Goal: Task Accomplishment & Management: Manage account settings

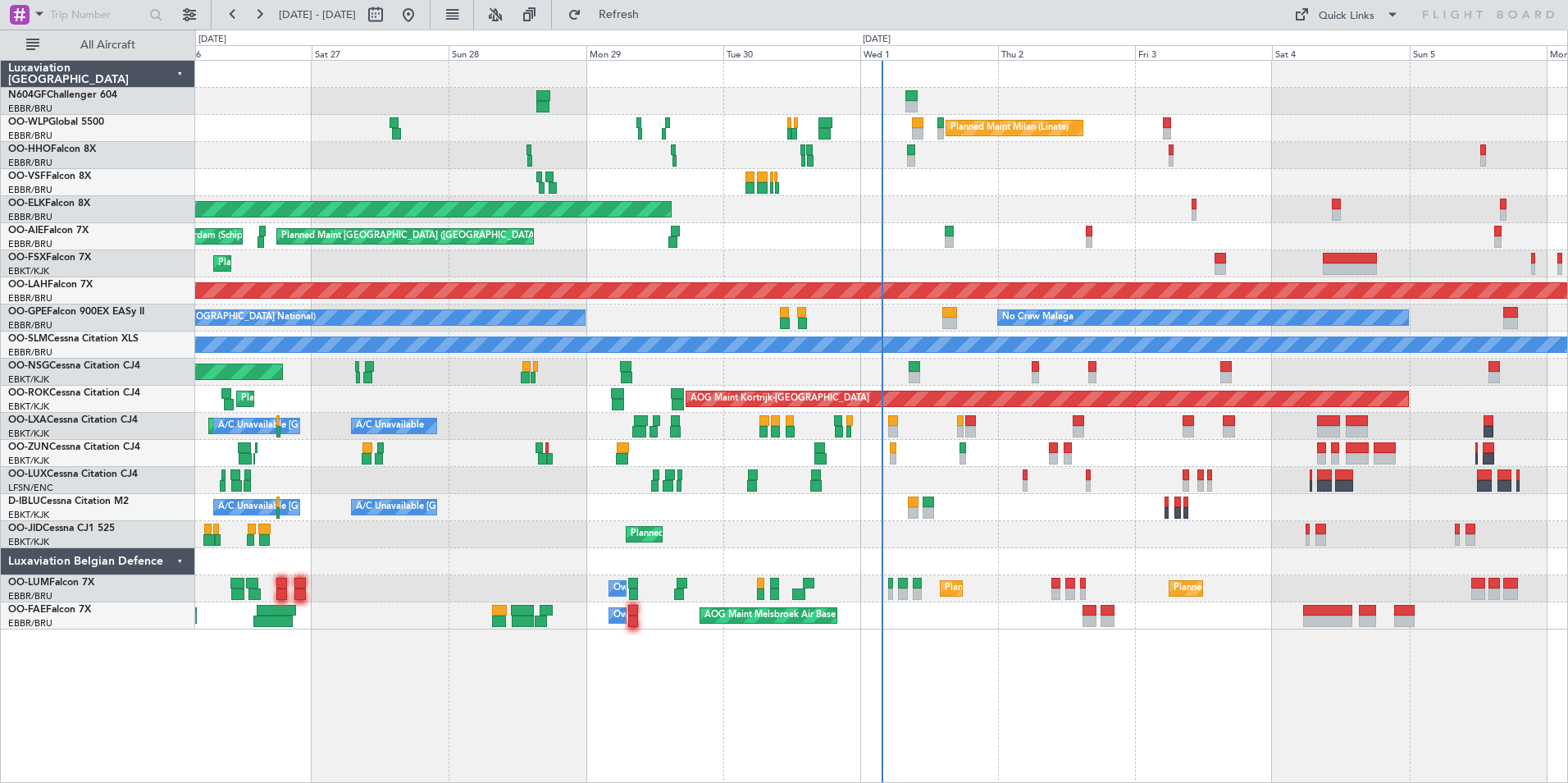
click at [954, 172] on div at bounding box center [881, 182] width 1372 height 27
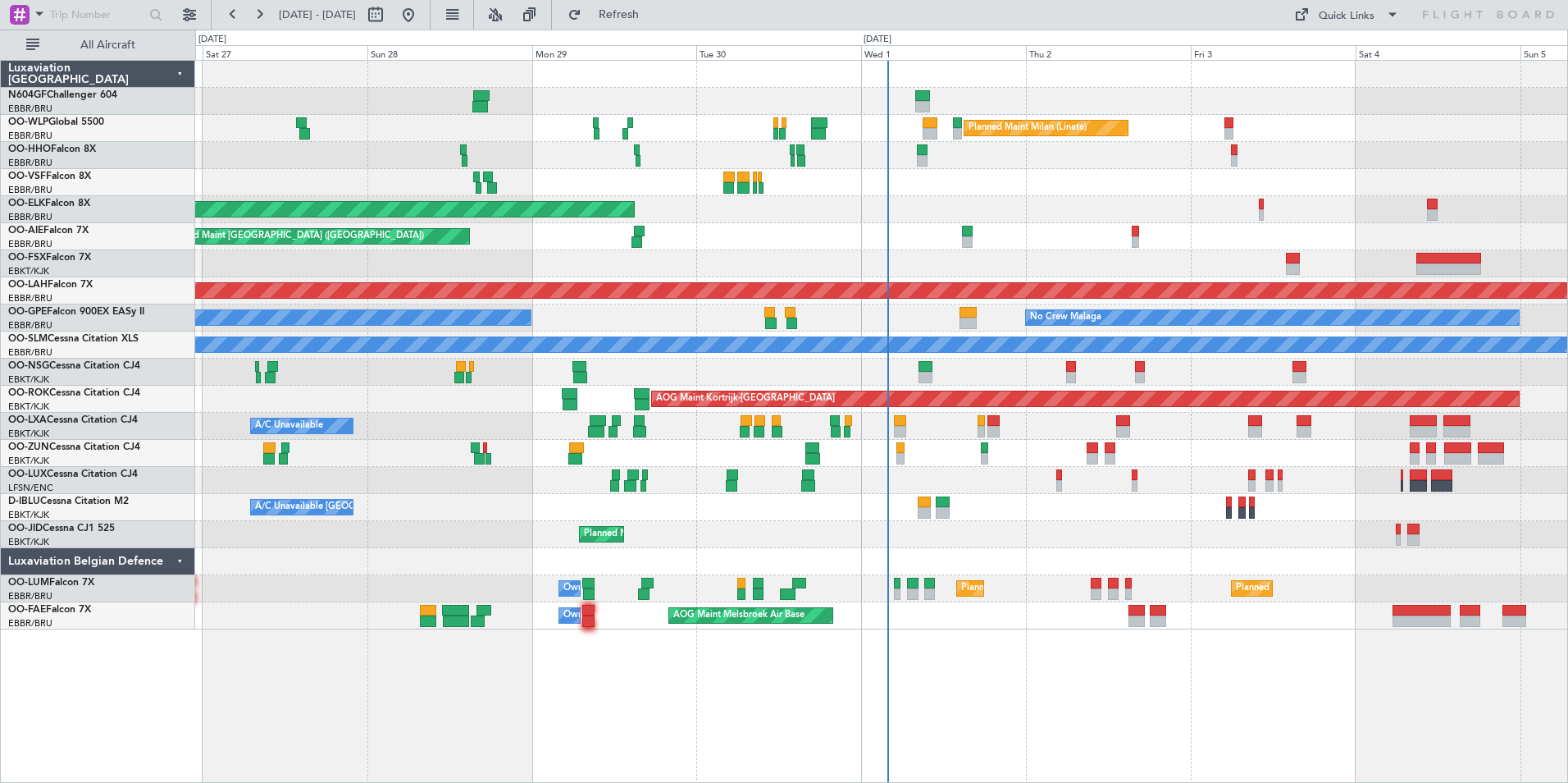
click at [904, 426] on div "A/C Unavailable A/C Unavailable Brussels (Brussels National) Planned Maint Kort…" at bounding box center [881, 426] width 1372 height 27
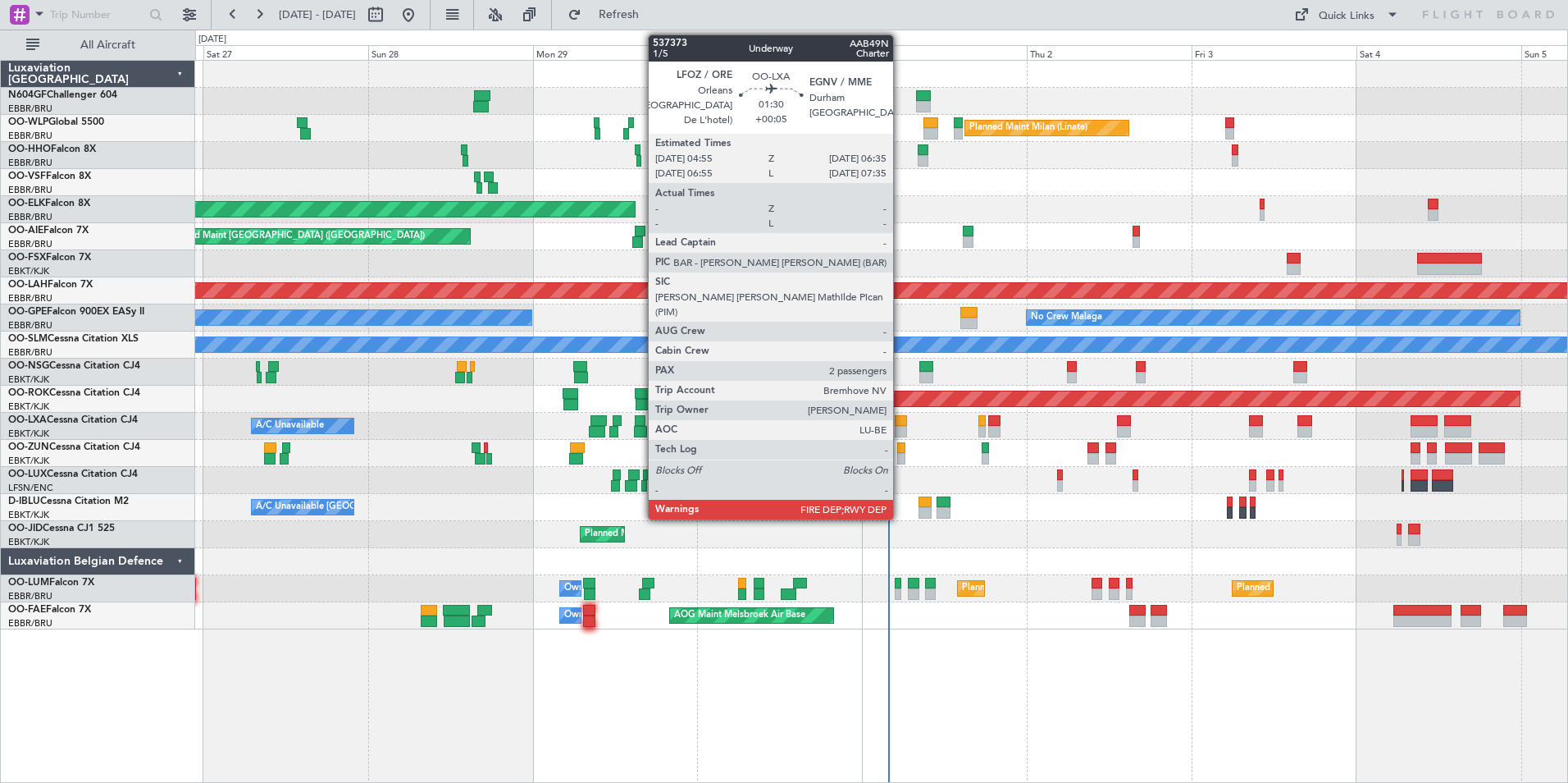
click at [900, 426] on div at bounding box center [900, 431] width 12 height 12
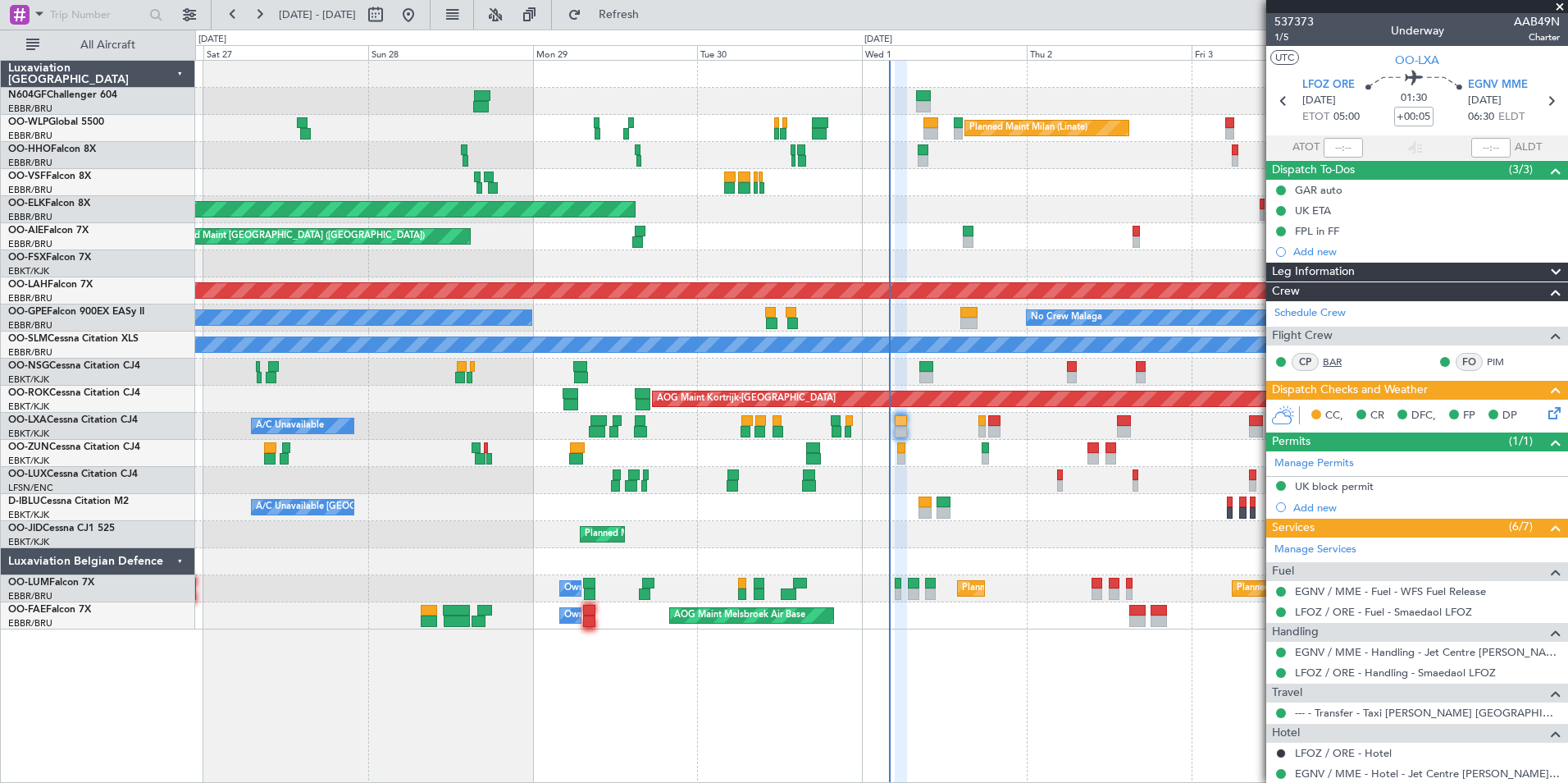
click at [1342, 358] on link "BAR" at bounding box center [1341, 361] width 37 height 15
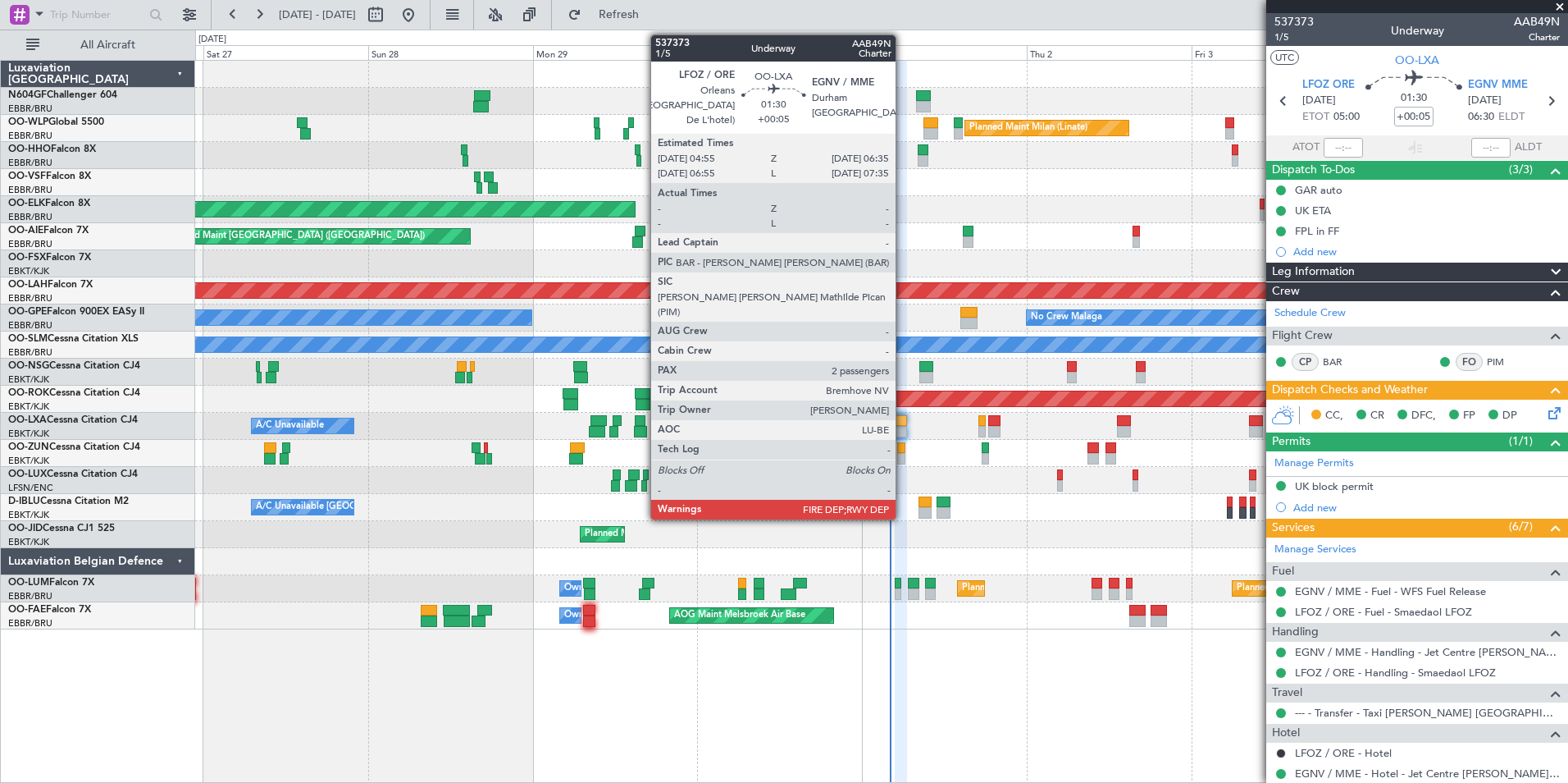
click at [903, 431] on div at bounding box center [900, 431] width 12 height 12
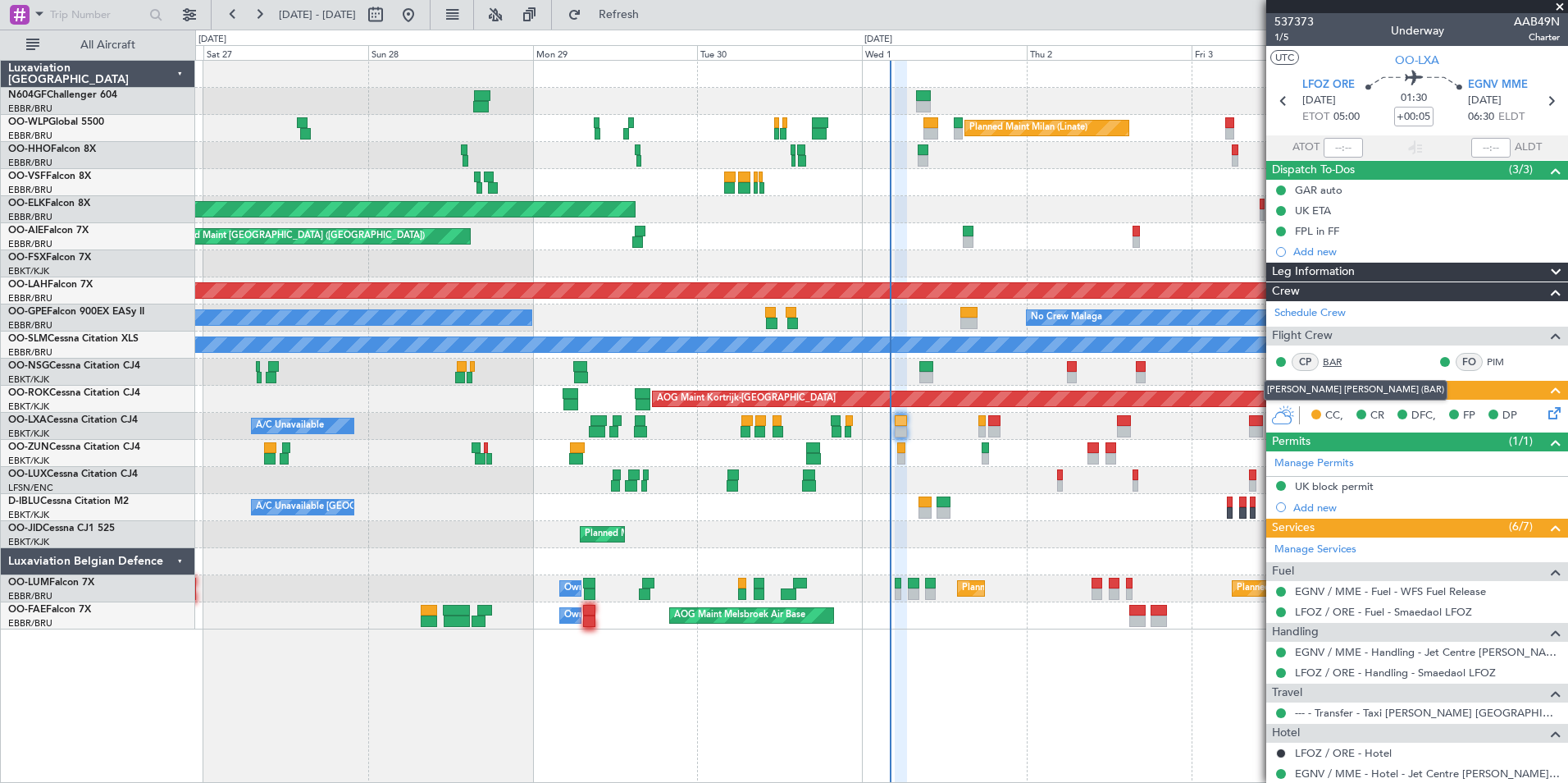
click at [1338, 362] on link "BAR" at bounding box center [1341, 361] width 37 height 15
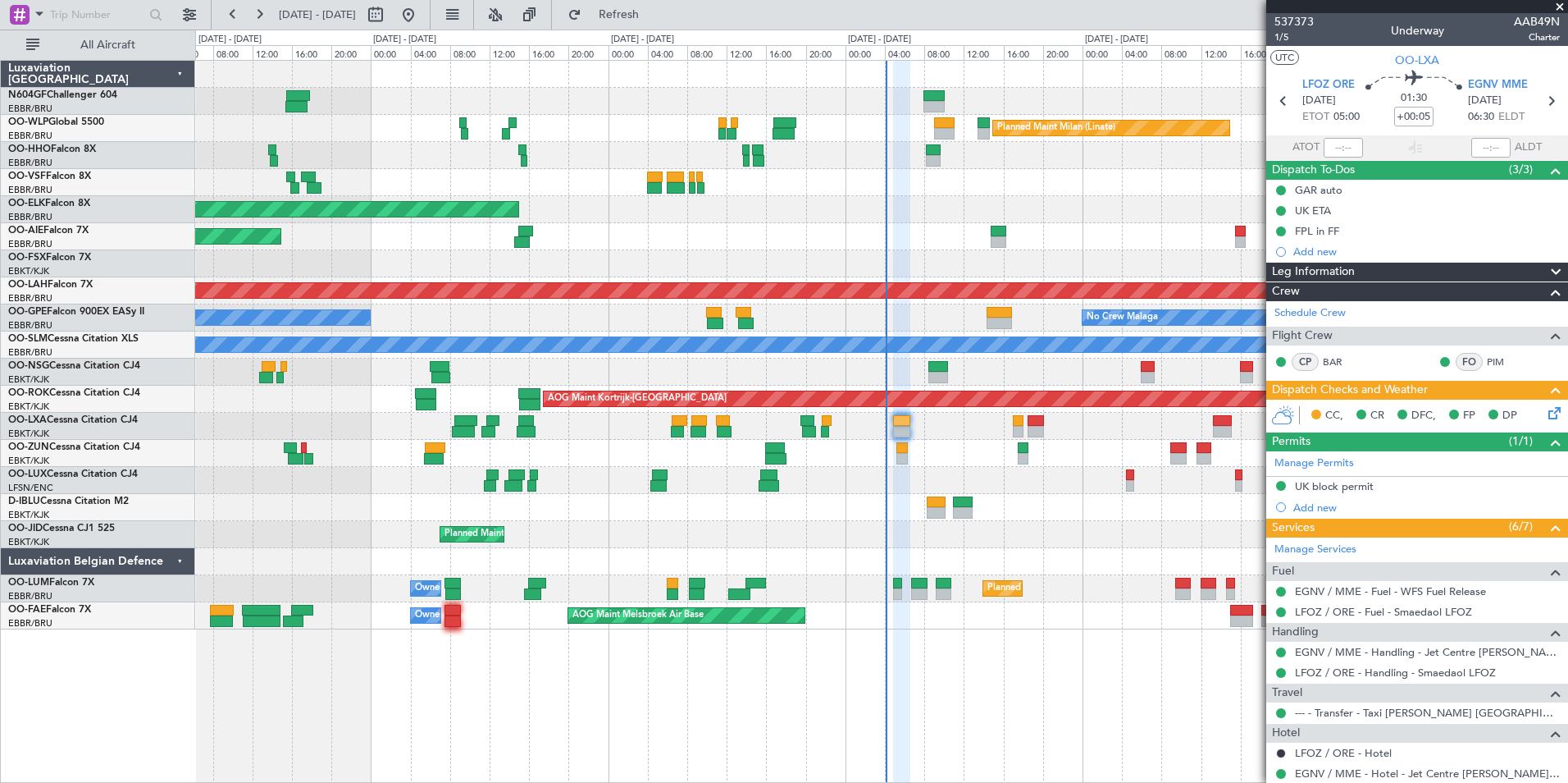
click at [882, 482] on div at bounding box center [881, 480] width 1372 height 27
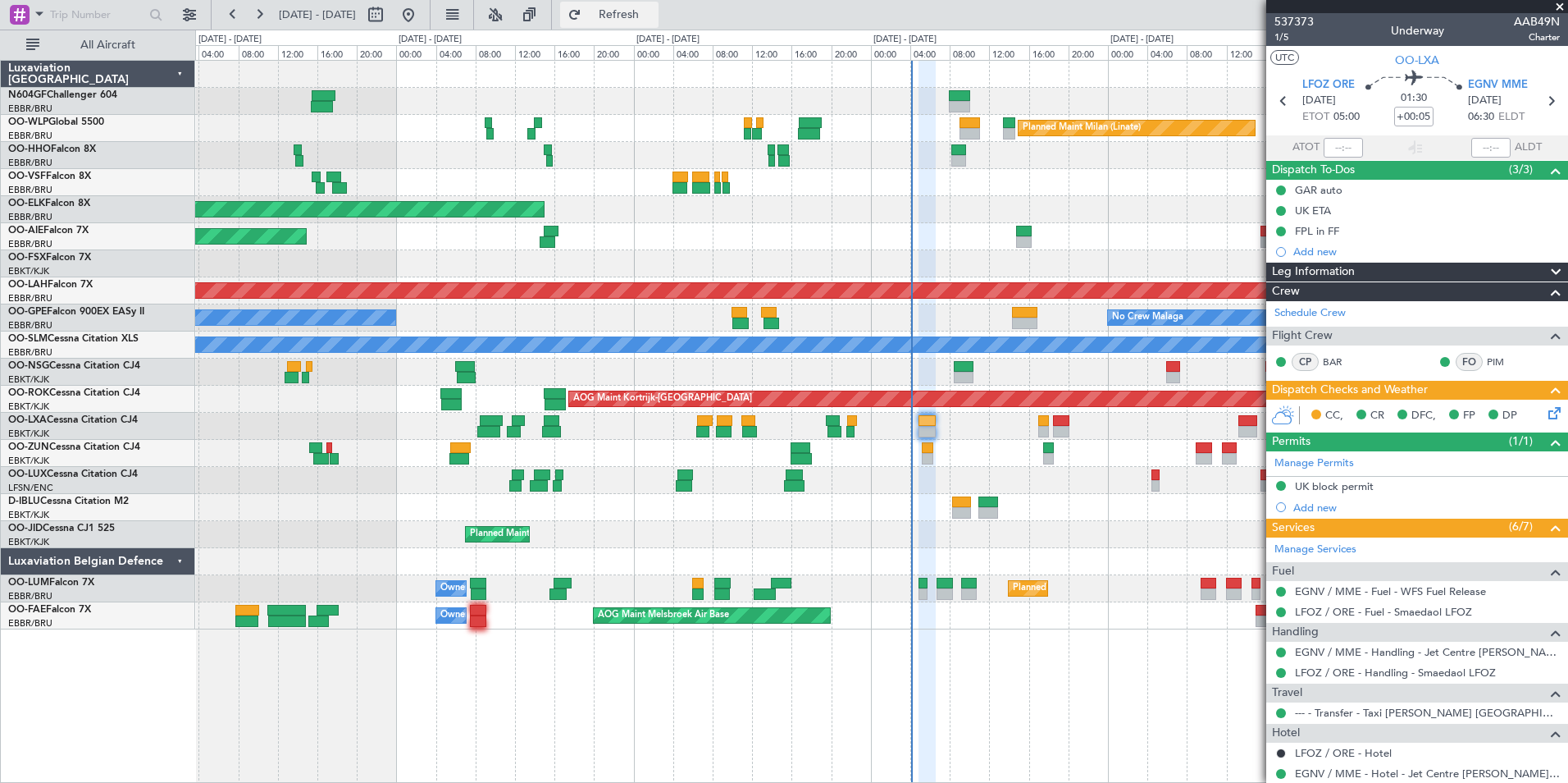
click at [654, 19] on span "Refresh" at bounding box center [619, 15] width 69 height 12
click at [658, 23] on button "Refresh" at bounding box center [610, 15] width 99 height 26
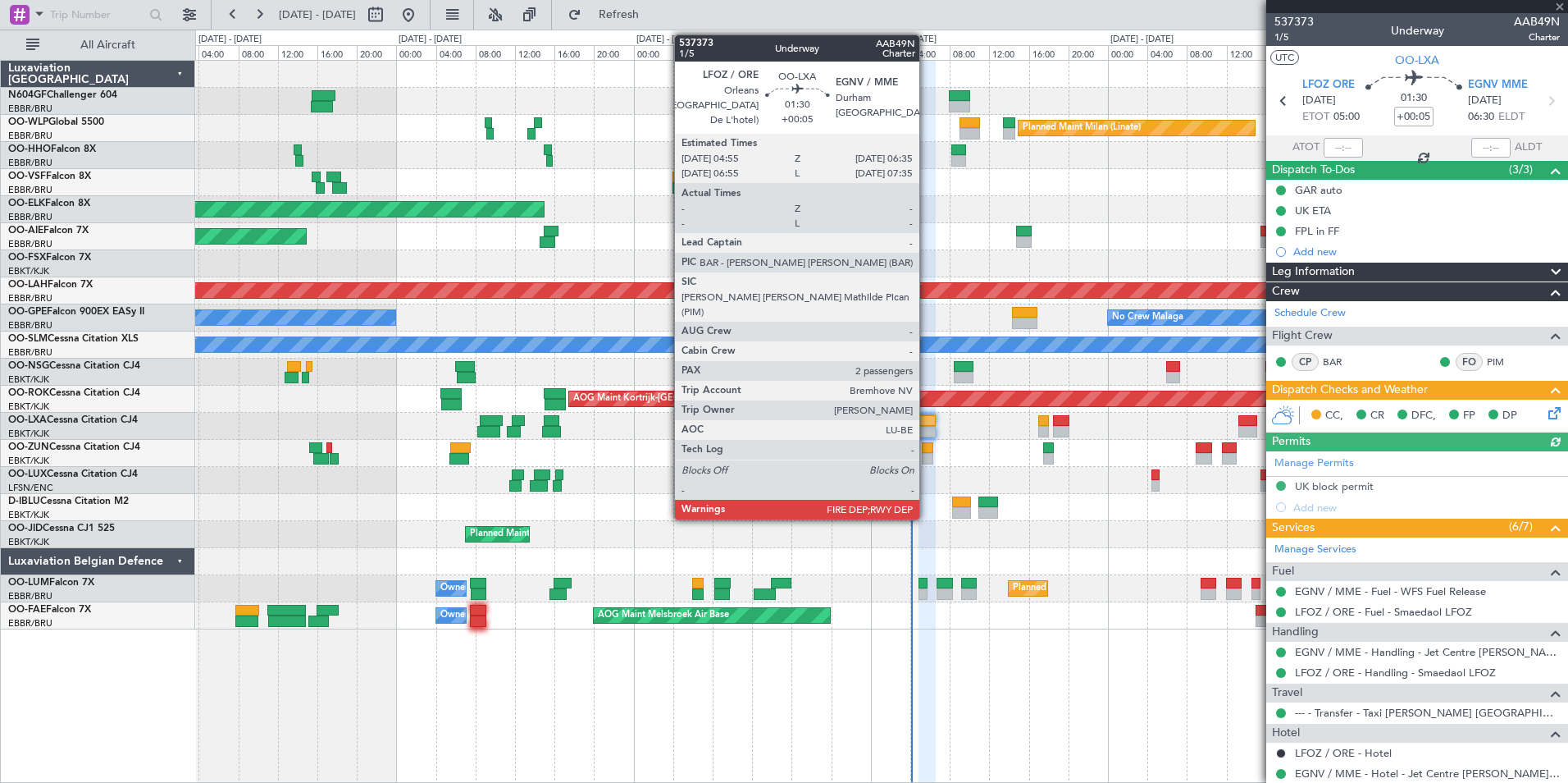
click at [927, 430] on div at bounding box center [927, 431] width 17 height 12
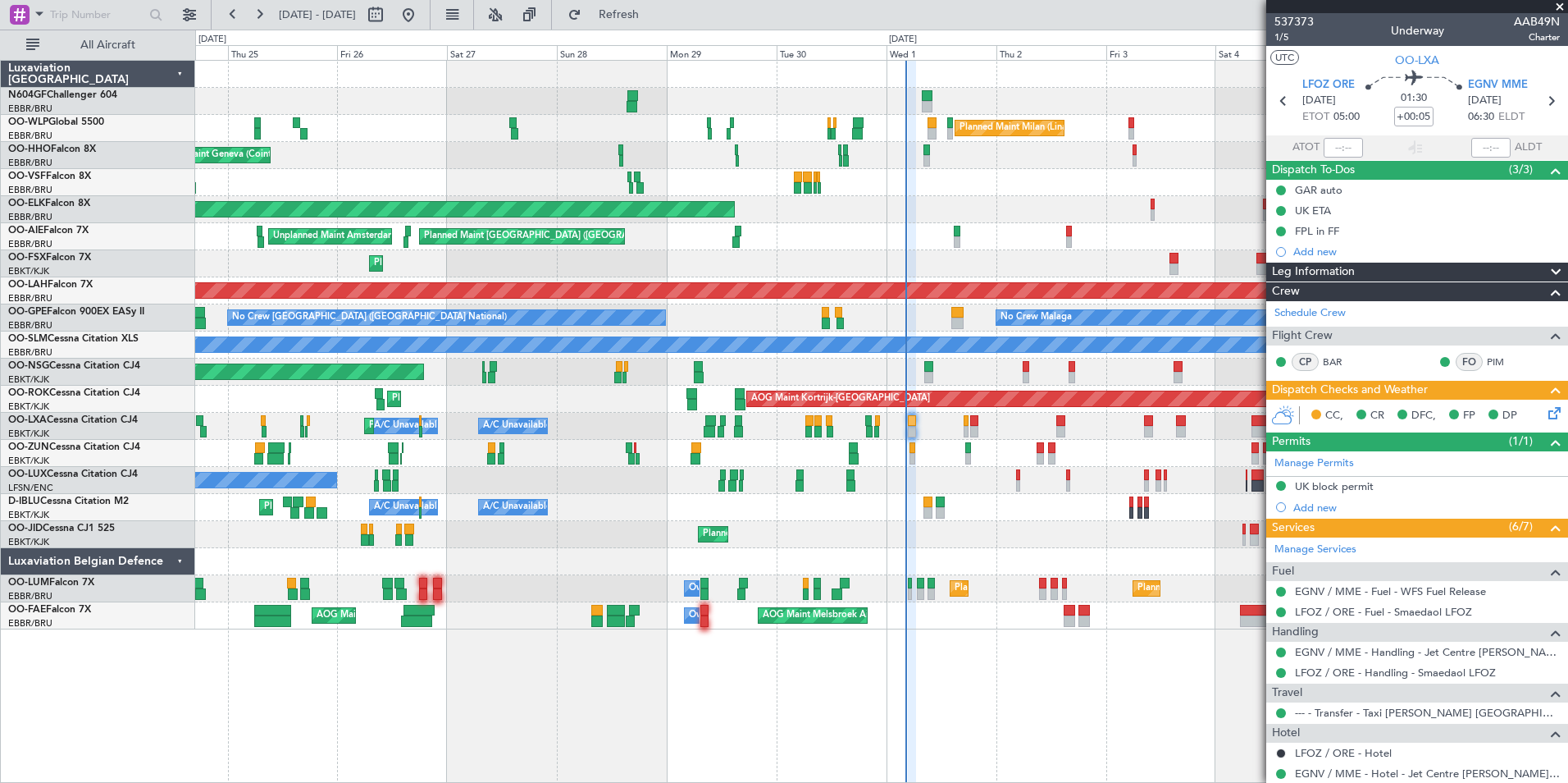
click at [560, 472] on div "No Crew Nancy (Essey)" at bounding box center [881, 480] width 1372 height 27
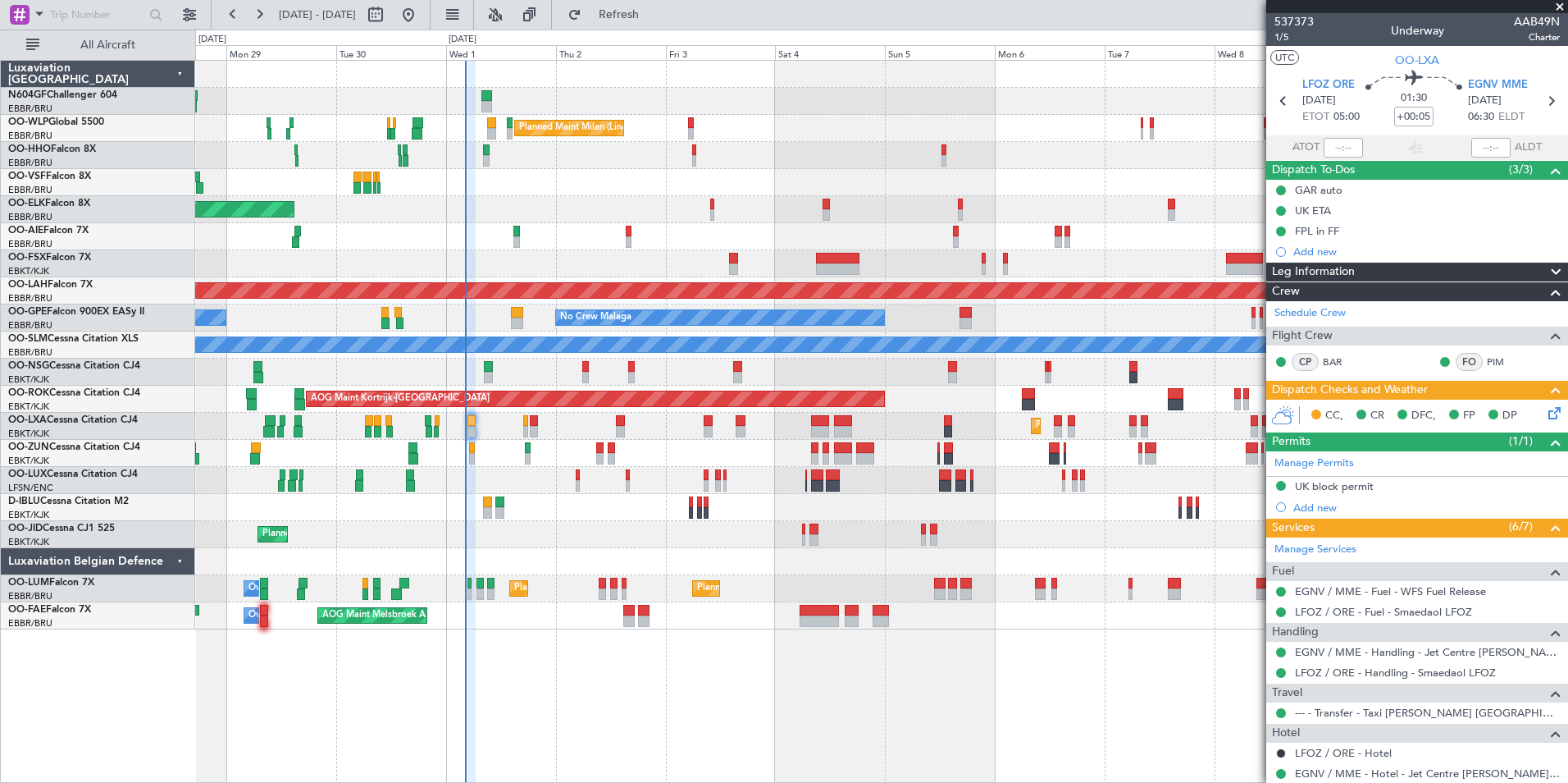
click at [623, 436] on div "Planned Maint Milan (Linate) Planned Maint Kortrijk-Wevelgem Planned Maint Lond…" at bounding box center [881, 345] width 1372 height 569
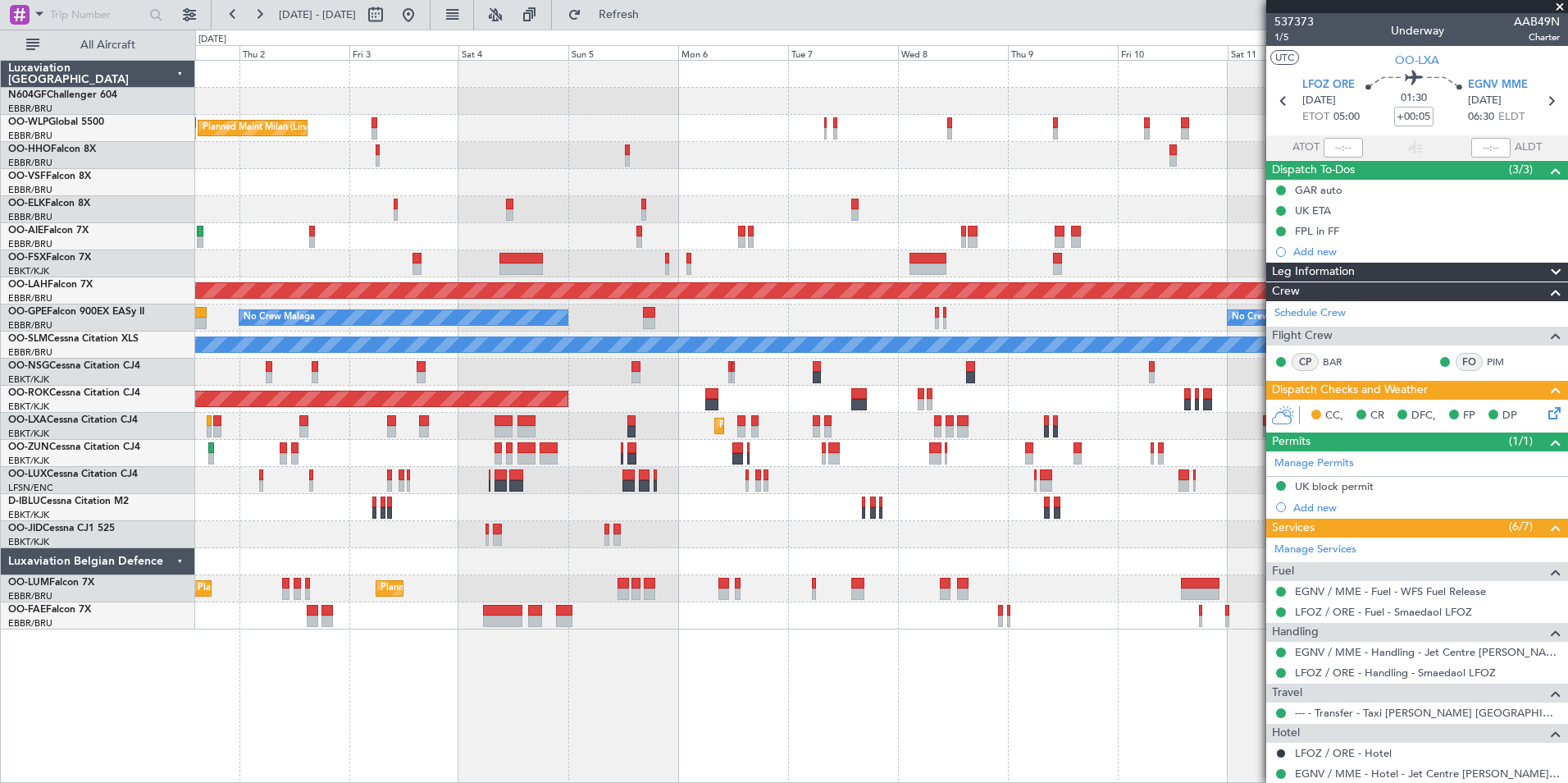
click at [611, 420] on div "Planned Maint Kortrijk-[GEOGRAPHIC_DATA]" at bounding box center [881, 426] width 1372 height 27
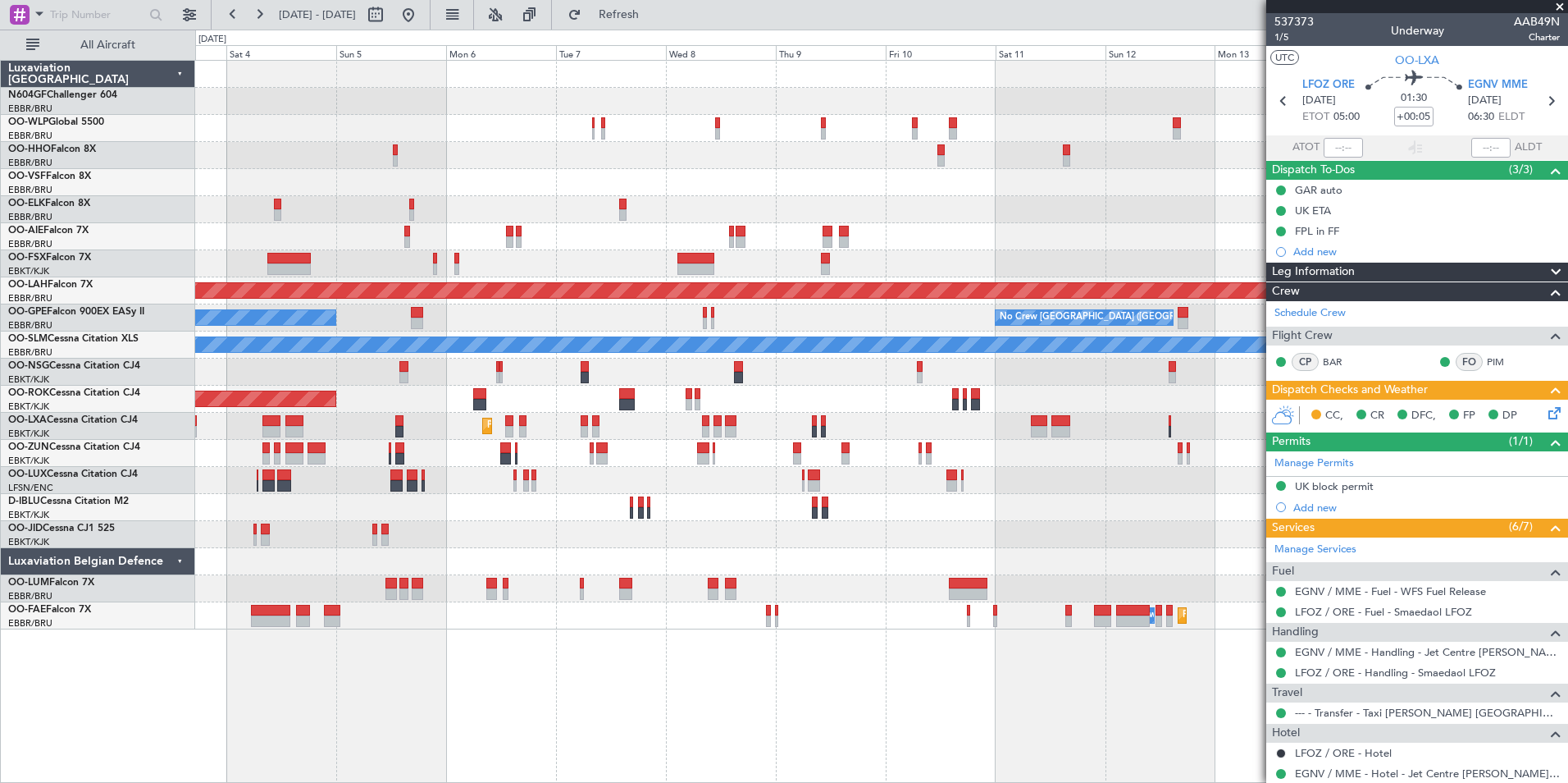
click at [597, 375] on div "Planned Maint Milan (Linate) Planned Maint Alton-st Louis (St Louis Regl) No Cr…" at bounding box center [881, 345] width 1372 height 569
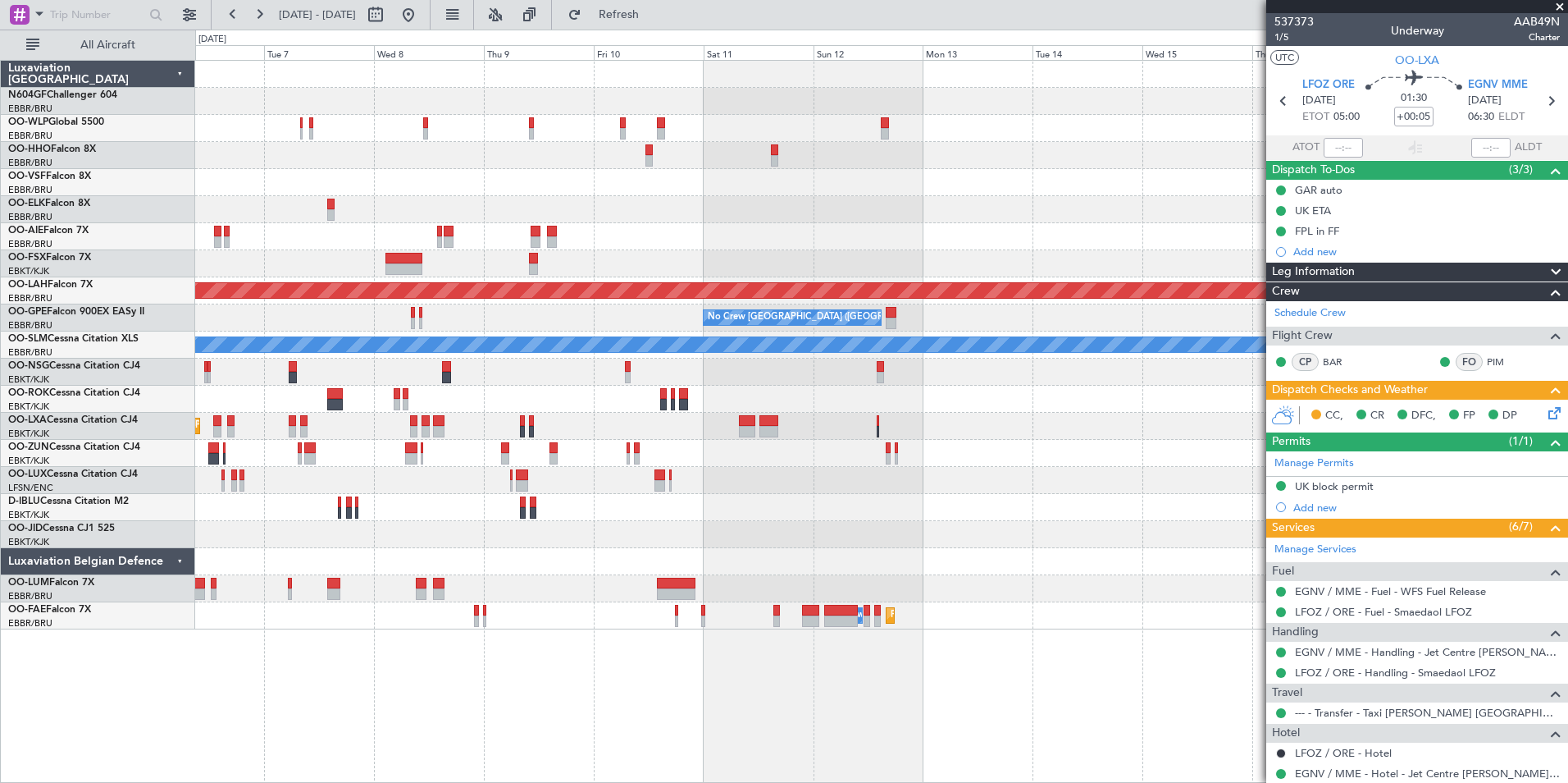
click at [581, 377] on div at bounding box center [881, 371] width 1372 height 27
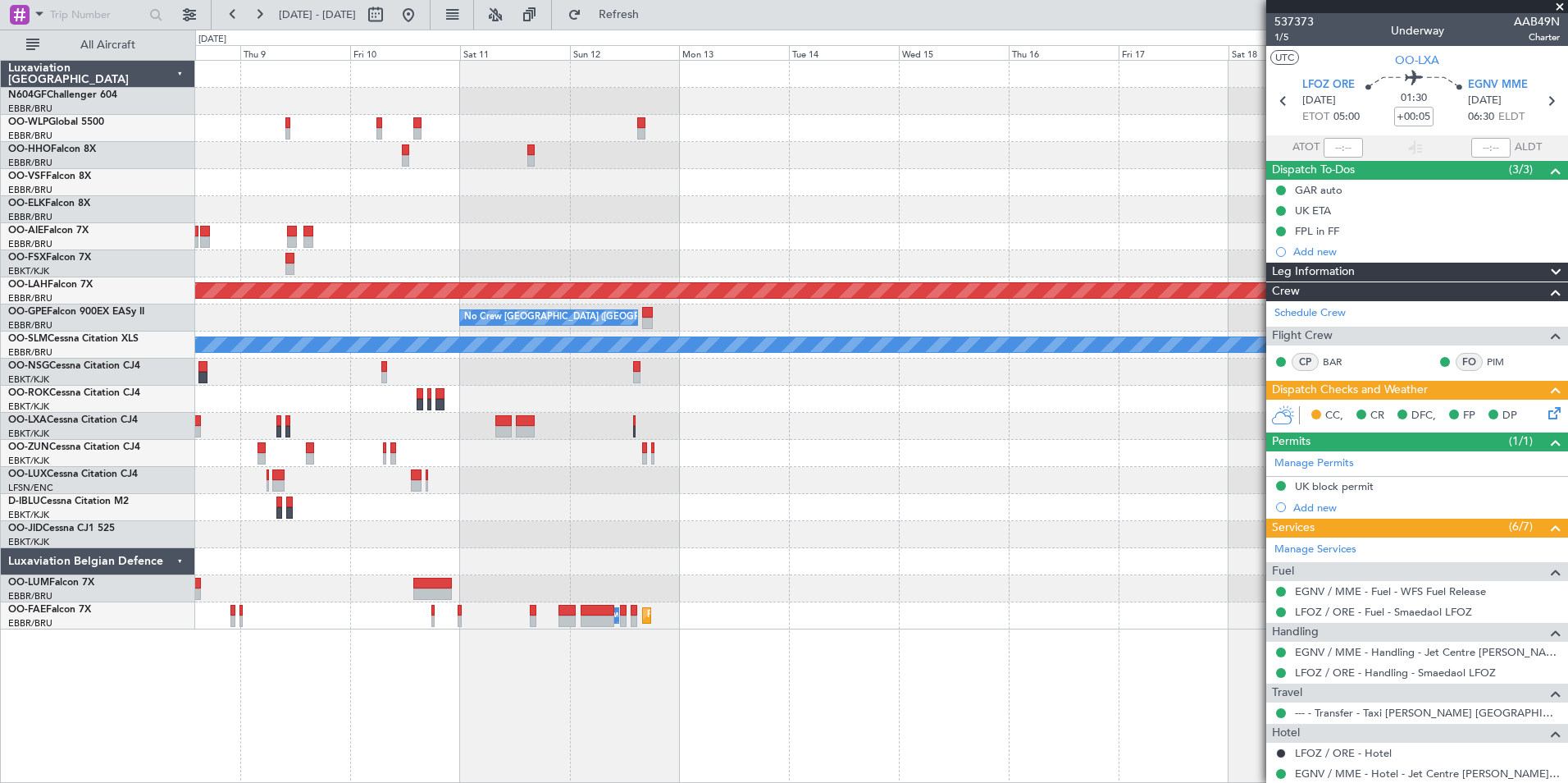
click at [568, 380] on div "Planned Maint Alton-st Louis (St Louis Regl) No Crew Brussels (Brussels Nationa…" at bounding box center [881, 345] width 1372 height 569
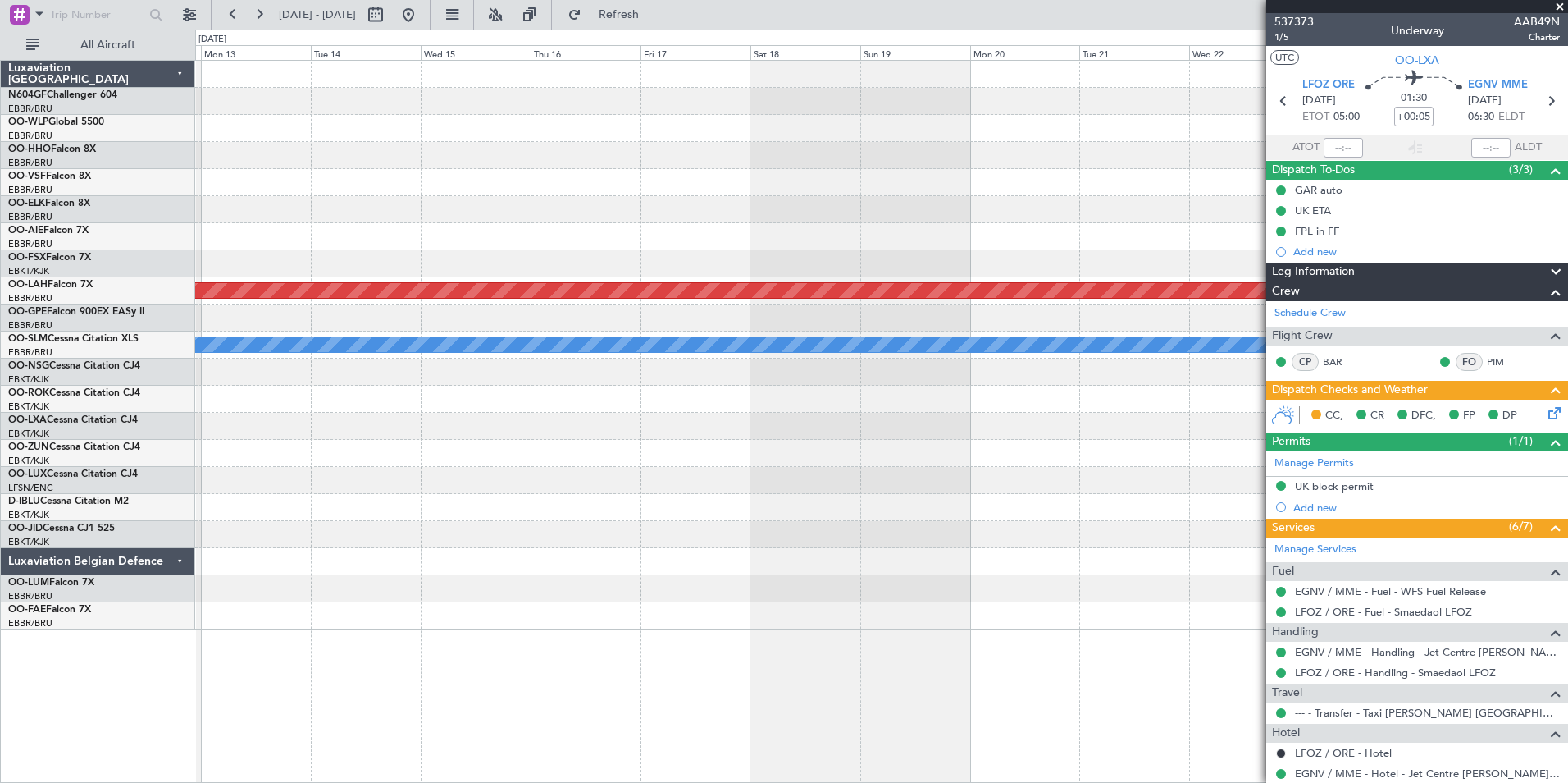
click at [568, 395] on div "Planned Maint Alton-st Louis (St Louis Regl) No Crew Brussels (Brussels Nationa…" at bounding box center [881, 345] width 1372 height 569
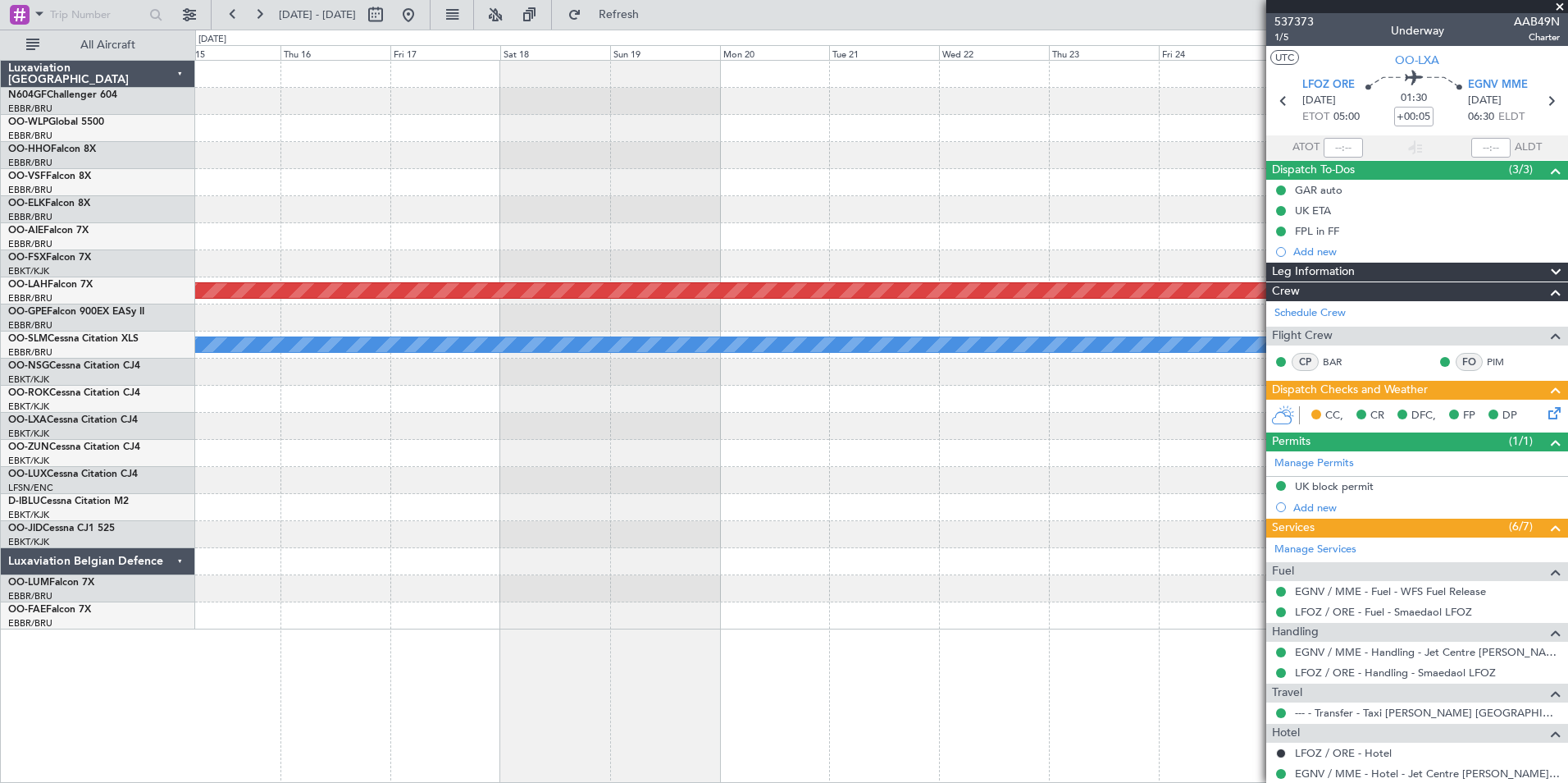
click at [503, 416] on div "Planned Maint Alton-st Louis (St Louis Regl) No Crew Brussels (Brussels Nationa…" at bounding box center [881, 345] width 1372 height 569
click at [472, 426] on div at bounding box center [881, 426] width 1372 height 27
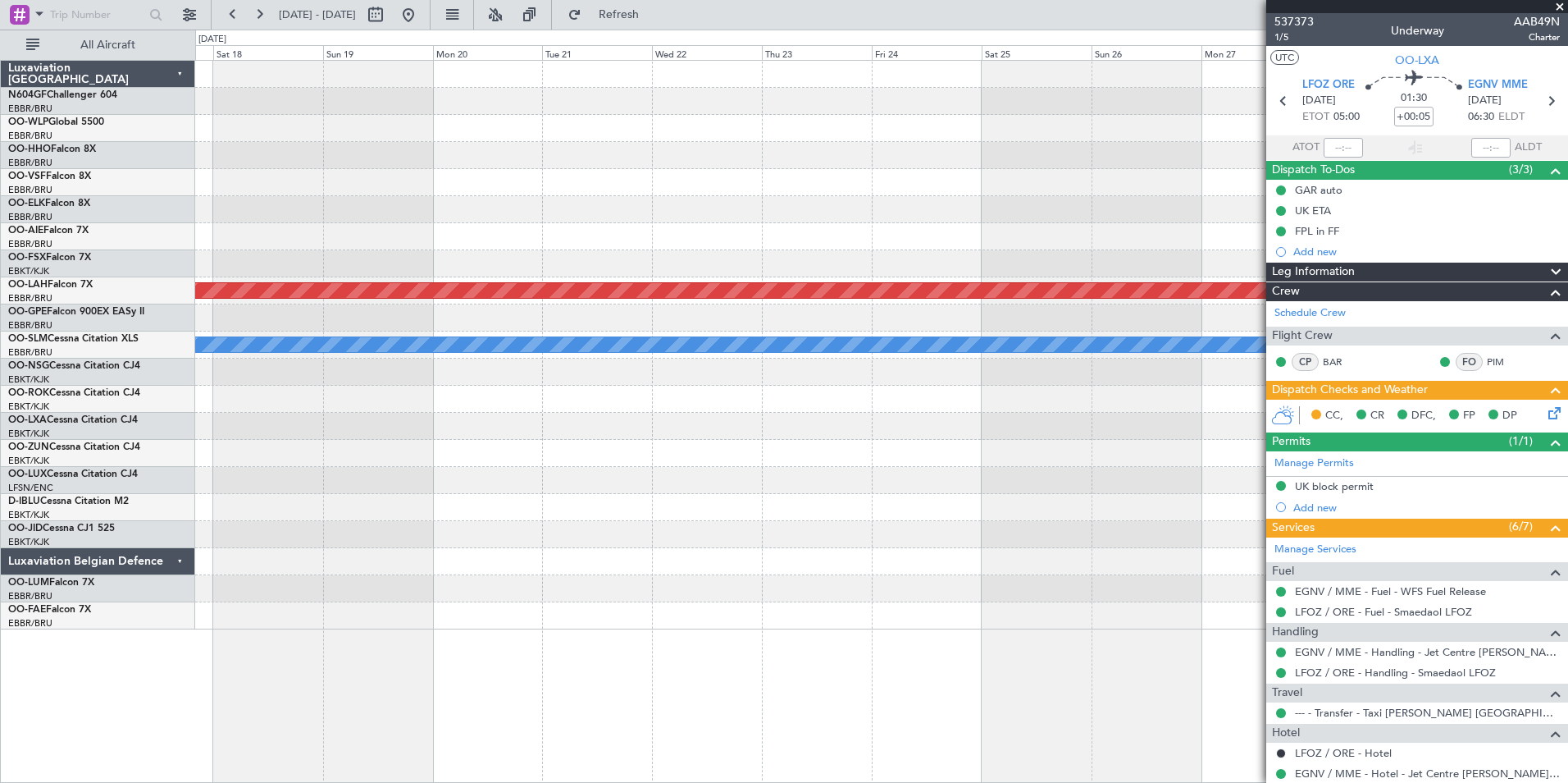
click at [414, 445] on div at bounding box center [881, 453] width 1372 height 27
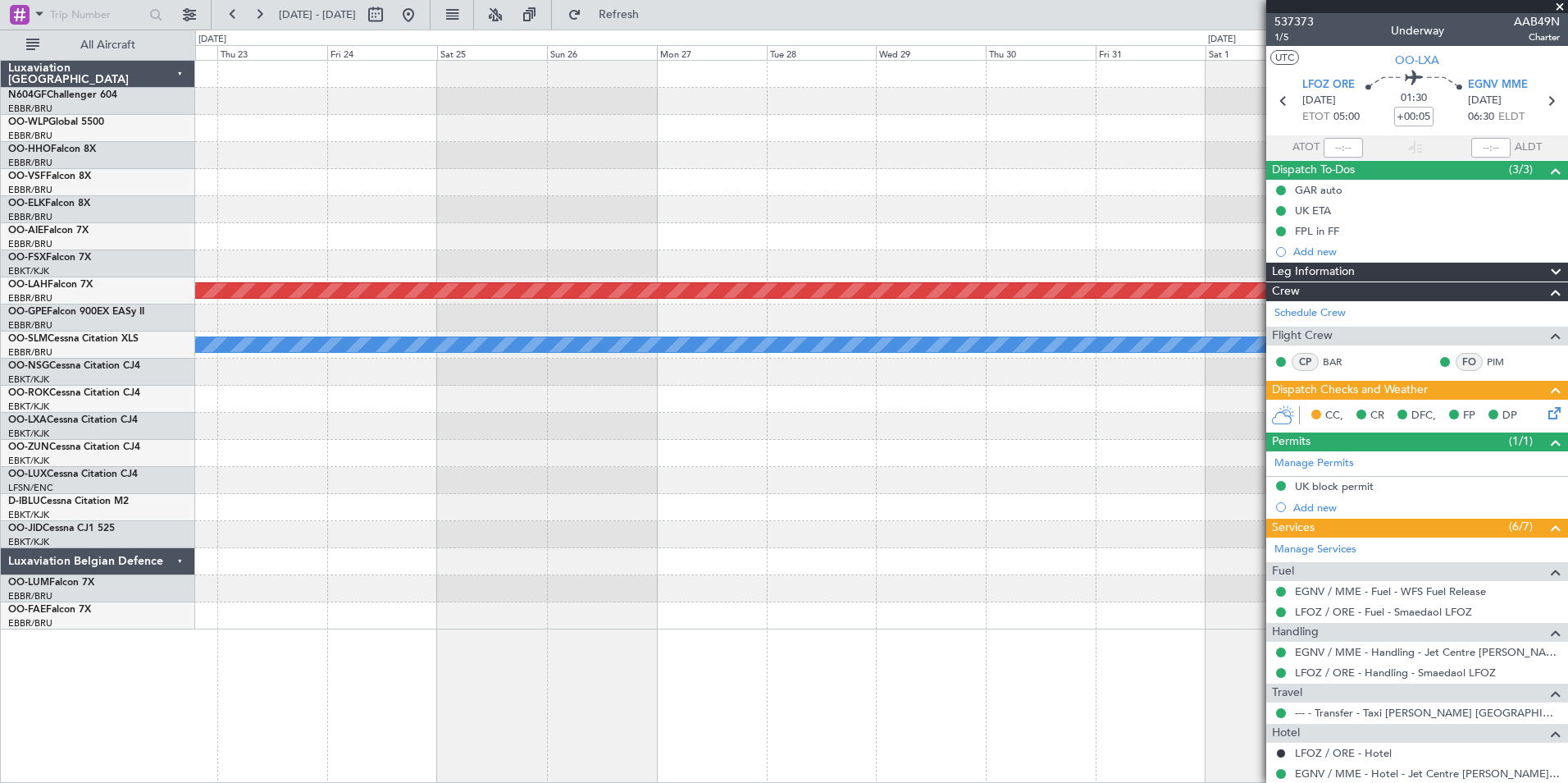
click at [476, 477] on div at bounding box center [881, 480] width 1372 height 27
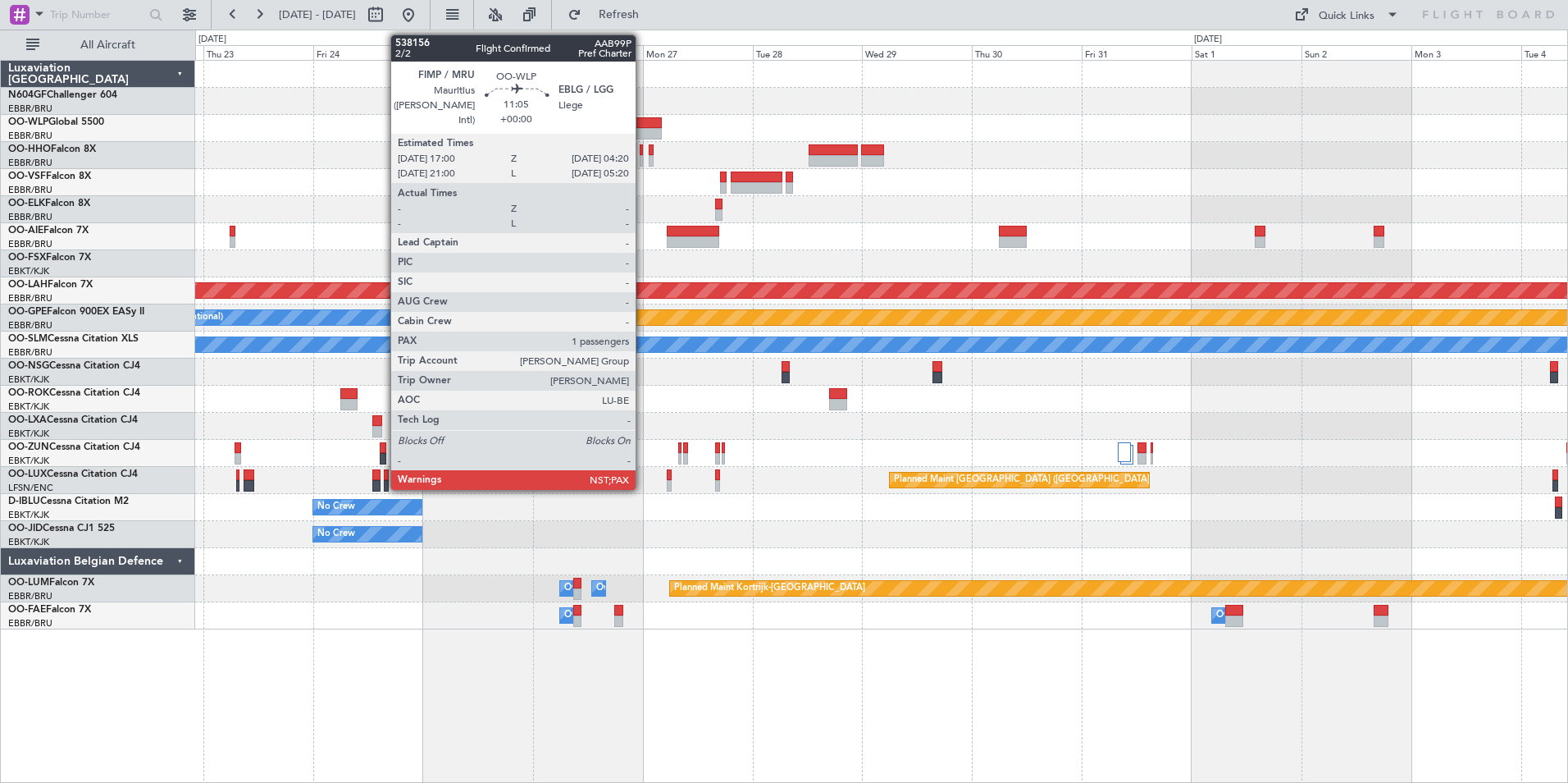
click at [643, 128] on div at bounding box center [636, 133] width 53 height 12
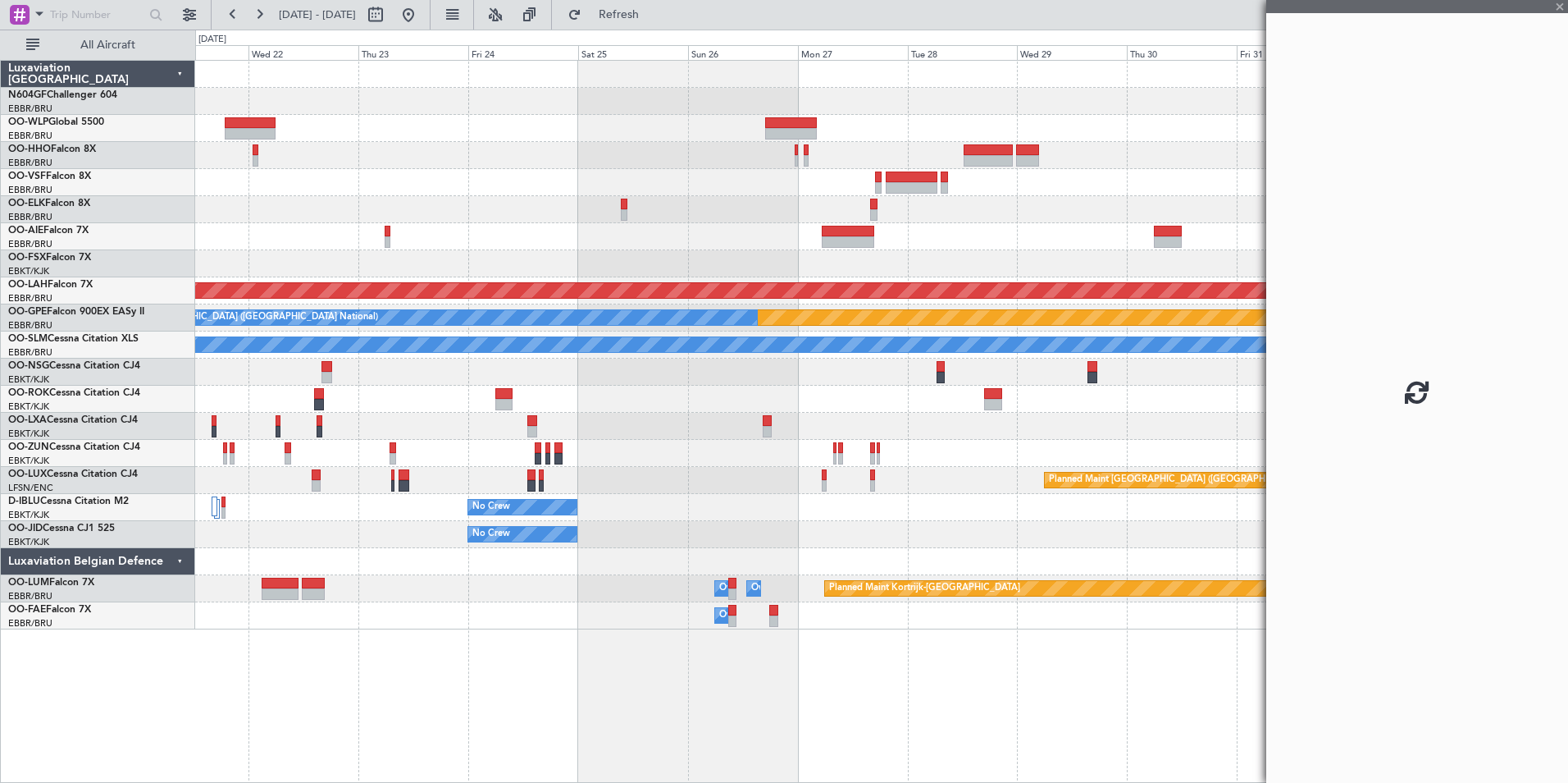
click at [859, 178] on div "Planned Maint Alton-st Louis (St Louis Regl) Planned Maint Nurnberg No Crew Bru…" at bounding box center [881, 345] width 1372 height 569
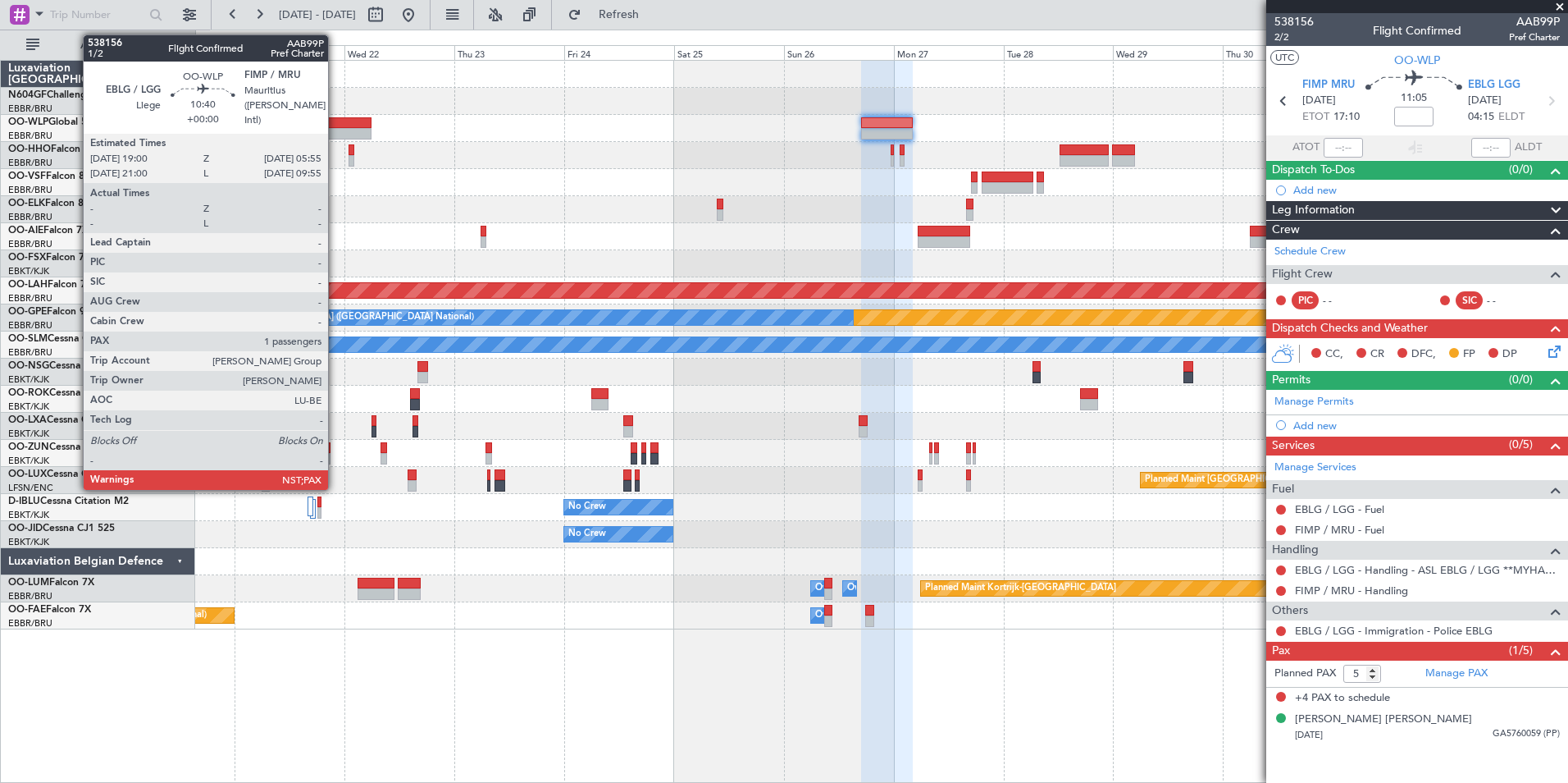
click at [336, 118] on div at bounding box center [346, 123] width 50 height 12
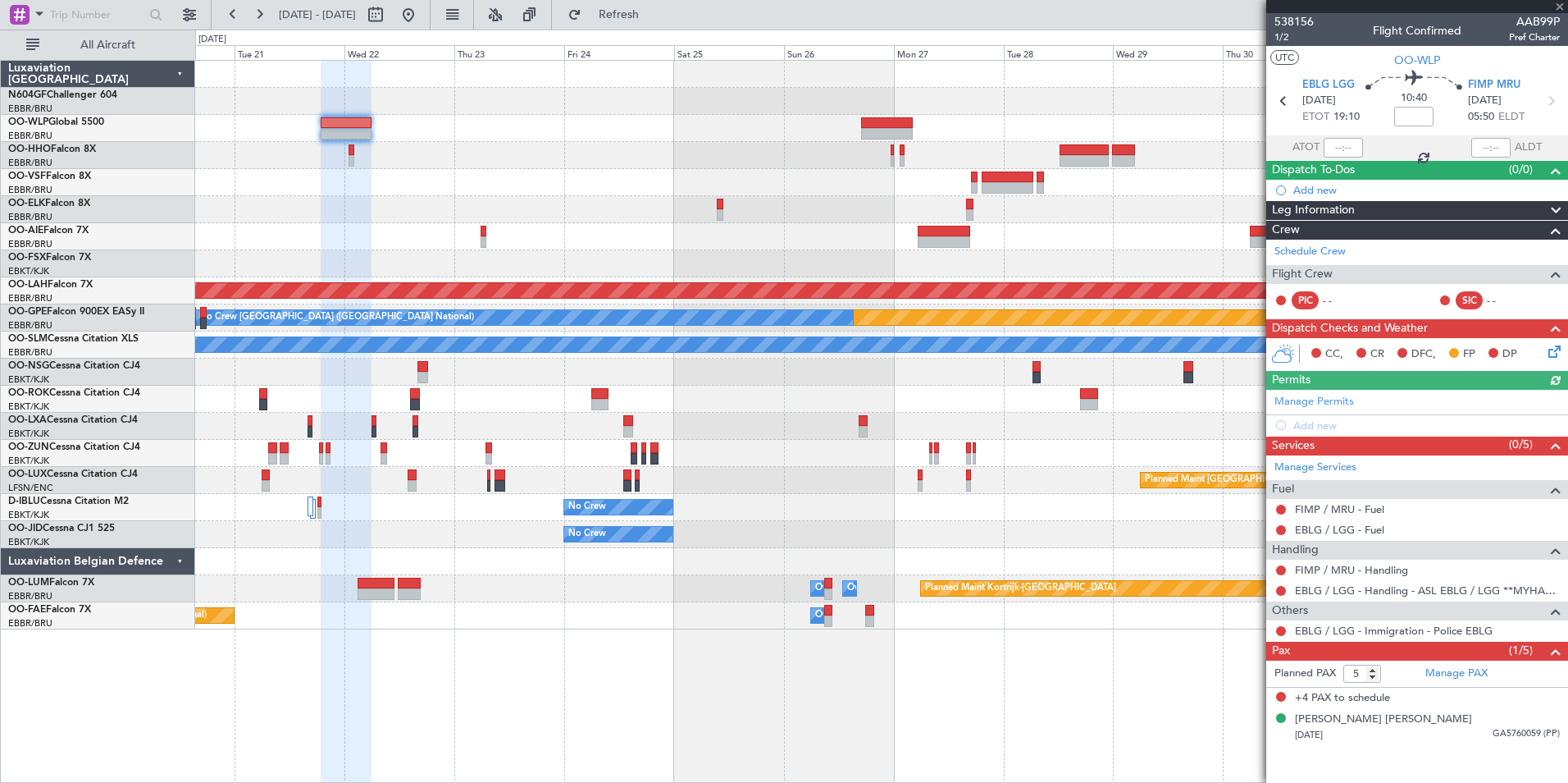
click at [584, 156] on div at bounding box center [881, 155] width 1372 height 27
click at [421, 12] on button at bounding box center [408, 15] width 26 height 26
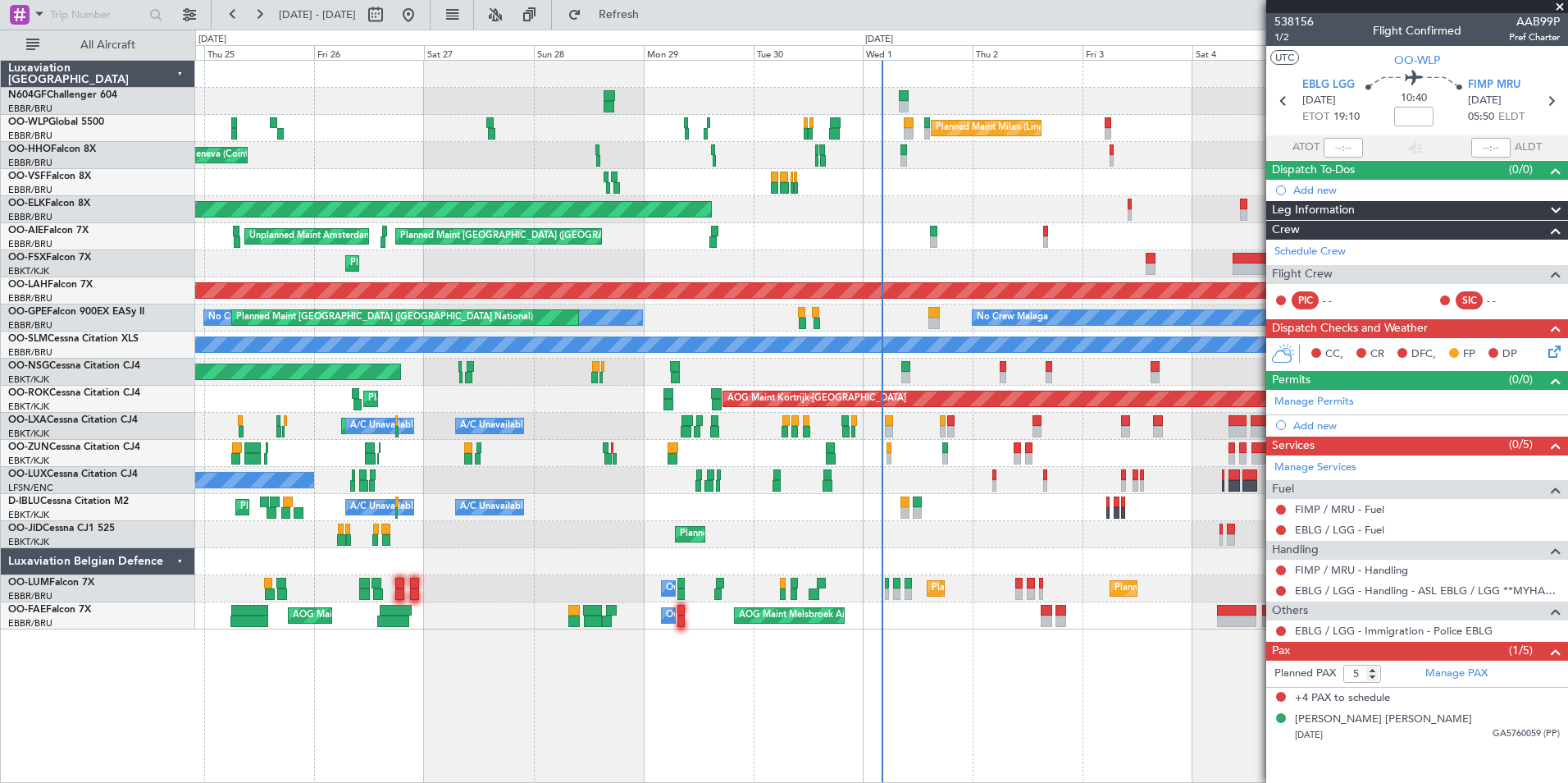
click at [1559, 10] on span at bounding box center [1560, 7] width 16 height 15
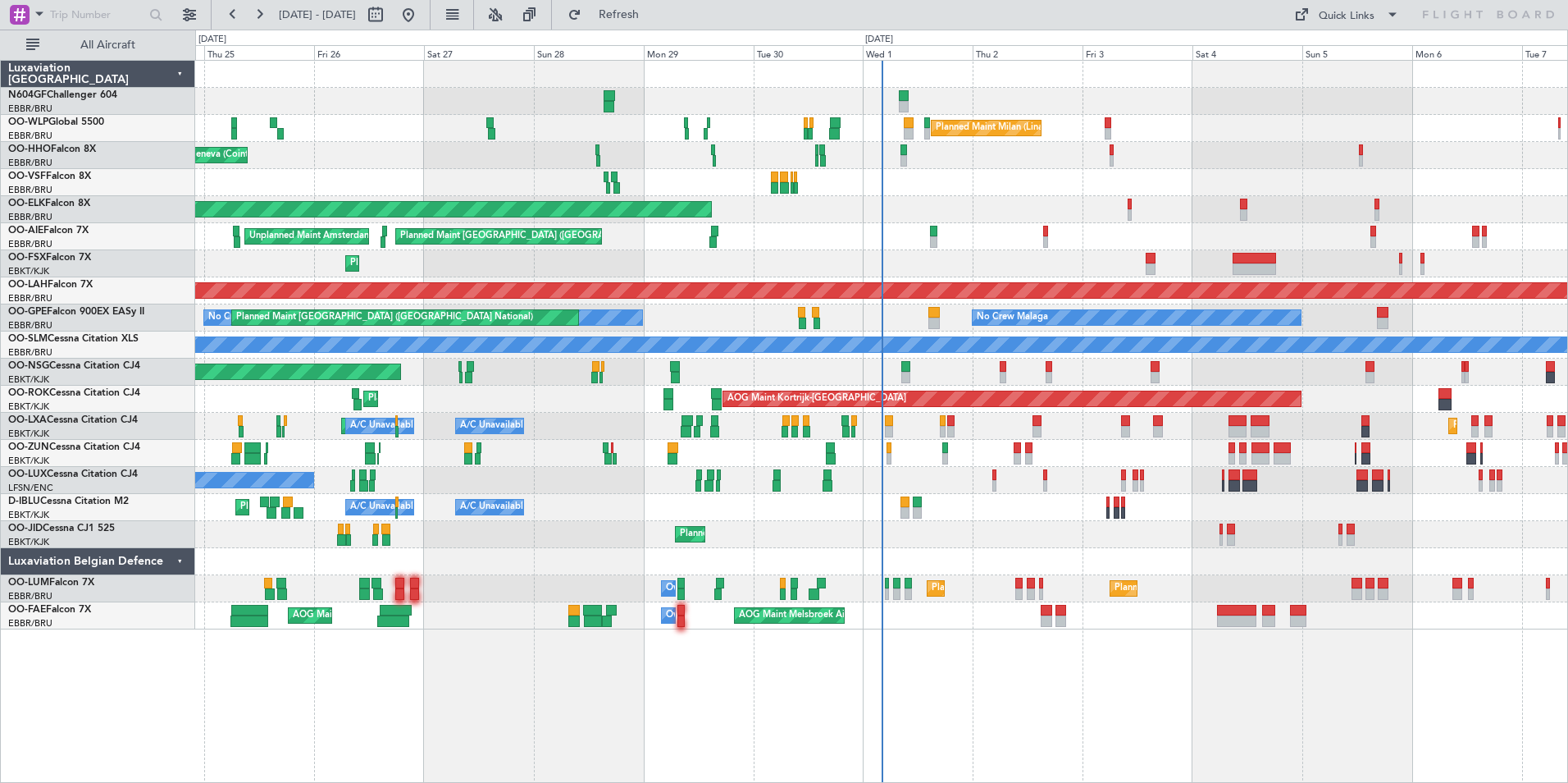
type input "0"
click at [1042, 164] on div "Planned Maint Geneva (Cointrin)" at bounding box center [881, 155] width 1372 height 27
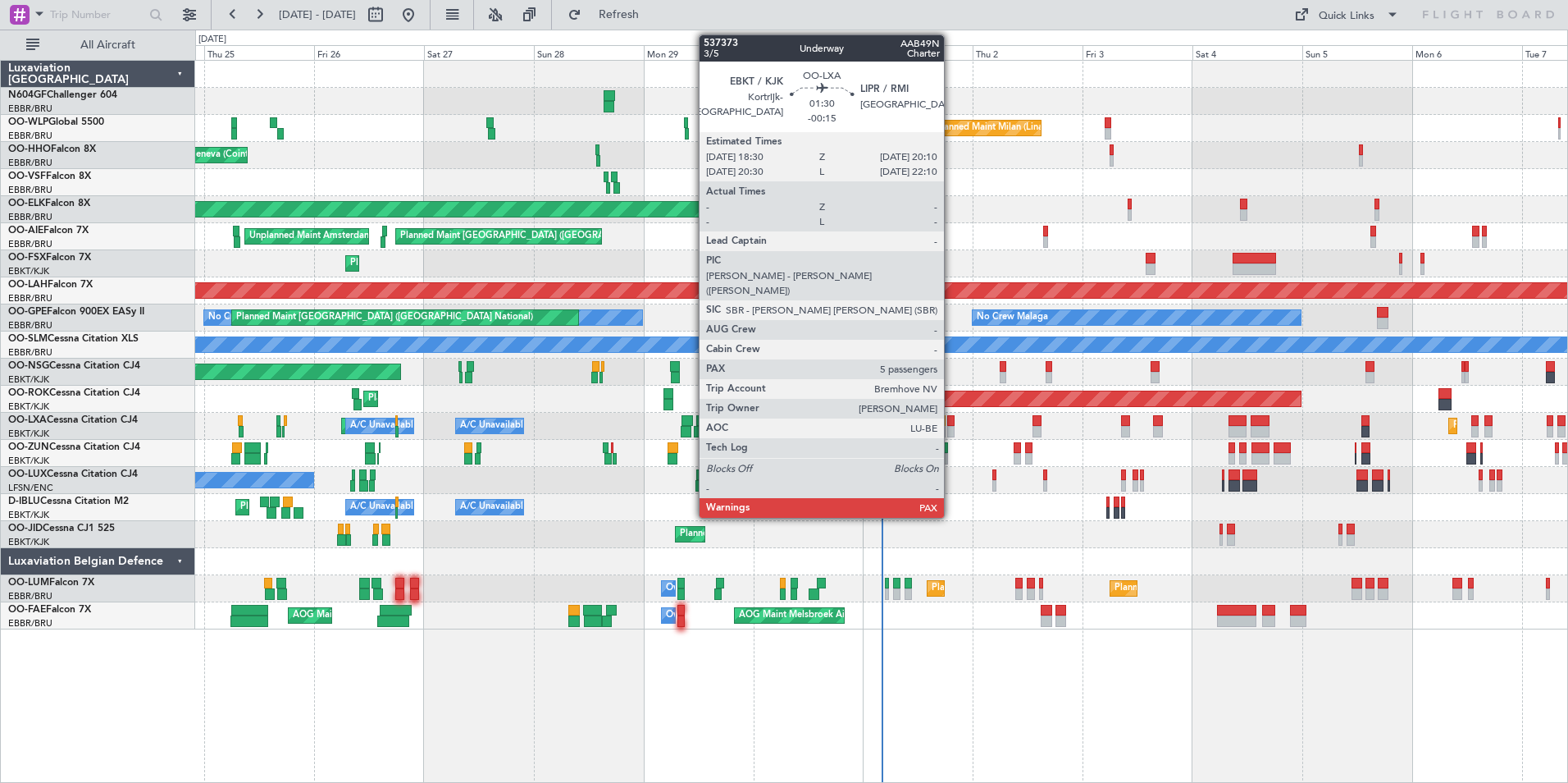
click at [952, 428] on div at bounding box center [952, 431] width 8 height 12
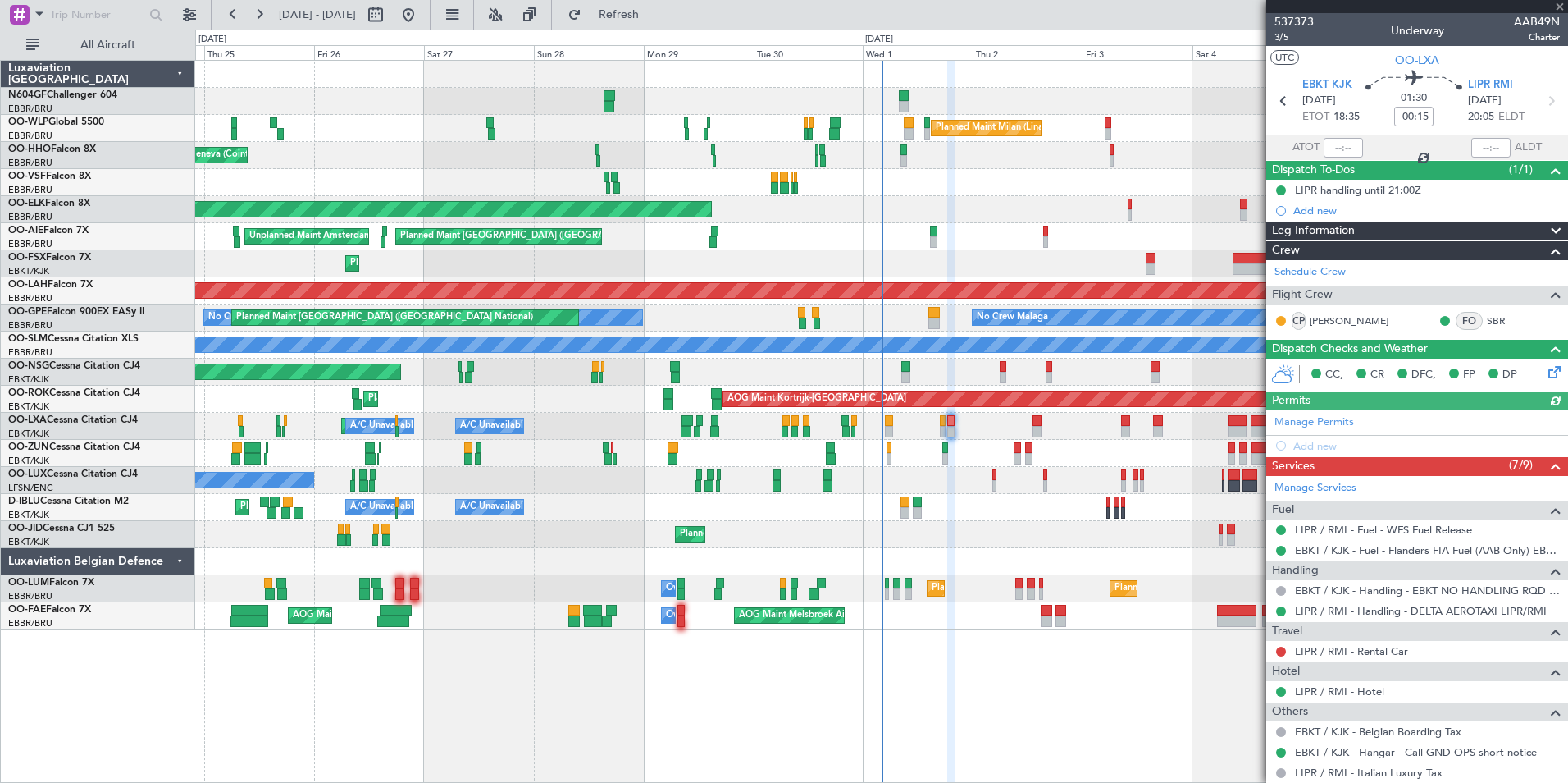
scroll to position [313, 0]
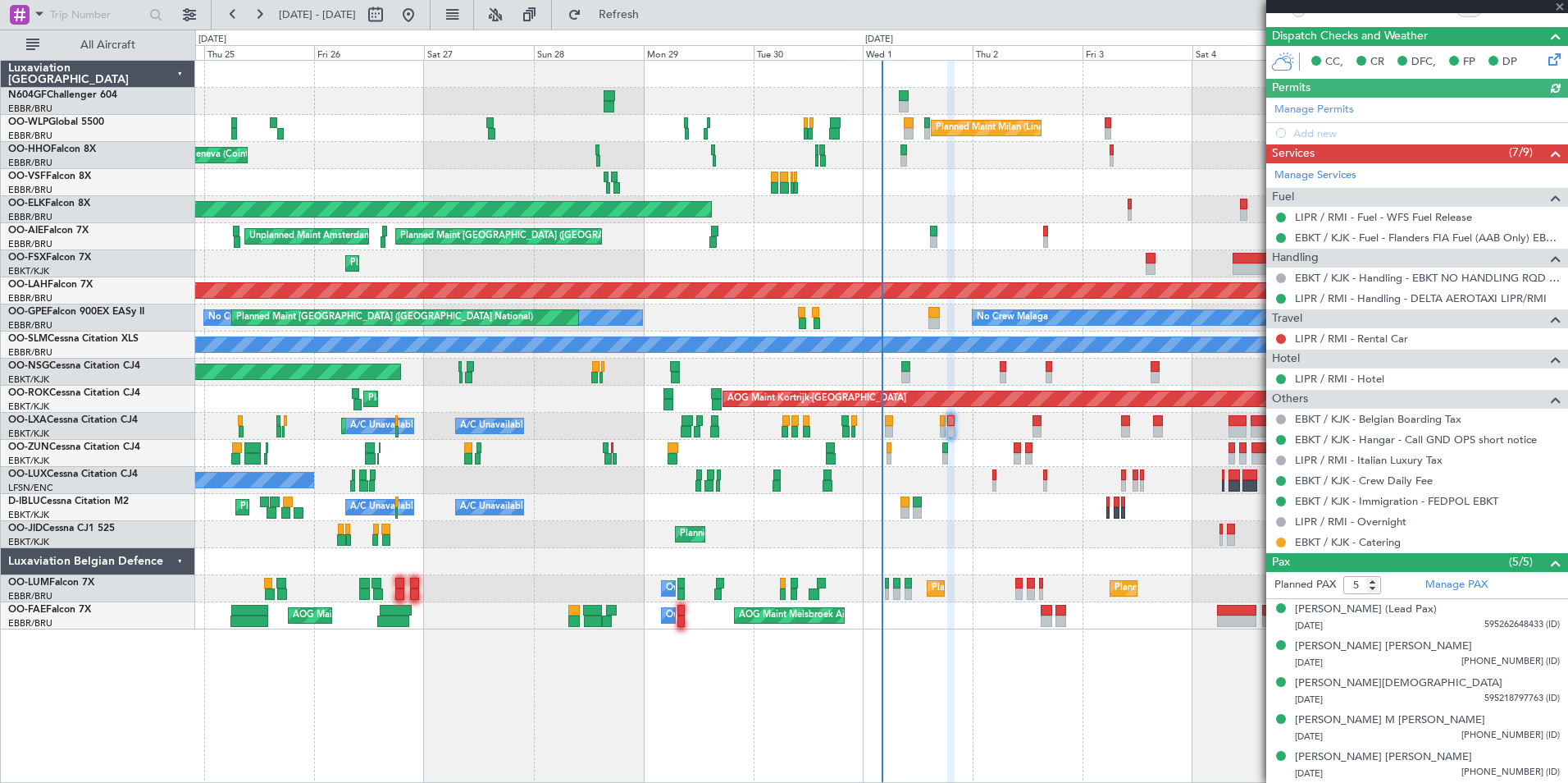
click at [1091, 677] on div "Planned Maint Milan (Linate) Planned Maint Geneva (Cointrin) Planned Maint Kort…" at bounding box center [882, 422] width 1373 height 723
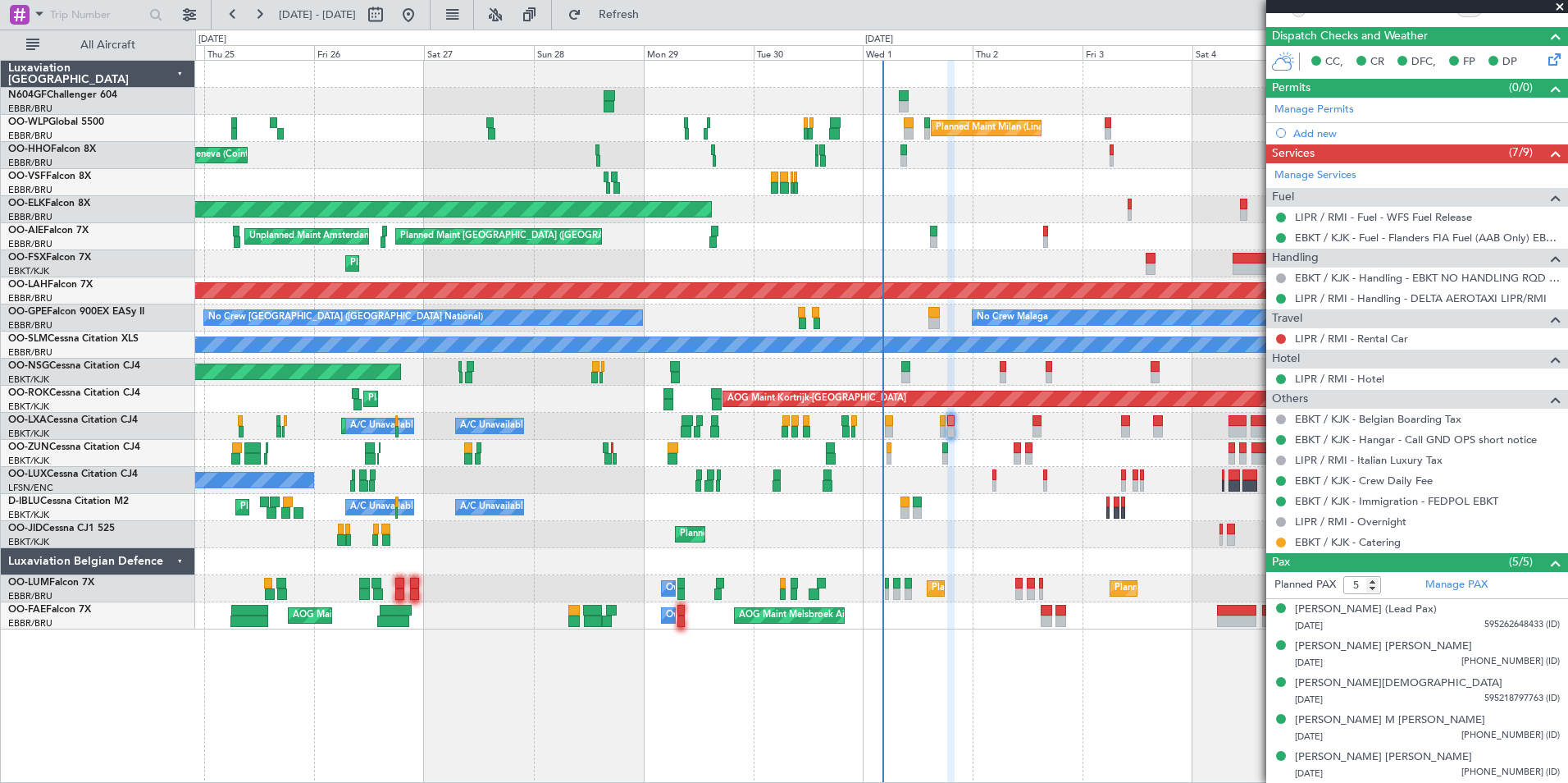
click at [1149, 154] on div "Planned Maint Geneva (Cointrin)" at bounding box center [881, 155] width 1372 height 27
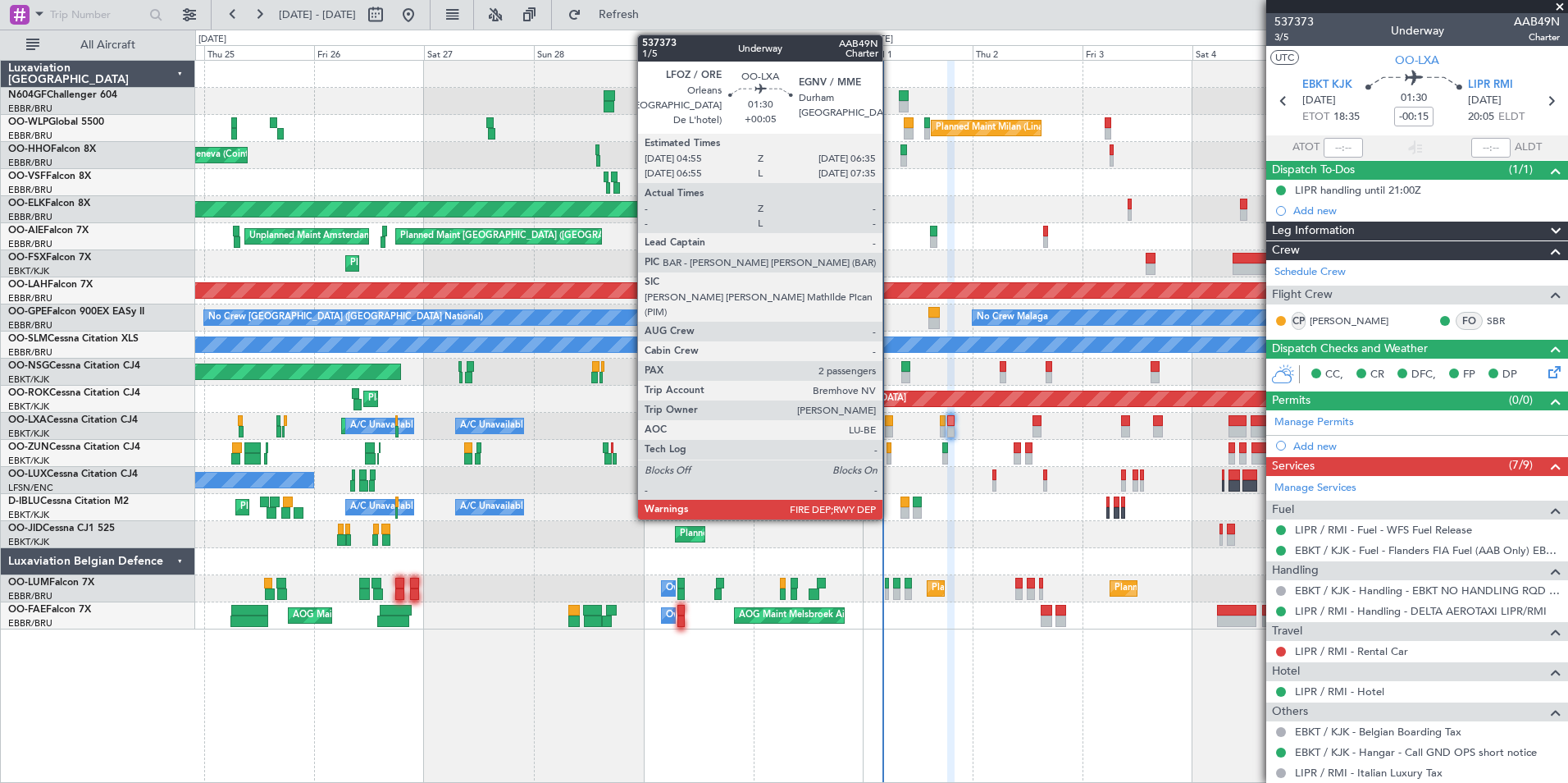
click at [890, 434] on div at bounding box center [889, 431] width 8 height 12
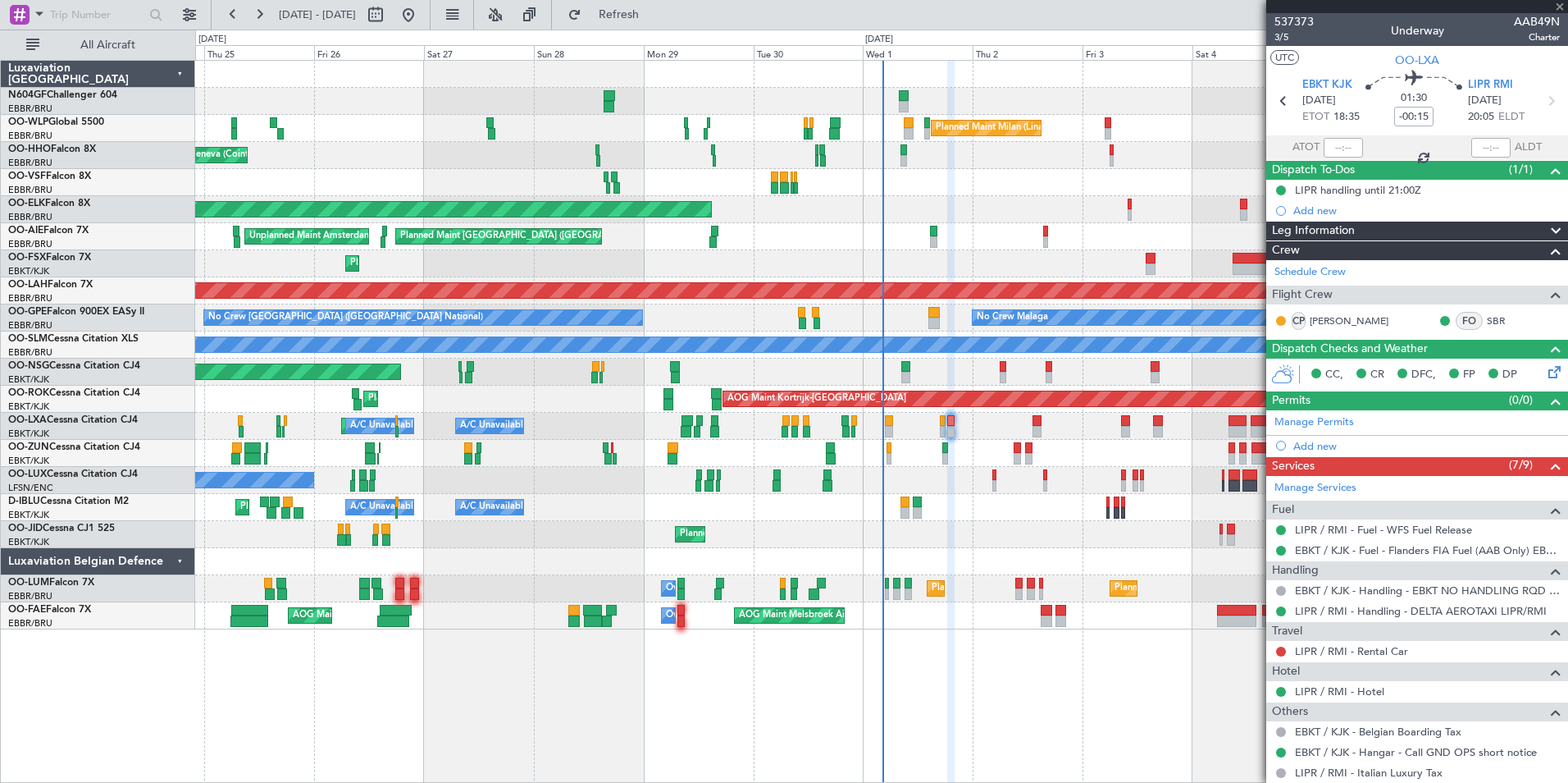
type input "+00:05"
type input "2"
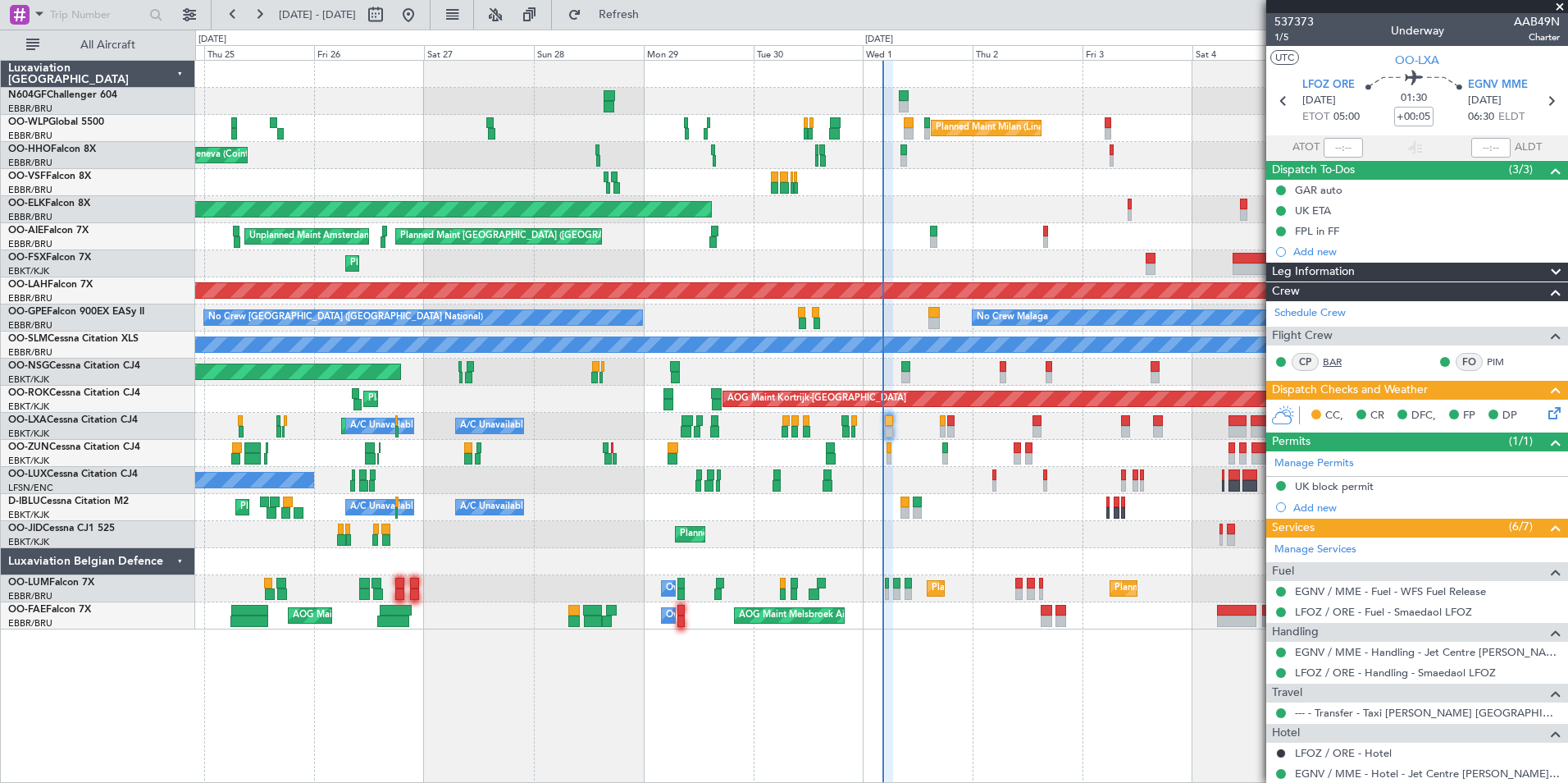
click at [1344, 358] on link "BAR" at bounding box center [1341, 361] width 37 height 15
click at [654, 10] on span "Refresh" at bounding box center [619, 15] width 69 height 12
click at [764, 346] on div "Planned Maint Milan (Linate) Planned Maint Geneva (Cointrin) Planned Maint Kort…" at bounding box center [881, 345] width 1372 height 569
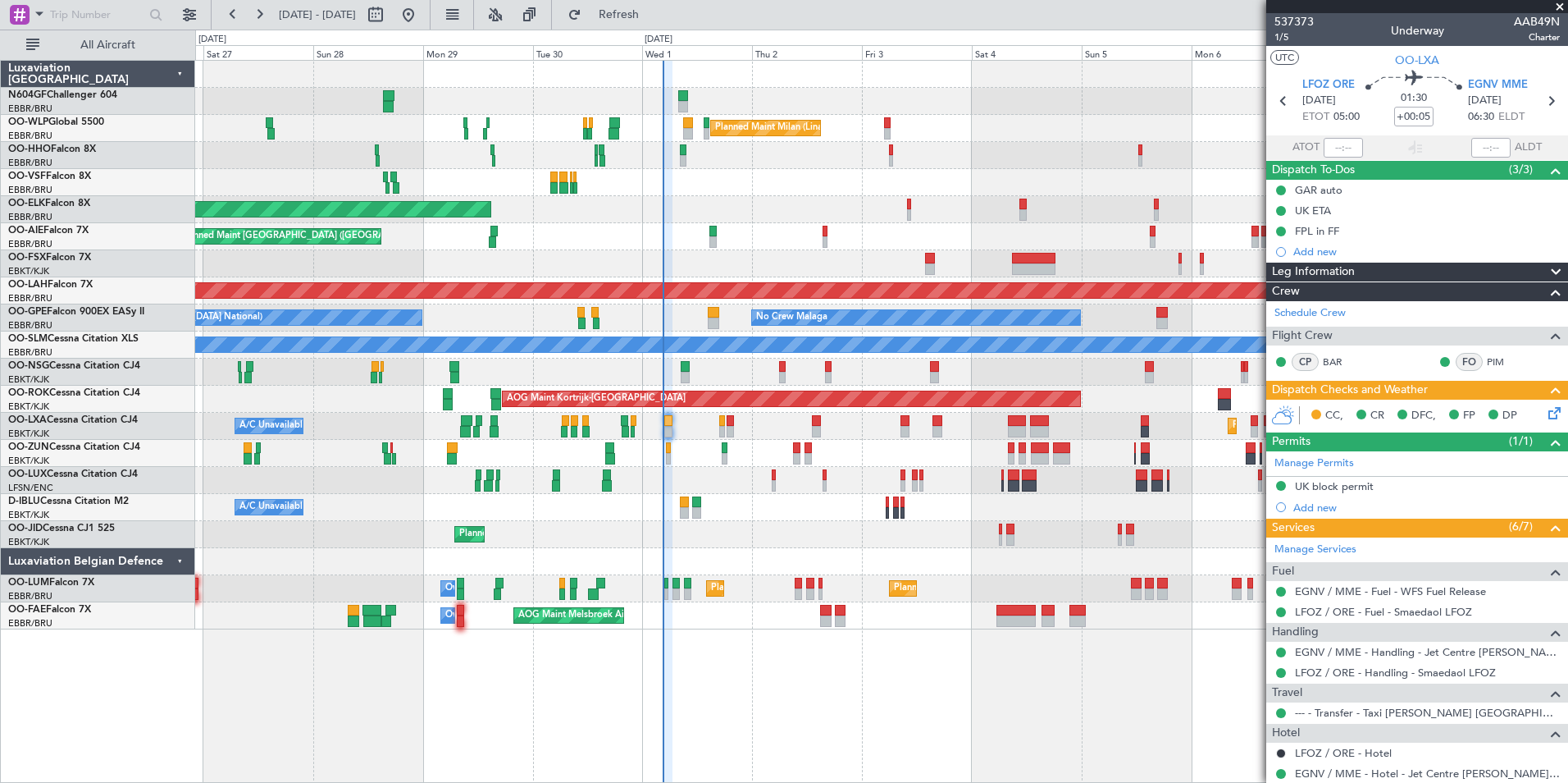
click at [729, 618] on div "AOG Maint Melsbroek Air Base Owner Melsbroek Air Base AOG Maint New York (Teter…" at bounding box center [881, 615] width 1372 height 27
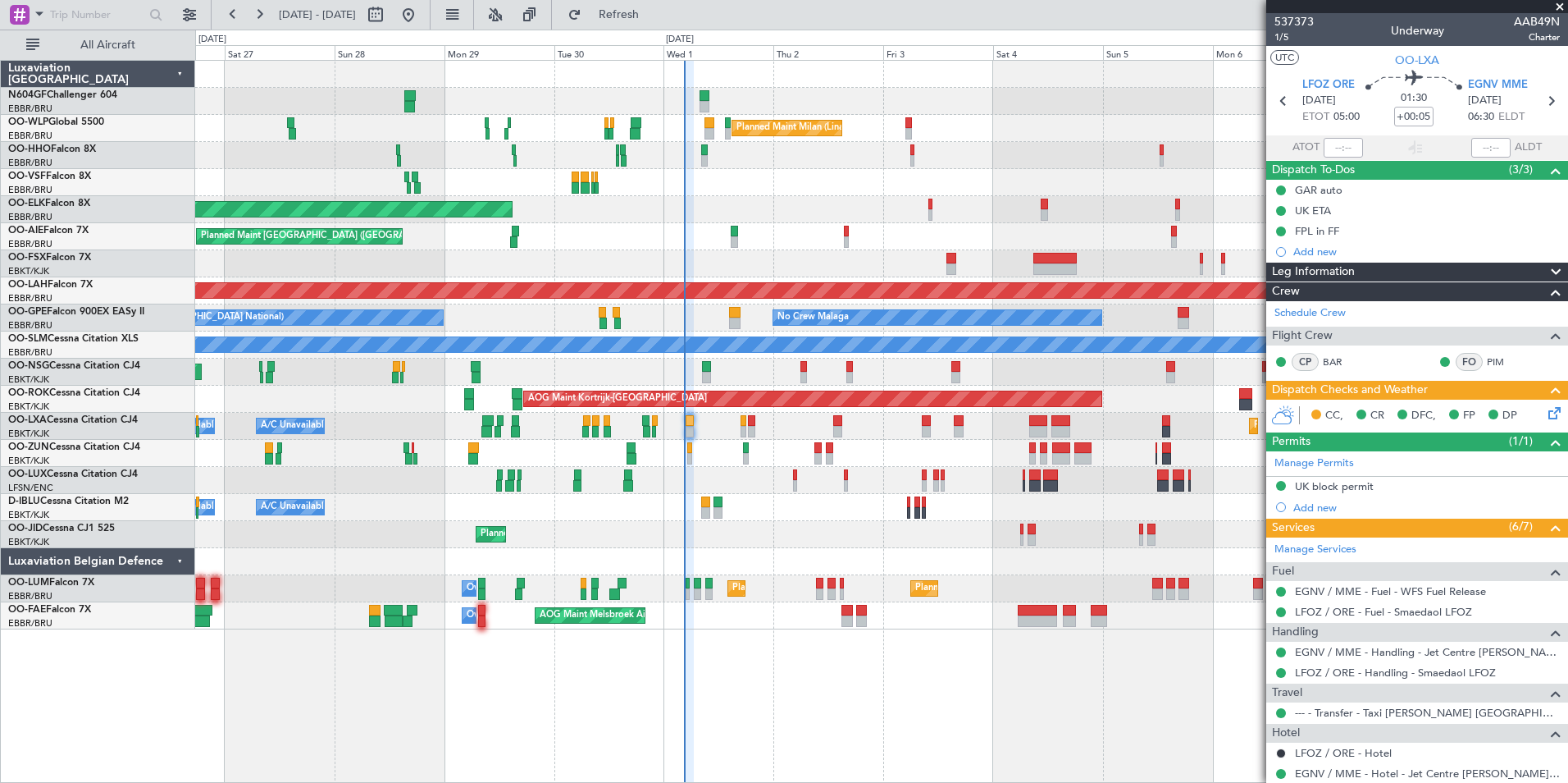
click at [808, 454] on div at bounding box center [881, 453] width 1372 height 27
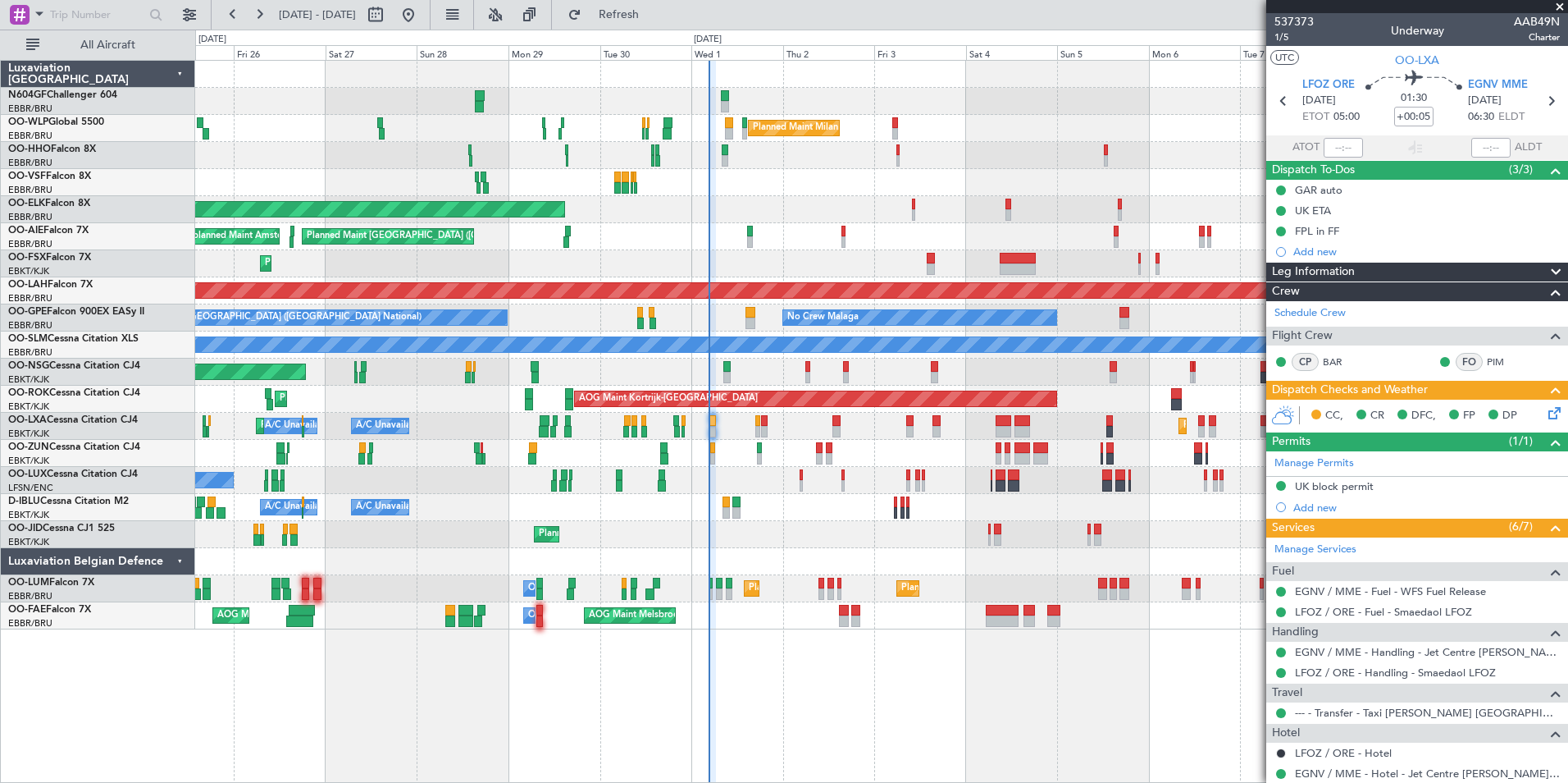
click at [747, 450] on div "Planned Maint Kortrijk-Wevelgem Owner" at bounding box center [881, 453] width 1372 height 27
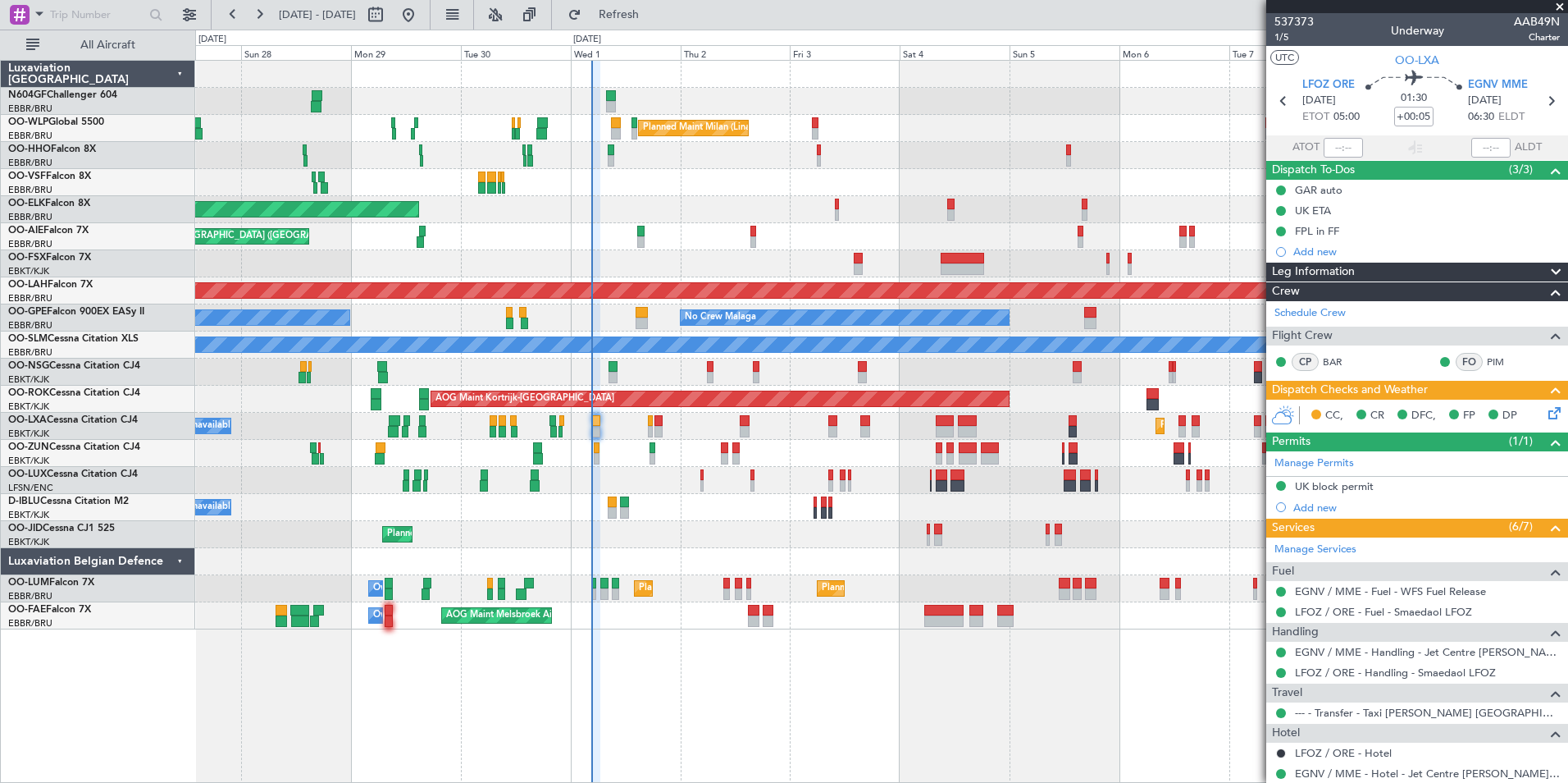
click at [765, 518] on div "A/C Unavailable Kortrijk-Wevelgem Planned Maint Nice (Côte d'Azur Airport) A/C …" at bounding box center [881, 507] width 1372 height 27
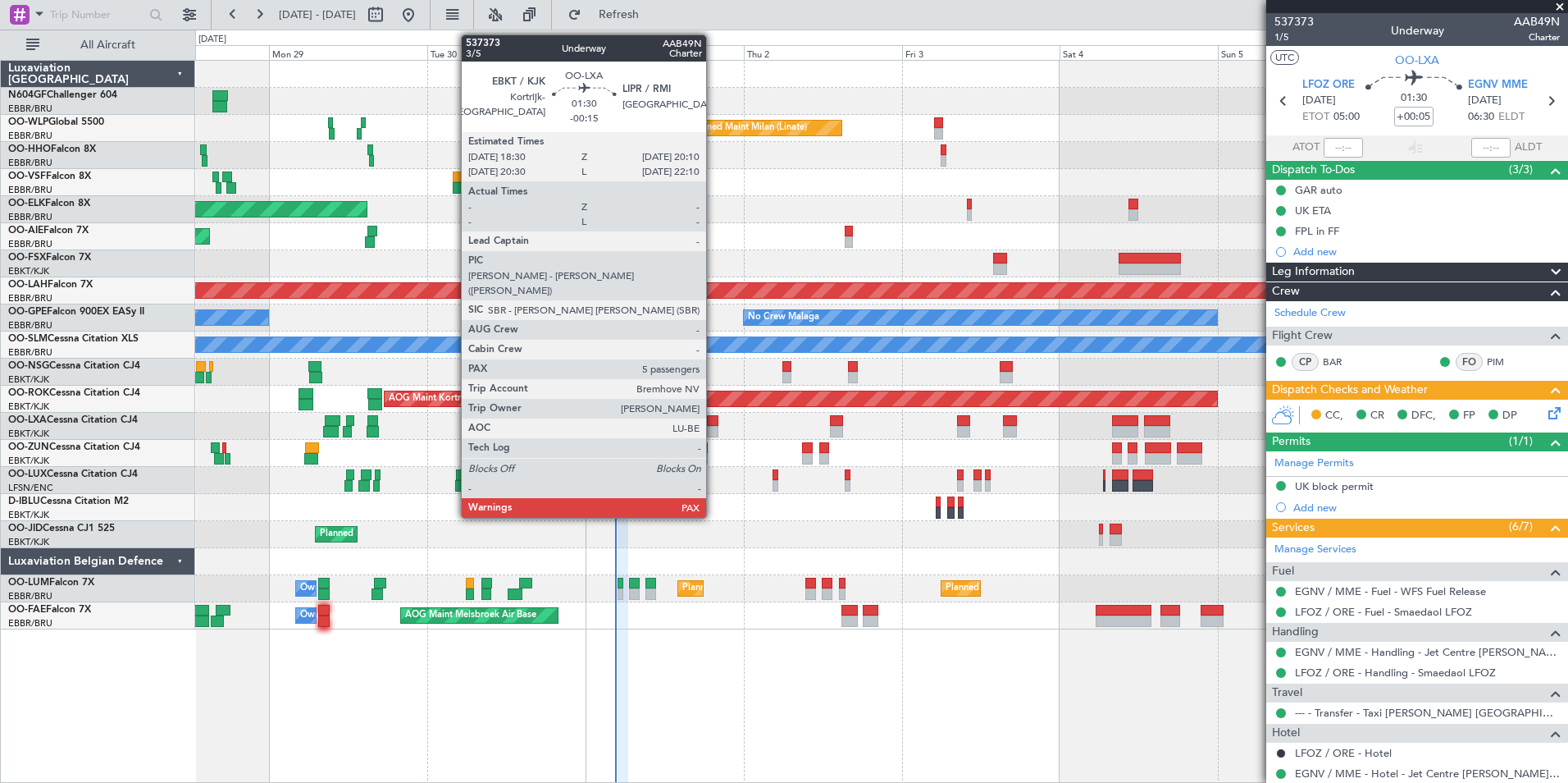
click at [714, 428] on div at bounding box center [713, 431] width 12 height 12
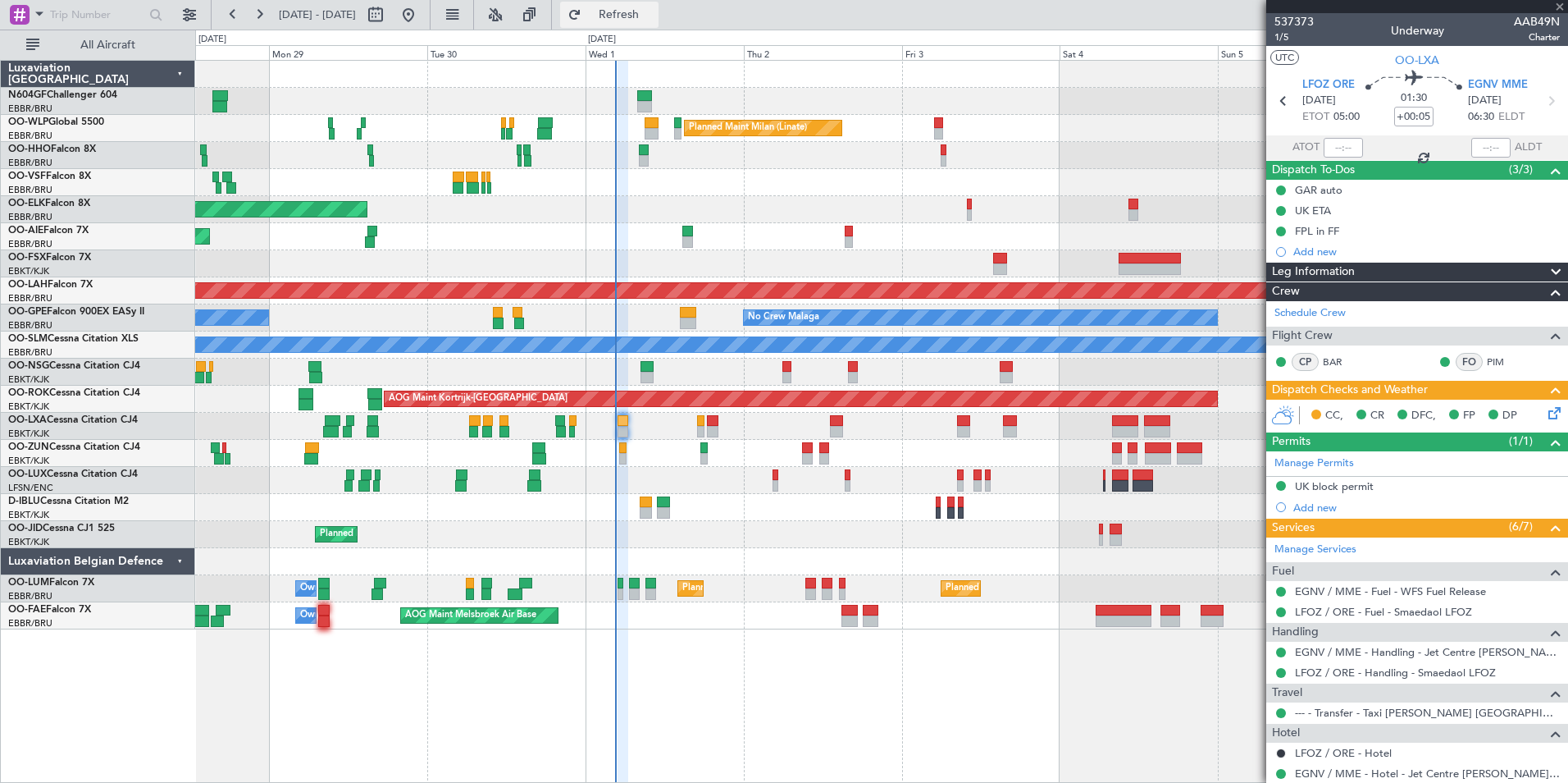
type input "-00:15"
type input "5"
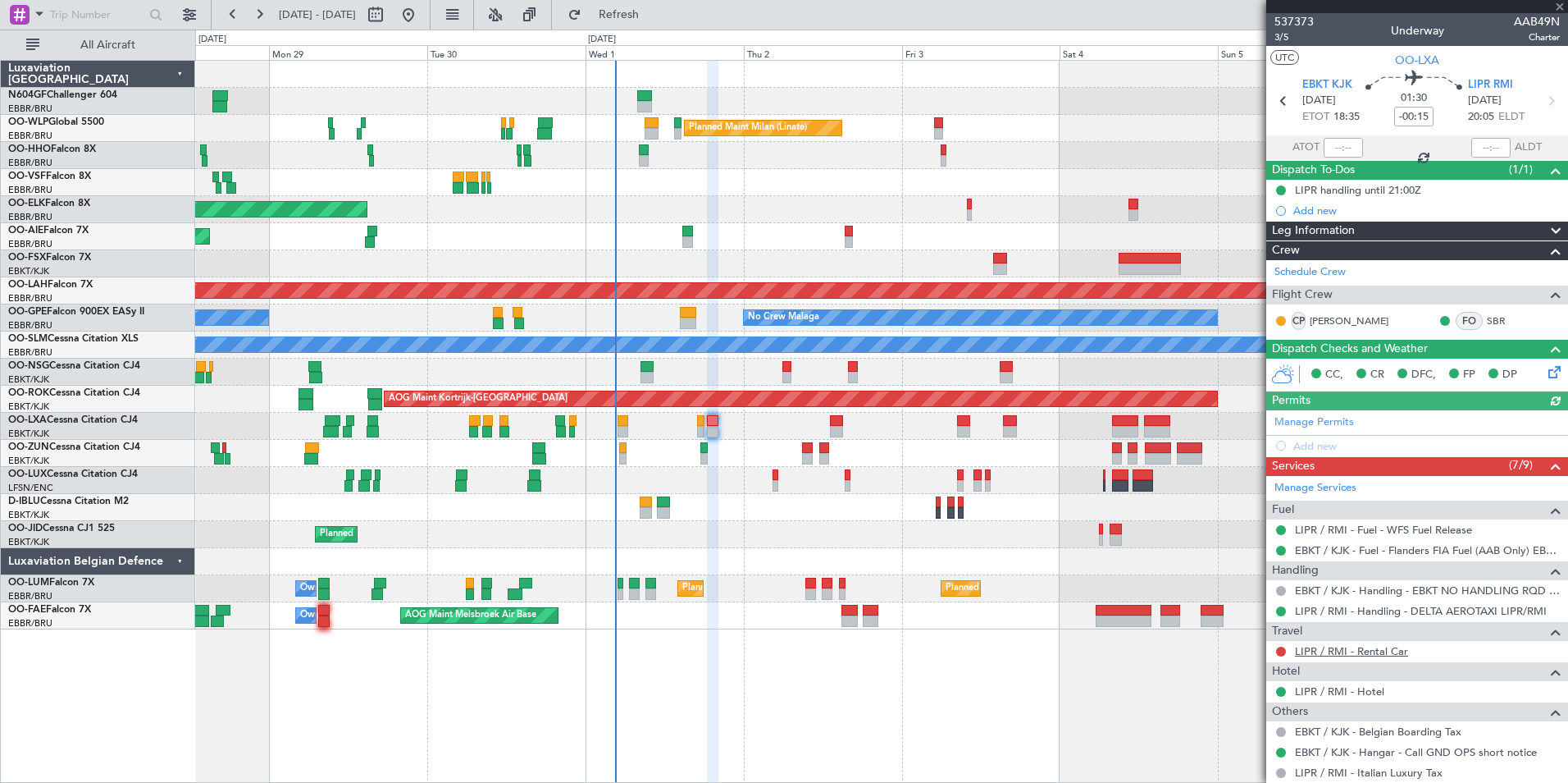
click at [1344, 649] on link "LIPR / RMI - Rental Car" at bounding box center [1352, 650] width 114 height 14
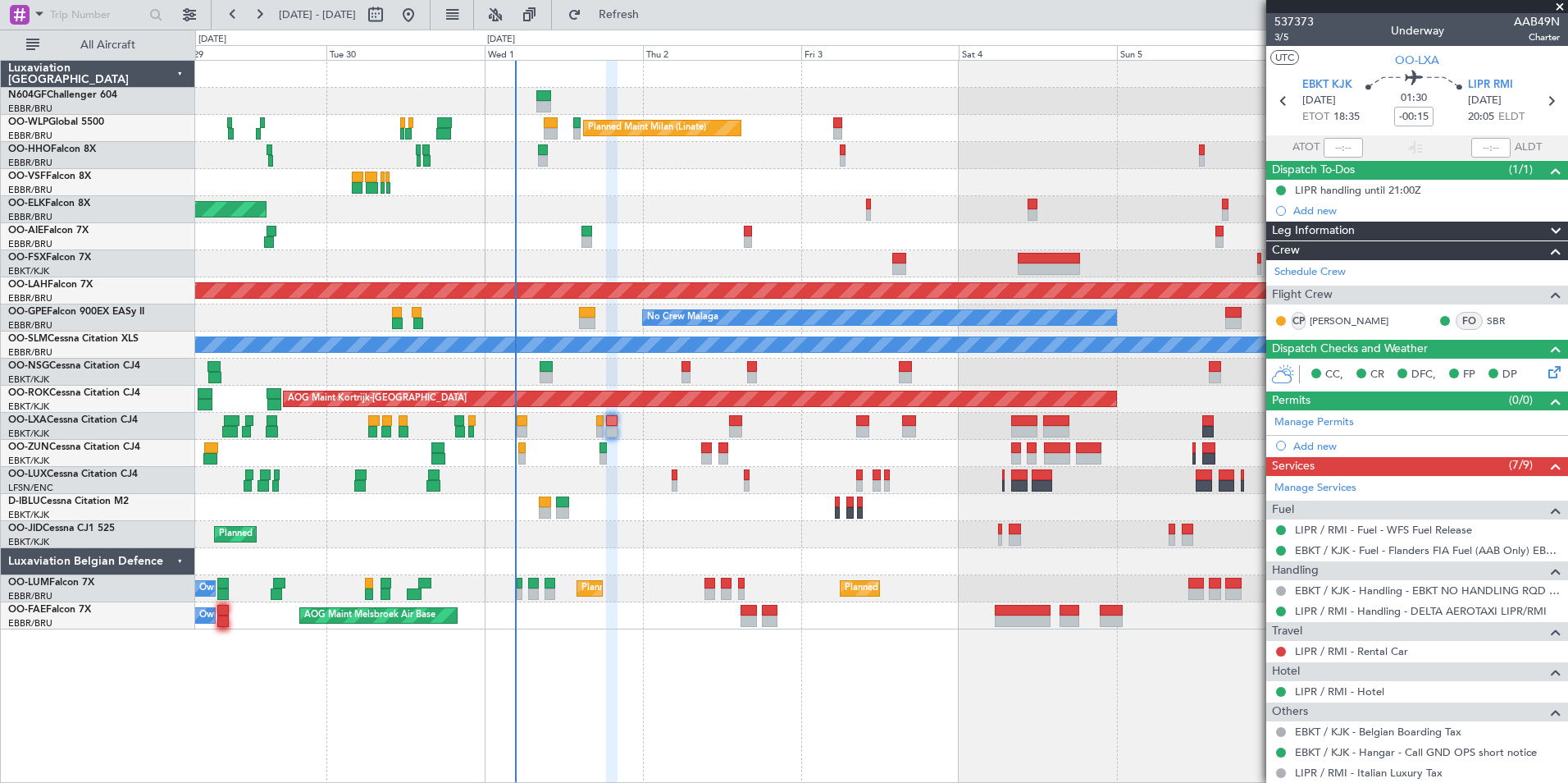
click at [779, 426] on div "Planned Maint Kortrijk-Wevelgem A/C Unavailable" at bounding box center [881, 426] width 1372 height 27
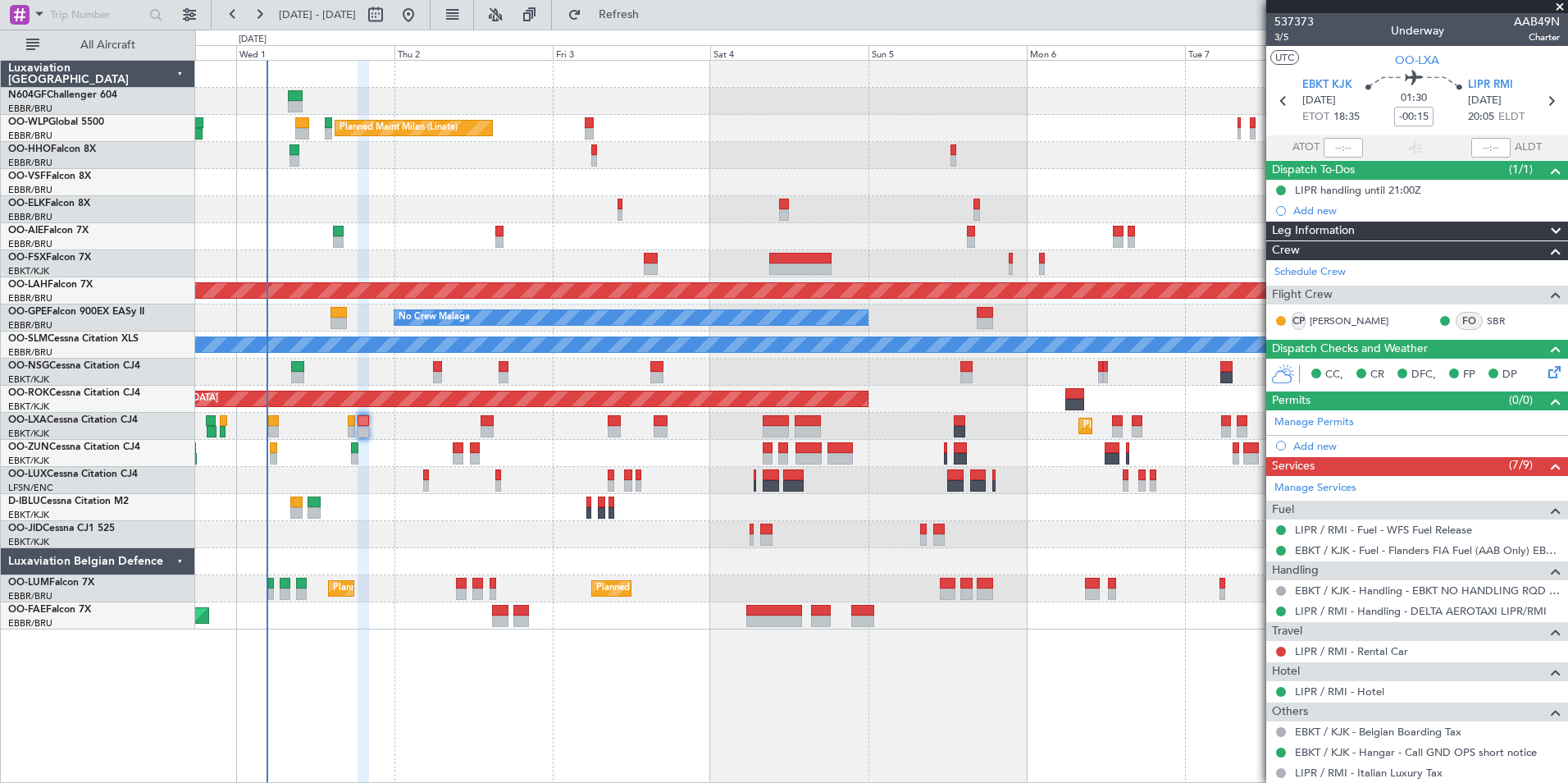
click at [719, 483] on div at bounding box center [881, 480] width 1372 height 27
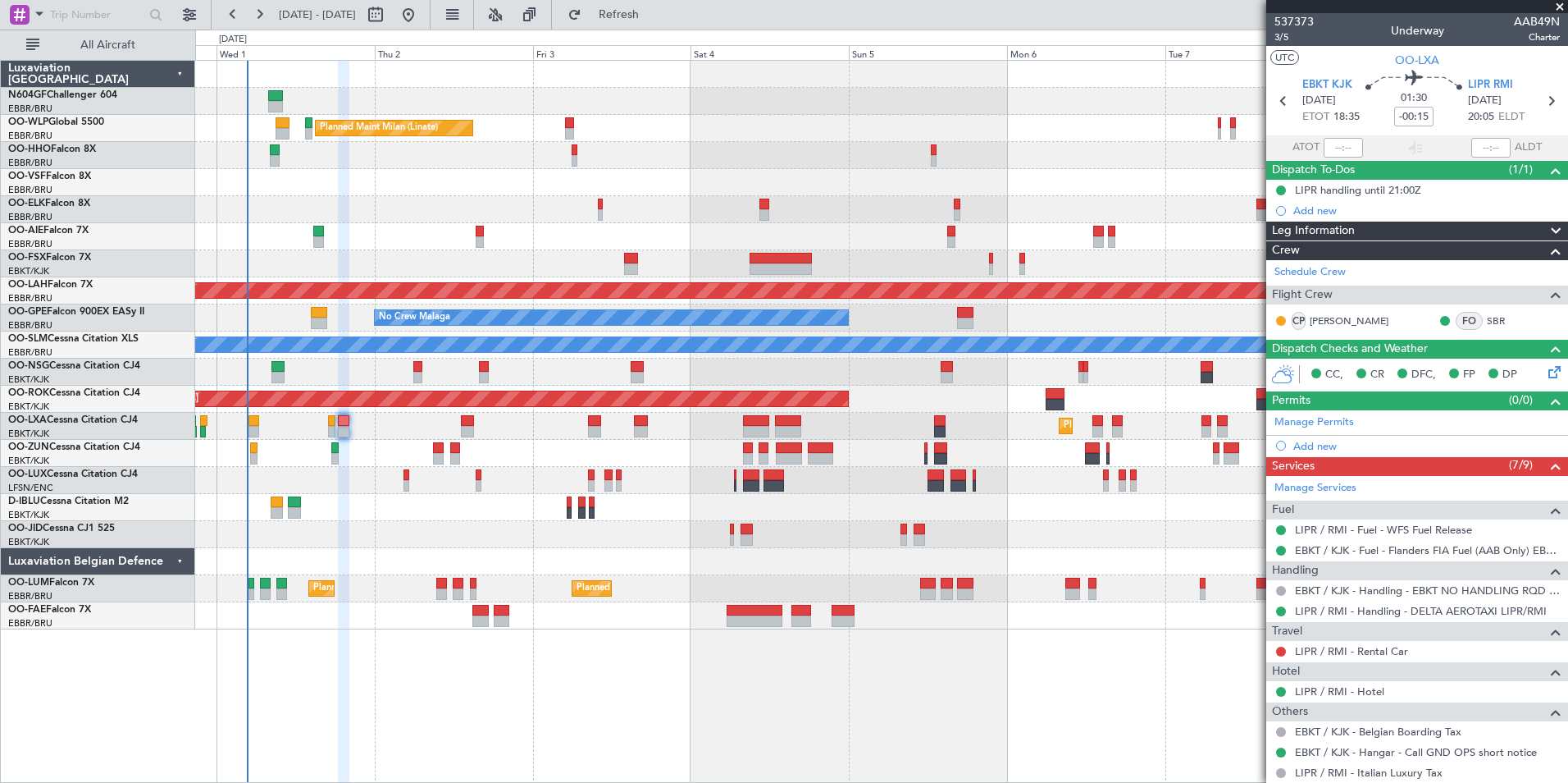
click at [719, 431] on div "Planned Maint Milan (Linate) Planned Maint Kortrijk-Wevelgem Planned Maint Alto…" at bounding box center [881, 345] width 1372 height 569
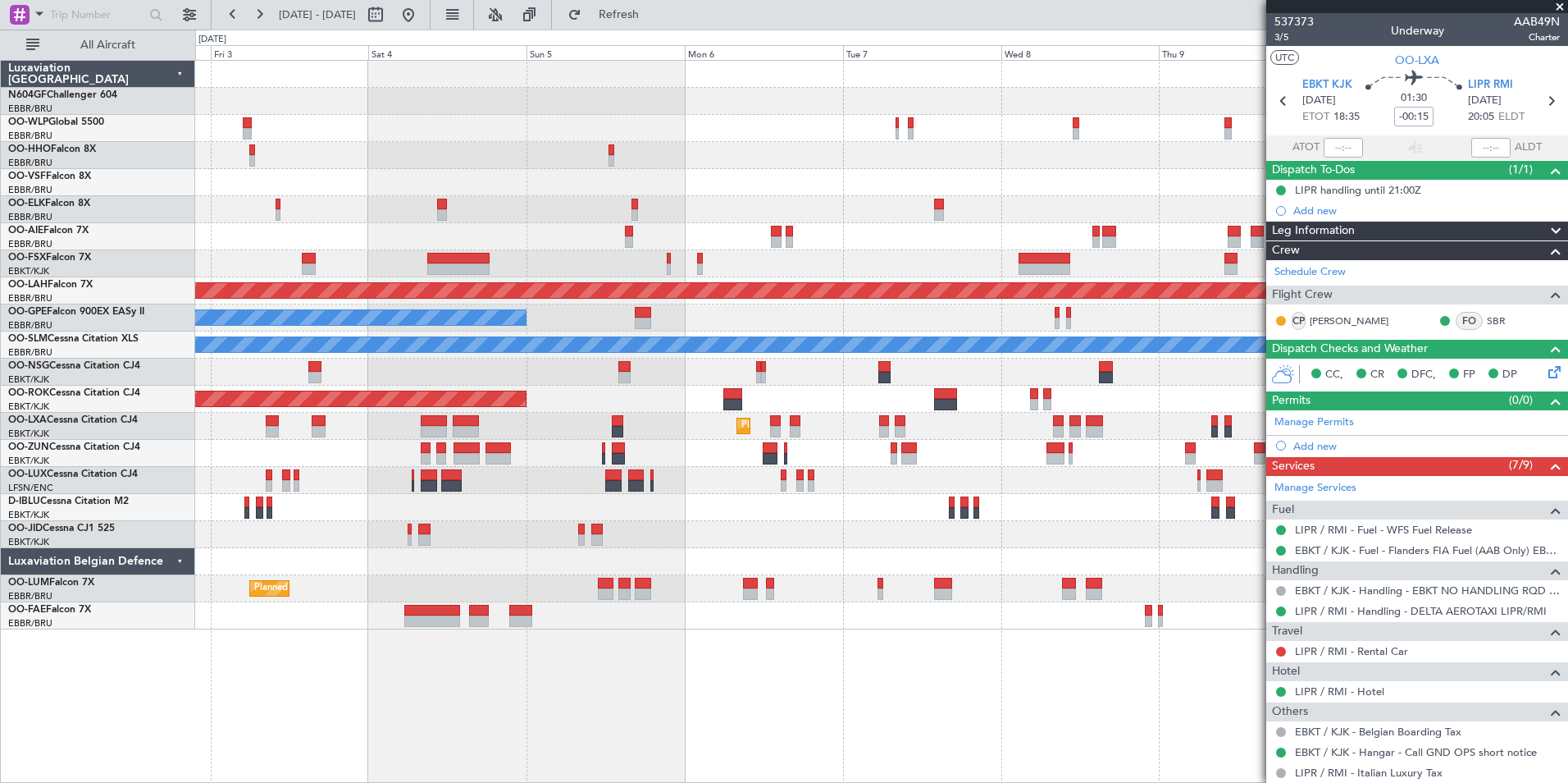
click at [833, 423] on div "Planned Maint Kortrijk-[GEOGRAPHIC_DATA]" at bounding box center [881, 426] width 1372 height 27
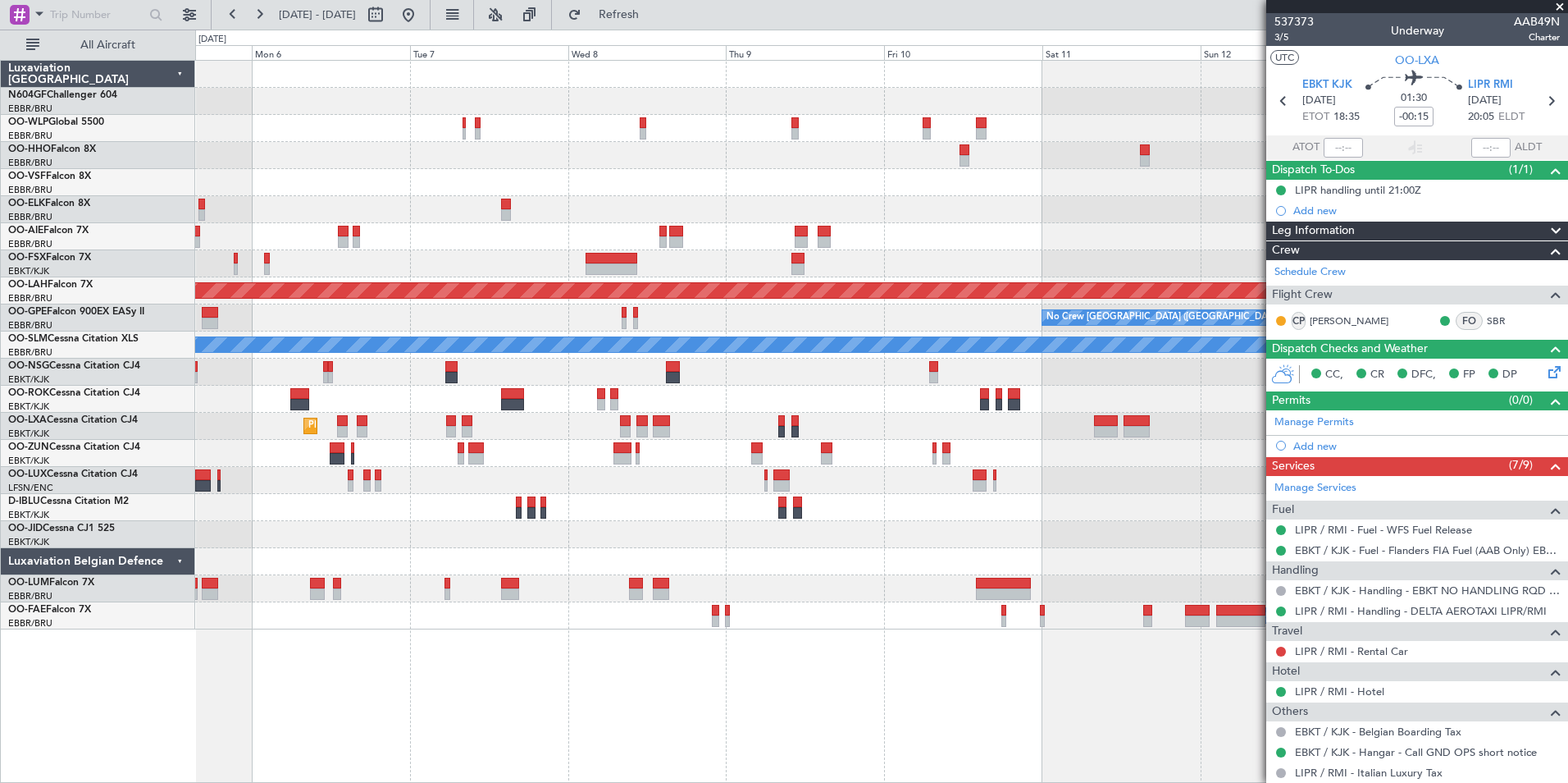
click at [598, 430] on div "Planned Maint Kortrijk-[GEOGRAPHIC_DATA]" at bounding box center [881, 426] width 1372 height 27
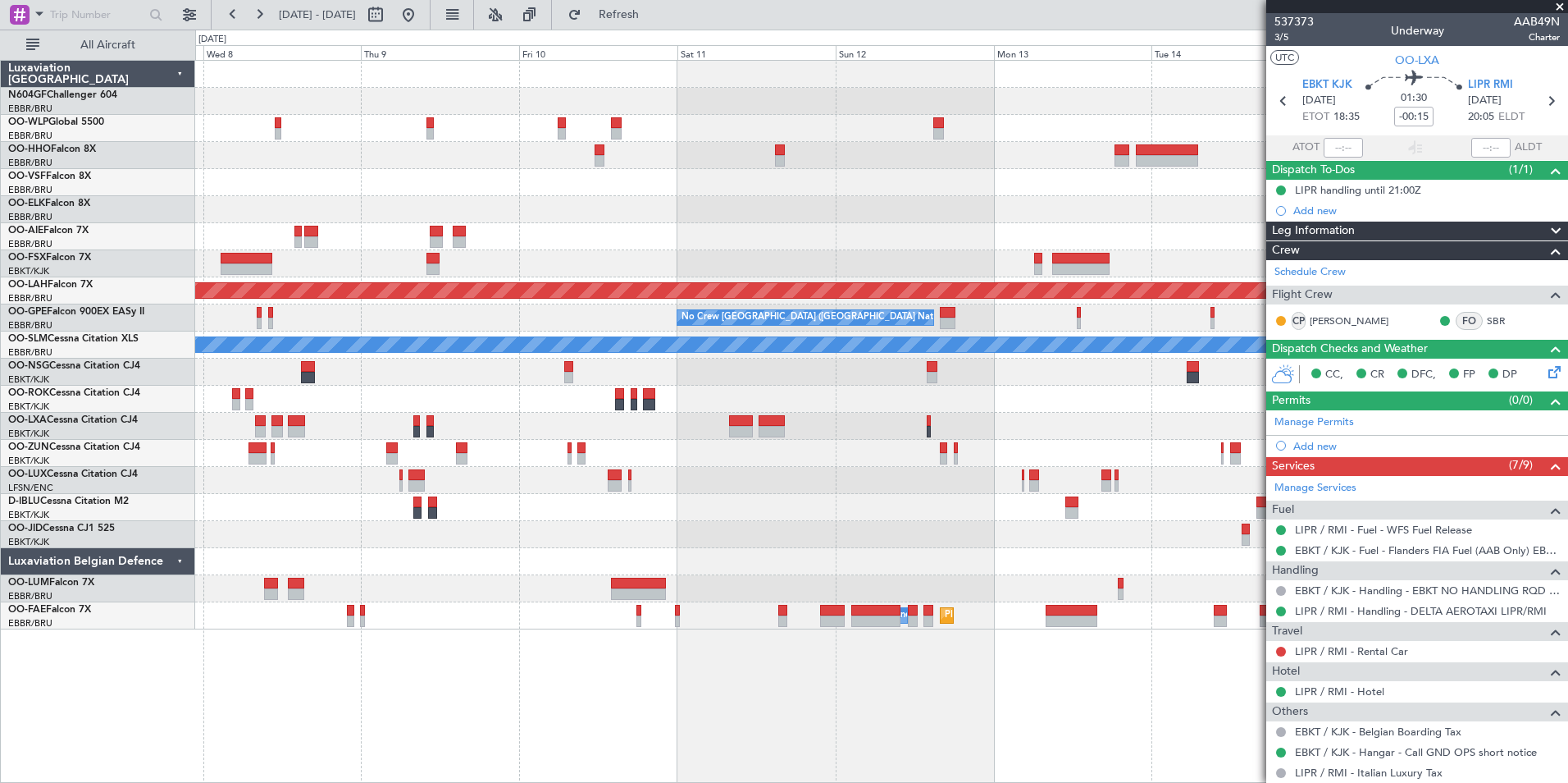
click at [532, 445] on div "- - LROP 22:10 Z RJTT 09:25 Z - - EBBR 17:05 Z VRMU 03:10 Z Planned Maint Alton…" at bounding box center [881, 345] width 1372 height 569
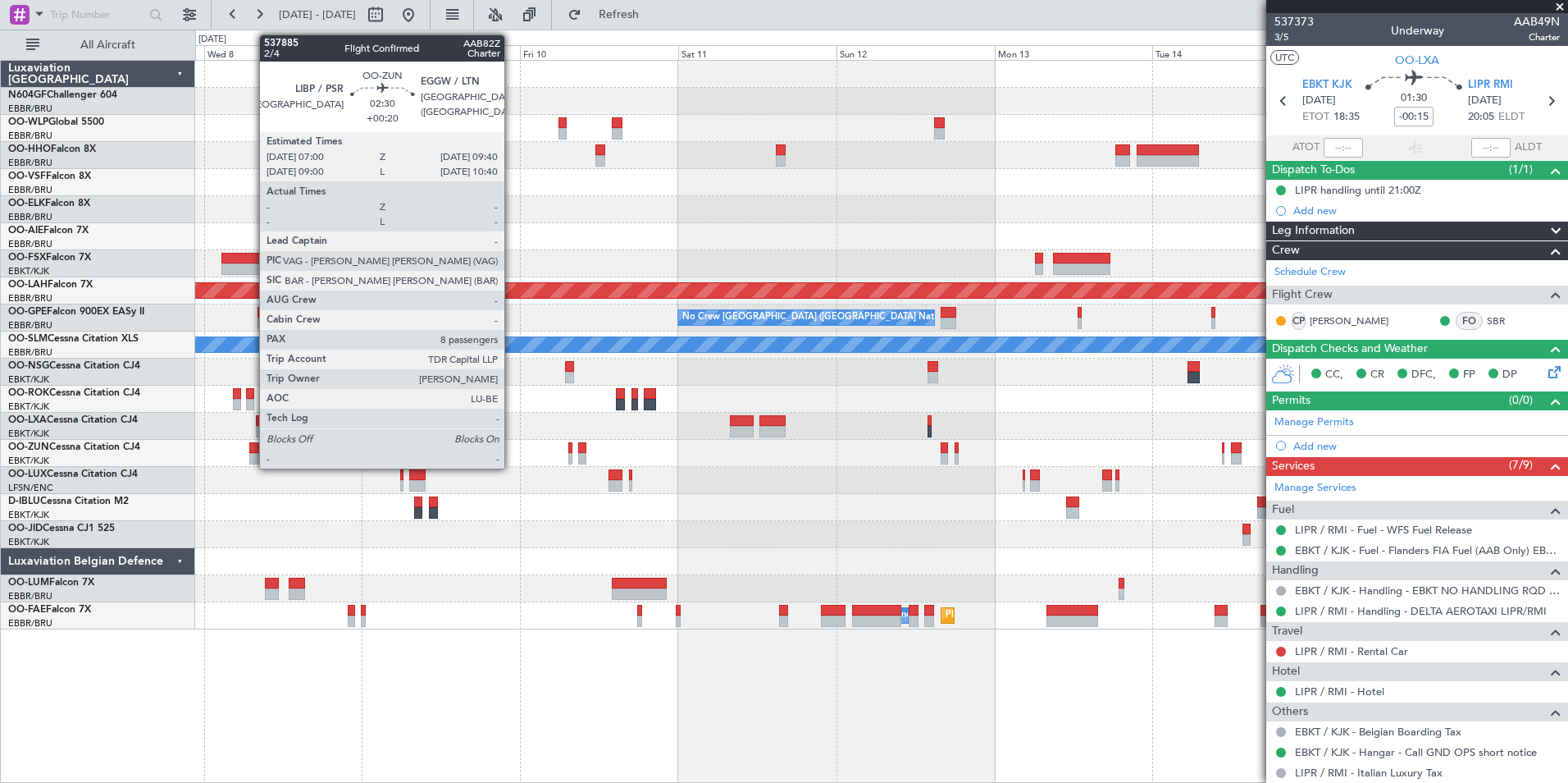
click at [251, 452] on div at bounding box center [258, 448] width 18 height 12
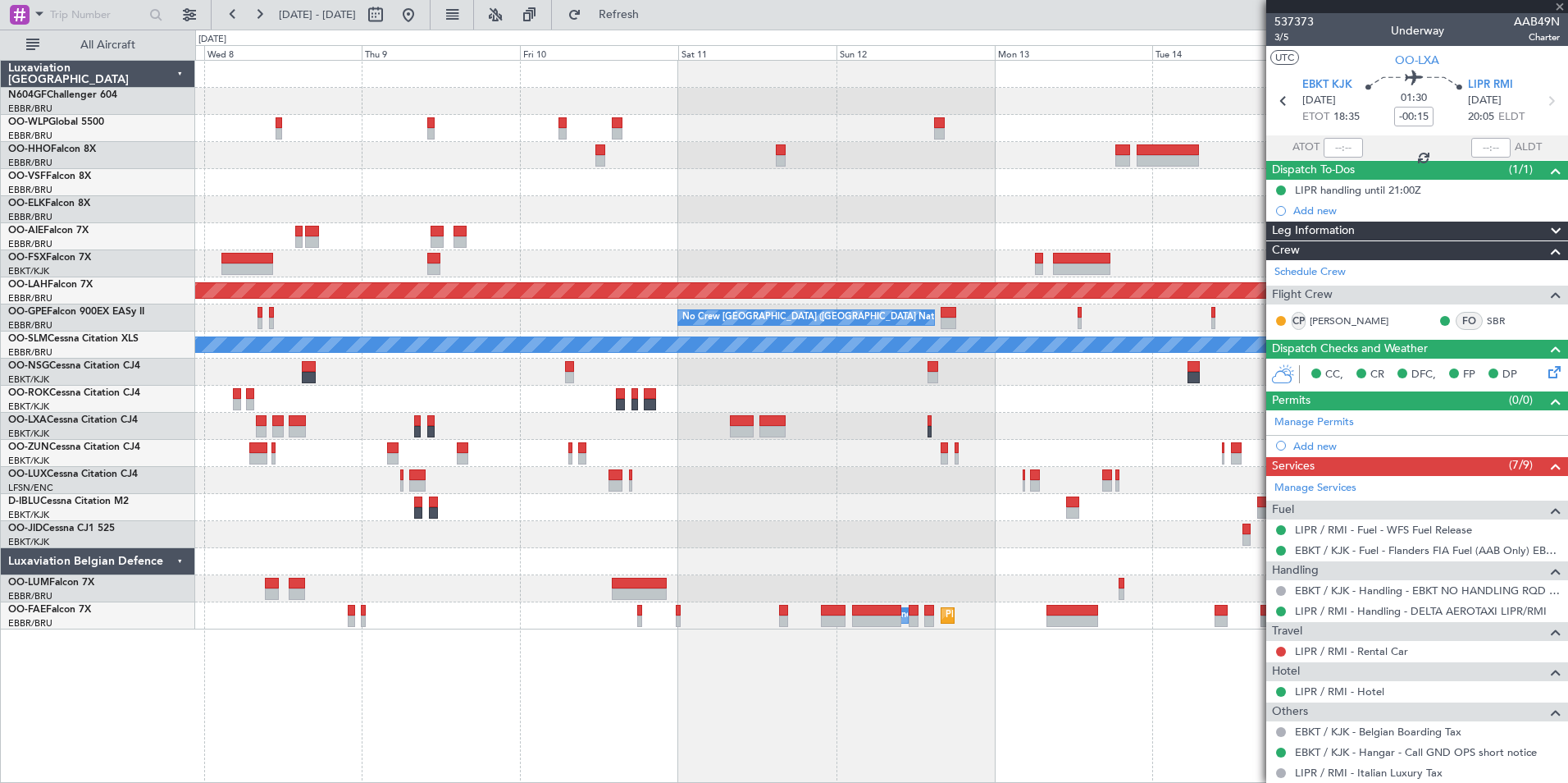
type input "+00:20"
type input "8"
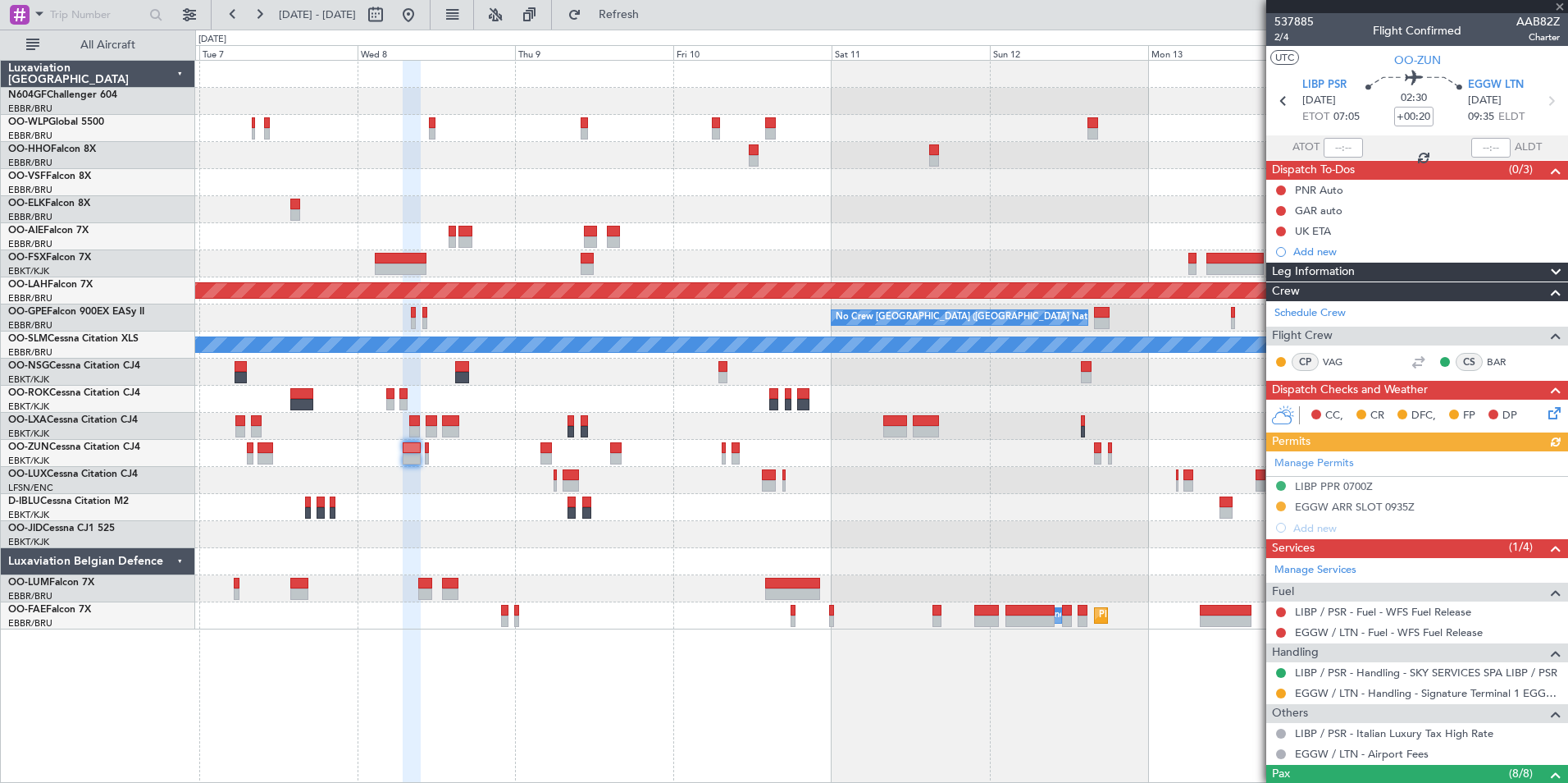
click at [447, 482] on div "Planned Maint Alton-st Louis (St Louis Regl) No Crew Brussels (Brussels Nationa…" at bounding box center [881, 345] width 1372 height 569
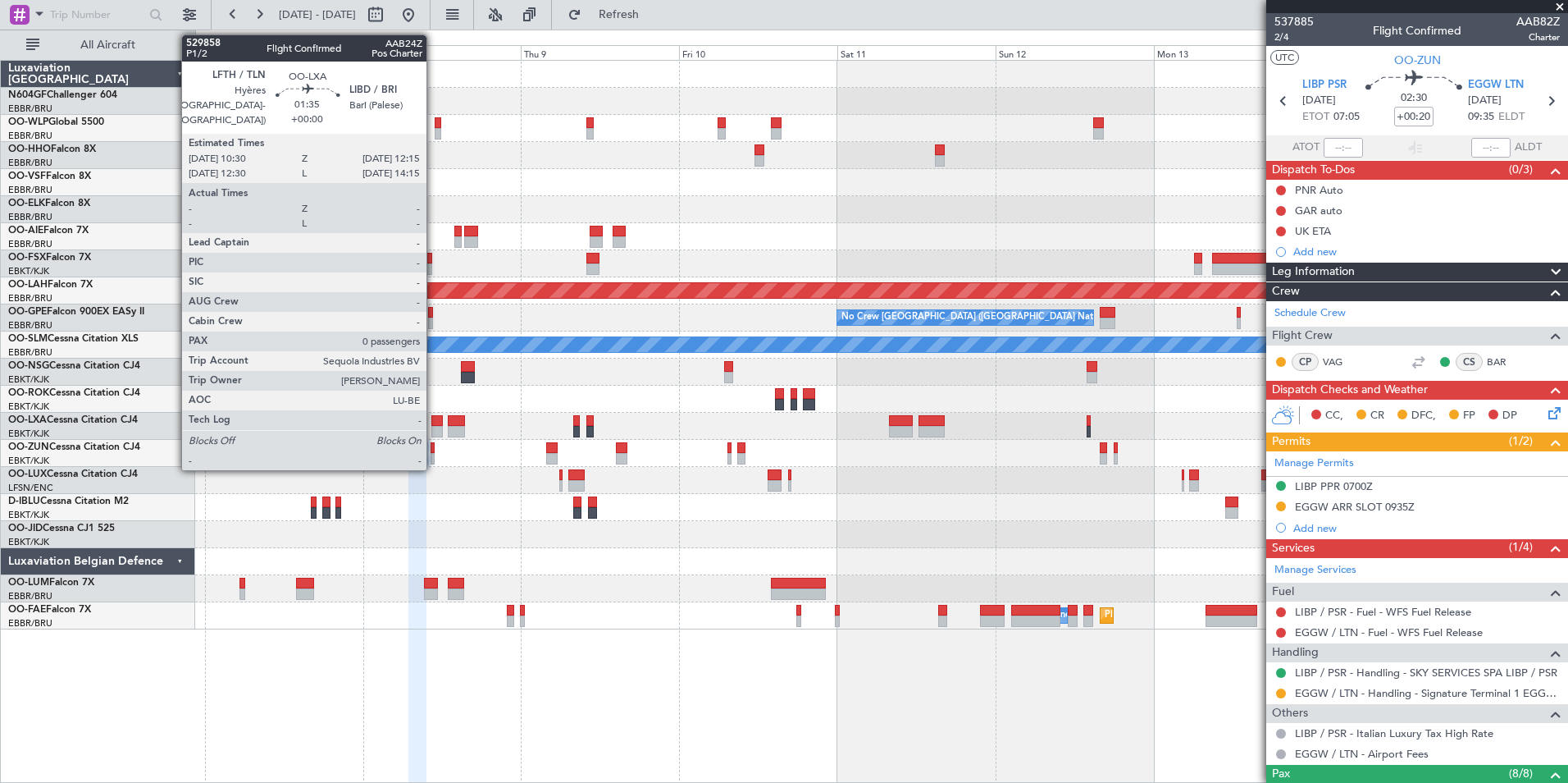
click at [434, 424] on div at bounding box center [437, 421] width 12 height 12
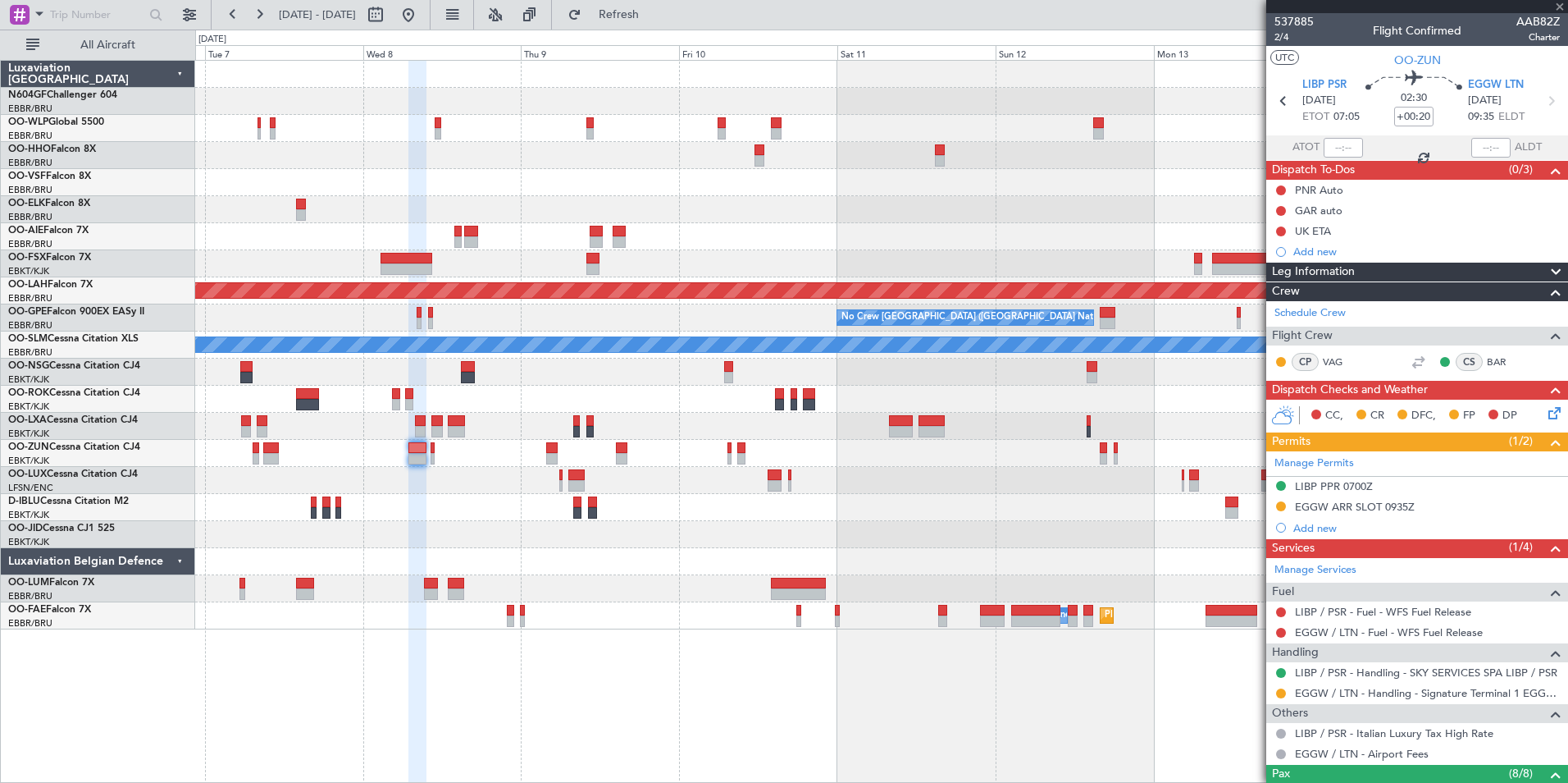
type input "0"
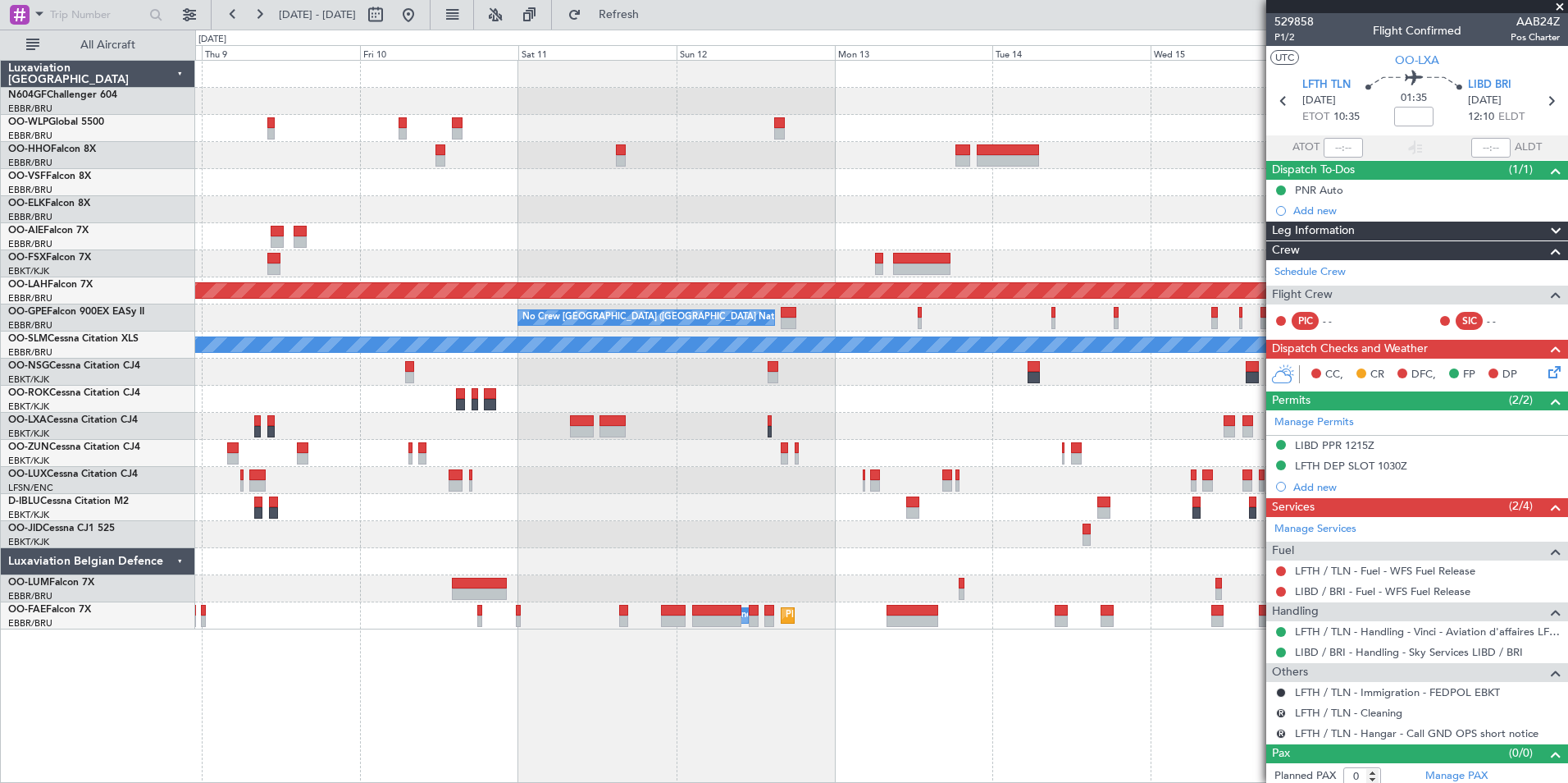
click at [588, 495] on div "- - LROP 22:10 Z RJTT 09:25 Z - - EBBR 17:05 Z VRMU 03:10 Z Planned Maint Alton…" at bounding box center [881, 345] width 1372 height 569
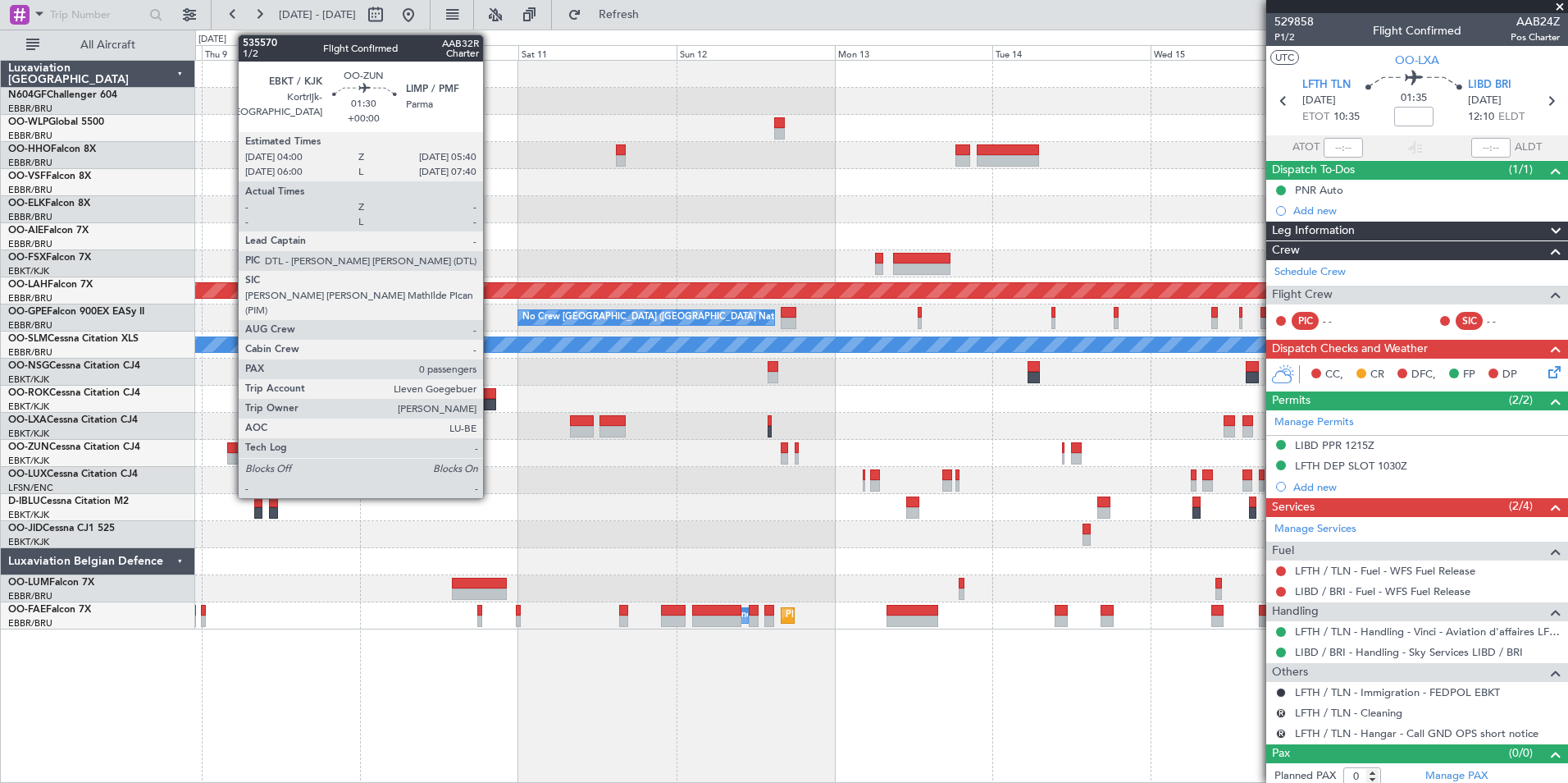
click at [230, 451] on div at bounding box center [233, 448] width 12 height 12
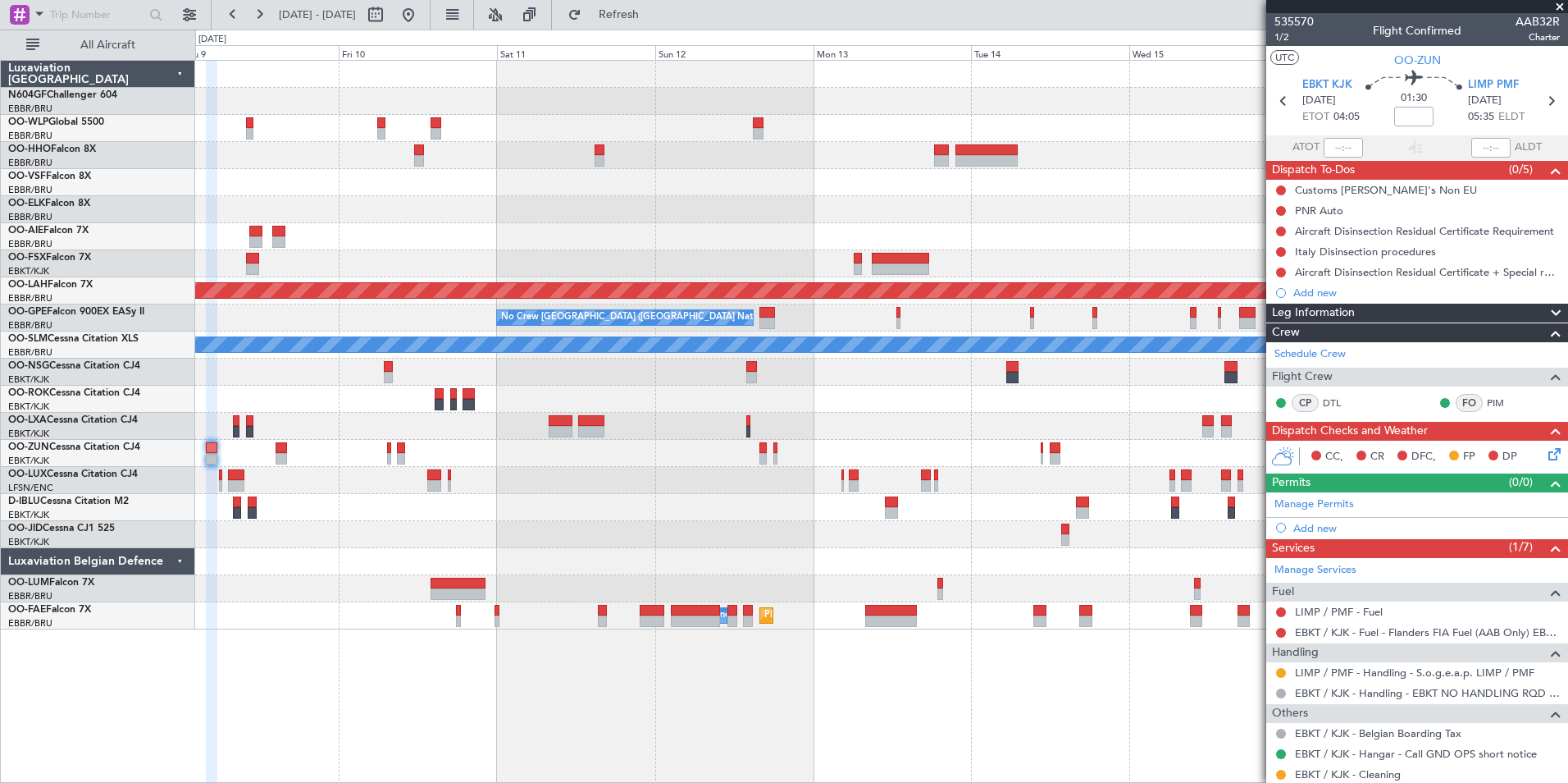
click at [696, 480] on div "- - LROP 22:10 Z RJTT 09:25 Z - - EBBR 17:05 Z VRMU 03:10 Z Planned [GEOGRAPHIC…" at bounding box center [881, 345] width 1372 height 569
click at [654, 14] on span "Refresh" at bounding box center [619, 15] width 69 height 12
click at [421, 11] on button at bounding box center [408, 15] width 26 height 26
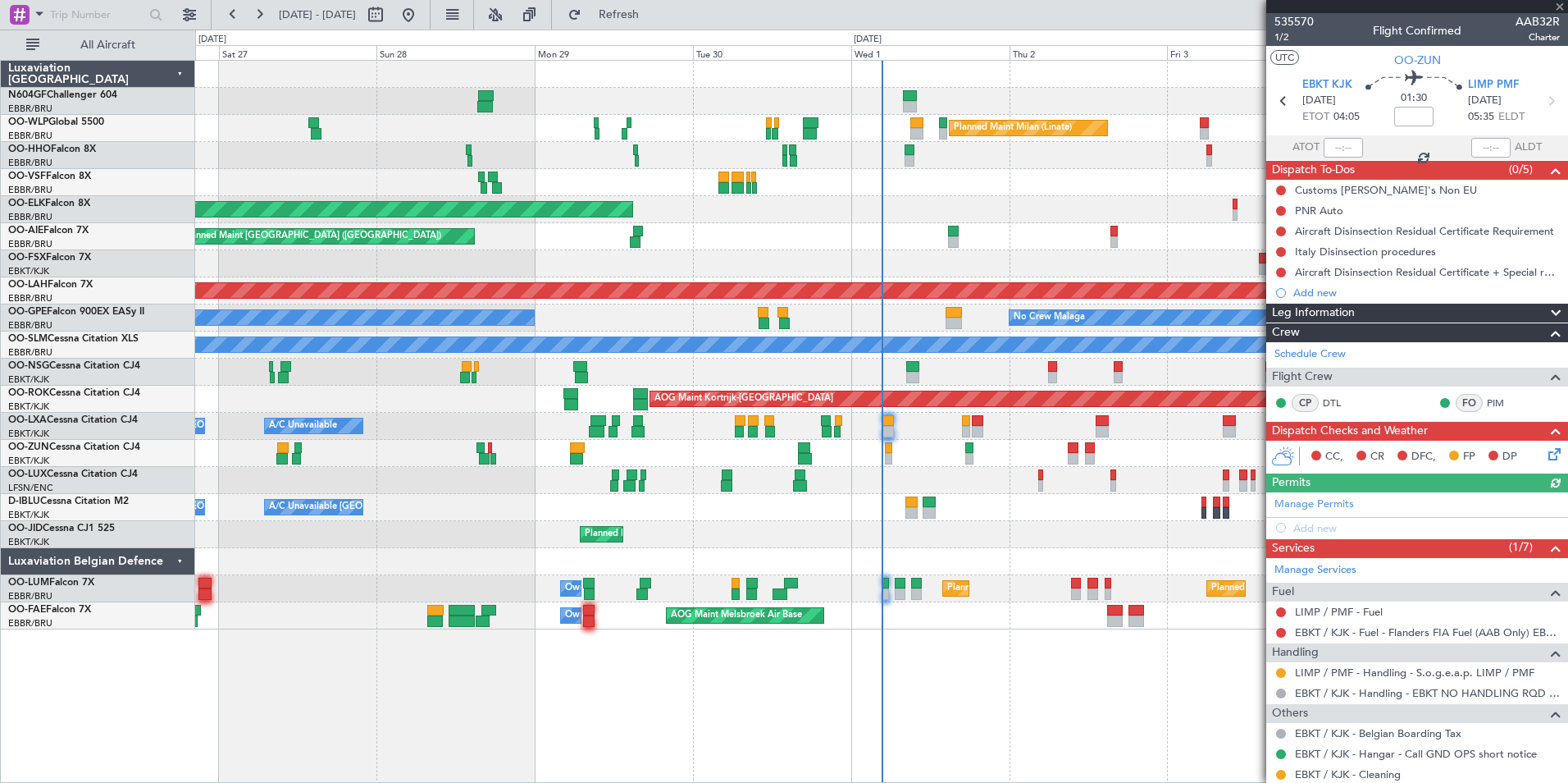
click at [332, 249] on div "Planned Maint [GEOGRAPHIC_DATA] ([GEOGRAPHIC_DATA]) Unplanned Maint Amsterdam (…" at bounding box center [881, 236] width 1372 height 27
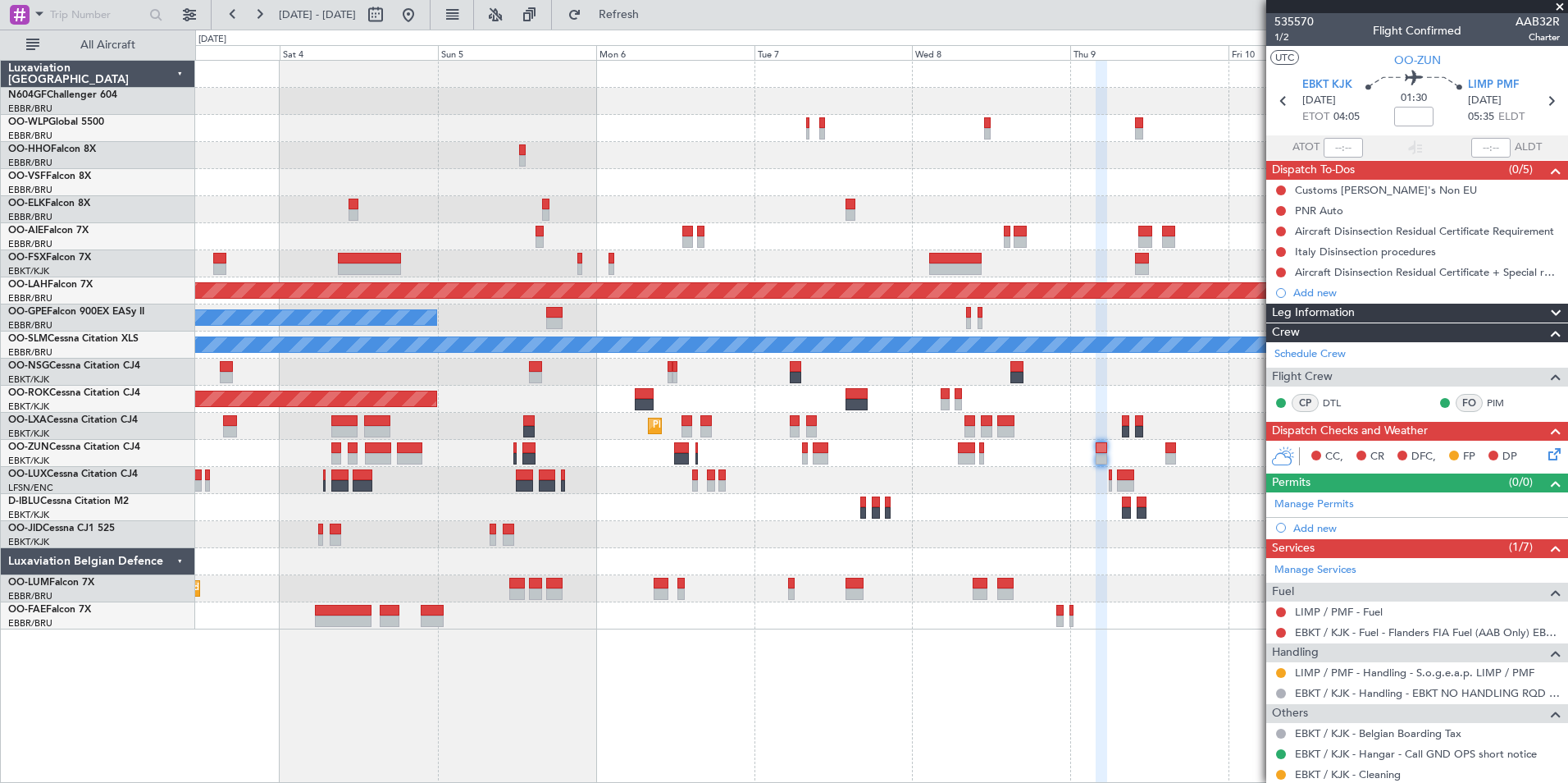
click at [405, 268] on div "Planned Maint Milan (Linate) Planned Maint Alton-st Louis (St Louis Regl) No Cr…" at bounding box center [881, 345] width 1372 height 569
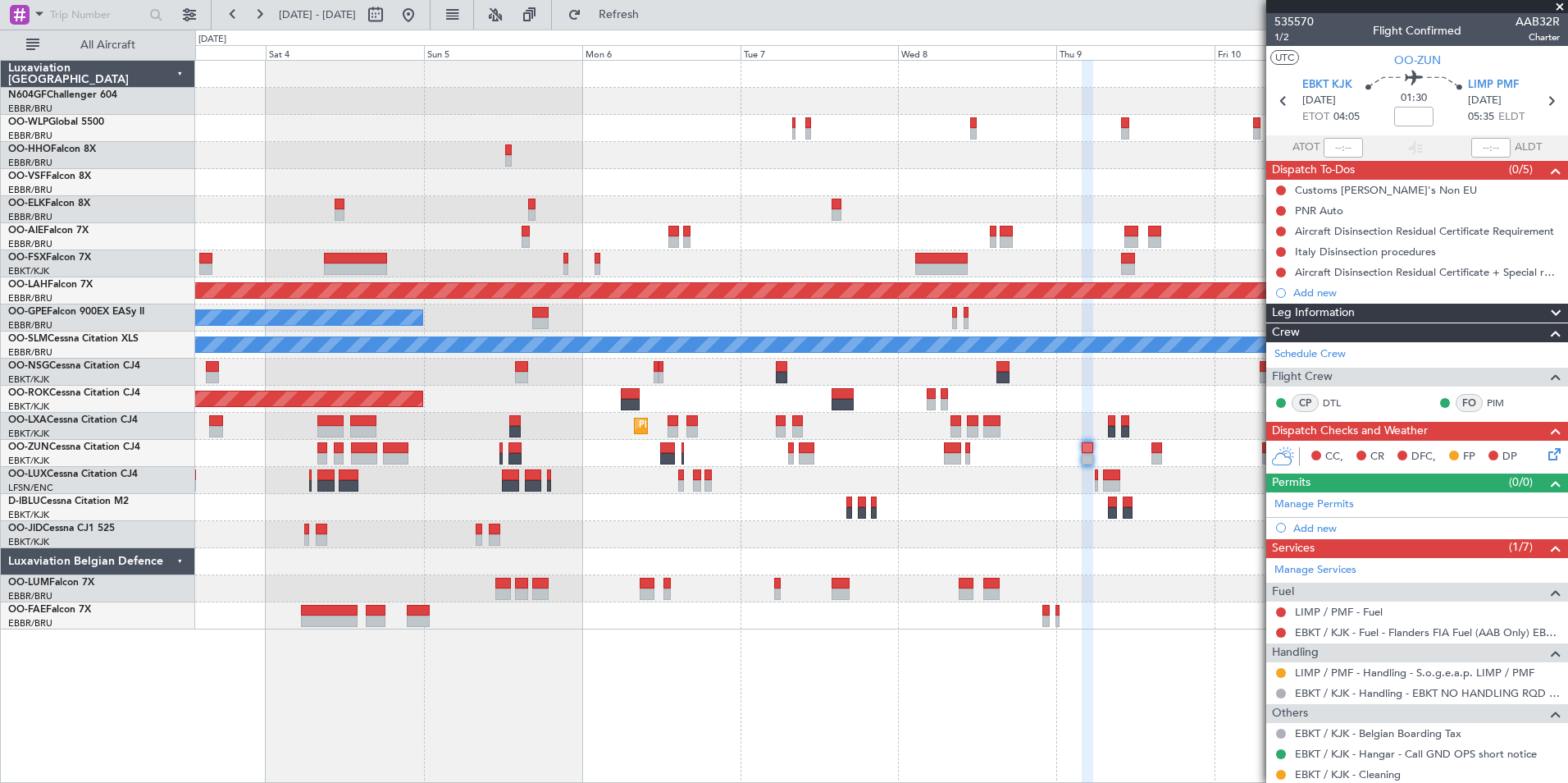
click at [651, 428] on div "Planned Maint Milan (Linate) Planned Maint Alton-st Louis (St Louis Regl) No Cr…" at bounding box center [881, 345] width 1372 height 569
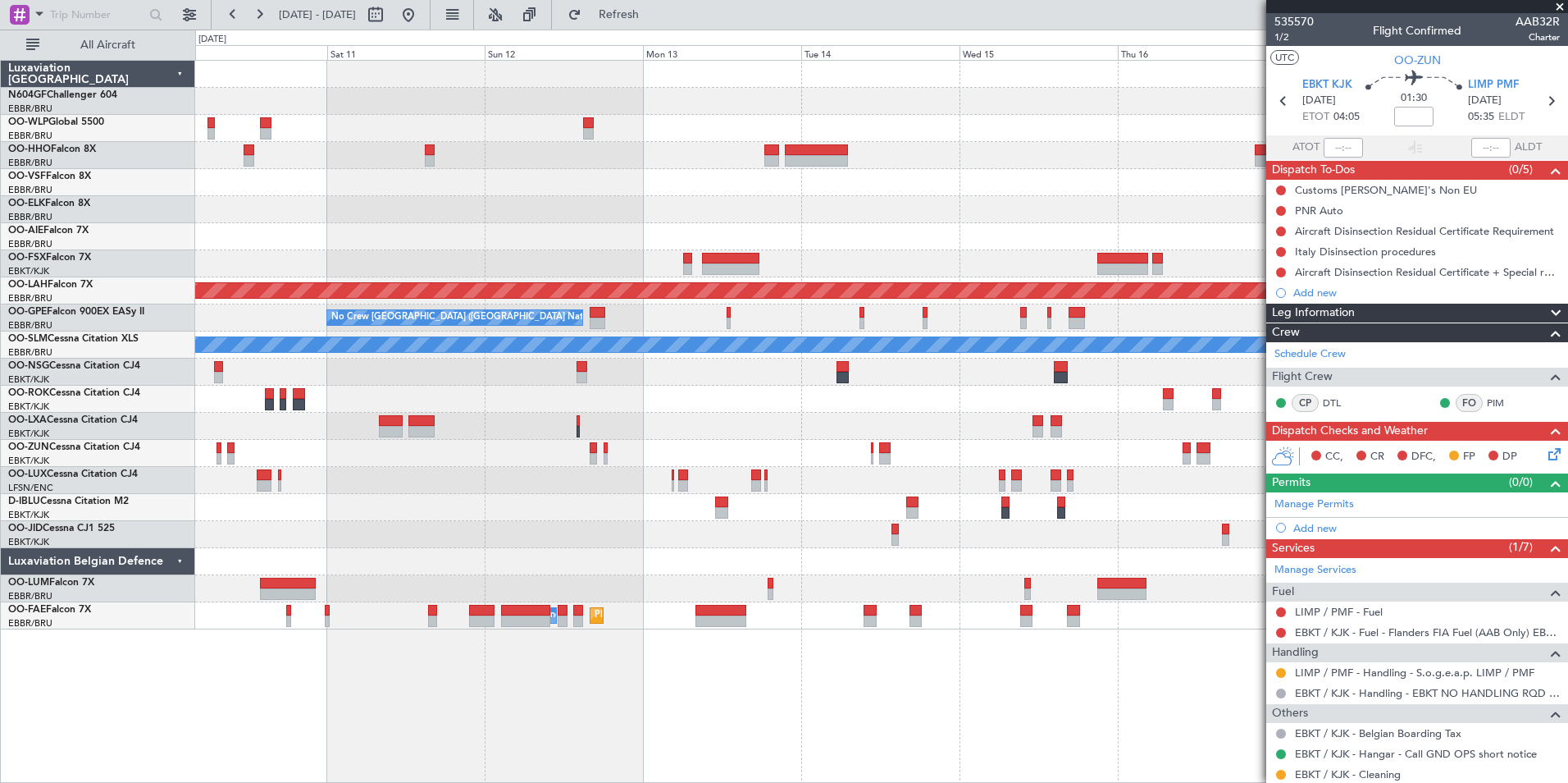
click at [389, 468] on div "- - LROP 22:10 Z RJTT 09:25 Z - - EBBR 17:05 Z VRMU 03:10 Z Planned Maint Alton…" at bounding box center [881, 345] width 1372 height 569
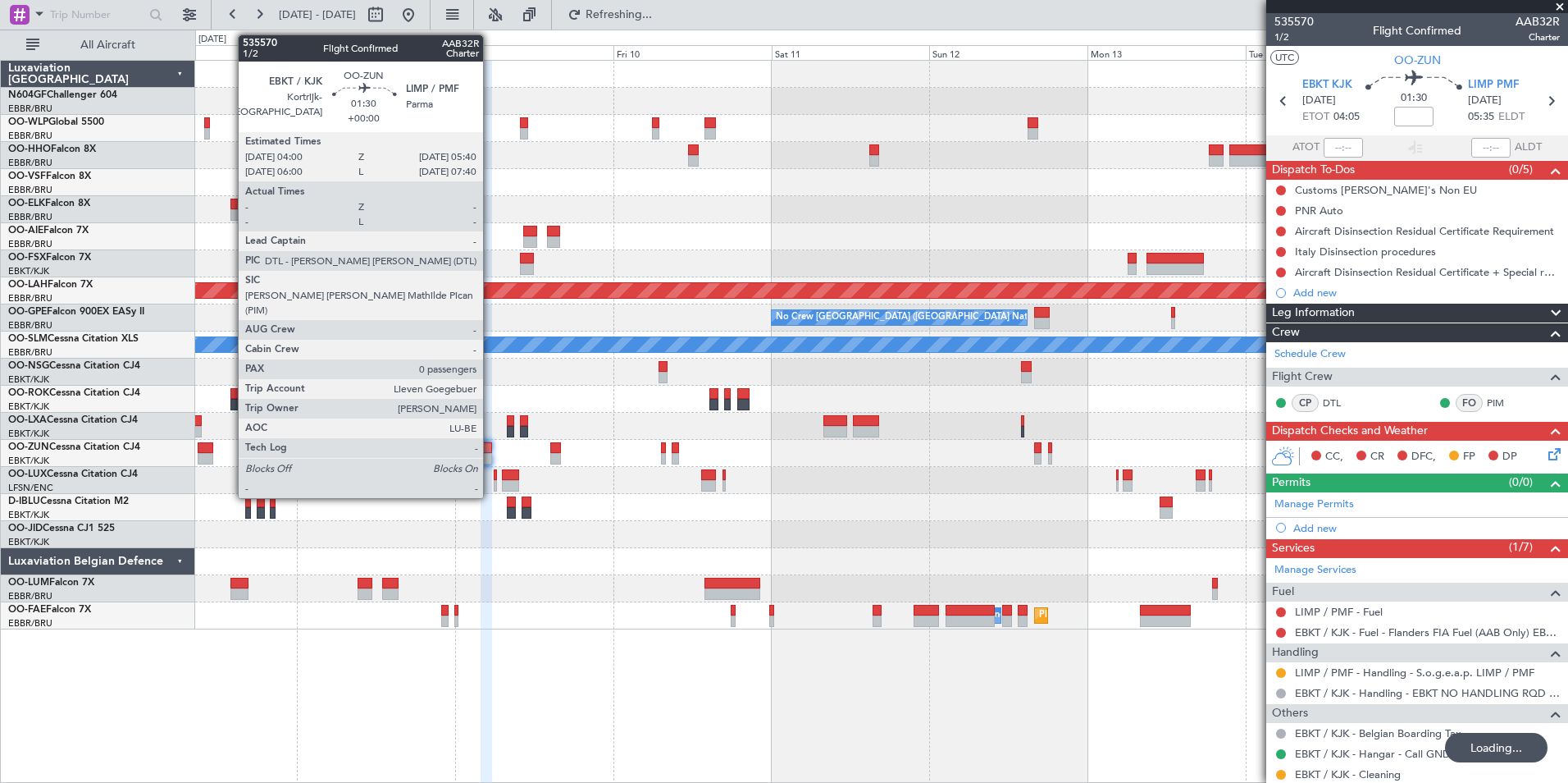
click at [765, 487] on div "- - LROP 22:10 Z RJTT 09:25 Z Planned Maint Alton-st Louis (St Louis Regl) No C…" at bounding box center [881, 345] width 1372 height 569
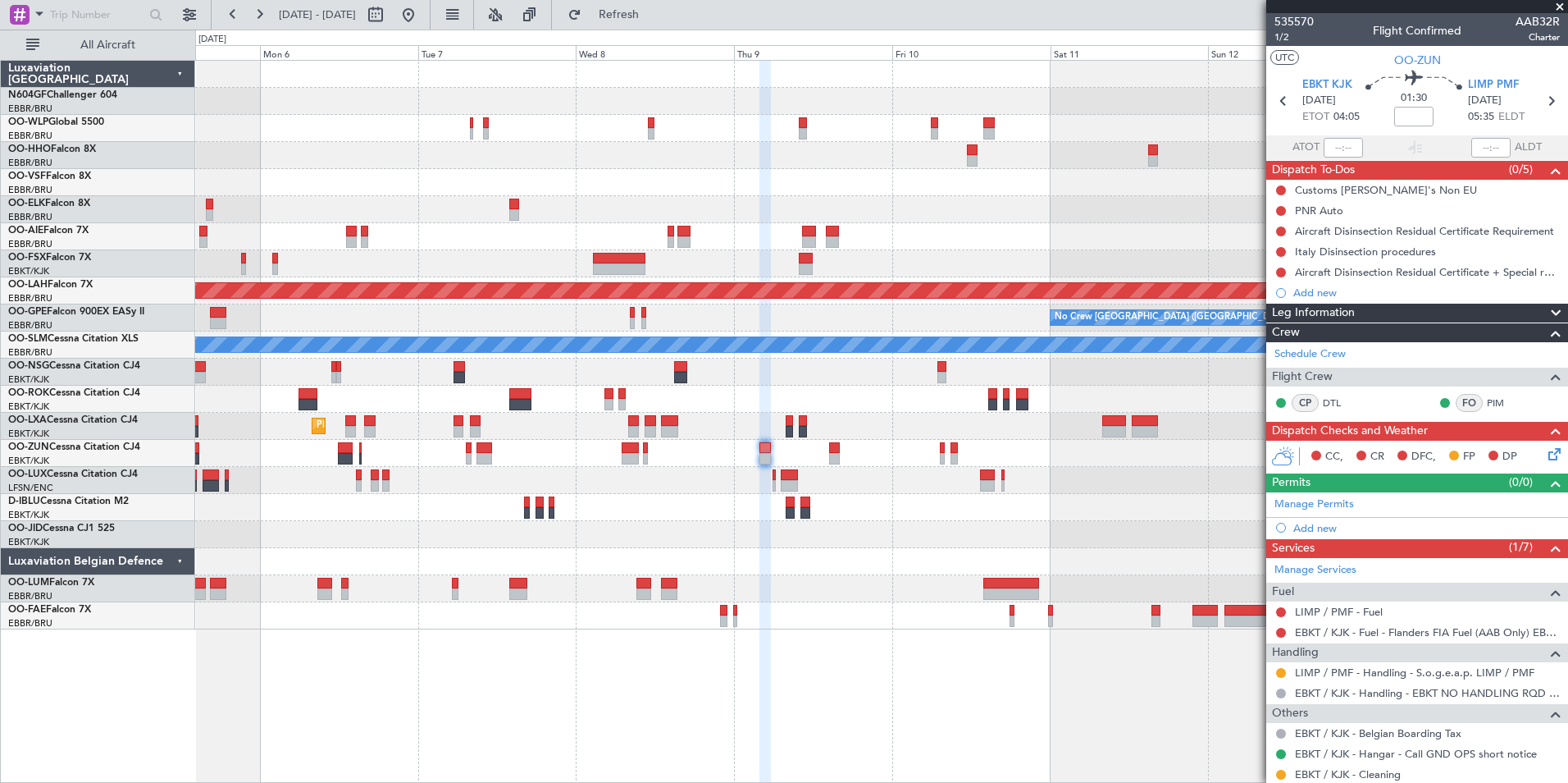
click at [745, 481] on div "Planned Maint Alton-st Louis (St Louis Regl) No Crew Brussels (Brussels Nationa…" at bounding box center [881, 345] width 1372 height 569
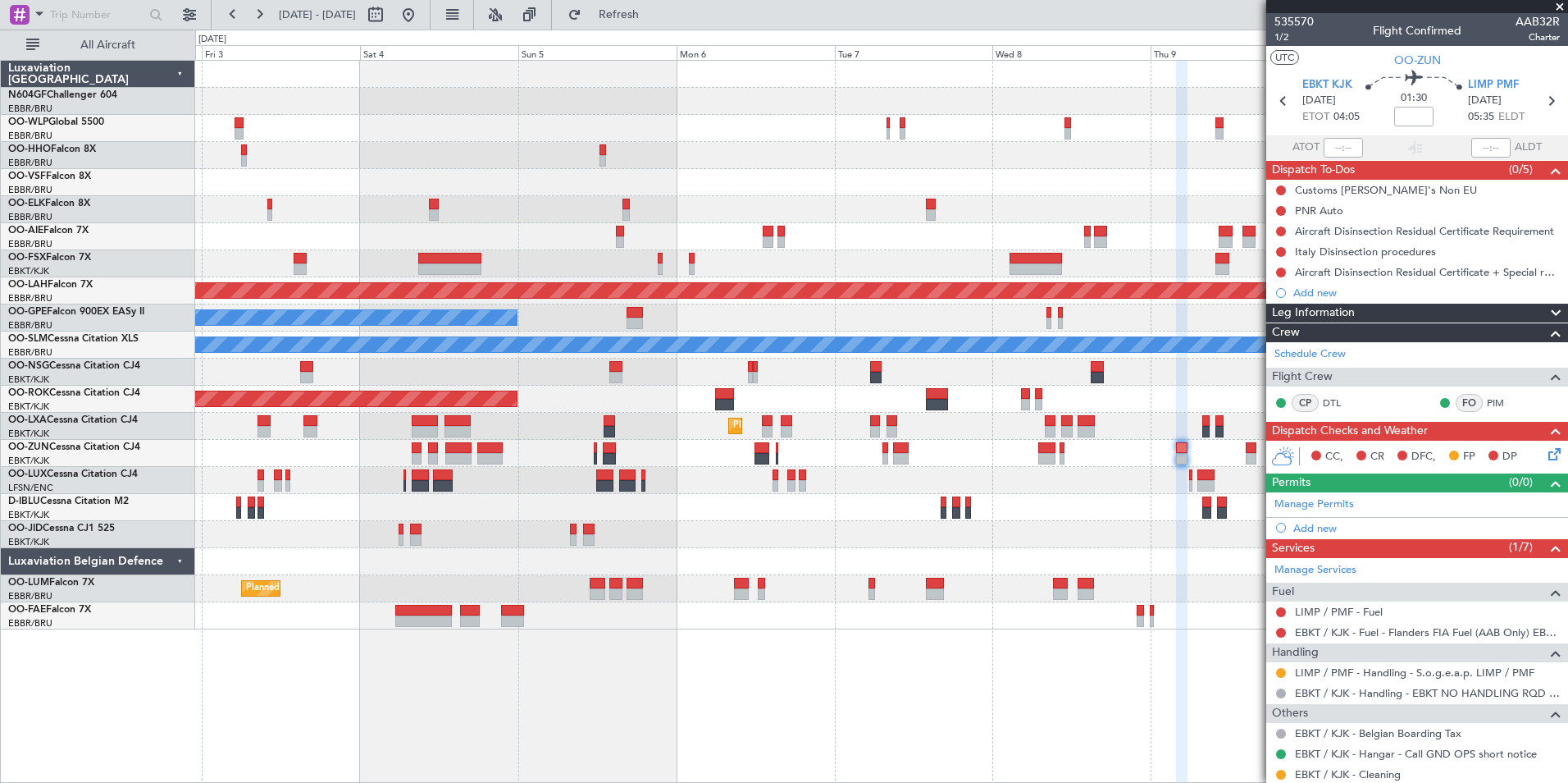
click at [677, 461] on div at bounding box center [881, 453] width 1372 height 27
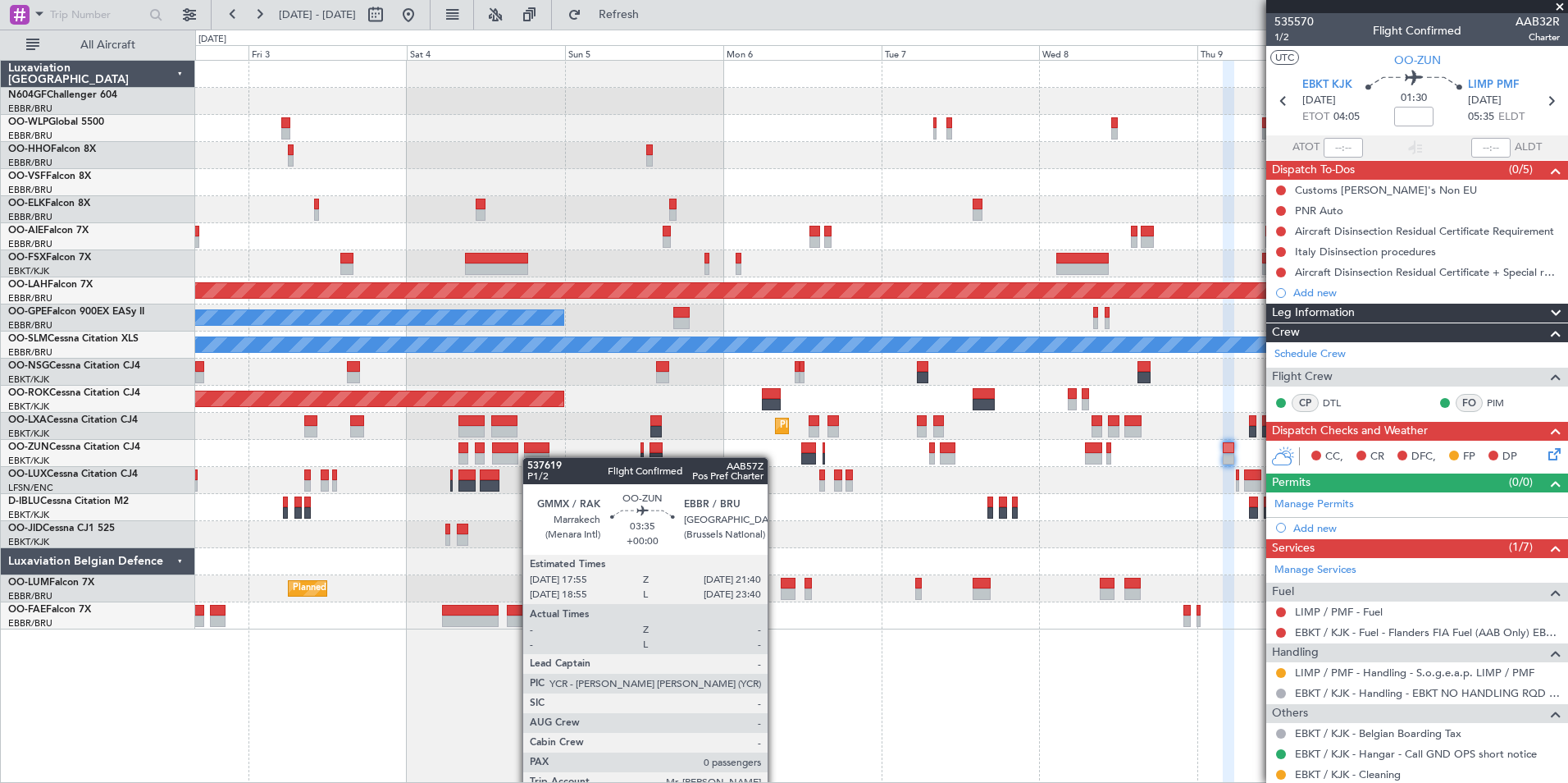
click at [536, 457] on div at bounding box center [537, 459] width 26 height 12
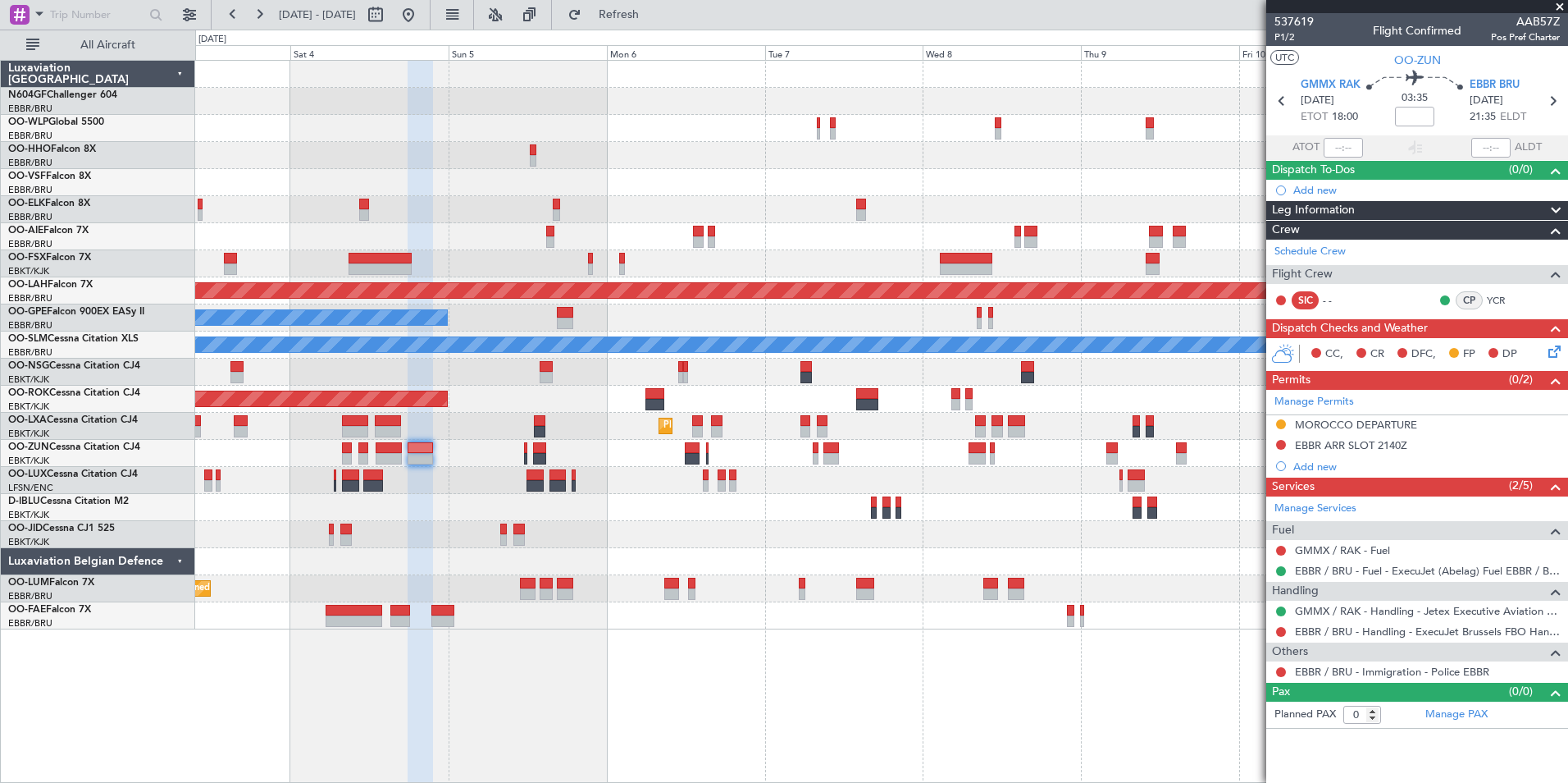
click at [528, 462] on div at bounding box center [881, 453] width 1372 height 27
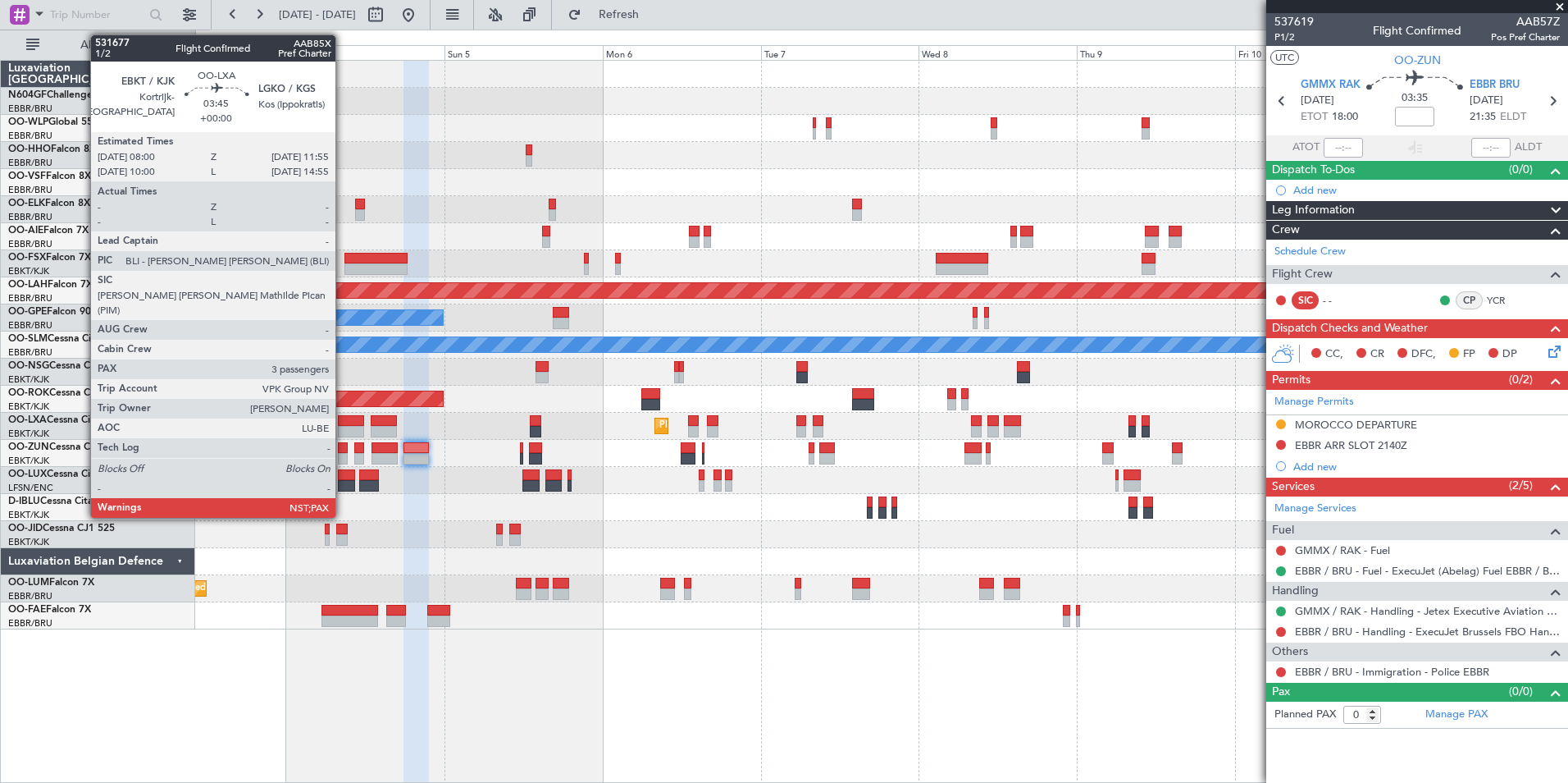
click at [342, 423] on div at bounding box center [351, 421] width 26 height 12
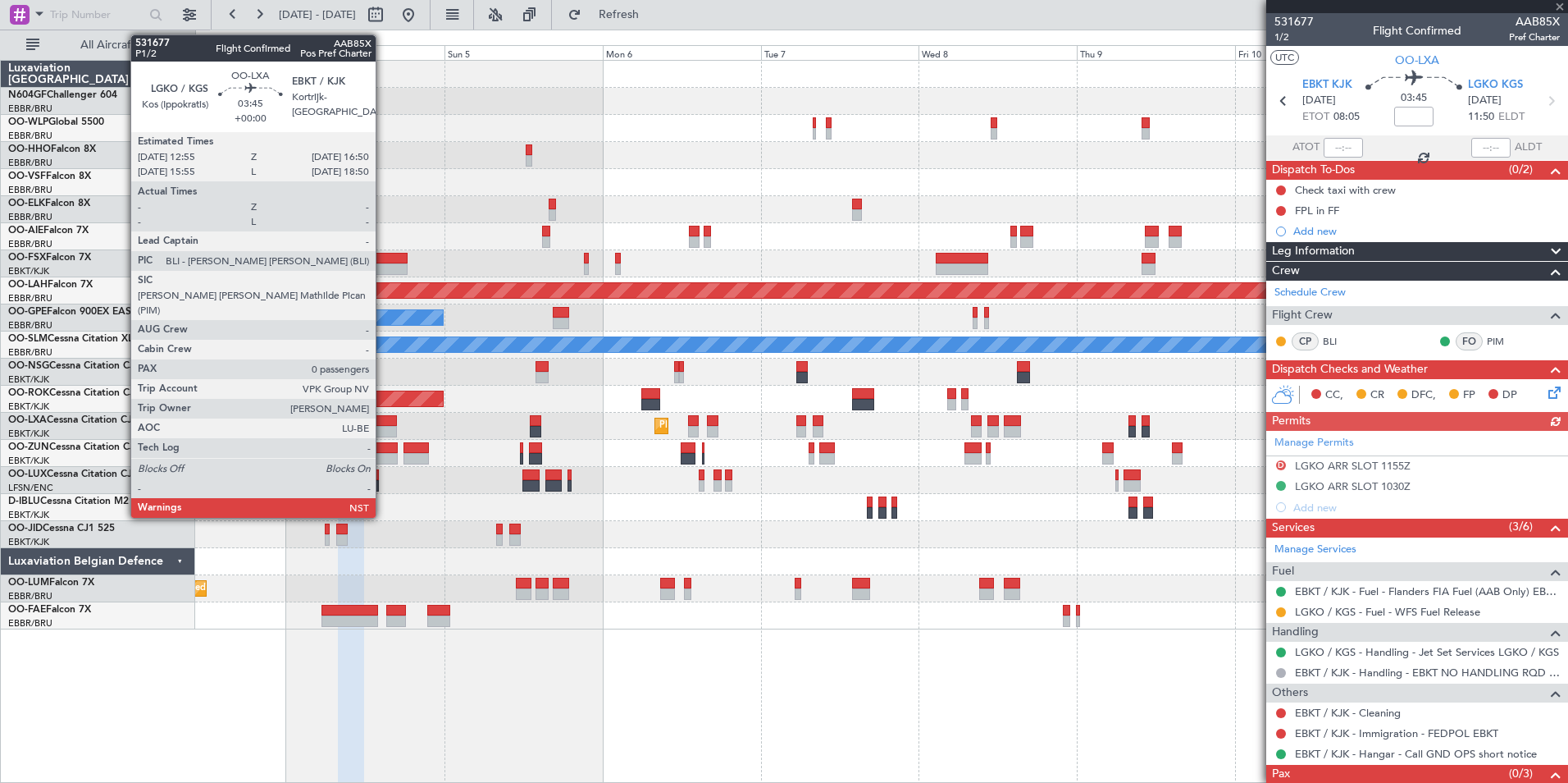
click at [383, 422] on div at bounding box center [384, 421] width 26 height 12
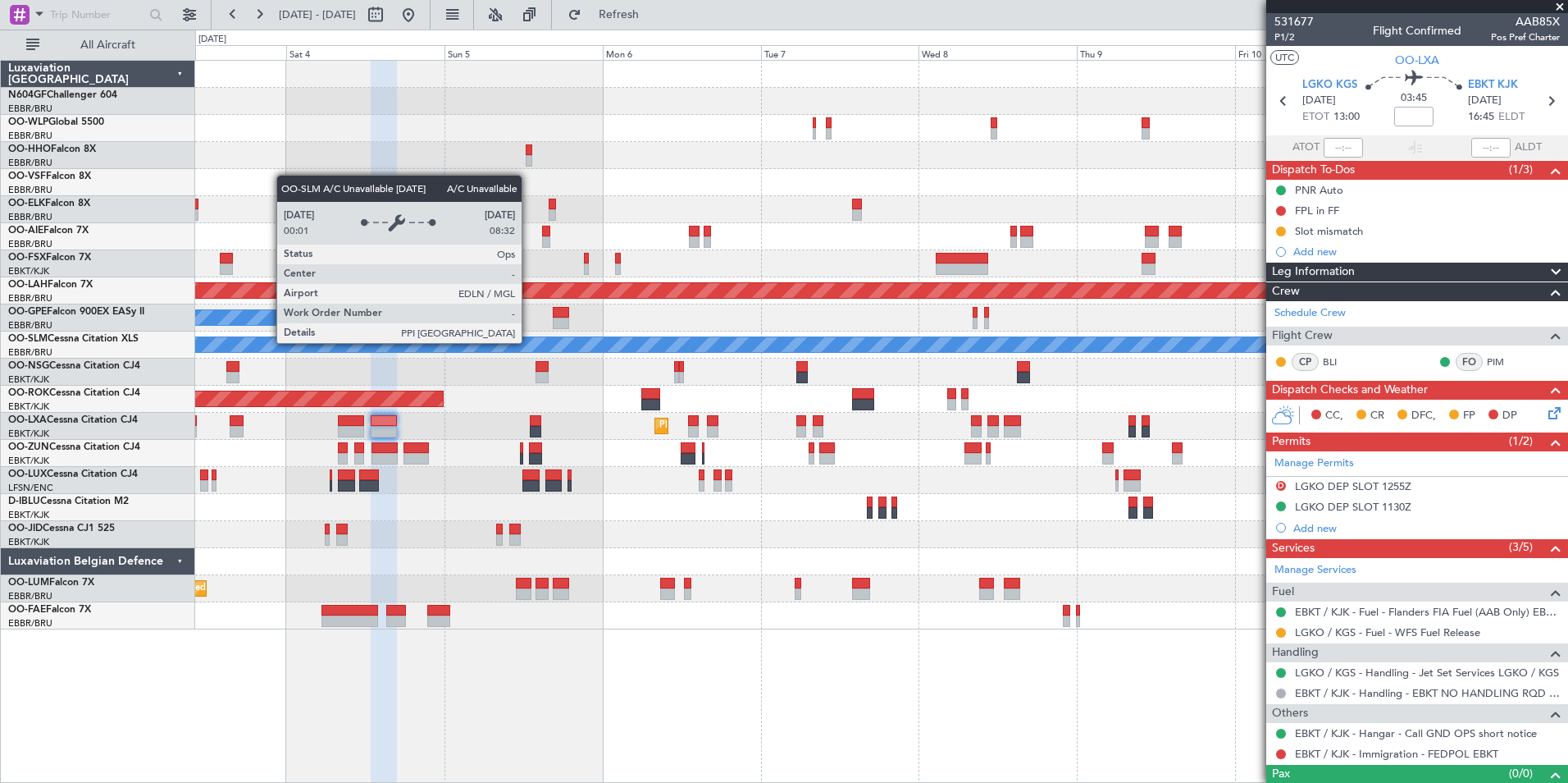
click at [652, 305] on div "Planned Maint Milan (Linate) Planned Maint Alton-st Louis (St Louis Regl) No Cr…" at bounding box center [881, 345] width 1372 height 569
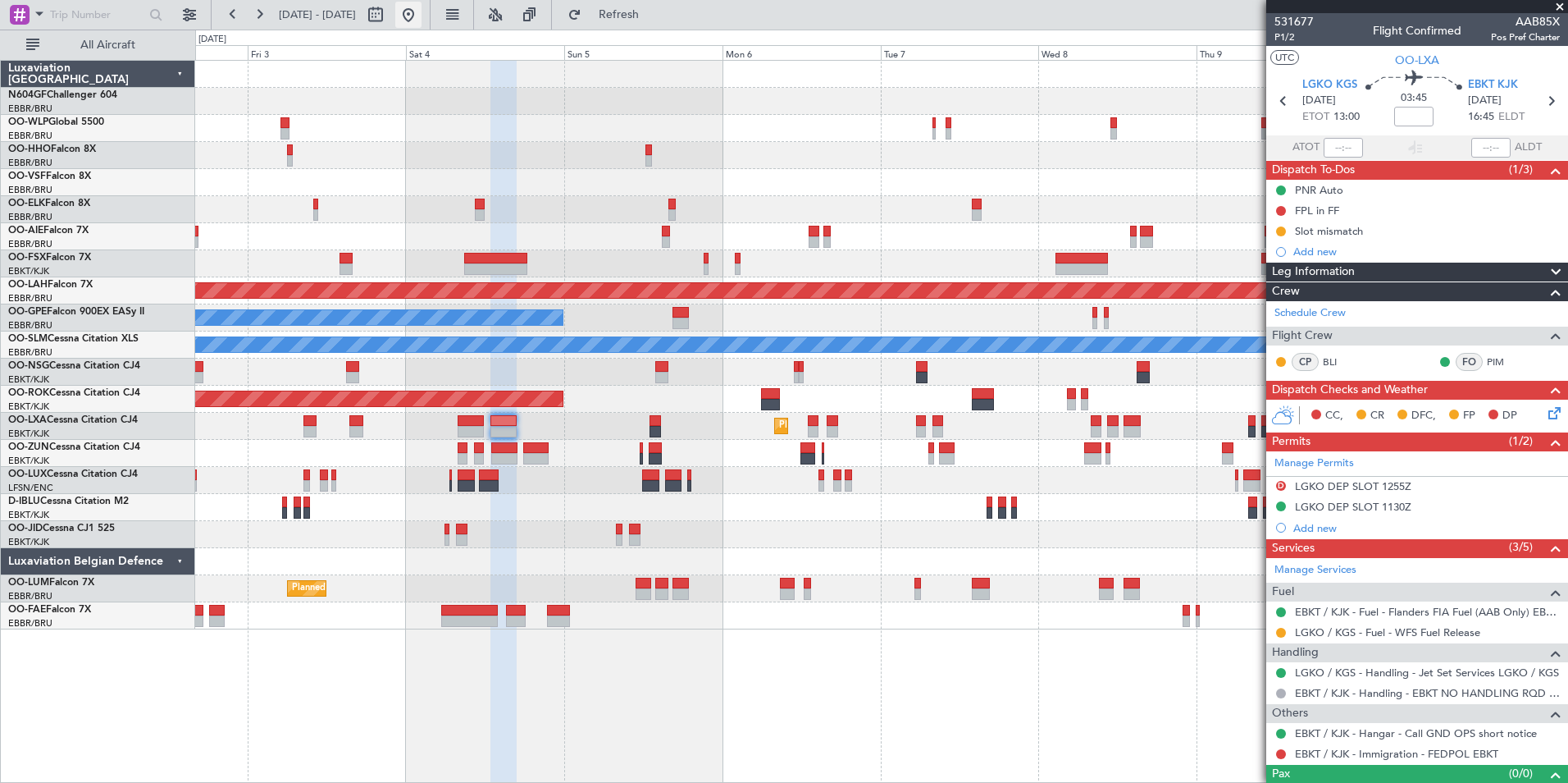
click at [421, 24] on button at bounding box center [408, 15] width 26 height 26
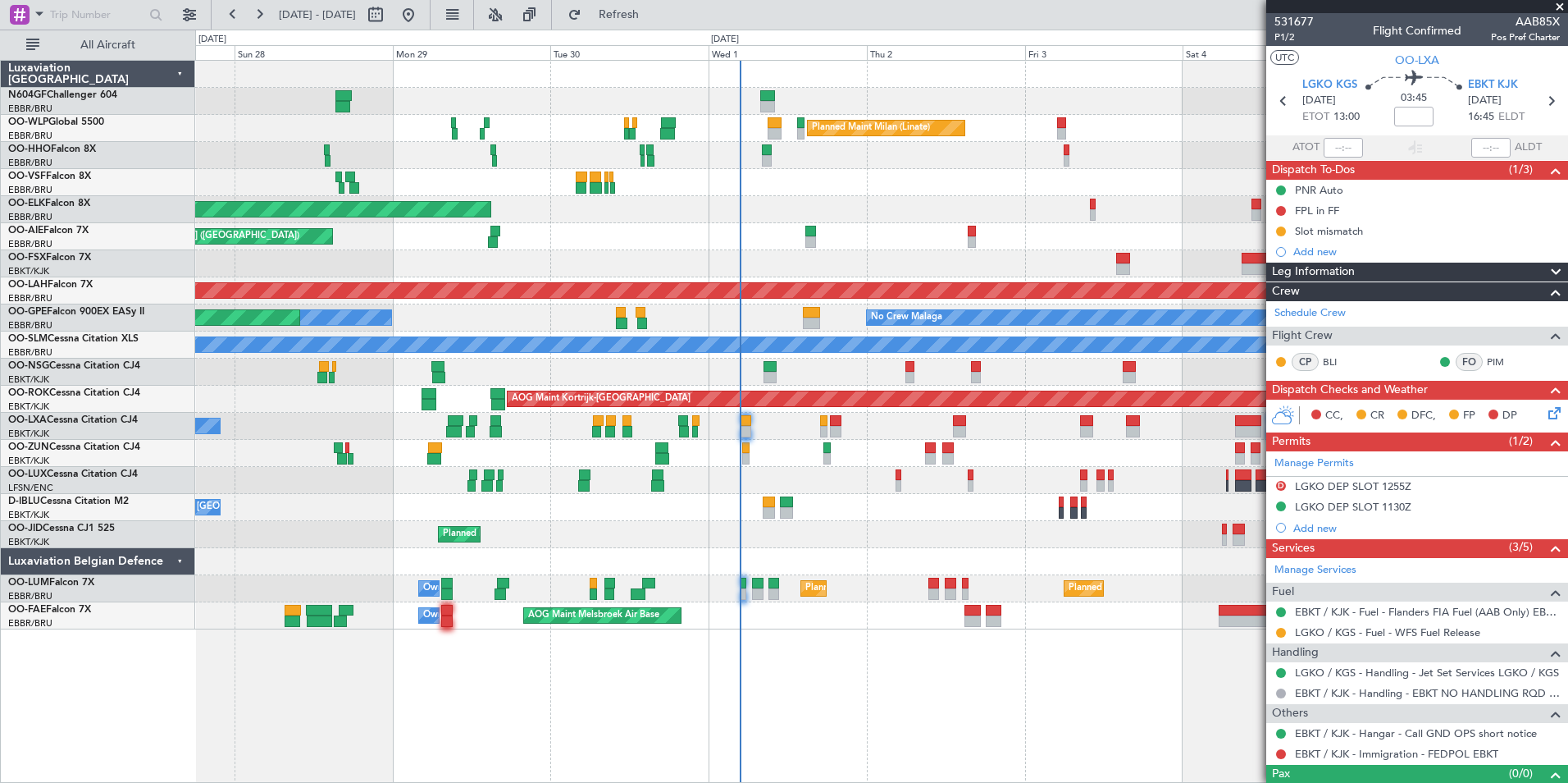
click at [868, 408] on div "AOG Maint Kortrijk-Wevelgem Planned Maint Kortrijk-Wevelgem" at bounding box center [881, 398] width 1372 height 27
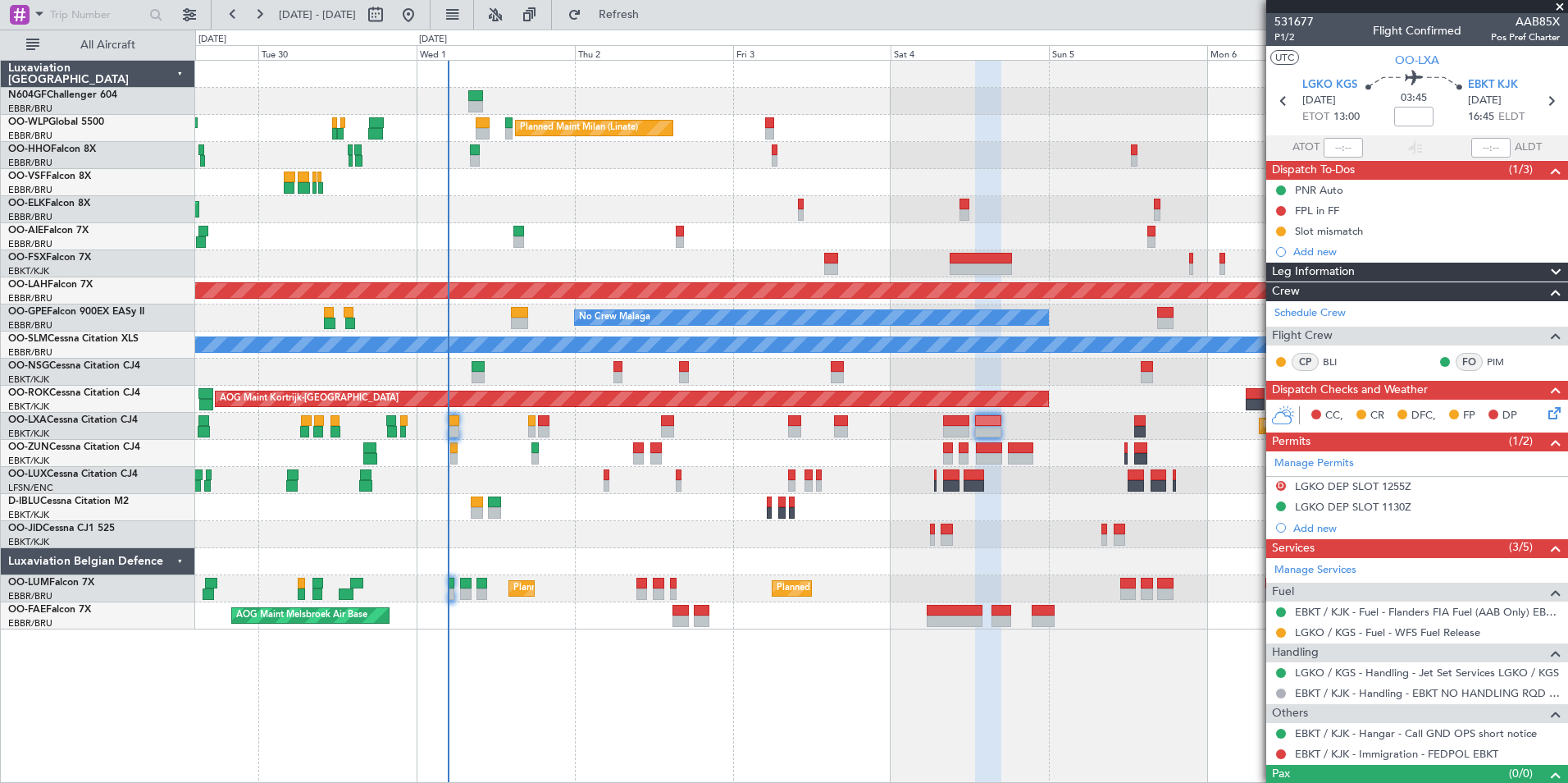
click at [660, 384] on div at bounding box center [881, 371] width 1372 height 27
click at [1071, 524] on div "Planned Maint Kortrijk-[GEOGRAPHIC_DATA]" at bounding box center [881, 534] width 1372 height 27
click at [654, 14] on span "Refresh" at bounding box center [619, 15] width 69 height 12
click at [654, 11] on span "Refresh" at bounding box center [619, 15] width 69 height 12
click at [646, 25] on button "Refresh" at bounding box center [610, 15] width 99 height 26
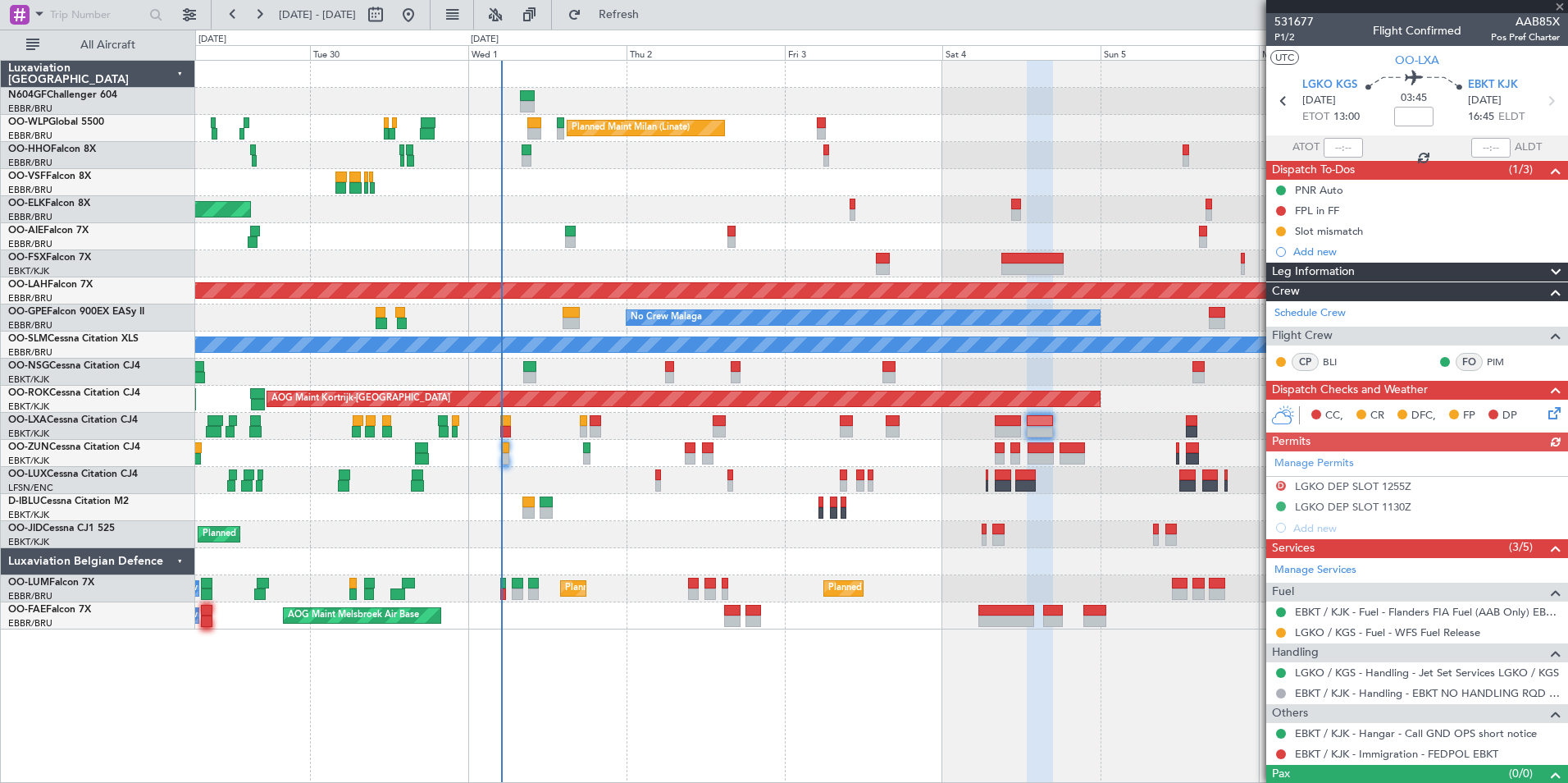
click at [783, 280] on div "Planned Maint Milan (Linate) Planned Maint Kortrijk-Wevelgem Planned Maint Lond…" at bounding box center [881, 345] width 1372 height 569
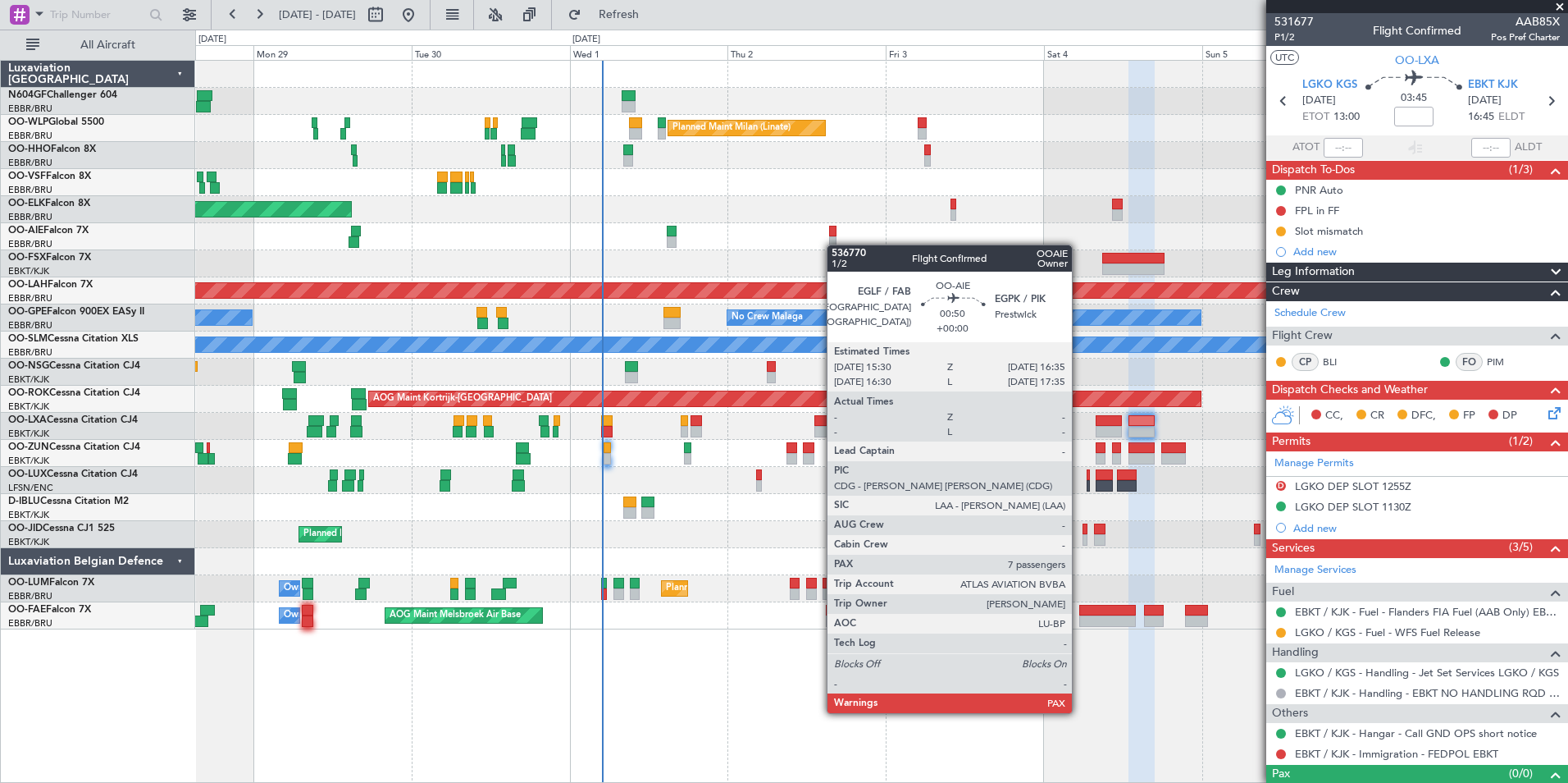
click at [832, 245] on div at bounding box center [832, 242] width 7 height 12
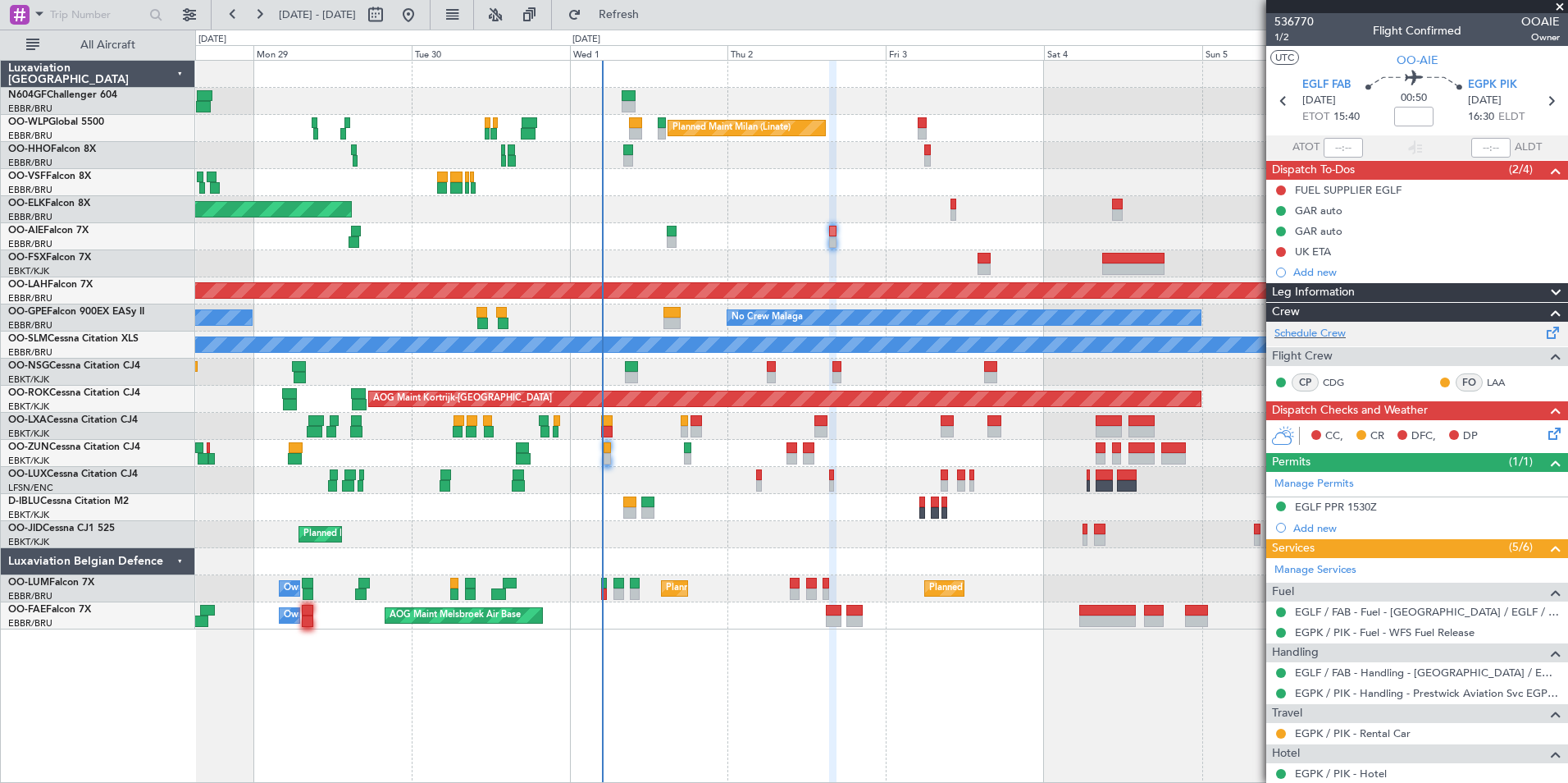
scroll to position [1, 0]
click at [1278, 189] on button at bounding box center [1281, 189] width 10 height 10
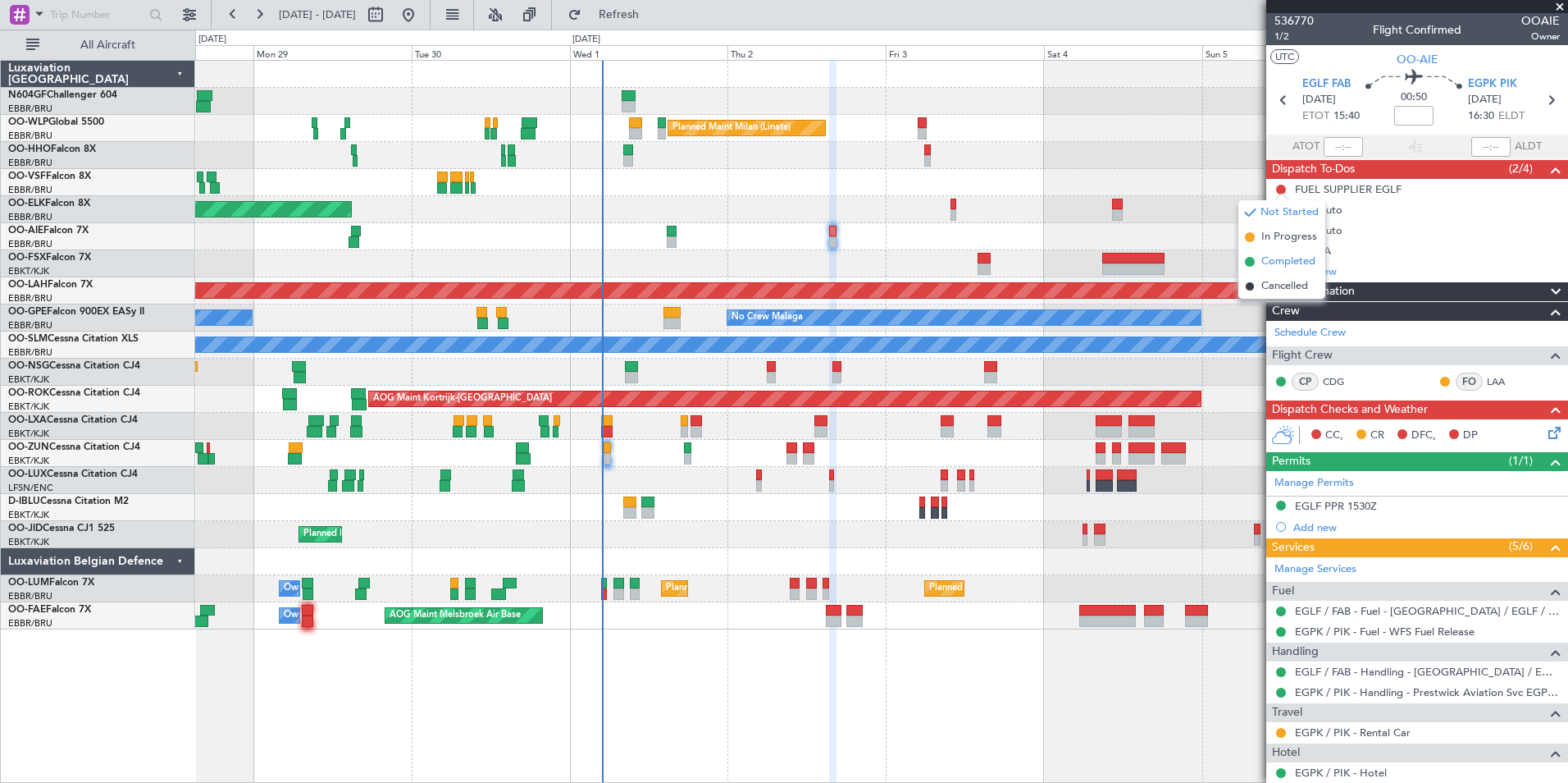
click at [1259, 263] on li "Completed" at bounding box center [1282, 262] width 87 height 25
click at [1280, 249] on button at bounding box center [1281, 251] width 10 height 10
click at [1272, 326] on span "Completed" at bounding box center [1288, 324] width 54 height 16
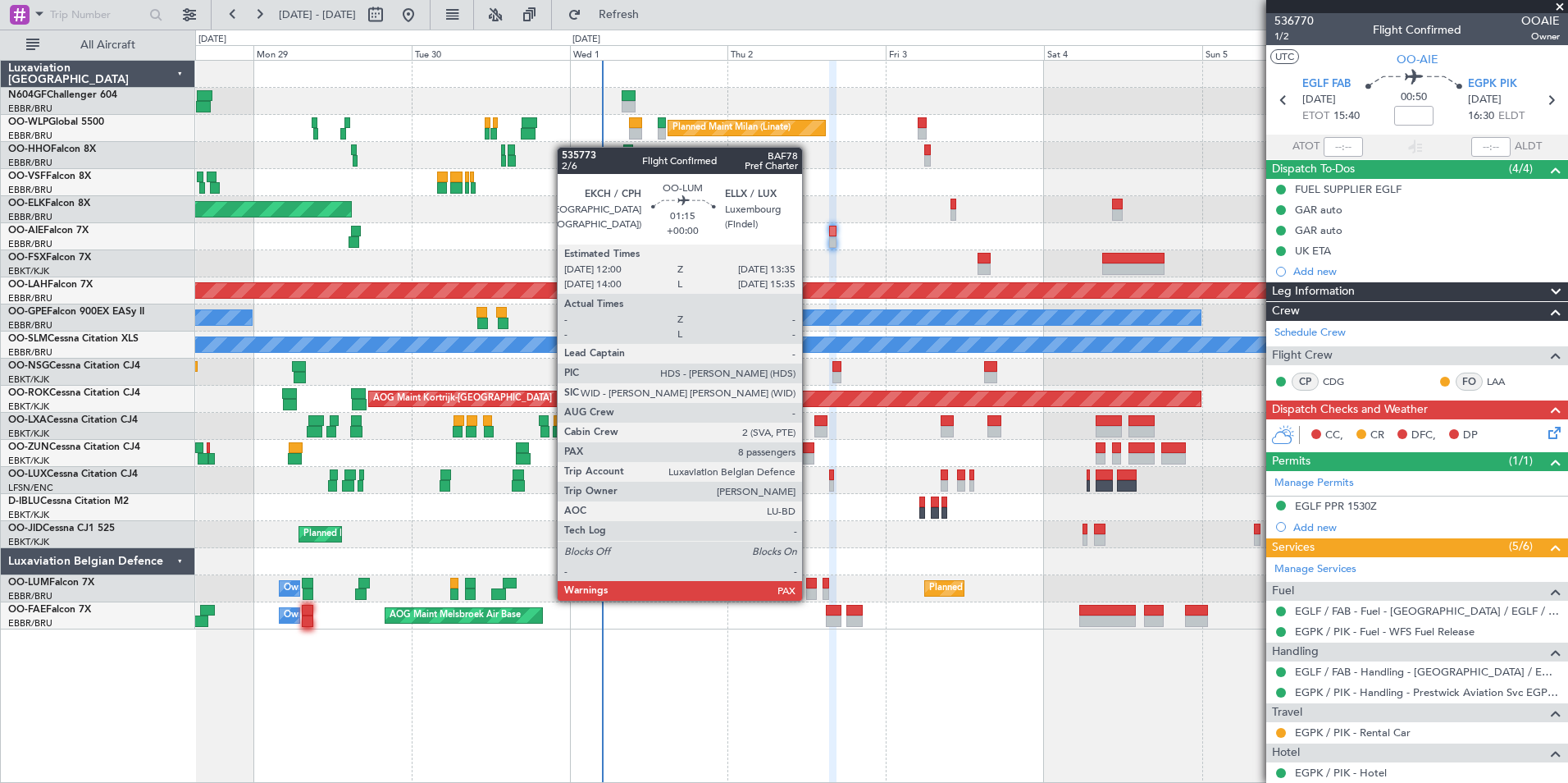
click at [809, 599] on div at bounding box center [811, 594] width 11 height 12
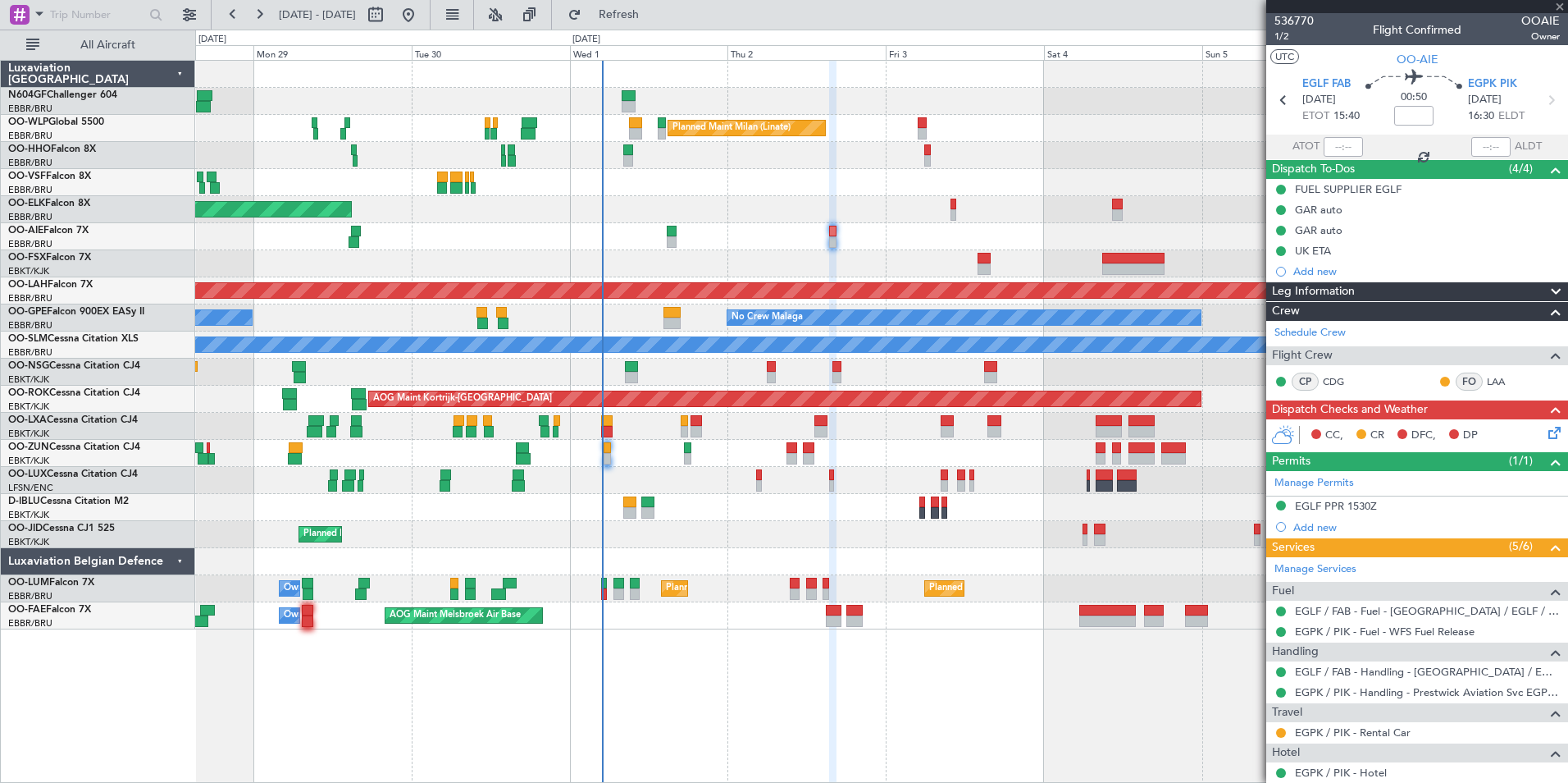
click at [775, 366] on div at bounding box center [771, 366] width 9 height 12
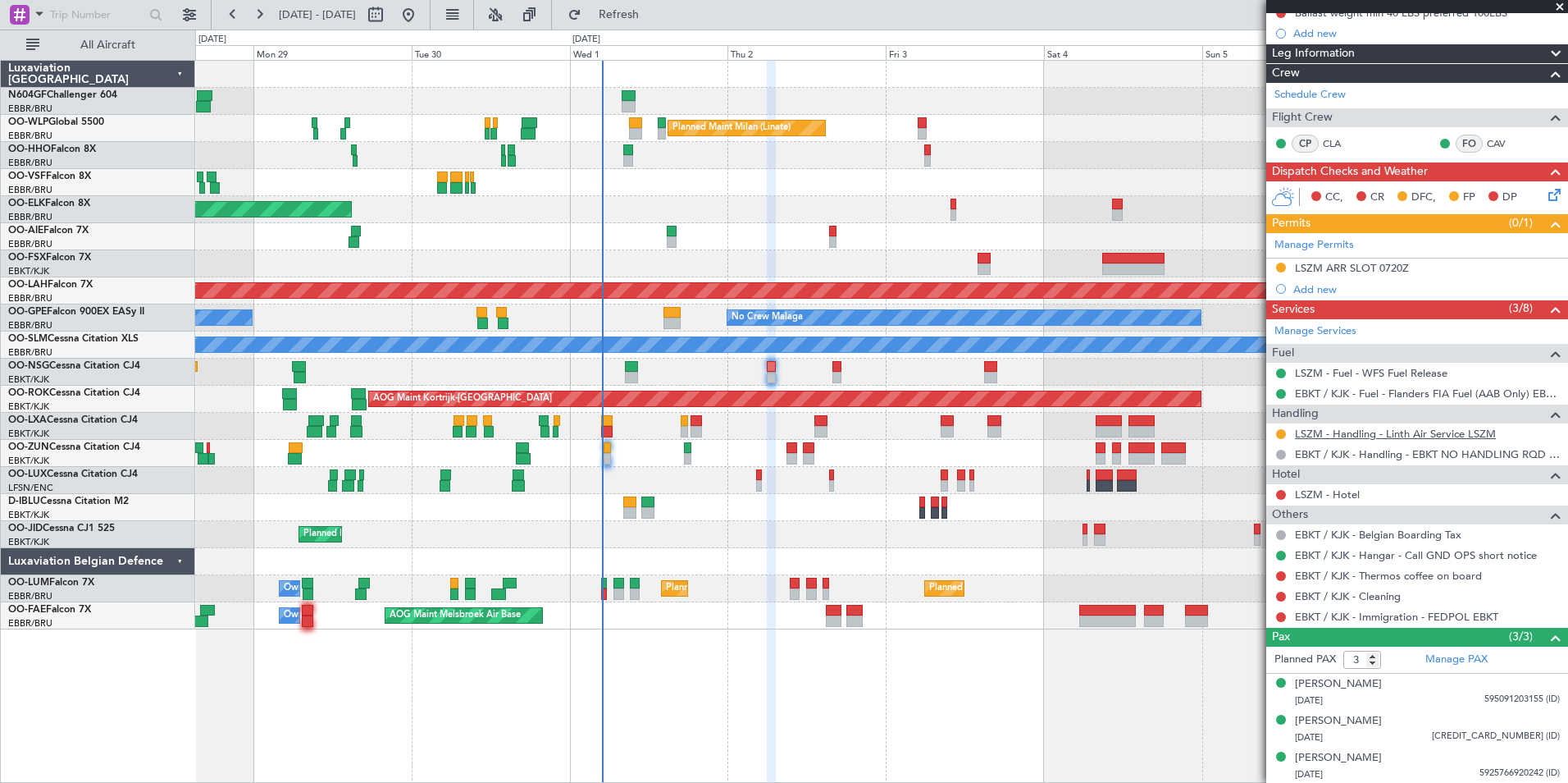
scroll to position [0, 0]
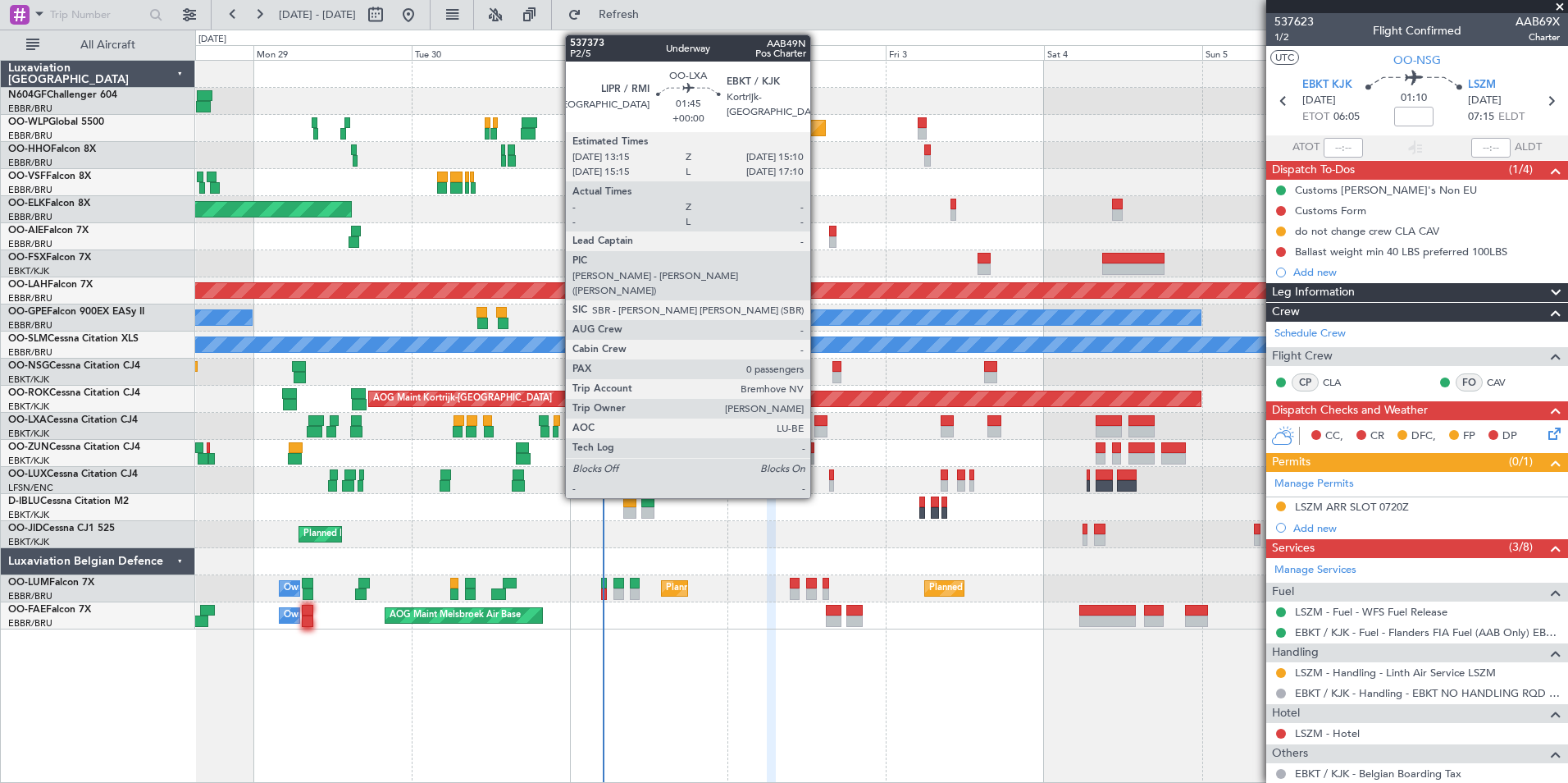
click at [817, 432] on div at bounding box center [821, 431] width 13 height 12
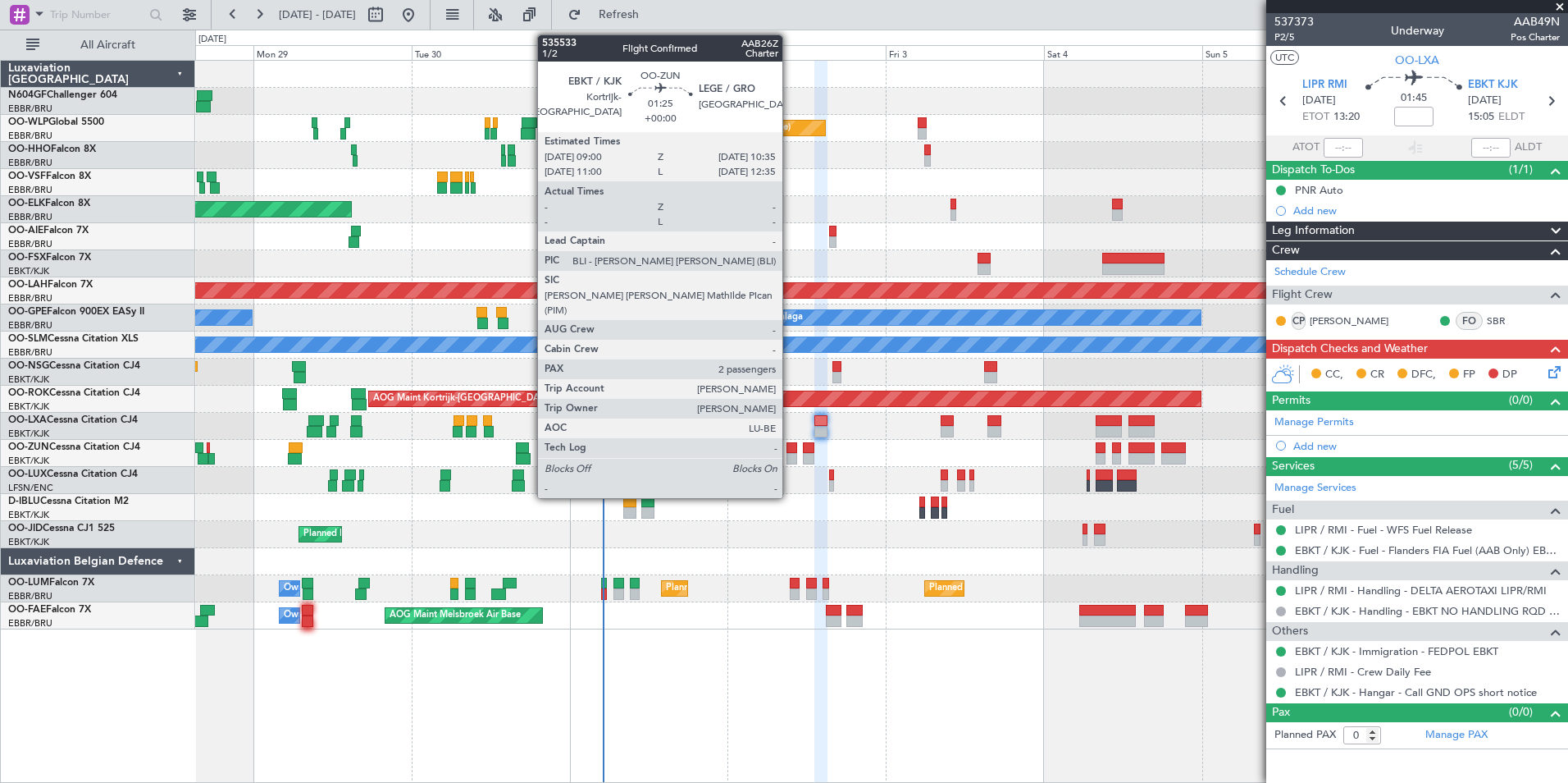
click at [790, 449] on div at bounding box center [792, 448] width 11 height 12
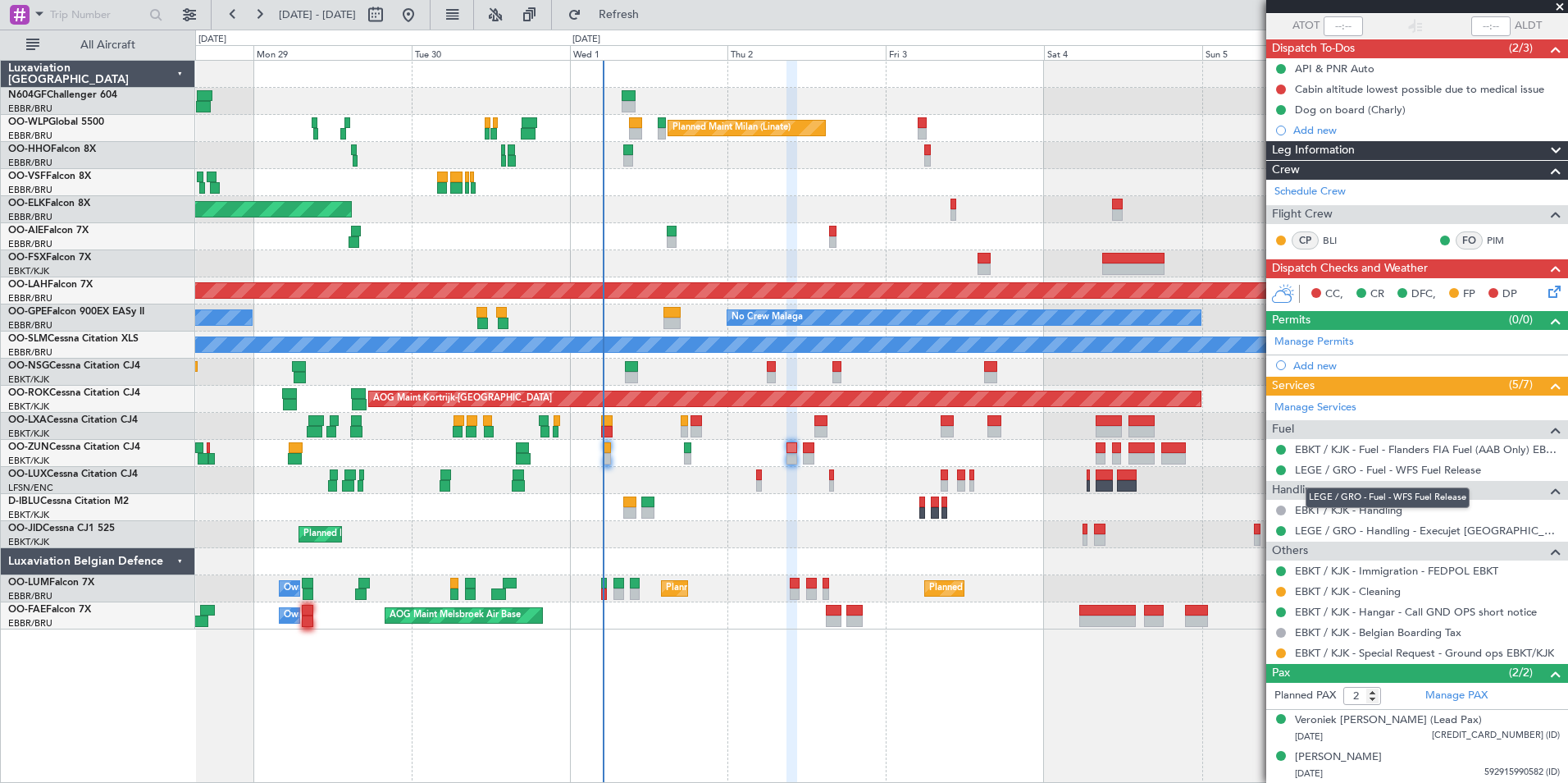
scroll to position [120, 0]
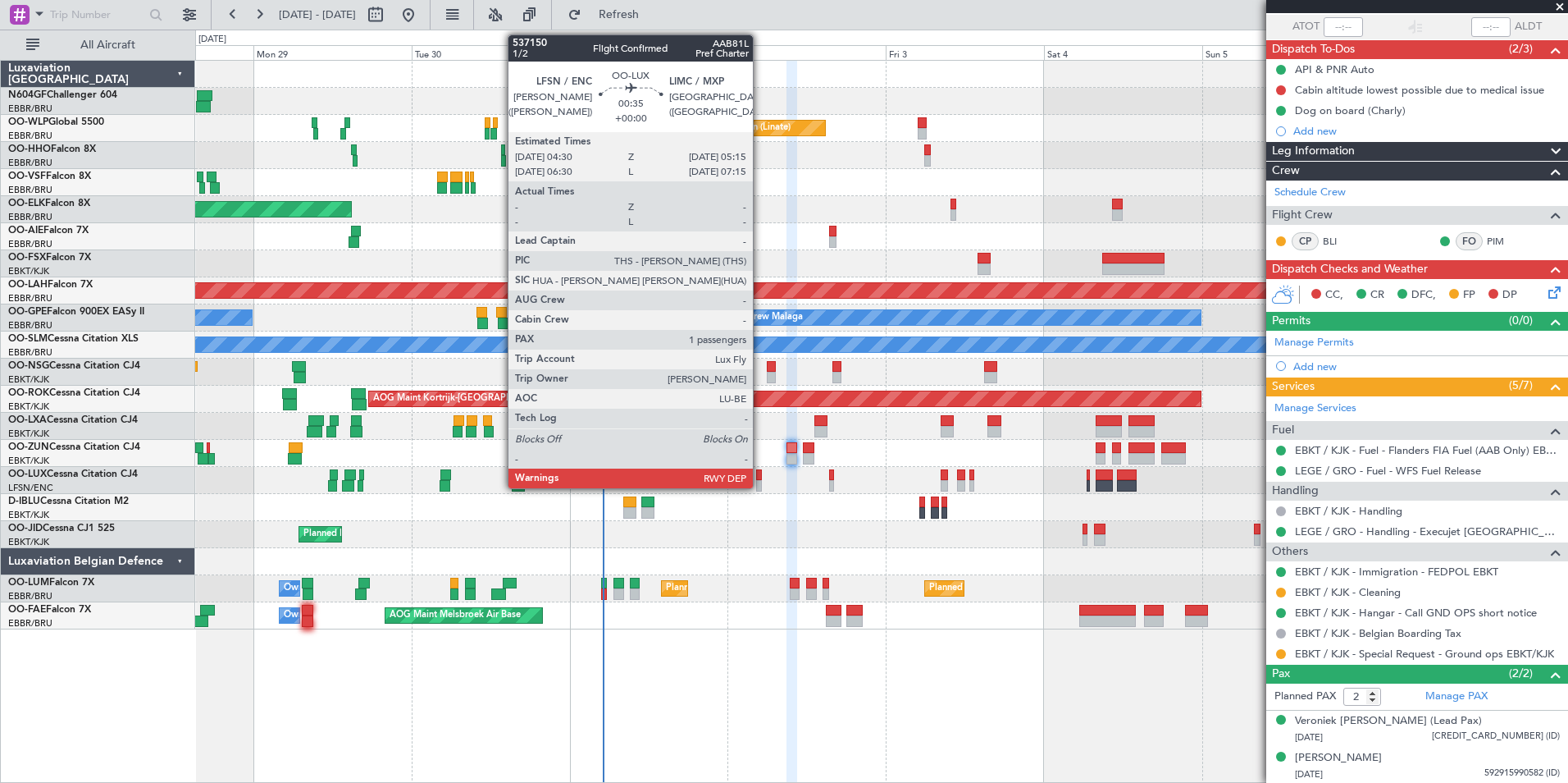
click at [760, 482] on div at bounding box center [759, 486] width 6 height 12
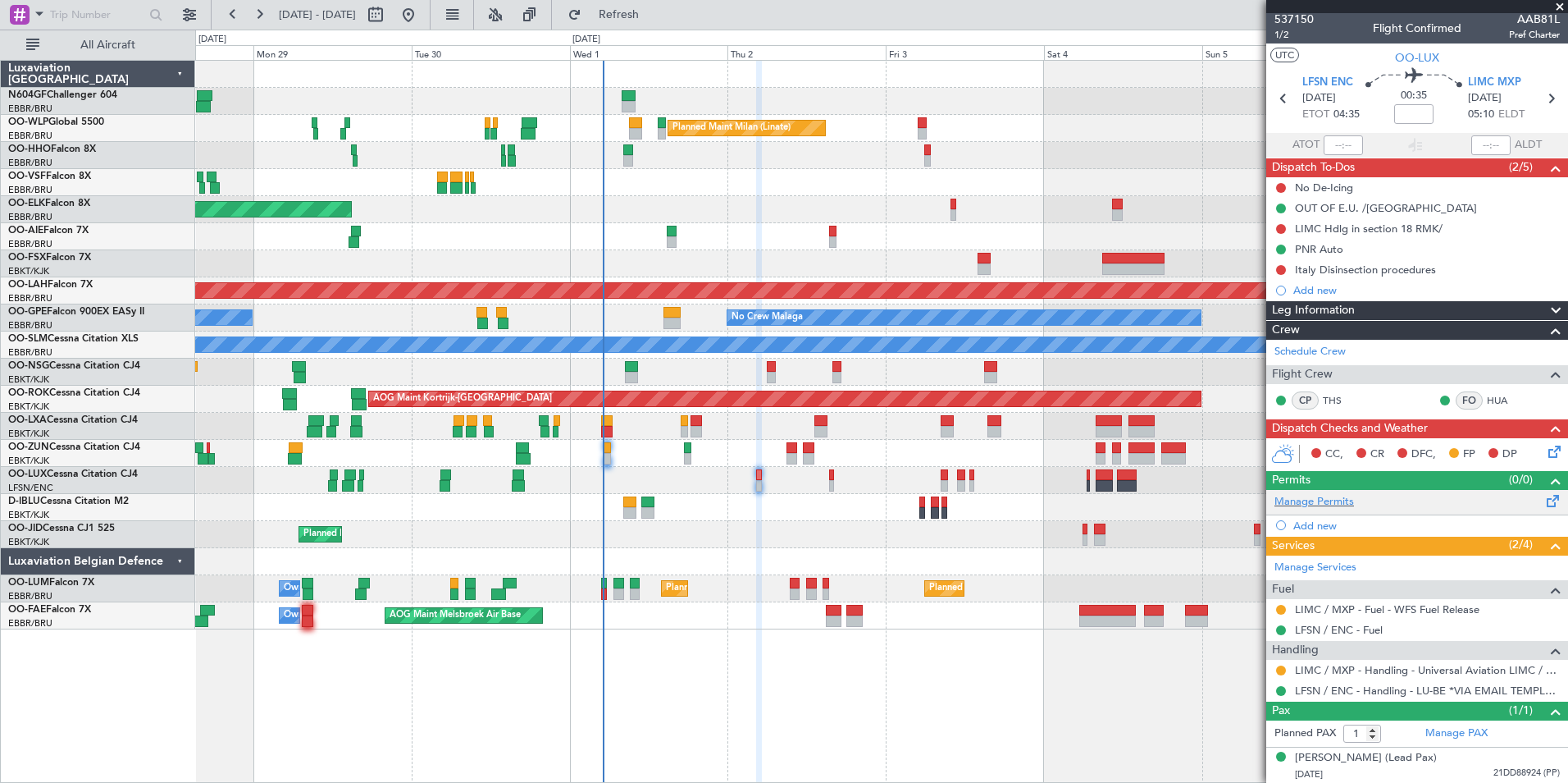
scroll to position [3, 0]
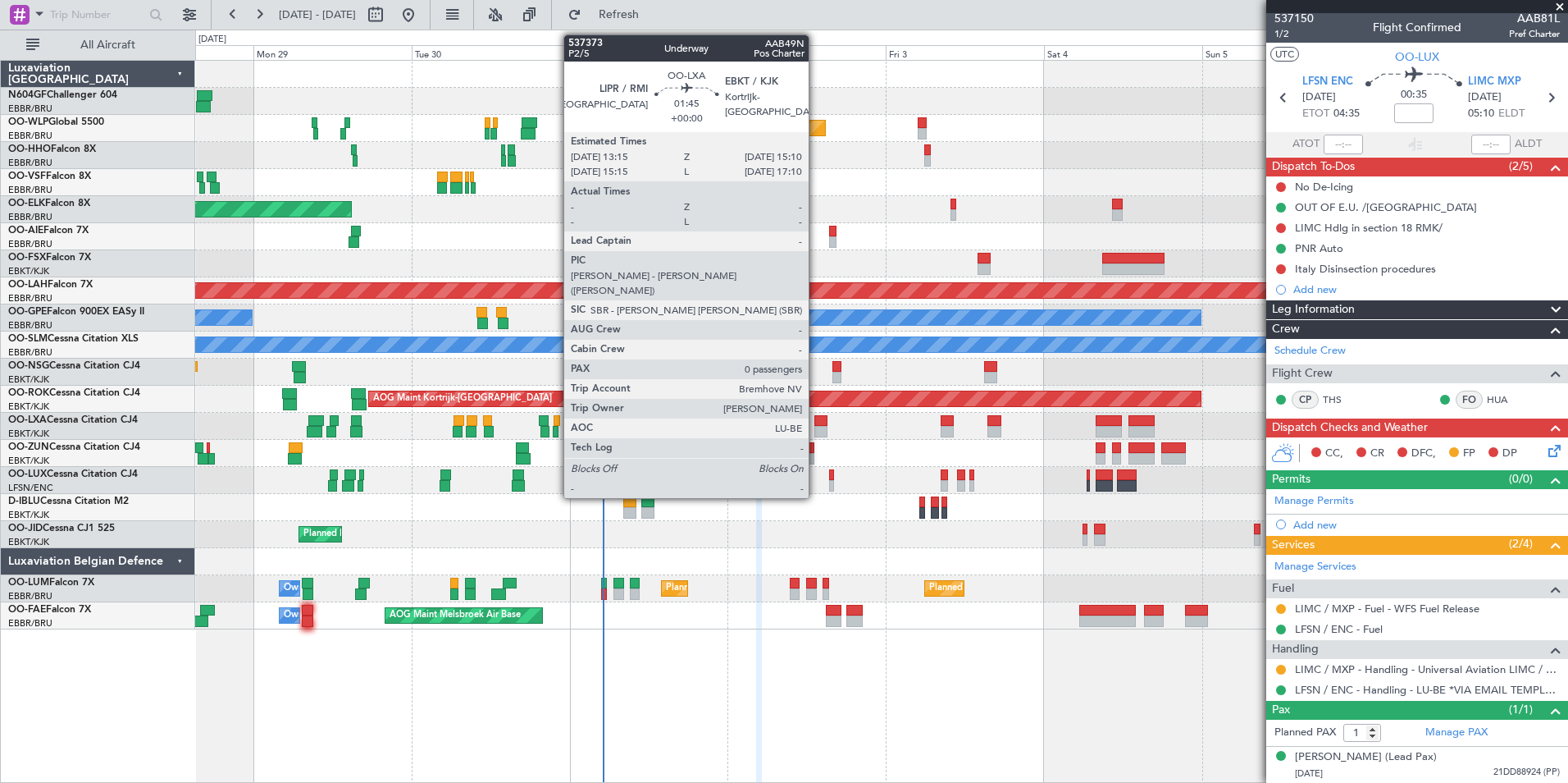
click at [816, 428] on div at bounding box center [821, 431] width 13 height 12
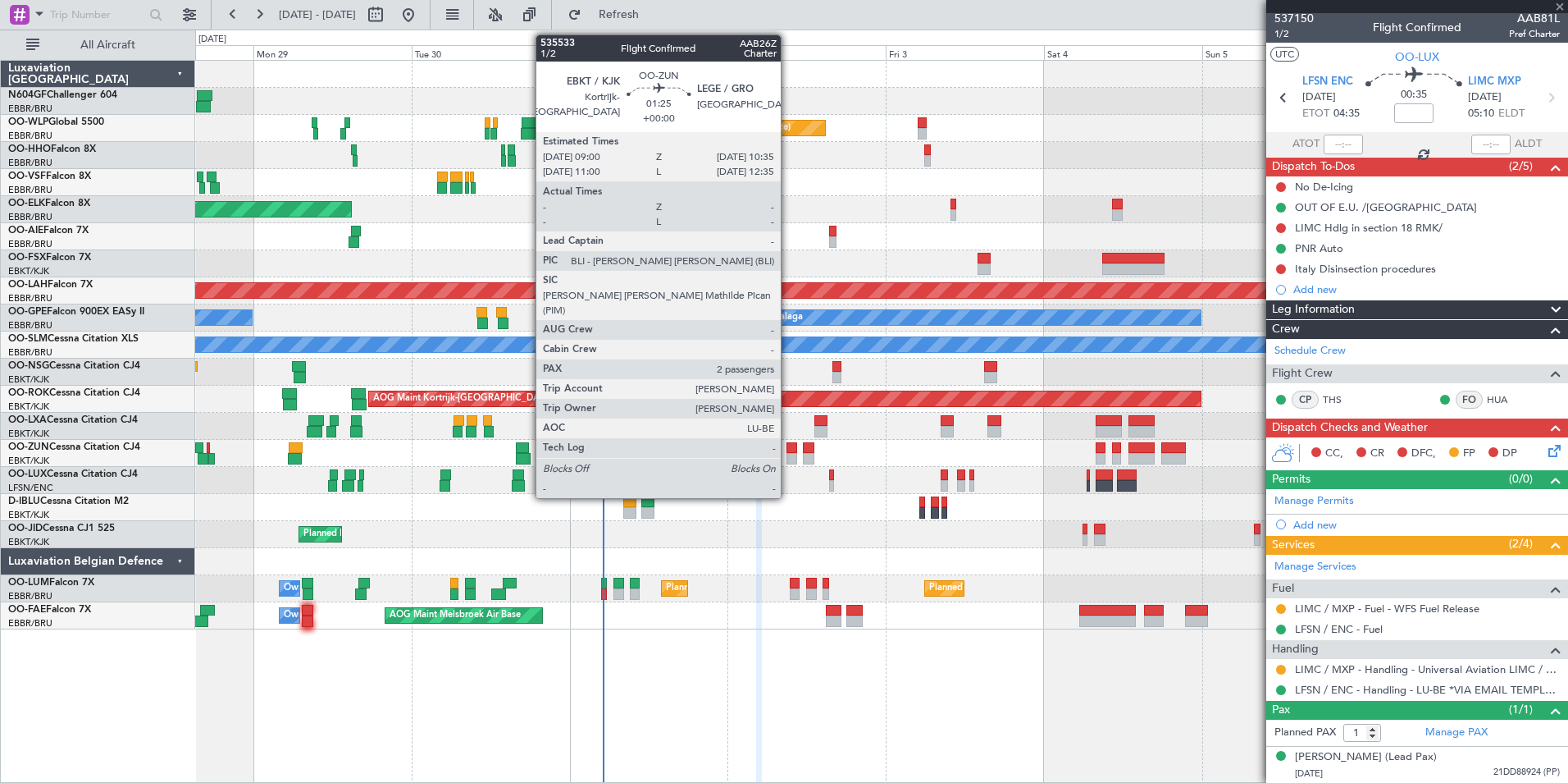
type input "0"
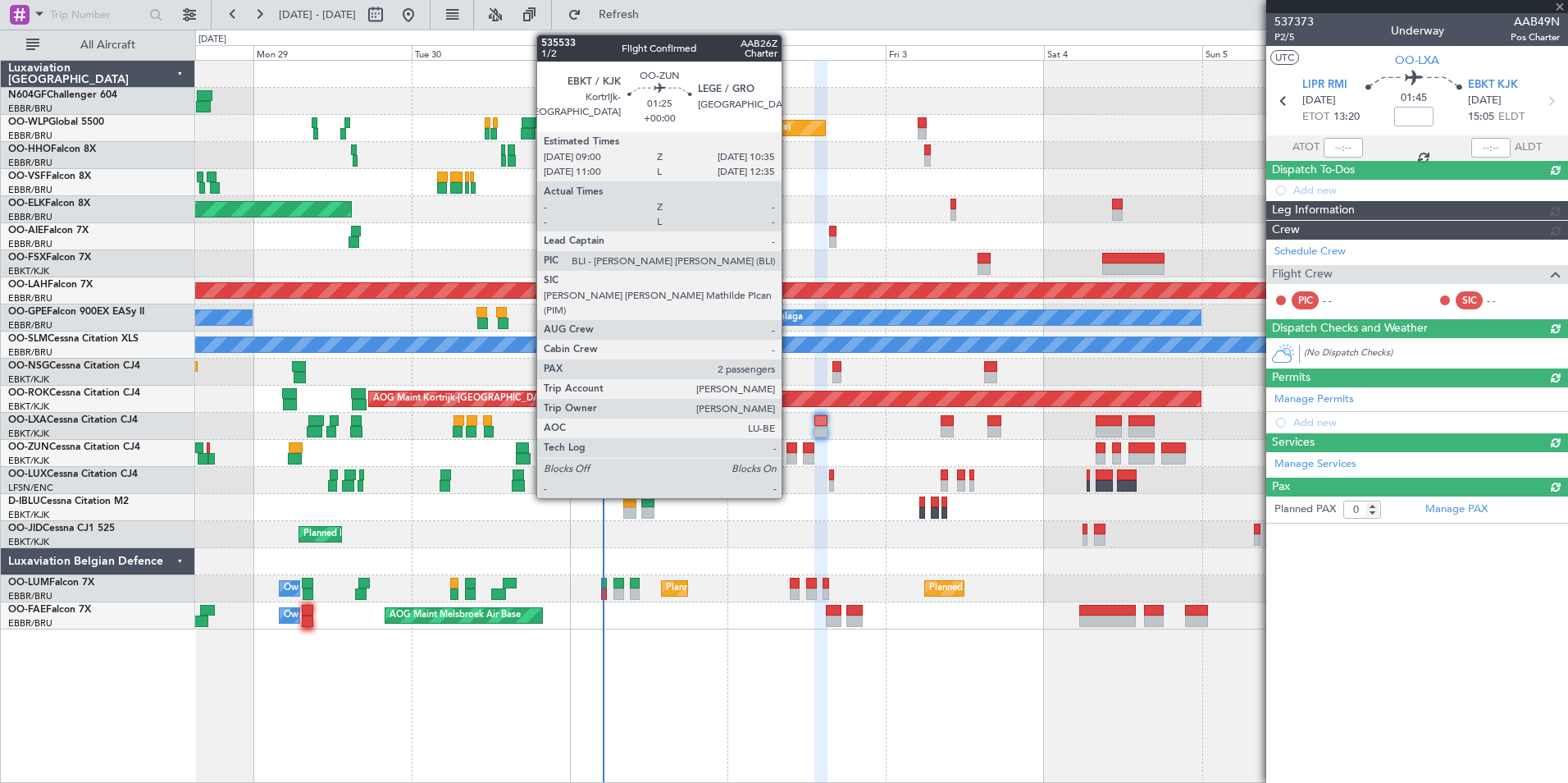
scroll to position [0, 0]
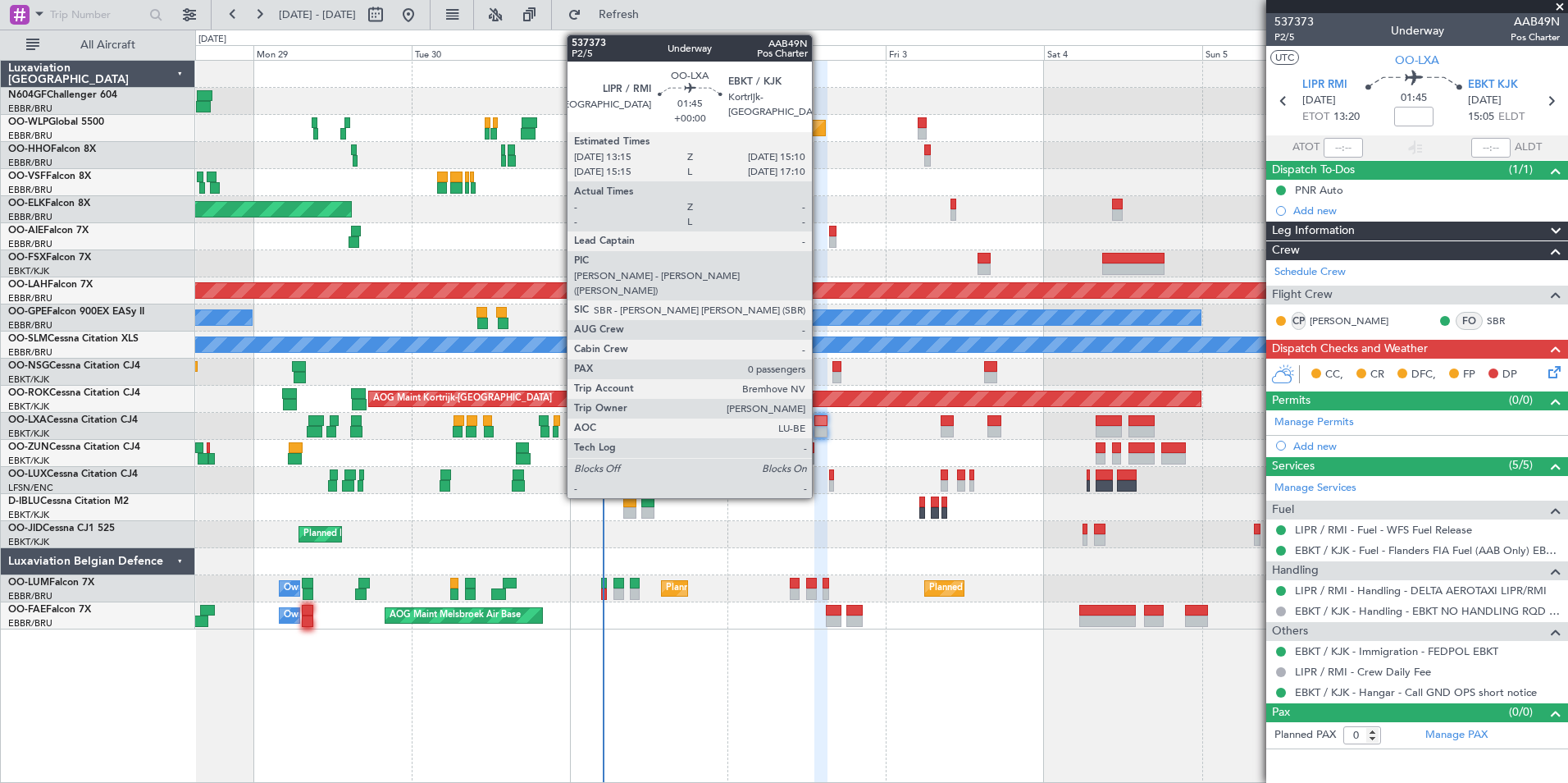
click at [819, 422] on div at bounding box center [821, 421] width 13 height 12
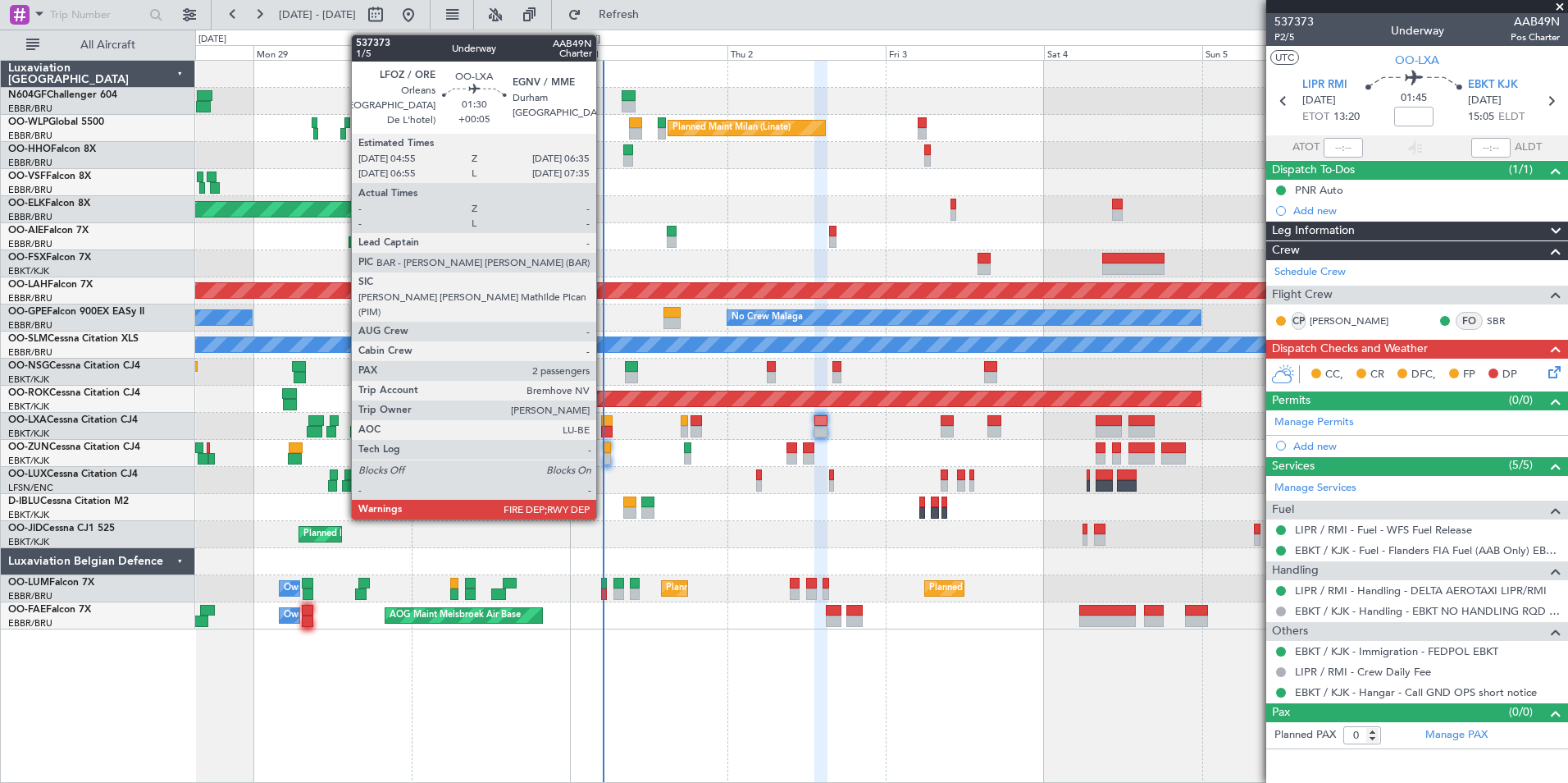
click at [603, 428] on div at bounding box center [607, 431] width 12 height 12
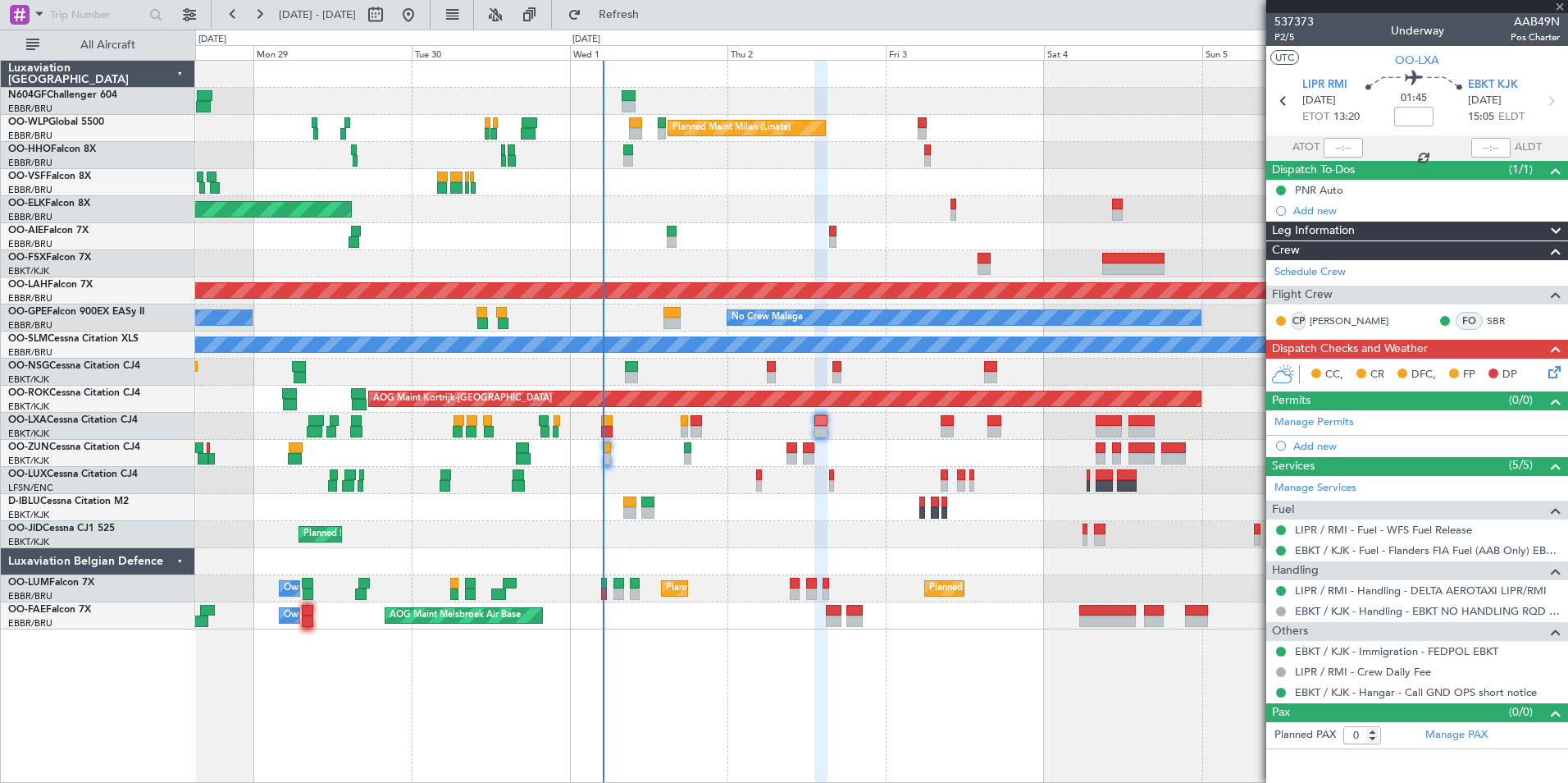
type input "+00:05"
type input "2"
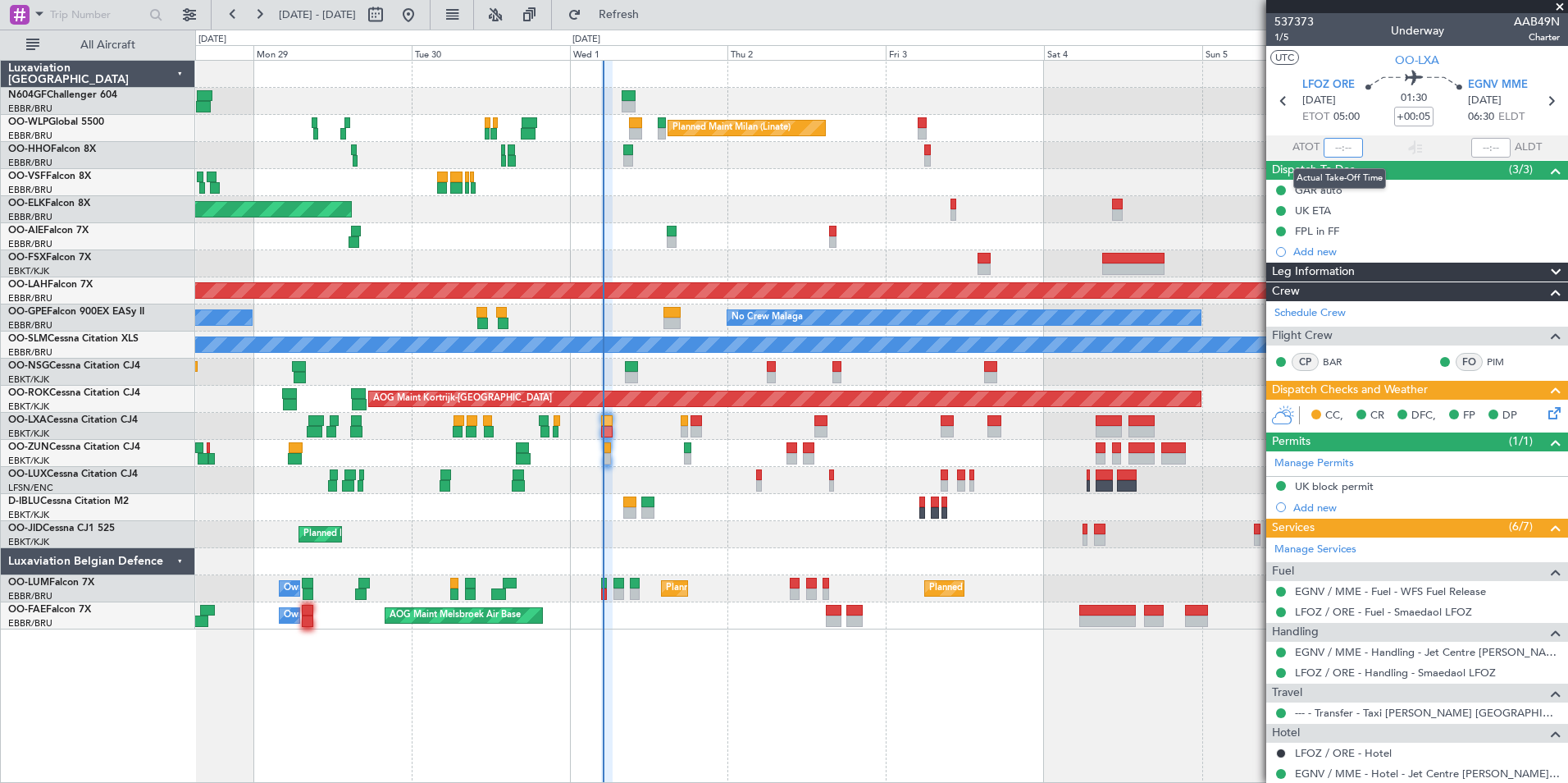
click at [1342, 148] on input "text" at bounding box center [1343, 147] width 40 height 20
click at [883, 521] on div "Planned Maint Kortrijk-[GEOGRAPHIC_DATA]" at bounding box center [881, 534] width 1372 height 27
type input "05:00"
click at [658, 4] on button "Refresh" at bounding box center [610, 15] width 99 height 26
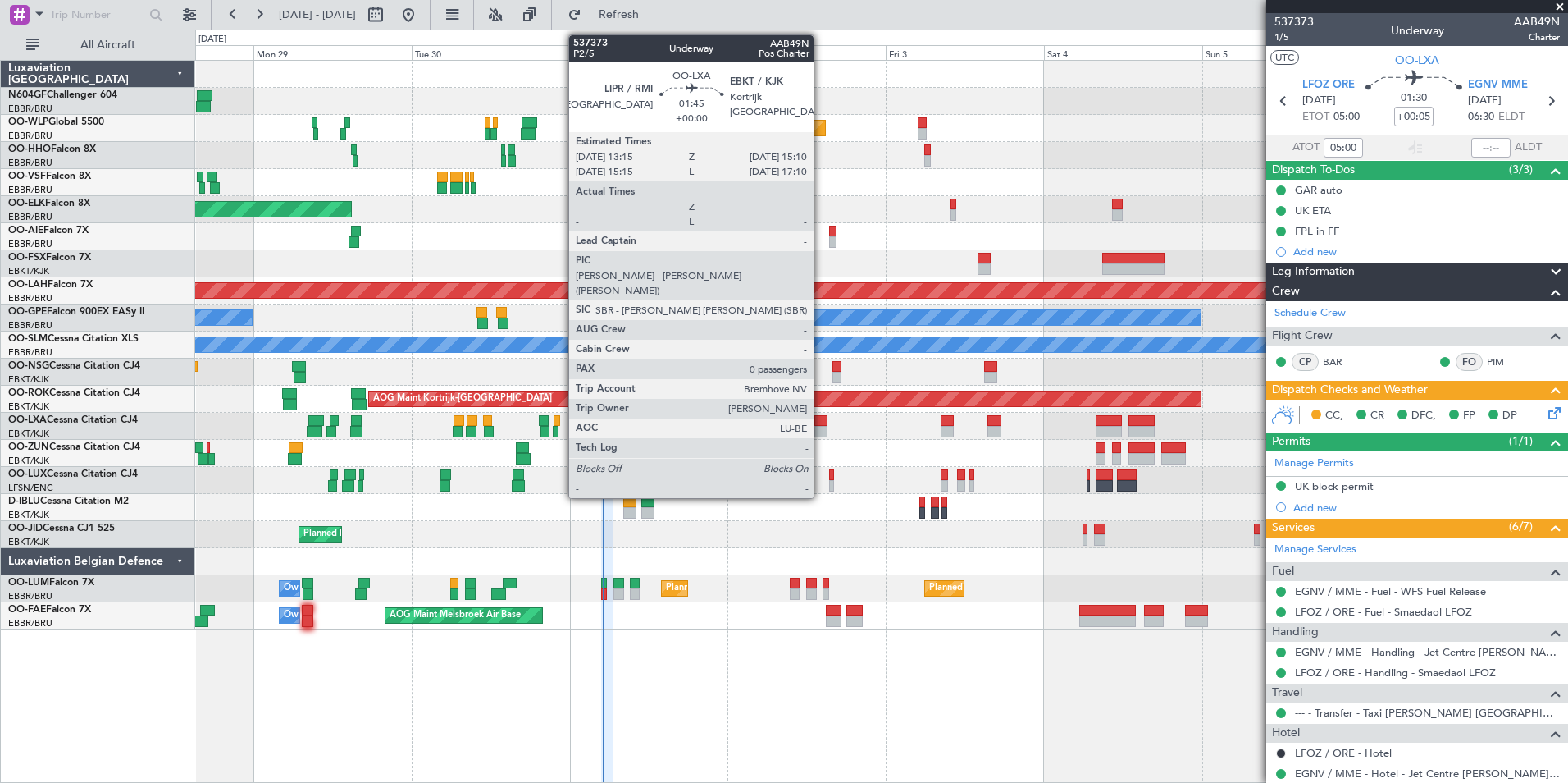
click at [821, 428] on div at bounding box center [821, 431] width 13 height 12
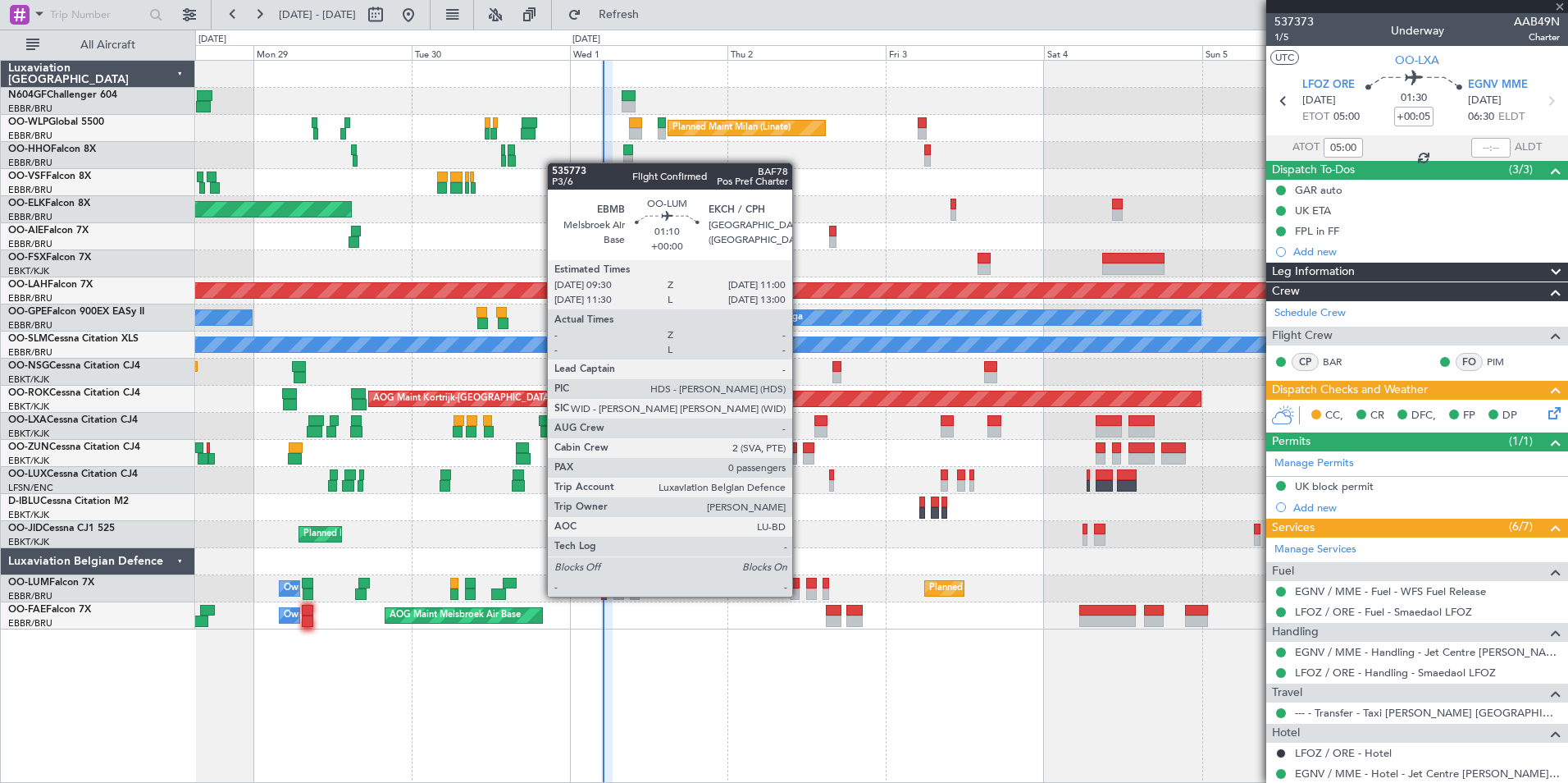
type input "0"
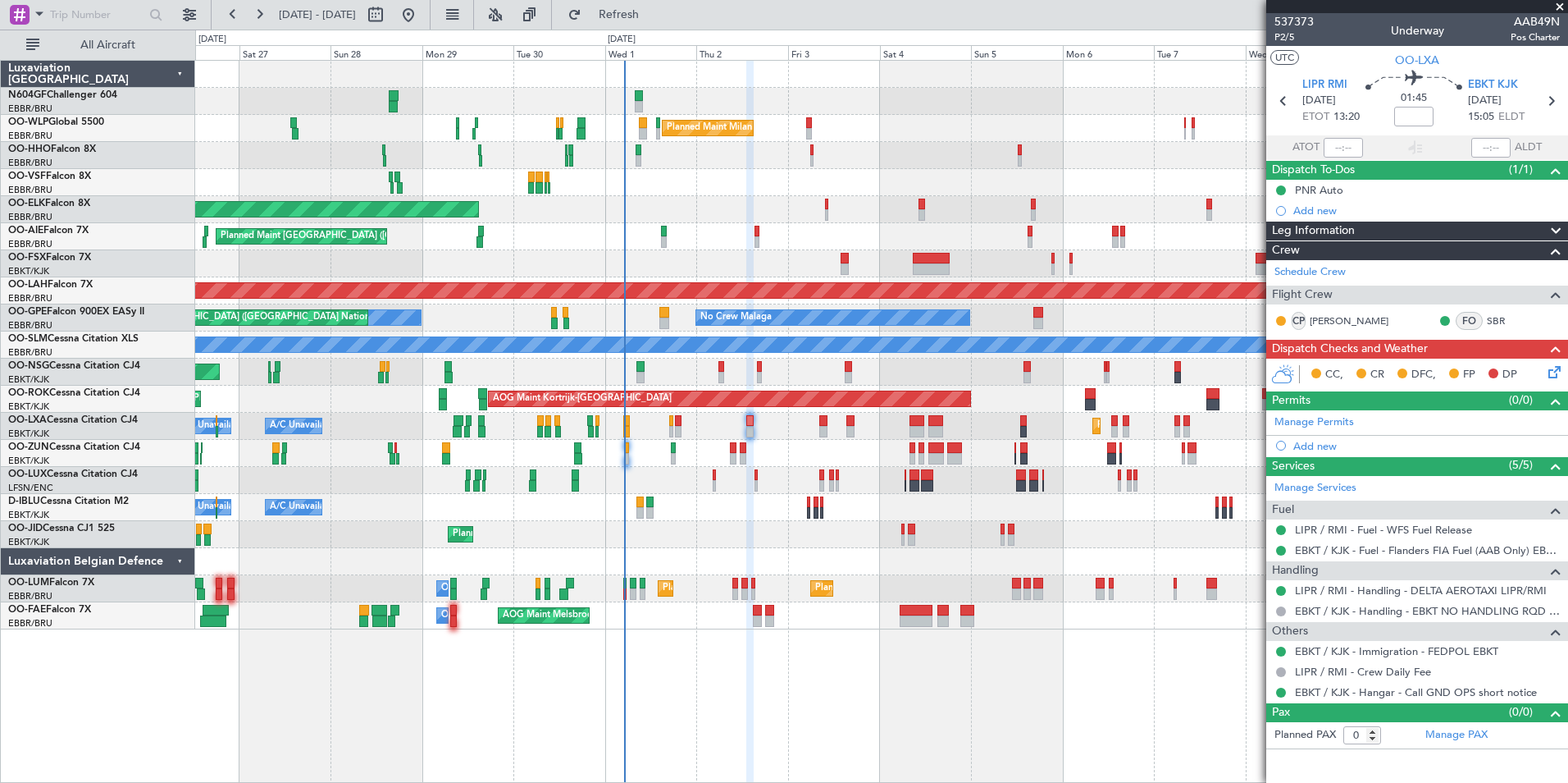
click at [1546, 369] on icon at bounding box center [1552, 369] width 13 height 13
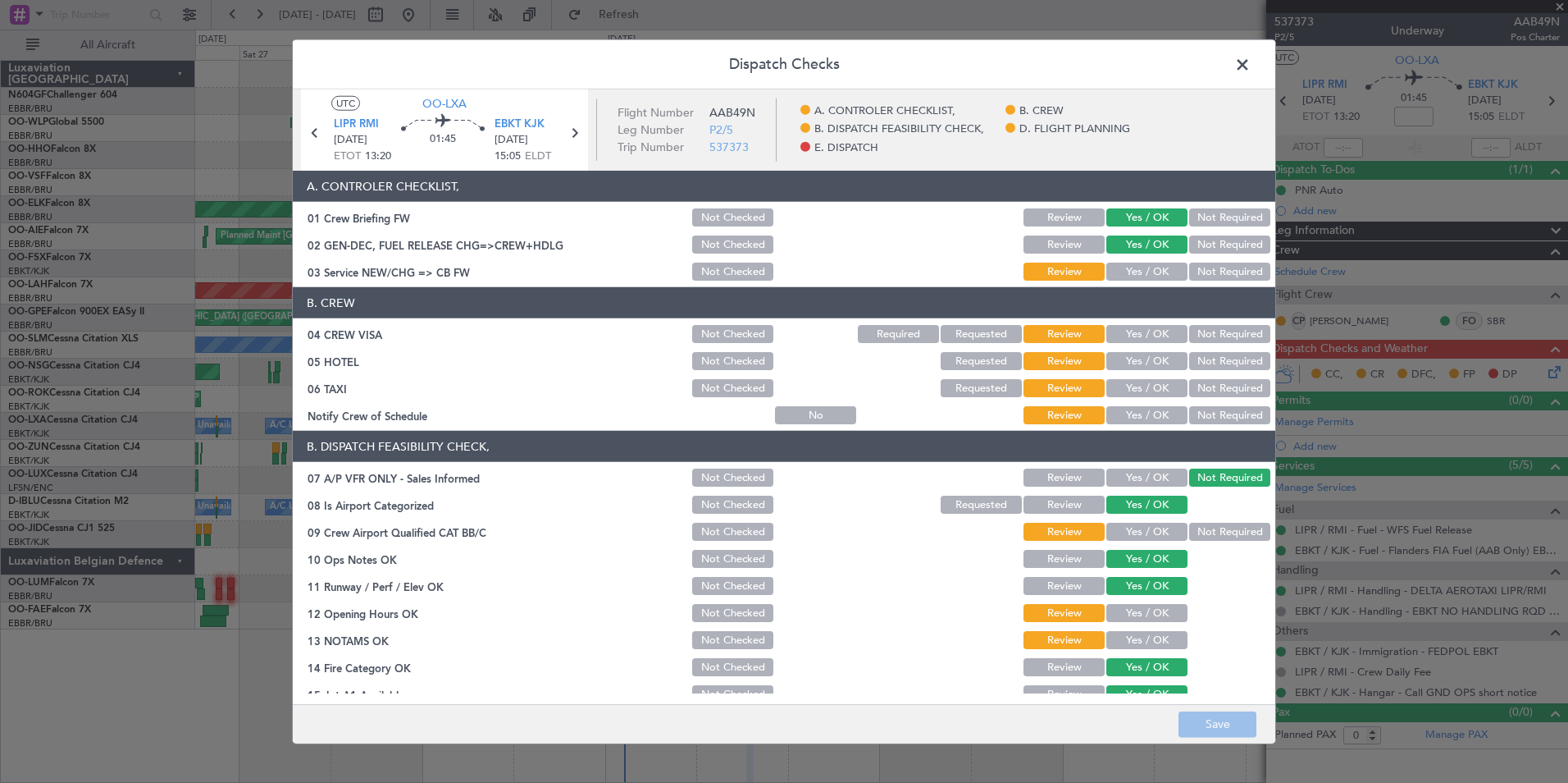
click at [1130, 416] on button "Yes / OK" at bounding box center [1147, 415] width 81 height 18
click at [1212, 387] on button "Not Required" at bounding box center [1230, 388] width 81 height 18
click at [1220, 366] on button "Not Required" at bounding box center [1230, 361] width 81 height 18
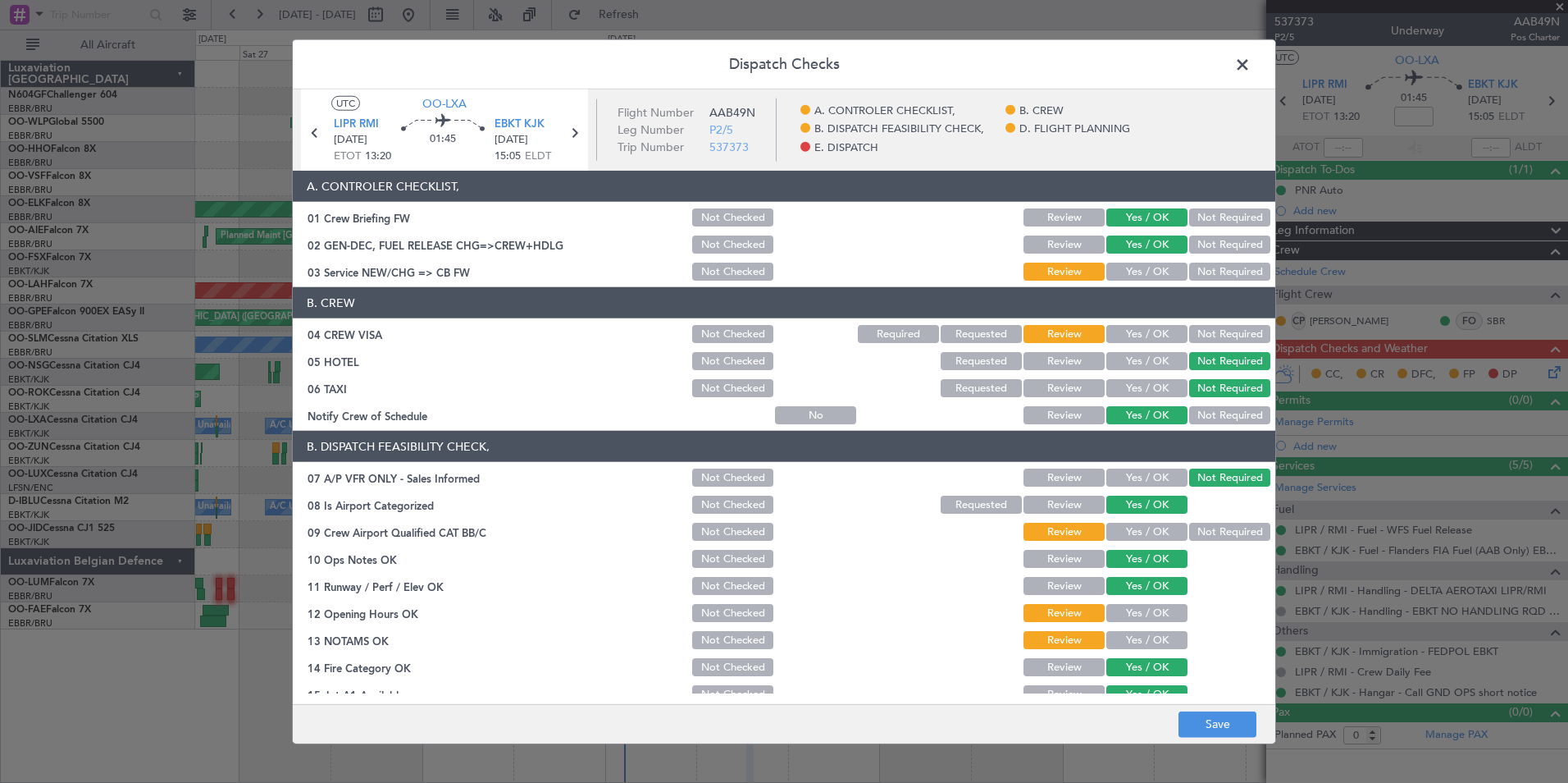
click at [1224, 336] on button "Not Required" at bounding box center [1230, 334] width 81 height 18
click at [1127, 269] on button "Yes / OK" at bounding box center [1147, 272] width 81 height 18
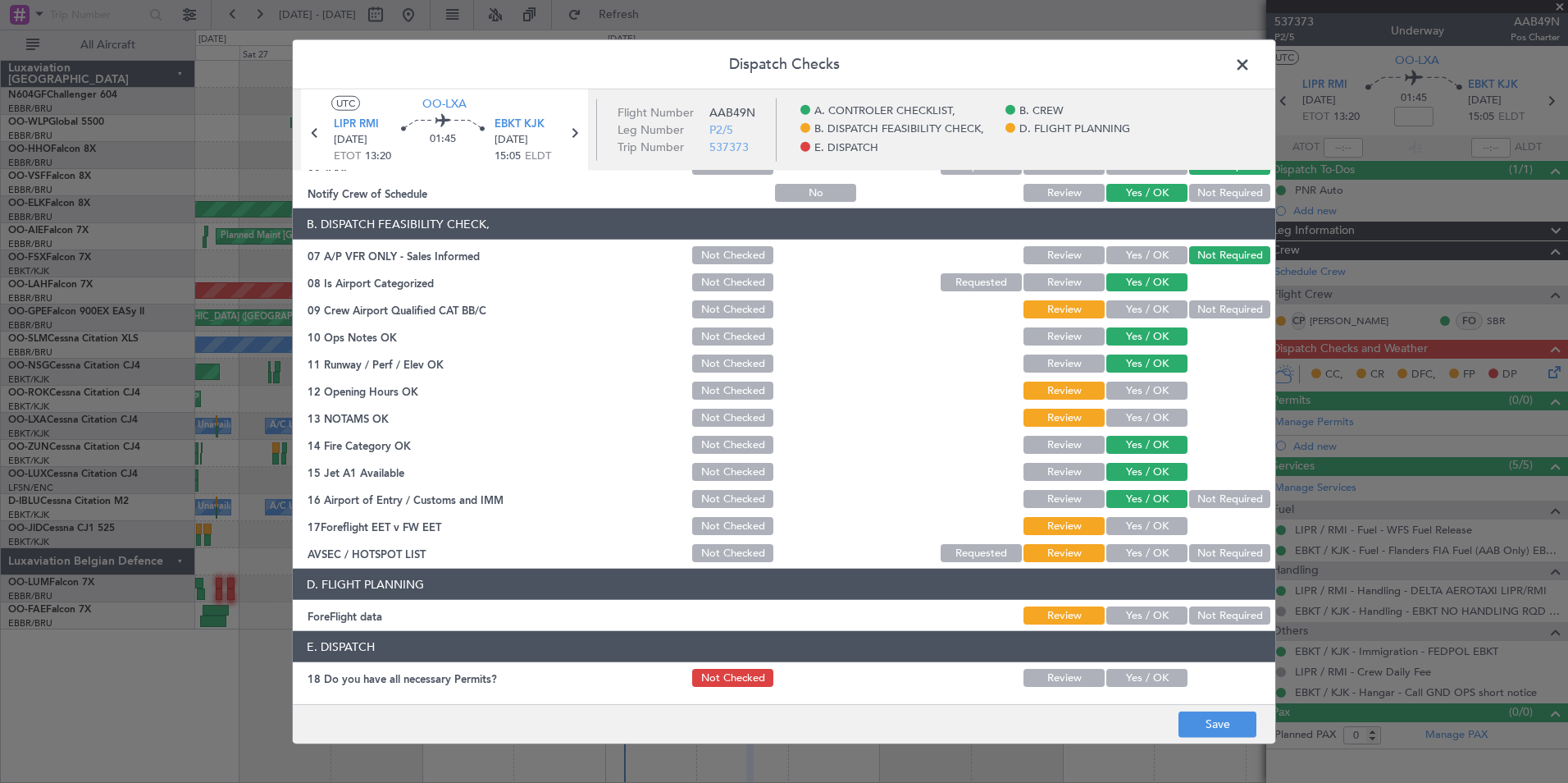
scroll to position [226, 0]
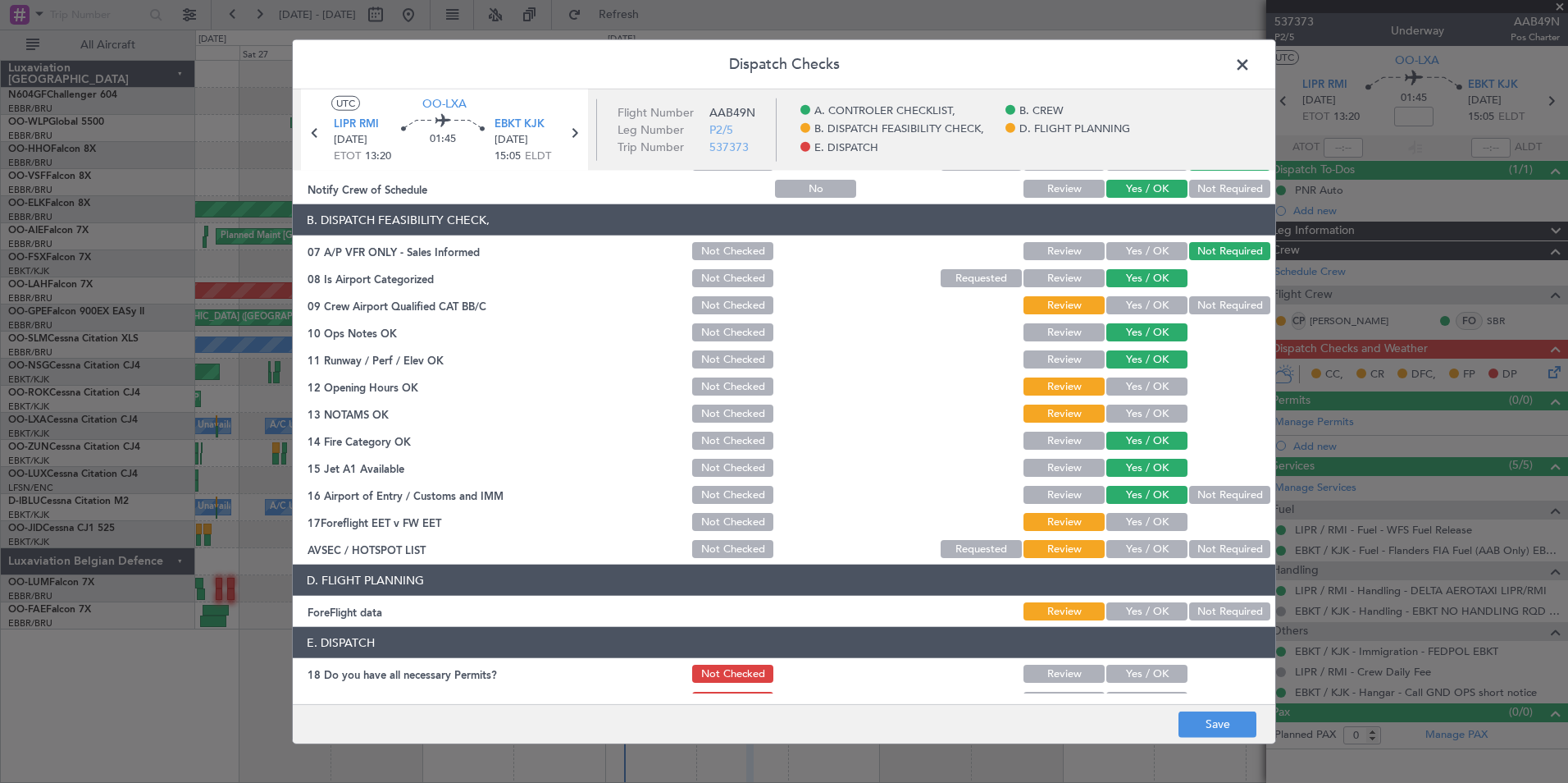
click at [1142, 307] on button "Yes / OK" at bounding box center [1147, 305] width 81 height 18
click at [1128, 388] on button "Yes / OK" at bounding box center [1147, 386] width 81 height 18
click at [1136, 407] on button "Yes / OK" at bounding box center [1147, 413] width 81 height 18
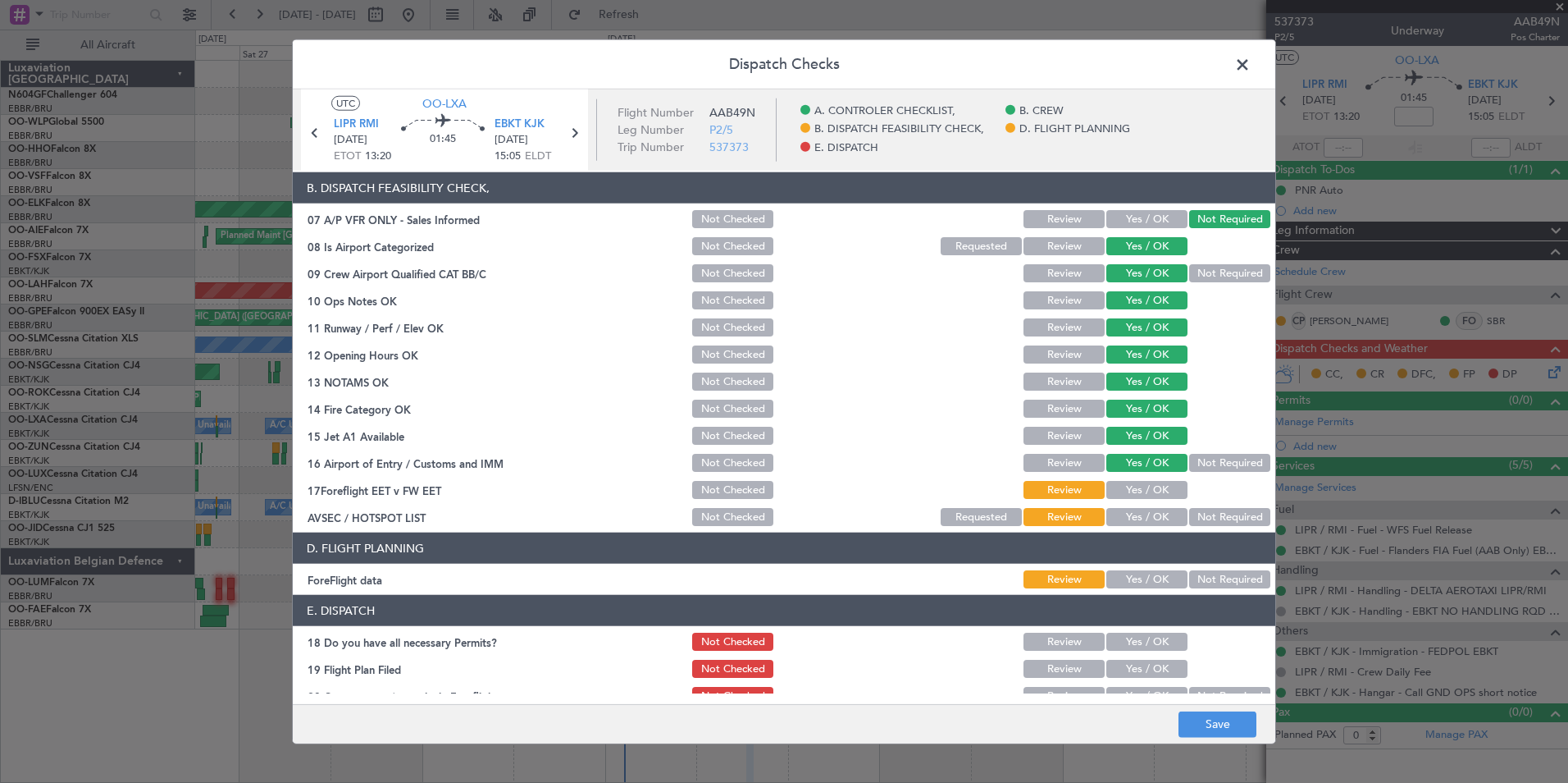
scroll to position [260, 0]
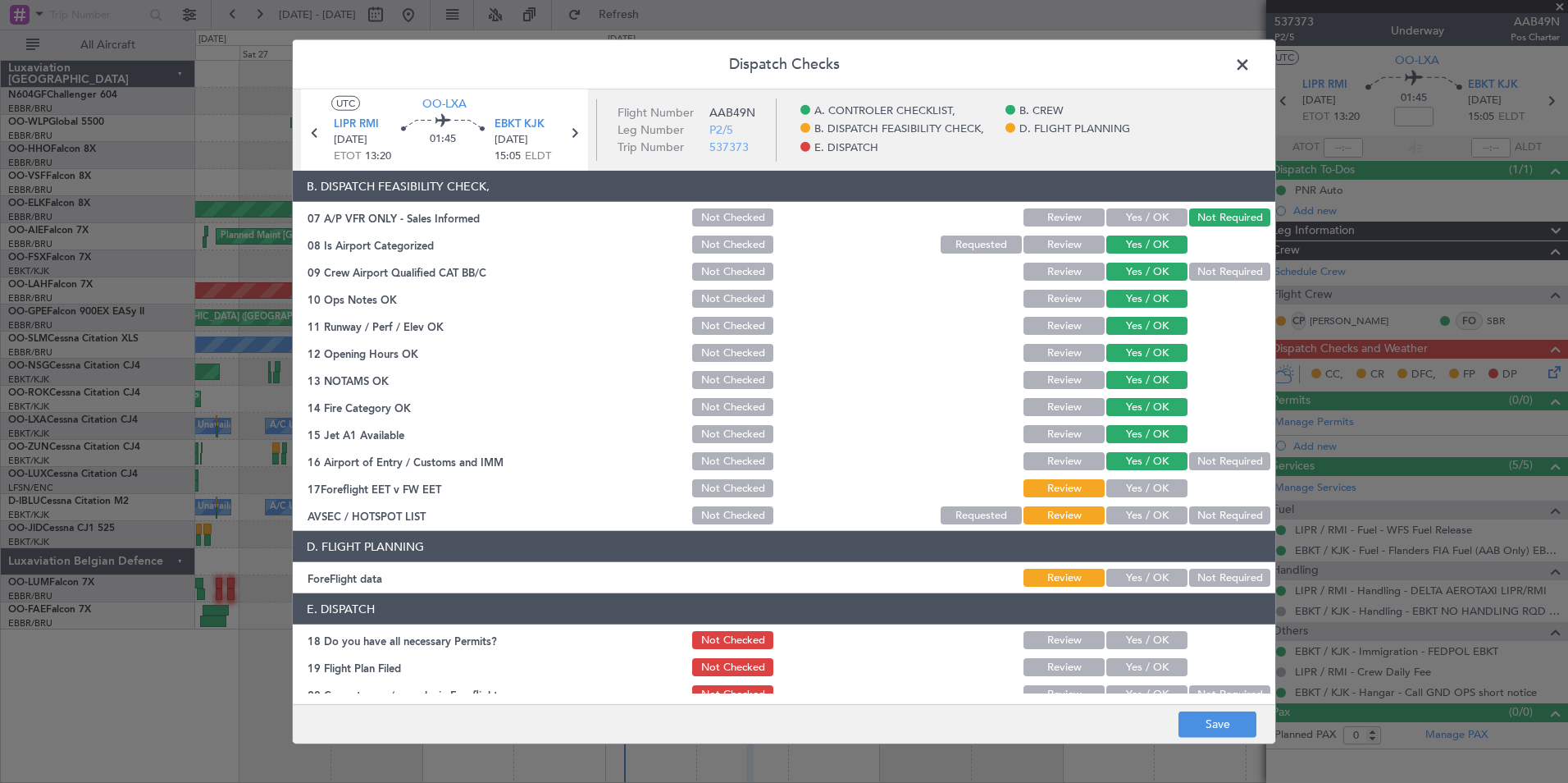
click at [1142, 516] on button "Yes / OK" at bounding box center [1147, 515] width 81 height 18
click at [1147, 493] on button "Yes / OK" at bounding box center [1147, 488] width 81 height 18
click at [1151, 574] on button "Yes / OK" at bounding box center [1147, 578] width 81 height 18
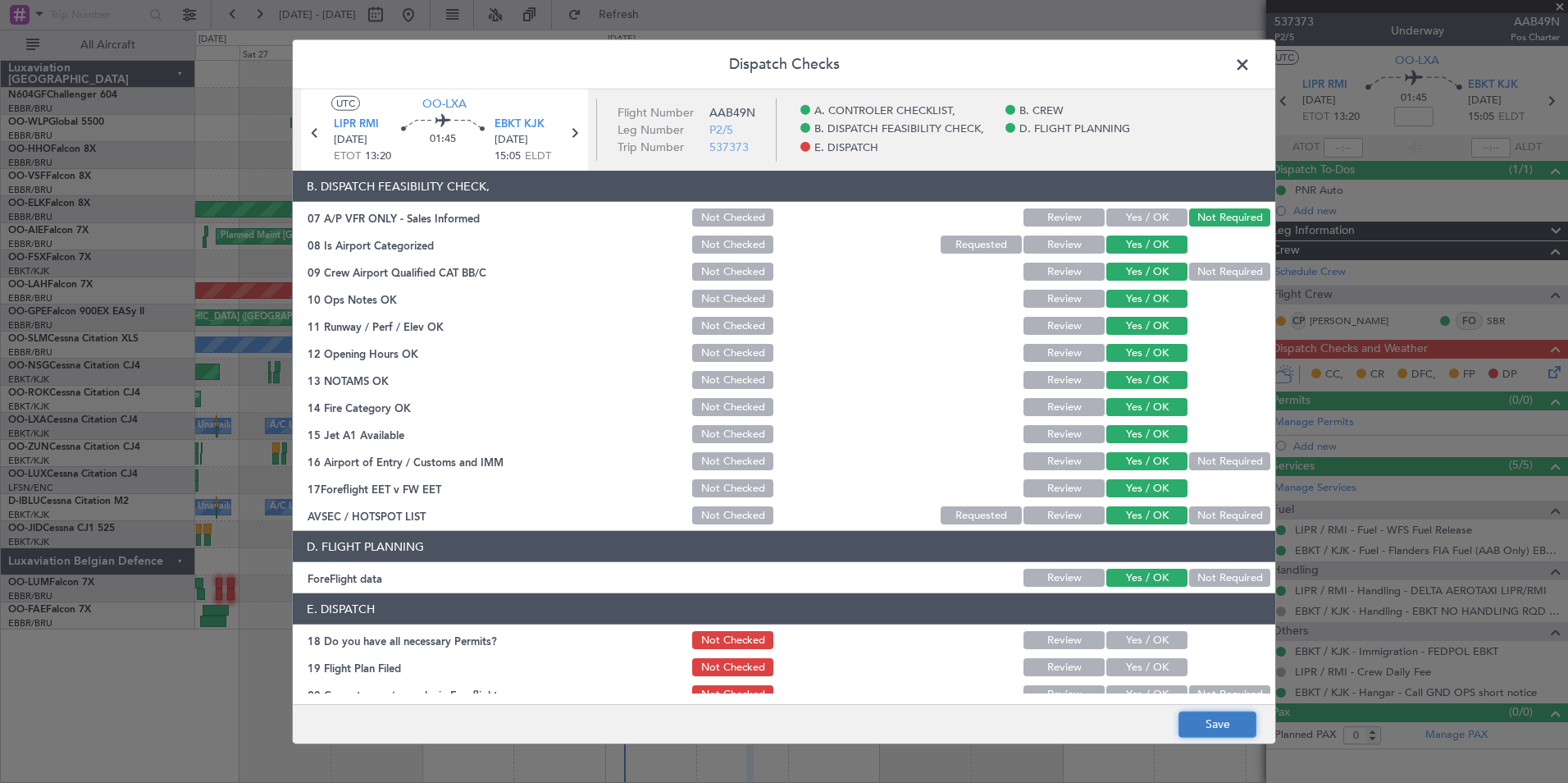
click at [1203, 721] on button "Save" at bounding box center [1217, 724] width 78 height 26
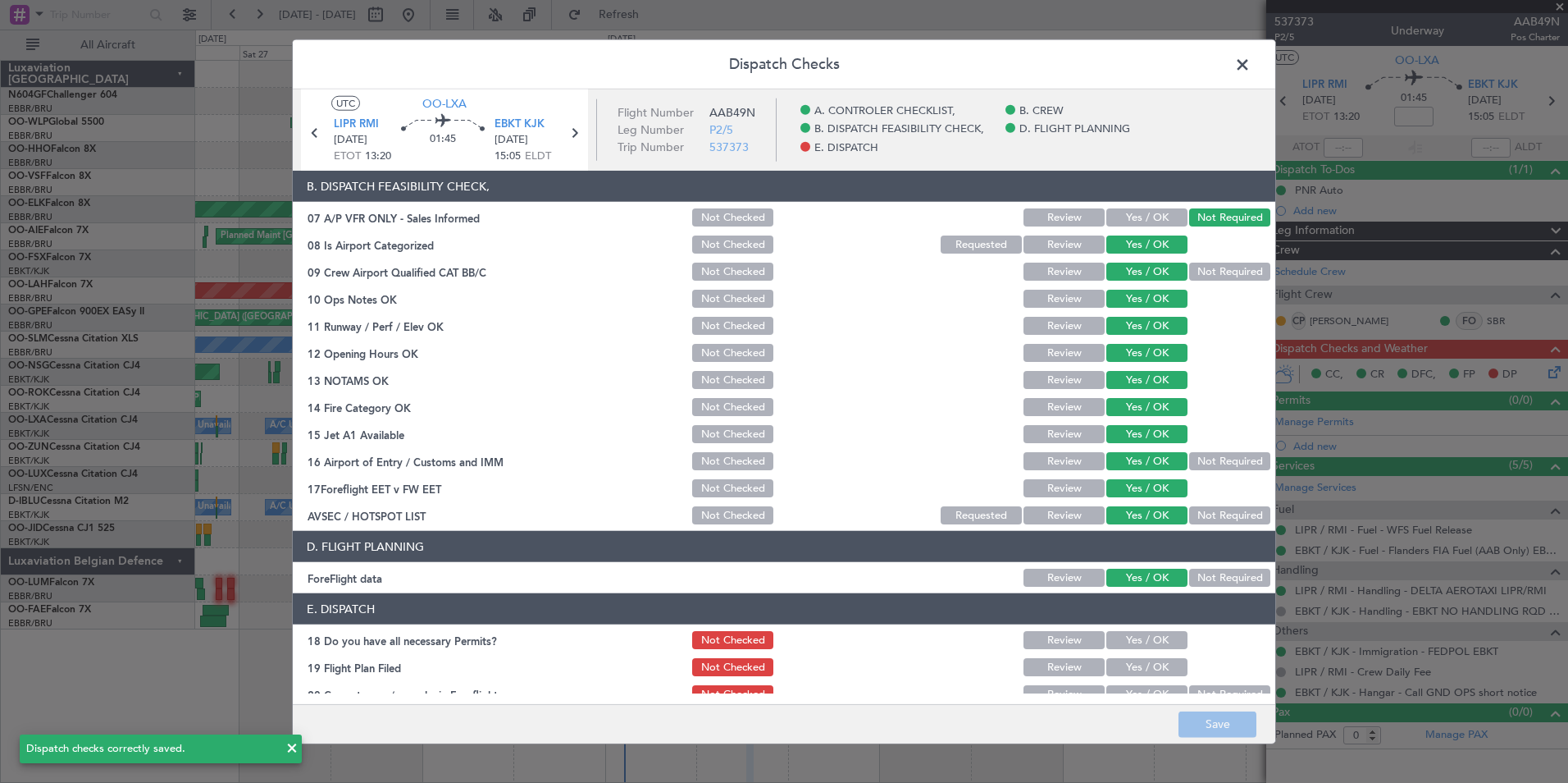
click at [1251, 68] on span at bounding box center [1251, 69] width 0 height 33
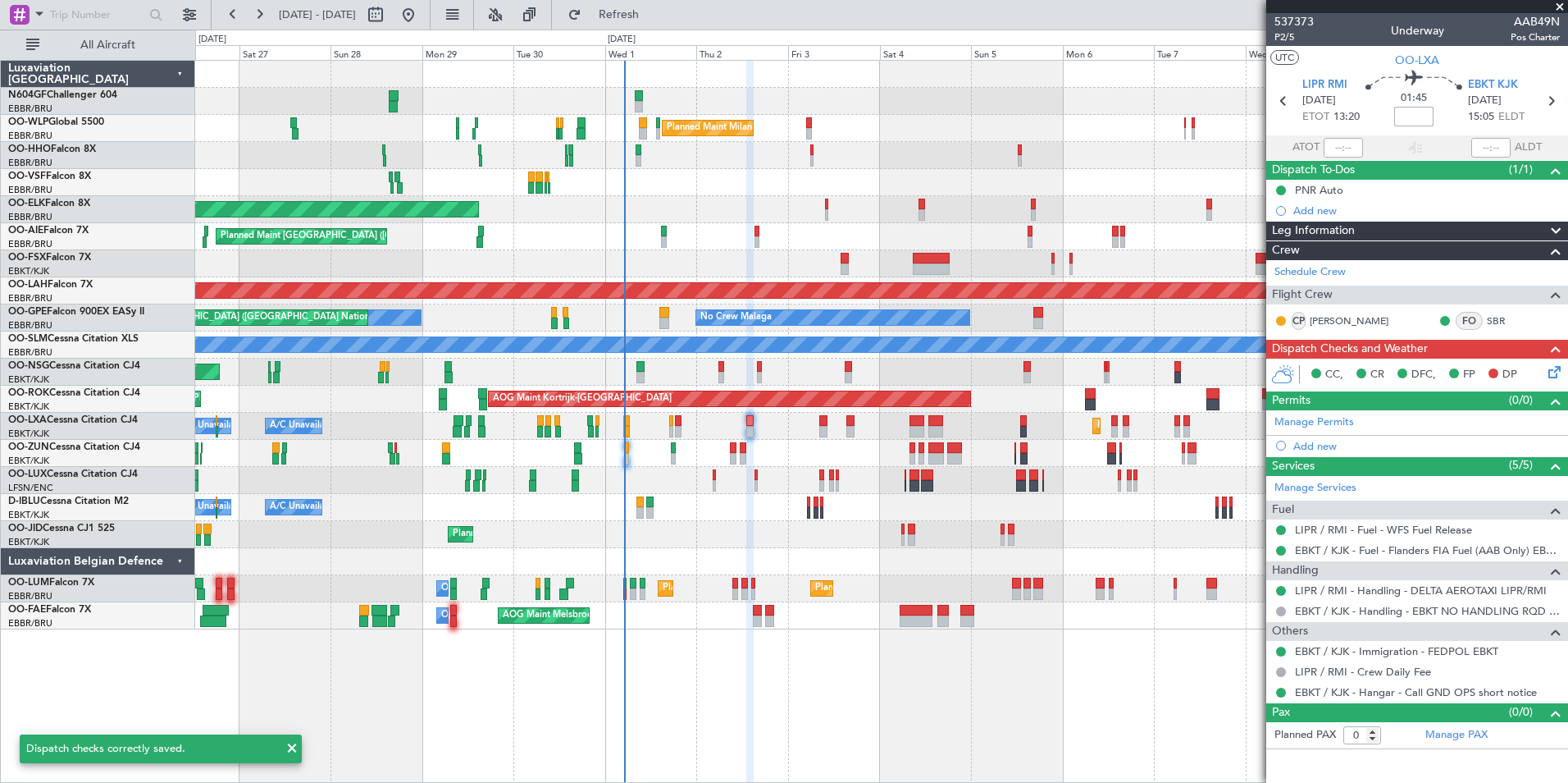
click at [1406, 114] on input at bounding box center [1414, 117] width 40 height 20
click at [1454, 122] on div "01:45 +5" at bounding box center [1414, 101] width 109 height 61
type input "+00:05"
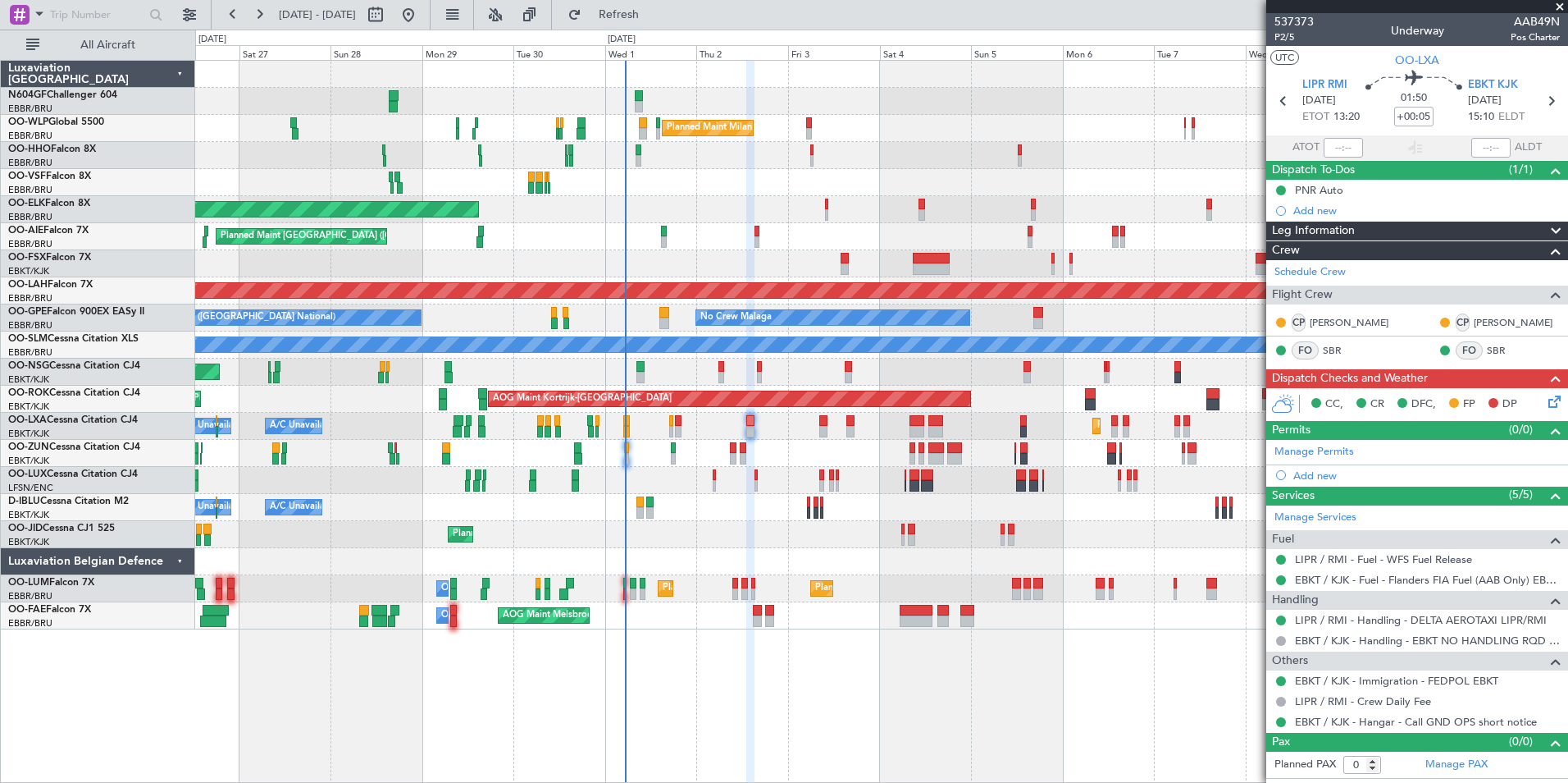
click at [1557, 405] on icon at bounding box center [1552, 398] width 13 height 13
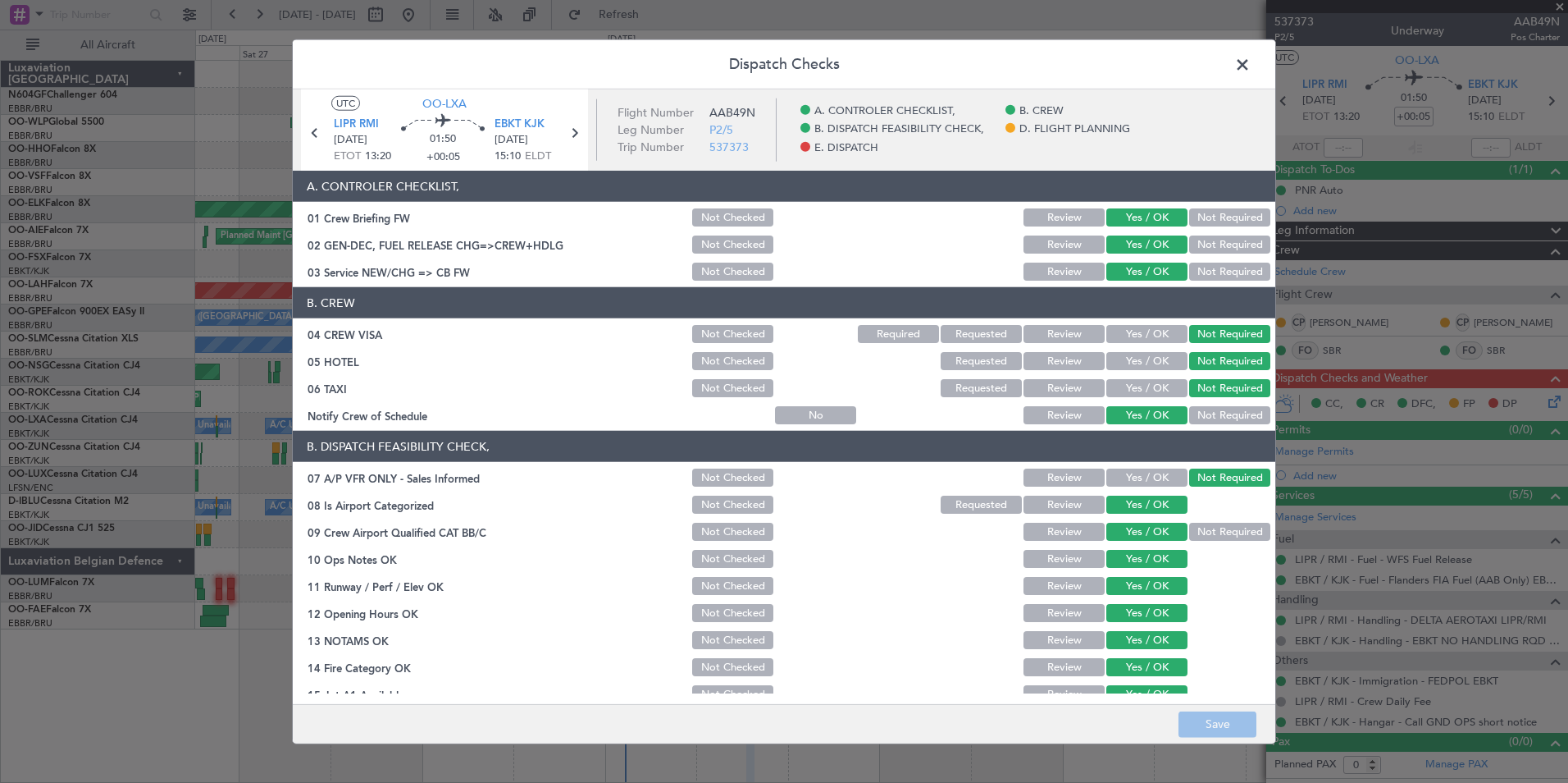
scroll to position [304, 0]
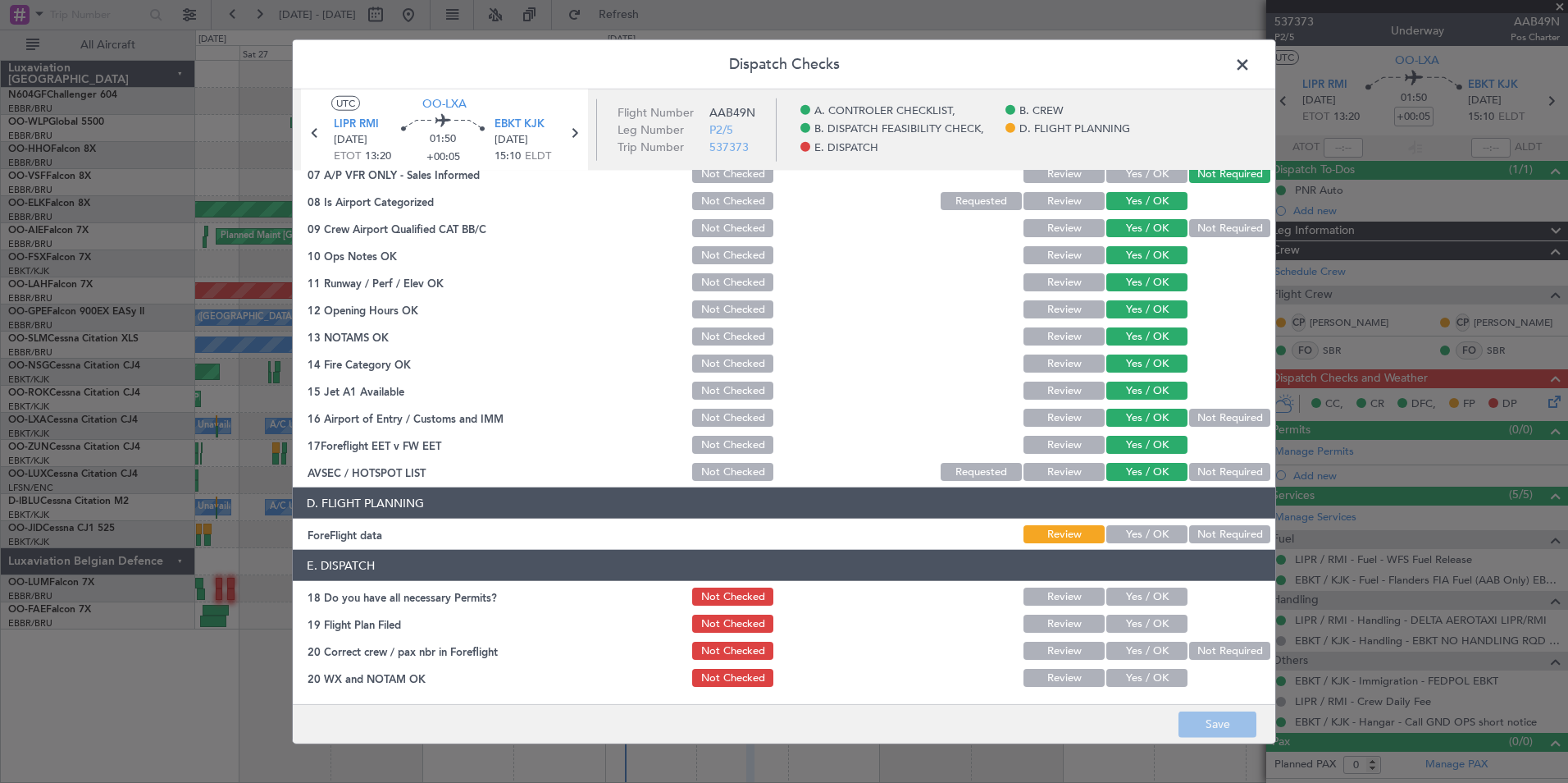
click at [1142, 533] on button "Yes / OK" at bounding box center [1147, 534] width 81 height 18
click at [1151, 595] on button "Yes / OK" at bounding box center [1147, 596] width 81 height 18
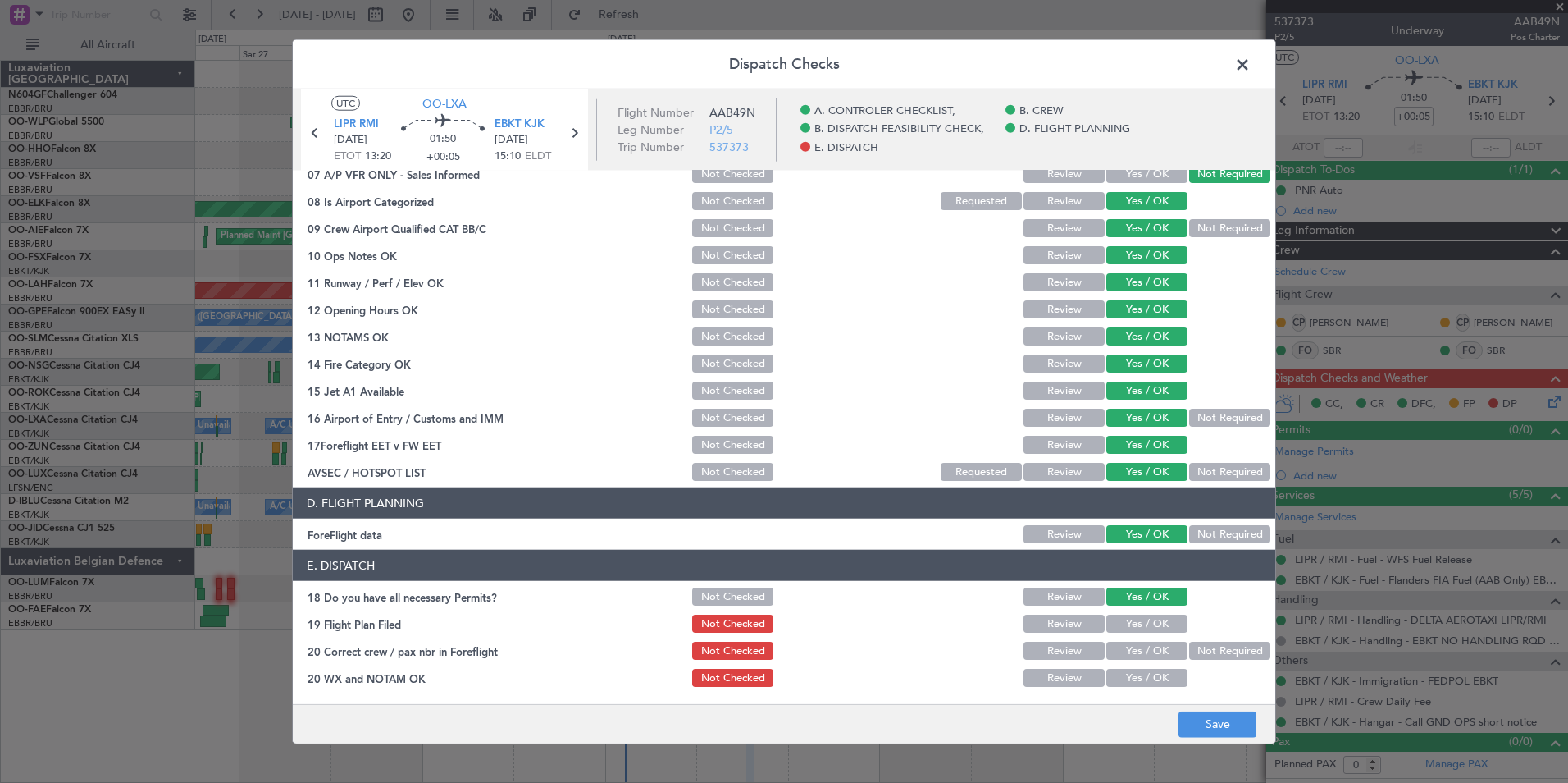
click at [1155, 621] on button "Yes / OK" at bounding box center [1147, 623] width 81 height 18
click at [1155, 655] on button "Yes / OK" at bounding box center [1147, 650] width 81 height 18
click at [1155, 662] on section "E. DISPATCH 18 Do you have all necessary Permits? Not Checked Review Yes / OK 1…" at bounding box center [784, 619] width 983 height 139
click at [1161, 676] on button "Yes / OK" at bounding box center [1147, 678] width 81 height 18
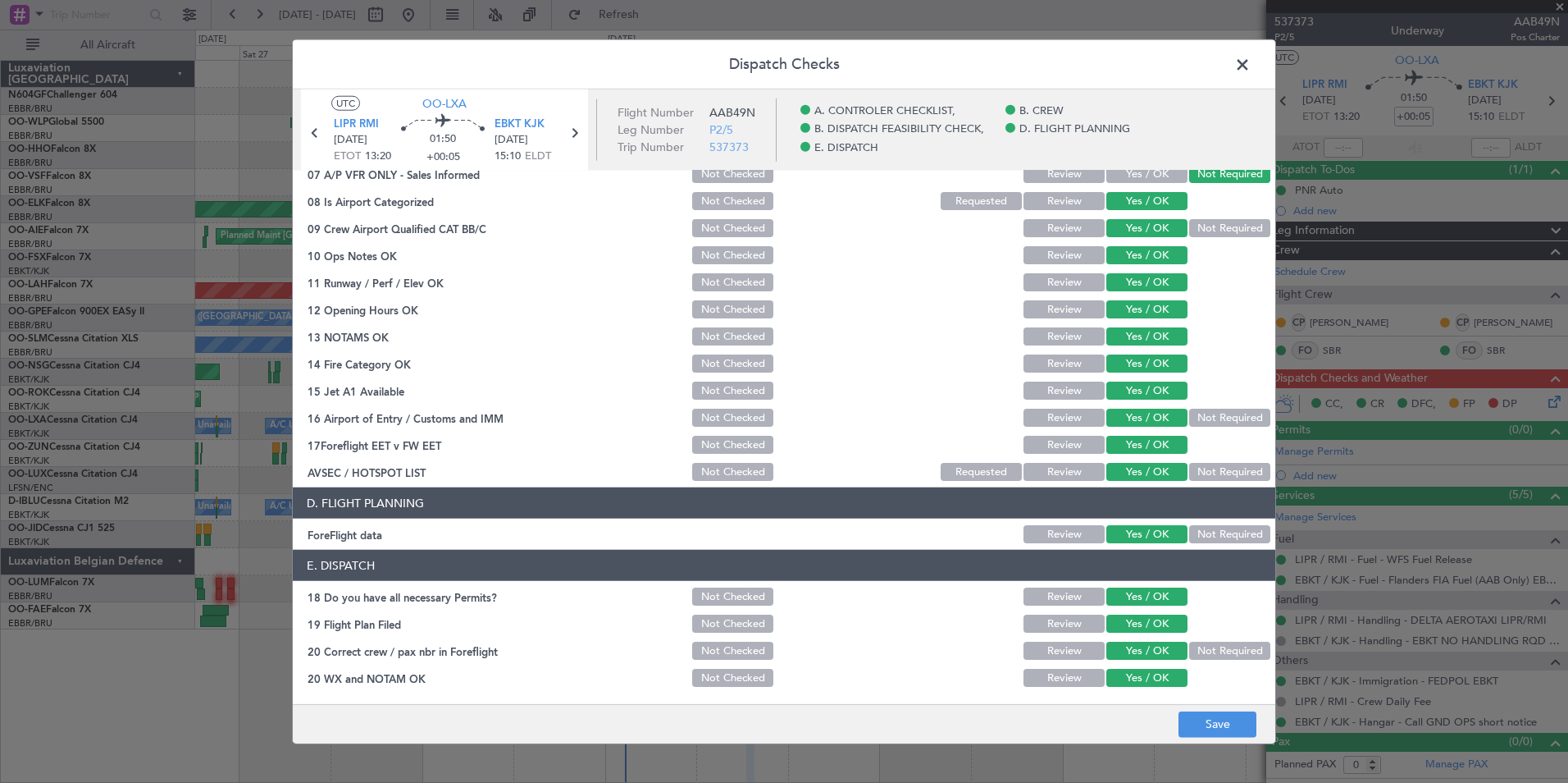
click at [1221, 748] on div "Dispatch Checks UTC OO-LXA LIPR RMI 02/10/2025 ETOT 13:20 01:50 +00:05 EBKT KJK…" at bounding box center [784, 391] width 1568 height 783
click at [1223, 722] on button "Save" at bounding box center [1217, 724] width 78 height 26
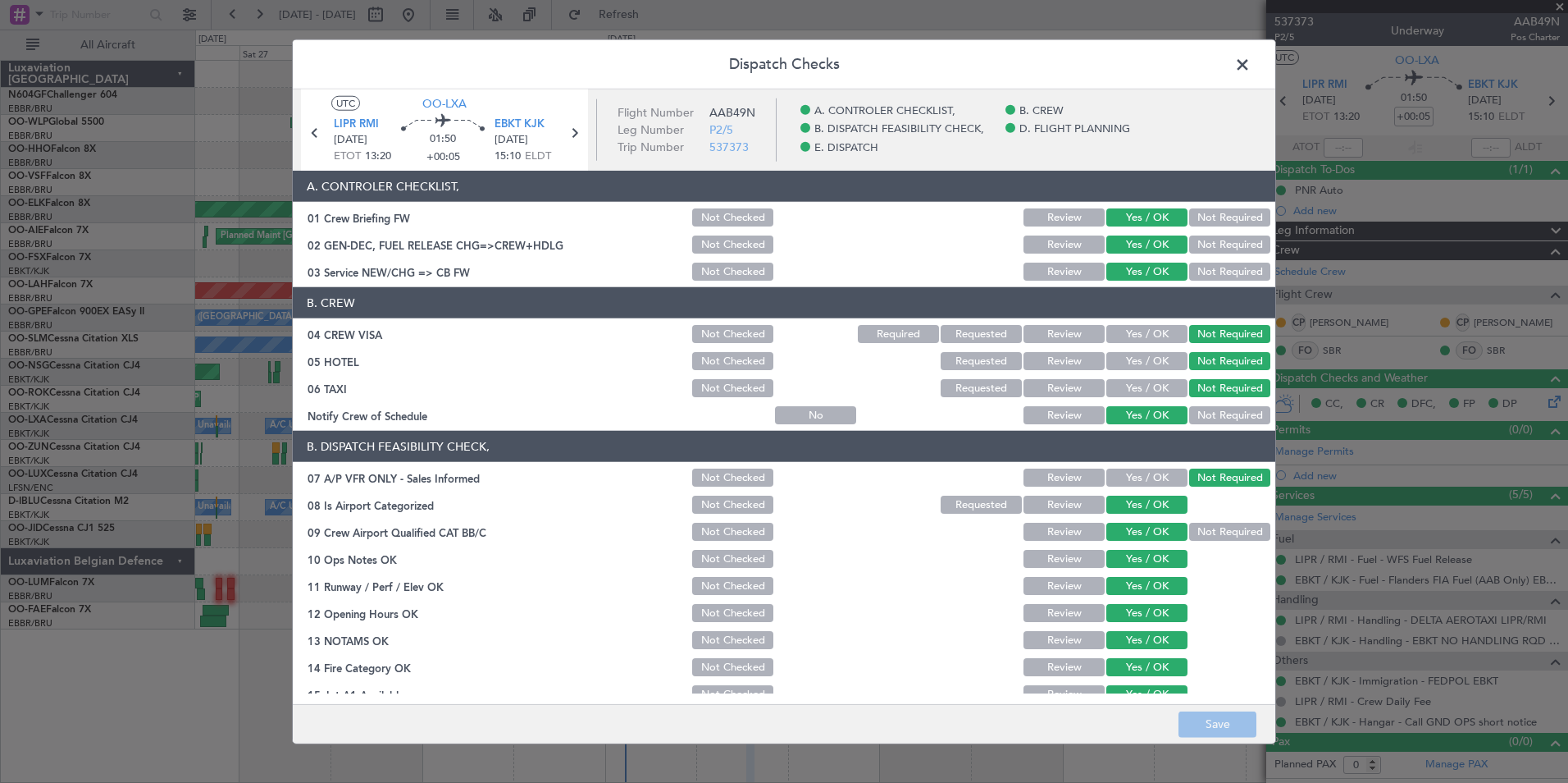
click at [1251, 60] on span at bounding box center [1251, 69] width 0 height 33
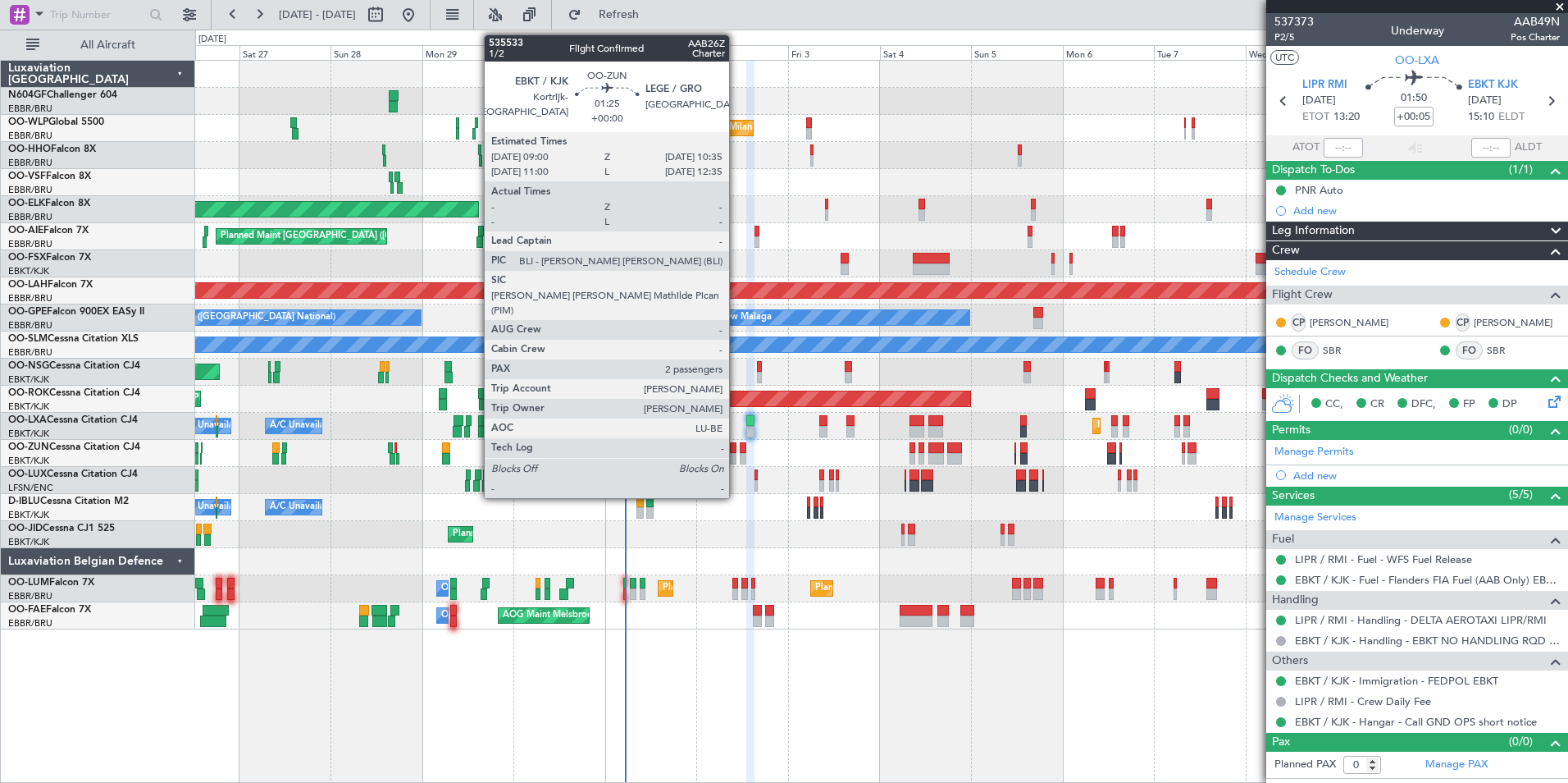
click at [737, 458] on div at bounding box center [733, 459] width 7 height 12
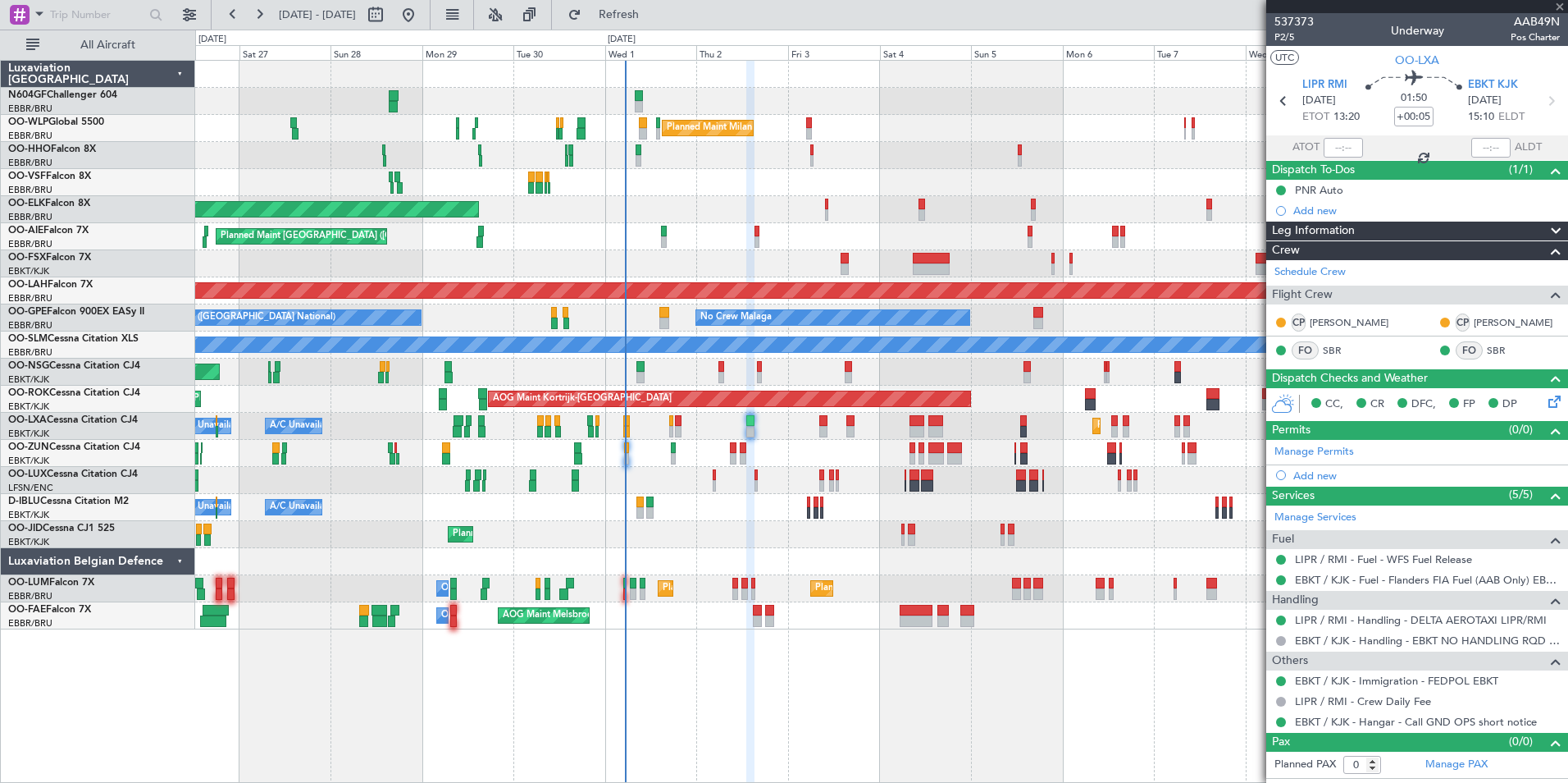
type input "2"
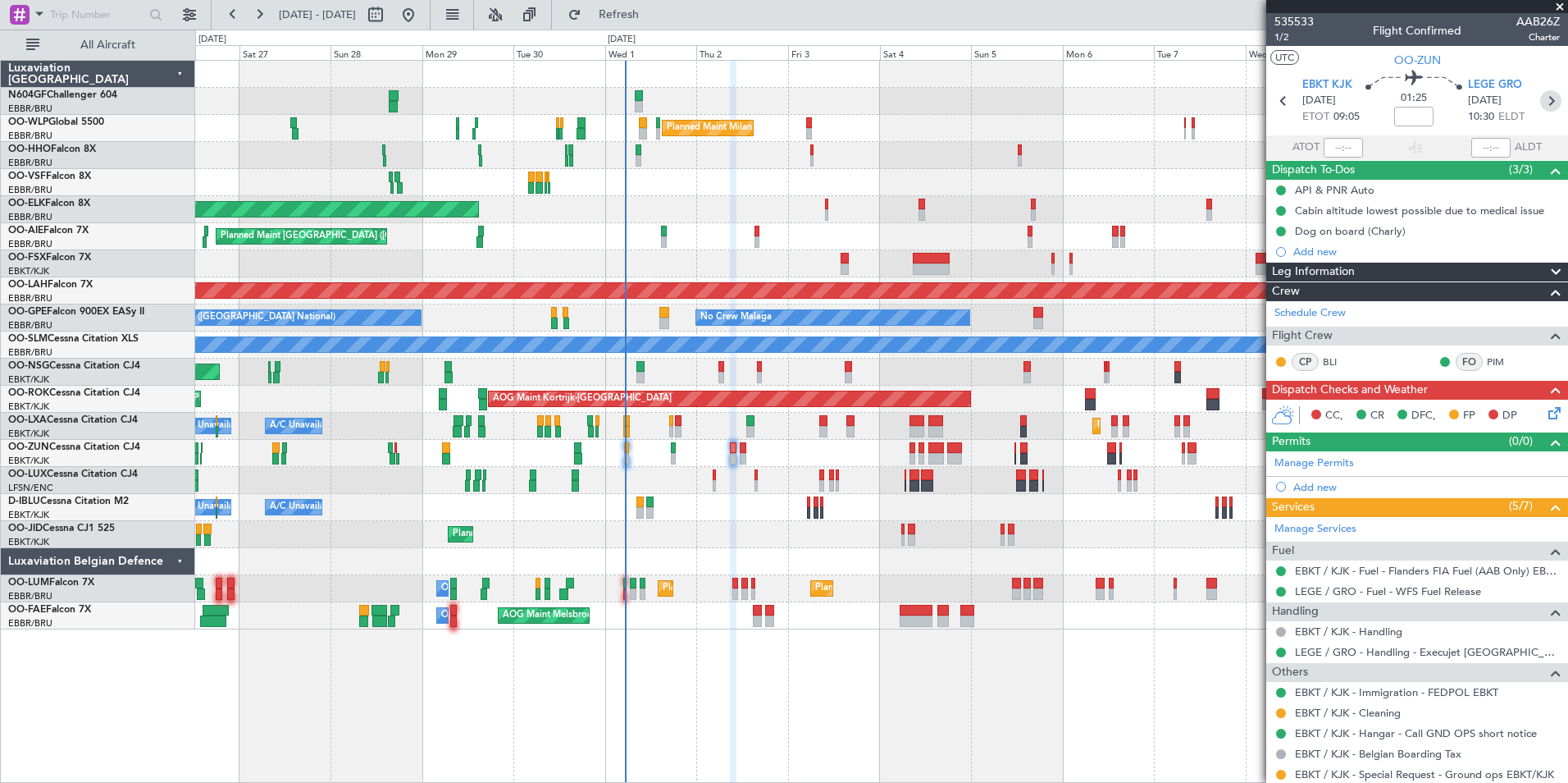
click at [1540, 107] on icon at bounding box center [1551, 101] width 21 height 21
type input "+00:10"
type input "0"
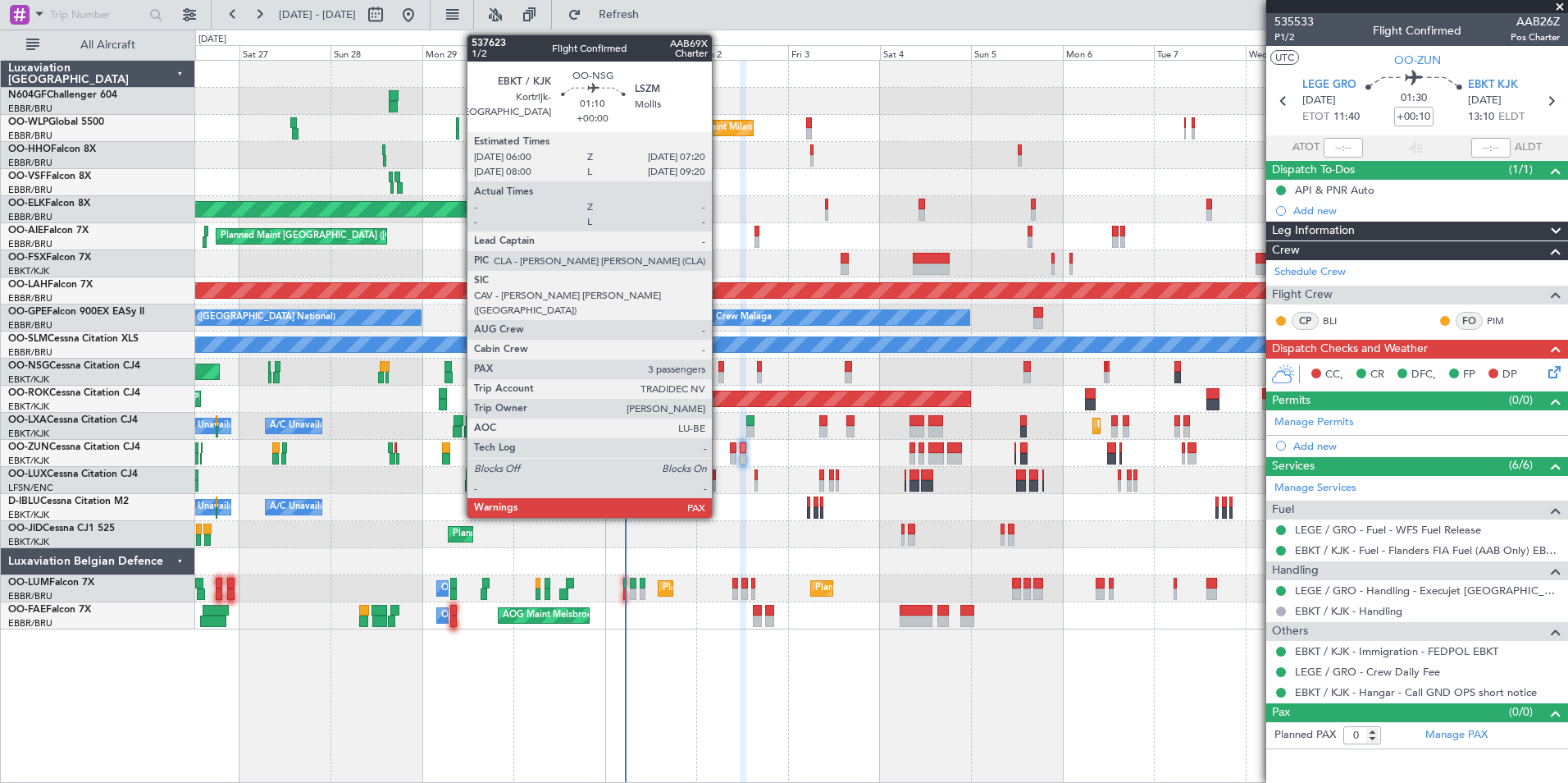
click at [719, 365] on div at bounding box center [721, 366] width 6 height 12
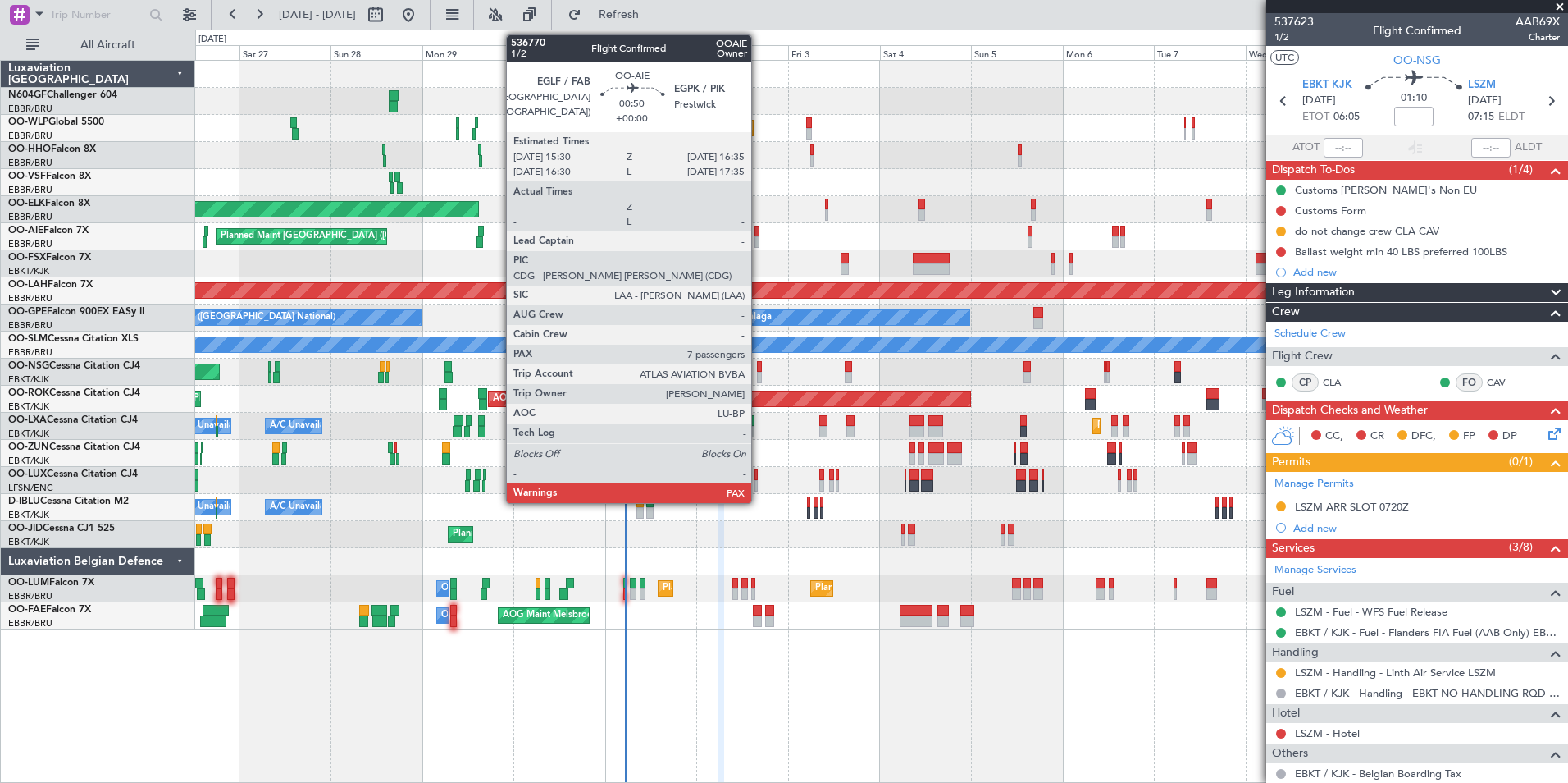
click at [759, 242] on div at bounding box center [757, 242] width 5 height 12
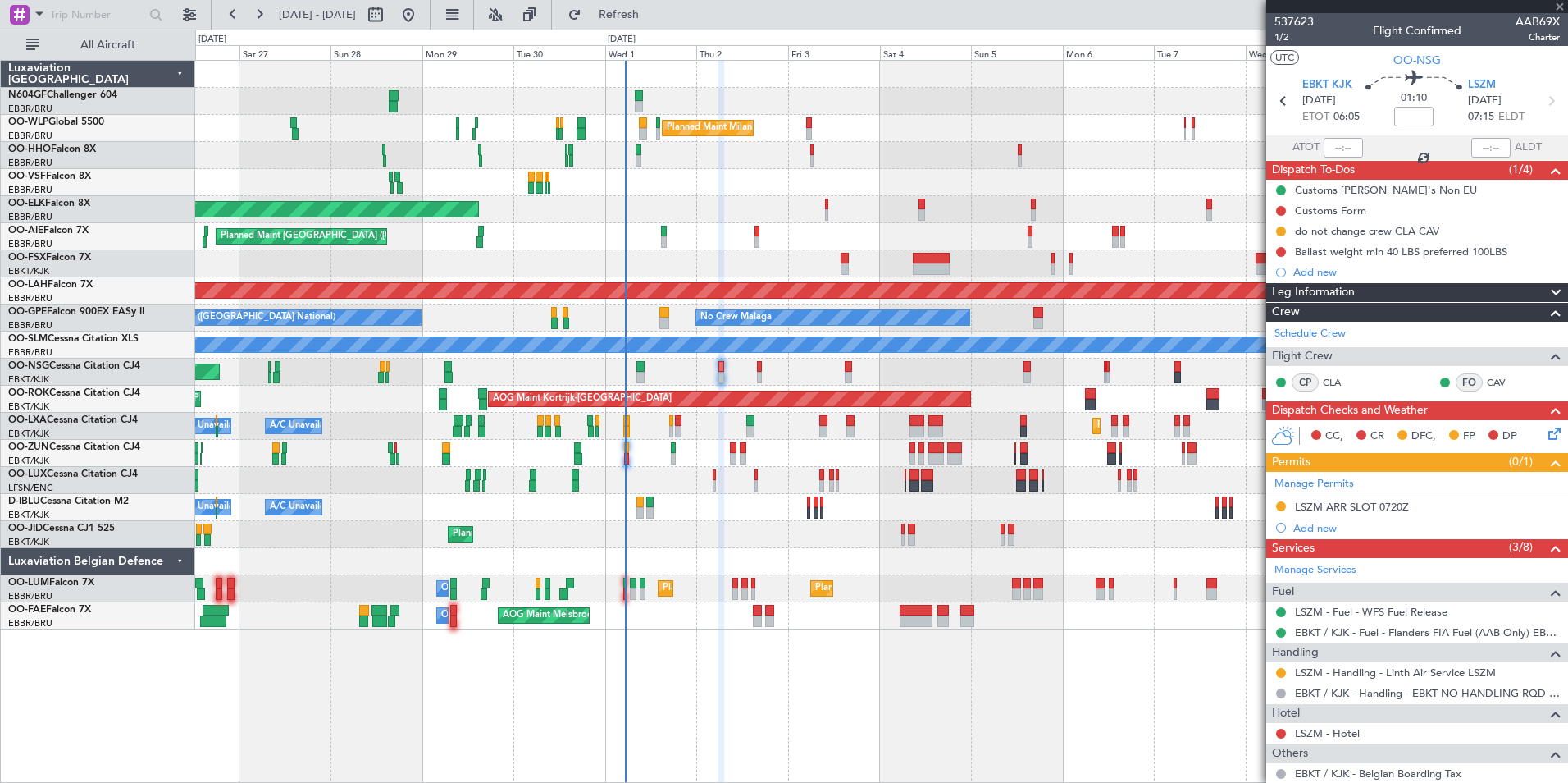
type input "7"
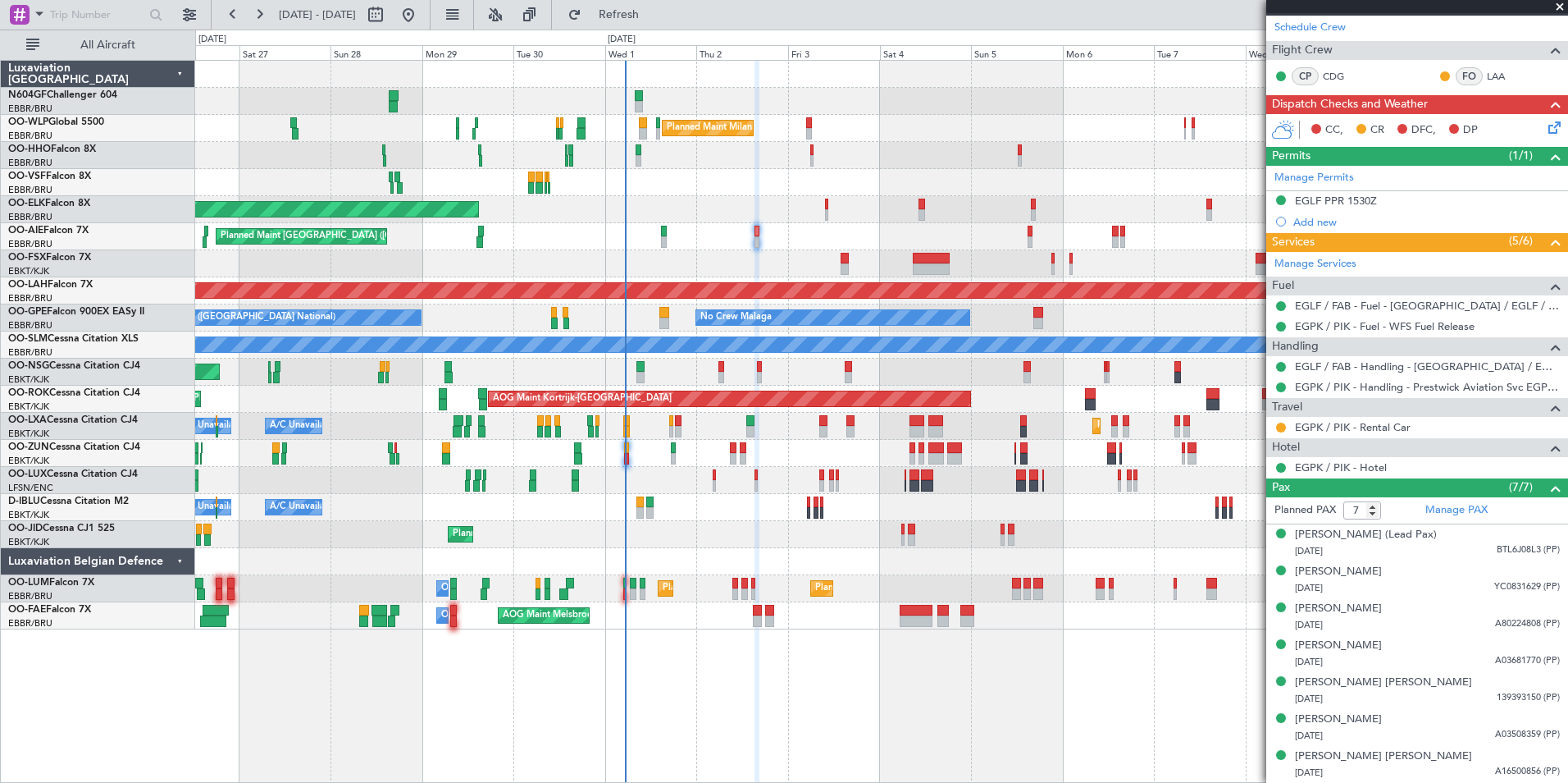
scroll to position [322, 0]
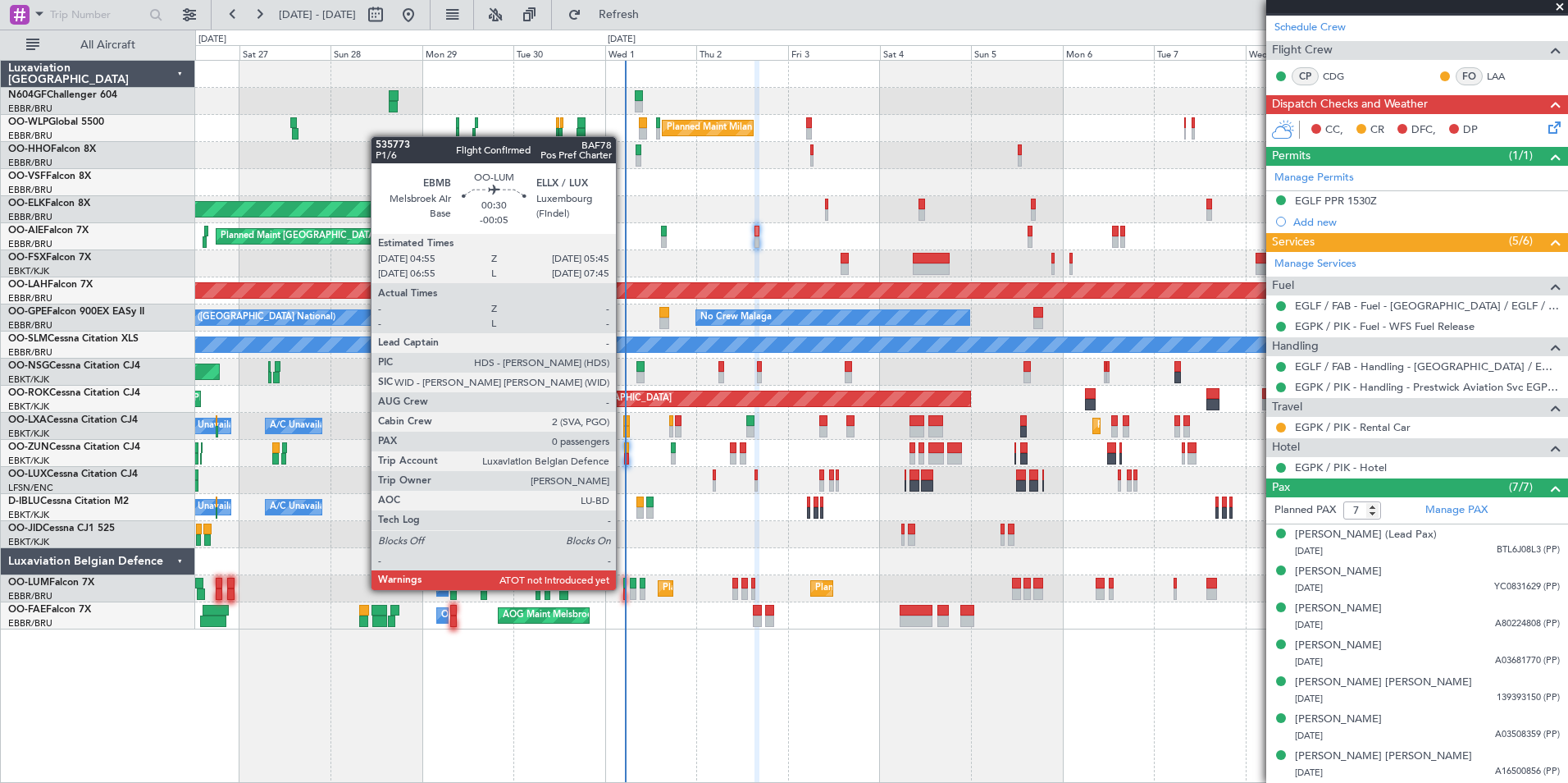
click at [625, 588] on div at bounding box center [625, 594] width 3 height 12
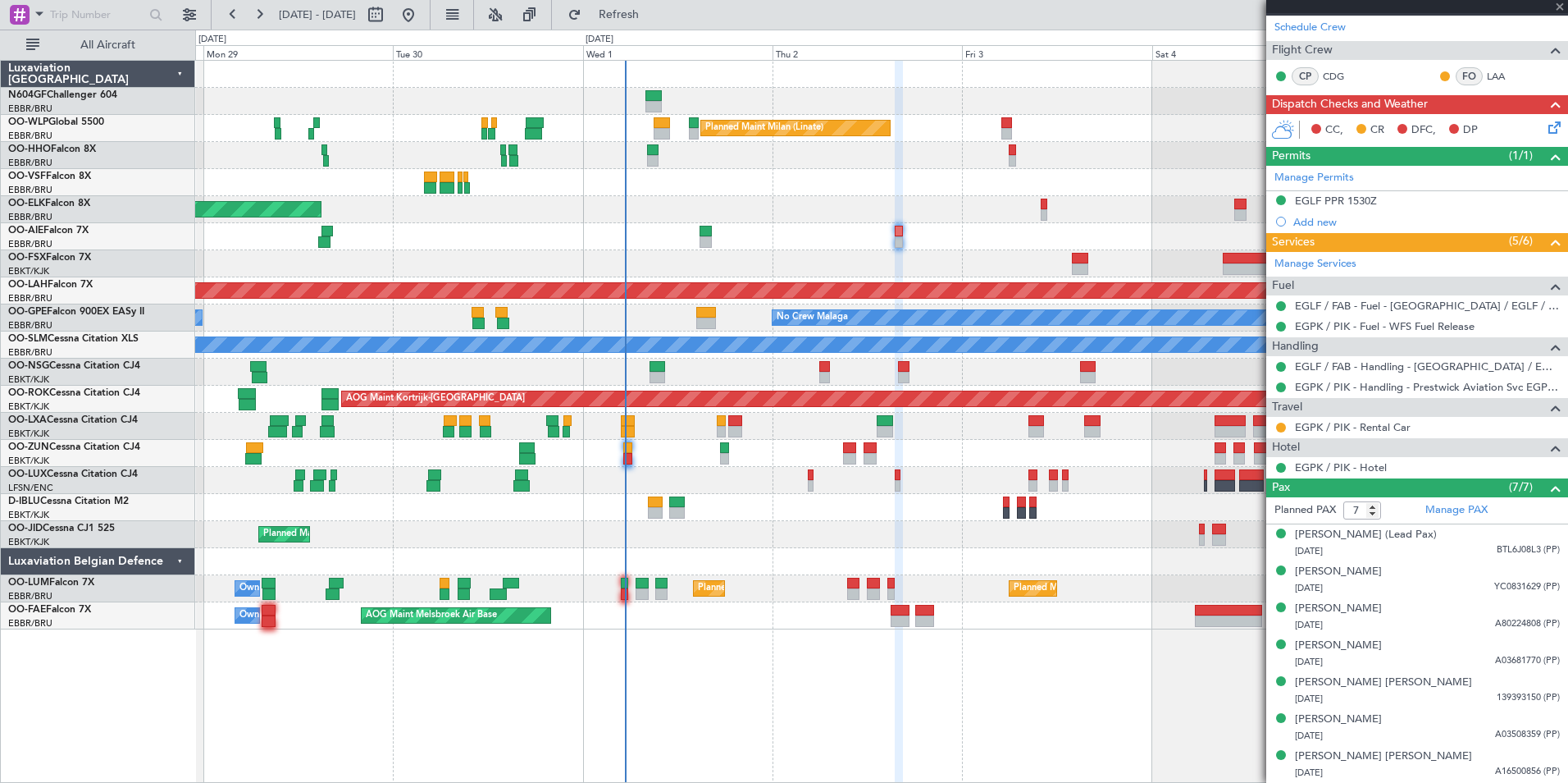
type input "-00:05"
type input "0"
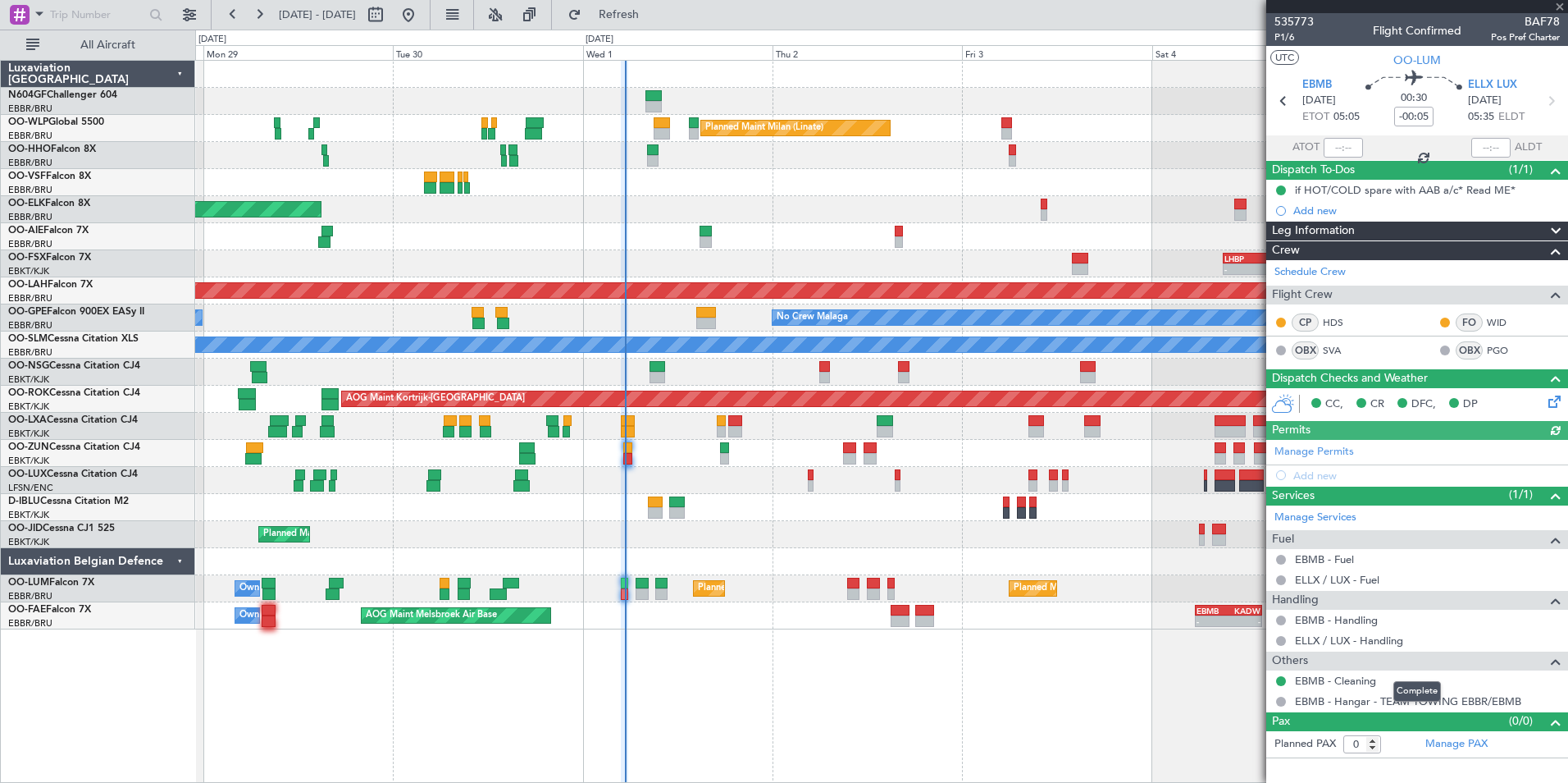
click at [1369, 655] on div "Others" at bounding box center [1417, 660] width 302 height 19
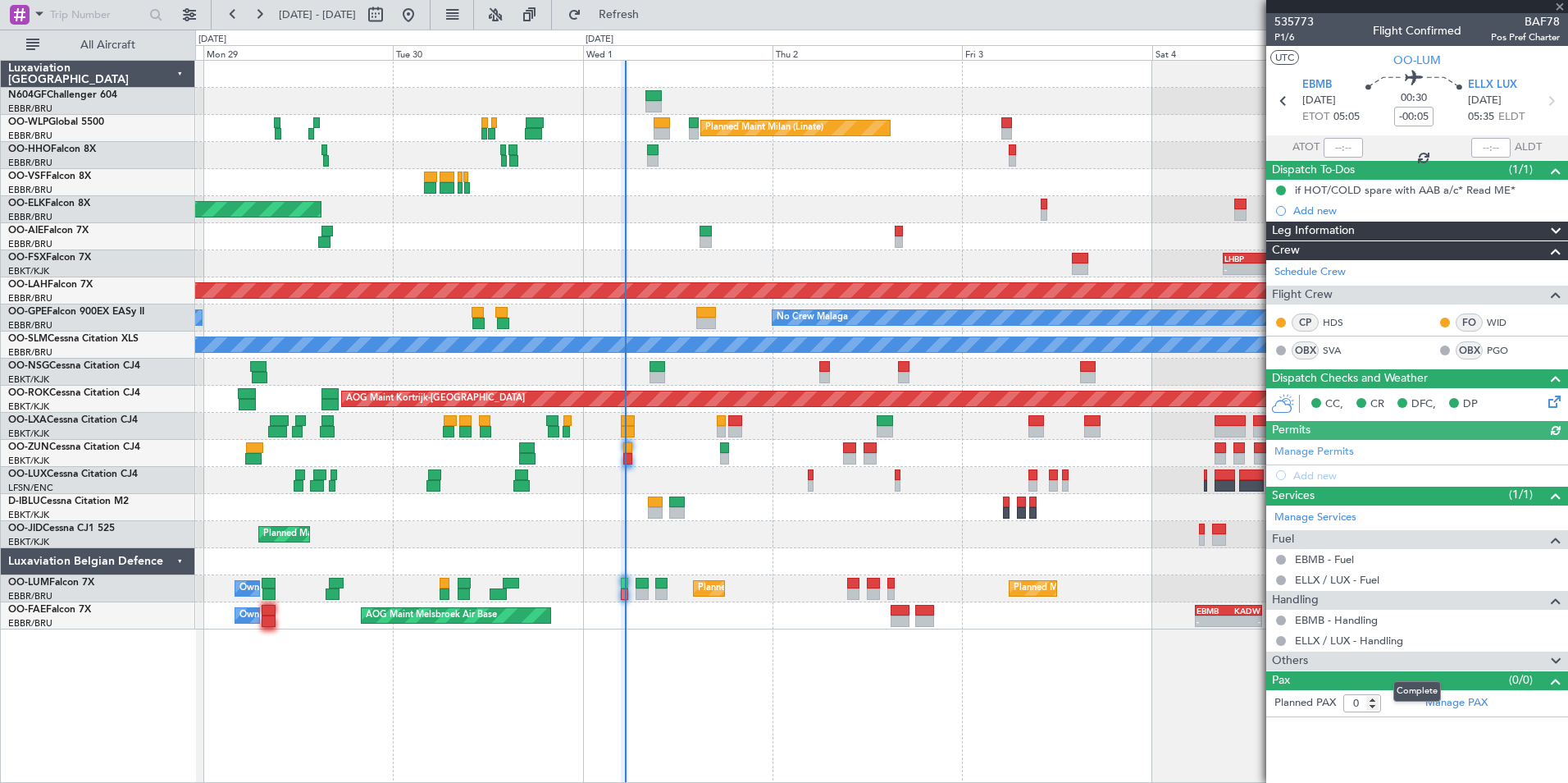
click at [1369, 655] on div "Others" at bounding box center [1417, 660] width 302 height 19
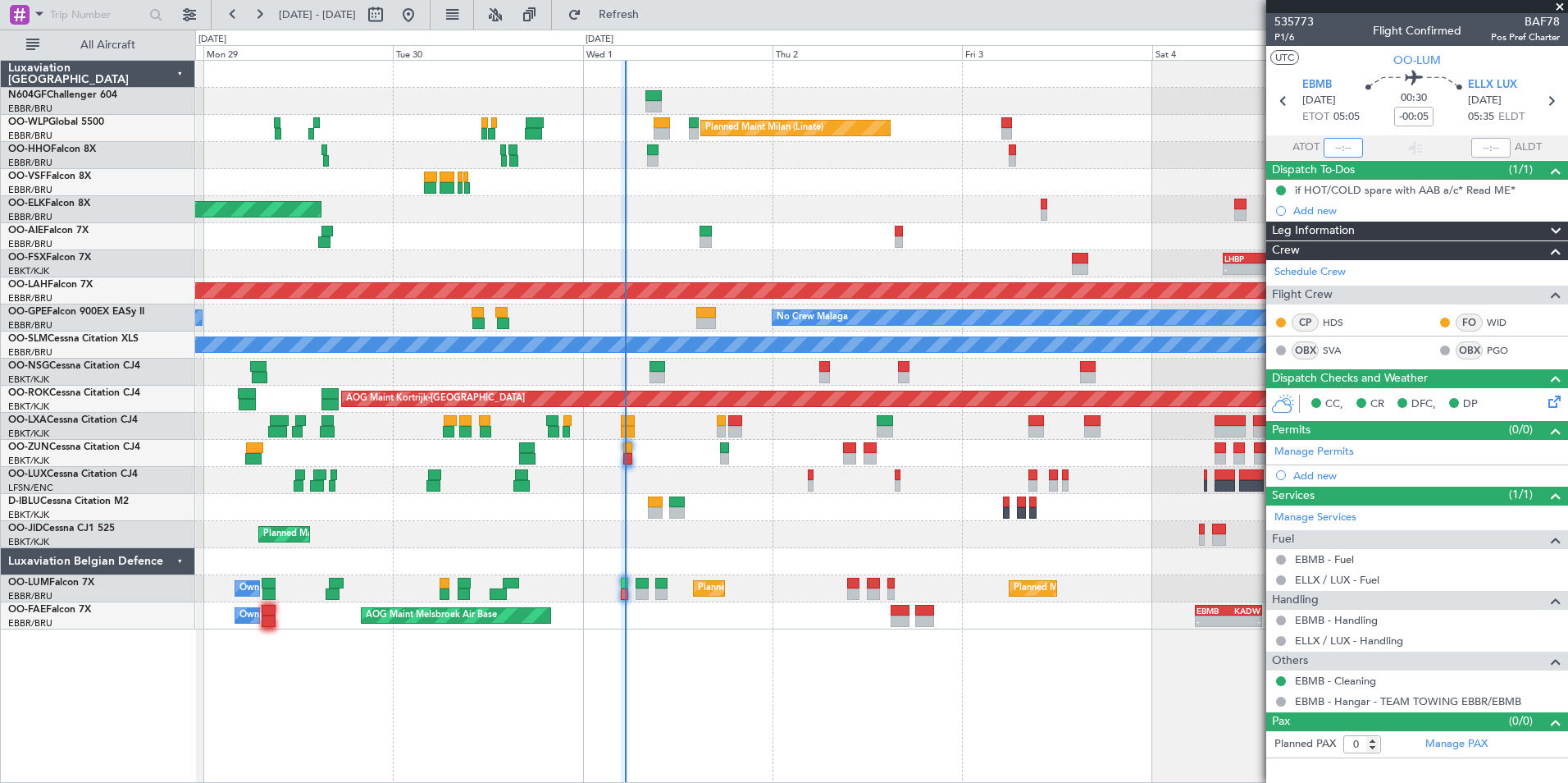
click at [1338, 149] on input "text" at bounding box center [1343, 147] width 40 height 20
click at [765, 180] on div at bounding box center [881, 182] width 1372 height 27
type input "05:18"
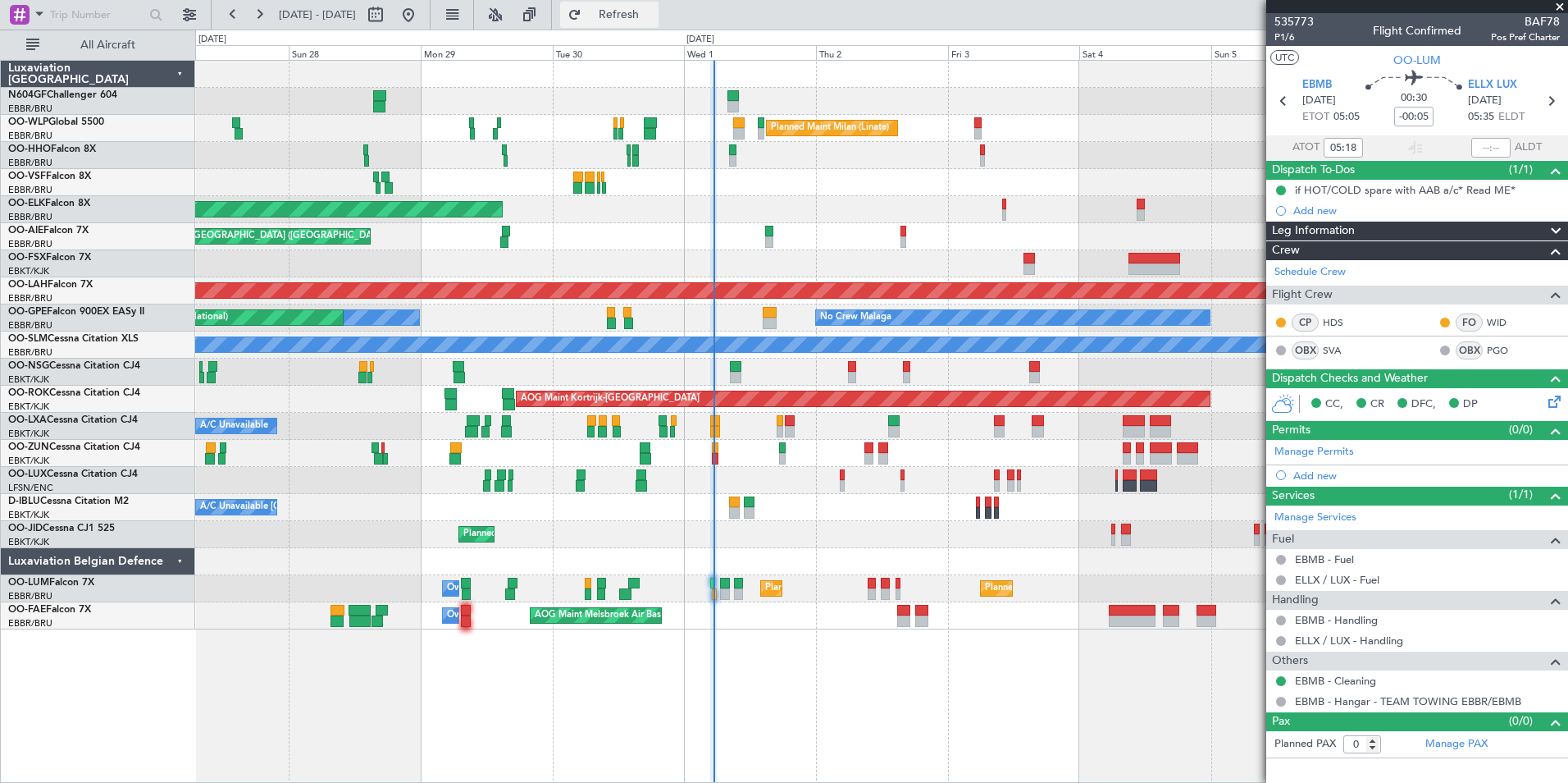
click at [654, 21] on span "Refresh" at bounding box center [619, 15] width 69 height 12
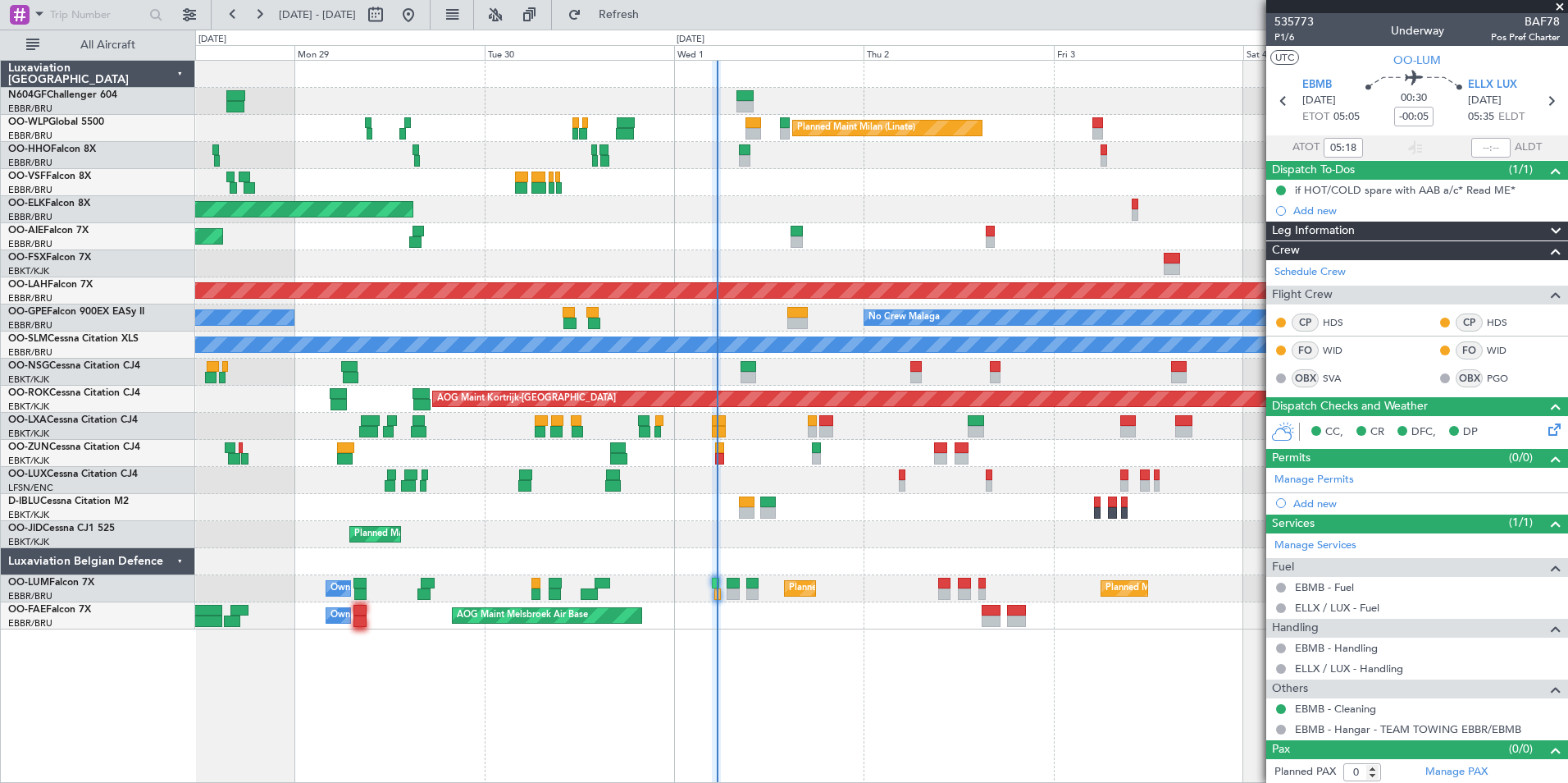
click at [846, 497] on div "A/C Unavailable Kortrijk-Wevelgem A/C Unavailable Brussels (Brussels National)" at bounding box center [881, 507] width 1372 height 27
click at [668, 491] on div at bounding box center [881, 480] width 1372 height 27
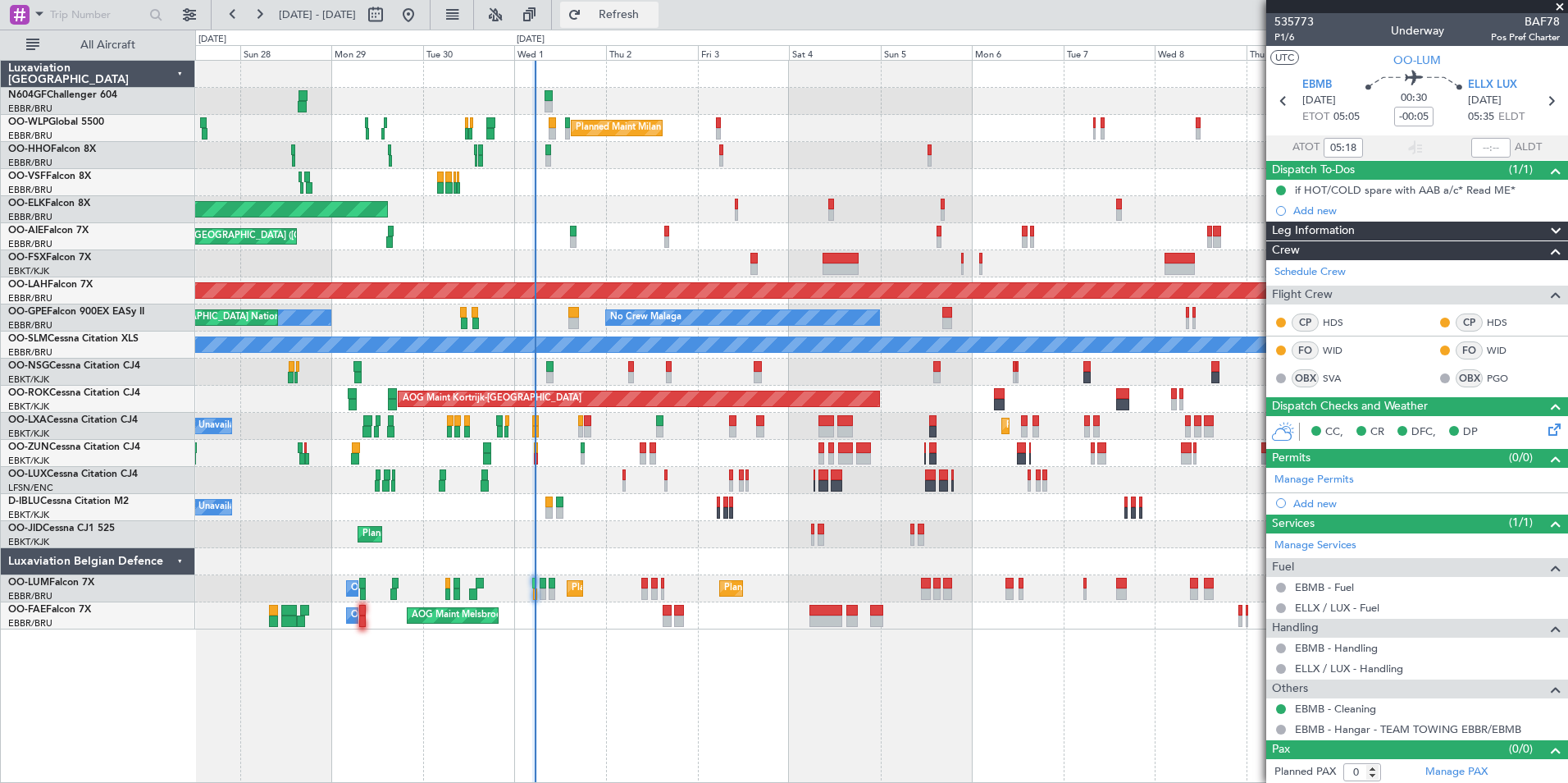
click at [654, 16] on span "Refresh" at bounding box center [619, 15] width 69 height 12
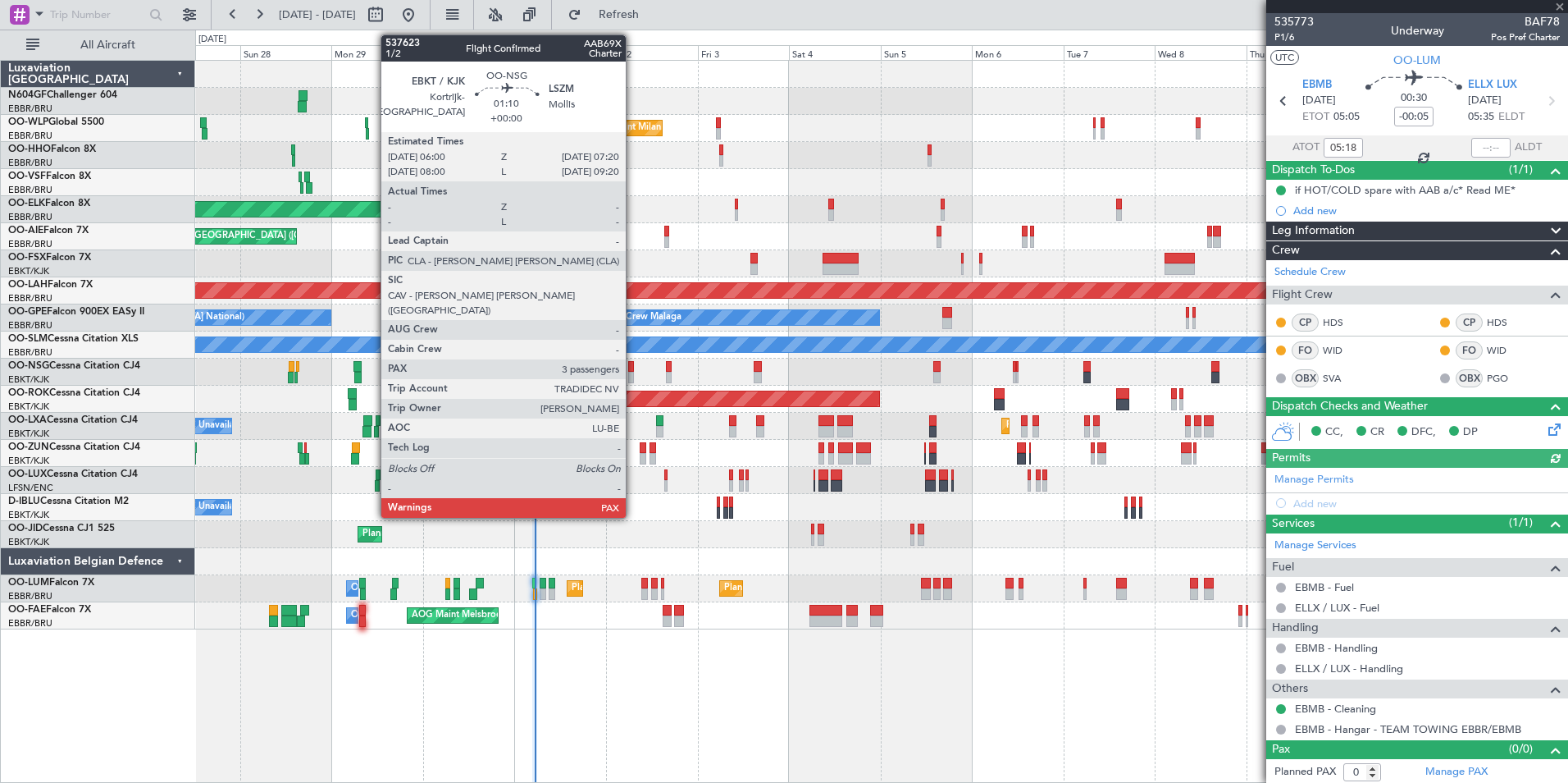
click at [633, 371] on div at bounding box center [630, 377] width 6 height 12
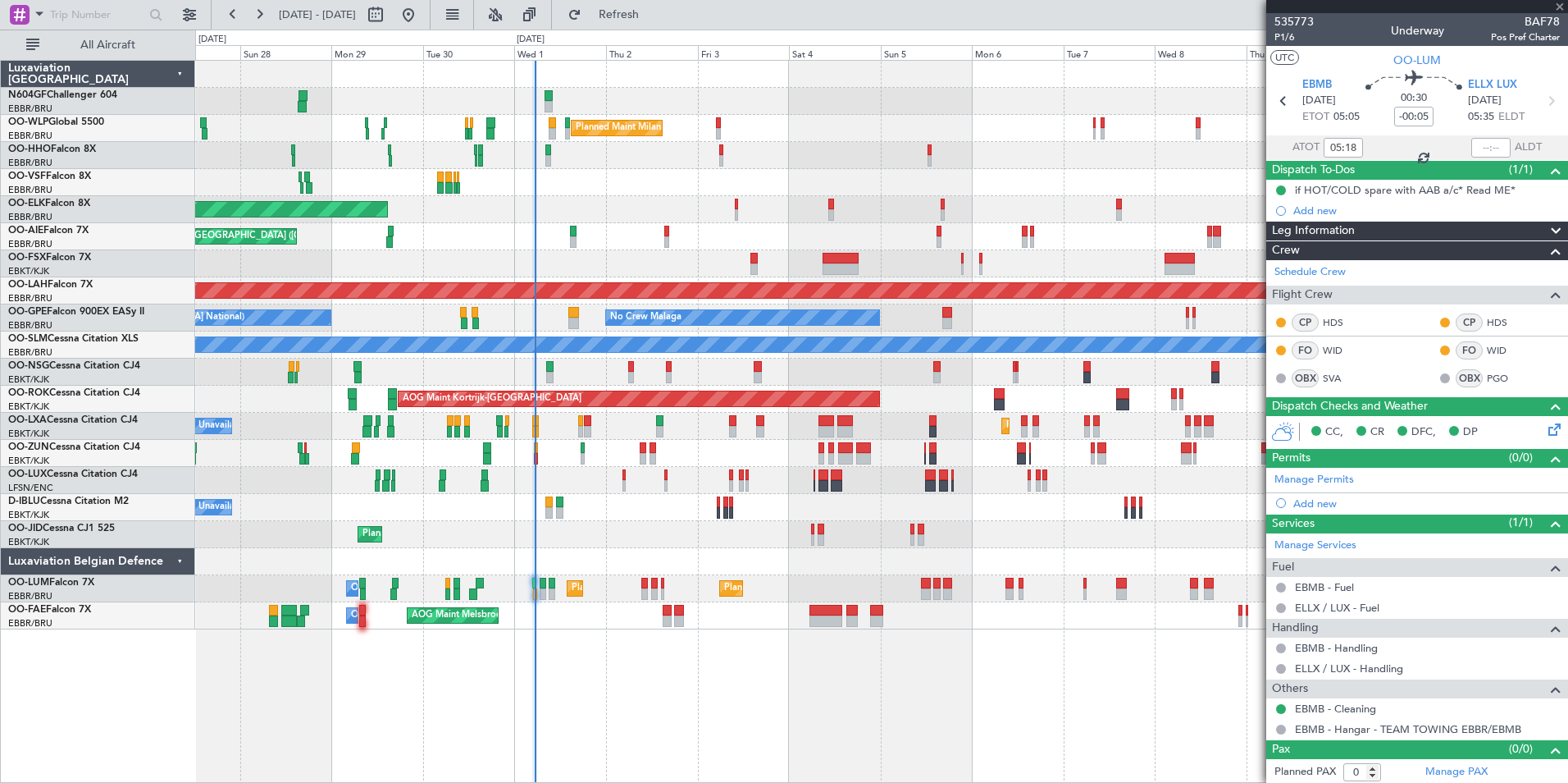
type input "3"
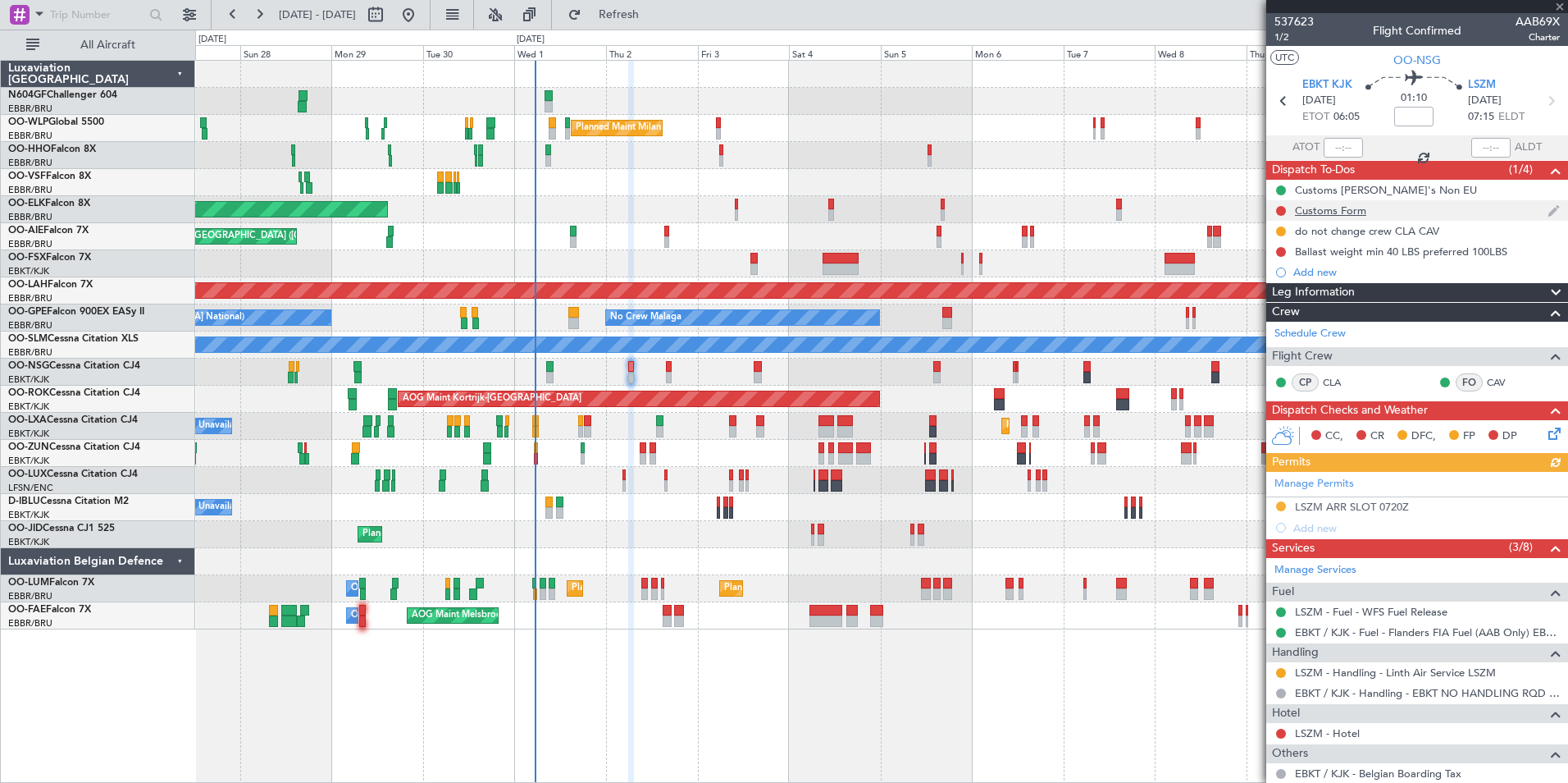
click at [1356, 207] on div "Customs Form" at bounding box center [1330, 210] width 72 height 14
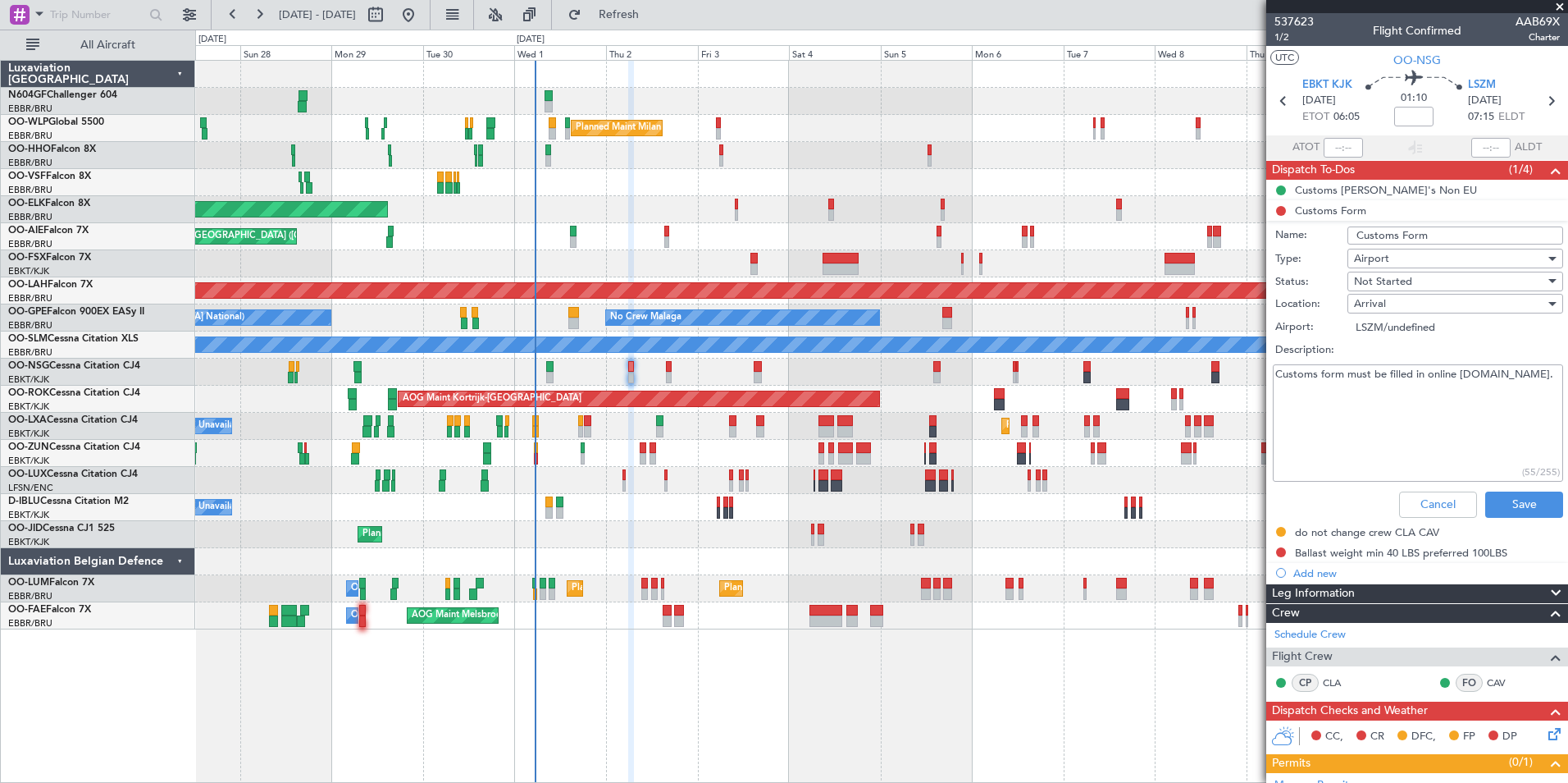
drag, startPoint x: 1544, startPoint y: 373, endPoint x: 1460, endPoint y: 376, distance: 84.1
click at [1460, 376] on textarea "Customs form must be filled in online www.redflight.ch." at bounding box center [1417, 422] width 291 height 117
click at [1423, 63] on span "OO-NSG" at bounding box center [1417, 60] width 48 height 17
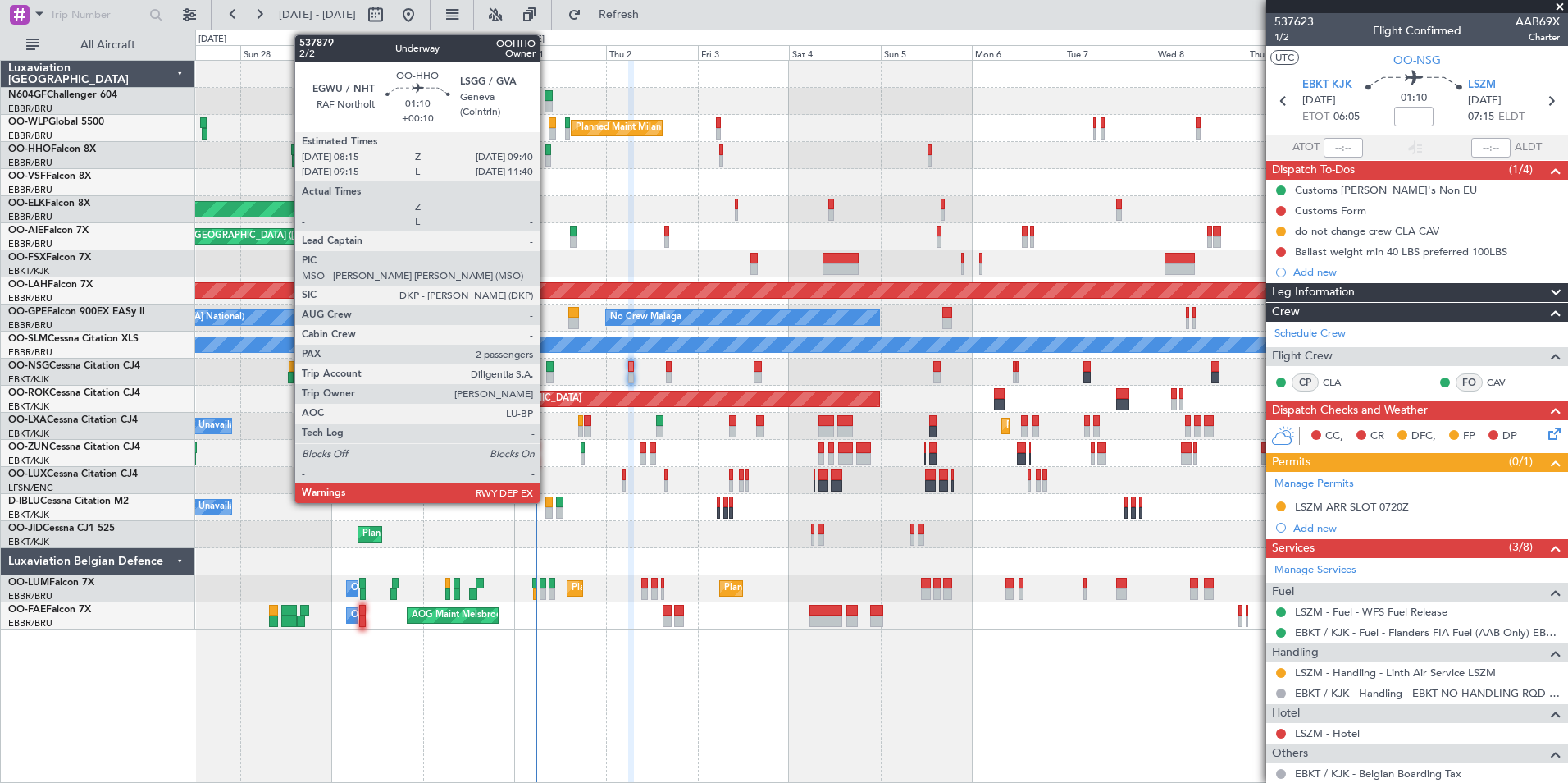
click at [547, 156] on div at bounding box center [548, 161] width 6 height 12
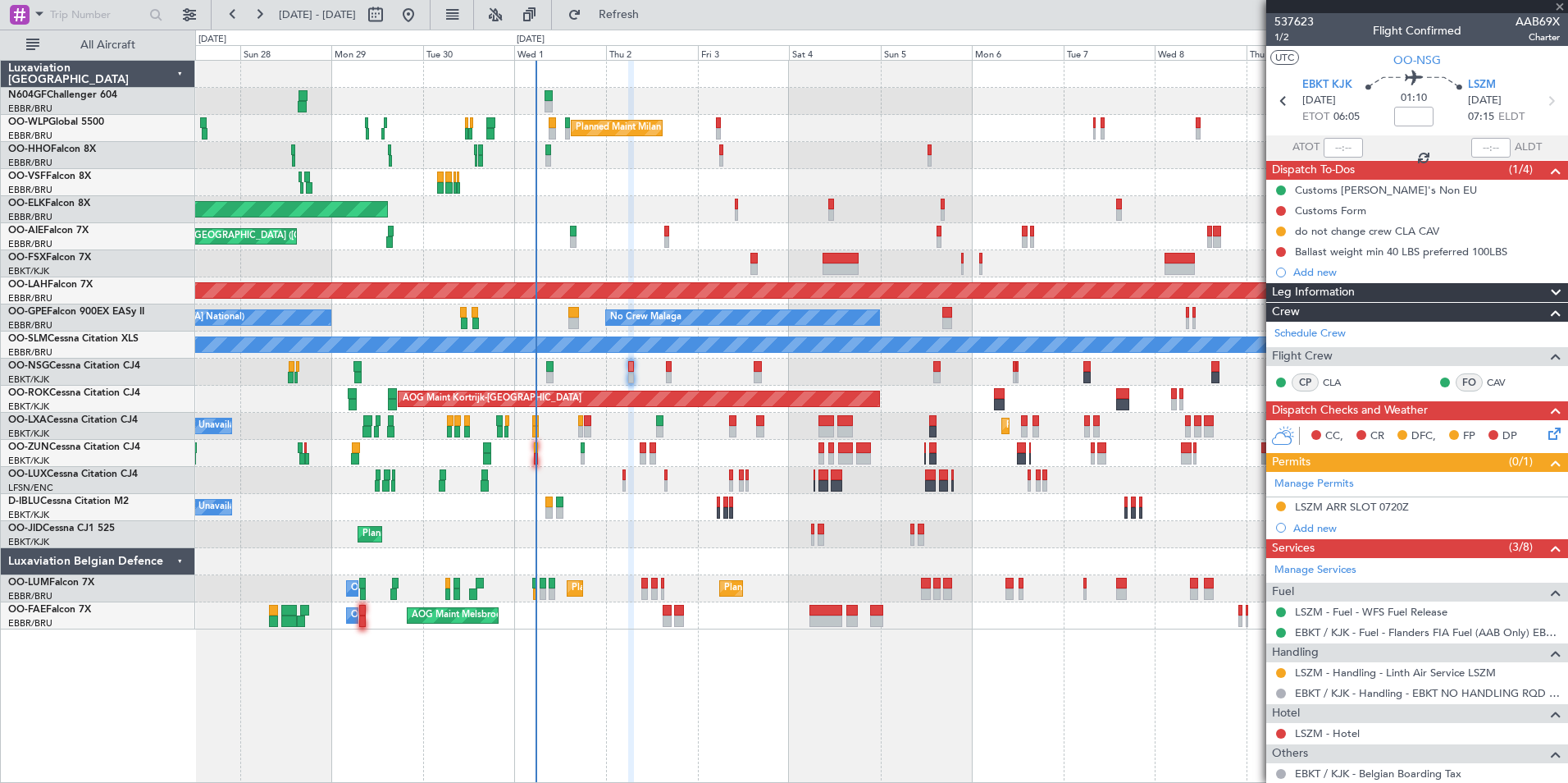
type input "+00:10"
type input "2"
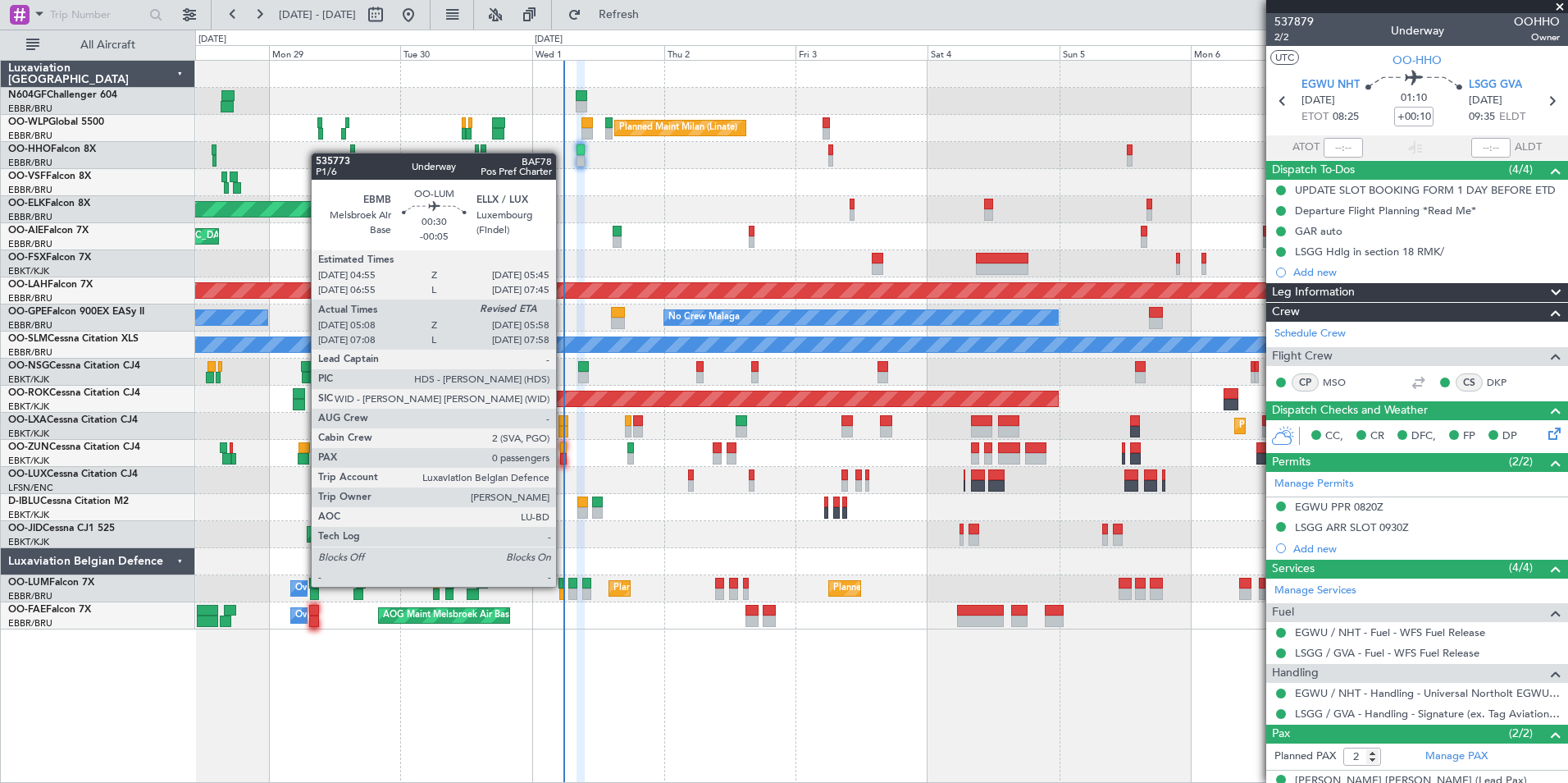
click at [564, 585] on div at bounding box center [561, 583] width 5 height 12
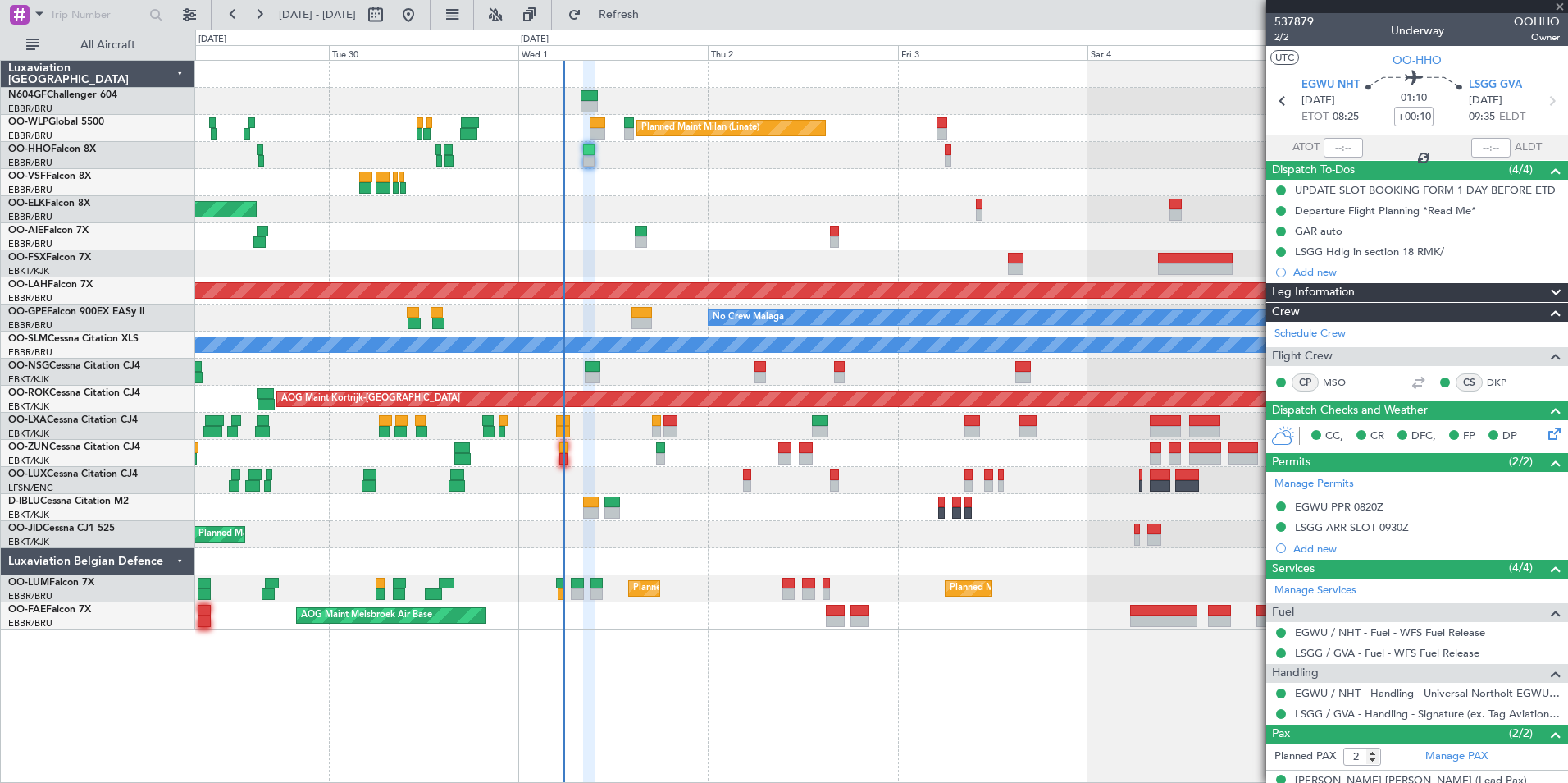
type input "-00:05"
type input "05:18"
type input "0"
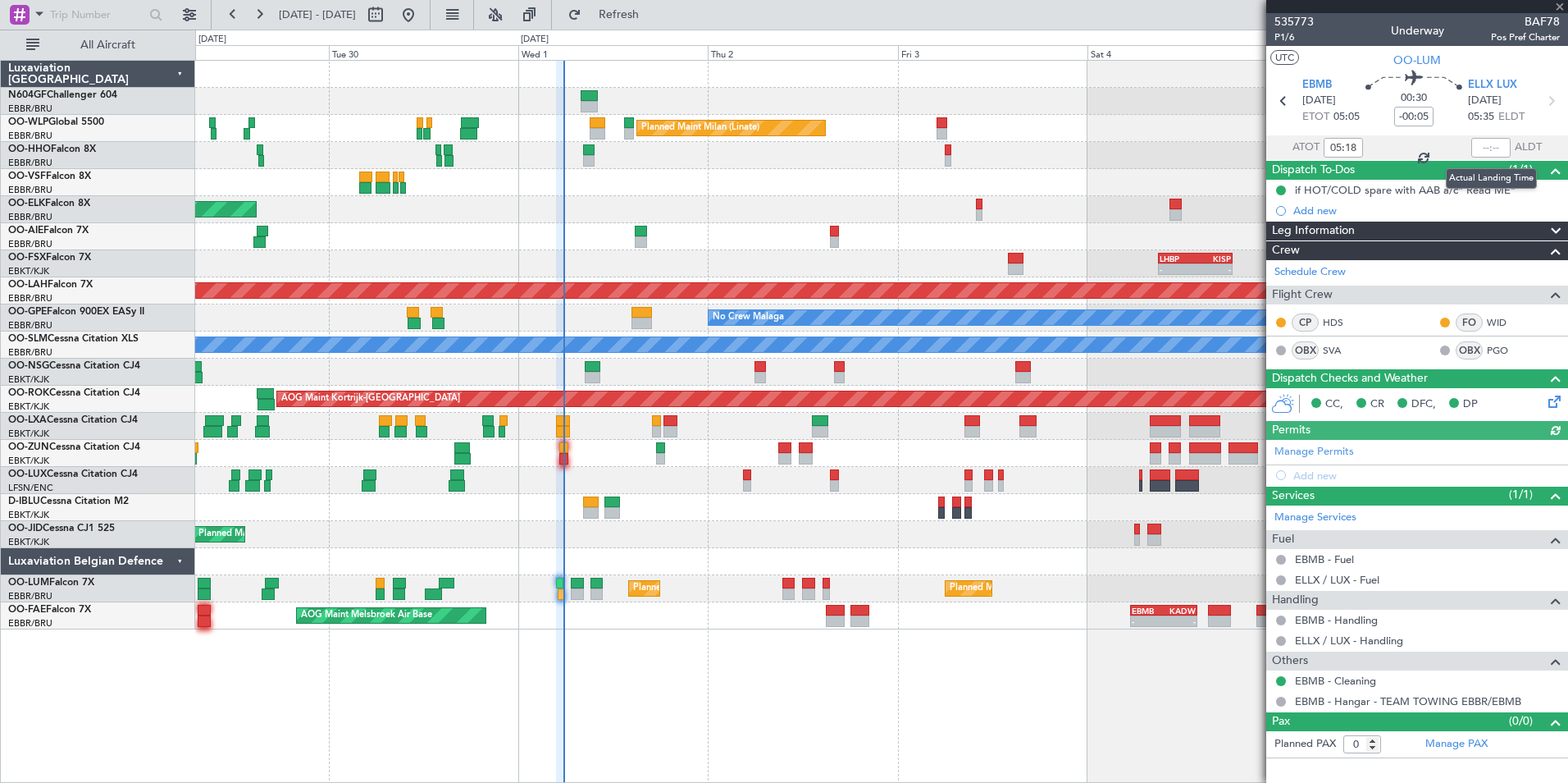
click at [1481, 147] on div at bounding box center [1491, 147] width 40 height 20
click at [1483, 150] on input "text" at bounding box center [1491, 147] width 40 height 20
click at [1051, 163] on div at bounding box center [881, 155] width 1372 height 27
type input "05:44"
click at [795, 248] on div "Planned Maint Milan (Linate) Planned Maint Kortrijk-Wevelgem Planned Maint Lond…" at bounding box center [881, 345] width 1372 height 569
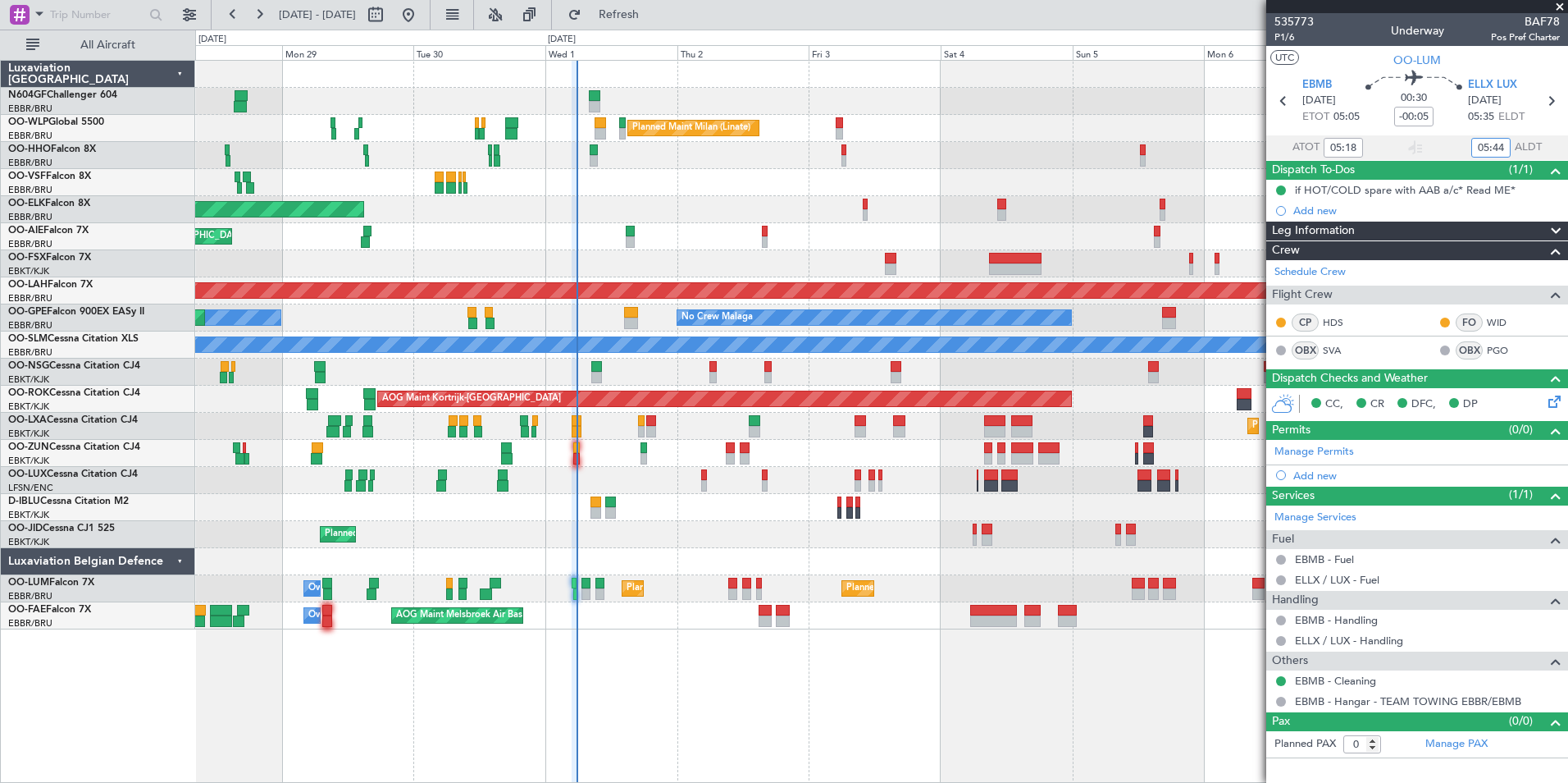
click at [1079, 235] on div "Planned Maint London (Farnborough) Unplanned Maint Amsterdam (Schiphol)" at bounding box center [881, 236] width 1372 height 27
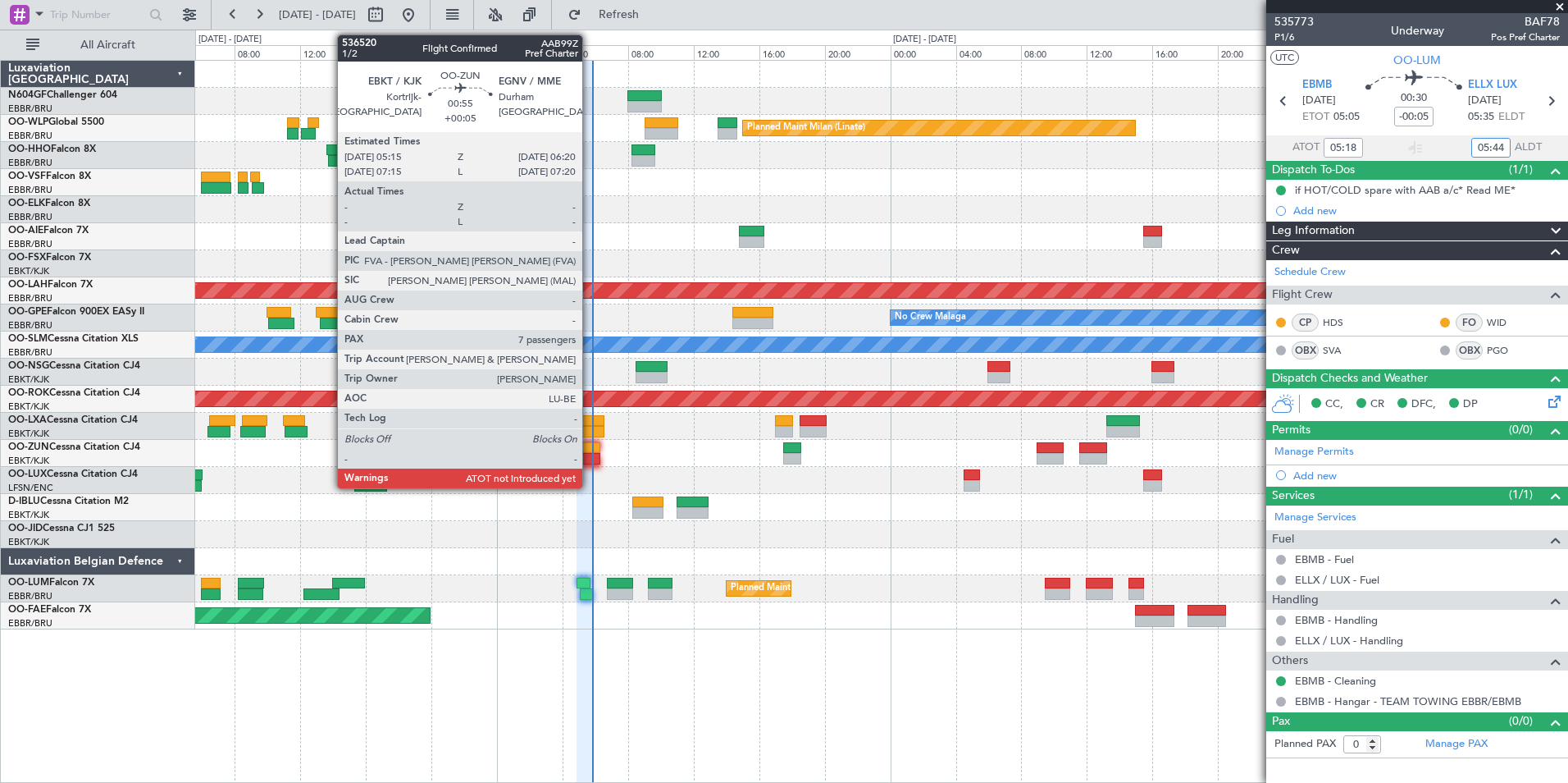
click at [589, 463] on div at bounding box center [591, 459] width 18 height 12
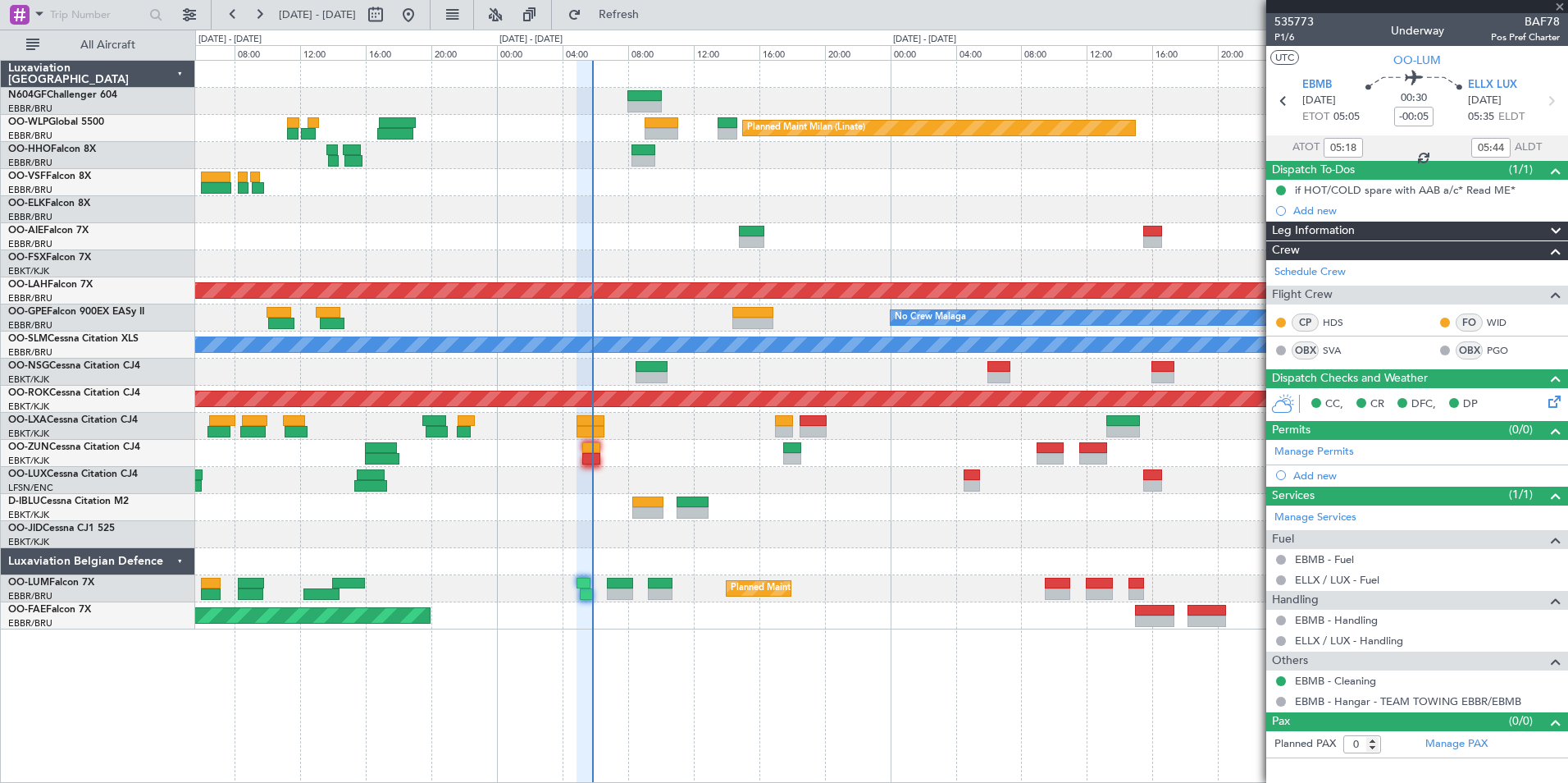
type input "+00:05"
type input "7"
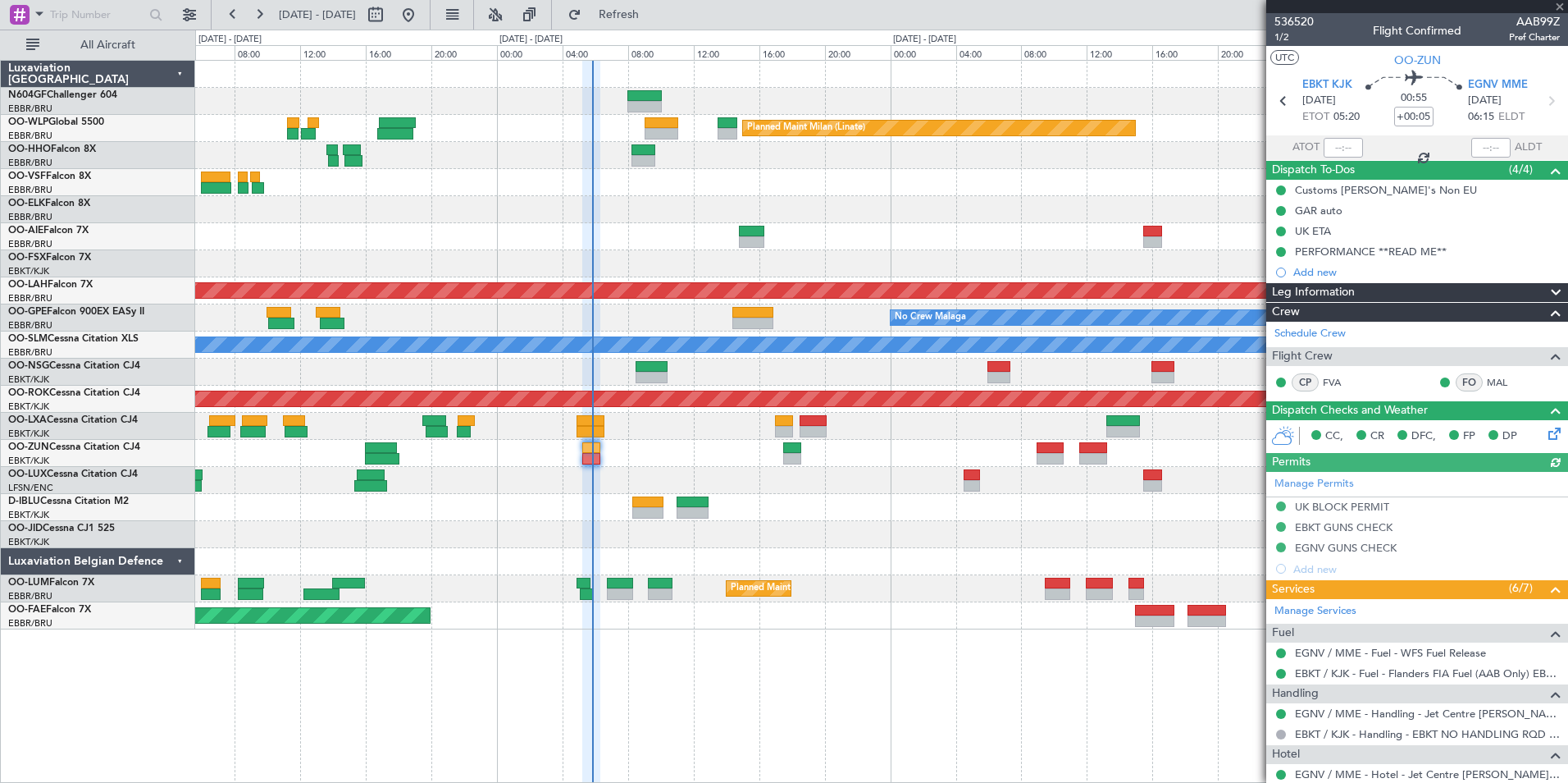
click at [1329, 142] on div at bounding box center [1343, 147] width 40 height 20
click at [1333, 144] on input "text" at bounding box center [1343, 147] width 40 height 20
click at [784, 205] on div "Planned Maint Kortrijk-[GEOGRAPHIC_DATA]" at bounding box center [881, 209] width 1372 height 27
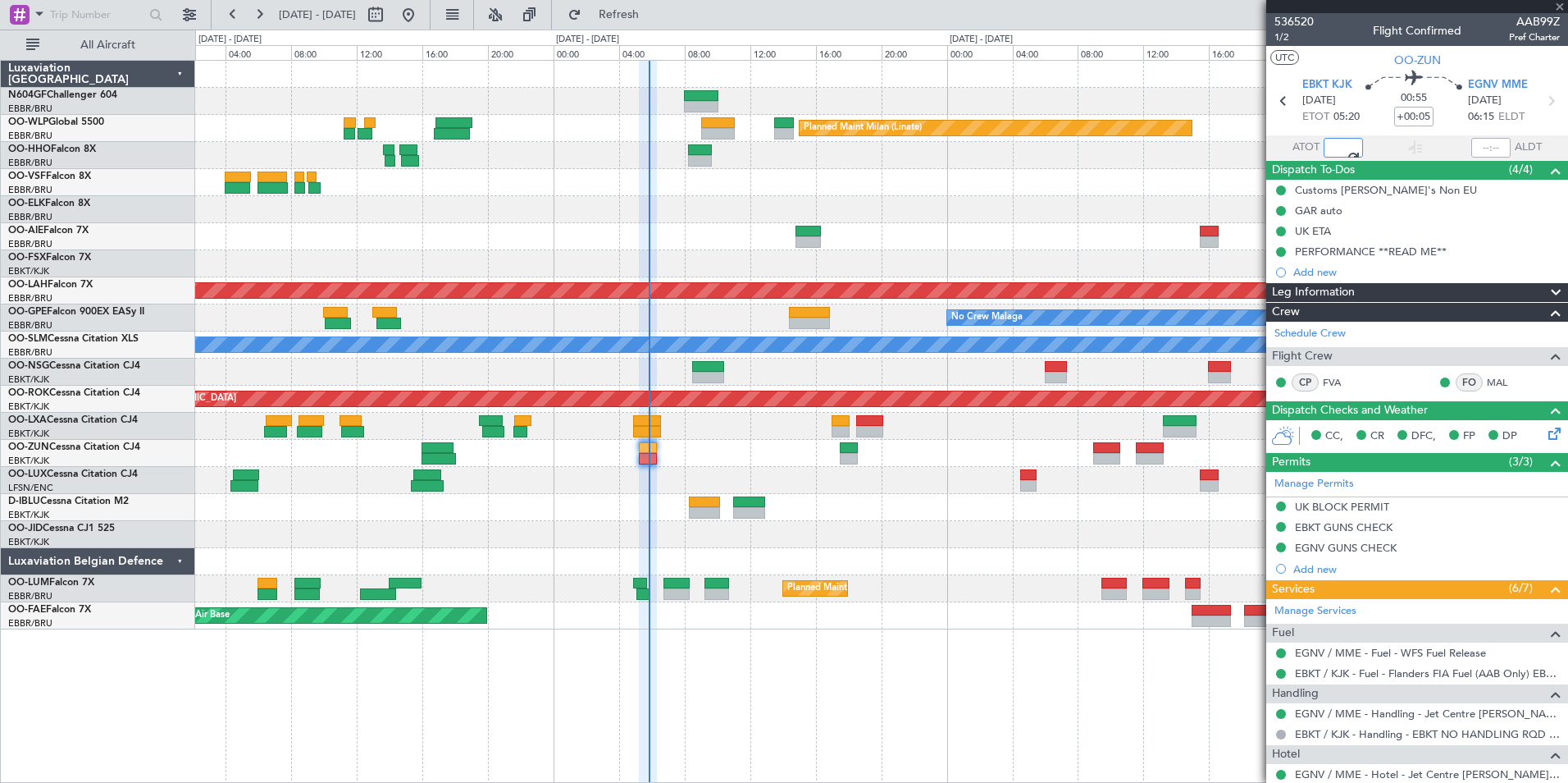
click at [766, 475] on div at bounding box center [881, 480] width 1372 height 27
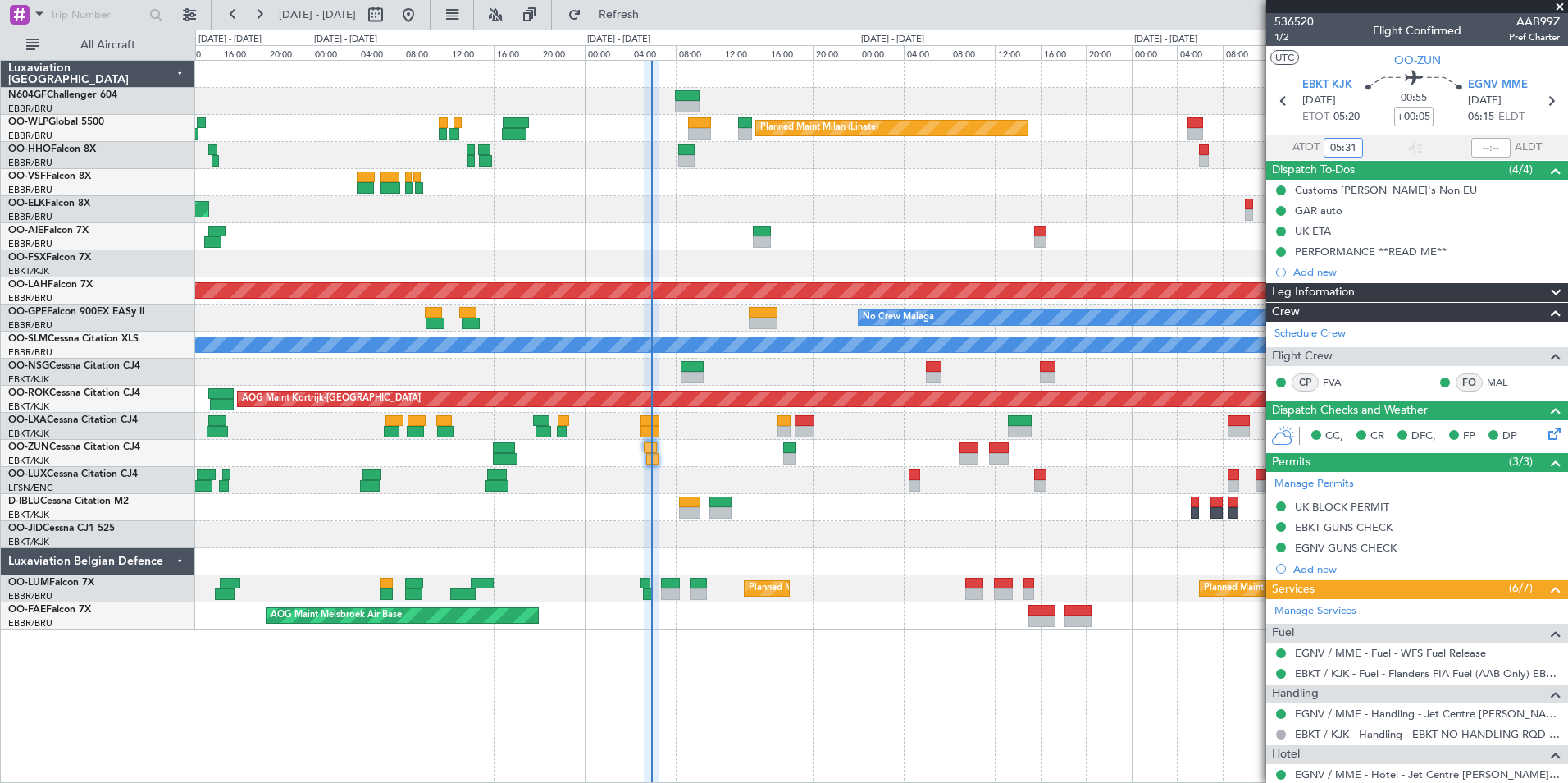
click at [833, 585] on div "Planned Maint Brussels (Brussels National) Planned Maint Brussels (Brussels Nat…" at bounding box center [881, 588] width 1372 height 27
type input "05:31"
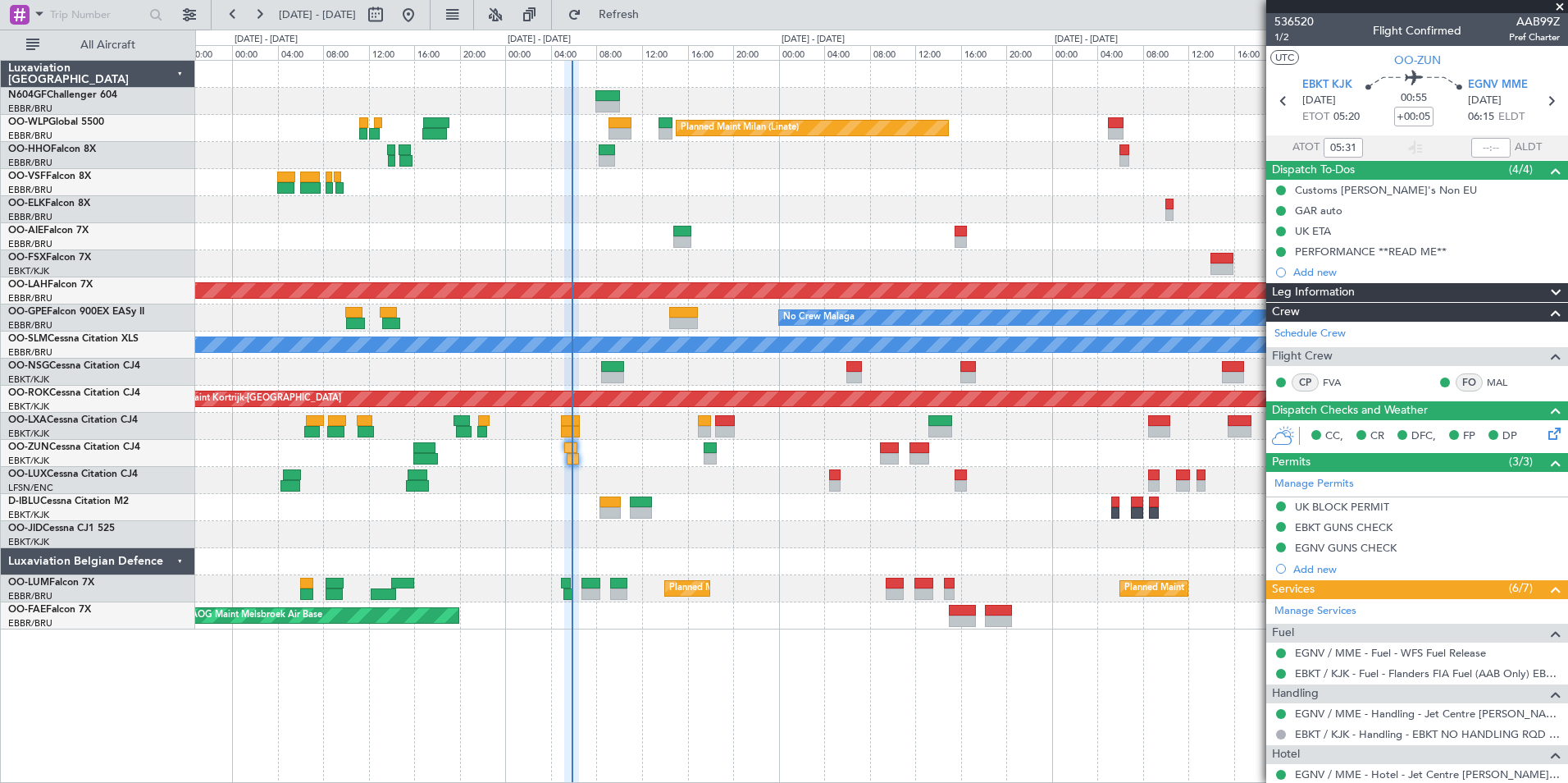
click at [811, 471] on div "Planned Maint Milan (Linate) Planned Maint Kortrijk-Wevelgem Planned Maint Lond…" at bounding box center [881, 345] width 1372 height 569
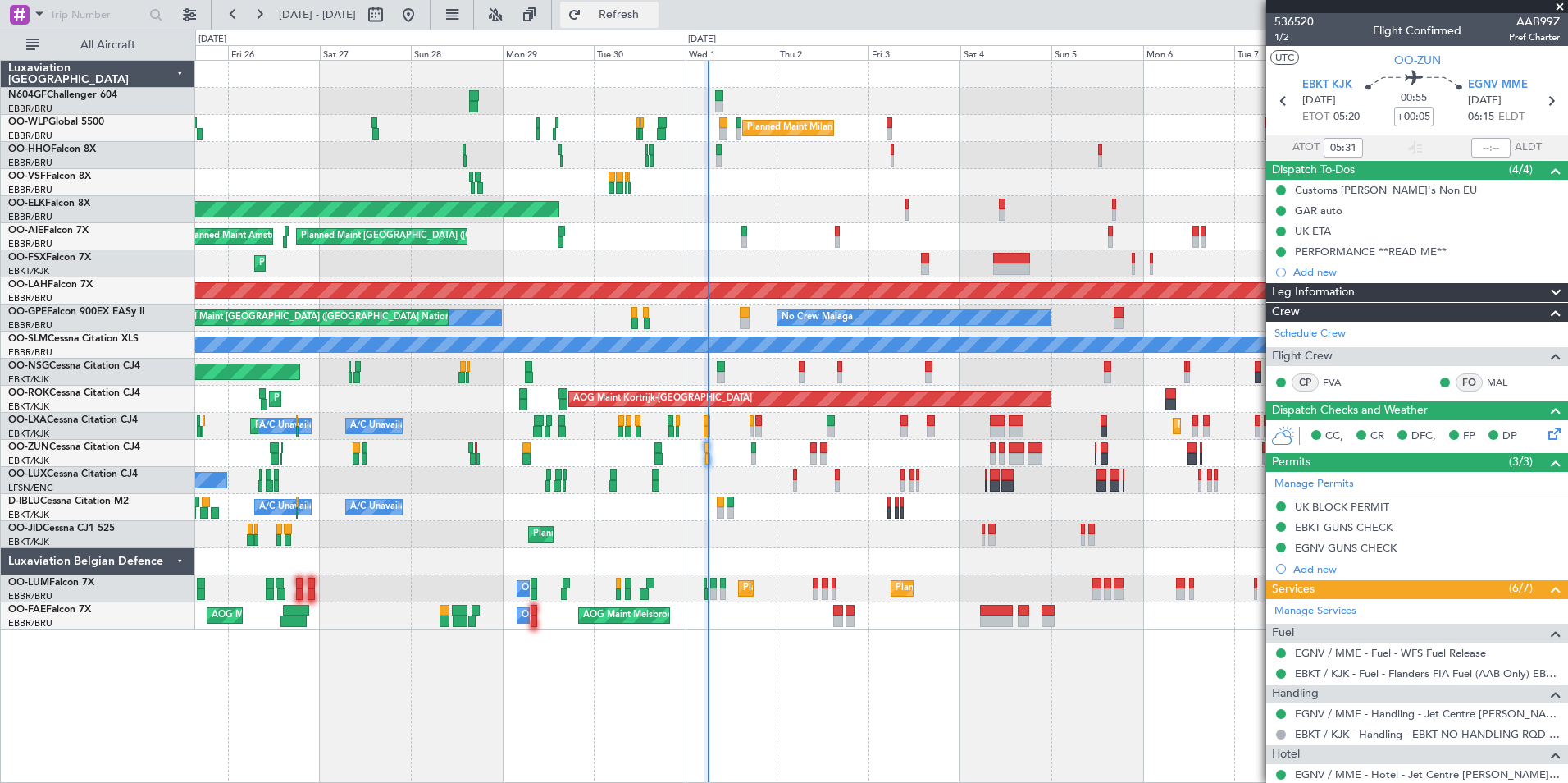
click at [658, 22] on button "Refresh" at bounding box center [610, 15] width 99 height 26
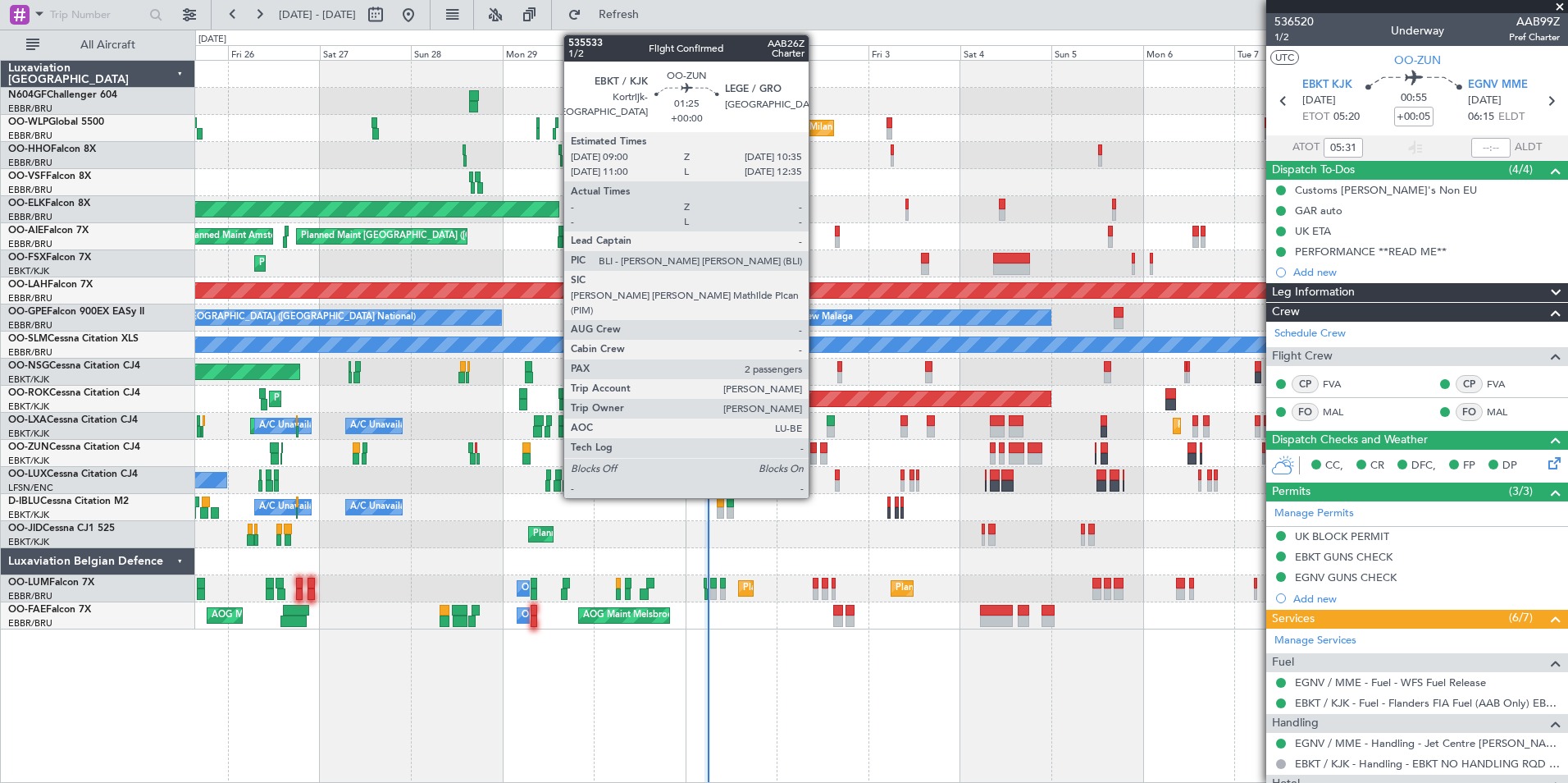
click at [816, 458] on div at bounding box center [813, 459] width 7 height 12
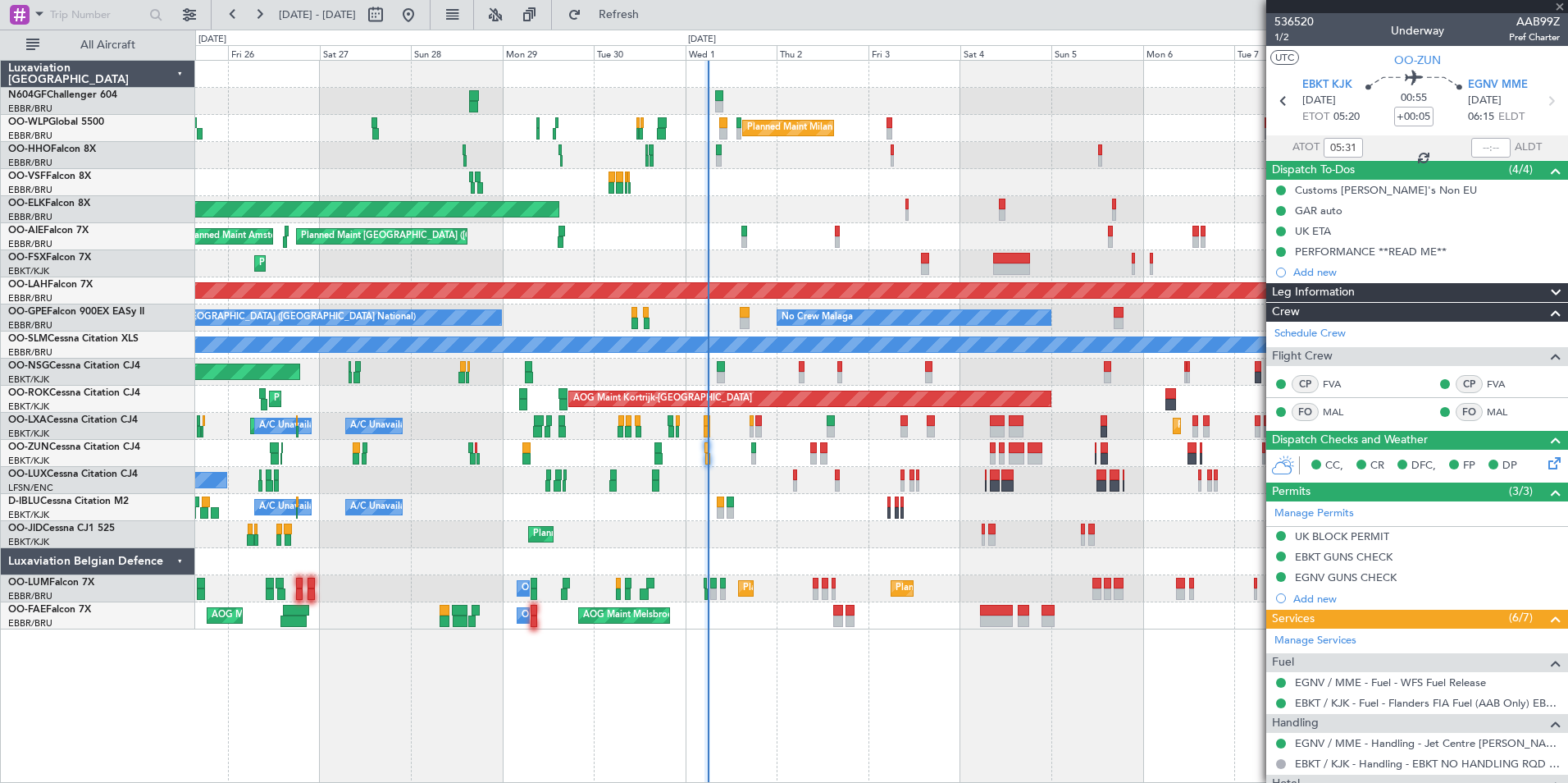
type input "2"
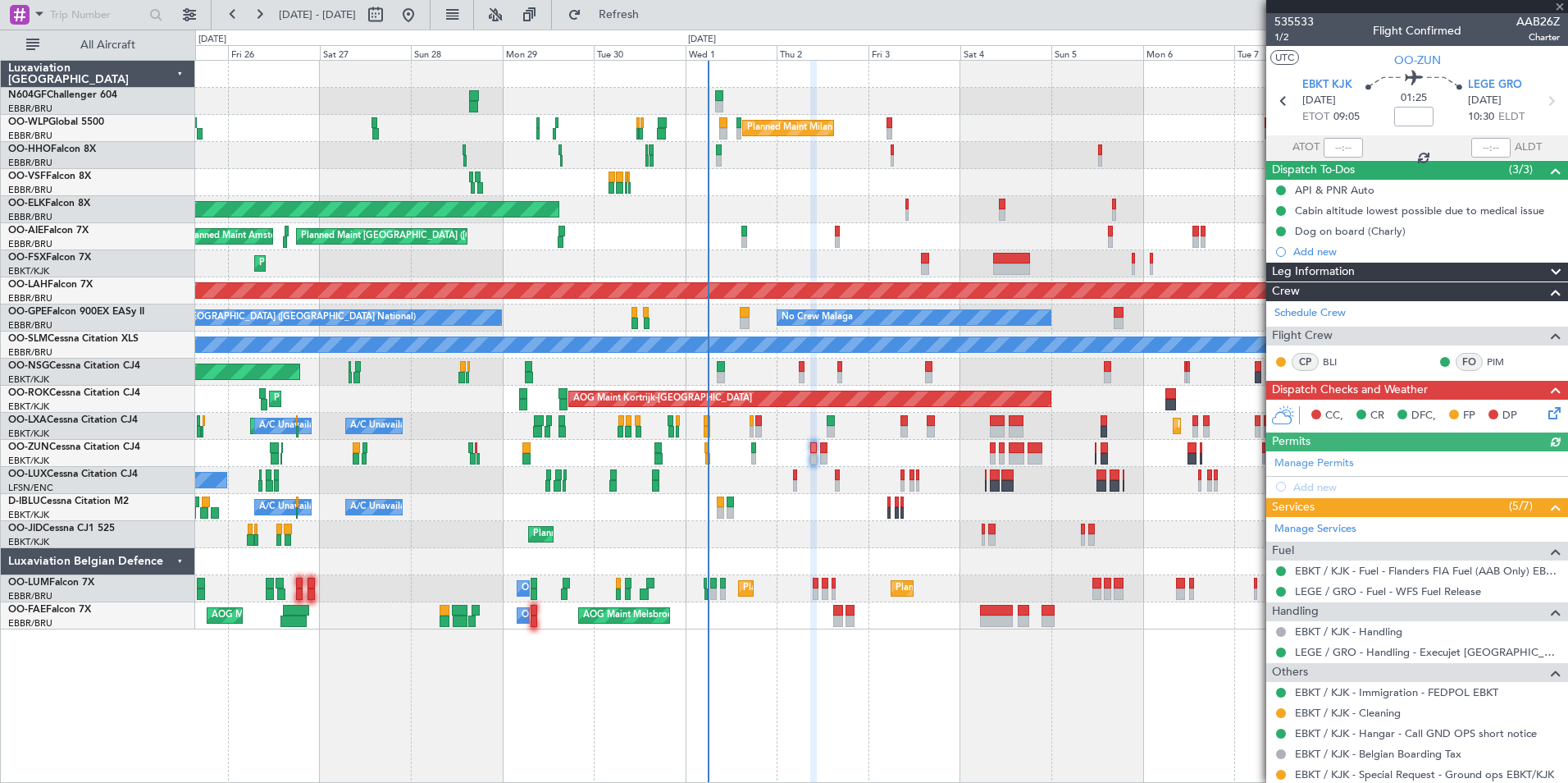
scroll to position [121, 0]
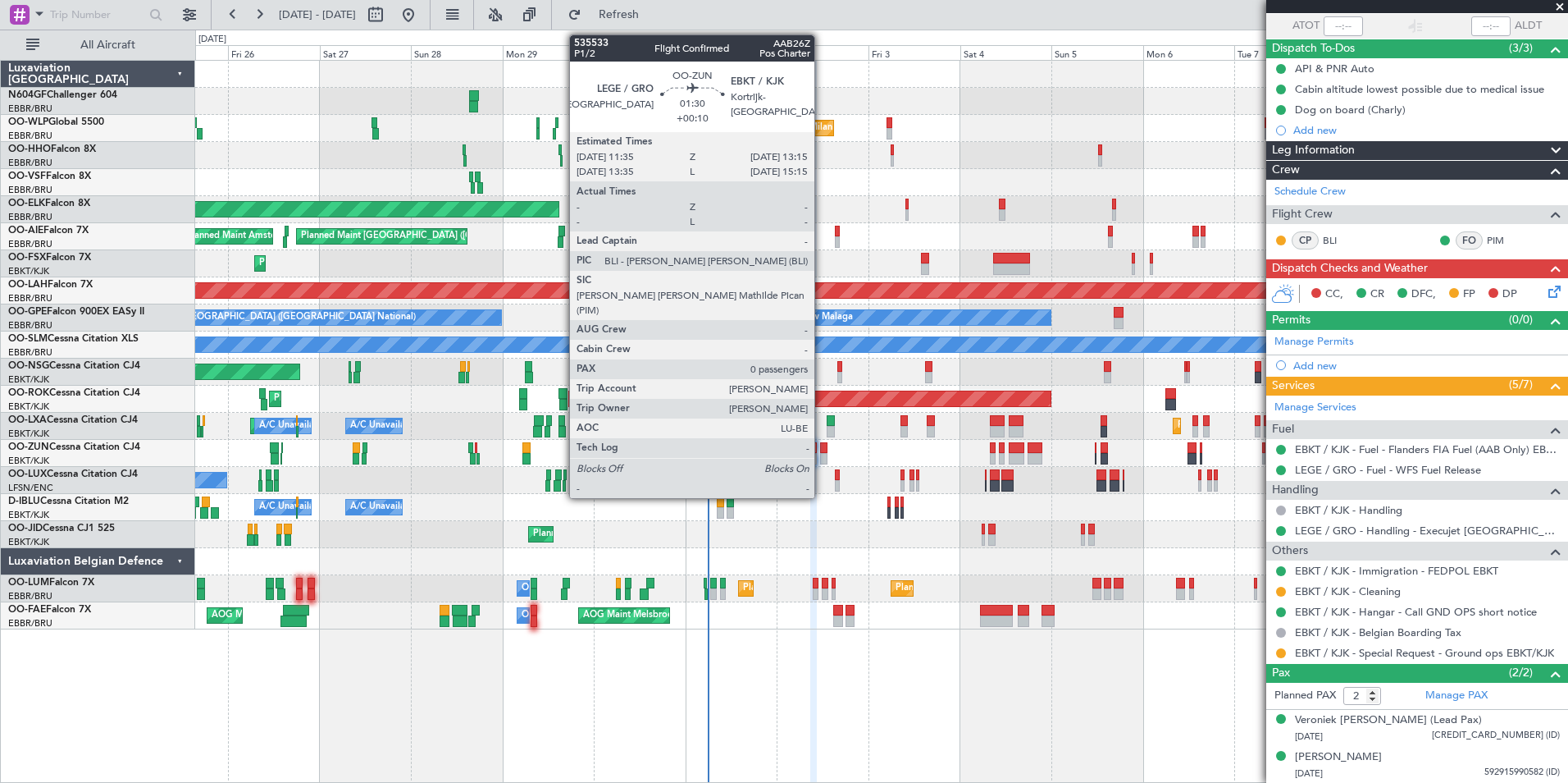
click at [821, 448] on div at bounding box center [823, 448] width 7 height 12
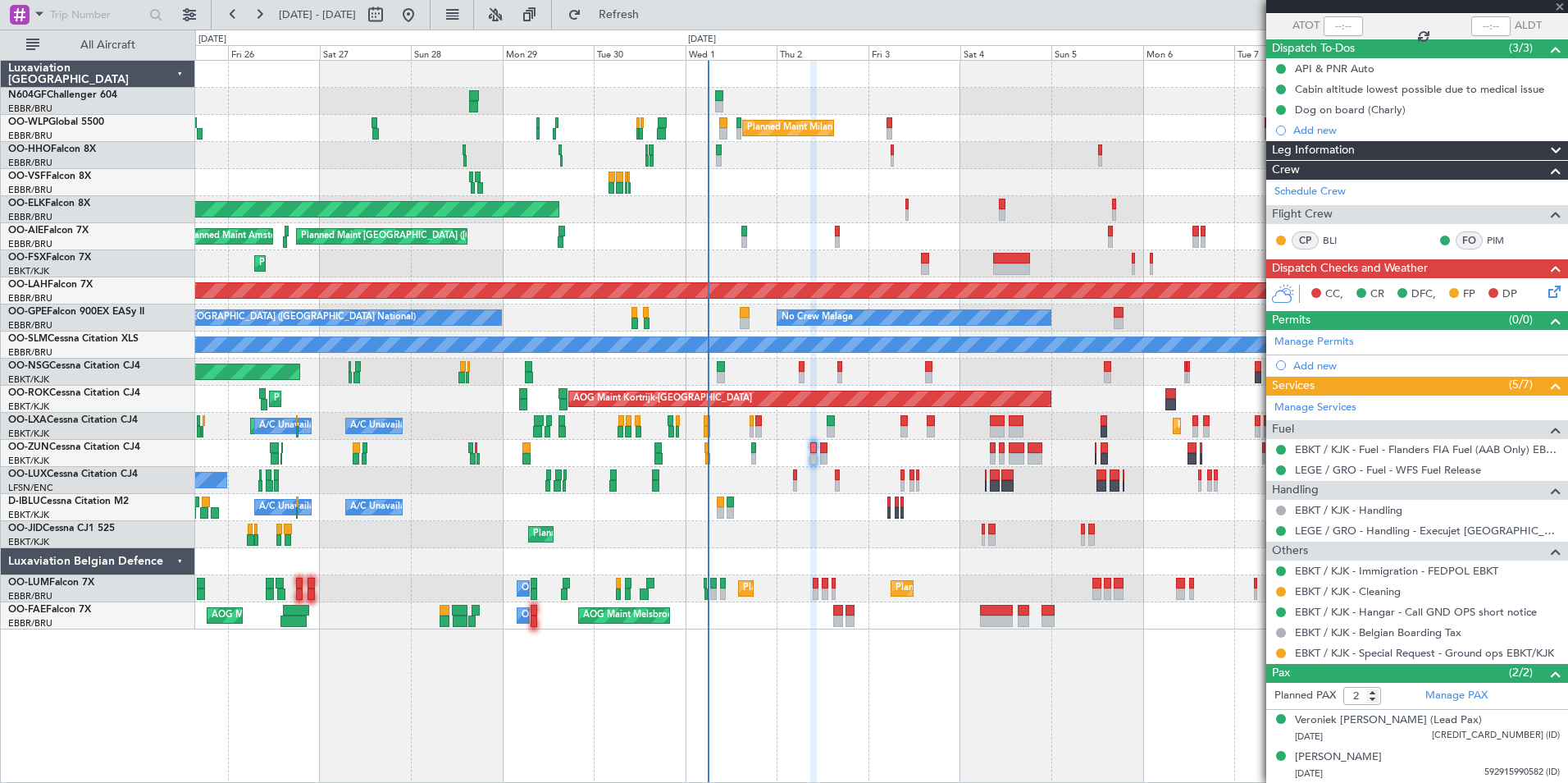
type input "+00:10"
type input "0"
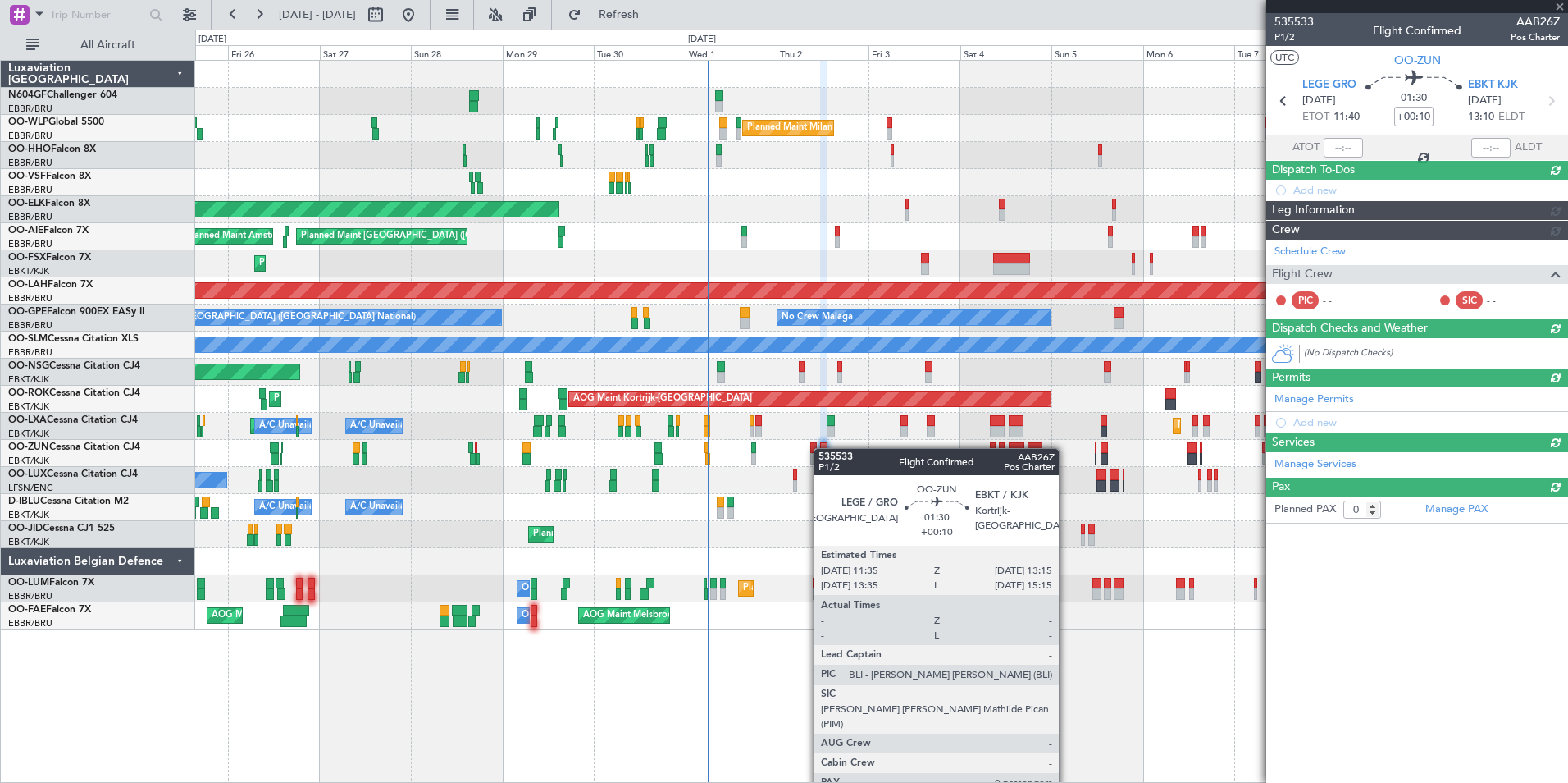
scroll to position [0, 0]
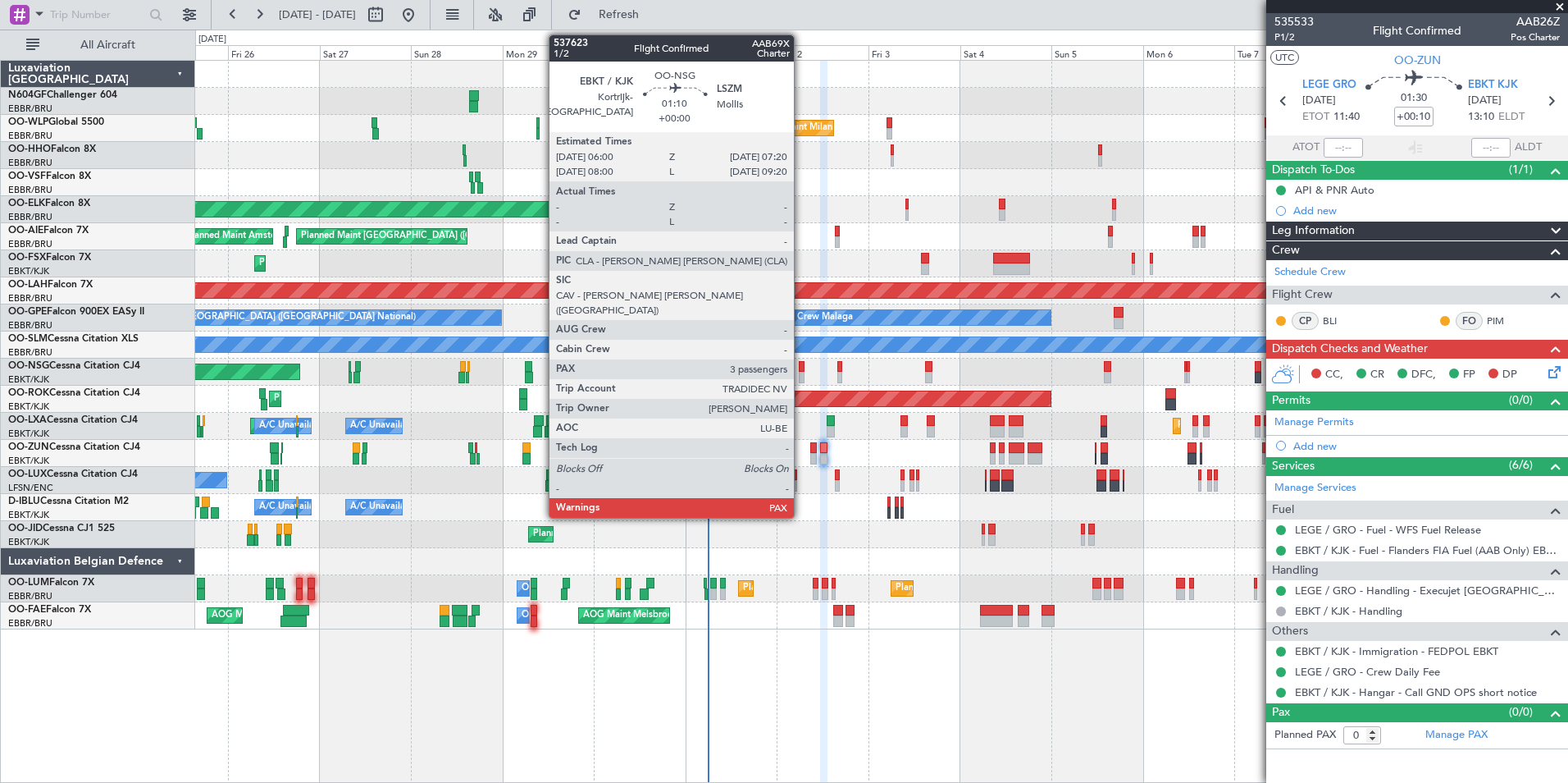
click at [801, 372] on div at bounding box center [802, 377] width 6 height 12
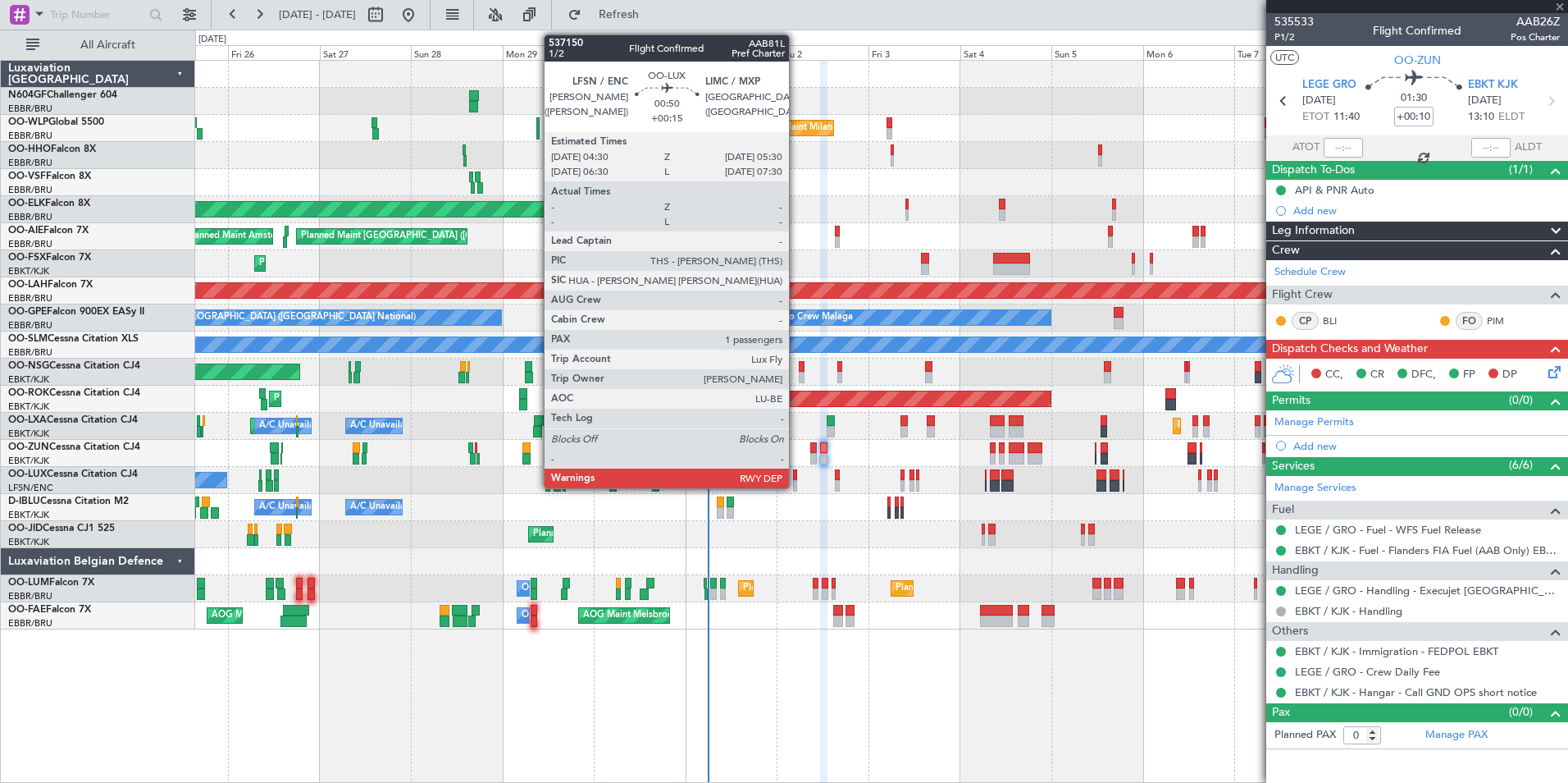
type input "3"
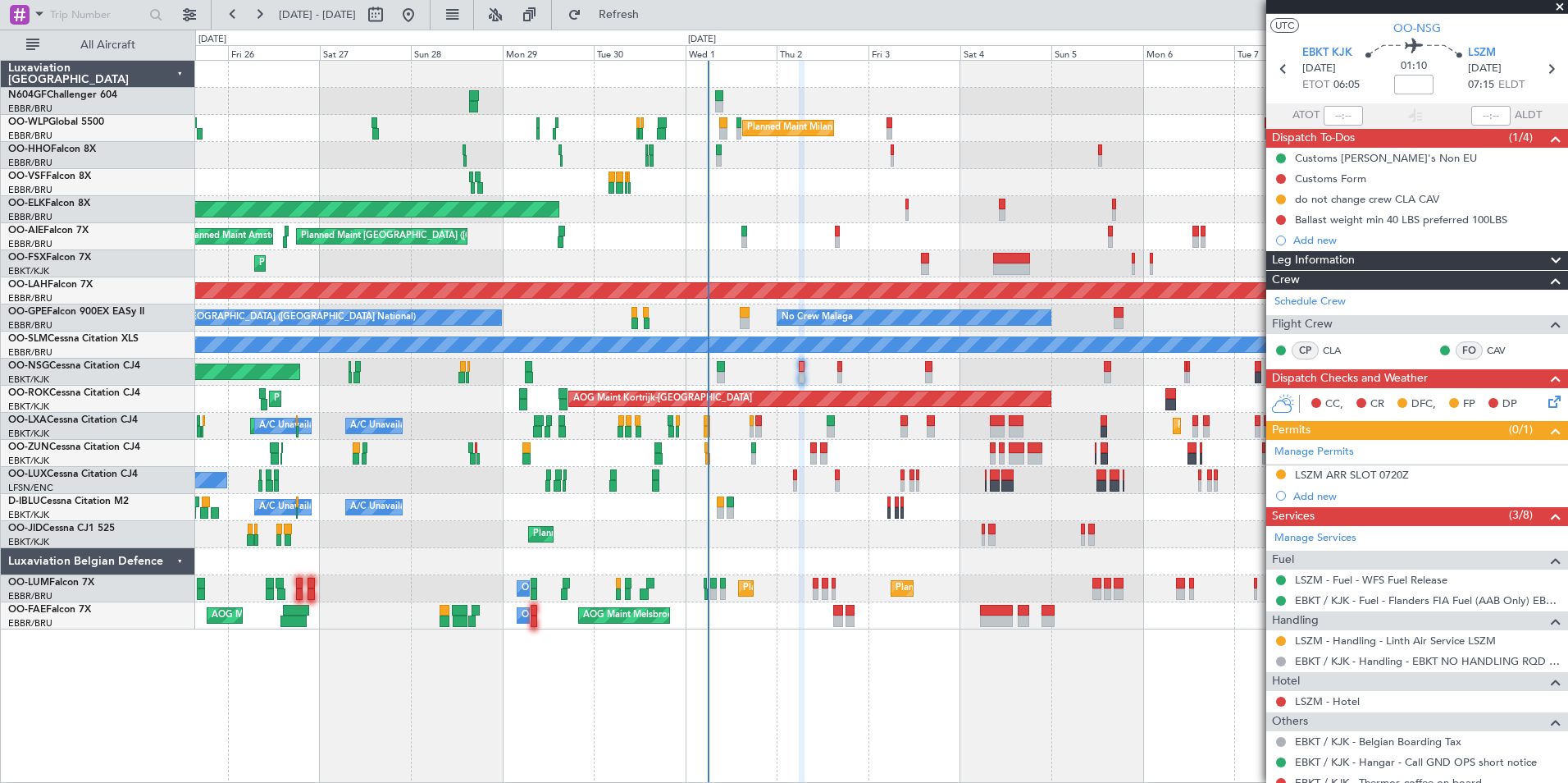
scroll to position [35, 0]
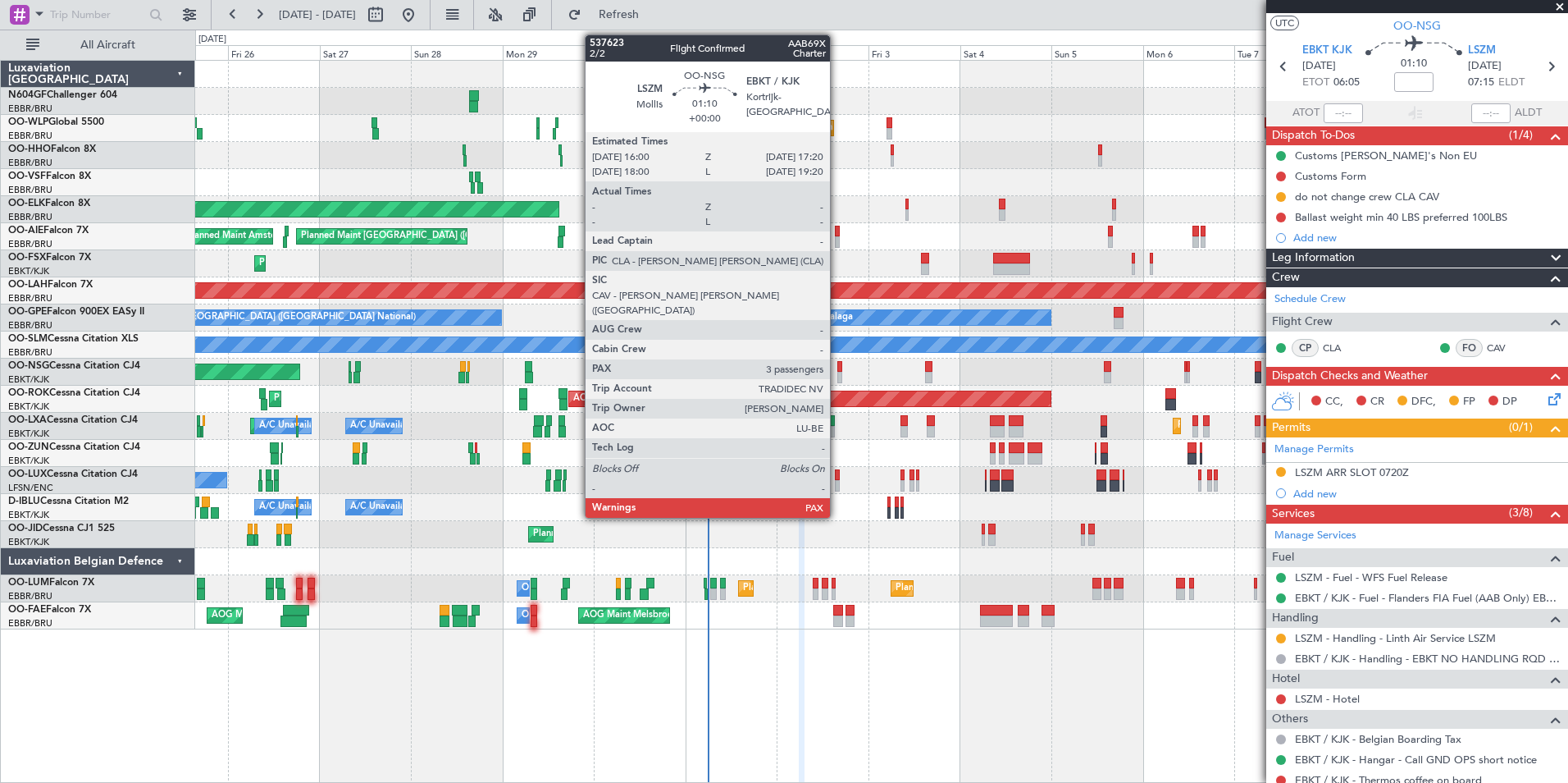
click at [837, 373] on div at bounding box center [840, 377] width 6 height 12
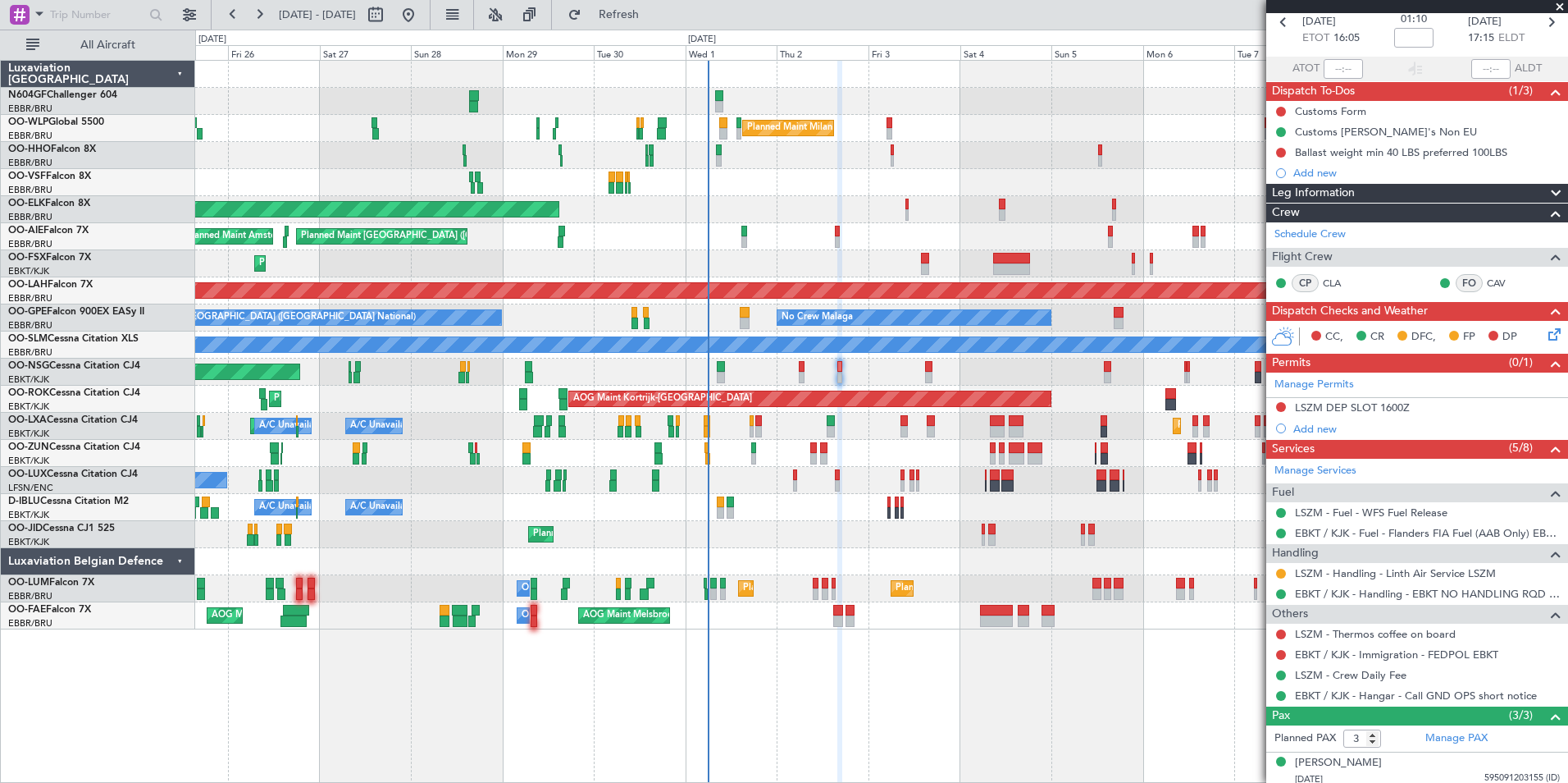
scroll to position [0, 0]
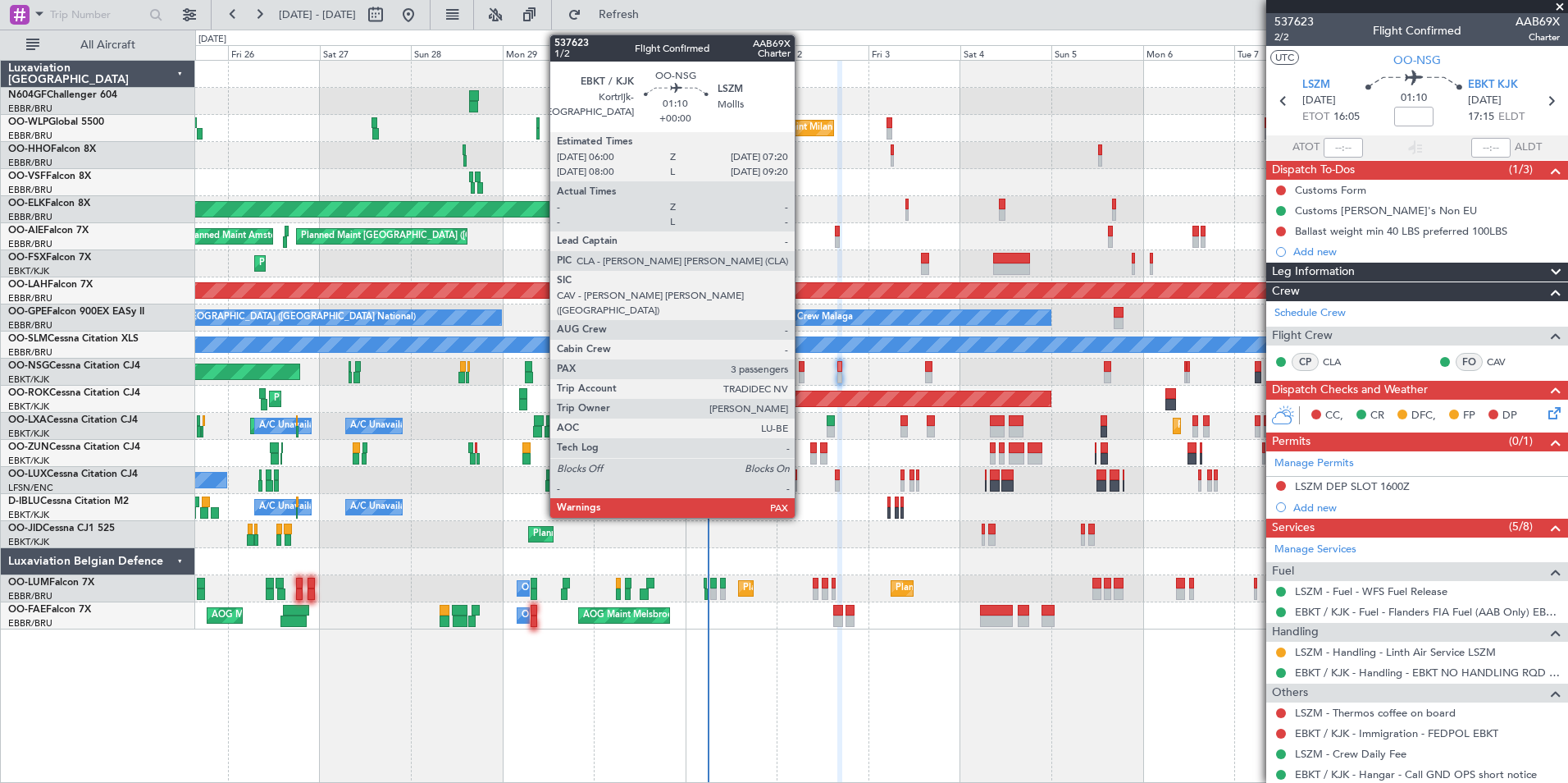
click at [802, 371] on div at bounding box center [802, 377] width 6 height 12
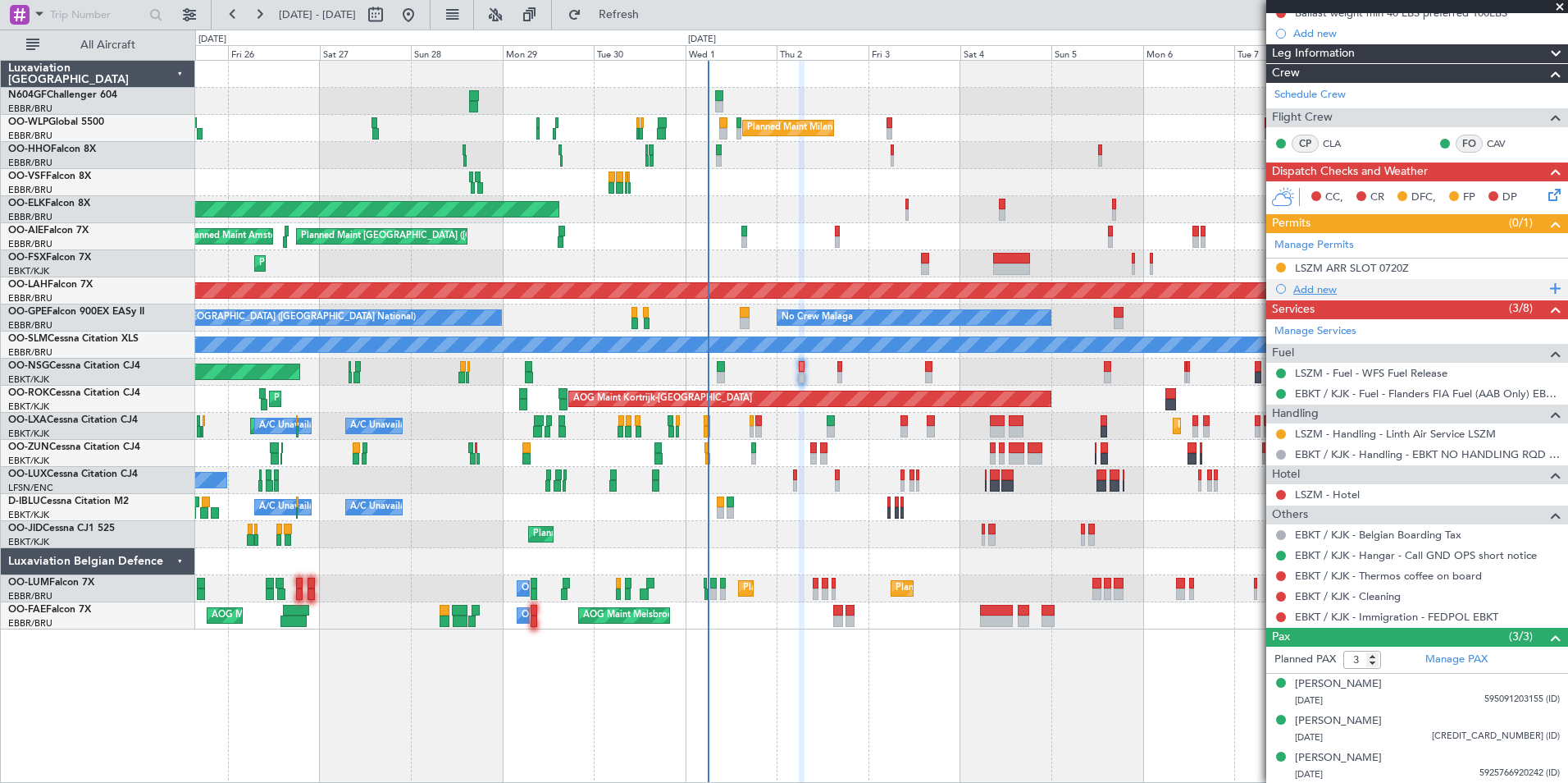
scroll to position [132, 0]
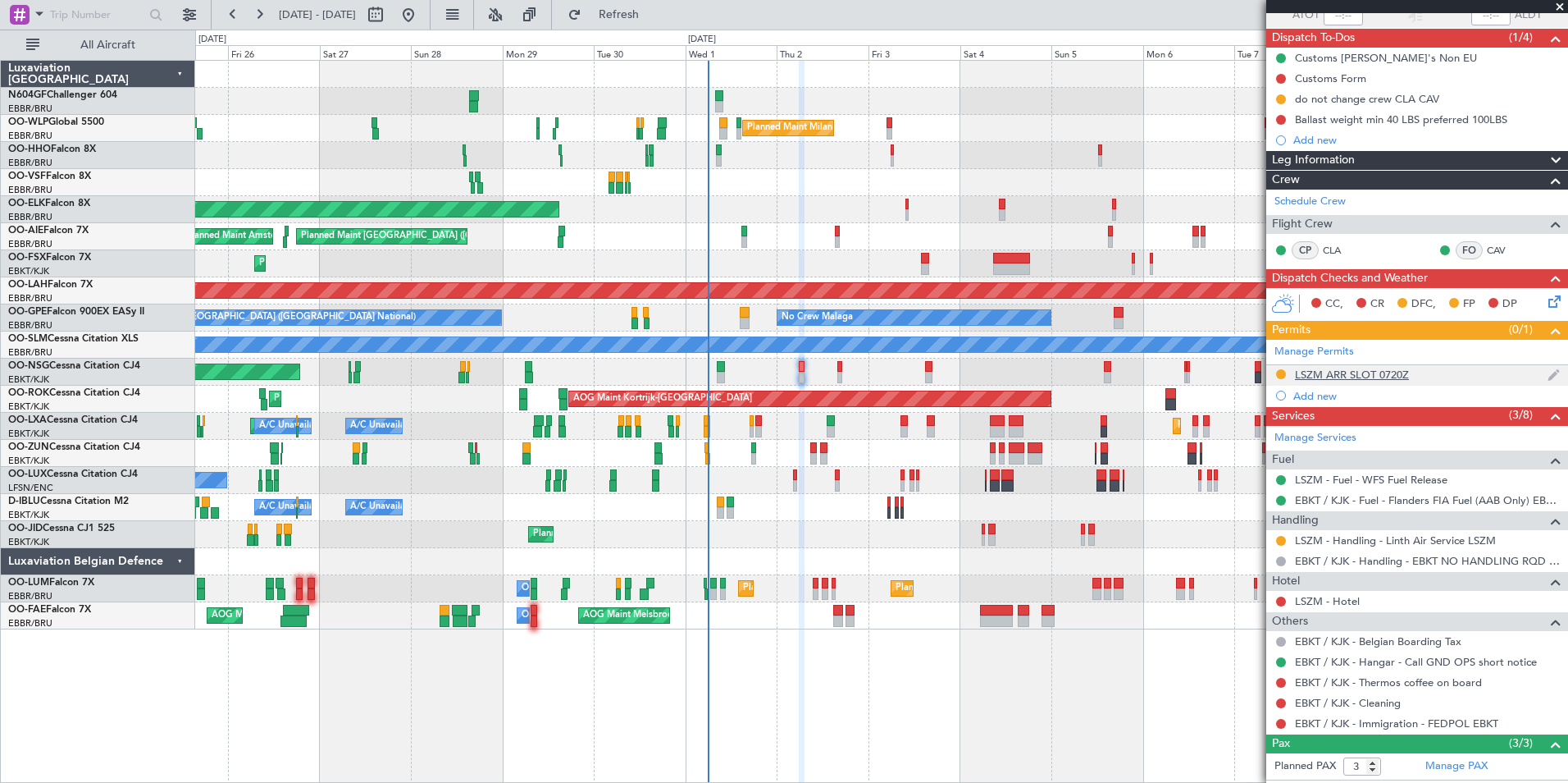
click at [1397, 379] on div "LSZM ARR SLOT 0720Z" at bounding box center [1352, 374] width 114 height 14
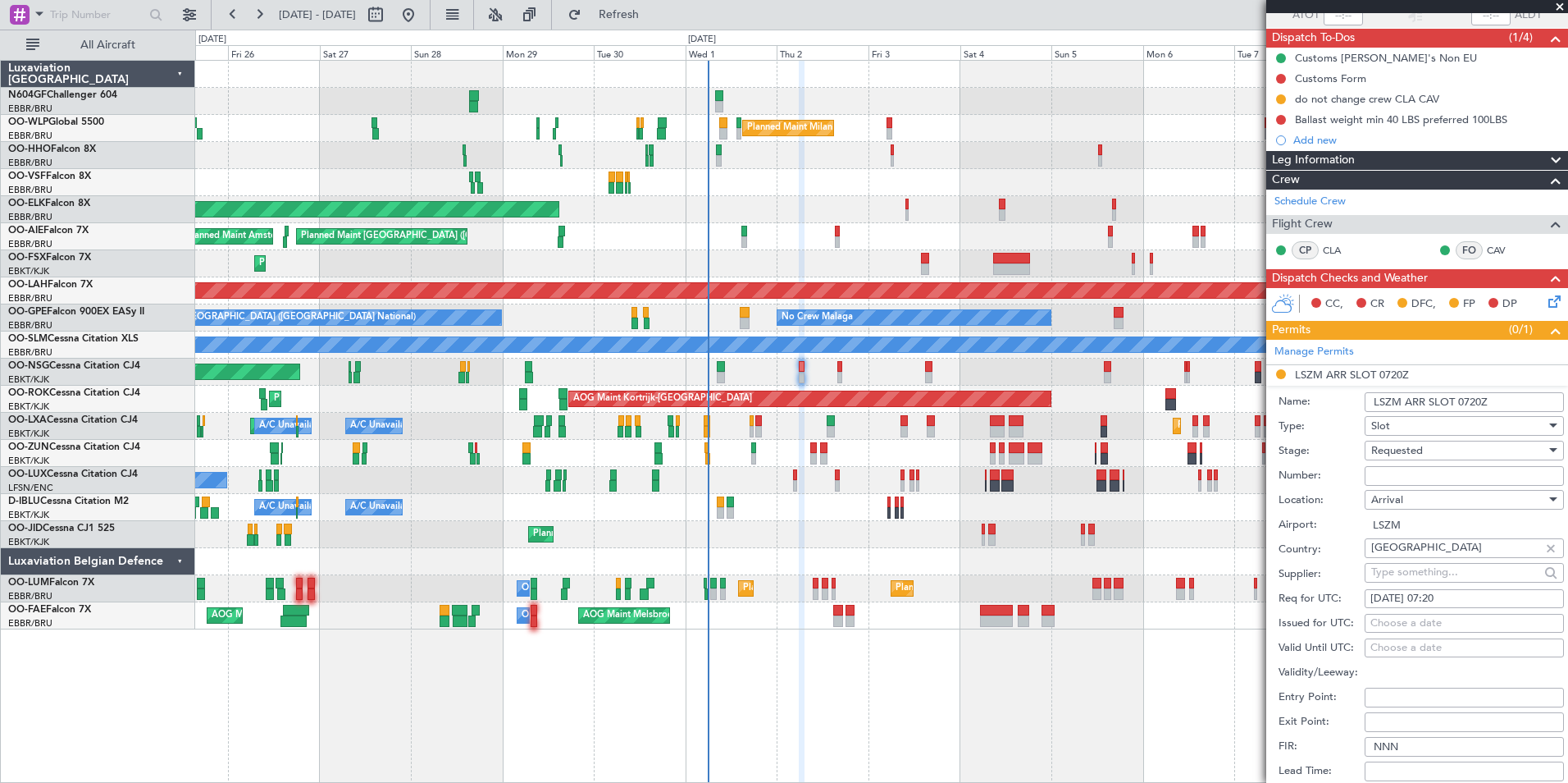
scroll to position [305, 0]
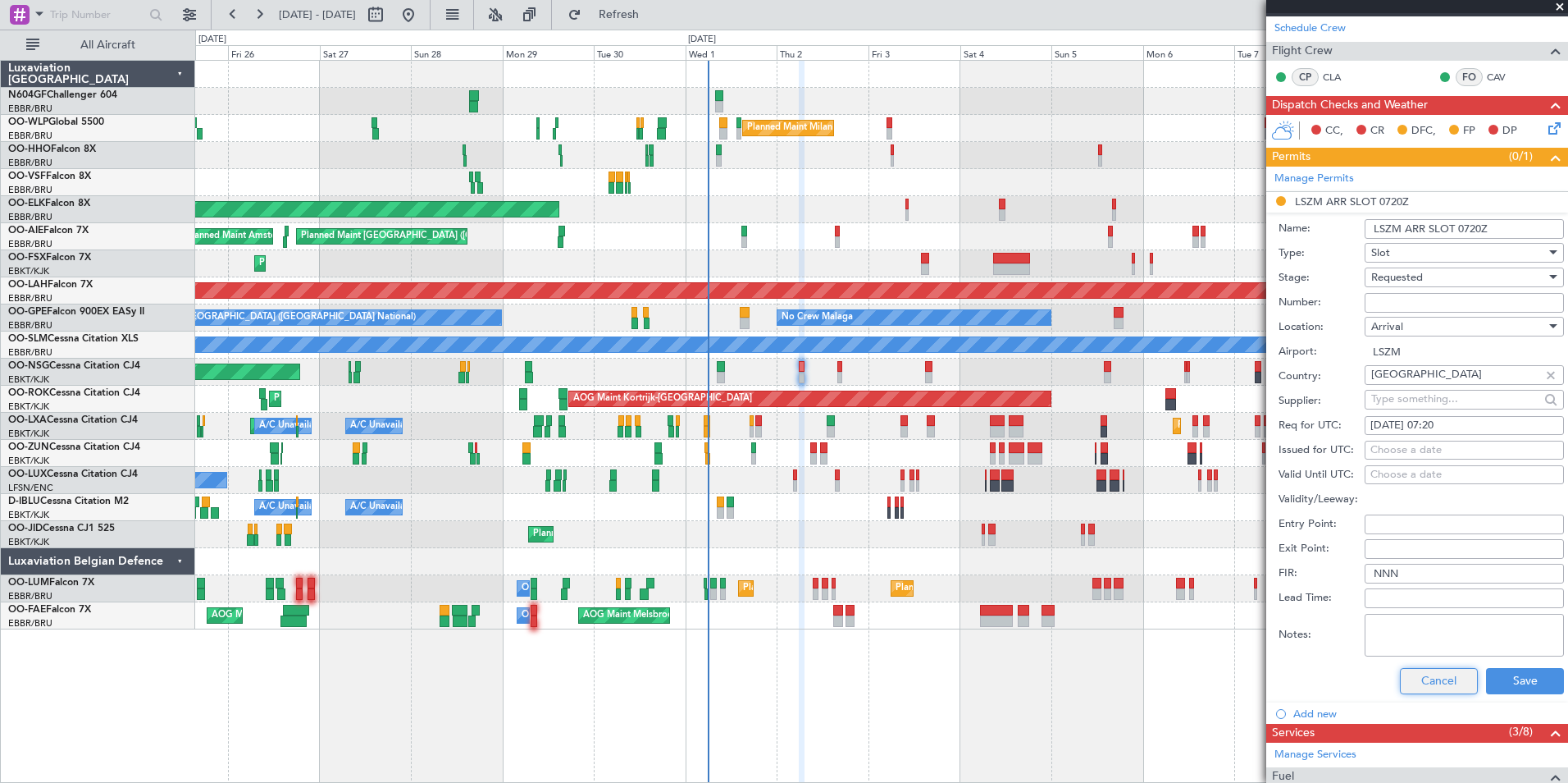
click at [1422, 677] on button "Cancel" at bounding box center [1439, 681] width 78 height 26
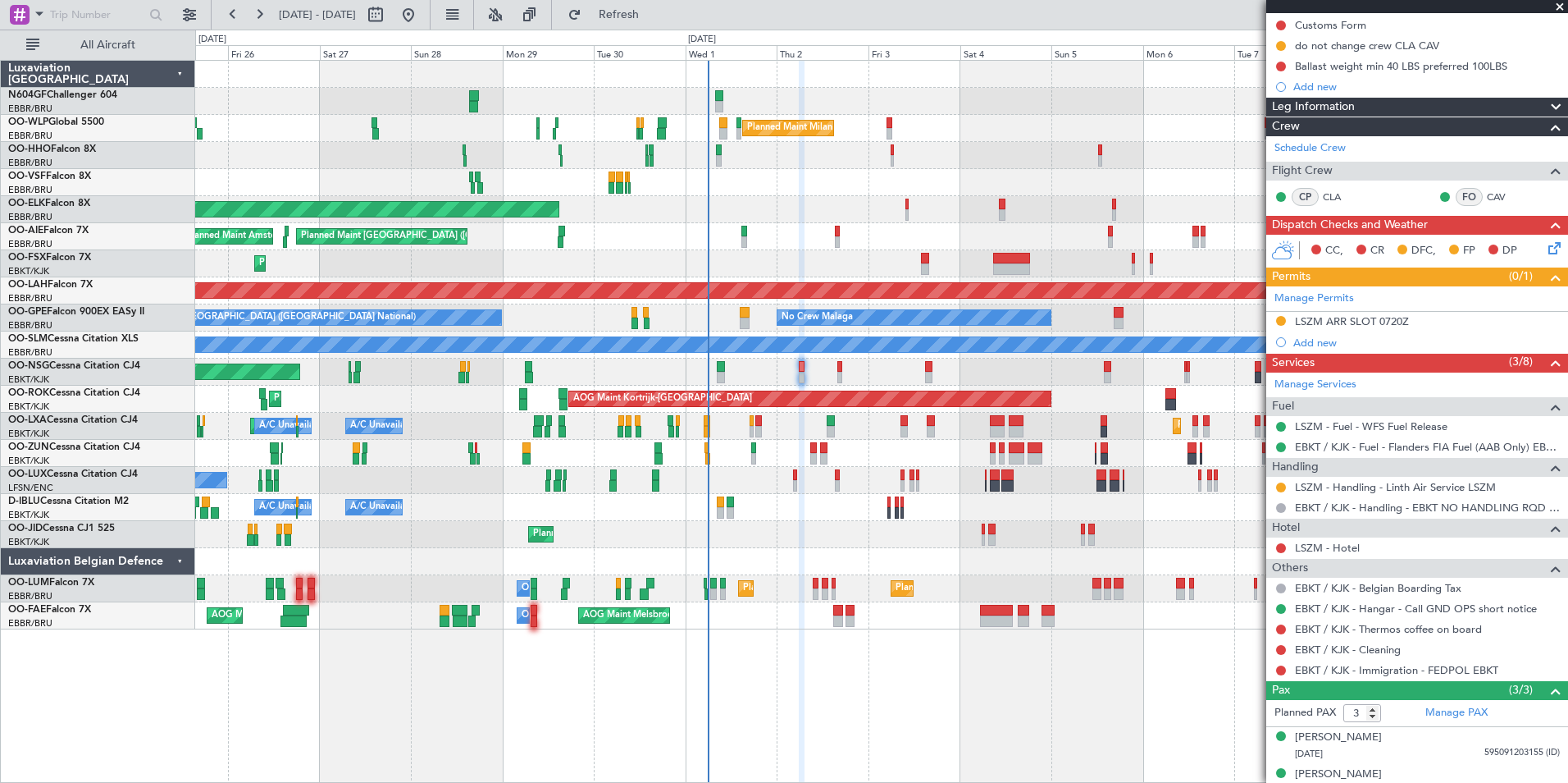
scroll to position [0, 0]
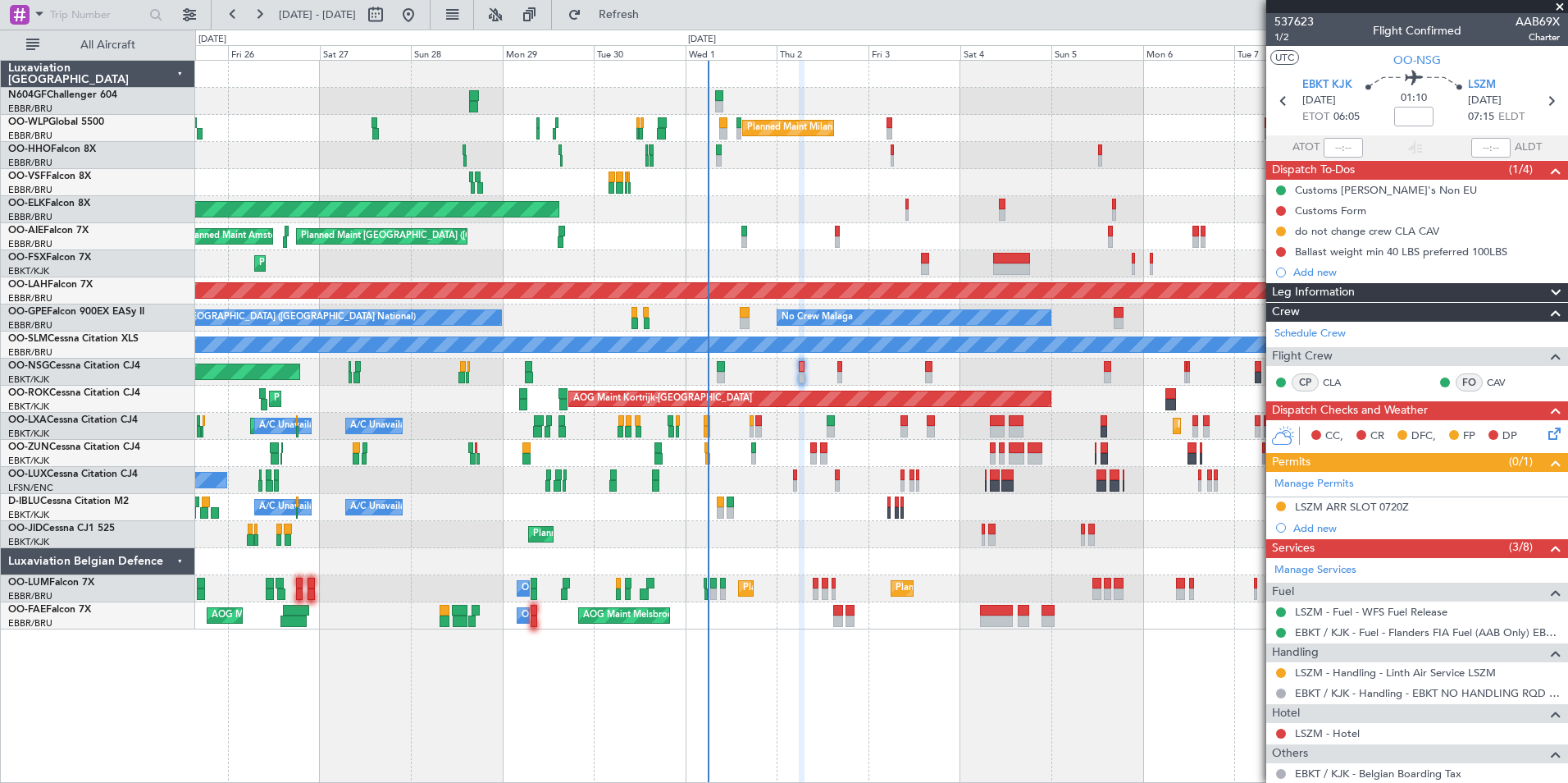
click at [1483, 93] on span "[DATE]" at bounding box center [1485, 101] width 34 height 16
click at [1485, 89] on span "LSZM" at bounding box center [1482, 86] width 28 height 16
click at [1365, 672] on link "LSZM - Handling - Linth Air Service LSZM" at bounding box center [1395, 672] width 201 height 14
click at [1386, 503] on div "LSZM ARR SLOT 0720Z" at bounding box center [1352, 506] width 114 height 14
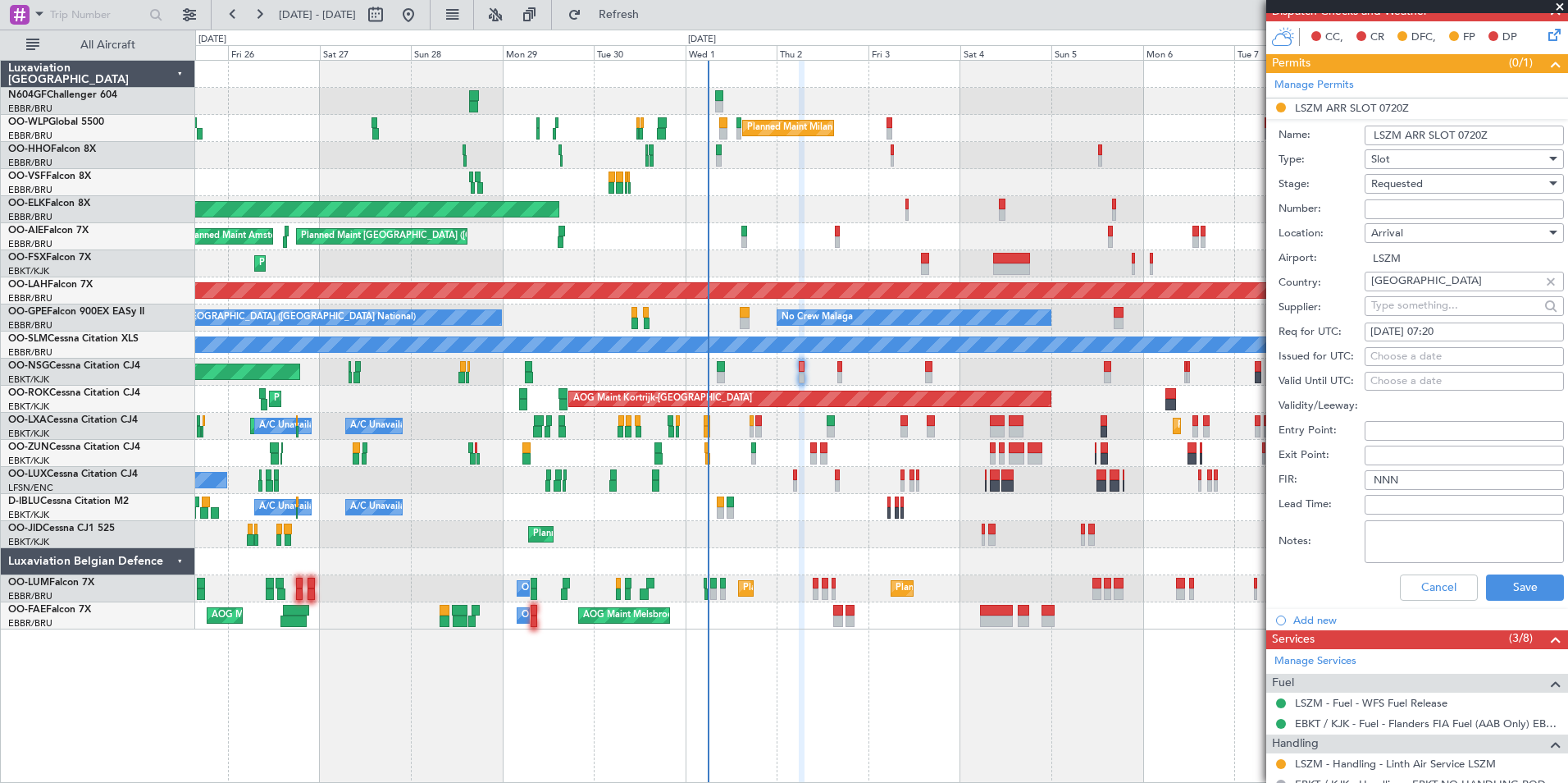
scroll to position [399, 0]
click at [1418, 580] on button "Cancel" at bounding box center [1439, 586] width 78 height 26
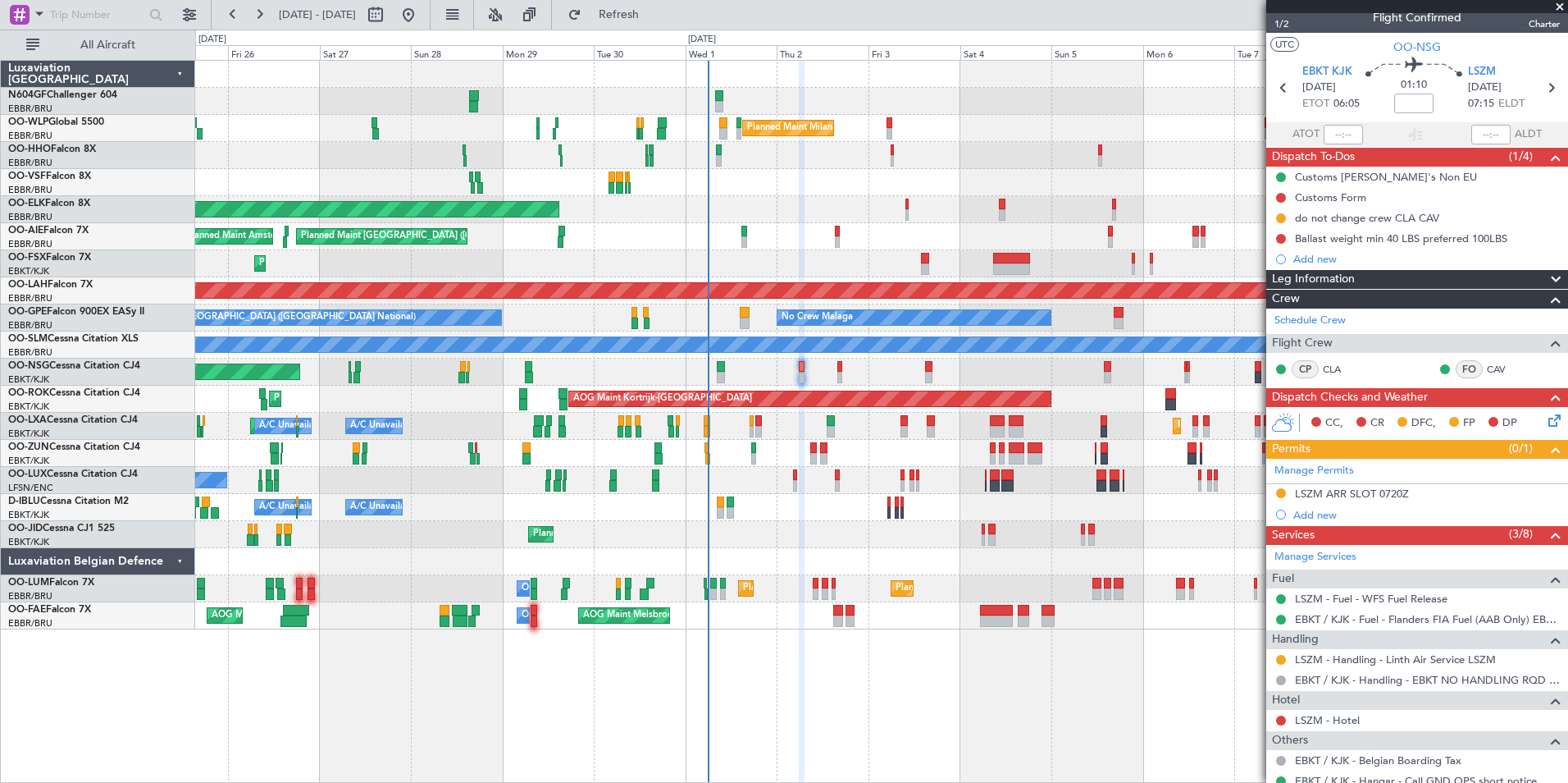
scroll to position [12, 0]
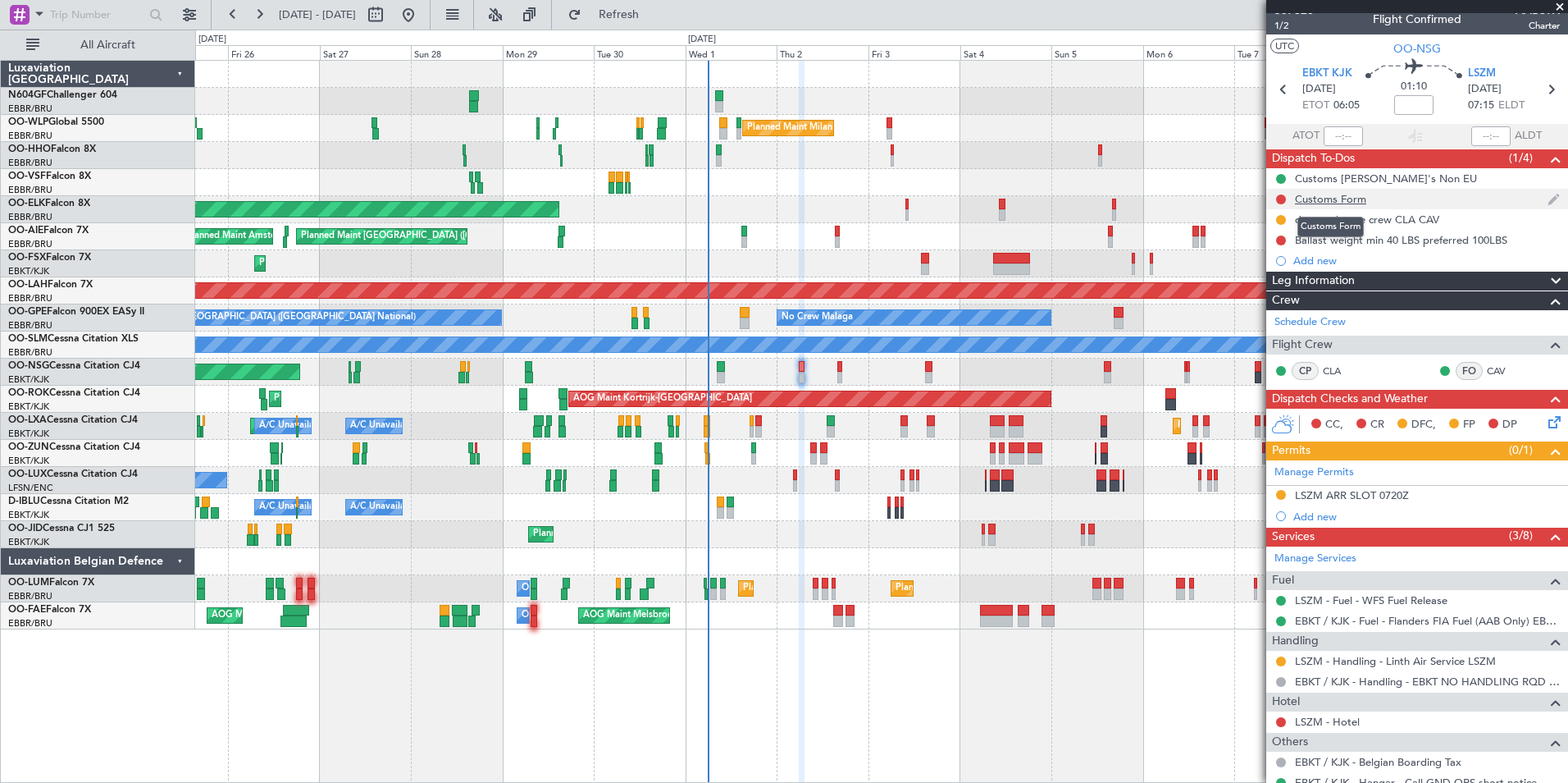
click at [1343, 195] on div "Customs Form" at bounding box center [1330, 198] width 72 height 14
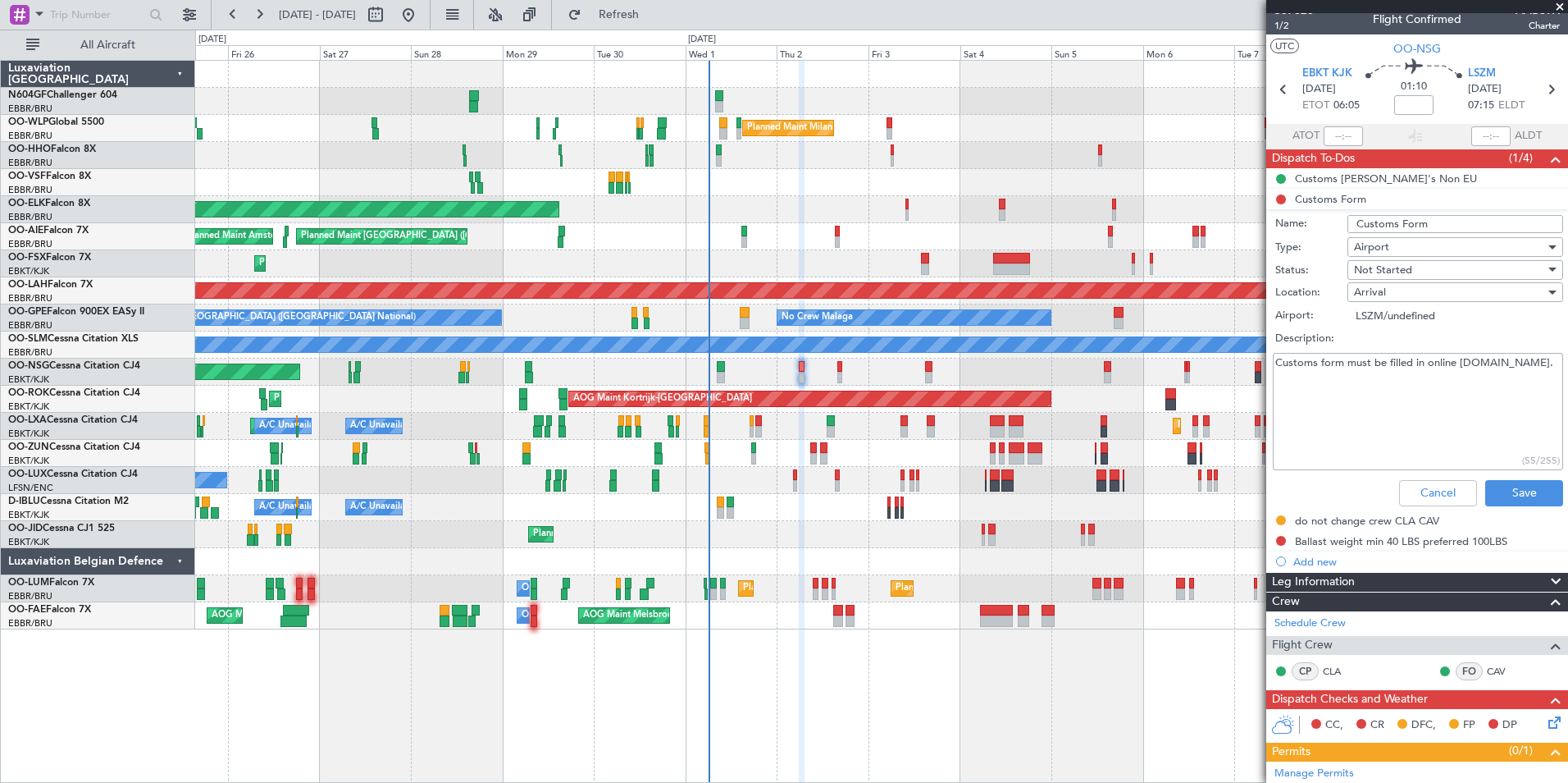
drag, startPoint x: 1459, startPoint y: 362, endPoint x: 1533, endPoint y: 370, distance: 74.4
click at [1533, 370] on textarea "Customs form must be filled in online [DOMAIN_NAME]." at bounding box center [1417, 411] width 291 height 117
click at [1542, 366] on textarea "Customs form must be filled in online [DOMAIN_NAME]." at bounding box center [1417, 411] width 291 height 117
drag, startPoint x: 1542, startPoint y: 366, endPoint x: 1268, endPoint y: 355, distance: 274.2
click at [1268, 355] on div "Customs form must be filled in online www.redflight.ch. (55/255)" at bounding box center [1417, 411] width 319 height 124
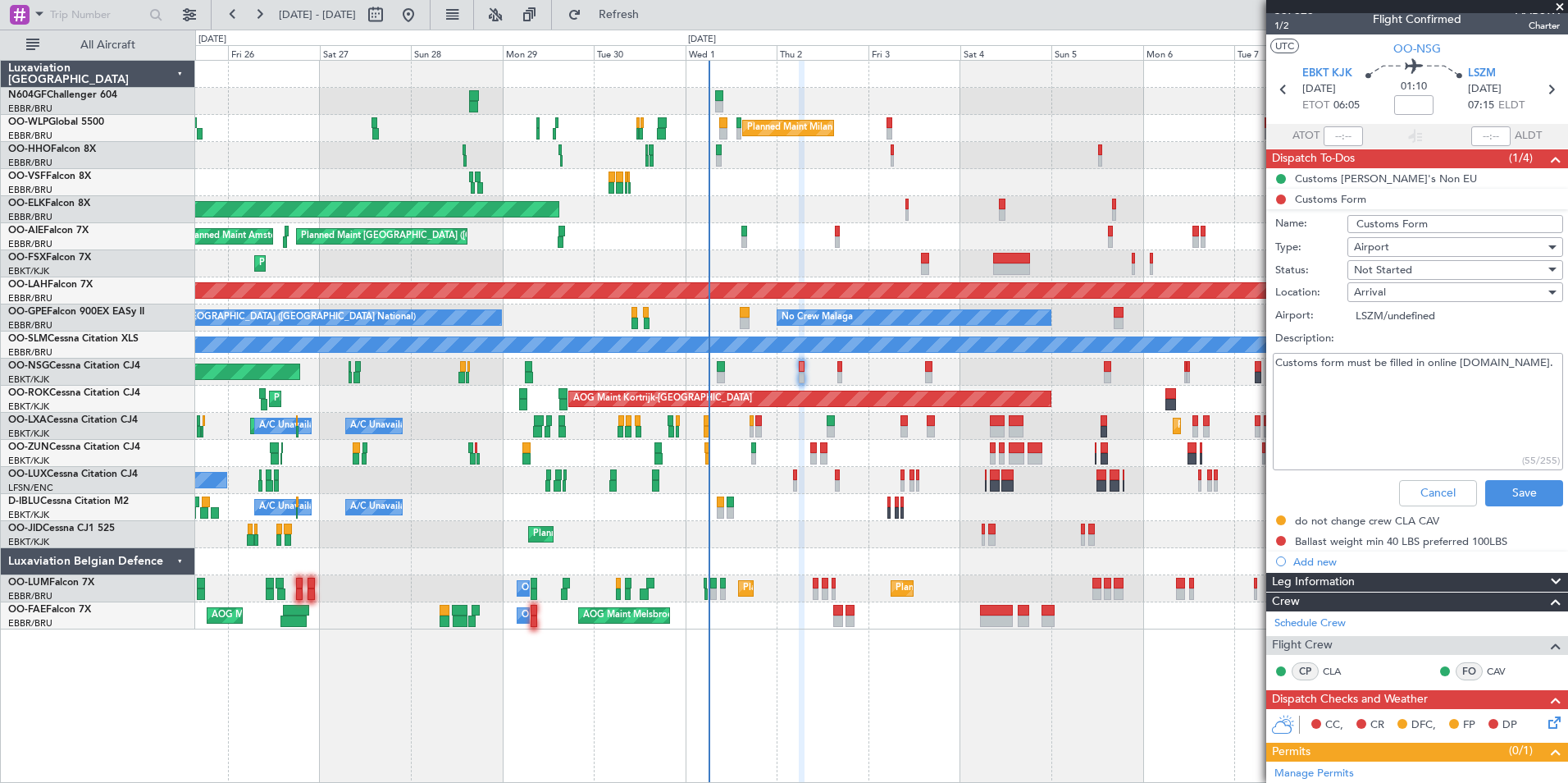
click at [1300, 371] on textarea "Customs form must be filled in online [DOMAIN_NAME]." at bounding box center [1417, 411] width 291 height 117
click at [1302, 366] on textarea "Customs form must be filled in online [DOMAIN_NAME]." at bounding box center [1417, 411] width 291 height 117
click at [1330, 386] on textarea "Customs form must be filled in online [DOMAIN_NAME]." at bounding box center [1417, 411] width 291 height 117
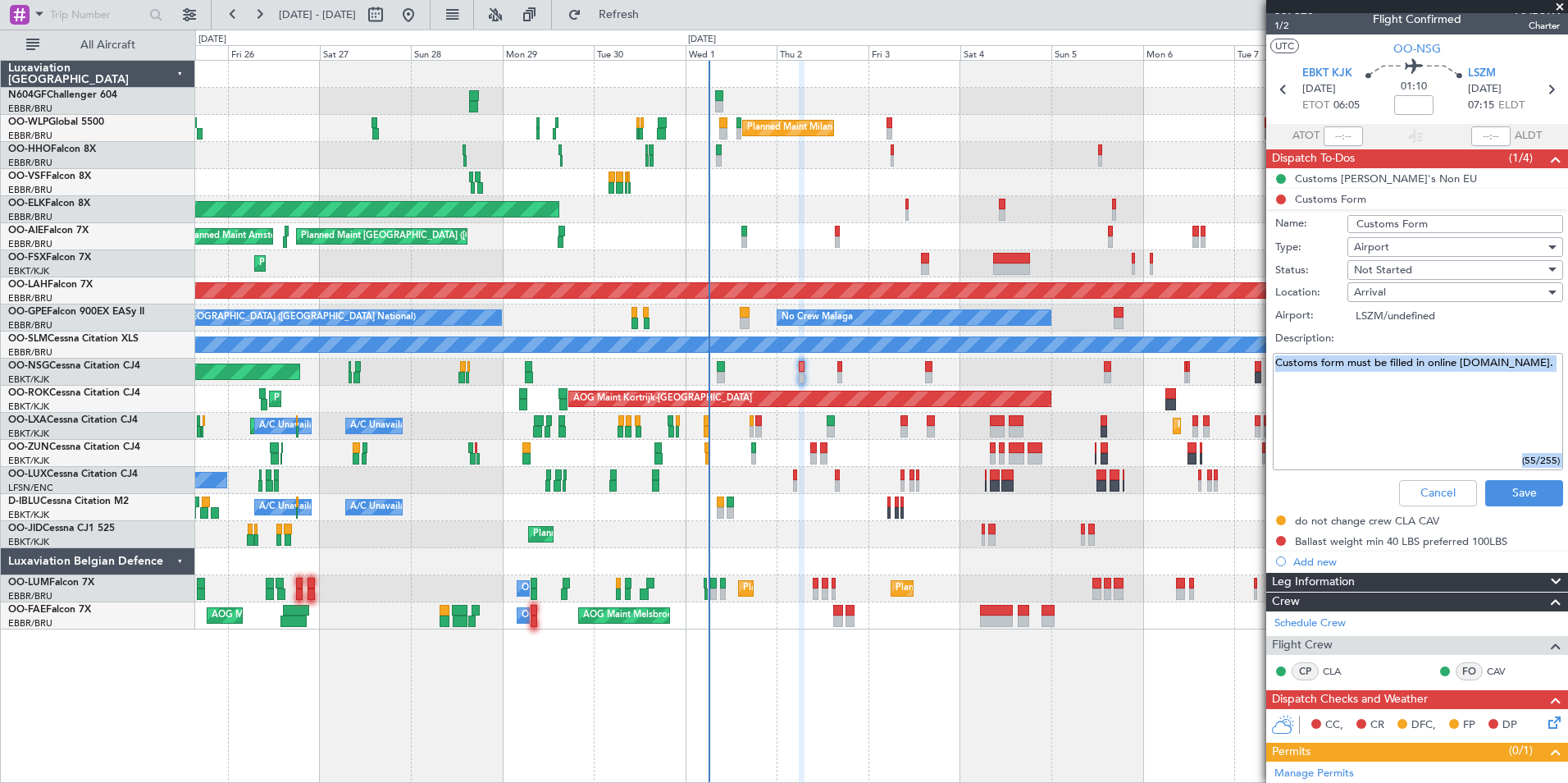
drag, startPoint x: 1390, startPoint y: 475, endPoint x: 1390, endPoint y: 443, distance: 32.0
click at [1390, 443] on form "Name: Customs Form Type: Airport Status: Not Started Location: Arrival Airport:…" at bounding box center [1417, 362] width 319 height 301
click at [1390, 443] on textarea "Customs form must be filled in online [DOMAIN_NAME]." at bounding box center [1417, 411] width 291 height 117
click at [1405, 427] on textarea "Customs form must be filled in online [DOMAIN_NAME]." at bounding box center [1417, 411] width 291 height 117
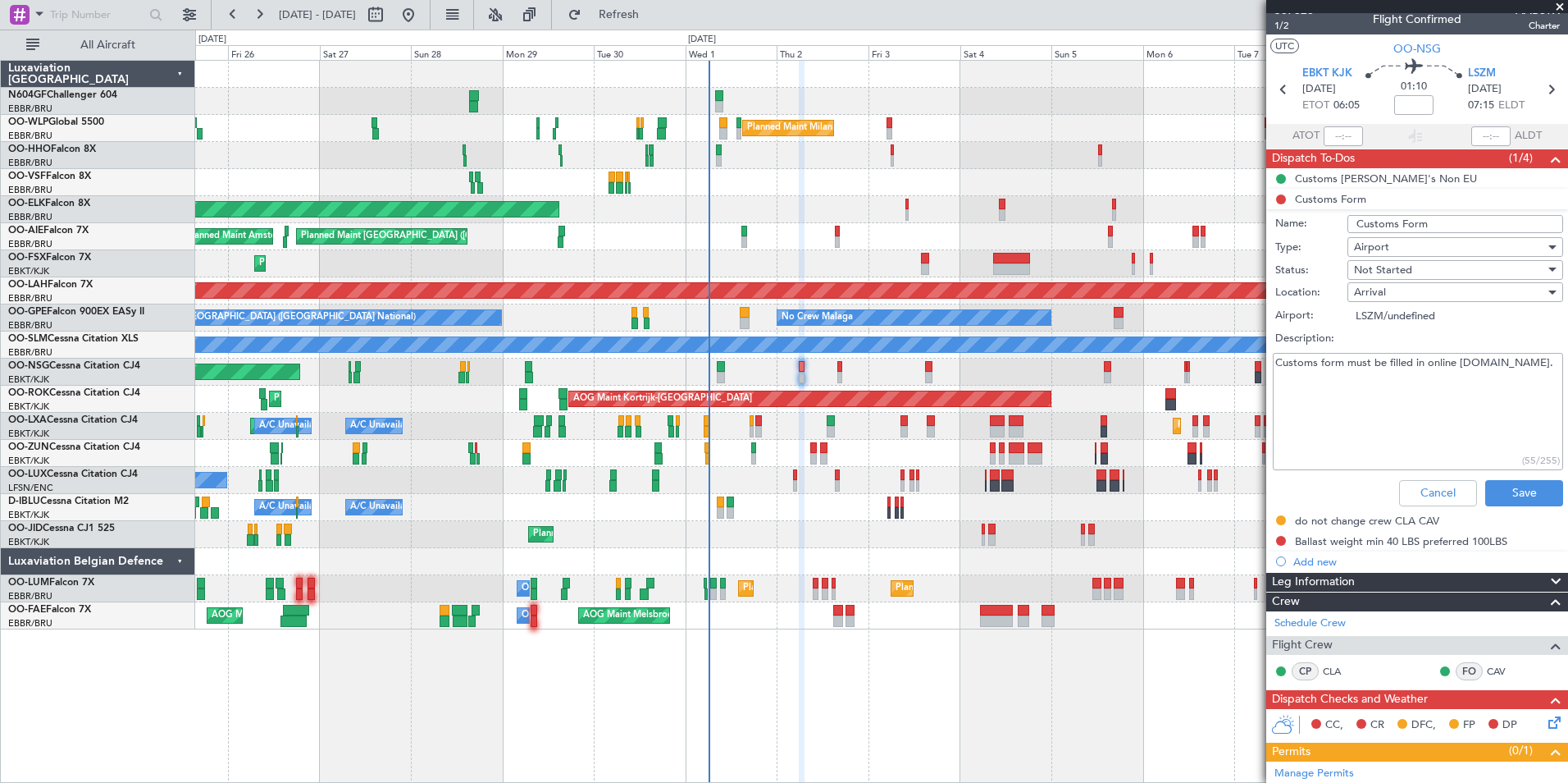
click at [1406, 428] on textarea "Customs form must be filled in online [DOMAIN_NAME]." at bounding box center [1417, 411] width 291 height 117
click at [1418, 442] on textarea "Customs form must be filled in online [DOMAIN_NAME]." at bounding box center [1417, 411] width 291 height 117
click at [1426, 459] on textarea "Customs form must be filled in online [DOMAIN_NAME]." at bounding box center [1417, 411] width 291 height 117
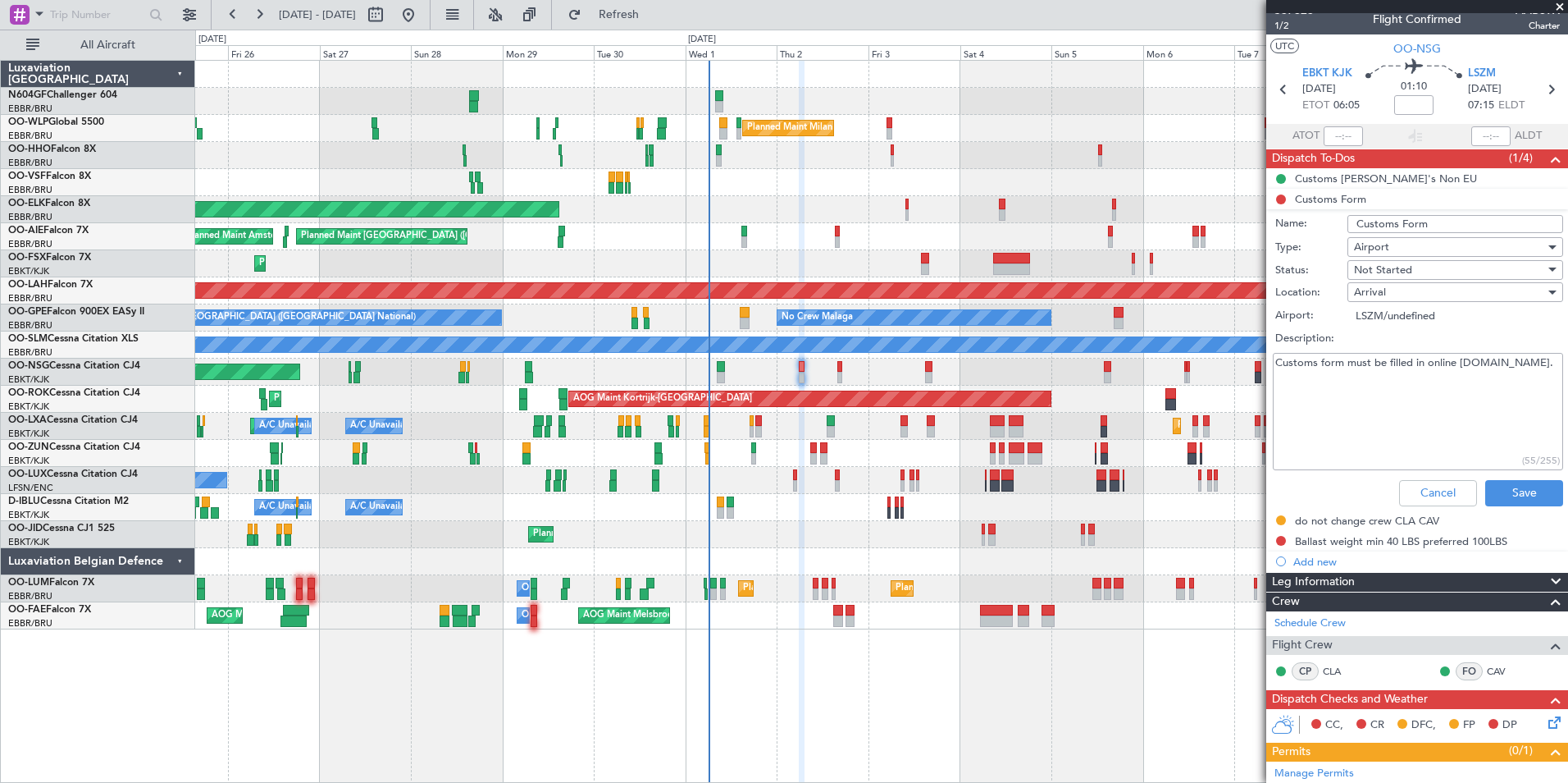
click at [1426, 459] on textarea "Customs form must be filled in online [DOMAIN_NAME]." at bounding box center [1417, 411] width 291 height 117
click at [1524, 463] on div "(55/255)" at bounding box center [1541, 460] width 38 height 15
click at [1407, 436] on textarea "Customs form must be filled in online [DOMAIN_NAME]." at bounding box center [1417, 411] width 291 height 117
drag, startPoint x: 1411, startPoint y: 411, endPoint x: 1423, endPoint y: 363, distance: 49.5
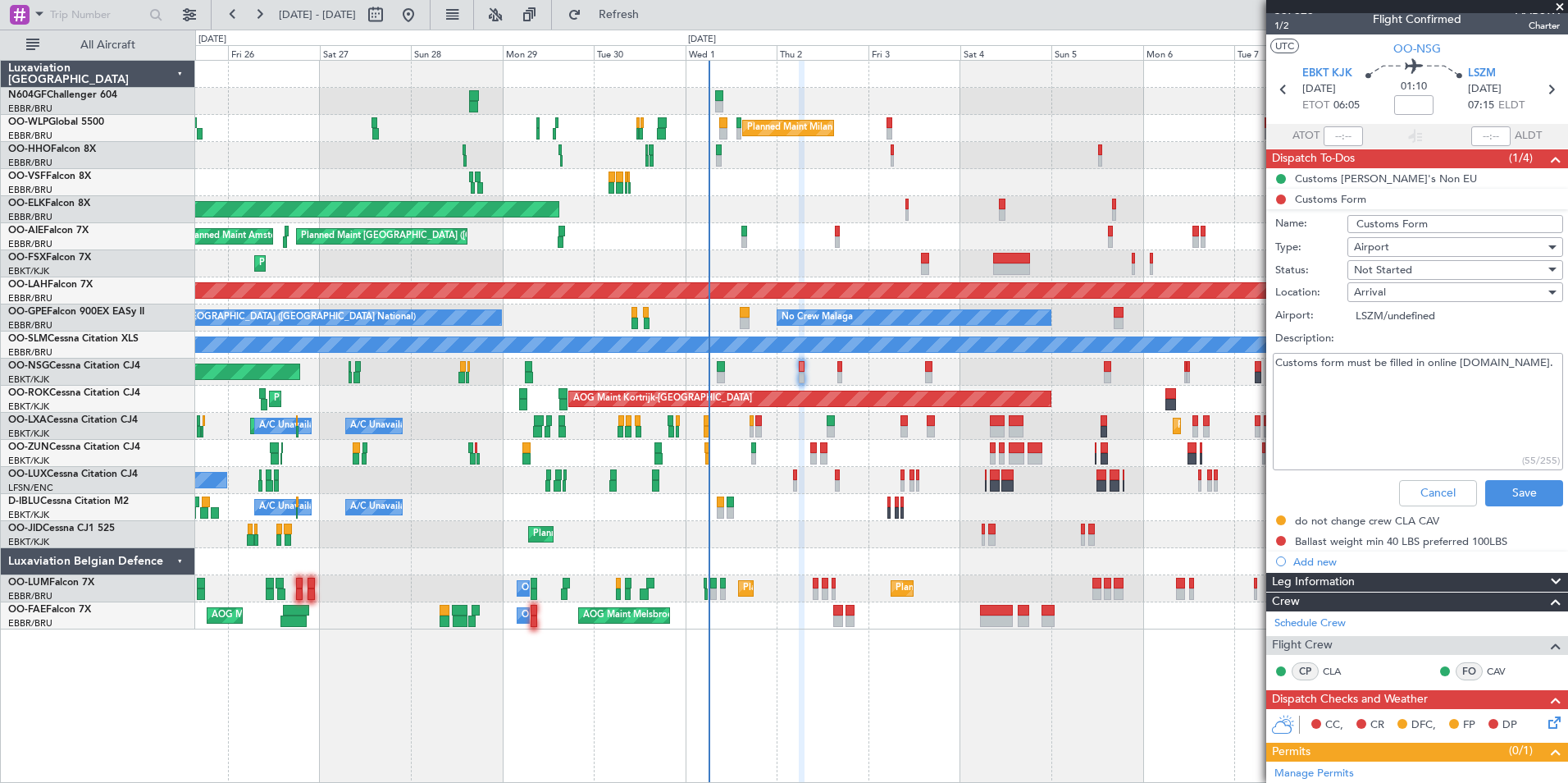
click at [1423, 363] on textarea "Customs form must be filled in online [DOMAIN_NAME]." at bounding box center [1417, 411] width 291 height 117
click at [1436, 373] on textarea "Customs form must be filled in online [DOMAIN_NAME]." at bounding box center [1417, 411] width 291 height 117
drag, startPoint x: 1495, startPoint y: 381, endPoint x: 1320, endPoint y: 362, distance: 176.0
click at [1320, 362] on textarea "Customs form must be filled in online [DOMAIN_NAME]." at bounding box center [1417, 411] width 291 height 117
click at [1368, 406] on textarea "Customs form must be filled in online [DOMAIN_NAME]." at bounding box center [1417, 411] width 291 height 117
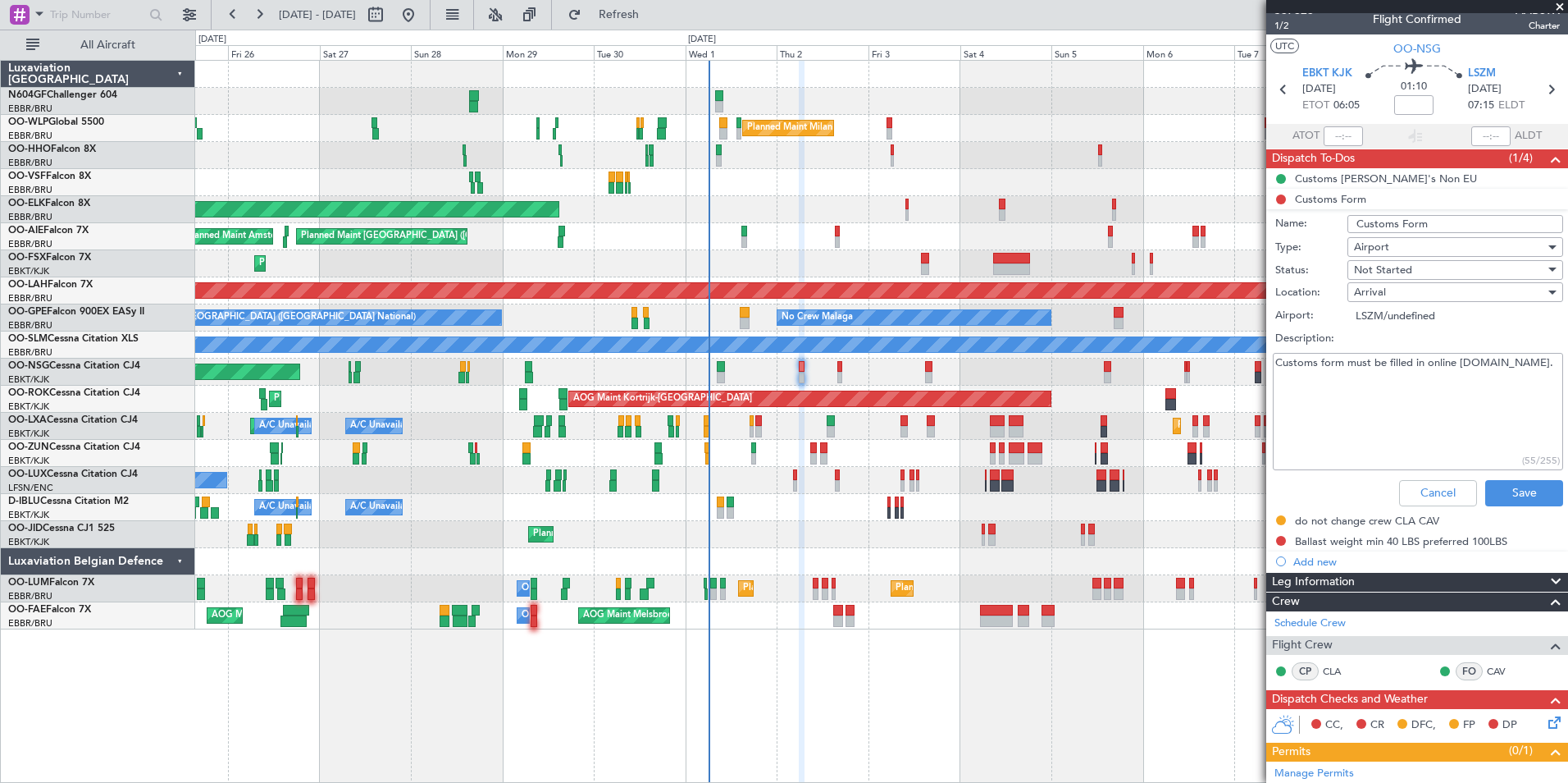
drag, startPoint x: 1454, startPoint y: 419, endPoint x: 1331, endPoint y: 381, distance: 128.7
click at [1331, 381] on textarea "Customs form must be filled in online [DOMAIN_NAME]." at bounding box center [1417, 411] width 291 height 117
click at [1407, 496] on button "Cancel" at bounding box center [1438, 493] width 78 height 26
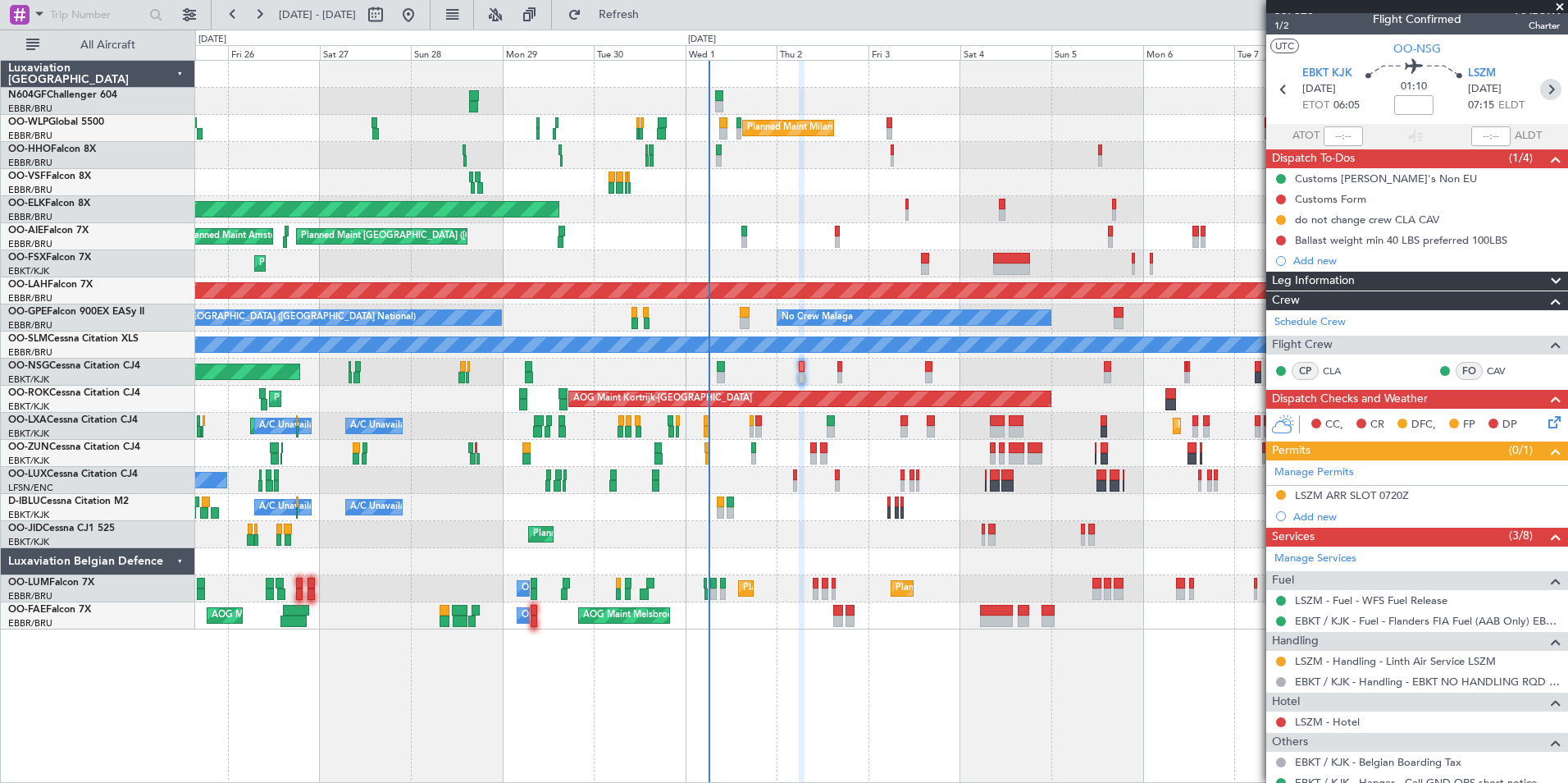
click at [1540, 96] on icon at bounding box center [1551, 90] width 21 height 21
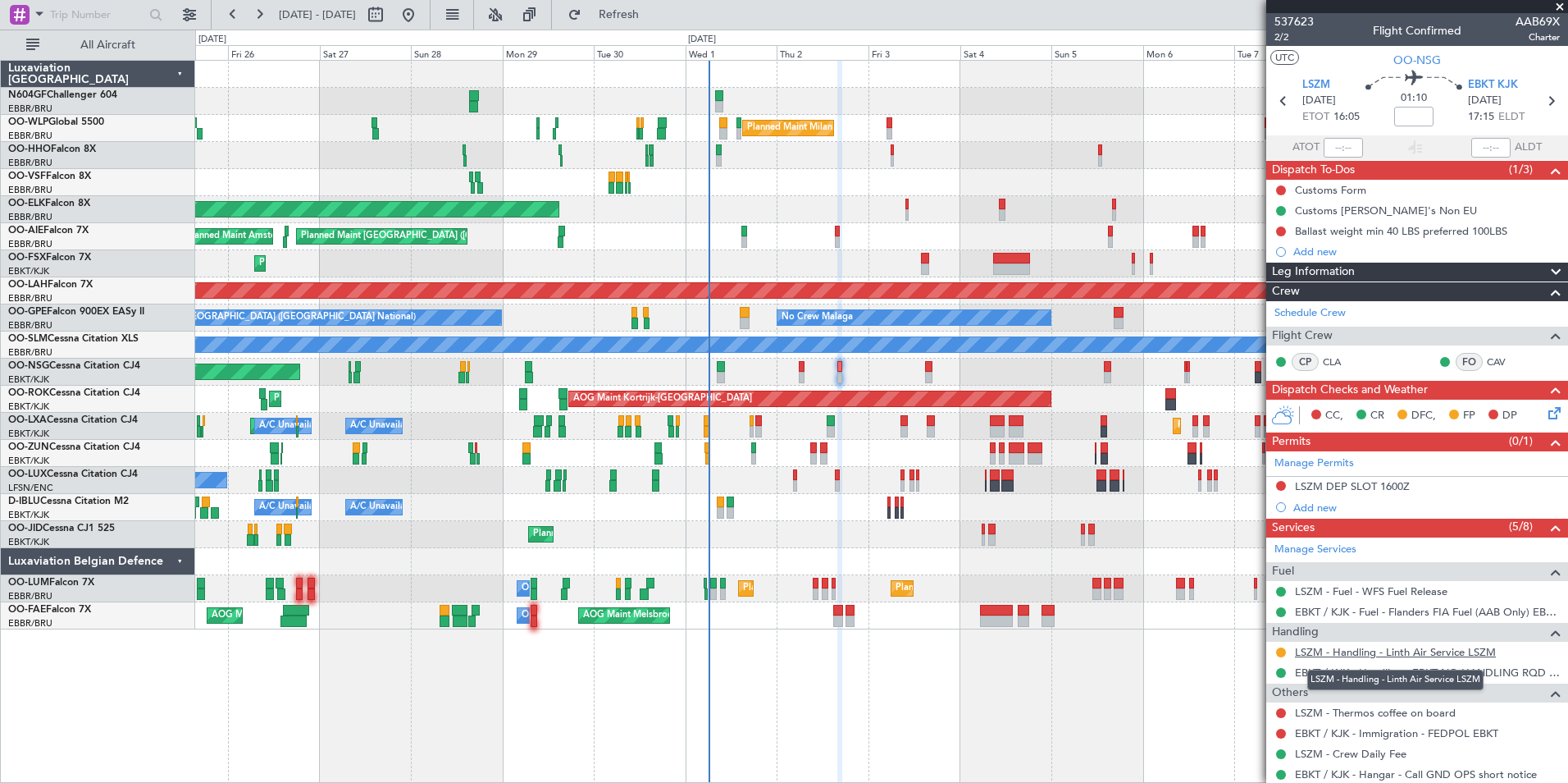
scroll to position [158, 0]
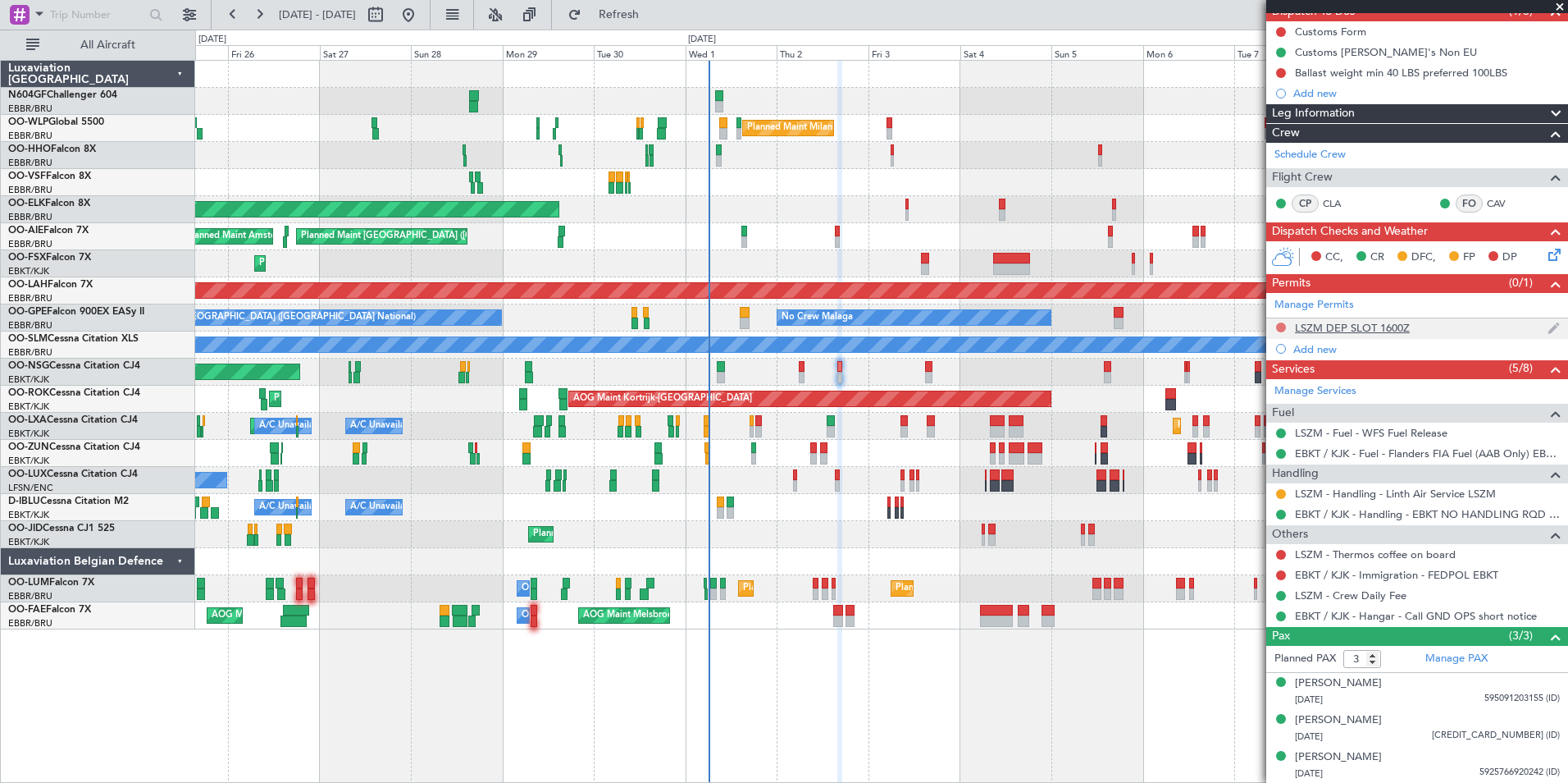
click at [1281, 325] on button at bounding box center [1281, 328] width 10 height 10
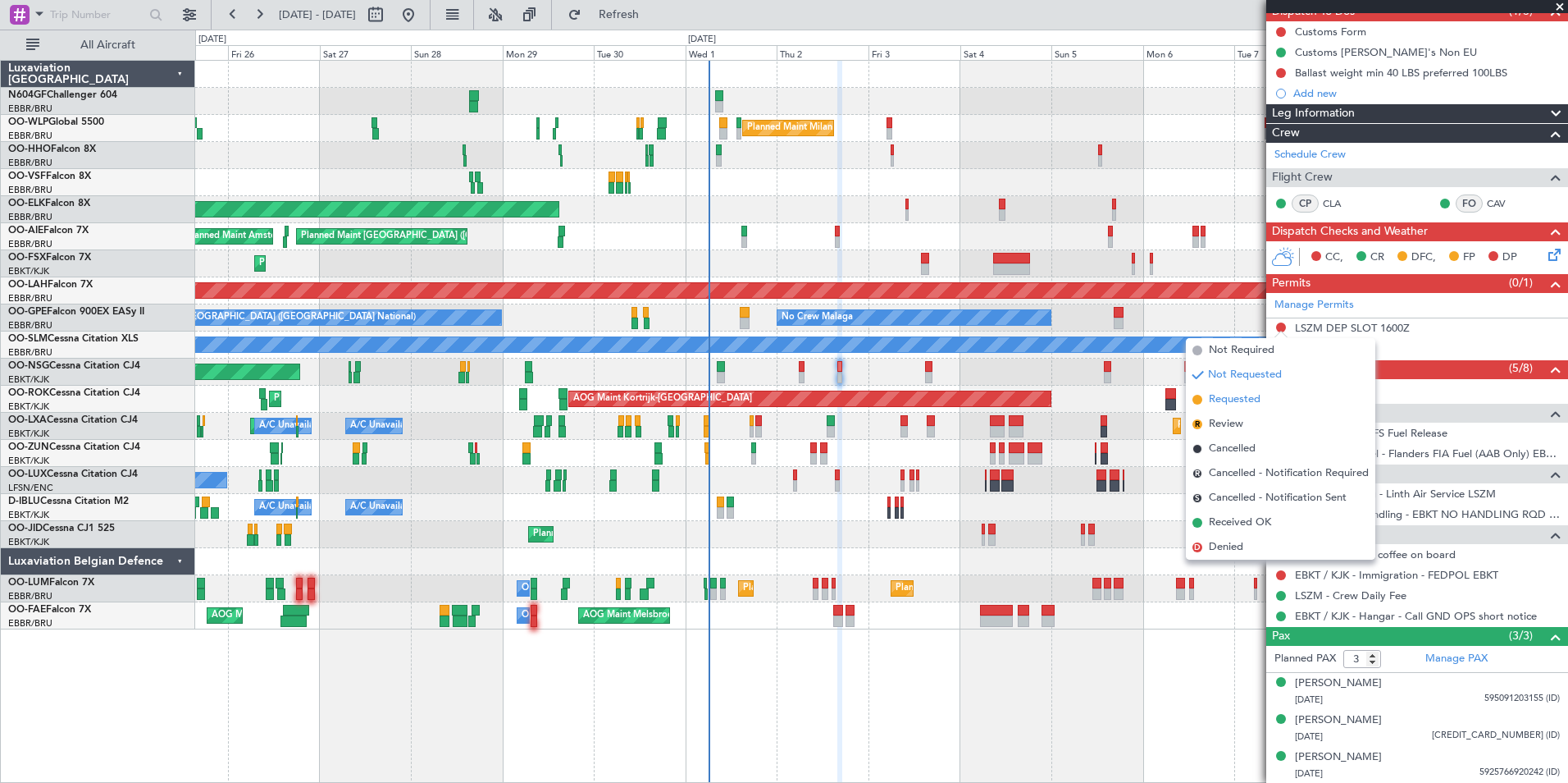
click at [1252, 403] on span "Requested" at bounding box center [1235, 399] width 52 height 16
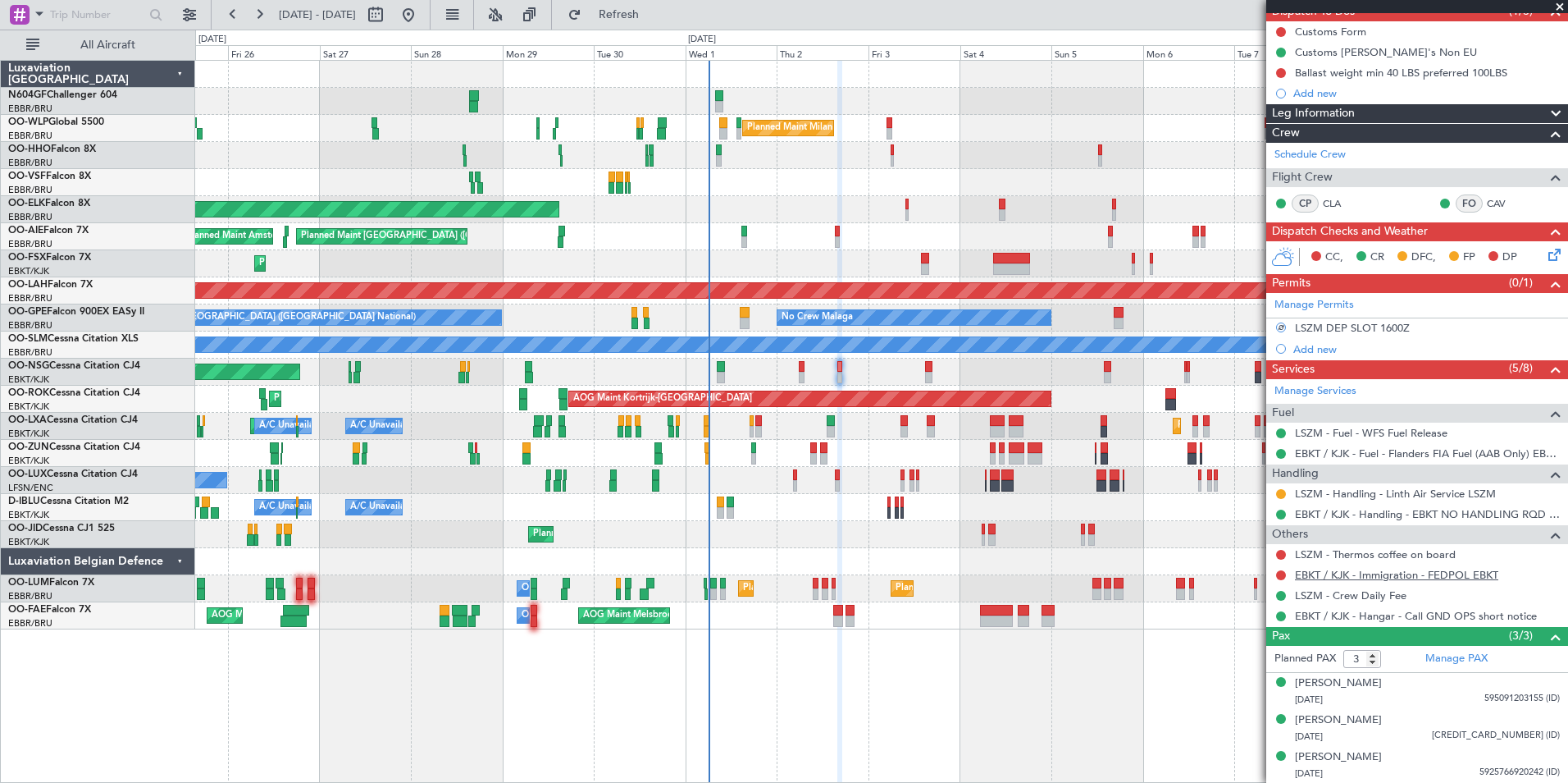
click at [1353, 572] on link "EBKT / KJK - Immigration - FEDPOL EBKT" at bounding box center [1396, 575] width 203 height 14
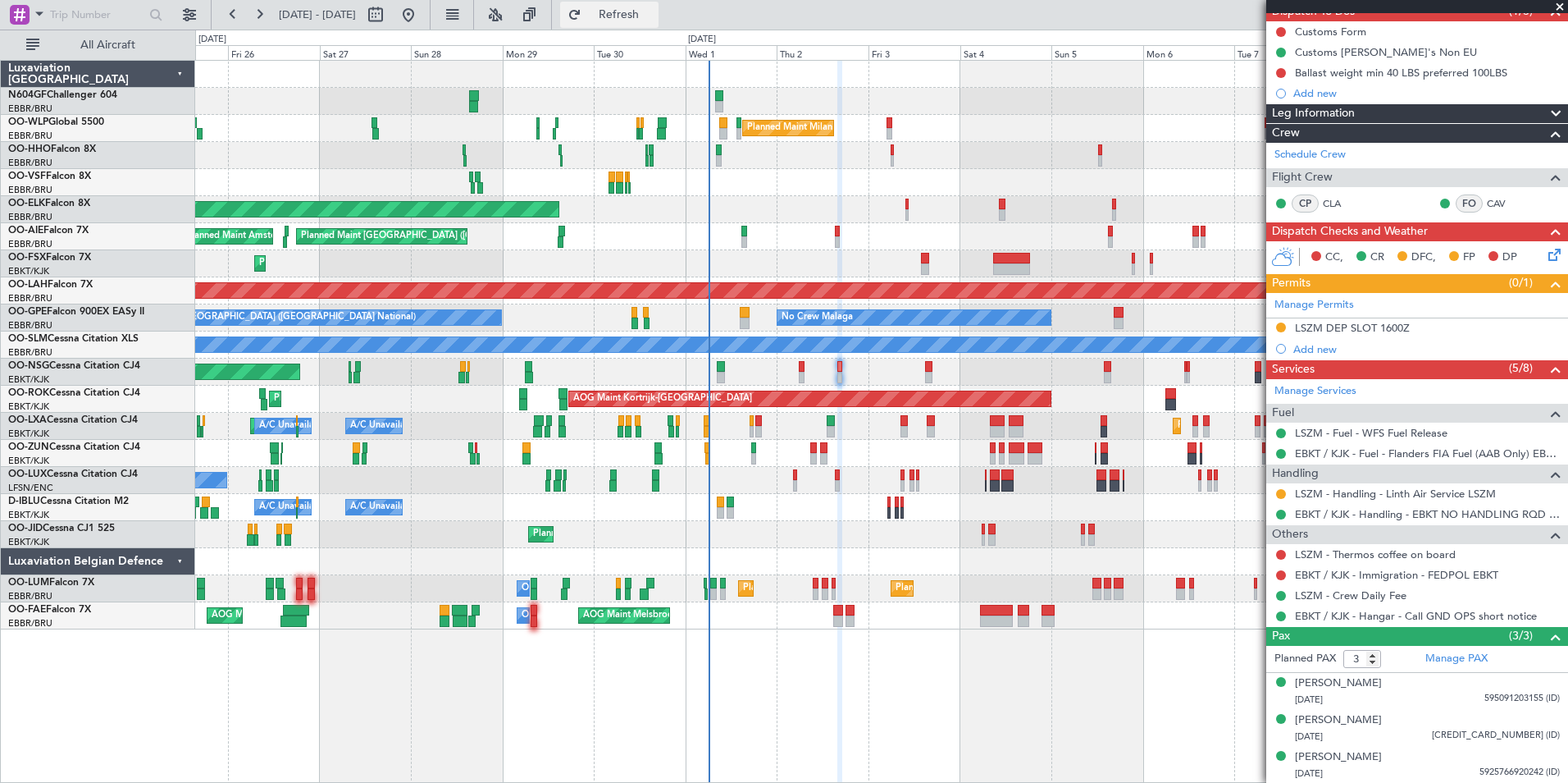
click at [654, 9] on span "Refresh" at bounding box center [619, 15] width 69 height 12
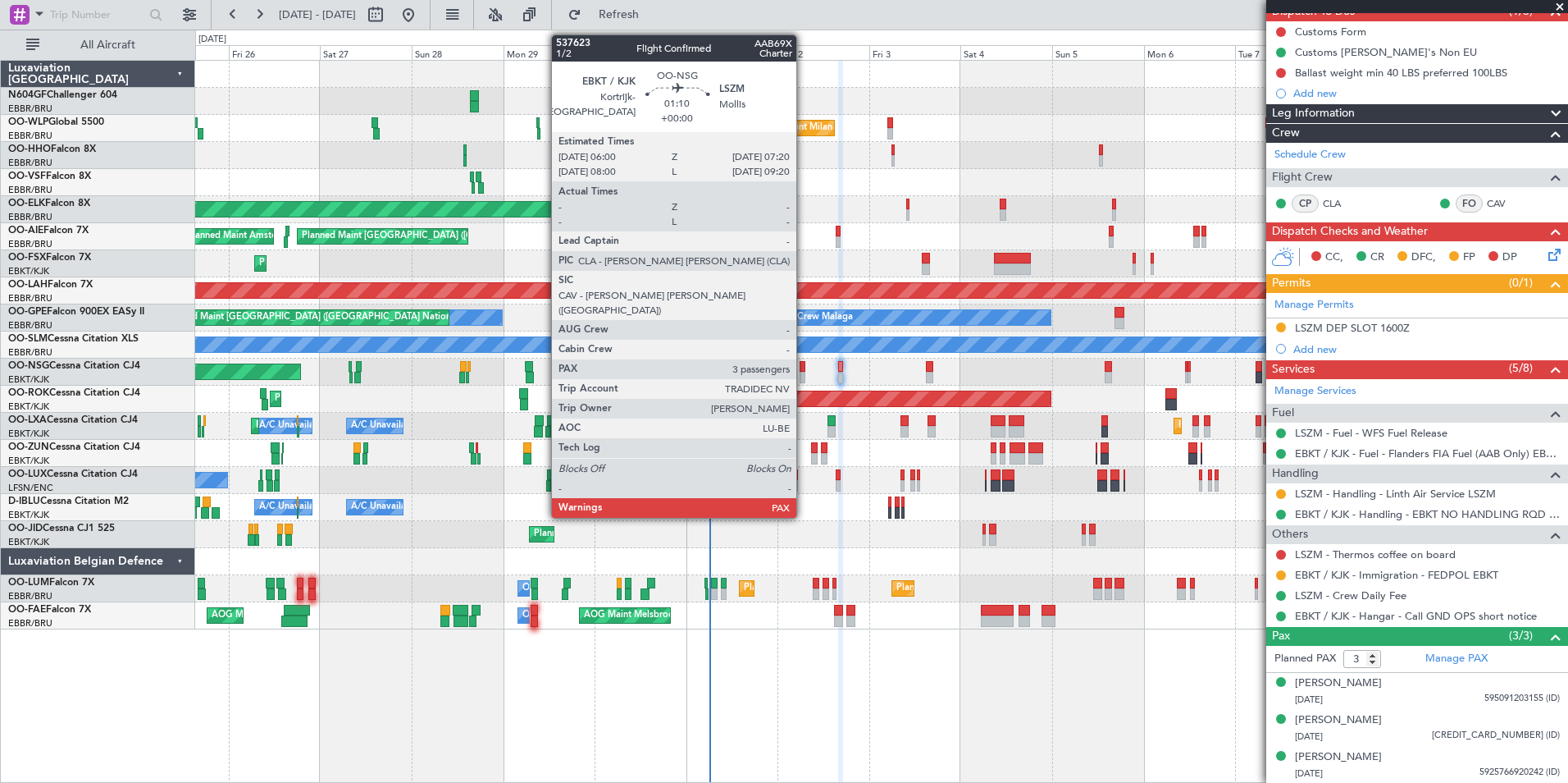
click at [803, 374] on div at bounding box center [802, 377] width 6 height 12
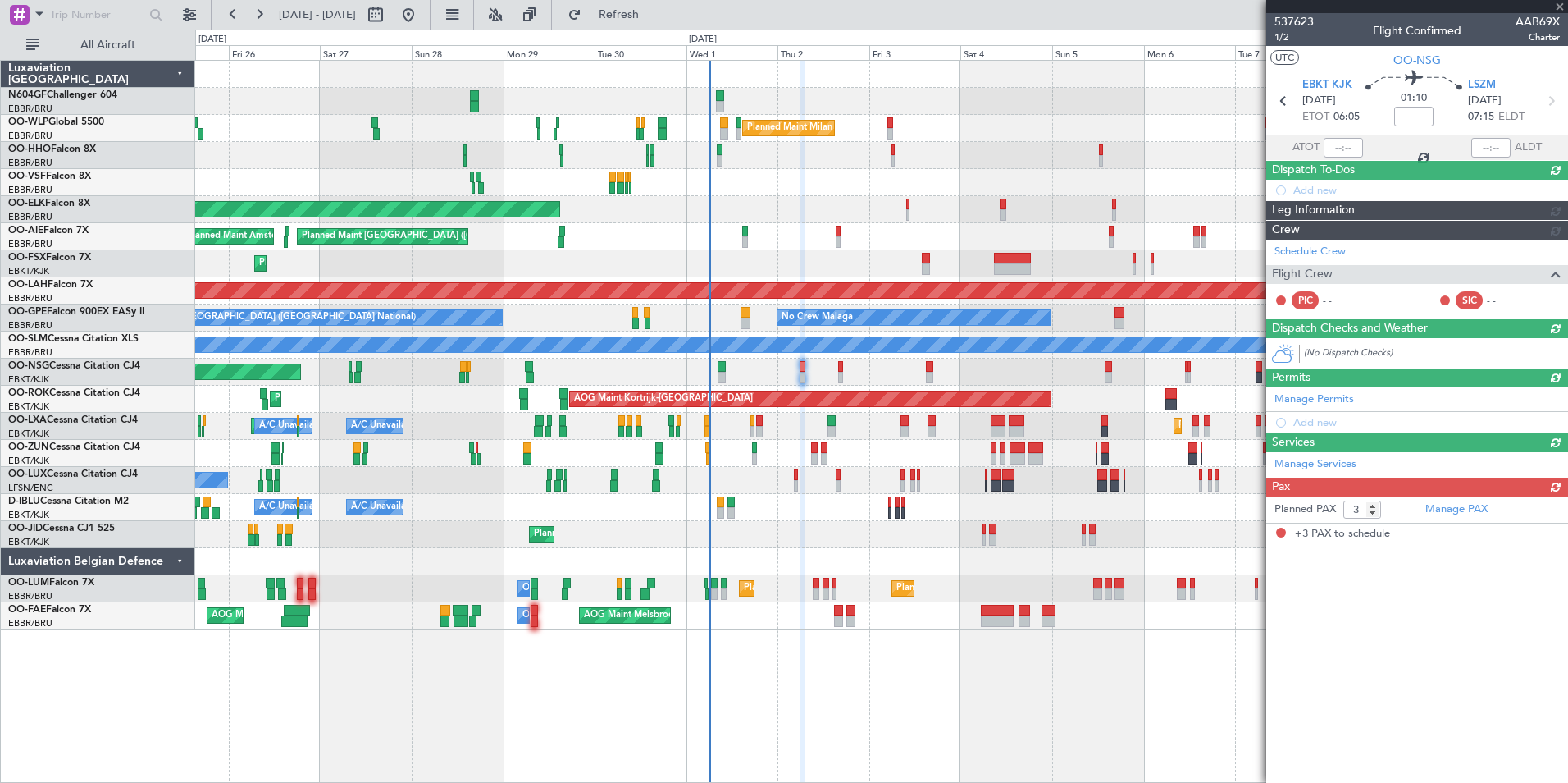
scroll to position [0, 0]
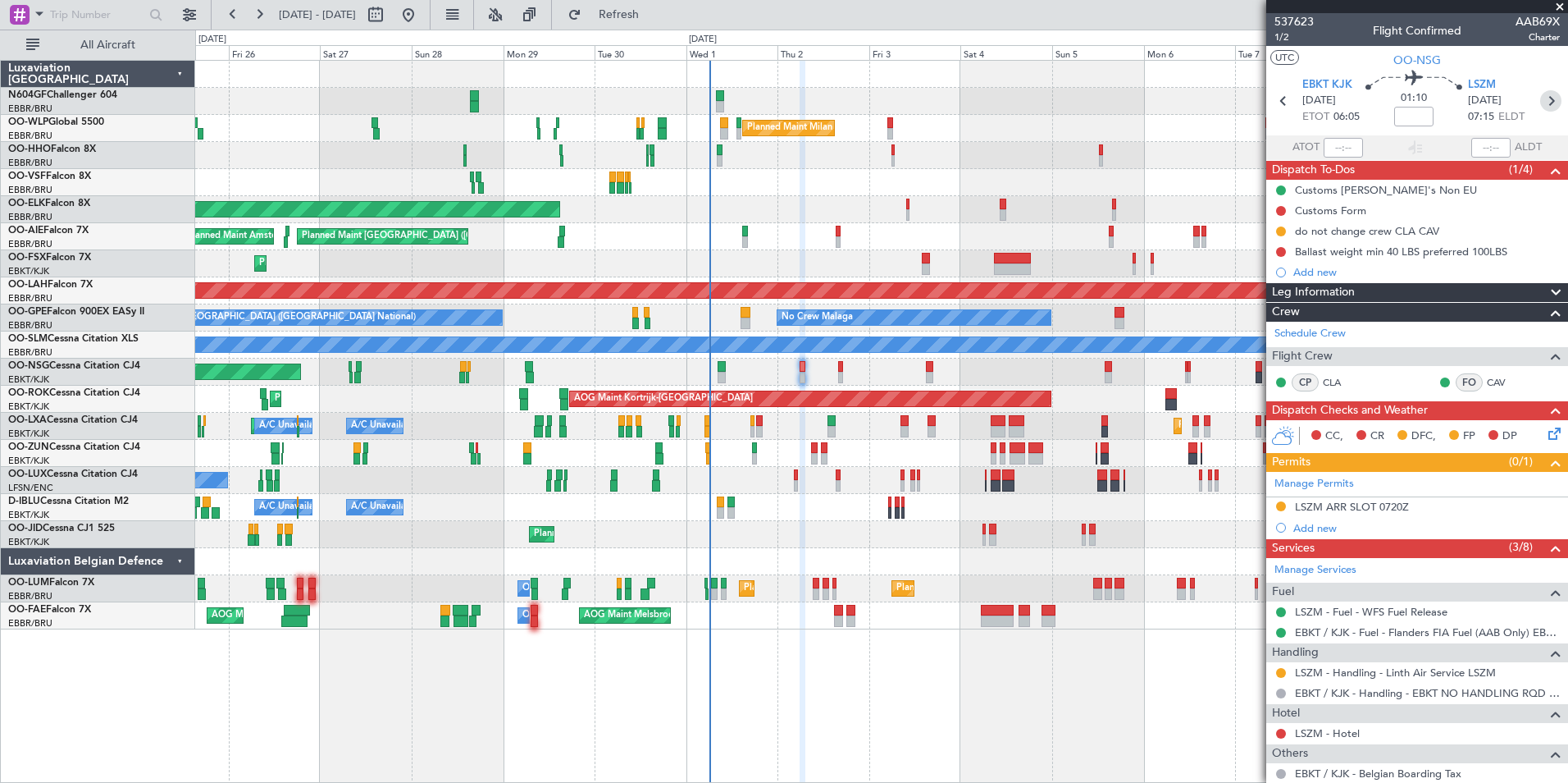
click at [1540, 100] on icon at bounding box center [1551, 101] width 21 height 21
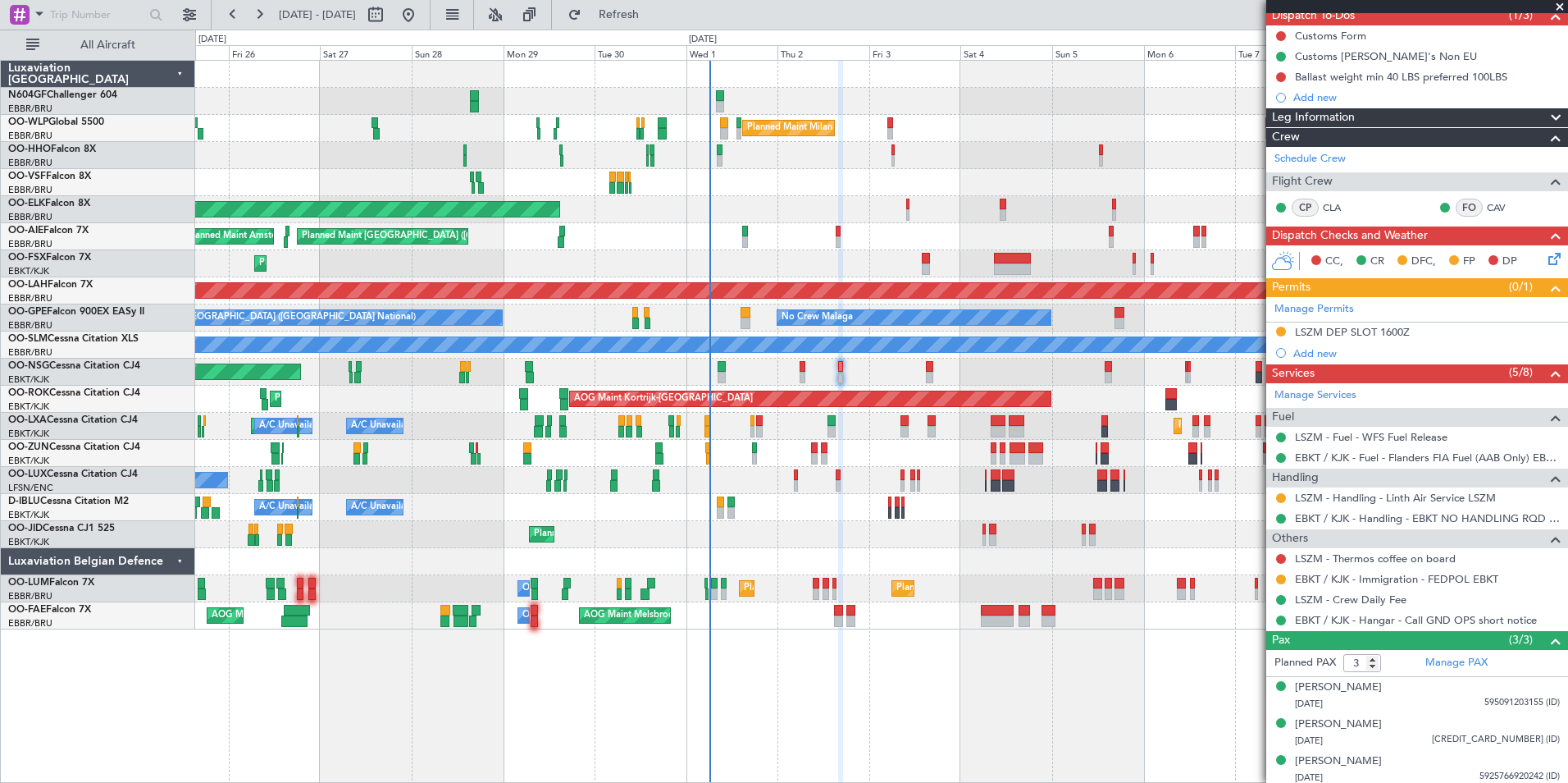
scroll to position [158, 0]
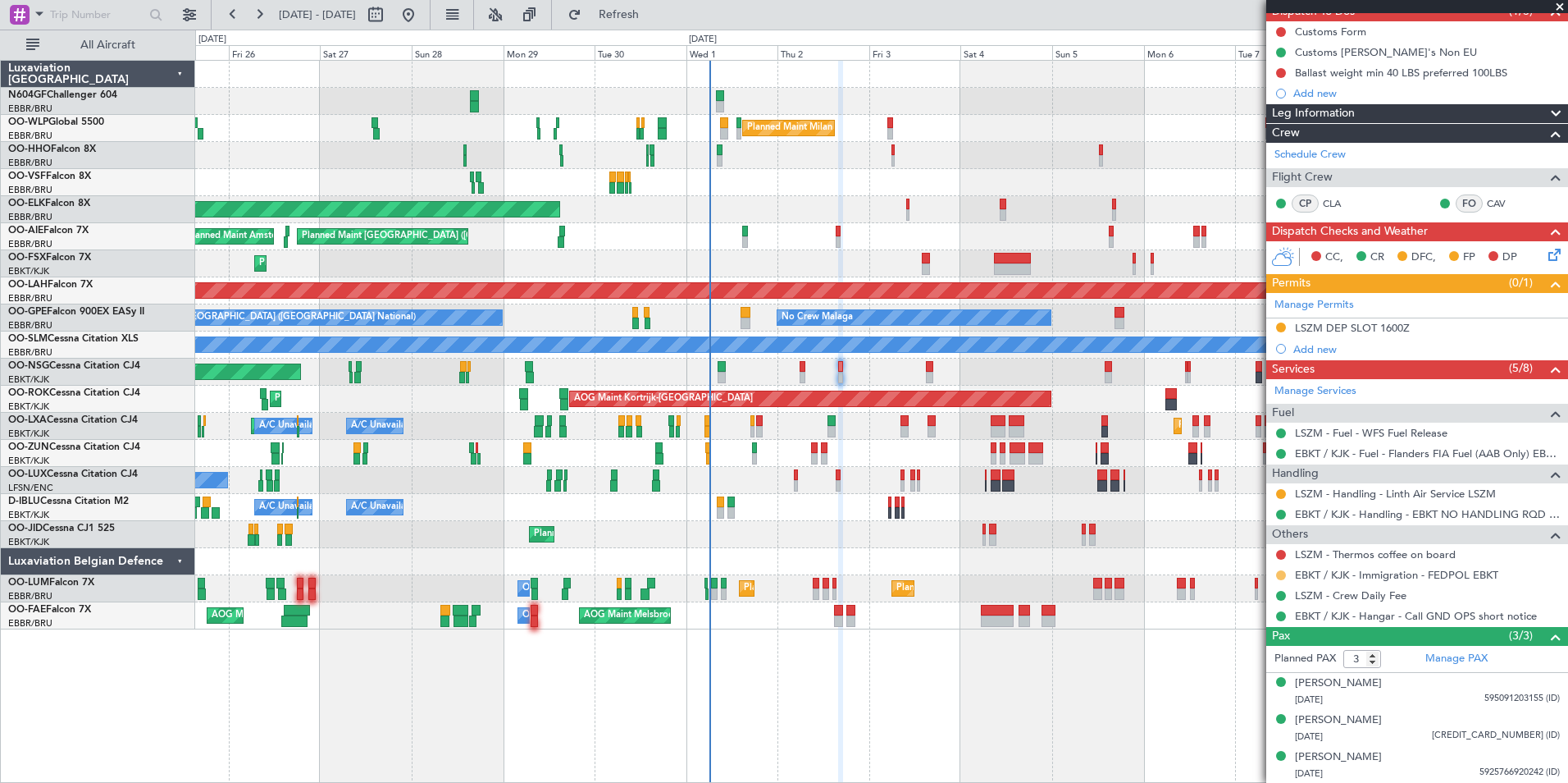
click at [1283, 572] on button at bounding box center [1281, 576] width 10 height 10
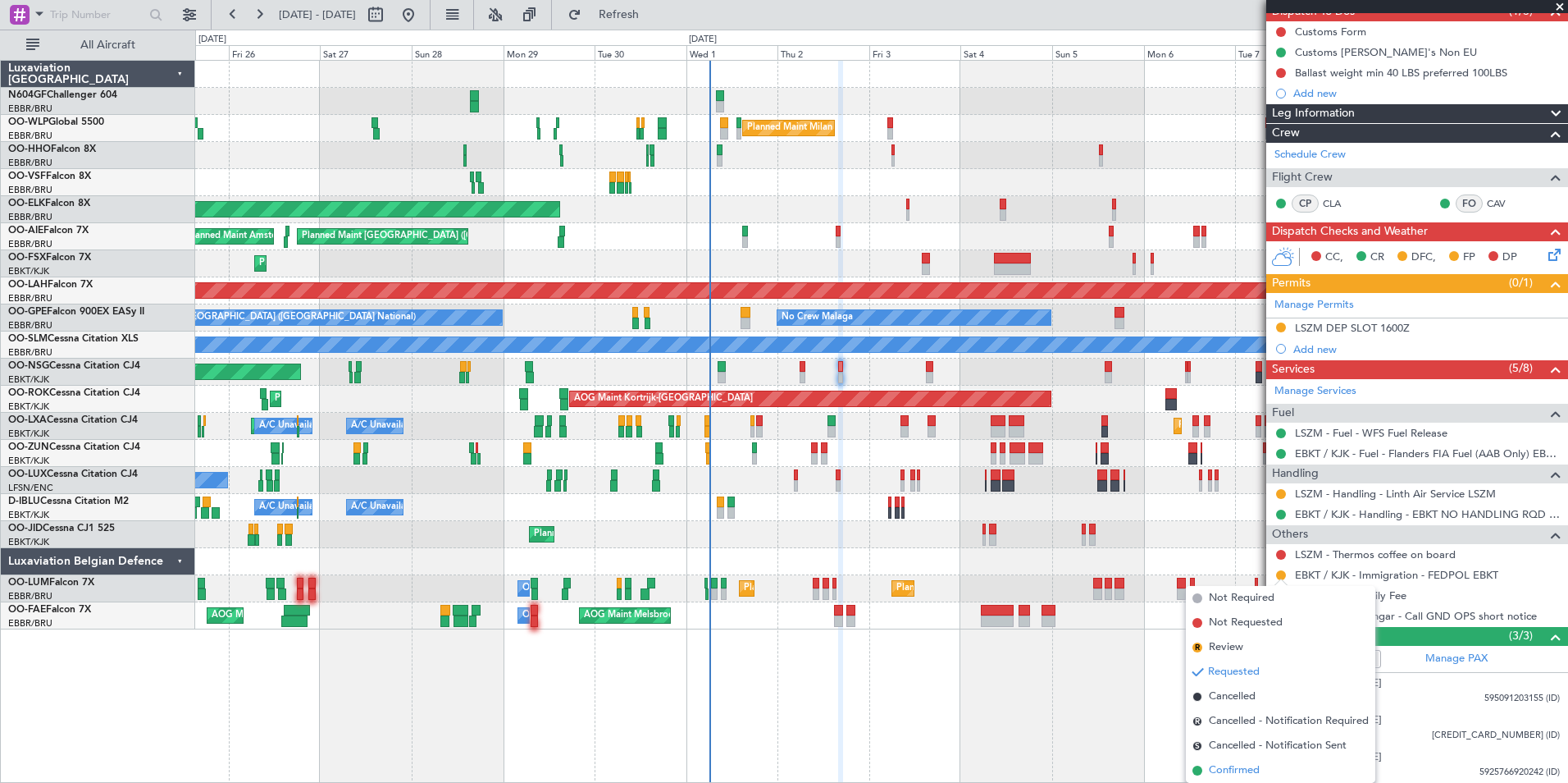
click at [1254, 769] on span "Confirmed" at bounding box center [1235, 771] width 51 height 16
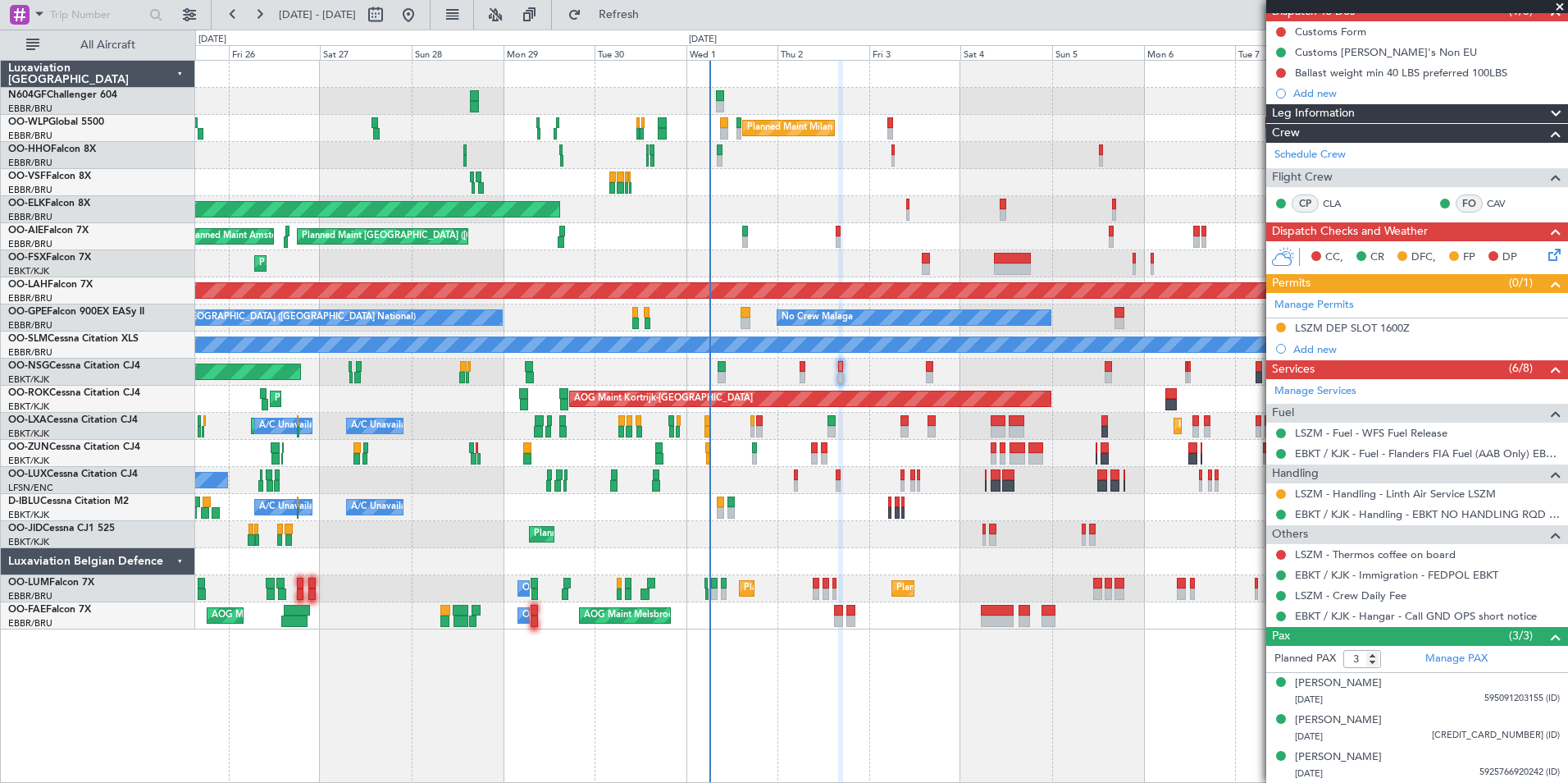
scroll to position [0, 0]
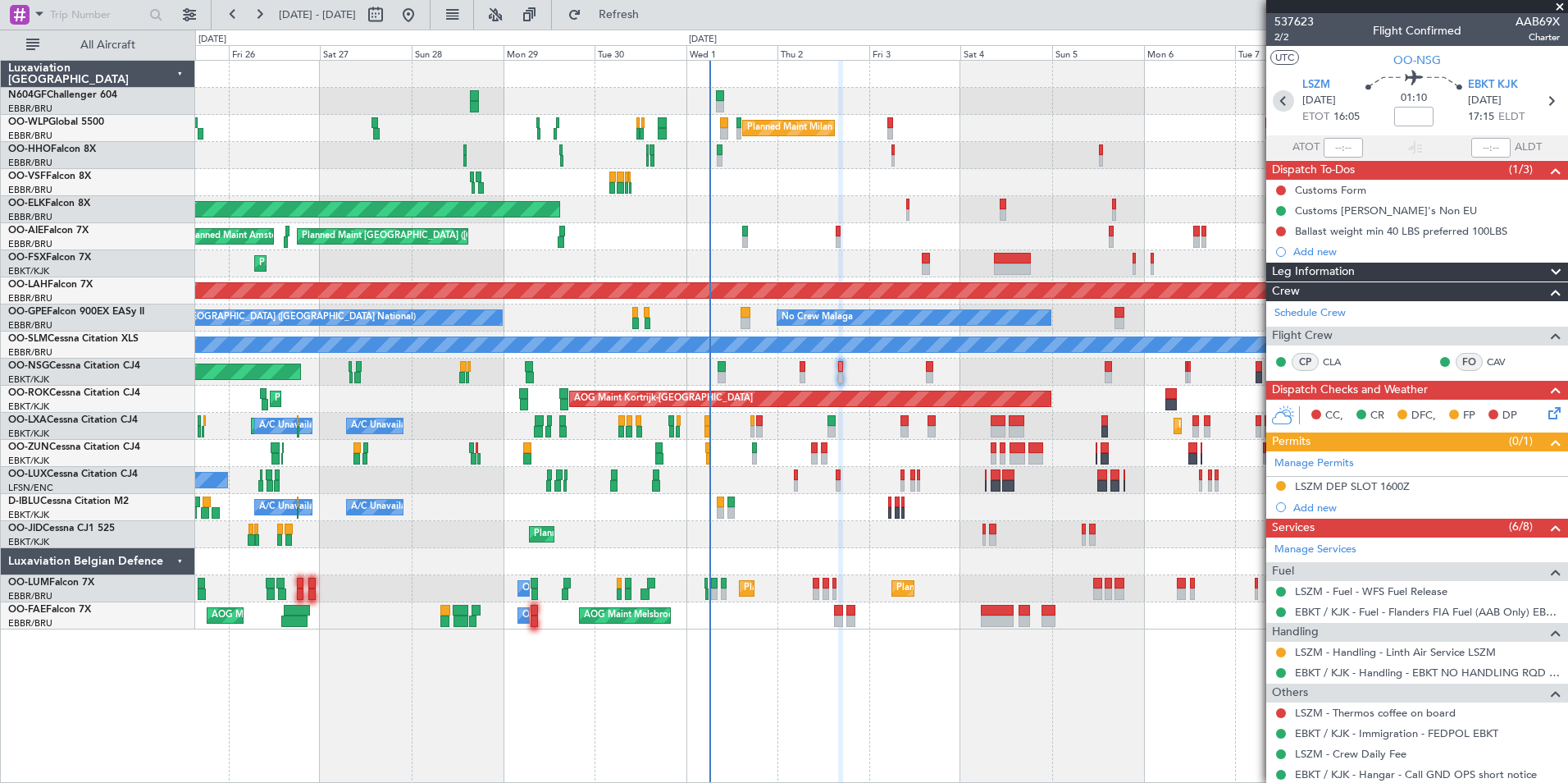
click at [1282, 103] on icon at bounding box center [1283, 101] width 21 height 21
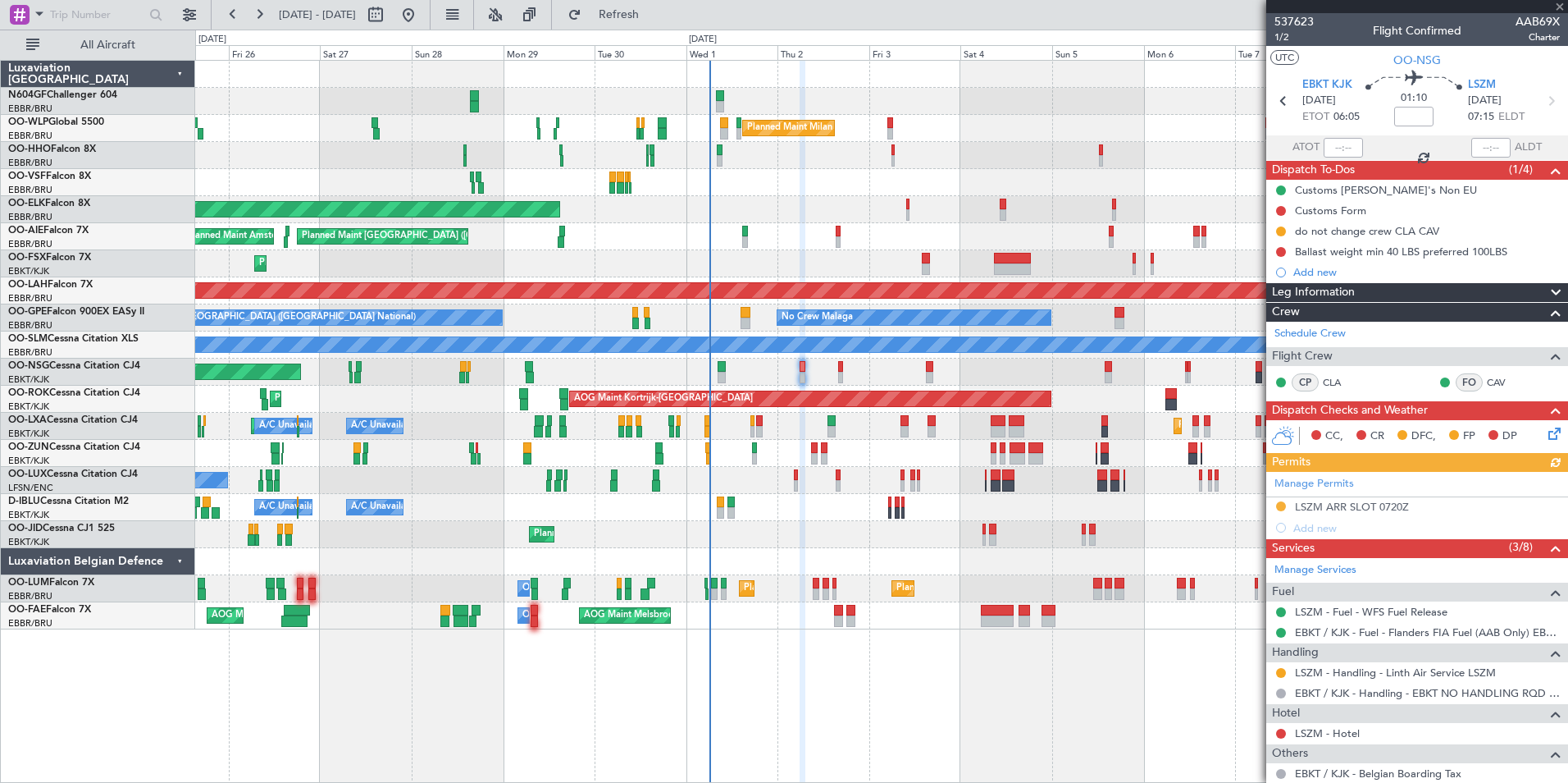
scroll to position [240, 0]
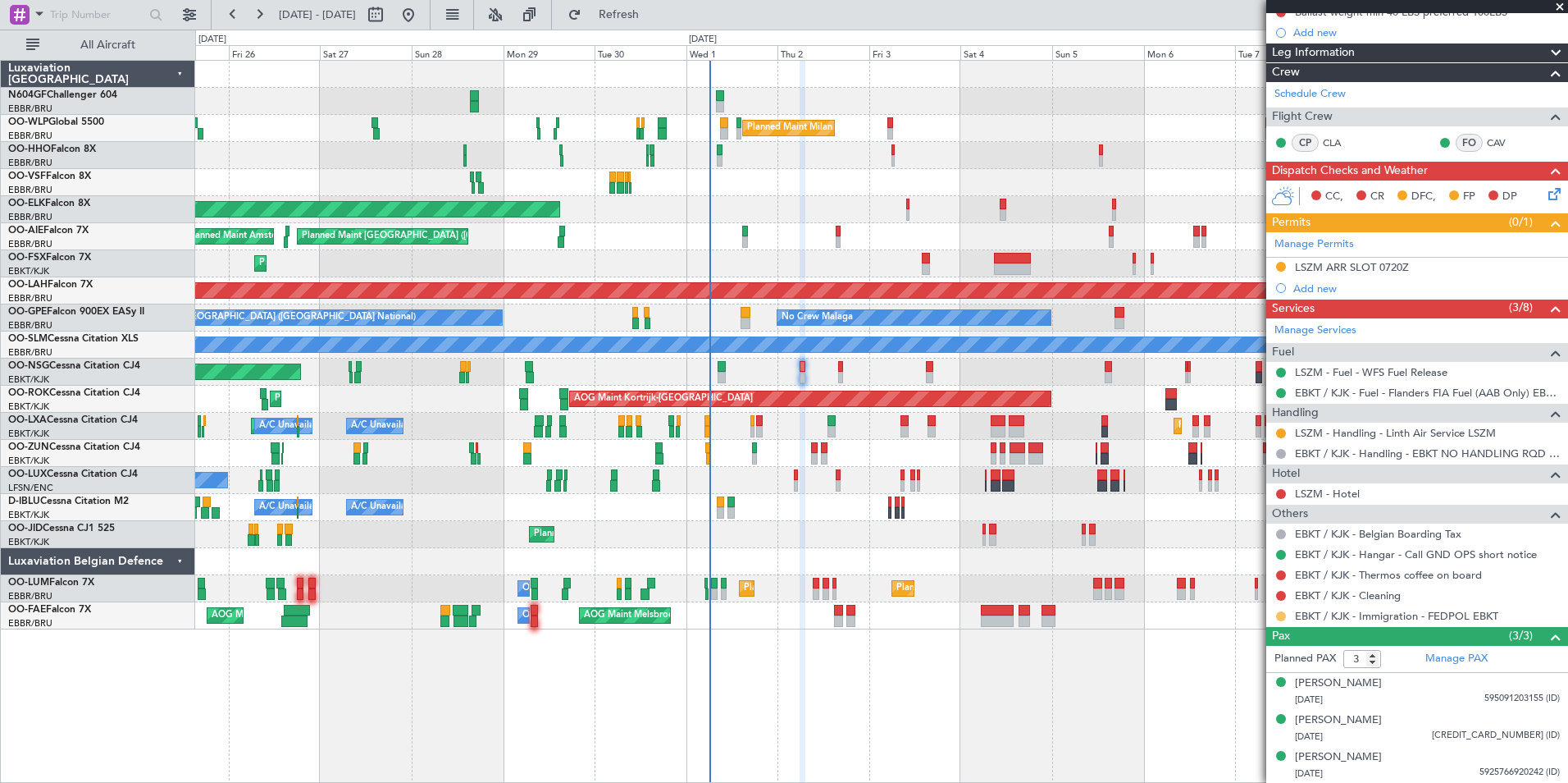
click at [1281, 615] on button at bounding box center [1281, 616] width 10 height 10
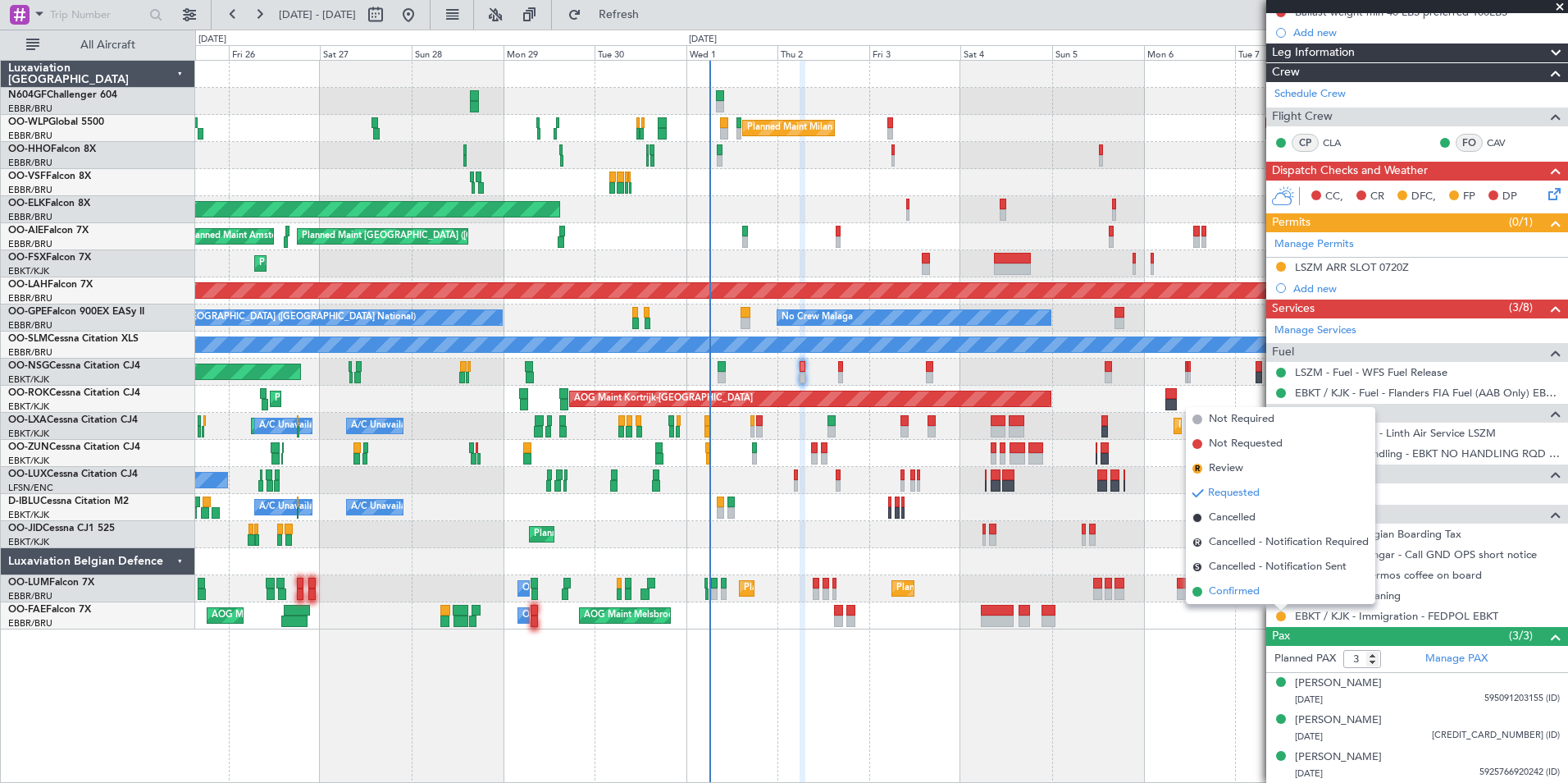
click at [1256, 596] on span "Confirmed" at bounding box center [1235, 591] width 51 height 16
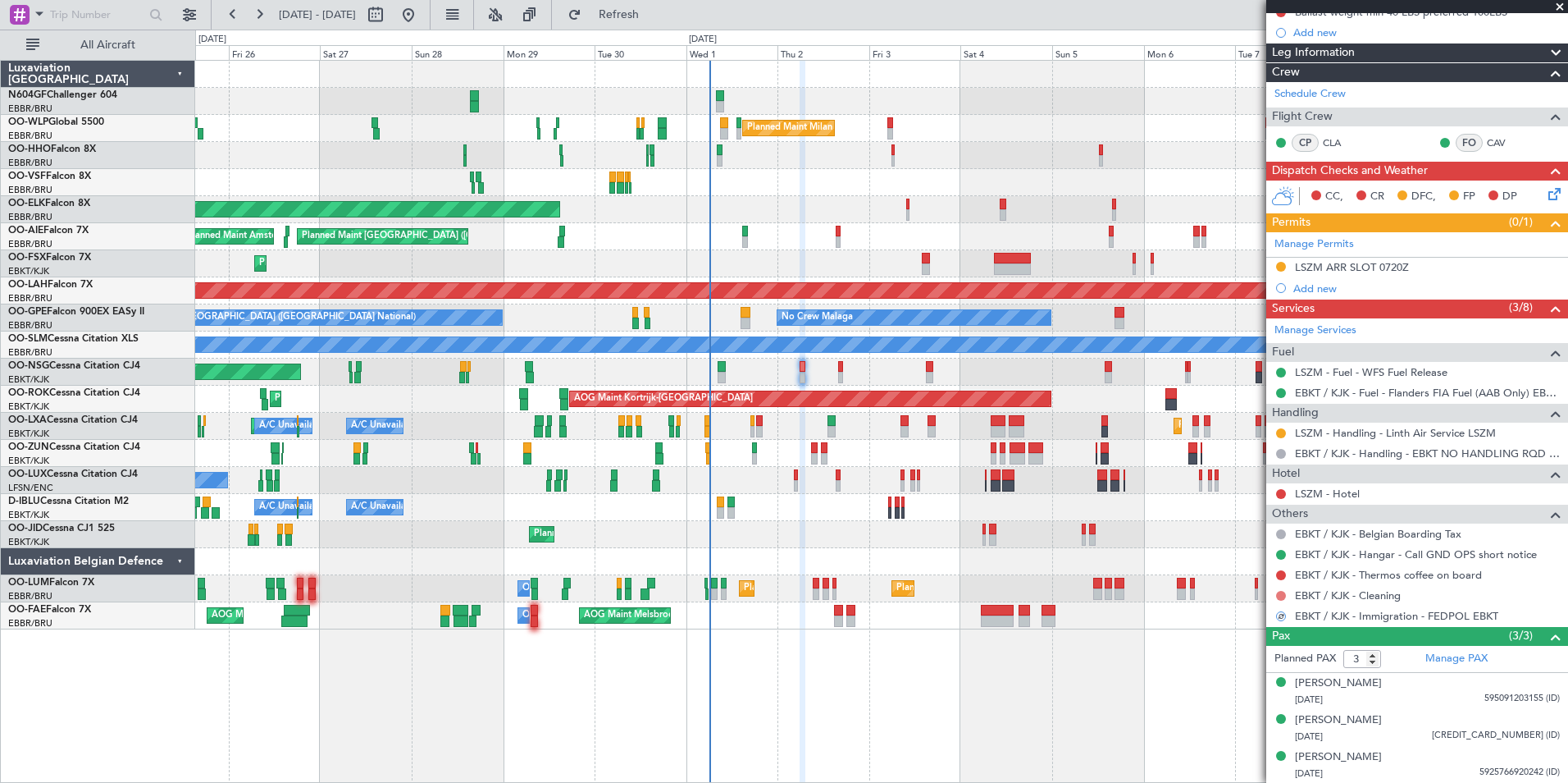
click at [1282, 597] on button at bounding box center [1281, 595] width 10 height 10
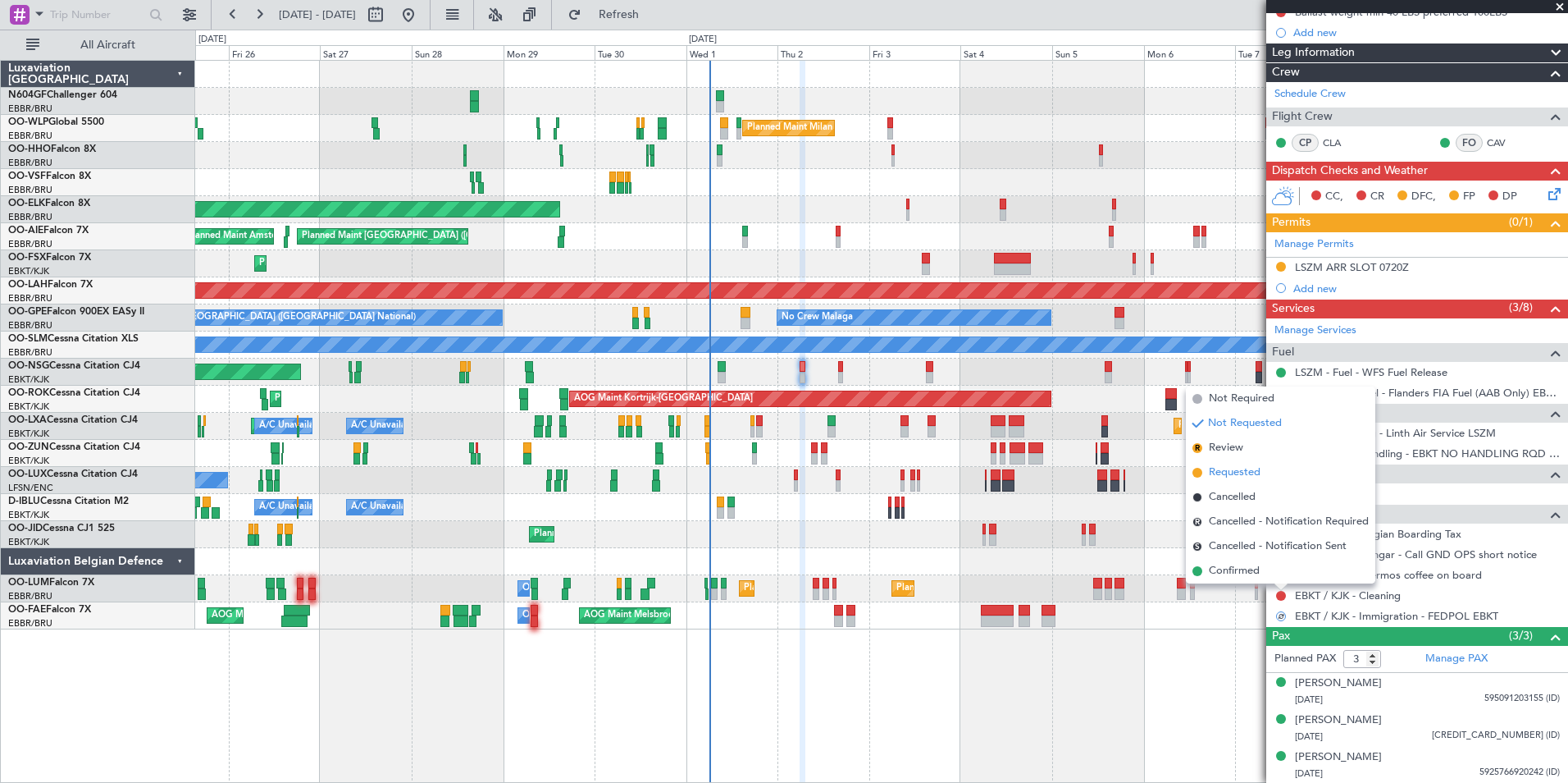
click at [1249, 474] on span "Requested" at bounding box center [1235, 473] width 52 height 16
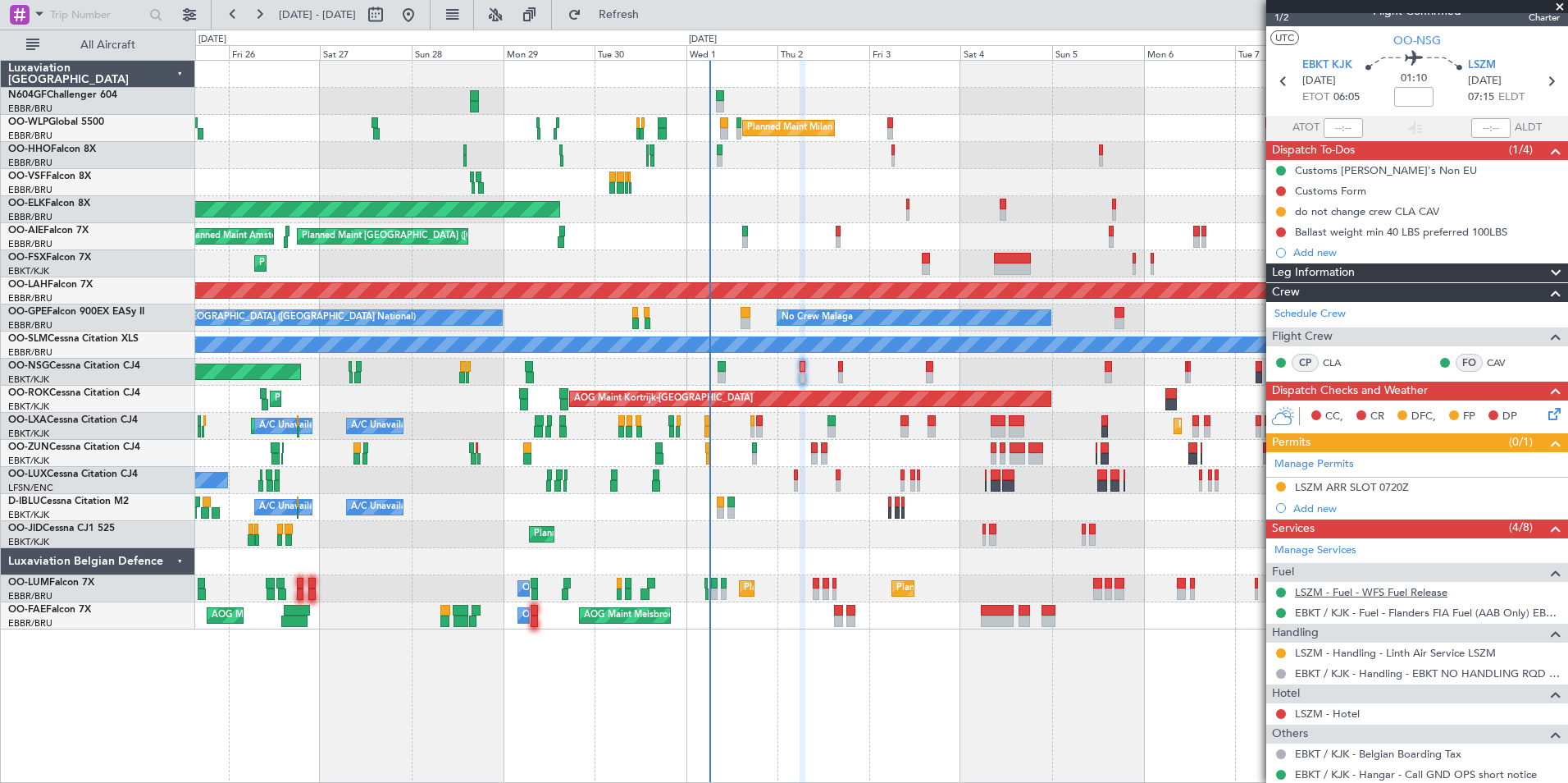
scroll to position [0, 0]
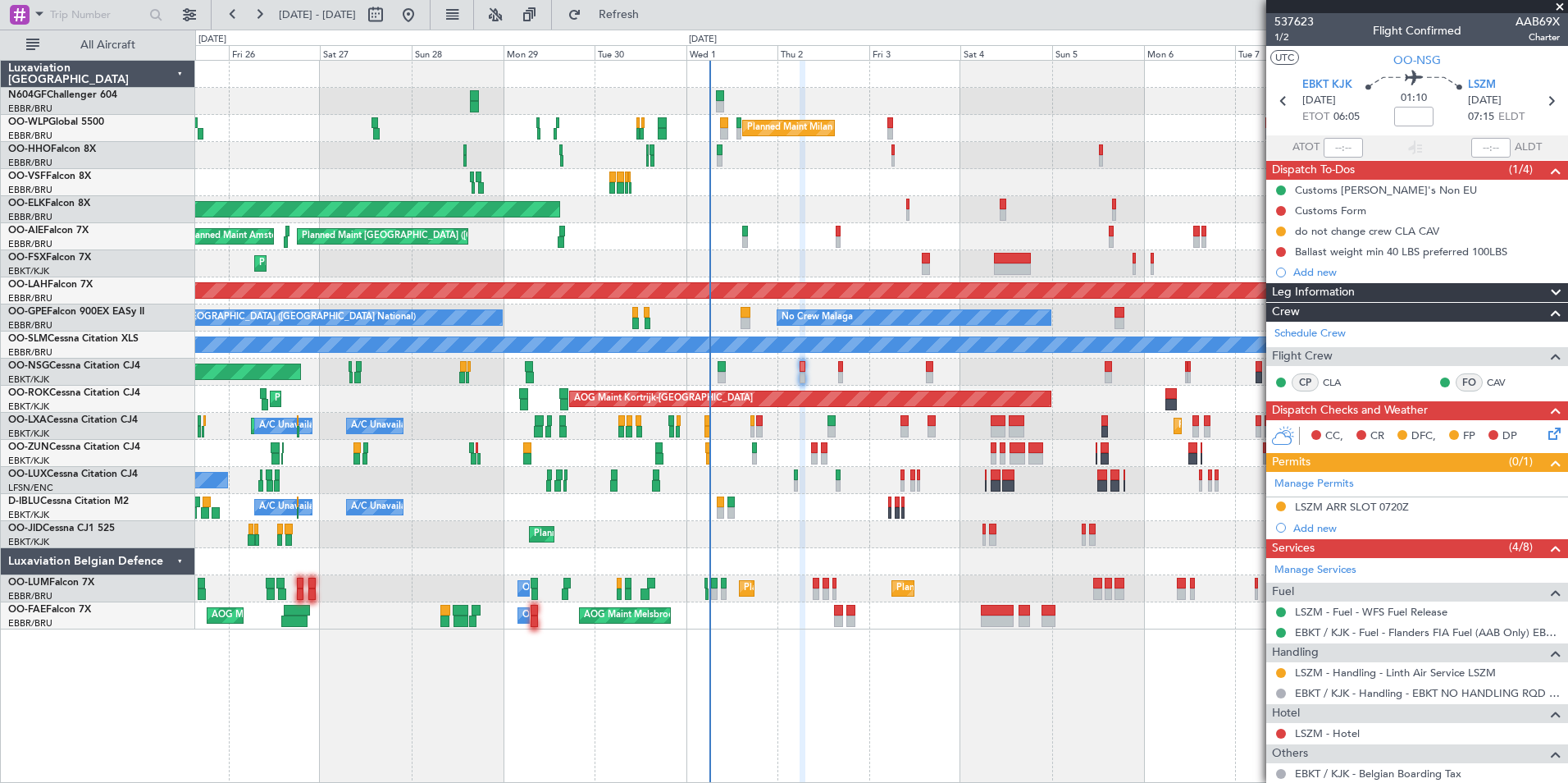
click at [844, 181] on div "Planned Maint Milan (Linate) Planned Maint Geneva (Cointrin) Planned Maint Kort…" at bounding box center [881, 345] width 1372 height 569
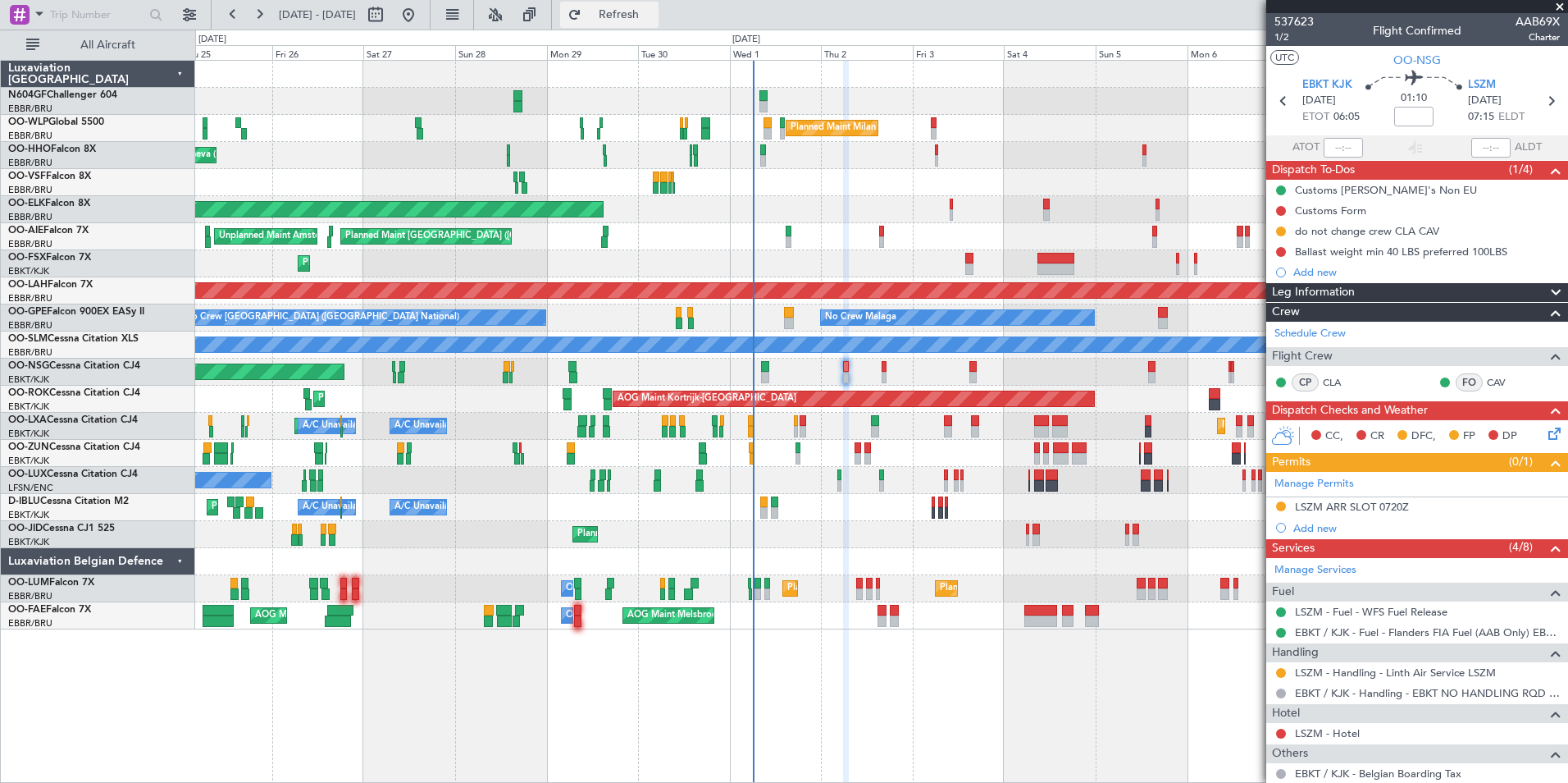
click at [654, 9] on span "Refresh" at bounding box center [619, 15] width 69 height 12
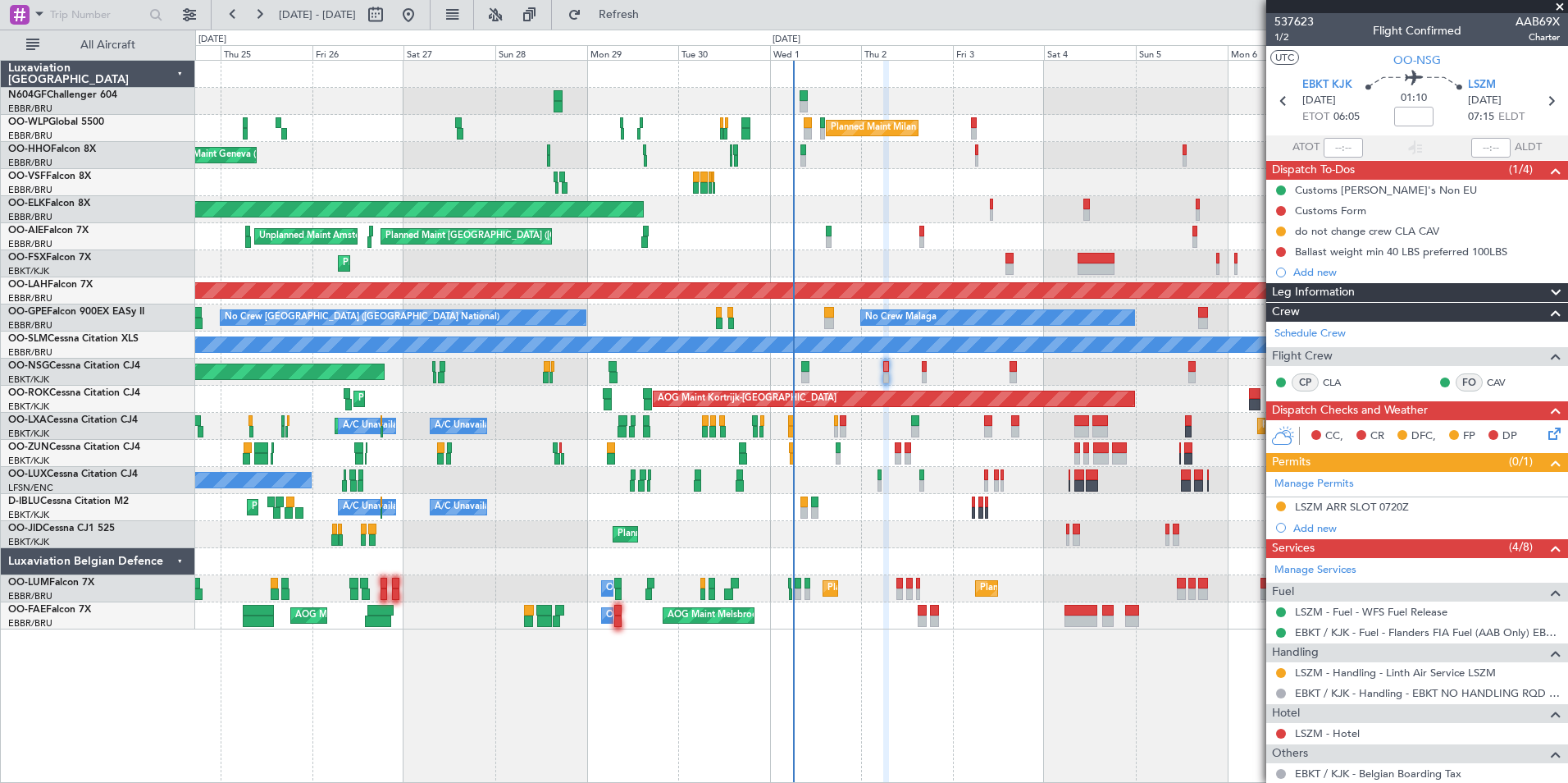
click at [916, 177] on div at bounding box center [881, 182] width 1372 height 27
click at [654, 20] on span "Refresh" at bounding box center [619, 15] width 69 height 12
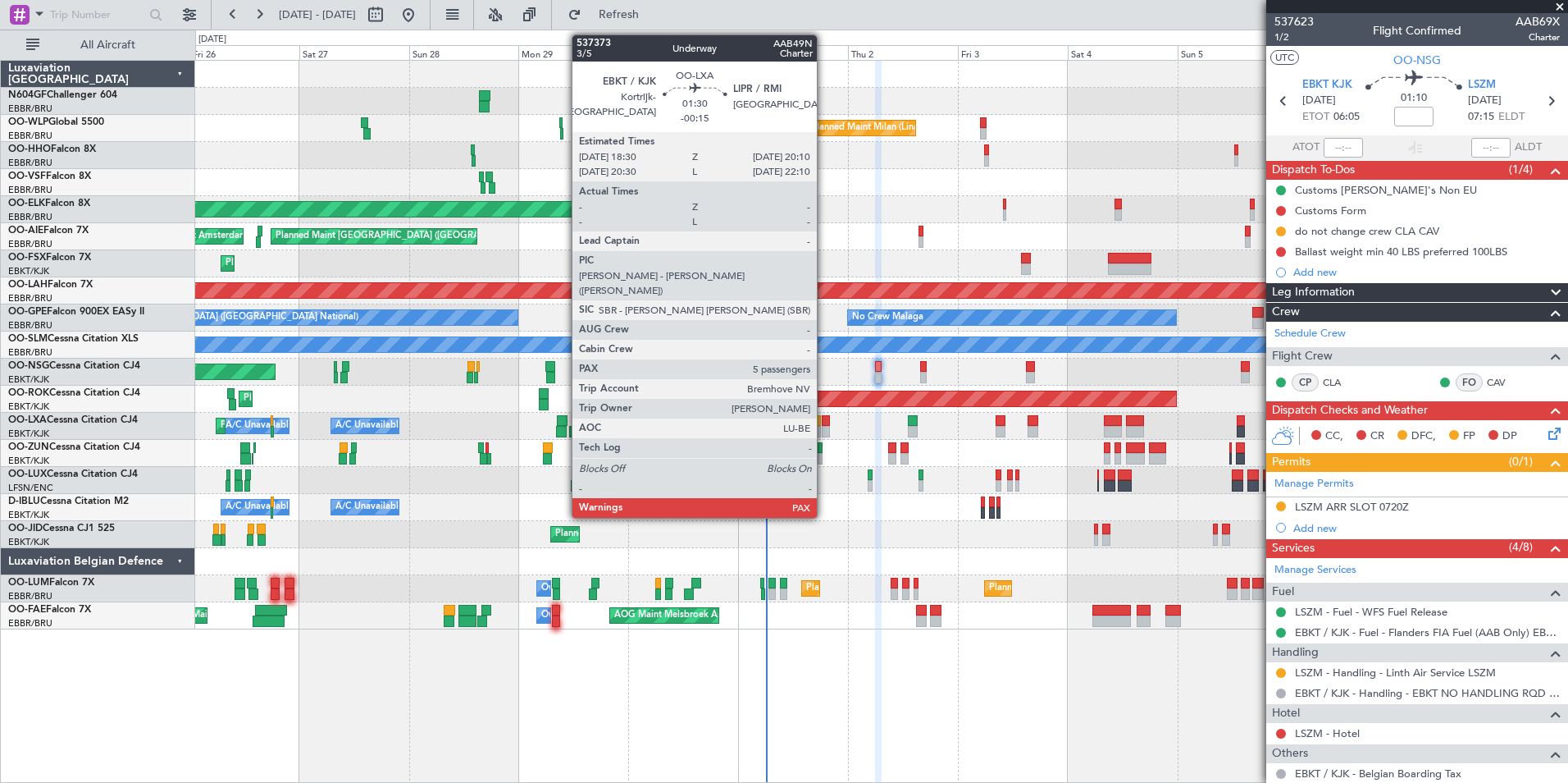
click at [824, 428] on div at bounding box center [826, 431] width 8 height 12
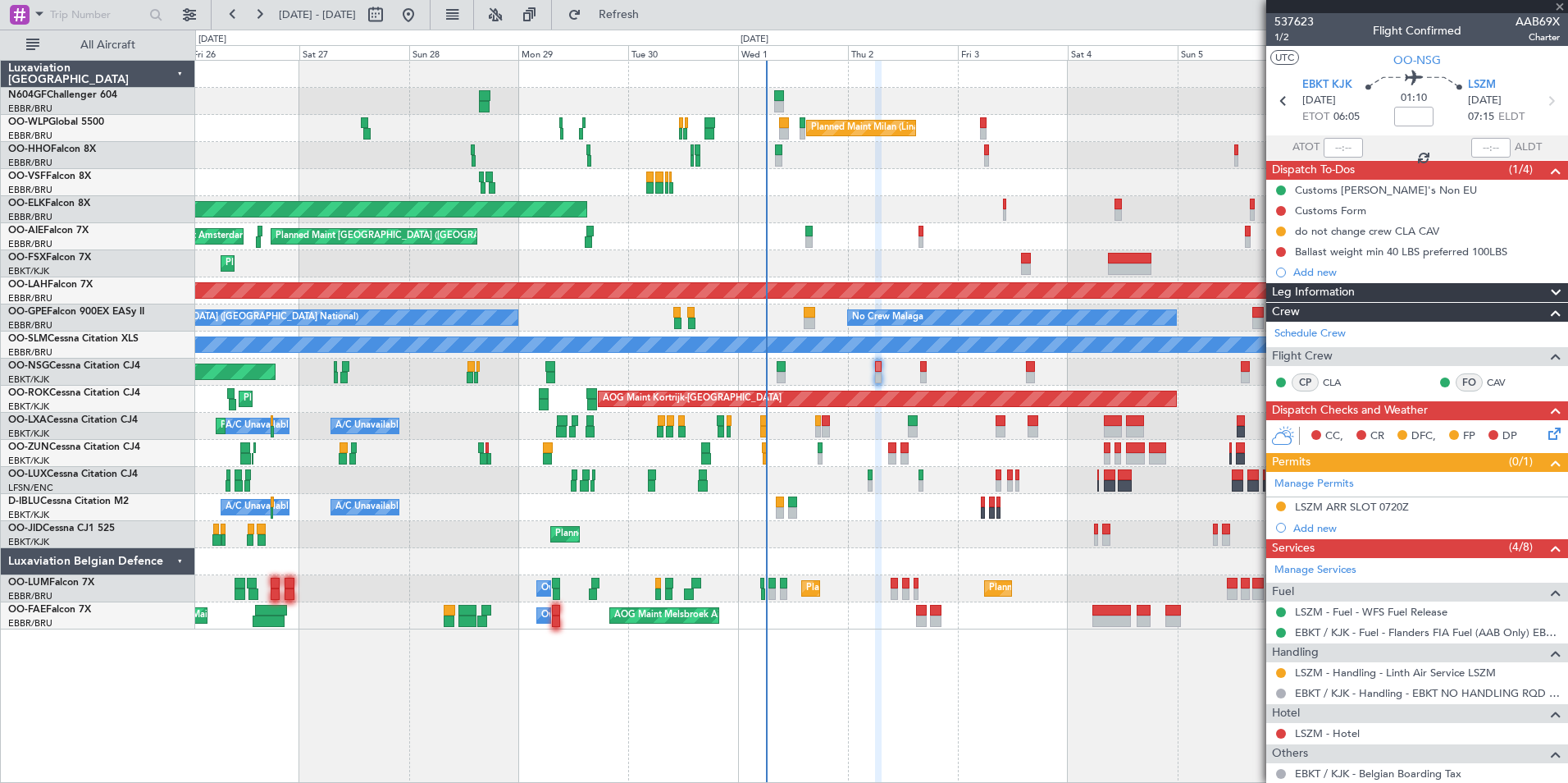
type input "-00:15"
type input "5"
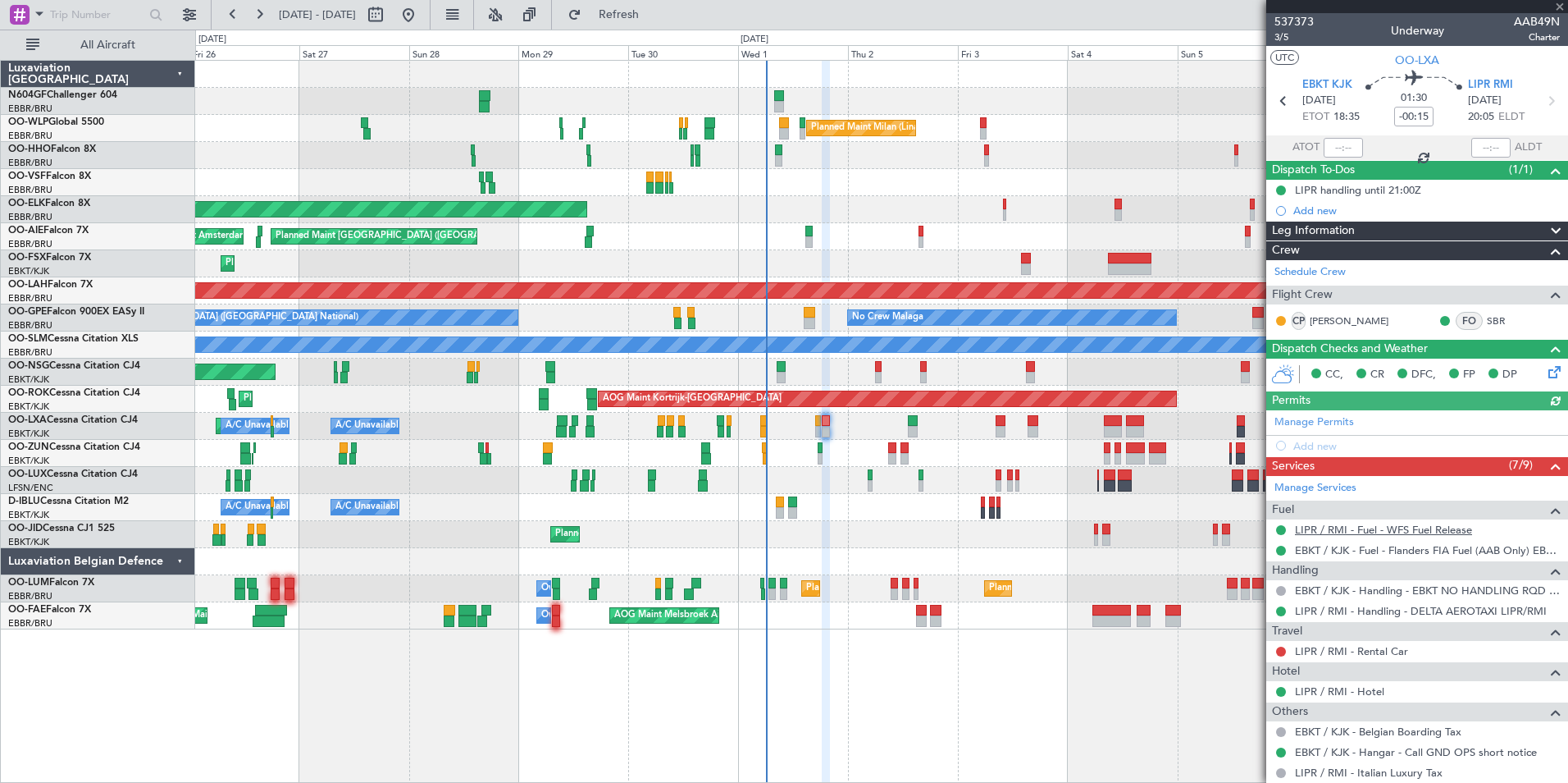
scroll to position [313, 0]
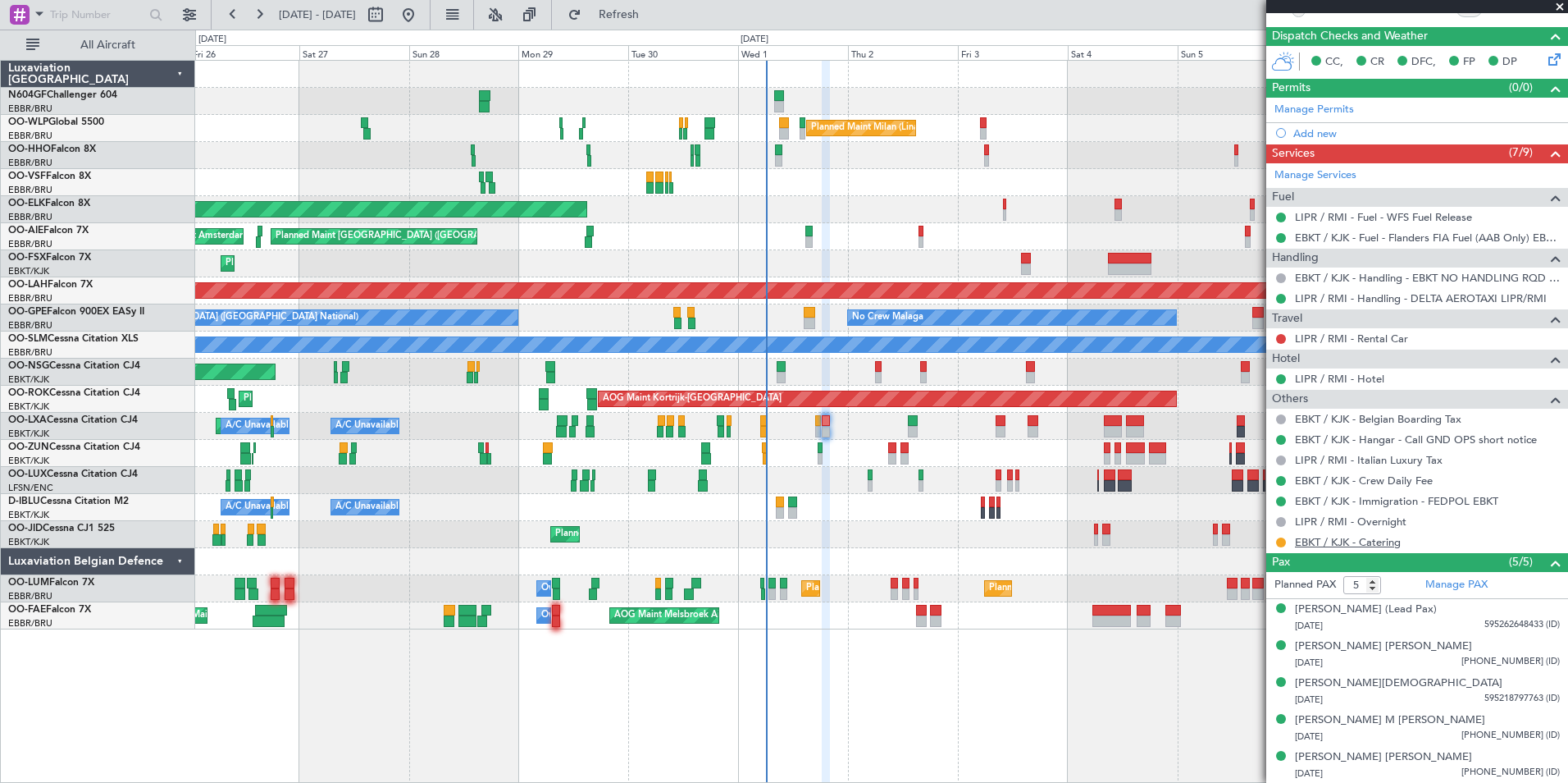
click at [1390, 547] on link "EBKT / KJK - Catering" at bounding box center [1347, 542] width 106 height 14
click at [635, 16] on button "Refresh" at bounding box center [610, 15] width 99 height 26
click at [1036, 498] on div "A/C Unavailable Brussels (Brussels National) A/C Unavailable Kortrijk-Wevelgem …" at bounding box center [881, 507] width 1372 height 27
click at [658, 5] on button "Refresh" at bounding box center [610, 15] width 99 height 26
click at [637, 10] on span "Refresh" at bounding box center [619, 15] width 69 height 12
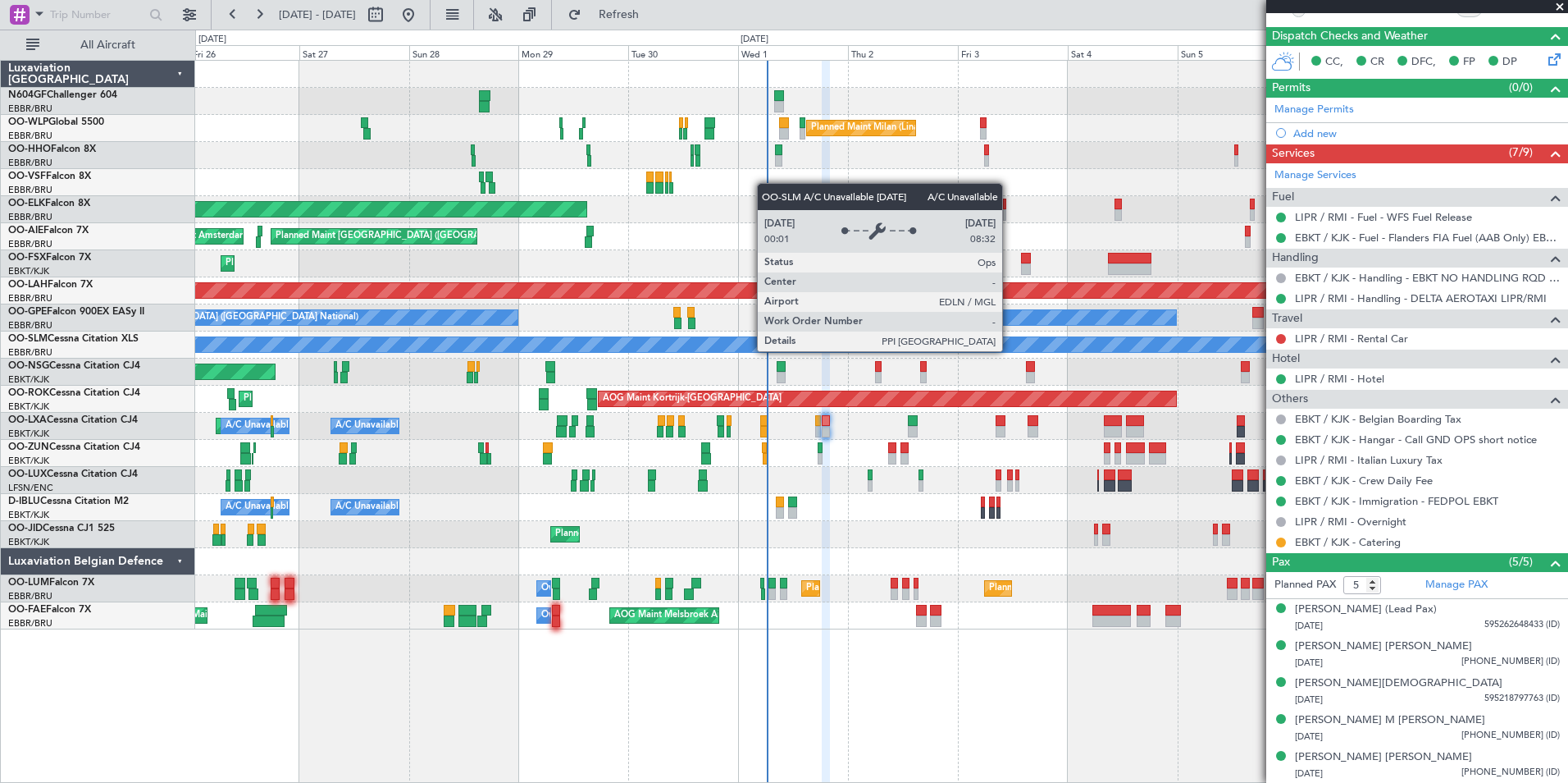
click at [1026, 356] on div "A/C Unavailable [GEOGRAPHIC_DATA]" at bounding box center [881, 345] width 1372 height 27
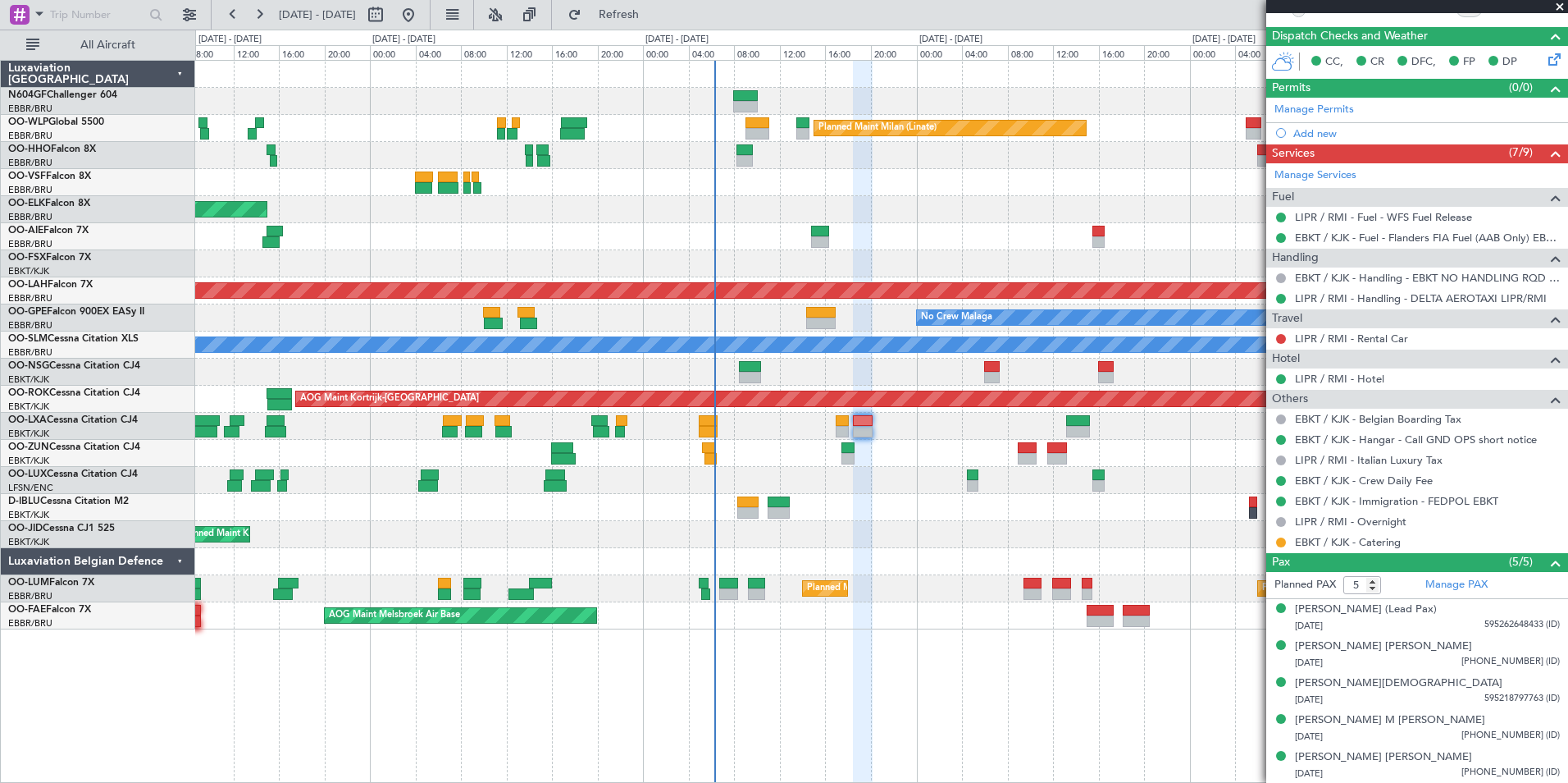
click at [726, 435] on div "Planned Maint Milan (Linate) Planned Maint Kortrijk-Wevelgem Planned Maint Lond…" at bounding box center [881, 345] width 1372 height 569
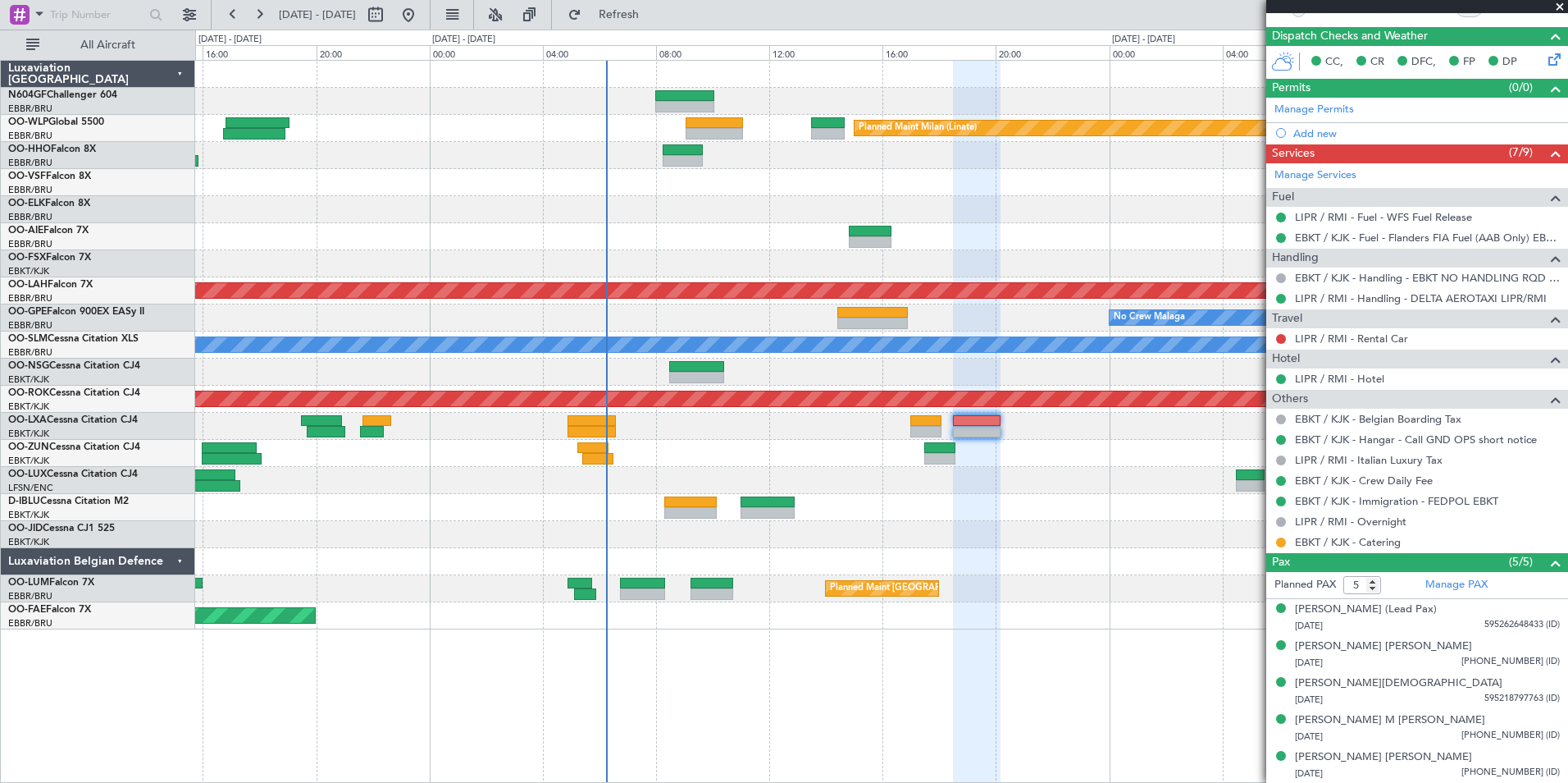
click at [690, 432] on div at bounding box center [881, 426] width 1372 height 27
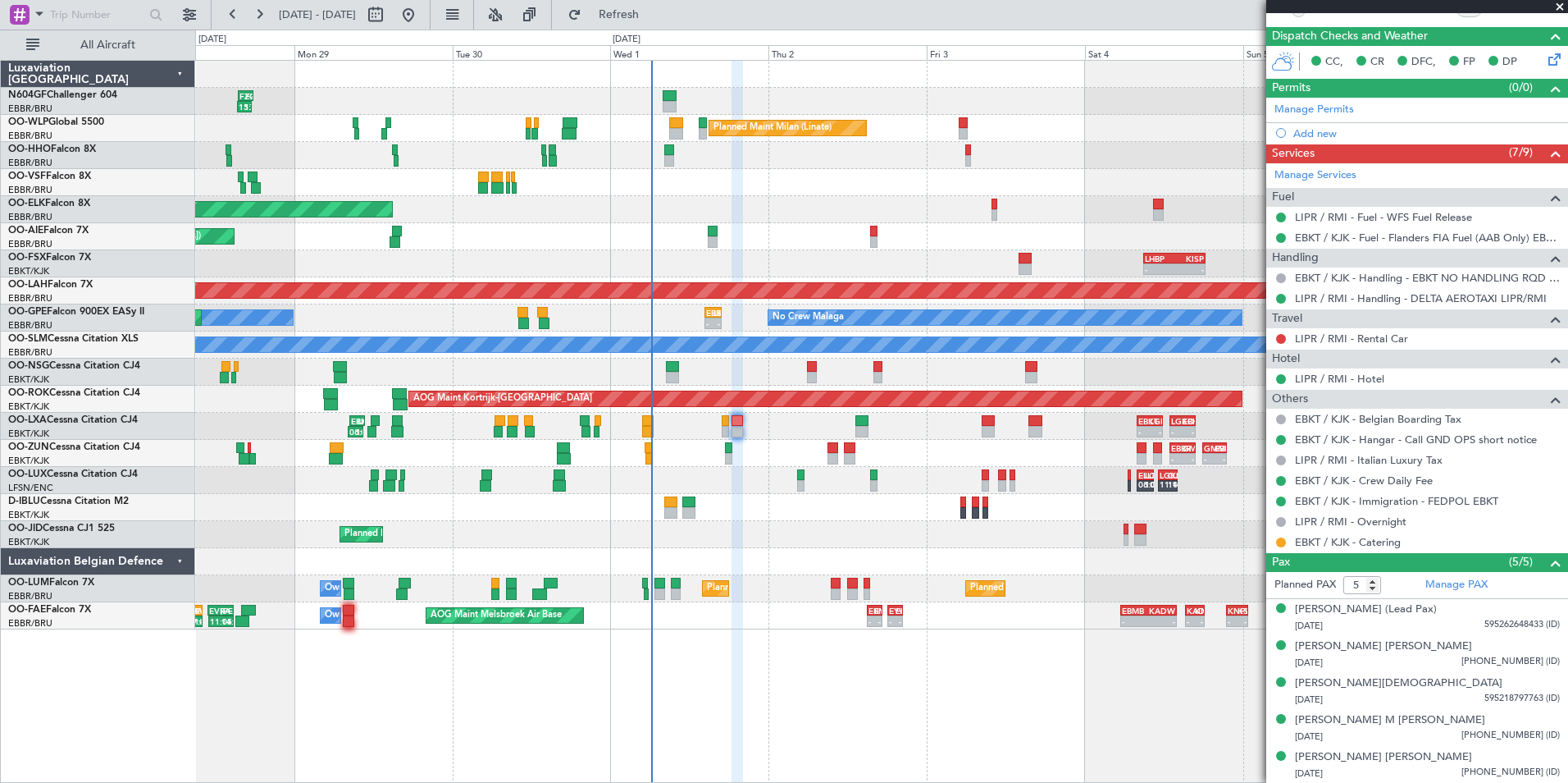
click at [784, 415] on div "- - EBKT 08:00 Z LGKO 11:55 Z - - LGKO 12:55 Z EBKT 16:50 Z EBKT 08:30 Z LIBD 1…" at bounding box center [881, 426] width 1372 height 27
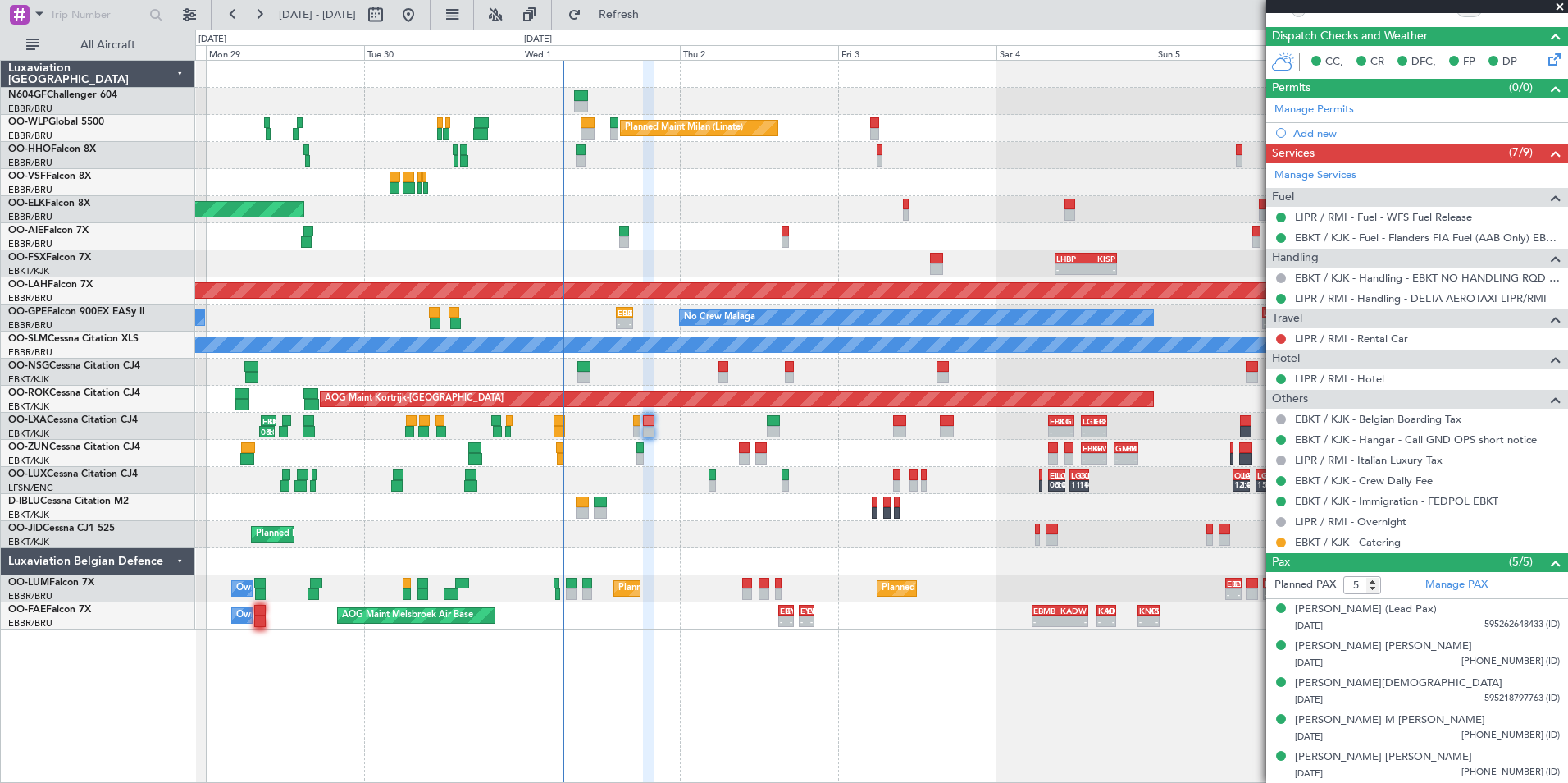
click at [726, 379] on div at bounding box center [723, 377] width 9 height 12
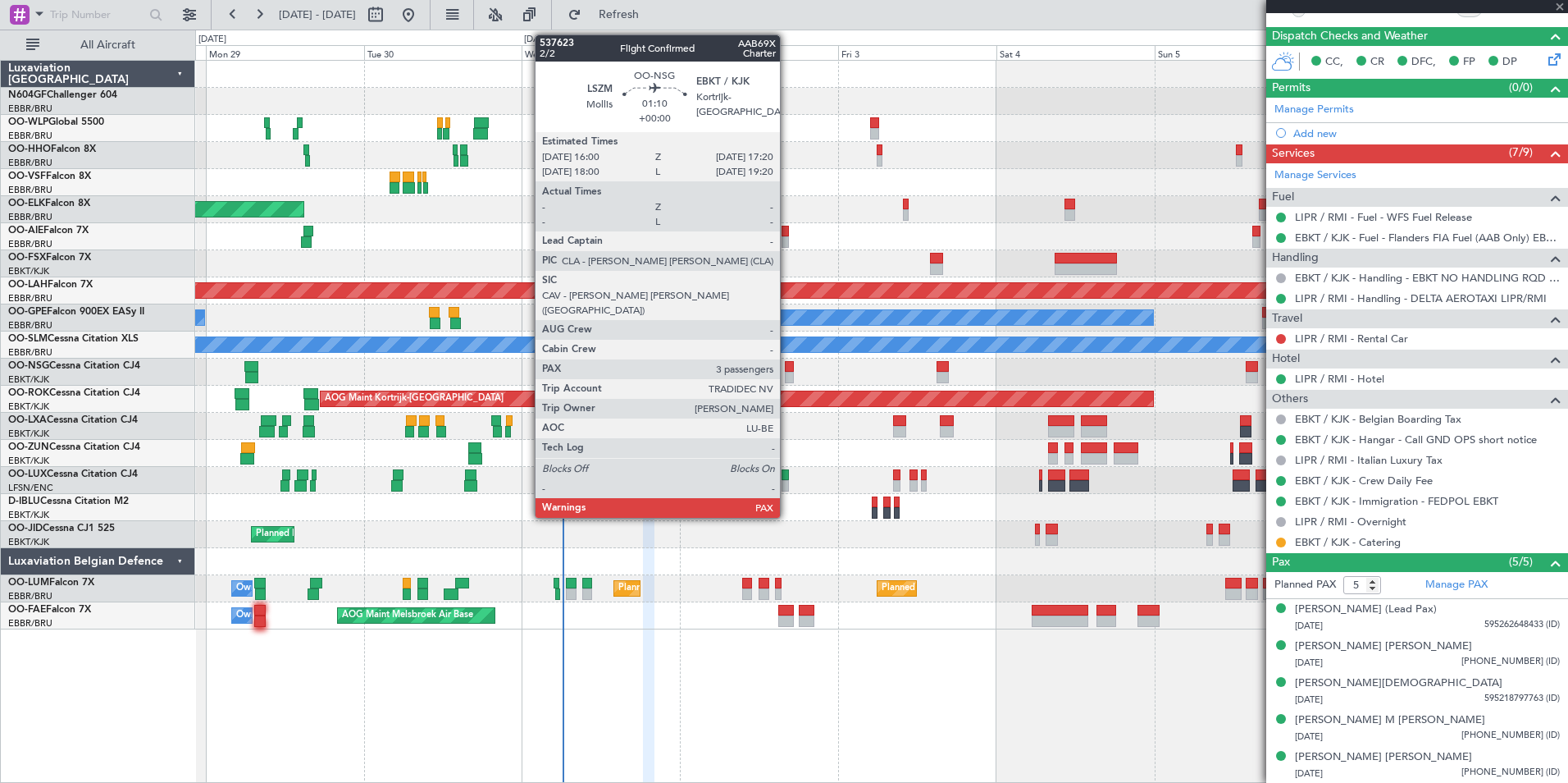
type input "3"
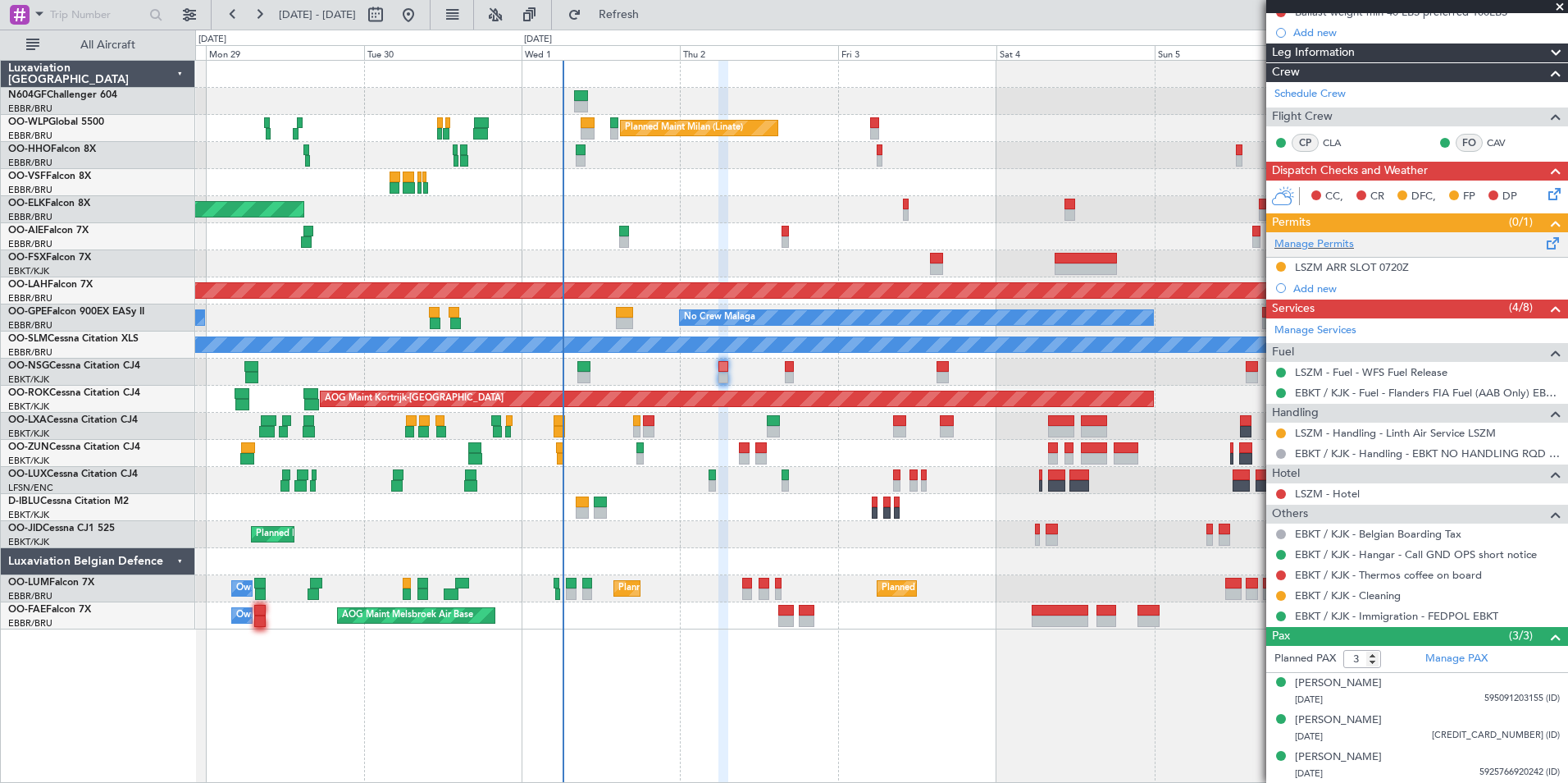
scroll to position [0, 0]
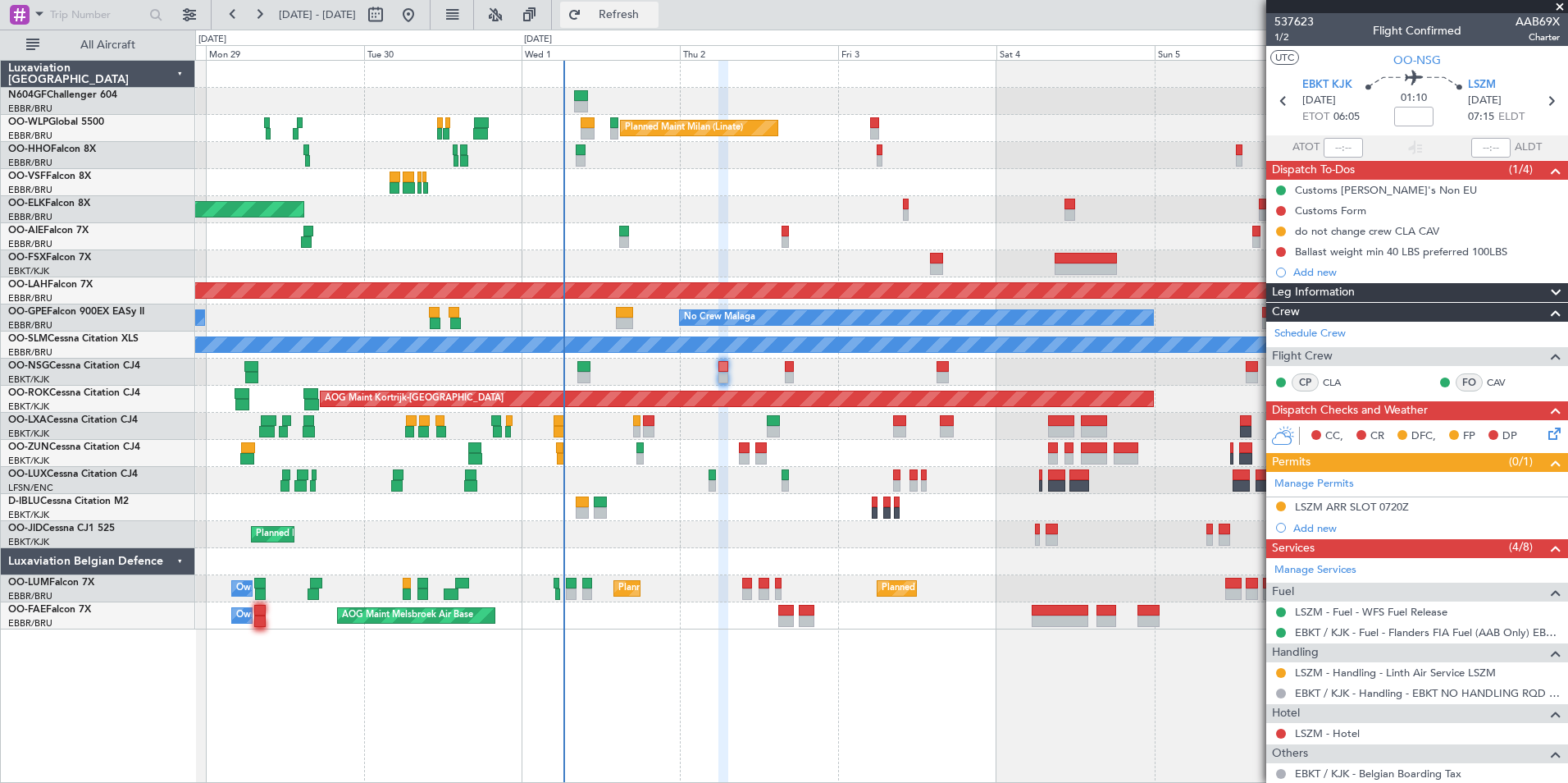
click at [640, 21] on button "Refresh" at bounding box center [610, 15] width 99 height 26
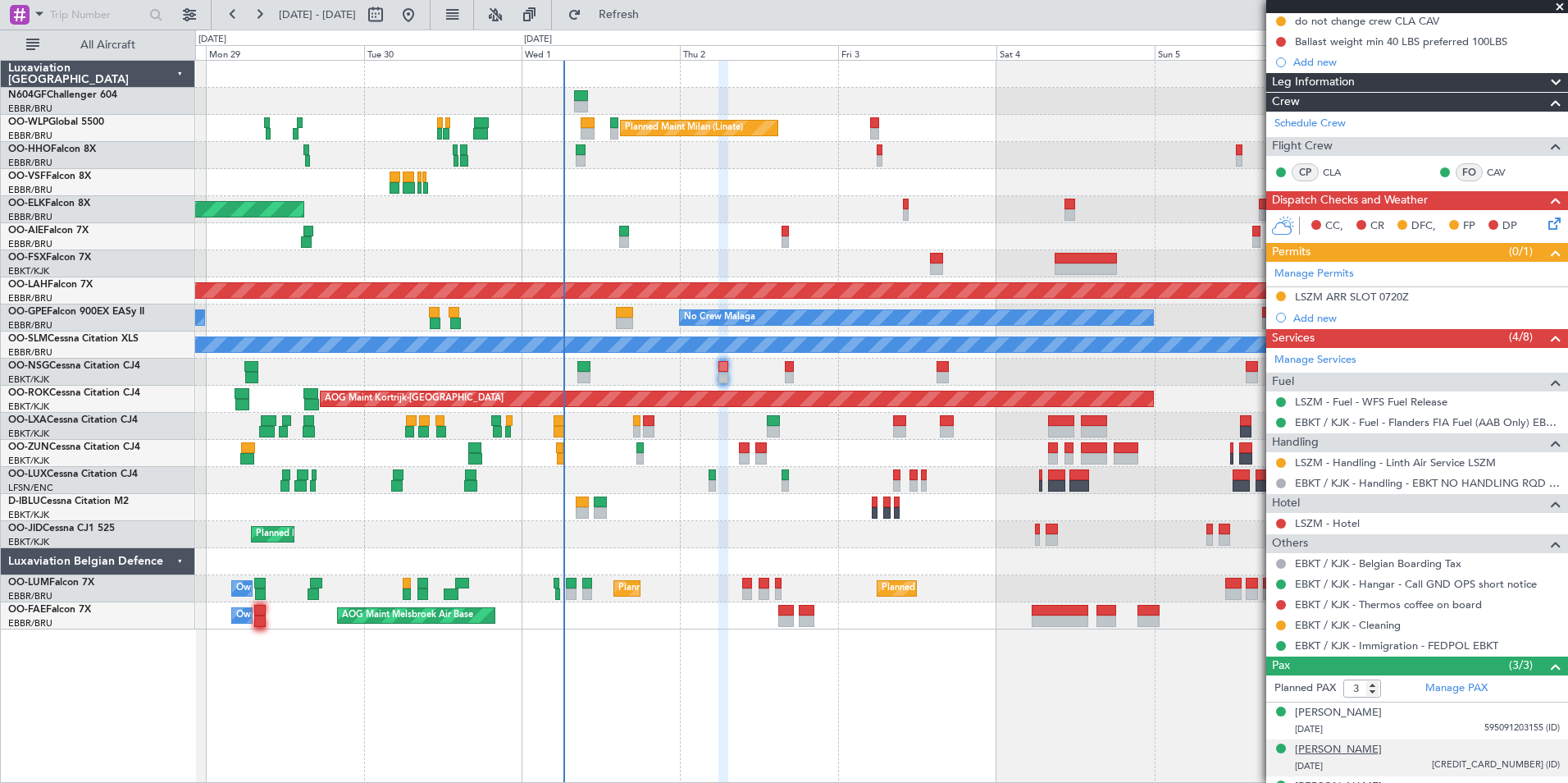
scroll to position [211, 0]
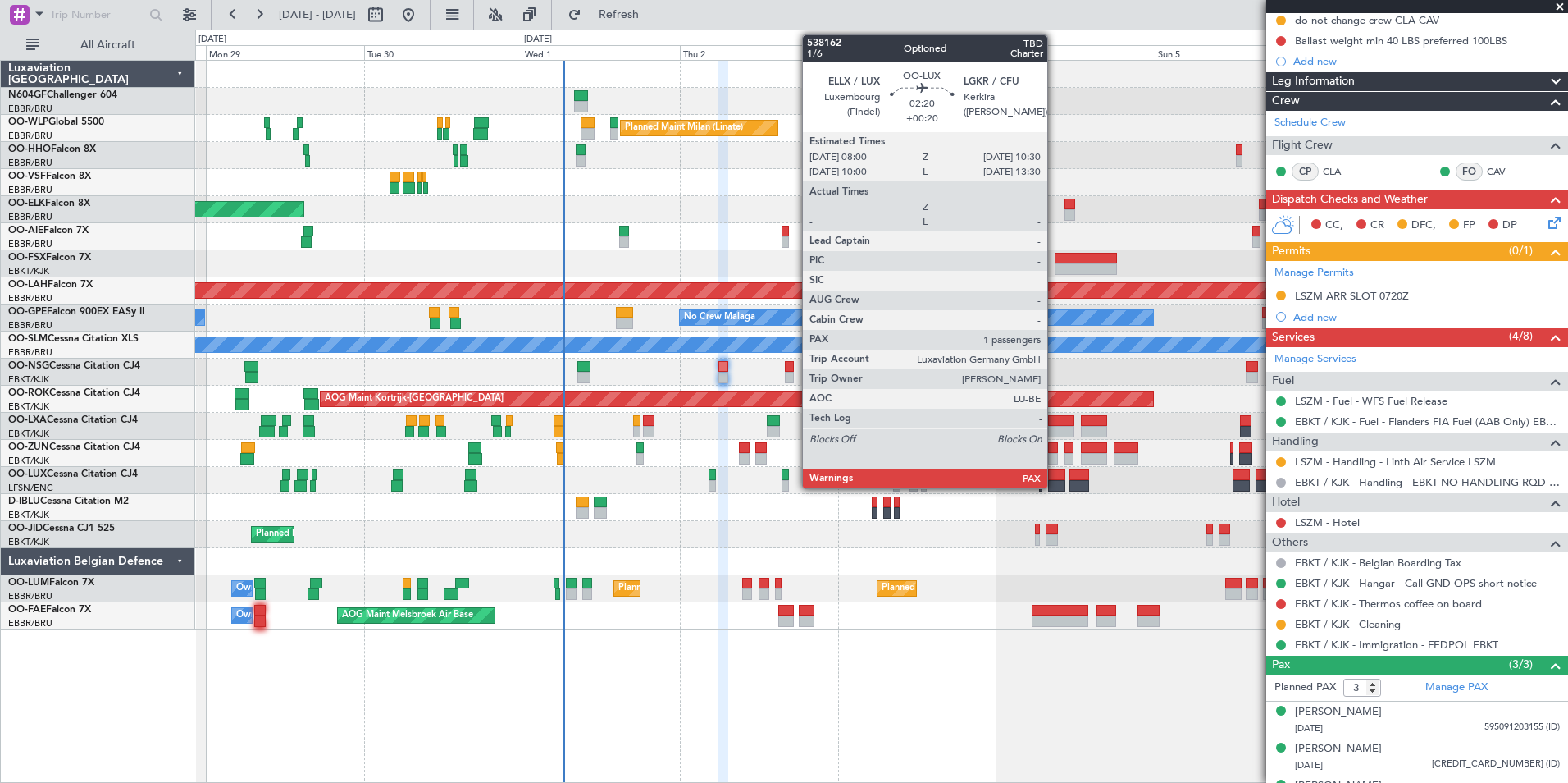
click at [1054, 478] on div at bounding box center [1056, 475] width 17 height 12
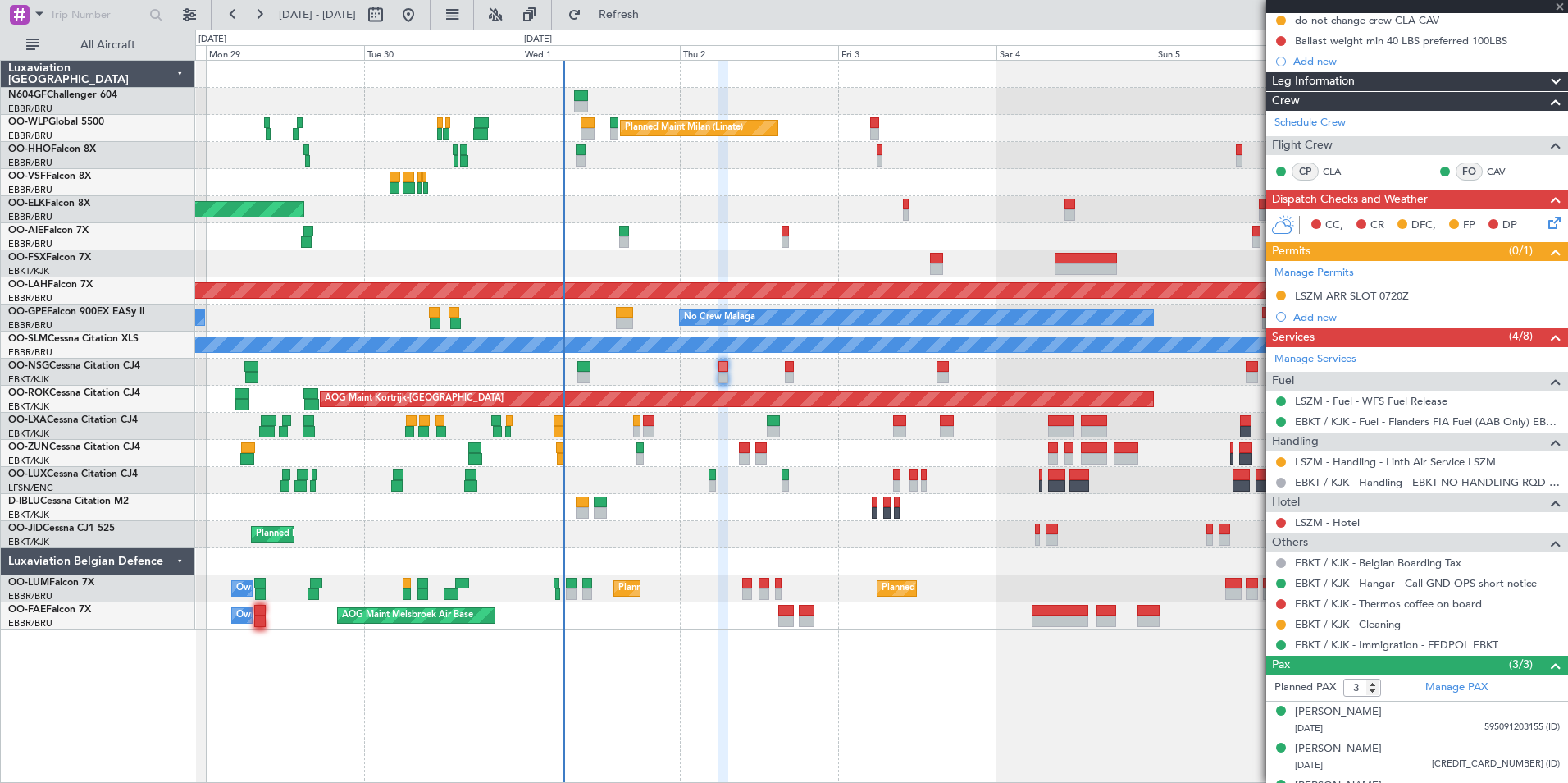
type input "+00:20"
type input "1"
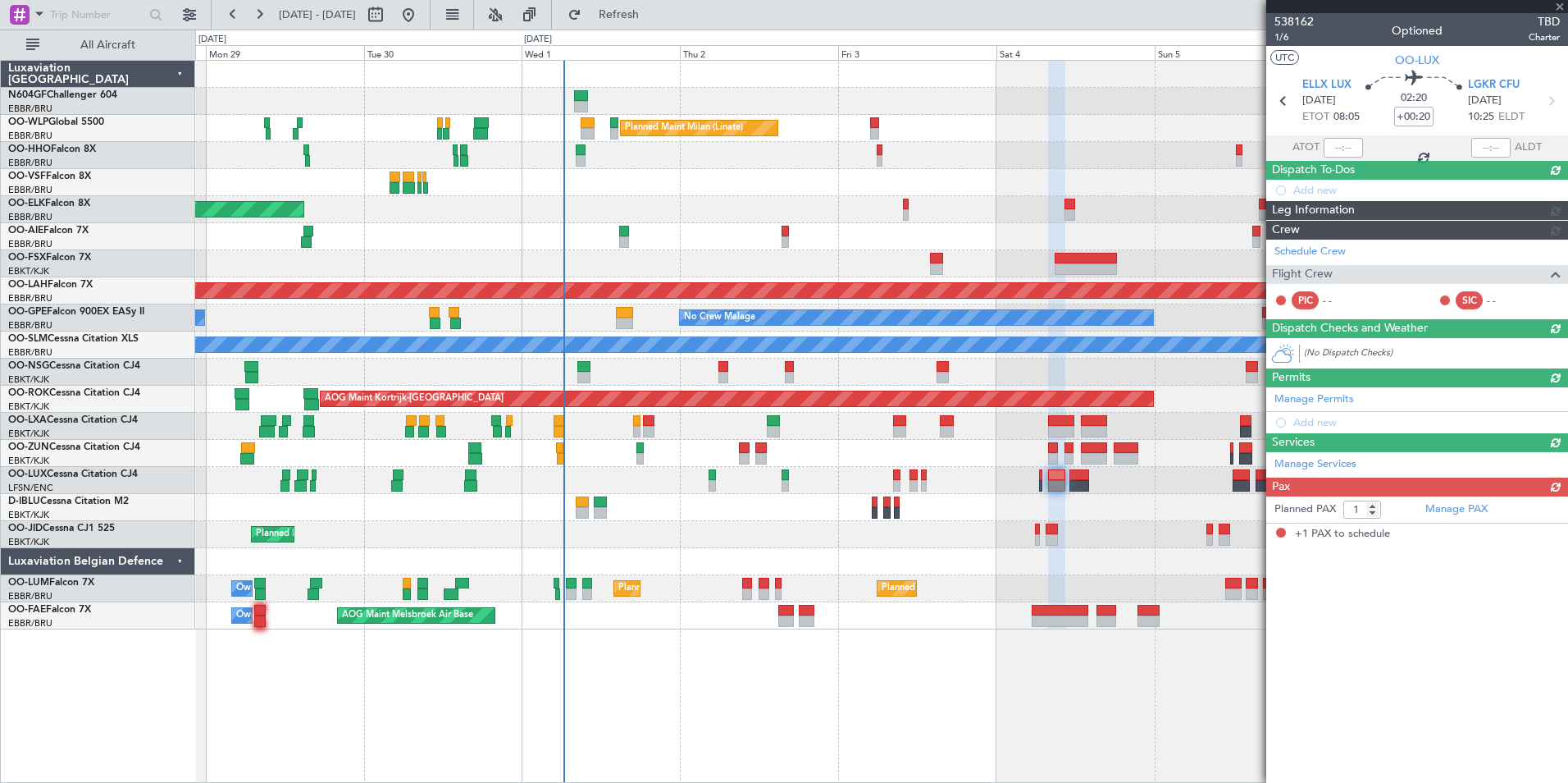
scroll to position [0, 0]
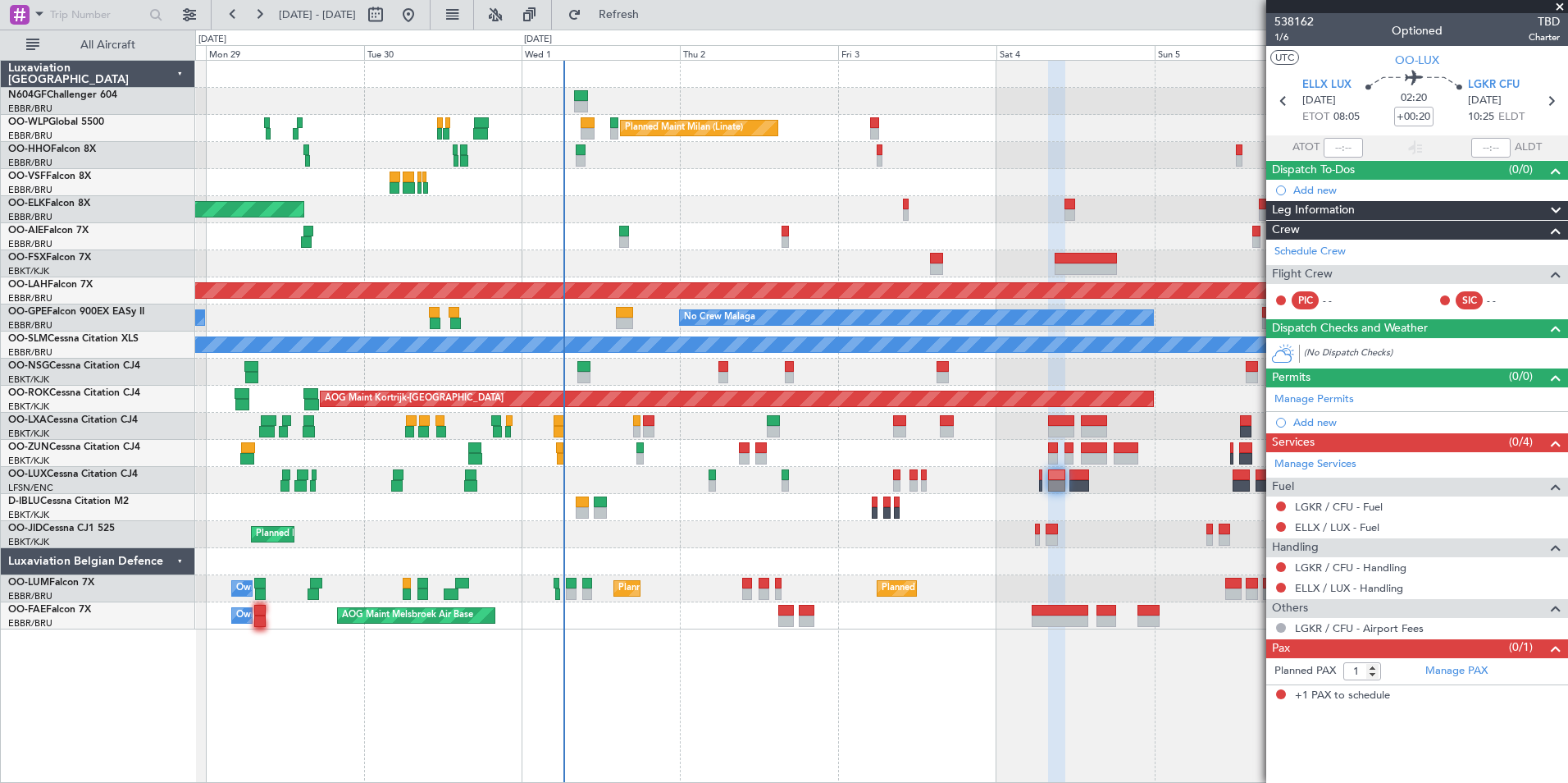
click at [1002, 487] on div "Planned Maint Milan (Linate) Planned Maint [GEOGRAPHIC_DATA]-[GEOGRAPHIC_DATA] …" at bounding box center [881, 345] width 1372 height 569
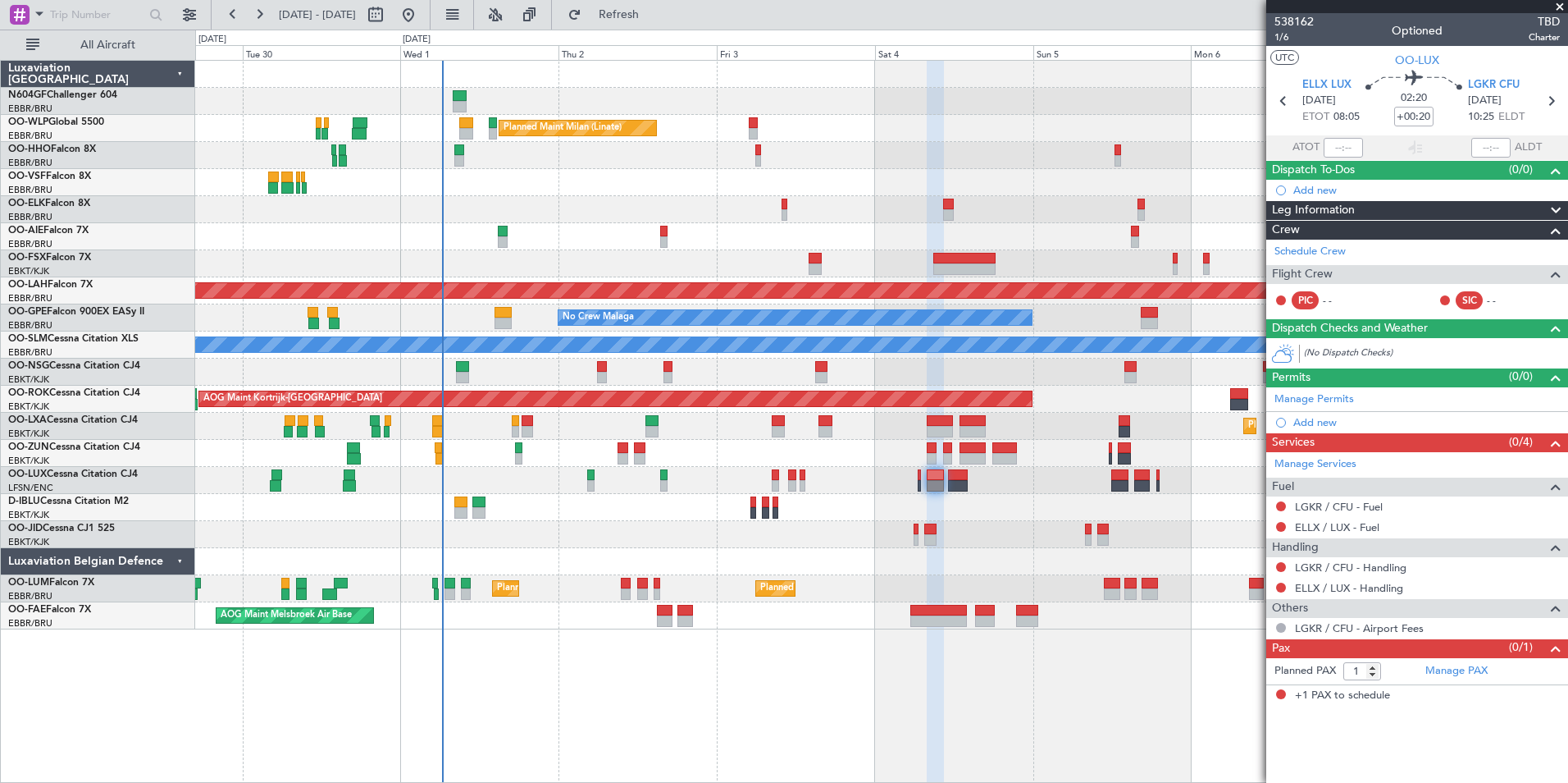
click at [929, 454] on div "Planned Maint Milan (Linate) Planned Maint Kortrijk-Wevelgem Planned Maint Lond…" at bounding box center [881, 345] width 1372 height 569
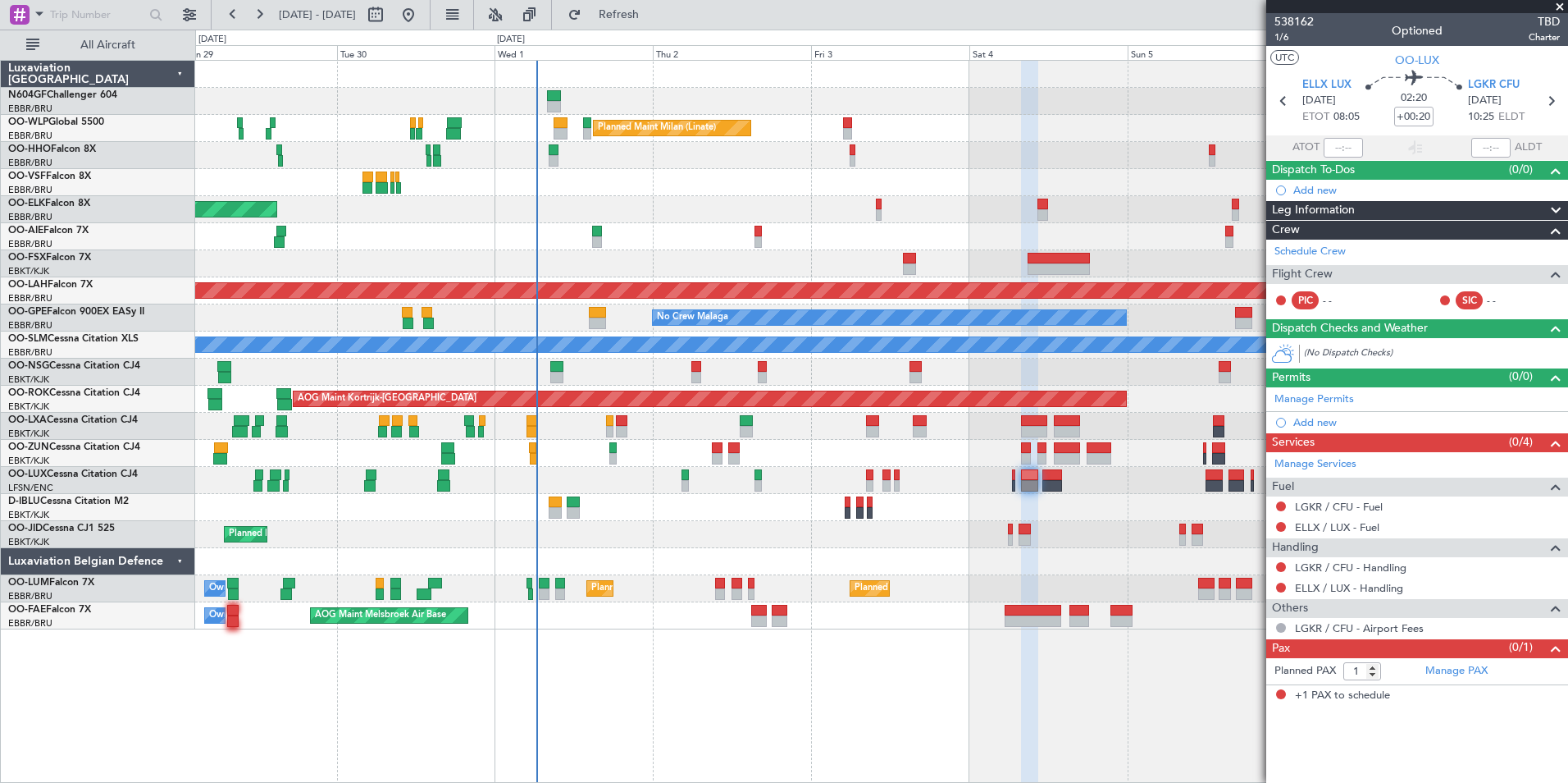
click at [979, 580] on div "Planned Maint Brussels (Brussels National) Planned Maint Brussels (Brussels Nat…" at bounding box center [881, 588] width 1372 height 27
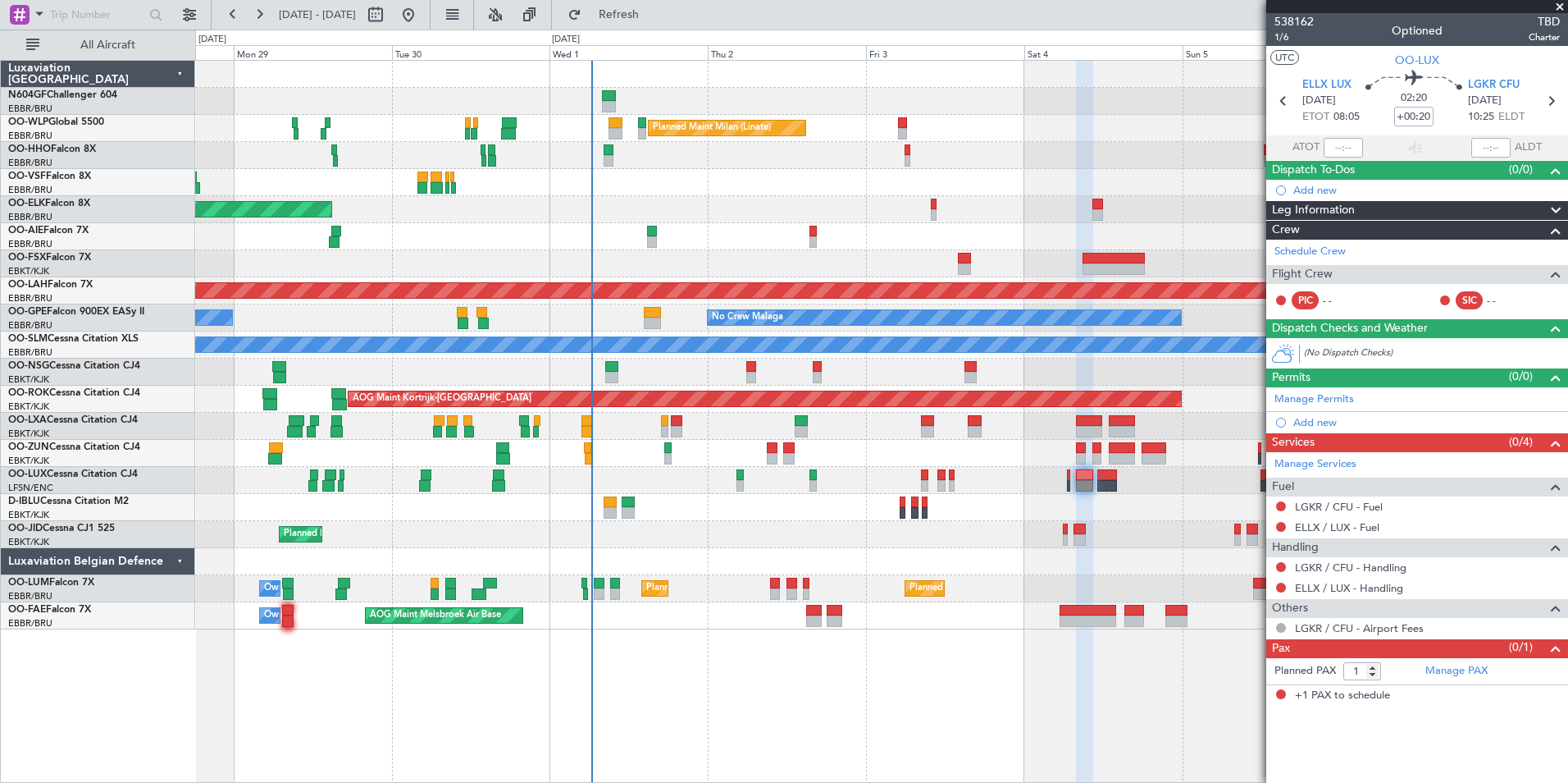
click at [879, 536] on div "Planned Maint Kortrijk-[GEOGRAPHIC_DATA]" at bounding box center [881, 534] width 1372 height 27
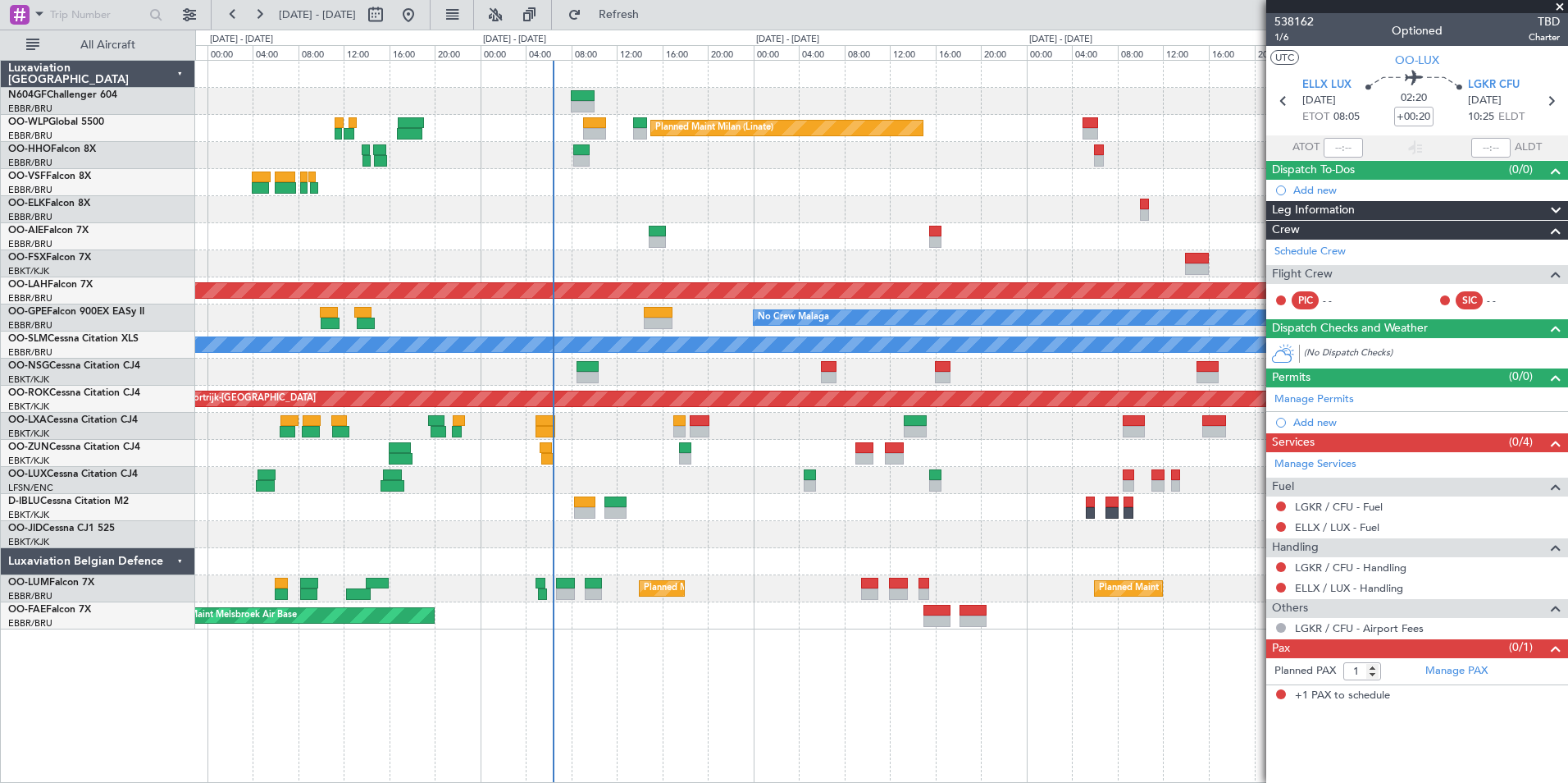
click at [650, 468] on div at bounding box center [881, 480] width 1372 height 27
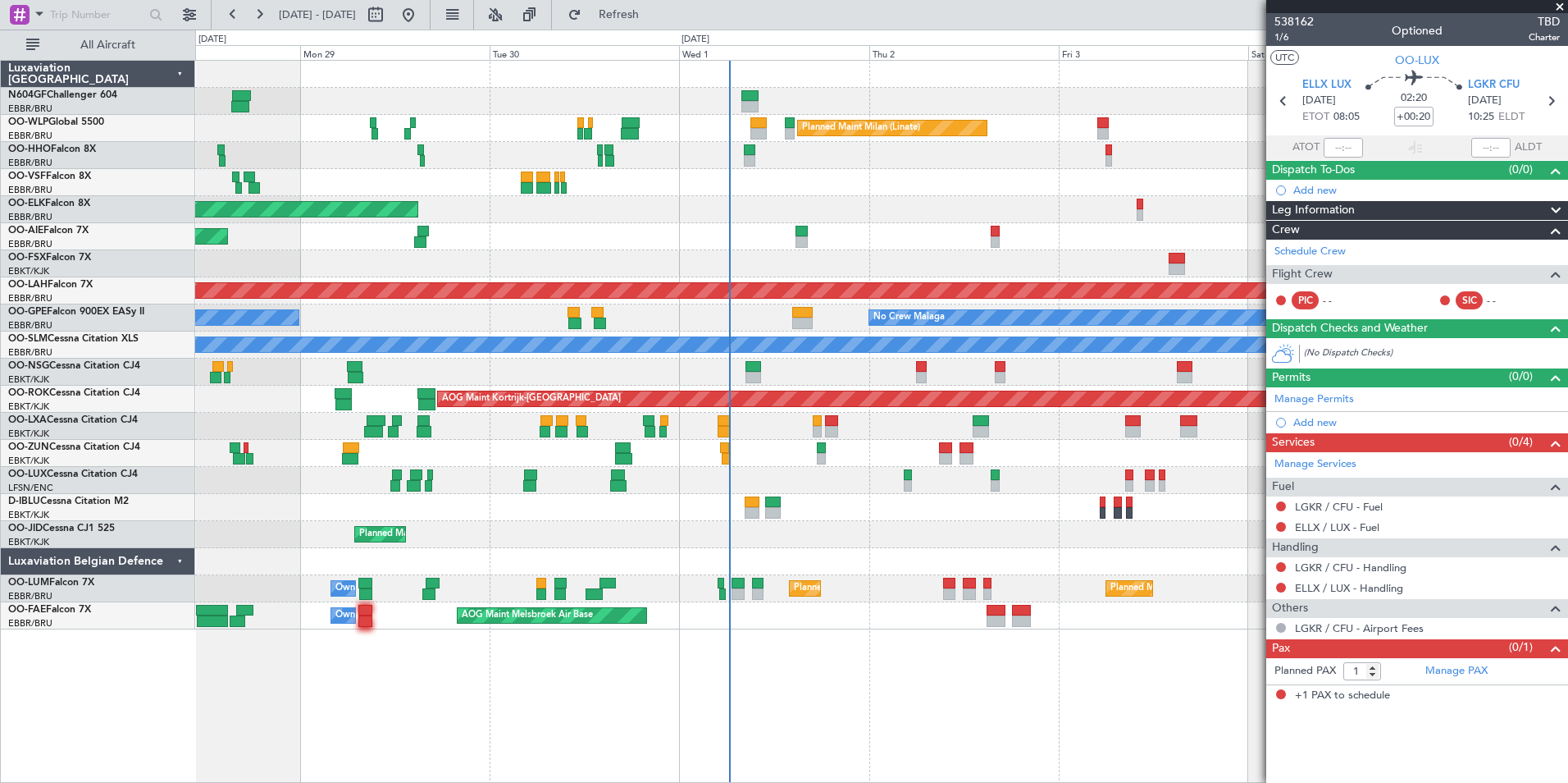
click at [906, 455] on div at bounding box center [881, 453] width 1372 height 27
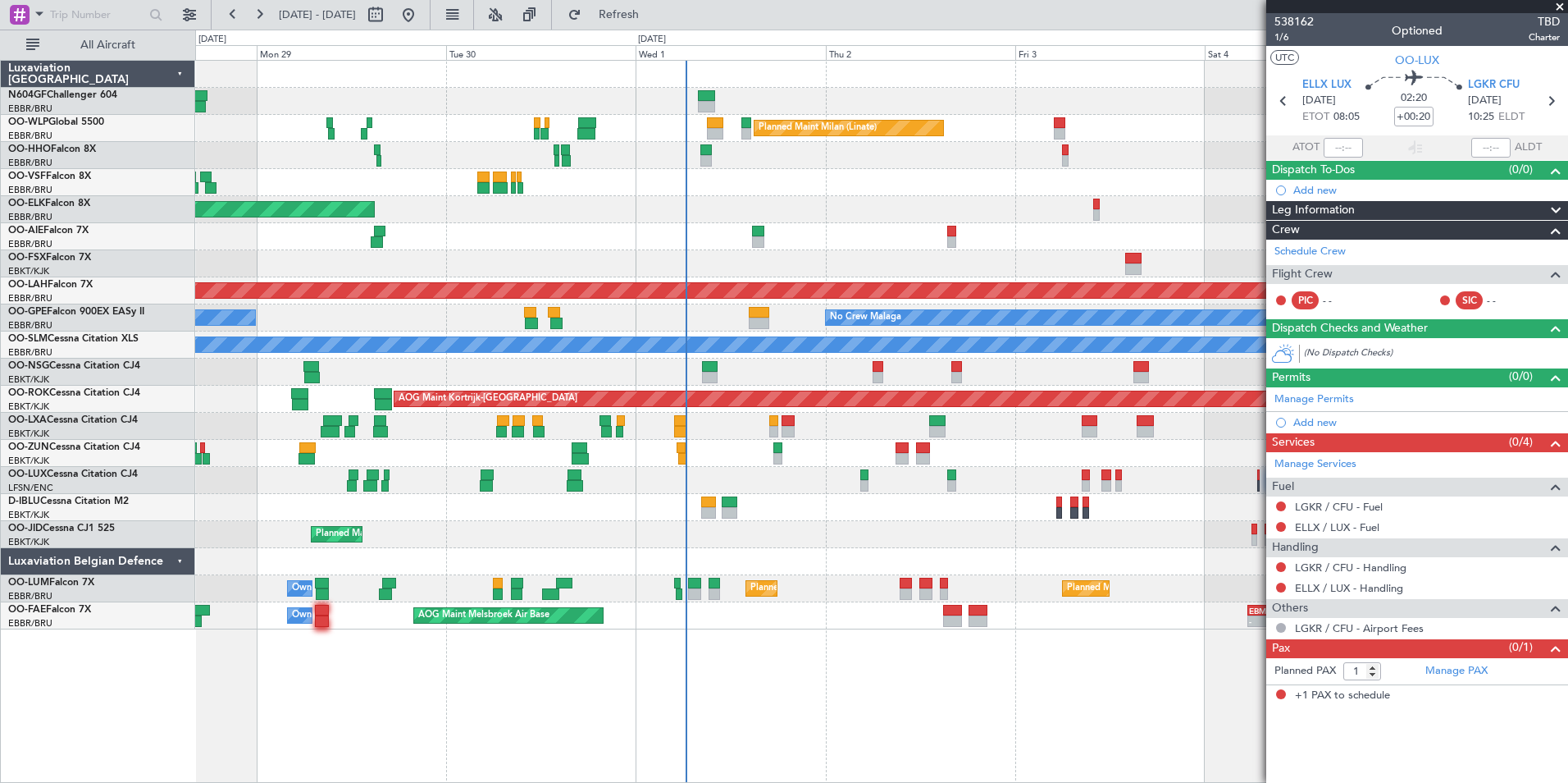
click at [877, 426] on div "A/C Unavailable Planned Maint Kortrijk-Wevelgem A/C Unavailable Brussels (Bruss…" at bounding box center [881, 426] width 1372 height 27
click at [910, 460] on div at bounding box center [881, 453] width 1372 height 27
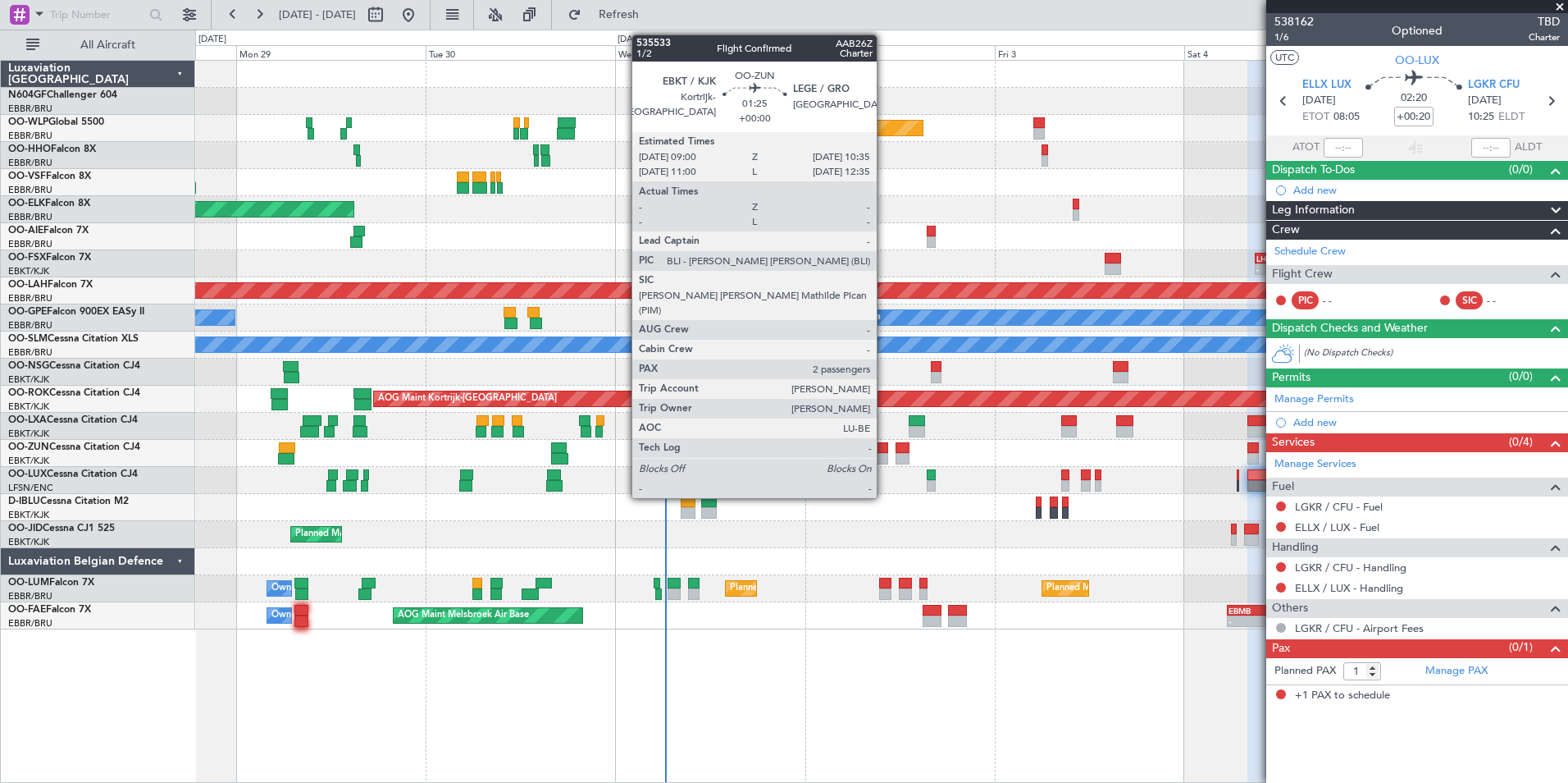
click at [884, 450] on div at bounding box center [882, 448] width 13 height 12
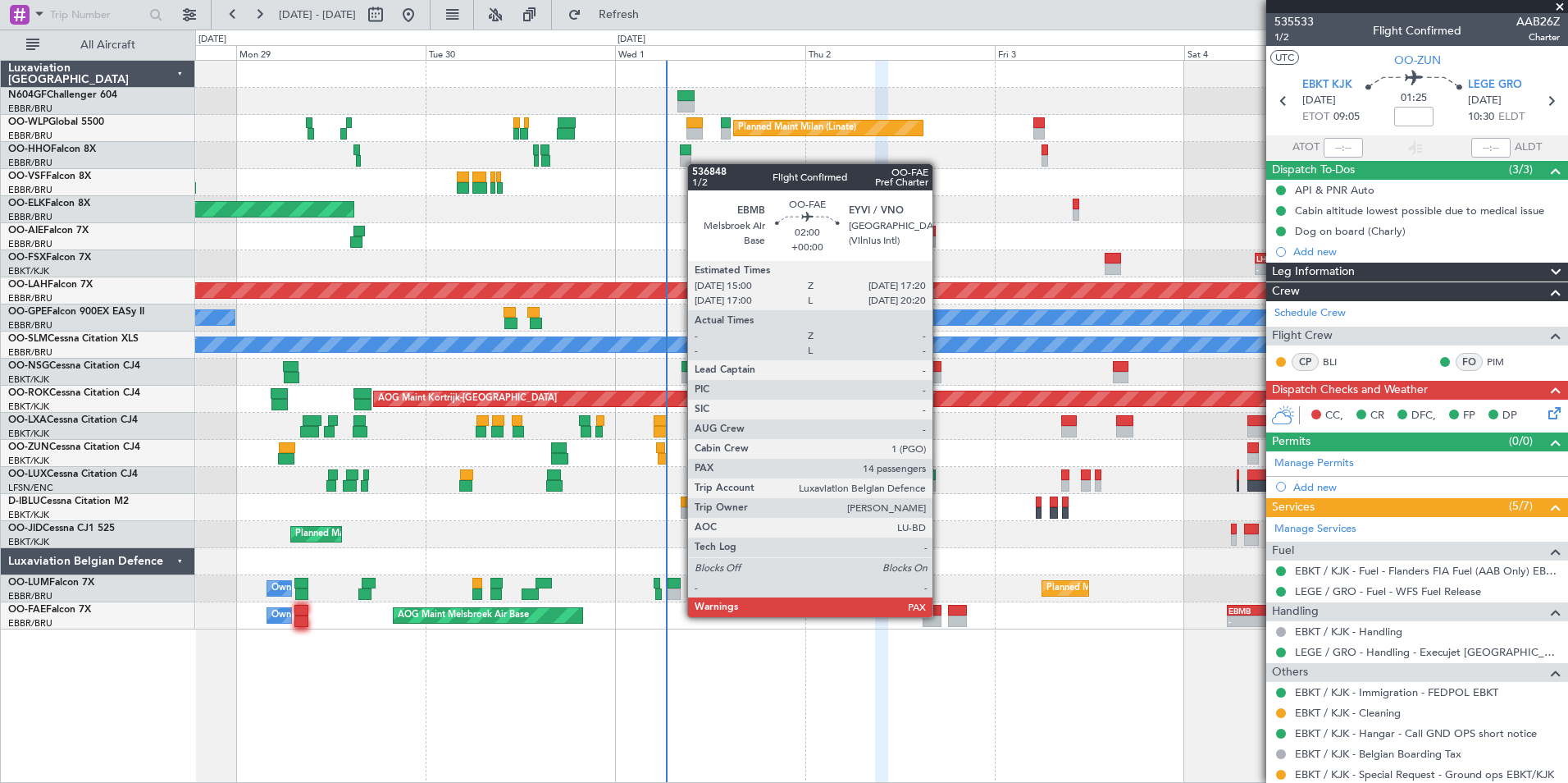
click at [940, 615] on div at bounding box center [932, 621] width 19 height 12
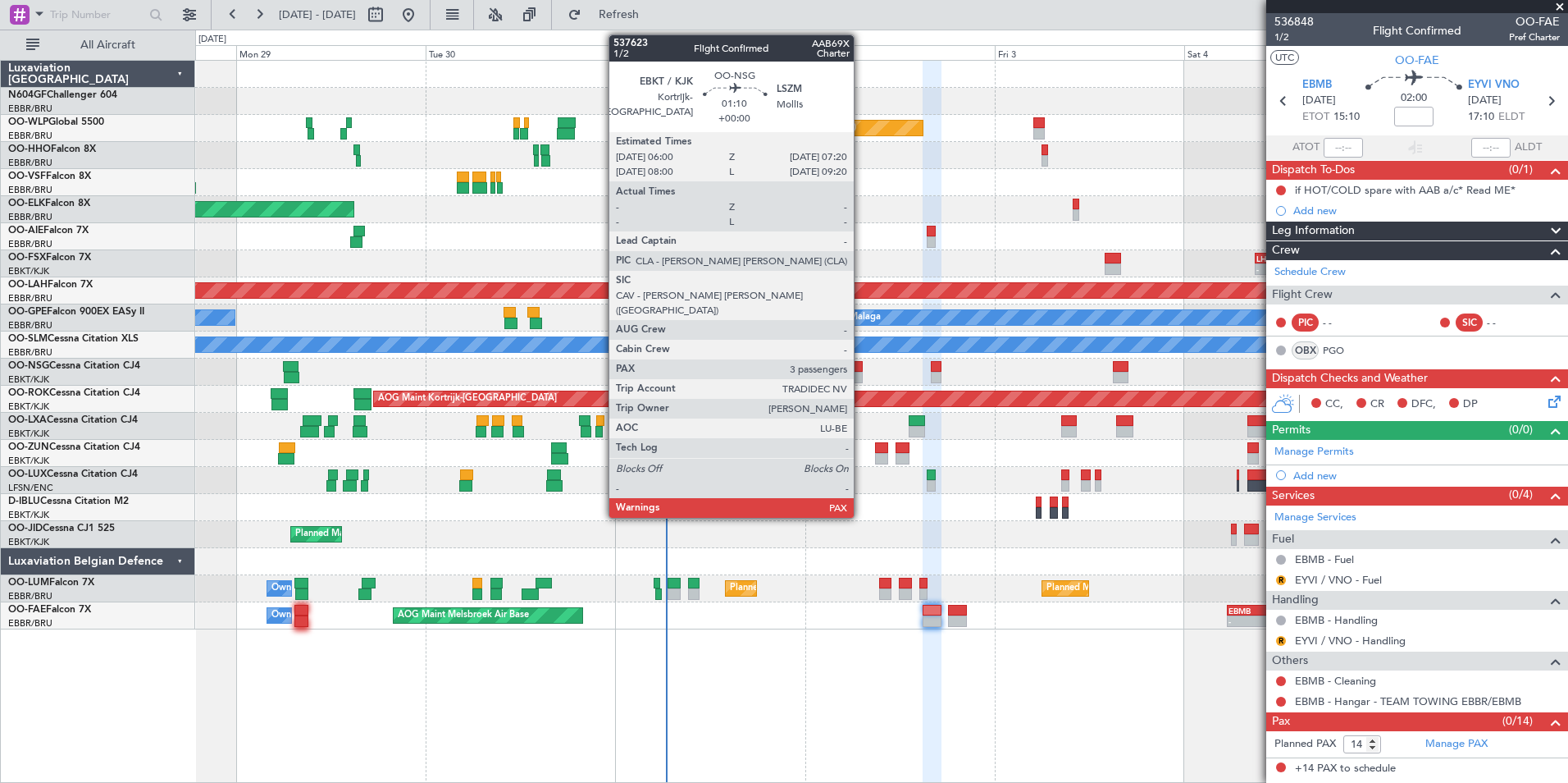
click at [860, 370] on div at bounding box center [857, 366] width 11 height 12
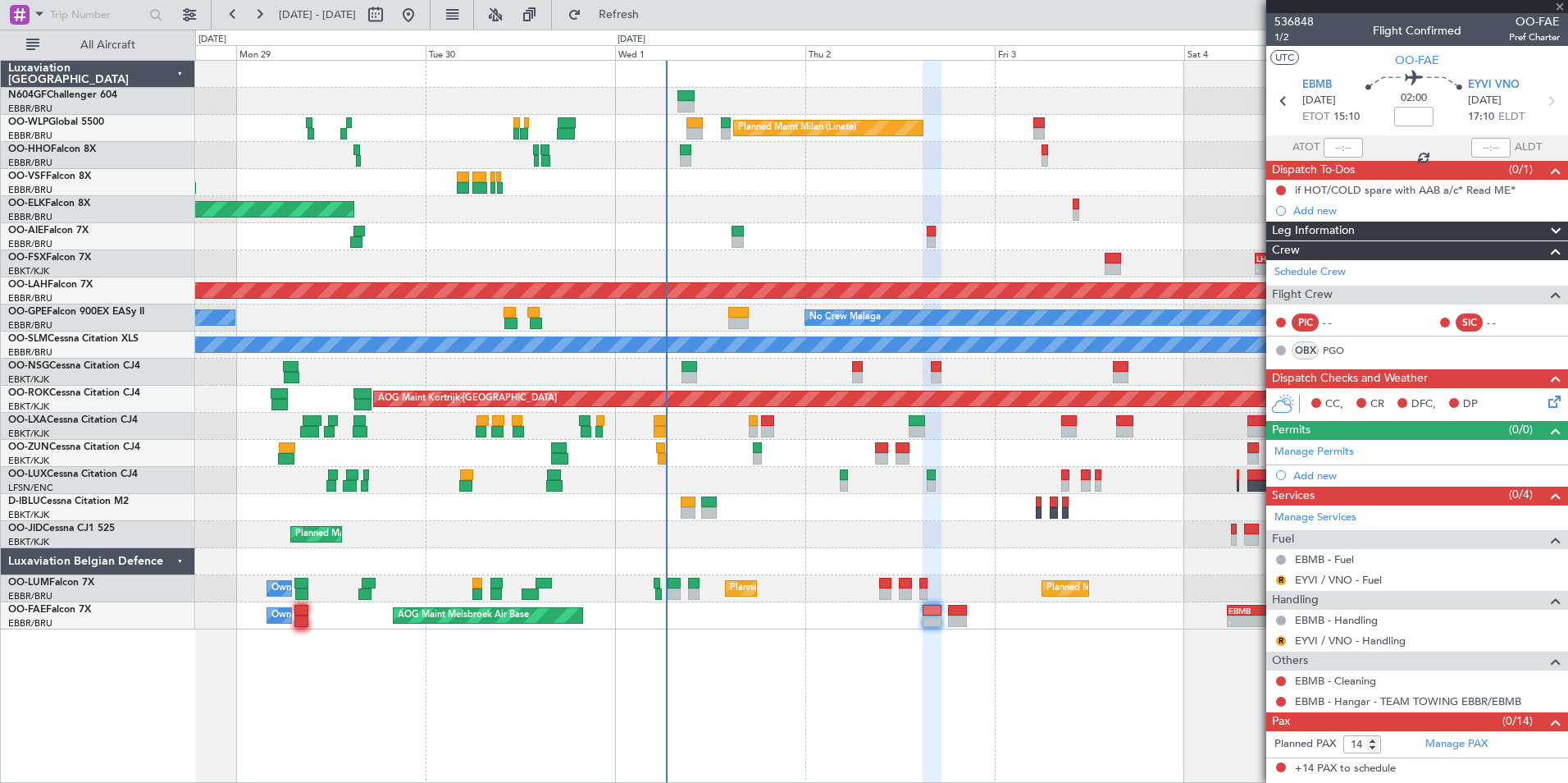
type input "3"
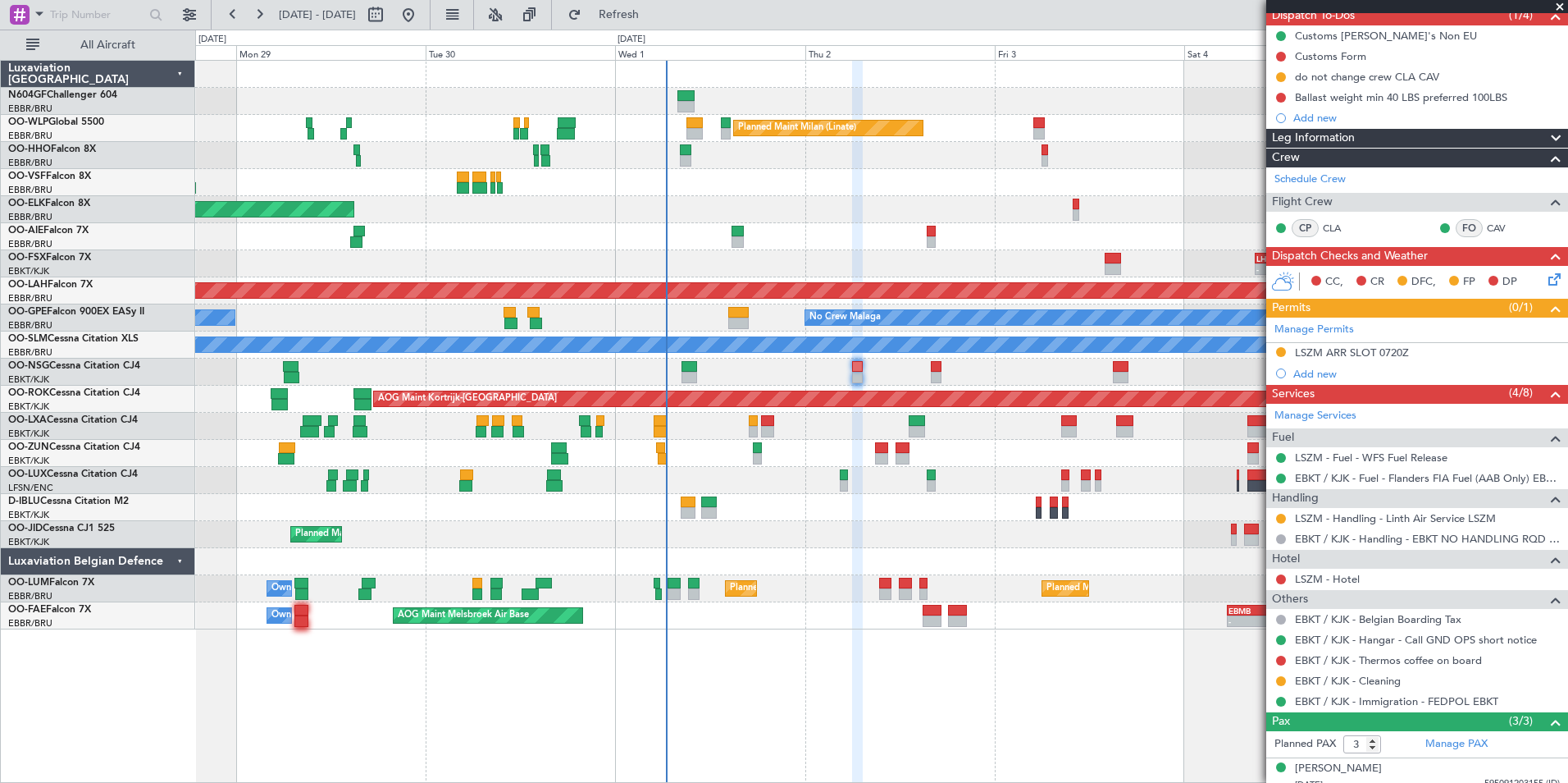
scroll to position [240, 0]
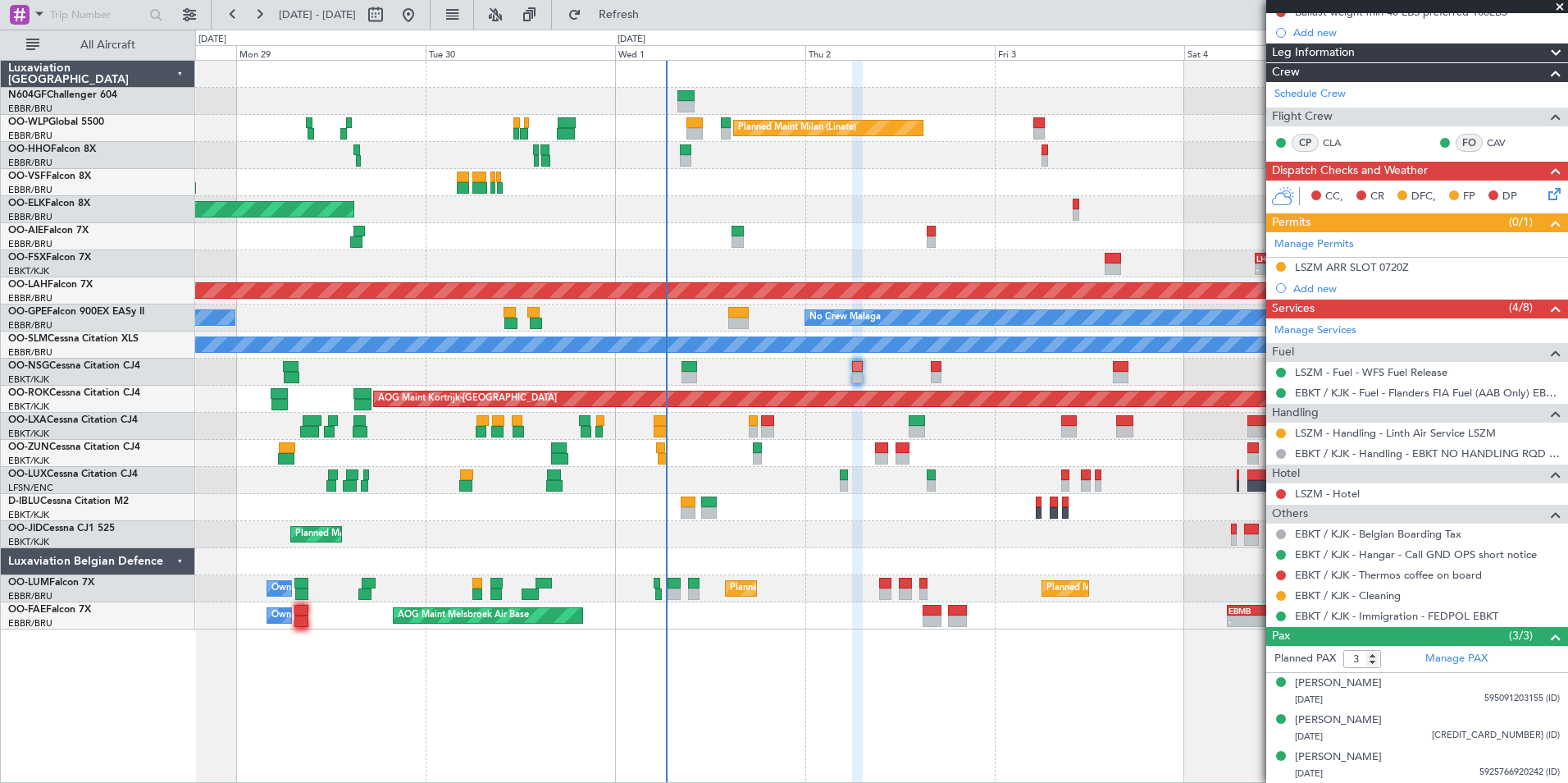
click at [1021, 498] on div "A/C Unavailable [GEOGRAPHIC_DATA]-[GEOGRAPHIC_DATA]" at bounding box center [881, 507] width 1372 height 27
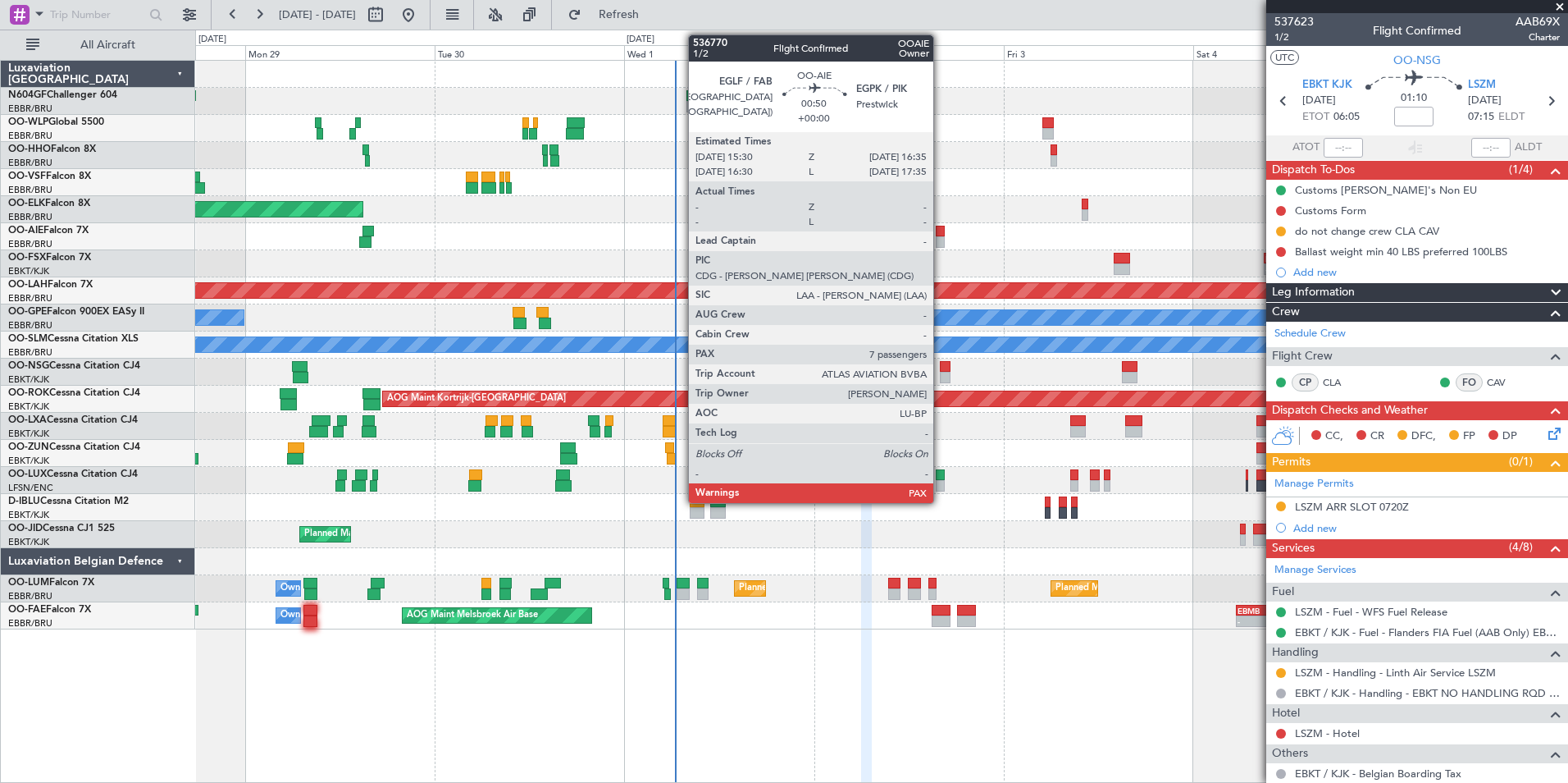
scroll to position [240, 0]
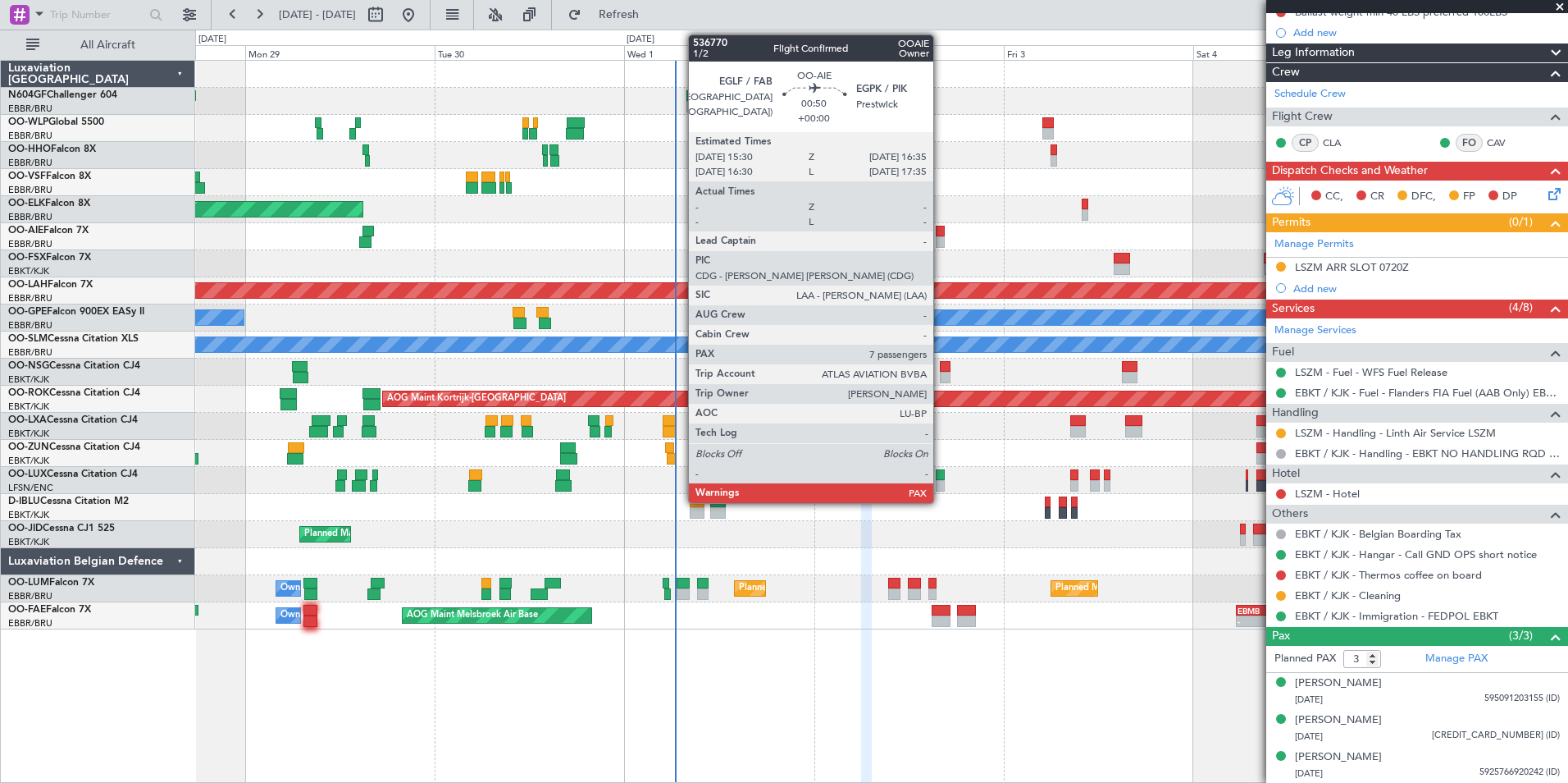
click at [941, 235] on div at bounding box center [940, 231] width 9 height 12
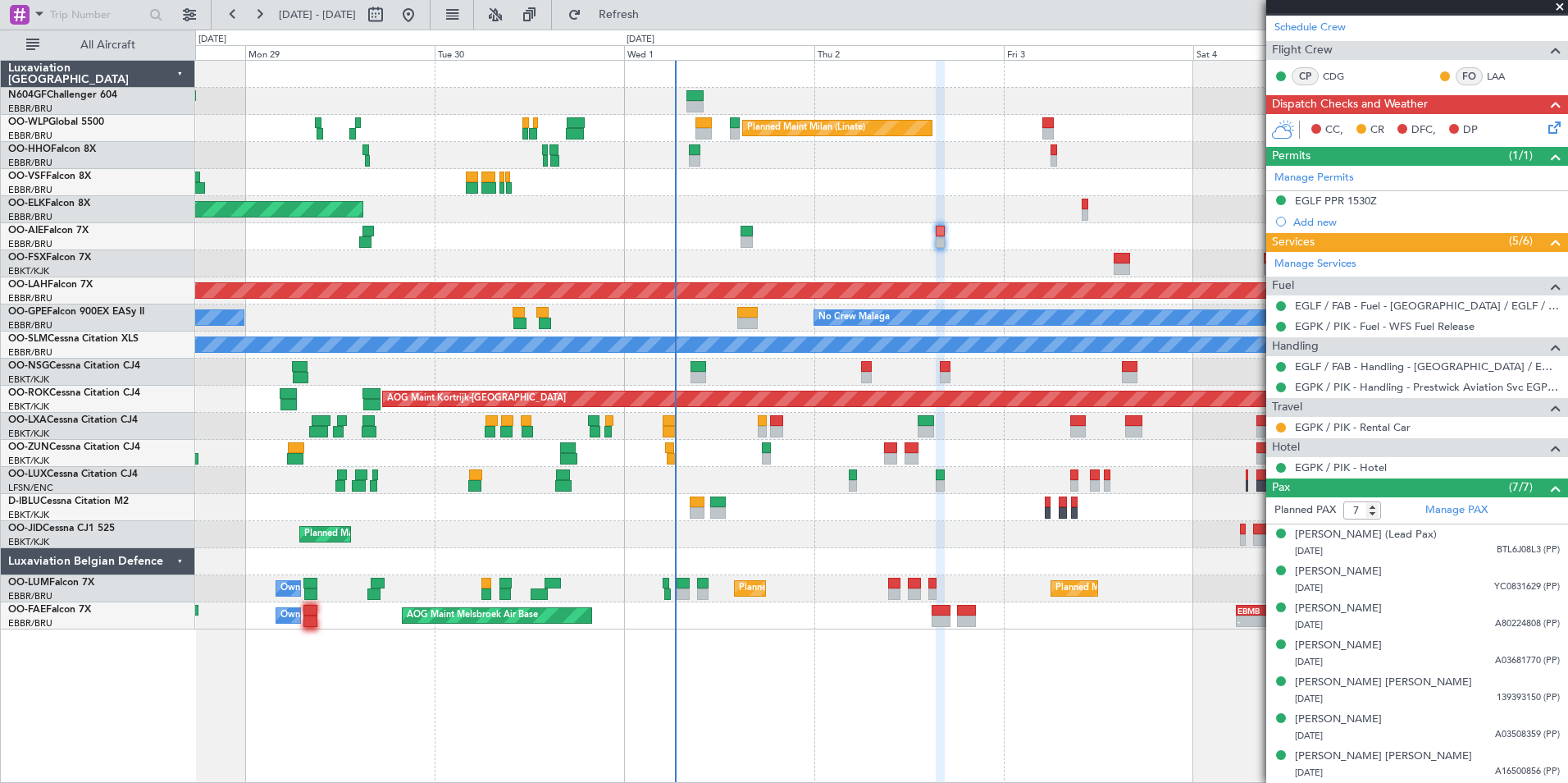
scroll to position [0, 0]
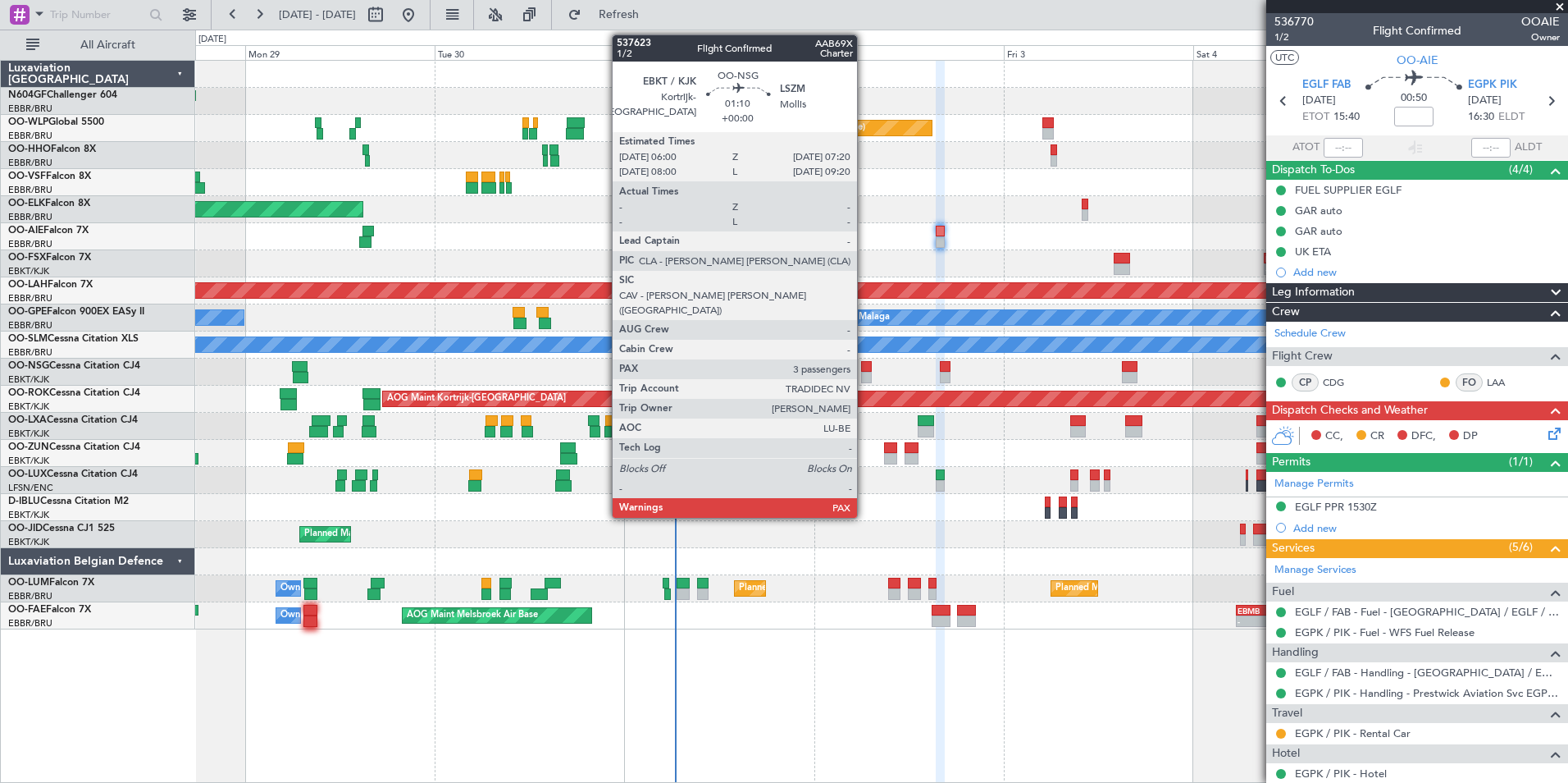
click at [864, 372] on div at bounding box center [866, 377] width 11 height 12
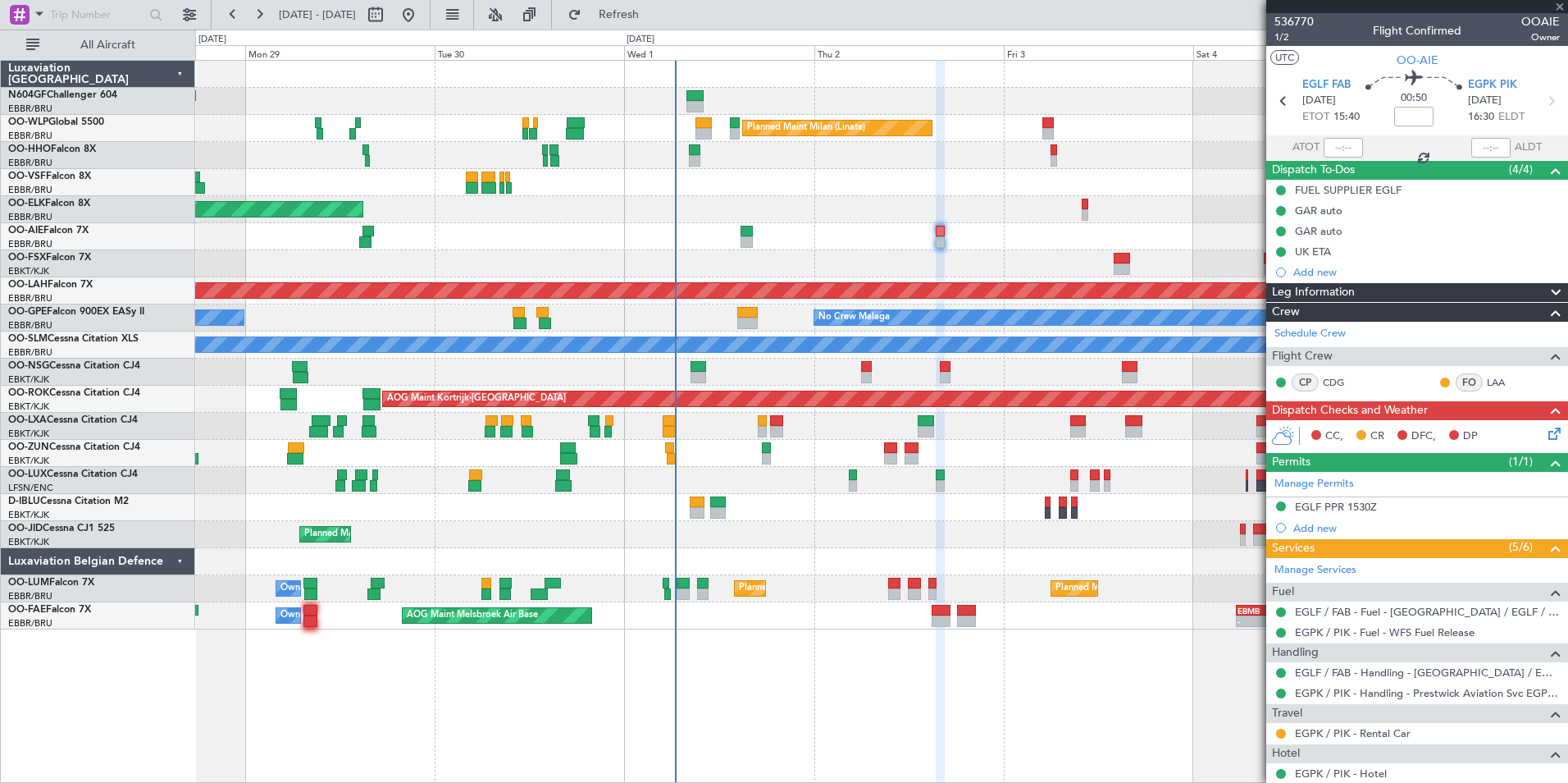
type input "3"
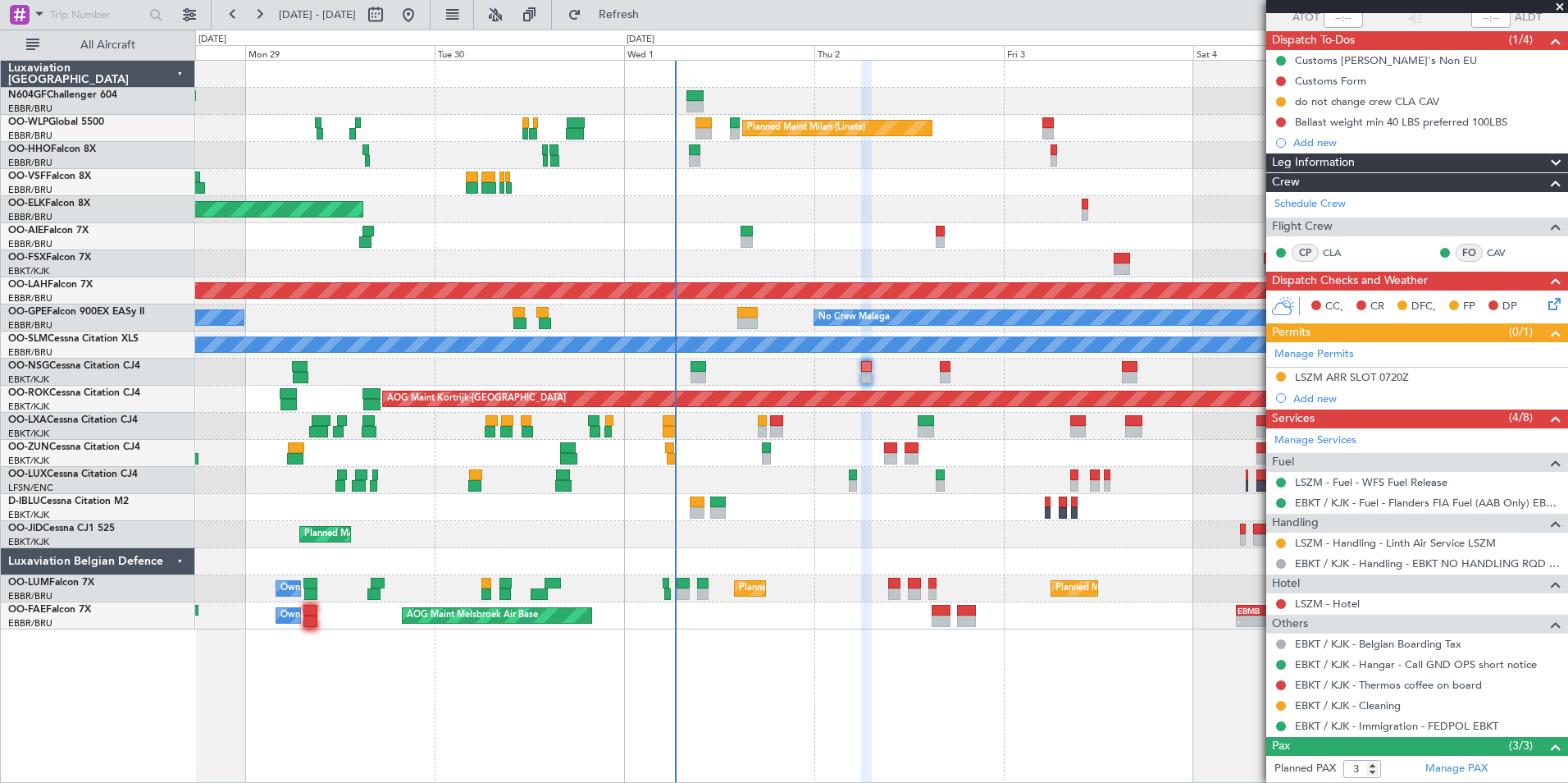
scroll to position [240, 0]
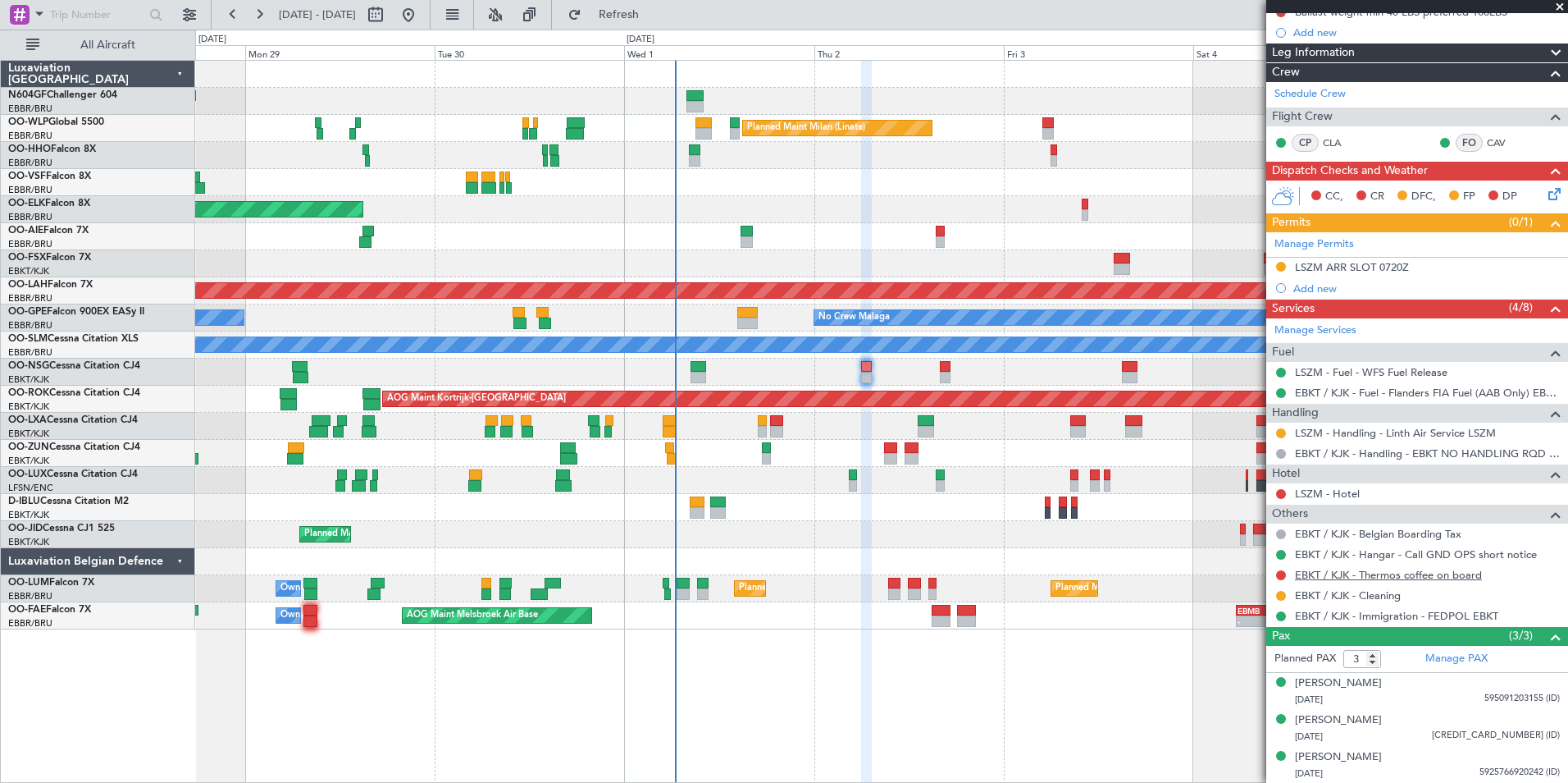
click at [1361, 574] on link "EBKT / KJK - Thermos coffee on board" at bounding box center [1388, 575] width 187 height 14
click at [635, 14] on button "Refresh" at bounding box center [610, 15] width 99 height 26
click at [1026, 444] on div "Planned Maint Milan (Linate) Planned Maint [GEOGRAPHIC_DATA]-[GEOGRAPHIC_DATA] …" at bounding box center [881, 345] width 1372 height 569
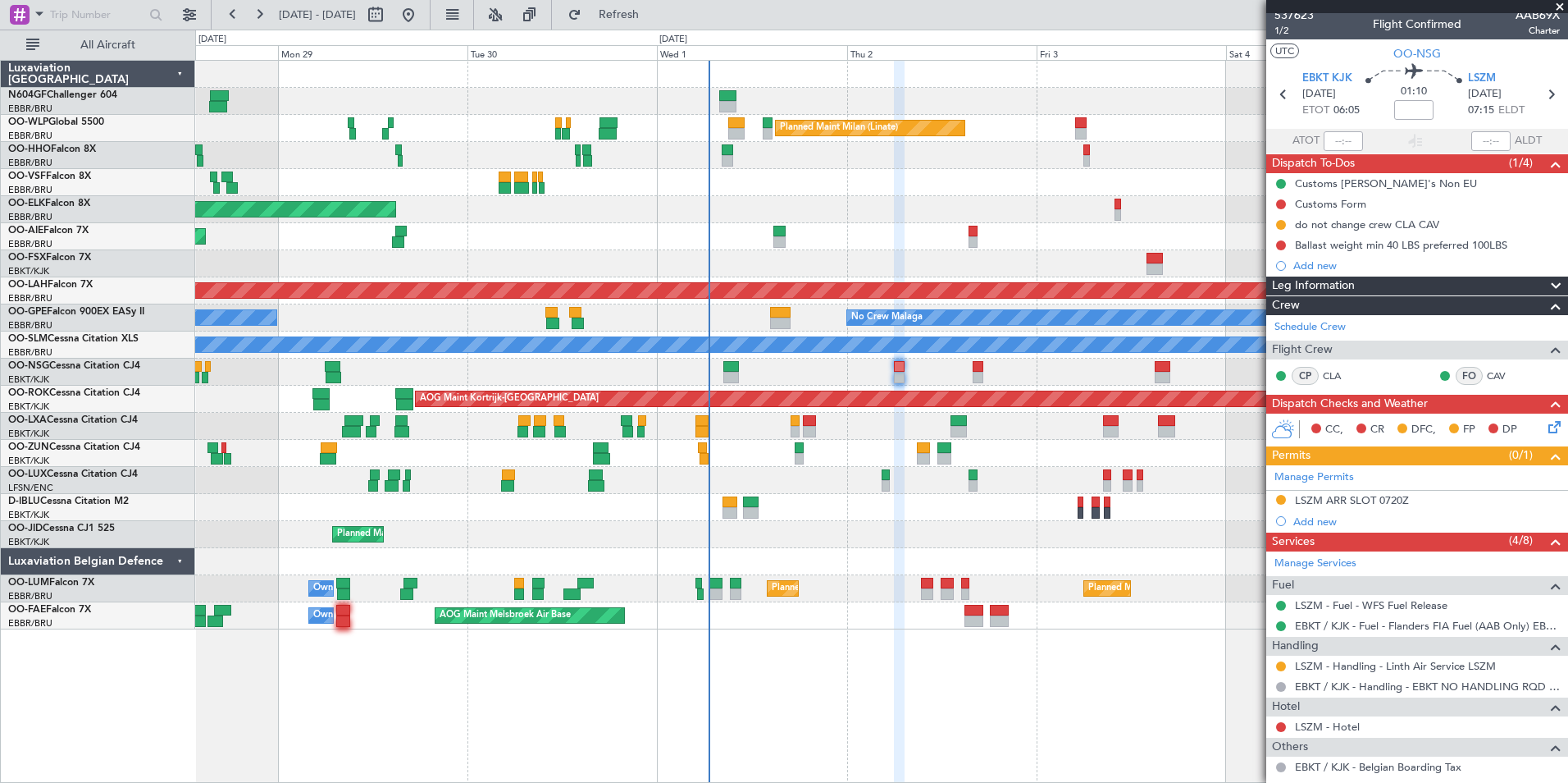
scroll to position [0, 0]
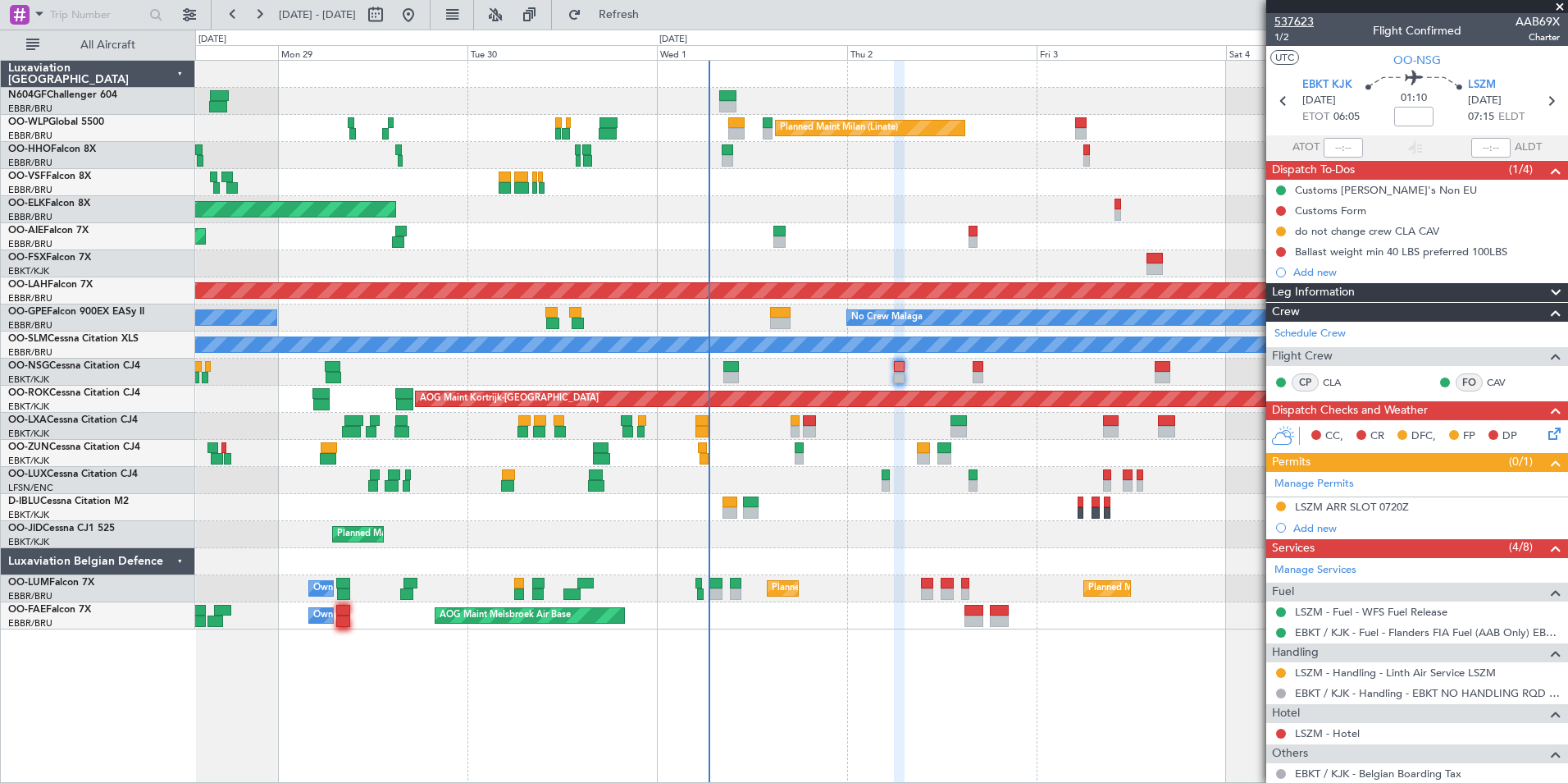
click at [1307, 23] on span "537623" at bounding box center [1294, 21] width 40 height 17
click at [654, 18] on span "Refresh" at bounding box center [619, 15] width 69 height 12
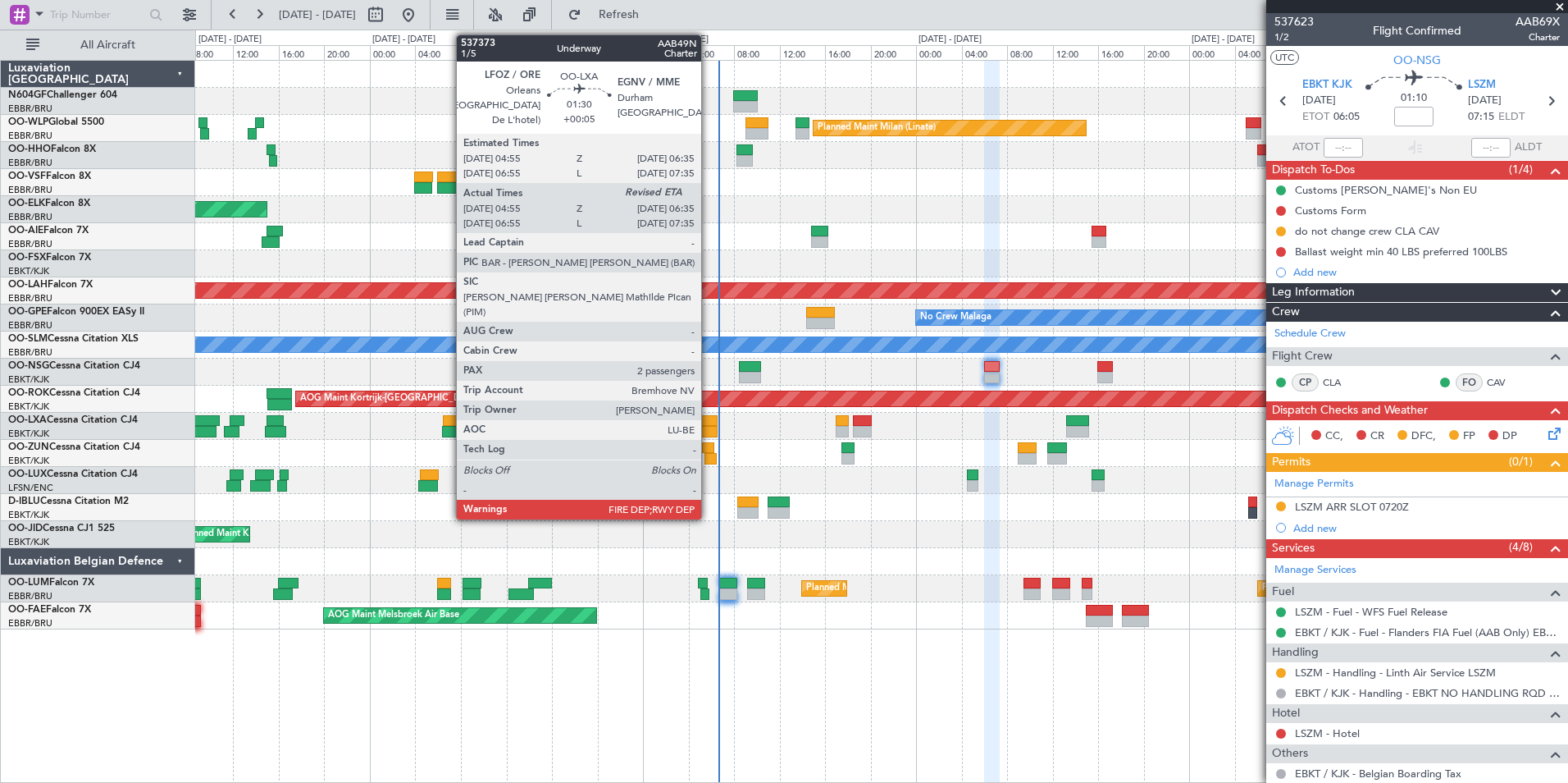
click at [709, 422] on div at bounding box center [708, 421] width 20 height 12
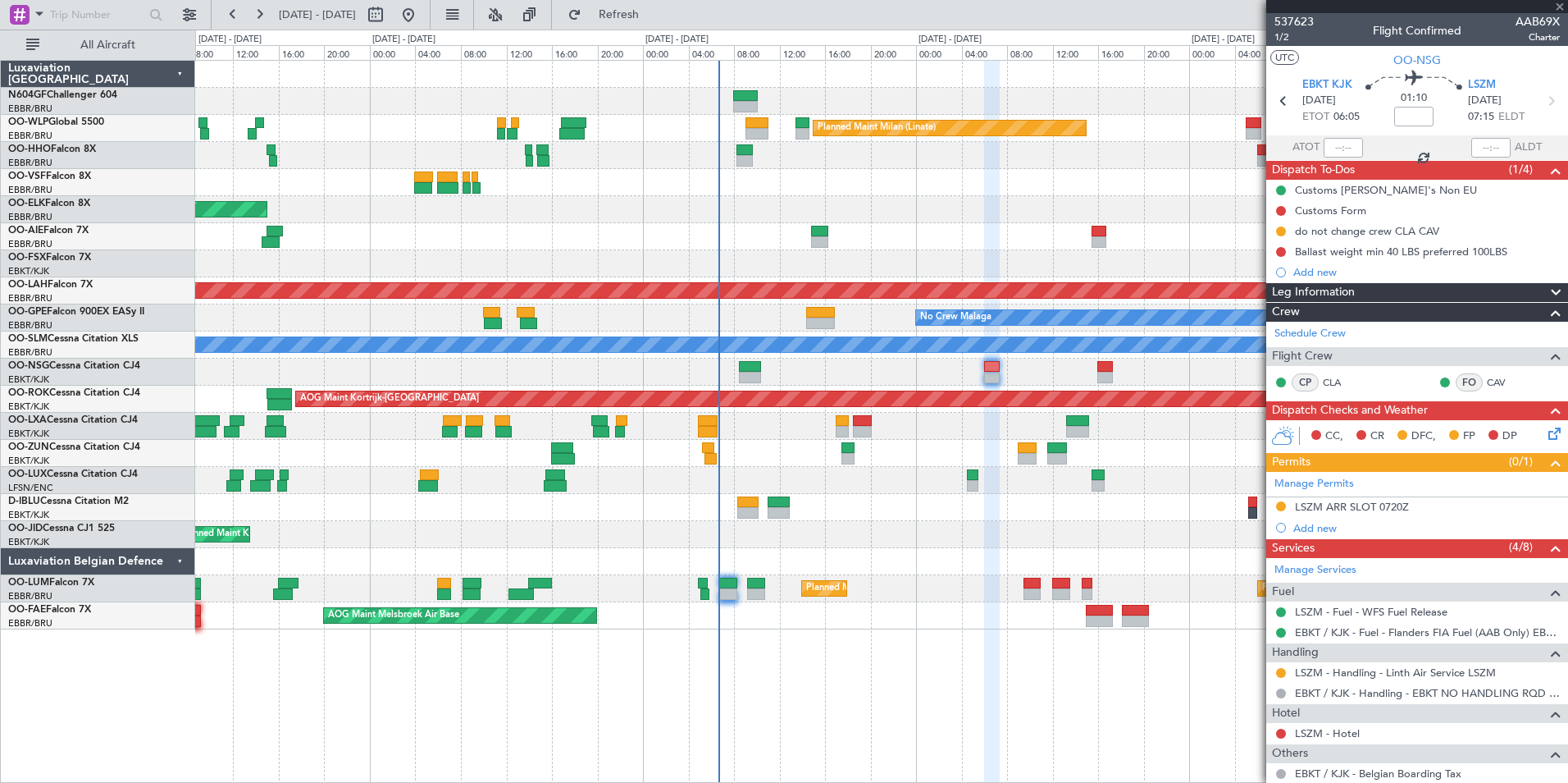
type input "+00:05"
type input "05:00"
type input "2"
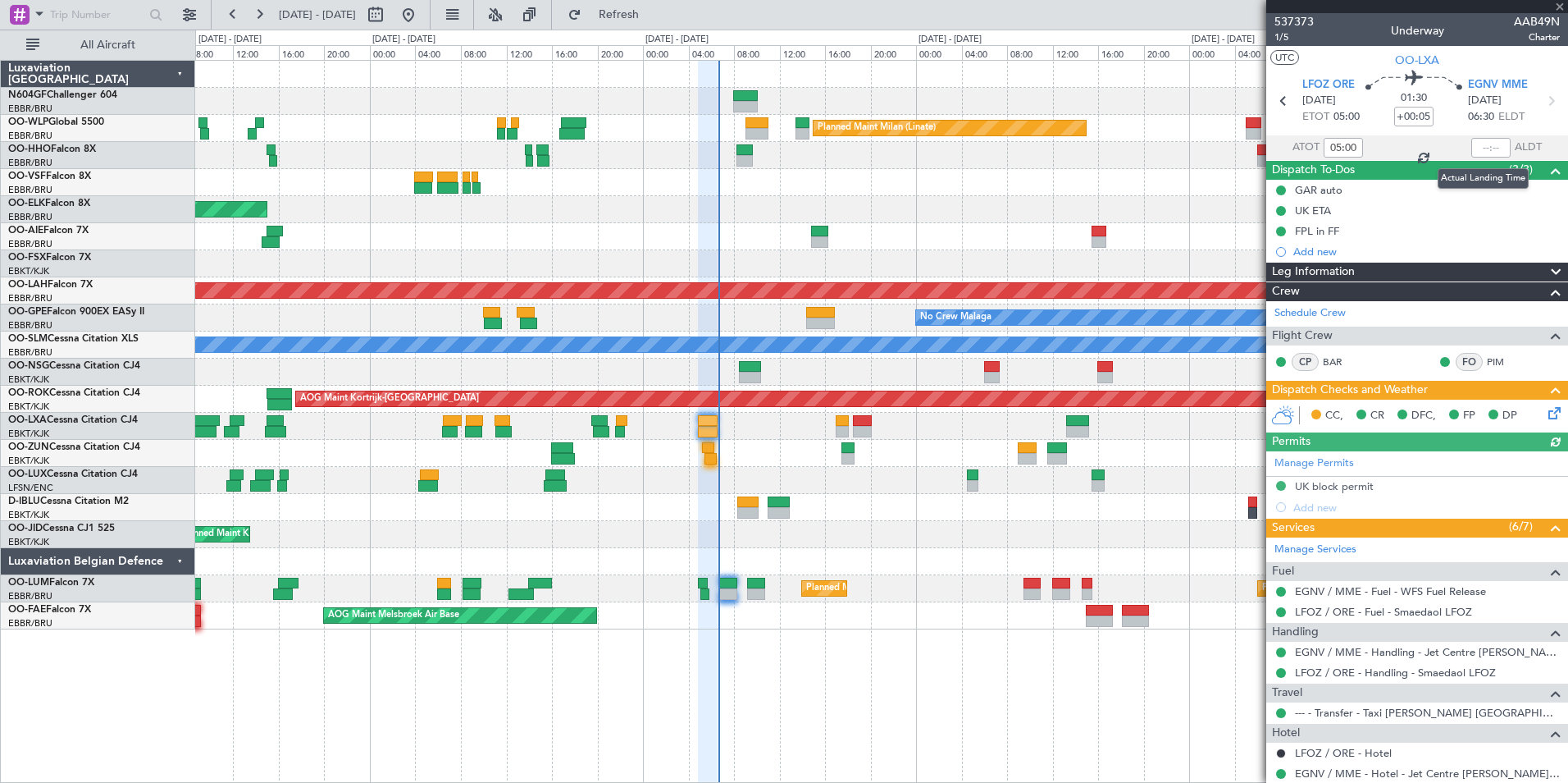
click at [1479, 149] on div at bounding box center [1491, 147] width 40 height 20
click at [1481, 147] on input "text" at bounding box center [1491, 147] width 40 height 20
click at [1150, 181] on div at bounding box center [881, 182] width 1372 height 27
type input "06:37"
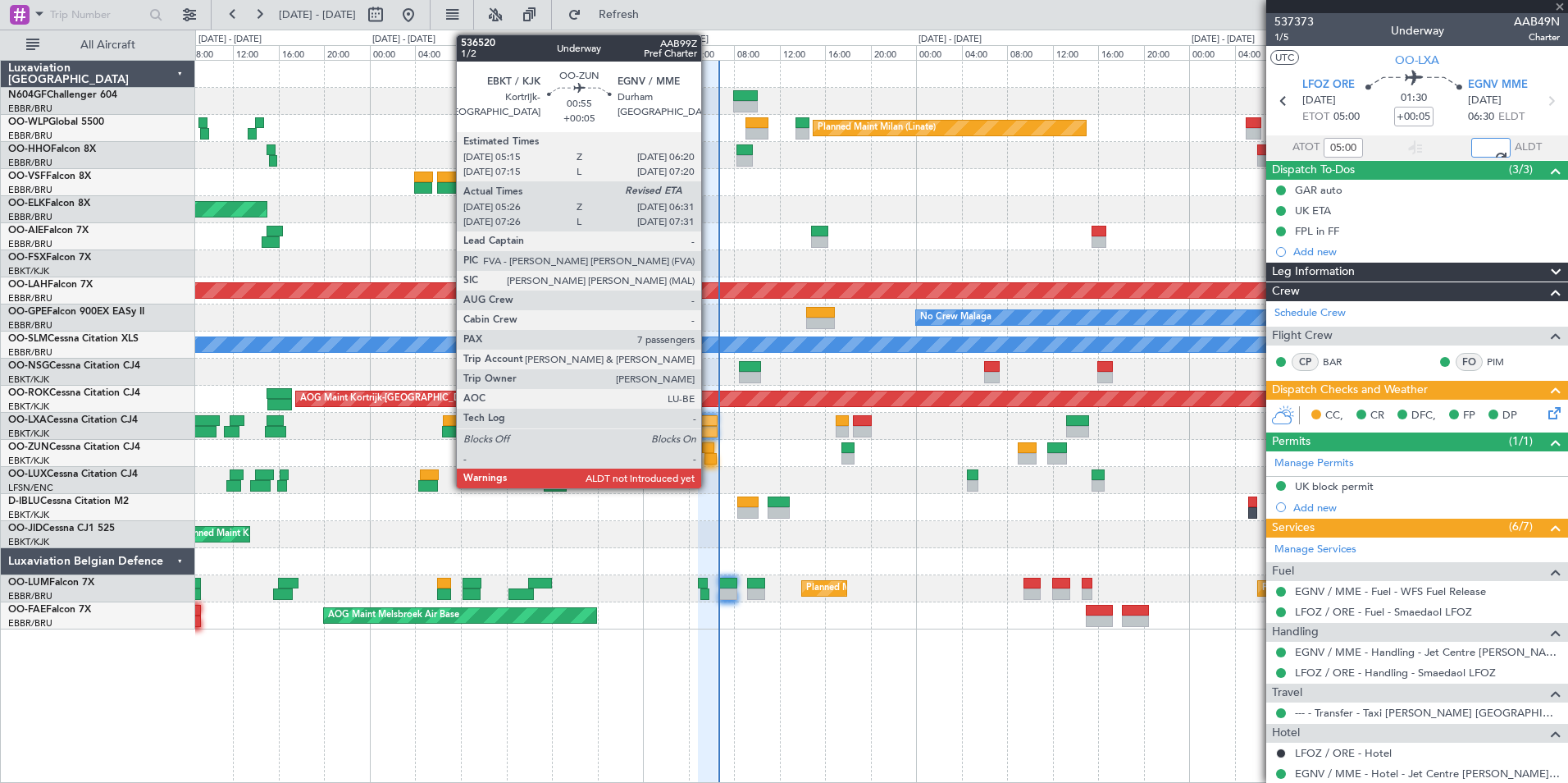
click at [709, 454] on div at bounding box center [711, 459] width 13 height 12
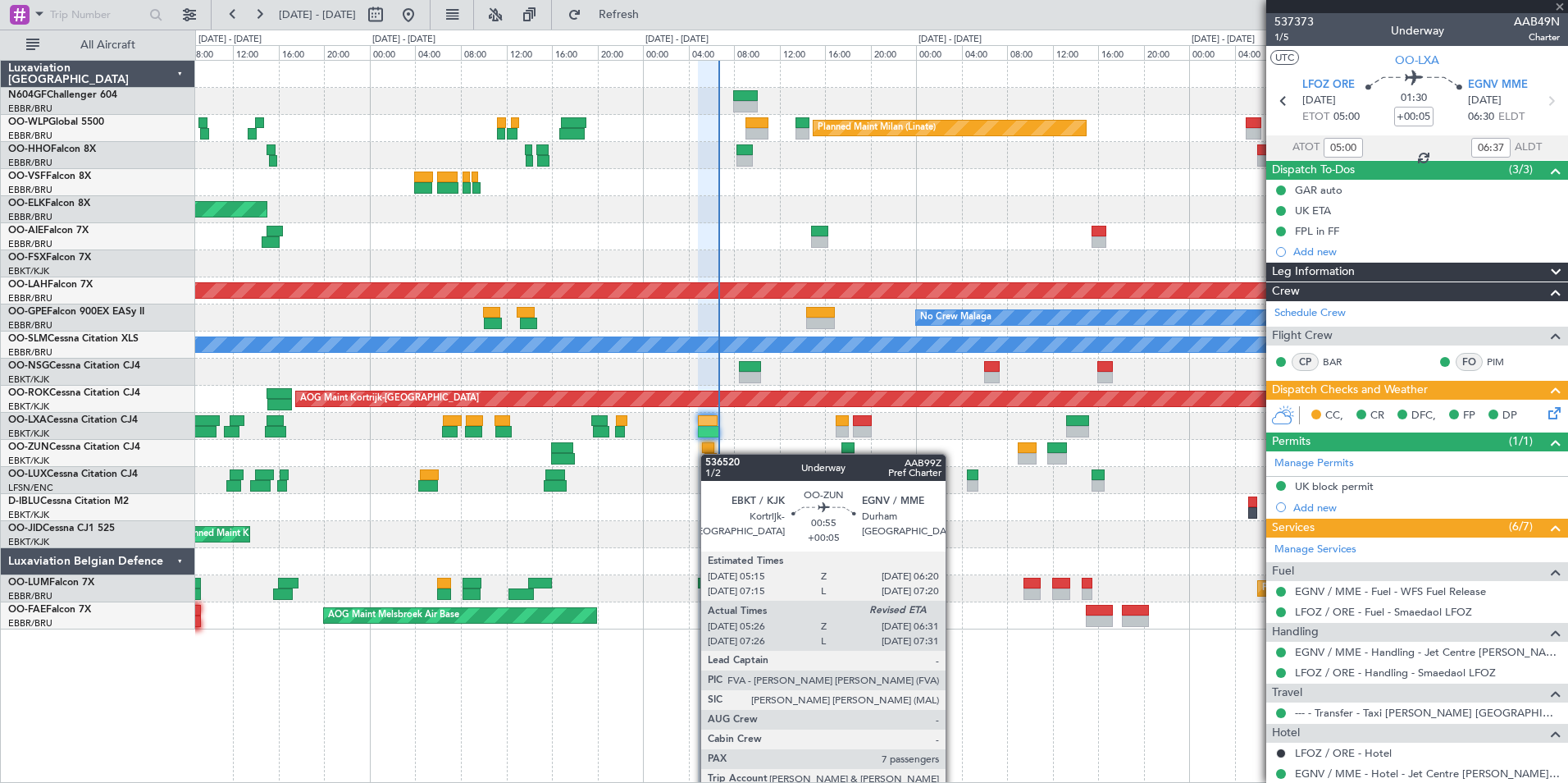
type input "05:31"
type input "7"
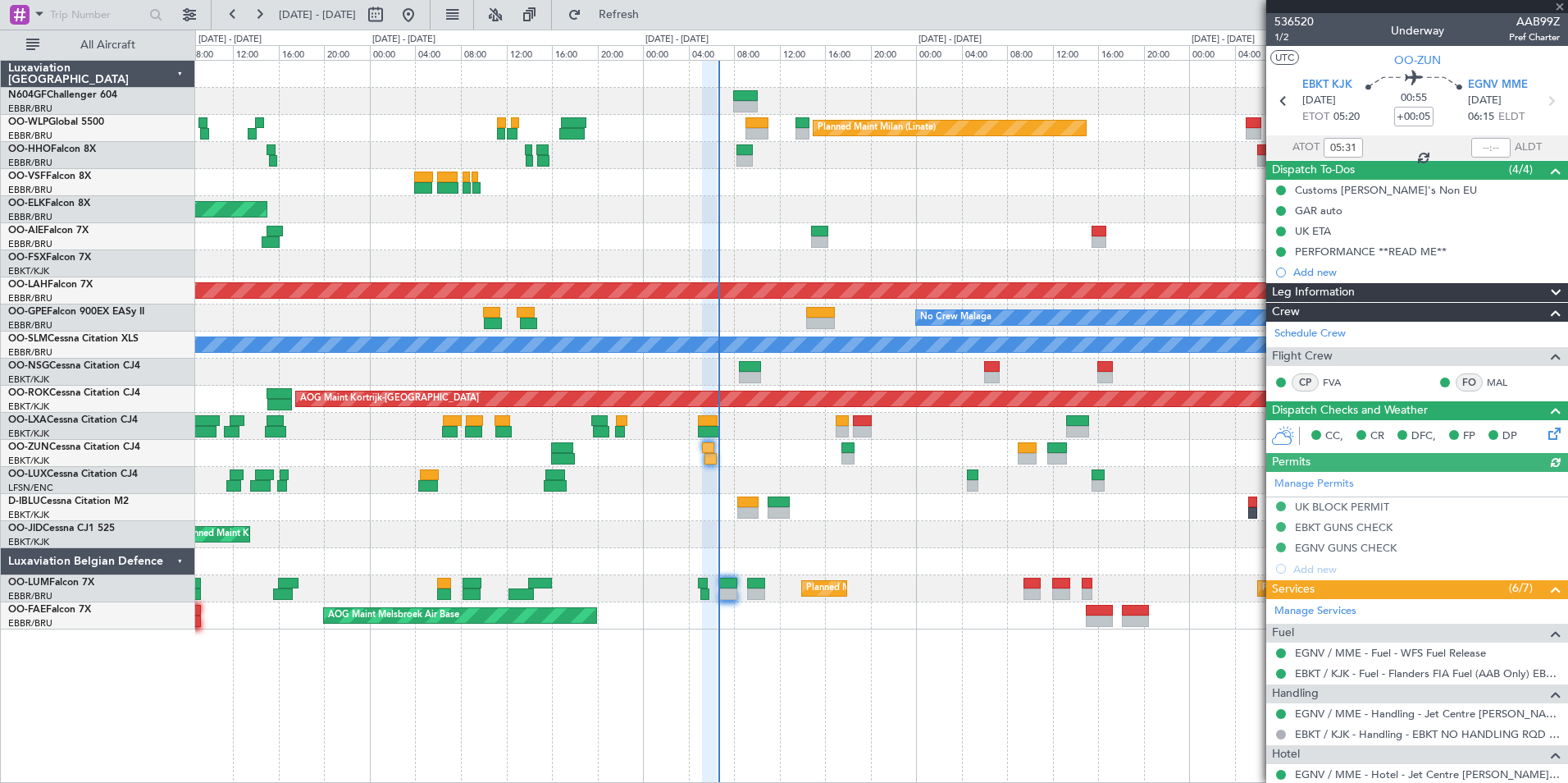
click at [1474, 139] on div at bounding box center [1491, 147] width 40 height 20
click at [1474, 144] on div at bounding box center [1491, 147] width 40 height 20
click at [1475, 151] on input "text" at bounding box center [1491, 147] width 40 height 20
click at [1165, 171] on div at bounding box center [881, 182] width 1372 height 27
type input "06:34"
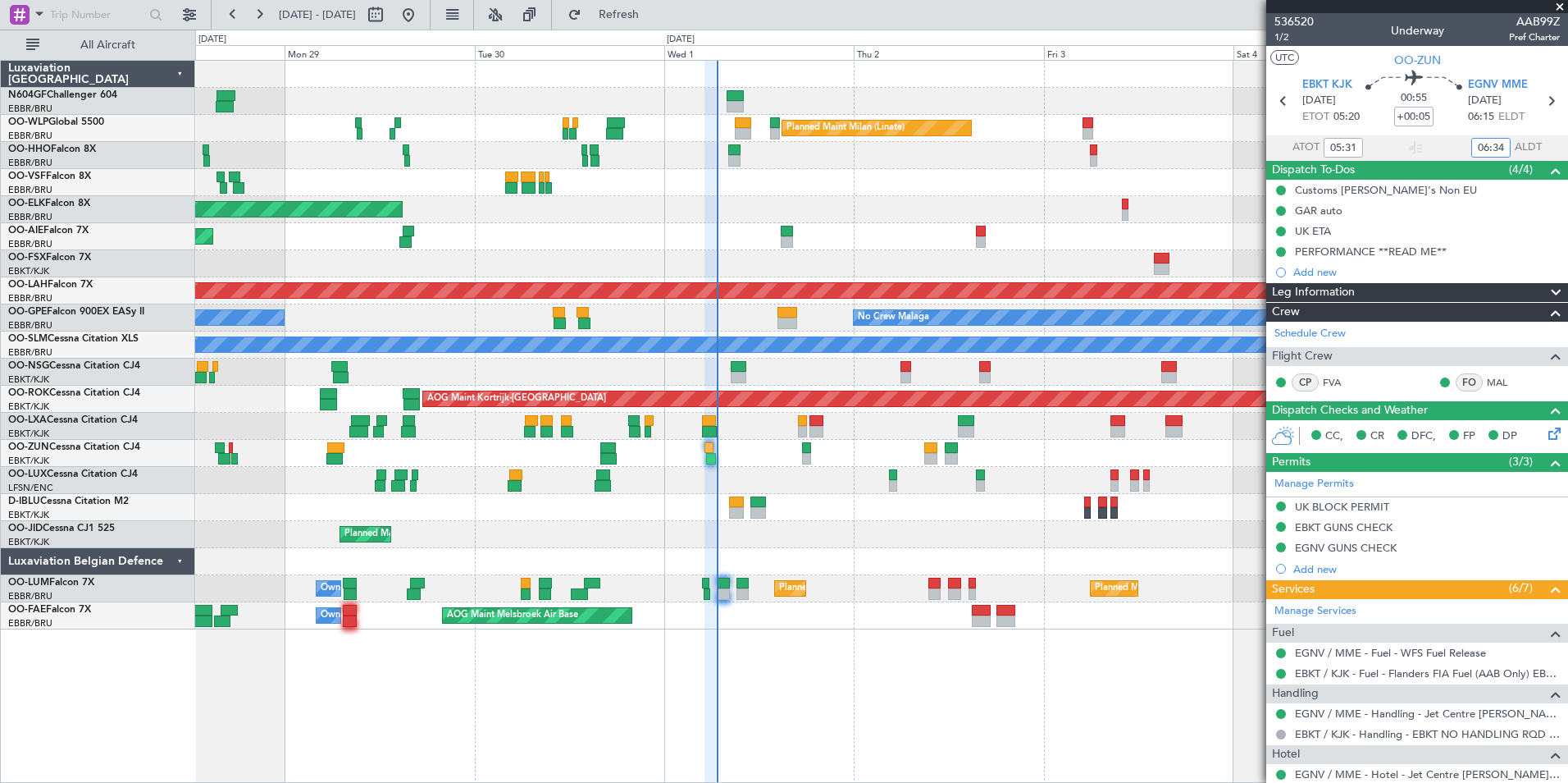
click at [948, 497] on div "A/C Unavailable [GEOGRAPHIC_DATA]-[GEOGRAPHIC_DATA] A/C Unavailable [GEOGRAPHIC…" at bounding box center [881, 507] width 1372 height 27
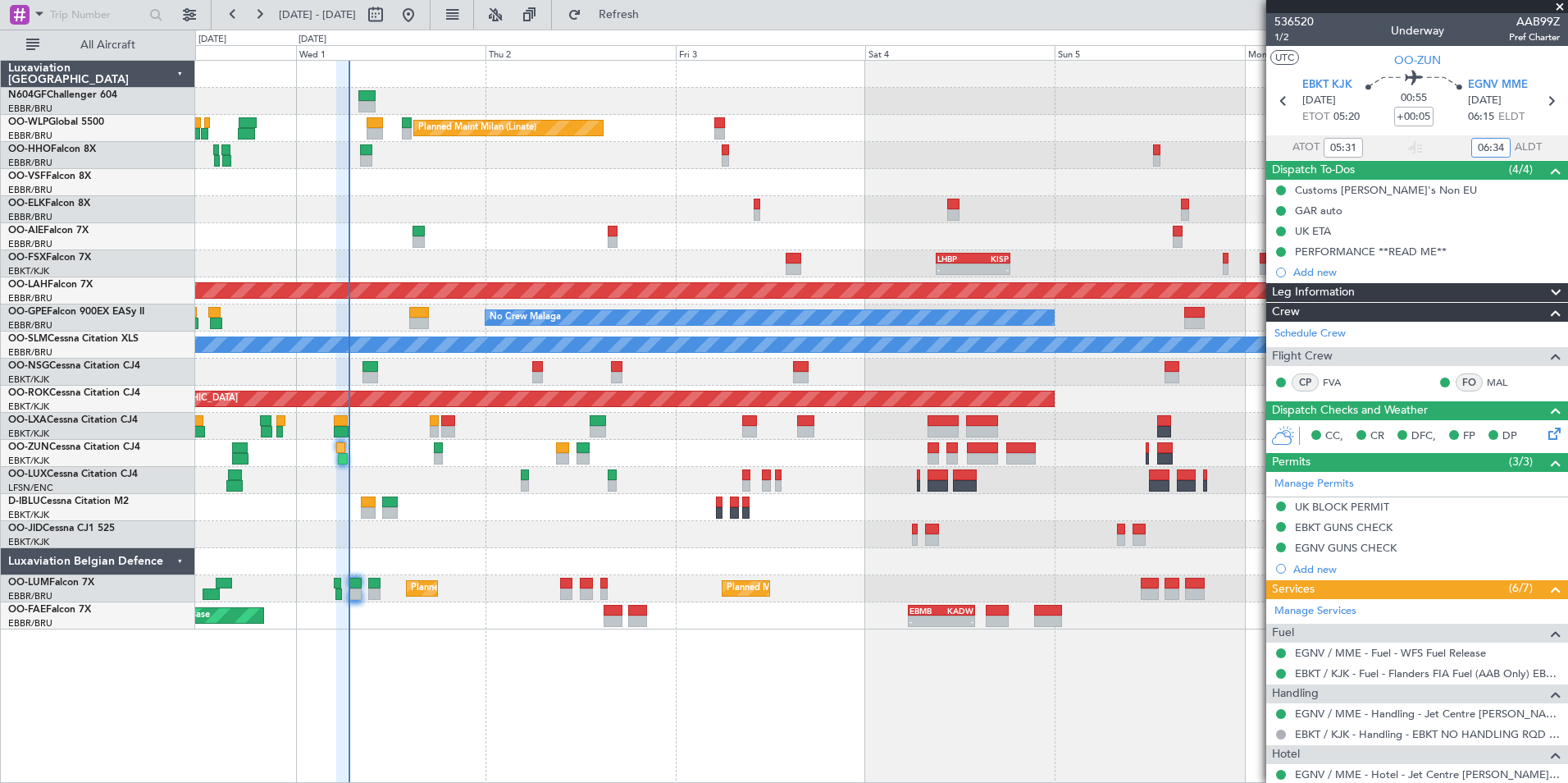
click at [733, 420] on div "Planned Maint Milan (Linate) Planned Maint [GEOGRAPHIC_DATA]-[GEOGRAPHIC_DATA] …" at bounding box center [881, 345] width 1372 height 569
click at [732, 405] on div "Planned Maint Milan (Linate) Planned Maint [GEOGRAPHIC_DATA]-[GEOGRAPHIC_DATA] …" at bounding box center [881, 345] width 1372 height 569
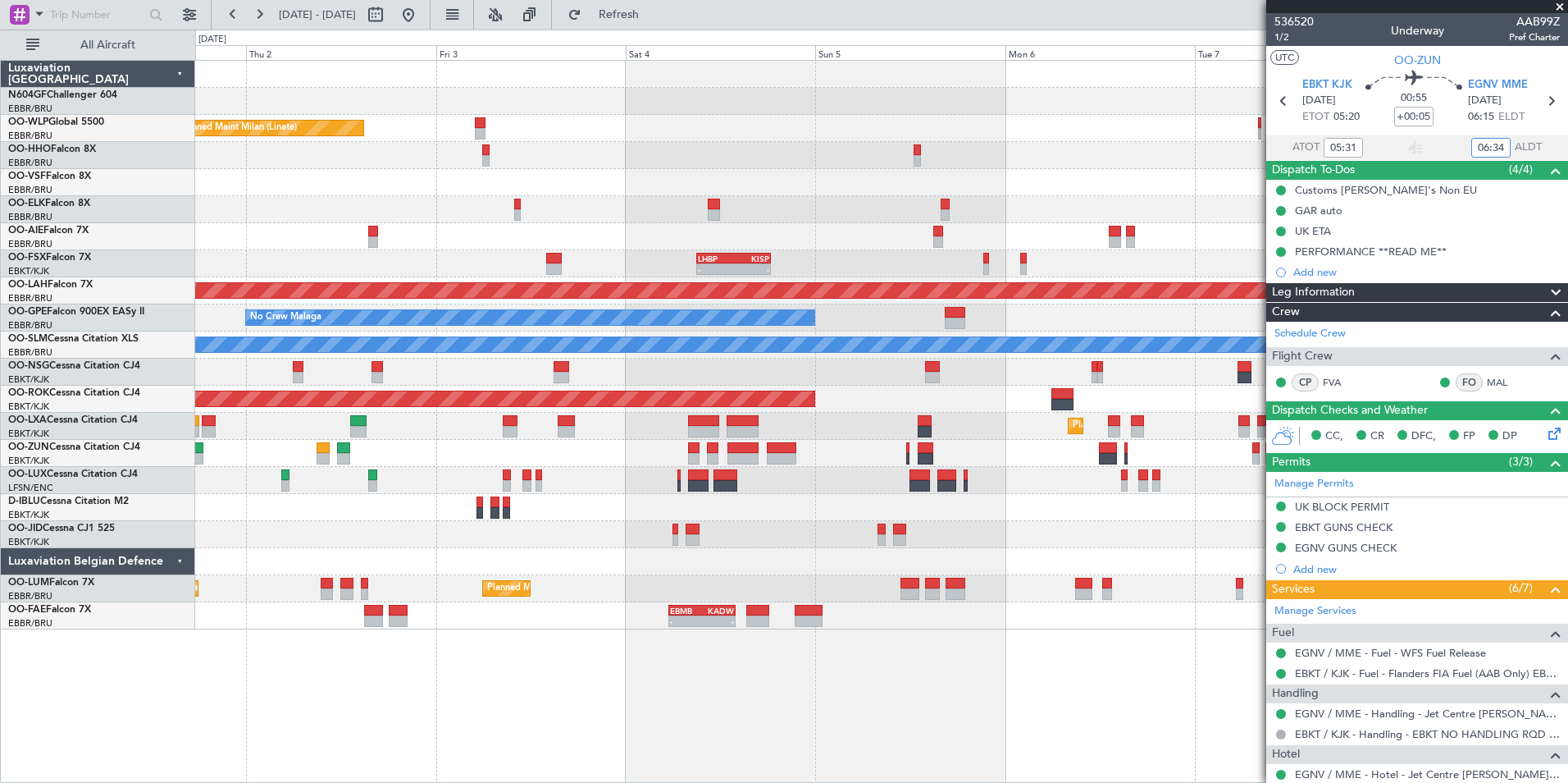
click at [599, 368] on div "Planned Maint Milan (Linate) - - LHBP 09:00 Z KISP 18:25 Z Planned [GEOGRAPHIC_…" at bounding box center [881, 345] width 1372 height 569
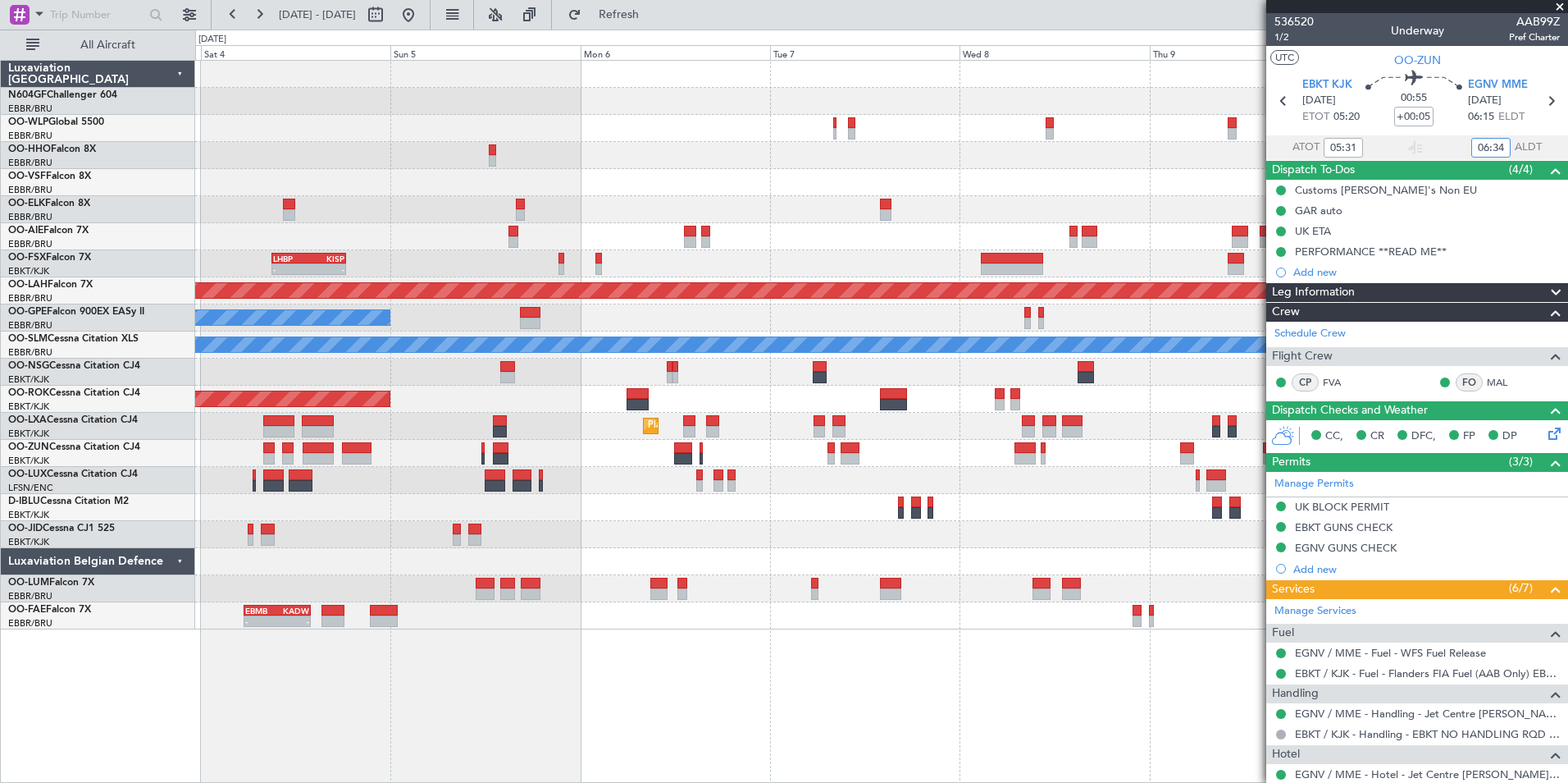
click at [836, 440] on div "Planned Maint Milan (Linate) - - LHBP 09:00 Z KISP 18:25 Z Planned [GEOGRAPHIC_…" at bounding box center [881, 345] width 1372 height 569
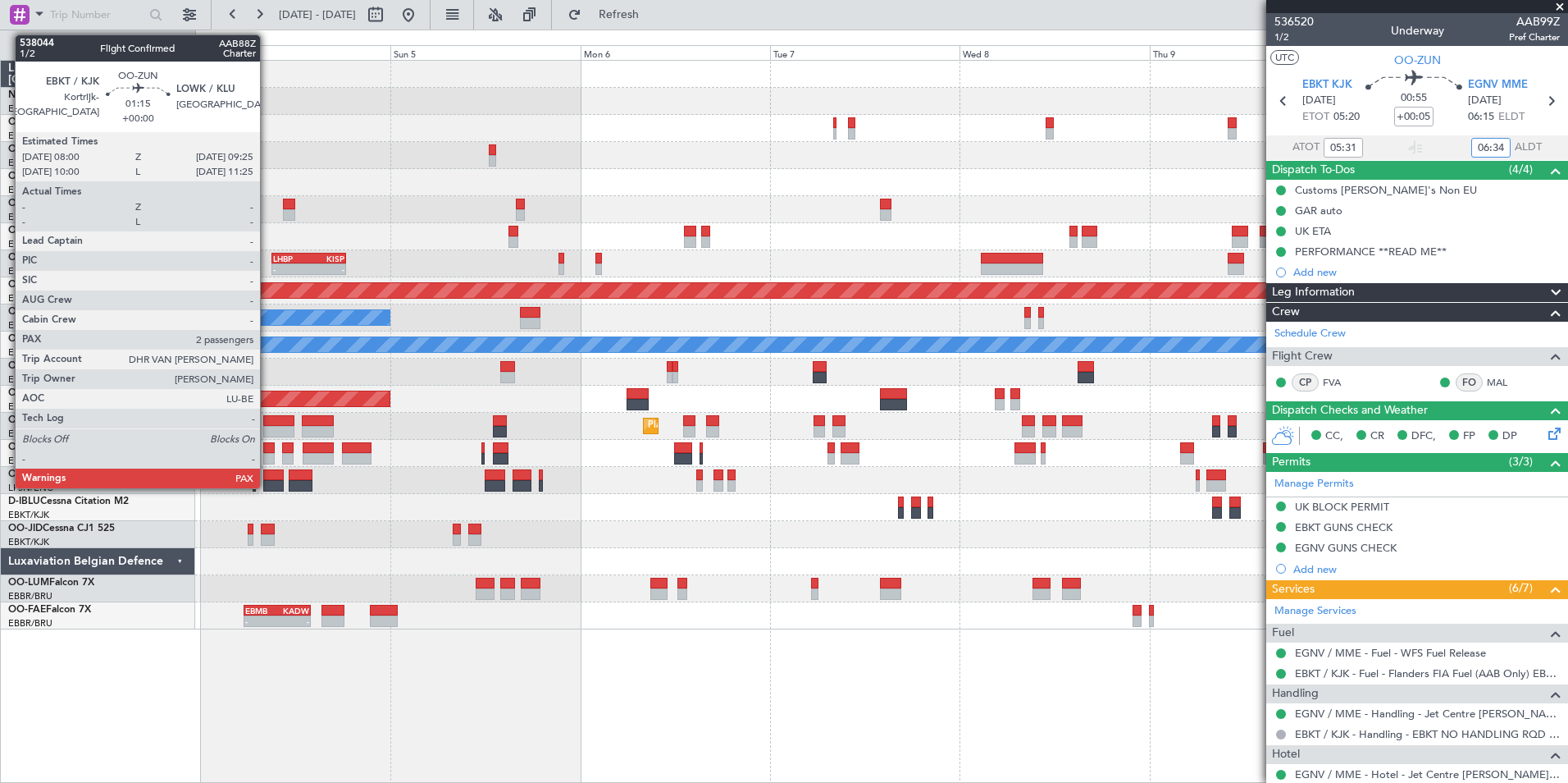
click at [268, 458] on div at bounding box center [269, 459] width 12 height 12
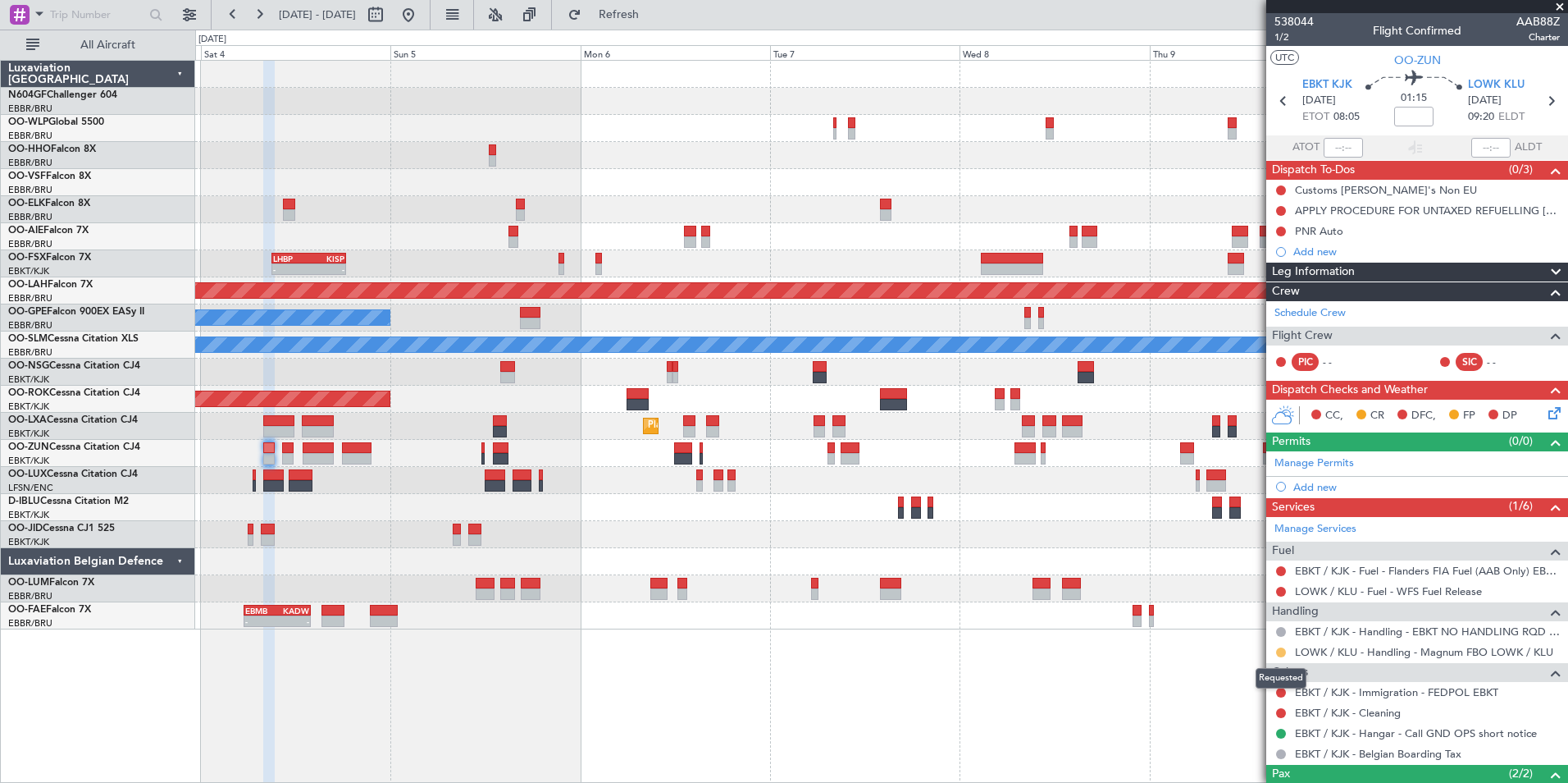
click at [1277, 650] on button at bounding box center [1281, 652] width 10 height 10
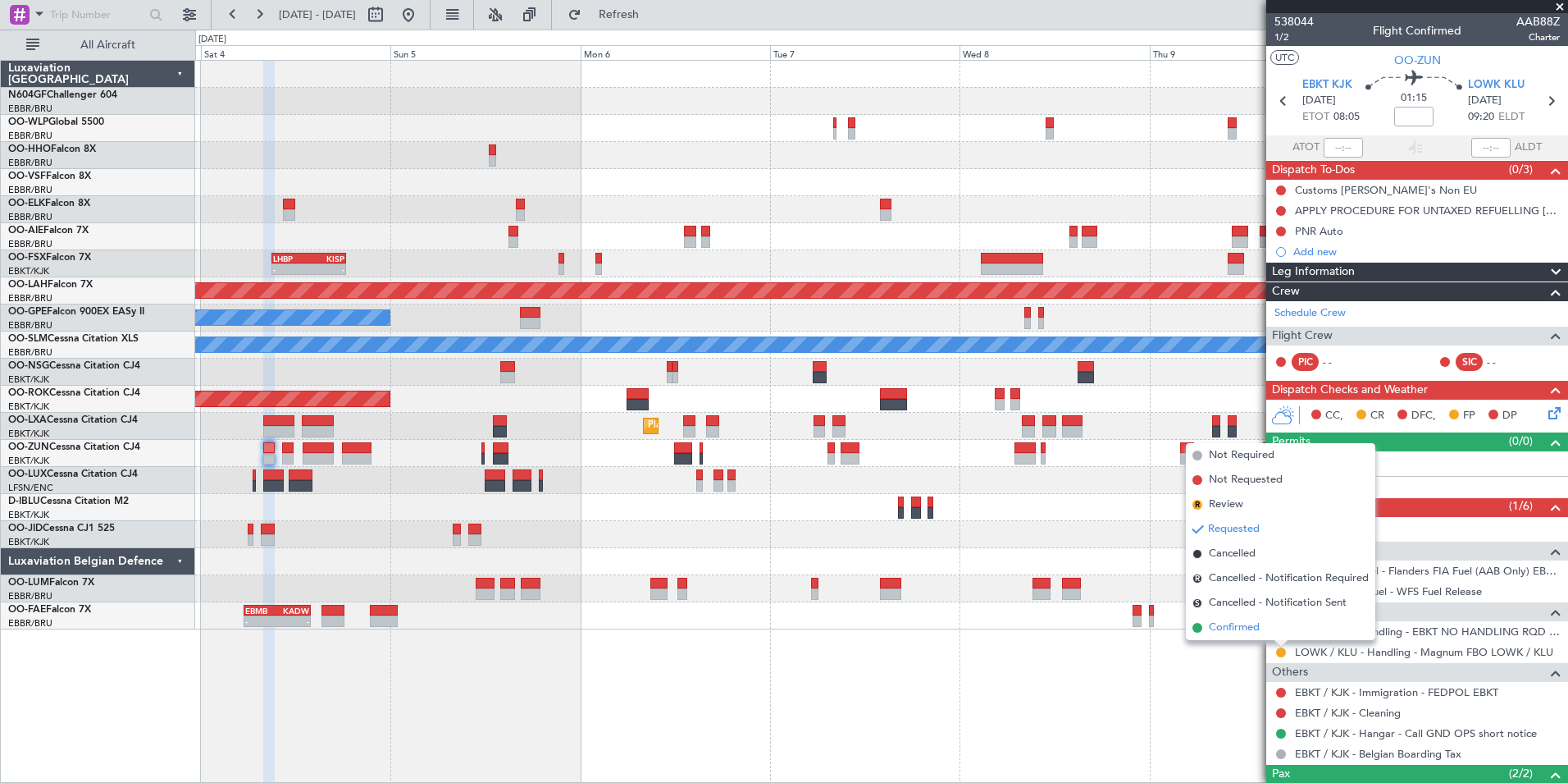
click at [1238, 622] on span "Confirmed" at bounding box center [1235, 627] width 51 height 16
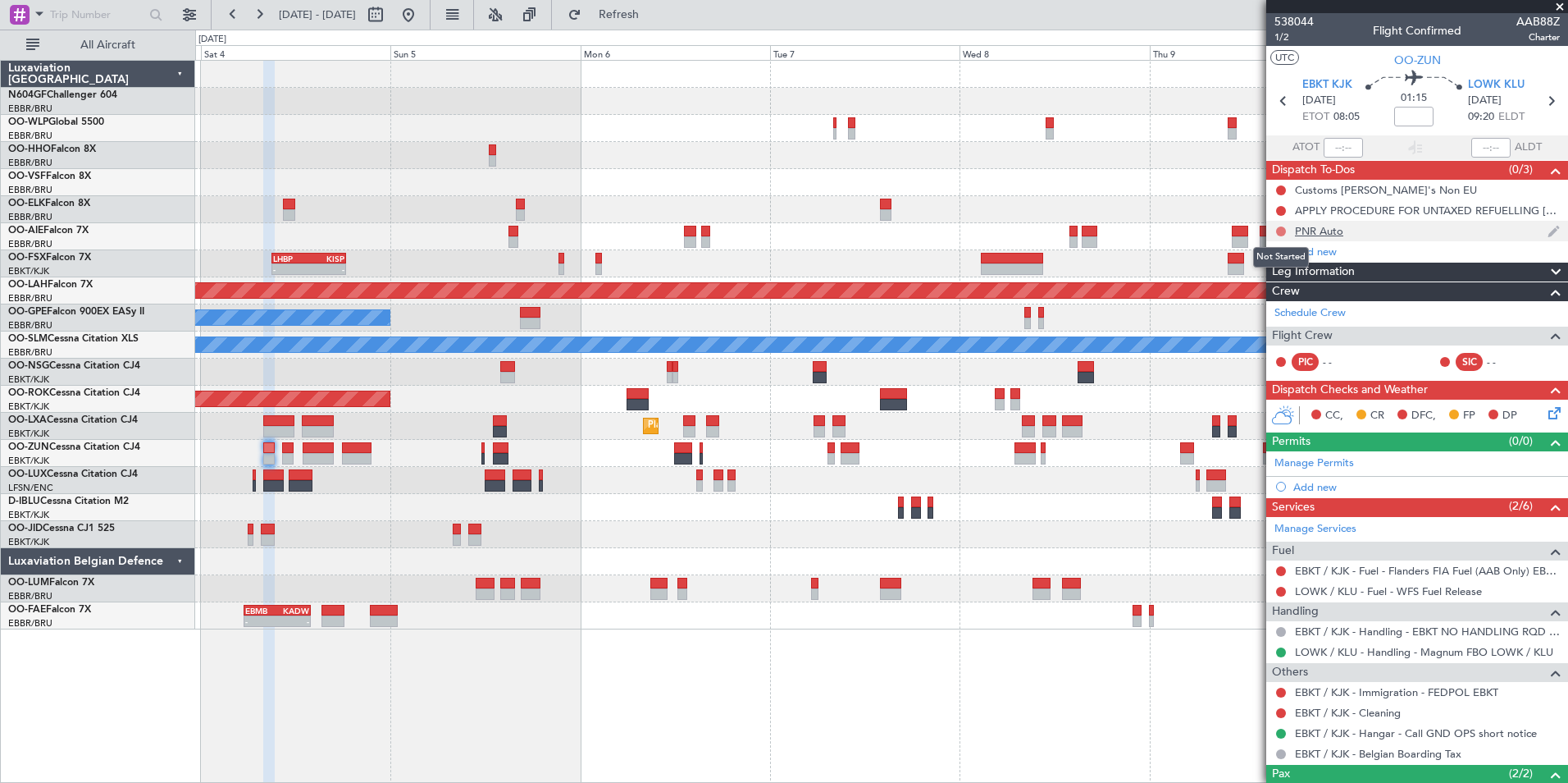
click at [1280, 231] on button at bounding box center [1281, 231] width 10 height 10
click at [1274, 305] on span "Completed" at bounding box center [1288, 304] width 54 height 16
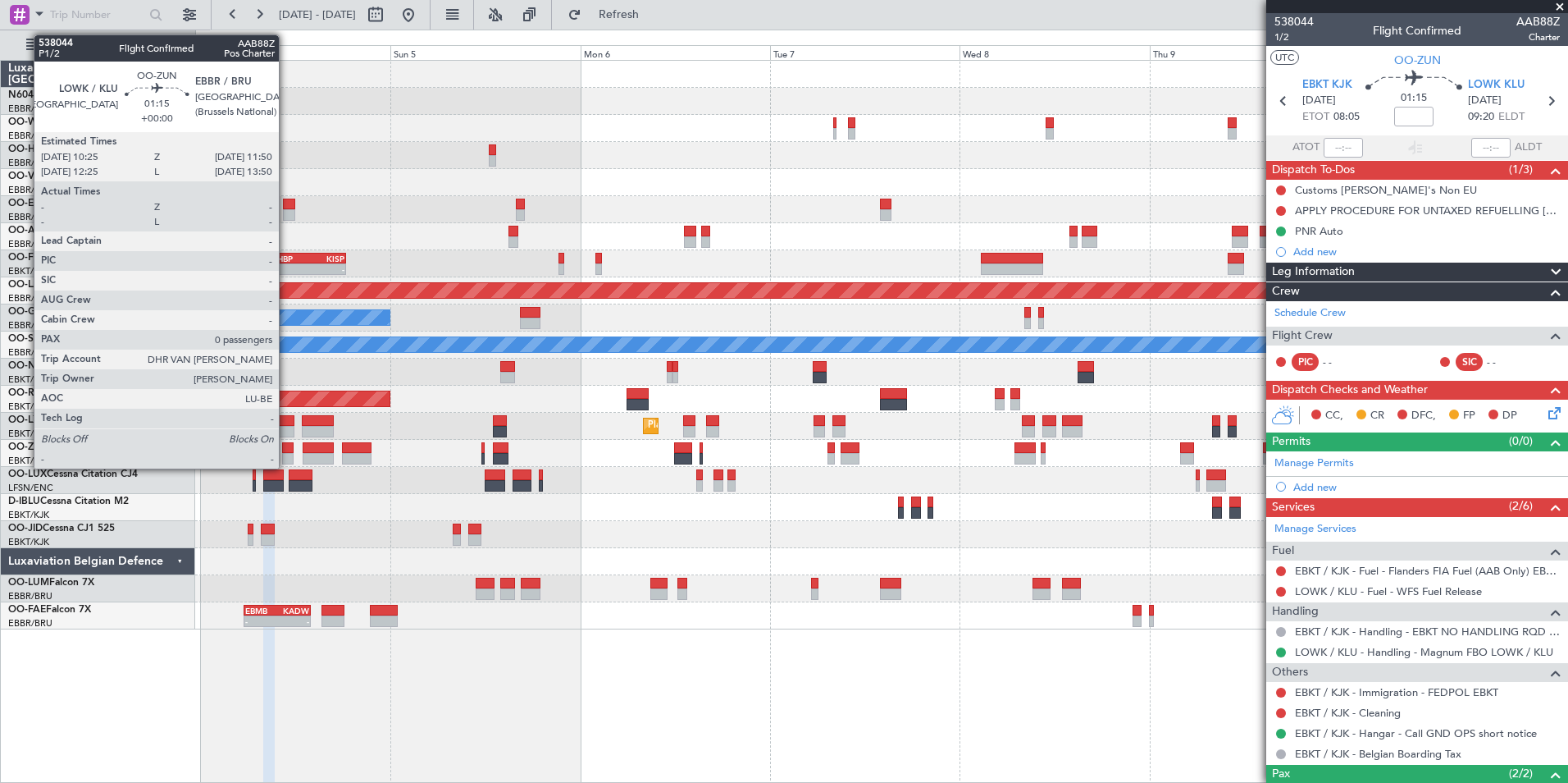
click at [286, 457] on div at bounding box center [288, 459] width 12 height 12
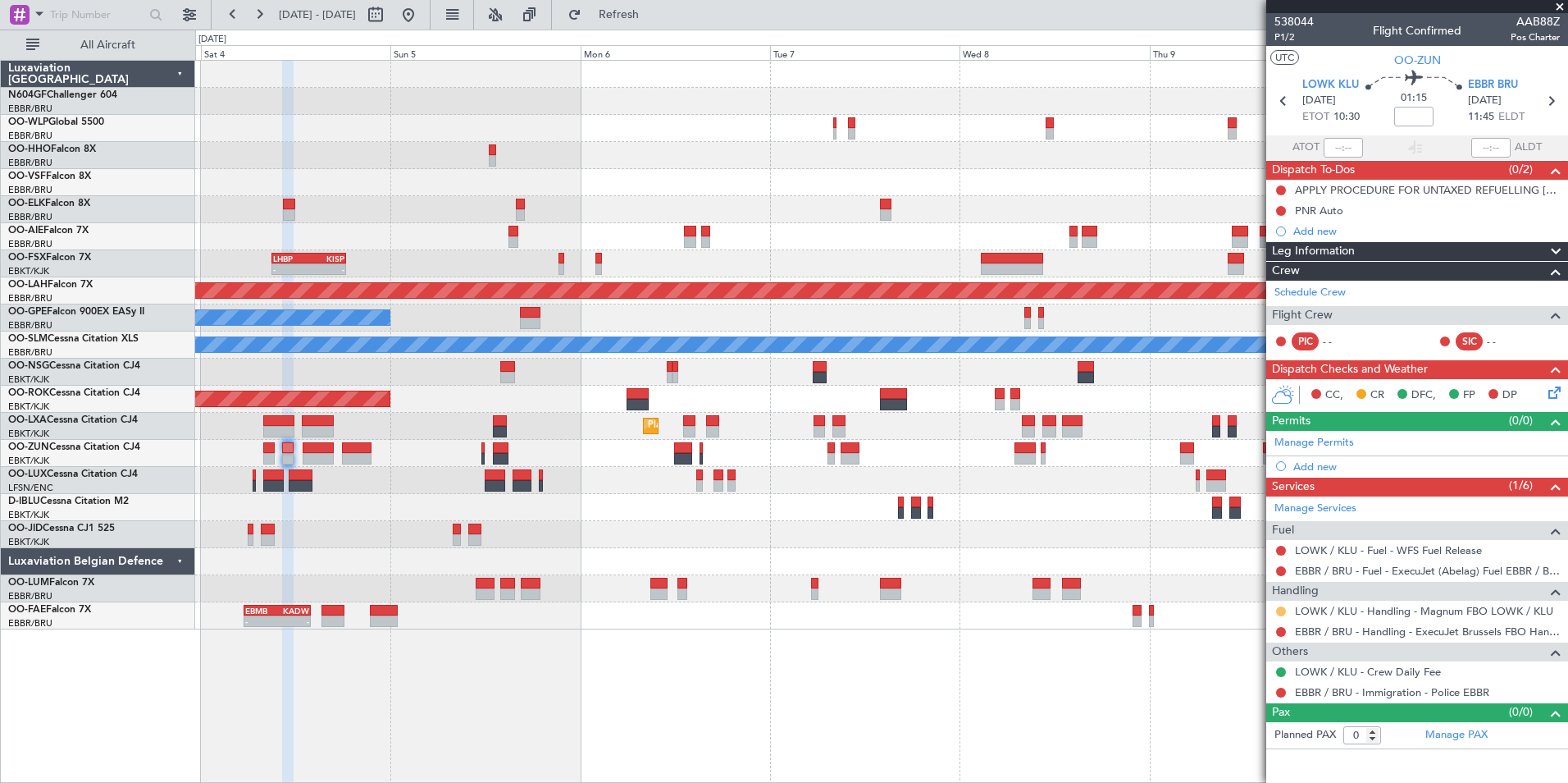
click at [1280, 609] on button at bounding box center [1281, 611] width 10 height 10
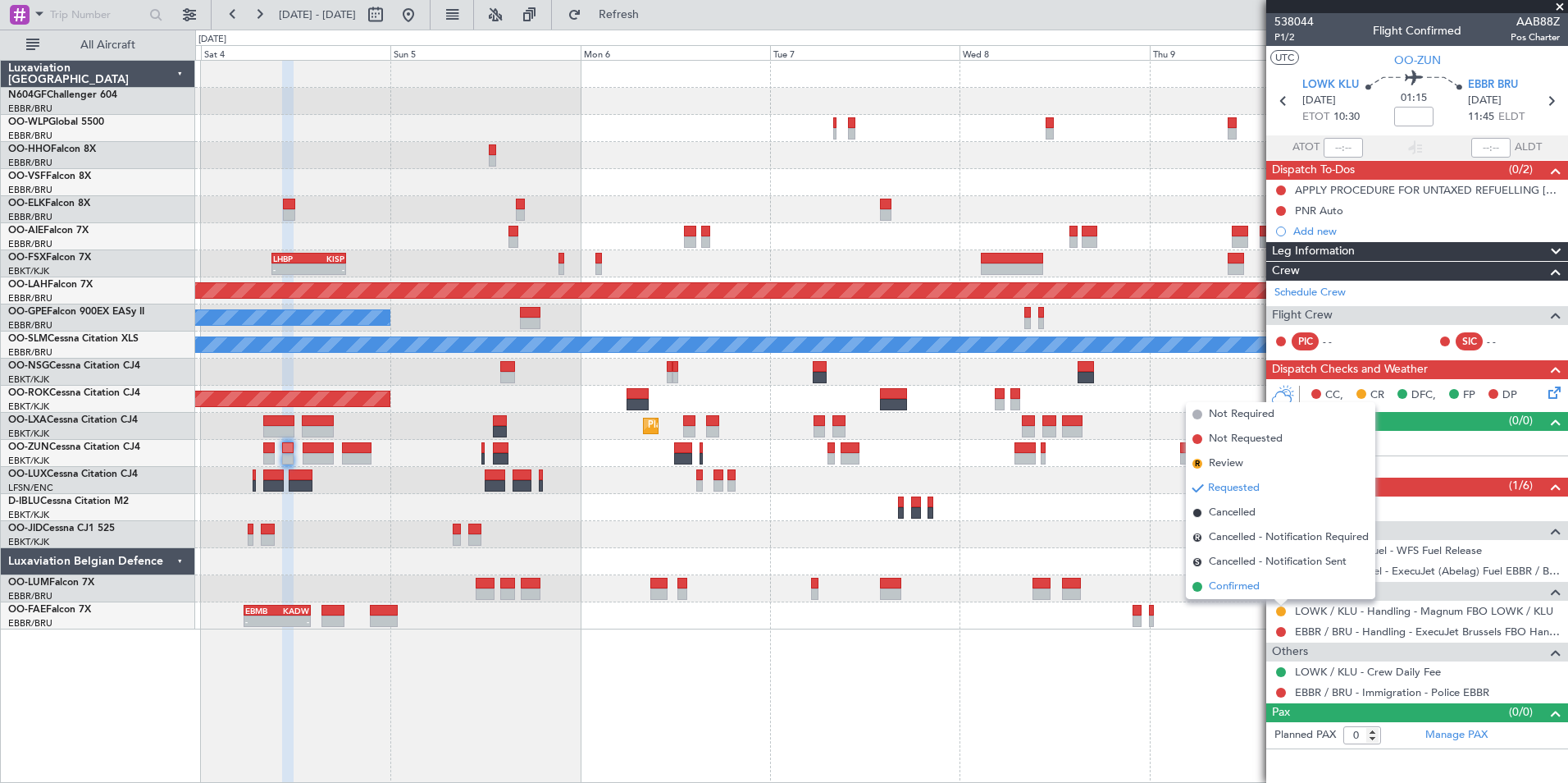
click at [1264, 580] on li "Confirmed" at bounding box center [1281, 586] width 189 height 25
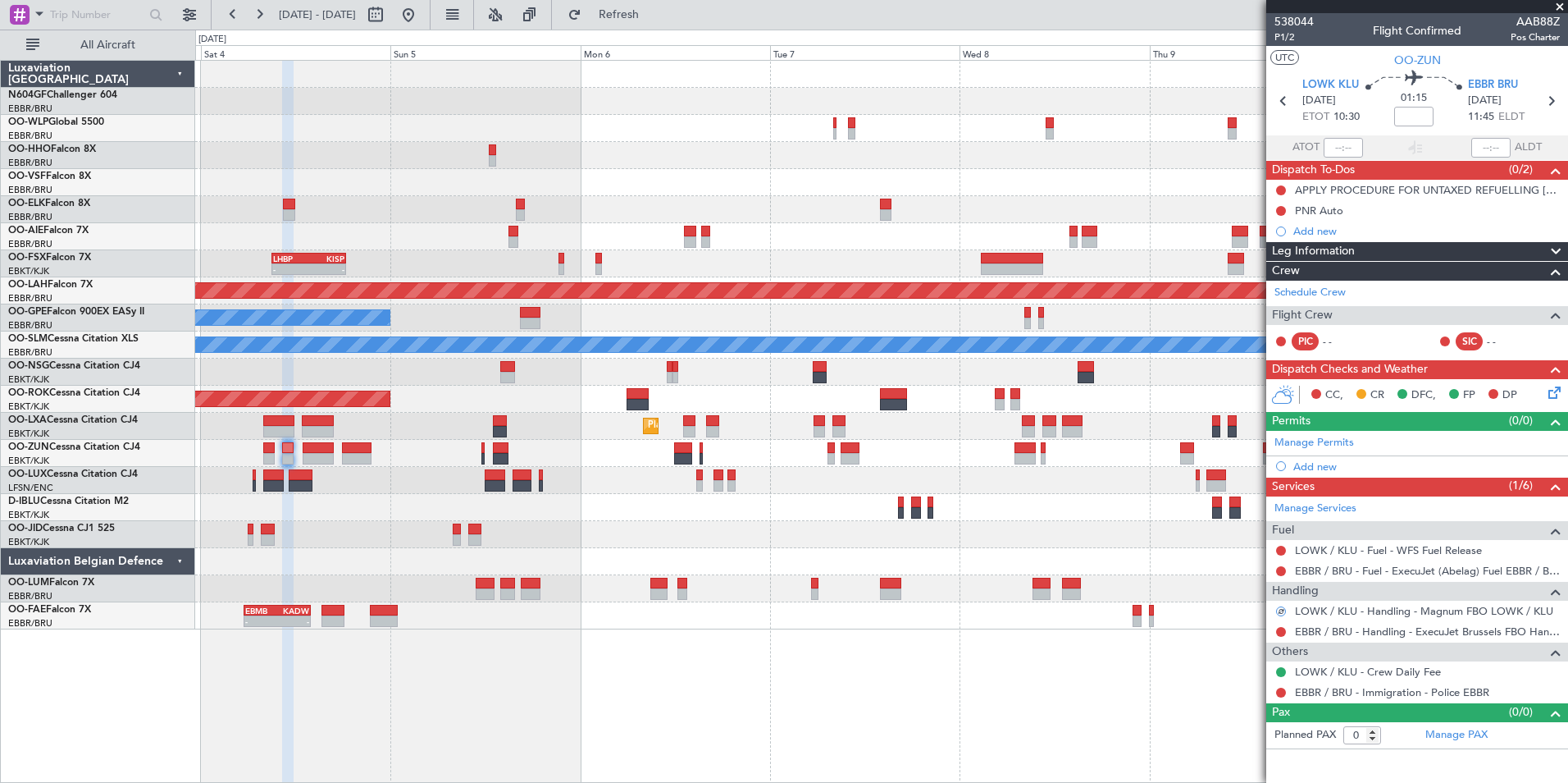
click at [1114, 742] on div "Planned Maint Milan (Linate) - - LHBP 09:00 Z KISP 18:25 Z Planned [GEOGRAPHIC_…" at bounding box center [882, 422] width 1373 height 723
click at [1278, 211] on button at bounding box center [1281, 211] width 10 height 10
click at [1283, 282] on span "Completed" at bounding box center [1288, 283] width 54 height 16
click at [560, 227] on div "Planned Maint Milan (Linate) - - LHBP 09:00 Z KISP 18:25 Z Planned [GEOGRAPHIC_…" at bounding box center [881, 345] width 1372 height 569
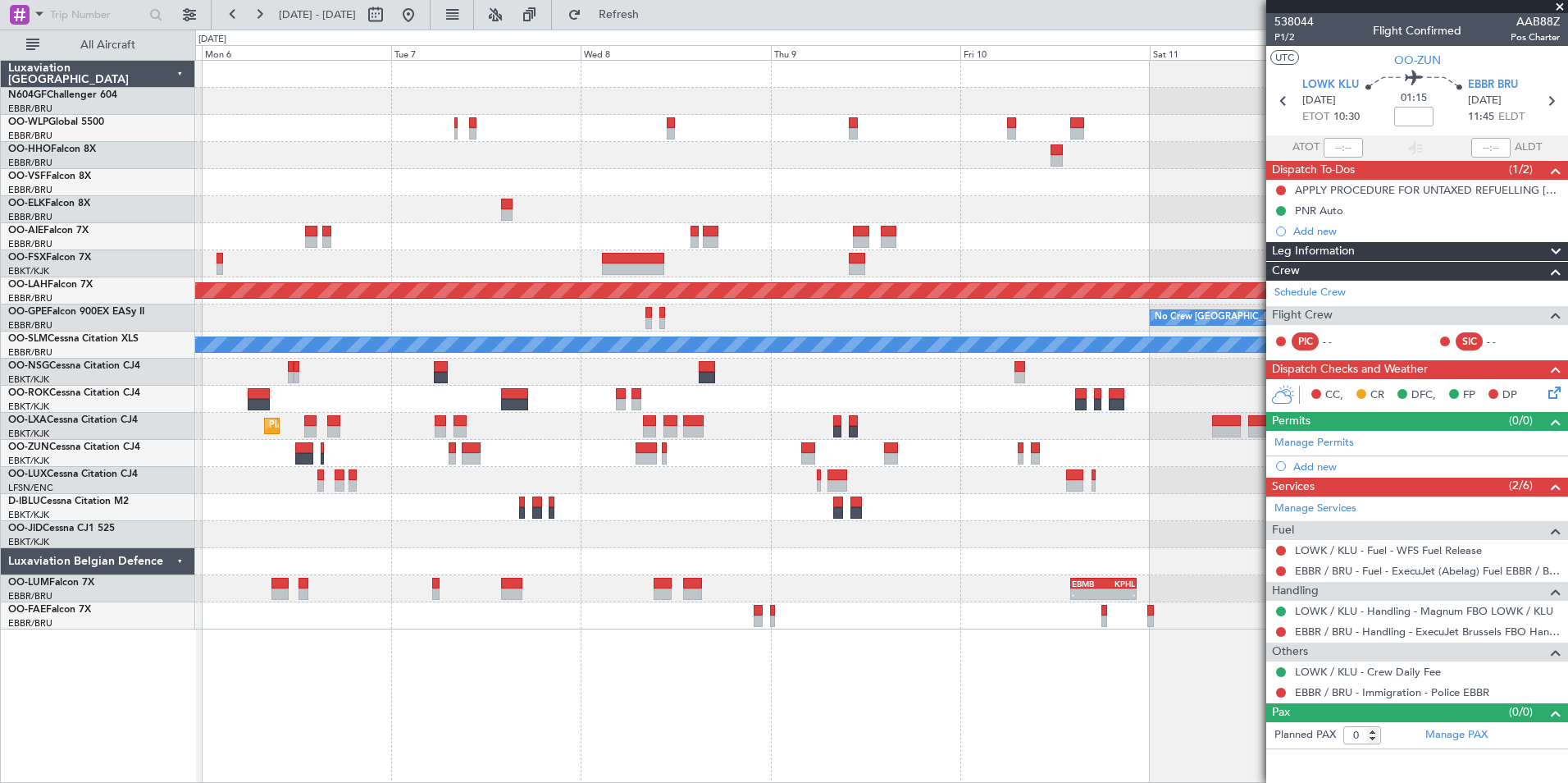
click at [469, 226] on div "- - LEZL 21:40 Z SKCG 07:10 Z LHBP 09:00 Z KISP 18:25 Z - - - - LIMC 09:00 Z KT…" at bounding box center [881, 345] width 1372 height 569
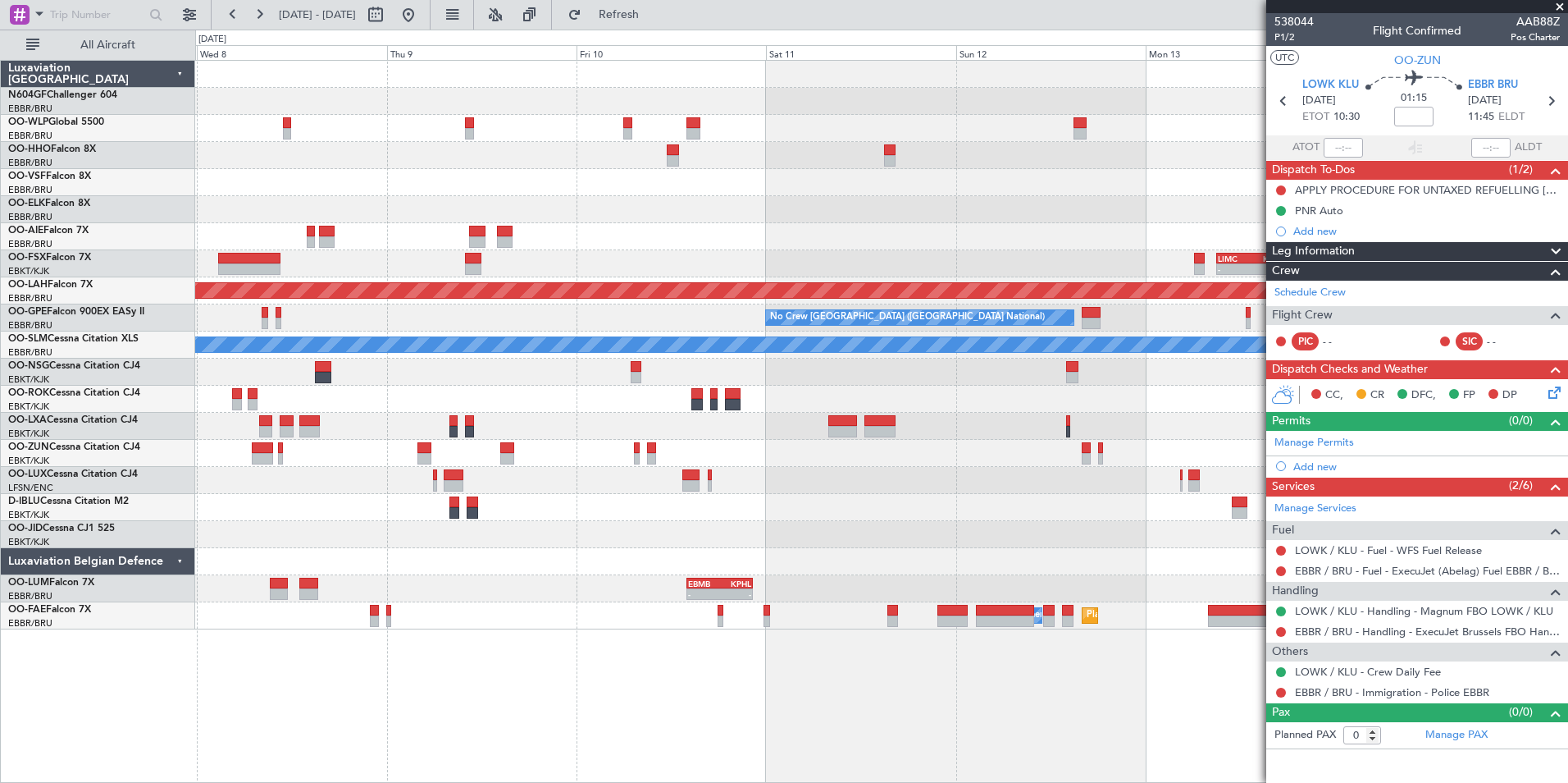
click at [551, 266] on div "- - LIMC 09:00 Z KTEB 17:40 Z" at bounding box center [881, 263] width 1372 height 27
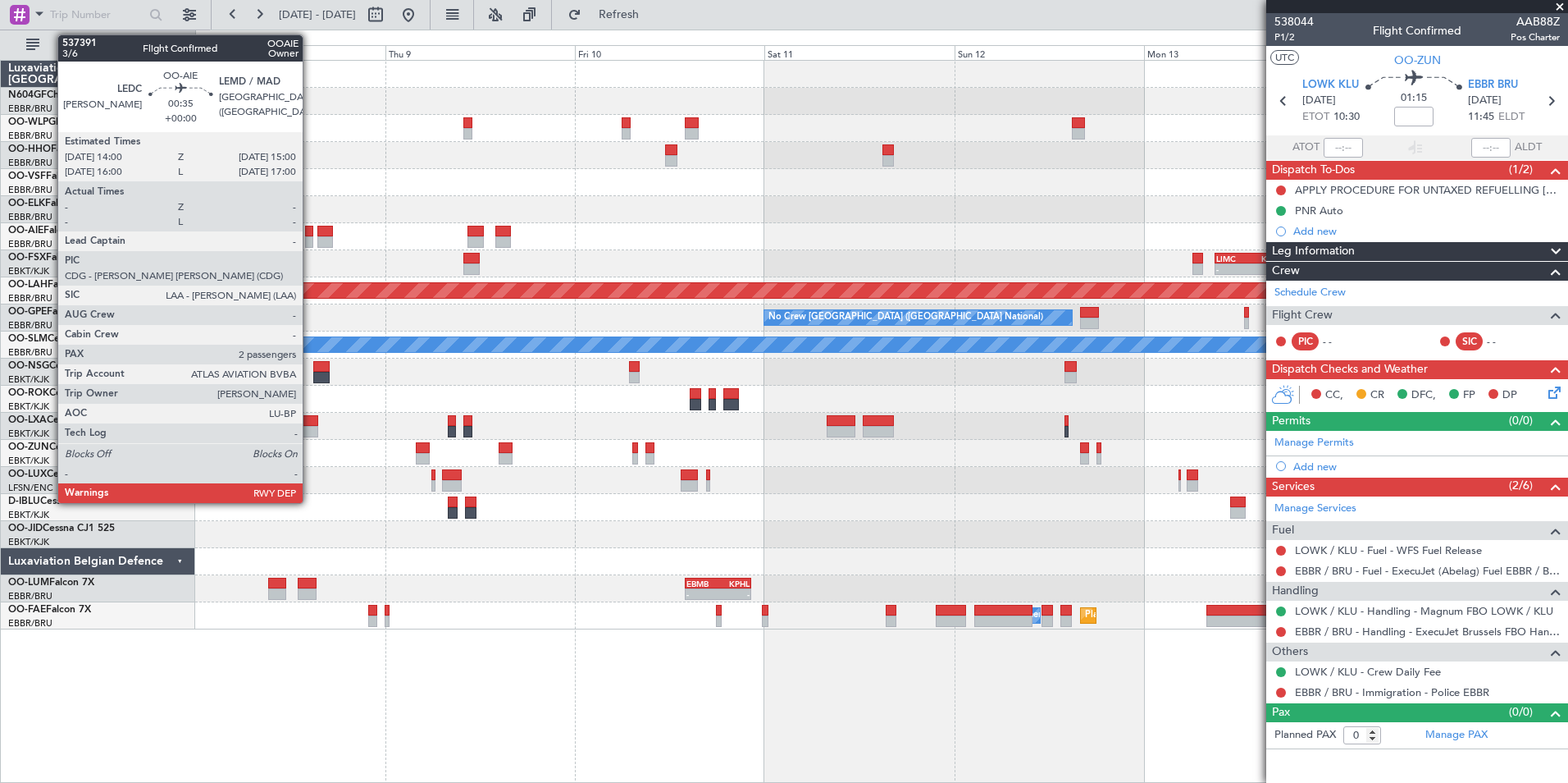
click at [310, 232] on div at bounding box center [309, 231] width 8 height 12
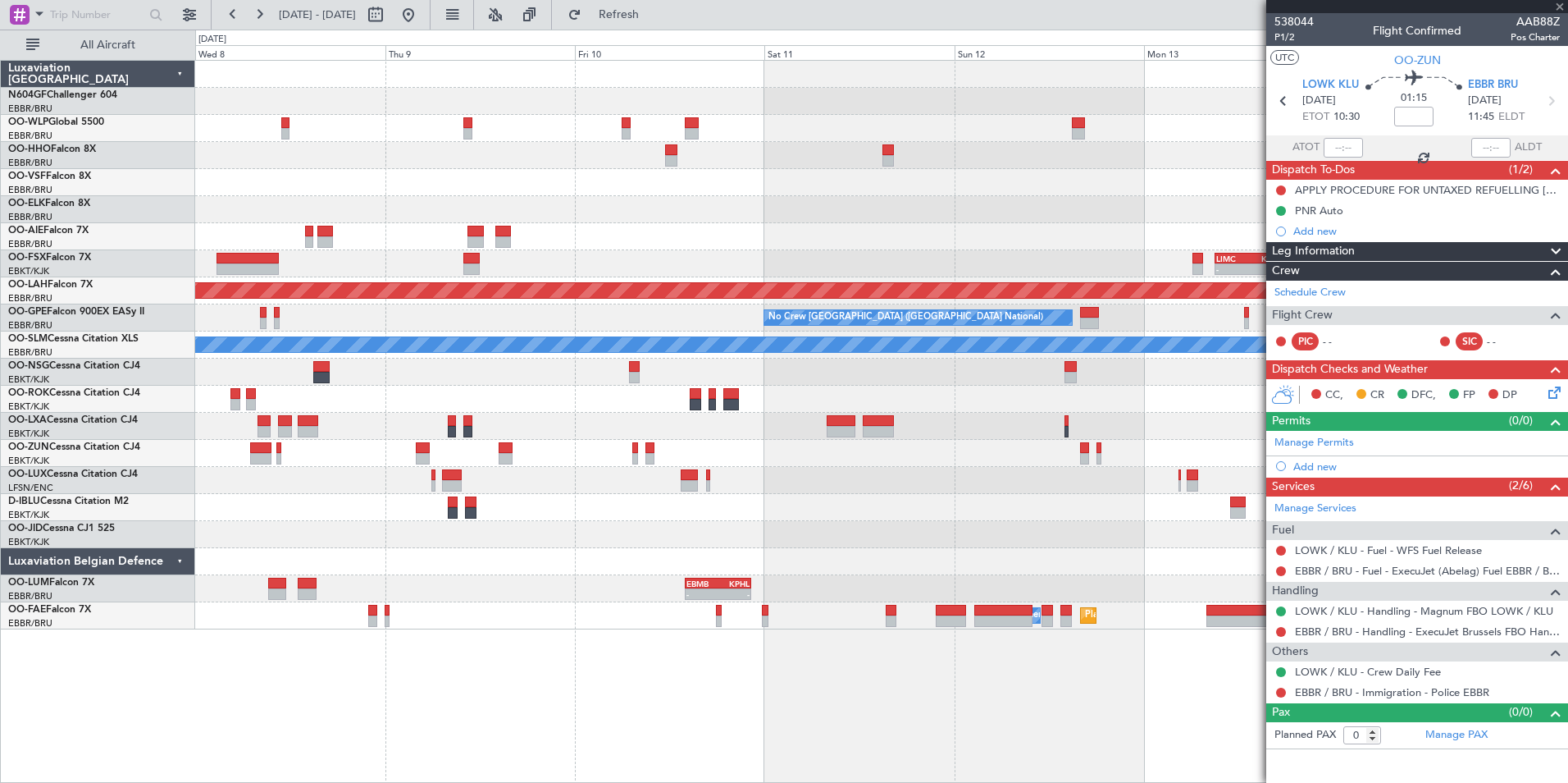
type input "2"
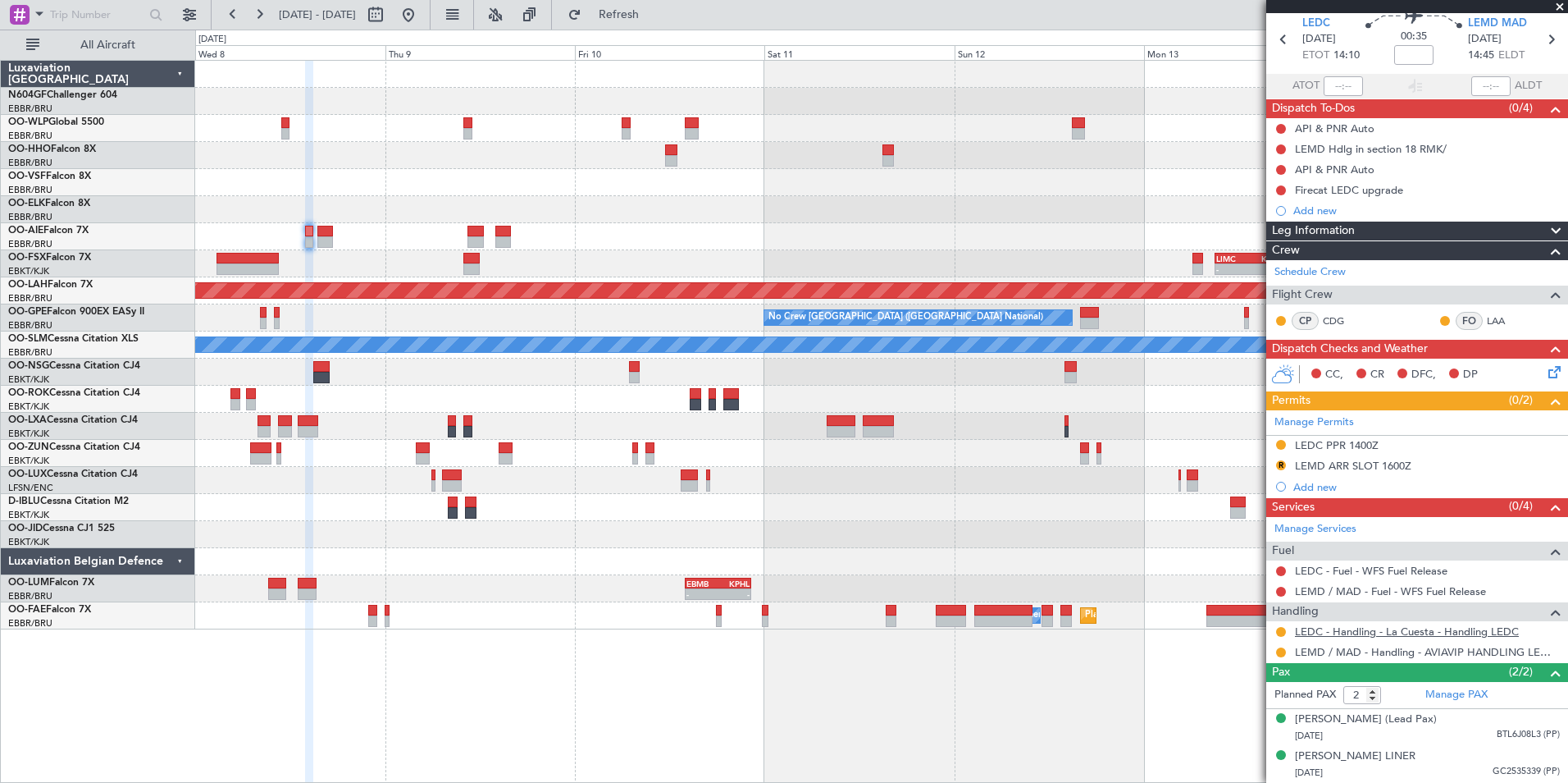
scroll to position [77, 0]
click at [1278, 647] on button at bounding box center [1281, 652] width 10 height 10
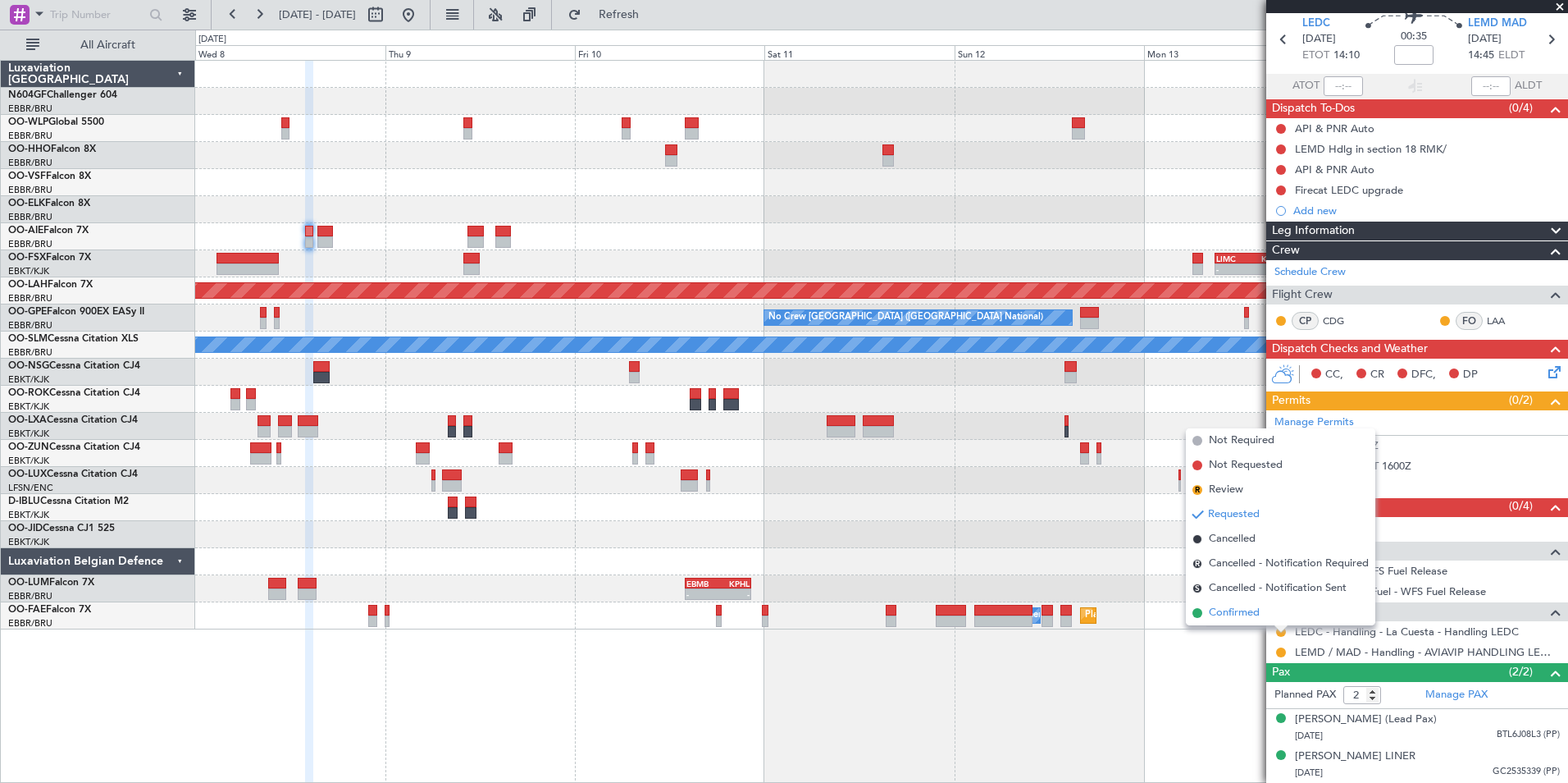
click at [1248, 616] on span "Confirmed" at bounding box center [1235, 613] width 51 height 16
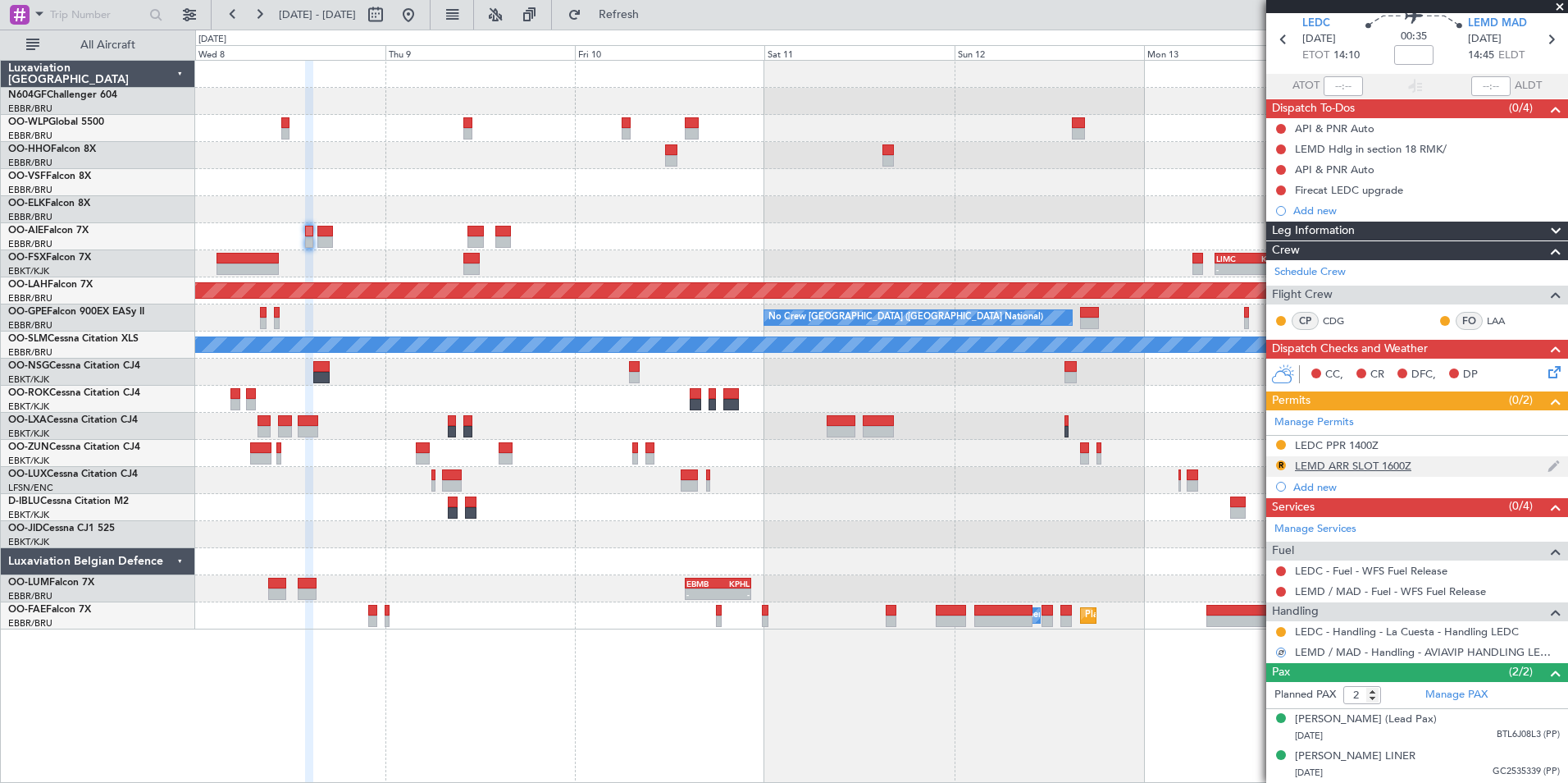
click at [1357, 459] on div "LEMD ARR SLOT 1600Z" at bounding box center [1352, 465] width 116 height 14
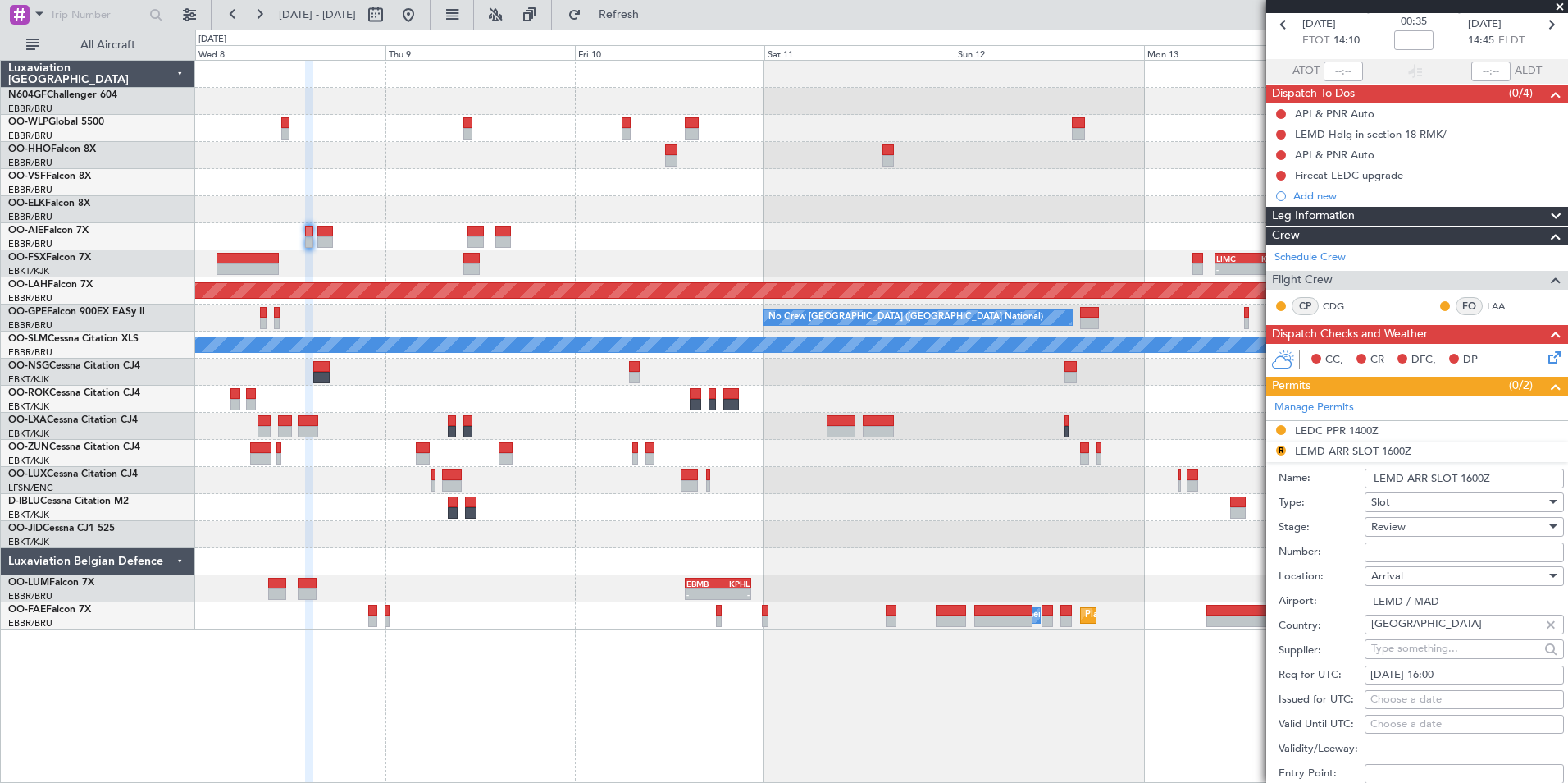
click at [1427, 521] on div "Review" at bounding box center [1459, 527] width 174 height 25
click at [1437, 655] on span "Received OK" at bounding box center [1458, 658] width 172 height 25
click at [1435, 548] on input "Number:" at bounding box center [1464, 552] width 199 height 20
paste input "CRO349671"
type input "CRO349671"
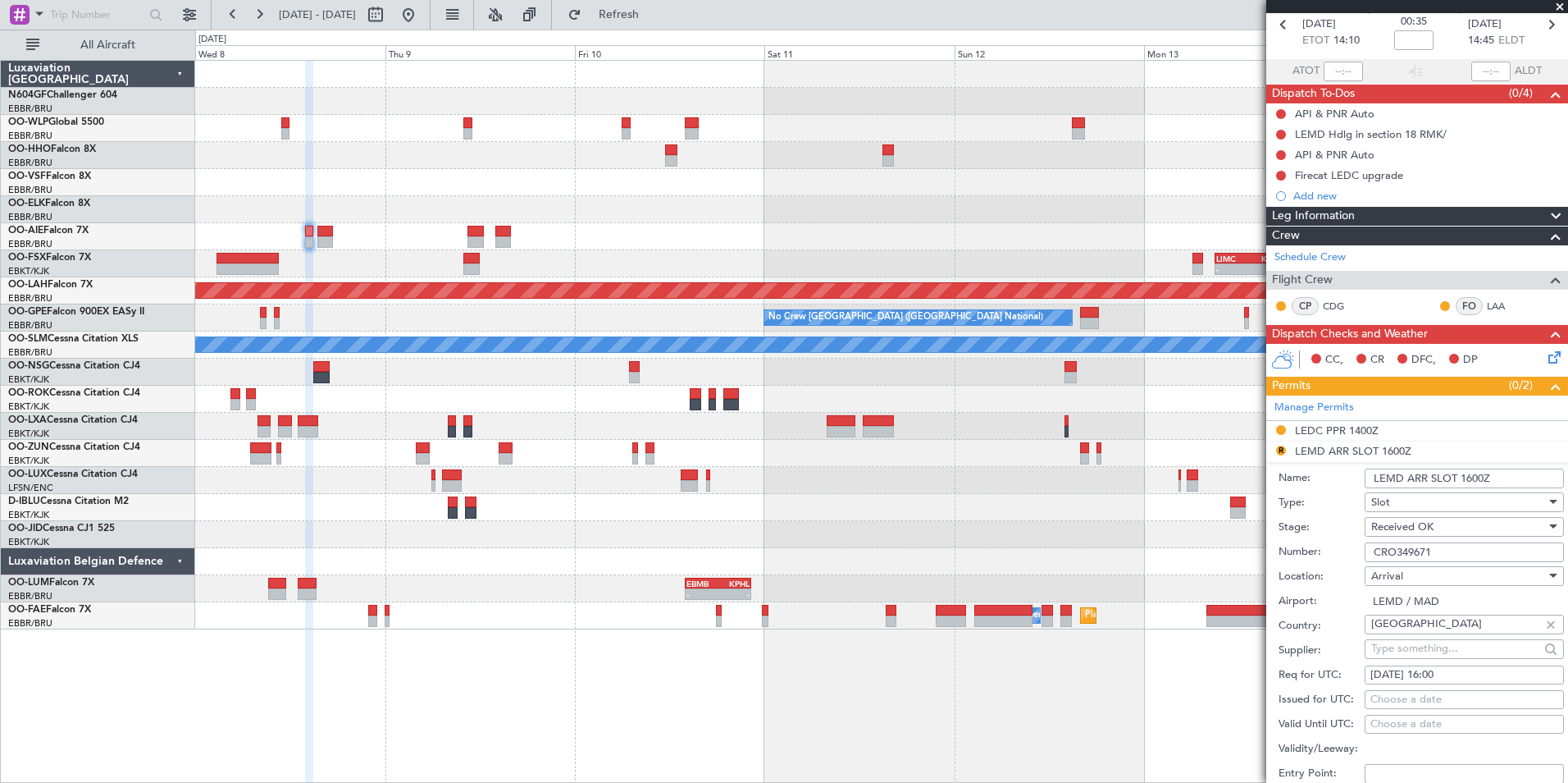
click at [1438, 674] on div "[DATE] 16:00" at bounding box center [1464, 675] width 188 height 16
select select "10"
select select "2025"
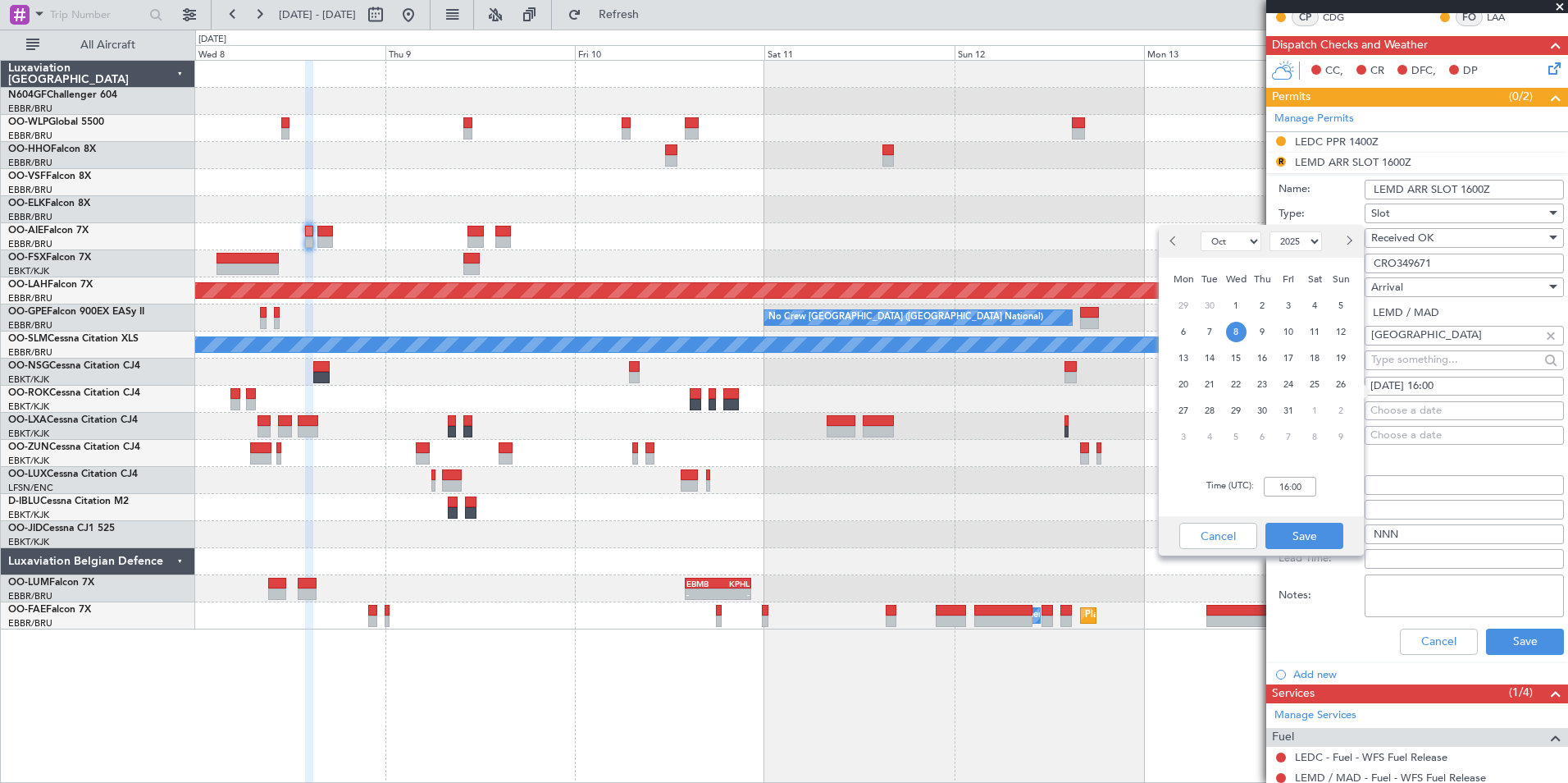
scroll to position [371, 0]
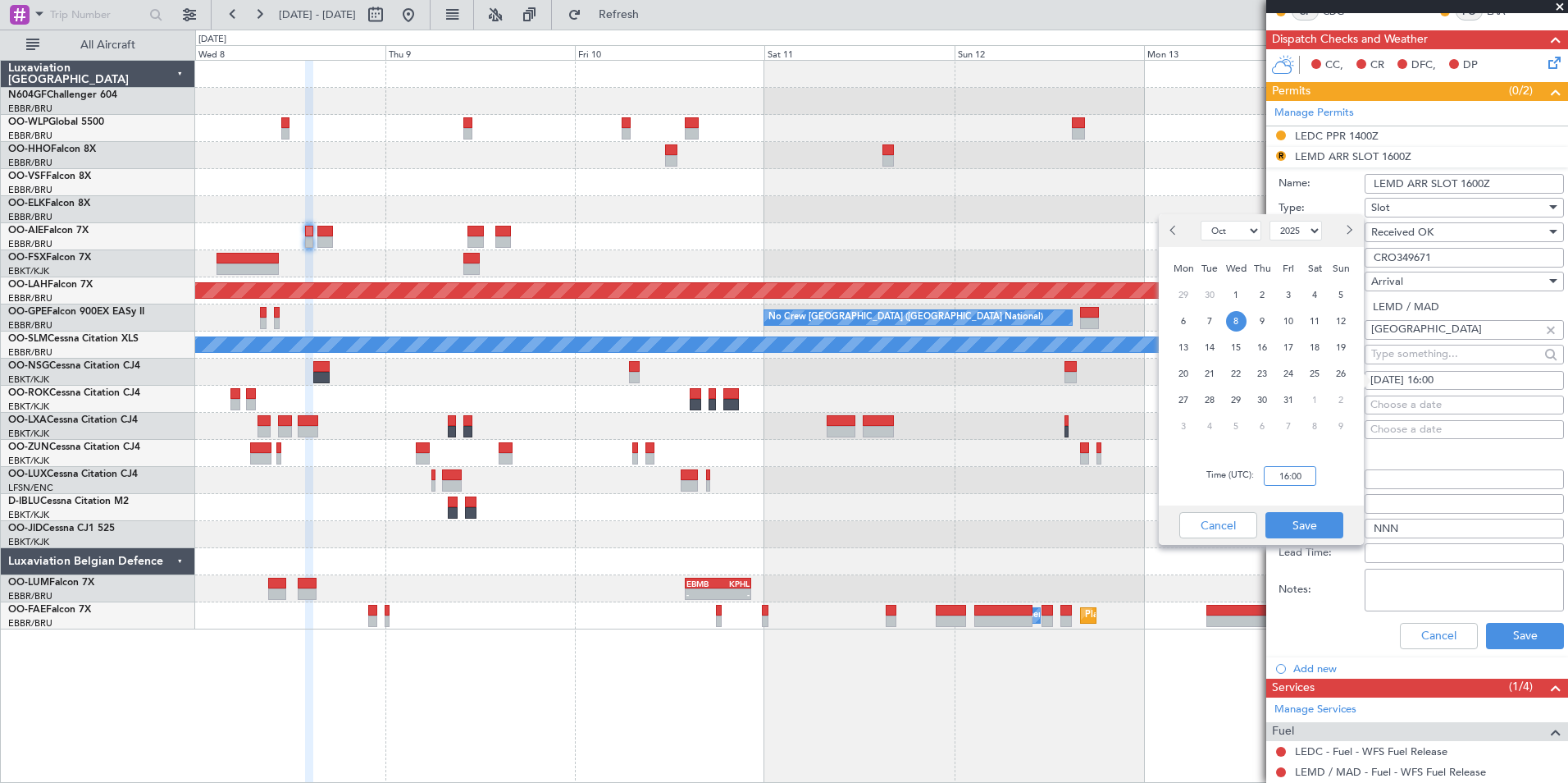
click at [1287, 473] on input "16:00" at bounding box center [1290, 476] width 53 height 20
type input "15:00"
click at [1324, 515] on button "Save" at bounding box center [1304, 525] width 78 height 26
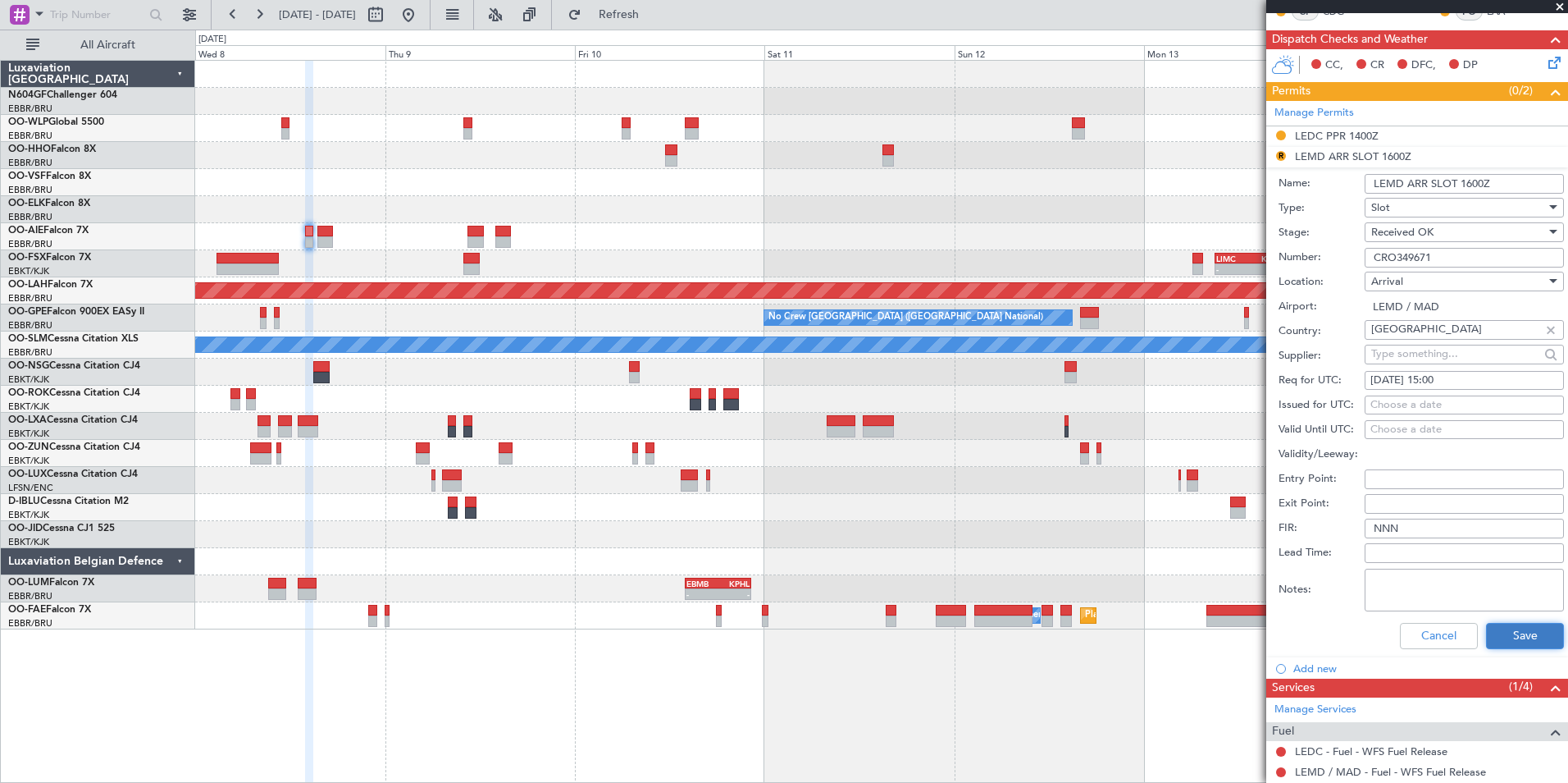
click at [1510, 635] on button "Save" at bounding box center [1524, 636] width 78 height 26
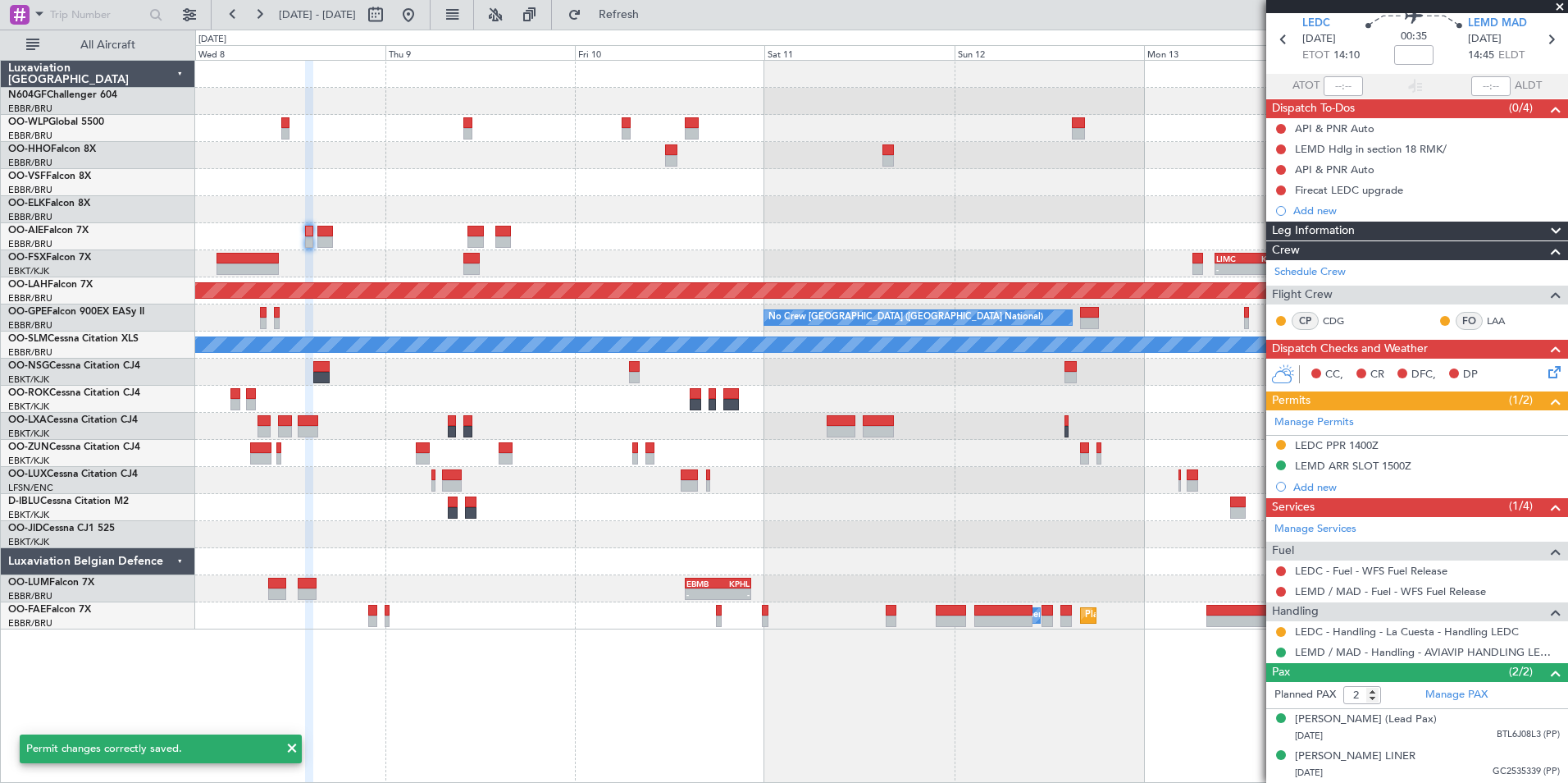
scroll to position [0, 0]
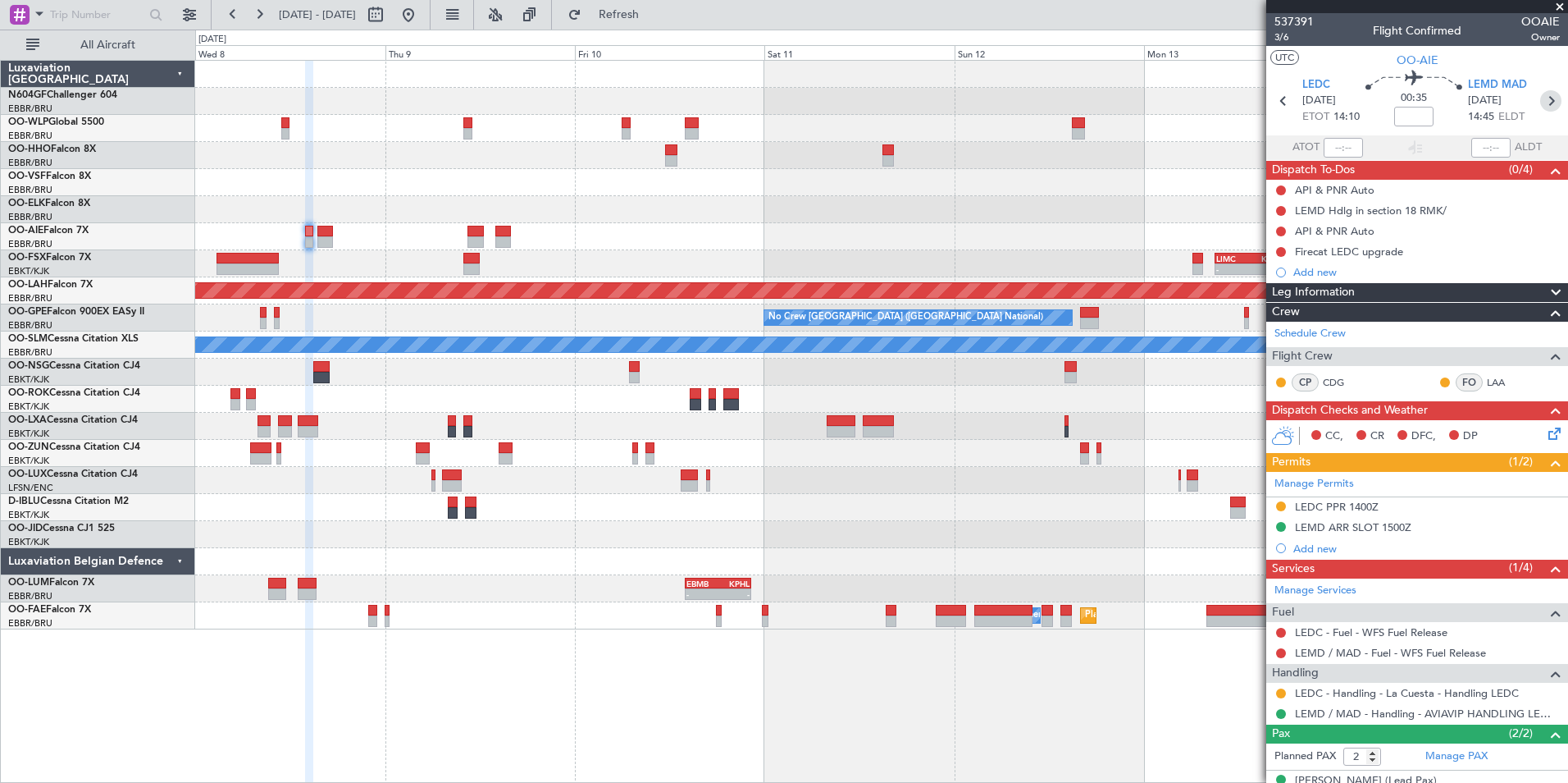
click at [1546, 102] on icon at bounding box center [1551, 101] width 21 height 21
type input "1"
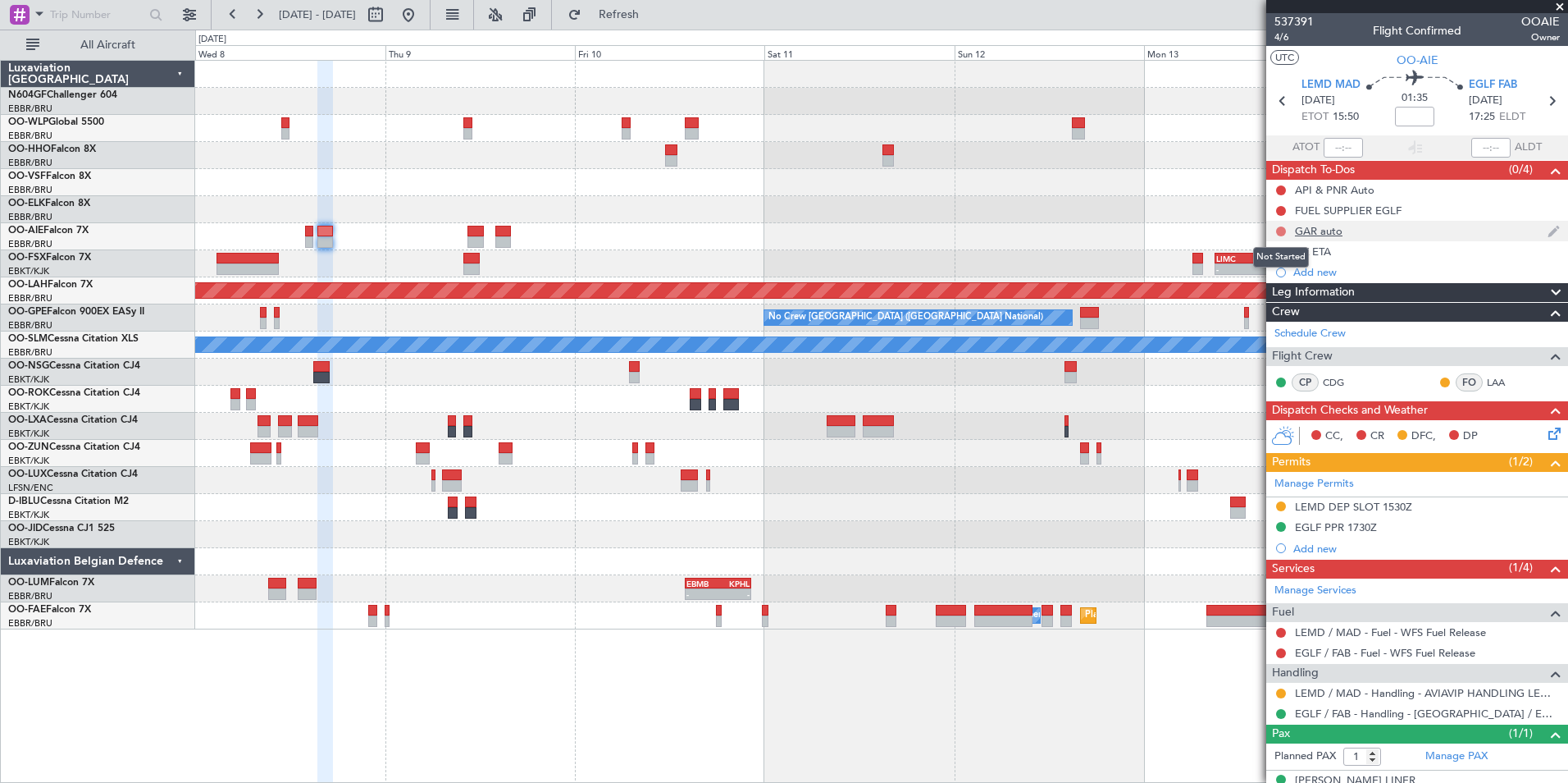
click at [1280, 230] on button at bounding box center [1281, 231] width 10 height 10
click at [1287, 306] on span "Completed" at bounding box center [1288, 304] width 54 height 16
click at [1283, 188] on button at bounding box center [1281, 190] width 10 height 10
click at [1278, 266] on span "Completed" at bounding box center [1288, 263] width 54 height 16
click at [1336, 505] on div "LEMD DEP SLOT 1530Z" at bounding box center [1353, 506] width 117 height 14
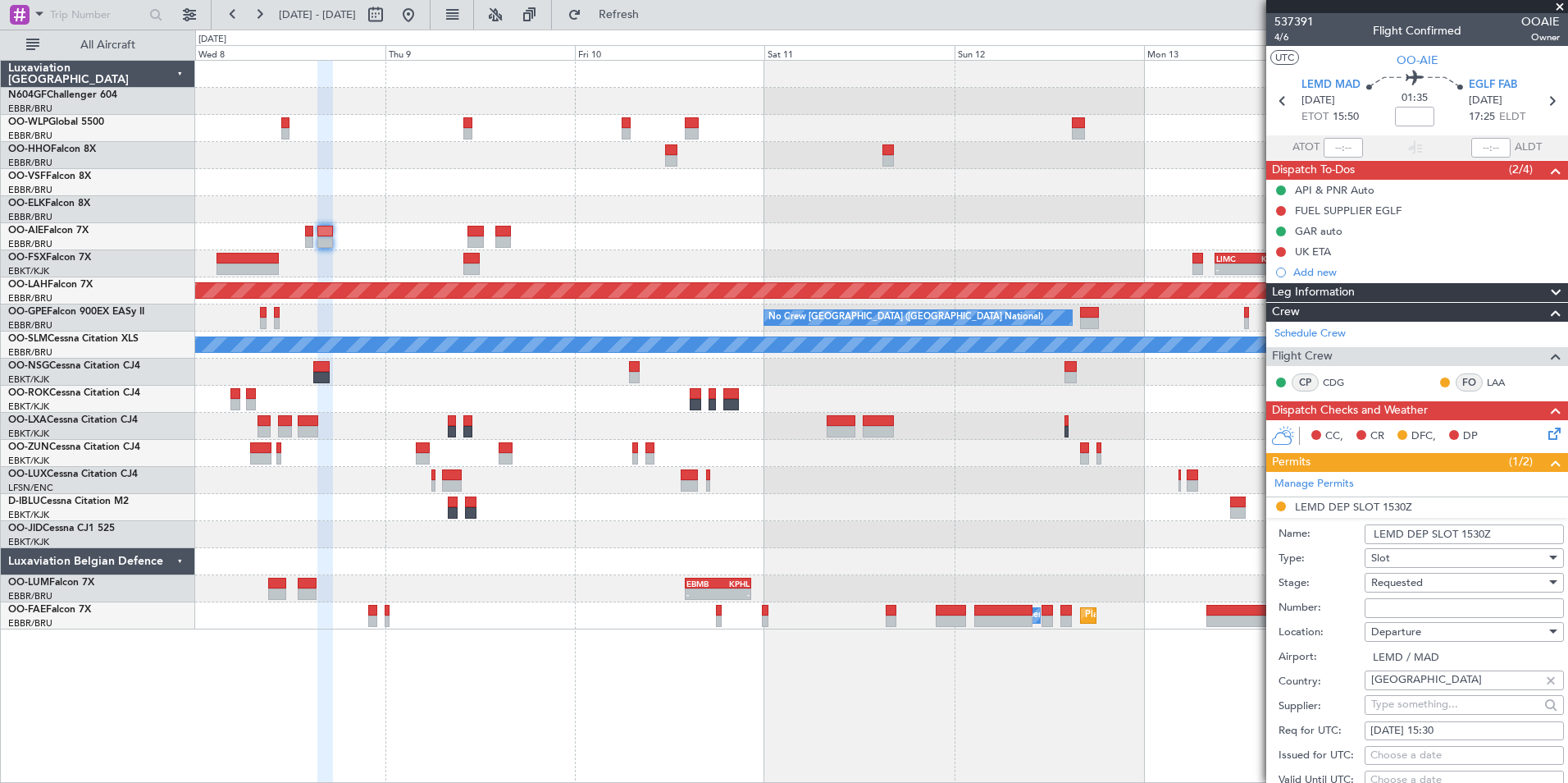
click at [1412, 608] on input "Number:" at bounding box center [1464, 608] width 199 height 20
paste input "CRO349671"
type input "CRO349671"
click at [1435, 581] on div "Requested" at bounding box center [1459, 583] width 174 height 25
click at [1477, 706] on span "Received OK" at bounding box center [1458, 714] width 172 height 25
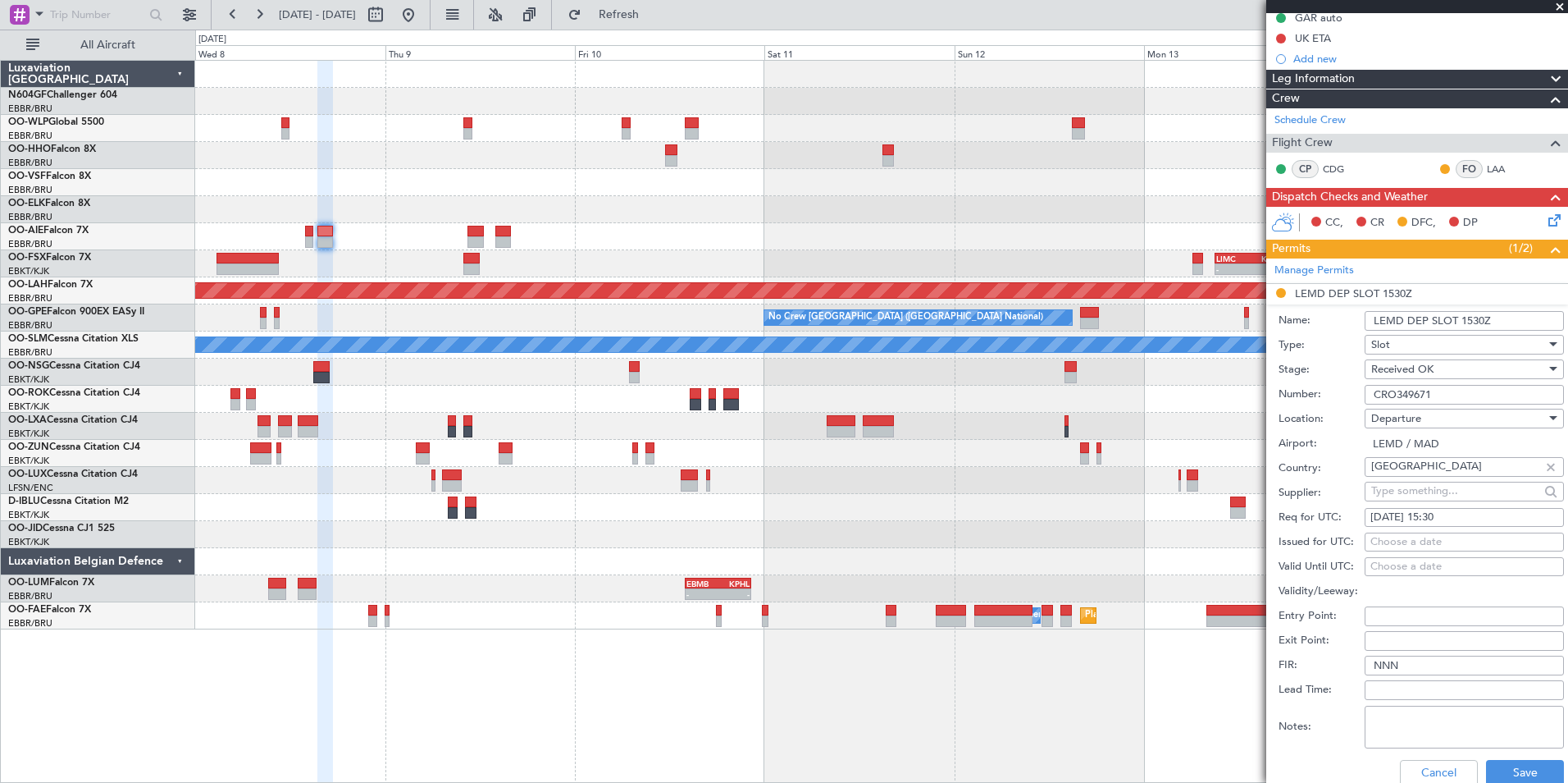
scroll to position [338, 0]
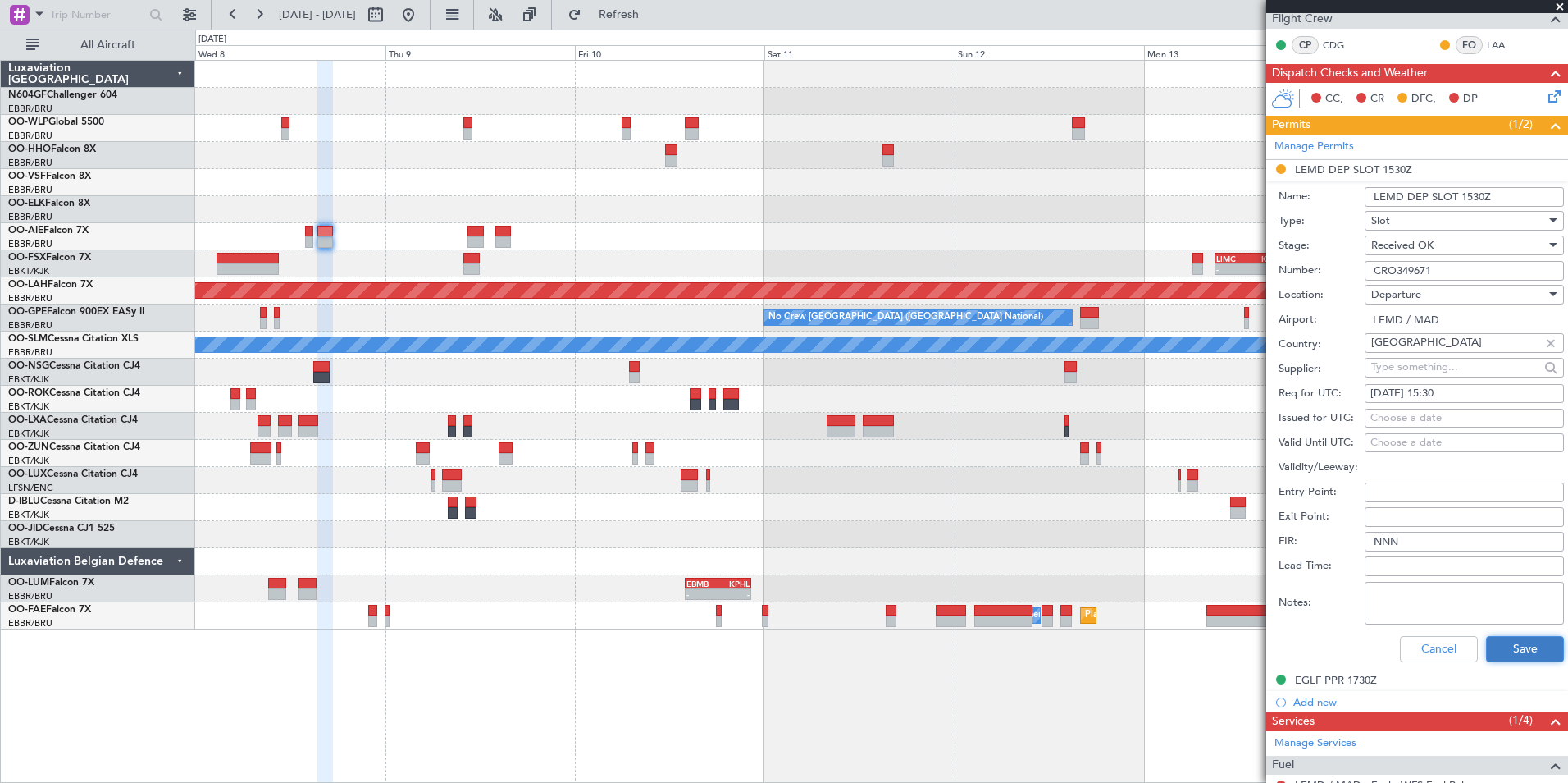
click at [1510, 651] on button "Save" at bounding box center [1524, 649] width 78 height 26
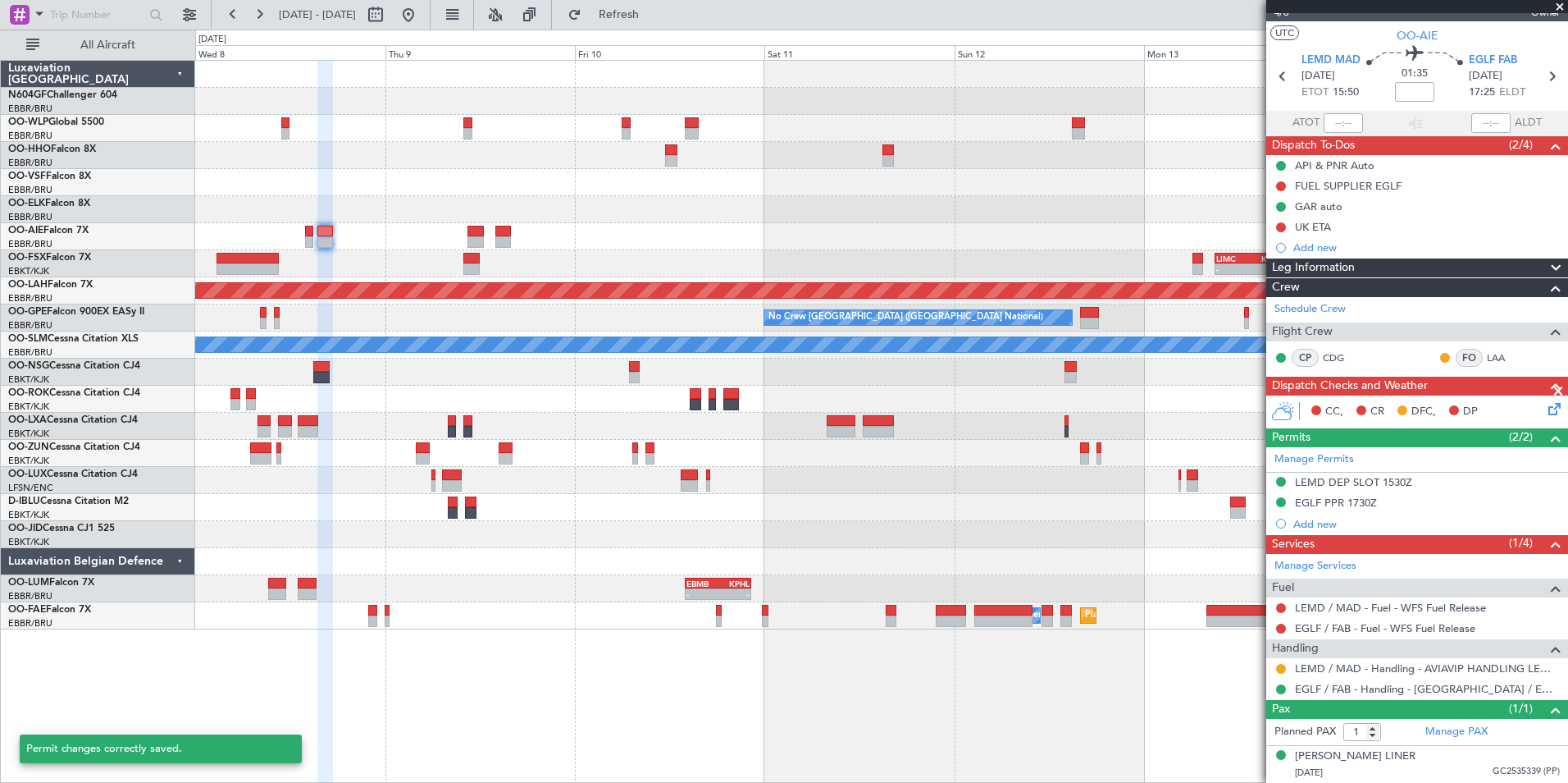
scroll to position [24, 0]
click at [1282, 669] on button at bounding box center [1281, 669] width 10 height 10
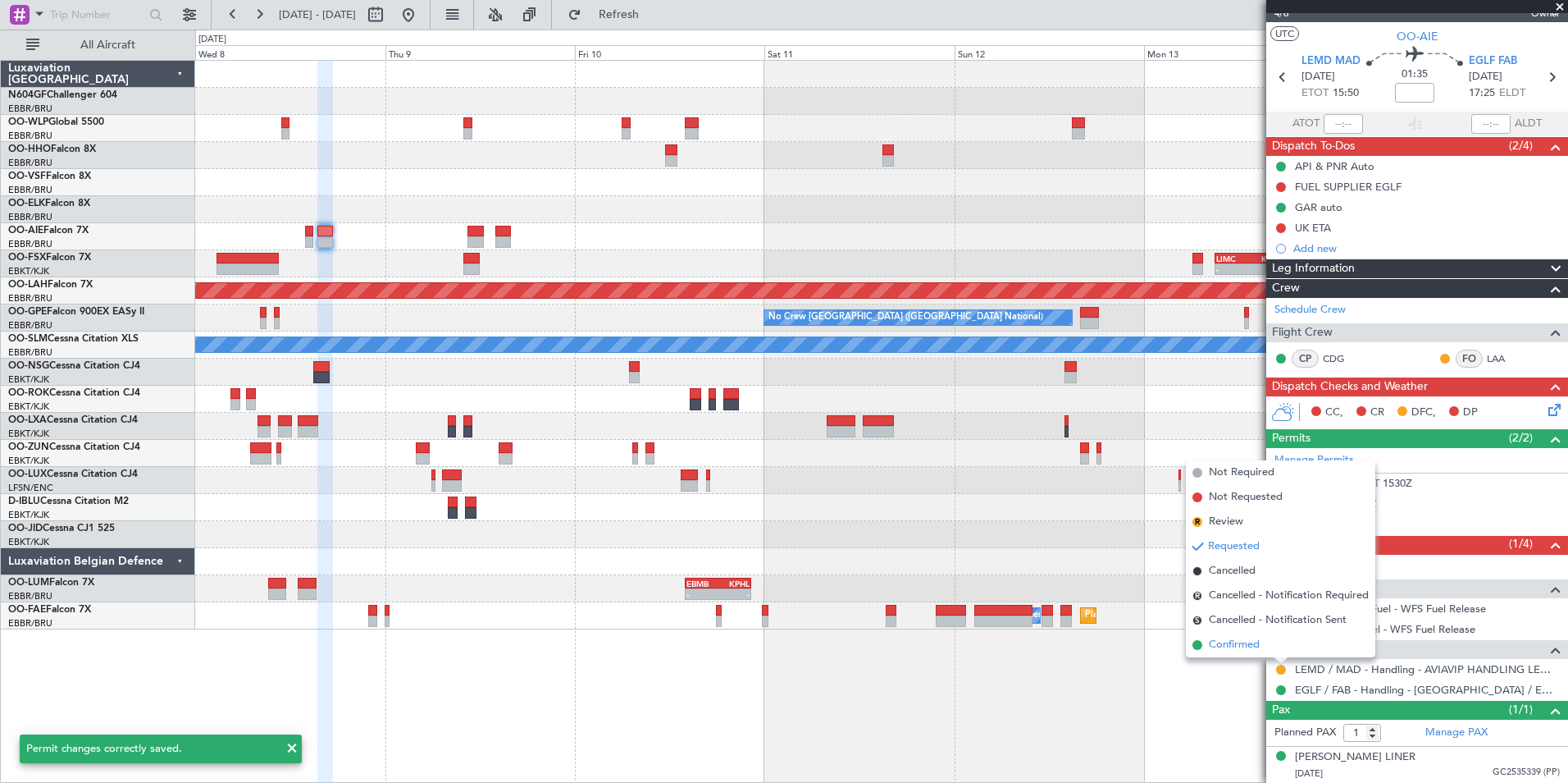
click at [1258, 641] on span "Confirmed" at bounding box center [1235, 645] width 51 height 16
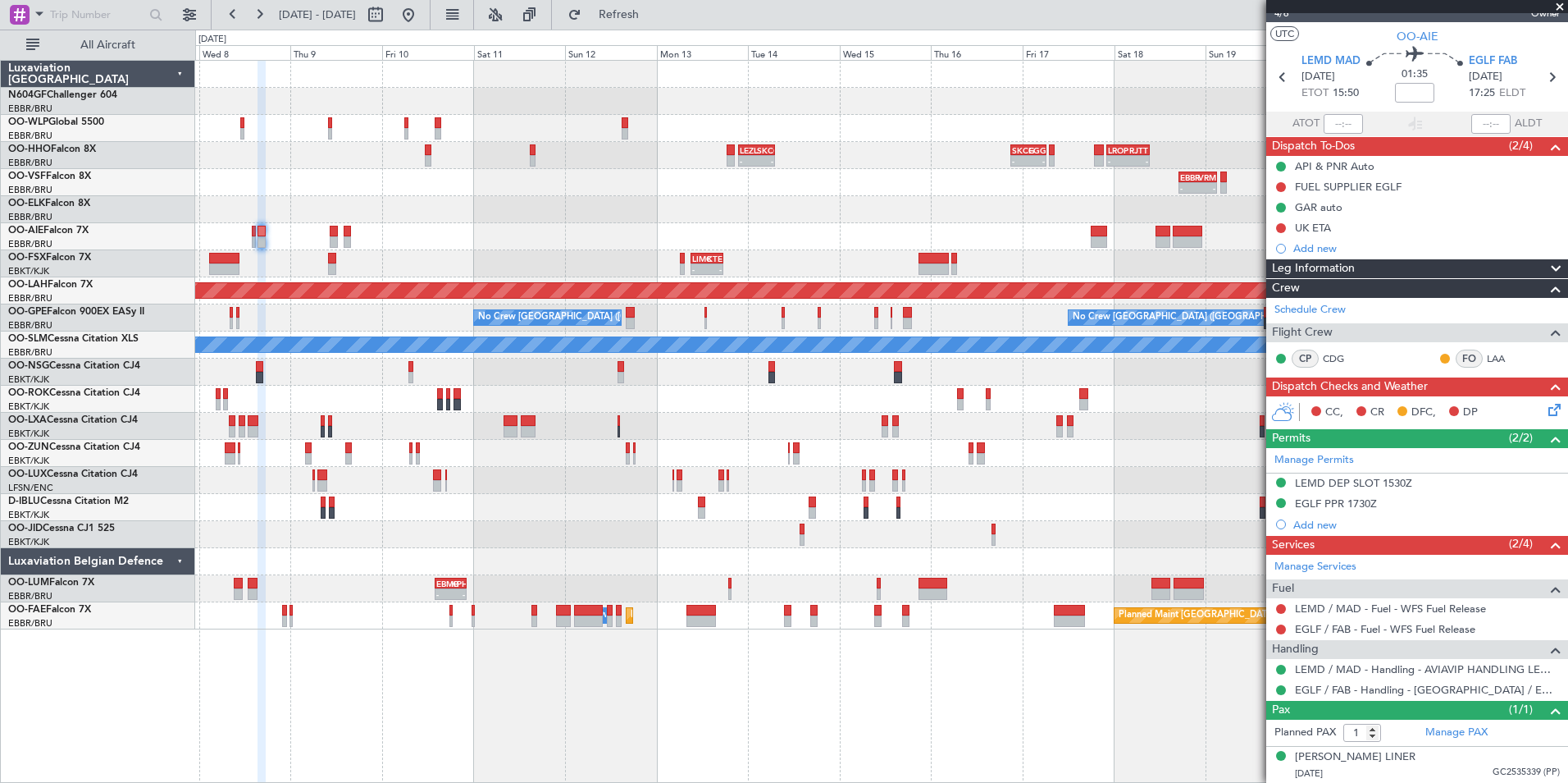
click at [810, 546] on div "- - EBLG 19:00 Z FIMP 05:55 Z - - FIMP 17:00 Z EBLG 04:20 Z - - LEZL 21:40 Z SK…" at bounding box center [881, 345] width 1372 height 569
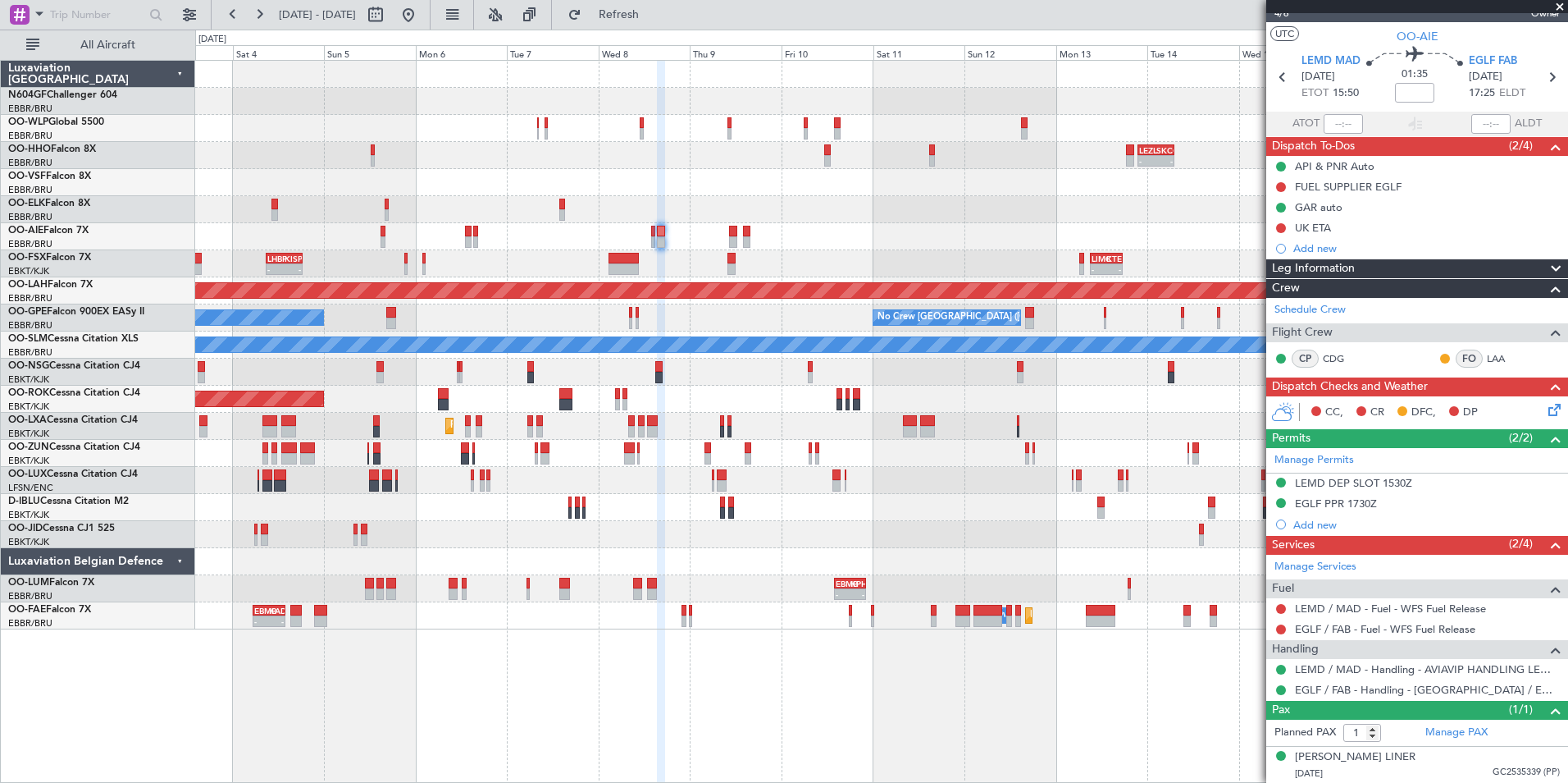
click at [710, 506] on div at bounding box center [881, 507] width 1372 height 27
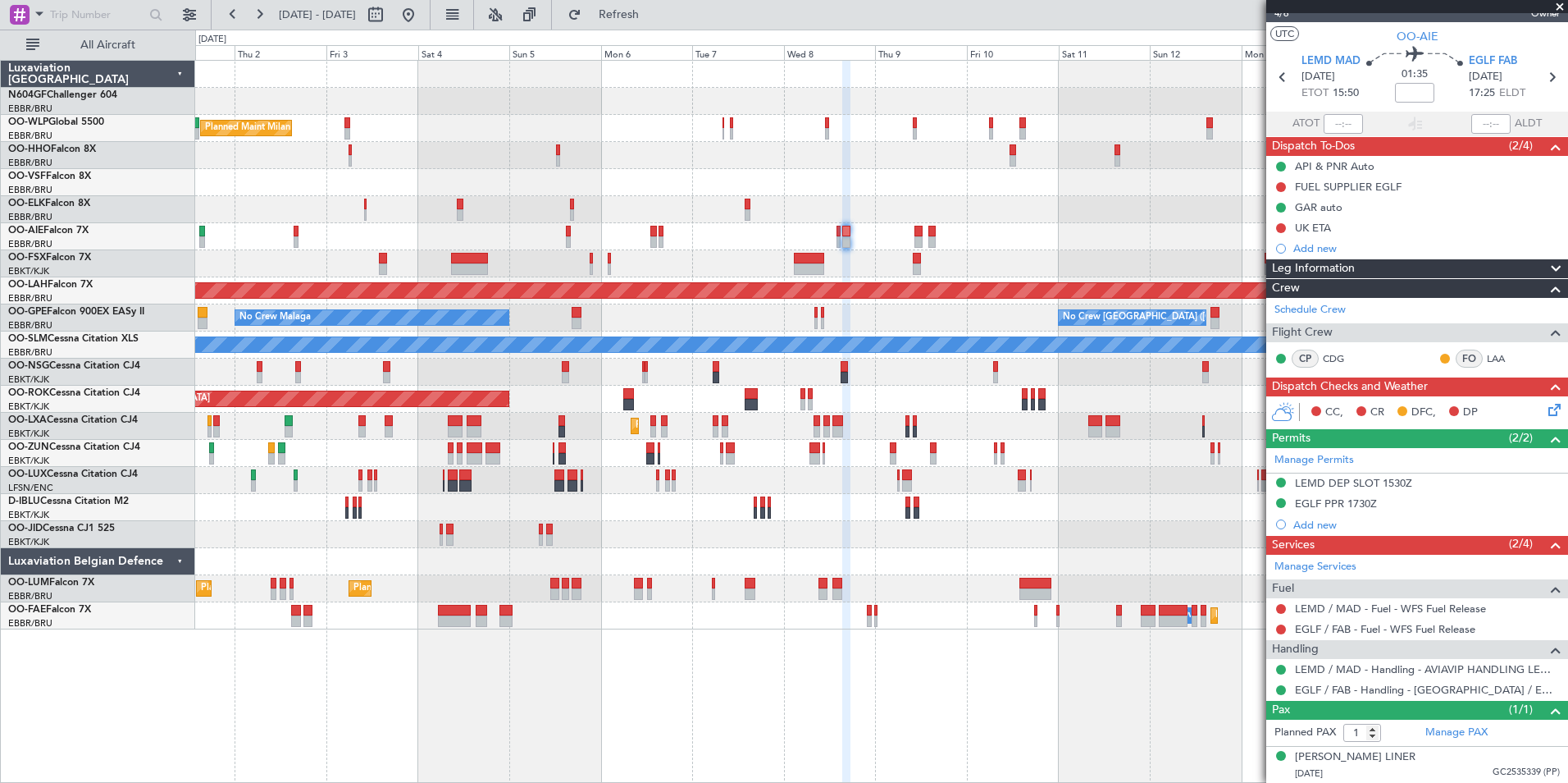
click at [686, 30] on div "0 0 Wed 1 Thu 2 Fri 3 Sat 4 Oct 2025 Sun 5 Mon 6 Tue 7 Wed 8 Thu 9 Fri 10 Sat 1…" at bounding box center [882, 45] width 1371 height 30
click at [658, 25] on button "Refresh" at bounding box center [610, 15] width 99 height 26
click at [421, 24] on button at bounding box center [408, 15] width 26 height 26
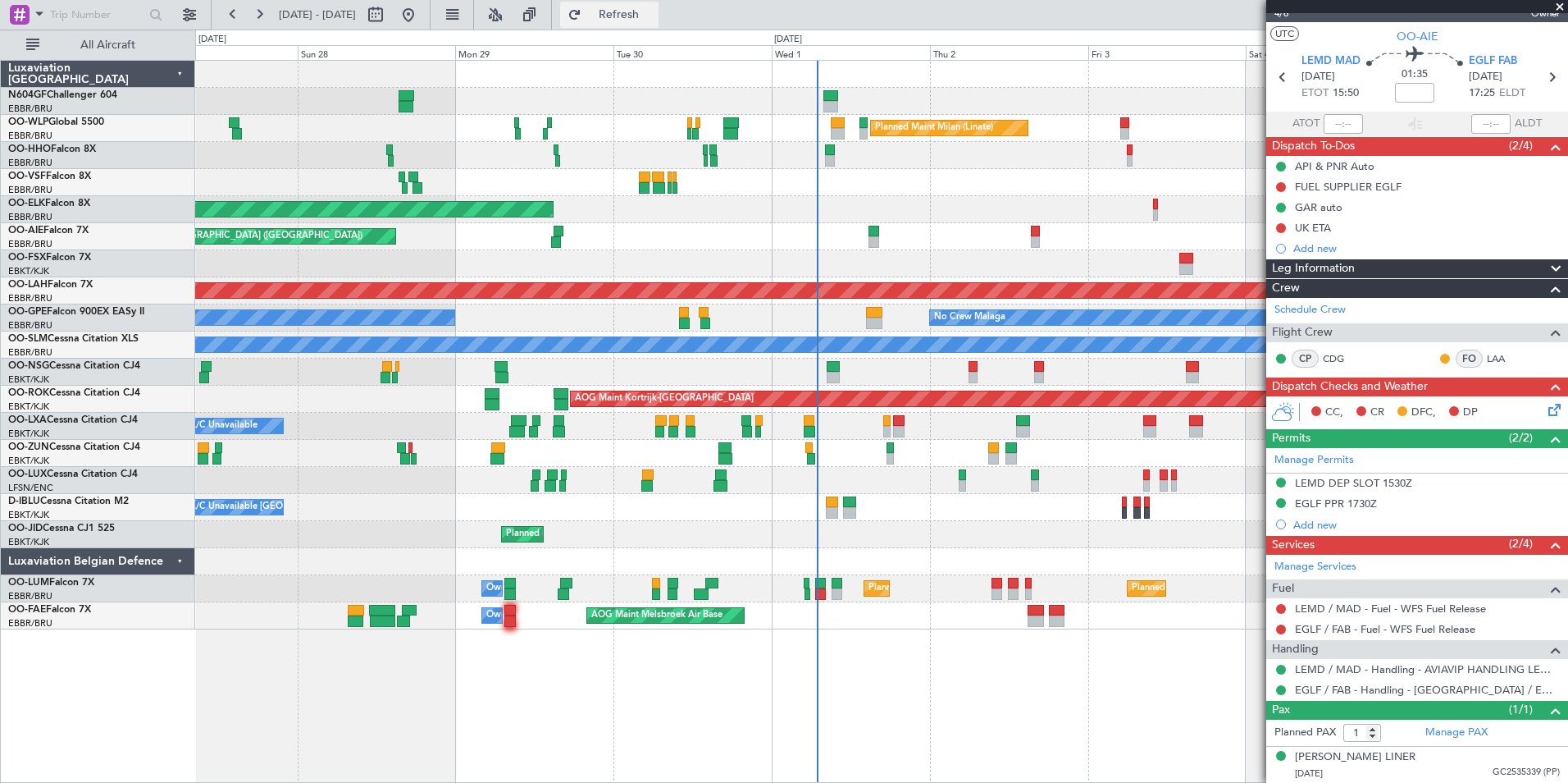
click at [630, 8] on button "Refresh" at bounding box center [610, 15] width 99 height 26
click at [649, 23] on button "Refresh" at bounding box center [610, 15] width 99 height 26
click at [865, 442] on div "Planned Maint Milan (Linate) Planned Maint Geneva (Cointrin) Planned Maint Kort…" at bounding box center [881, 345] width 1372 height 569
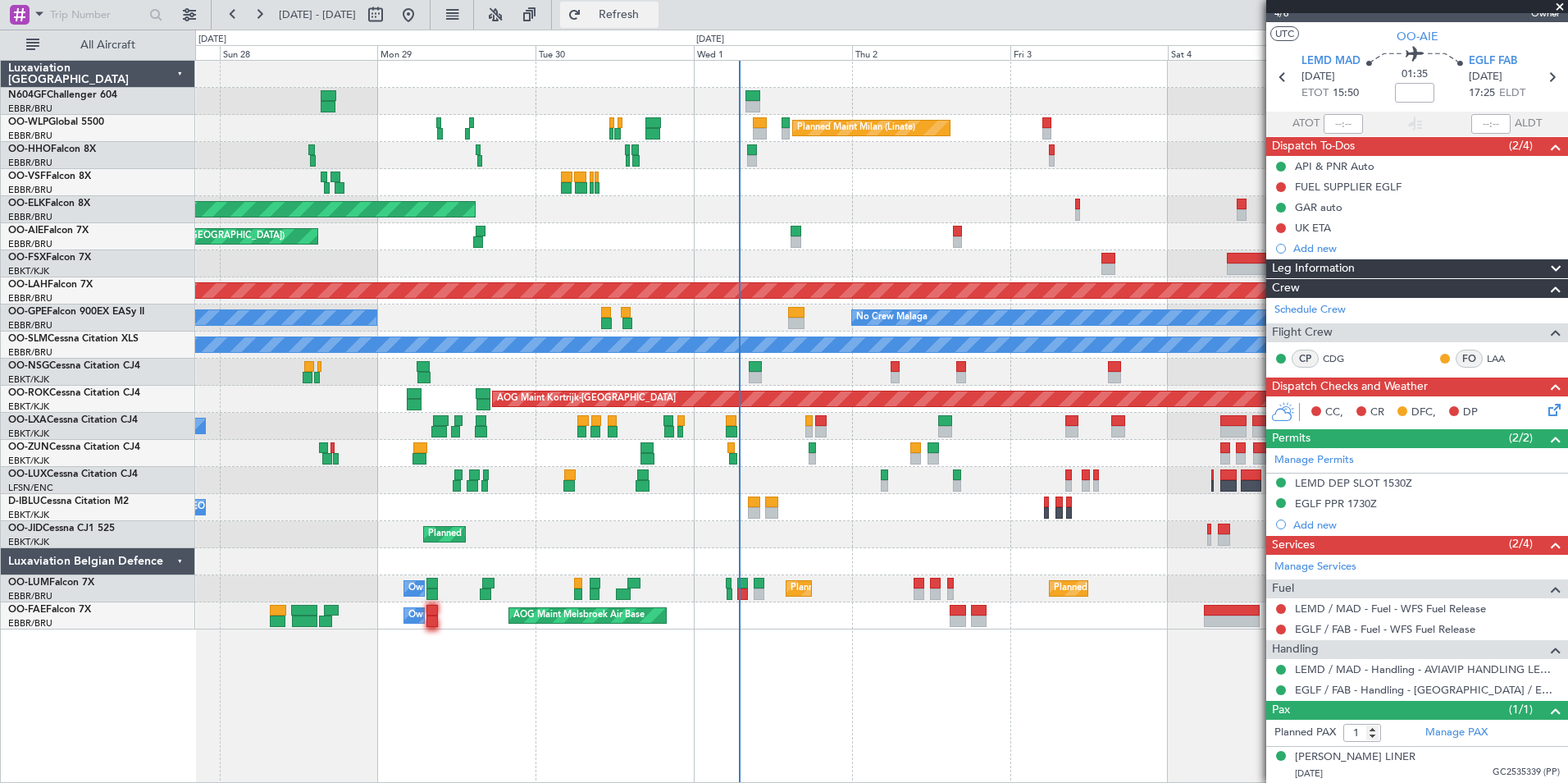
click at [654, 12] on span "Refresh" at bounding box center [619, 15] width 69 height 12
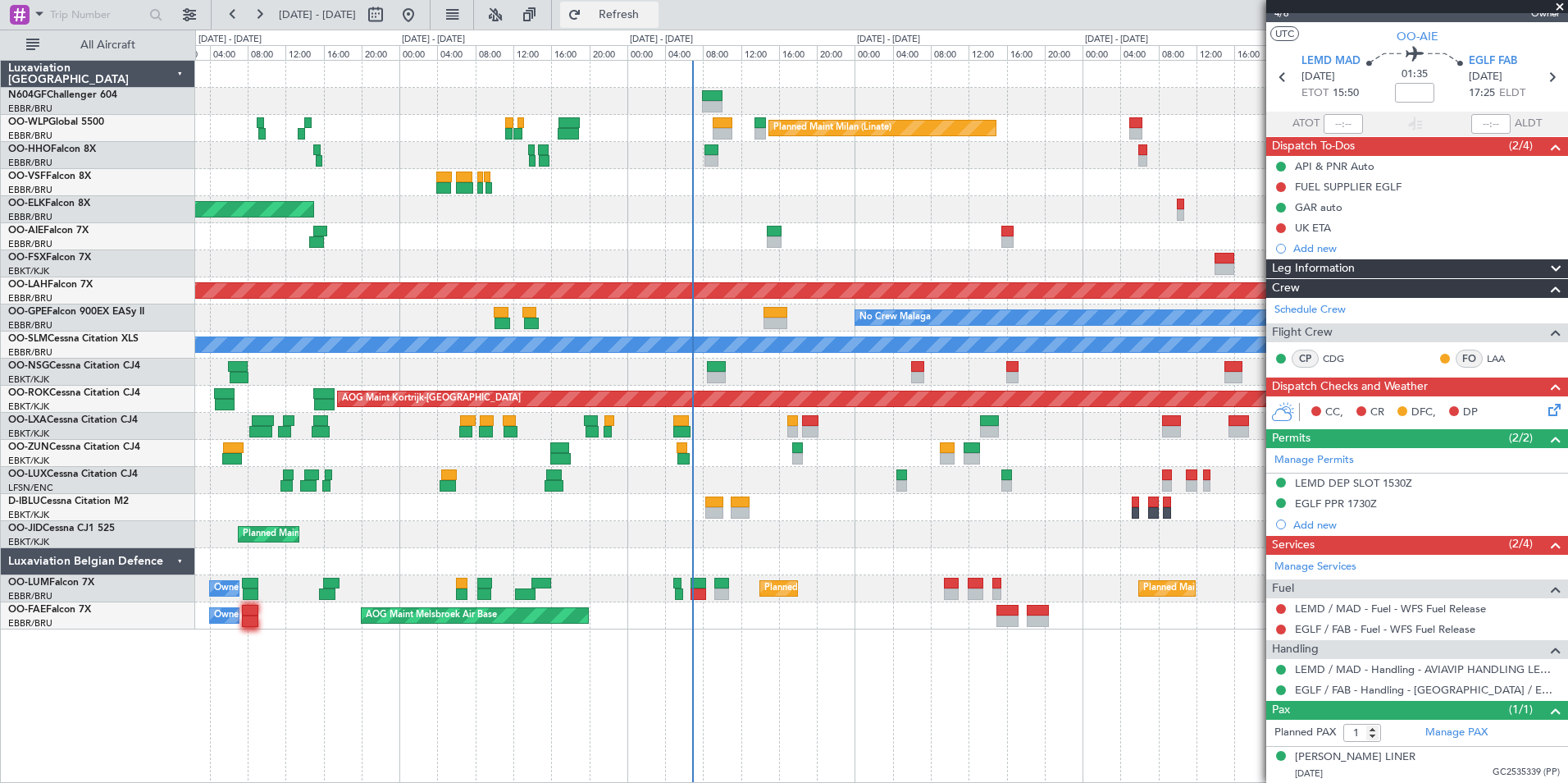
click at [654, 12] on span "Refresh" at bounding box center [619, 15] width 69 height 12
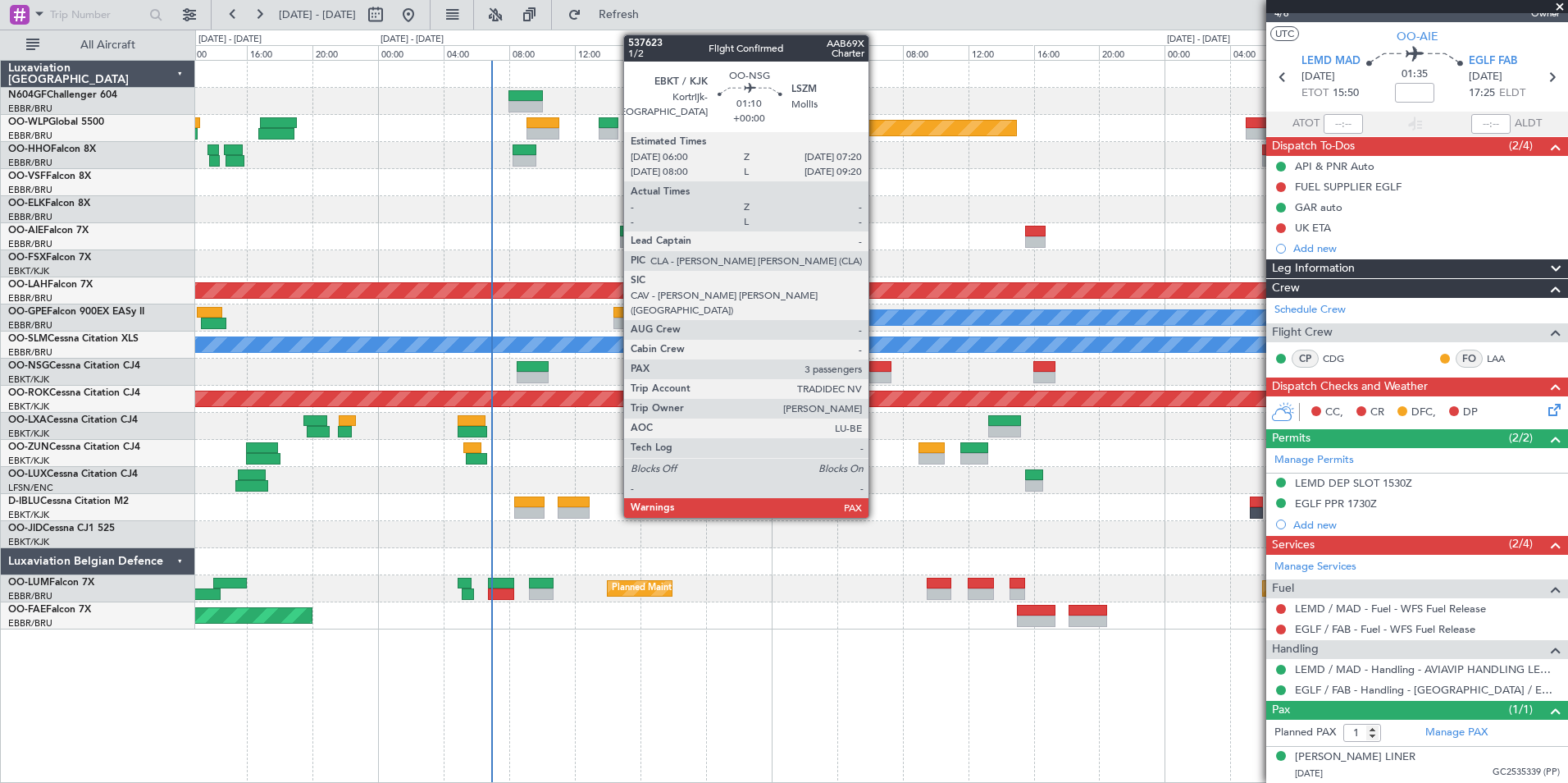
click at [876, 369] on div at bounding box center [880, 366] width 22 height 12
type input "3"
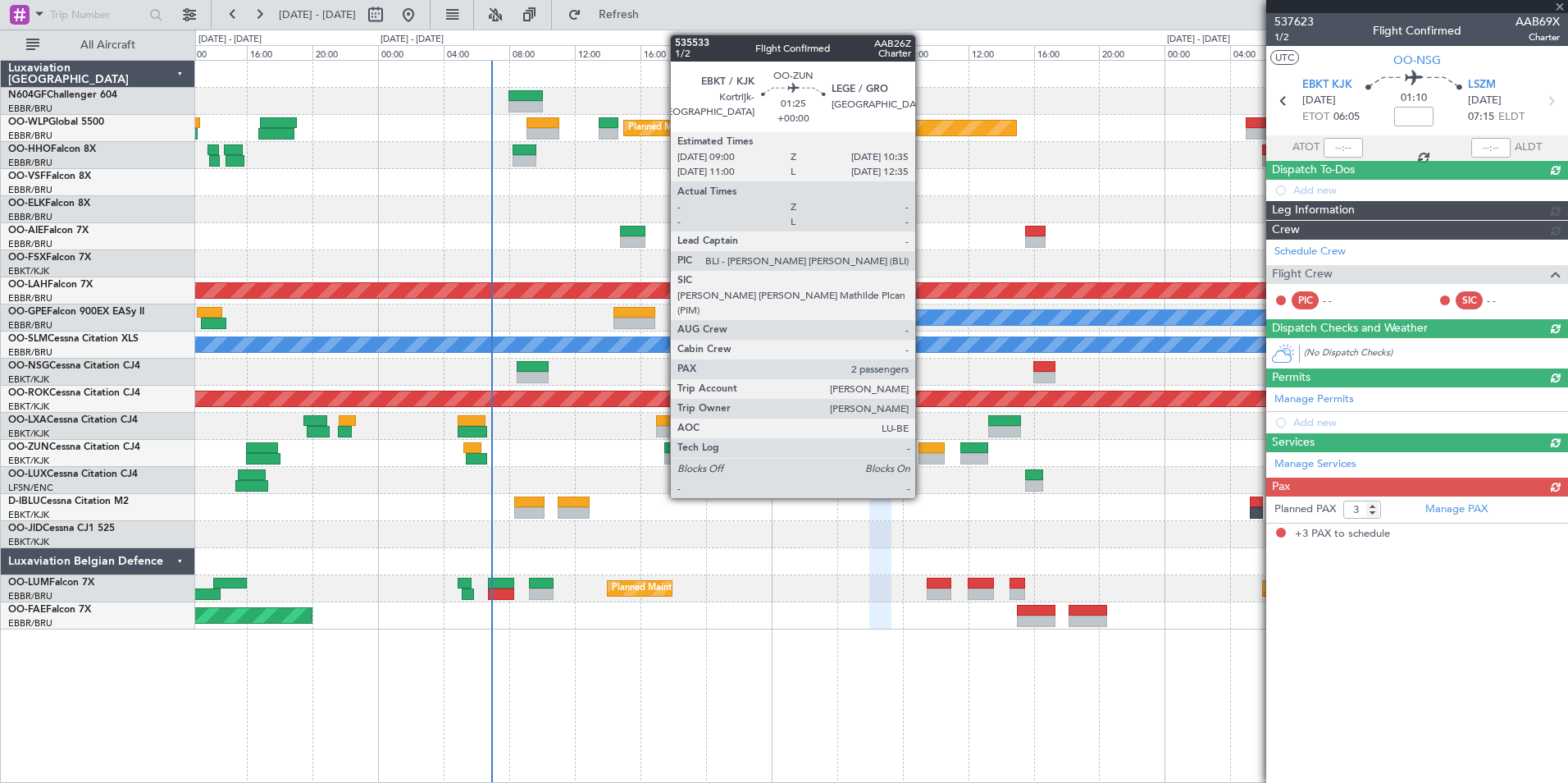
scroll to position [0, 0]
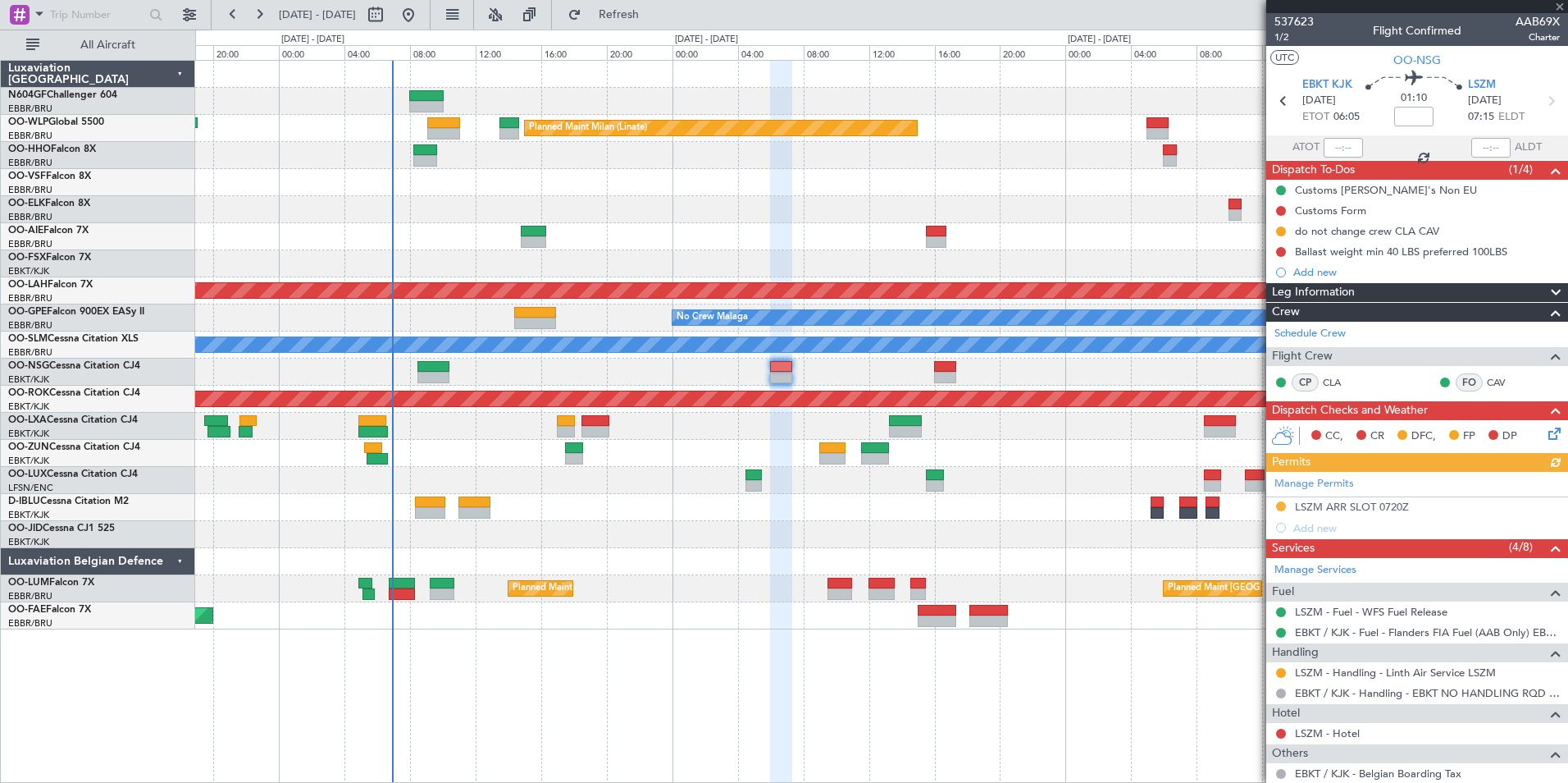
click at [848, 432] on div "Planned Maint Milan (Linate) - - LHBP 09:00 Z KISP 18:25 Z Planned Maint Alton-…" at bounding box center [881, 345] width 1372 height 569
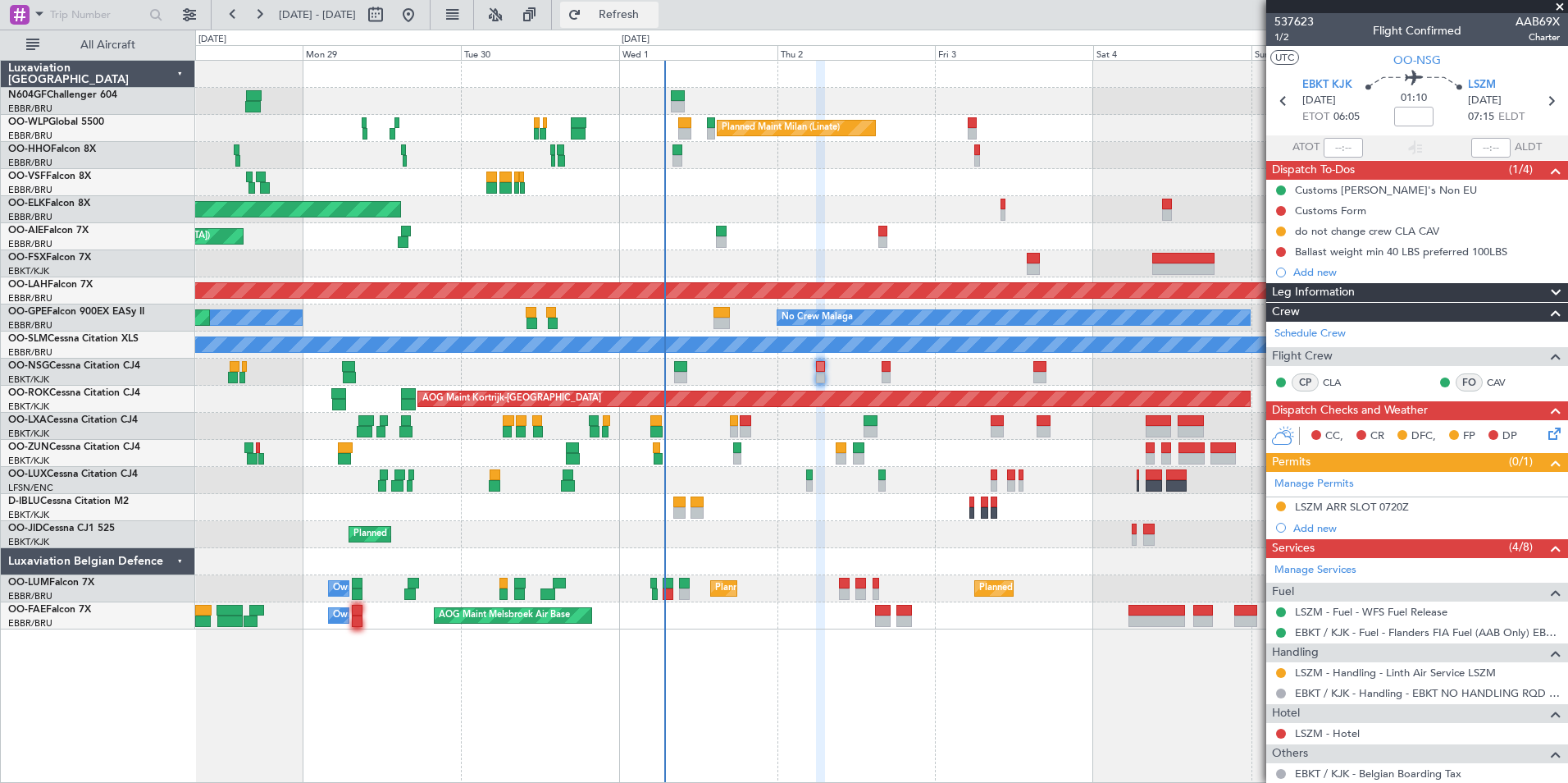
click at [654, 11] on span "Refresh" at bounding box center [619, 15] width 69 height 12
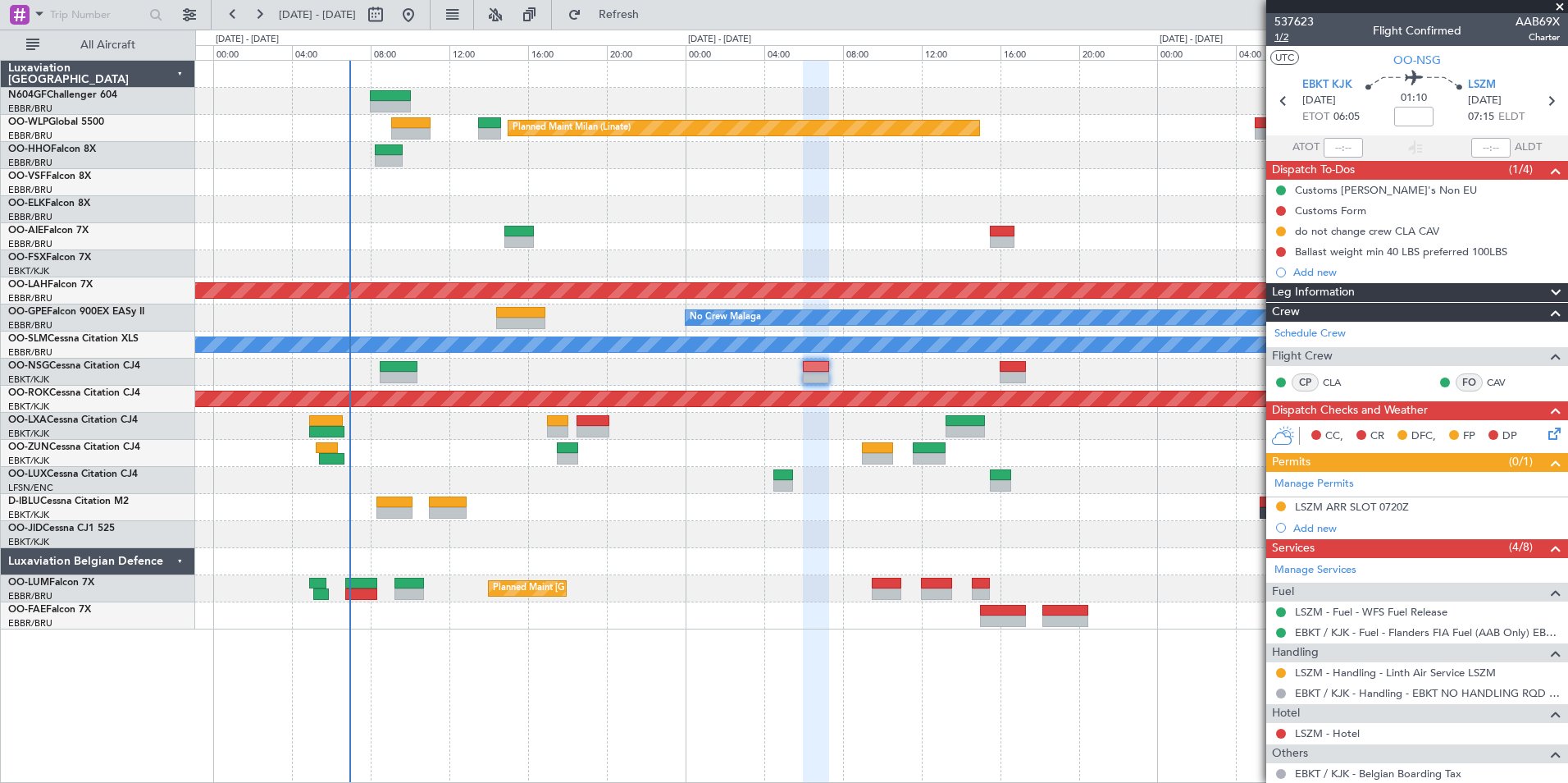
click at [1285, 36] on span "1/2" at bounding box center [1294, 37] width 40 height 14
click at [650, 22] on button "Refresh" at bounding box center [610, 15] width 99 height 26
click at [678, 426] on div "- - EBKT 08:00 Z LGKO 11:55 Z - - LGKO 12:55 Z EBKT 16:50 Z" at bounding box center [881, 426] width 1372 height 27
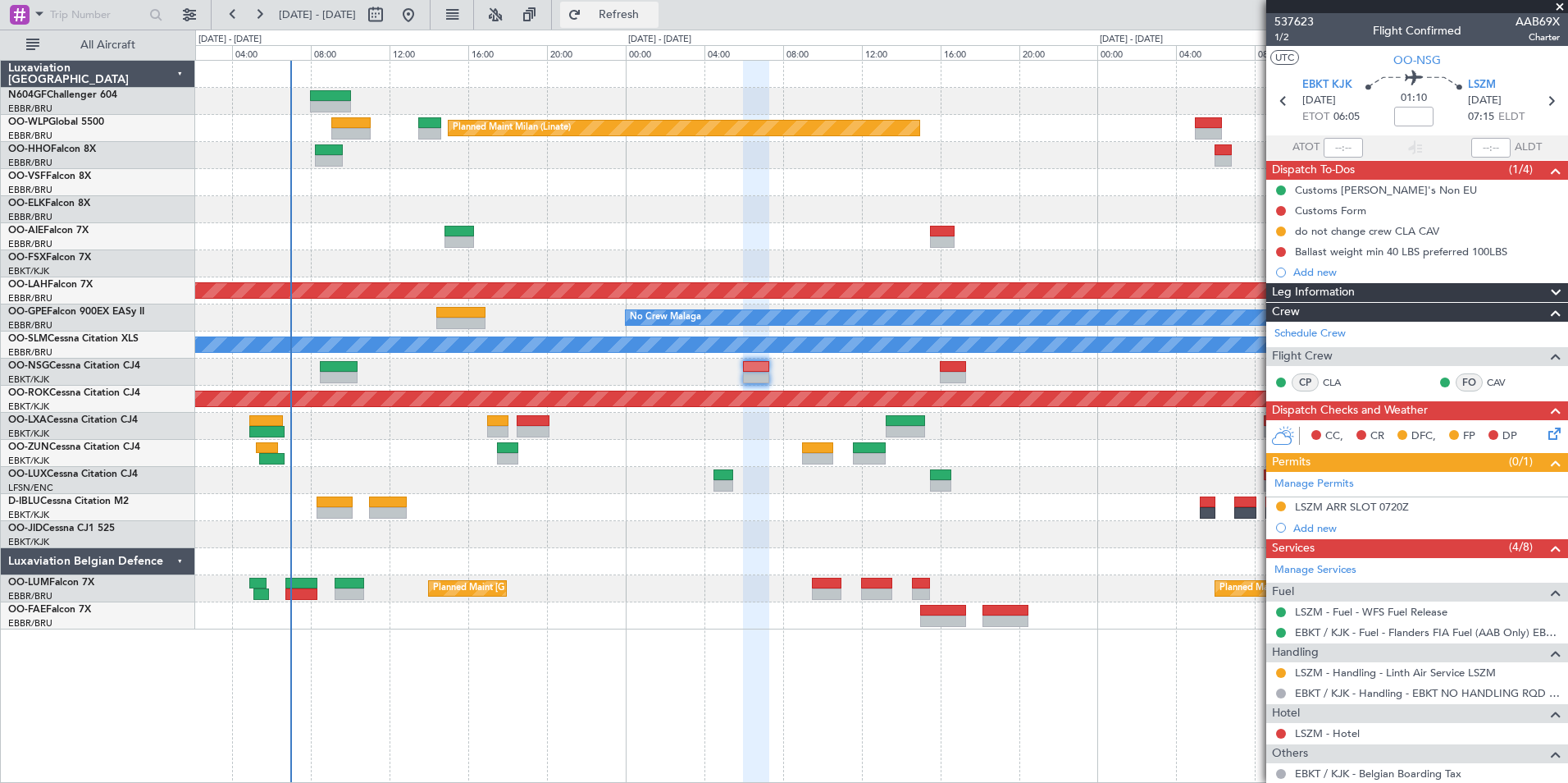
click at [654, 18] on span "Refresh" at bounding box center [619, 15] width 69 height 12
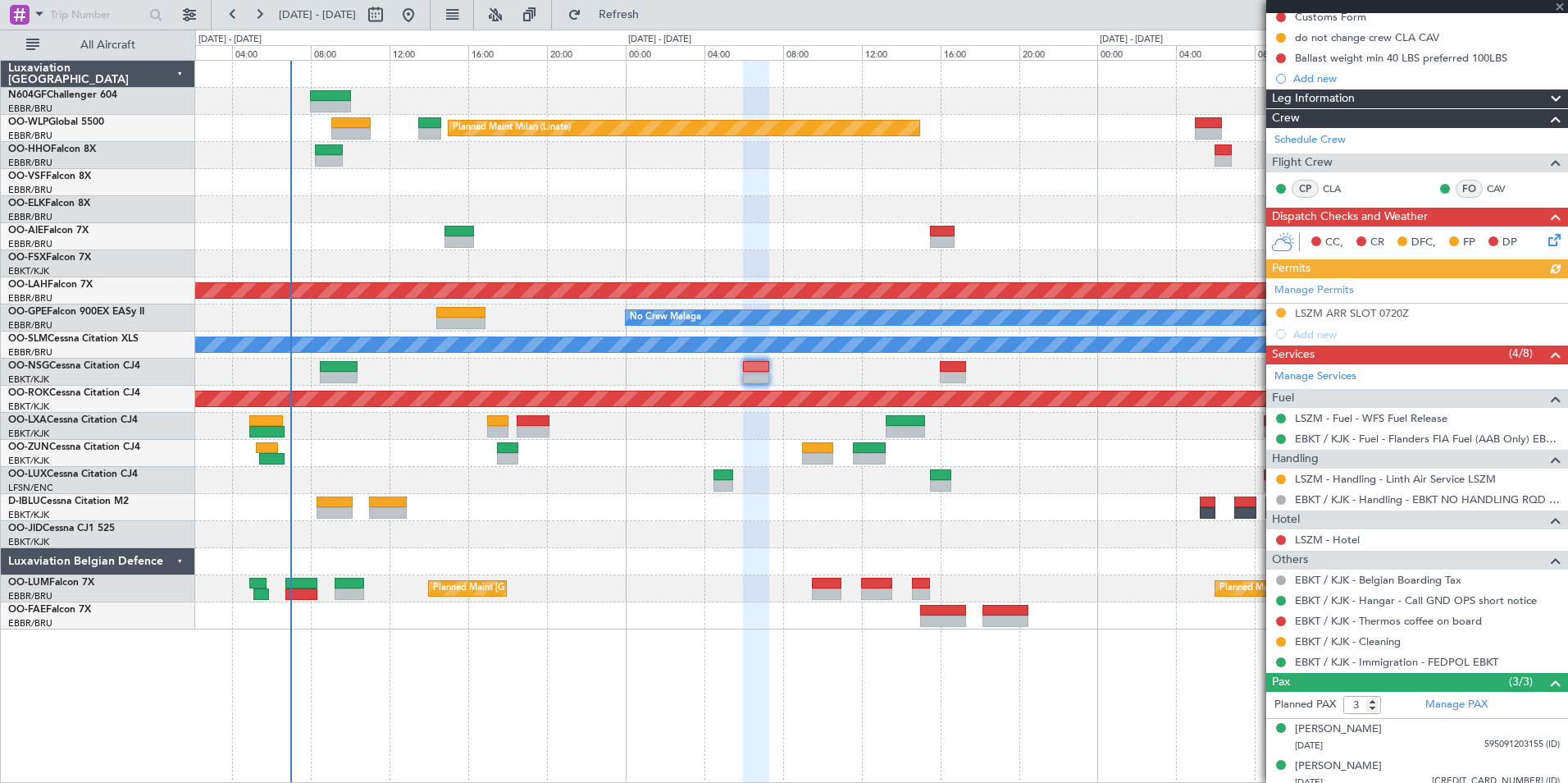
scroll to position [194, 0]
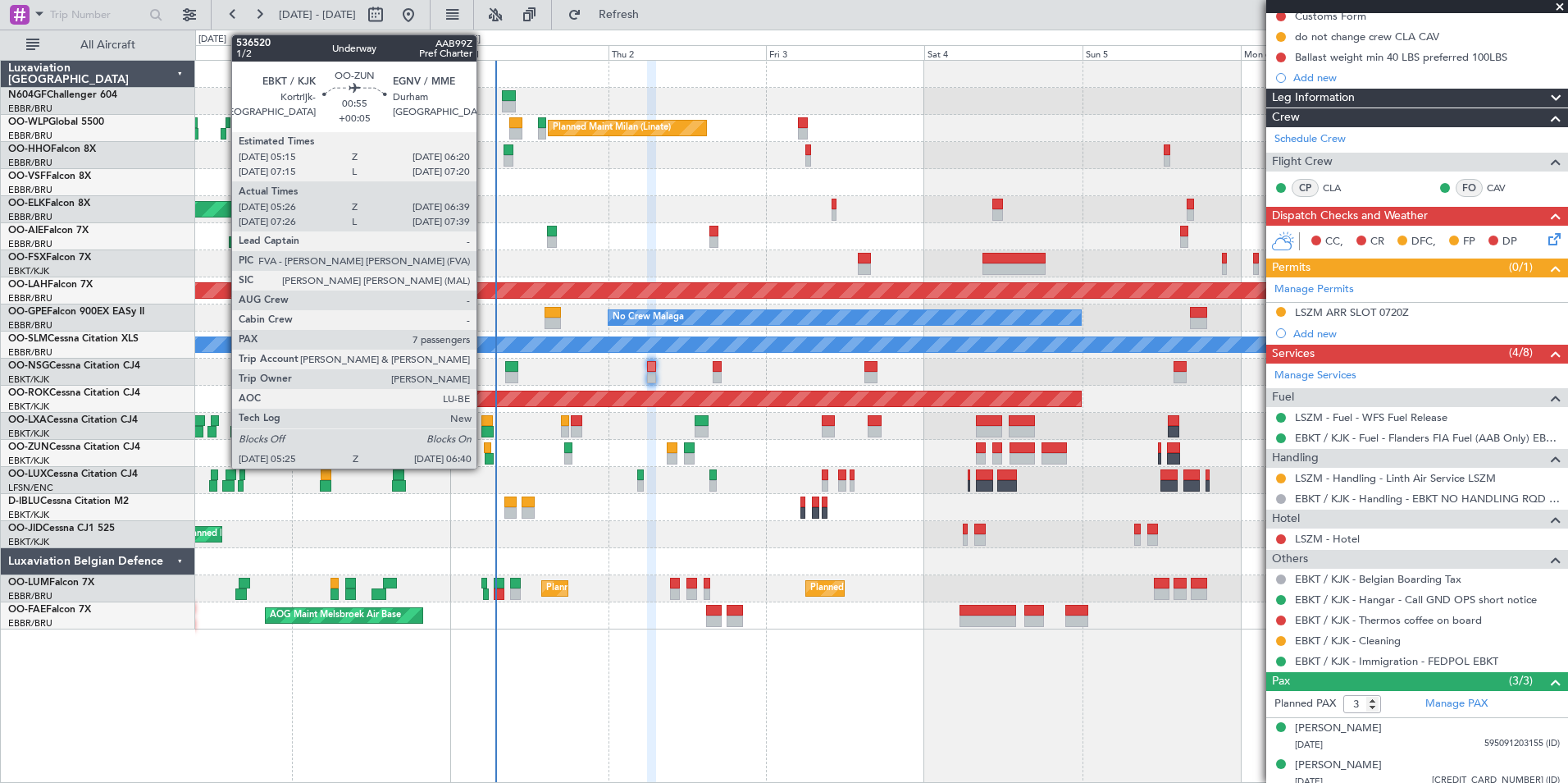
click at [484, 450] on div at bounding box center [487, 448] width 7 height 12
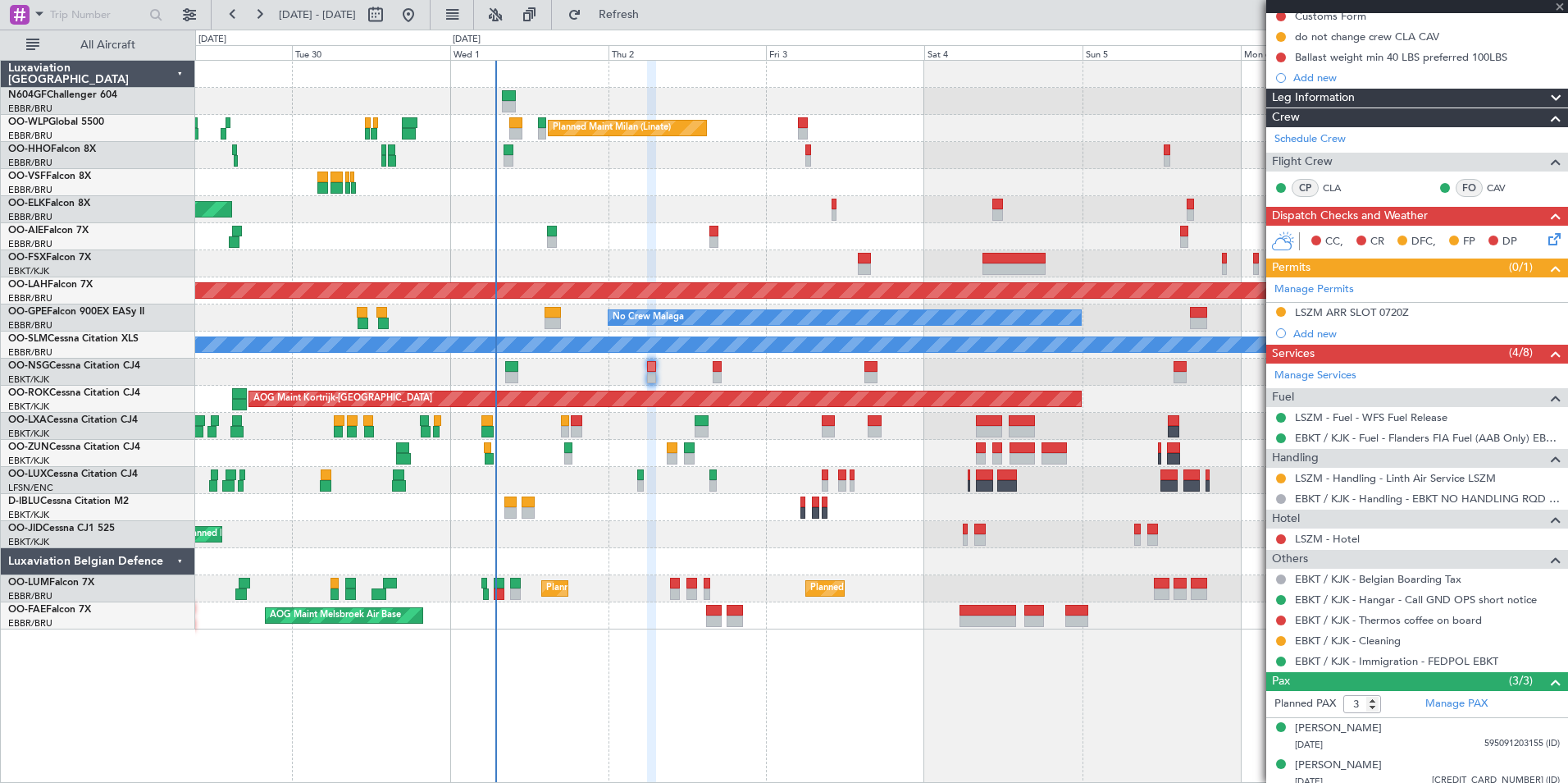
type input "+00:05"
type input "05:31"
type input "06:34"
type input "7"
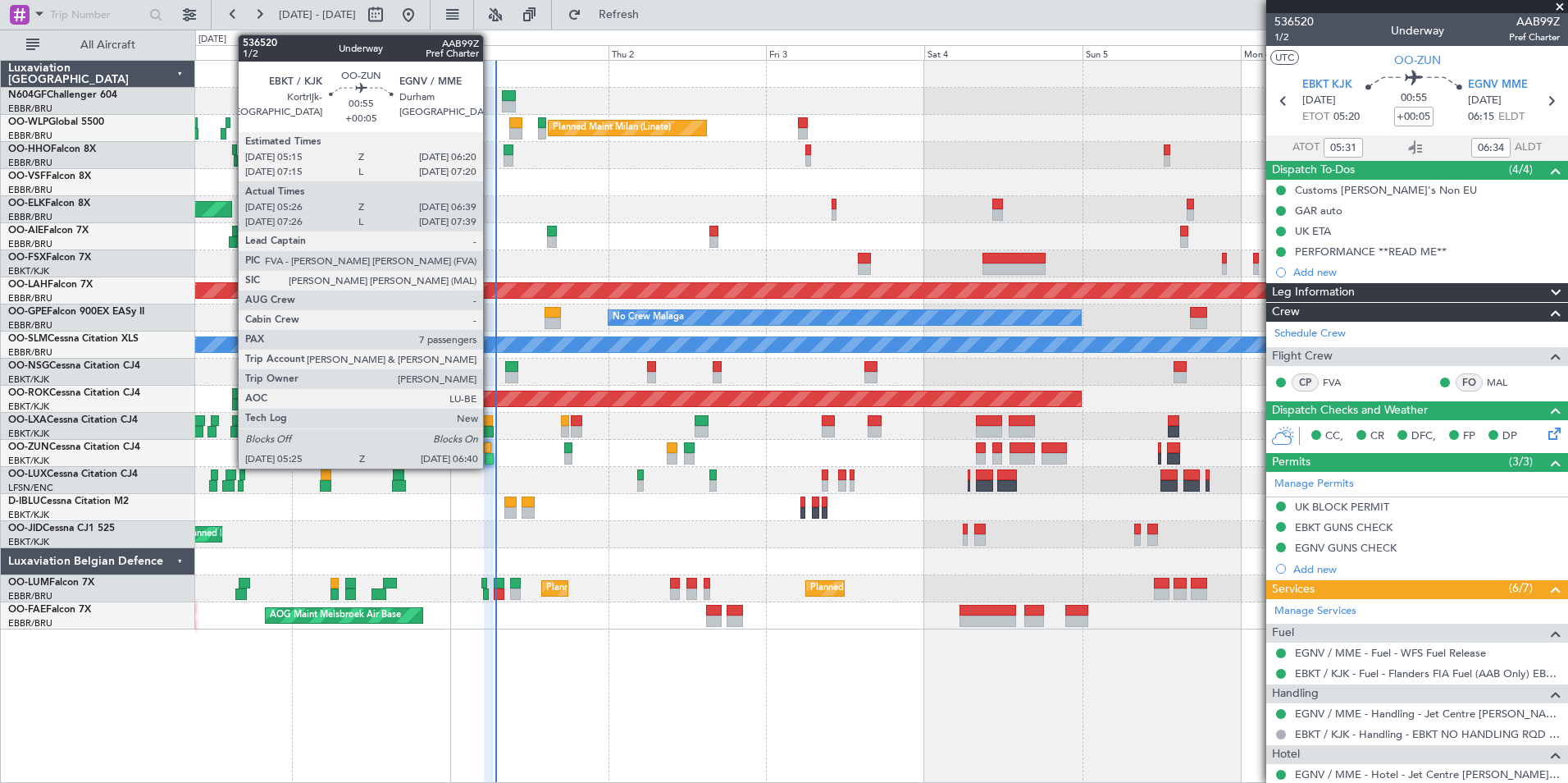
click at [491, 458] on div at bounding box center [489, 459] width 9 height 12
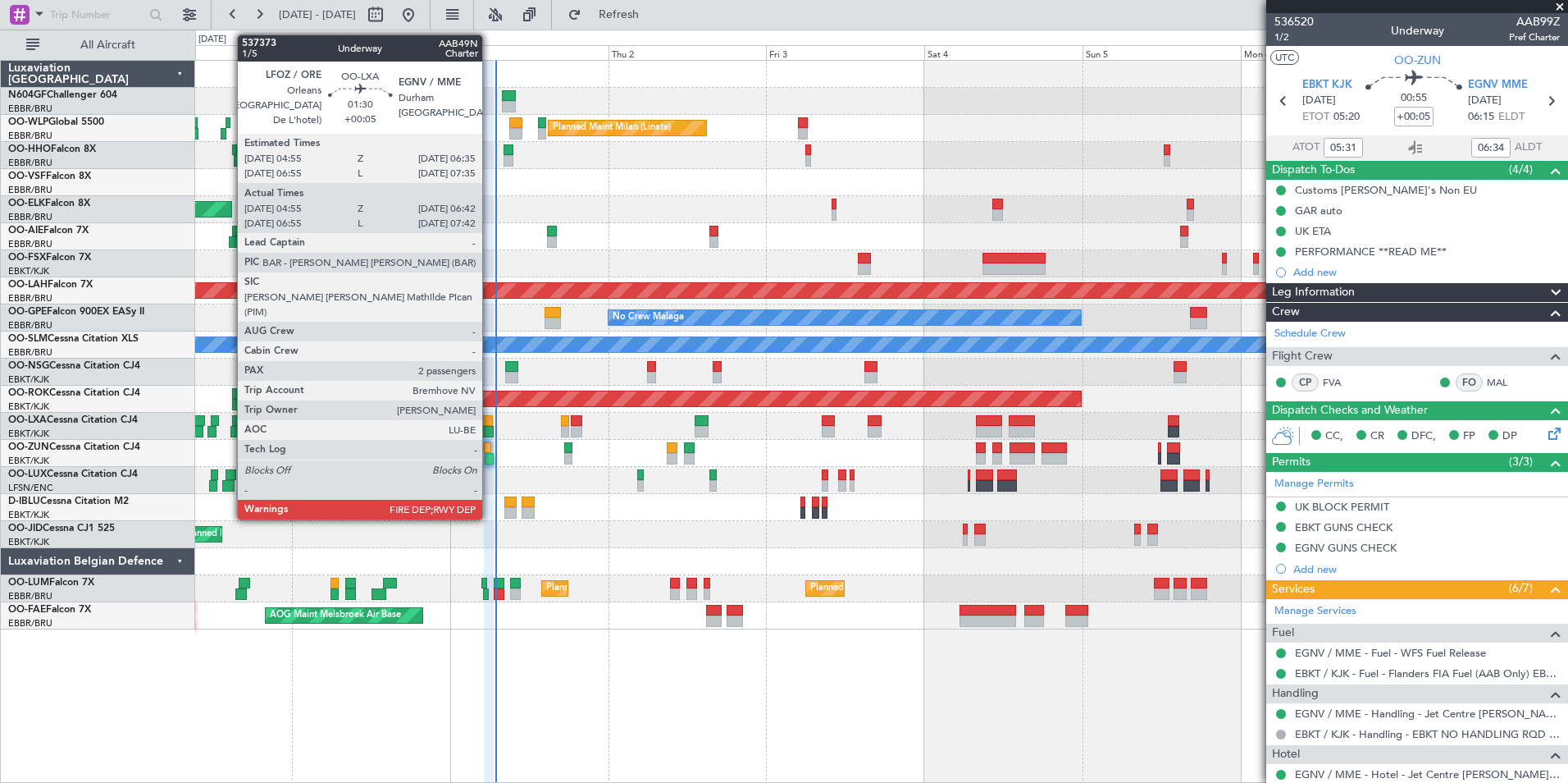
click at [490, 431] on div at bounding box center [487, 431] width 12 height 12
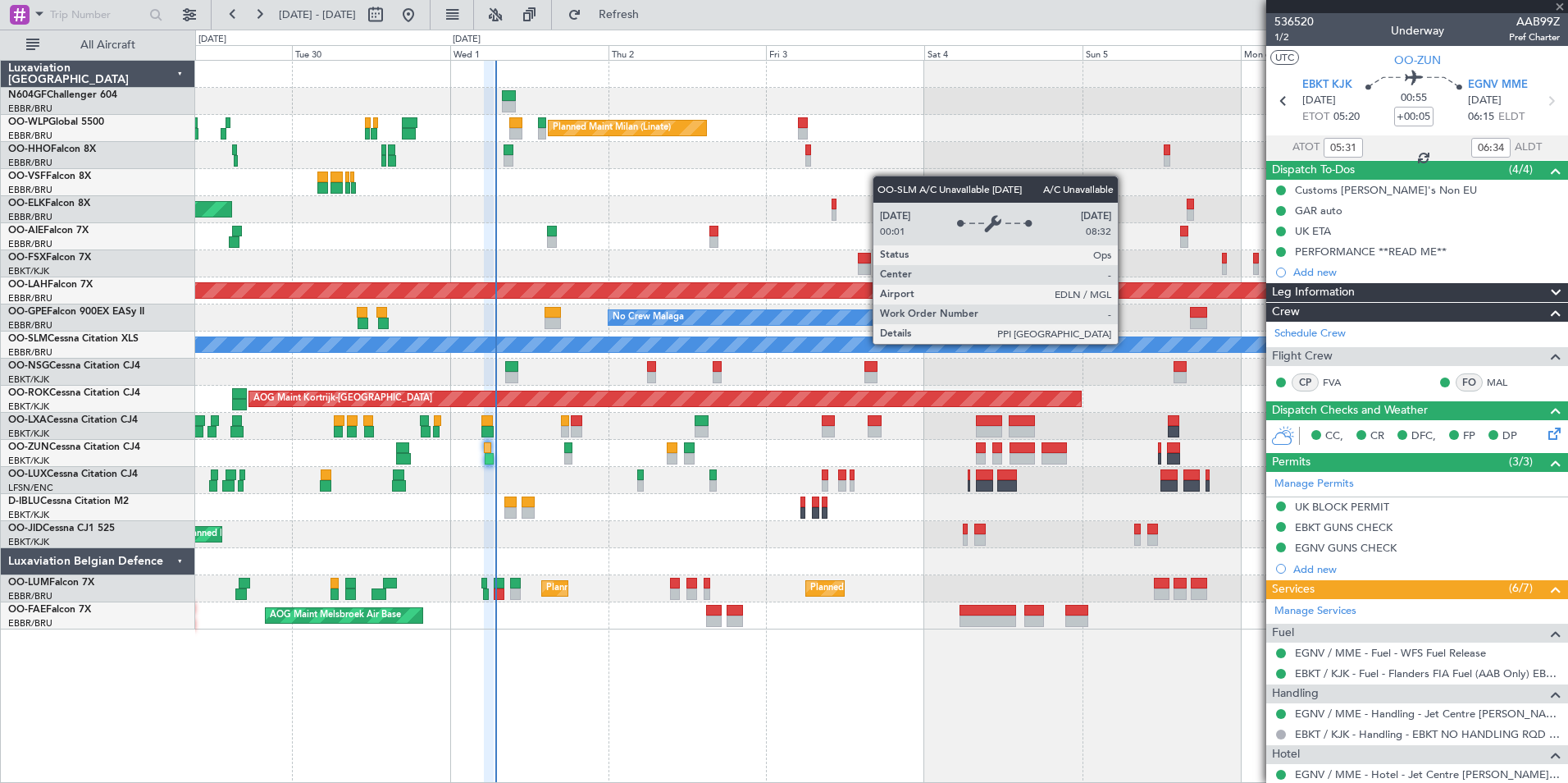
type input "05:00"
type input "06:37"
type input "2"
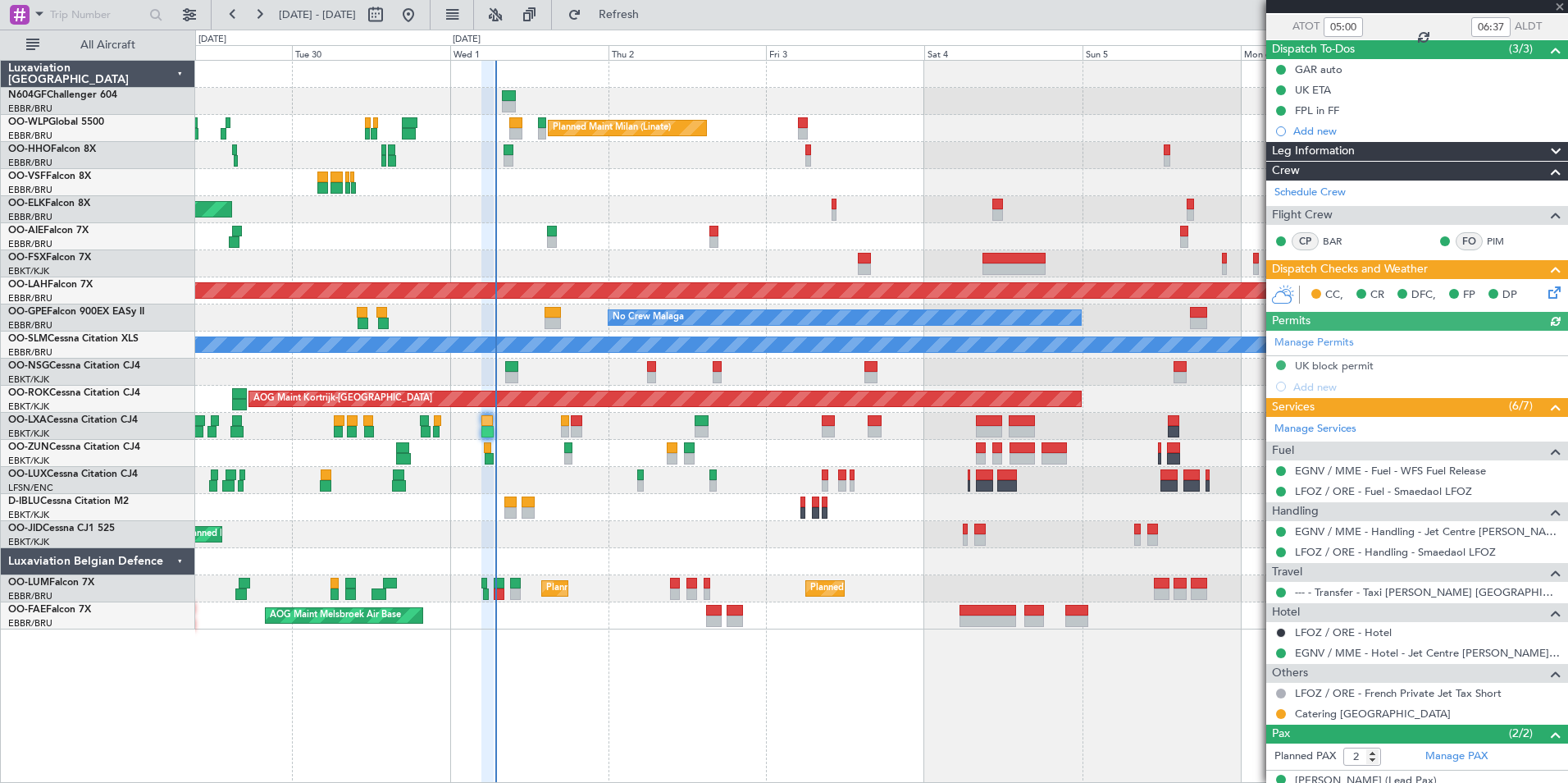
scroll to position [181, 0]
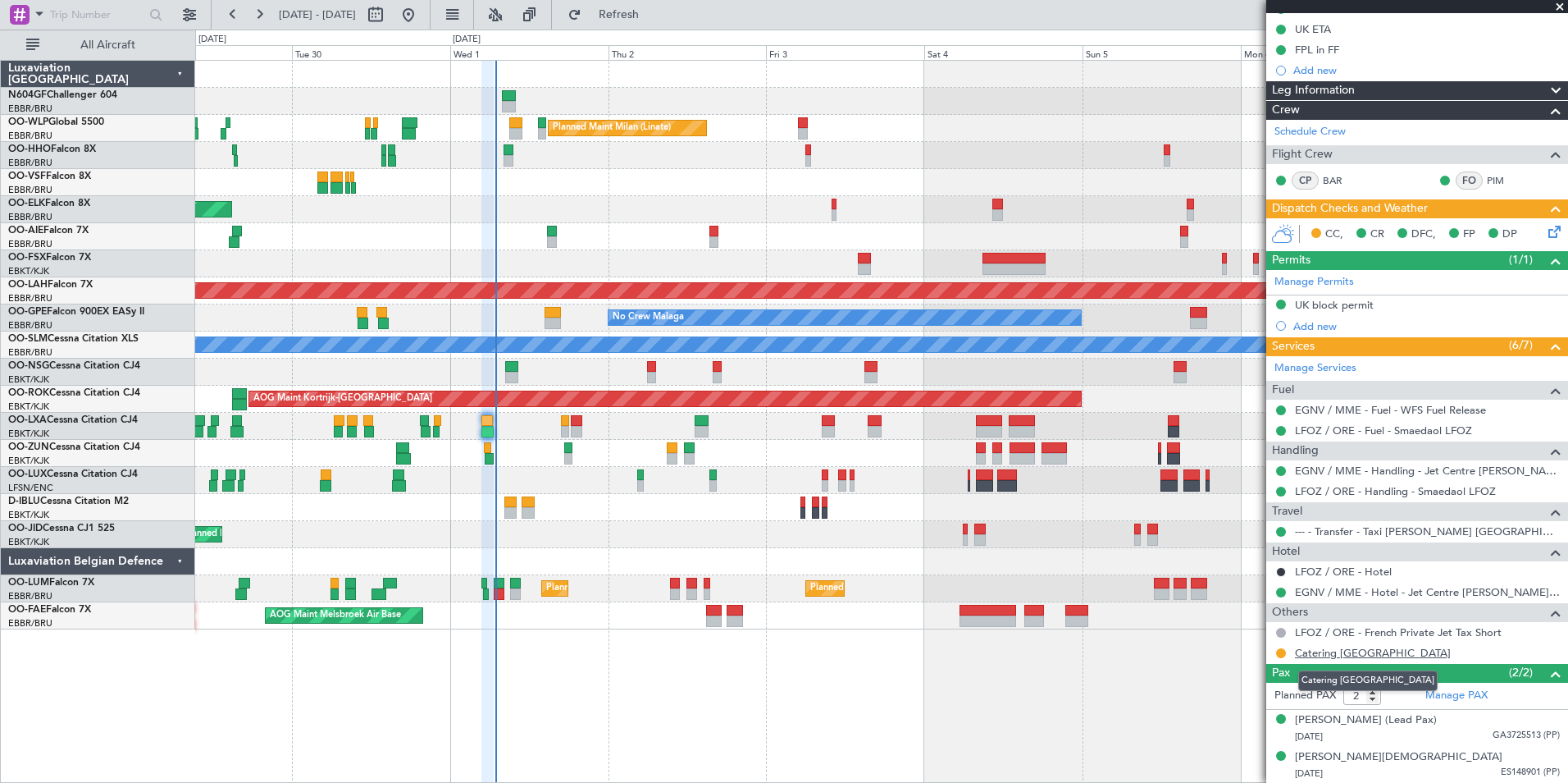
click at [1351, 658] on link "Catering Orleans" at bounding box center [1372, 652] width 156 height 14
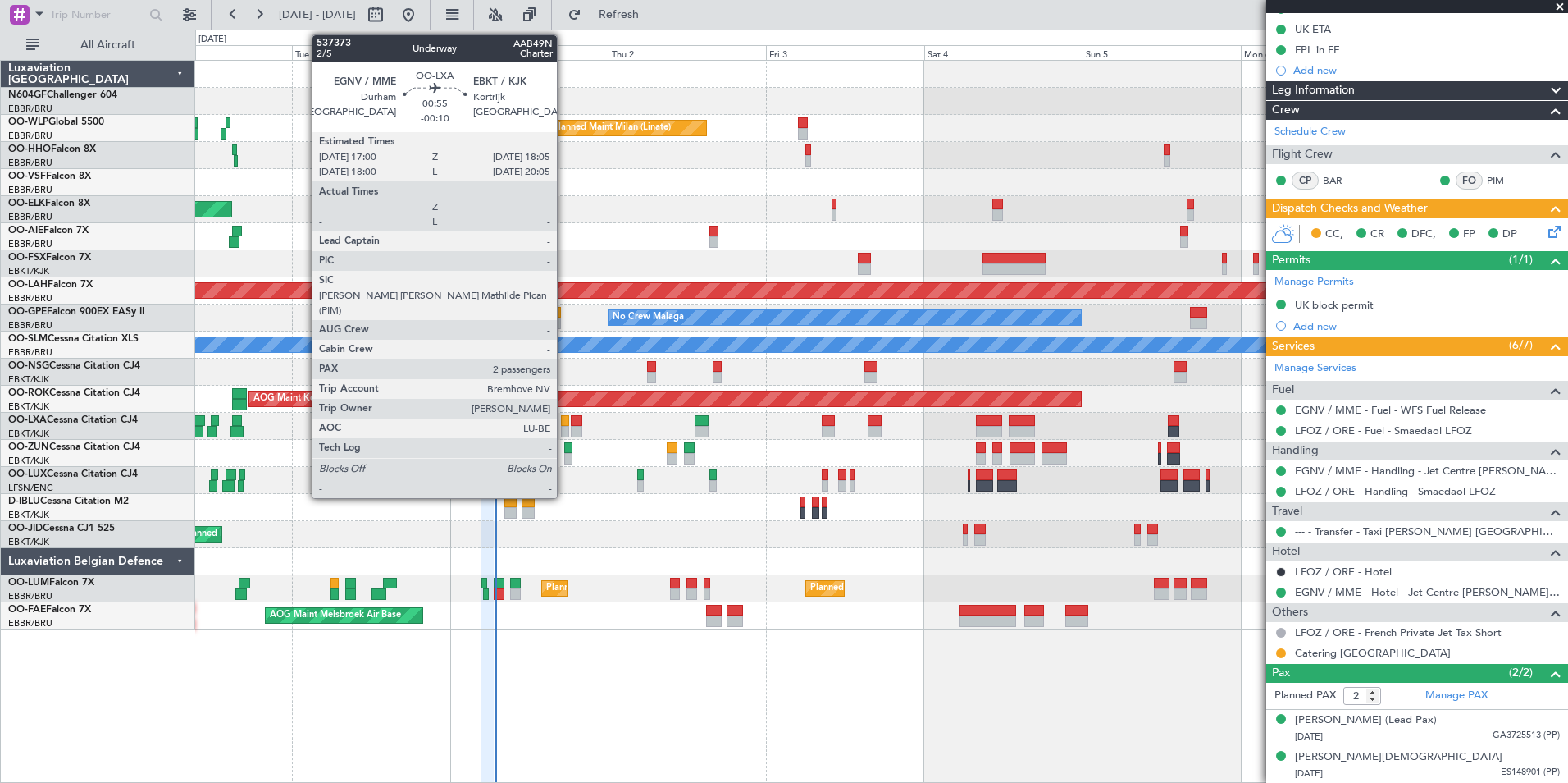
click at [565, 426] on div at bounding box center [565, 431] width 7 height 12
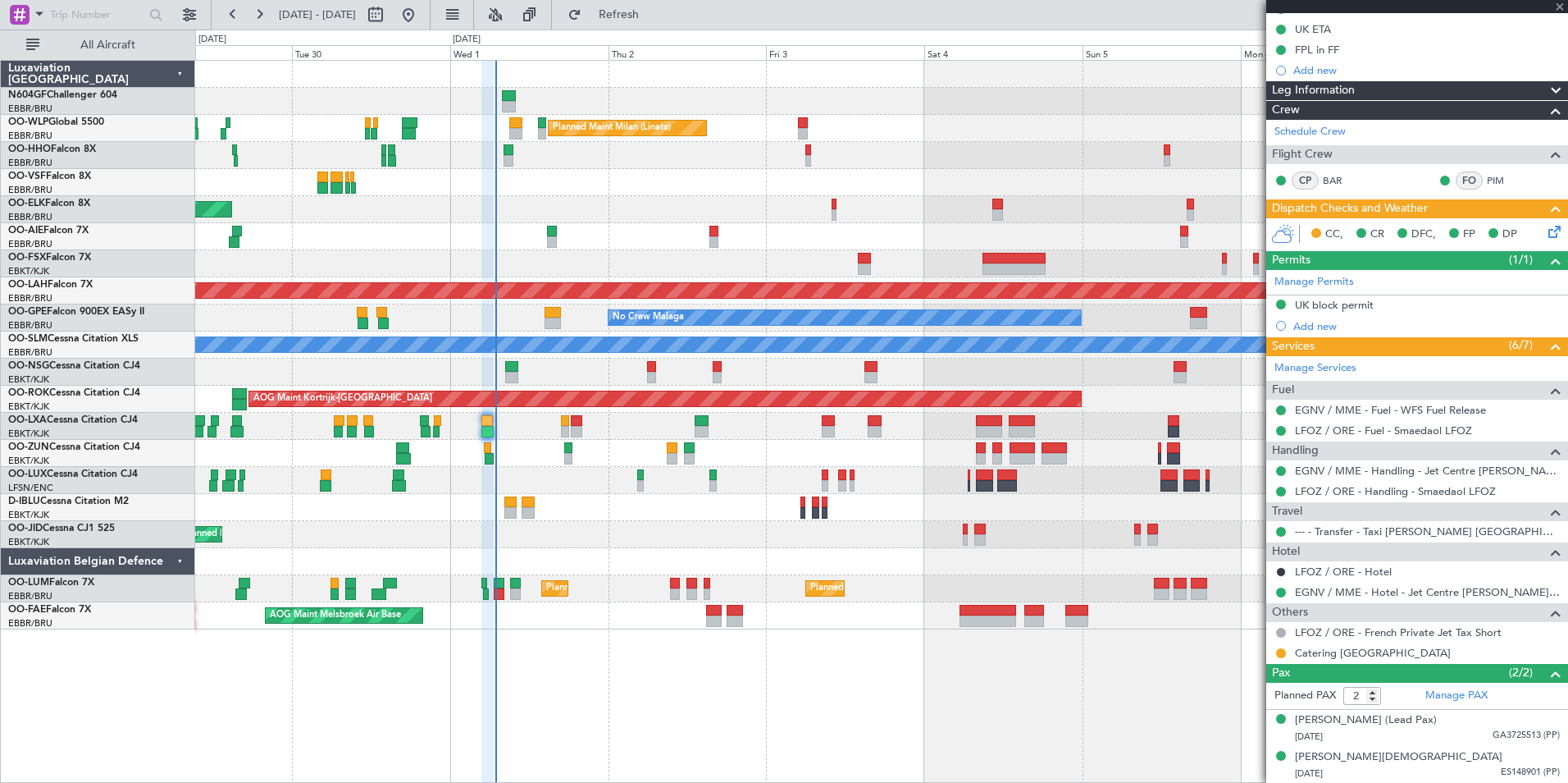
type input "-00:10"
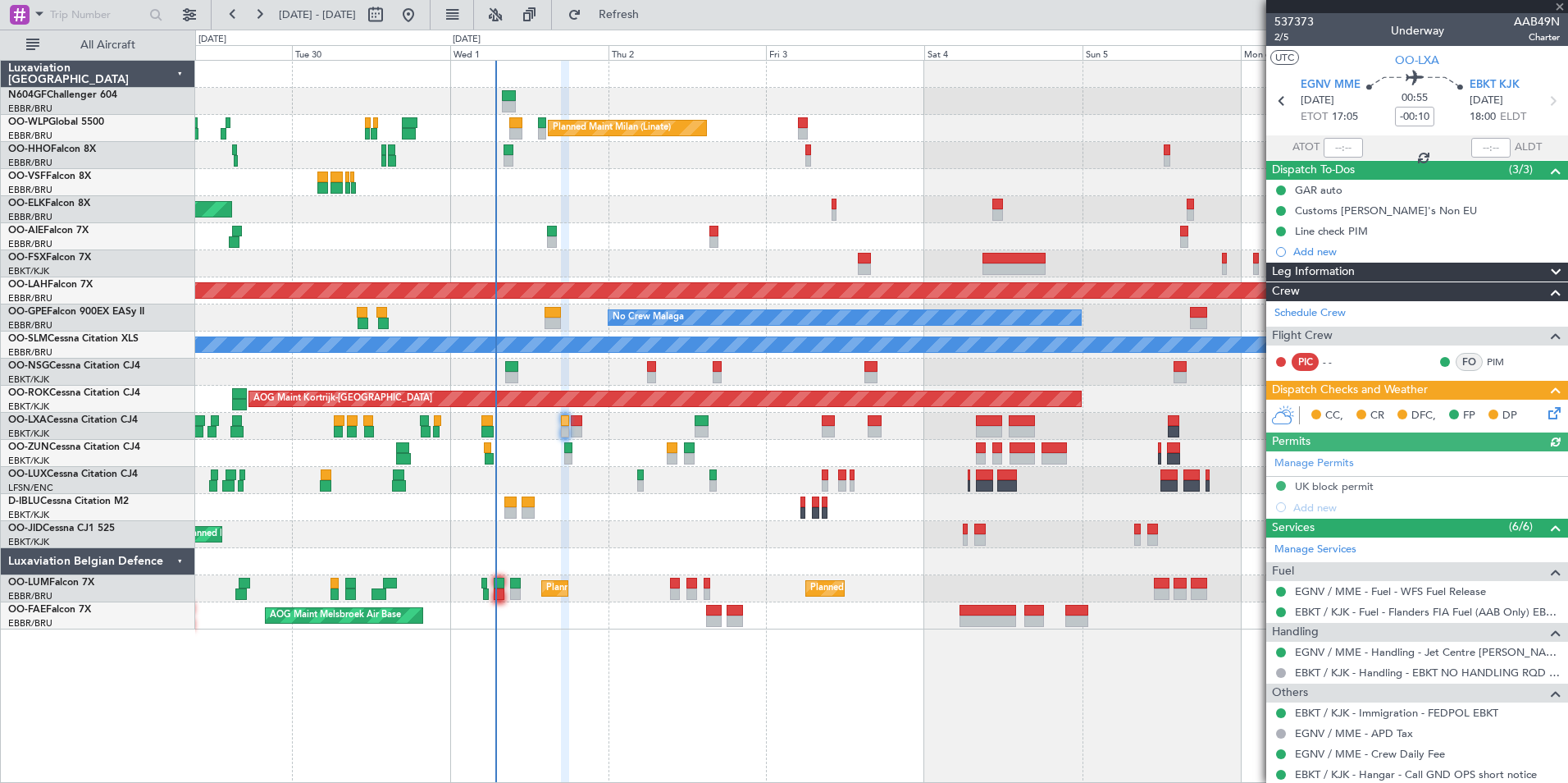
scroll to position [121, 0]
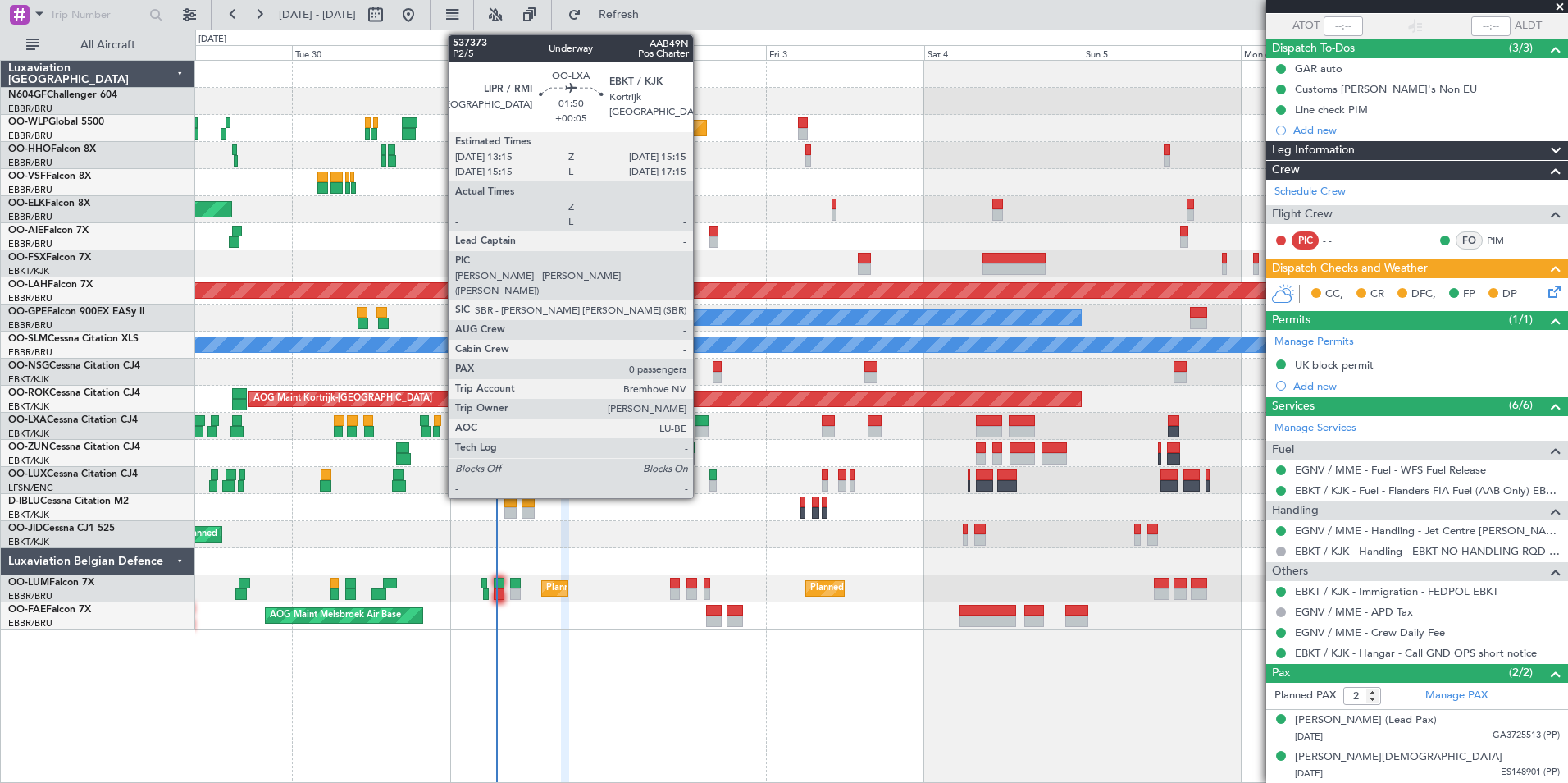
click at [700, 422] on div at bounding box center [701, 421] width 14 height 12
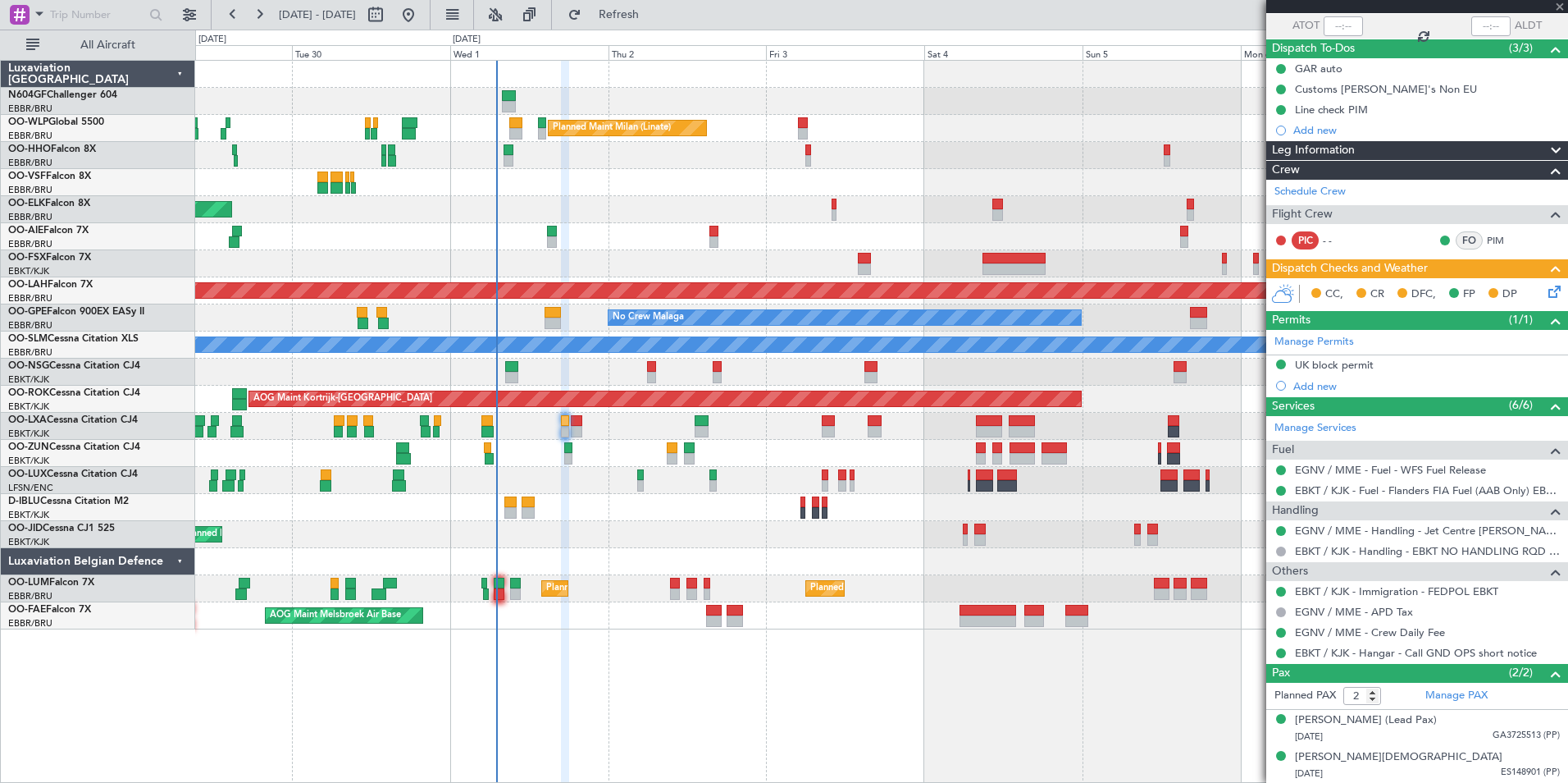
type input "+00:05"
type input "0"
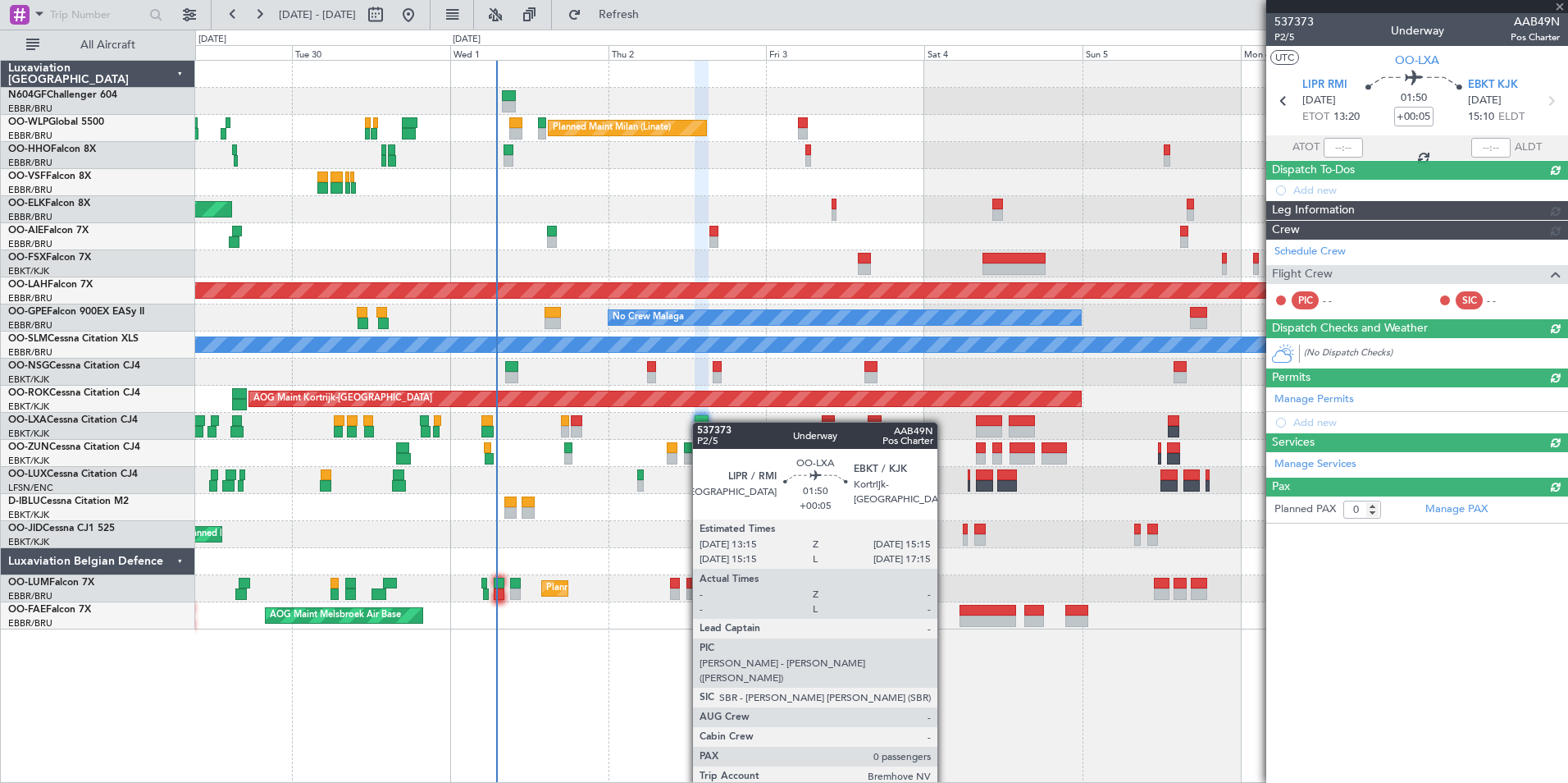
scroll to position [0, 0]
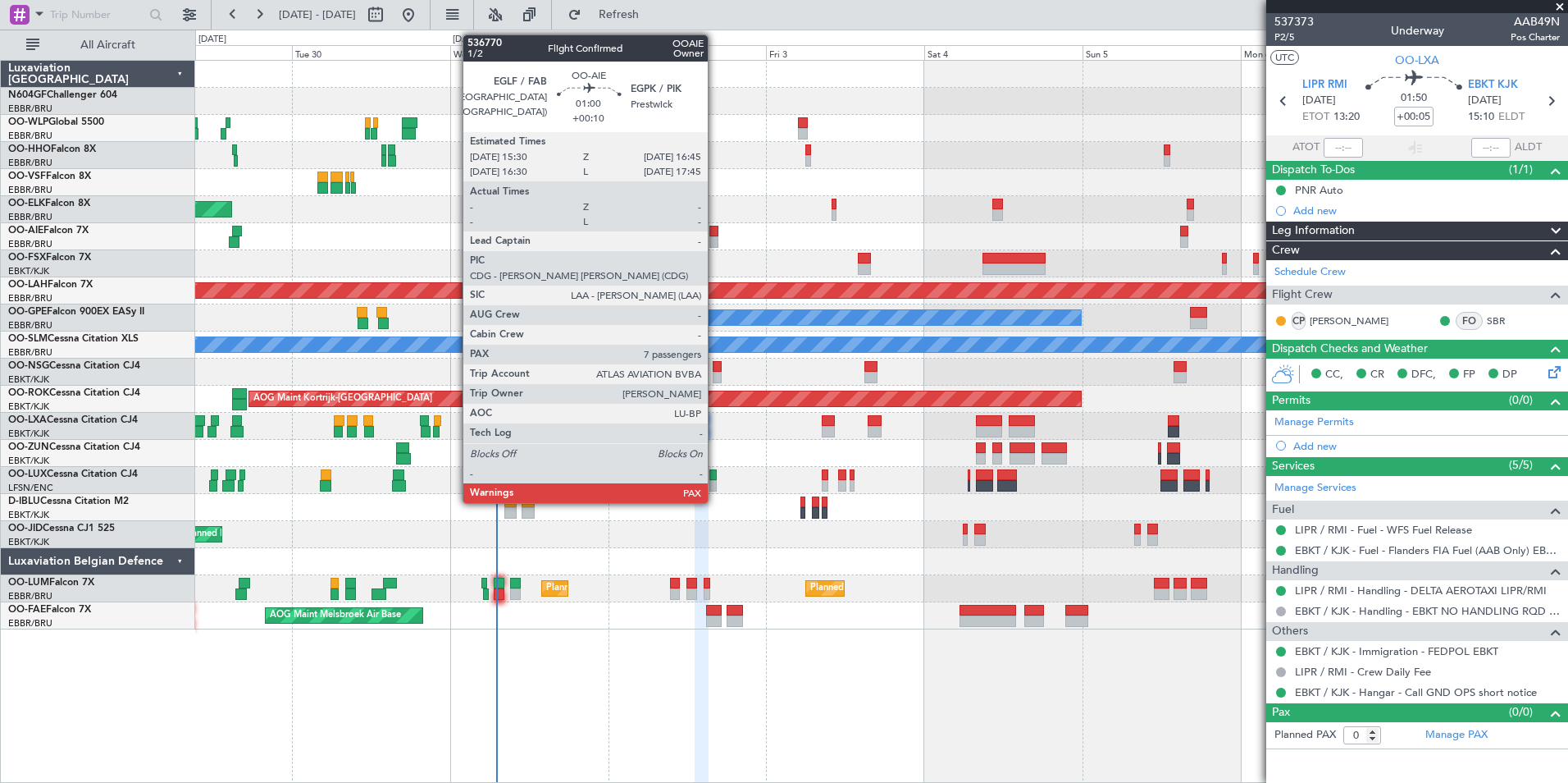
click at [715, 237] on div at bounding box center [714, 242] width 9 height 12
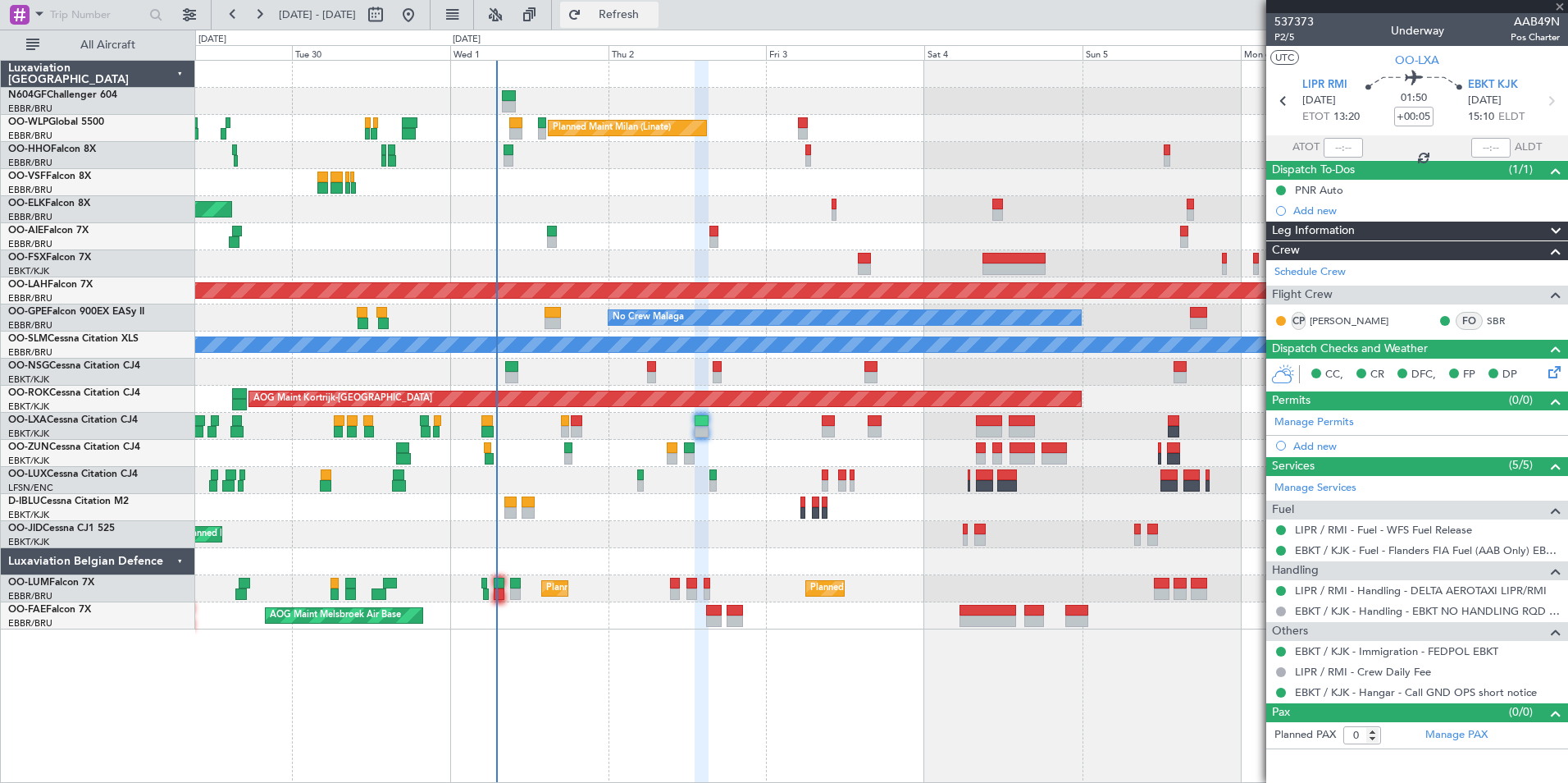
click at [654, 9] on span "Refresh" at bounding box center [619, 15] width 69 height 12
type input "+00:10"
type input "7"
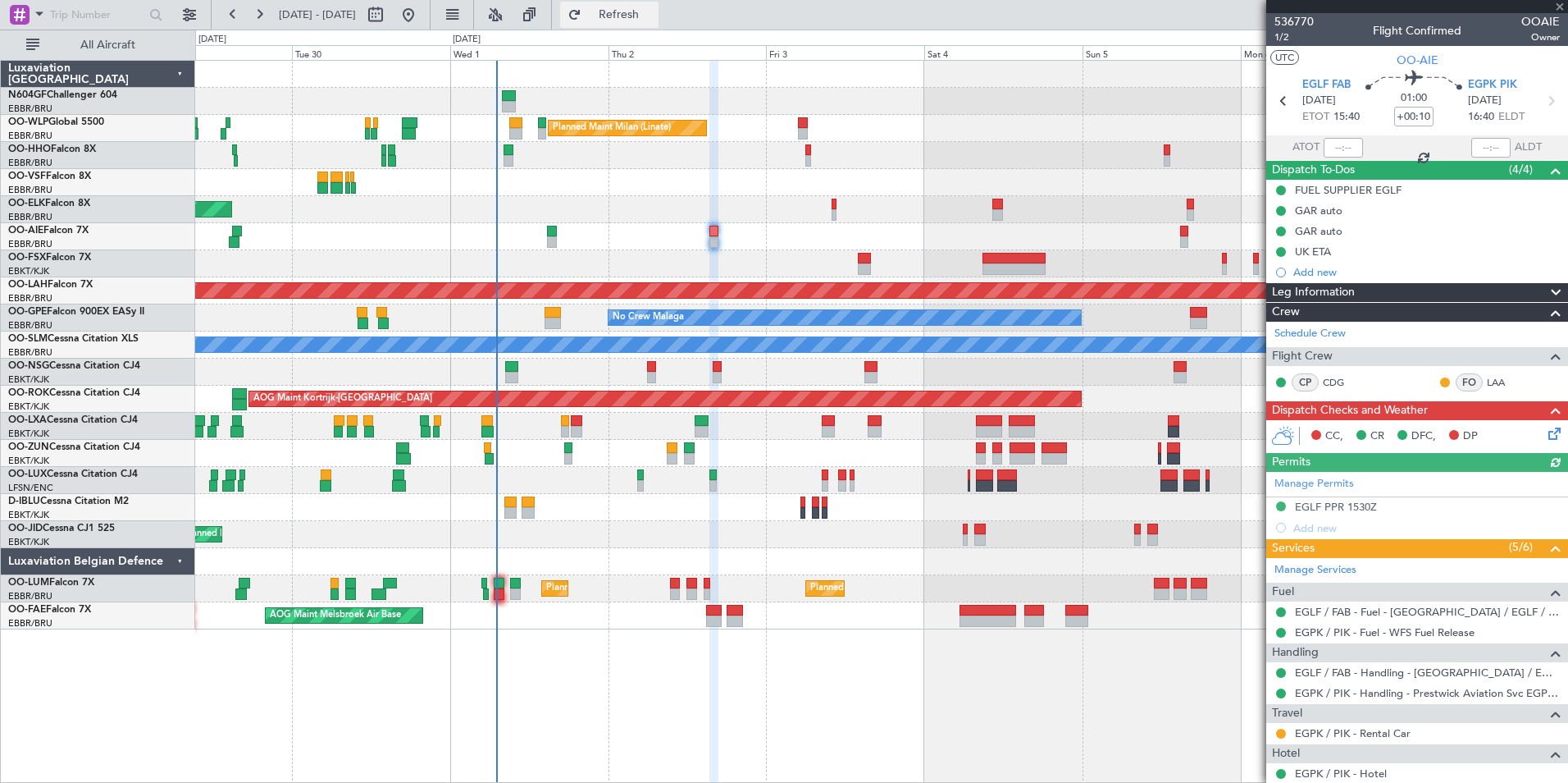
type input "+00:05"
type input "0"
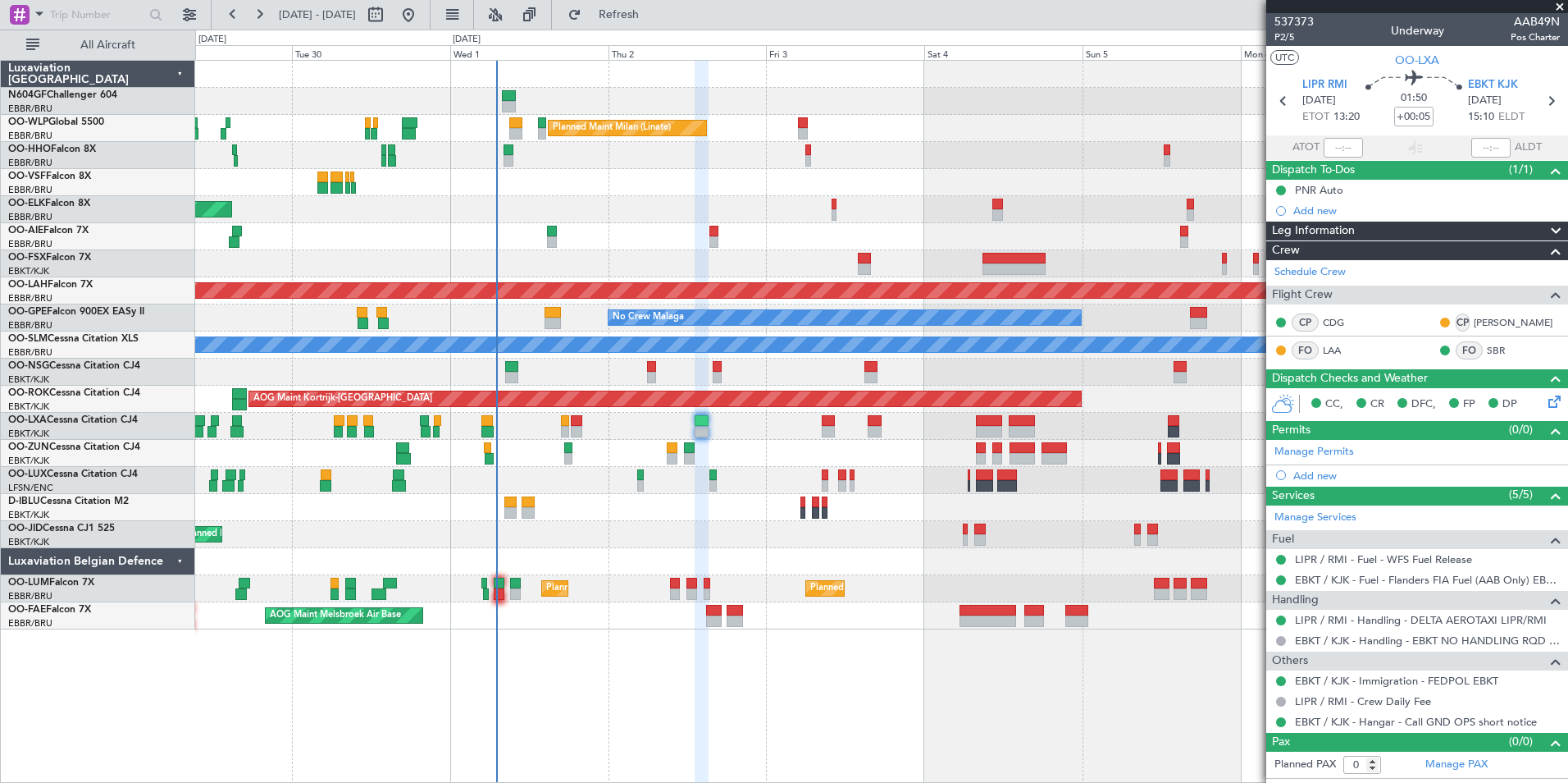
click at [719, 242] on div "Planned Maint [GEOGRAPHIC_DATA] ([GEOGRAPHIC_DATA])" at bounding box center [881, 236] width 1372 height 27
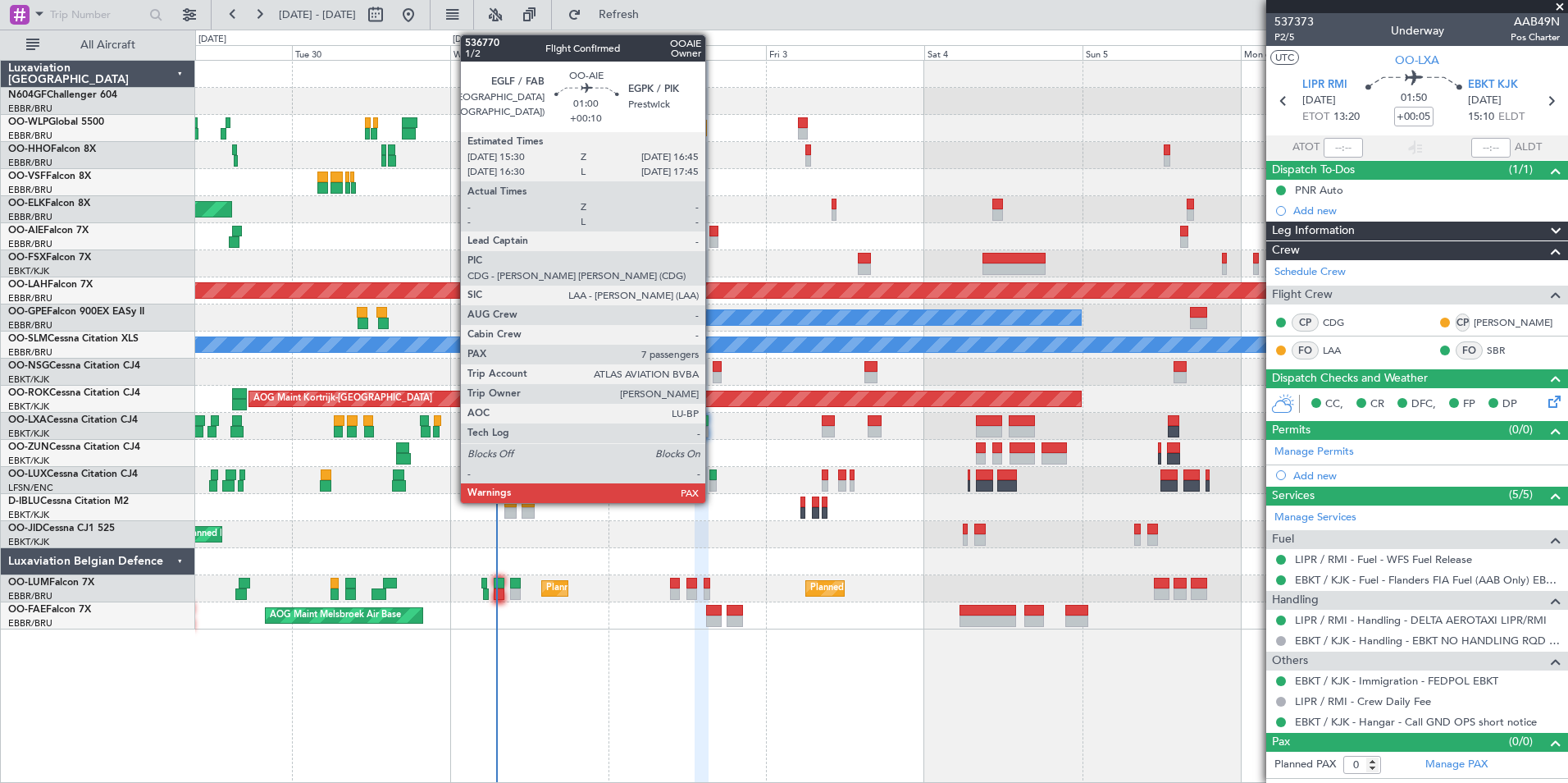
click at [713, 238] on div at bounding box center [714, 242] width 9 height 12
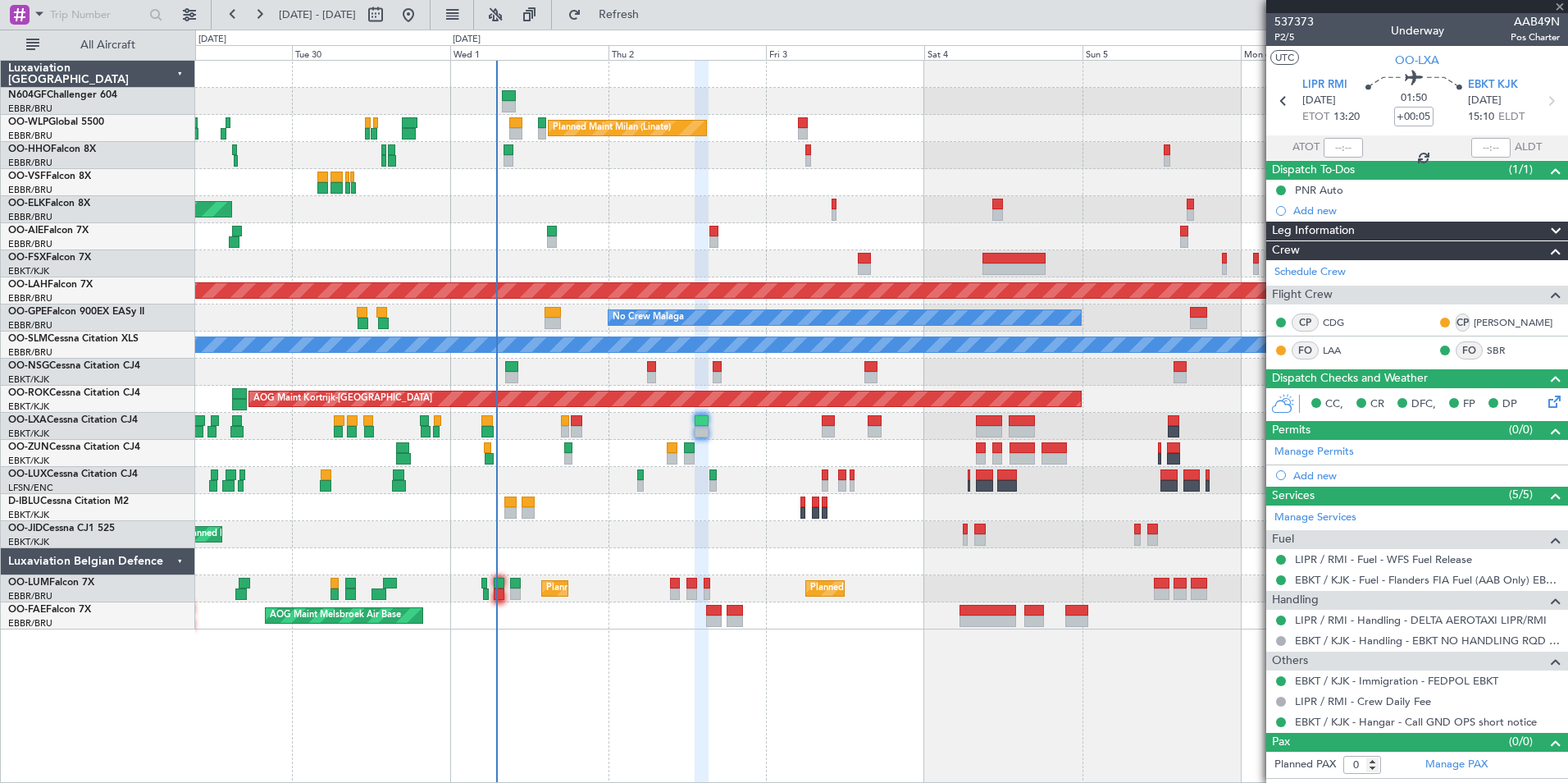
type input "+00:10"
type input "7"
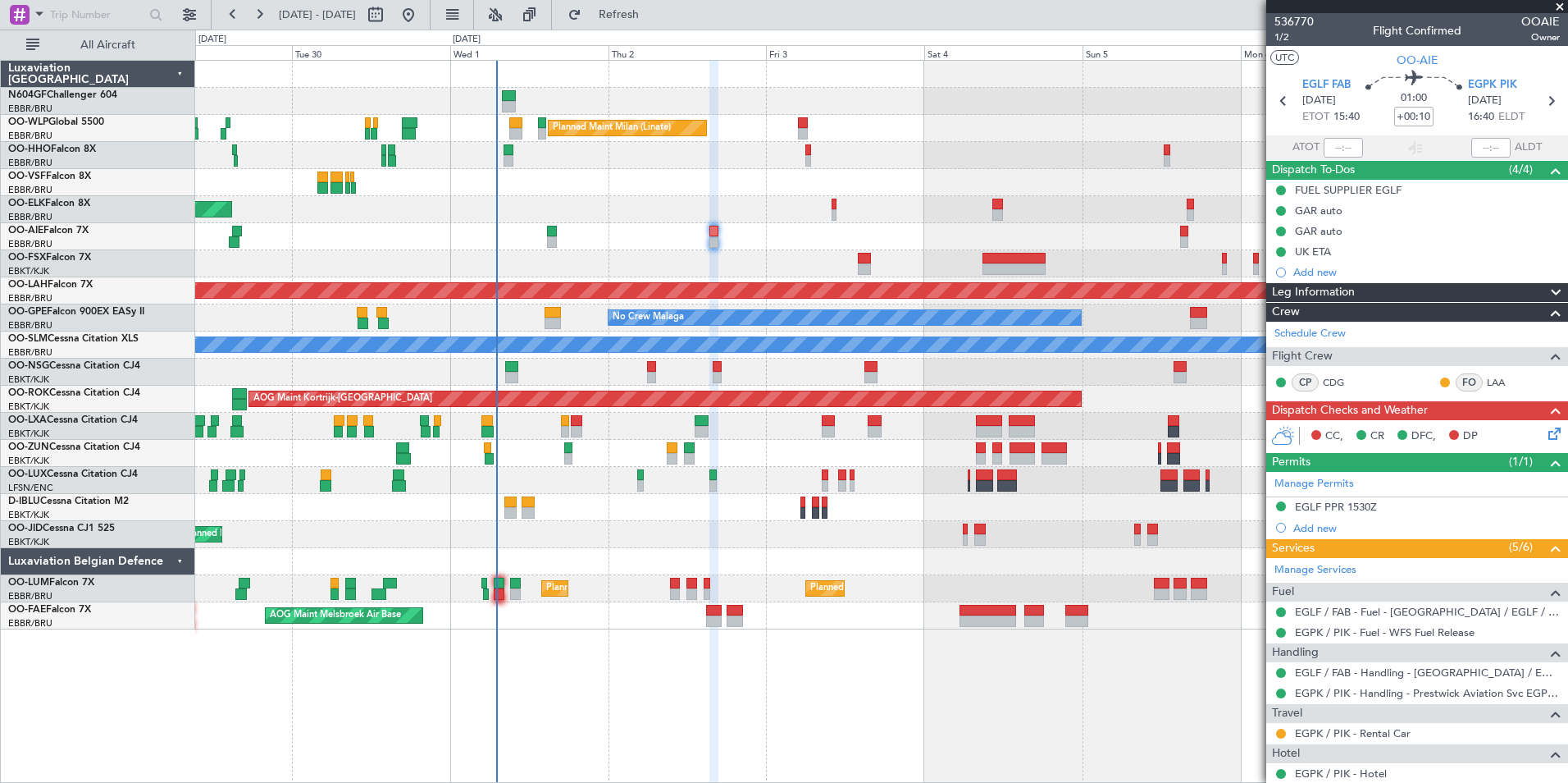
click at [678, 436] on div "Planned Maint Kortrijk-Wevelgem A/C Unavailable" at bounding box center [881, 426] width 1372 height 27
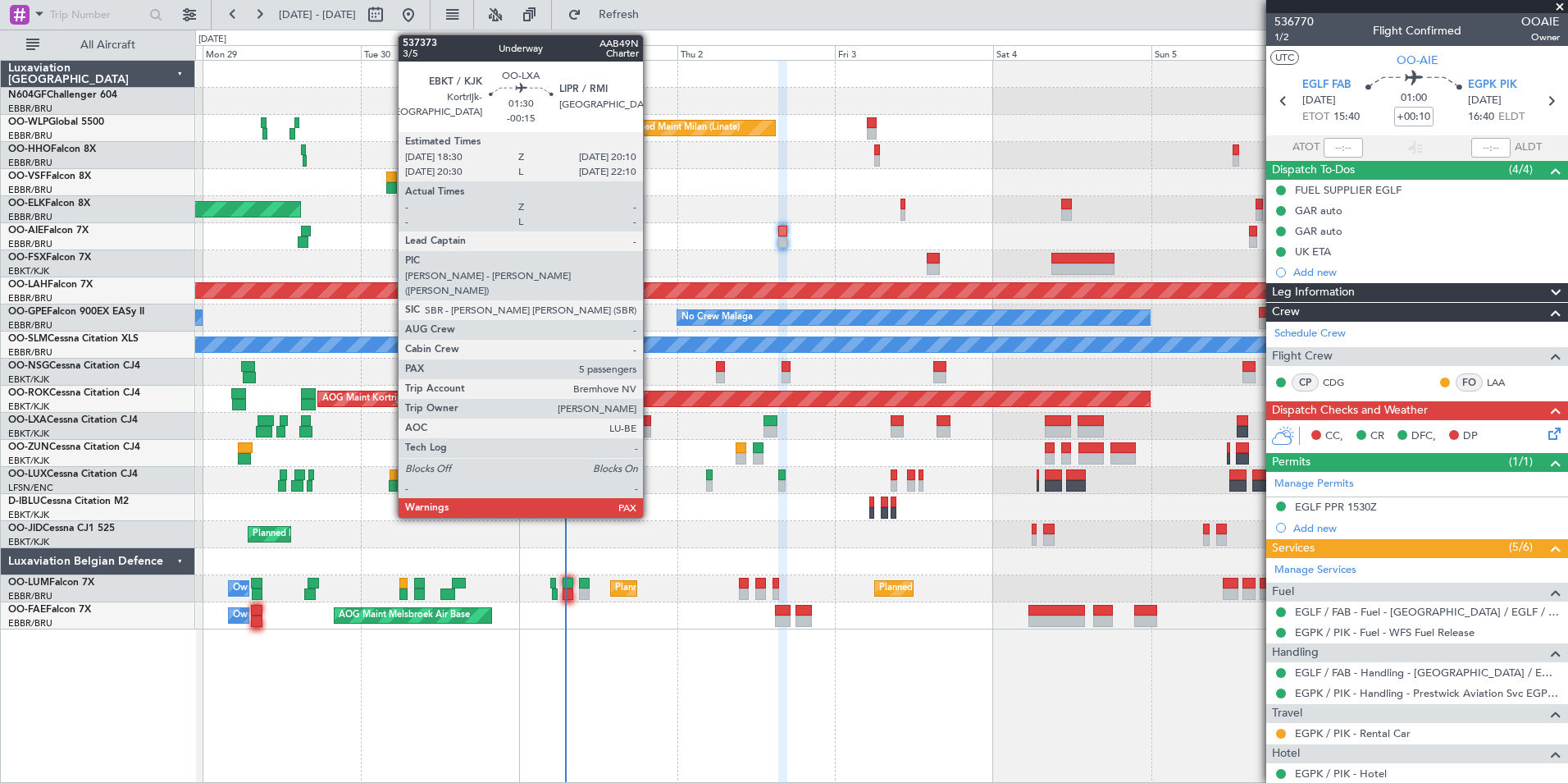
click at [650, 426] on div at bounding box center [645, 431] width 12 height 12
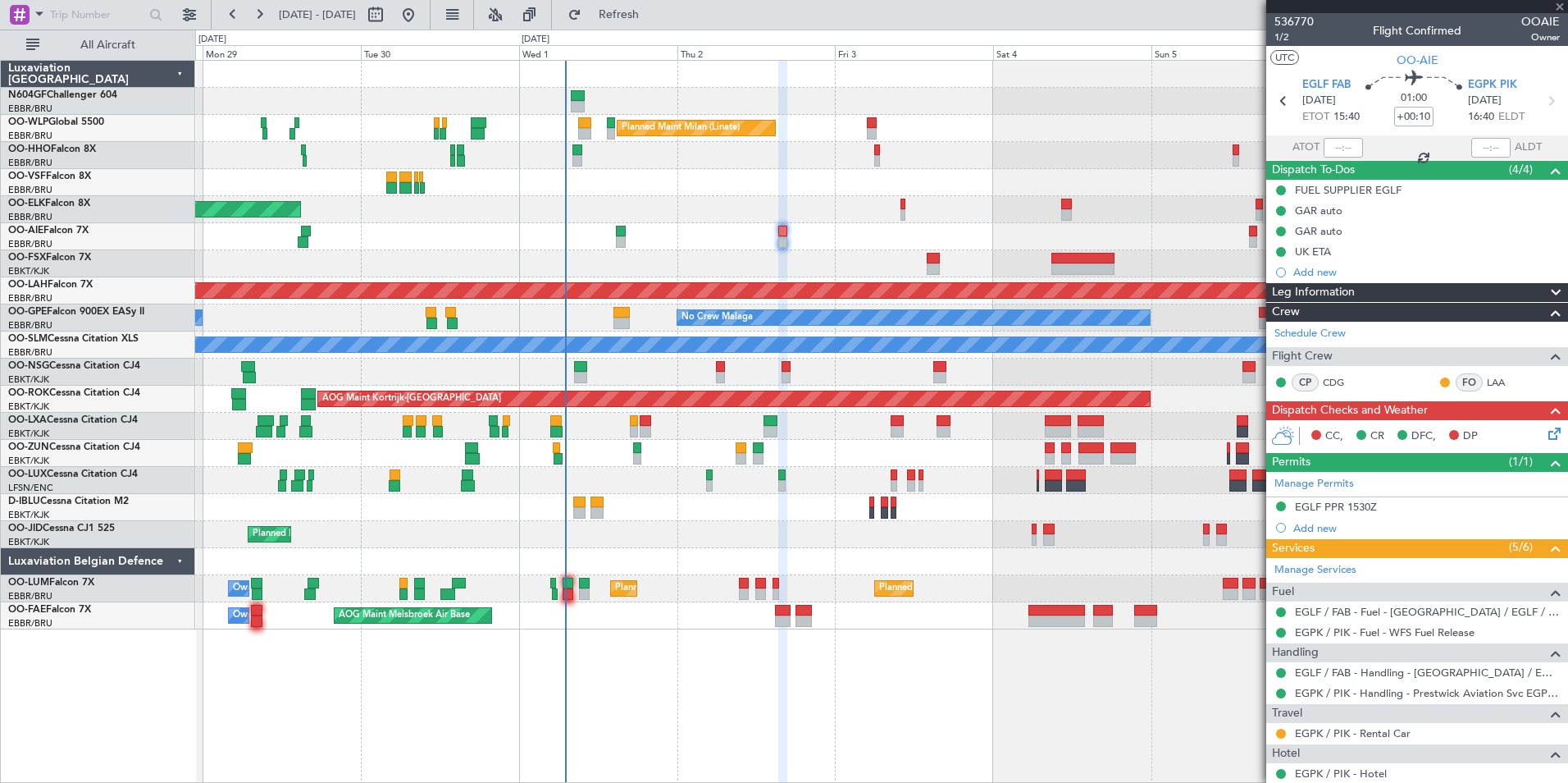
type input "-00:15"
type input "5"
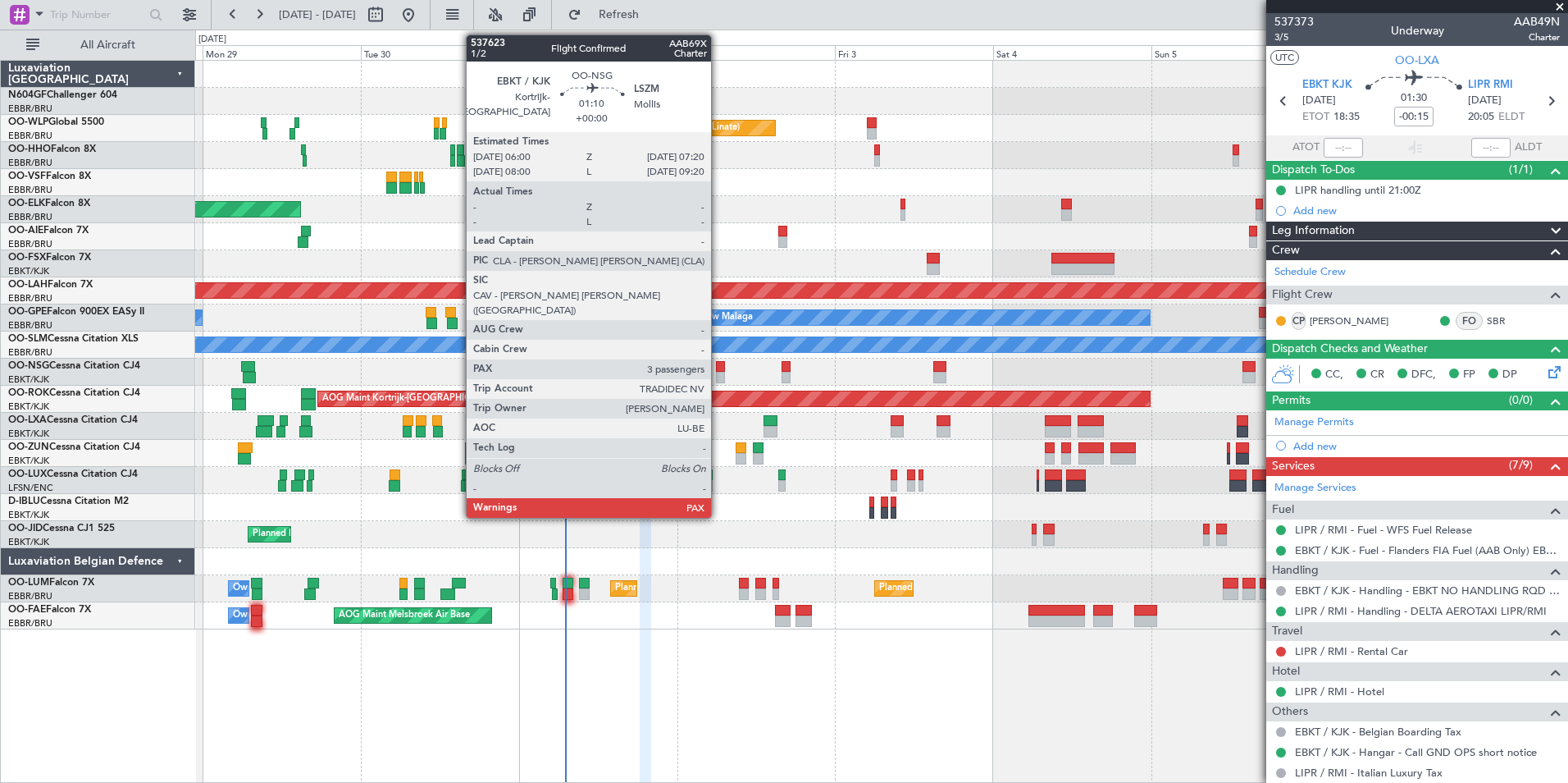
click at [719, 380] on div at bounding box center [720, 377] width 9 height 12
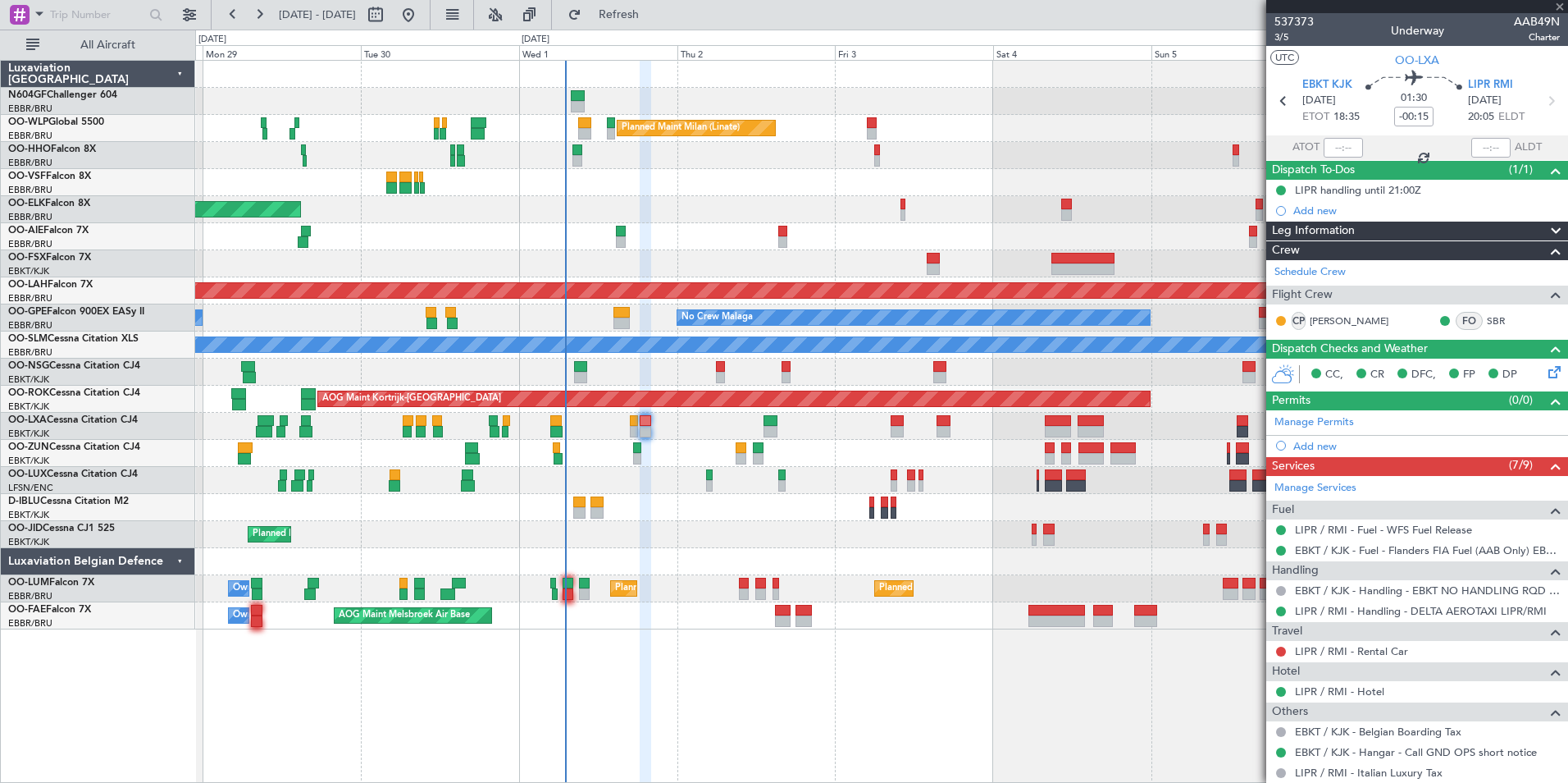
type input "3"
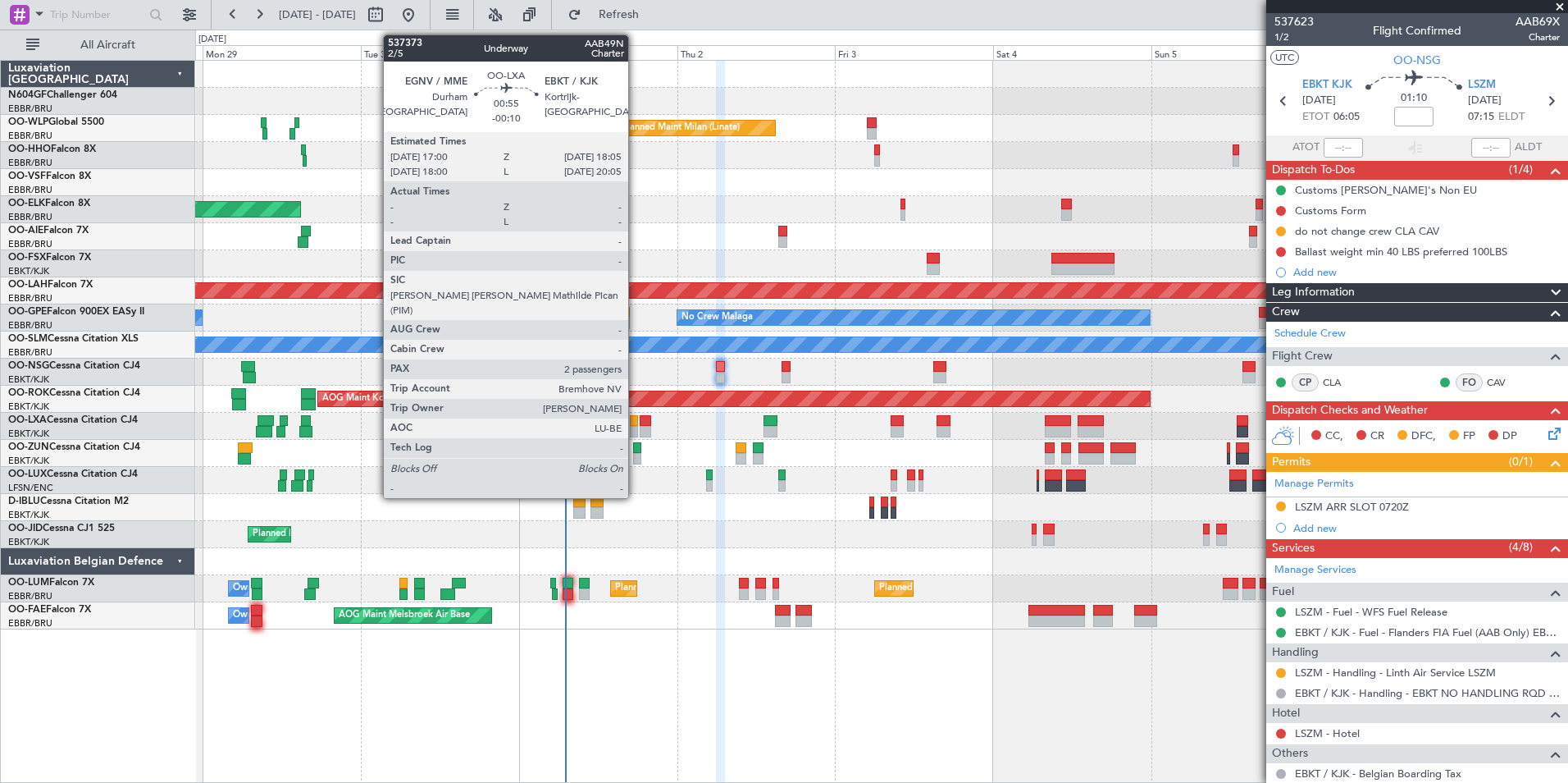
click at [635, 424] on div at bounding box center [633, 421] width 7 height 12
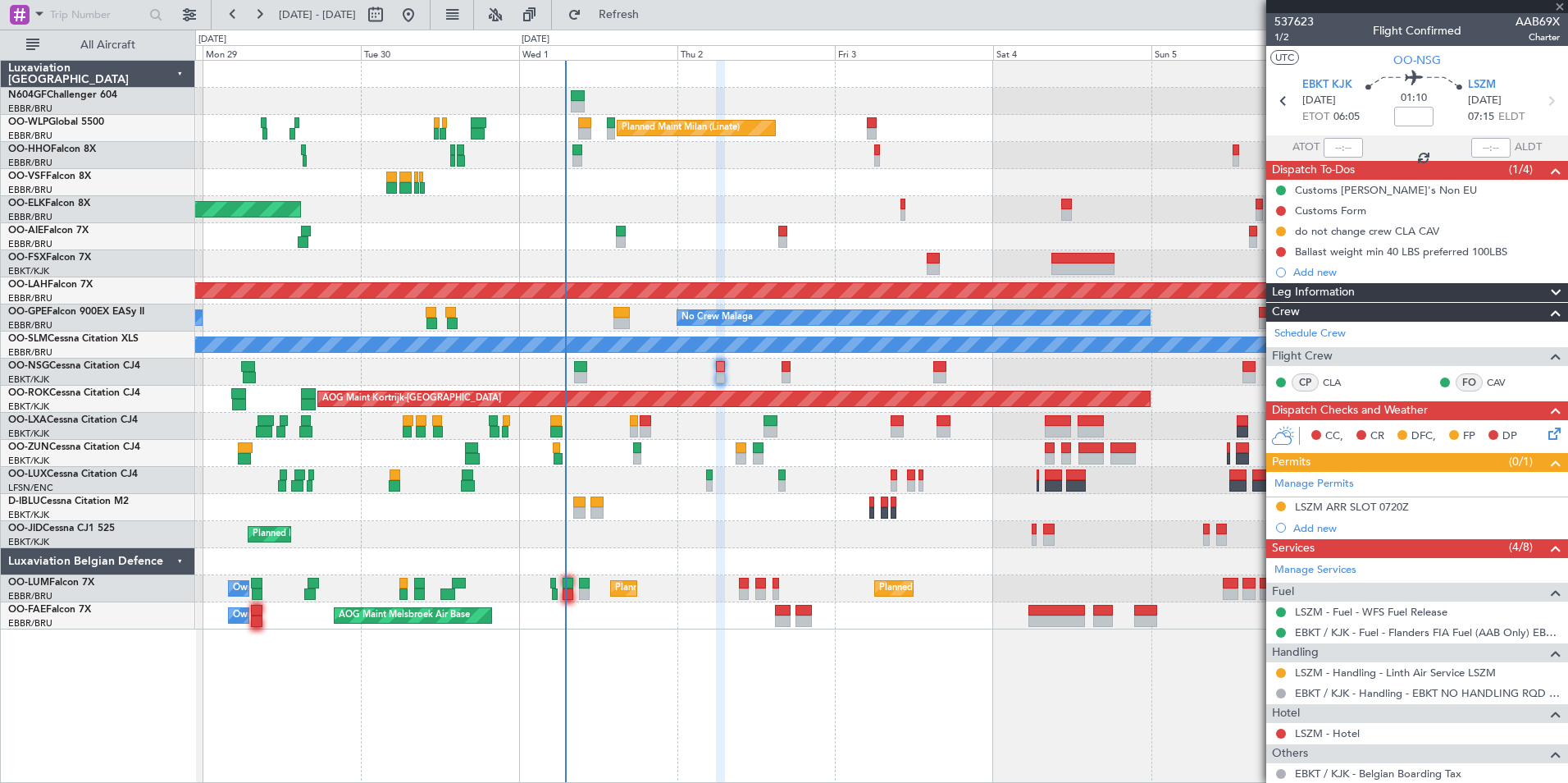
type input "-00:10"
type input "2"
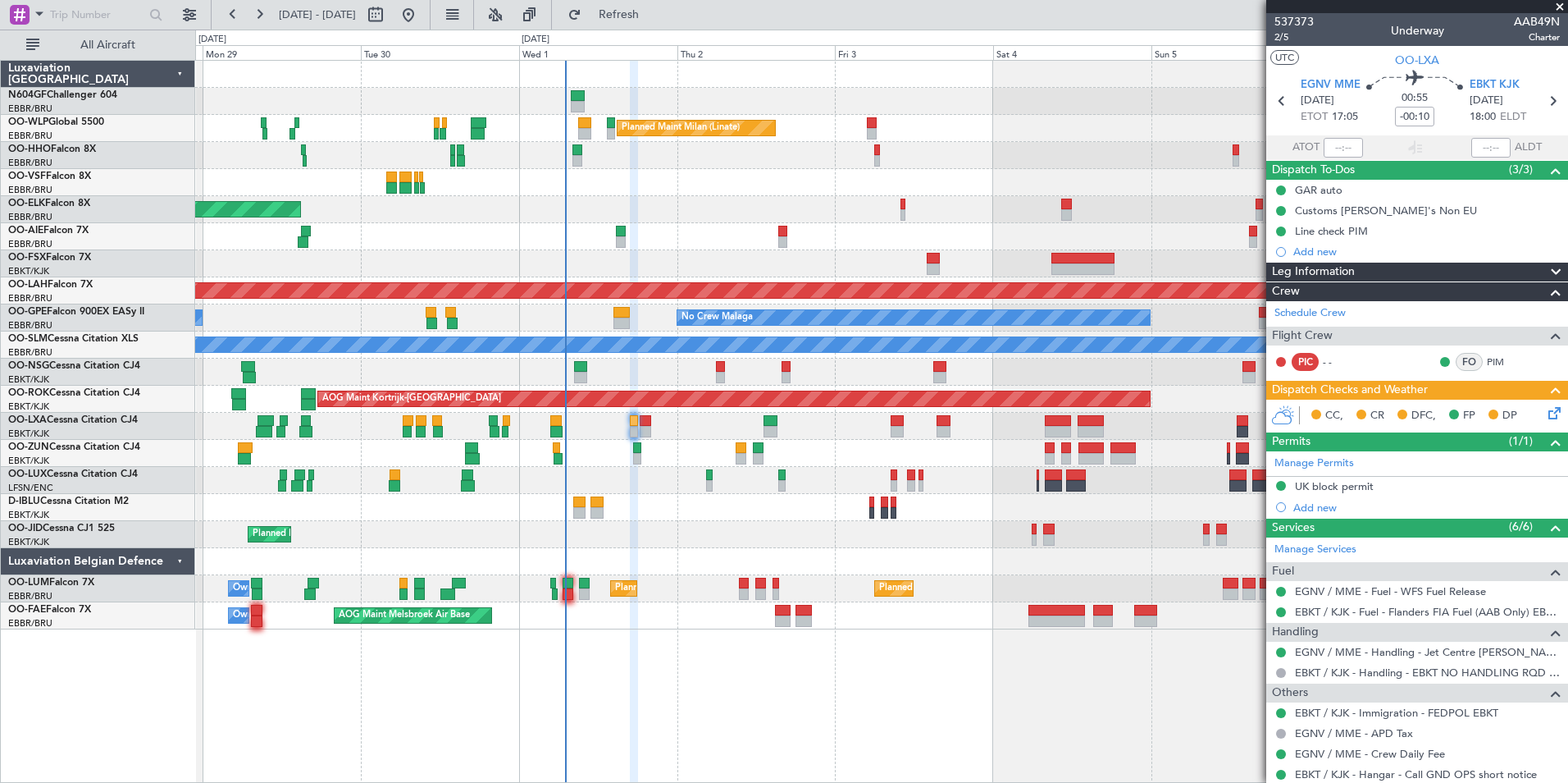
click at [671, 30] on div "Planned Maint Milan (Linate) Planned Maint Kortrijk-Wevelgem Planned Maint Lond…" at bounding box center [784, 406] width 1568 height 753
click at [658, 25] on button "Refresh" at bounding box center [610, 15] width 99 height 26
click at [822, 533] on div "Planned Maint Kortrijk-[GEOGRAPHIC_DATA]" at bounding box center [881, 534] width 1372 height 27
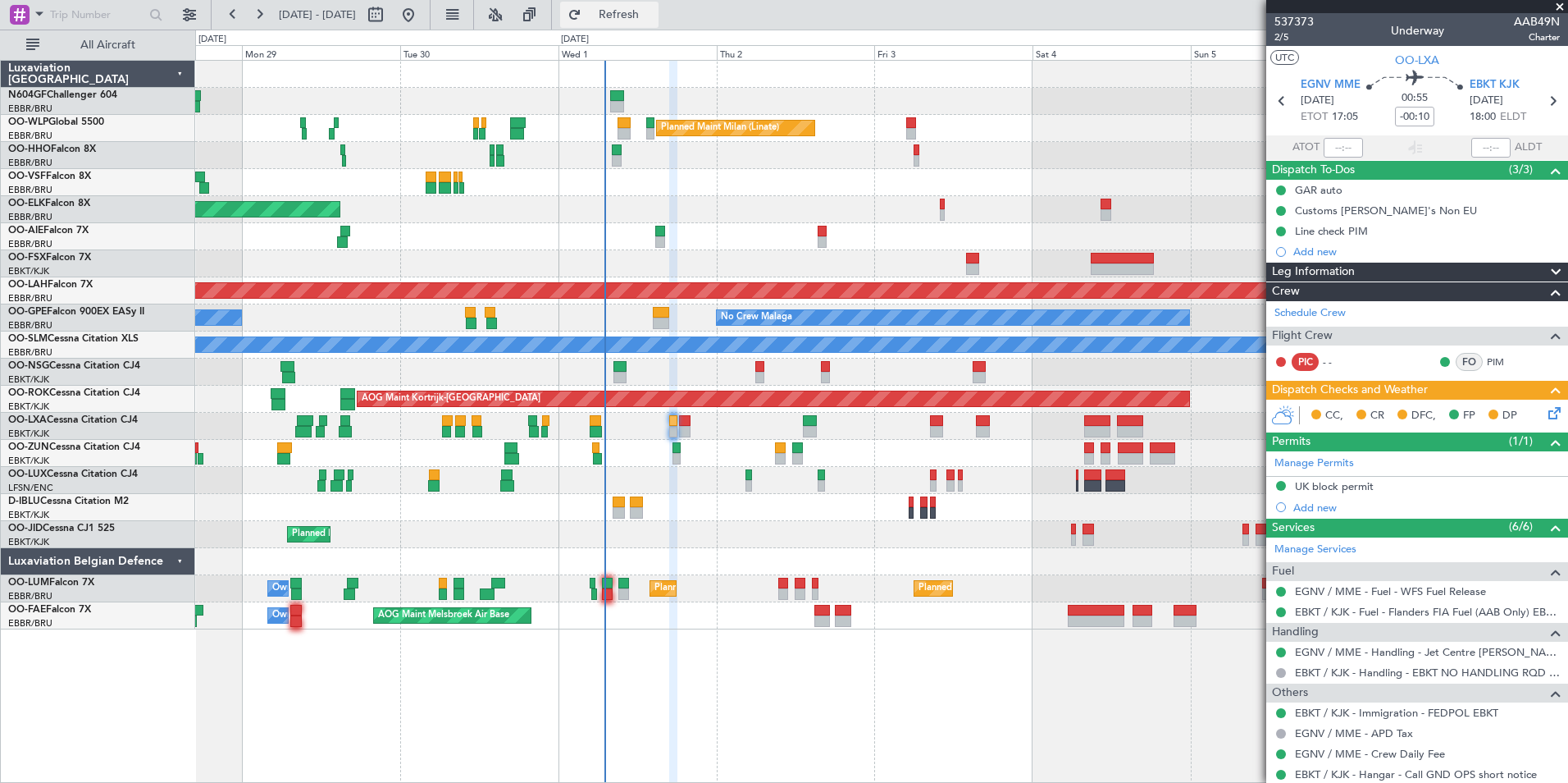
click at [654, 12] on span "Refresh" at bounding box center [619, 15] width 69 height 12
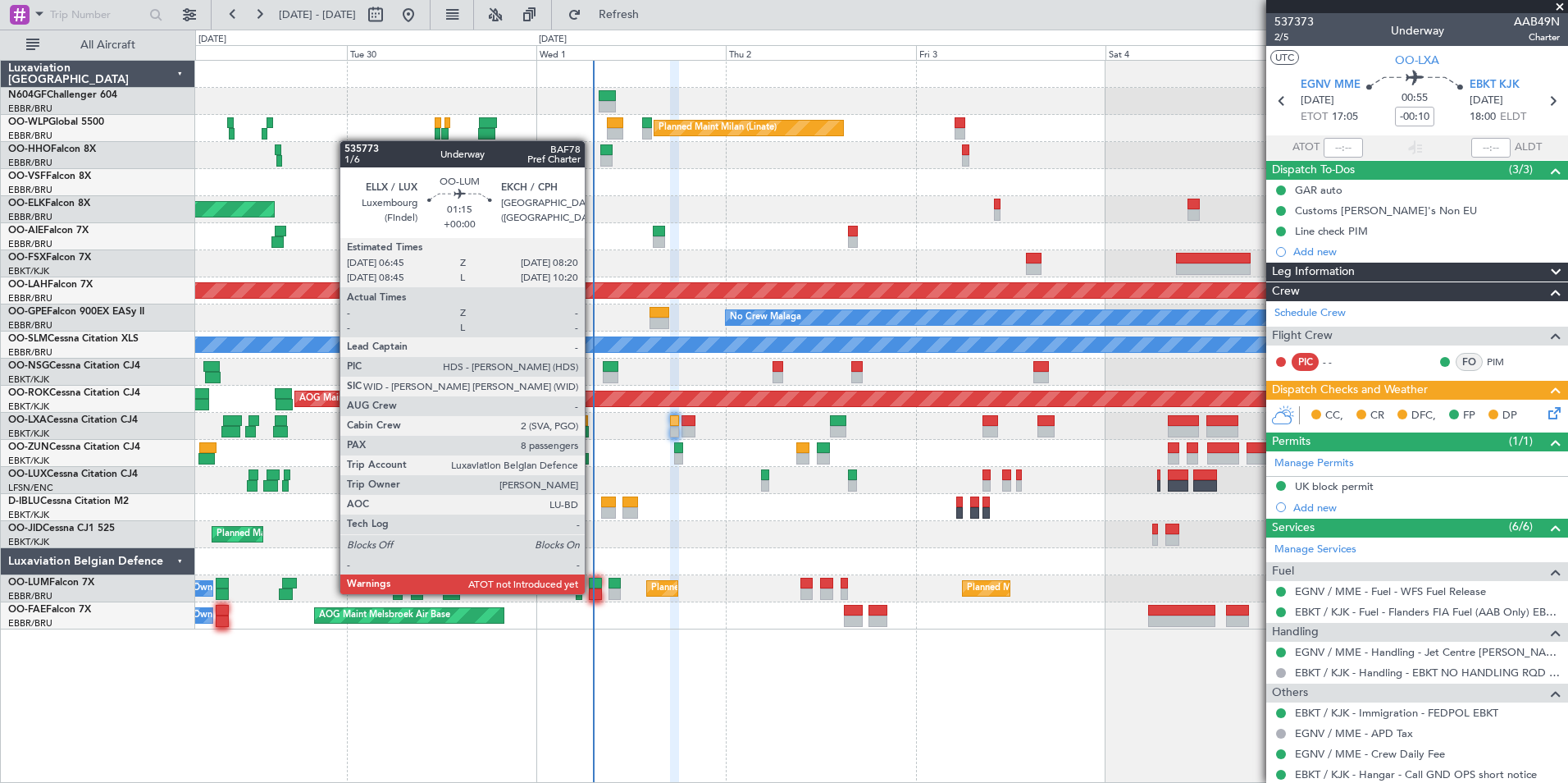
click at [593, 592] on div at bounding box center [595, 594] width 13 height 12
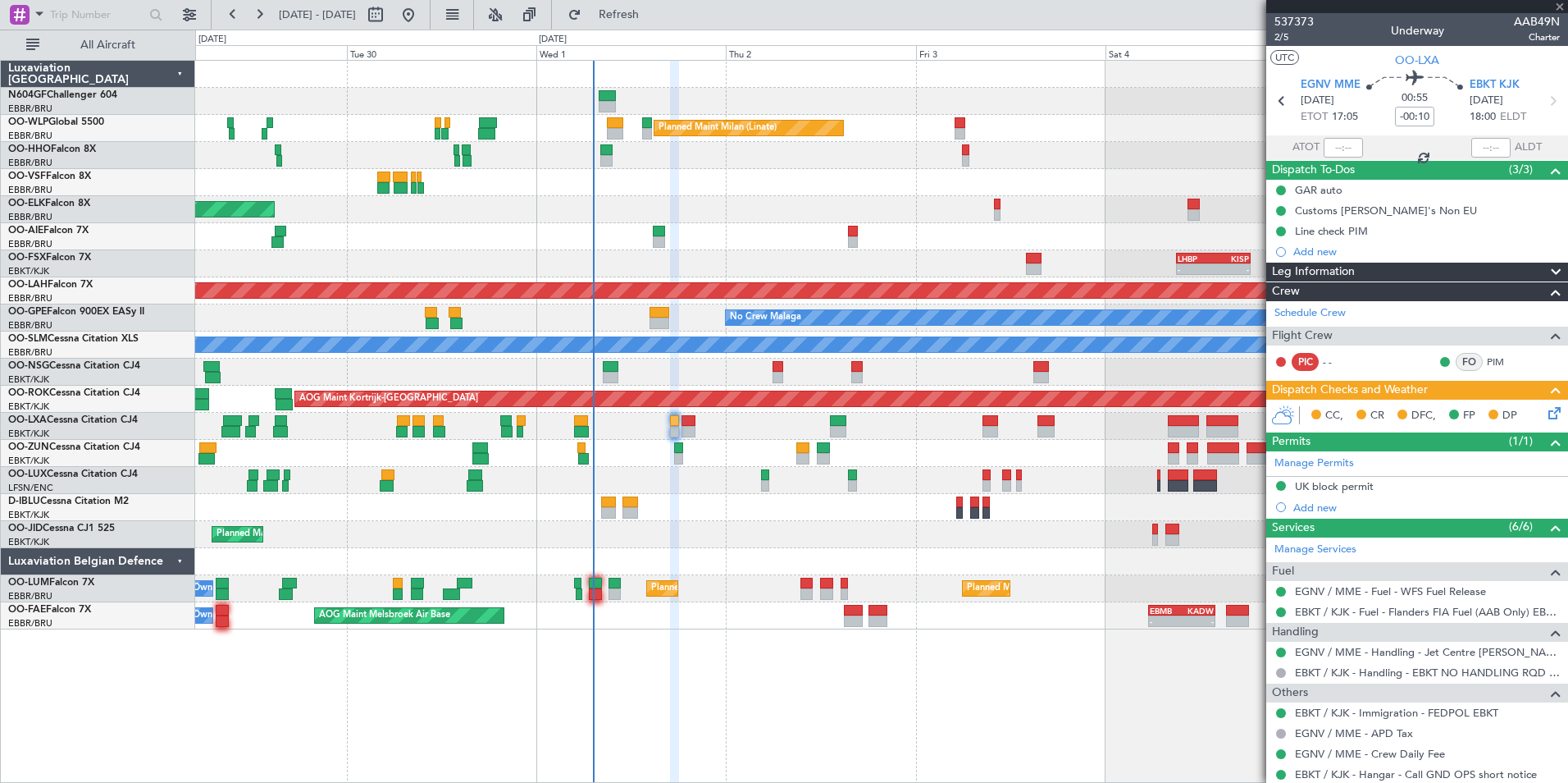
type input "8"
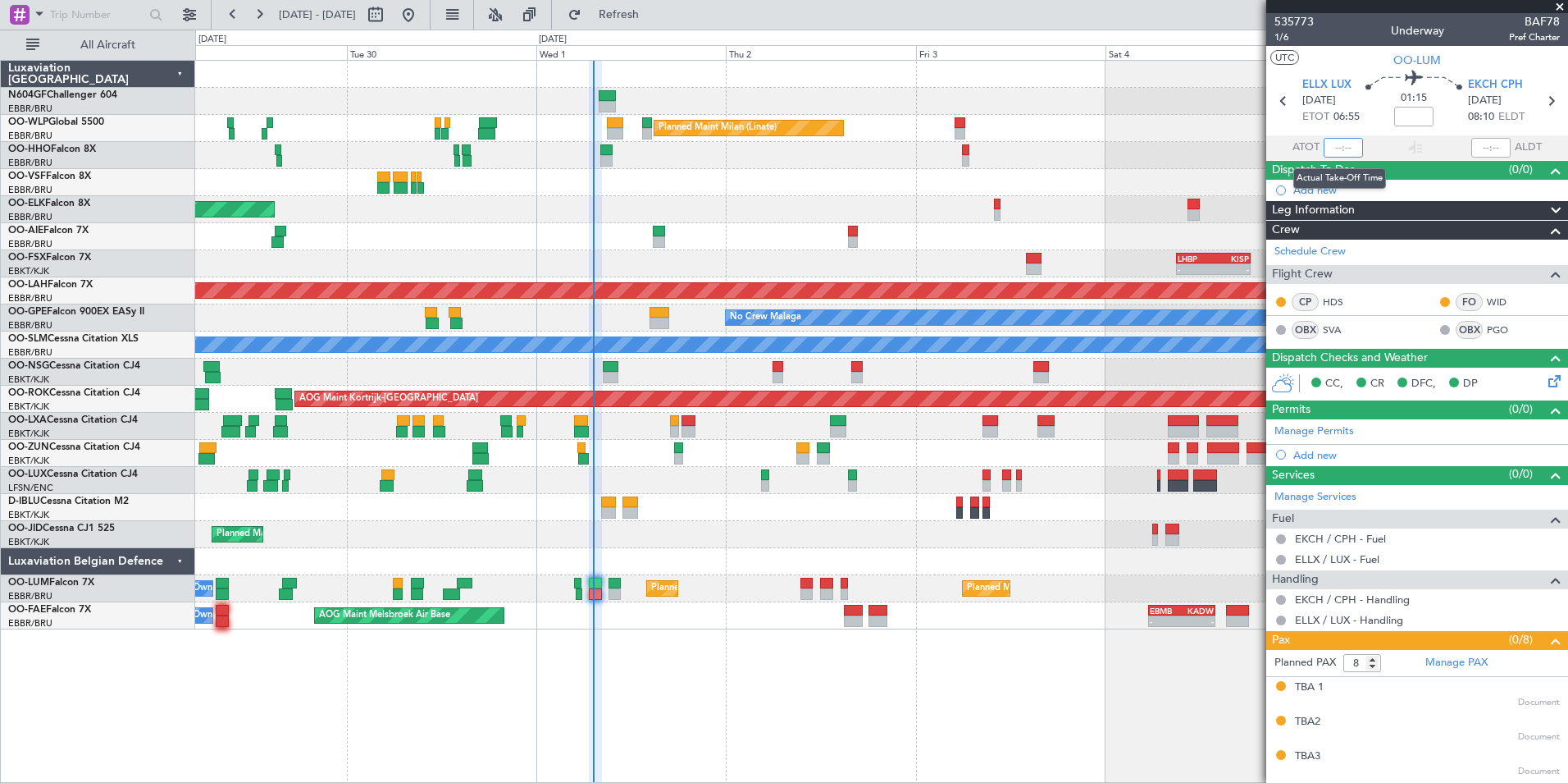
click at [1333, 152] on input "text" at bounding box center [1343, 147] width 40 height 20
click at [1133, 128] on div "Planned Maint Milan (Linate)" at bounding box center [881, 128] width 1372 height 27
type input "07:10"
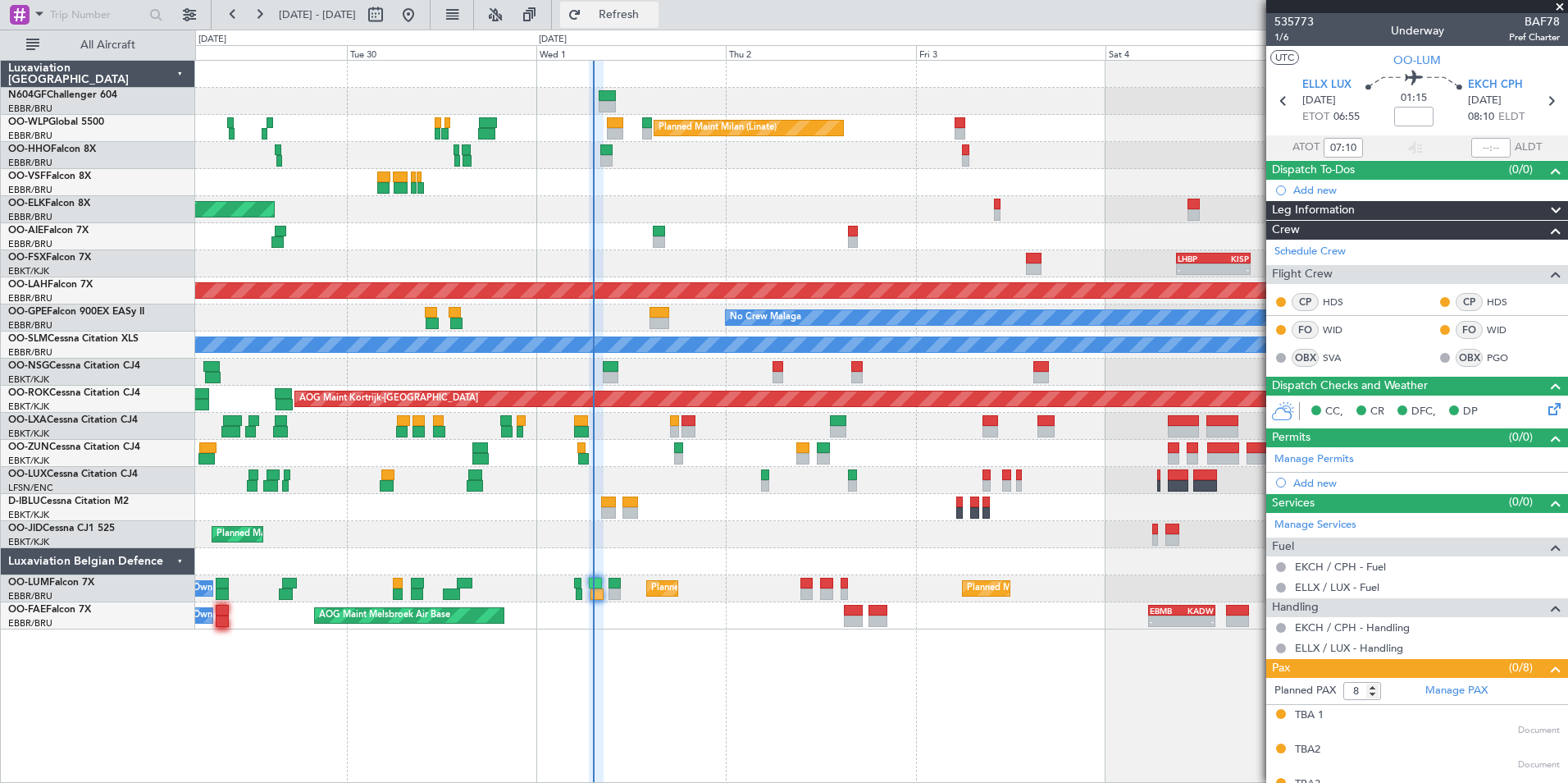
click at [640, 27] on button "Refresh" at bounding box center [610, 15] width 99 height 26
click at [654, 27] on button "Refresh" at bounding box center [610, 15] width 99 height 26
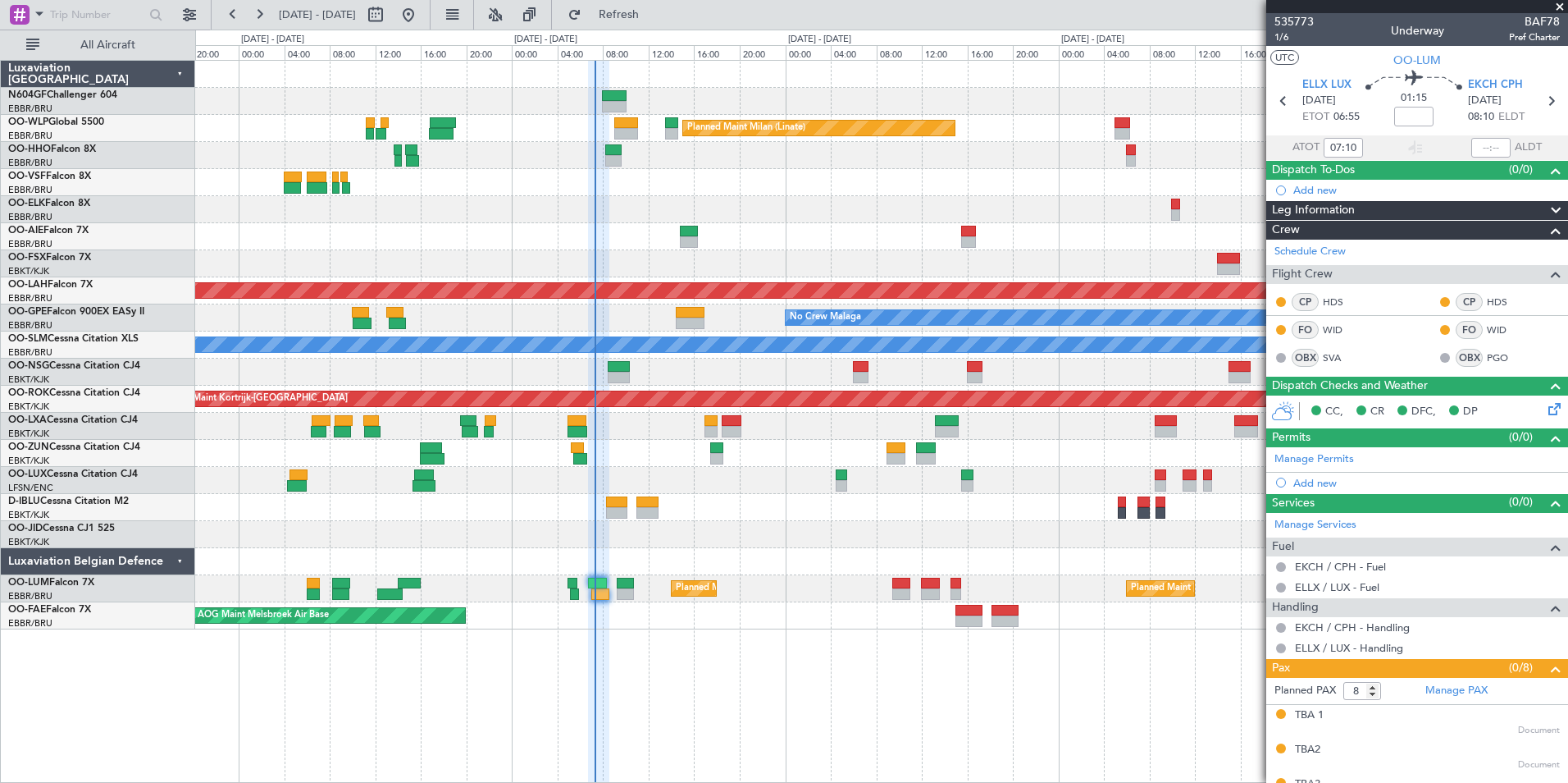
click at [812, 234] on div "Planned Maint [GEOGRAPHIC_DATA] ([GEOGRAPHIC_DATA])" at bounding box center [881, 236] width 1372 height 27
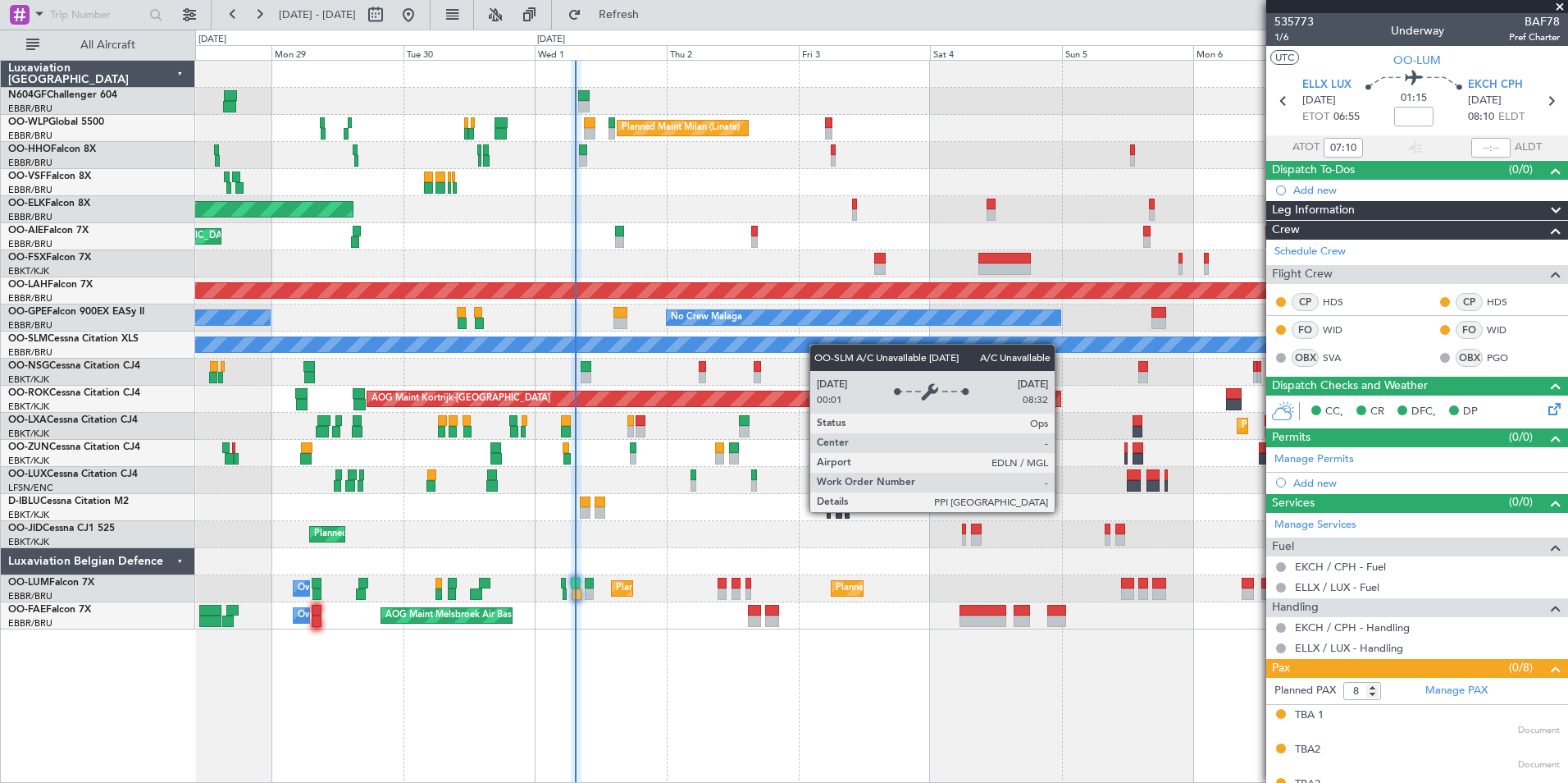
click at [484, 343] on div "A/C Unavailable [GEOGRAPHIC_DATA]" at bounding box center [881, 345] width 1372 height 27
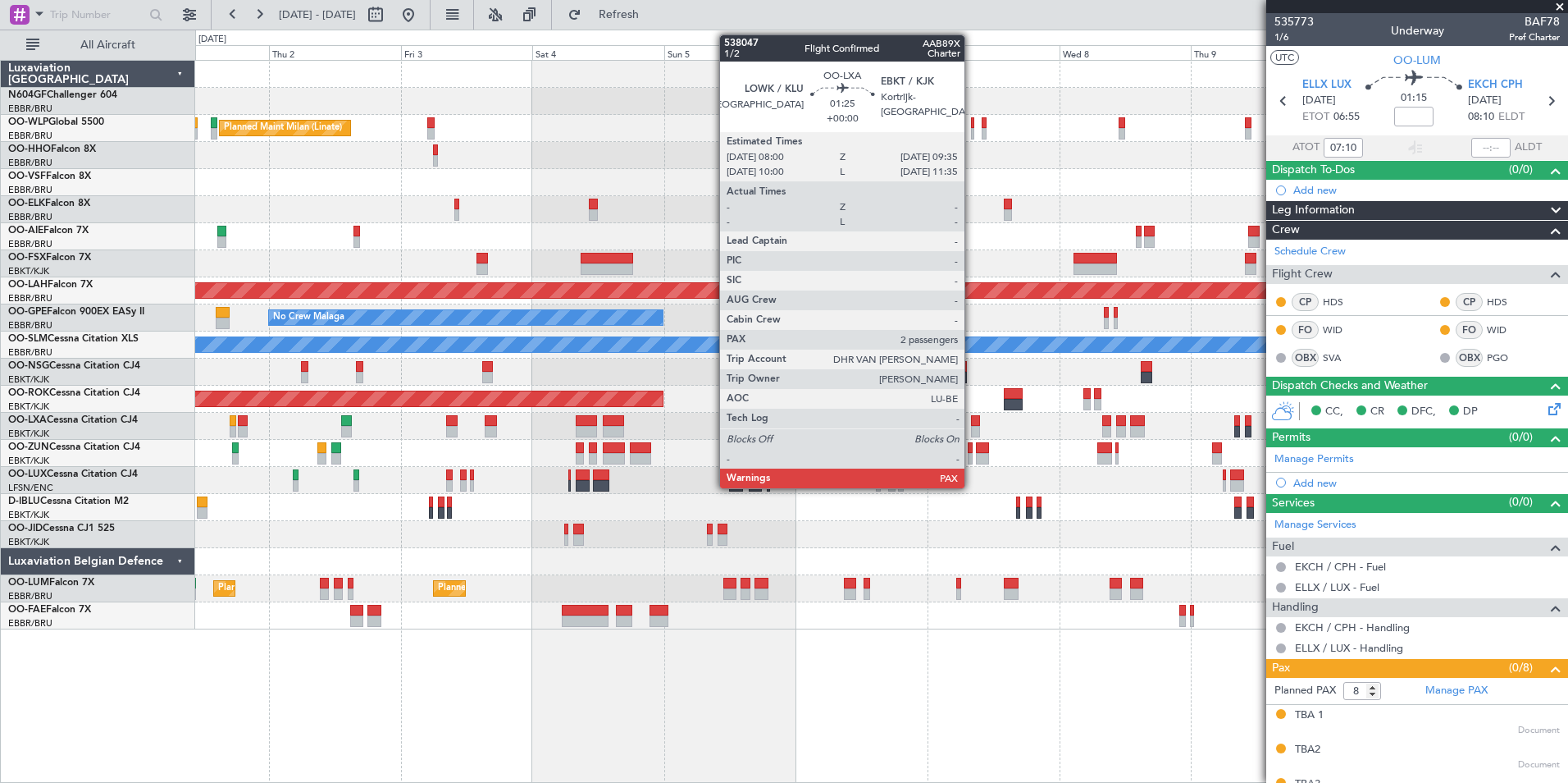
click at [561, 383] on div "Planned Maint Milan (Linate) Planned Maint Kortrijk-Wevelgem Planned Maint Alto…" at bounding box center [881, 345] width 1372 height 569
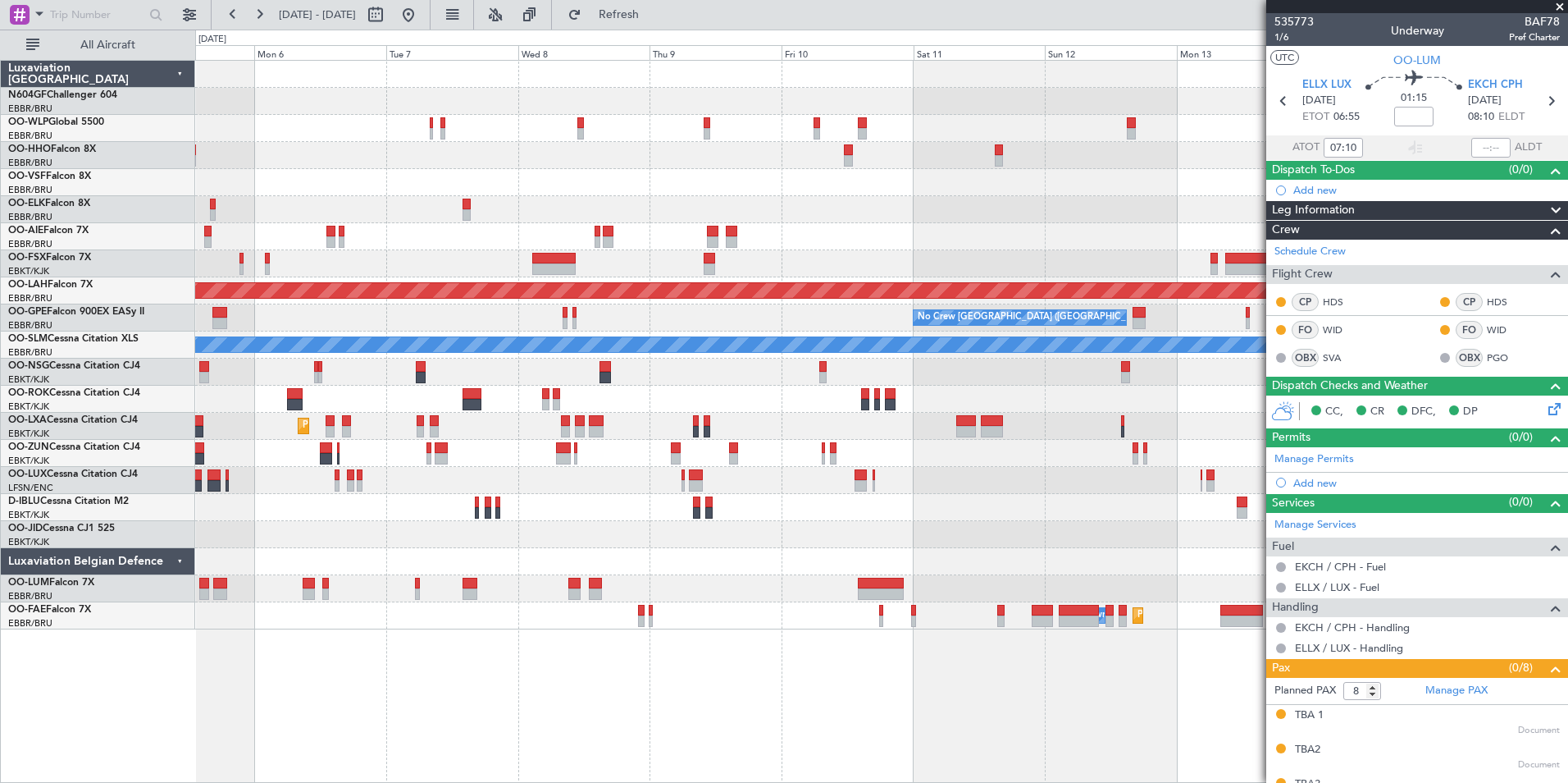
click at [654, 400] on div "Planned Maint Alton-st Louis (St Louis Regl) No Crew Brussels (Brussels Nationa…" at bounding box center [881, 345] width 1372 height 569
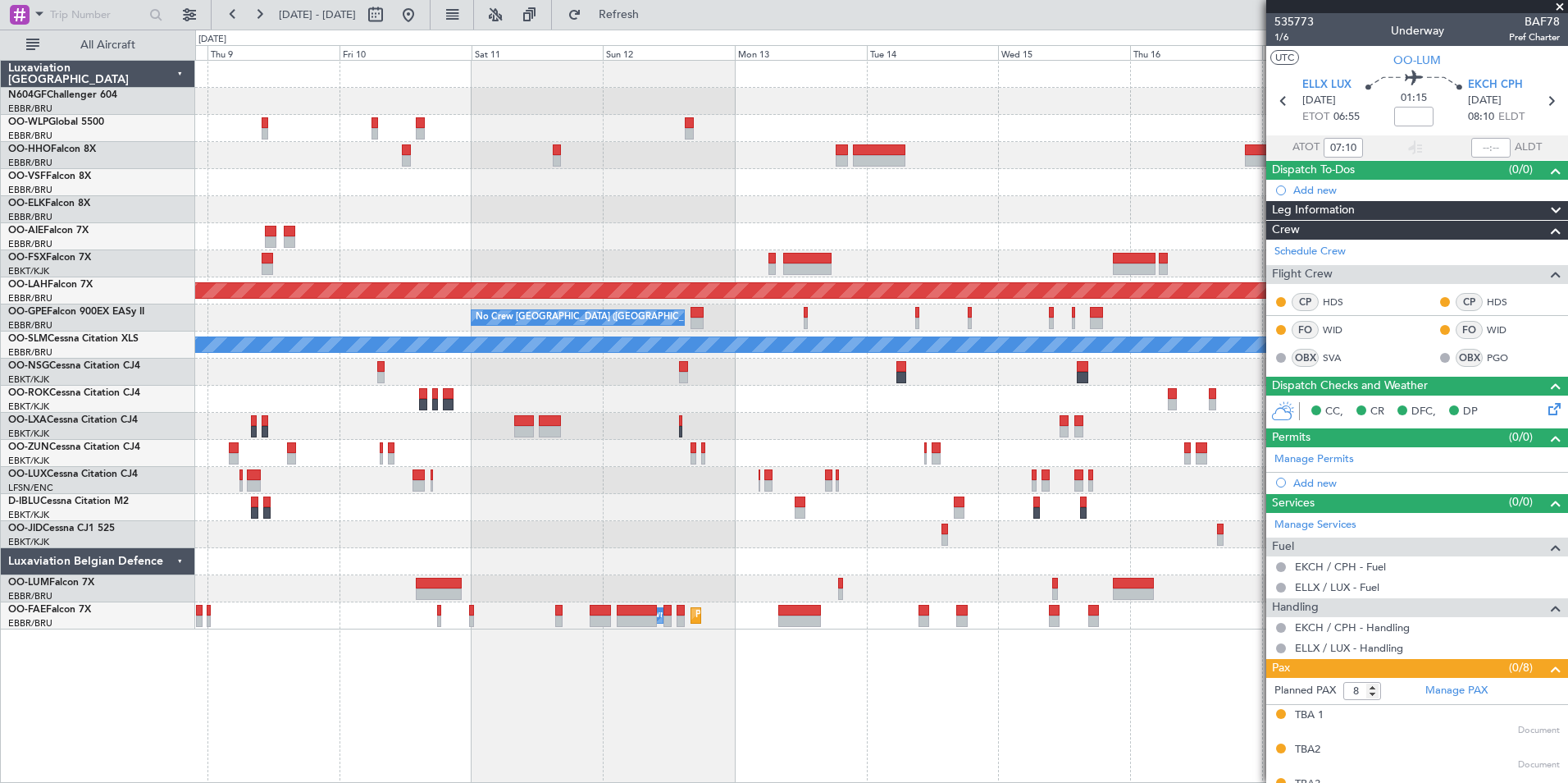
click at [784, 445] on div at bounding box center [881, 453] width 1372 height 27
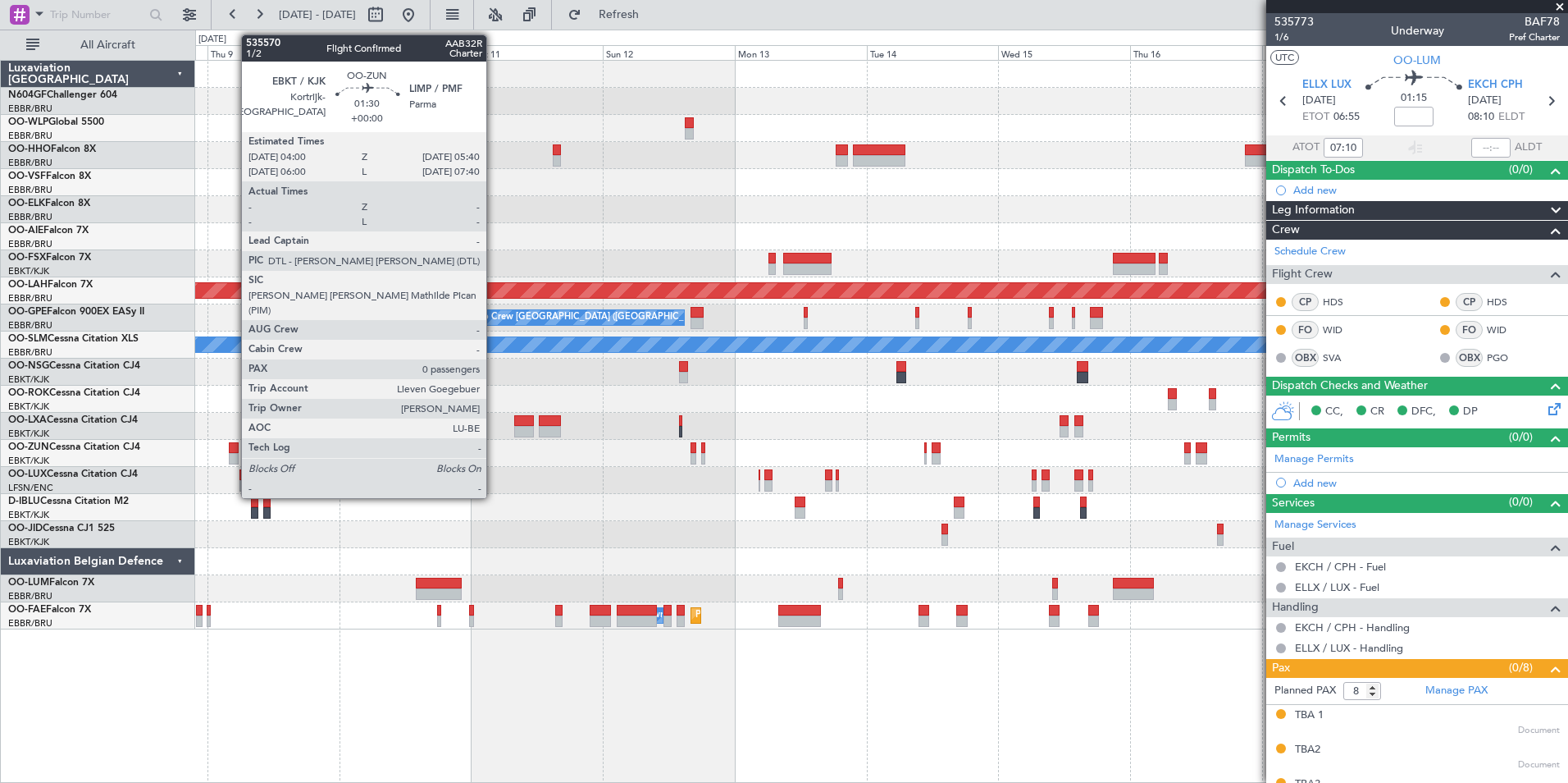
click at [233, 458] on div at bounding box center [234, 459] width 10 height 12
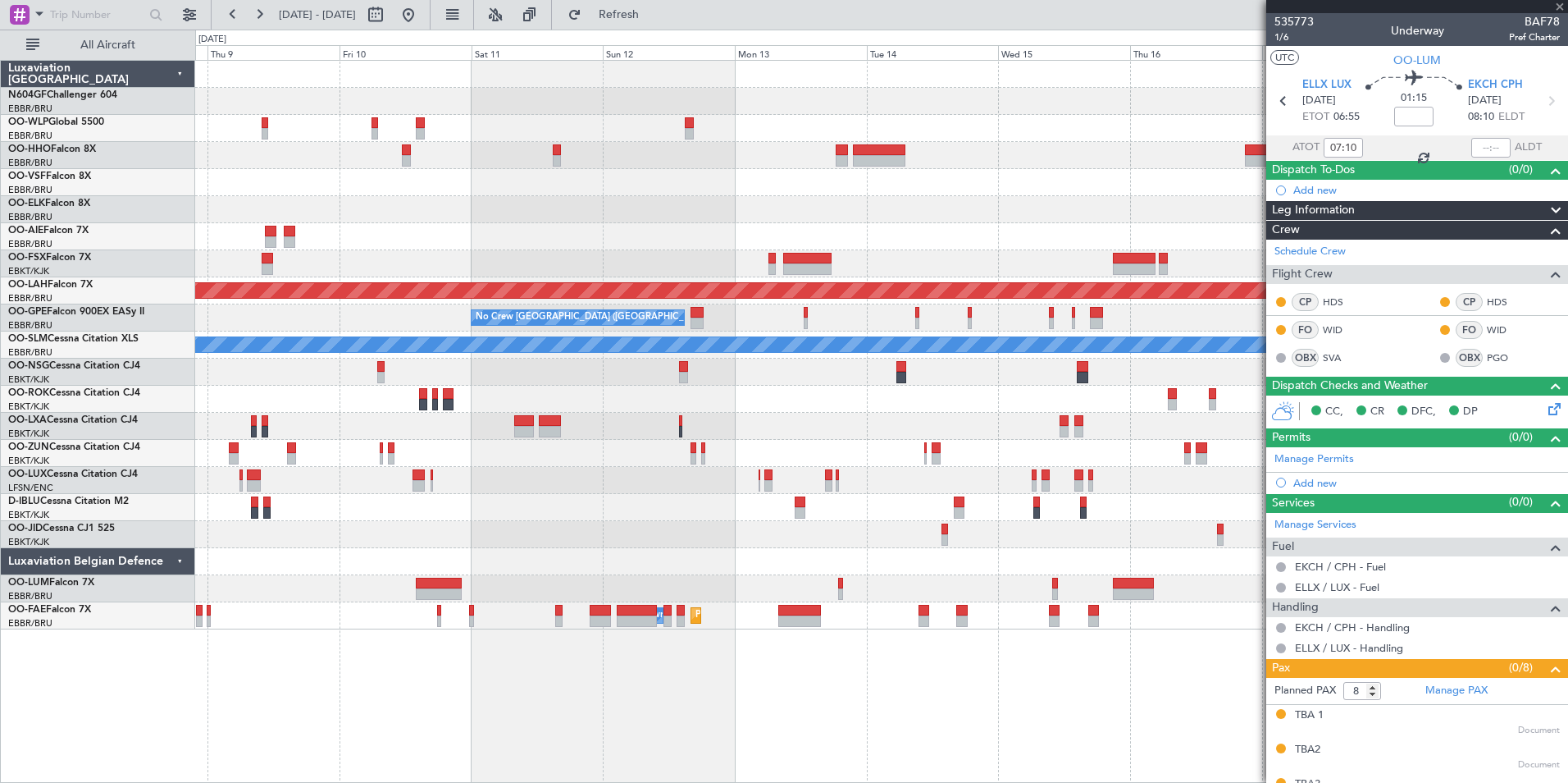
type input "0"
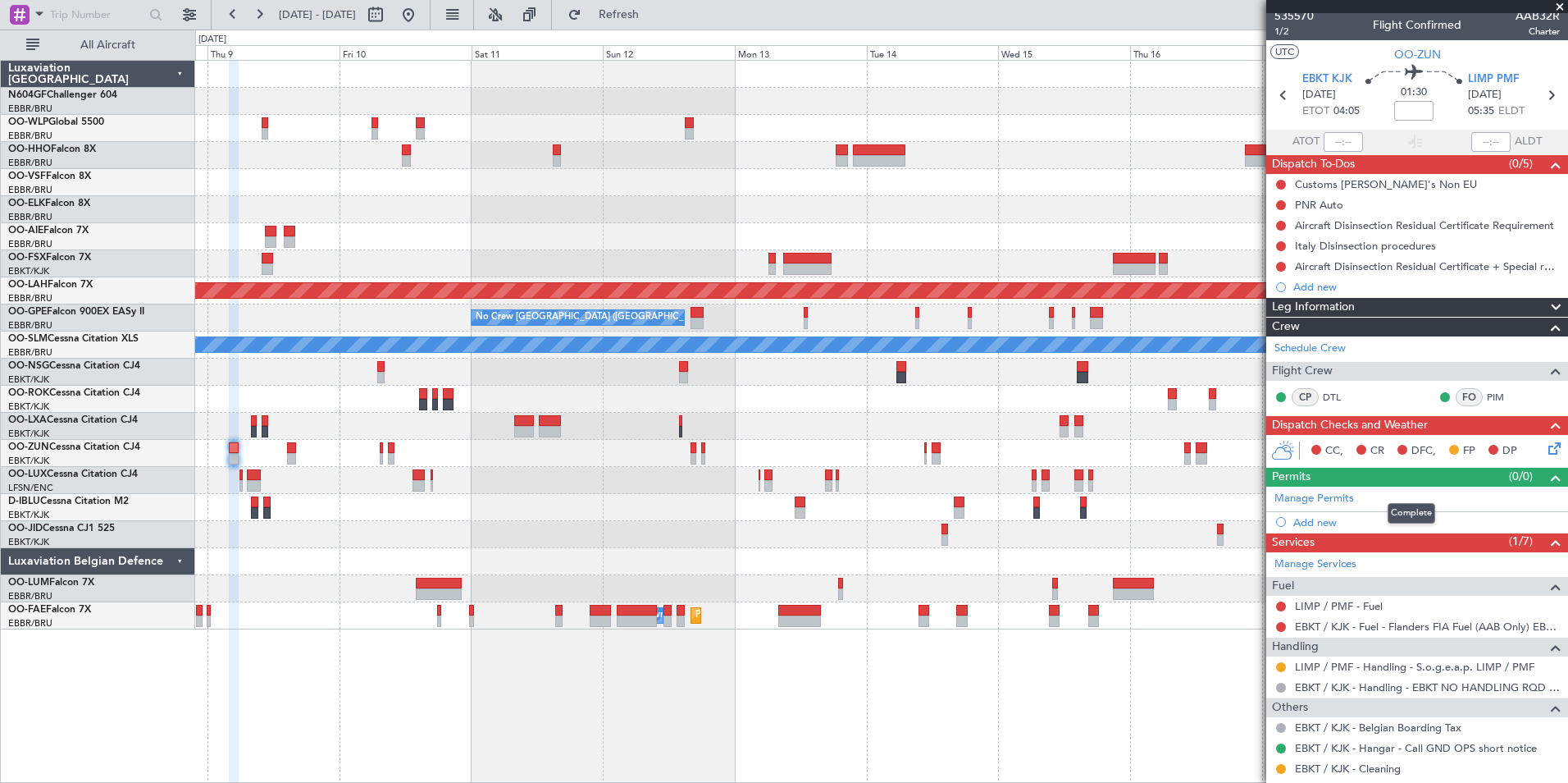
scroll to position [7, 0]
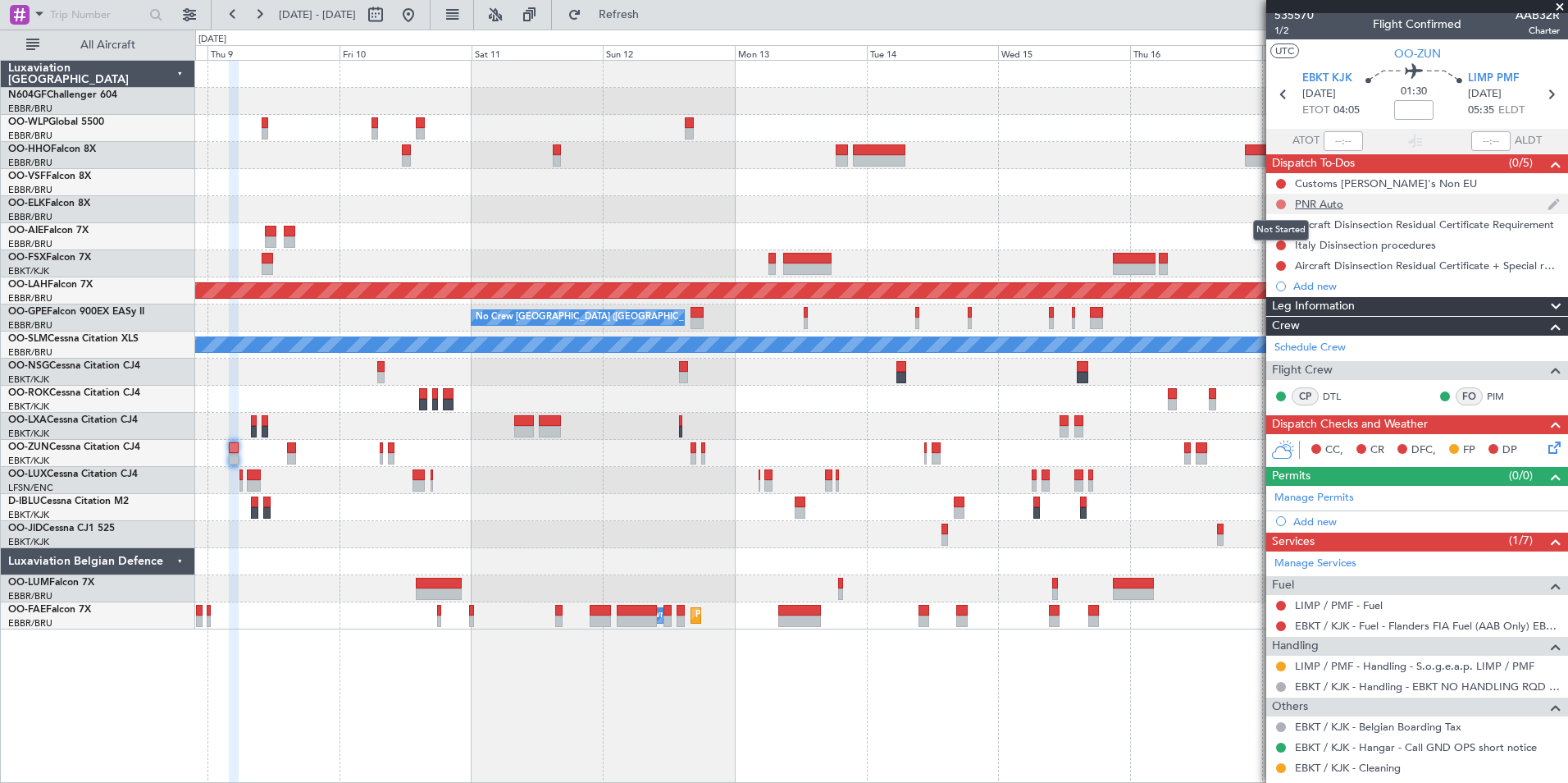
click at [1277, 201] on button at bounding box center [1281, 204] width 10 height 10
click at [1290, 280] on span "Completed" at bounding box center [1288, 277] width 54 height 16
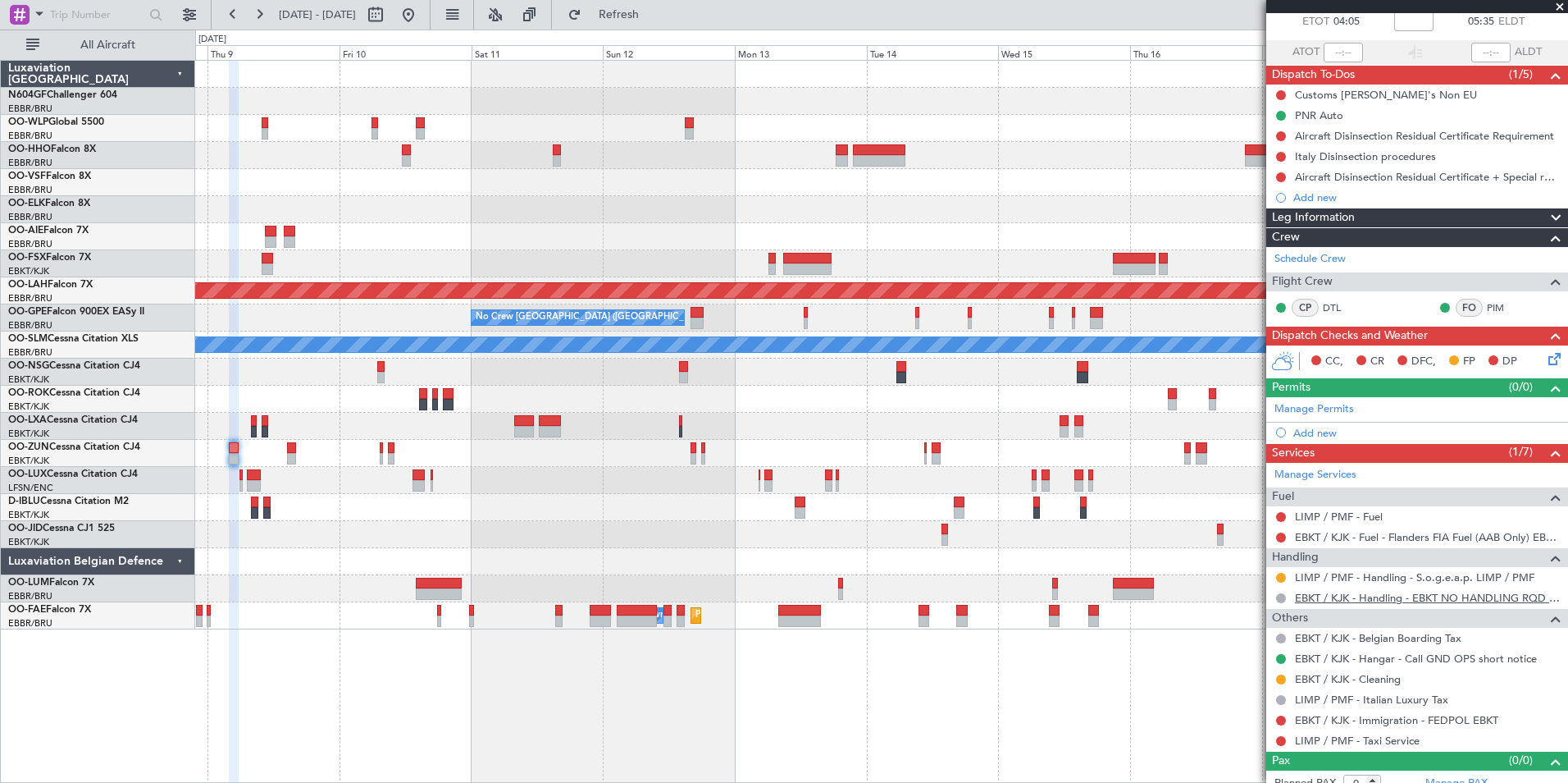
scroll to position [110, 0]
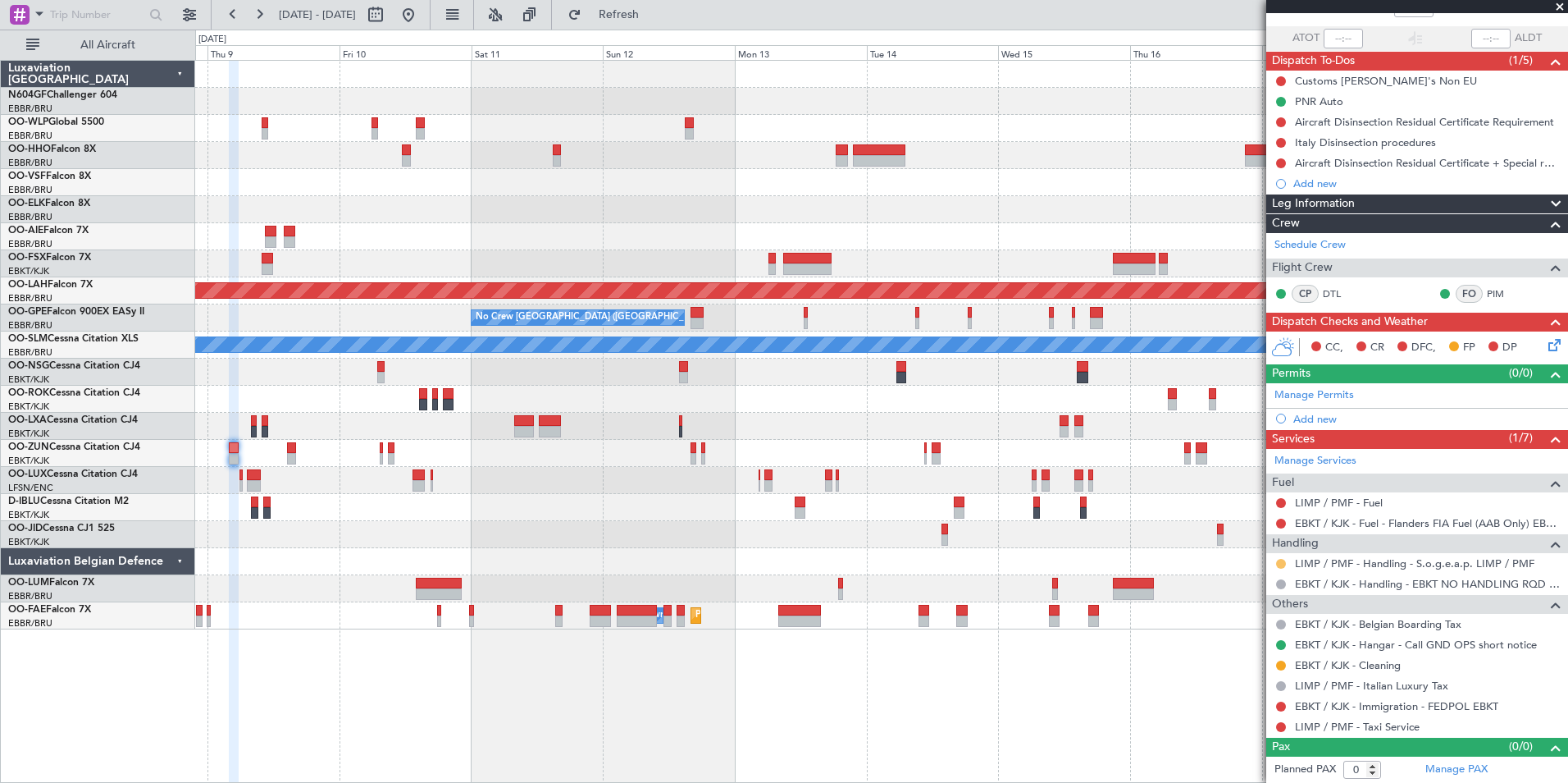
click at [1283, 562] on button at bounding box center [1281, 564] width 10 height 10
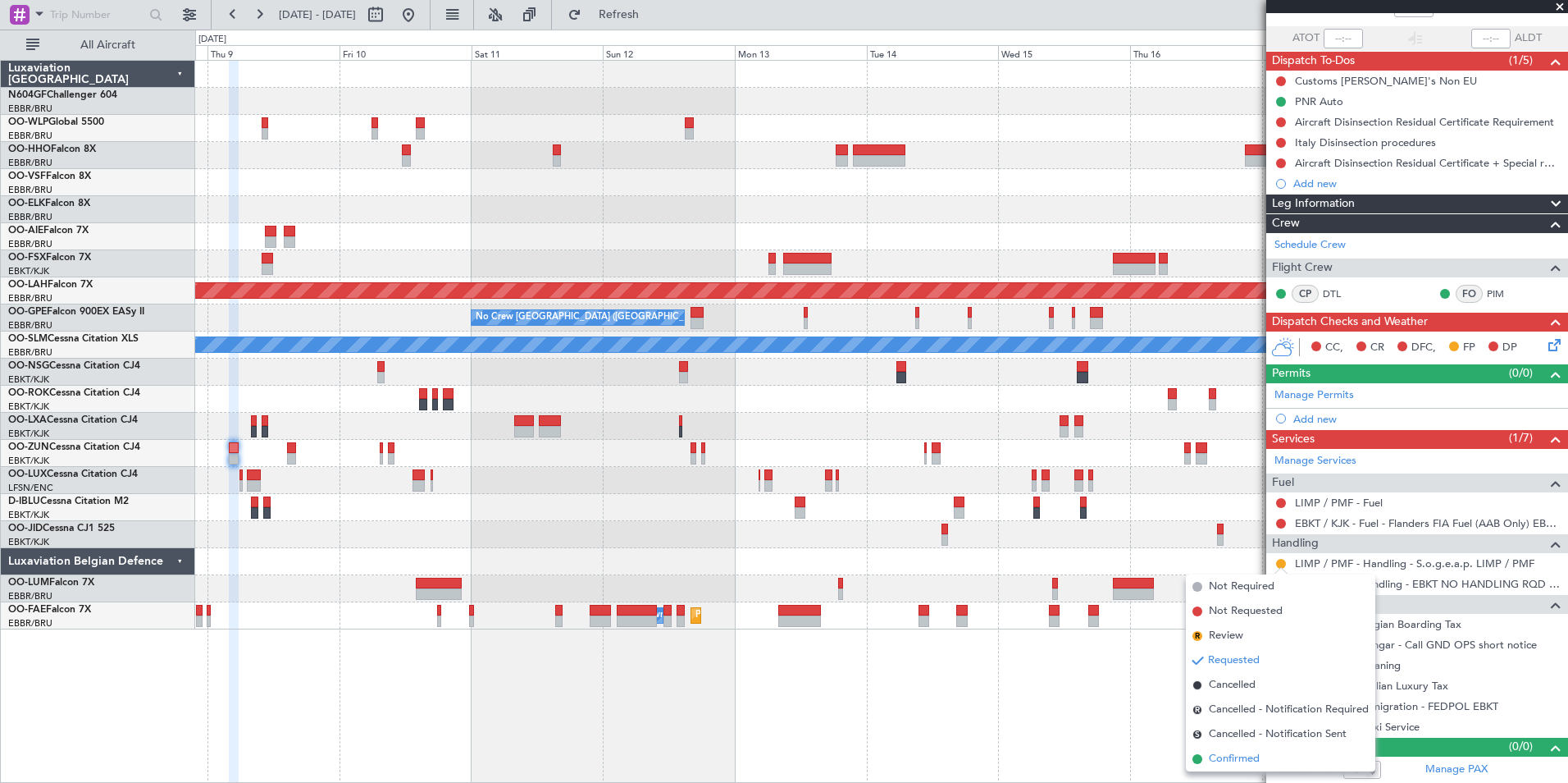
click at [1244, 760] on span "Confirmed" at bounding box center [1235, 759] width 51 height 16
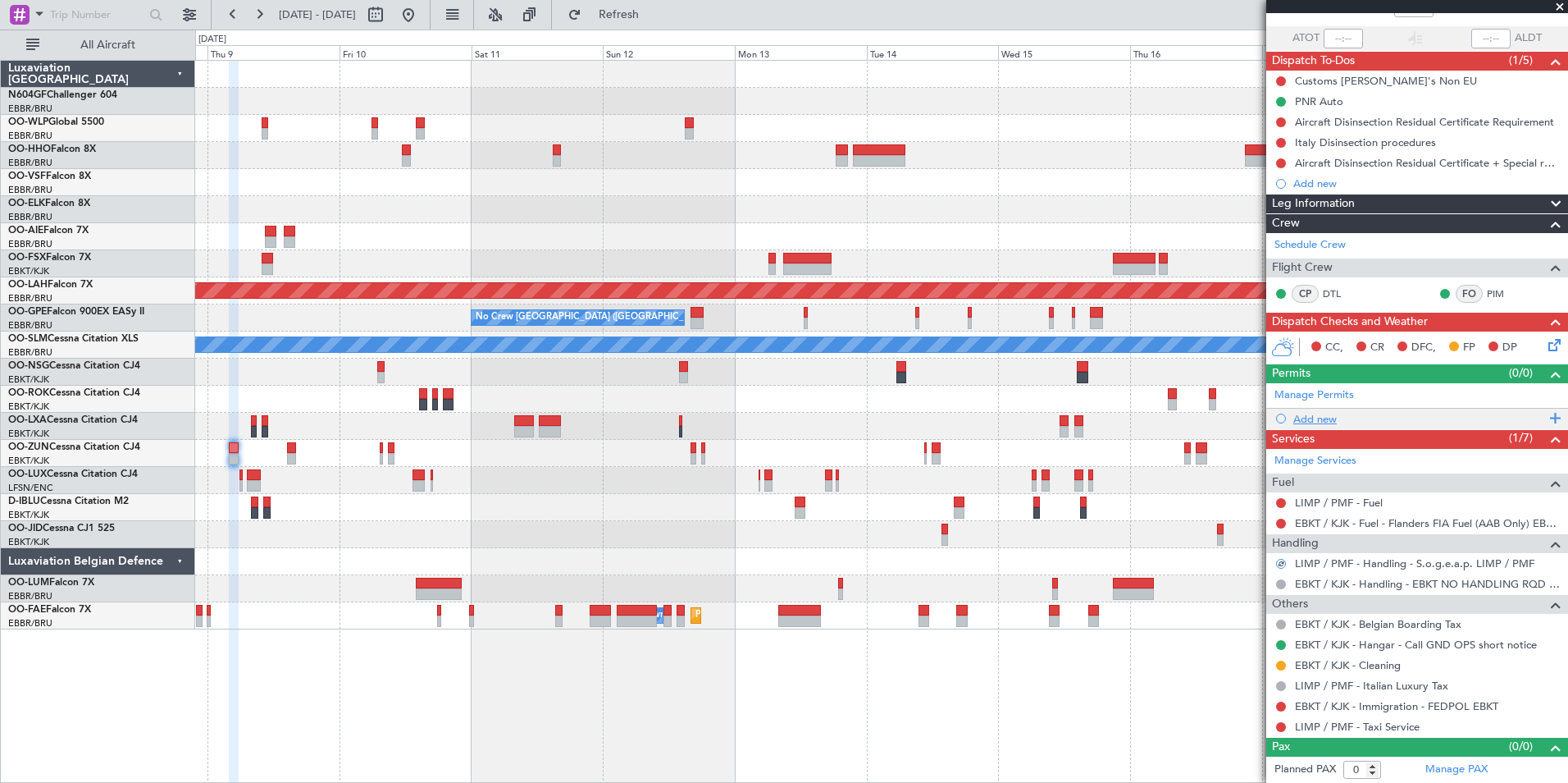
click at [1303, 422] on div "Add new" at bounding box center [1419, 418] width 252 height 14
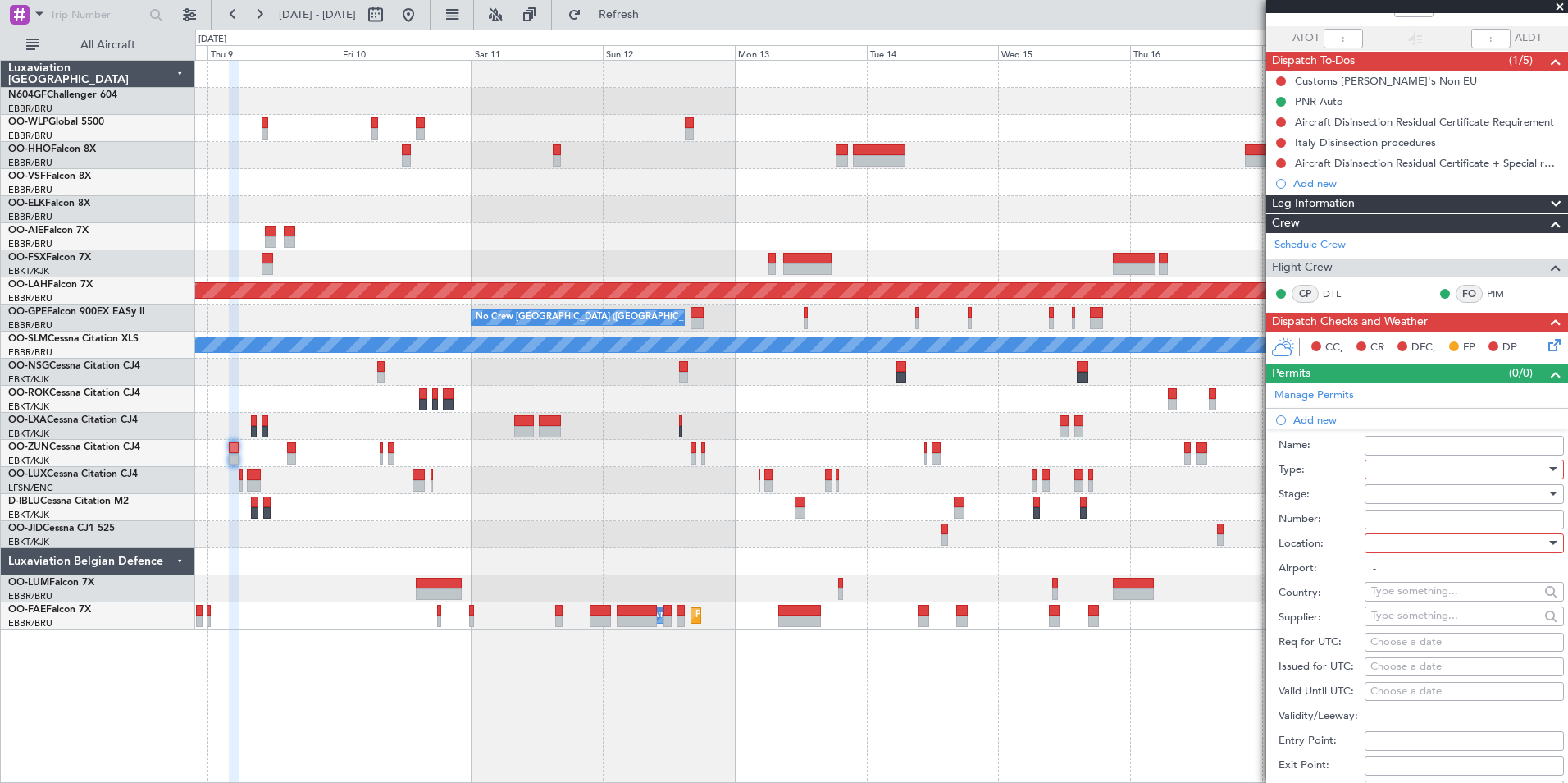
click at [1421, 471] on div at bounding box center [1459, 469] width 174 height 25
click at [1419, 598] on span "PPR" at bounding box center [1458, 596] width 172 height 25
click at [1416, 545] on div at bounding box center [1459, 543] width 174 height 25
click at [1439, 621] on span "Arrival" at bounding box center [1458, 625] width 172 height 25
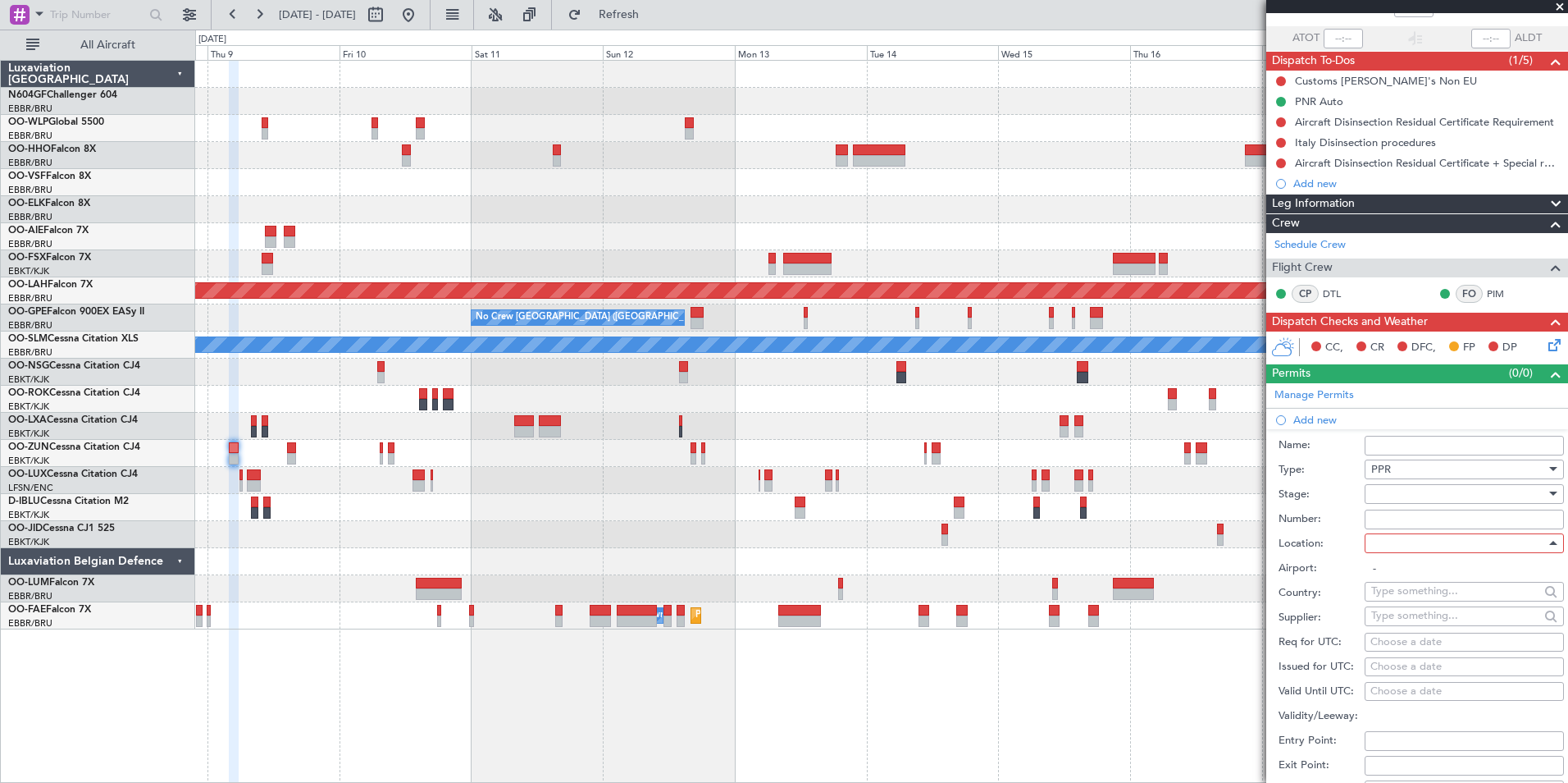
type input "LIMP / PMF"
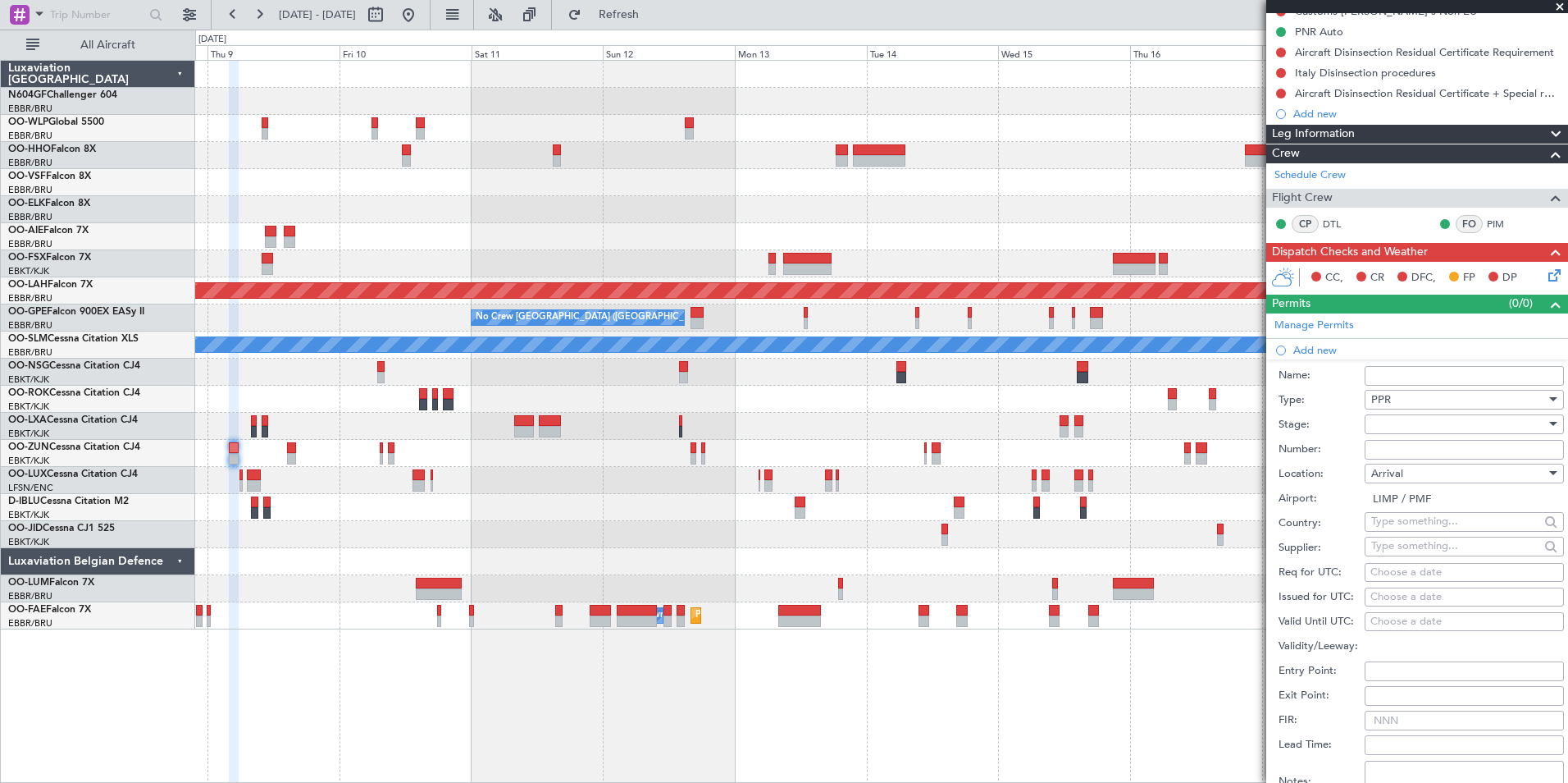
scroll to position [179, 0]
click at [1459, 431] on div at bounding box center [1459, 423] width 174 height 25
click at [1440, 552] on span "Received OK" at bounding box center [1458, 555] width 172 height 25
click at [1437, 450] on input "Number:" at bounding box center [1464, 449] width 199 height 20
paste input "2025 000 570"
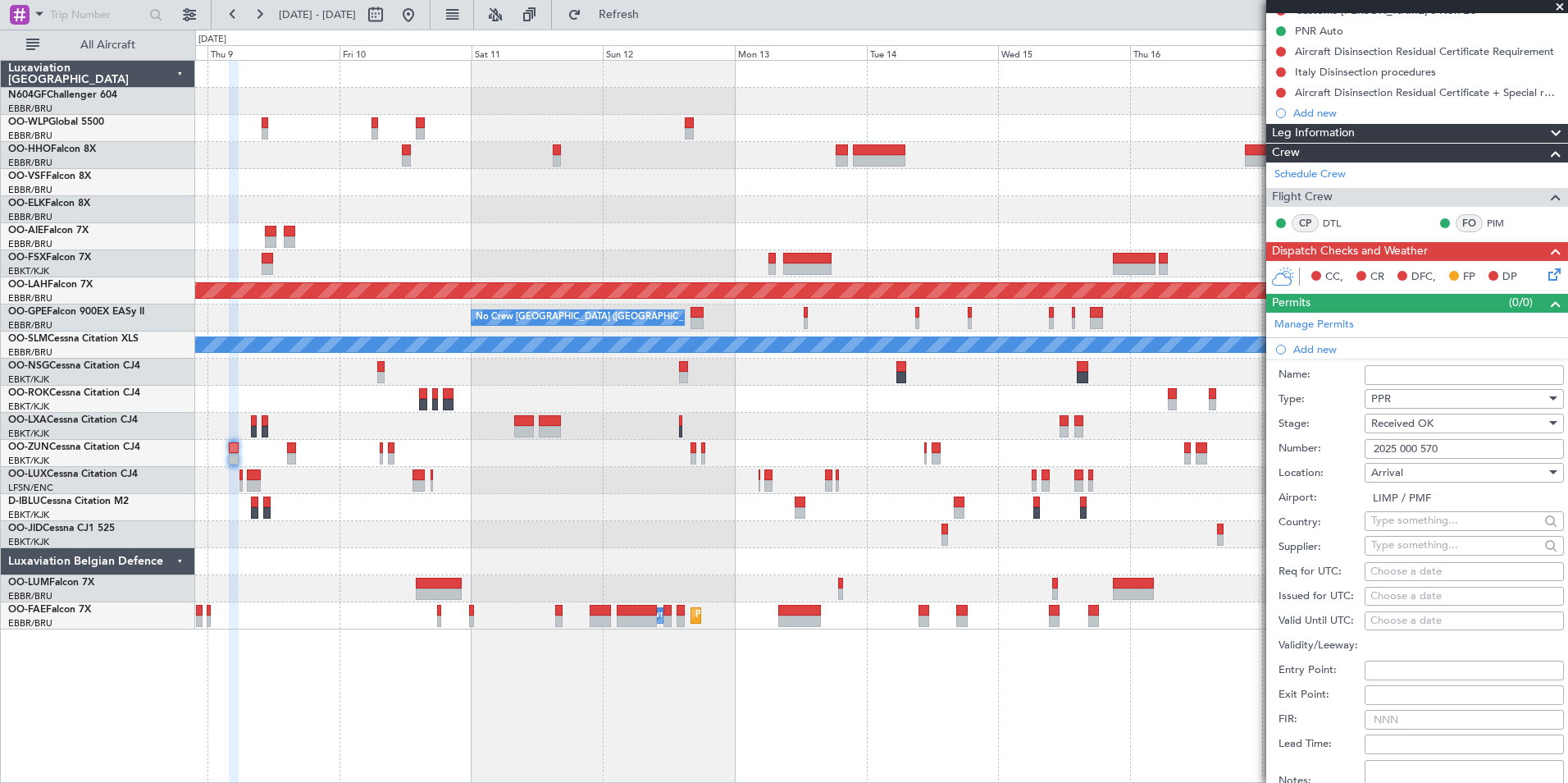
type input "2025 000 570"
click at [1332, 441] on label "Number:" at bounding box center [1321, 449] width 86 height 16
click at [1365, 441] on input "2025 000 570" at bounding box center [1464, 449] width 199 height 20
click at [1409, 576] on div "Choose a date" at bounding box center [1464, 572] width 188 height 16
select select "10"
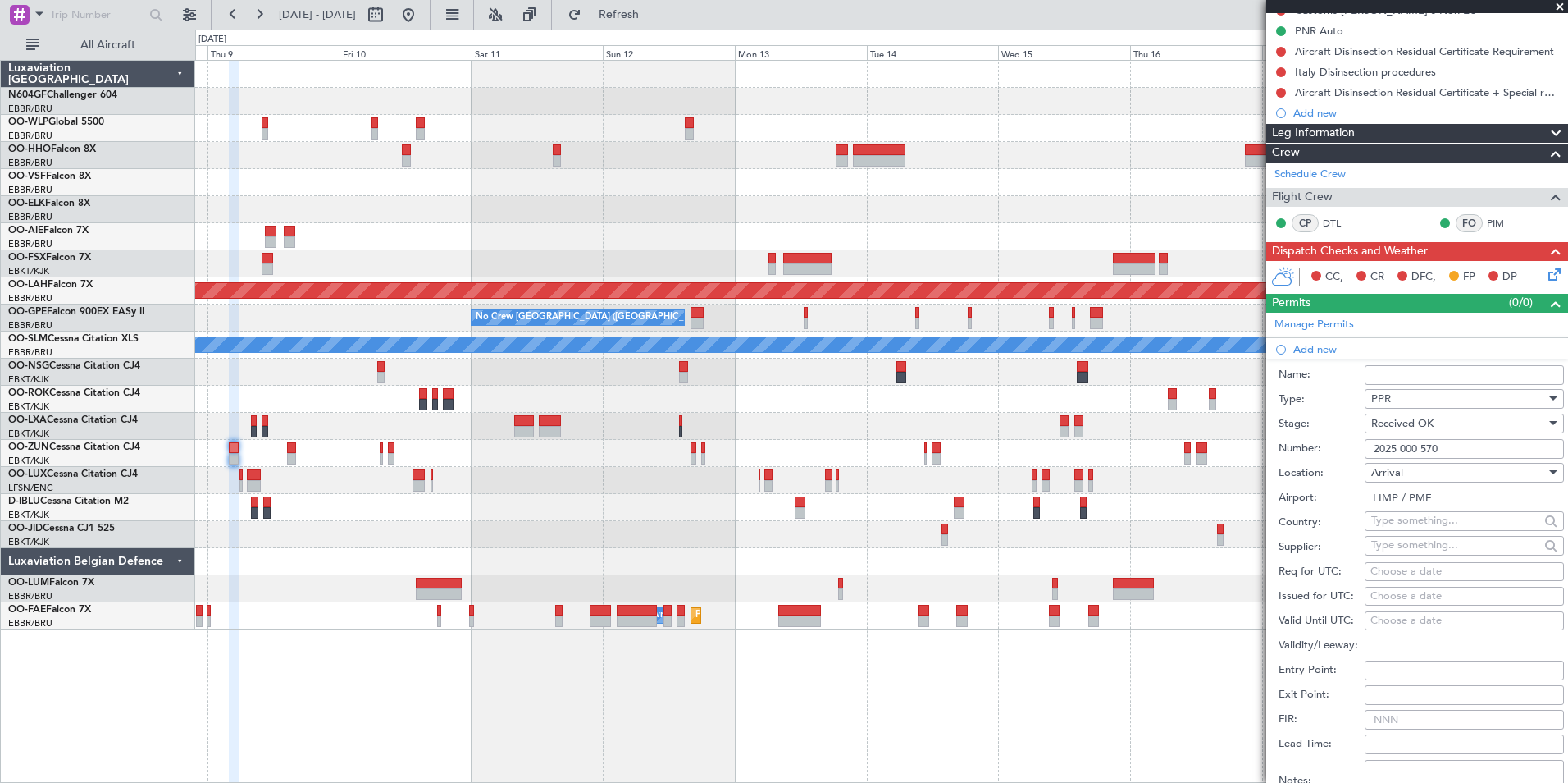
select select "2025"
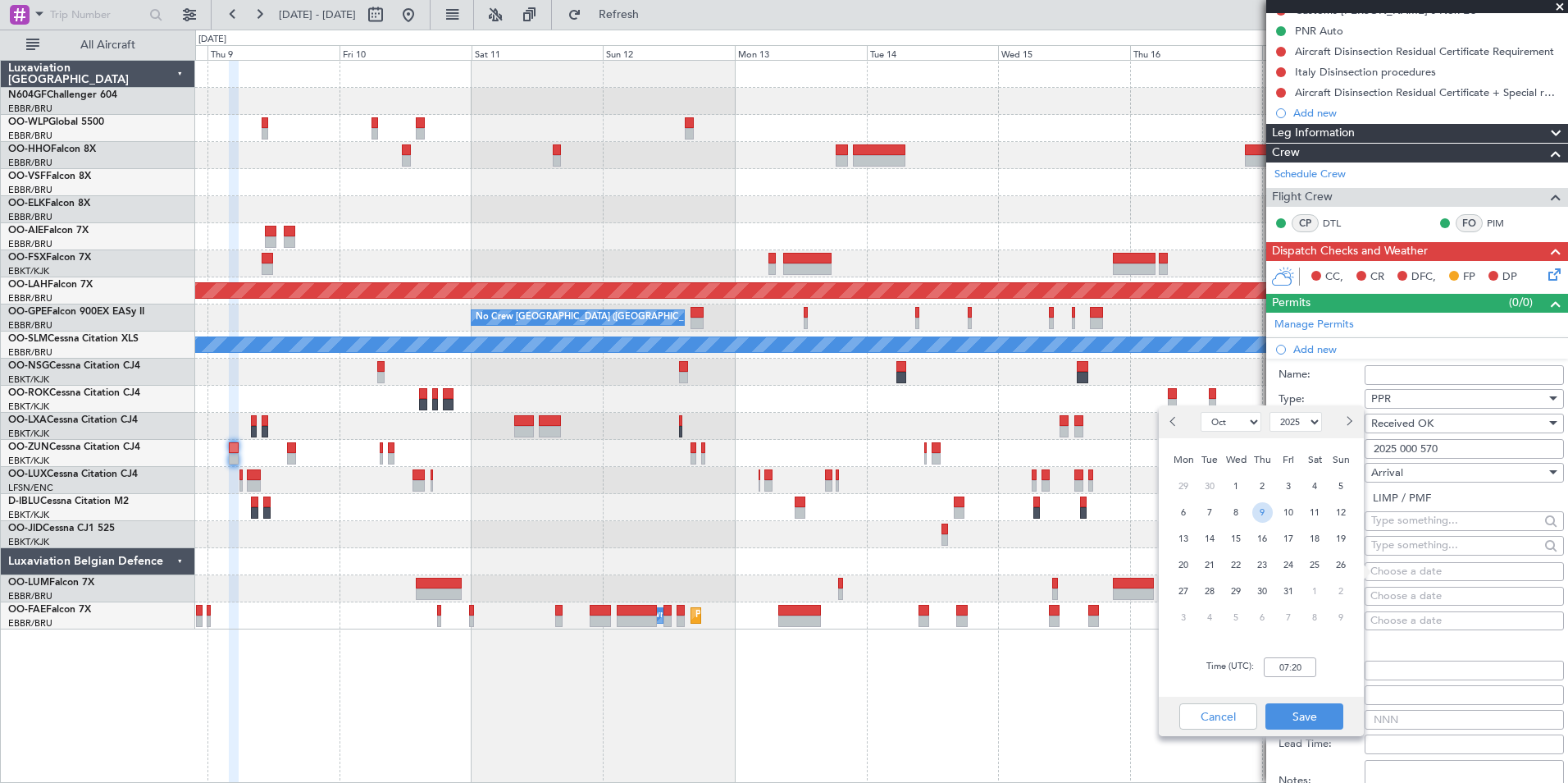
click at [1272, 512] on span "9" at bounding box center [1263, 512] width 21 height 21
click at [1314, 669] on input "00:00" at bounding box center [1290, 667] width 53 height 20
type input "05:40"
click at [1324, 720] on button "Save" at bounding box center [1304, 716] width 78 height 26
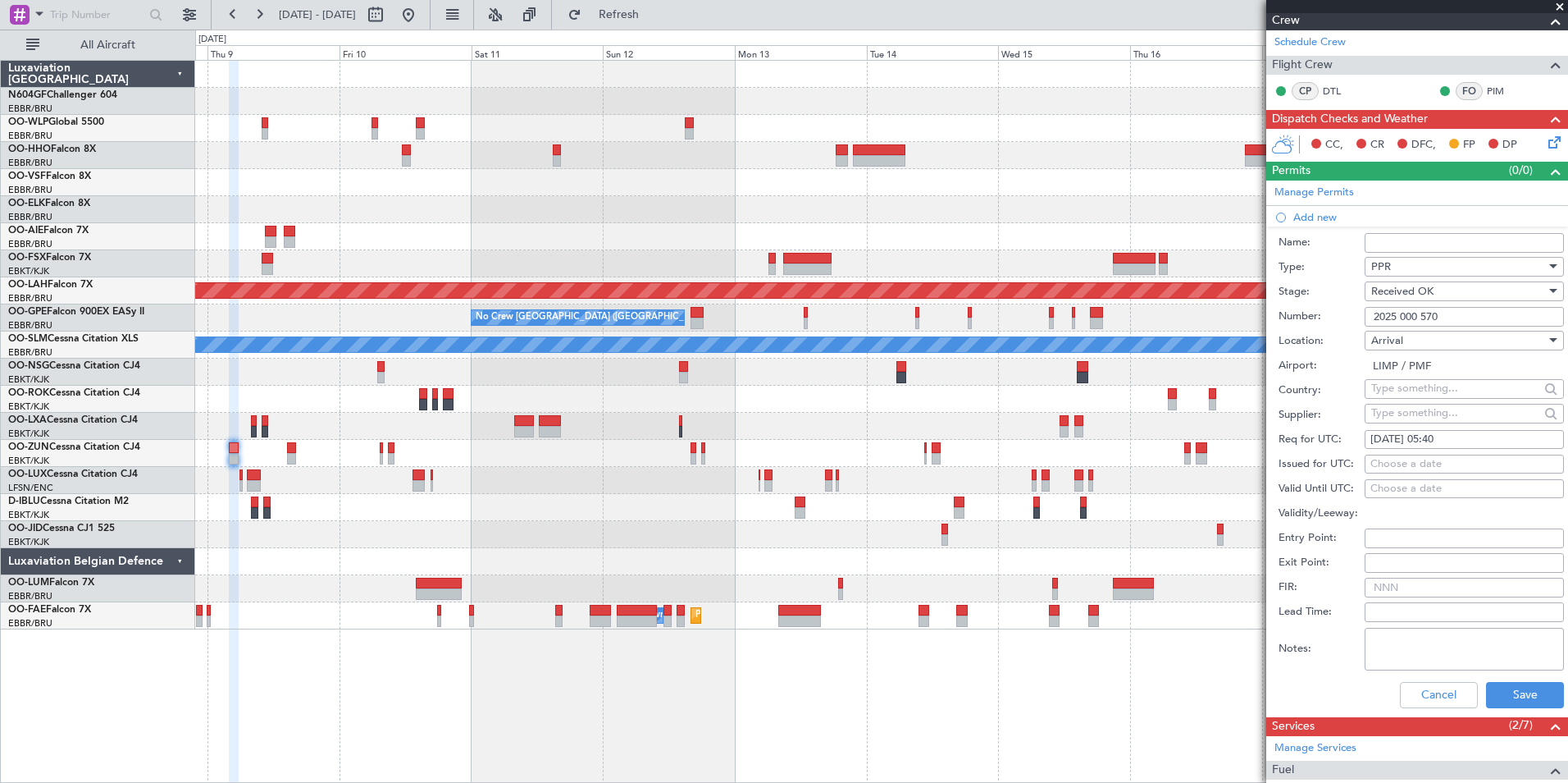
scroll to position [311, 0]
click at [1535, 697] on button "Save" at bounding box center [1524, 696] width 78 height 26
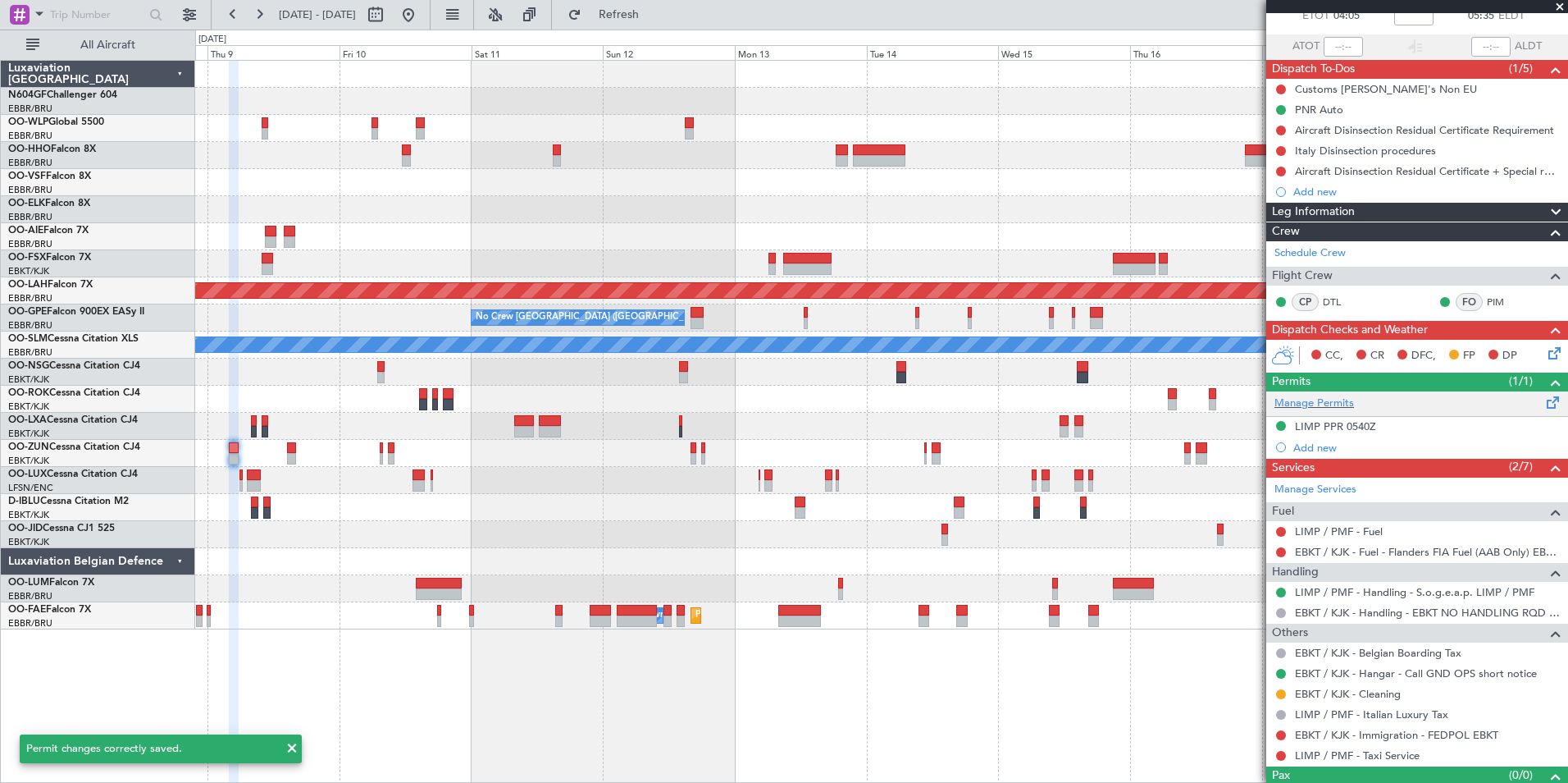
scroll to position [102, 0]
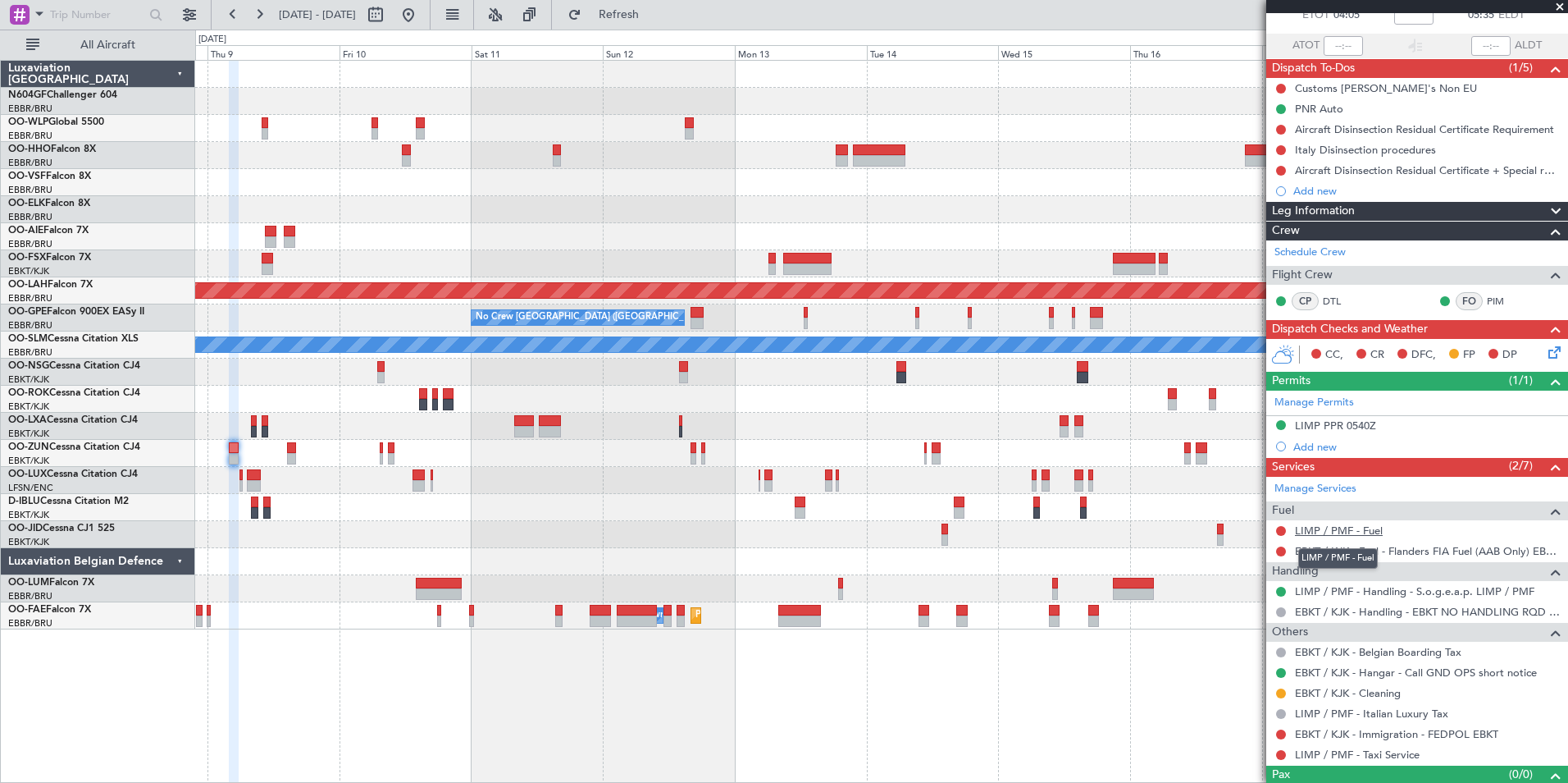
click at [1345, 529] on link "LIMP / PMF - Fuel" at bounding box center [1338, 530] width 88 height 14
click at [654, 22] on button "Refresh" at bounding box center [610, 15] width 99 height 26
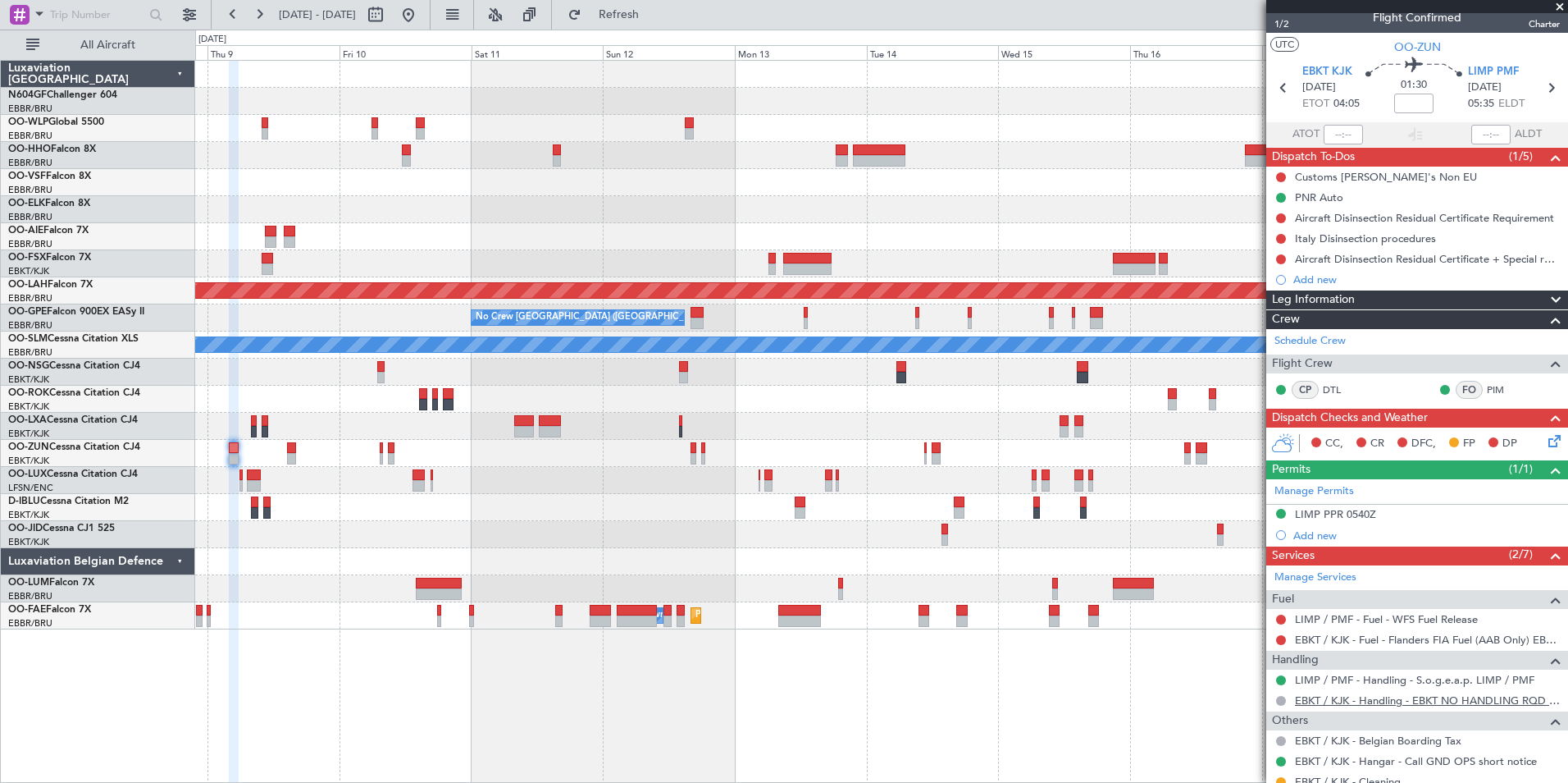
scroll to position [12, 0]
click at [1540, 91] on icon at bounding box center [1551, 89] width 21 height 21
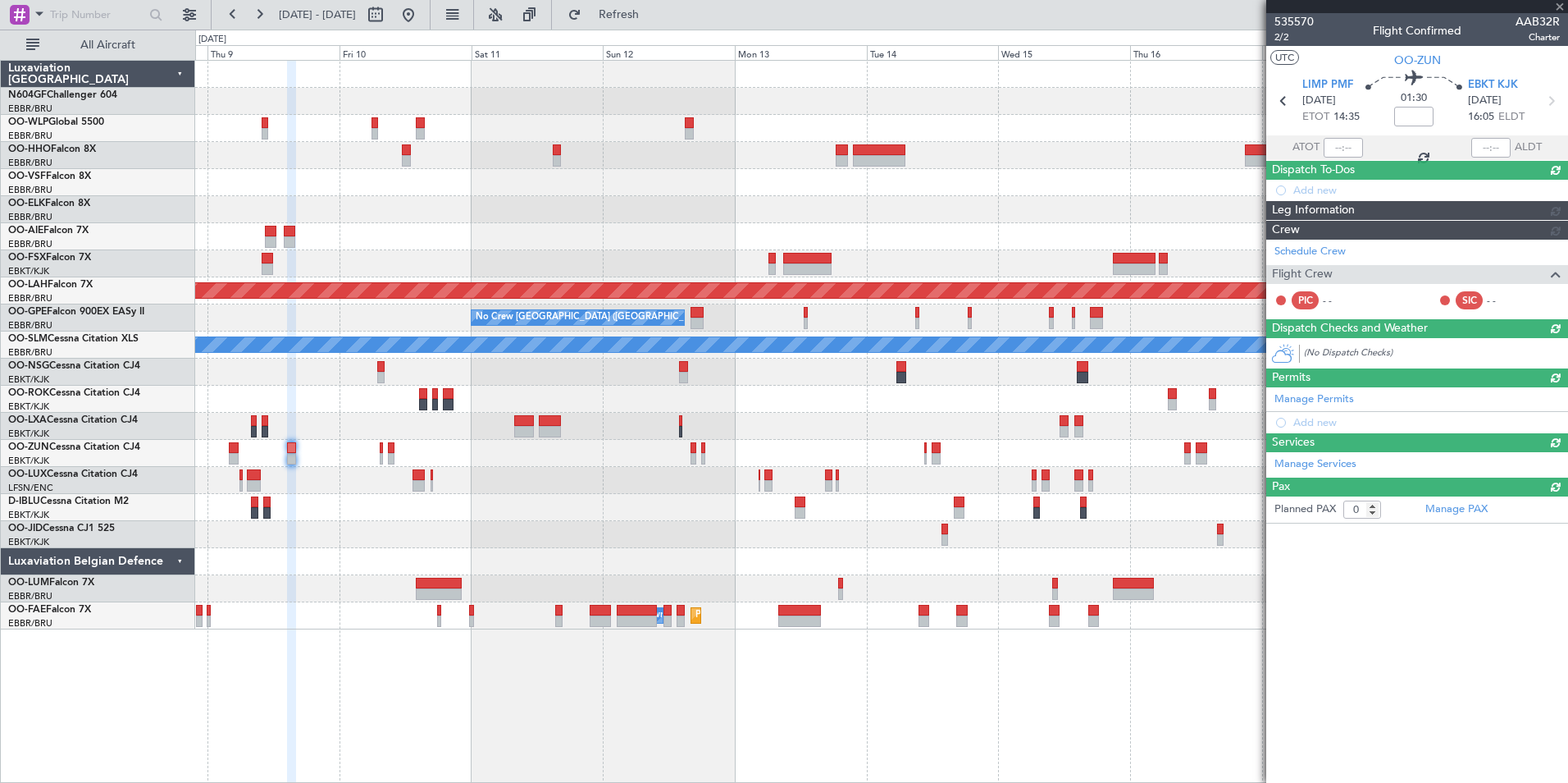
scroll to position [0, 0]
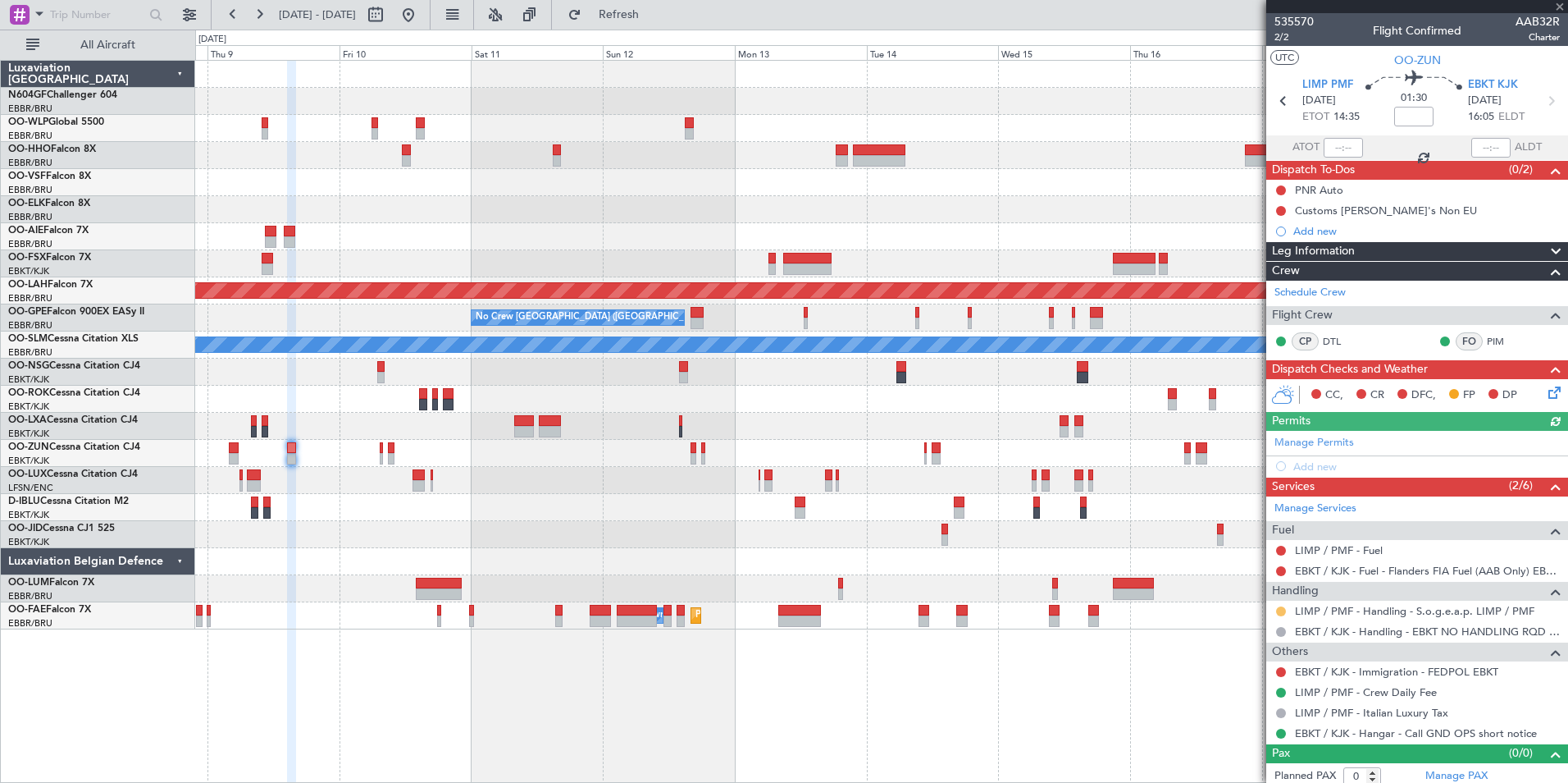
click at [1282, 610] on button at bounding box center [1281, 611] width 10 height 10
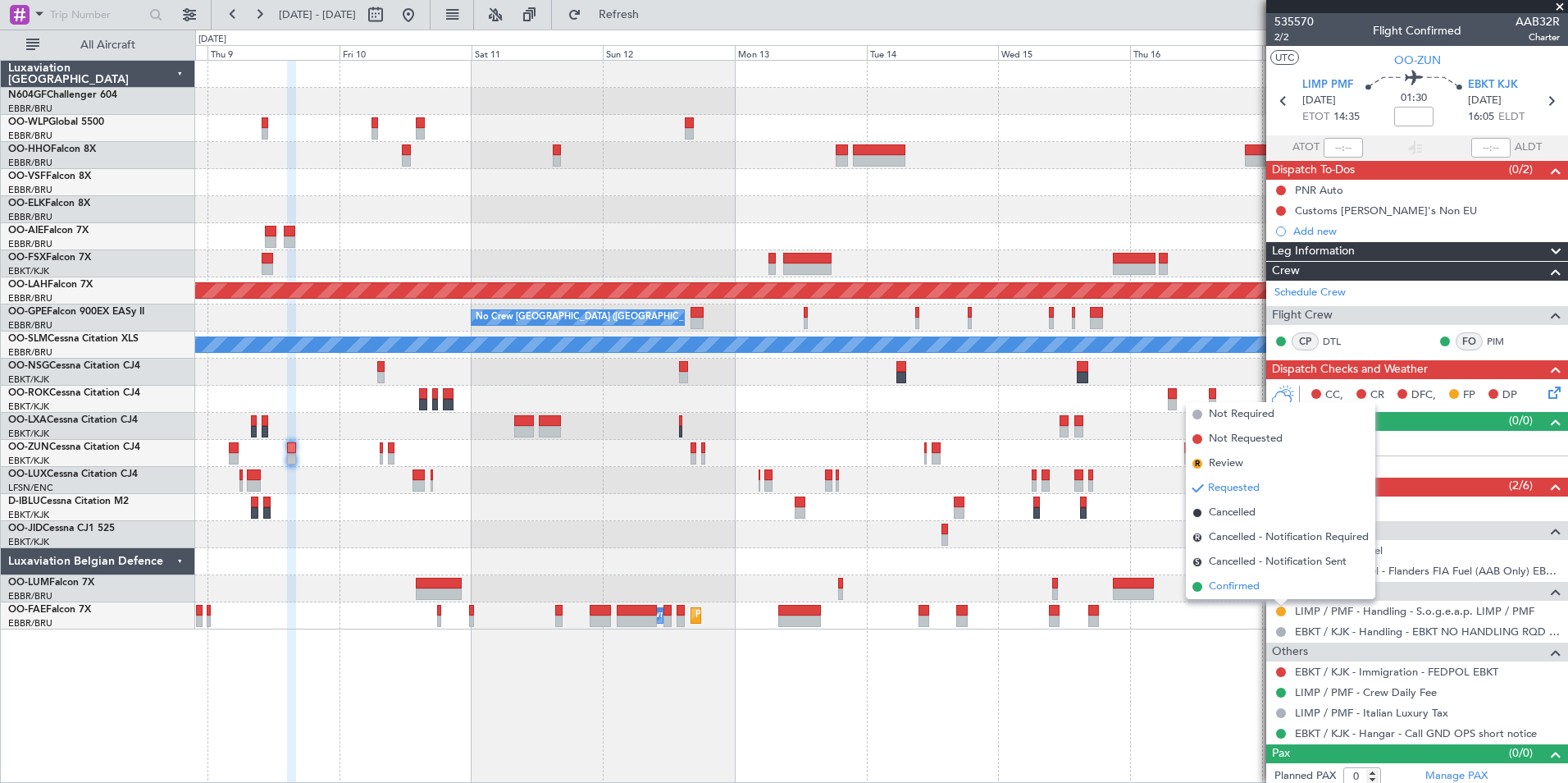
click at [1255, 584] on span "Confirmed" at bounding box center [1235, 586] width 51 height 16
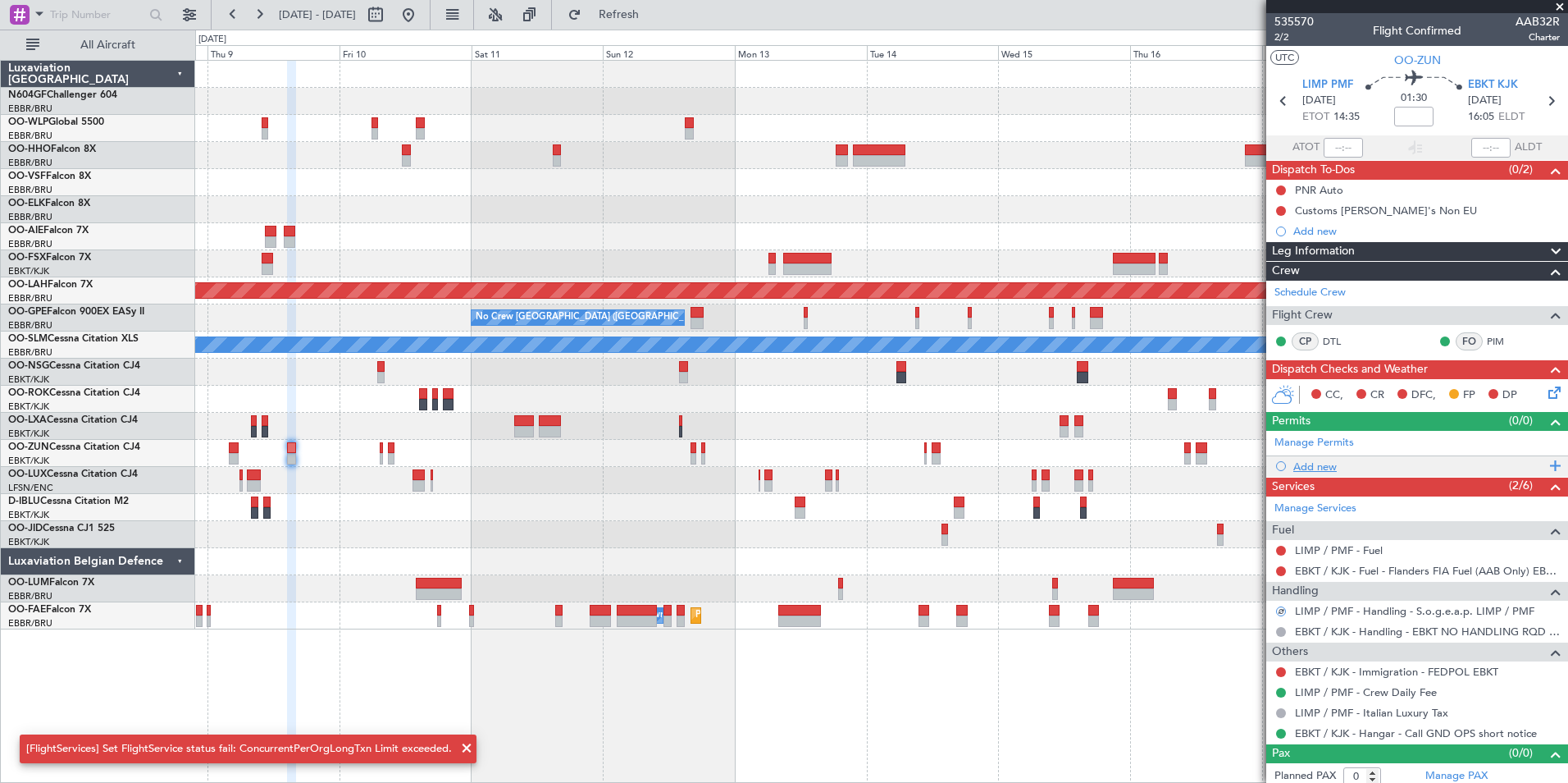
click at [1315, 468] on div "Add new" at bounding box center [1419, 466] width 252 height 14
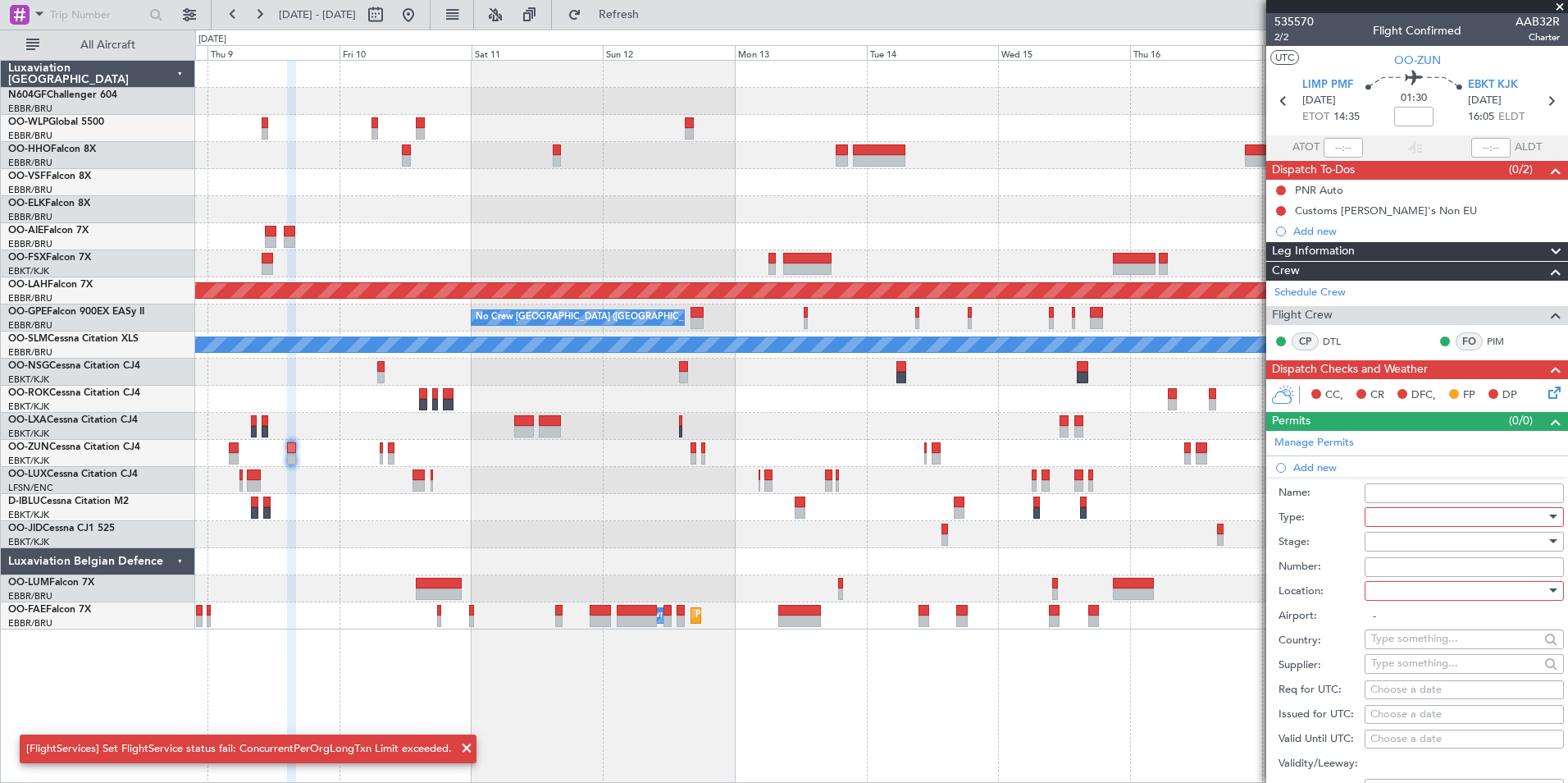
click at [1385, 515] on div at bounding box center [1459, 517] width 174 height 25
click at [1426, 587] on span "PPR" at bounding box center [1458, 597] width 172 height 25
click at [1421, 588] on div at bounding box center [1459, 590] width 174 height 25
click at [1453, 627] on span "Departure" at bounding box center [1458, 623] width 172 height 25
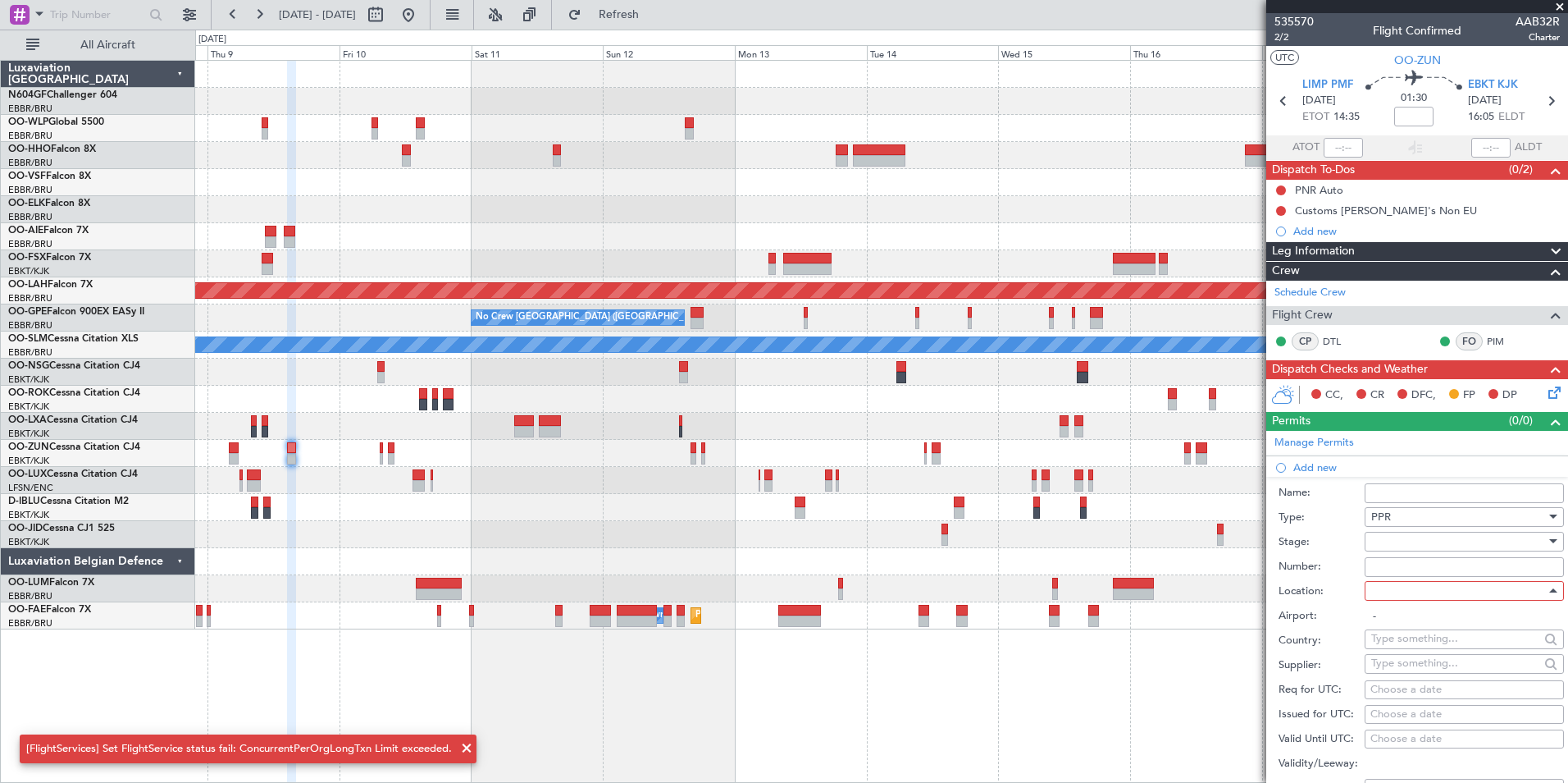
type input "LIMP / PMF"
click at [1431, 544] on div at bounding box center [1459, 542] width 174 height 25
click at [1441, 664] on span "Received OK" at bounding box center [1458, 673] width 172 height 25
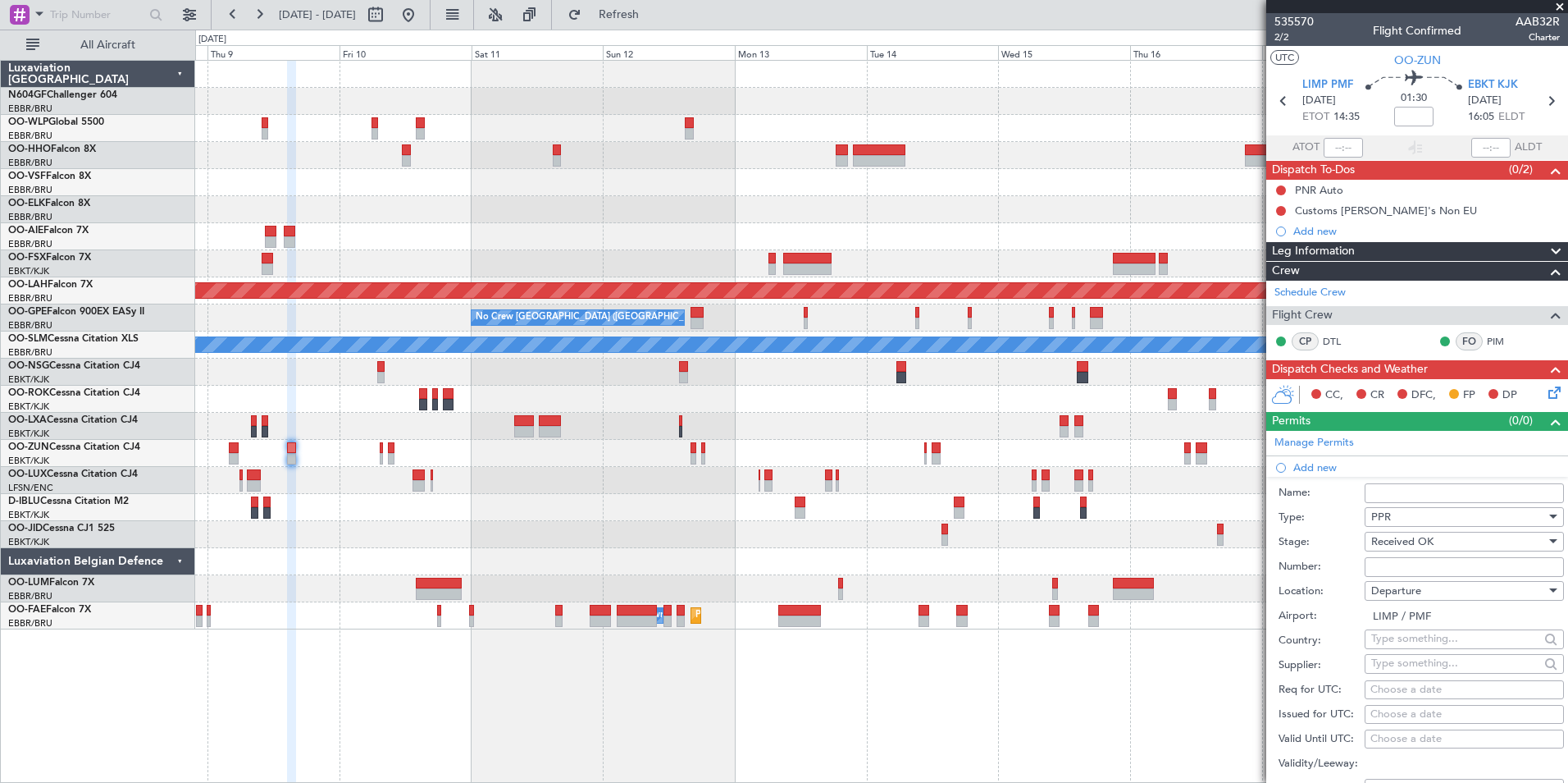
click at [1440, 566] on input "Number:" at bounding box center [1464, 567] width 199 height 20
paste input "2025 000 570"
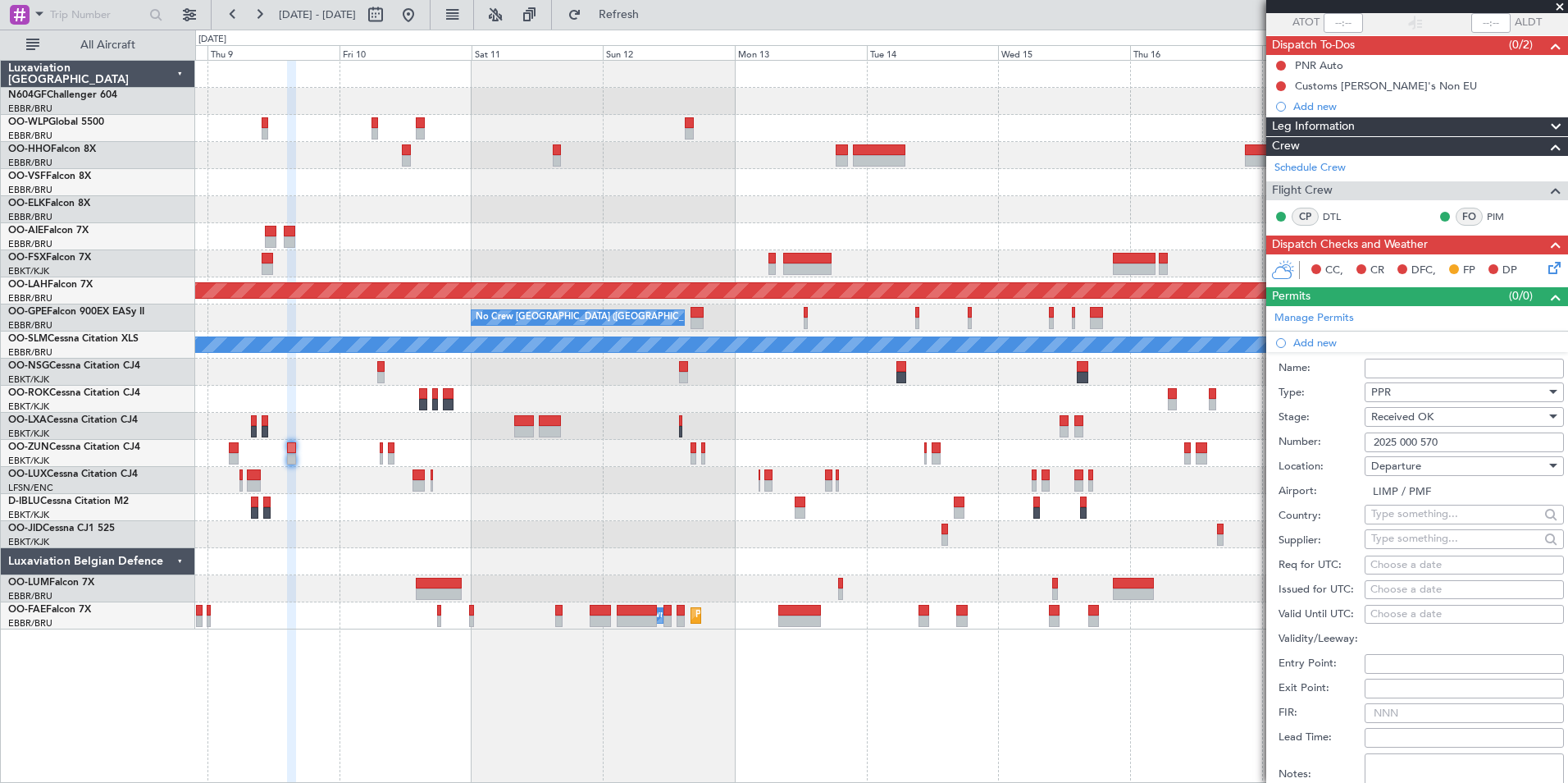
scroll to position [150, 0]
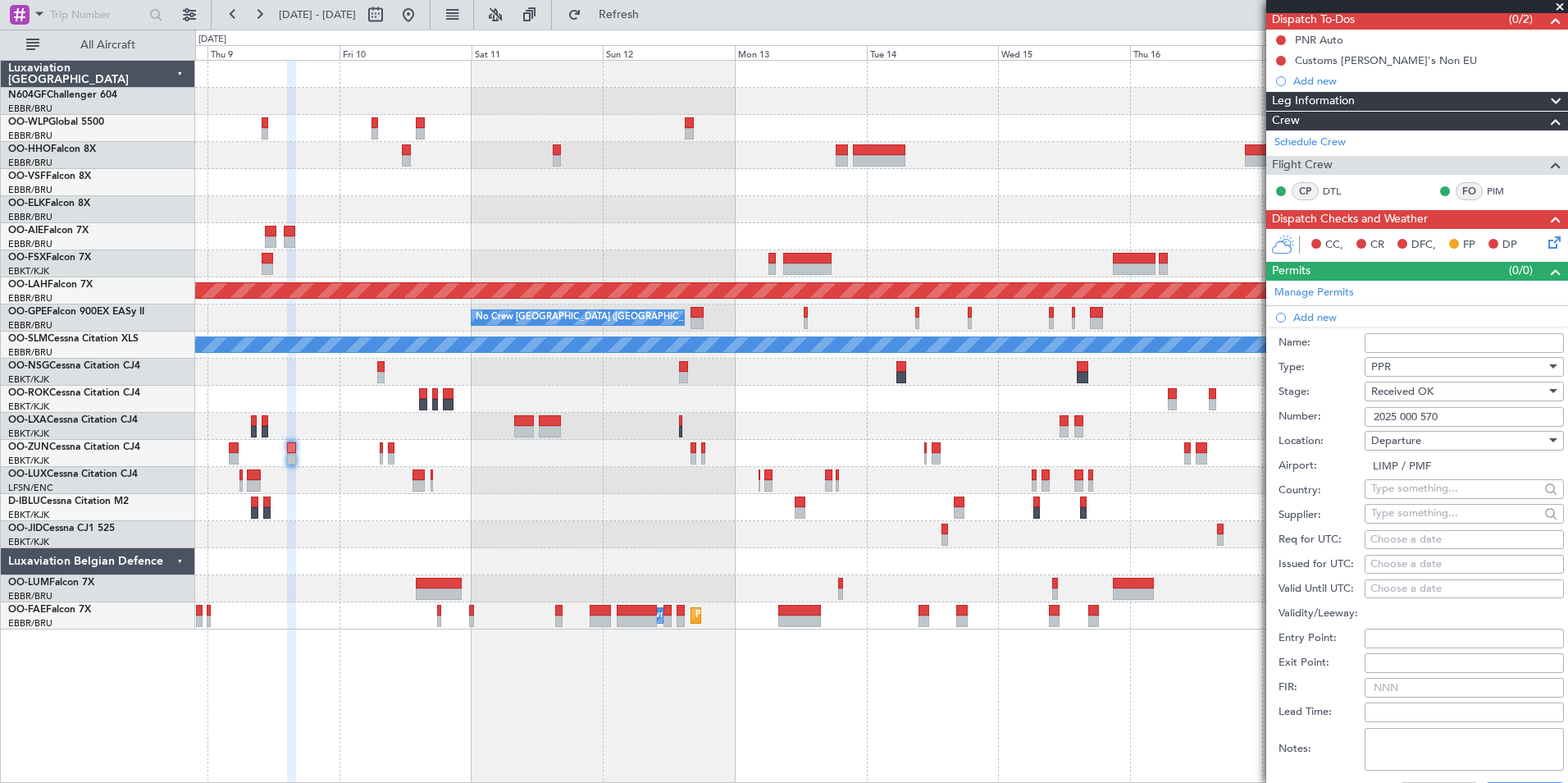
type input "2025 000 570"
click at [1394, 536] on div "Choose a date" at bounding box center [1464, 540] width 188 height 16
select select "10"
select select "2025"
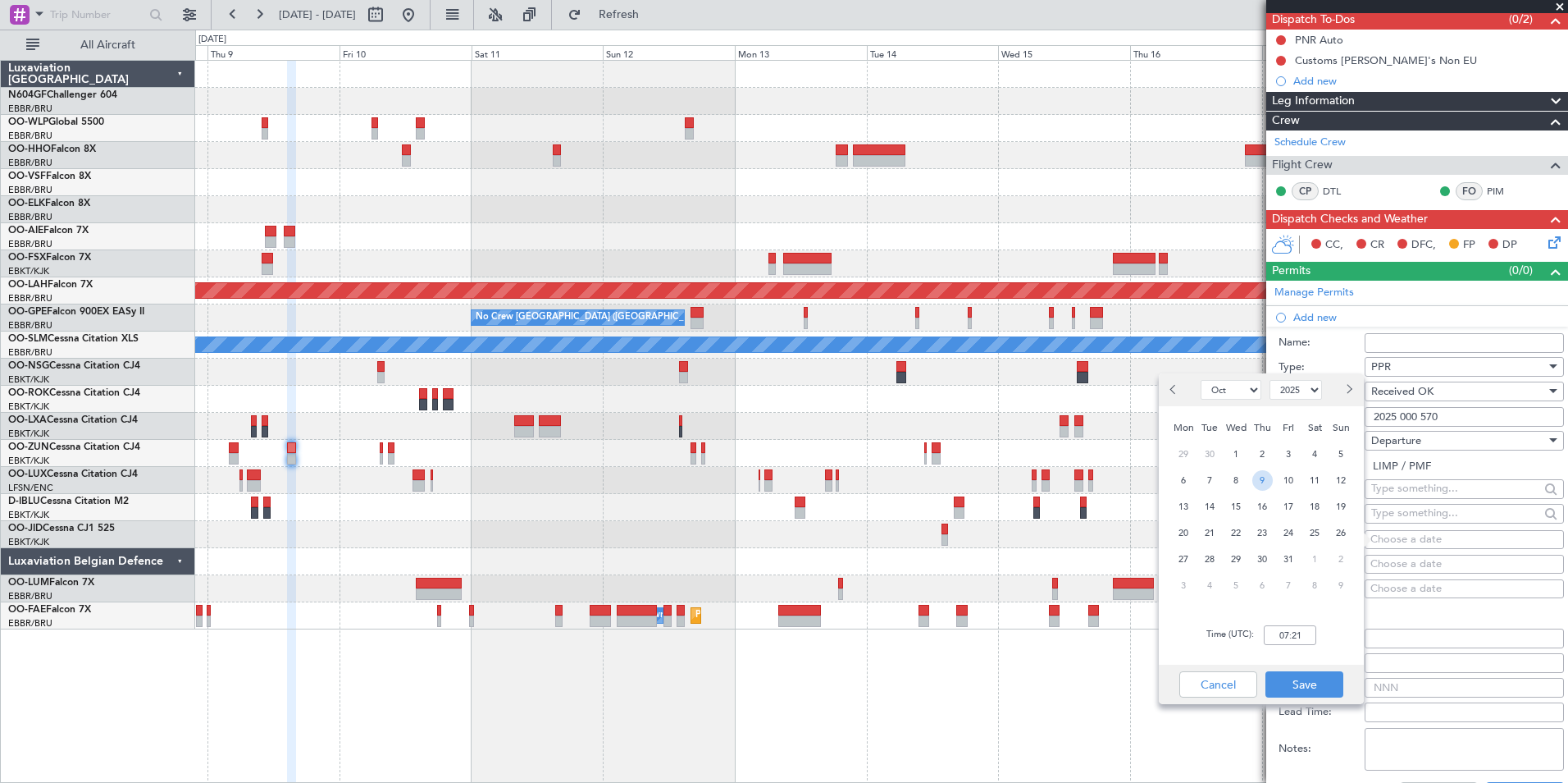
click at [1259, 478] on span "9" at bounding box center [1263, 480] width 21 height 21
click at [1296, 639] on input "00:00" at bounding box center [1290, 635] width 53 height 20
type input "14:30"
click at [1322, 683] on button "Save" at bounding box center [1304, 684] width 78 height 26
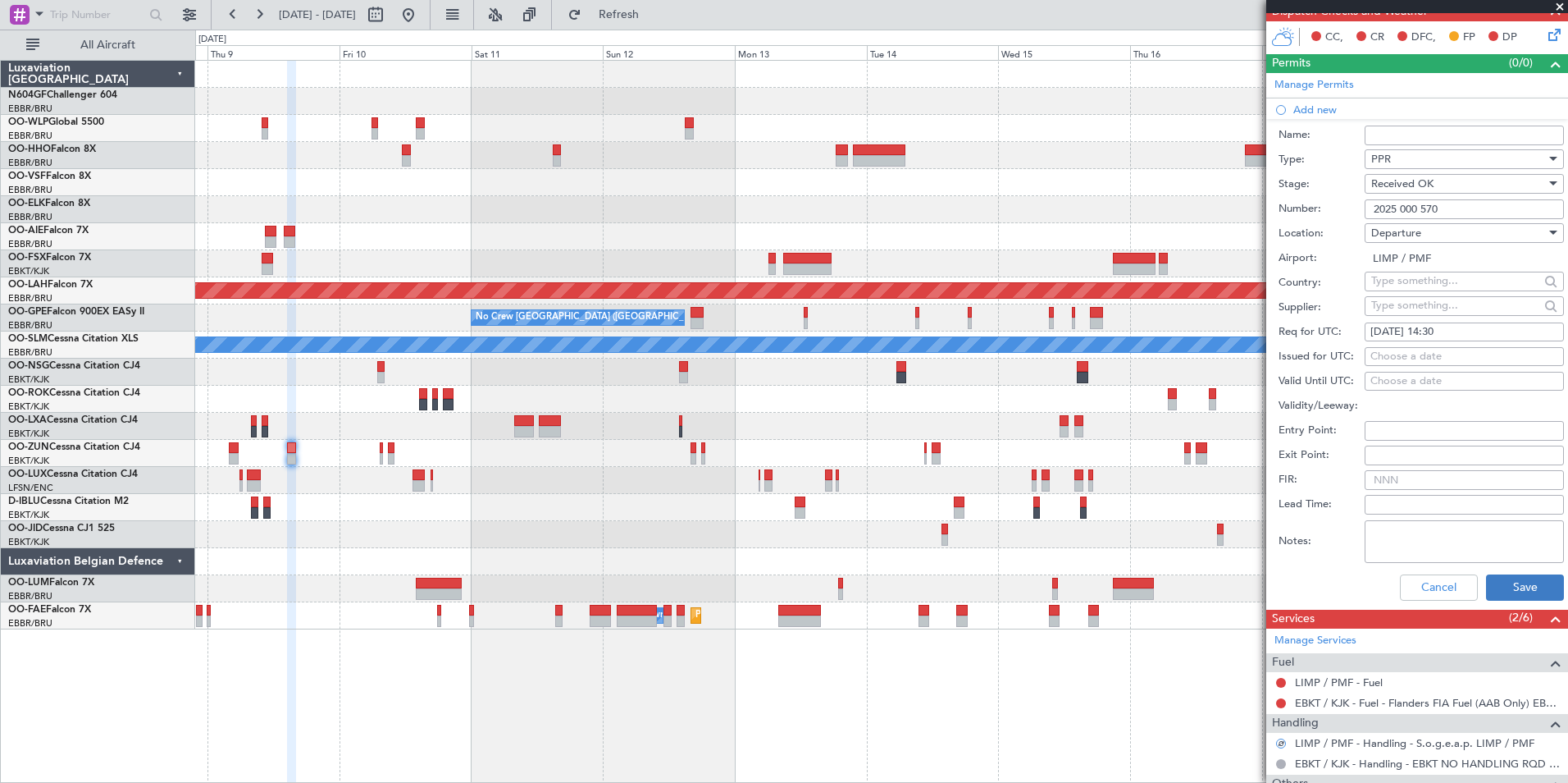
scroll to position [358, 0]
click at [1510, 598] on button "Save" at bounding box center [1524, 586] width 78 height 26
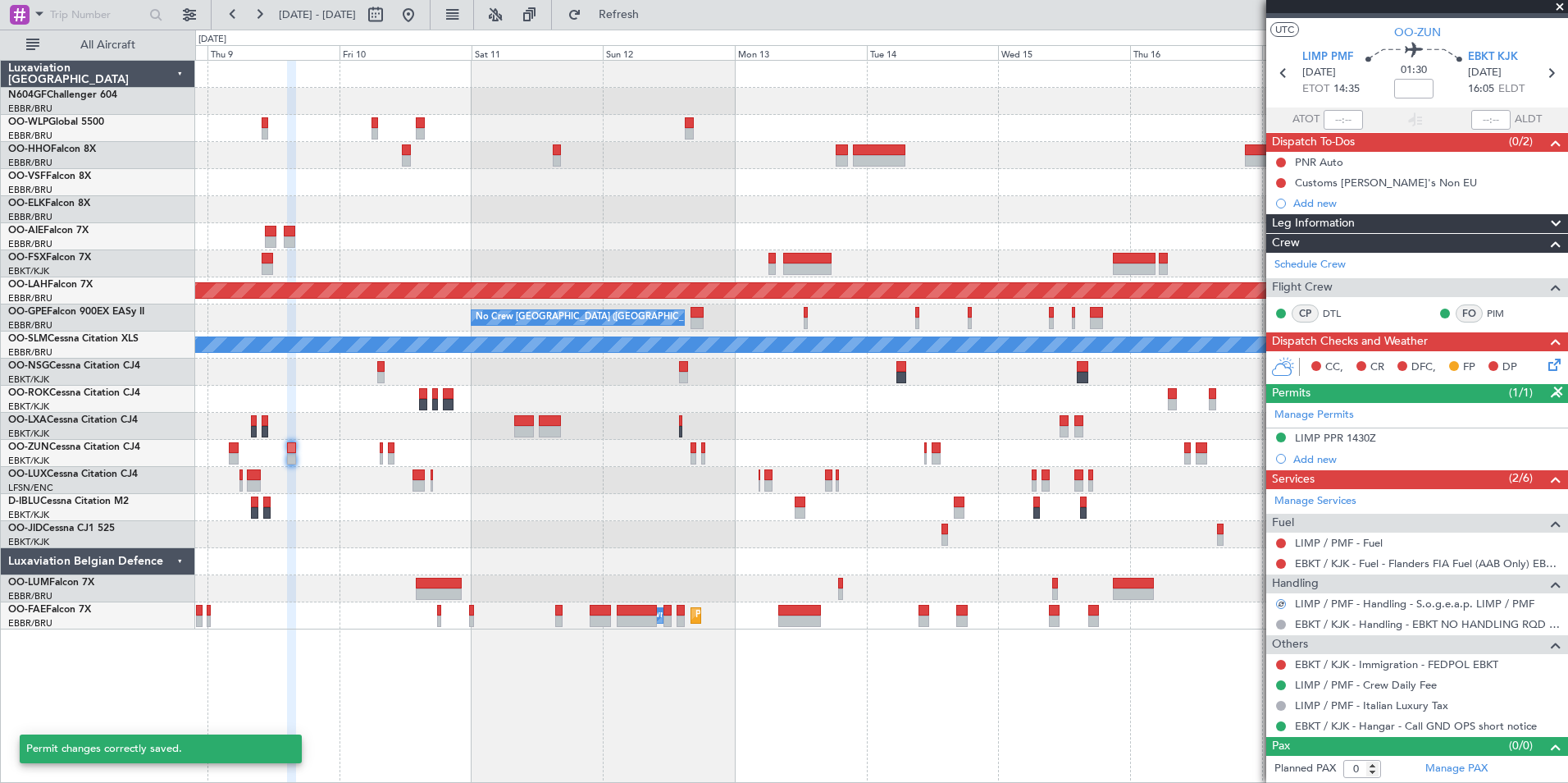
scroll to position [27, 0]
click at [1282, 161] on button at bounding box center [1281, 163] width 10 height 10
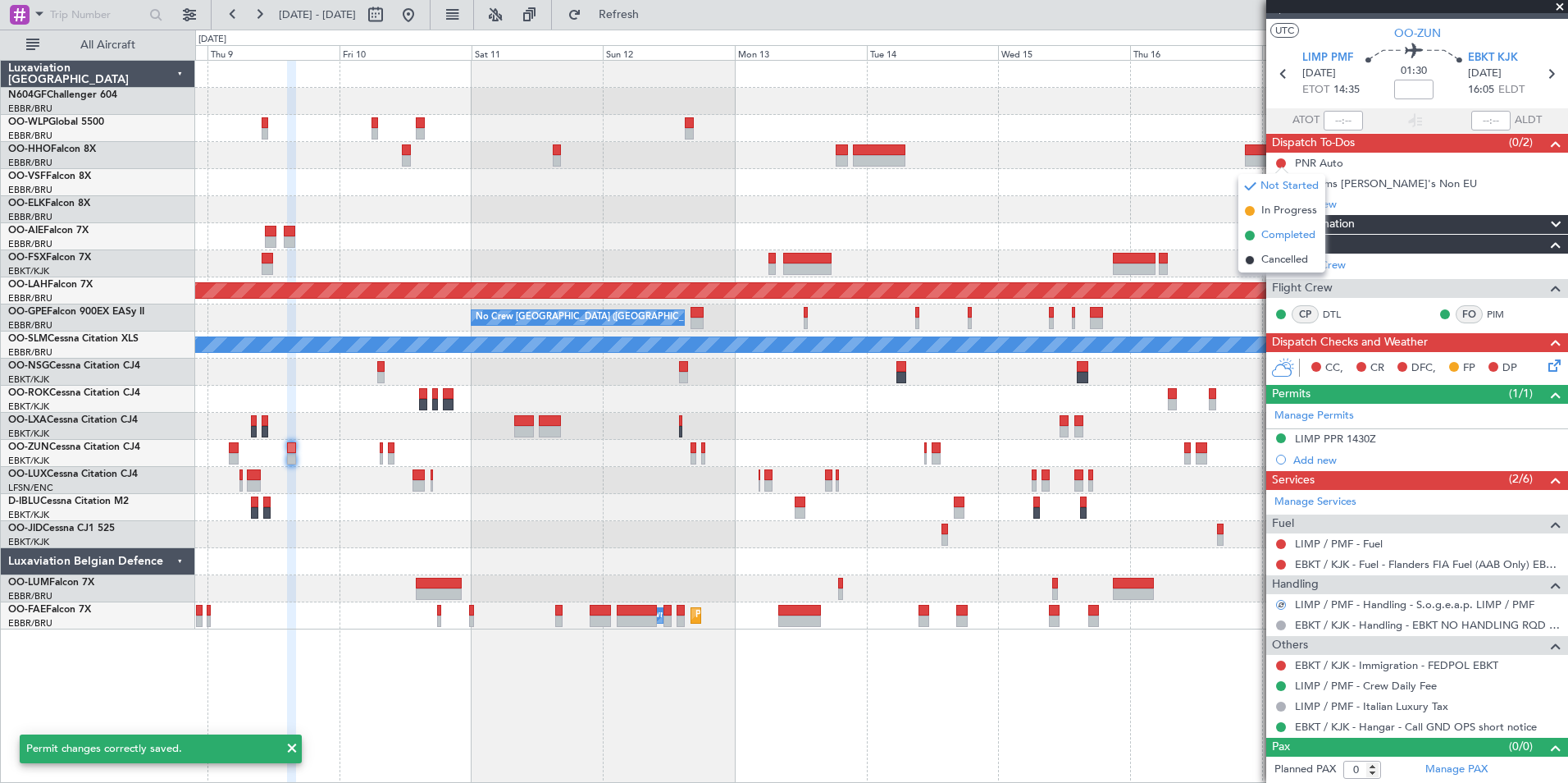
click at [1277, 237] on span "Completed" at bounding box center [1288, 235] width 54 height 16
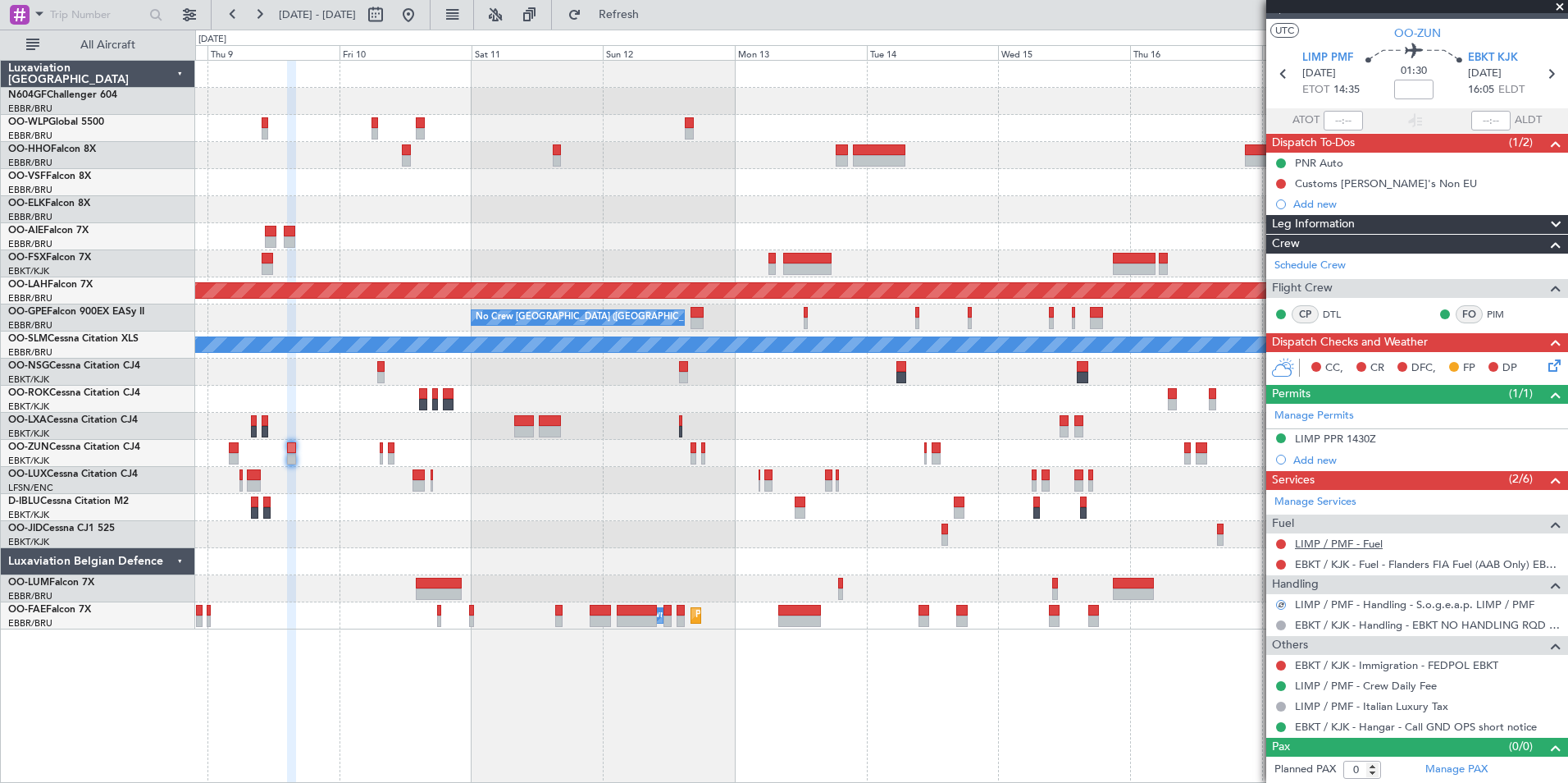
click at [1366, 545] on link "LIMP / PMF - Fuel" at bounding box center [1338, 543] width 88 height 14
click at [654, 12] on span "Refresh" at bounding box center [619, 15] width 69 height 12
click at [646, 12] on span "Refresh" at bounding box center [619, 15] width 69 height 12
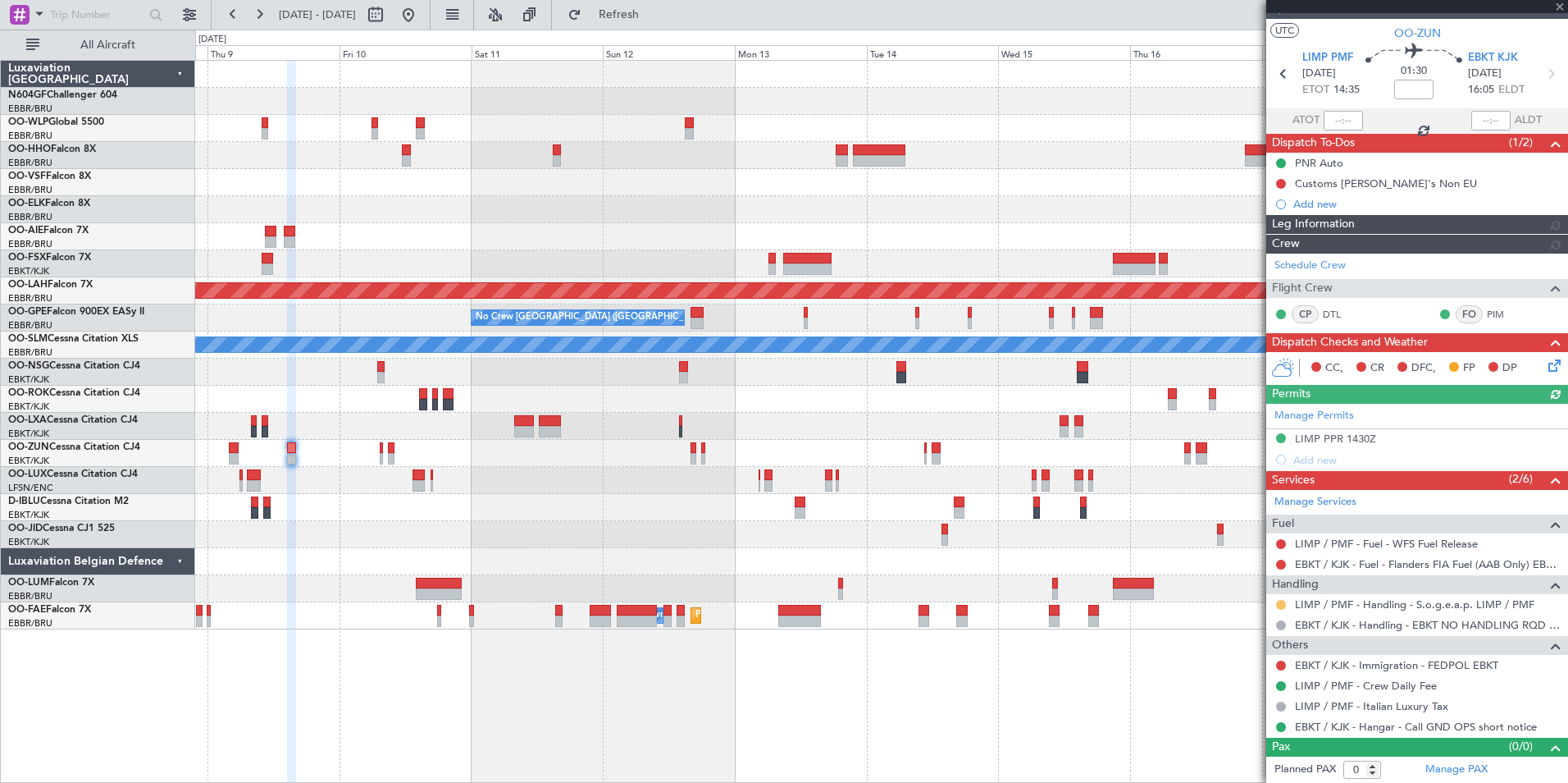
click at [1282, 603] on div "Manage Services Fuel LIMP / PMF - Fuel - WFS Fuel Release EBKT / KJK - Fuel - F…" at bounding box center [1417, 613] width 302 height 248
click at [1282, 603] on button at bounding box center [1281, 604] width 10 height 10
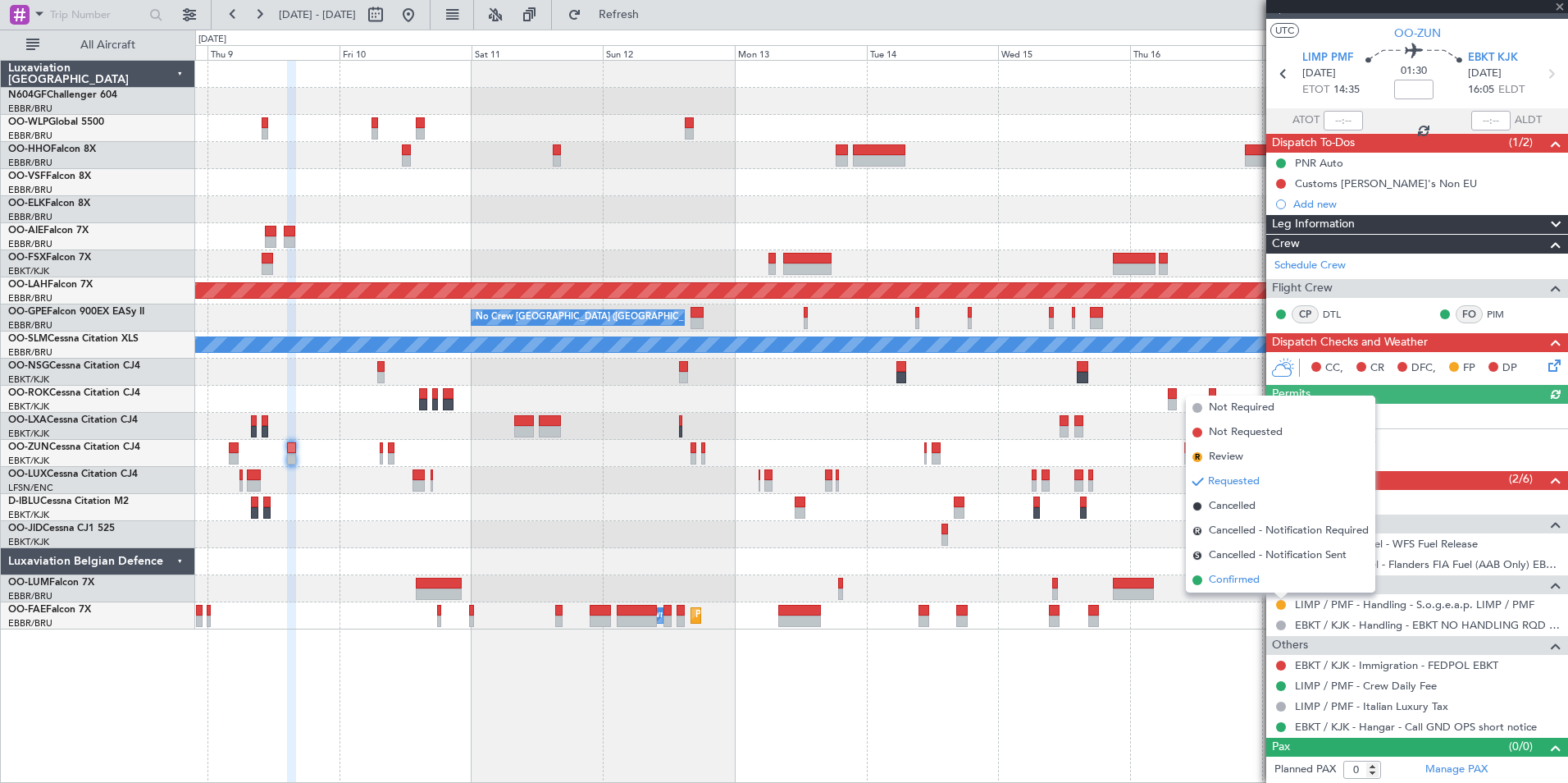
click at [1259, 581] on span "Confirmed" at bounding box center [1235, 580] width 51 height 16
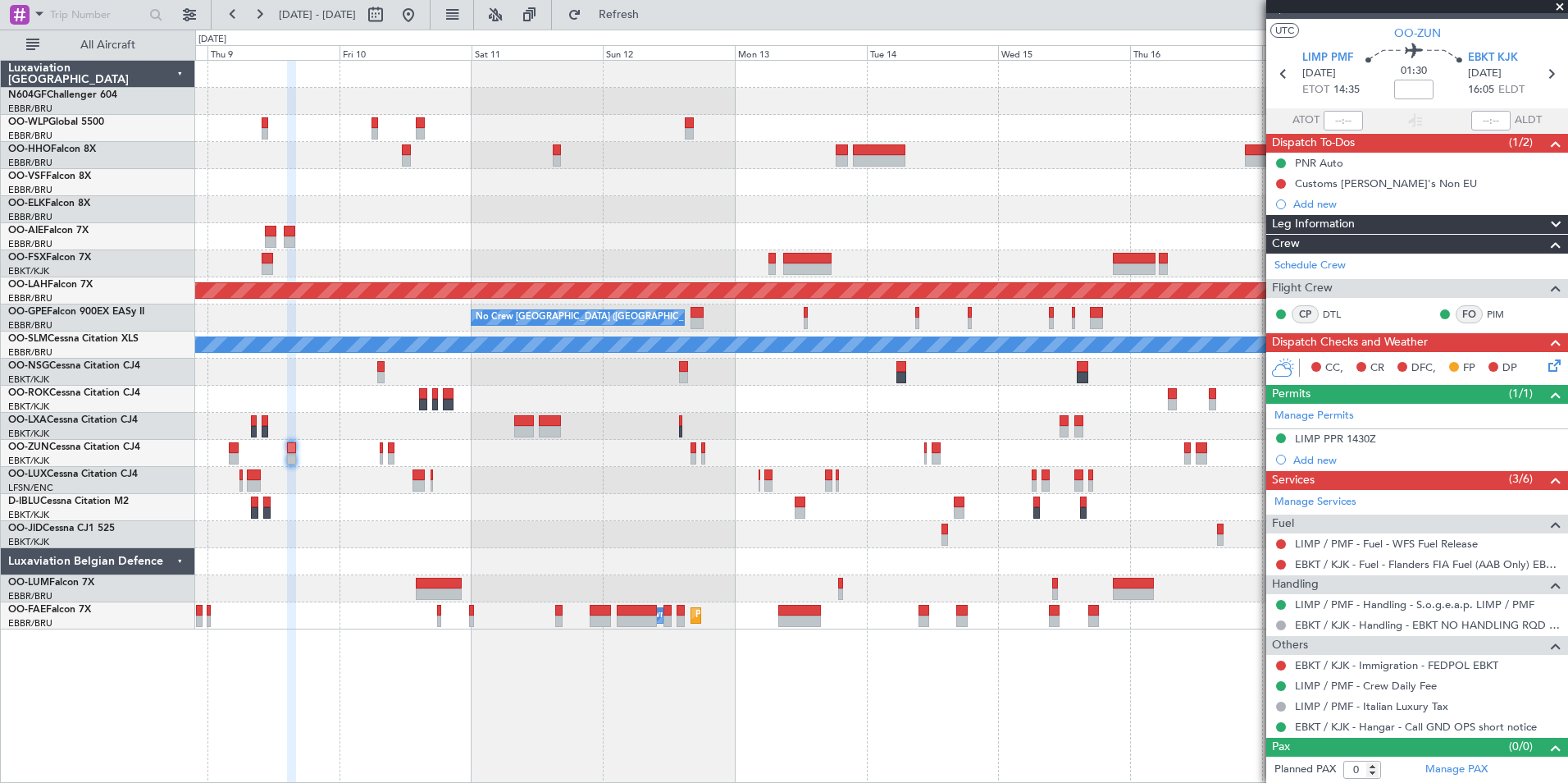
click at [543, 497] on div "Planned Maint Alton-st Louis (St Louis Regl) No Crew Brussels (Brussels Nationa…" at bounding box center [881, 345] width 1372 height 569
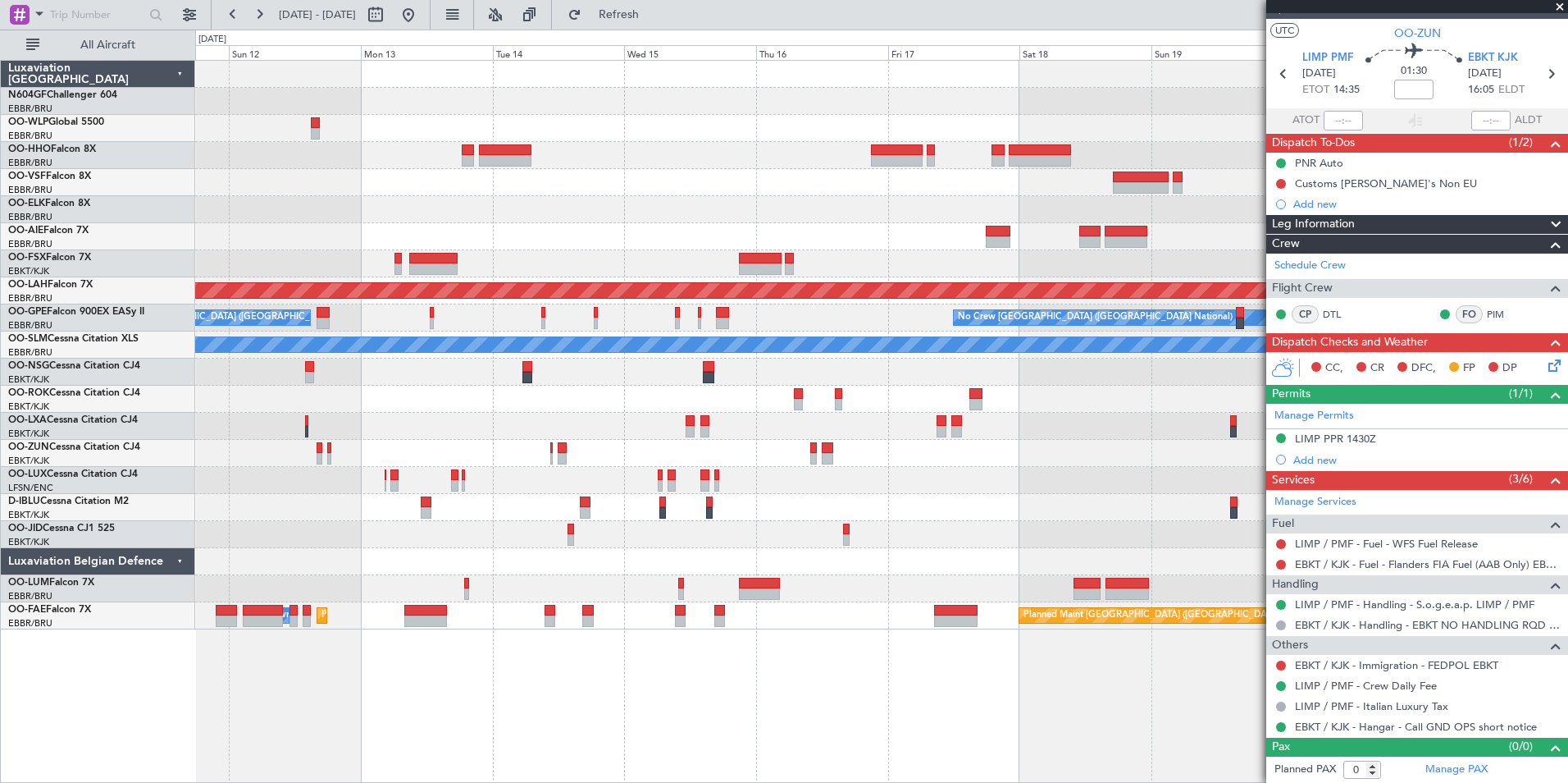
click at [347, 398] on div "Planned Maint Alton-st Louis (St Louis Regl) No Crew Brussels (Brussels Nationa…" at bounding box center [881, 345] width 1372 height 569
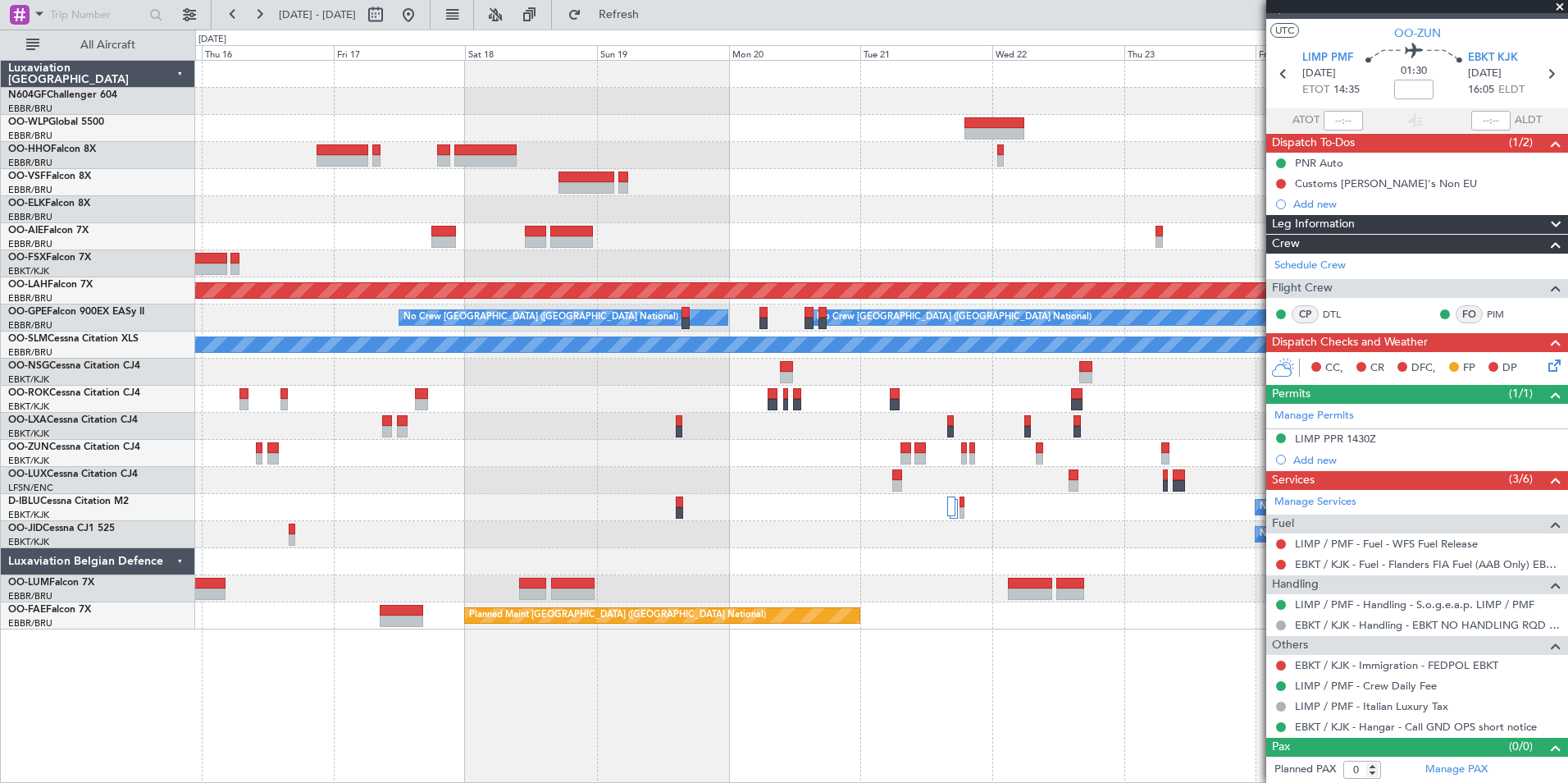
click at [528, 417] on div at bounding box center [881, 426] width 1372 height 27
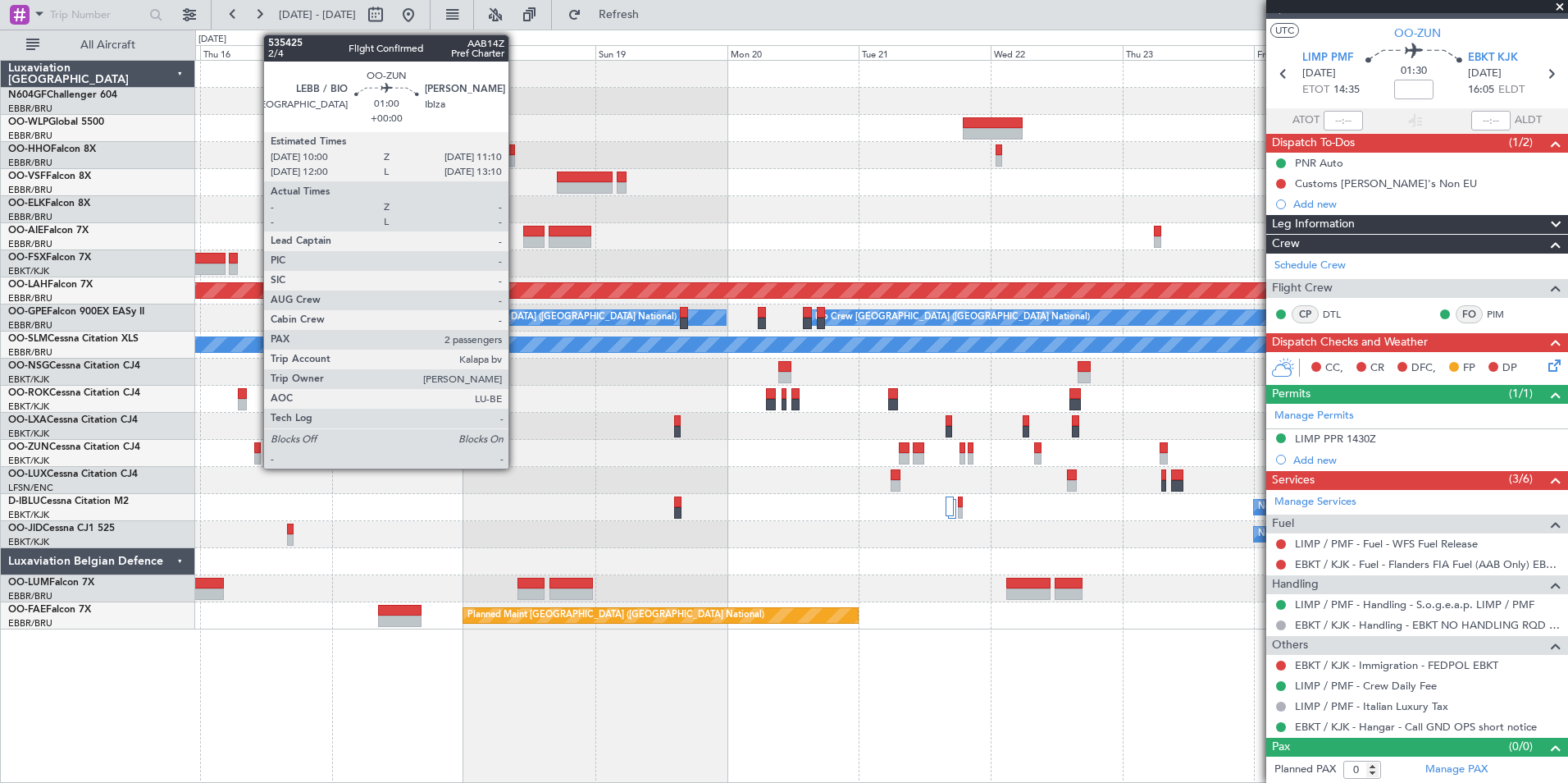
click at [255, 459] on div at bounding box center [258, 459] width 7 height 12
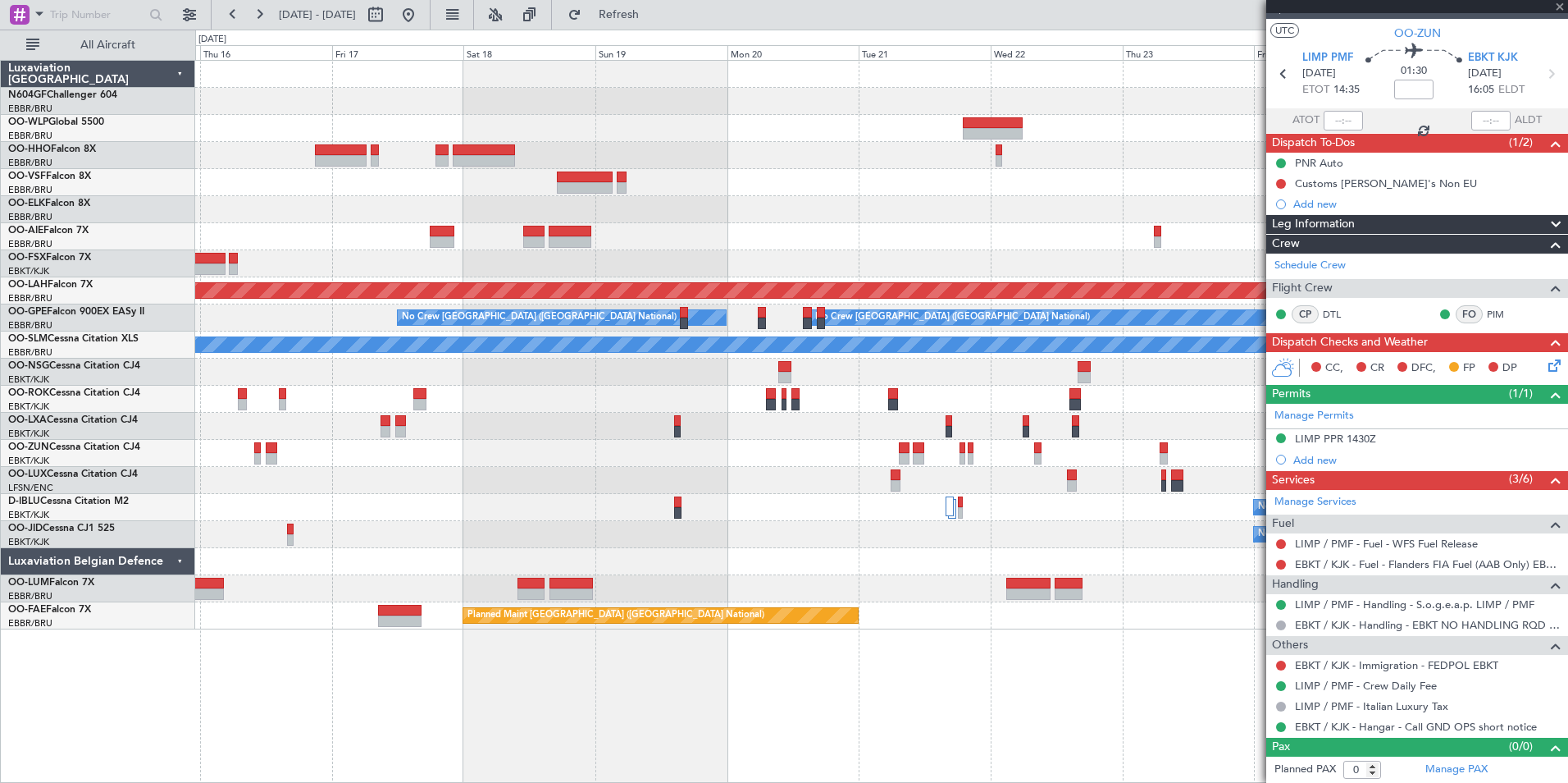
type input "2"
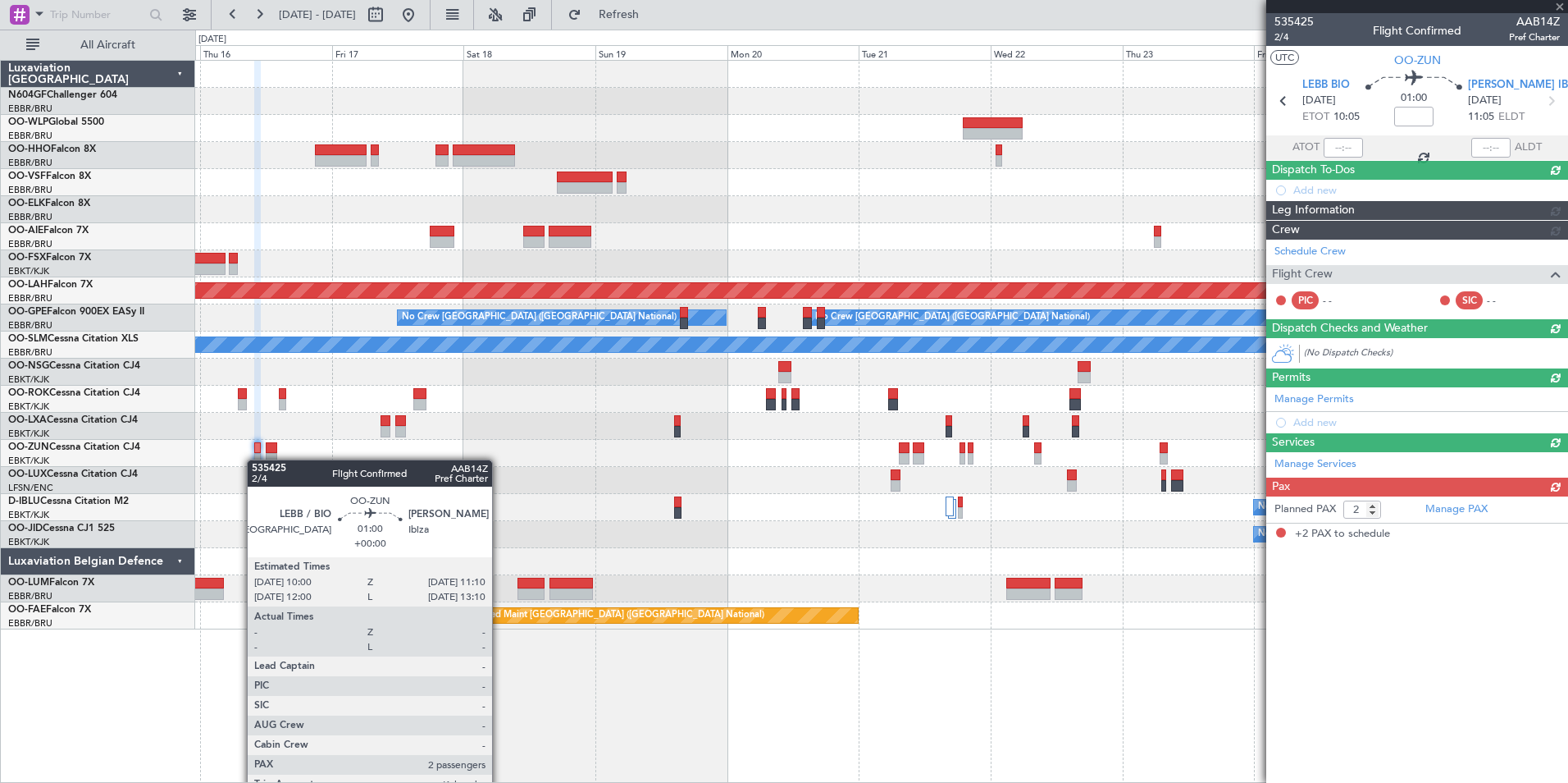
scroll to position [0, 0]
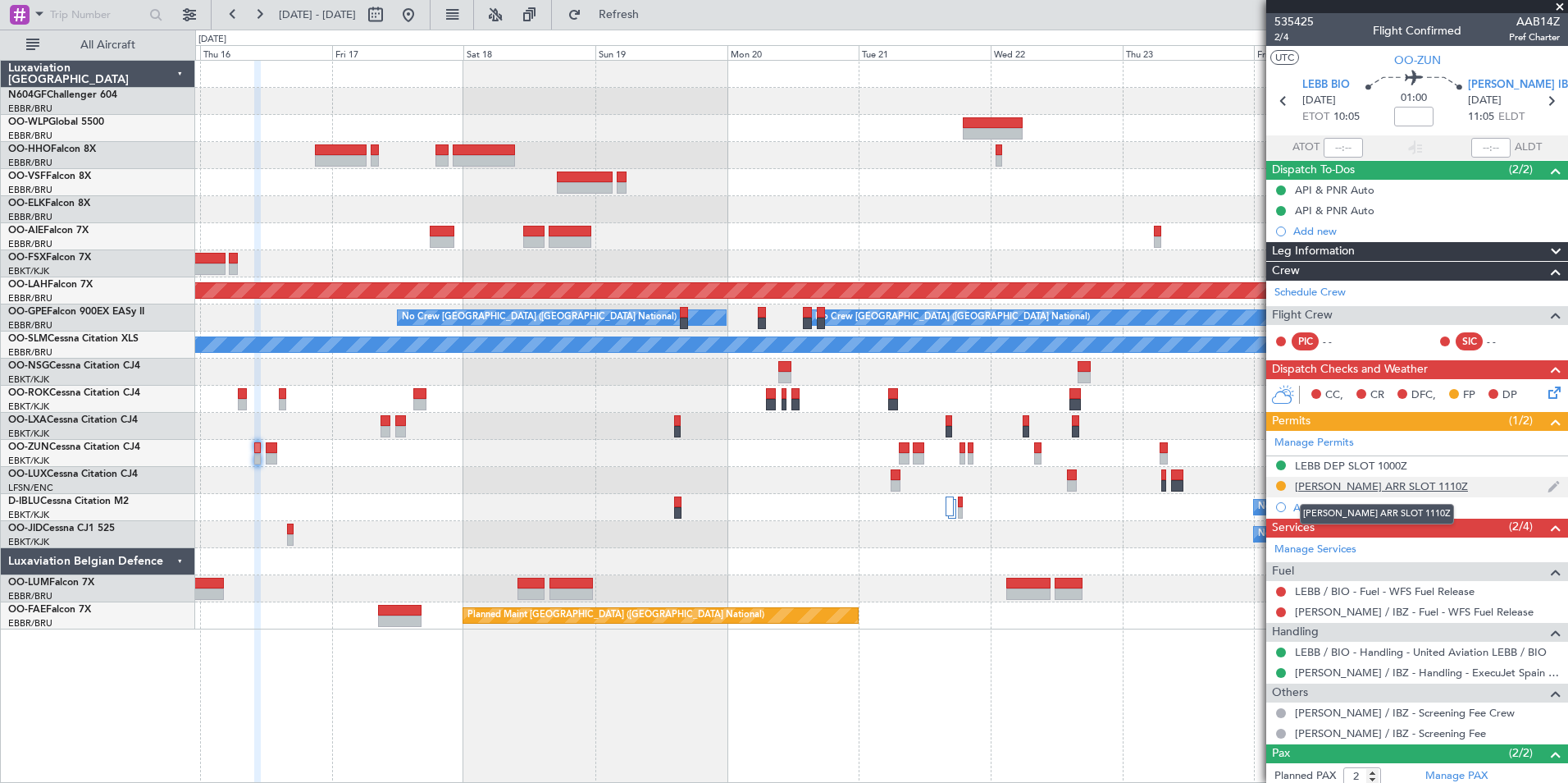
click at [1367, 491] on div "LEIB ARR SLOT 1110Z" at bounding box center [1381, 486] width 173 height 14
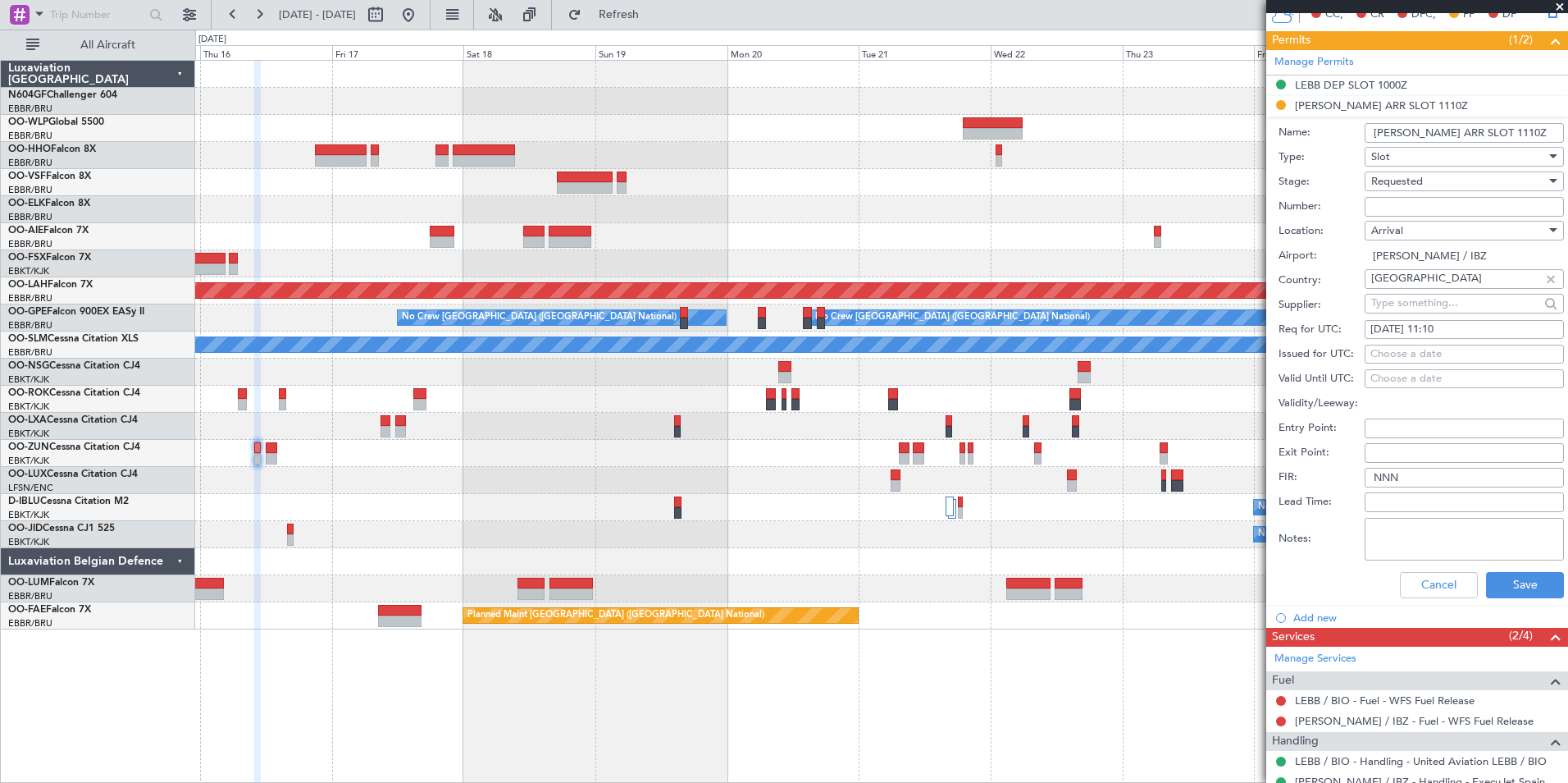
scroll to position [388, 0]
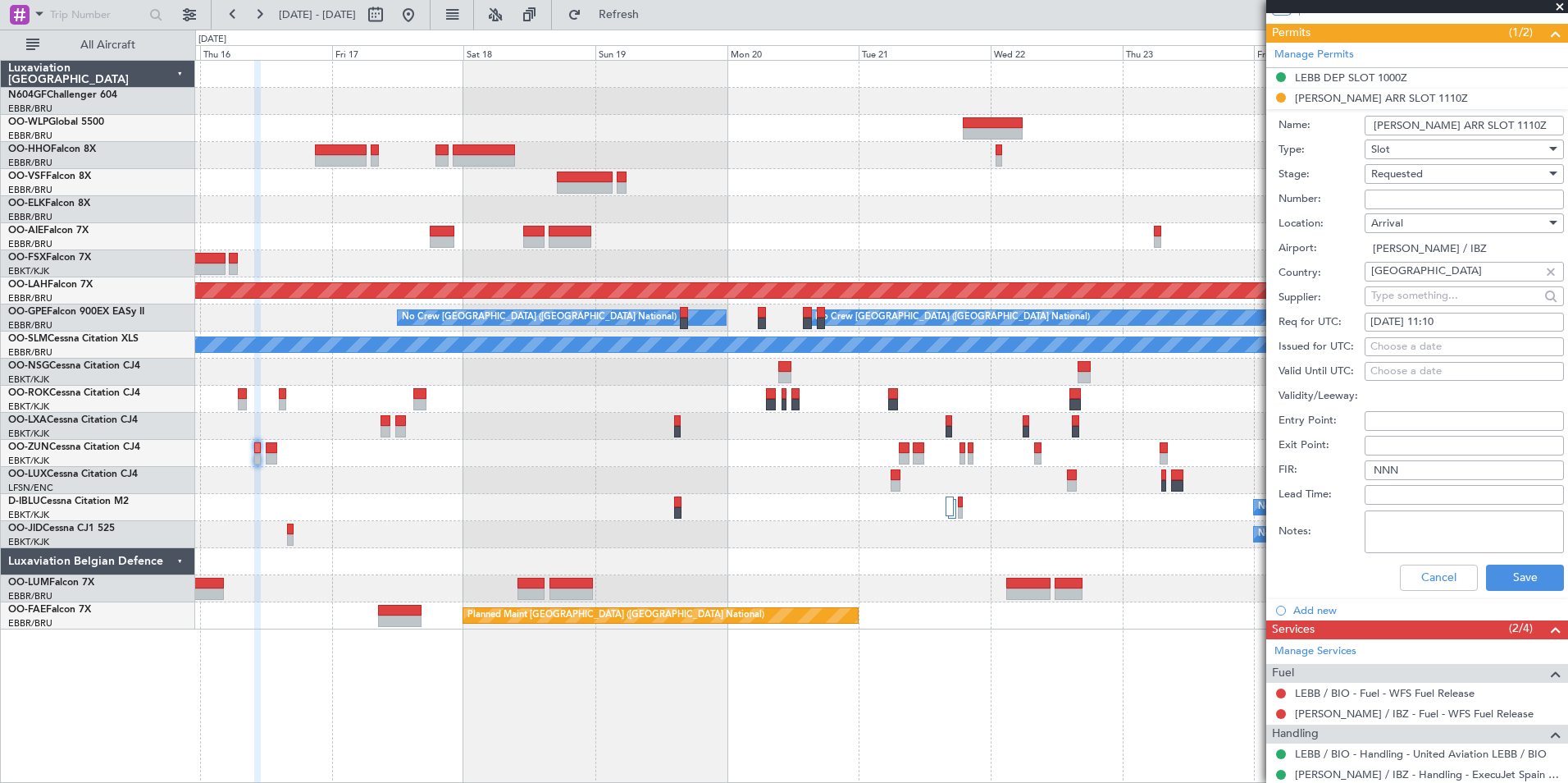
click at [1426, 194] on input "Number:" at bounding box center [1464, 199] width 199 height 20
type input "Approved"
click at [1429, 180] on div "Requested" at bounding box center [1459, 174] width 174 height 25
click at [1457, 295] on span "Received OK" at bounding box center [1458, 298] width 172 height 25
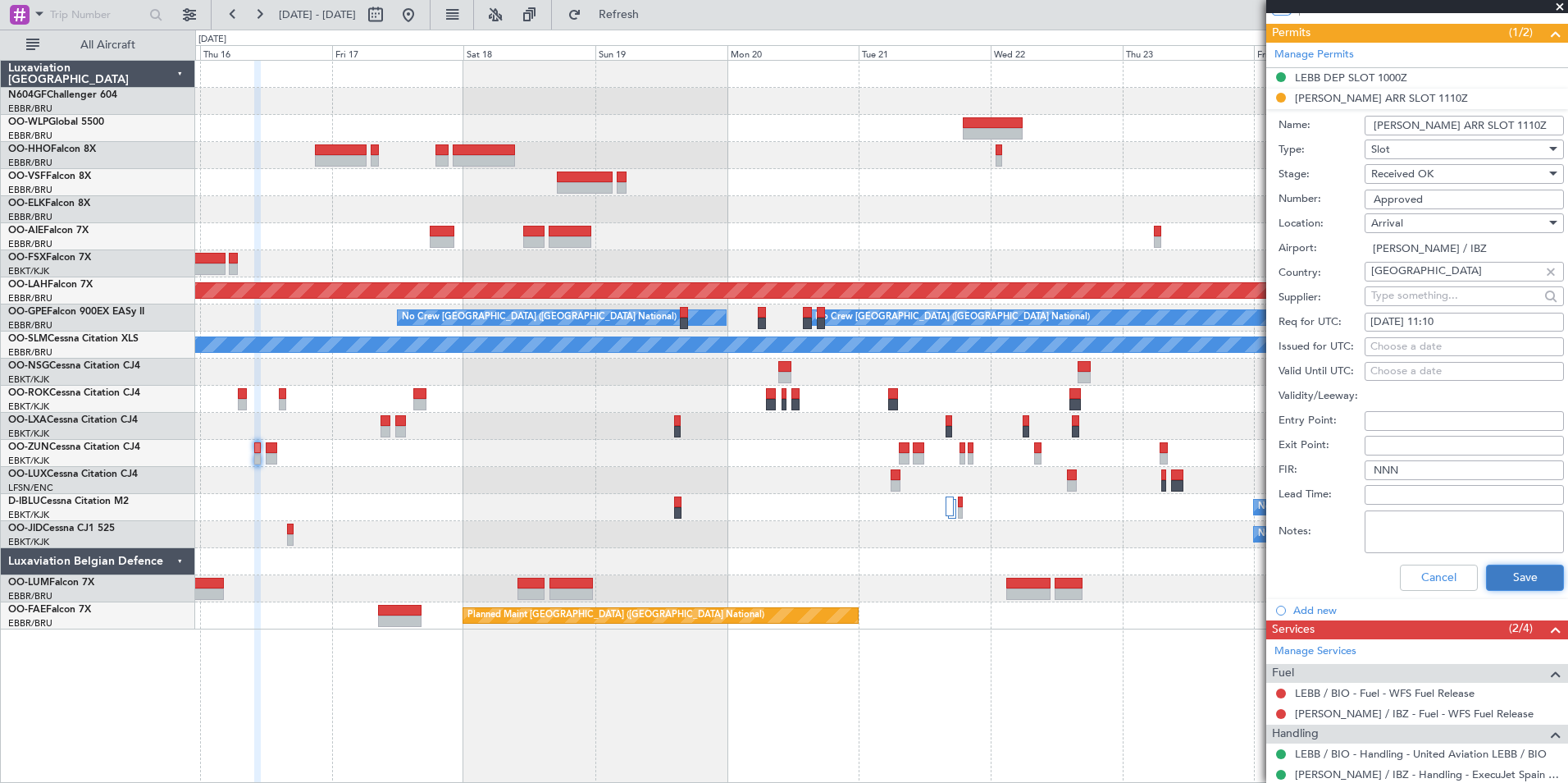
click at [1510, 582] on button "Save" at bounding box center [1524, 578] width 78 height 26
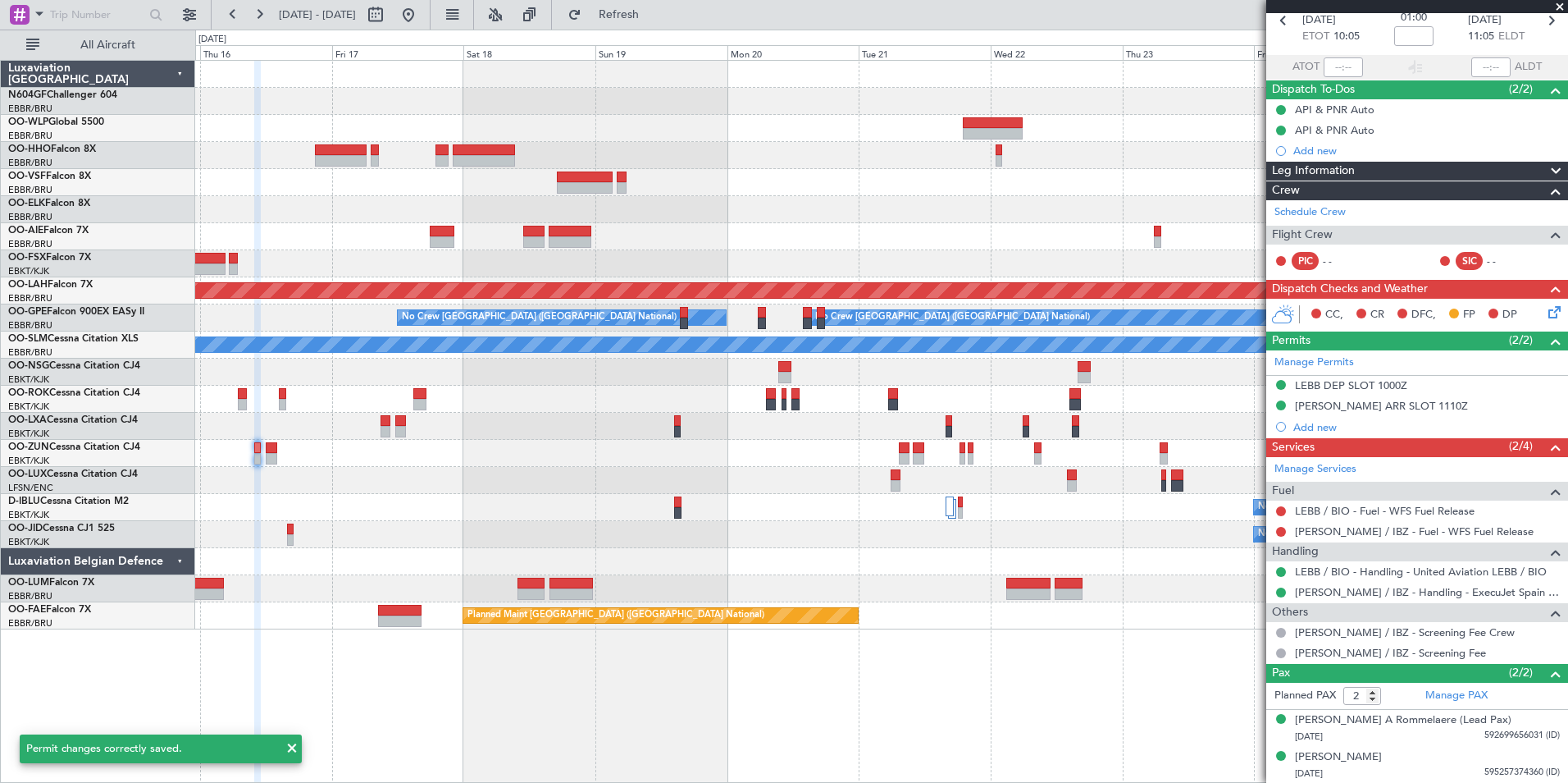
scroll to position [0, 0]
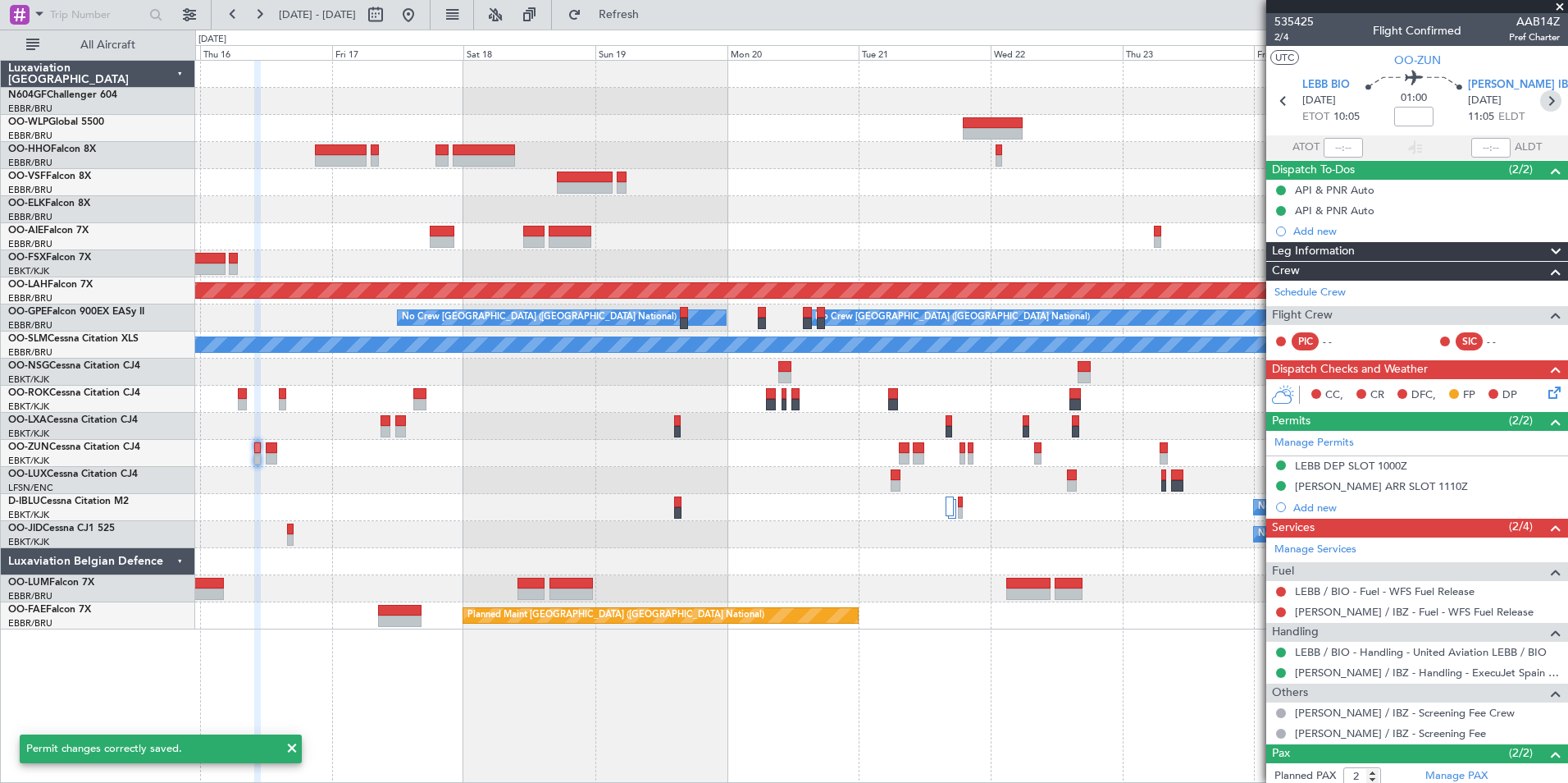
click at [1541, 100] on icon at bounding box center [1551, 101] width 21 height 21
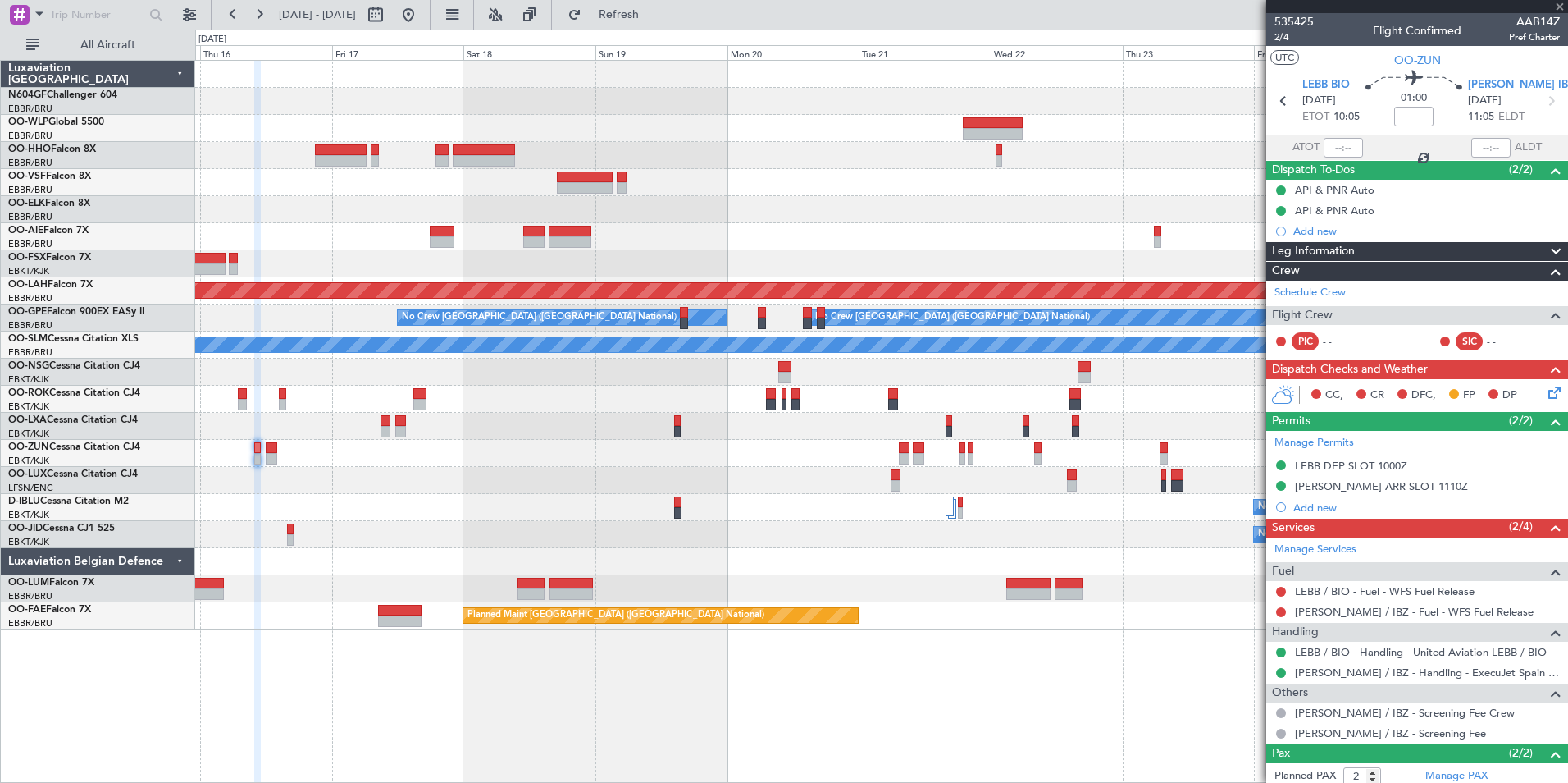
type input "0"
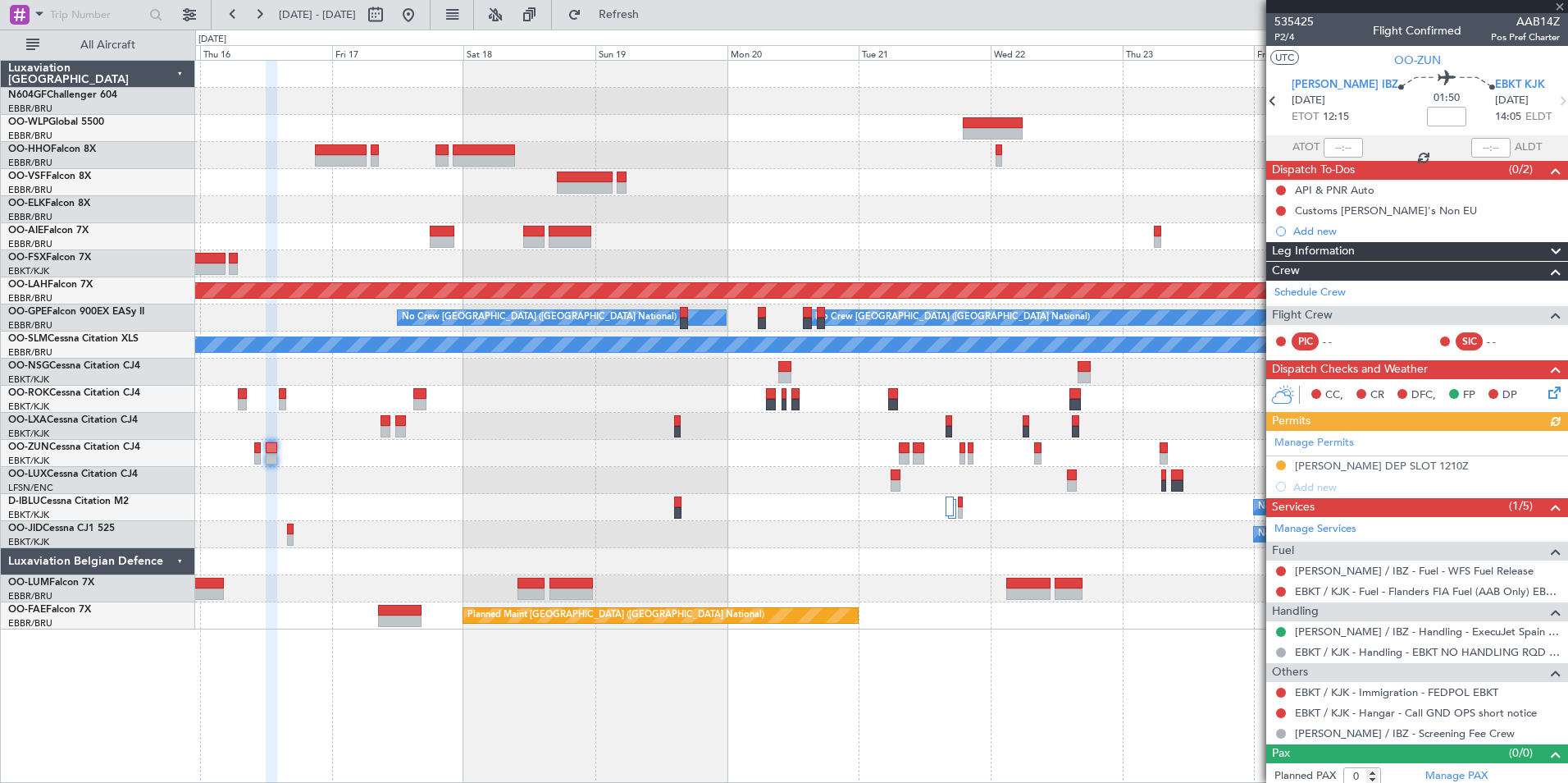
click at [1330, 470] on div "Manage Permits LEIB DEP SLOT 1210Z Add new" at bounding box center [1417, 464] width 302 height 67
click at [1357, 464] on div "Manage Permits LEIB DEP SLOT 1210Z Add new" at bounding box center [1417, 464] width 302 height 67
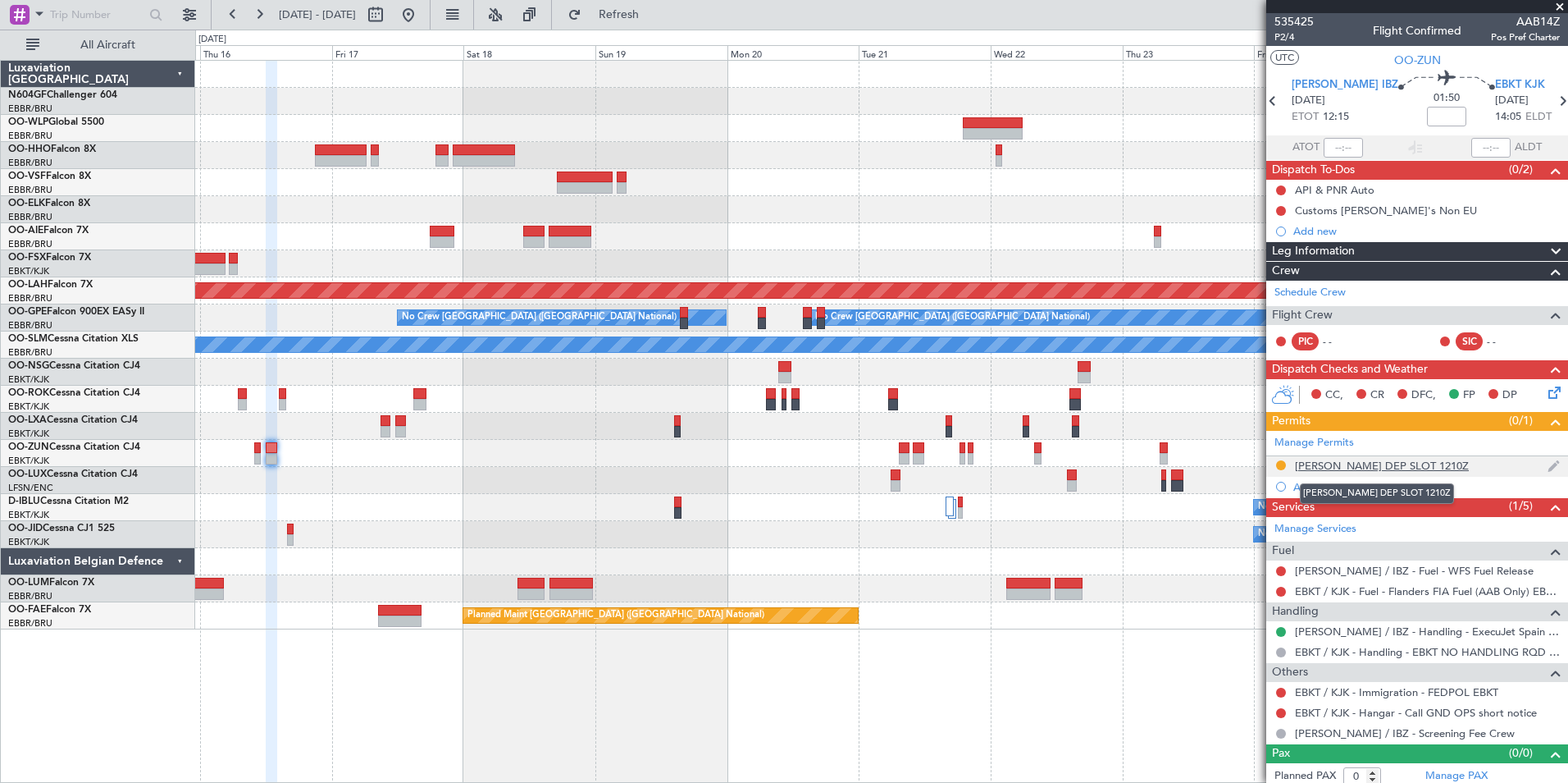
click at [1397, 468] on div "LEIB DEP SLOT 1210Z" at bounding box center [1381, 465] width 174 height 14
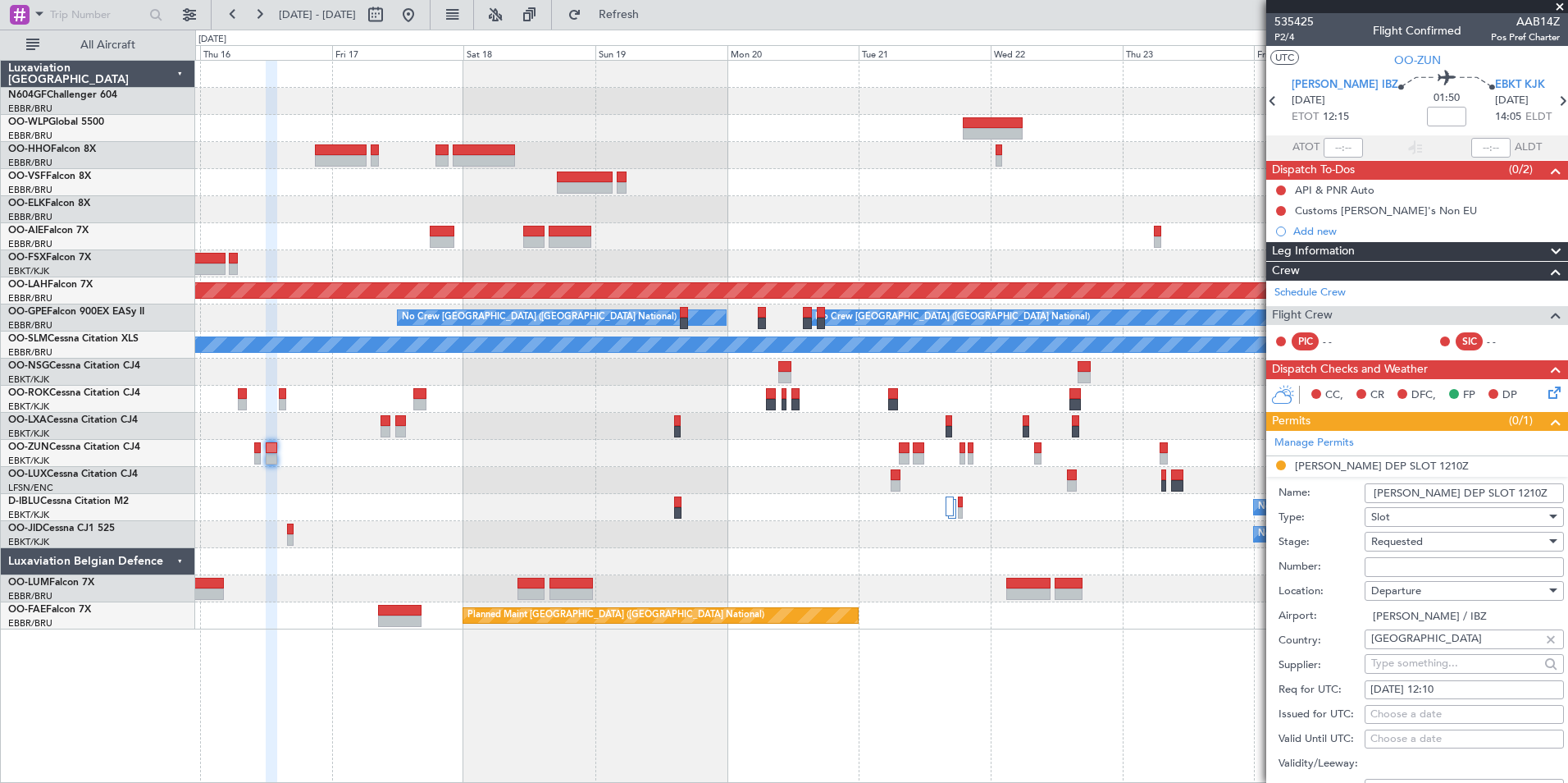
click at [1408, 570] on input "Number:" at bounding box center [1464, 567] width 199 height 20
type input "Approved"
click at [1448, 537] on div "Requested" at bounding box center [1459, 542] width 174 height 25
click at [1421, 660] on span "Received OK" at bounding box center [1458, 665] width 172 height 25
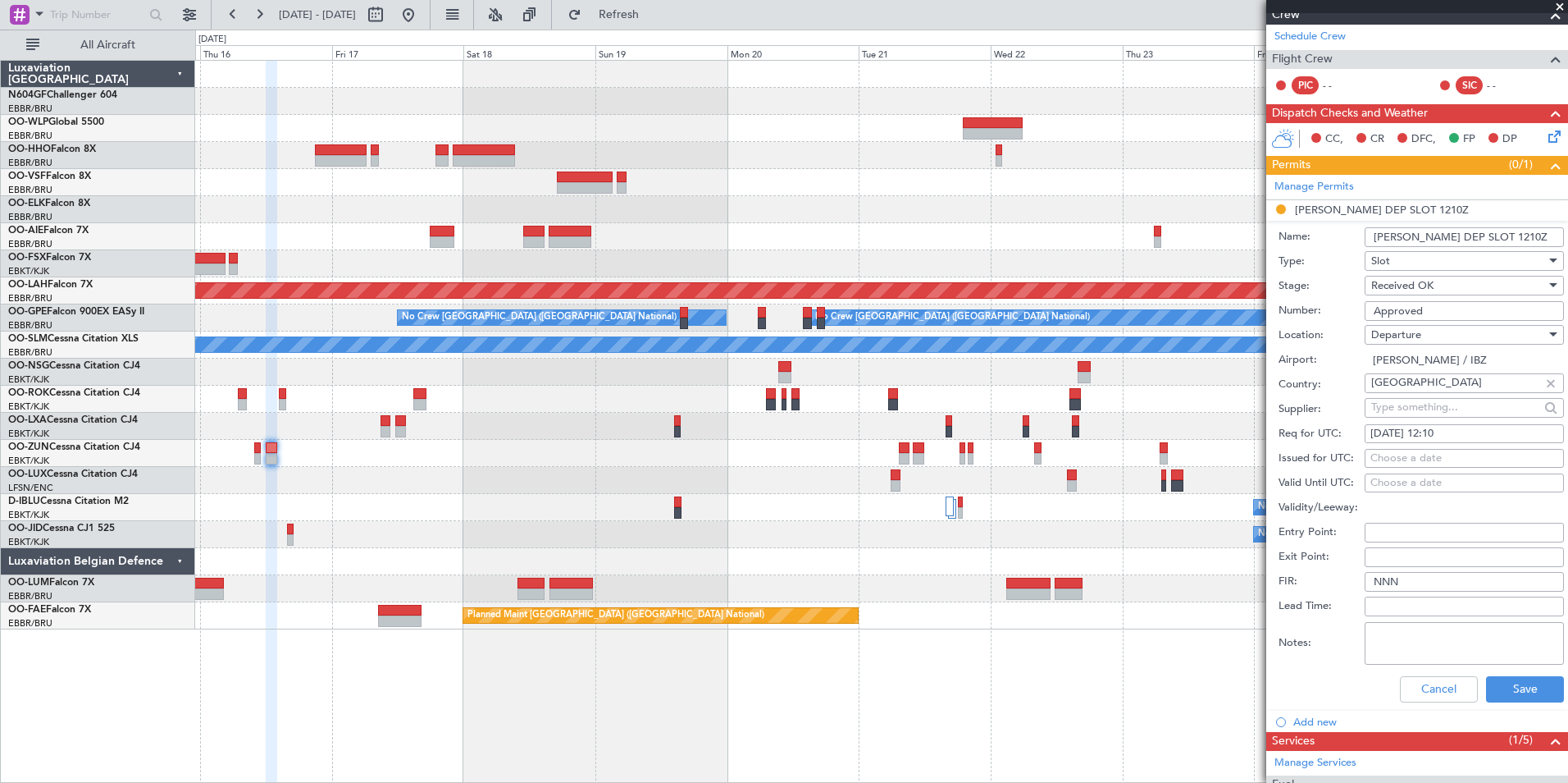
scroll to position [263, 0]
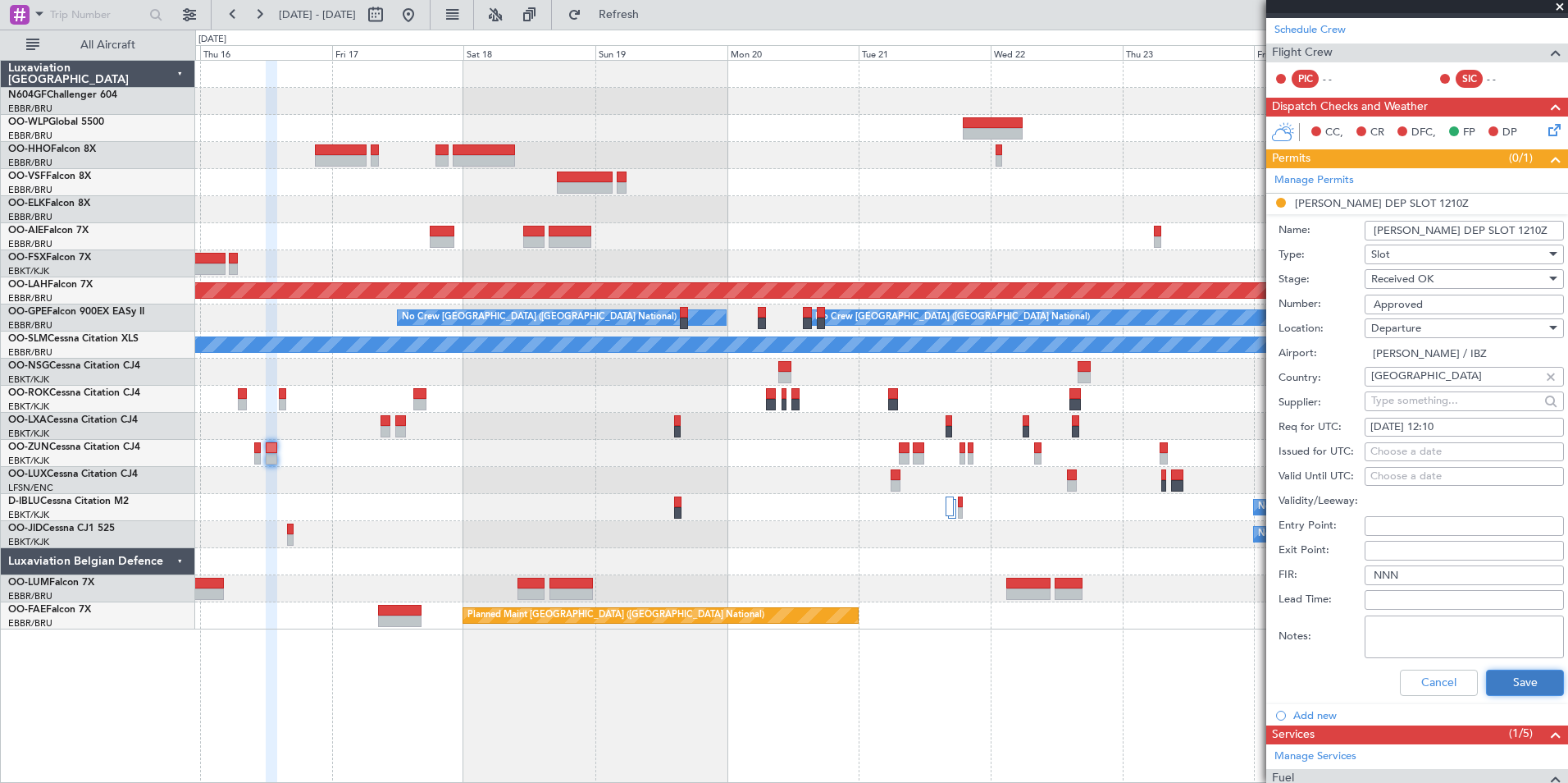
click at [1518, 680] on button "Save" at bounding box center [1524, 683] width 78 height 26
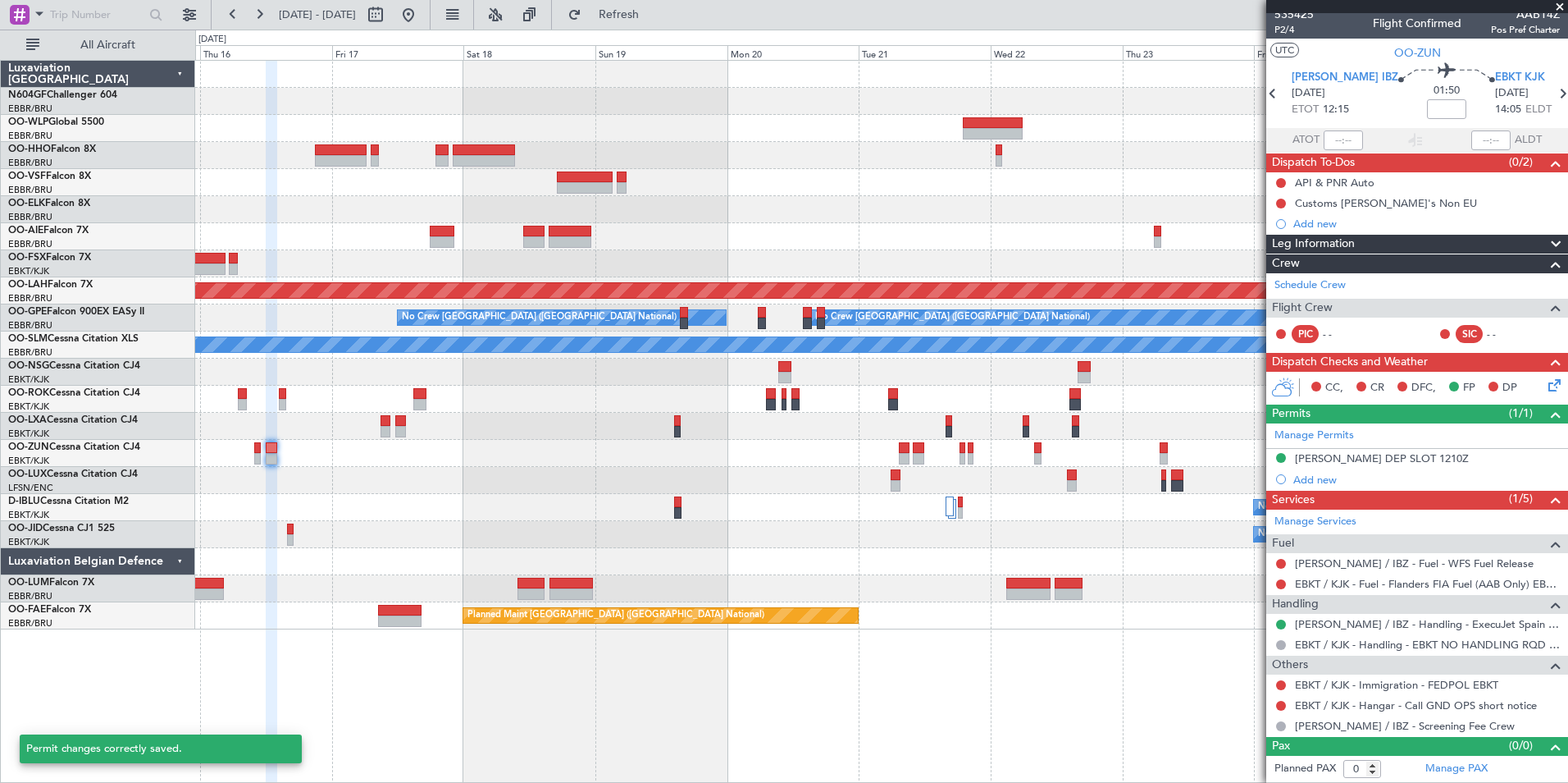
scroll to position [7, 0]
click at [1097, 669] on div "Planned Maint Alton-st Louis (St Louis Regl) No Crew Brussels (Brussels Nationa…" at bounding box center [882, 422] width 1373 height 723
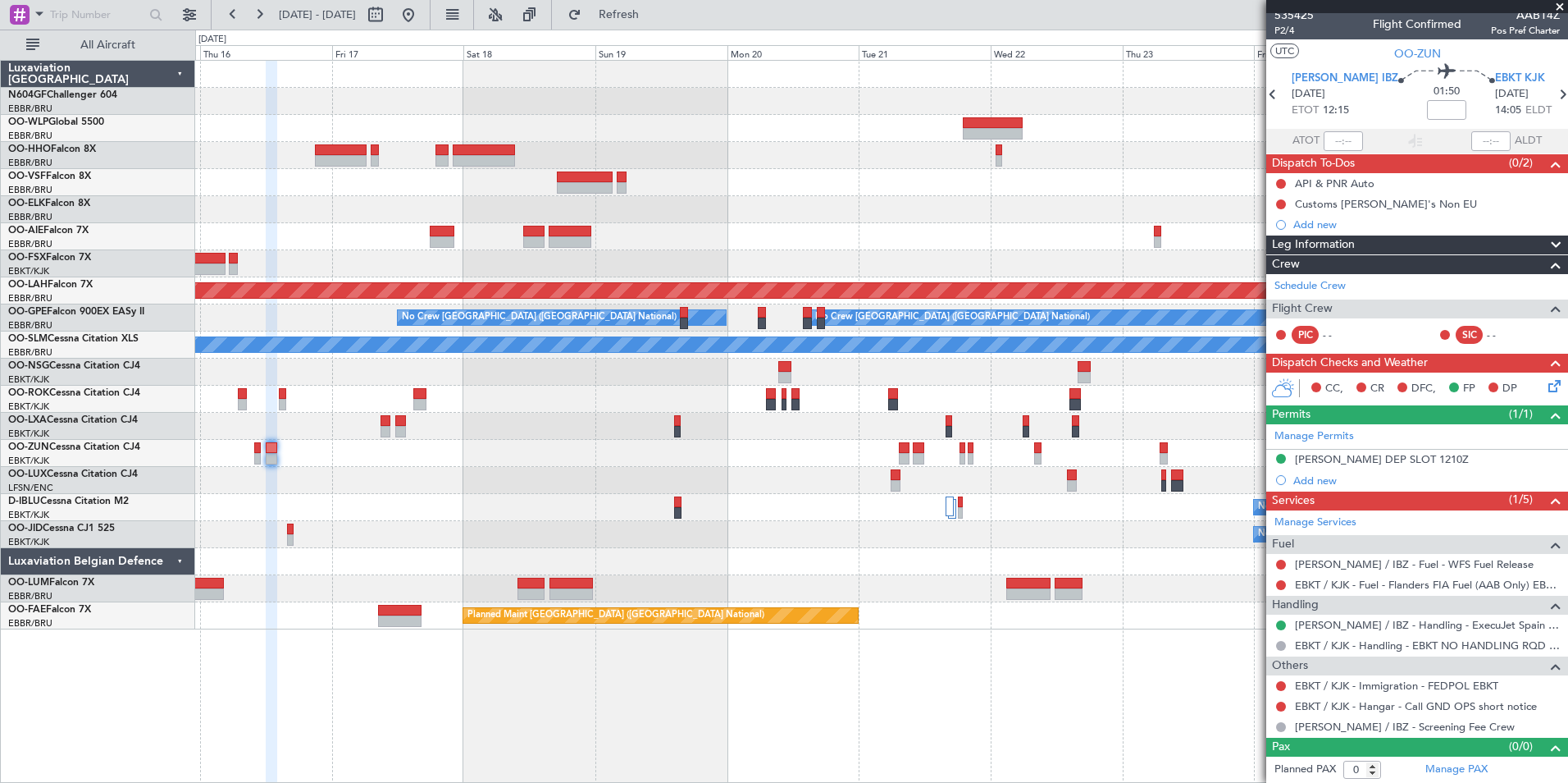
click at [473, 474] on div at bounding box center [881, 480] width 1372 height 27
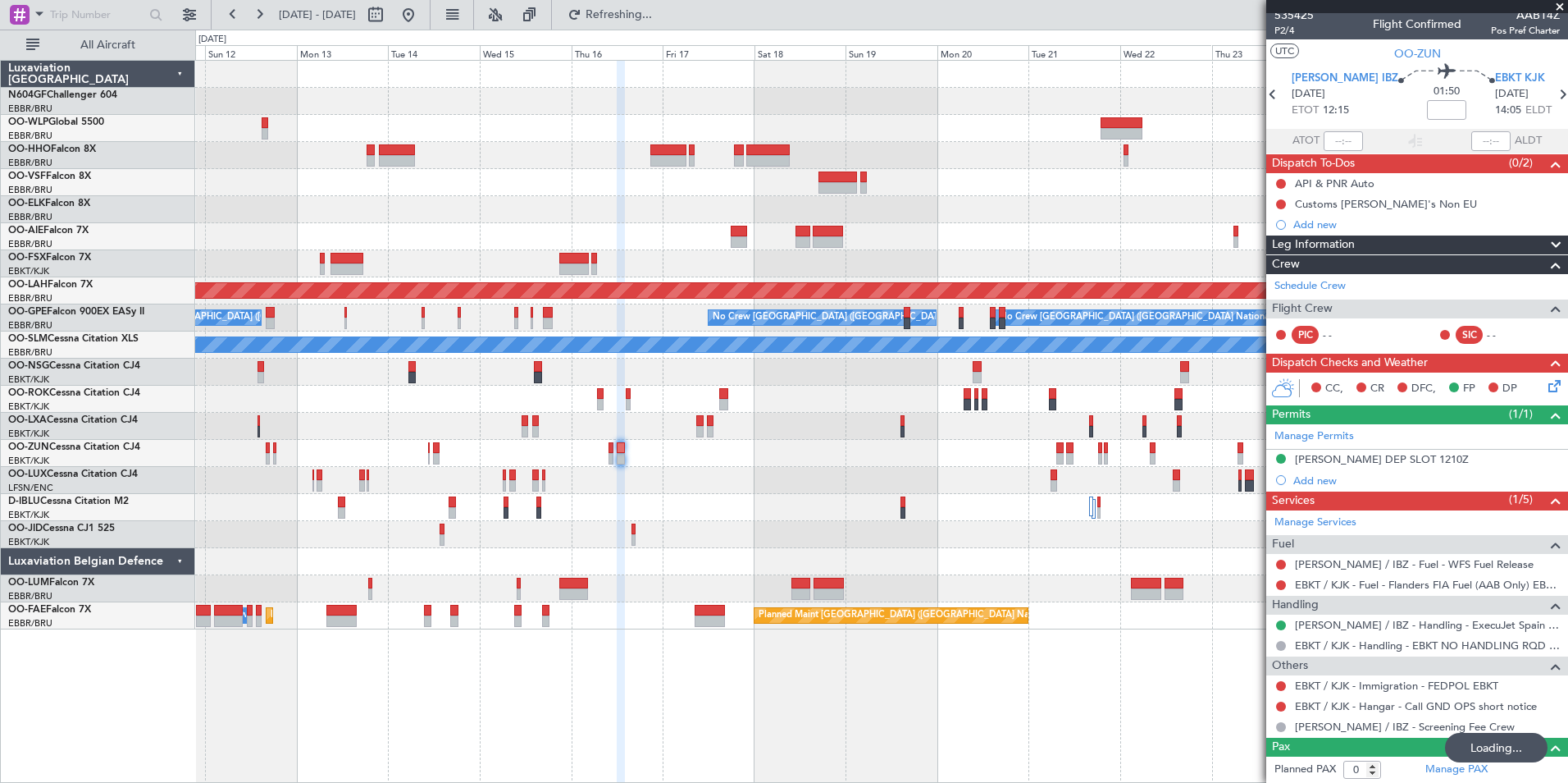
click at [665, 480] on div "Planned Maint [GEOGRAPHIC_DATA] ([GEOGRAPHIC_DATA])" at bounding box center [881, 480] width 1372 height 27
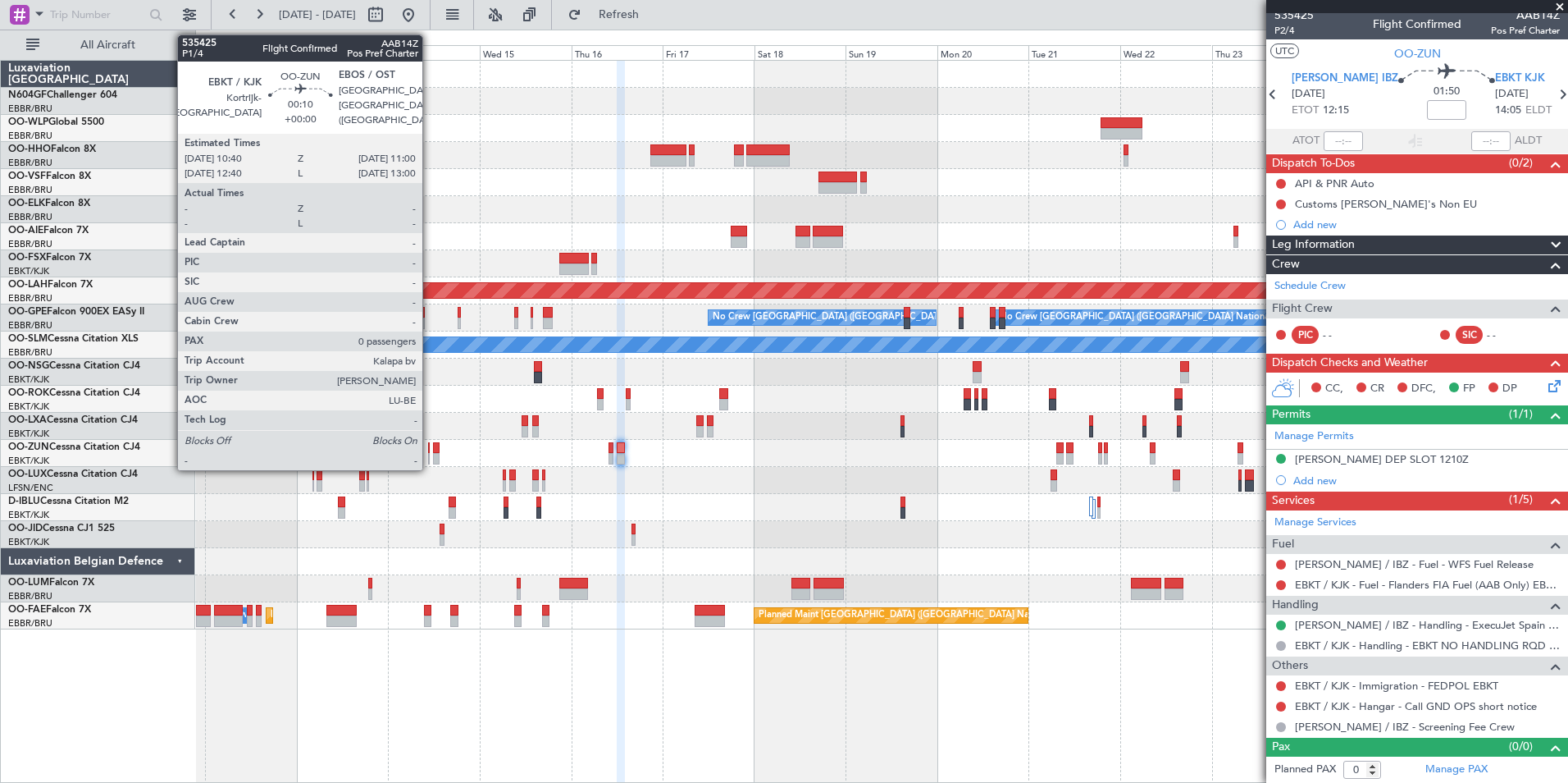
click at [654, 482] on div "Planned Maint Alton-st Louis (St Louis Regl) No Crew Brussels (Brussels Nationa…" at bounding box center [881, 345] width 1372 height 569
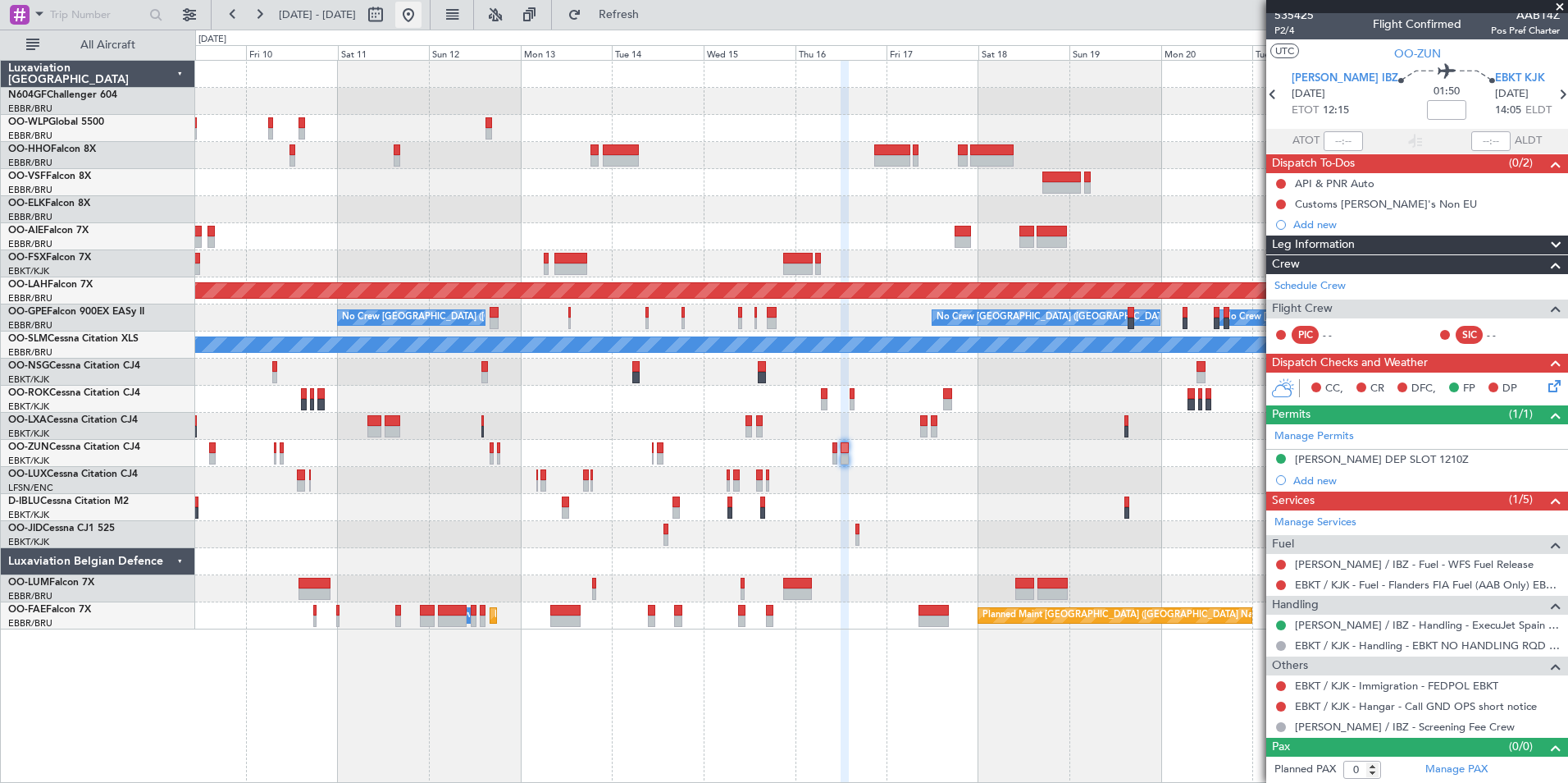
click at [421, 18] on button at bounding box center [408, 15] width 26 height 26
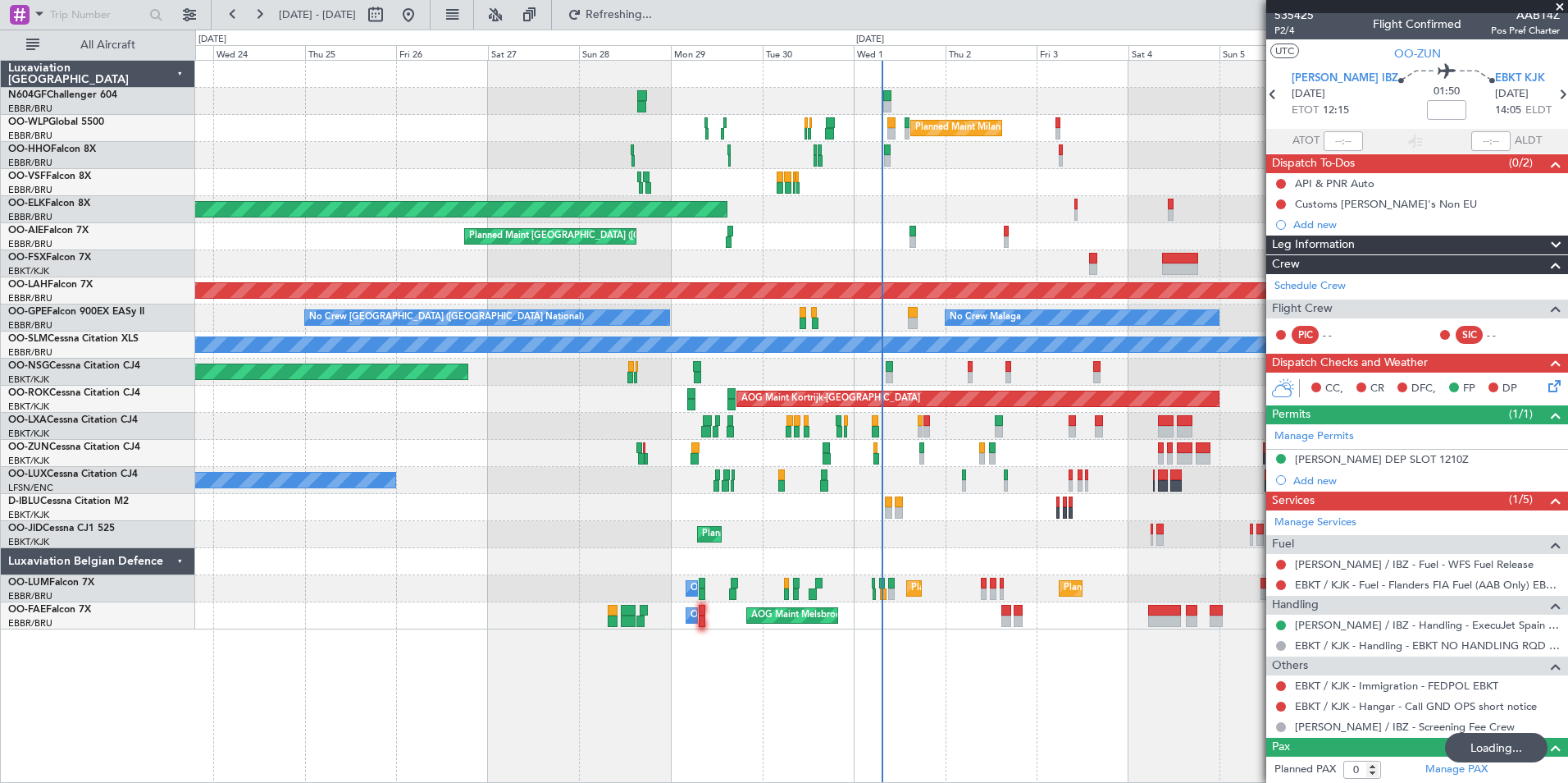
click at [927, 449] on div at bounding box center [881, 453] width 1372 height 27
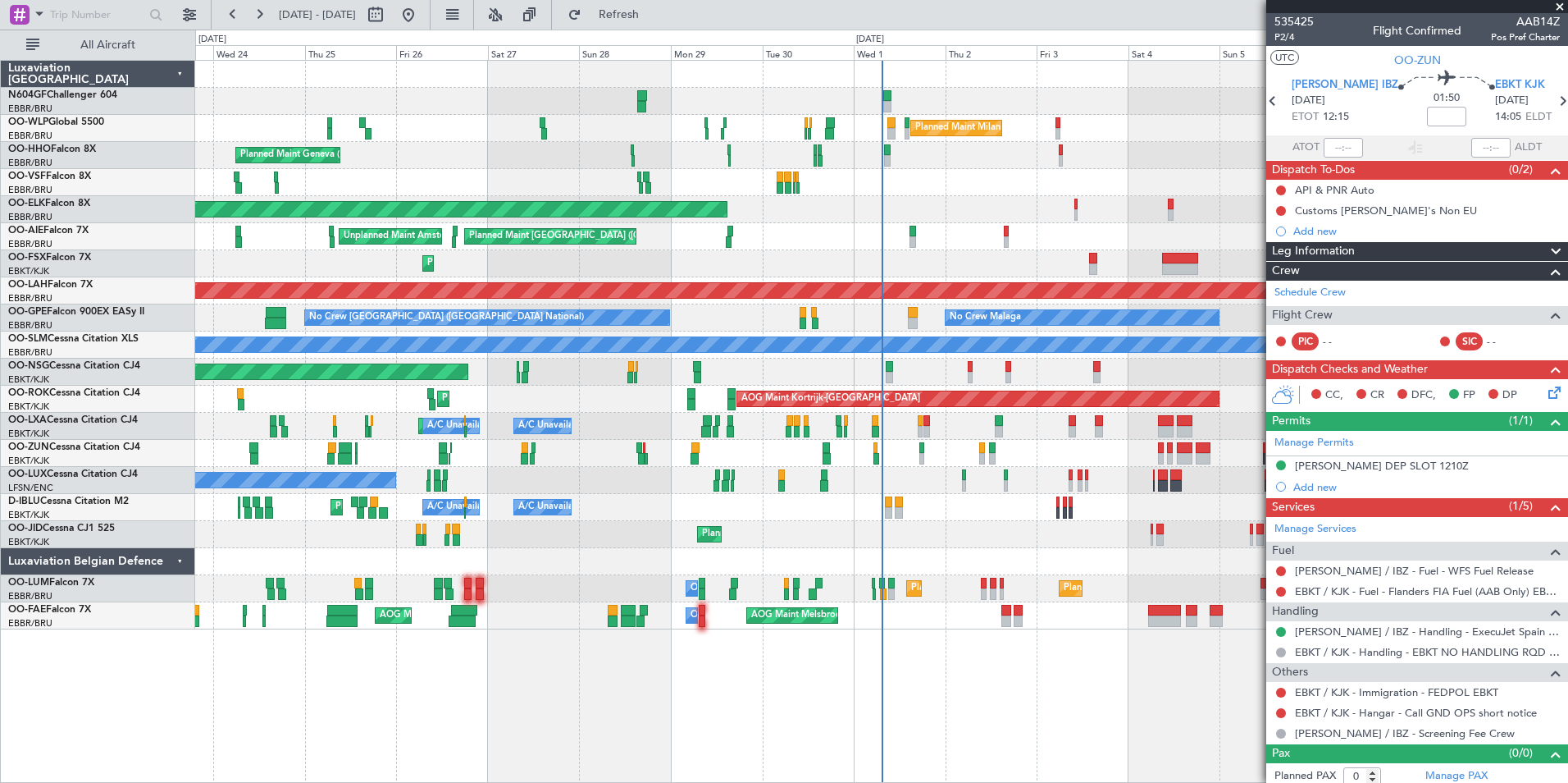
scroll to position [7, 0]
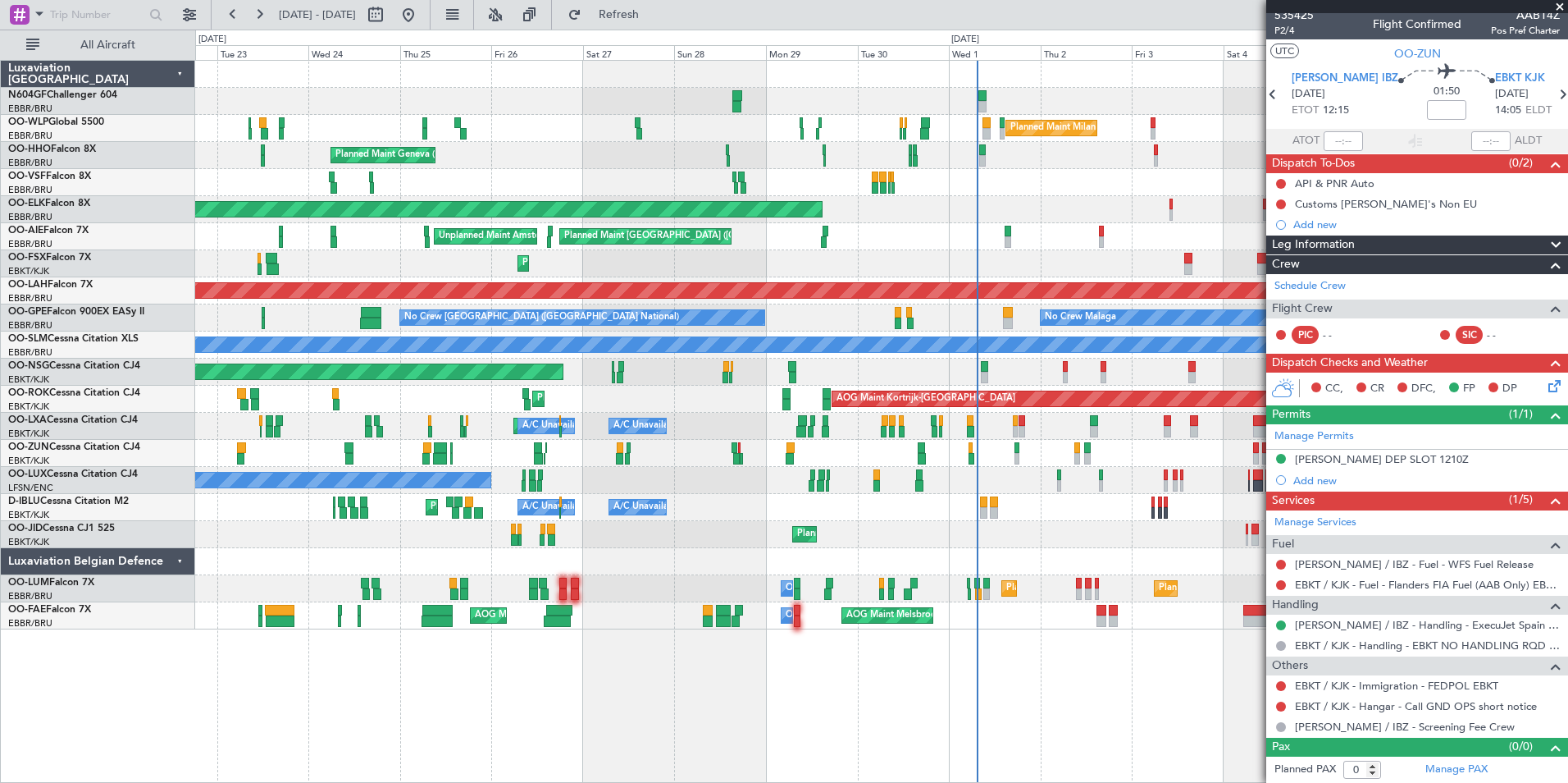
click at [811, 529] on div "Planned Maint Kortrijk-[GEOGRAPHIC_DATA]" at bounding box center [881, 534] width 1372 height 27
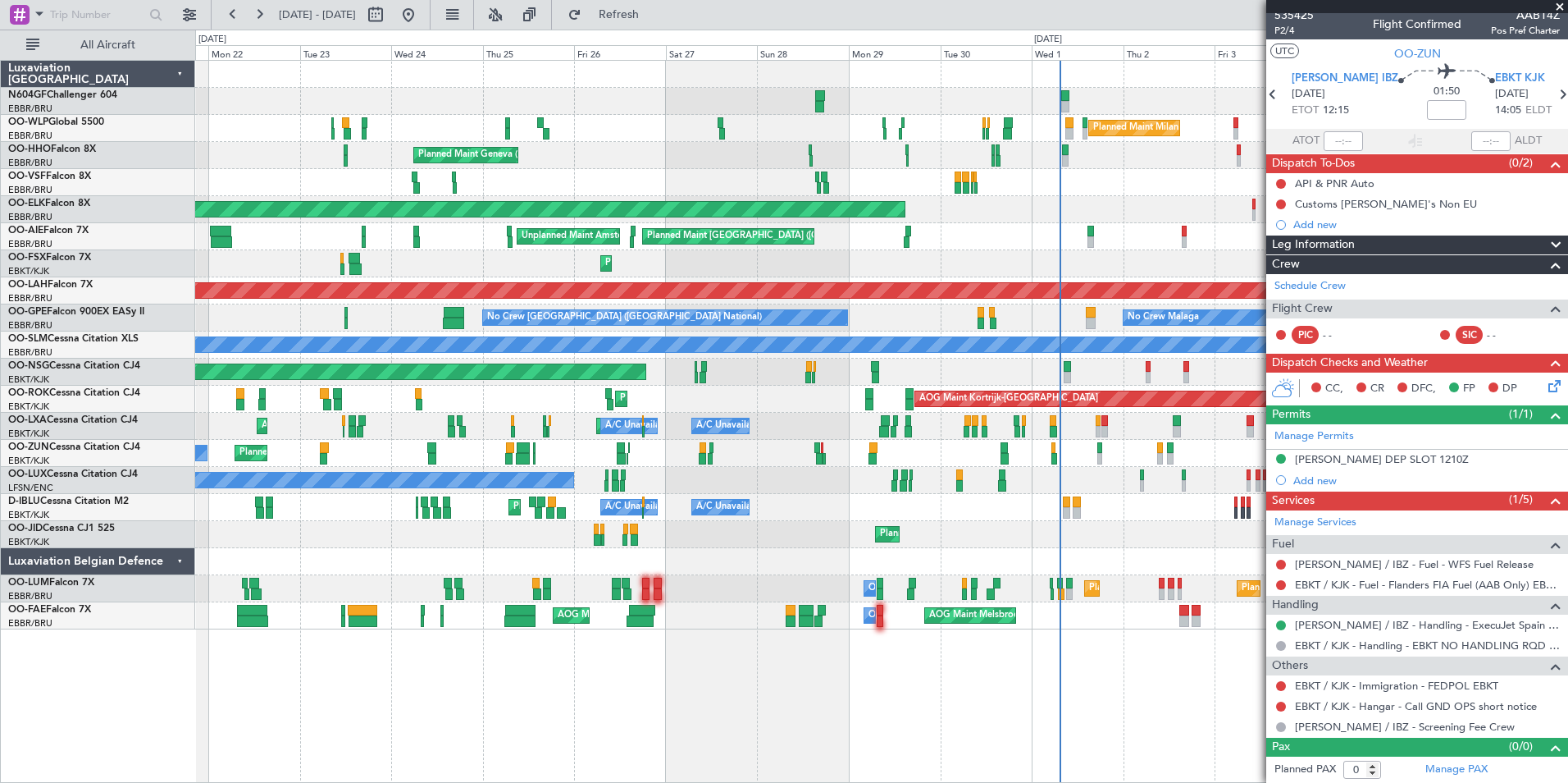
click at [978, 536] on div "Planned Maint Kortrijk-[GEOGRAPHIC_DATA]" at bounding box center [881, 534] width 1372 height 27
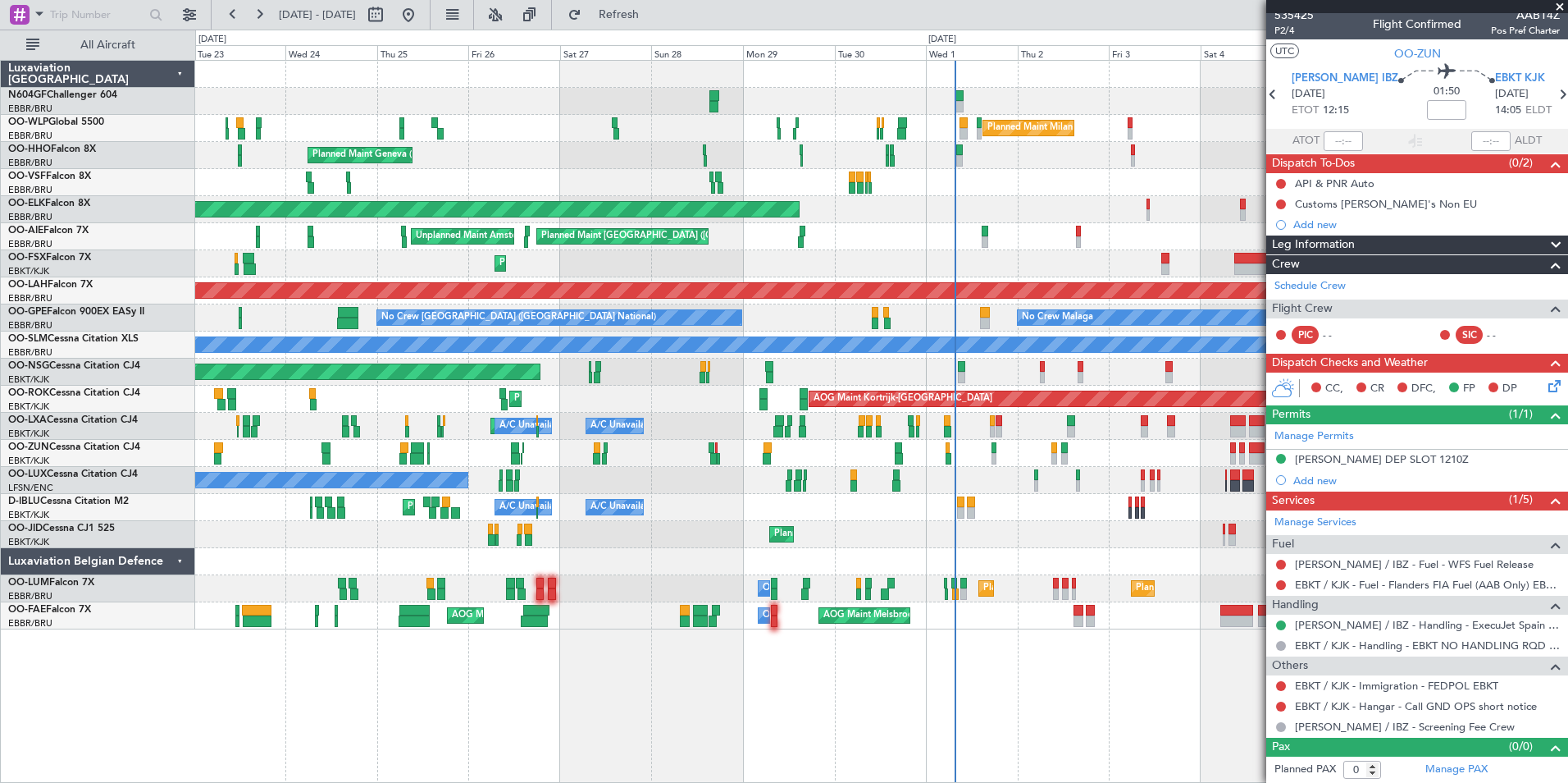
click at [1000, 357] on div "Planned Maint Milan (Linate) Planned Maint Geneva ([GEOGRAPHIC_DATA]) AOG Maint…" at bounding box center [881, 345] width 1372 height 569
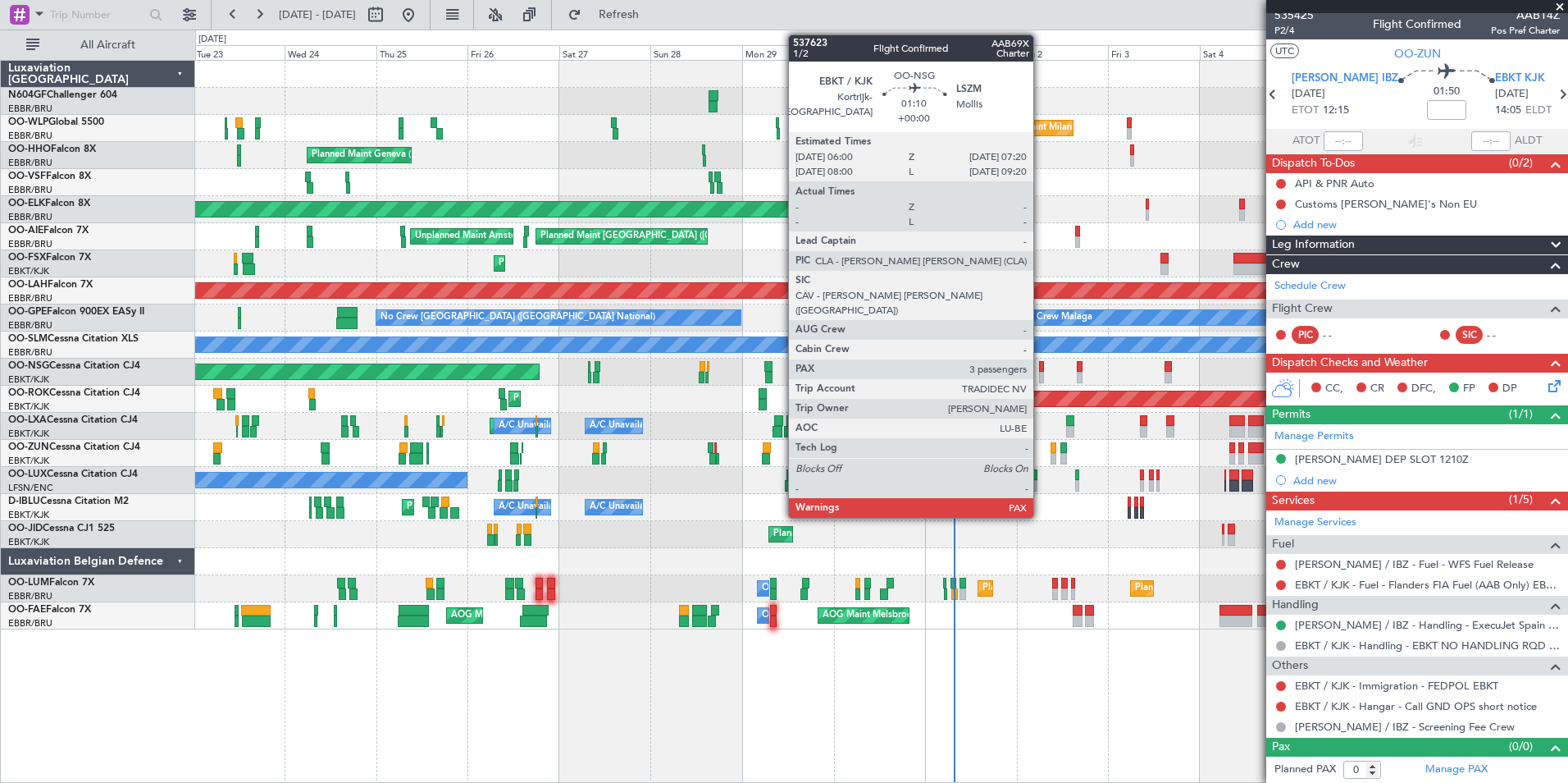
click at [1040, 371] on div at bounding box center [1041, 377] width 6 height 12
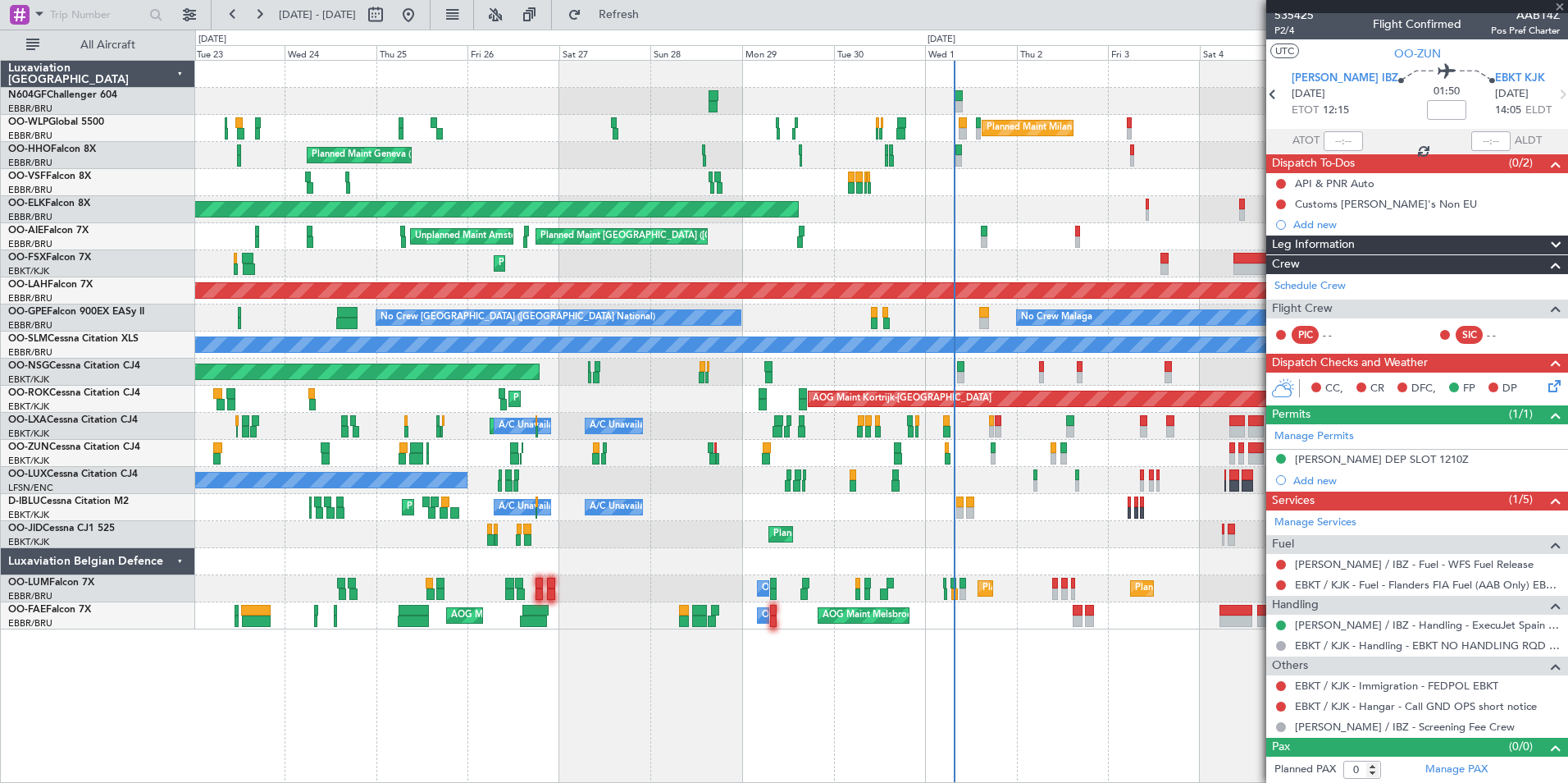
type input "3"
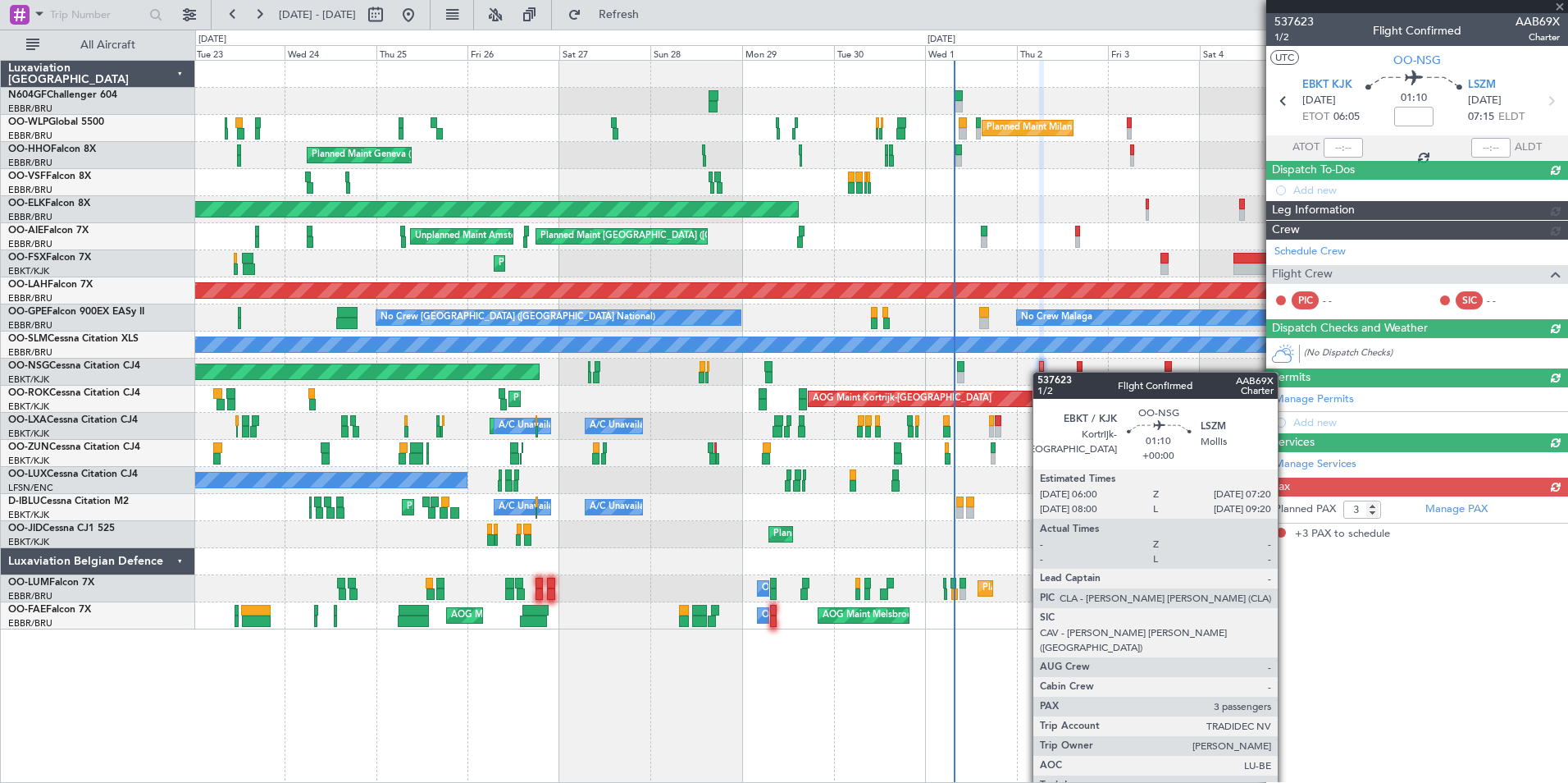
scroll to position [0, 0]
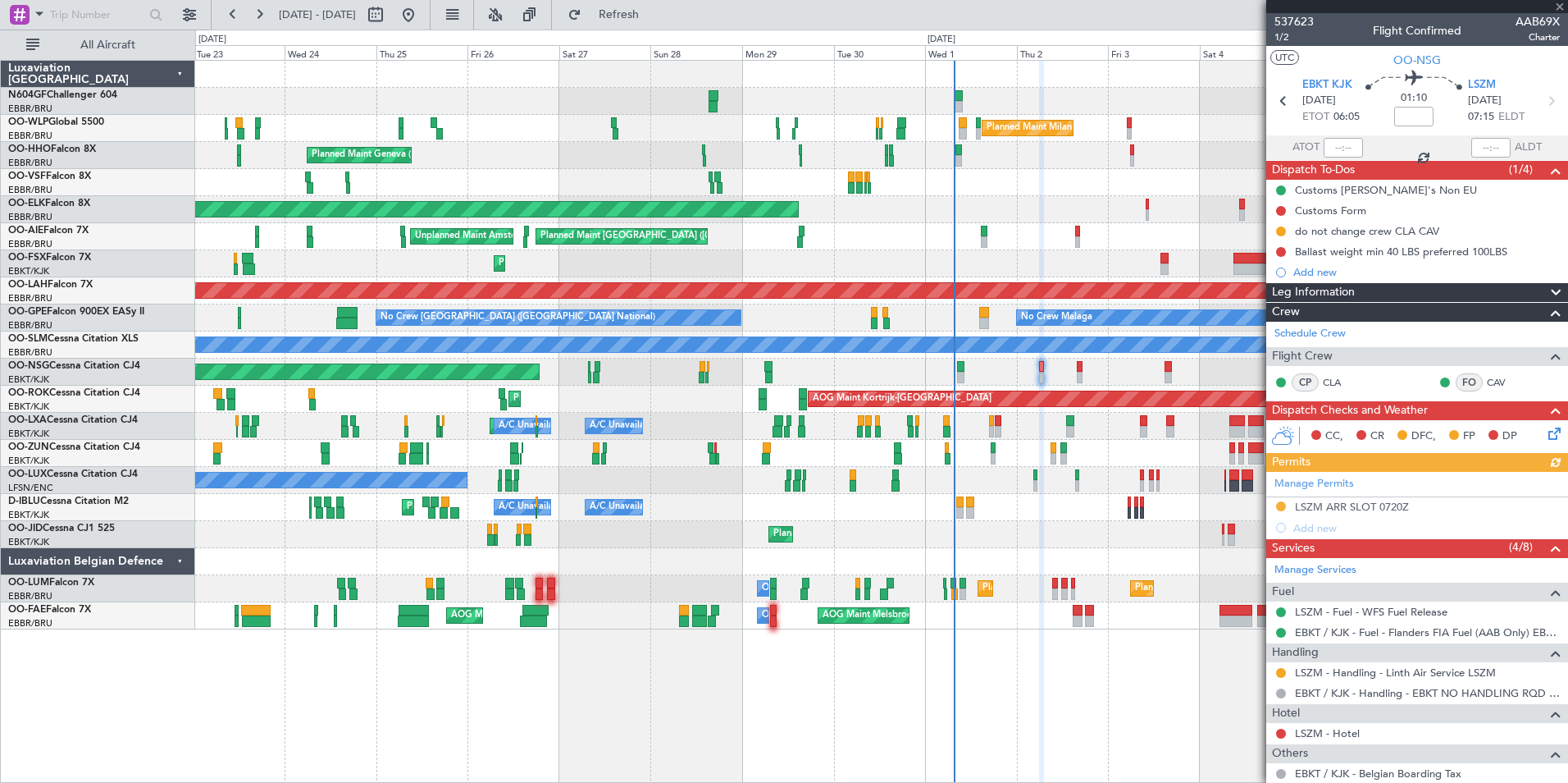
click at [1361, 506] on div "Manage Permits LSZM ARR SLOT 0720Z Add new" at bounding box center [1417, 505] width 302 height 67
click at [1405, 505] on div "LSZM ARR SLOT 0720Z" at bounding box center [1352, 506] width 114 height 14
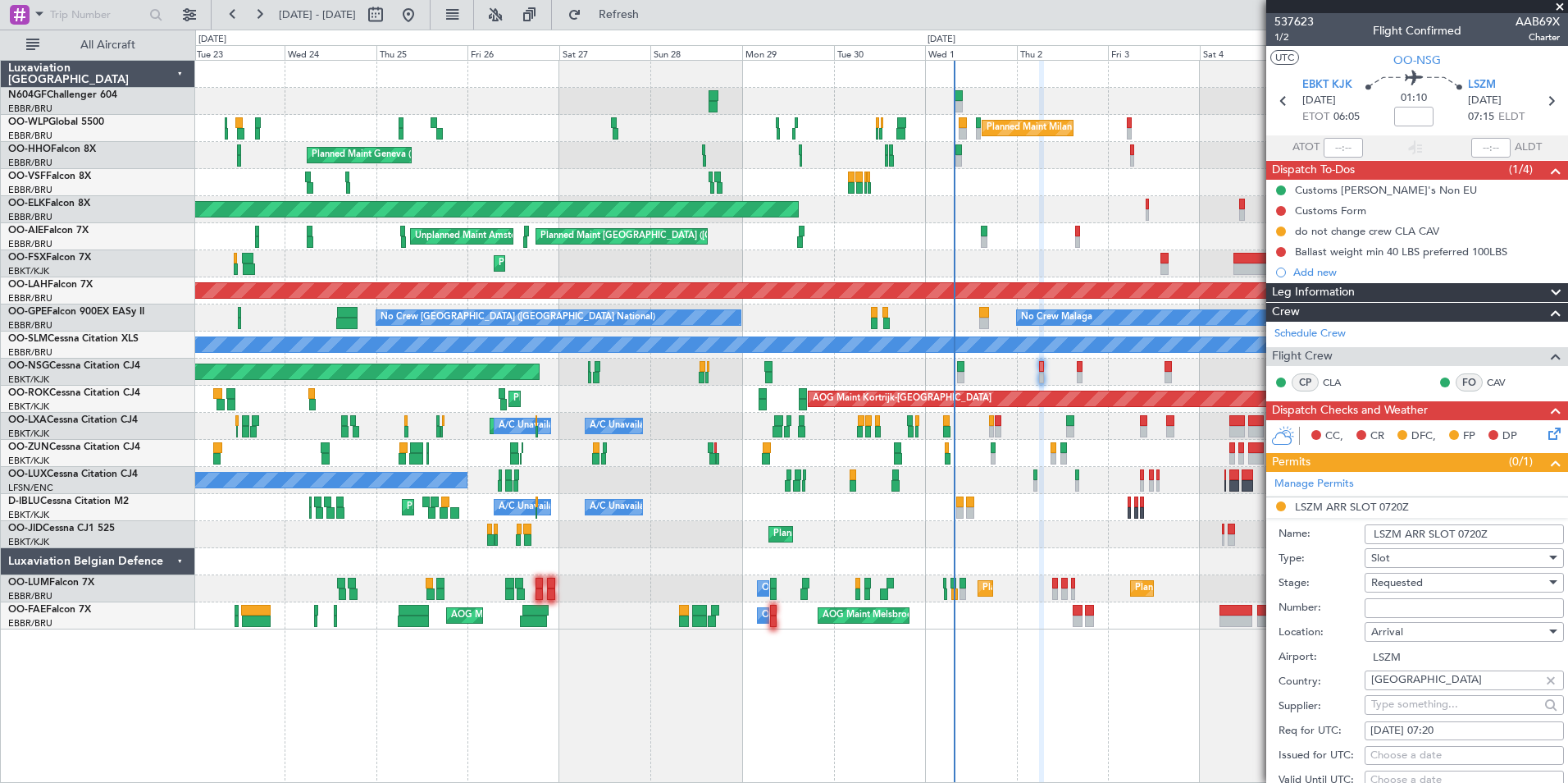
click at [1421, 608] on input "Number:" at bounding box center [1464, 608] width 199 height 20
type input "Approved"
click at [1451, 581] on div "Requested" at bounding box center [1459, 583] width 174 height 25
click at [1436, 705] on span "Received OK" at bounding box center [1458, 714] width 172 height 25
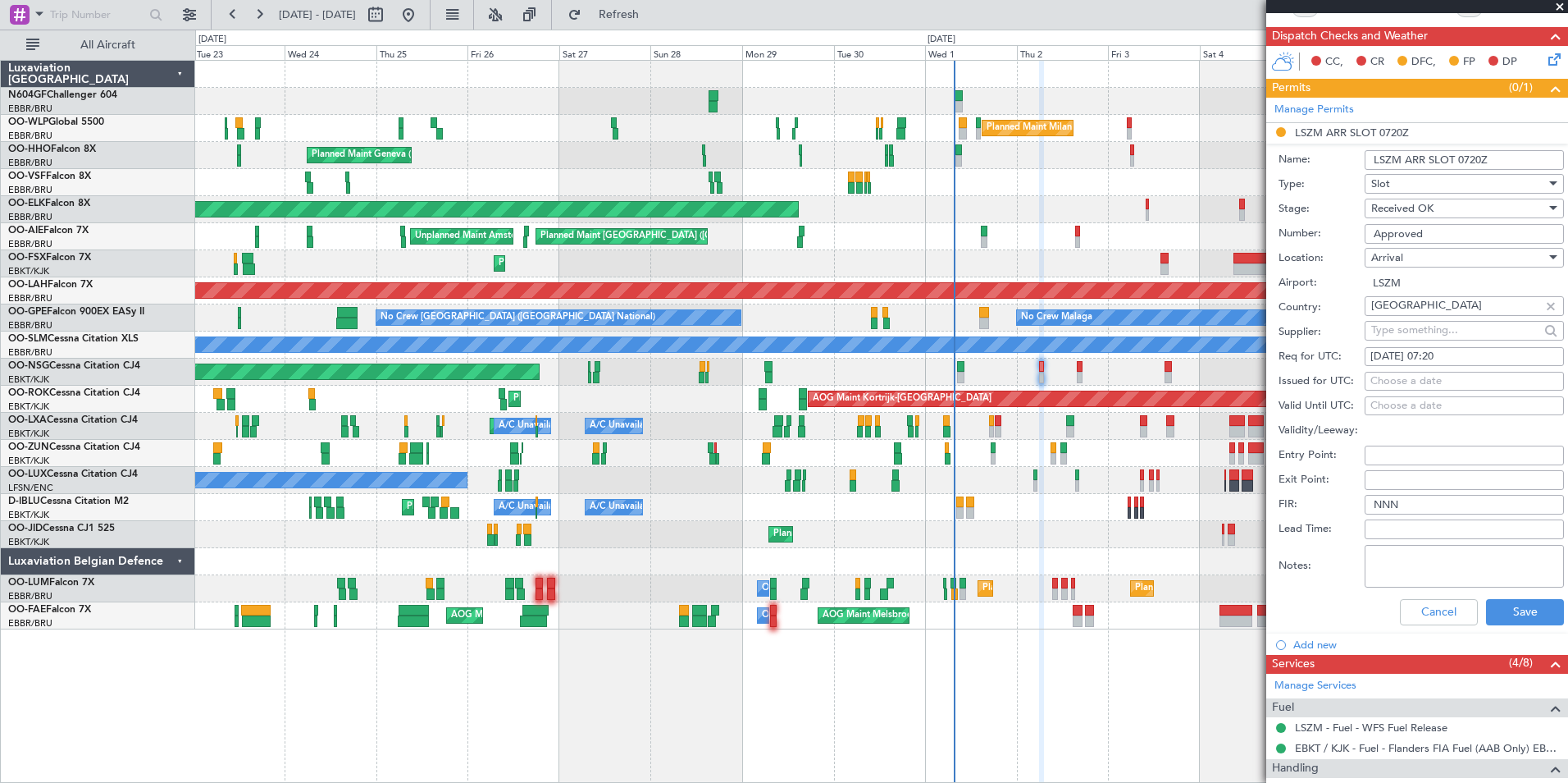
scroll to position [376, 0]
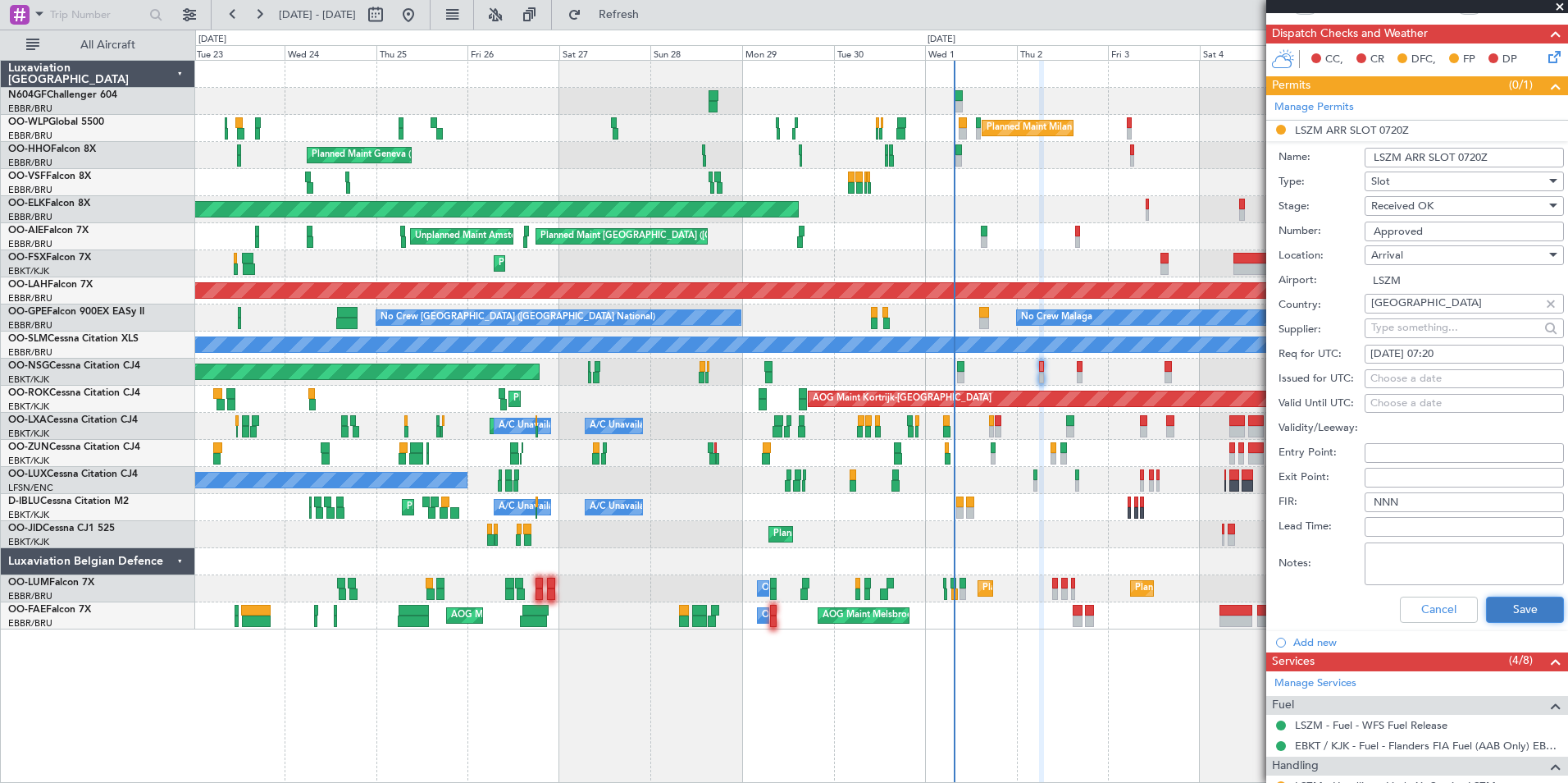
click at [1517, 607] on button "Save" at bounding box center [1524, 609] width 78 height 26
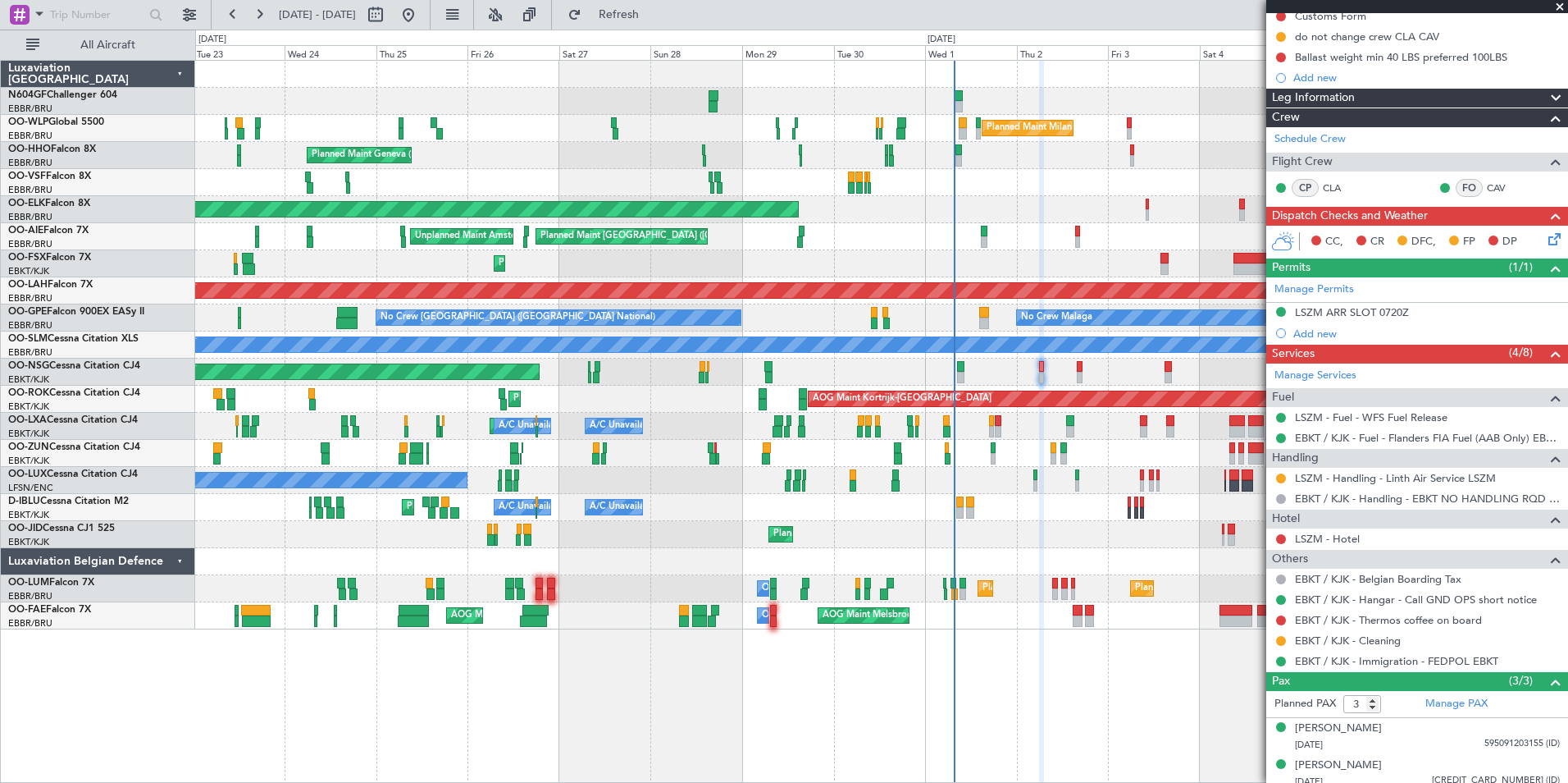
scroll to position [240, 0]
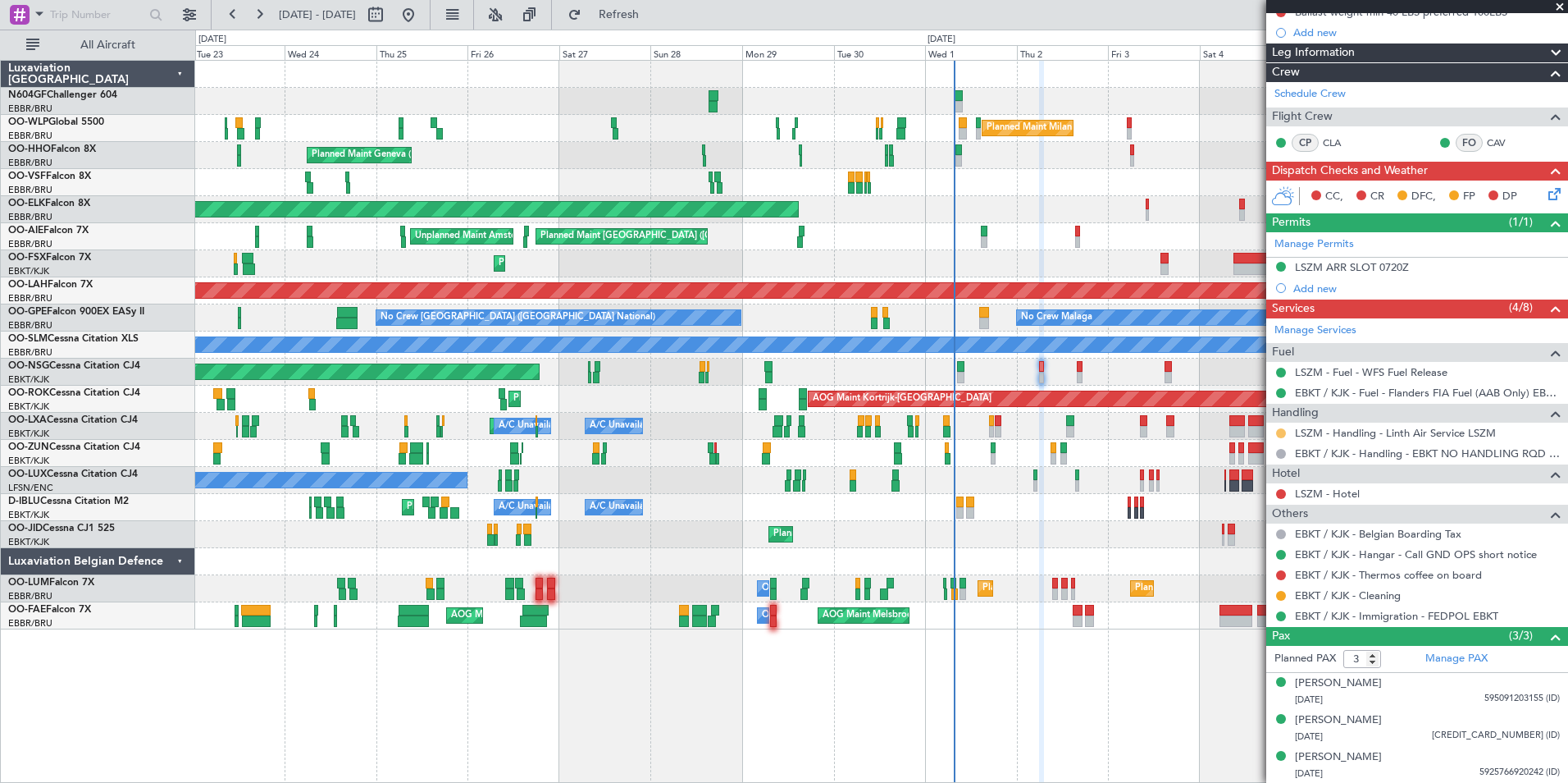
click at [1280, 437] on mat-tooltip-component "Requested" at bounding box center [1282, 459] width 74 height 44
click at [1282, 434] on button at bounding box center [1281, 433] width 10 height 10
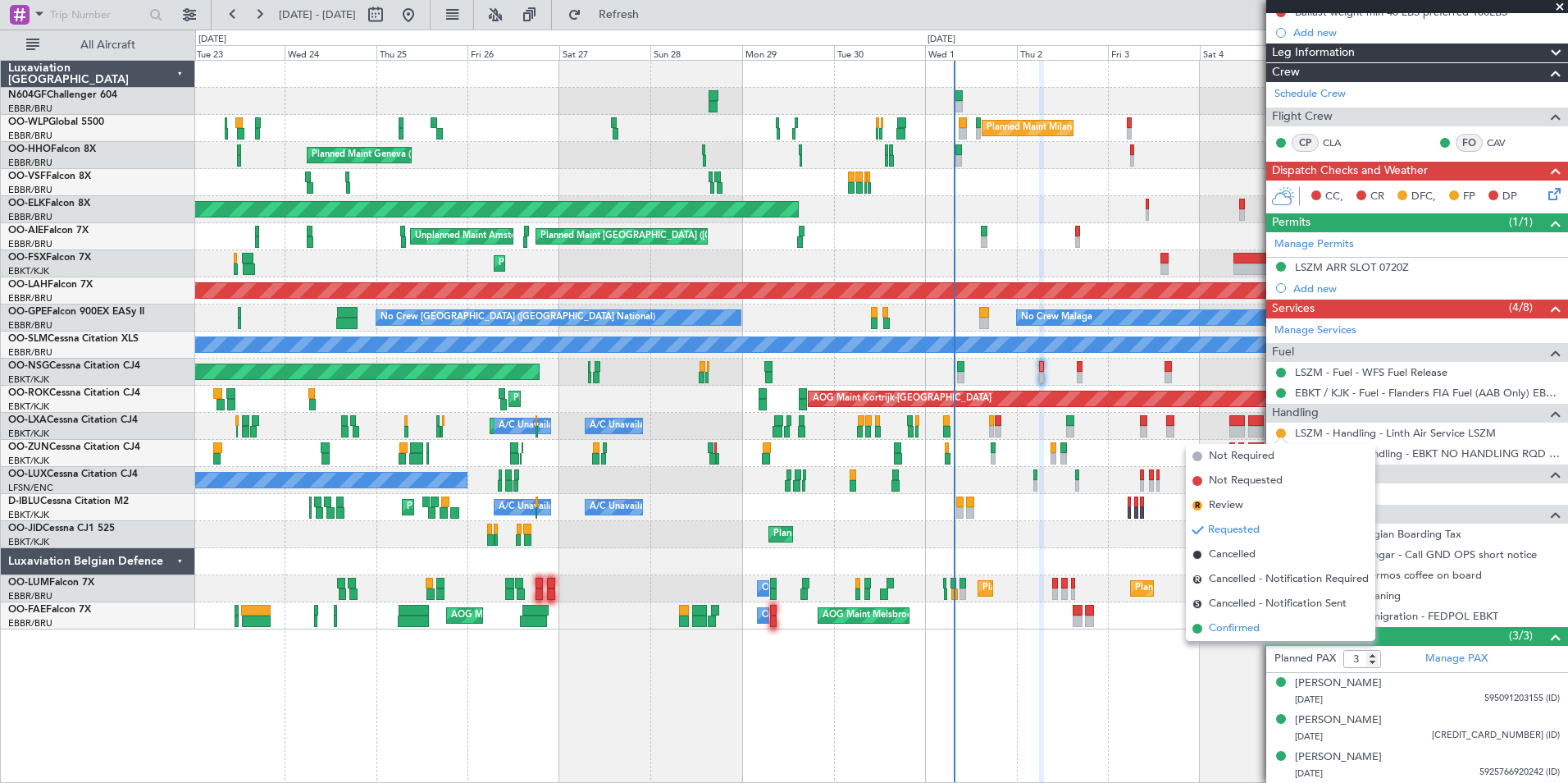
click at [1274, 627] on li "Confirmed" at bounding box center [1281, 628] width 189 height 25
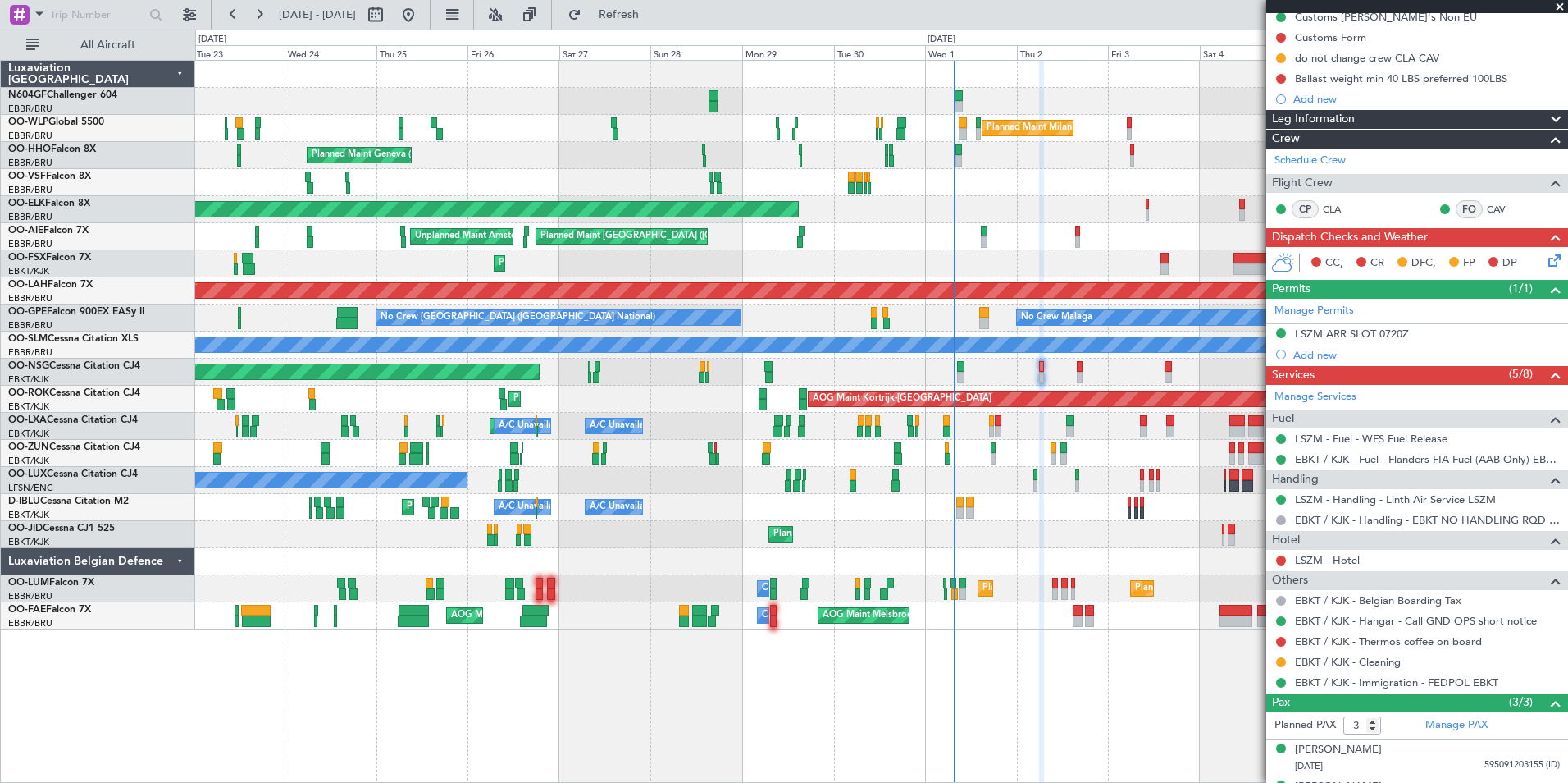
scroll to position [0, 0]
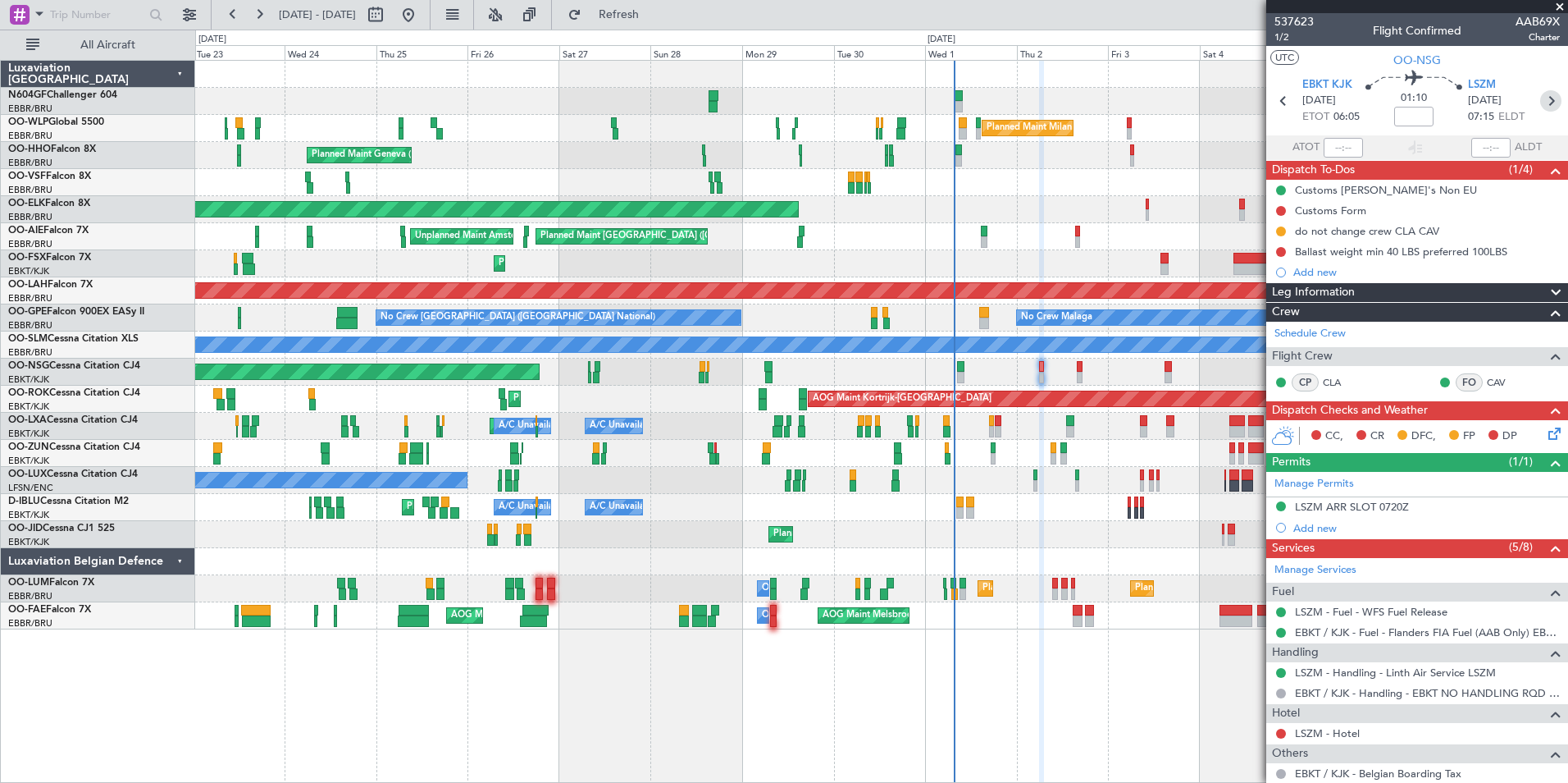
click at [1540, 96] on icon at bounding box center [1551, 101] width 21 height 21
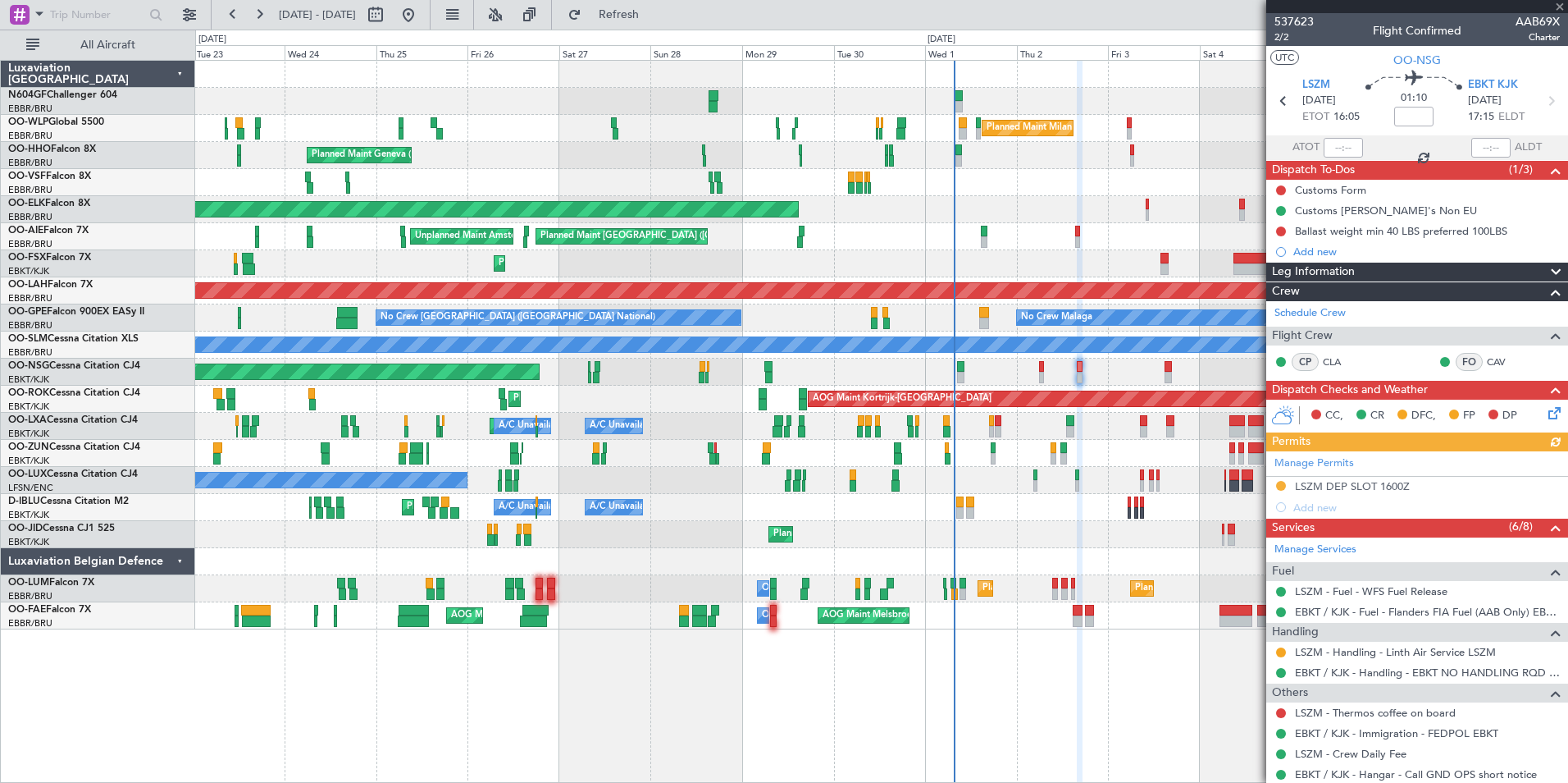
click at [1333, 481] on div "Manage Permits LSZM DEP SLOT 1600Z Add new" at bounding box center [1417, 484] width 302 height 67
click at [1366, 487] on div "Manage Permits LSZM DEP SLOT 1600Z Add new" at bounding box center [1417, 484] width 302 height 67
click at [1393, 489] on div "LSZM DEP SLOT 1600Z" at bounding box center [1352, 486] width 114 height 14
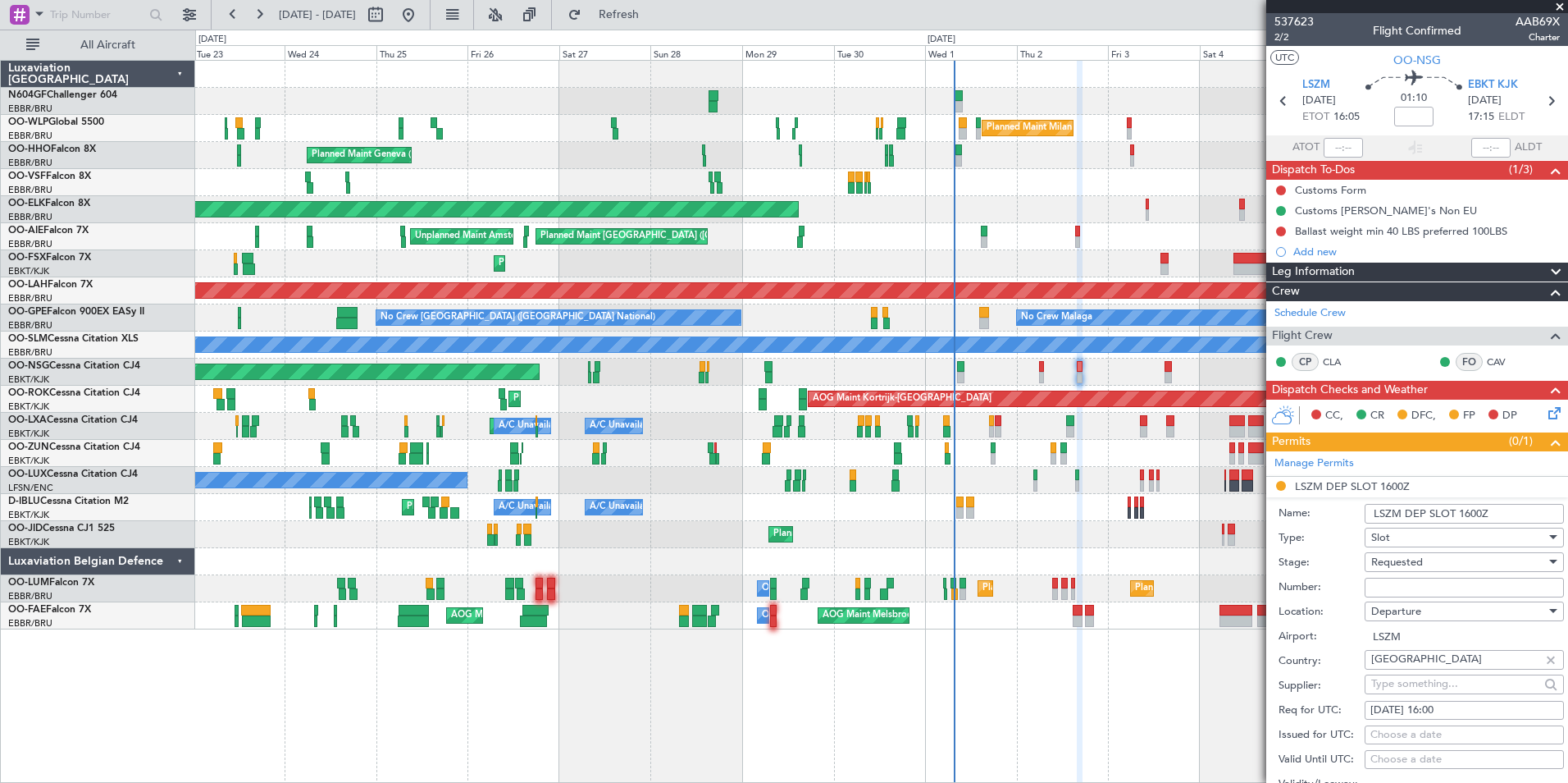
click at [1414, 575] on div "Number:" at bounding box center [1421, 587] width 286 height 25
click at [1414, 568] on span "Requested" at bounding box center [1397, 562] width 52 height 15
click at [1434, 692] on span "Received OK" at bounding box center [1458, 686] width 172 height 25
click at [1449, 583] on input "Number:" at bounding box center [1464, 587] width 199 height 20
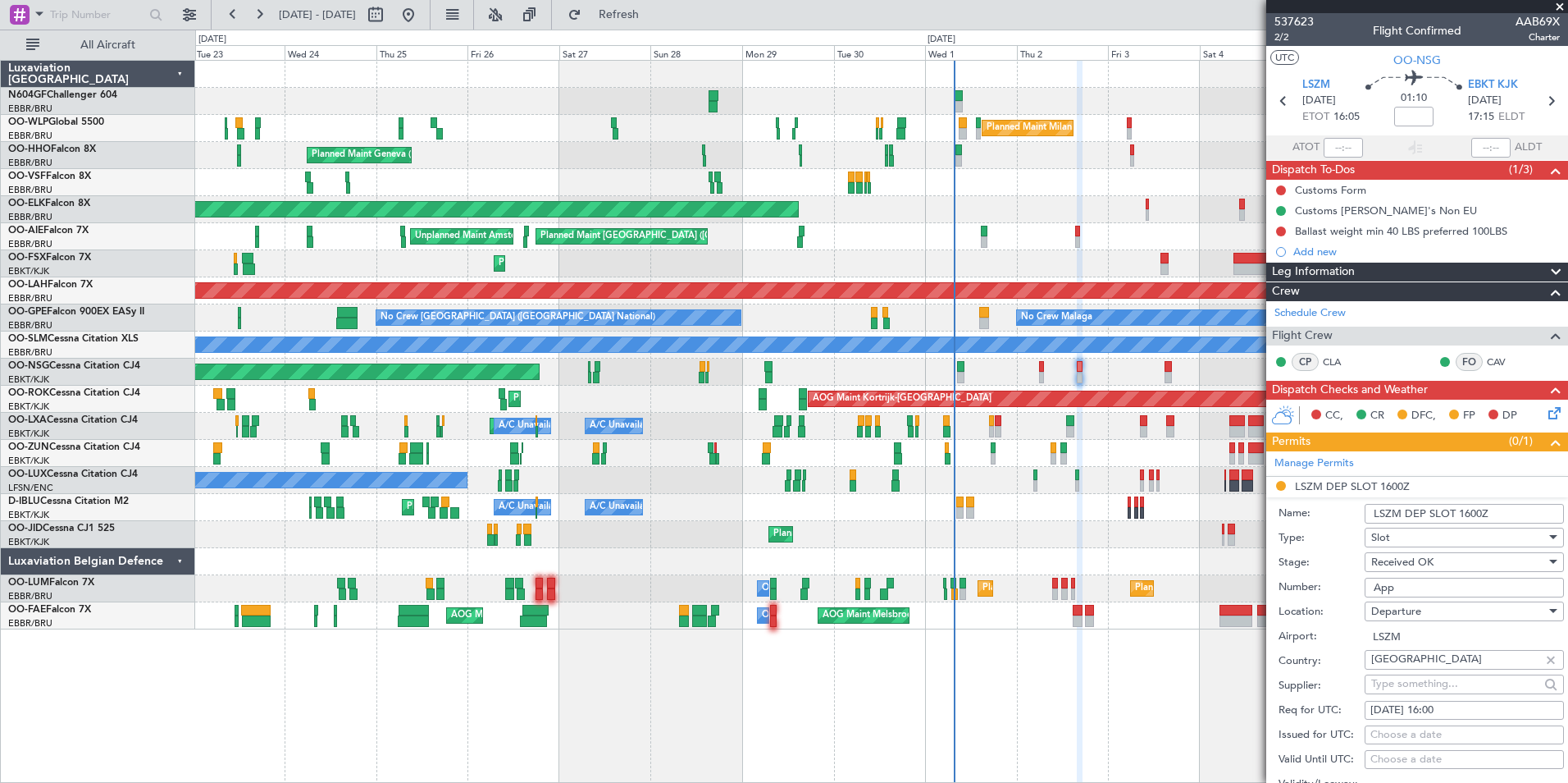
type input "Approved"
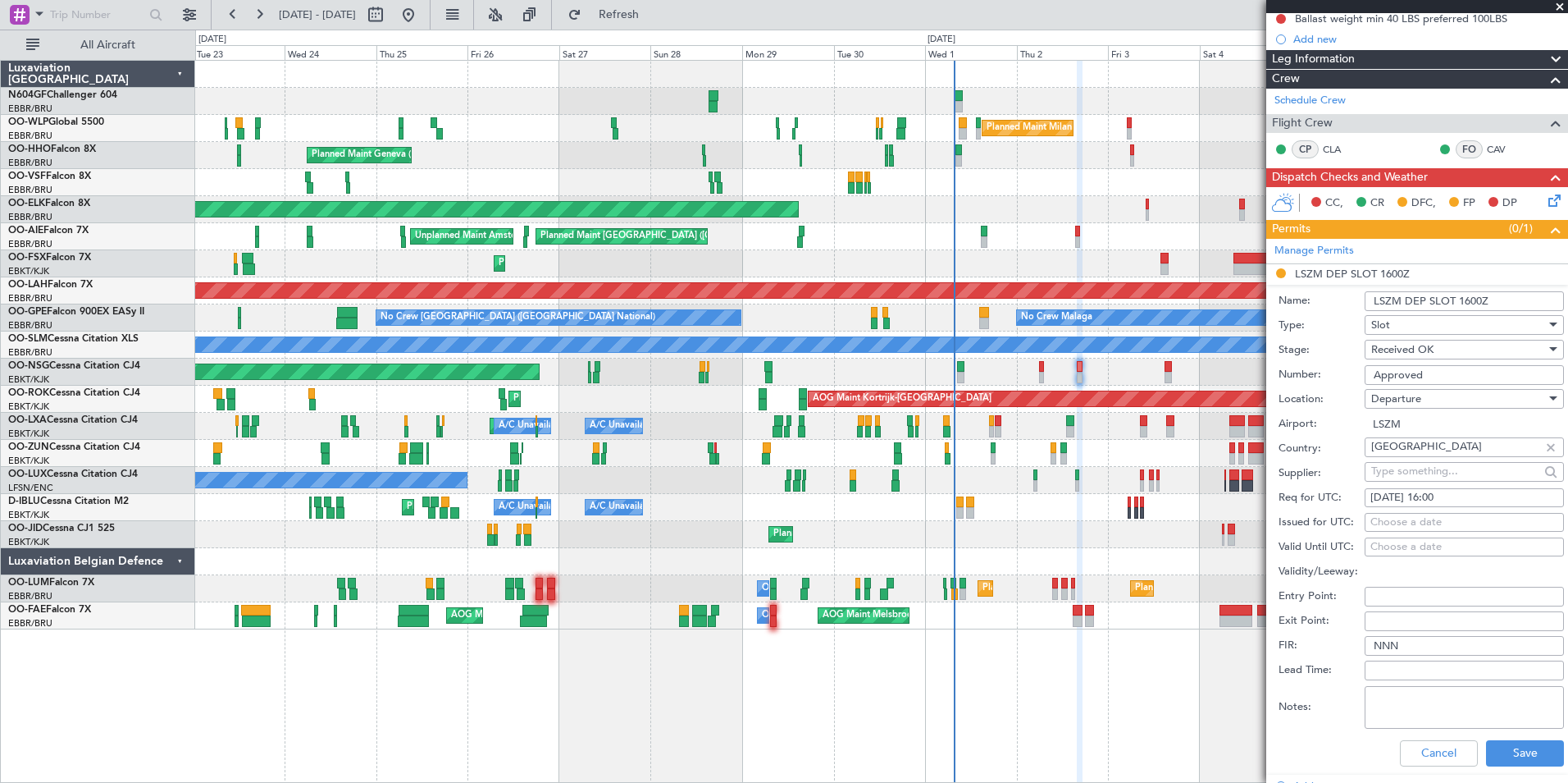
scroll to position [213, 0]
click at [1525, 754] on button "Save" at bounding box center [1524, 753] width 78 height 26
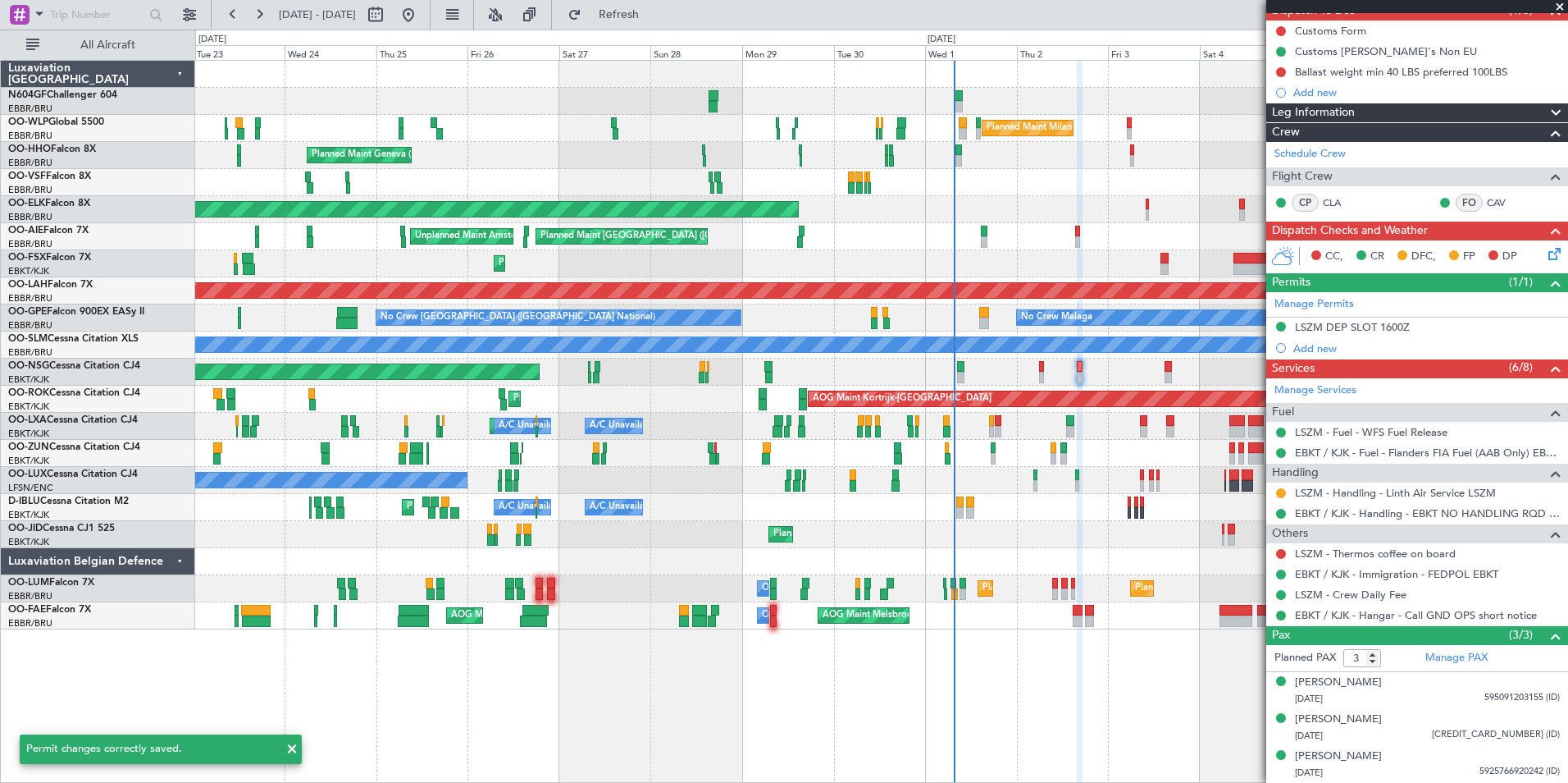
scroll to position [158, 0]
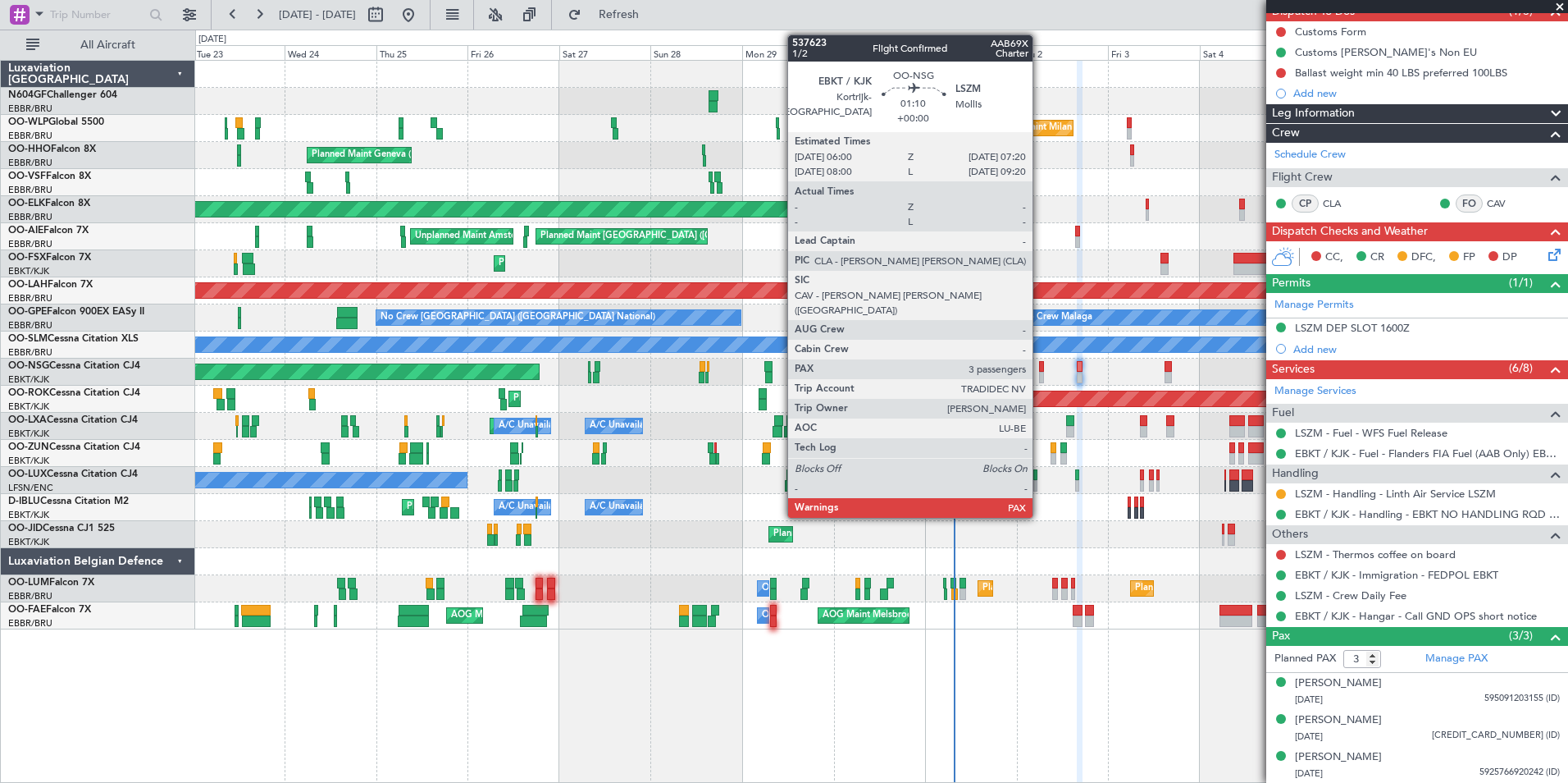
click at [1040, 374] on div at bounding box center [1041, 377] width 6 height 12
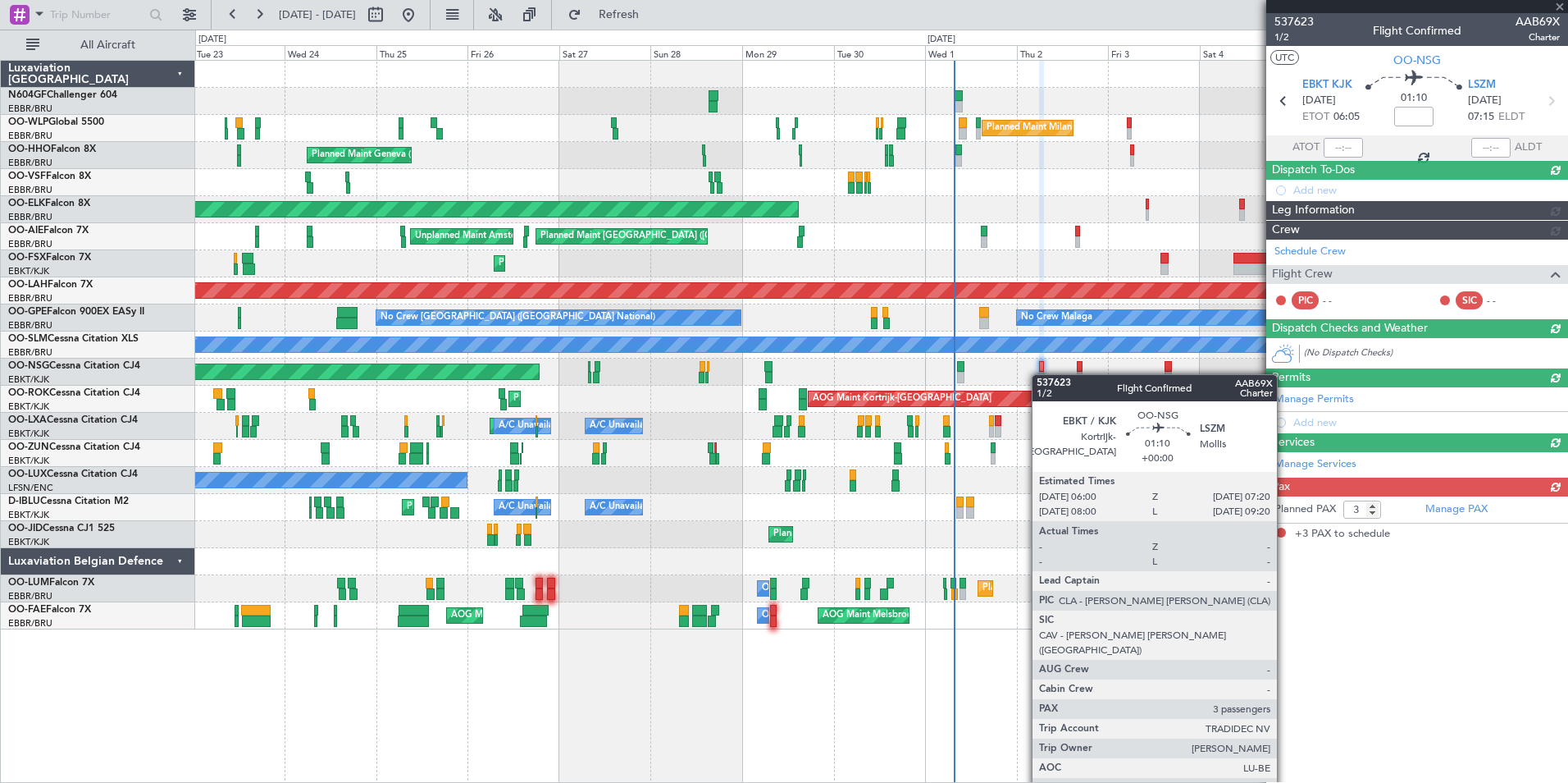
scroll to position [0, 0]
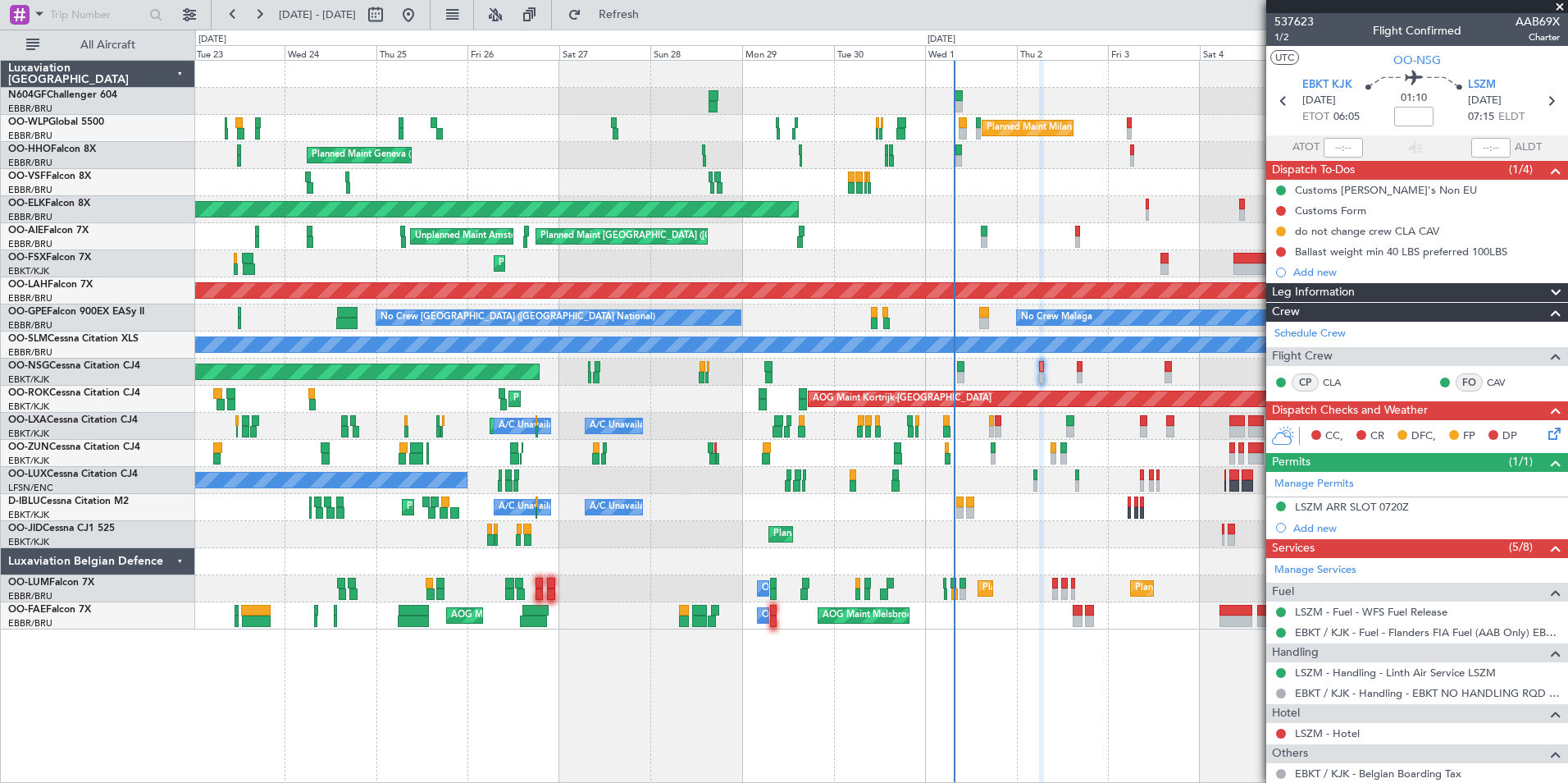
click at [1012, 206] on div "Planned Maint Kortrijk-[GEOGRAPHIC_DATA]" at bounding box center [881, 209] width 1372 height 27
click at [952, 433] on div "Planned Maint Kortrijk-Wevelgem Planned Maint Kortrijk-Wevelgem A/C Unavailable…" at bounding box center [881, 426] width 1372 height 27
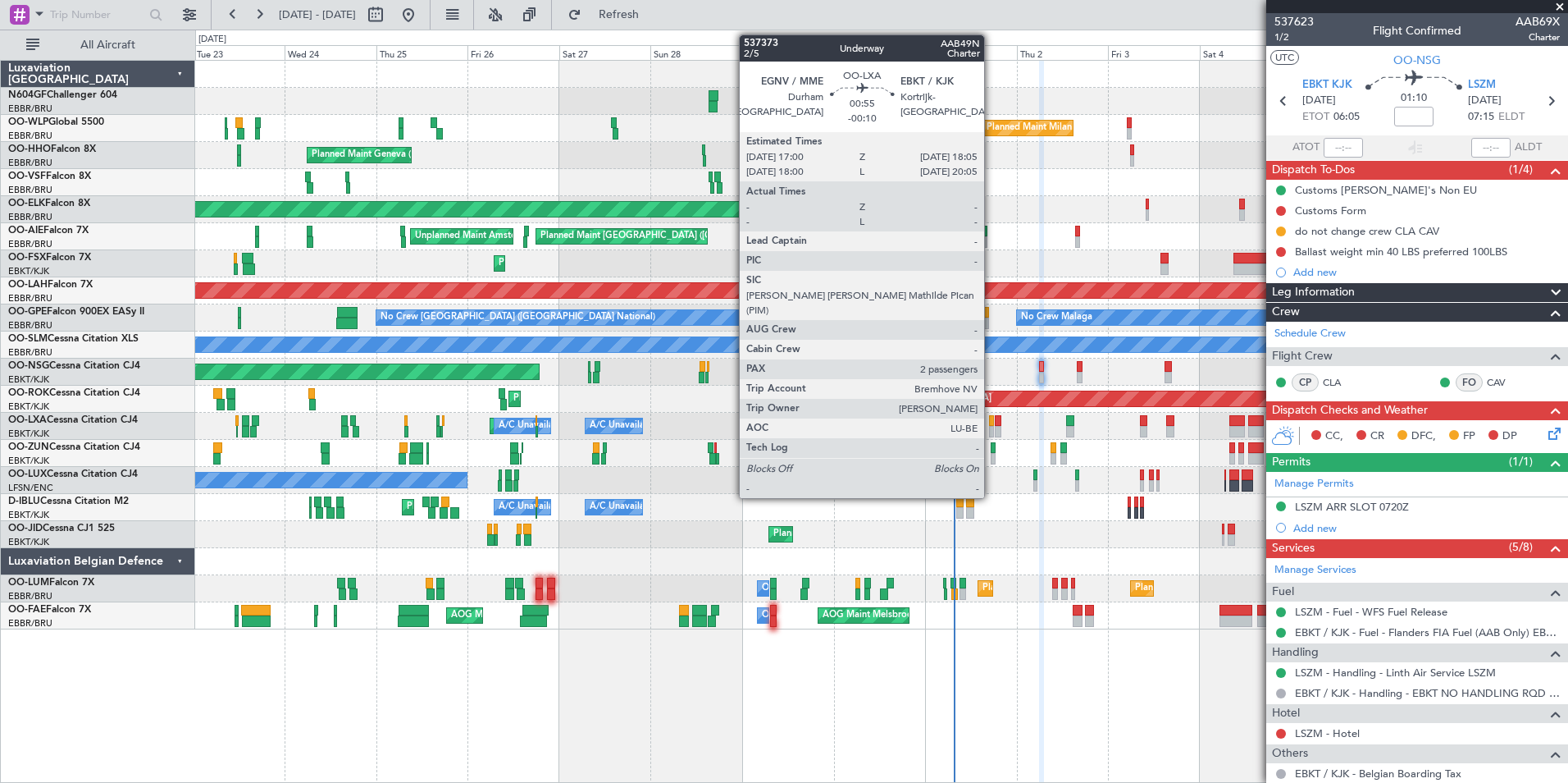
click at [992, 430] on div at bounding box center [992, 431] width 5 height 12
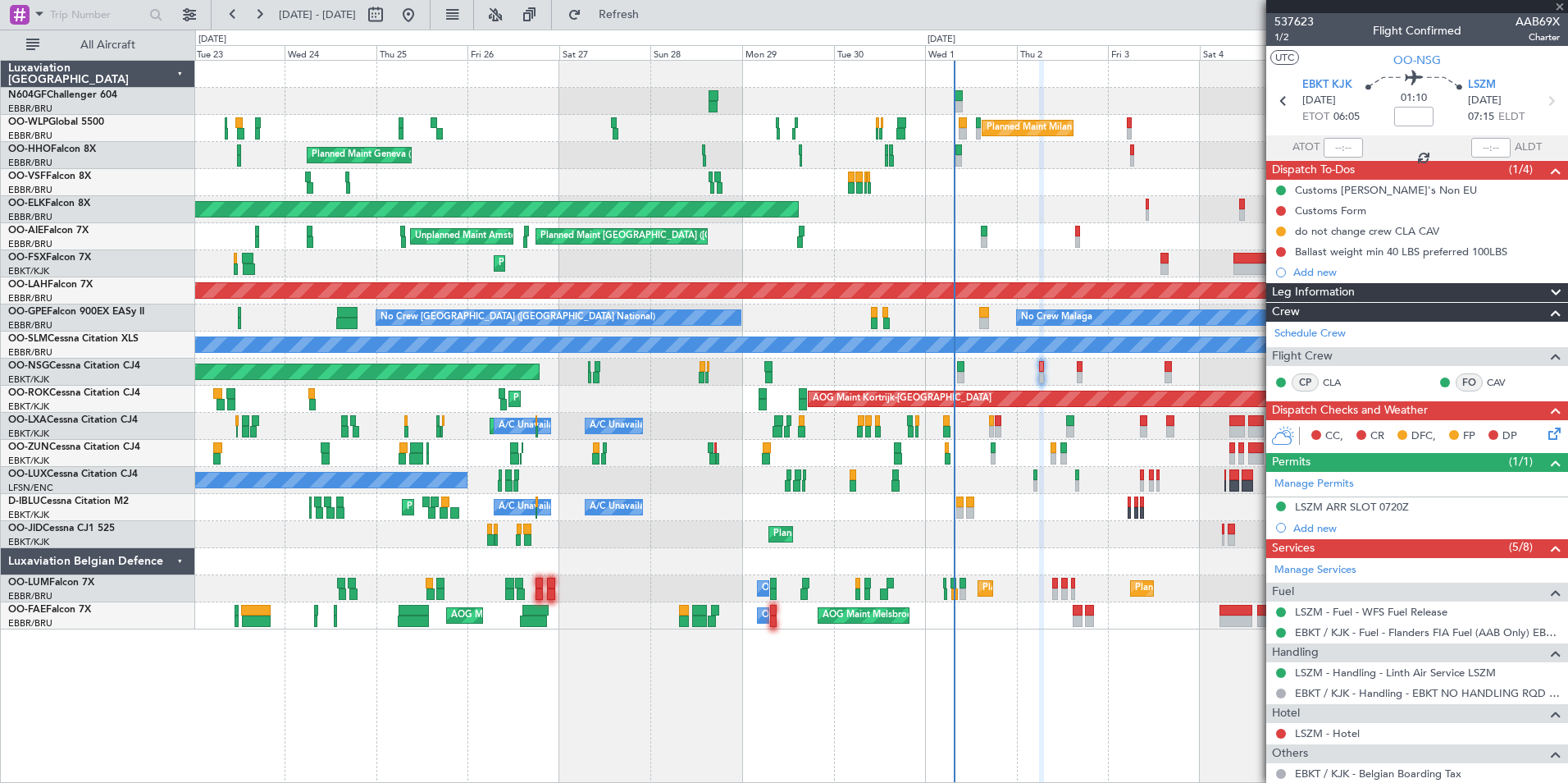
type input "-00:10"
type input "2"
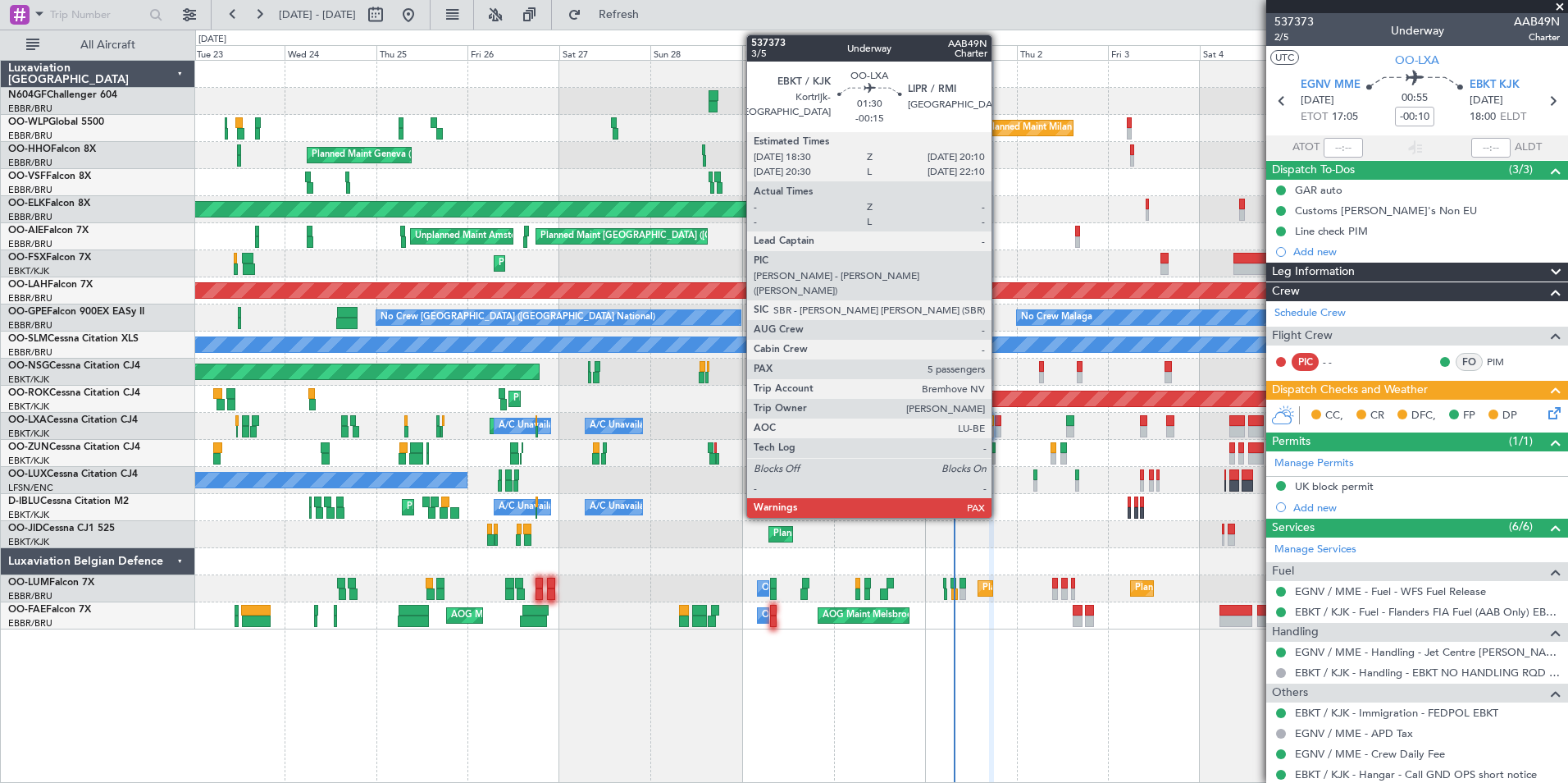
click at [999, 430] on div at bounding box center [998, 431] width 7 height 12
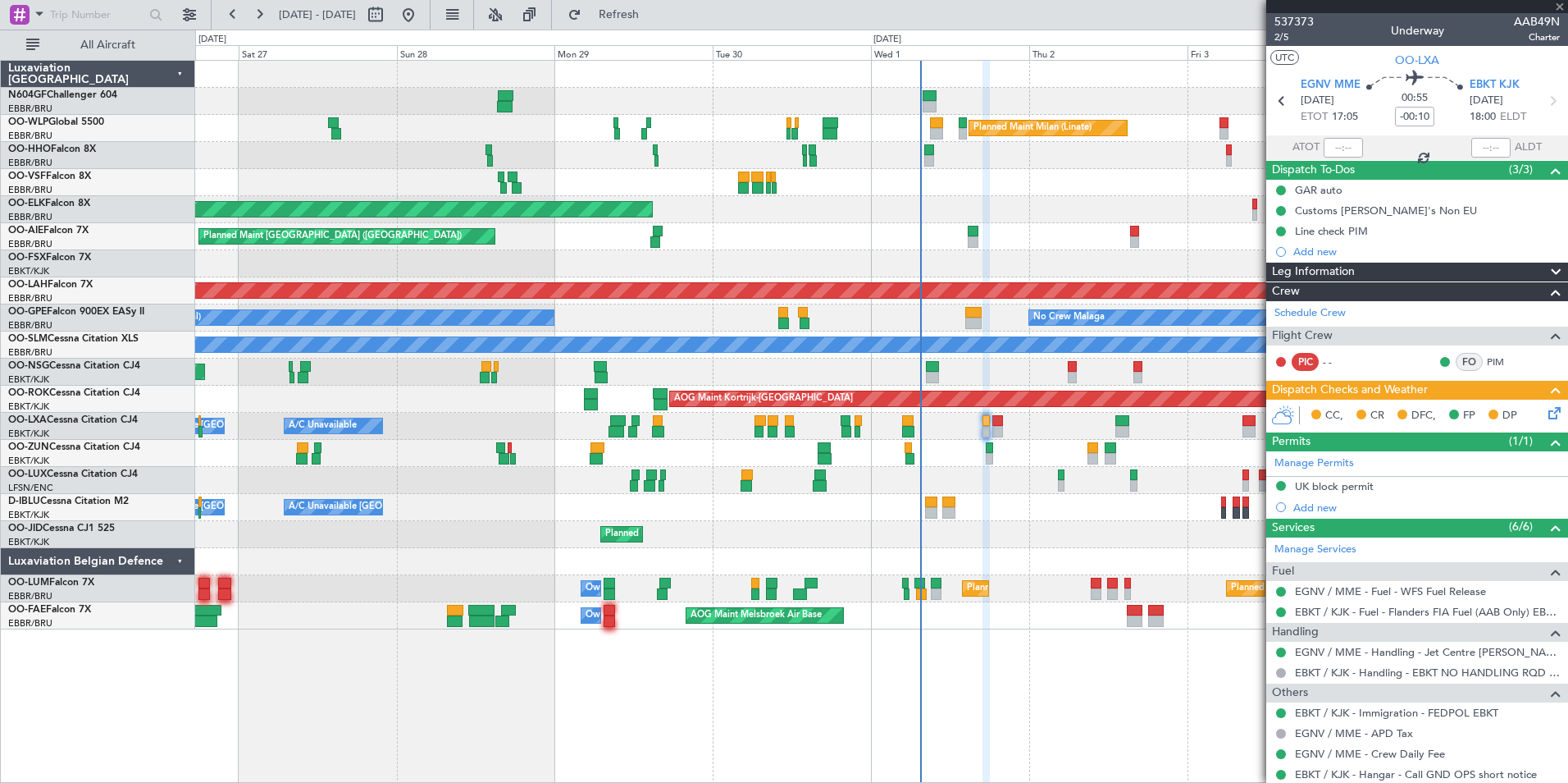
type input "-00:15"
type input "5"
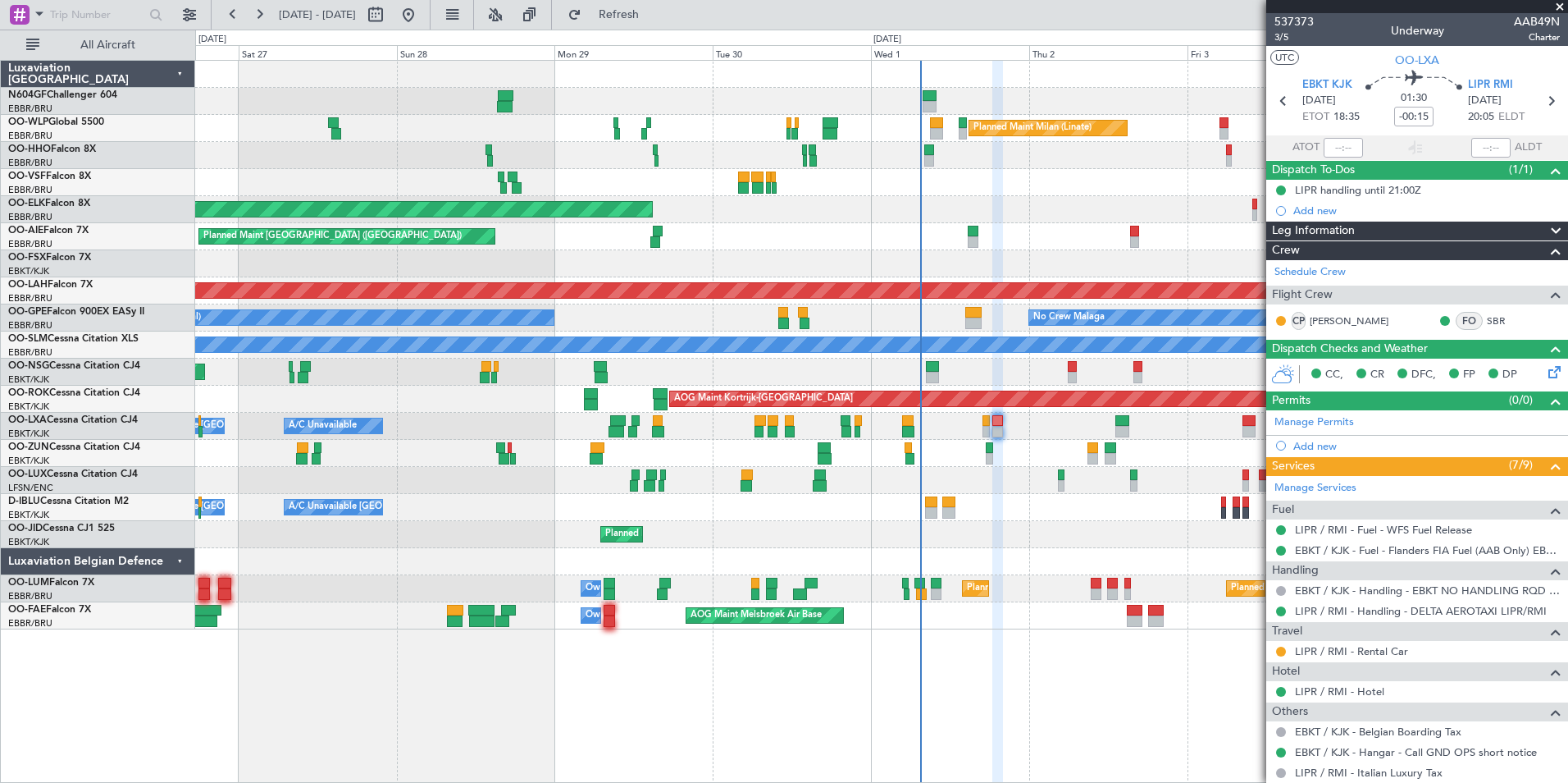
scroll to position [313, 0]
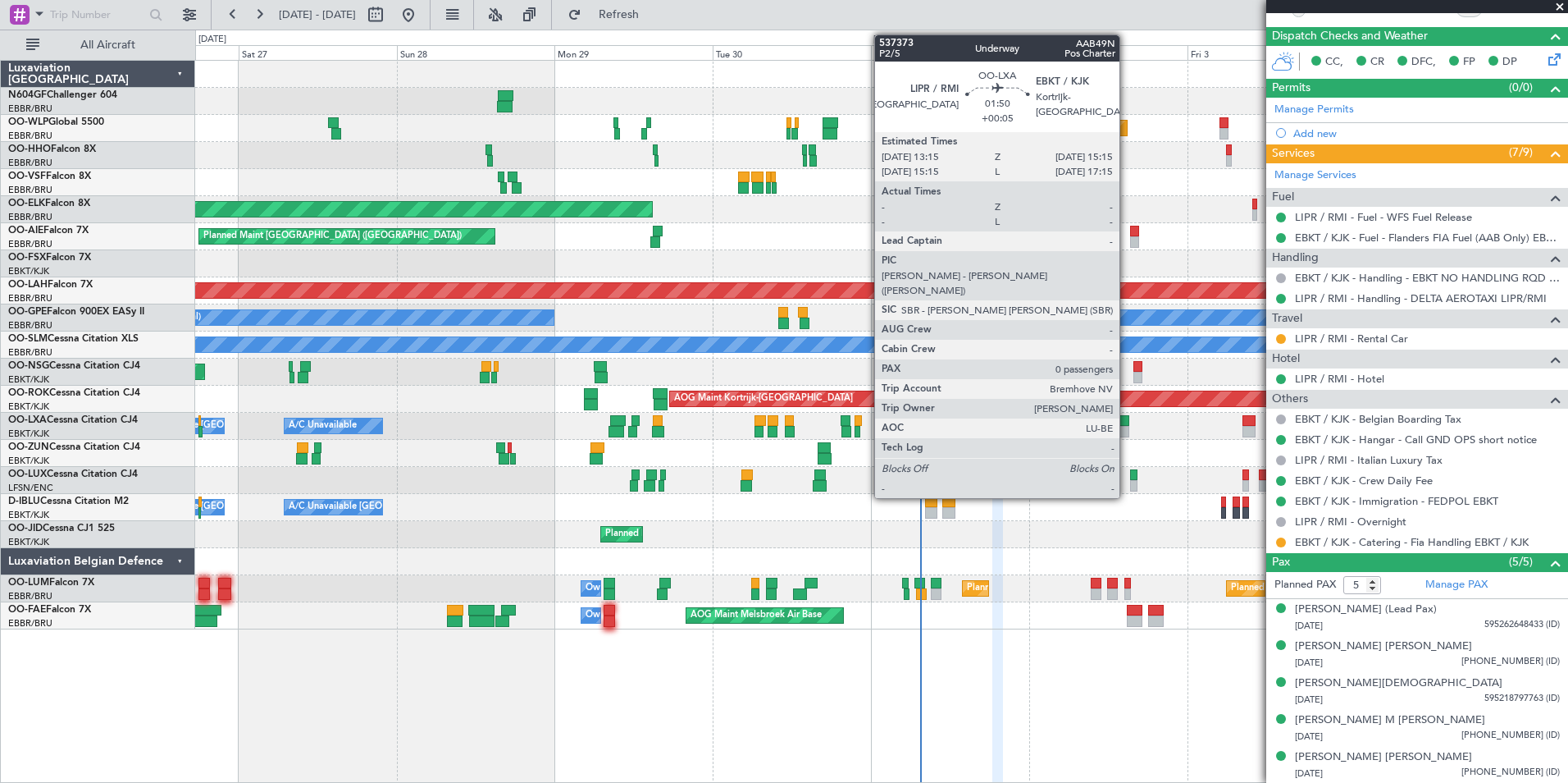
click at [1041, 412] on div "A/C Unavailable Brussels (Brussels National) A/C Unavailable Planned Maint Kort…" at bounding box center [881, 426] width 1372 height 27
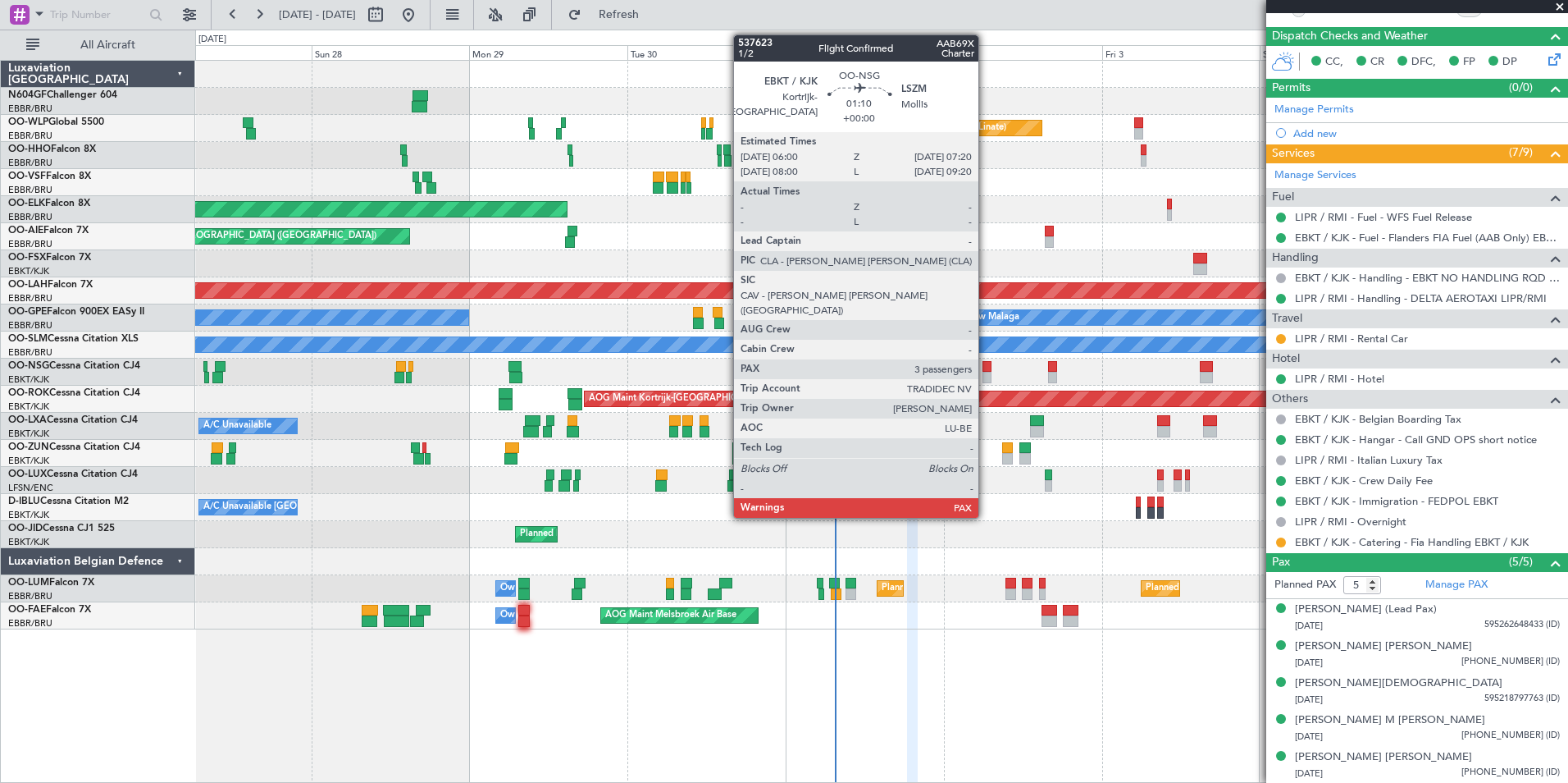
click at [986, 377] on div at bounding box center [987, 377] width 9 height 12
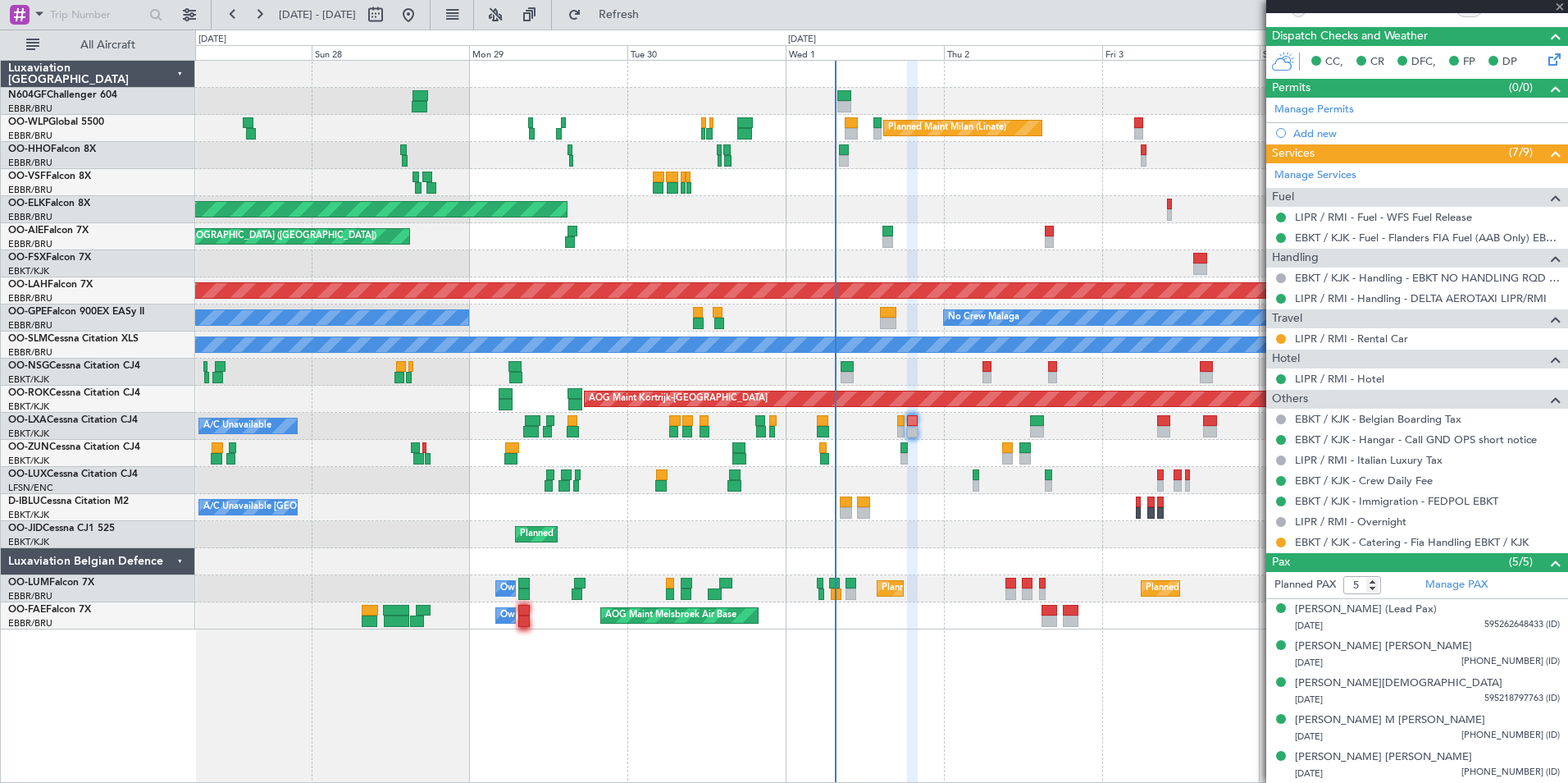
type input "3"
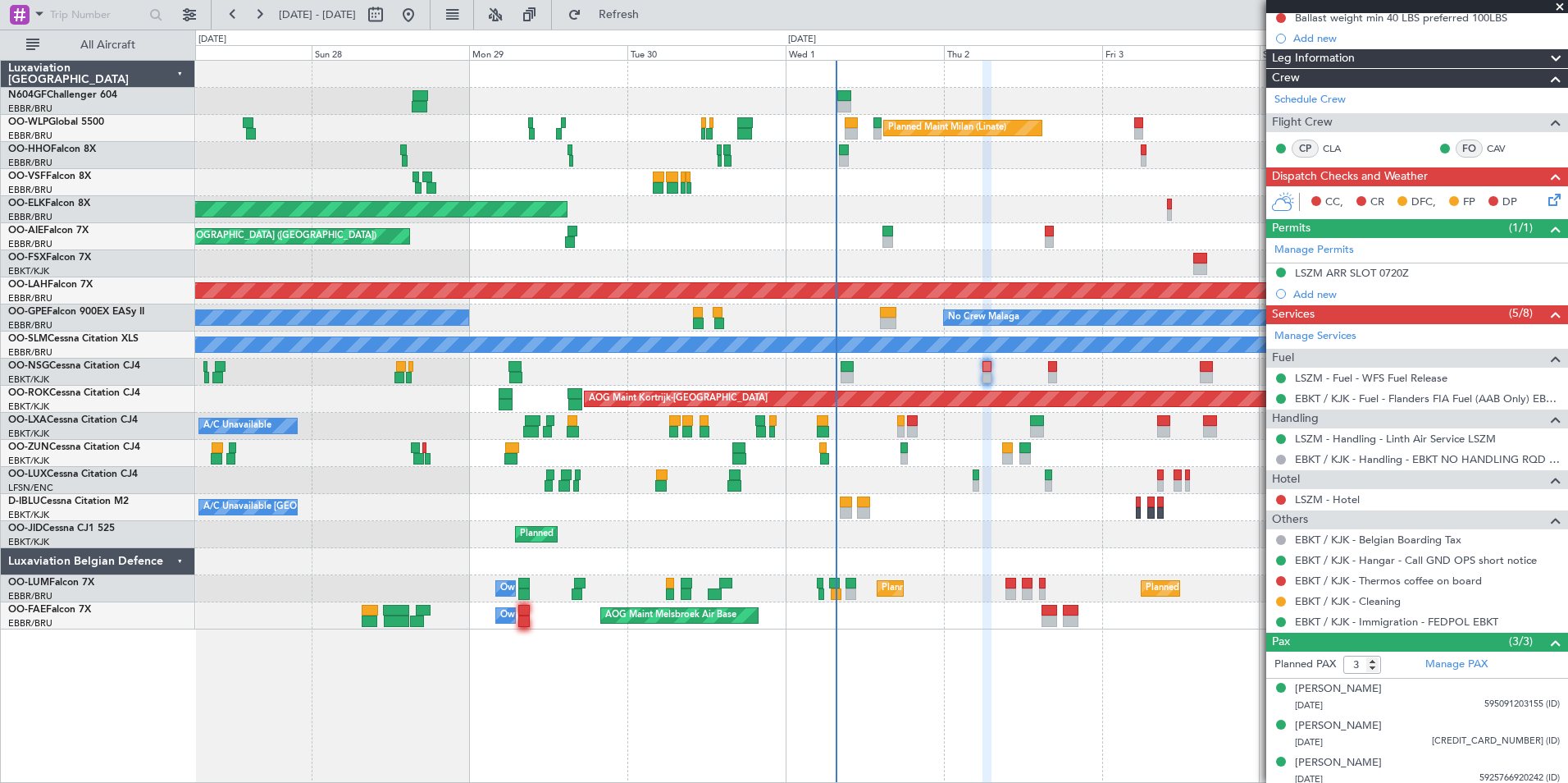
scroll to position [0, 0]
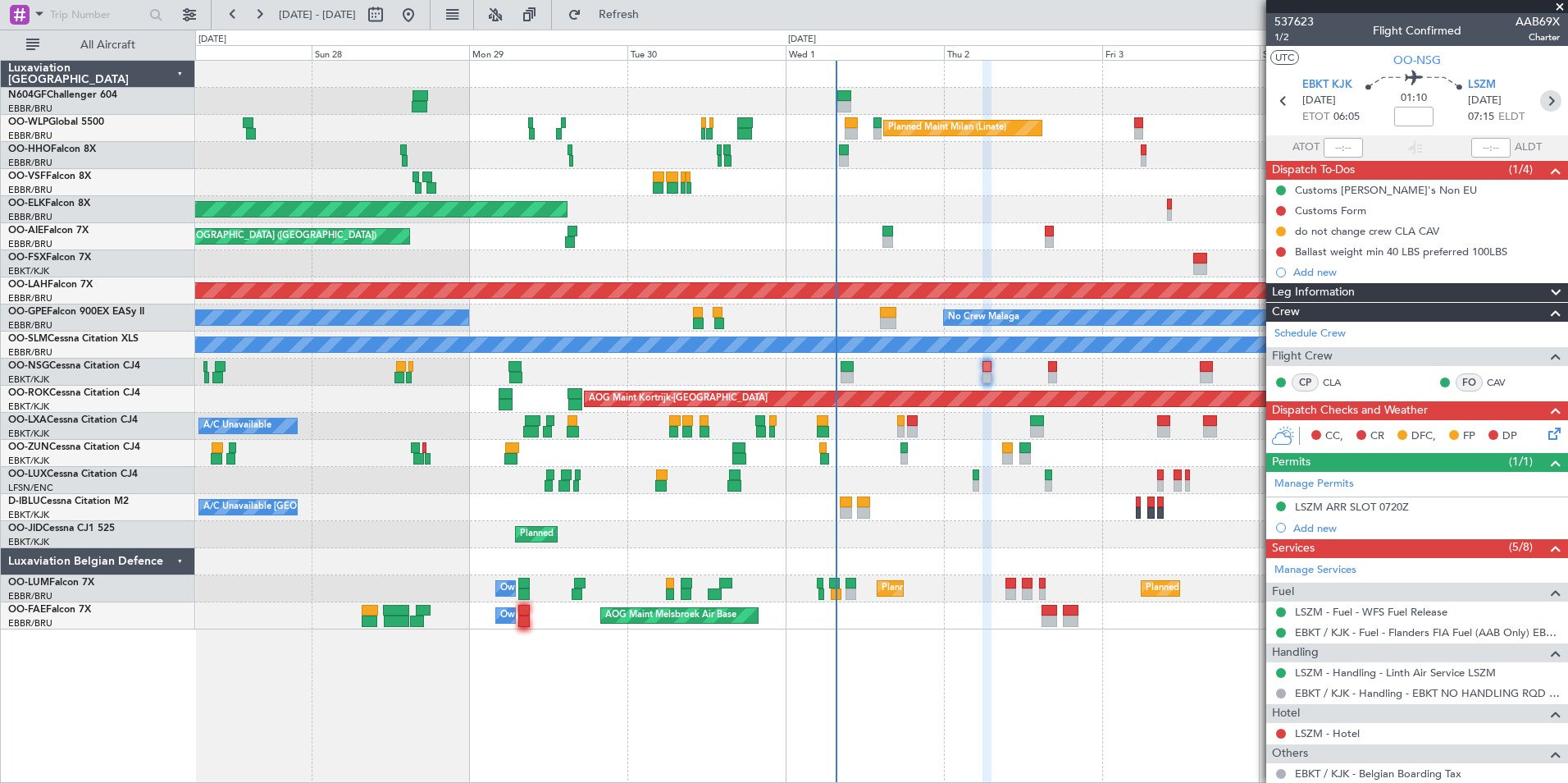
click at [1544, 110] on icon at bounding box center [1551, 101] width 21 height 21
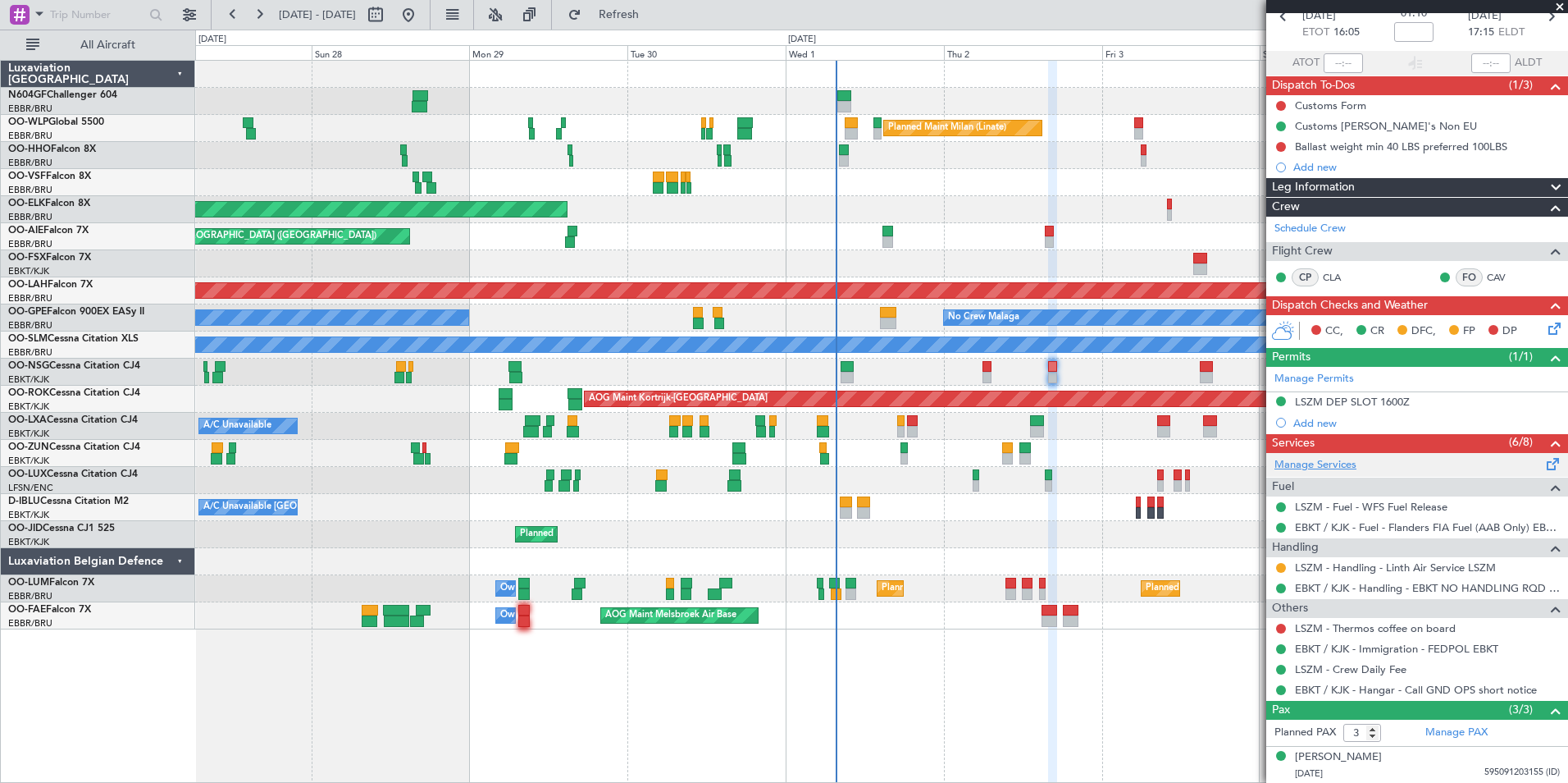
scroll to position [86, 0]
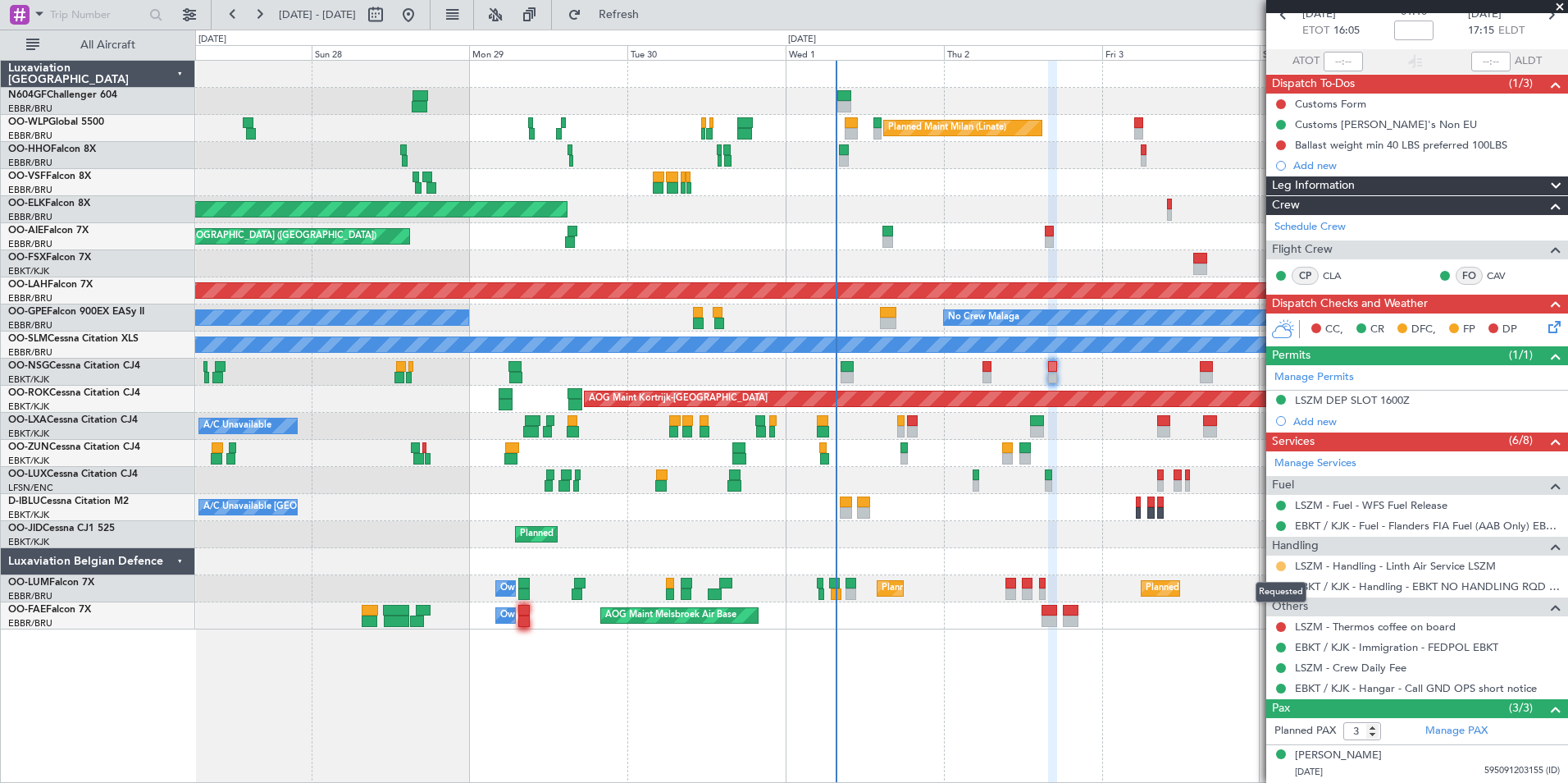
click at [1280, 564] on button at bounding box center [1281, 566] width 10 height 10
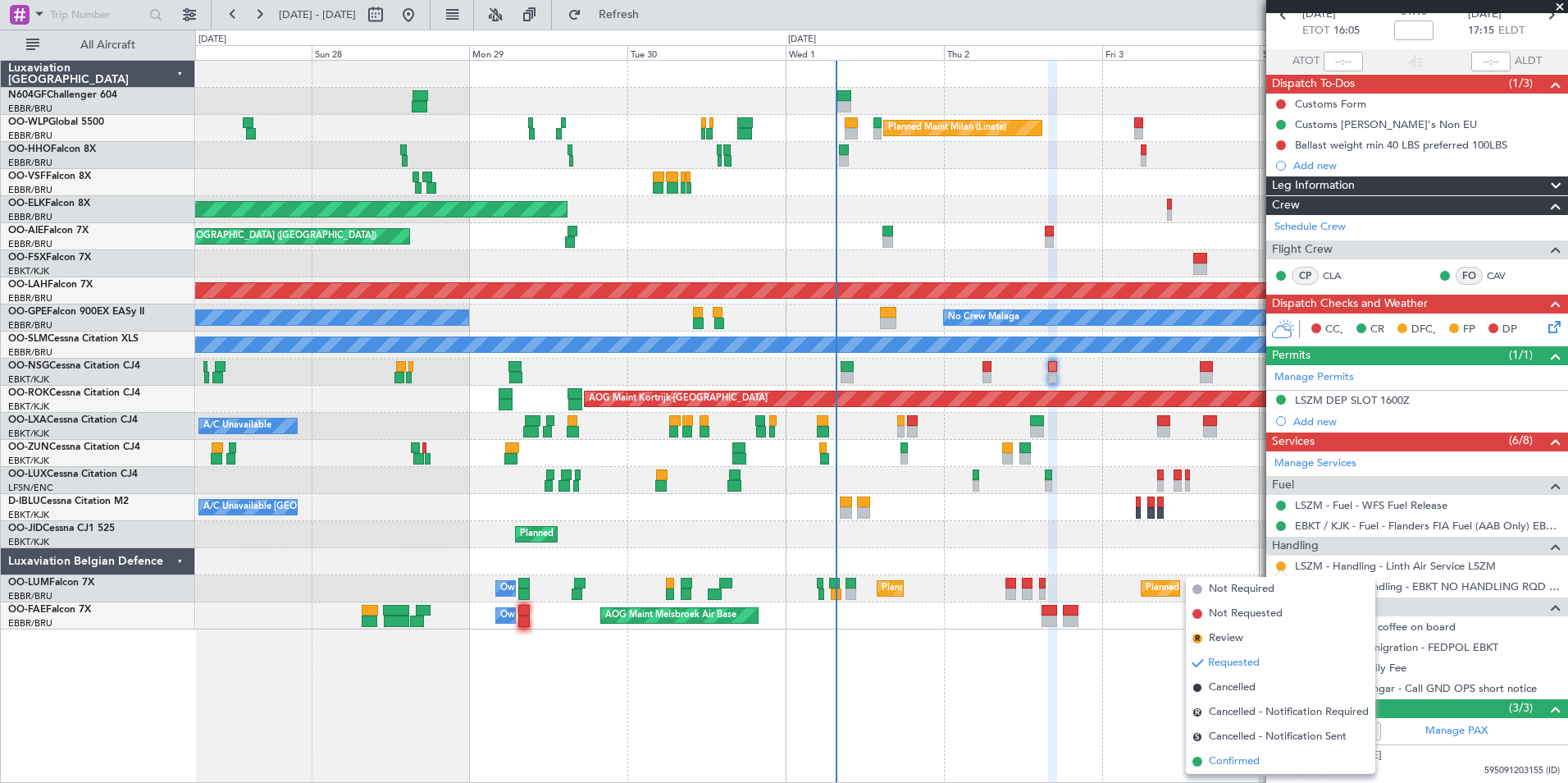
click at [1248, 762] on span "Confirmed" at bounding box center [1235, 762] width 51 height 16
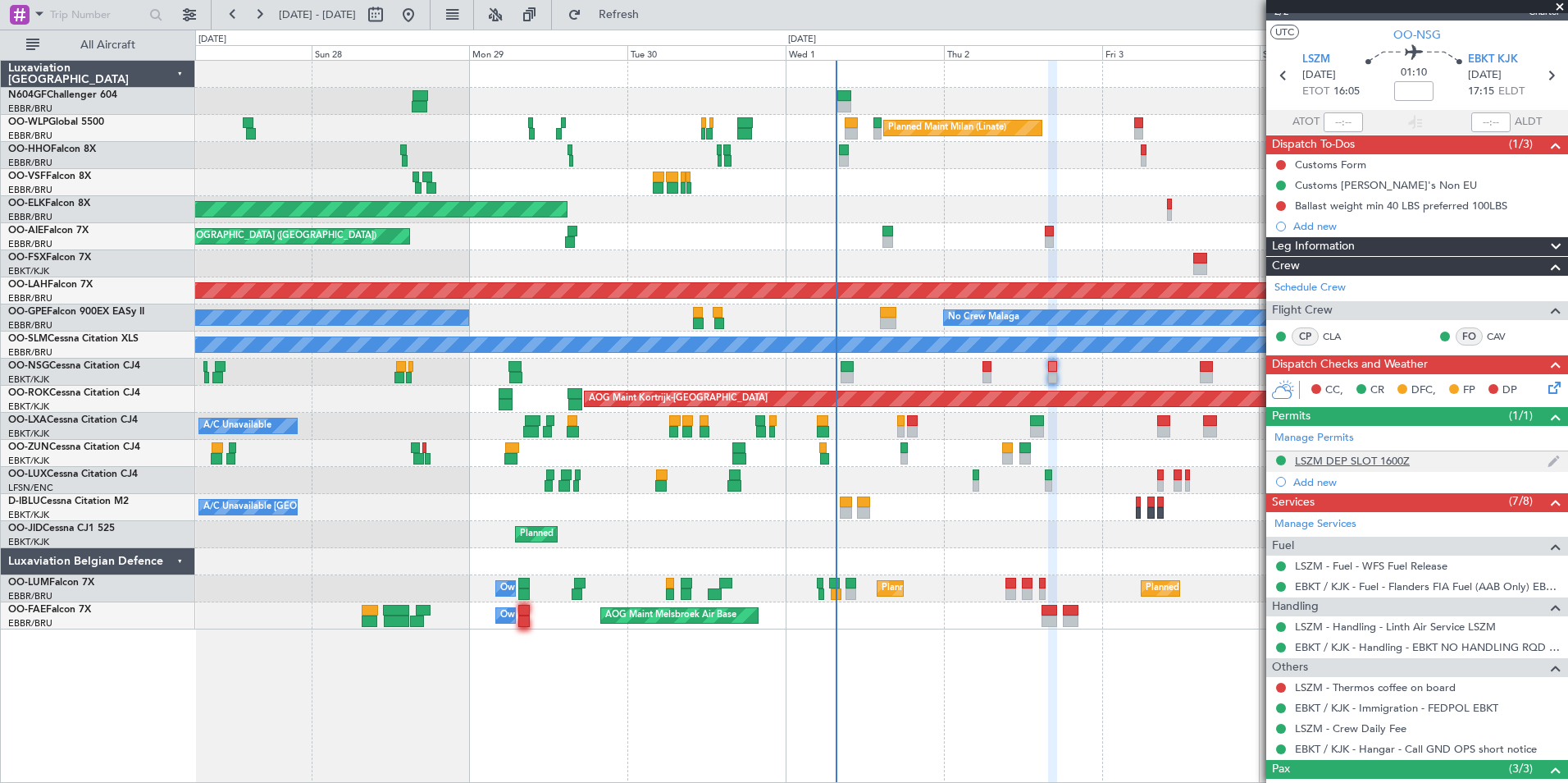
scroll to position [23, 0]
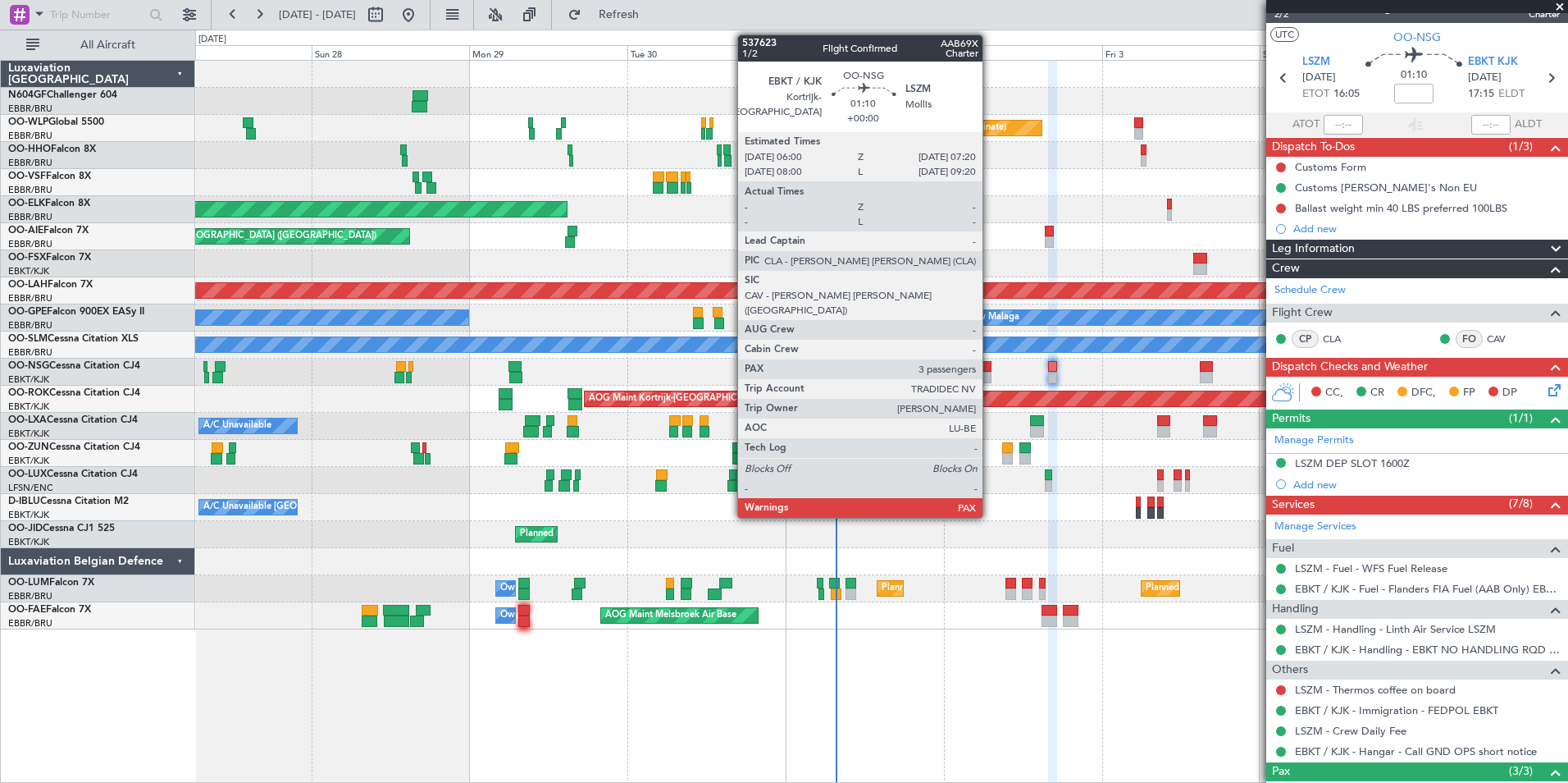
click at [990, 368] on div at bounding box center [987, 366] width 9 height 12
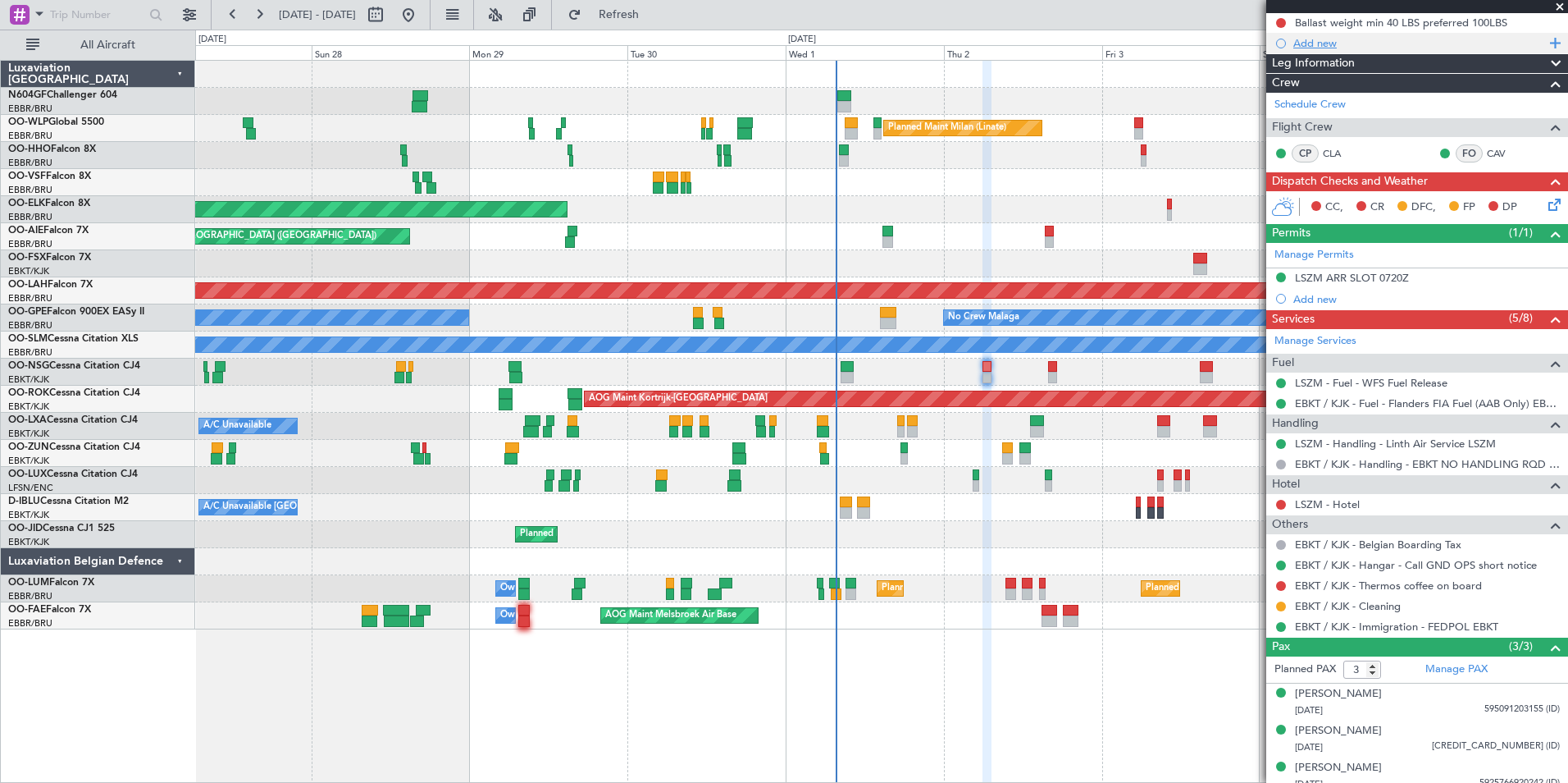
scroll to position [240, 0]
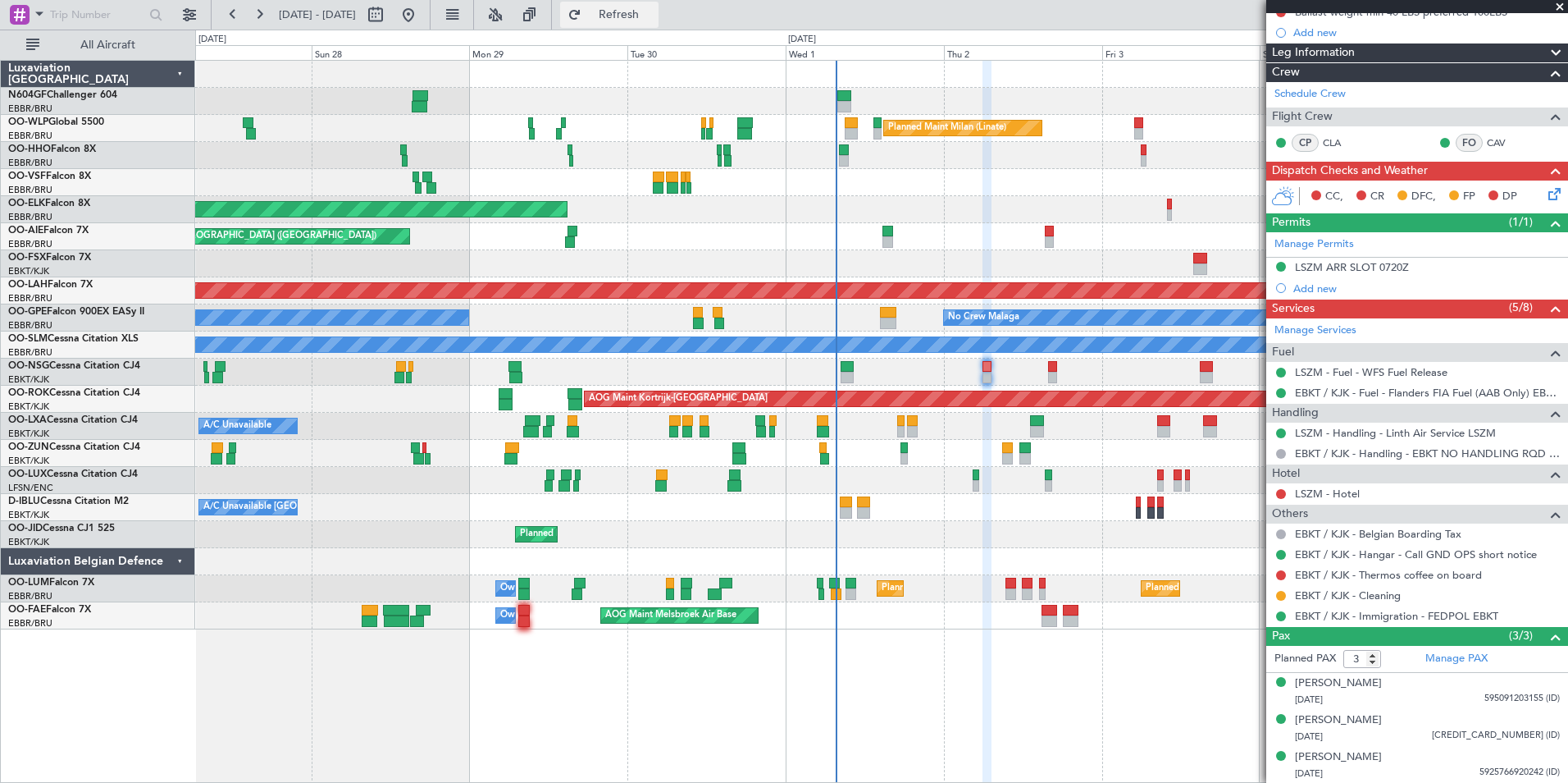
click at [658, 24] on button "Refresh" at bounding box center [610, 15] width 99 height 26
click at [1399, 576] on link "EBKT / KJK - Thermos coffee on board" at bounding box center [1388, 575] width 187 height 14
click at [658, 21] on button "Refresh" at bounding box center [610, 15] width 99 height 26
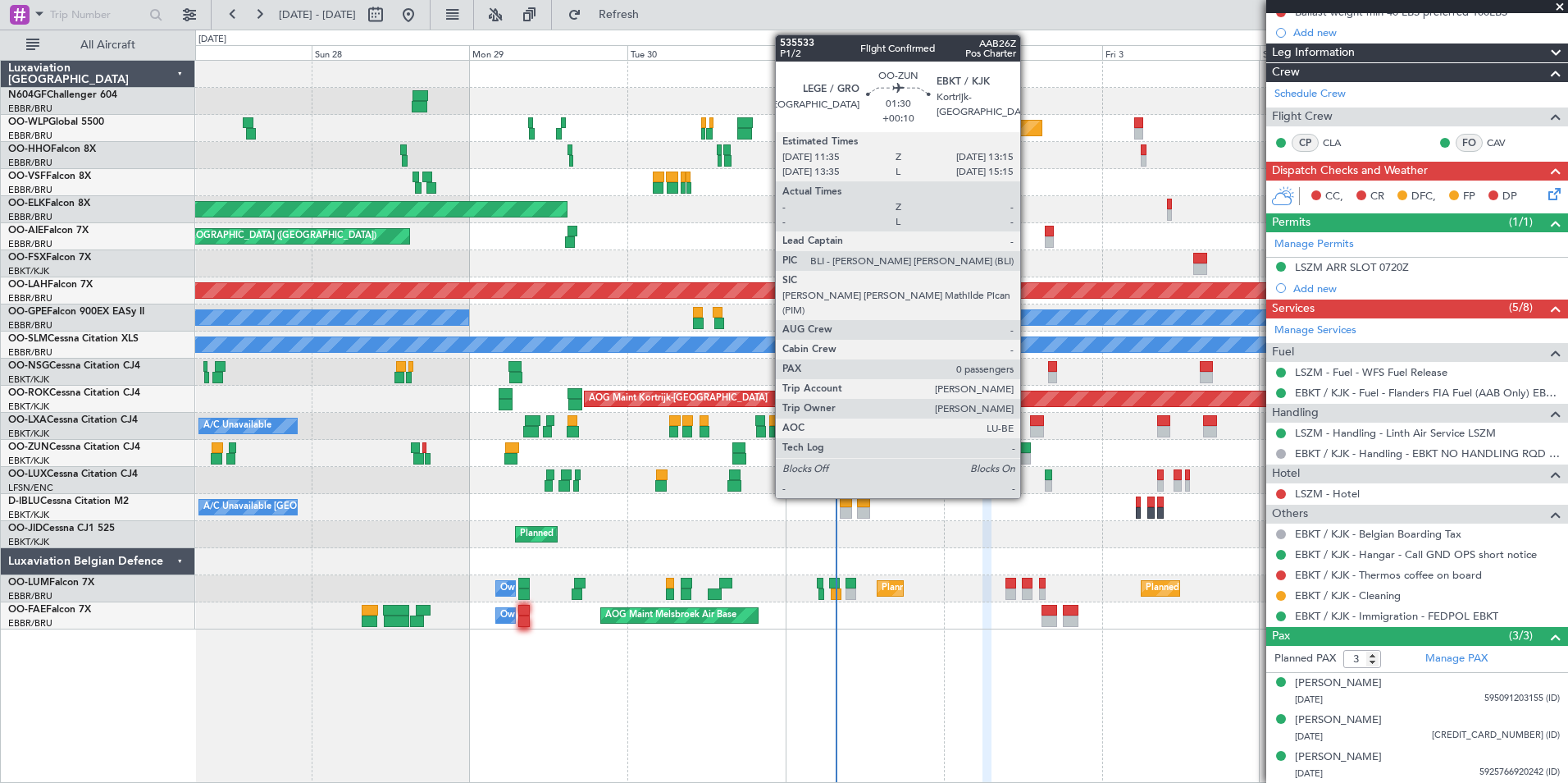
click at [1028, 457] on div at bounding box center [1026, 459] width 12 height 12
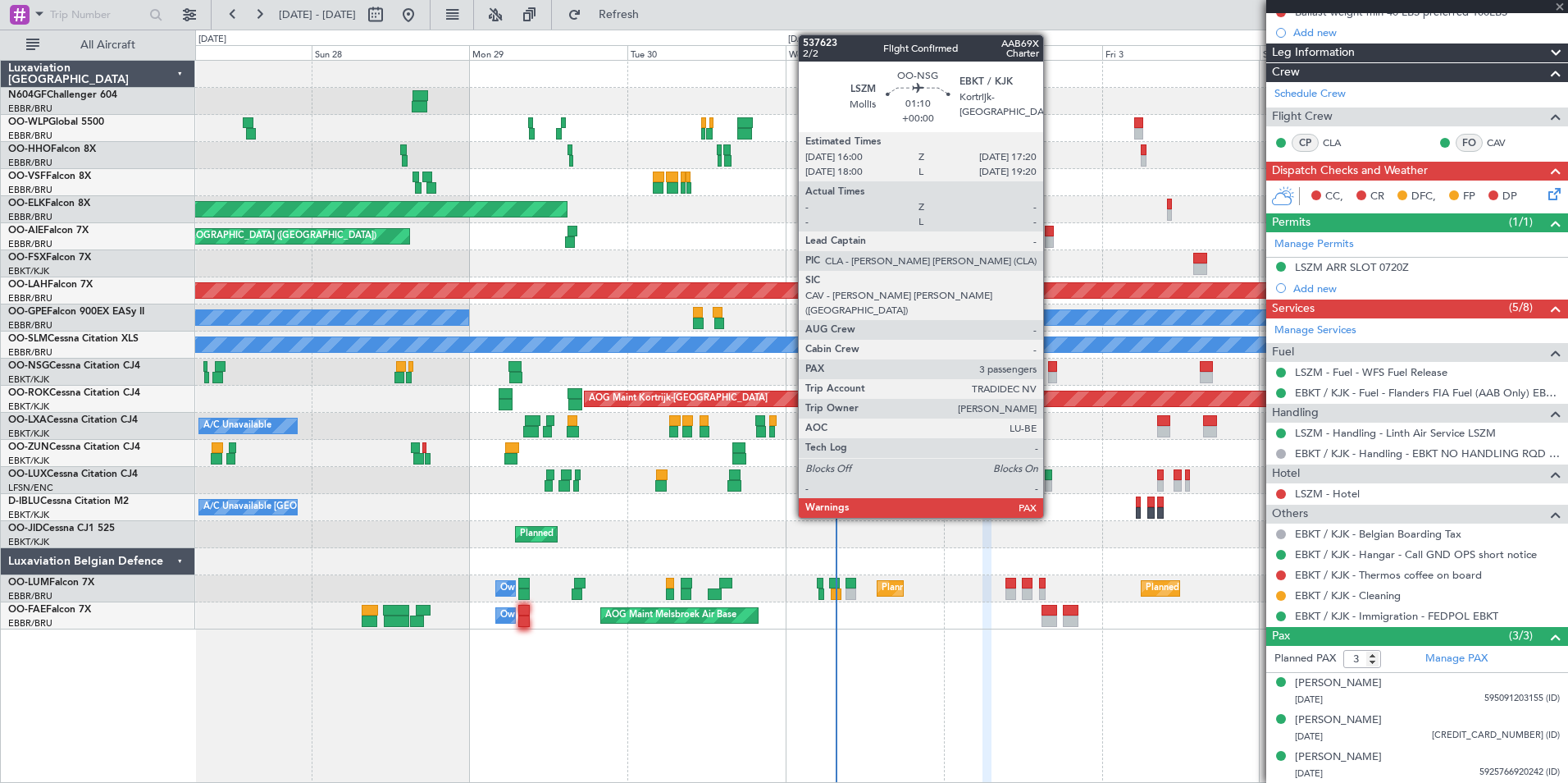
type input "+00:10"
type input "0"
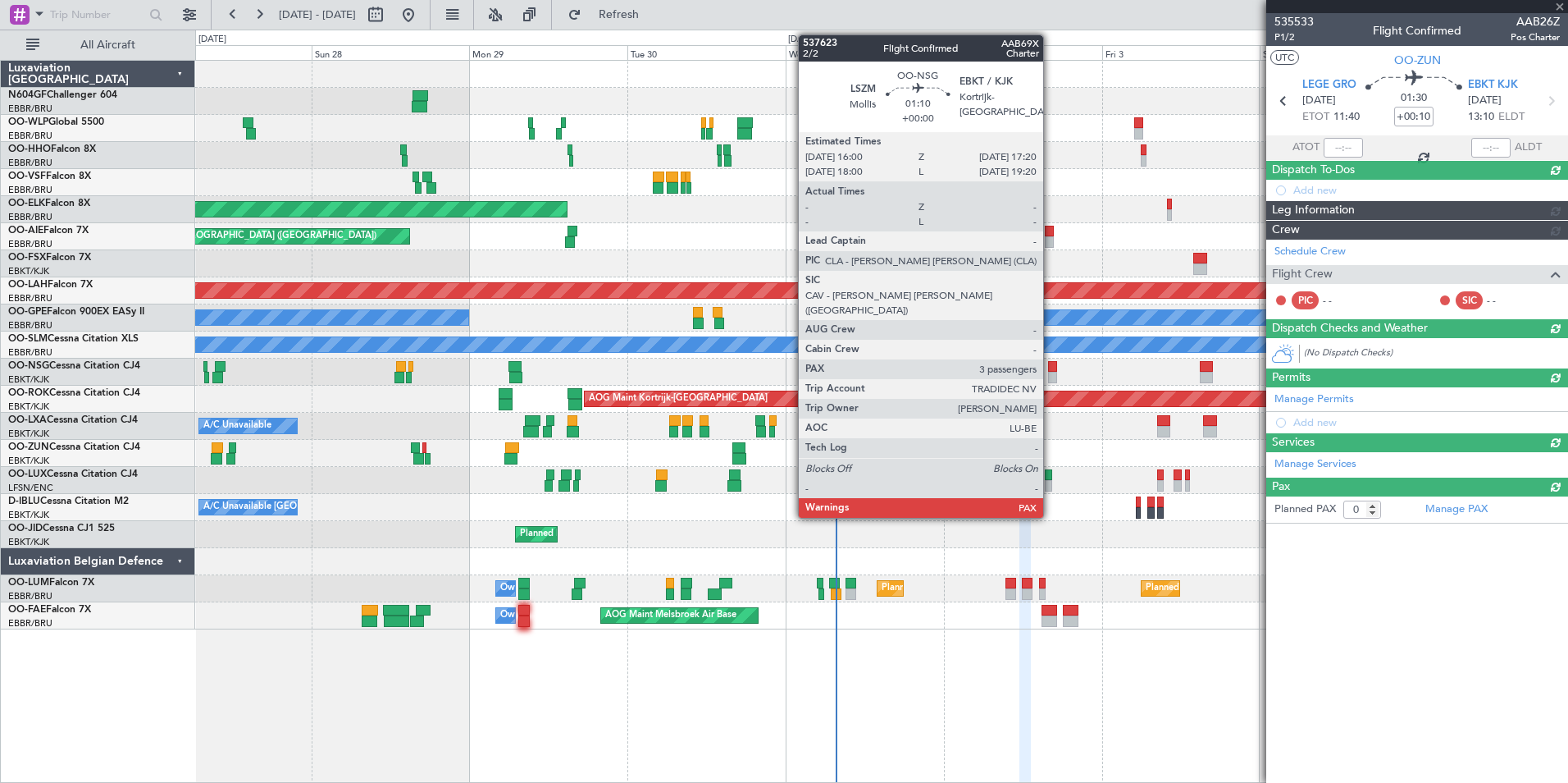
scroll to position [0, 0]
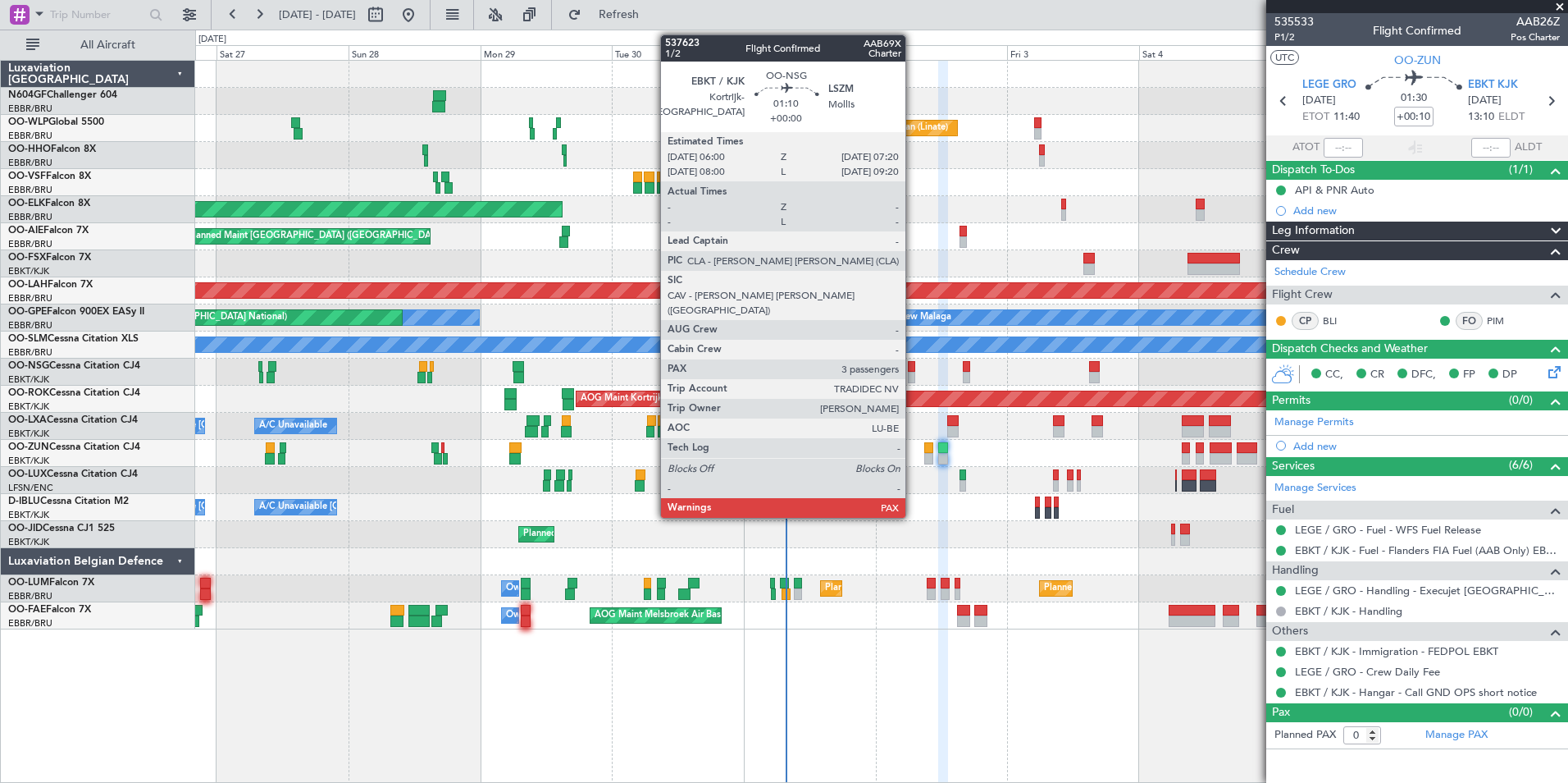
click at [913, 370] on div at bounding box center [911, 366] width 7 height 12
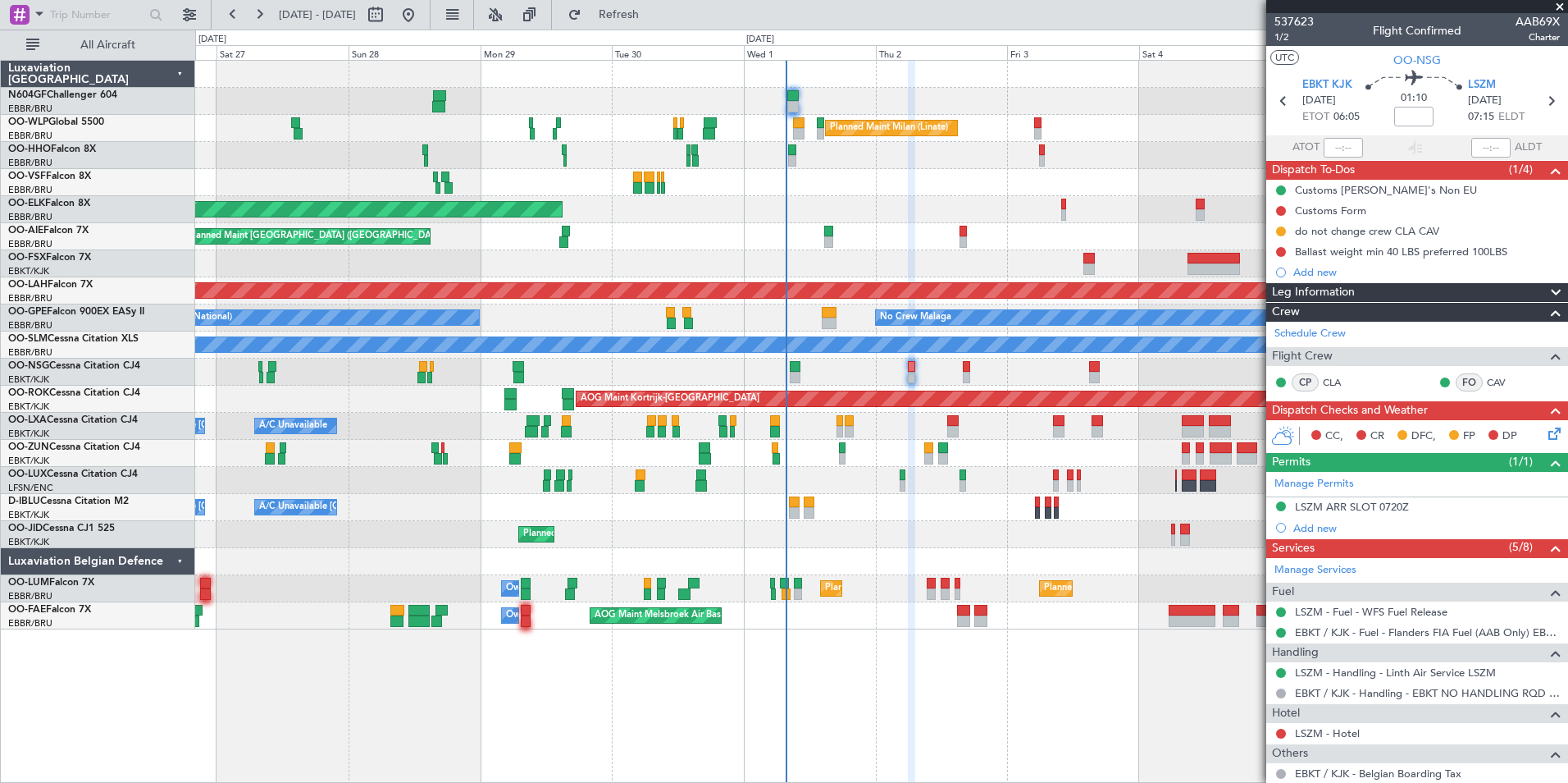
click at [628, 425] on div "Planned Maint Milan (Linate) Planned Maint Geneva (Cointrin) Planned Maint Kort…" at bounding box center [881, 345] width 1372 height 569
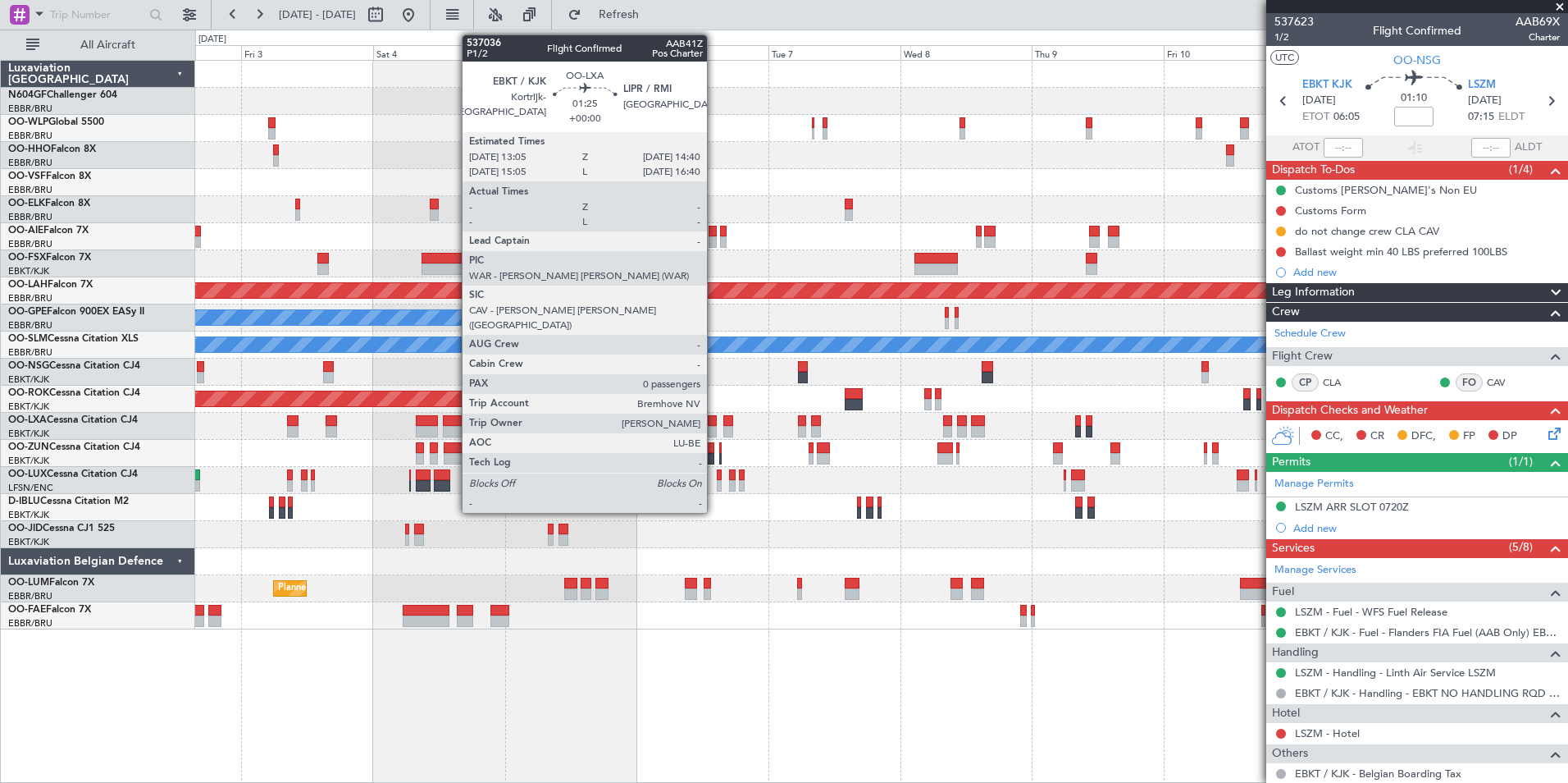
click at [714, 422] on div at bounding box center [712, 421] width 9 height 12
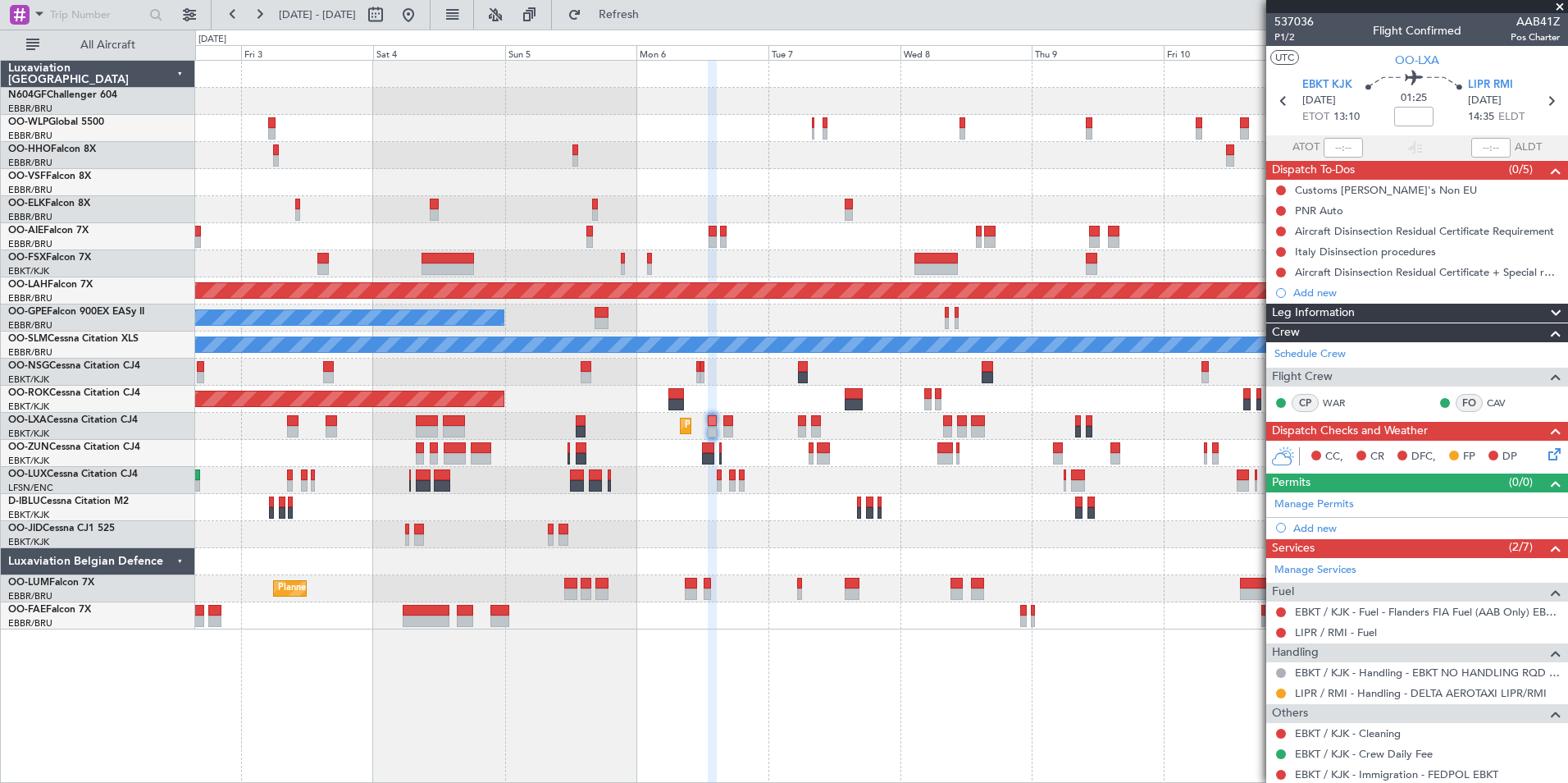
click at [788, 451] on div at bounding box center [881, 453] width 1372 height 27
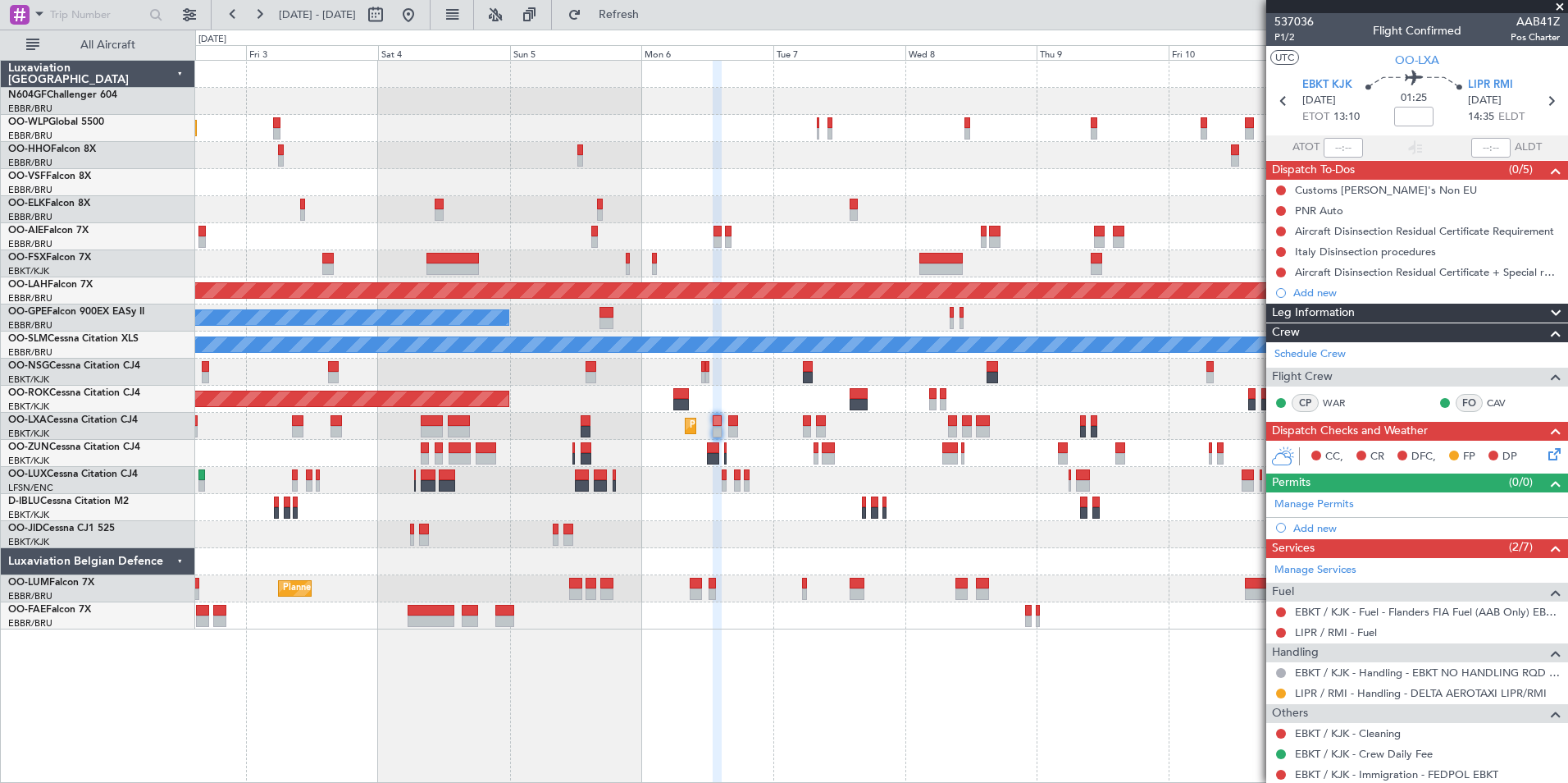
click at [719, 329] on div "No Crew Malaga No Crew Brussels (Brussels National)" at bounding box center [881, 318] width 1372 height 27
click at [1547, 451] on icon at bounding box center [1552, 451] width 13 height 13
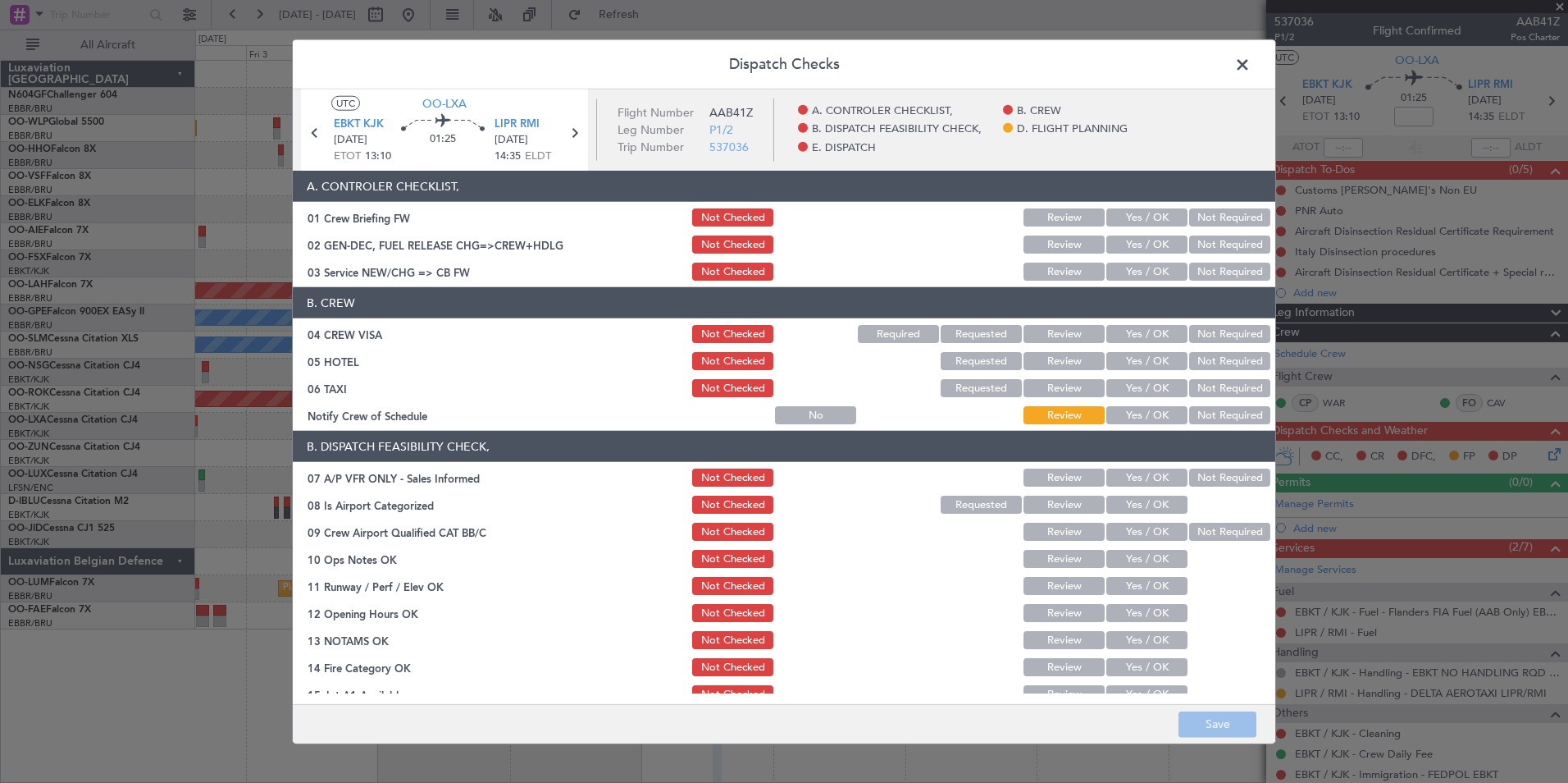
click at [1251, 65] on span at bounding box center [1251, 69] width 0 height 33
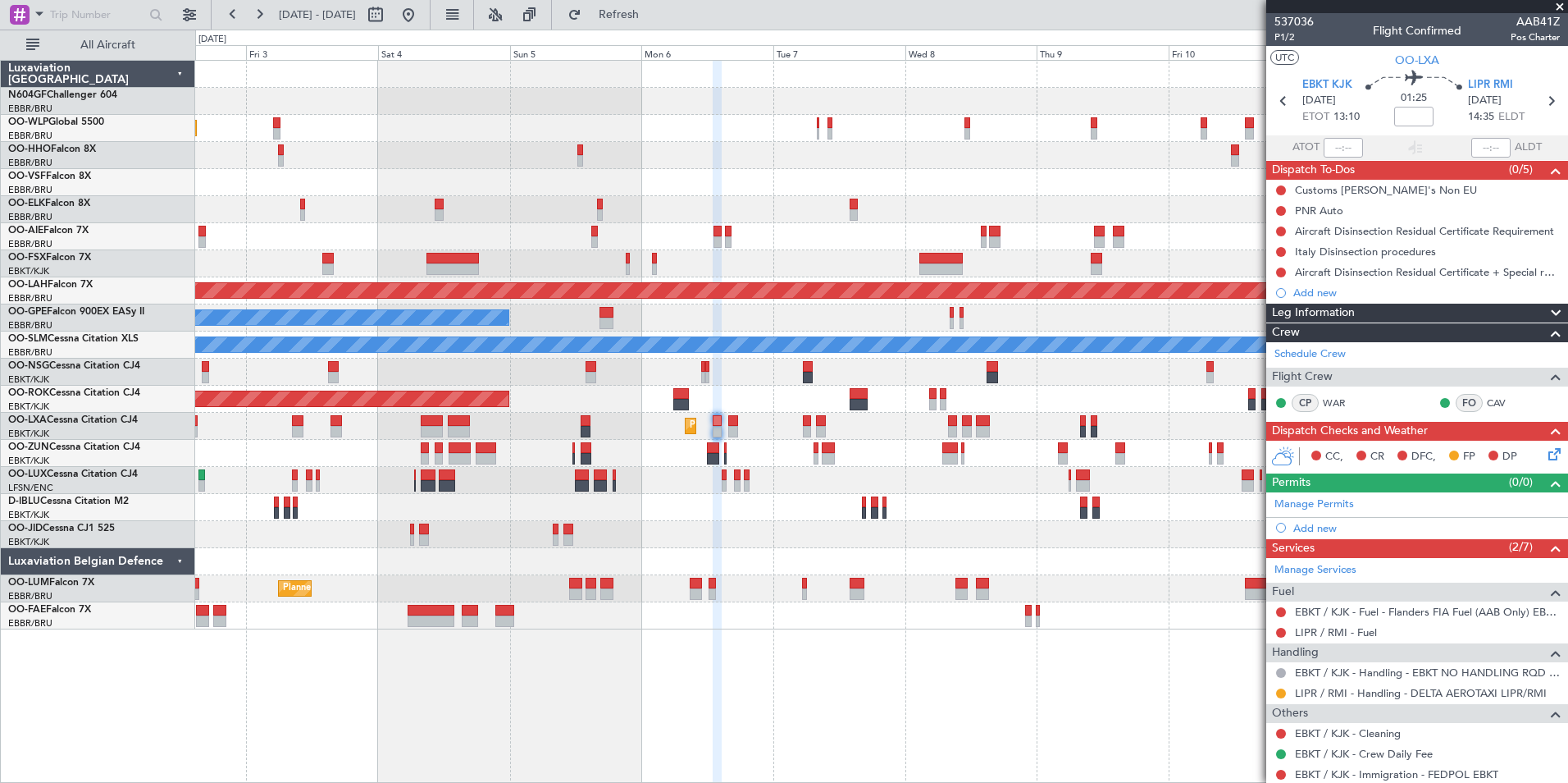
click at [832, 459] on div at bounding box center [881, 453] width 1372 height 27
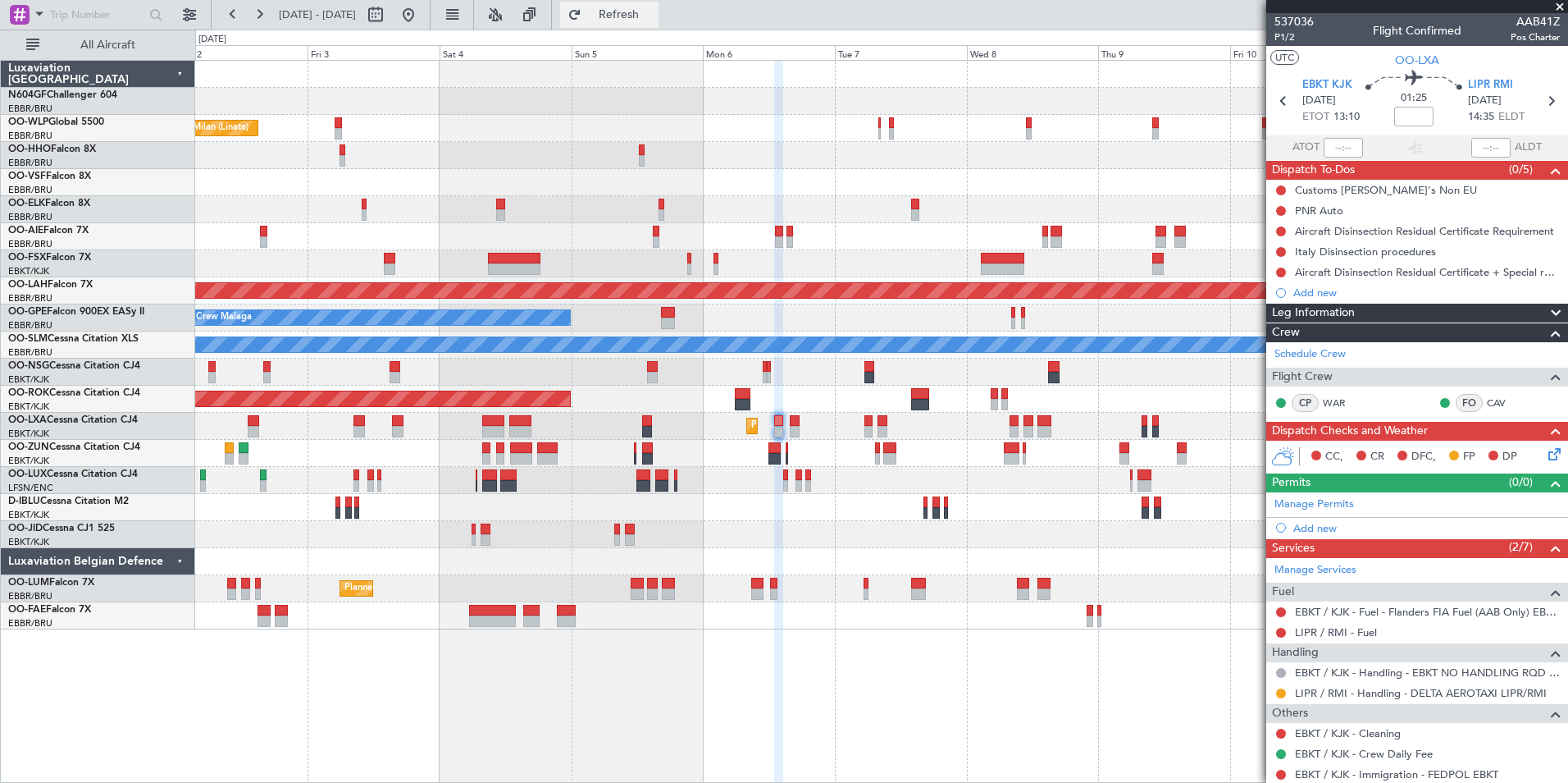
click at [654, 9] on span "Refresh" at bounding box center [619, 15] width 69 height 12
click at [421, 2] on button at bounding box center [408, 15] width 26 height 26
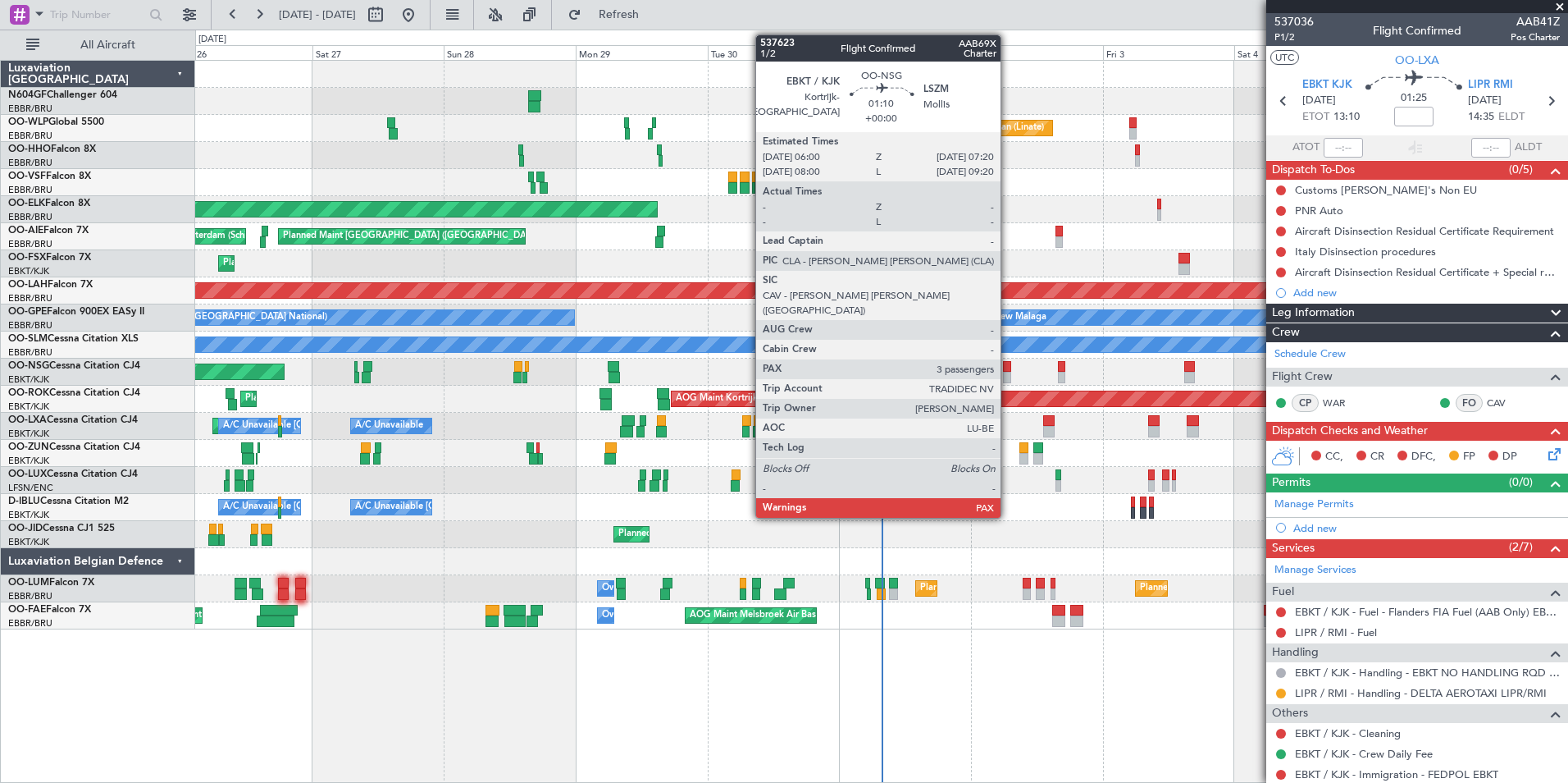
click at [1008, 376] on div at bounding box center [1007, 377] width 7 height 12
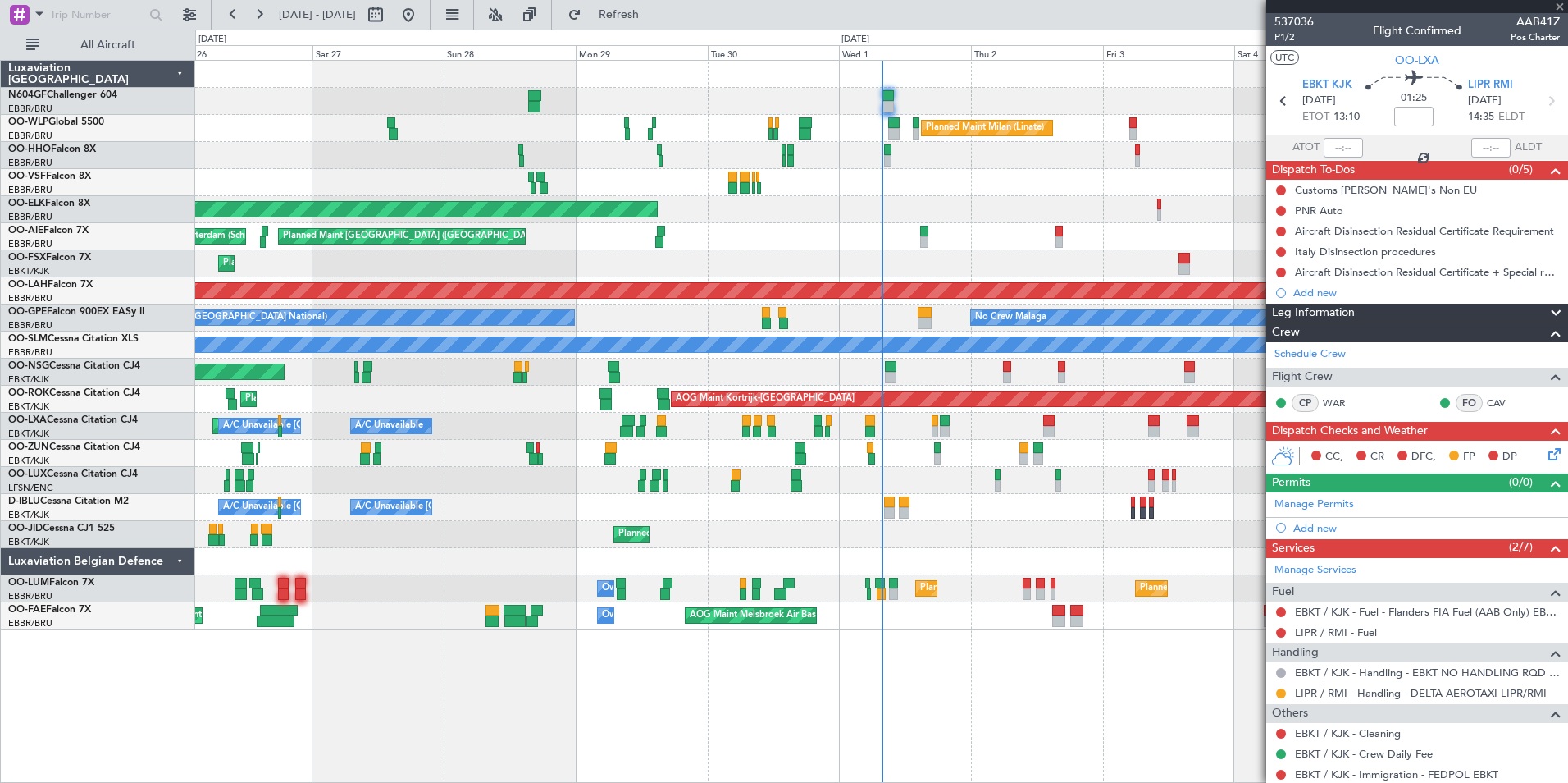
type input "3"
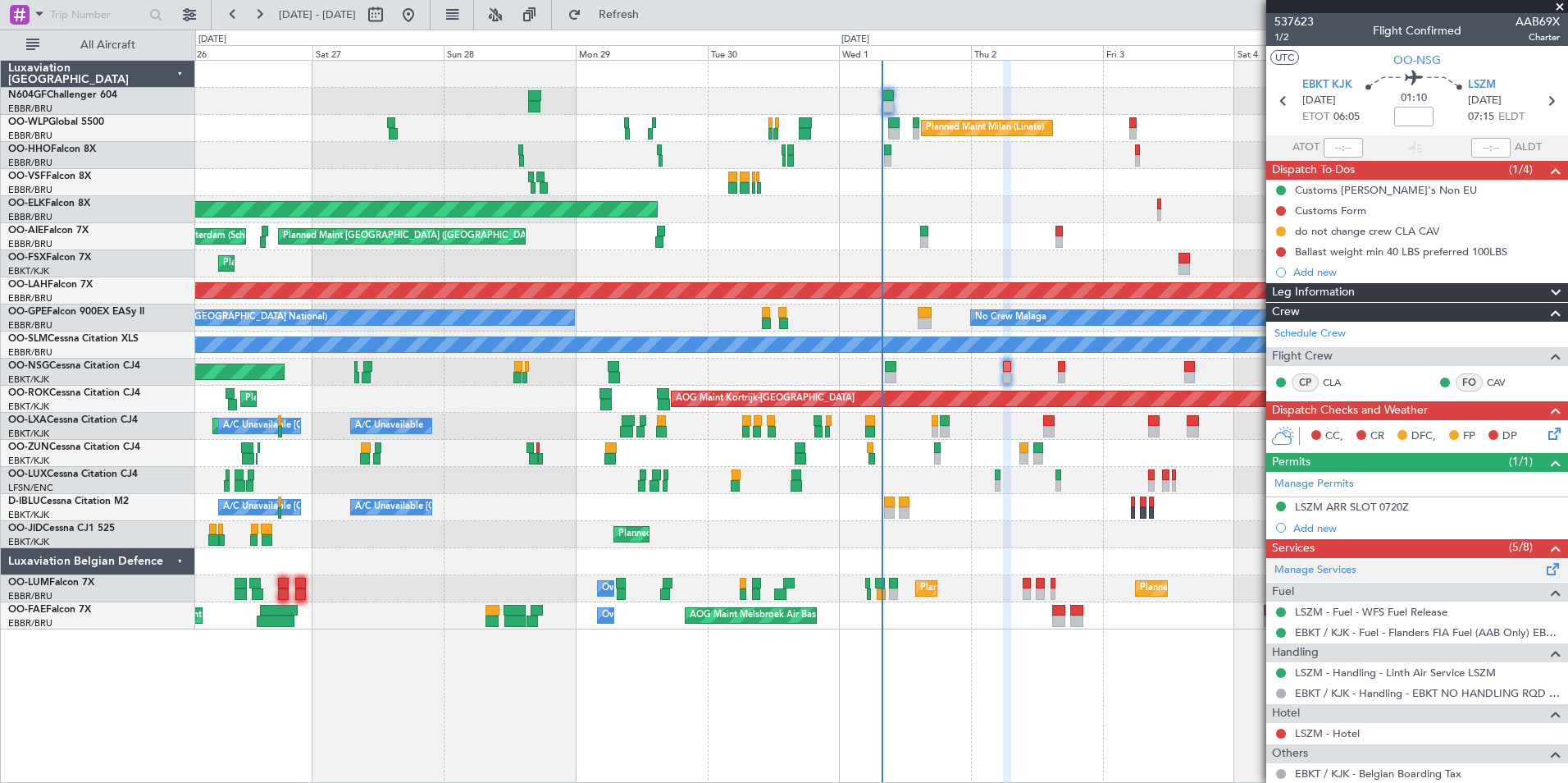
scroll to position [240, 0]
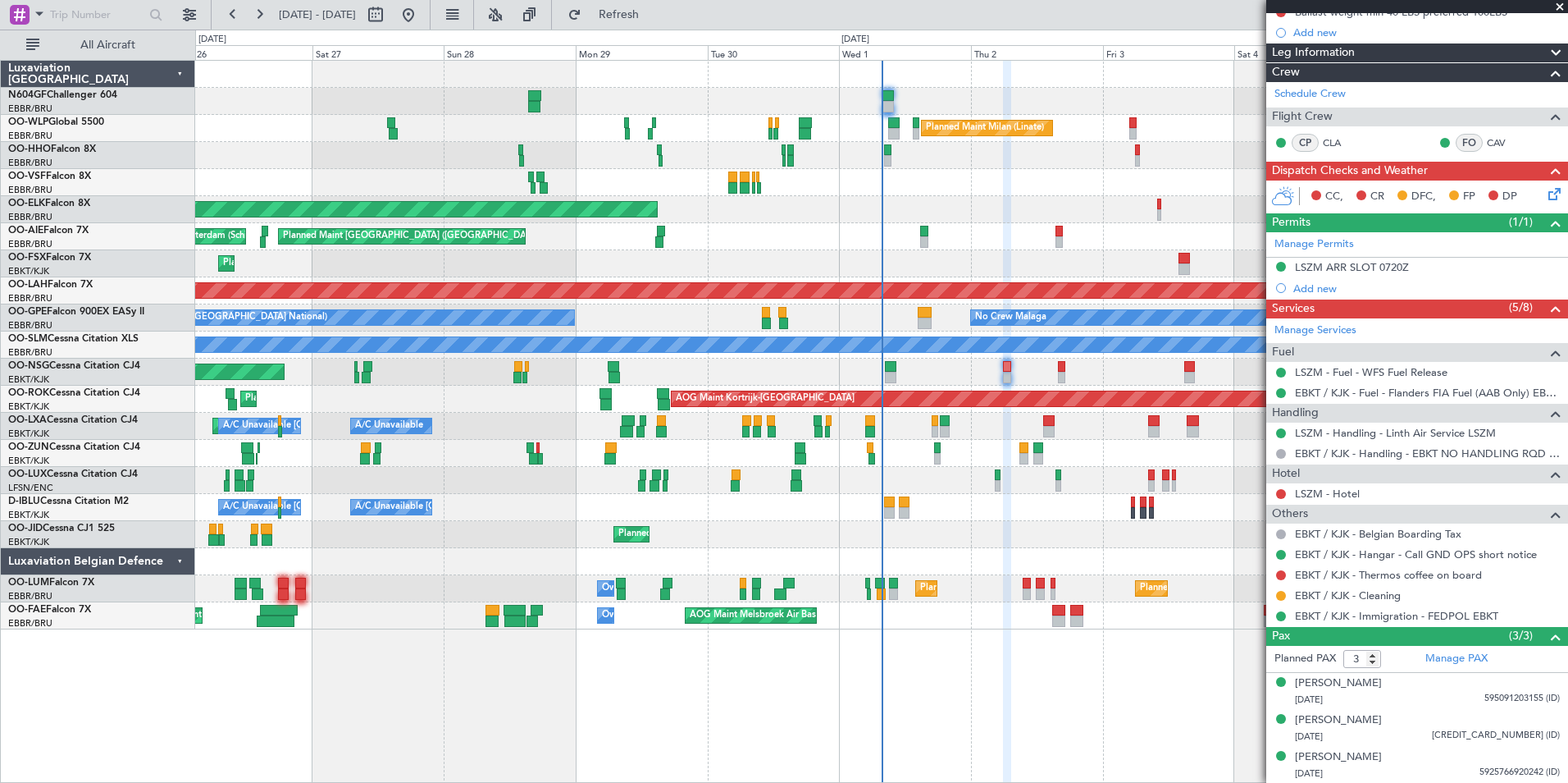
click at [1057, 492] on div "No Crew Nancy (Essey)" at bounding box center [881, 480] width 1372 height 27
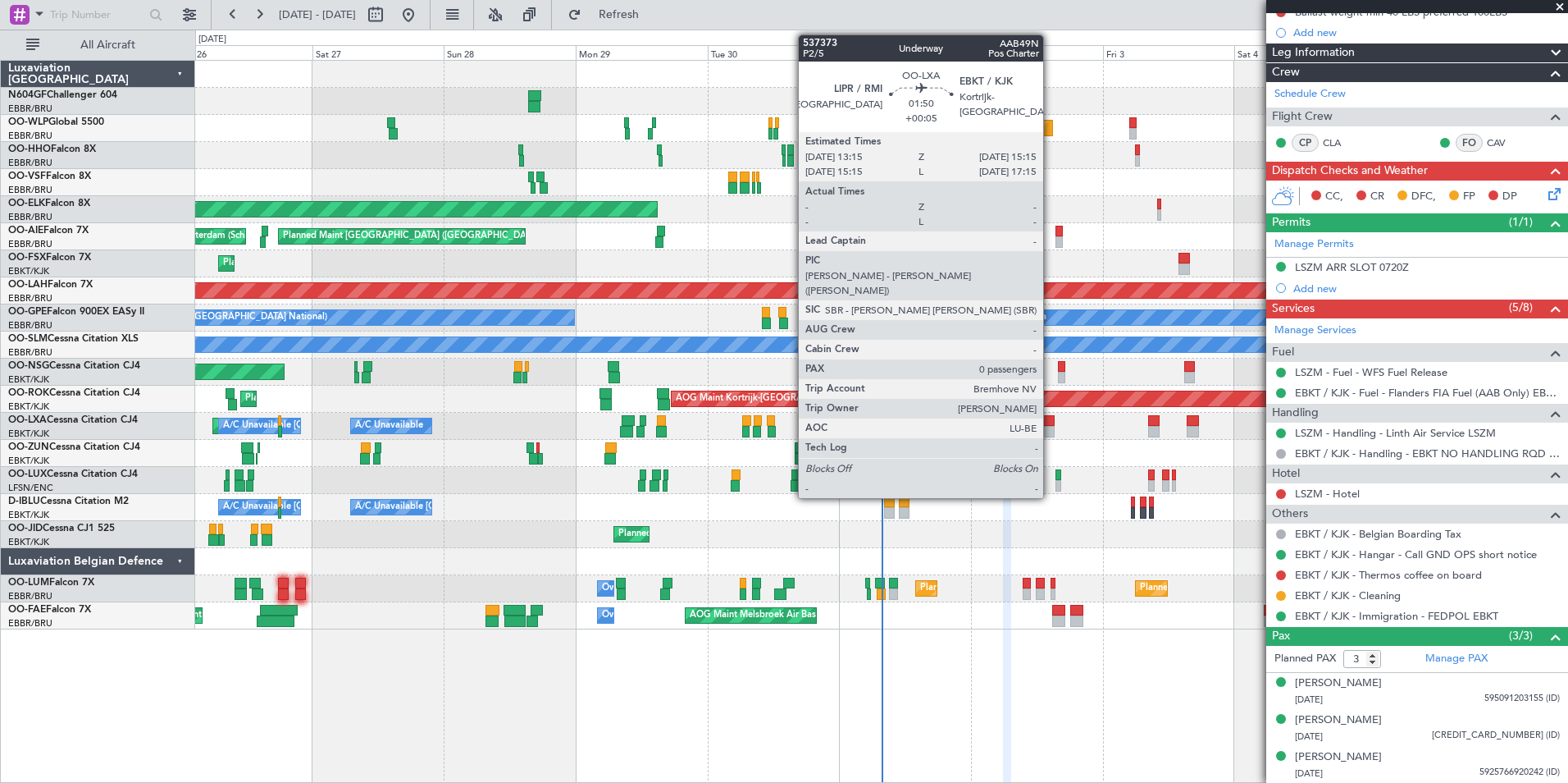
click at [1050, 430] on div at bounding box center [1049, 431] width 12 height 12
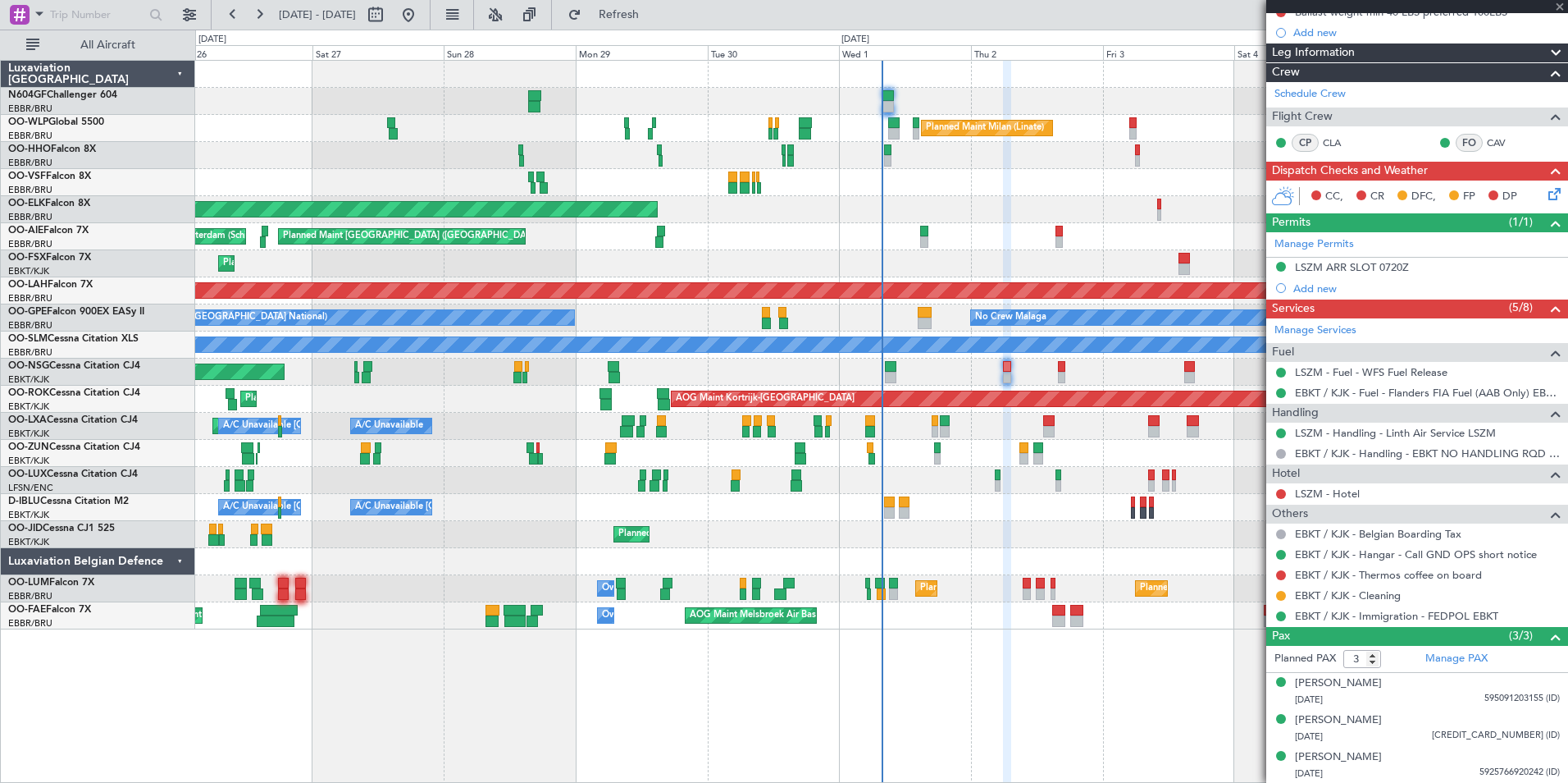
type input "+00:05"
type input "0"
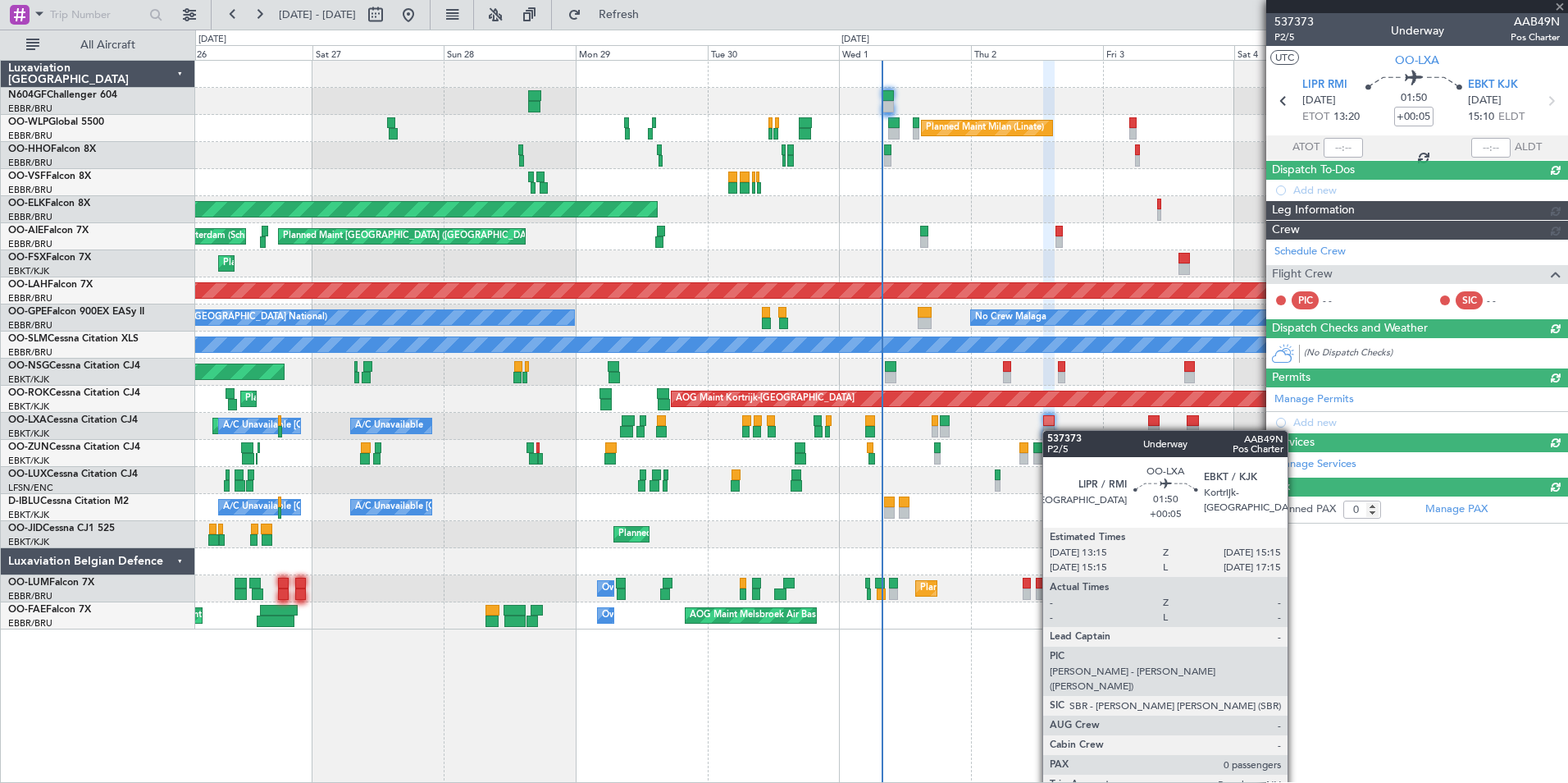
scroll to position [0, 0]
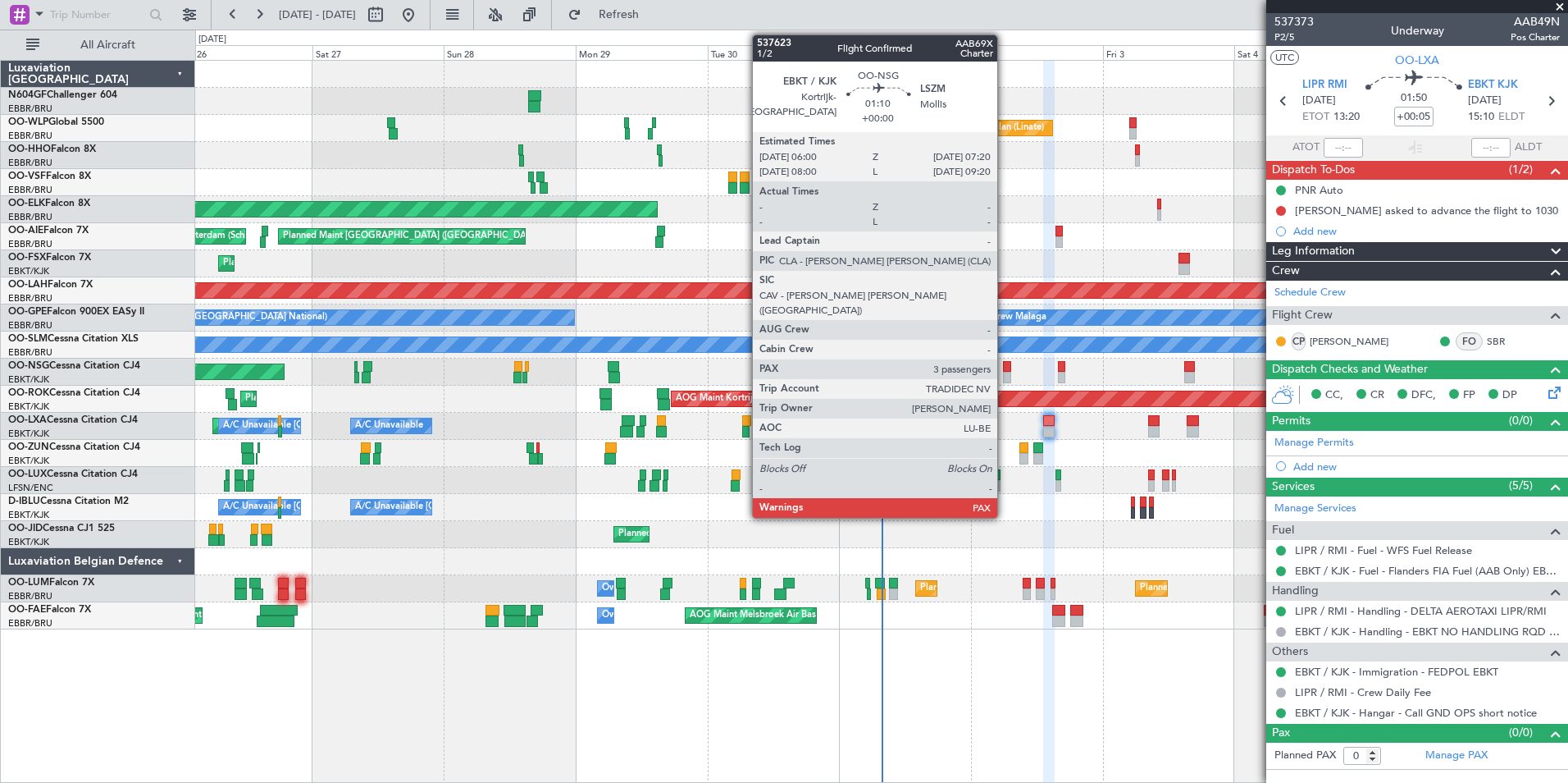
click at [1005, 371] on div at bounding box center [1007, 377] width 7 height 12
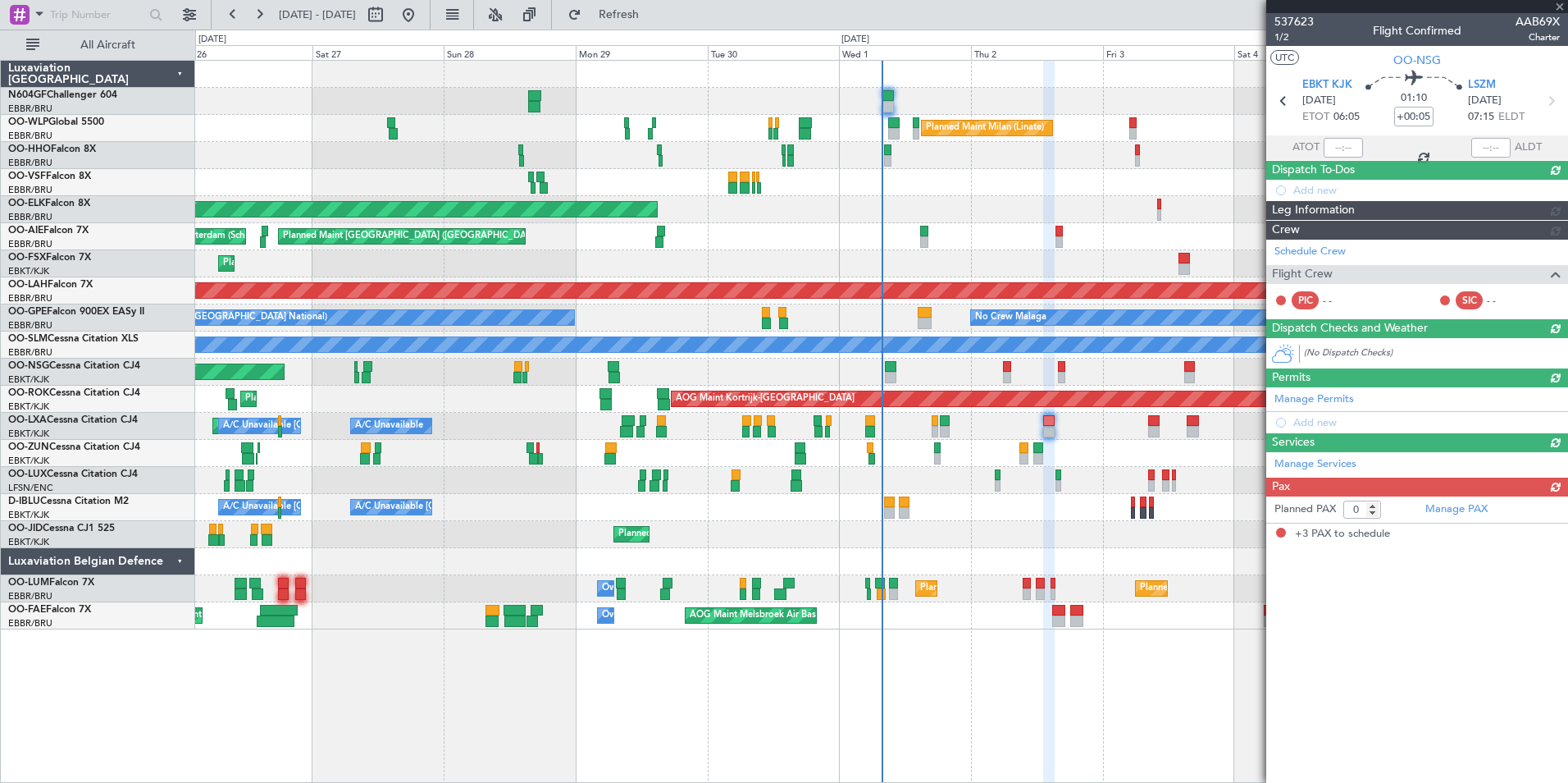
type input "3"
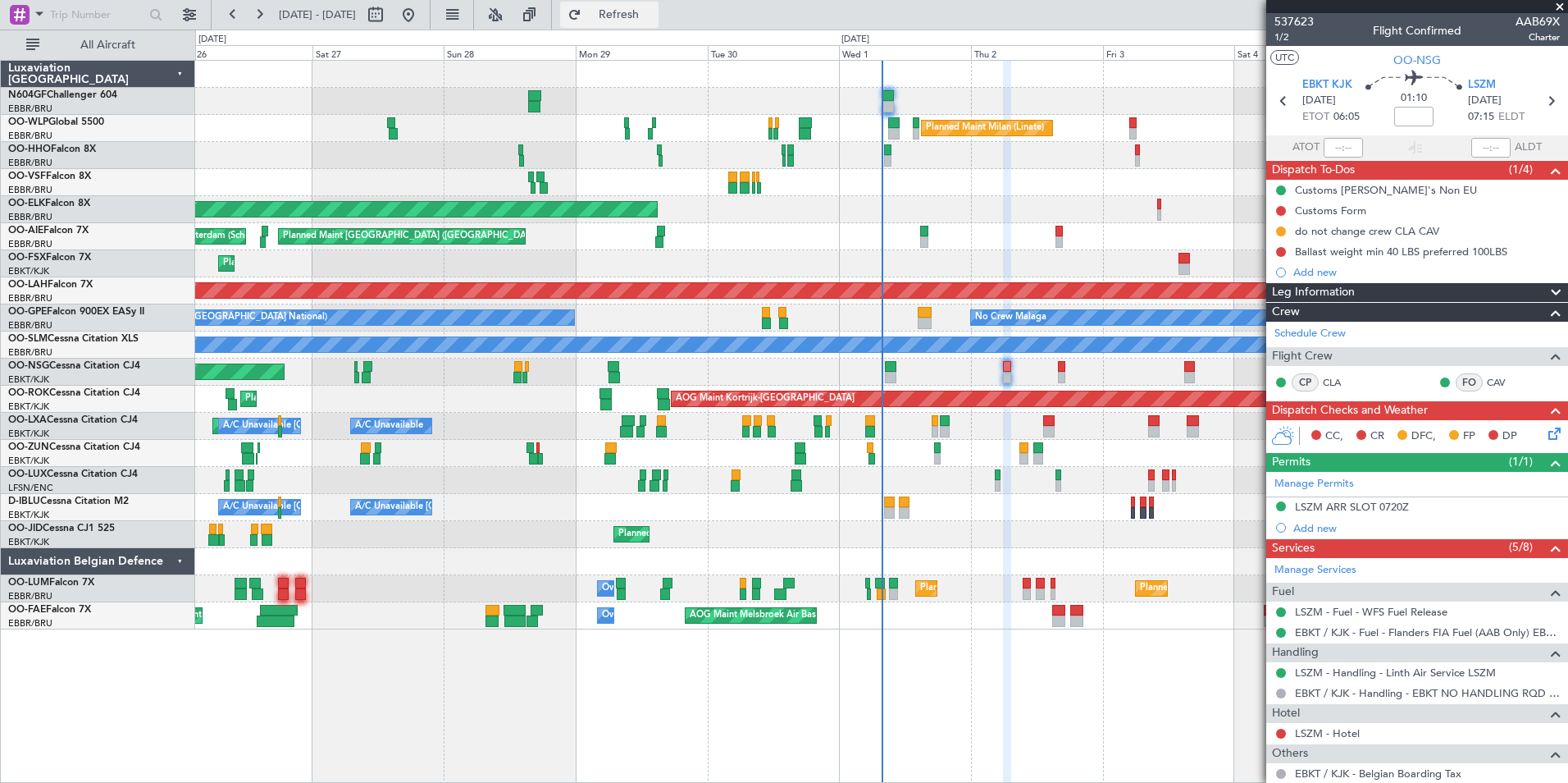
click at [654, 14] on span "Refresh" at bounding box center [619, 15] width 69 height 12
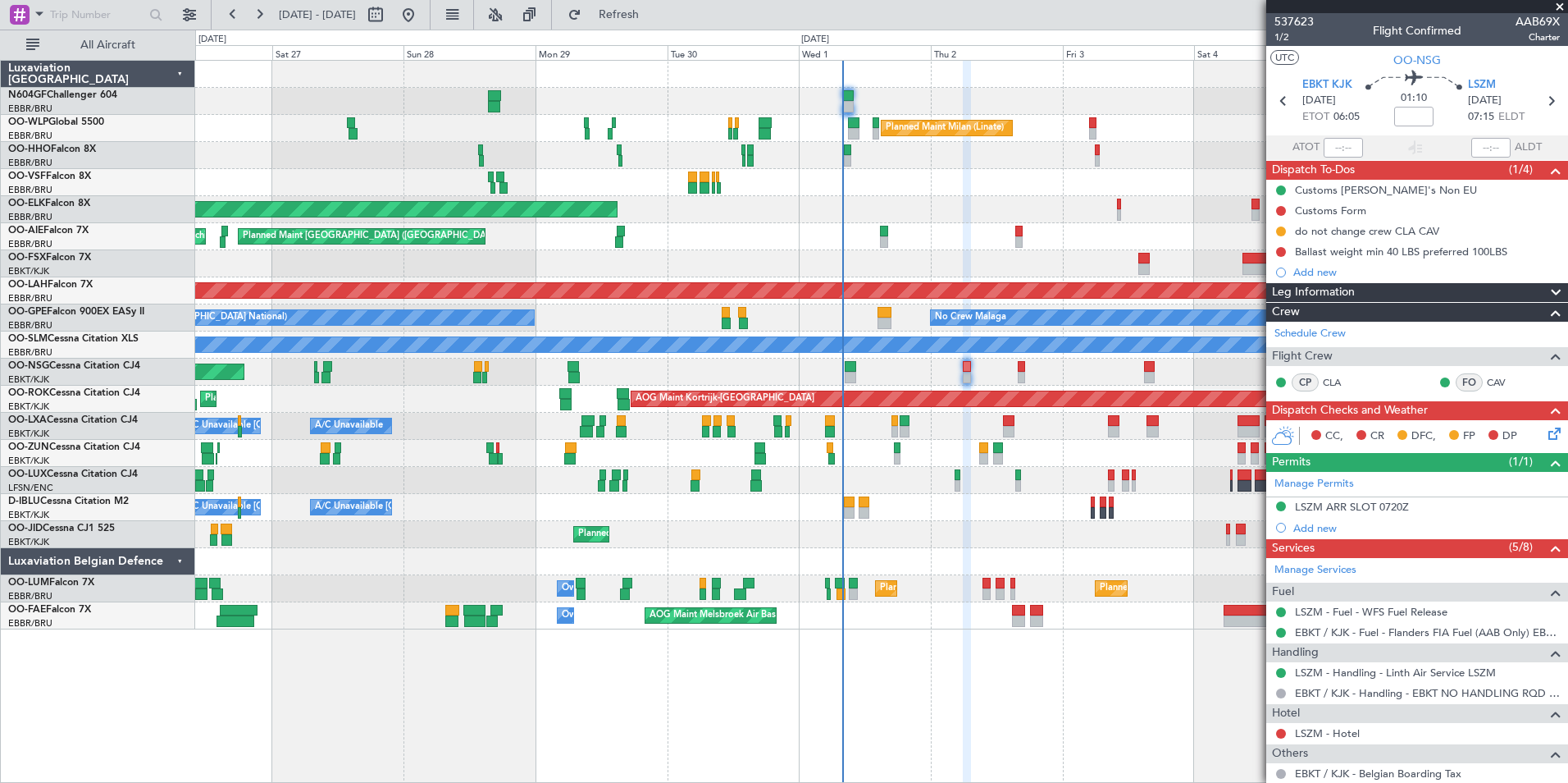
click at [1017, 503] on div "Planned Maint Milan (Linate) Planned Maint Geneva (Cointrin) Planned Maint Kort…" at bounding box center [881, 345] width 1372 height 569
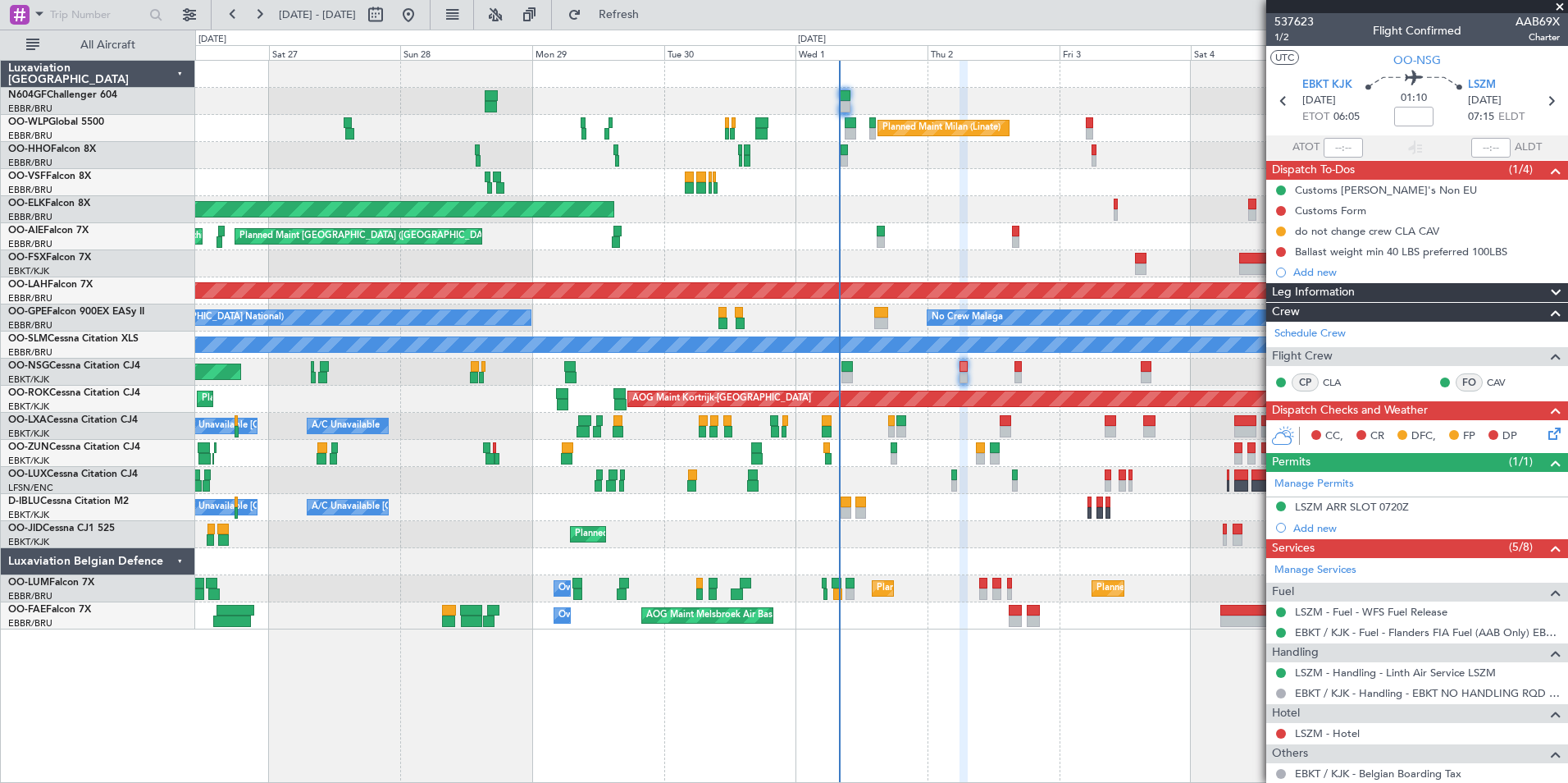
click at [654, 30] on div "Planned Maint Milan (Linate) Planned Maint Geneva (Cointrin) Planned Maint Kort…" at bounding box center [784, 406] width 1568 height 753
click at [654, 19] on span "Refresh" at bounding box center [619, 15] width 69 height 12
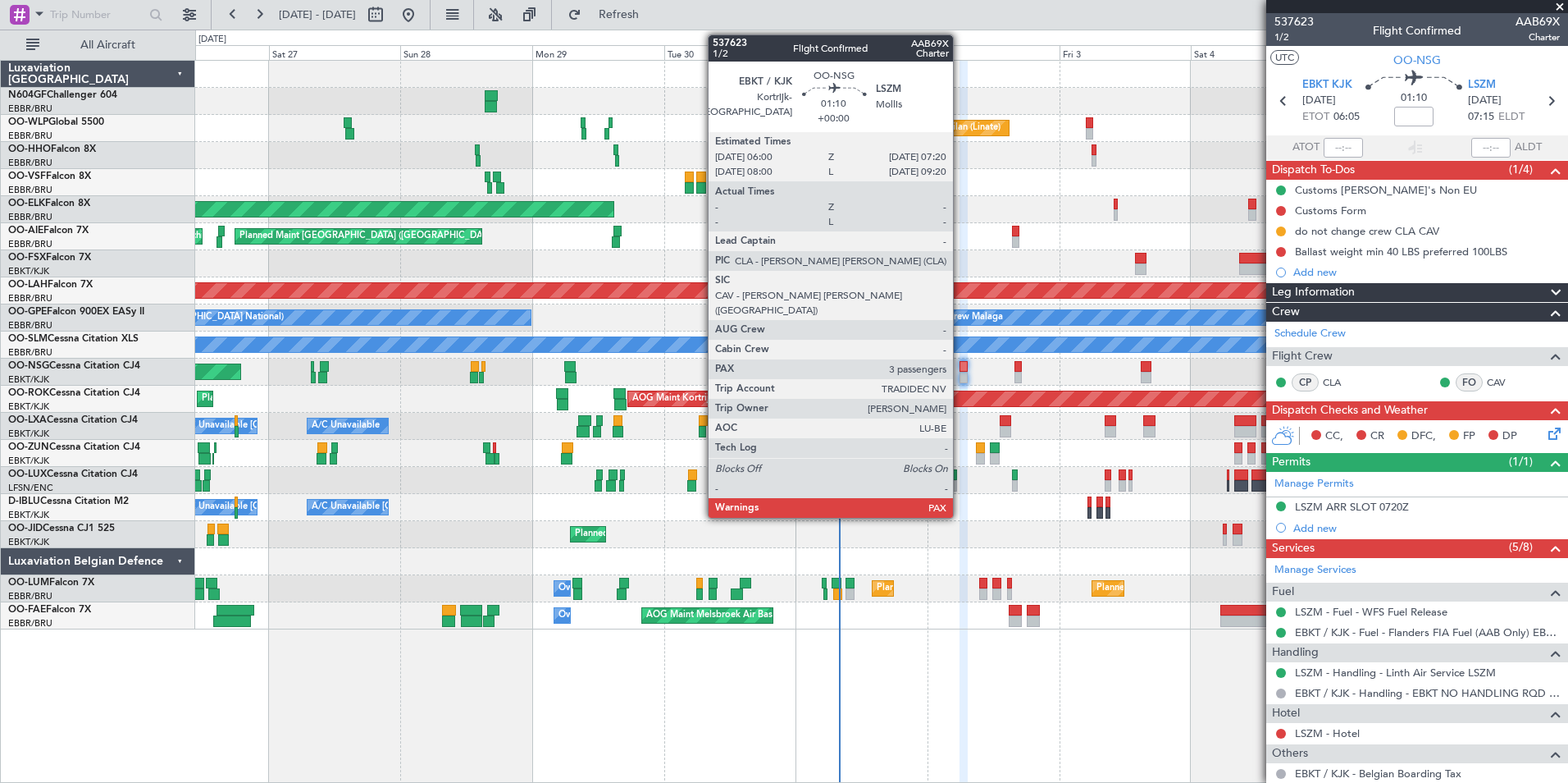
click at [961, 377] on div at bounding box center [963, 377] width 7 height 12
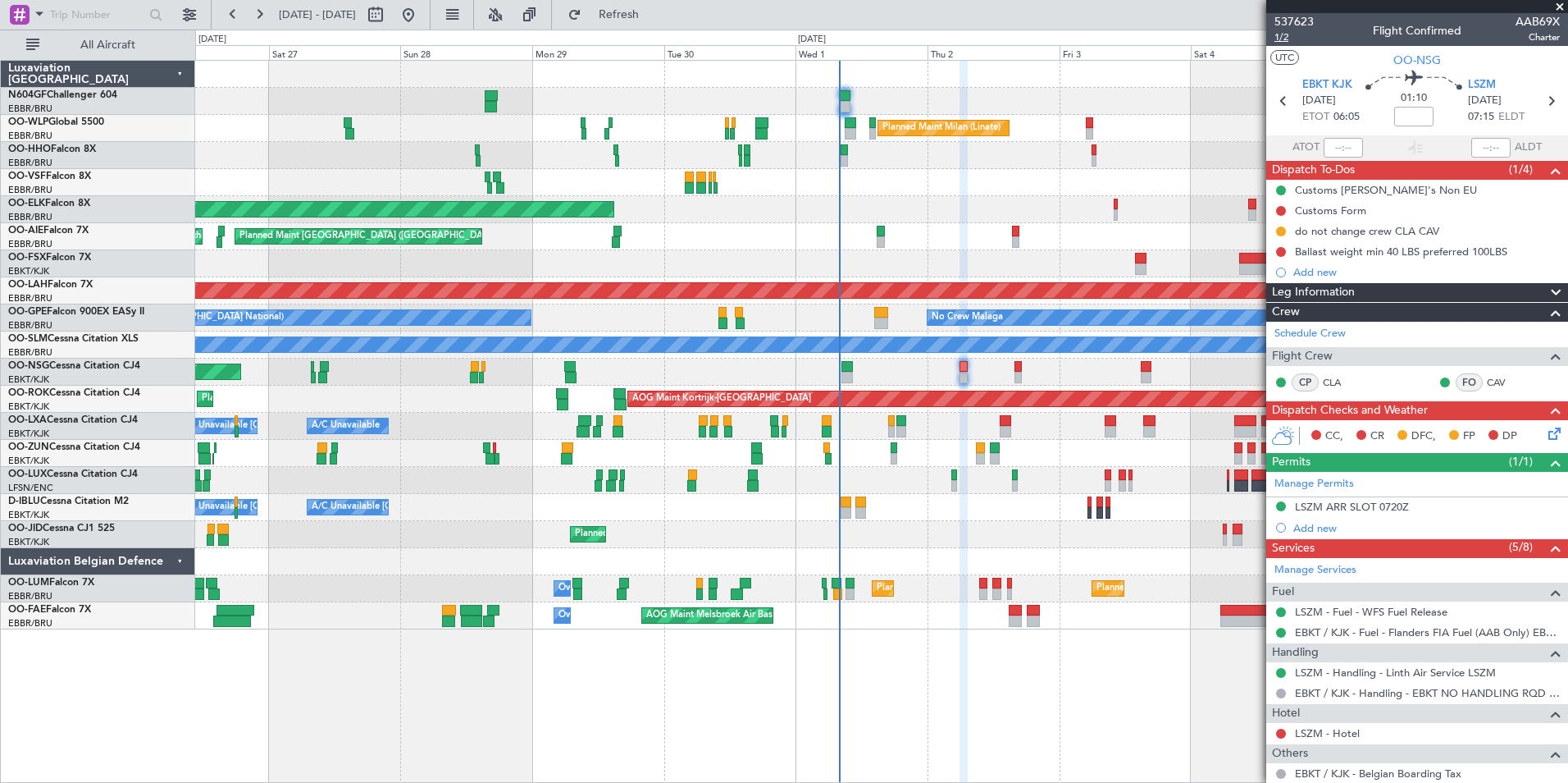
click at [1284, 39] on span "1/2" at bounding box center [1294, 37] width 40 height 14
click at [654, 15] on span "Refresh" at bounding box center [619, 15] width 69 height 12
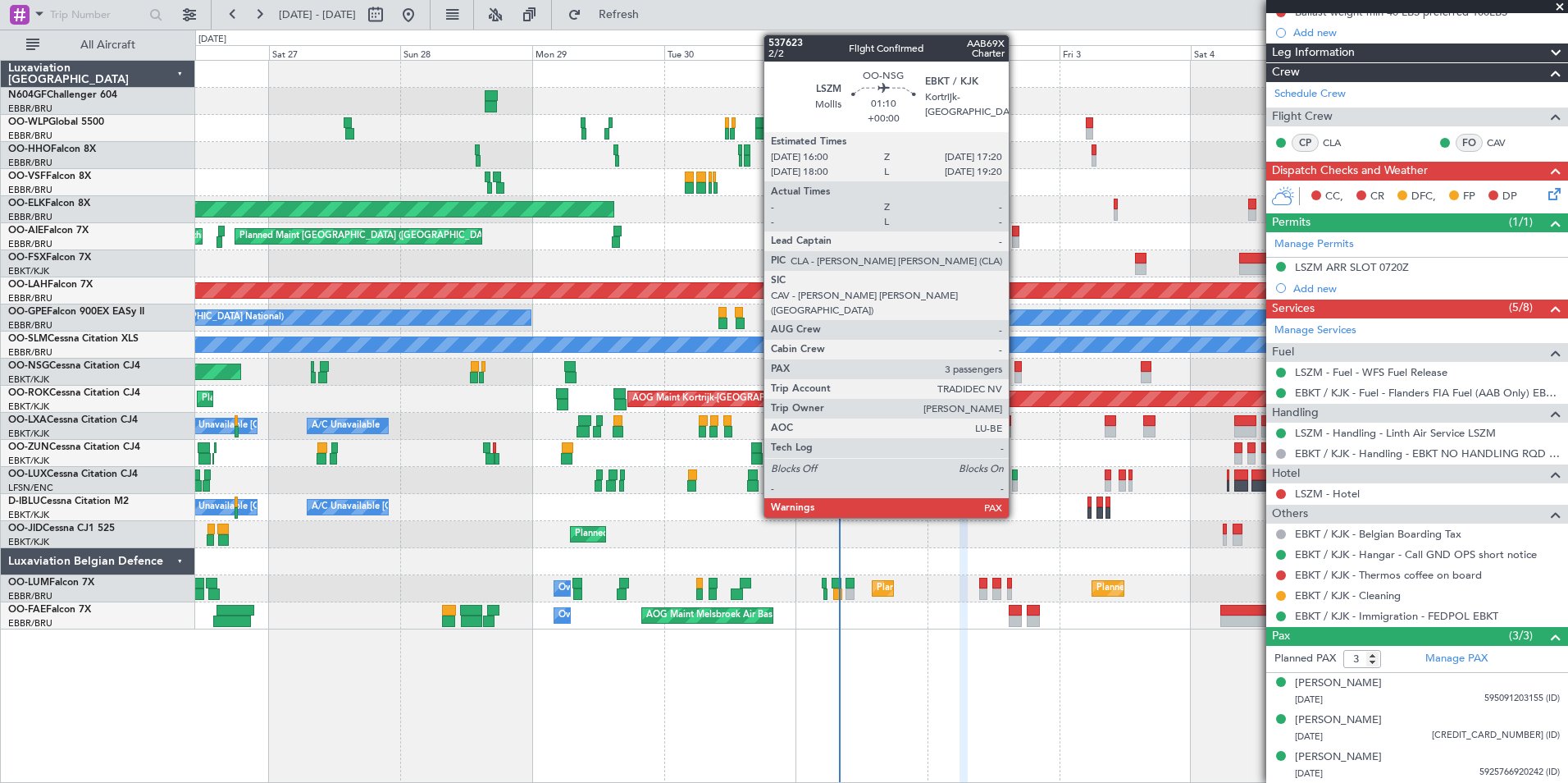
click at [1017, 371] on div at bounding box center [1018, 366] width 7 height 12
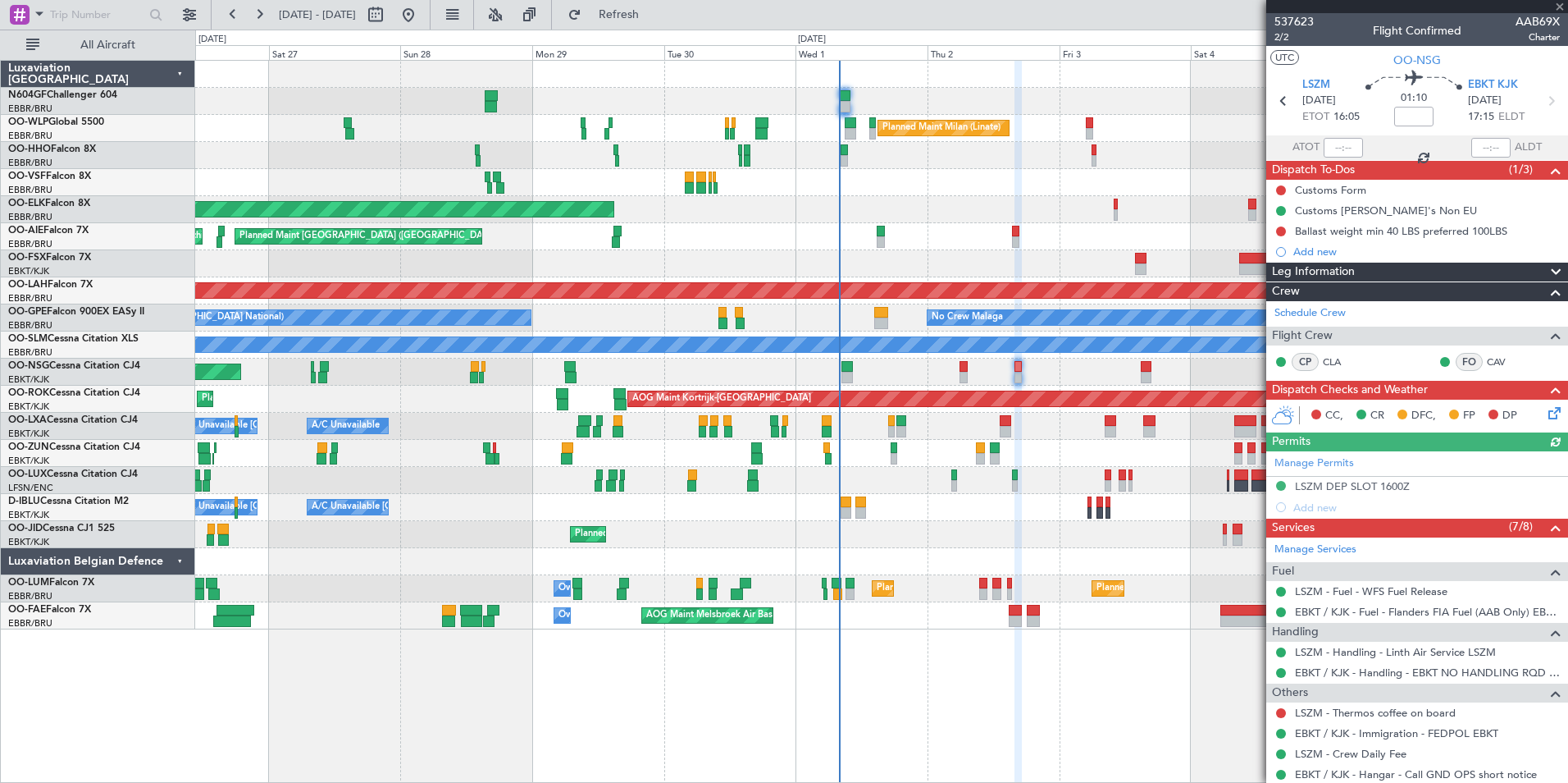
scroll to position [158, 0]
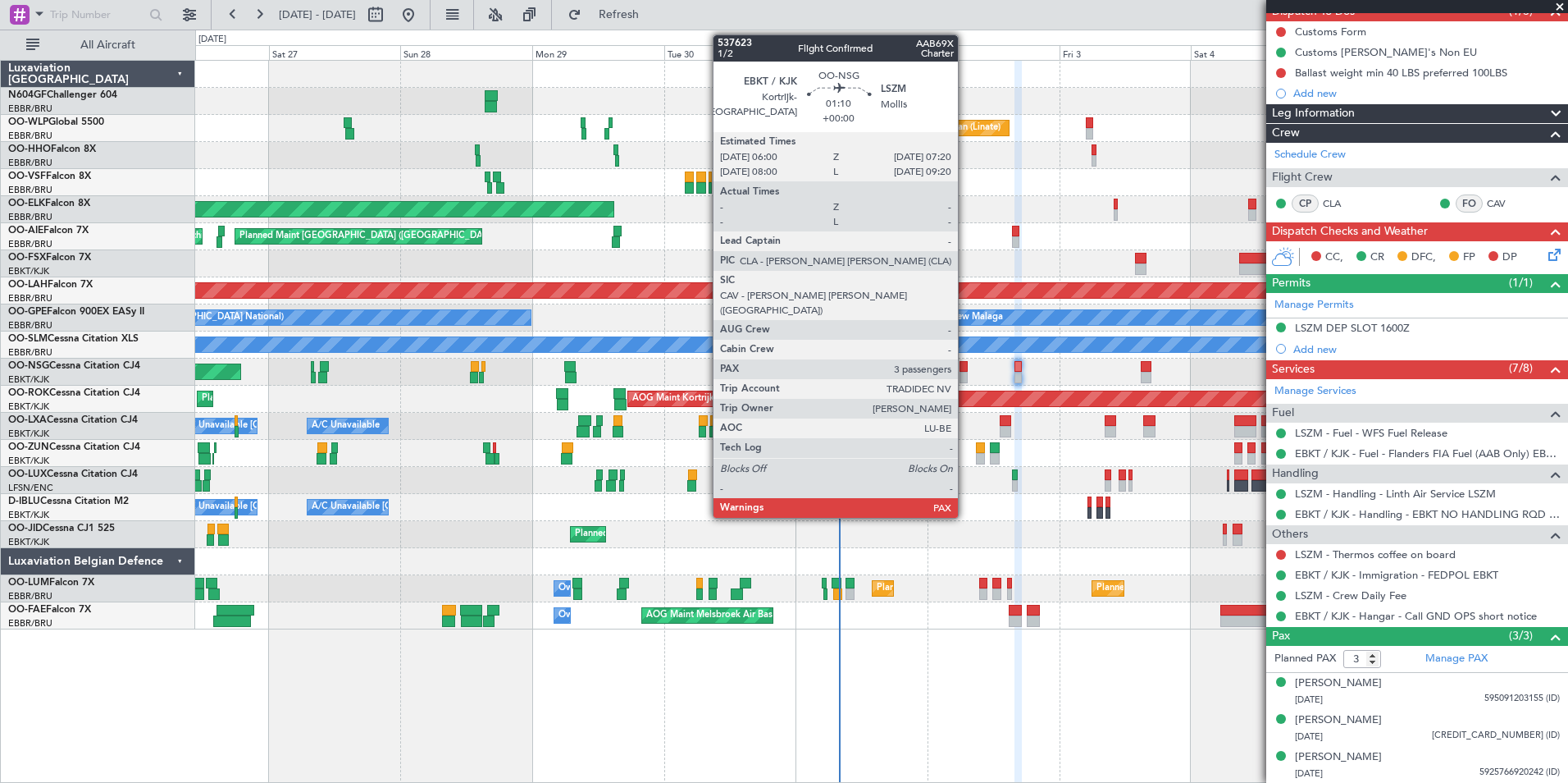
click at [965, 369] on div at bounding box center [963, 366] width 7 height 12
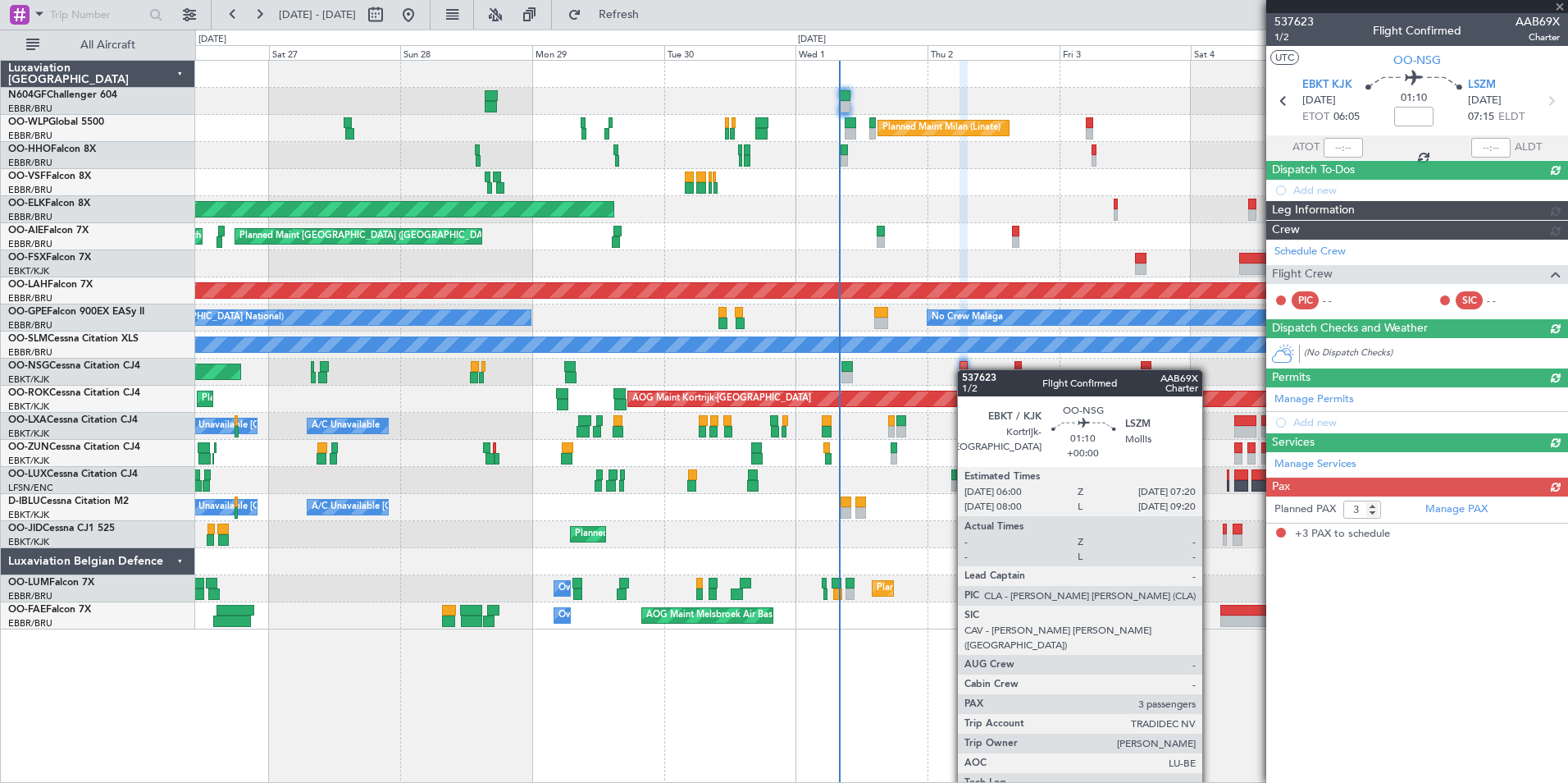
scroll to position [0, 0]
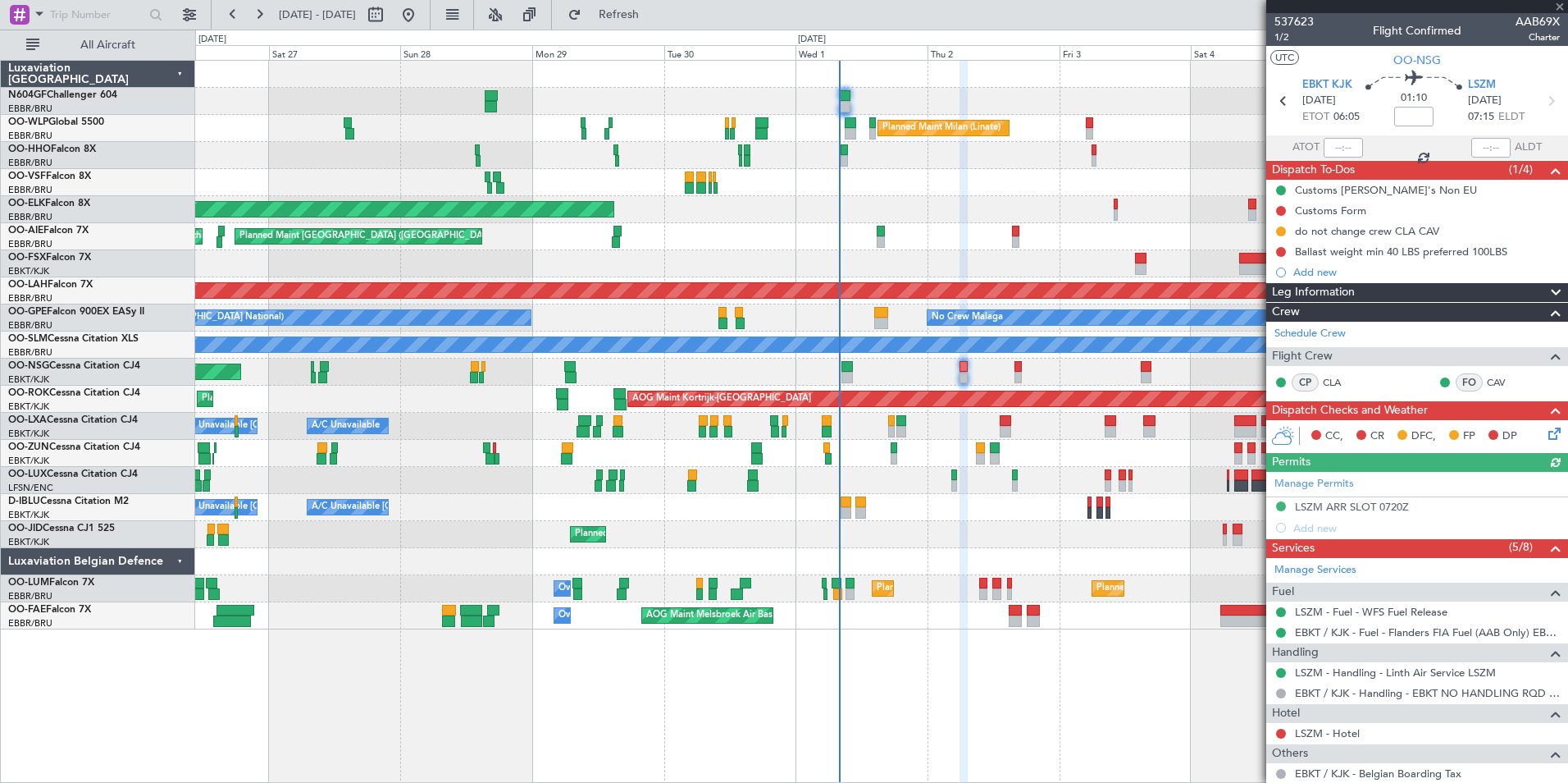
scroll to position [240, 0]
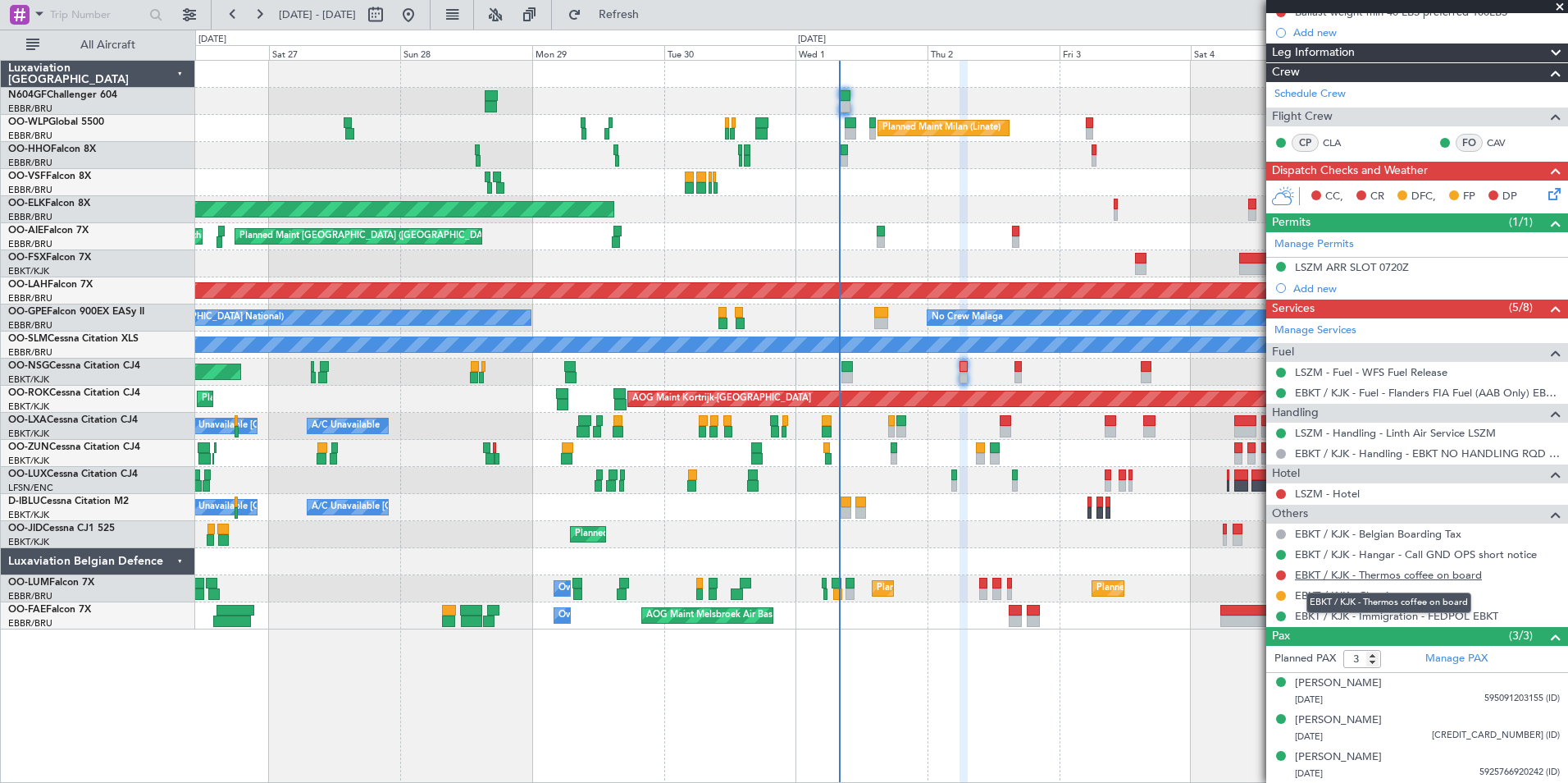
click at [1398, 574] on link "EBKT / KJK - Thermos coffee on board" at bounding box center [1388, 575] width 187 height 14
click at [658, 23] on button "Refresh" at bounding box center [610, 15] width 99 height 26
click at [640, 15] on span "Refresh" at bounding box center [619, 15] width 69 height 12
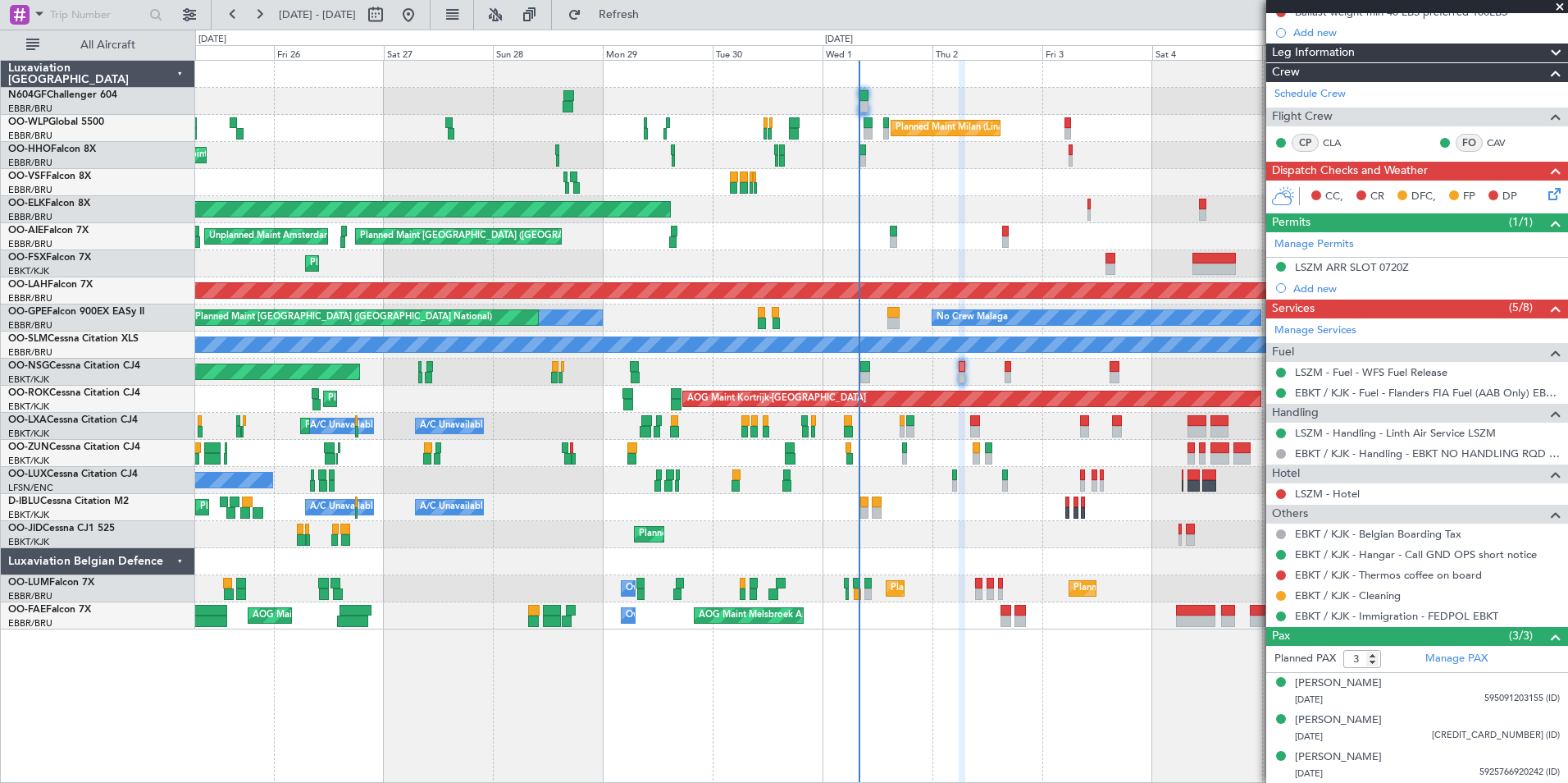
click at [846, 504] on div "A/C Unavailable [GEOGRAPHIC_DATA]-[GEOGRAPHIC_DATA] A/C Unavailable [GEOGRAPHIC…" at bounding box center [881, 507] width 1372 height 27
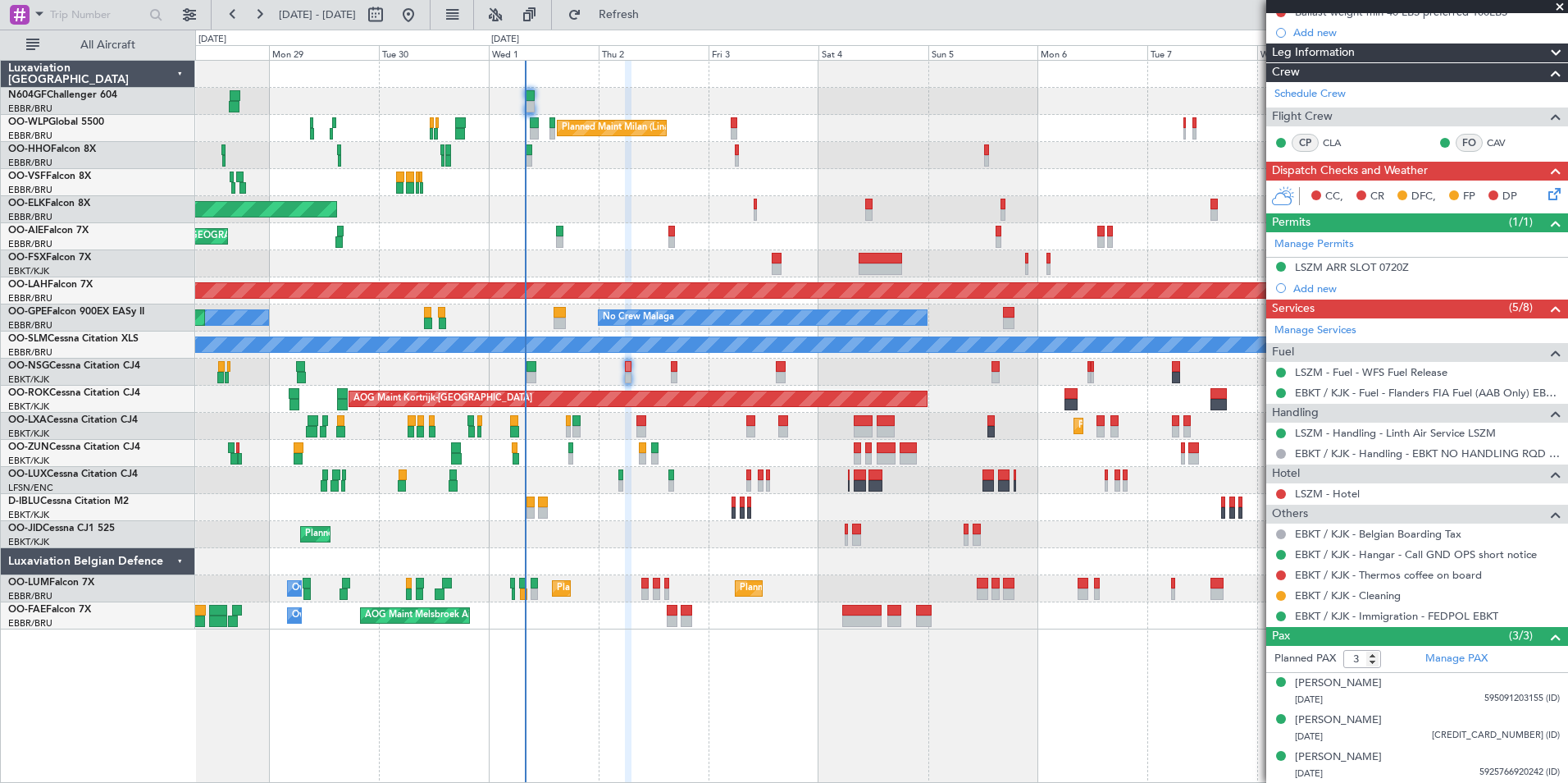
click at [662, 482] on div "Planned Maint Milan (Linate) Planned Maint Geneva ([GEOGRAPHIC_DATA]) Planned M…" at bounding box center [881, 345] width 1372 height 569
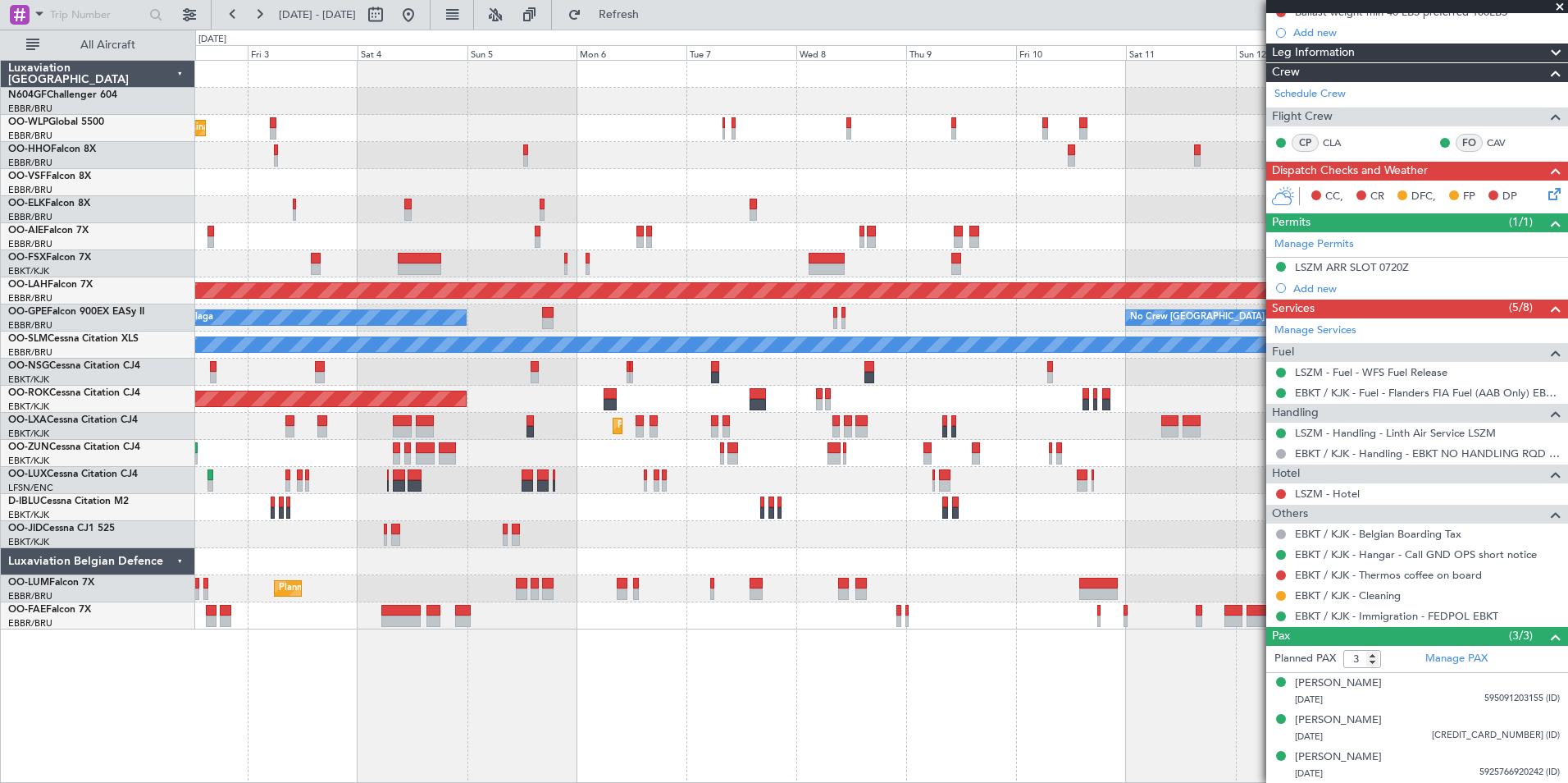
click at [427, 505] on div at bounding box center [881, 507] width 1372 height 27
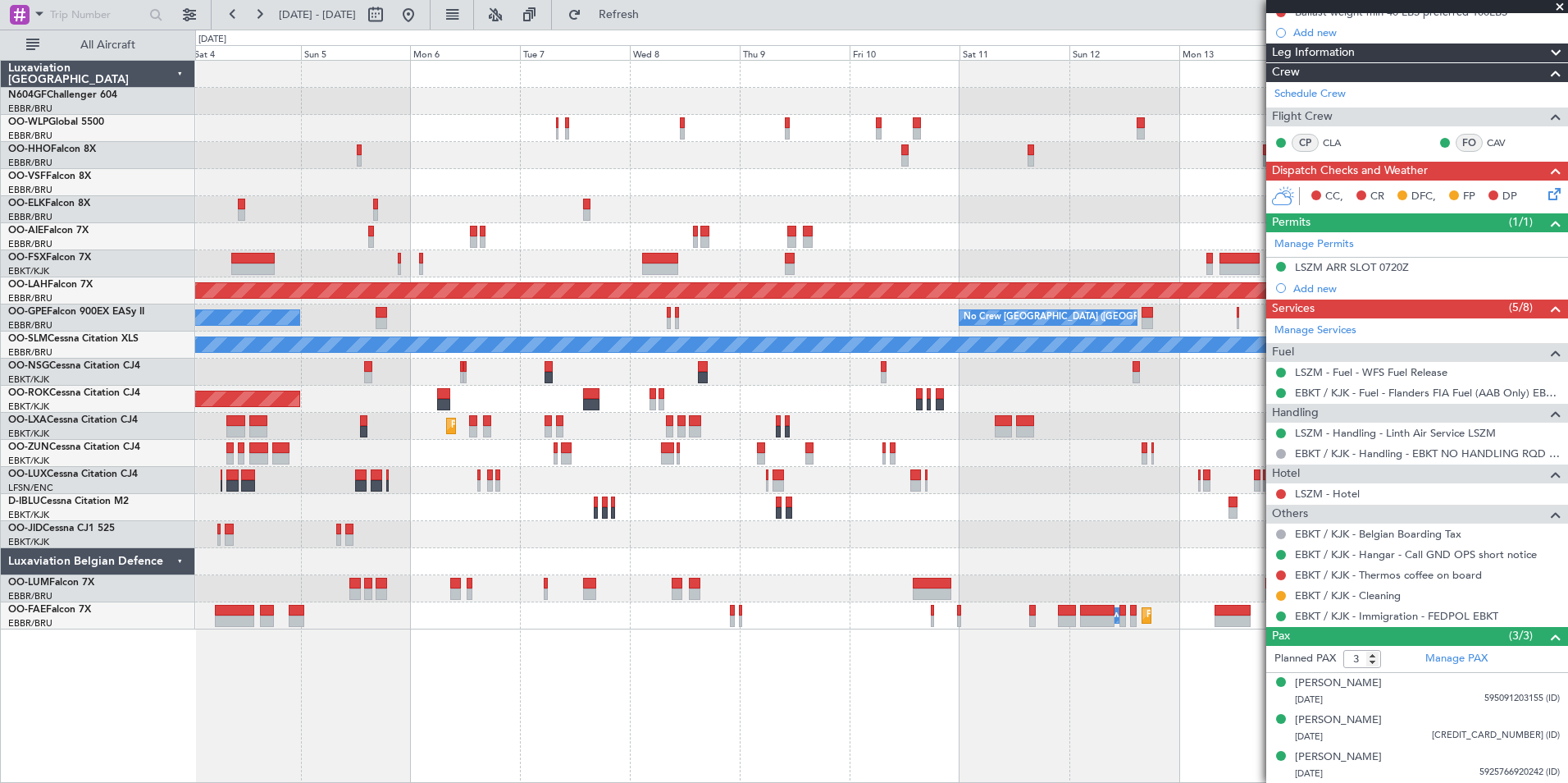
click at [551, 538] on div at bounding box center [881, 534] width 1372 height 27
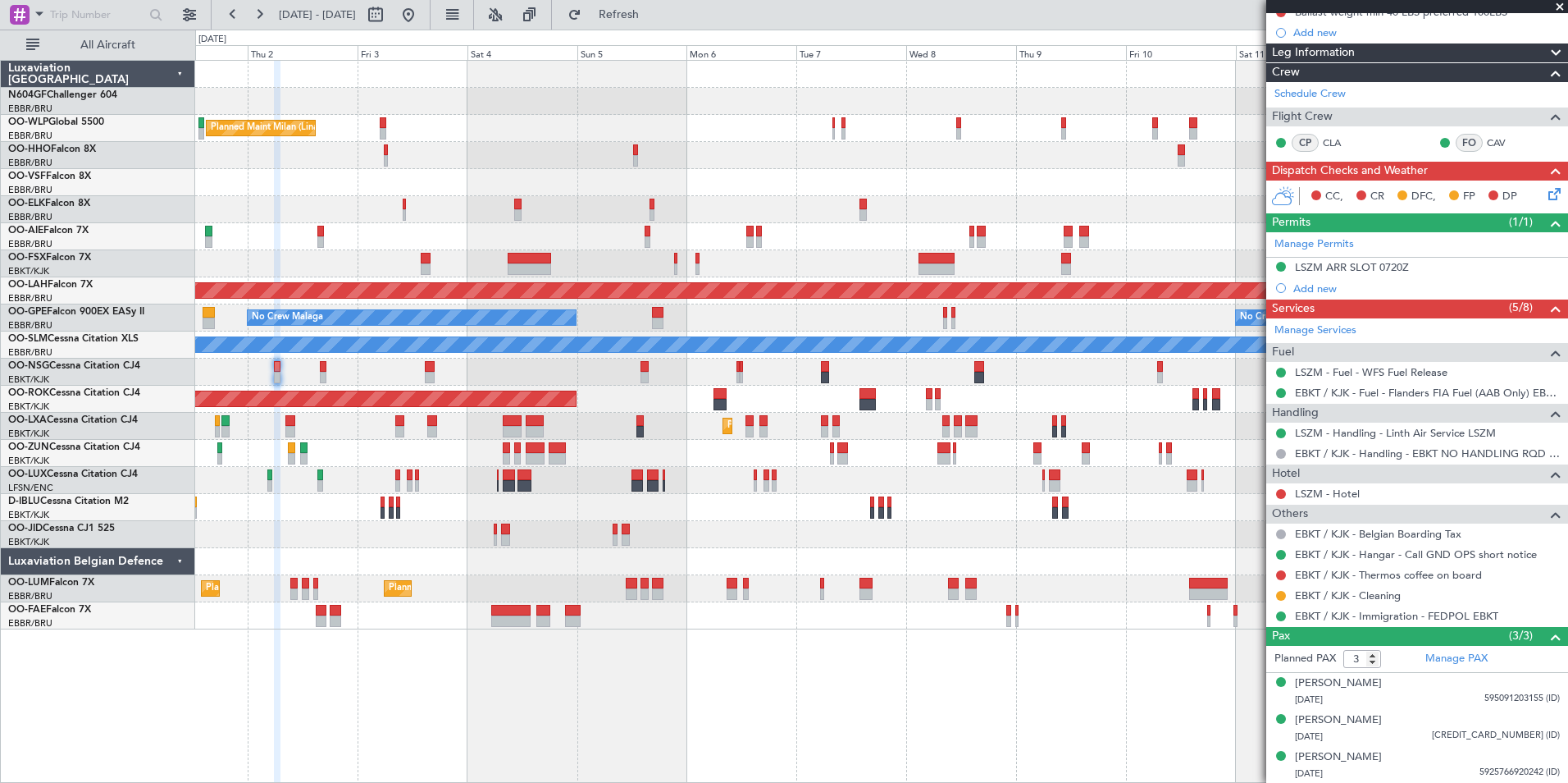
click at [567, 524] on div "Planned Maint Milan (Linate) Planned Maint [GEOGRAPHIC_DATA]-[GEOGRAPHIC_DATA] …" at bounding box center [881, 345] width 1372 height 569
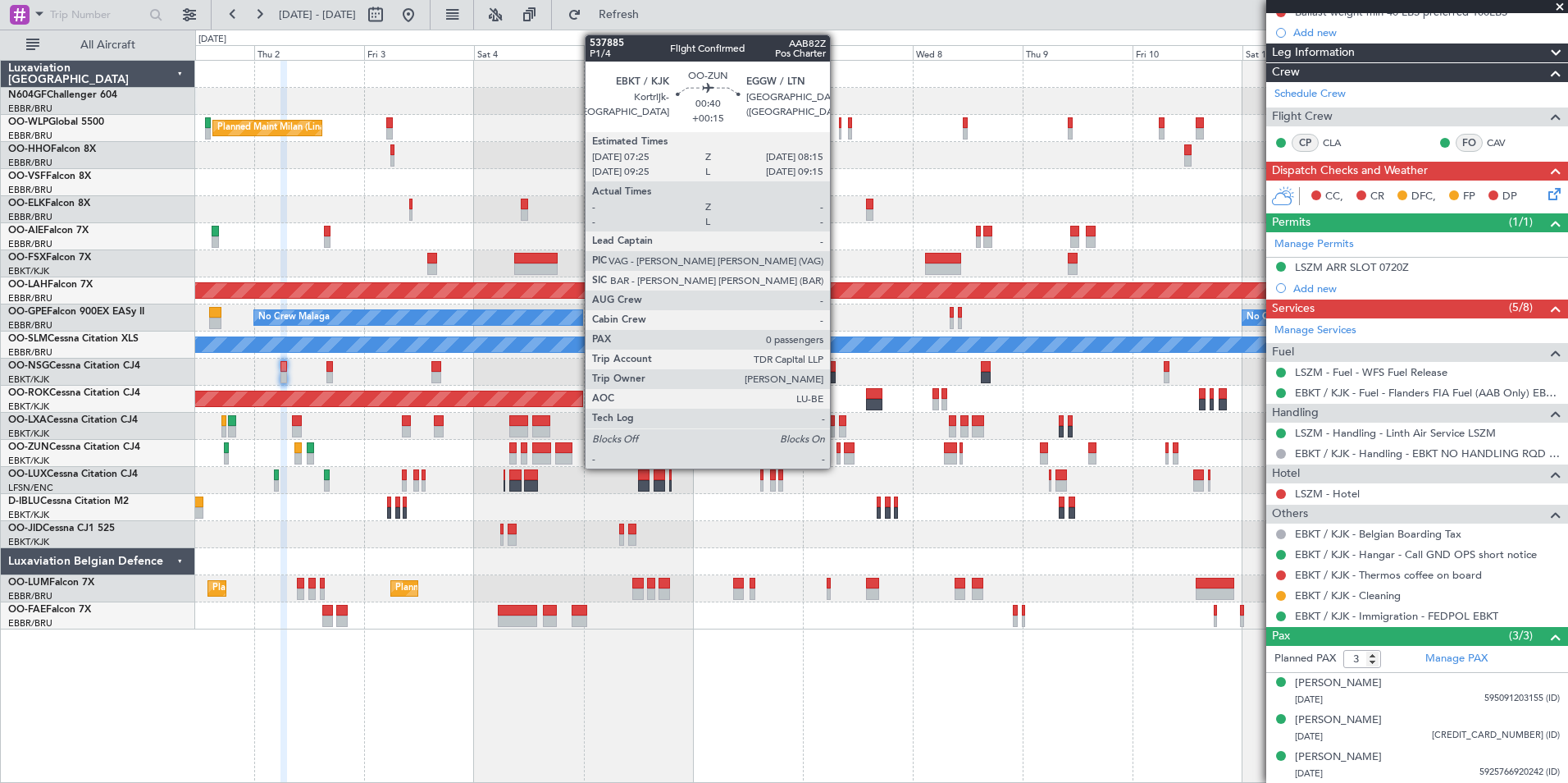
click at [837, 457] on div at bounding box center [838, 459] width 4 height 12
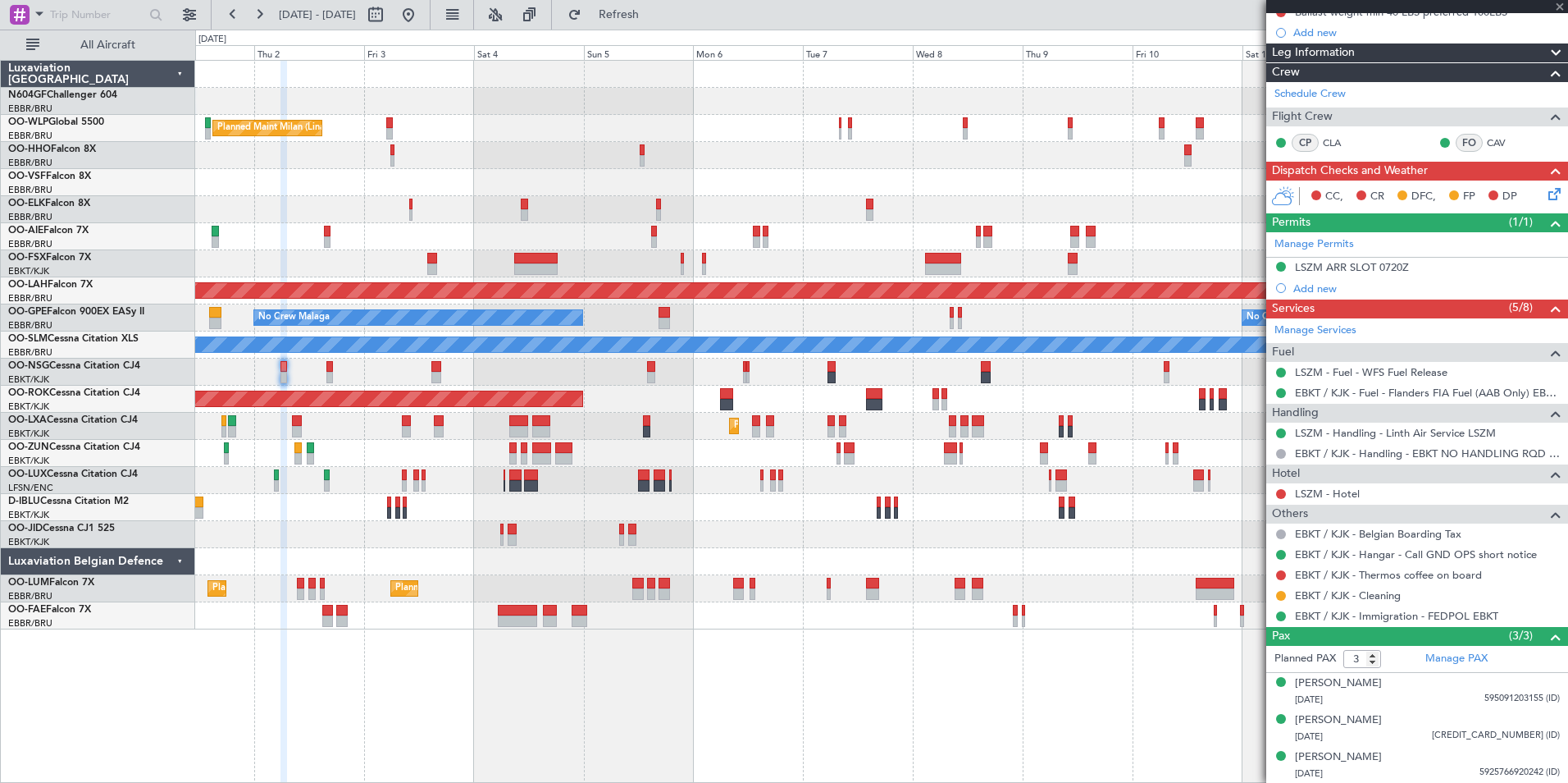
type input "+00:15"
type input "0"
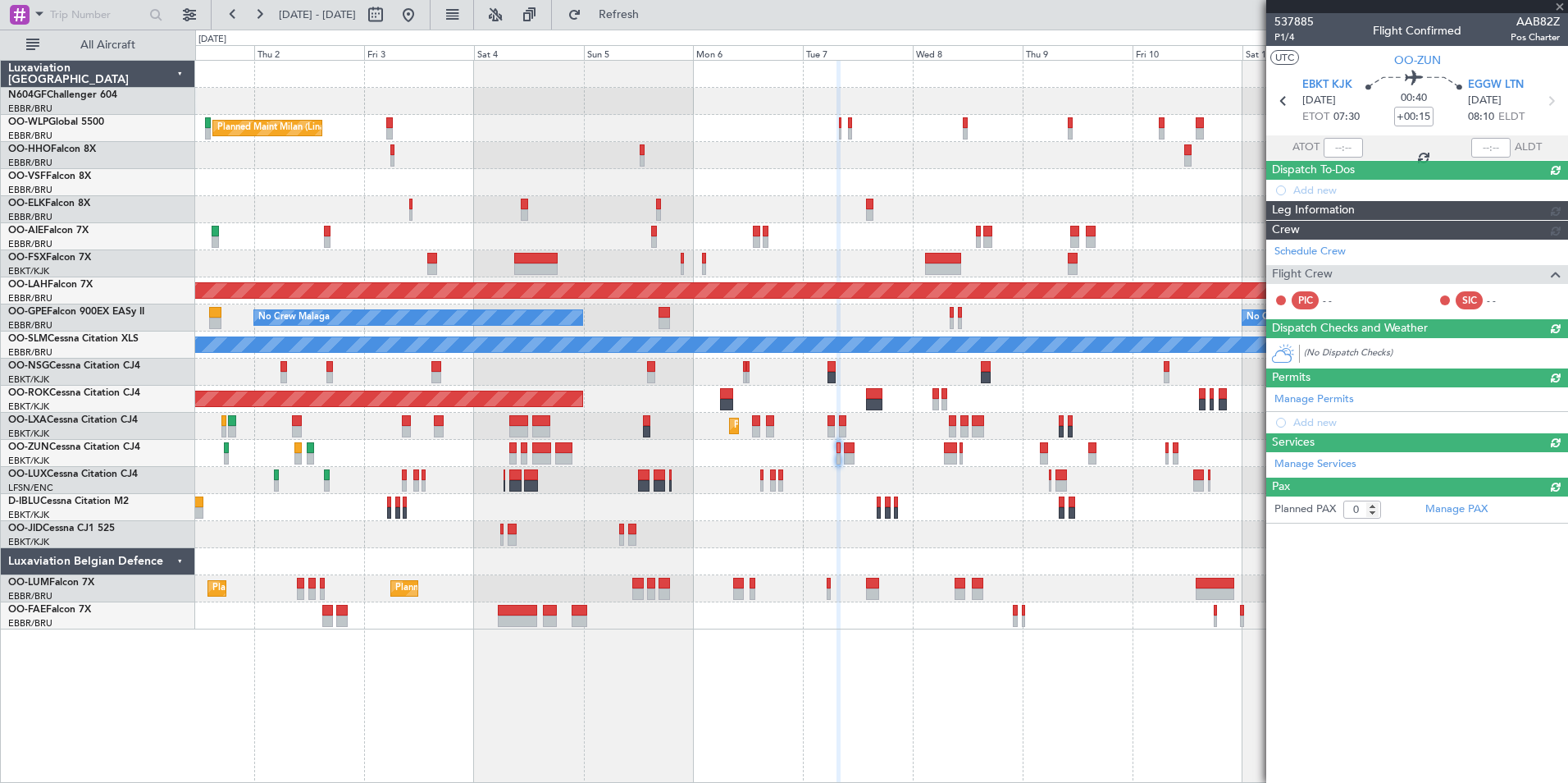
scroll to position [0, 0]
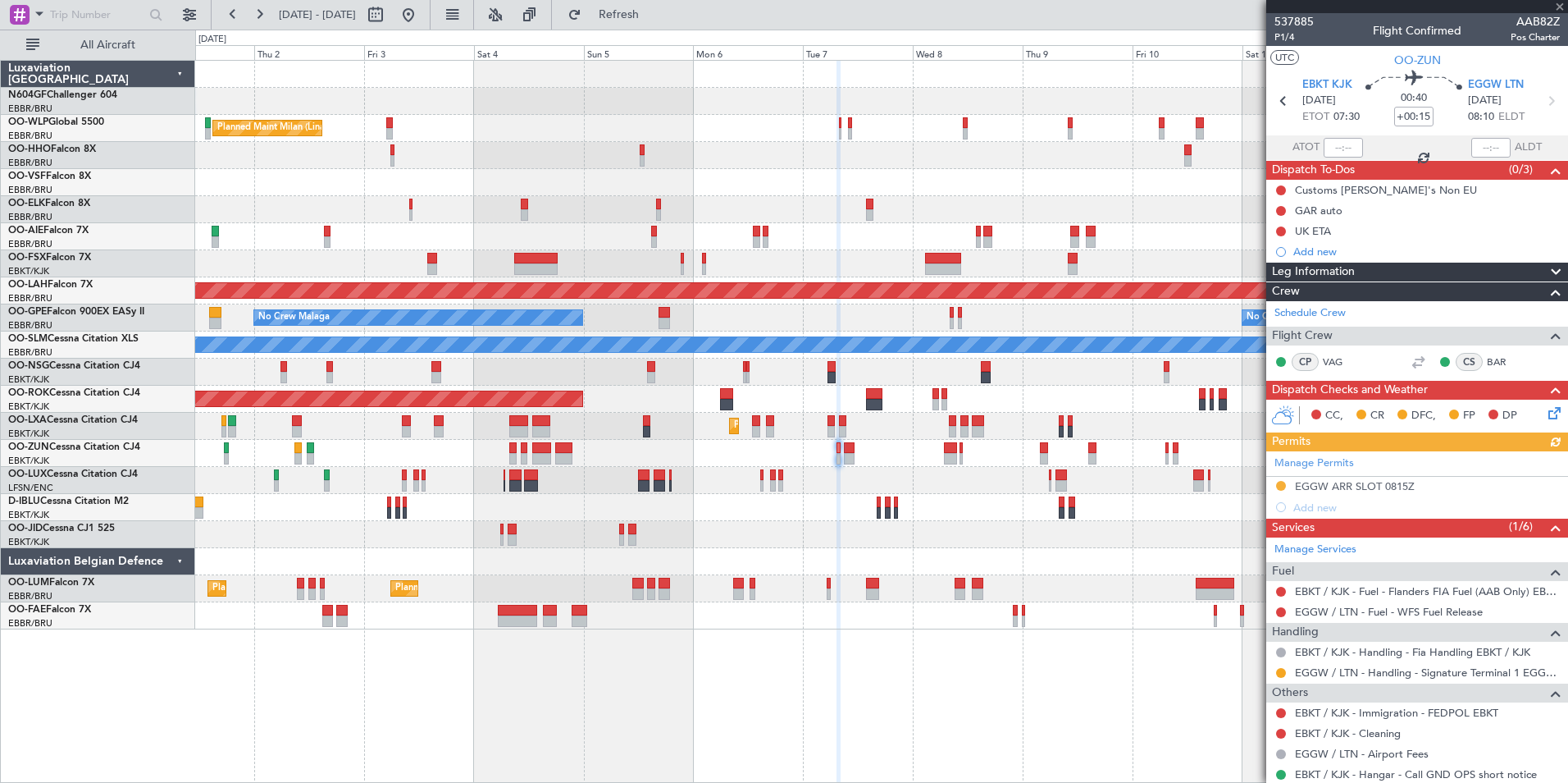
click at [552, 375] on div at bounding box center [881, 371] width 1372 height 27
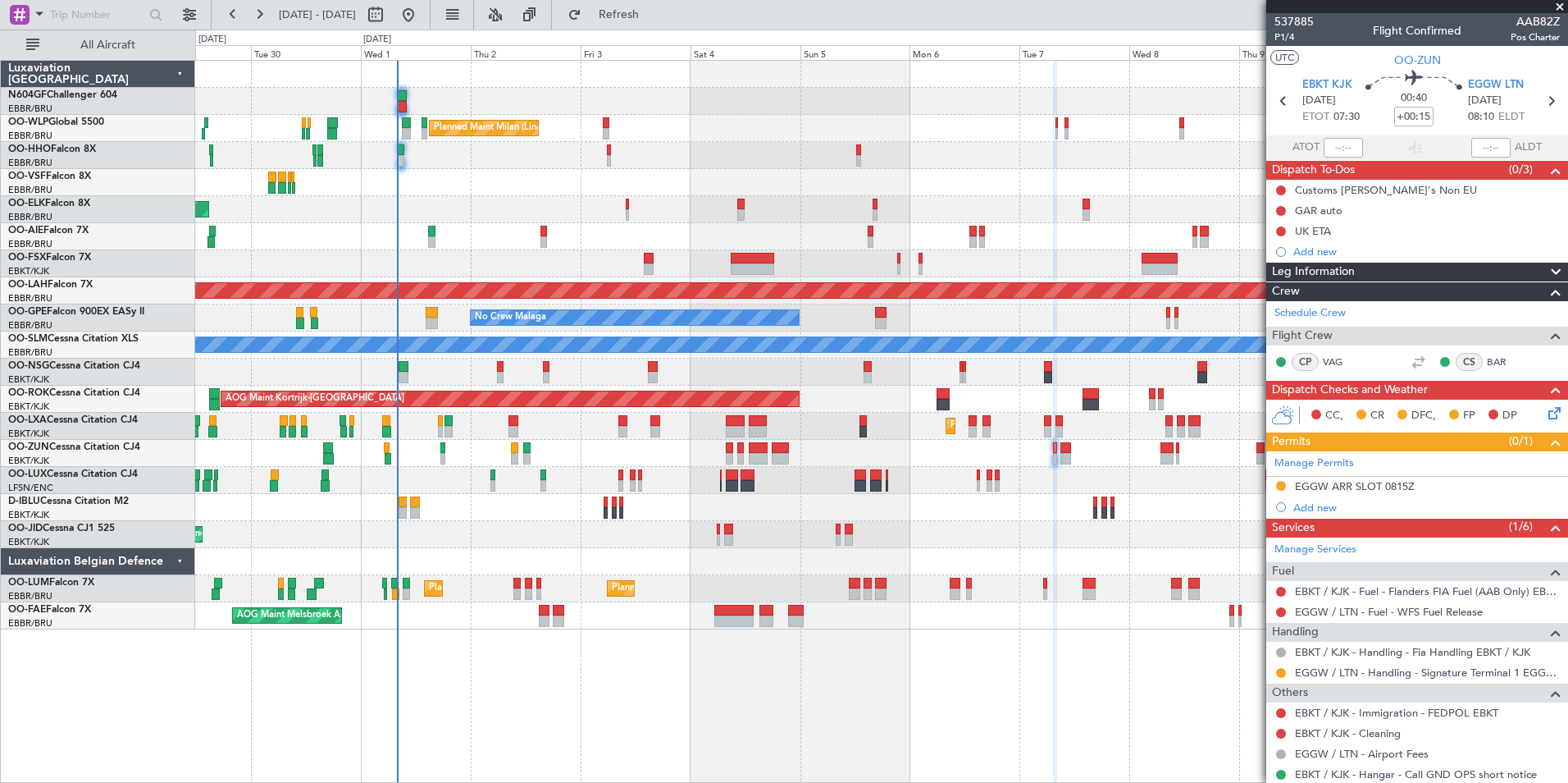
click at [784, 487] on div "Planned Maint Milan (Linate) Planned Maint [GEOGRAPHIC_DATA]-[GEOGRAPHIC_DATA] …" at bounding box center [881, 345] width 1372 height 569
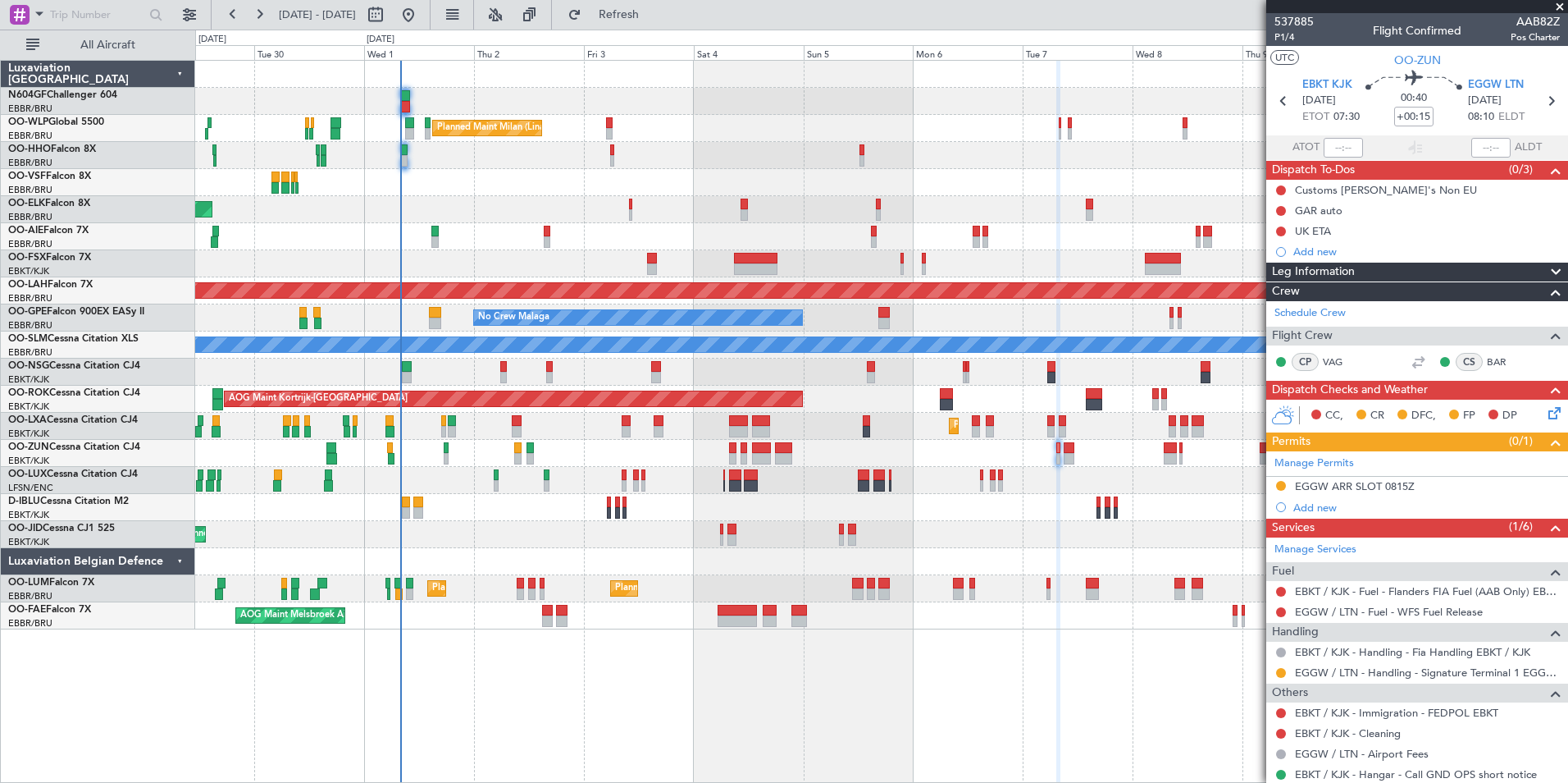
click at [613, 487] on div "Planned Maint Milan (Linate) Planned Maint [GEOGRAPHIC_DATA]-[GEOGRAPHIC_DATA] …" at bounding box center [881, 345] width 1372 height 569
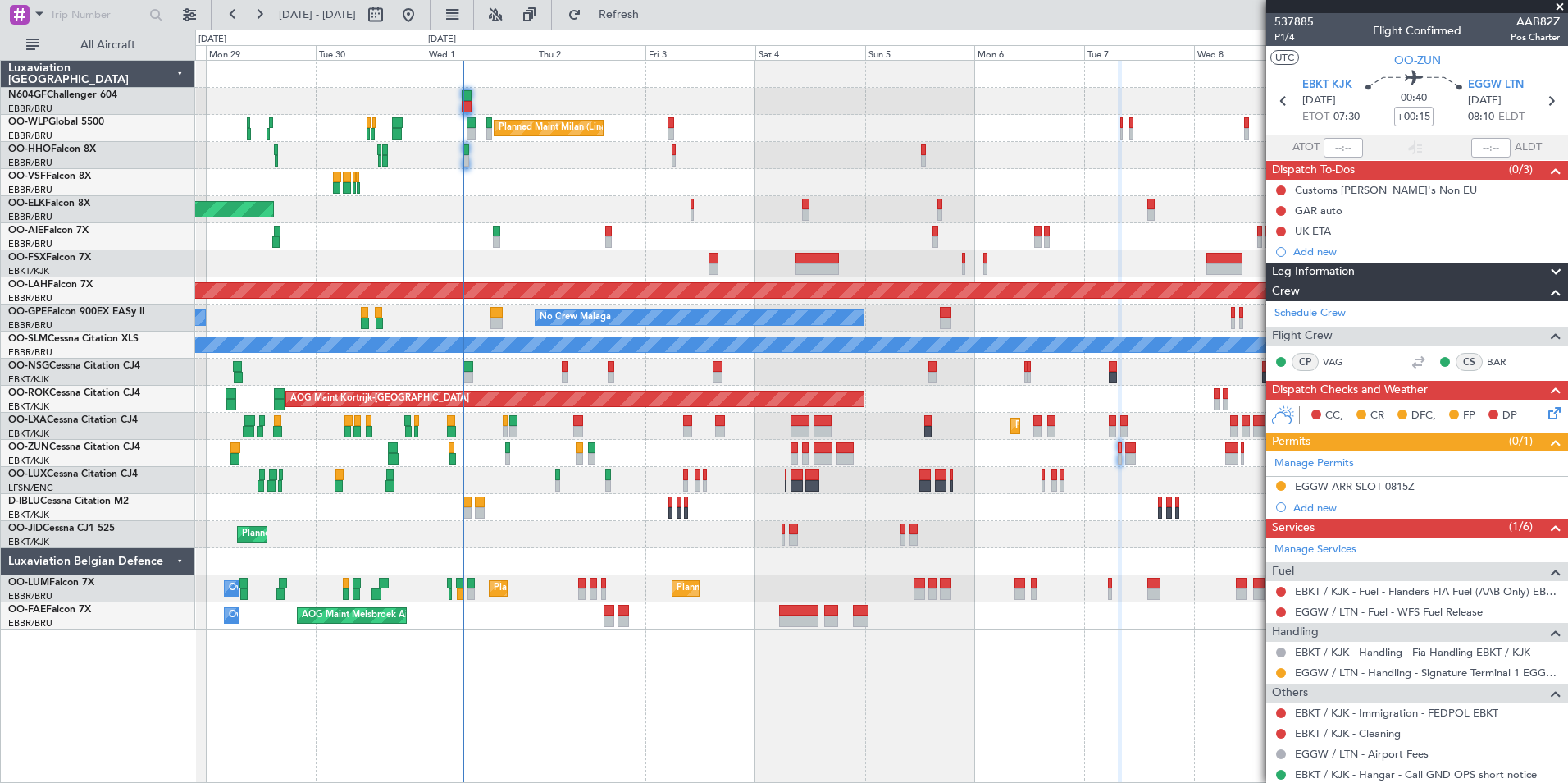
click at [683, 466] on div at bounding box center [881, 453] width 1372 height 27
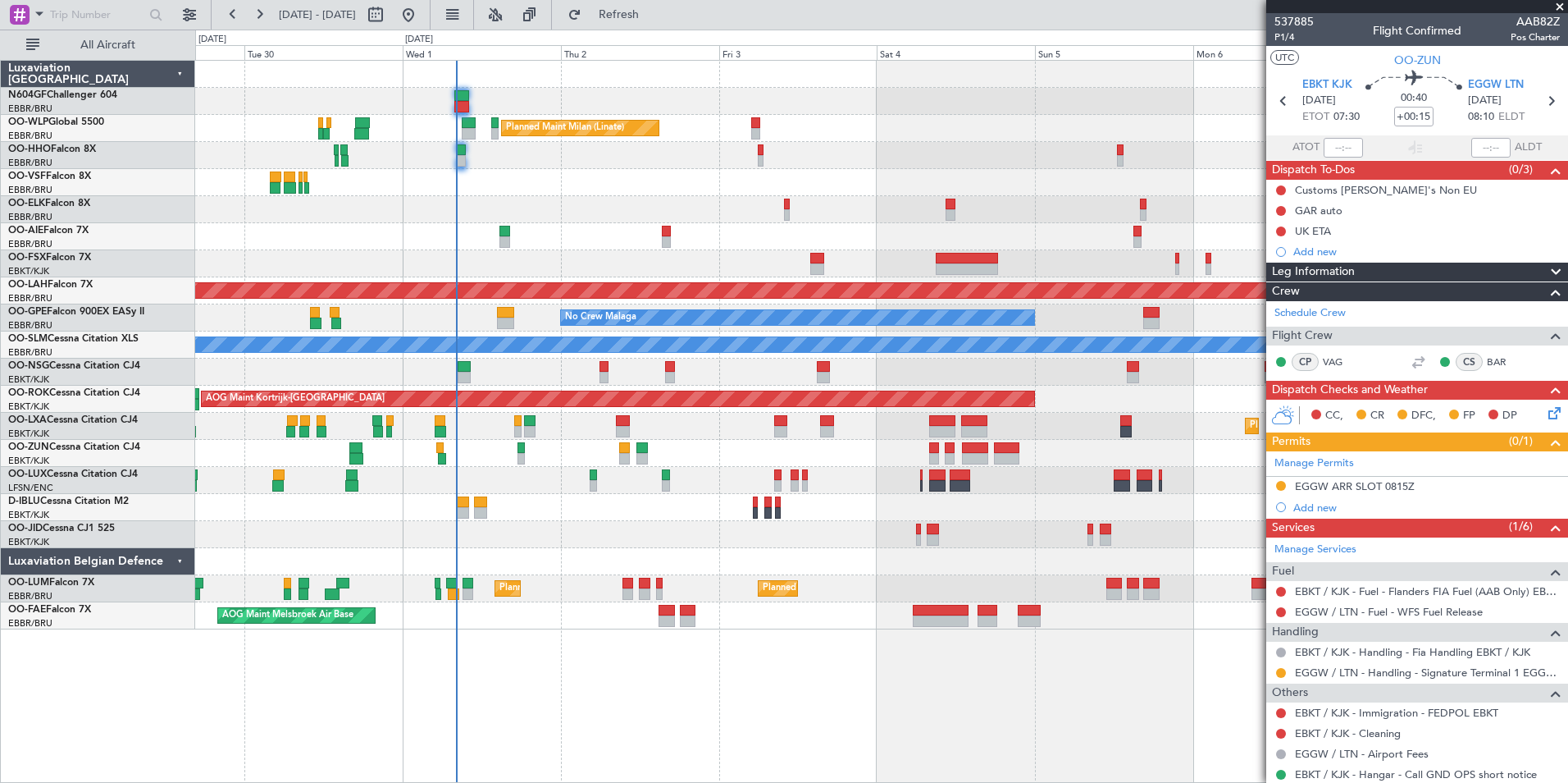
click at [816, 529] on div "Planned Maint Kortrijk-[GEOGRAPHIC_DATA]" at bounding box center [881, 534] width 1372 height 27
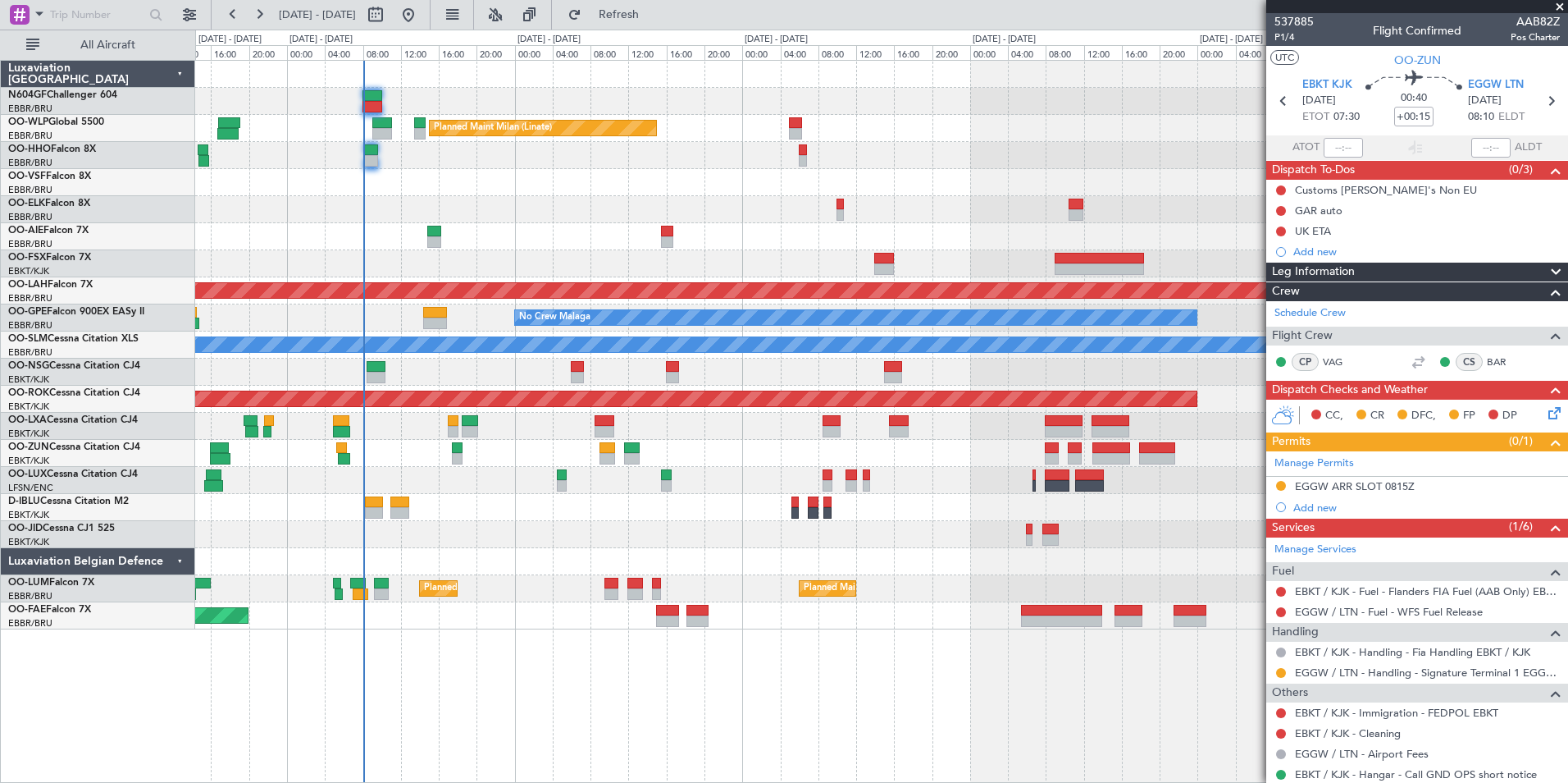
click at [705, 396] on div "Planned Maint Milan (Linate) Planned Maint [GEOGRAPHIC_DATA]-[GEOGRAPHIC_DATA] …" at bounding box center [881, 345] width 1372 height 569
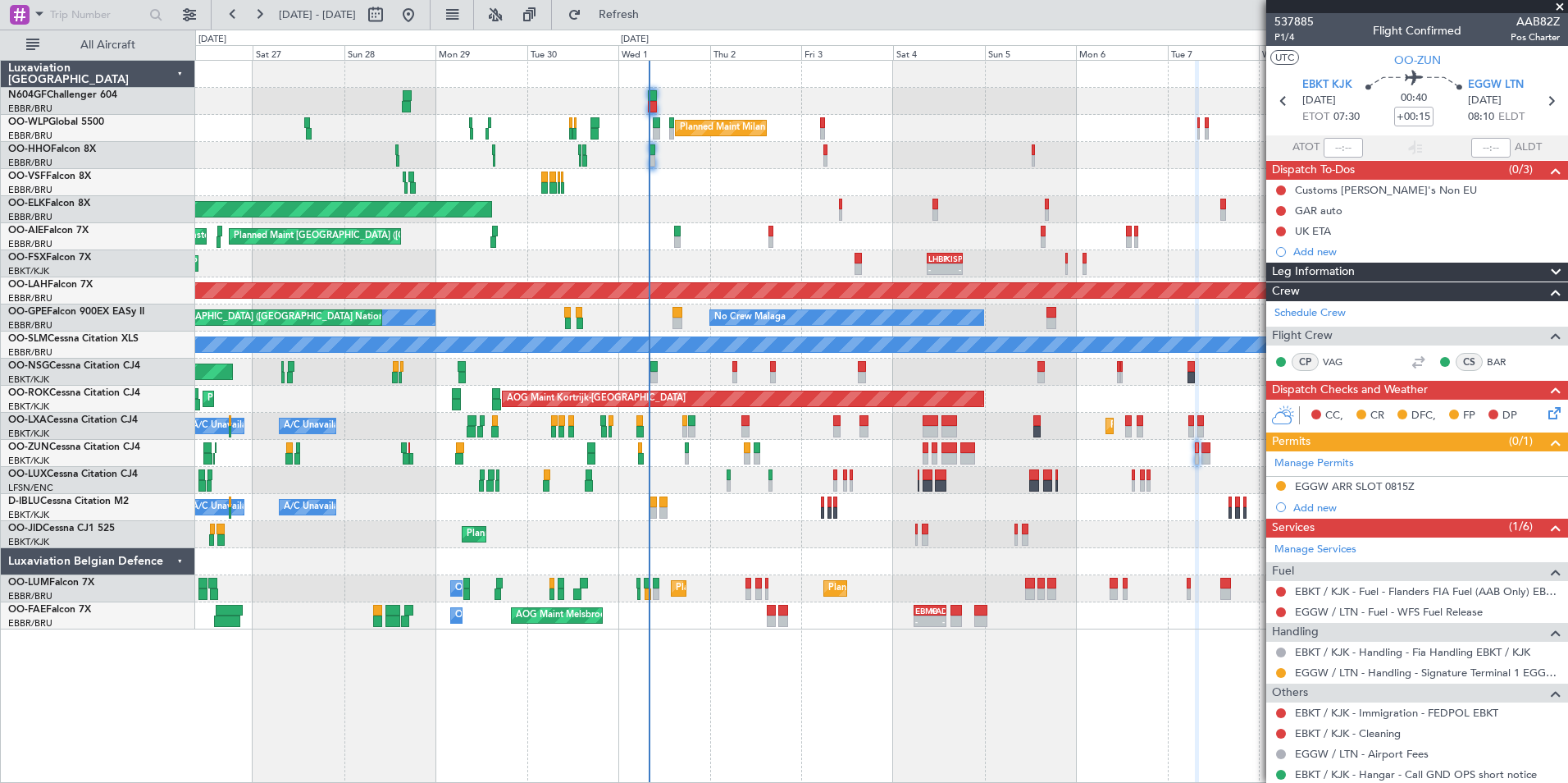
click at [601, 461] on div "Planned Maint Milan (Linate) Planned Maint Geneva ([GEOGRAPHIC_DATA]) - - LEZL …" at bounding box center [881, 345] width 1372 height 569
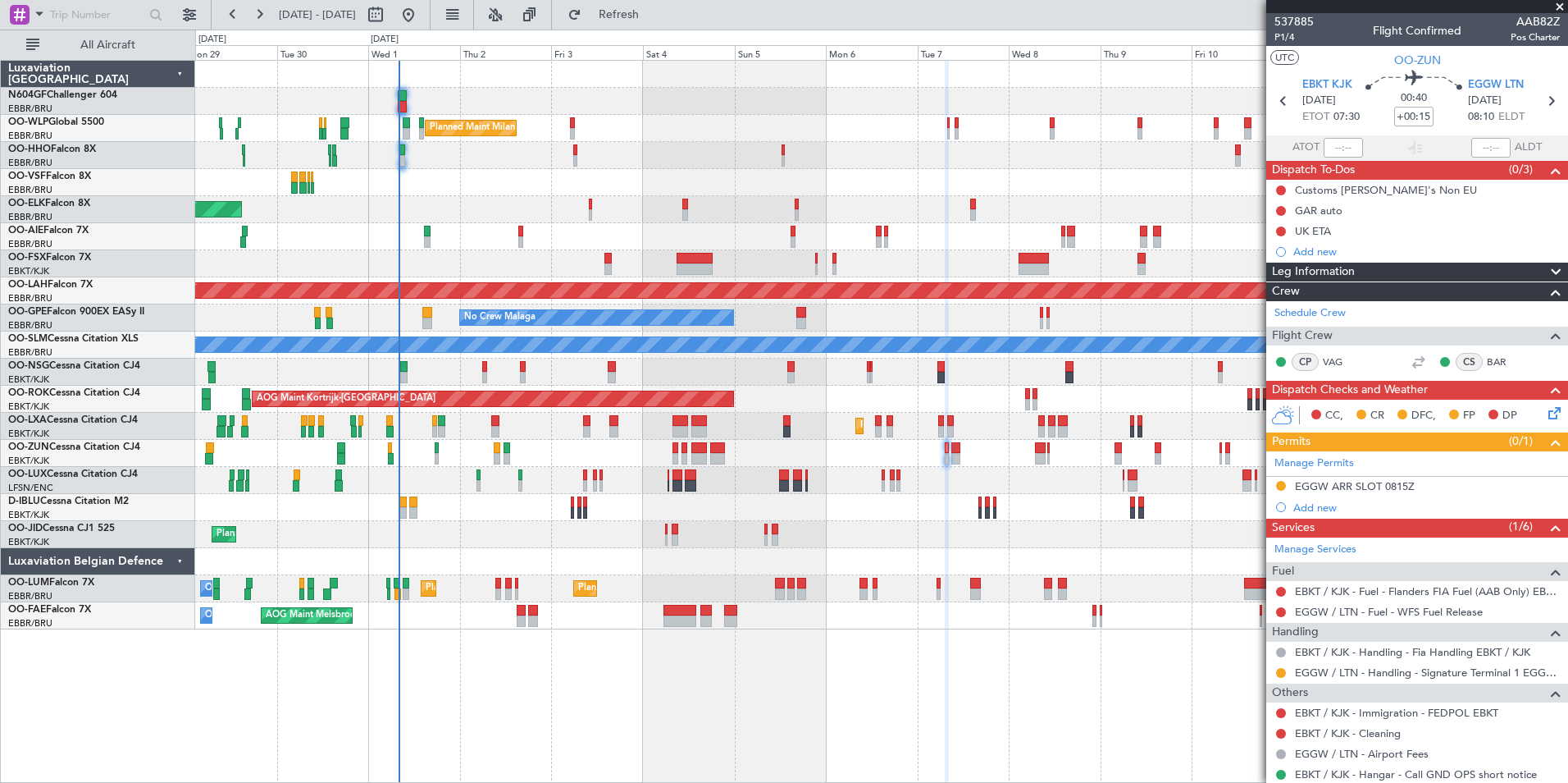
click at [590, 474] on div "No Crew Nancy (Essey)" at bounding box center [881, 480] width 1372 height 27
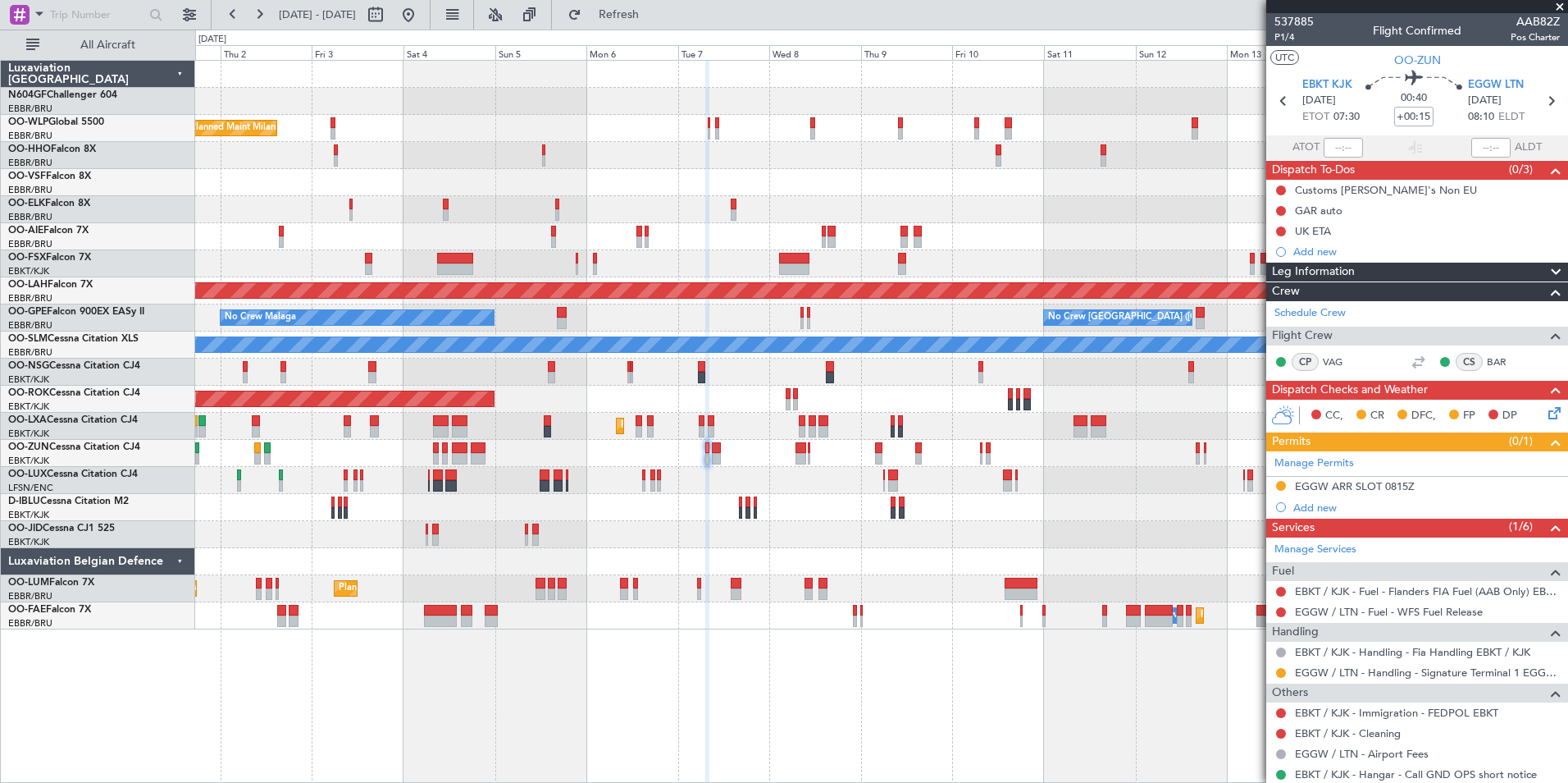
click at [527, 485] on div "Planned Maint Milan (Linate) Planned Maint [GEOGRAPHIC_DATA]-[GEOGRAPHIC_DATA] …" at bounding box center [881, 345] width 1372 height 569
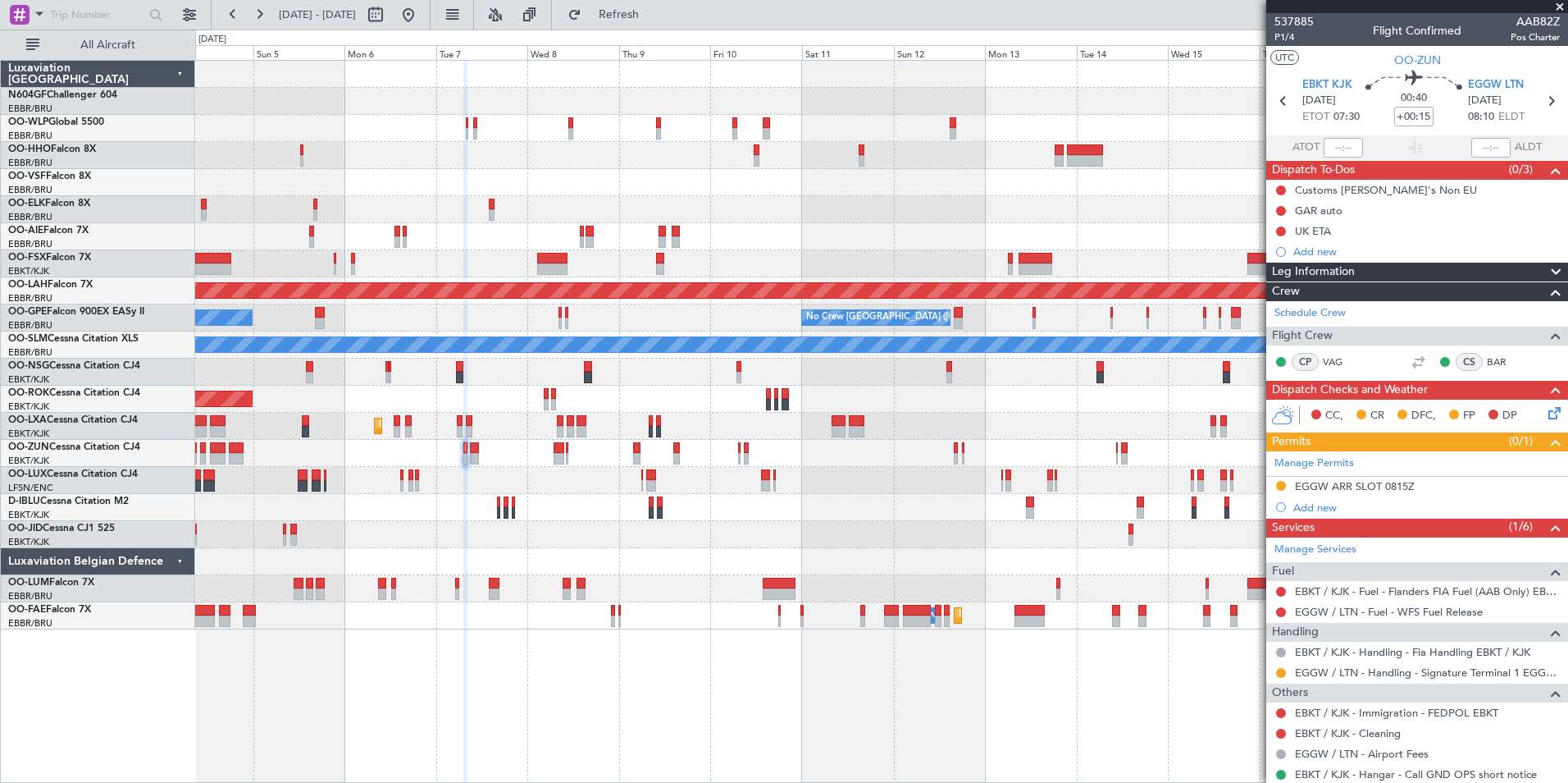
click at [449, 462] on div "Planned Maint Milan (Linate) Planned [GEOGRAPHIC_DATA][PERSON_NAME]-[GEOGRAPHIC…" at bounding box center [881, 345] width 1372 height 569
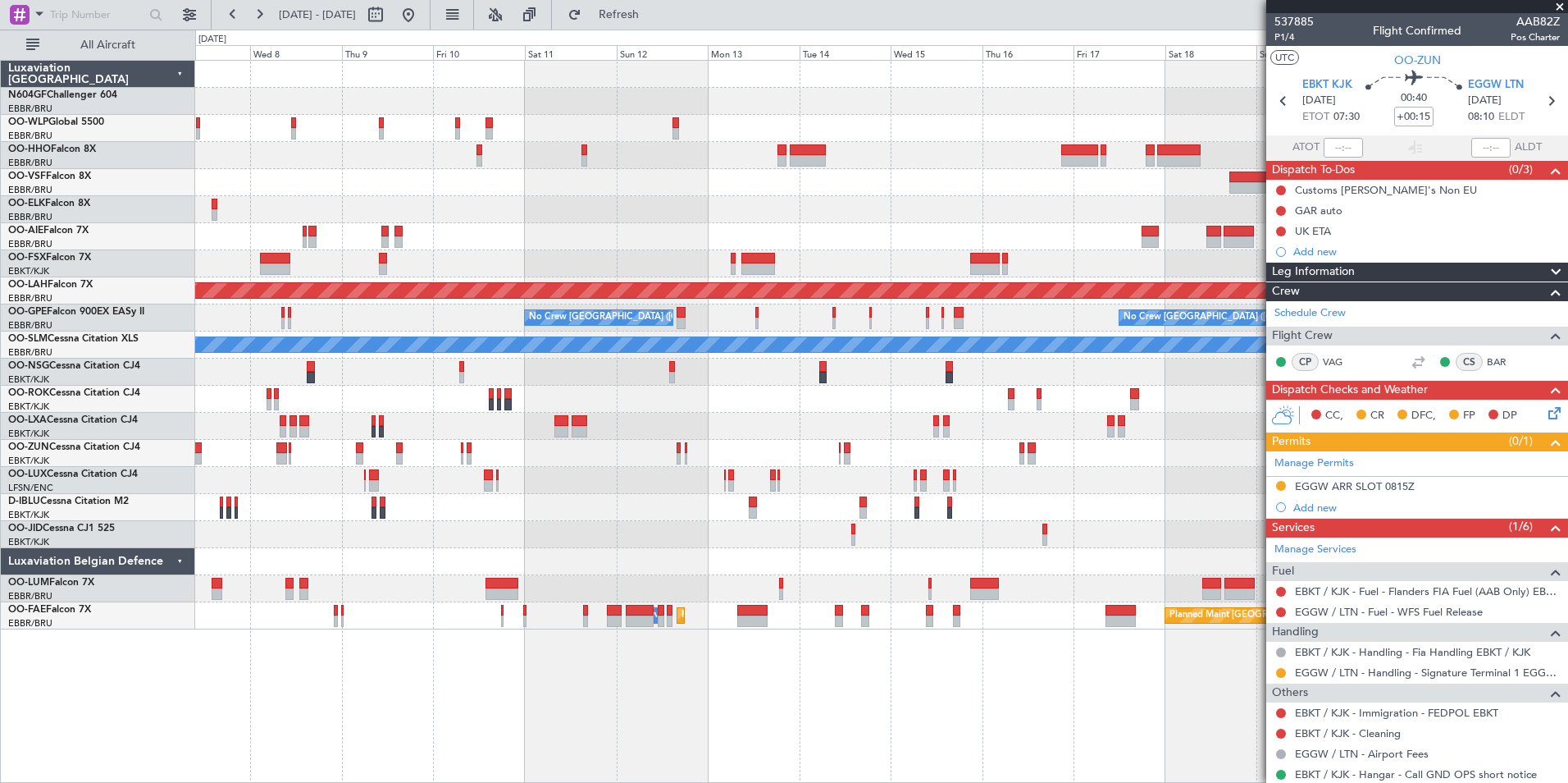
click at [452, 439] on div "Planned Maint [PERSON_NAME]-[GEOGRAPHIC_DATA][PERSON_NAME] ([GEOGRAPHIC_DATA][P…" at bounding box center [881, 345] width 1372 height 569
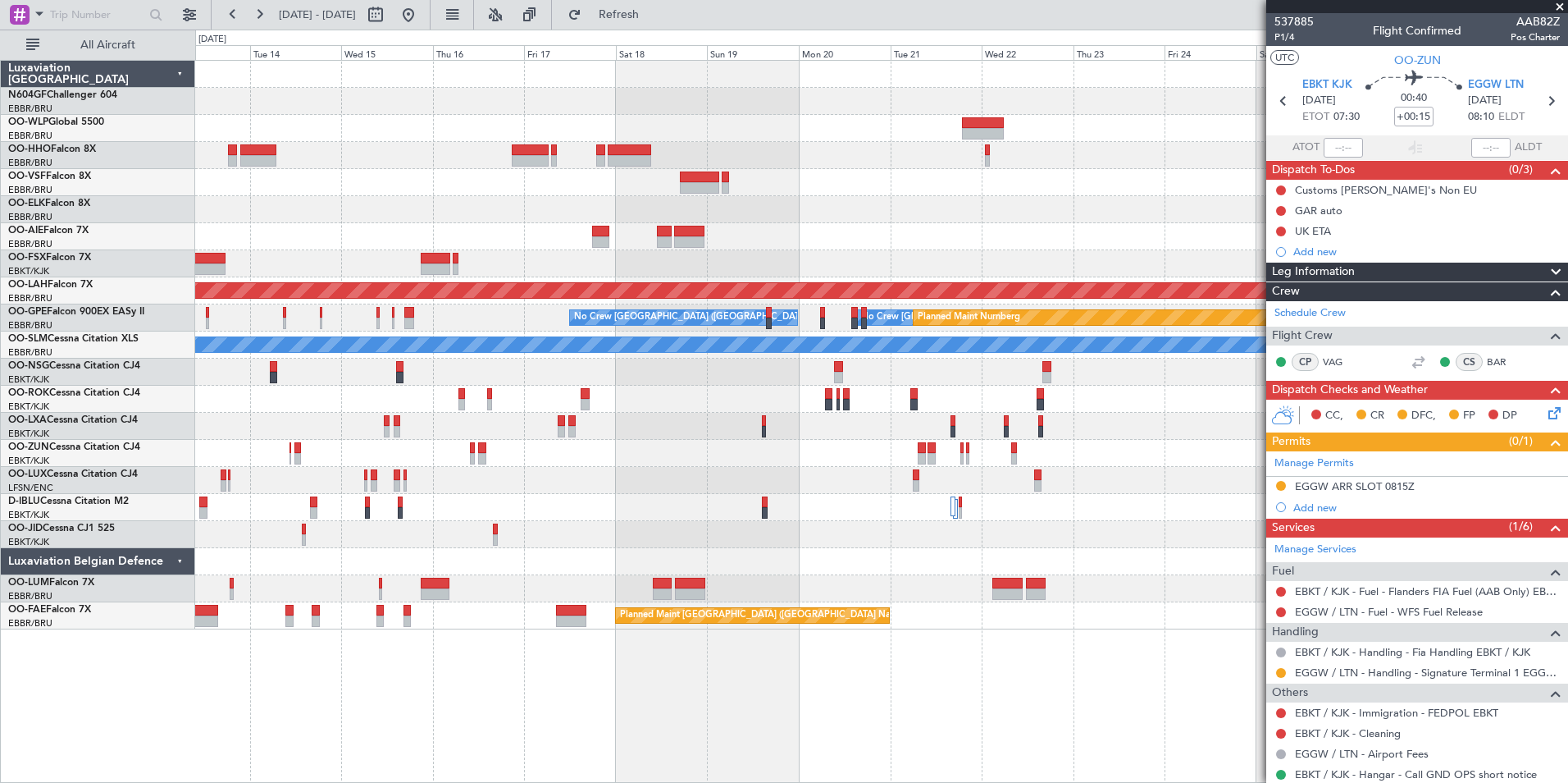
click at [342, 450] on div at bounding box center [881, 453] width 1372 height 27
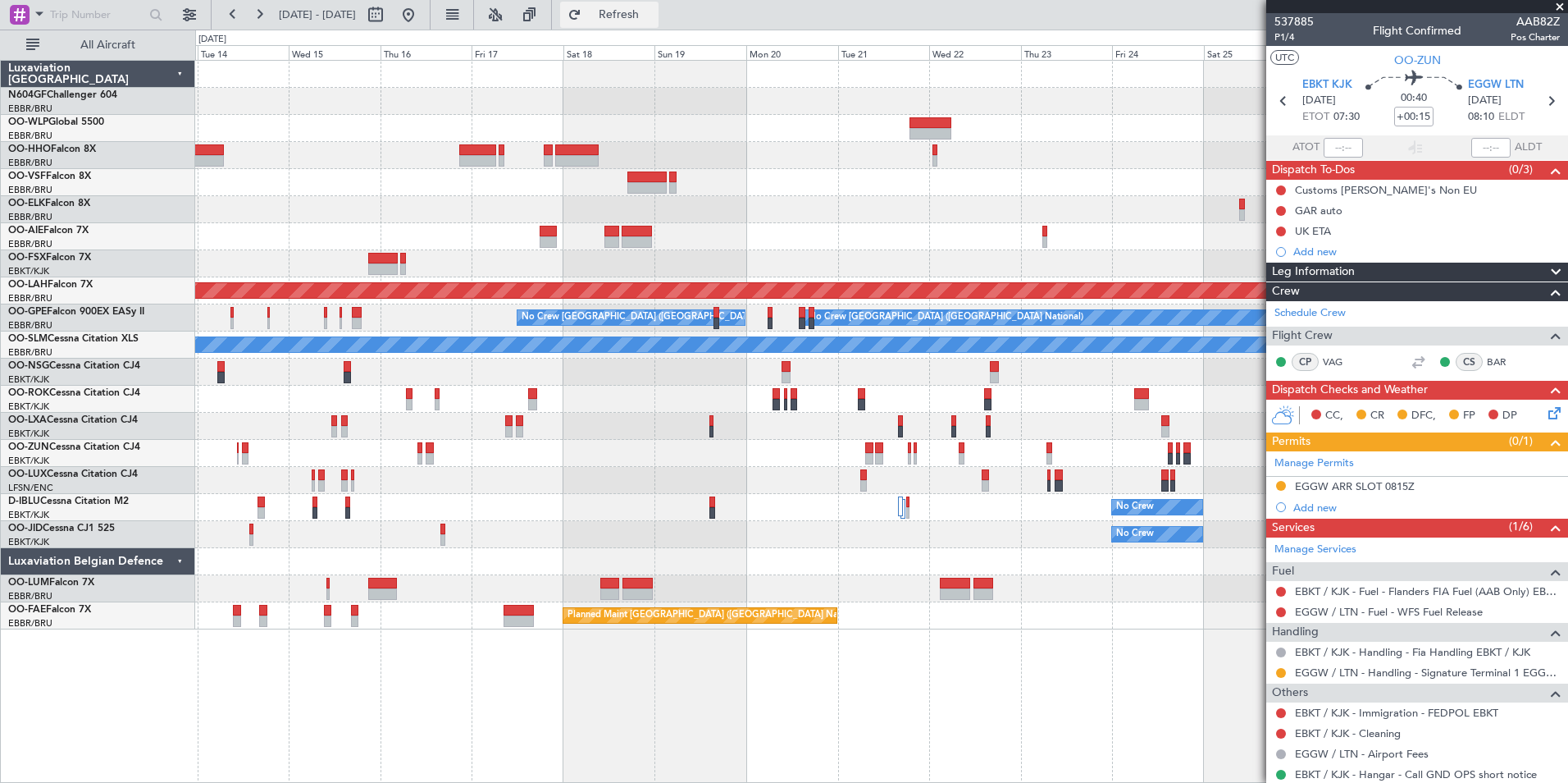
click at [658, 24] on button "Refresh" at bounding box center [610, 15] width 99 height 26
click at [430, 21] on fb-range-datepicker "[DATE] - [DATE]" at bounding box center [320, 15] width 220 height 30
click at [421, 20] on button at bounding box center [408, 15] width 26 height 26
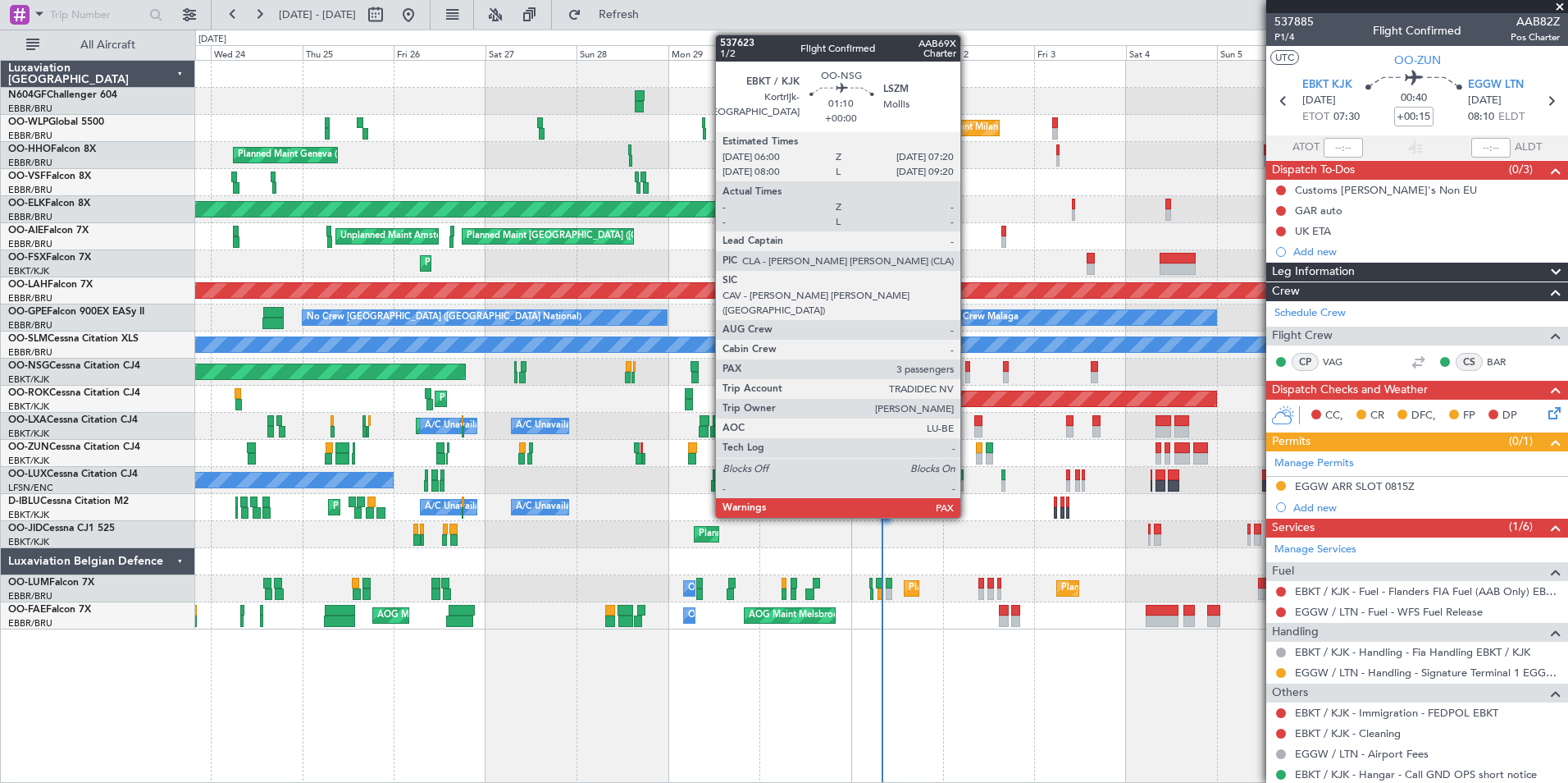
click at [968, 372] on div at bounding box center [968, 377] width 6 height 12
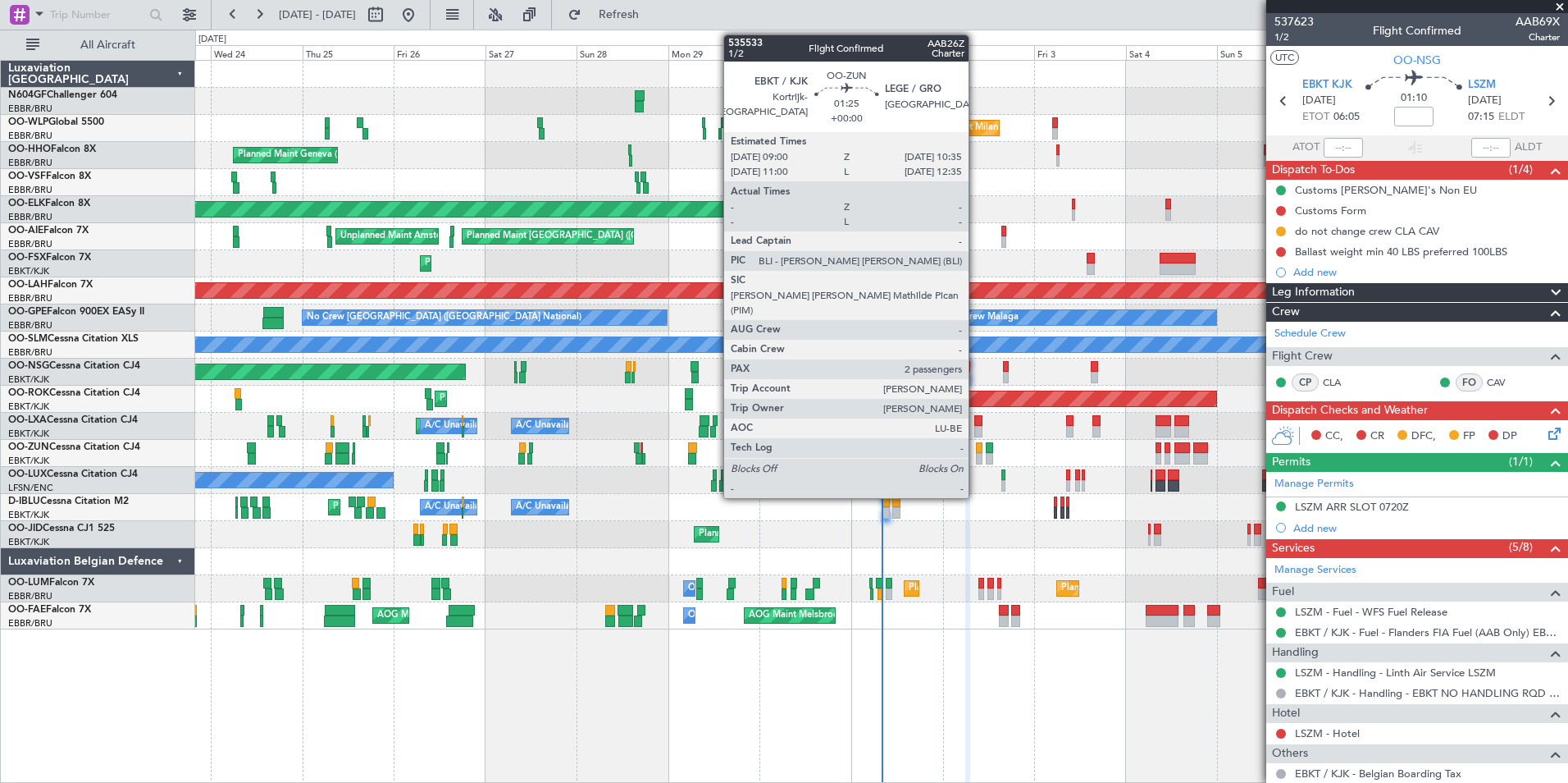
click at [976, 454] on div at bounding box center [979, 459] width 7 height 12
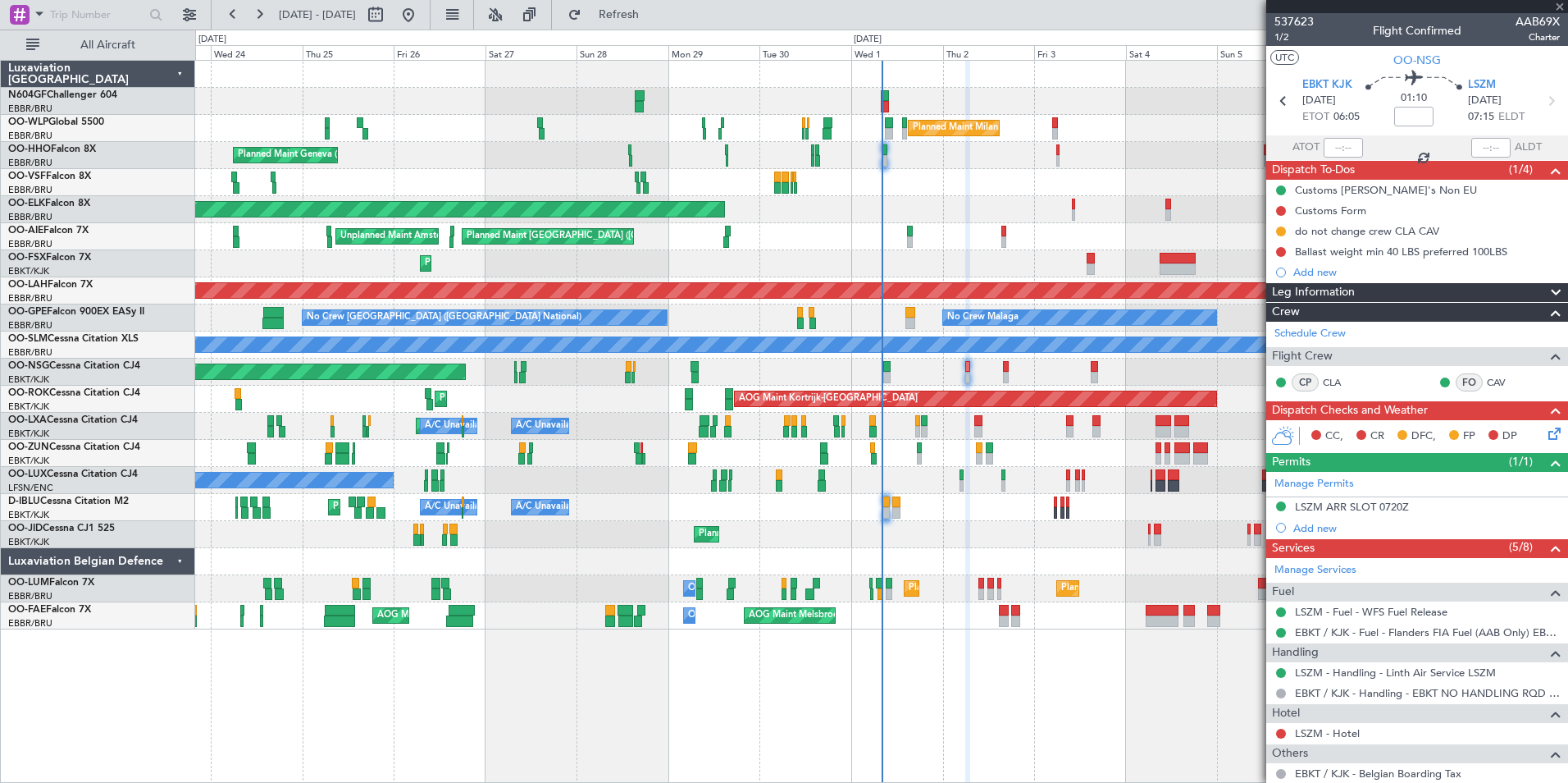
type input "2"
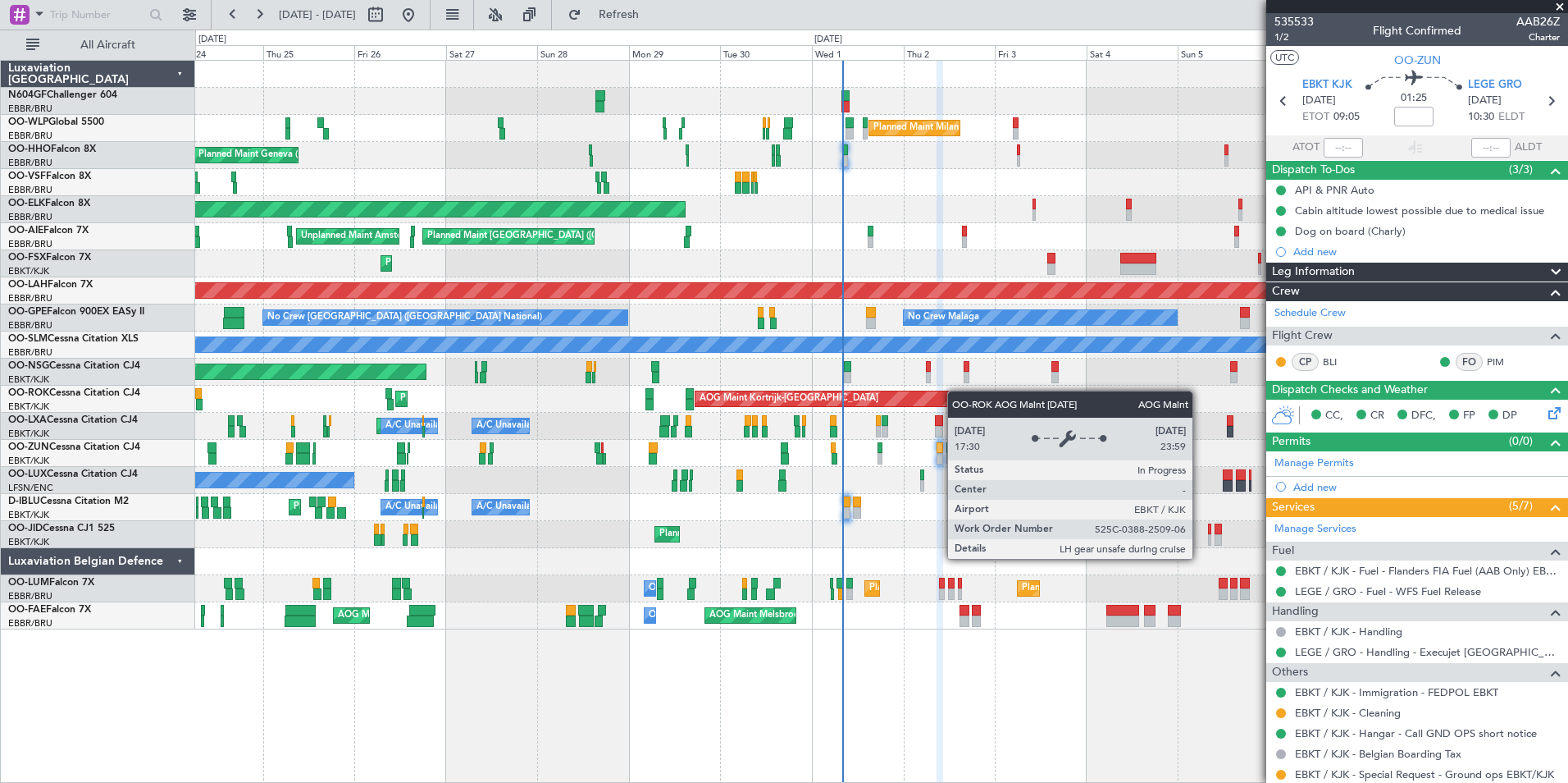
click at [930, 394] on div "AOG Maint Kortrijk-[GEOGRAPHIC_DATA] Planned Maint [GEOGRAPHIC_DATA]-[GEOGRAPHI…" at bounding box center [881, 398] width 1372 height 27
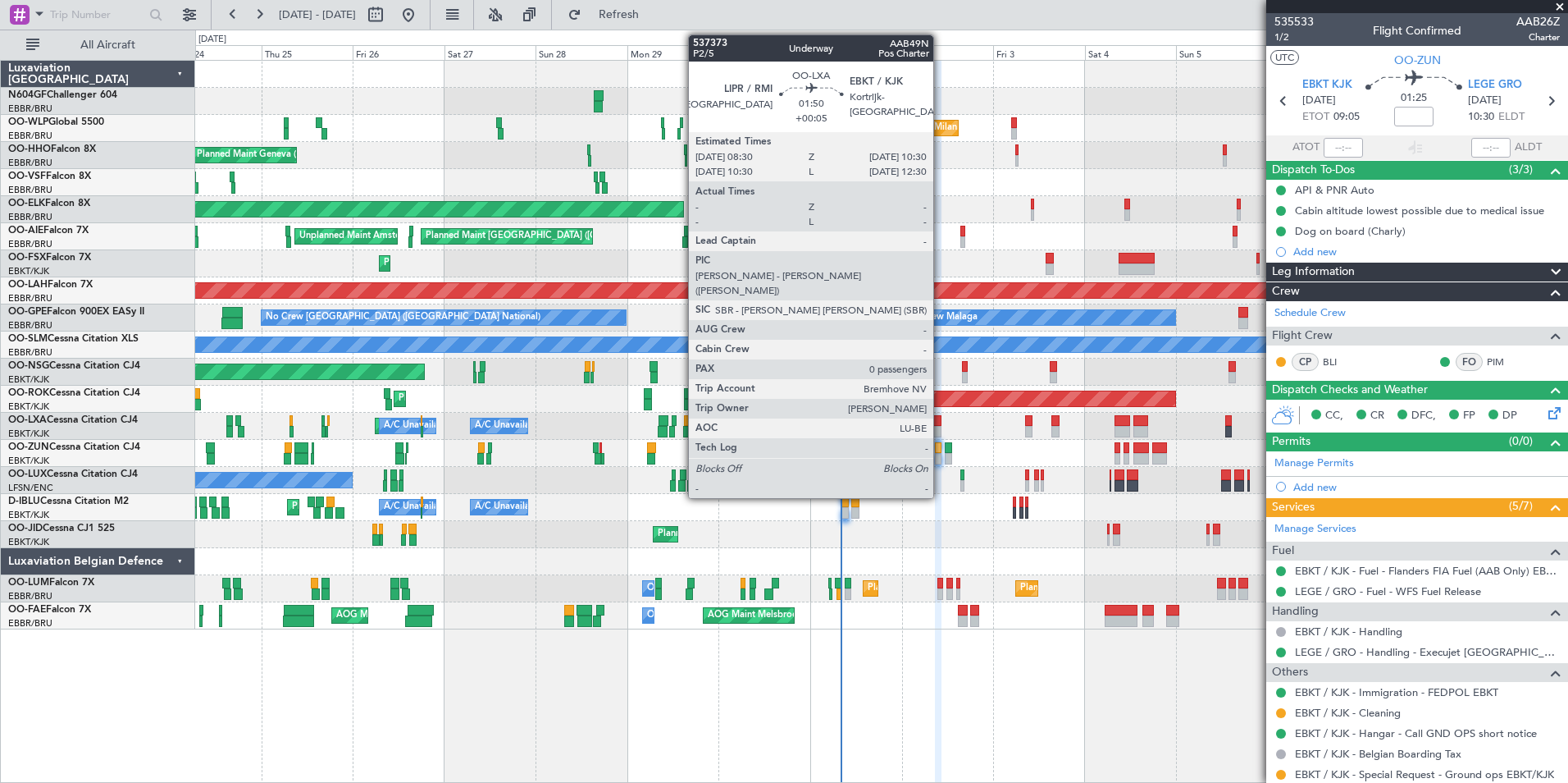
click at [941, 429] on div at bounding box center [938, 431] width 8 height 12
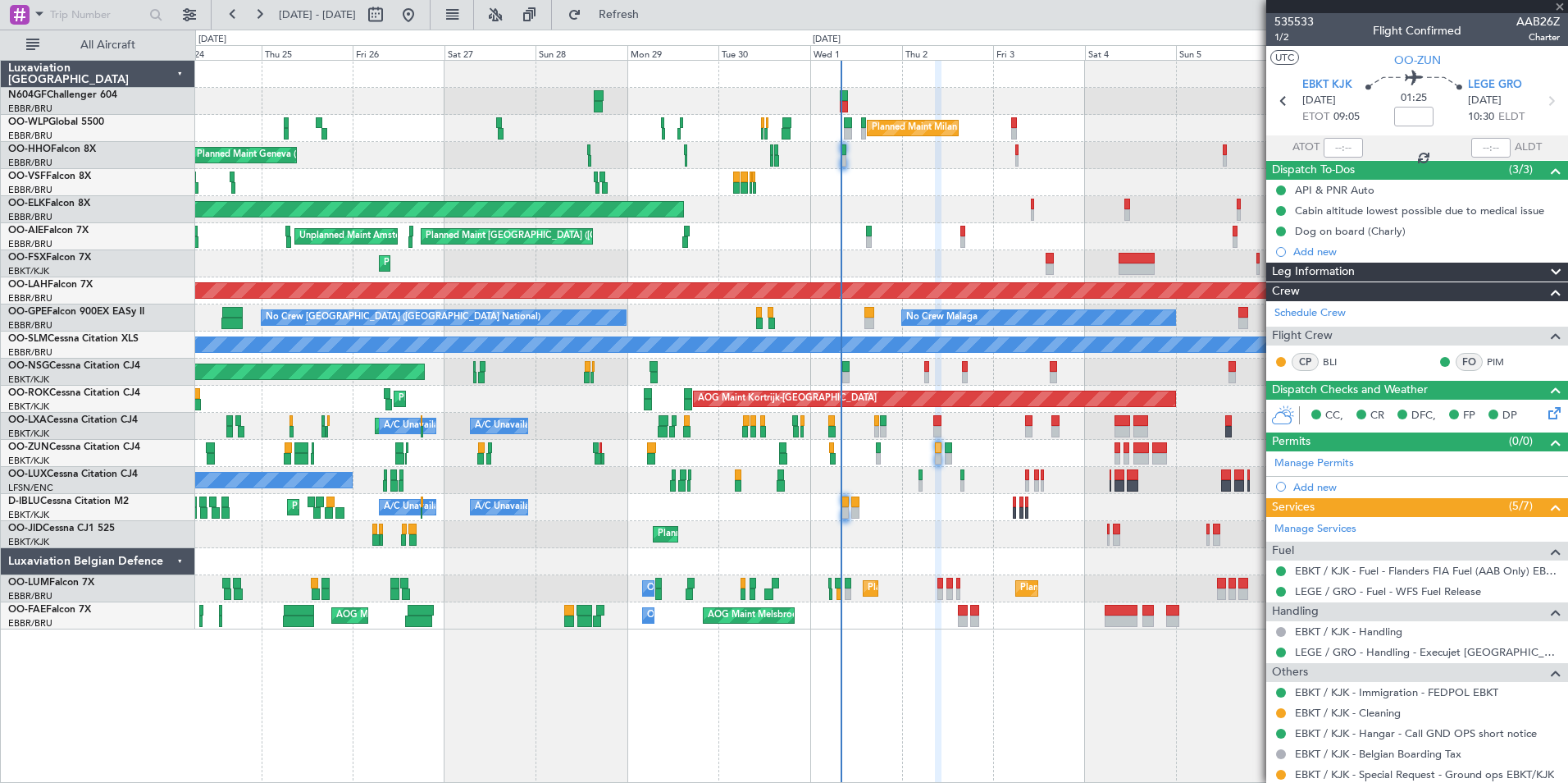
type input "+00:05"
type input "0"
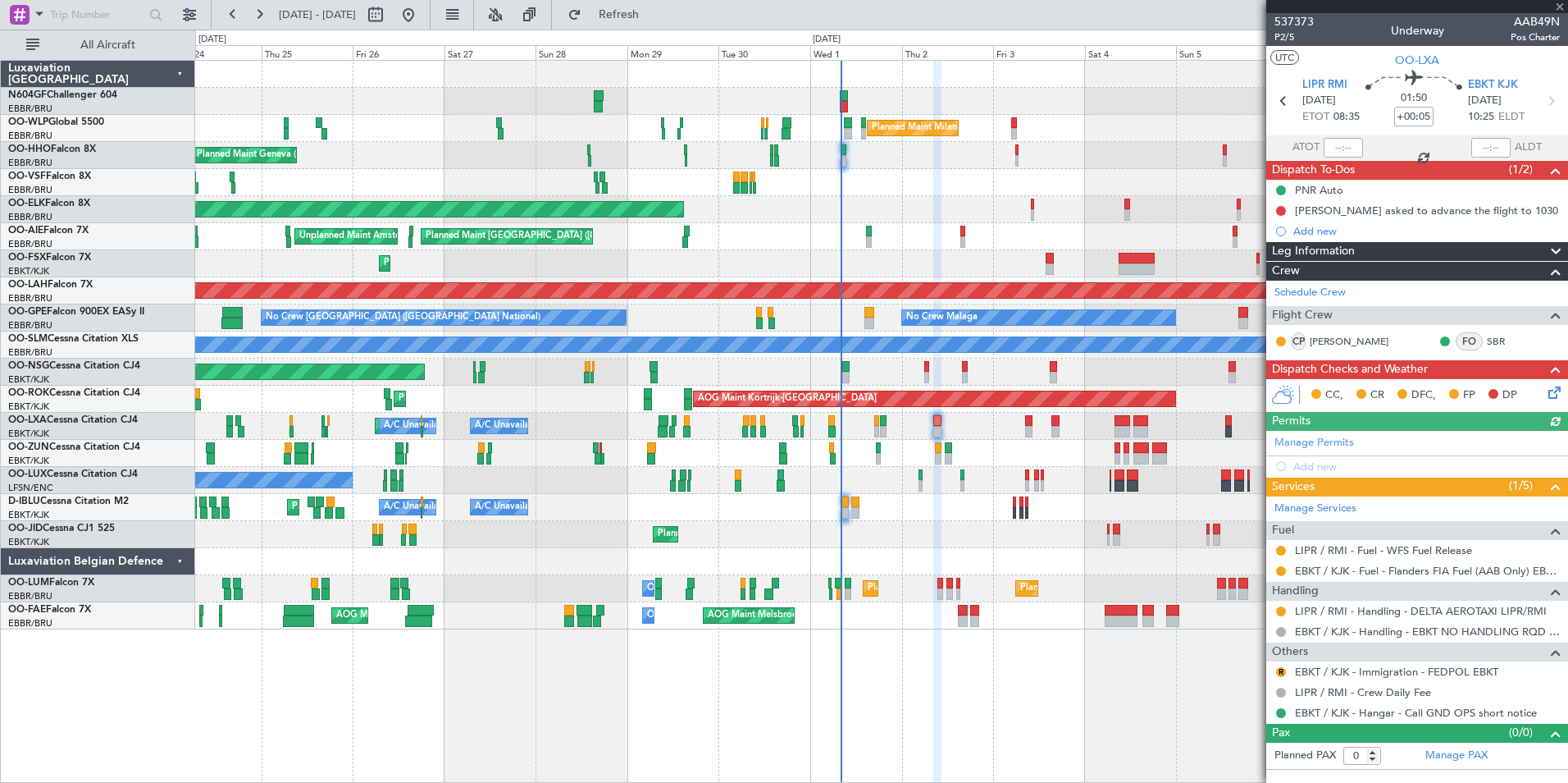
click at [923, 372] on div "Planned Maint [GEOGRAPHIC_DATA] ([GEOGRAPHIC_DATA])" at bounding box center [881, 371] width 1372 height 27
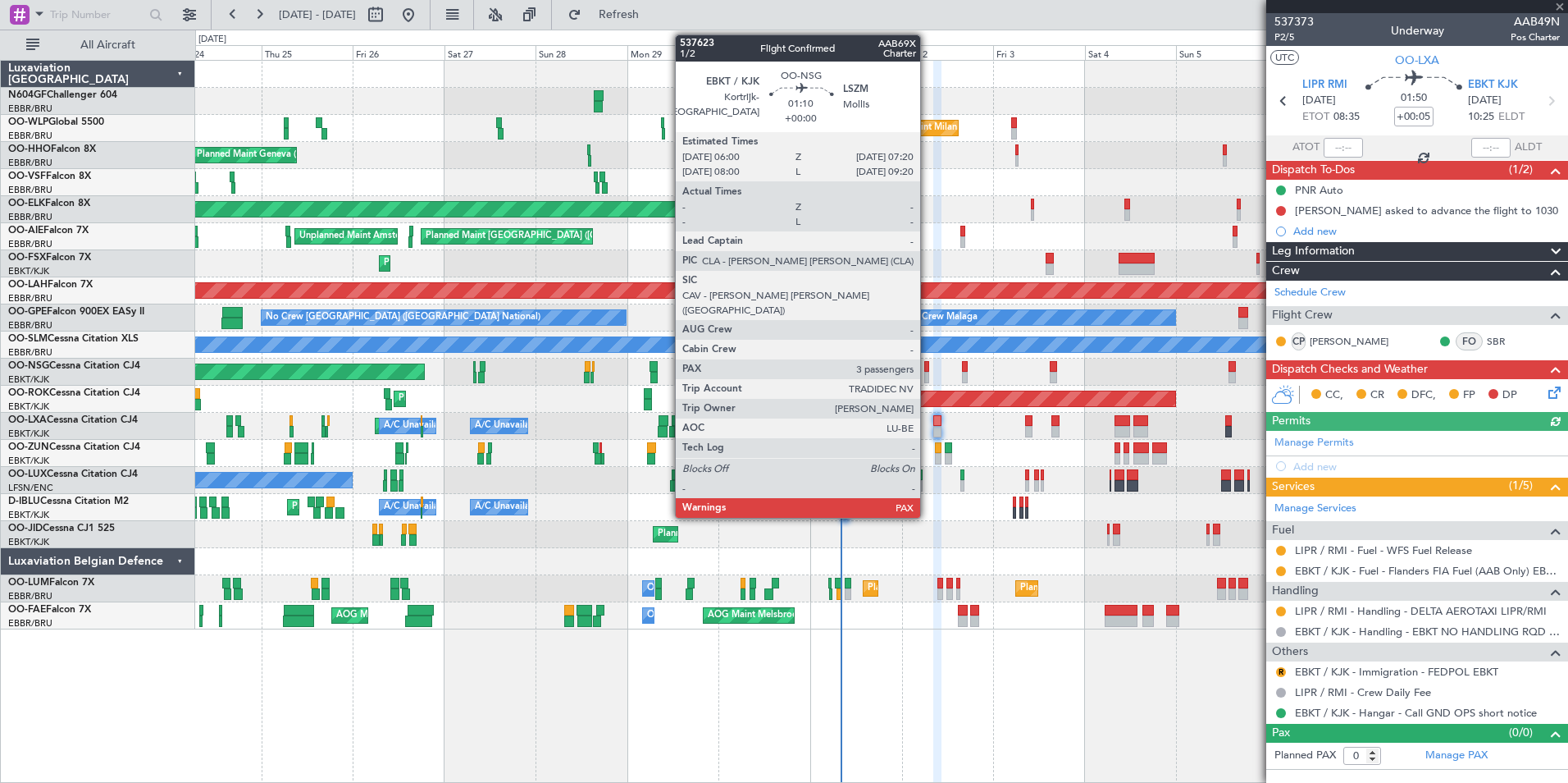
click at [928, 375] on div at bounding box center [927, 377] width 6 height 12
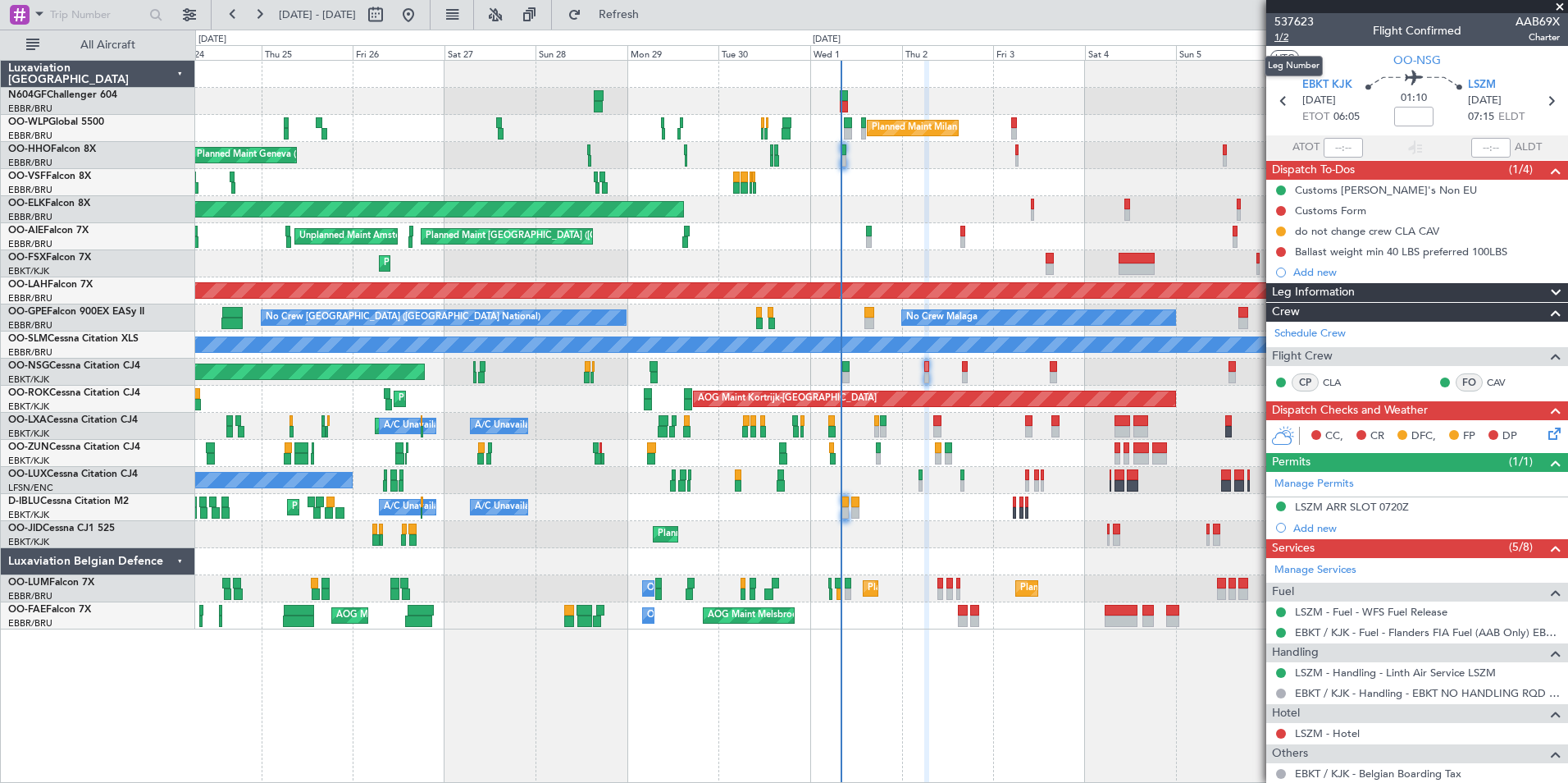
click at [1280, 38] on span "1/2" at bounding box center [1294, 37] width 40 height 14
click at [1007, 439] on div "Planned Maint Milan (Linate) Planned Maint Geneva ([GEOGRAPHIC_DATA]) Planned M…" at bounding box center [881, 345] width 1372 height 569
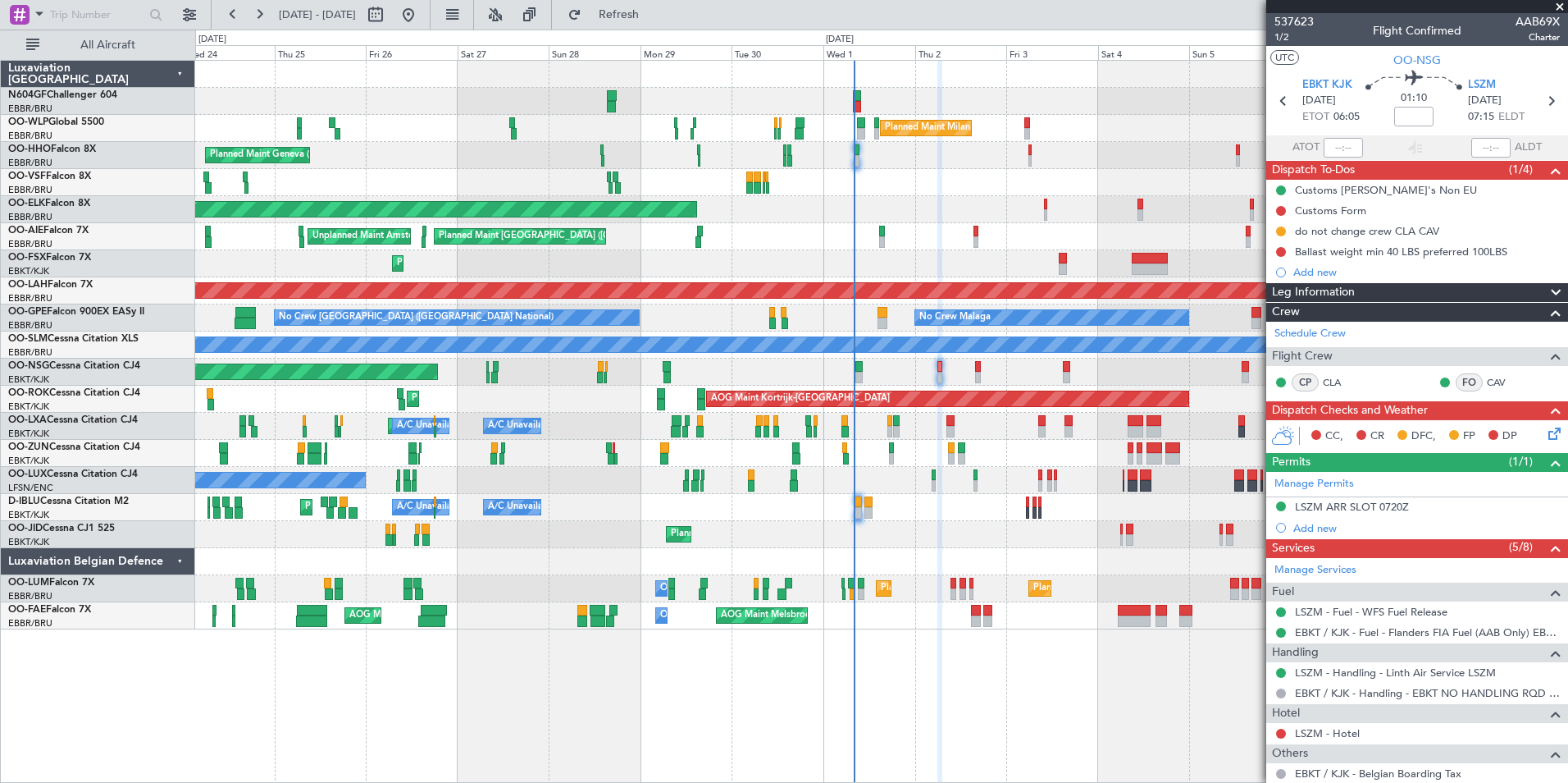
drag, startPoint x: 1289, startPoint y: 39, endPoint x: 1214, endPoint y: -2, distance: 85.5
click at [1214, 0] on html "[DATE] - [DATE] Refresh Quick Links All Aircraft Planned Maint Milan ([GEOGRAPH…" at bounding box center [784, 391] width 1568 height 783
click at [1287, 22] on span "537623" at bounding box center [1294, 21] width 40 height 17
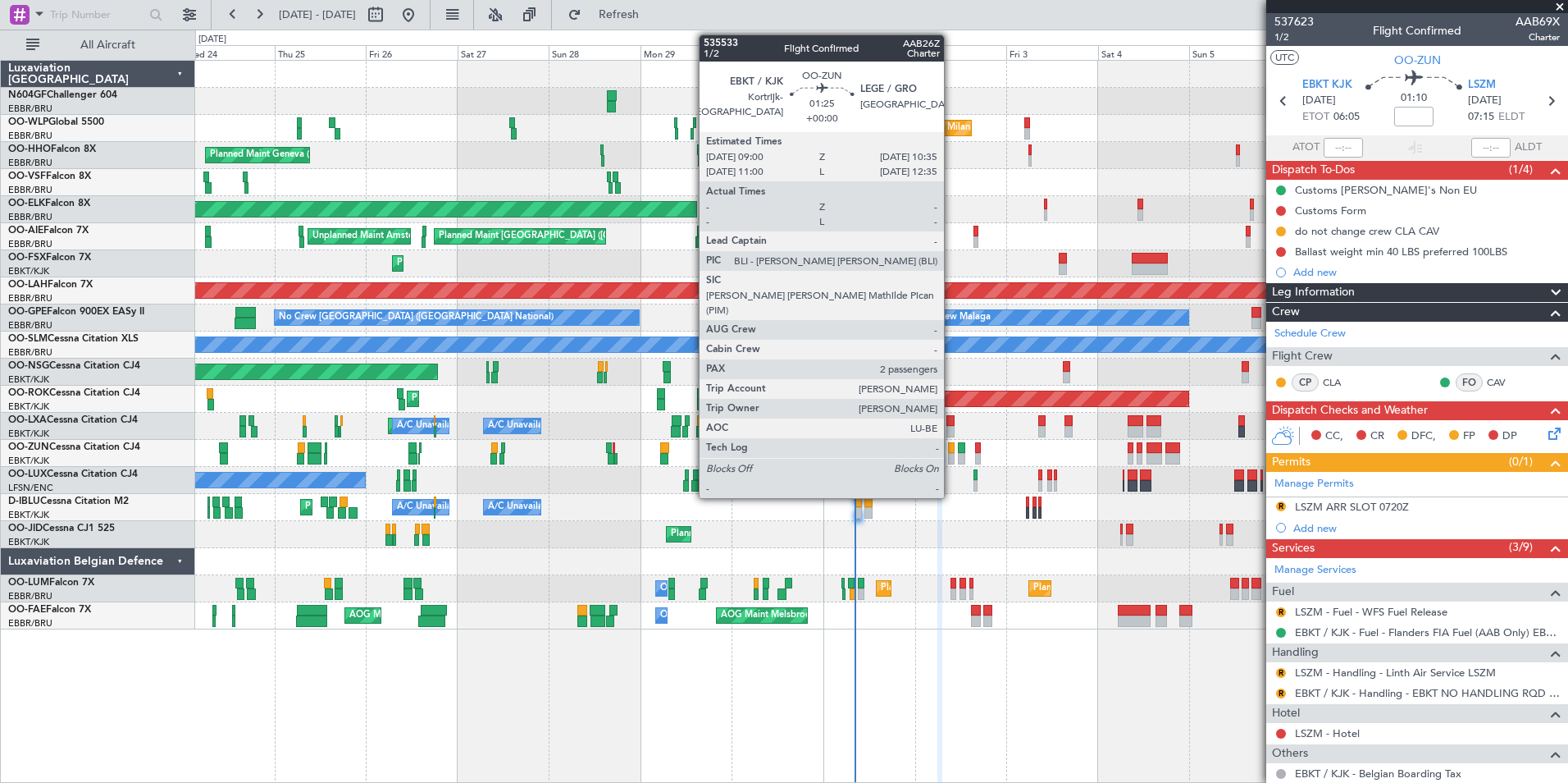
click at [952, 450] on div at bounding box center [952, 448] width 7 height 12
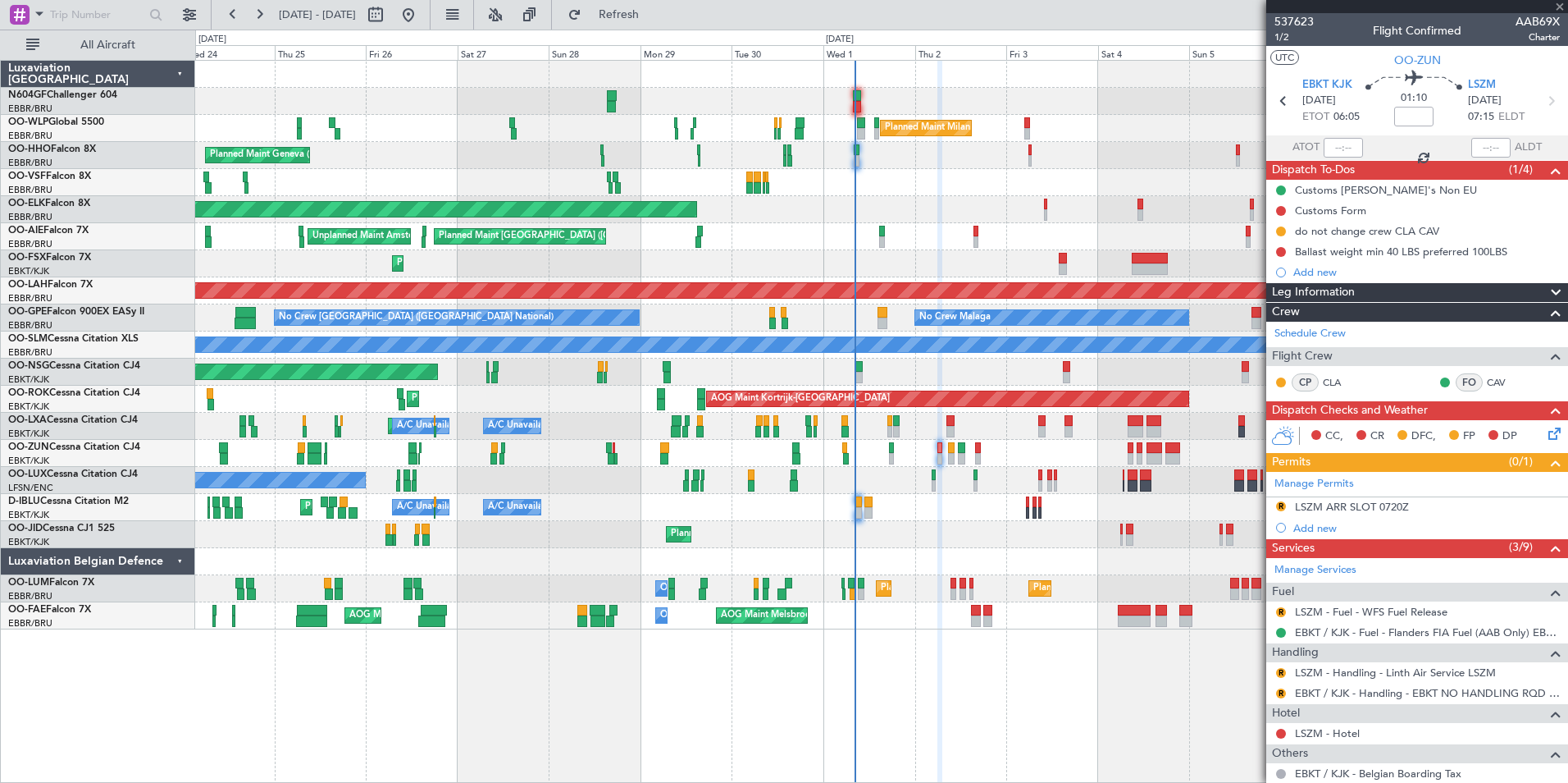
type input "2"
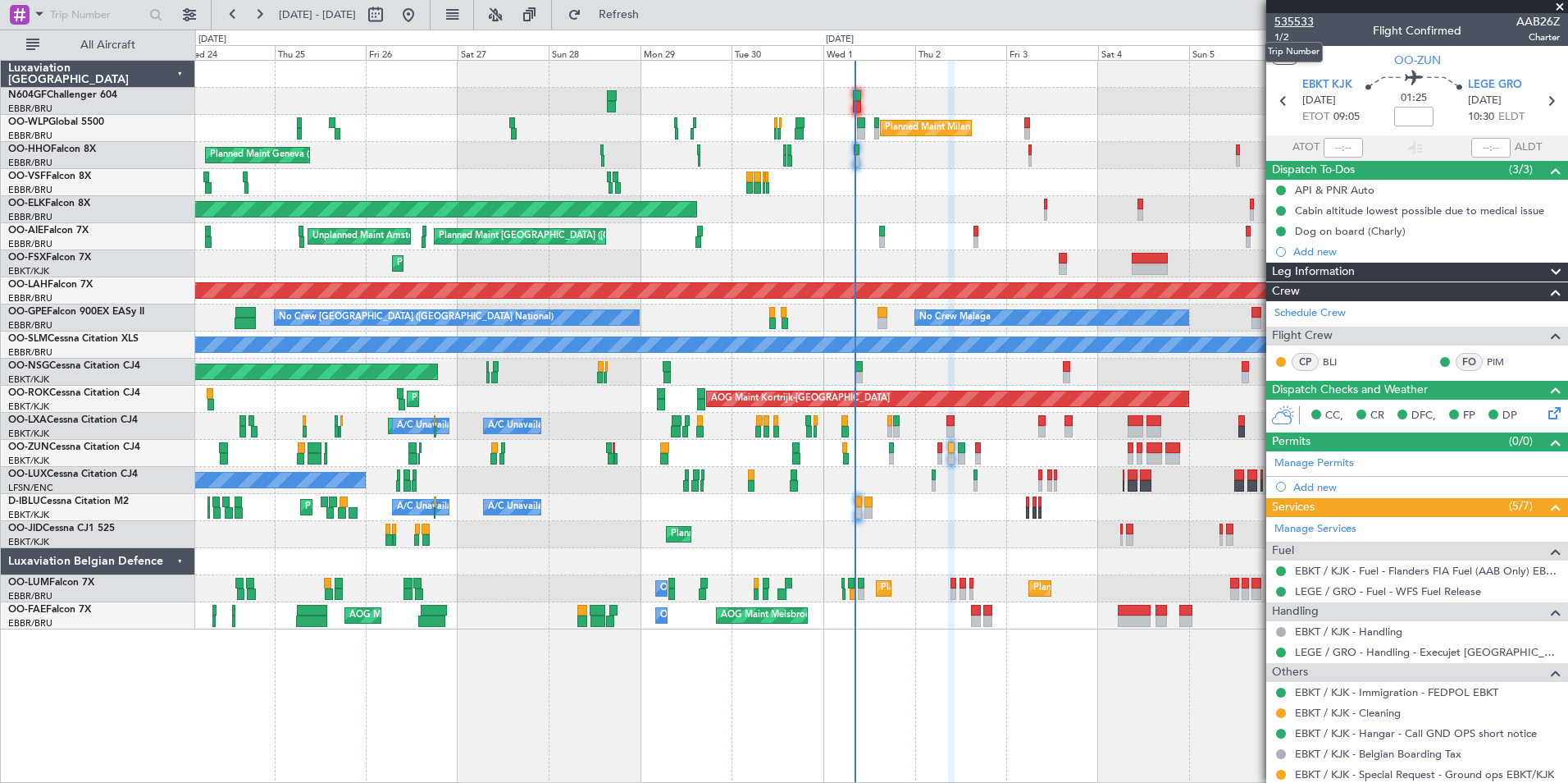
click at [1294, 20] on span "535533" at bounding box center [1294, 21] width 40 height 17
click at [637, 12] on span "Refresh" at bounding box center [619, 15] width 69 height 12
click at [649, 19] on span "Refresh" at bounding box center [619, 15] width 69 height 12
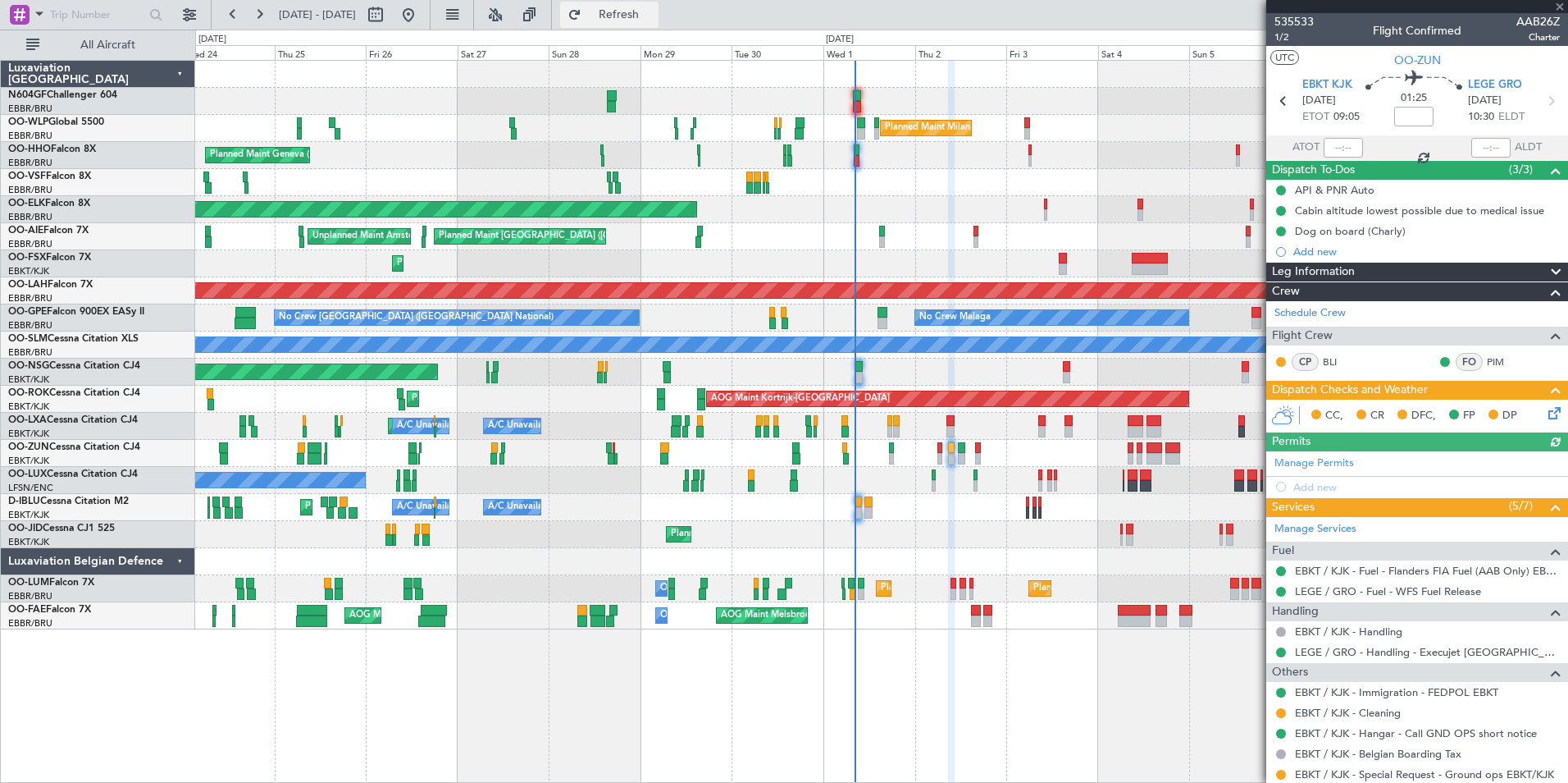
click at [649, 19] on span "Refresh" at bounding box center [619, 15] width 69 height 12
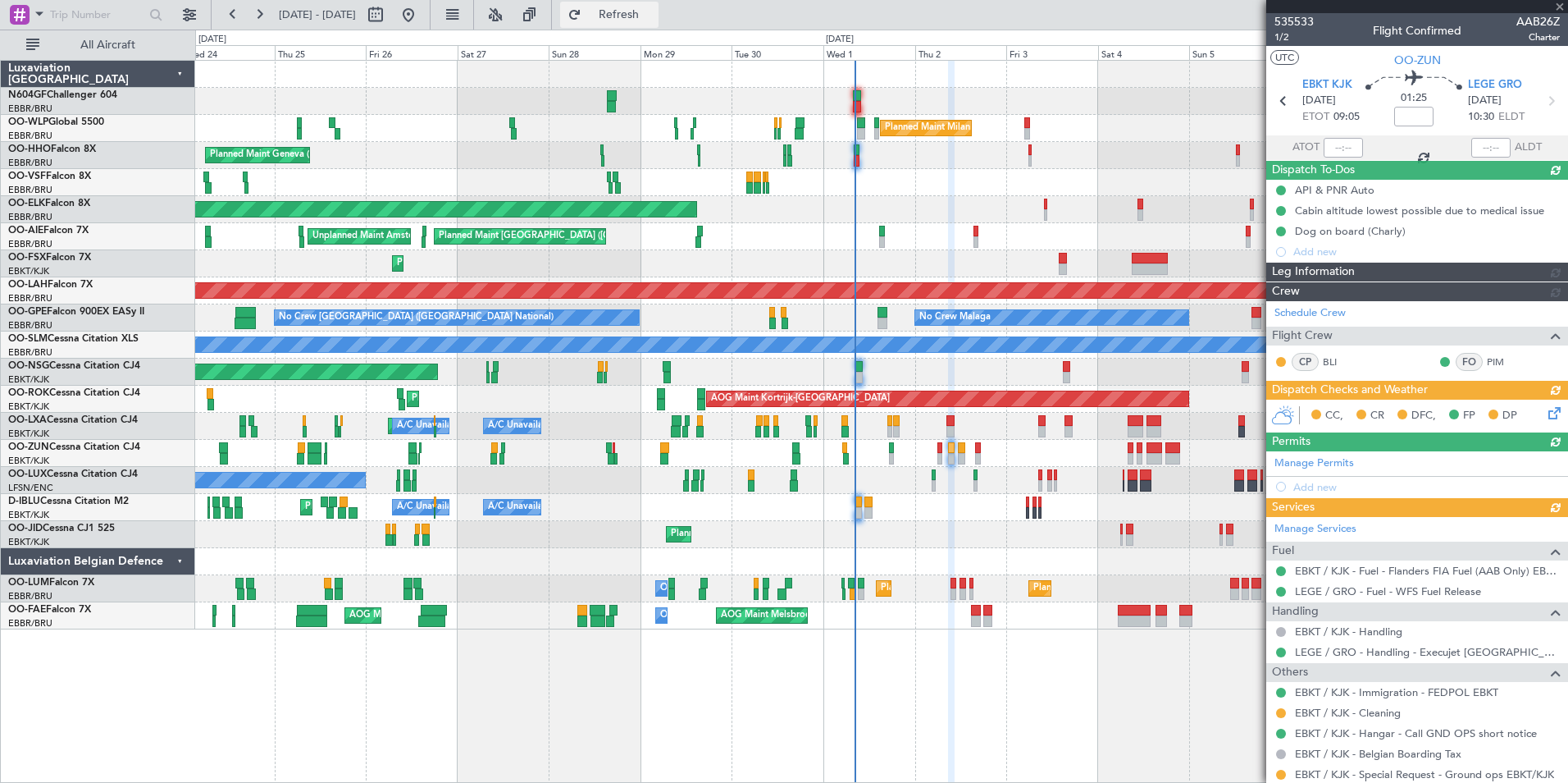
click at [649, 19] on span "Refresh" at bounding box center [619, 15] width 69 height 12
click at [649, 19] on span "Refreshing..." at bounding box center [619, 15] width 69 height 12
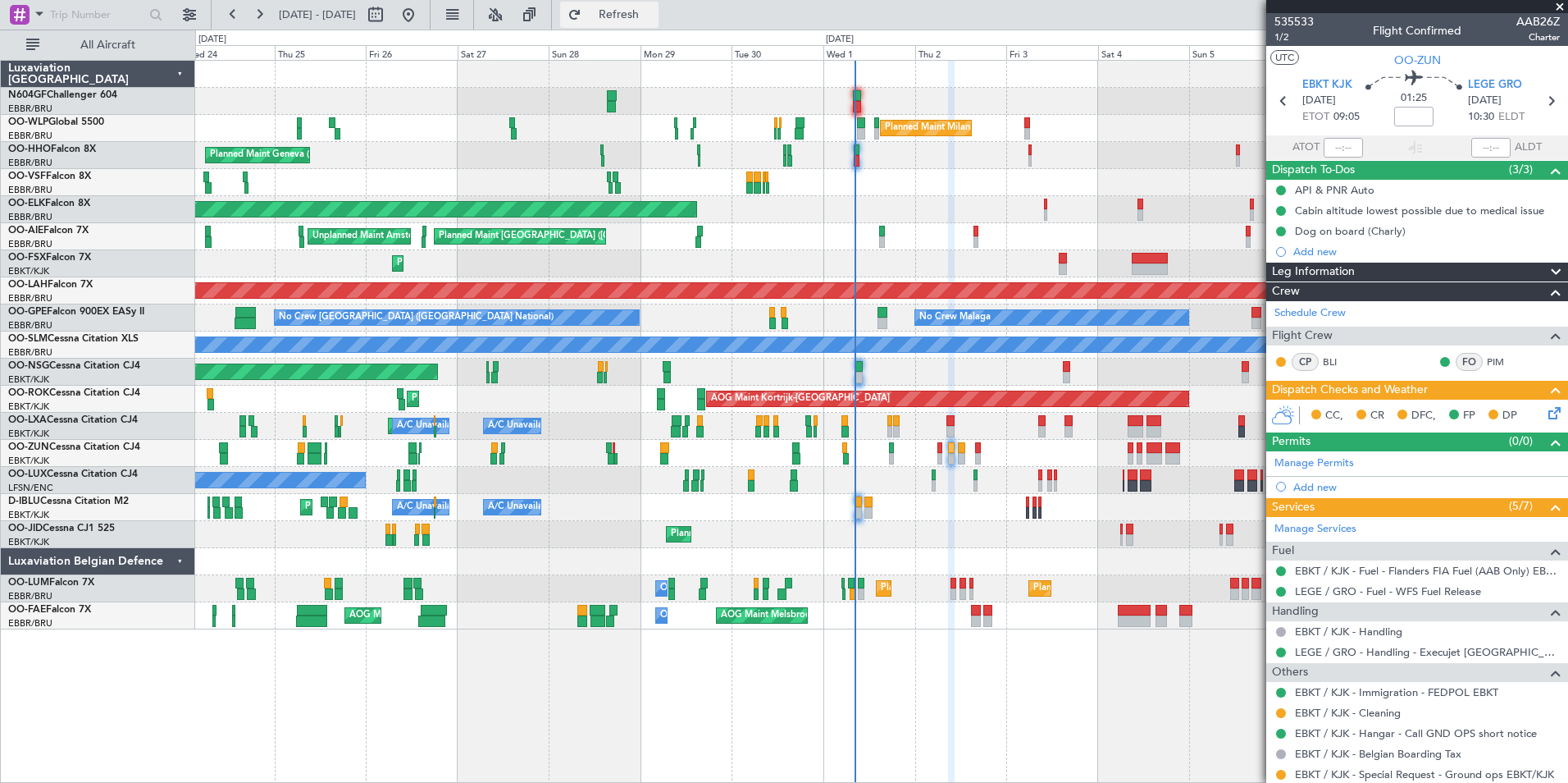
click at [626, 14] on button "Refresh" at bounding box center [610, 15] width 99 height 26
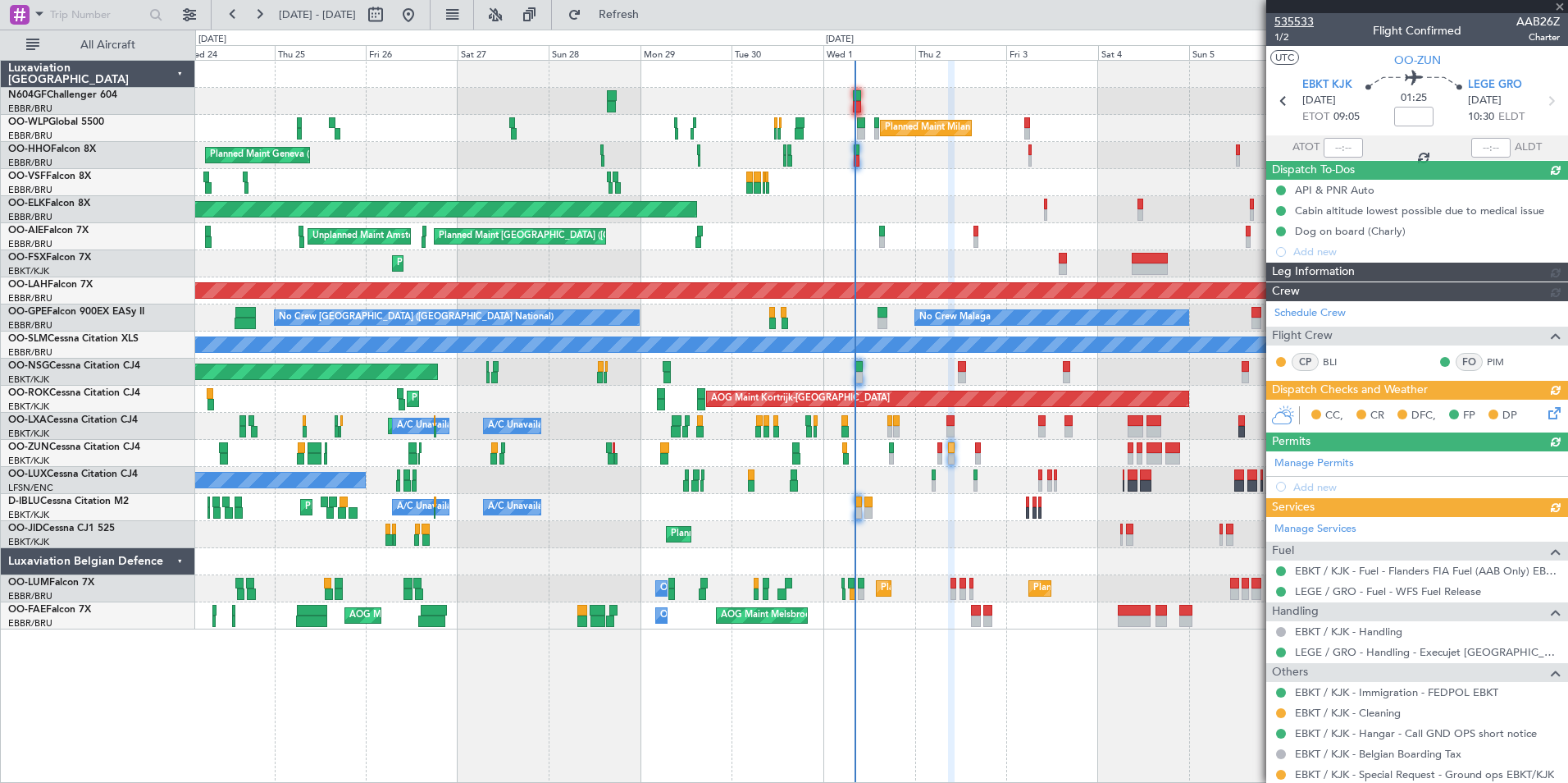
click at [1298, 26] on span "535533" at bounding box center [1294, 21] width 40 height 17
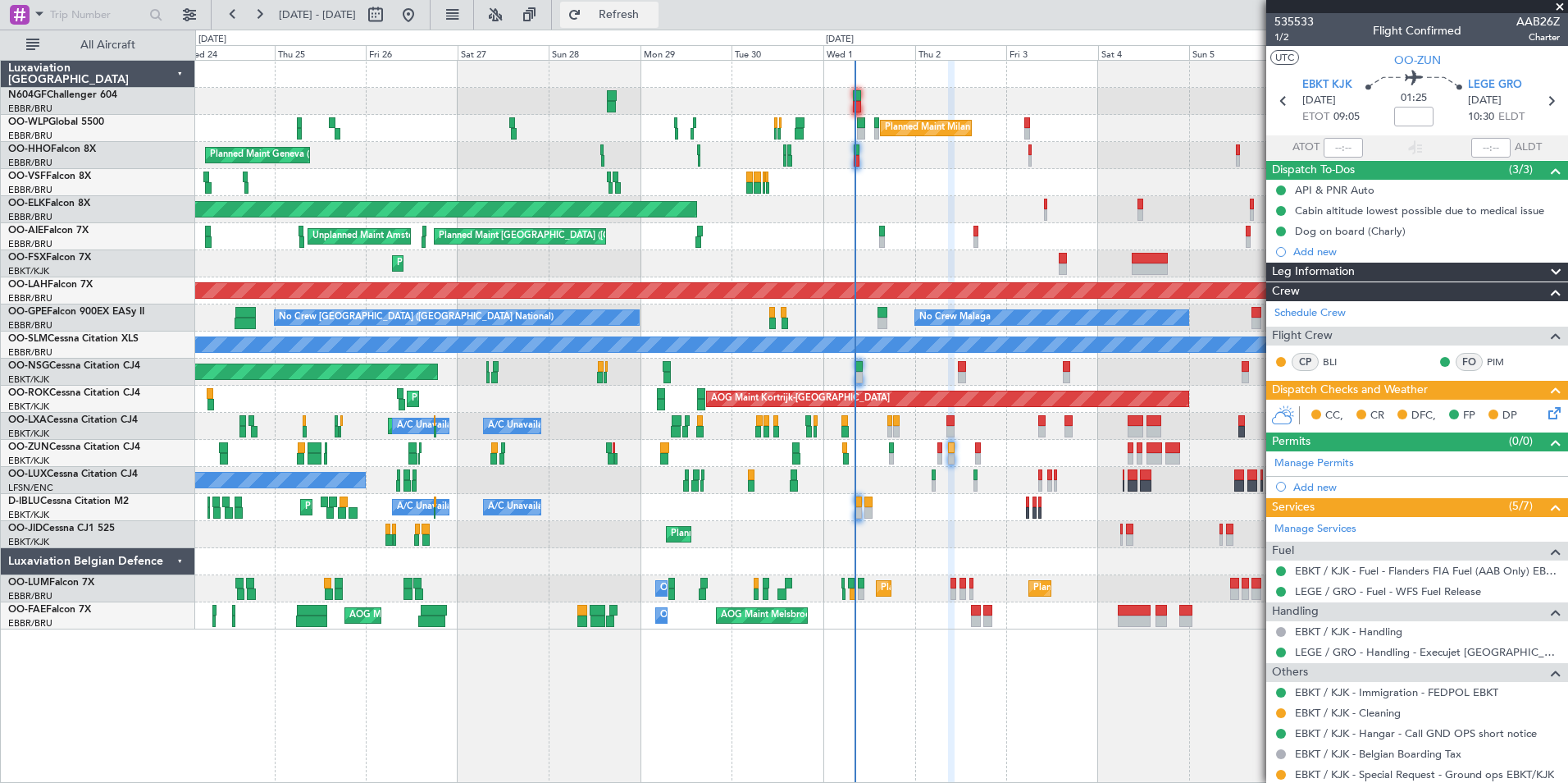
click at [635, 11] on button "Refresh" at bounding box center [610, 15] width 99 height 26
drag, startPoint x: 635, startPoint y: 11, endPoint x: 623, endPoint y: 5, distance: 13.4
click at [623, 5] on button "Refresh" at bounding box center [610, 15] width 99 height 26
click at [654, 14] on span "Refresh" at bounding box center [619, 15] width 69 height 12
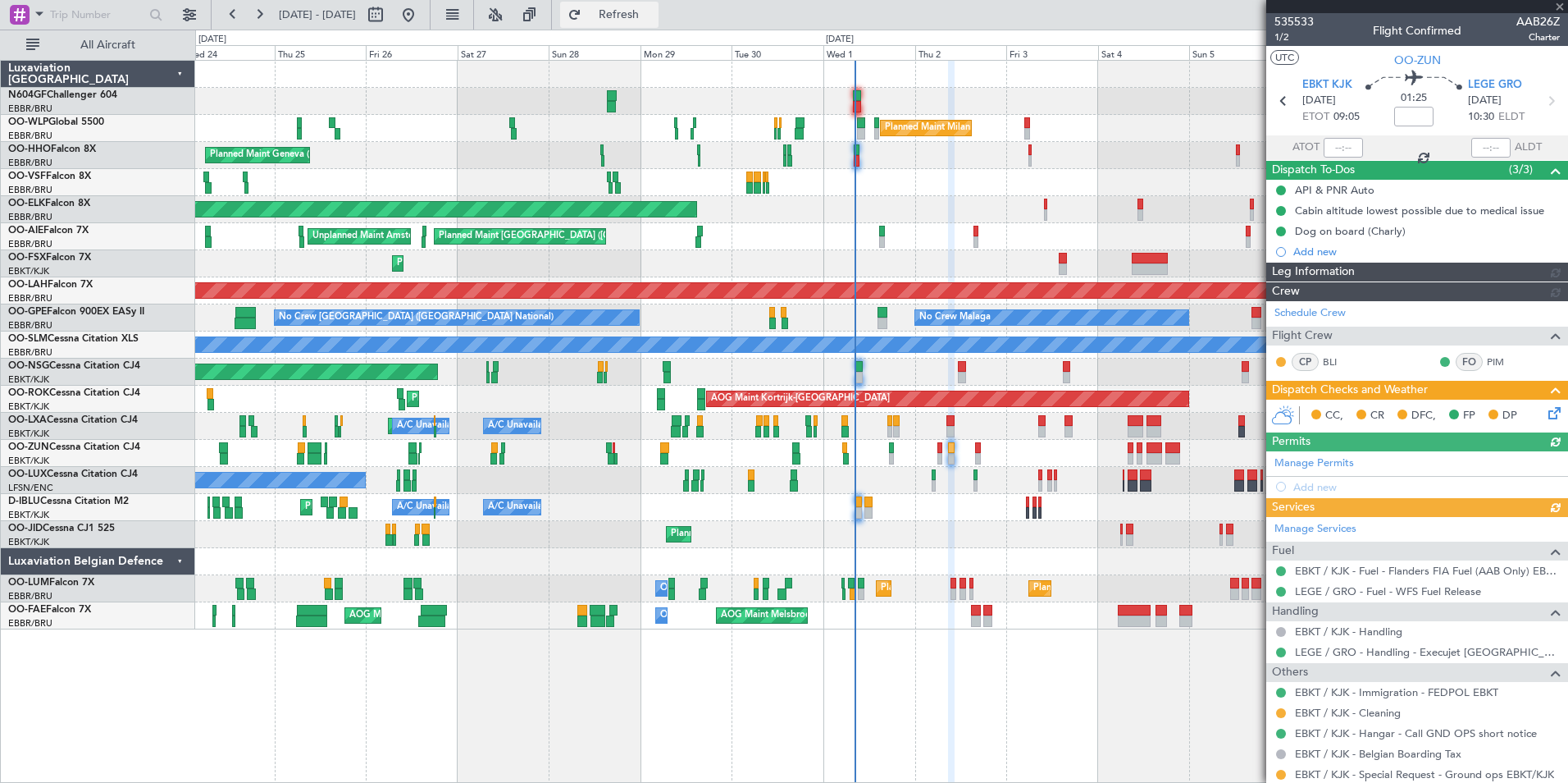
click at [654, 14] on span "Refresh" at bounding box center [619, 15] width 69 height 12
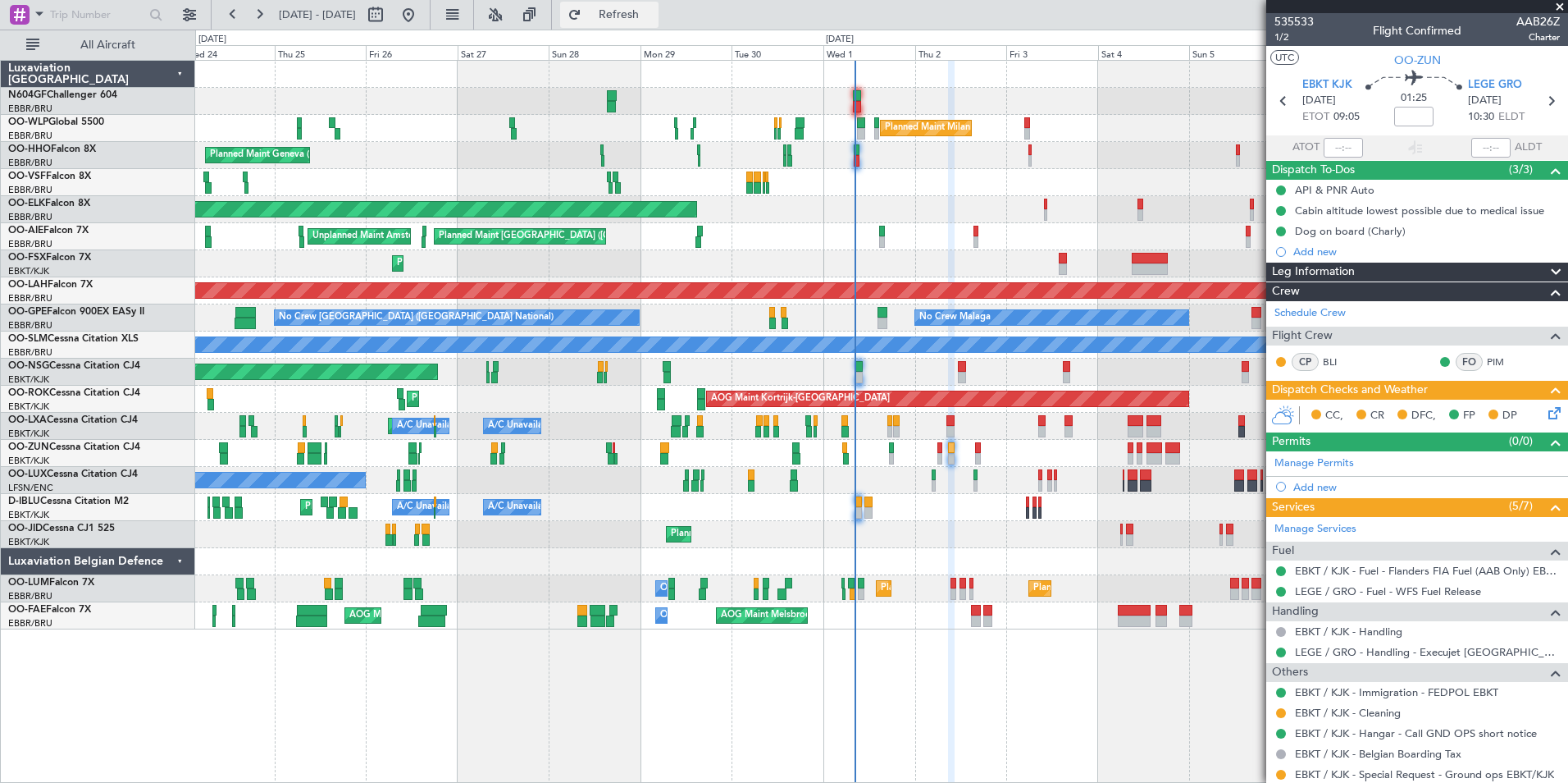
click at [648, 20] on span "Refresh" at bounding box center [619, 15] width 69 height 12
click at [640, 32] on div "0 0 Wed 24 Thu 25 Fri 26 [DATE] Sun 28 Mon 29 Tue 30 Wed 1 Thu 2 Fri 3 Sat 4 Su…" at bounding box center [882, 45] width 1371 height 30
click at [648, 26] on button "Refresh" at bounding box center [610, 15] width 99 height 26
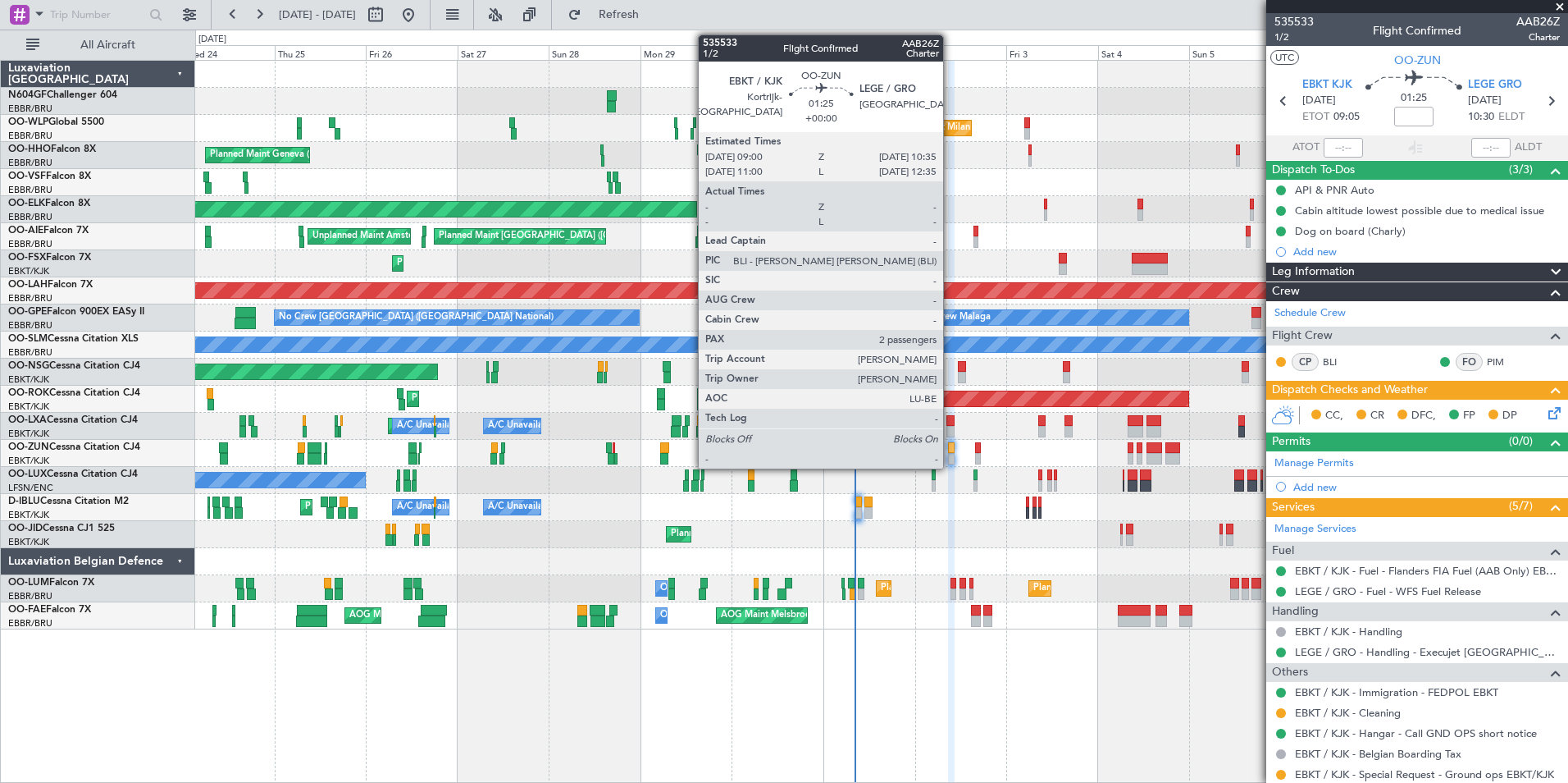
click at [952, 451] on div at bounding box center [952, 448] width 7 height 12
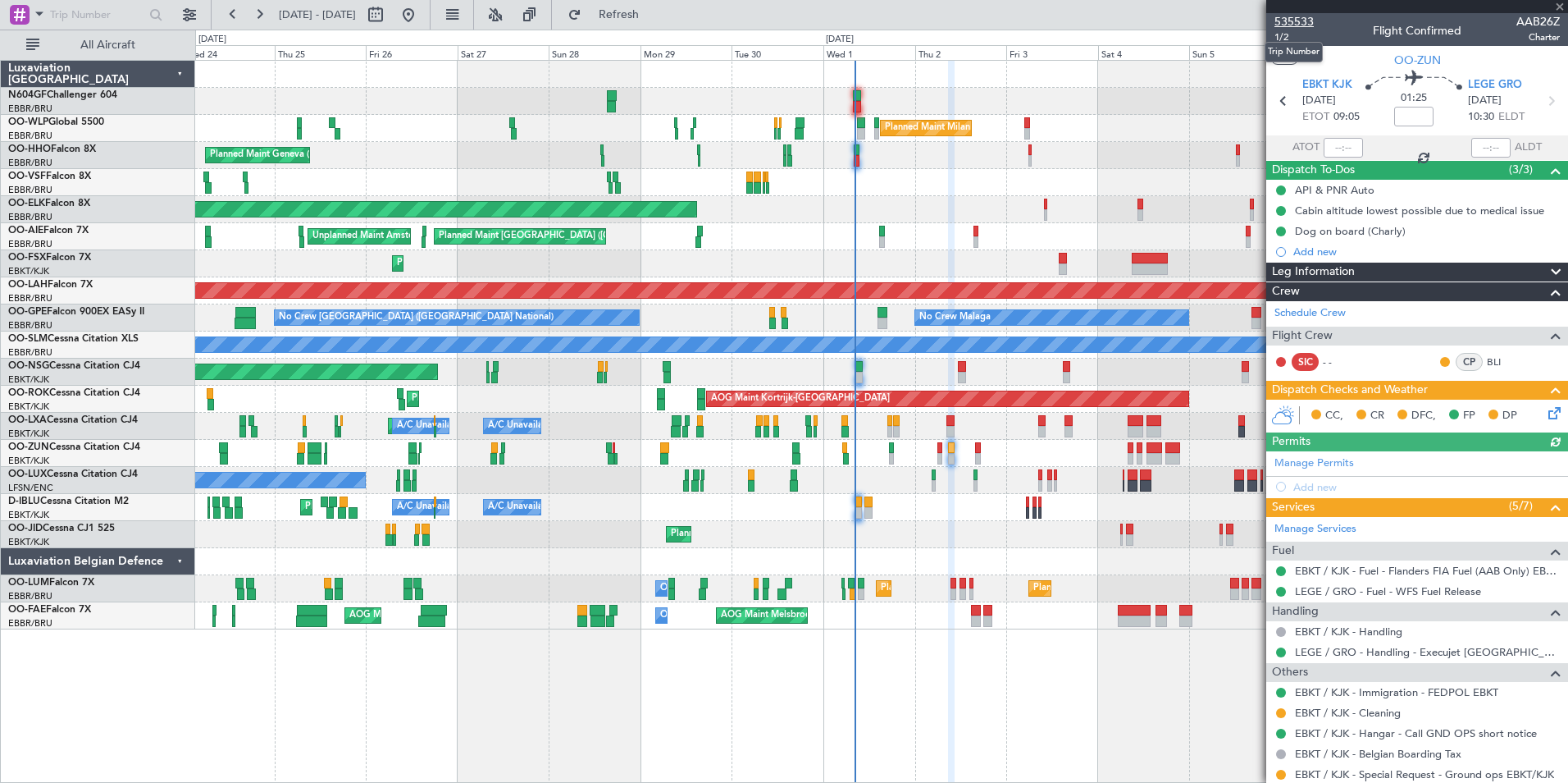
click at [1293, 19] on span "535533" at bounding box center [1294, 21] width 40 height 17
click at [654, 19] on span "Refresh" at bounding box center [619, 15] width 69 height 12
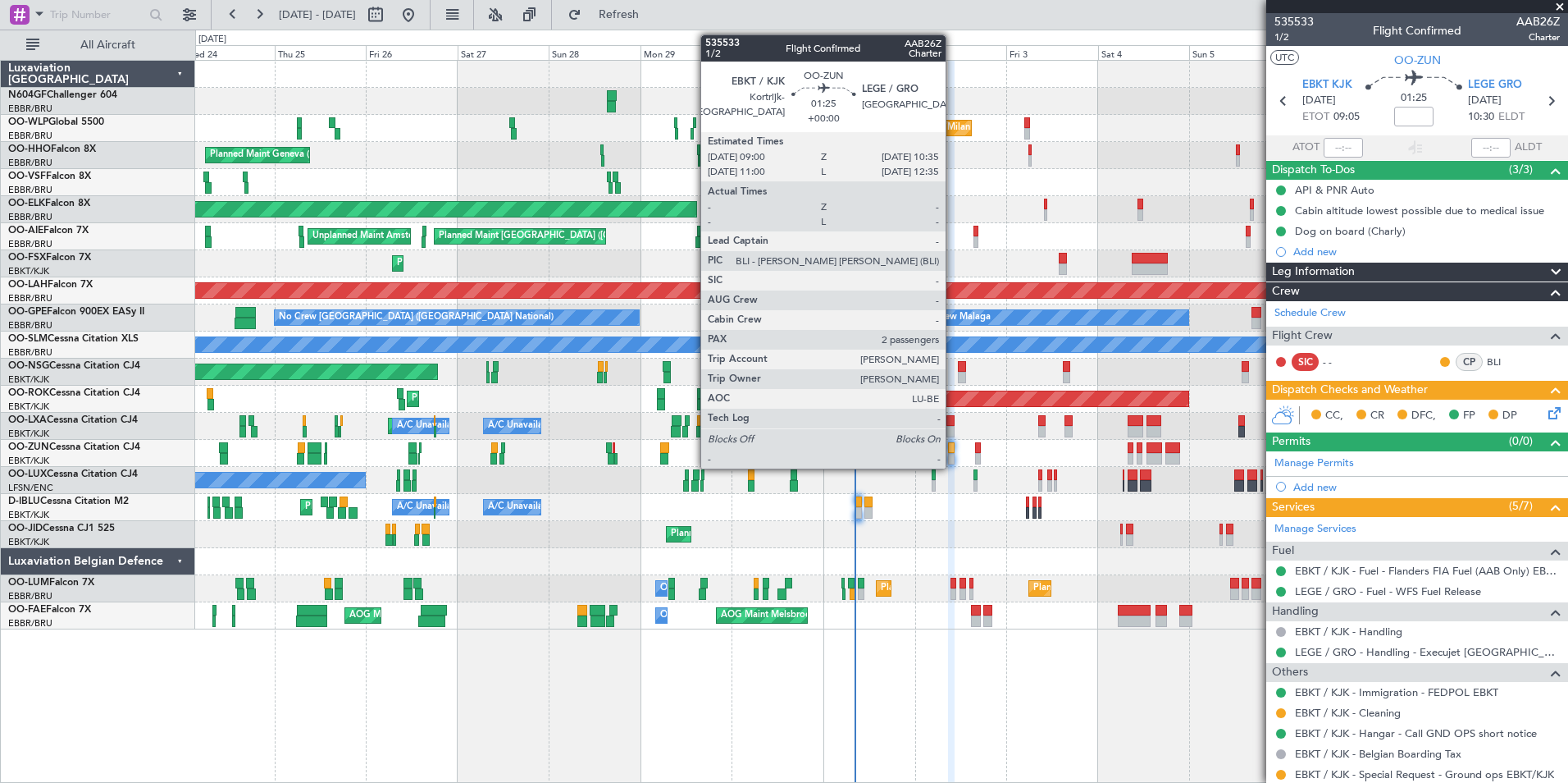
click at [953, 450] on div at bounding box center [952, 448] width 7 height 12
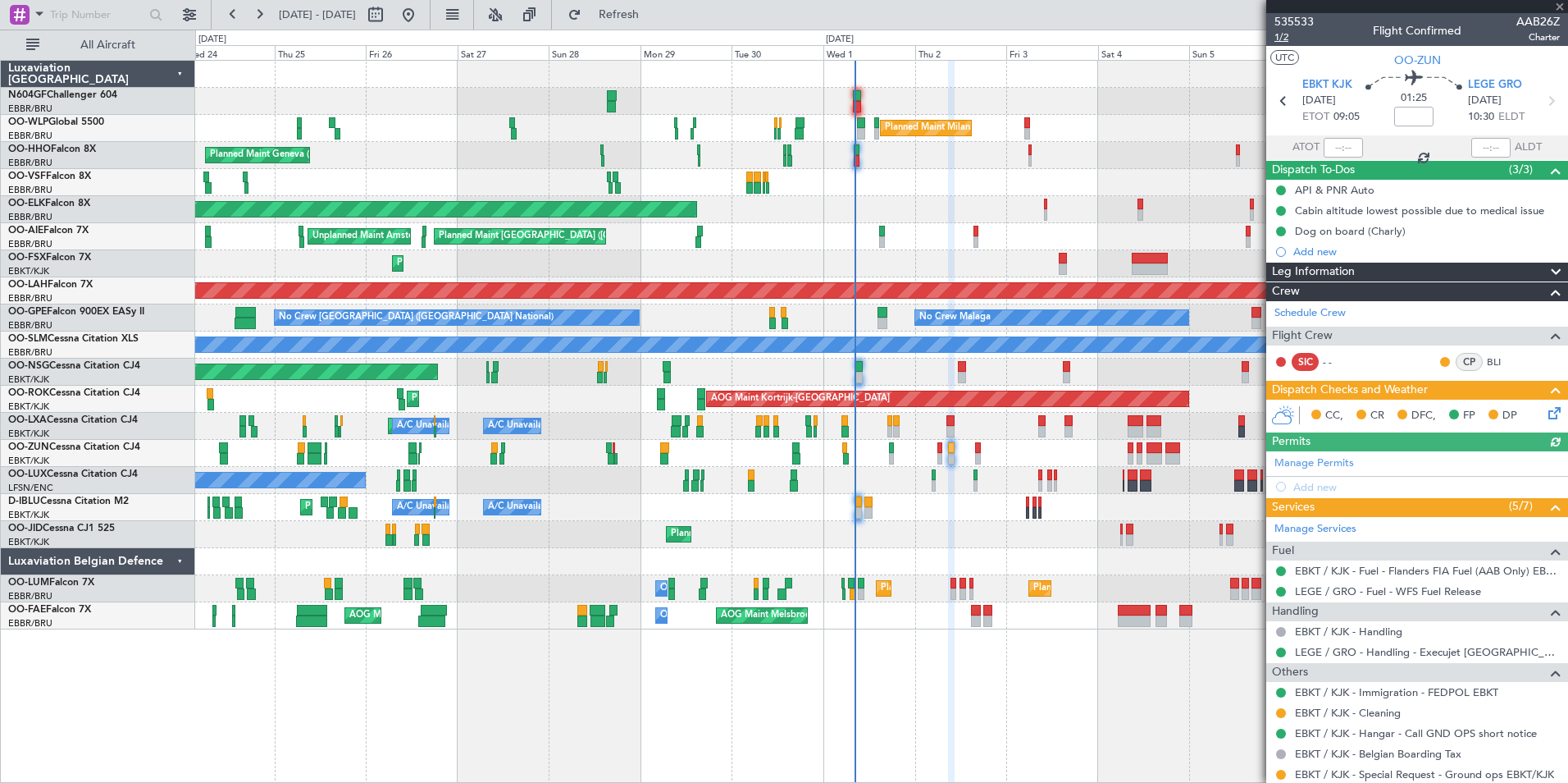
click at [1284, 38] on span "1/2" at bounding box center [1294, 37] width 40 height 14
click at [1310, 23] on span "535533" at bounding box center [1294, 21] width 40 height 17
click at [643, 18] on span "Refresh" at bounding box center [619, 15] width 69 height 12
click at [658, 23] on button "Refresh" at bounding box center [610, 15] width 99 height 26
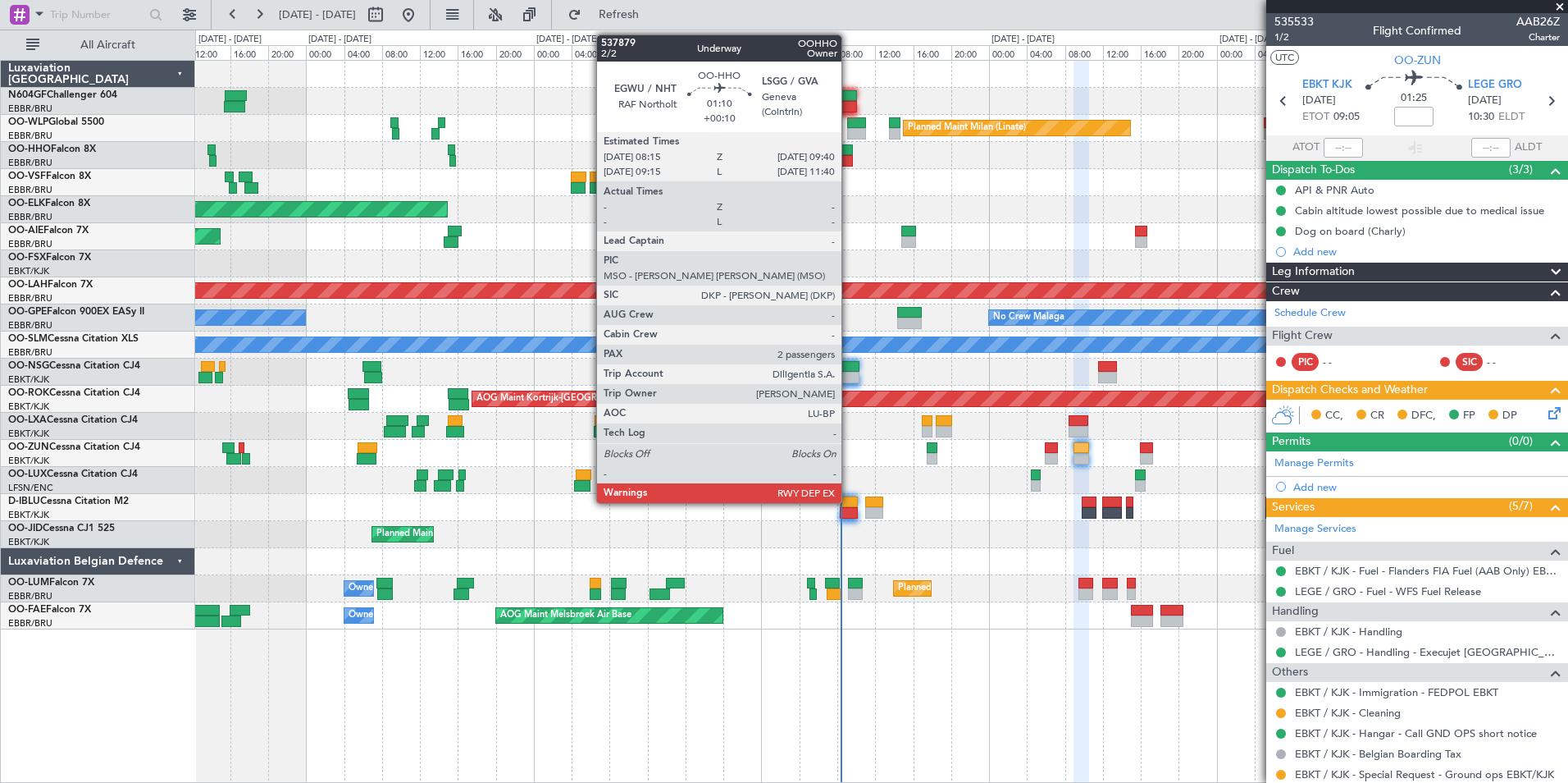
click at [849, 148] on div at bounding box center [845, 150] width 14 height 12
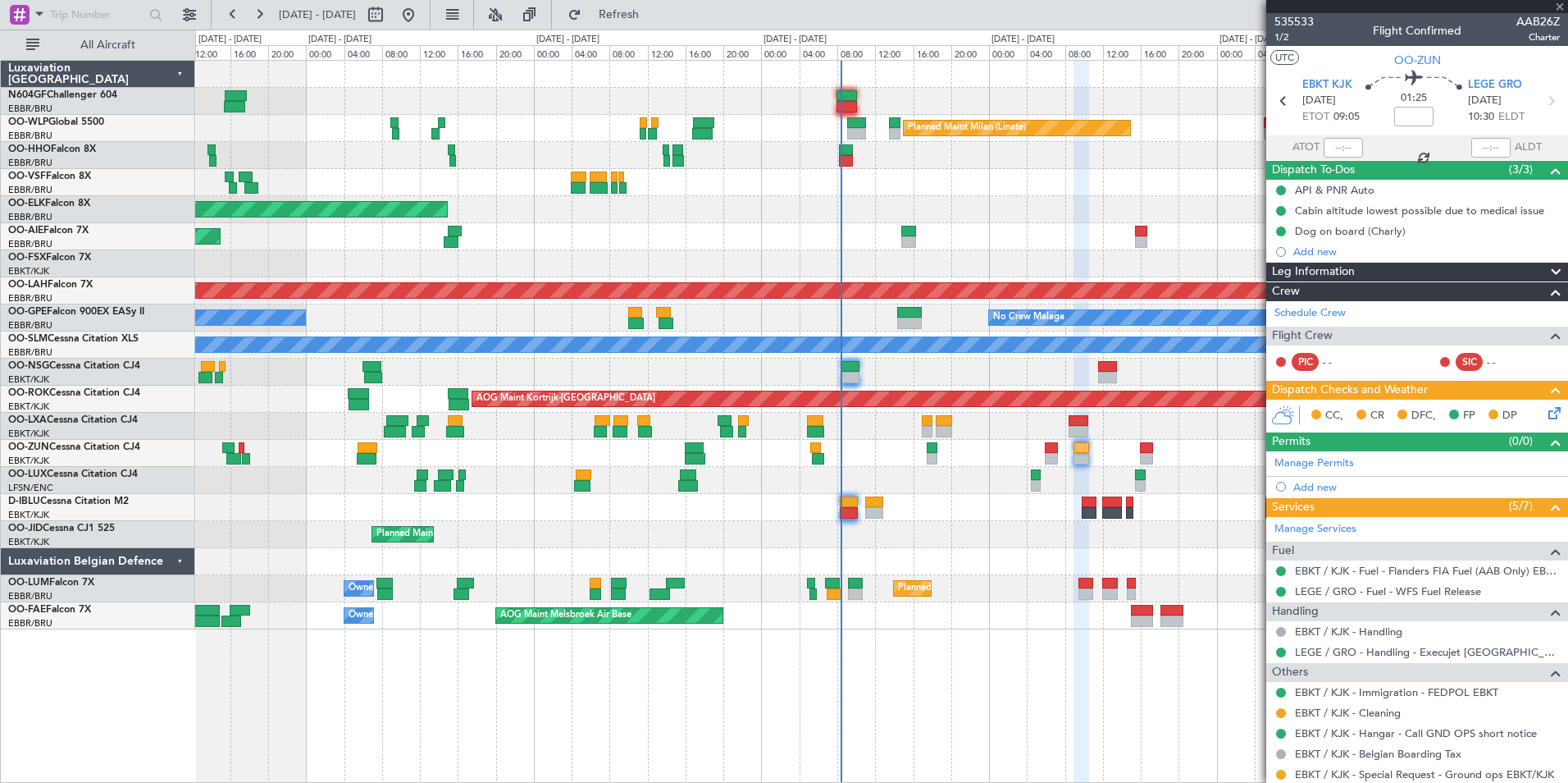
type input "+00:10"
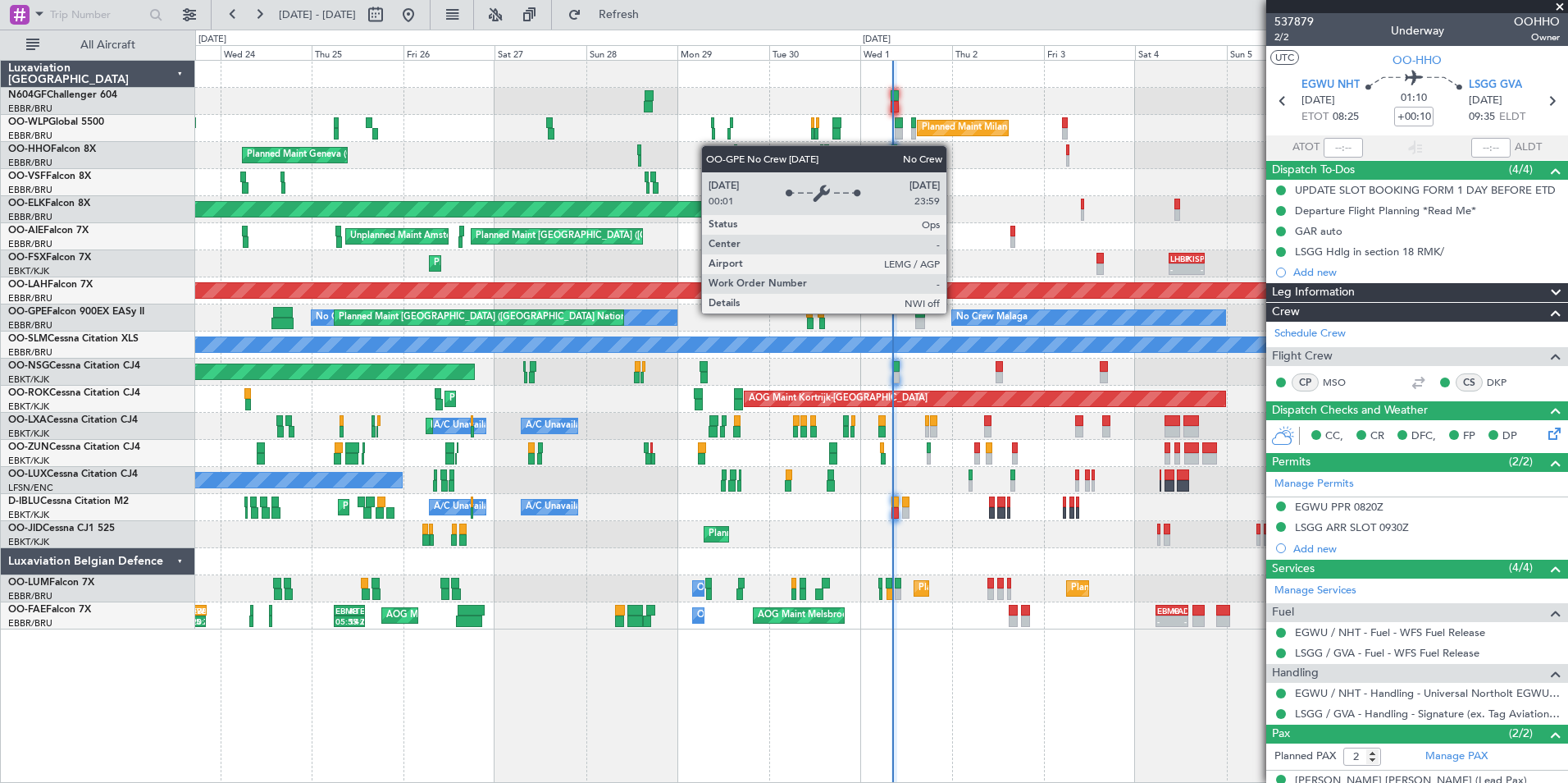
click at [952, 310] on div "No Crew Malaga" at bounding box center [1089, 318] width 273 height 15
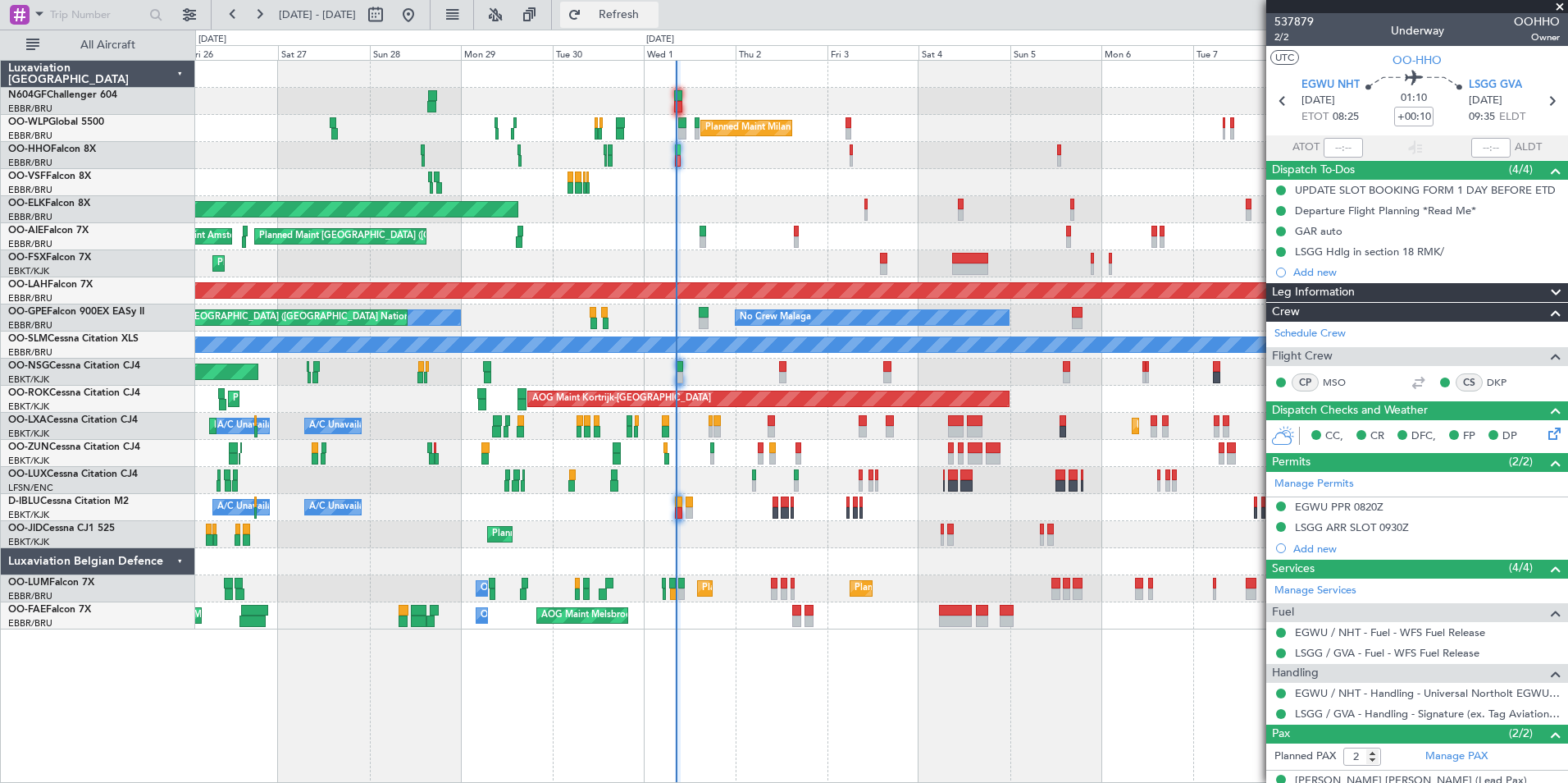
click at [638, 16] on span "Refresh" at bounding box center [619, 15] width 69 height 12
drag, startPoint x: 638, startPoint y: 16, endPoint x: 630, endPoint y: 8, distance: 11.3
click at [630, 8] on button "Refresh" at bounding box center [610, 15] width 99 height 26
click at [658, 26] on button "Refresh" at bounding box center [610, 15] width 99 height 26
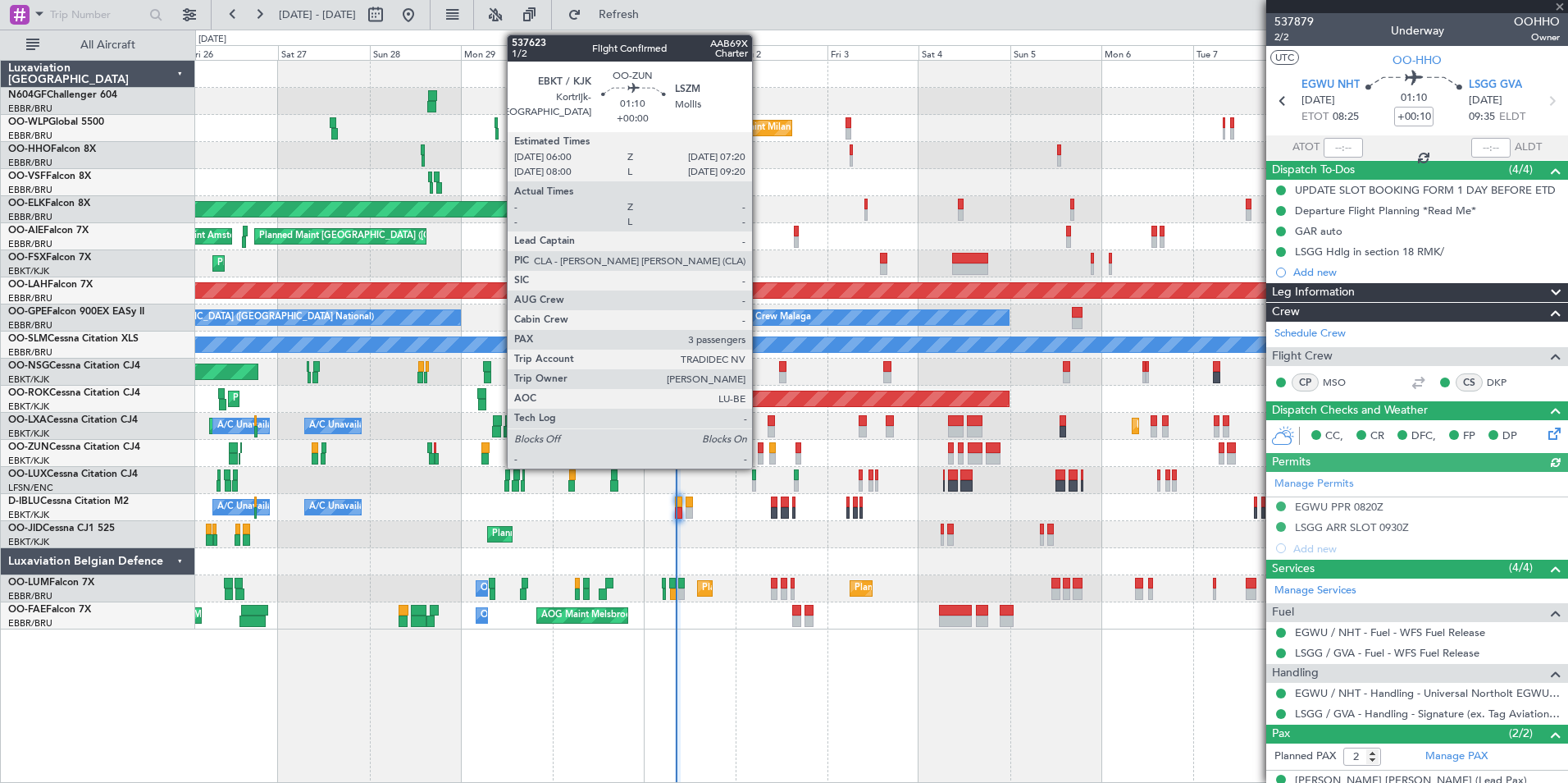
click at [760, 450] on div at bounding box center [761, 448] width 6 height 12
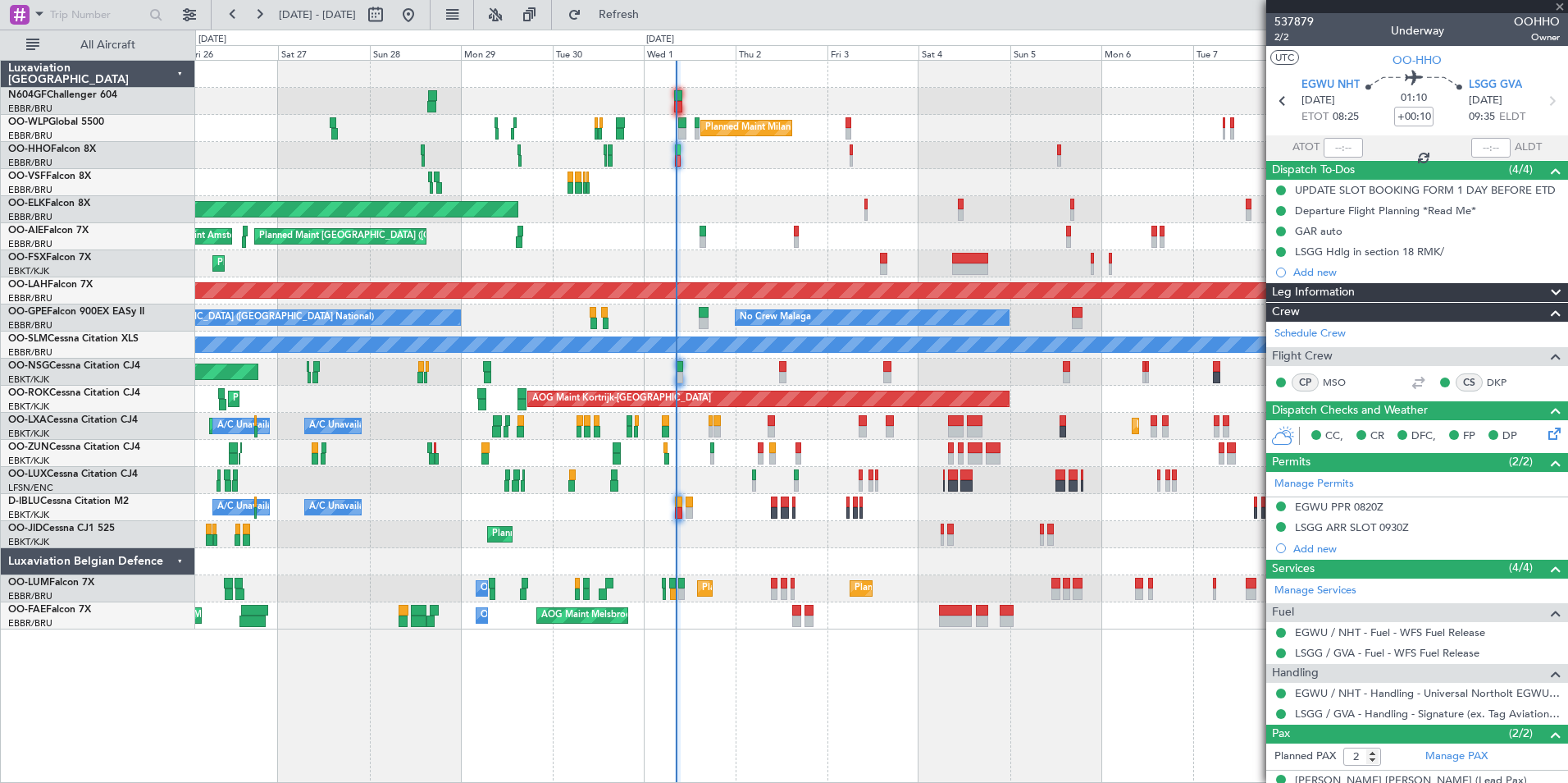
type input "3"
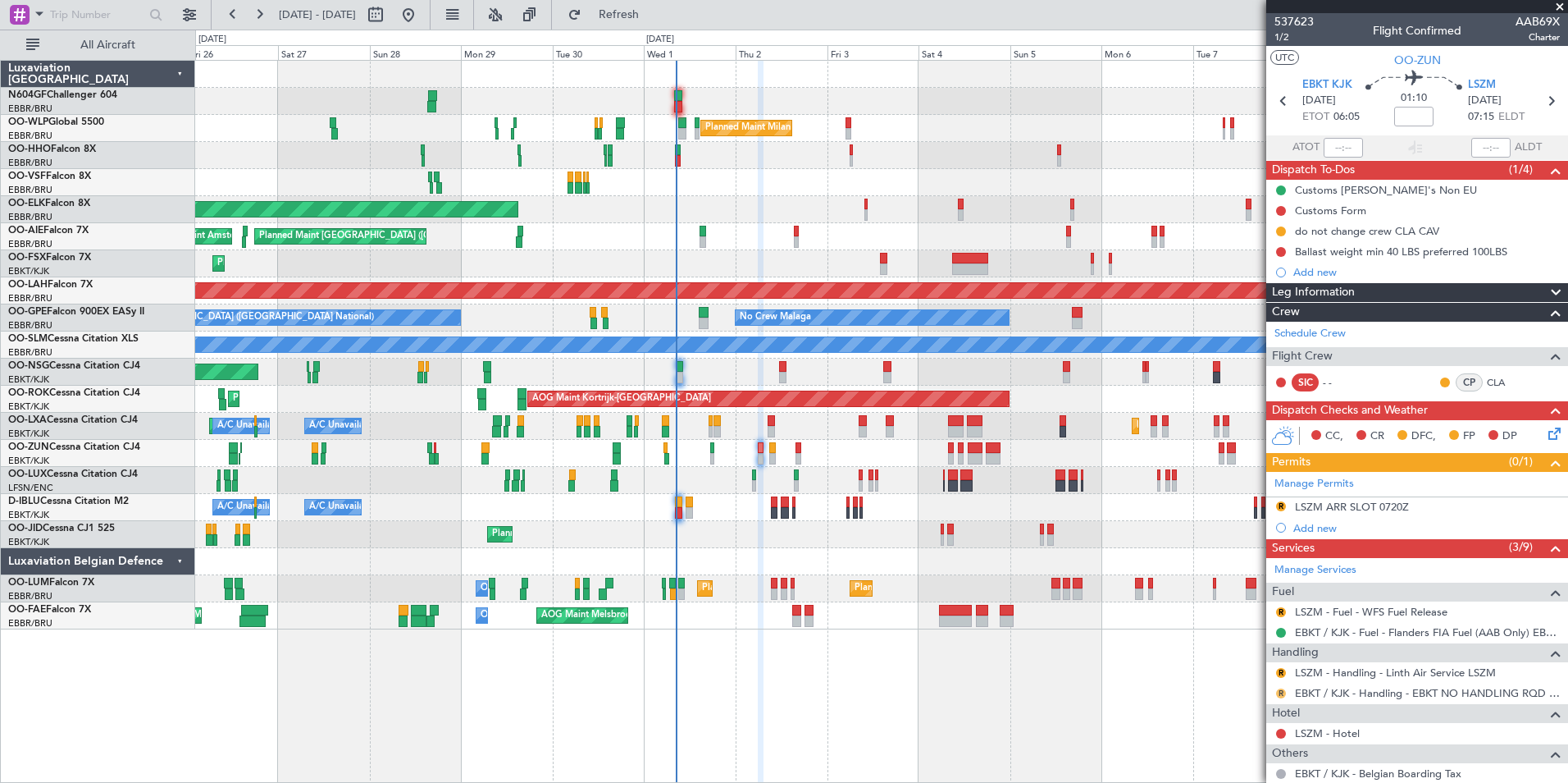
click at [1282, 693] on button "R" at bounding box center [1281, 693] width 10 height 10
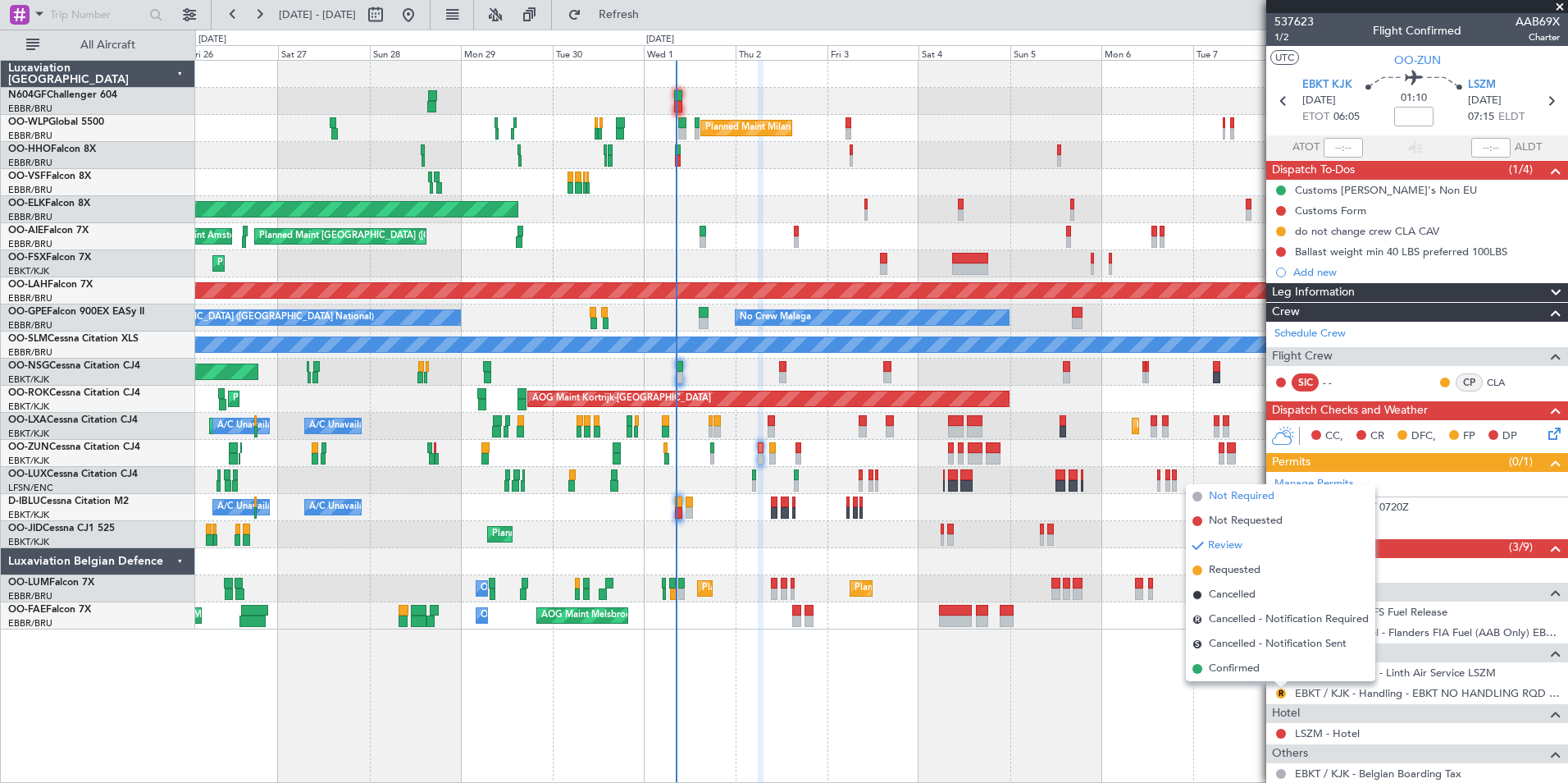
click at [1257, 506] on li "Not Required" at bounding box center [1281, 496] width 189 height 25
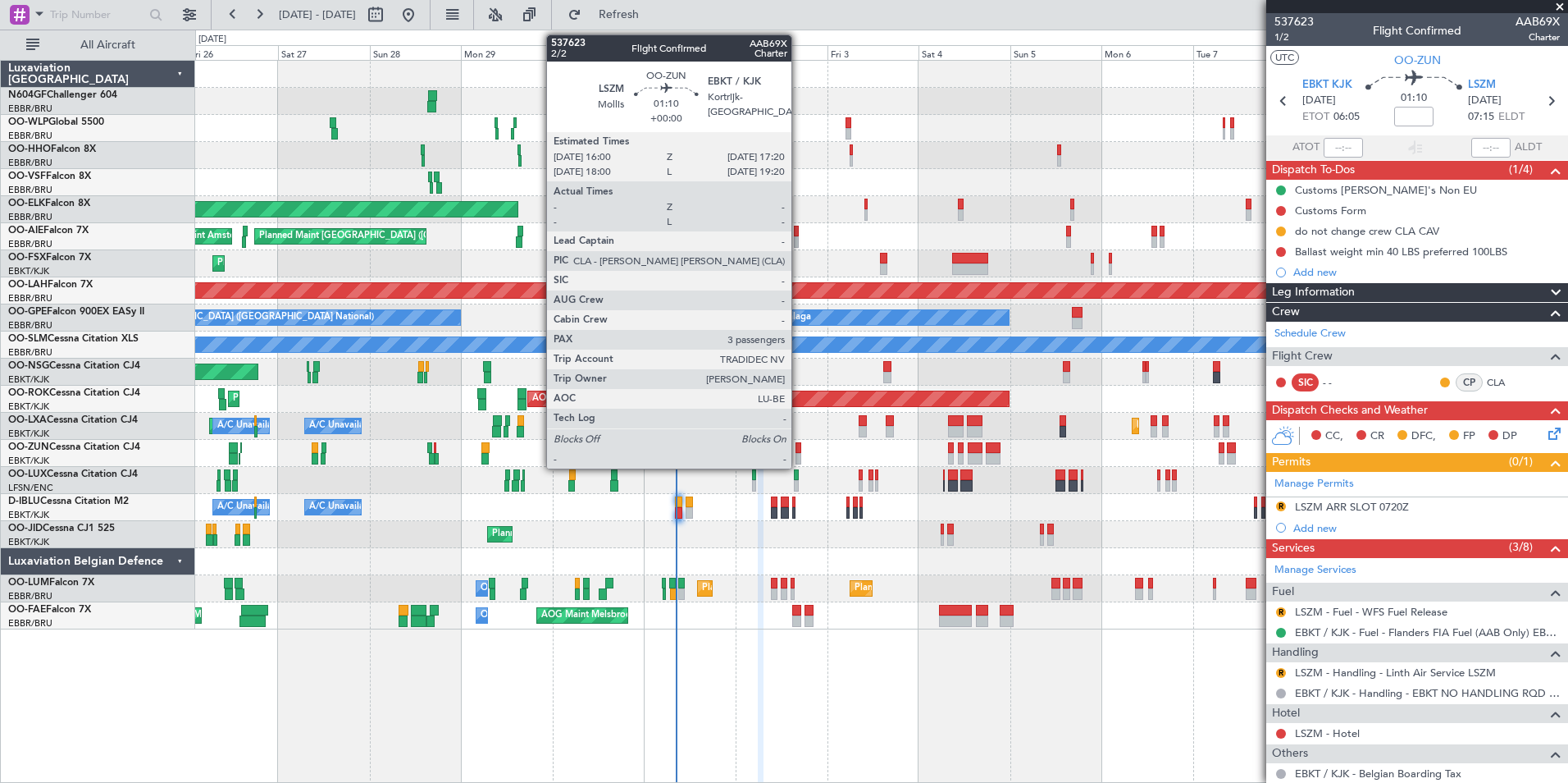
click at [799, 453] on div at bounding box center [798, 459] width 6 height 12
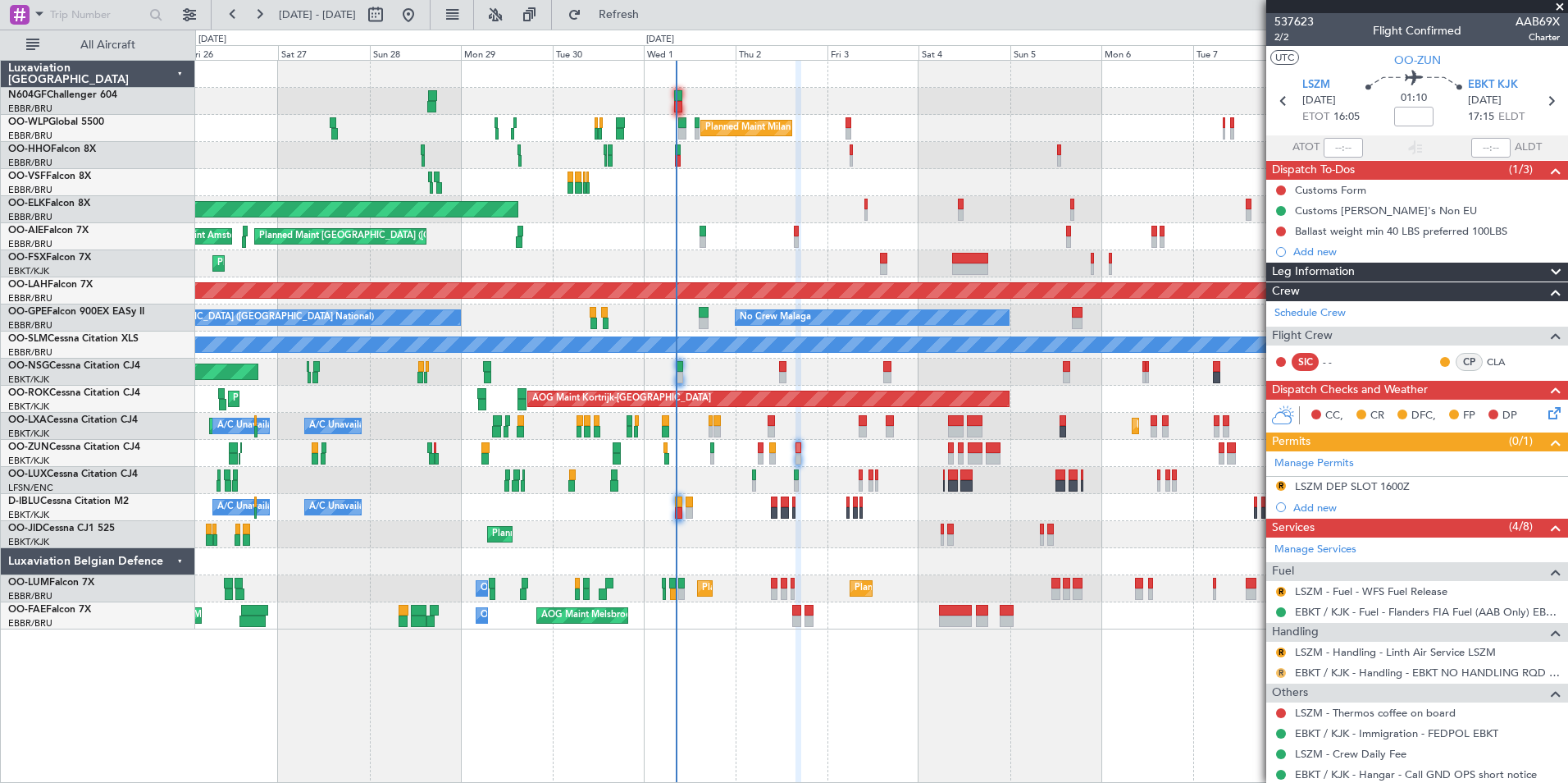
click at [1280, 672] on button "R" at bounding box center [1281, 673] width 10 height 10
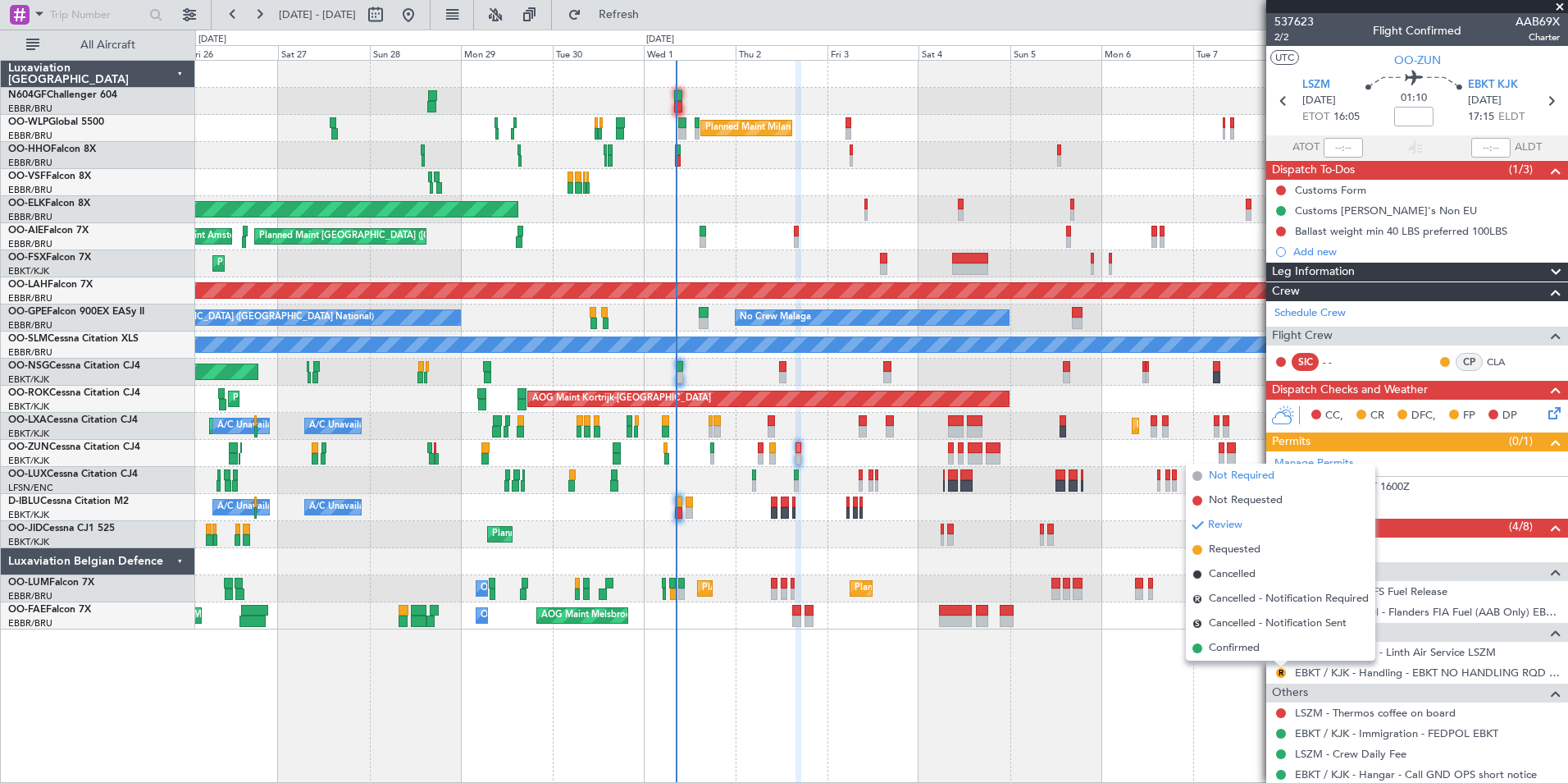
click at [1263, 482] on span "Not Required" at bounding box center [1242, 476] width 66 height 16
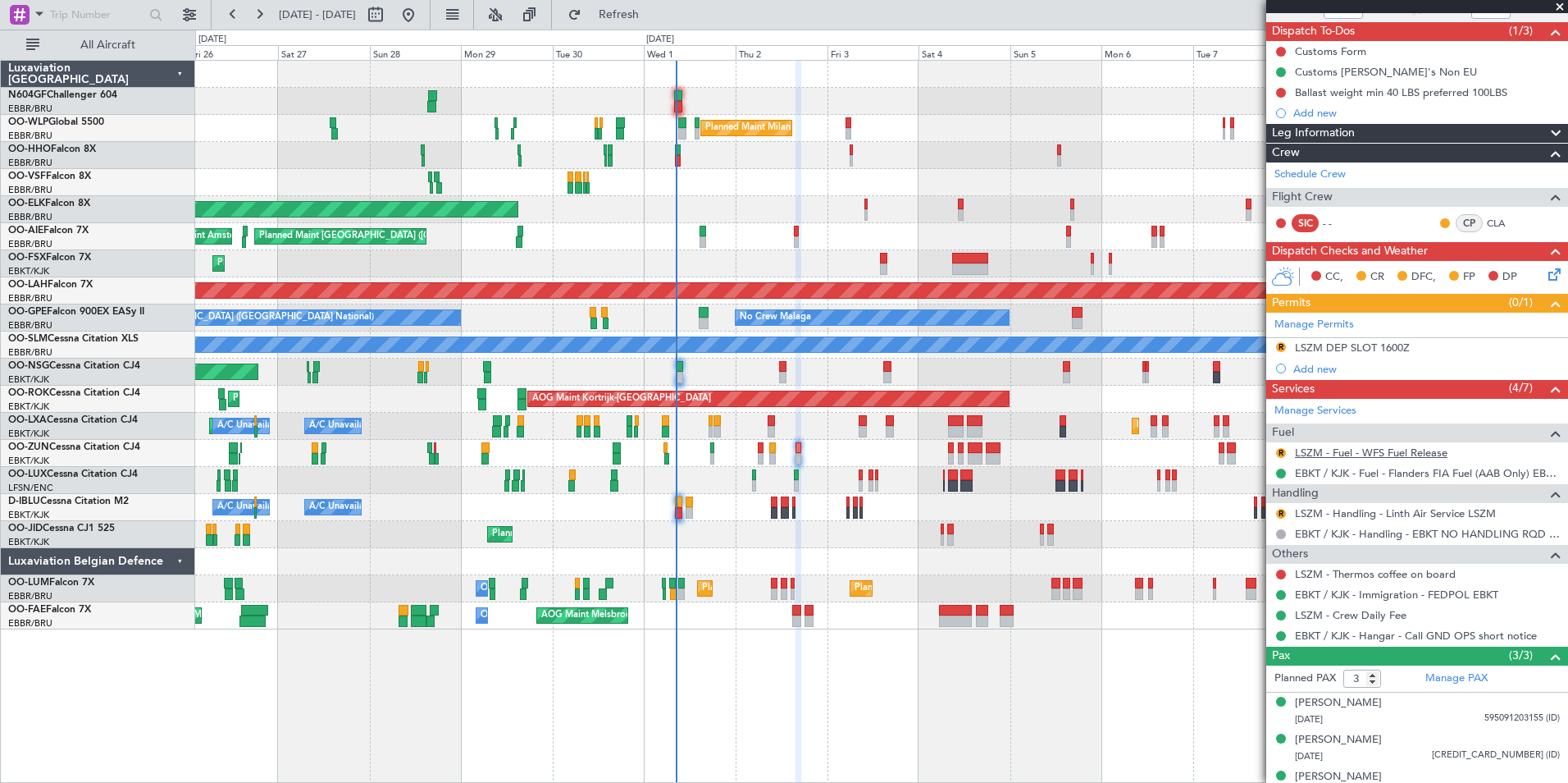
scroll to position [139, 0]
click at [658, 13] on button "Refresh" at bounding box center [610, 15] width 99 height 26
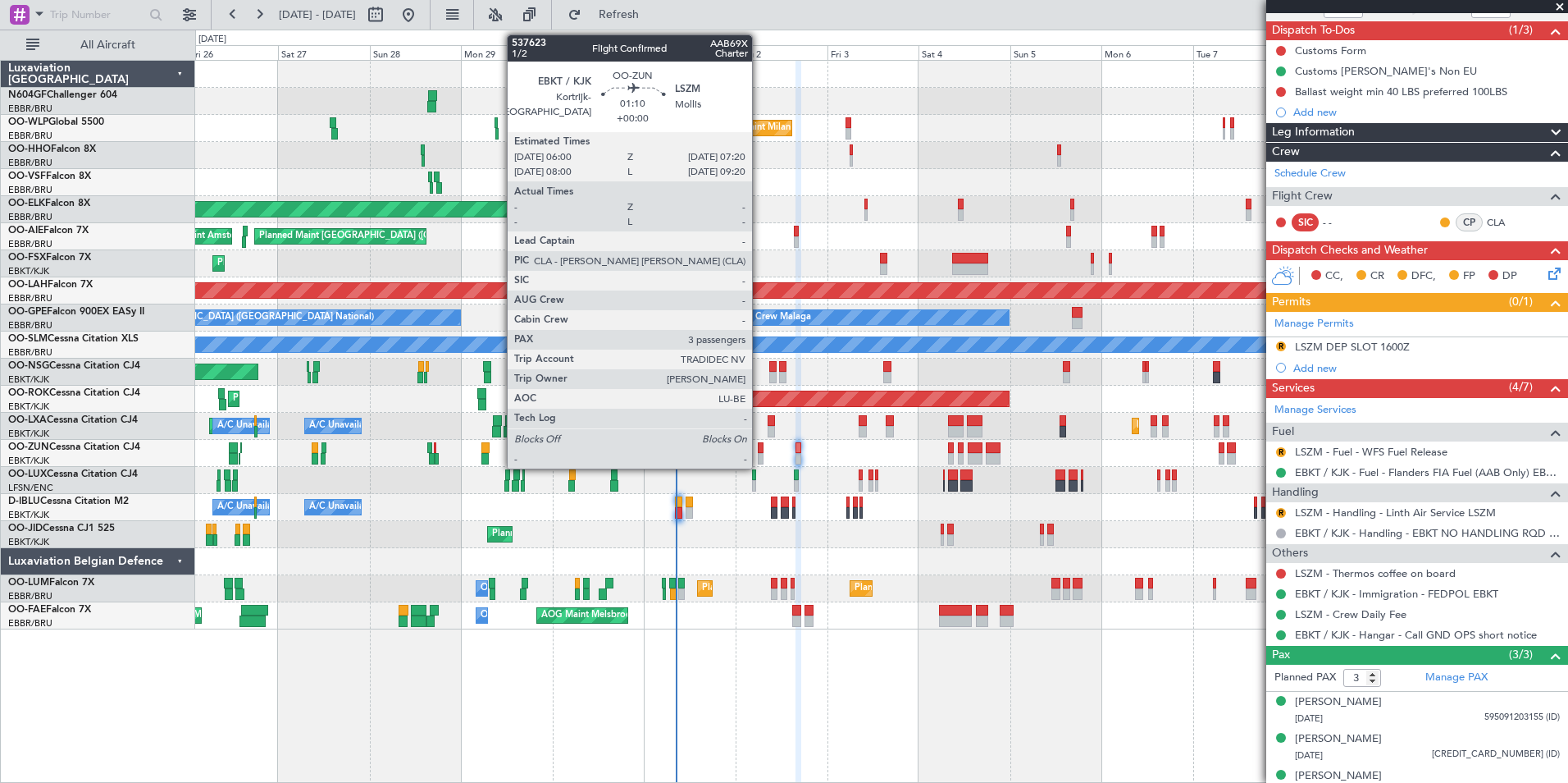
click at [760, 453] on div at bounding box center [761, 459] width 6 height 12
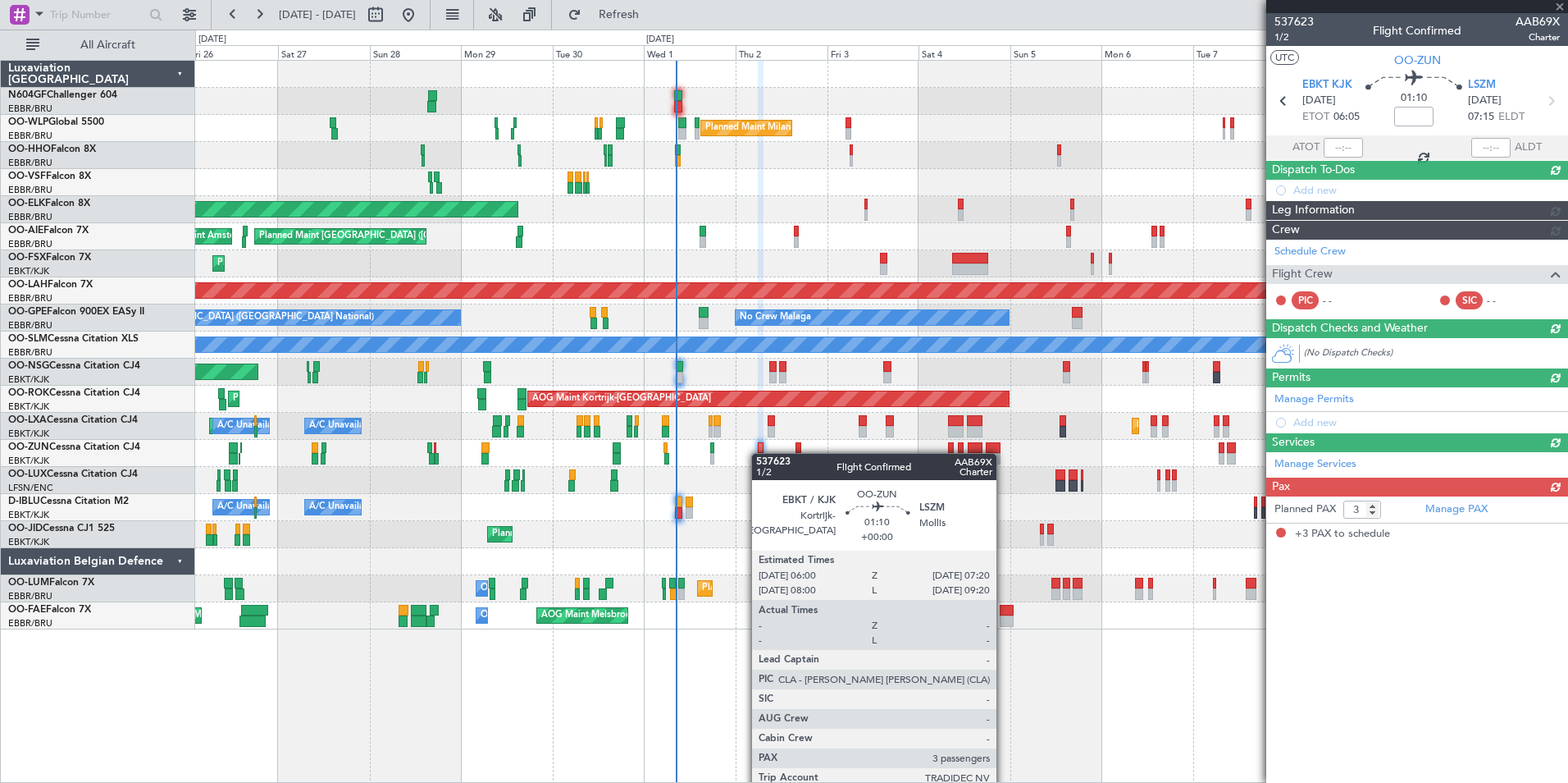
scroll to position [0, 0]
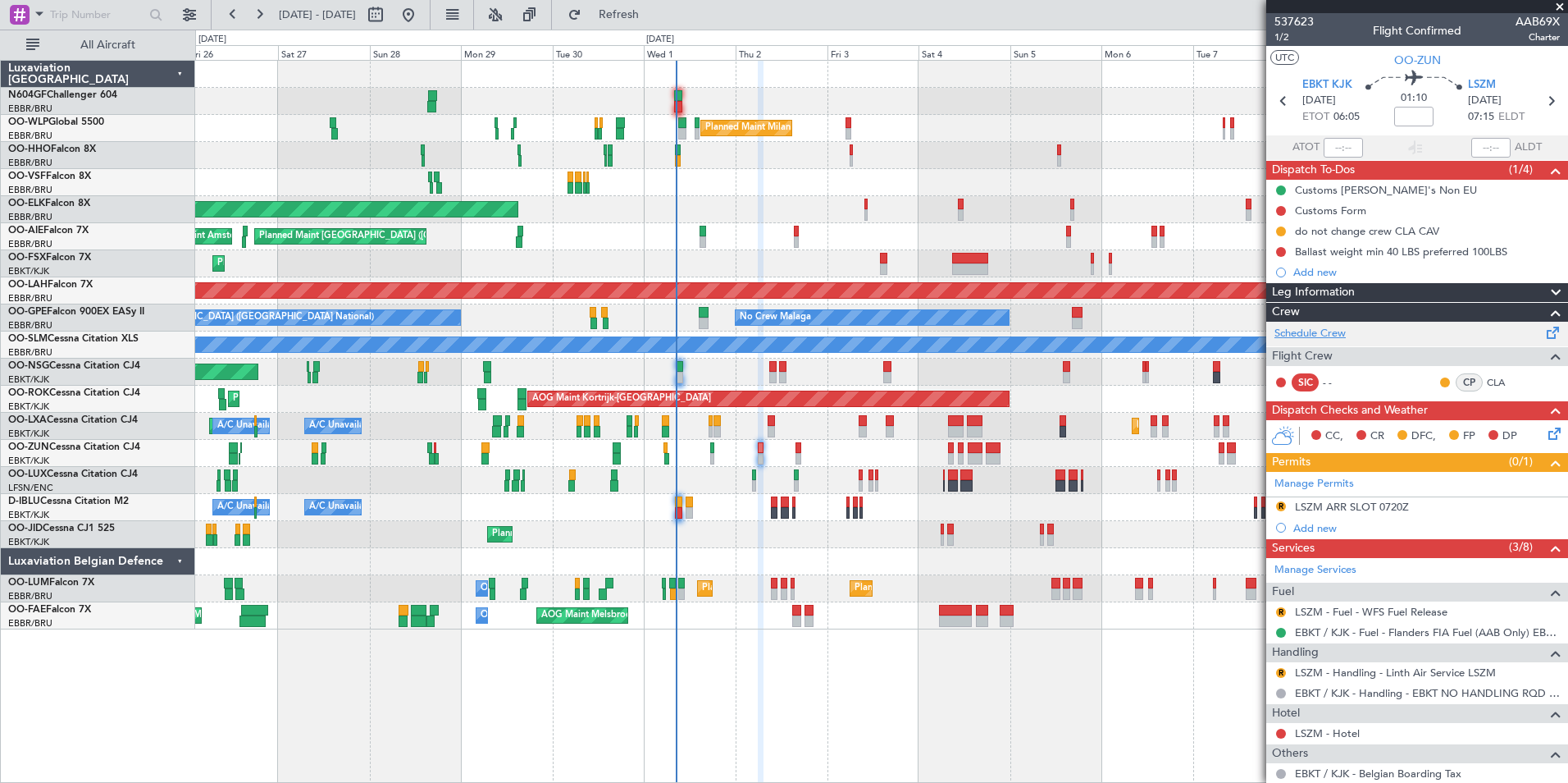
click at [1317, 335] on link "Schedule Crew" at bounding box center [1310, 334] width 72 height 16
click at [621, 9] on button "Refresh" at bounding box center [610, 15] width 99 height 26
click at [648, 3] on button "Refresh" at bounding box center [610, 15] width 99 height 26
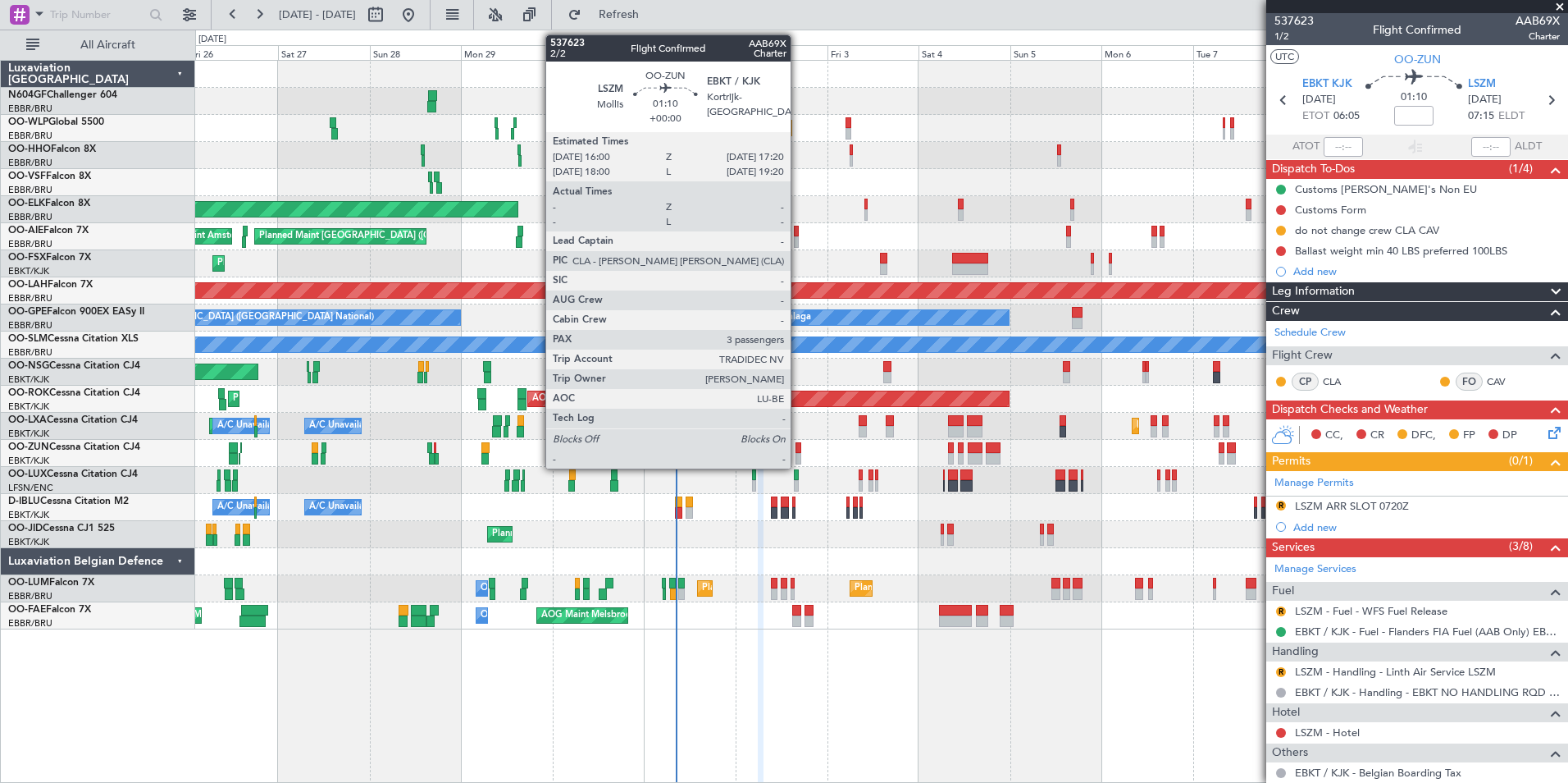
click at [798, 453] on div at bounding box center [798, 459] width 6 height 12
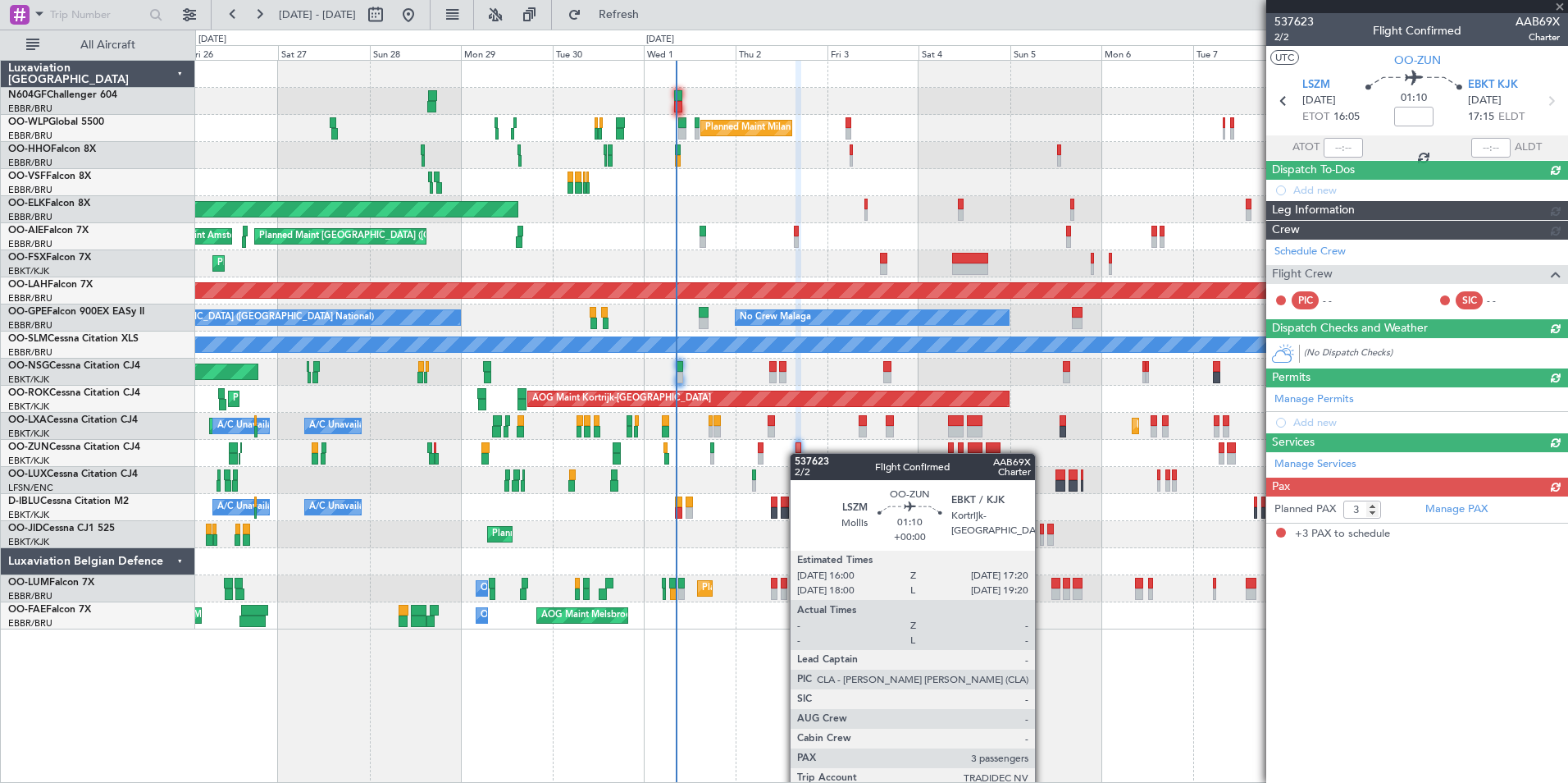
scroll to position [0, 0]
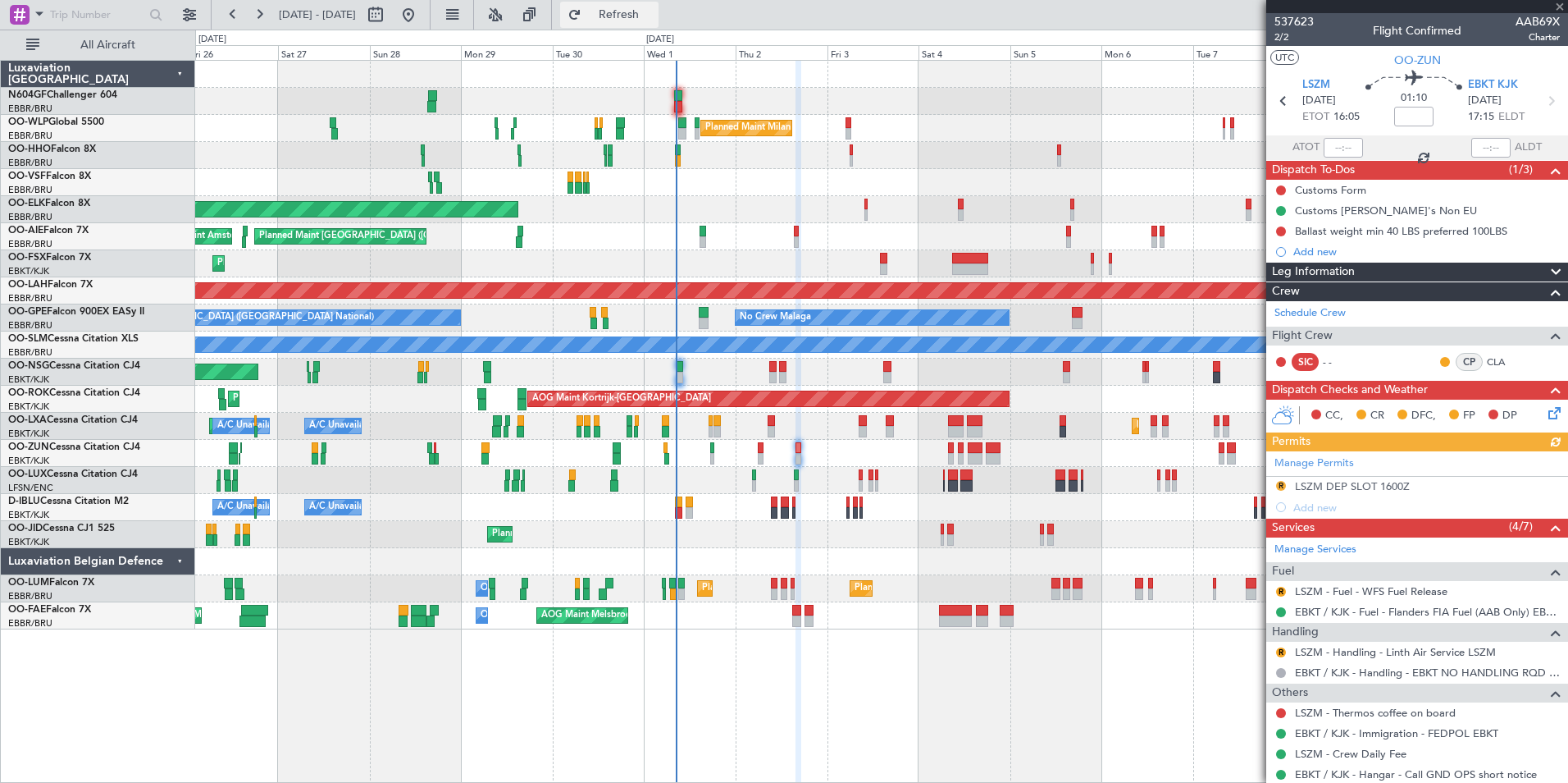
click at [631, 14] on button "Refresh" at bounding box center [610, 15] width 99 height 26
click at [654, 21] on span "Refresh" at bounding box center [619, 15] width 69 height 12
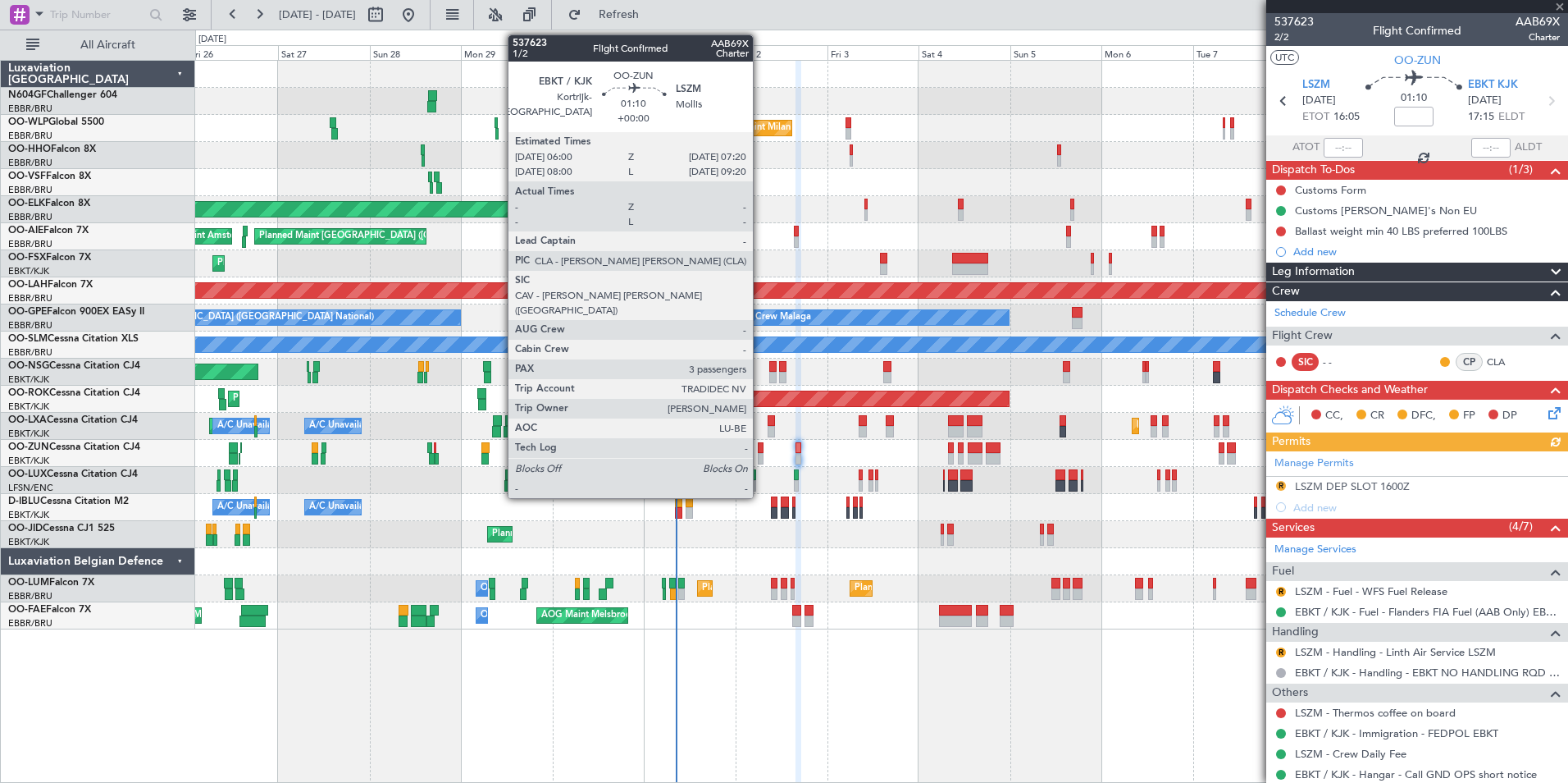
click at [761, 451] on div at bounding box center [761, 448] width 6 height 12
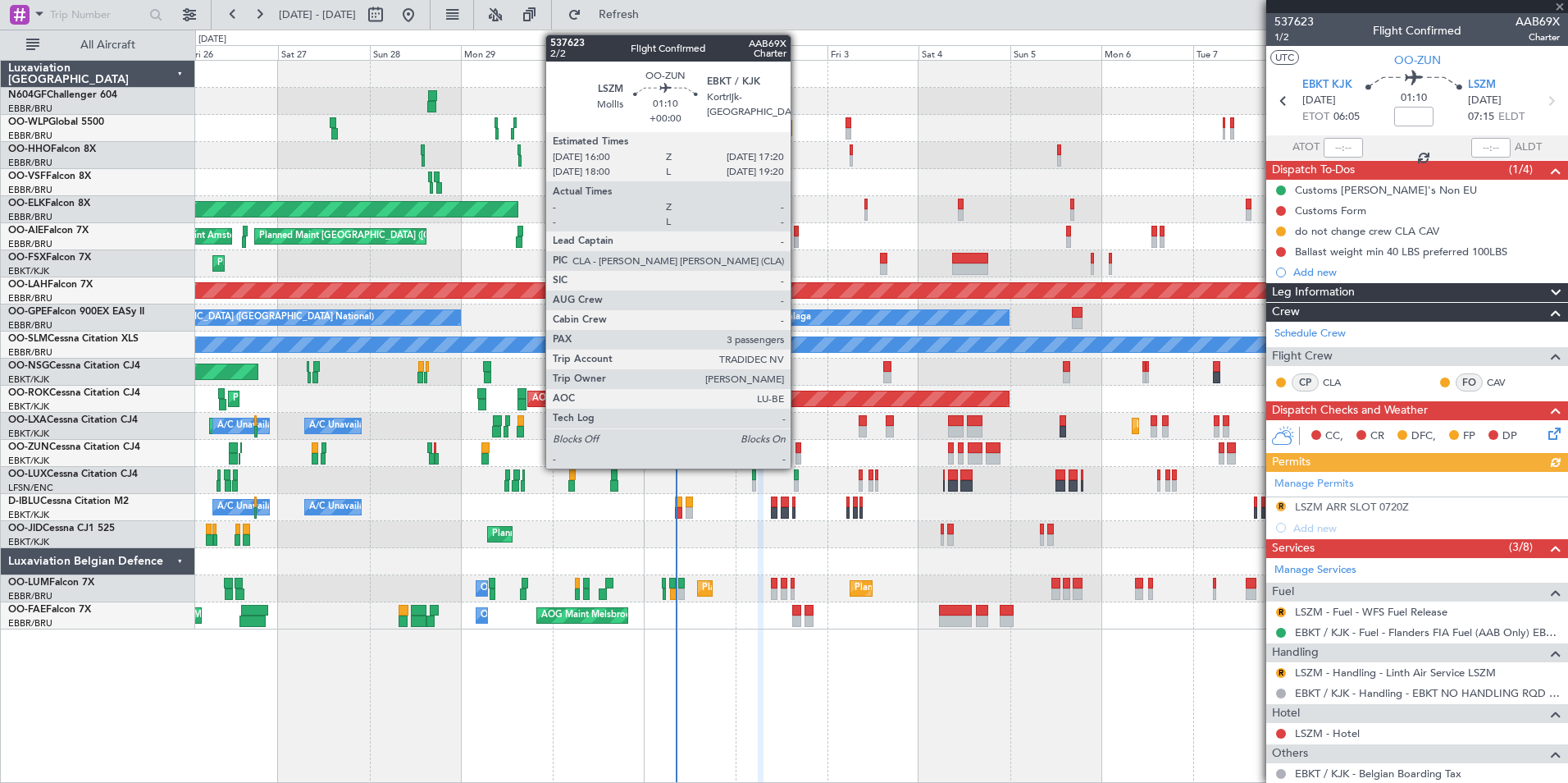
click at [798, 453] on div at bounding box center [798, 459] width 6 height 12
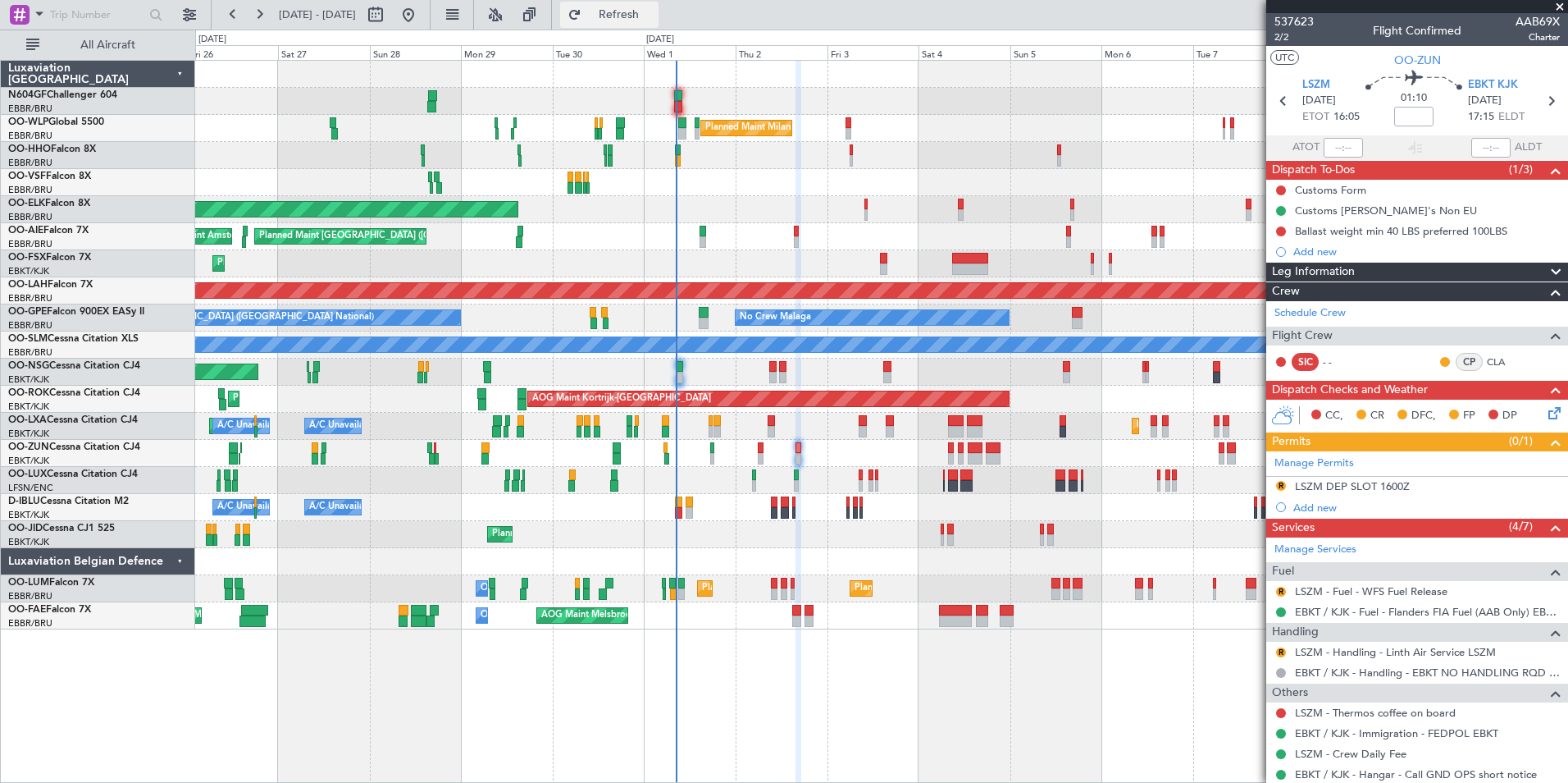
click at [632, 21] on button "Refresh" at bounding box center [610, 15] width 99 height 26
click at [654, 21] on span "Refresh" at bounding box center [619, 15] width 69 height 12
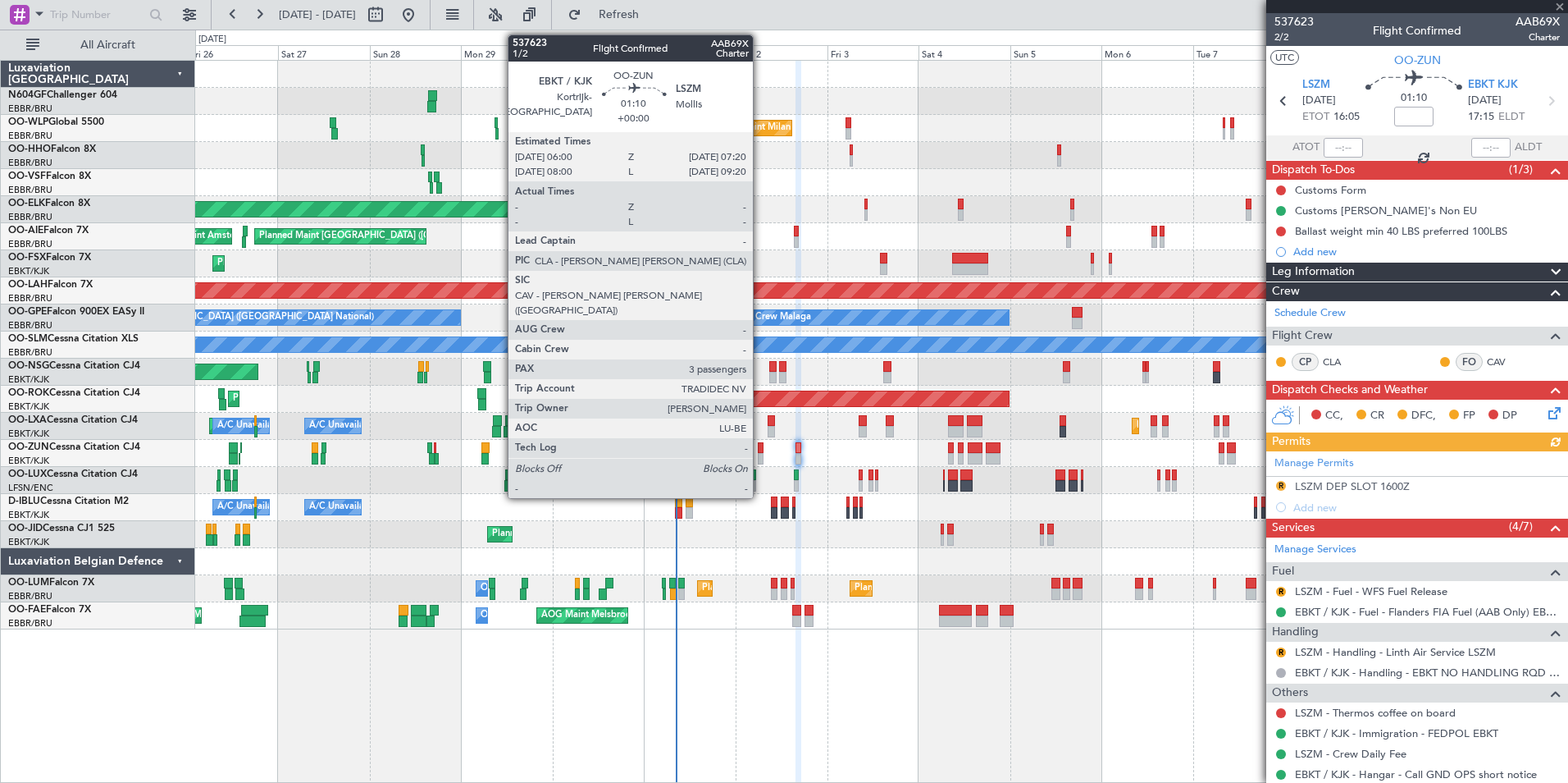
click at [761, 455] on div at bounding box center [761, 459] width 6 height 12
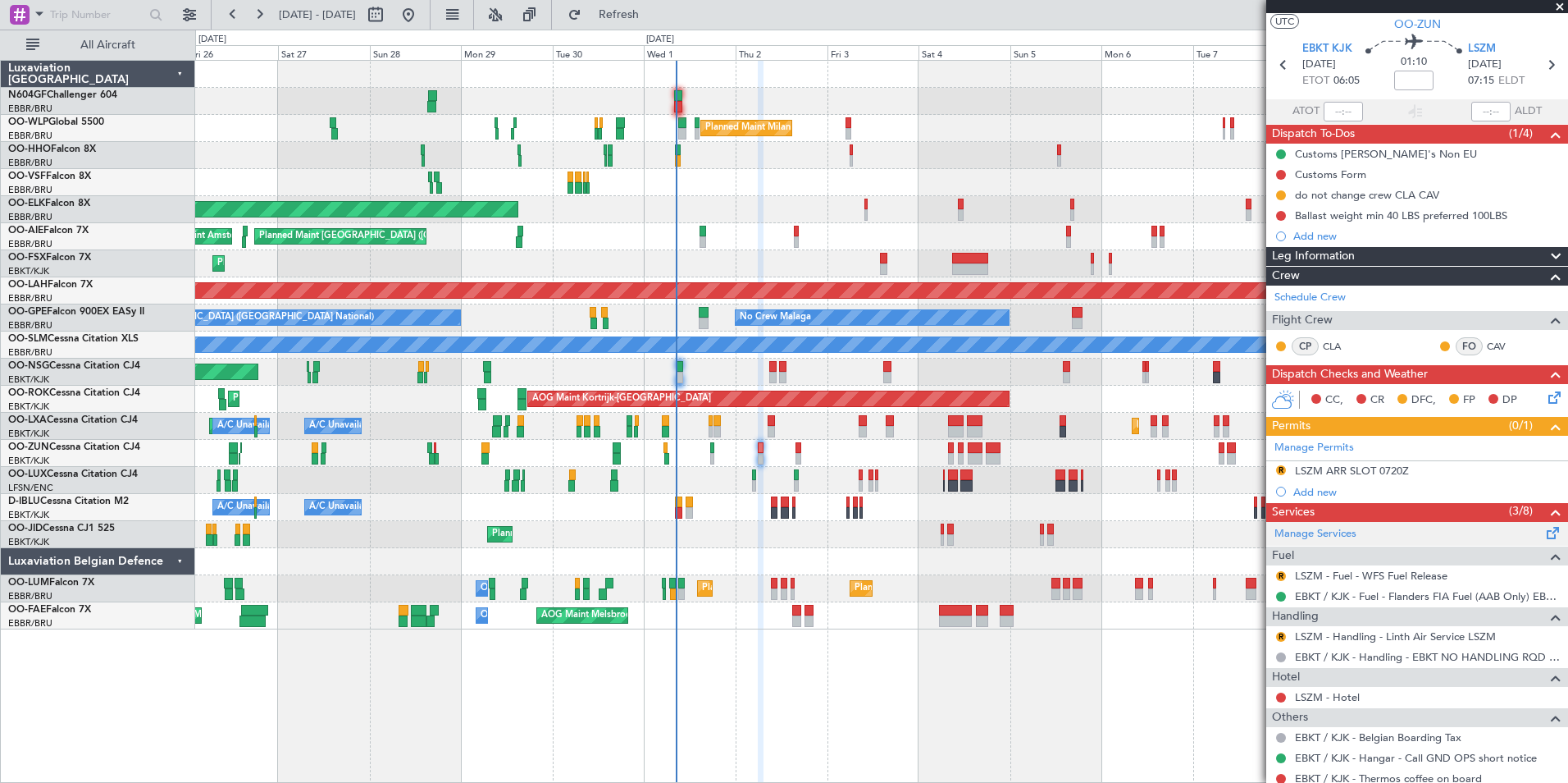
scroll to position [35, 0]
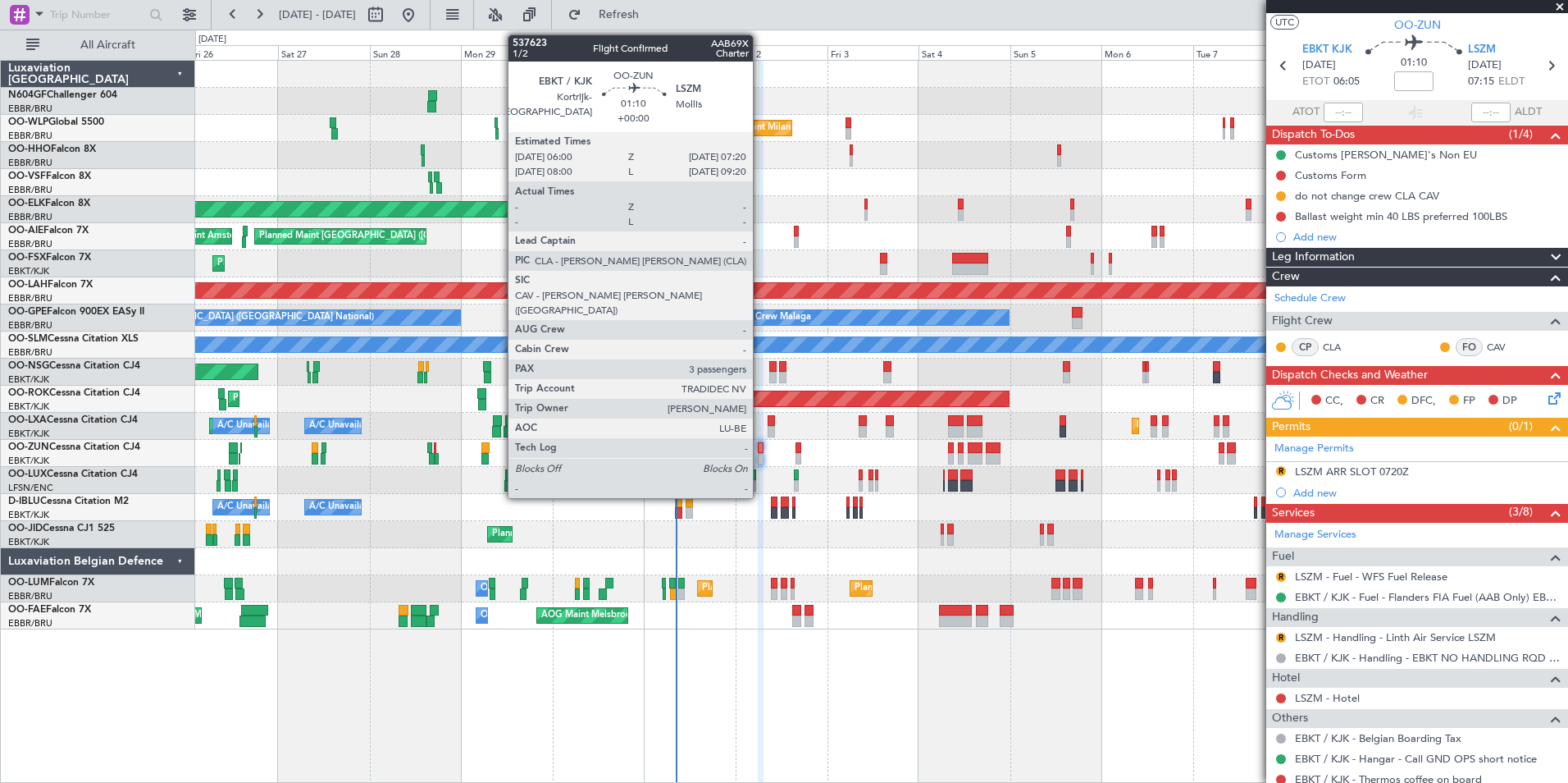
click at [760, 449] on div at bounding box center [761, 448] width 6 height 12
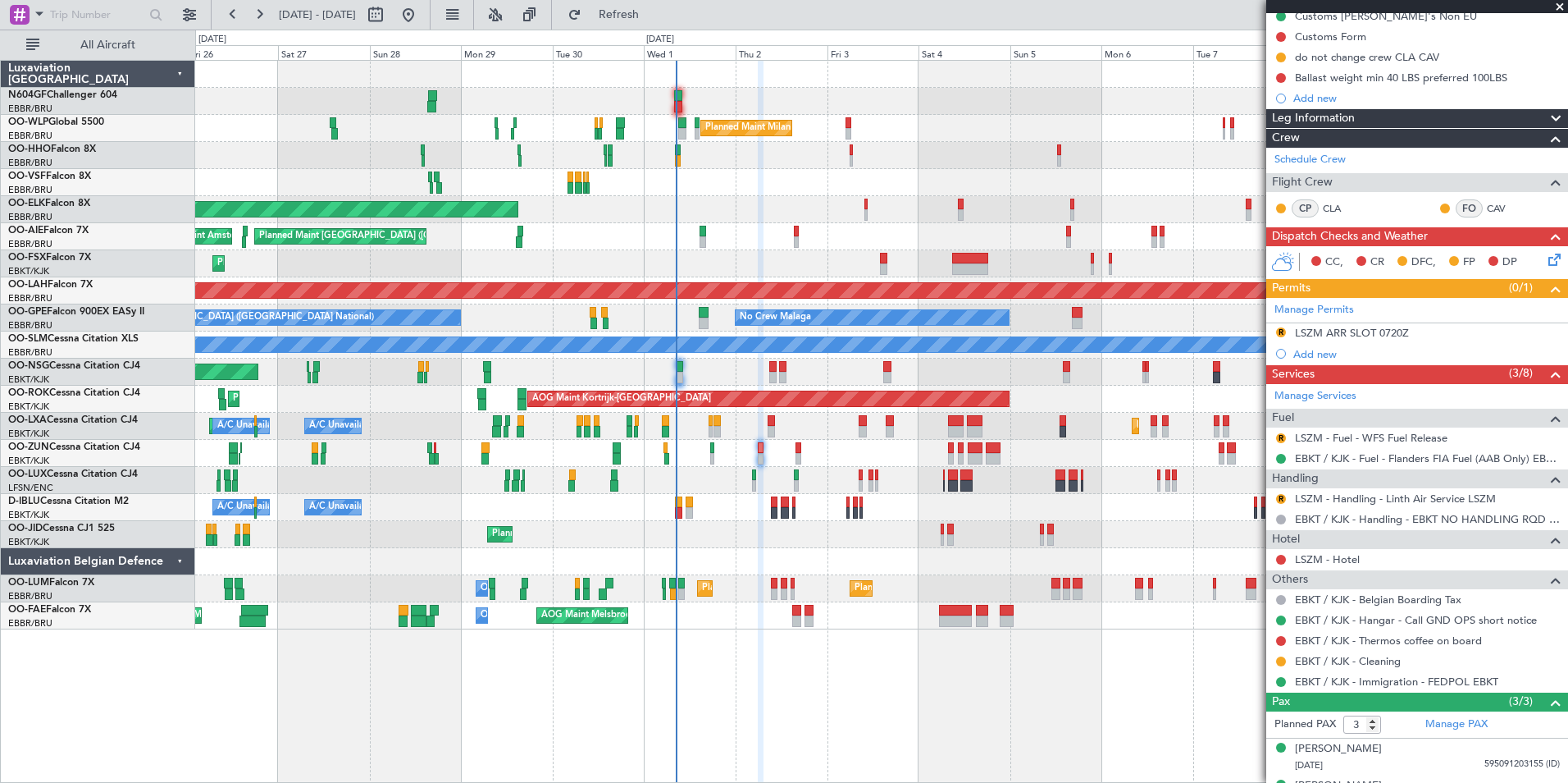
scroll to position [176, 0]
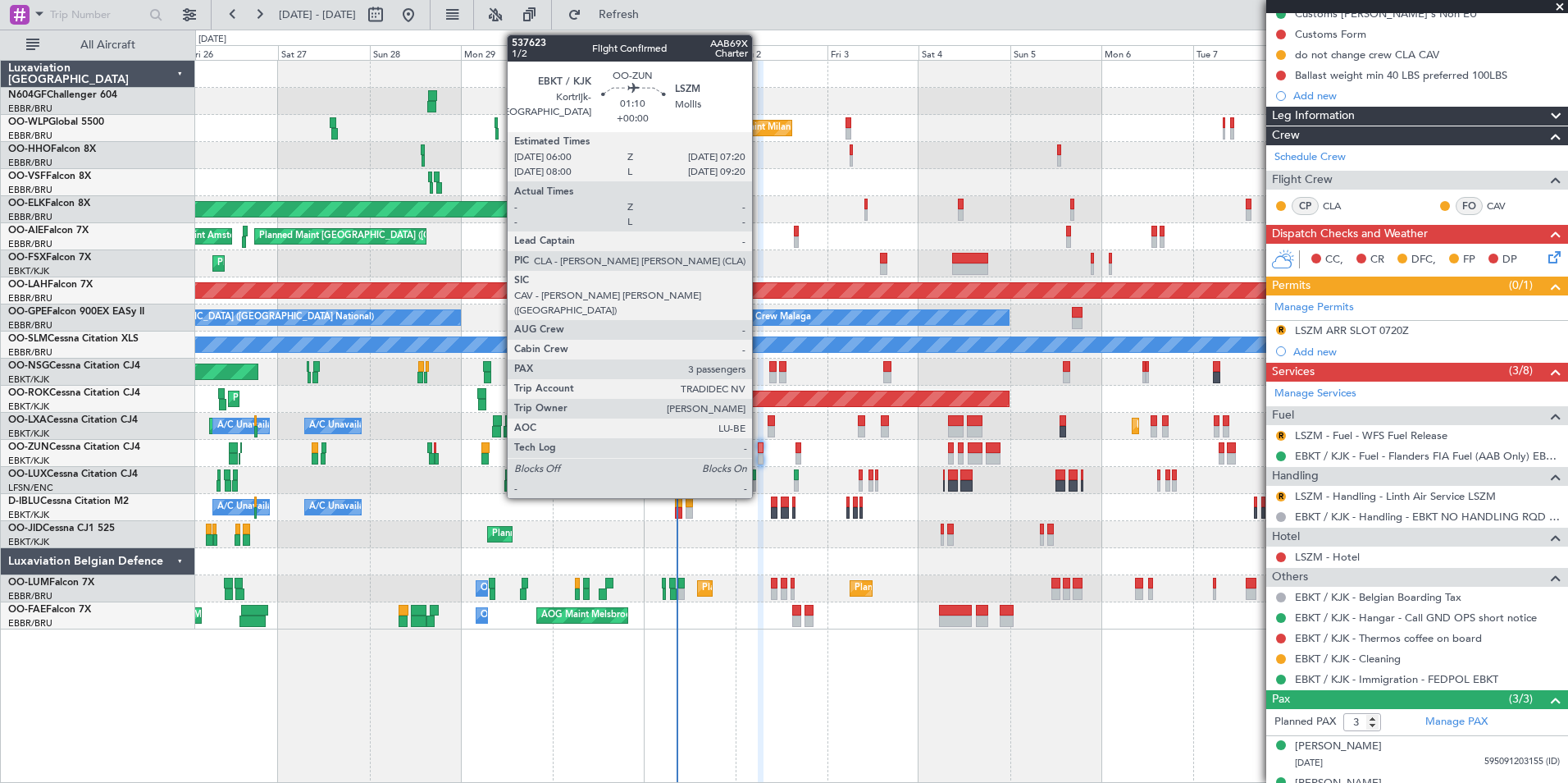
click at [760, 458] on div at bounding box center [761, 459] width 6 height 12
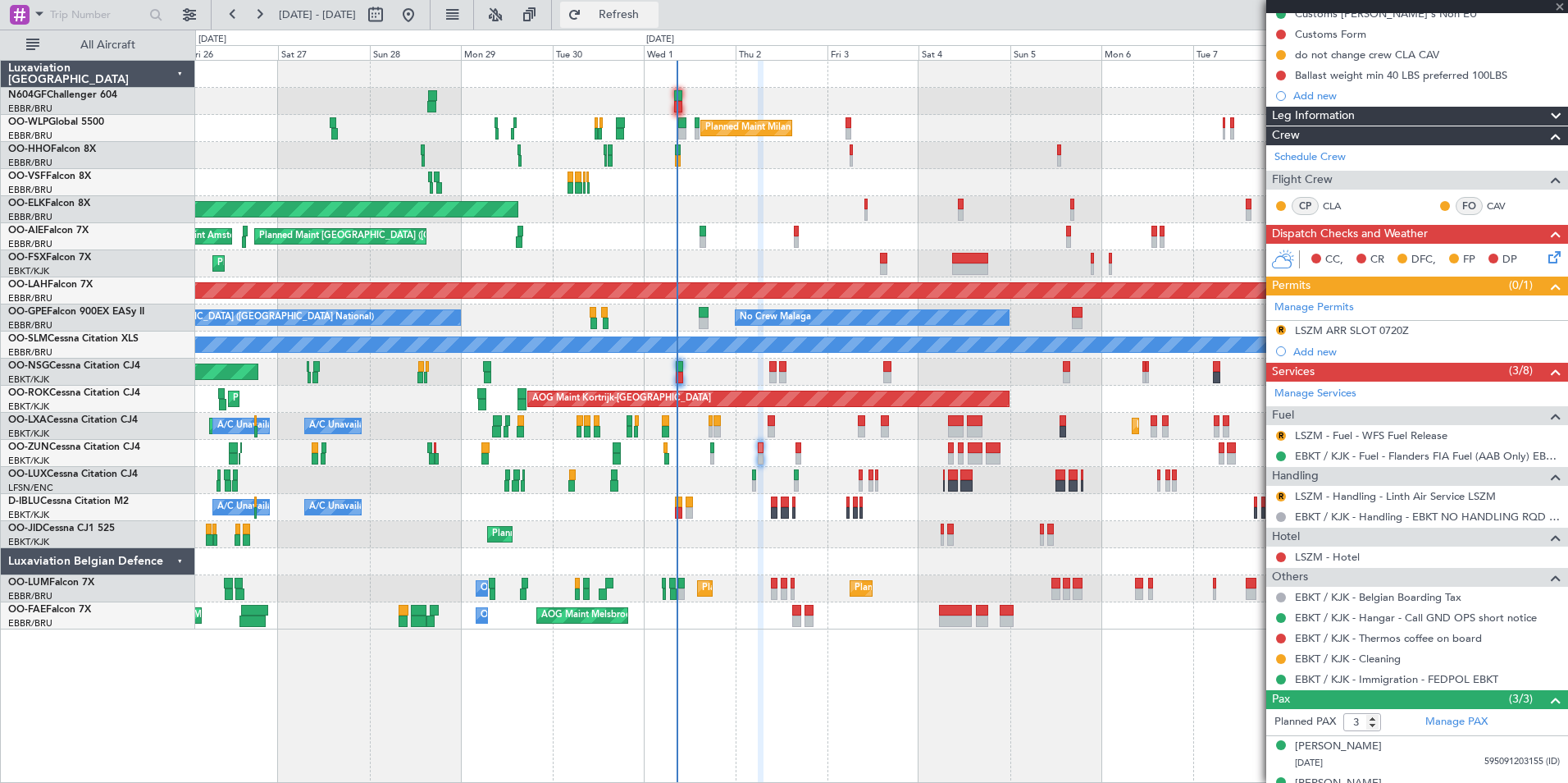
click at [651, 18] on span "Refresh" at bounding box center [619, 15] width 69 height 12
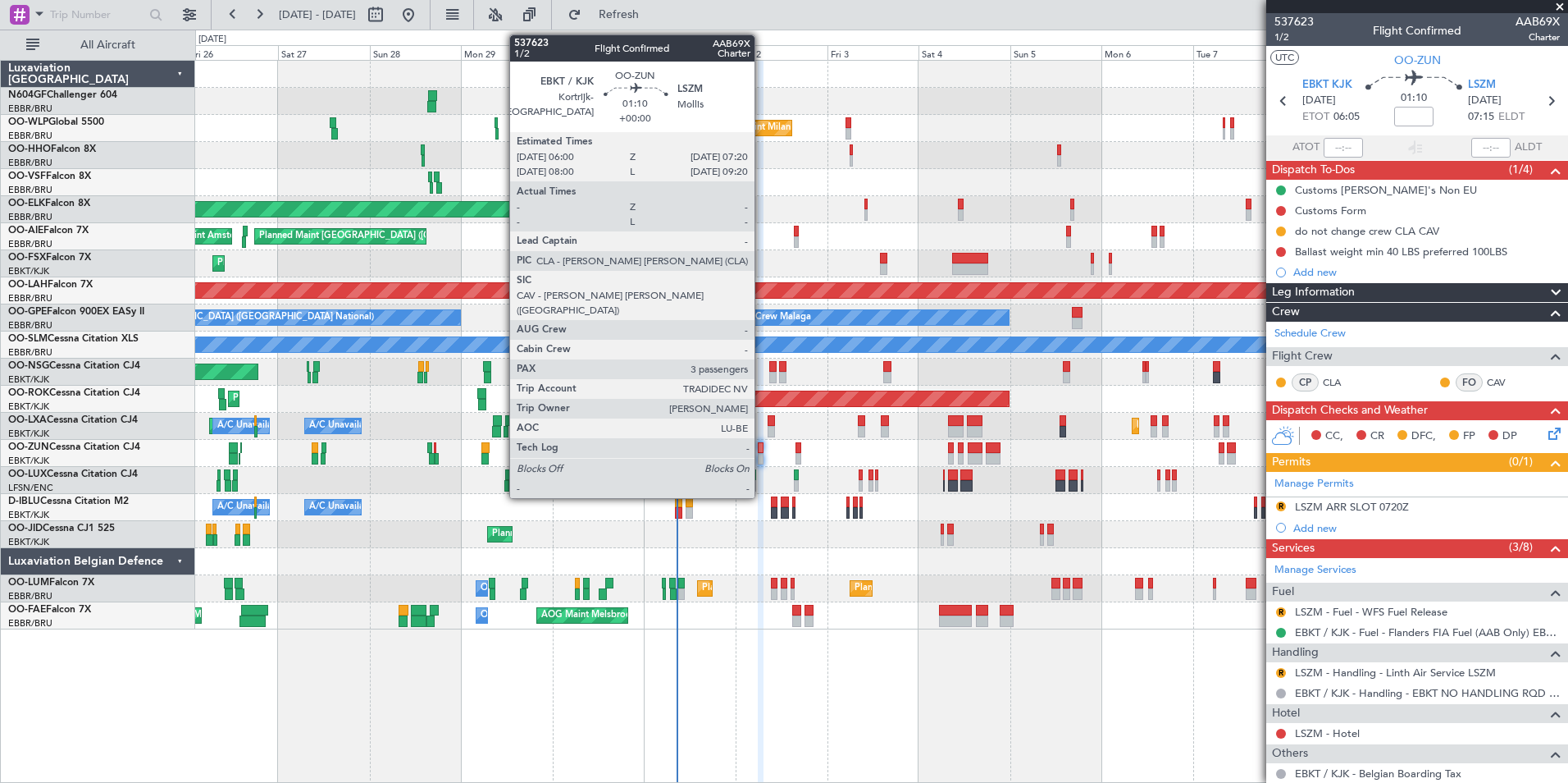
click at [759, 454] on div at bounding box center [761, 459] width 6 height 12
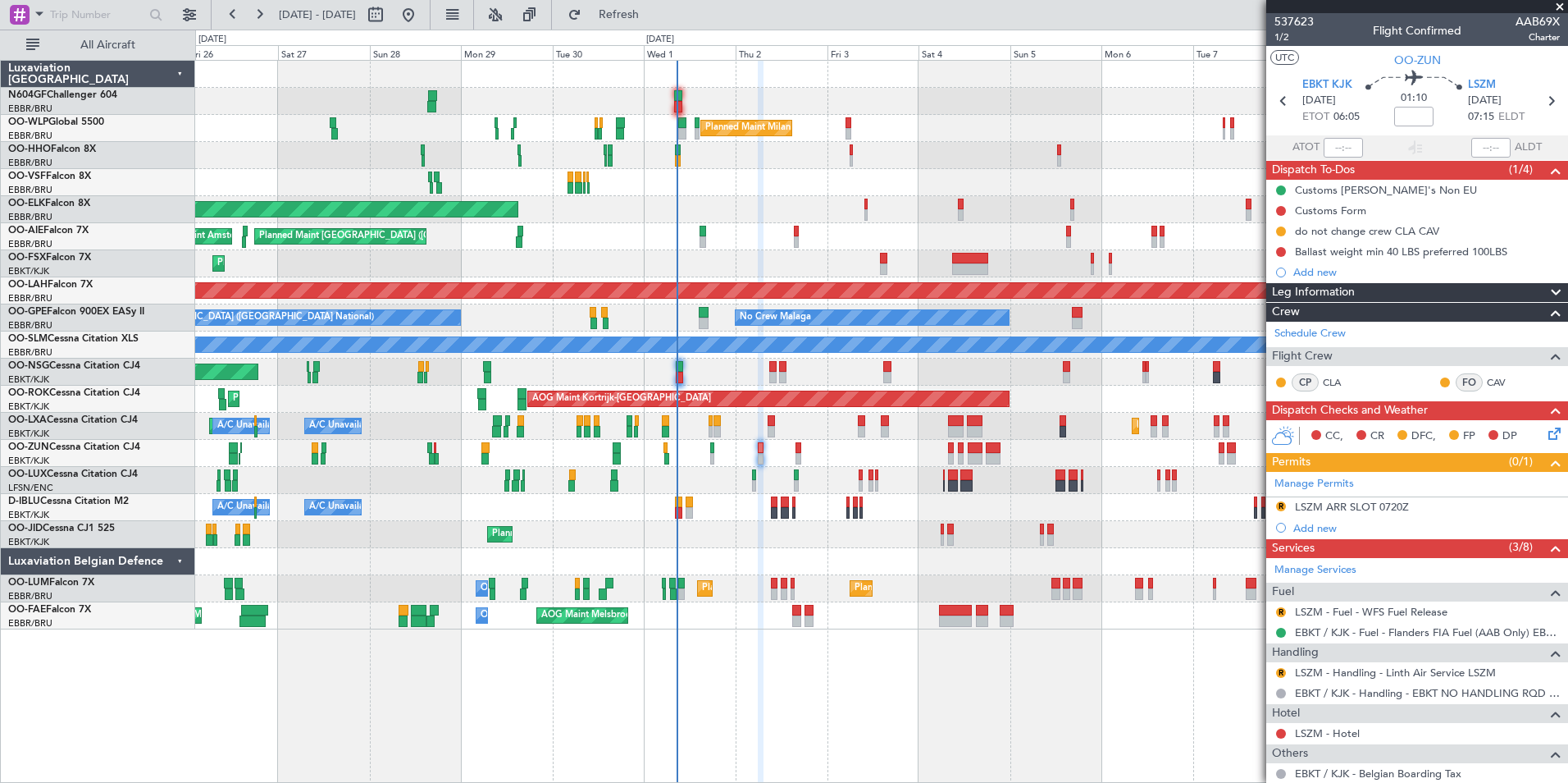
scroll to position [240, 0]
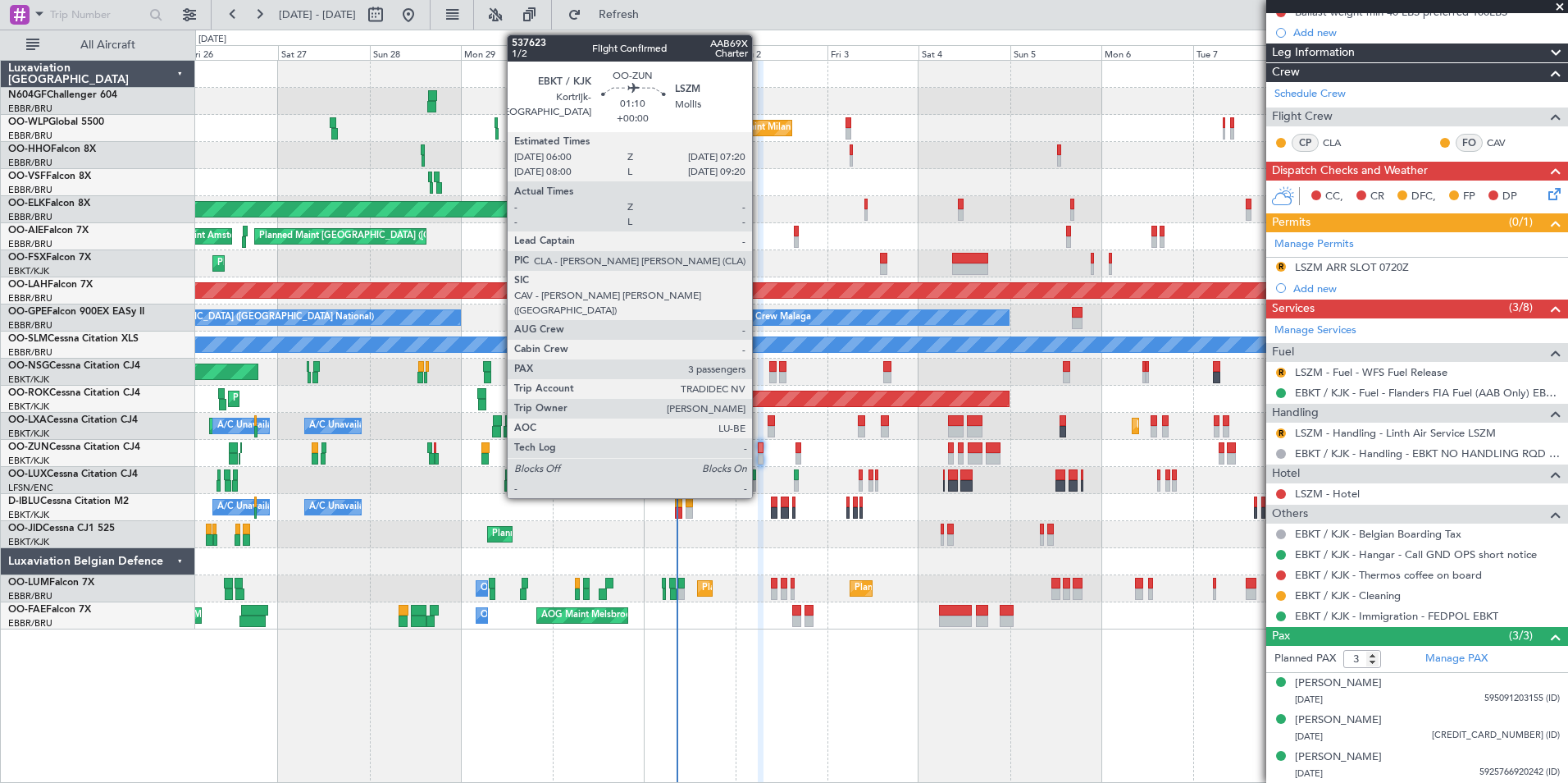
click at [761, 454] on div at bounding box center [761, 459] width 6 height 12
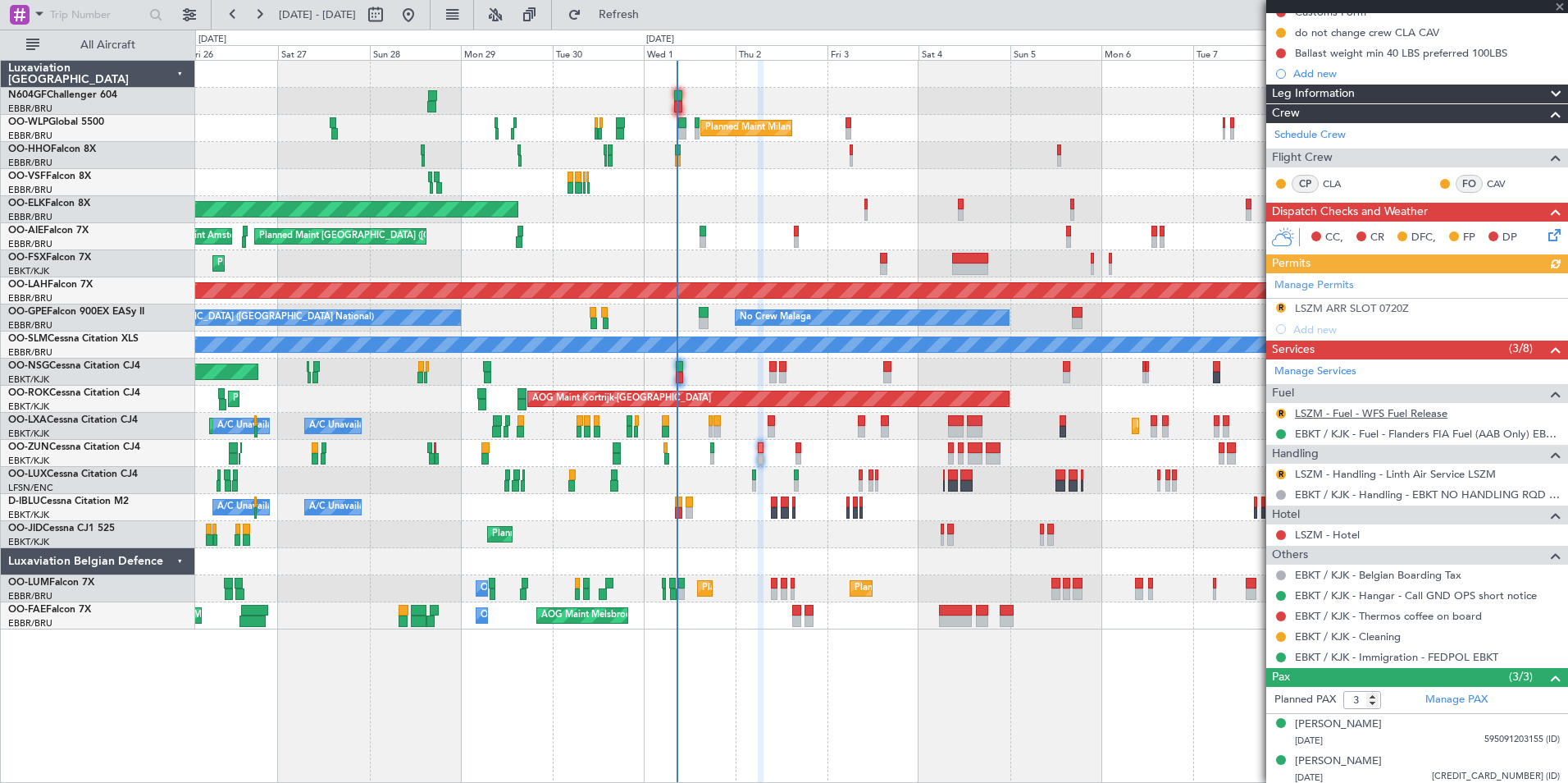
scroll to position [203, 0]
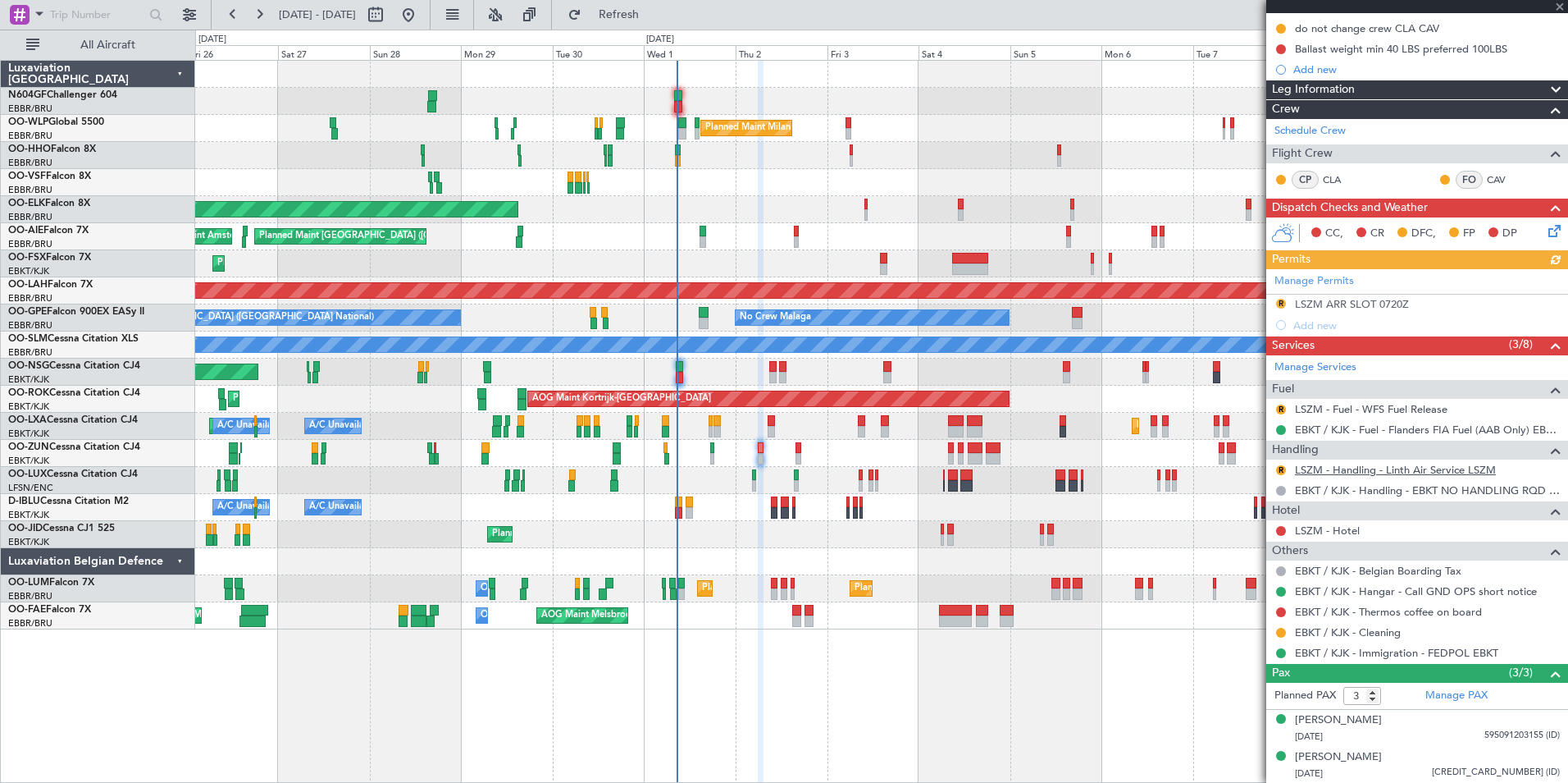
click at [1340, 468] on link "LSZM - Handling - Linth Air Service LSZM" at bounding box center [1395, 469] width 201 height 14
click at [641, 26] on button "Refresh" at bounding box center [610, 15] width 99 height 26
click at [1281, 465] on button "R" at bounding box center [1281, 470] width 10 height 10
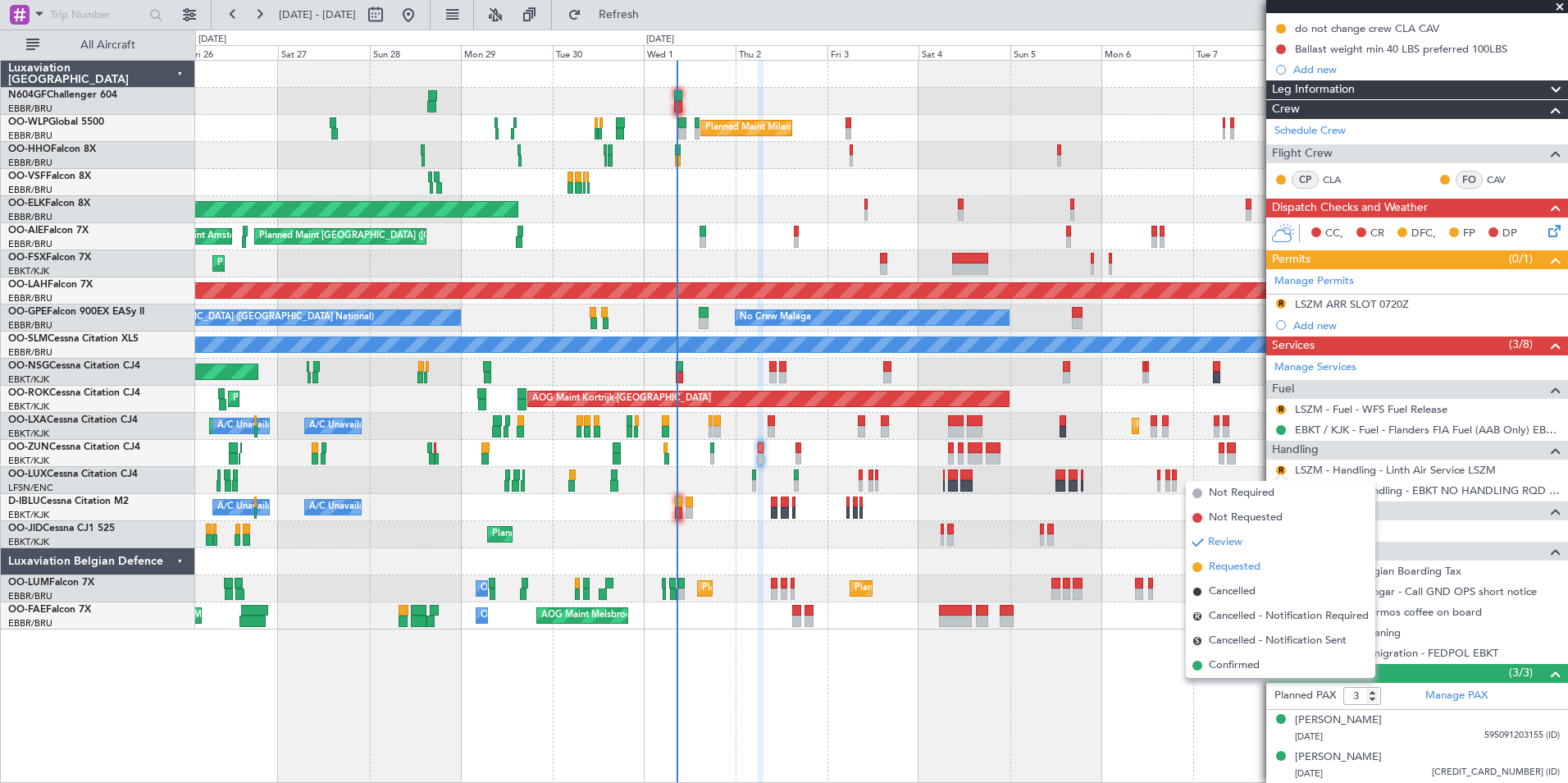
click at [1262, 571] on li "Requested" at bounding box center [1281, 567] width 189 height 25
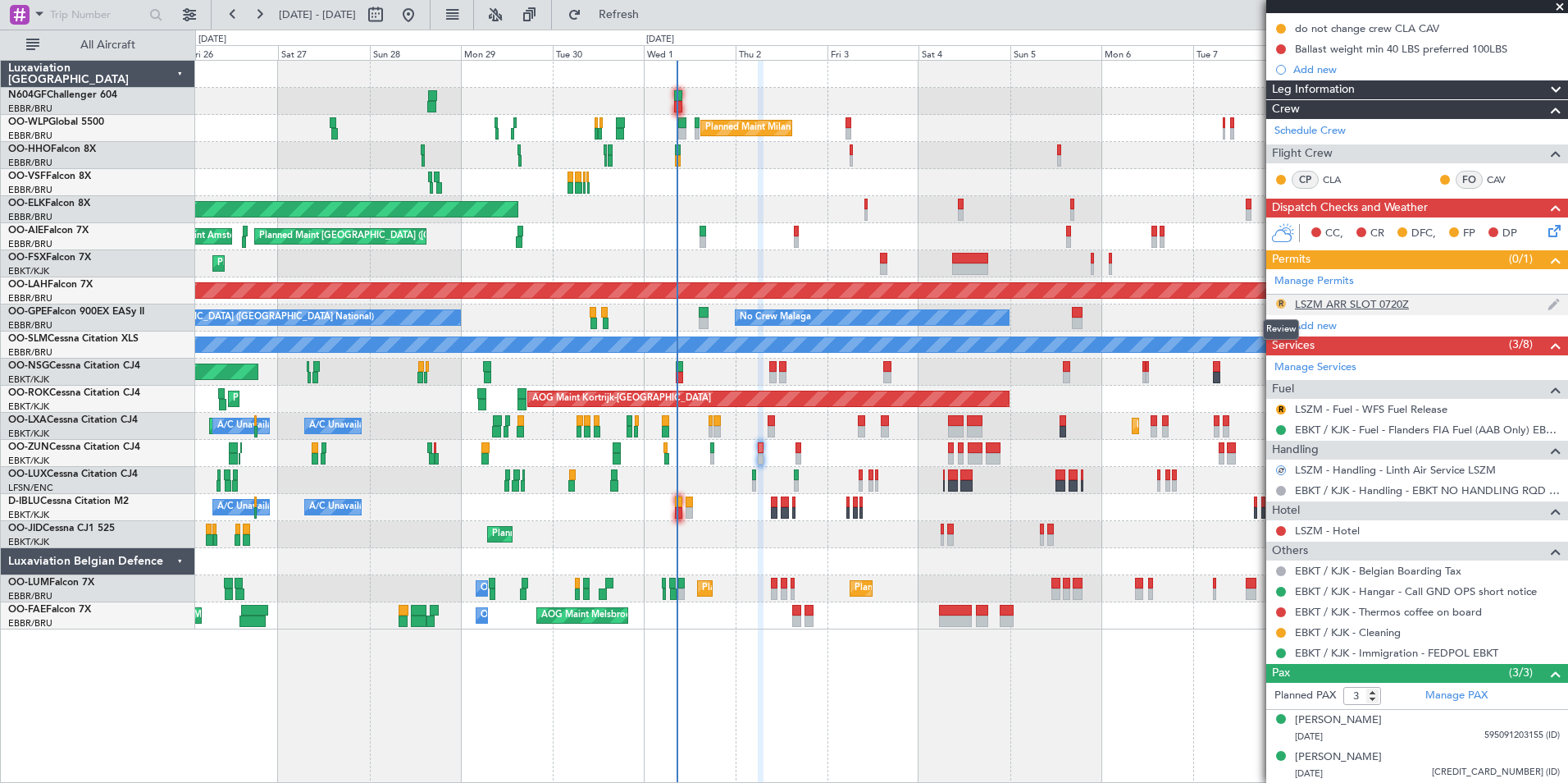
click at [1282, 302] on button "R" at bounding box center [1281, 304] width 10 height 10
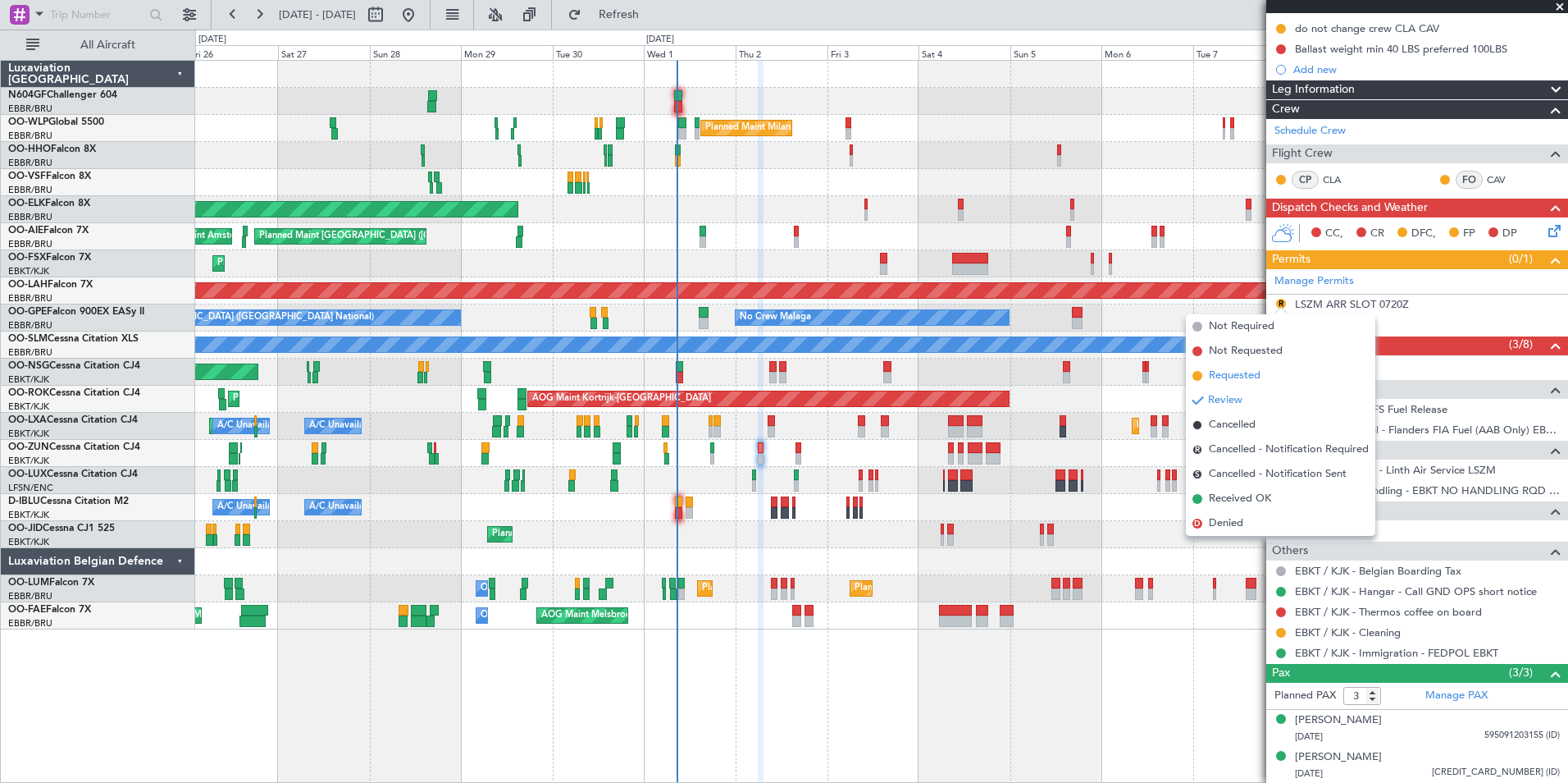
click at [1281, 369] on li "Requested" at bounding box center [1281, 375] width 189 height 25
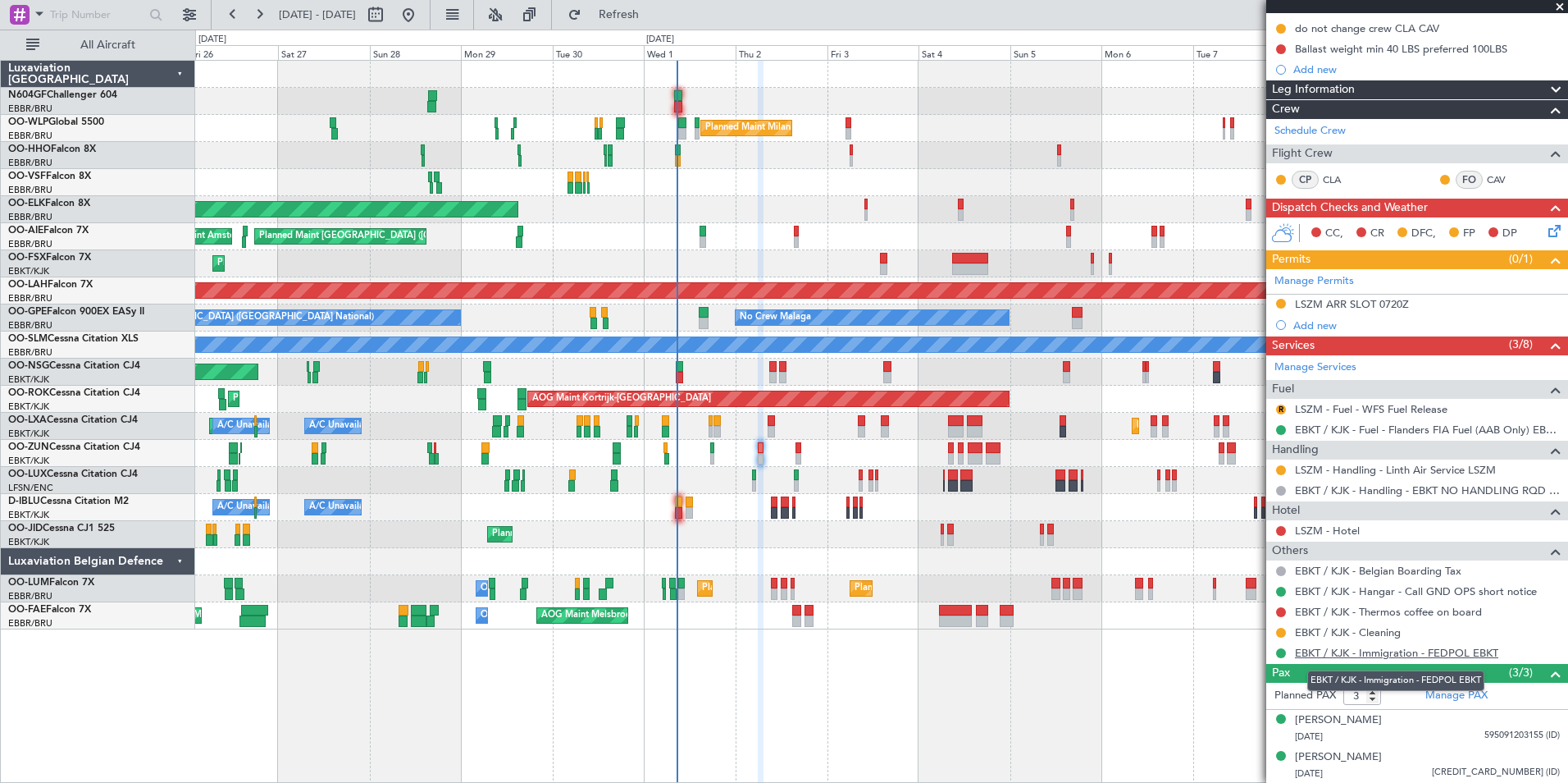
click at [1381, 646] on link "EBKT / KJK - Immigration - FEDPOL EBKT" at bounding box center [1396, 652] width 203 height 14
click at [654, 12] on span "Refresh" at bounding box center [619, 15] width 69 height 12
click at [658, 24] on button "Refresh" at bounding box center [610, 15] width 99 height 26
click at [1280, 654] on button at bounding box center [1281, 653] width 10 height 10
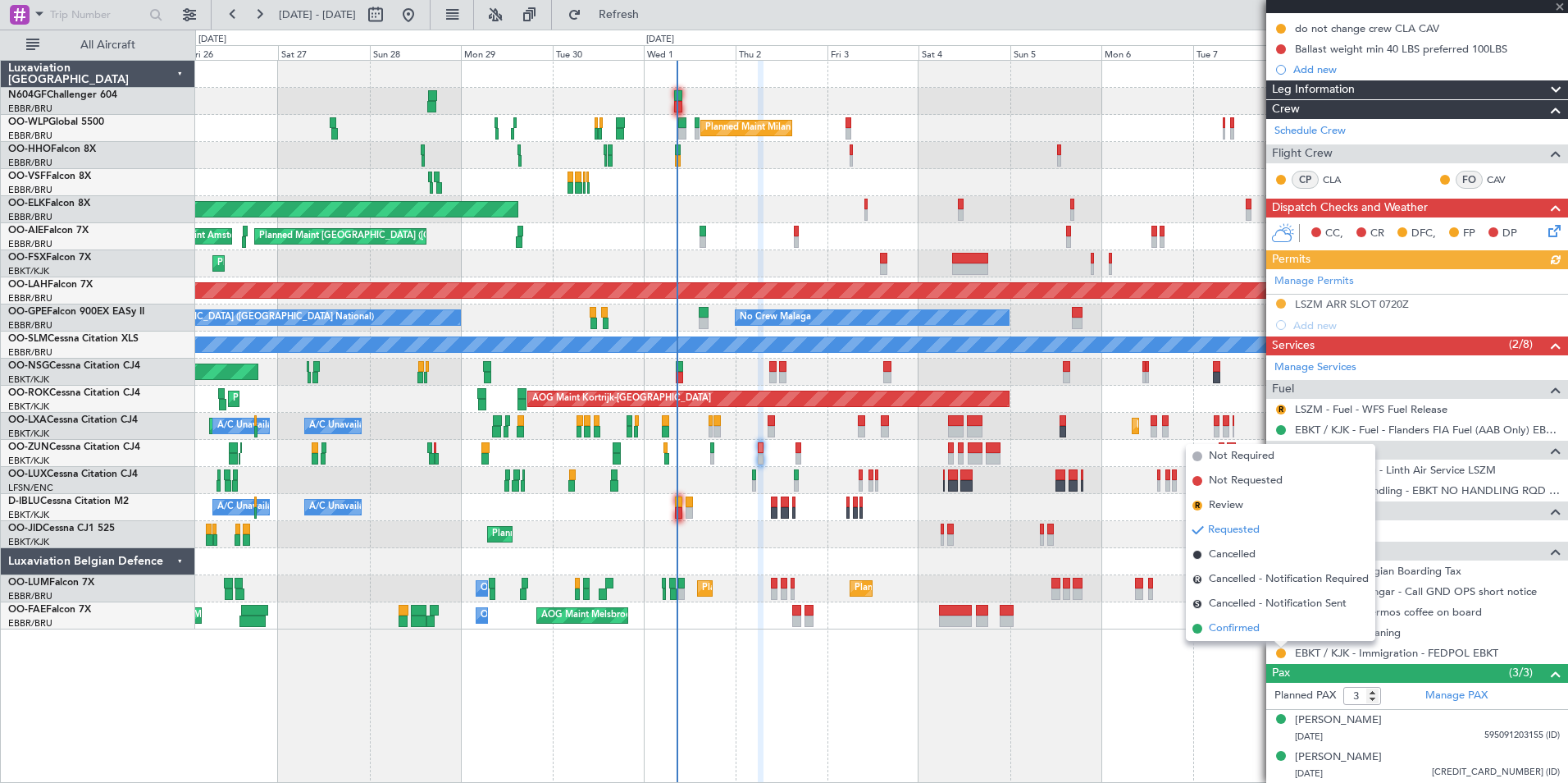
click at [1243, 629] on span "Confirmed" at bounding box center [1235, 628] width 51 height 16
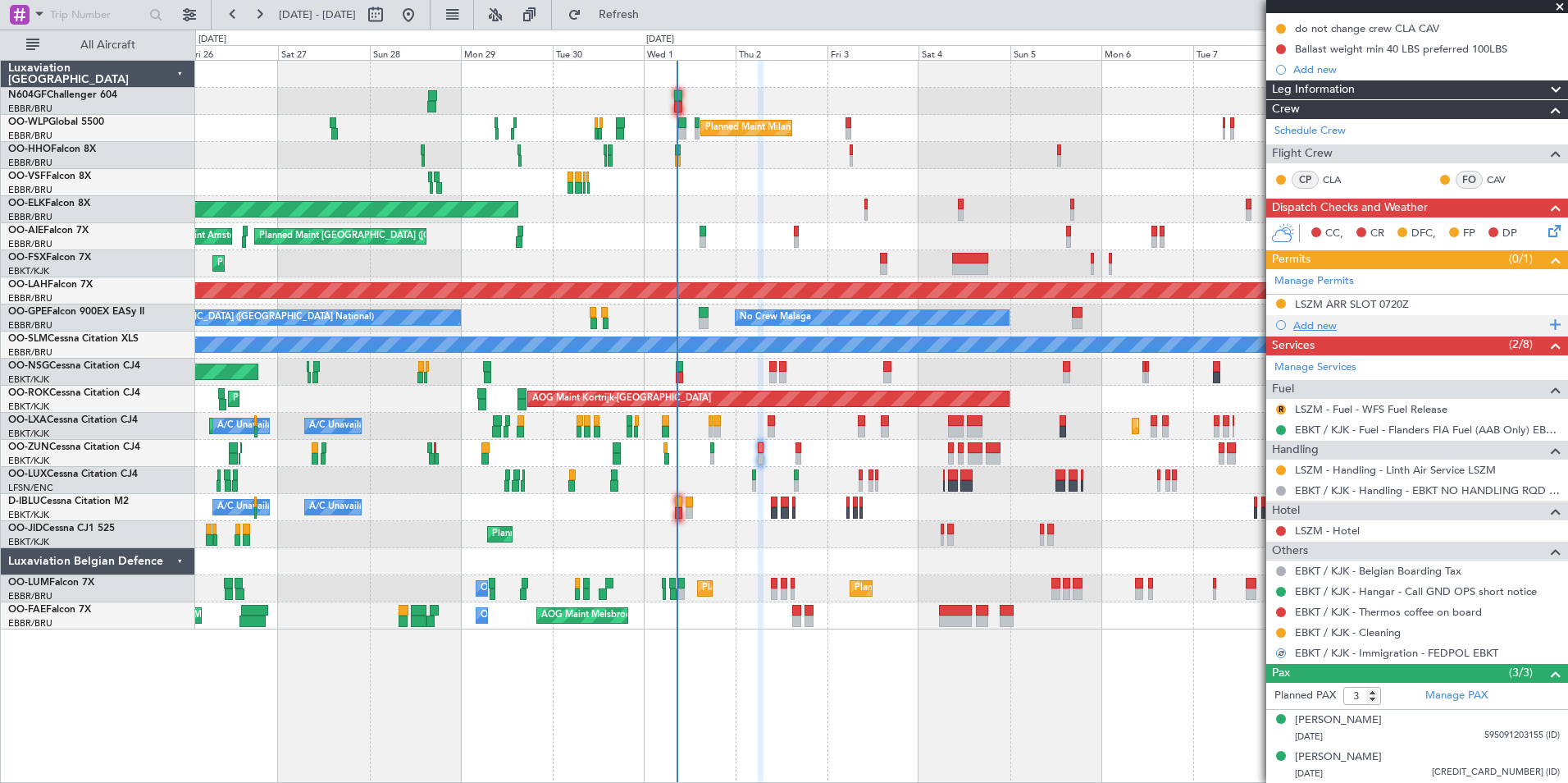
scroll to position [0, 0]
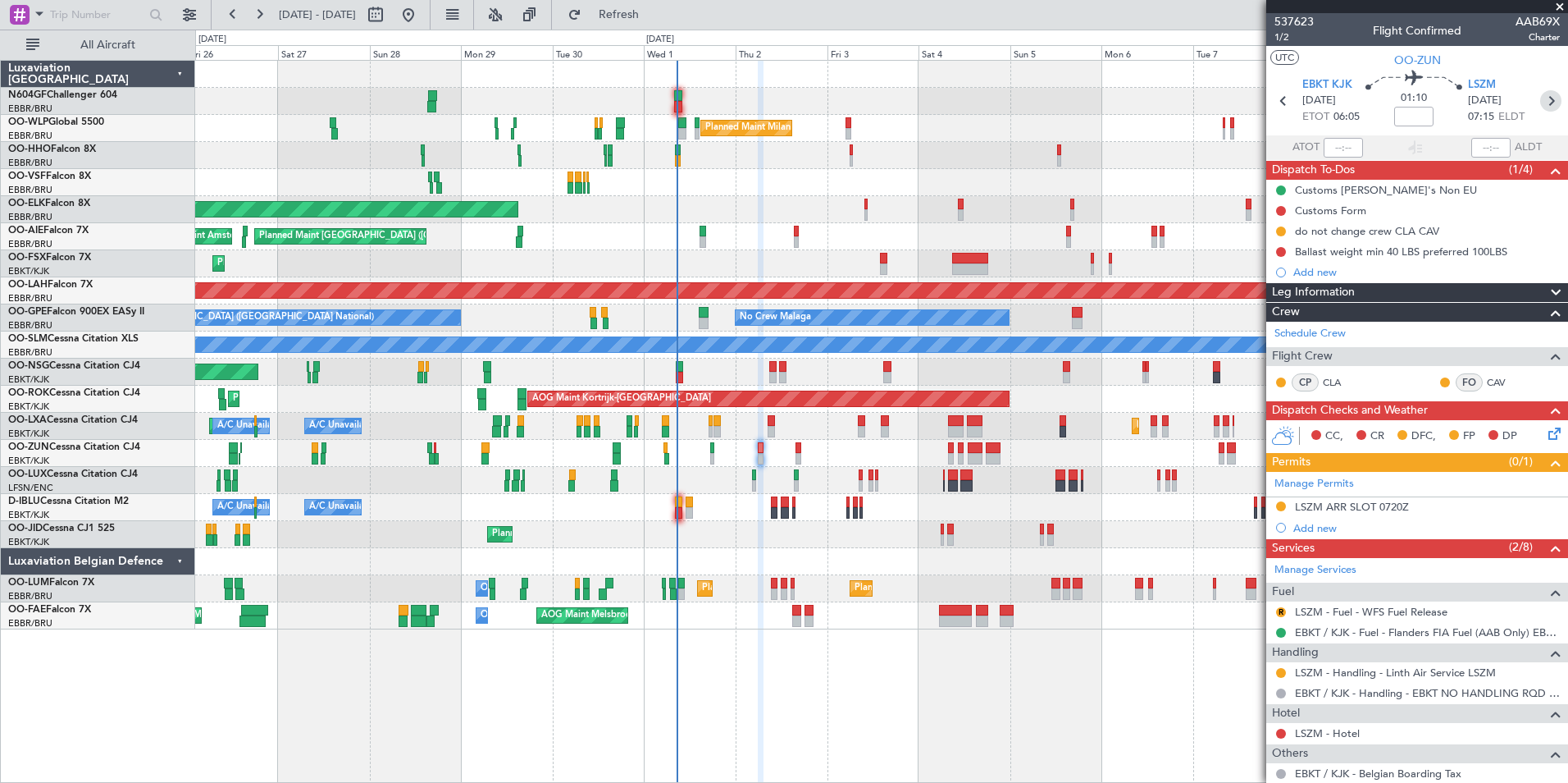
click at [1542, 101] on icon at bounding box center [1551, 101] width 21 height 21
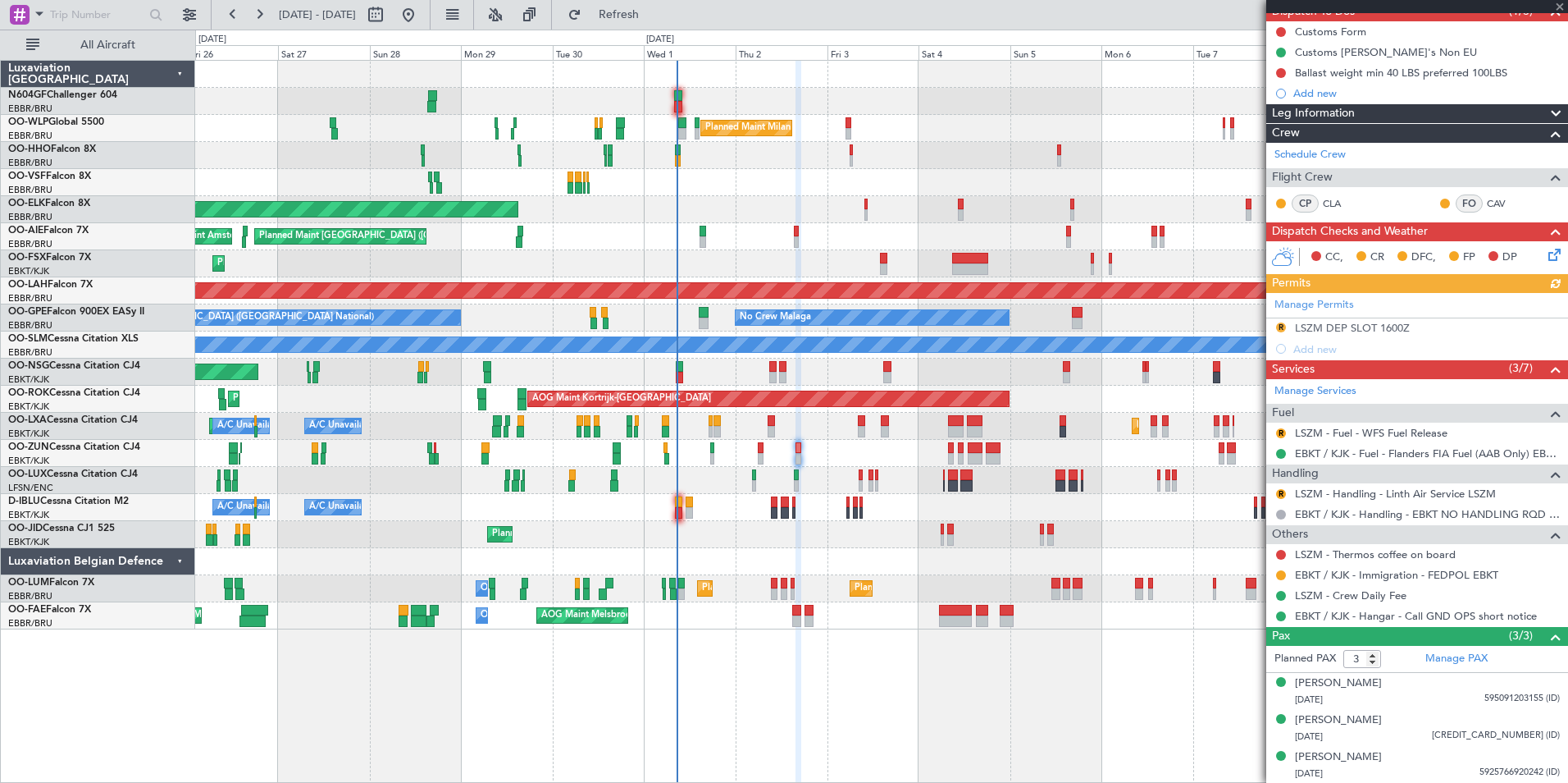
scroll to position [158, 0]
click at [1282, 575] on button at bounding box center [1281, 576] width 10 height 10
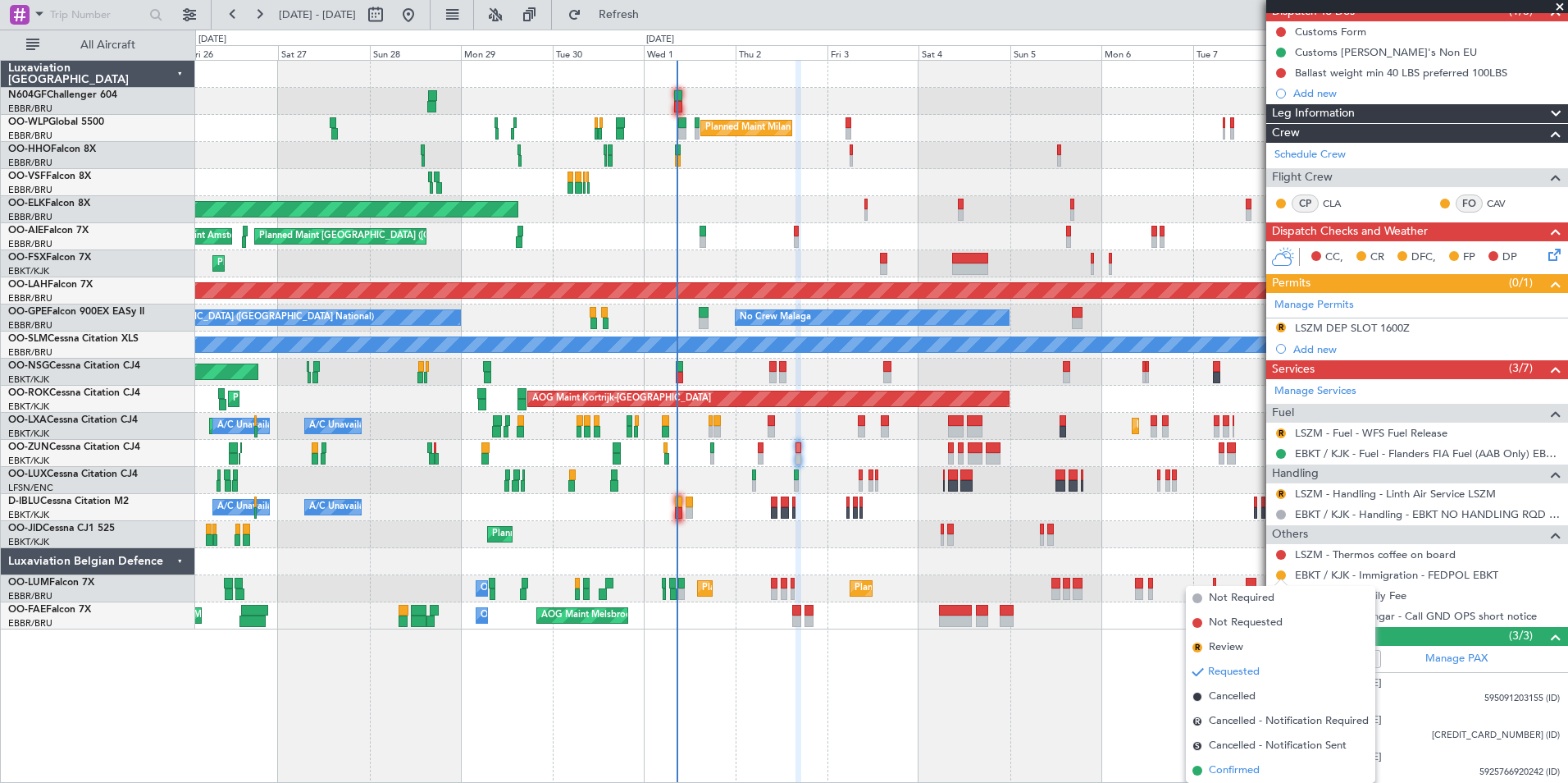
click at [1244, 774] on span "Confirmed" at bounding box center [1235, 771] width 51 height 16
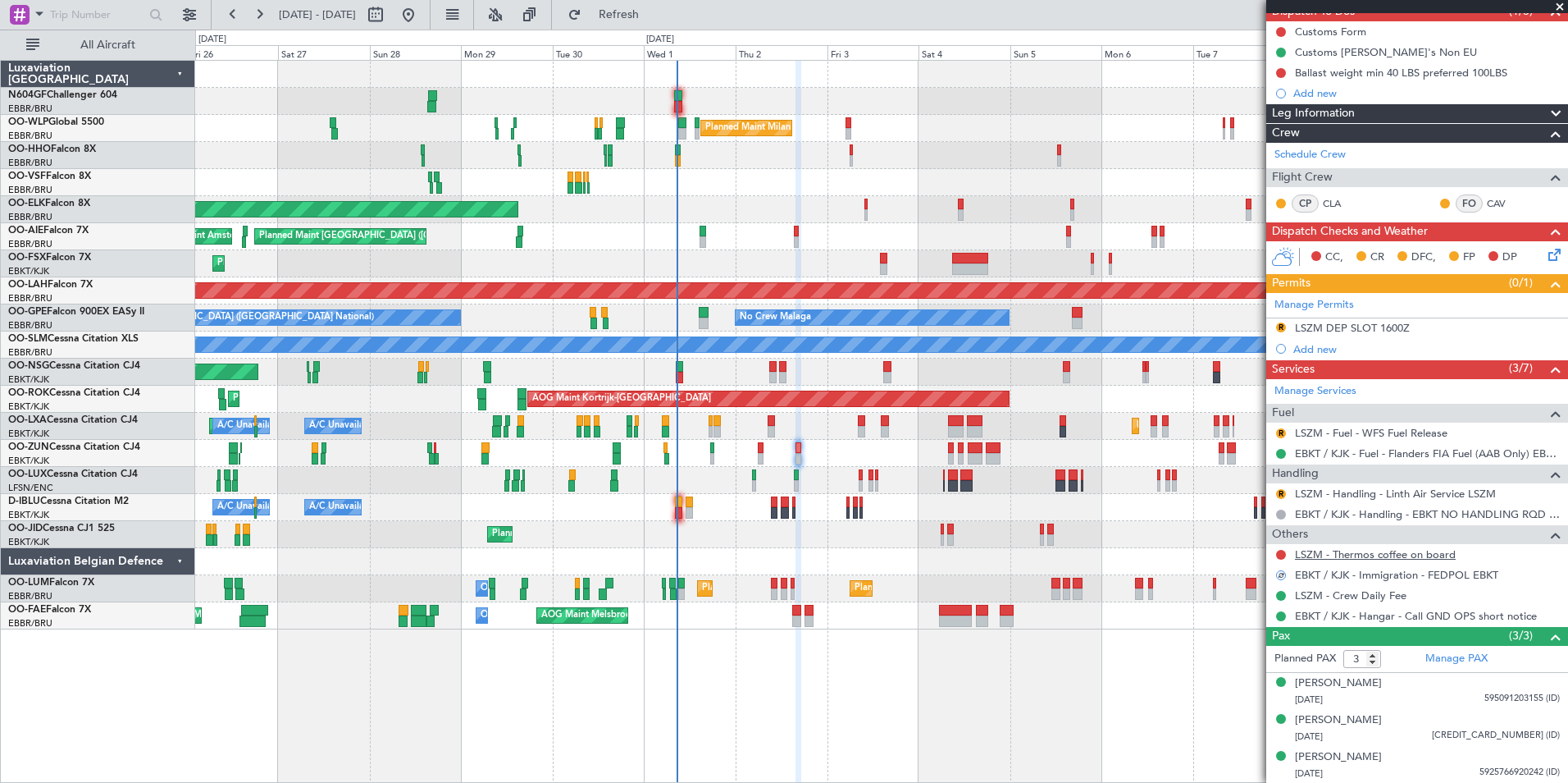
click at [1431, 560] on link "LSZM - Thermos coffee on board" at bounding box center [1375, 554] width 161 height 14
click at [642, 12] on span "Refresh" at bounding box center [619, 15] width 69 height 12
click at [1361, 55] on div "Customs [PERSON_NAME]'s Non EU" at bounding box center [1385, 52] width 182 height 14
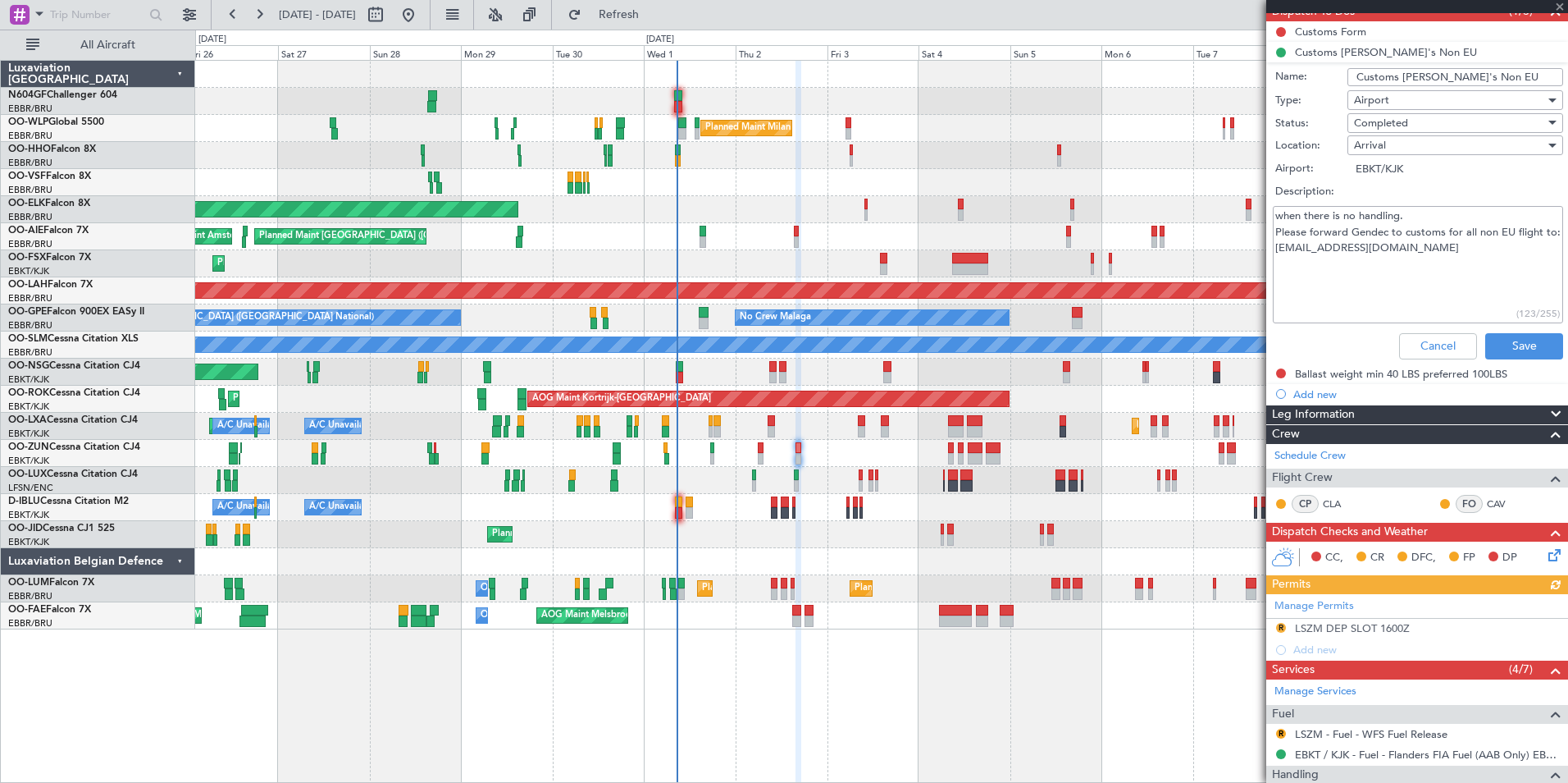
click at [1380, 254] on textarea "when there is no handling. Please forward Gendec to customs for all non EU flig…" at bounding box center [1417, 264] width 291 height 117
click at [1440, 337] on button "Cancel" at bounding box center [1438, 347] width 78 height 26
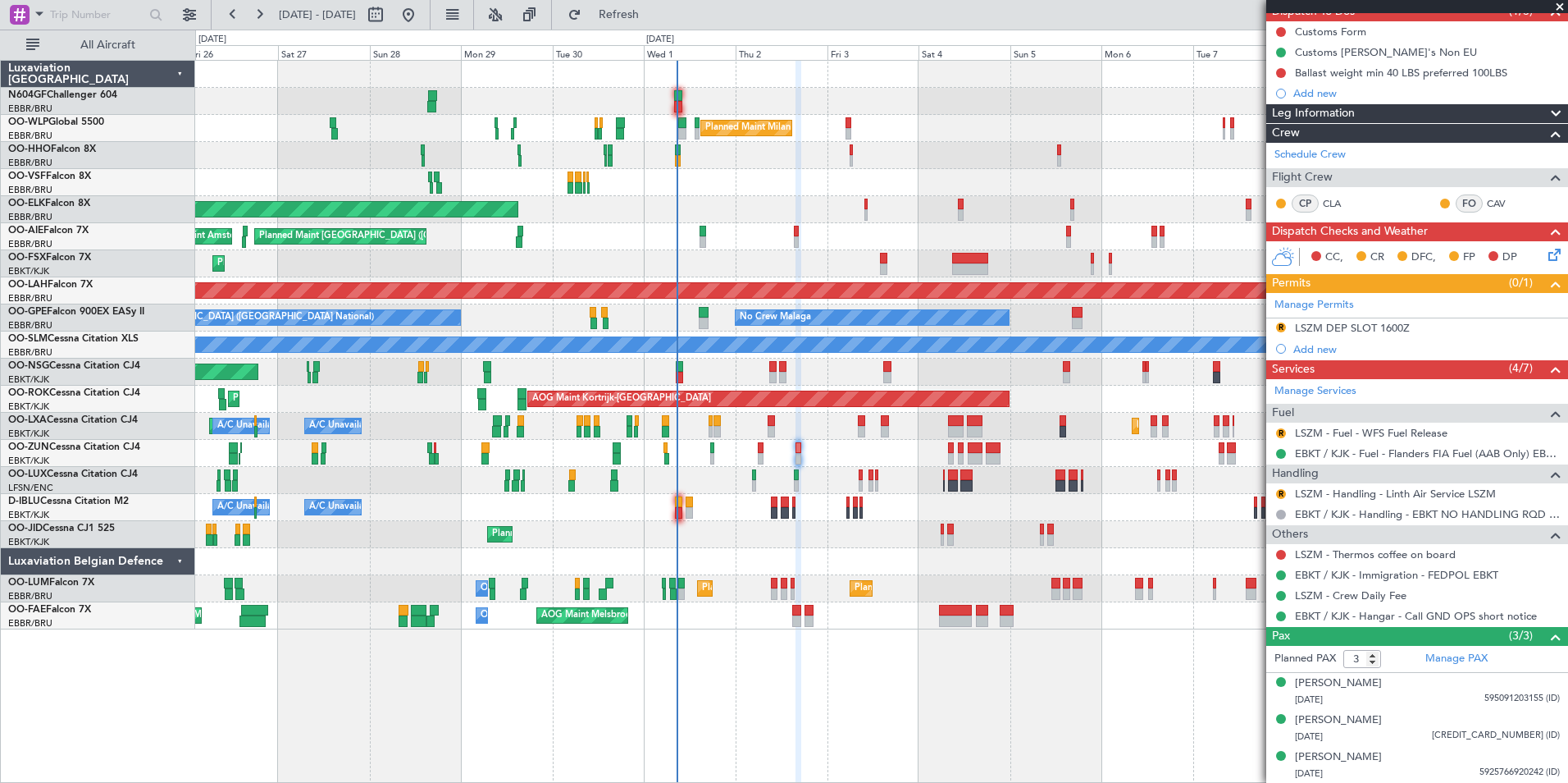
scroll to position [0, 0]
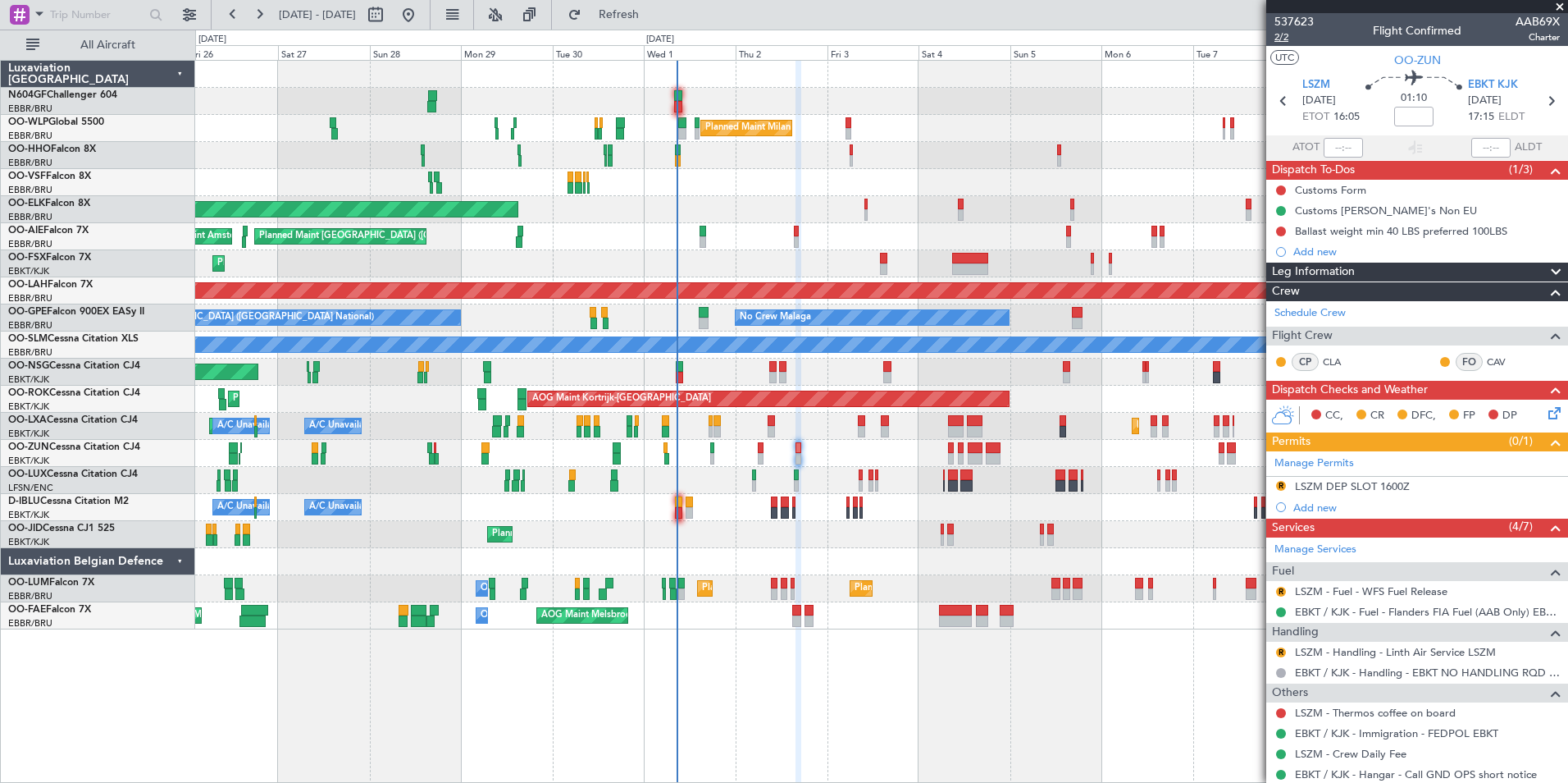
click at [1287, 36] on span "2/2" at bounding box center [1294, 37] width 40 height 14
click at [1380, 207] on div "Customs [PERSON_NAME]'s Non EU" at bounding box center [1385, 210] width 182 height 14
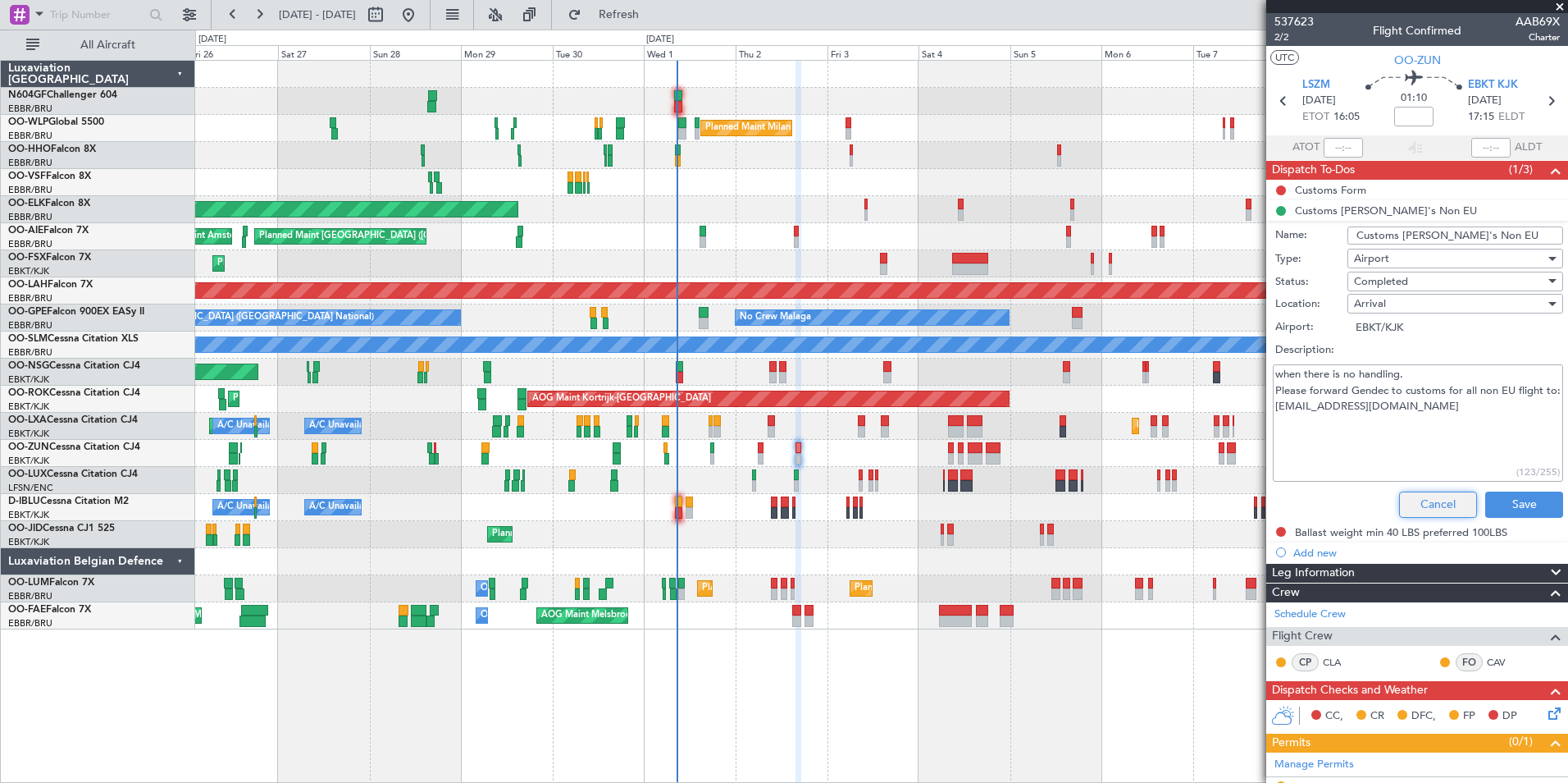
click at [1414, 501] on button "Cancel" at bounding box center [1438, 505] width 78 height 26
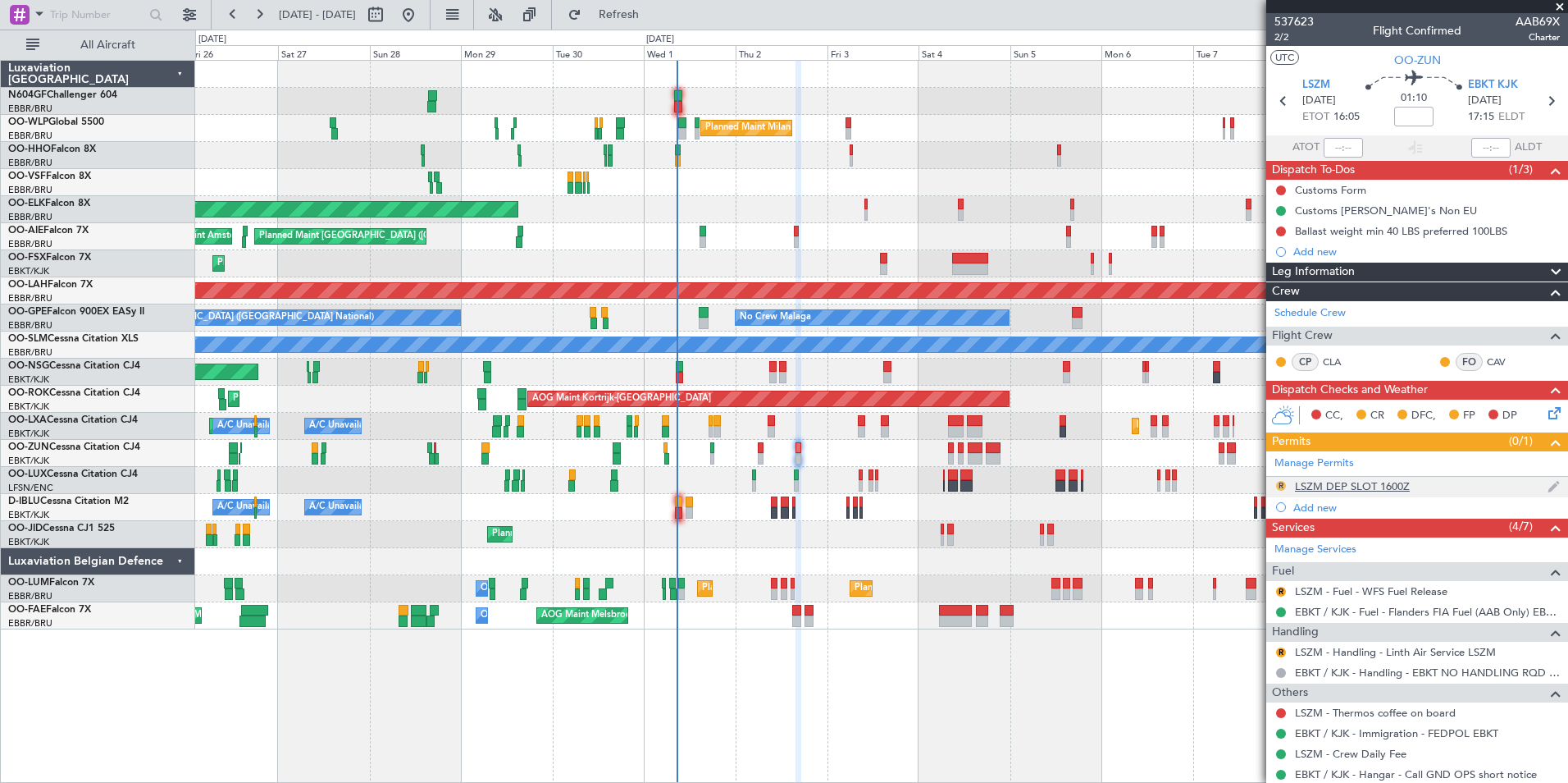
click at [1282, 484] on button "R" at bounding box center [1281, 486] width 10 height 10
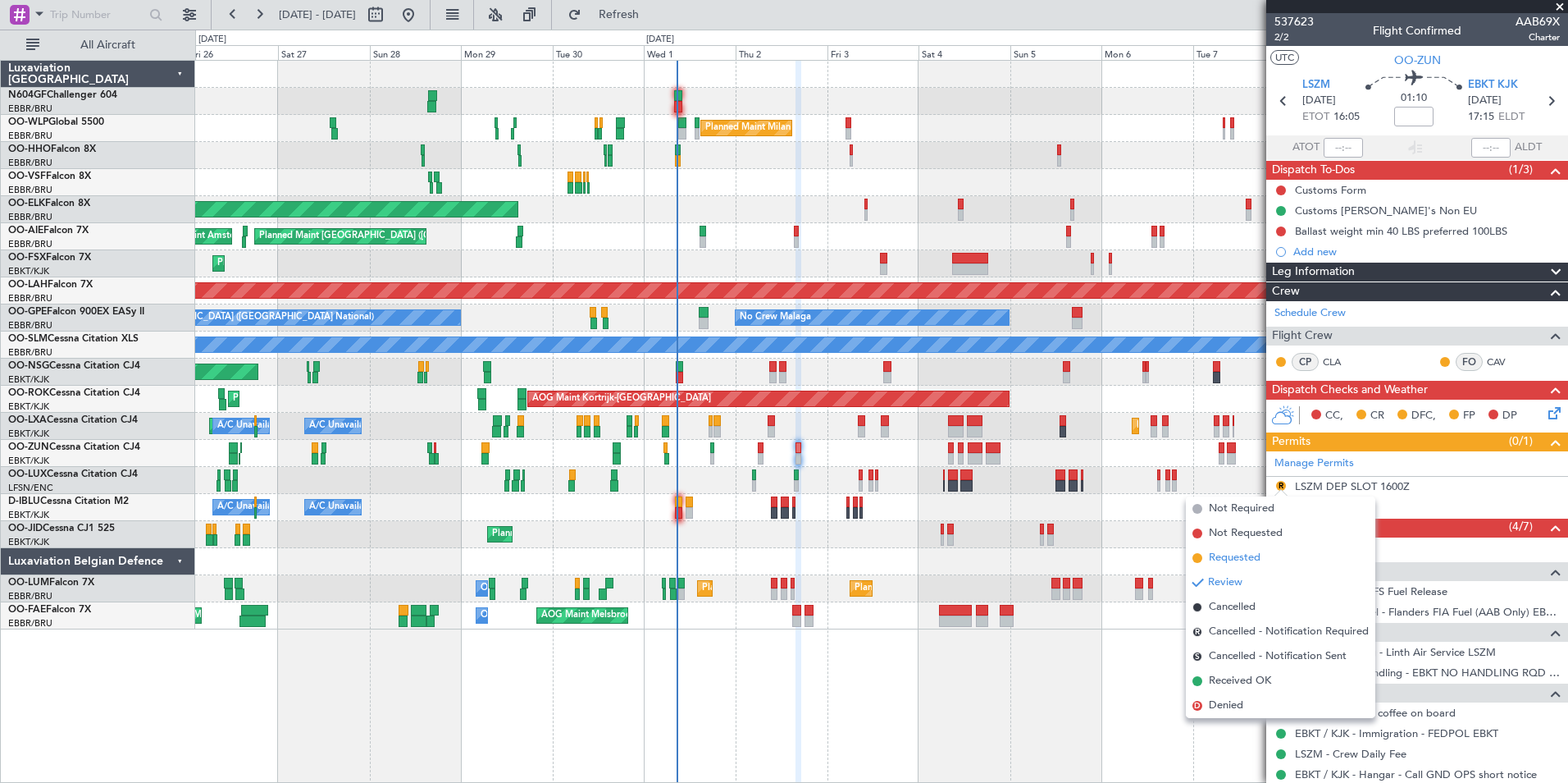
click at [1235, 563] on span "Requested" at bounding box center [1235, 558] width 52 height 16
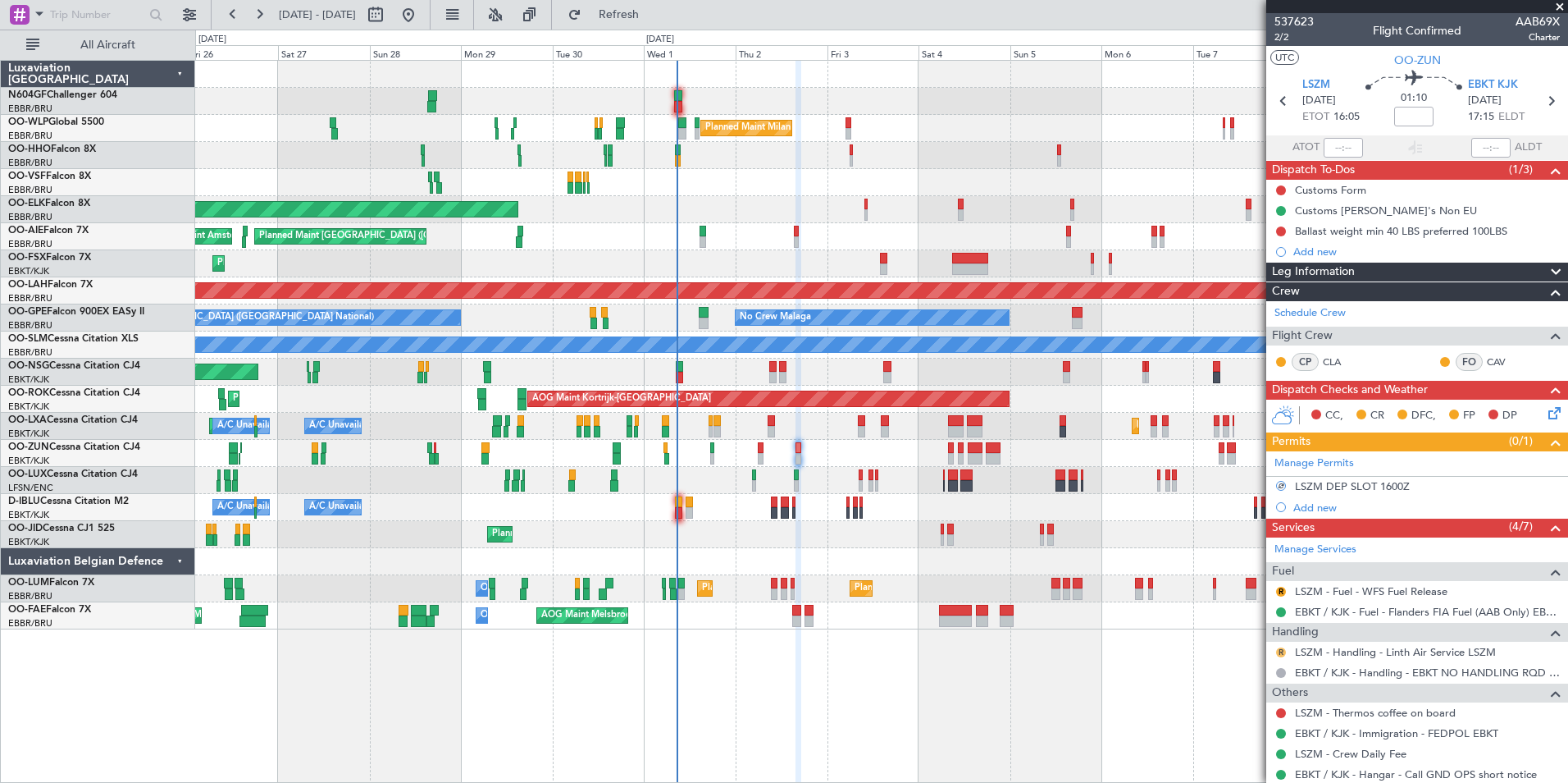
click at [1276, 654] on button "R" at bounding box center [1281, 652] width 10 height 10
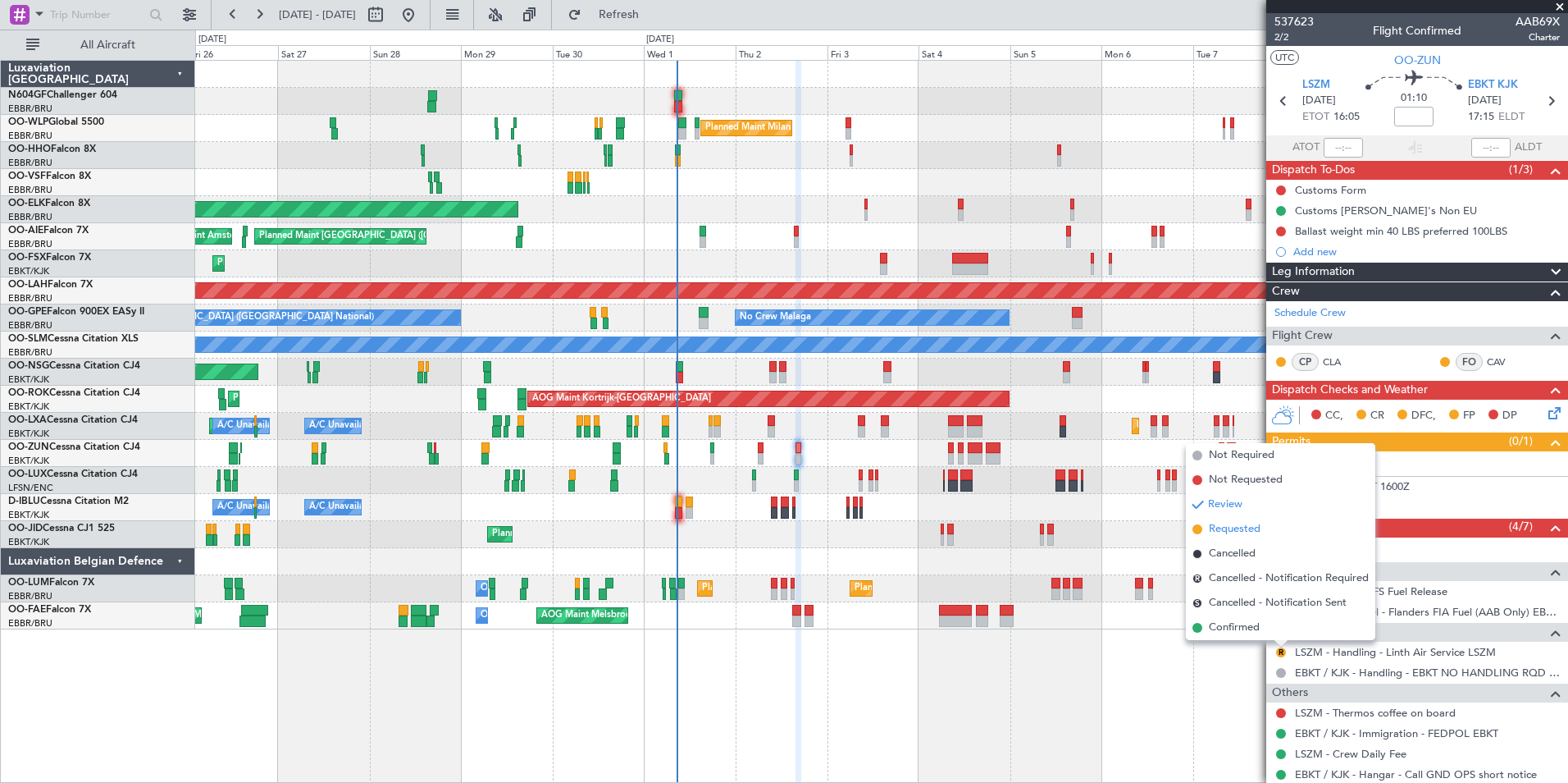
click at [1263, 529] on li "Requested" at bounding box center [1281, 529] width 189 height 25
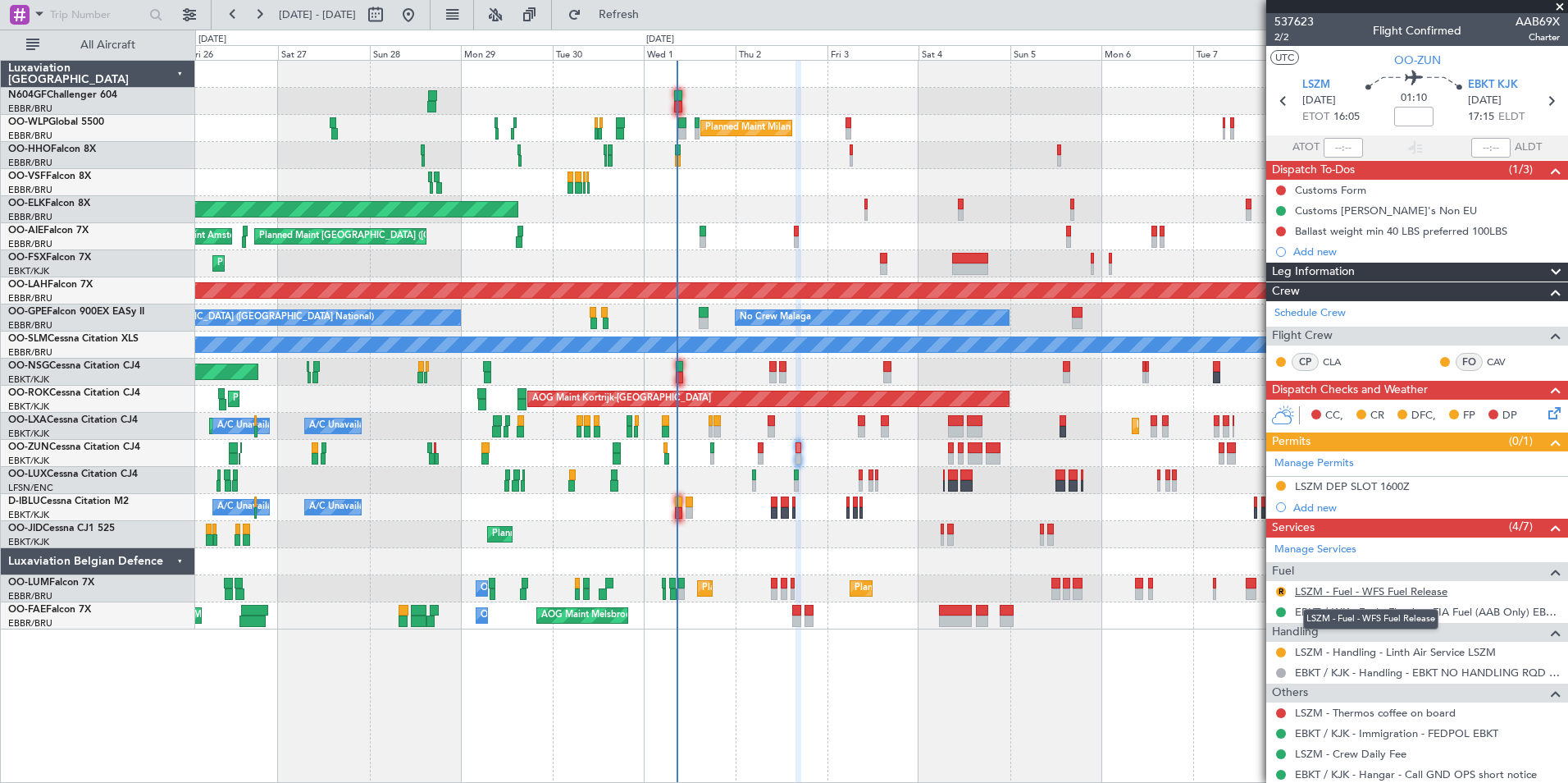
click at [1314, 590] on link "LSZM - Fuel - WFS Fuel Release" at bounding box center [1370, 590] width 152 height 14
click at [1385, 208] on div "Customs [PERSON_NAME]'s Non EU" at bounding box center [1385, 210] width 182 height 14
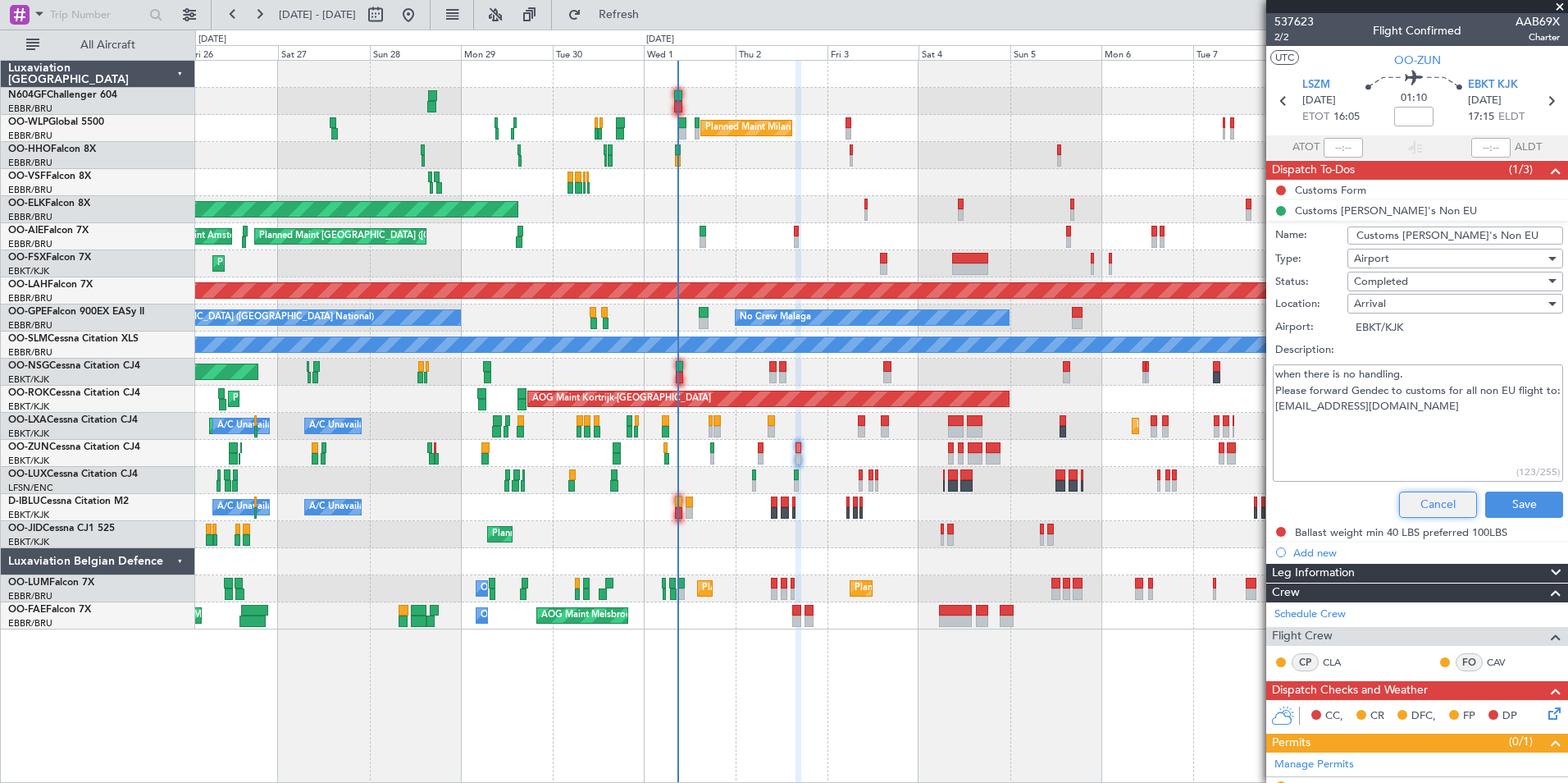
click at [1422, 509] on button "Cancel" at bounding box center [1438, 505] width 78 height 26
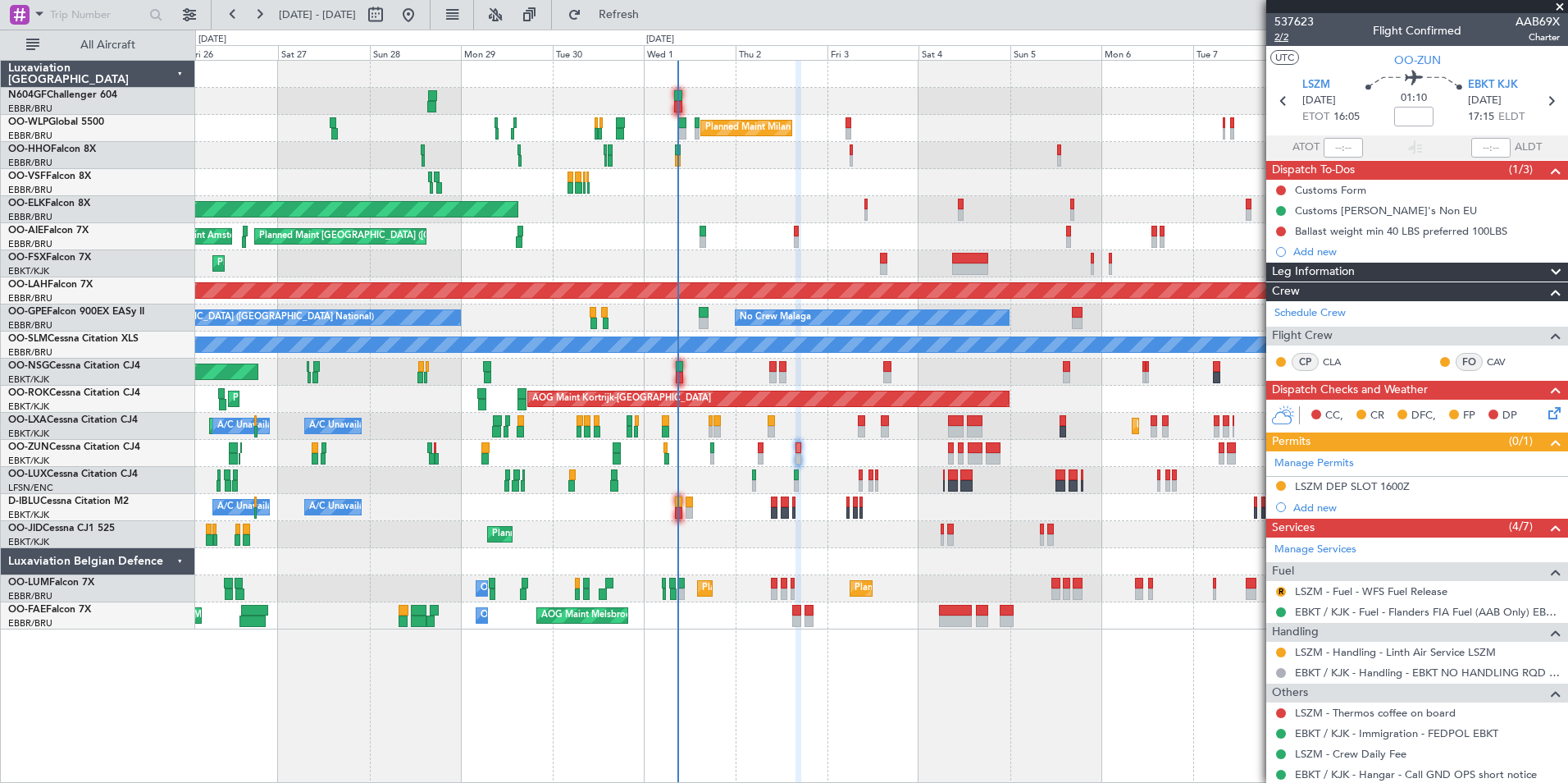
click at [1286, 40] on span "2/2" at bounding box center [1294, 37] width 40 height 14
click at [630, 9] on button "Refresh" at bounding box center [610, 15] width 99 height 26
click at [1353, 611] on link "EBKT / KJK - Fuel - Flanders FIA Fuel (AAB Only) EBKT / KJK" at bounding box center [1427, 611] width 265 height 14
click at [654, 9] on span "Refresh" at bounding box center [619, 15] width 69 height 12
click at [654, 10] on span "Refresh" at bounding box center [619, 15] width 69 height 12
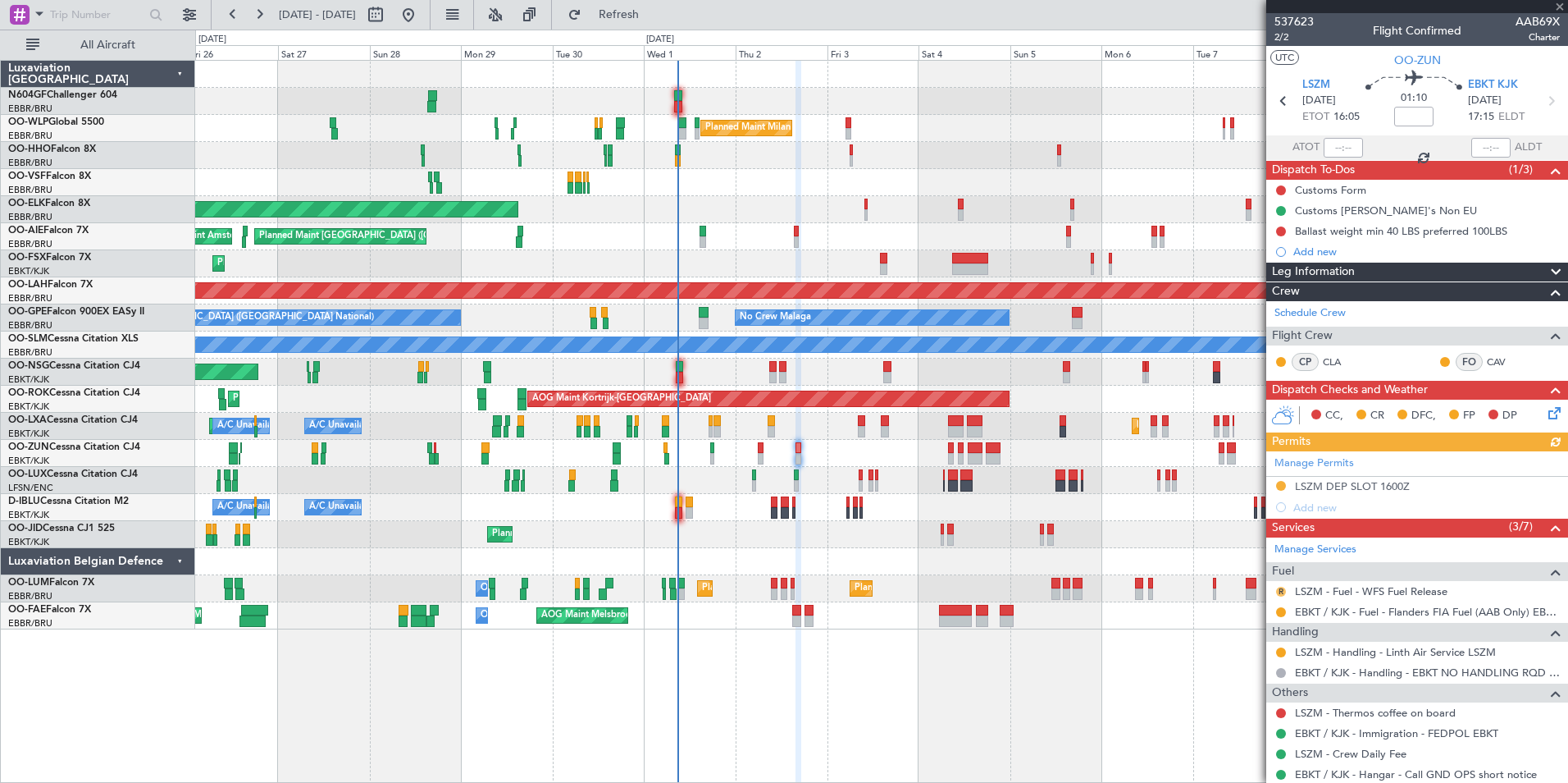
click at [1280, 590] on button "R" at bounding box center [1281, 591] width 10 height 10
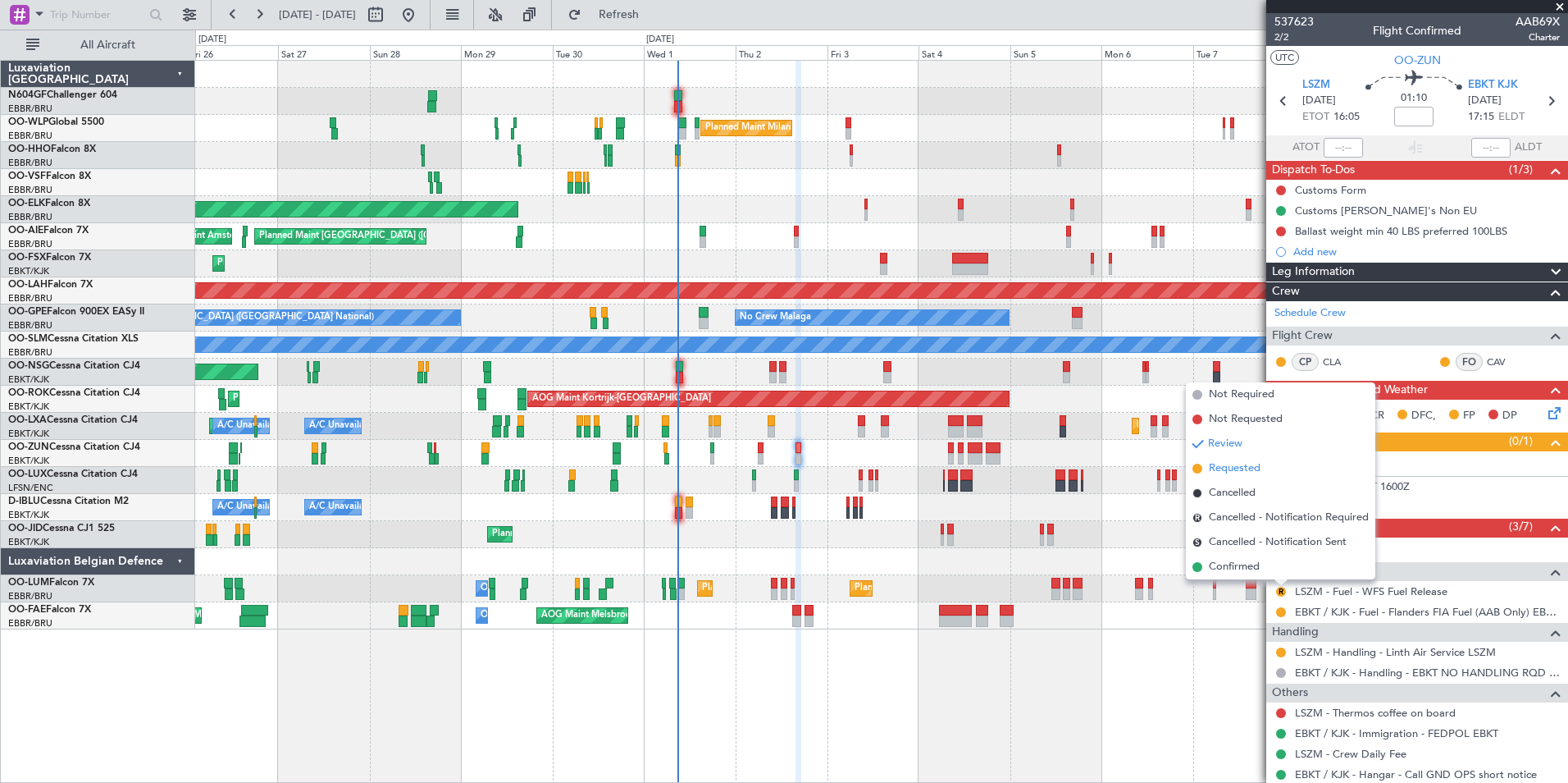
click at [1248, 470] on span "Requested" at bounding box center [1235, 468] width 52 height 16
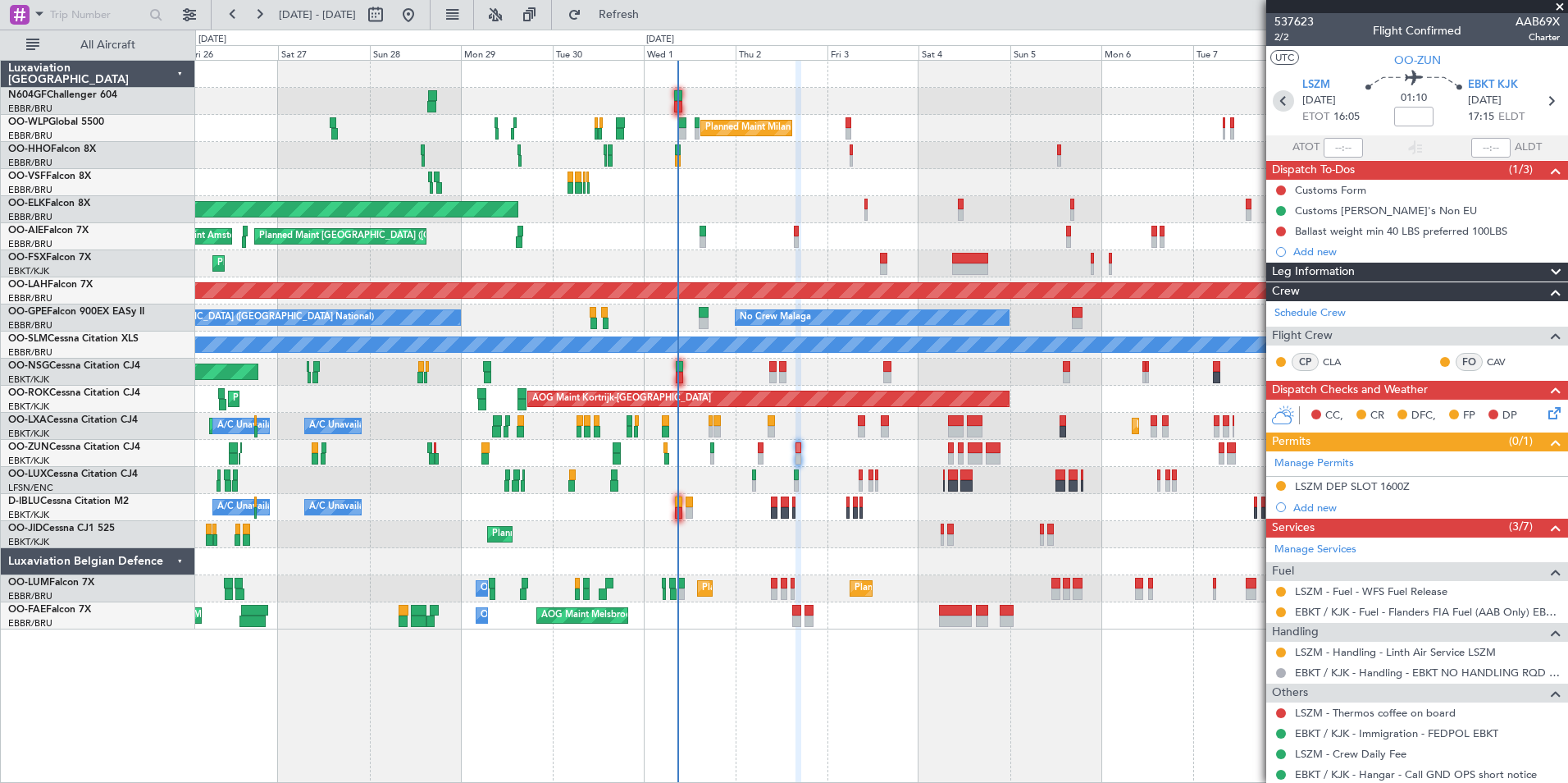
click at [1280, 99] on icon at bounding box center [1283, 101] width 21 height 21
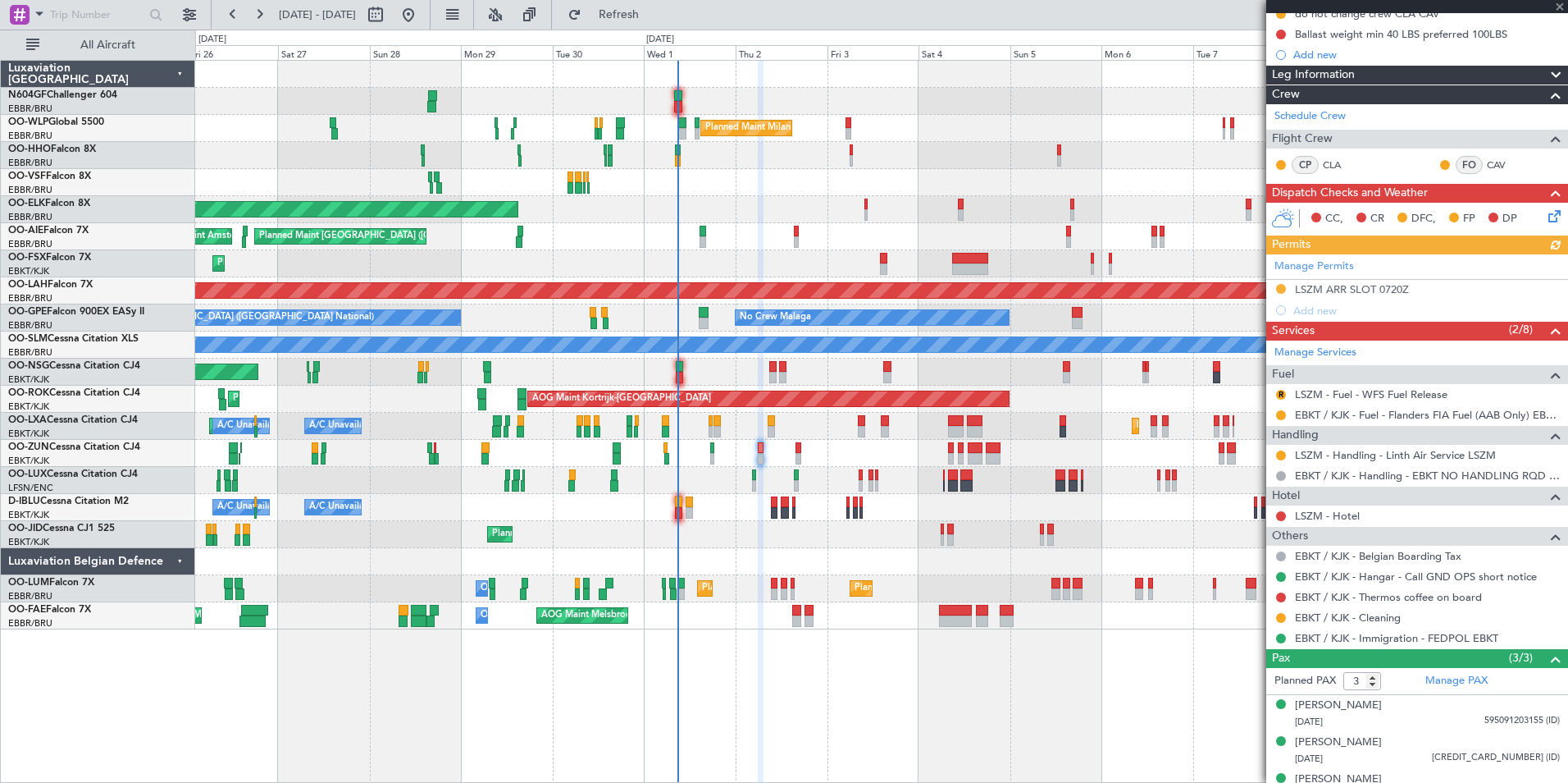
scroll to position [240, 0]
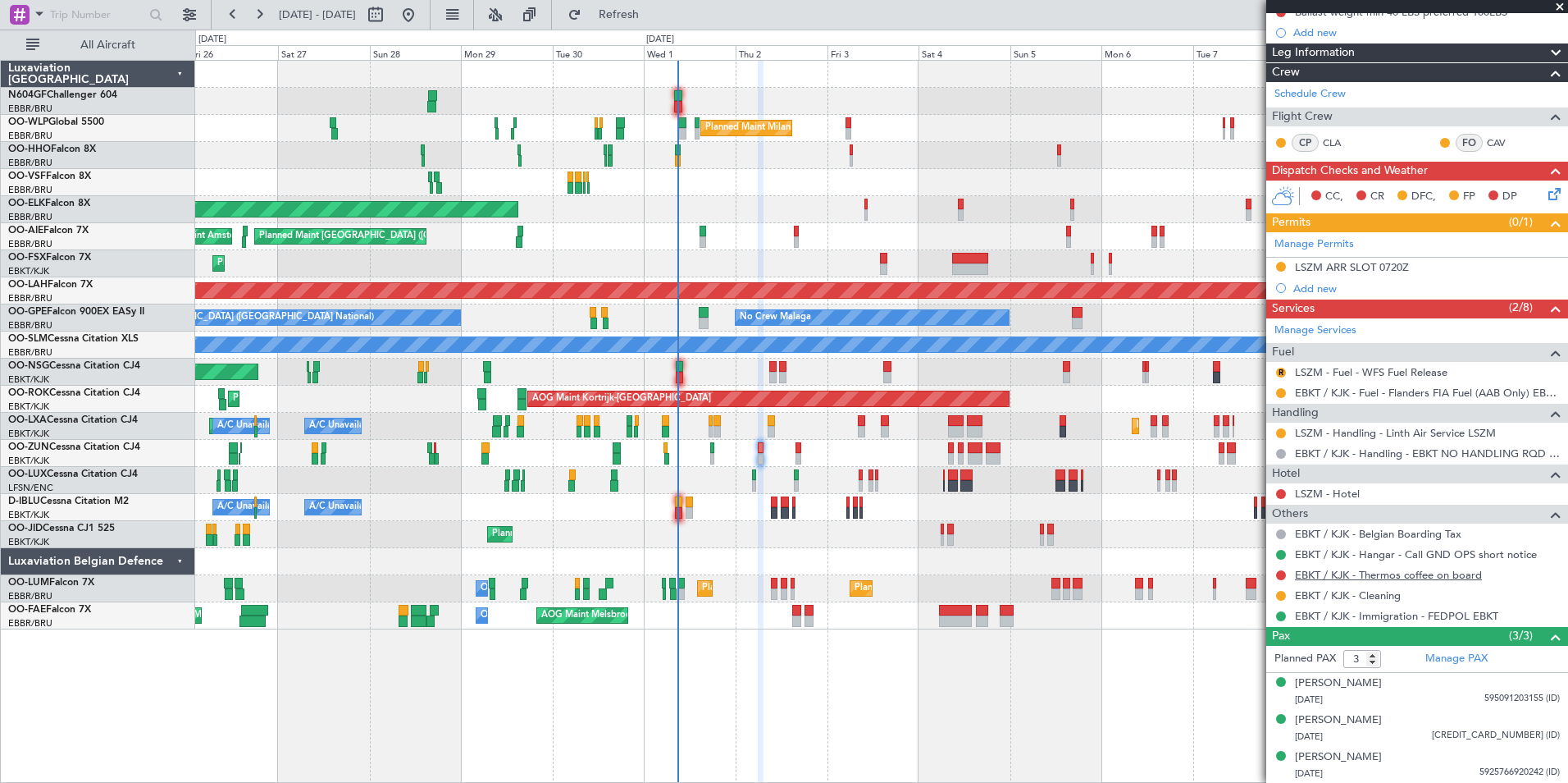
click at [1324, 573] on link "EBKT / KJK - Thermos coffee on board" at bounding box center [1388, 575] width 187 height 14
click at [654, 9] on span "Refresh" at bounding box center [619, 15] width 69 height 12
click at [1285, 371] on button "R" at bounding box center [1281, 372] width 10 height 10
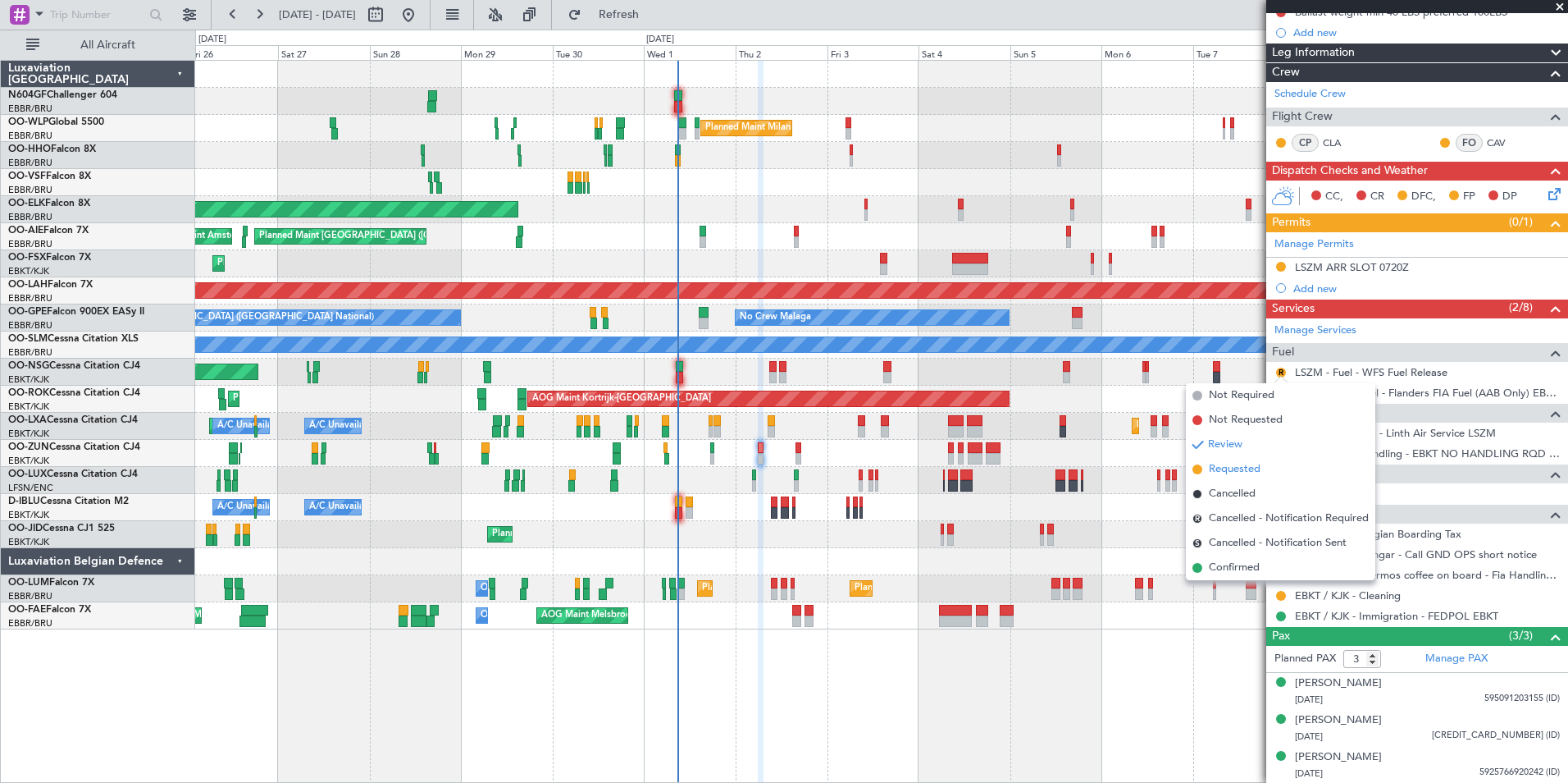
click at [1264, 478] on li "Requested" at bounding box center [1281, 469] width 189 height 25
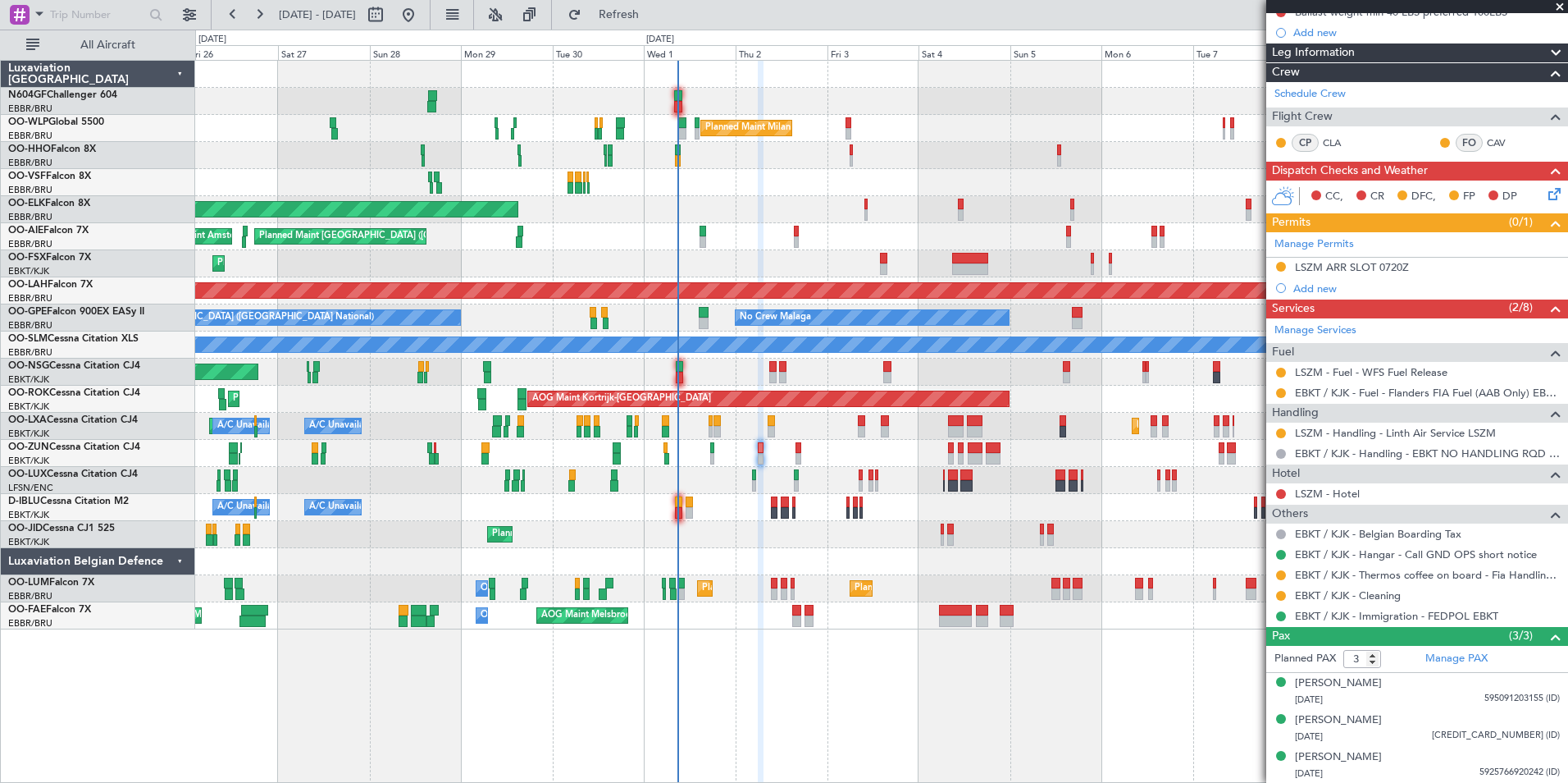
scroll to position [0, 0]
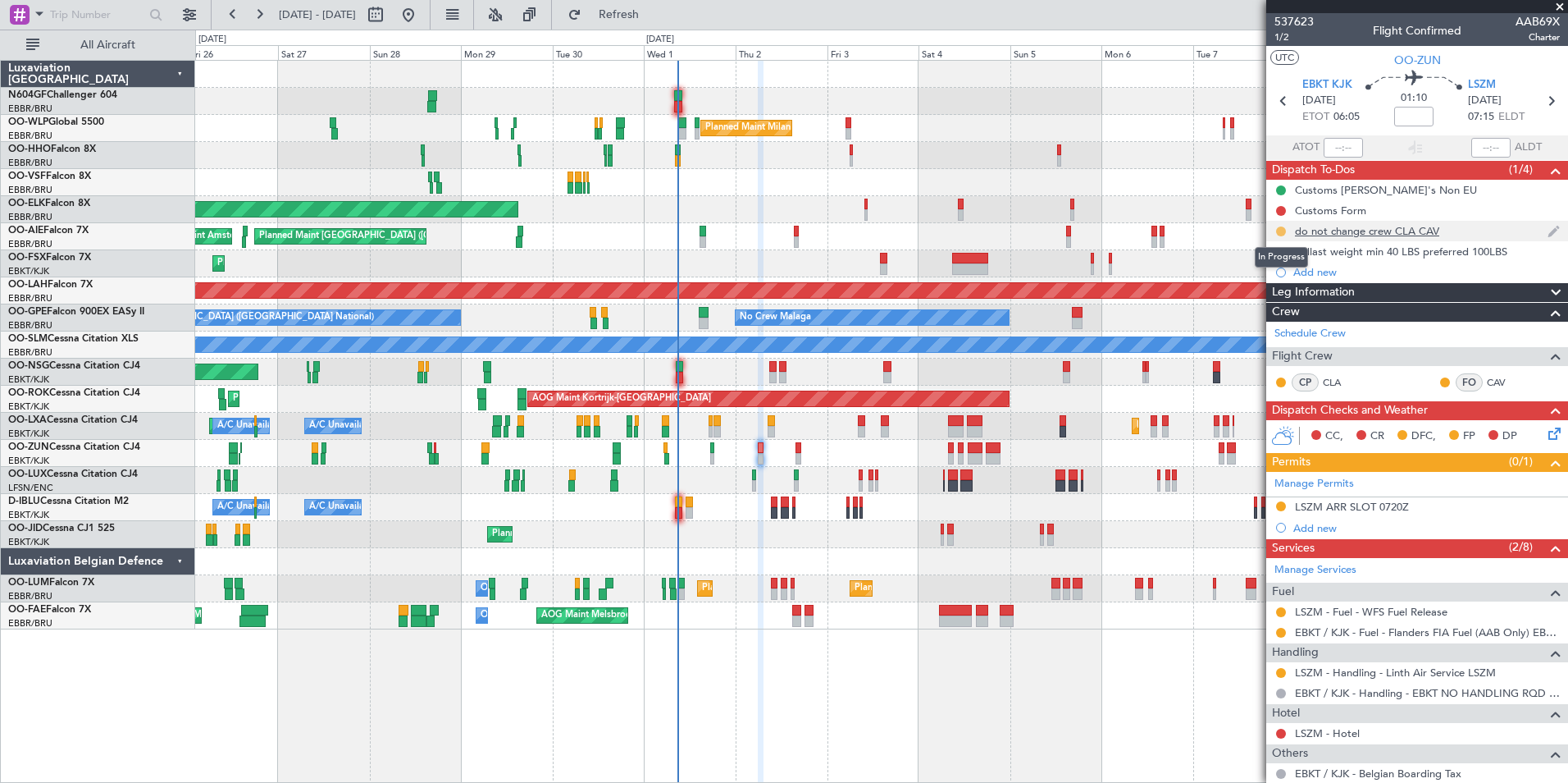
click at [1281, 229] on button at bounding box center [1281, 231] width 10 height 10
click at [1278, 303] on span "Completed" at bounding box center [1287, 304] width 54 height 16
click at [1542, 112] on section "EBKT KJK 02/10/2025 ETOT 06:05 01:10 LSZM 02/10/2025 07:15 ELDT" at bounding box center [1417, 103] width 302 height 65
click at [1542, 103] on icon at bounding box center [1551, 101] width 21 height 21
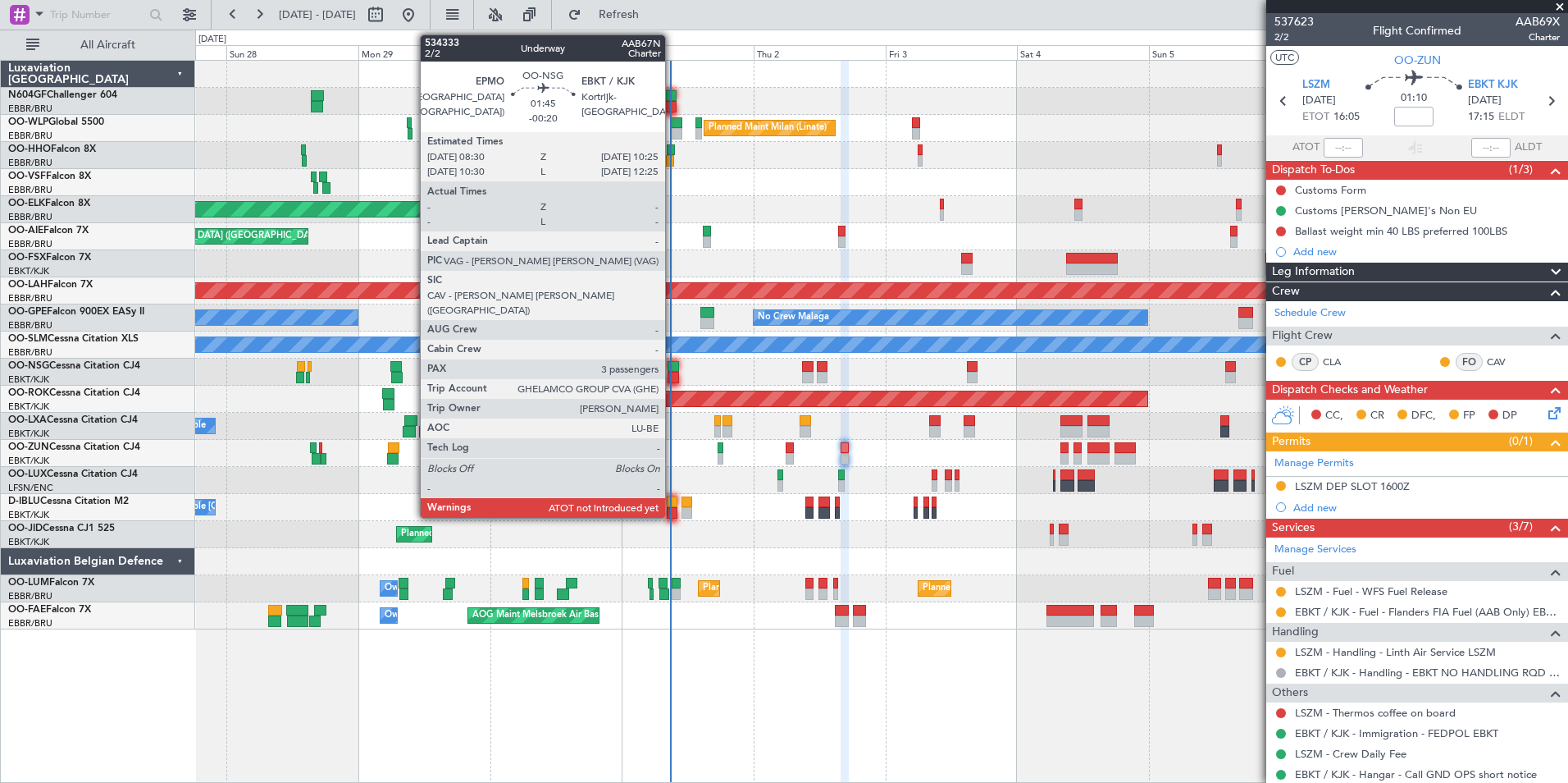
click at [672, 369] on div at bounding box center [672, 366] width 11 height 12
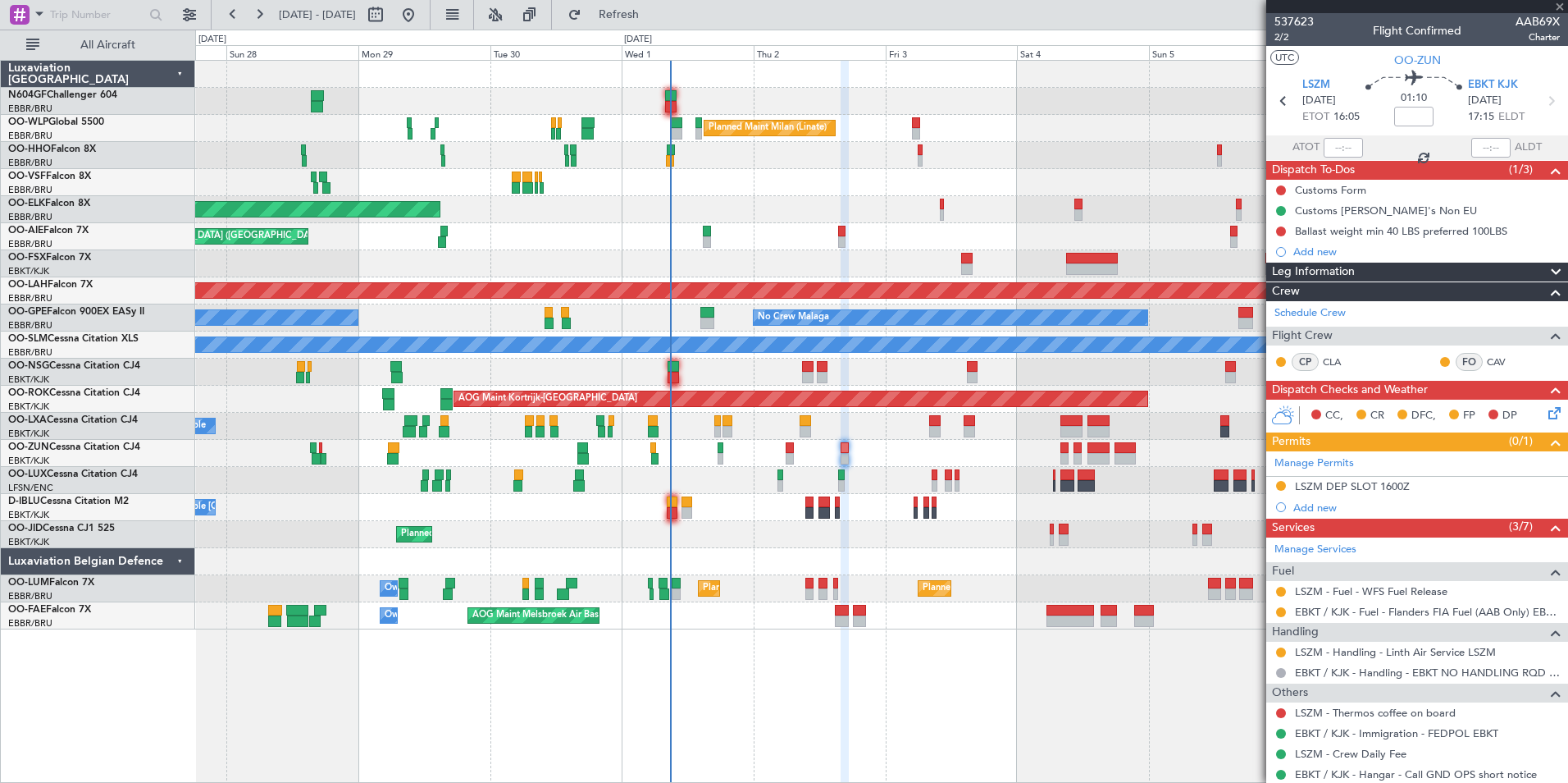
type input "-00:20"
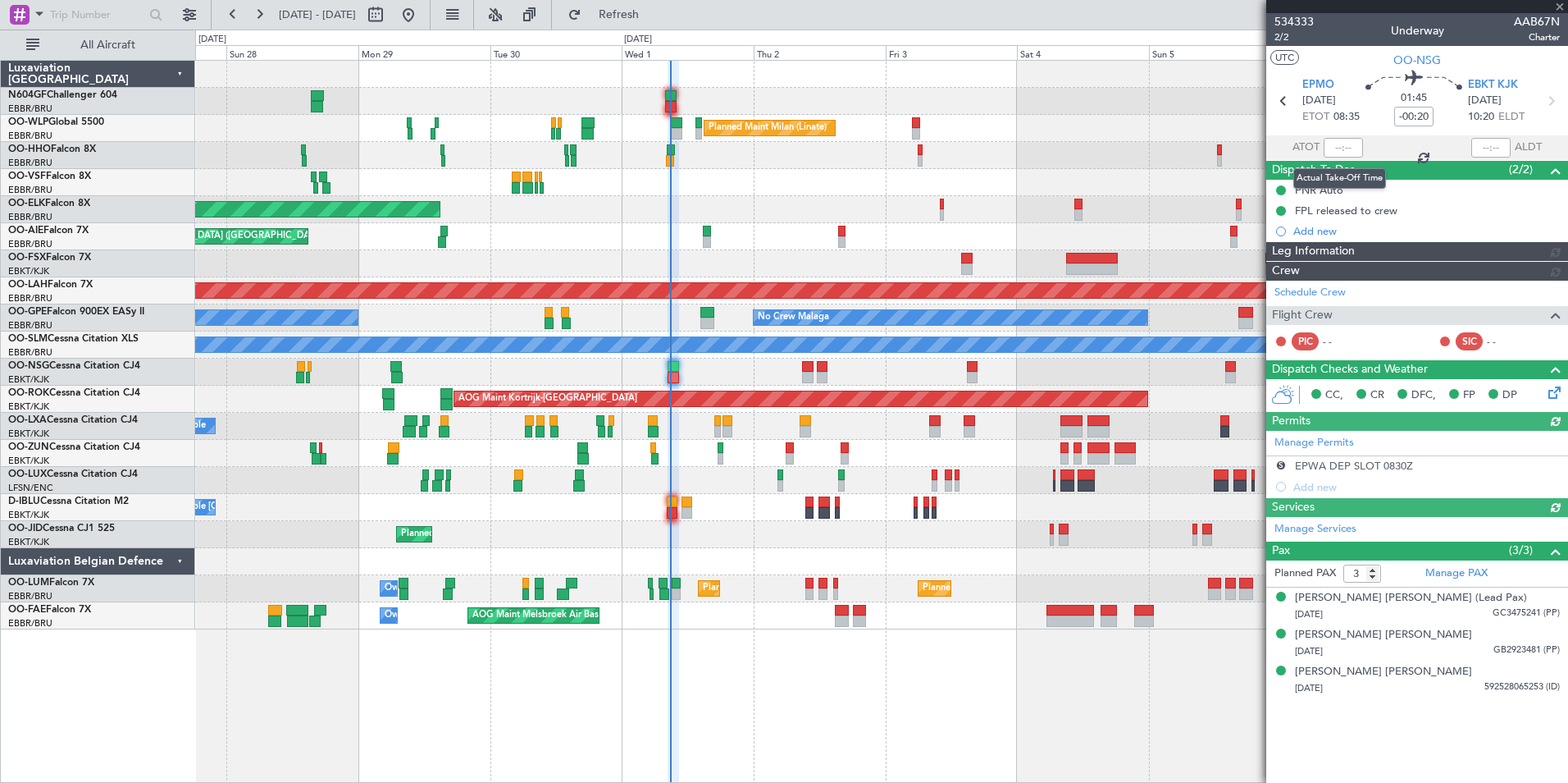
click at [1344, 151] on div at bounding box center [1343, 147] width 40 height 20
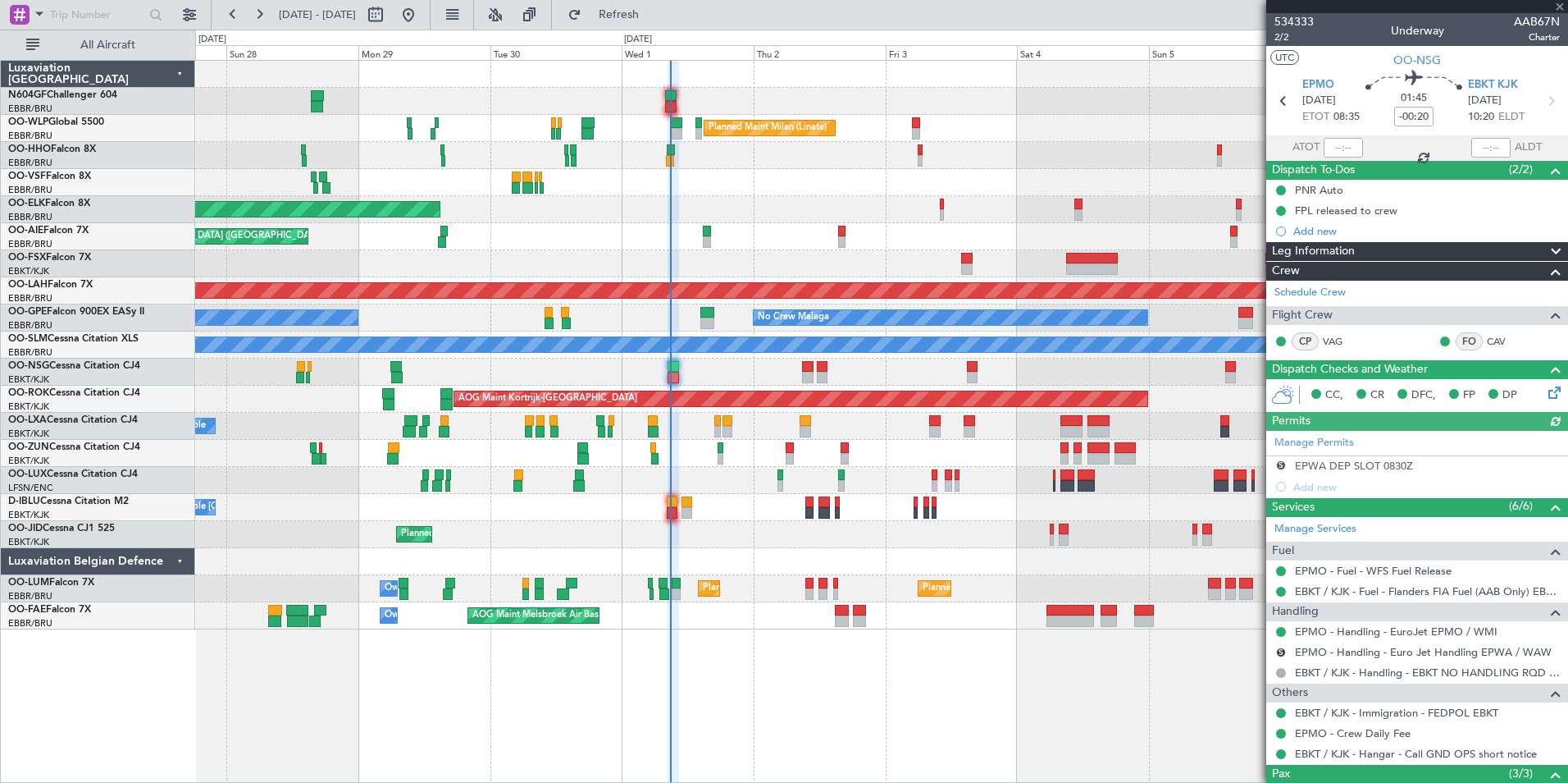
click at [1341, 149] on div at bounding box center [1343, 147] width 40 height 20
click at [1336, 148] on div at bounding box center [1343, 147] width 40 height 20
click at [1339, 142] on input "text" at bounding box center [1343, 147] width 40 height 20
type input "0"
type input "08:35"
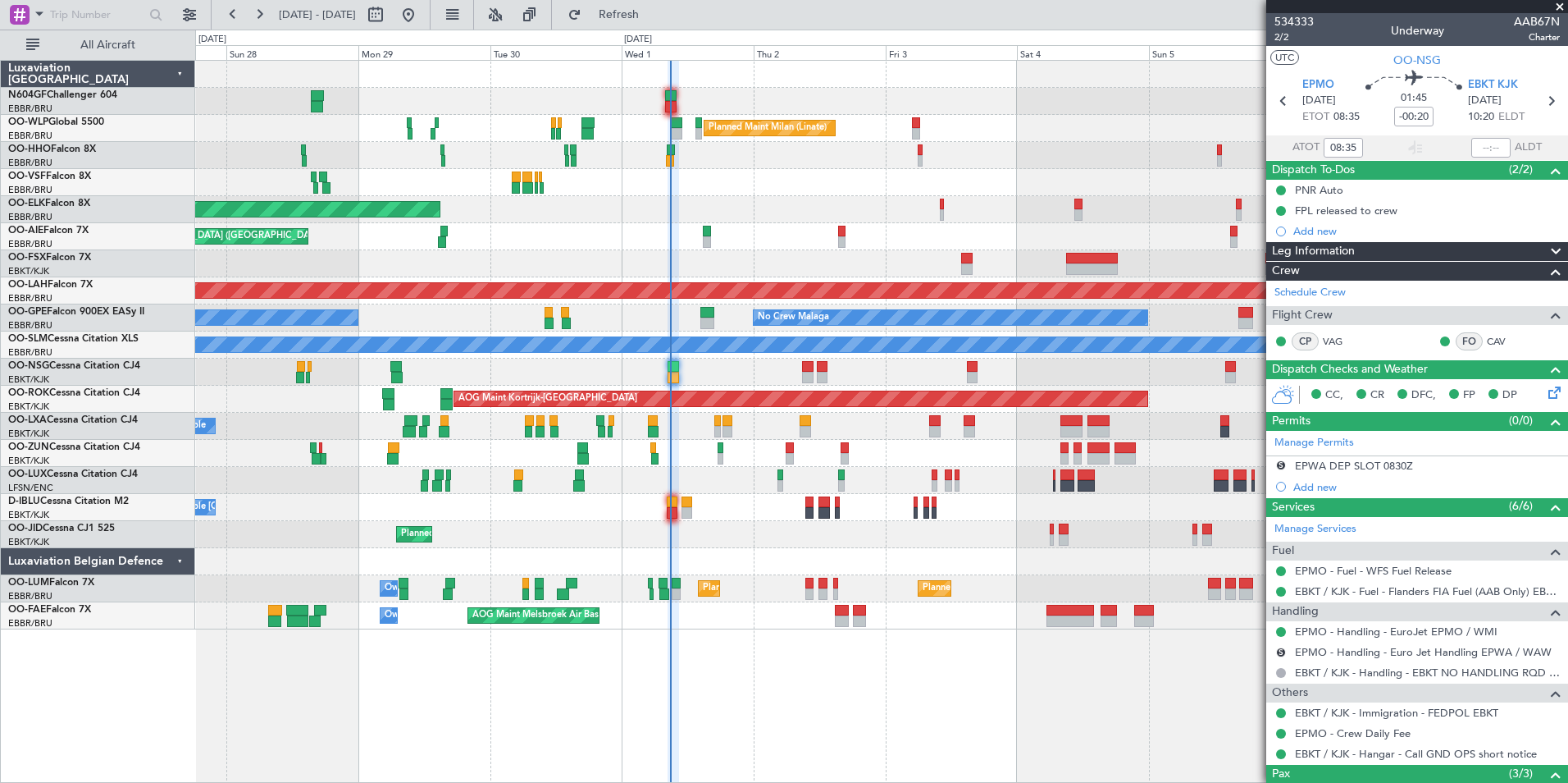
type input "08:35"
click at [658, 26] on button "Refresh" at bounding box center [610, 15] width 99 height 26
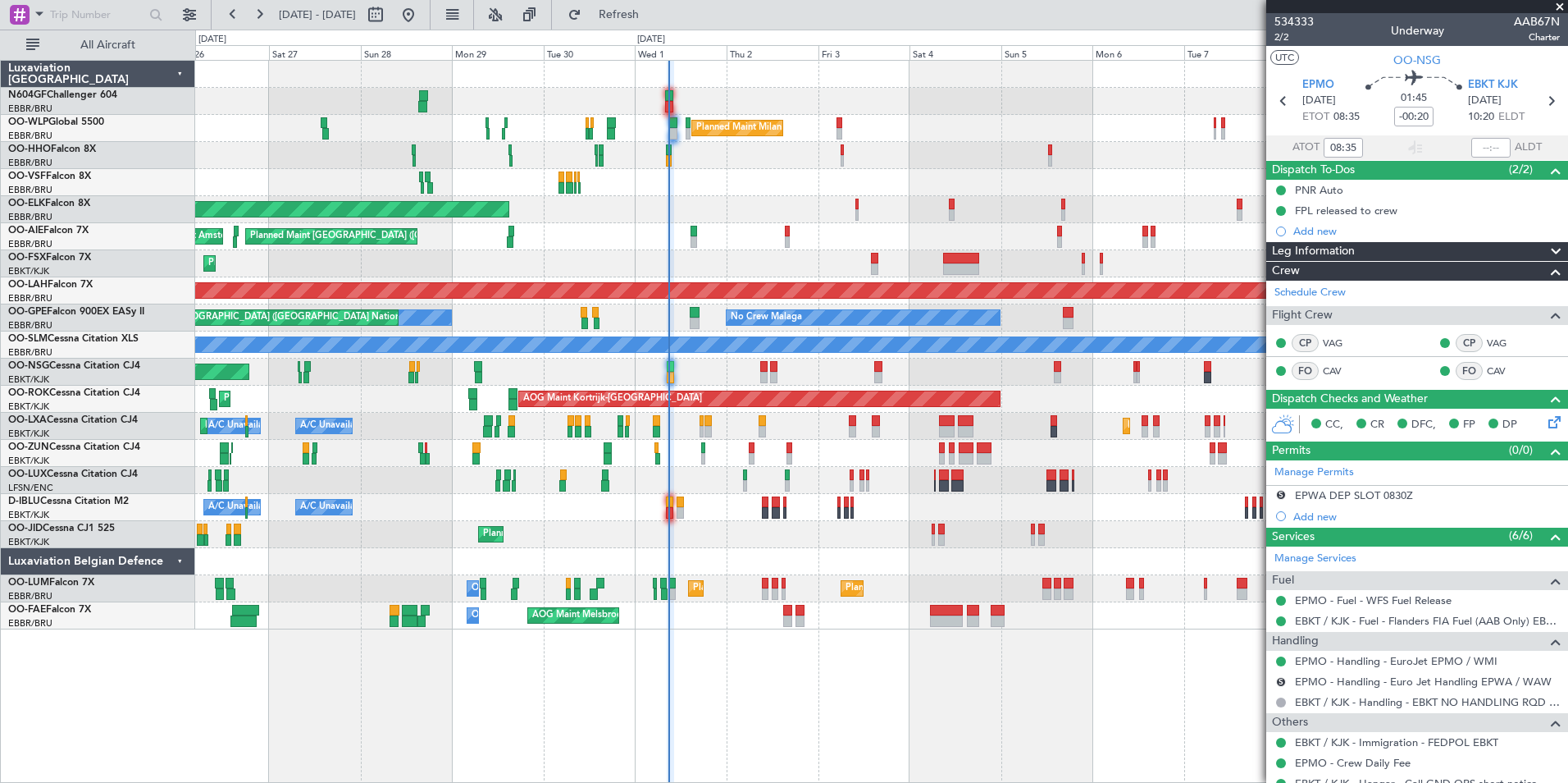
click at [816, 194] on div at bounding box center [881, 182] width 1372 height 27
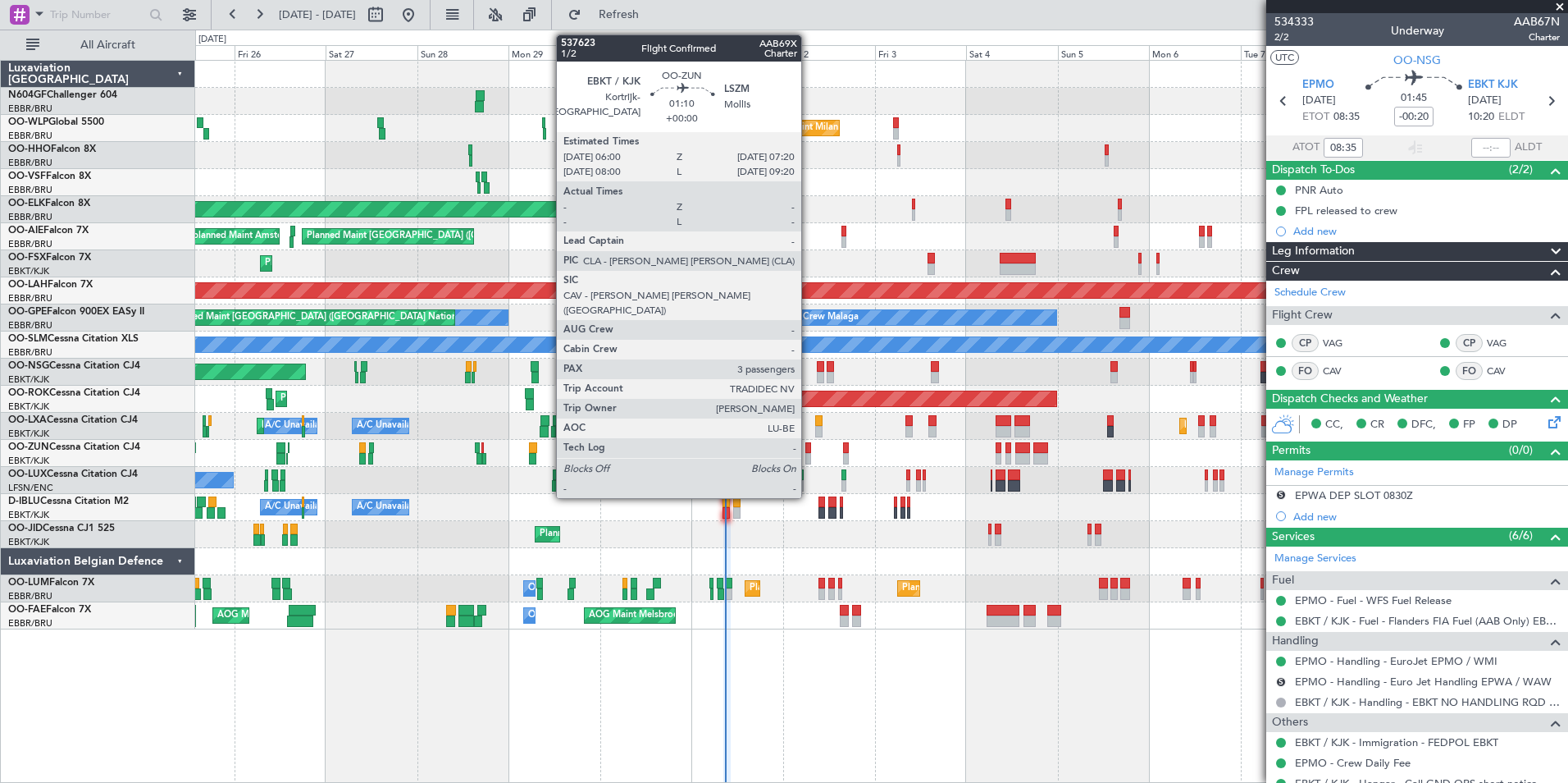
click at [808, 452] on div at bounding box center [807, 448] width 6 height 12
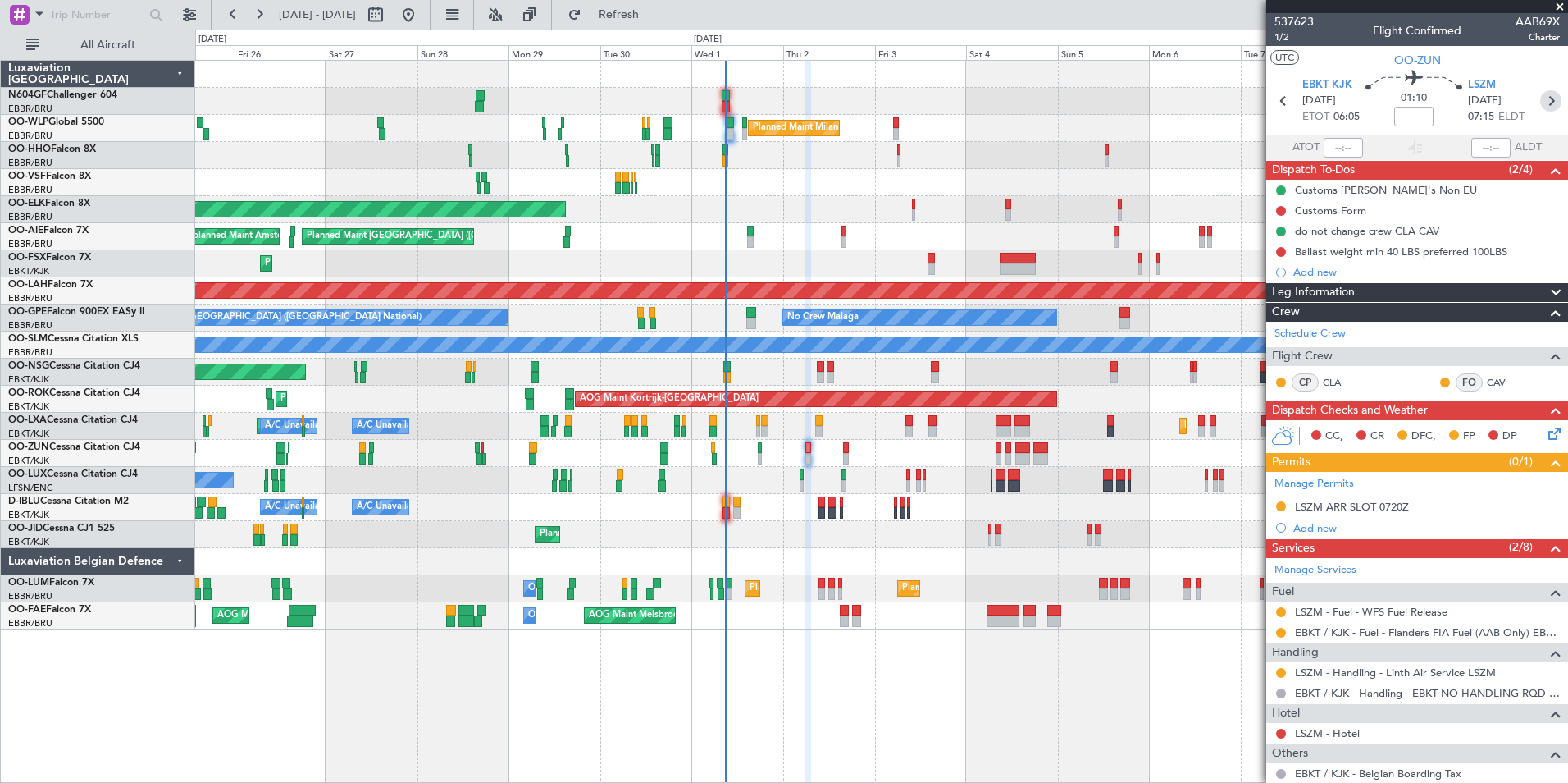
click at [1542, 92] on icon at bounding box center [1551, 101] width 21 height 21
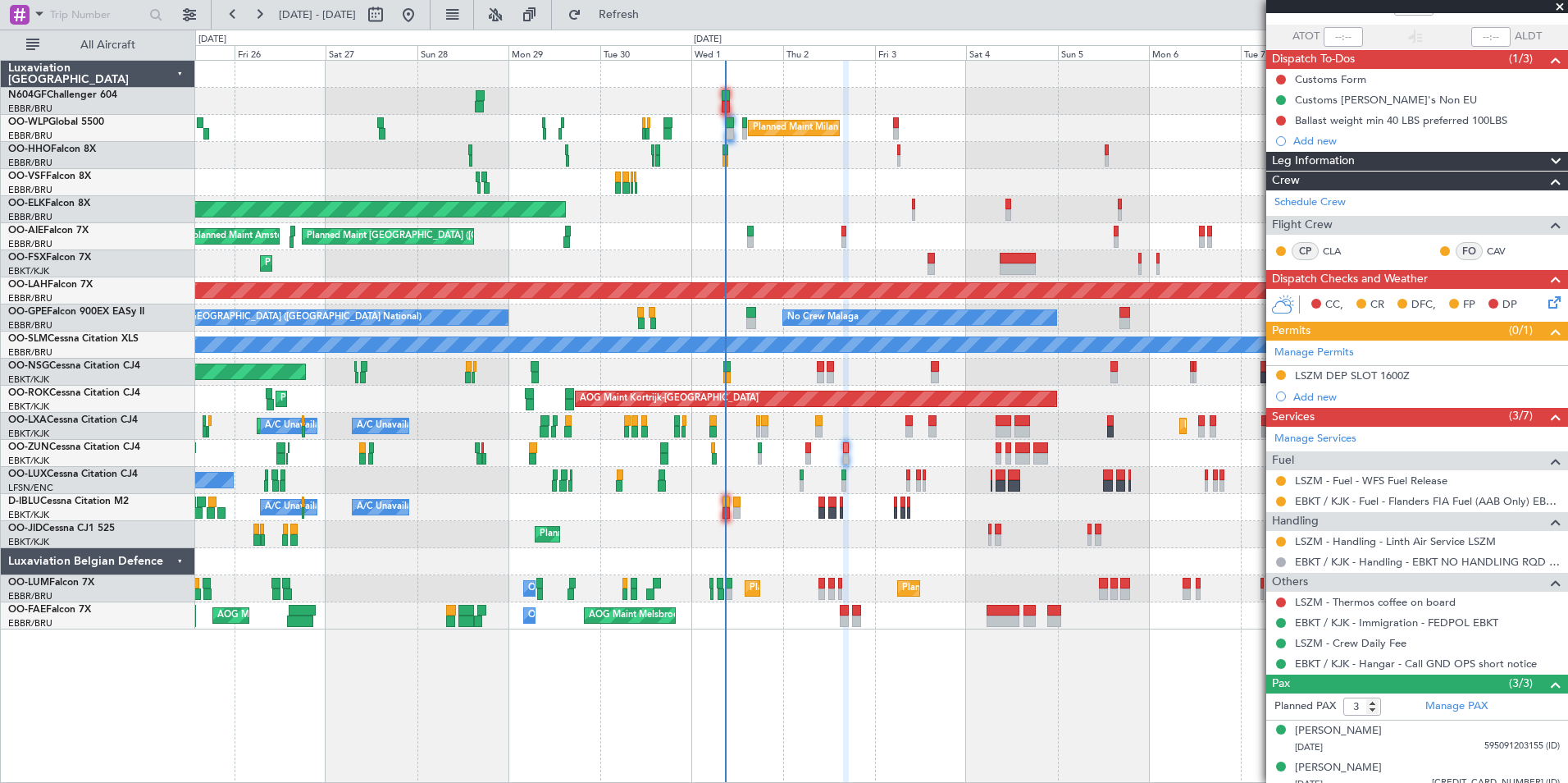
scroll to position [112, 0]
click at [1282, 502] on button at bounding box center [1281, 501] width 10 height 10
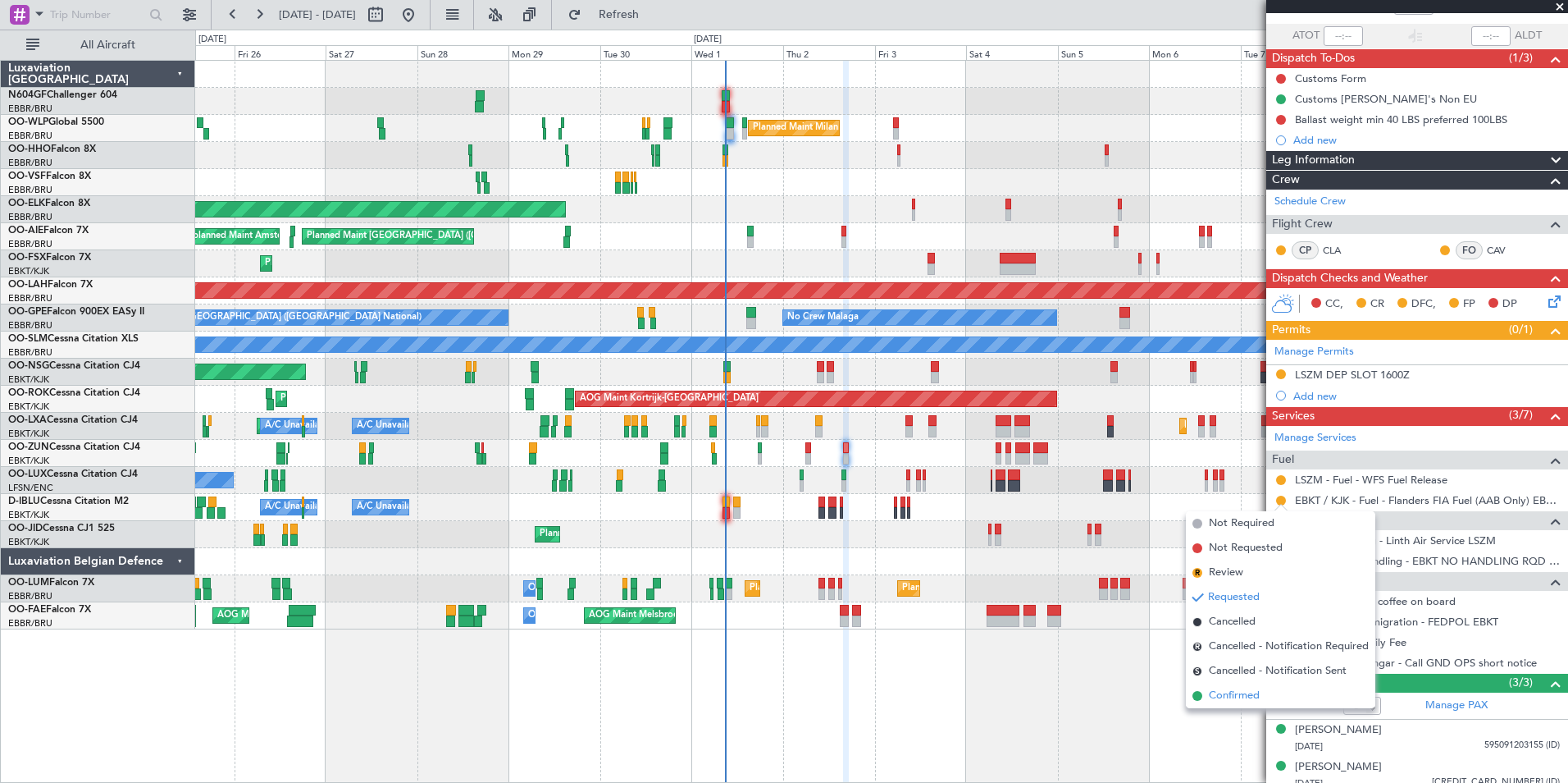
click at [1255, 689] on span "Confirmed" at bounding box center [1235, 696] width 51 height 16
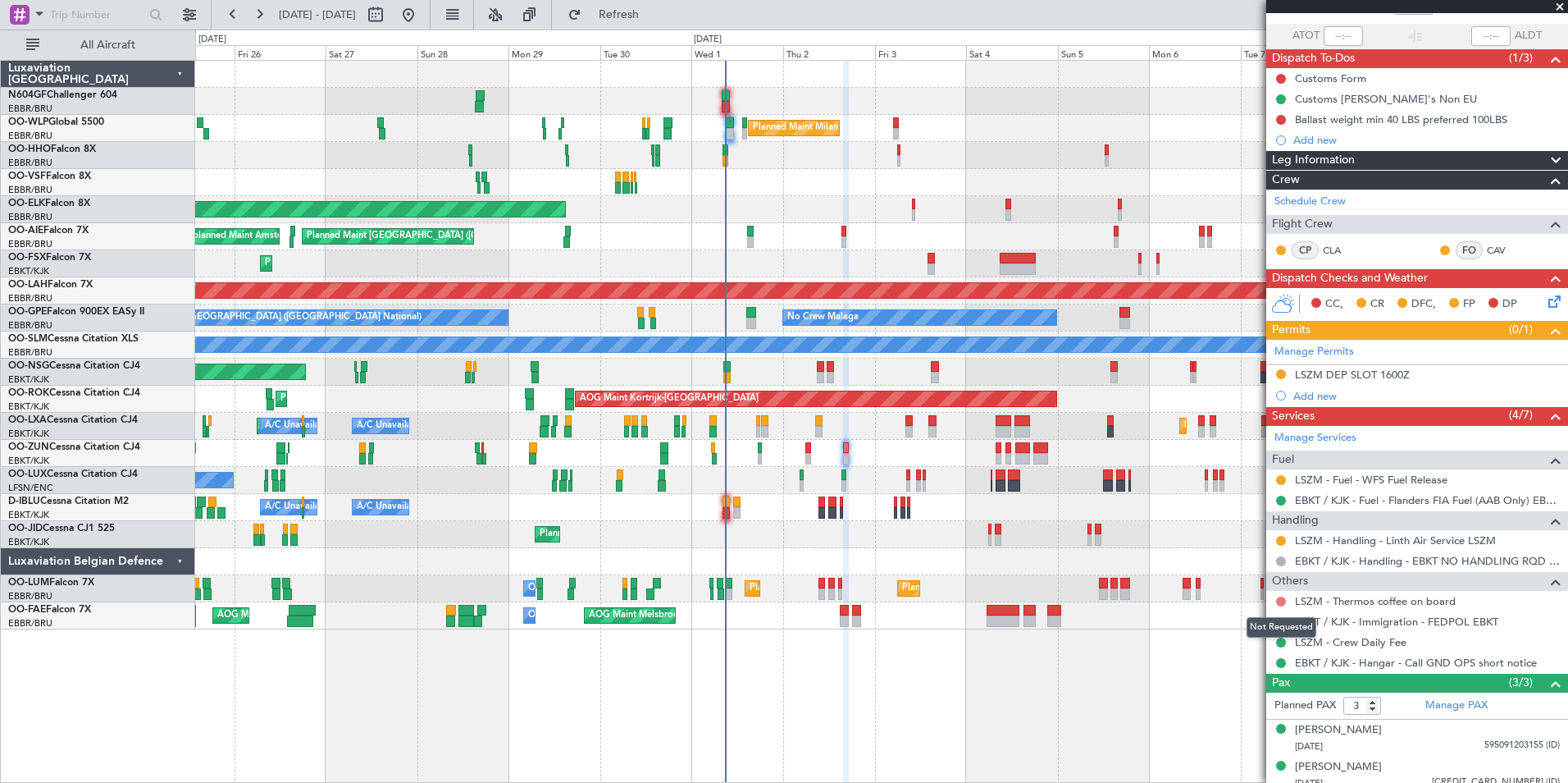
click at [1282, 599] on button at bounding box center [1281, 601] width 10 height 10
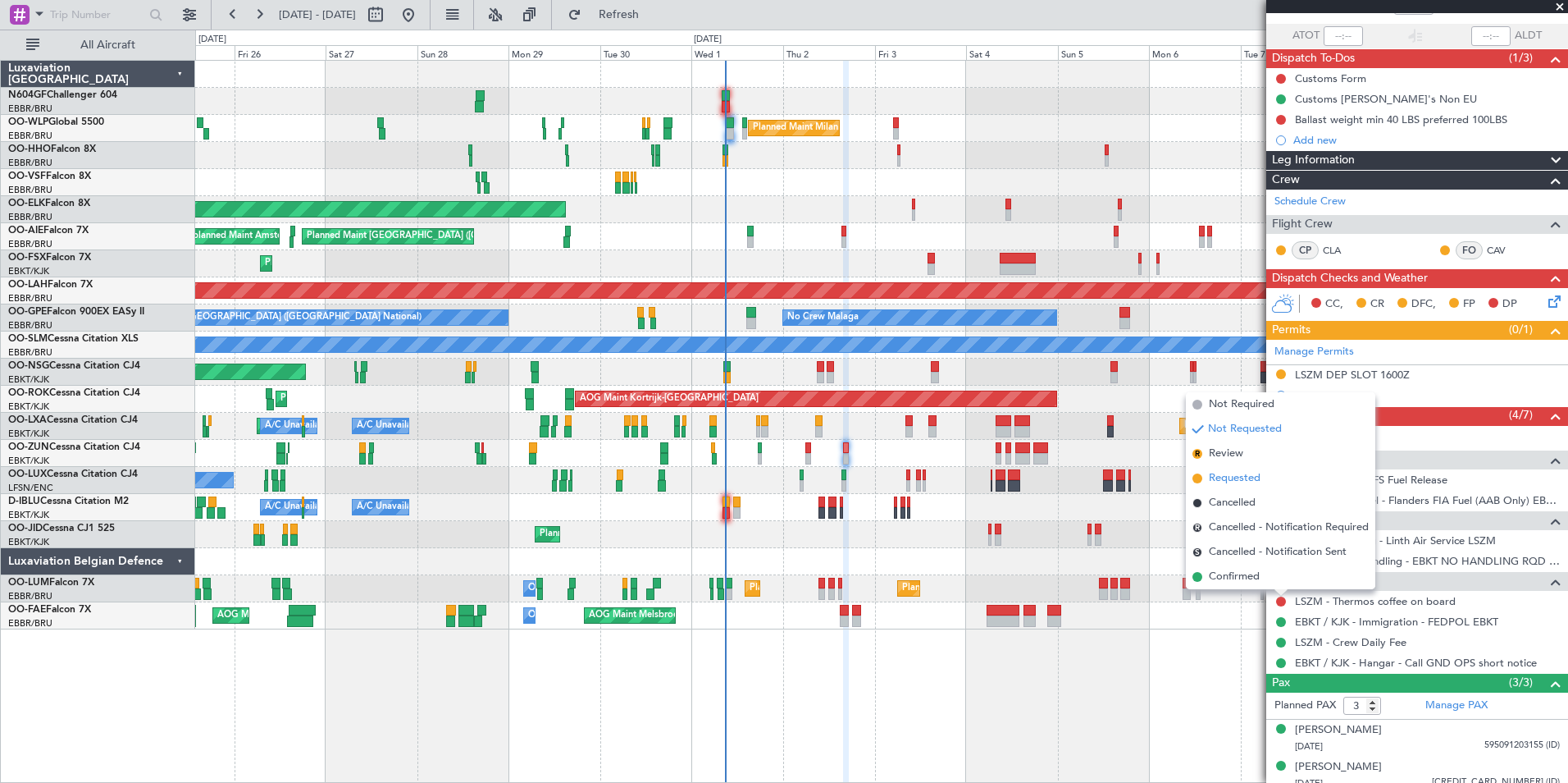
click at [1268, 473] on li "Requested" at bounding box center [1281, 478] width 189 height 25
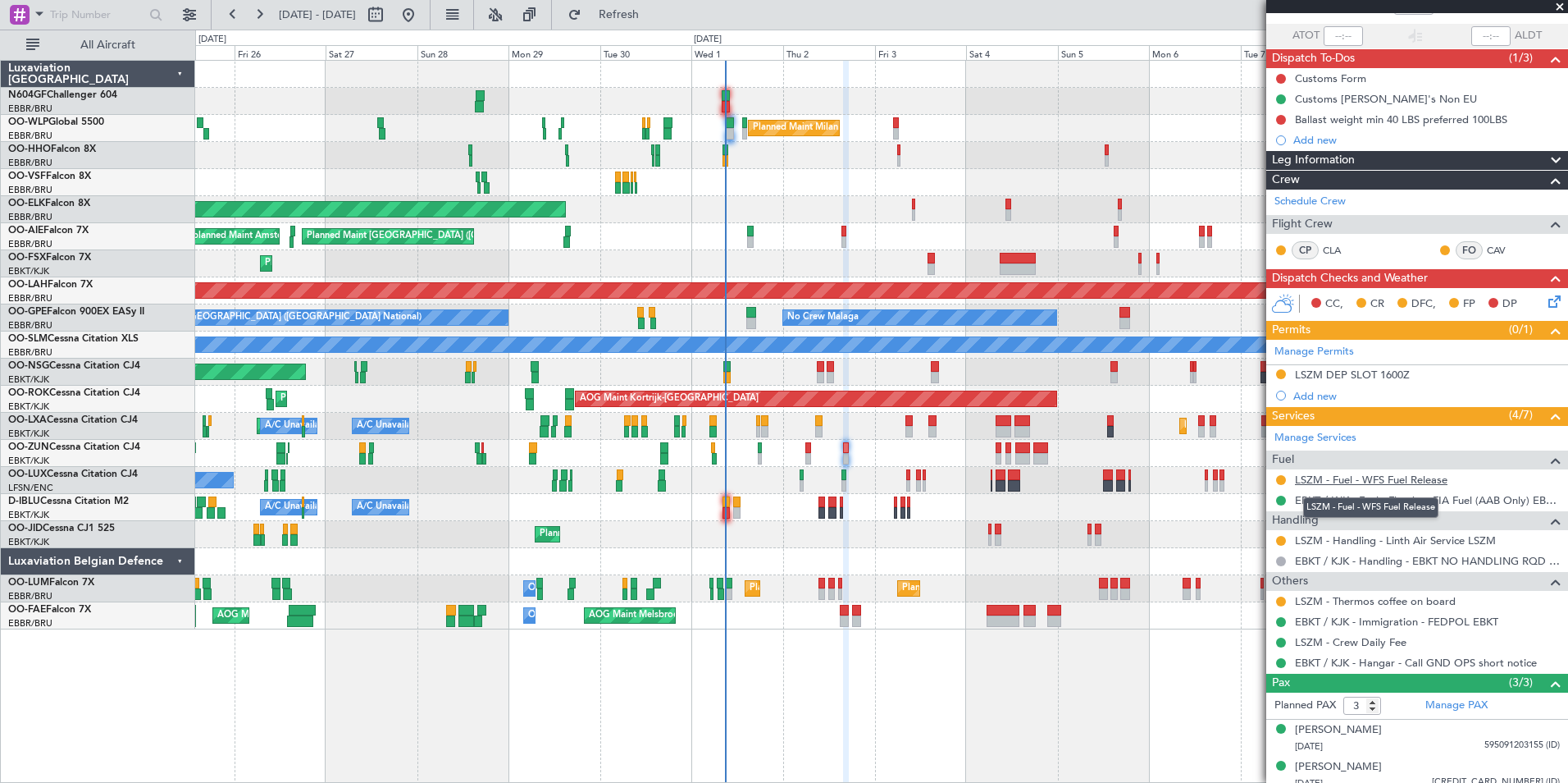
scroll to position [0, 0]
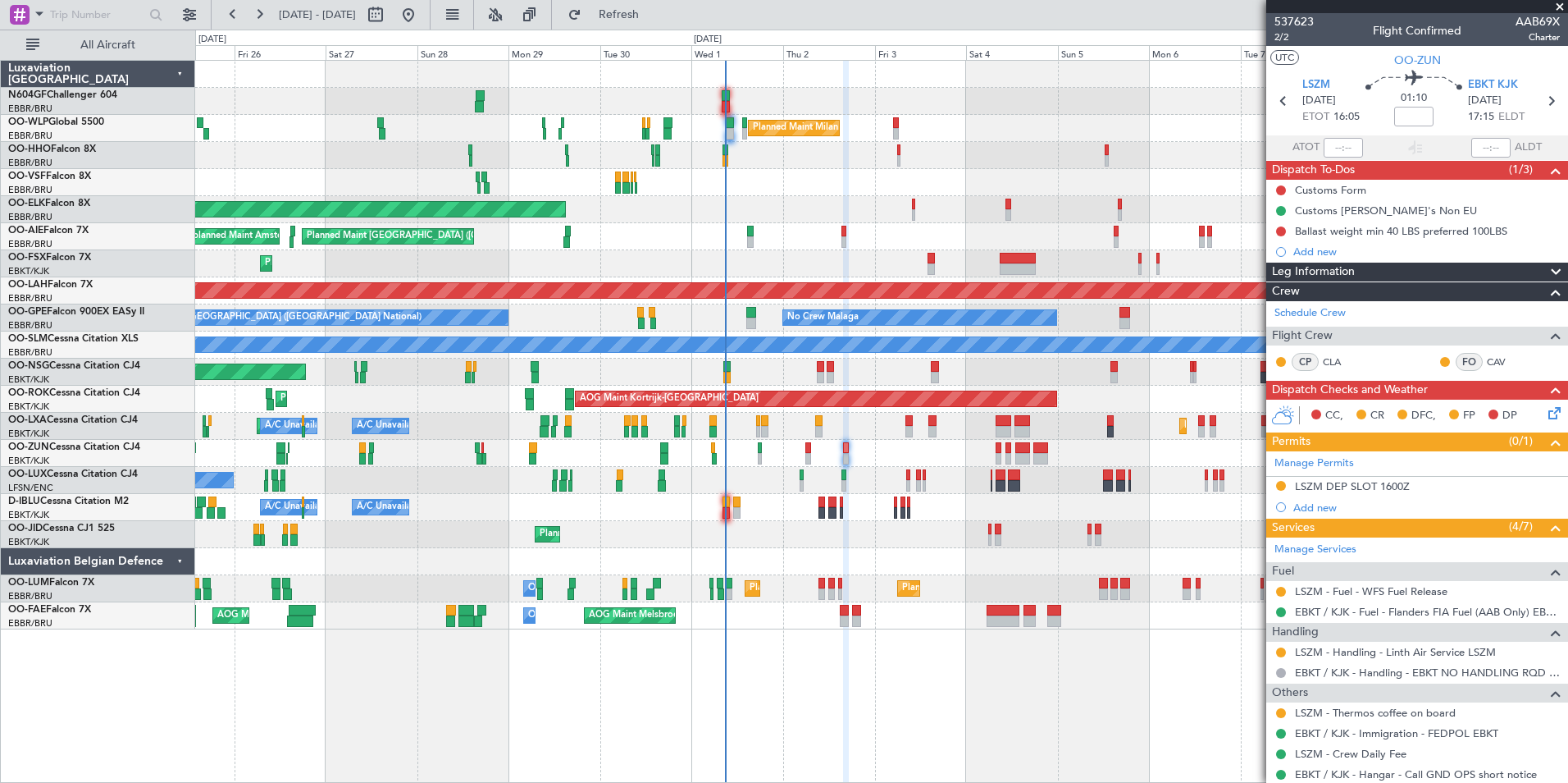
click at [1545, 417] on icon at bounding box center [1552, 410] width 13 height 13
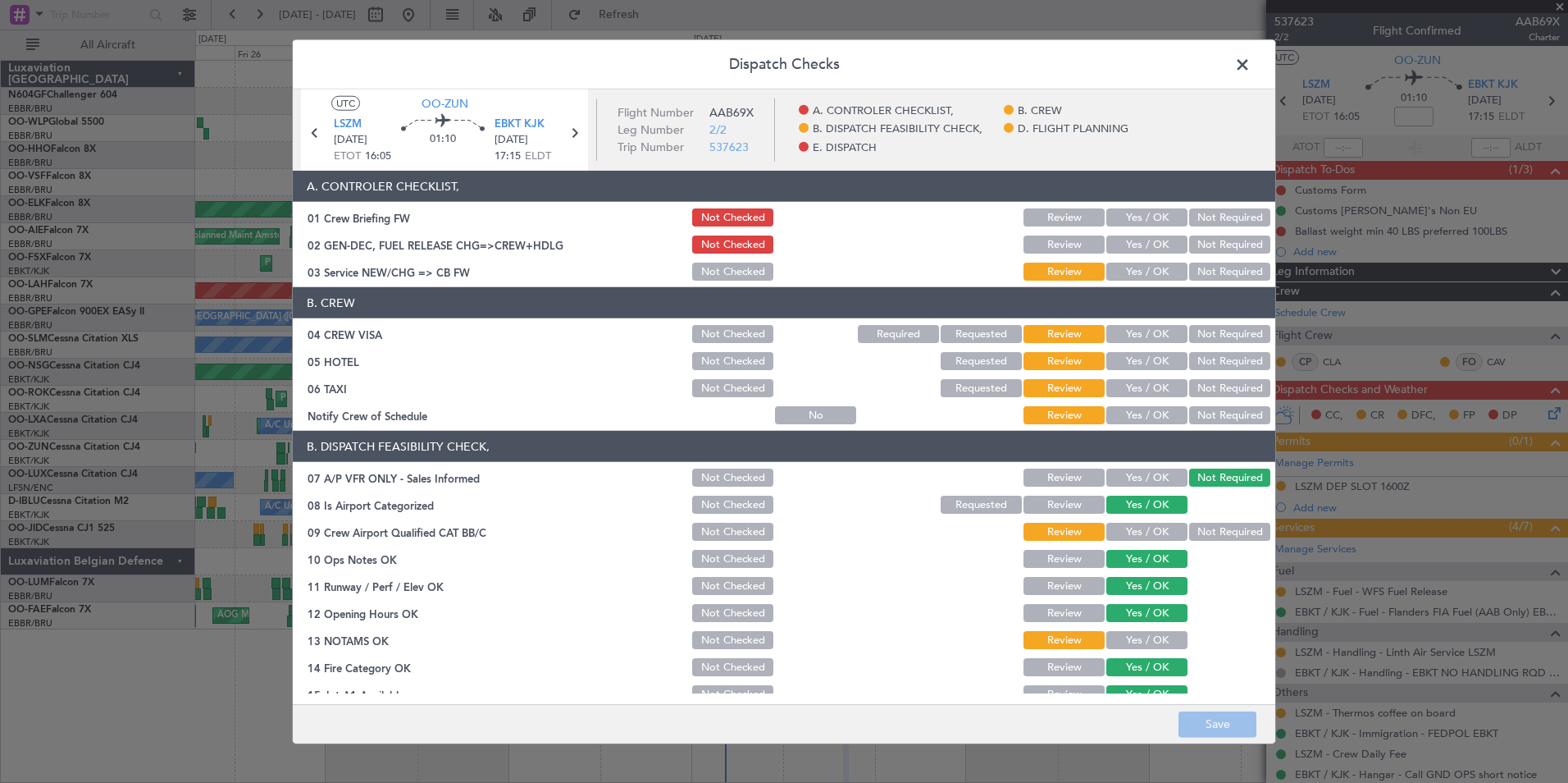
click at [1134, 427] on article "A. CONTROLER CHECKLIST, 01 Crew Briefing FW Not Checked Review Yes / OK Not Req…" at bounding box center [784, 431] width 983 height 523
click at [1138, 413] on button "Yes / OK" at bounding box center [1147, 415] width 81 height 18
click at [1208, 389] on button "Not Required" at bounding box center [1230, 388] width 81 height 18
click at [1210, 364] on button "Not Required" at bounding box center [1230, 361] width 81 height 18
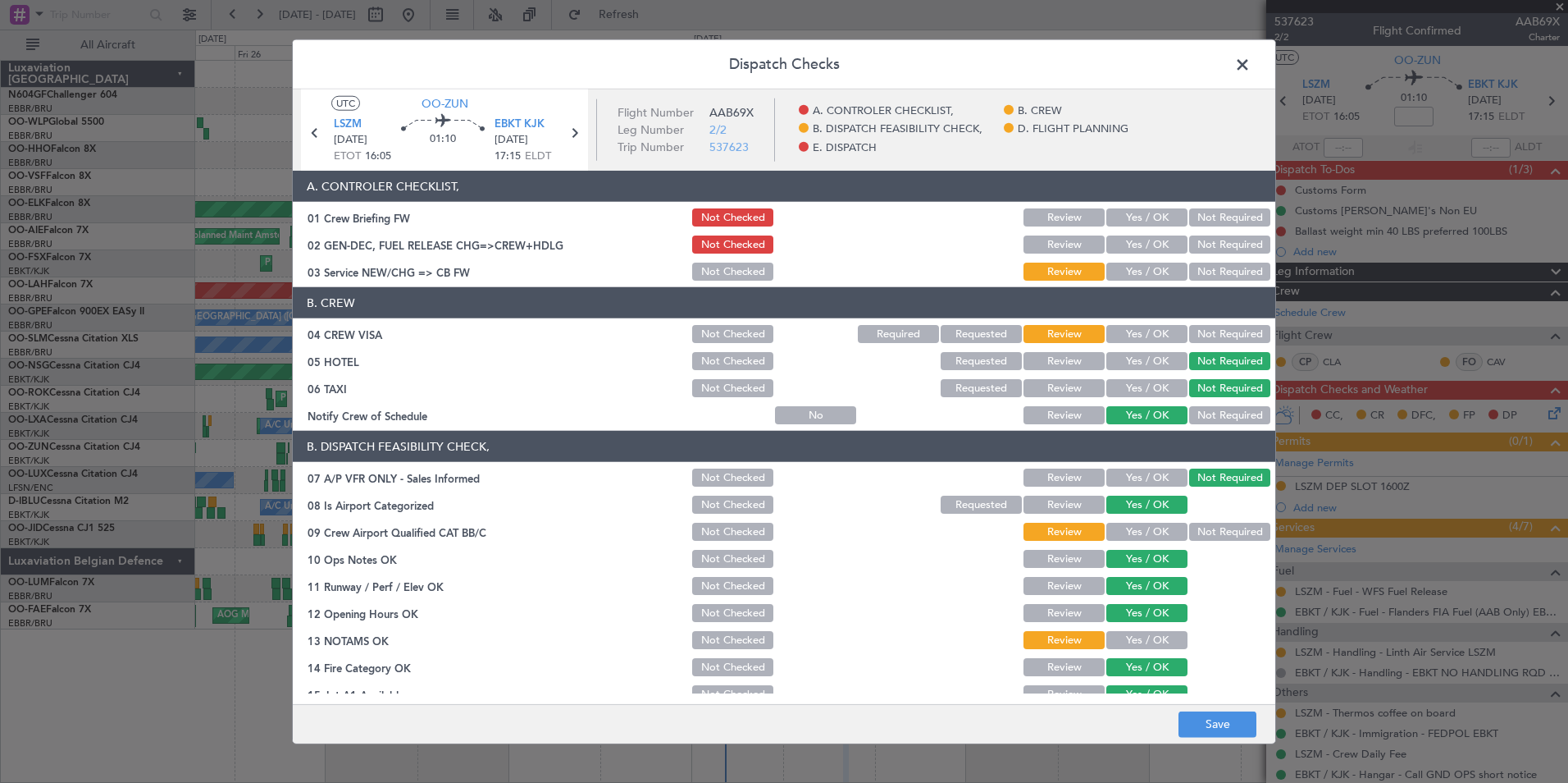
click at [1210, 331] on button "Not Required" at bounding box center [1230, 334] width 81 height 18
click at [1152, 265] on button "Yes / OK" at bounding box center [1147, 272] width 81 height 18
click at [1144, 536] on button "Yes / OK" at bounding box center [1147, 532] width 81 height 18
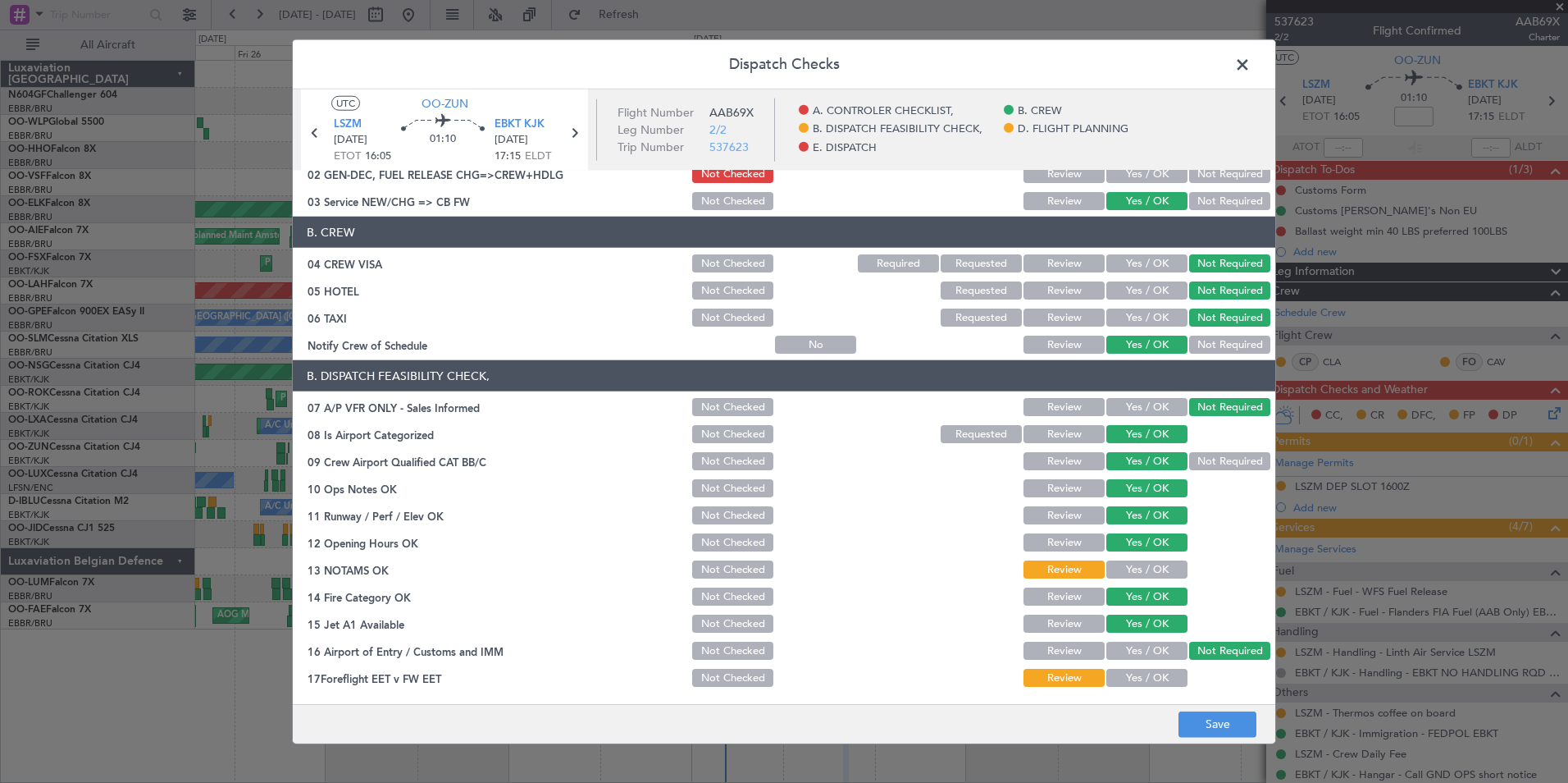
scroll to position [75, 0]
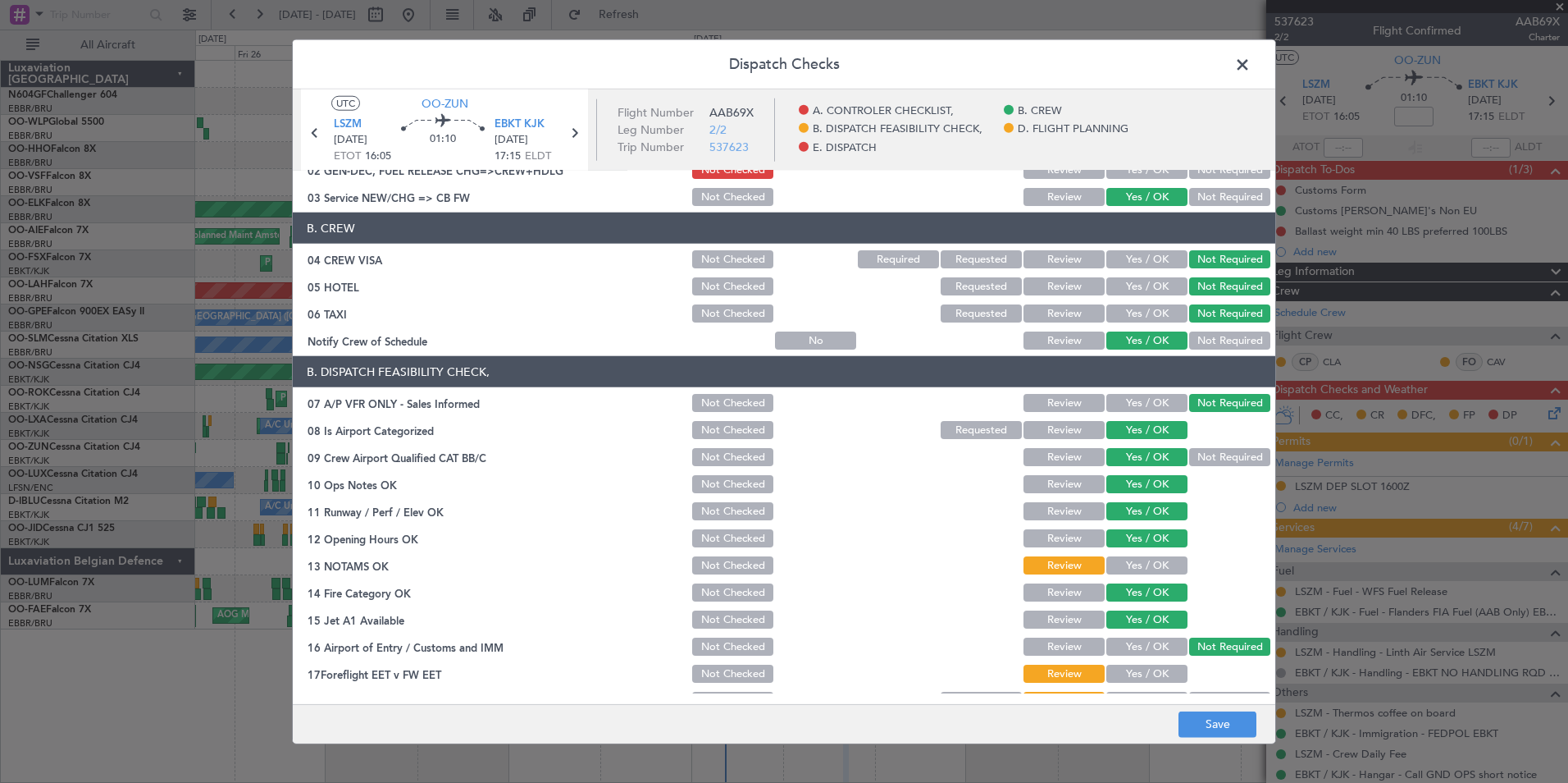
click at [1153, 566] on button "Yes / OK" at bounding box center [1147, 566] width 81 height 18
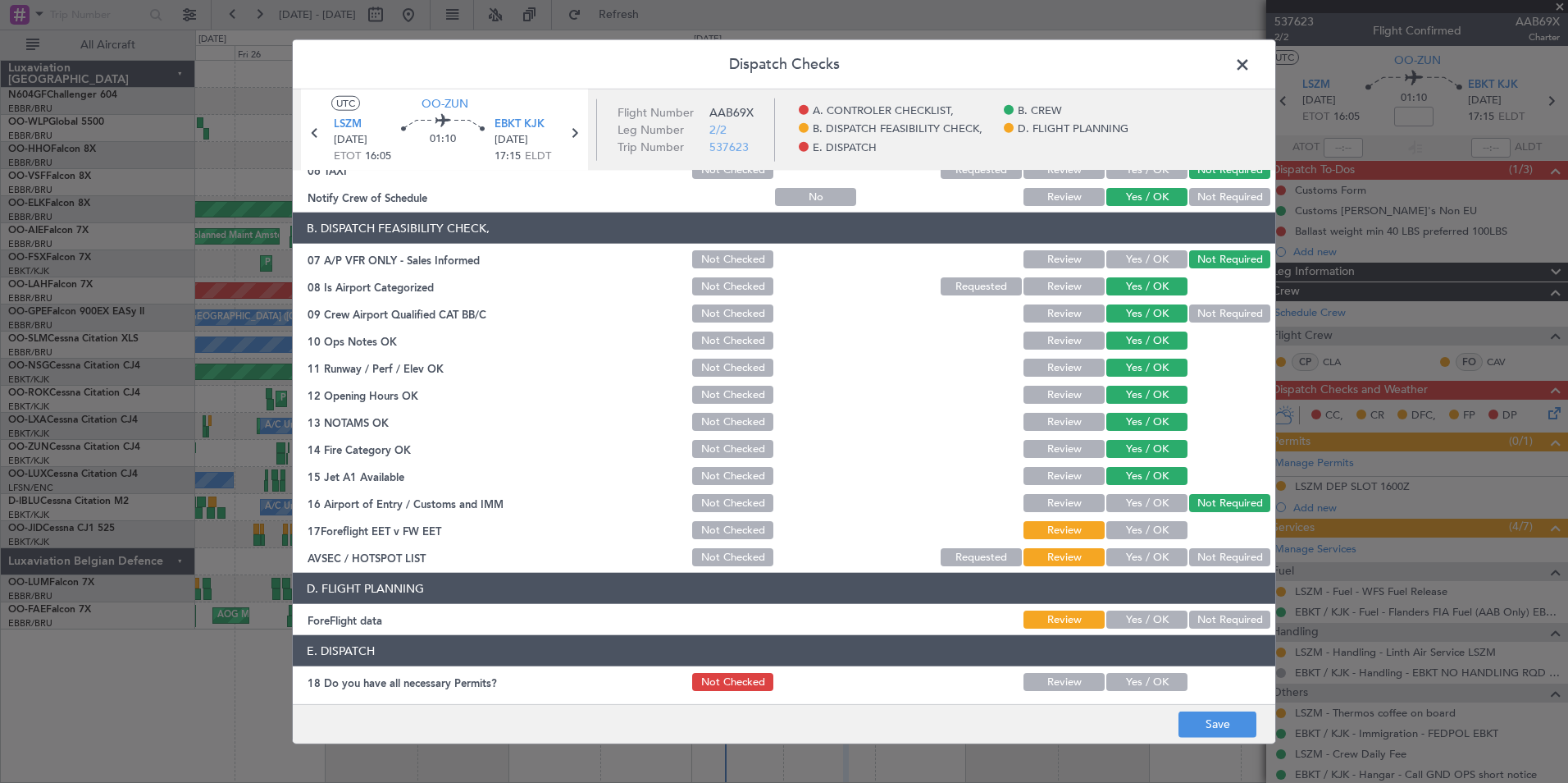
scroll to position [219, 0]
click at [1150, 553] on button "Yes / OK" at bounding box center [1147, 557] width 81 height 18
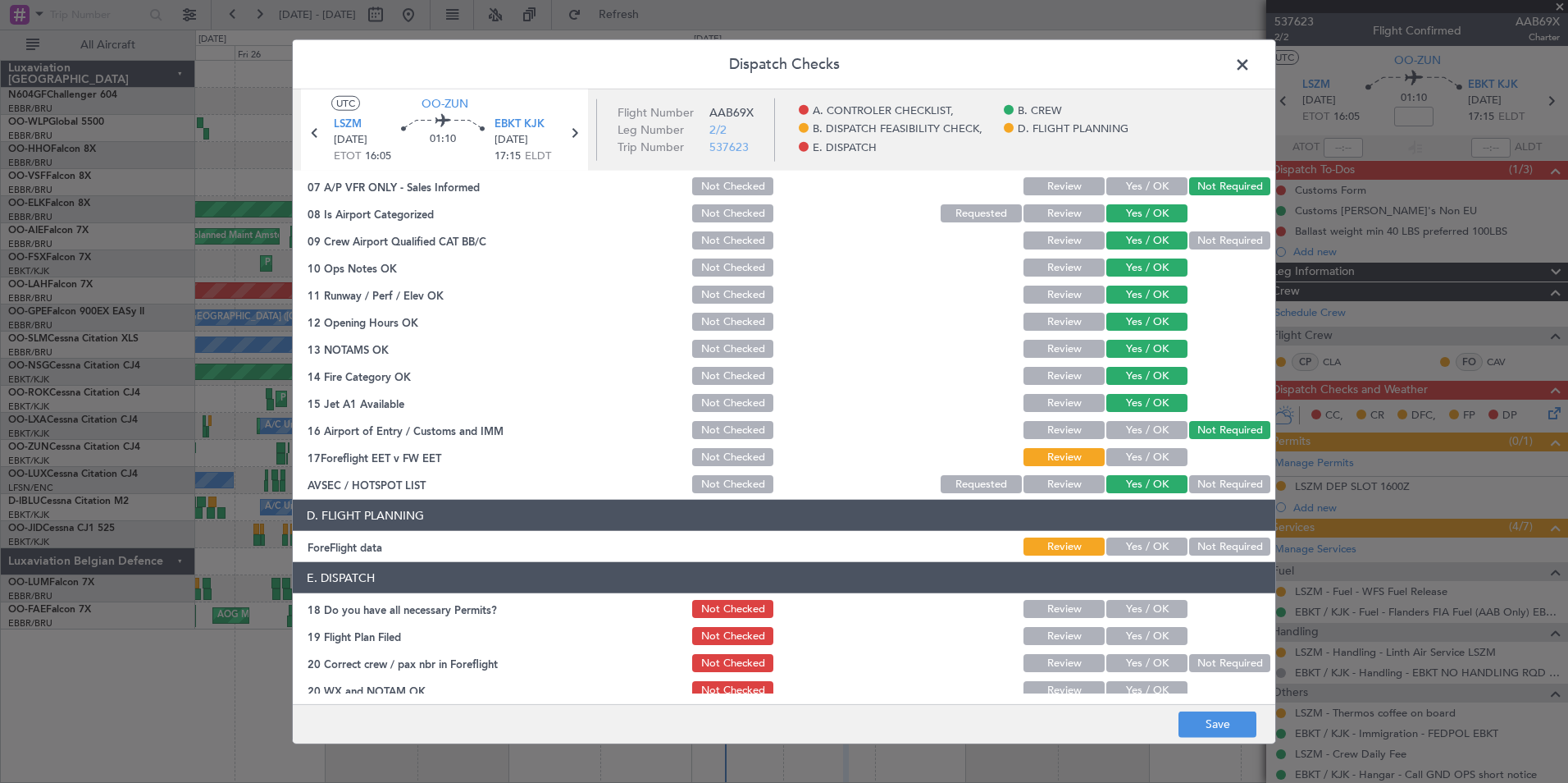
scroll to position [292, 0]
click at [1190, 552] on button "Not Required" at bounding box center [1230, 546] width 81 height 18
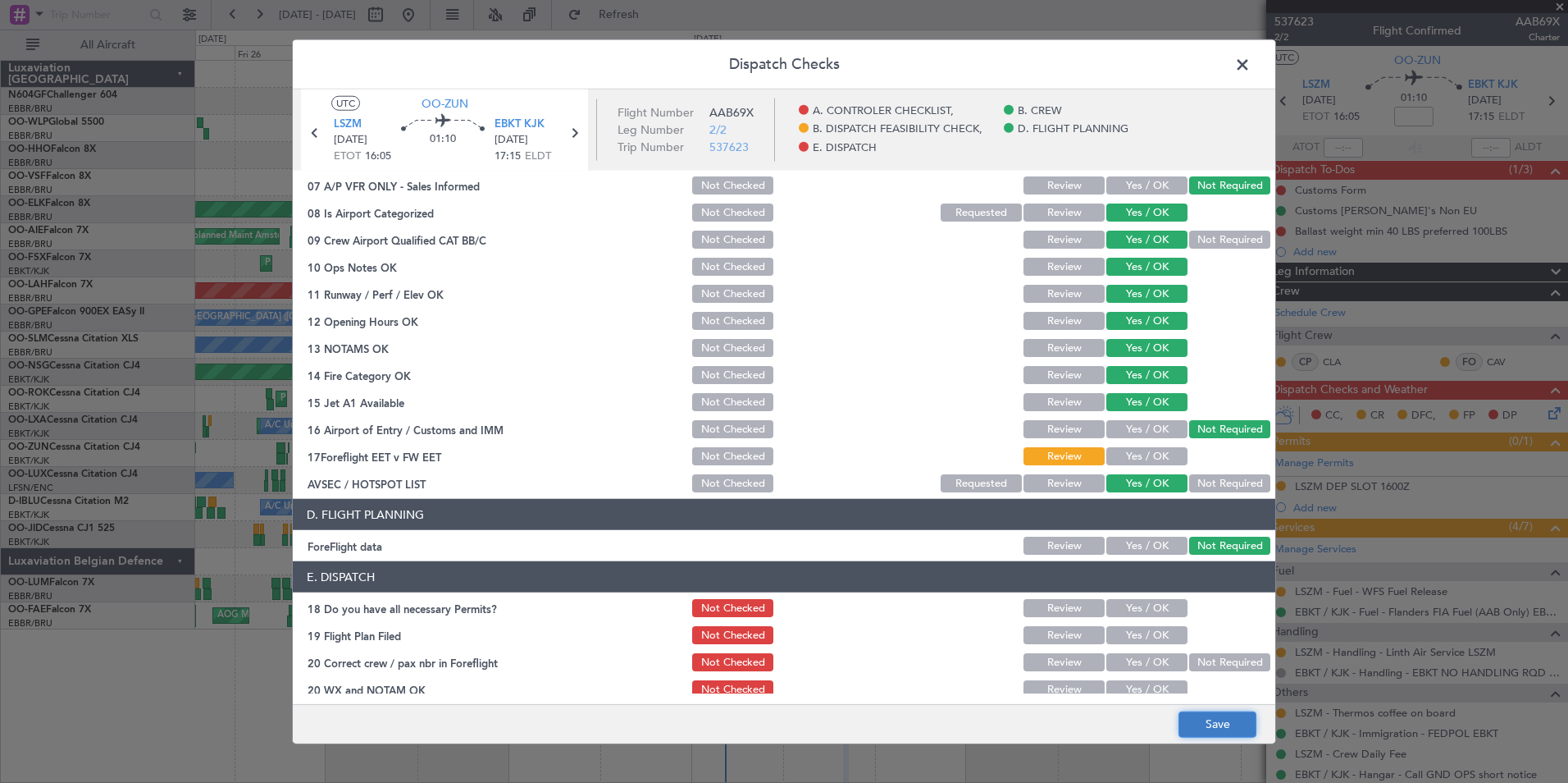
click at [1200, 726] on button "Save" at bounding box center [1217, 724] width 78 height 26
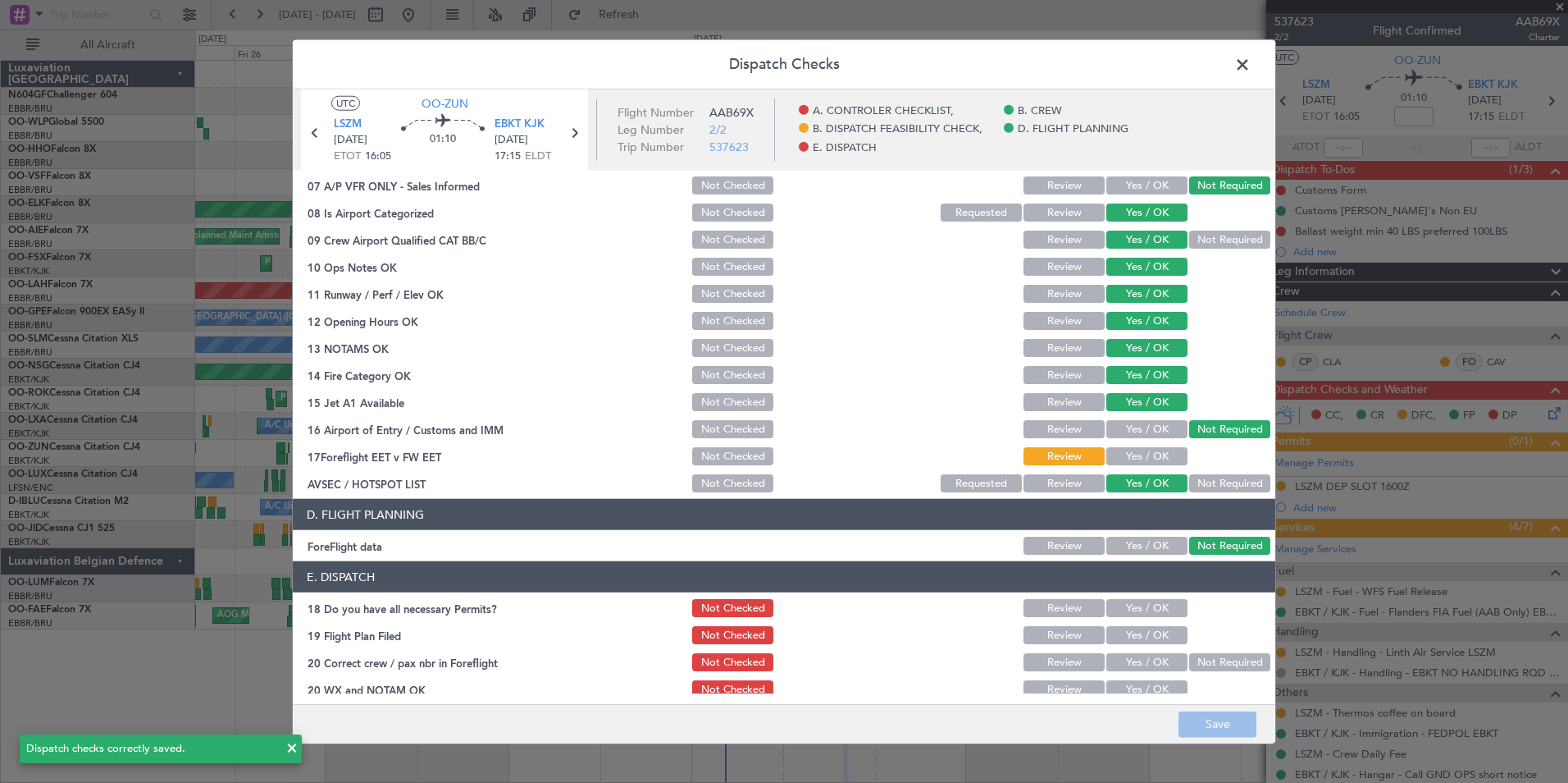
click at [1251, 69] on span at bounding box center [1251, 69] width 0 height 33
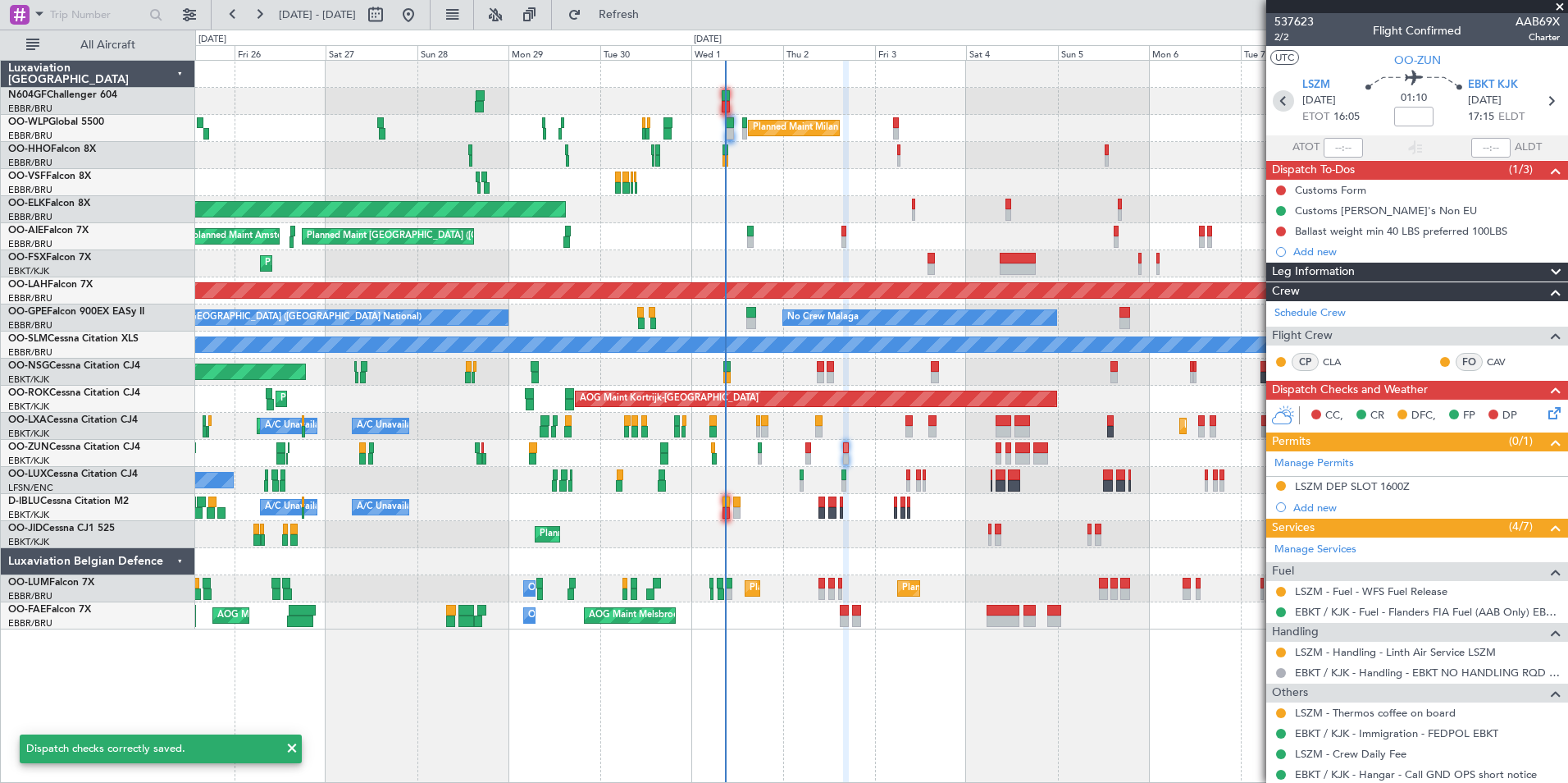
click at [1287, 96] on icon at bounding box center [1283, 101] width 21 height 21
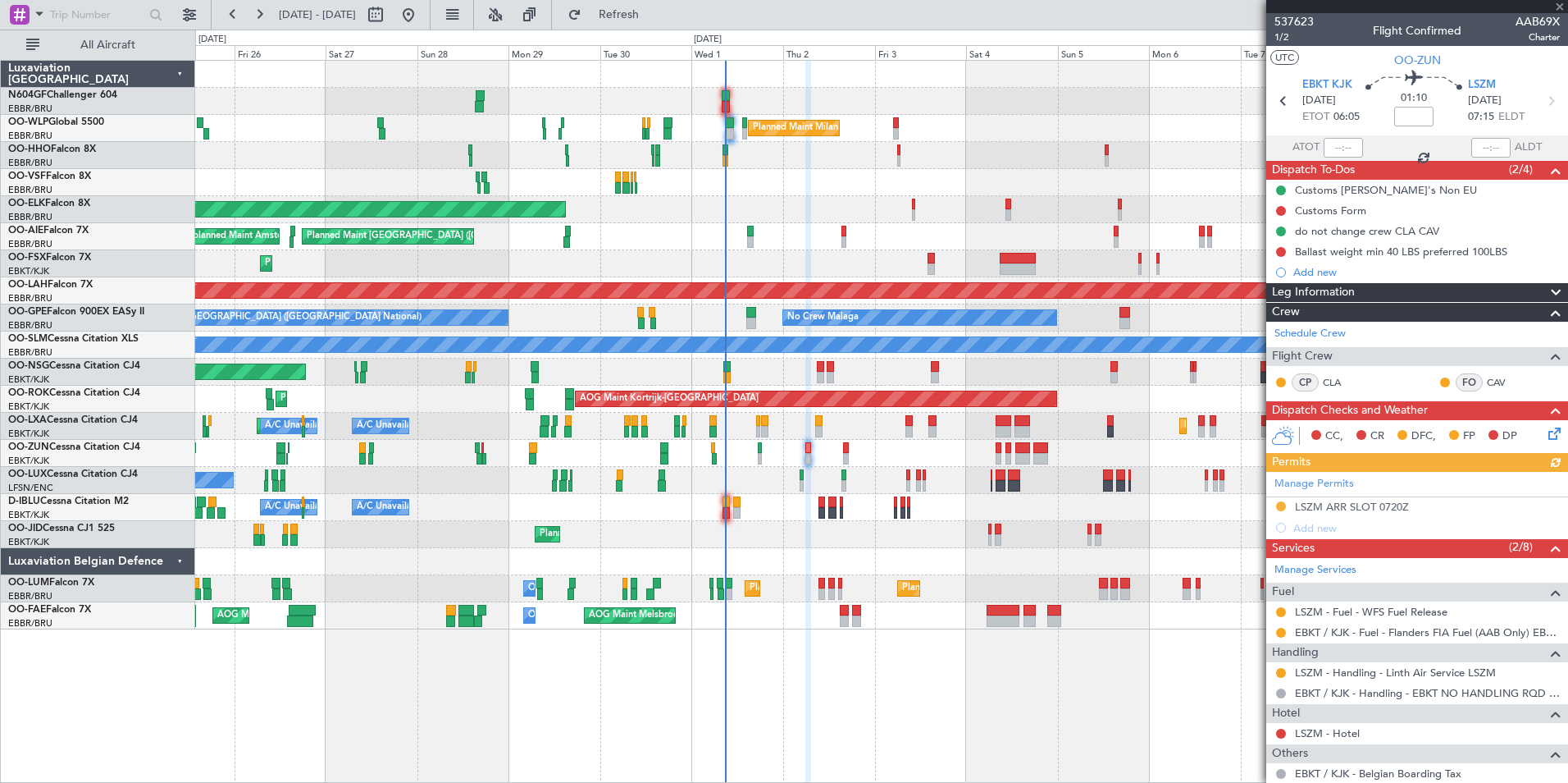
click at [1551, 431] on icon at bounding box center [1552, 431] width 13 height 13
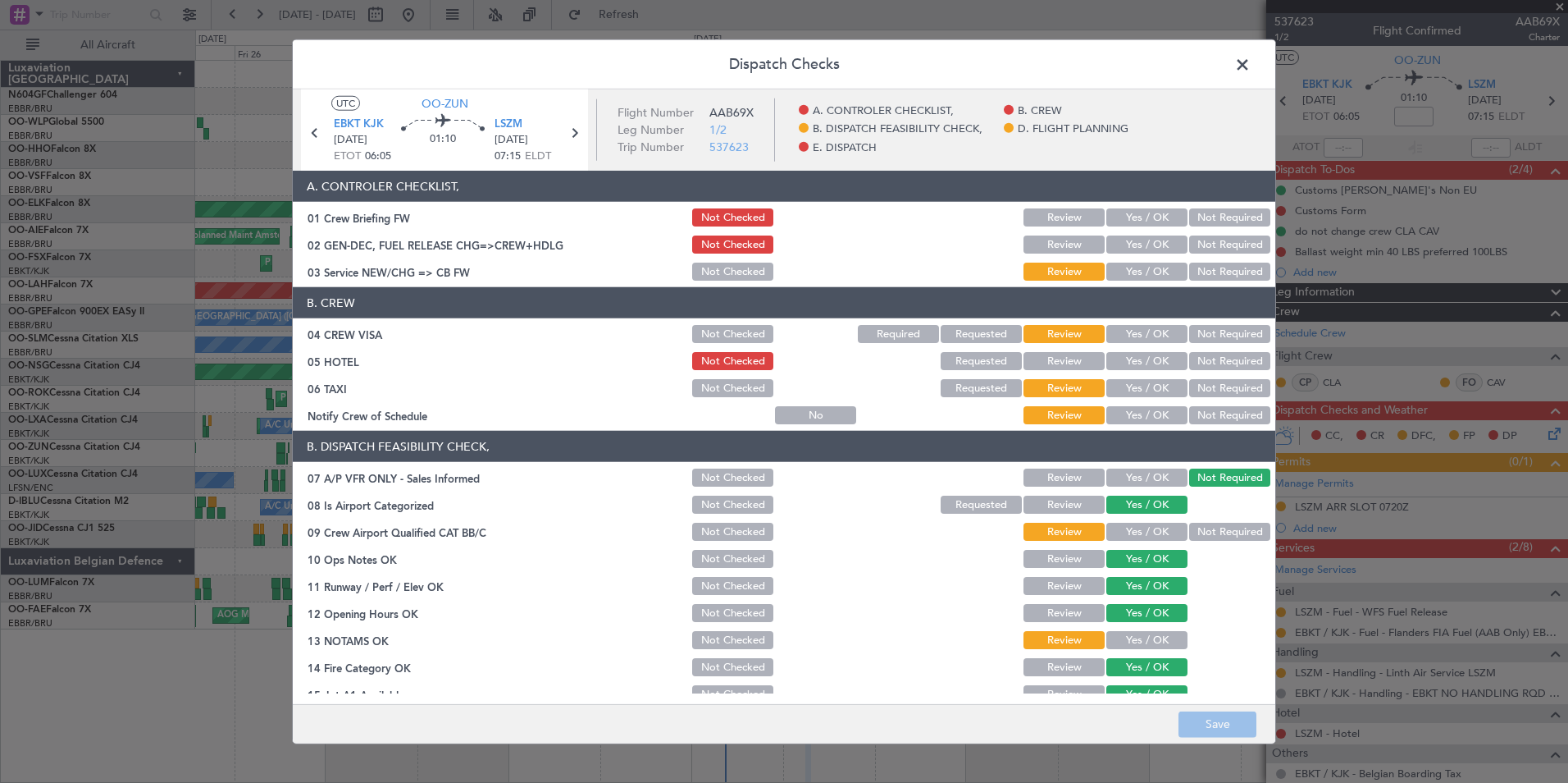
click at [1149, 414] on button "Yes / OK" at bounding box center [1147, 415] width 81 height 18
click at [1193, 395] on button "Not Required" at bounding box center [1230, 388] width 81 height 18
click at [1210, 337] on button "Not Required" at bounding box center [1230, 334] width 81 height 18
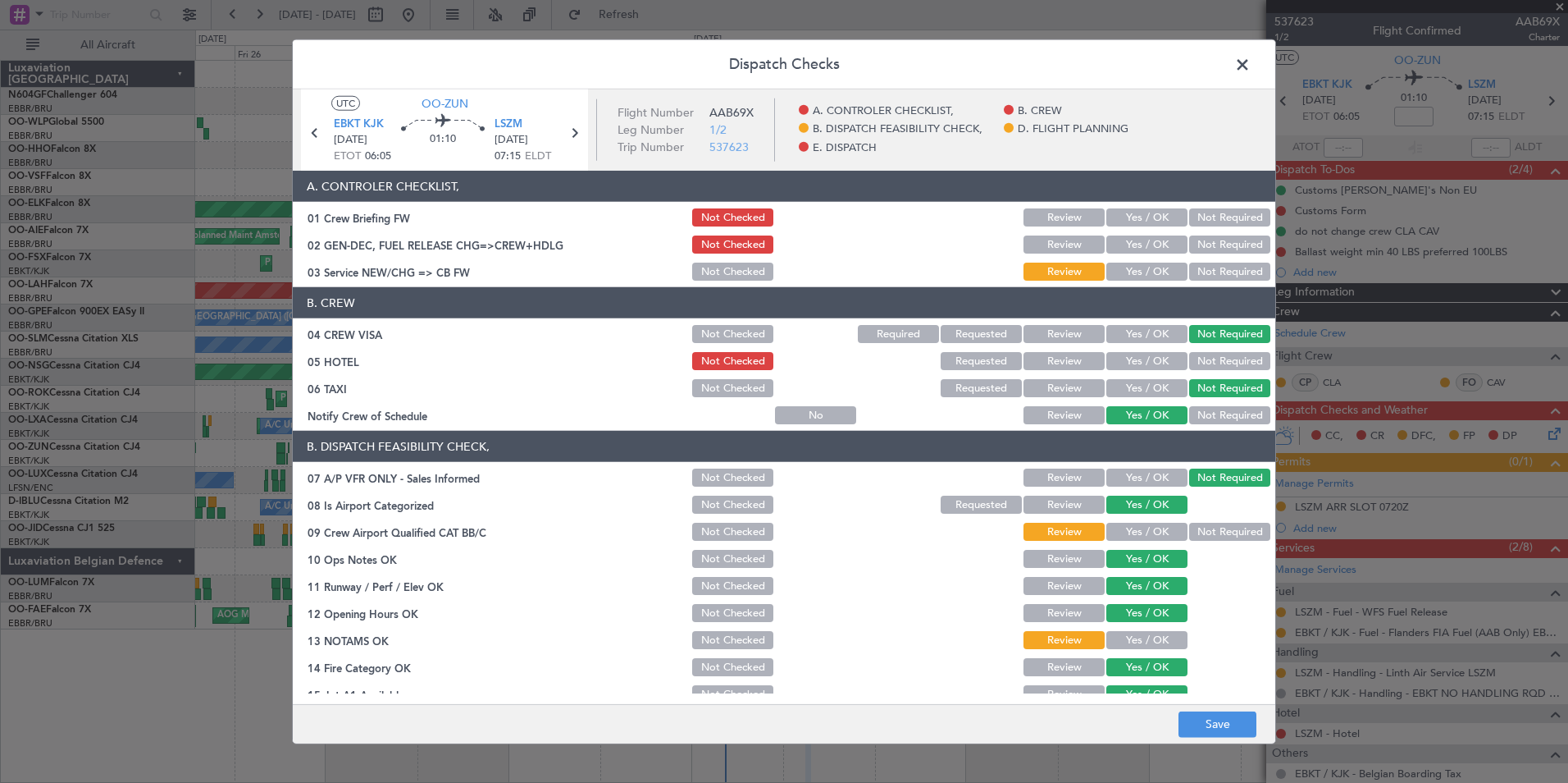
click at [1143, 273] on button "Yes / OK" at bounding box center [1147, 272] width 81 height 18
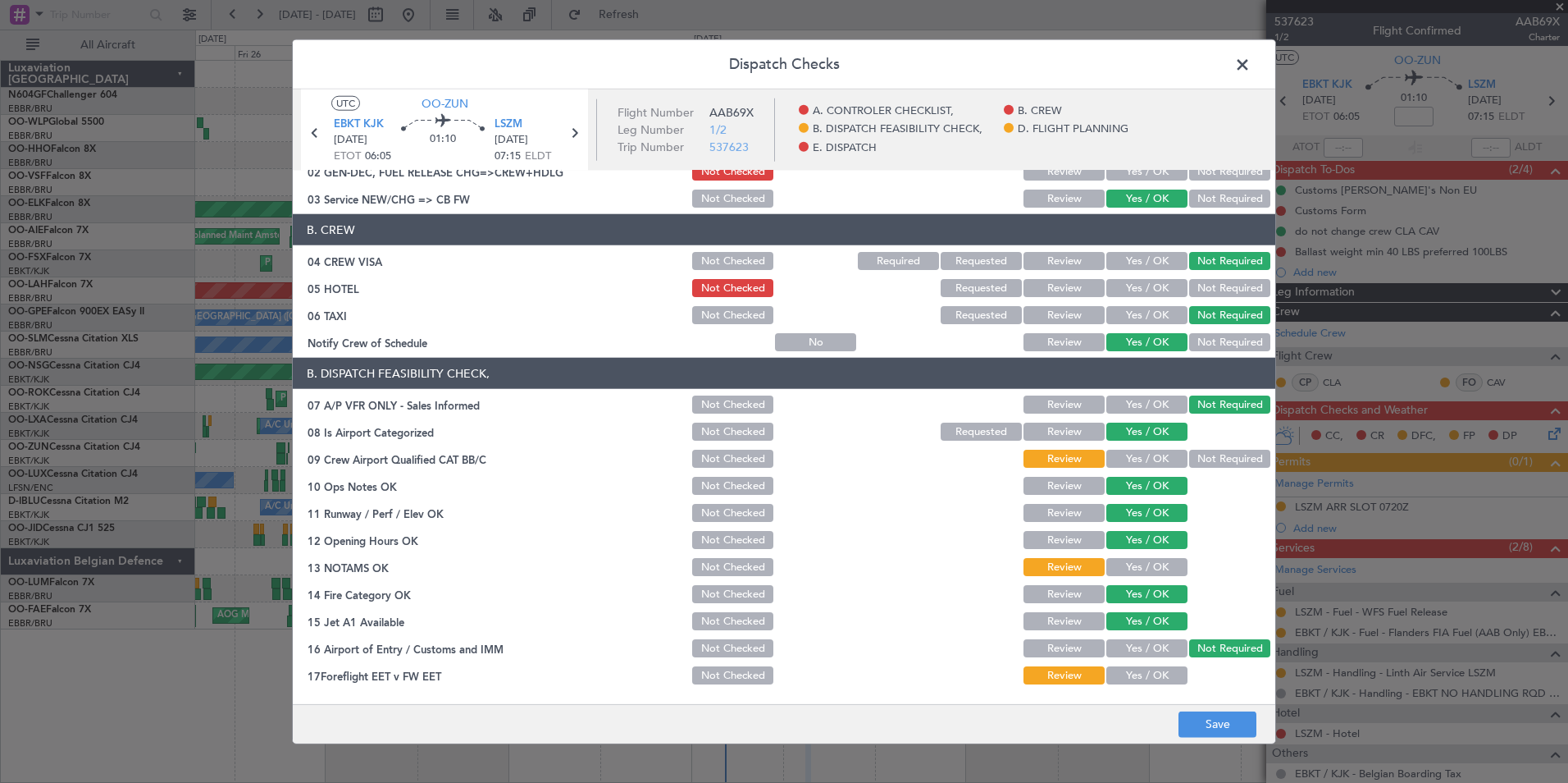
click at [1163, 454] on button "Yes / OK" at bounding box center [1147, 459] width 81 height 18
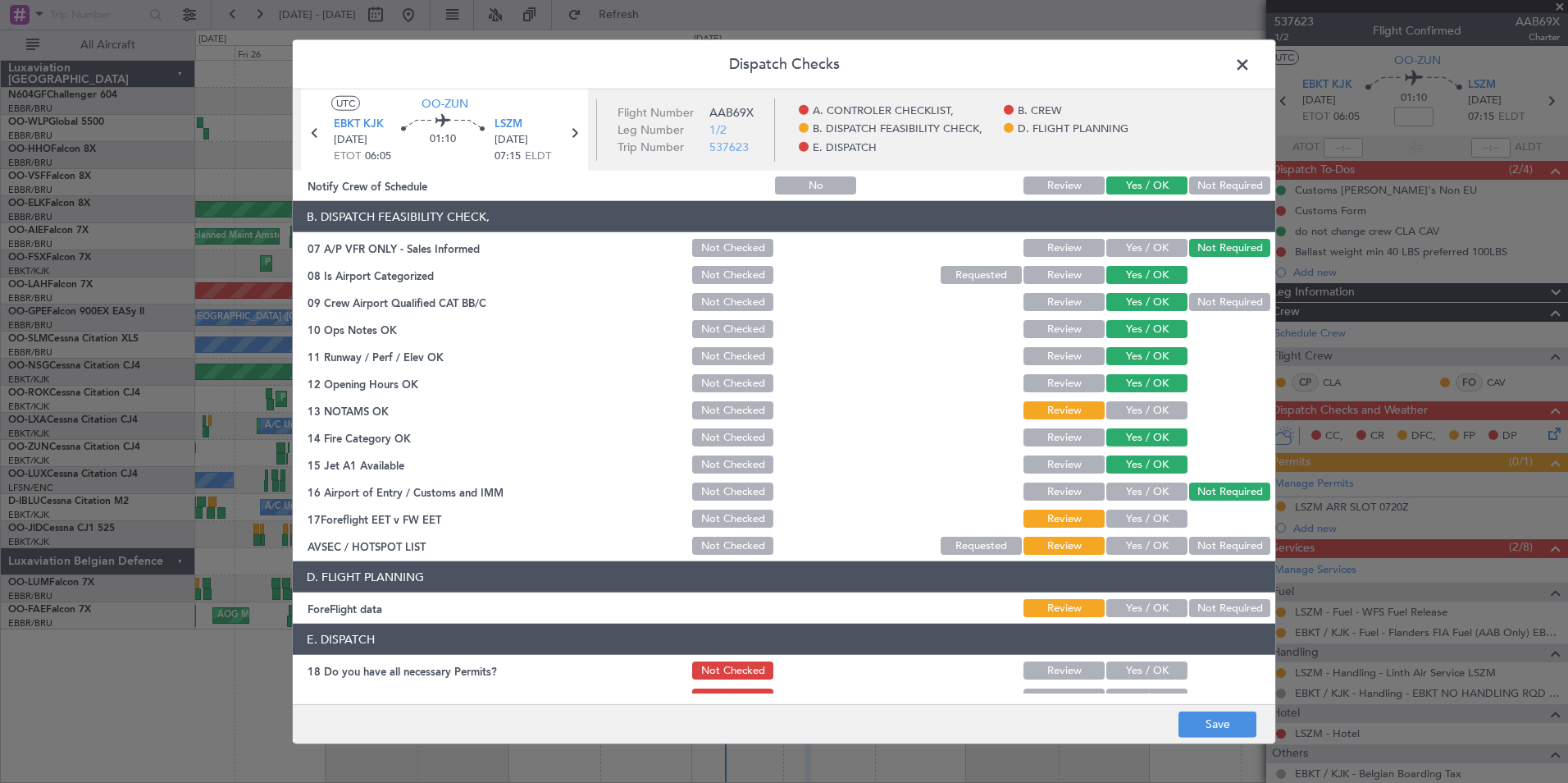
click at [1138, 403] on button "Yes / OK" at bounding box center [1147, 410] width 81 height 18
click at [1155, 545] on button "Yes / OK" at bounding box center [1147, 546] width 81 height 18
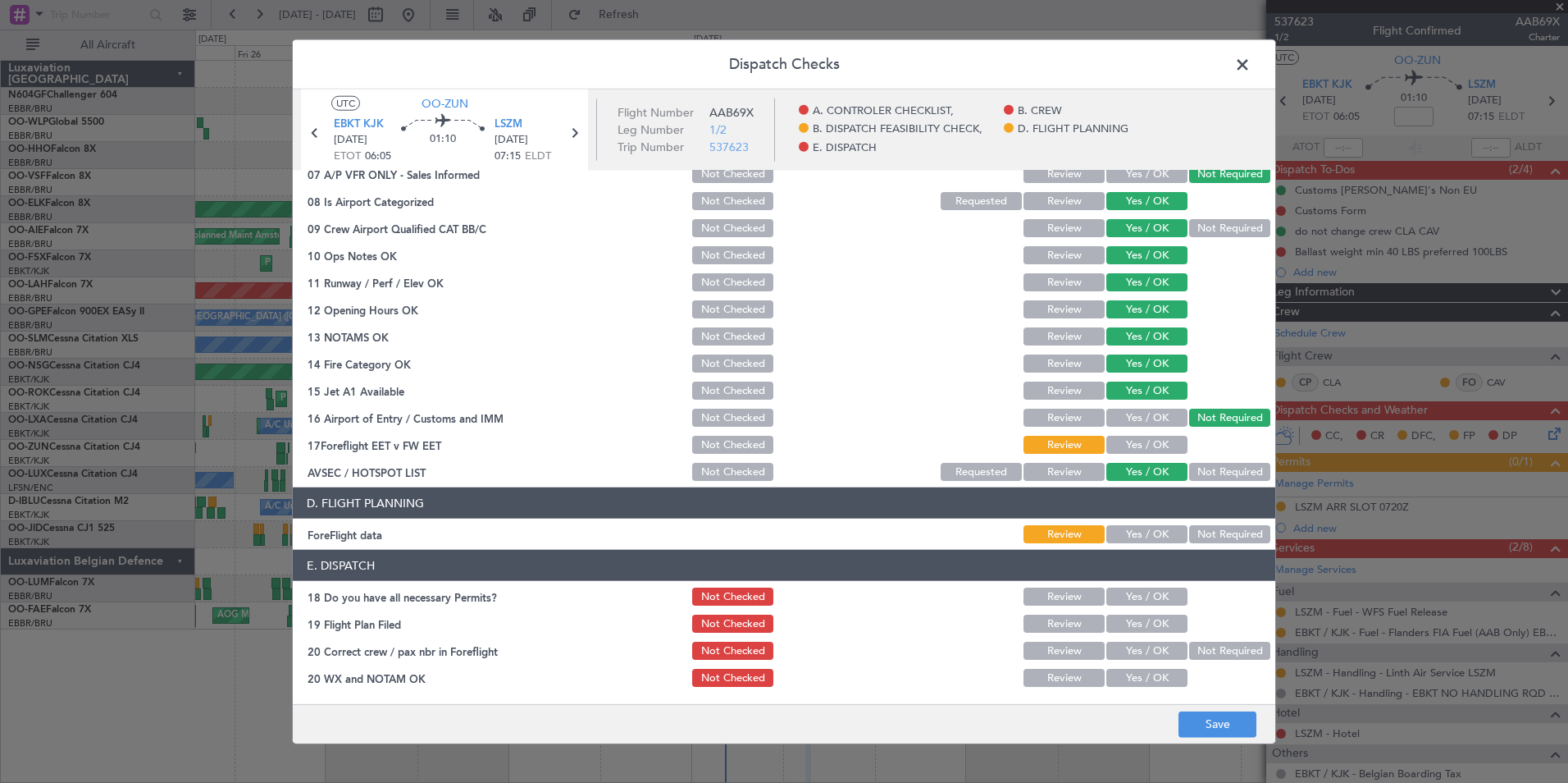
click at [1190, 538] on button "Not Required" at bounding box center [1230, 534] width 81 height 18
click at [1198, 721] on button "Save" at bounding box center [1217, 724] width 78 height 26
click at [1251, 61] on span at bounding box center [1251, 69] width 0 height 33
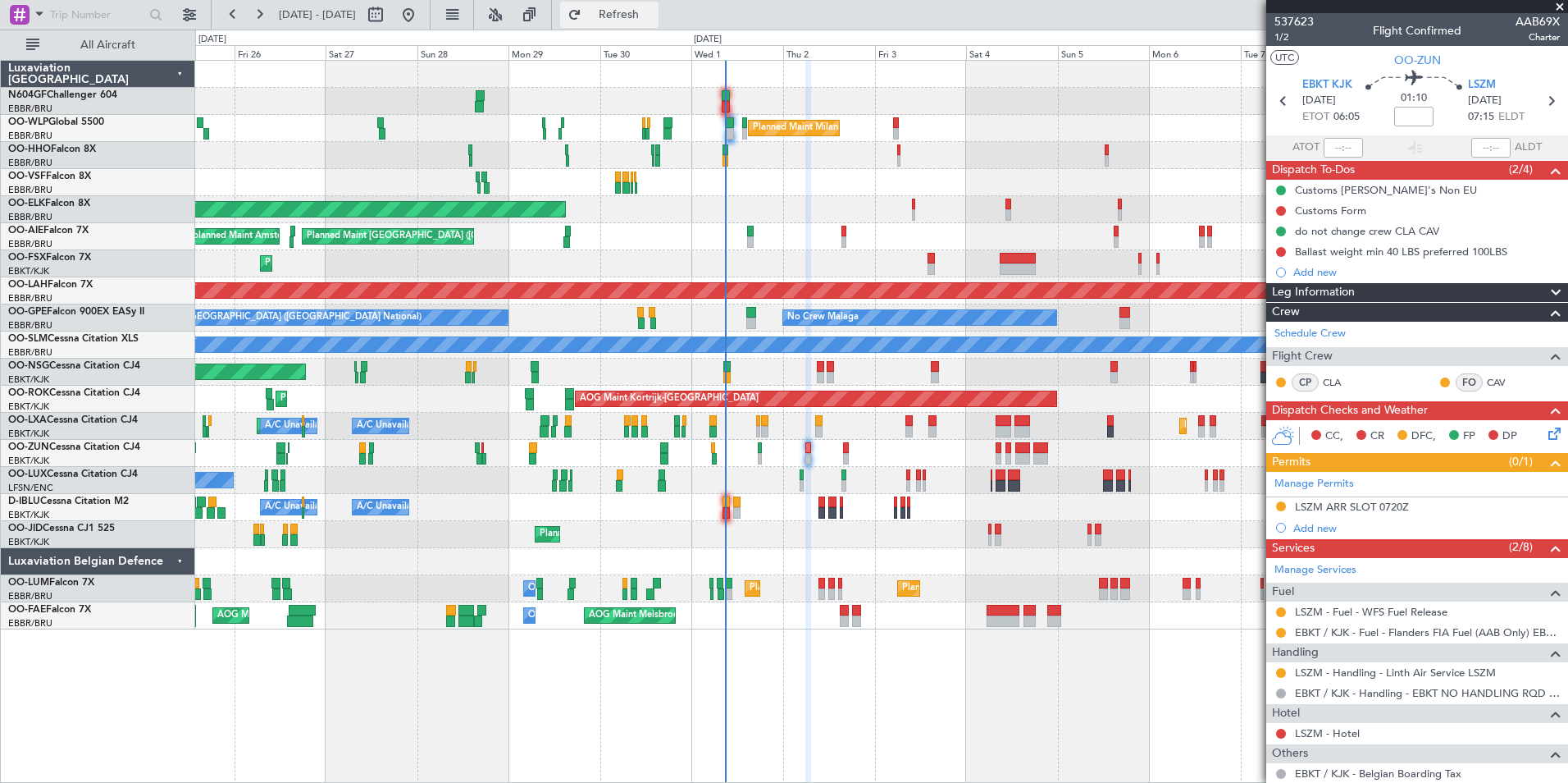
click at [658, 11] on button "Refresh" at bounding box center [610, 15] width 99 height 26
click at [658, 24] on button "Refresh" at bounding box center [610, 15] width 99 height 26
click at [1334, 142] on mat-tooltip-component "Estimated Take-Off Time" at bounding box center [1326, 130] width 131 height 44
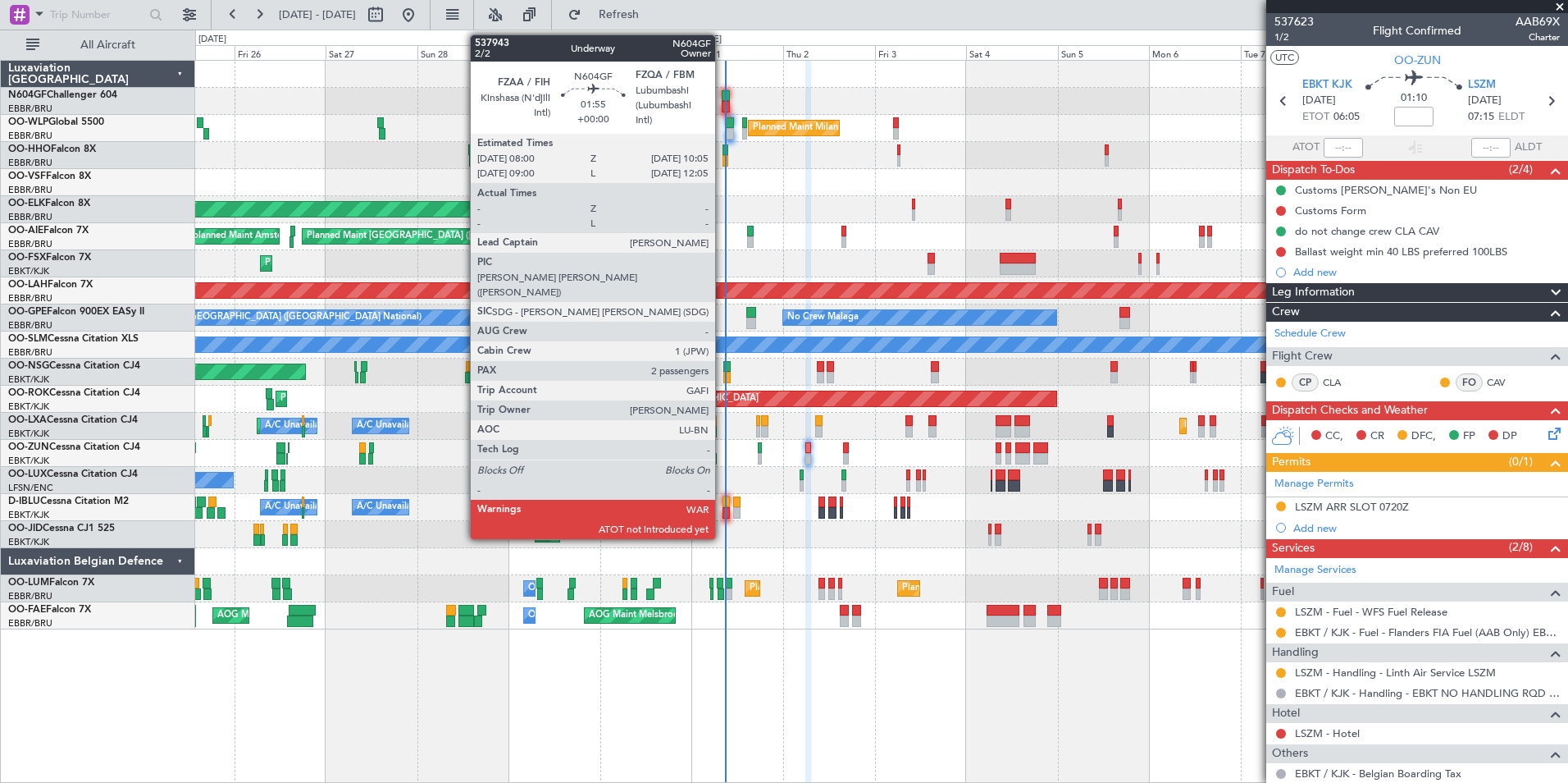
click at [723, 94] on div at bounding box center [726, 96] width 8 height 12
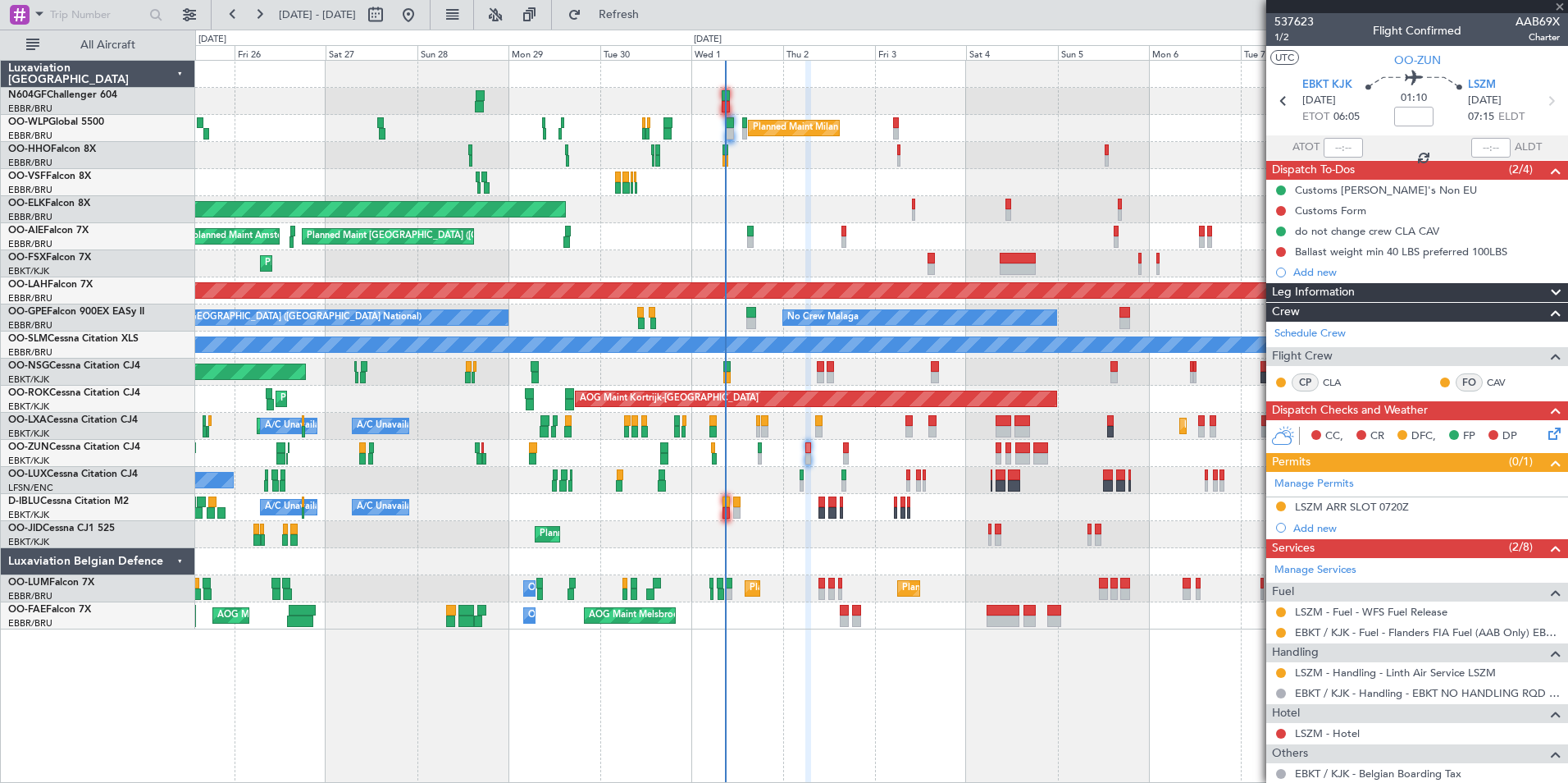
type input "2"
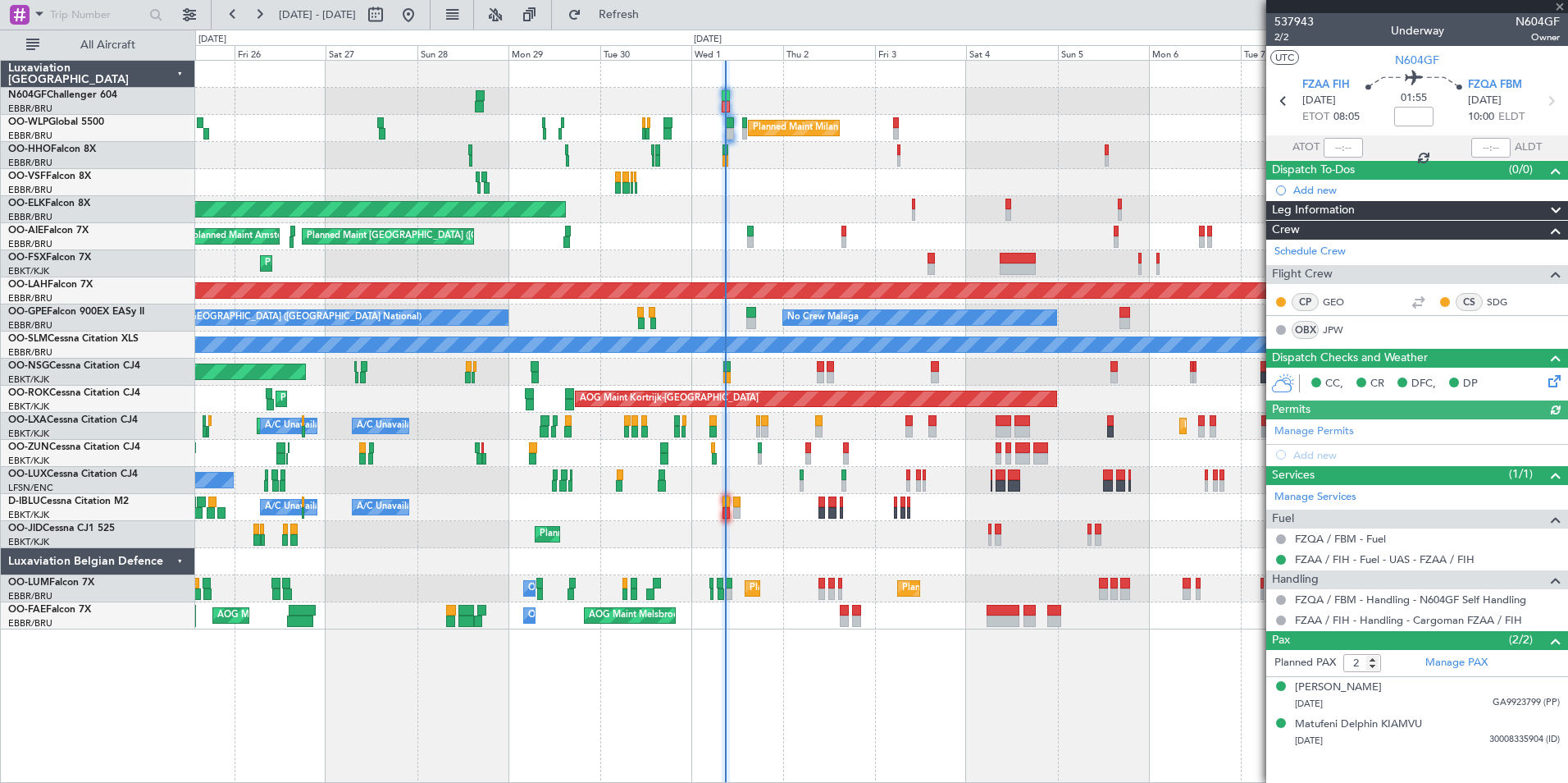
click at [1341, 147] on div at bounding box center [1343, 147] width 40 height 20
click at [1327, 147] on input "text" at bounding box center [1343, 147] width 40 height 20
click at [1103, 153] on div "Planned Maint Geneva (Cointrin)" at bounding box center [881, 155] width 1372 height 27
click at [858, 125] on div "Planned Maint Milan (Linate)" at bounding box center [881, 128] width 1372 height 27
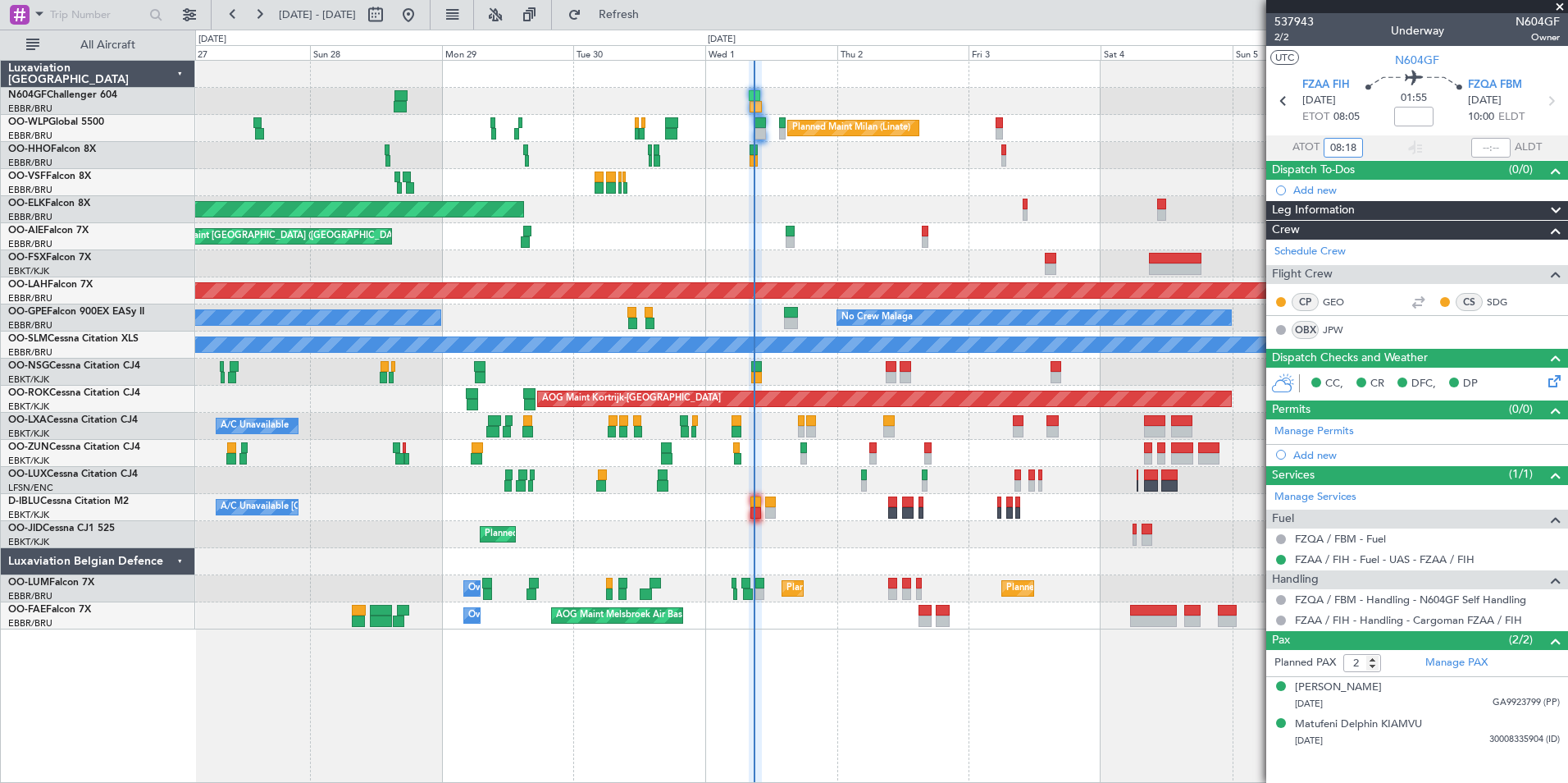
type input "08:18"
click at [860, 422] on div "A/C Unavailable Planned Maint Kortrijk-Wevelgem A/C Unavailable Brussels (Bruss…" at bounding box center [881, 426] width 1372 height 27
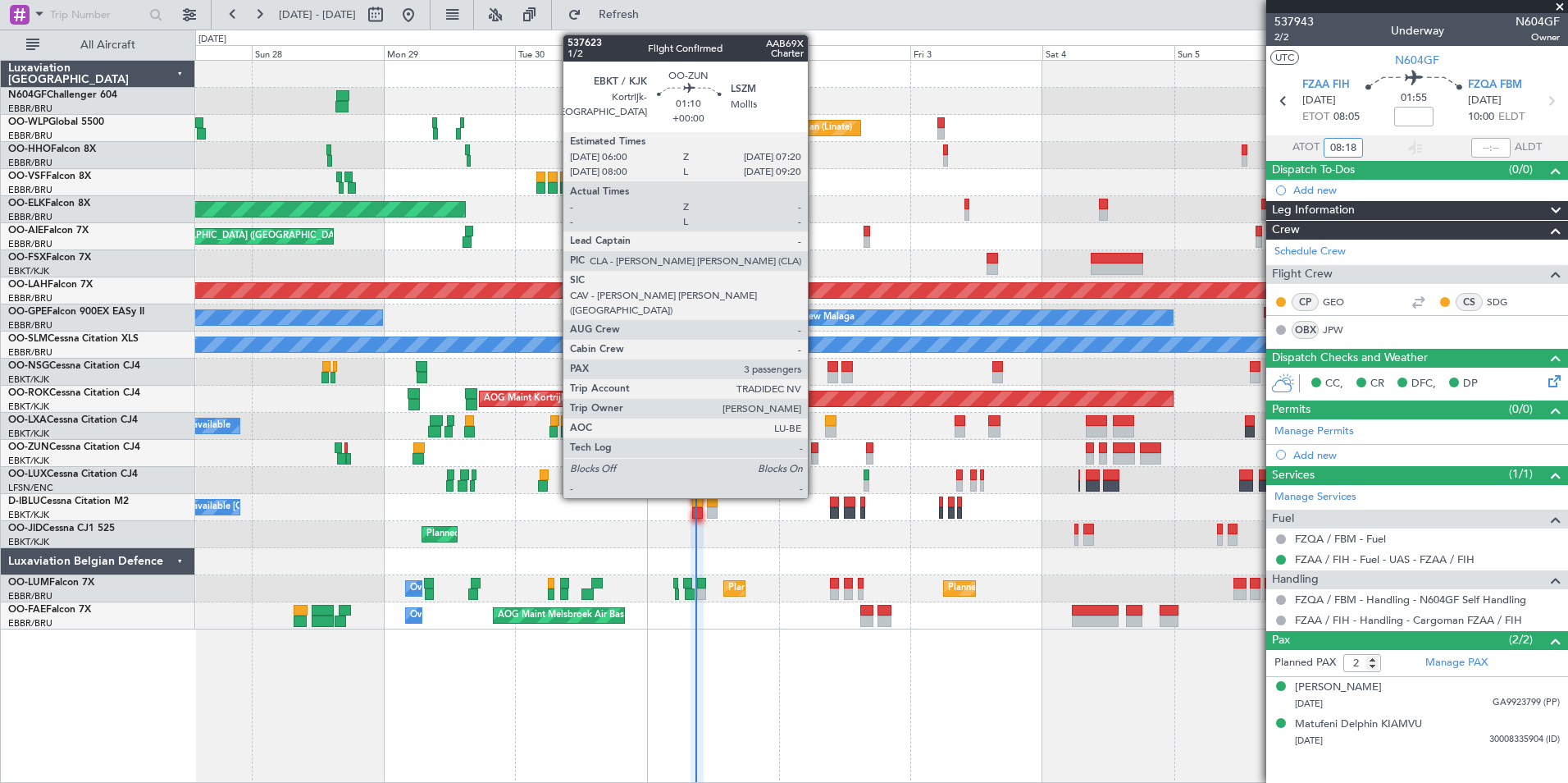
click at [814, 450] on div at bounding box center [814, 448] width 7 height 12
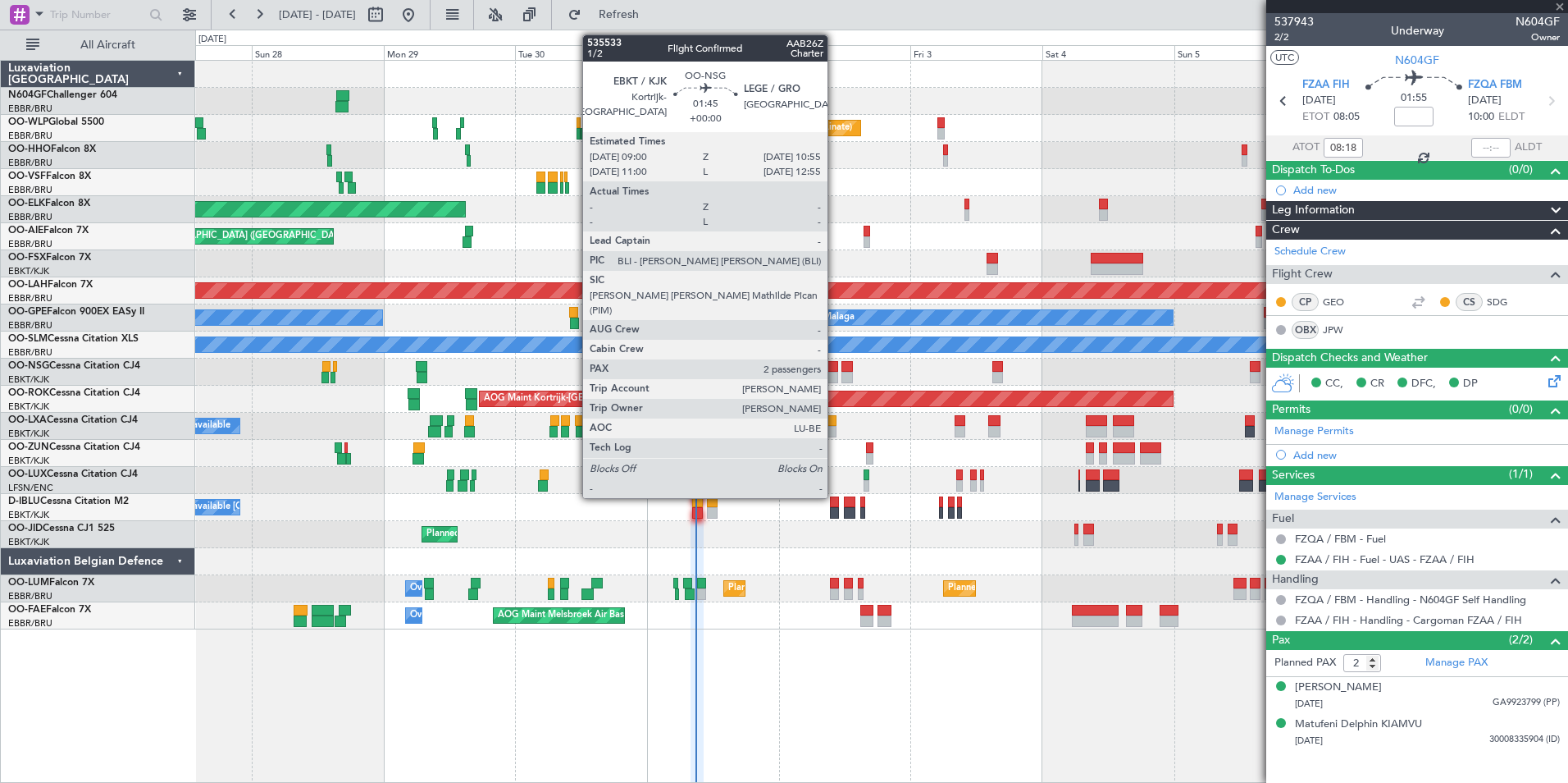
click at [835, 375] on div at bounding box center [832, 377] width 11 height 12
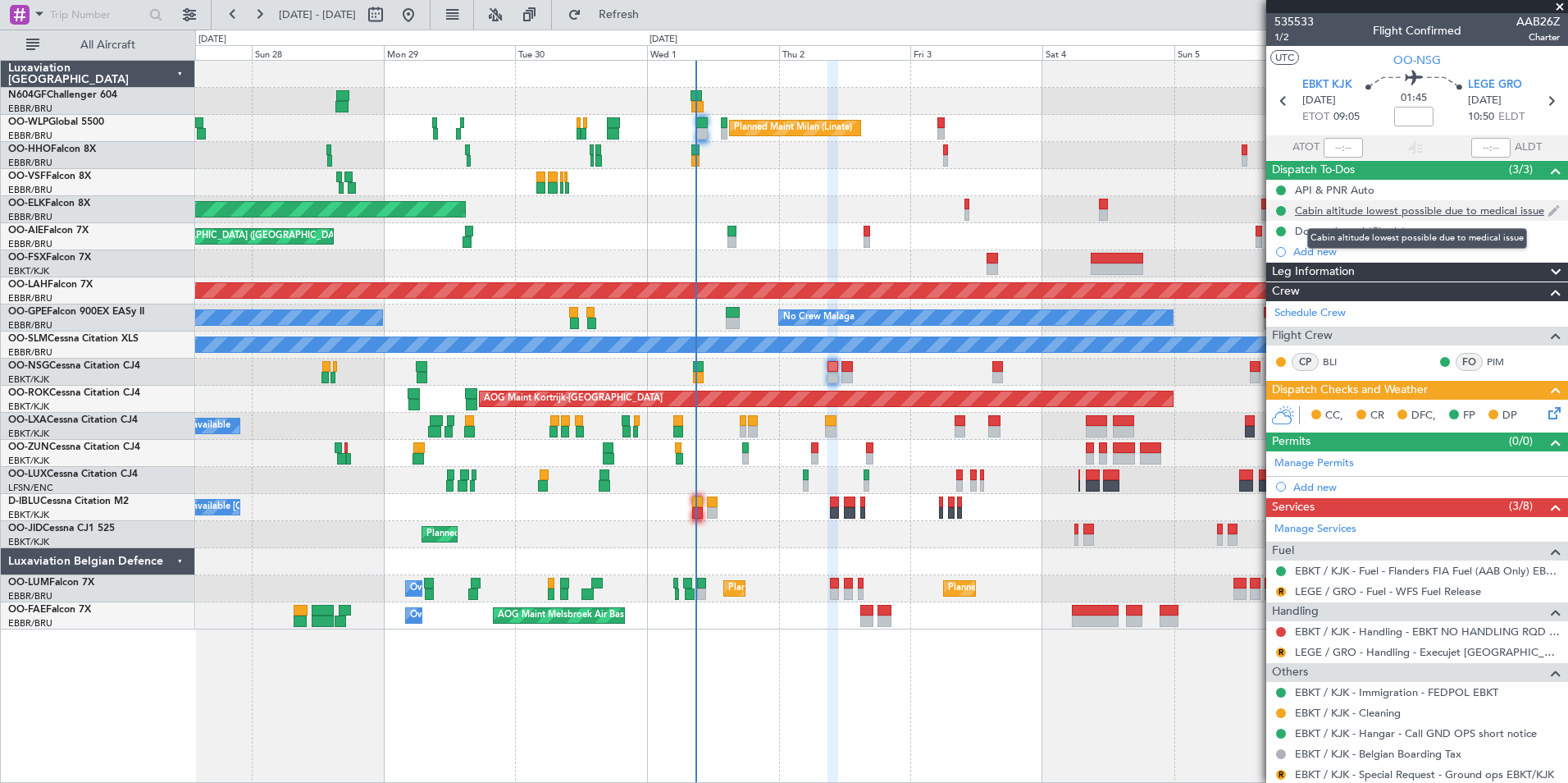
click at [1438, 205] on div "Cabin altitude lowest possible due to medical issue" at bounding box center [1419, 210] width 249 height 14
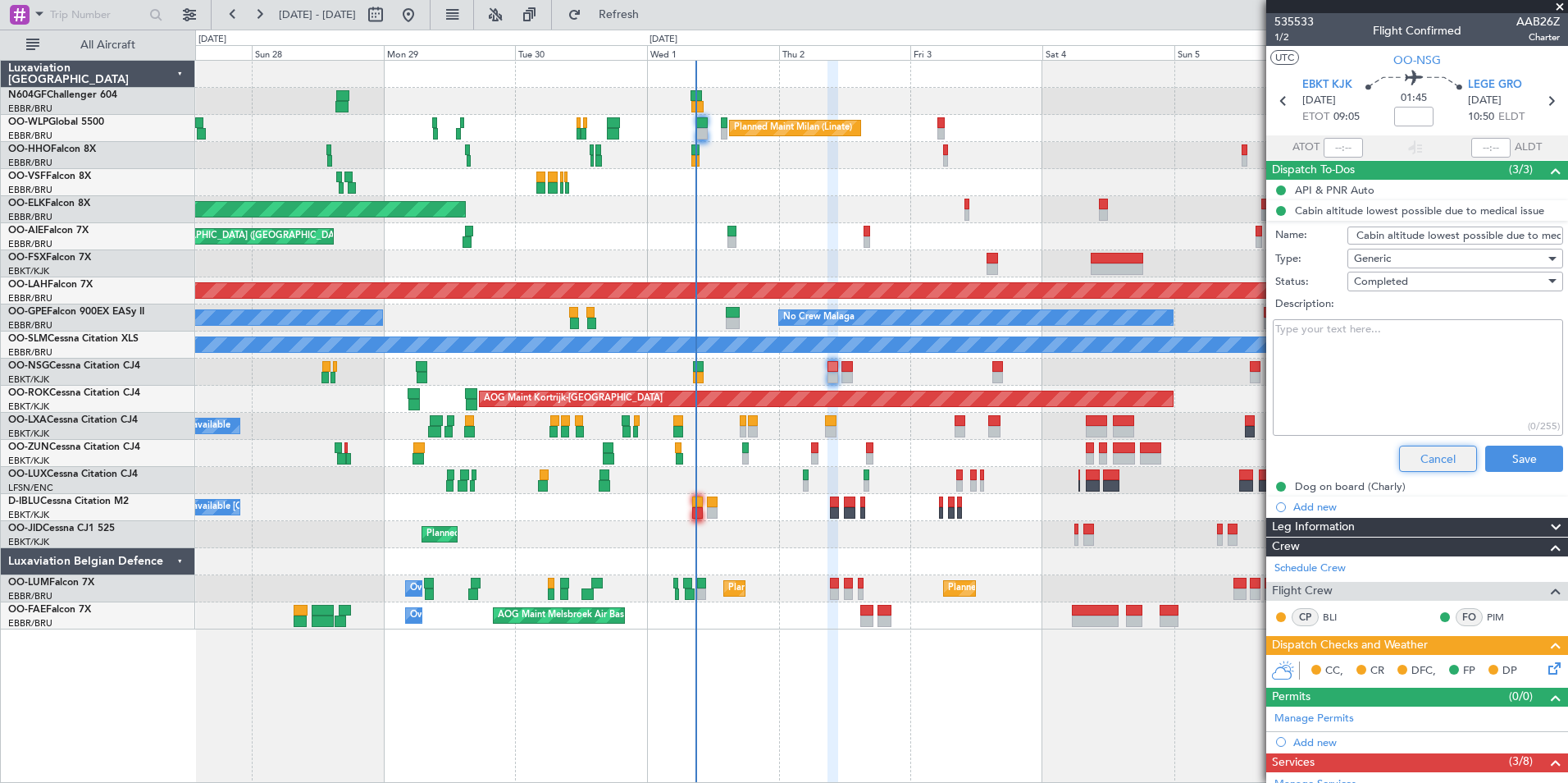
click at [1421, 450] on button "Cancel" at bounding box center [1438, 459] width 78 height 26
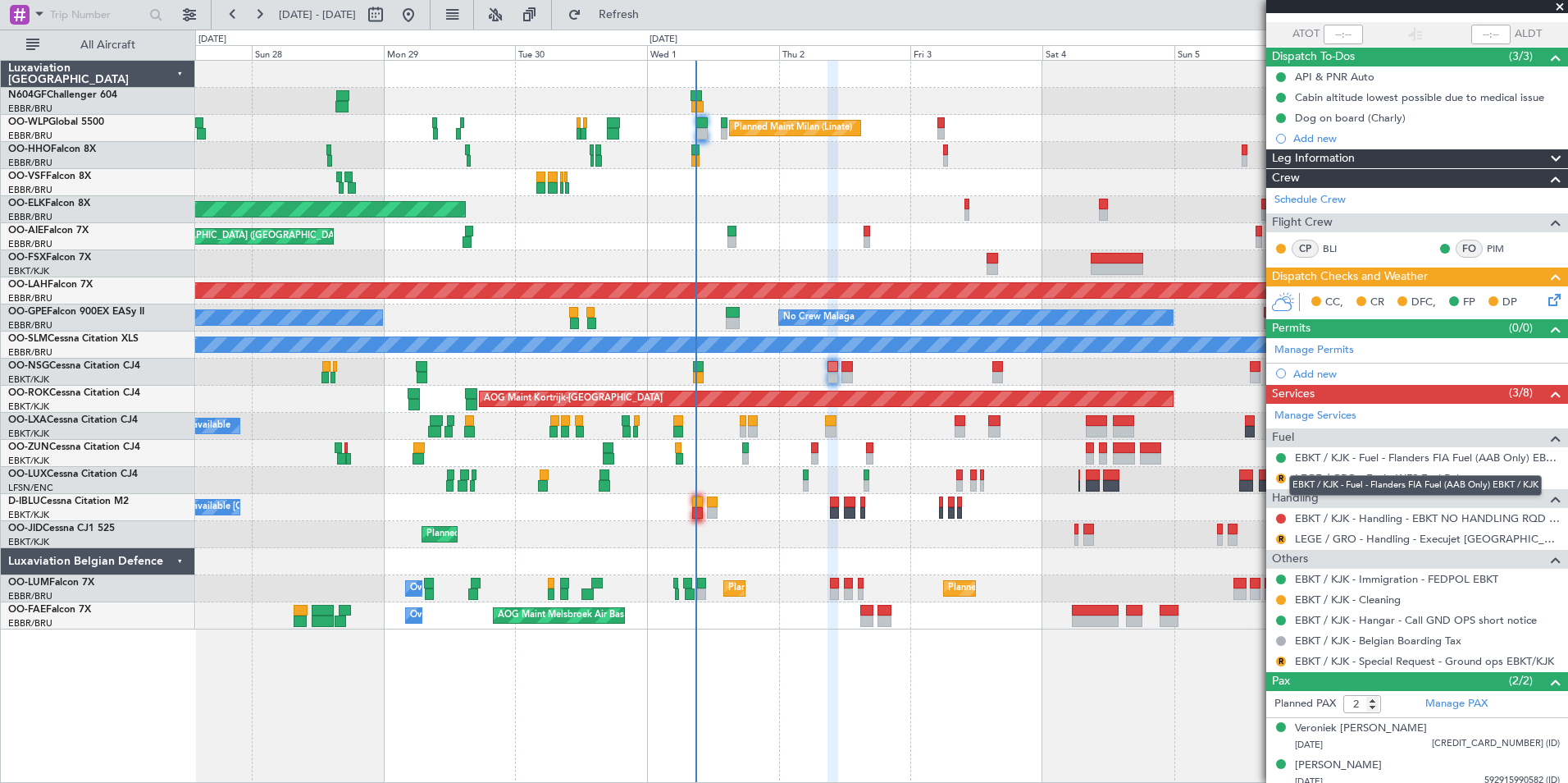
scroll to position [121, 0]
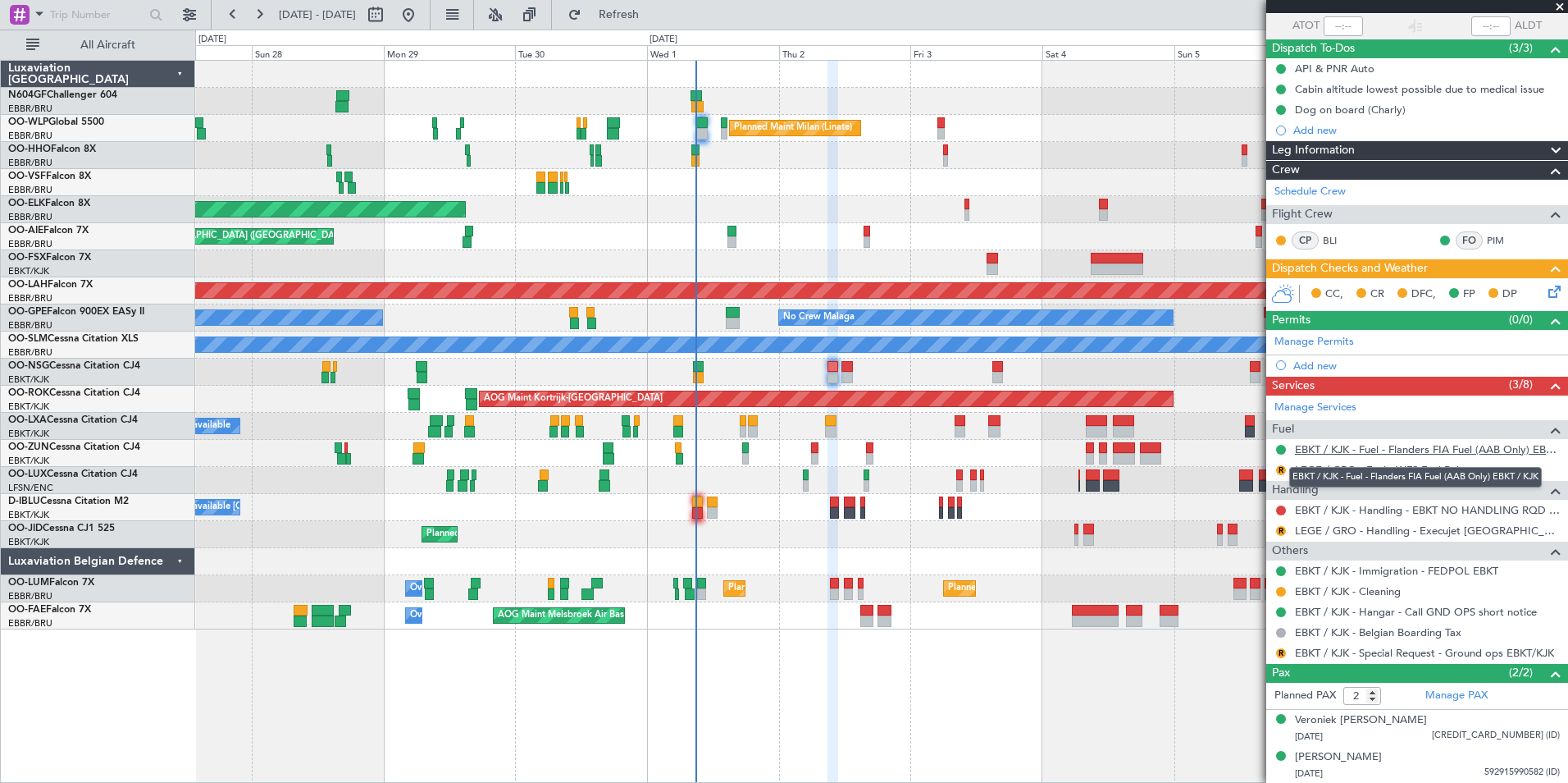
click at [1421, 450] on link "EBKT / KJK - Fuel - Flanders FIA Fuel (AAB Only) EBKT / KJK" at bounding box center [1427, 449] width 265 height 14
click at [625, 12] on button "Refresh" at bounding box center [610, 15] width 99 height 26
click at [654, 21] on span "Refresh" at bounding box center [619, 15] width 69 height 12
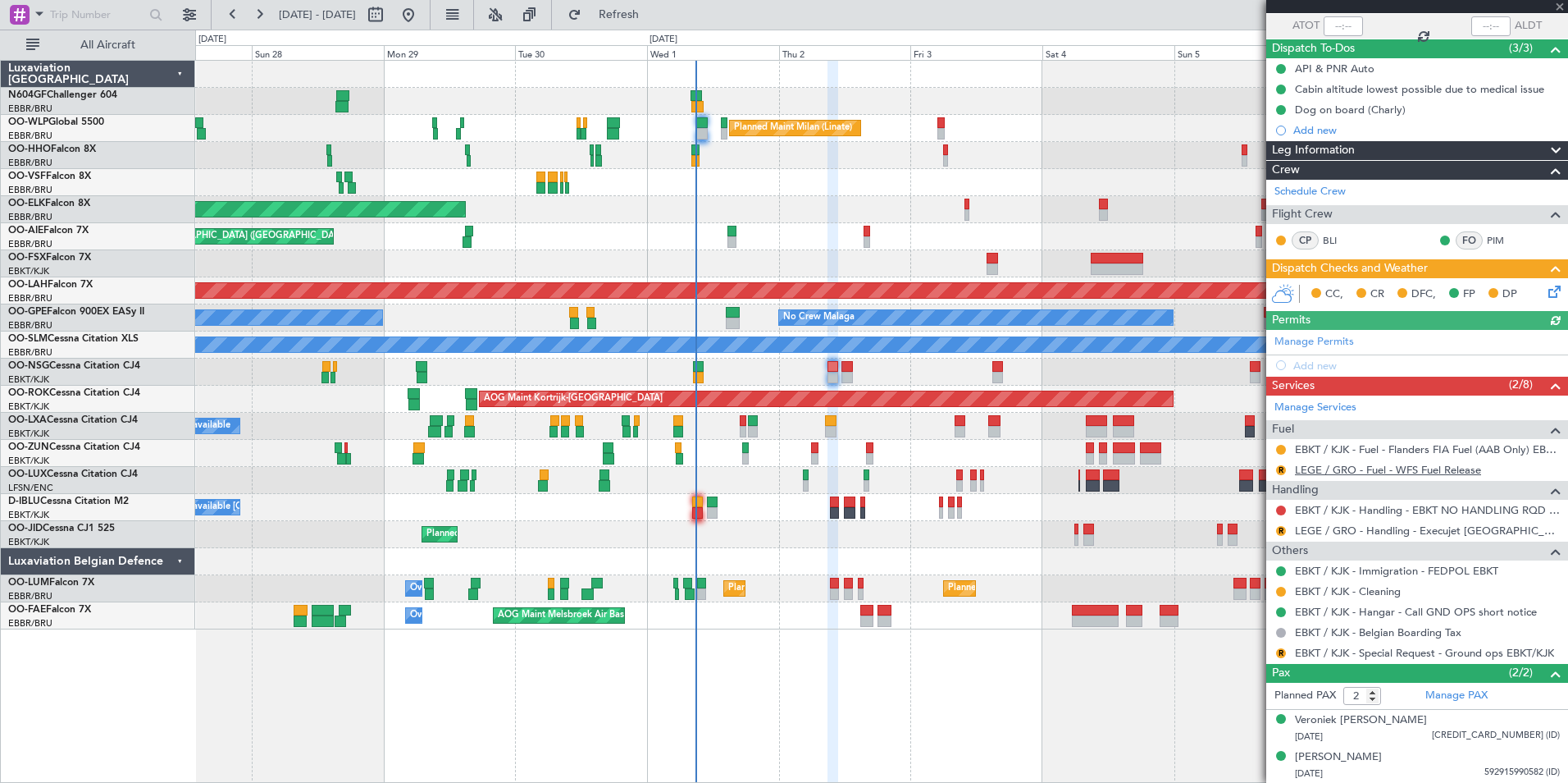
click at [1430, 473] on link "LEGE / GRO - Fuel - WFS Fuel Release" at bounding box center [1388, 469] width 186 height 14
click at [644, 12] on span "Refresh" at bounding box center [619, 15] width 69 height 12
click at [1282, 469] on button "R" at bounding box center [1281, 470] width 10 height 10
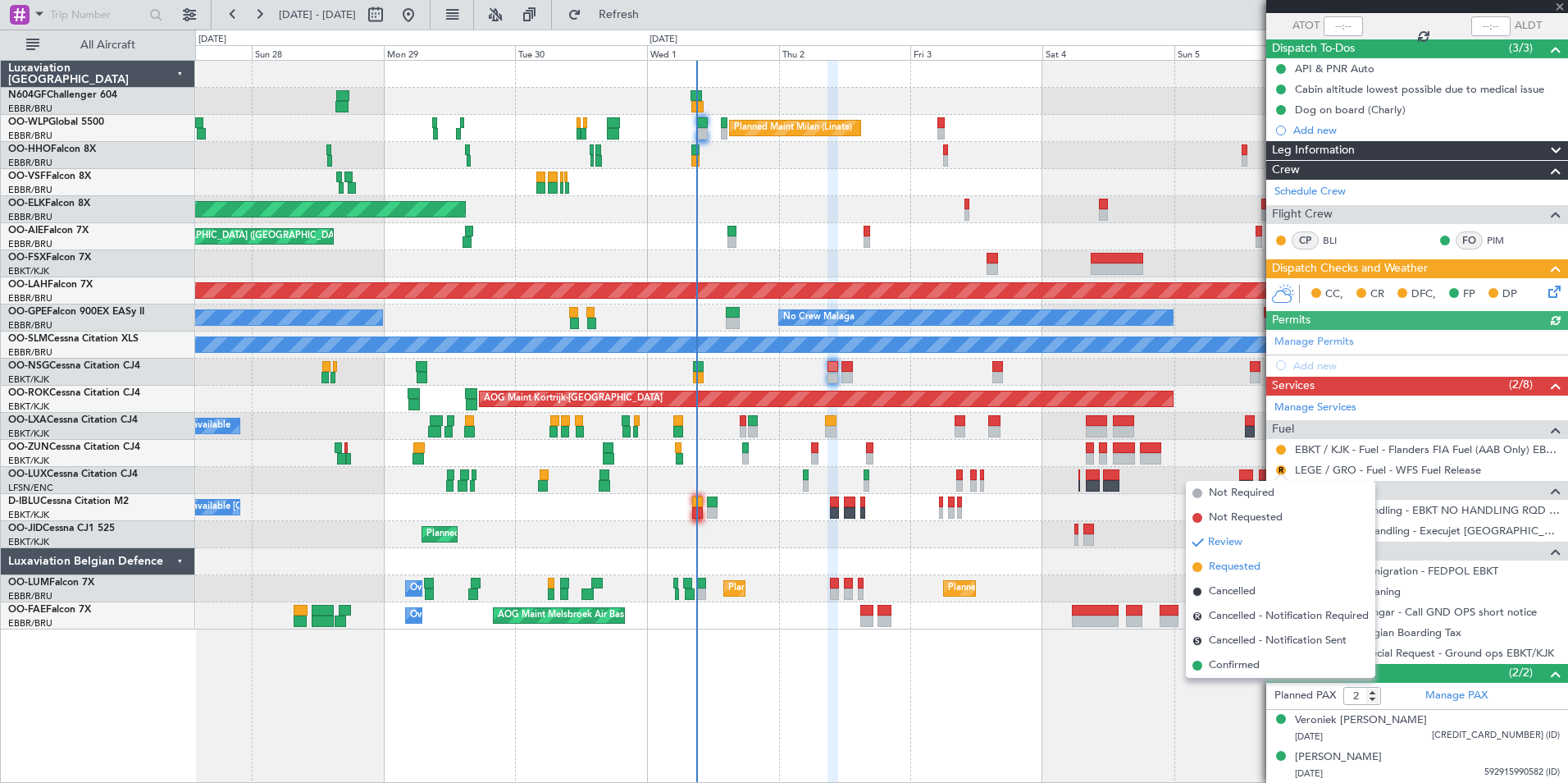
click at [1261, 566] on li "Requested" at bounding box center [1281, 567] width 189 height 25
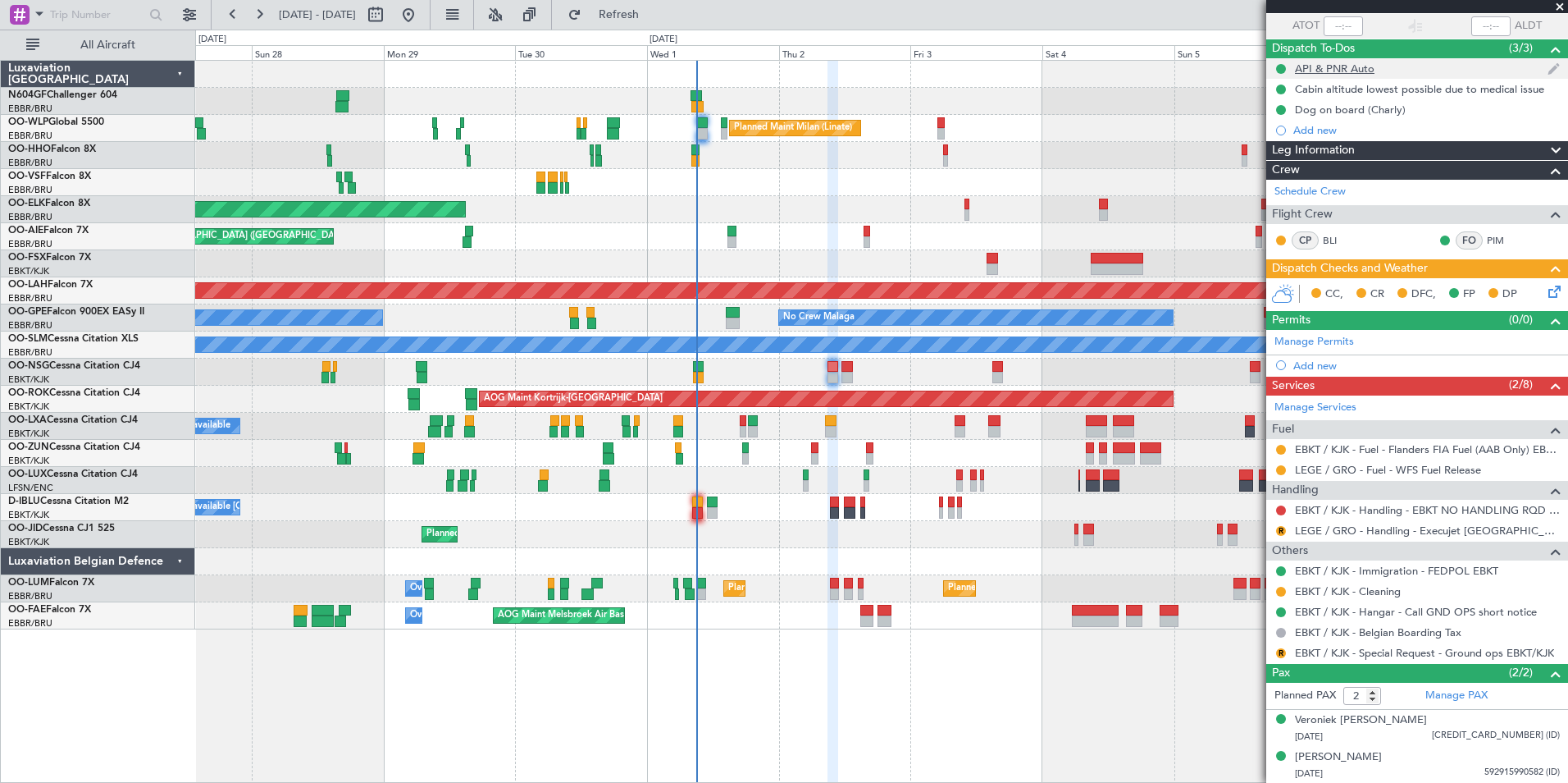
scroll to position [0, 0]
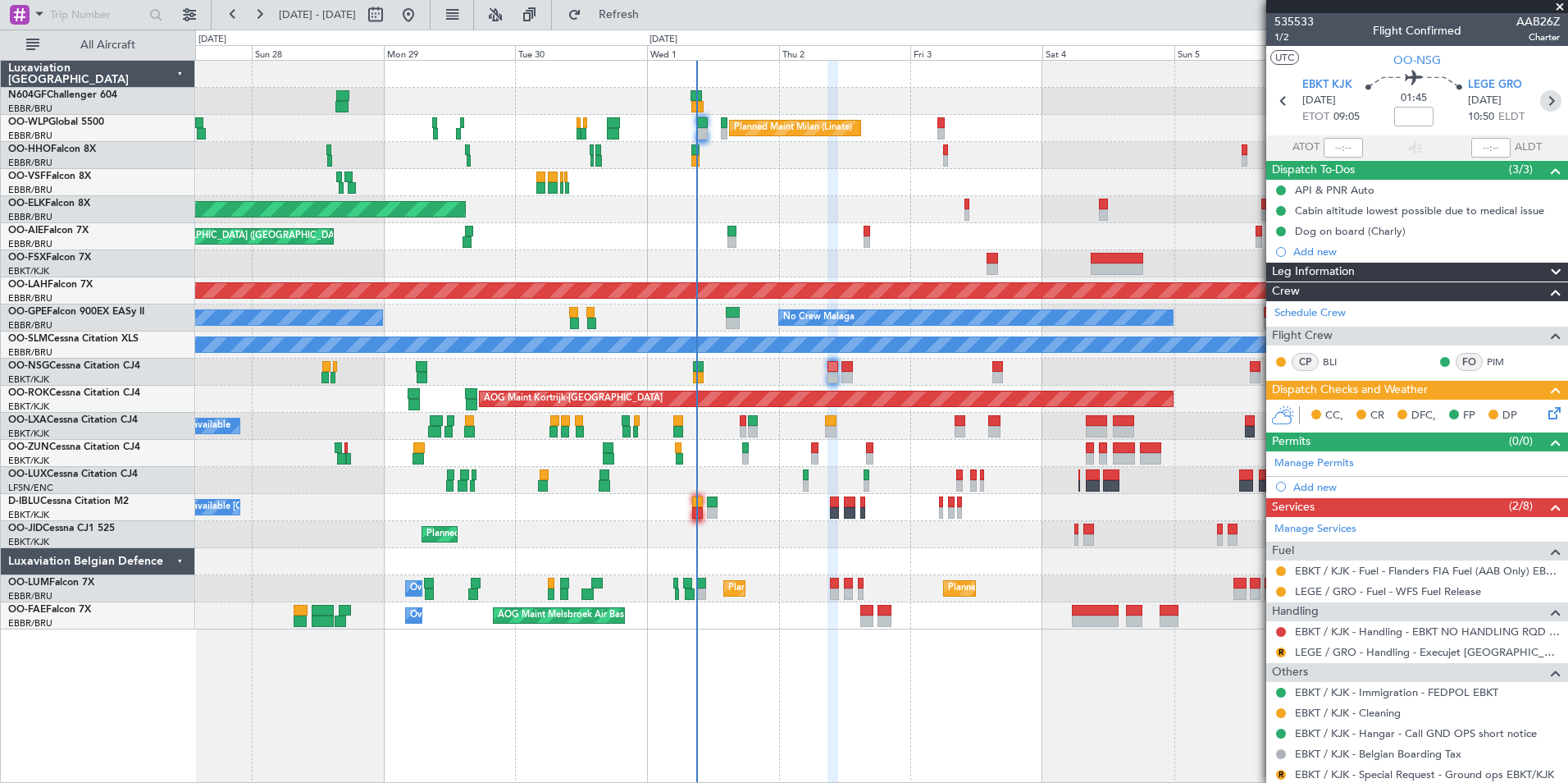
click at [1543, 98] on icon at bounding box center [1551, 101] width 21 height 21
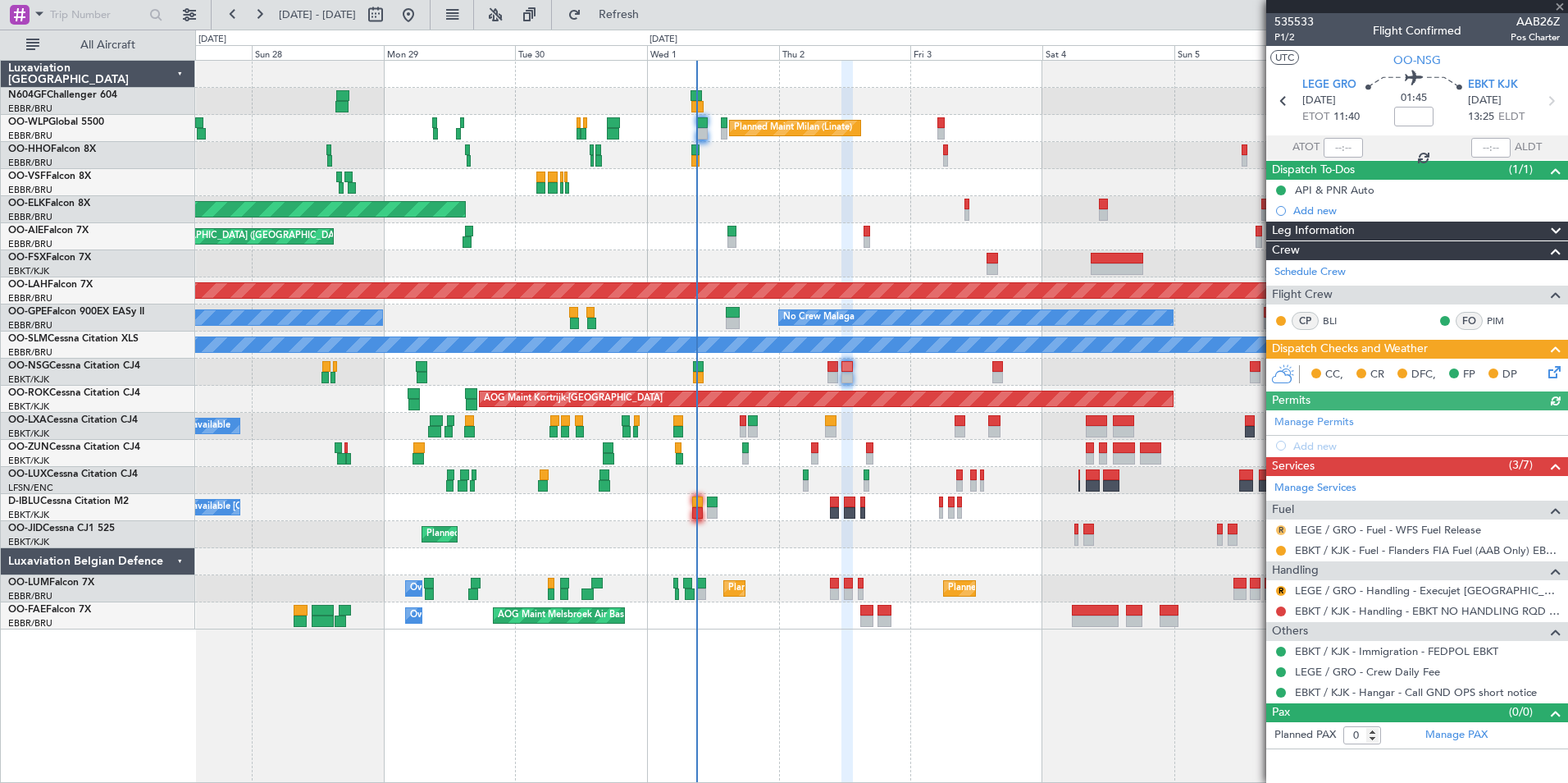
click at [1281, 534] on mat-tooltip-component "Review" at bounding box center [1282, 556] width 59 height 44
click at [1281, 528] on button "R" at bounding box center [1281, 530] width 10 height 10
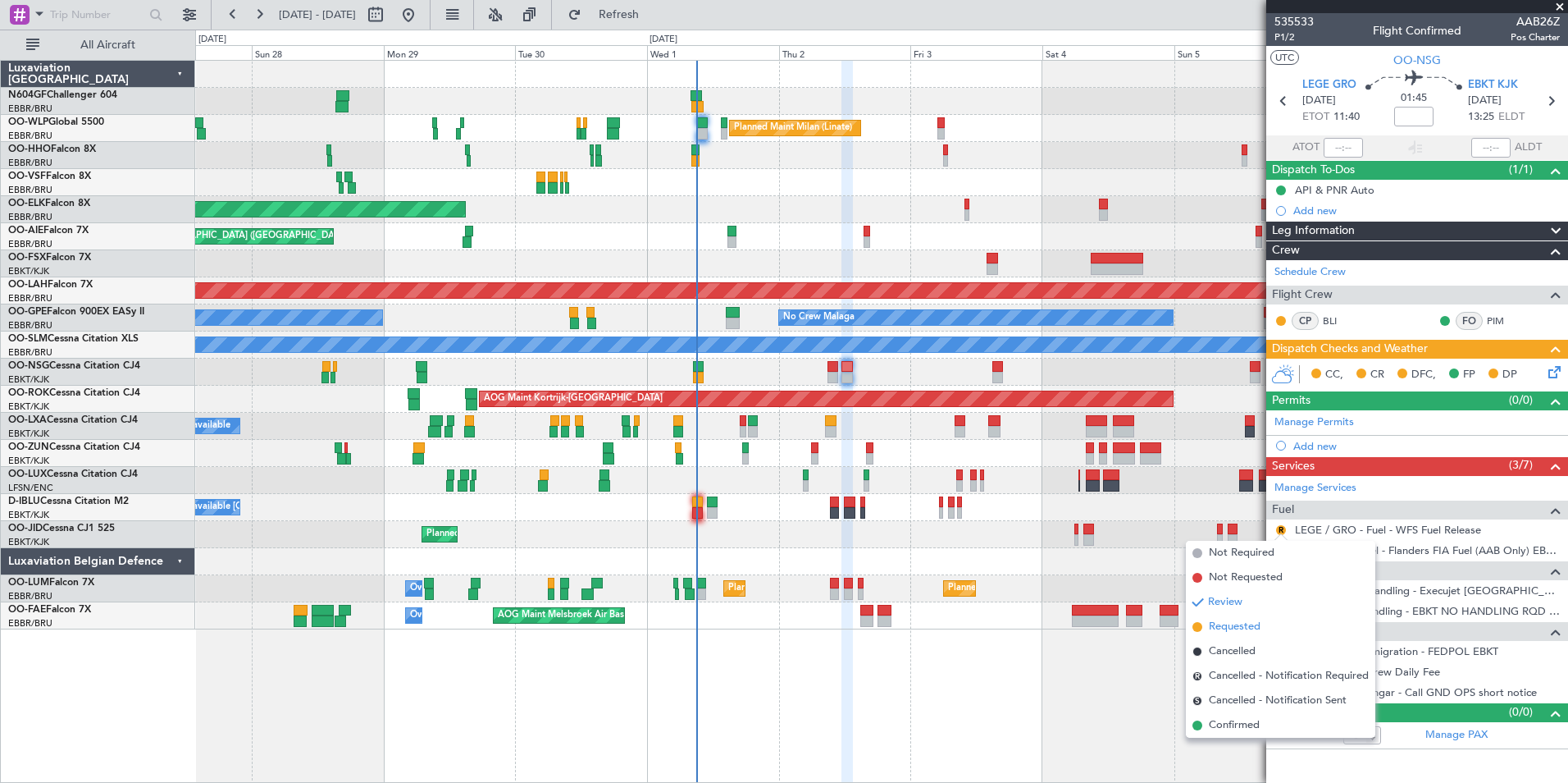
click at [1259, 621] on span "Requested" at bounding box center [1235, 627] width 52 height 16
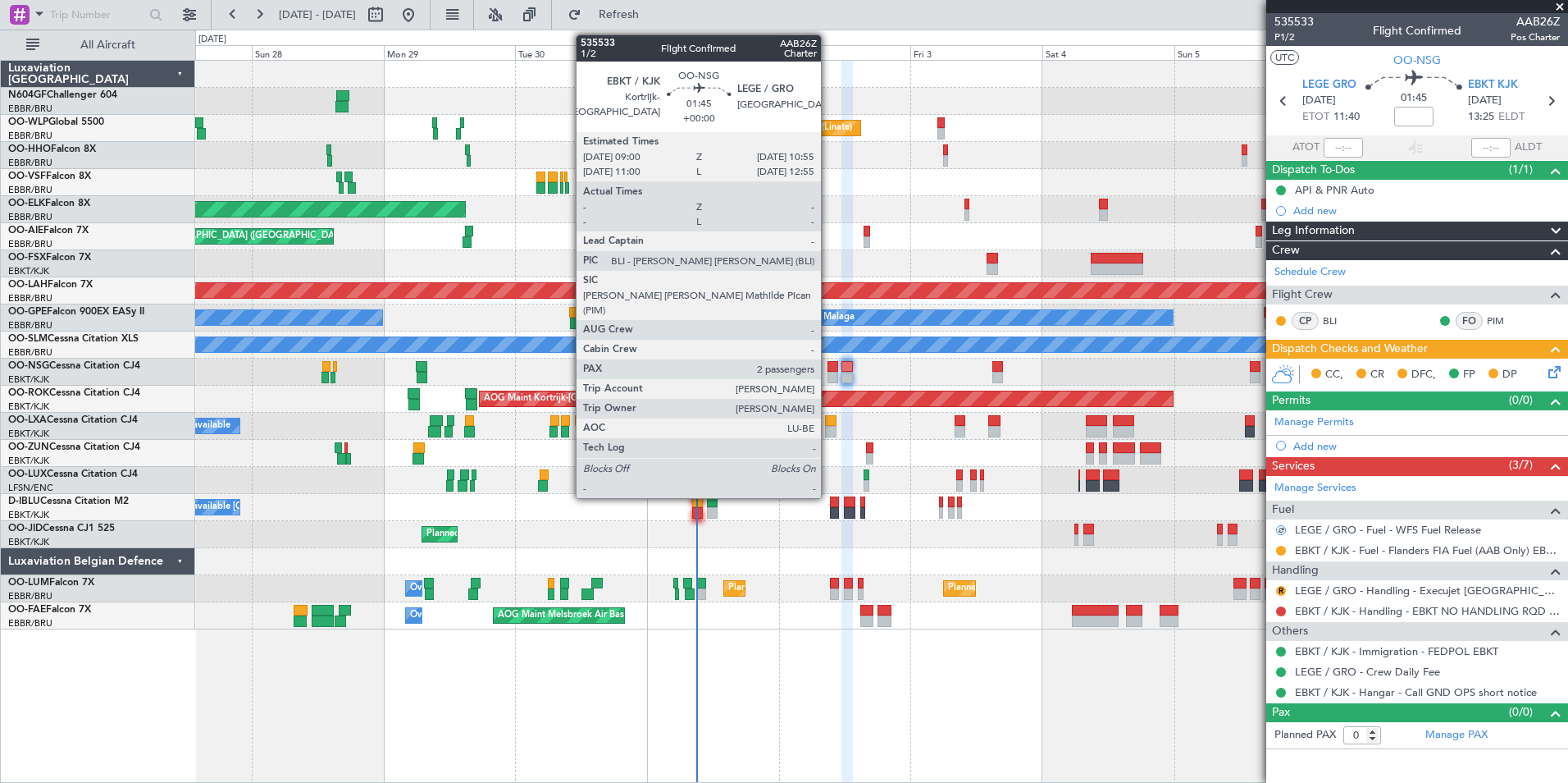
click at [828, 372] on div at bounding box center [832, 377] width 11 height 12
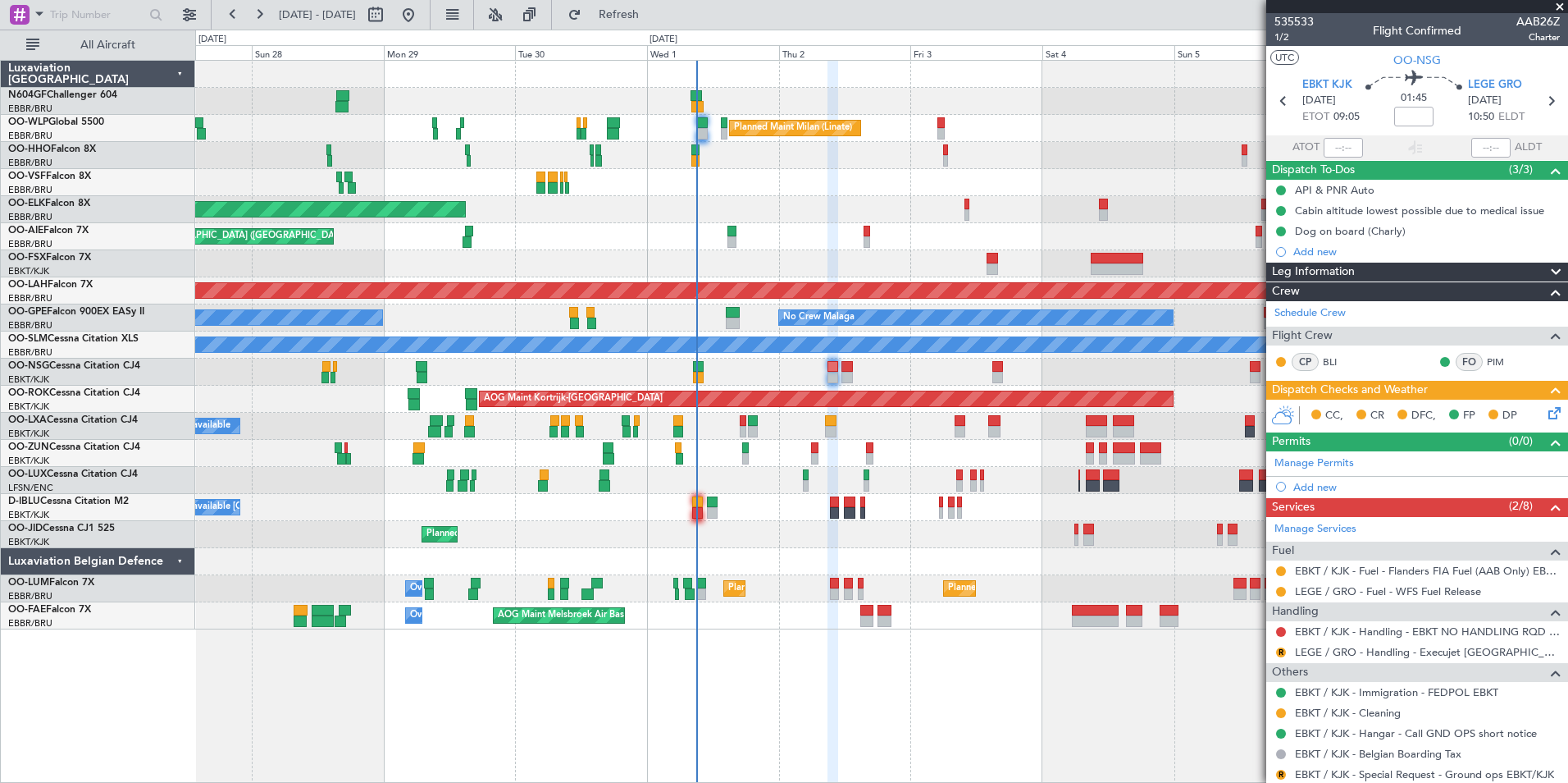
scroll to position [121, 0]
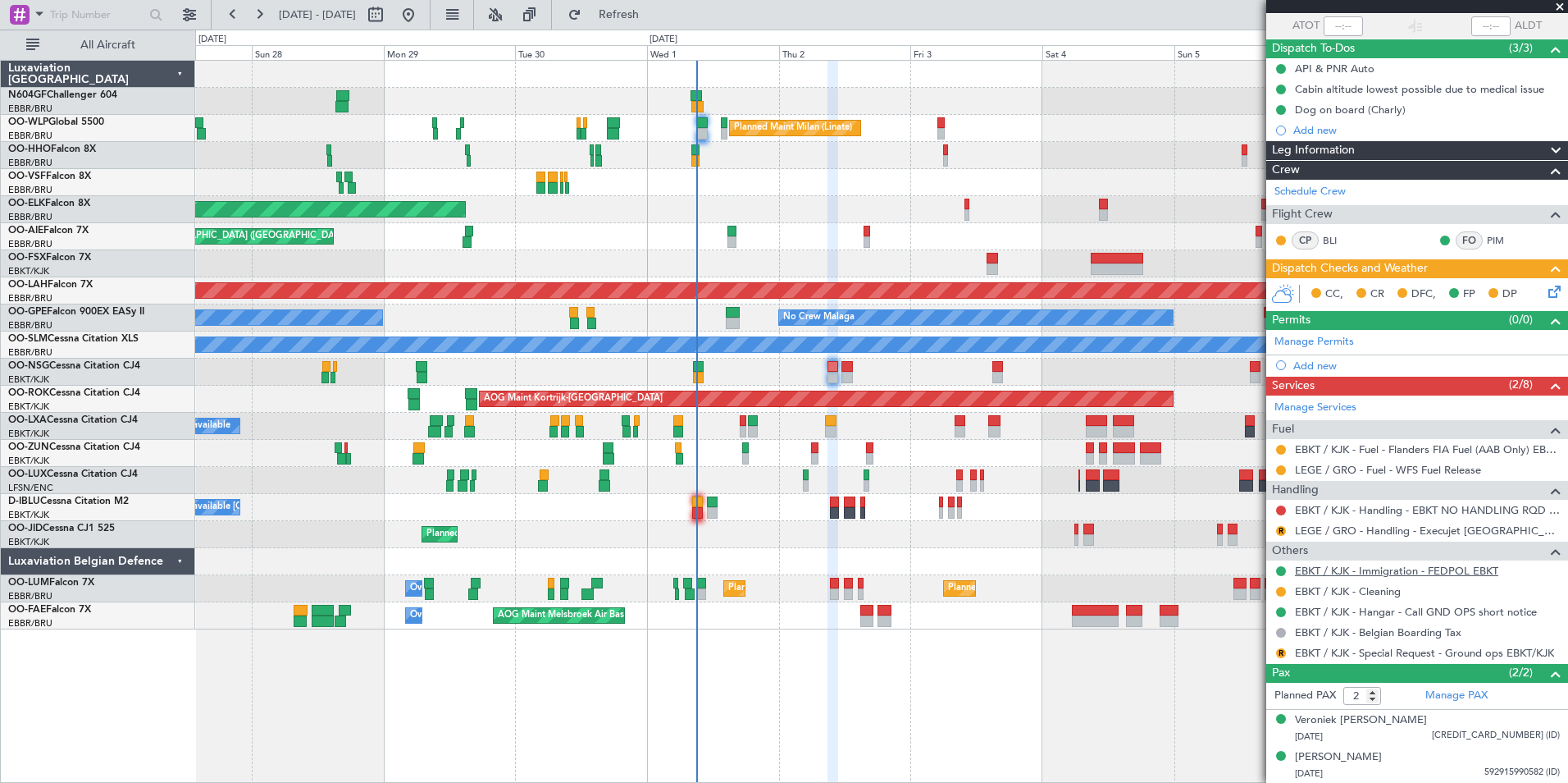
click at [1352, 570] on link "EBKT / KJK - Immigration - FEDPOL EBKT" at bounding box center [1396, 571] width 203 height 14
click at [654, 21] on span "Refresh" at bounding box center [619, 15] width 69 height 12
click at [1283, 571] on button at bounding box center [1281, 571] width 10 height 10
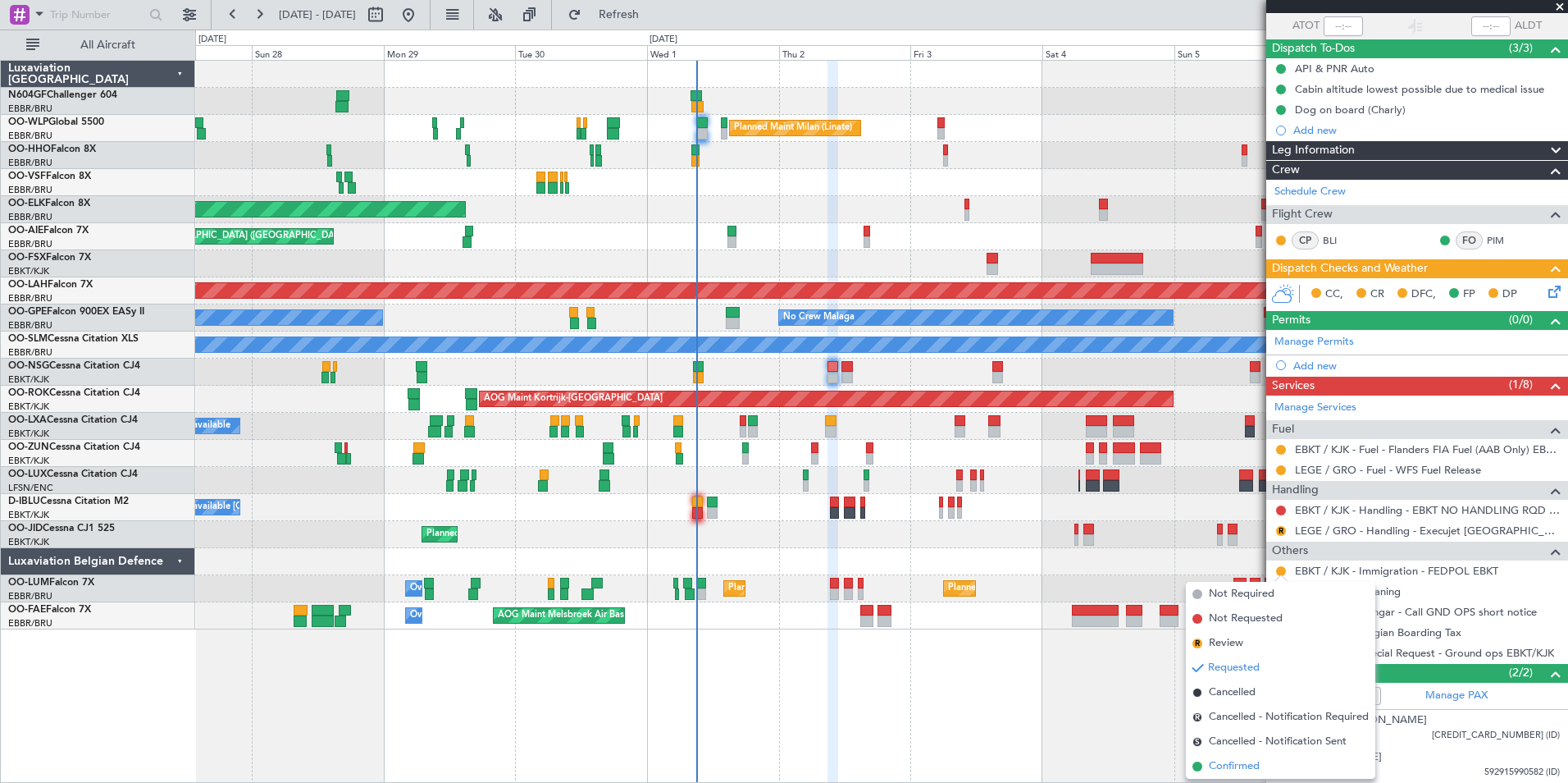
click at [1259, 763] on span "Confirmed" at bounding box center [1235, 767] width 51 height 16
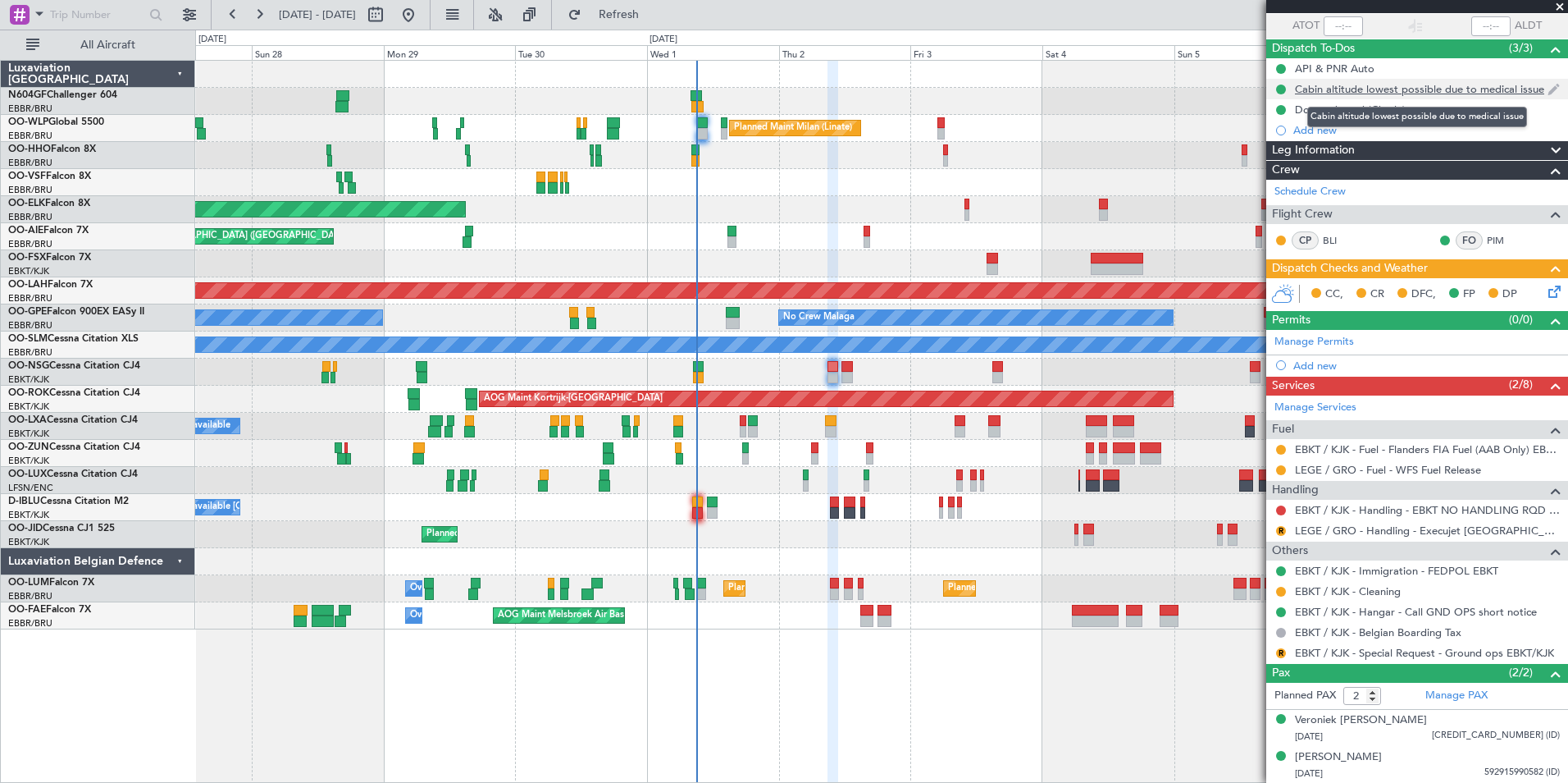
scroll to position [0, 0]
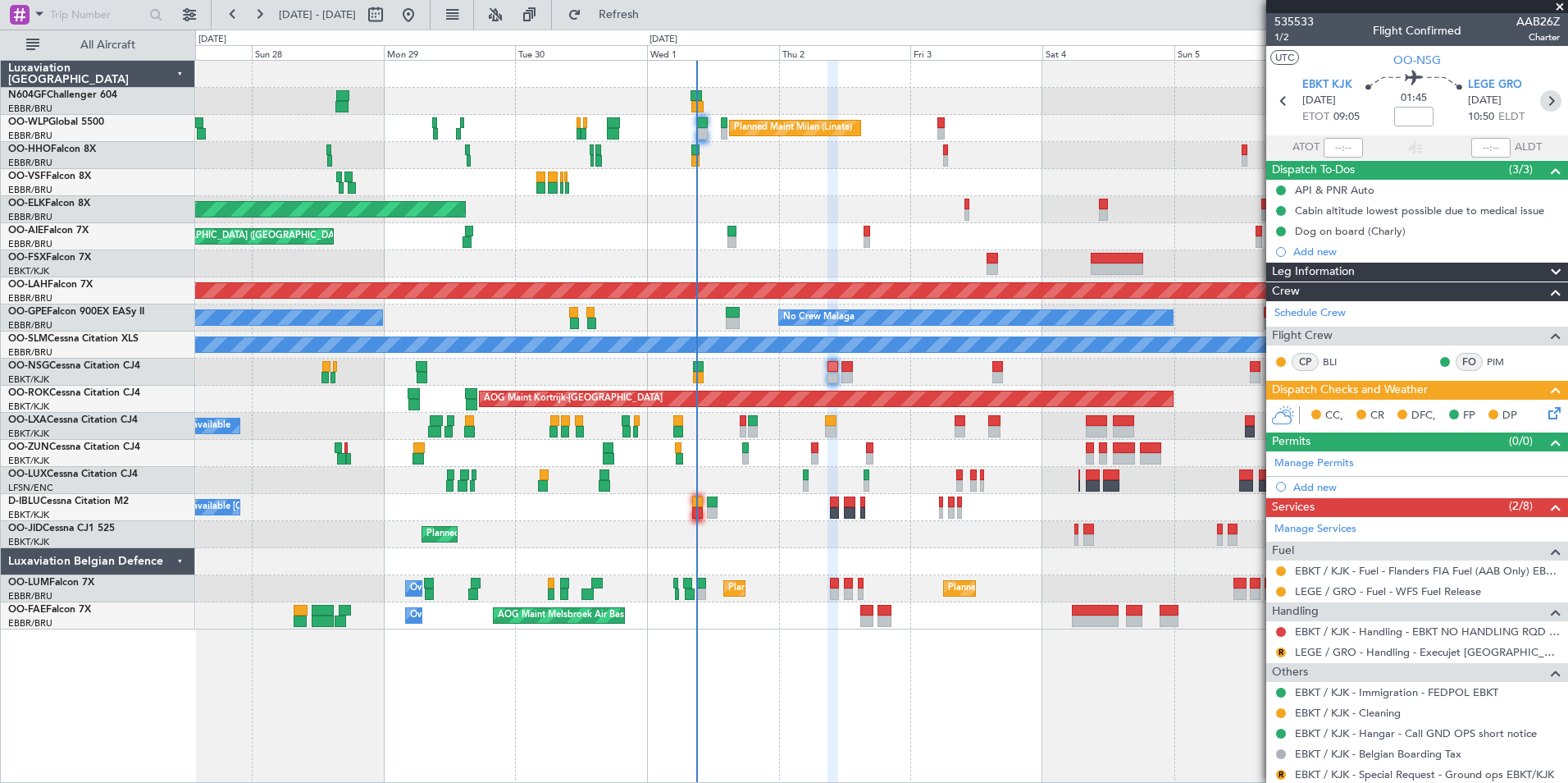
click at [1546, 100] on icon at bounding box center [1551, 101] width 21 height 21
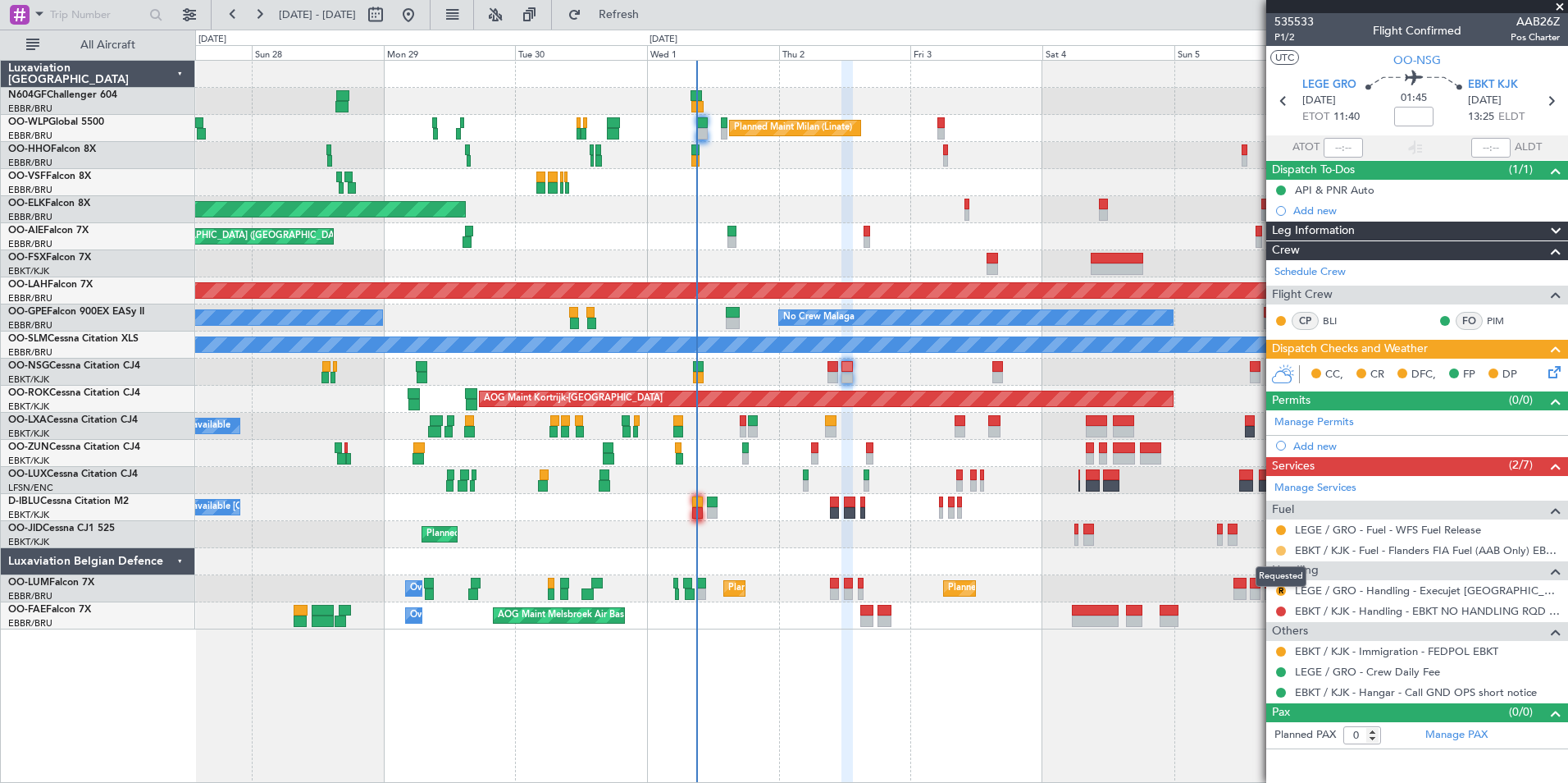
click at [1282, 549] on button at bounding box center [1281, 551] width 10 height 10
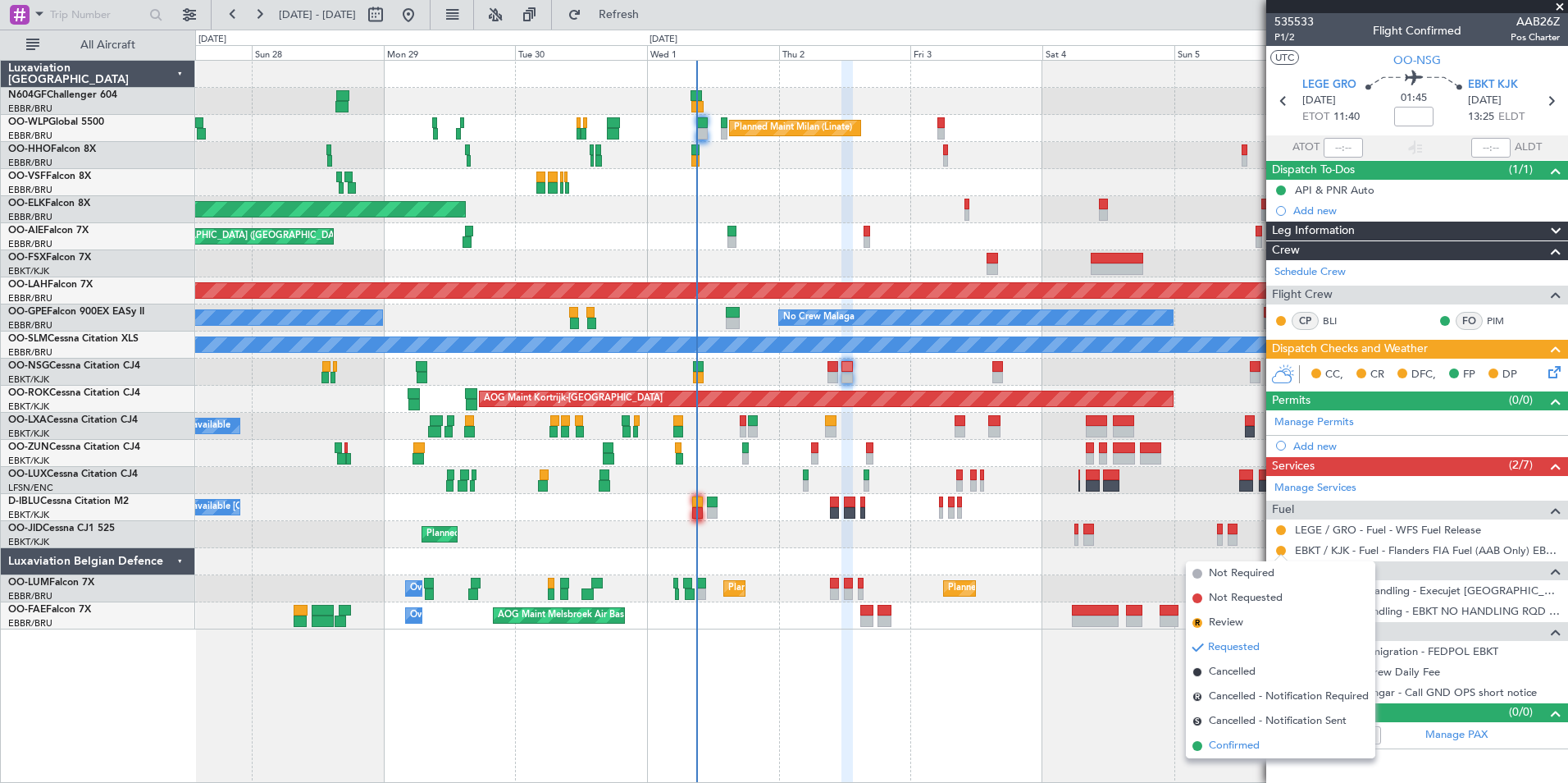
click at [1260, 739] on li "Confirmed" at bounding box center [1281, 746] width 189 height 25
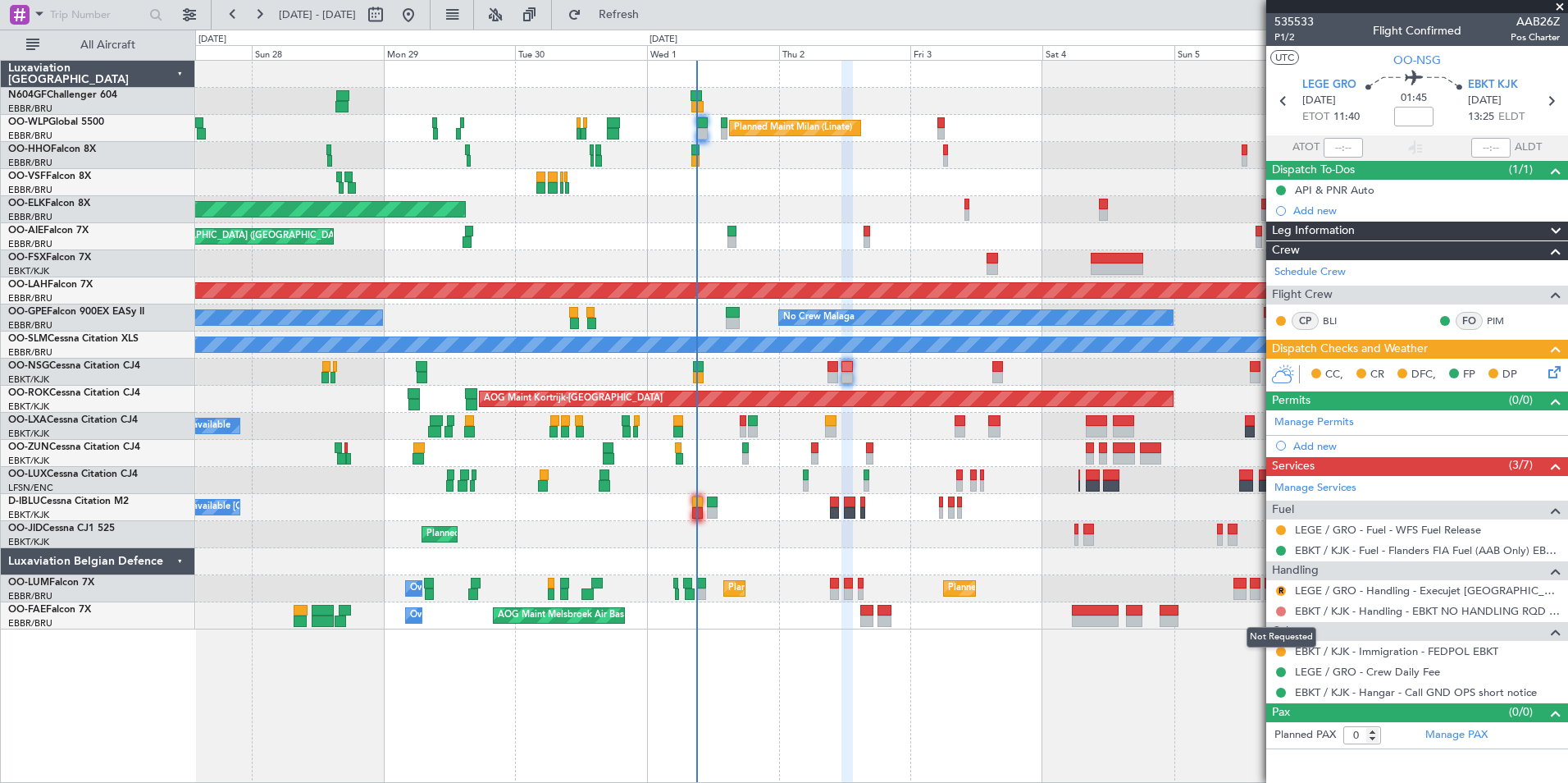
click at [1282, 608] on button at bounding box center [1281, 611] width 10 height 10
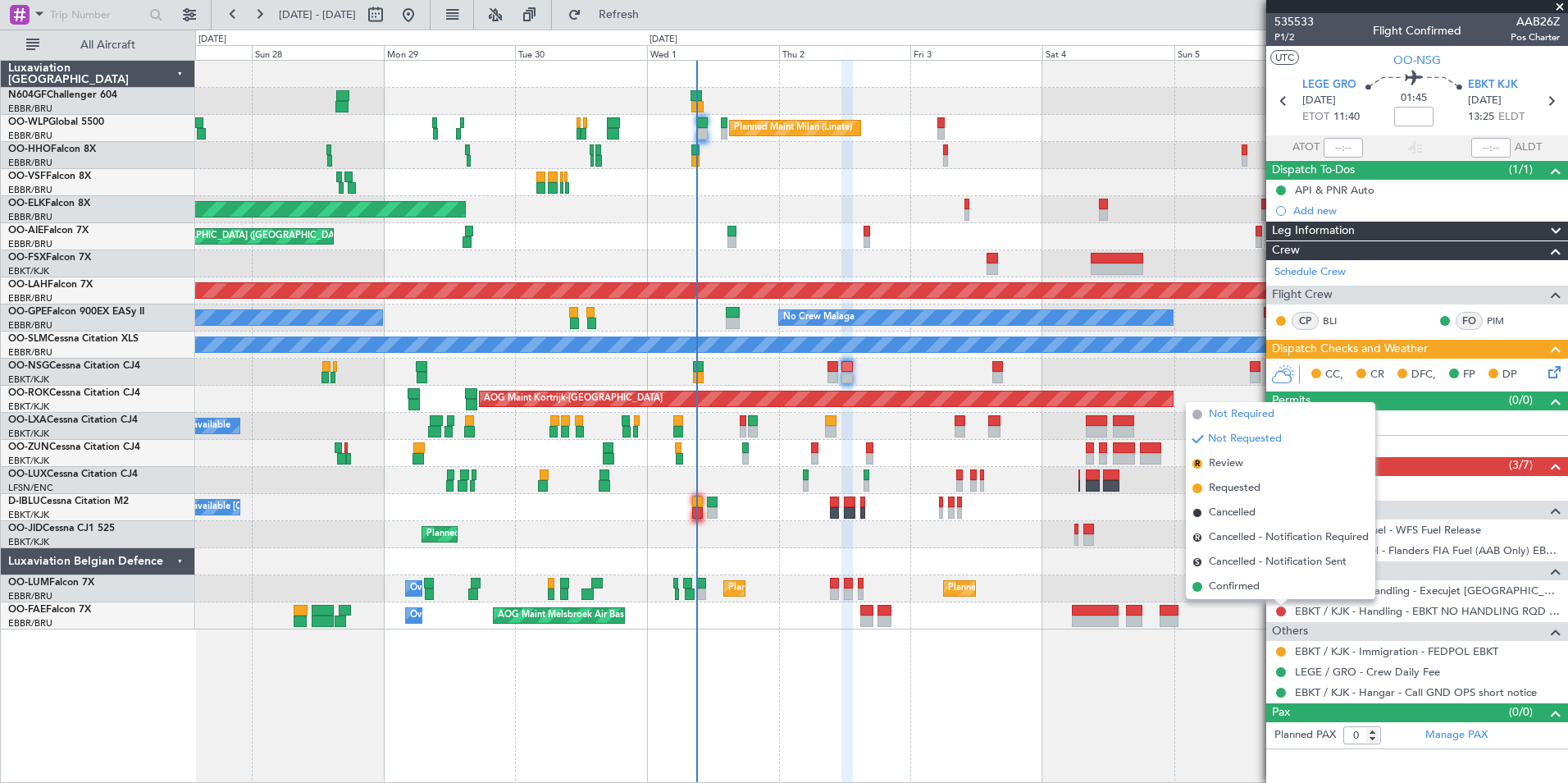
click at [1256, 414] on span "Not Required" at bounding box center [1242, 414] width 66 height 16
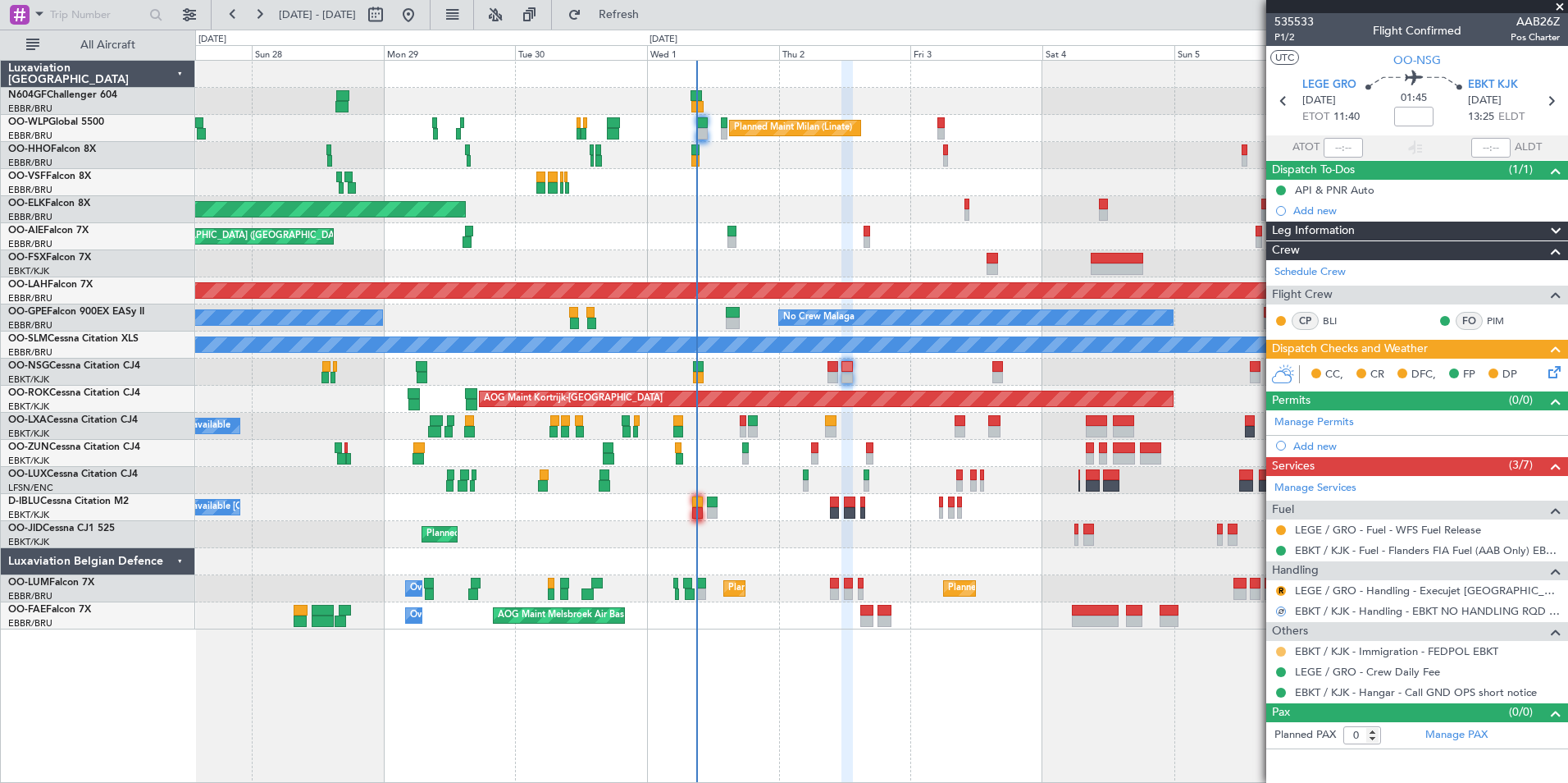
click at [1282, 653] on button at bounding box center [1281, 651] width 10 height 10
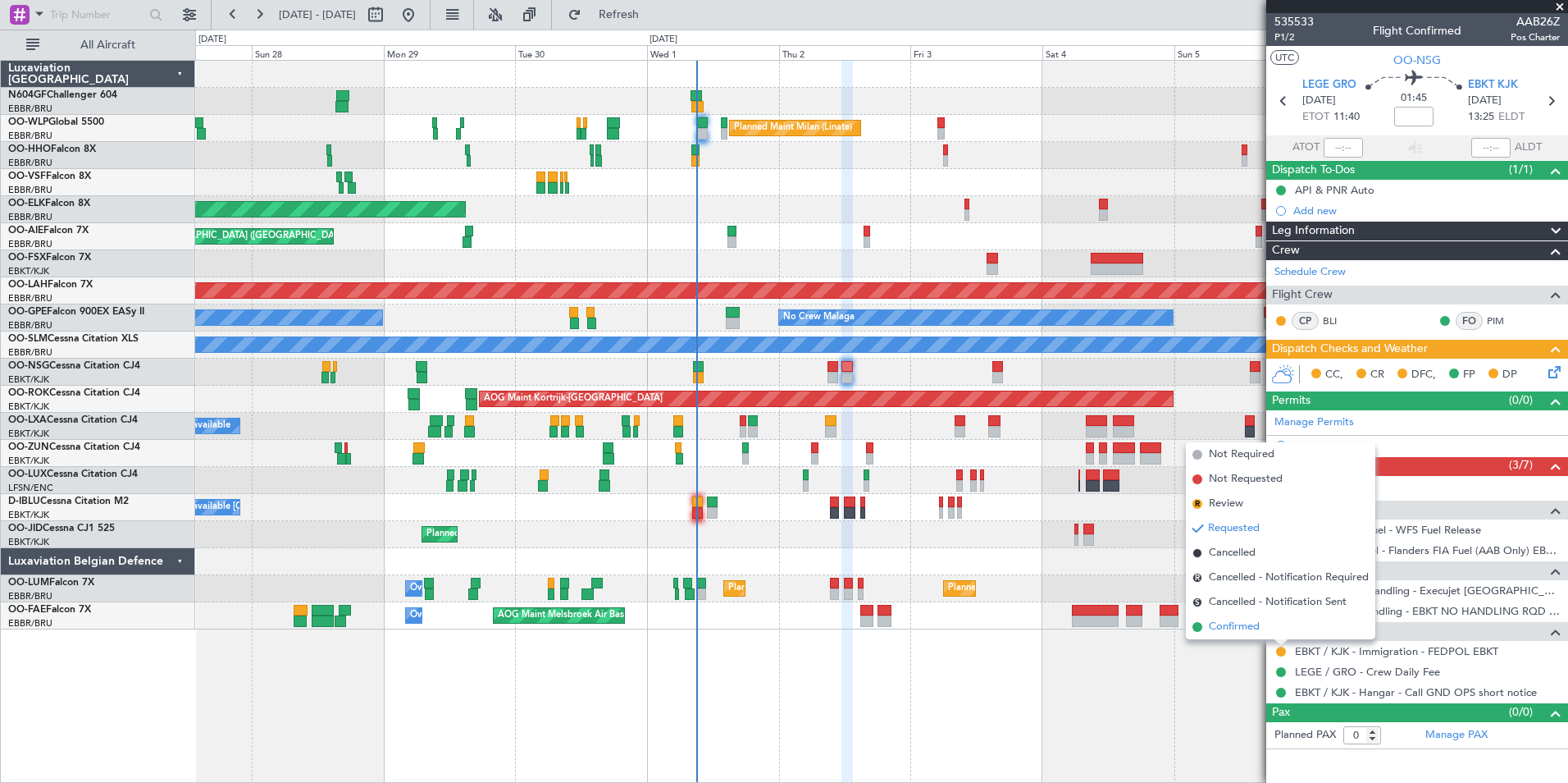
click at [1268, 627] on li "Confirmed" at bounding box center [1281, 627] width 189 height 25
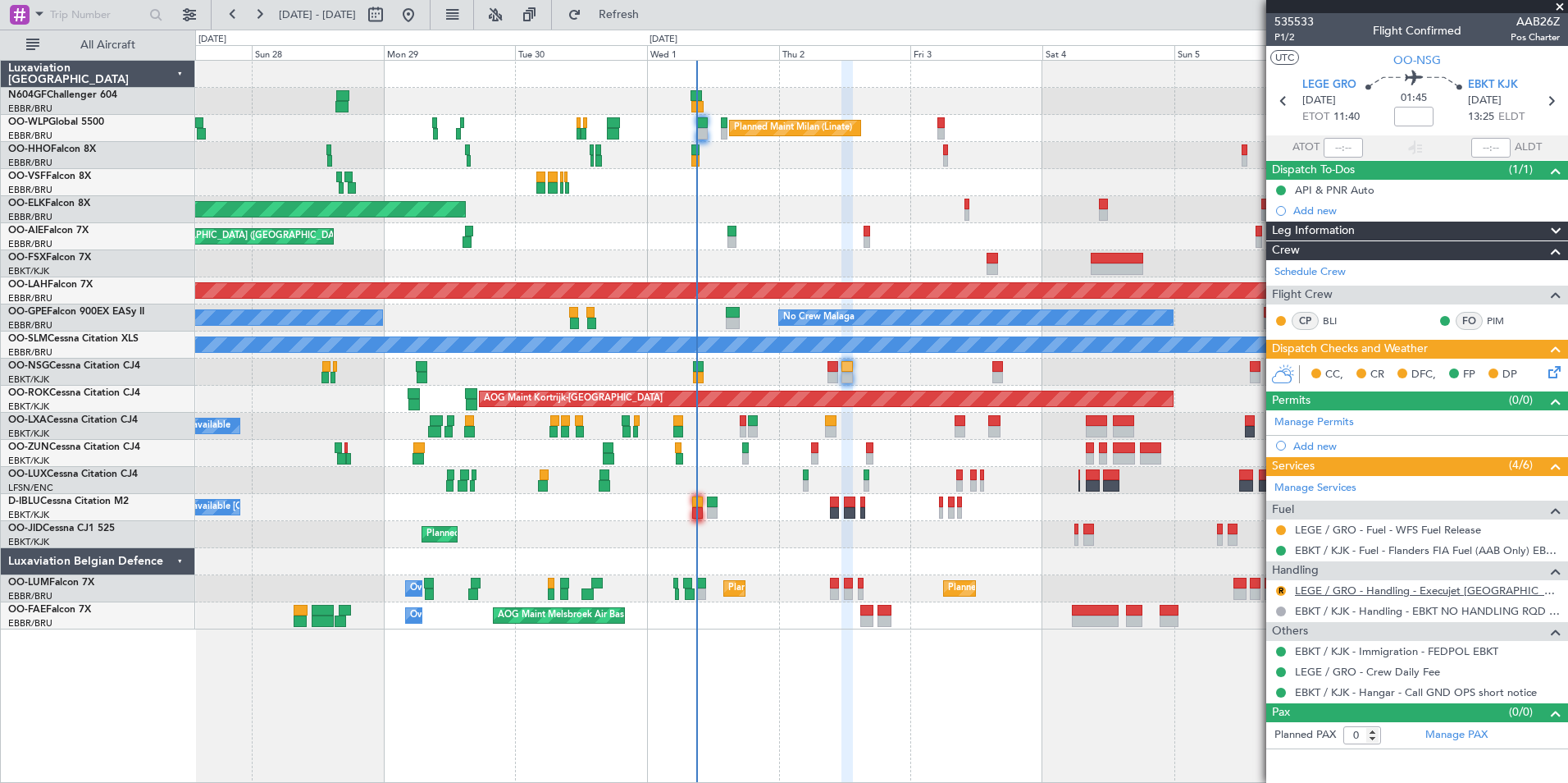
click at [1328, 590] on link "LEGE / GRO - Handling - Execujet Spain S.L LEGE / GRO" at bounding box center [1427, 590] width 265 height 14
click at [1278, 591] on mat-tooltip-component "EBKT / KJK - Fuel - Flanders FIA Fuel (AAB Only) EBKT / KJK" at bounding box center [1415, 578] width 276 height 44
click at [1282, 591] on button "R" at bounding box center [1281, 590] width 10 height 10
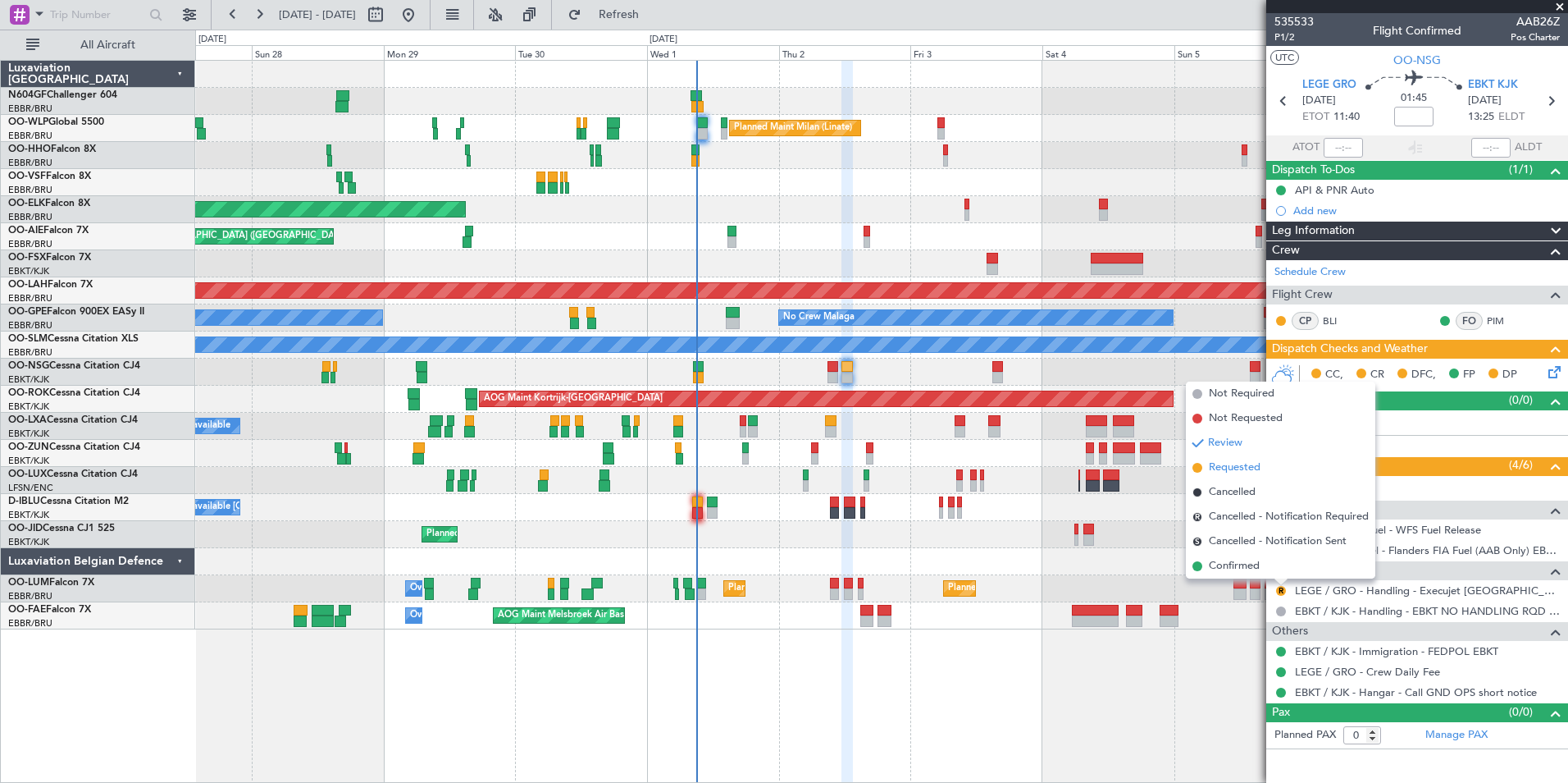
click at [1247, 467] on span "Requested" at bounding box center [1235, 468] width 52 height 16
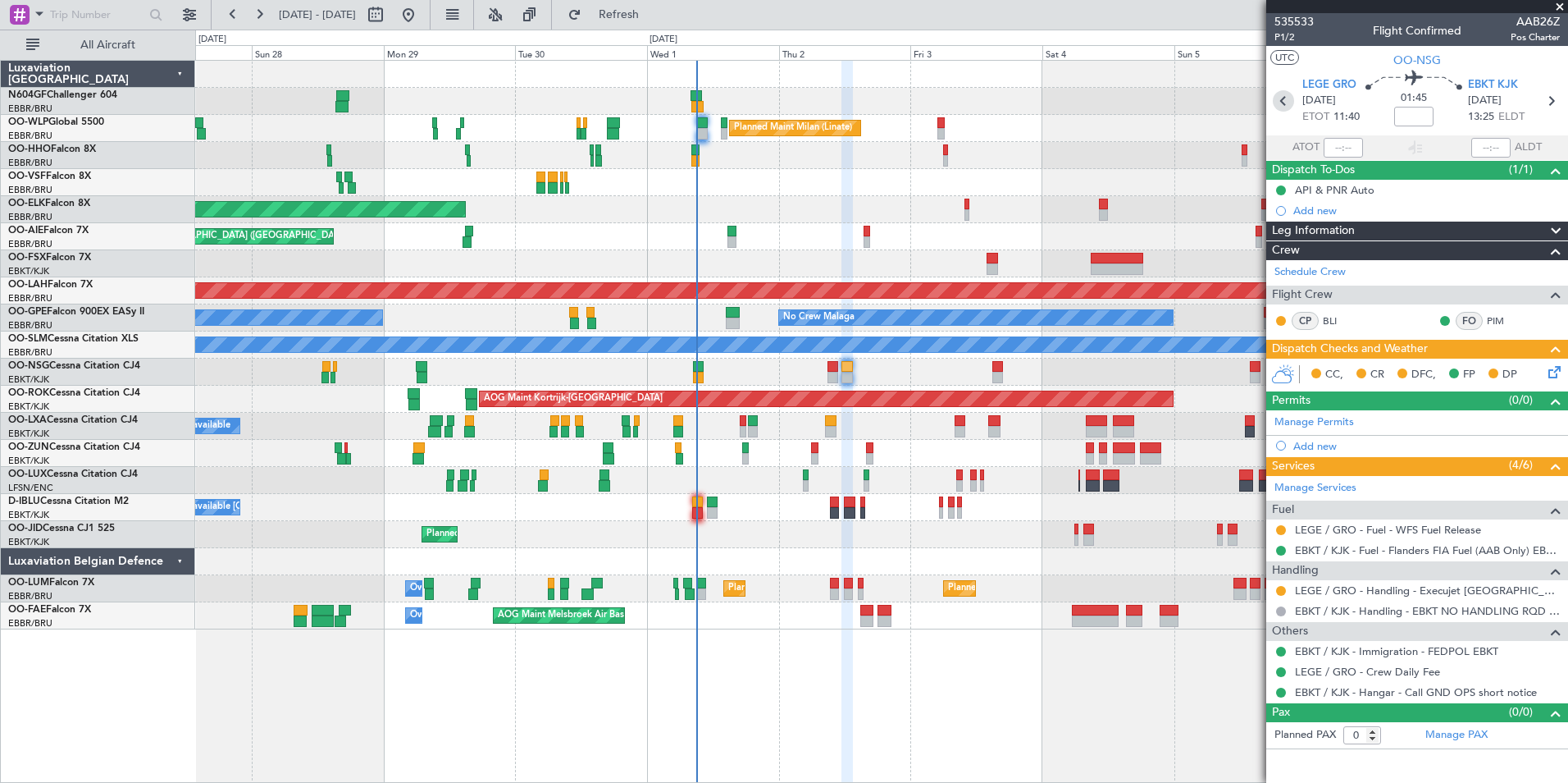
click at [1282, 101] on icon at bounding box center [1283, 101] width 21 height 21
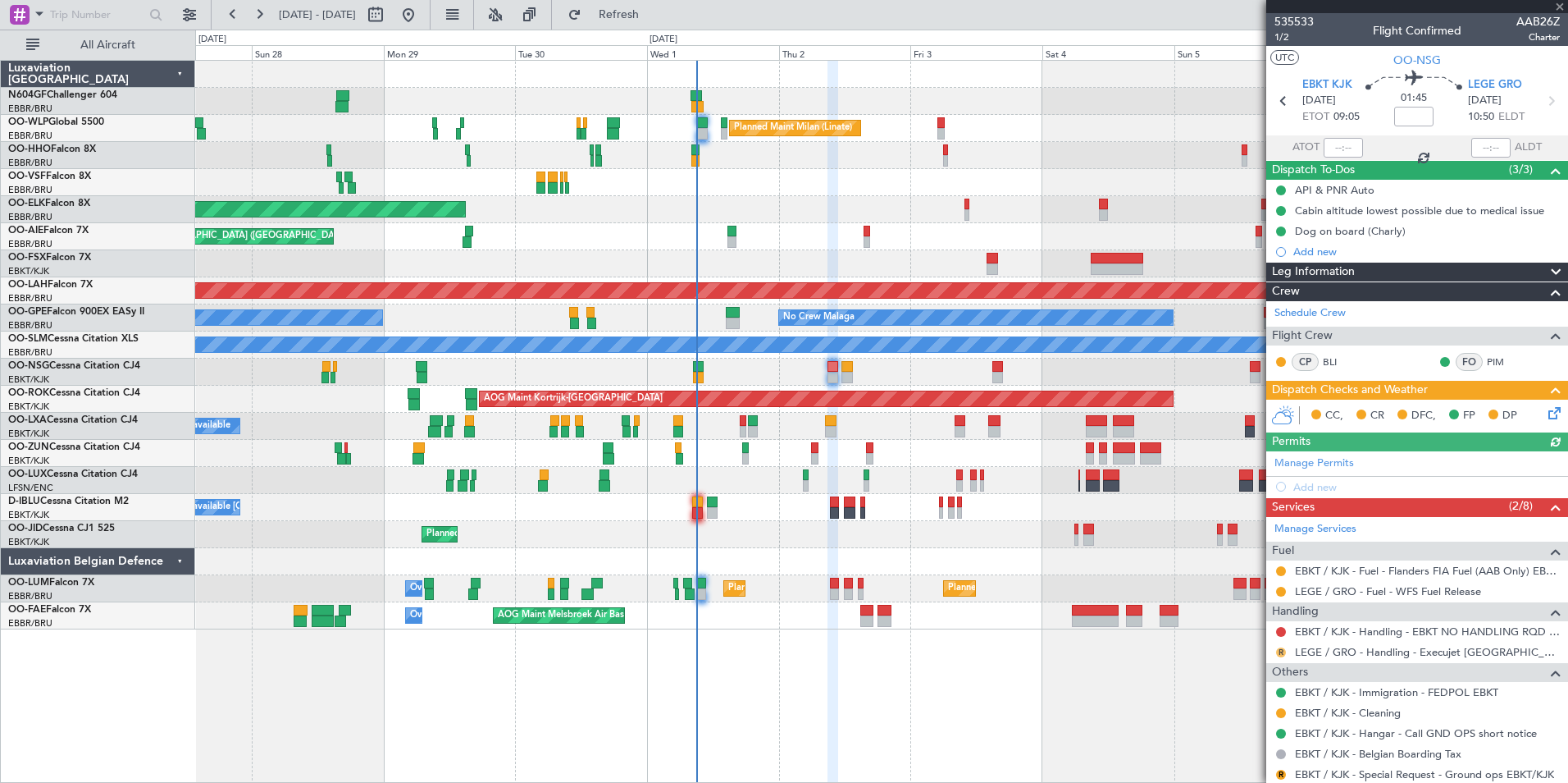
click at [1284, 648] on button "R" at bounding box center [1281, 652] width 10 height 10
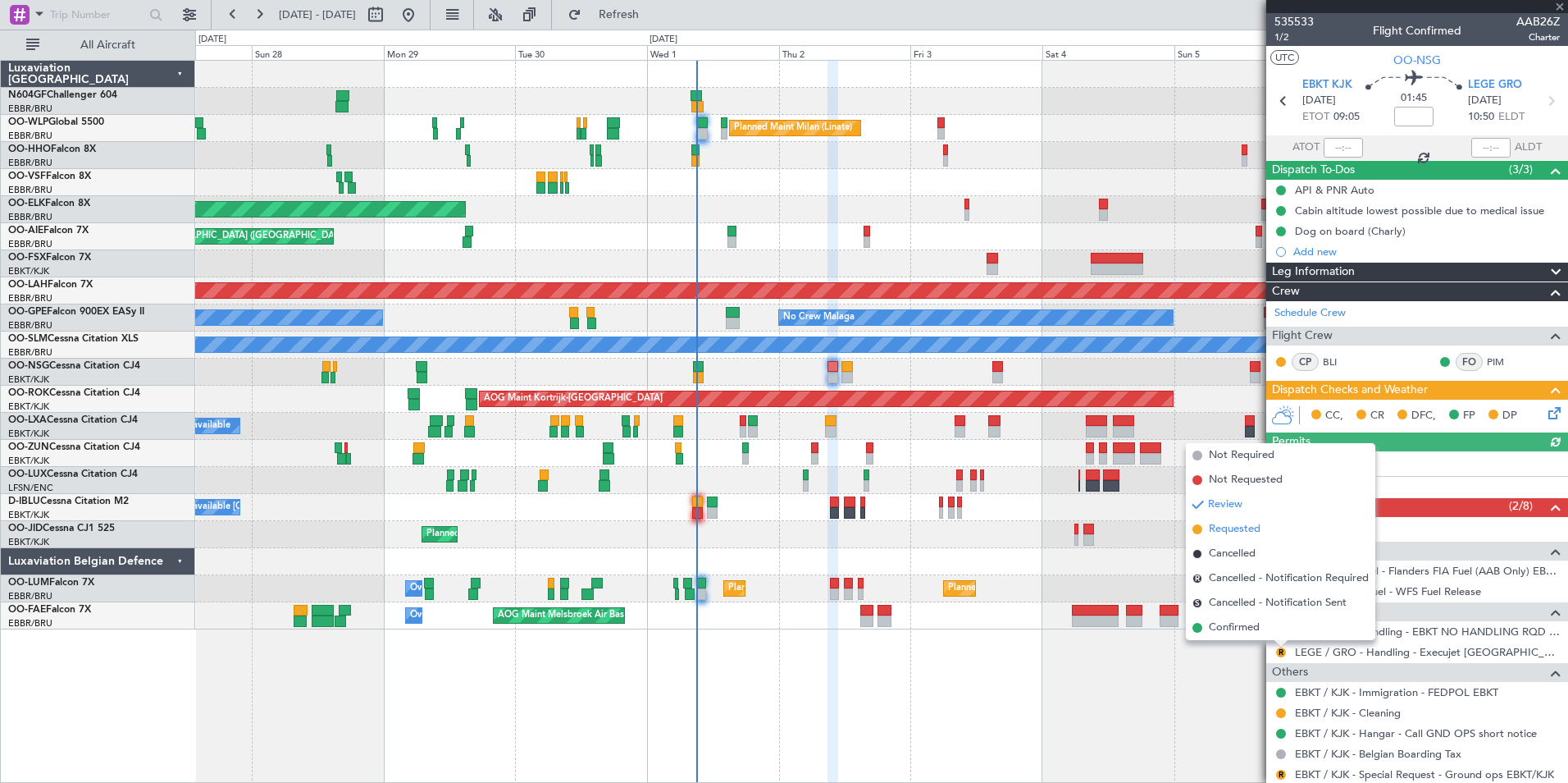
click at [1273, 533] on li "Requested" at bounding box center [1281, 529] width 189 height 25
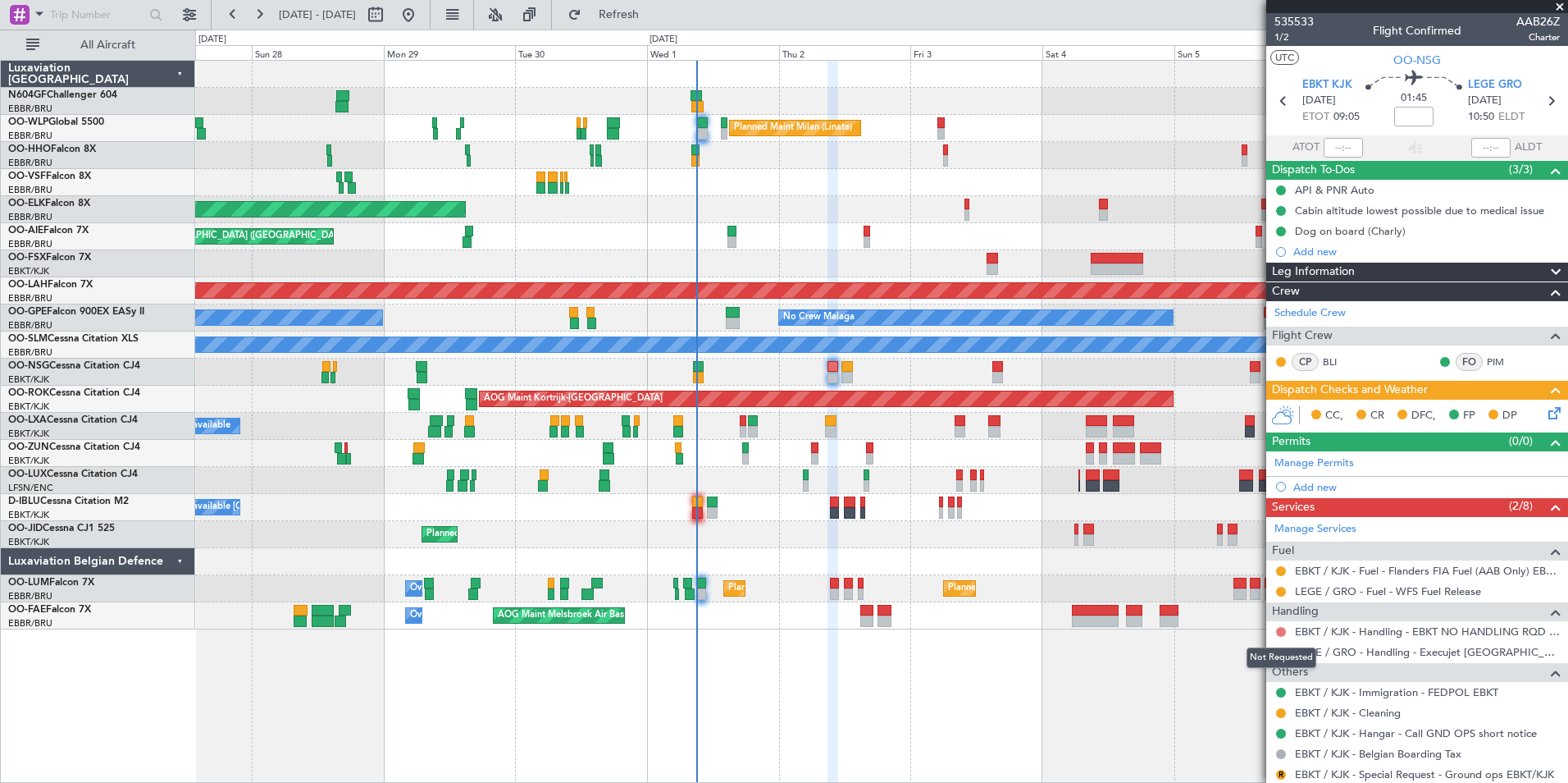
click at [1280, 632] on button at bounding box center [1281, 632] width 10 height 10
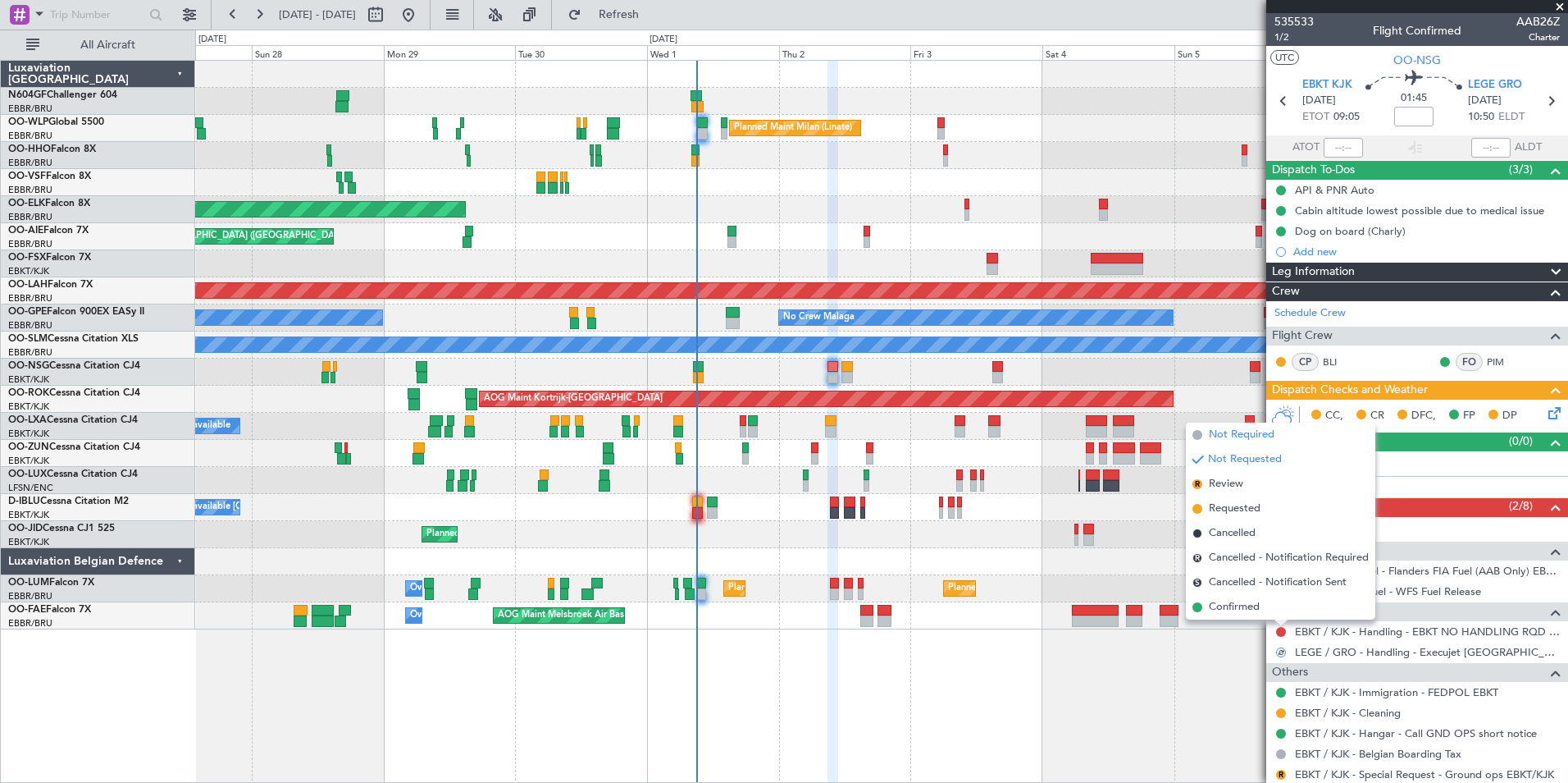
click at [1246, 440] on span "Not Required" at bounding box center [1242, 435] width 66 height 16
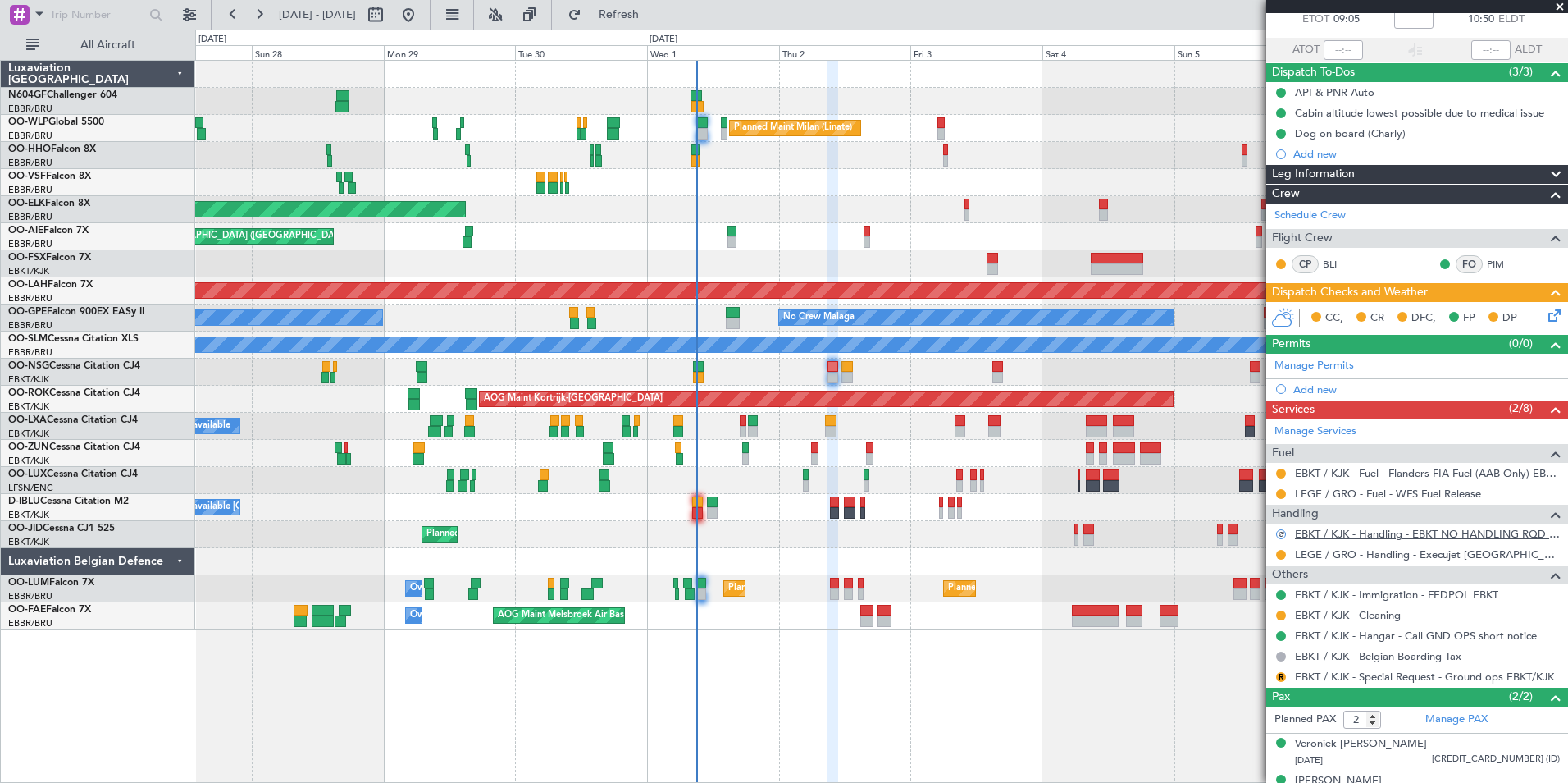
scroll to position [99, 0]
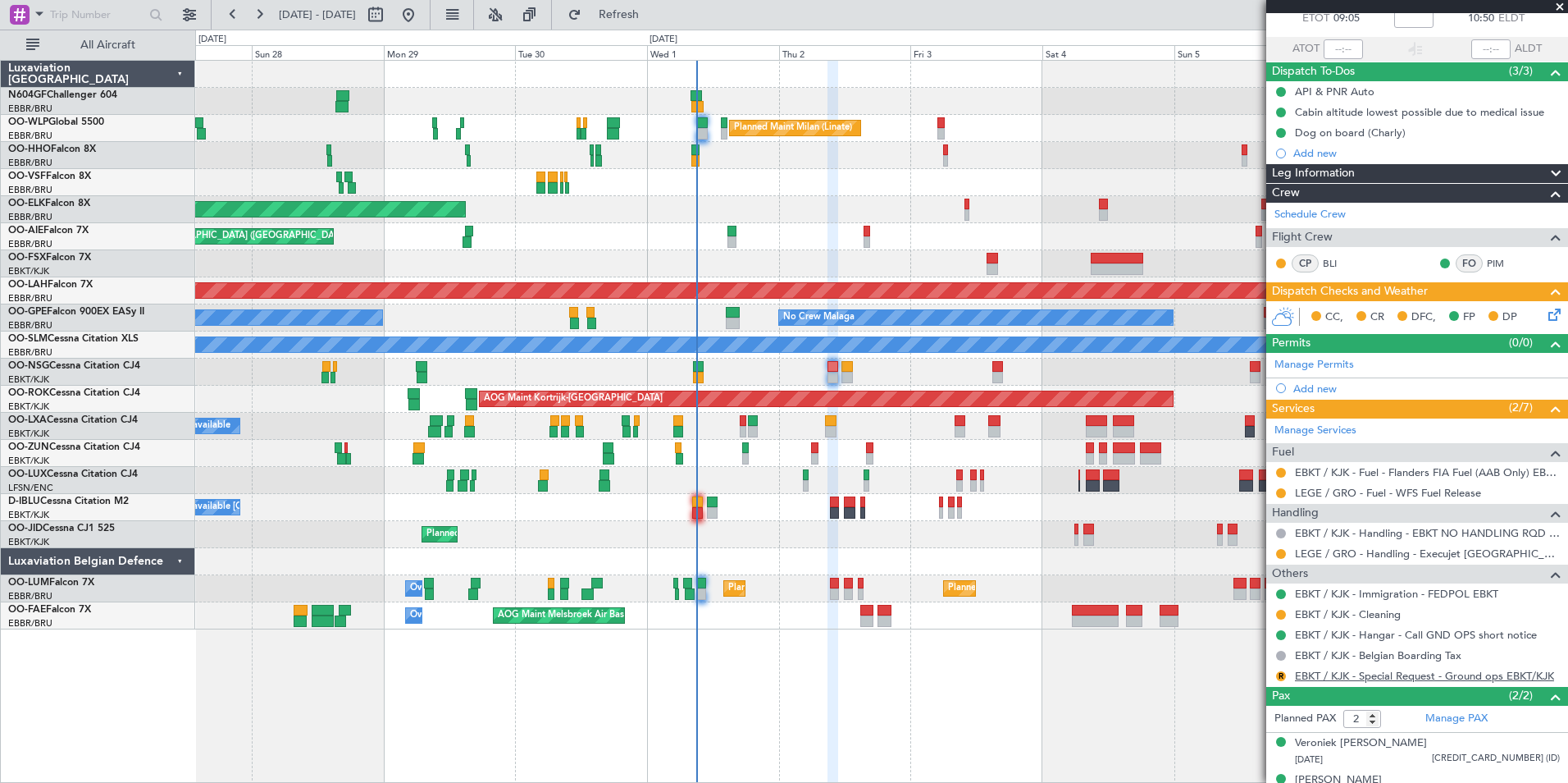
click at [1507, 669] on link "EBKT / KJK - Special Request - Ground ops EBKT/KJK" at bounding box center [1424, 675] width 259 height 14
click at [658, 6] on button "Refreshing..." at bounding box center [610, 15] width 99 height 26
click at [1280, 556] on button at bounding box center [1281, 554] width 10 height 10
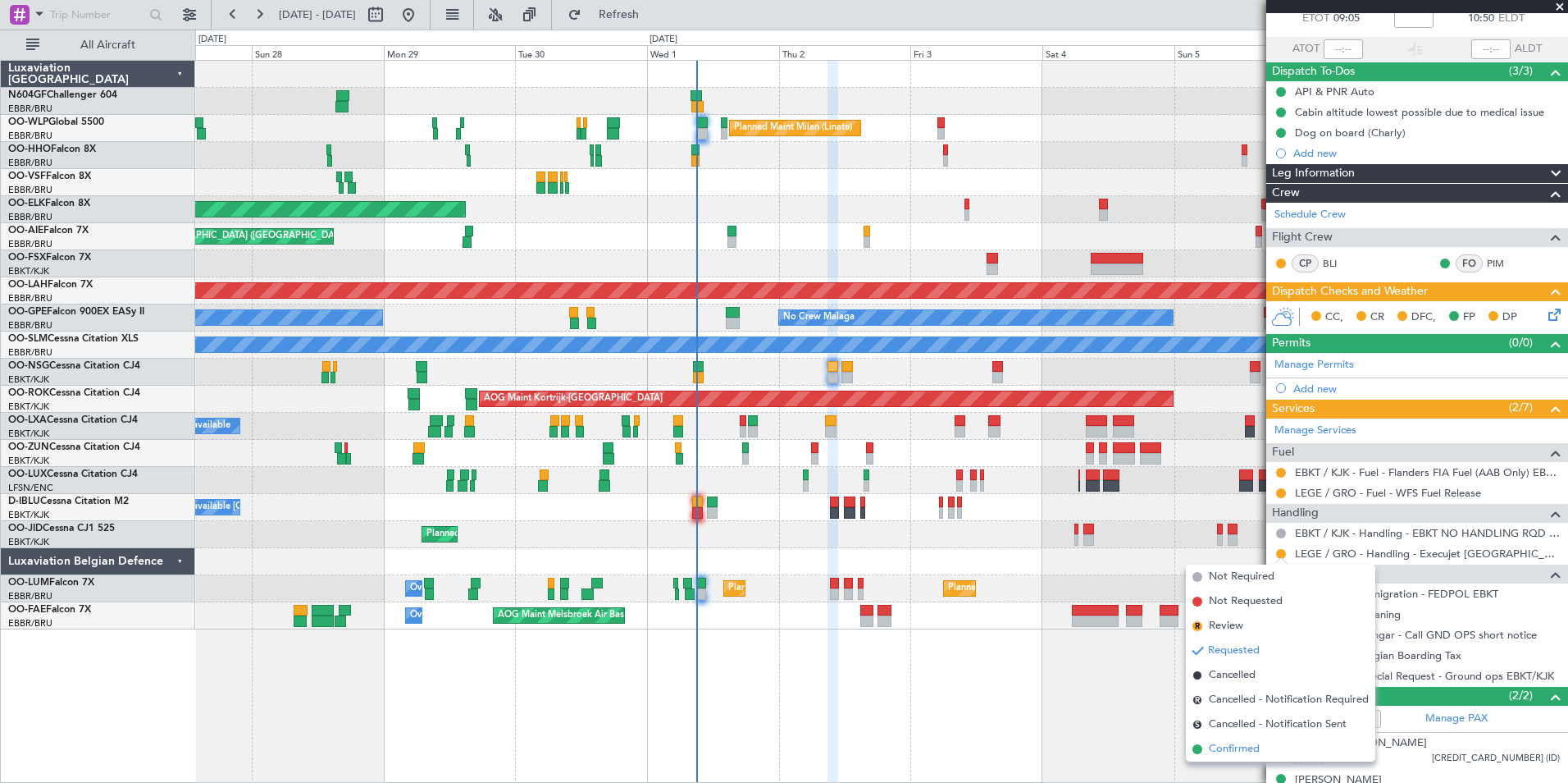
click at [1248, 747] on span "Confirmed" at bounding box center [1235, 749] width 51 height 16
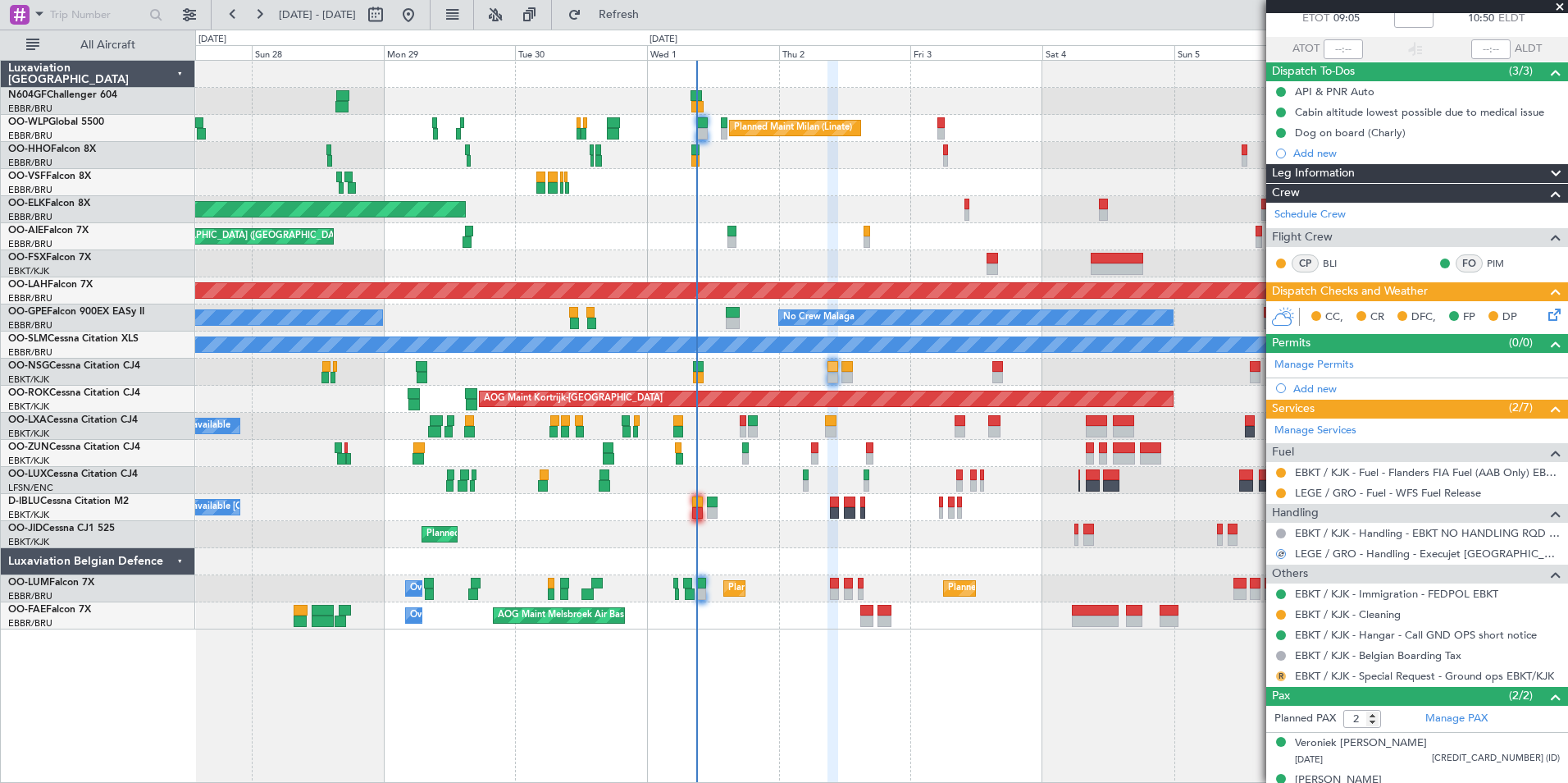
click at [1279, 675] on button "R" at bounding box center [1281, 676] width 10 height 10
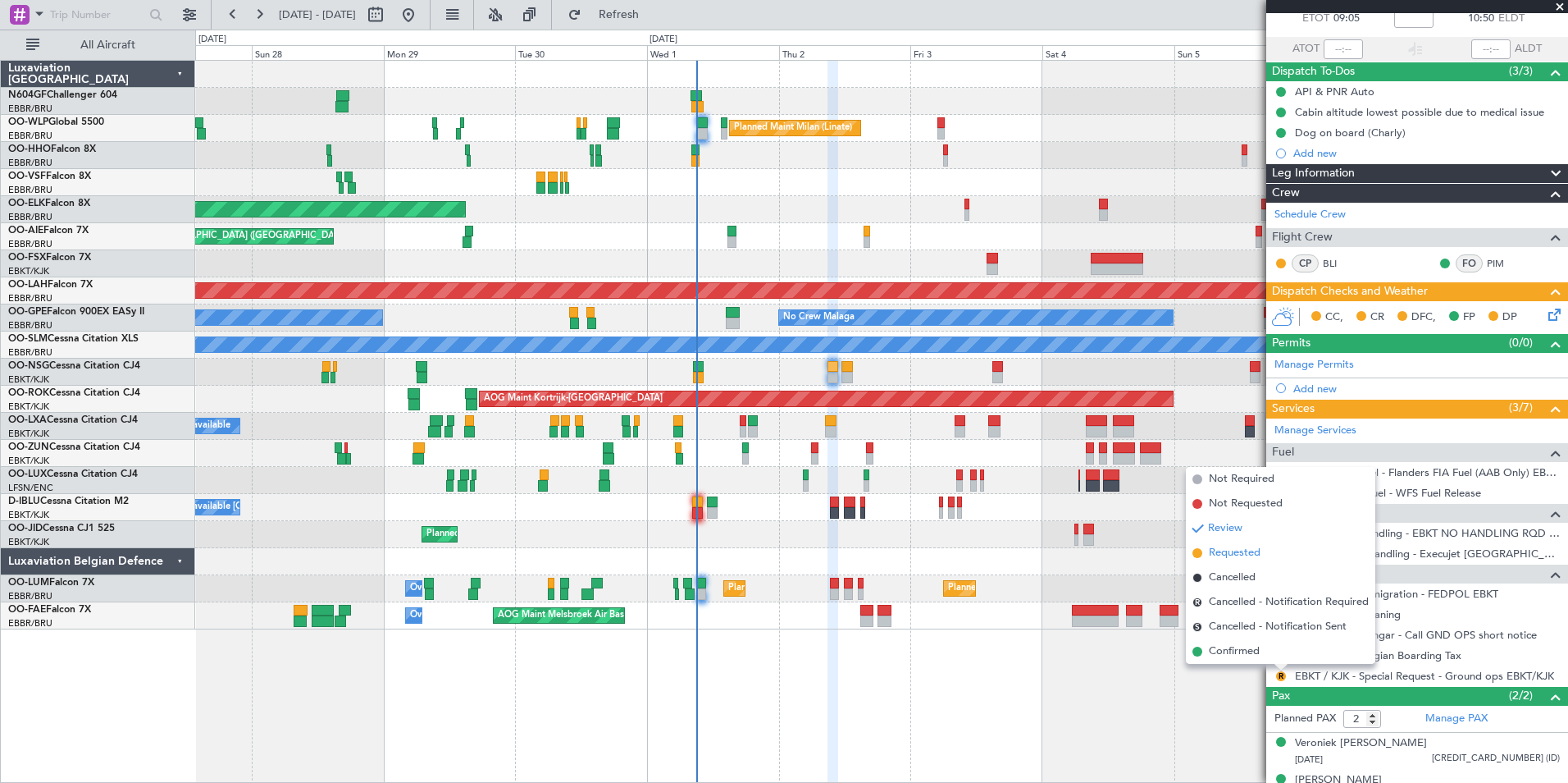
click at [1225, 552] on span "Requested" at bounding box center [1235, 553] width 52 height 16
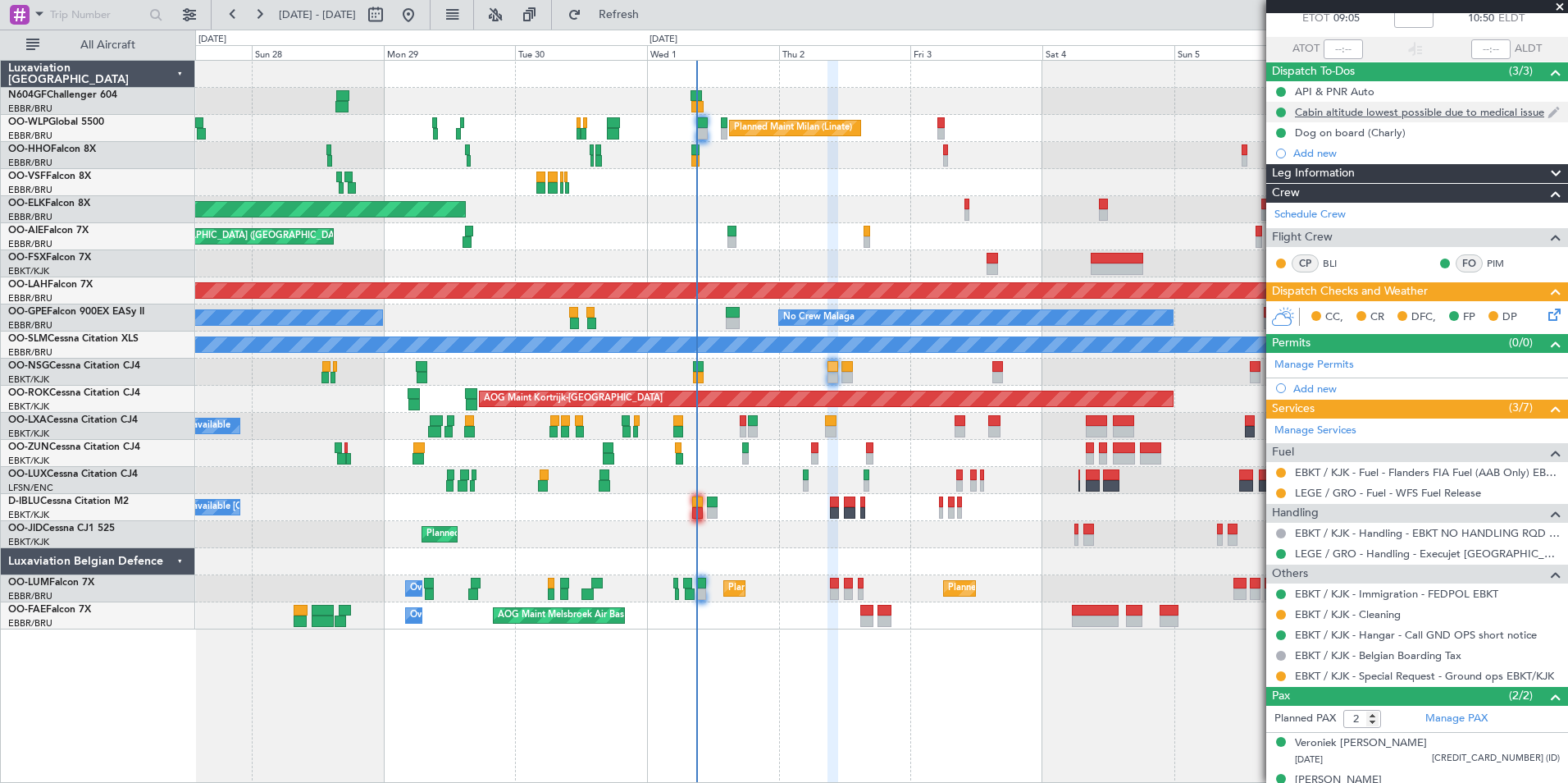
scroll to position [0, 0]
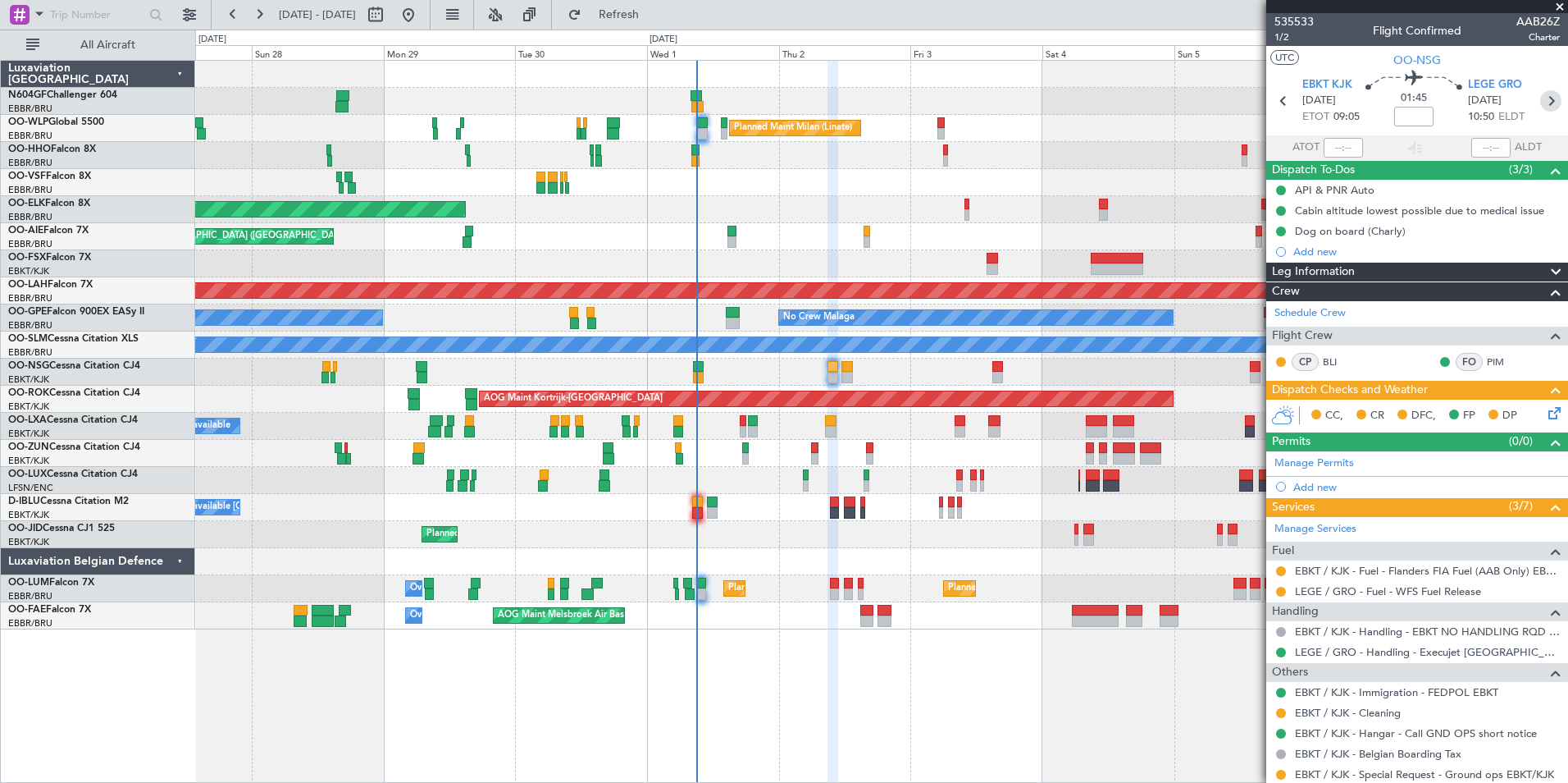
click at [1540, 102] on icon at bounding box center [1551, 101] width 21 height 21
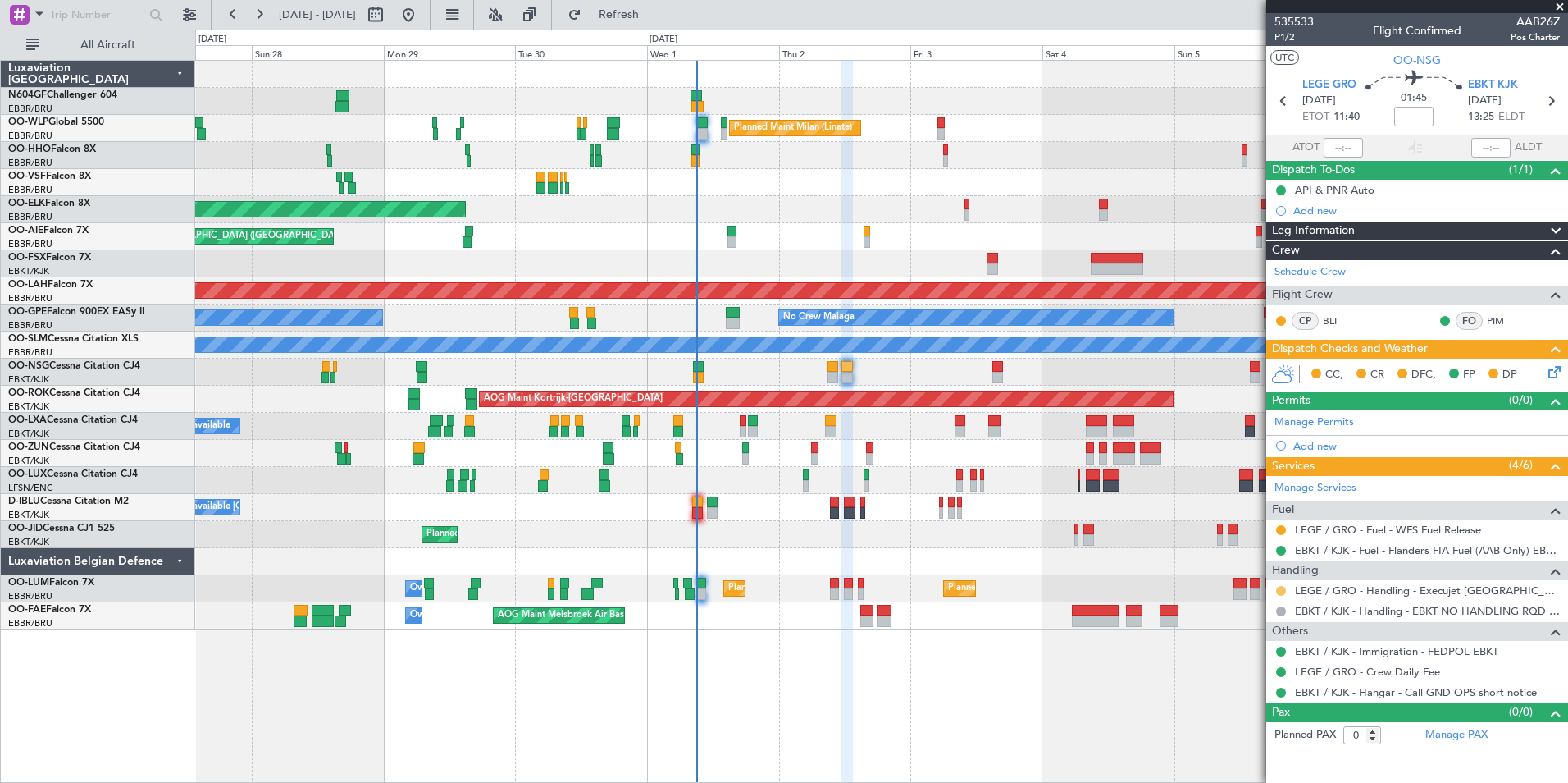
click at [1280, 592] on button at bounding box center [1281, 590] width 10 height 10
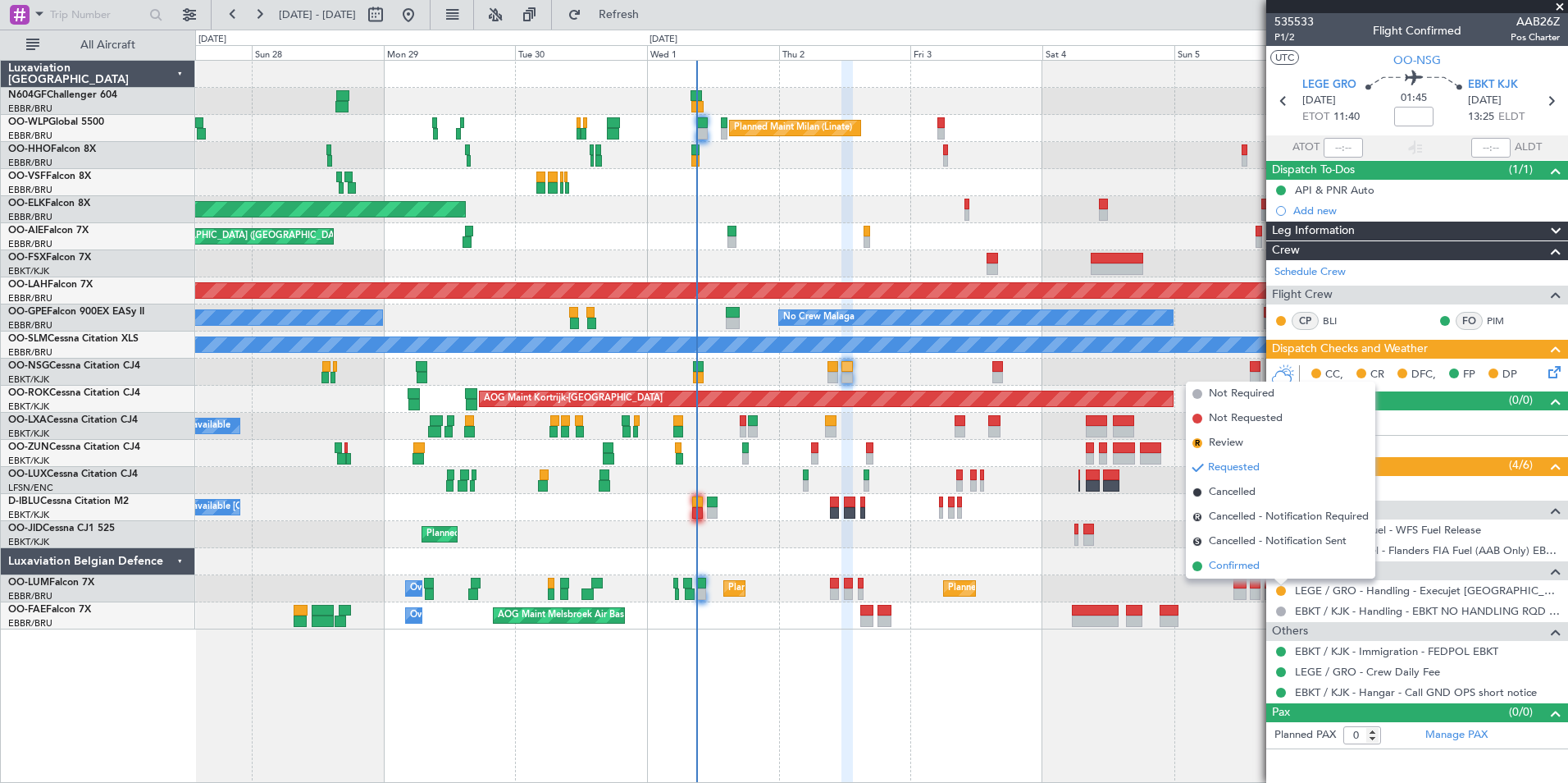
click at [1258, 565] on span "Confirmed" at bounding box center [1235, 566] width 51 height 16
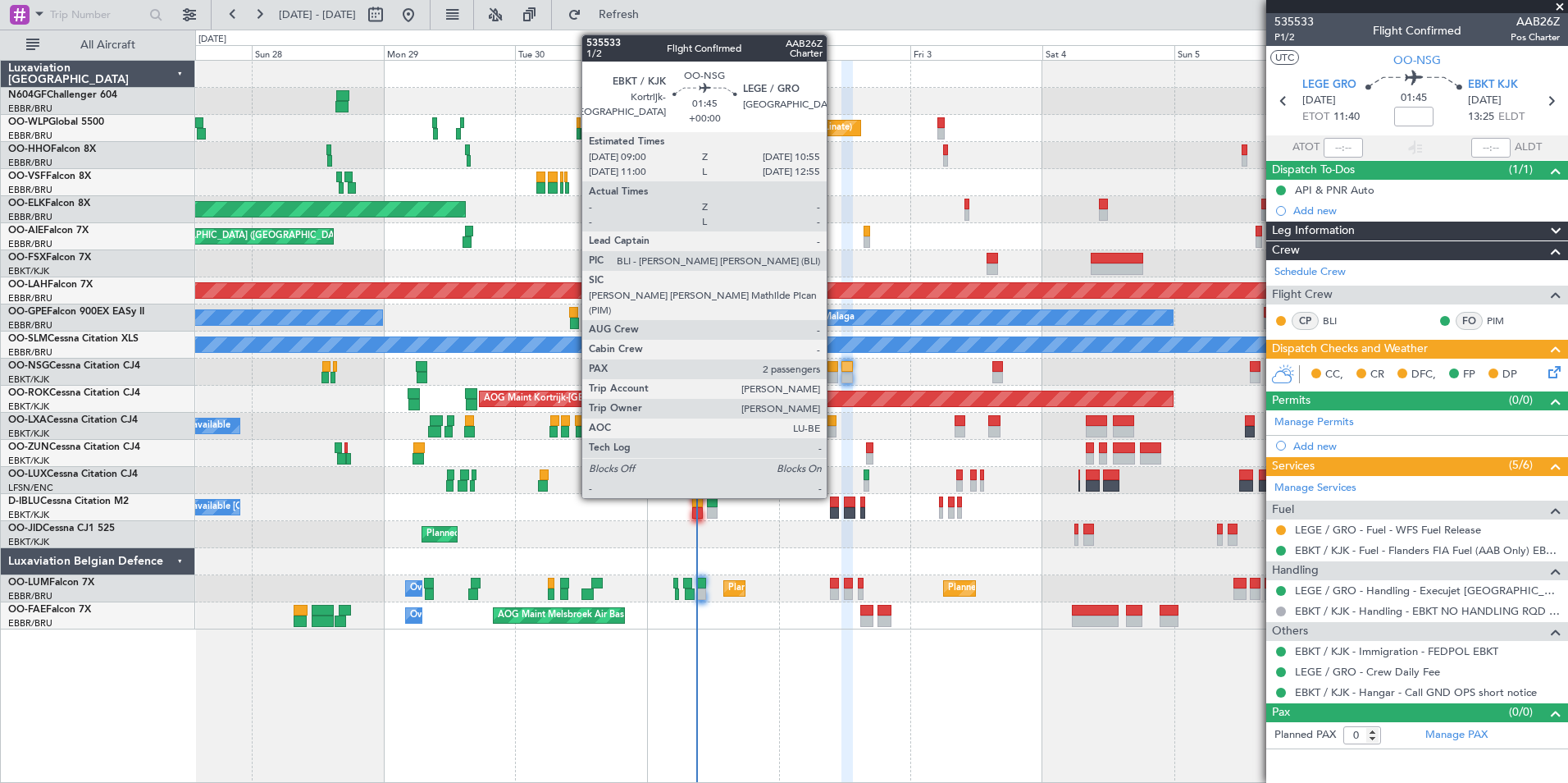
click at [834, 361] on div at bounding box center [832, 366] width 11 height 12
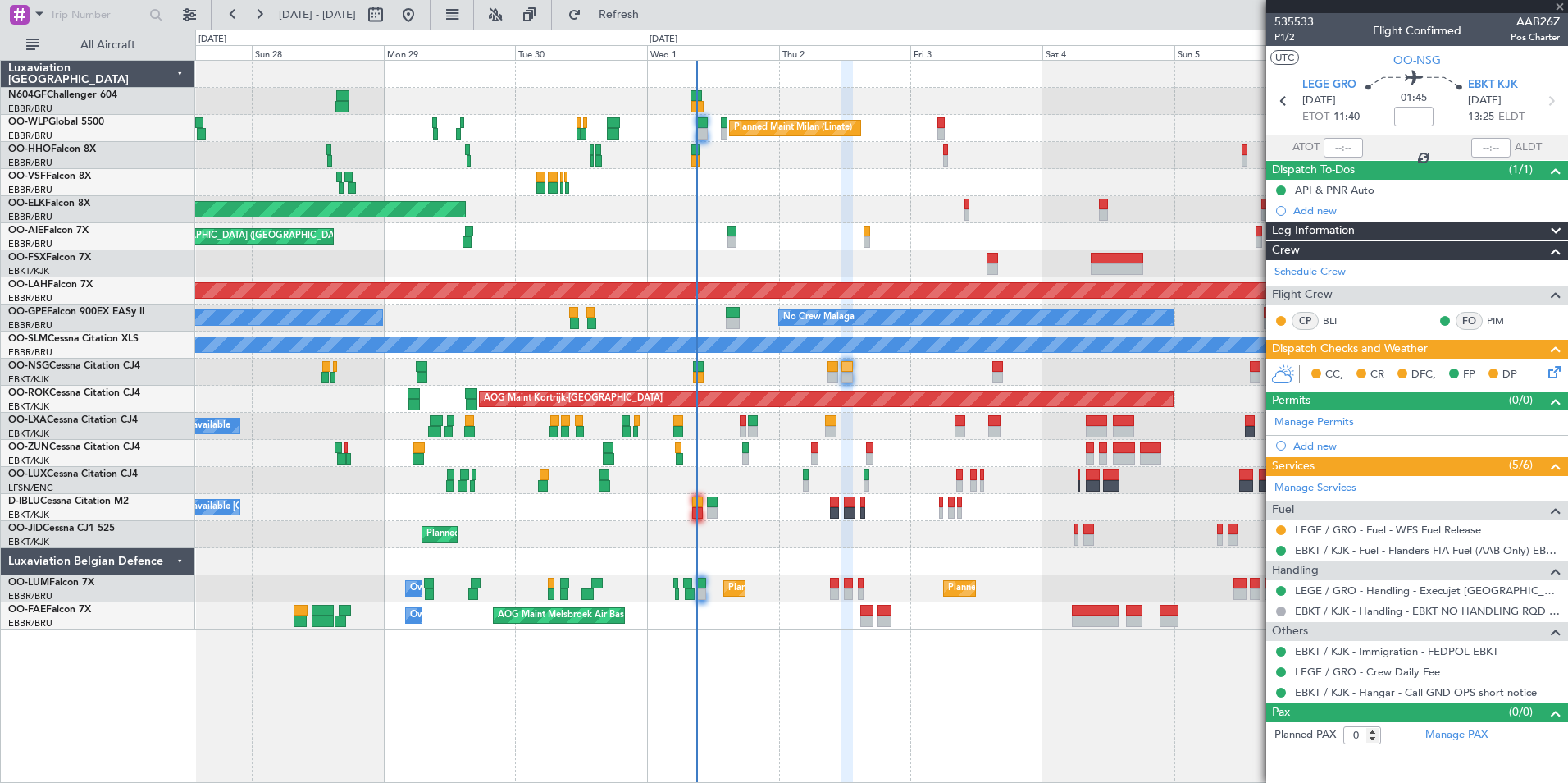
type input "2"
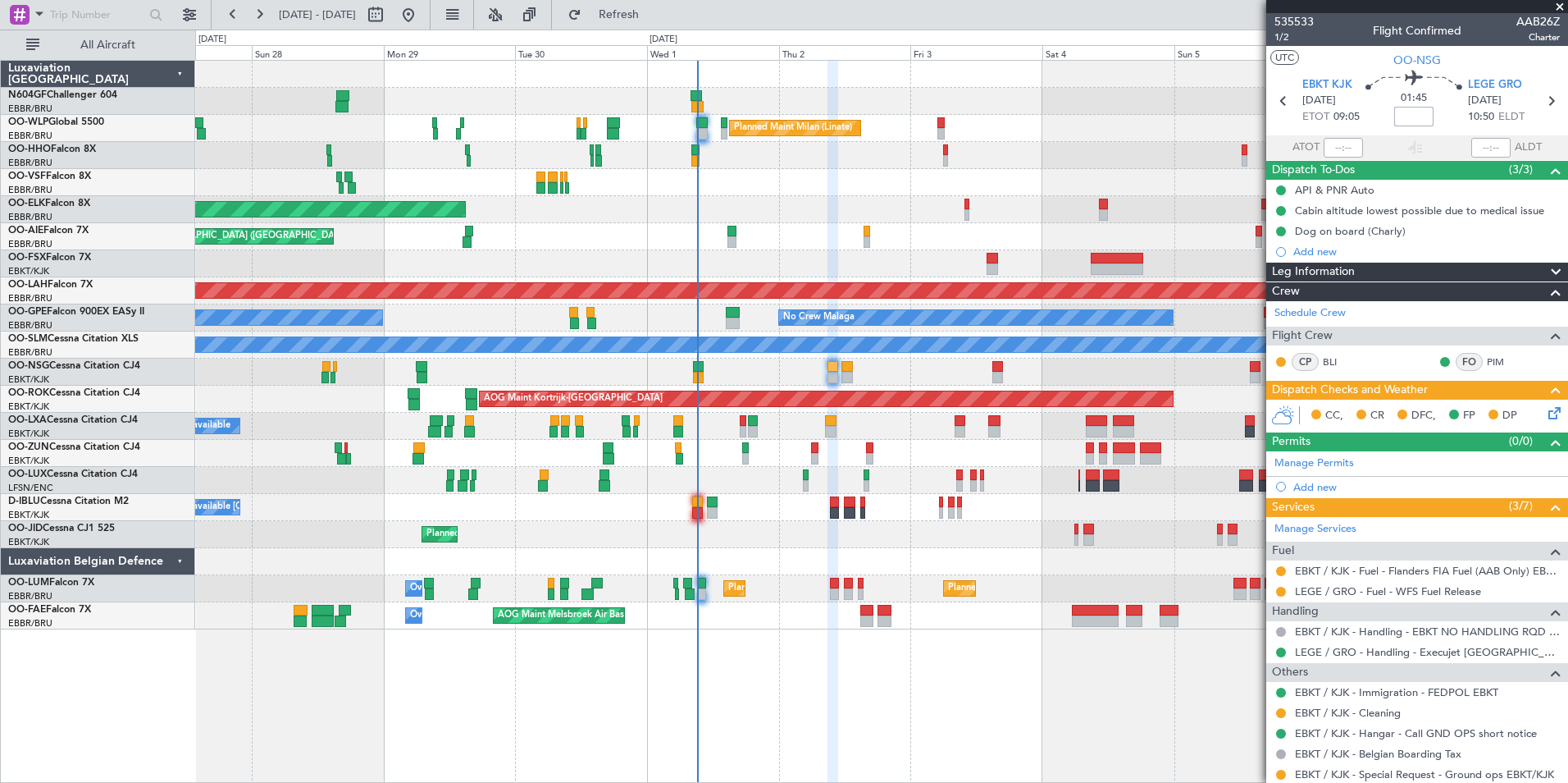
click at [1411, 119] on input at bounding box center [1414, 117] width 40 height 20
click at [1454, 111] on div "01:45 -10" at bounding box center [1414, 101] width 109 height 61
type input "-00:10"
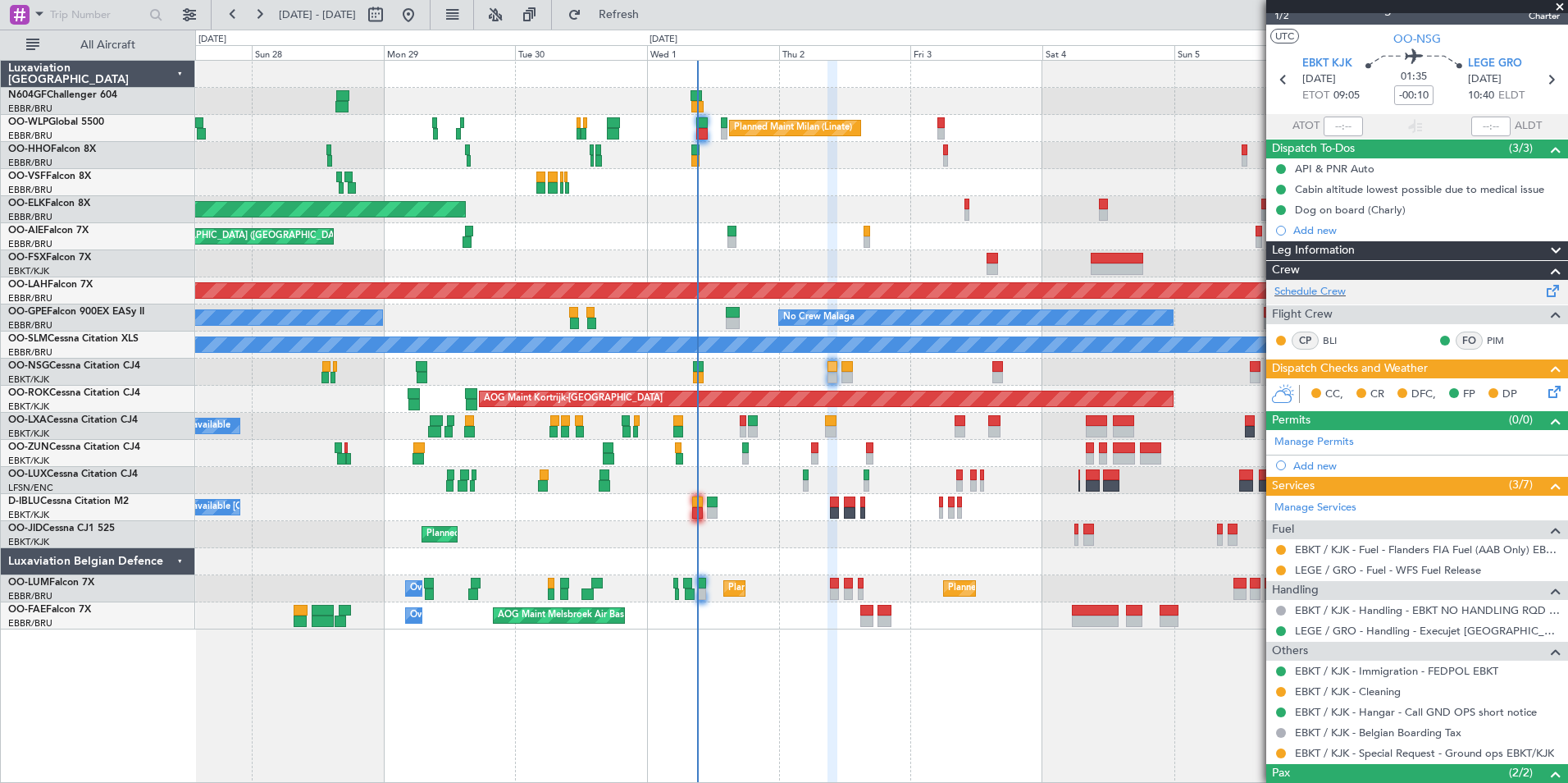
scroll to position [21, 0]
click at [1545, 385] on icon at bounding box center [1552, 389] width 13 height 13
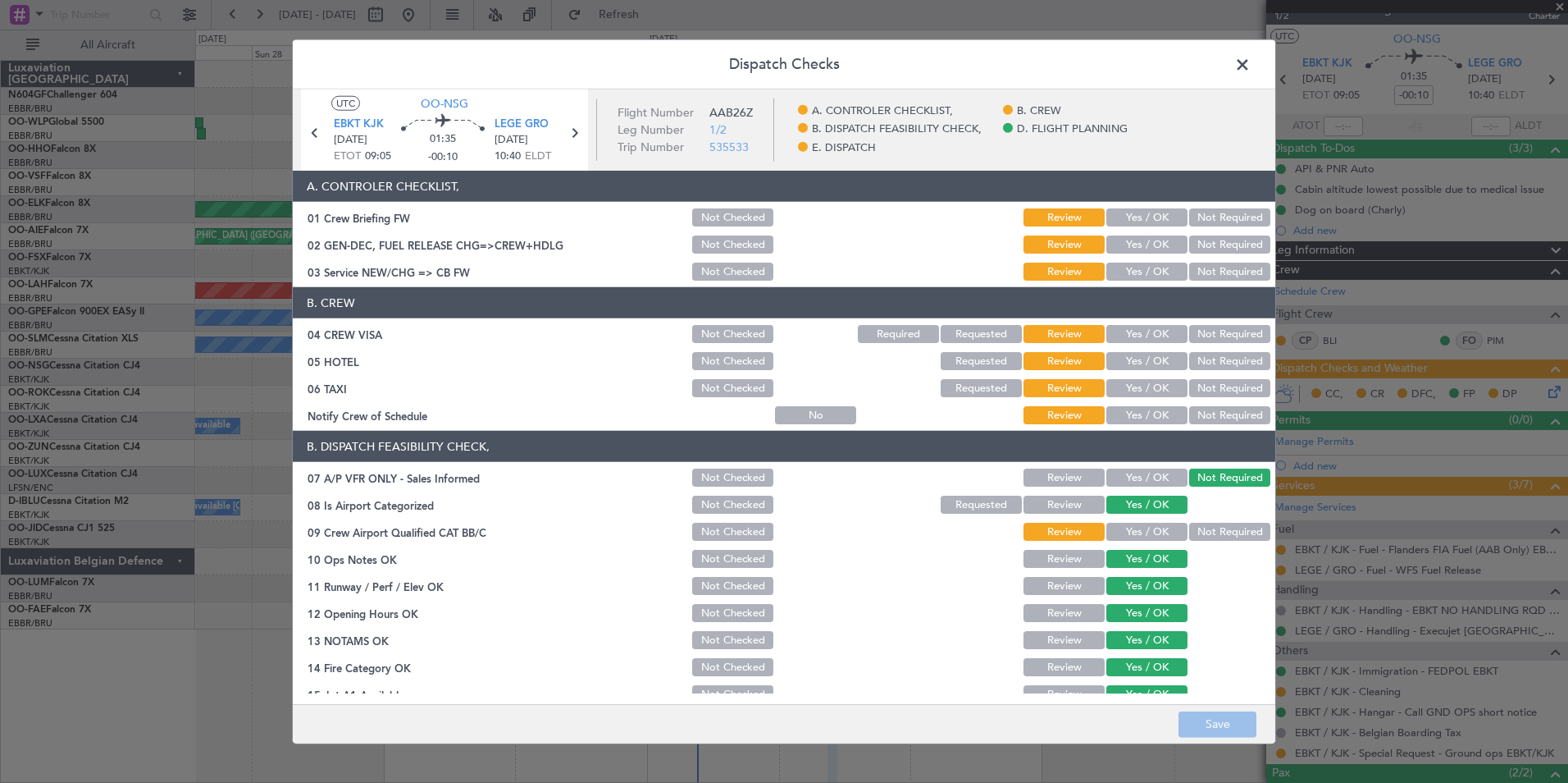
click at [1132, 273] on button "Yes / OK" at bounding box center [1147, 272] width 81 height 18
click at [1231, 334] on button "Not Required" at bounding box center [1230, 334] width 81 height 18
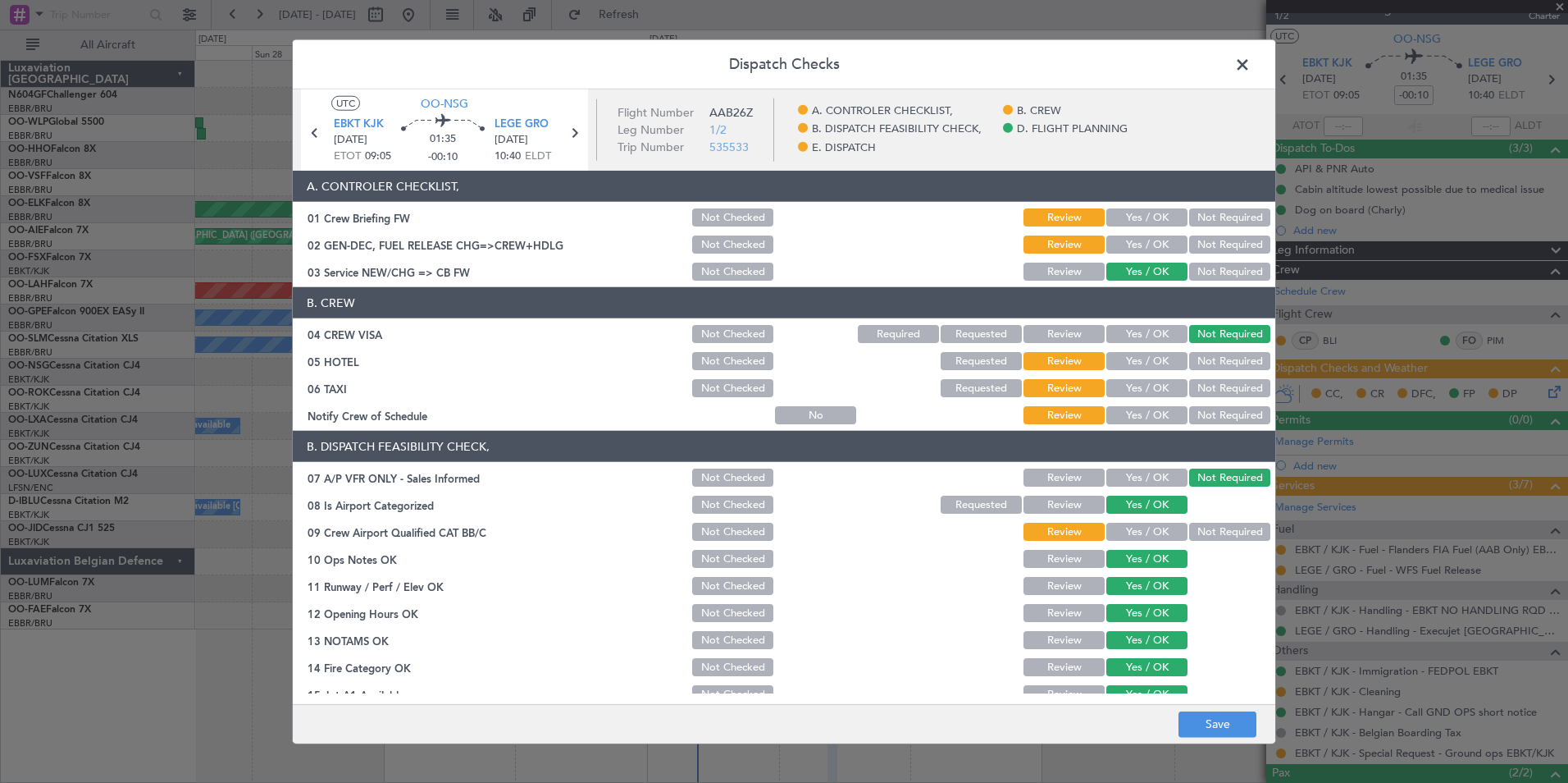
click at [1231, 353] on button "Not Required" at bounding box center [1230, 361] width 81 height 18
click at [1232, 379] on button "Not Required" at bounding box center [1230, 388] width 81 height 18
click at [1162, 412] on button "Yes / OK" at bounding box center [1147, 415] width 81 height 18
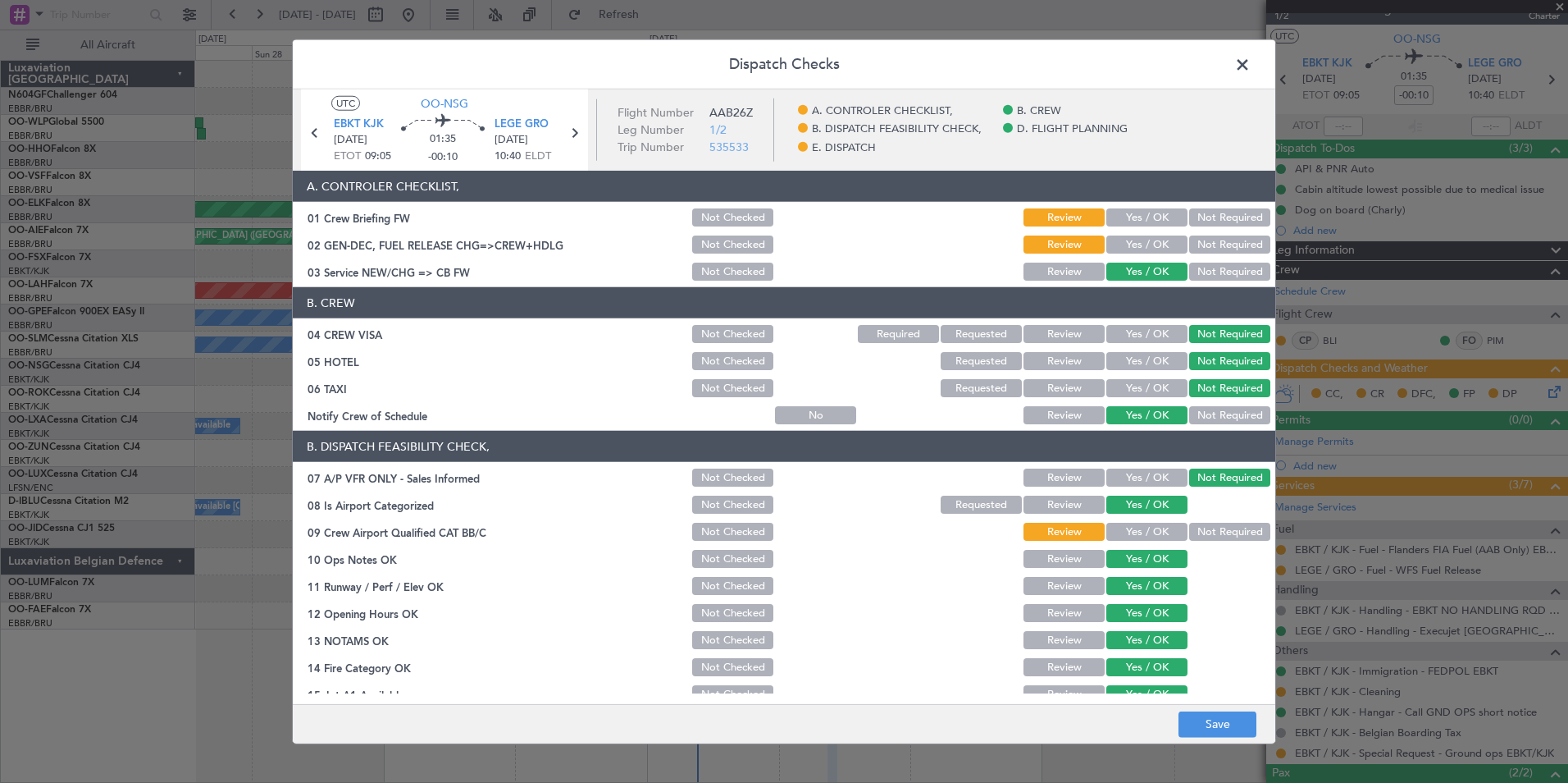
click at [1156, 521] on div "Yes / OK" at bounding box center [1145, 532] width 83 height 23
click at [1156, 526] on button "Yes / OK" at bounding box center [1147, 532] width 81 height 18
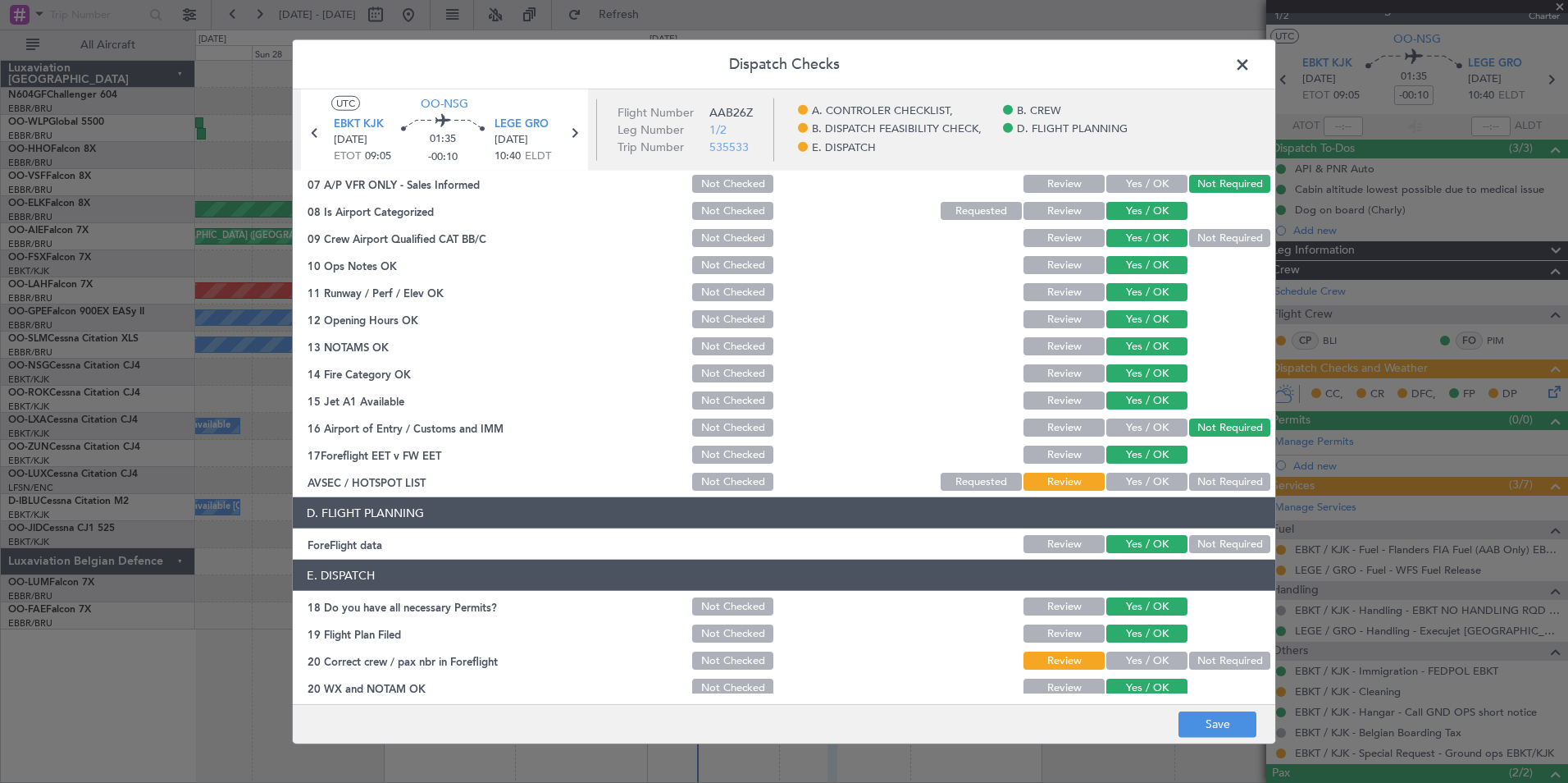
scroll to position [304, 0]
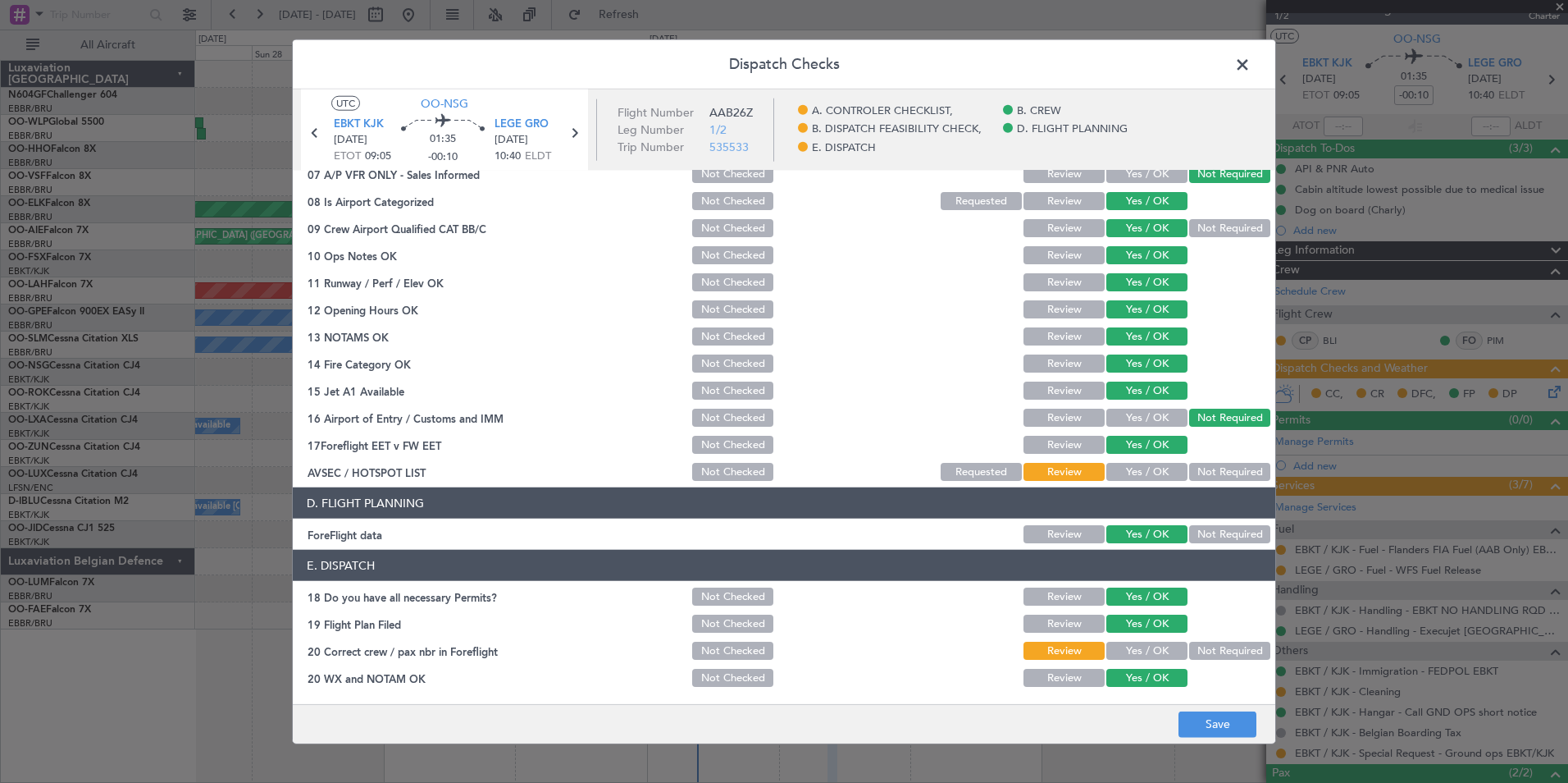
click at [1150, 471] on button "Yes / OK" at bounding box center [1147, 472] width 81 height 18
click at [1146, 650] on button "Yes / OK" at bounding box center [1147, 650] width 81 height 18
click at [1189, 717] on button "Save" at bounding box center [1217, 724] width 78 height 26
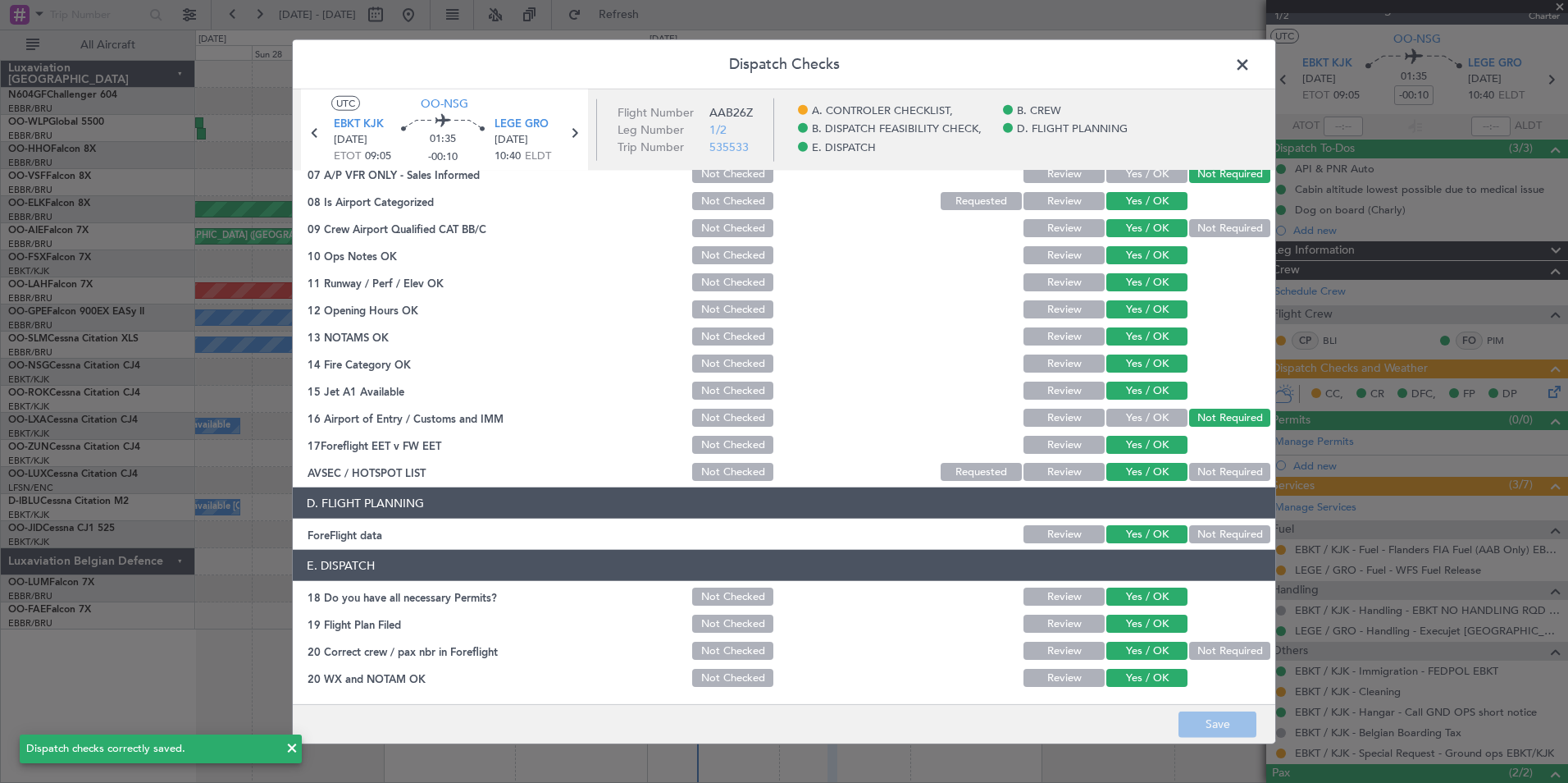
scroll to position [0, 0]
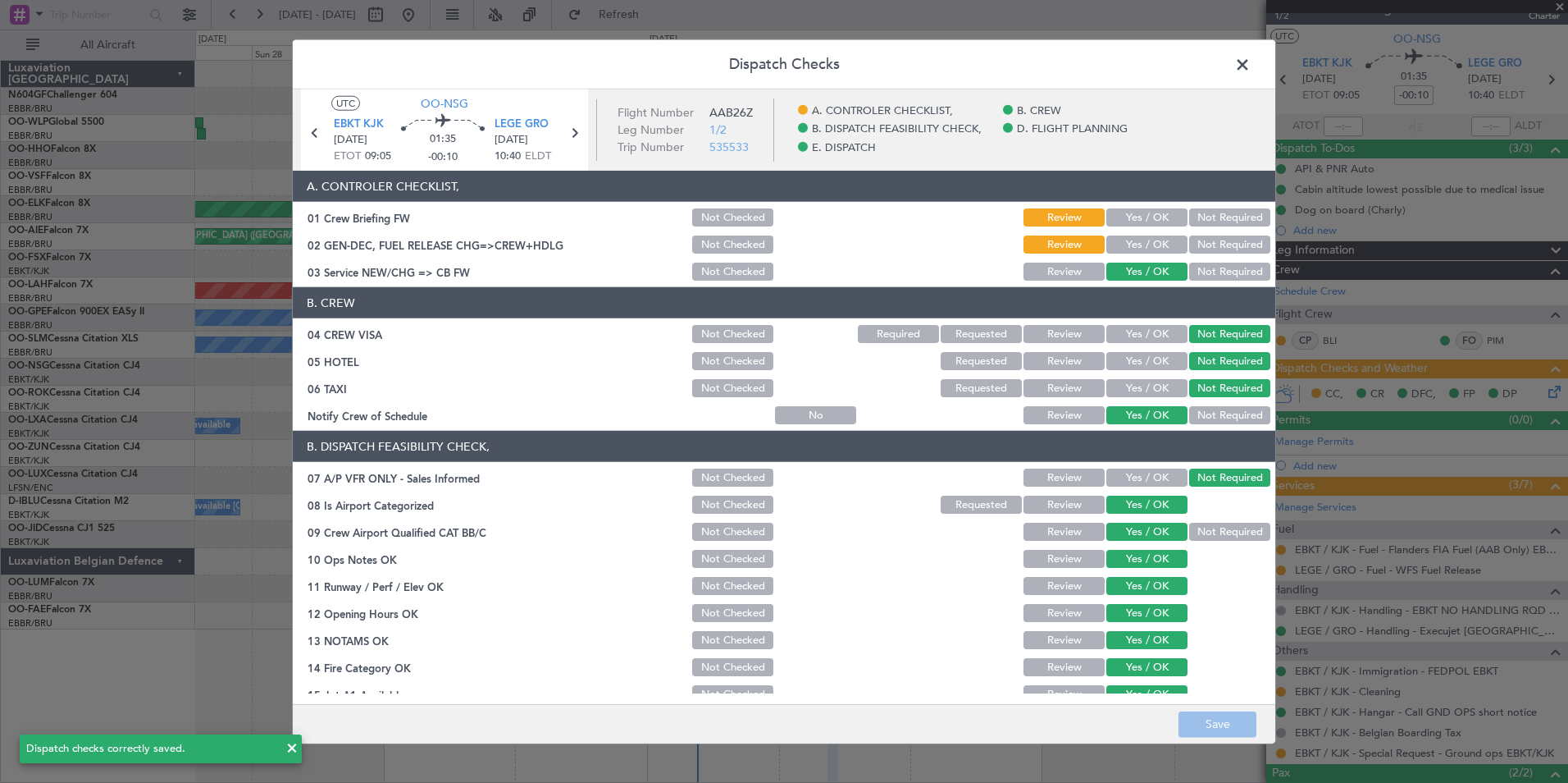
click at [1251, 63] on span at bounding box center [1251, 69] width 0 height 33
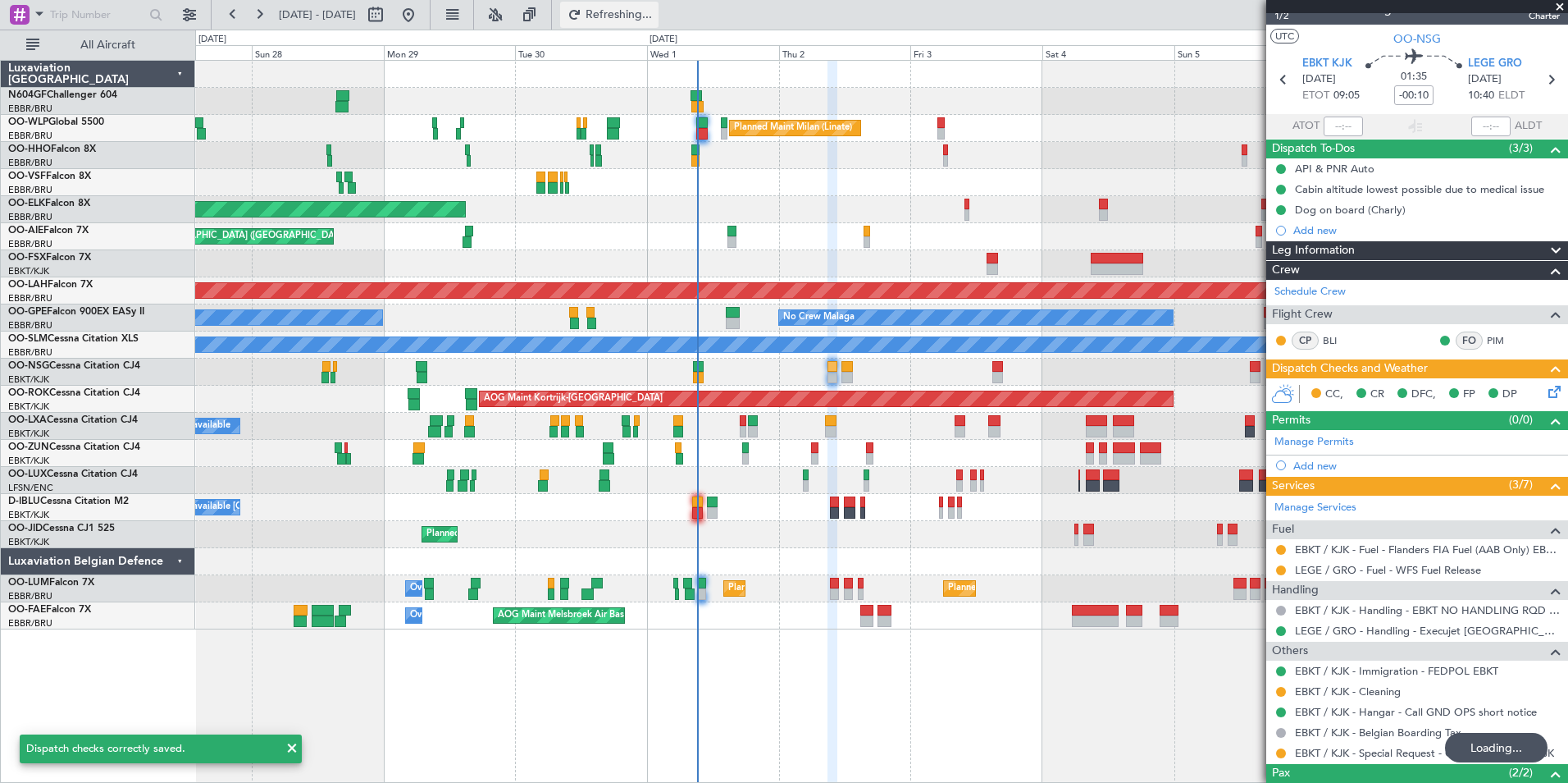
click at [654, 11] on span "Refreshing..." at bounding box center [619, 15] width 69 height 12
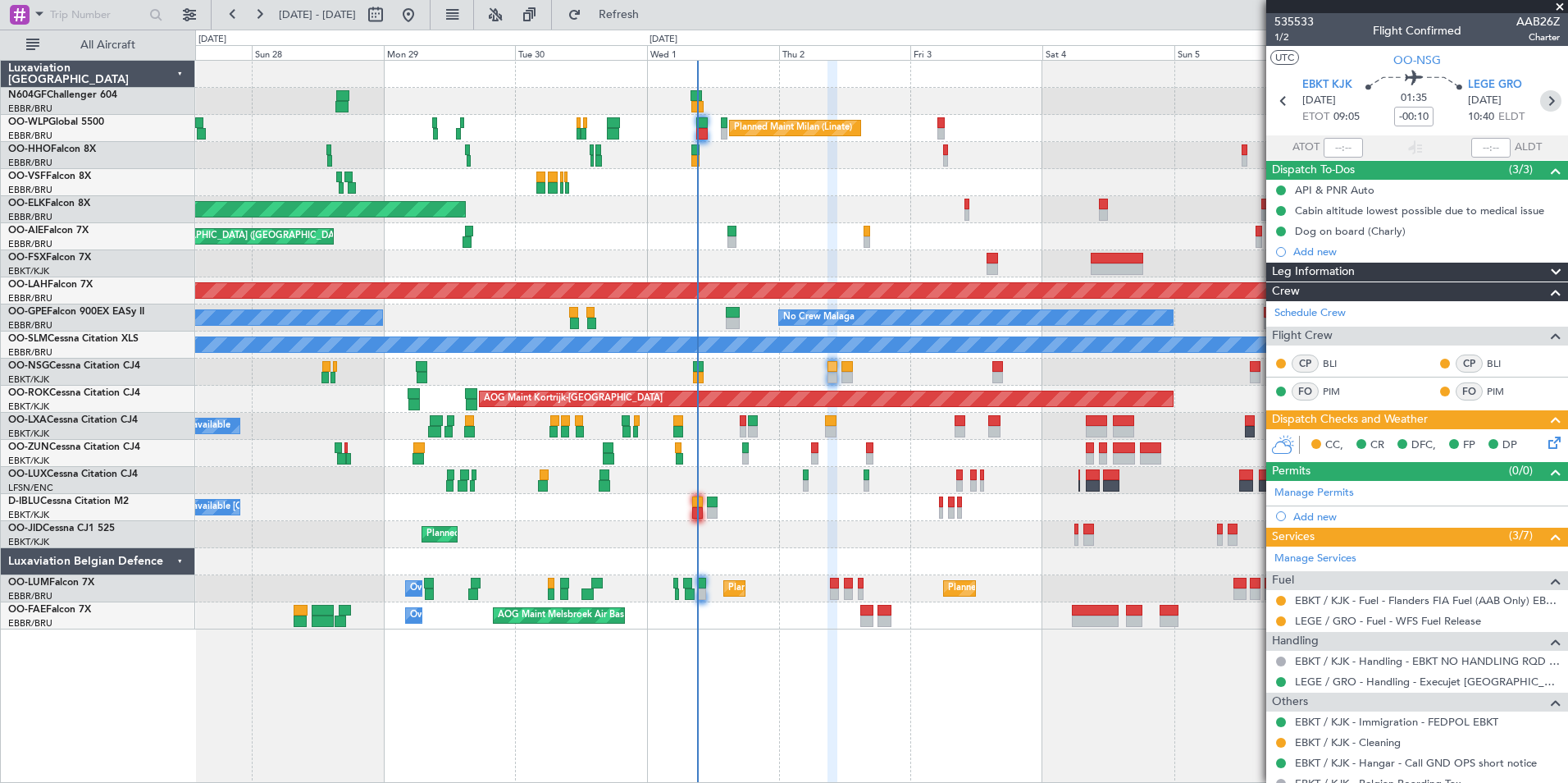
click at [1540, 96] on icon at bounding box center [1551, 101] width 21 height 21
type input "0"
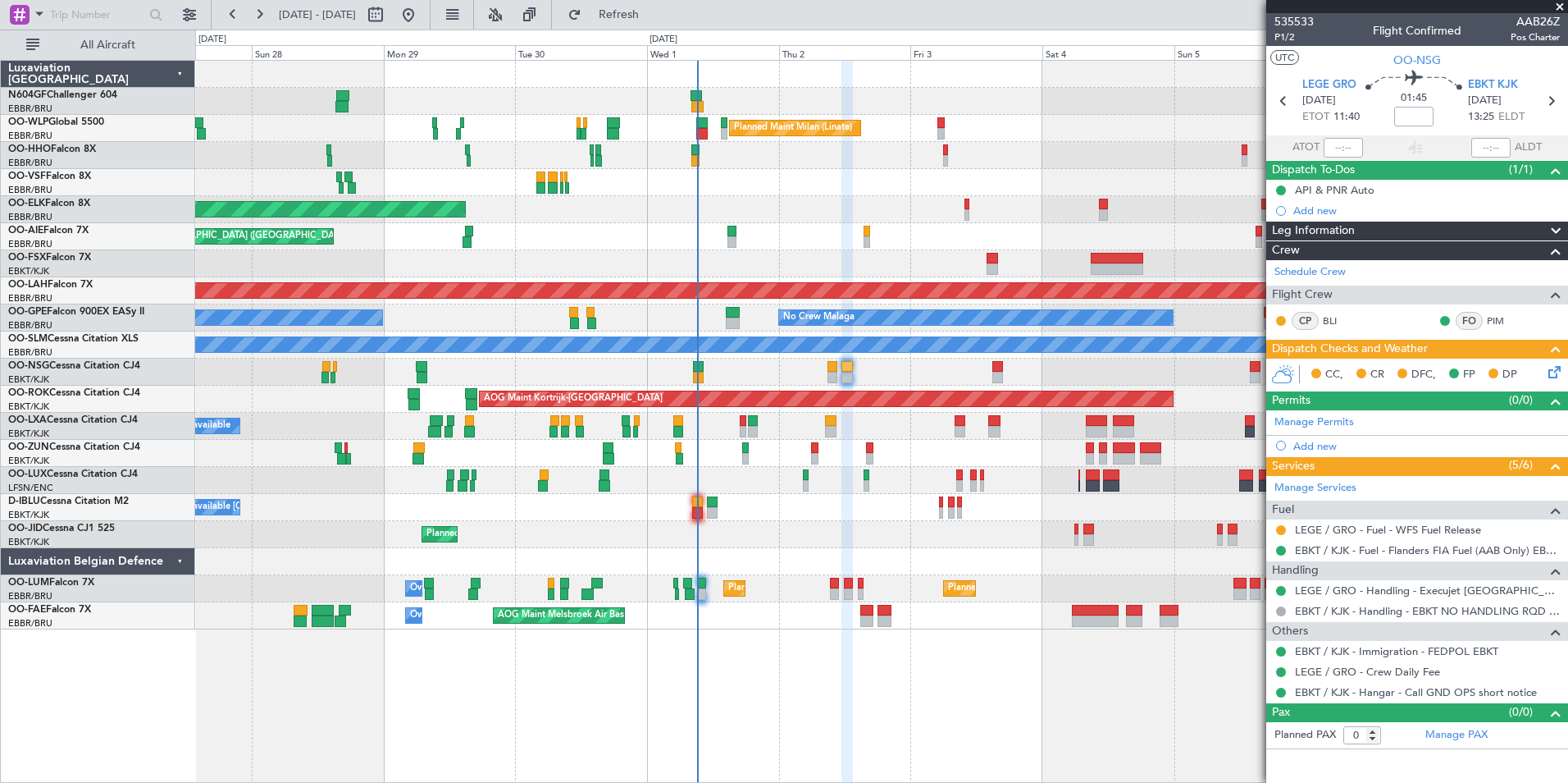
click at [1554, 375] on icon at bounding box center [1552, 369] width 13 height 13
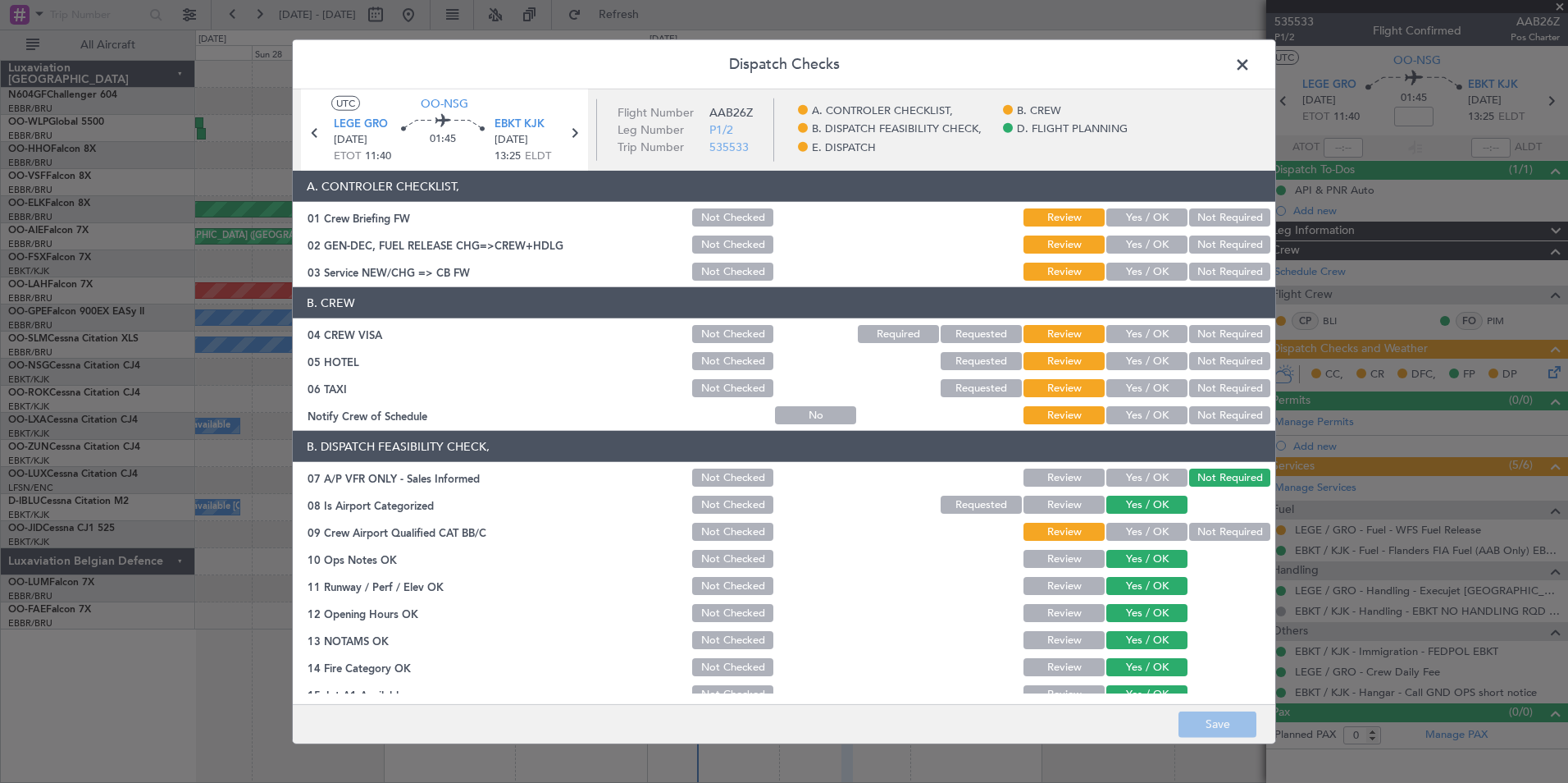
click at [1143, 417] on button "Yes / OK" at bounding box center [1147, 415] width 81 height 18
click at [1203, 381] on button "Not Required" at bounding box center [1230, 388] width 81 height 18
click at [1203, 365] on button "Not Required" at bounding box center [1230, 361] width 81 height 18
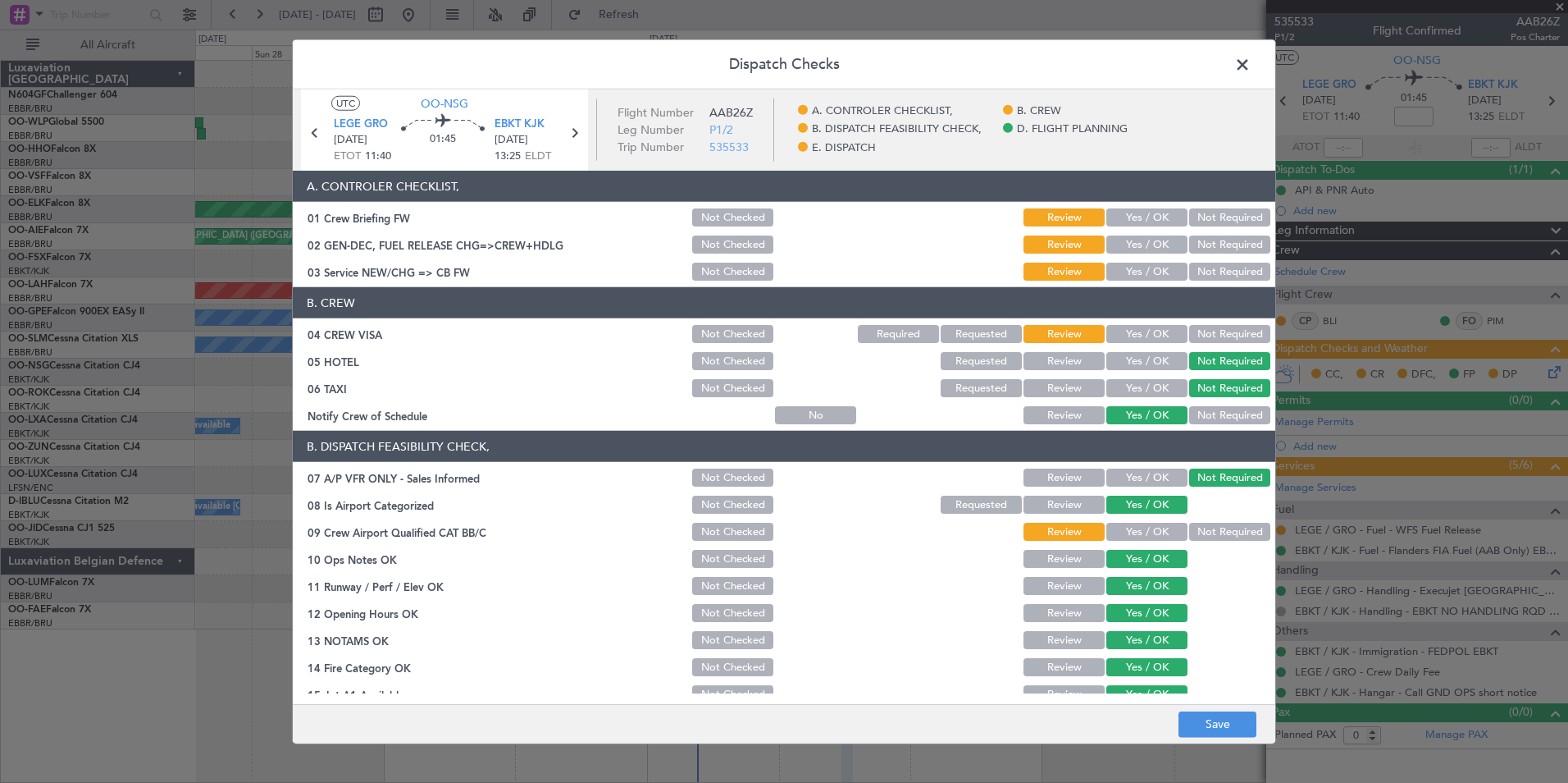
click at [1203, 340] on button "Not Required" at bounding box center [1230, 334] width 81 height 18
click at [1149, 274] on button "Yes / OK" at bounding box center [1147, 272] width 81 height 18
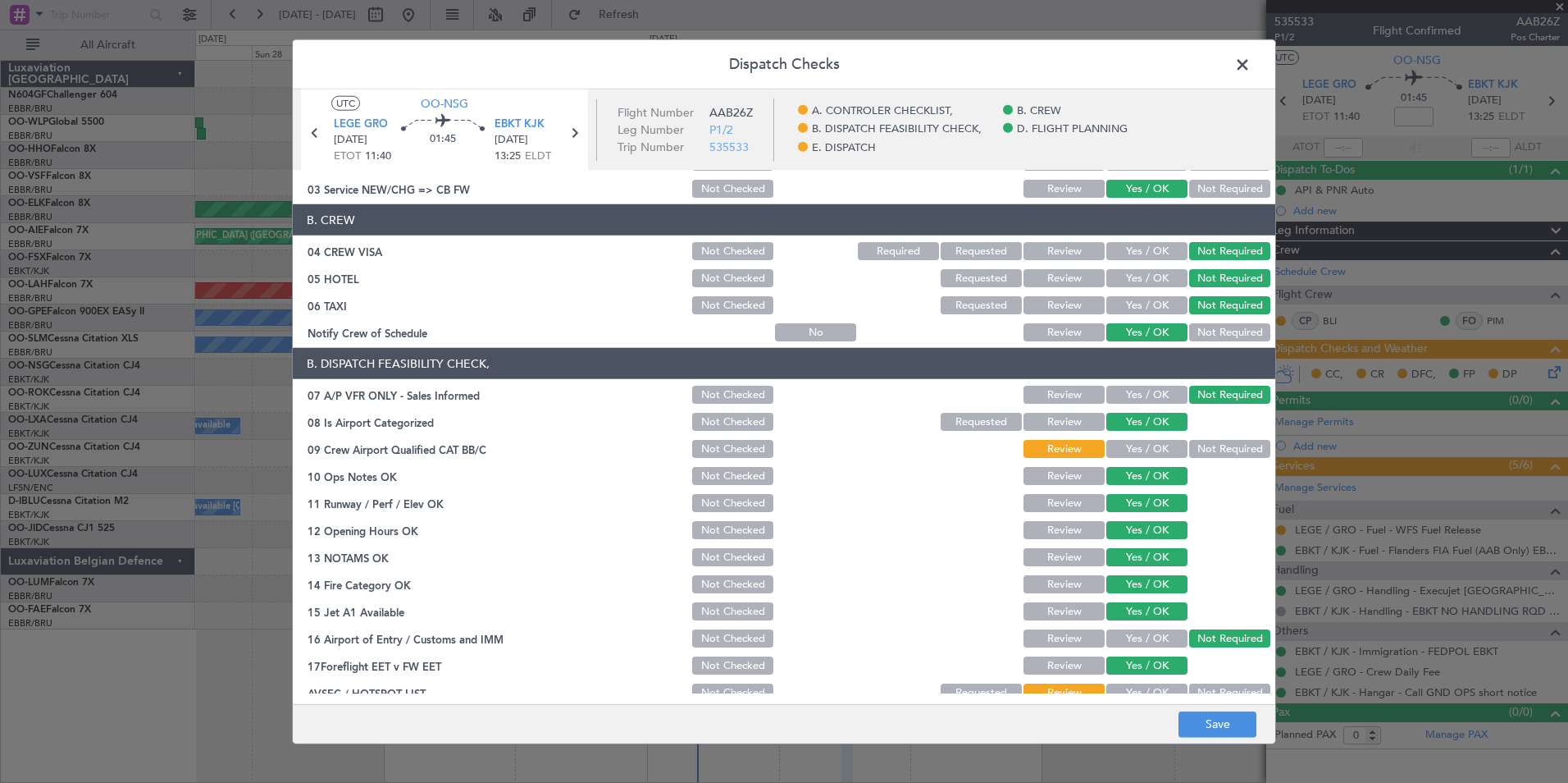
scroll to position [84, 0]
click at [1148, 445] on button "Yes / OK" at bounding box center [1147, 448] width 81 height 18
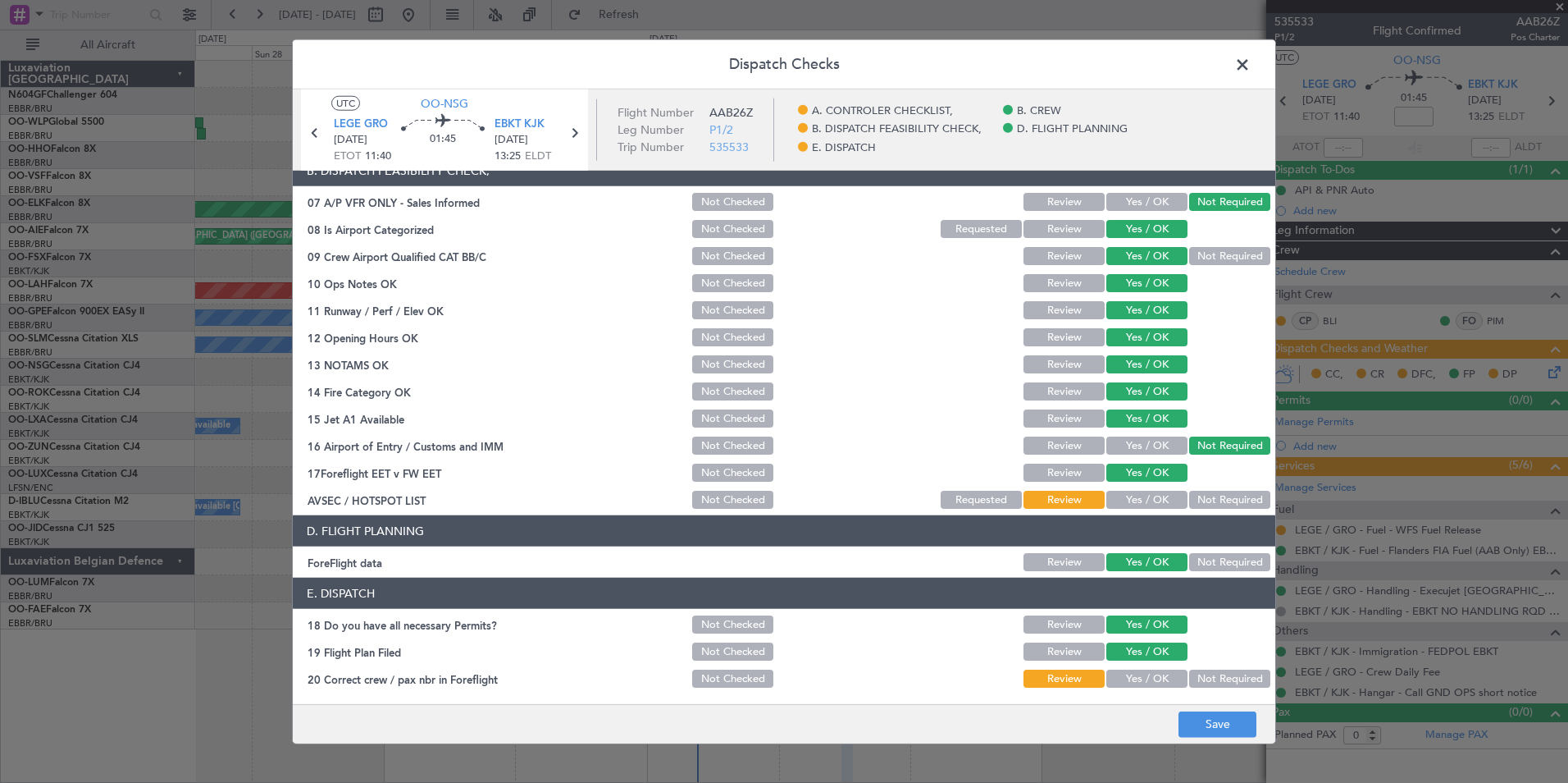
click at [1138, 495] on button "Yes / OK" at bounding box center [1147, 500] width 81 height 18
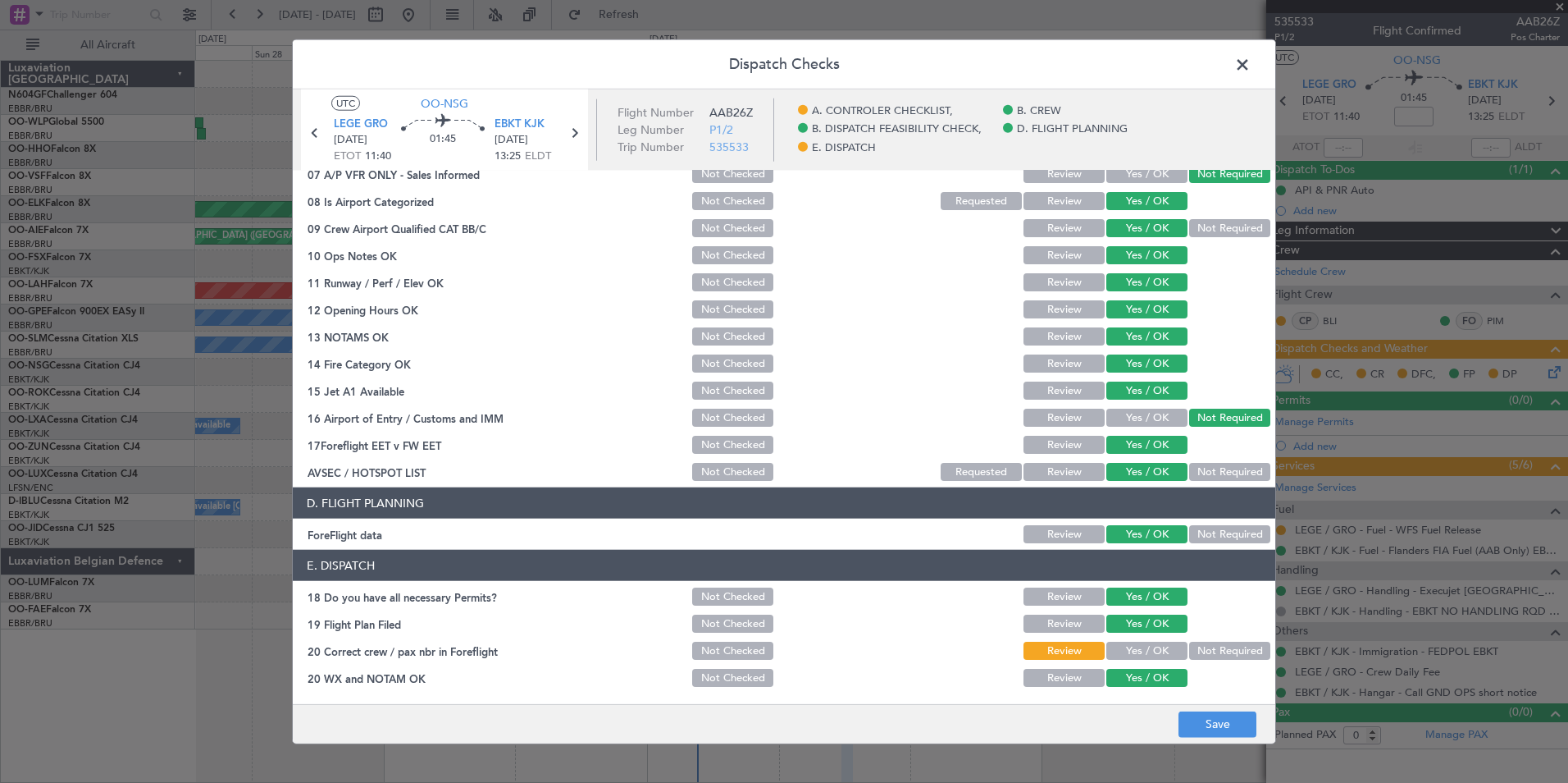
click at [1142, 650] on button "Yes / OK" at bounding box center [1147, 650] width 81 height 18
click at [1225, 733] on button "Save" at bounding box center [1217, 724] width 78 height 26
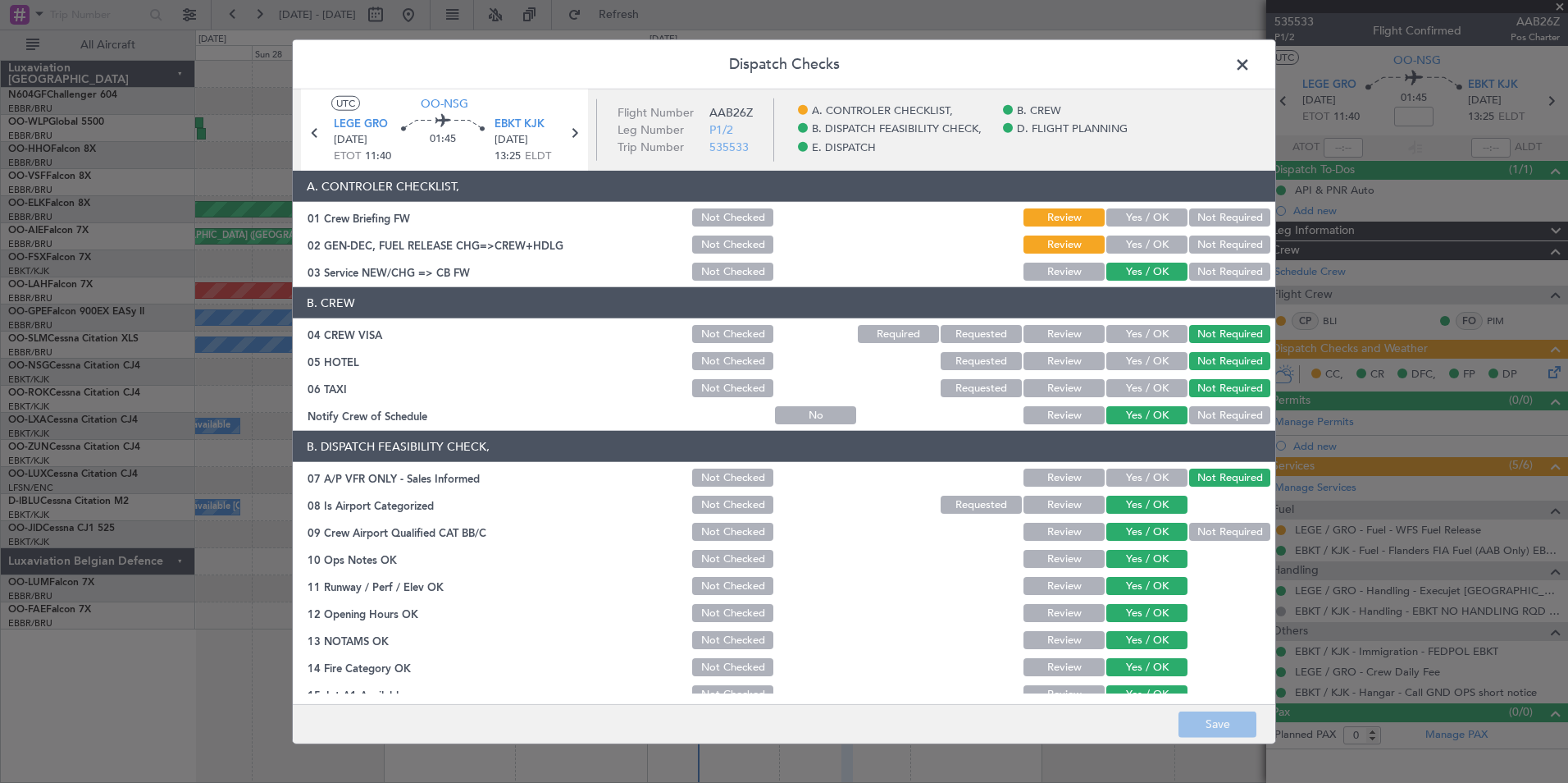
click at [1251, 61] on span at bounding box center [1251, 69] width 0 height 33
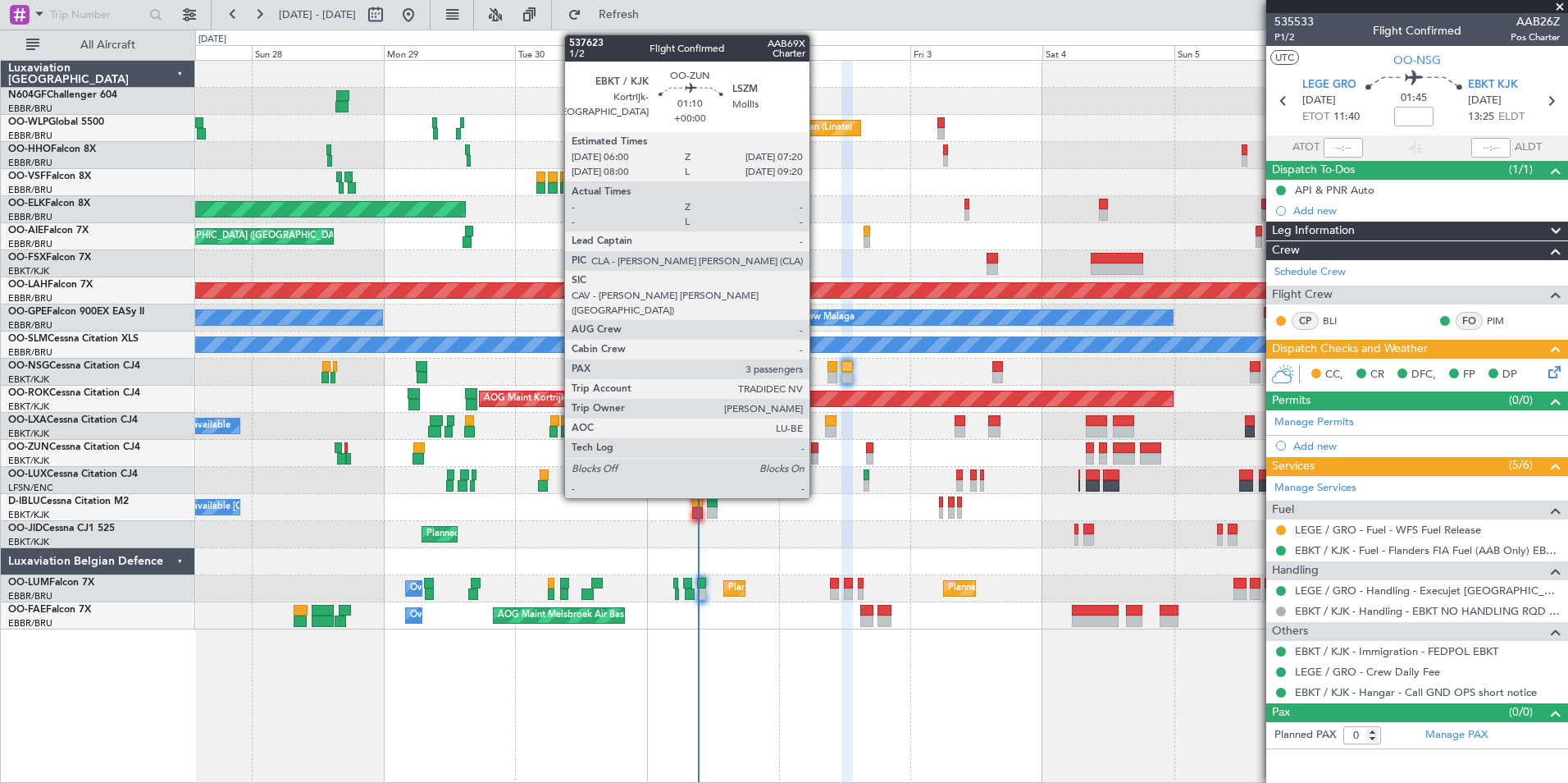
click at [816, 452] on div at bounding box center [814, 448] width 7 height 12
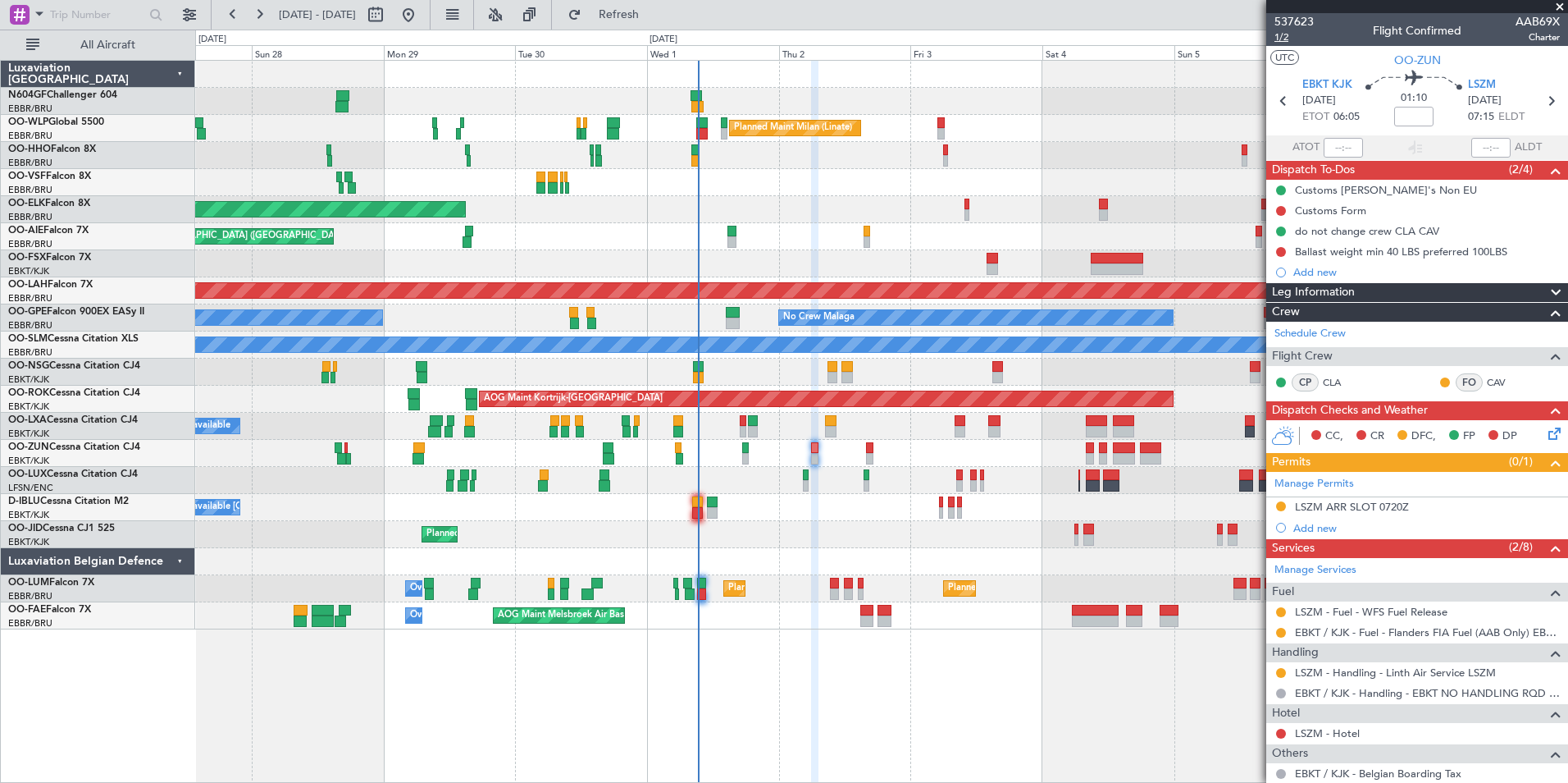
click at [1285, 35] on span "1/2" at bounding box center [1294, 37] width 40 height 14
click at [658, 26] on button "Refreshing..." at bounding box center [610, 15] width 99 height 26
click at [1545, 434] on icon at bounding box center [1552, 431] width 13 height 13
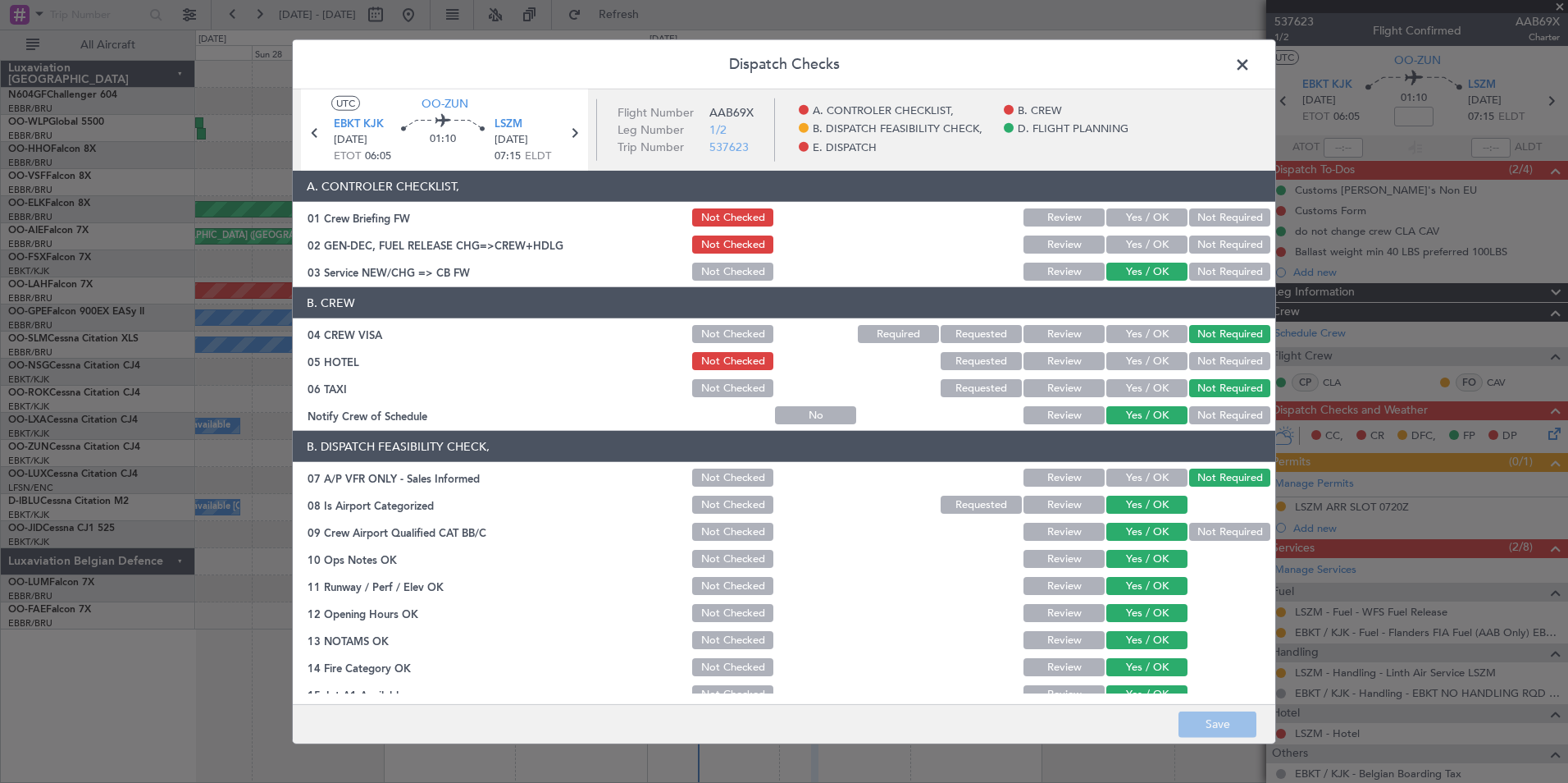
click at [1152, 239] on button "Yes / OK" at bounding box center [1147, 245] width 81 height 18
click at [1226, 719] on button "Save" at bounding box center [1217, 724] width 78 height 26
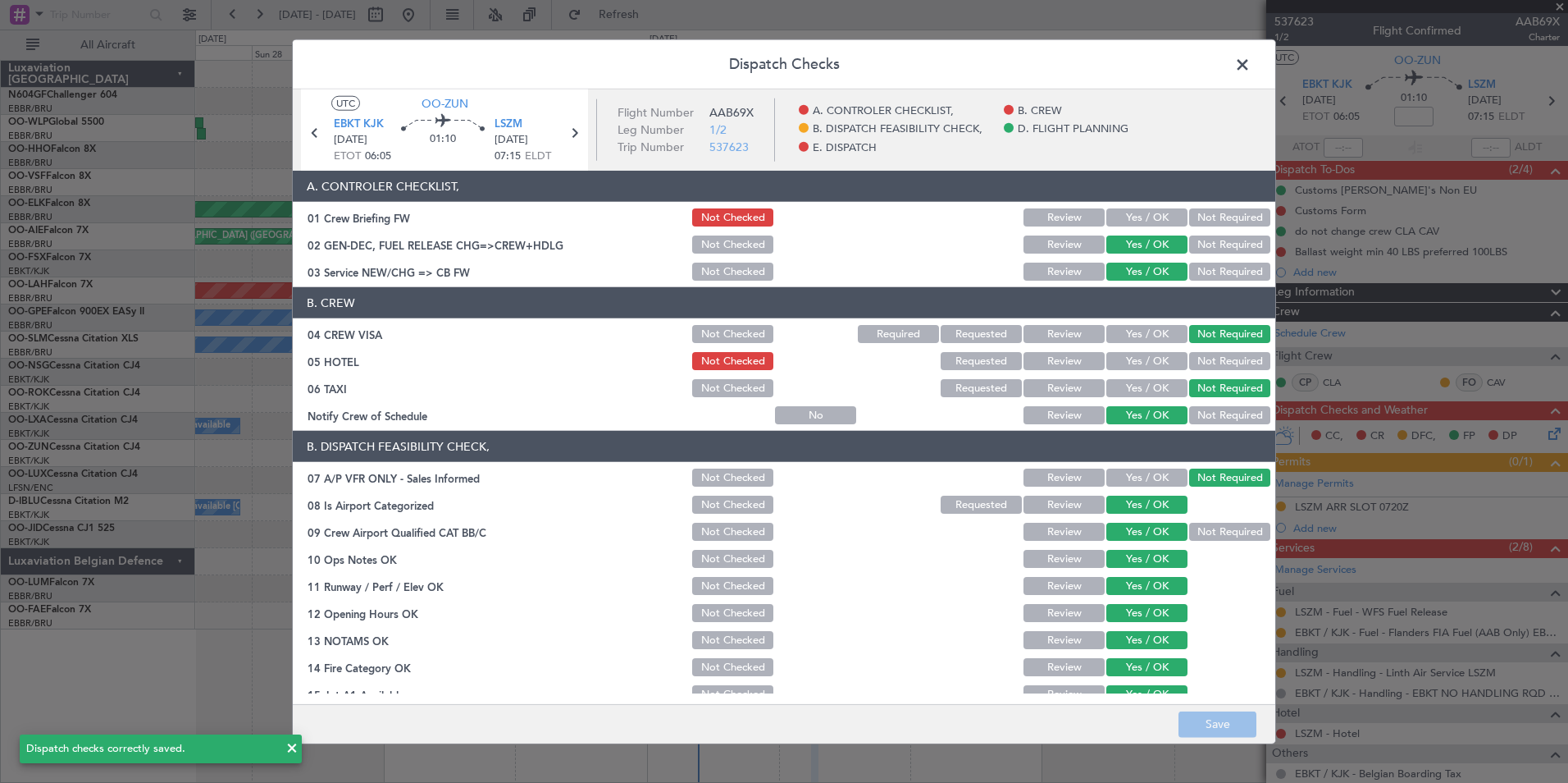
click at [1251, 74] on span at bounding box center [1251, 69] width 0 height 33
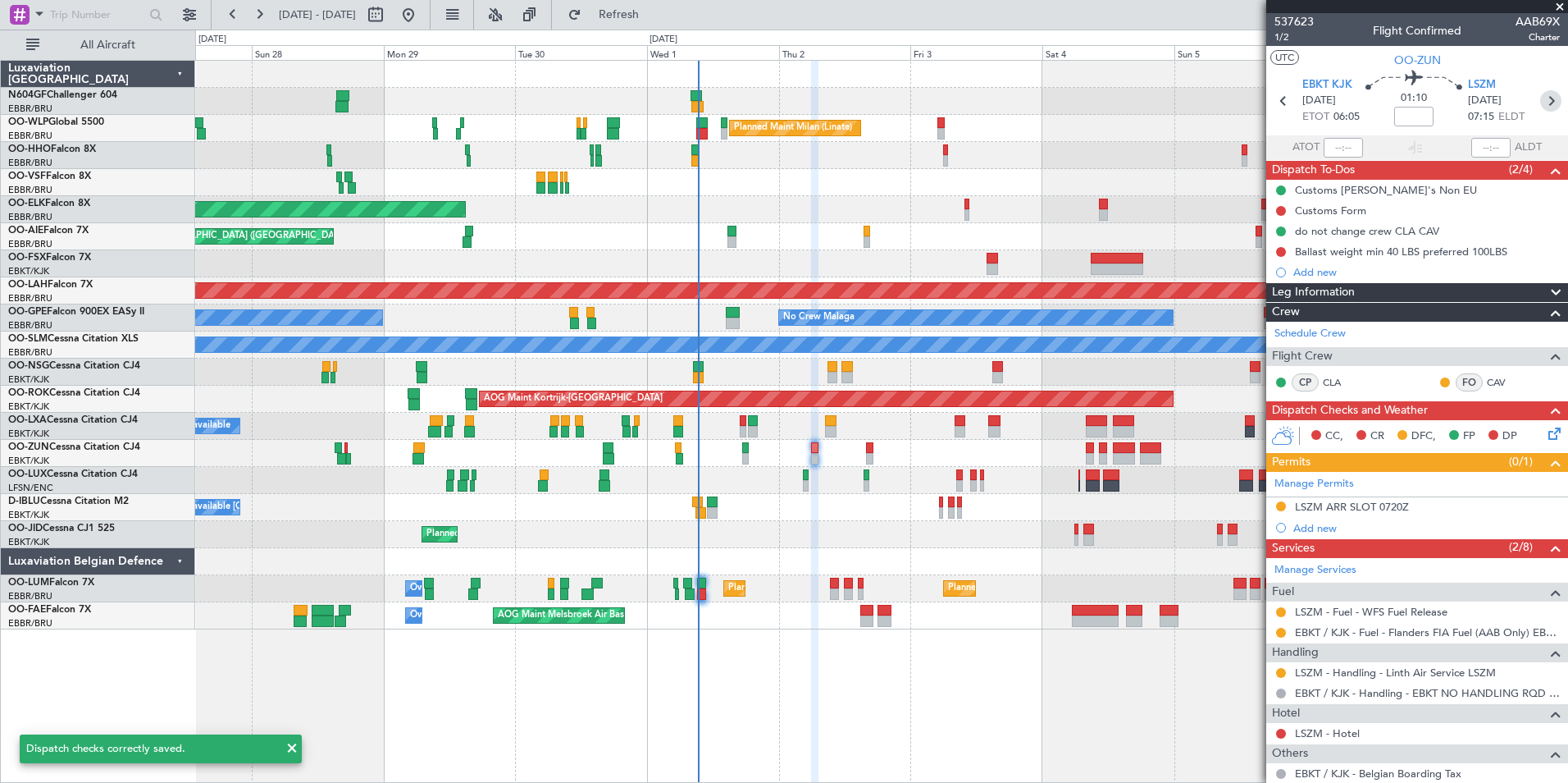
click at [1546, 106] on icon at bounding box center [1551, 101] width 21 height 21
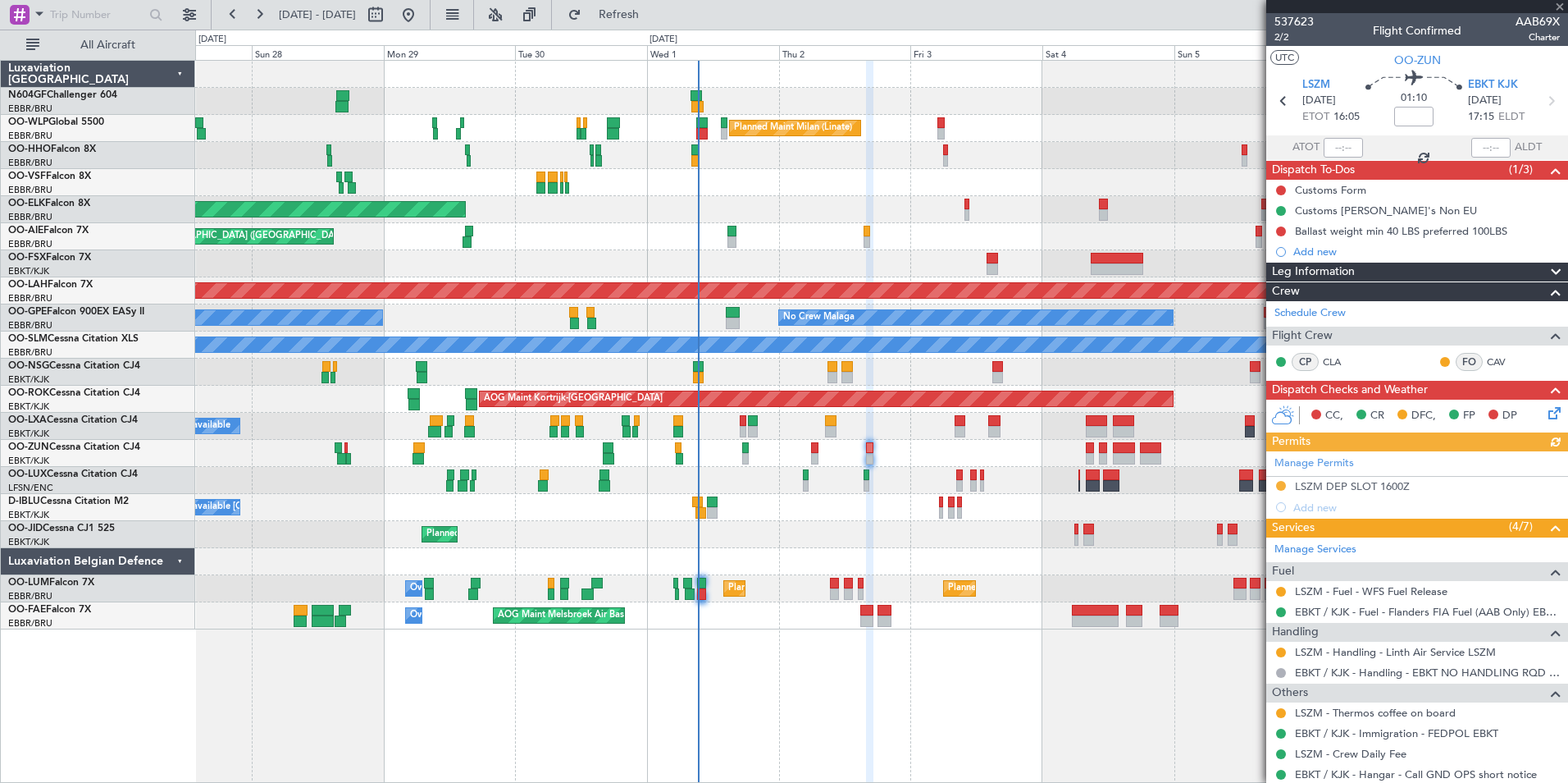
click at [1545, 414] on icon at bounding box center [1552, 410] width 13 height 13
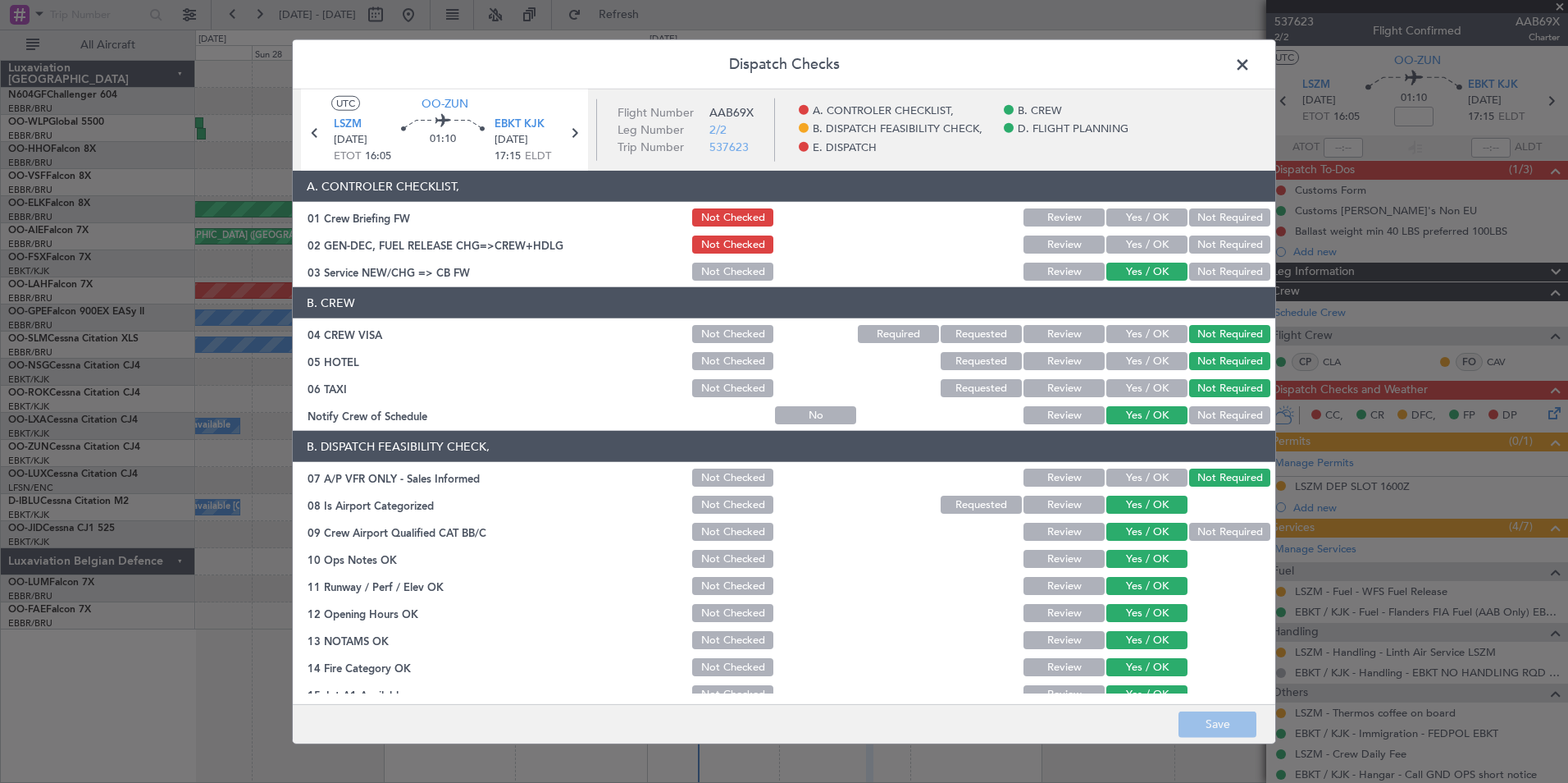
click at [1155, 245] on button "Yes / OK" at bounding box center [1147, 245] width 81 height 18
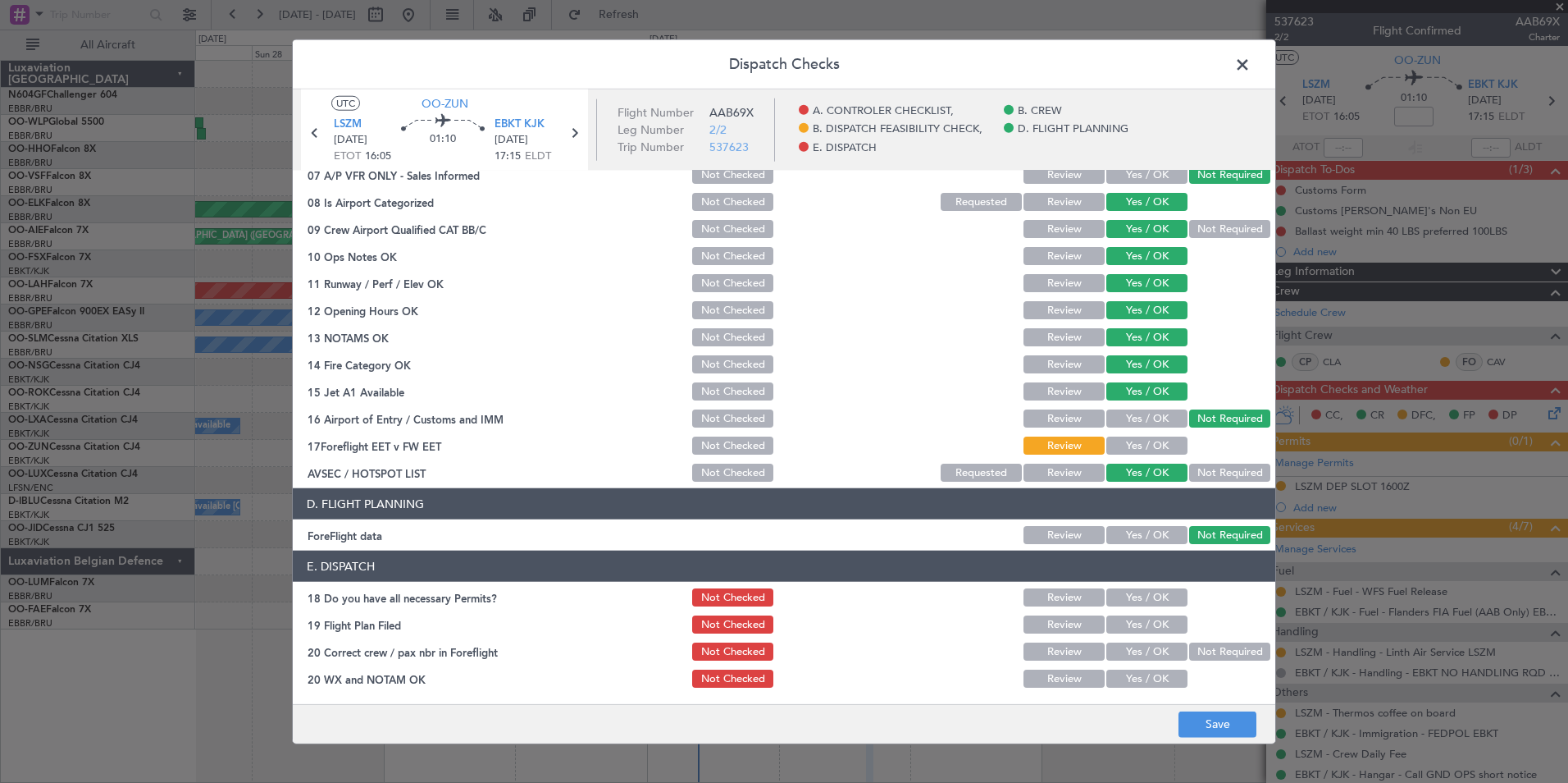
scroll to position [304, 0]
click at [1189, 725] on button "Save" at bounding box center [1217, 724] width 78 height 26
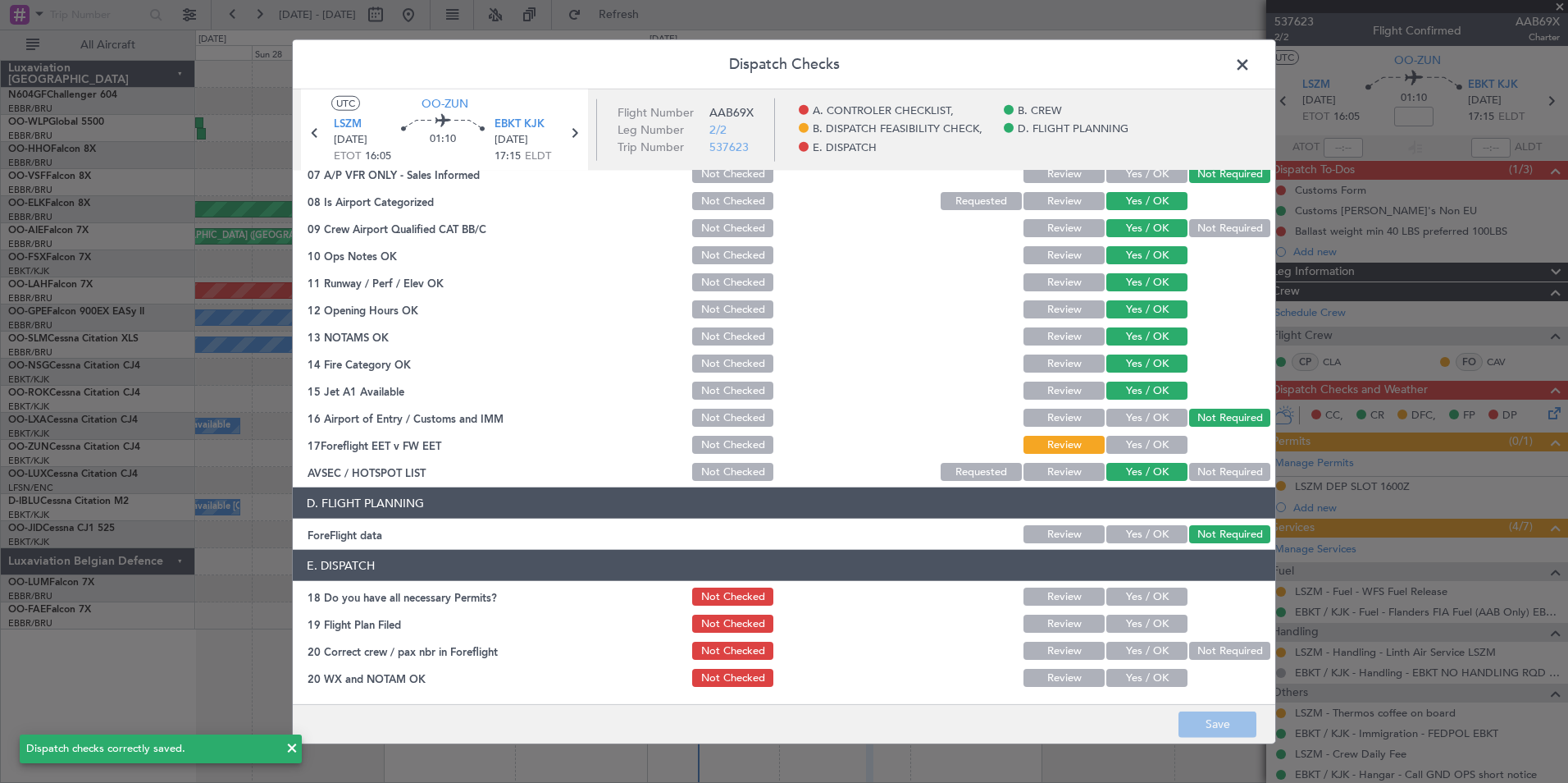
click at [1251, 57] on span at bounding box center [1251, 69] width 0 height 33
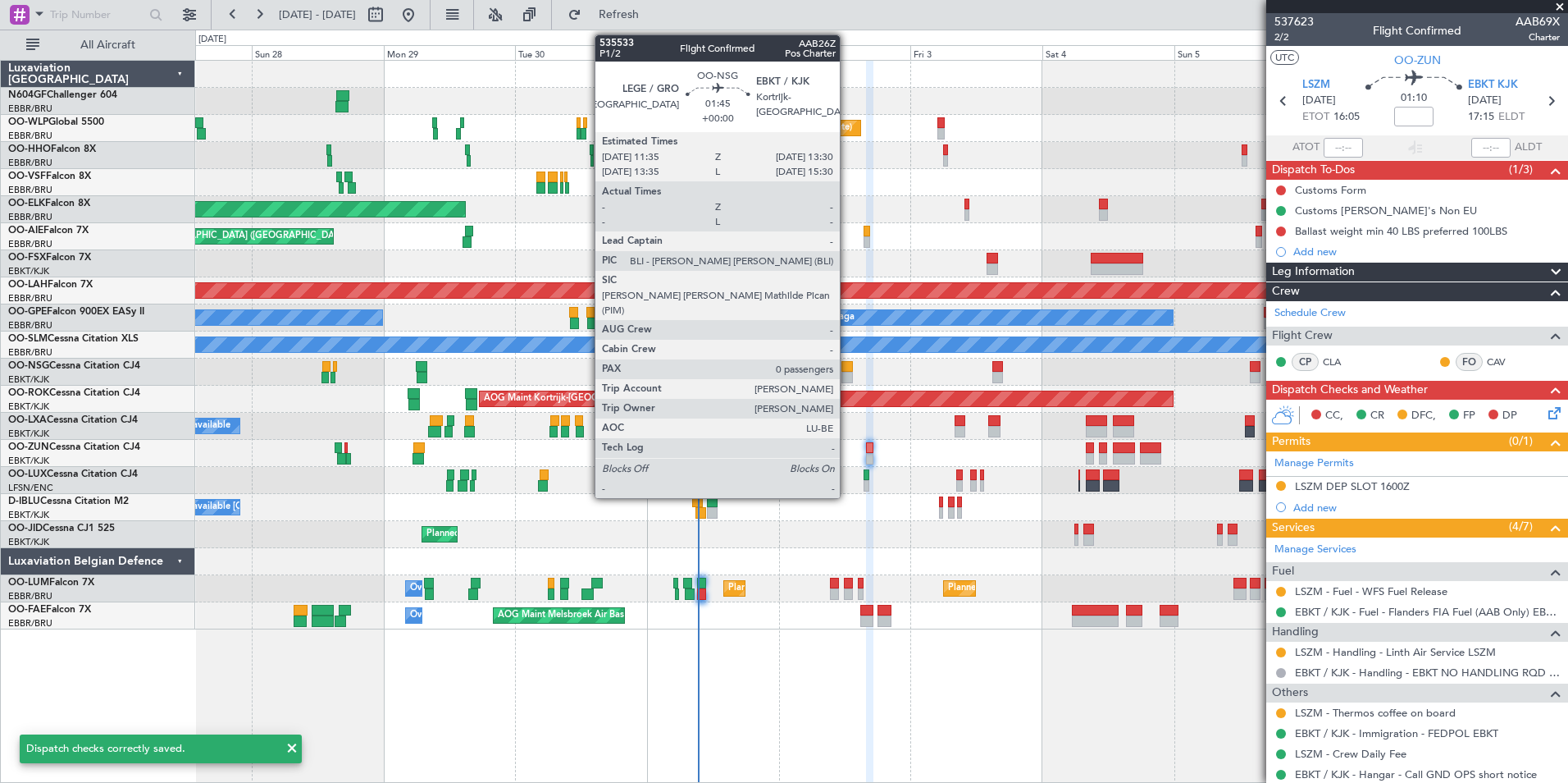
click at [847, 380] on div at bounding box center [846, 377] width 11 height 12
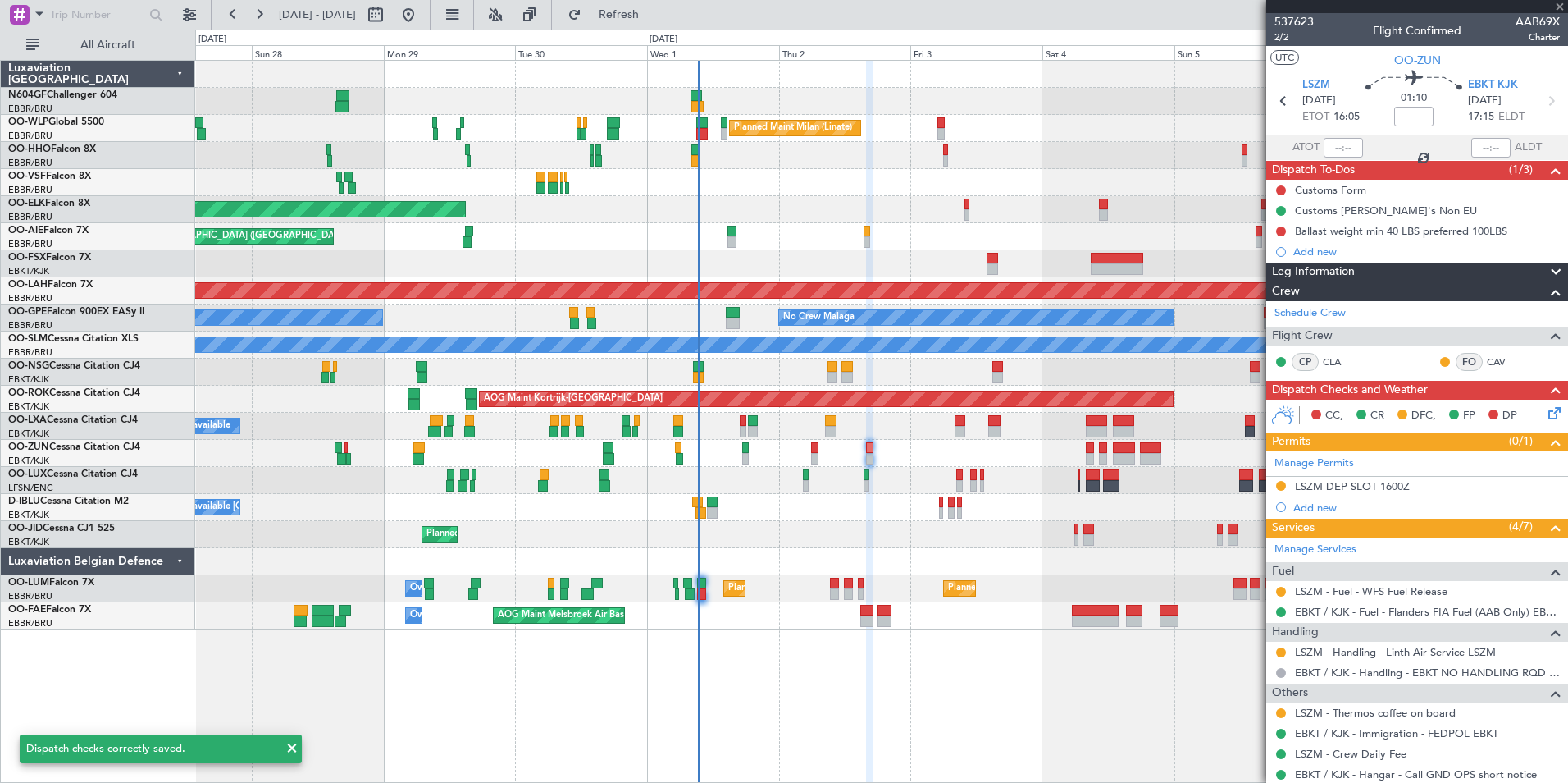
type input "0"
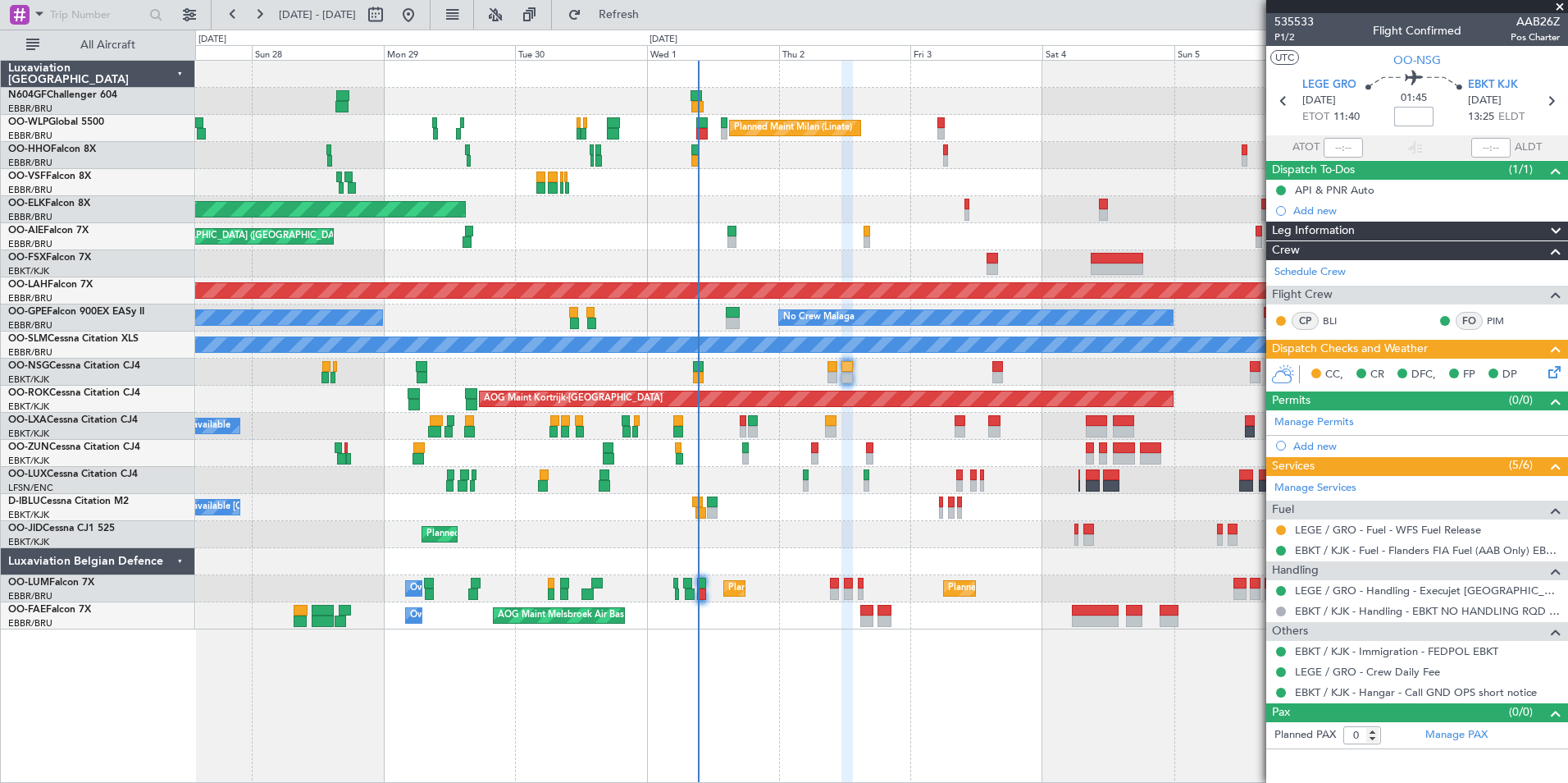
click at [1419, 113] on input at bounding box center [1414, 117] width 40 height 20
click at [1438, 121] on div "01:45 -10" at bounding box center [1414, 101] width 109 height 61
type input "-00:10"
click at [1026, 152] on div "Planned Maint Geneva (Cointrin)" at bounding box center [881, 155] width 1372 height 27
click at [640, 16] on span "Refresh" at bounding box center [619, 15] width 69 height 12
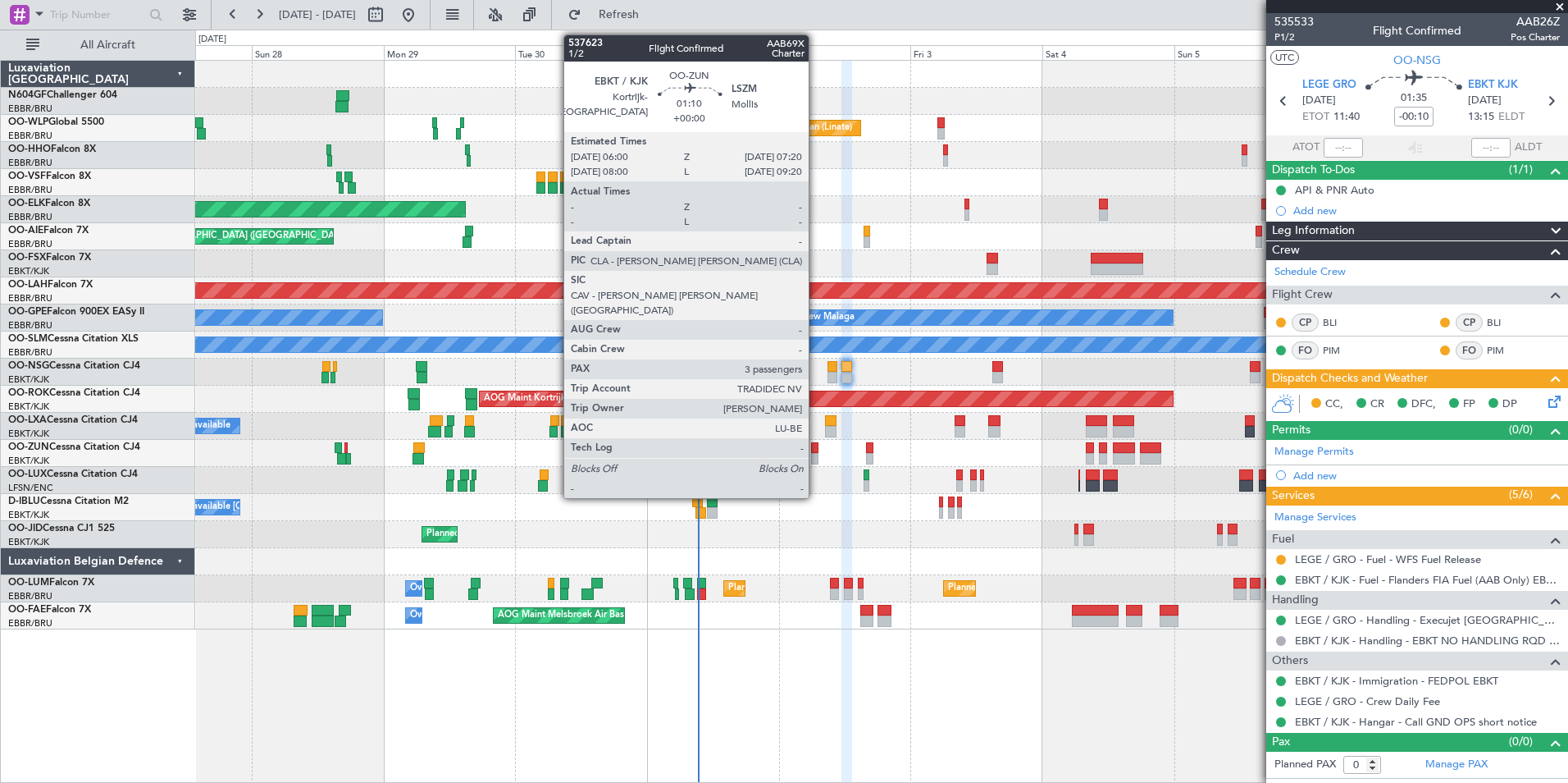
click at [816, 453] on div at bounding box center [814, 459] width 7 height 12
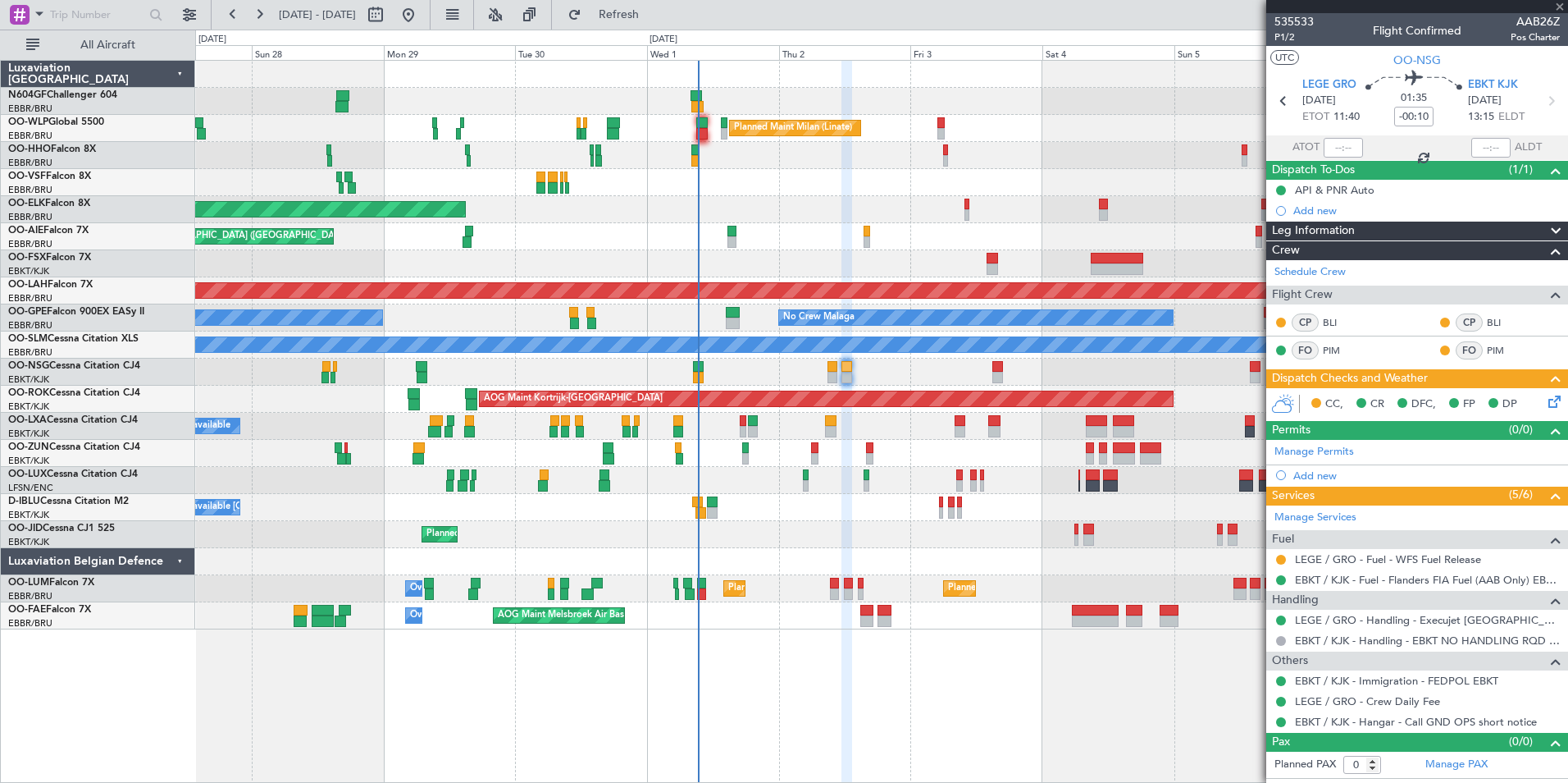
type input "3"
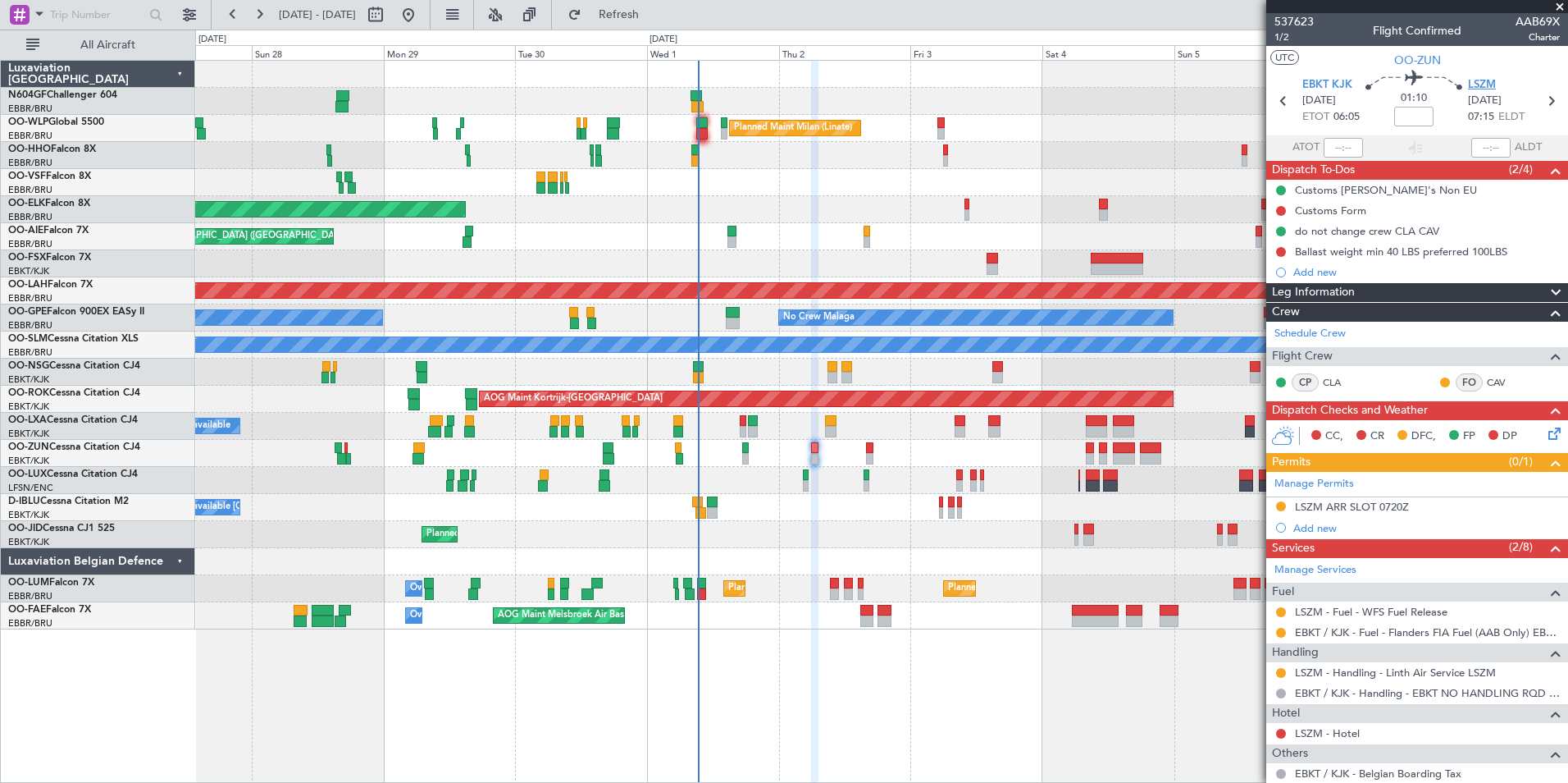
click at [1476, 82] on span "LSZM" at bounding box center [1482, 86] width 28 height 16
click at [654, 12] on span "Refresh" at bounding box center [619, 15] width 69 height 12
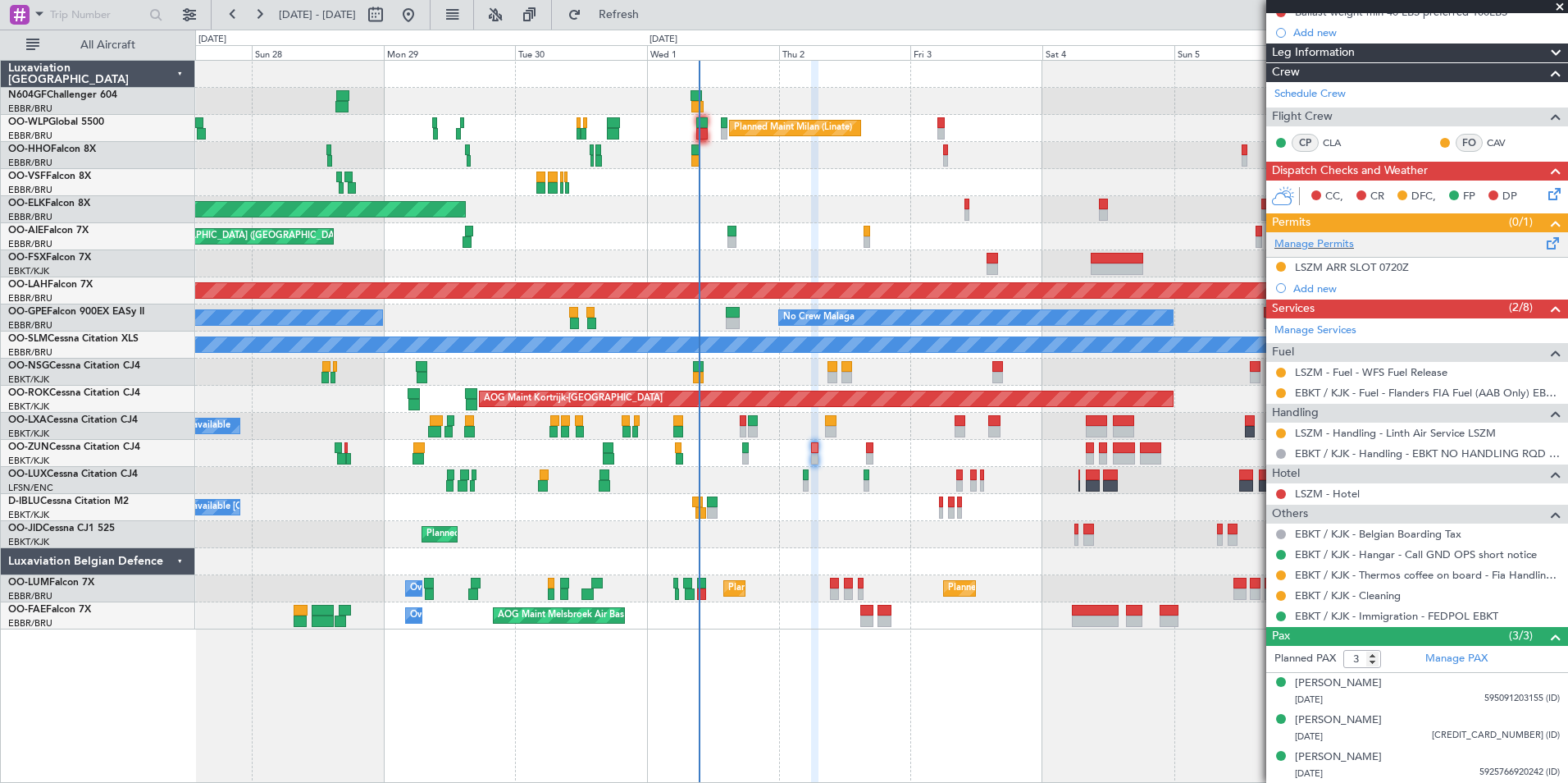
scroll to position [240, 0]
click at [658, 25] on button "Refresh" at bounding box center [610, 15] width 99 height 26
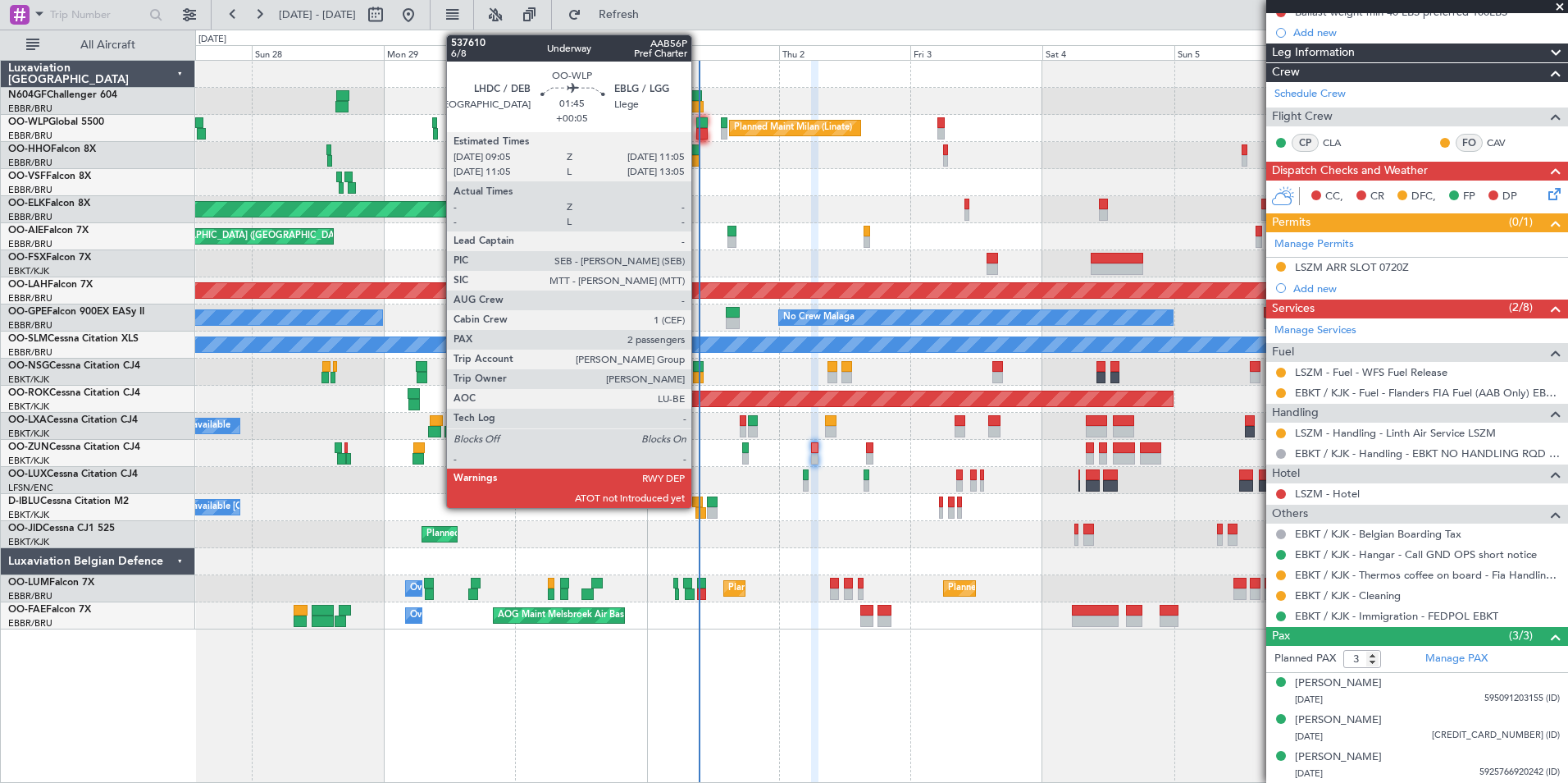
click at [699, 126] on div at bounding box center [702, 123] width 12 height 12
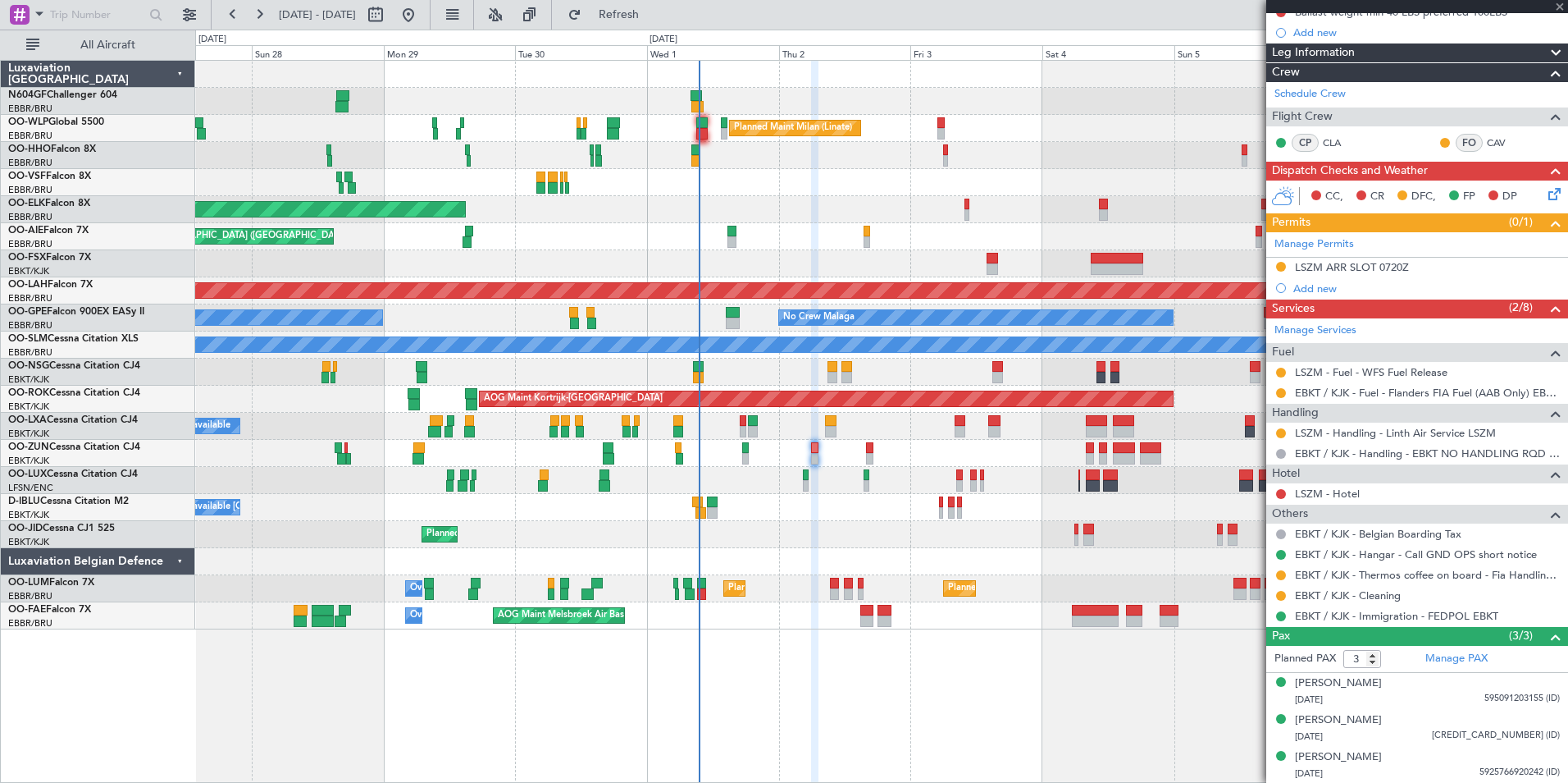
type input "+00:05"
type input "2"
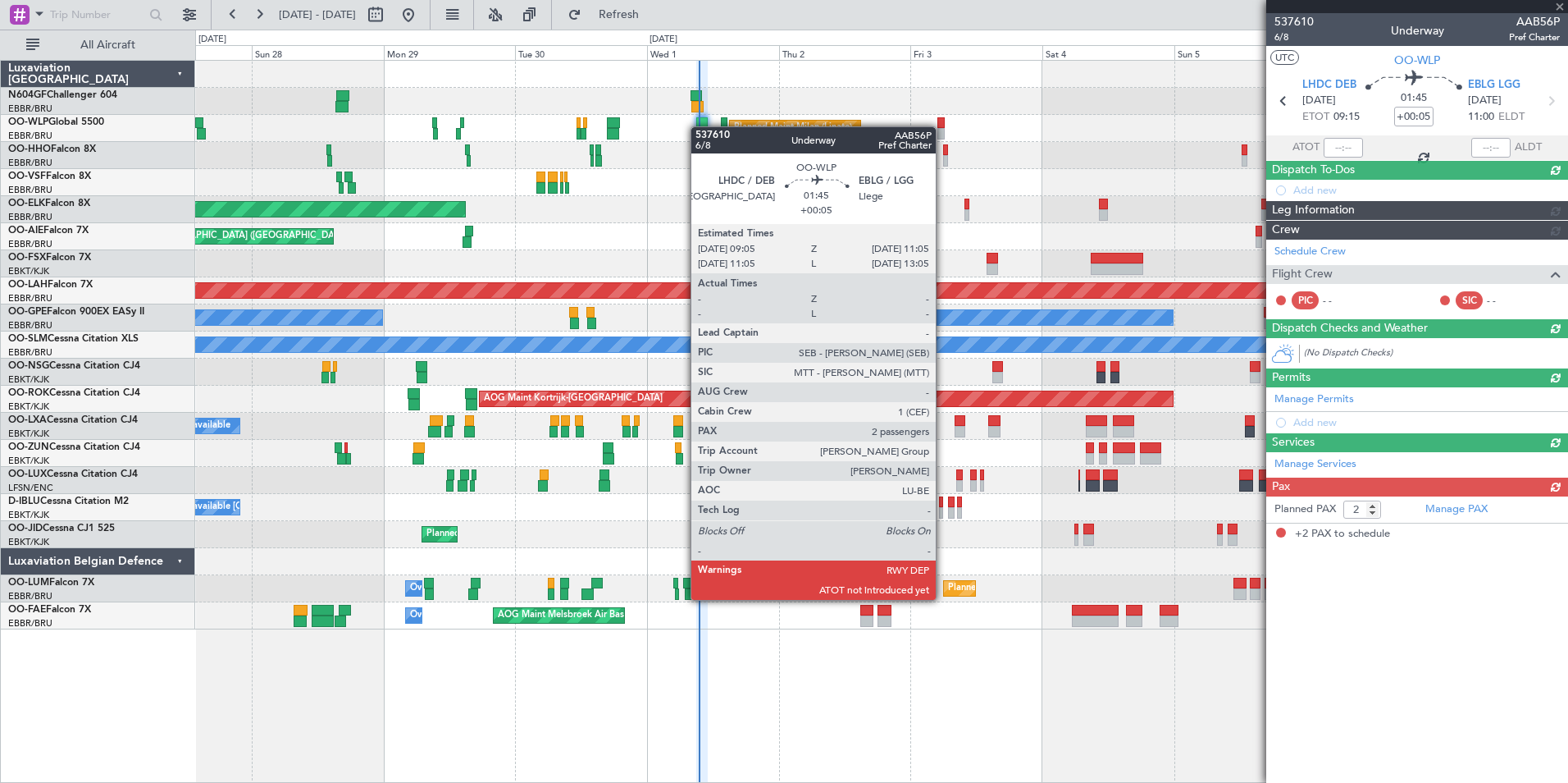
scroll to position [0, 0]
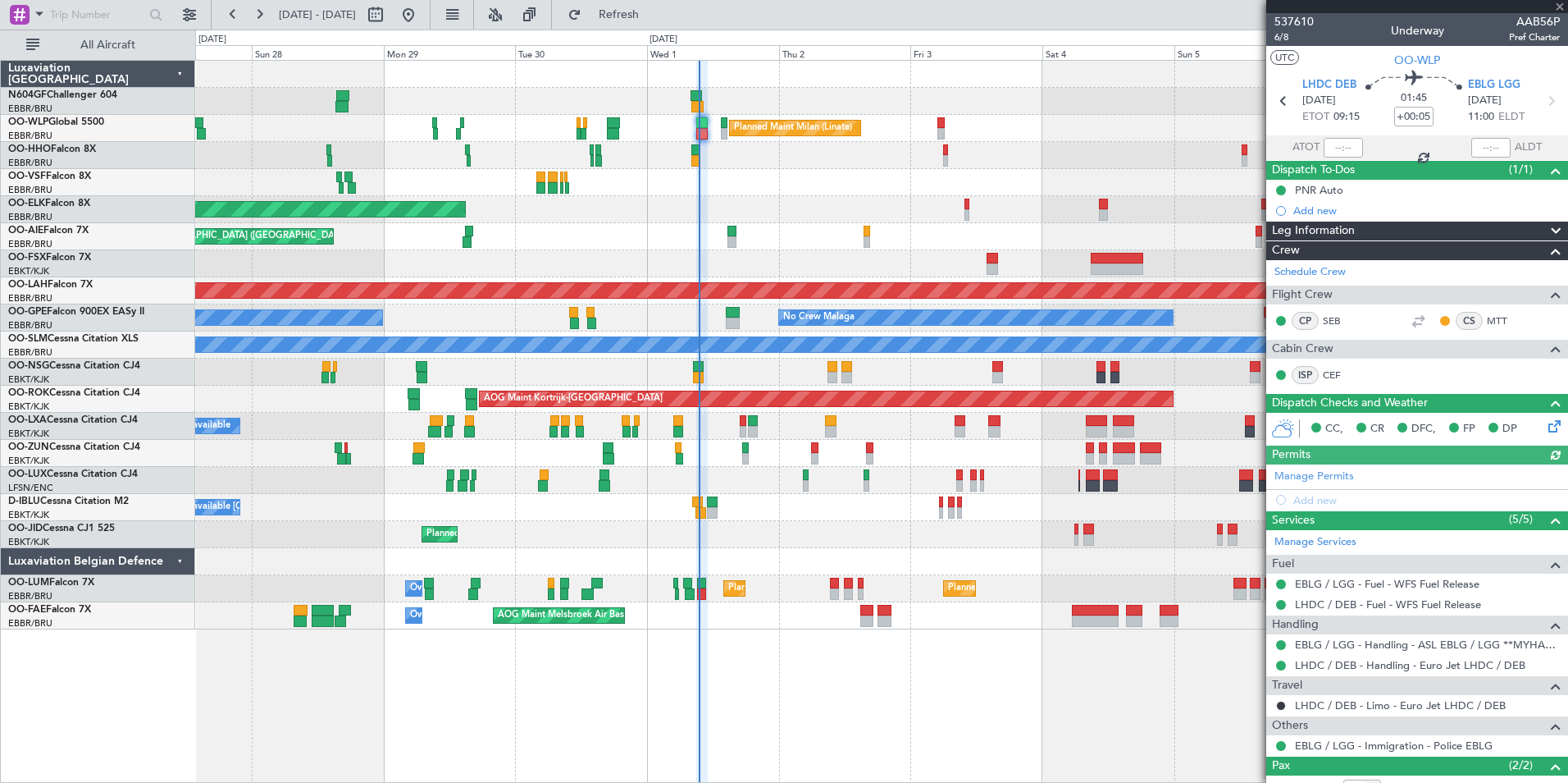
click at [1325, 147] on div at bounding box center [1343, 147] width 40 height 20
click at [1335, 146] on input "text" at bounding box center [1343, 147] width 40 height 20
click at [1170, 148] on div "Planned Maint Geneva (Cointrin)" at bounding box center [881, 155] width 1372 height 27
type input "09:21"
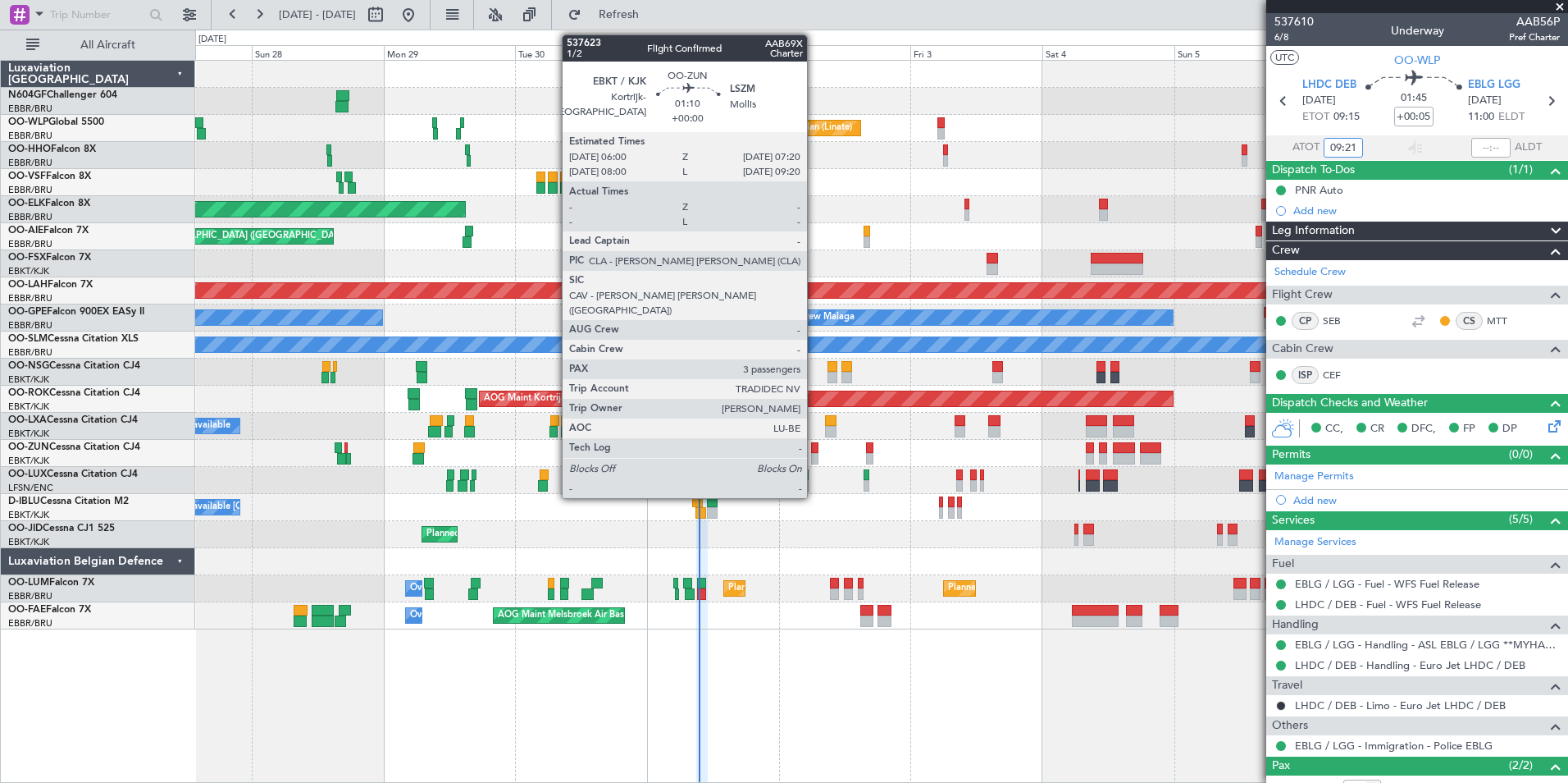
click at [813, 450] on div at bounding box center [814, 448] width 7 height 12
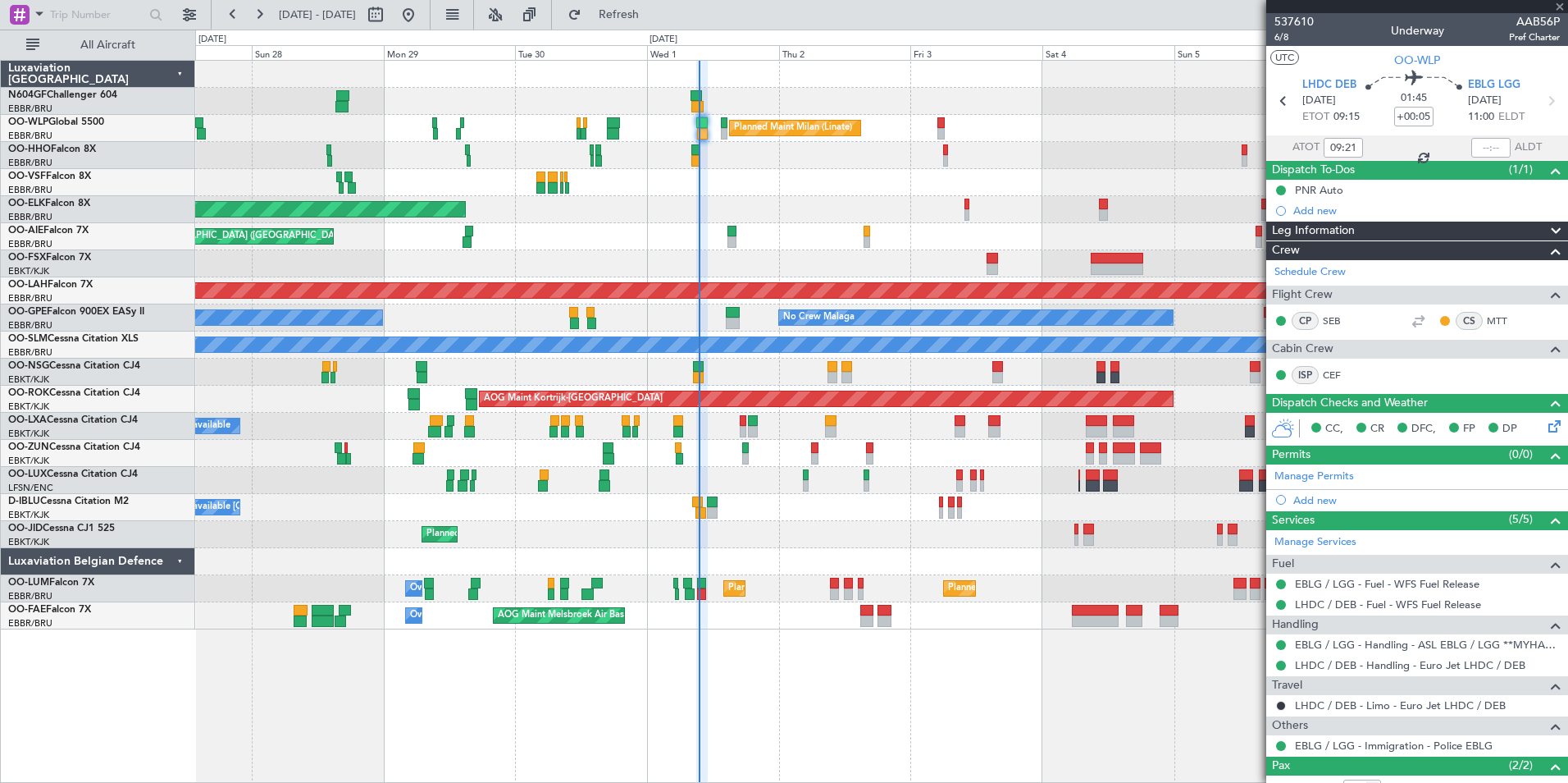
type input "3"
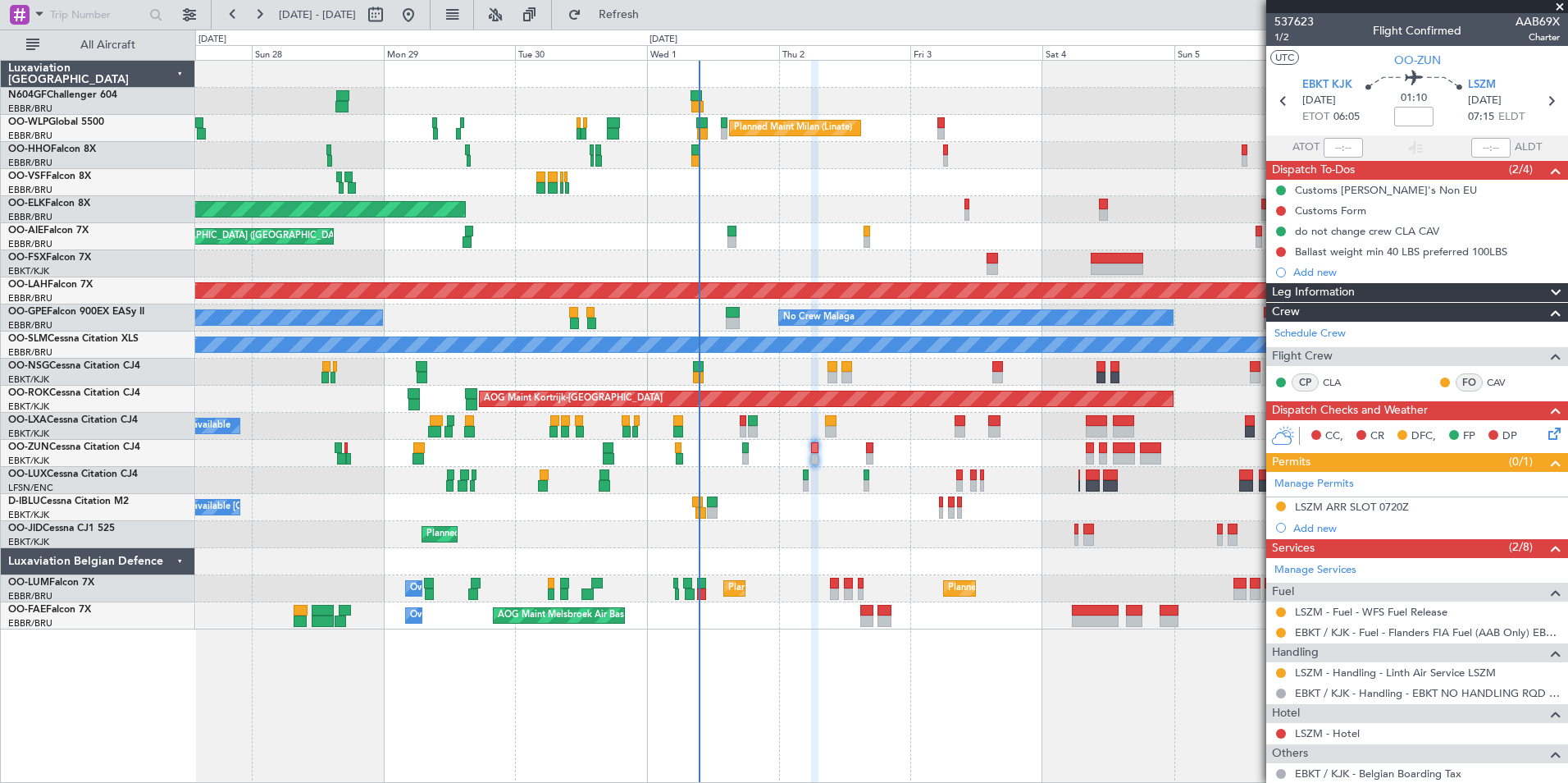
scroll to position [240, 0]
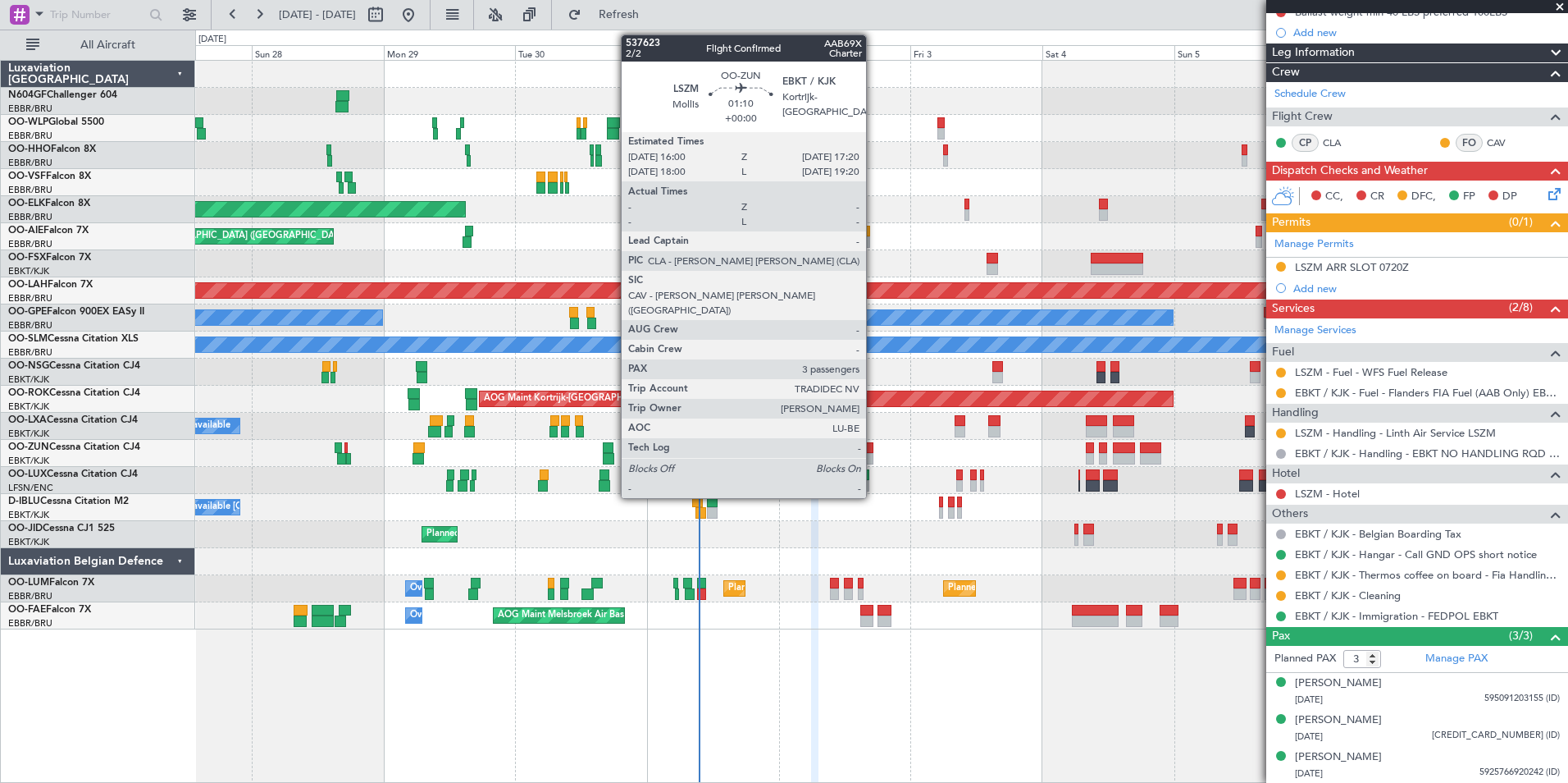
click at [873, 453] on div at bounding box center [869, 459] width 7 height 12
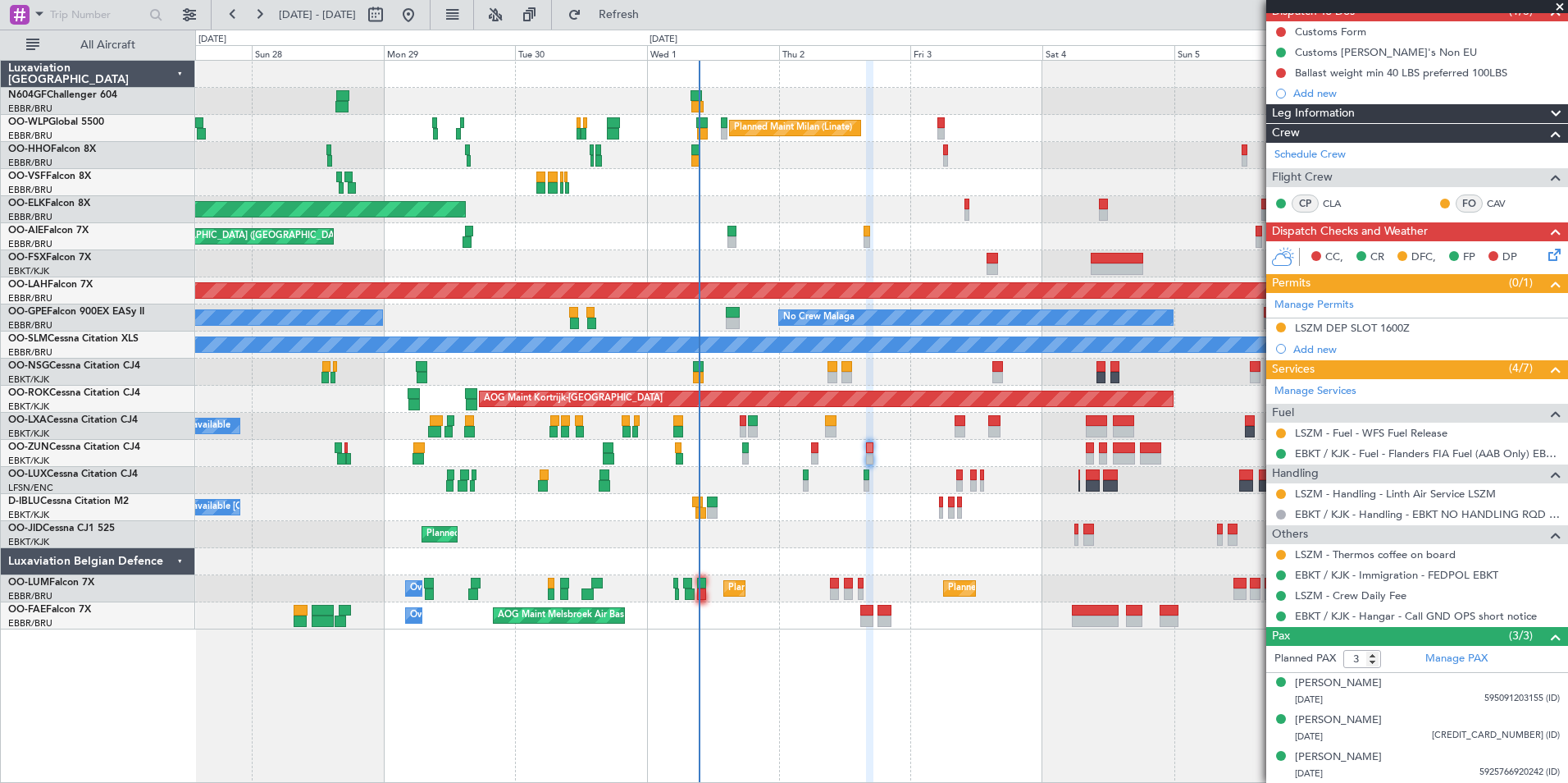
scroll to position [0, 0]
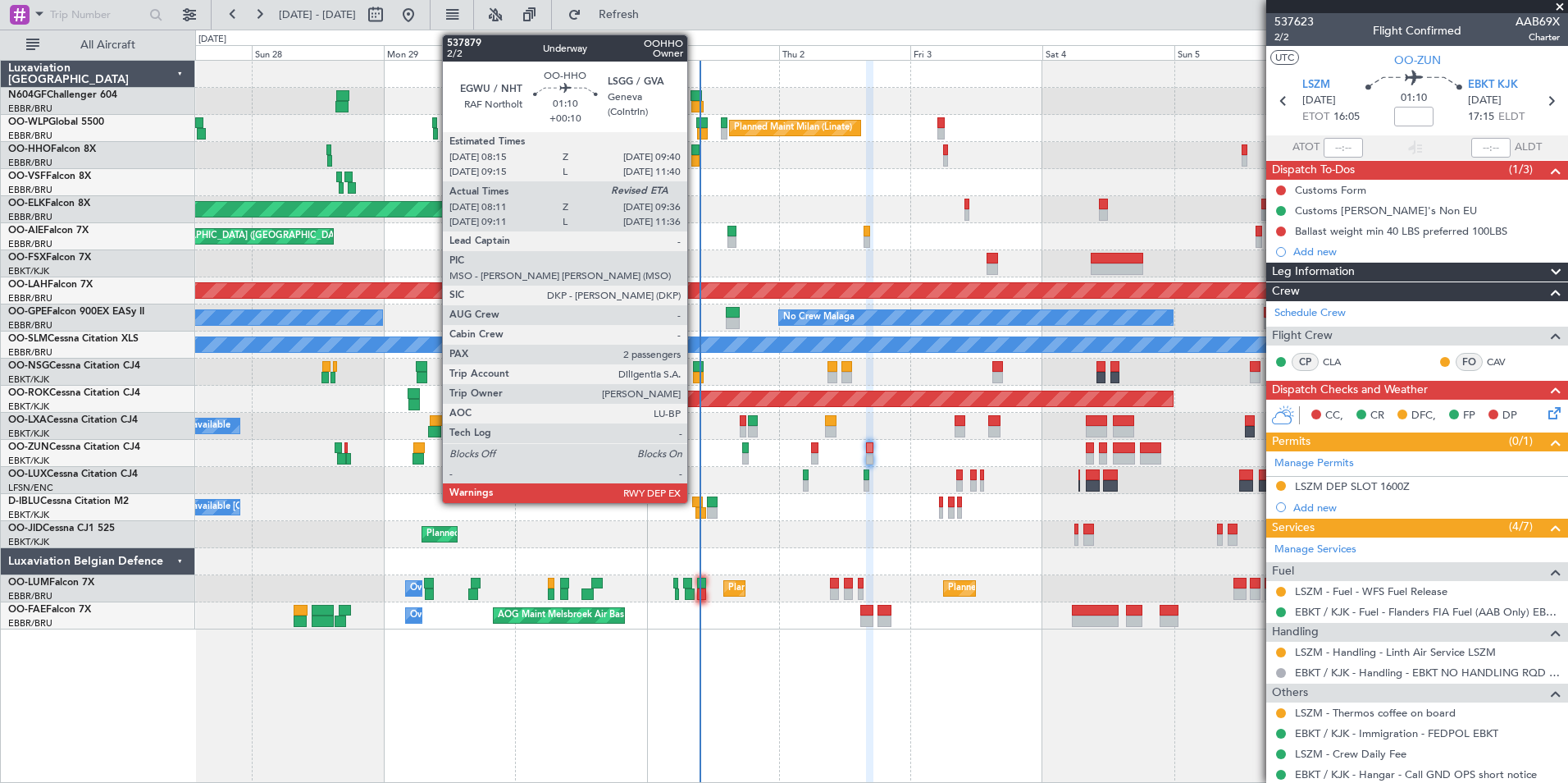
click at [769, 82] on div at bounding box center [881, 74] width 1372 height 27
click at [697, 152] on div at bounding box center [696, 150] width 8 height 12
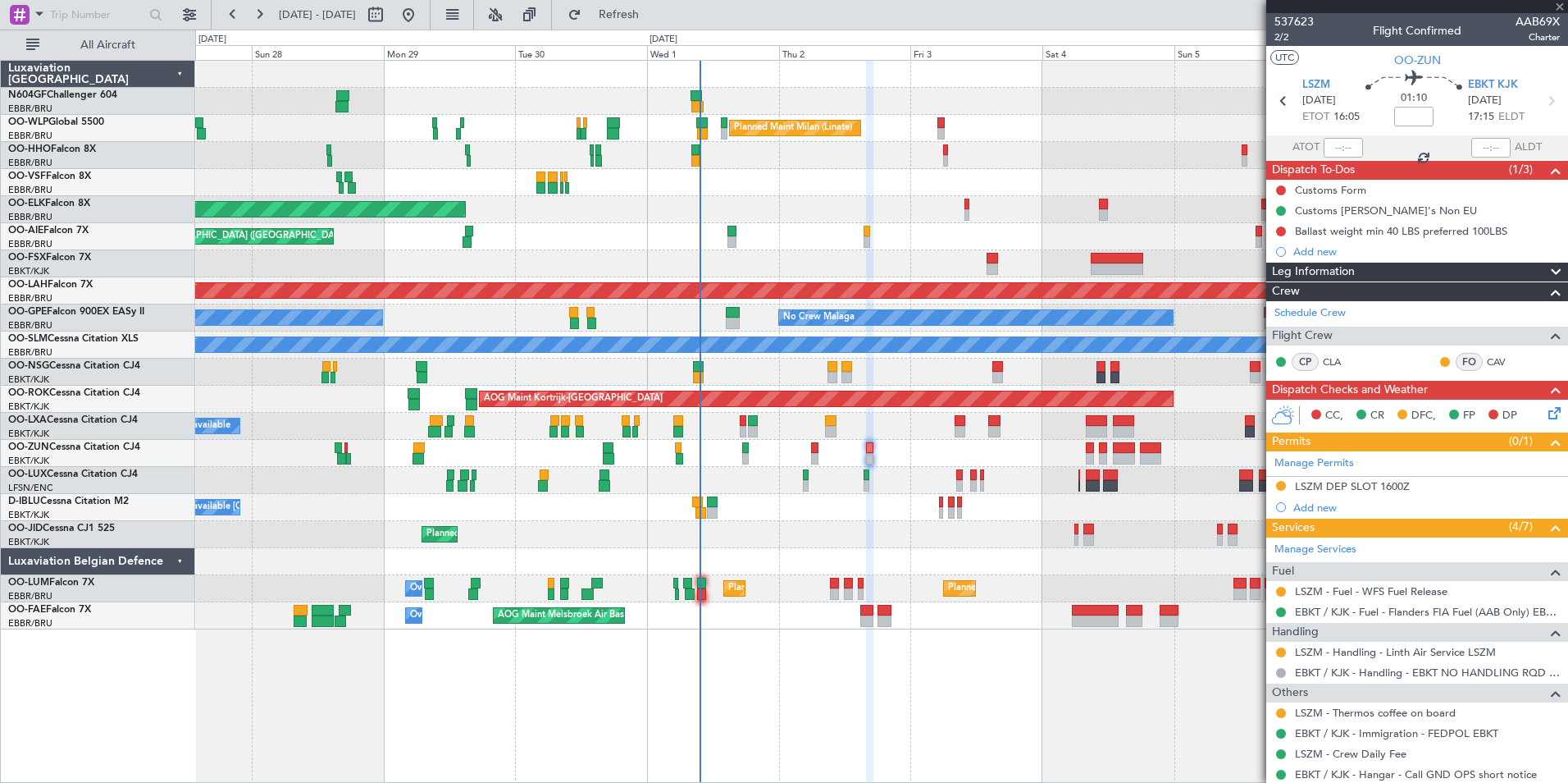
type input "+00:10"
type input "08:21"
type input "2"
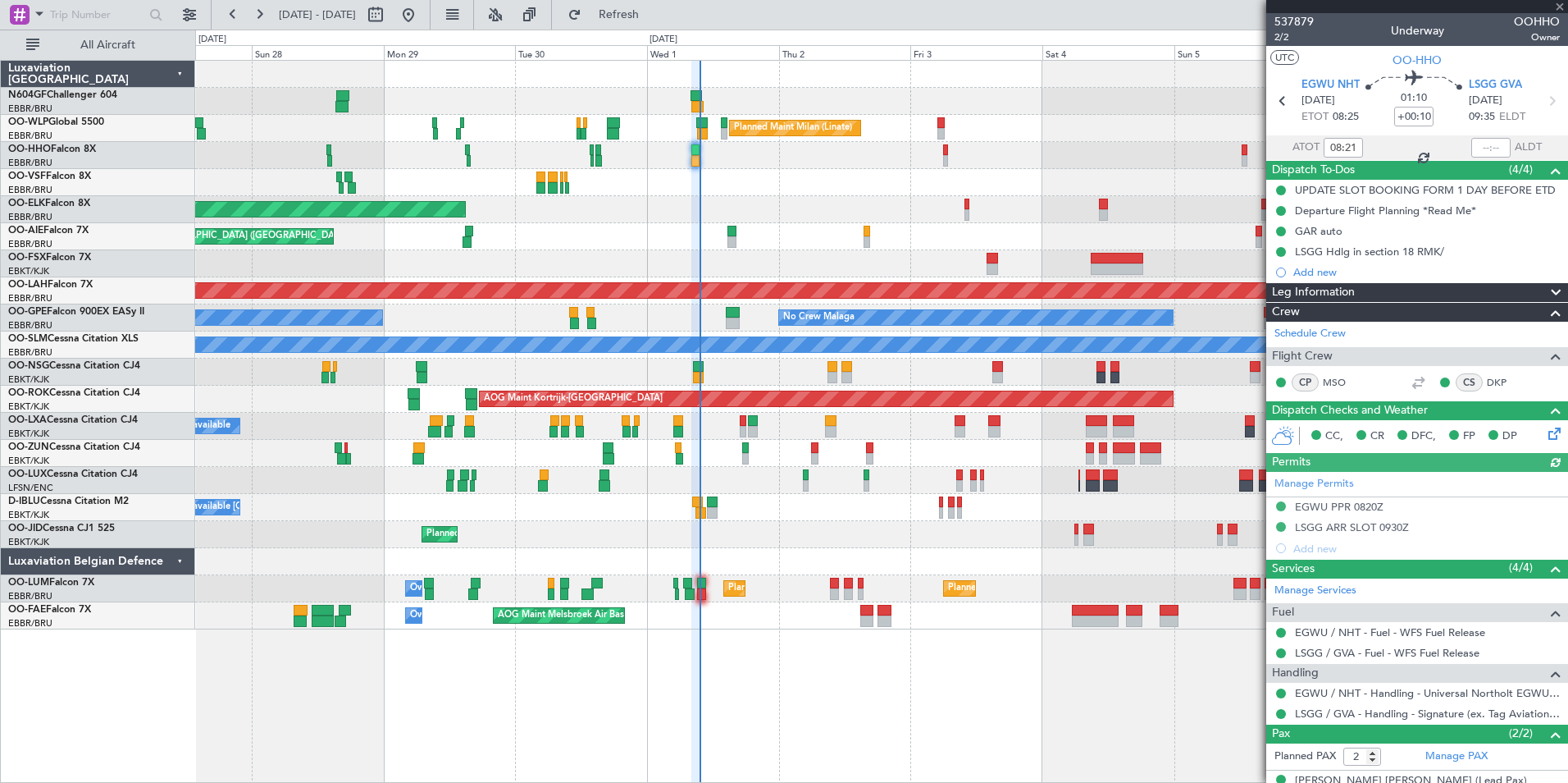
click at [1476, 144] on div at bounding box center [1491, 147] width 40 height 20
click at [1480, 144] on input "text" at bounding box center [1491, 147] width 40 height 20
click at [1213, 168] on div "Planned Maint Geneva (Cointrin)" at bounding box center [881, 155] width 1372 height 27
type input "09:30"
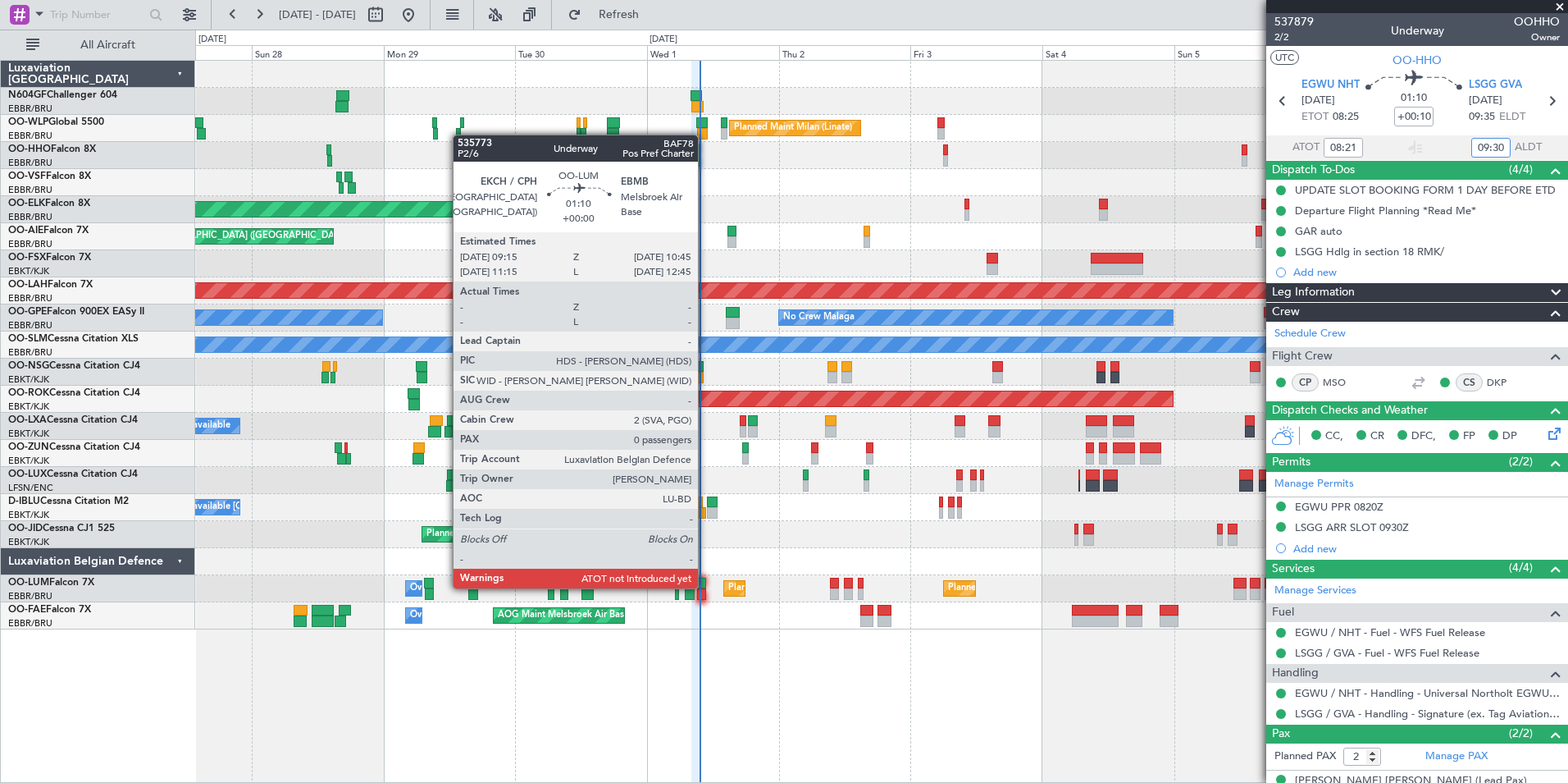
click at [705, 586] on div at bounding box center [701, 583] width 9 height 12
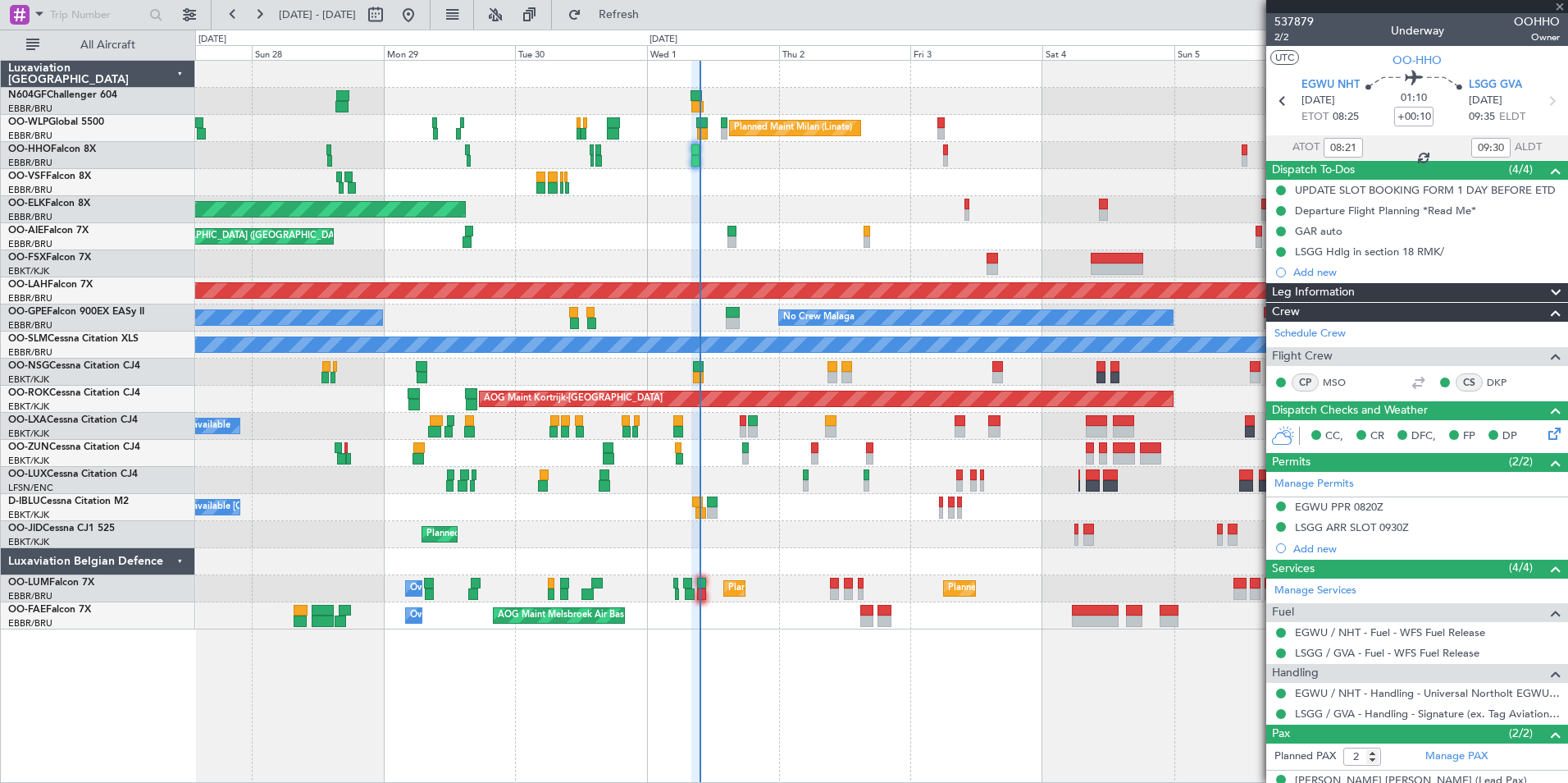
type input "0"
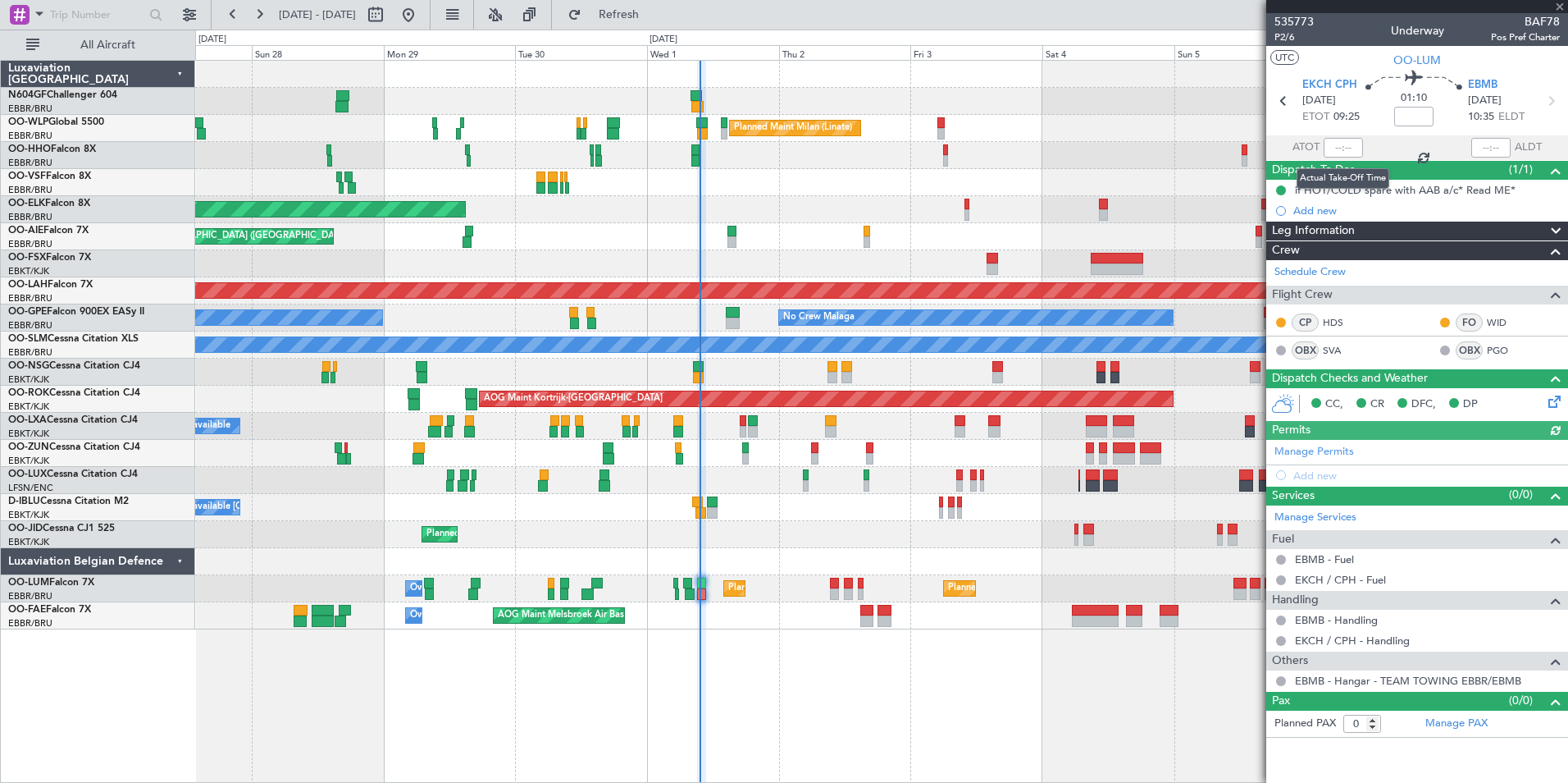
click at [1342, 152] on div at bounding box center [1343, 147] width 40 height 20
click at [1342, 147] on input "text" at bounding box center [1343, 147] width 40 height 20
click at [1066, 145] on div "Planned Maint Geneva (Cointrin)" at bounding box center [881, 155] width 1372 height 27
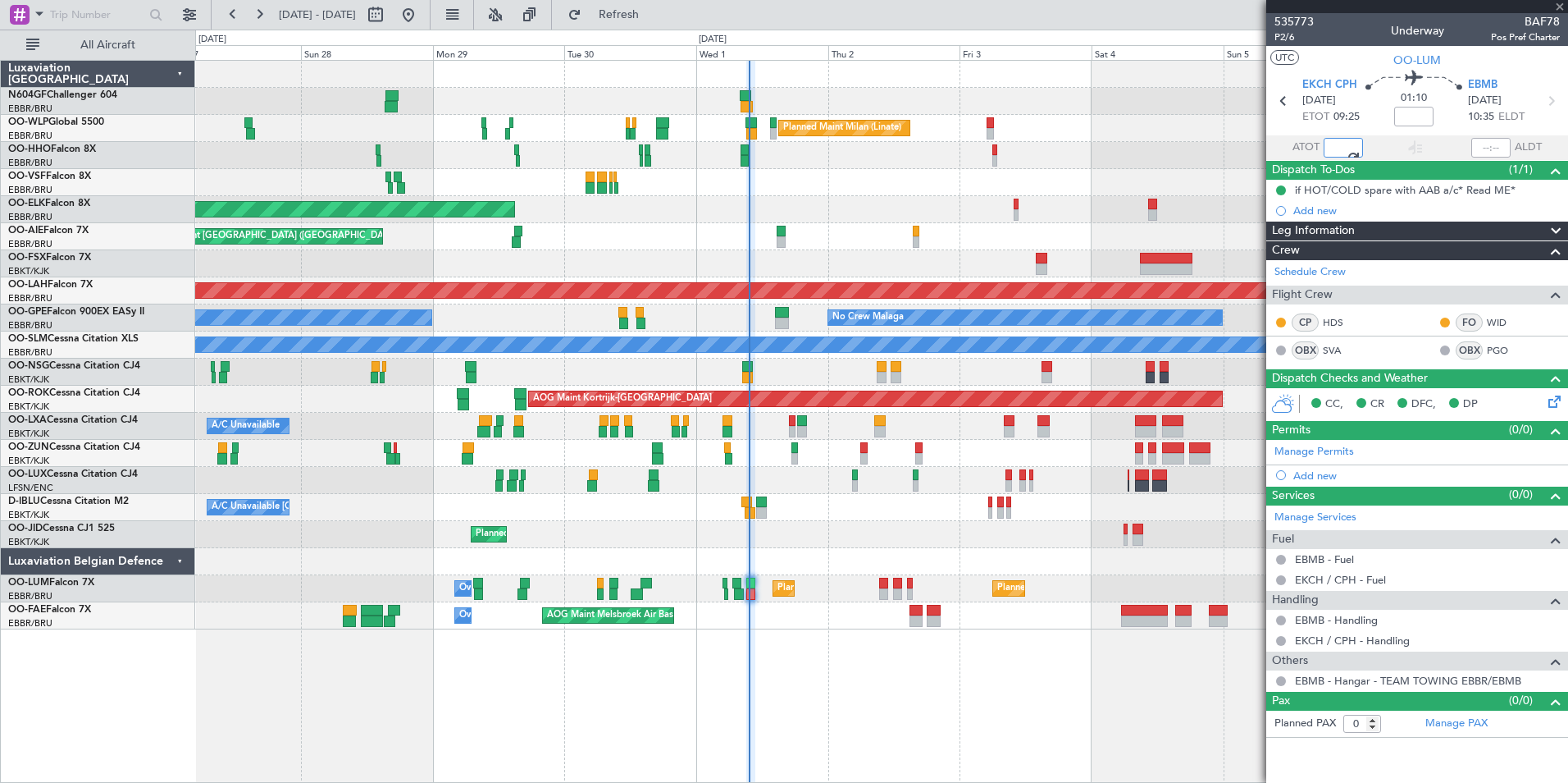
click at [1035, 184] on div at bounding box center [881, 182] width 1372 height 27
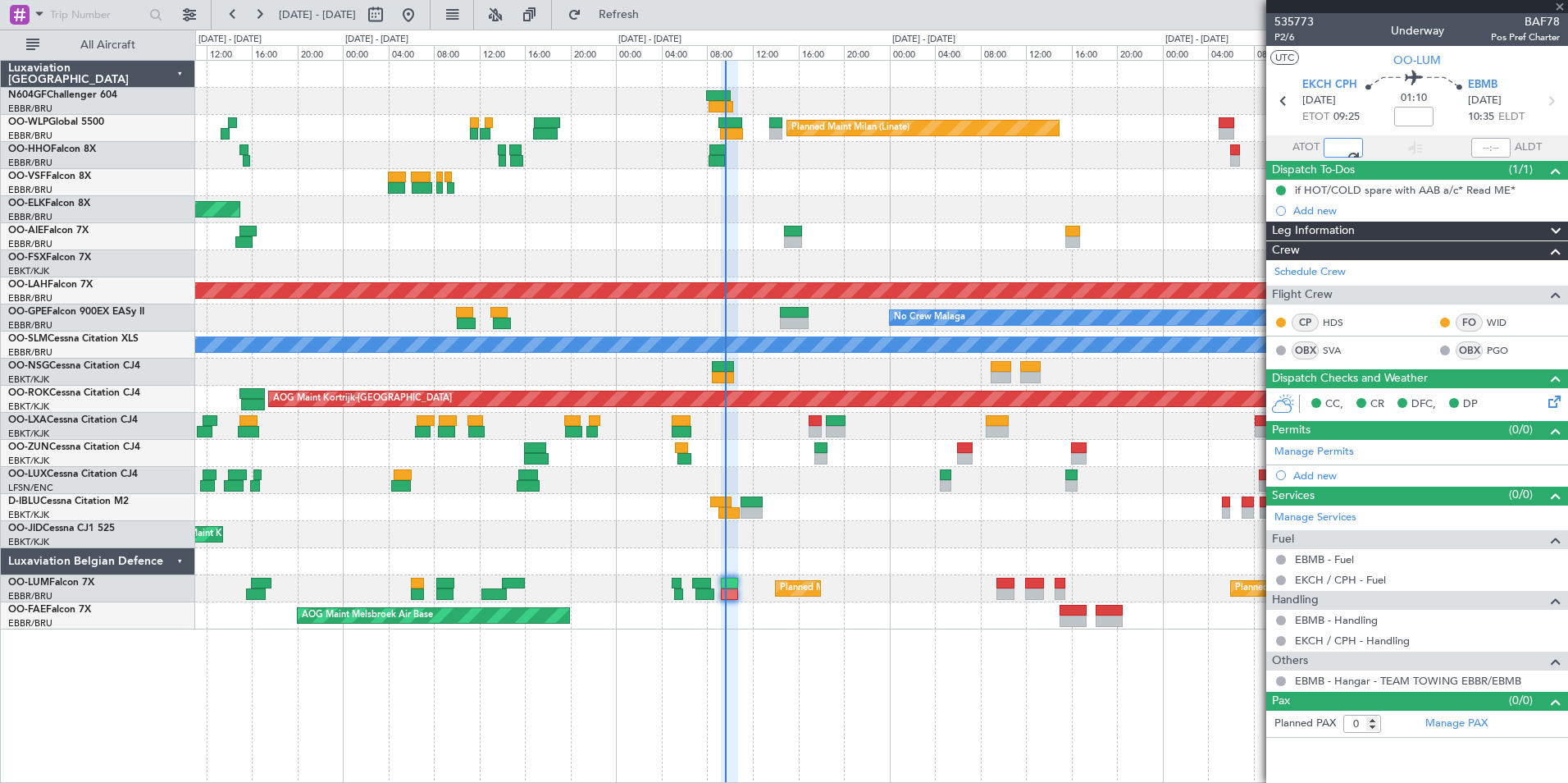
click at [891, 534] on div "Planned Maint Kortrijk-[GEOGRAPHIC_DATA]" at bounding box center [881, 534] width 1372 height 27
type input "09:32"
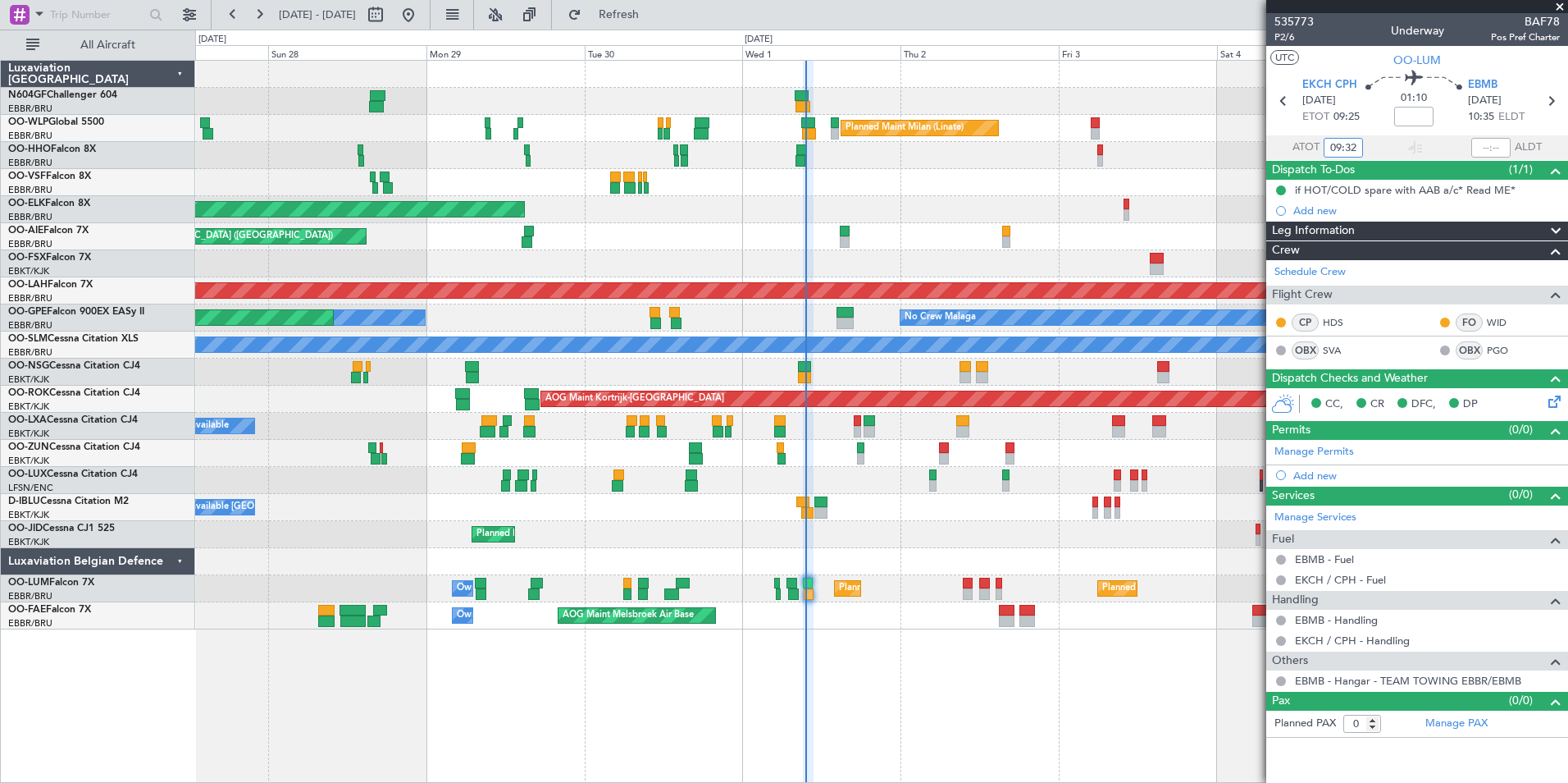
click at [842, 371] on div "Planned Maint [GEOGRAPHIC_DATA] ([GEOGRAPHIC_DATA])" at bounding box center [881, 371] width 1372 height 27
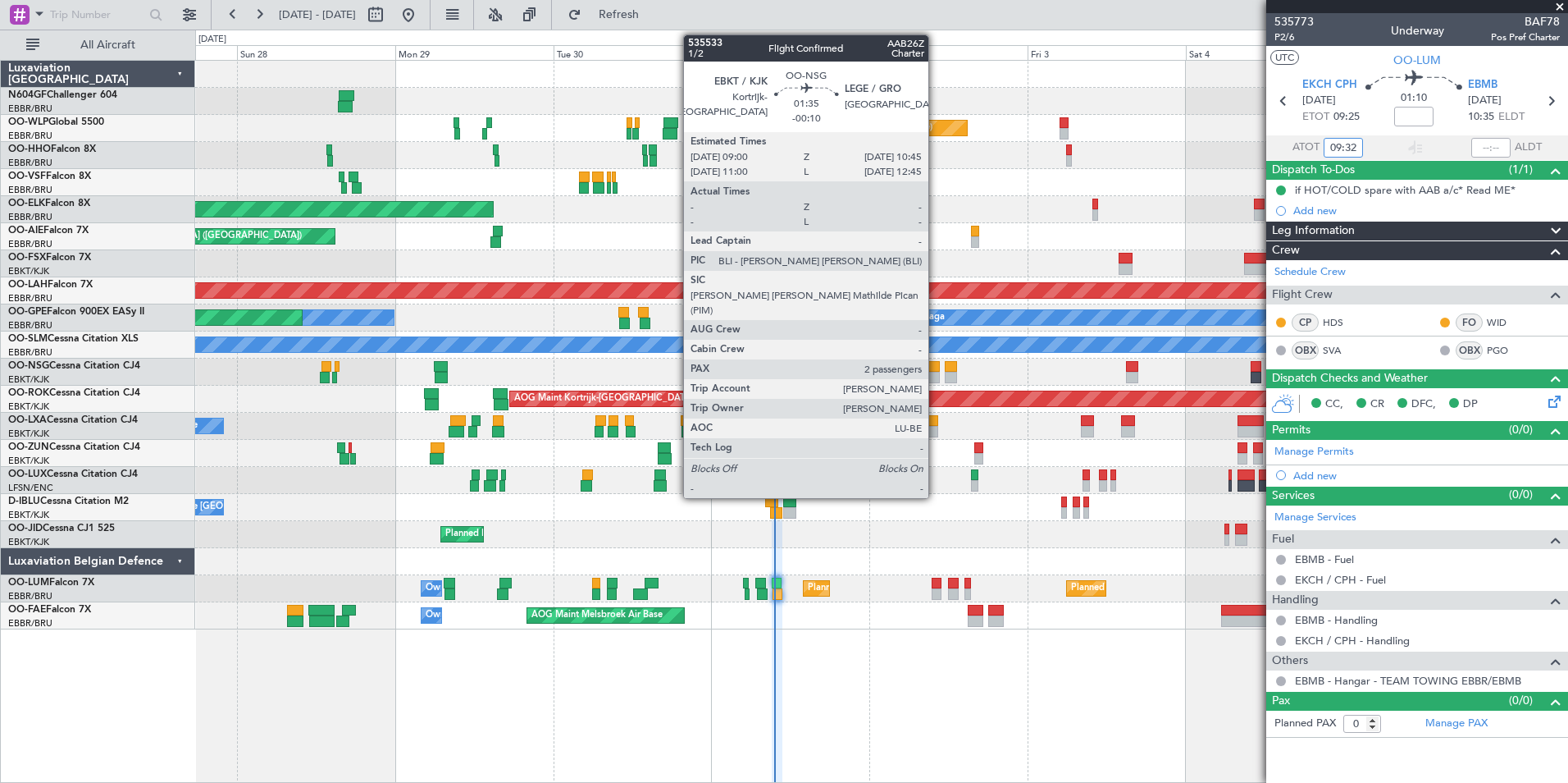
click at [936, 375] on div at bounding box center [934, 377] width 12 height 12
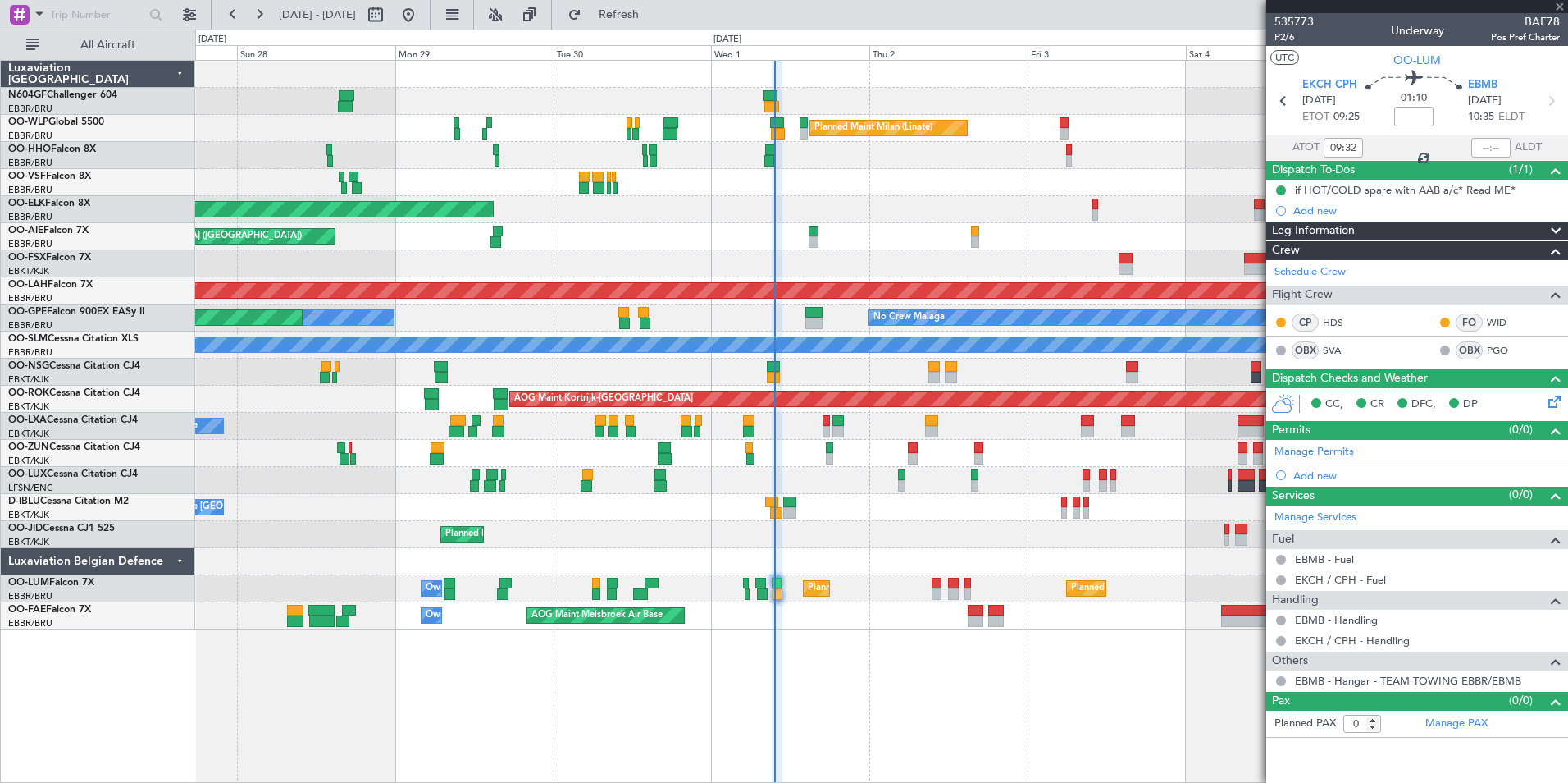
type input "-00:10"
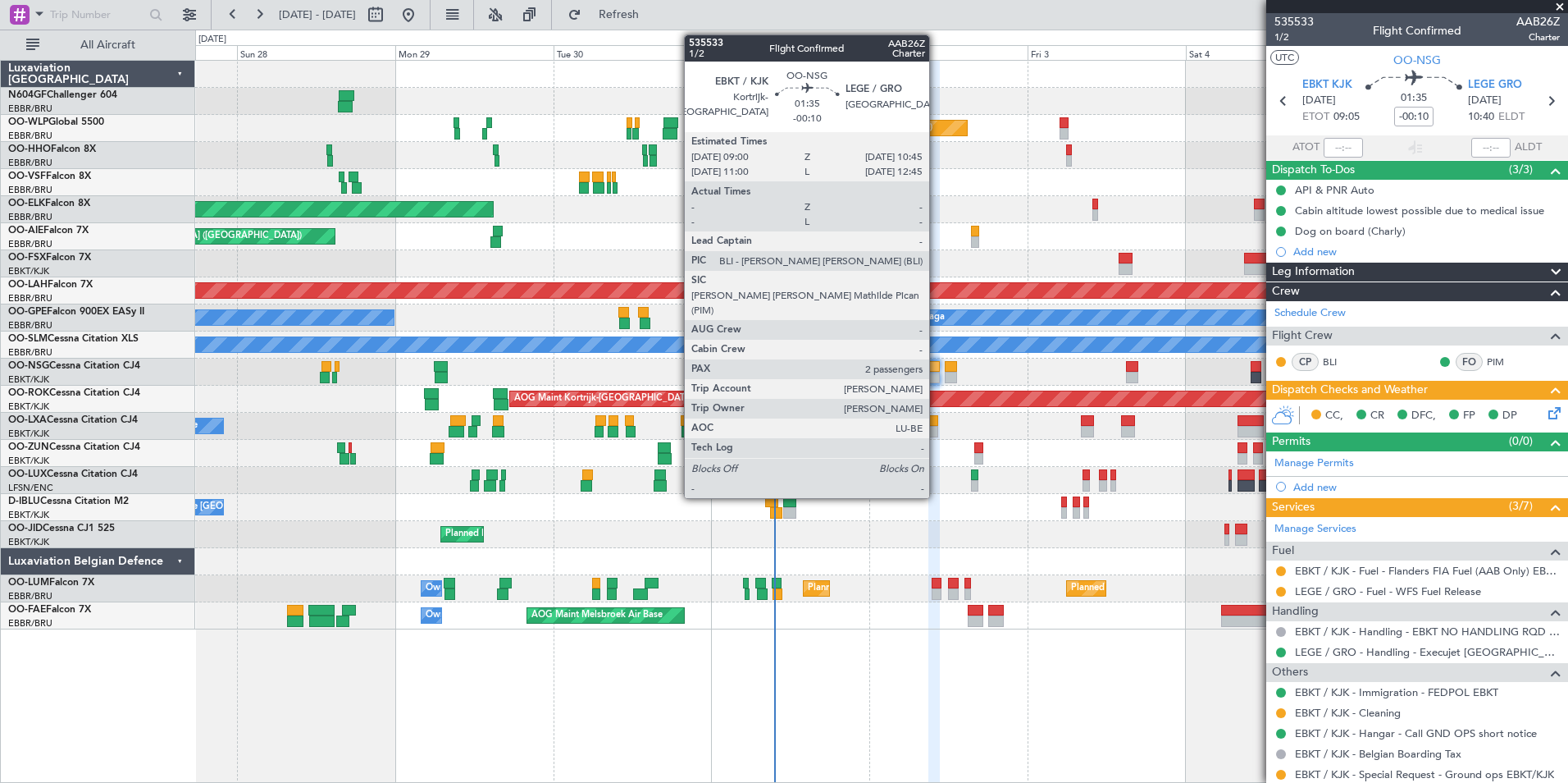
click at [937, 373] on div at bounding box center [934, 377] width 12 height 12
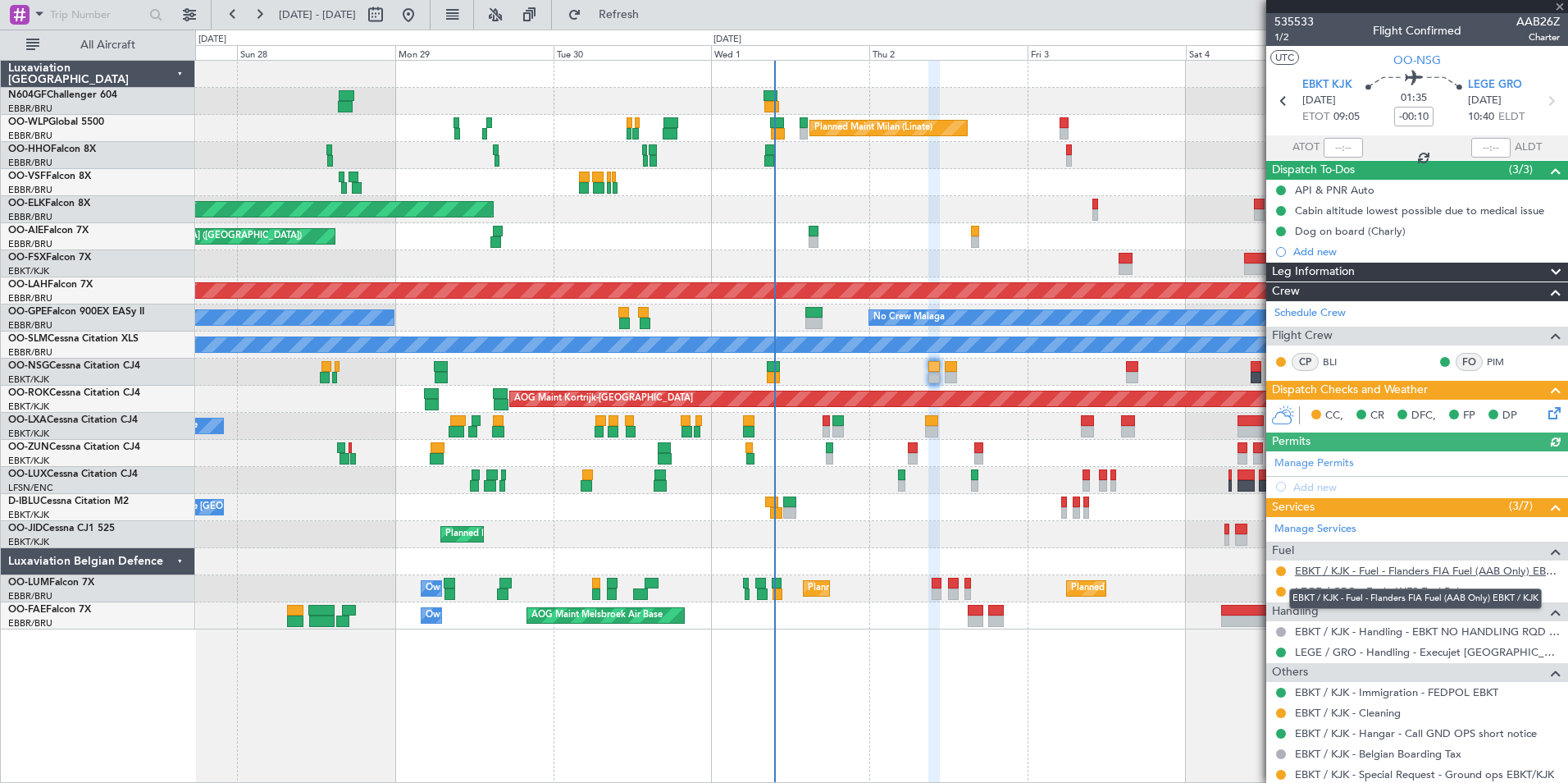
scroll to position [121, 0]
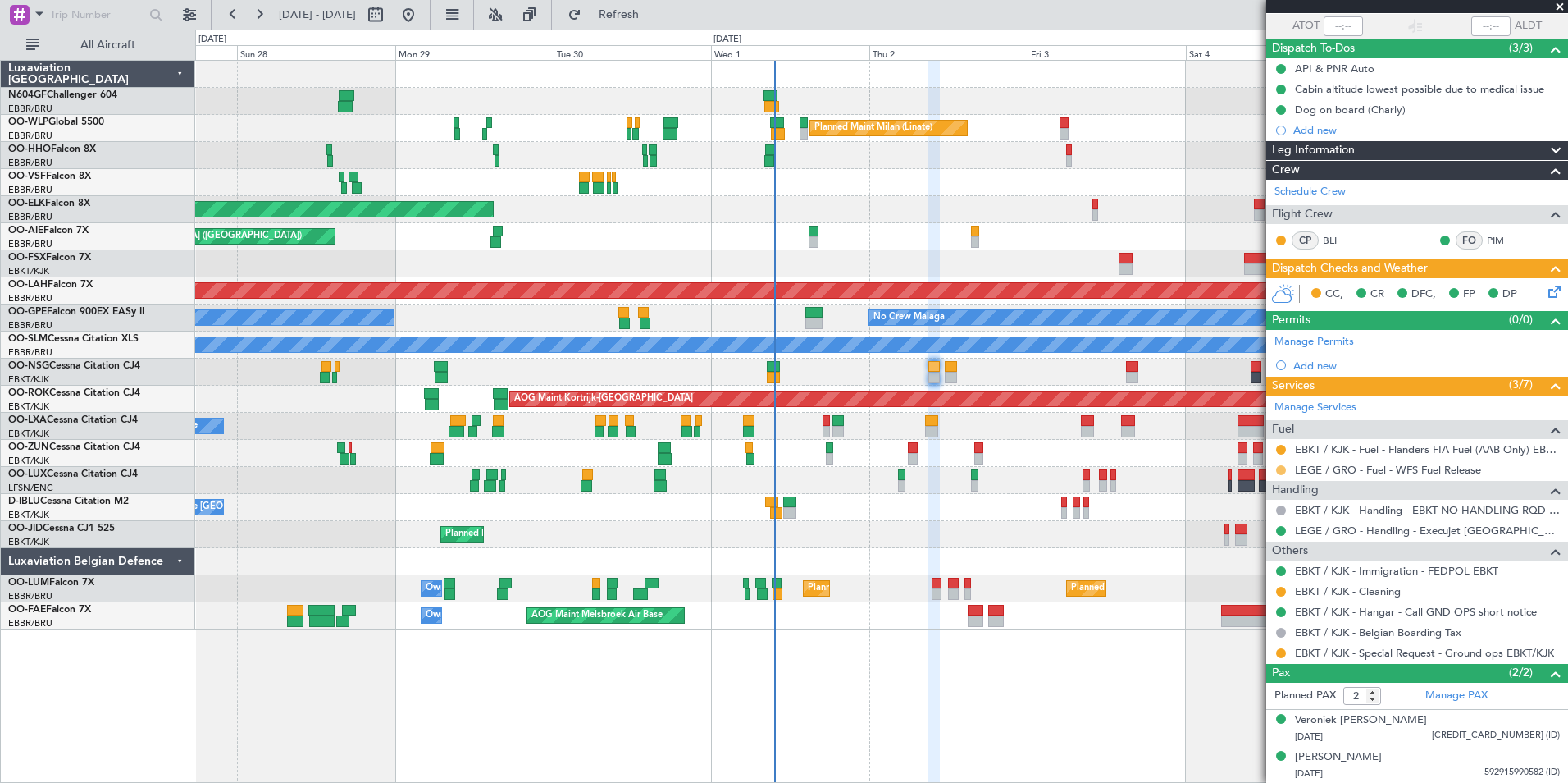
click at [1282, 469] on button at bounding box center [1281, 470] width 10 height 10
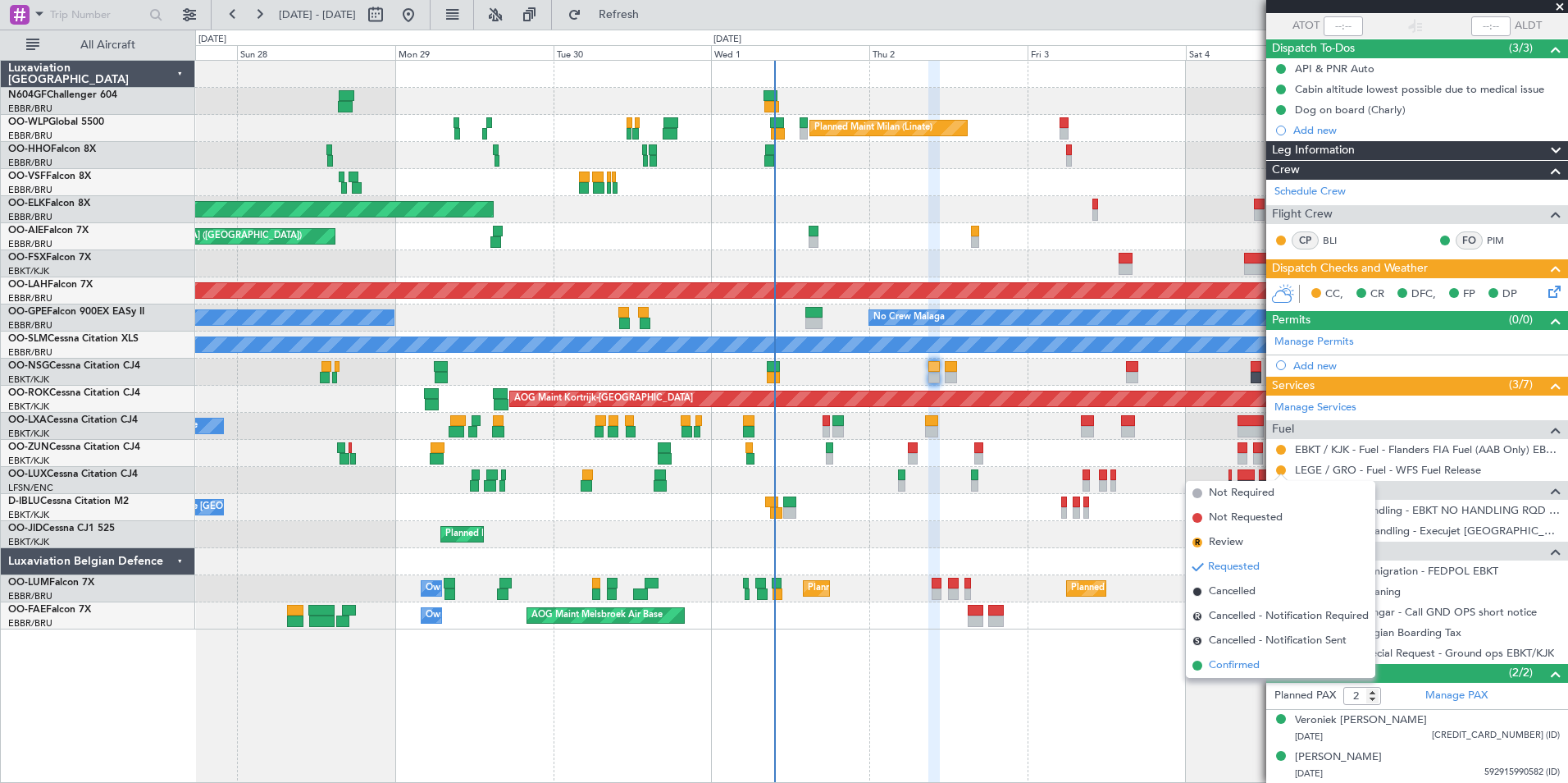
click at [1246, 669] on span "Confirmed" at bounding box center [1235, 665] width 51 height 16
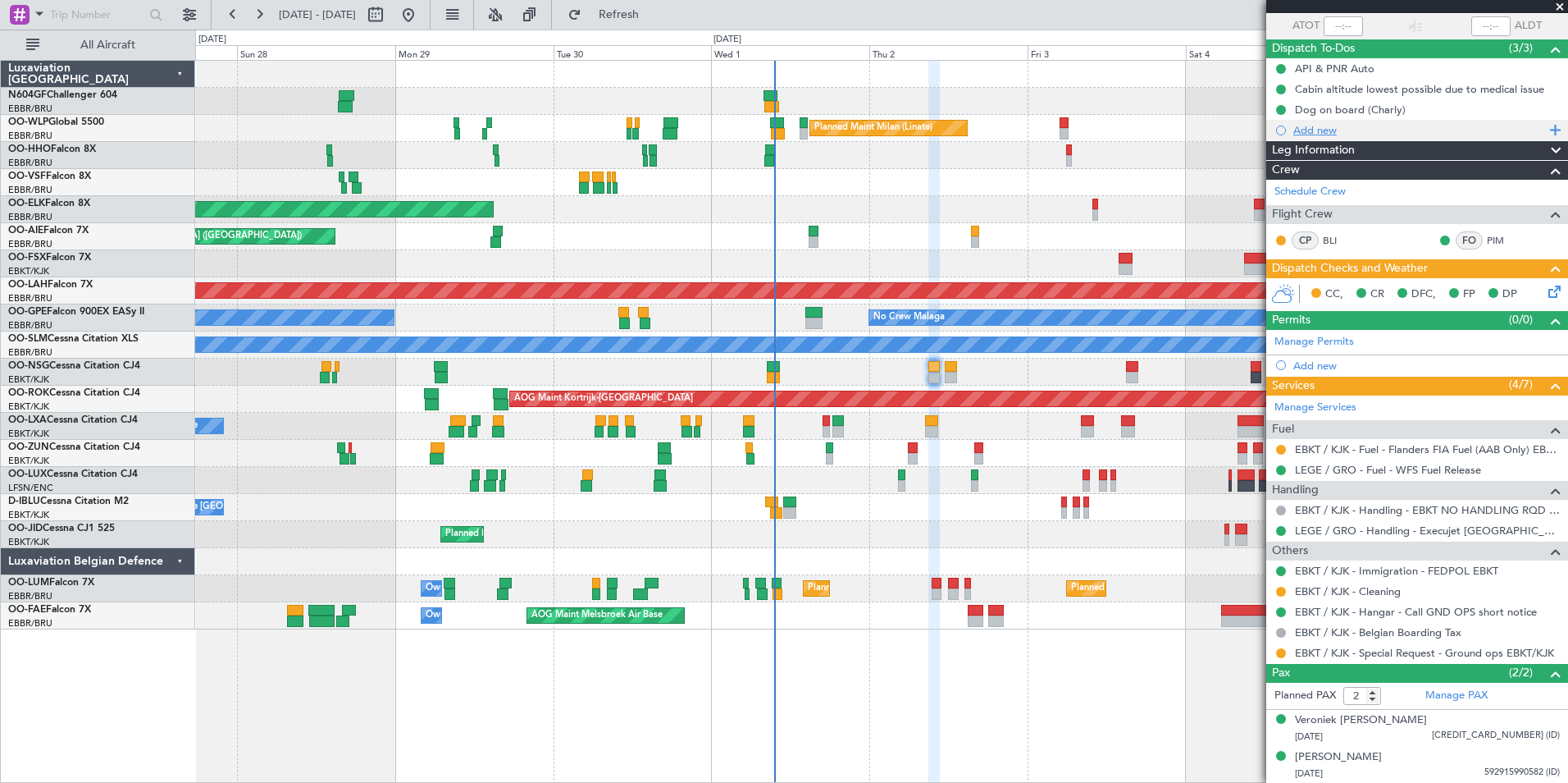
scroll to position [0, 0]
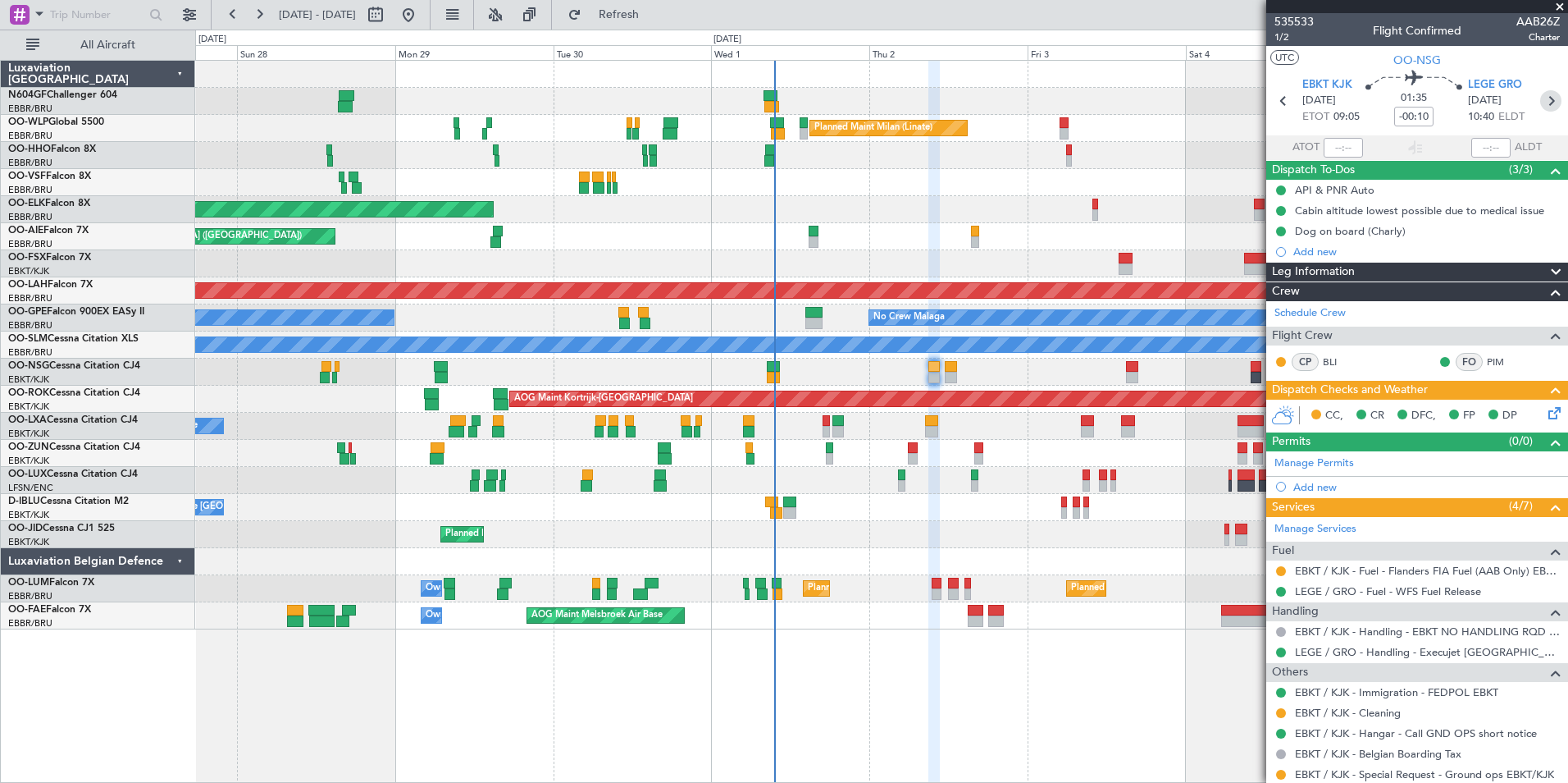
click at [1540, 101] on icon at bounding box center [1551, 101] width 21 height 21
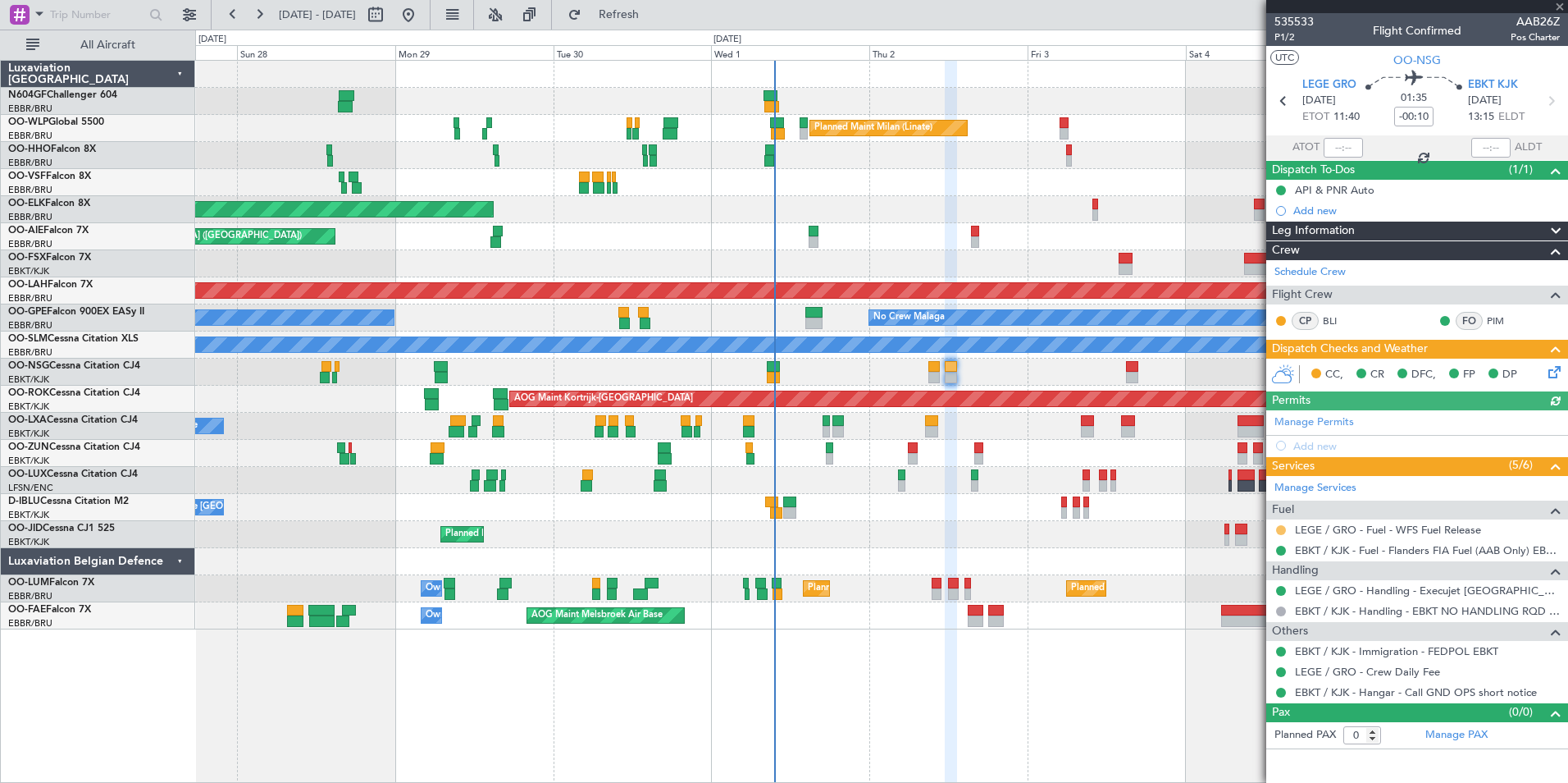
click at [1282, 528] on button at bounding box center [1281, 530] width 10 height 10
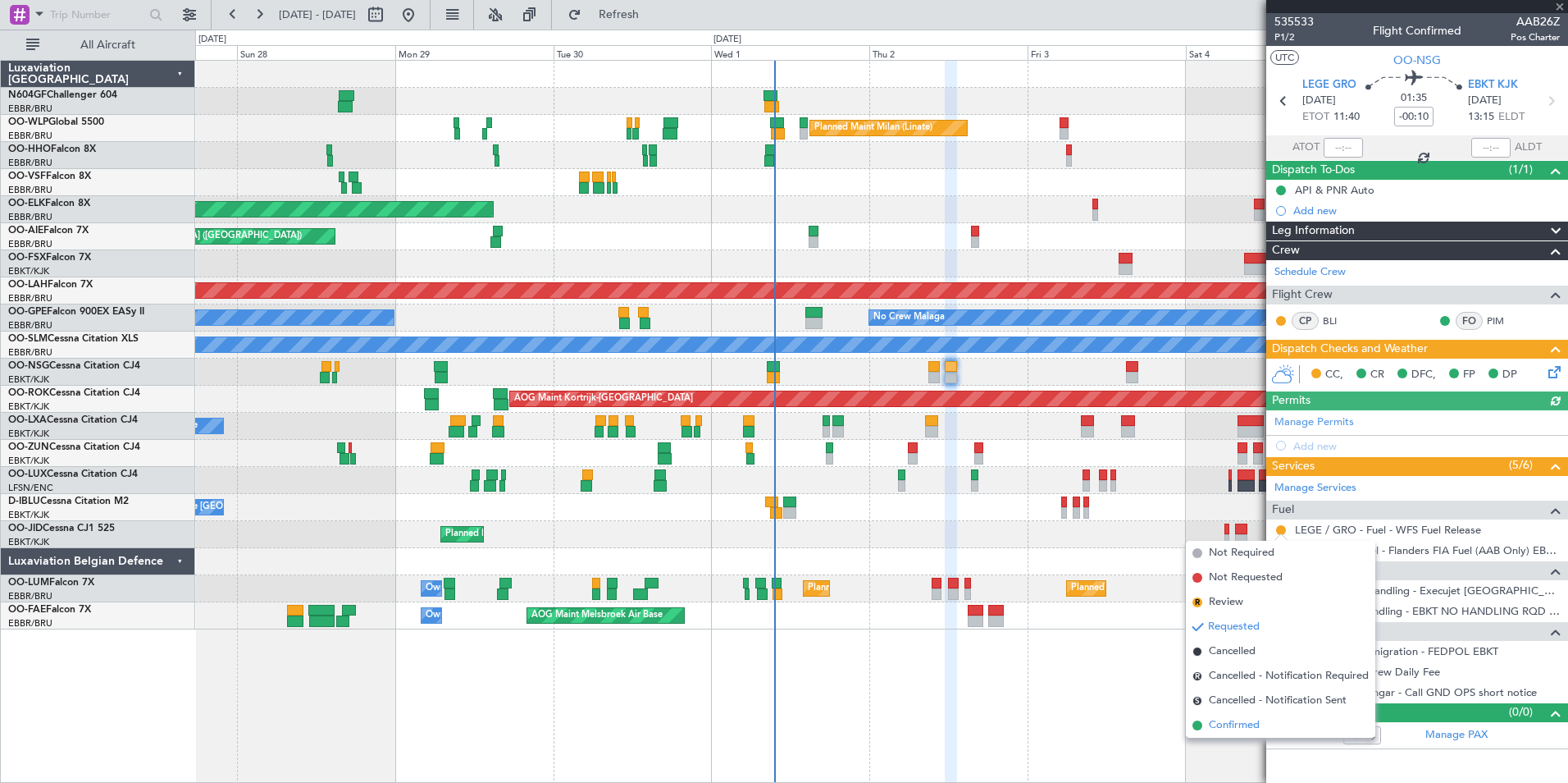
click at [1262, 725] on li "Confirmed" at bounding box center [1281, 725] width 189 height 25
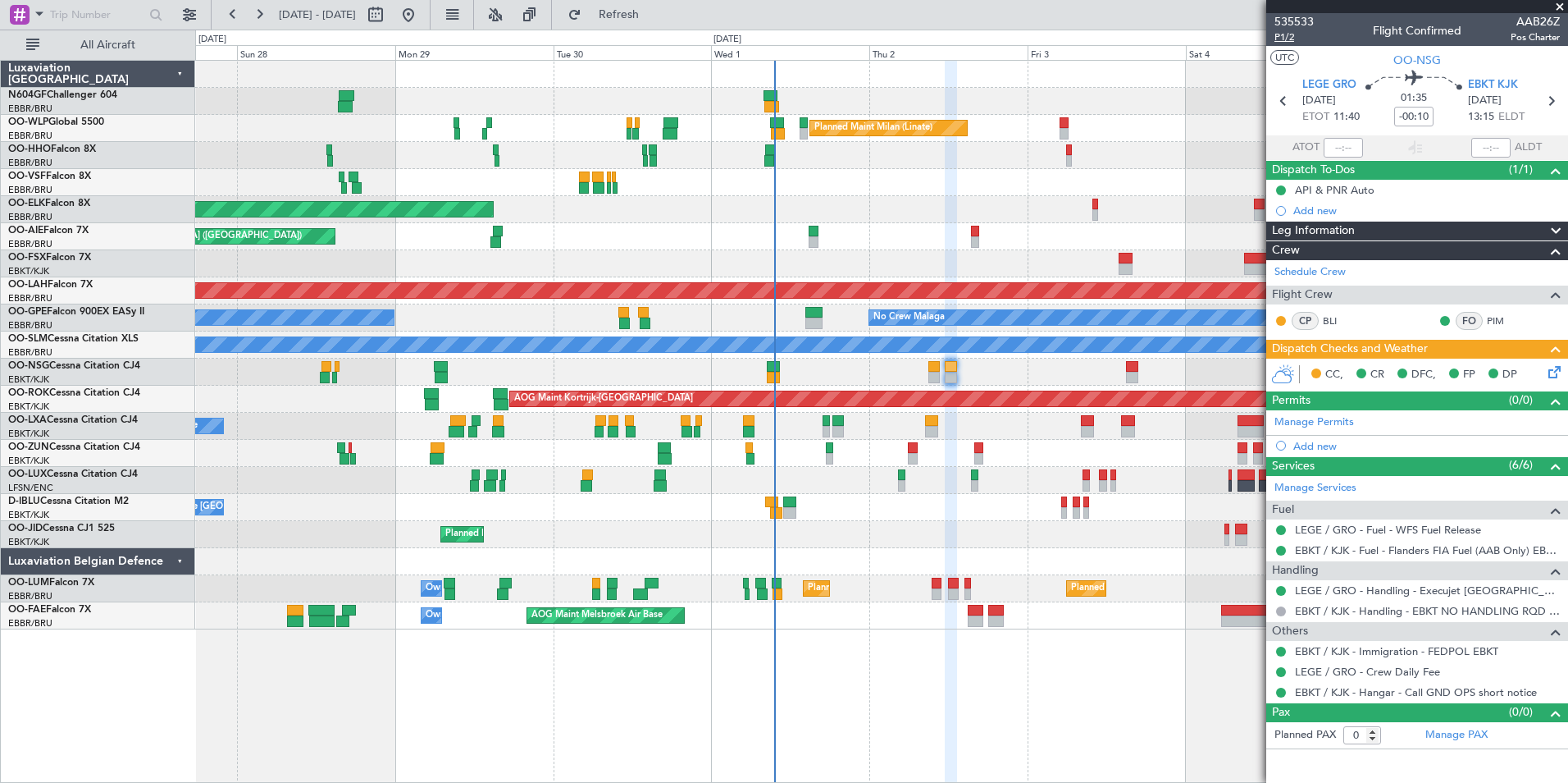
click at [1287, 35] on span "P1/2" at bounding box center [1294, 37] width 40 height 14
click at [1556, 371] on icon at bounding box center [1552, 369] width 13 height 13
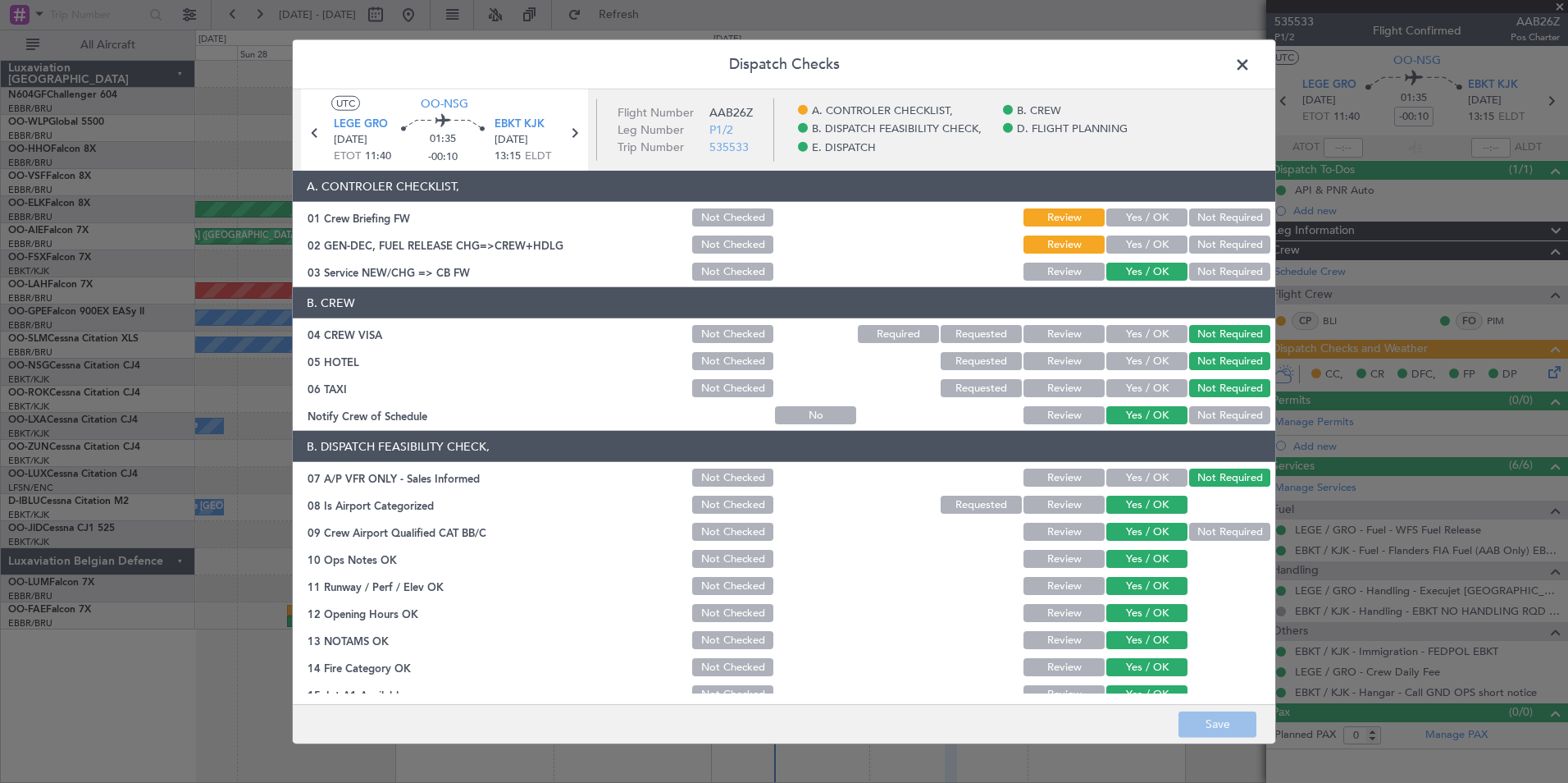
click at [1155, 249] on button "Yes / OK" at bounding box center [1147, 245] width 81 height 18
click at [1226, 717] on button "Save" at bounding box center [1217, 724] width 78 height 26
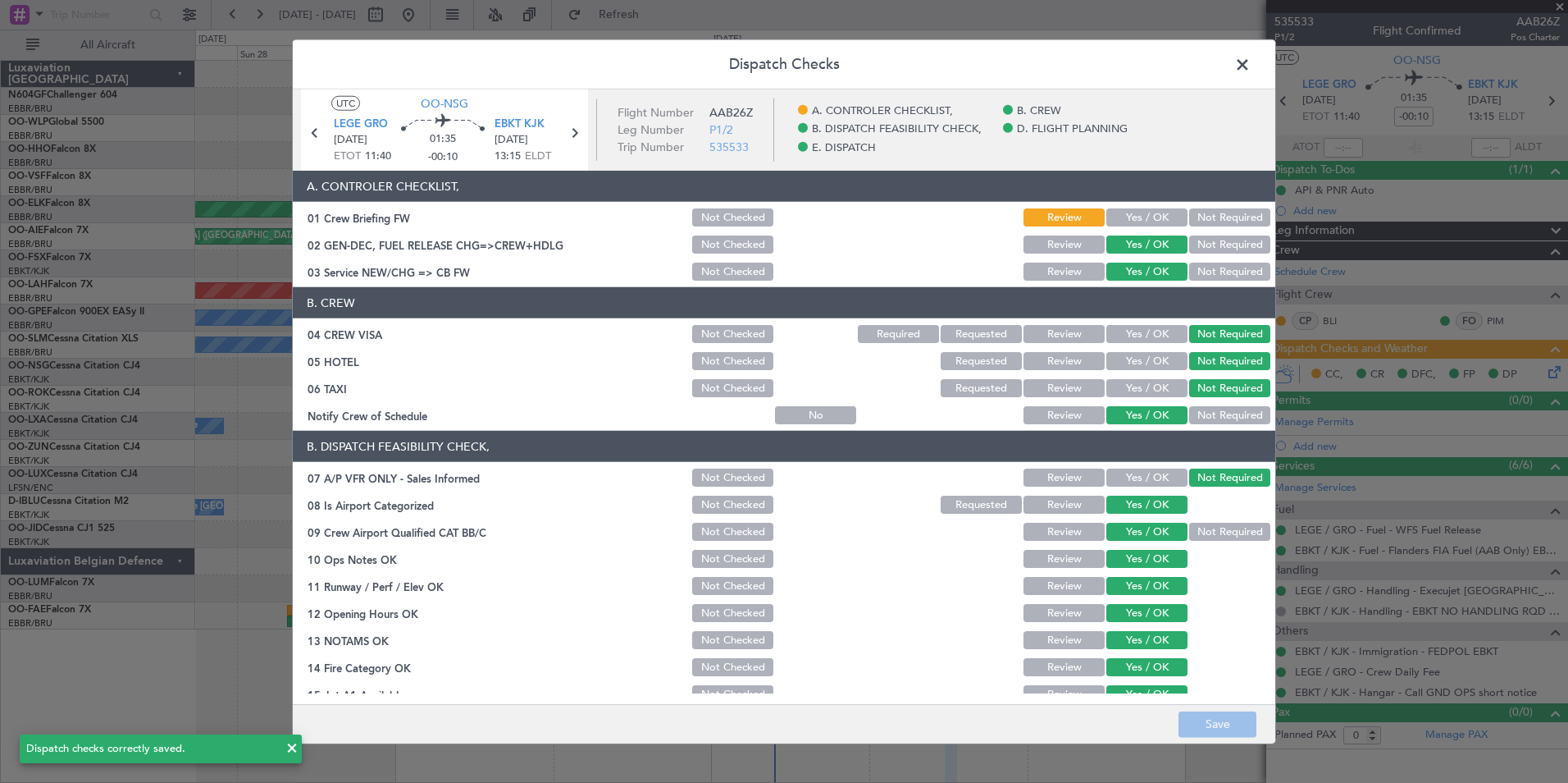
click at [1251, 69] on span at bounding box center [1251, 69] width 0 height 33
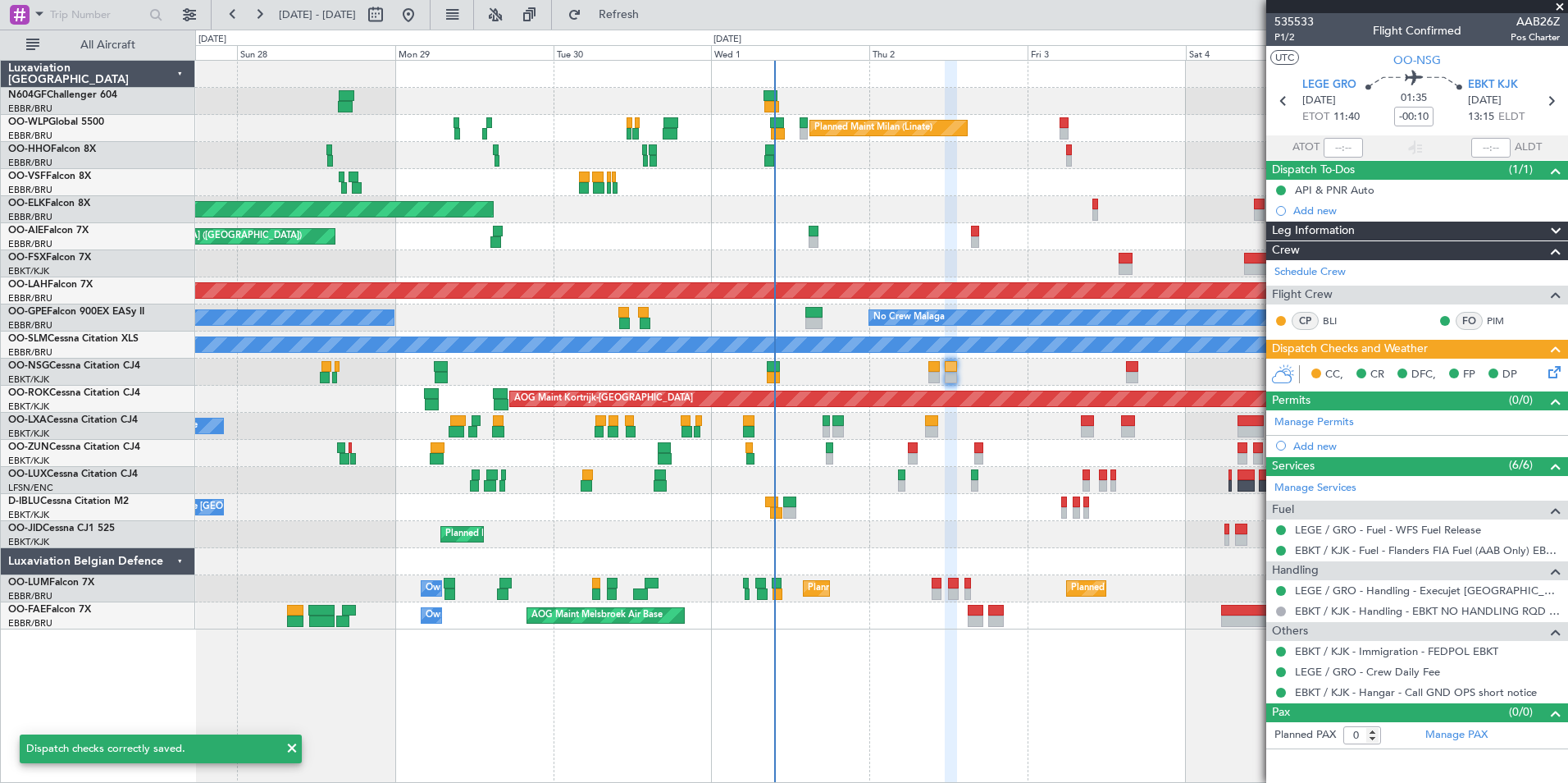
click at [1293, 105] on section "LEGE GRO 02/10/2025 ETOT 11:40 01:35 -00:10 EBKT KJK 02/10/2025 13:15 ELDT" at bounding box center [1417, 103] width 302 height 65
click at [1290, 104] on icon at bounding box center [1283, 101] width 21 height 21
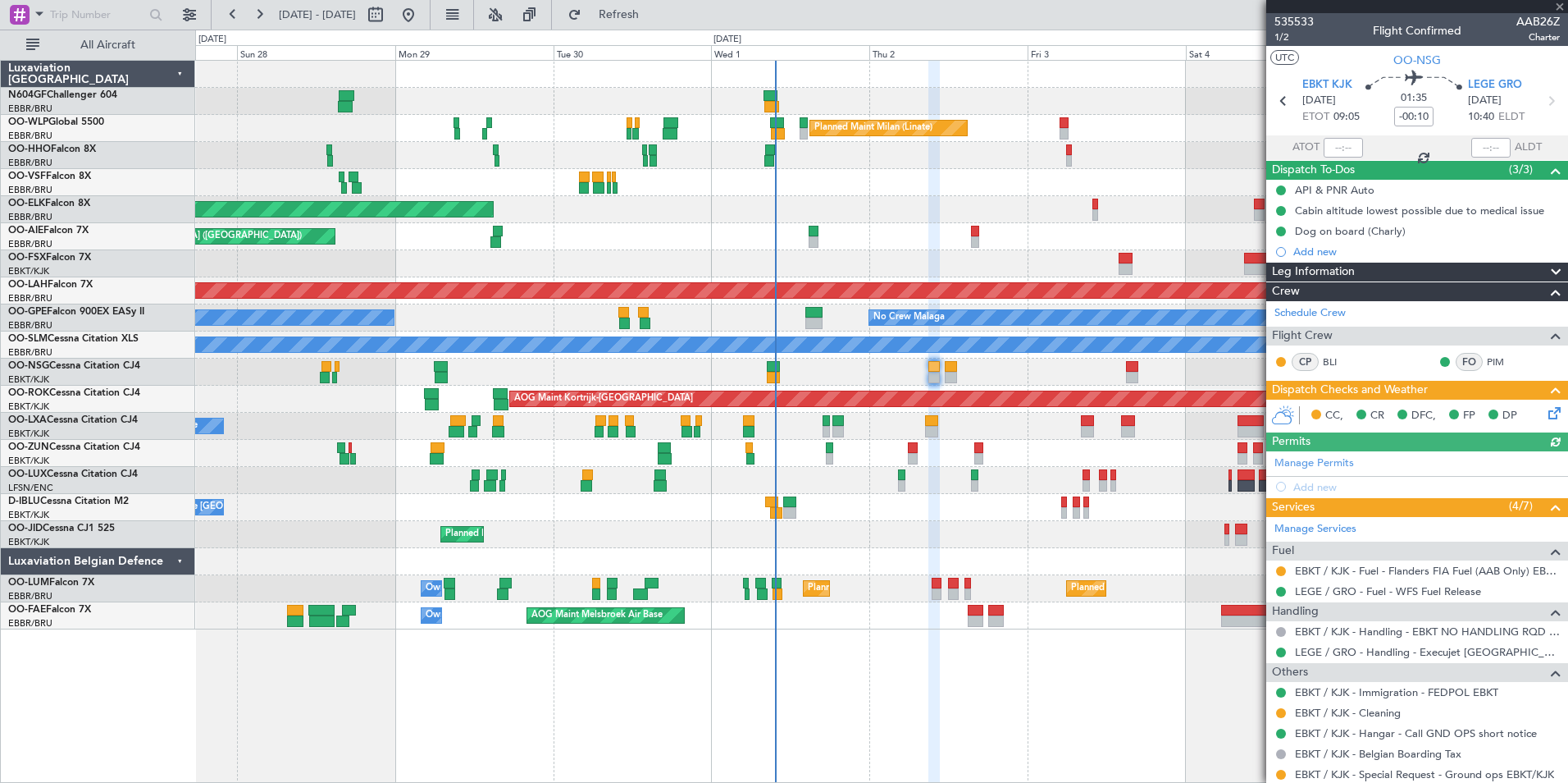
scroll to position [121, 0]
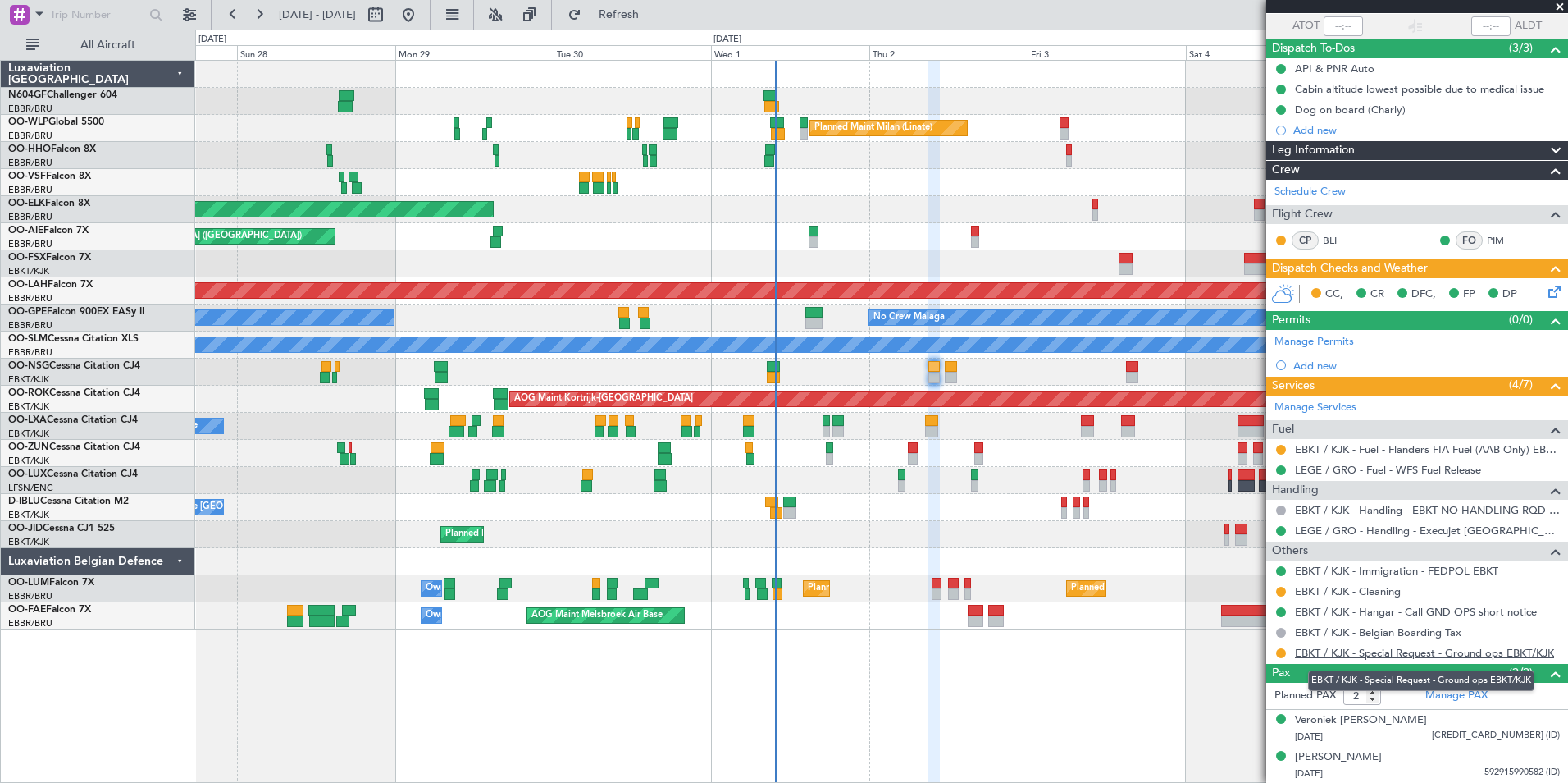
click at [1450, 649] on link "EBKT / KJK - Special Request - Ground ops EBKT/KJK" at bounding box center [1424, 652] width 259 height 14
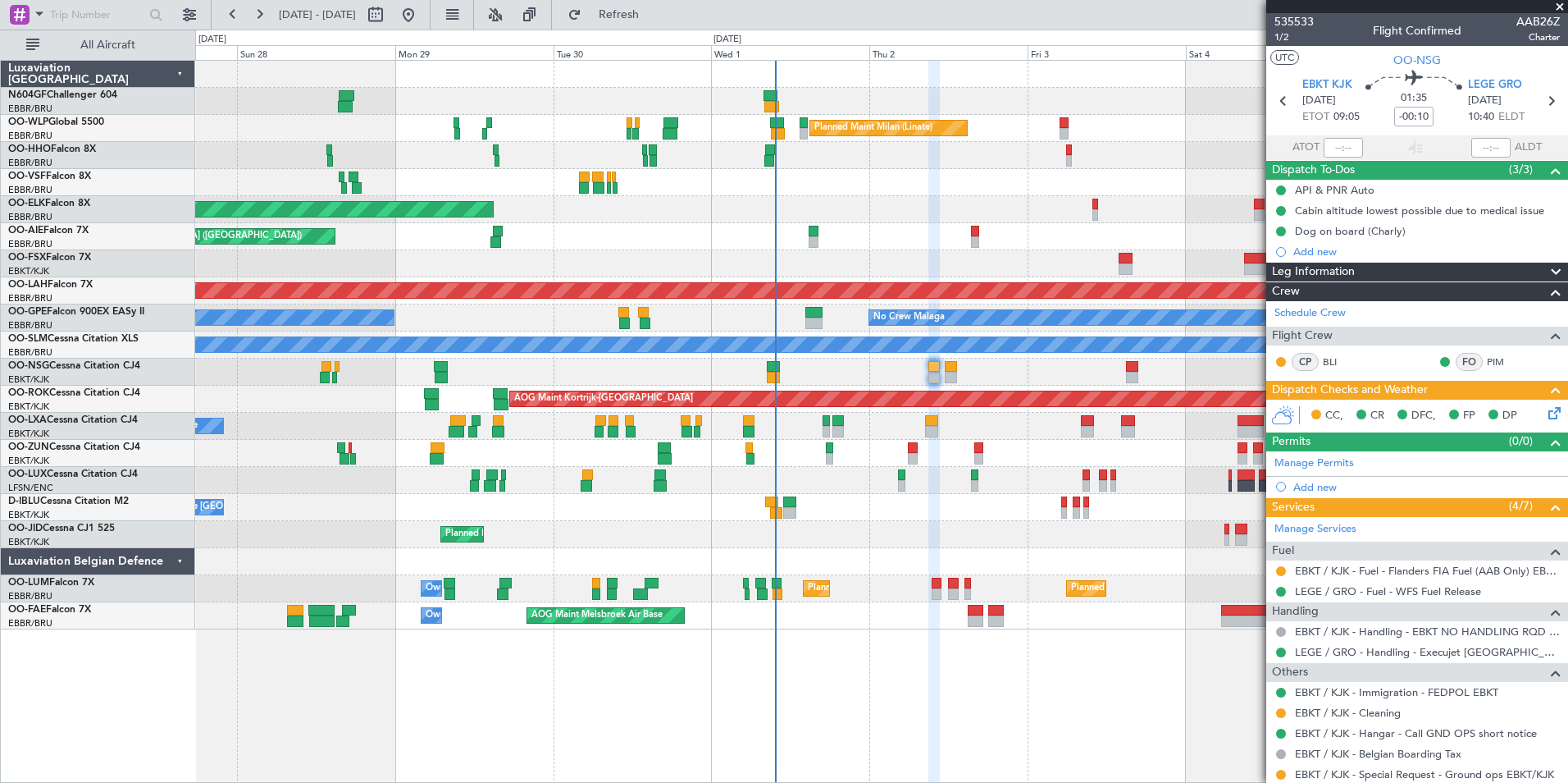
click at [1545, 407] on icon at bounding box center [1552, 410] width 13 height 13
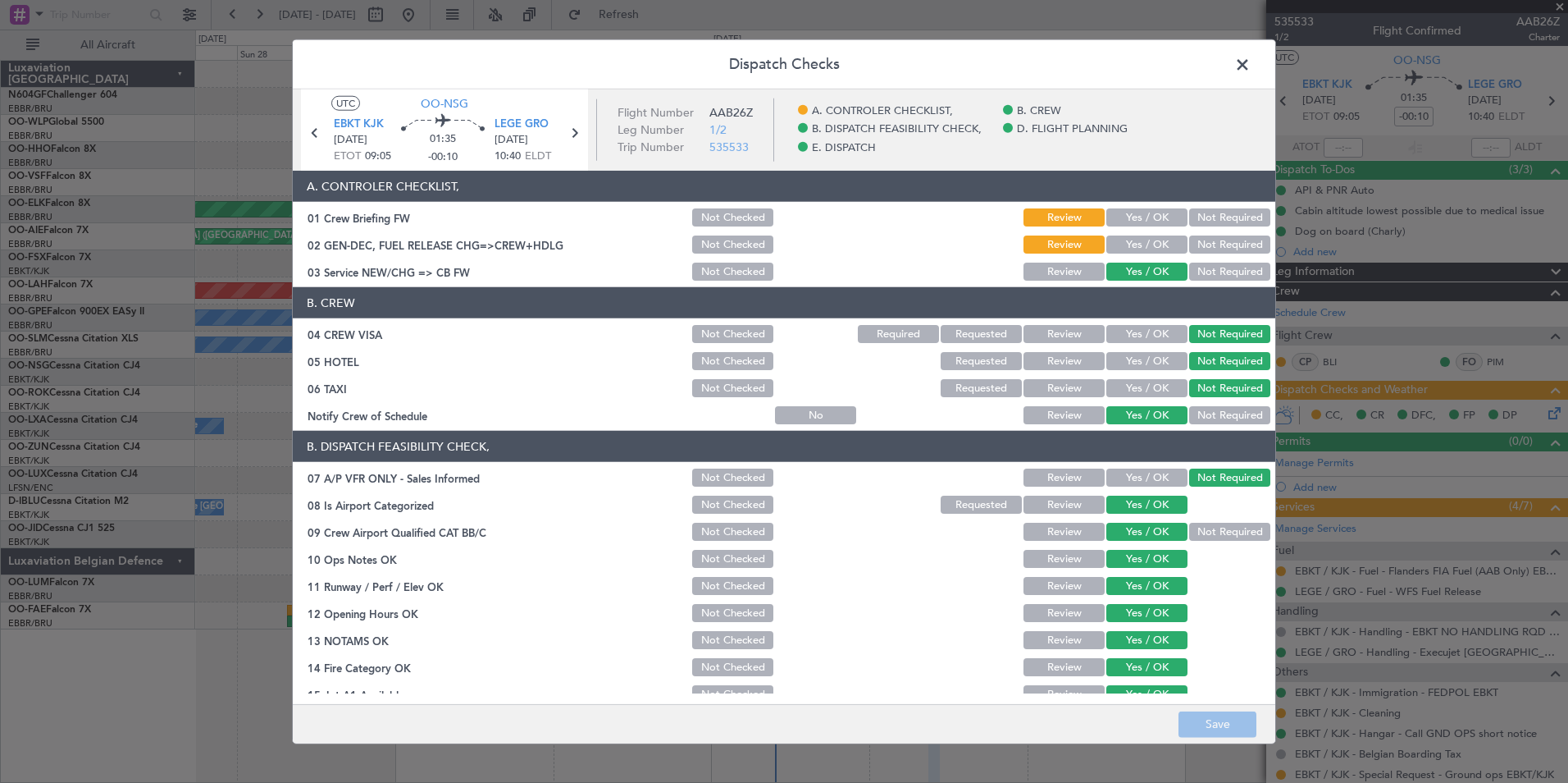
click at [1119, 244] on button "Yes / OK" at bounding box center [1147, 245] width 81 height 18
click at [1221, 724] on button "Save" at bounding box center [1217, 724] width 78 height 26
click at [1141, 221] on button "Yes / OK" at bounding box center [1147, 217] width 81 height 18
click at [1198, 724] on button "Save" at bounding box center [1217, 724] width 78 height 26
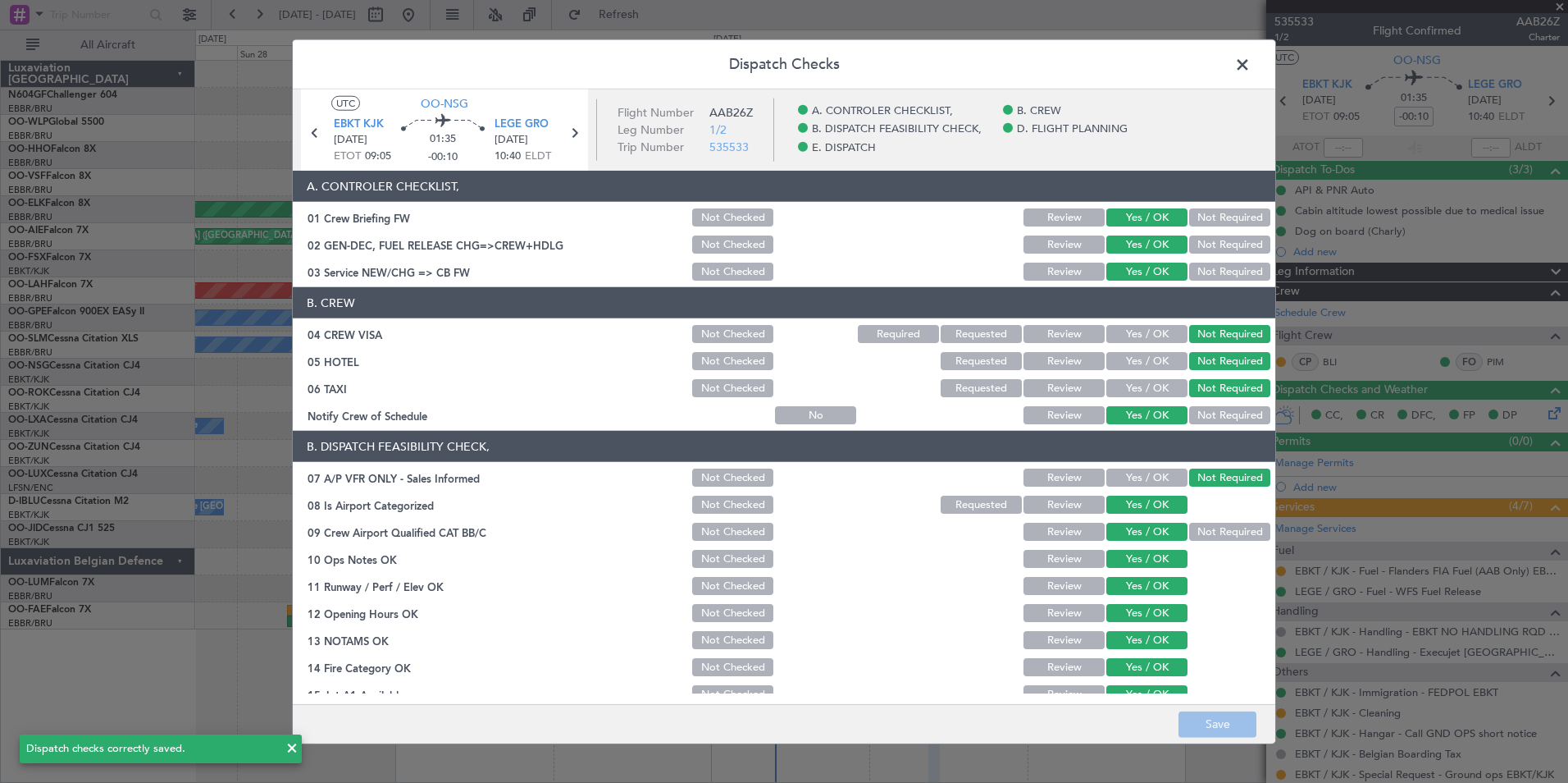
click at [1258, 61] on header "Dispatch Checks" at bounding box center [784, 65] width 983 height 49
click at [1251, 62] on span at bounding box center [1251, 69] width 0 height 33
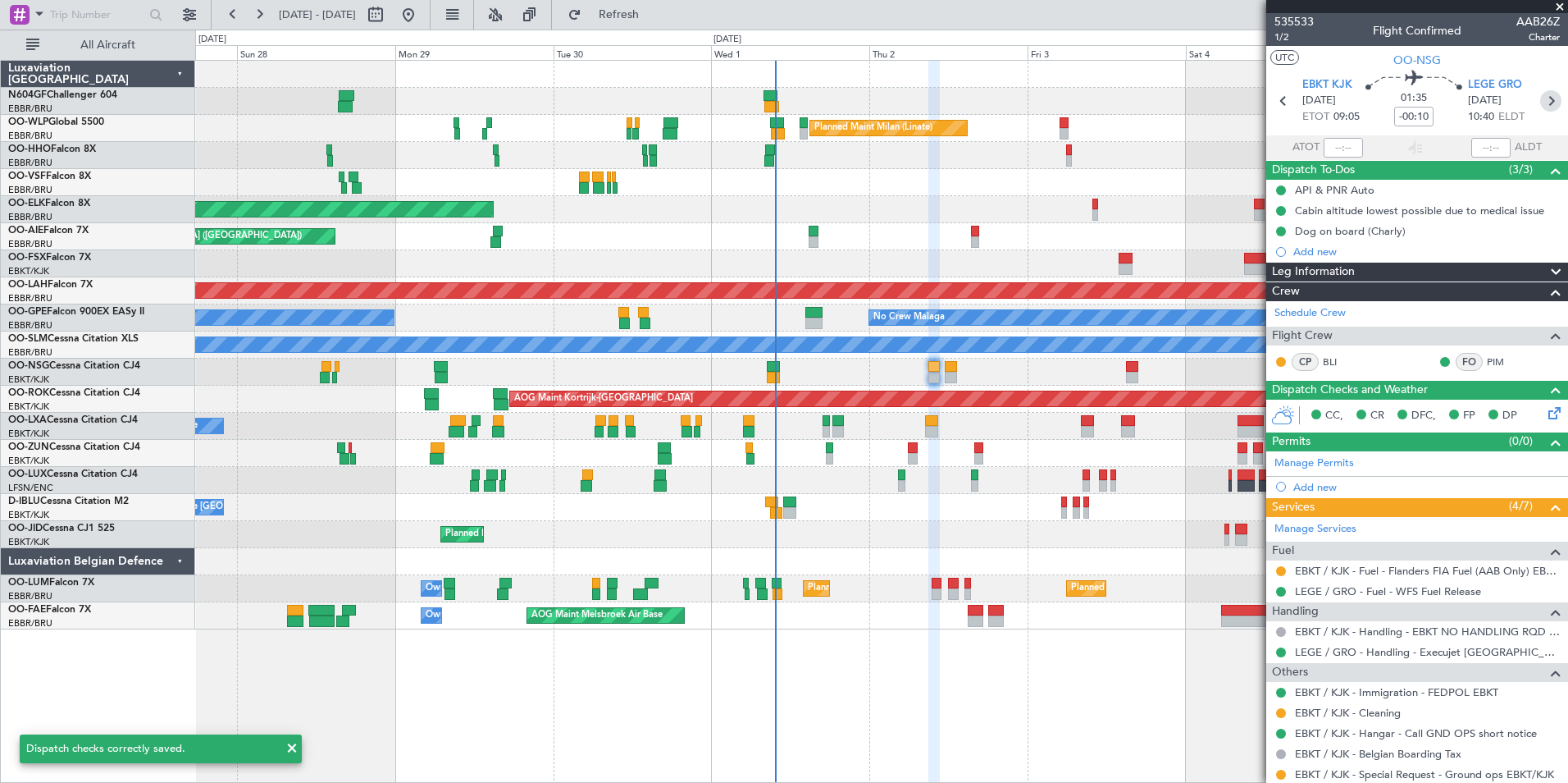
click at [1540, 99] on icon at bounding box center [1551, 101] width 21 height 21
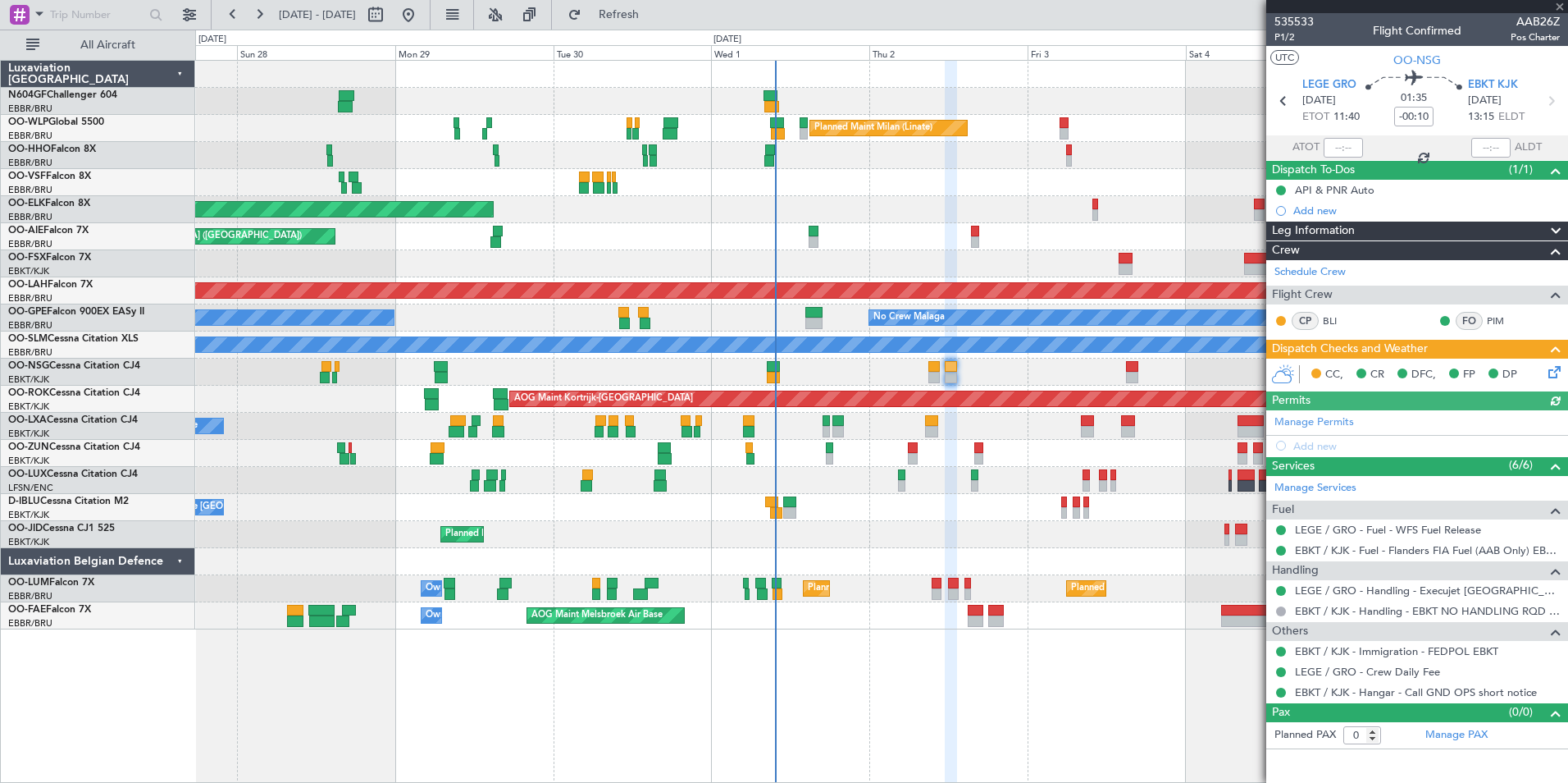
click at [1550, 375] on icon at bounding box center [1552, 369] width 13 height 13
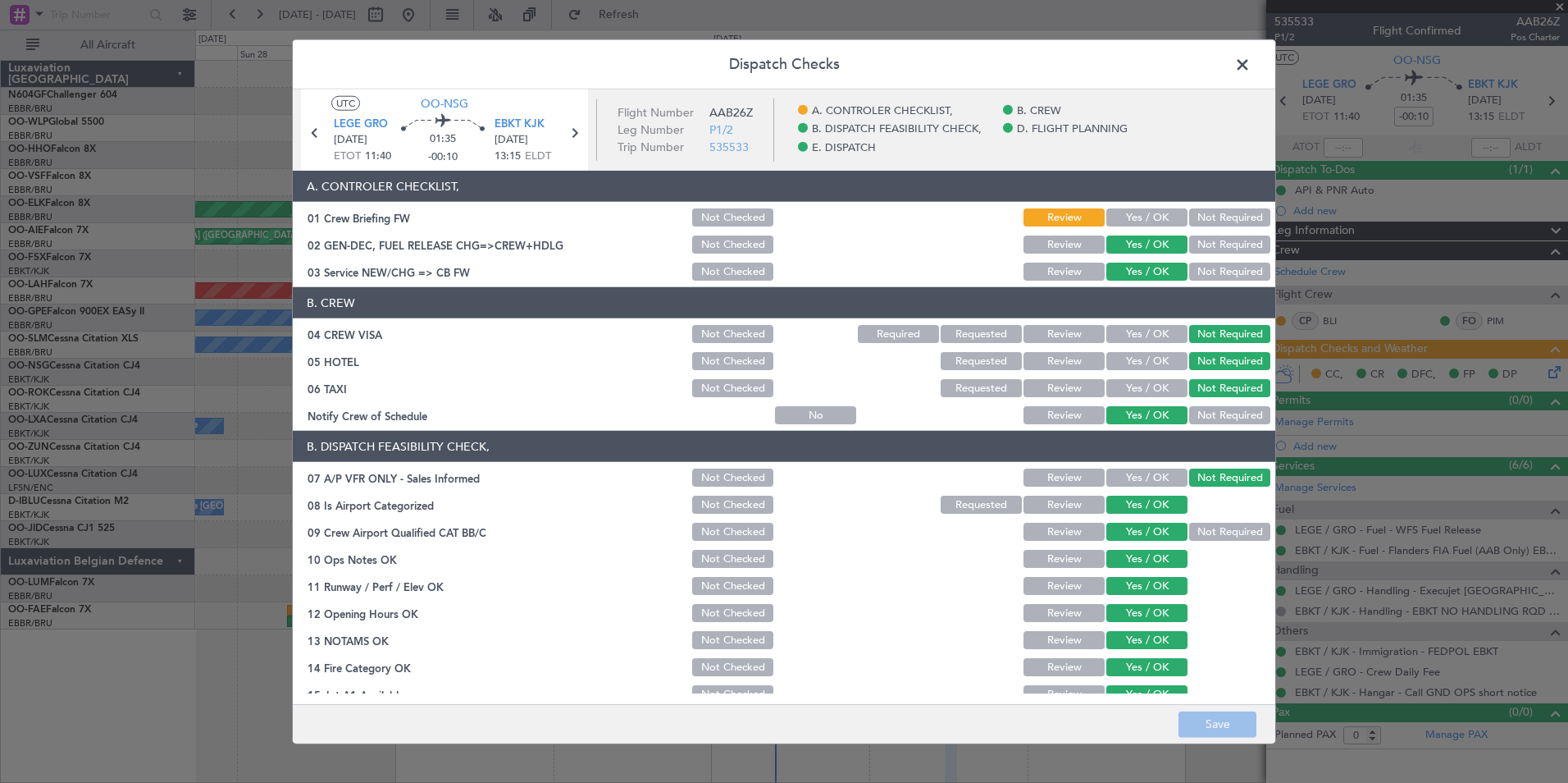
click at [1134, 216] on button "Yes / OK" at bounding box center [1147, 217] width 81 height 18
click at [1214, 717] on button "Save" at bounding box center [1217, 724] width 78 height 26
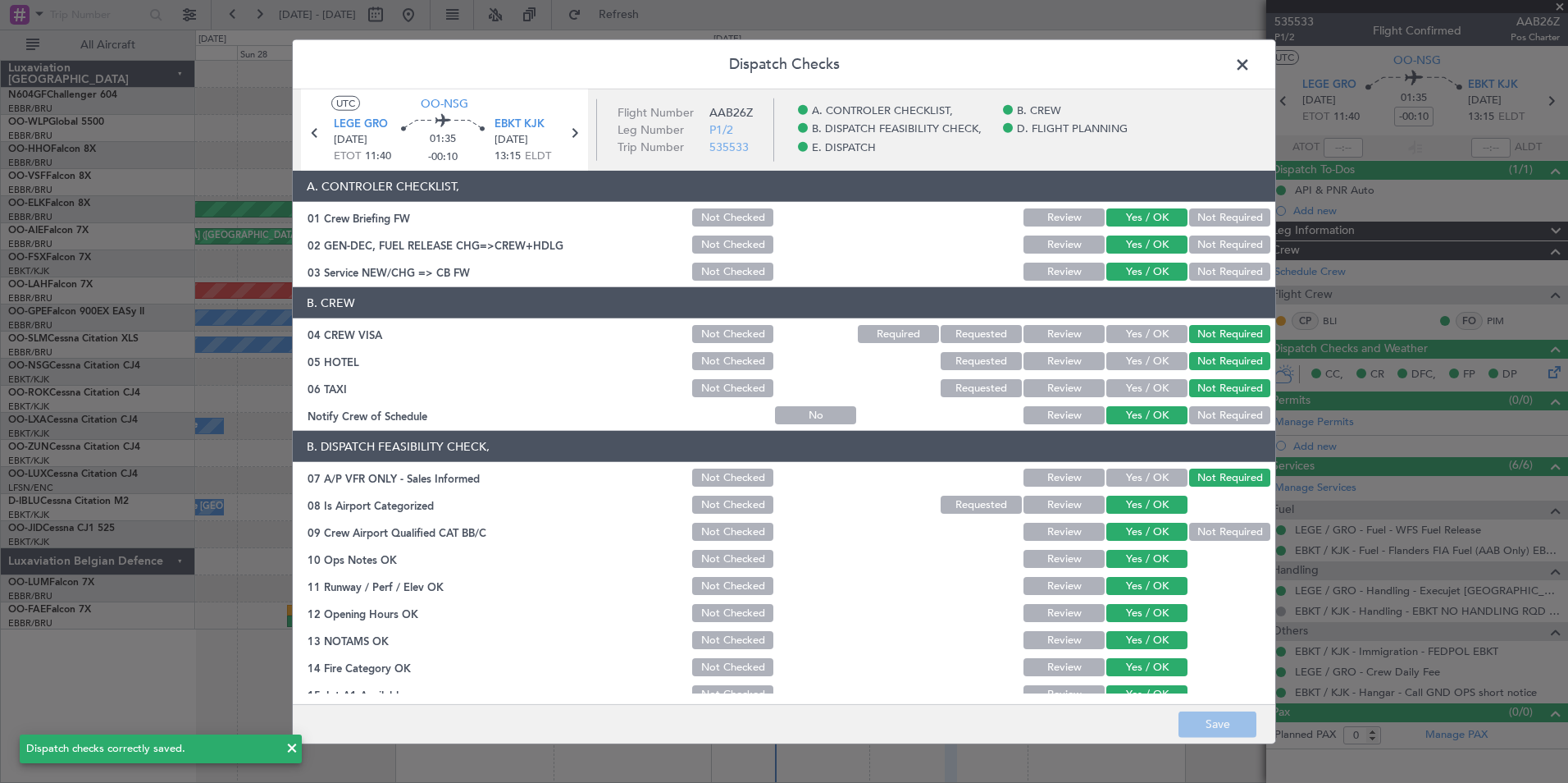
click at [1251, 62] on span at bounding box center [1251, 69] width 0 height 33
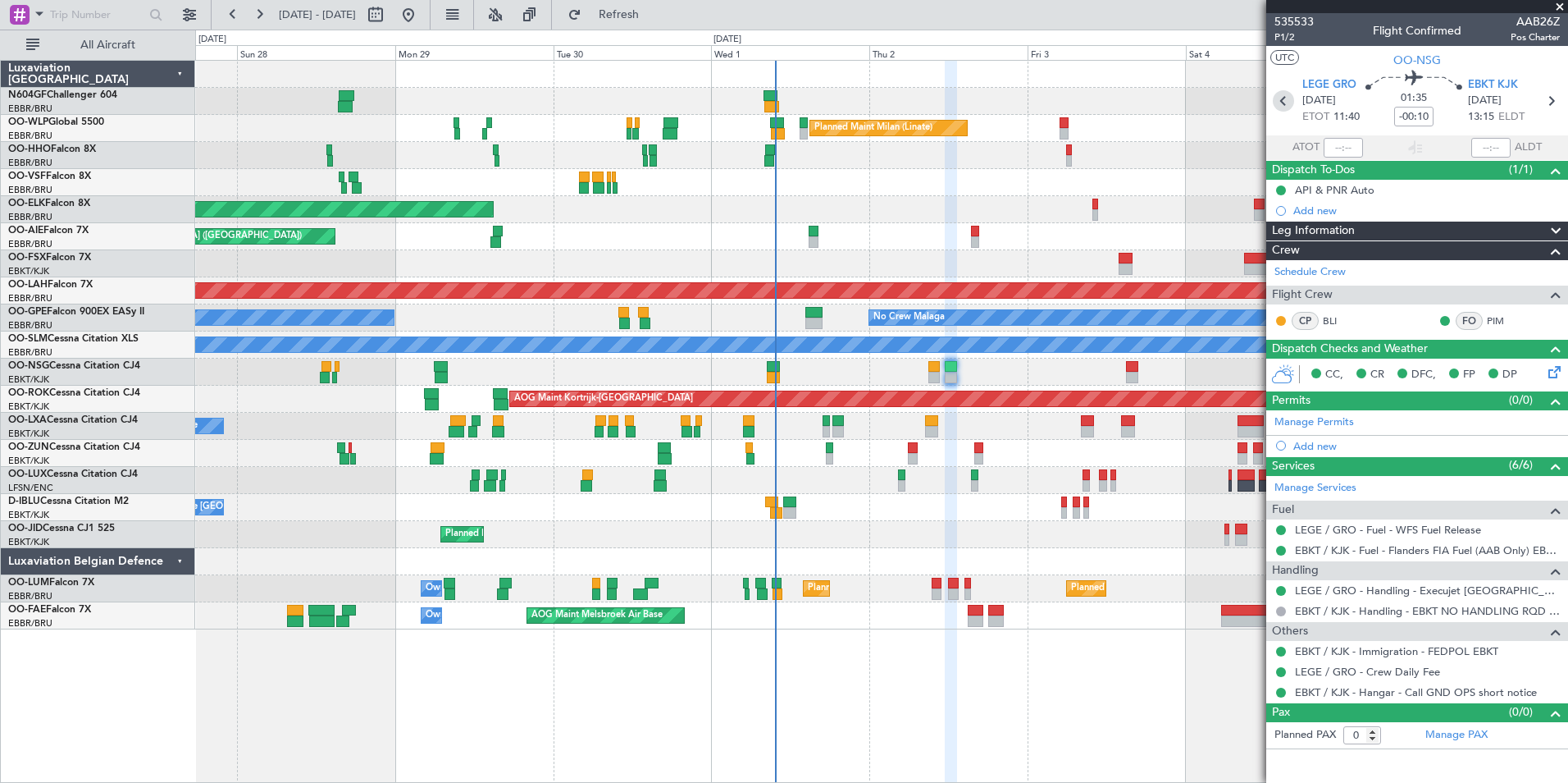
click at [1288, 96] on icon at bounding box center [1283, 101] width 21 height 21
type input "2"
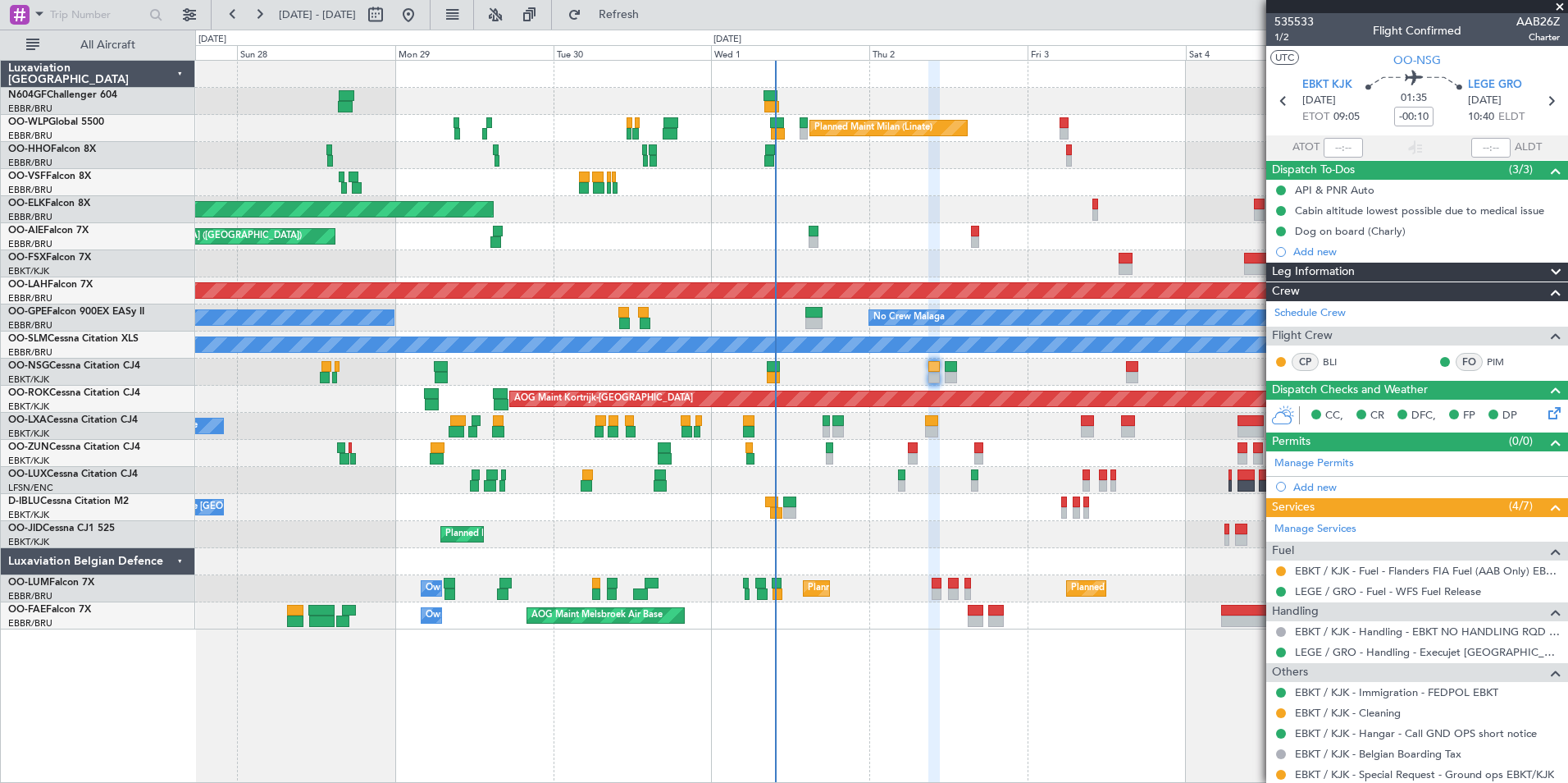
click at [780, 412] on div "Planned Maint Milan (Linate) Planned Maint Geneva (Cointrin) Planned Maint Kort…" at bounding box center [881, 345] width 1372 height 569
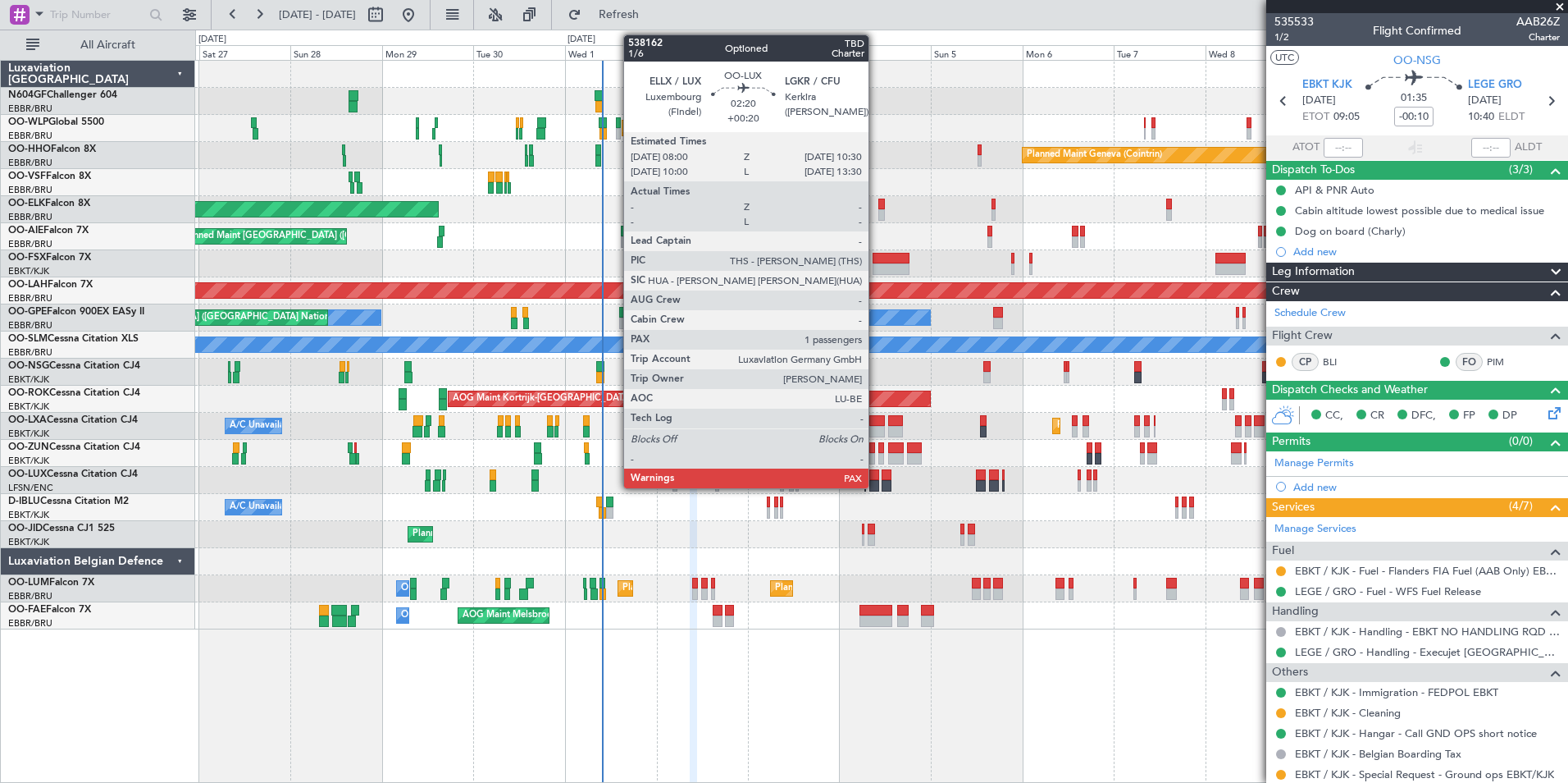
click at [876, 485] on div at bounding box center [874, 486] width 10 height 12
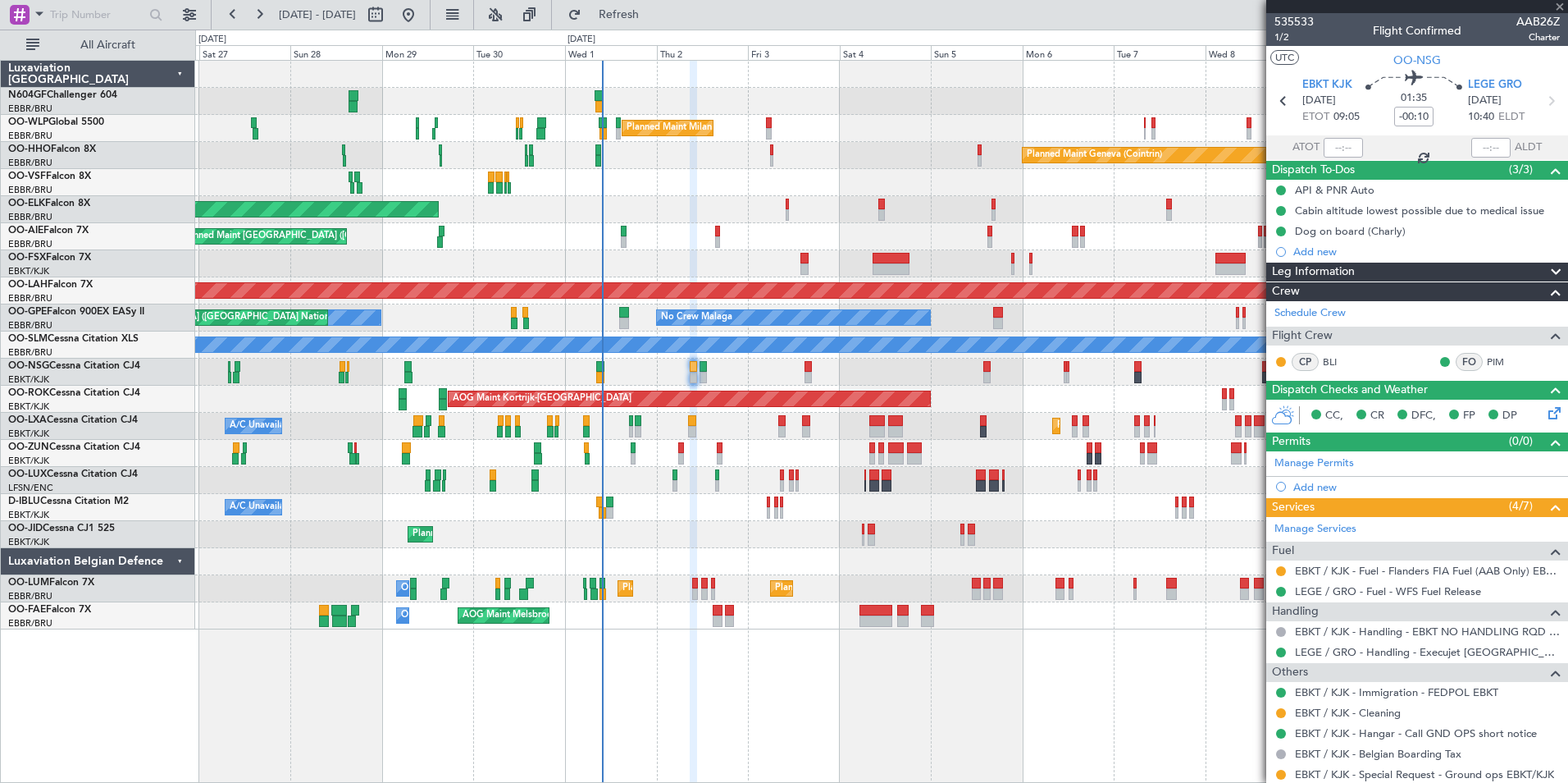
type input "+00:20"
type input "1"
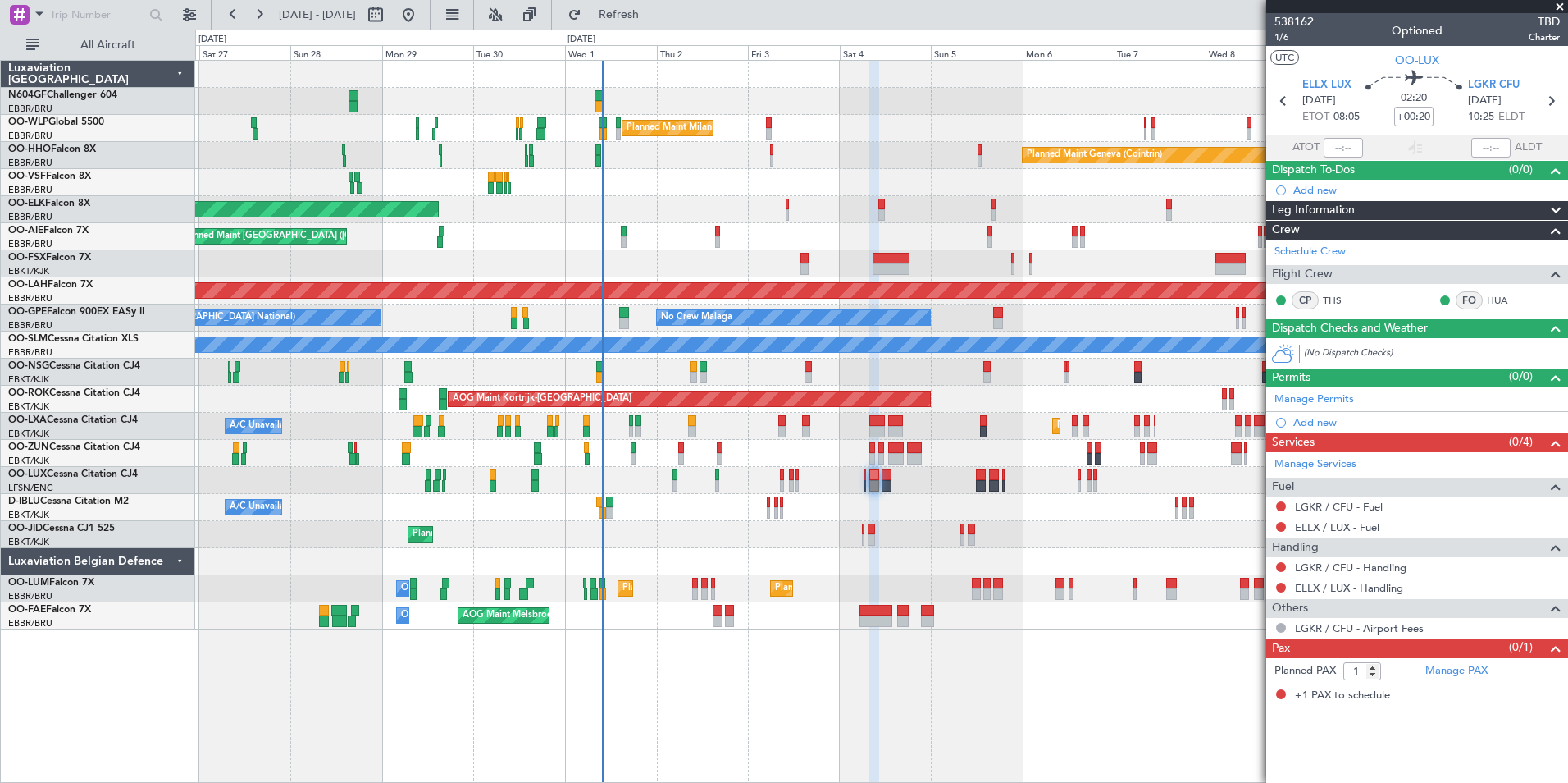
click at [821, 263] on div "Planned Maint Kortrijk-[GEOGRAPHIC_DATA]" at bounding box center [881, 263] width 1372 height 27
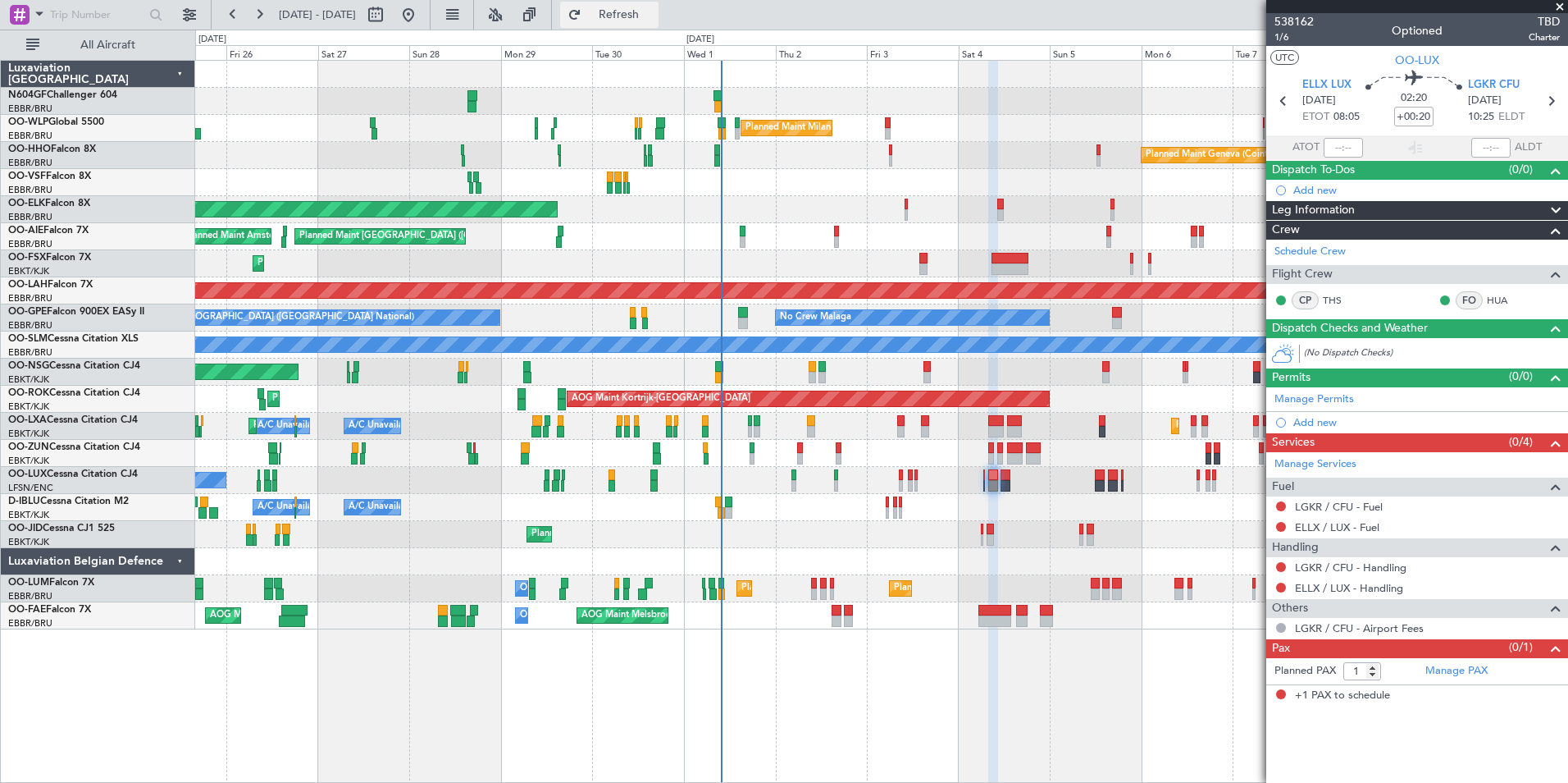
click at [635, 14] on button "Refresh" at bounding box center [610, 15] width 99 height 26
click at [654, 19] on span "Refresh" at bounding box center [619, 15] width 69 height 12
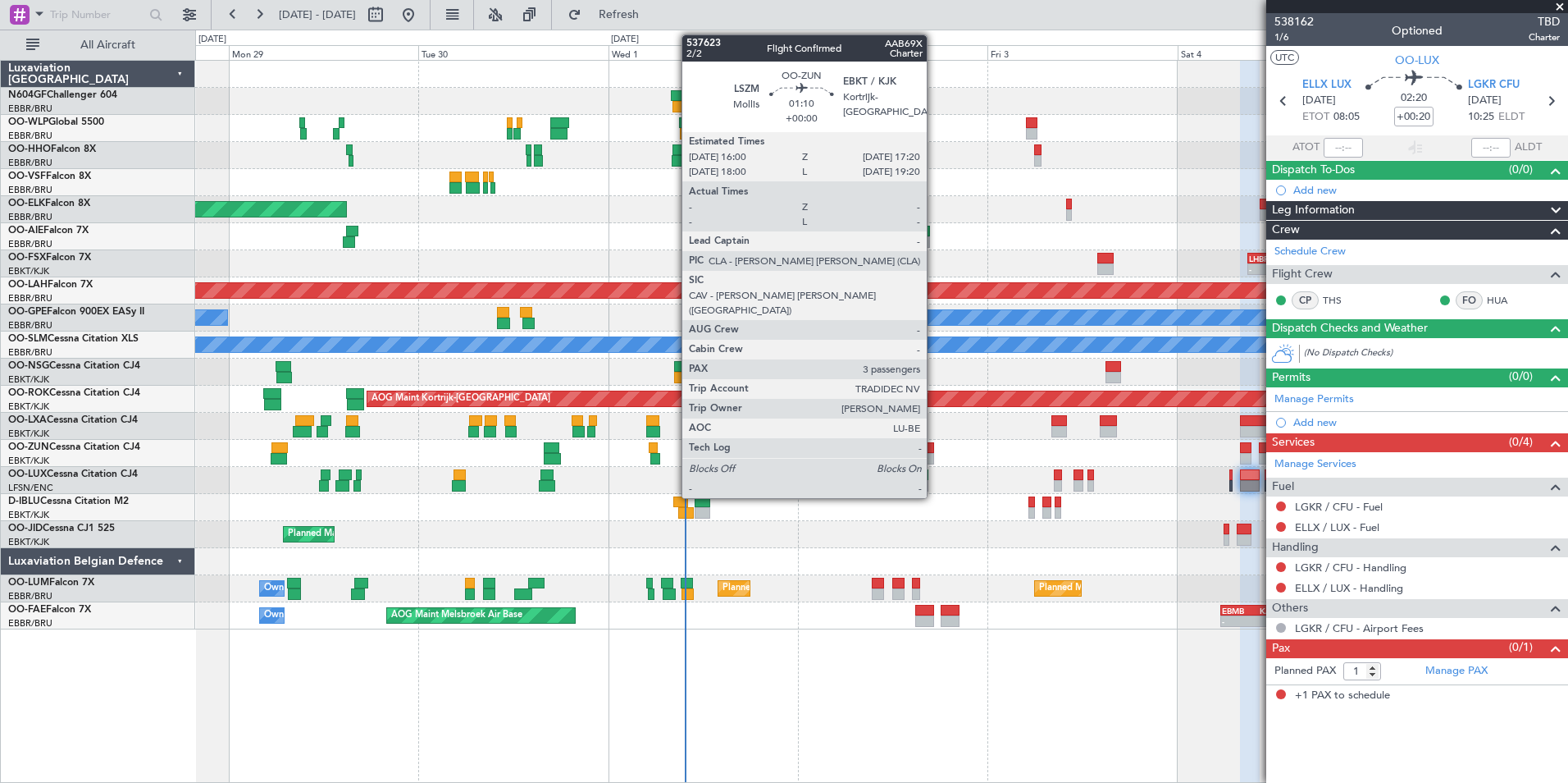
click at [936, 452] on div at bounding box center [881, 453] width 1372 height 27
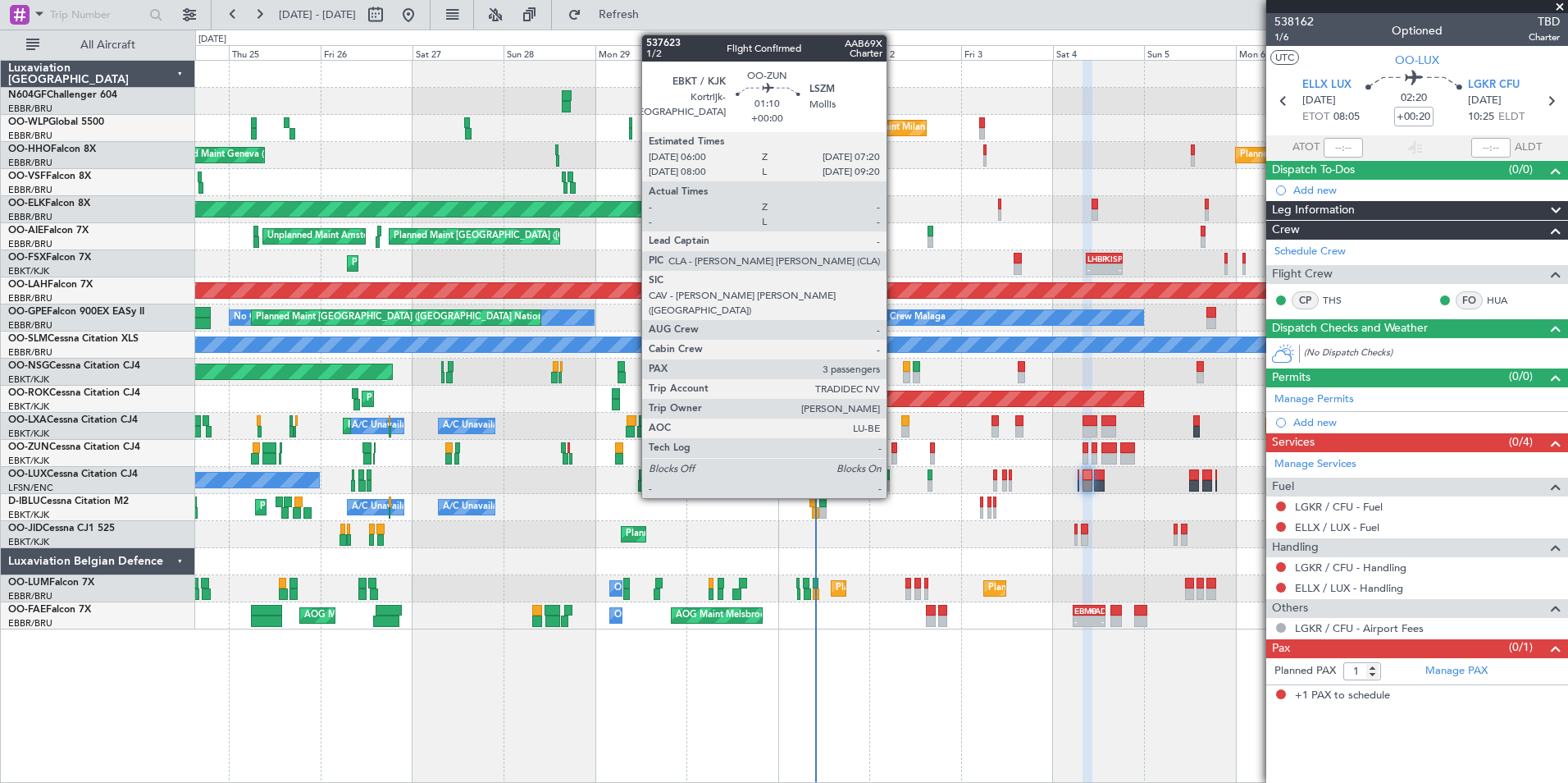
click at [894, 457] on div at bounding box center [894, 459] width 6 height 12
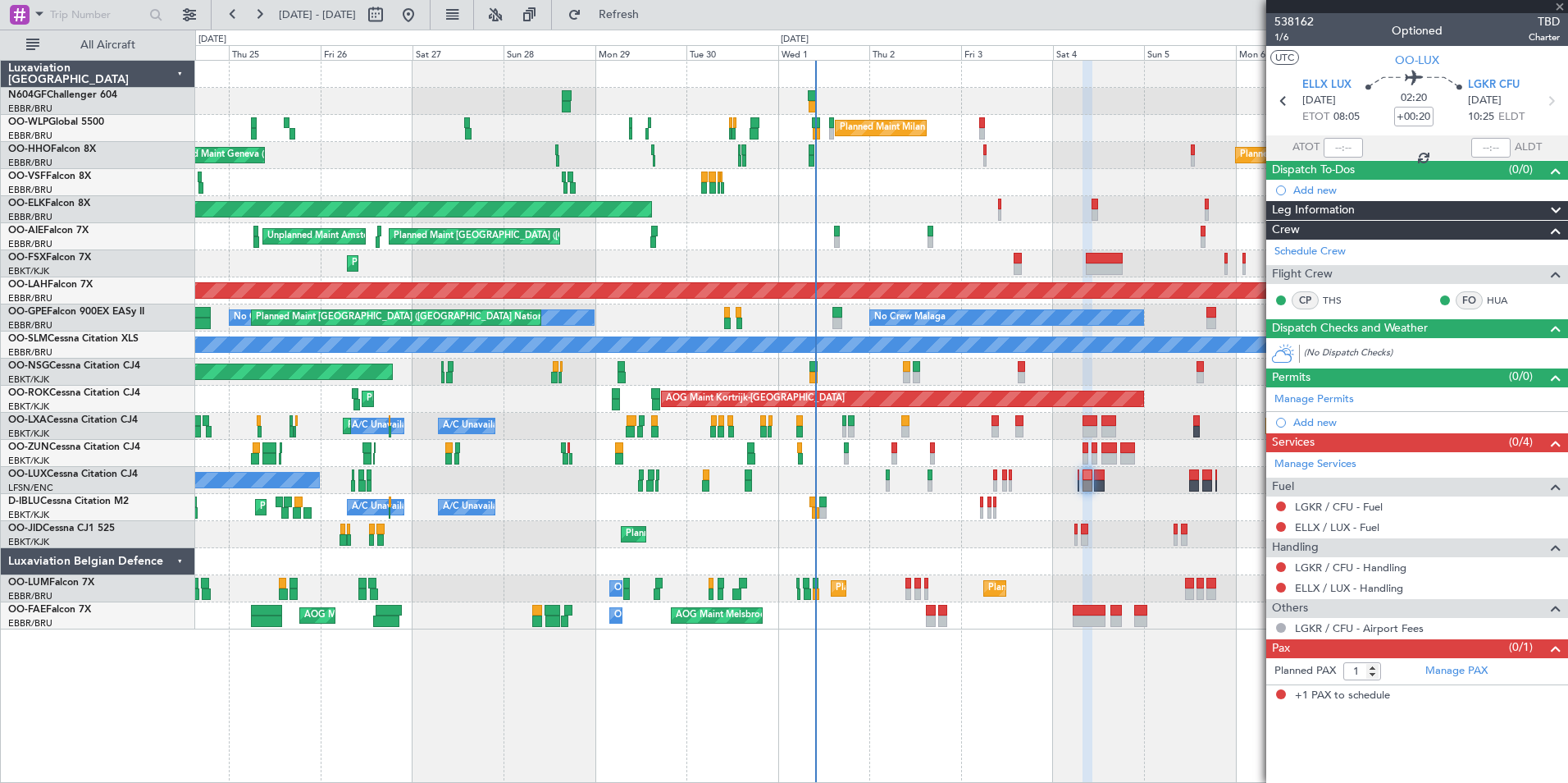
type input "3"
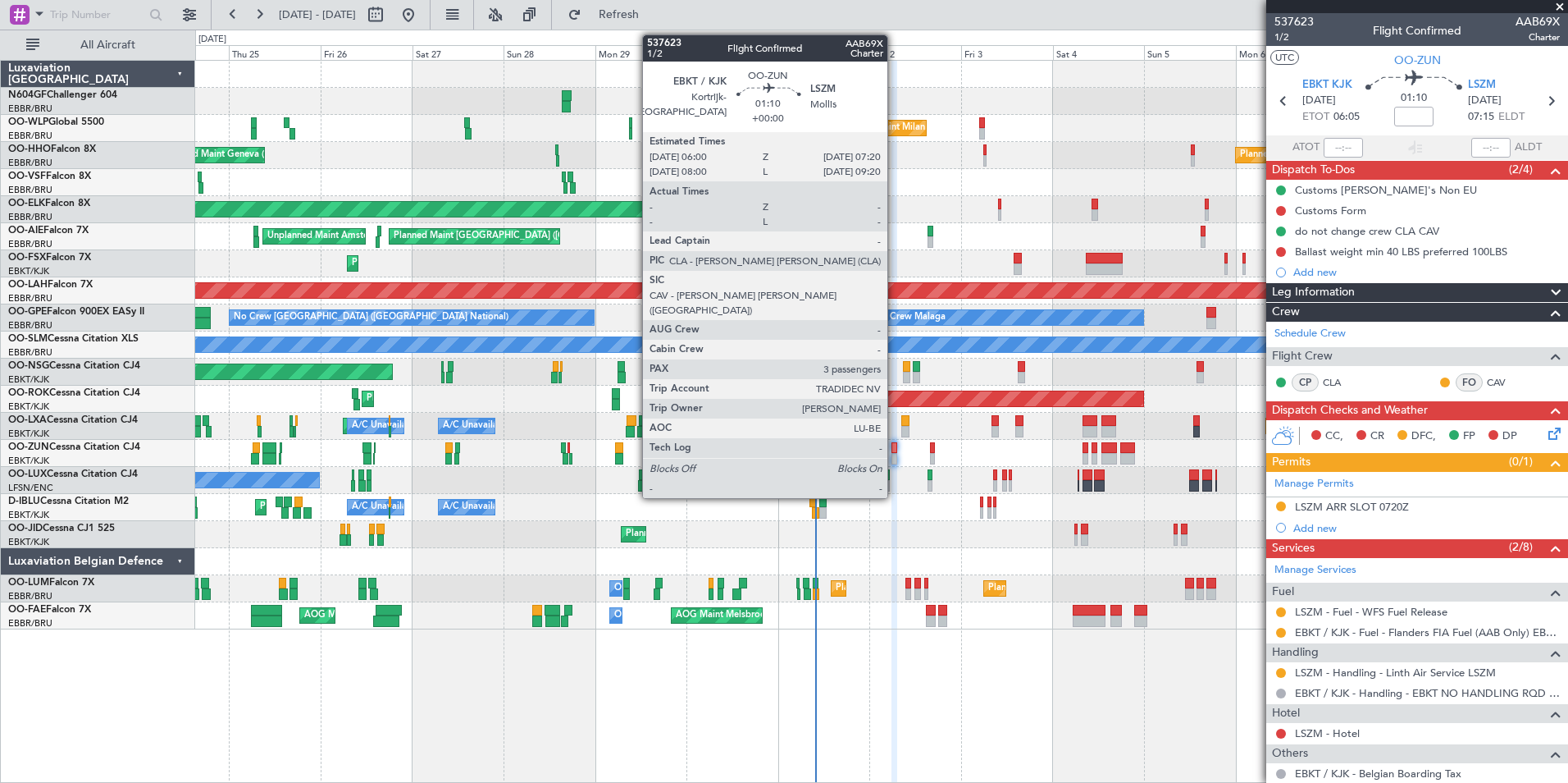
click at [895, 452] on div at bounding box center [894, 448] width 6 height 12
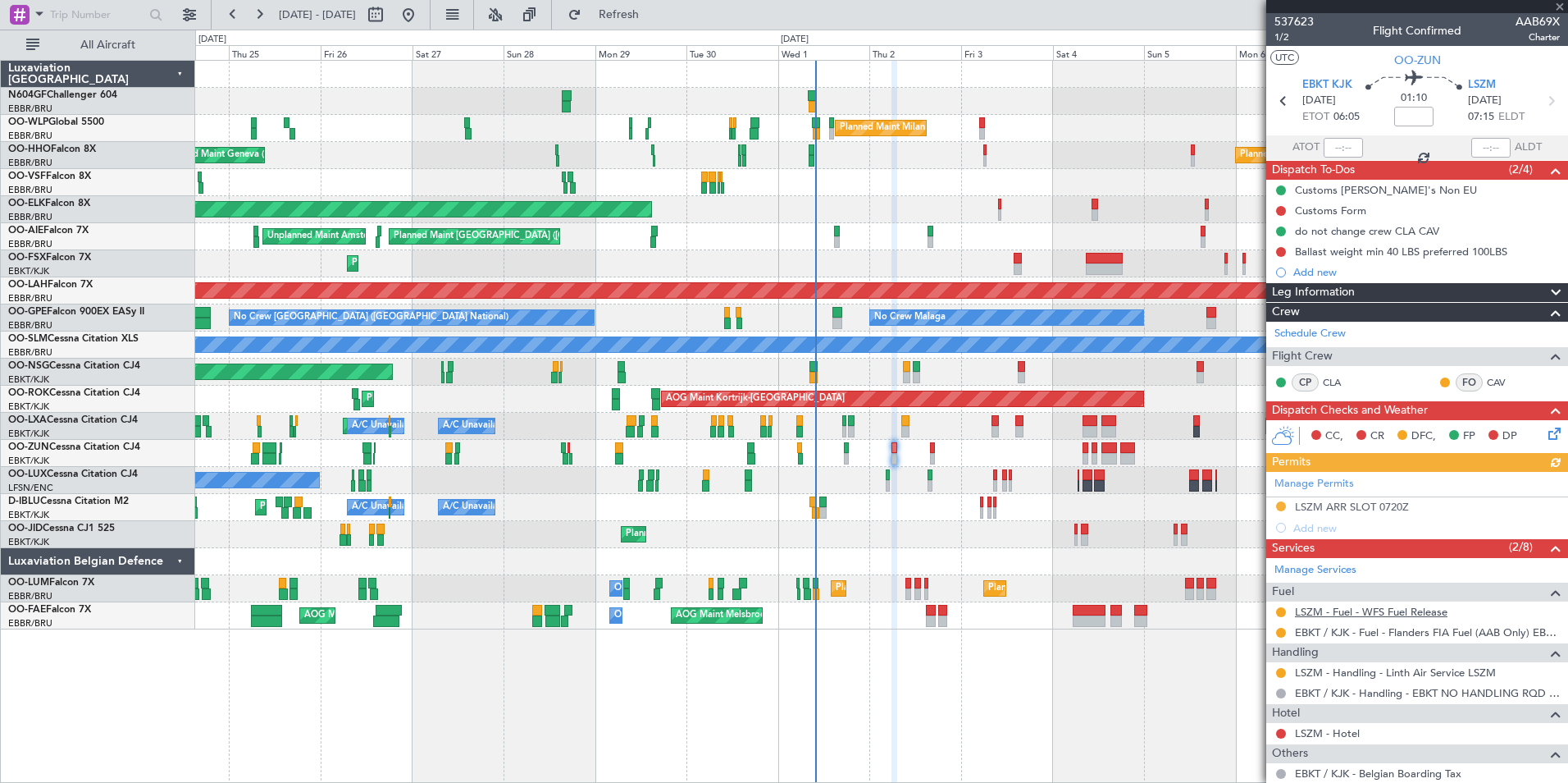
scroll to position [240, 0]
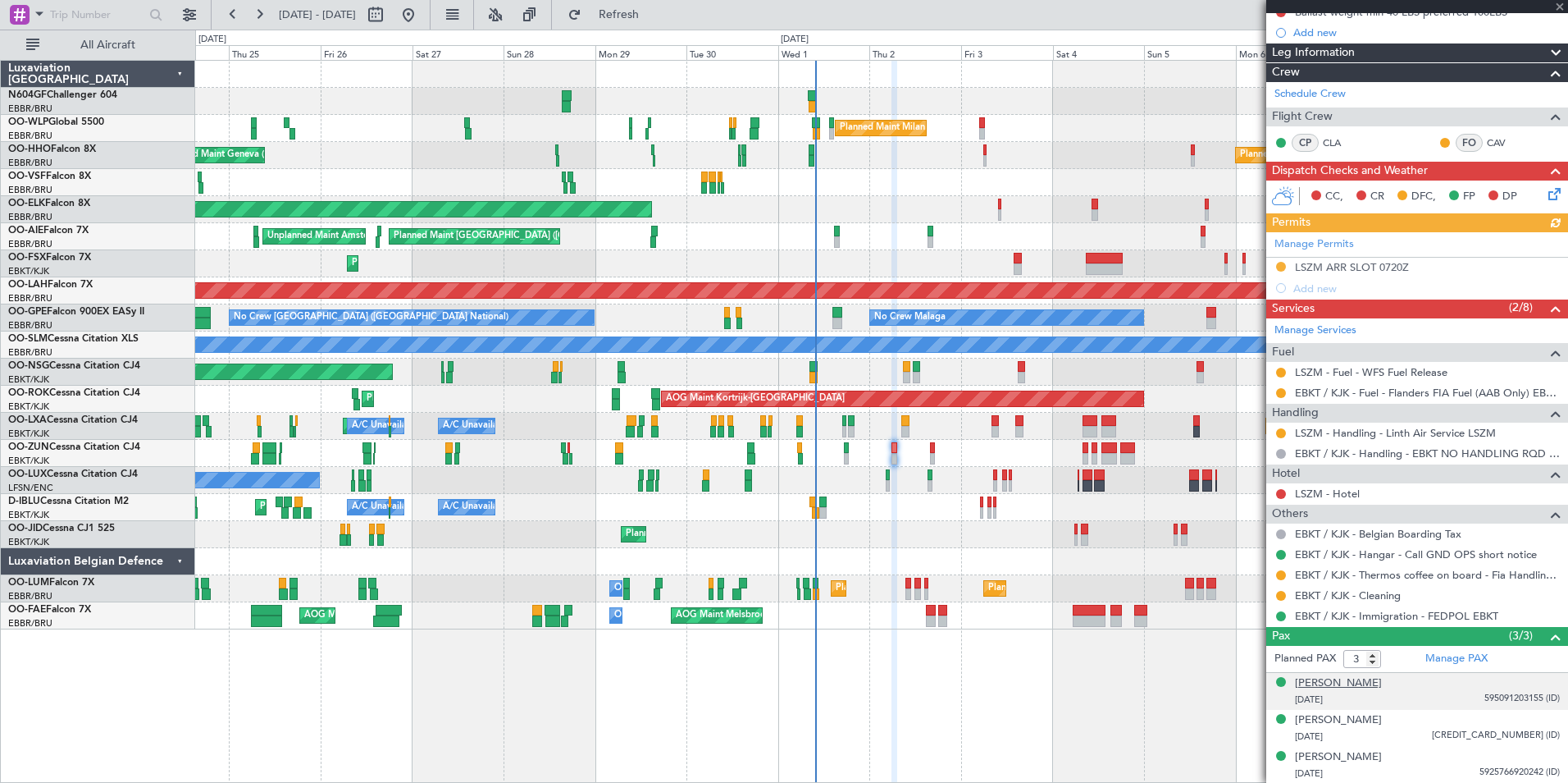
click at [1372, 683] on div "[PERSON_NAME]" at bounding box center [1338, 683] width 87 height 16
click at [658, 24] on button "Refresh" at bounding box center [610, 15] width 99 height 26
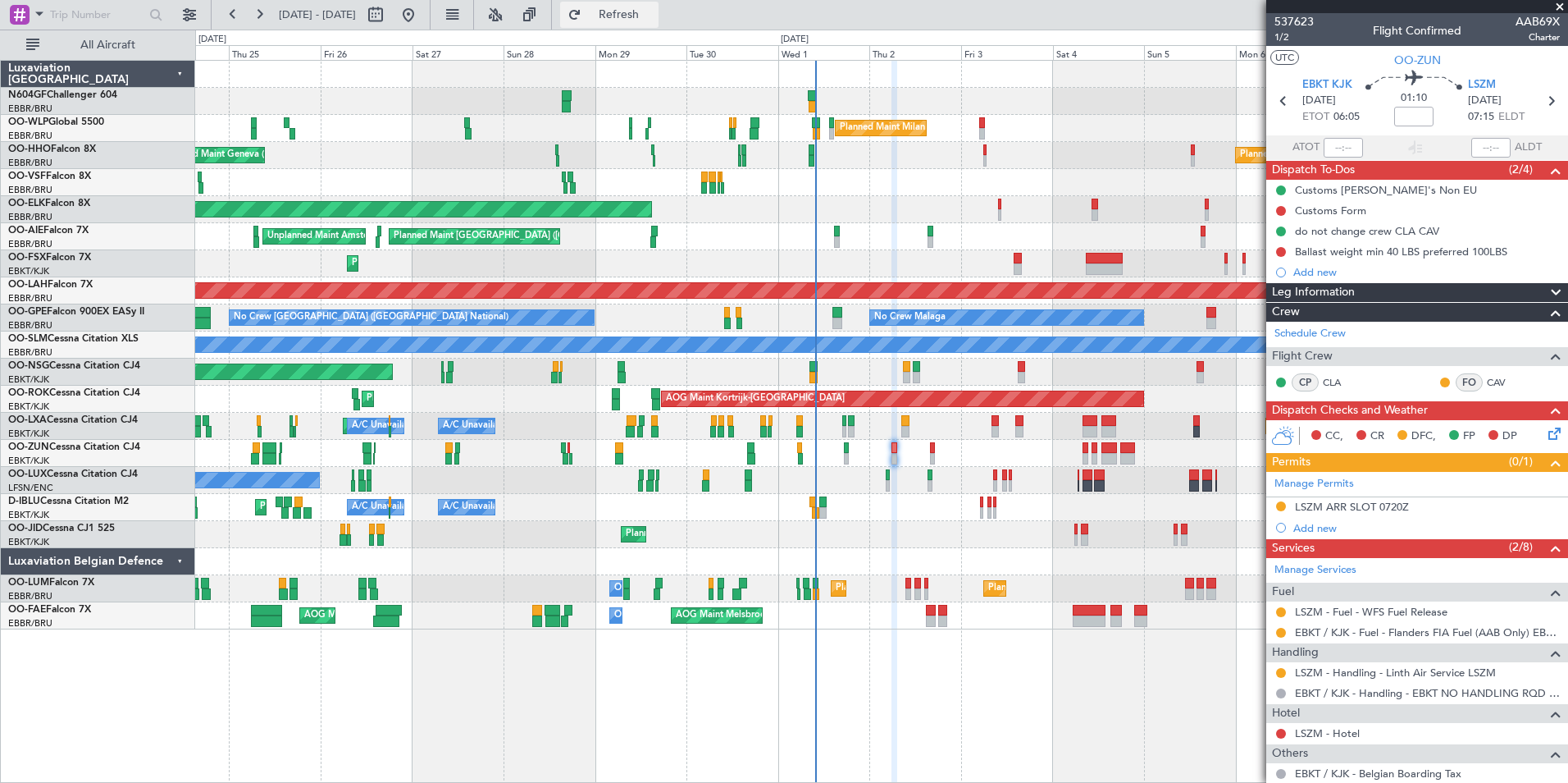
click at [628, 19] on button "Refresh" at bounding box center [610, 15] width 99 height 26
click at [1282, 506] on button at bounding box center [1281, 506] width 10 height 10
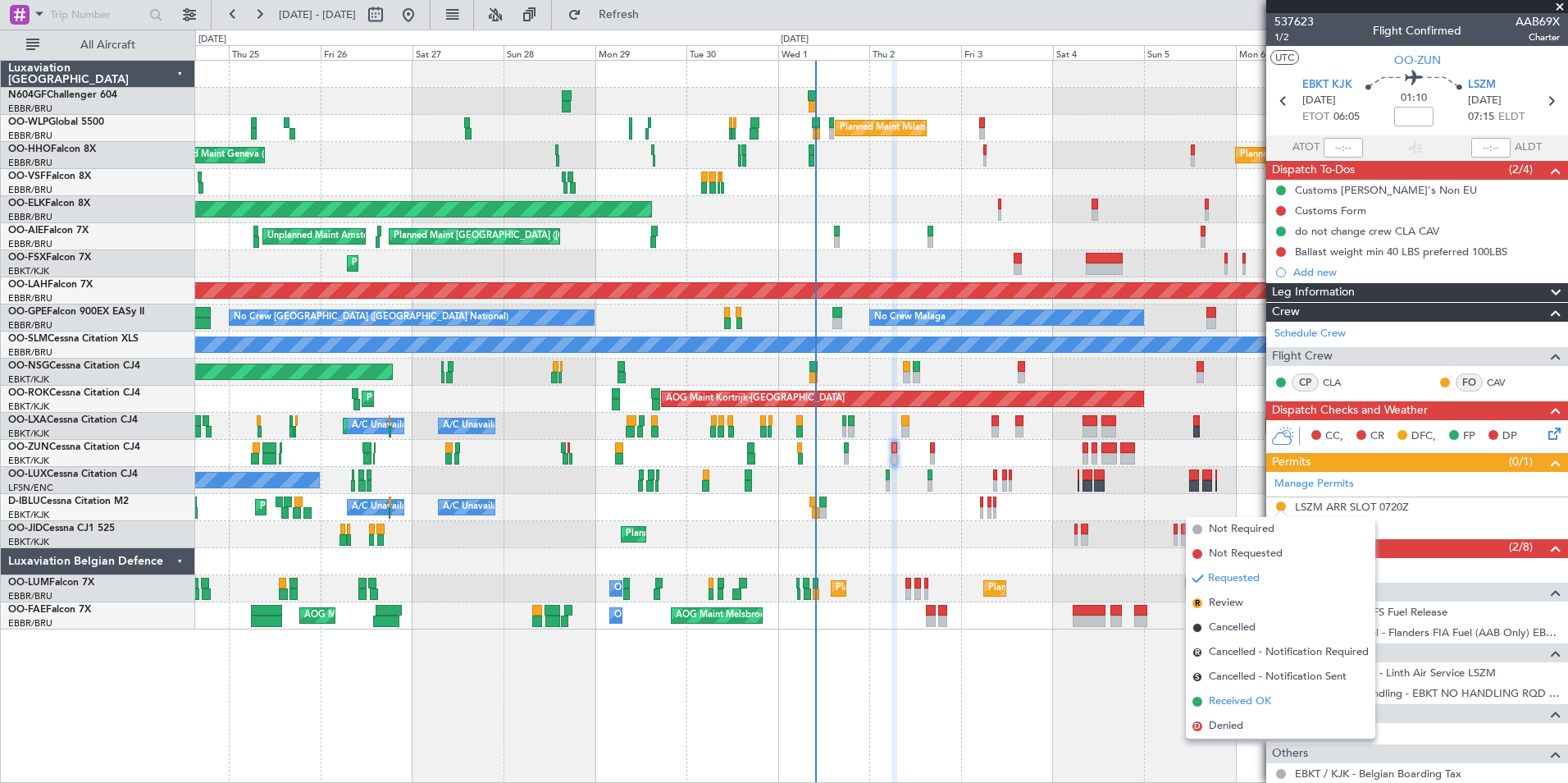
click at [1251, 709] on span "Received OK" at bounding box center [1240, 701] width 63 height 16
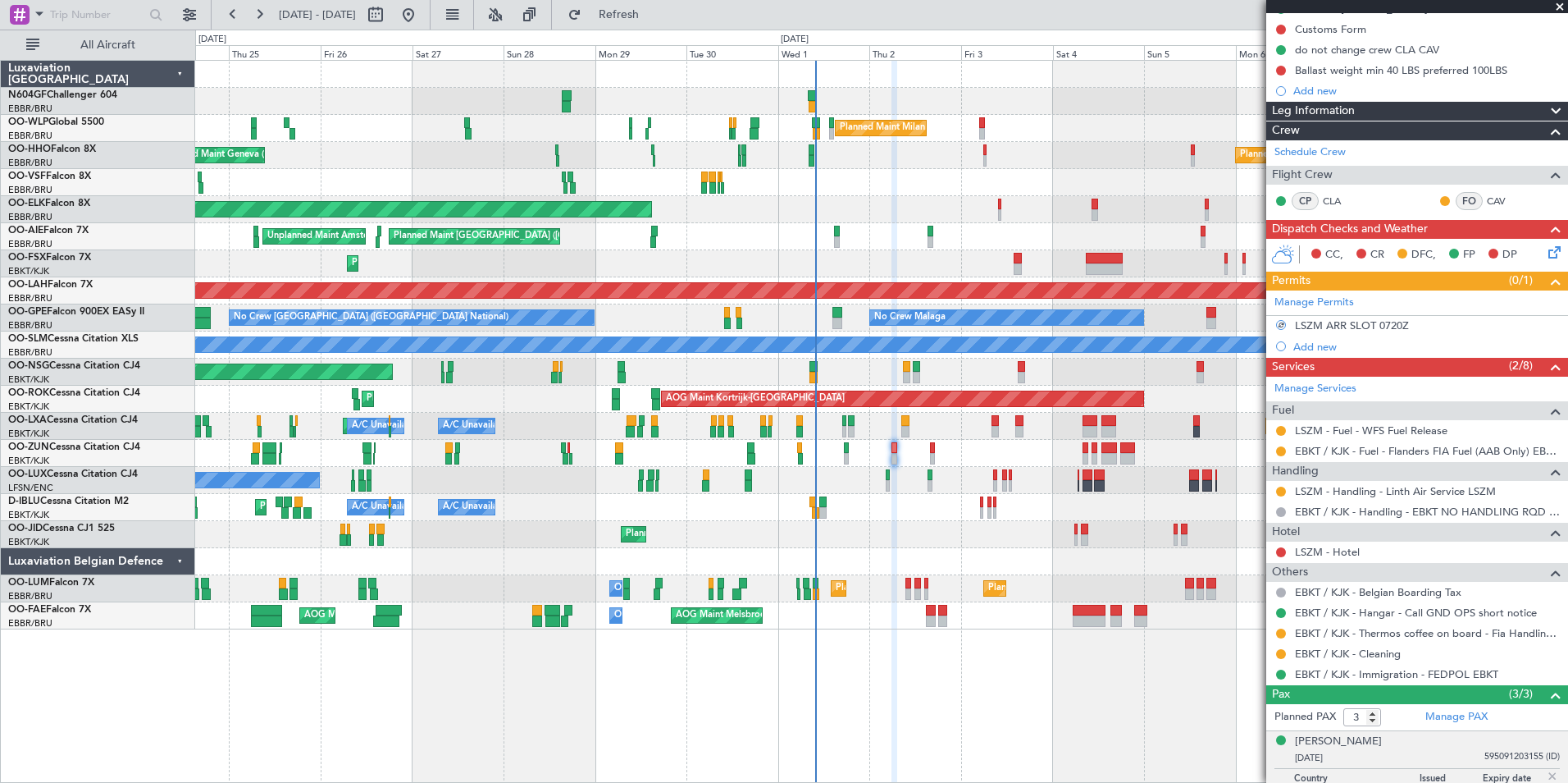
scroll to position [184, 0]
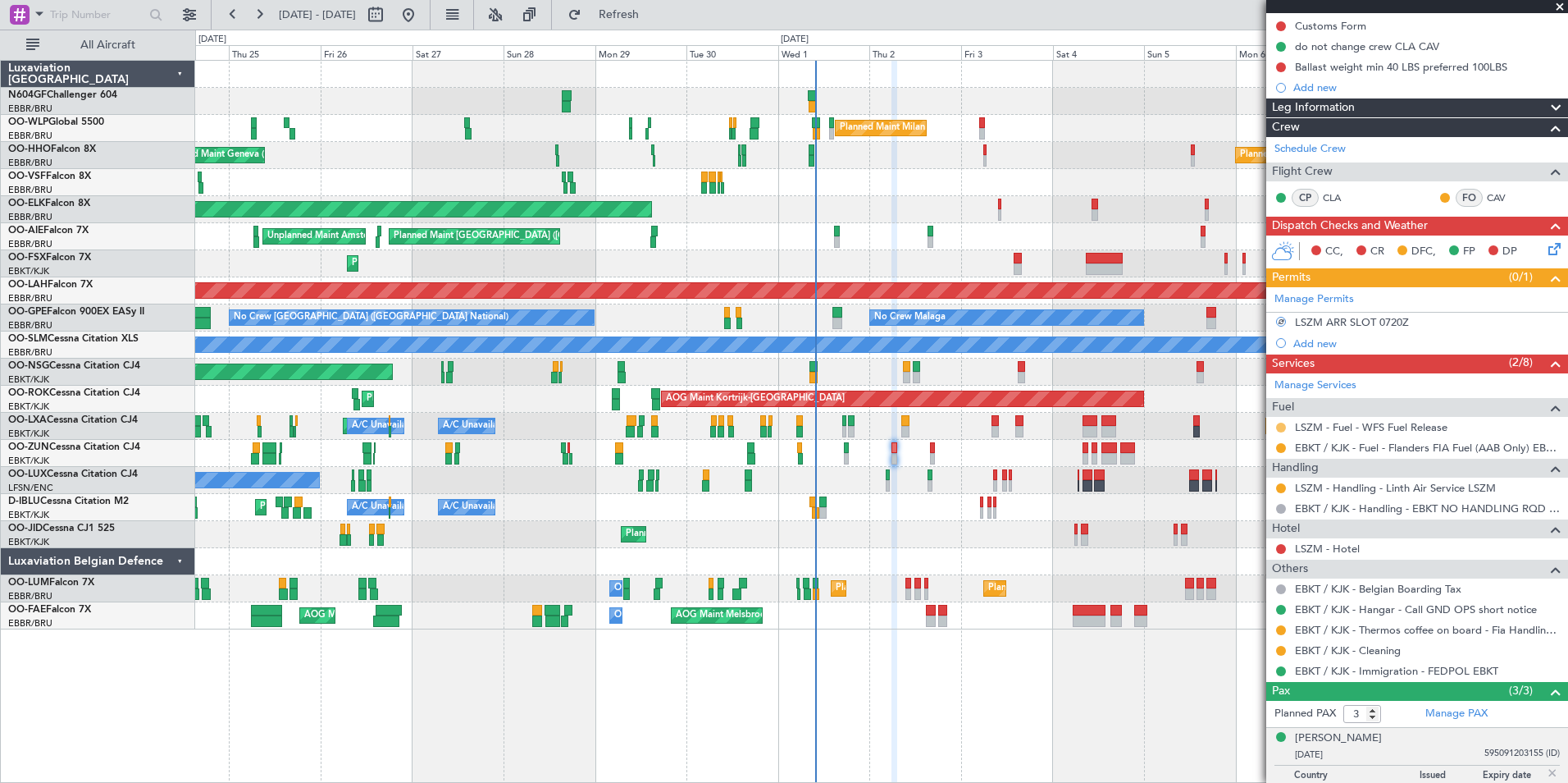
click at [1278, 428] on button at bounding box center [1281, 427] width 10 height 10
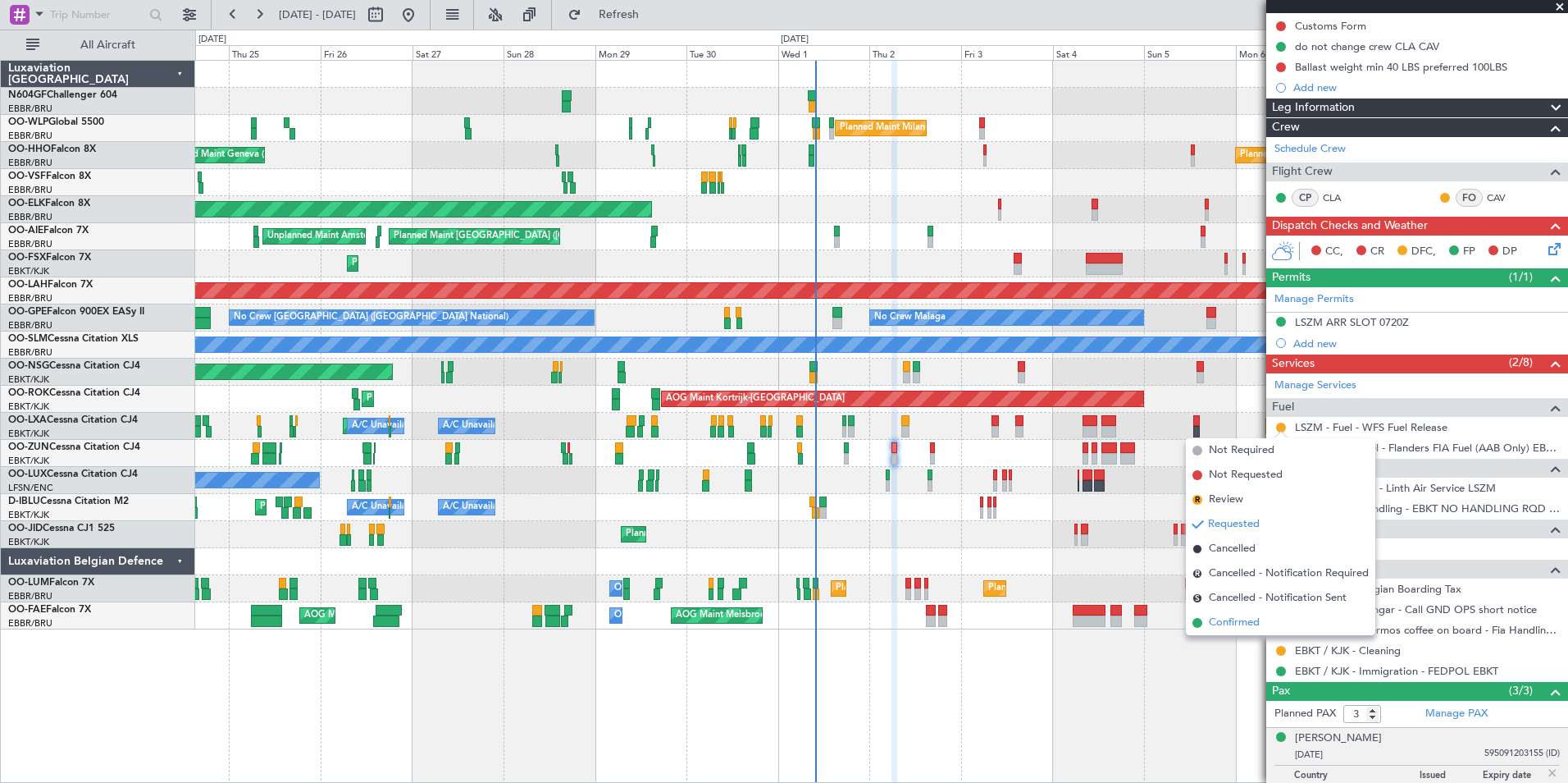
click at [1236, 618] on span "Confirmed" at bounding box center [1235, 622] width 51 height 16
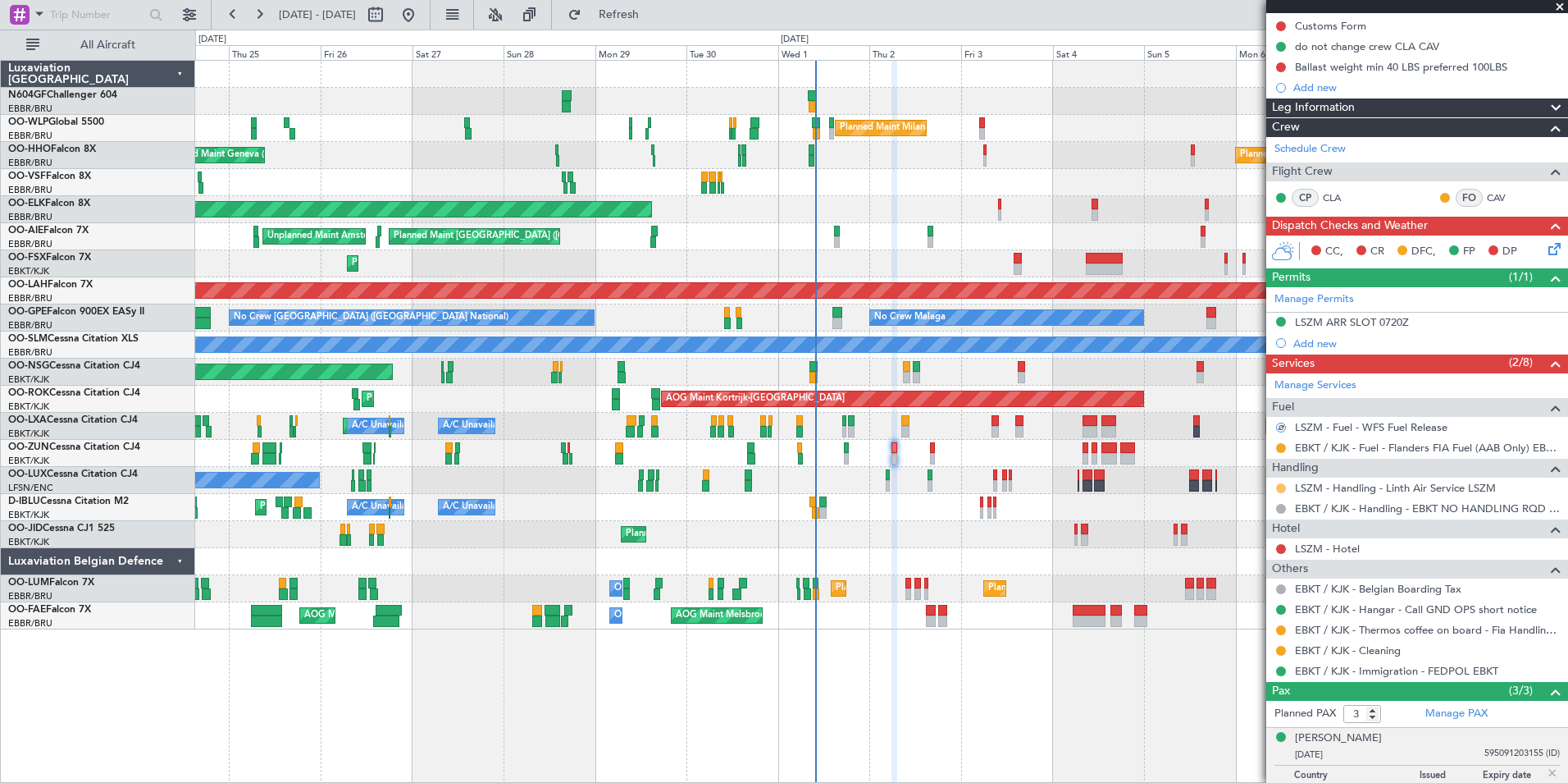
click at [1280, 486] on button at bounding box center [1281, 488] width 10 height 10
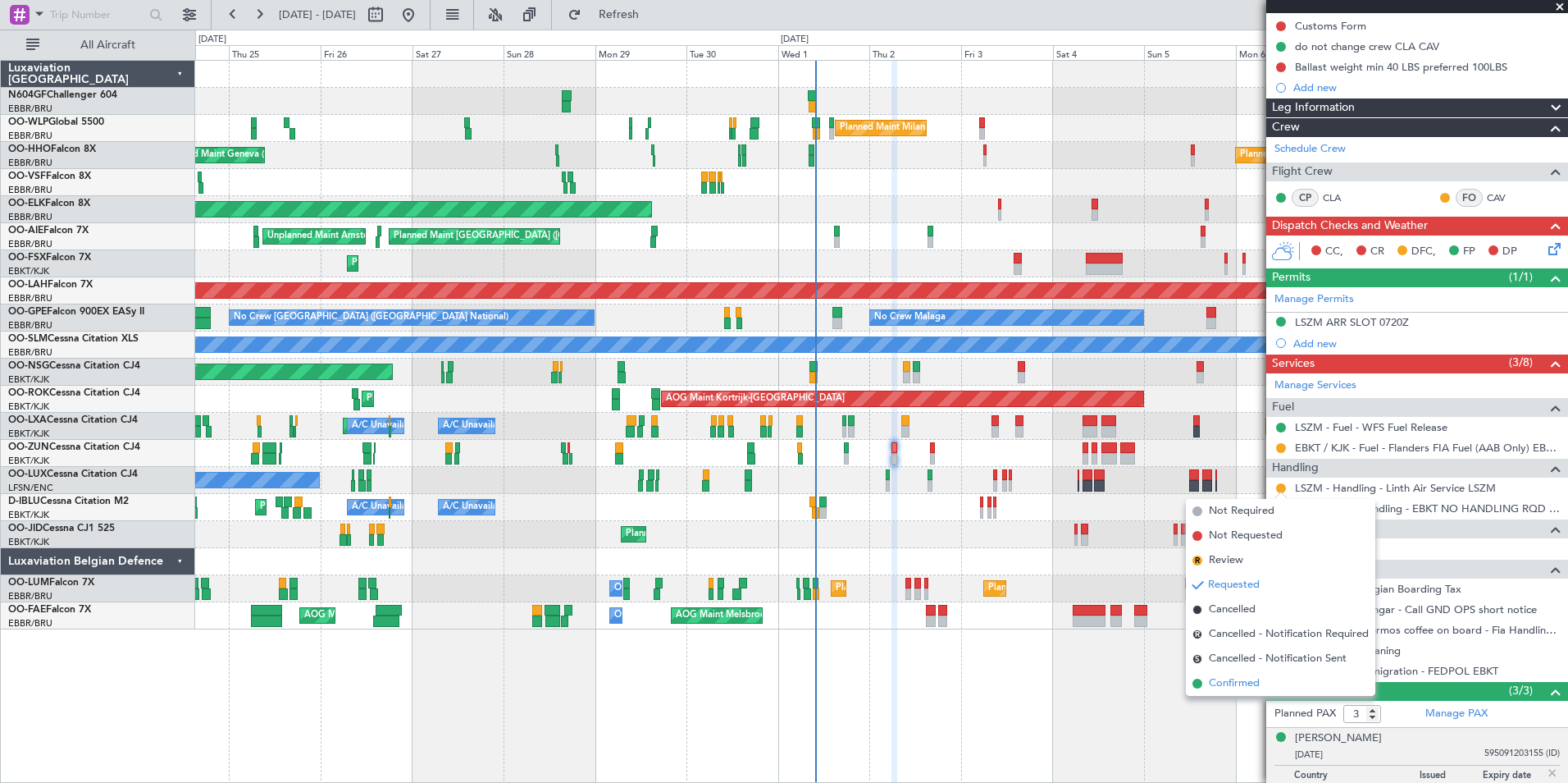
click at [1249, 683] on span "Confirmed" at bounding box center [1235, 683] width 51 height 16
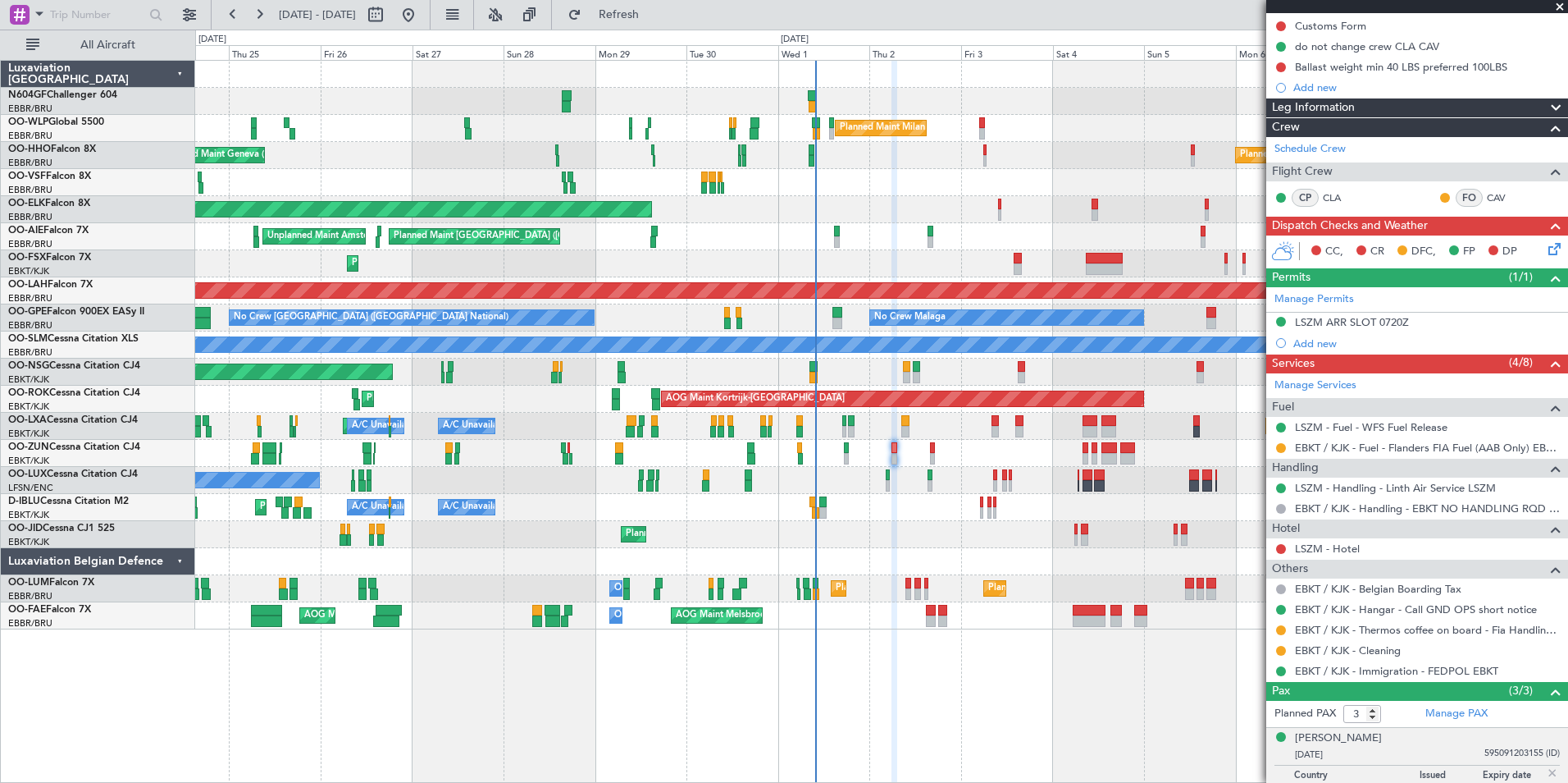
scroll to position [0, 0]
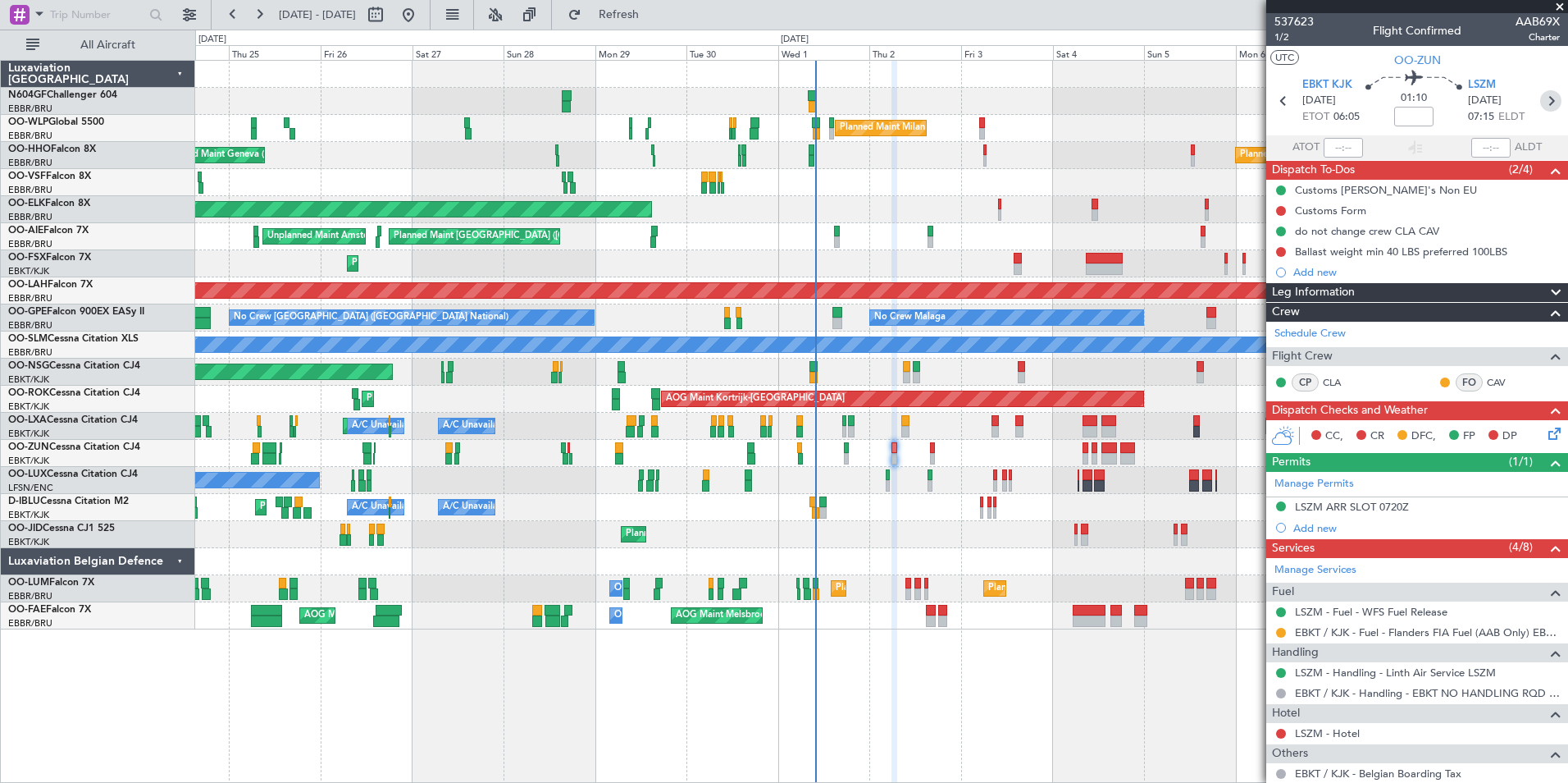
click at [1540, 100] on icon at bounding box center [1551, 101] width 21 height 21
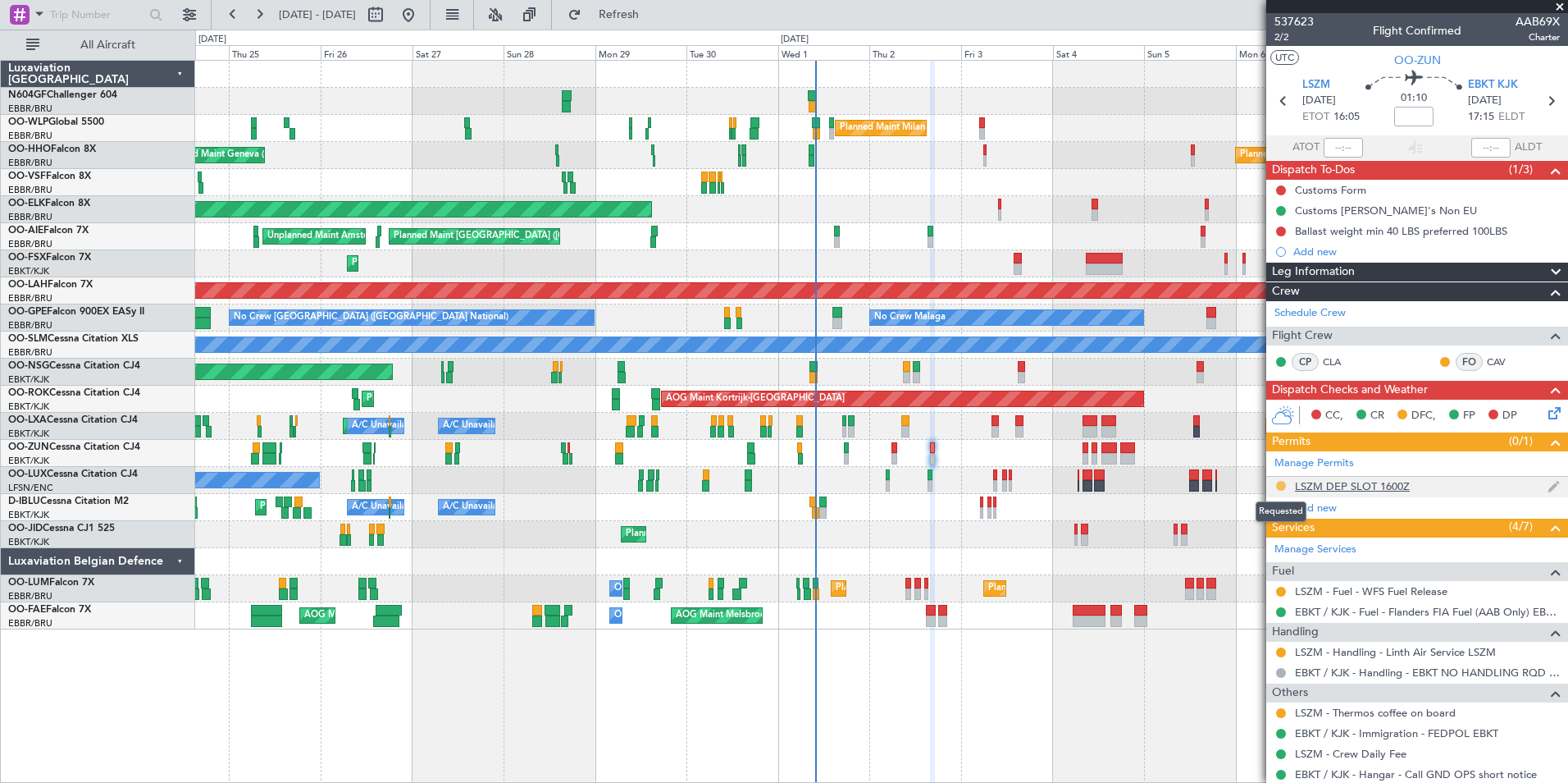
click at [1277, 482] on button at bounding box center [1281, 486] width 10 height 10
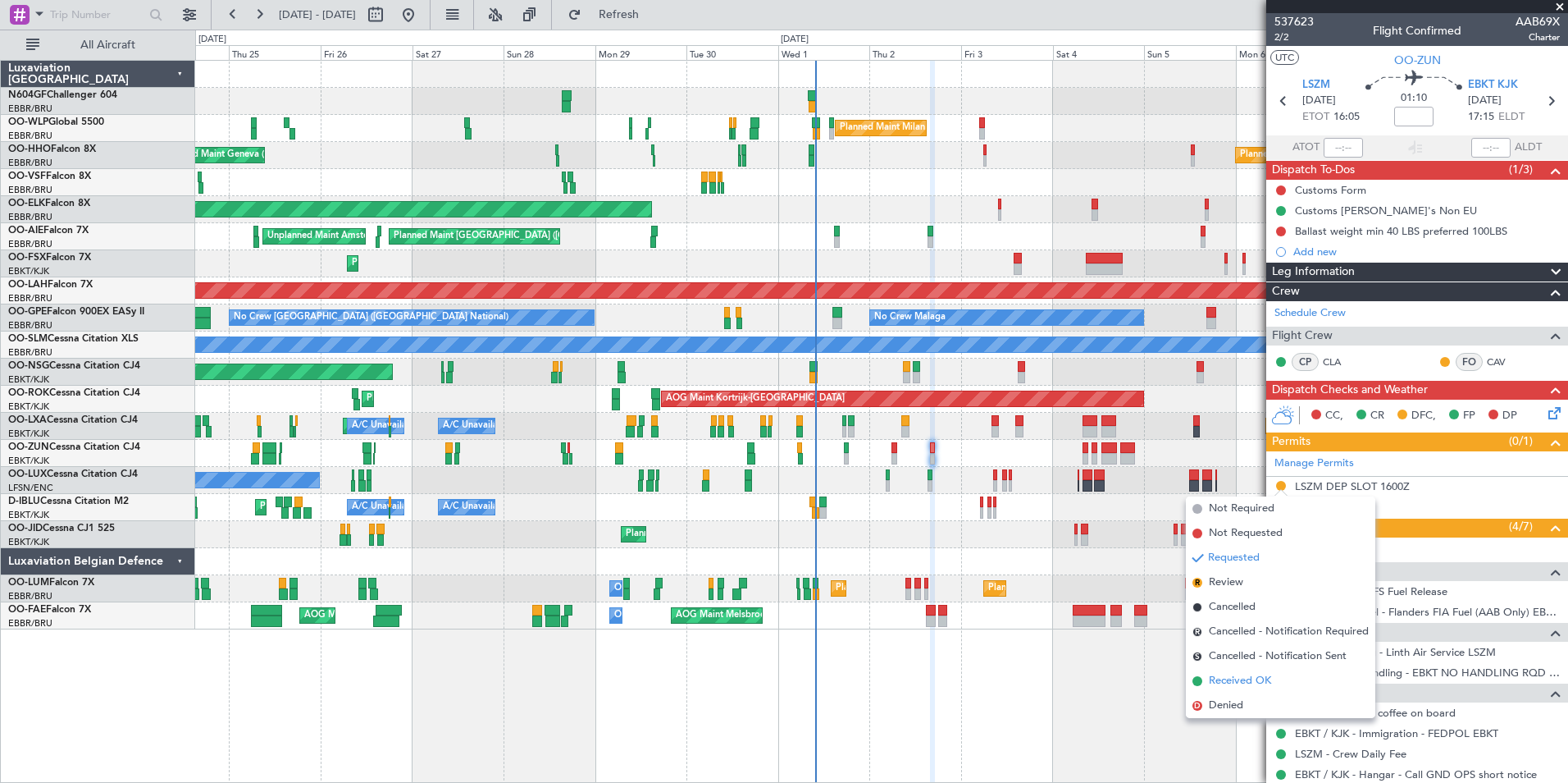
click at [1235, 681] on span "Received OK" at bounding box center [1240, 681] width 63 height 16
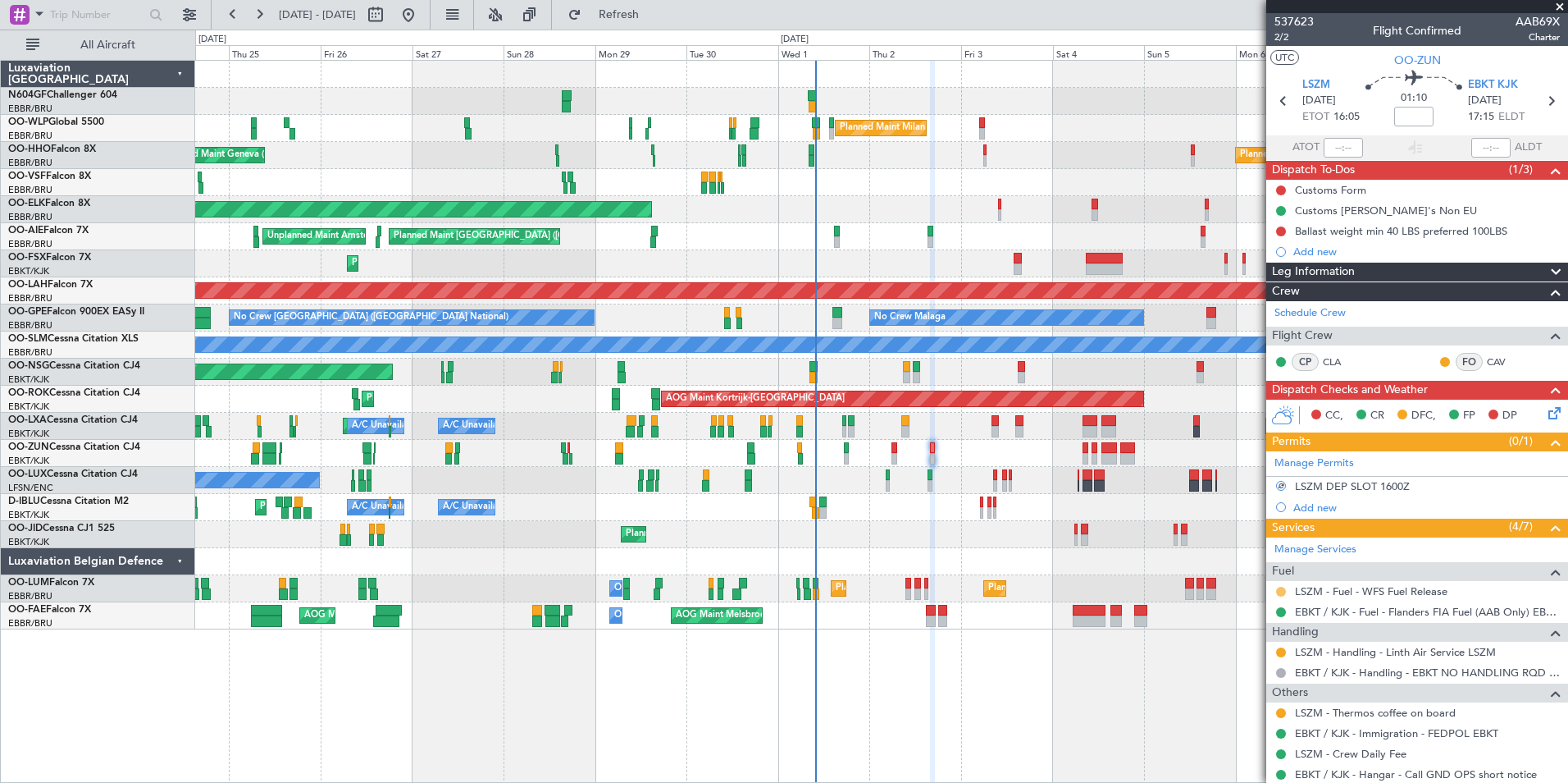
click at [1283, 594] on button at bounding box center [1281, 591] width 10 height 10
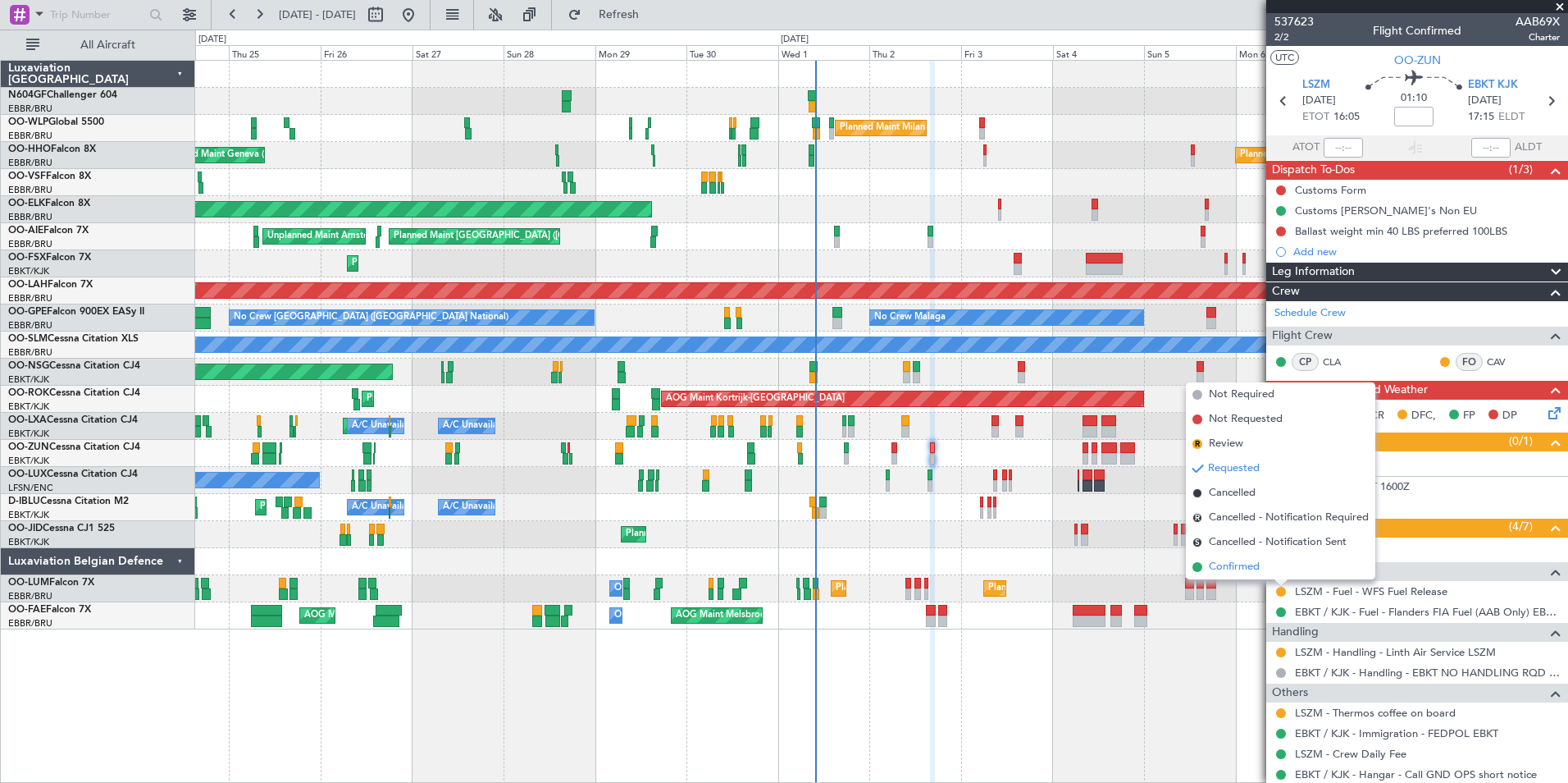
click at [1263, 565] on li "Confirmed" at bounding box center [1281, 567] width 189 height 25
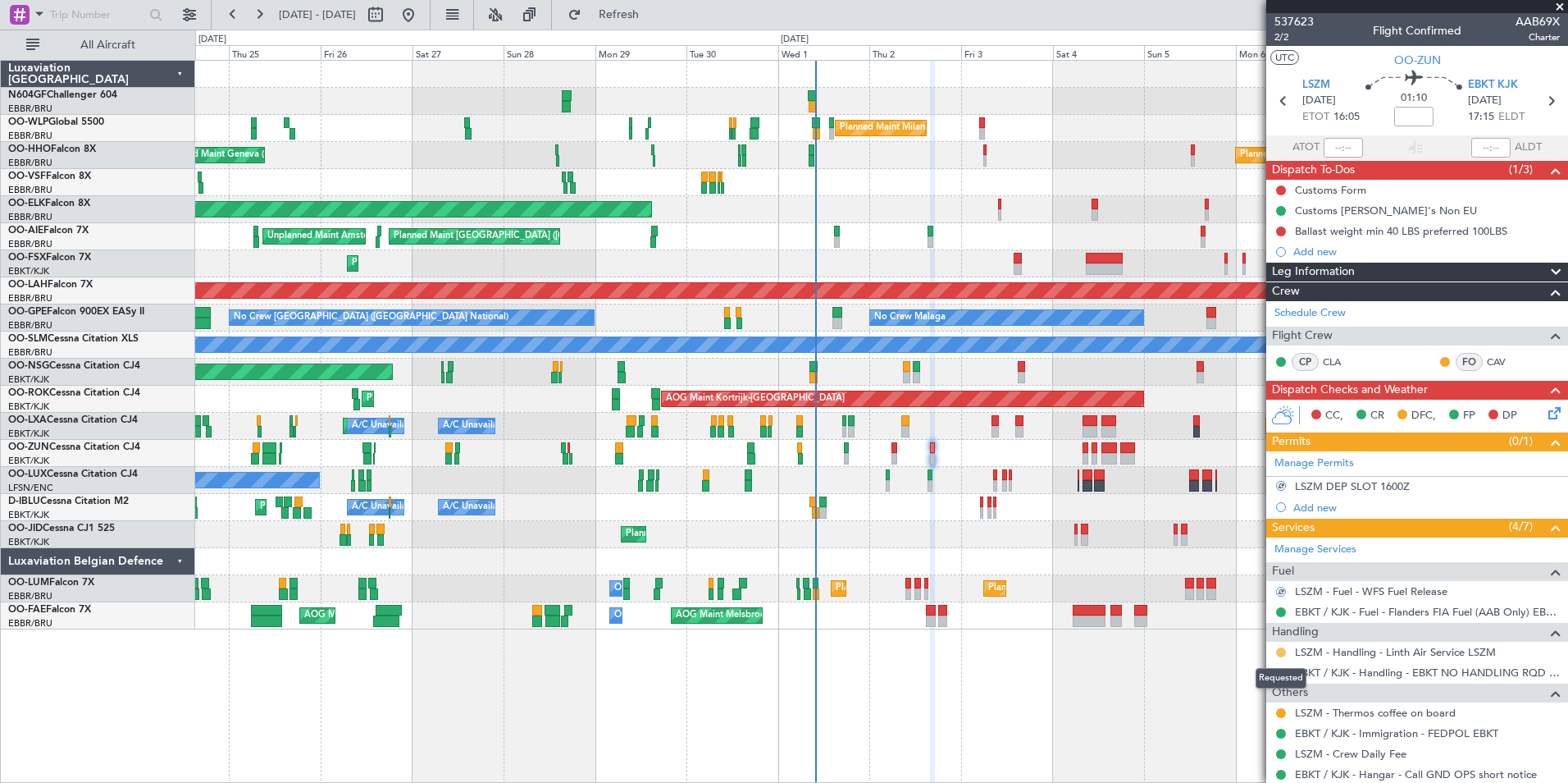
click at [1282, 652] on button at bounding box center [1281, 652] width 10 height 10
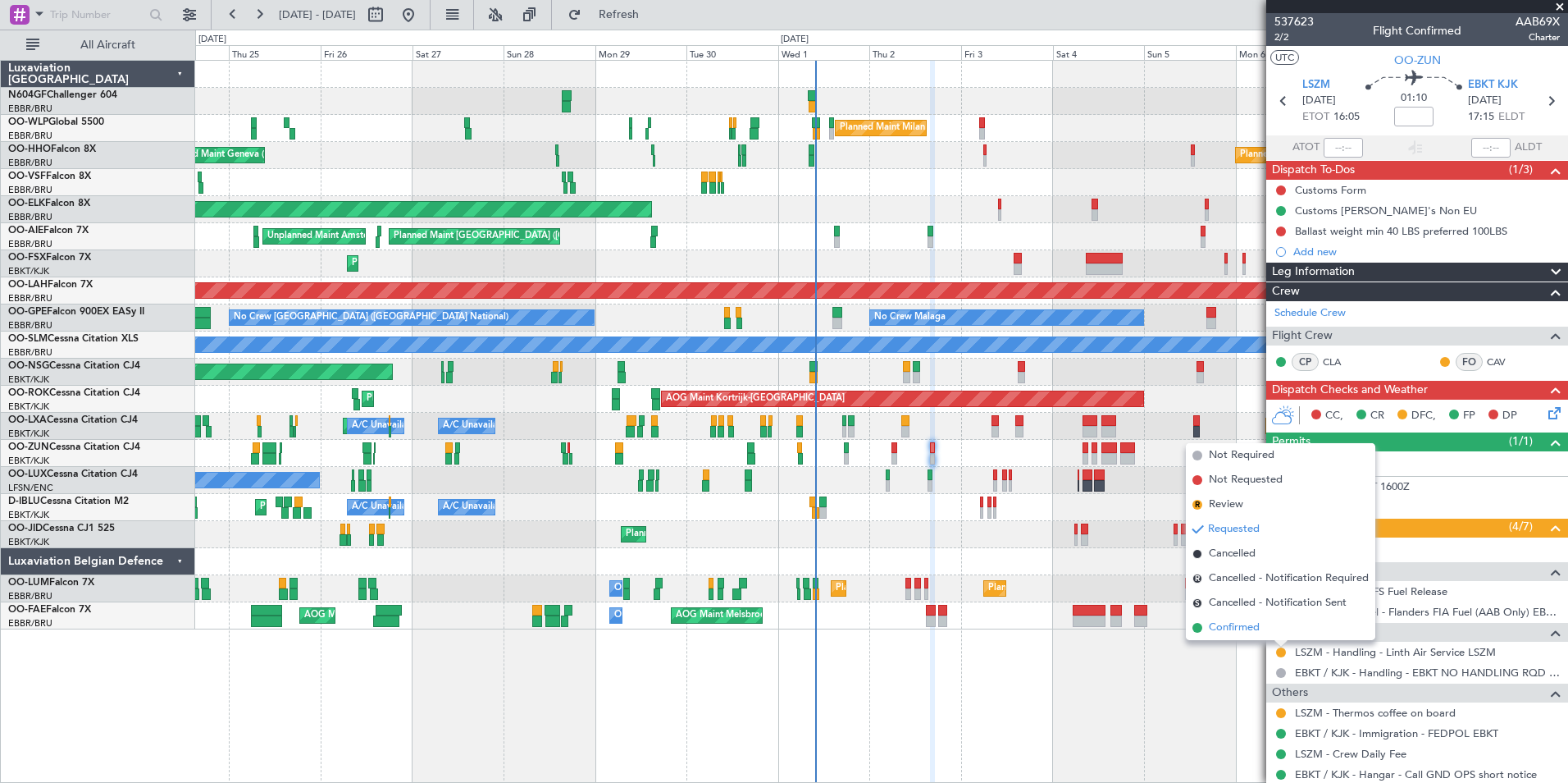
click at [1273, 623] on li "Confirmed" at bounding box center [1281, 627] width 189 height 25
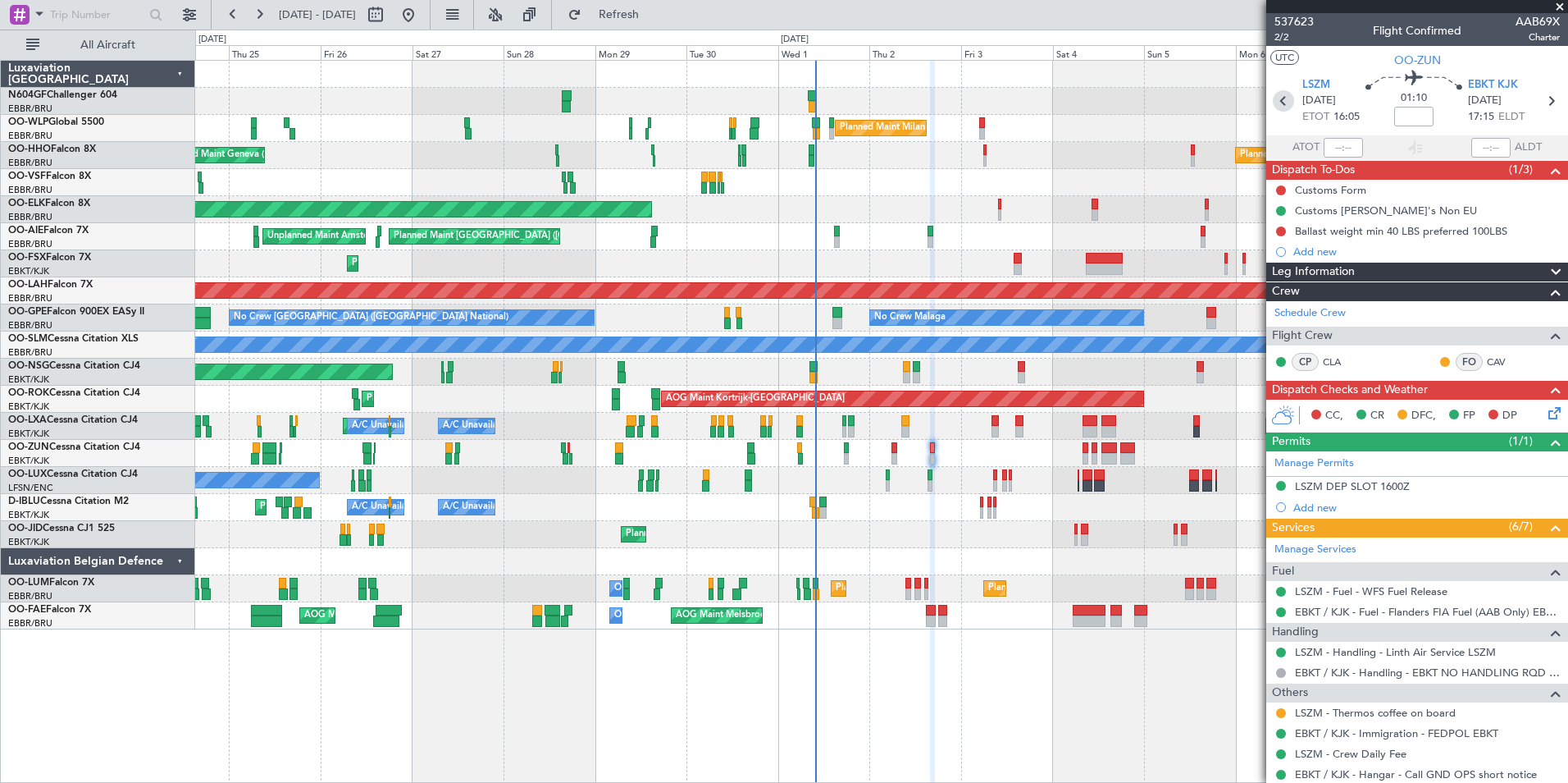
click at [1283, 100] on icon at bounding box center [1283, 101] width 21 height 21
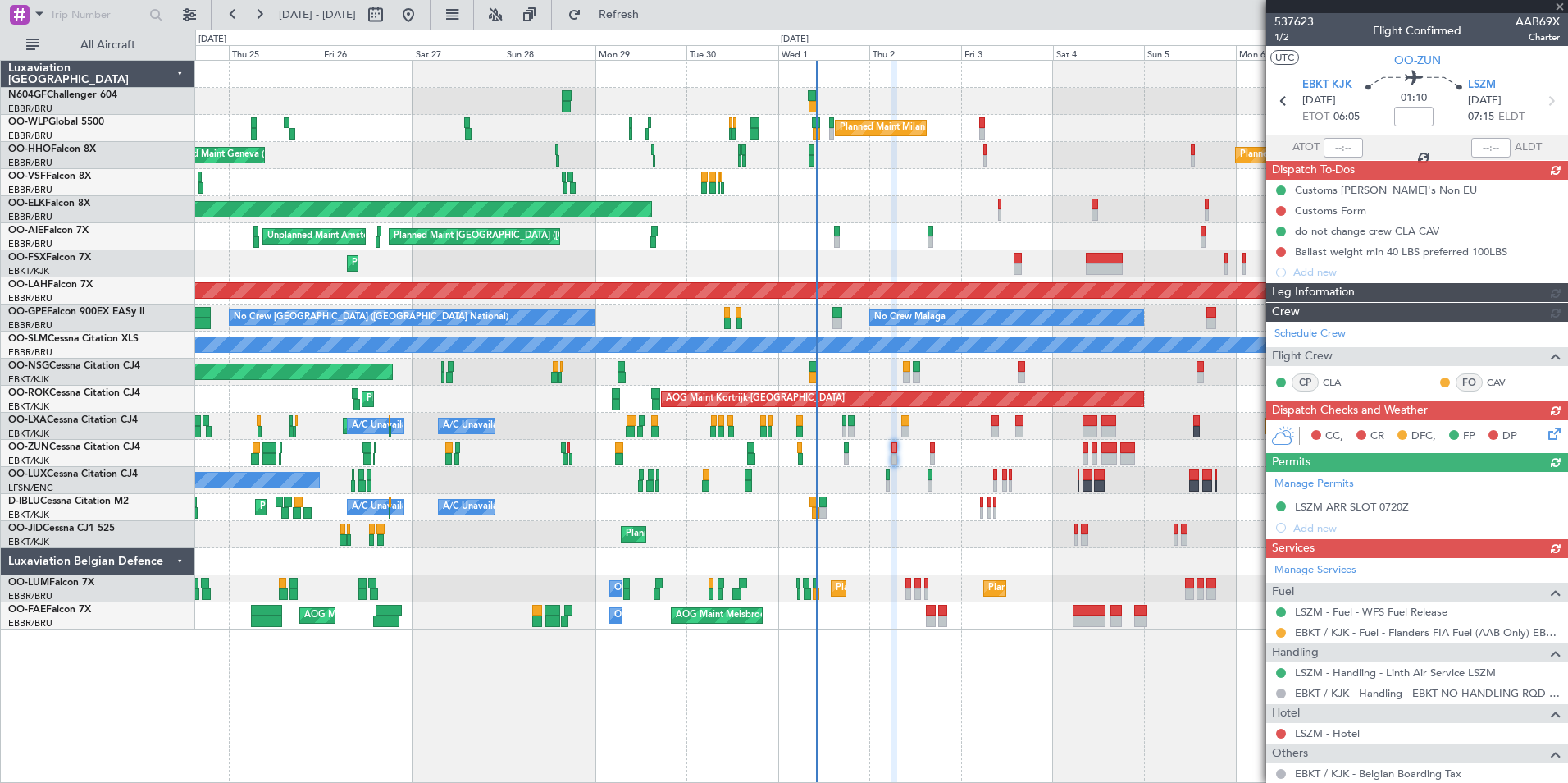
type input "7"
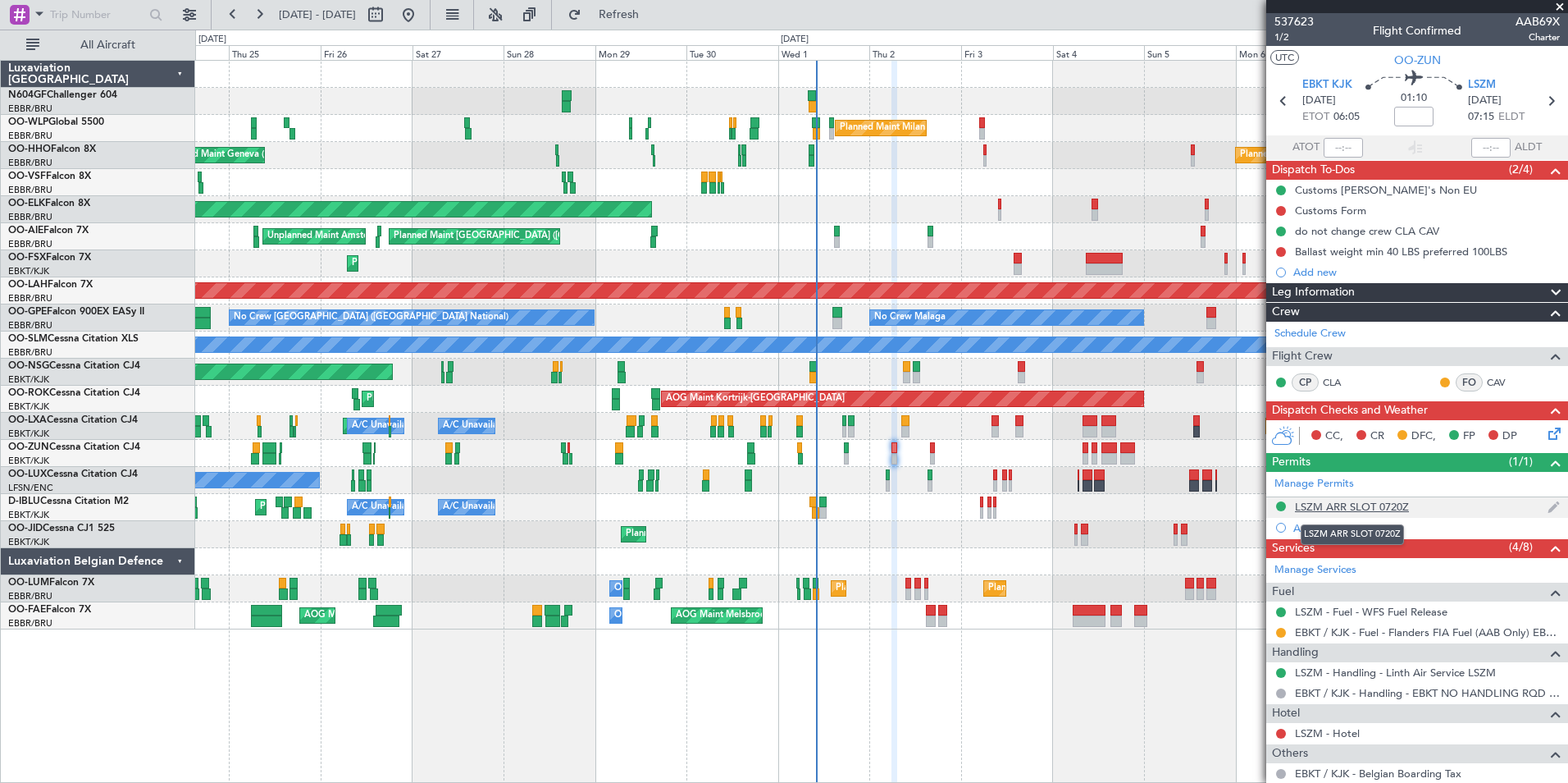
scroll to position [427, 0]
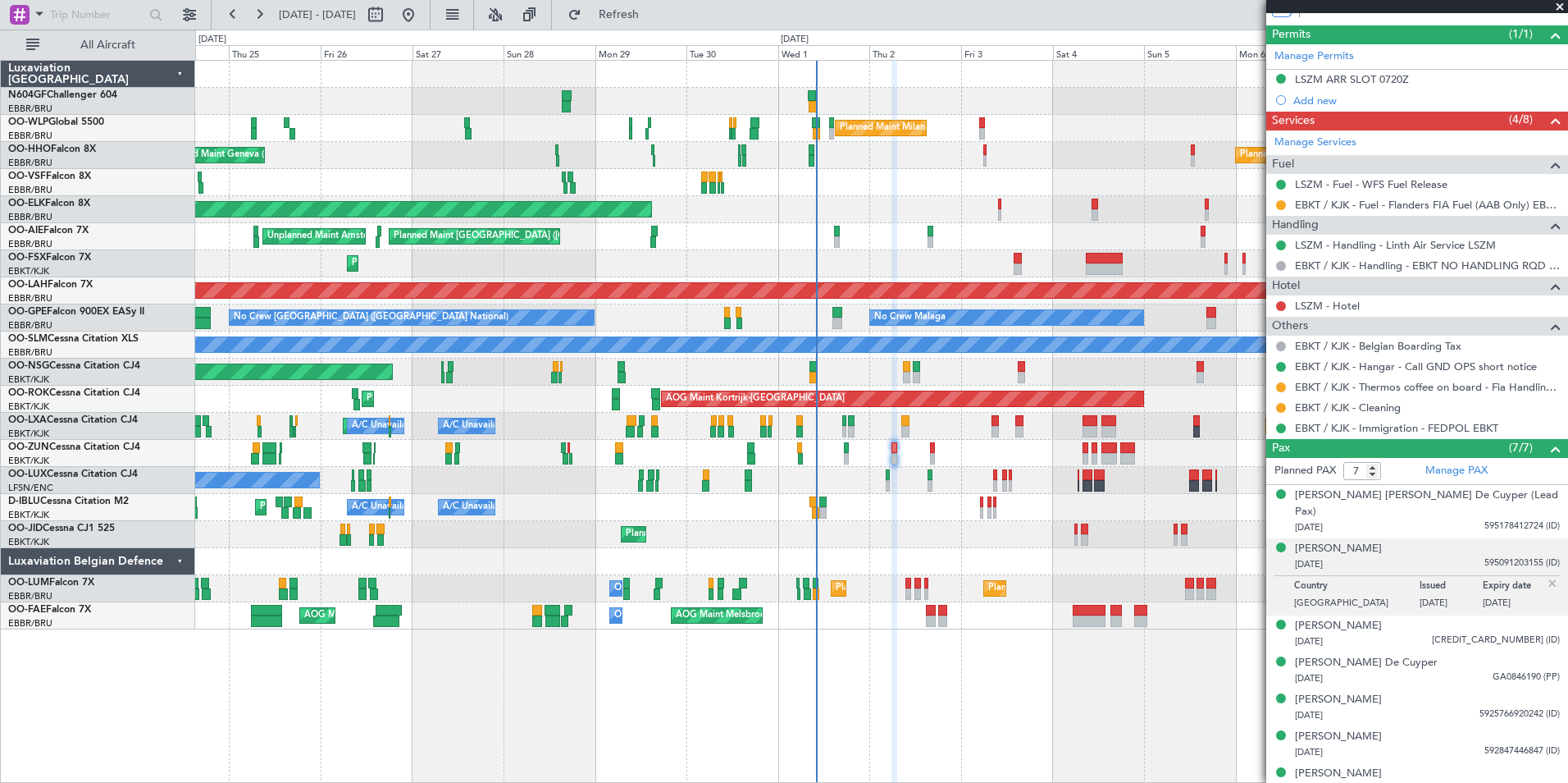
click at [1116, 689] on div "Planned Maint Milan (Linate) Planned Maint Geneva ([GEOGRAPHIC_DATA]) Planned M…" at bounding box center [882, 422] width 1373 height 723
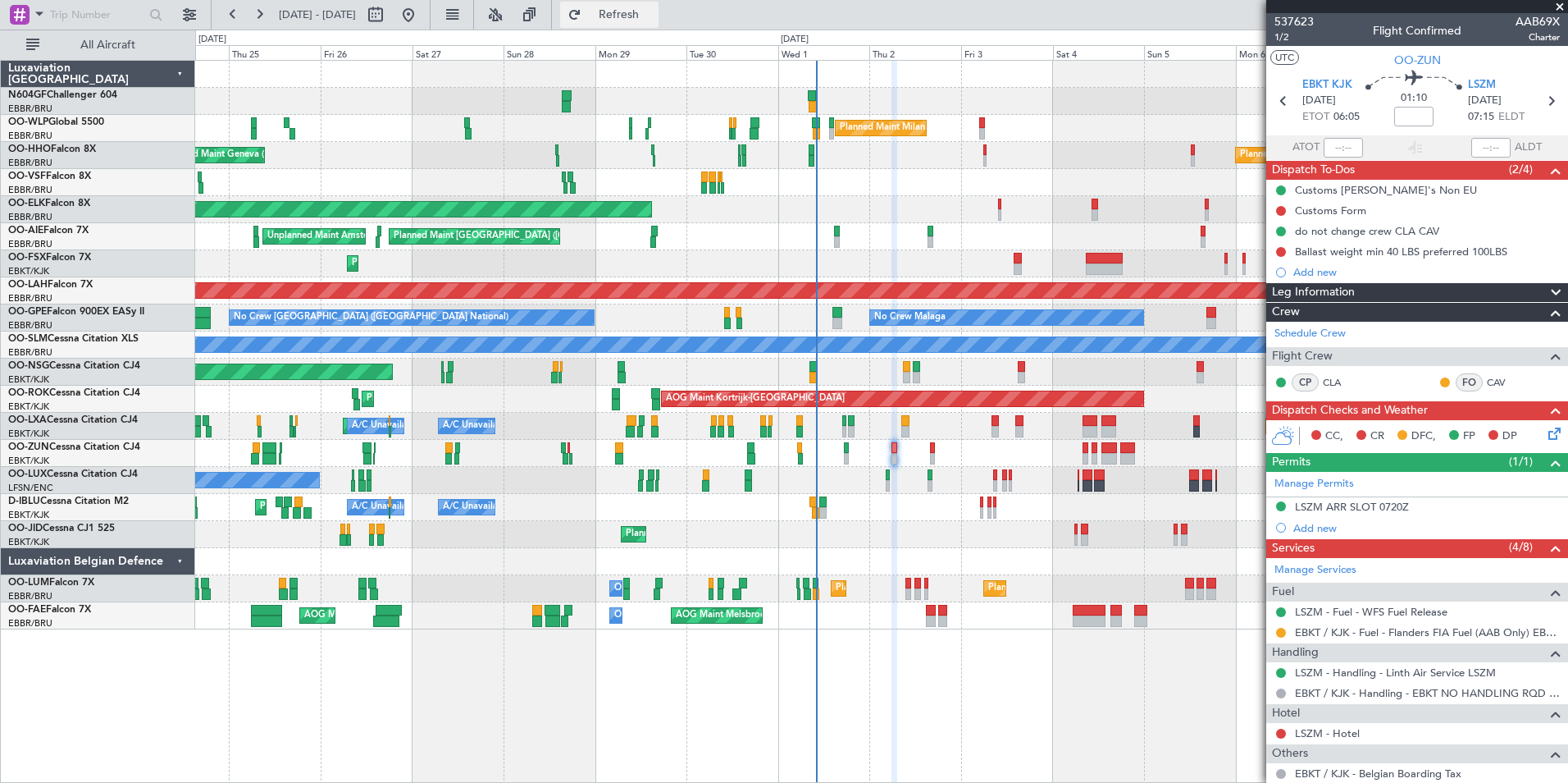
click at [654, 18] on span "Refresh" at bounding box center [619, 15] width 69 height 12
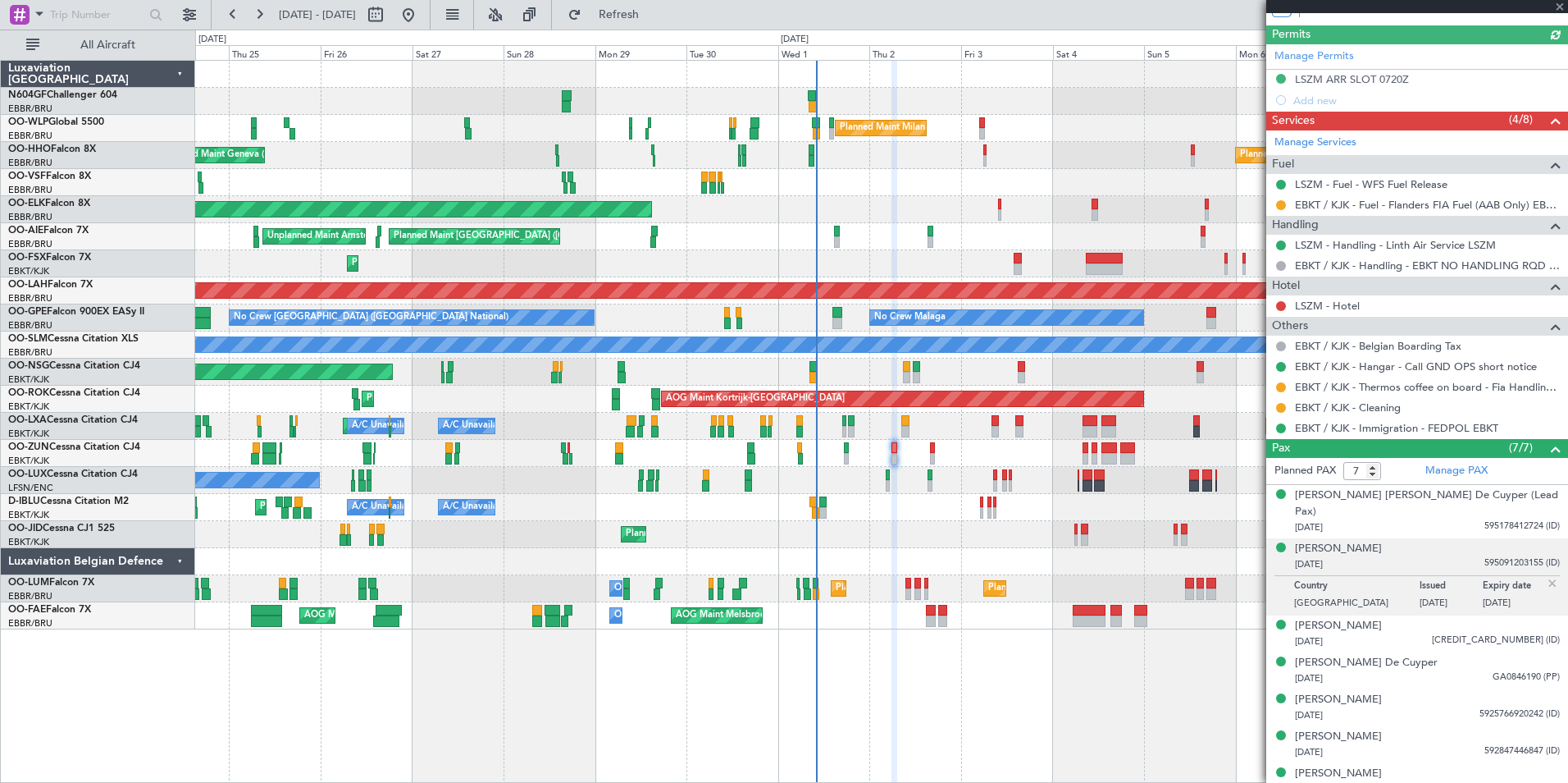
scroll to position [427, 0]
click at [1217, 688] on div "Planned Maint Milan (Linate) Planned Maint Geneva ([GEOGRAPHIC_DATA]) Planned M…" at bounding box center [882, 422] width 1373 height 723
click at [1417, 557] on div "[DATE] 595091203155 (ID)" at bounding box center [1427, 565] width 265 height 16
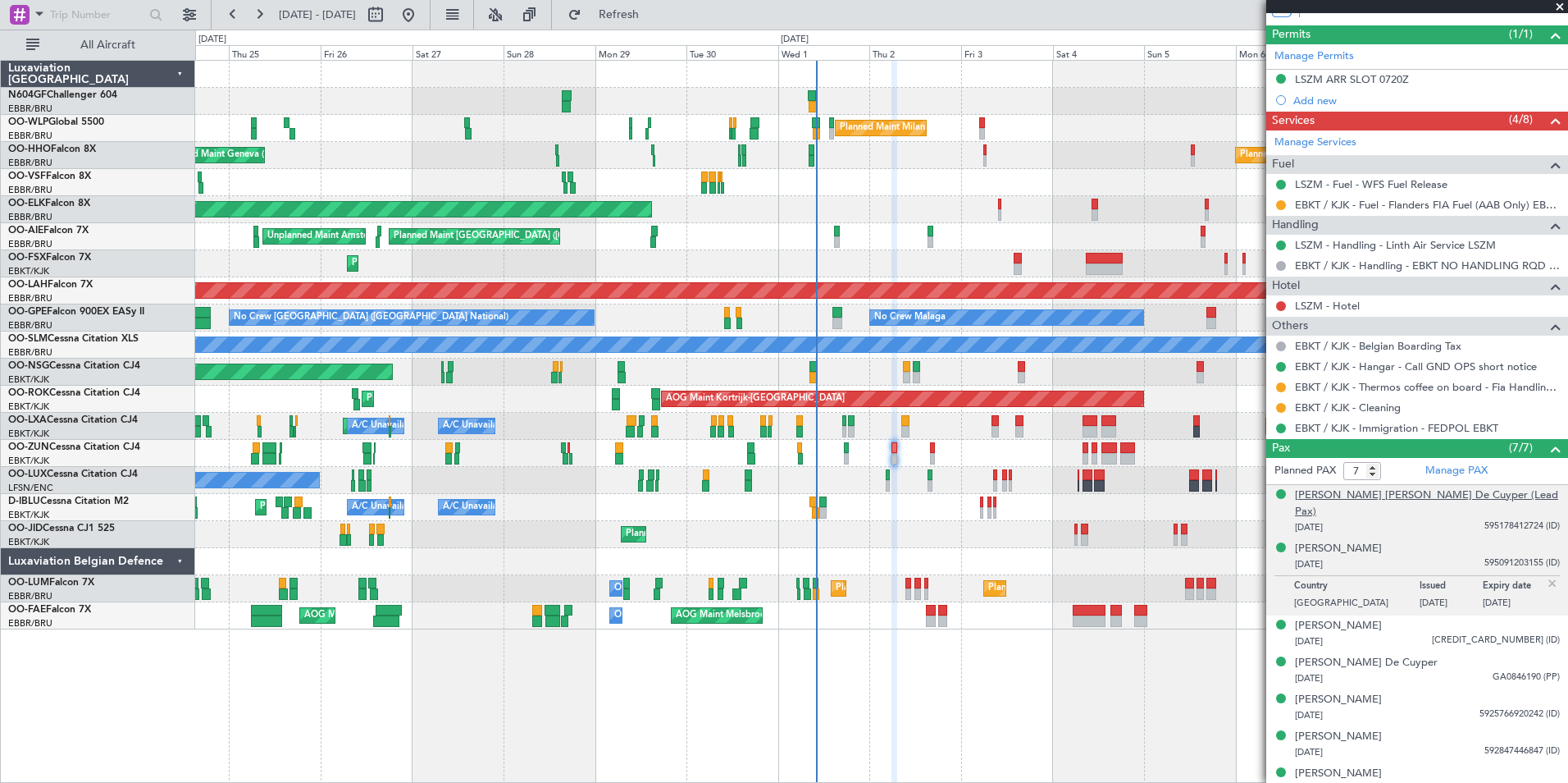
click at [1449, 502] on div "[PERSON_NAME] [PERSON_NAME] De Cuyper (Lead Pax)" at bounding box center [1427, 503] width 265 height 32
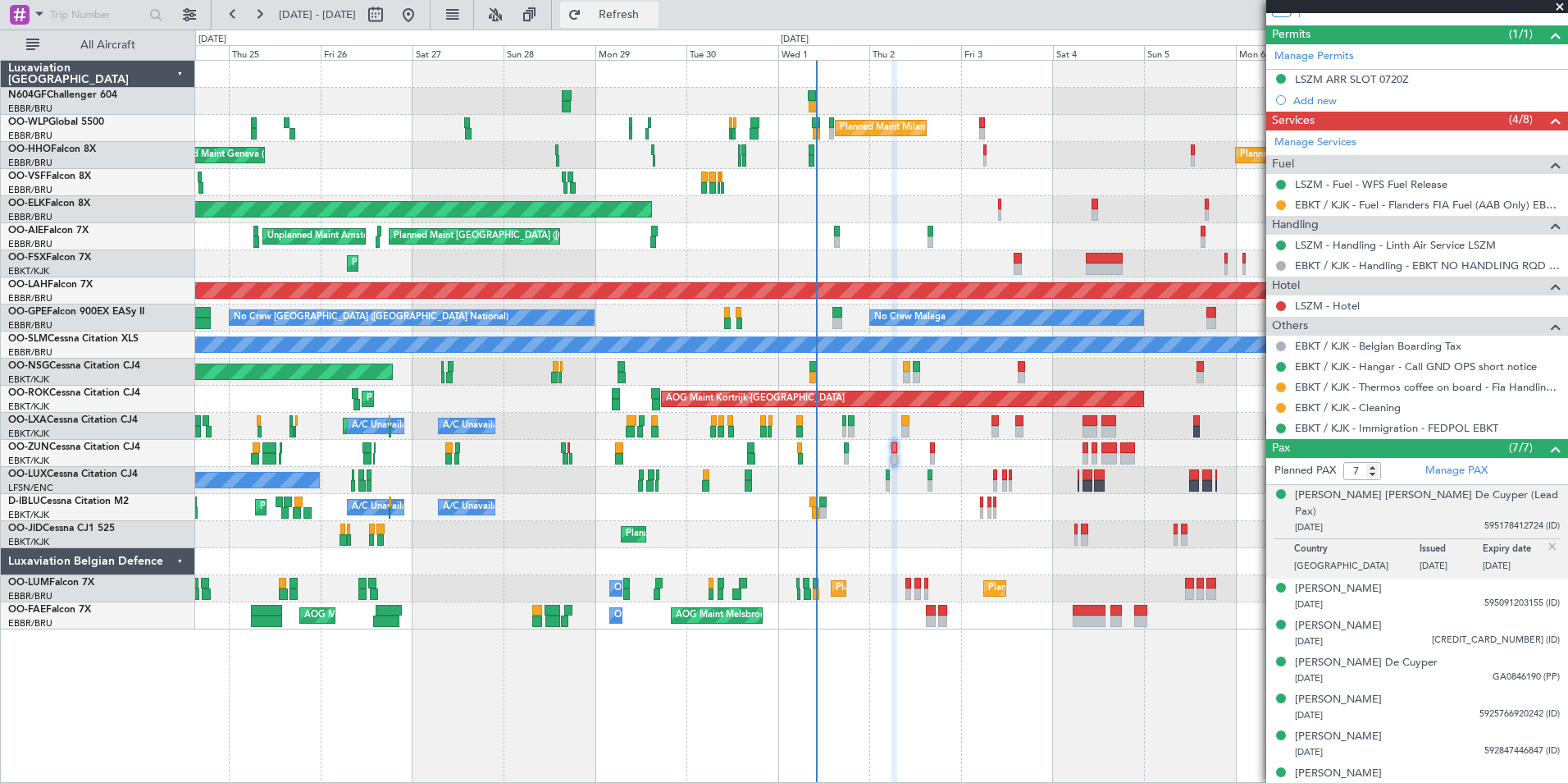
click at [654, 9] on span "Refresh" at bounding box center [619, 15] width 69 height 12
click at [654, 26] on button "Refresh" at bounding box center [610, 15] width 99 height 26
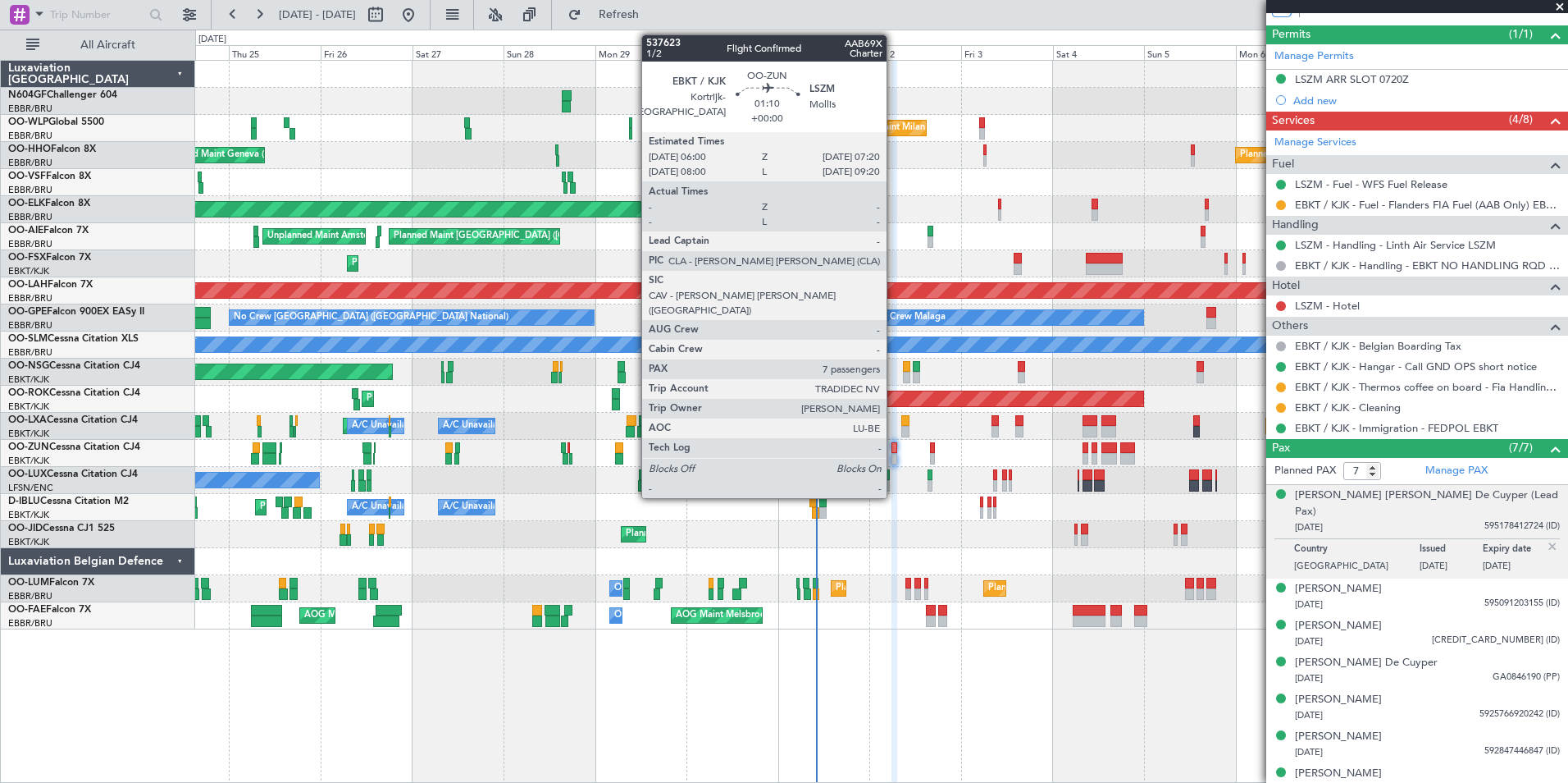
click at [894, 453] on div at bounding box center [894, 459] width 6 height 12
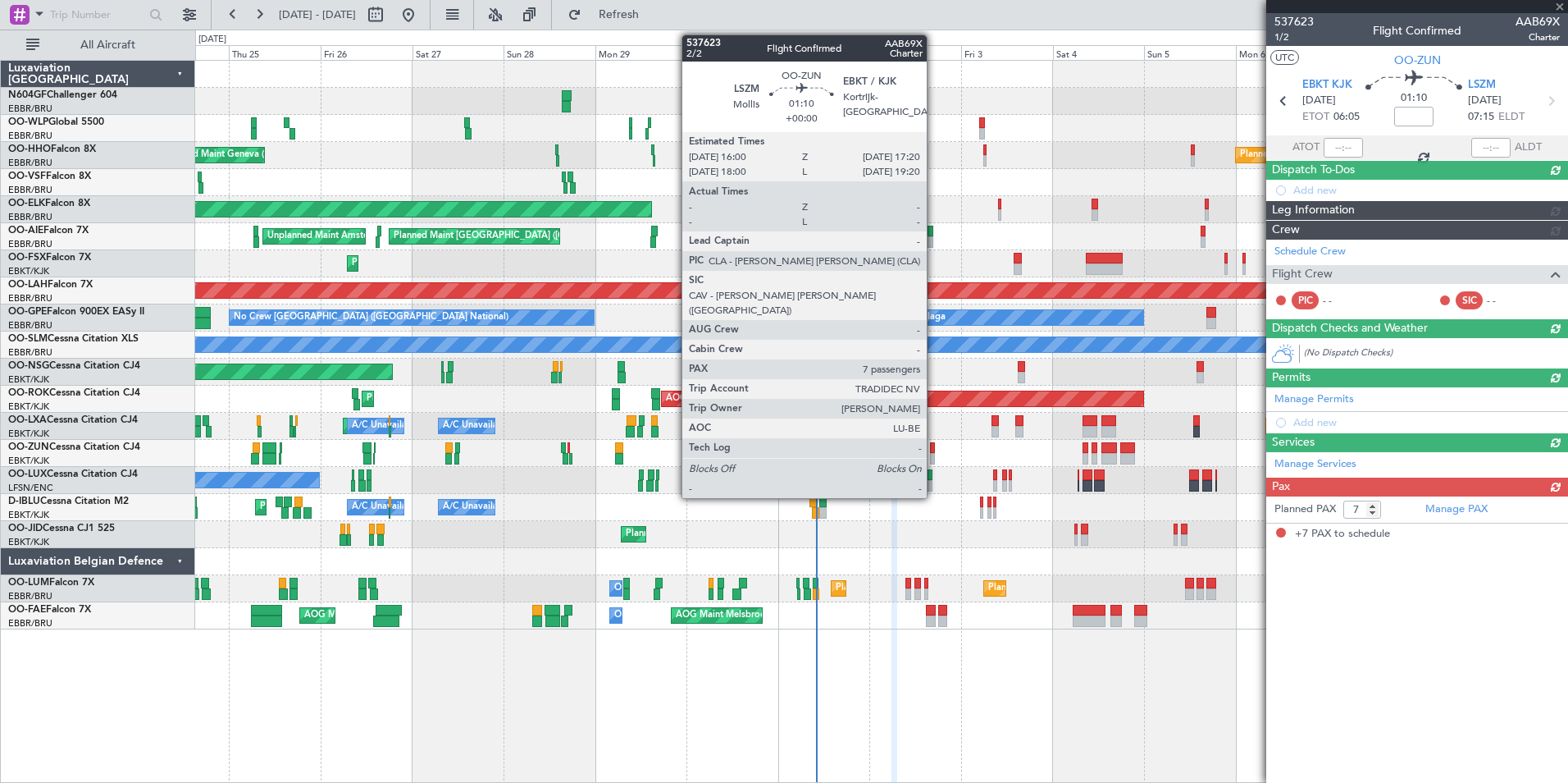
scroll to position [0, 0]
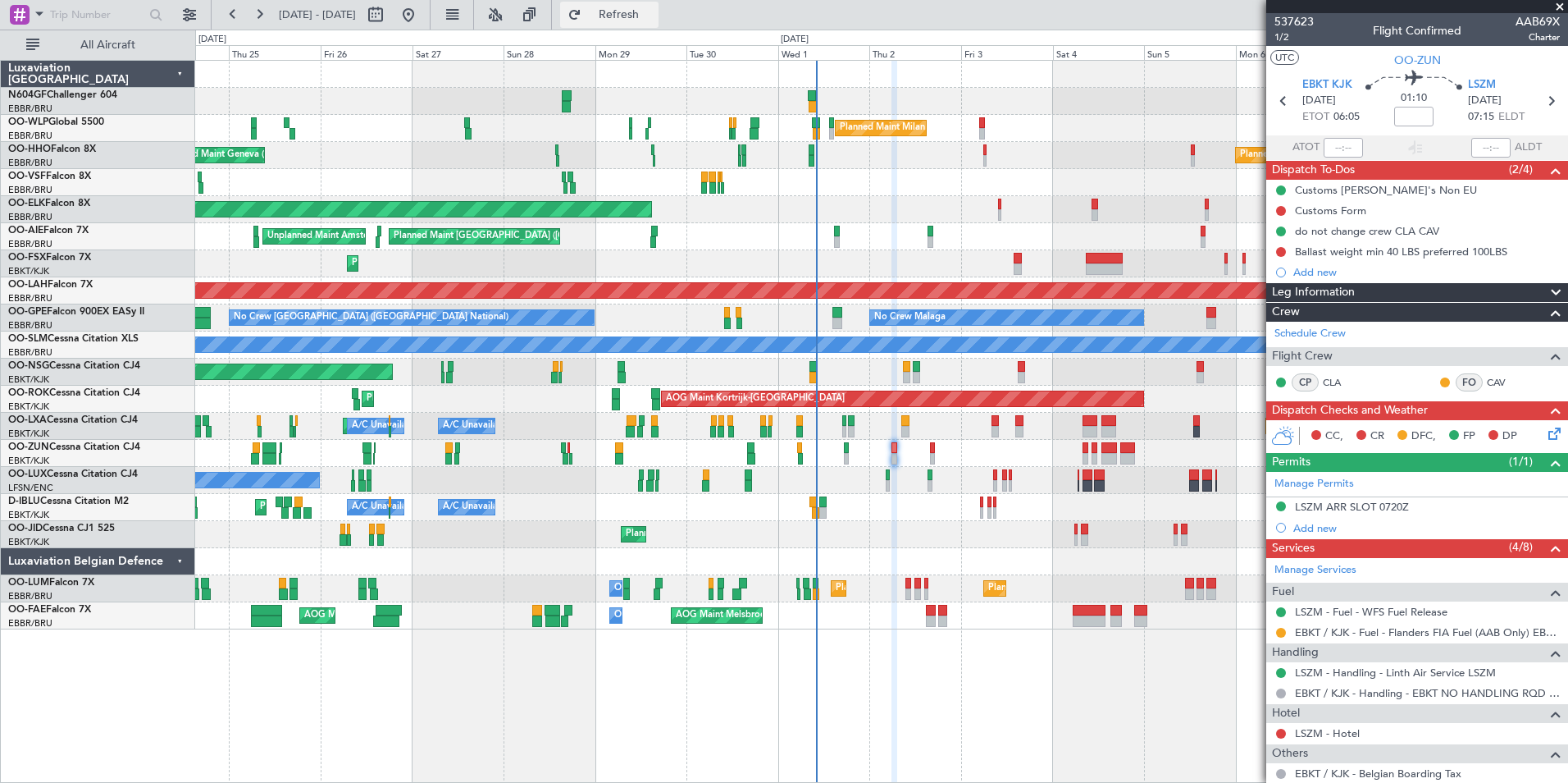
click at [643, 22] on button "Refresh" at bounding box center [610, 15] width 99 height 26
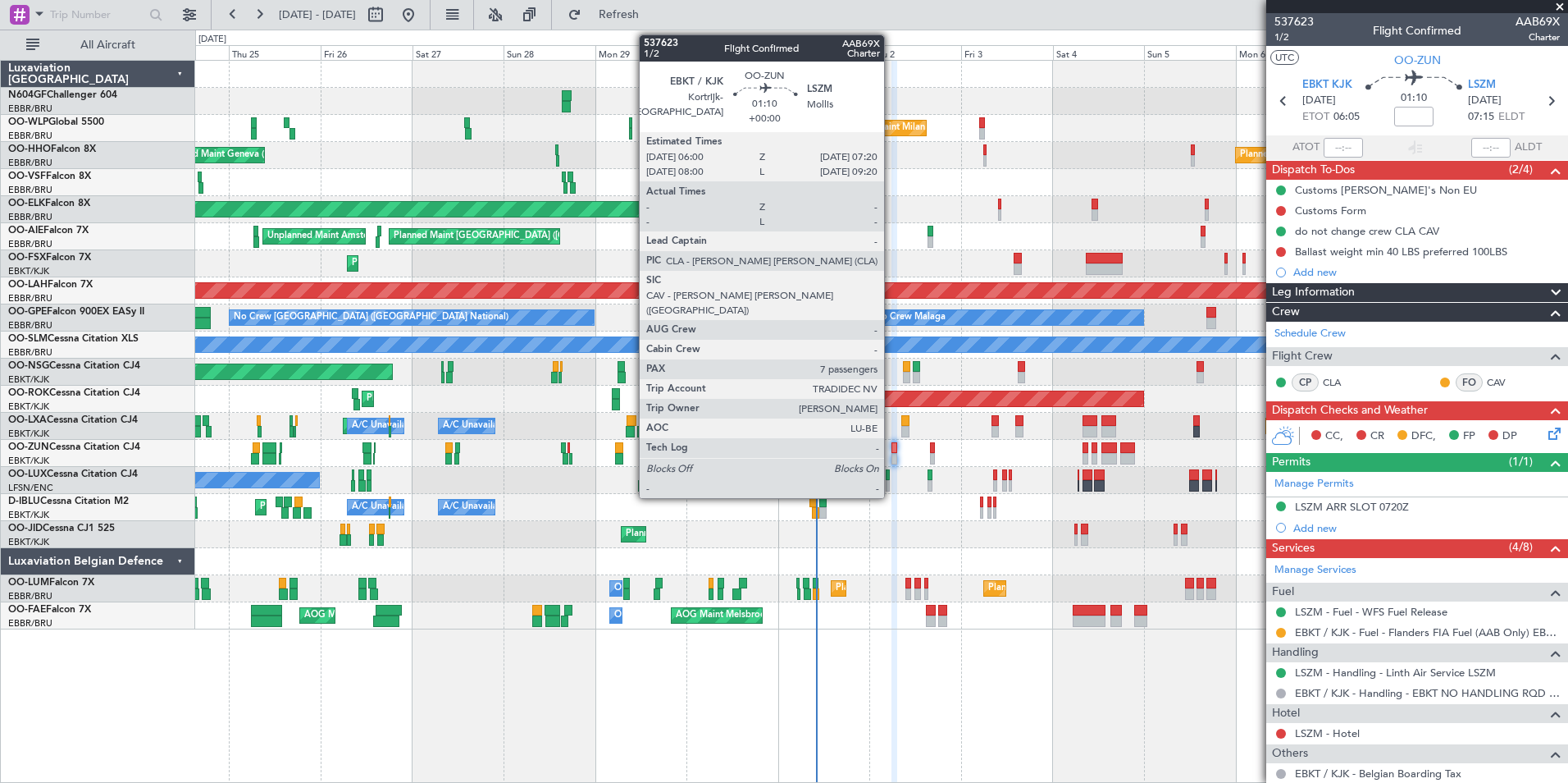
click at [891, 455] on div at bounding box center [894, 459] width 6 height 12
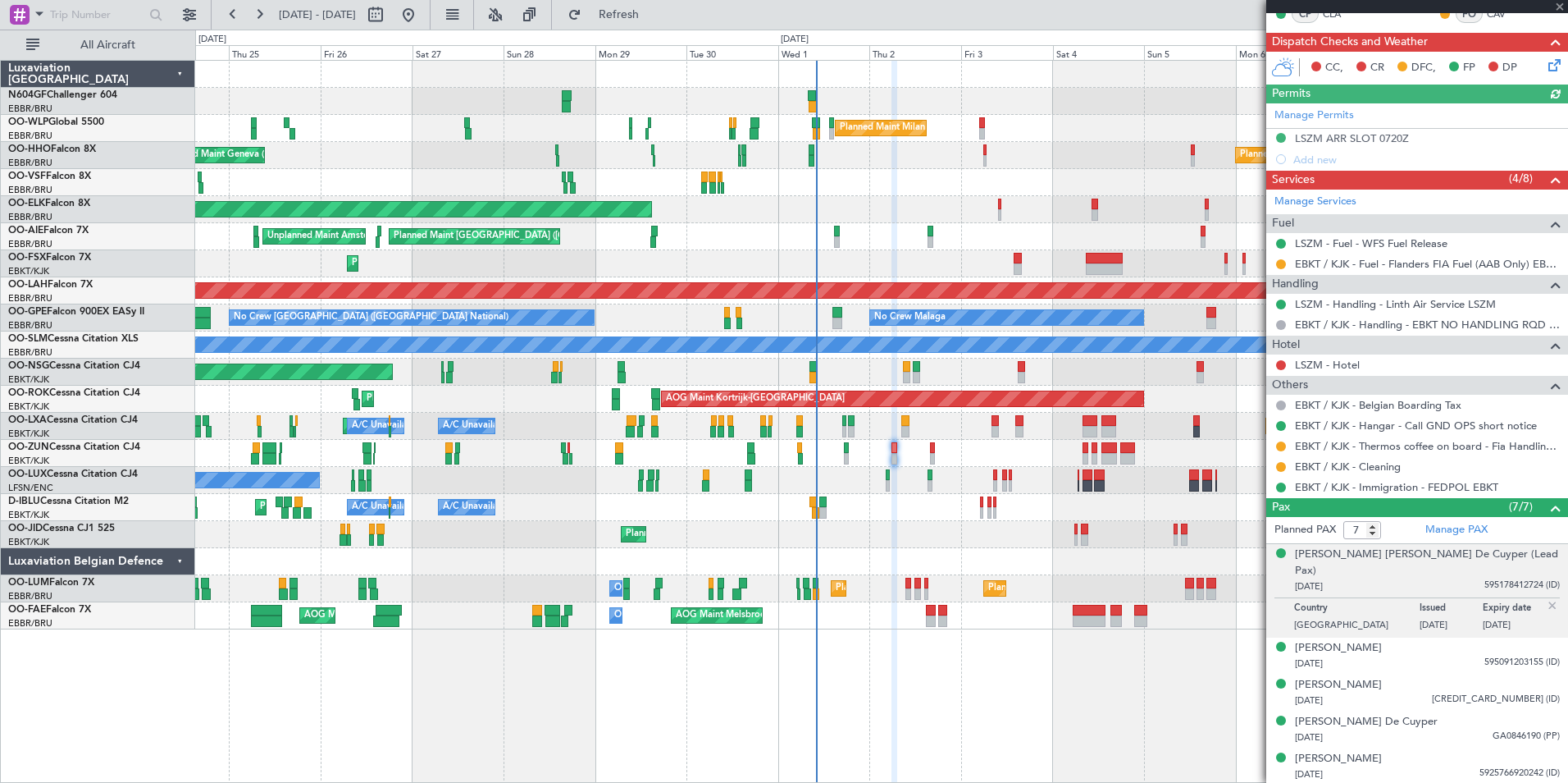
scroll to position [427, 0]
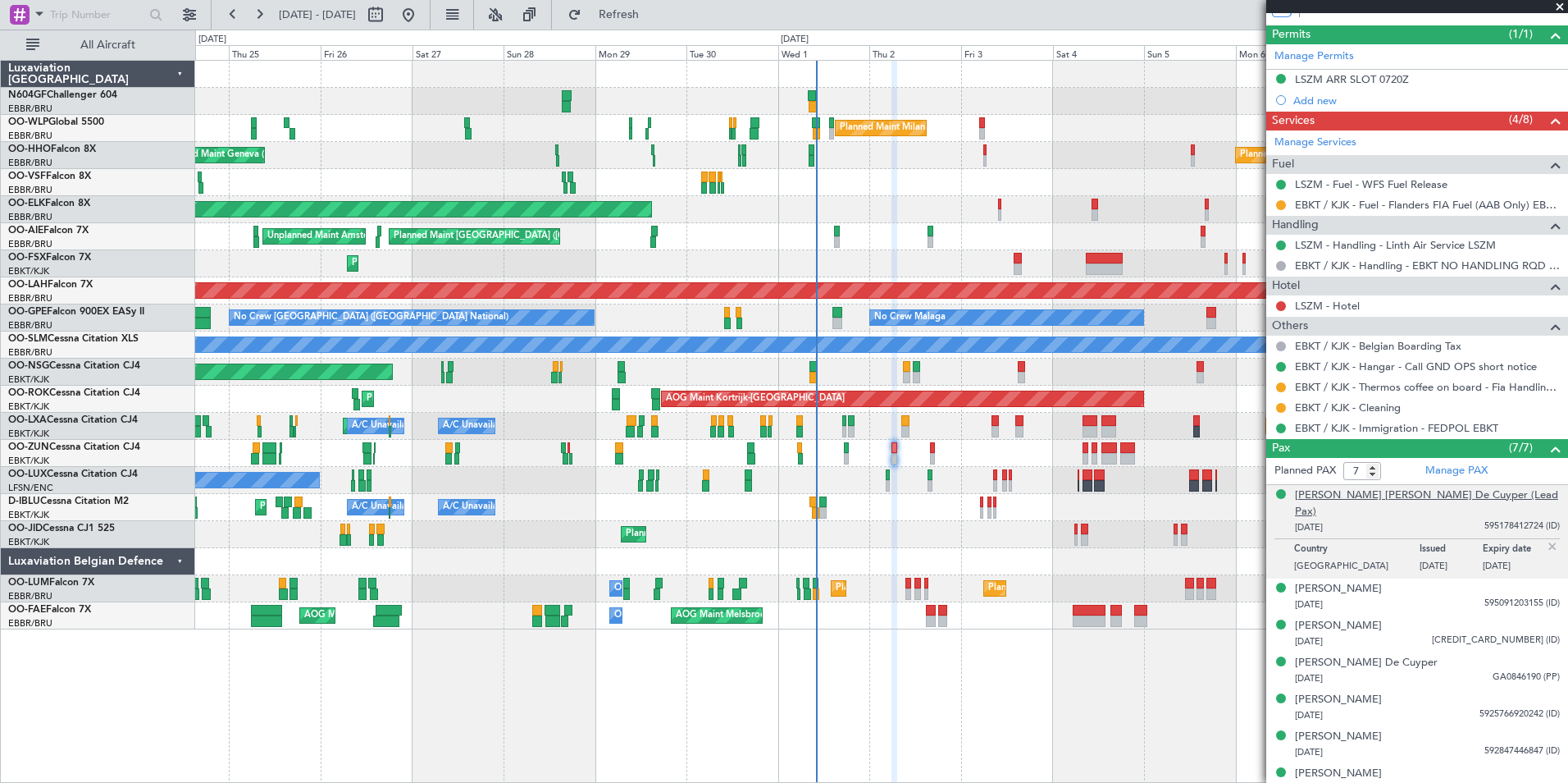
click at [1368, 493] on div "[PERSON_NAME] [PERSON_NAME] De Cuyper (Lead Pax)" at bounding box center [1427, 503] width 265 height 32
click at [654, 10] on span "Refresh" at bounding box center [619, 15] width 69 height 12
click at [1318, 543] on p "Country" at bounding box center [1356, 552] width 125 height 16
click at [1340, 497] on div "[PERSON_NAME] [PERSON_NAME] De Cuyper (Lead Pax)" at bounding box center [1427, 503] width 265 height 32
click at [644, 5] on button "Refresh" at bounding box center [610, 15] width 99 height 26
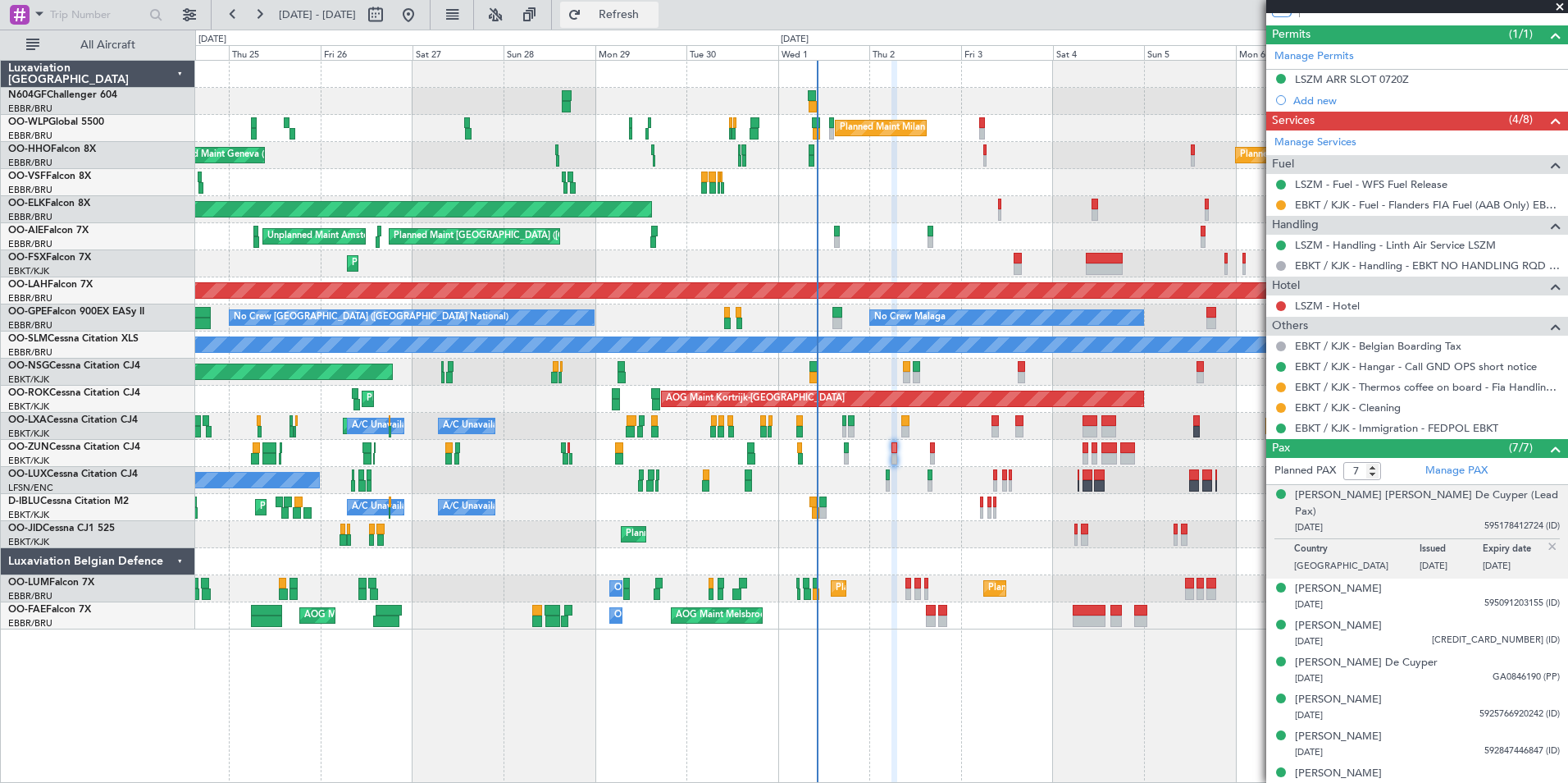
click at [654, 16] on span "Refresh" at bounding box center [619, 15] width 69 height 12
click at [654, 15] on span "Refresh" at bounding box center [619, 15] width 69 height 12
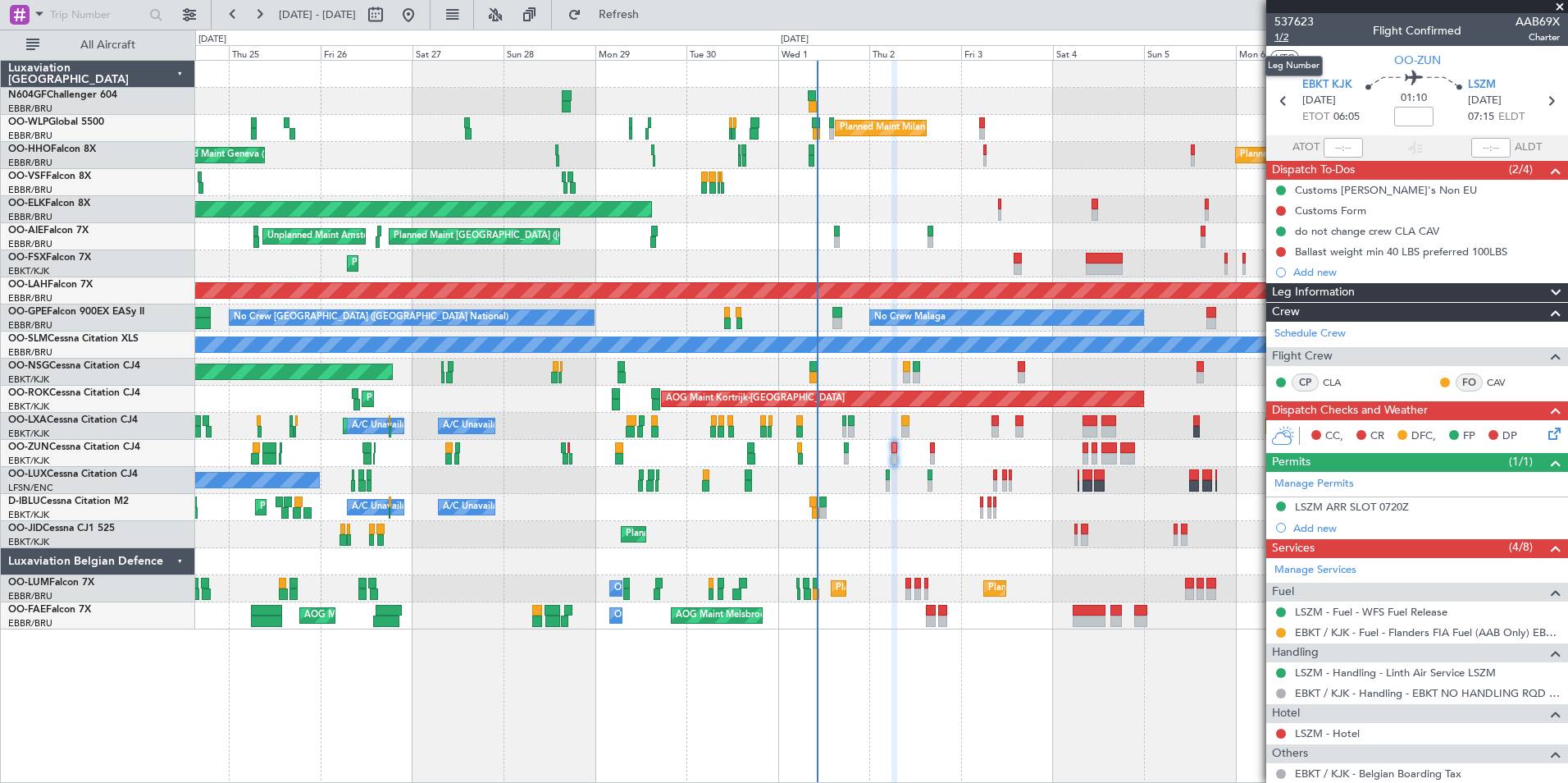
click at [1282, 39] on span "1/2" at bounding box center [1294, 37] width 40 height 14
click at [1342, 377] on link "CLA" at bounding box center [1341, 382] width 37 height 15
click at [1487, 380] on link "CAV" at bounding box center [1505, 382] width 37 height 15
click at [1487, 383] on link "CAV" at bounding box center [1505, 382] width 37 height 15
click at [645, 19] on span "Refresh" at bounding box center [619, 15] width 69 height 12
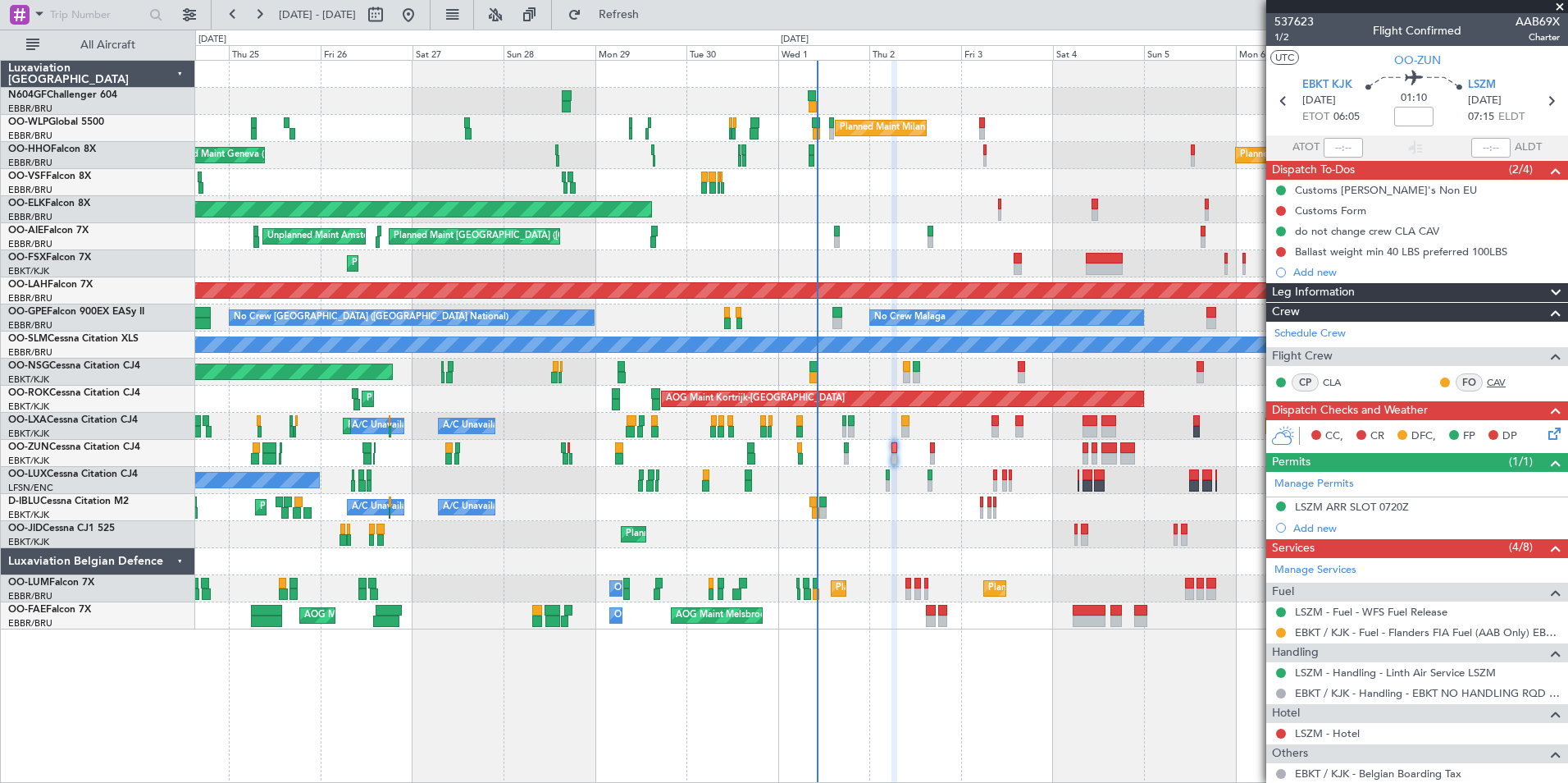
click at [1487, 384] on link "CAV" at bounding box center [1505, 382] width 37 height 15
click at [1487, 380] on link "CAV" at bounding box center [1505, 382] width 37 height 15
click at [658, 22] on button "Refresh" at bounding box center [610, 15] width 99 height 26
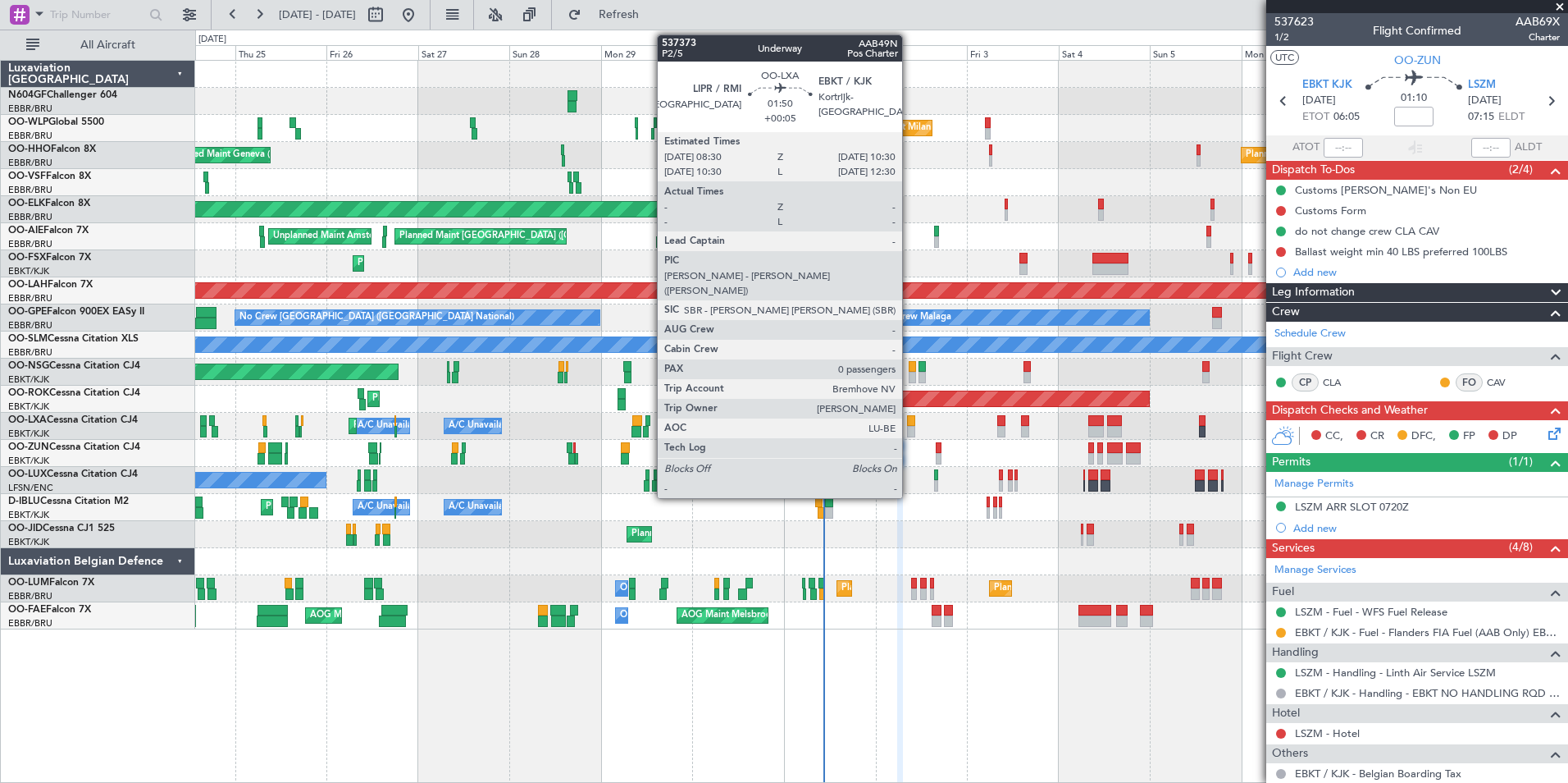
click at [910, 428] on div at bounding box center [911, 431] width 8 height 12
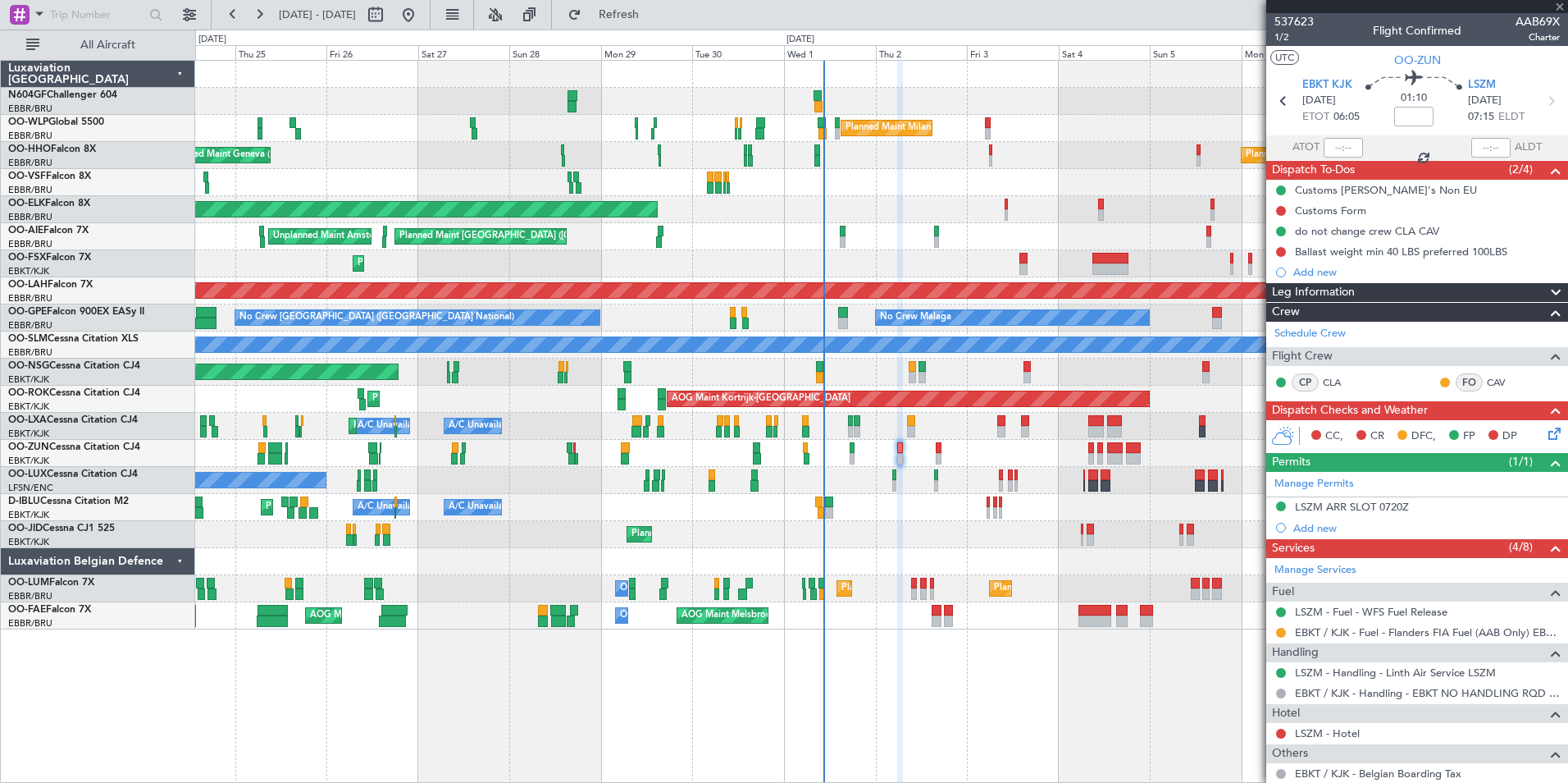
type input "+00:05"
type input "0"
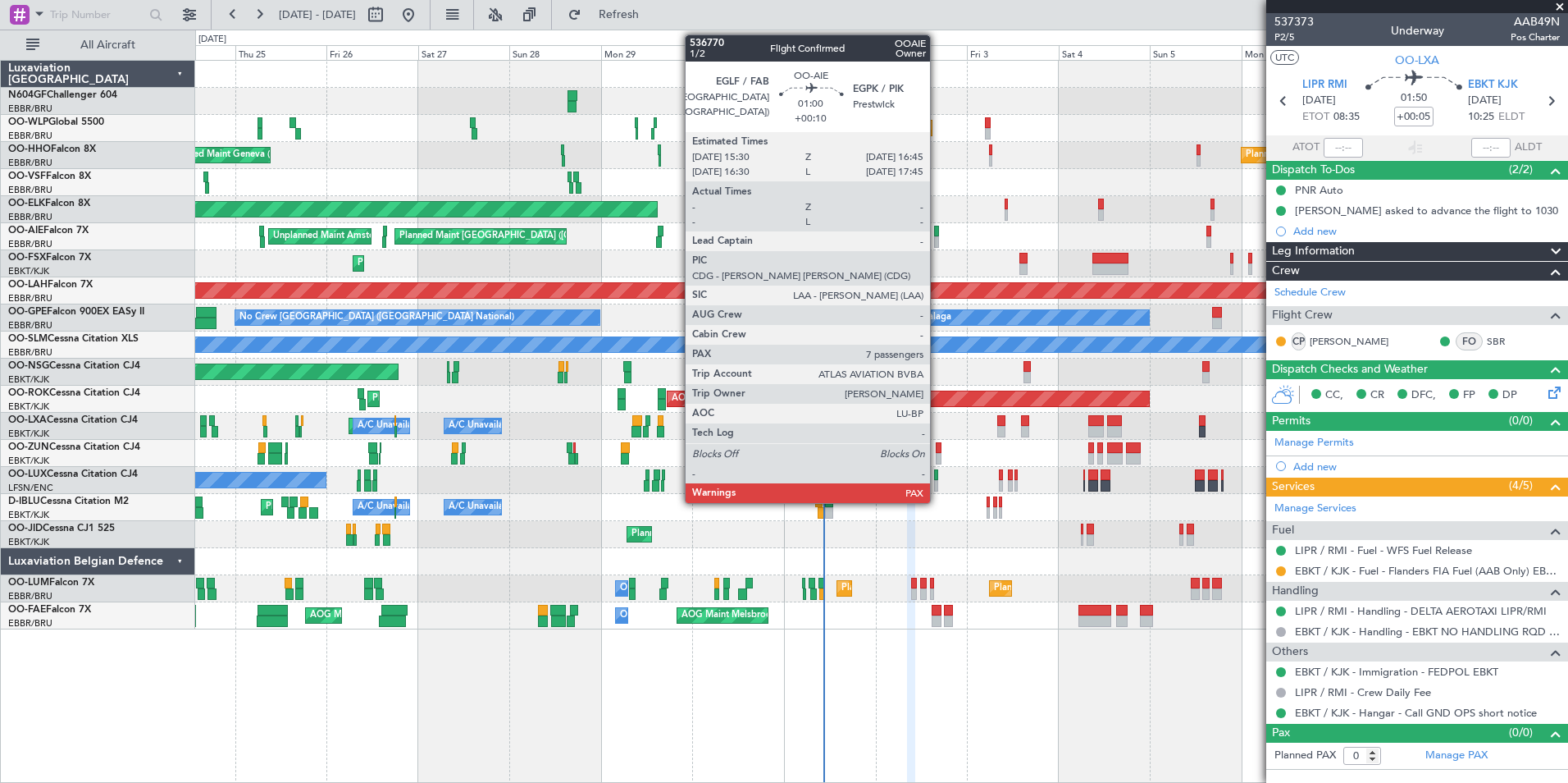
click at [938, 235] on div at bounding box center [937, 231] width 5 height 12
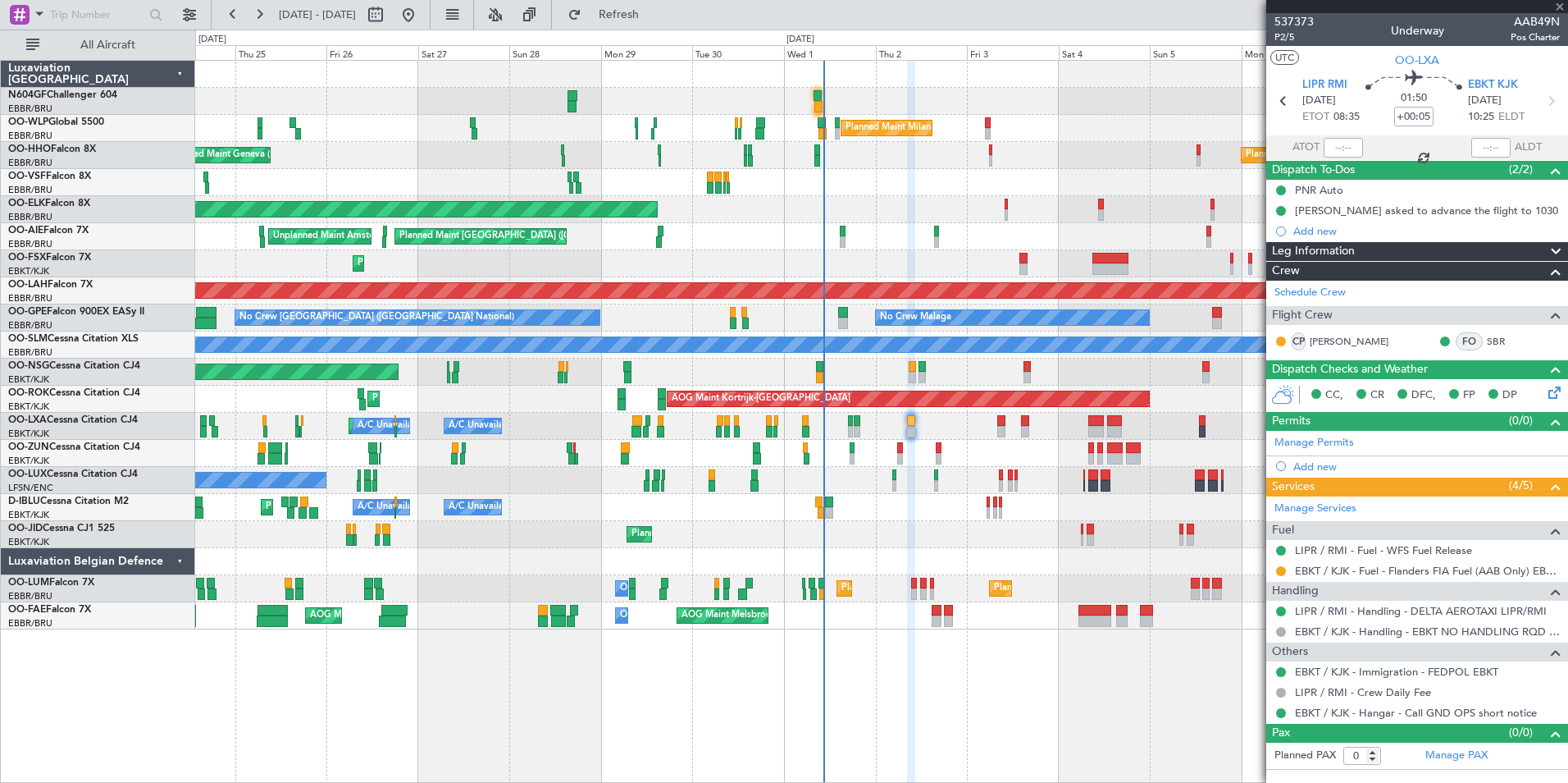
type input "+00:10"
type input "7"
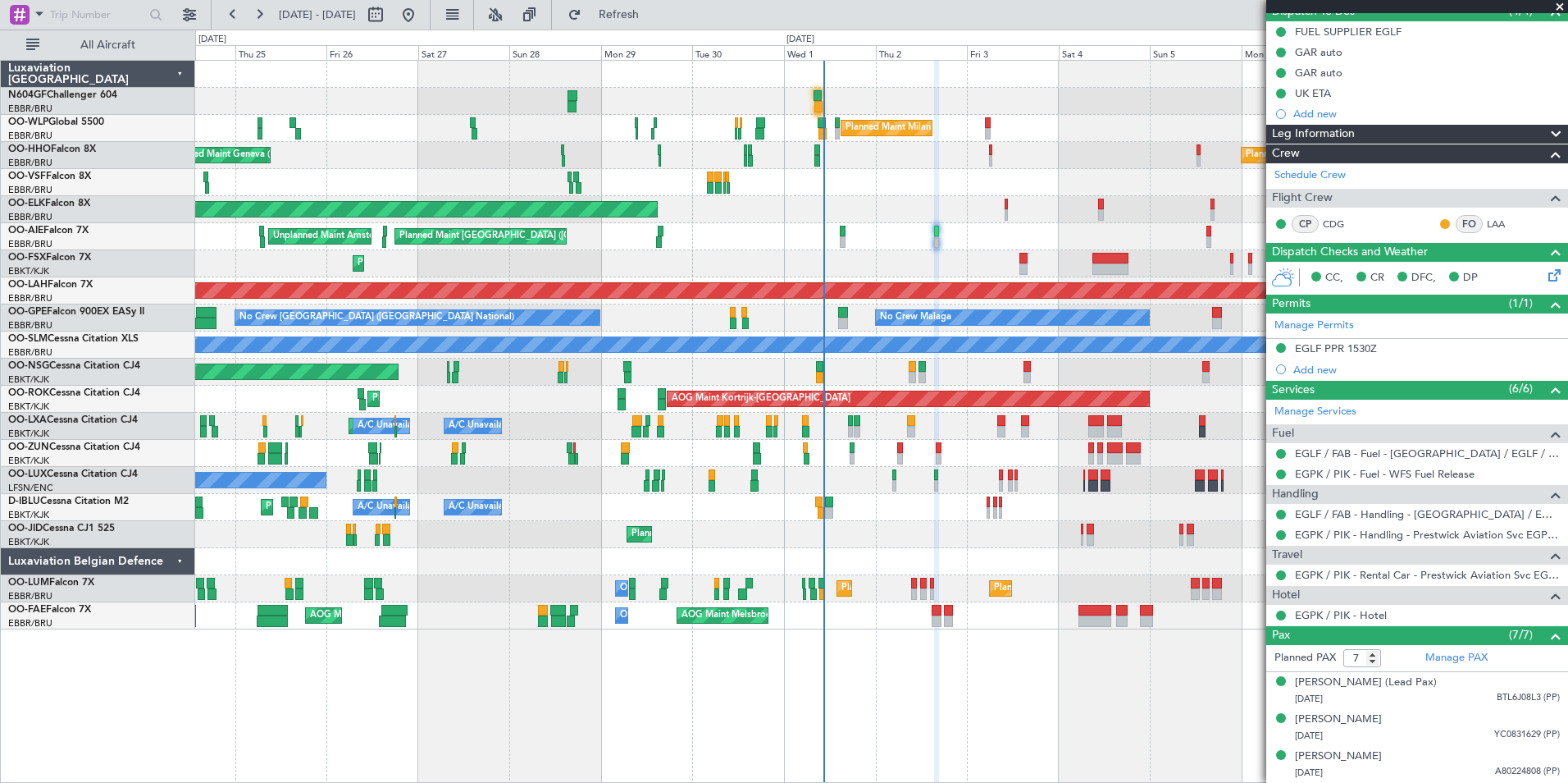
scroll to position [155, 0]
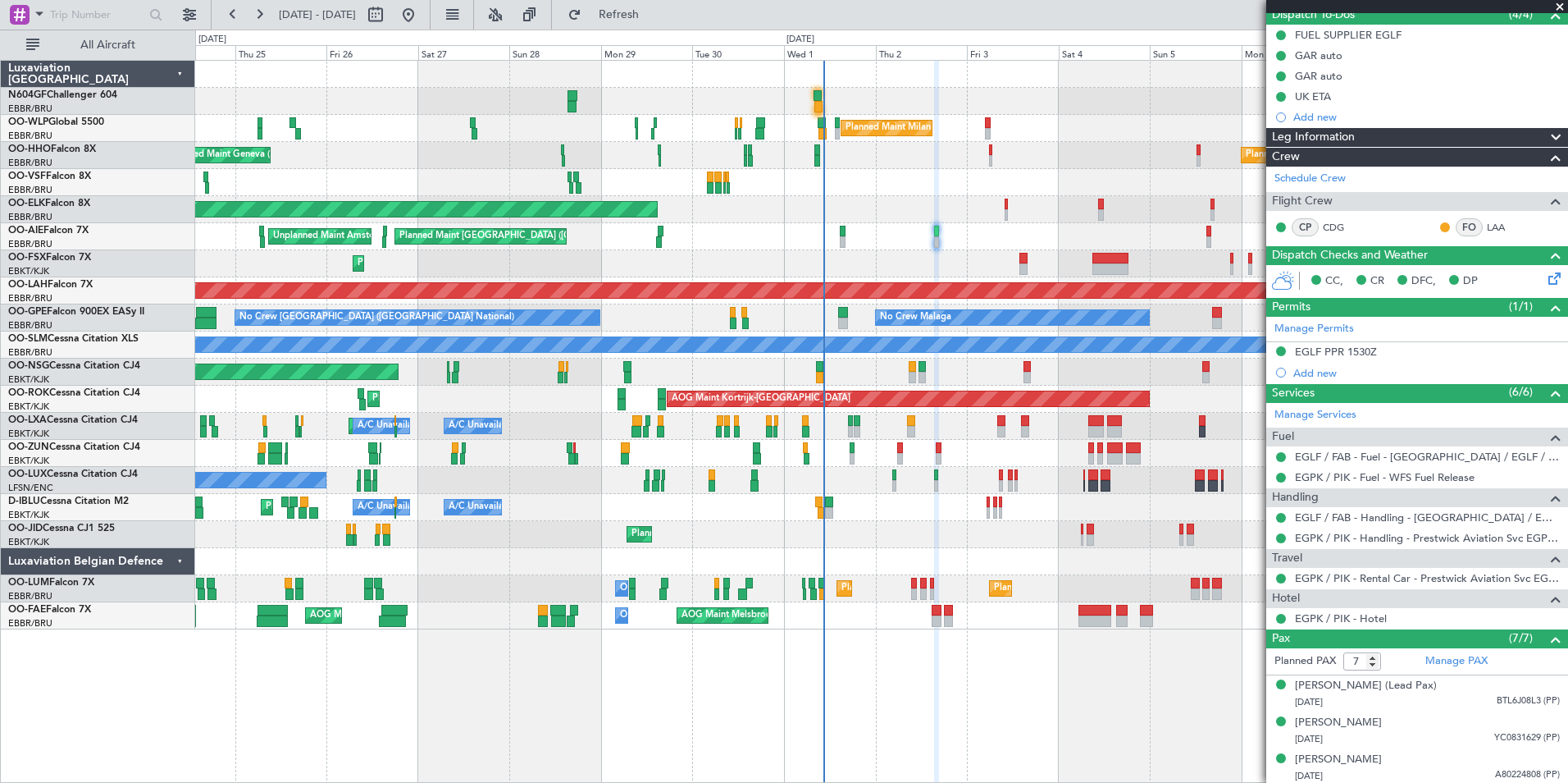
click at [896, 459] on div "Planned Maint Kortrijk-[GEOGRAPHIC_DATA] Owner" at bounding box center [881, 453] width 1372 height 27
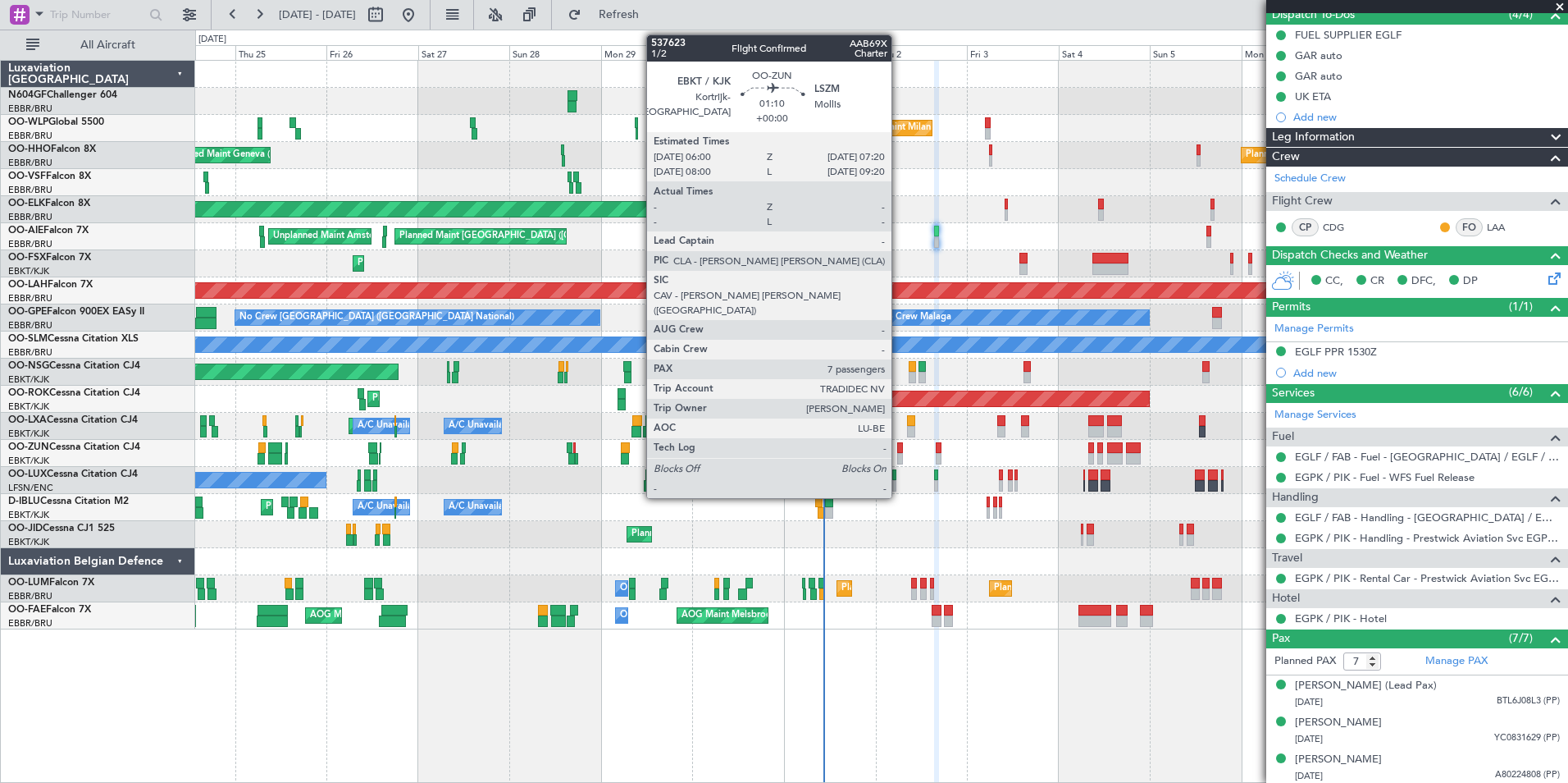
click at [899, 459] on div at bounding box center [900, 459] width 6 height 12
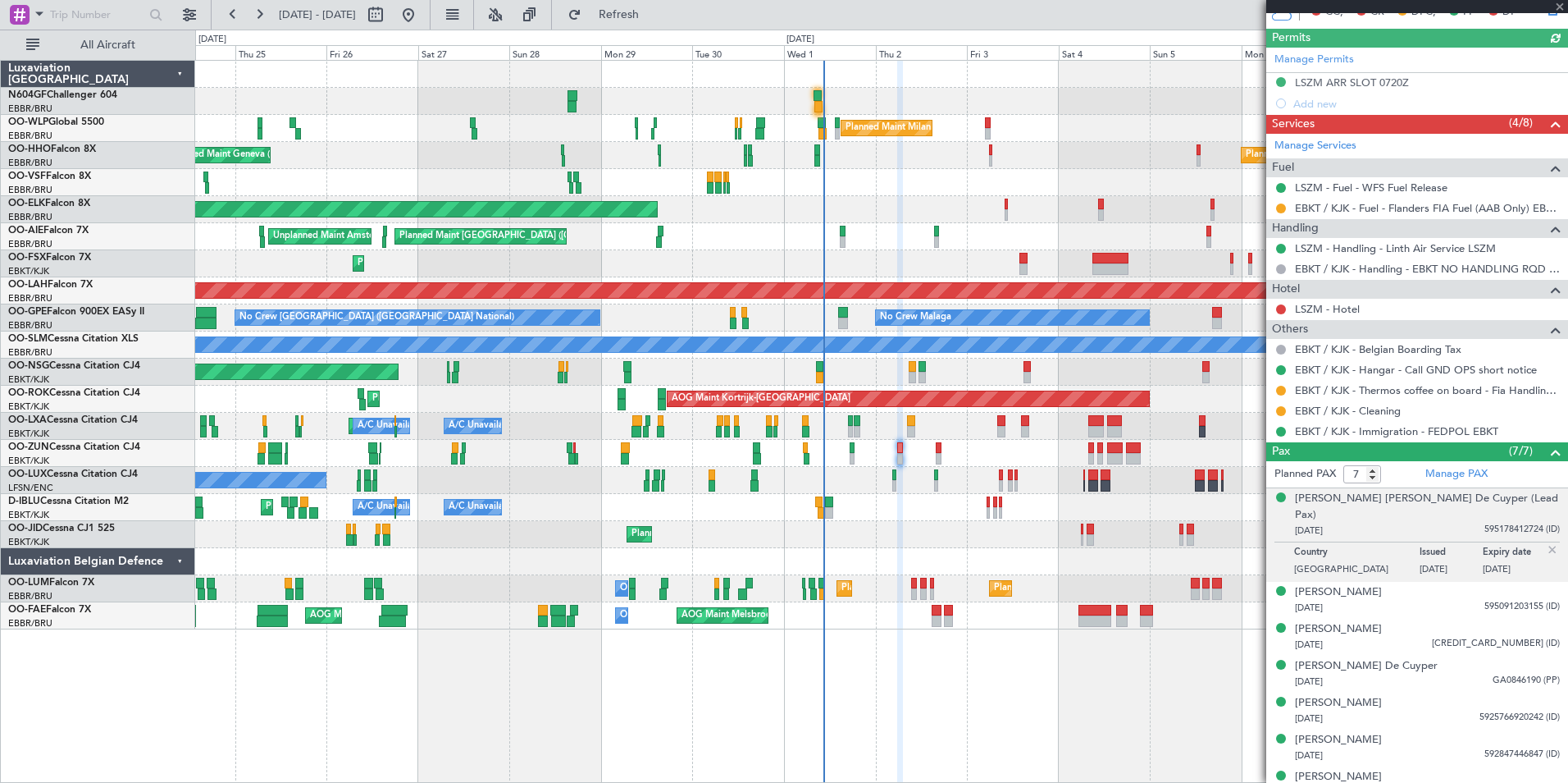
scroll to position [427, 0]
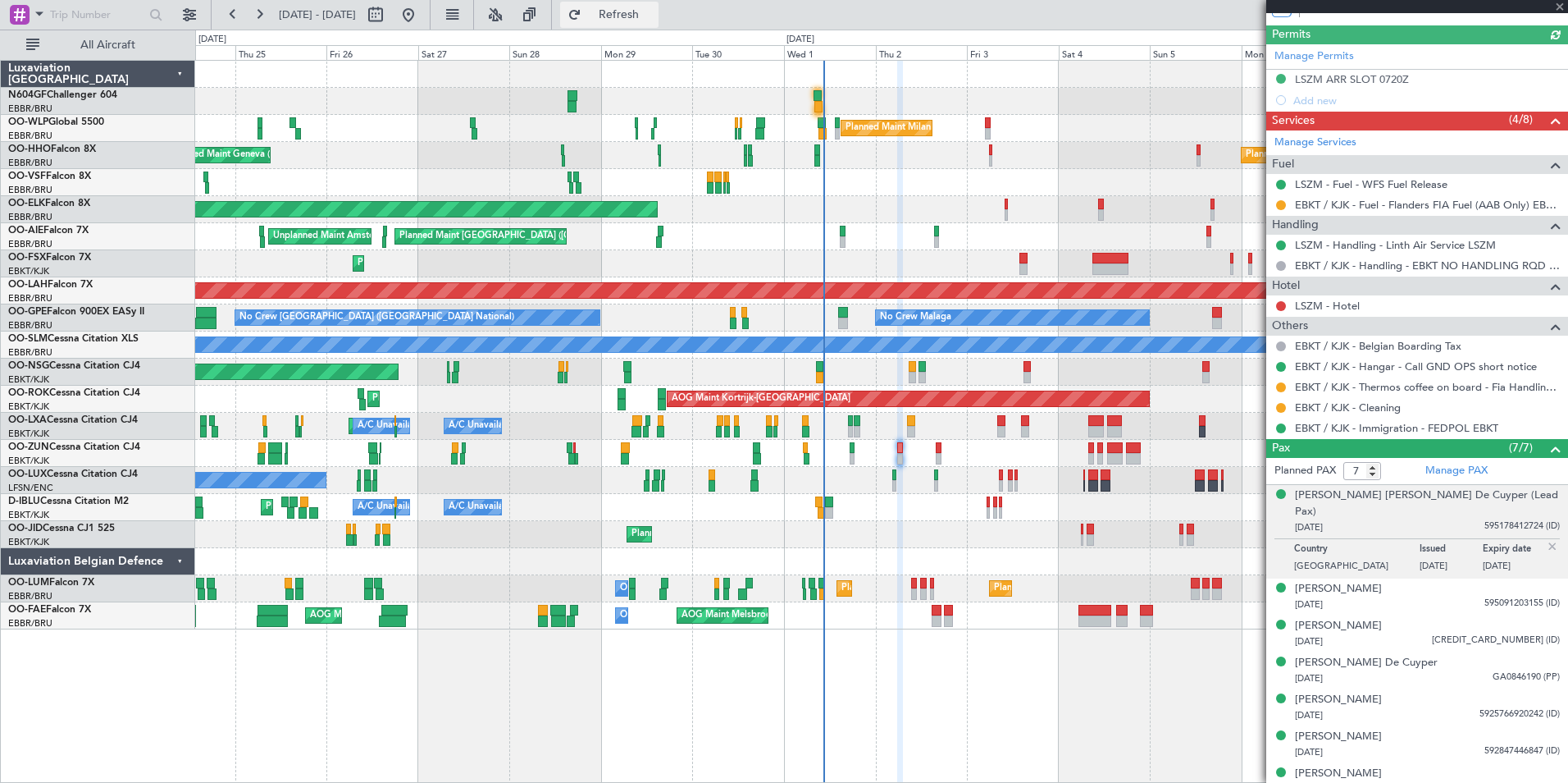
click at [654, 5] on button "Refresh" at bounding box center [610, 15] width 99 height 26
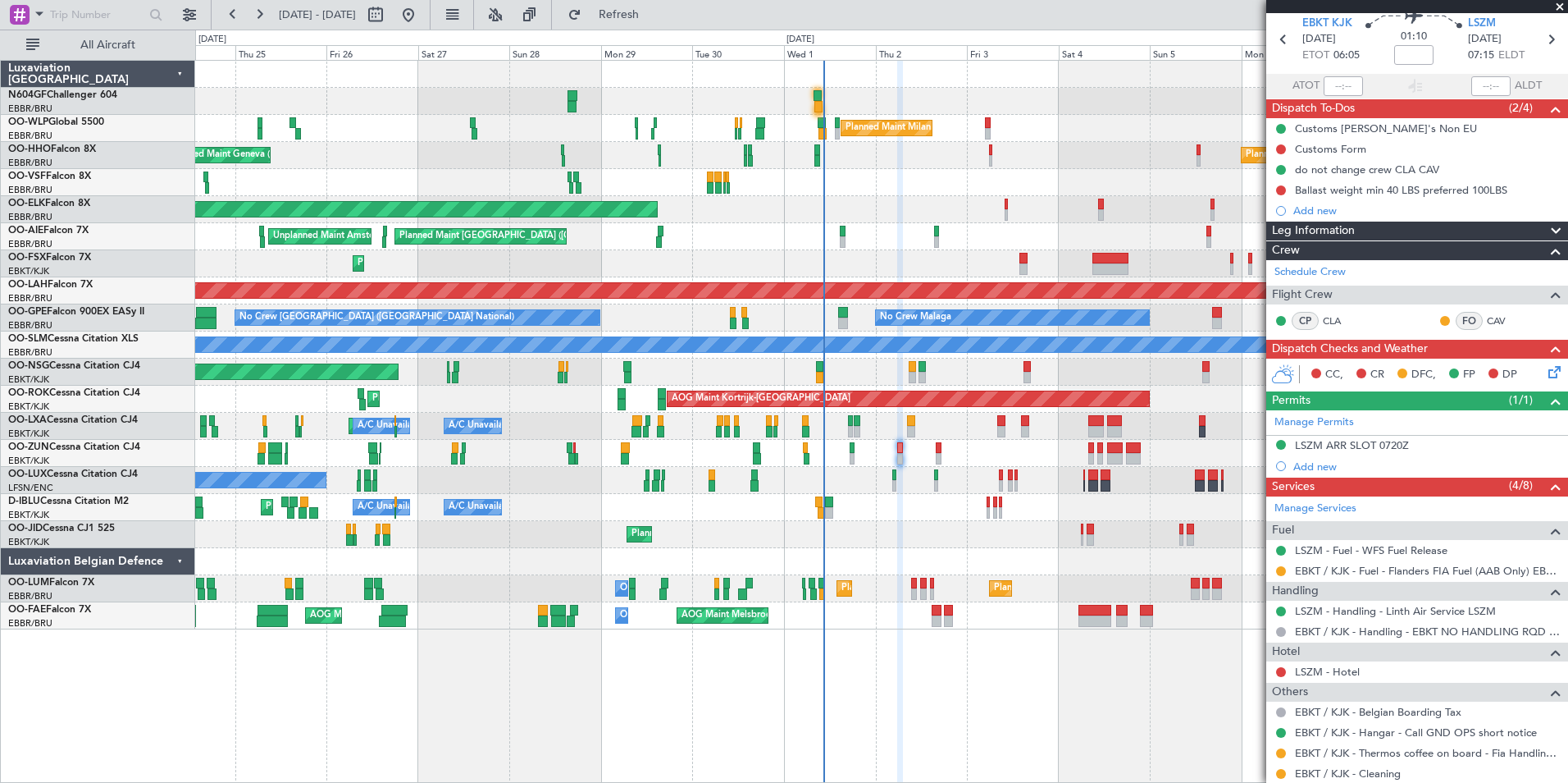
scroll to position [0, 0]
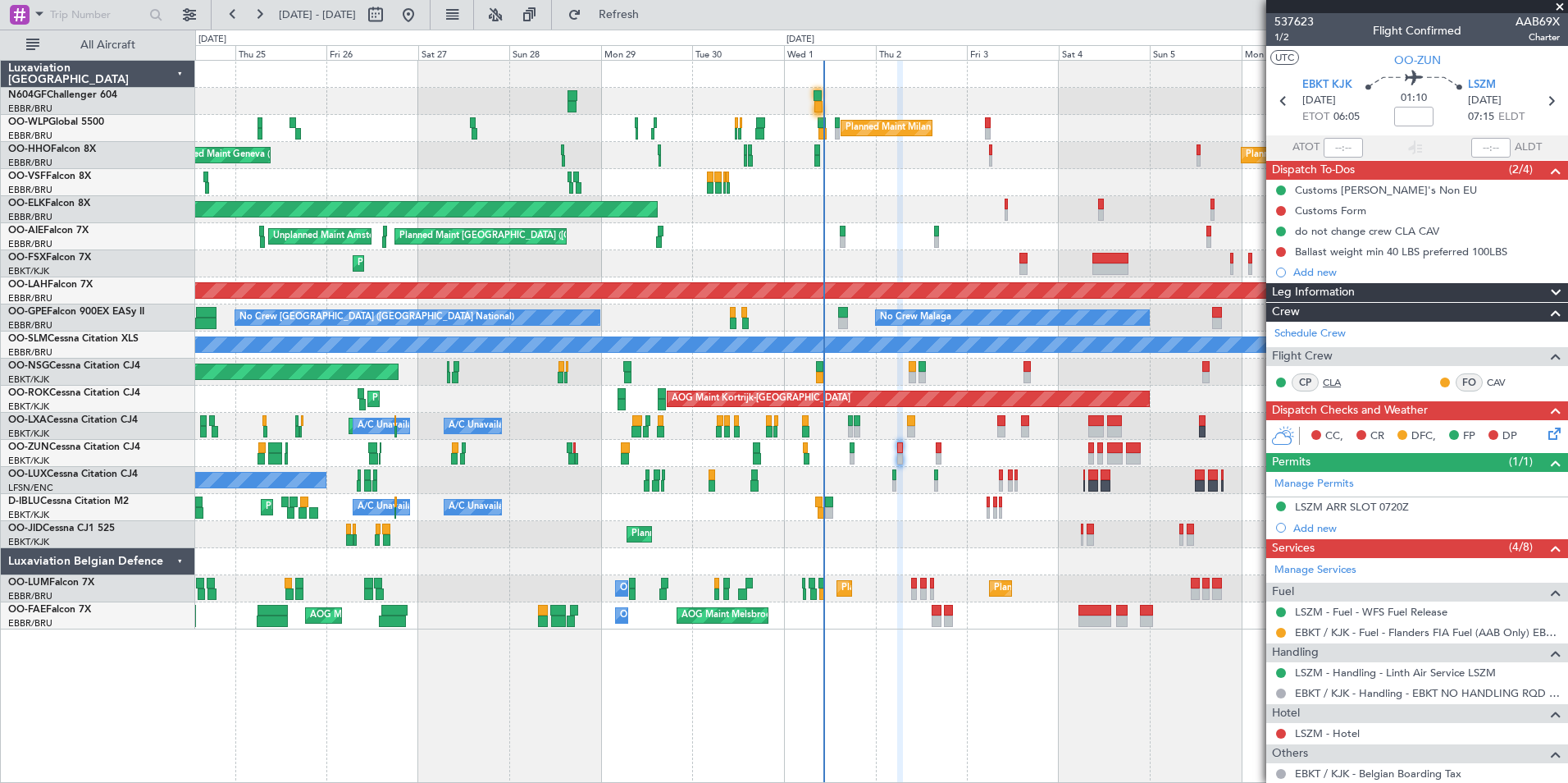
click at [1338, 385] on link "CLA" at bounding box center [1341, 382] width 37 height 15
click at [654, 19] on span "Refresh" at bounding box center [619, 15] width 69 height 12
click at [421, 8] on button at bounding box center [408, 15] width 26 height 26
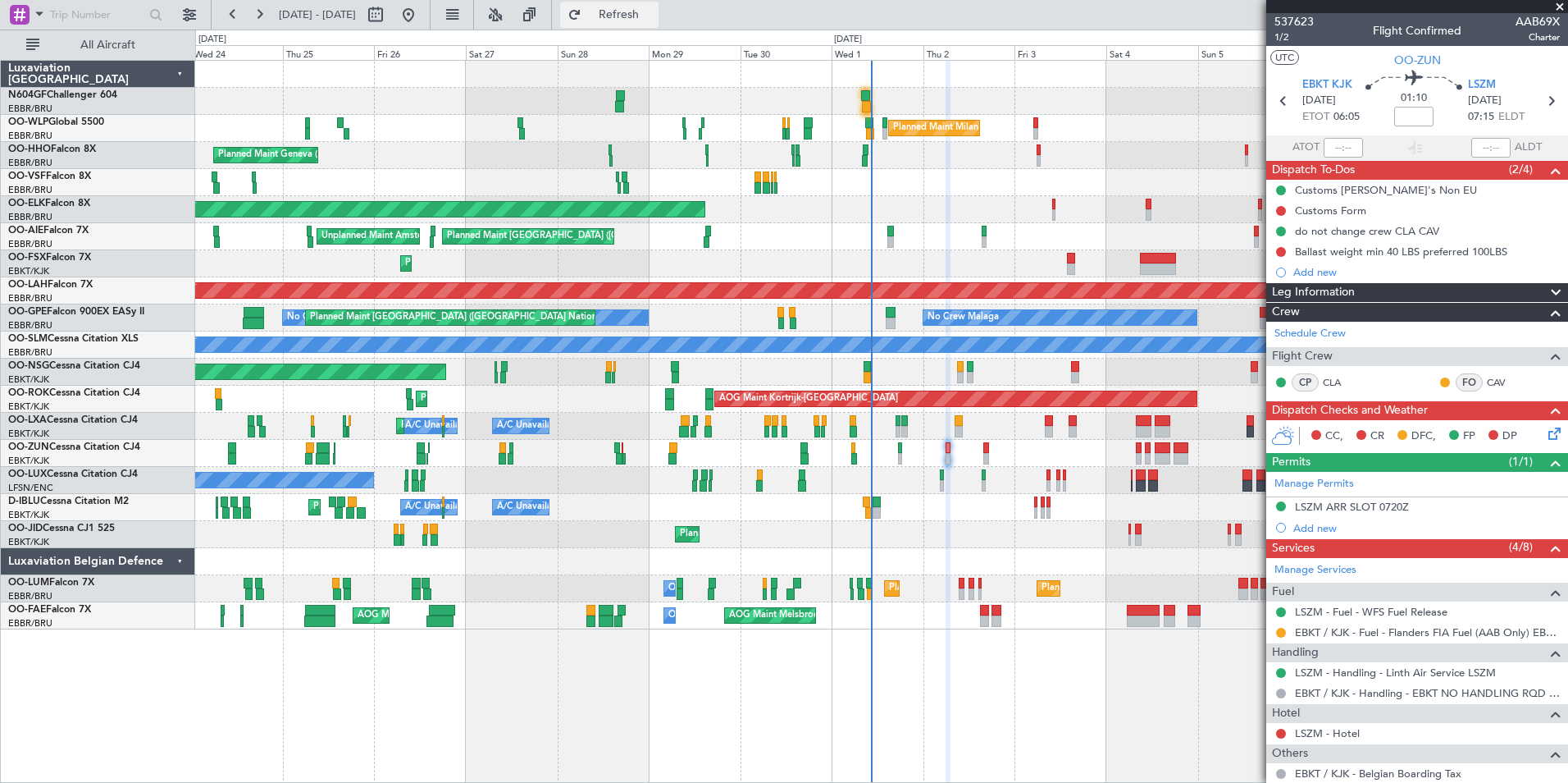
click at [658, 24] on button "Refresh" at bounding box center [610, 15] width 99 height 26
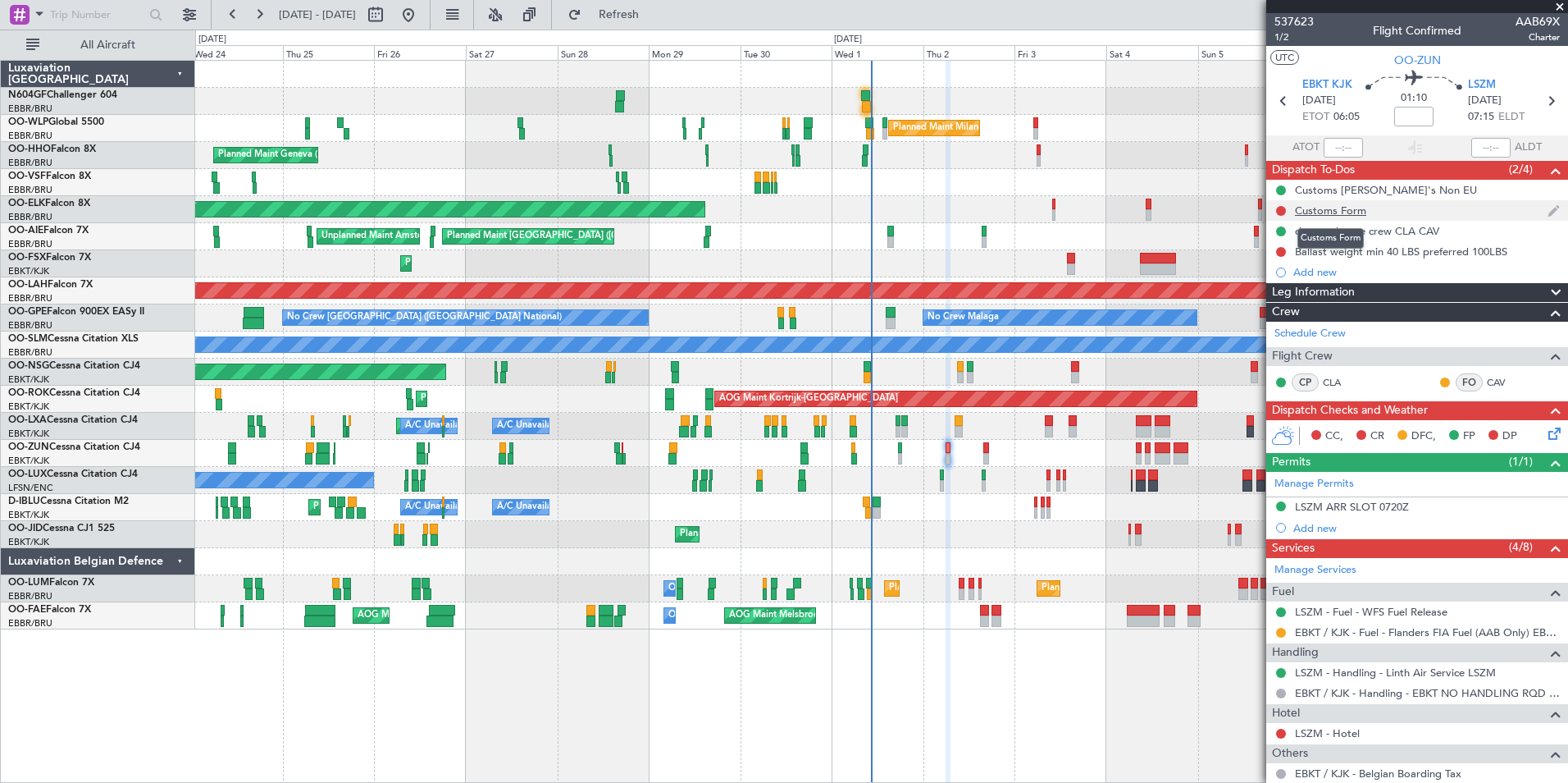
click at [1352, 212] on div "Customs Form" at bounding box center [1330, 210] width 72 height 14
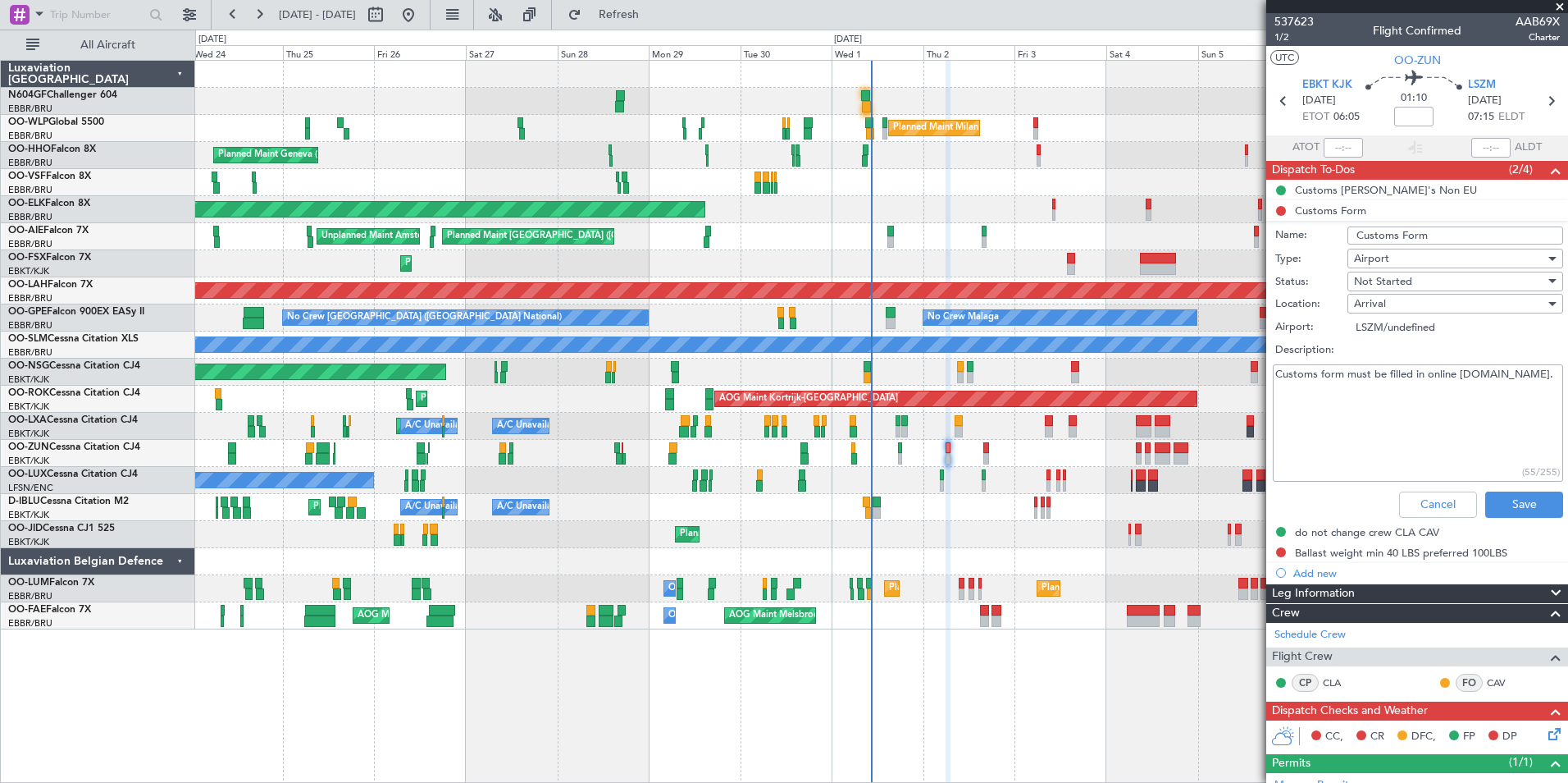
drag, startPoint x: 1493, startPoint y: 375, endPoint x: 1527, endPoint y: 372, distance: 34.1
click at [1527, 372] on textarea "Customs form must be filled in online [DOMAIN_NAME]." at bounding box center [1417, 422] width 291 height 117
click at [640, 24] on button "Refresh" at bounding box center [610, 15] width 99 height 26
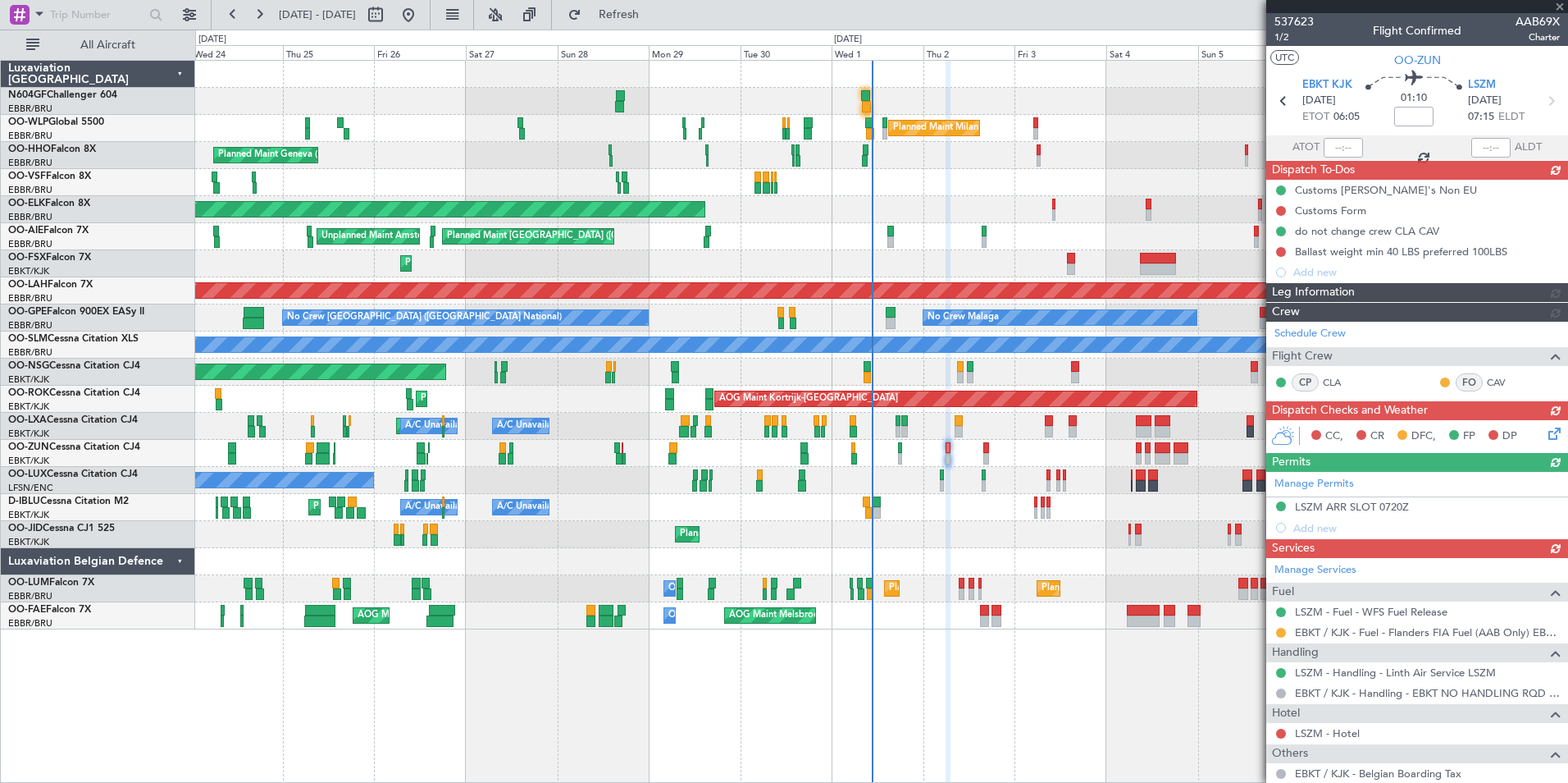
click at [1421, 508] on div "Manage Permits LSZM ARR SLOT 0720Z Add new" at bounding box center [1417, 505] width 302 height 67
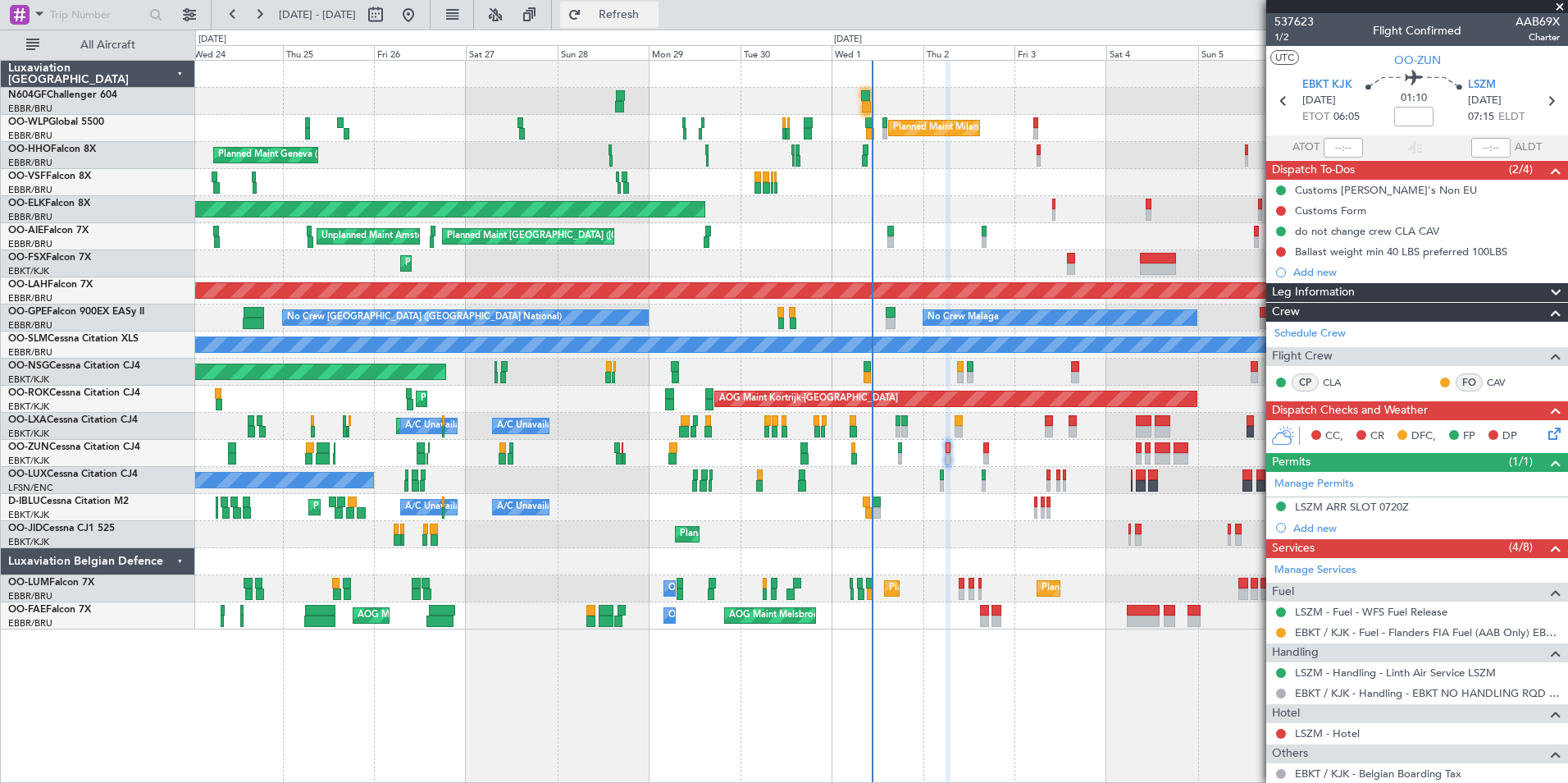
click at [654, 14] on span "Refresh" at bounding box center [619, 15] width 69 height 12
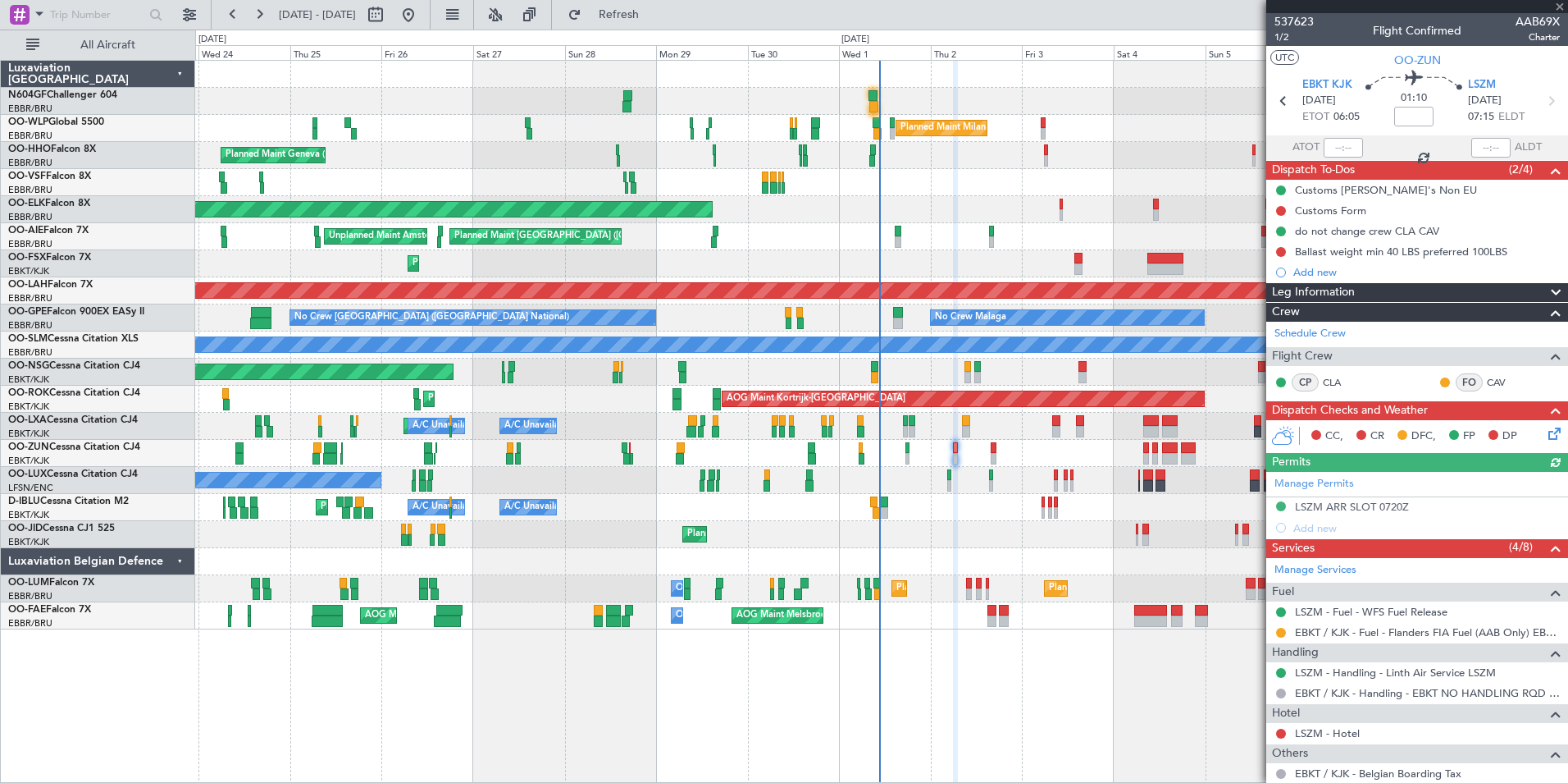
click at [928, 500] on div "Planned Maint Nice (Côte d'Azur Airport) A/C Unavailable Brussels (Brussels Nat…" at bounding box center [881, 507] width 1372 height 27
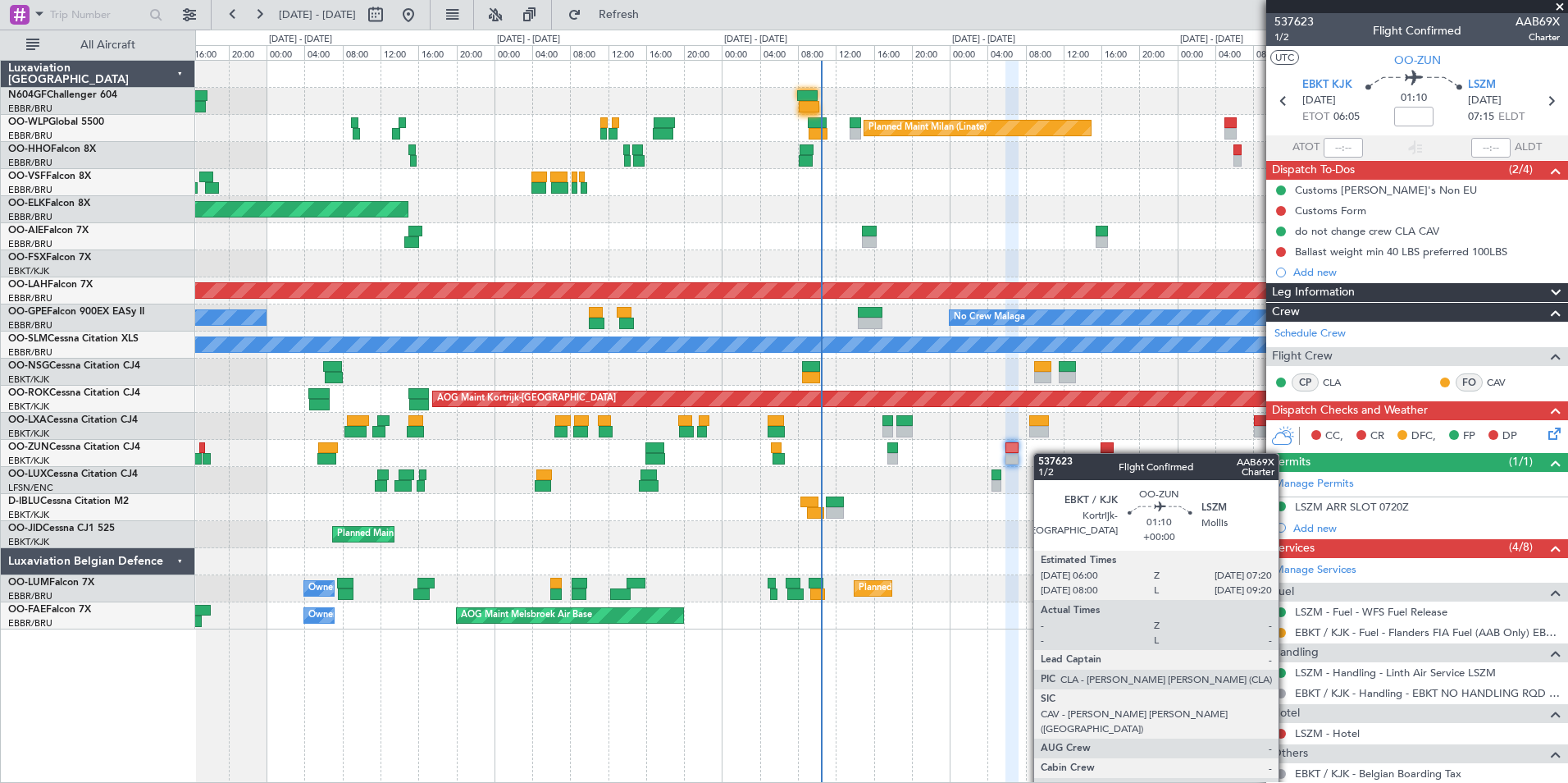
click at [1013, 453] on div at bounding box center [881, 453] width 1372 height 27
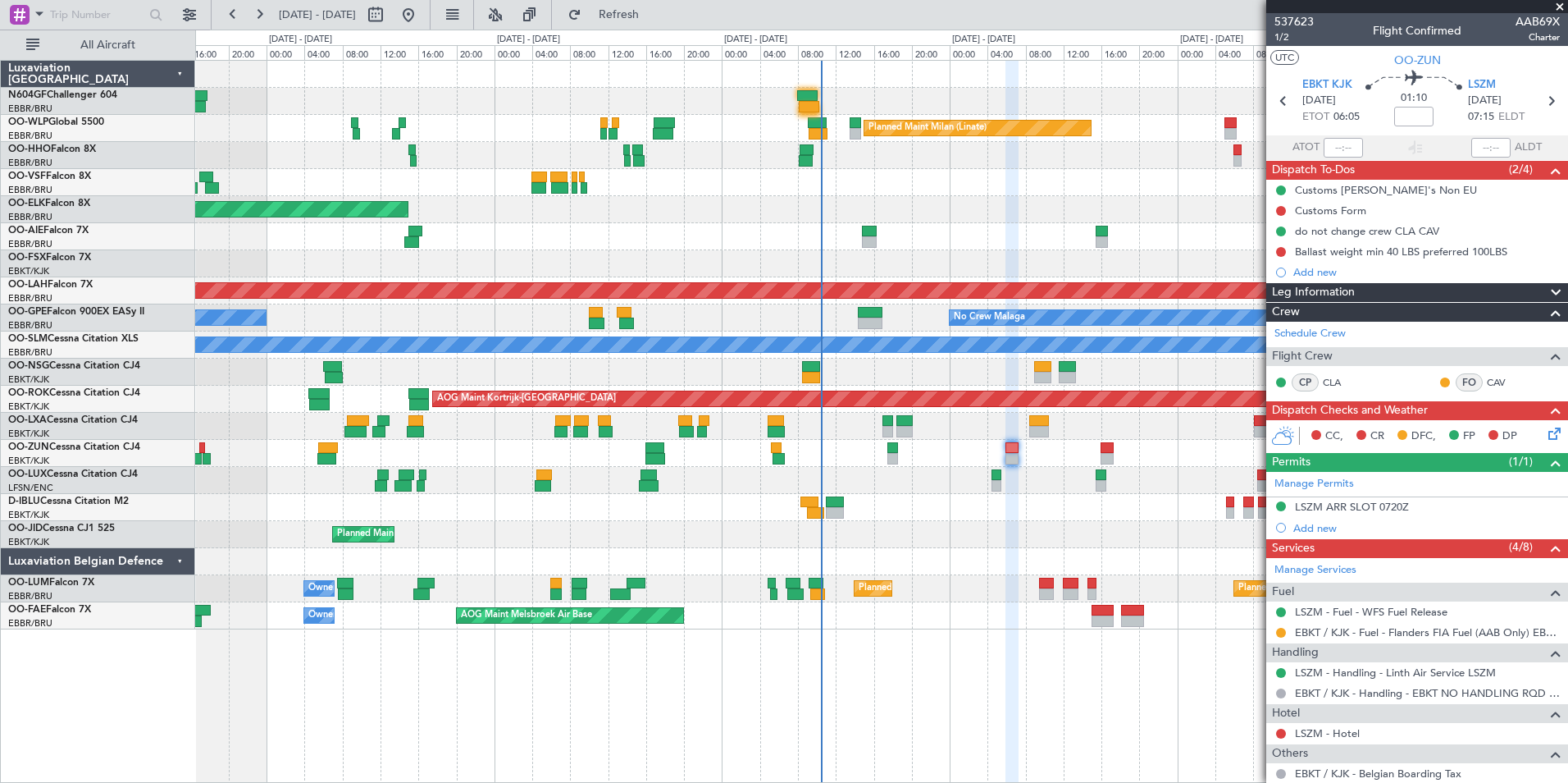
click at [886, 493] on div at bounding box center [881, 480] width 1372 height 27
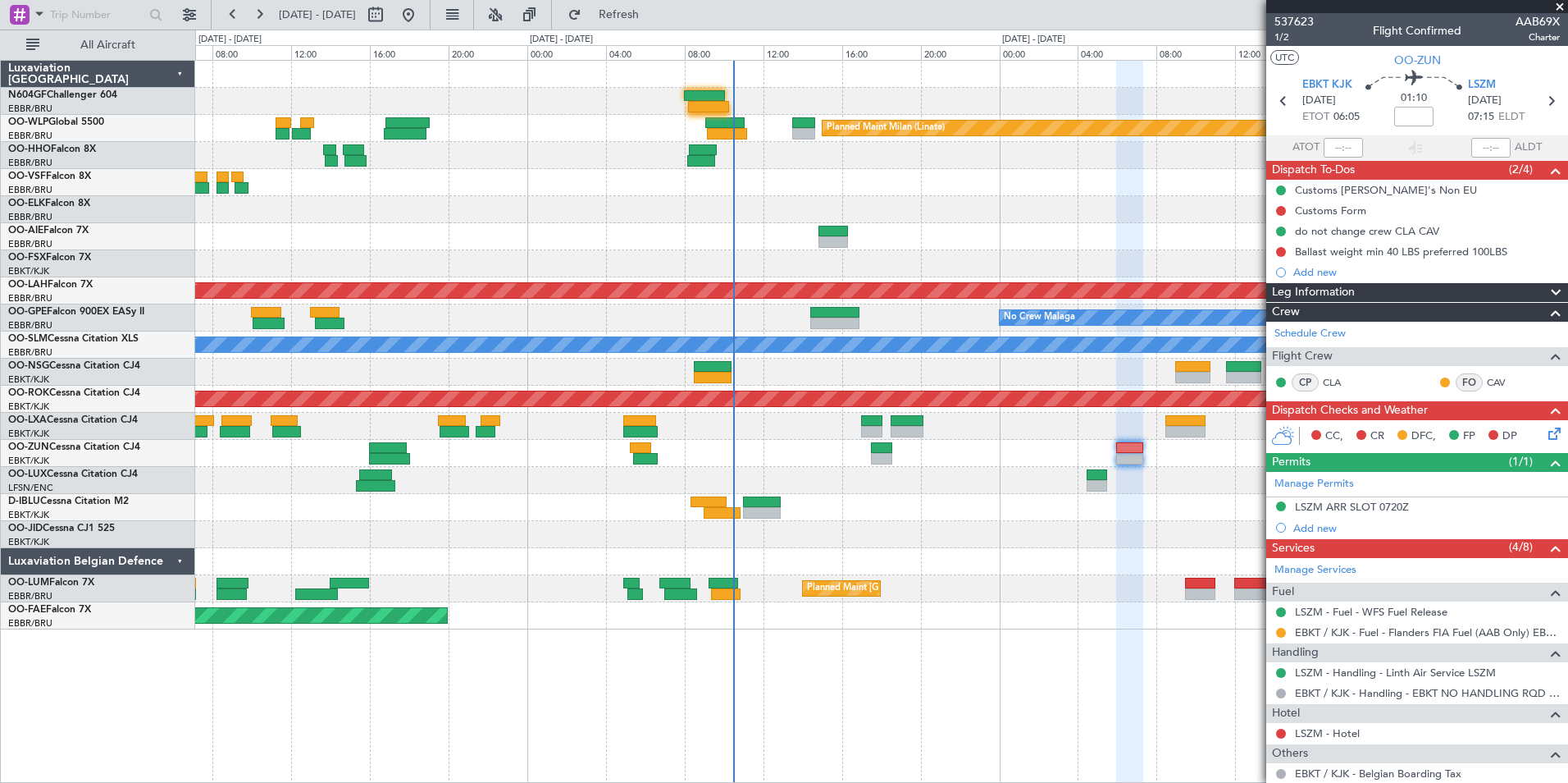
click at [761, 530] on div at bounding box center [881, 534] width 1372 height 27
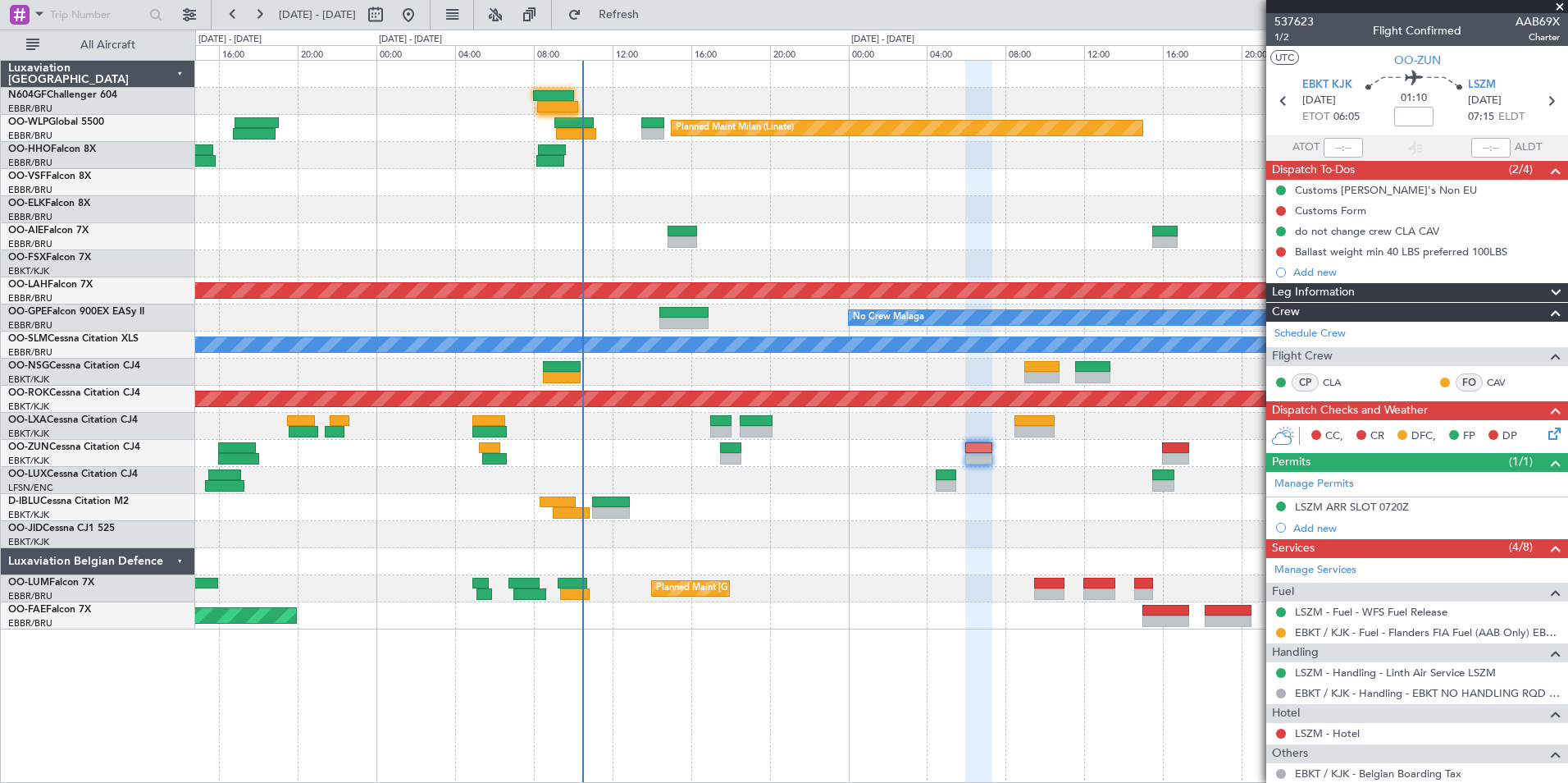
click at [863, 486] on div at bounding box center [881, 480] width 1372 height 27
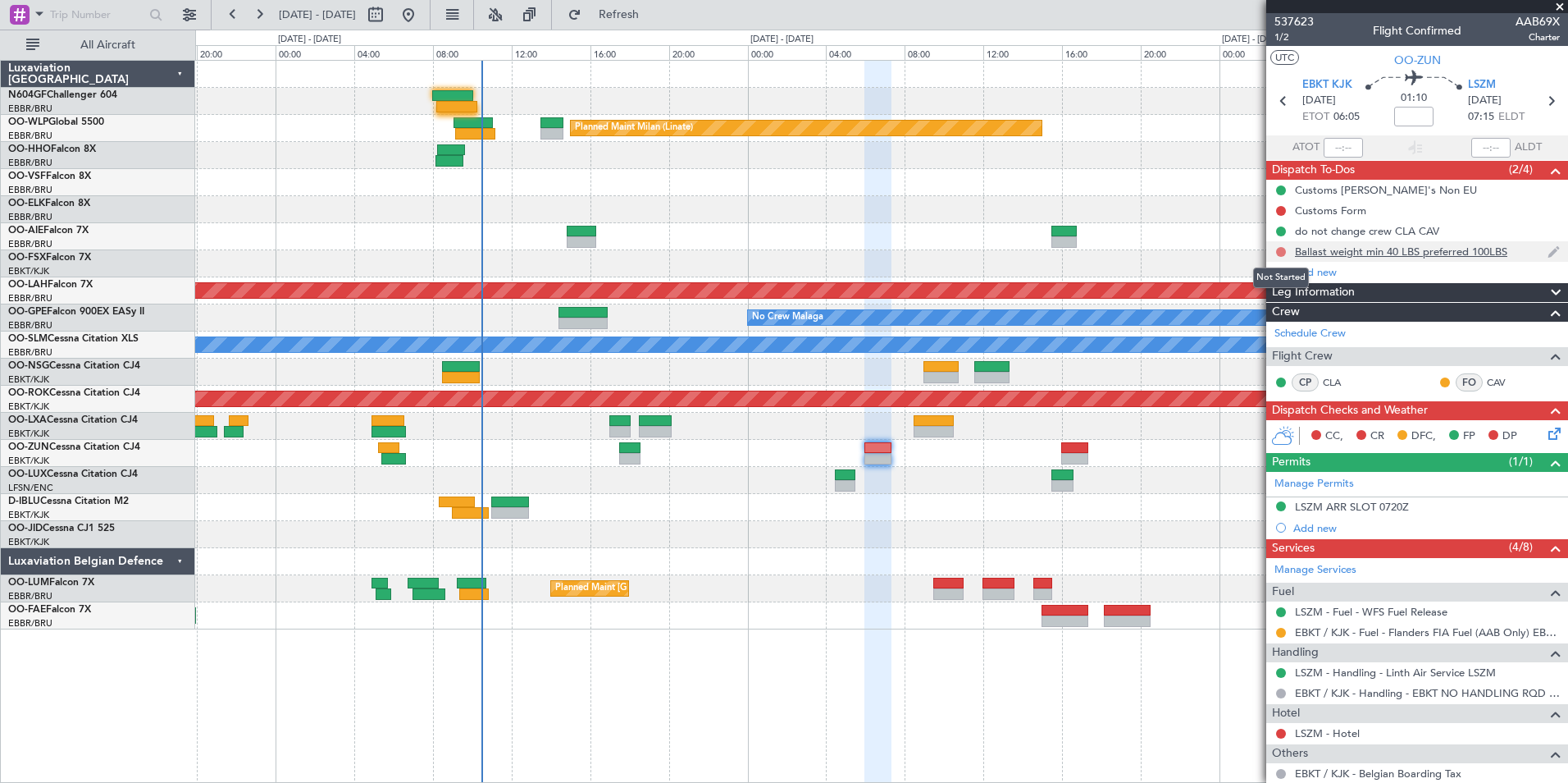
click at [1283, 250] on button at bounding box center [1281, 252] width 10 height 10
click at [1283, 321] on span "Completed" at bounding box center [1288, 324] width 54 height 16
click at [1540, 100] on icon at bounding box center [1551, 101] width 21 height 21
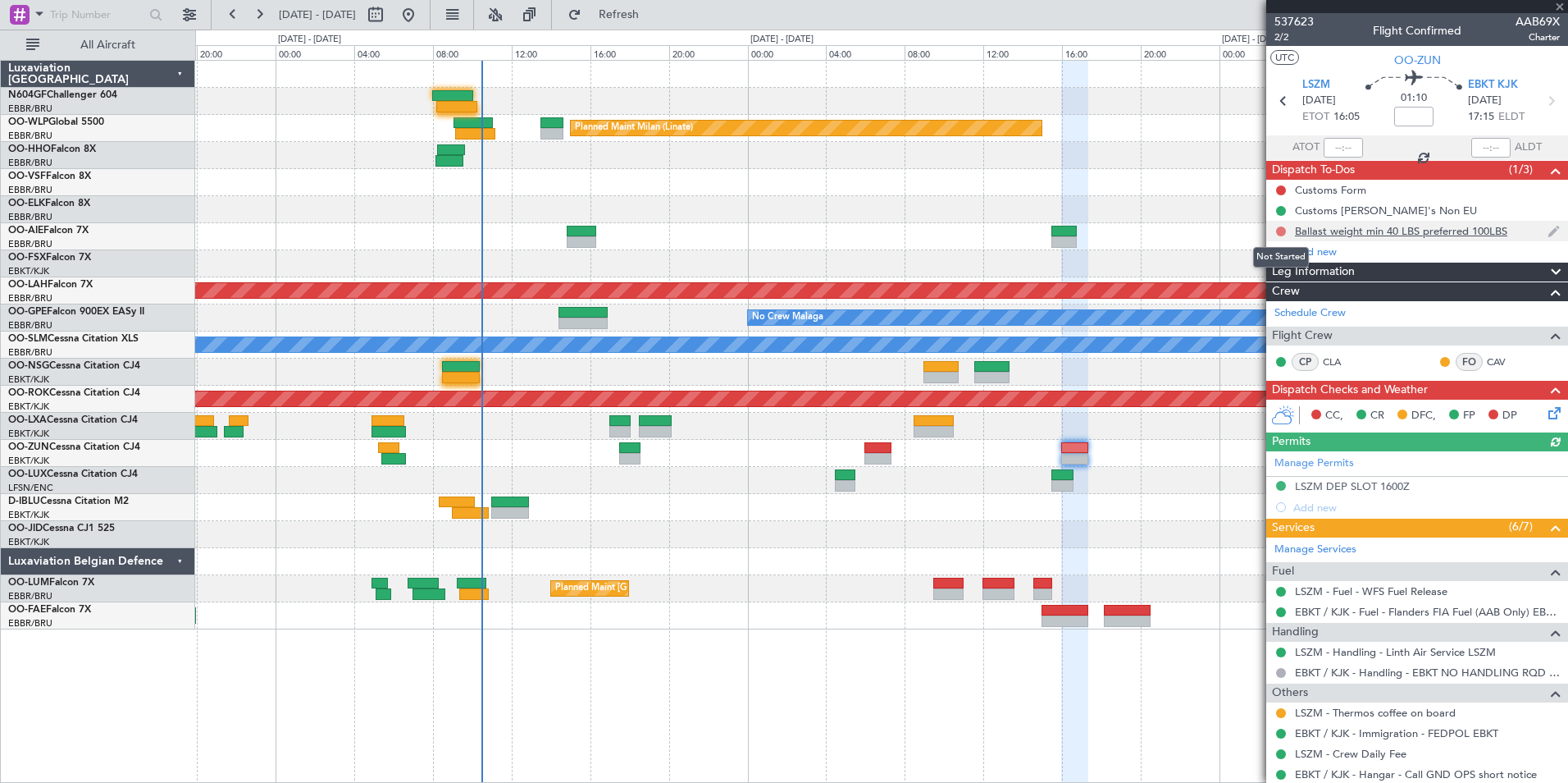
click at [1280, 230] on button at bounding box center [1281, 231] width 10 height 10
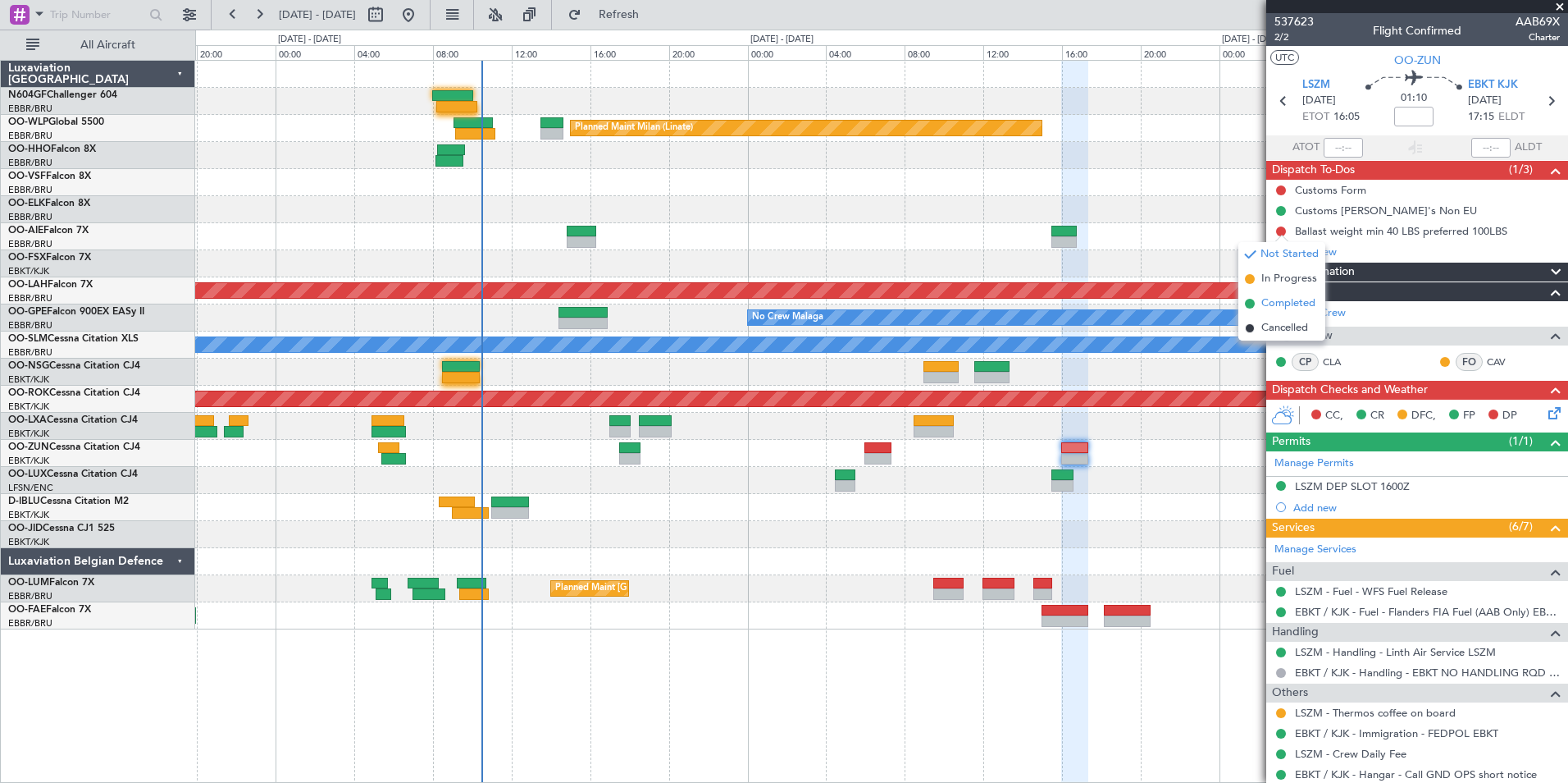
click at [1283, 307] on span "Completed" at bounding box center [1288, 304] width 54 height 16
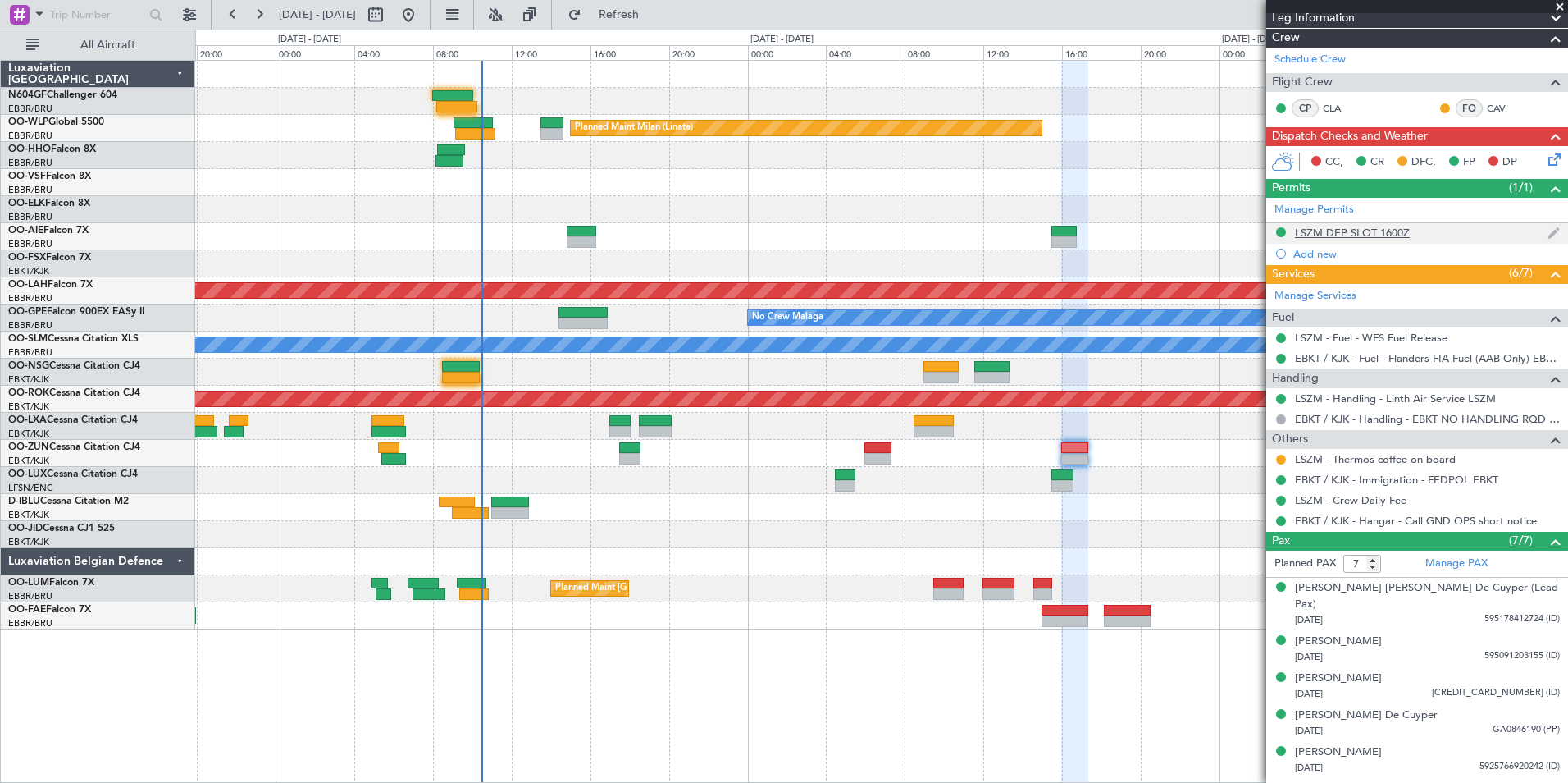
scroll to position [254, 0]
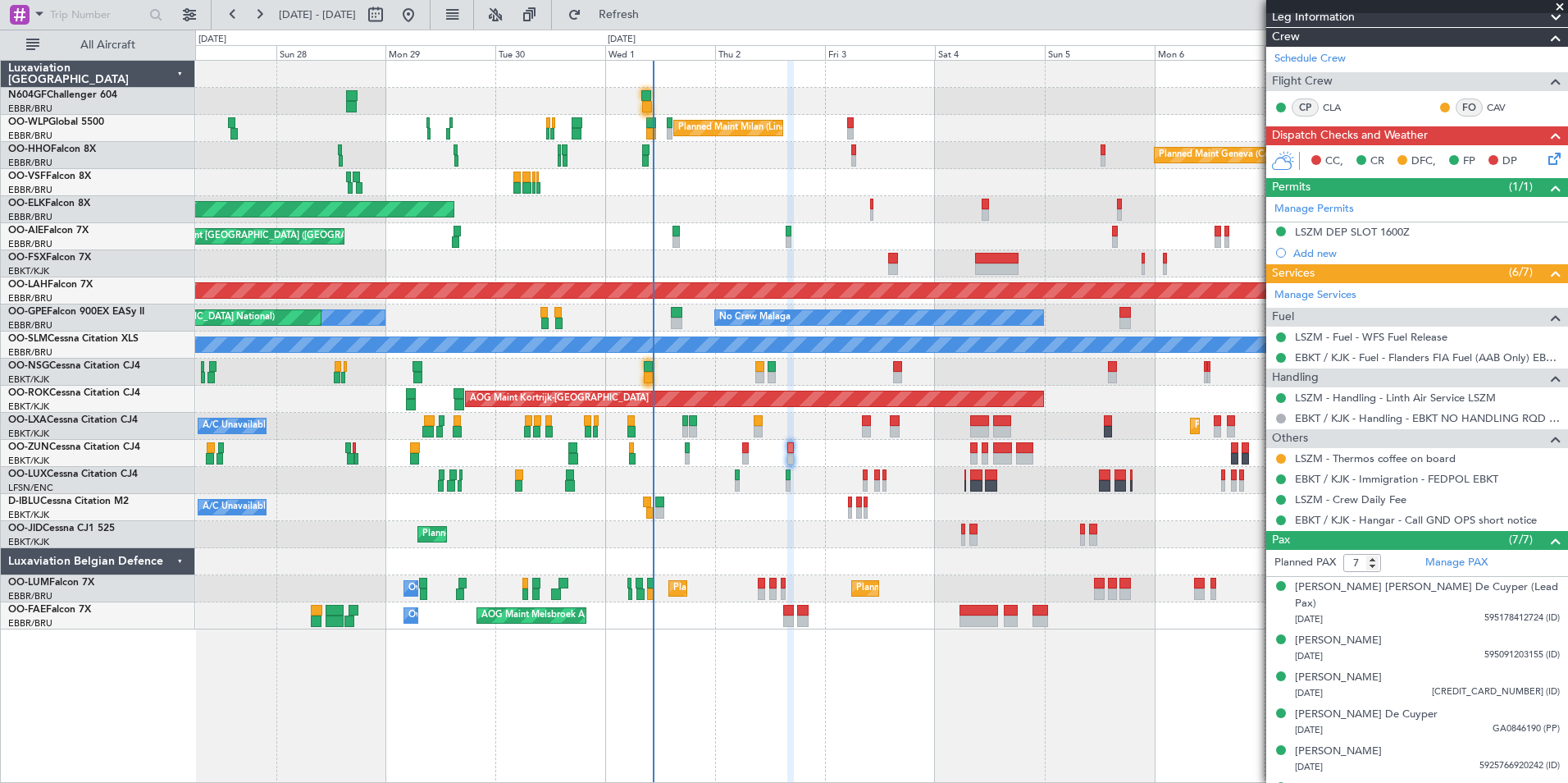
click at [749, 456] on div at bounding box center [881, 453] width 1372 height 27
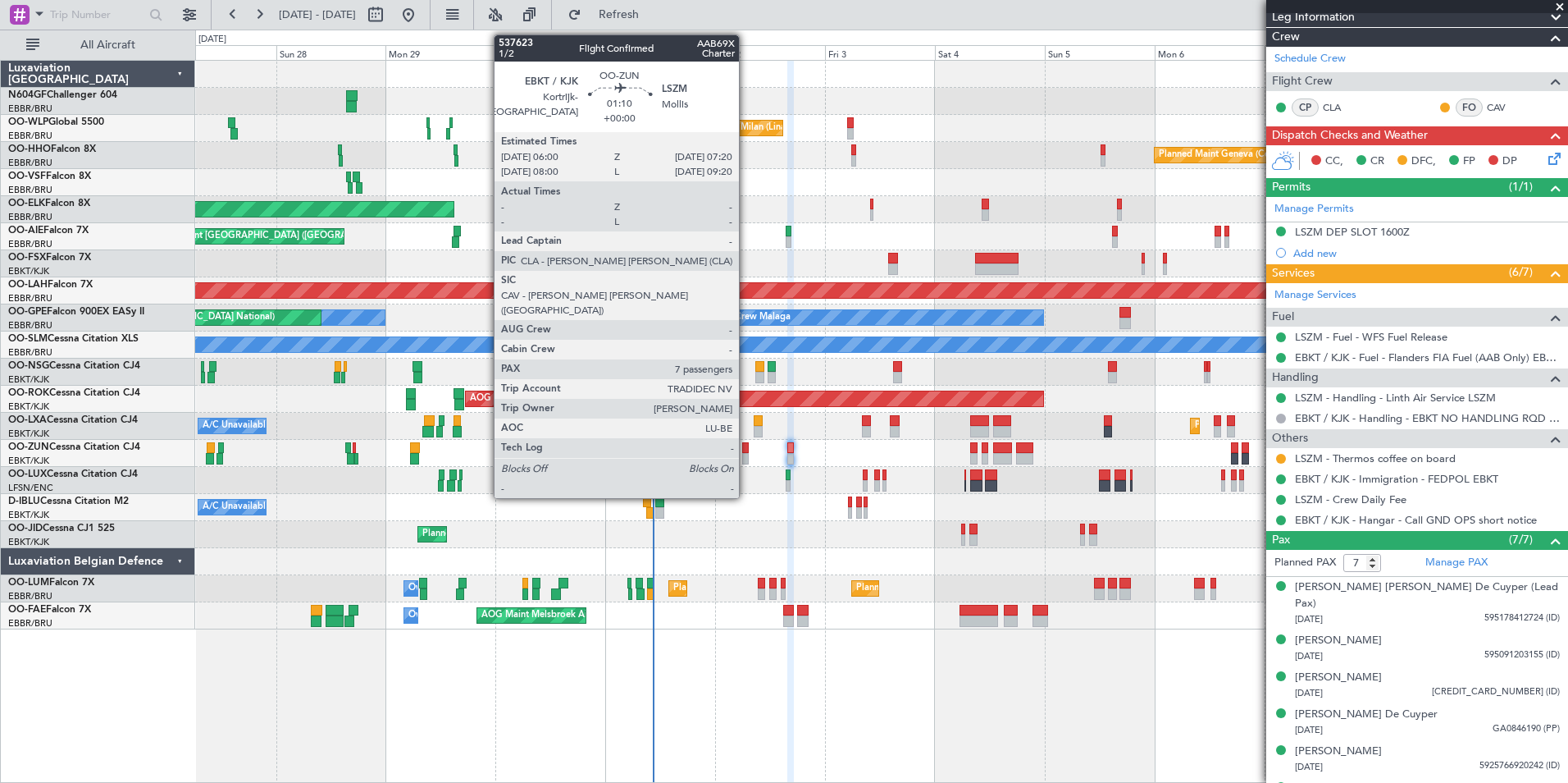
click at [747, 456] on div at bounding box center [746, 459] width 7 height 12
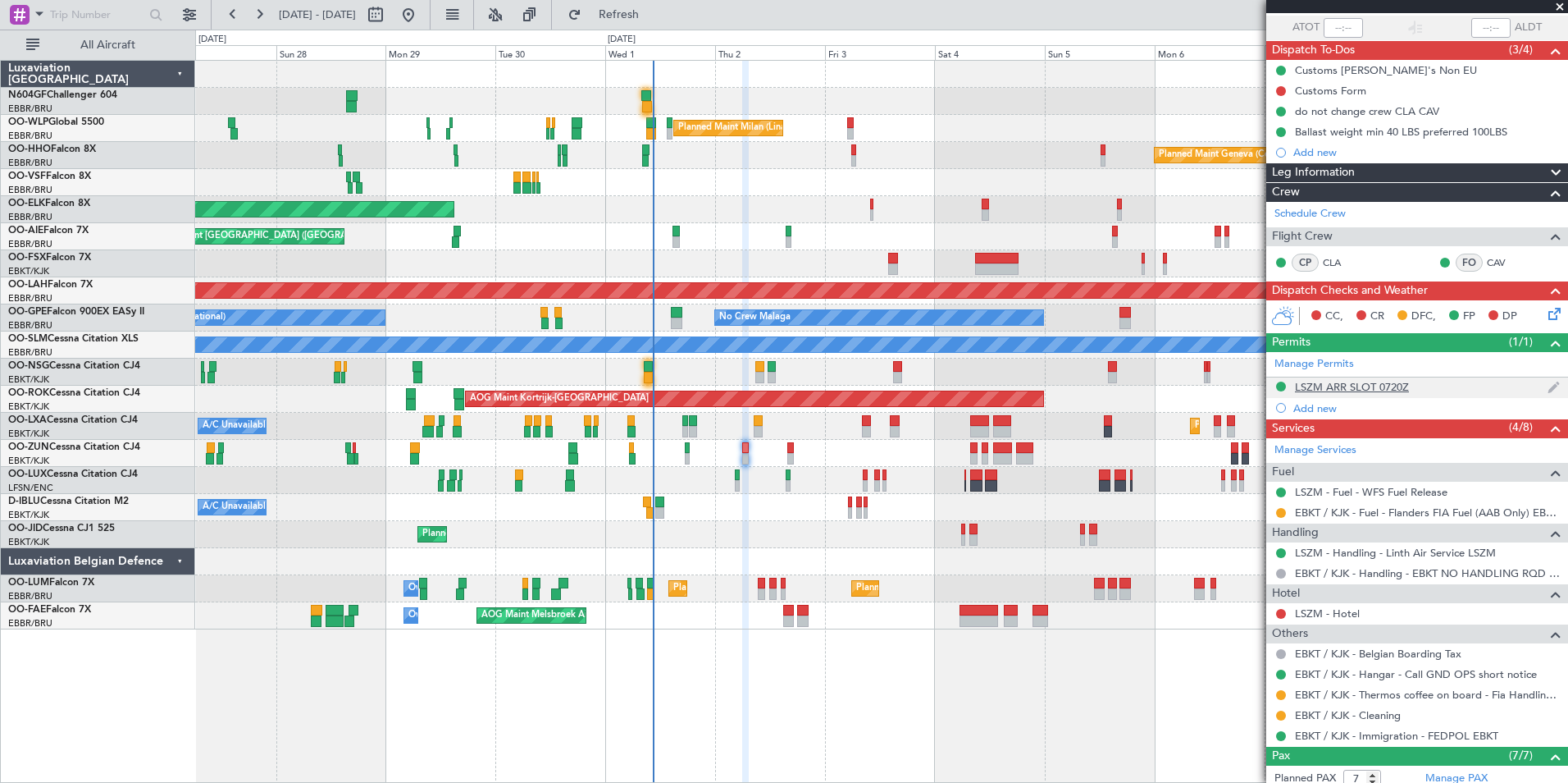
scroll to position [121, 0]
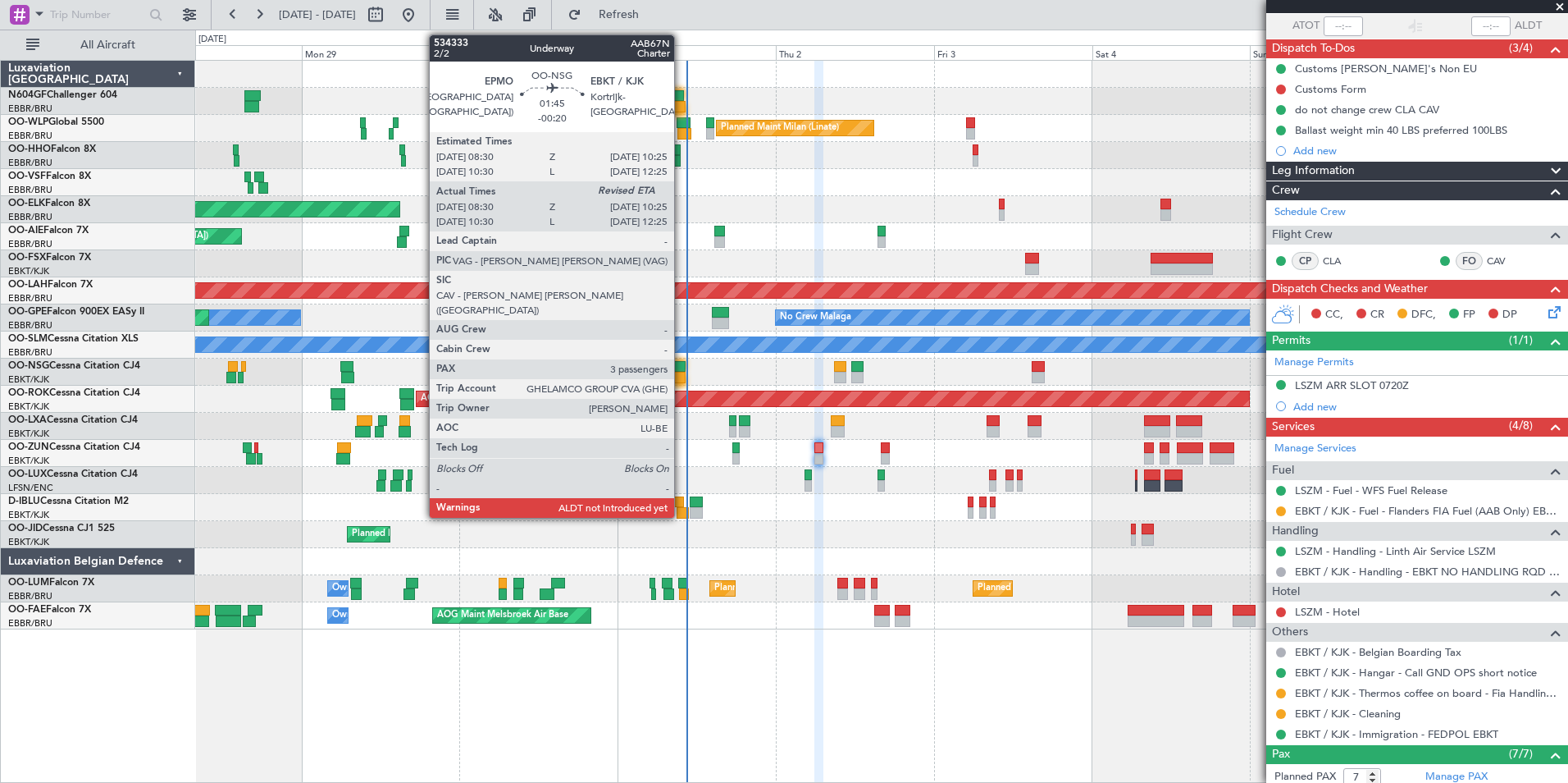
click at [682, 373] on div at bounding box center [680, 377] width 13 height 12
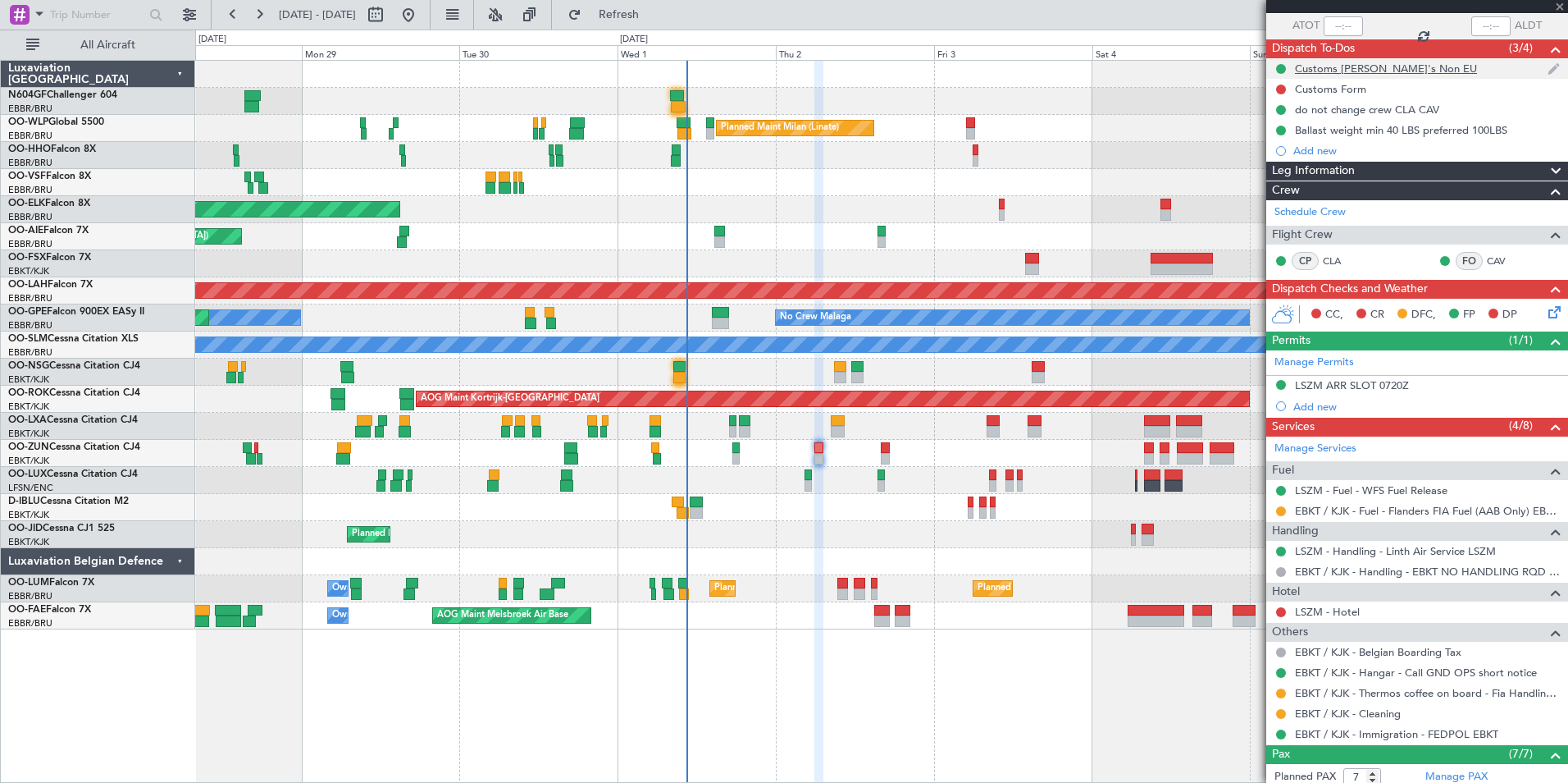
type input "-00:20"
type input "08:35"
type input "3"
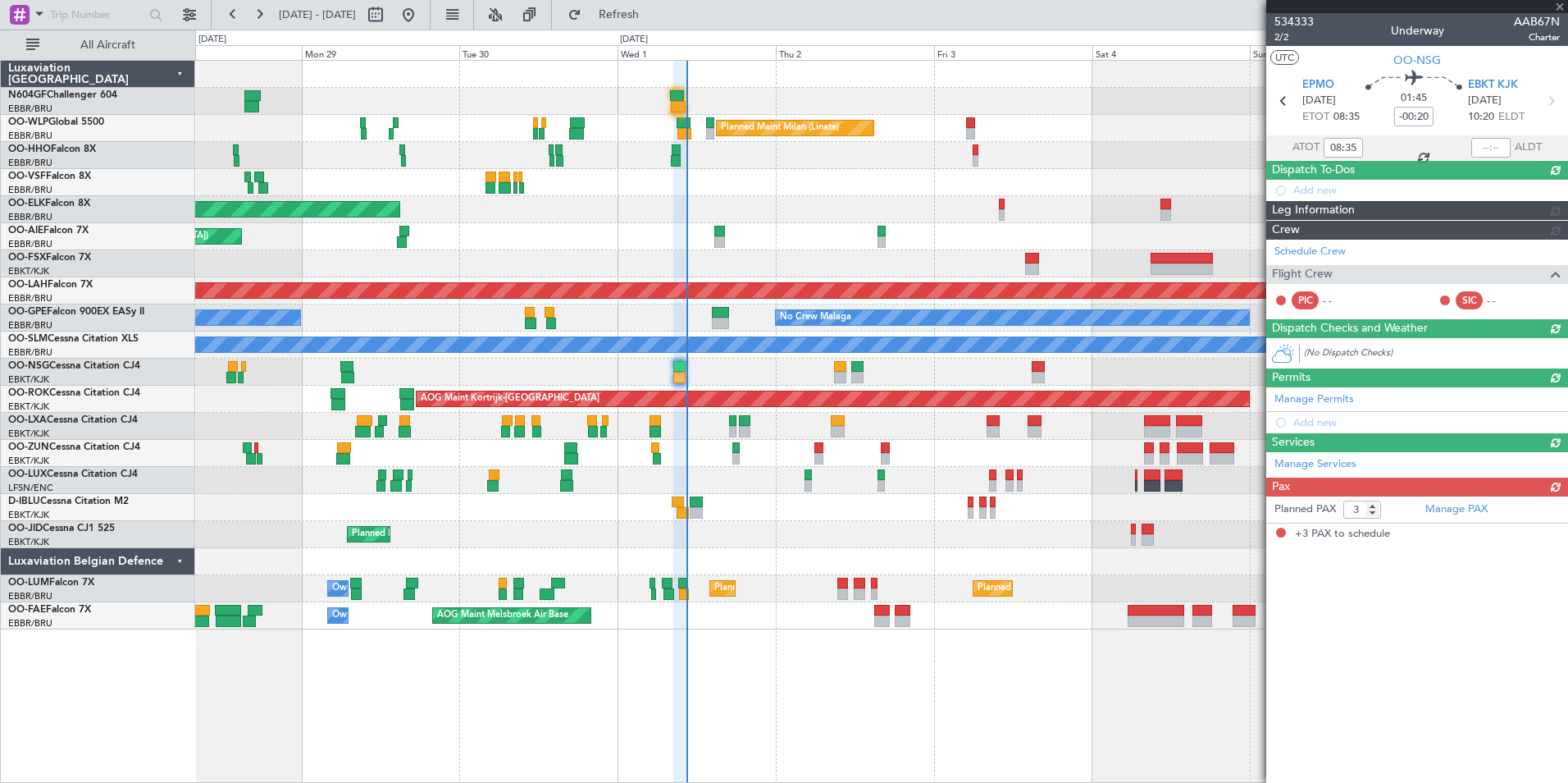
scroll to position [0, 0]
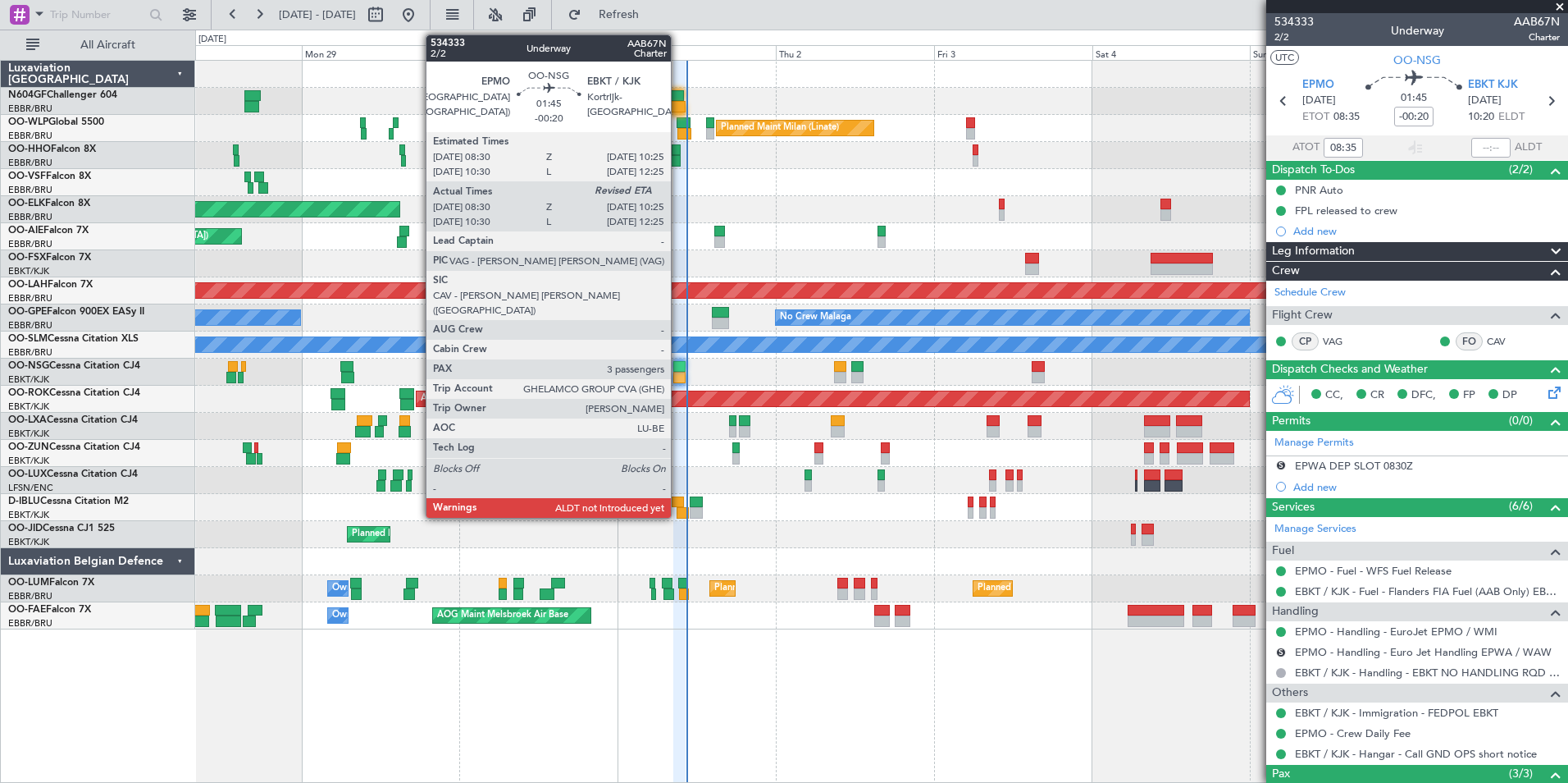
click at [678, 375] on div at bounding box center [680, 377] width 13 height 12
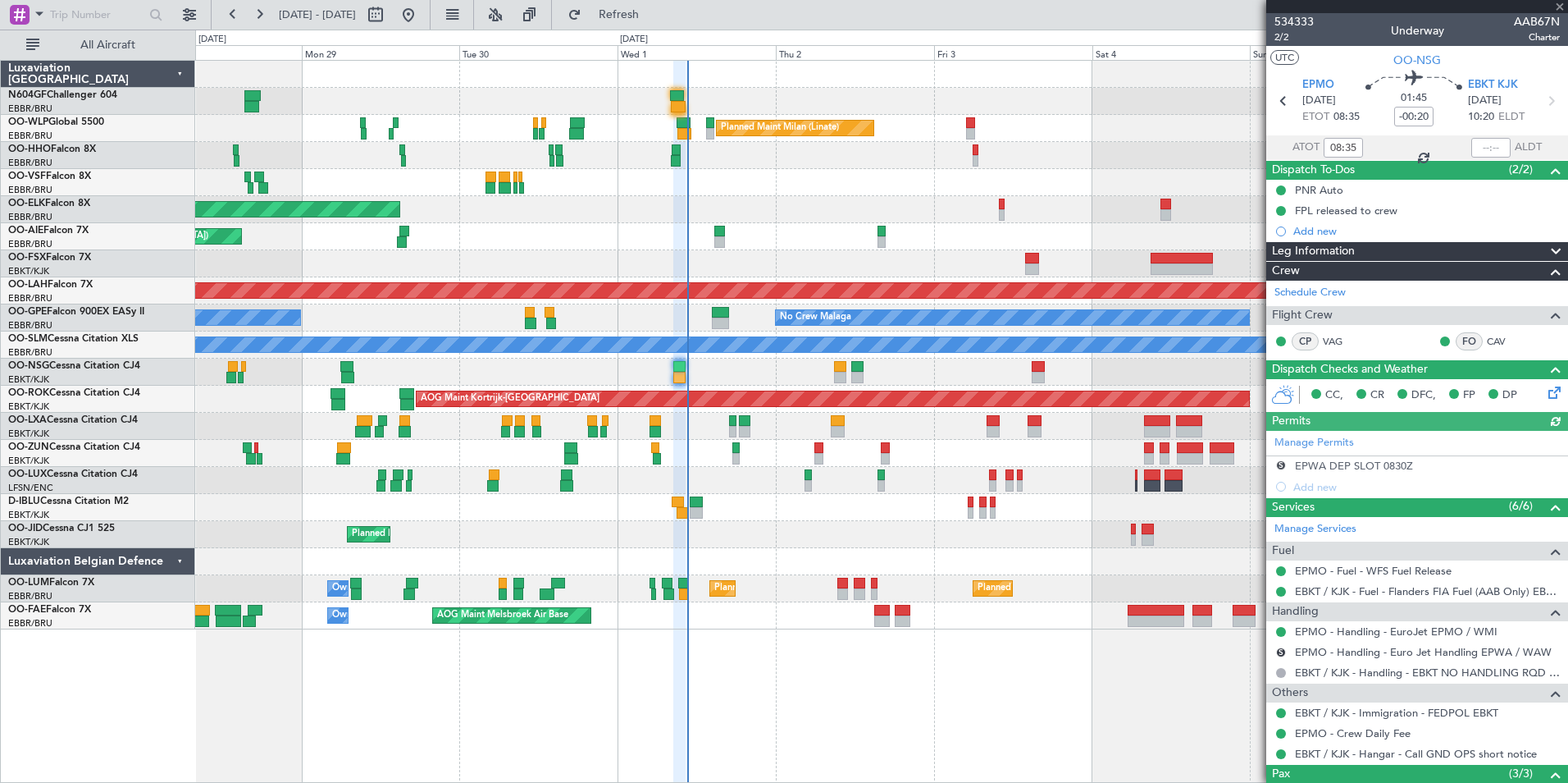
click at [1488, 146] on div at bounding box center [1491, 147] width 40 height 20
click at [1487, 142] on div at bounding box center [1491, 147] width 40 height 20
click at [1486, 142] on input "text" at bounding box center [1491, 147] width 40 height 20
click at [1059, 189] on div at bounding box center [881, 182] width 1372 height 27
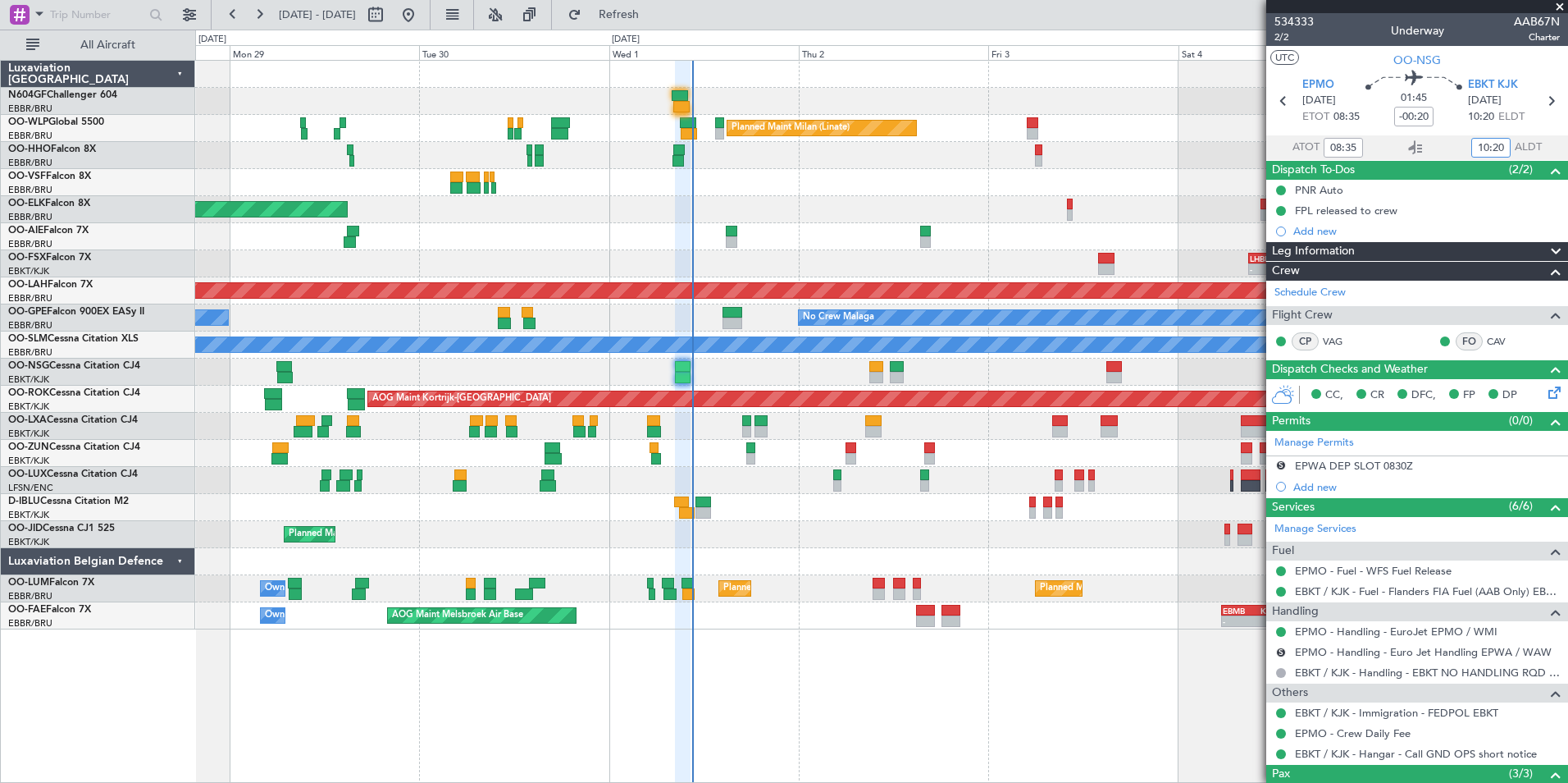
type input "10:20"
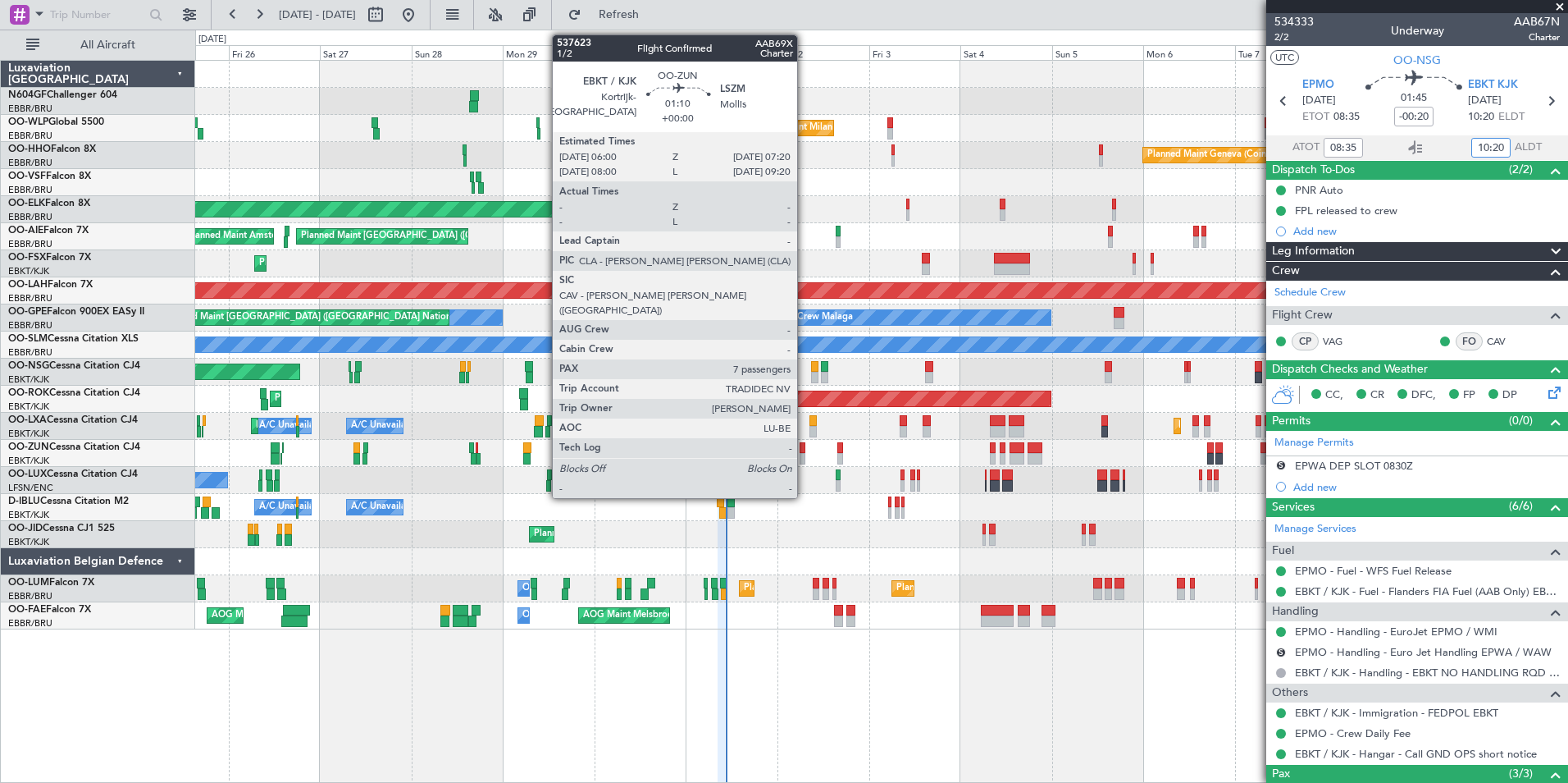
click at [804, 458] on div at bounding box center [802, 459] width 6 height 12
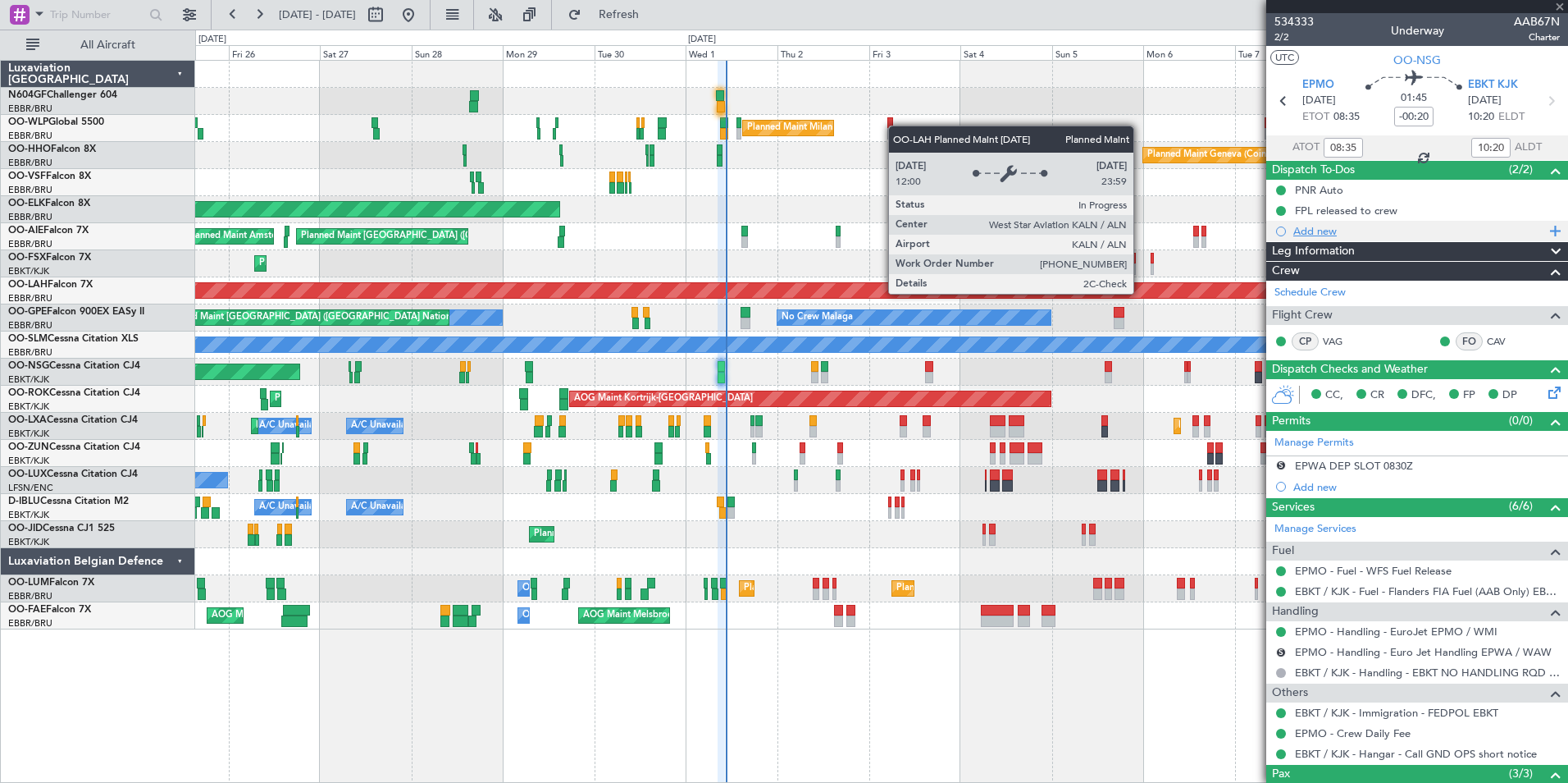
type input "7"
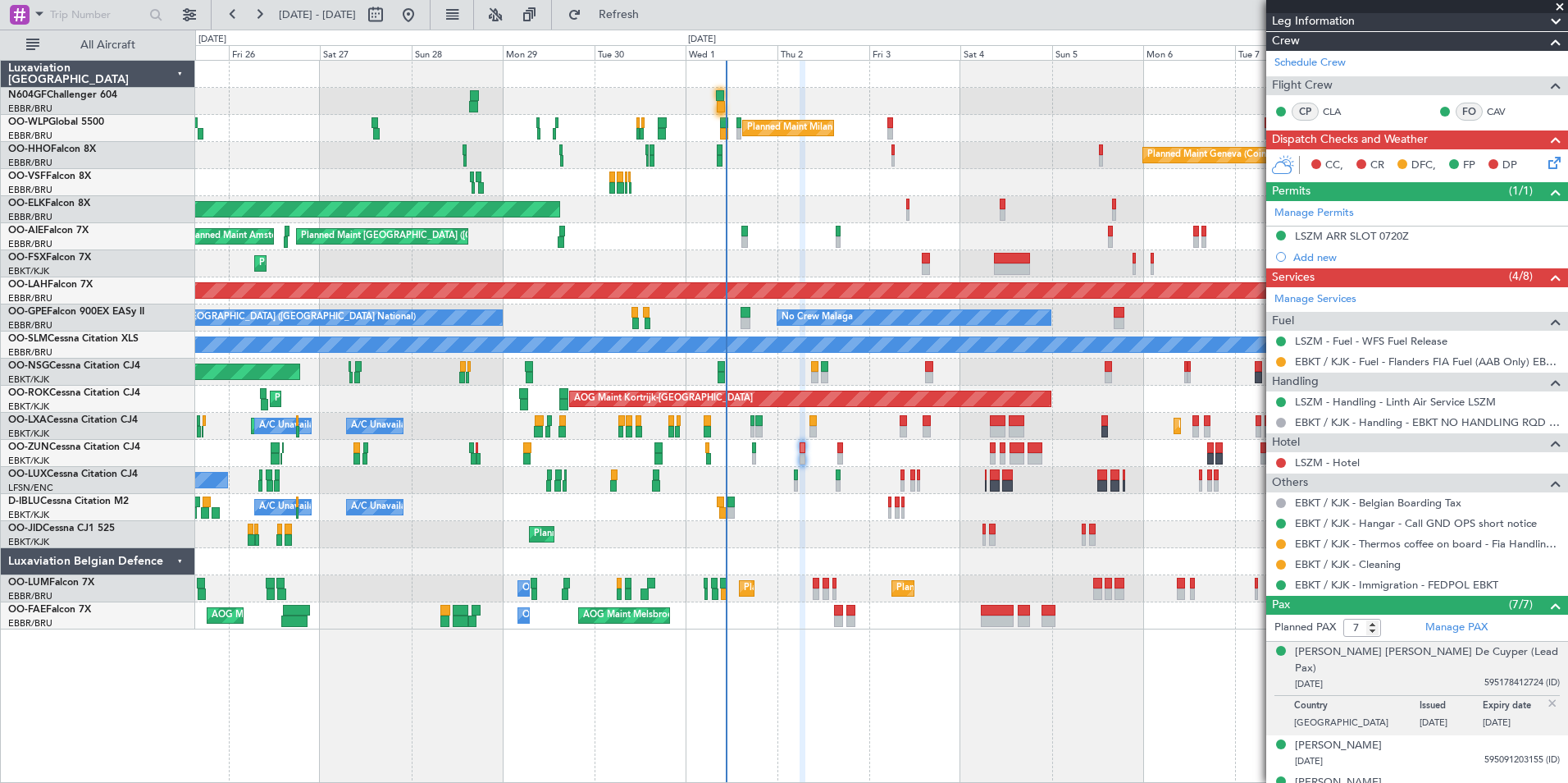
scroll to position [274, 0]
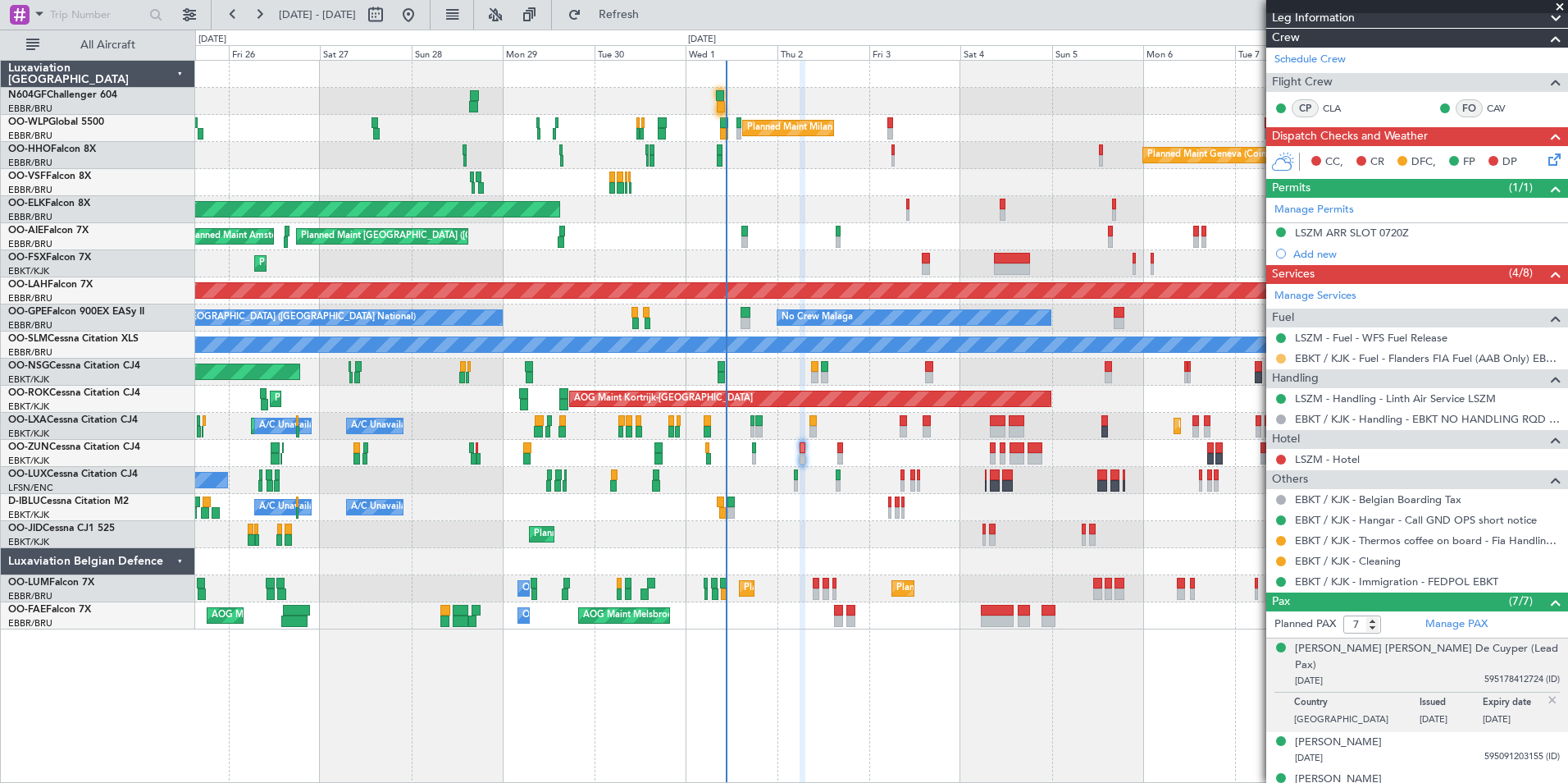
click at [1279, 356] on button at bounding box center [1281, 358] width 10 height 10
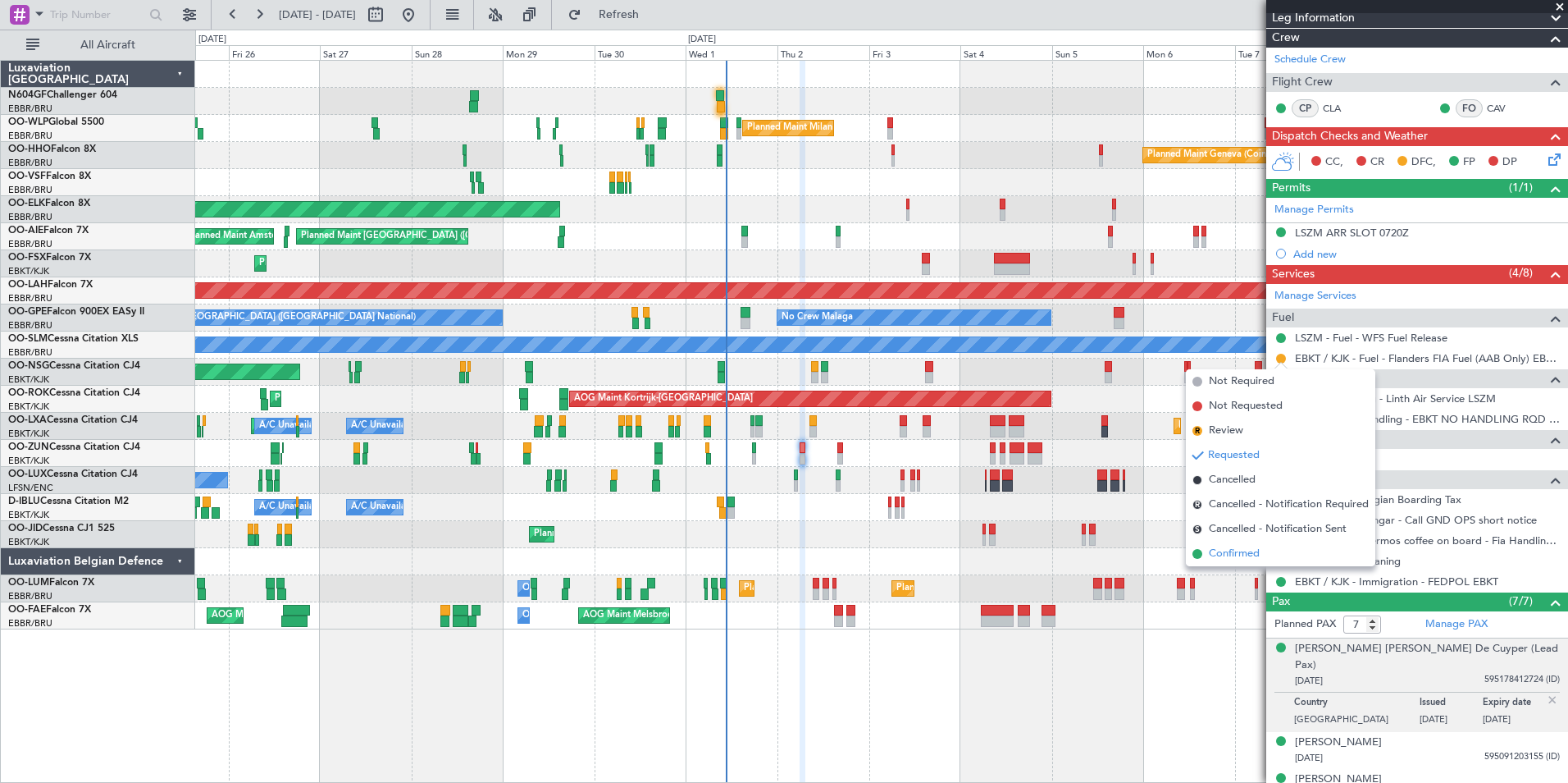
click at [1261, 557] on li "Confirmed" at bounding box center [1281, 554] width 189 height 25
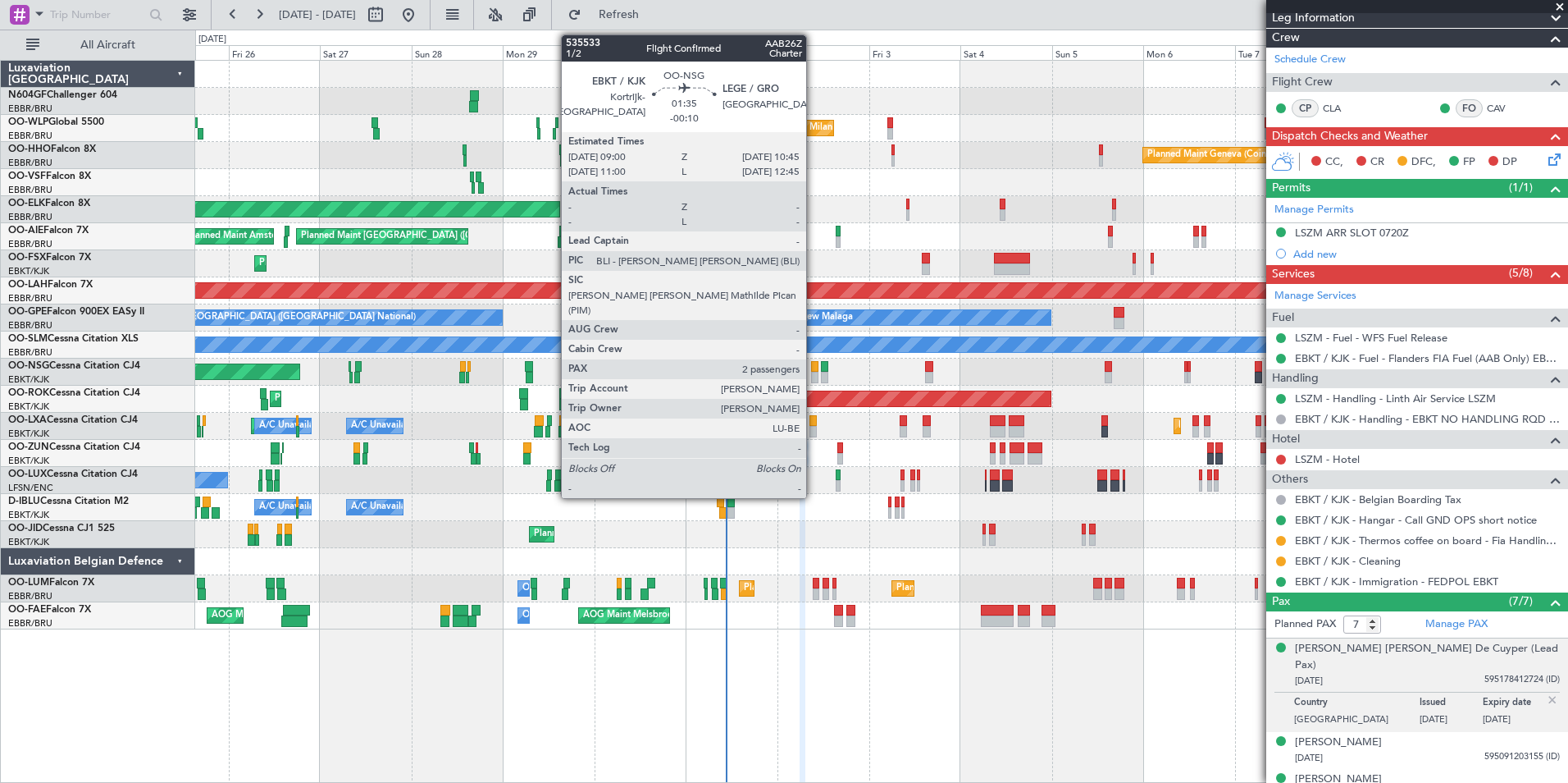
click at [813, 378] on div at bounding box center [814, 377] width 7 height 12
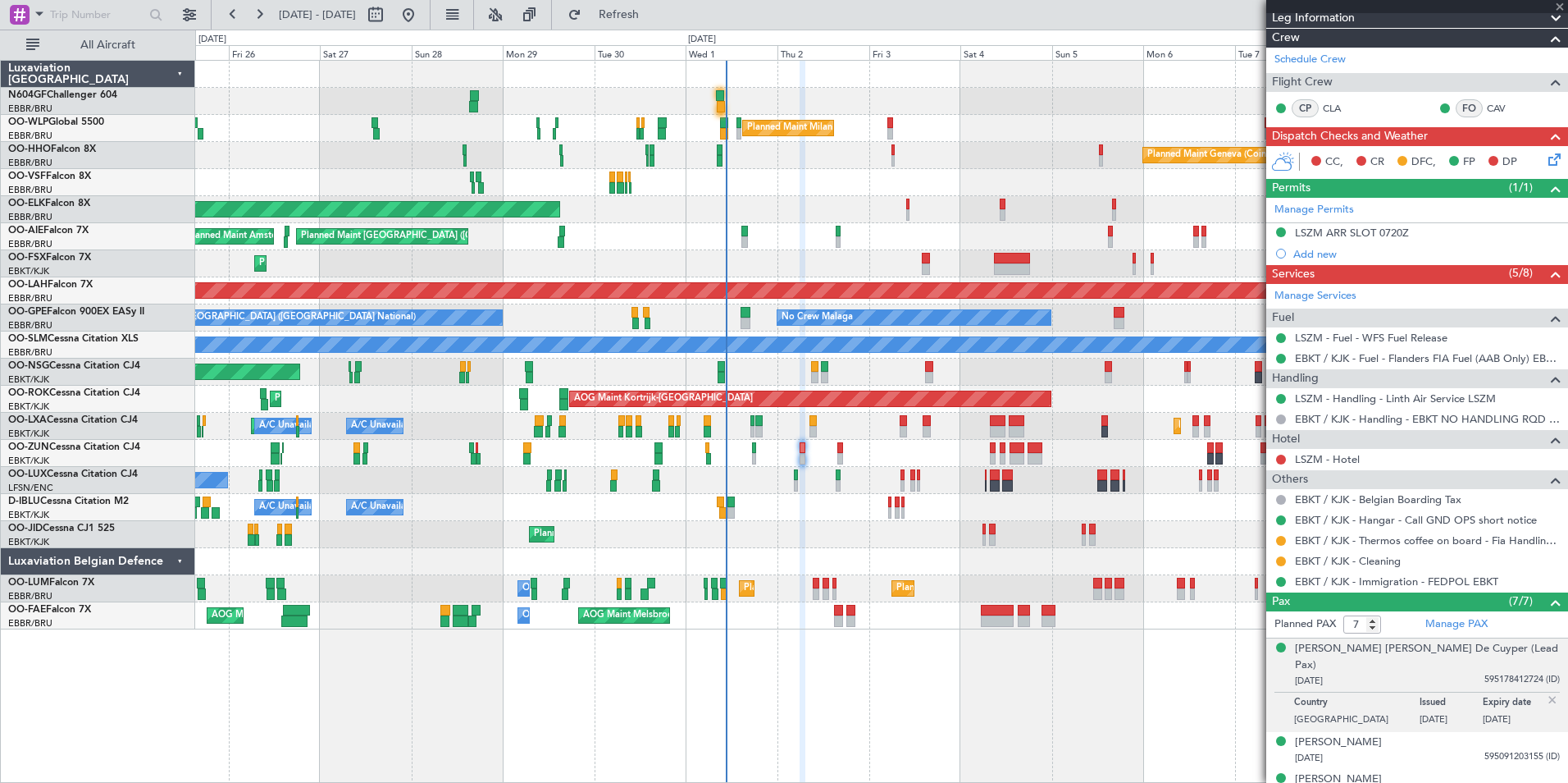
type input "-00:10"
type input "2"
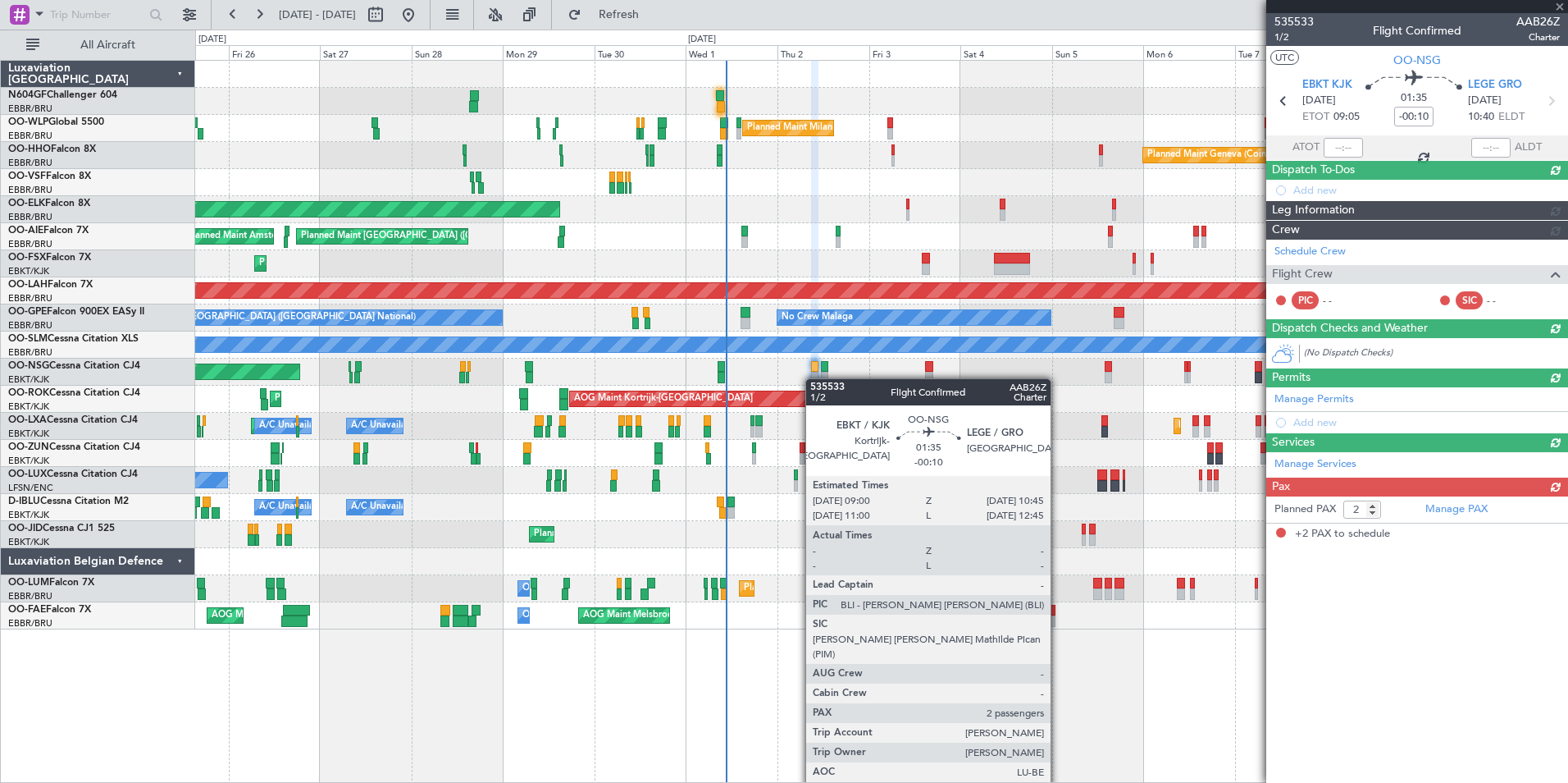
scroll to position [0, 0]
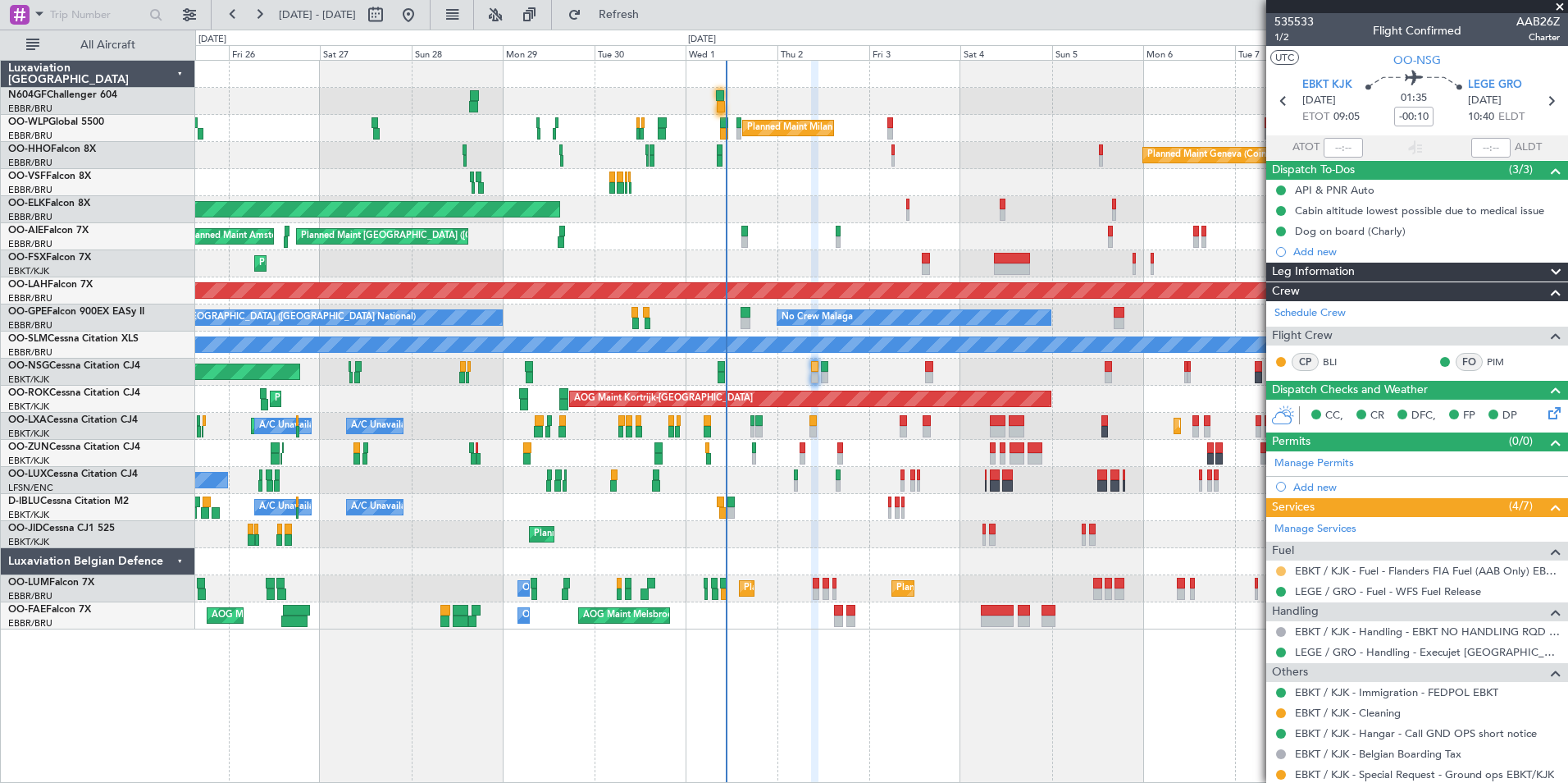
click at [1278, 568] on button at bounding box center [1281, 571] width 10 height 10
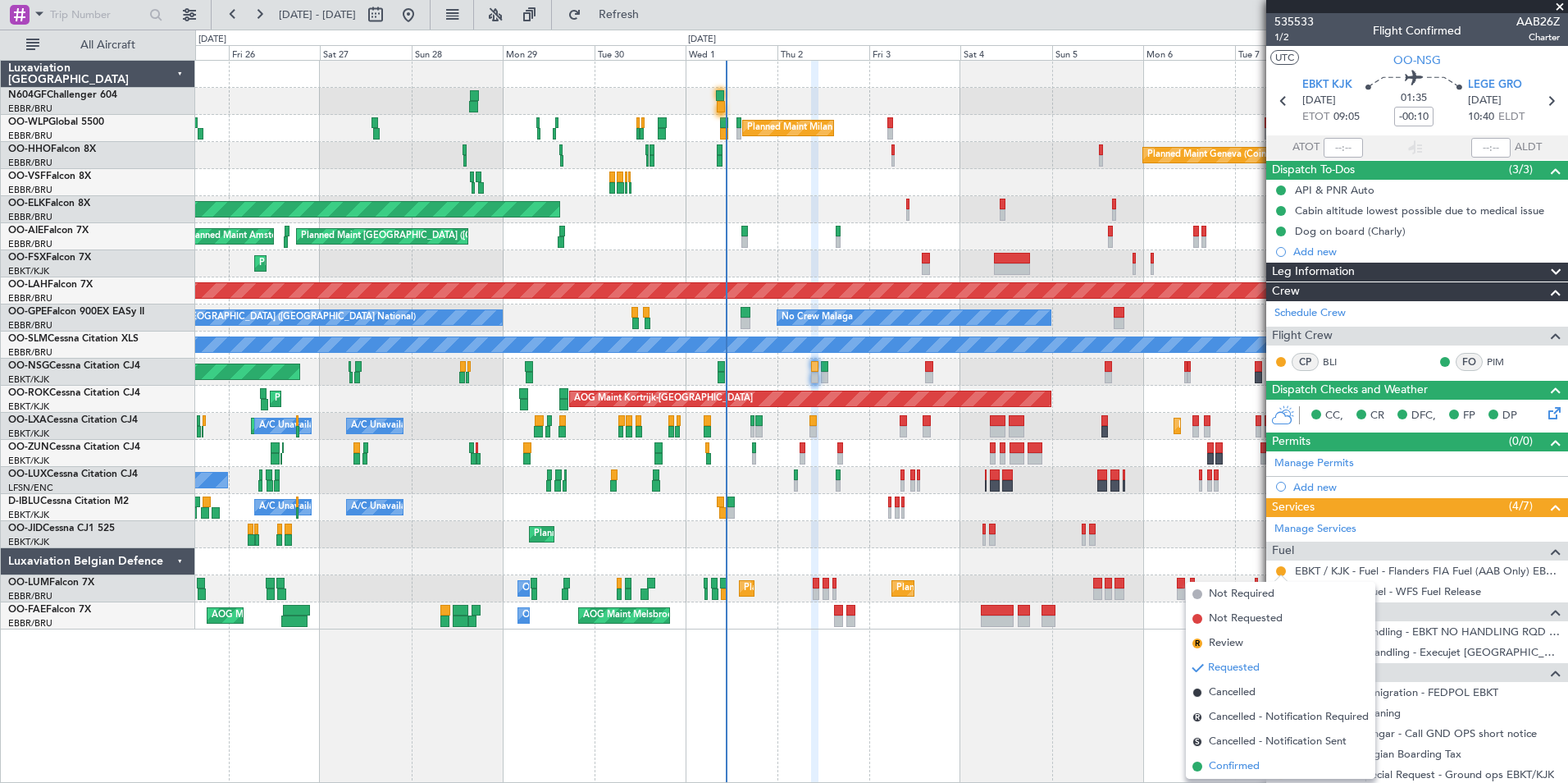
click at [1264, 761] on li "Confirmed" at bounding box center [1281, 767] width 189 height 25
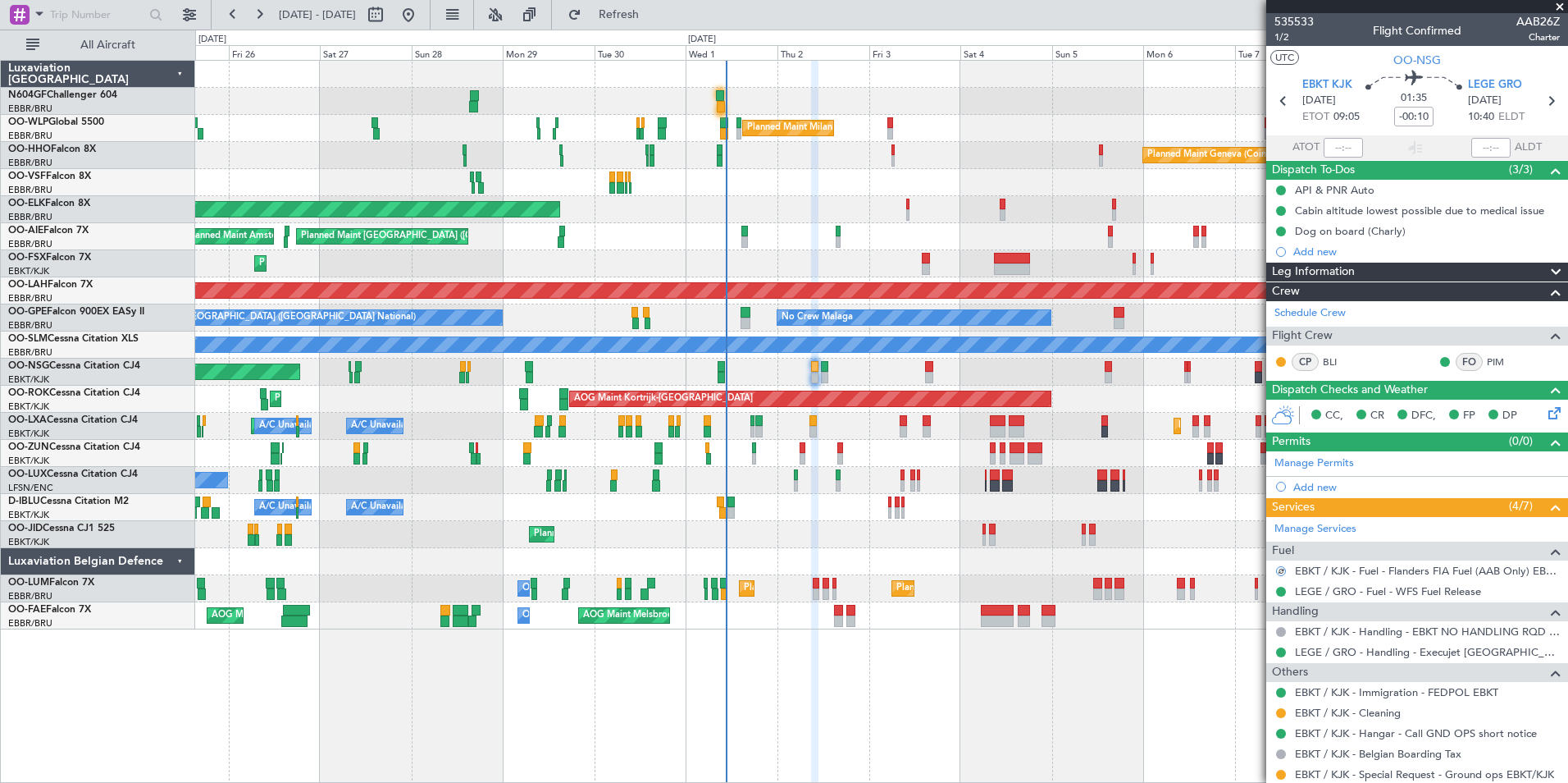
scroll to position [121, 0]
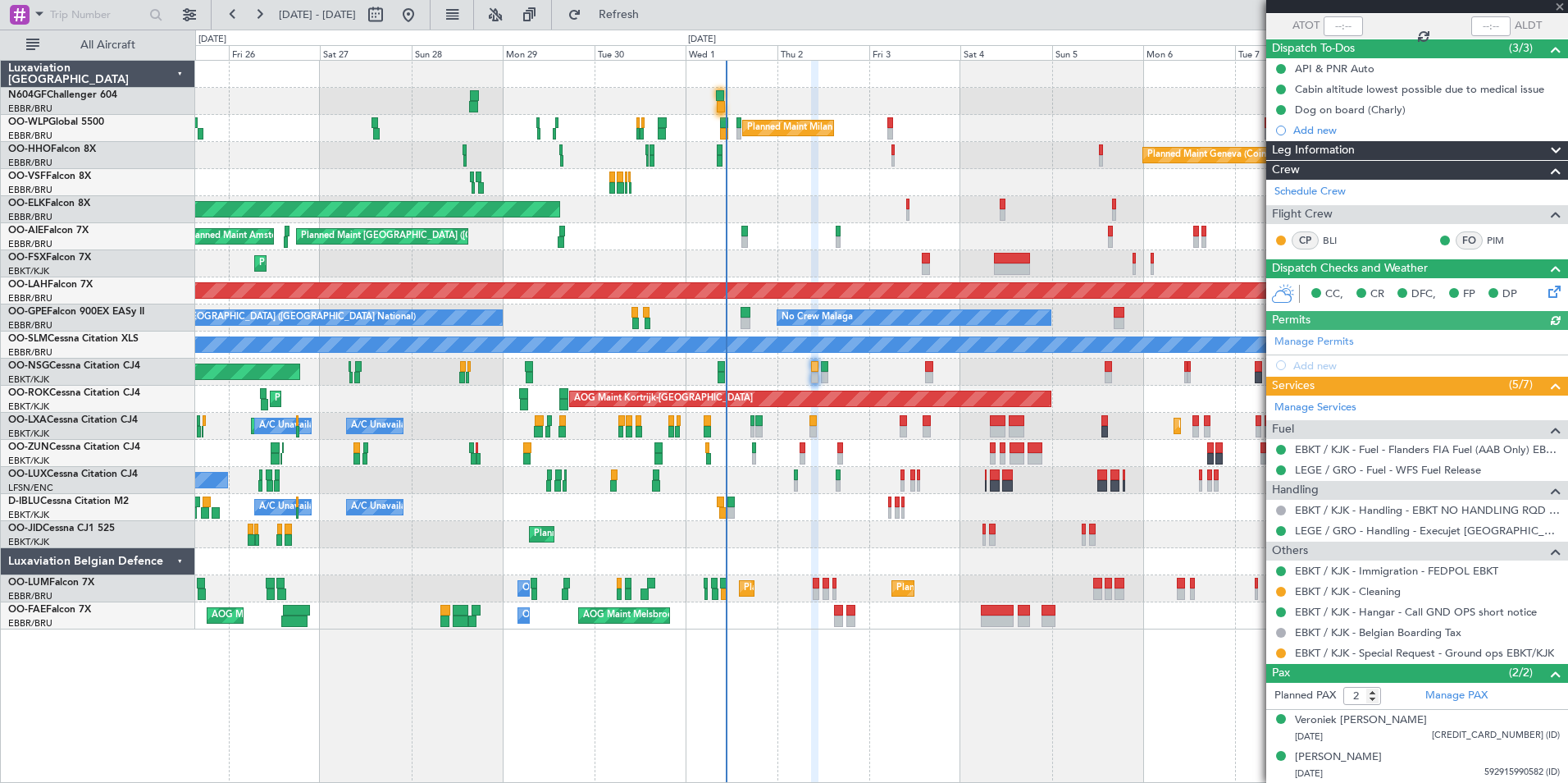
click at [813, 237] on div "Planned Maint London (Farnborough) Unplanned Maint Amsterdam (Schiphol)" at bounding box center [881, 236] width 1372 height 27
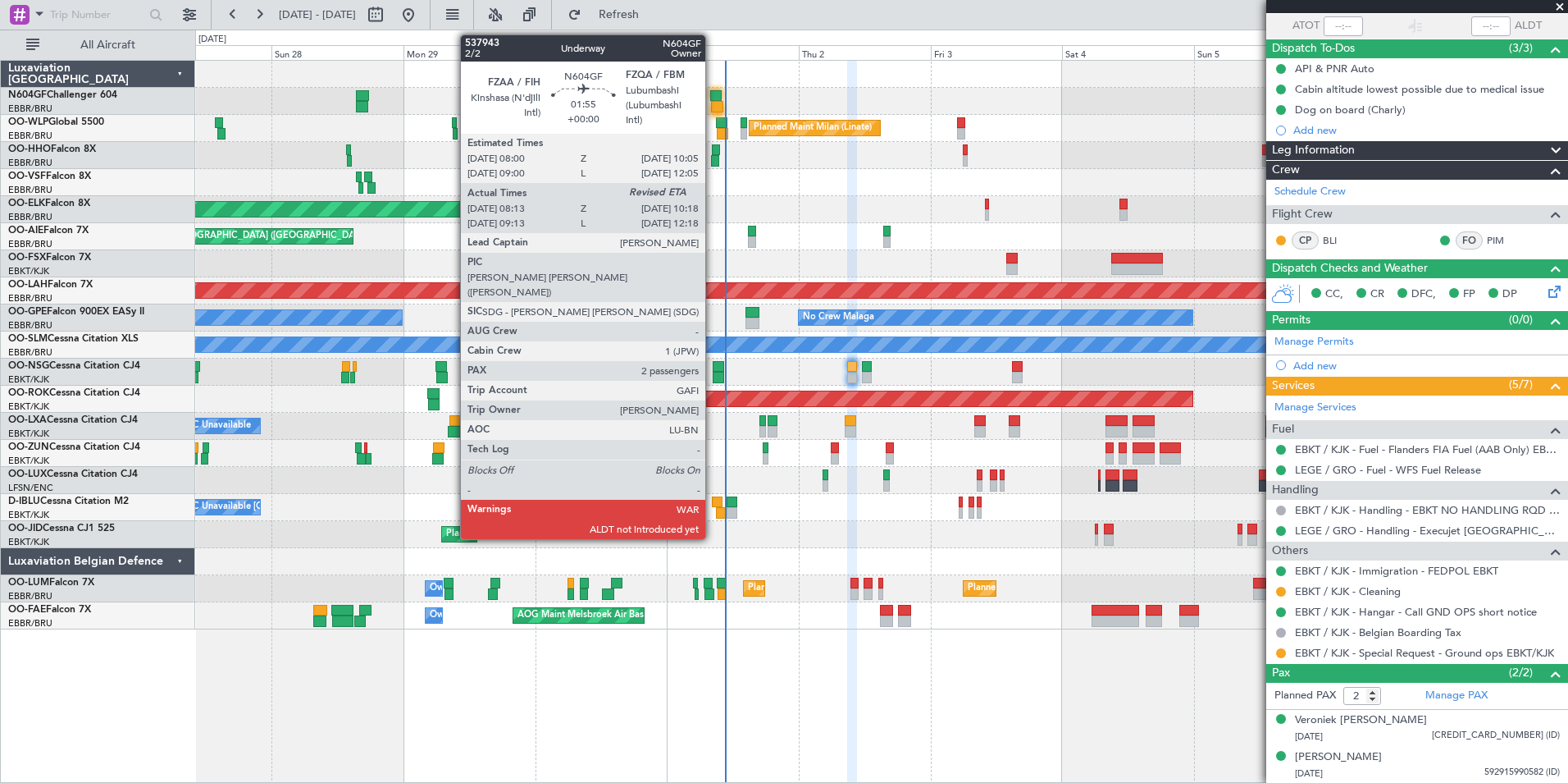
click at [715, 98] on div at bounding box center [716, 96] width 12 height 12
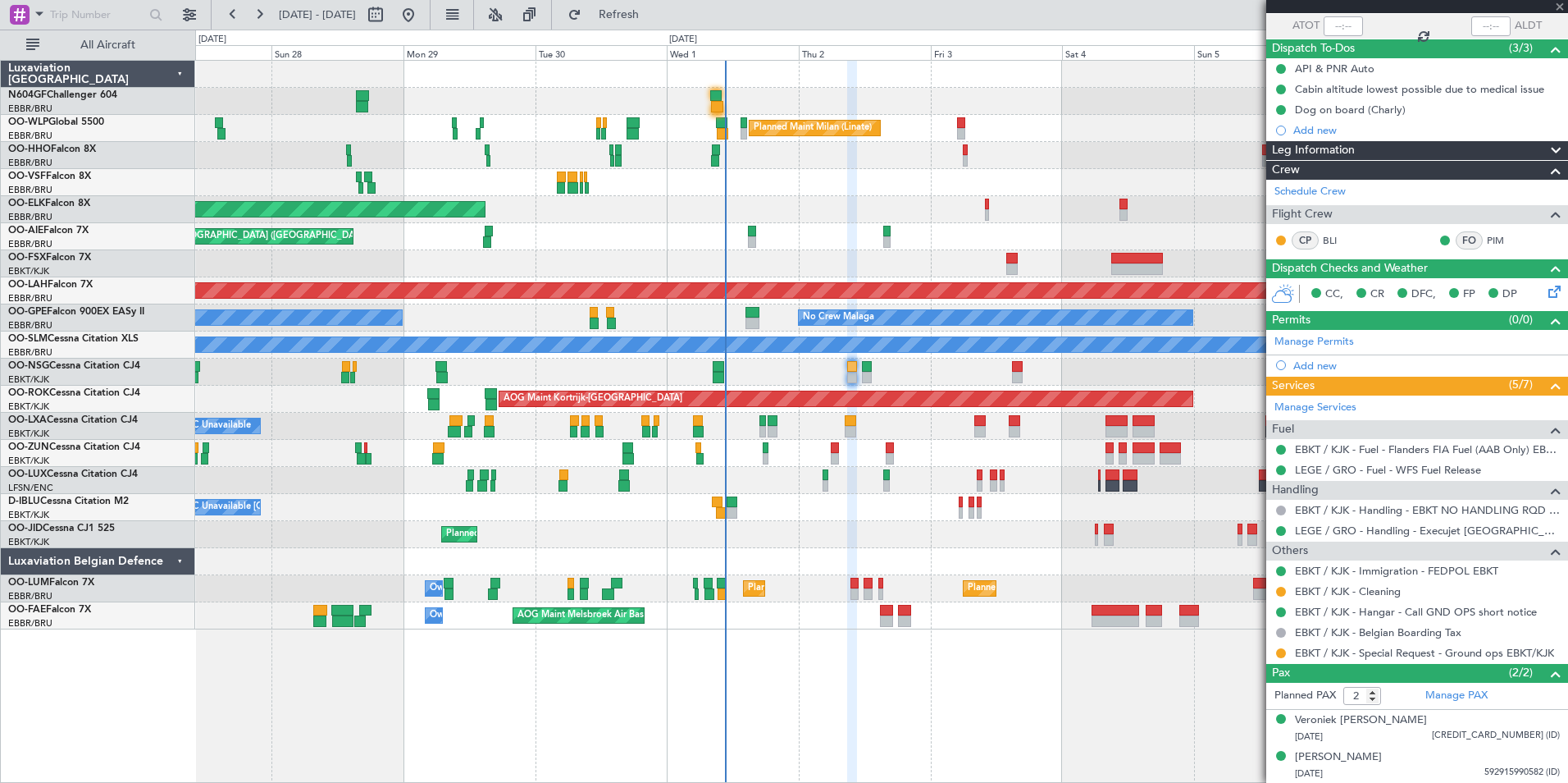
scroll to position [0, 0]
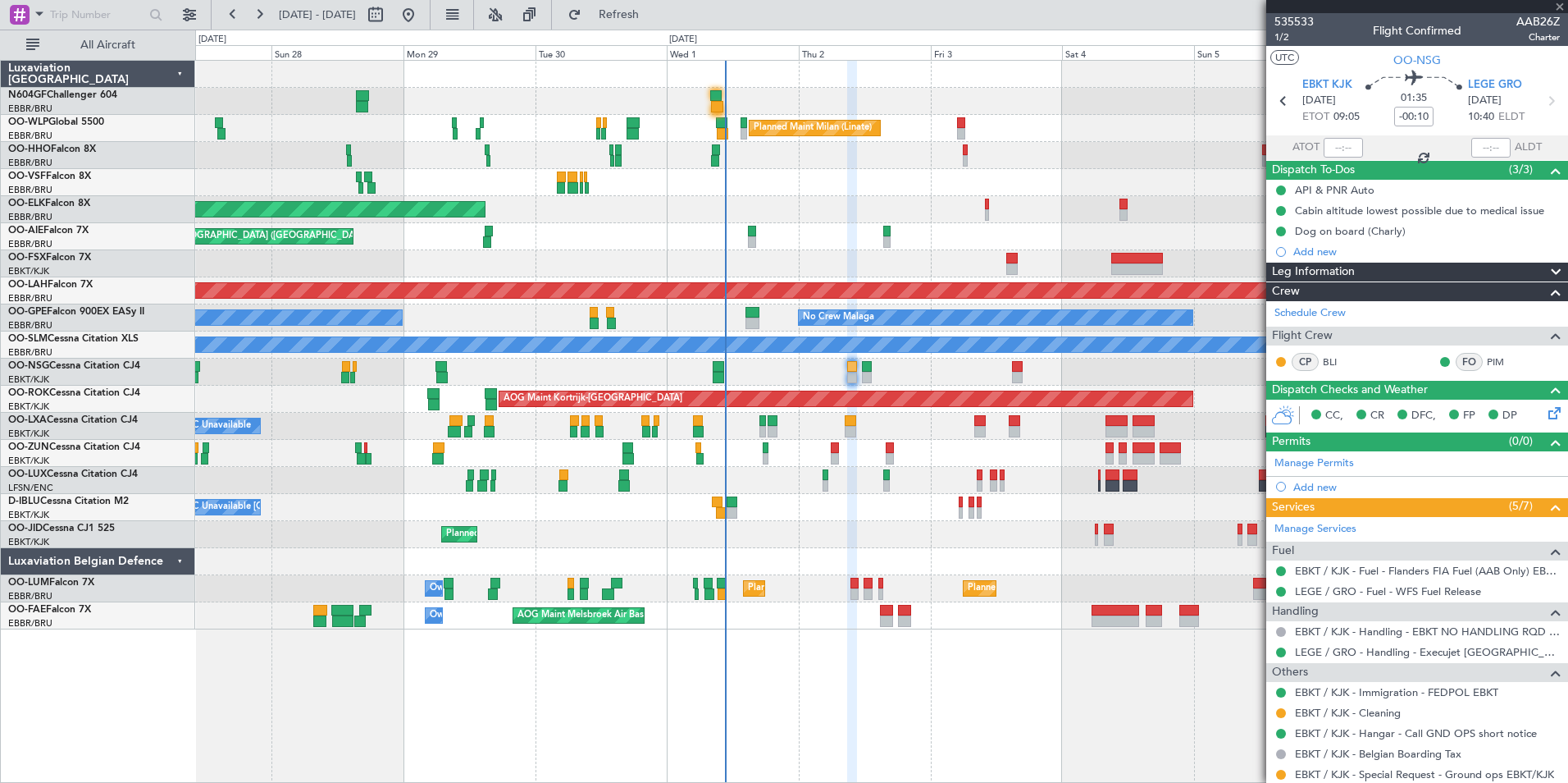
type input "08:18"
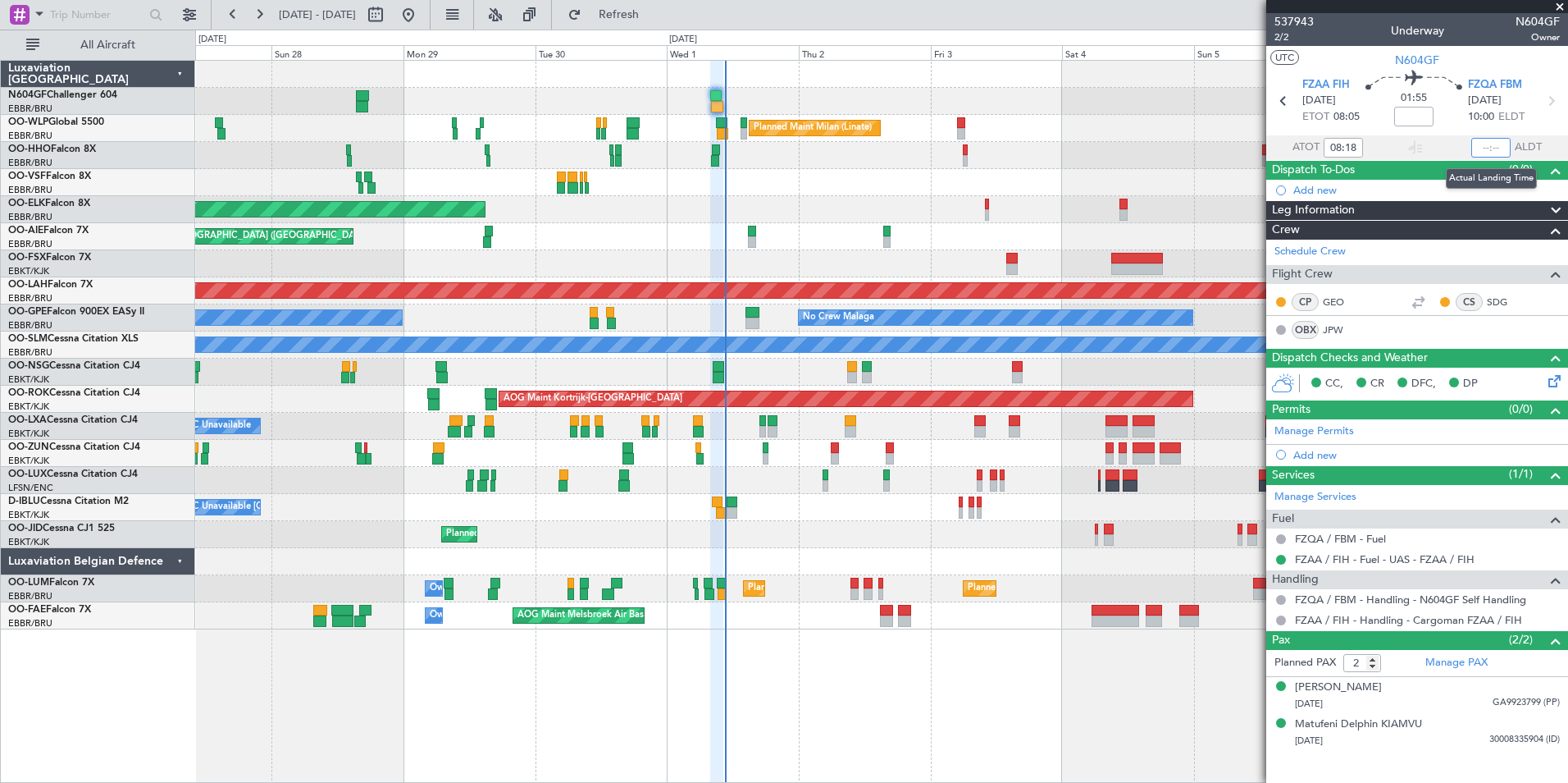
click at [1485, 150] on input "text" at bounding box center [1491, 147] width 40 height 20
click at [1033, 132] on div "Planned Maint Milan (Linate)" at bounding box center [881, 128] width 1372 height 27
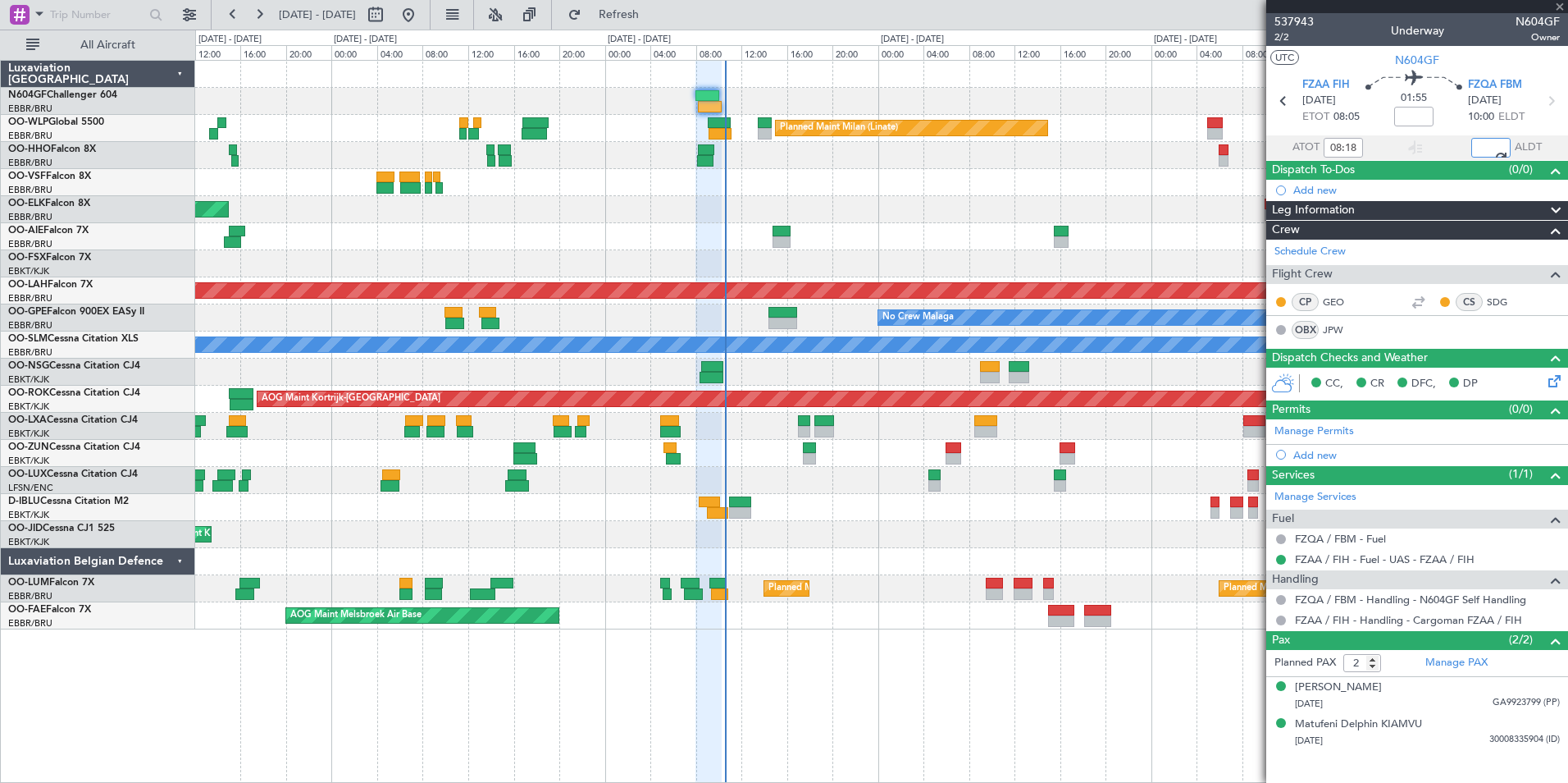
click at [737, 147] on div at bounding box center [881, 155] width 1372 height 27
type input "10:16"
drag, startPoint x: 737, startPoint y: 147, endPoint x: 746, endPoint y: 147, distance: 9.0
click at [663, 165] on div at bounding box center [881, 155] width 1372 height 27
click at [775, 203] on div "Planned Maint Kortrijk-[GEOGRAPHIC_DATA]" at bounding box center [881, 209] width 1372 height 27
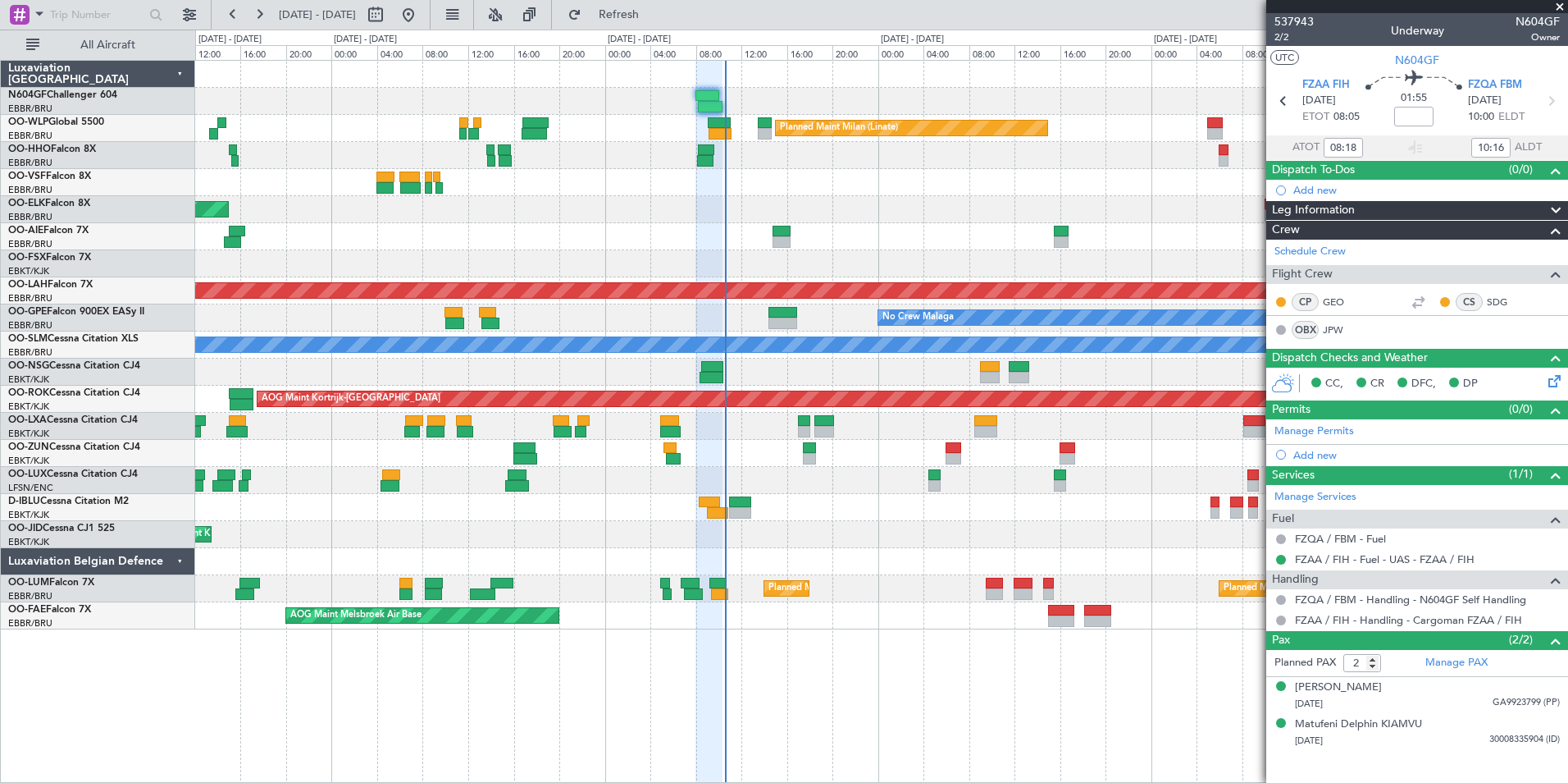
type input "09:18"
type input "12:16"
type input "08:18"
type input "10:16"
click at [1554, 3] on span at bounding box center [1560, 7] width 16 height 15
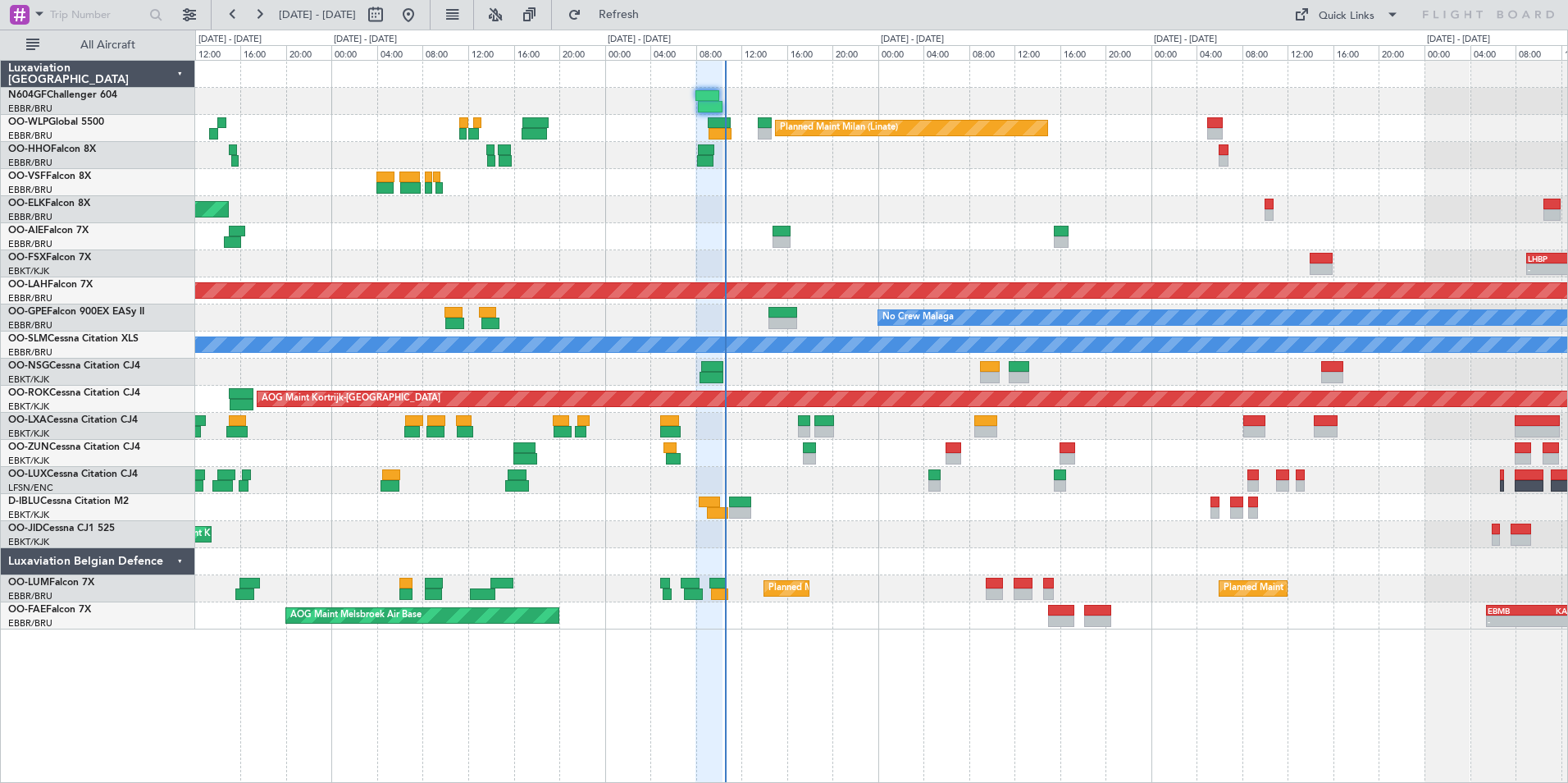
type input "0"
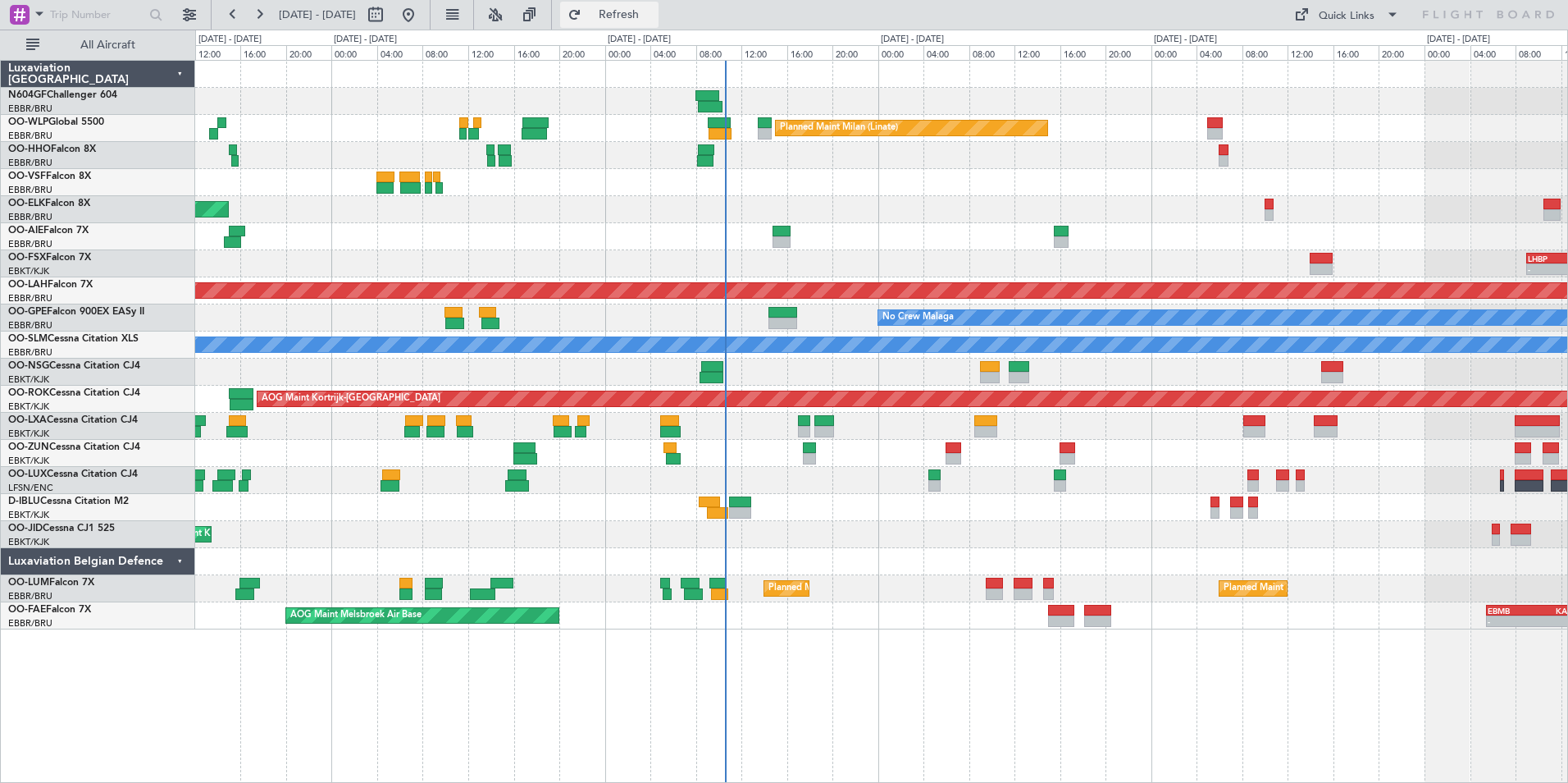
click at [652, 21] on span "Refresh" at bounding box center [619, 15] width 69 height 12
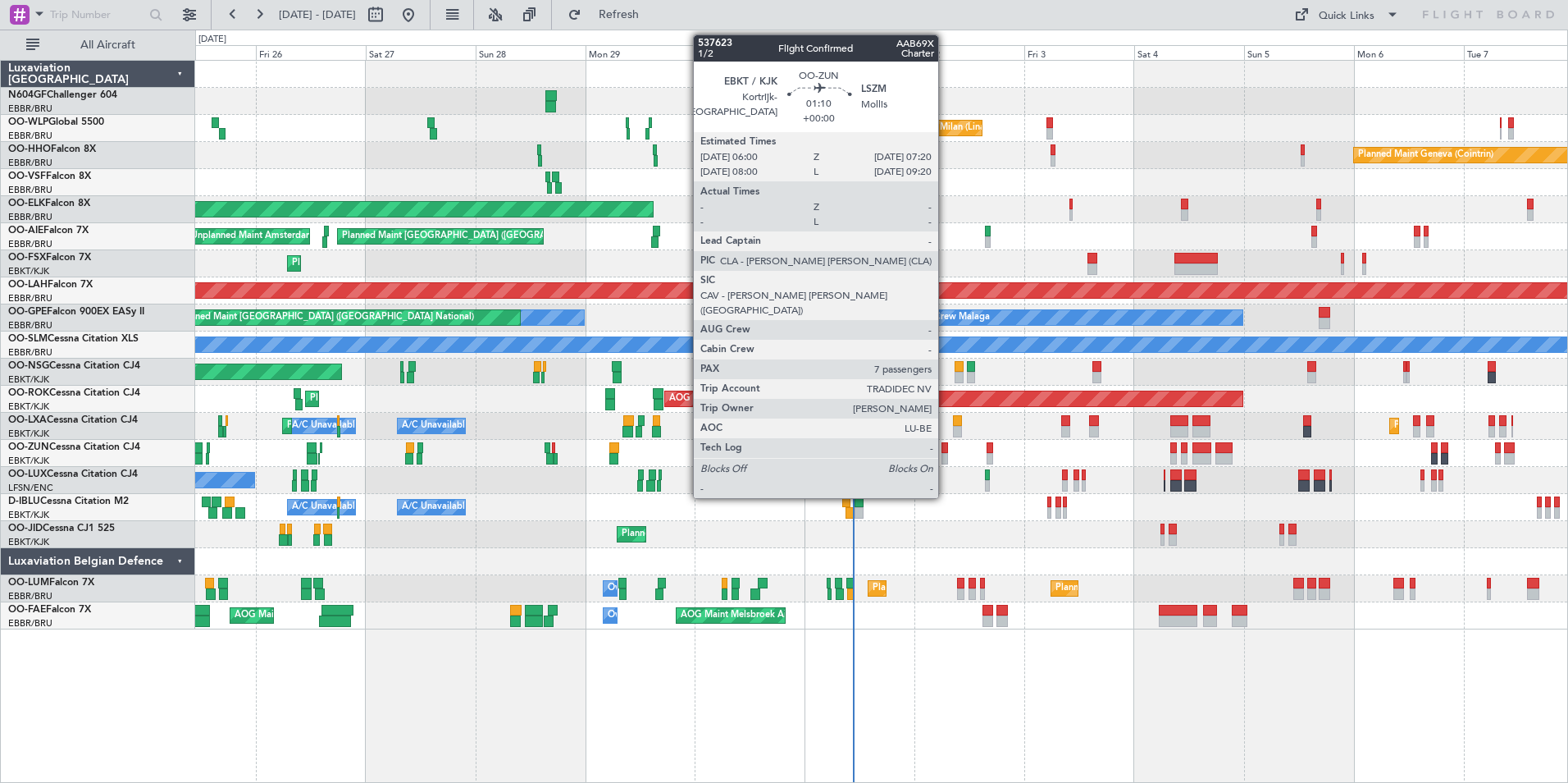
click at [946, 450] on div at bounding box center [945, 448] width 7 height 12
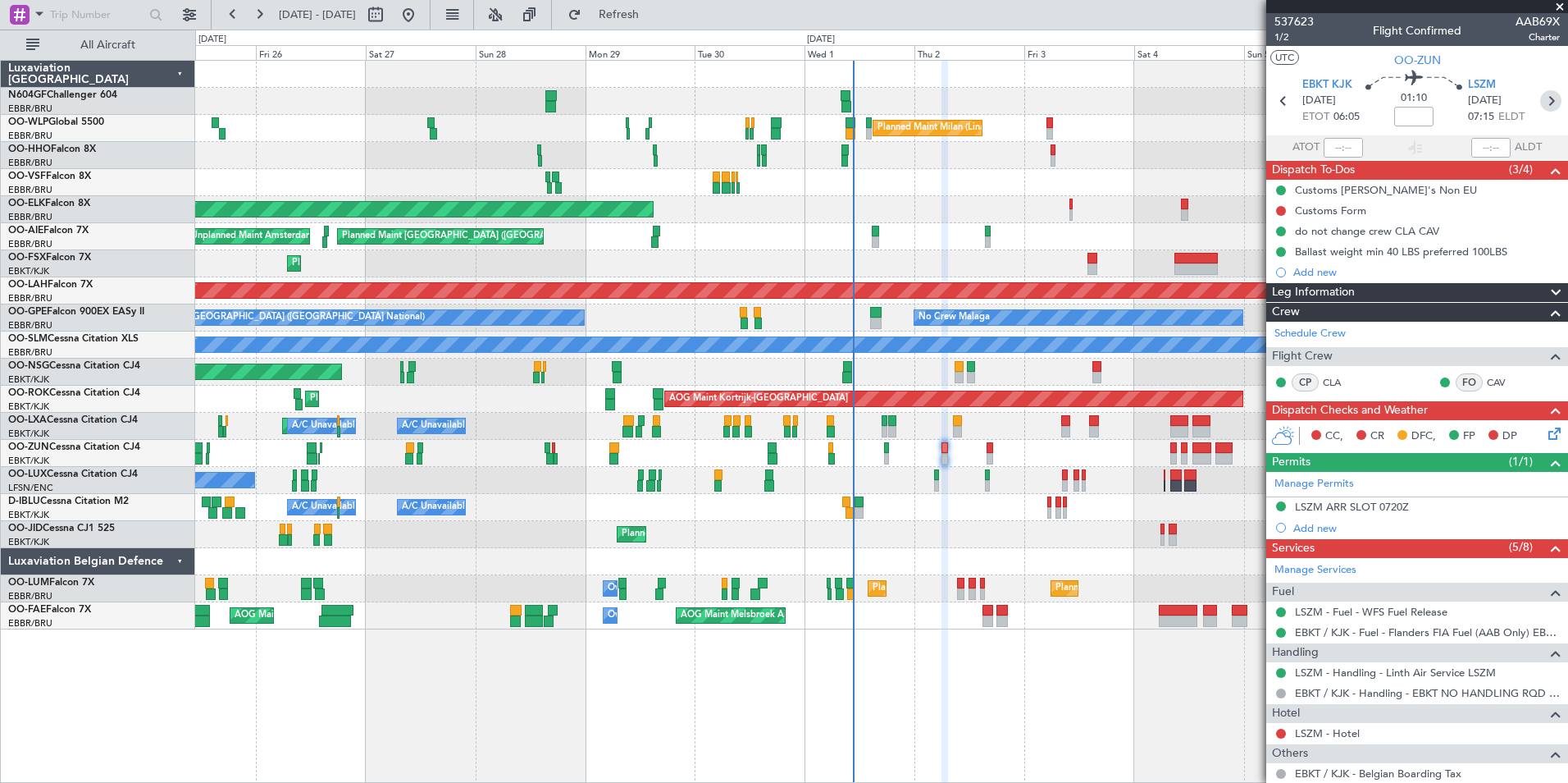
click at [1544, 95] on icon at bounding box center [1551, 101] width 21 height 21
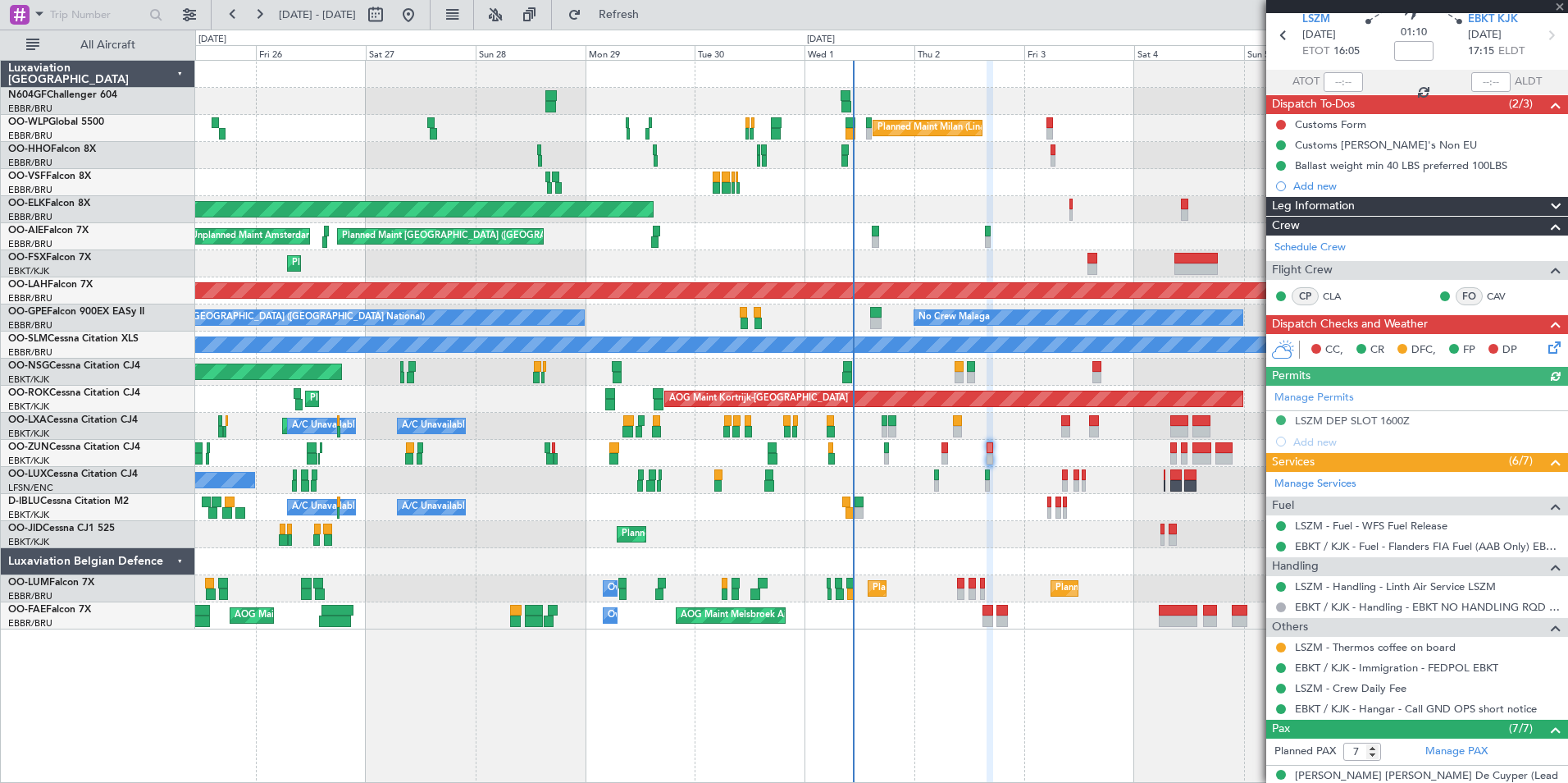
scroll to position [72, 0]
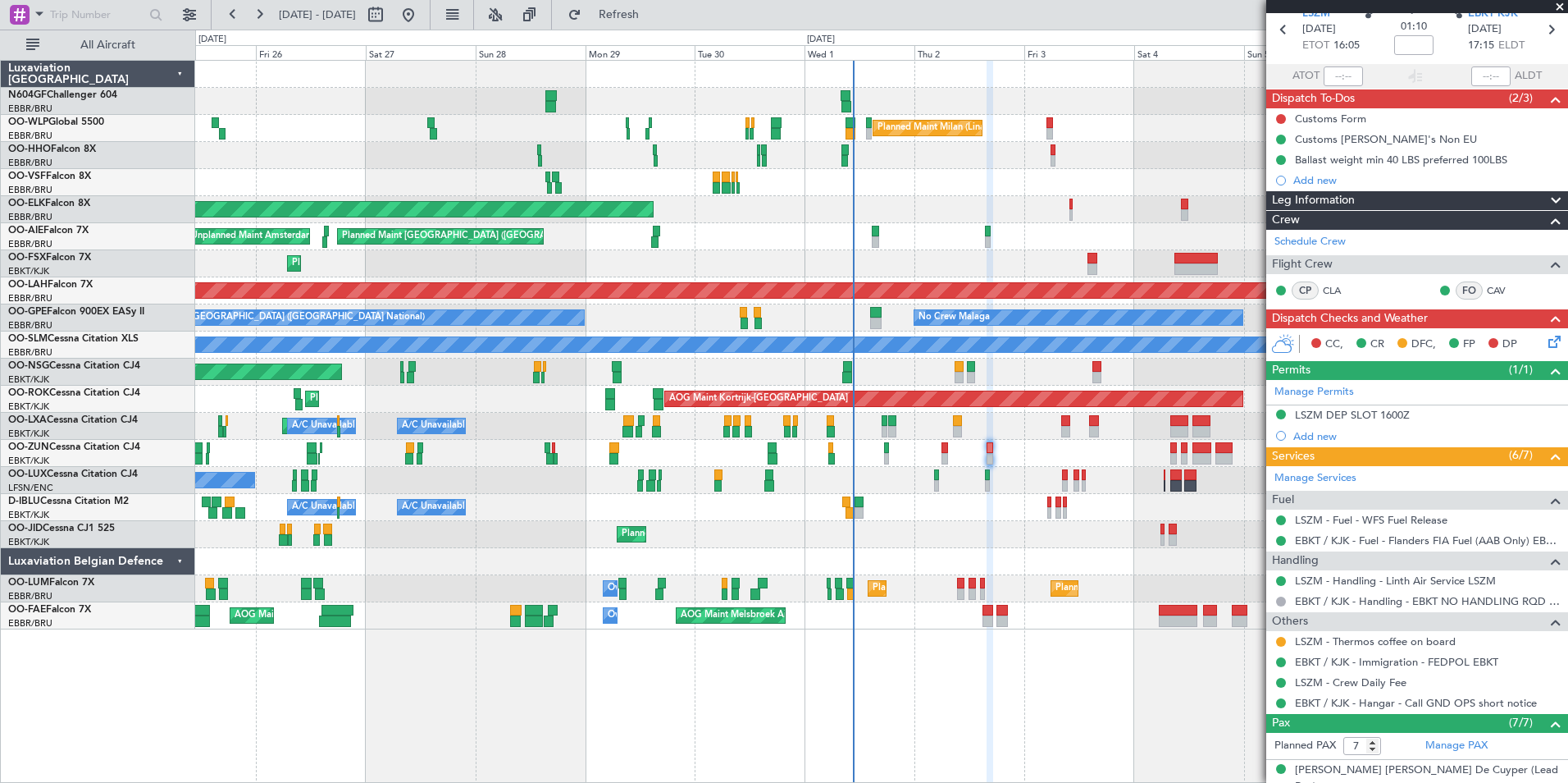
click at [1545, 345] on icon at bounding box center [1552, 339] width 13 height 13
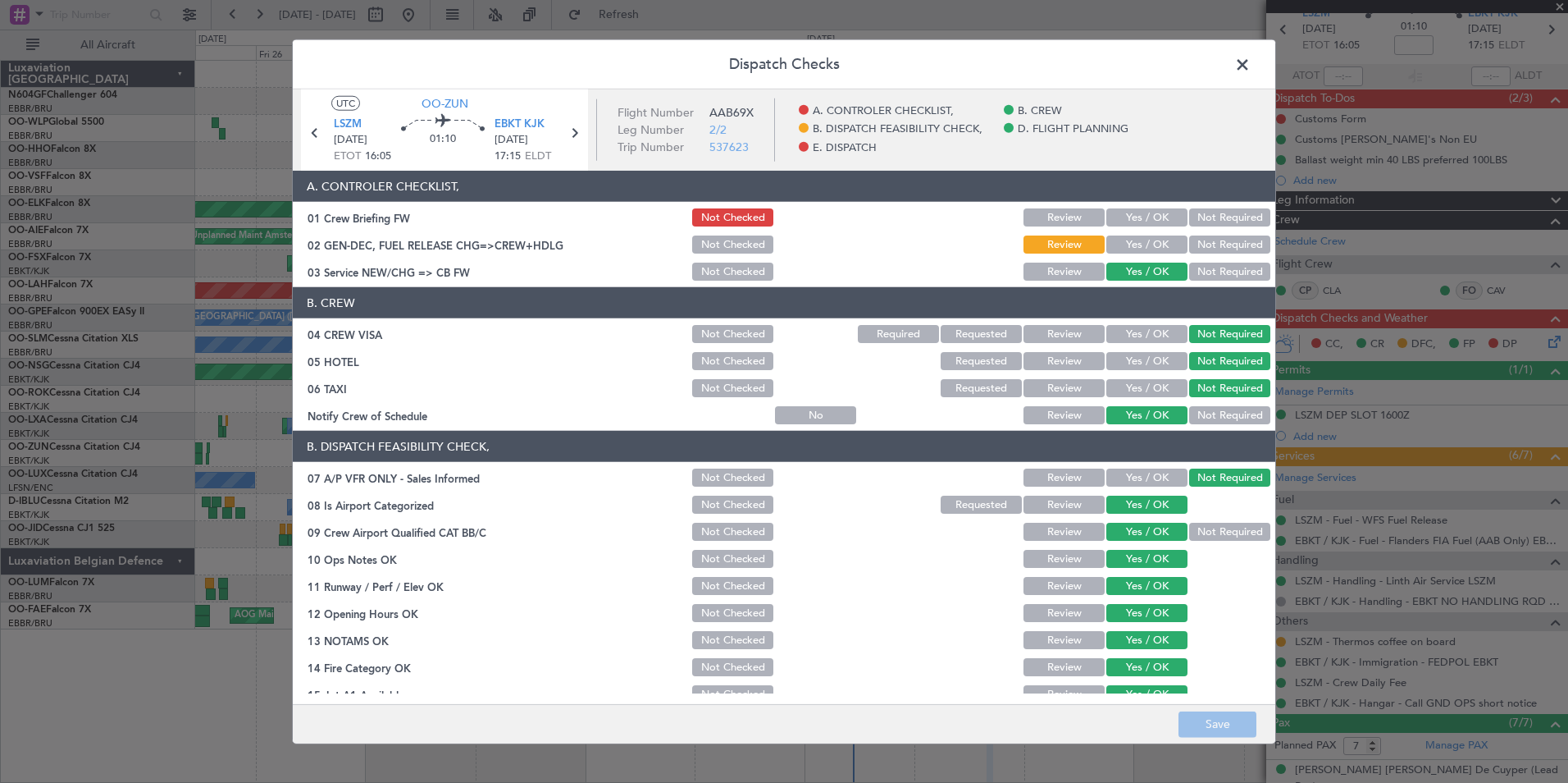
scroll to position [304, 0]
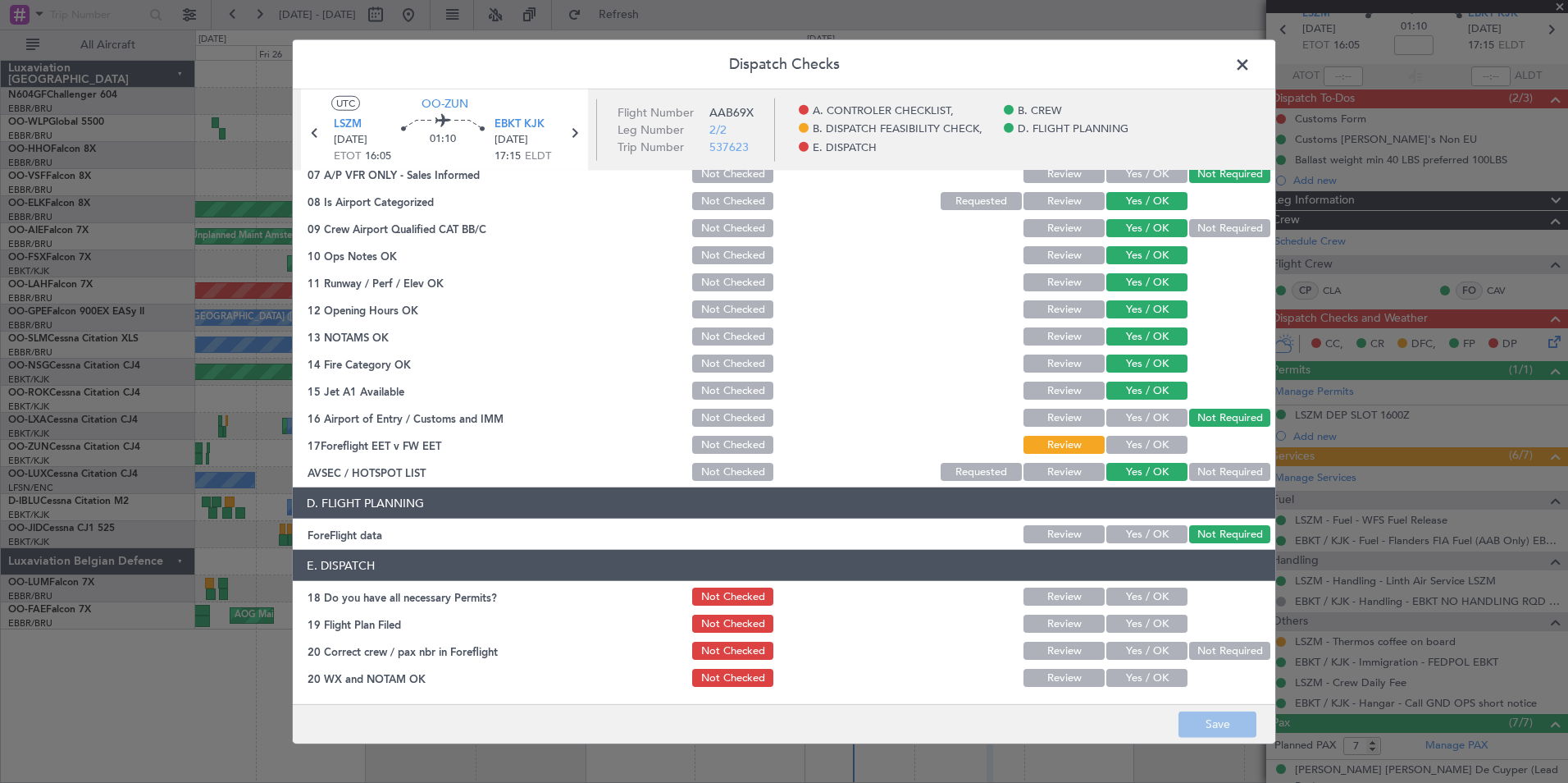
click at [1251, 70] on span at bounding box center [1251, 69] width 0 height 33
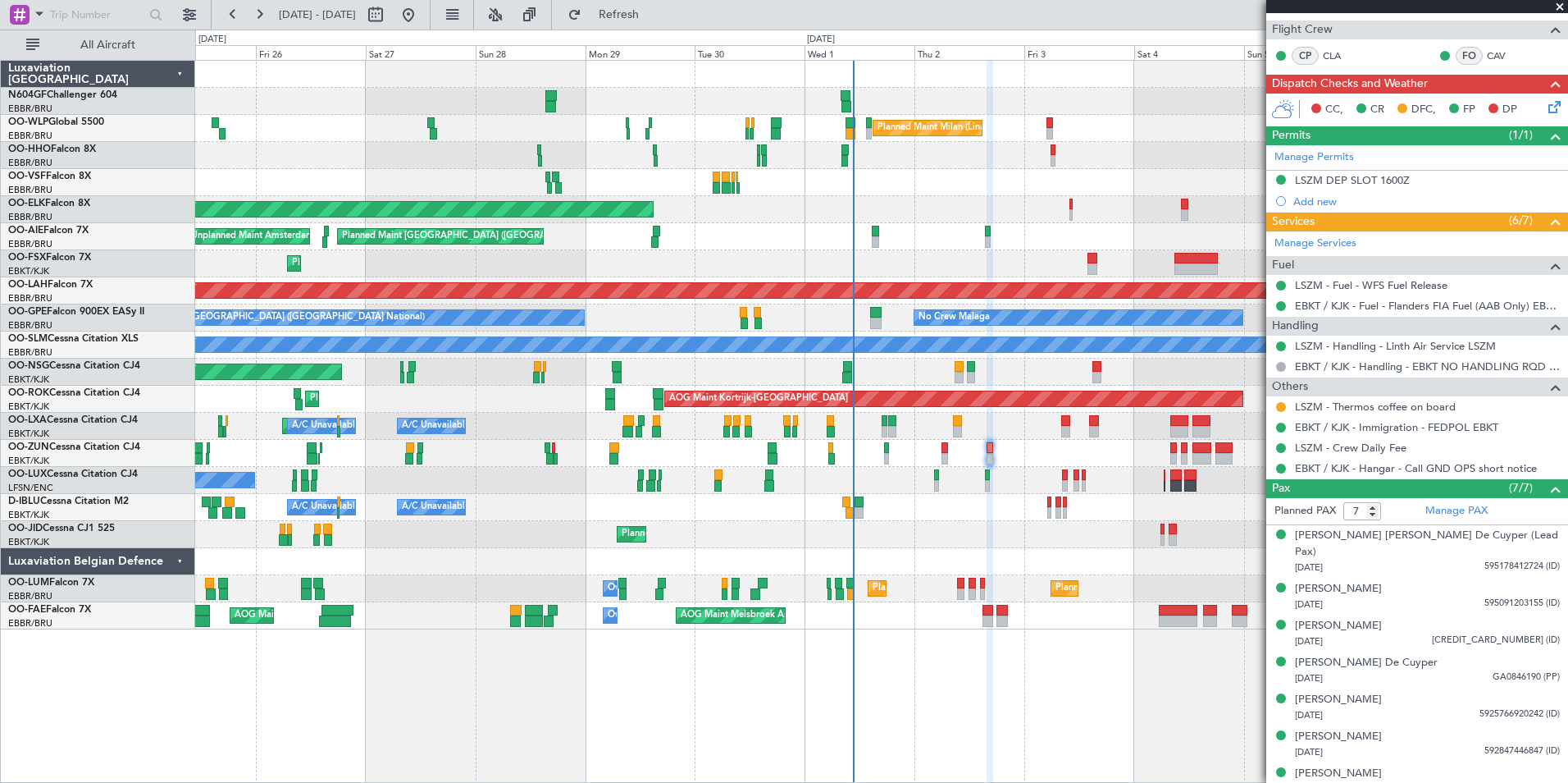
scroll to position [0, 0]
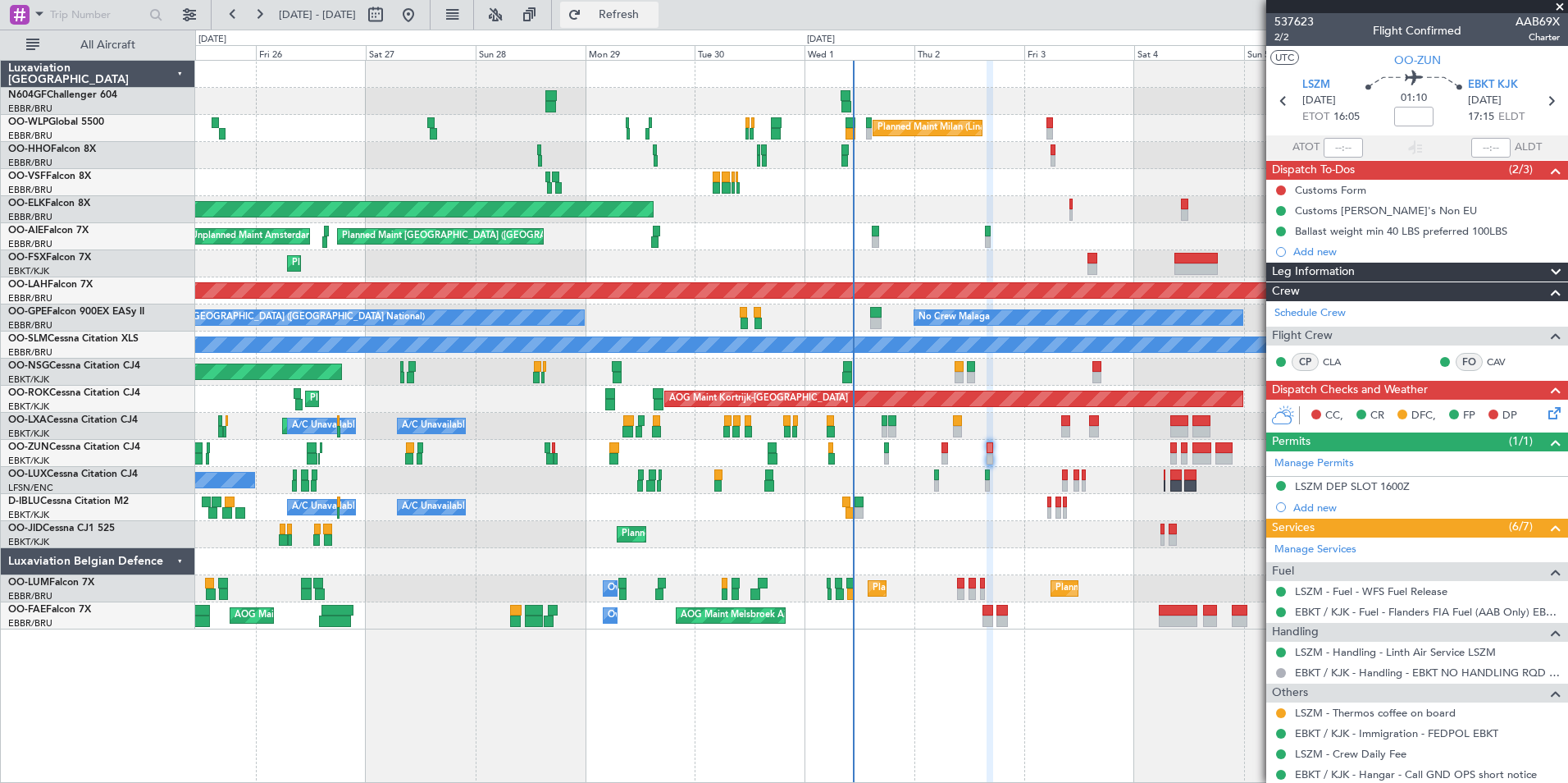
click at [654, 20] on span "Refresh" at bounding box center [619, 15] width 69 height 12
click at [827, 462] on div "Planned Maint Milan (Linate) Planned Maint Geneva (Cointrin) Planned Maint Gene…" at bounding box center [881, 345] width 1372 height 569
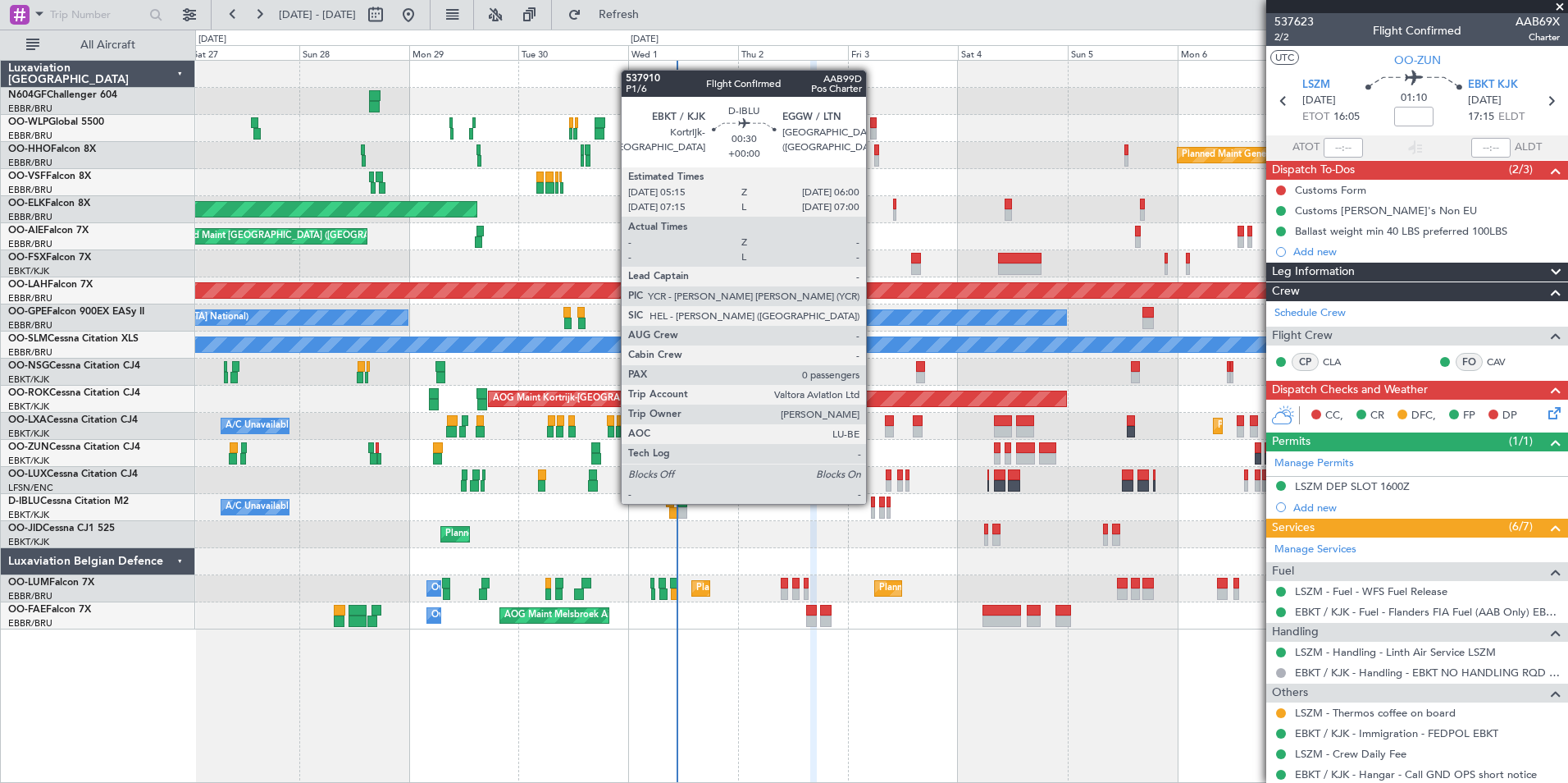
click at [873, 502] on div at bounding box center [872, 502] width 4 height 12
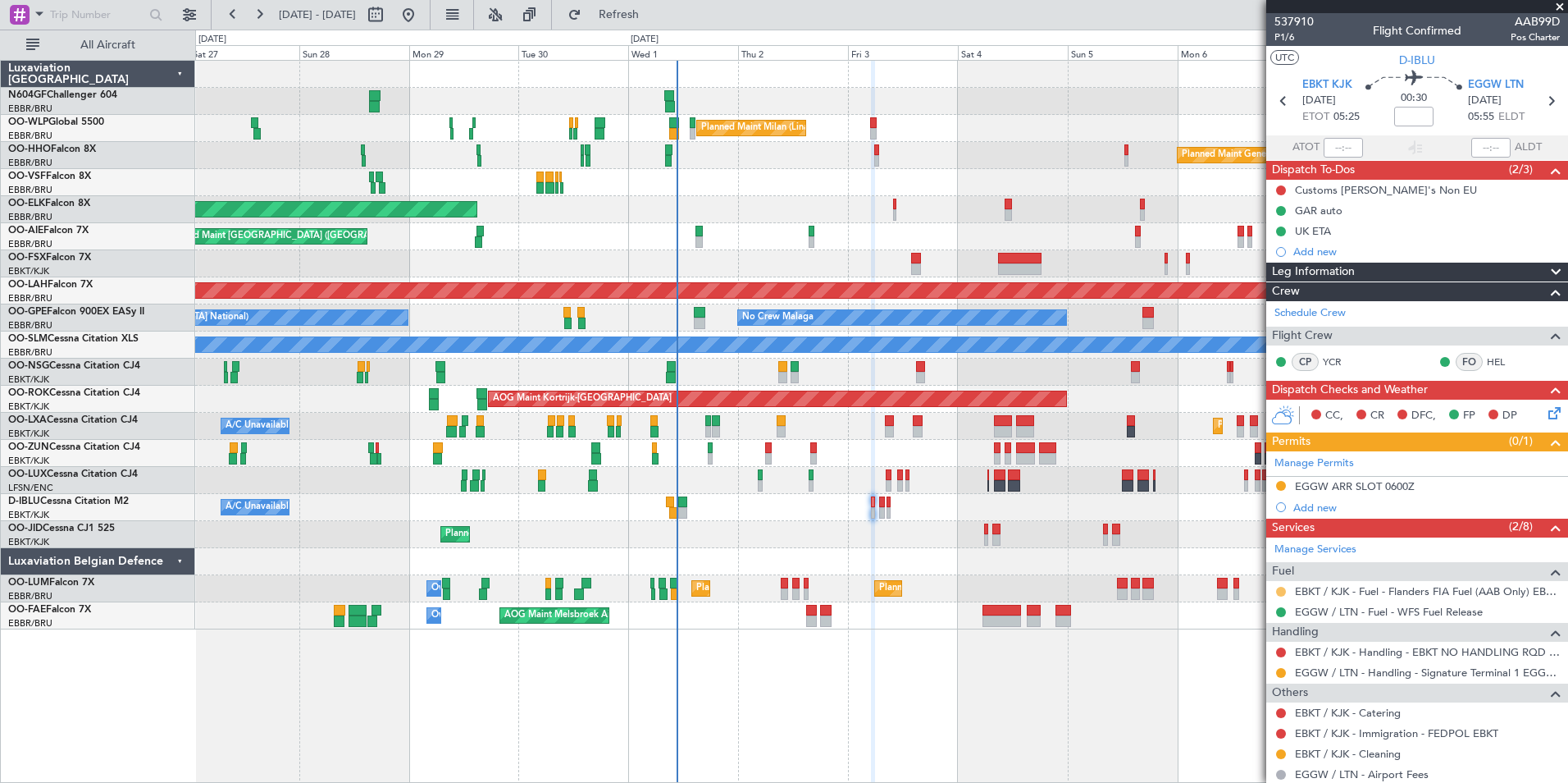
click at [1282, 591] on button at bounding box center [1281, 591] width 10 height 10
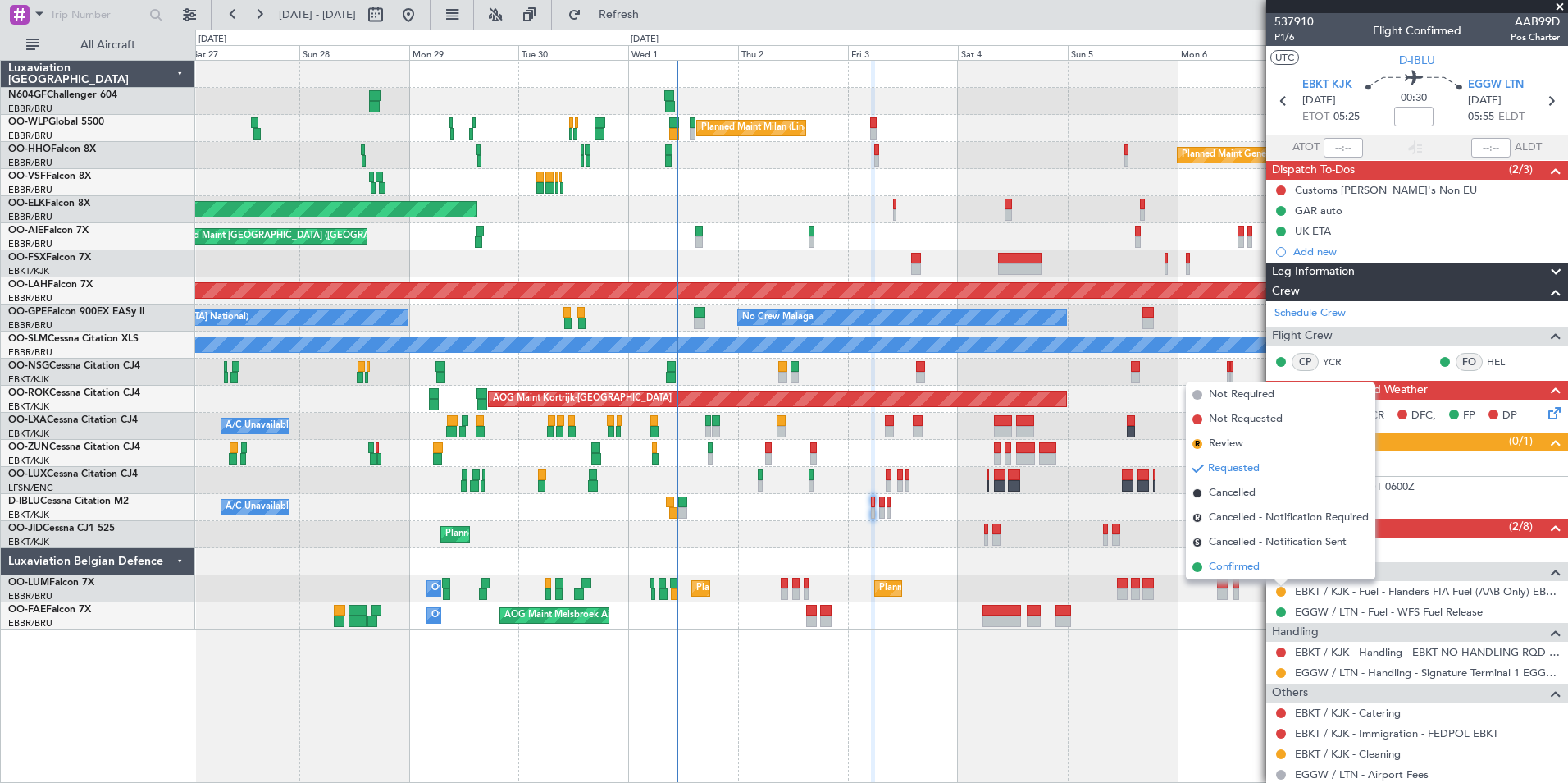
click at [1247, 566] on span "Confirmed" at bounding box center [1235, 567] width 51 height 16
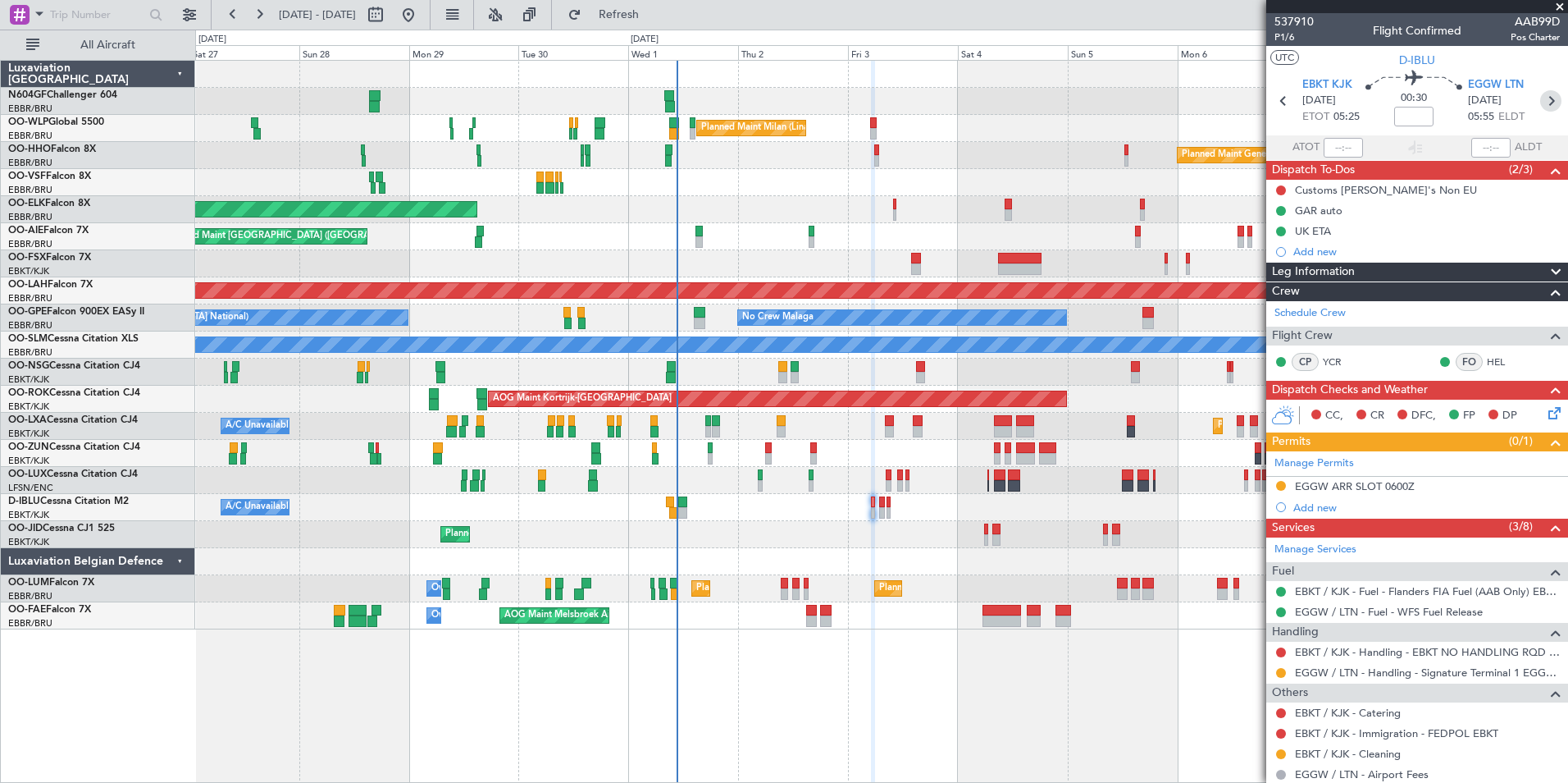
click at [1540, 105] on icon at bounding box center [1551, 101] width 21 height 21
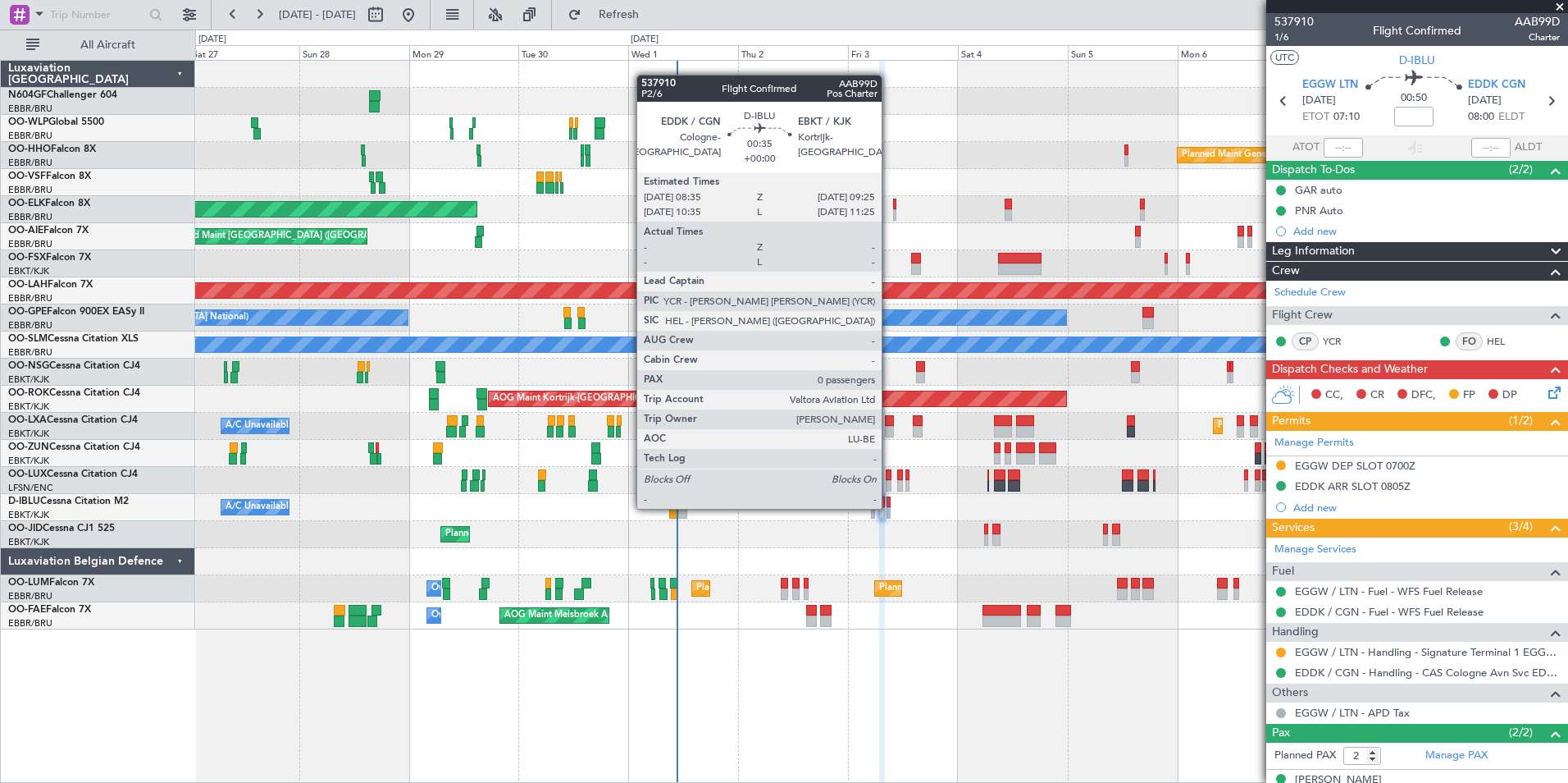
click at [889, 507] on div at bounding box center [888, 513] width 4 height 12
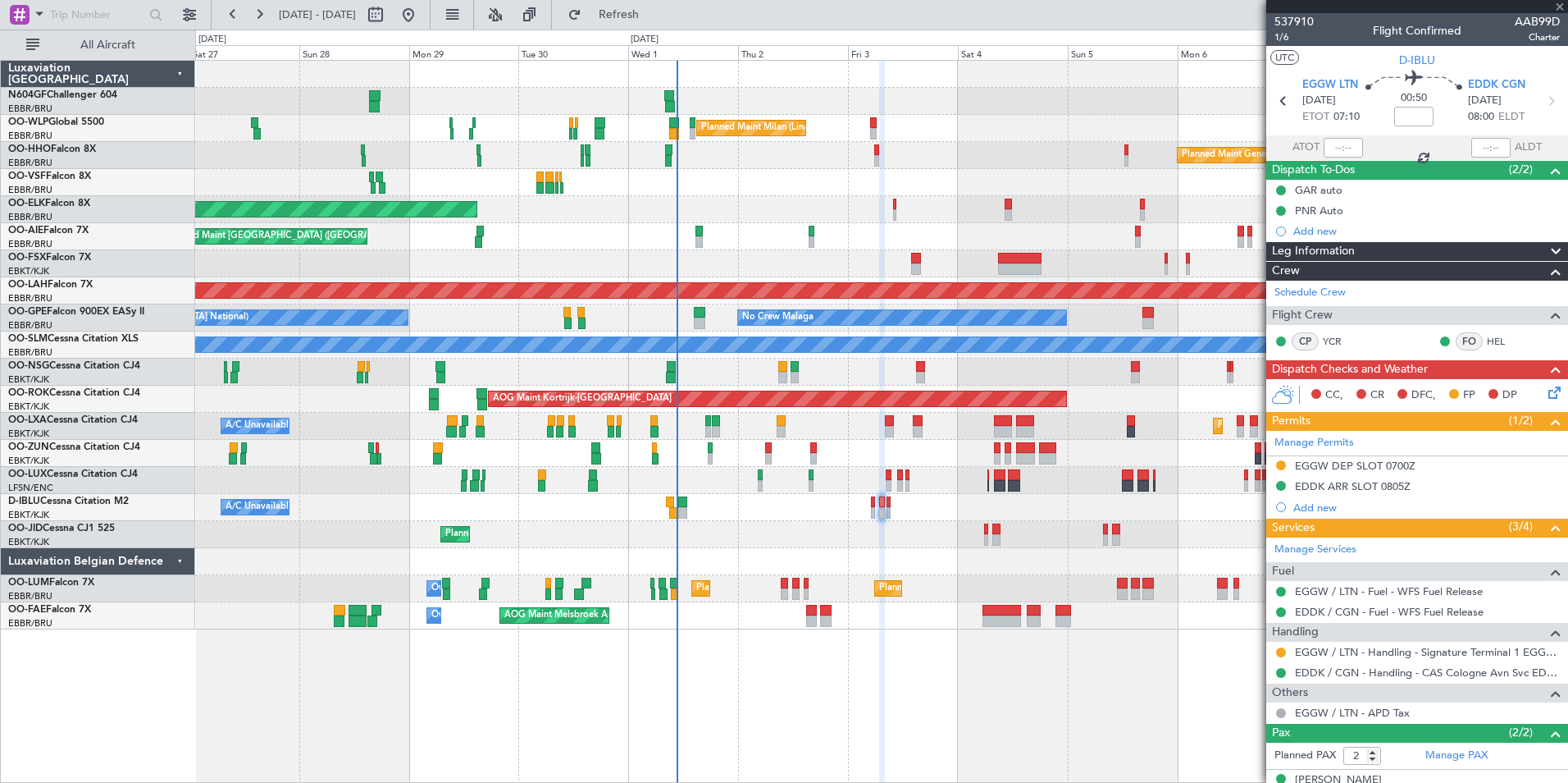
type input "0"
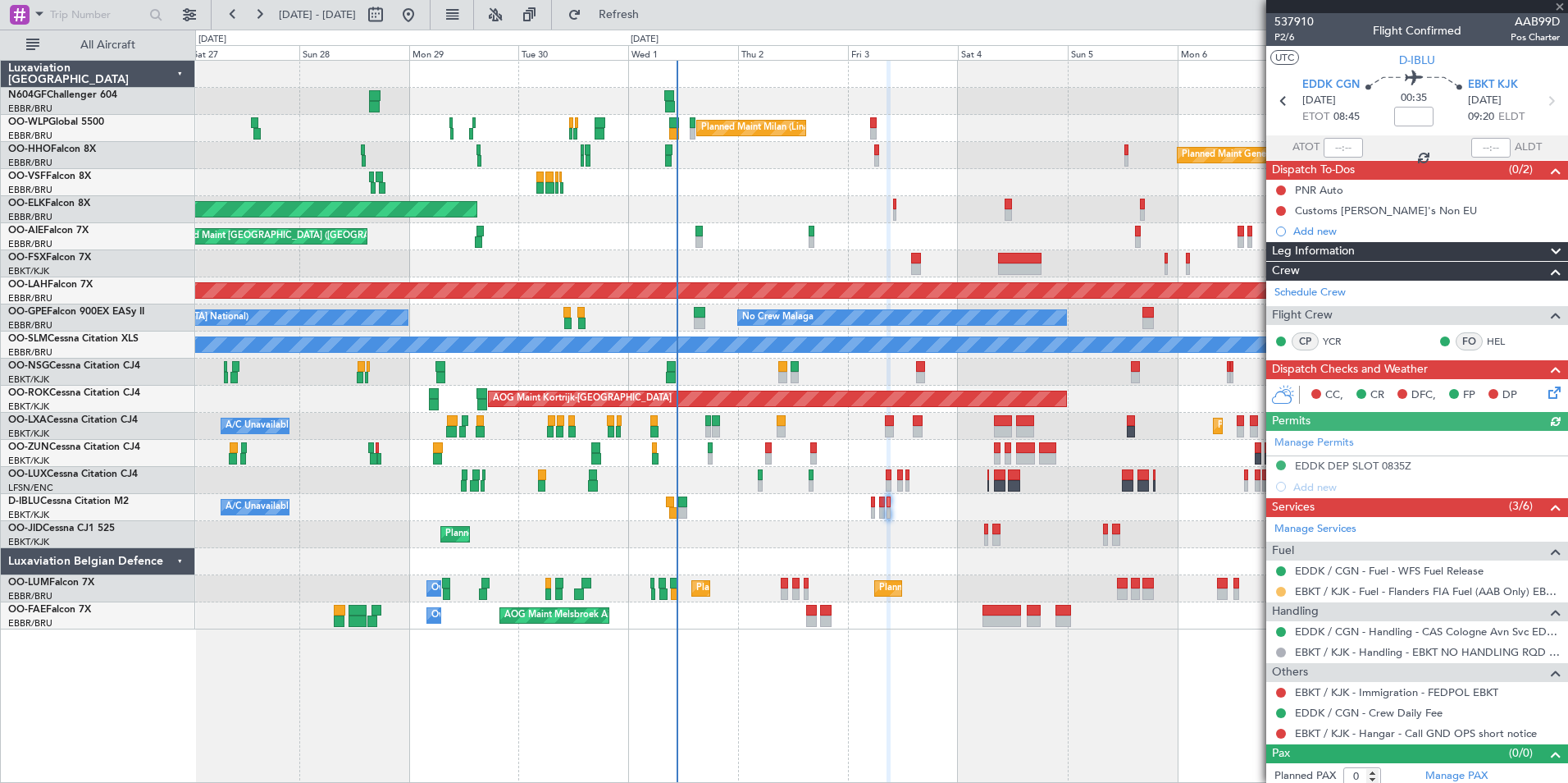
click at [1282, 590] on button at bounding box center [1281, 591] width 10 height 10
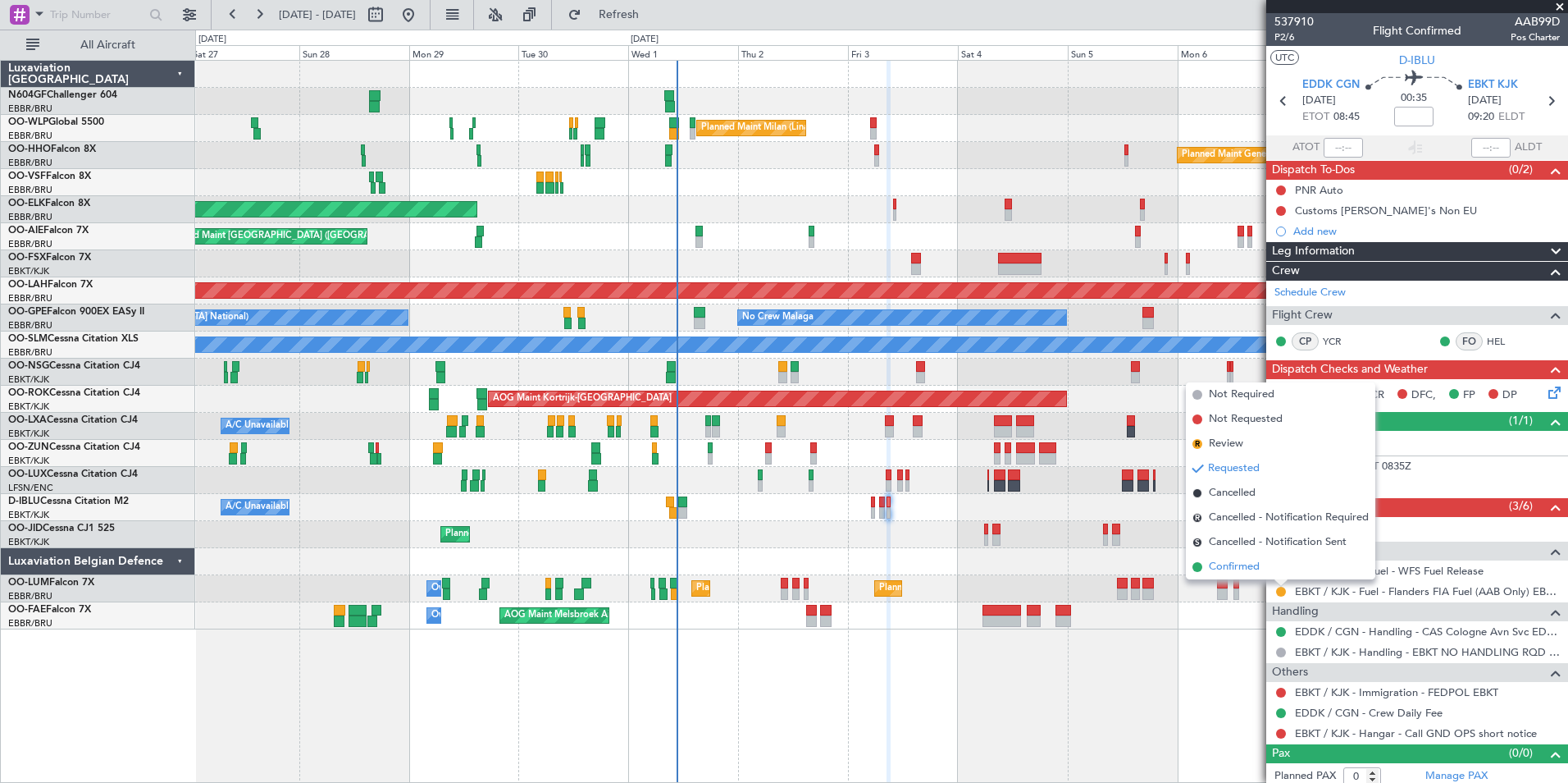
click at [1257, 570] on span "Confirmed" at bounding box center [1235, 567] width 51 height 16
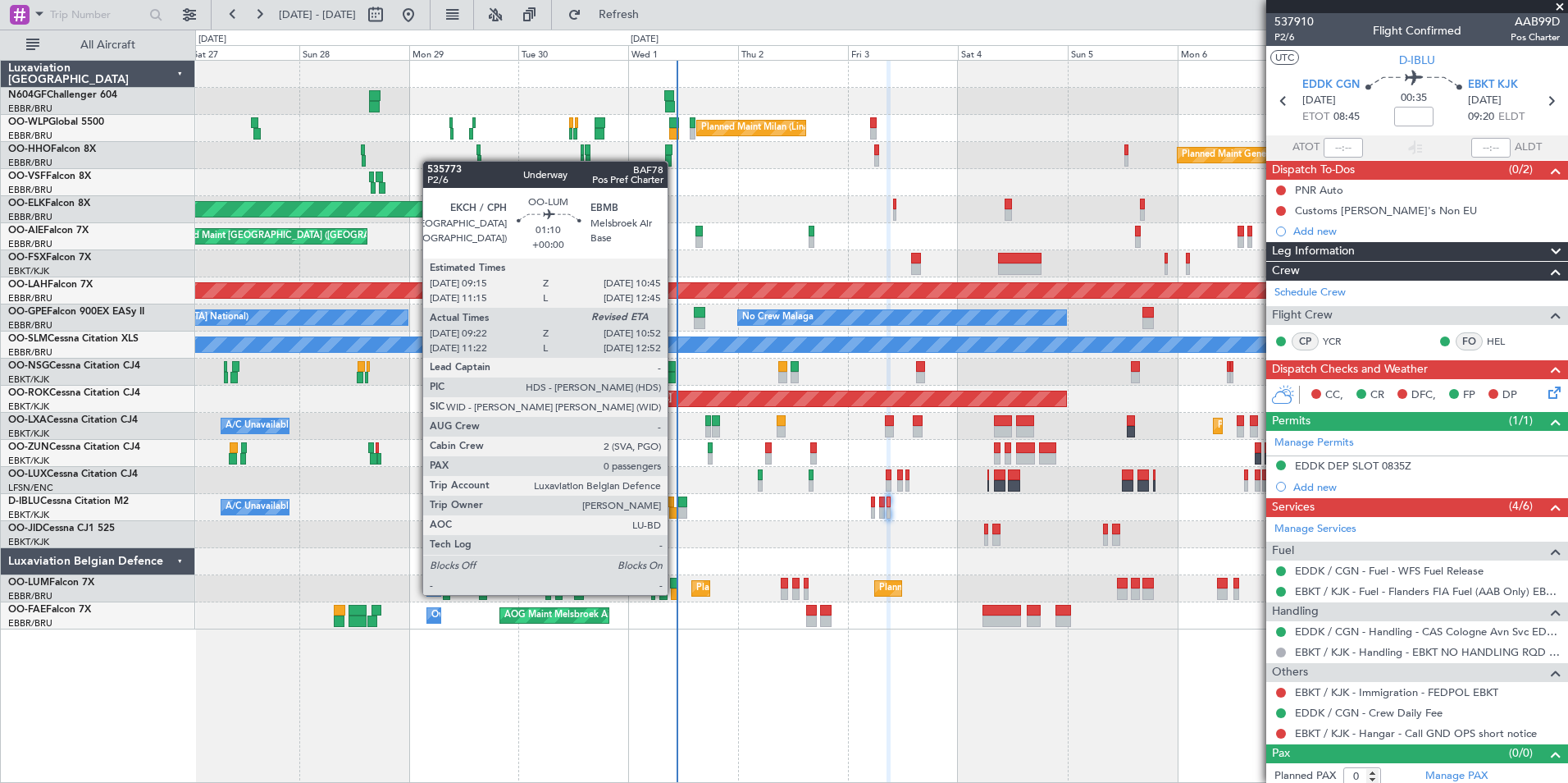
click at [675, 593] on div at bounding box center [674, 594] width 7 height 12
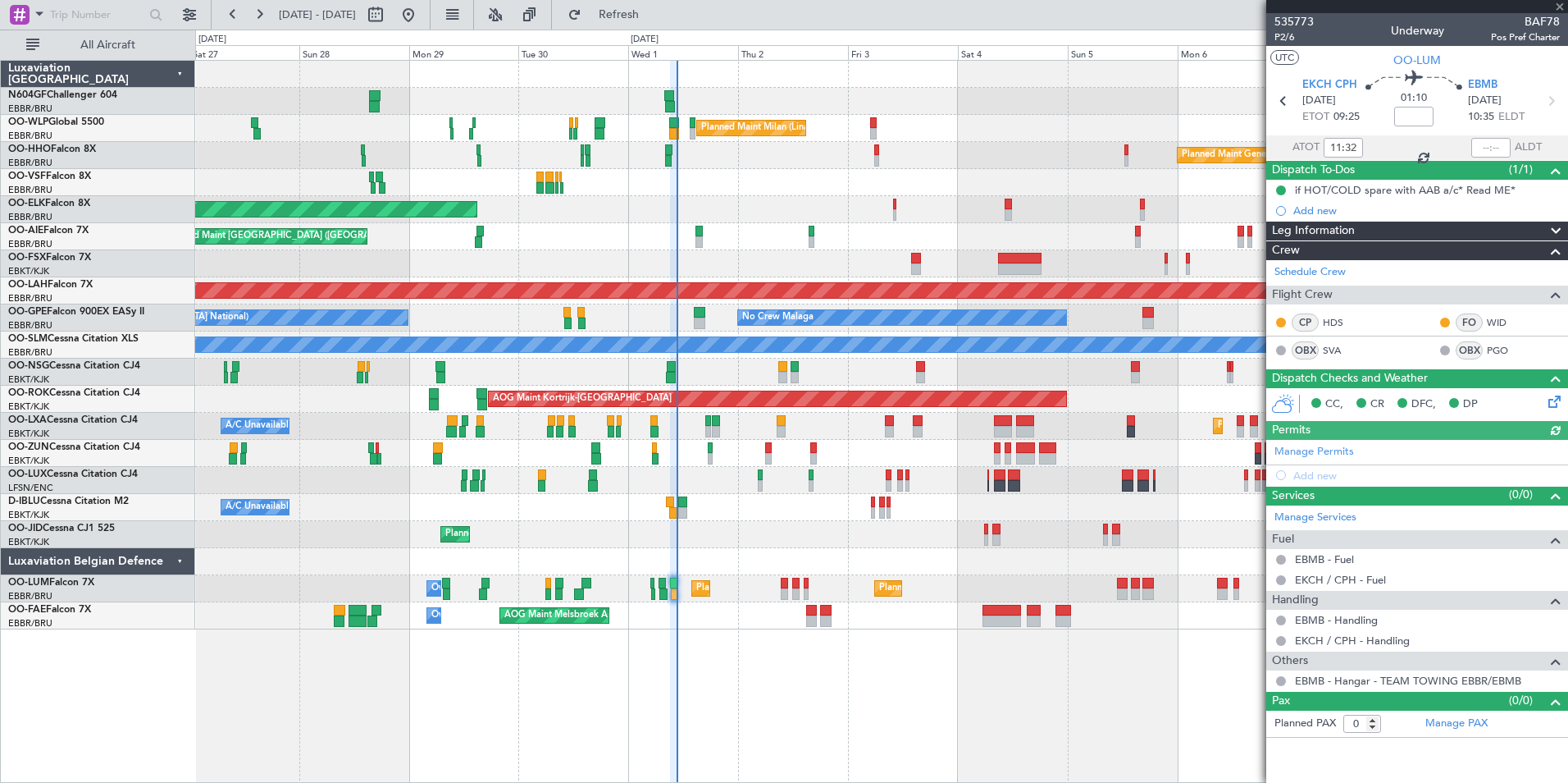
type input "09:32"
click at [1487, 146] on div at bounding box center [1491, 147] width 40 height 20
drag, startPoint x: 1487, startPoint y: 146, endPoint x: 1471, endPoint y: 140, distance: 17.1
click at [1471, 140] on section "ATOT 09:32 ALDT" at bounding box center [1417, 147] width 302 height 25
click at [1483, 147] on input "text" at bounding box center [1491, 147] width 40 height 20
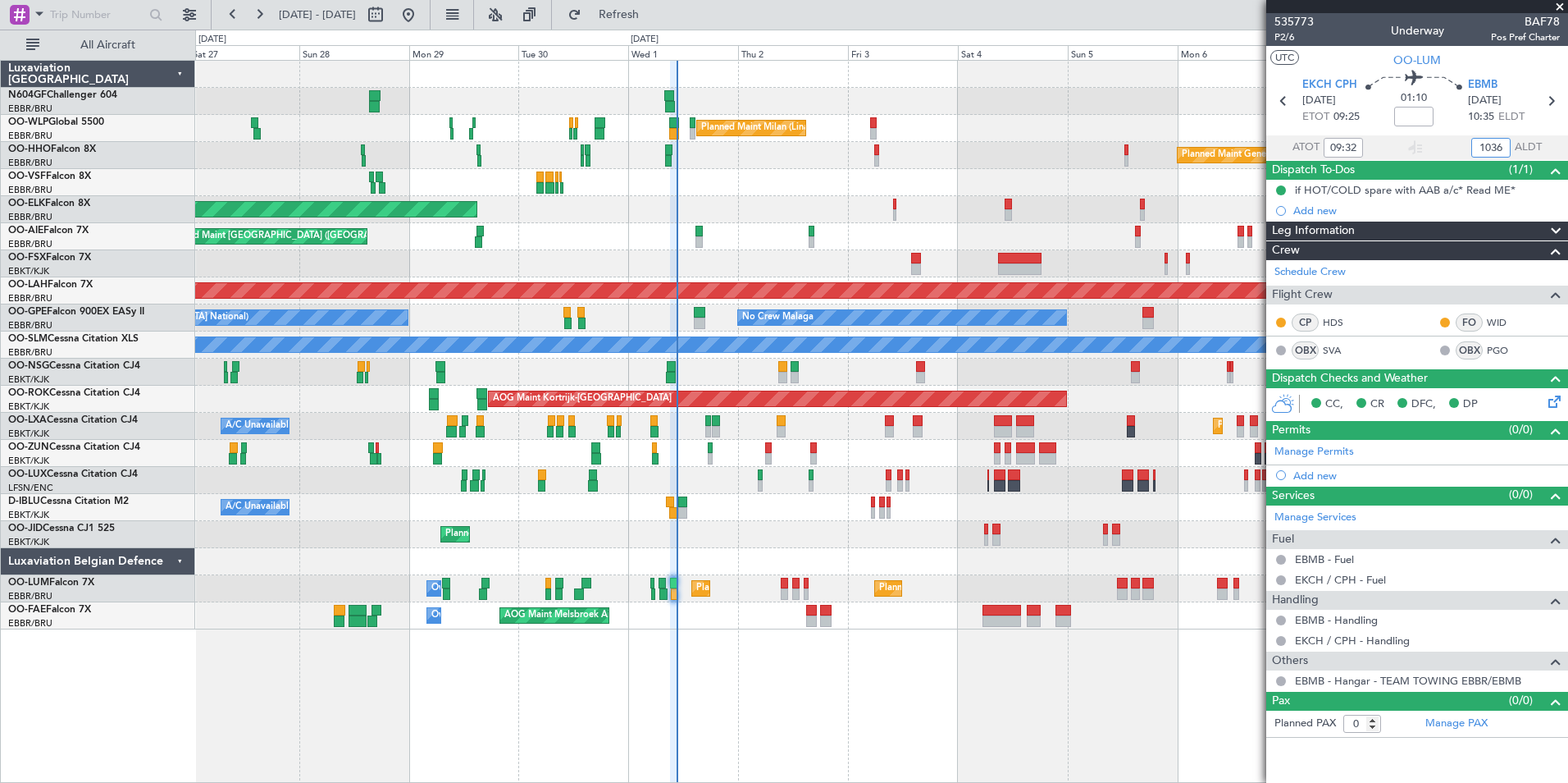
click at [1154, 116] on div "Planned Maint Milan (Linate)" at bounding box center [881, 128] width 1372 height 27
type input "10:36"
click at [635, 22] on button "Refresh" at bounding box center [610, 15] width 99 height 26
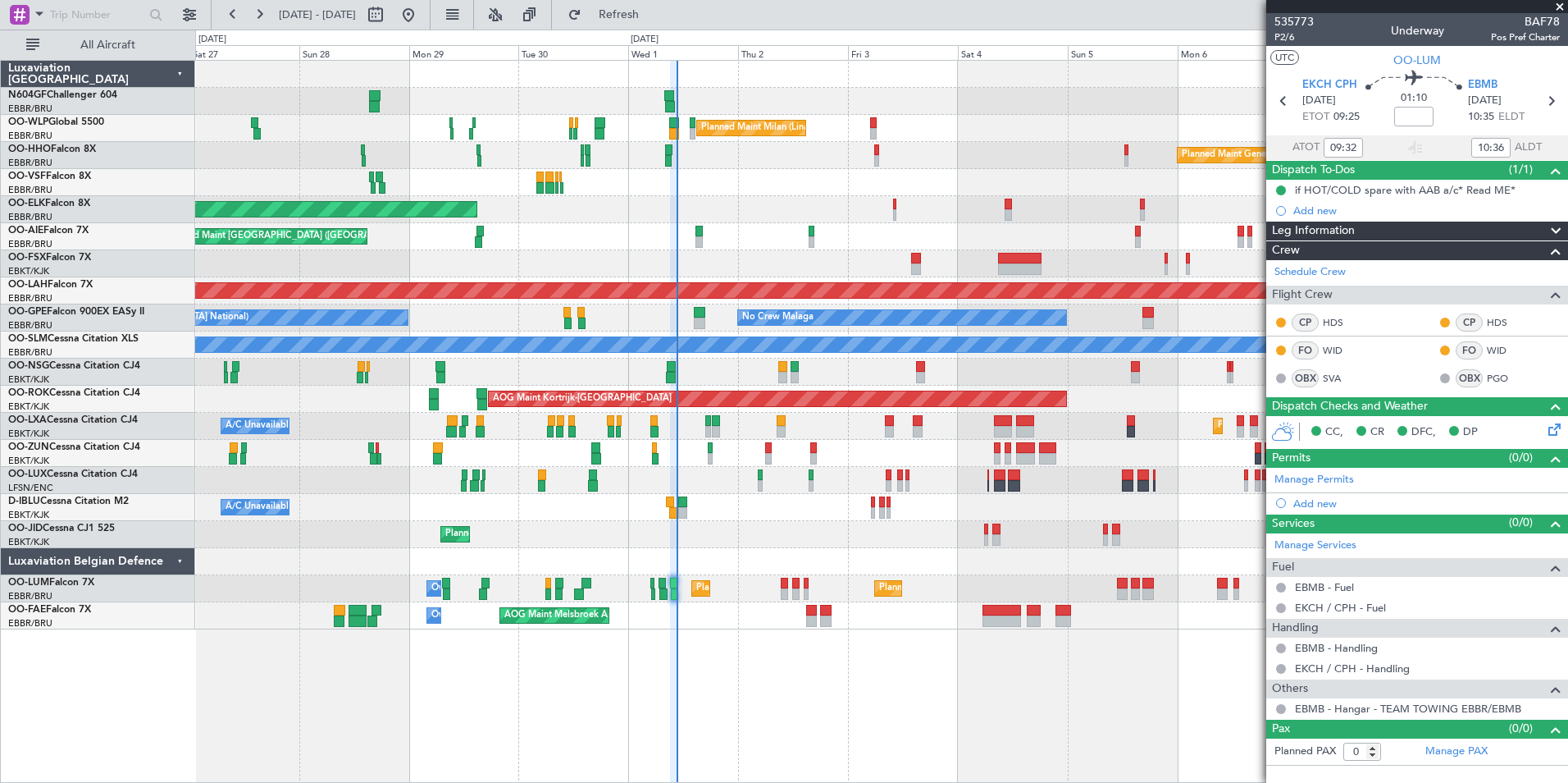
click at [772, 445] on div at bounding box center [881, 453] width 1372 height 27
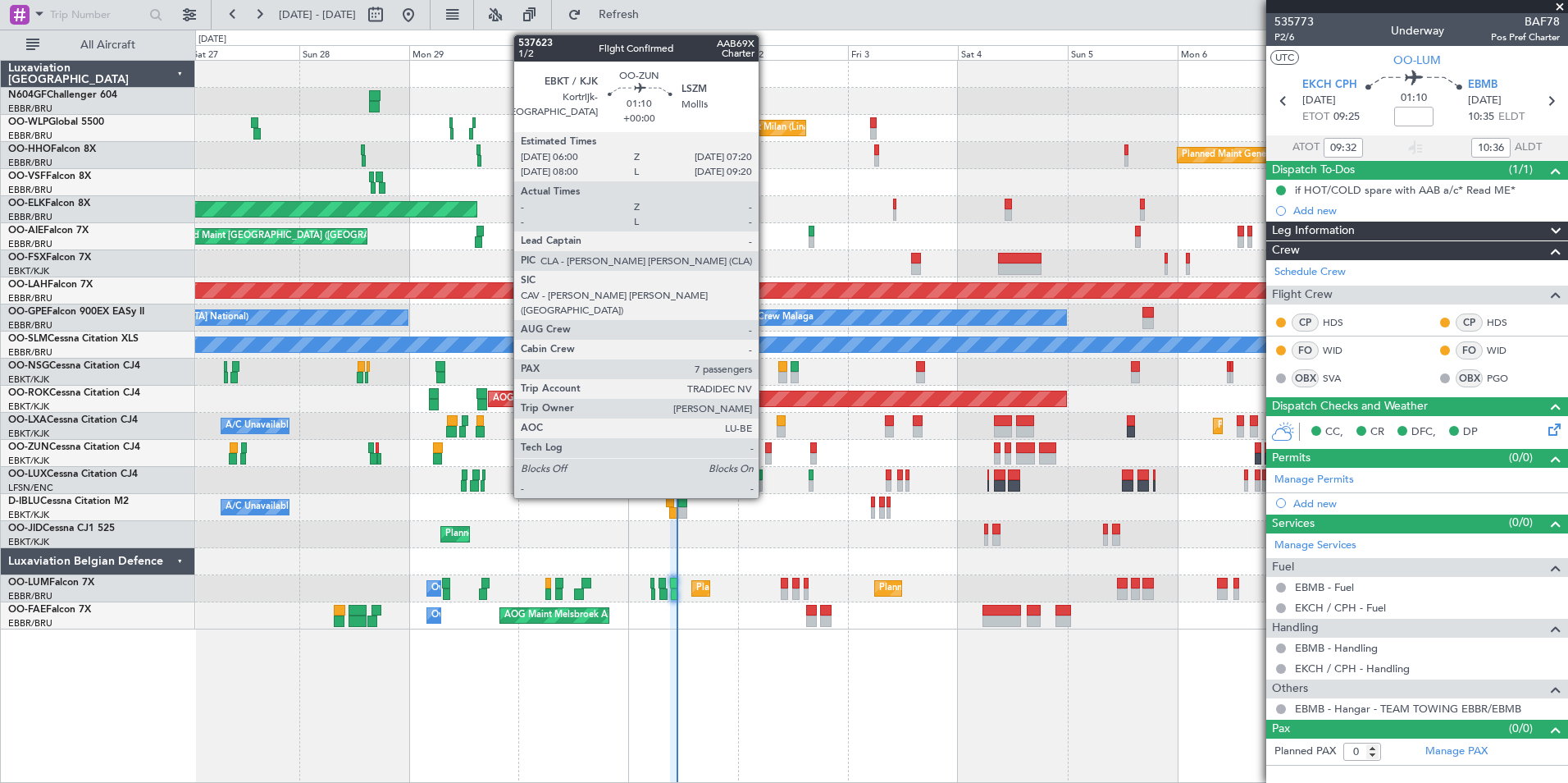
click at [847, 403] on div "AOG Maint Kortrijk-[GEOGRAPHIC_DATA]" at bounding box center [777, 398] width 577 height 15
click at [770, 450] on div at bounding box center [769, 448] width 7 height 12
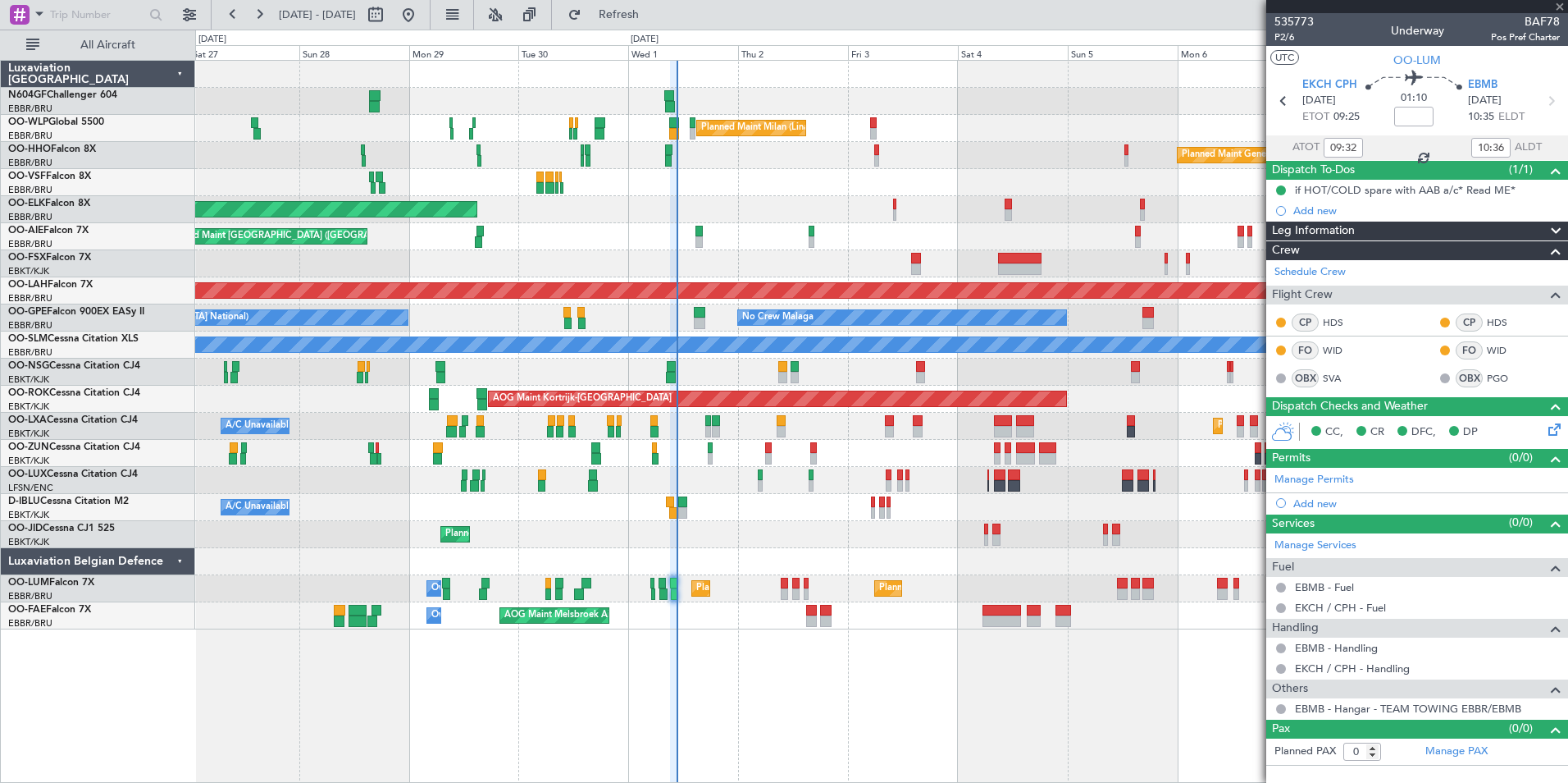
type input "7"
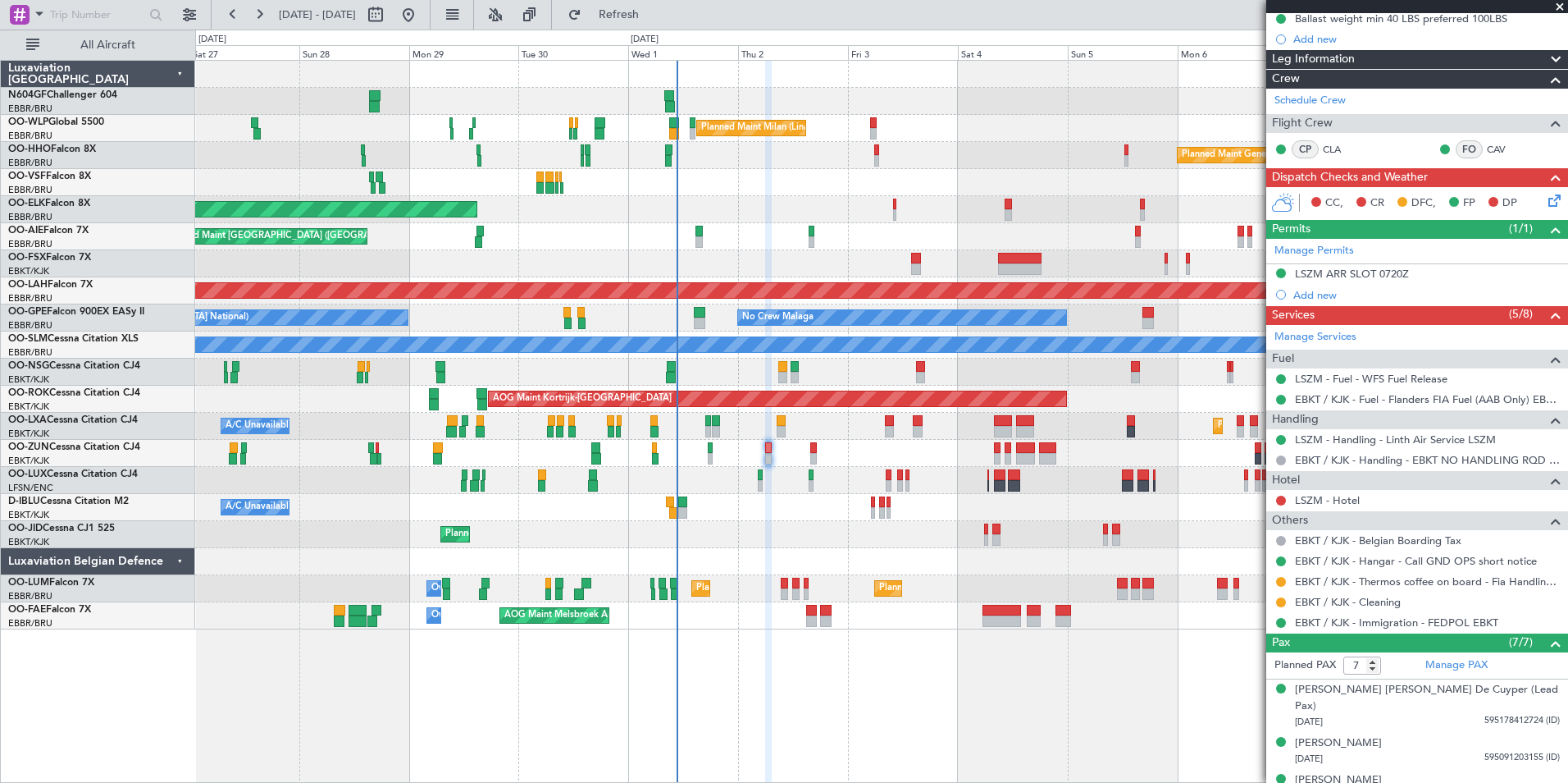
scroll to position [236, 0]
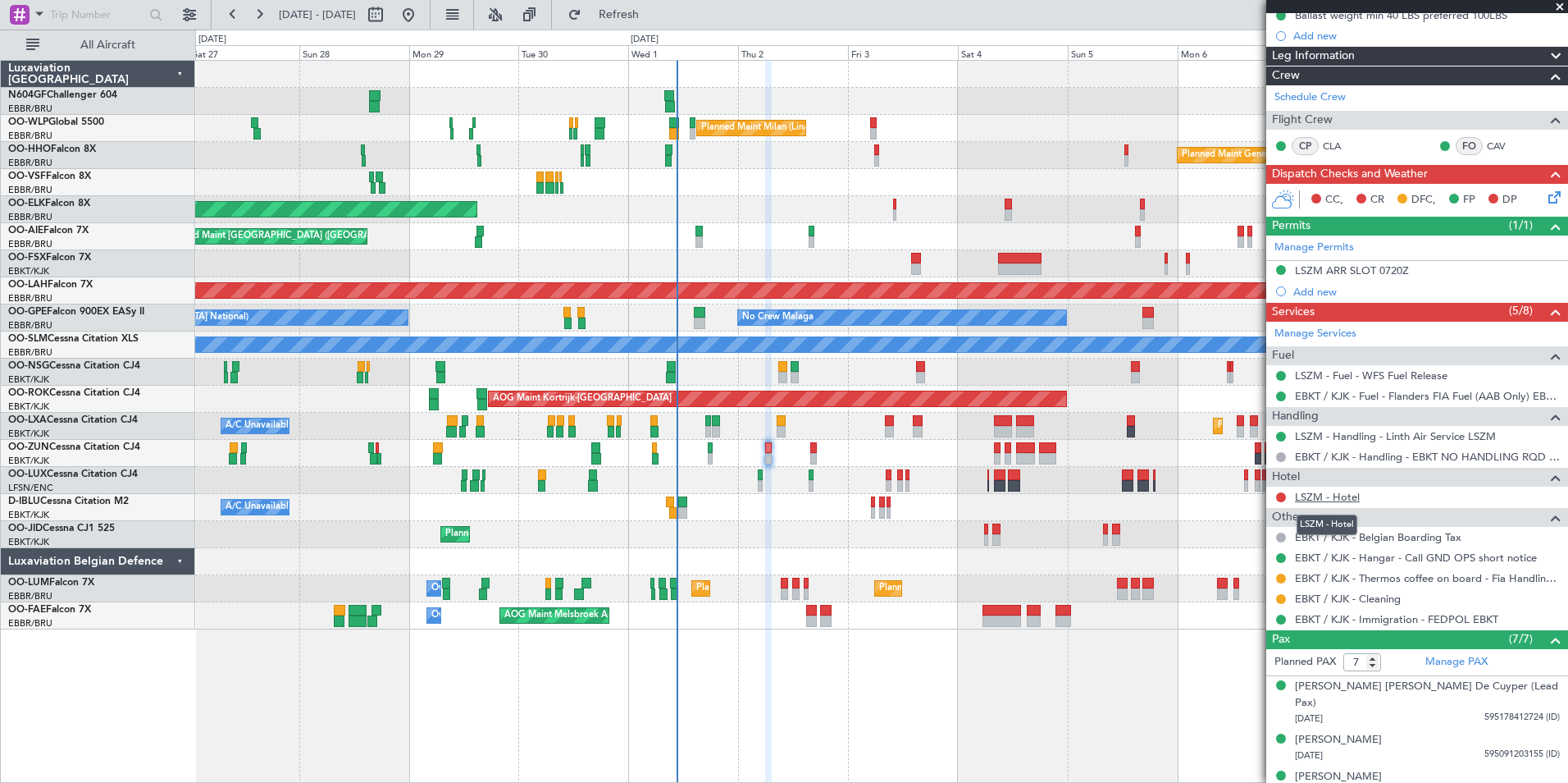
click at [1344, 496] on link "LSZM - Hotel" at bounding box center [1327, 496] width 65 height 14
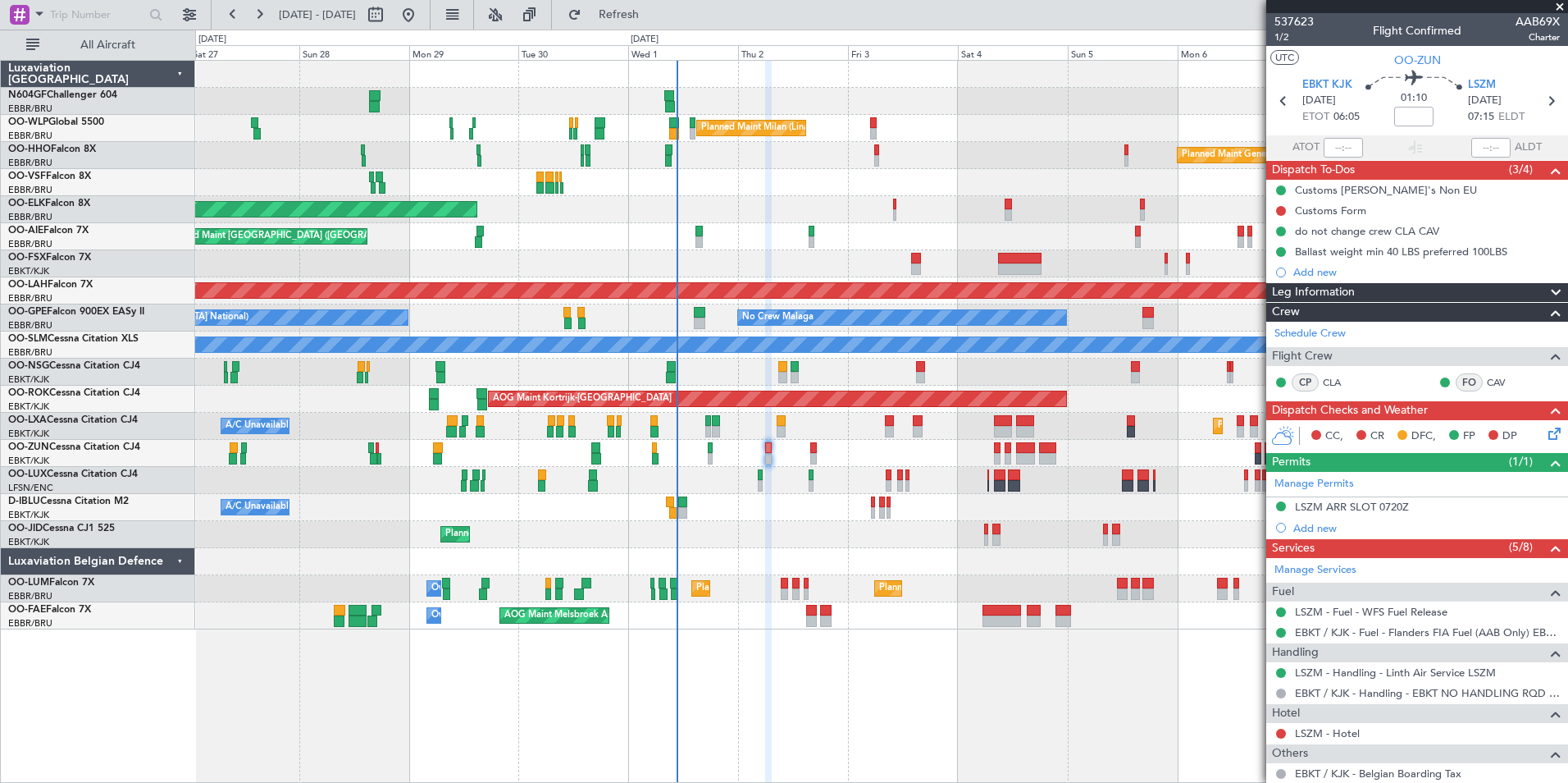
click at [755, 175] on div at bounding box center [881, 182] width 1372 height 27
click at [654, 20] on span "Refresh" at bounding box center [619, 15] width 69 height 12
click at [667, 19] on fb-refresh-button "Refresh" at bounding box center [609, 15] width 114 height 30
click at [654, 13] on span "Refresh" at bounding box center [619, 15] width 69 height 12
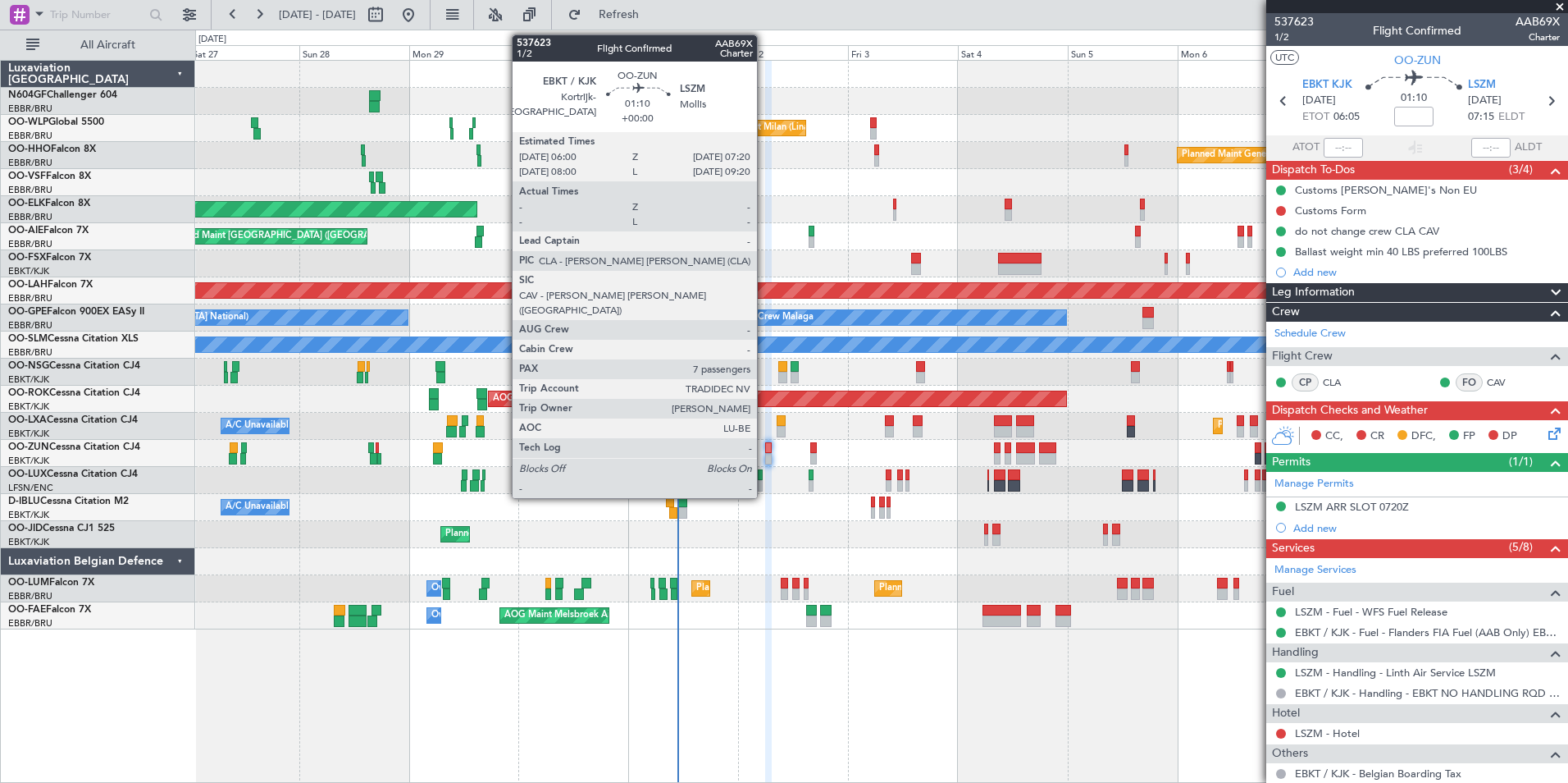
click at [765, 454] on div at bounding box center [769, 459] width 7 height 12
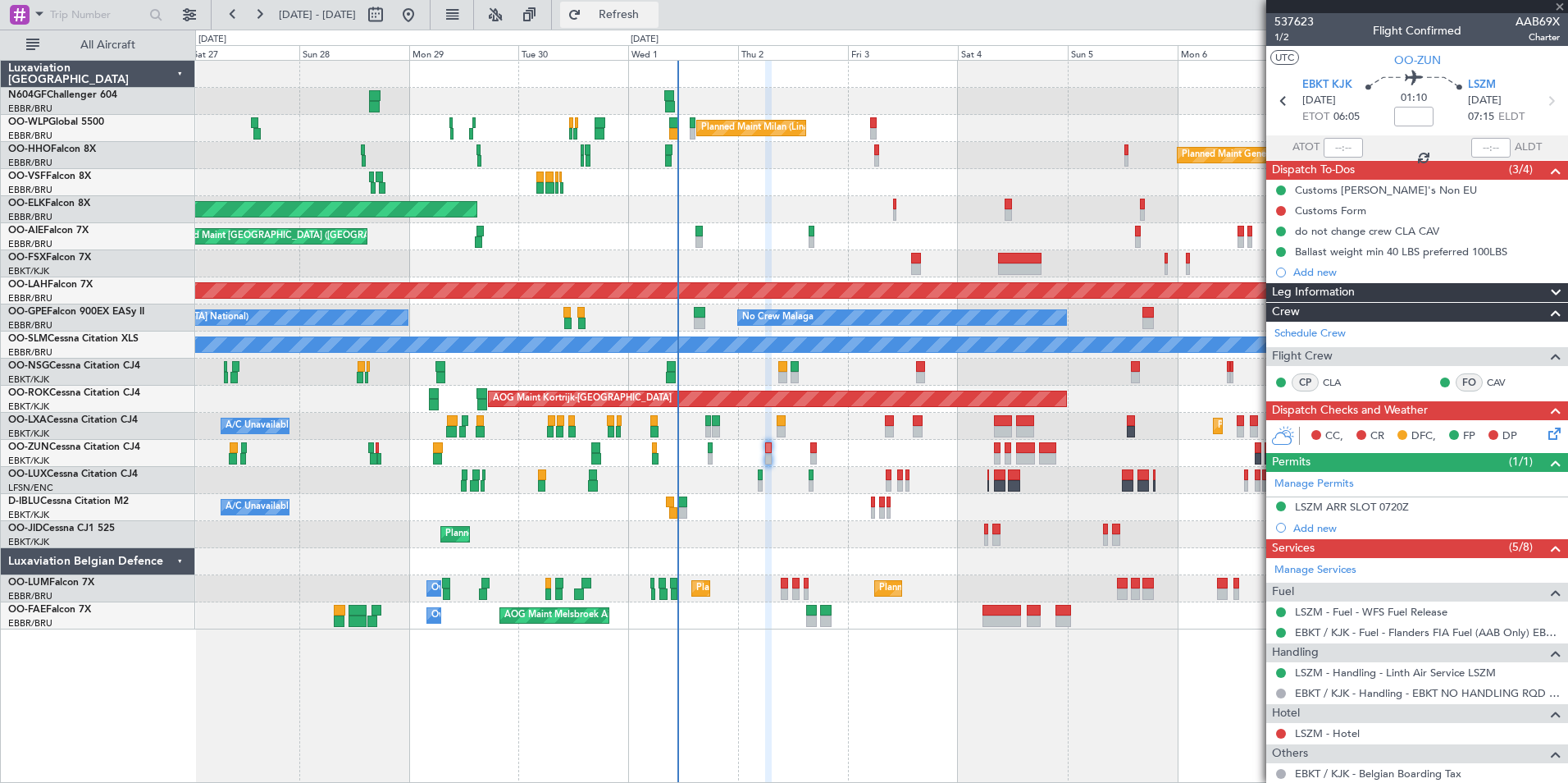
click at [653, 25] on button "Refresh" at bounding box center [610, 15] width 99 height 26
click at [653, 25] on button "Refreshing..." at bounding box center [610, 15] width 99 height 26
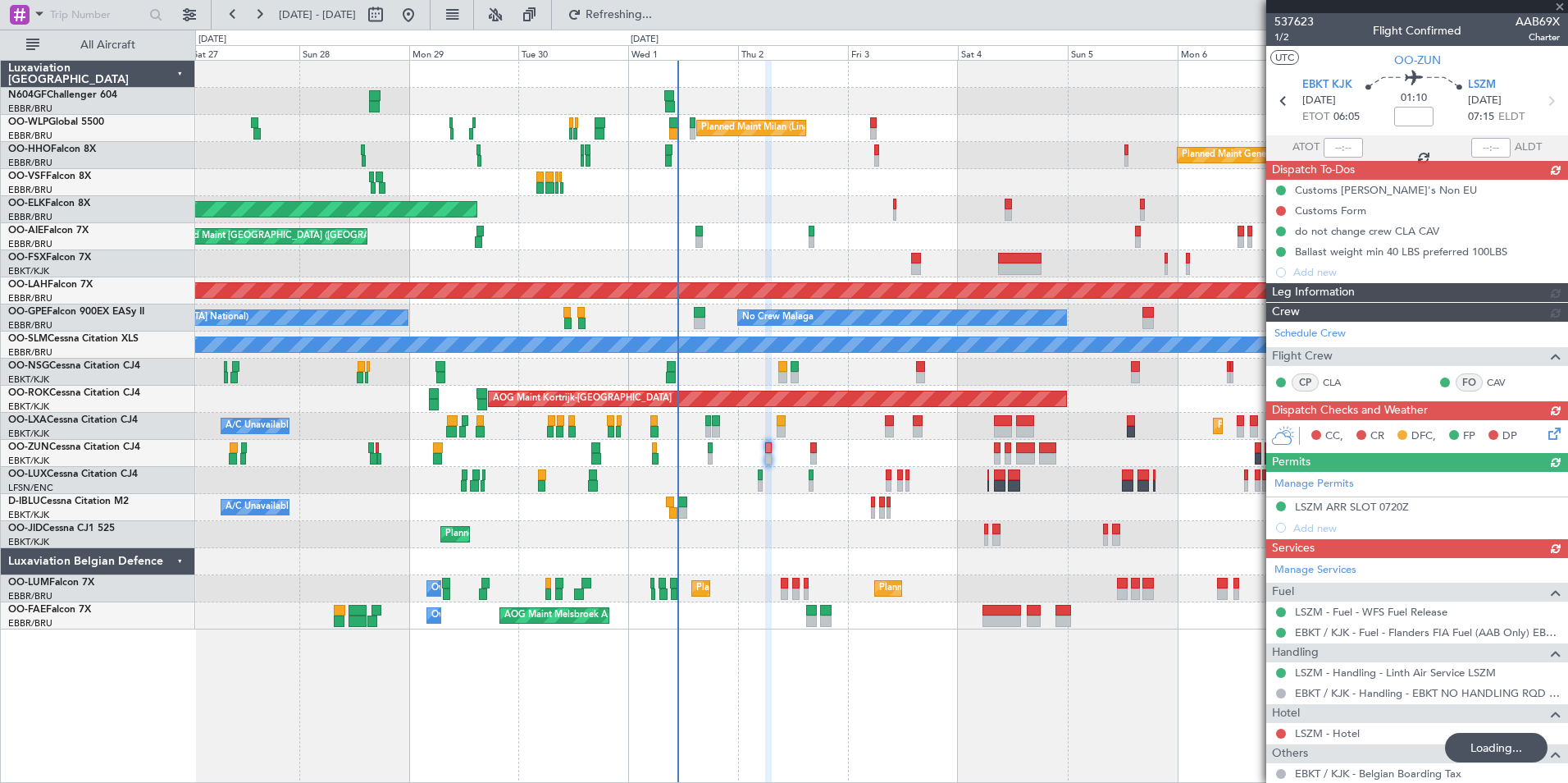
scroll to position [387, 0]
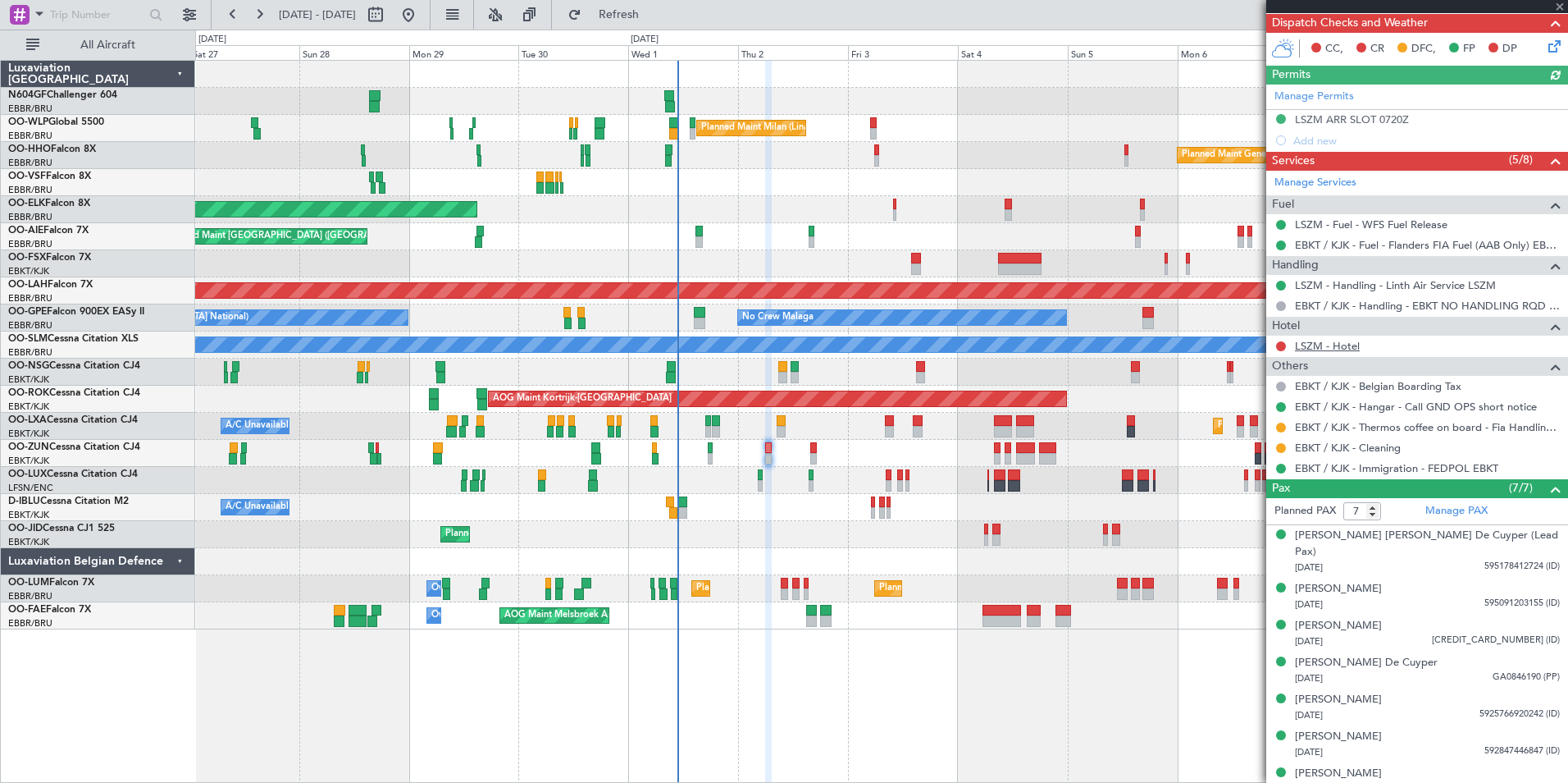
click at [1344, 343] on link "LSZM - Hotel" at bounding box center [1327, 346] width 65 height 14
click at [654, 13] on span "Refresh" at bounding box center [619, 15] width 69 height 12
click at [654, 15] on span "Refresh" at bounding box center [619, 15] width 69 height 12
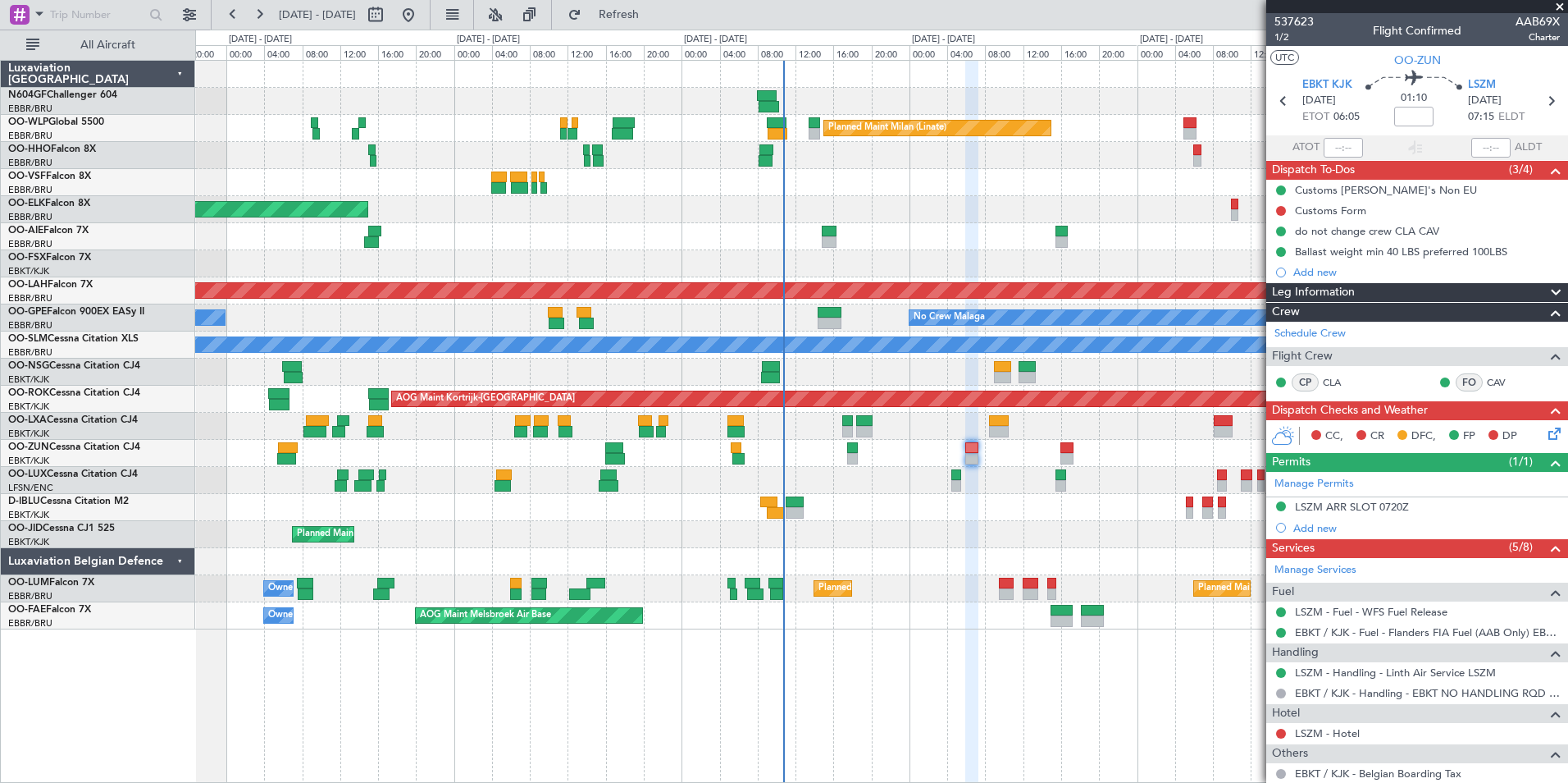
scroll to position [387, 0]
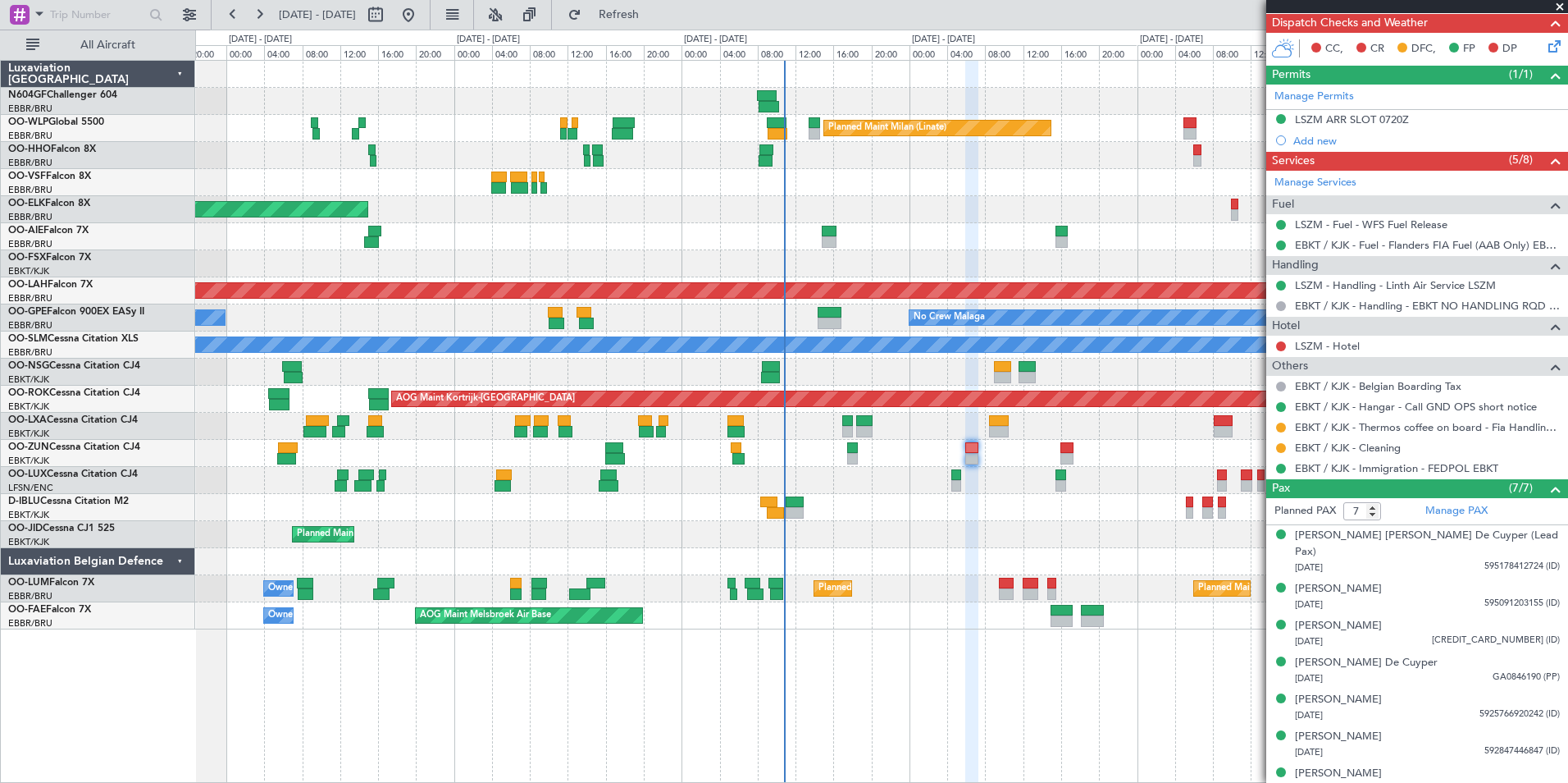
click at [989, 453] on div at bounding box center [881, 453] width 1372 height 27
click at [980, 453] on div at bounding box center [881, 453] width 1372 height 27
click at [978, 453] on div at bounding box center [972, 459] width 13 height 12
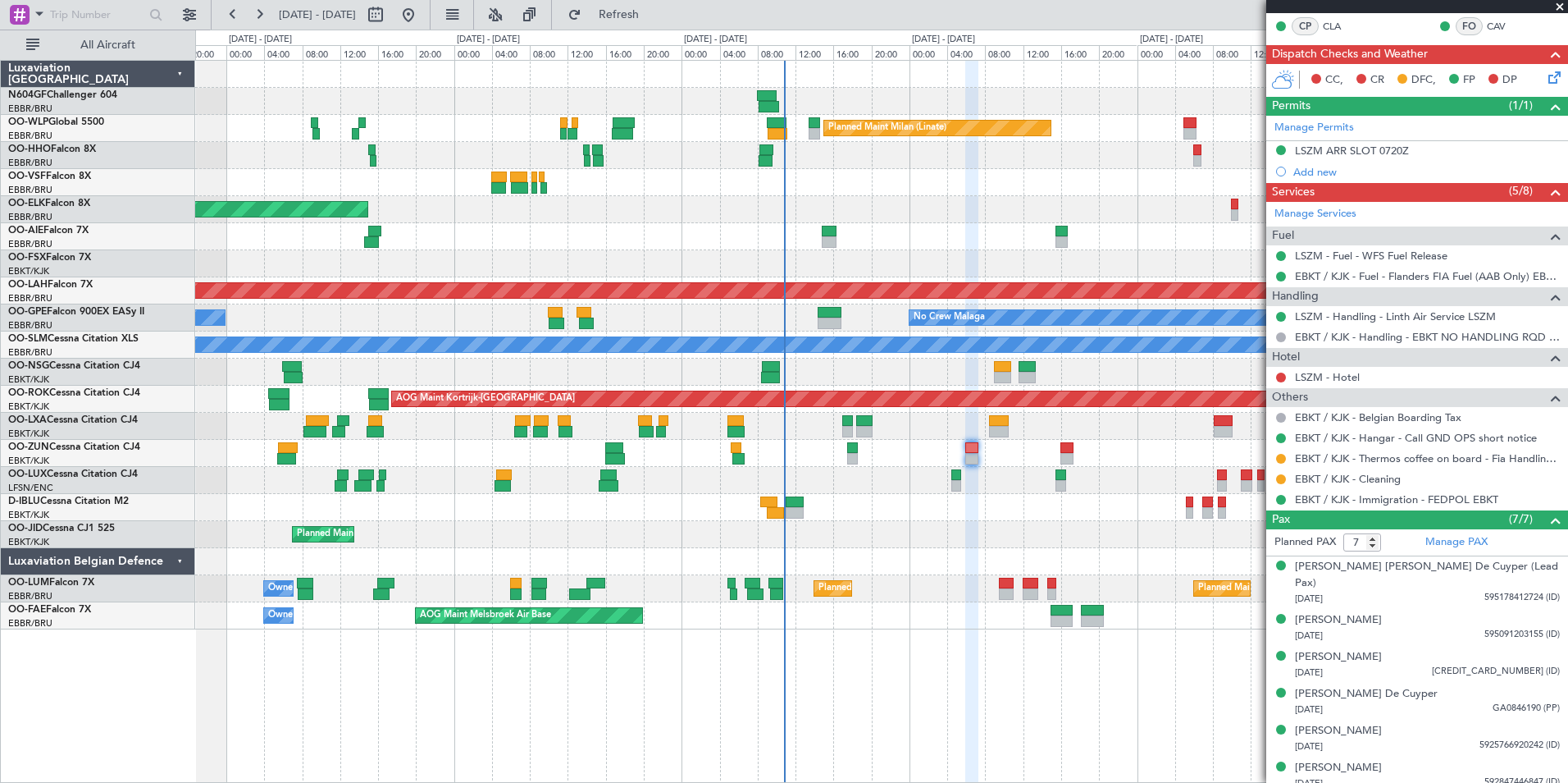
scroll to position [380, 0]
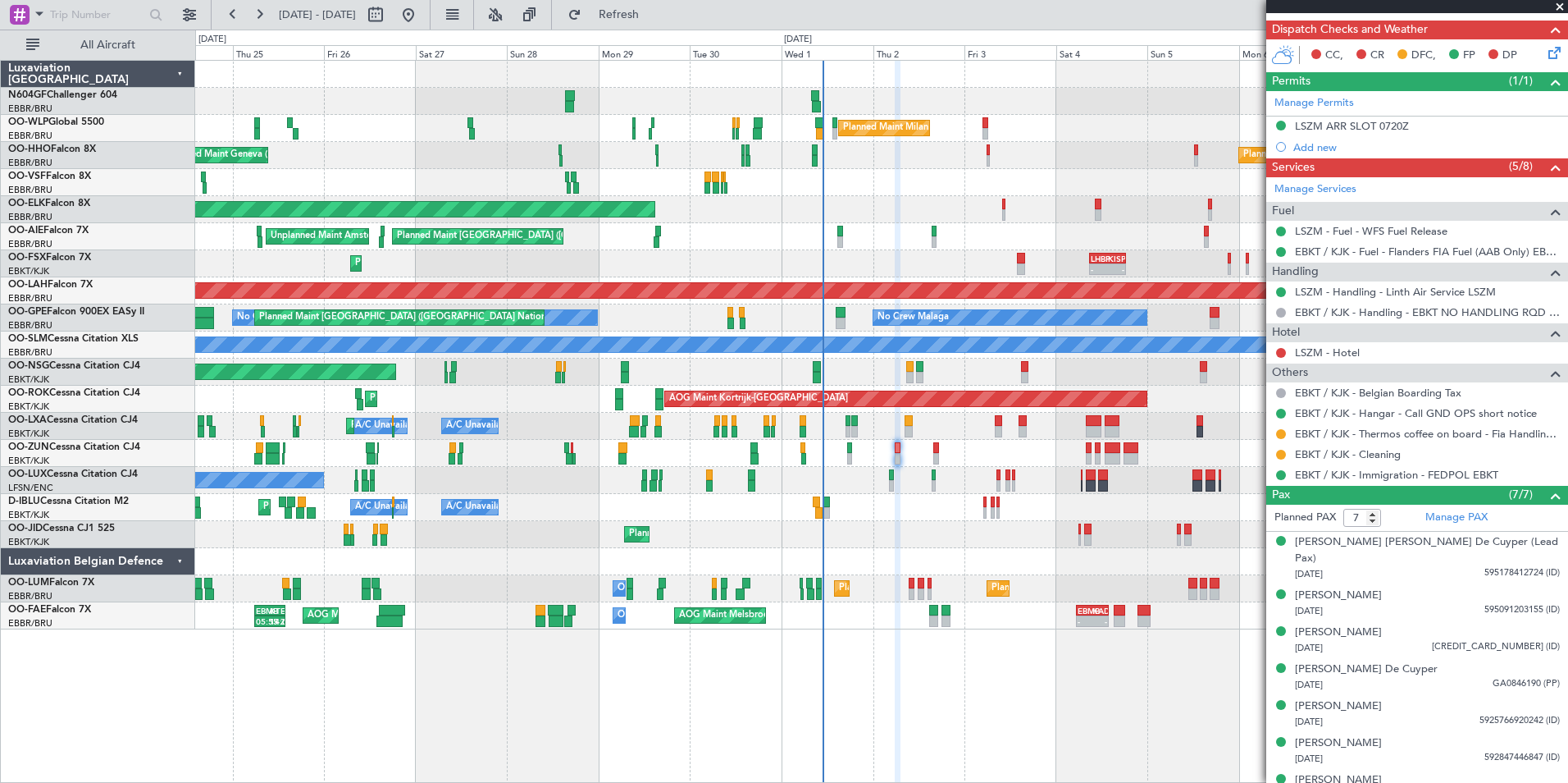
click at [779, 501] on div "Planned Maint Milan (Linate) Planned Maint Geneva ([GEOGRAPHIC_DATA]) Planned M…" at bounding box center [881, 345] width 1372 height 569
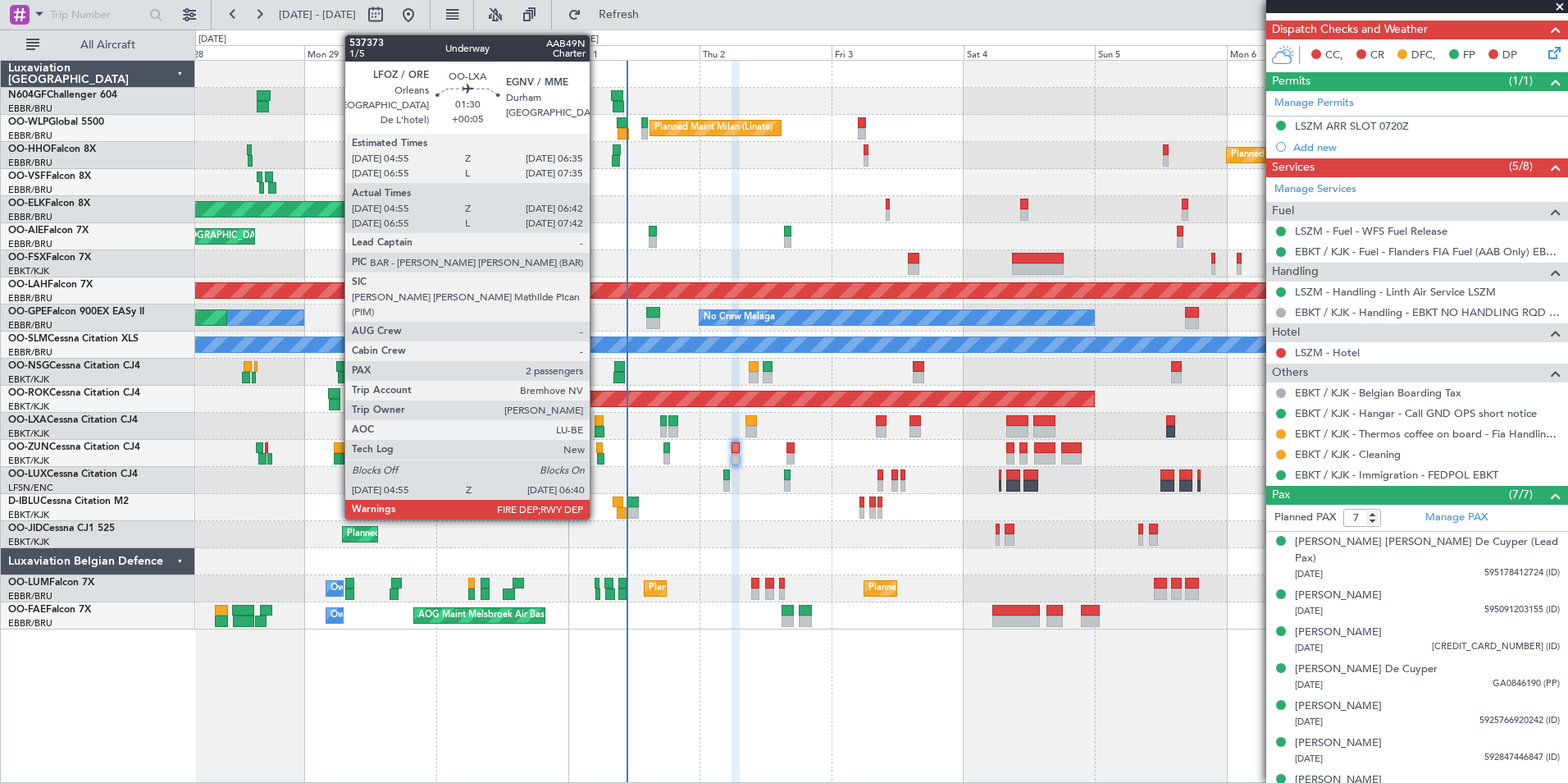
click at [597, 420] on div at bounding box center [599, 421] width 10 height 12
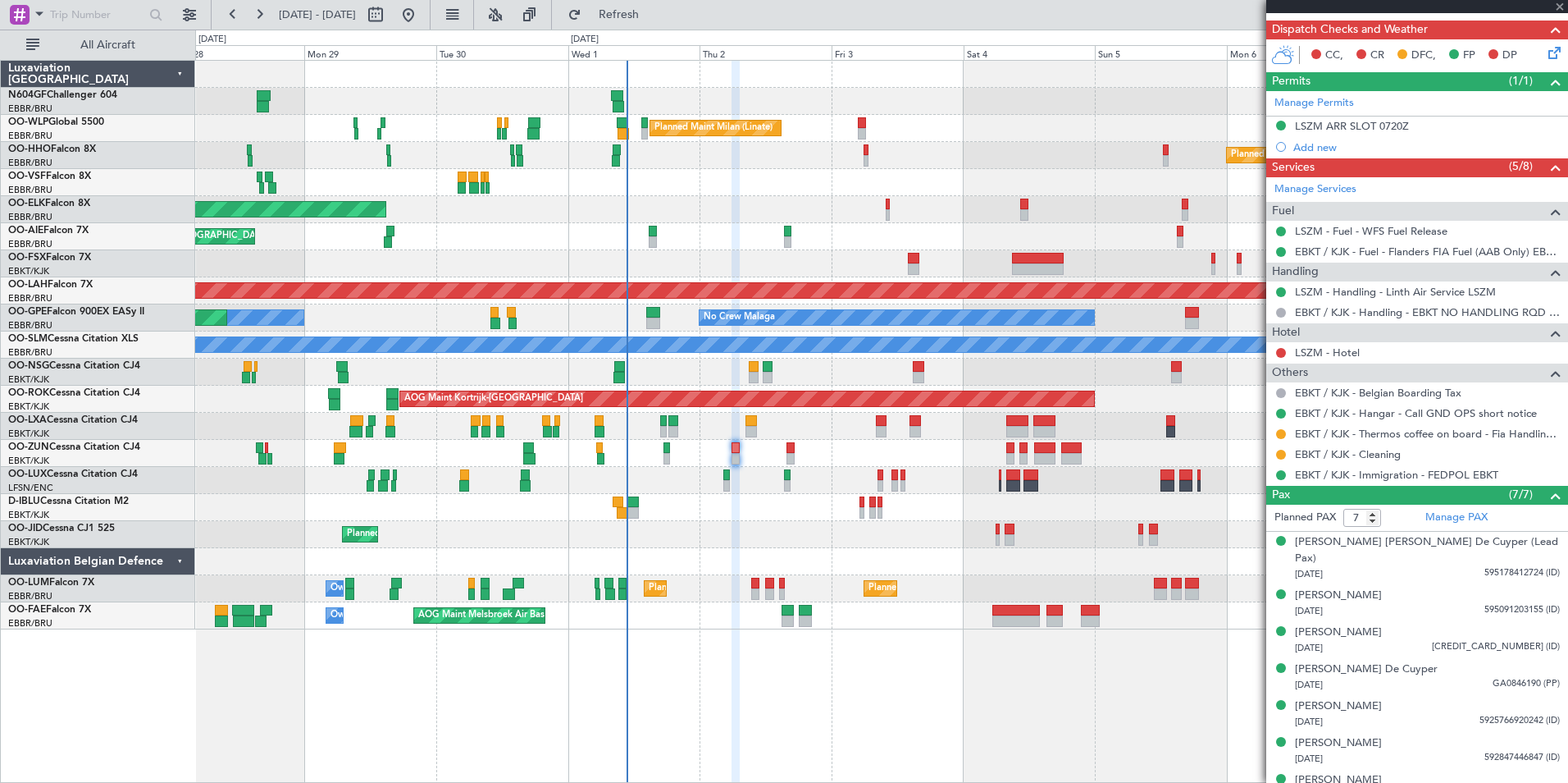
type input "+00:05"
type input "05:00"
type input "06:37"
type input "2"
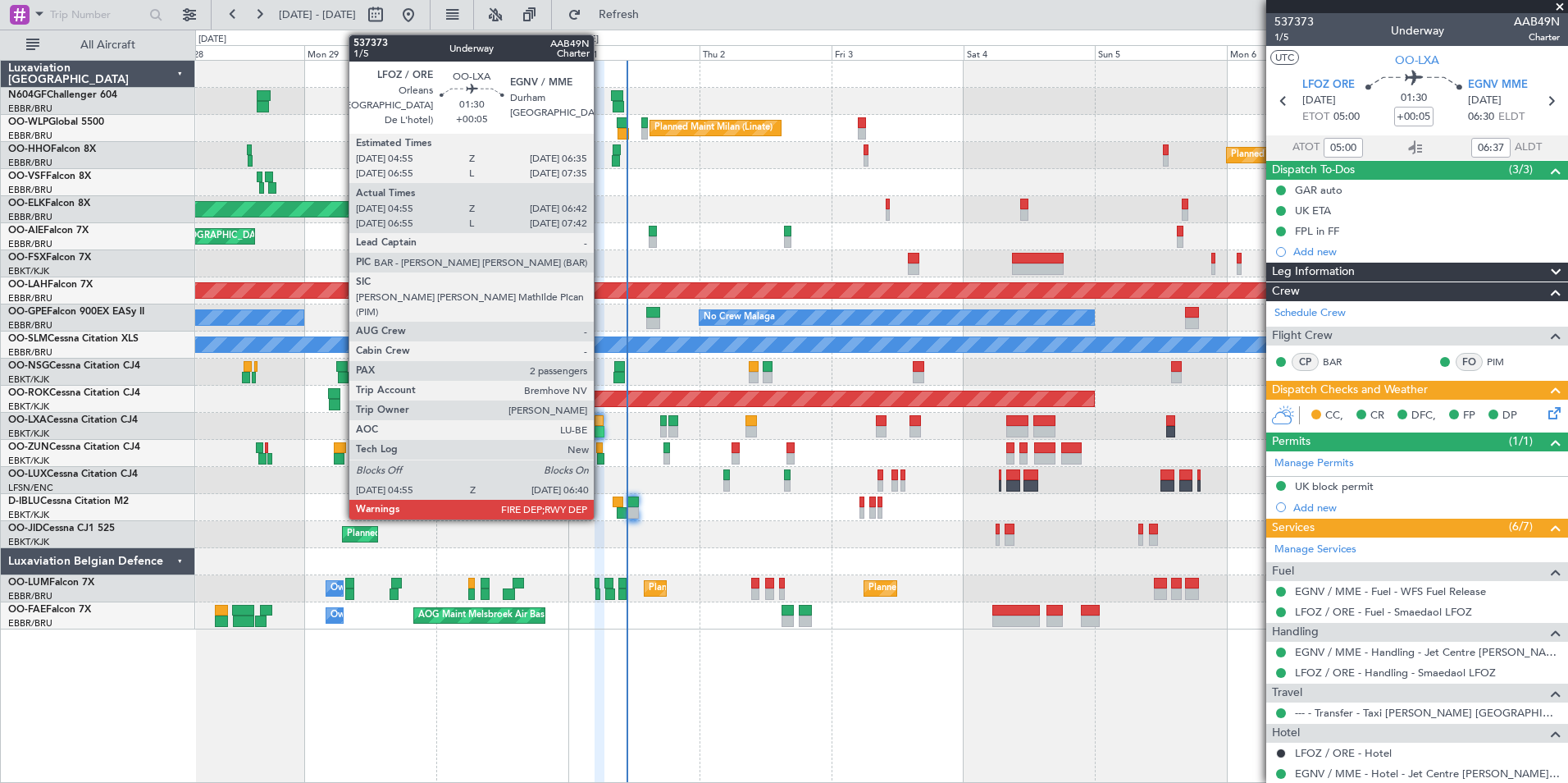
click at [601, 430] on div at bounding box center [599, 431] width 10 height 12
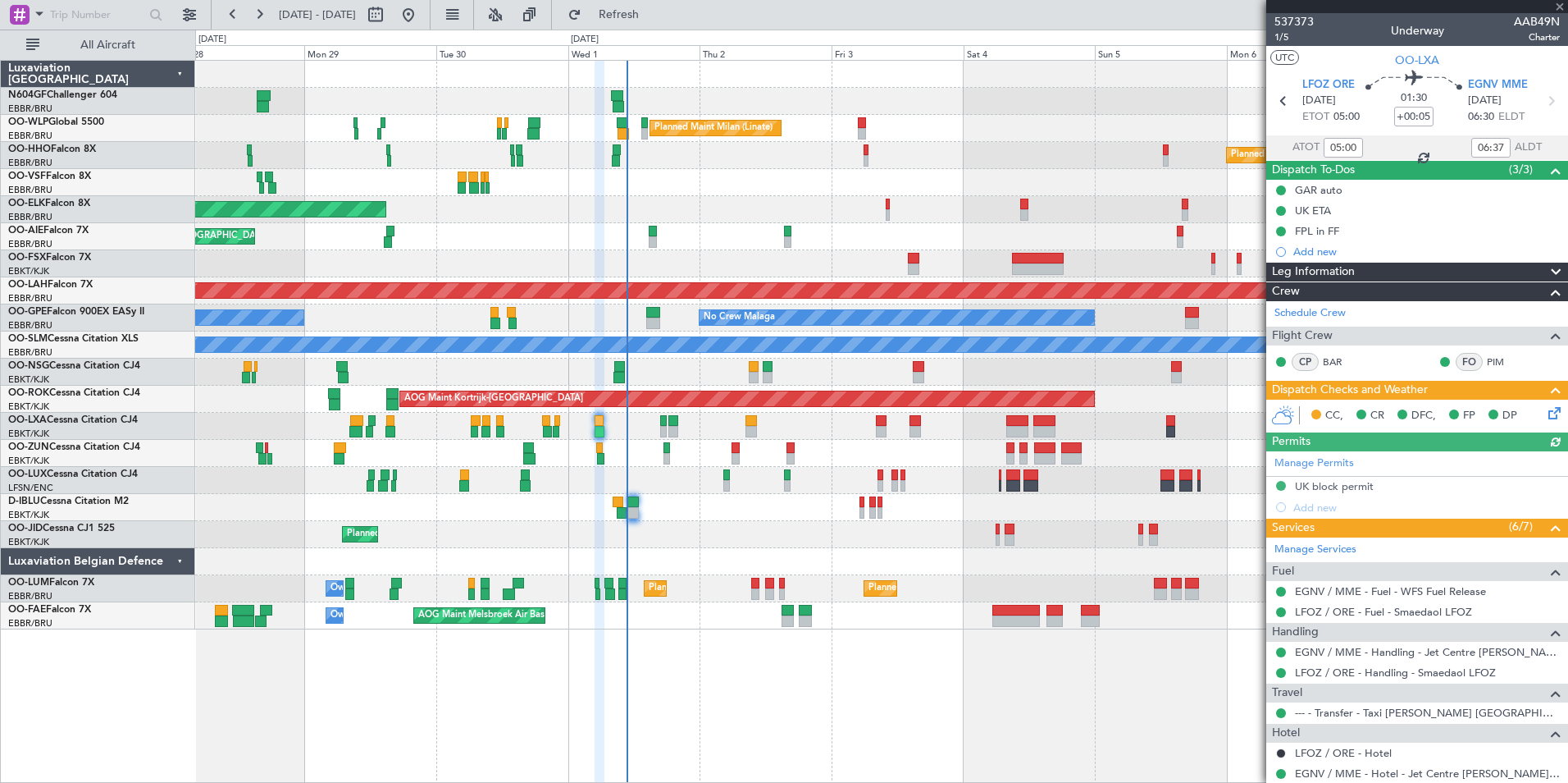
scroll to position [181, 0]
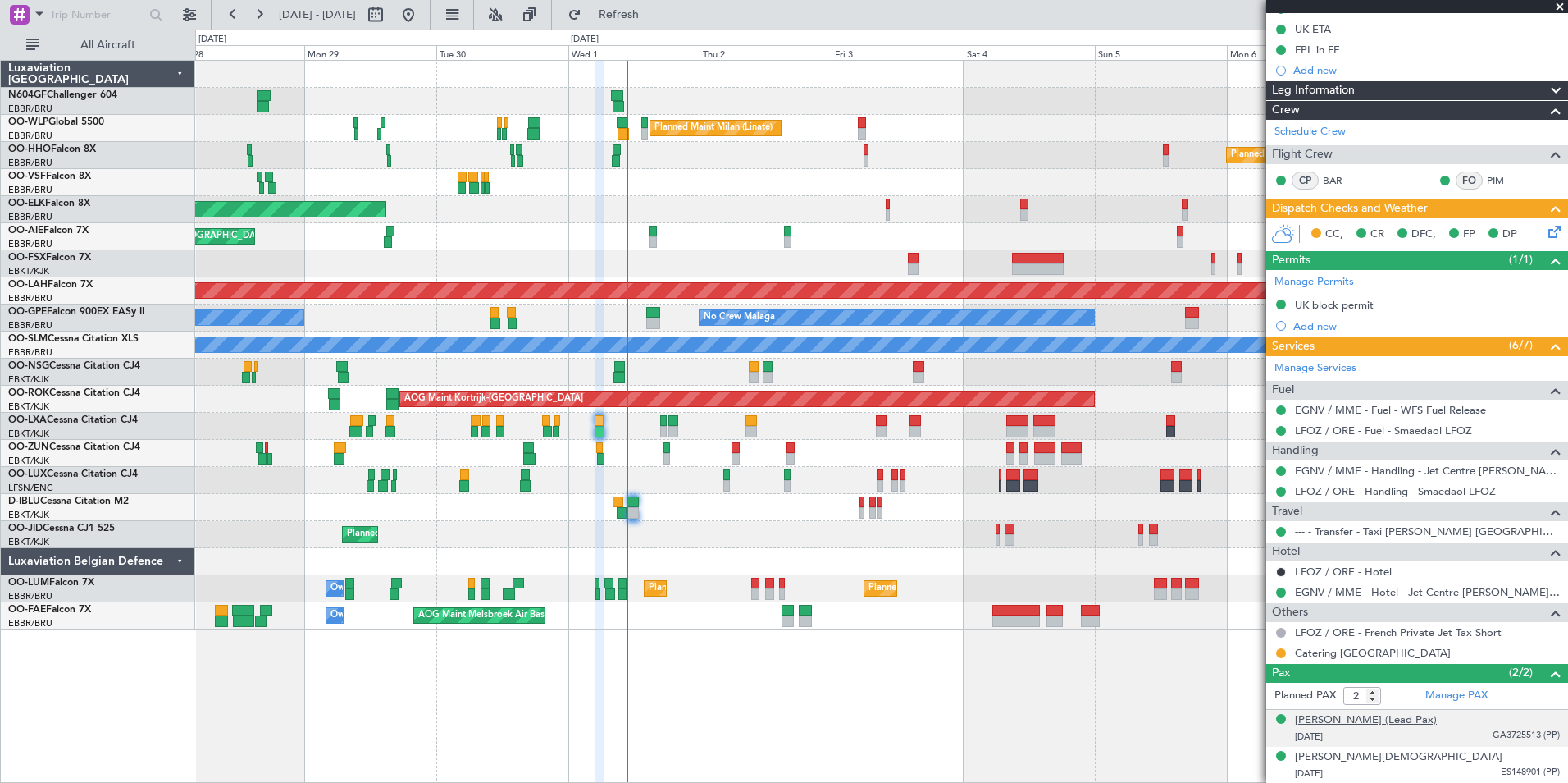
click at [1379, 723] on div "[PERSON_NAME] (Lead Pax)" at bounding box center [1366, 720] width 142 height 16
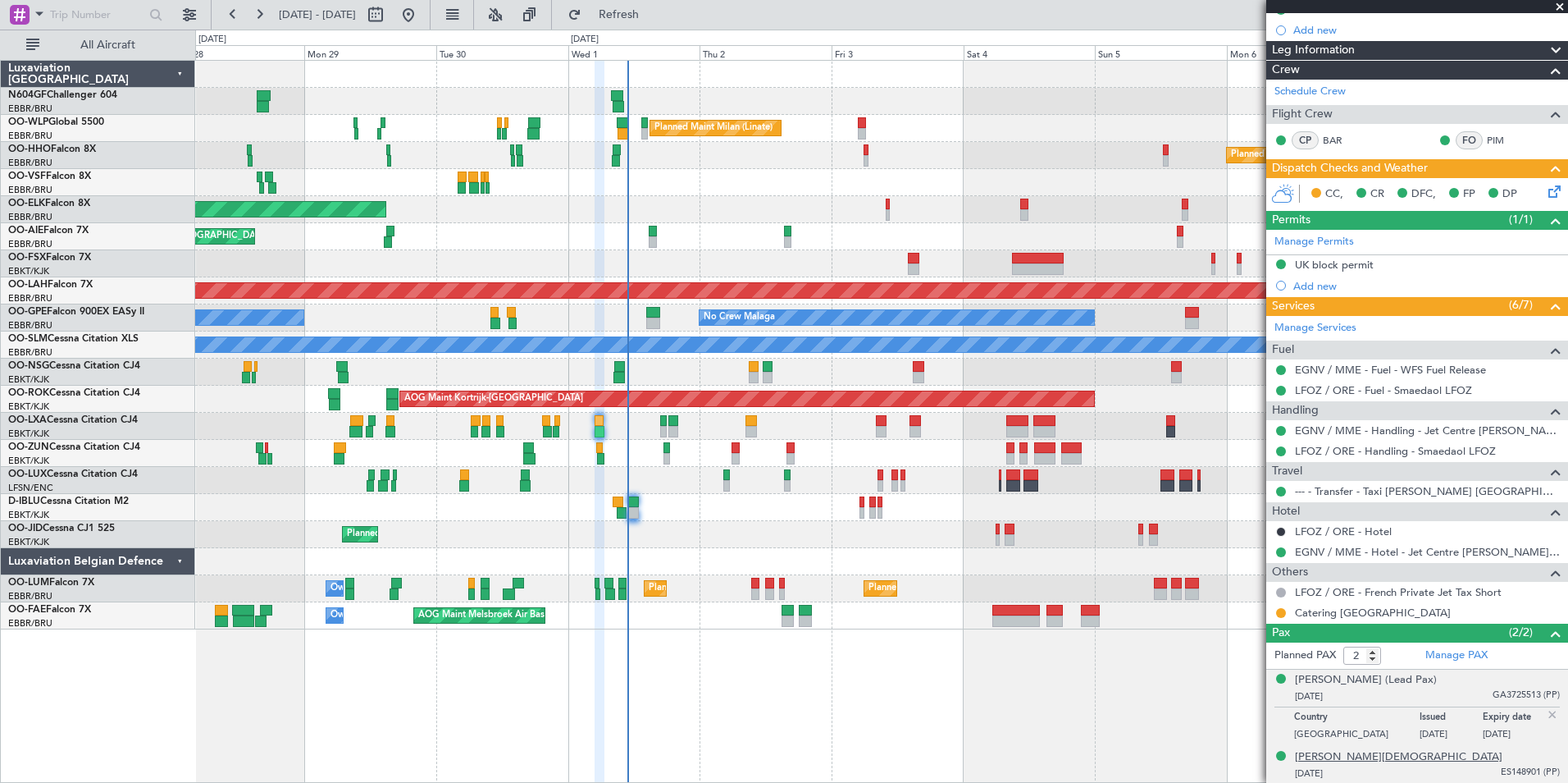
click at [1401, 763] on div "[PERSON_NAME][DEMOGRAPHIC_DATA]" at bounding box center [1398, 757] width 207 height 16
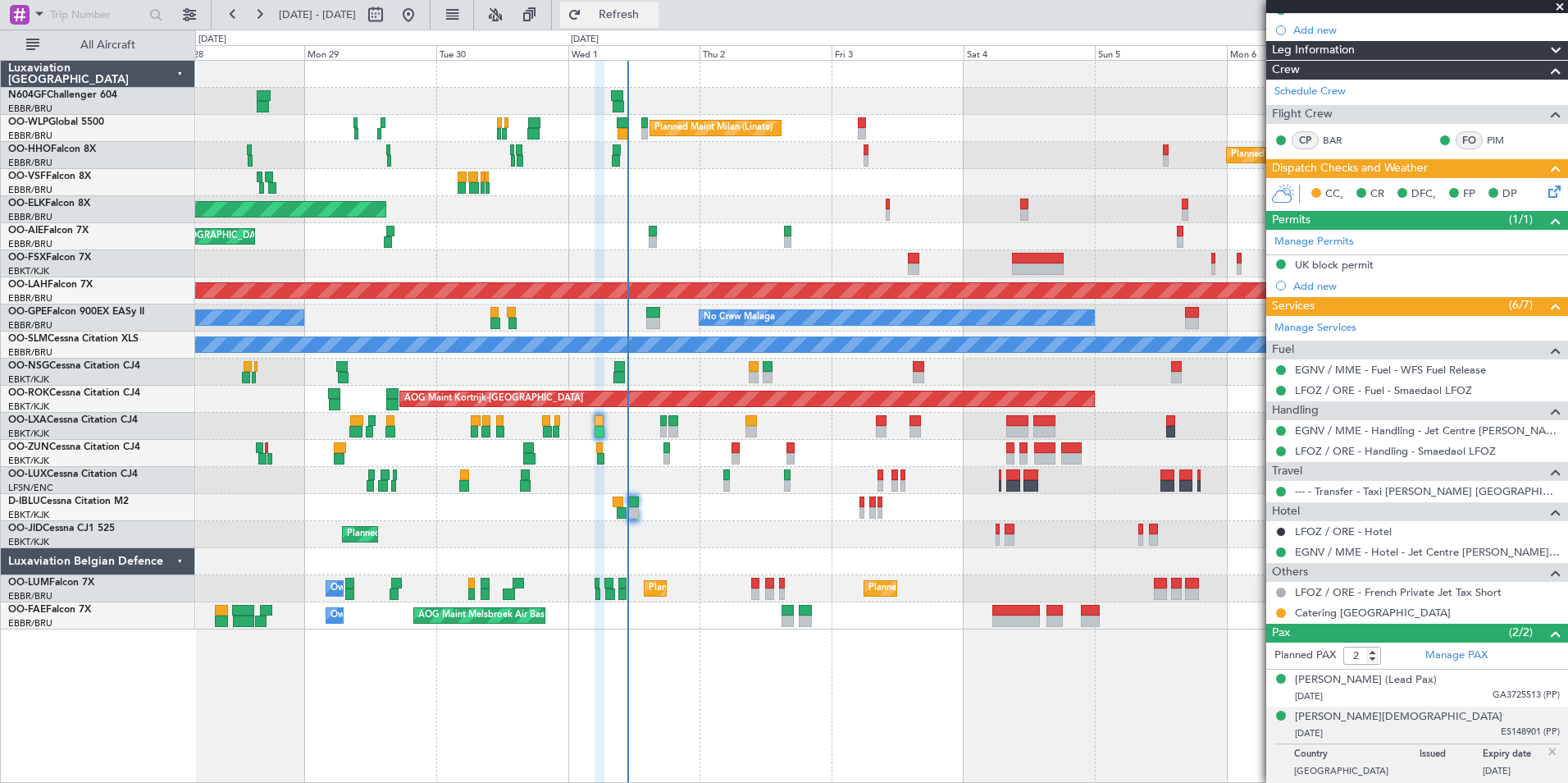
click at [625, 21] on button "Refresh" at bounding box center [610, 15] width 99 height 26
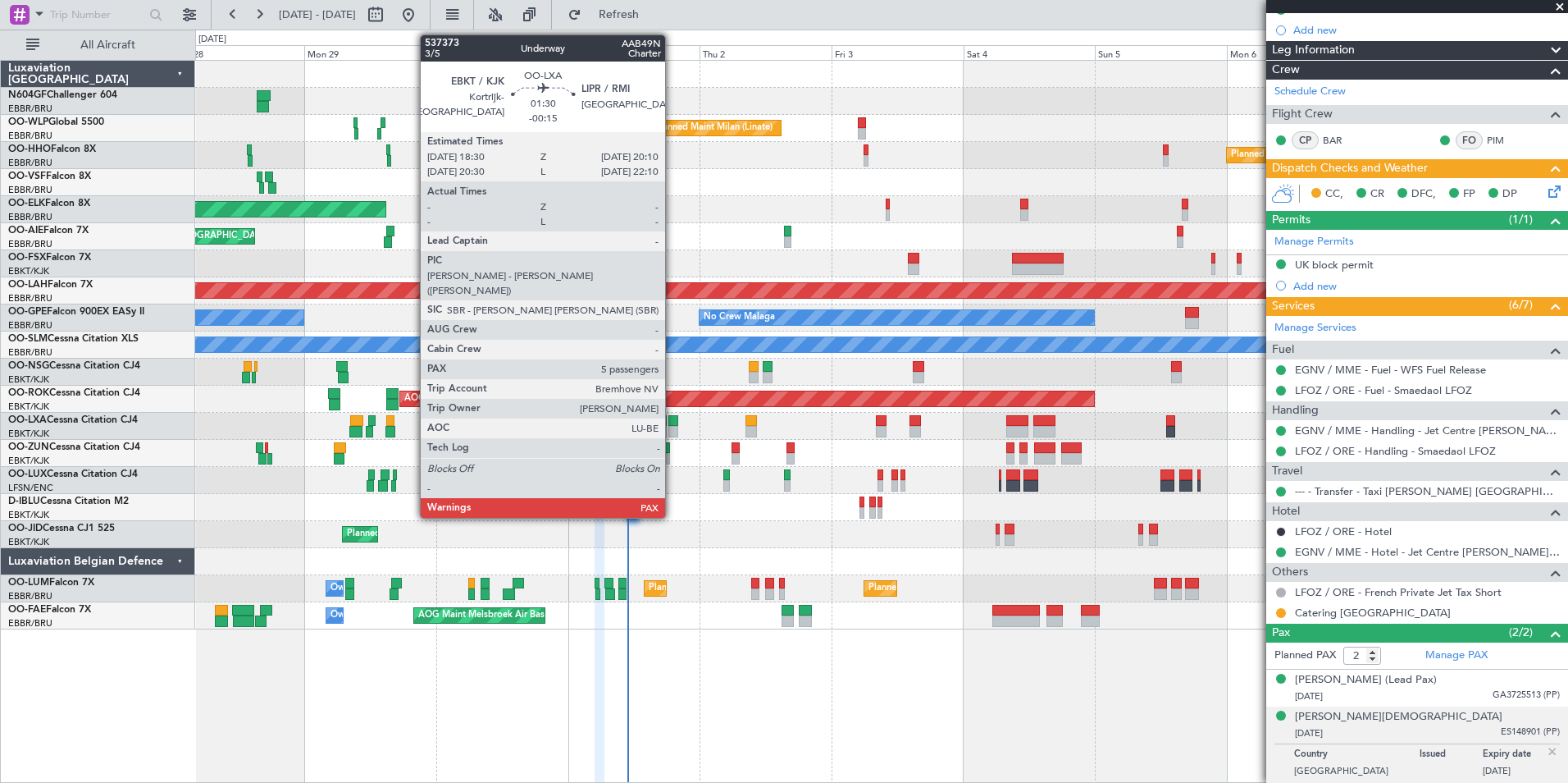
click at [672, 426] on div at bounding box center [673, 431] width 10 height 12
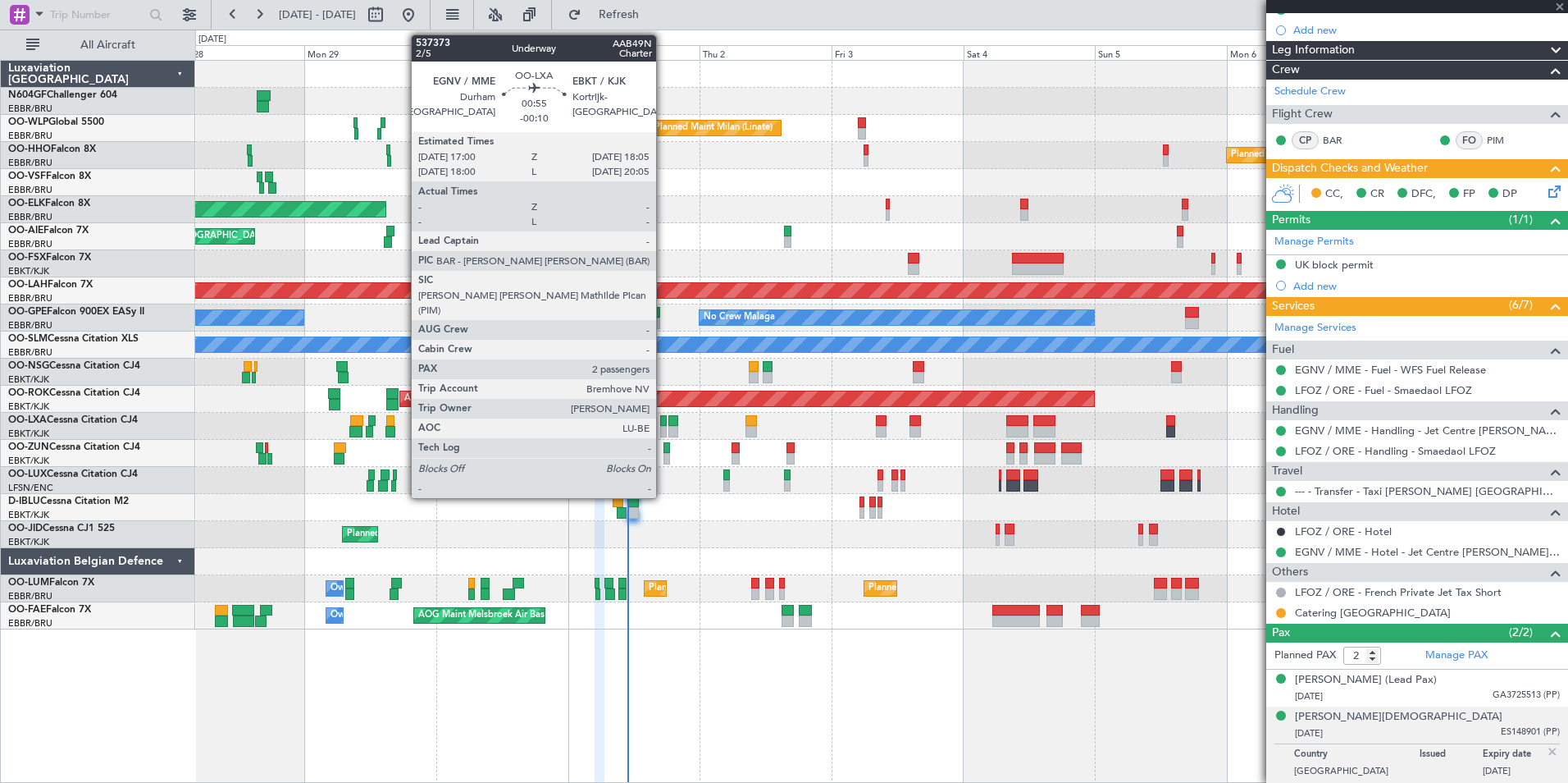
type input "-00:15"
type input "5"
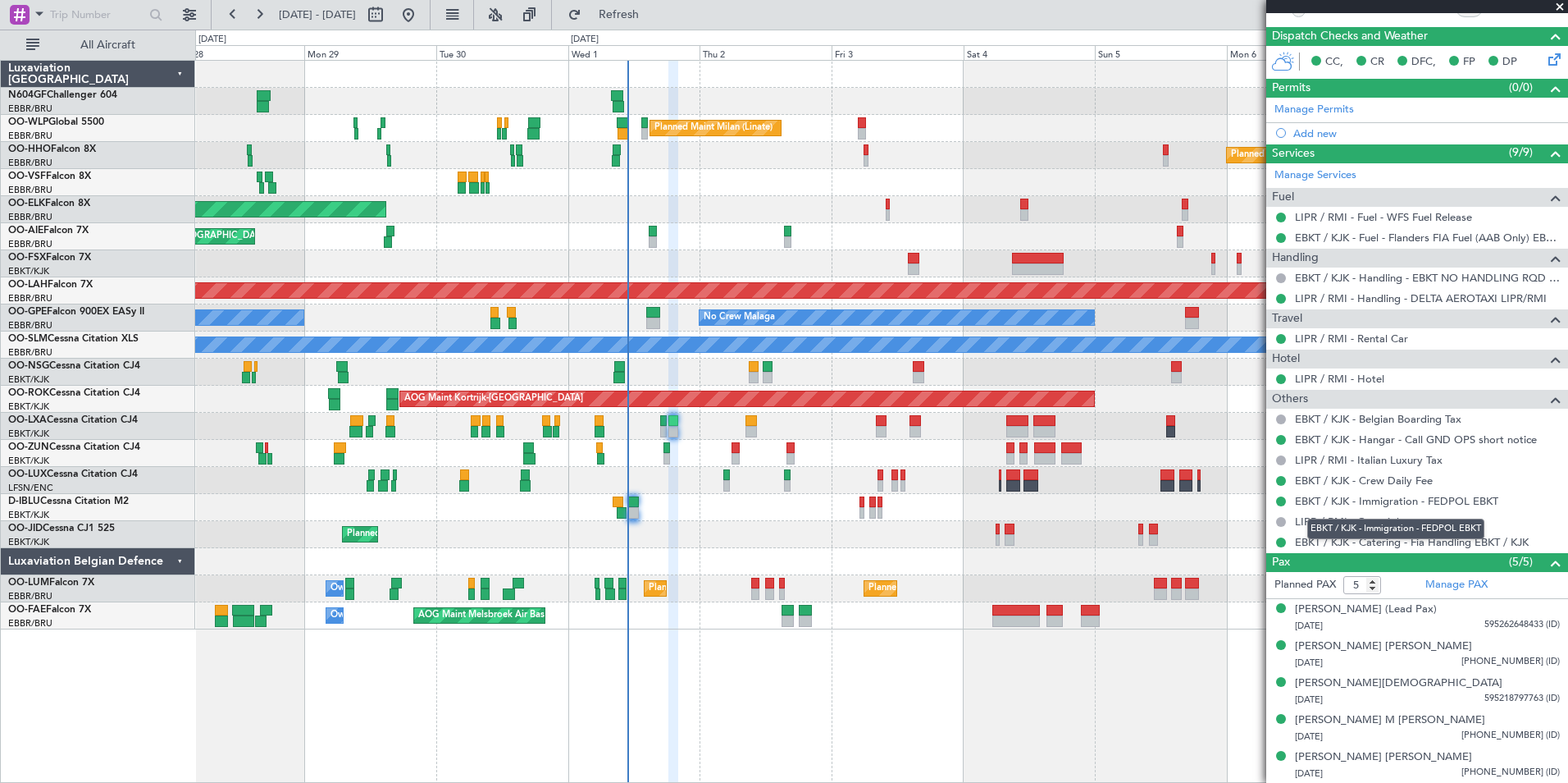
scroll to position [312, 0]
click at [667, 28] on fb-refresh-button "Refresh" at bounding box center [609, 15] width 114 height 30
click at [658, 26] on button "Refresh" at bounding box center [610, 15] width 99 height 26
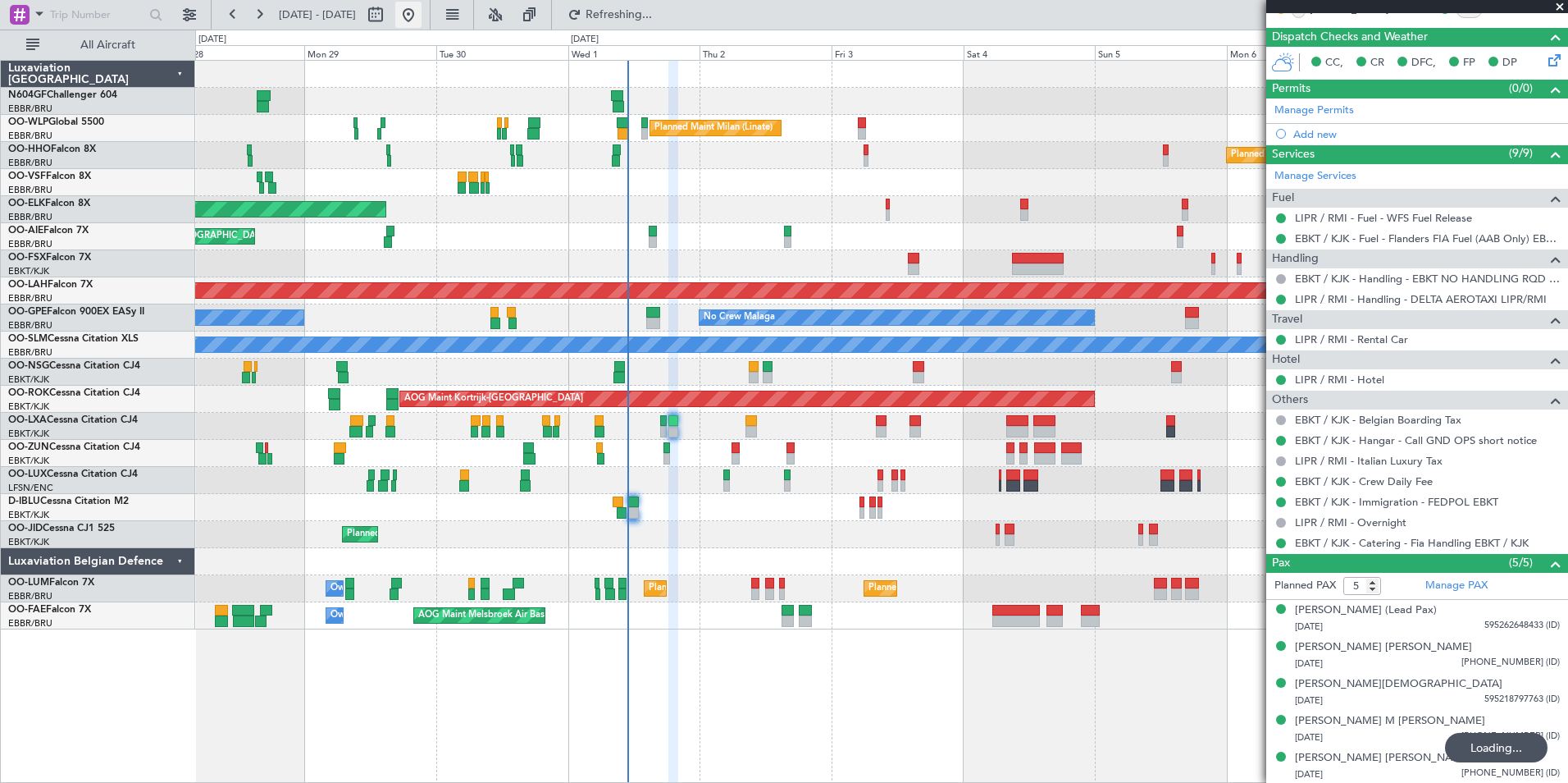
click at [421, 25] on button at bounding box center [408, 15] width 26 height 26
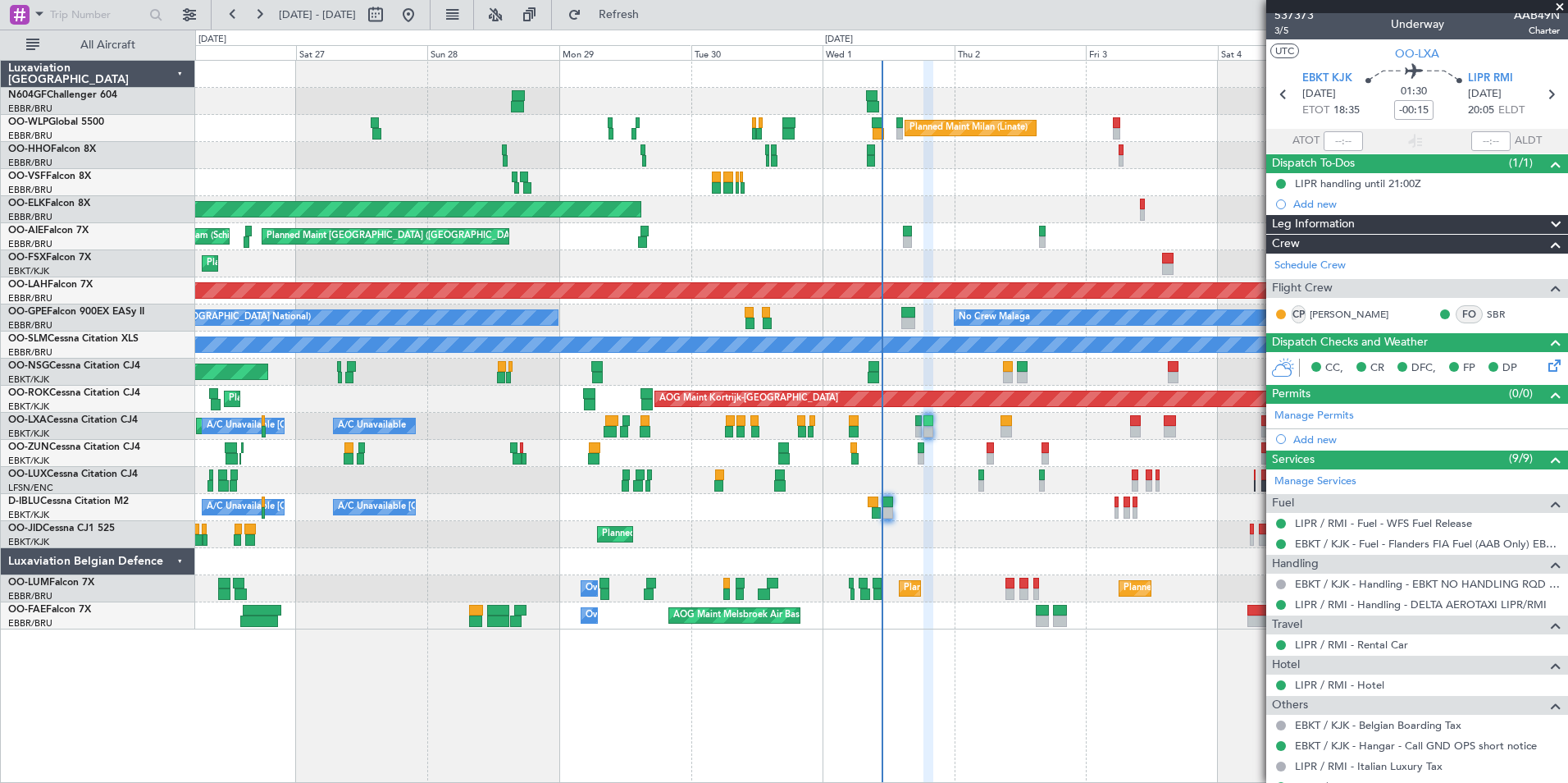
scroll to position [0, 0]
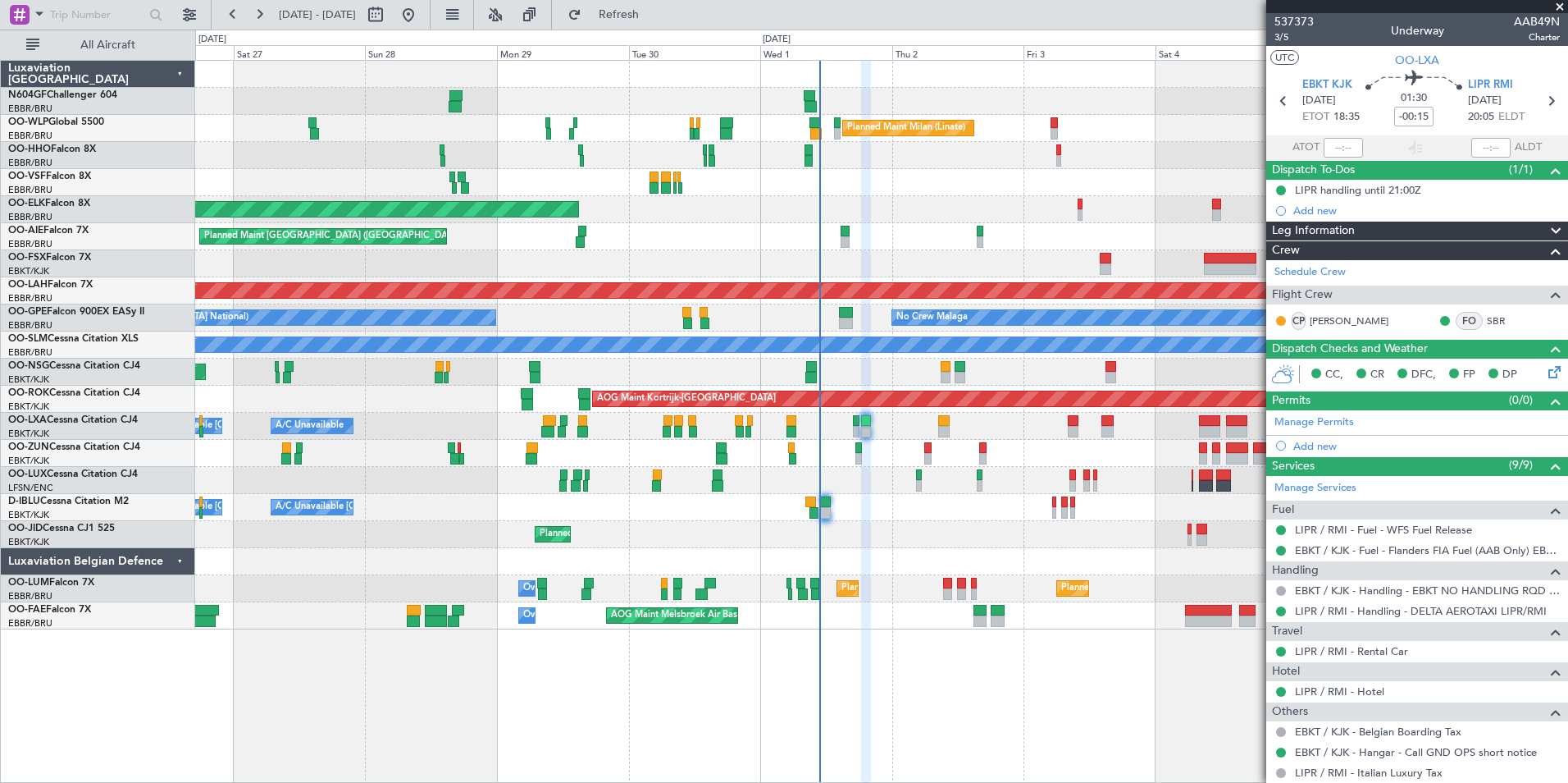
click at [963, 459] on div at bounding box center [881, 453] width 1372 height 27
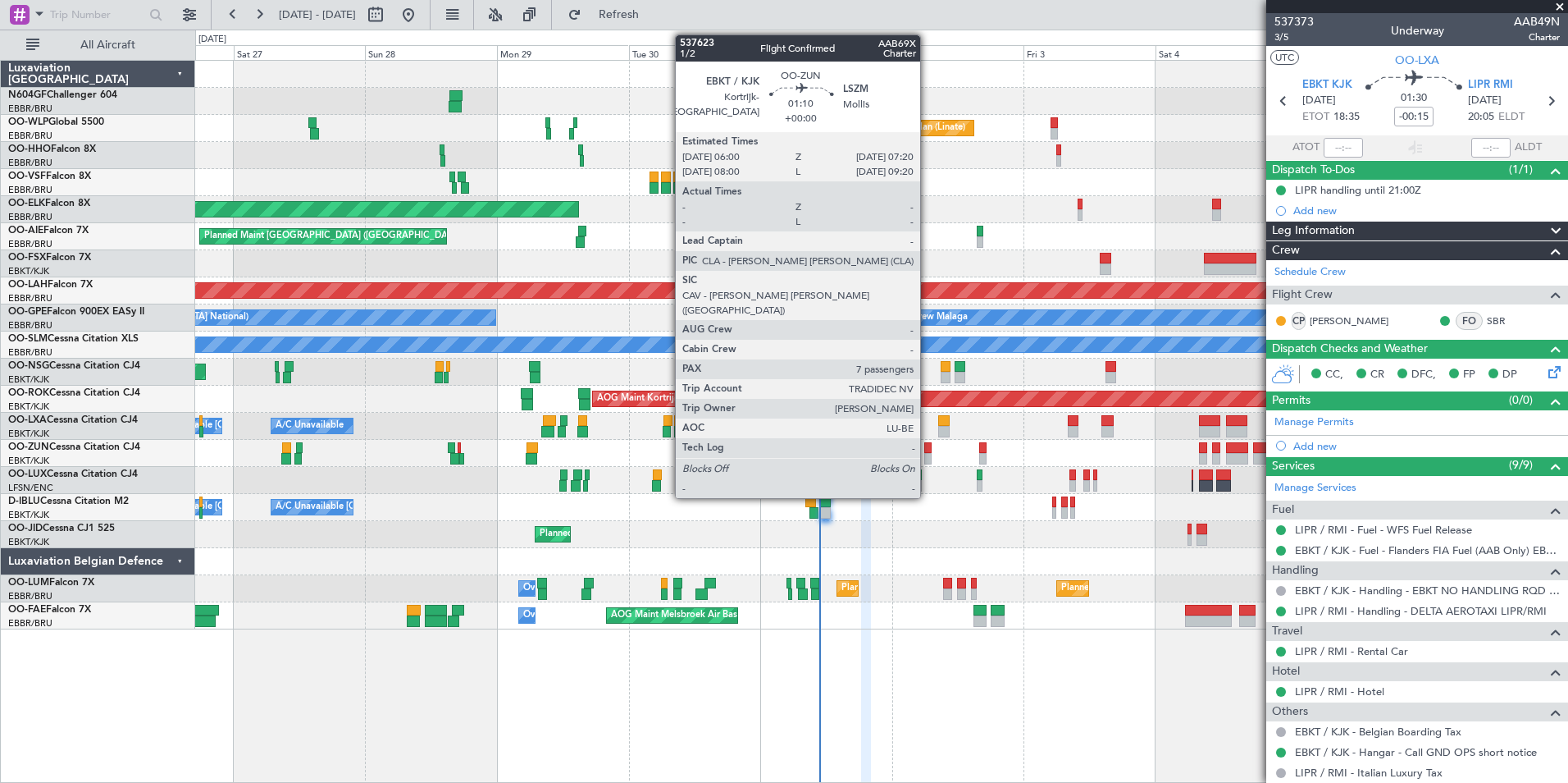
click at [928, 459] on div at bounding box center [928, 459] width 7 height 12
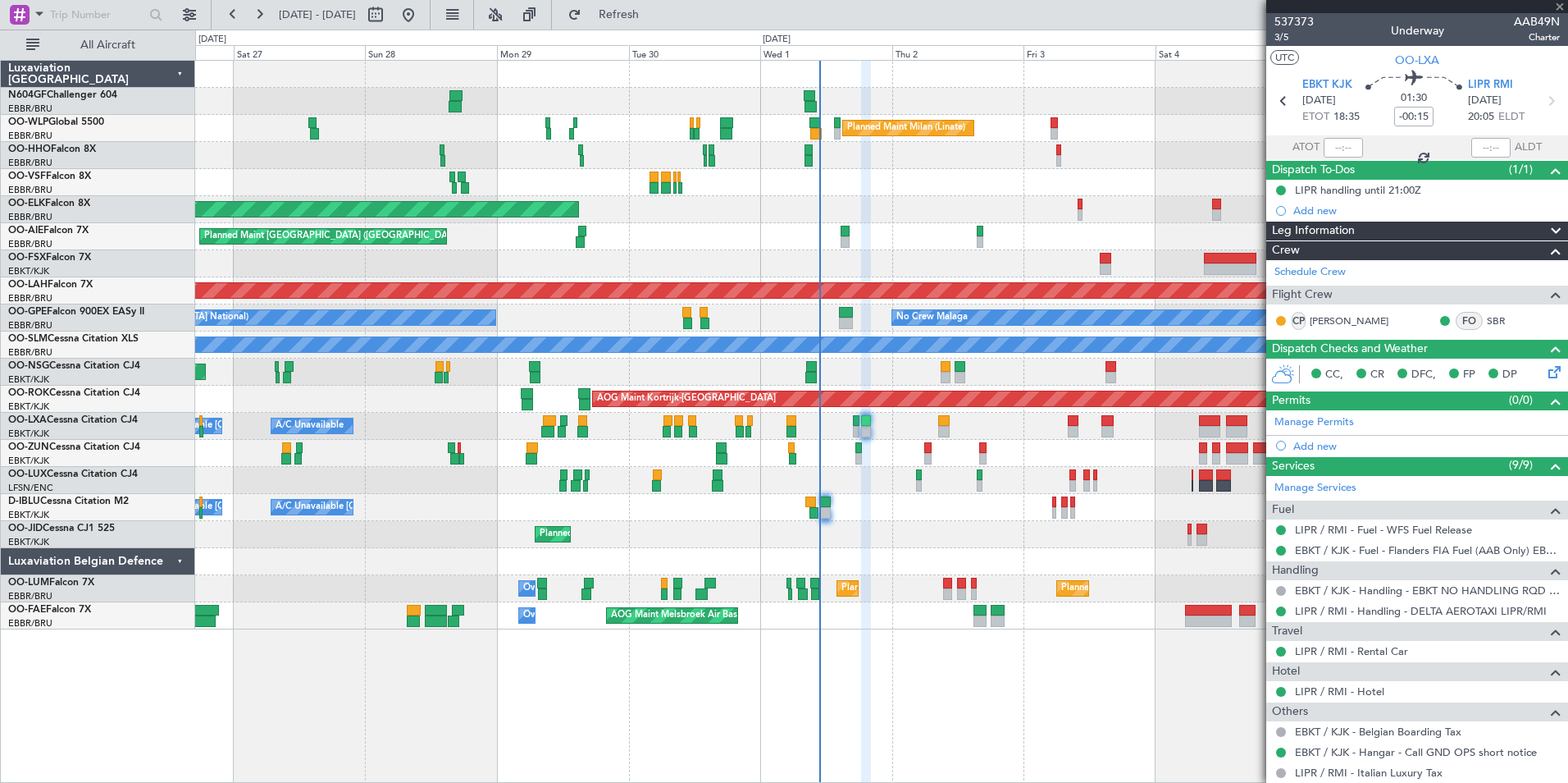
type input "7"
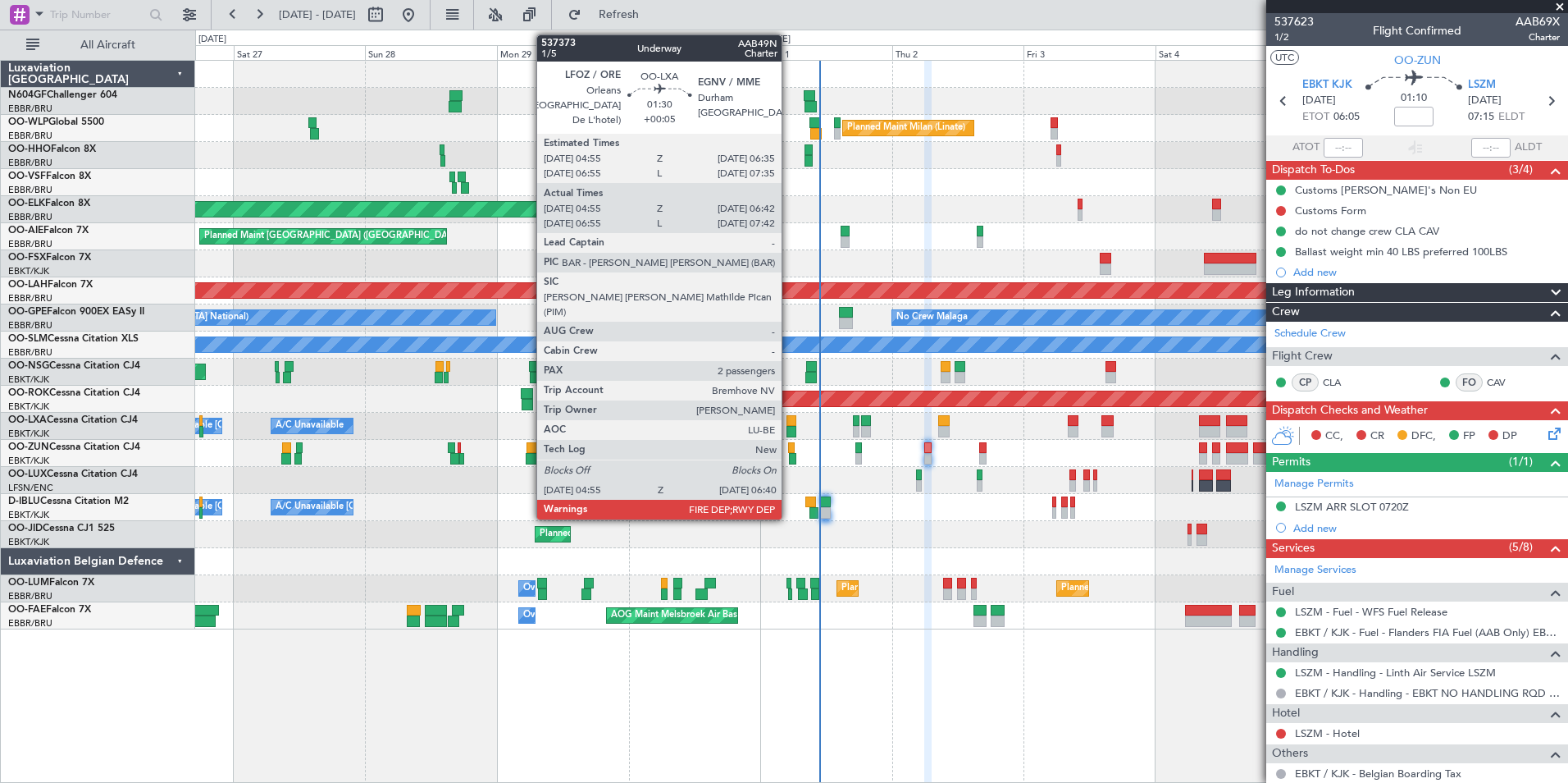
click at [789, 423] on div at bounding box center [792, 421] width 10 height 12
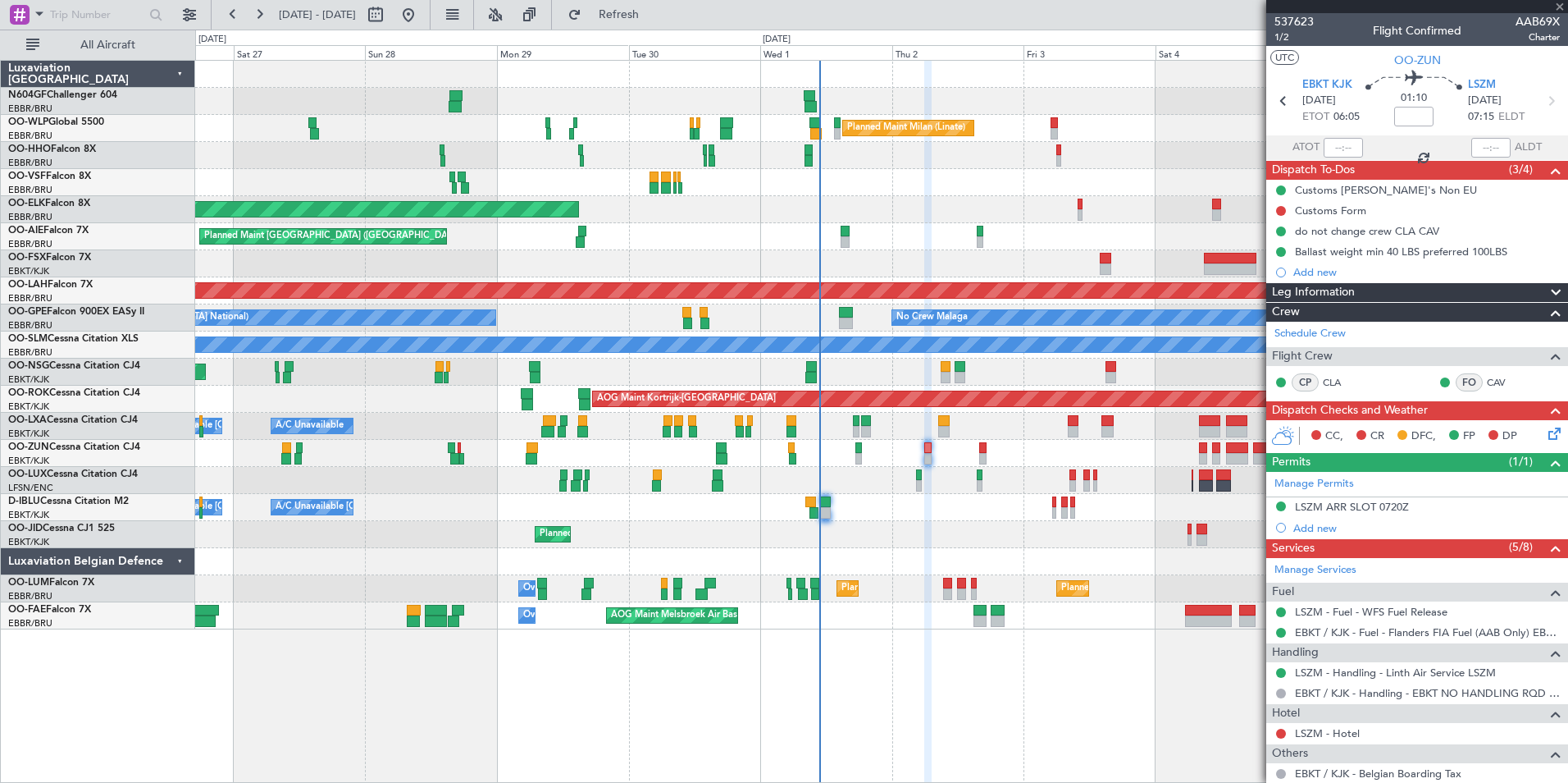
type input "+00:05"
type input "05:00"
type input "06:37"
type input "2"
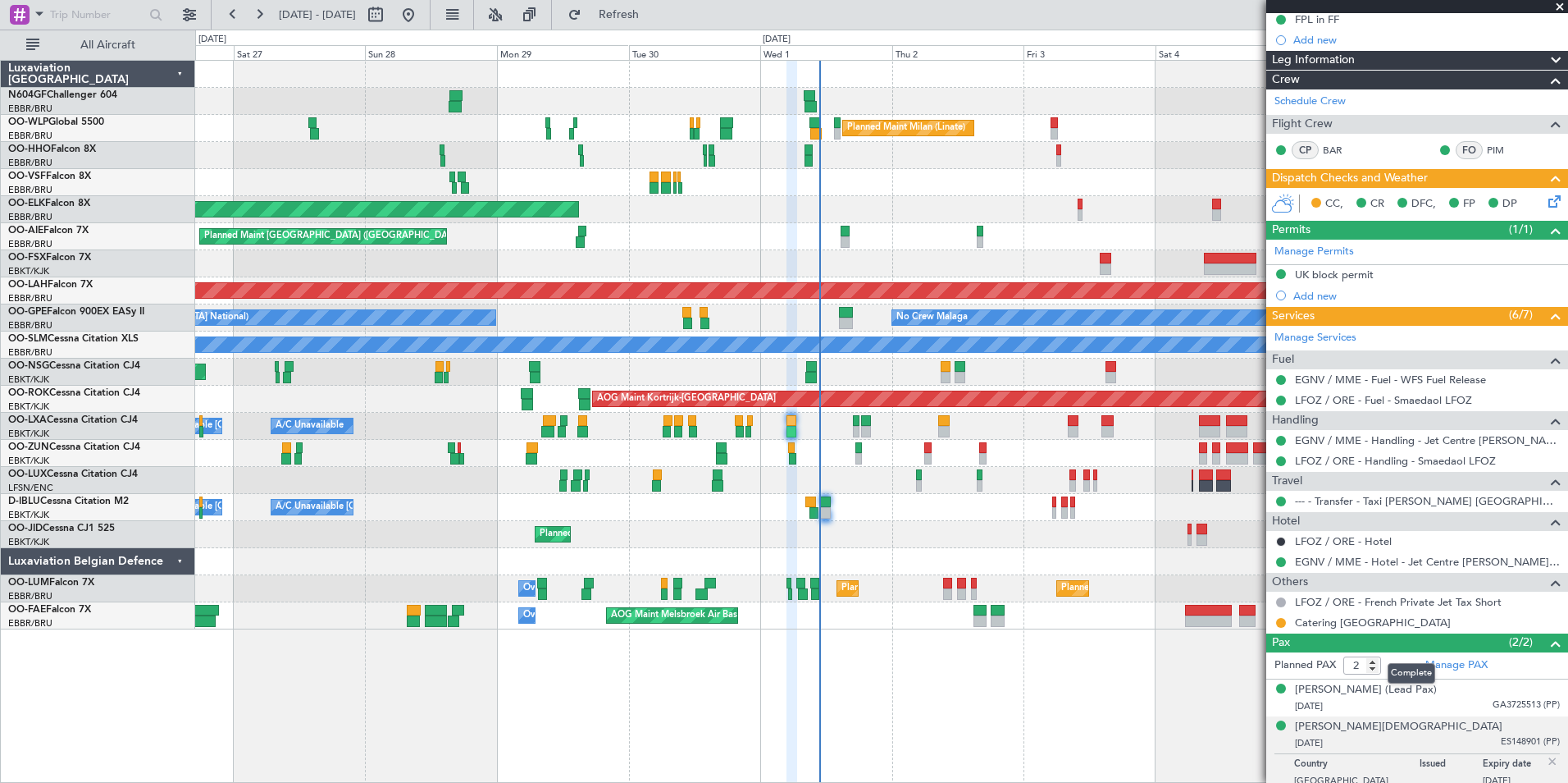
scroll to position [221, 0]
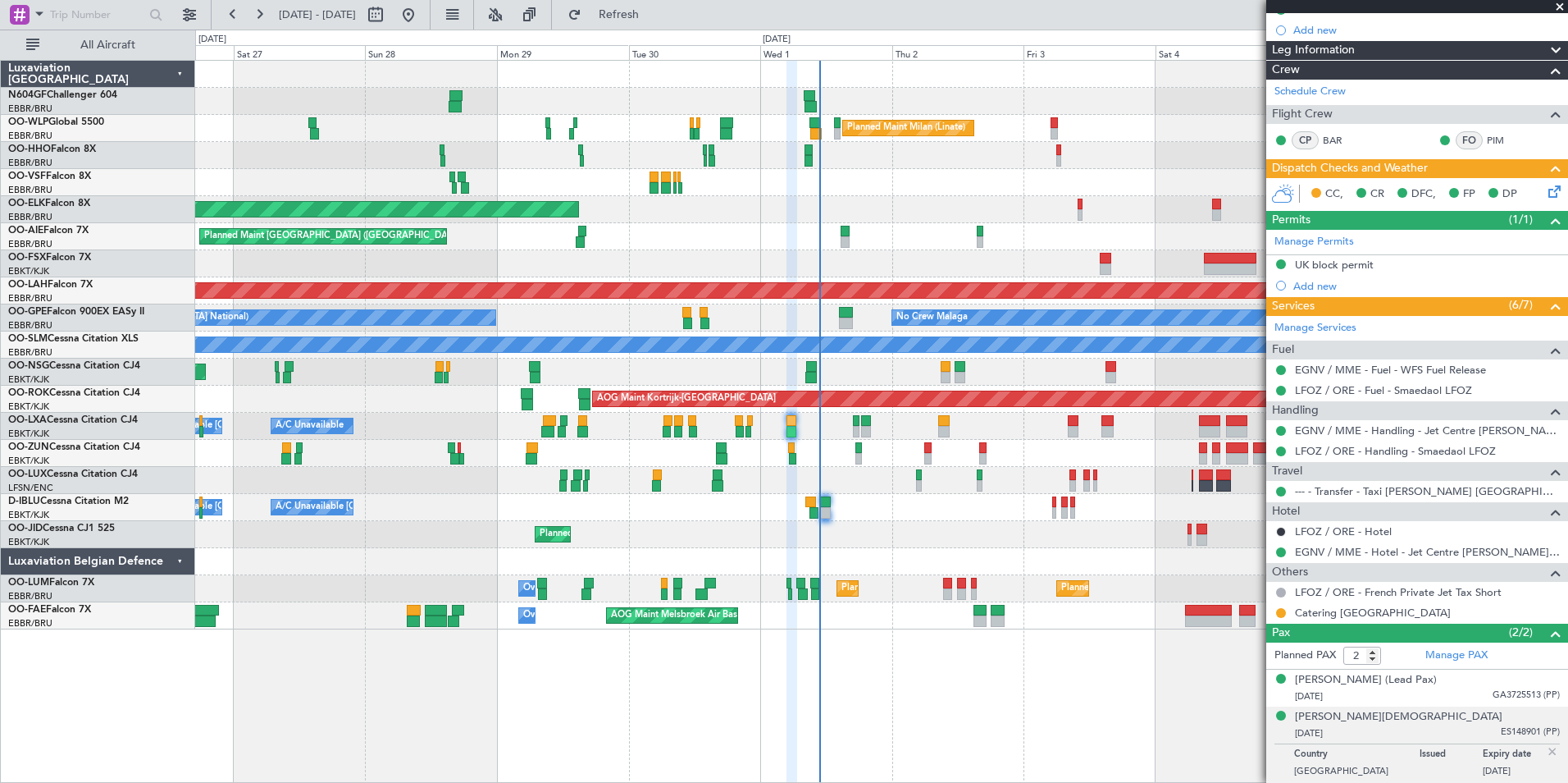
click at [1214, 697] on div "Planned Maint Milan (Linate) Planned Maint Geneva ([GEOGRAPHIC_DATA]) Planned M…" at bounding box center [882, 422] width 1373 height 723
click at [1454, 735] on div "[DATE] ES148901 (PP)" at bounding box center [1427, 734] width 265 height 16
click at [1081, 681] on div "Planned Maint Milan (Linate) Planned Maint Geneva ([GEOGRAPHIC_DATA]) Planned M…" at bounding box center [882, 422] width 1373 height 723
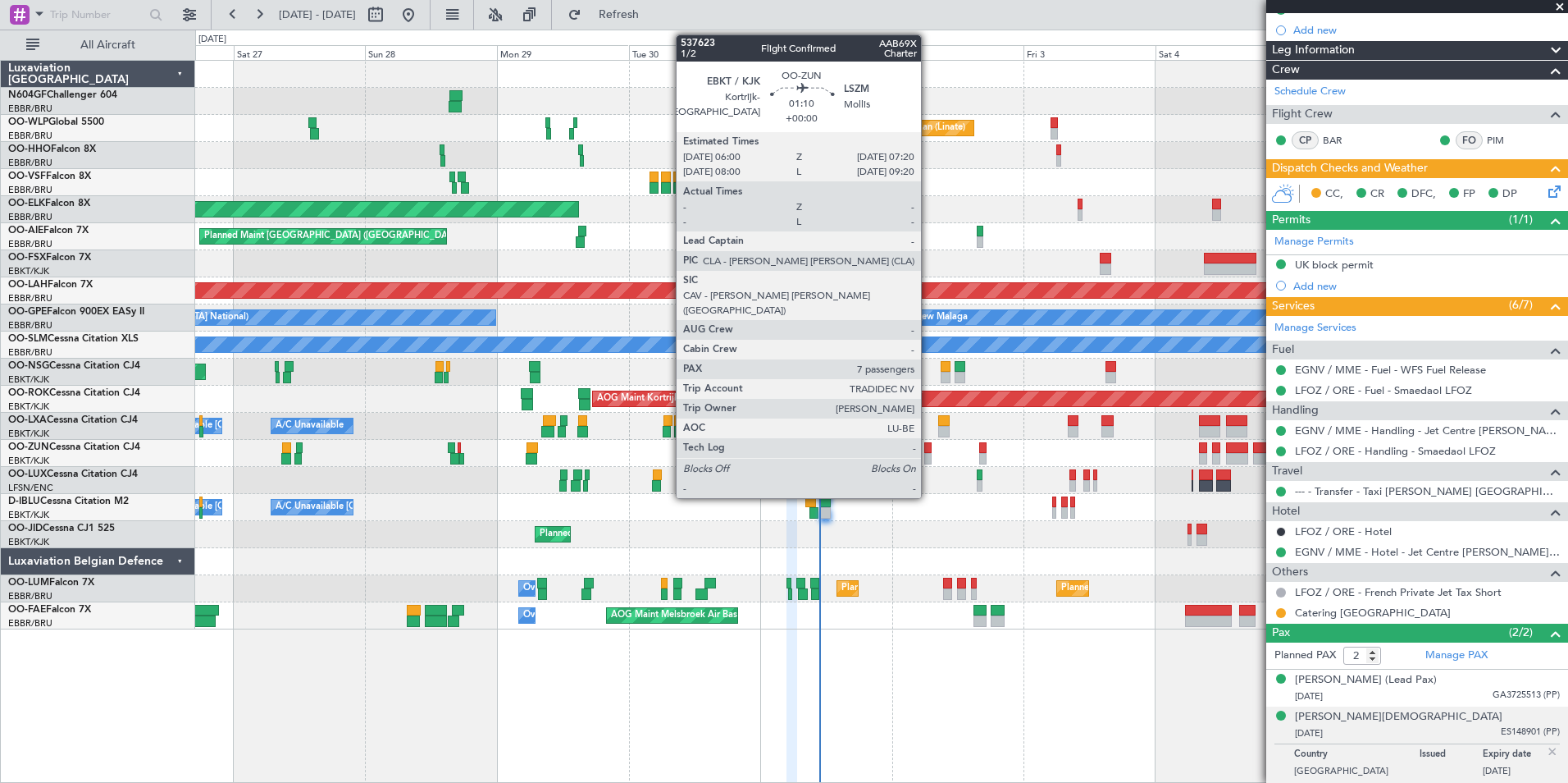
click at [928, 454] on div at bounding box center [928, 459] width 7 height 12
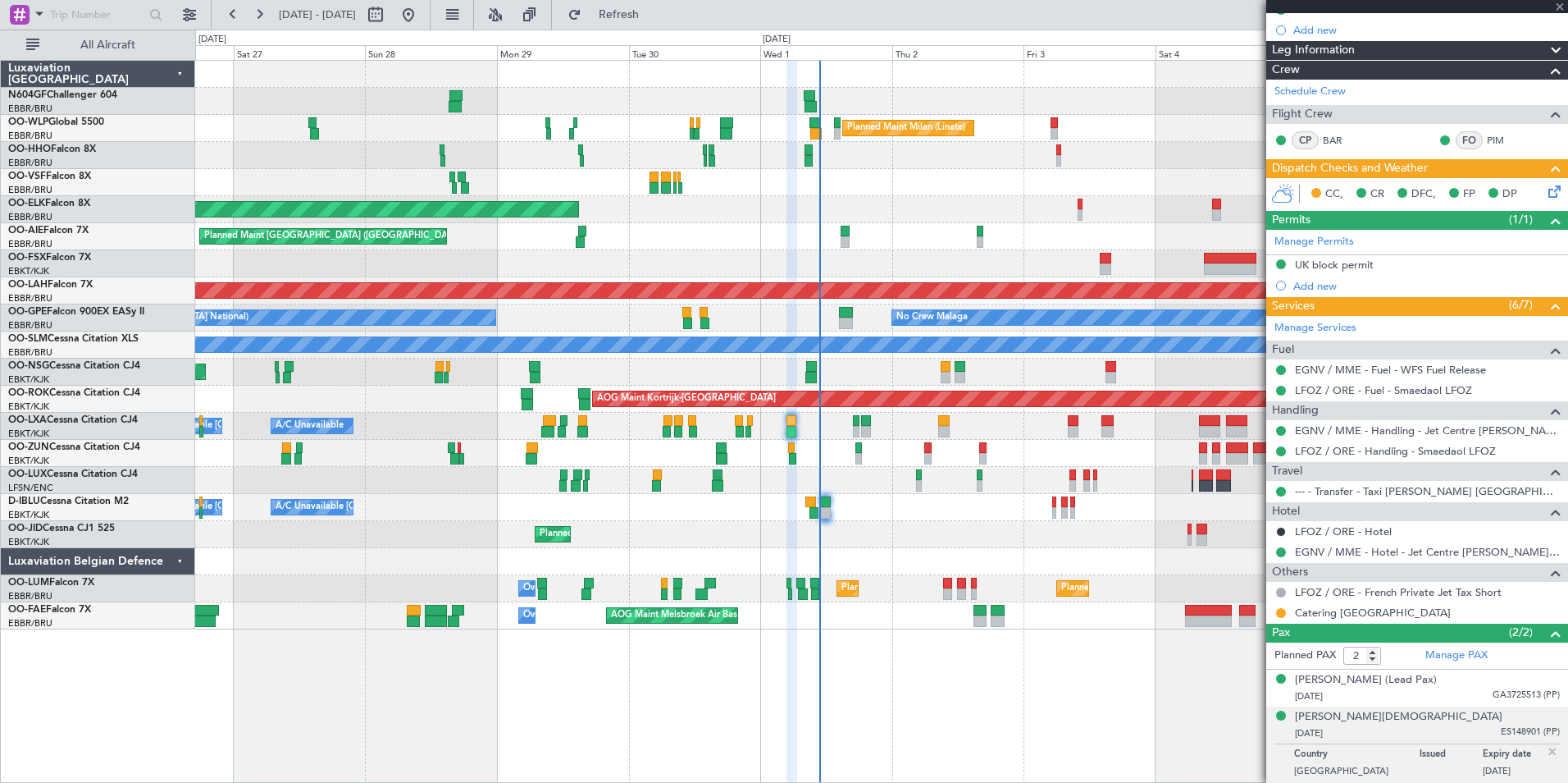
type input "7"
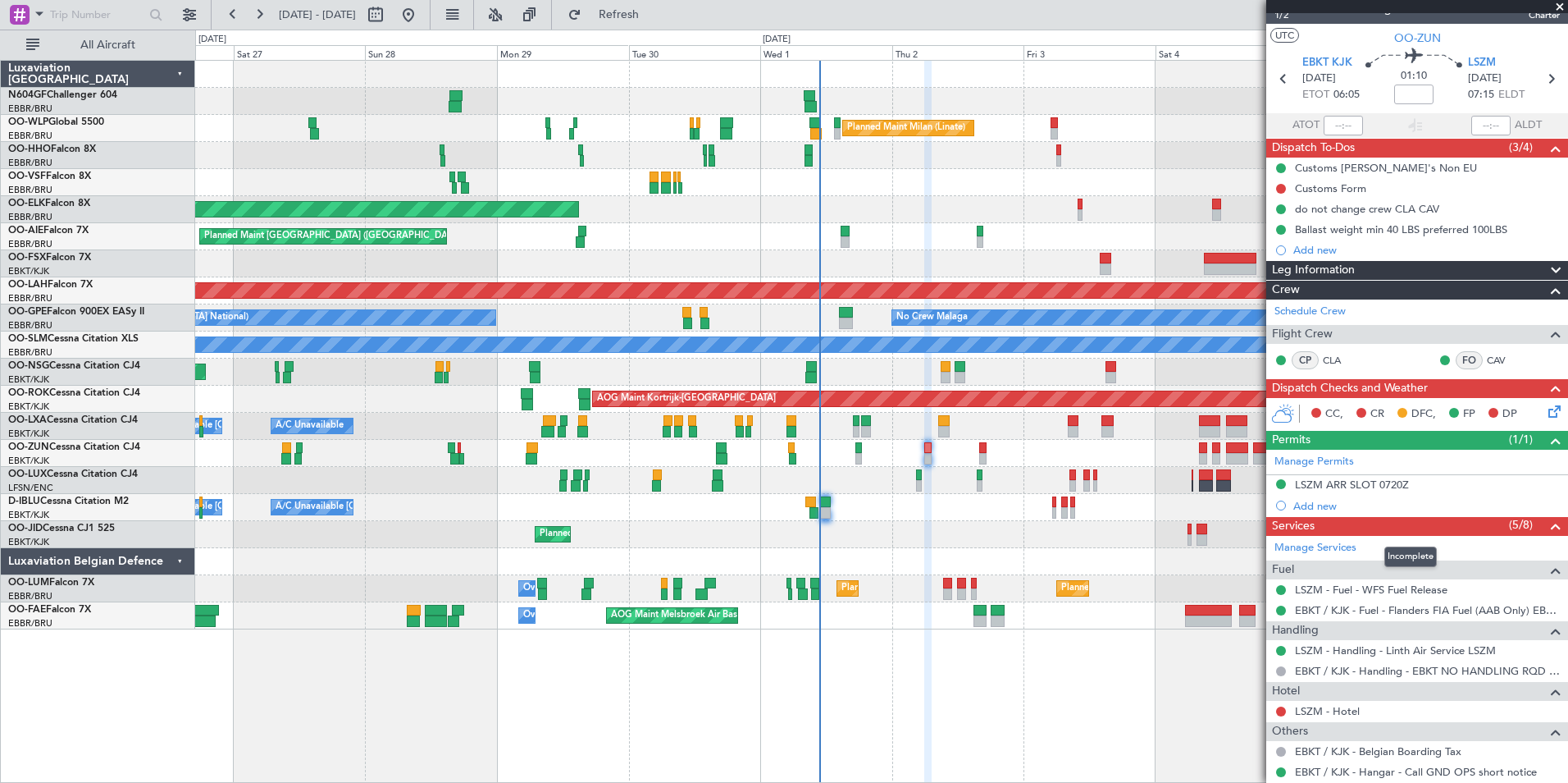
scroll to position [21, 0]
click at [1532, 413] on div "CC, CR DFC, FP DP" at bounding box center [1424, 415] width 241 height 25
click at [1545, 414] on icon at bounding box center [1552, 409] width 13 height 13
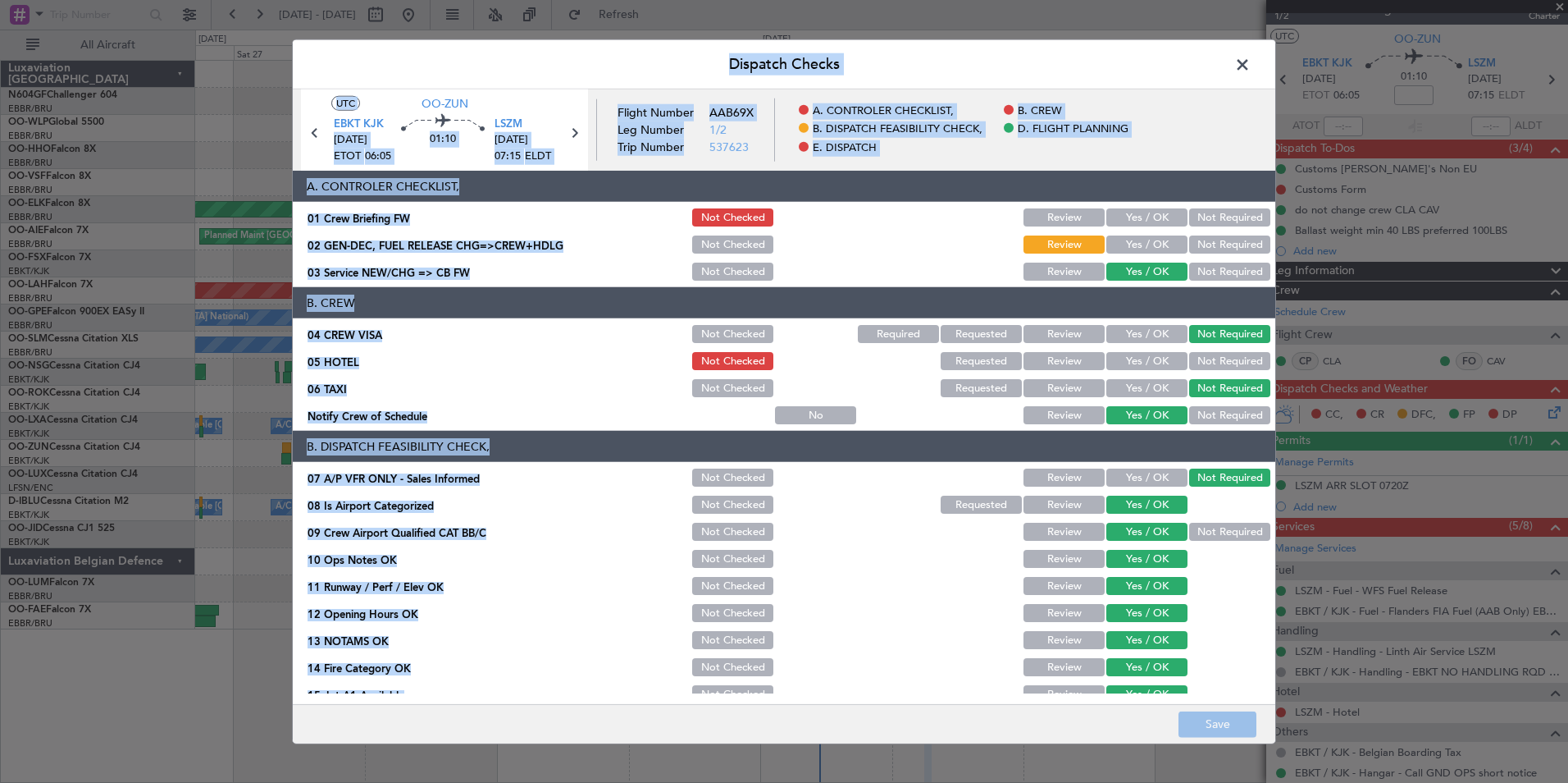
click at [856, 434] on header "B. DISPATCH FEASIBILITY CHECK," at bounding box center [784, 446] width 983 height 31
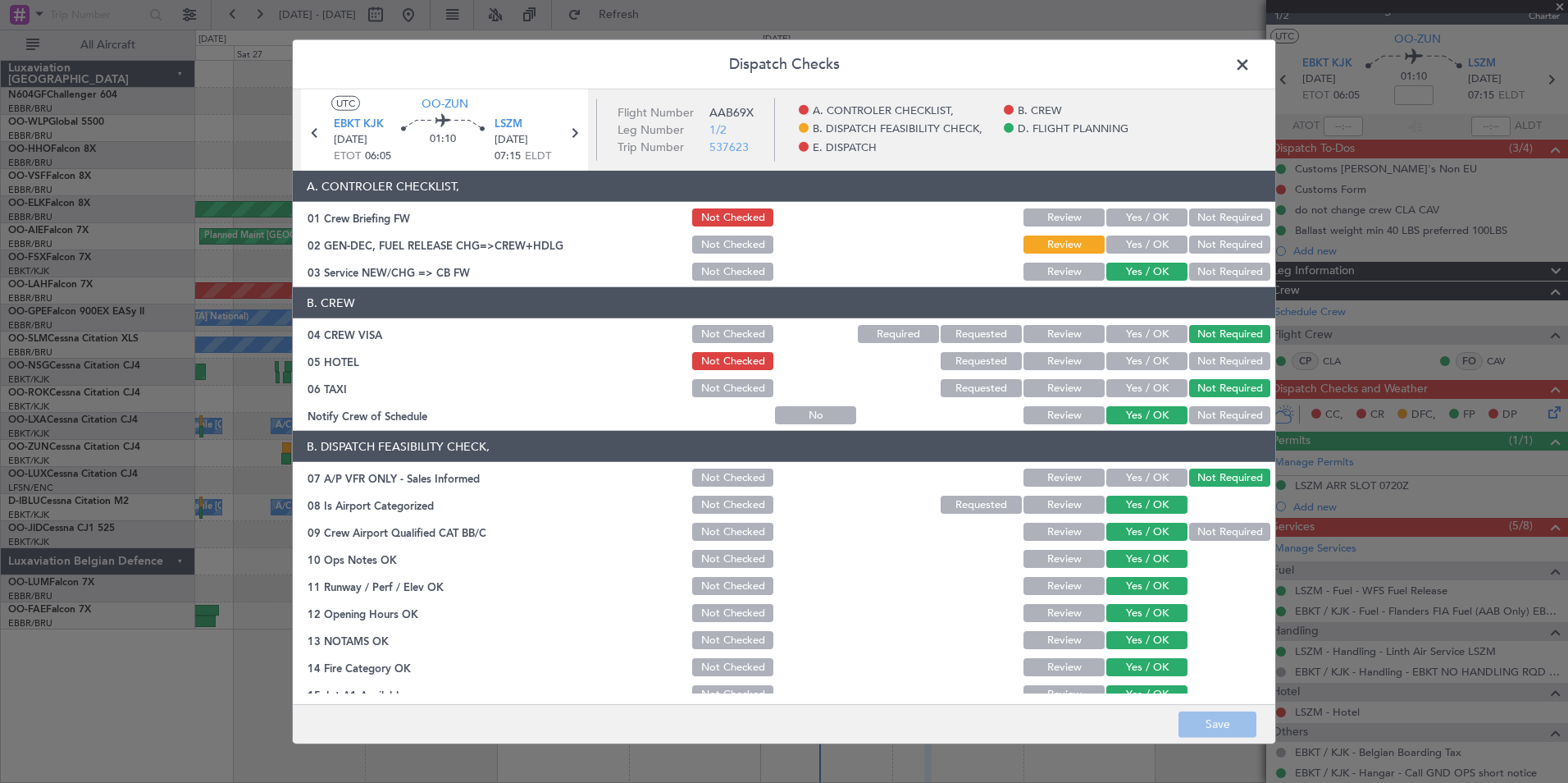
click at [1251, 68] on span at bounding box center [1251, 69] width 0 height 33
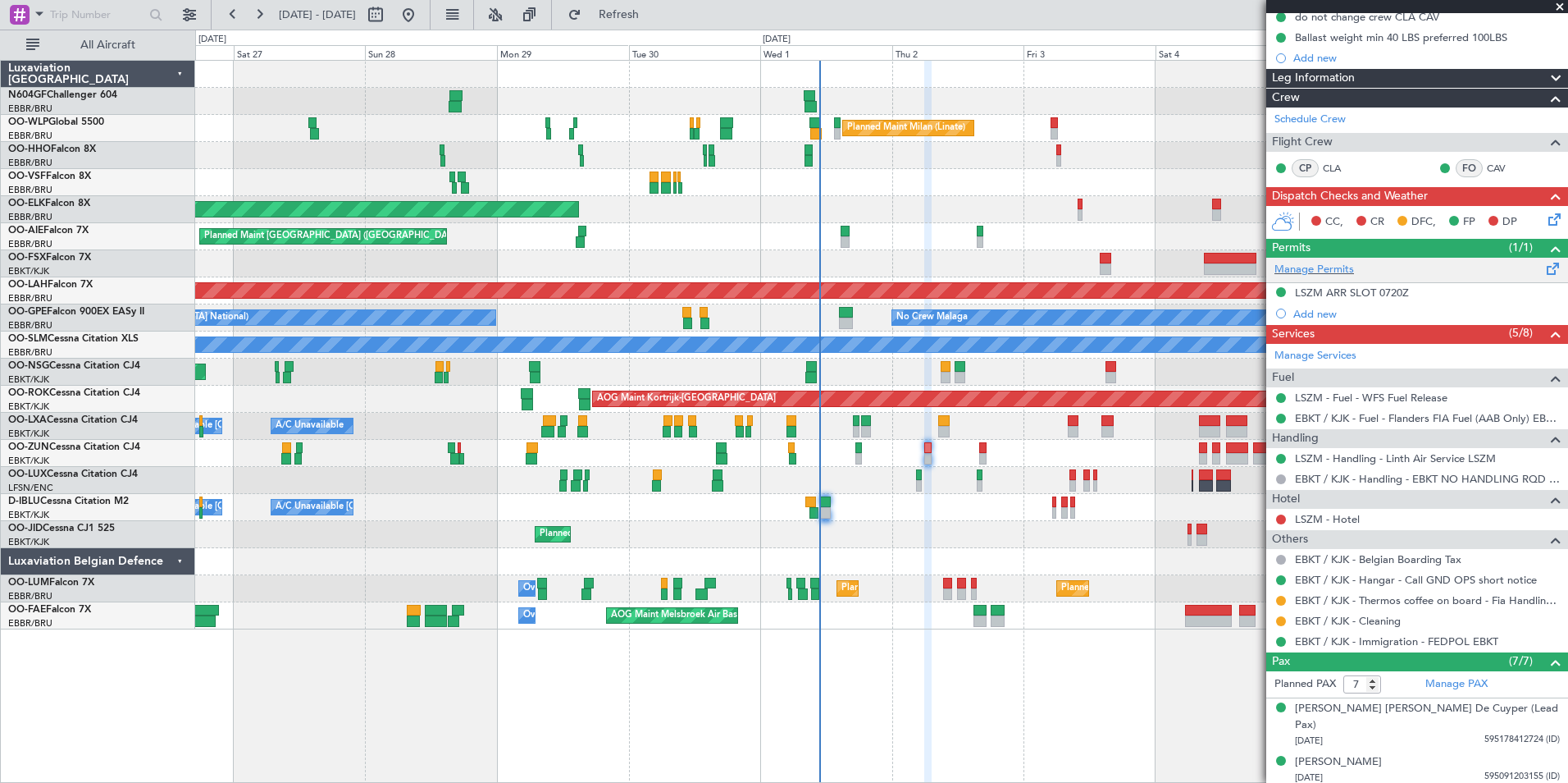
scroll to position [233, 0]
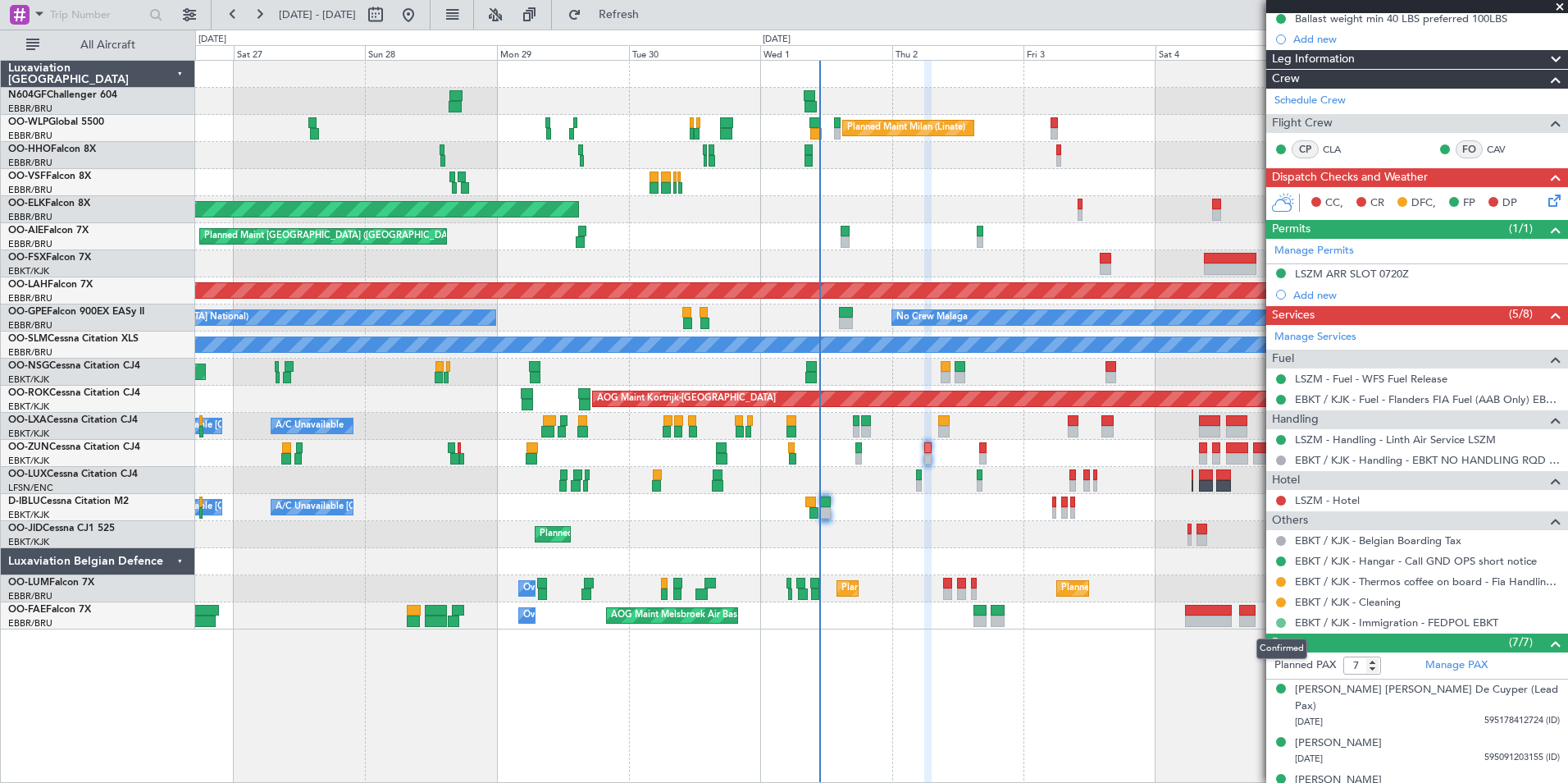
click at [1278, 622] on button at bounding box center [1281, 622] width 10 height 10
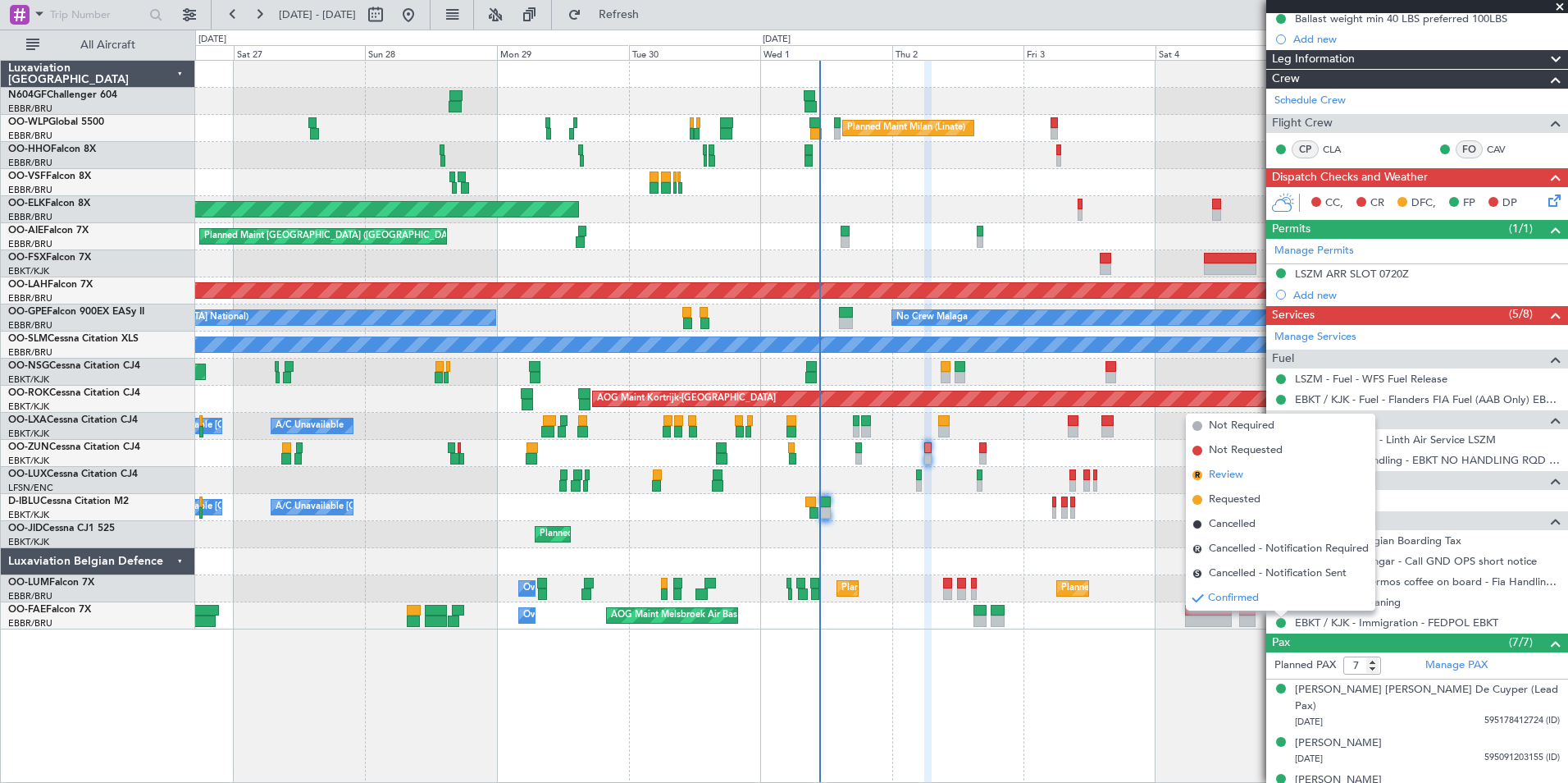
click at [1277, 474] on li "R Review" at bounding box center [1281, 475] width 189 height 25
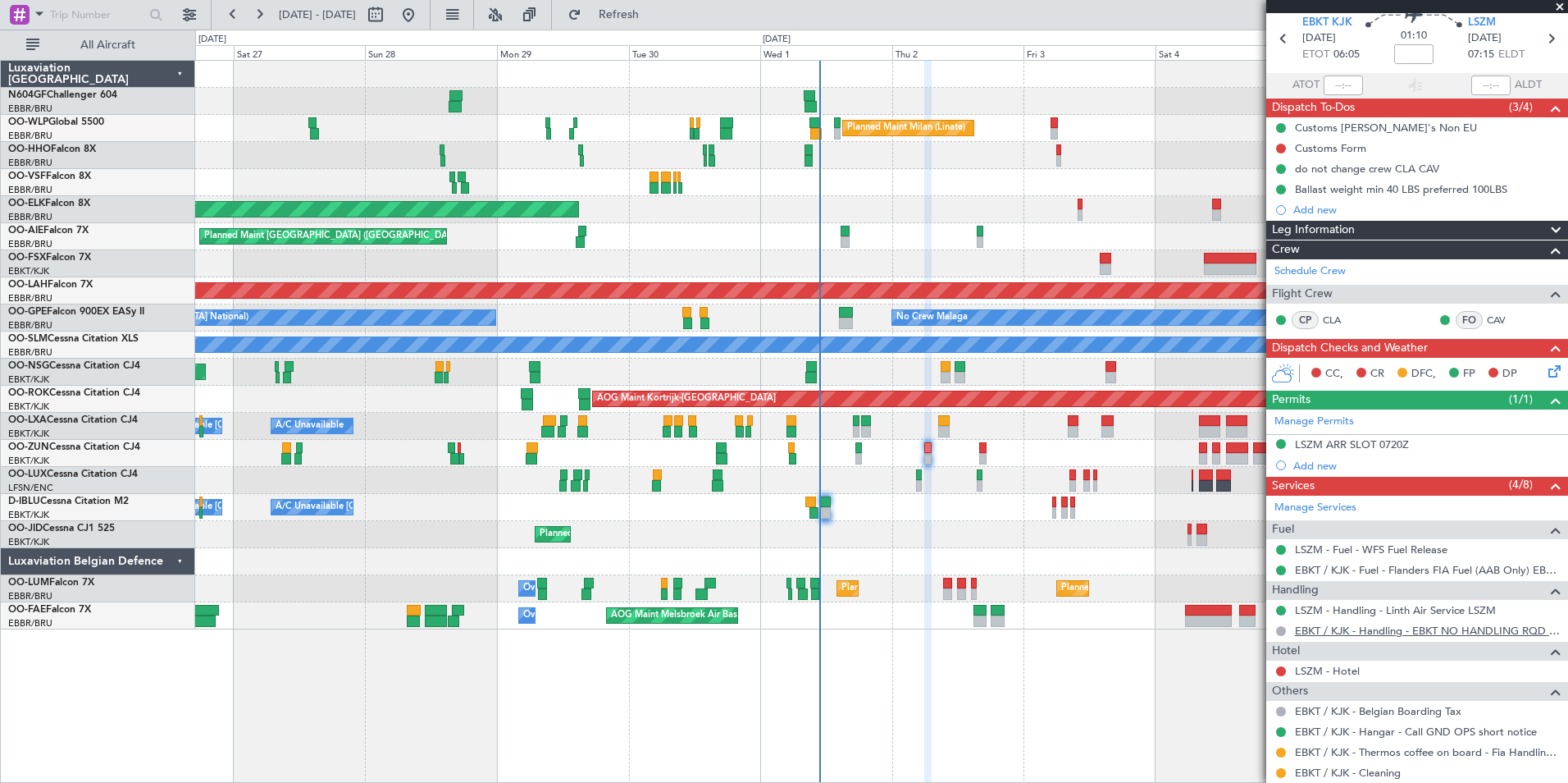
scroll to position [61, 0]
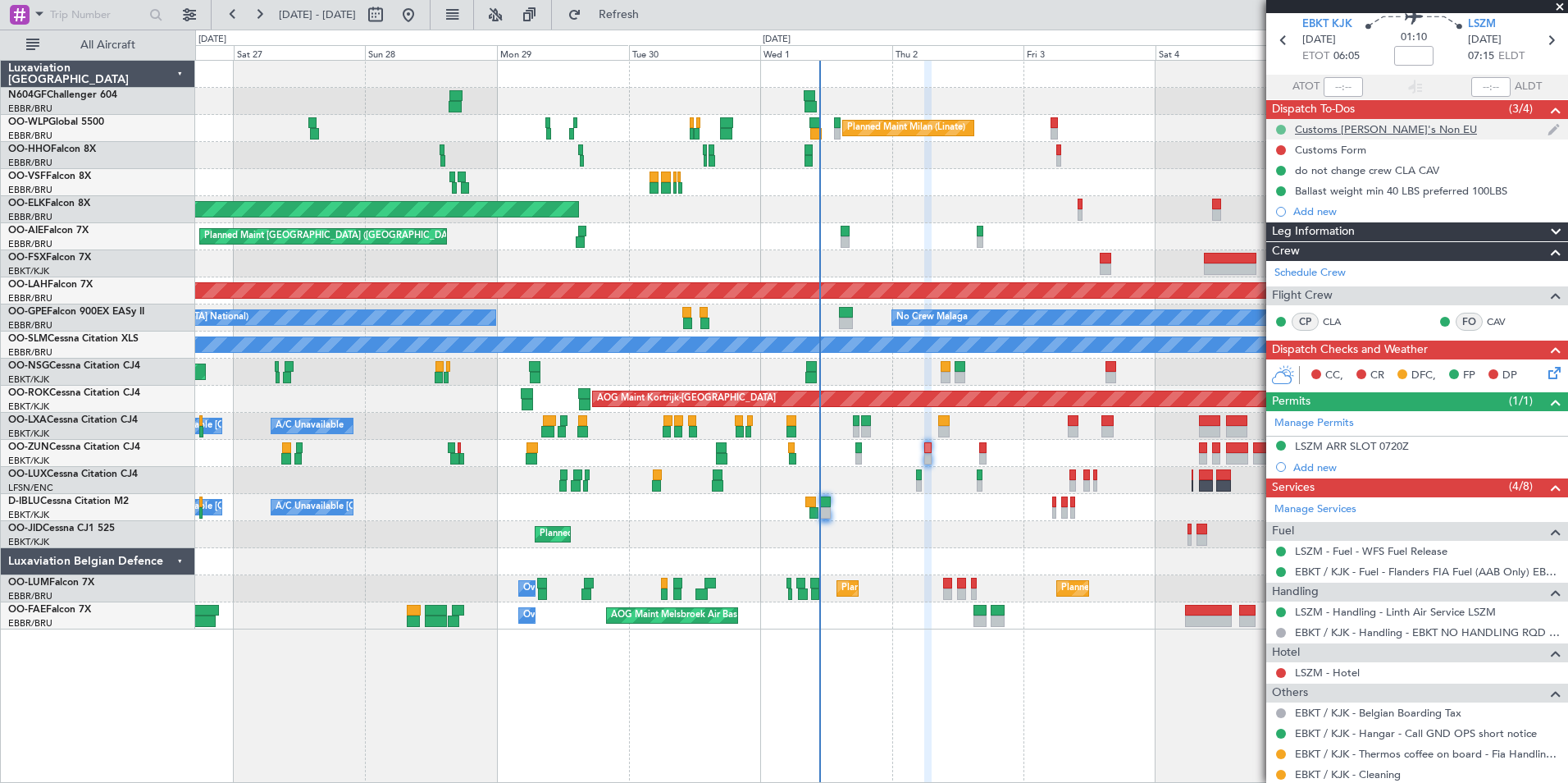
click at [1281, 127] on button at bounding box center [1281, 129] width 10 height 10
click at [1297, 149] on span "Not Started" at bounding box center [1289, 152] width 58 height 16
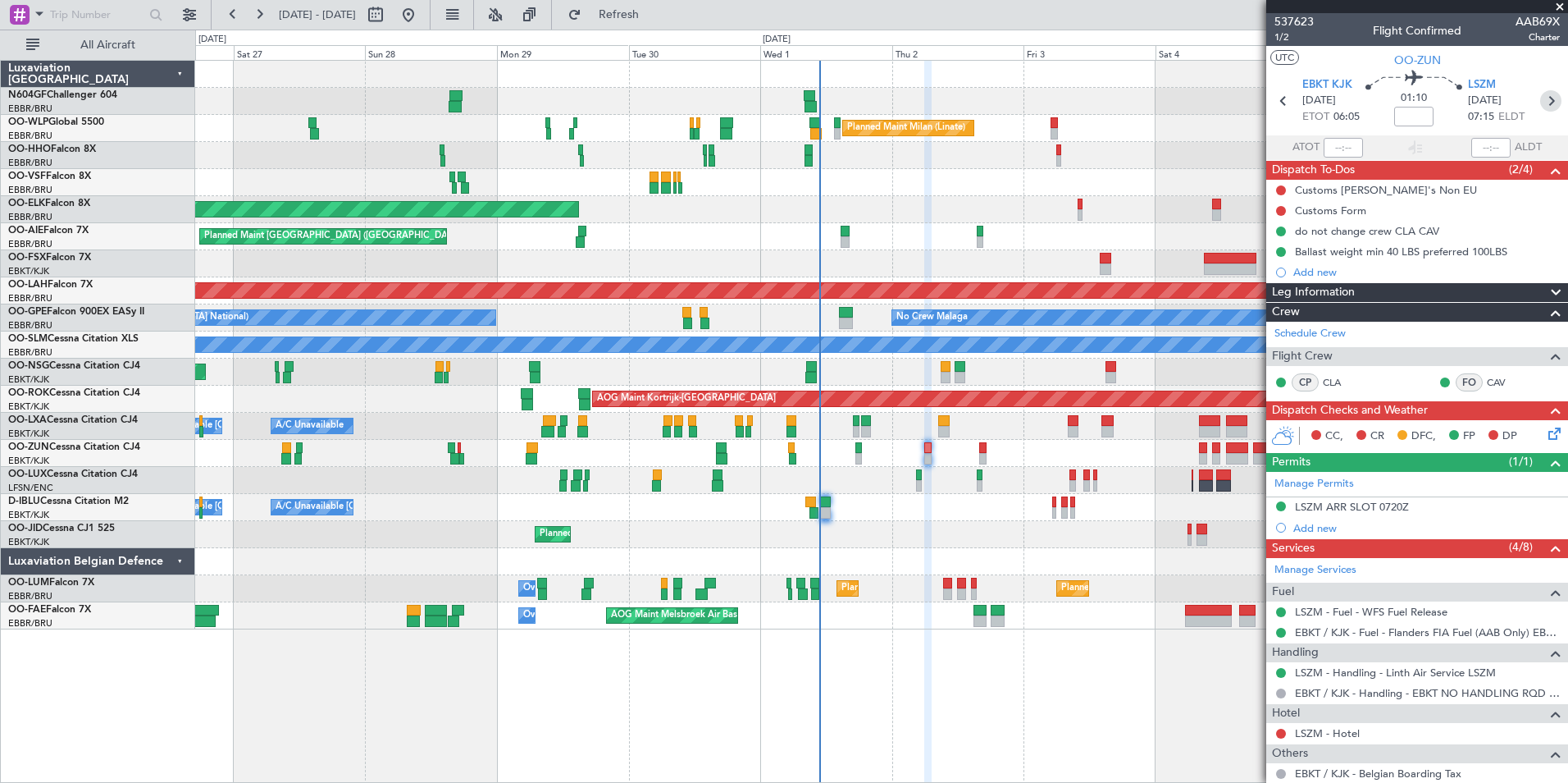
click at [1541, 100] on icon at bounding box center [1551, 101] width 21 height 21
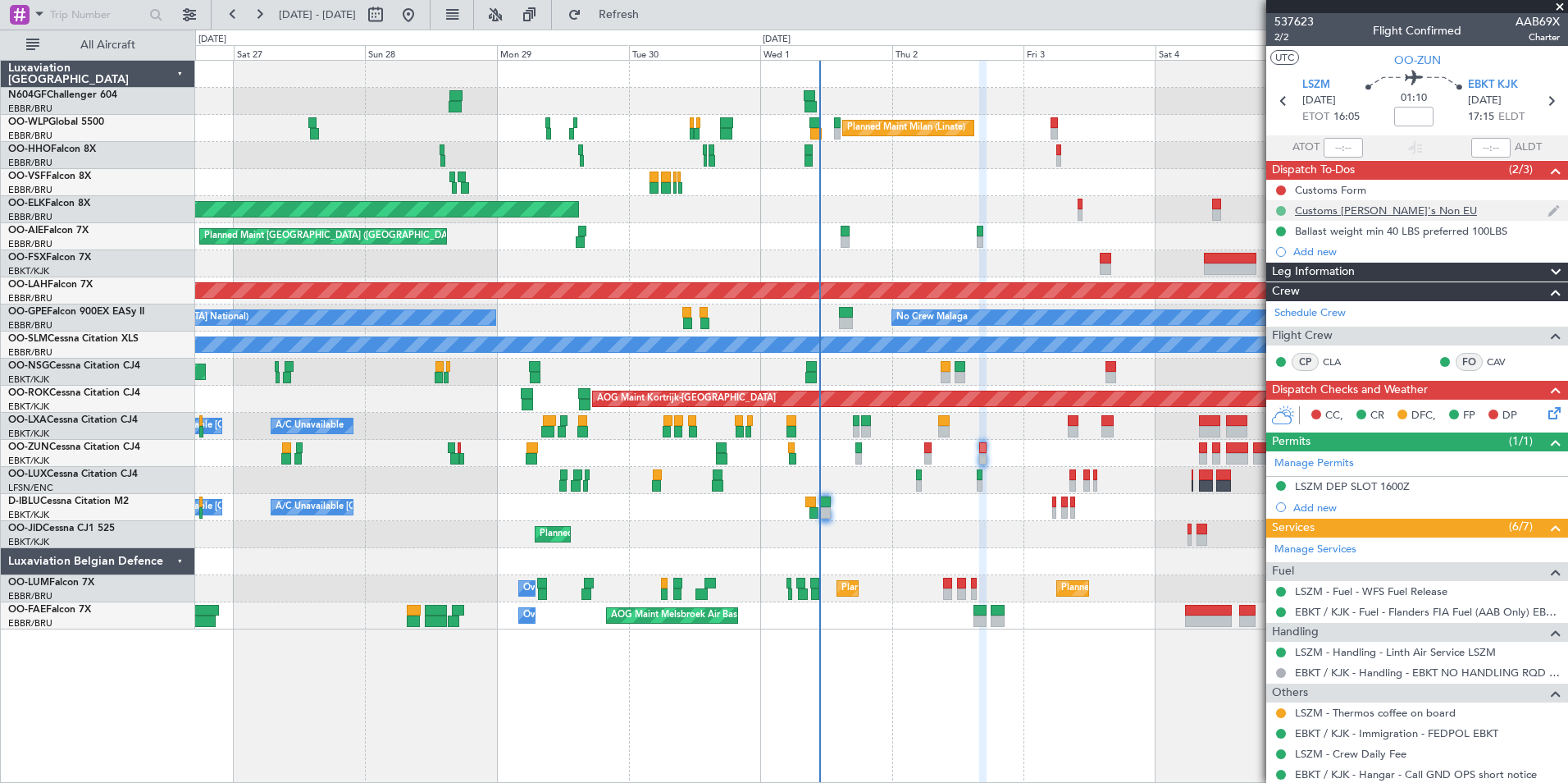
click at [1284, 207] on button at bounding box center [1281, 211] width 10 height 10
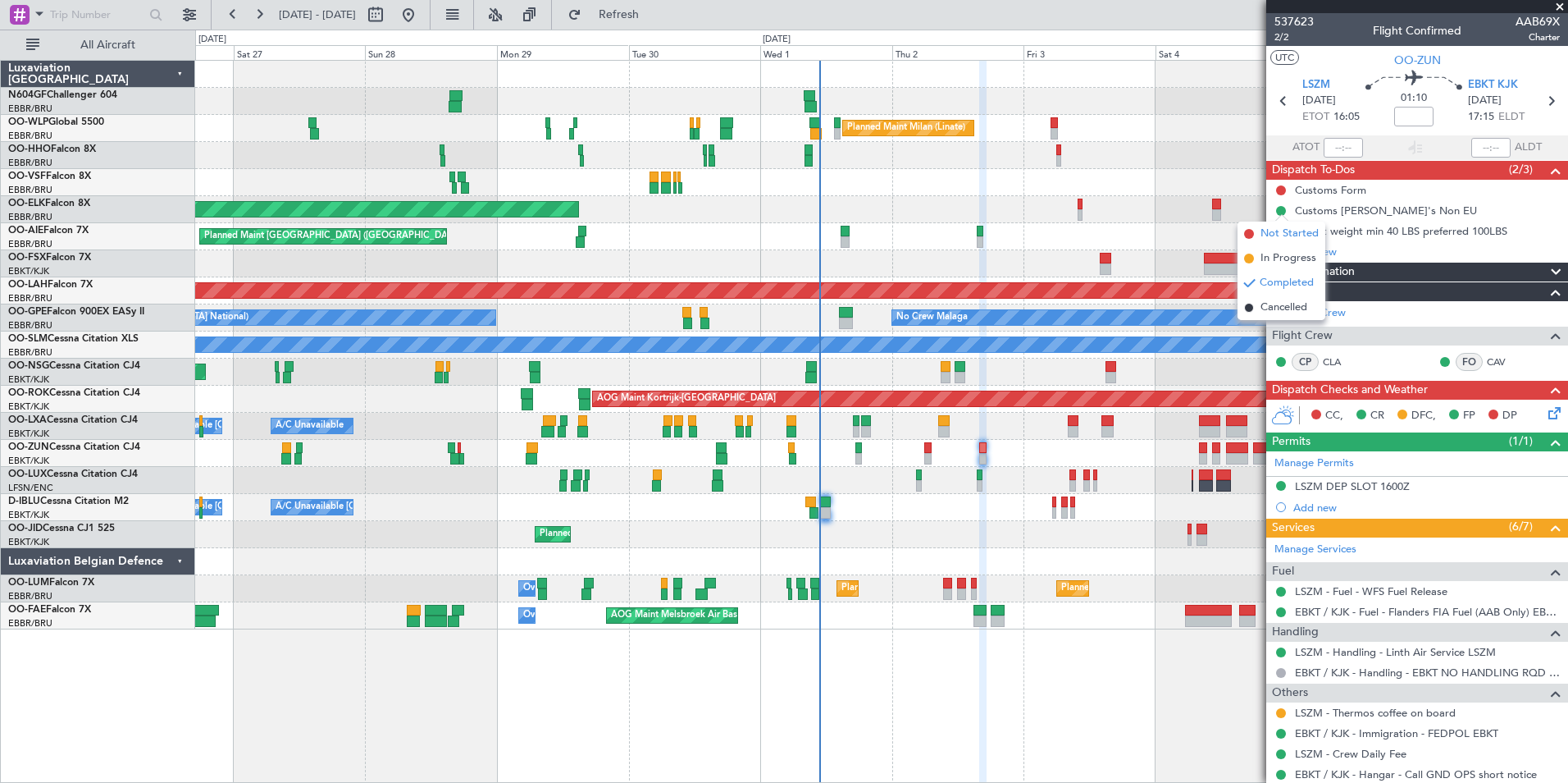
click at [1263, 235] on span "Not Started" at bounding box center [1289, 234] width 58 height 16
click at [1279, 100] on icon at bounding box center [1283, 101] width 21 height 21
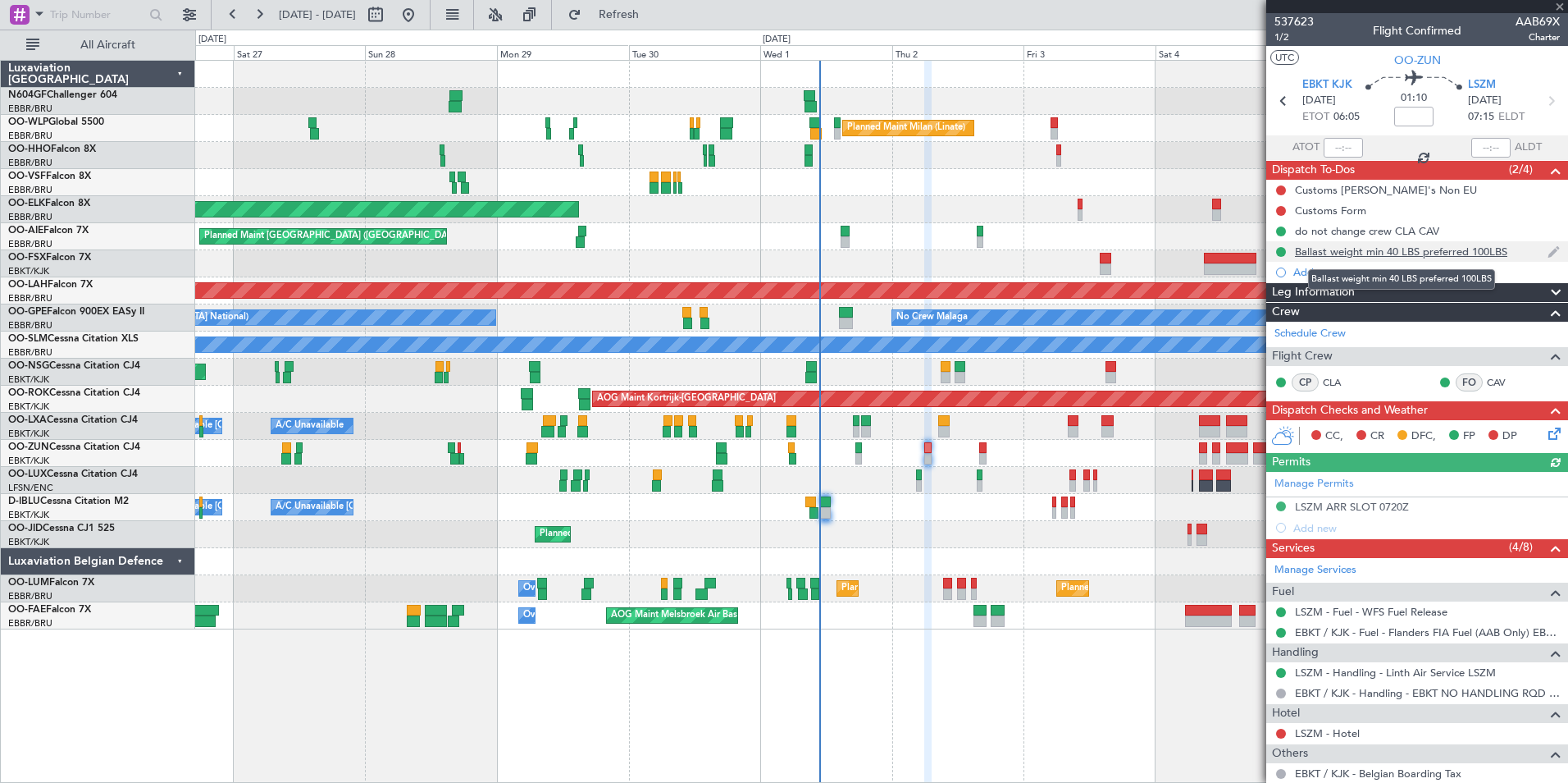
click at [1370, 251] on div "Ballast weight min 40 LBS preferred 100LBS" at bounding box center [1401, 251] width 212 height 14
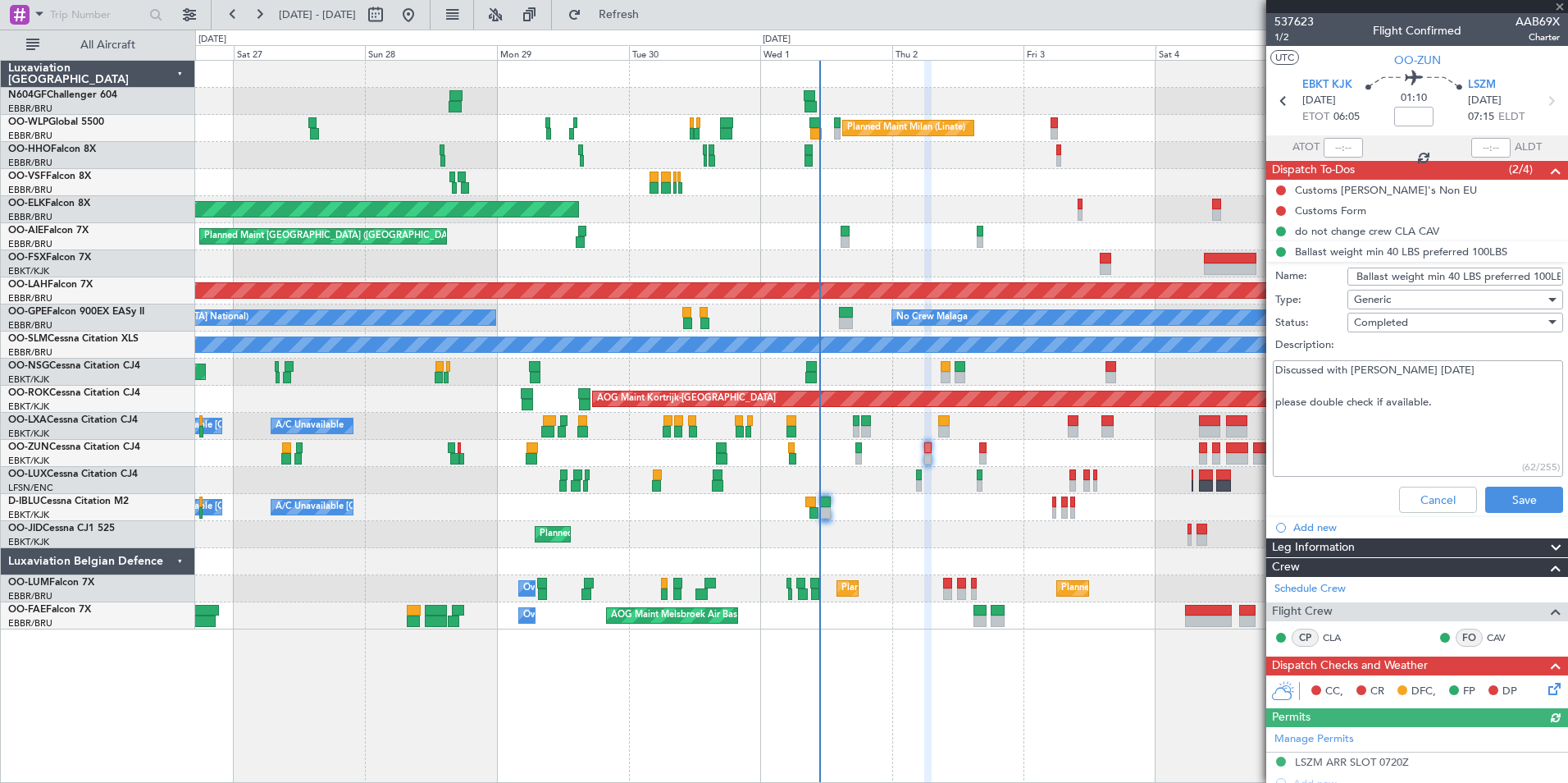
click at [1444, 421] on textarea "Discussed with [PERSON_NAME] [DATE] please double check if available." at bounding box center [1417, 418] width 291 height 117
drag, startPoint x: 1459, startPoint y: 406, endPoint x: 1276, endPoint y: 369, distance: 186.7
click at [1276, 369] on textarea "Discussed with [PERSON_NAME] [DATE] please double check if available." at bounding box center [1417, 418] width 291 height 117
type textarea "Ground ops prepared"
click at [1512, 507] on button "Save" at bounding box center [1524, 500] width 78 height 26
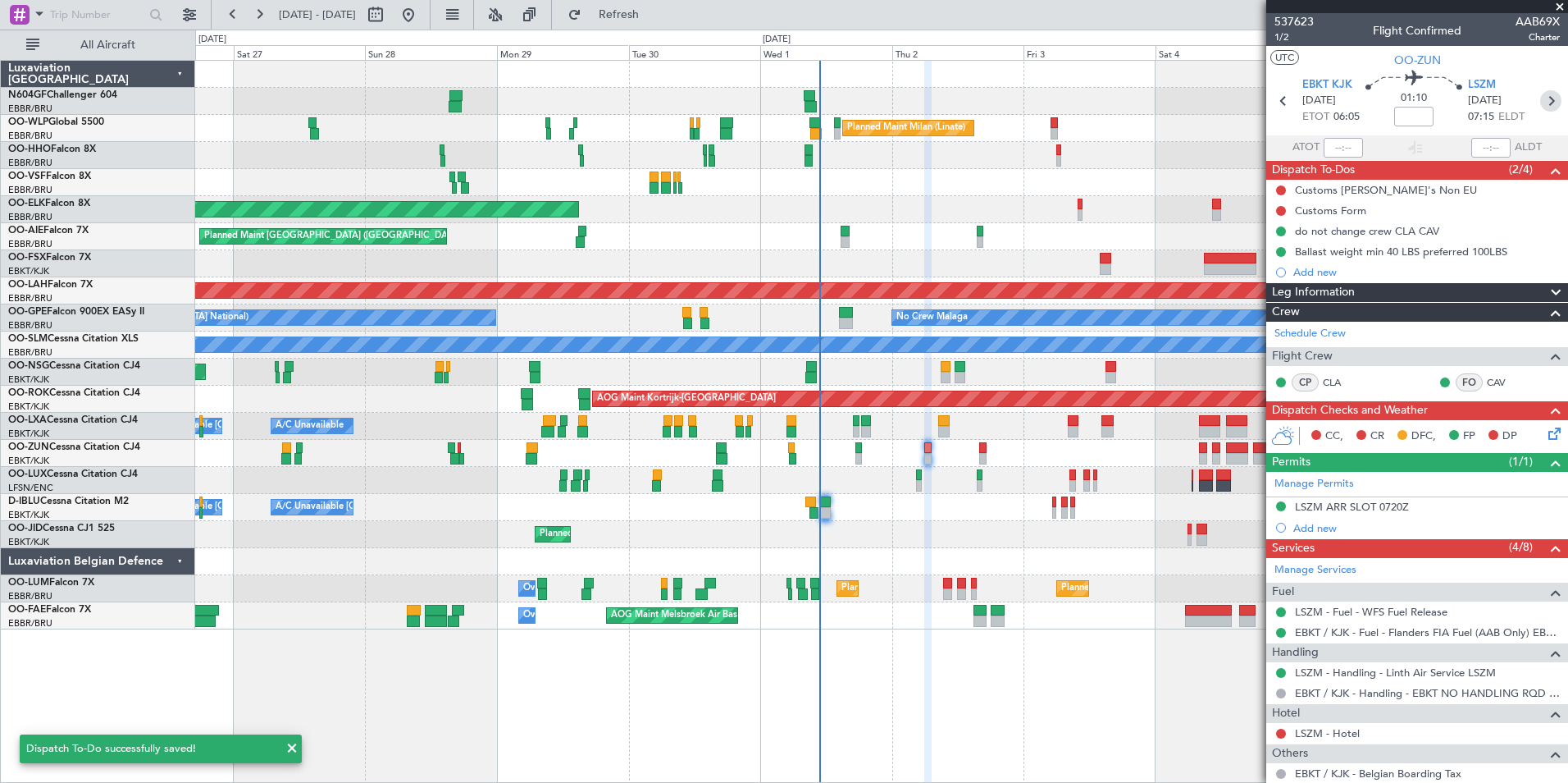
click at [1540, 96] on icon at bounding box center [1551, 101] width 21 height 21
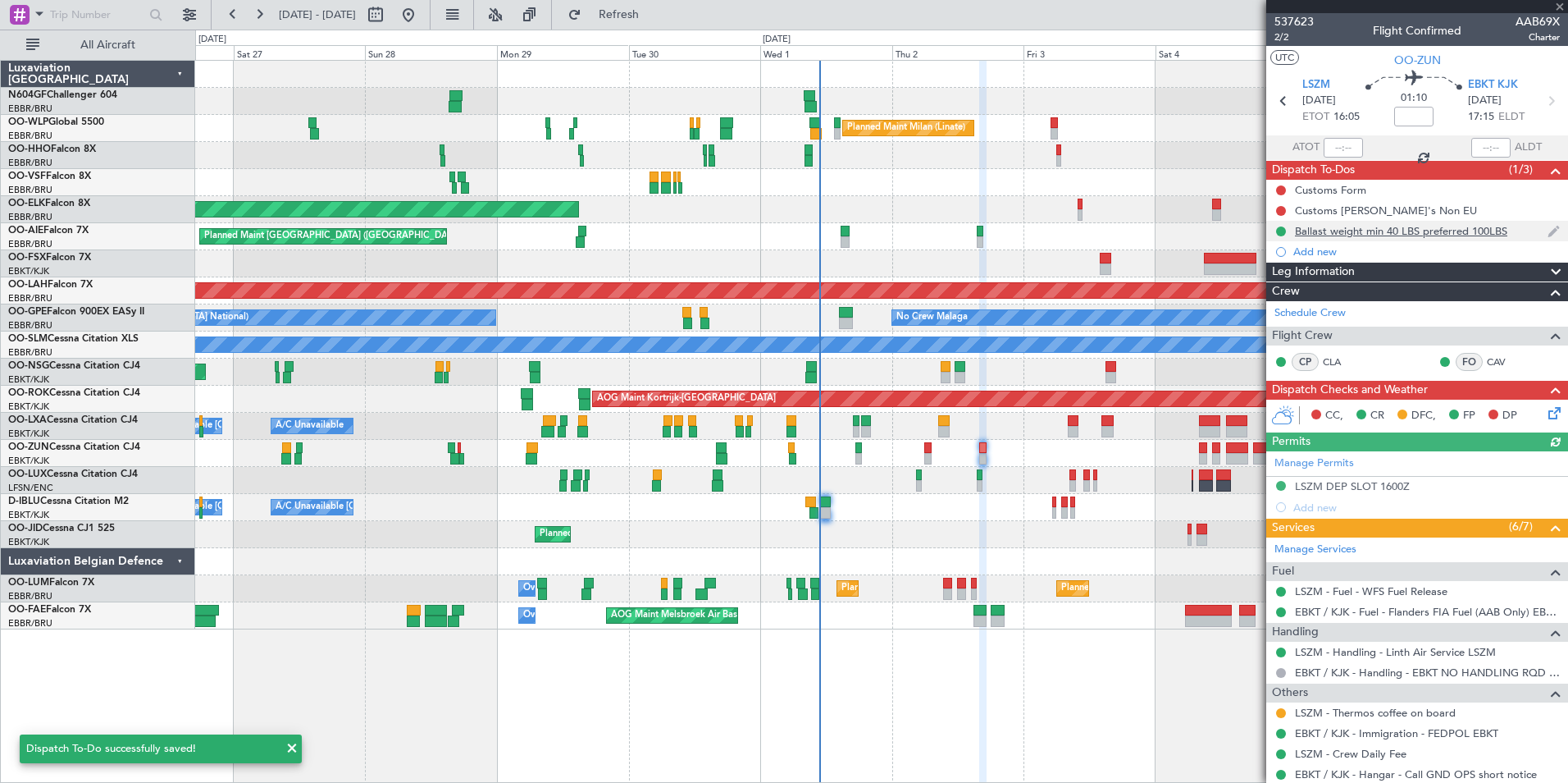
click at [1338, 229] on div "Ballast weight min 40 LBS preferred 100LBS" at bounding box center [1401, 231] width 212 height 14
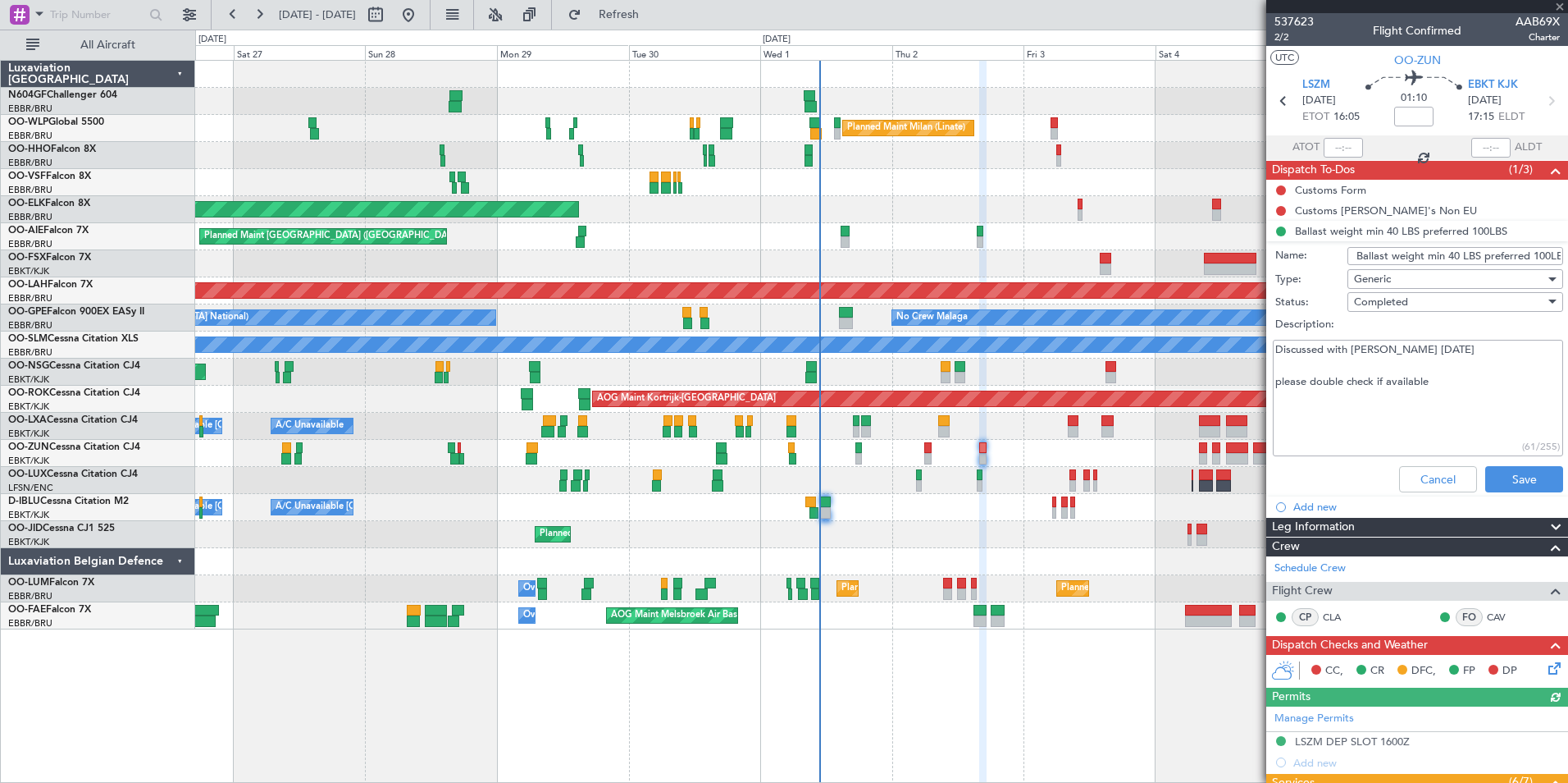
drag, startPoint x: 1447, startPoint y: 380, endPoint x: 1268, endPoint y: 329, distance: 186.1
click at [1268, 329] on div "Status: Completed Description: Discussed with [PERSON_NAME] [DATE] please doubl…" at bounding box center [1417, 375] width 319 height 169
type textarea "Ground ops prepared"
click at [1511, 477] on button "Save" at bounding box center [1524, 479] width 78 height 26
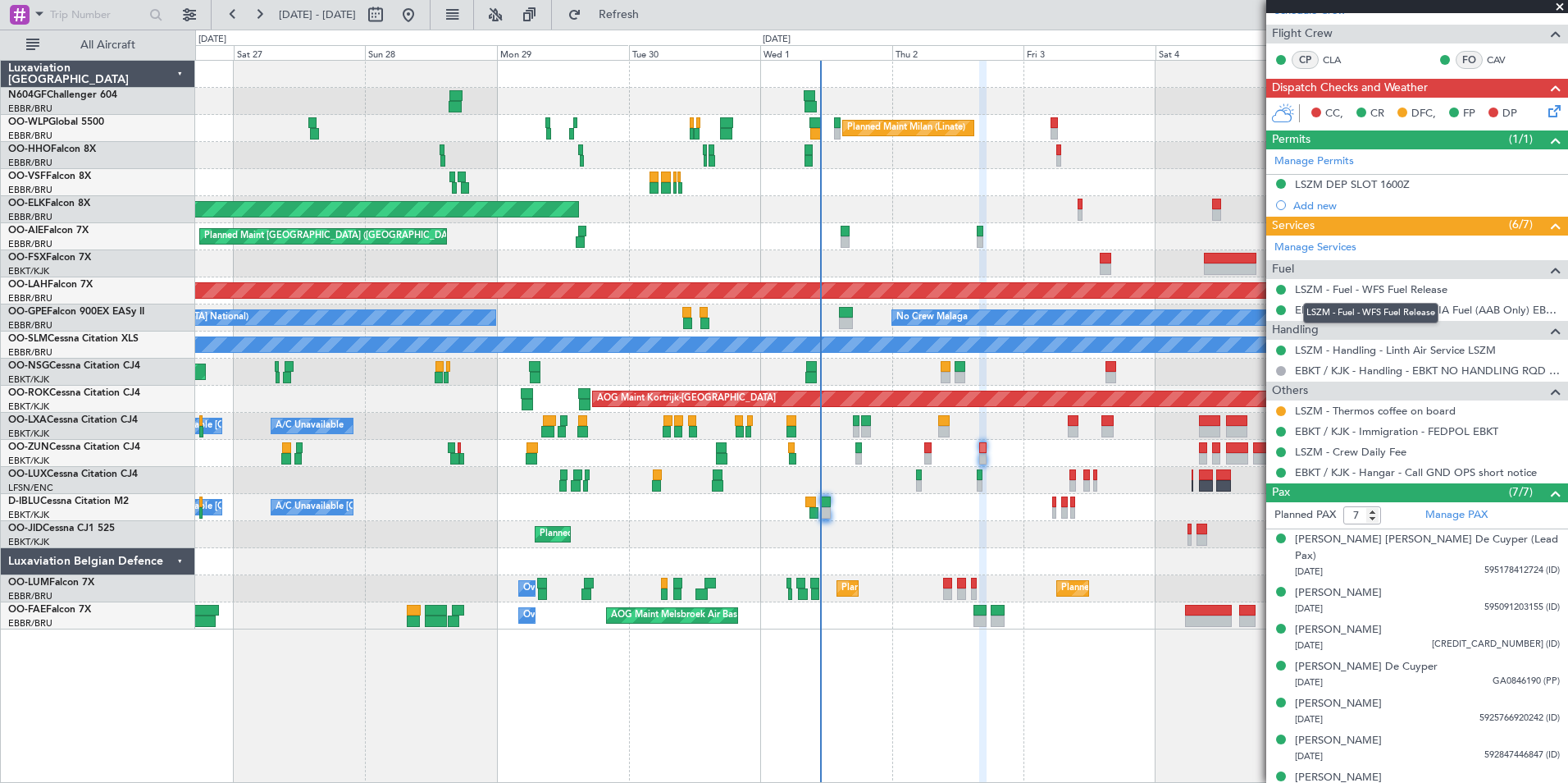
scroll to position [306, 0]
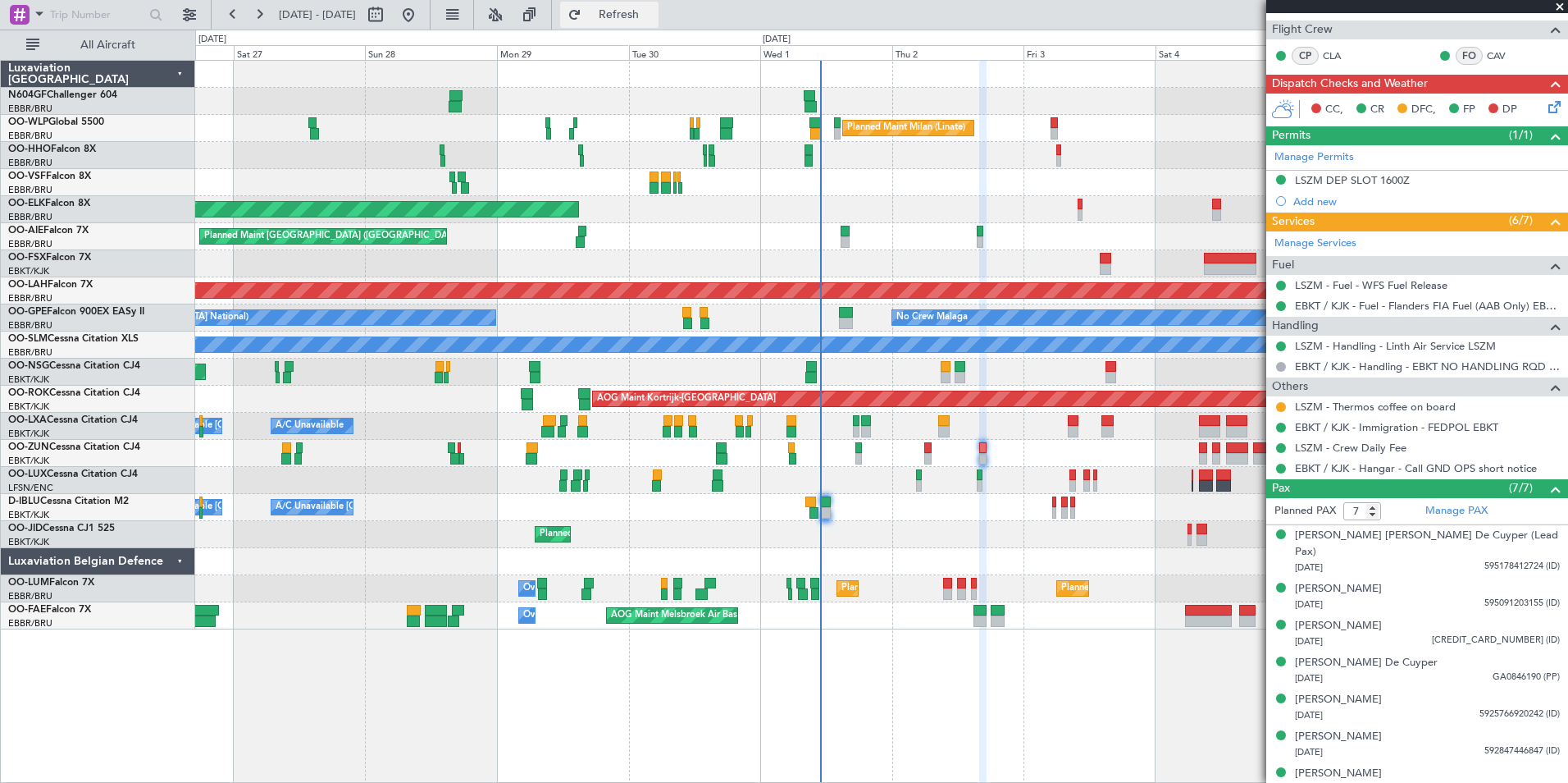
click at [654, 21] on span "Refresh" at bounding box center [619, 15] width 69 height 12
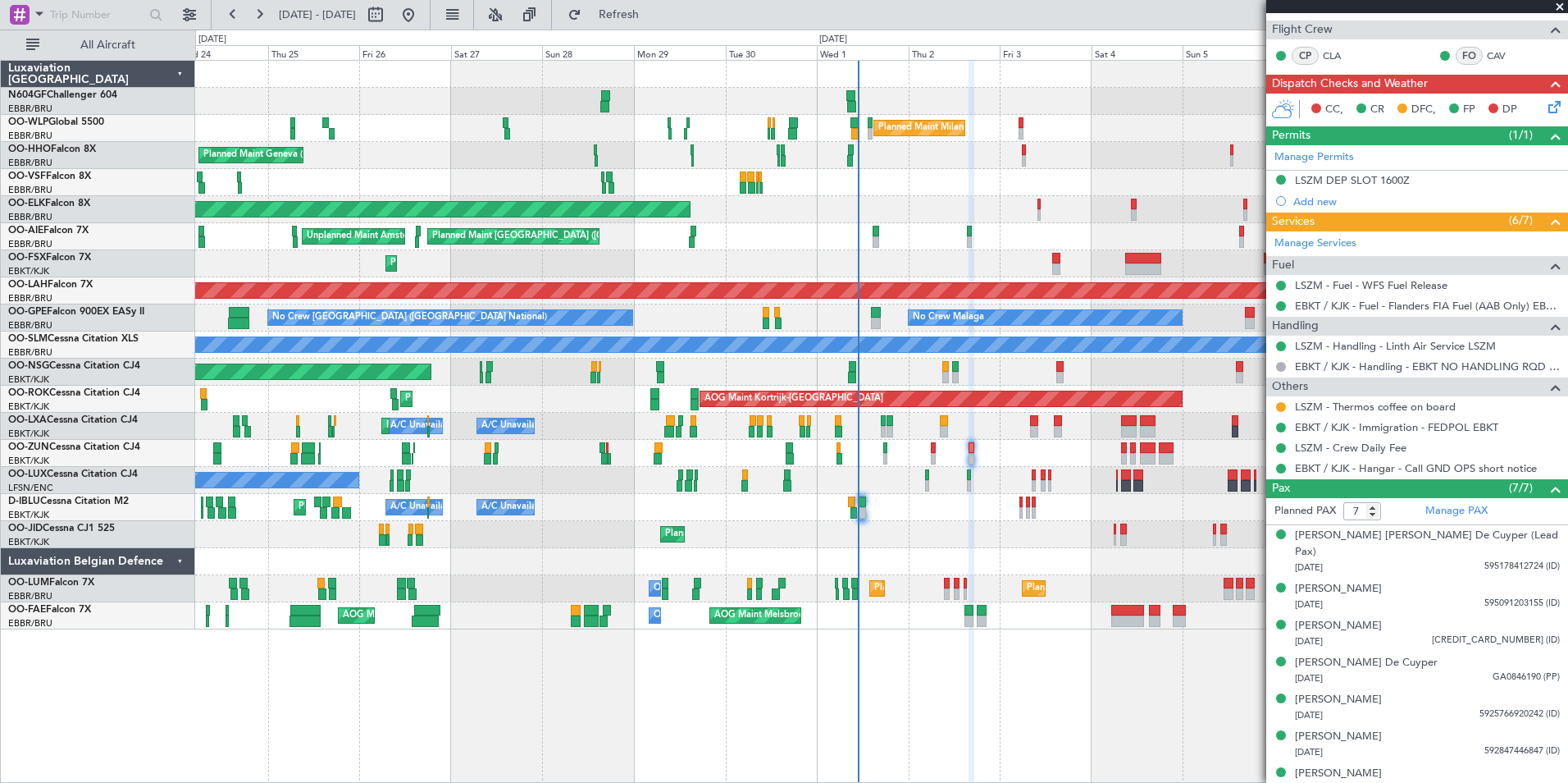
click at [991, 367] on div "Planned Maint [GEOGRAPHIC_DATA] ([GEOGRAPHIC_DATA])" at bounding box center [881, 371] width 1372 height 27
click at [974, 440] on div "Planned Maint Kortrijk-[GEOGRAPHIC_DATA] Owner" at bounding box center [881, 453] width 1372 height 27
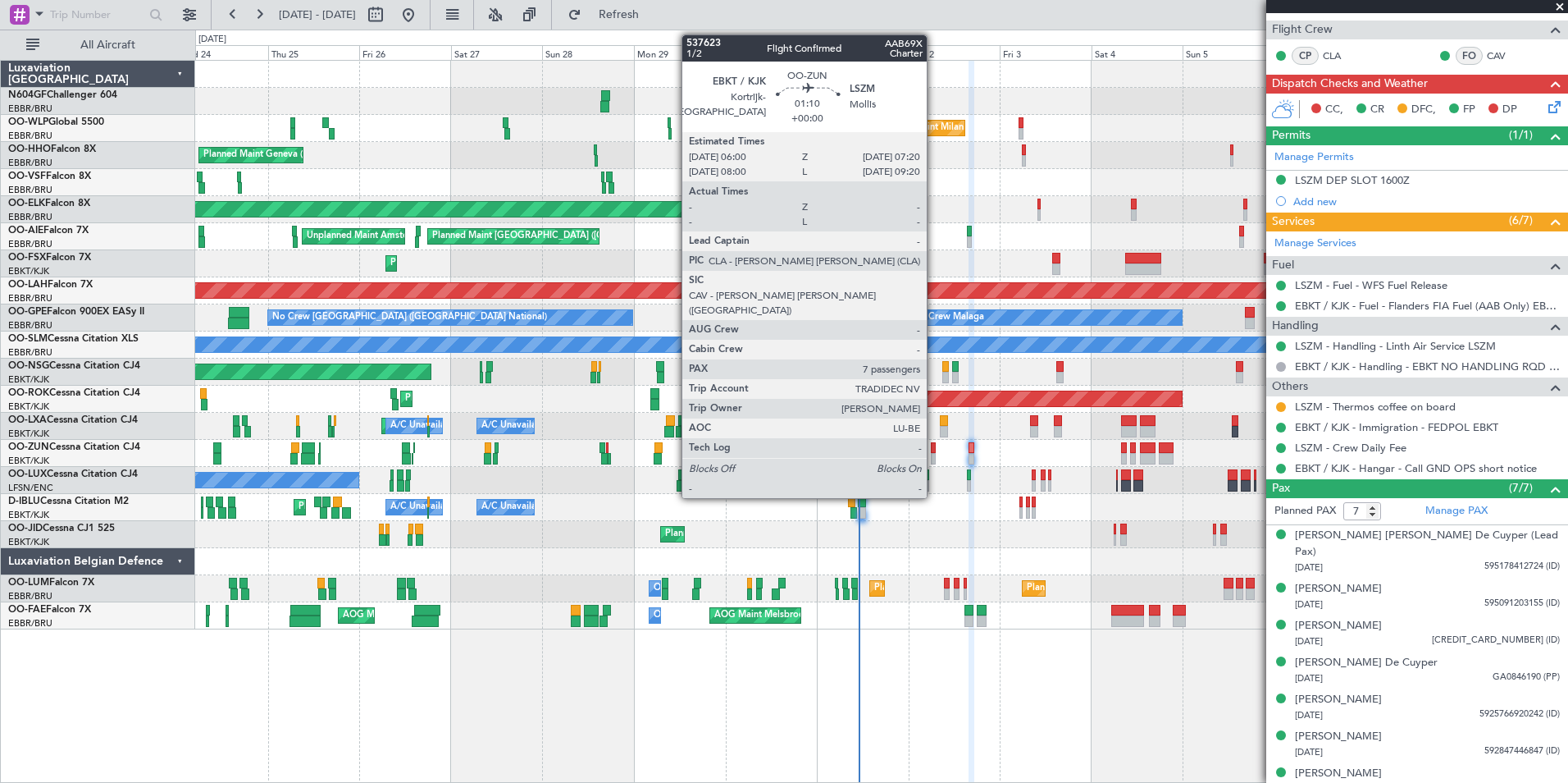
click at [934, 453] on div at bounding box center [933, 459] width 6 height 12
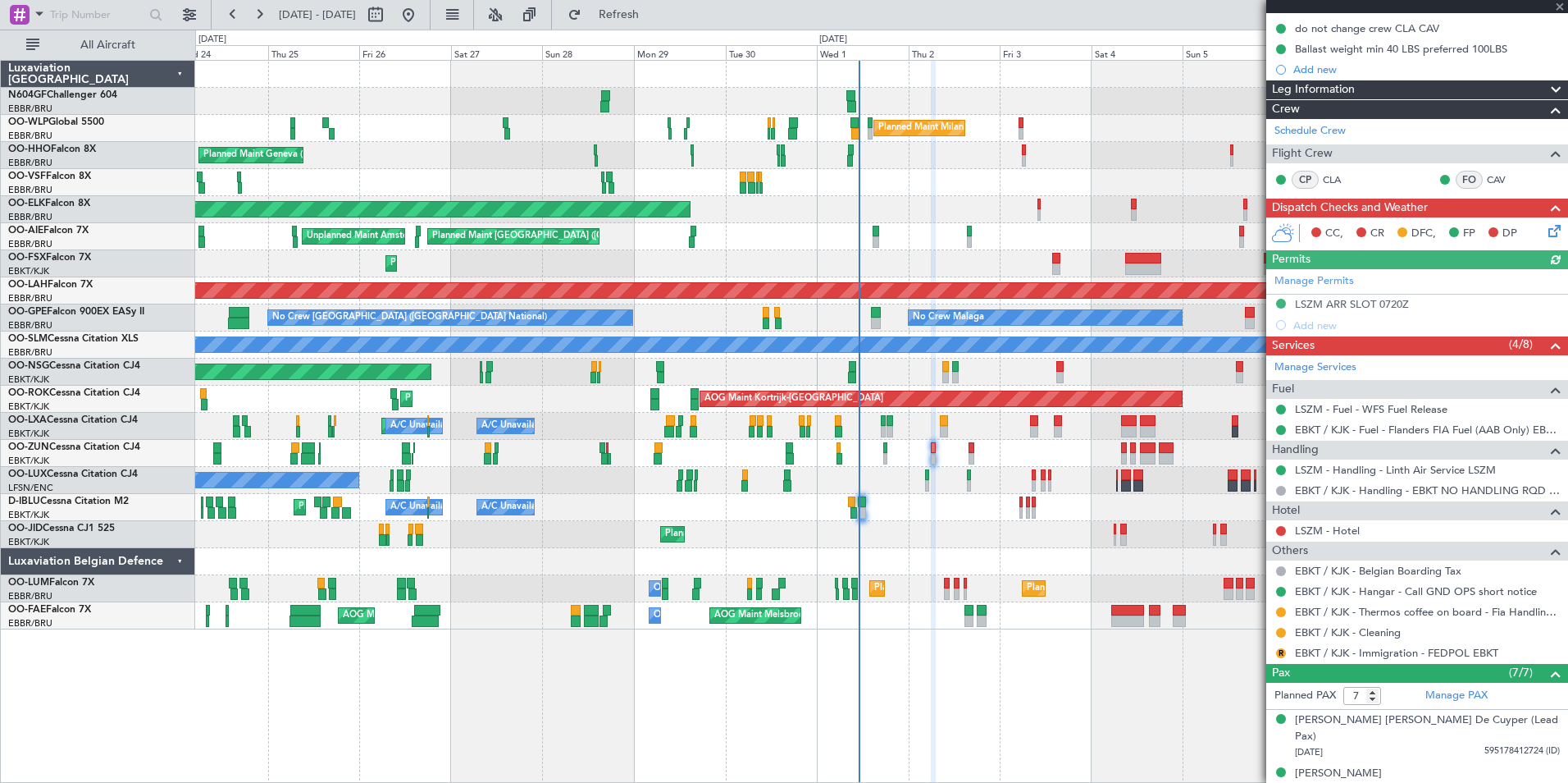
scroll to position [221, 0]
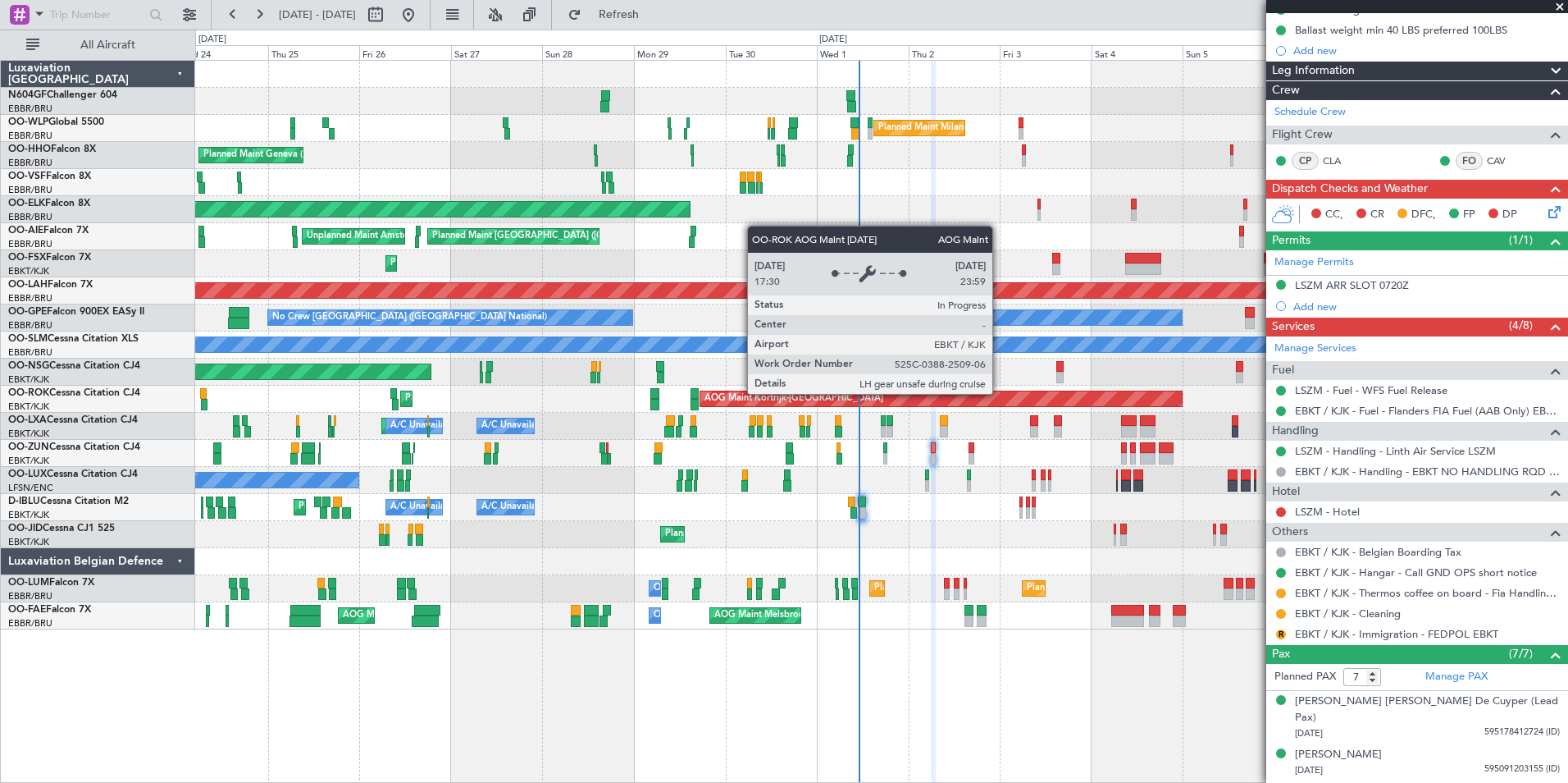
click at [665, 441] on div "Planned Maint Milan (Linate) Planned Maint Geneva ([GEOGRAPHIC_DATA]) Planned M…" at bounding box center [881, 345] width 1372 height 569
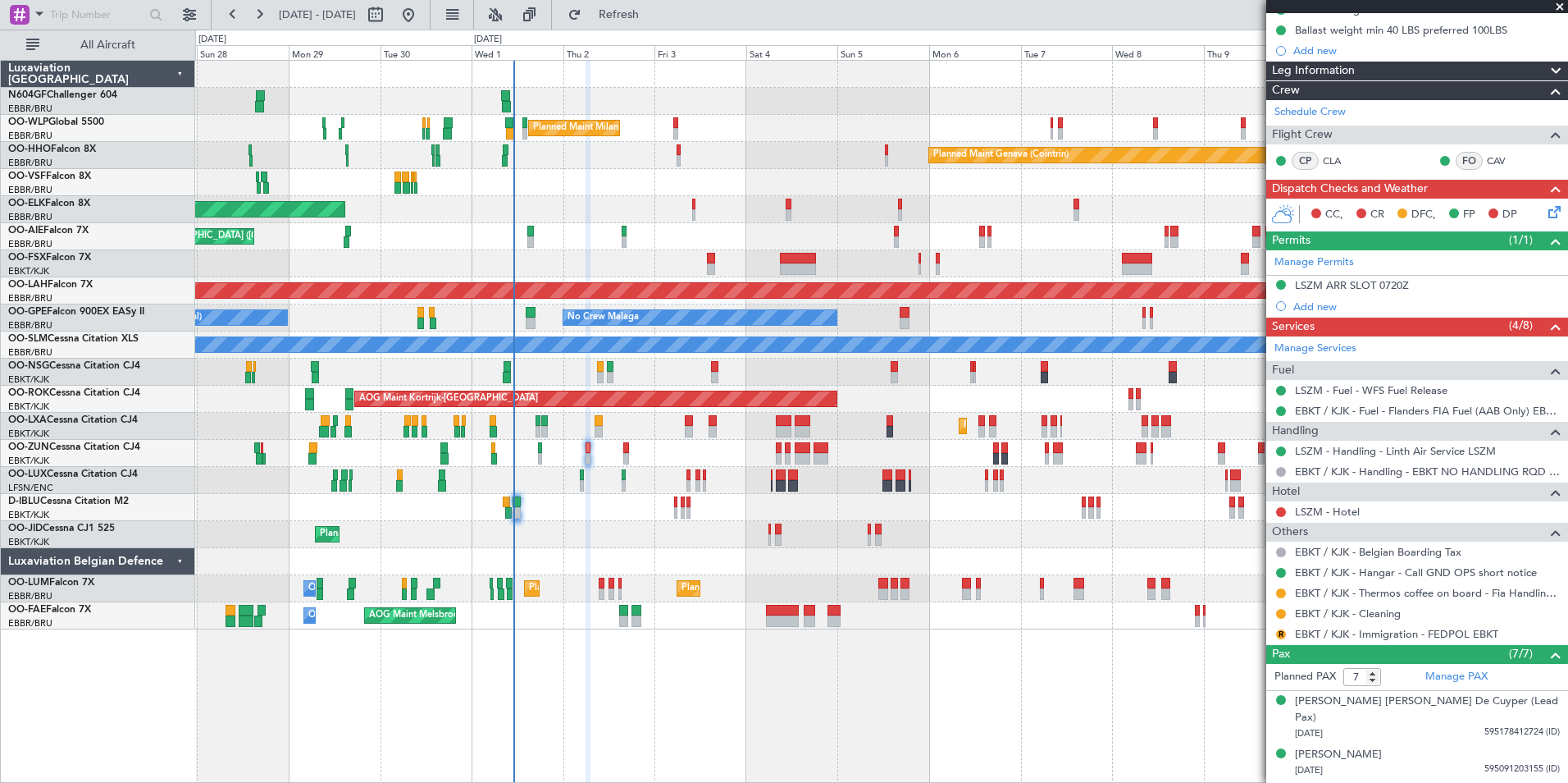
click at [617, 388] on div "Planned Maint Milan (Linate) Planned Maint Geneva ([GEOGRAPHIC_DATA]) Planned M…" at bounding box center [881, 345] width 1372 height 569
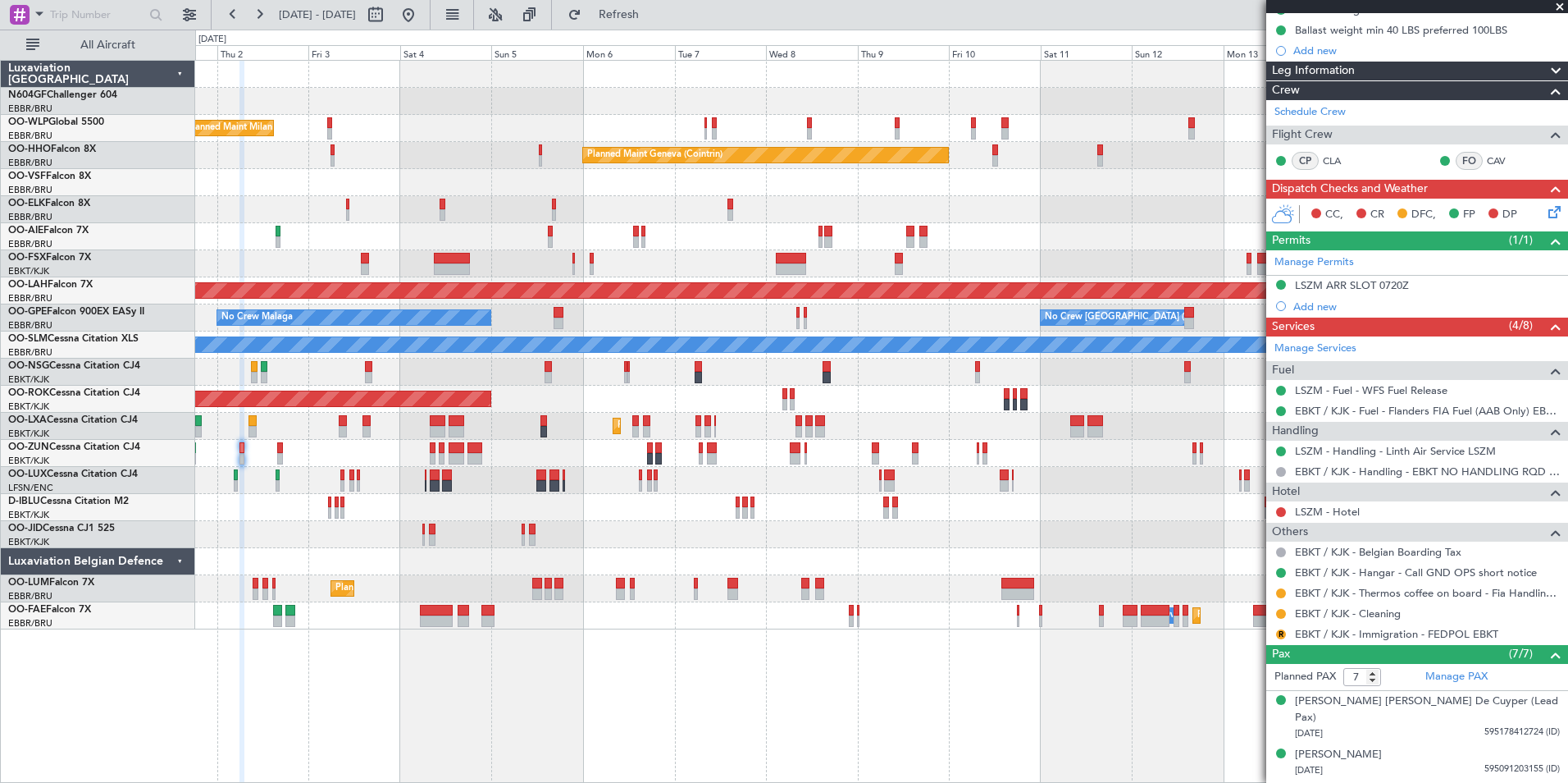
click at [635, 385] on div "Planned Maint Milan (Linate) Planned Maint Geneva ([GEOGRAPHIC_DATA]) Planned M…" at bounding box center [881, 345] width 1372 height 569
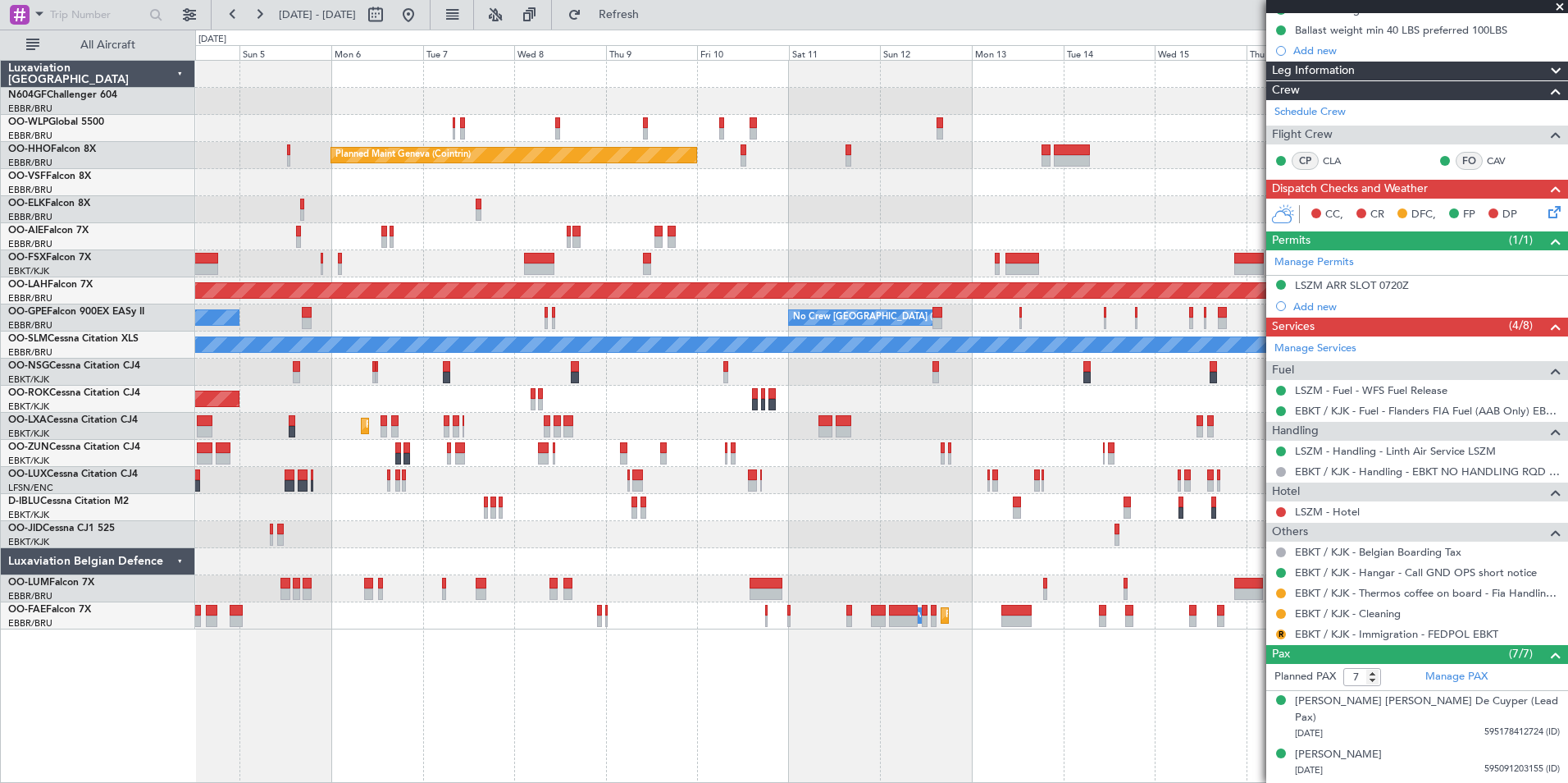
click at [690, 402] on div "Planned Maint Milan (Linate) Planned Maint Geneva ([GEOGRAPHIC_DATA]) Planned […" at bounding box center [881, 345] width 1372 height 569
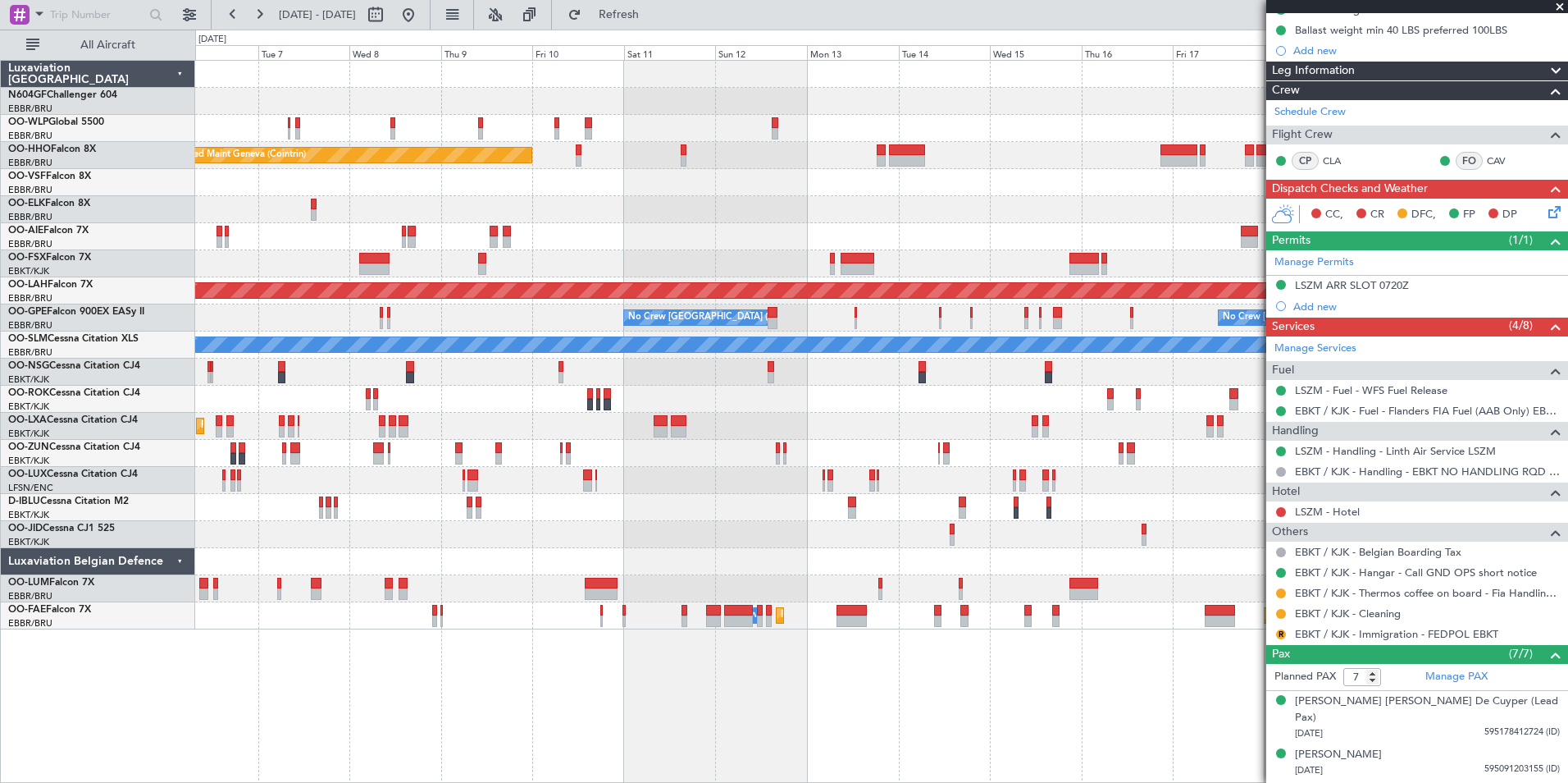
click at [574, 382] on div "Planned Maint Milan (Linate) Planned Maint Geneva ([GEOGRAPHIC_DATA]) Planned […" at bounding box center [881, 345] width 1372 height 569
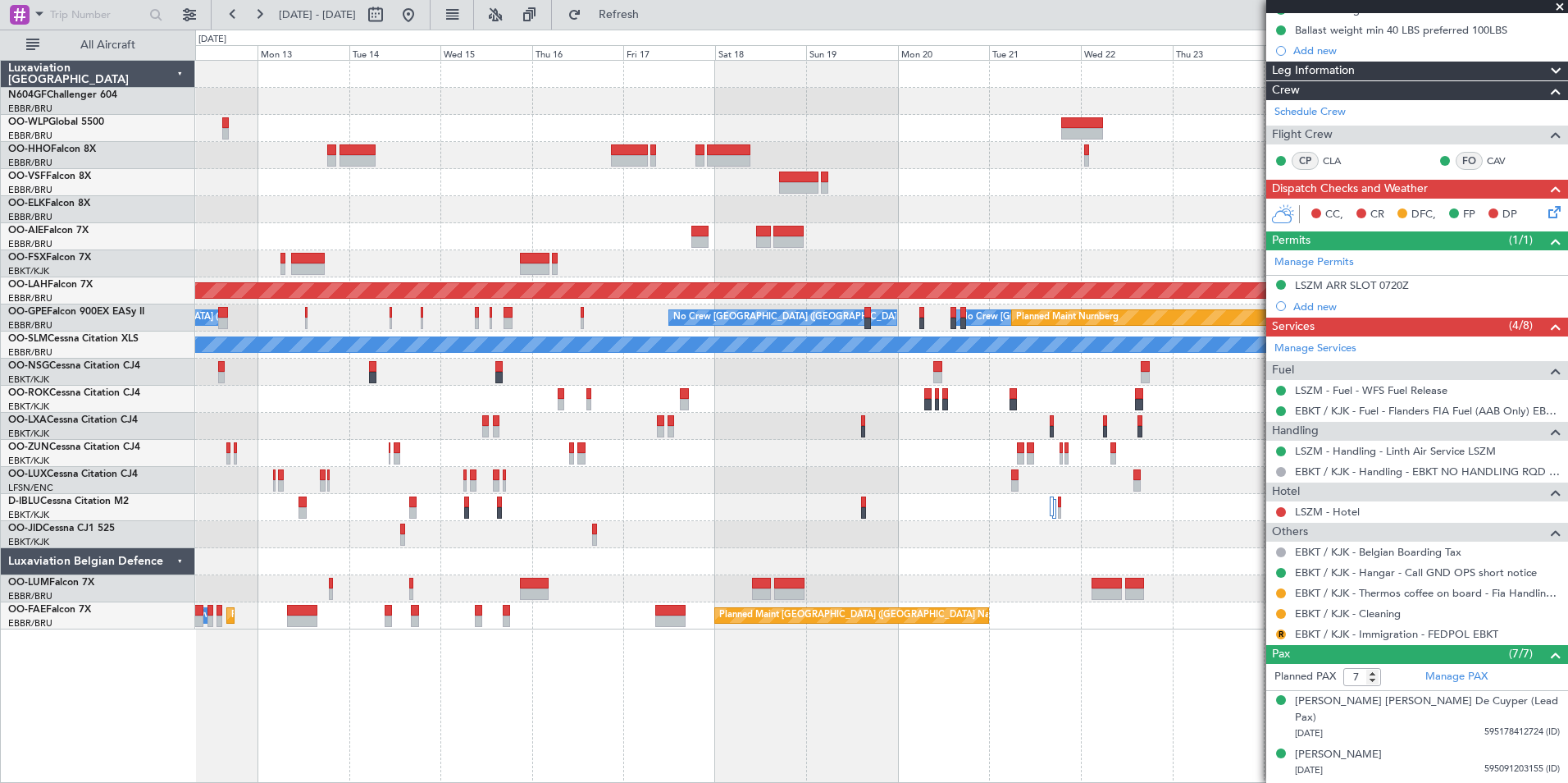
click at [523, 376] on div "Planned Maint Geneva (Cointrin) Planned [GEOGRAPHIC_DATA][PERSON_NAME]-[GEOGRAP…" at bounding box center [881, 345] width 1372 height 569
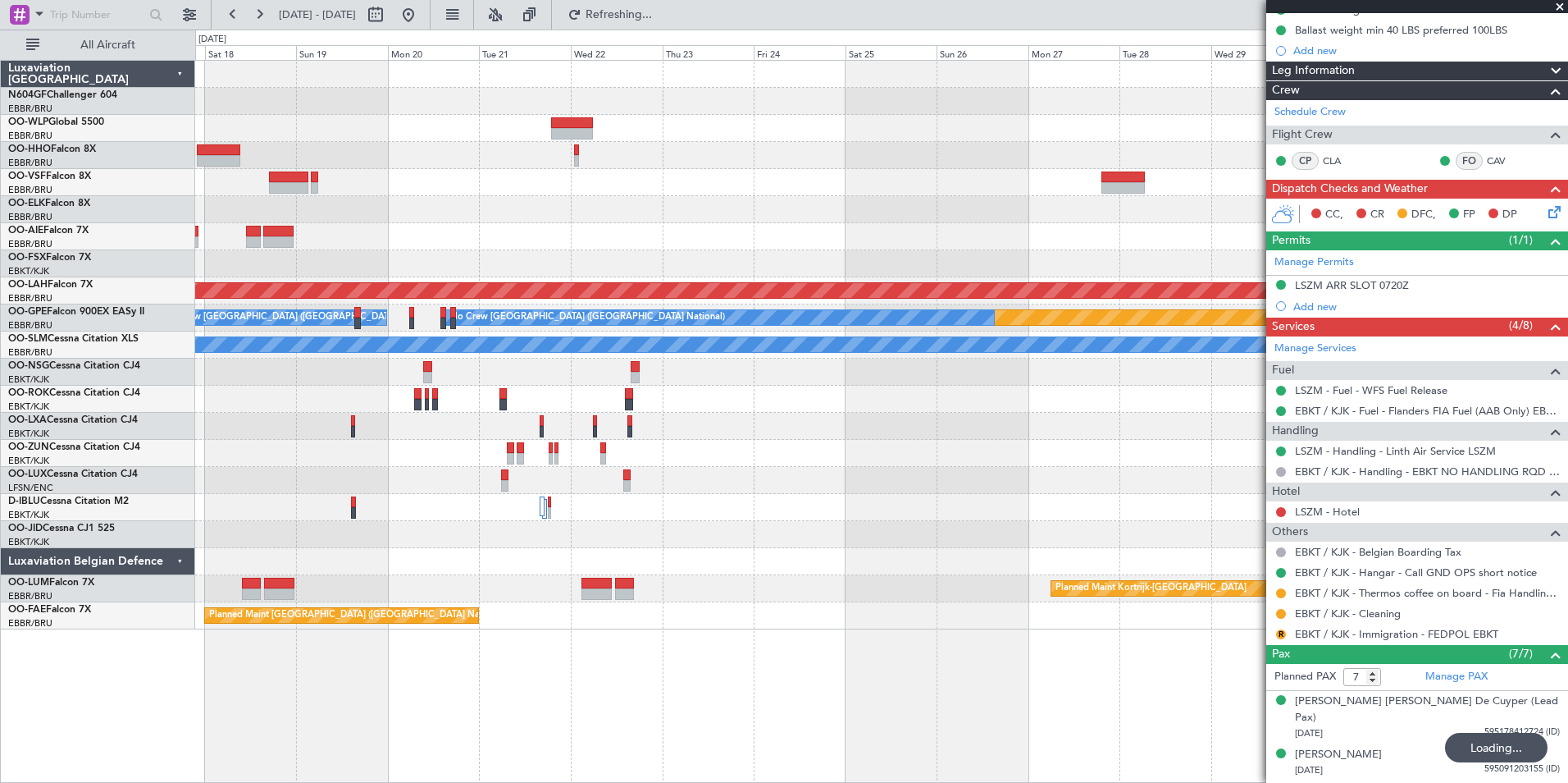
click at [445, 267] on div "Planned Maint [PERSON_NAME]-[GEOGRAPHIC_DATA][PERSON_NAME] ([GEOGRAPHIC_DATA][P…" at bounding box center [881, 345] width 1372 height 569
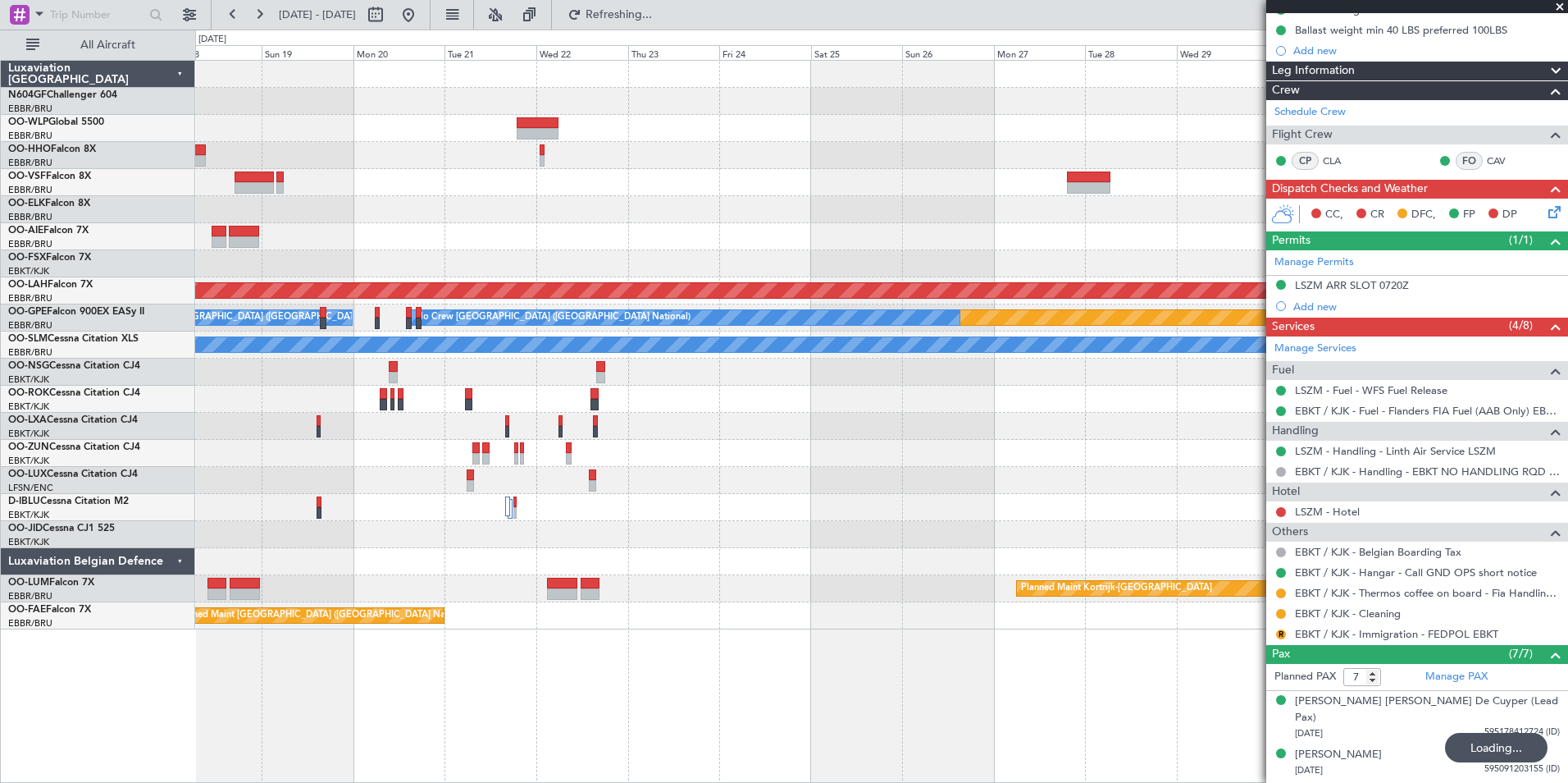
click at [517, 297] on div "Planned Maint [PERSON_NAME]-[GEOGRAPHIC_DATA][PERSON_NAME] ([GEOGRAPHIC_DATA][P…" at bounding box center [881, 345] width 1372 height 569
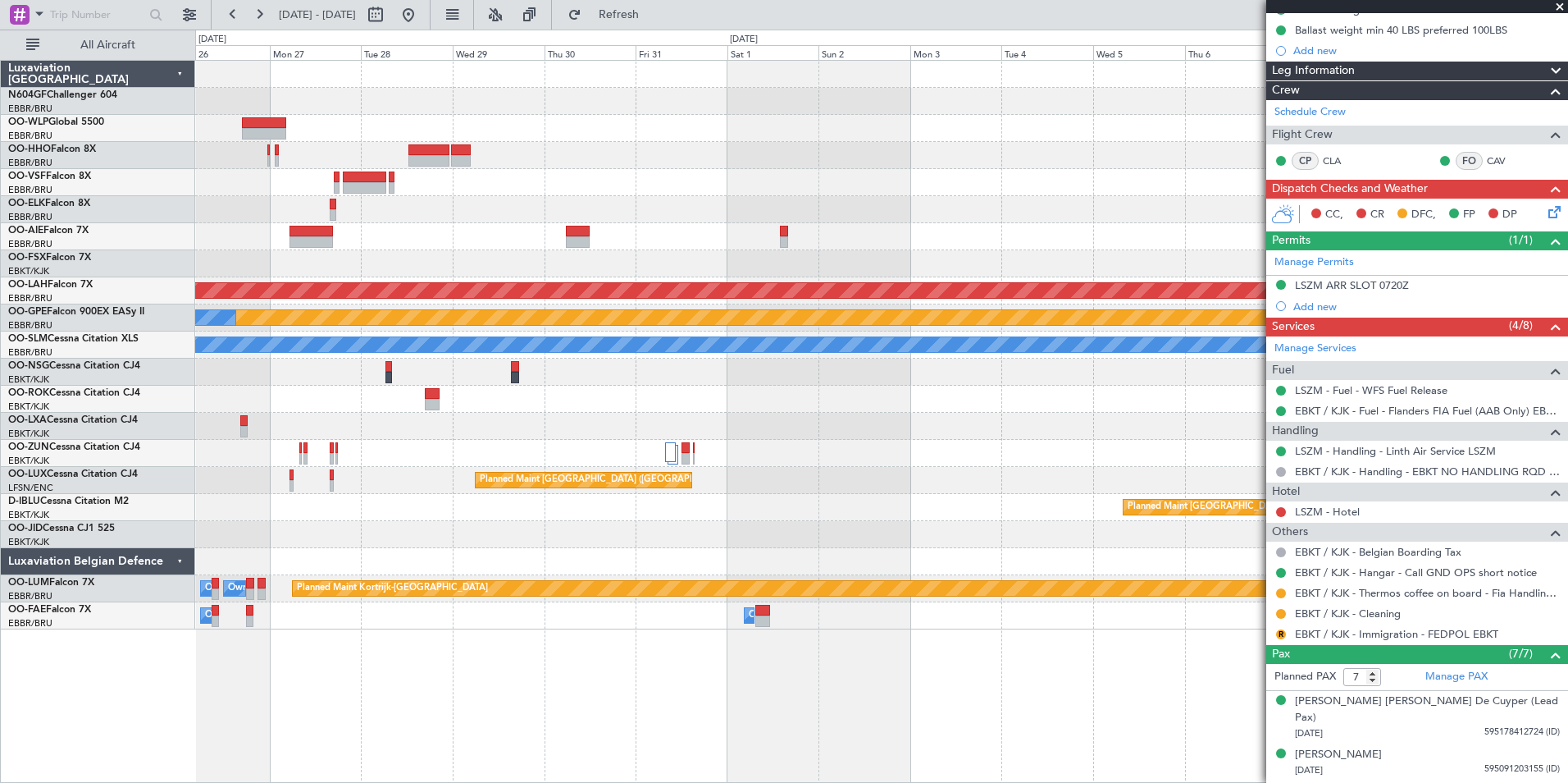
click at [342, 329] on div "Planned Maint [PERSON_NAME]-[GEOGRAPHIC_DATA][PERSON_NAME] ([GEOGRAPHIC_DATA][P…" at bounding box center [881, 345] width 1372 height 569
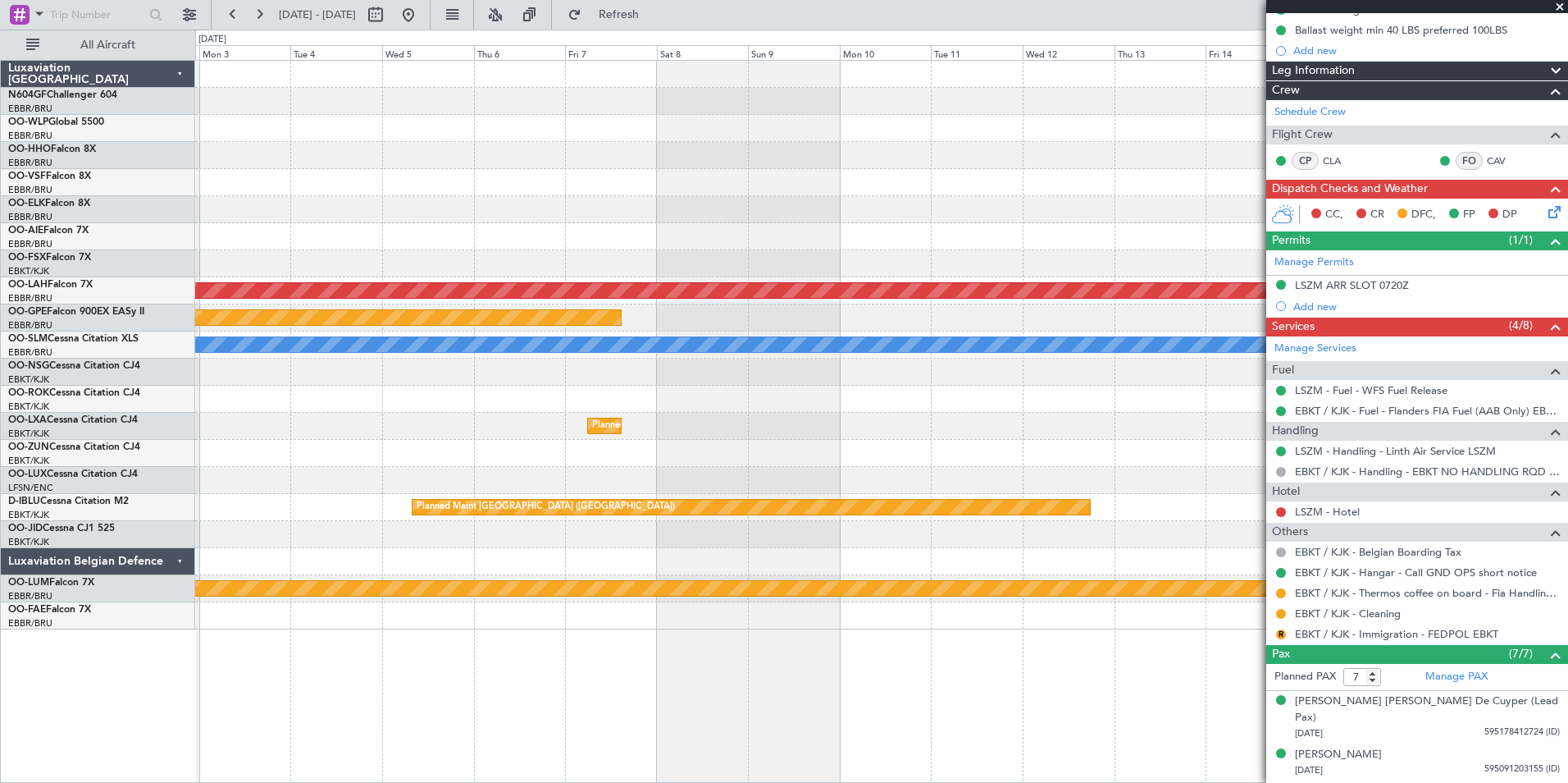
click at [414, 371] on div at bounding box center [881, 371] width 1372 height 27
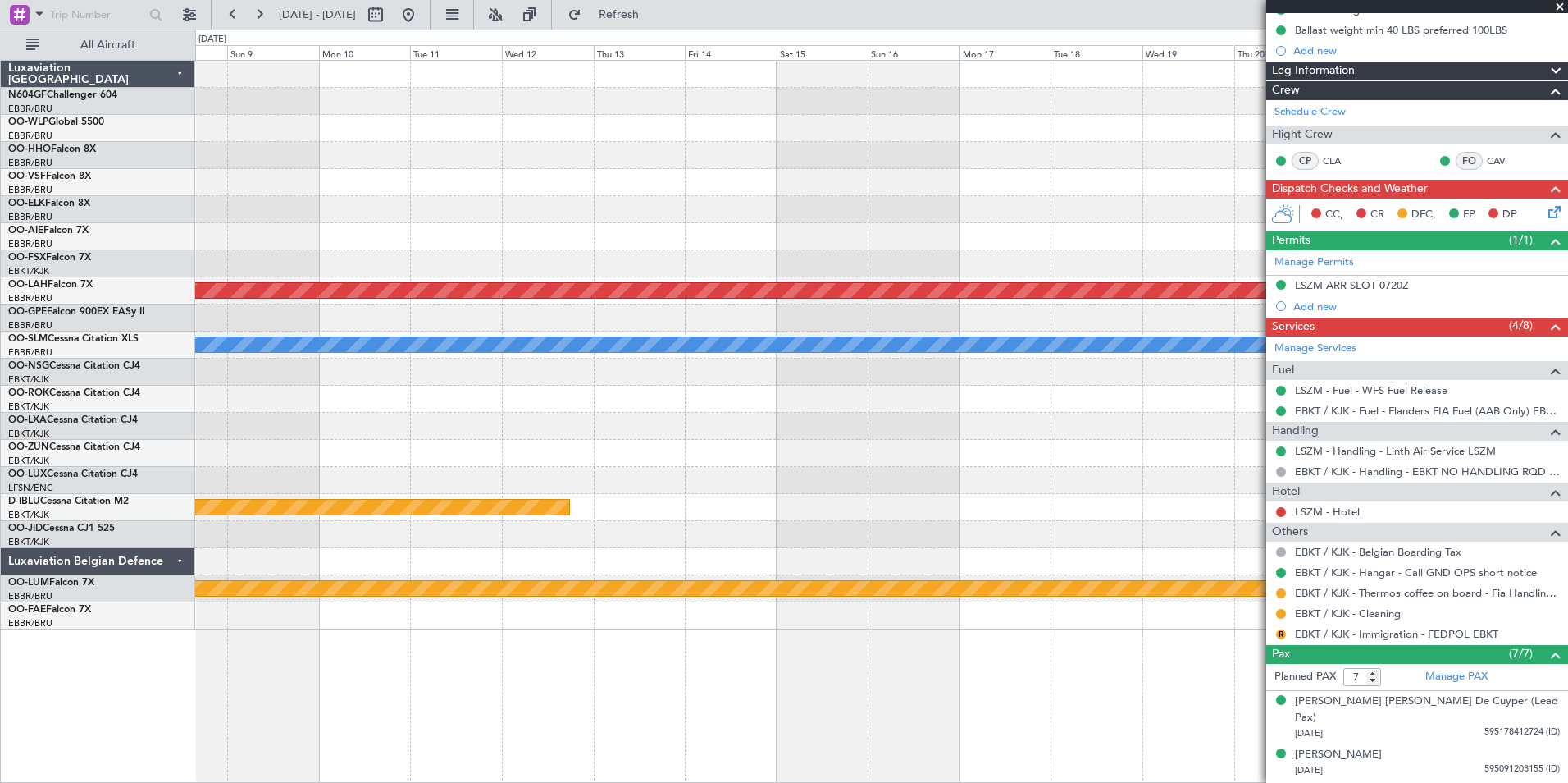
click at [576, 385] on div "Planned Maint [PERSON_NAME]-[GEOGRAPHIC_DATA][PERSON_NAME] ([GEOGRAPHIC_DATA][P…" at bounding box center [881, 345] width 1372 height 569
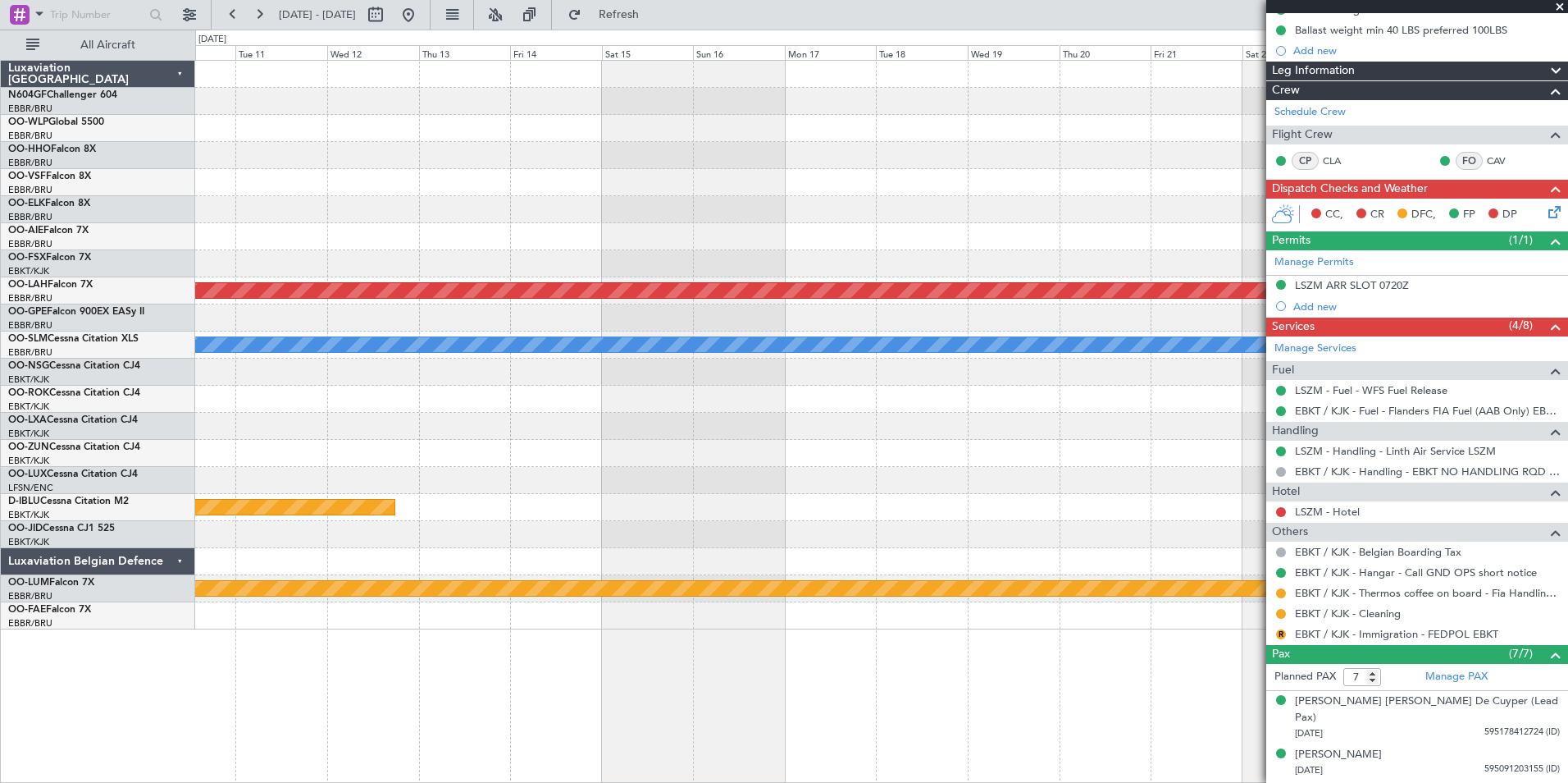
click at [309, 426] on div "Planned Maint Kortrijk-[GEOGRAPHIC_DATA]" at bounding box center [881, 426] width 1372 height 27
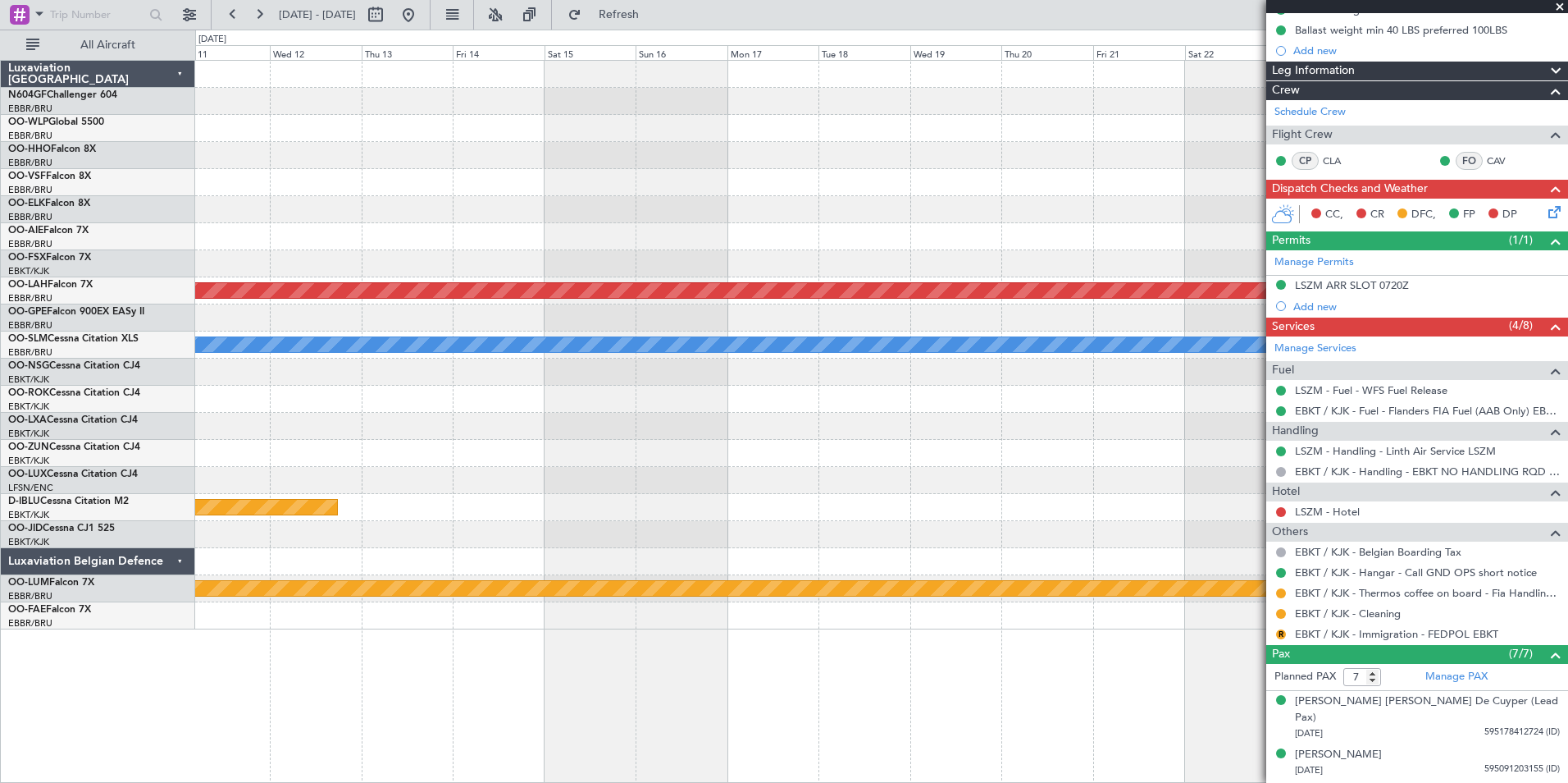
click at [264, 444] on div "Planned Maint [PERSON_NAME]-[GEOGRAPHIC_DATA][PERSON_NAME] ([GEOGRAPHIC_DATA][P…" at bounding box center [881, 345] width 1372 height 569
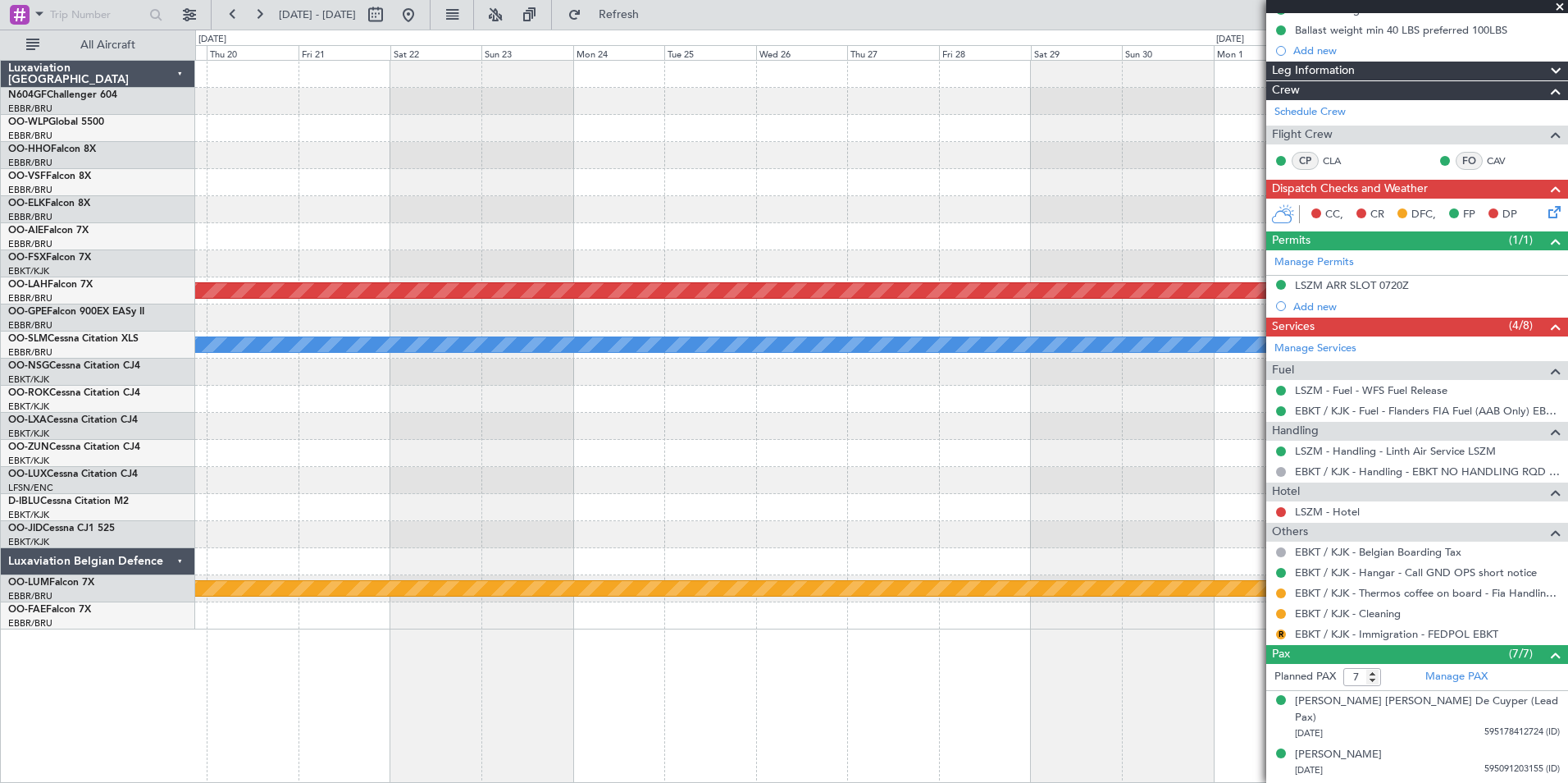
click at [191, 406] on div "Planned Maint [PERSON_NAME]-[GEOGRAPHIC_DATA][PERSON_NAME] ([GEOGRAPHIC_DATA][P…" at bounding box center [784, 406] width 1568 height 753
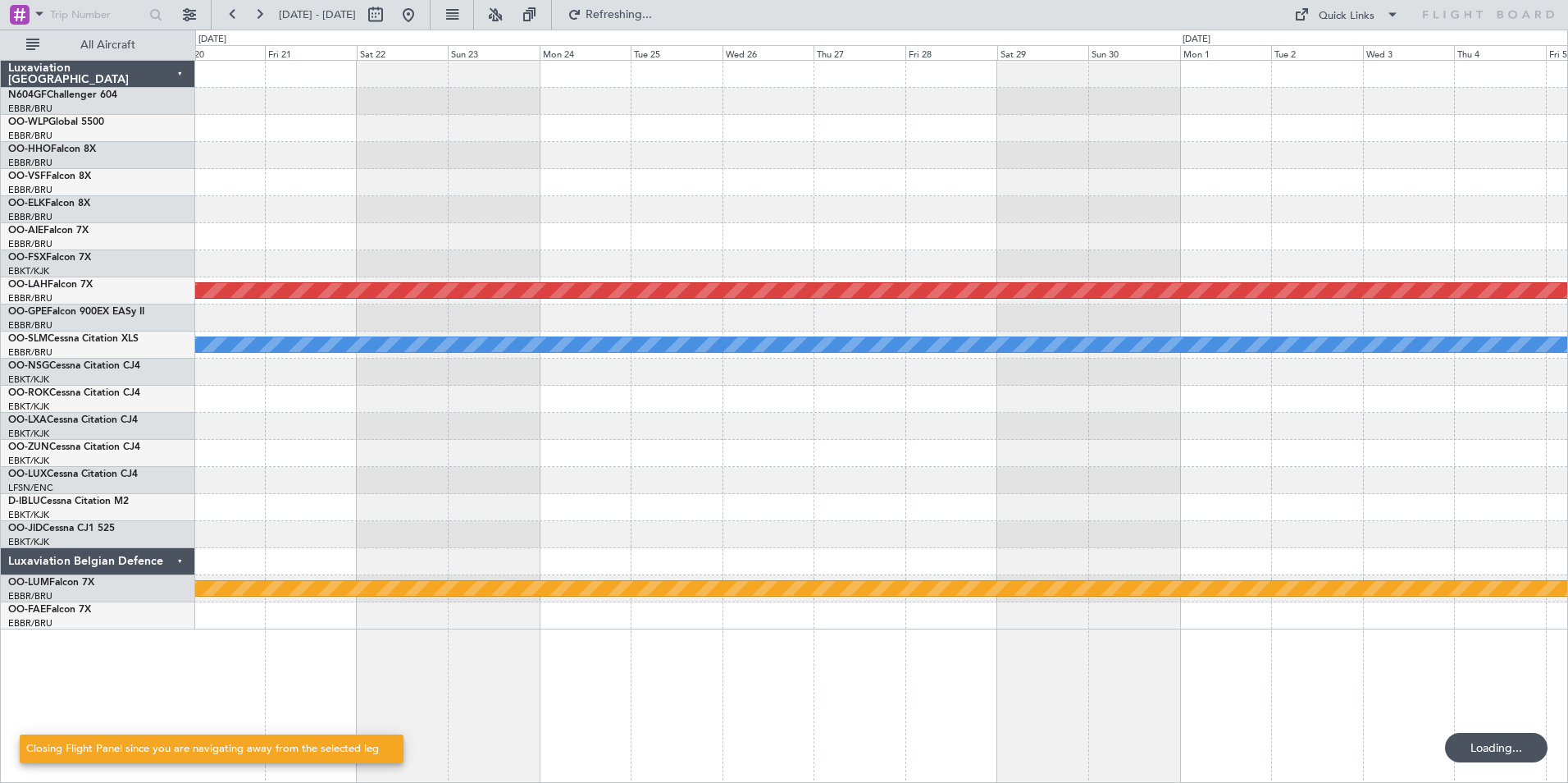
scroll to position [0, 0]
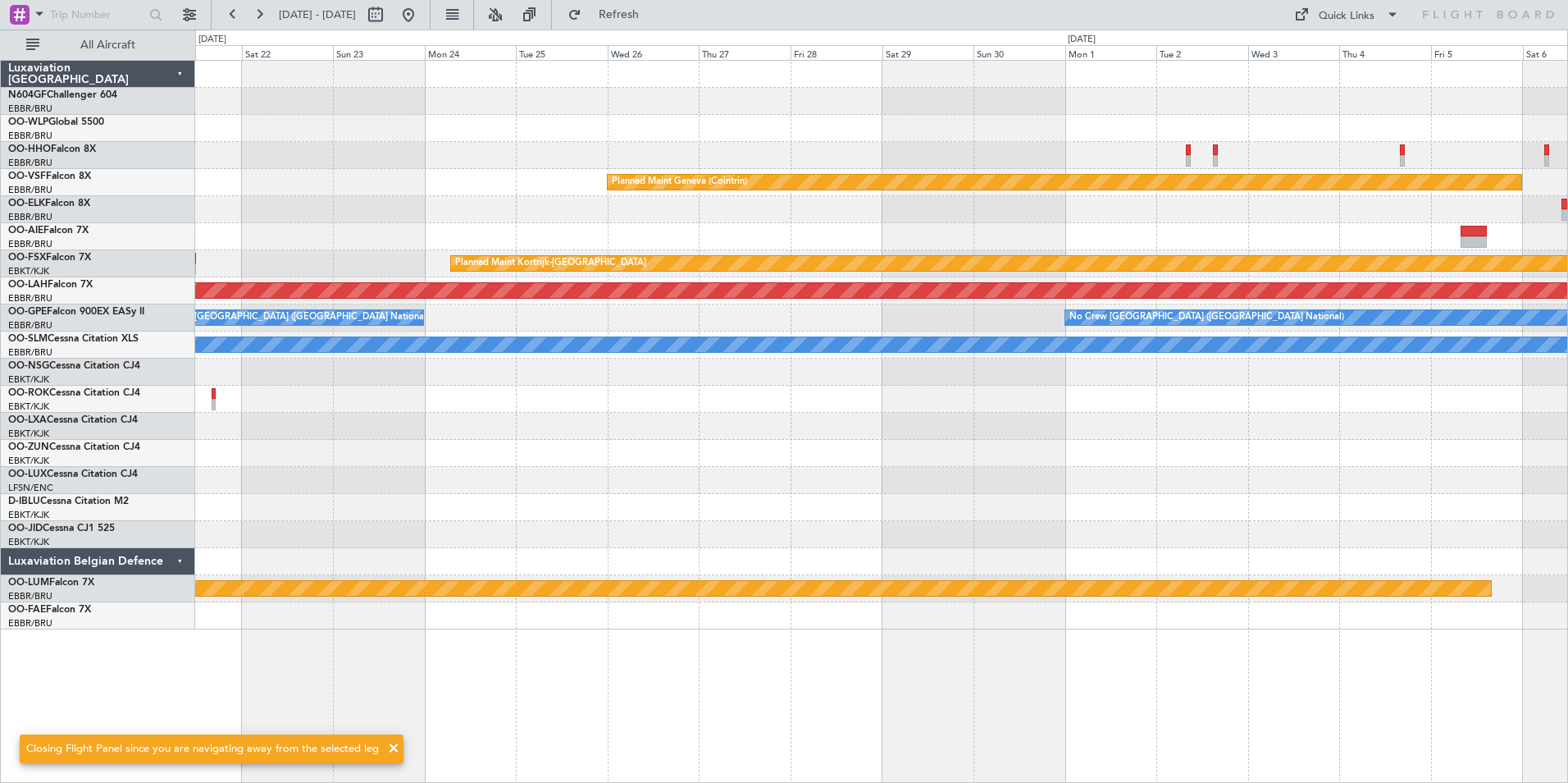
click at [455, 203] on div "Planned Maint Geneva (Cointrin) Planned Maint [GEOGRAPHIC_DATA]-[GEOGRAPHIC_DAT…" at bounding box center [881, 345] width 1372 height 569
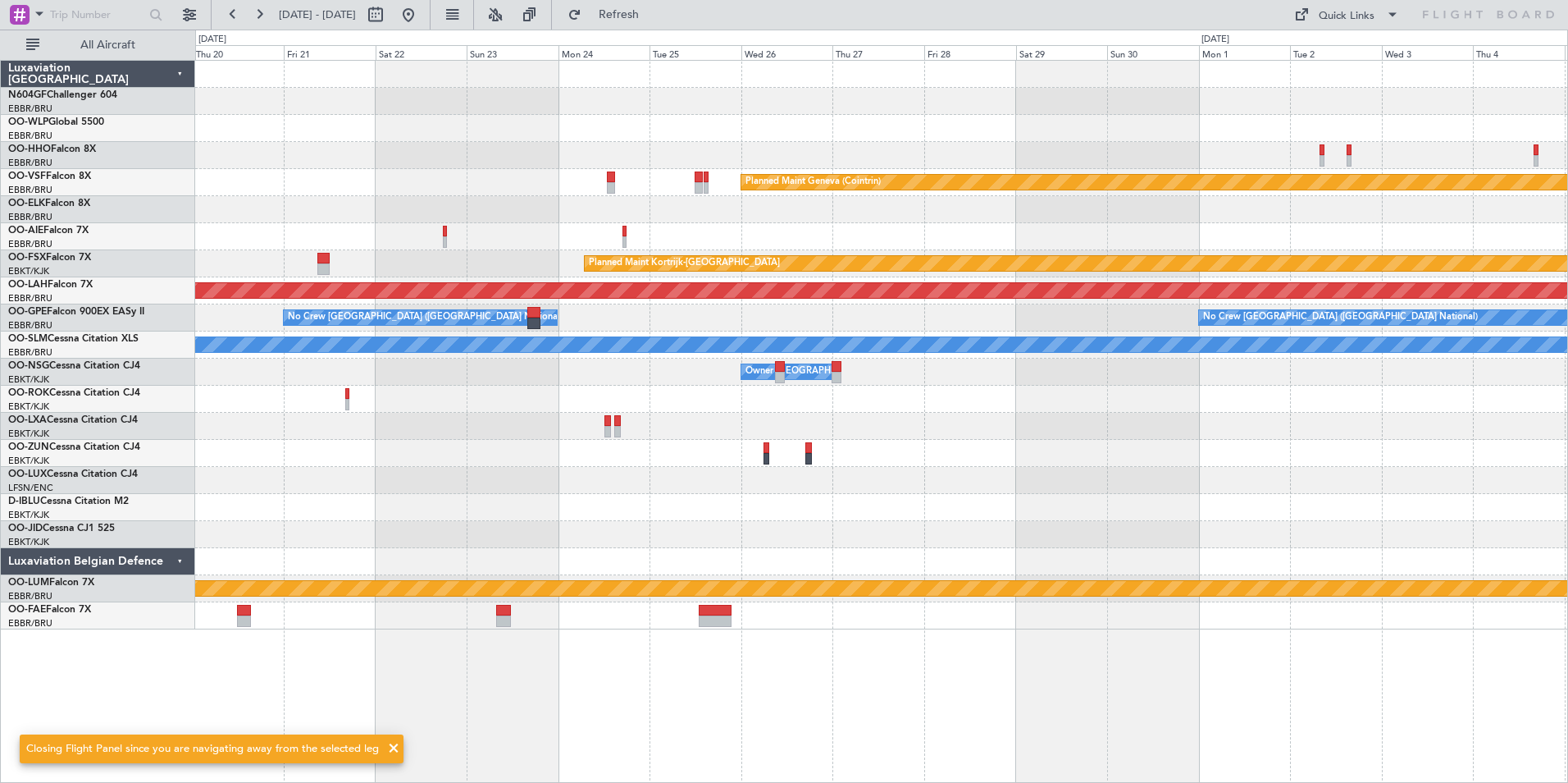
click at [533, 228] on div "Planned Maint Geneva (Cointrin) Planned Maint [GEOGRAPHIC_DATA]-[GEOGRAPHIC_DAT…" at bounding box center [881, 345] width 1372 height 569
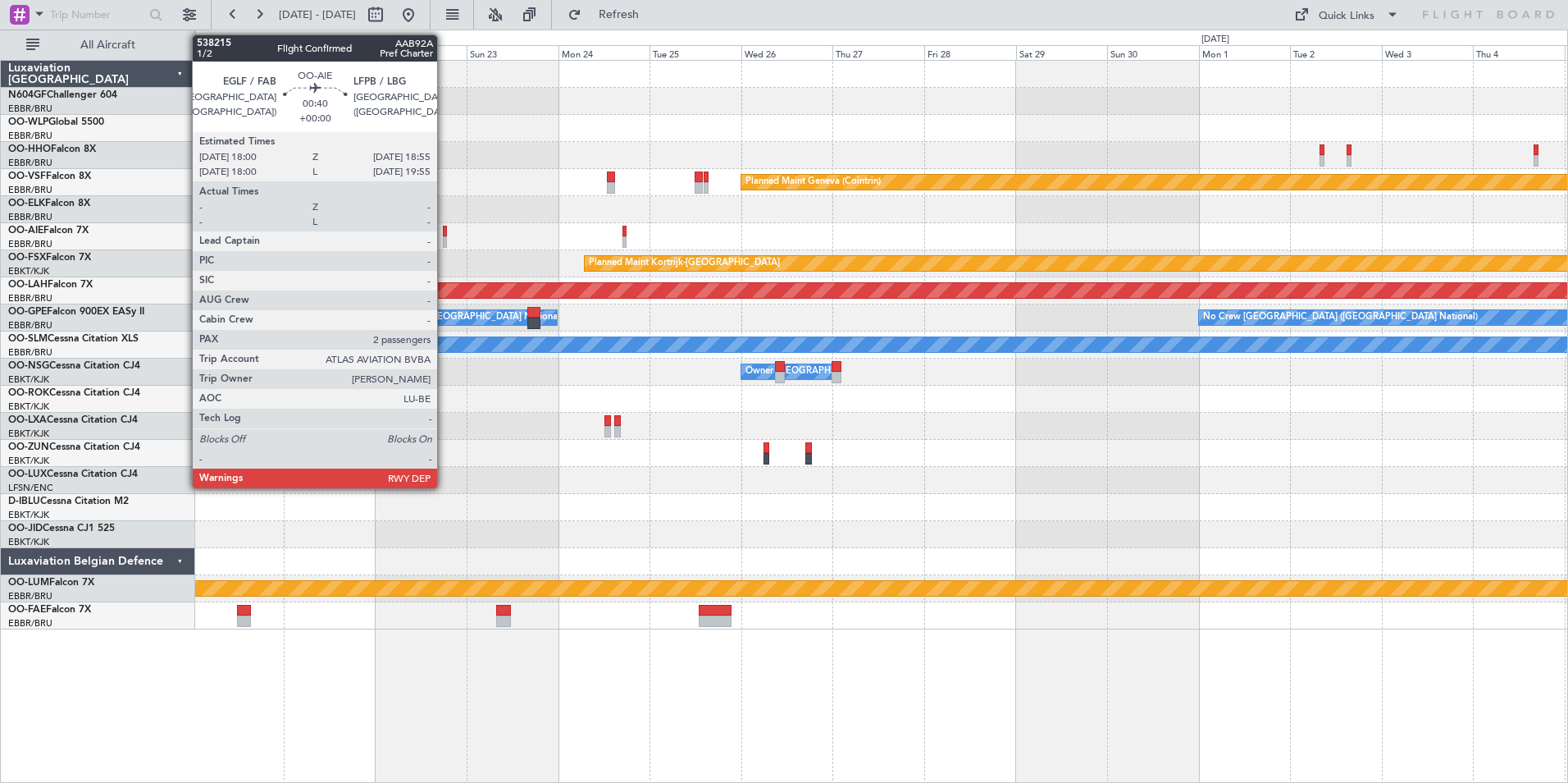
click at [444, 238] on div at bounding box center [444, 242] width 4 height 12
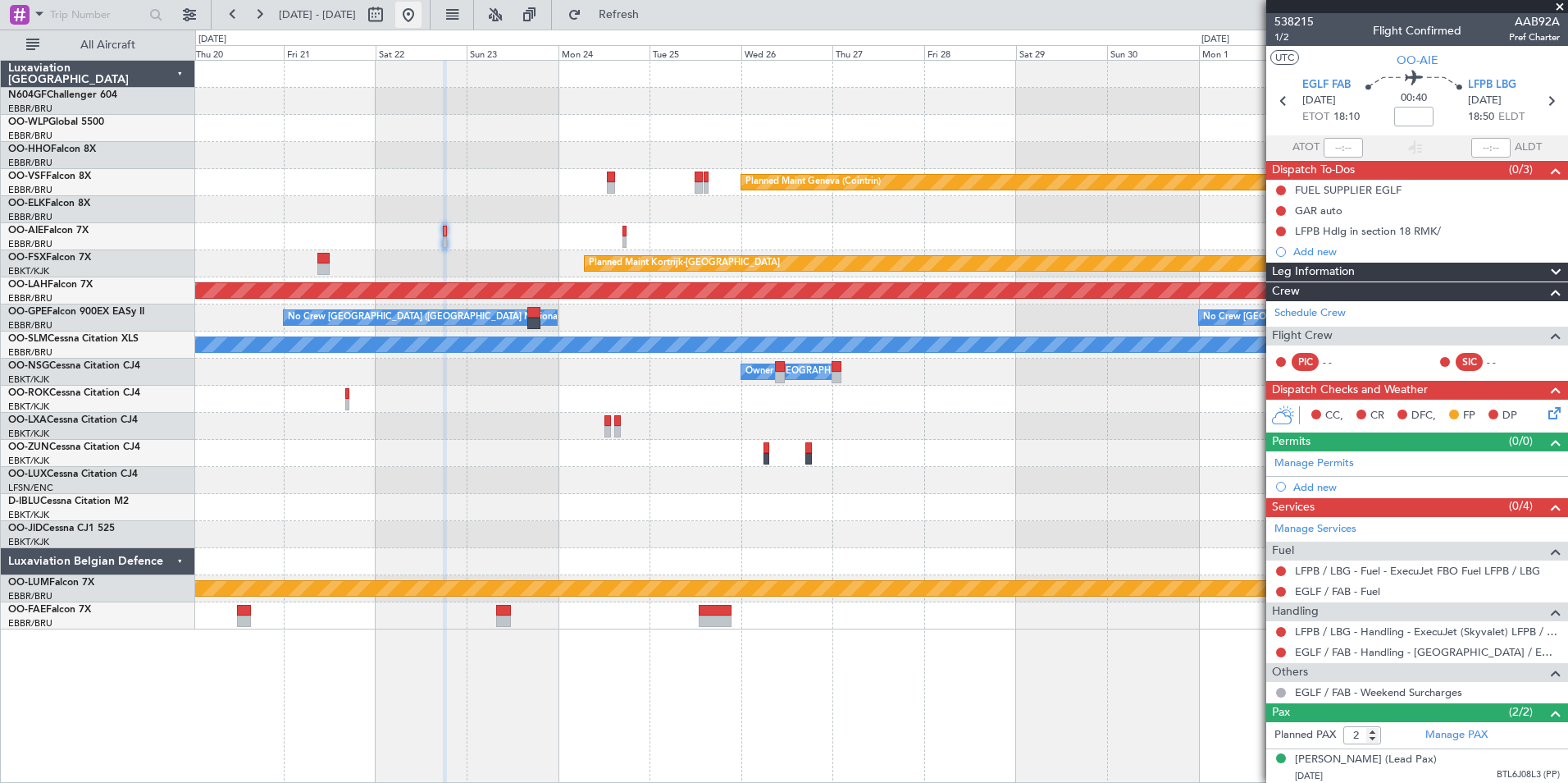
click at [421, 18] on button at bounding box center [408, 15] width 26 height 26
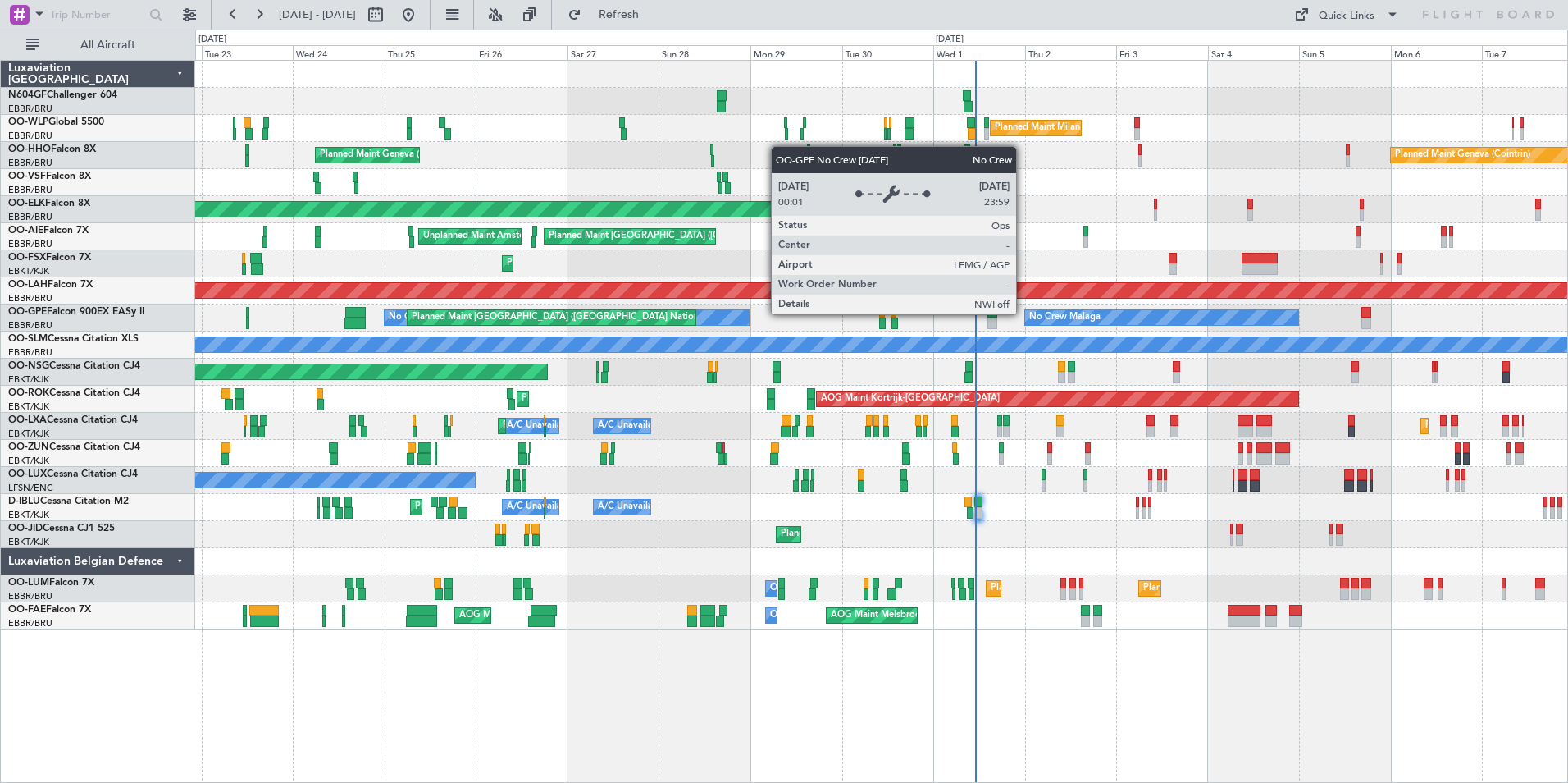
click at [882, 313] on div "No Crew [GEOGRAPHIC_DATA] ([GEOGRAPHIC_DATA] National) No Crew Malaga Planned M…" at bounding box center [881, 318] width 1372 height 27
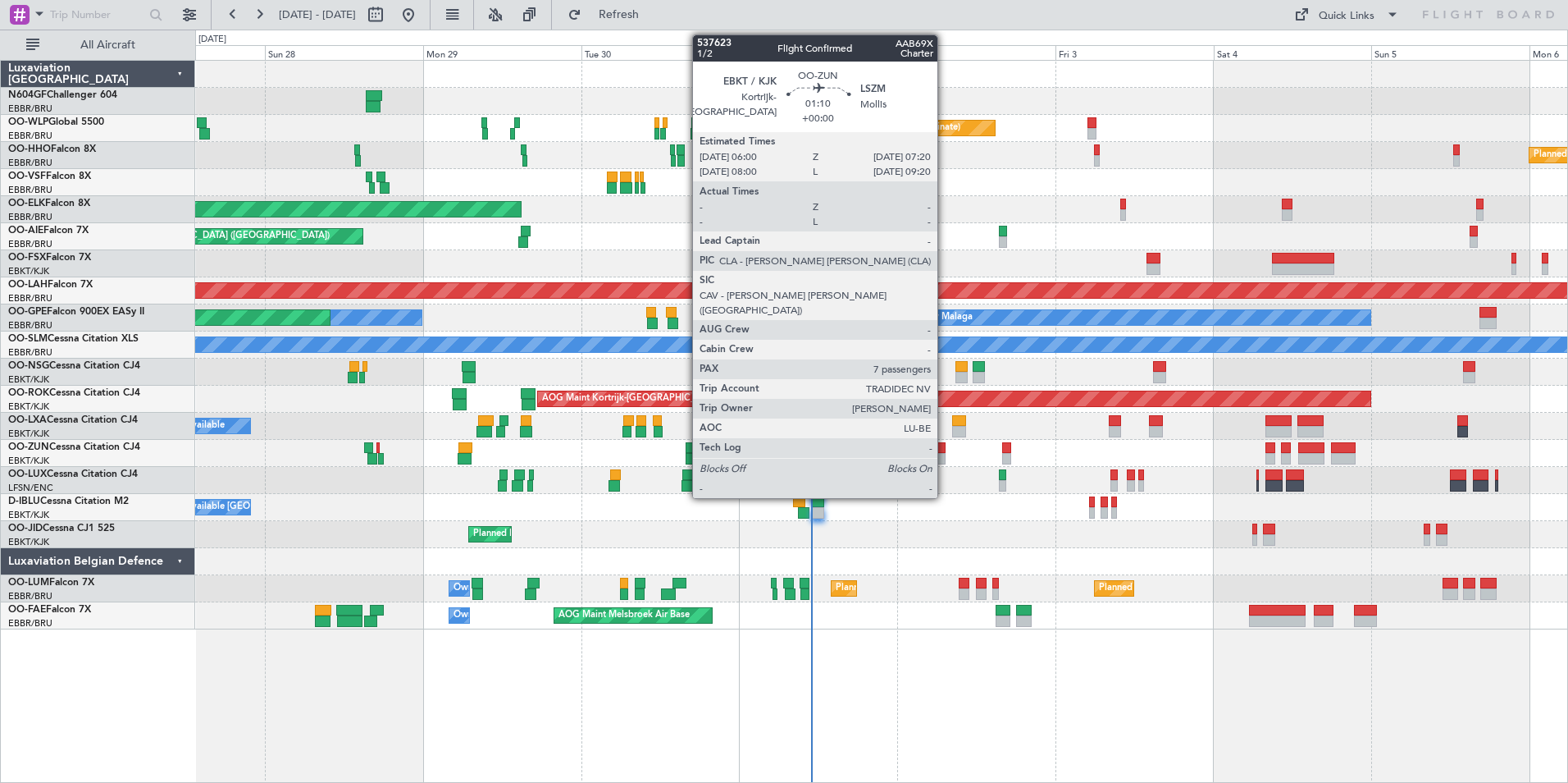
click at [945, 453] on div at bounding box center [940, 459] width 9 height 12
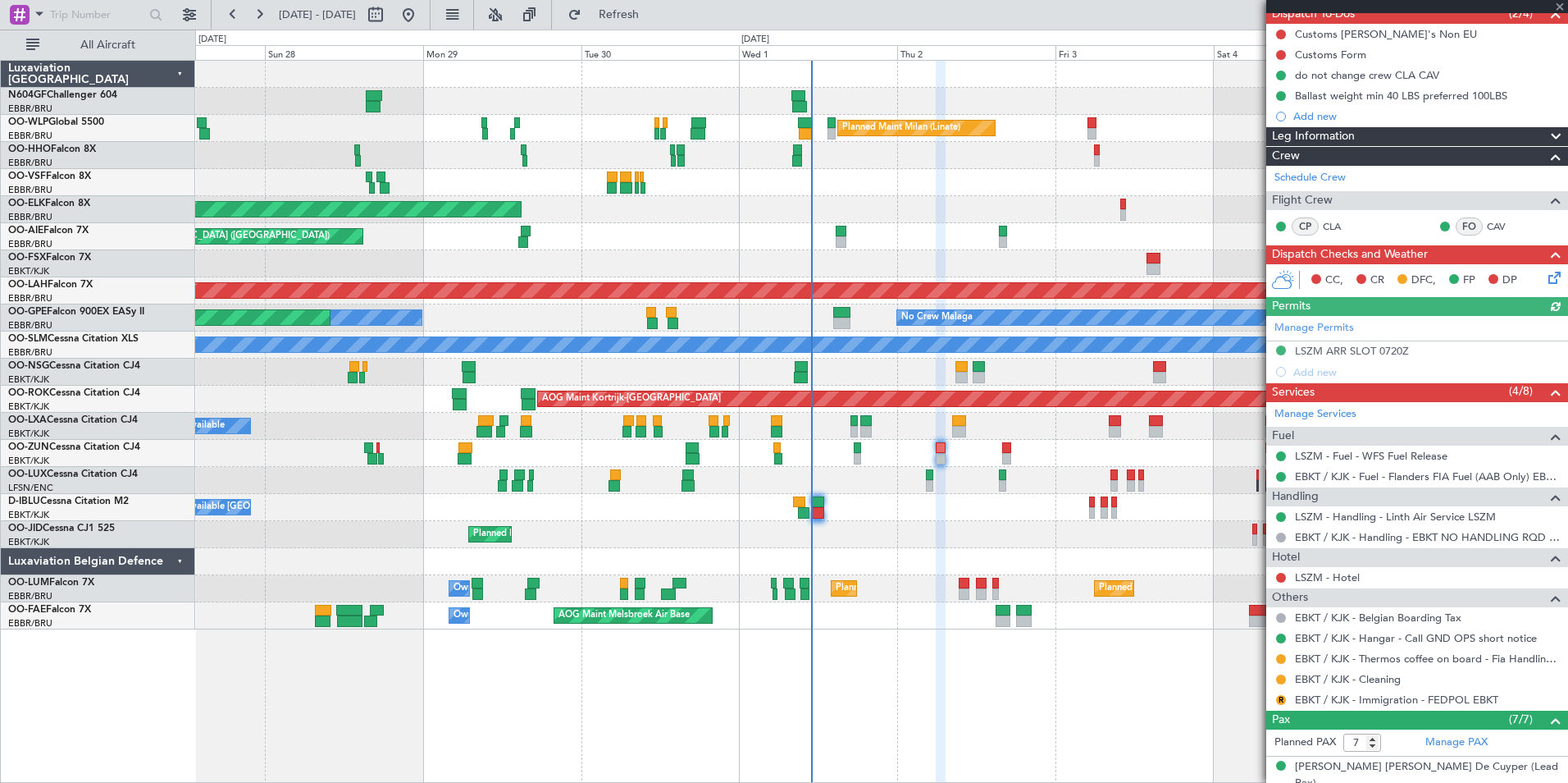
scroll to position [156, 0]
click at [1324, 576] on link "LSZM - Hotel" at bounding box center [1327, 576] width 65 height 14
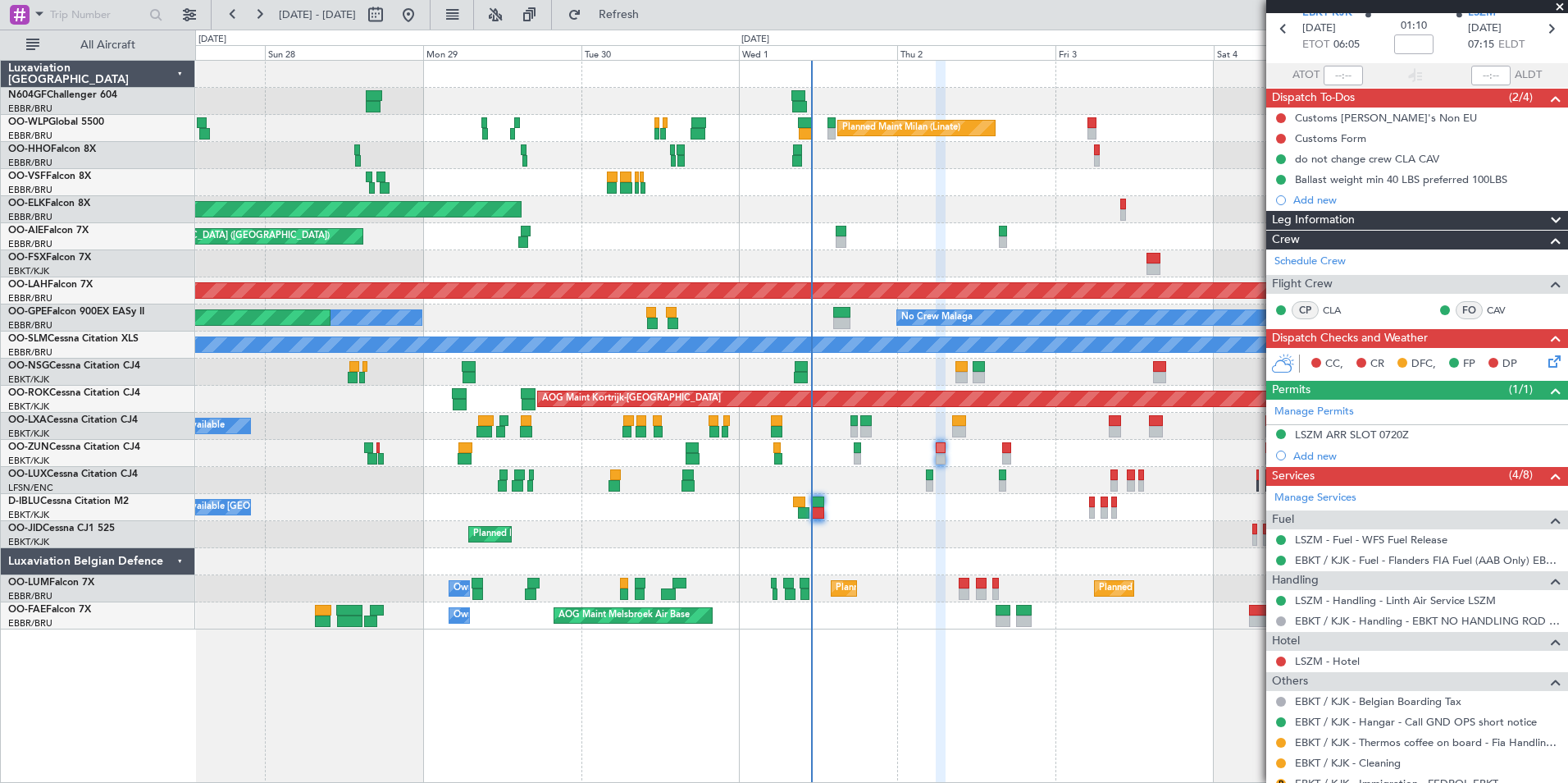
scroll to position [387, 0]
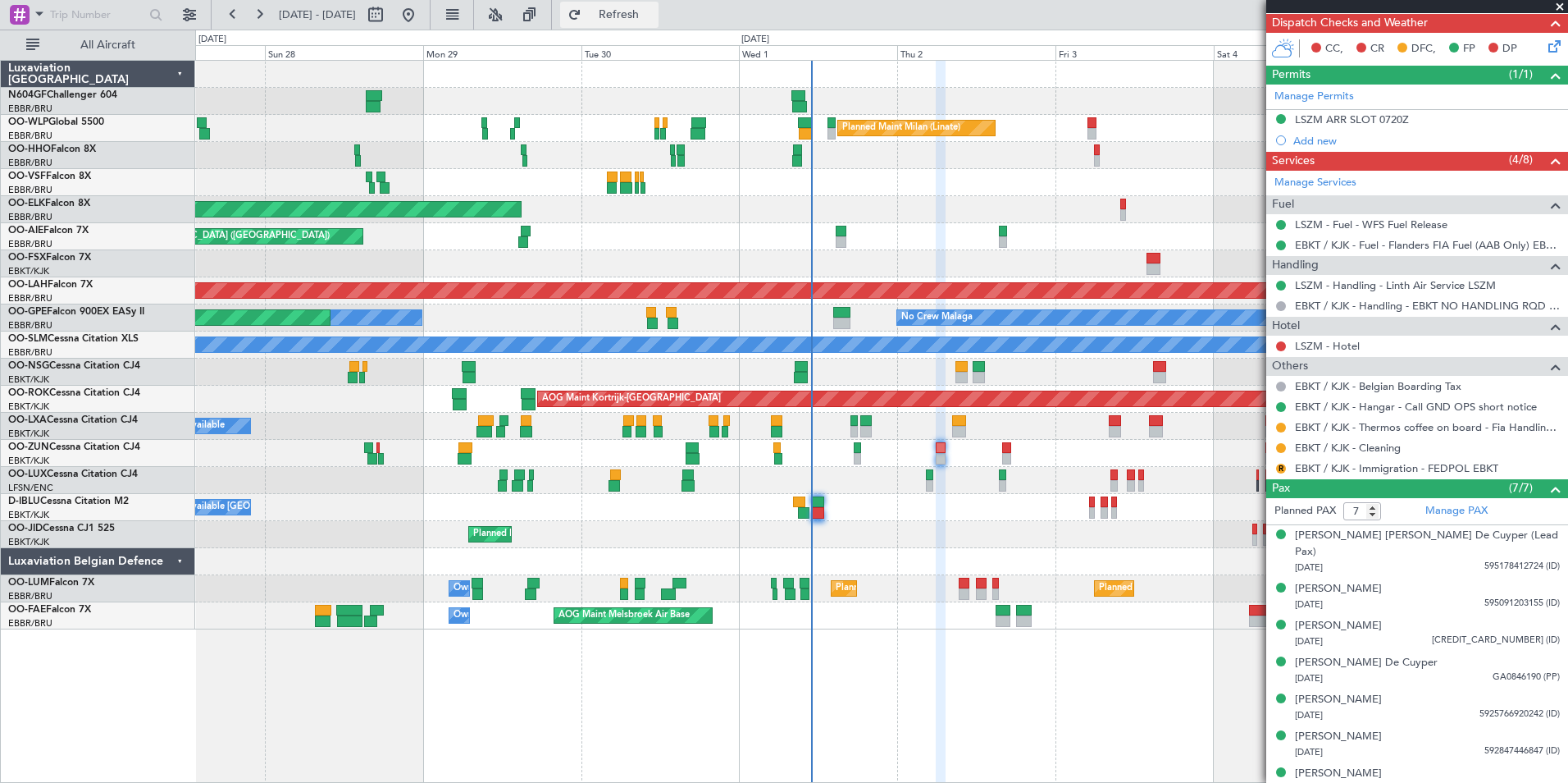
click at [644, 10] on span "Refresh" at bounding box center [619, 15] width 69 height 12
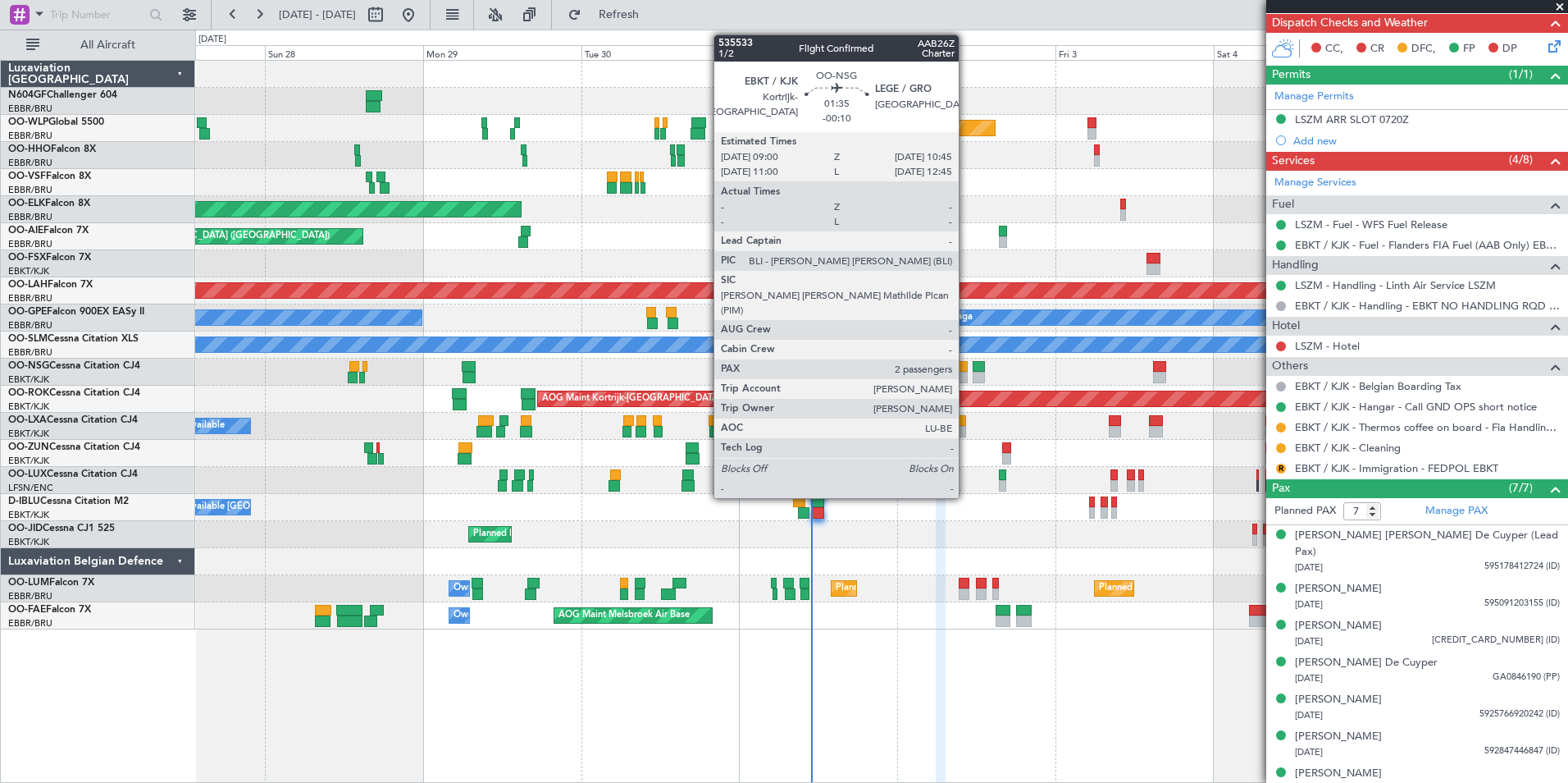
click at [966, 379] on div at bounding box center [961, 377] width 12 height 12
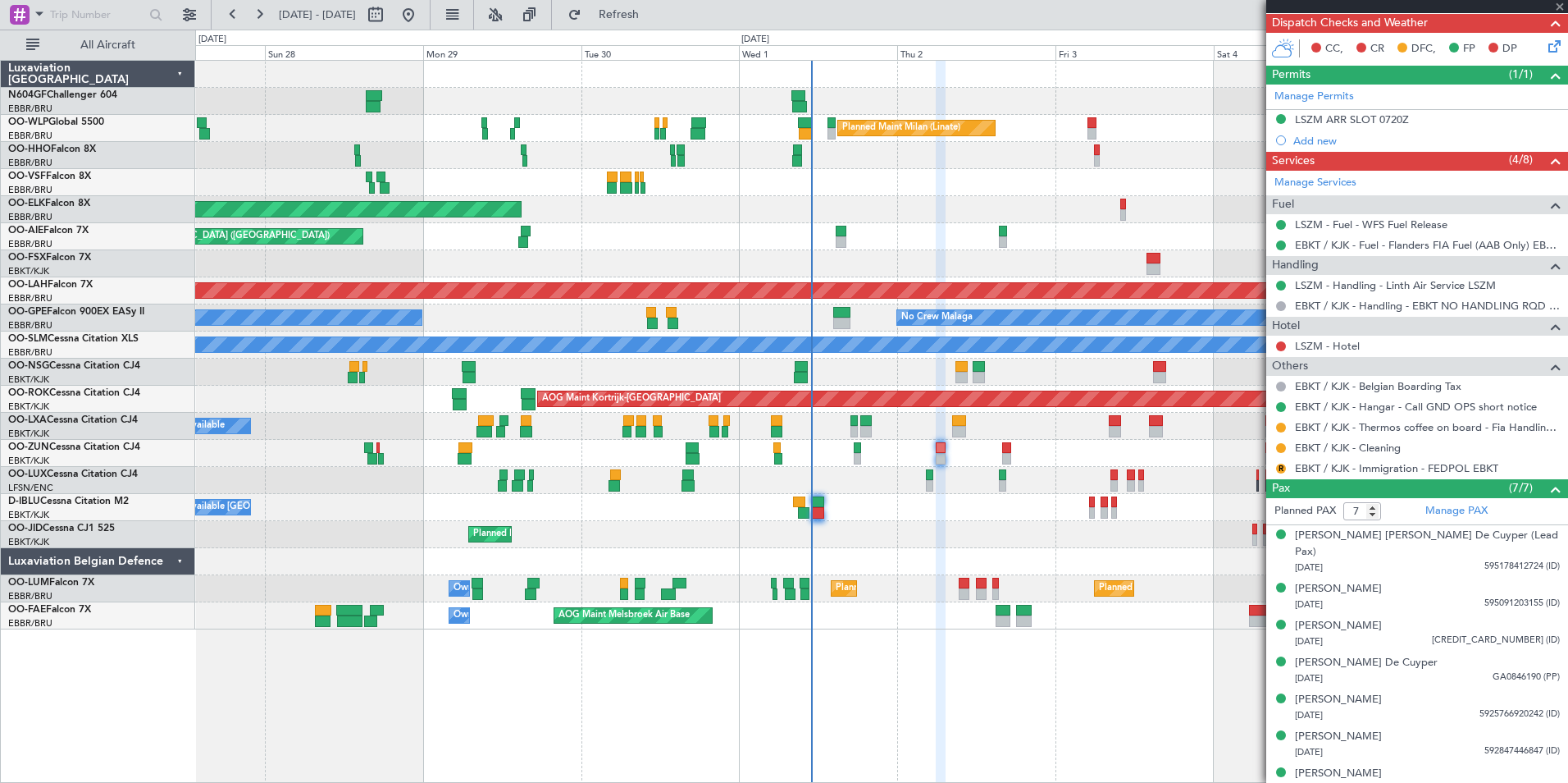
type input "-00:10"
type input "2"
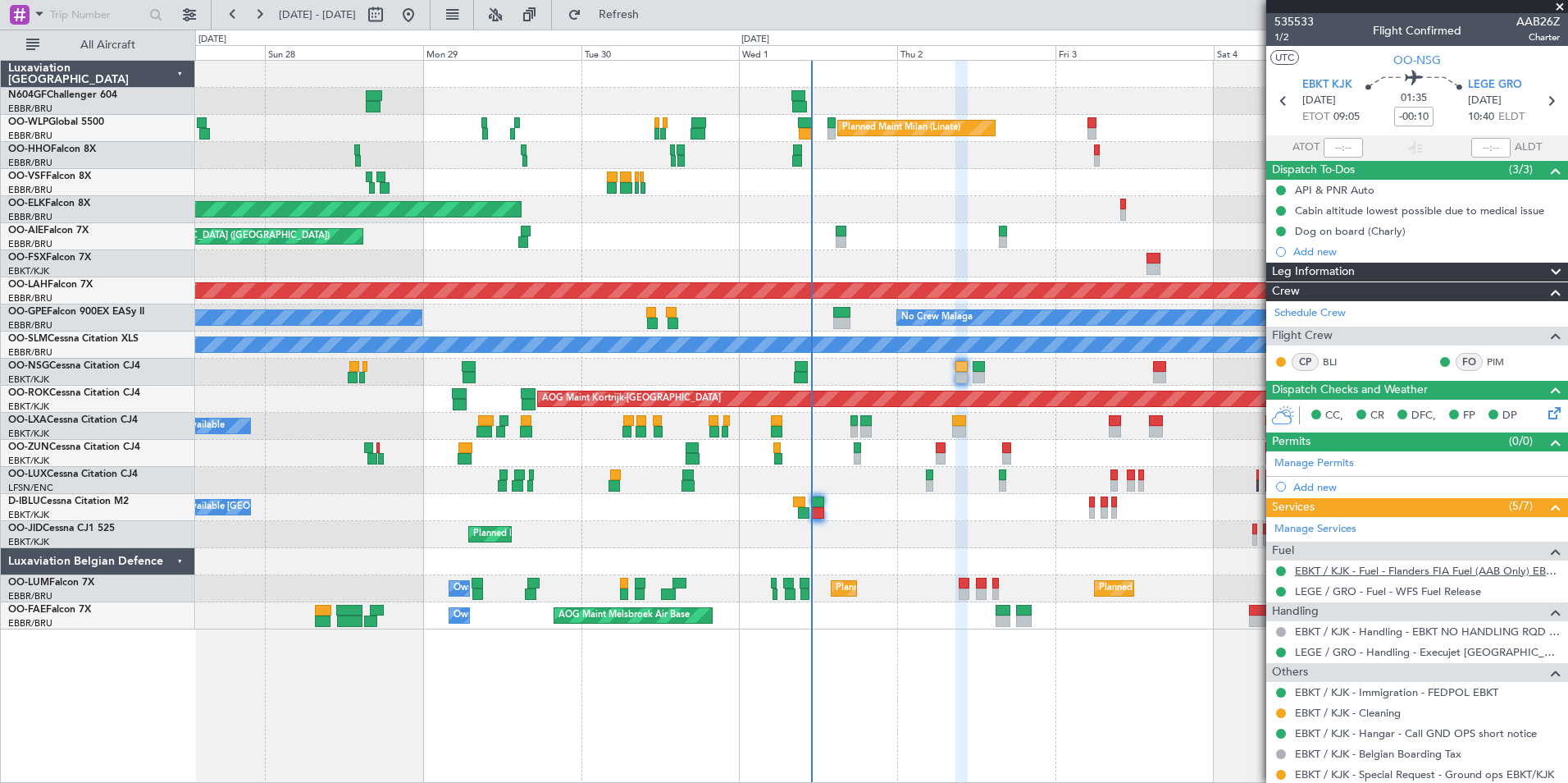
scroll to position [121, 0]
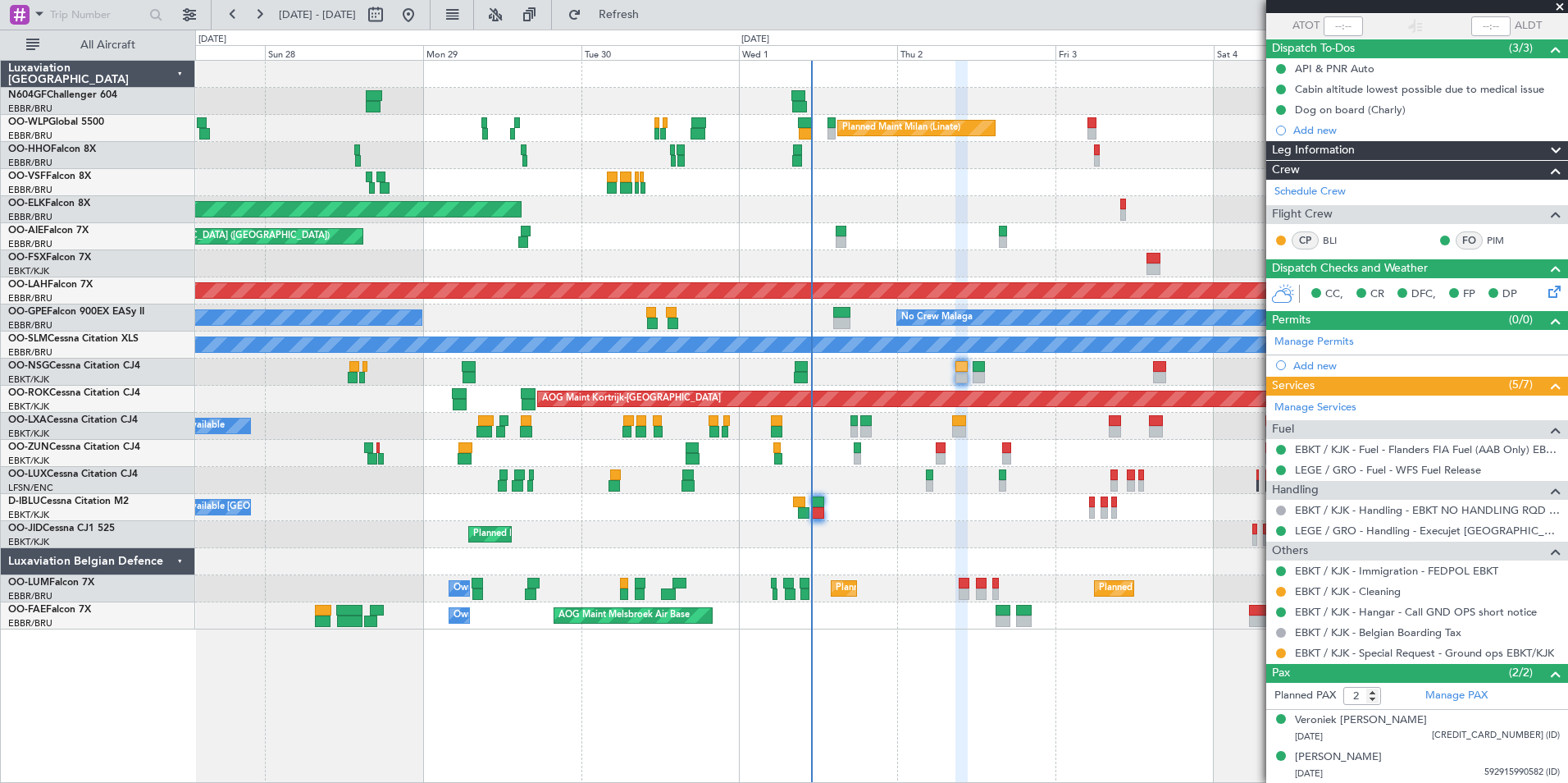
click at [1139, 541] on div "Planned Maint Kortrijk-[GEOGRAPHIC_DATA]" at bounding box center [881, 534] width 1372 height 27
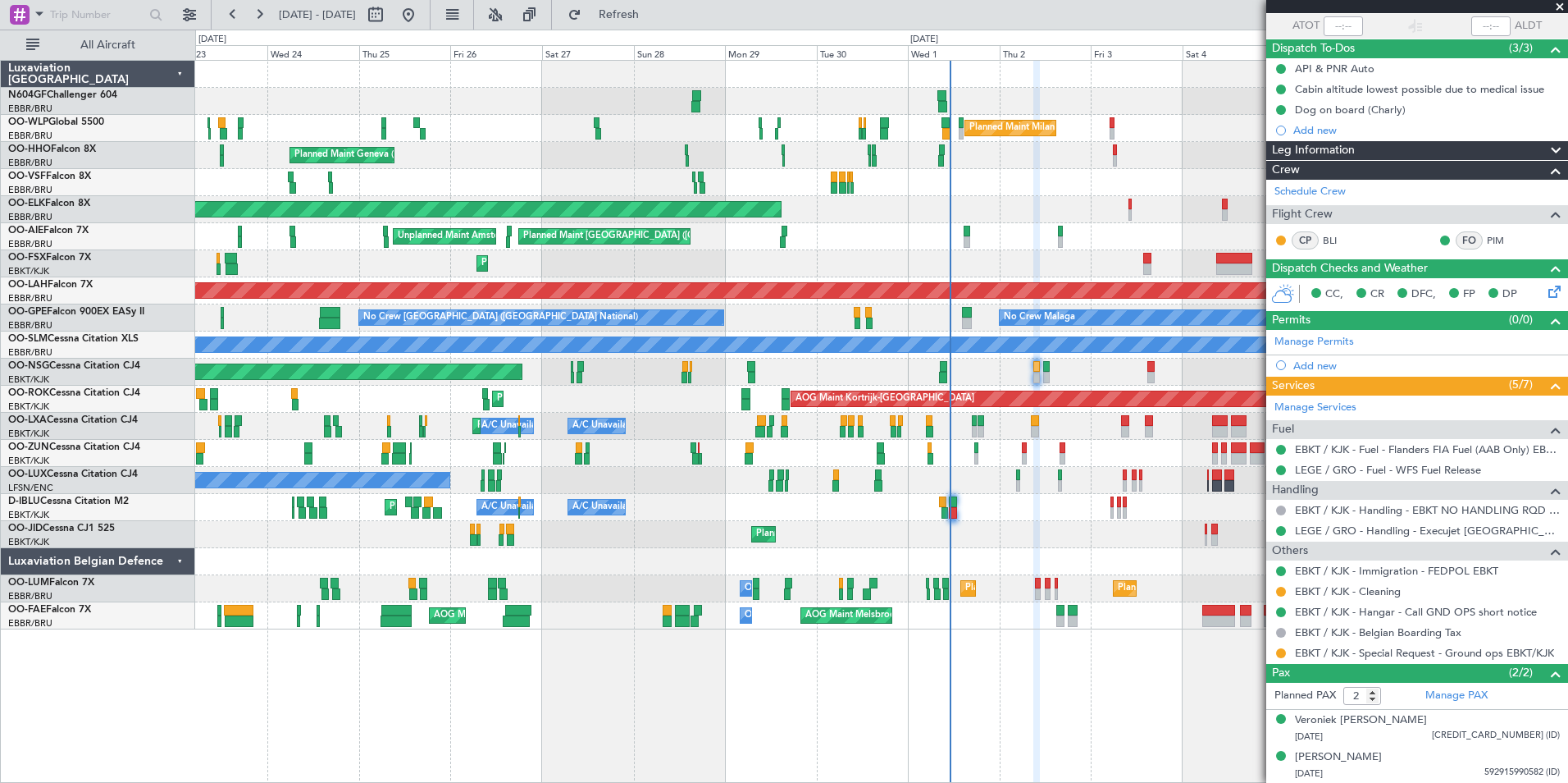
click at [965, 523] on div "Planned Maint Kortrijk-[GEOGRAPHIC_DATA]" at bounding box center [881, 534] width 1372 height 27
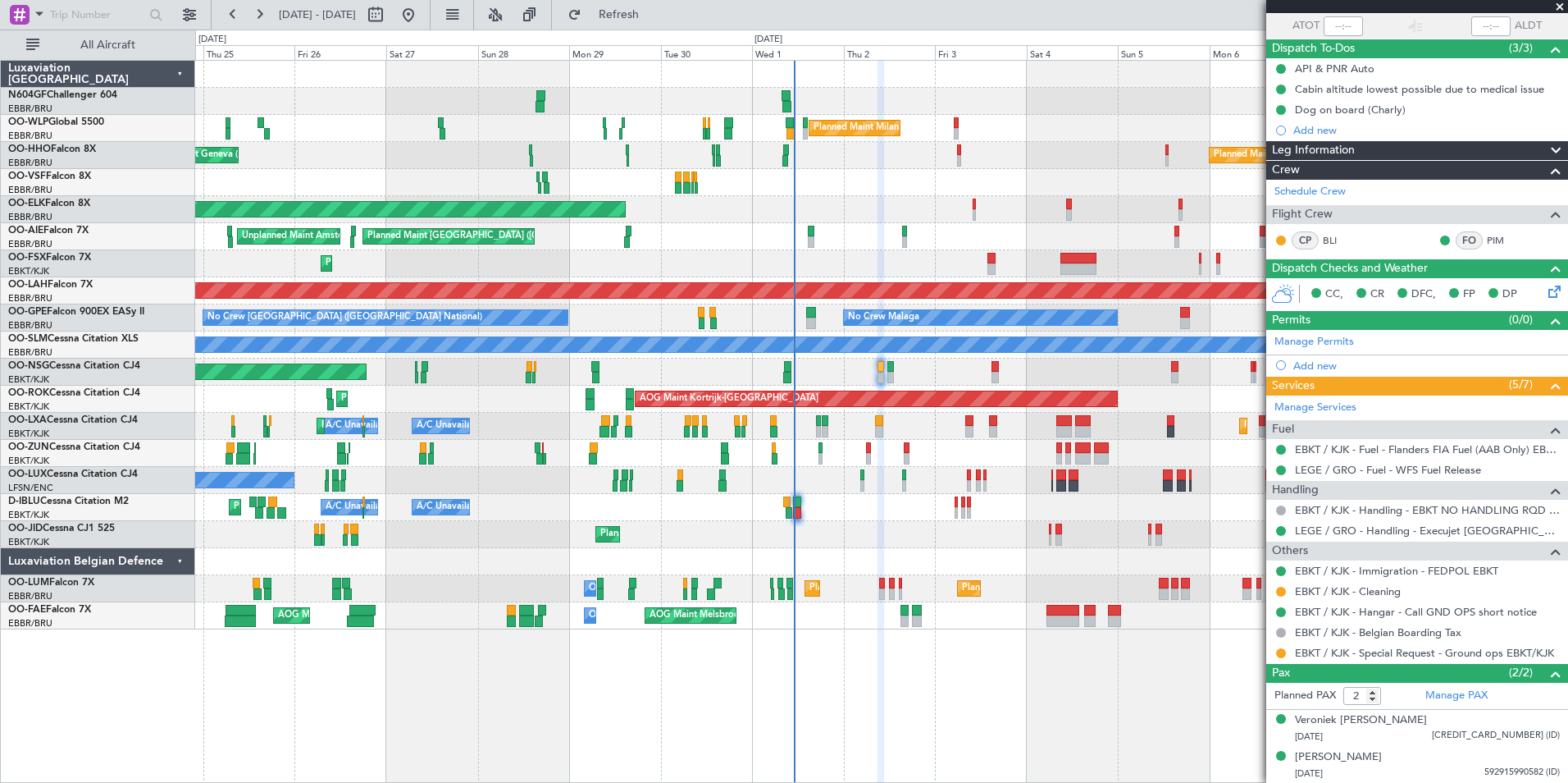
click at [903, 491] on div "Planned Maint Milan (Linate) Planned Maint Geneva ([GEOGRAPHIC_DATA]) Planned M…" at bounding box center [881, 345] width 1372 height 569
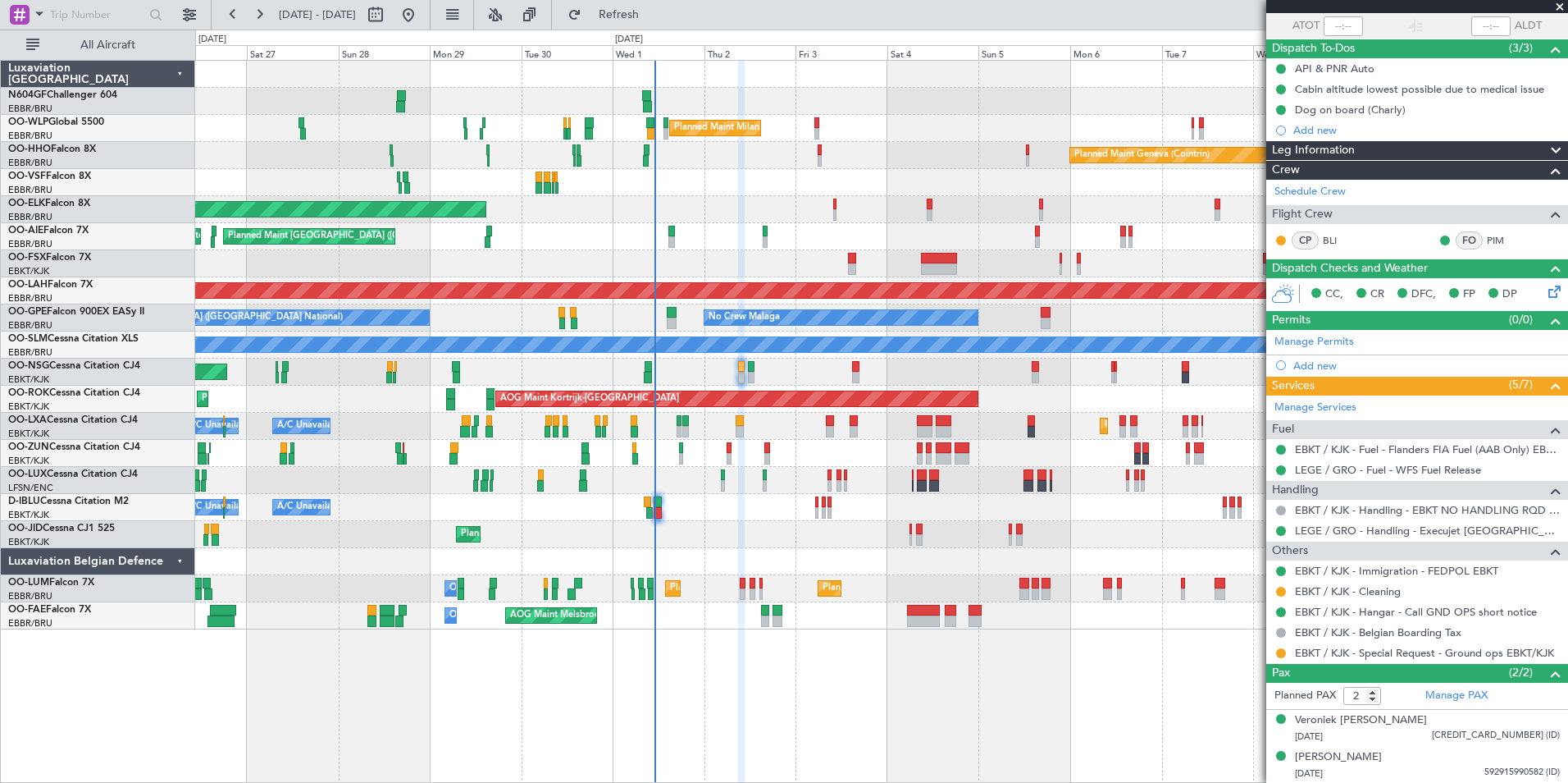
click at [903, 500] on div "Planned Maint Milan (Linate) Planned Maint Geneva ([GEOGRAPHIC_DATA]) Planned M…" at bounding box center [881, 345] width 1372 height 569
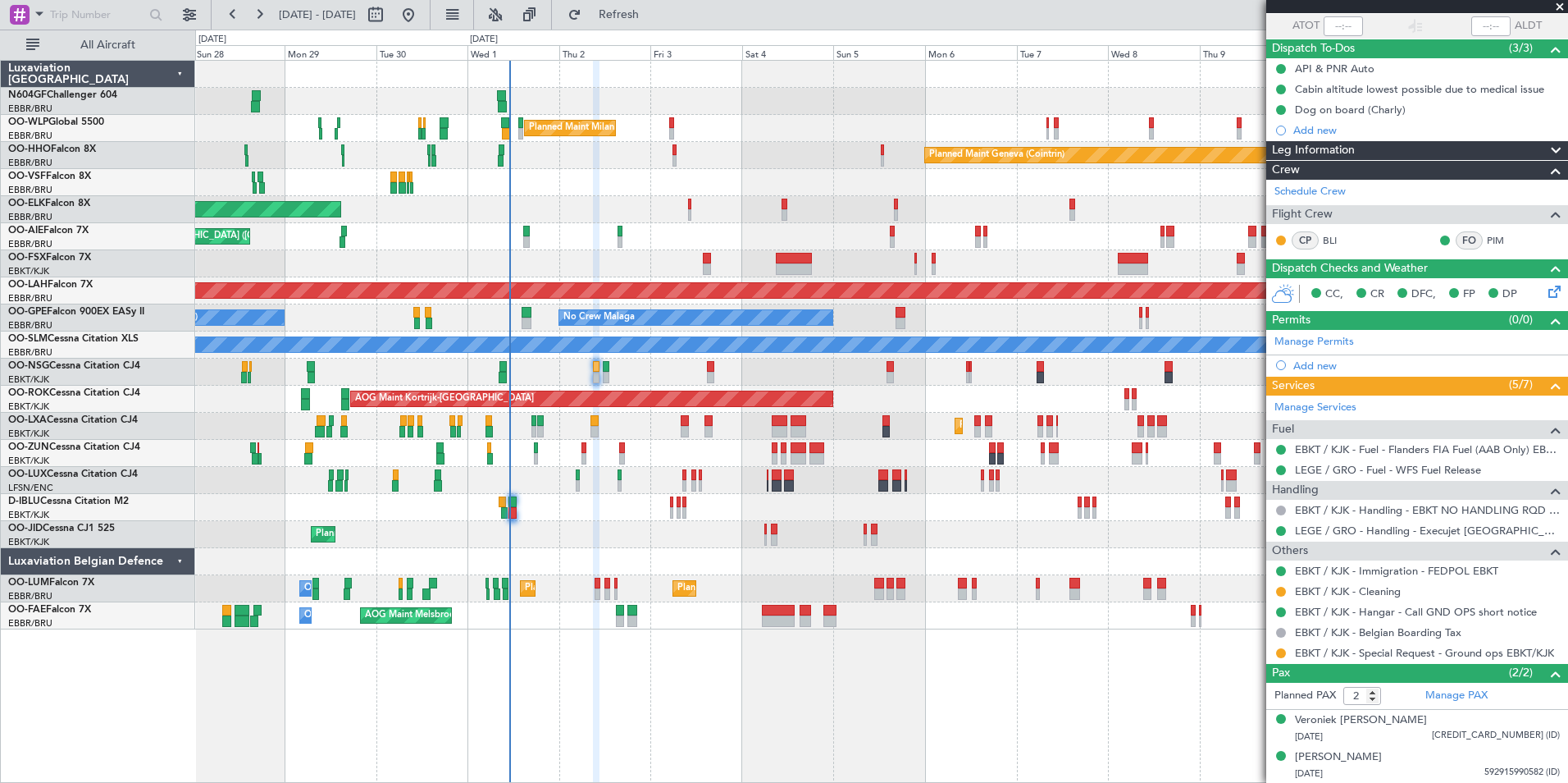
click at [653, 195] on div "Planned Maint Milan (Linate) Planned Maint Geneva ([GEOGRAPHIC_DATA]) Planned M…" at bounding box center [881, 345] width 1372 height 569
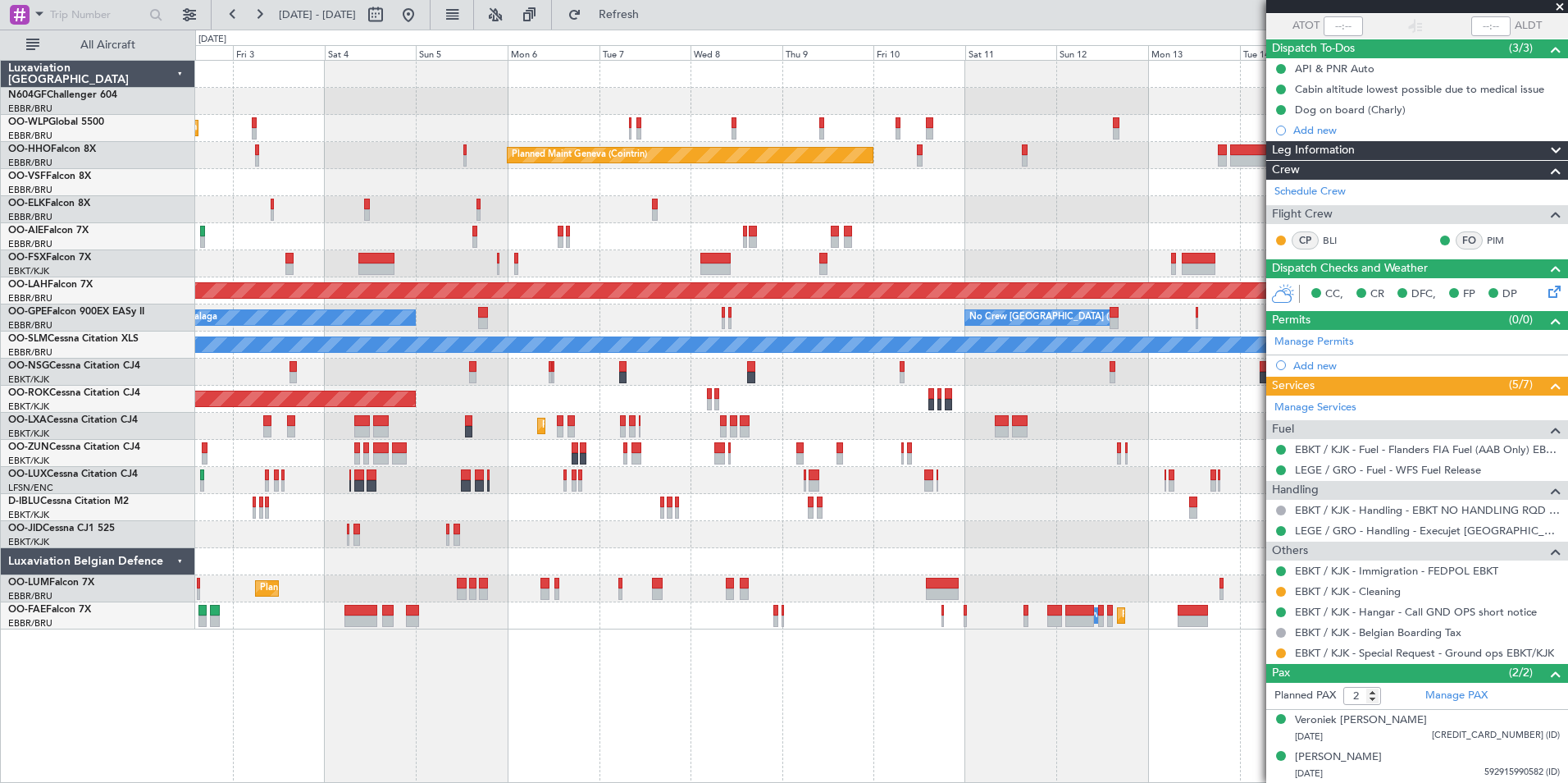
click at [546, 150] on div "Planned Maint Milan (Linate) Planned Maint Geneva ([GEOGRAPHIC_DATA]) Planned M…" at bounding box center [881, 345] width 1372 height 569
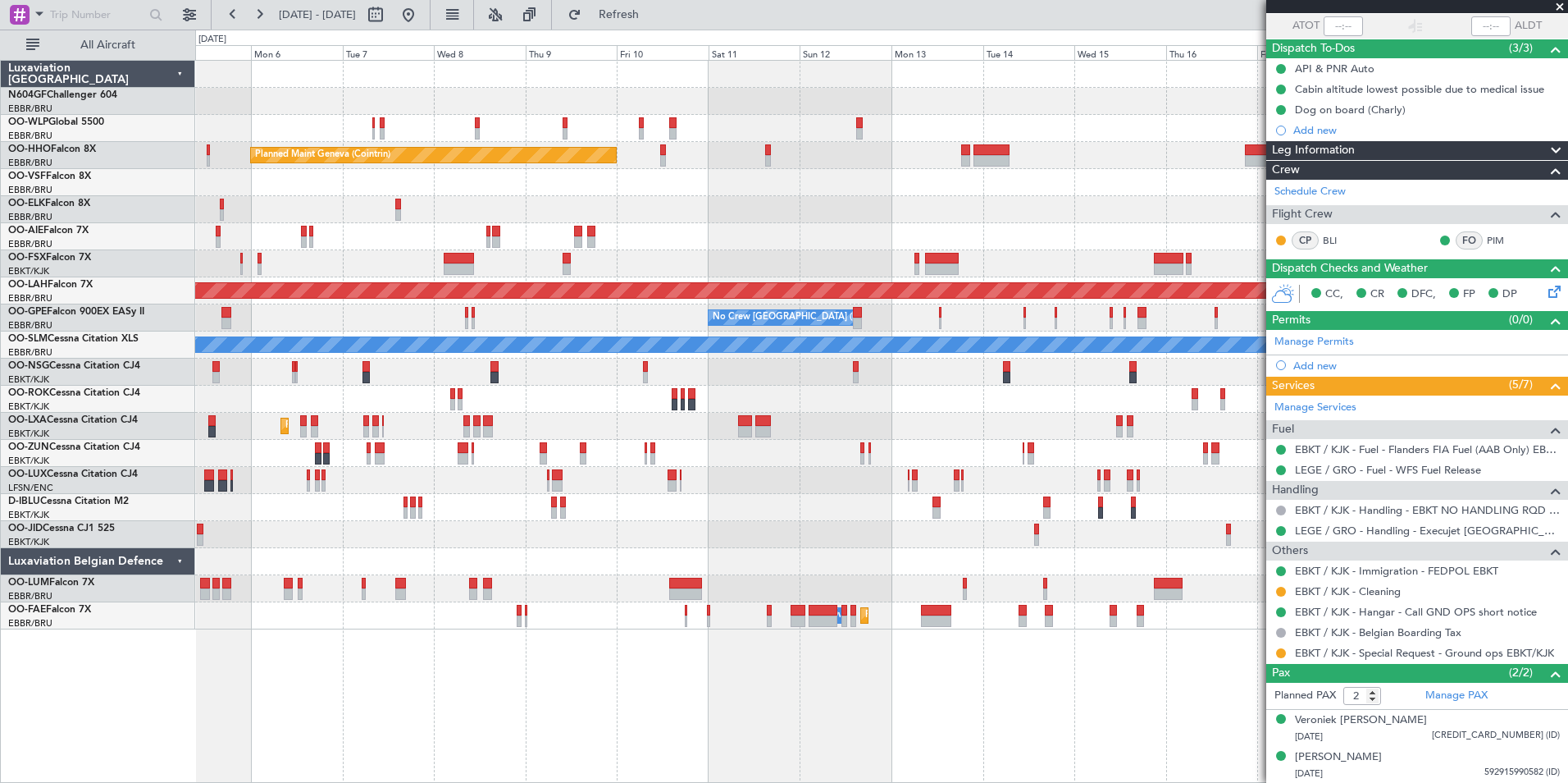
click at [323, 41] on div "Planned Maint Milan (Linate) Planned Maint Geneva ([GEOGRAPHIC_DATA]) Planned […" at bounding box center [784, 406] width 1568 height 753
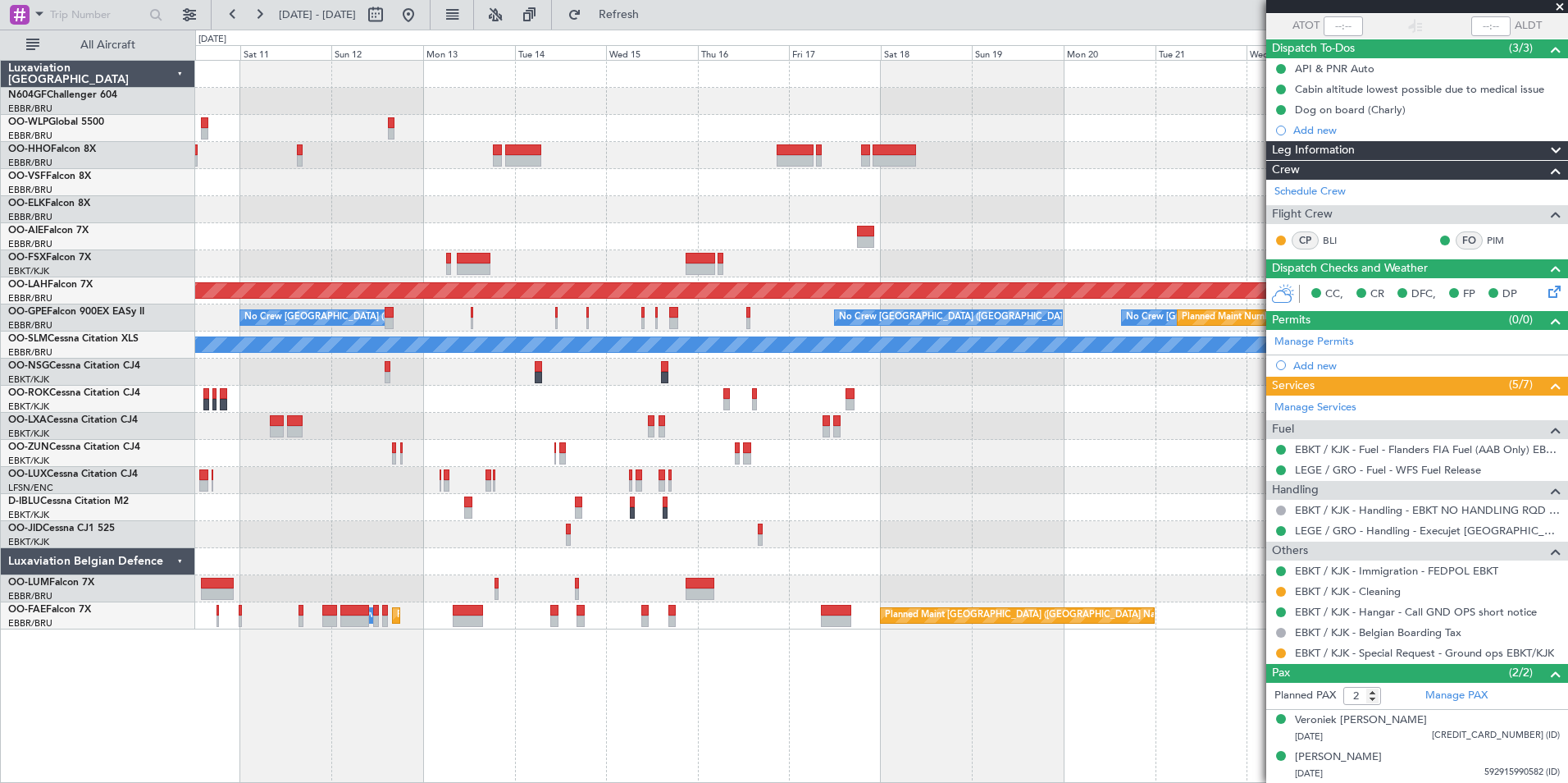
click at [387, 47] on div "Planned Maint Geneva (Cointrin) Planned [GEOGRAPHIC_DATA][PERSON_NAME]-[GEOGRAP…" at bounding box center [784, 406] width 1568 height 753
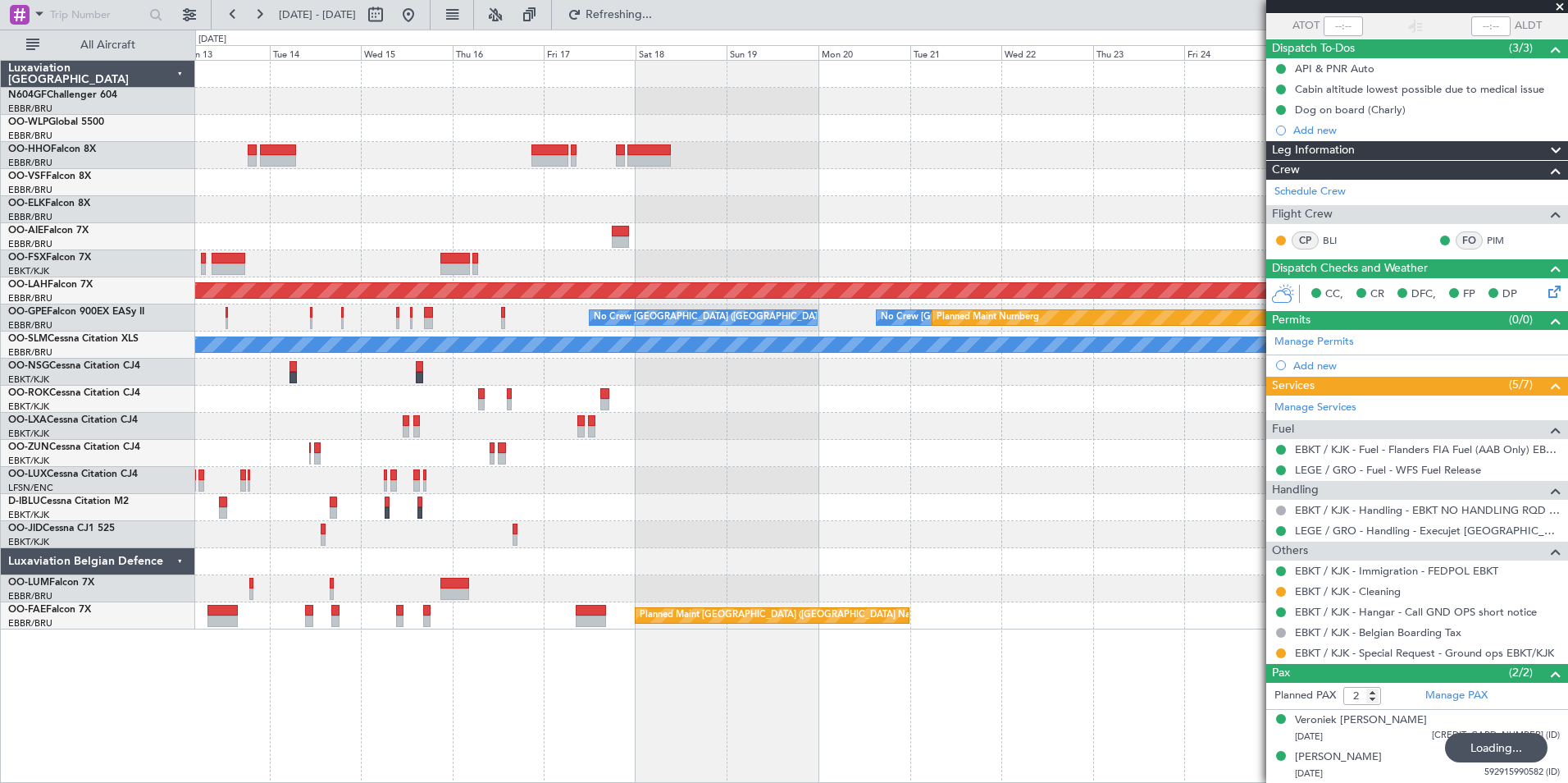
click at [692, 364] on div "Planned Maint Geneva (Cointrin) Planned [GEOGRAPHIC_DATA][PERSON_NAME]-[GEOGRAP…" at bounding box center [881, 345] width 1372 height 569
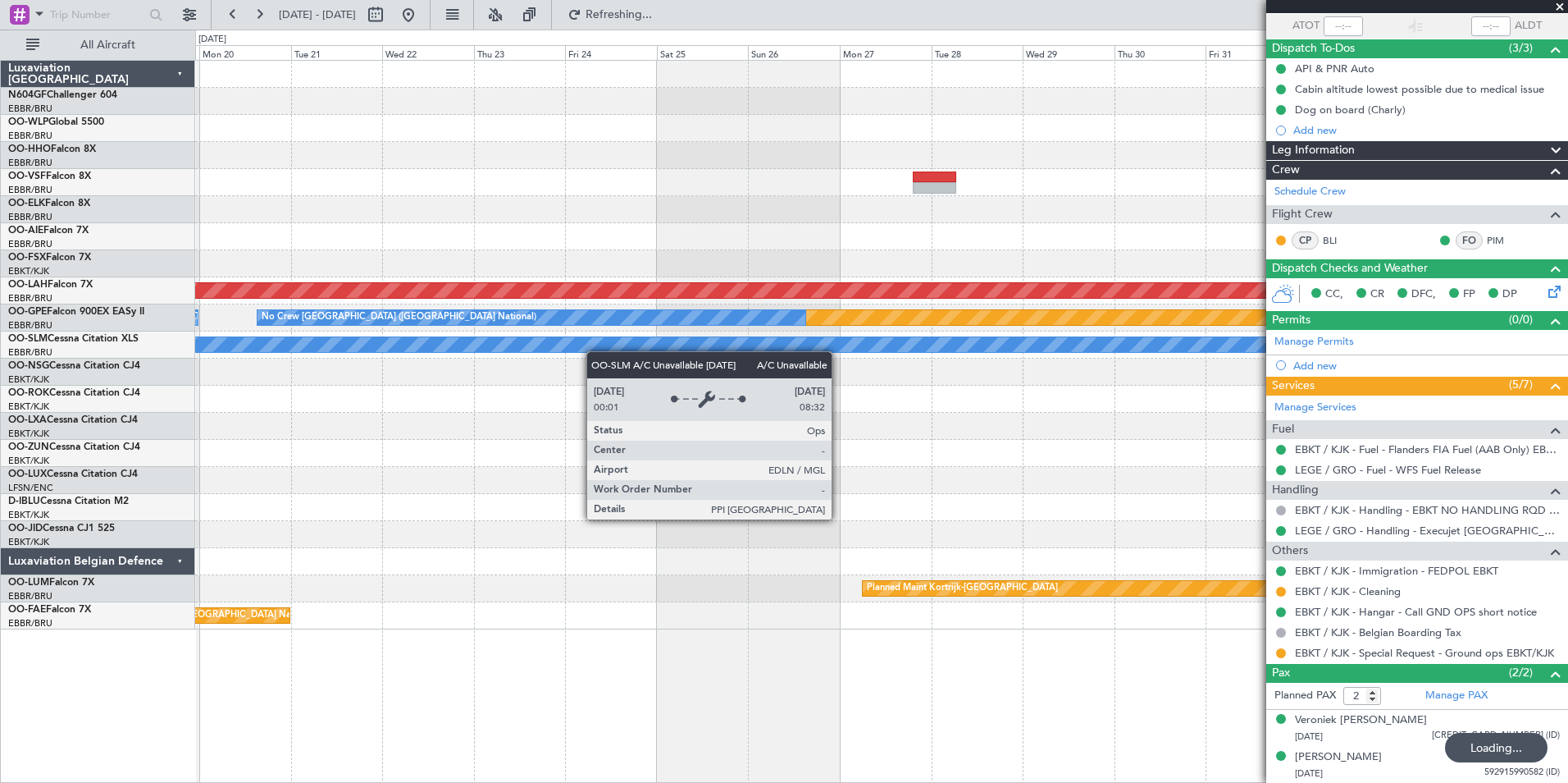
click at [576, 343] on div "Planned Maint [PERSON_NAME]-[GEOGRAPHIC_DATA][PERSON_NAME] ([GEOGRAPHIC_DATA][P…" at bounding box center [881, 345] width 1372 height 569
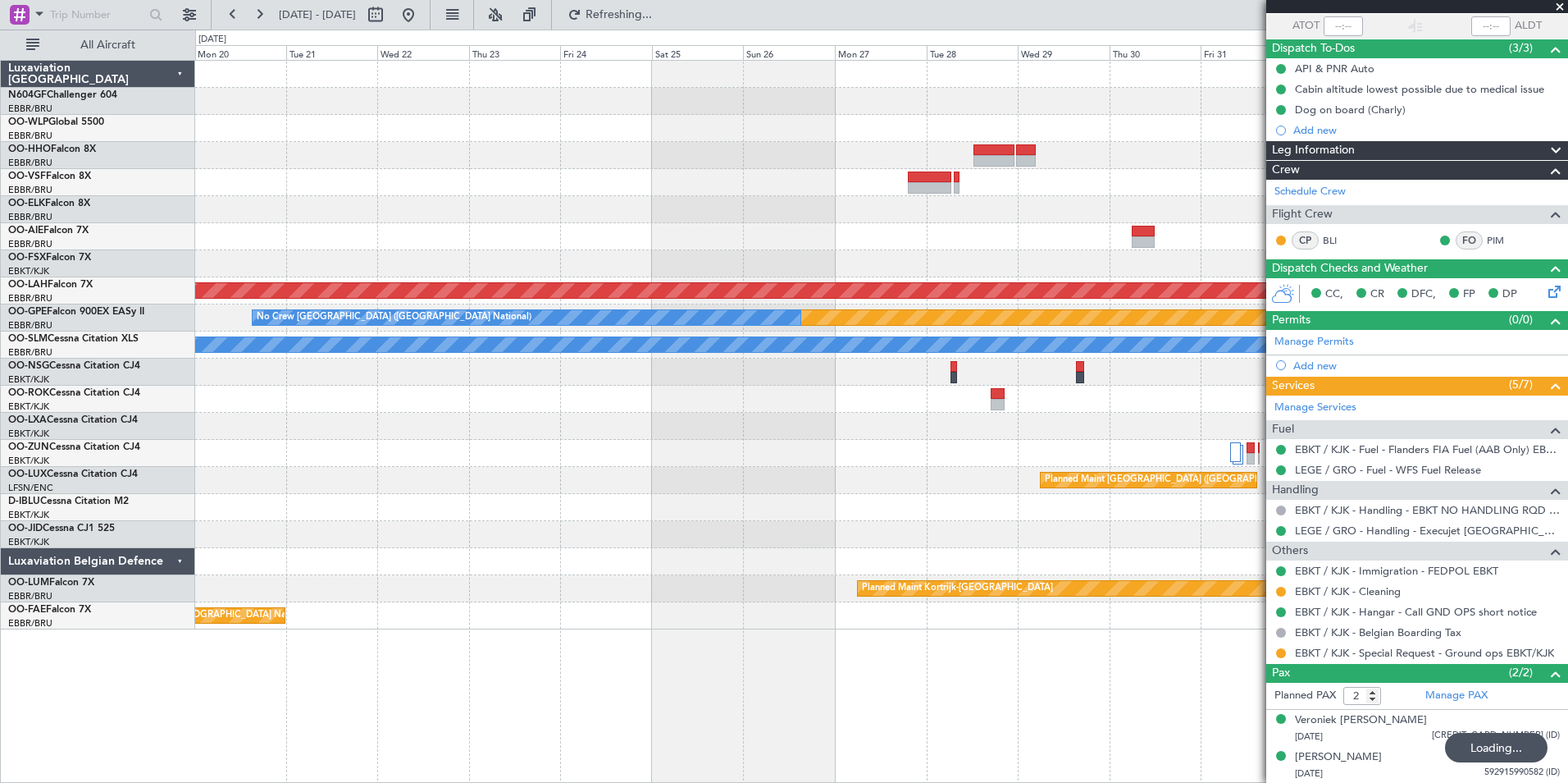
click at [500, 287] on div "Planned Maint [PERSON_NAME]-[GEOGRAPHIC_DATA][PERSON_NAME] ([GEOGRAPHIC_DATA][P…" at bounding box center [881, 345] width 1372 height 569
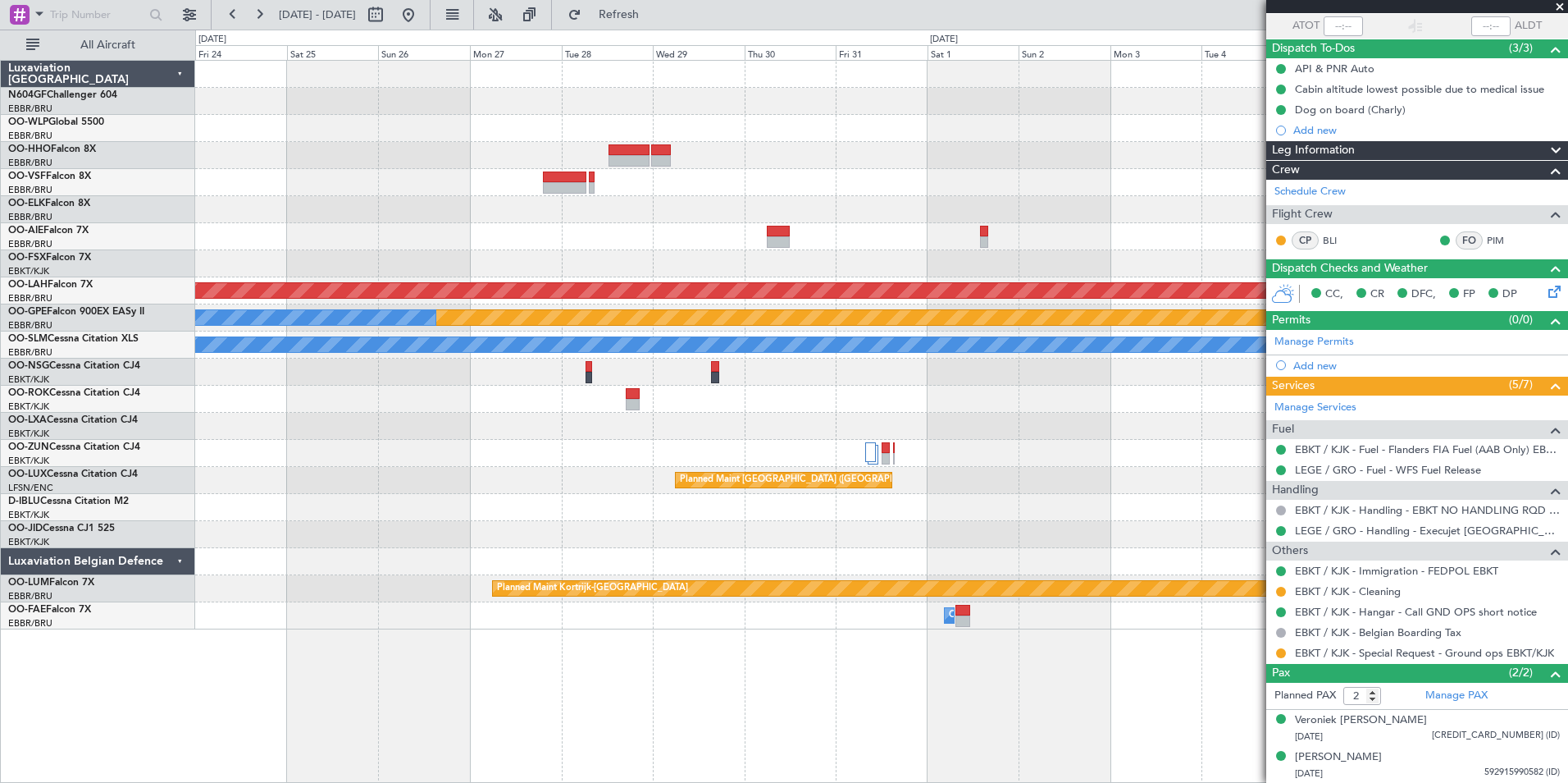
click at [461, 290] on div "Planned Maint [PERSON_NAME]-[GEOGRAPHIC_DATA][PERSON_NAME] ([GEOGRAPHIC_DATA][P…" at bounding box center [881, 345] width 1372 height 569
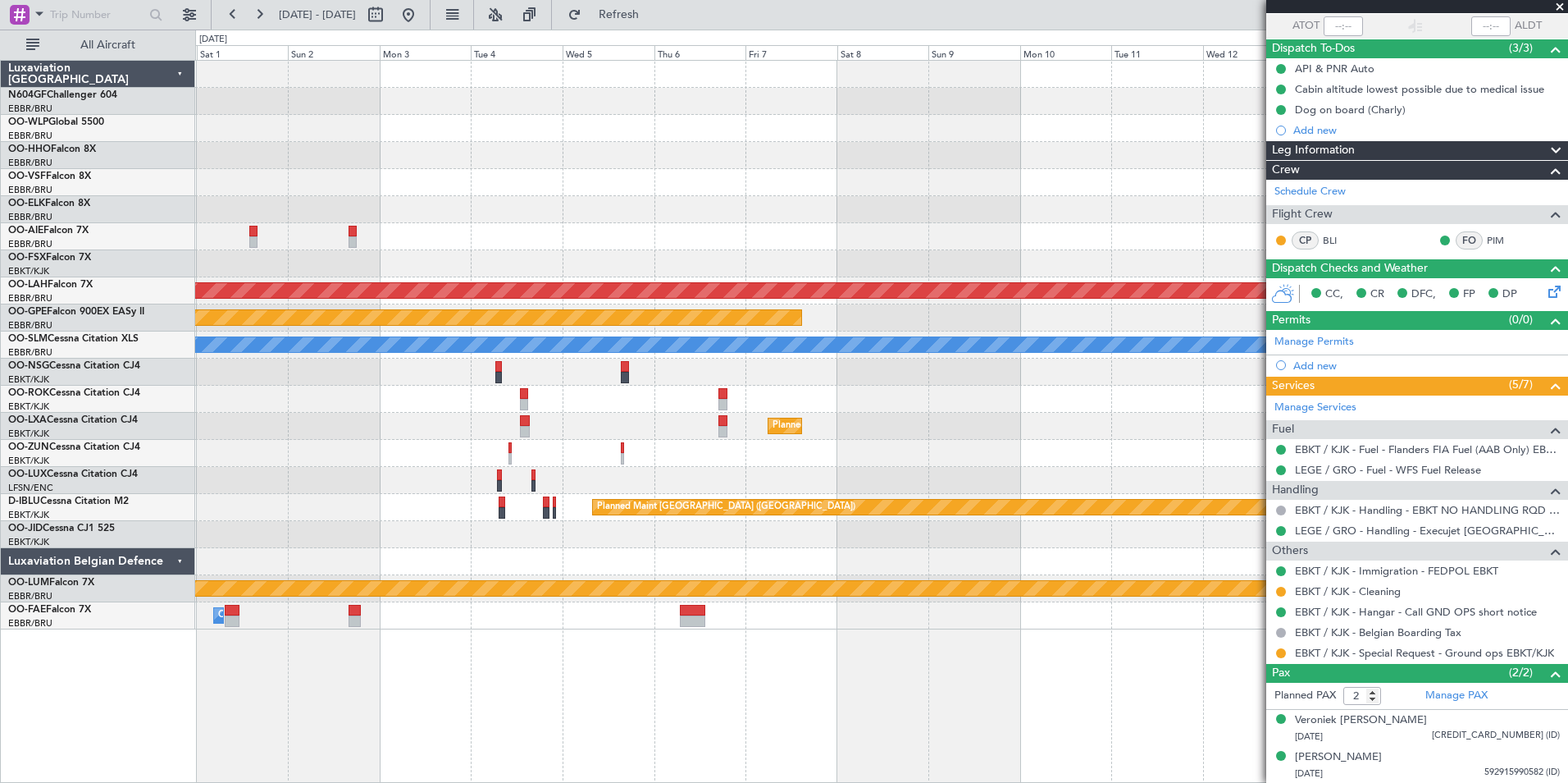
click at [463, 250] on div "Planned Maint [PERSON_NAME]-[GEOGRAPHIC_DATA][PERSON_NAME] ([GEOGRAPHIC_DATA][P…" at bounding box center [881, 345] width 1372 height 569
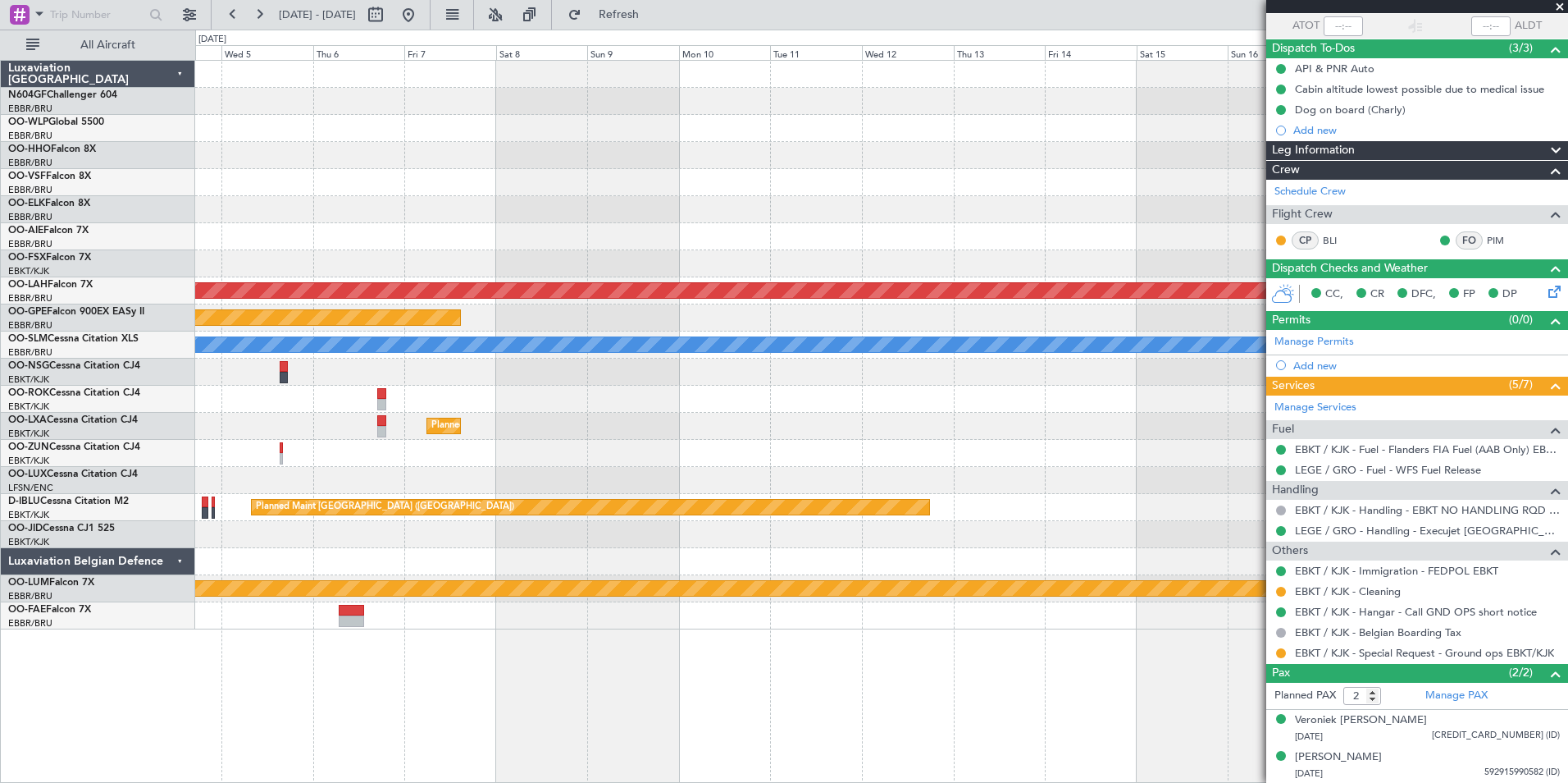
click at [389, 229] on div "Planned Maint [PERSON_NAME]-[GEOGRAPHIC_DATA][PERSON_NAME] ([GEOGRAPHIC_DATA][P…" at bounding box center [881, 345] width 1372 height 569
click at [348, 200] on div "Planned Maint [PERSON_NAME]-[GEOGRAPHIC_DATA][PERSON_NAME] ([GEOGRAPHIC_DATA][P…" at bounding box center [881, 345] width 1372 height 569
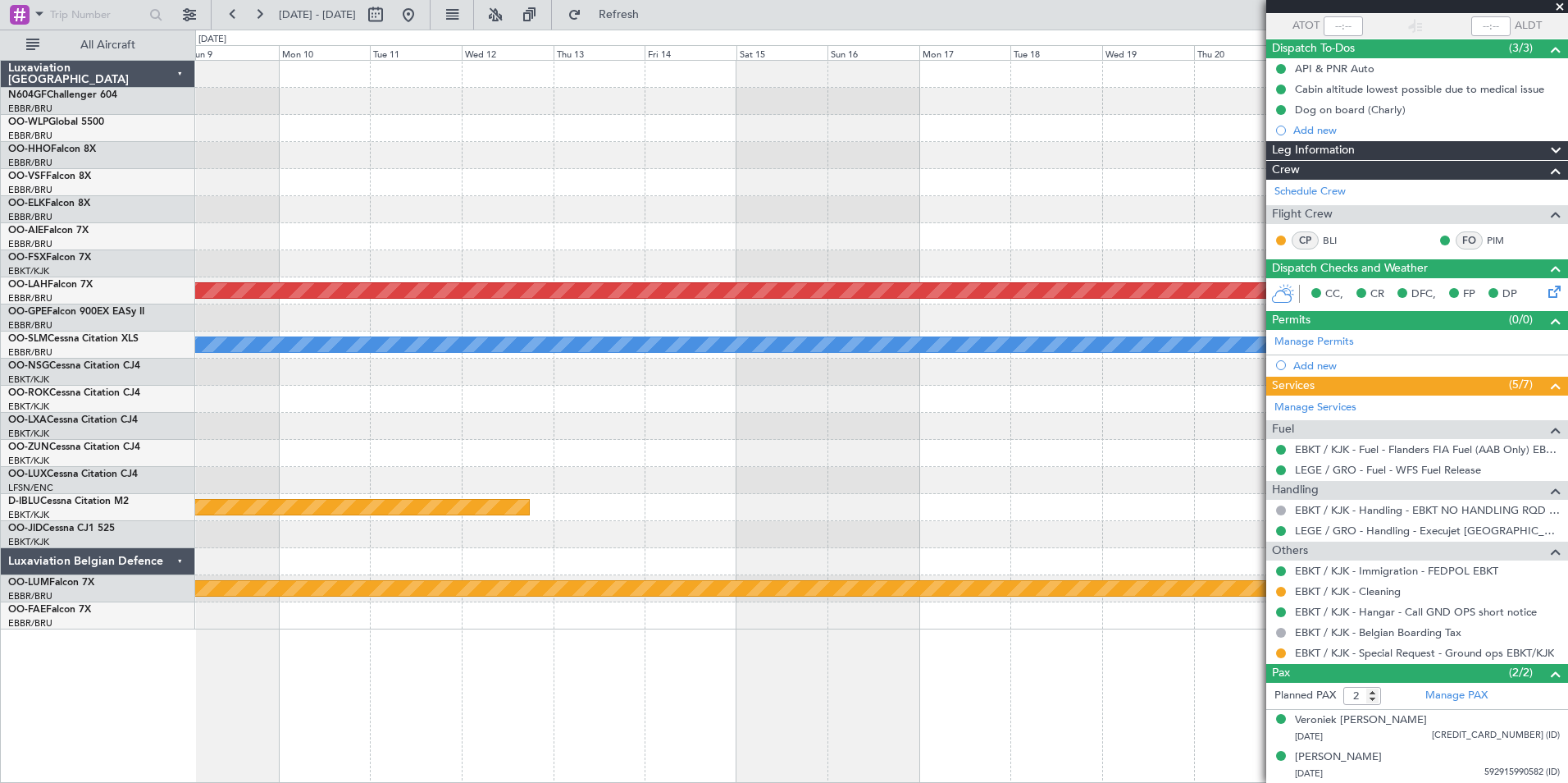
click at [336, 179] on div "Planned Maint Geneva (Cointrin) Planned Maint [GEOGRAPHIC_DATA]-[GEOGRAPHIC_DAT…" at bounding box center [881, 345] width 1372 height 569
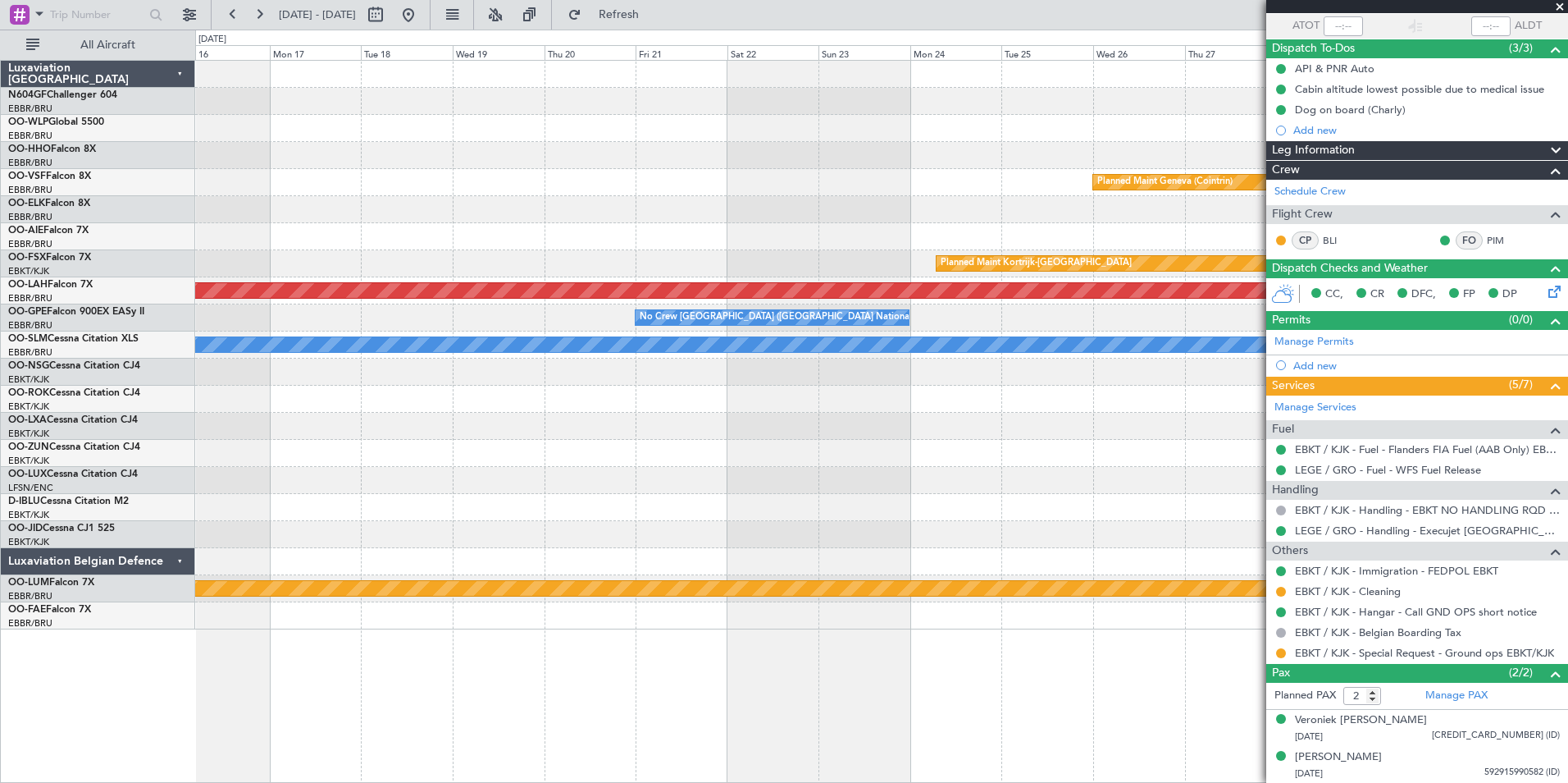
click at [433, 233] on div "Planned Maint Geneva (Cointrin) Planned Maint [GEOGRAPHIC_DATA]-[GEOGRAPHIC_DAT…" at bounding box center [881, 345] width 1372 height 569
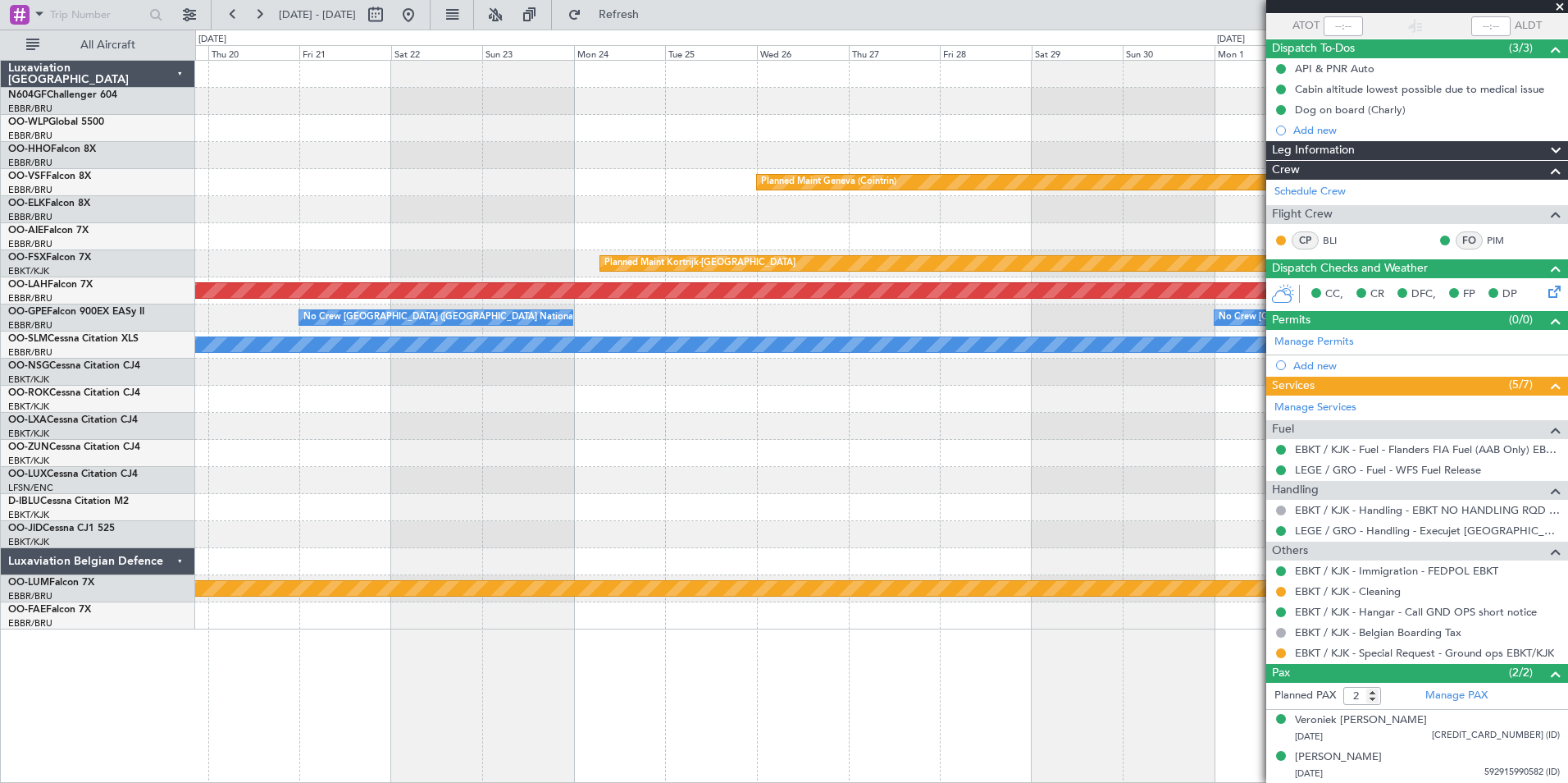
click at [416, 250] on div "Planned Maint Geneva (Cointrin) Planned Maint [GEOGRAPHIC_DATA]-[GEOGRAPHIC_DAT…" at bounding box center [881, 345] width 1372 height 569
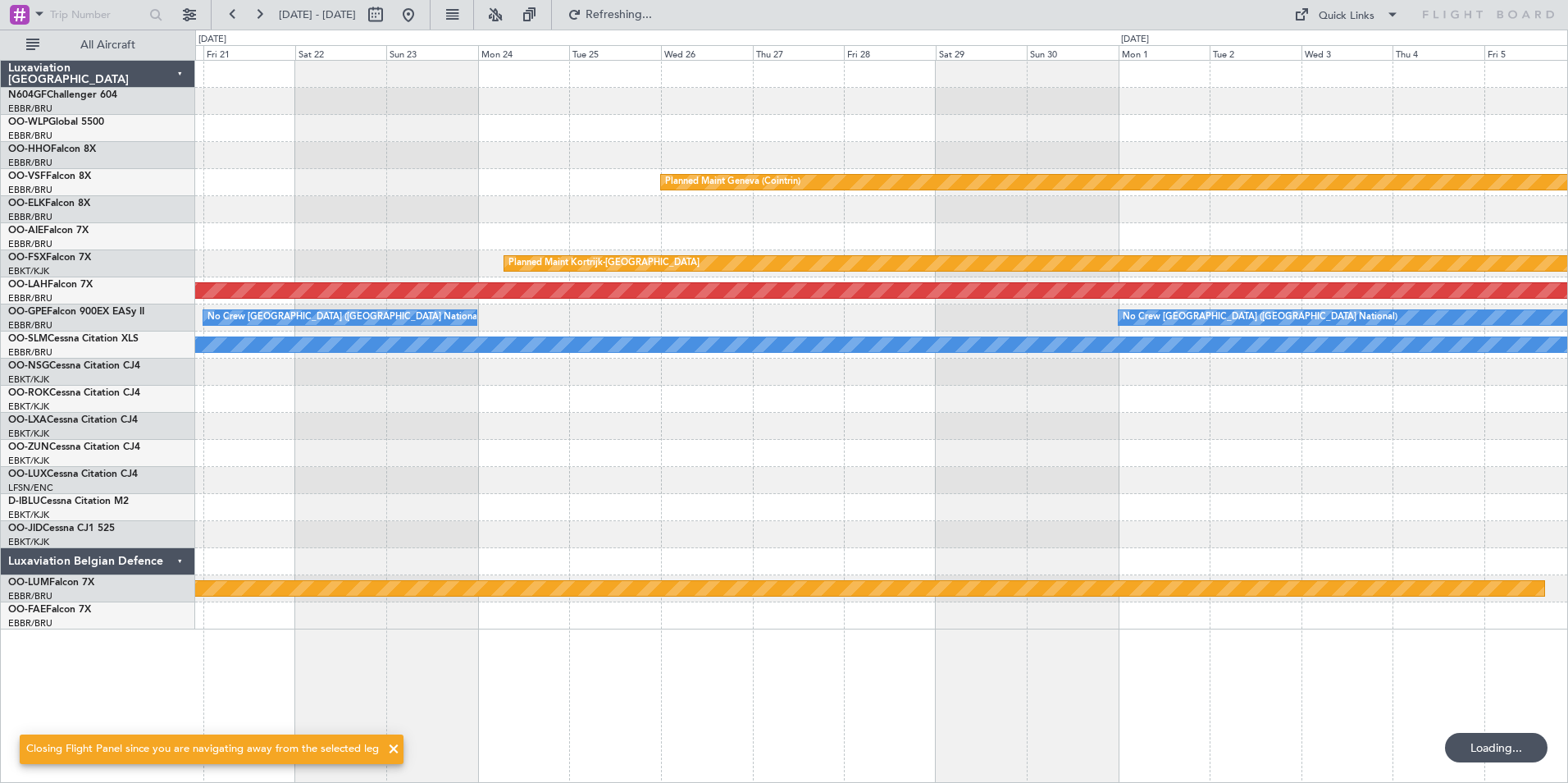
scroll to position [0, 0]
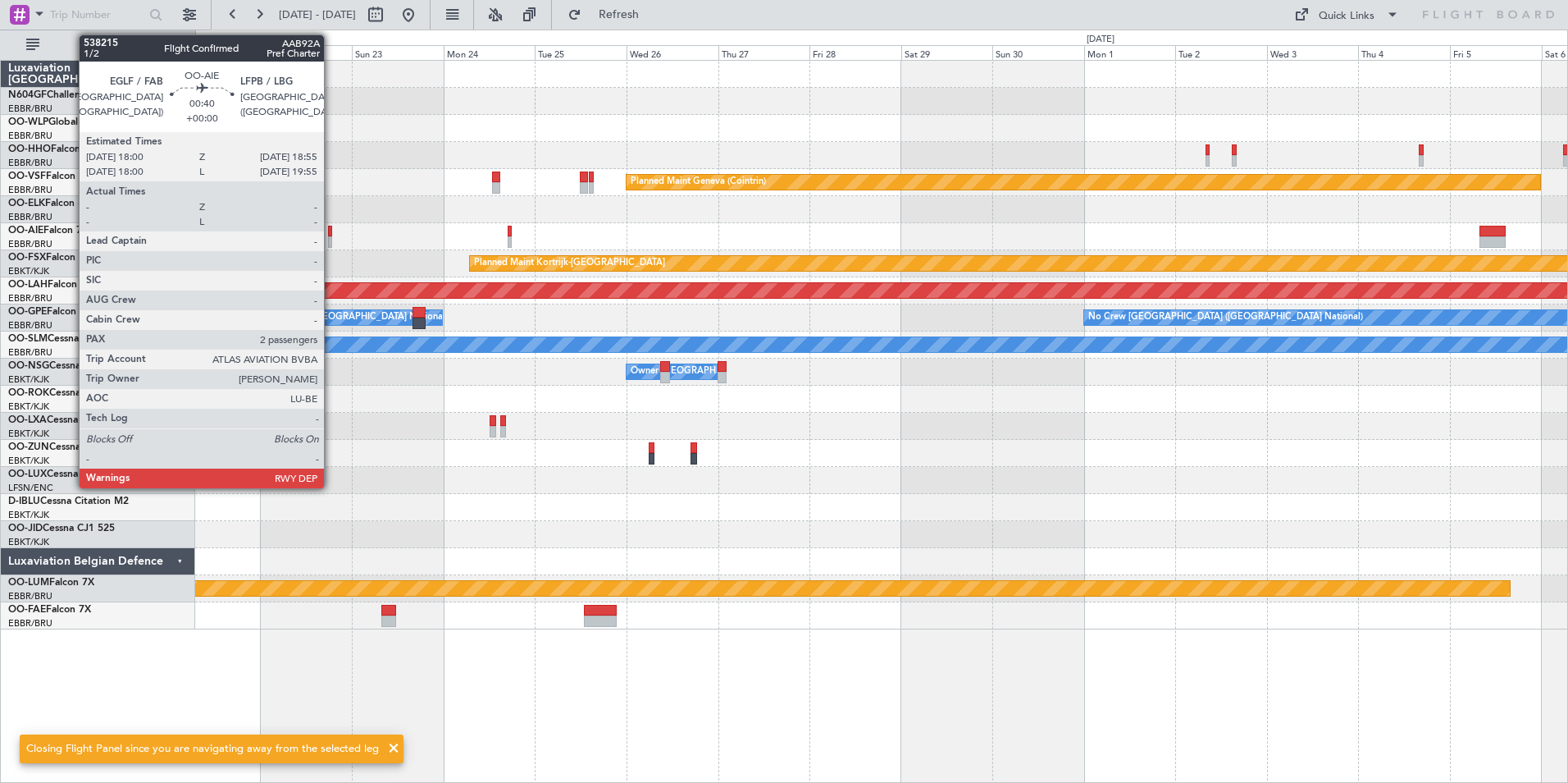
click at [332, 231] on div at bounding box center [330, 231] width 4 height 12
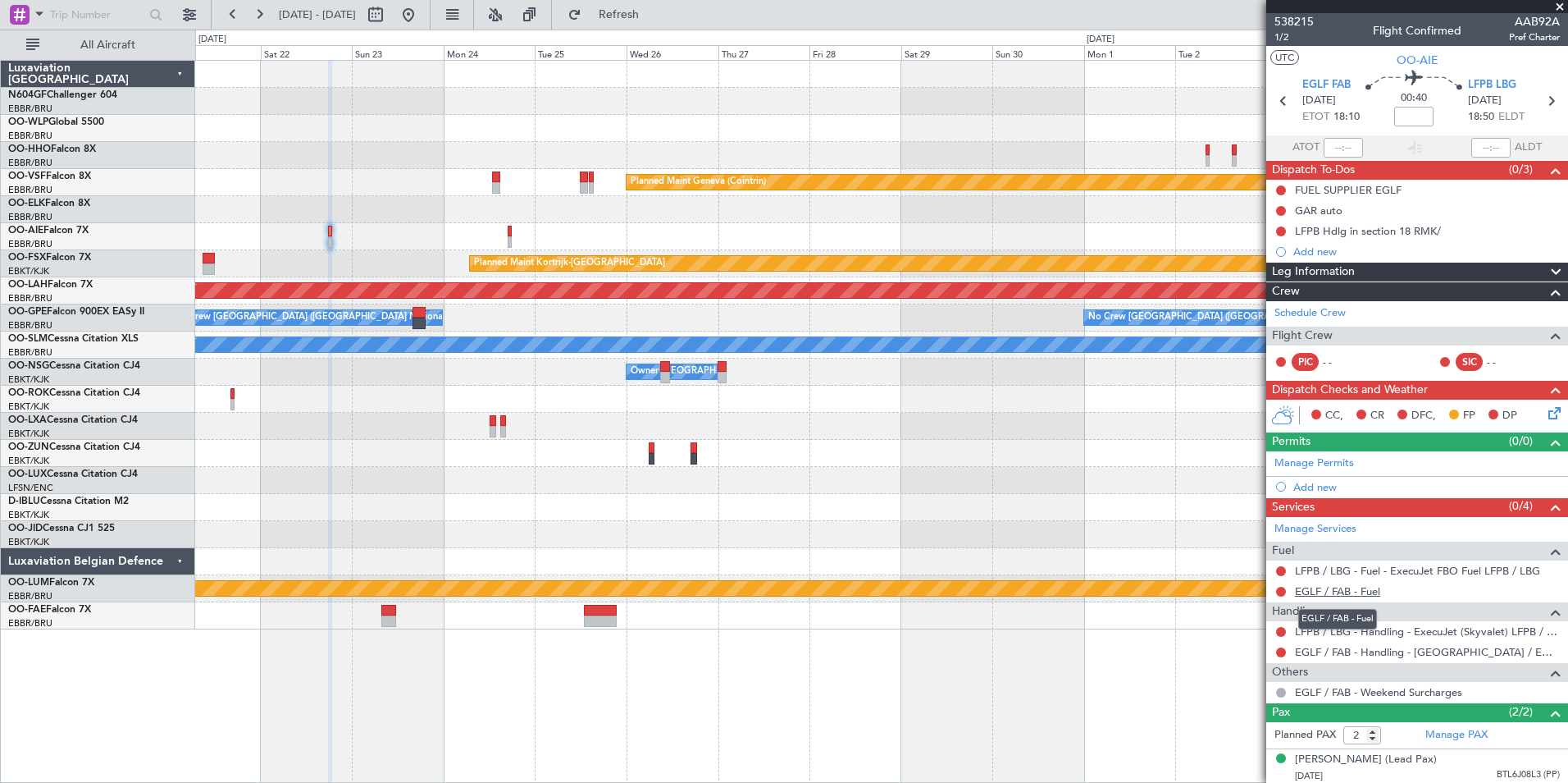
click at [1336, 595] on link "EGLF / FAB - Fuel" at bounding box center [1338, 590] width 86 height 14
click at [658, 23] on button "Refresh" at bounding box center [610, 15] width 99 height 26
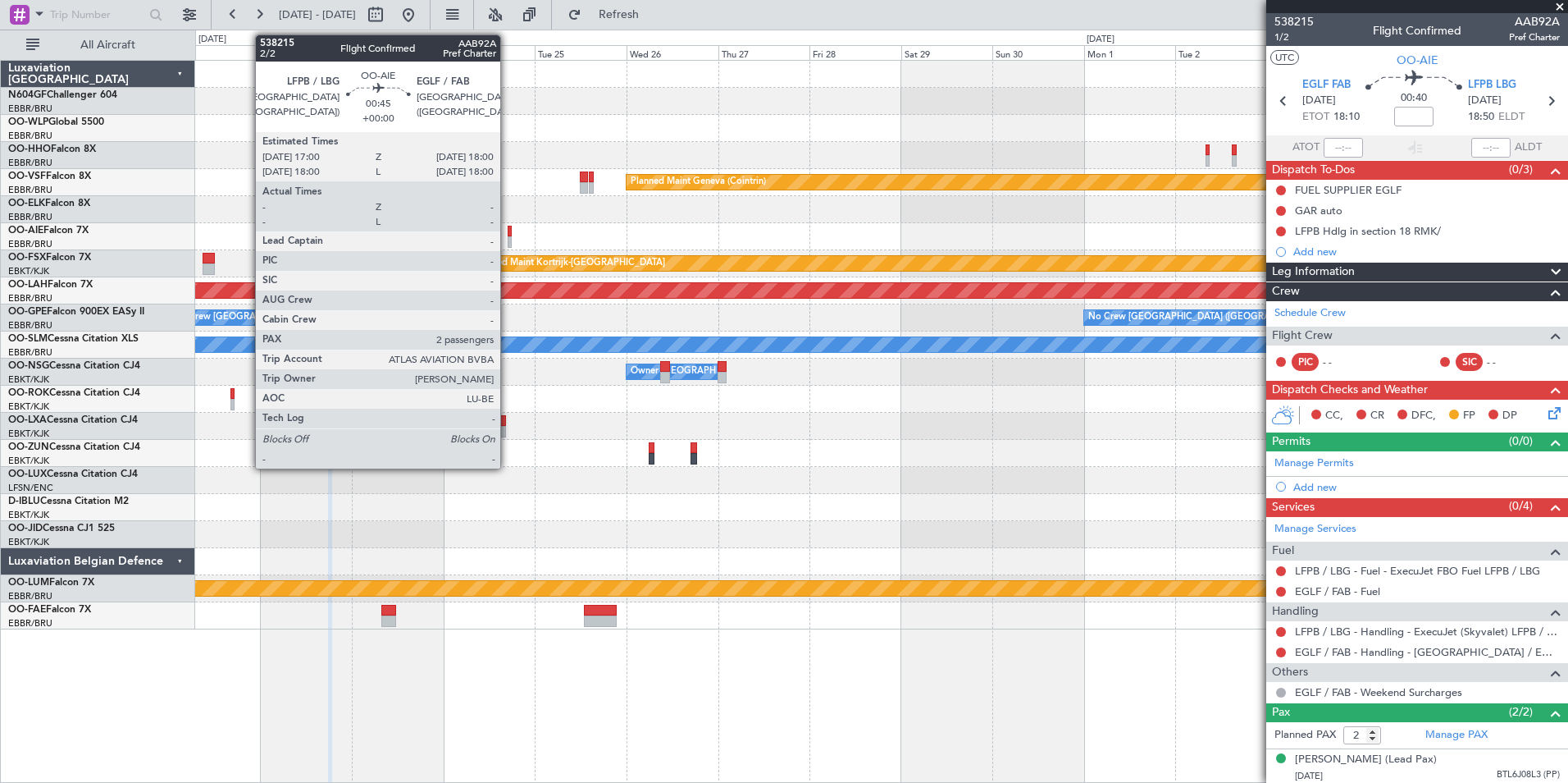
click at [508, 238] on div at bounding box center [509, 242] width 4 height 12
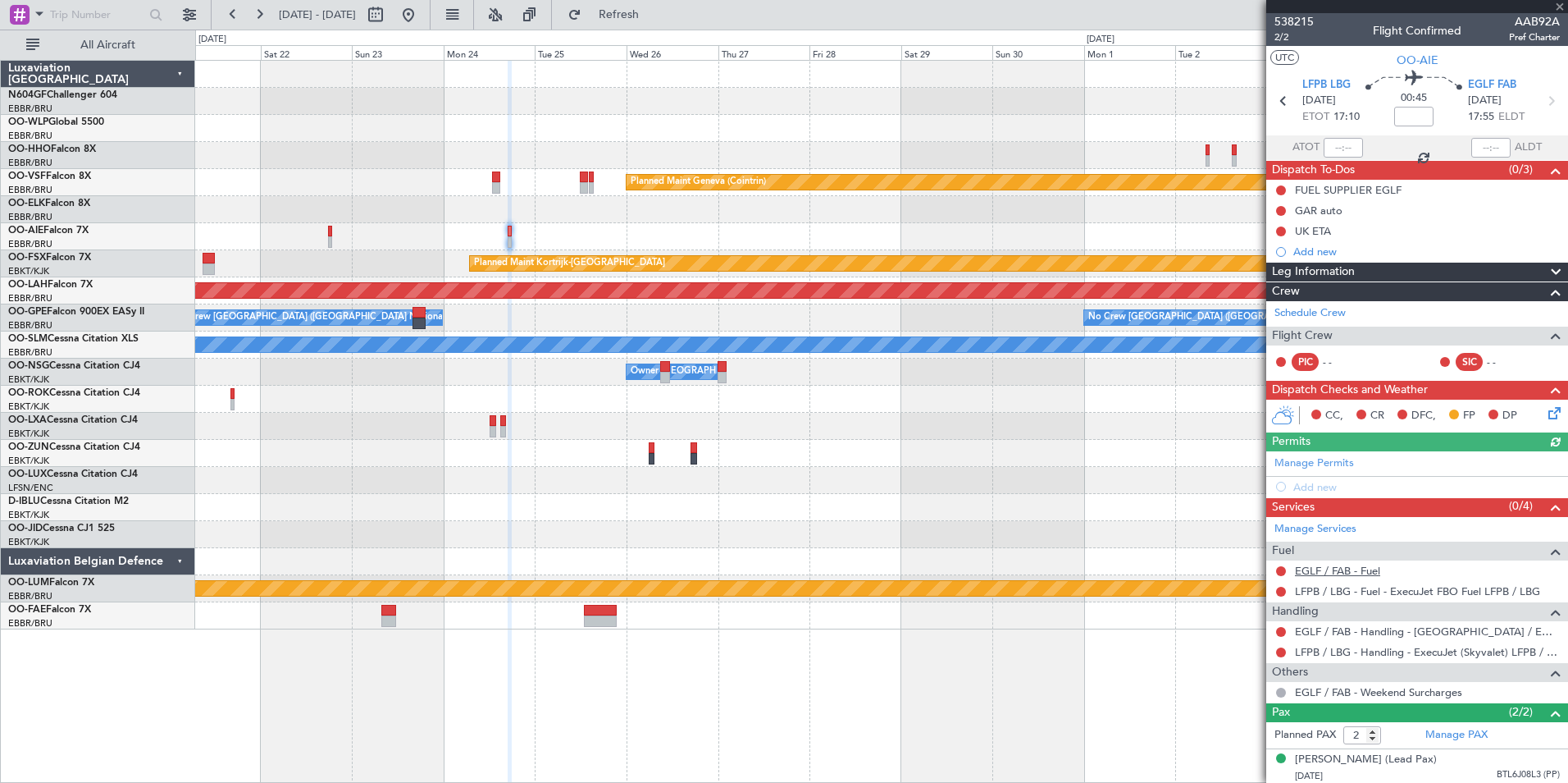
click at [1338, 573] on link "EGLF / FAB - Fuel" at bounding box center [1338, 571] width 86 height 14
click at [690, 247] on div "Planned Maint Geneva (Cointrin) Planned Maint [GEOGRAPHIC_DATA]-[GEOGRAPHIC_DAT…" at bounding box center [881, 345] width 1372 height 569
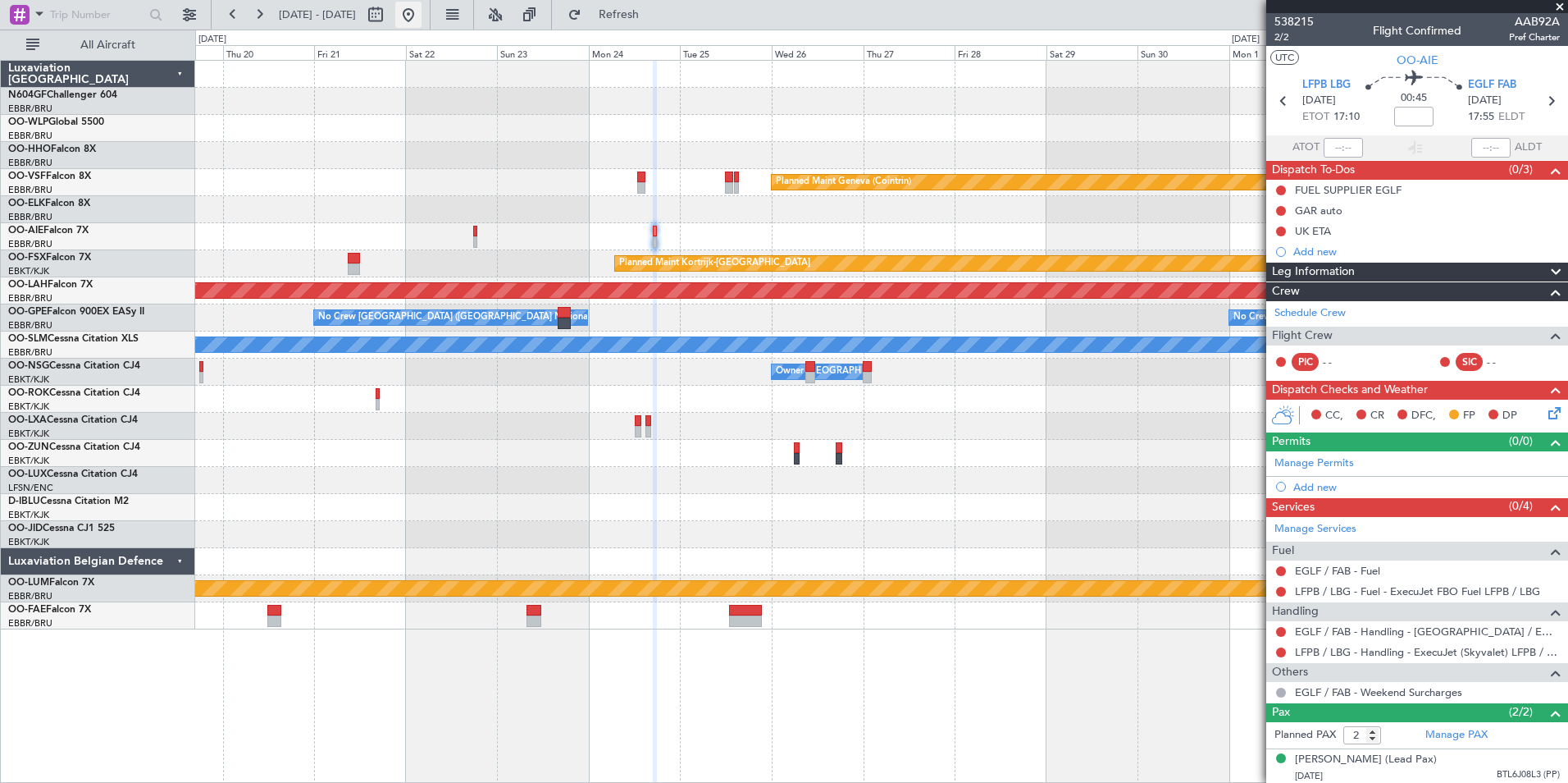
click at [421, 23] on button at bounding box center [408, 15] width 26 height 26
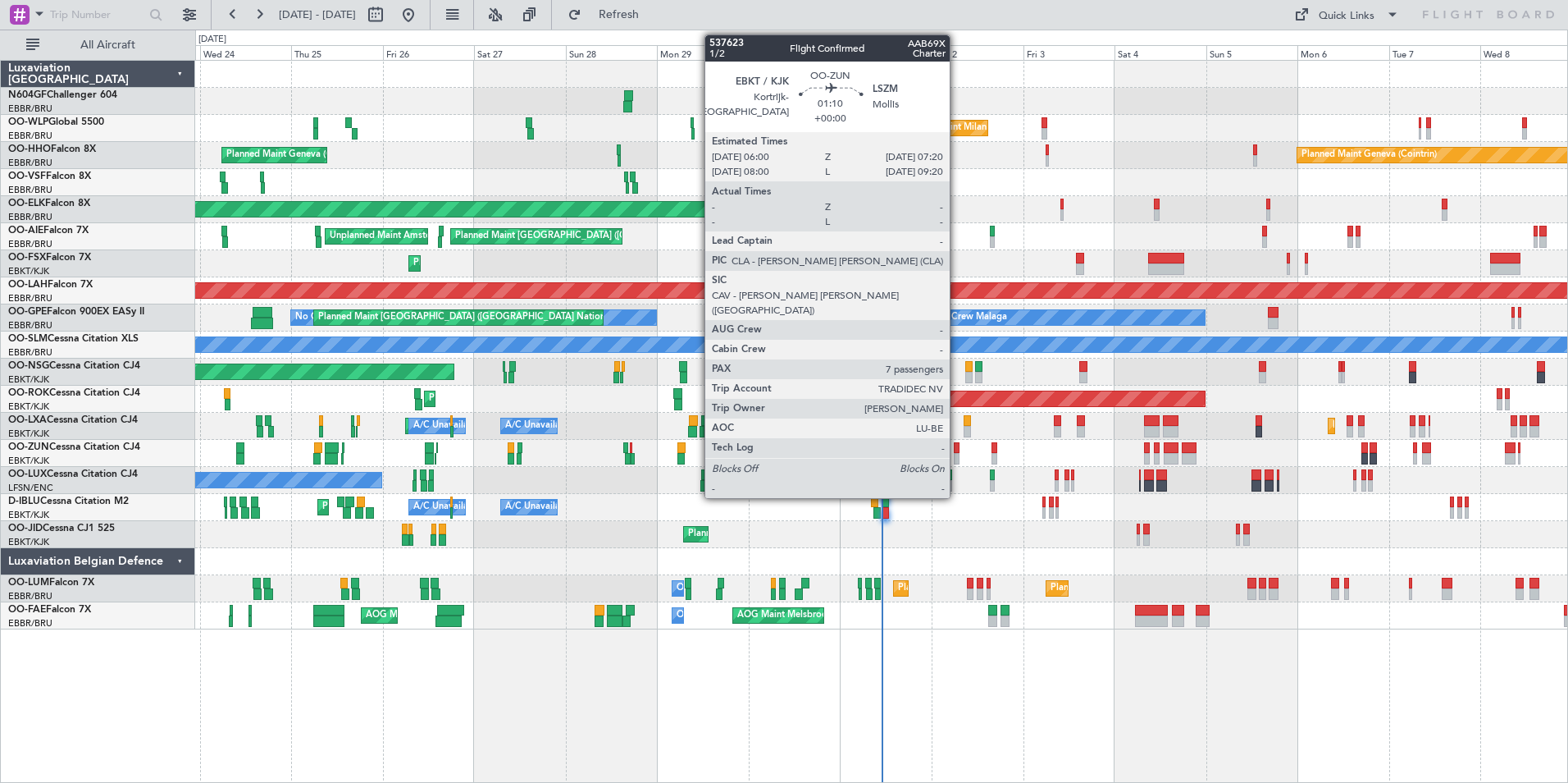
click at [957, 453] on div at bounding box center [956, 459] width 6 height 12
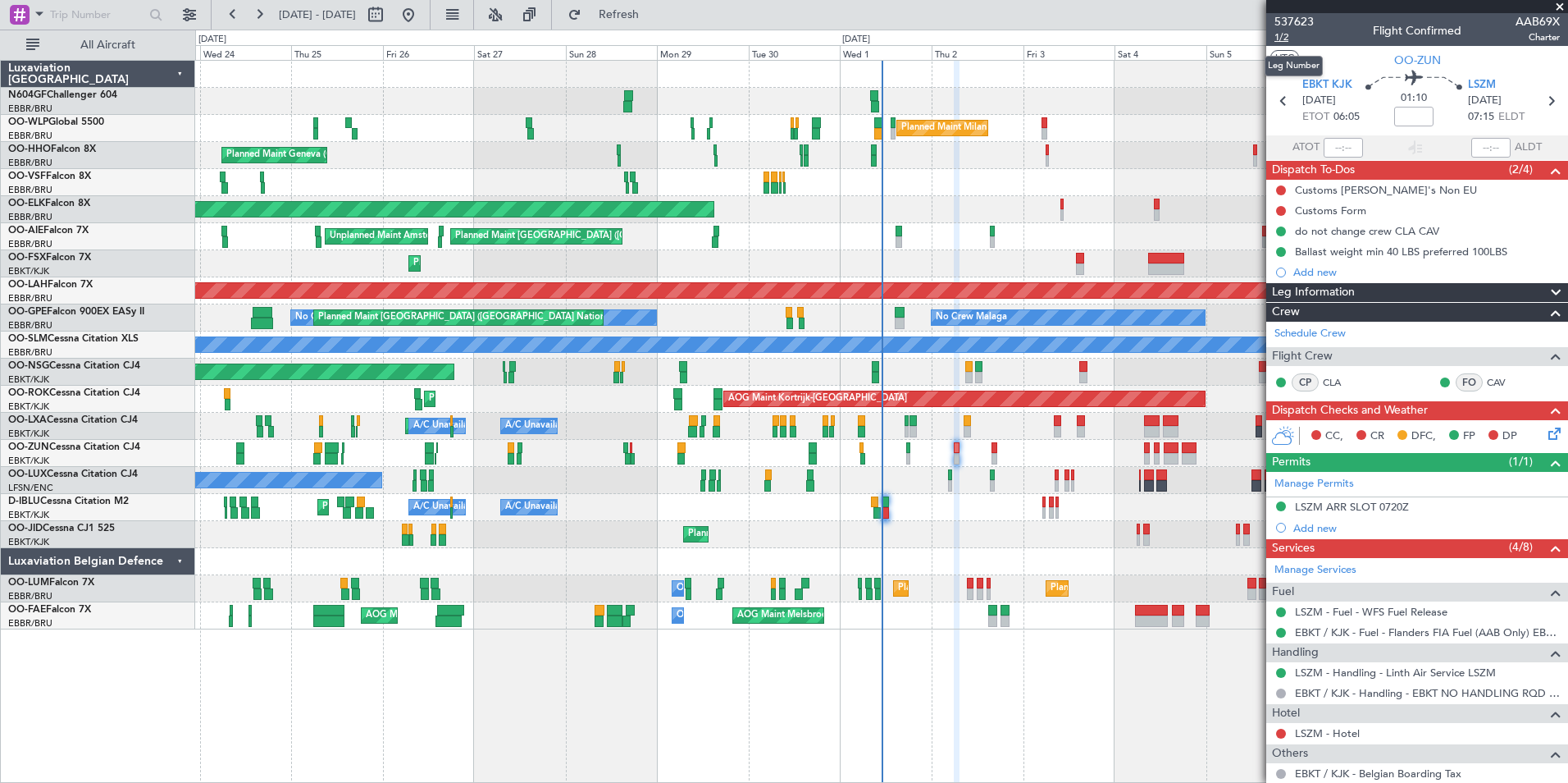
click at [1291, 35] on span "1/2" at bounding box center [1294, 37] width 40 height 14
click at [1470, 88] on span "LSZM" at bounding box center [1482, 86] width 28 height 16
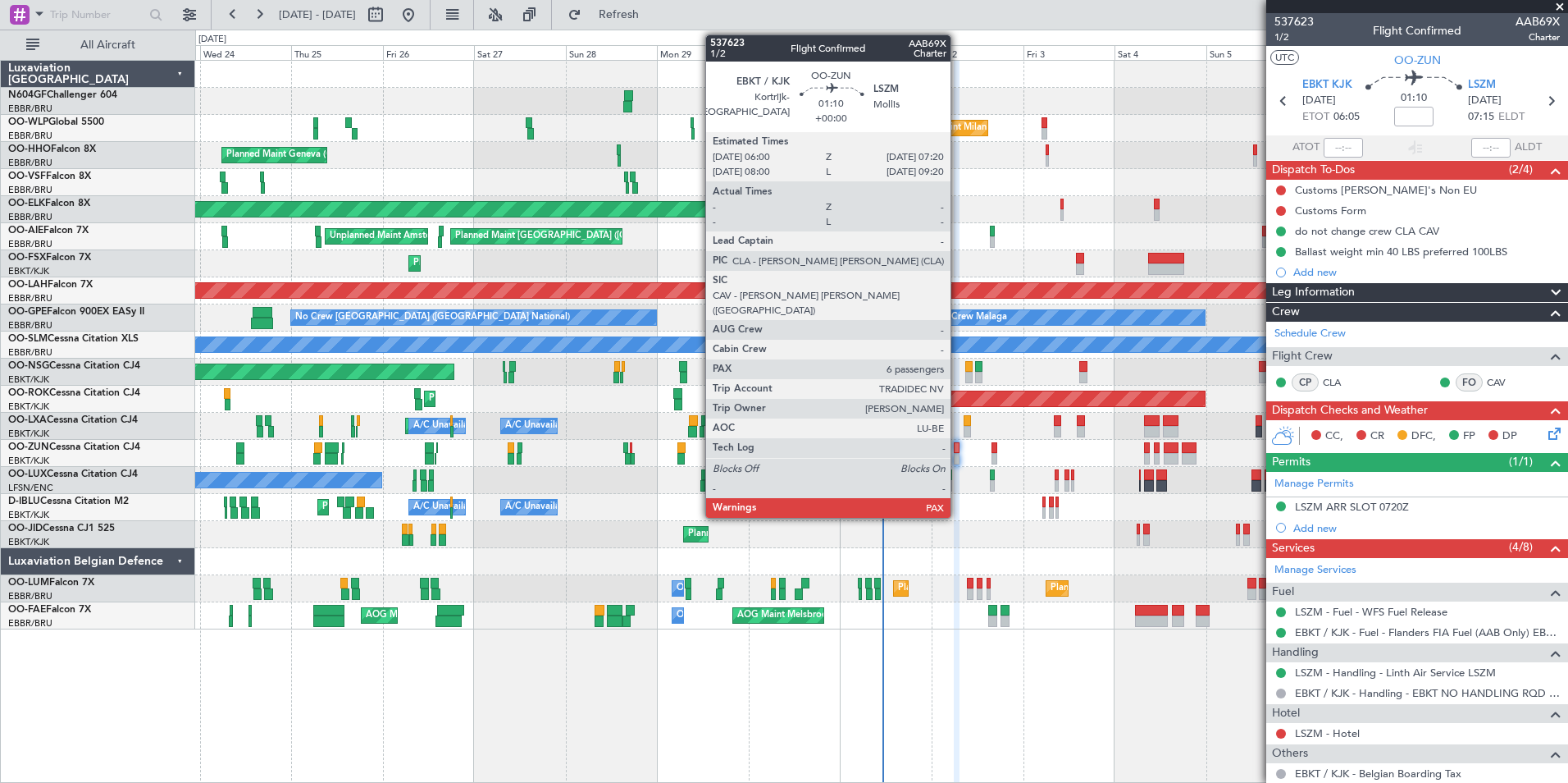
click at [958, 448] on div at bounding box center [956, 448] width 6 height 12
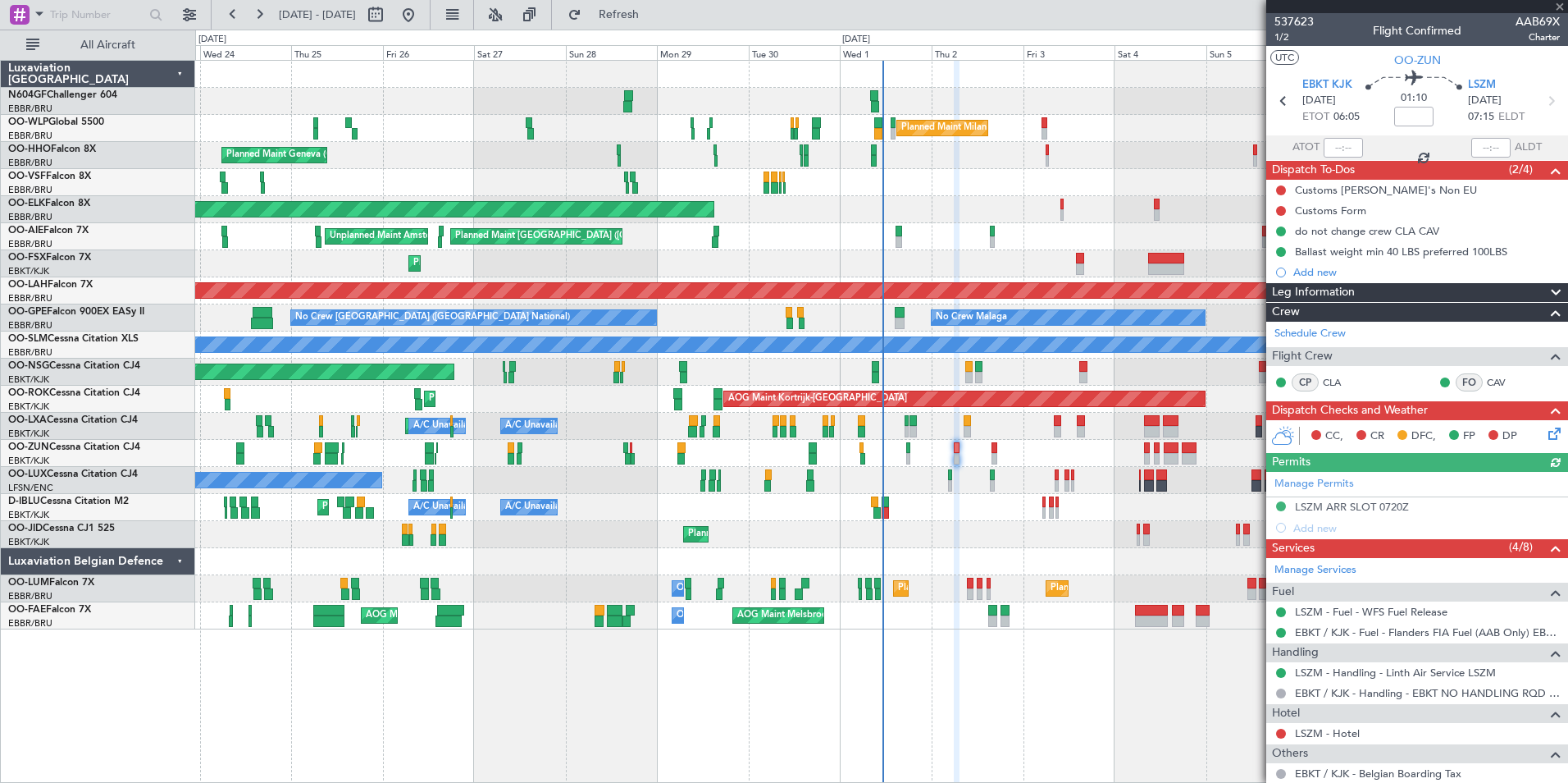
scroll to position [371, 0]
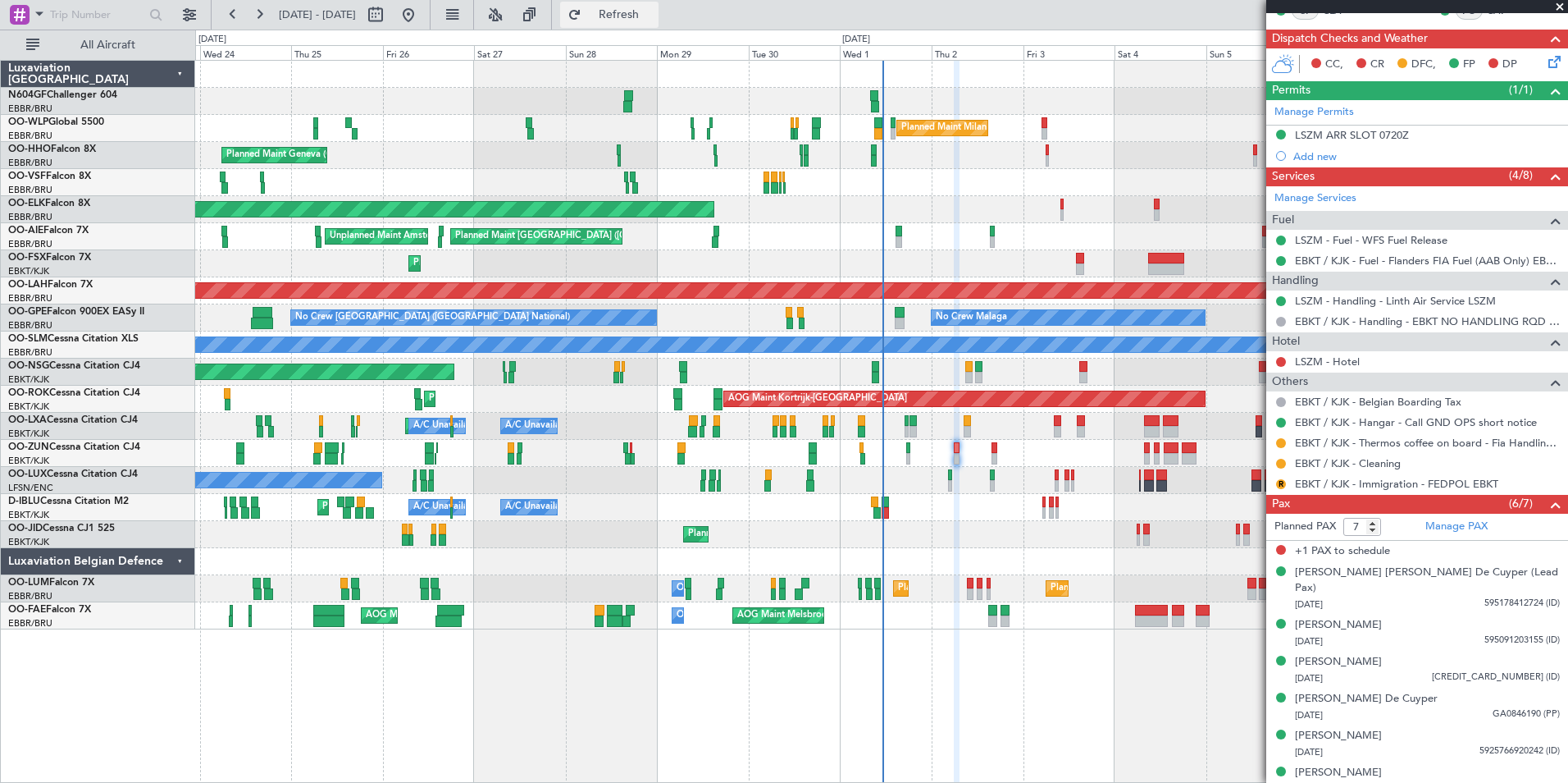
click at [654, 13] on span "Refresh" at bounding box center [619, 15] width 69 height 12
click at [640, 20] on span "Refresh" at bounding box center [619, 15] width 69 height 12
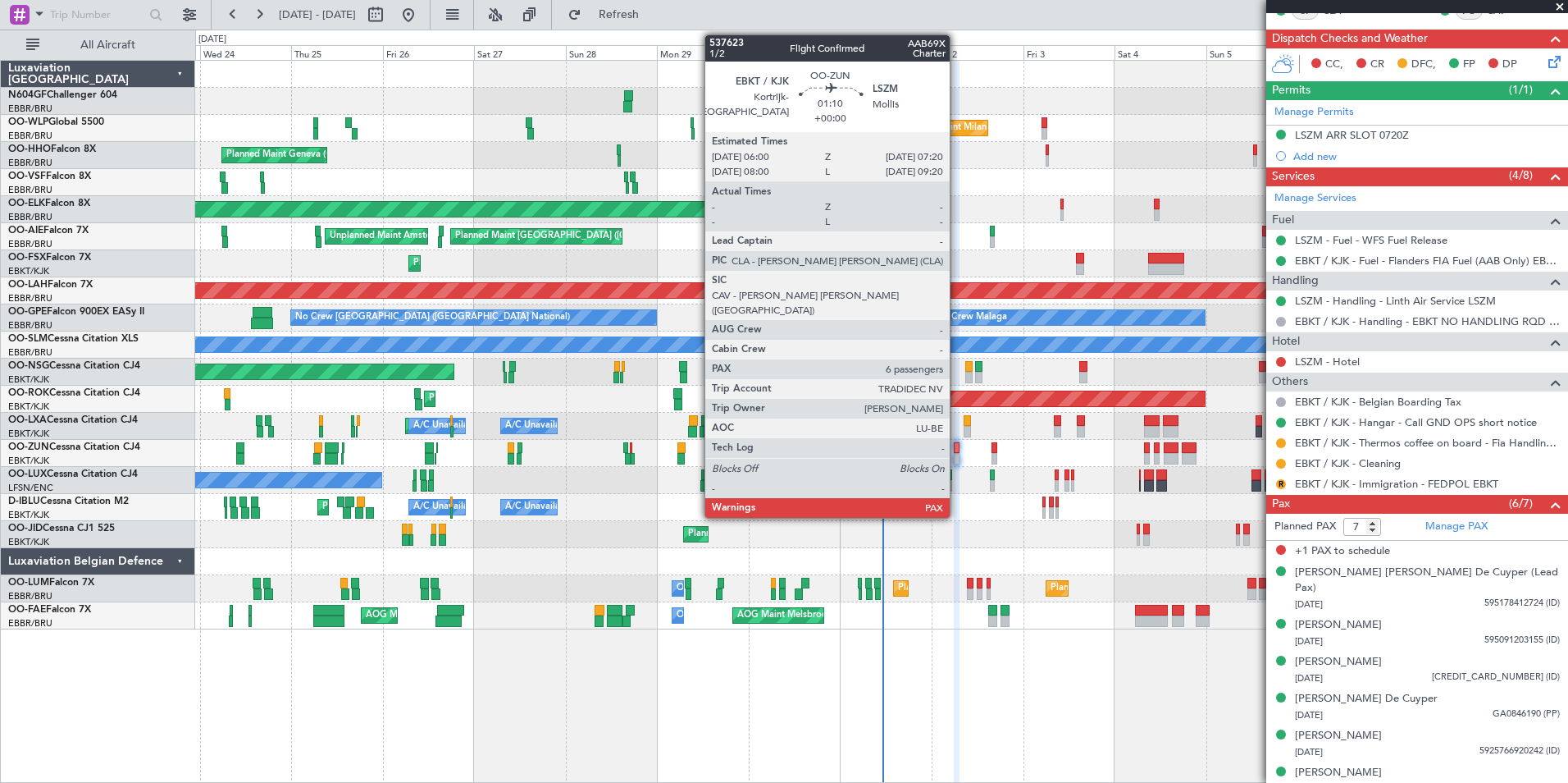
click at [957, 457] on div at bounding box center [956, 459] width 6 height 12
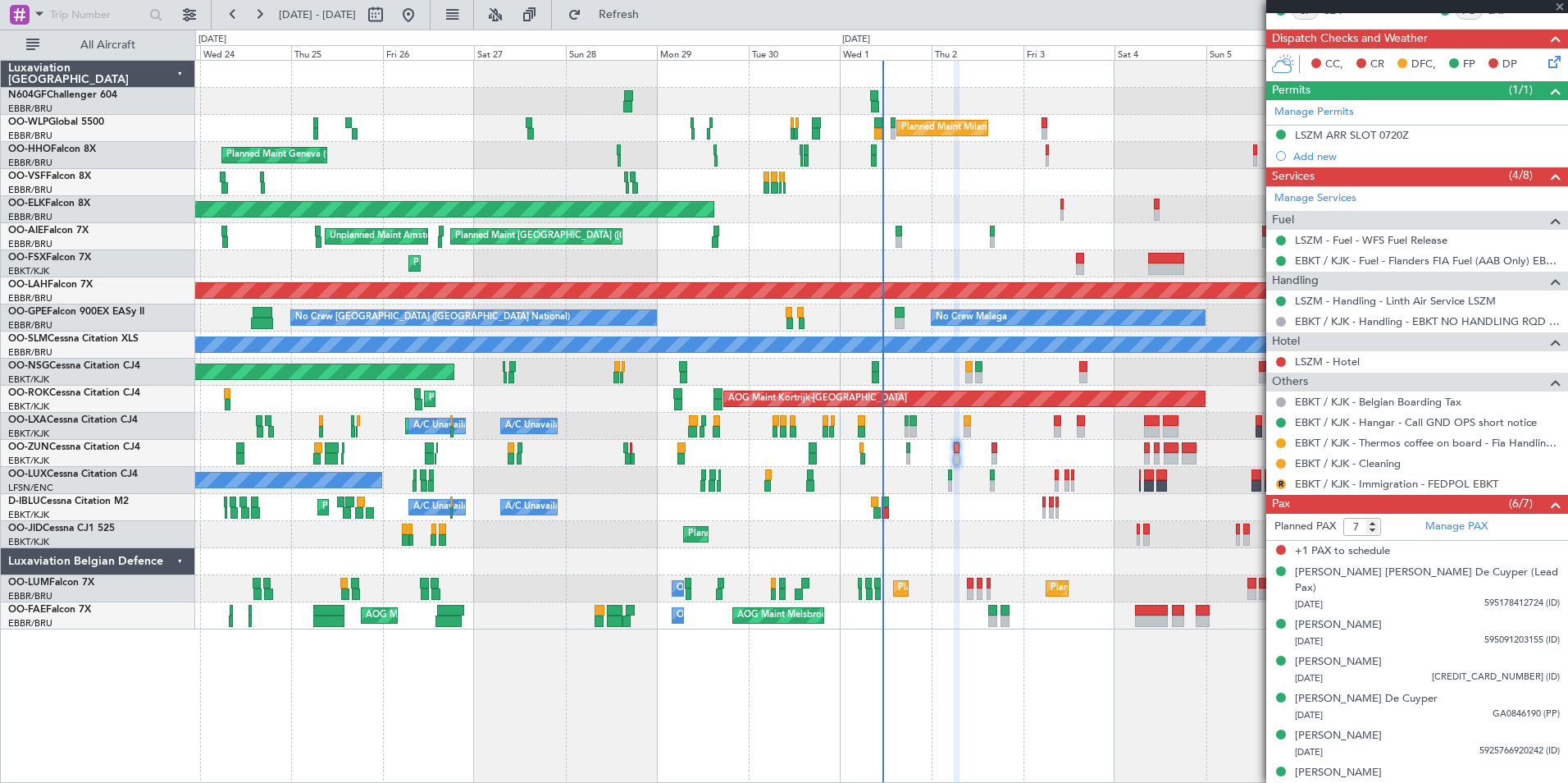
scroll to position [0, 0]
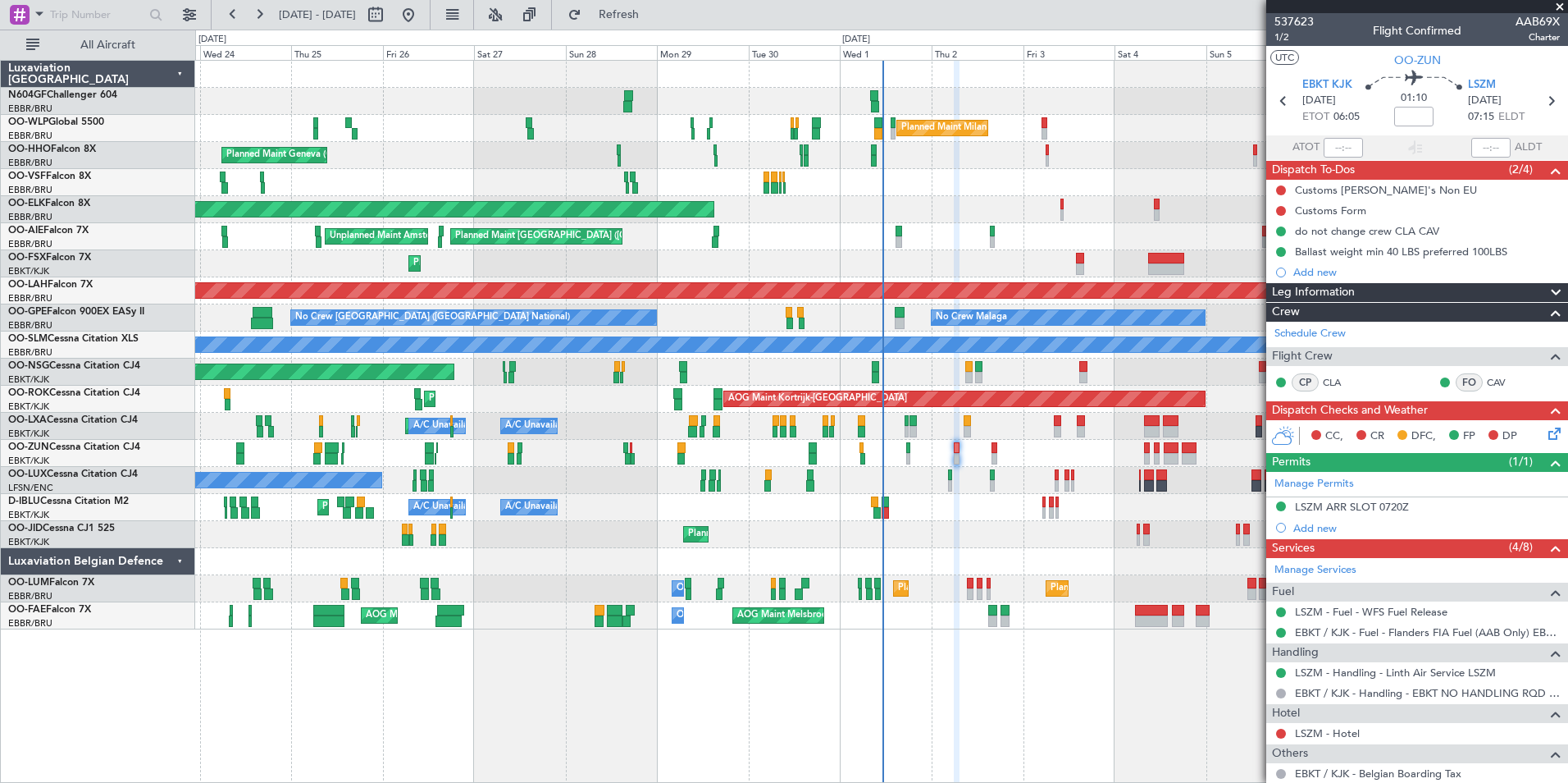
click at [733, 254] on div "Planned Maint Milan (Linate) Planned Maint Geneva (Cointrin) Planned Maint Gene…" at bounding box center [881, 345] width 1372 height 569
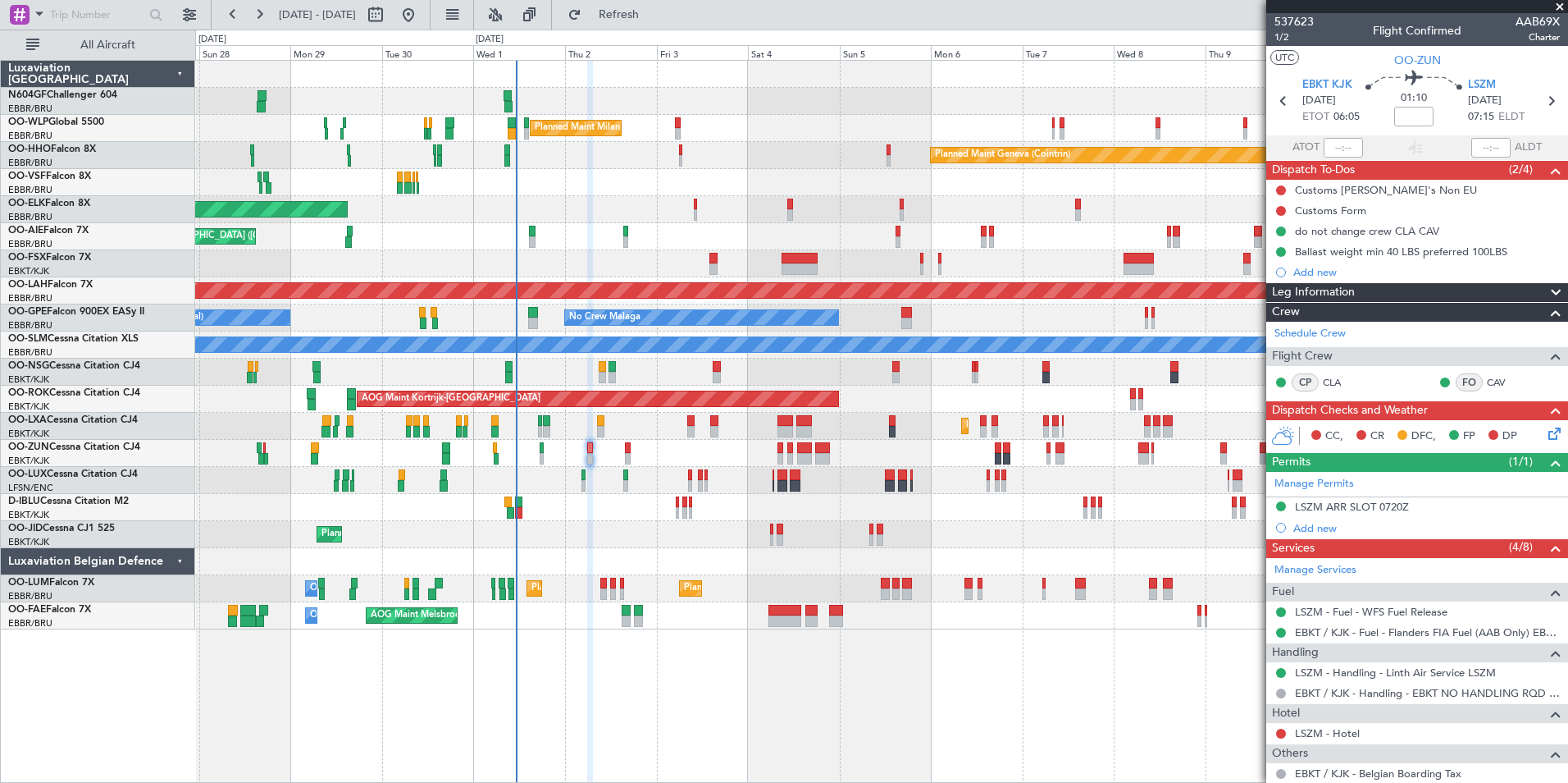
click at [554, 330] on div "Planned Maint Milan (Linate) Planned Maint Geneva (Cointrin) Planned Maint Gene…" at bounding box center [881, 345] width 1372 height 569
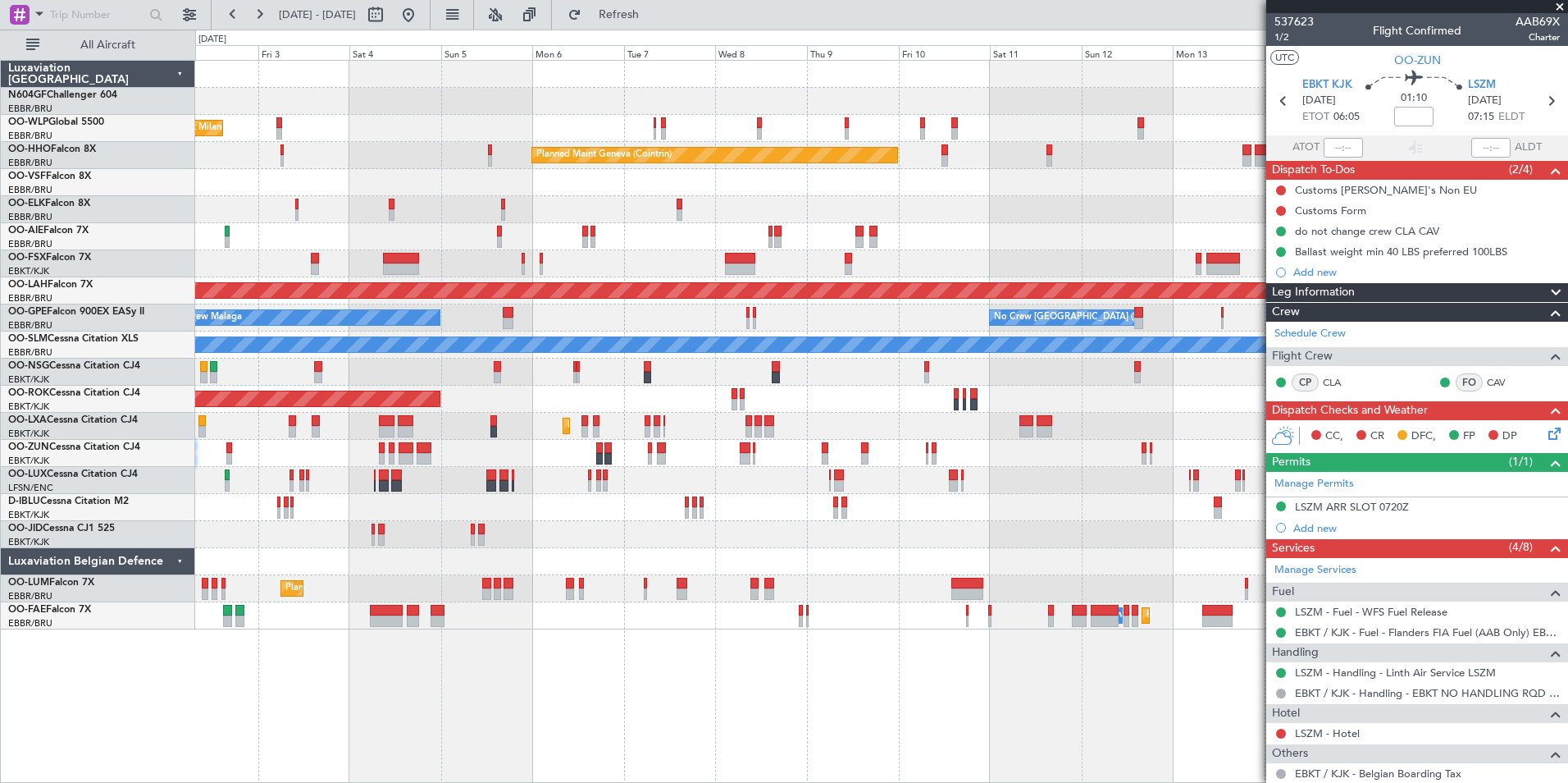
click at [1564, 9] on span at bounding box center [1560, 7] width 16 height 15
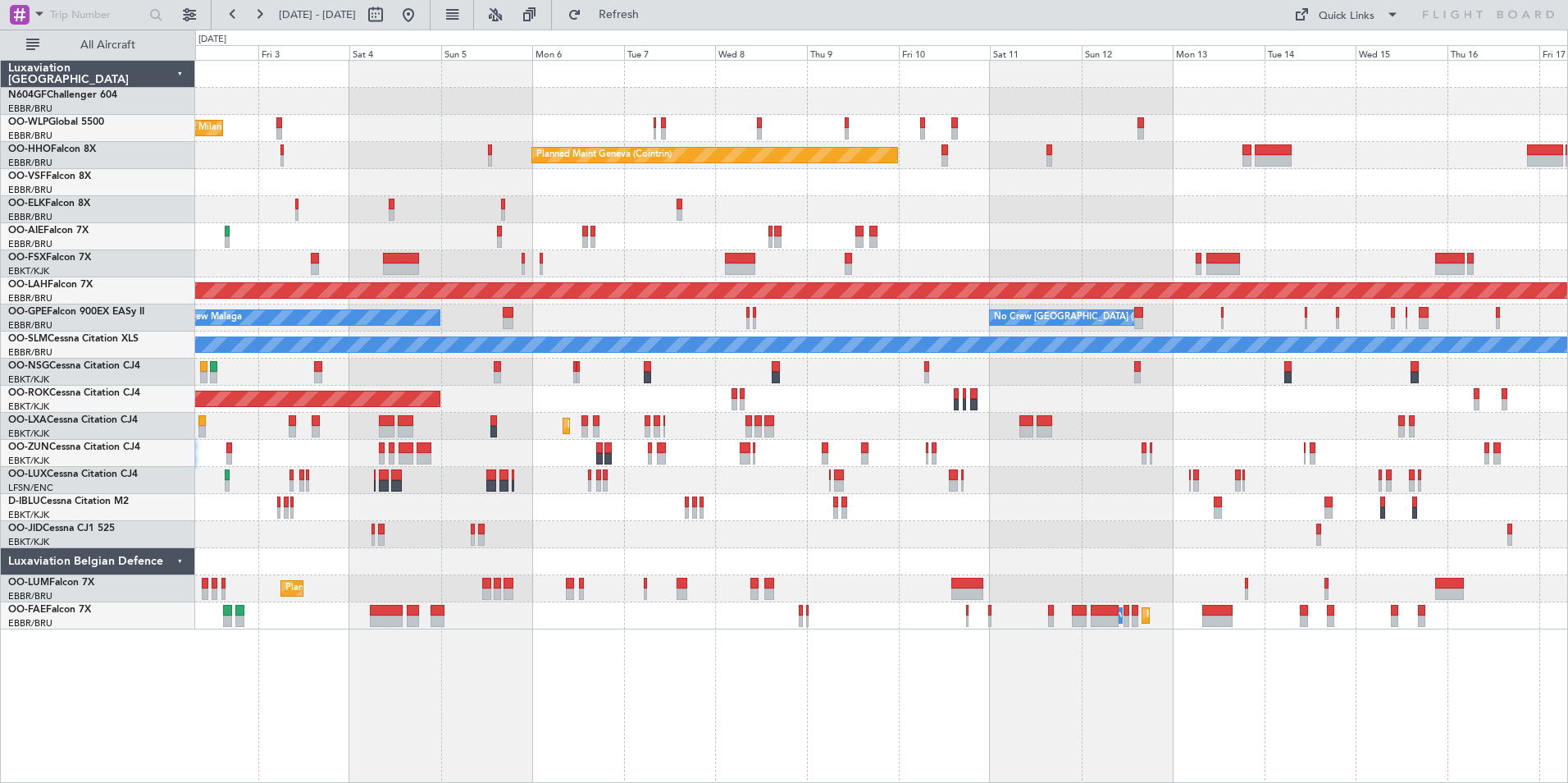
type input "0"
click at [881, 291] on div "Planned Maint Milan (Linate) Planned Maint Geneva (Cointrin) Planned Maint Kort…" at bounding box center [881, 345] width 1372 height 569
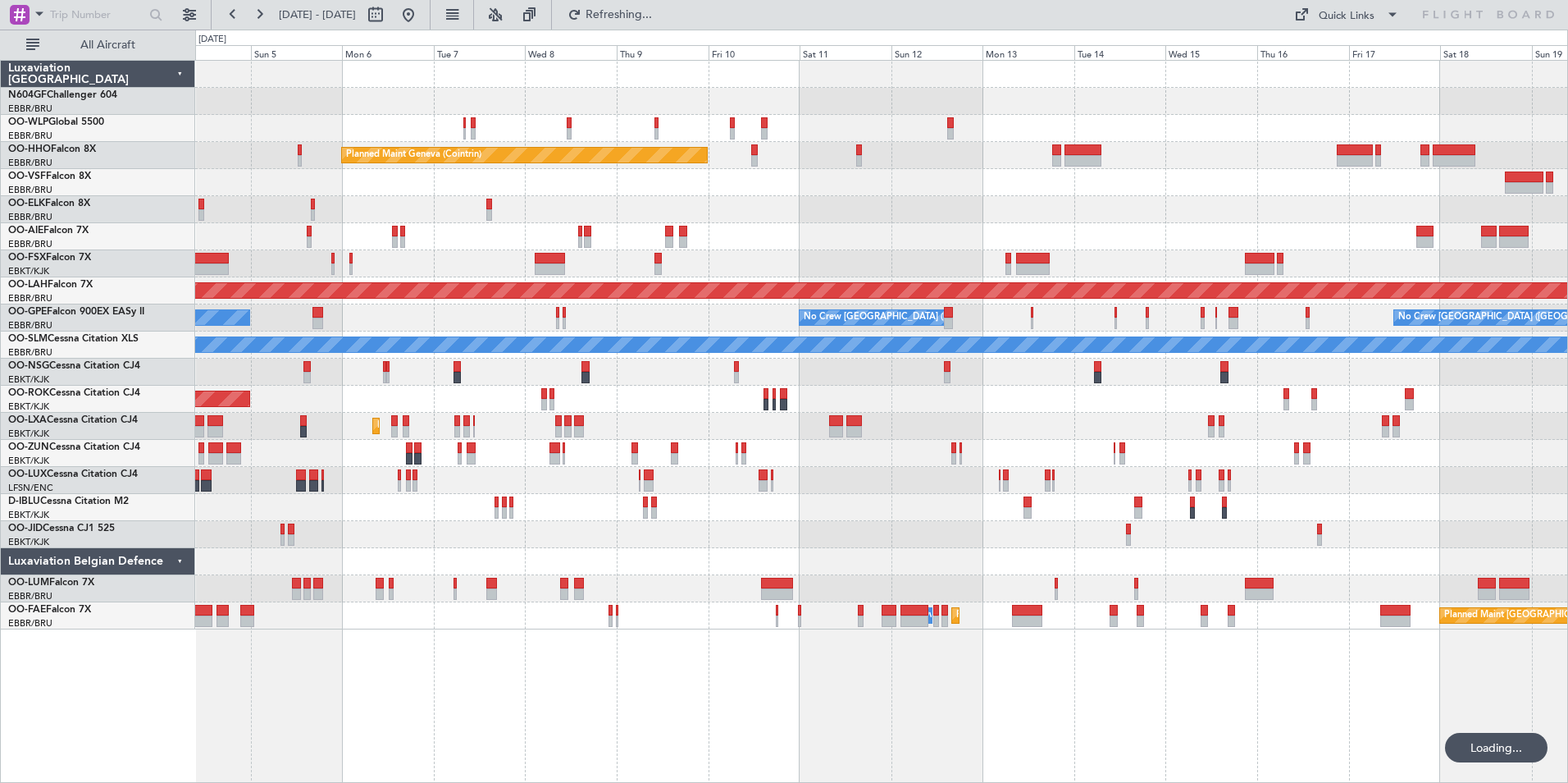
click at [714, 260] on div "Planned Maint Milan (Linate) Planned Maint Geneva (Cointrin) Planned Maint Alto…" at bounding box center [881, 345] width 1372 height 569
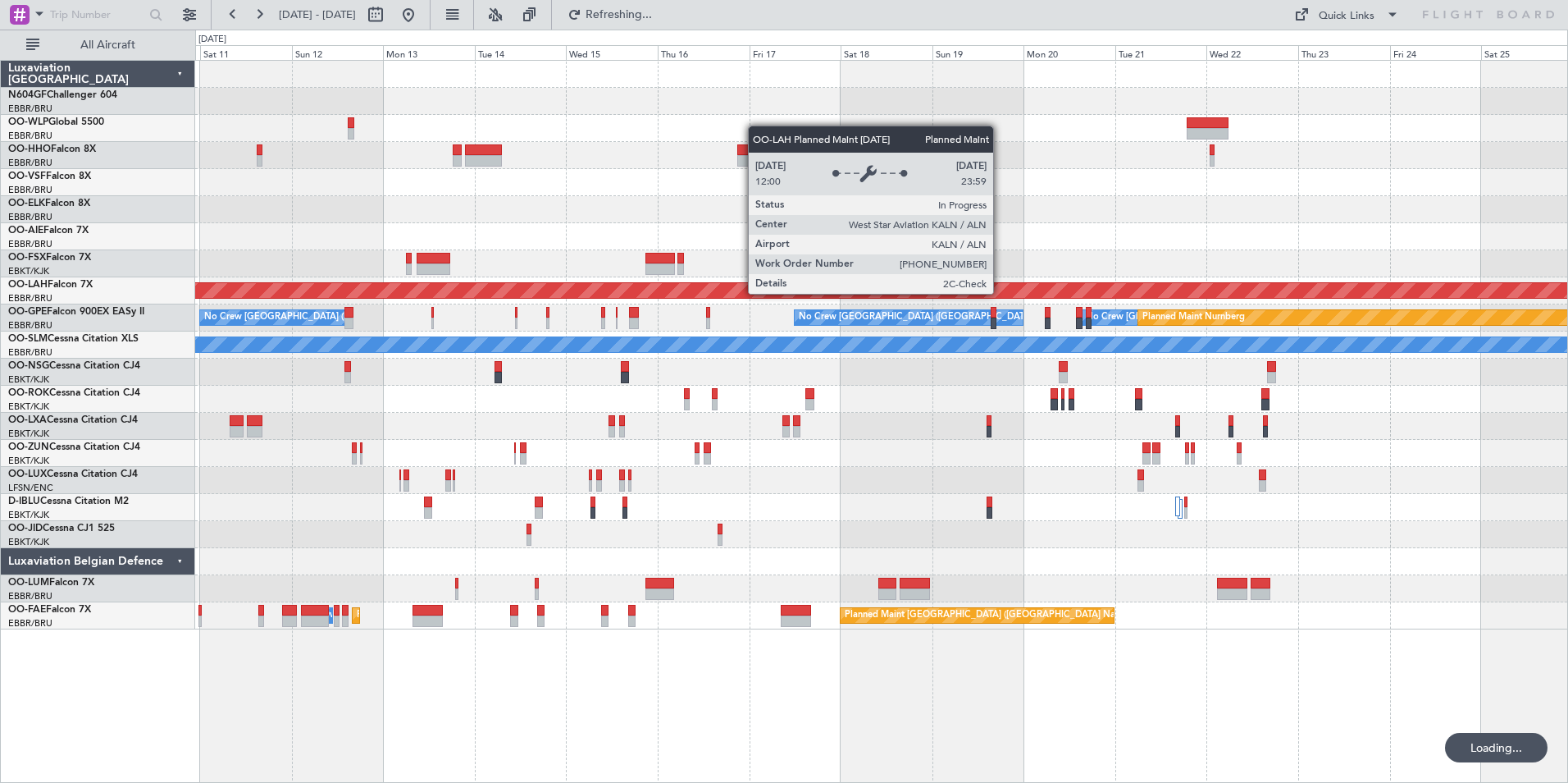
click at [708, 229] on div "Planned Maint Geneva (Cointrin) Planned Maint Alton-st Louis (St Louis Regl) No…" at bounding box center [881, 345] width 1372 height 569
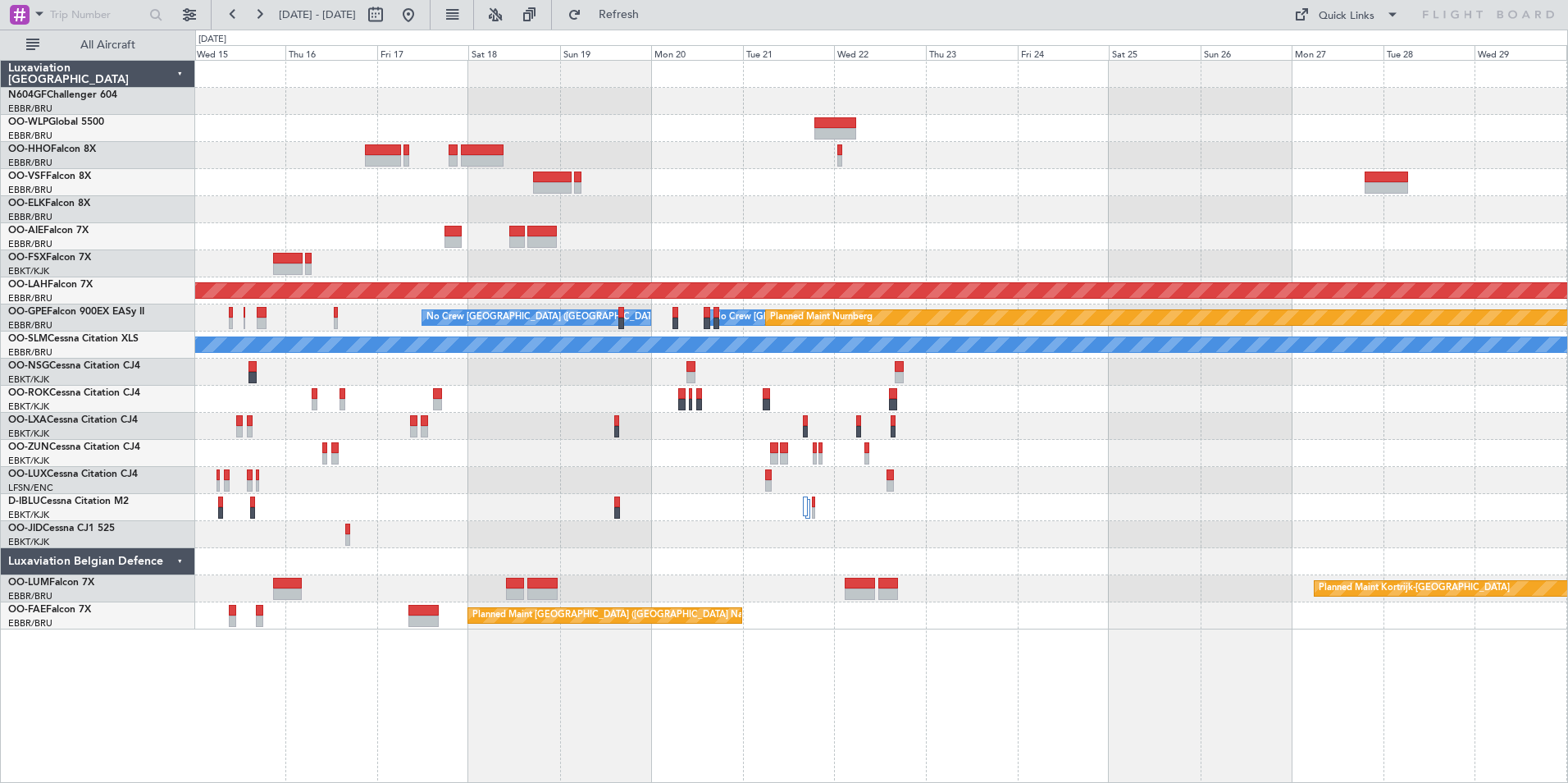
click at [715, 230] on div "Planned Maint Alton-st Louis (St Louis Regl) No Crew Brussels (Brussels Nationa…" at bounding box center [881, 345] width 1372 height 569
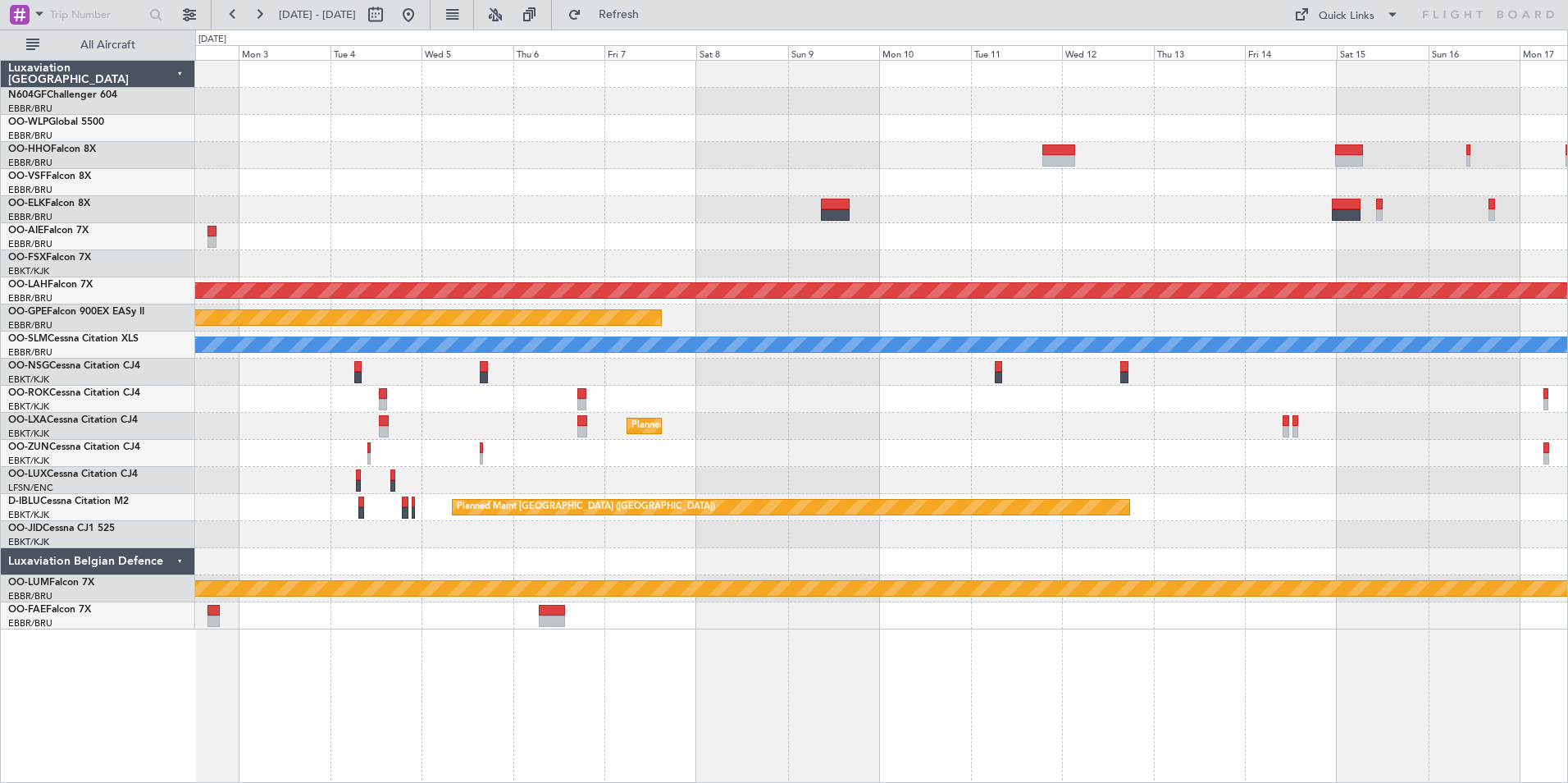
click at [710, 313] on div "Planned Maint Alton-st Louis (St Louis Regl) Planned Maint Nurnberg No Crew Bru…" at bounding box center [881, 345] width 1372 height 569
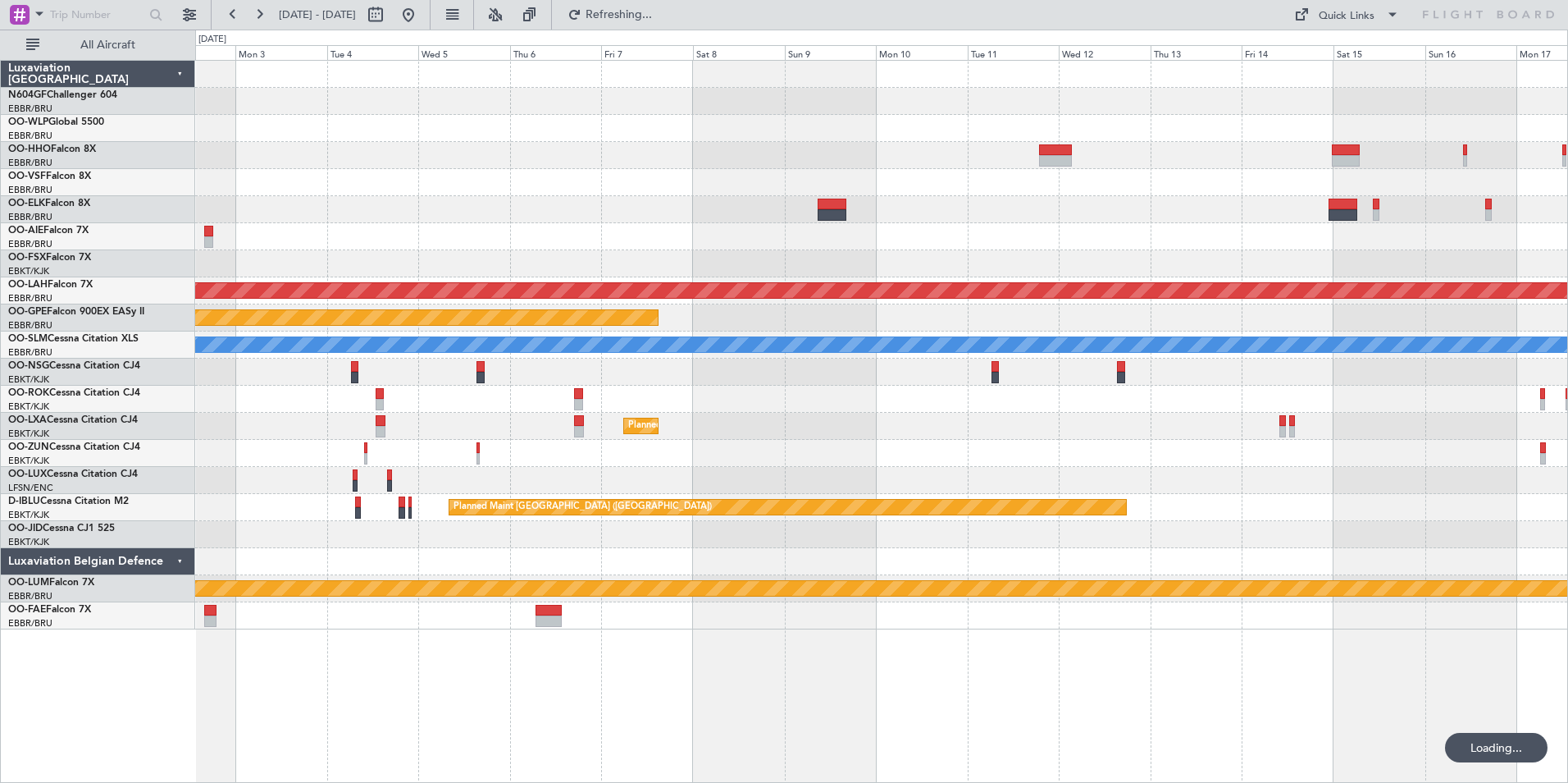
click at [496, 247] on div "Planned Maint Alton-st Louis (St Louis Regl) Planned Maint Nurnberg No Crew Bru…" at bounding box center [881, 345] width 1372 height 569
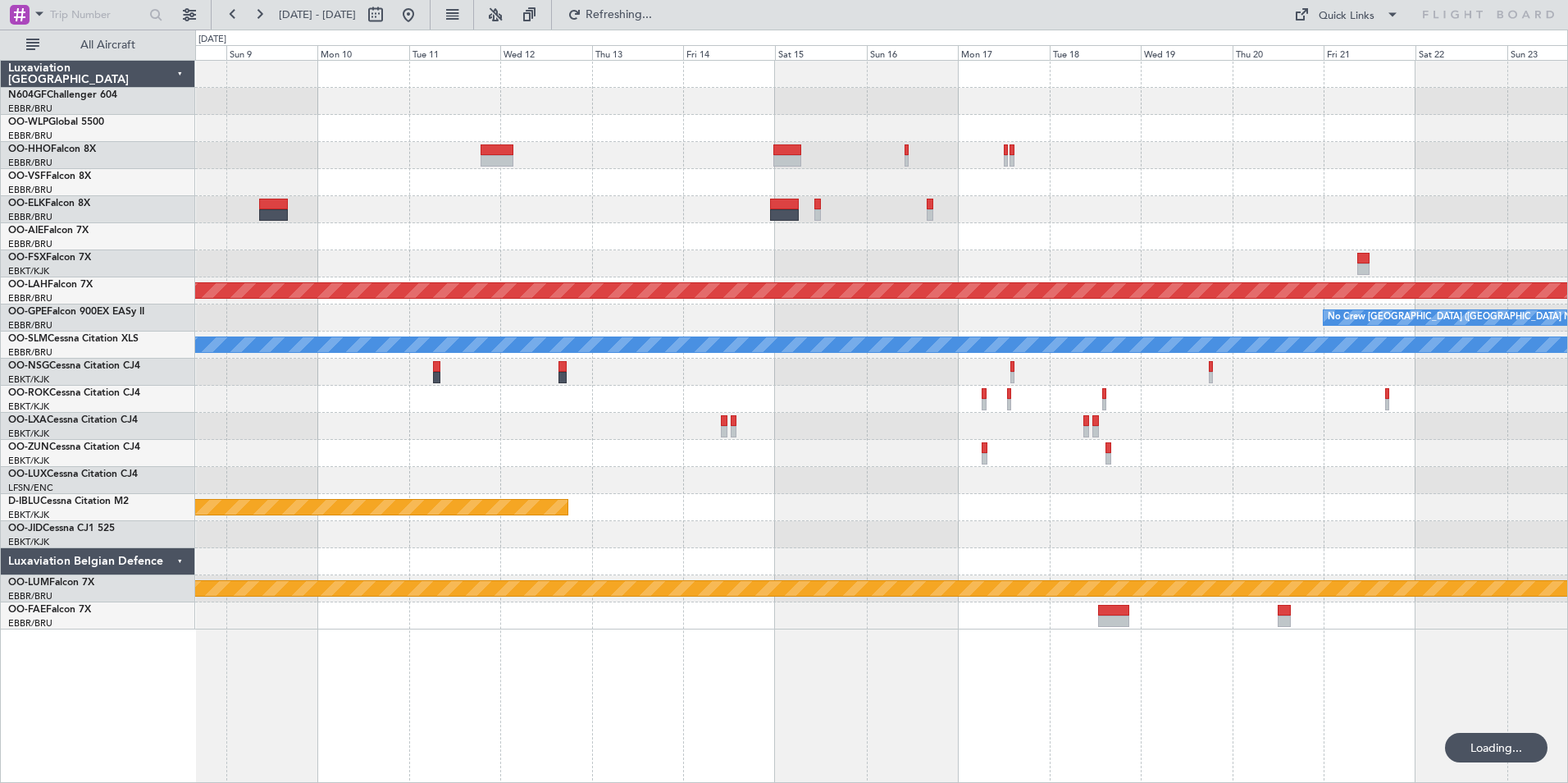
click at [462, 238] on div "Planned Maint Geneva (Cointrin) Planned Maint Kortrijk-Wevelgem Planned Maint A…" at bounding box center [881, 345] width 1372 height 569
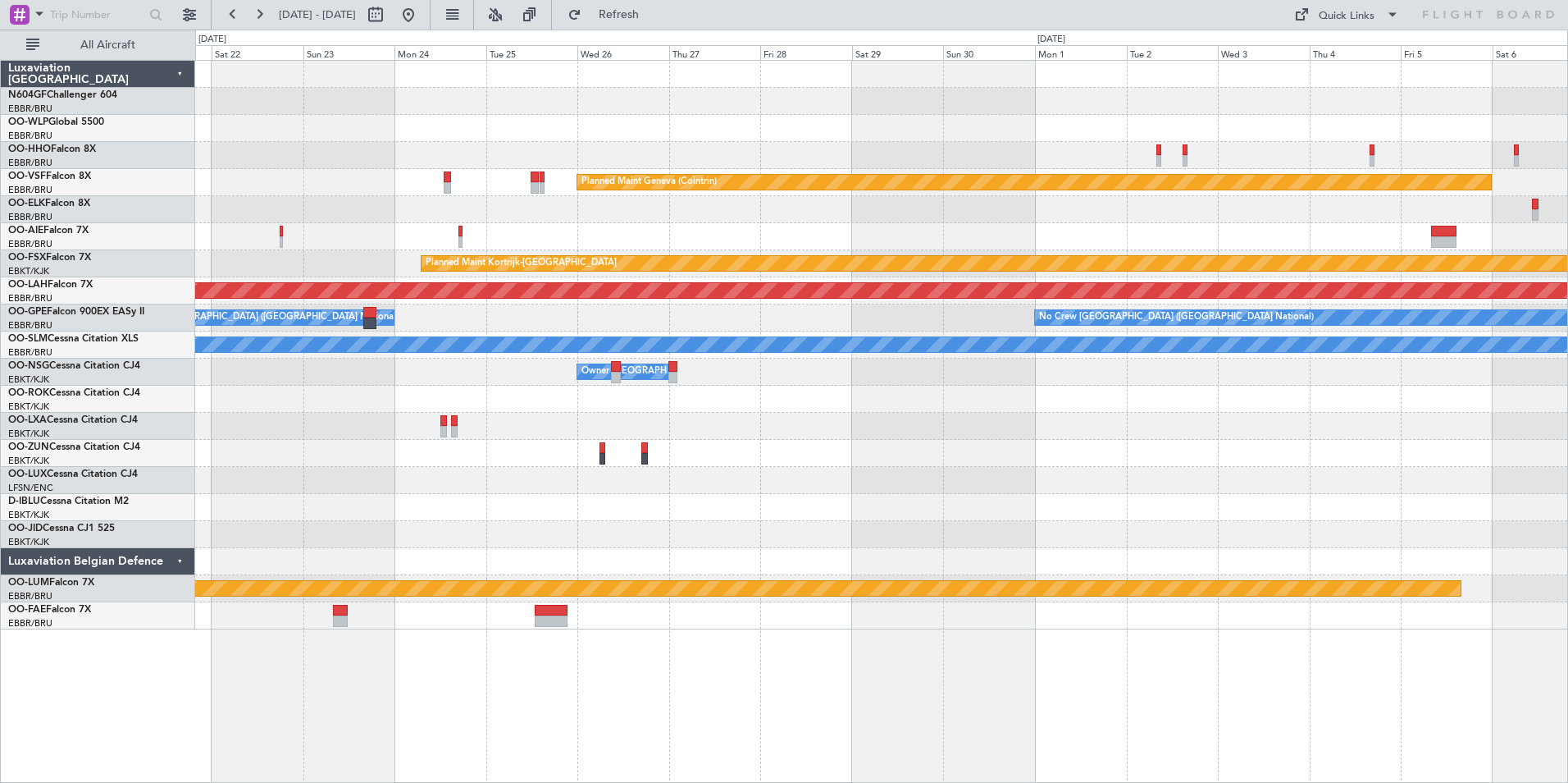
click at [287, 235] on div at bounding box center [881, 236] width 1372 height 27
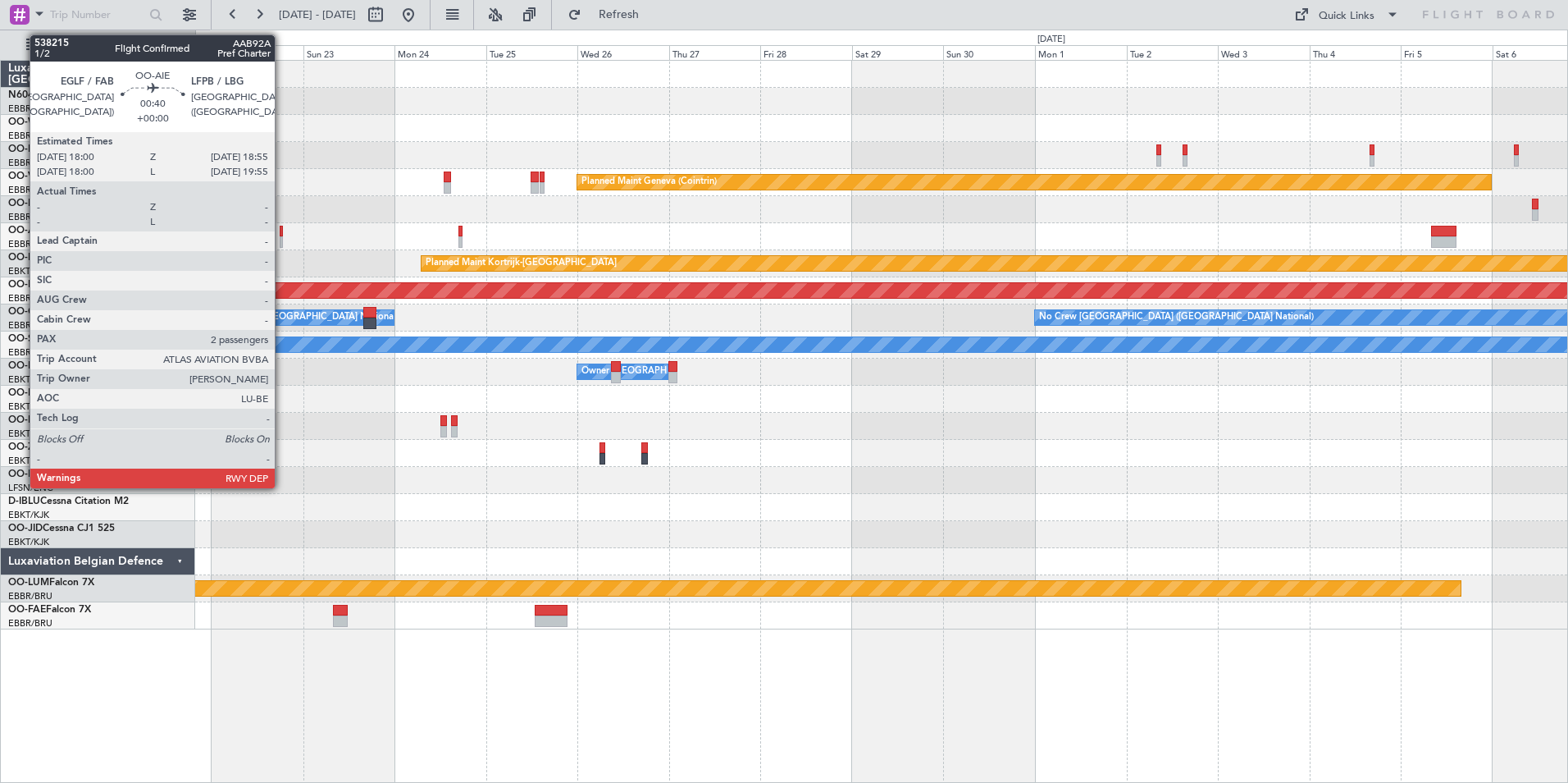
click at [281, 235] on div at bounding box center [281, 231] width 4 height 12
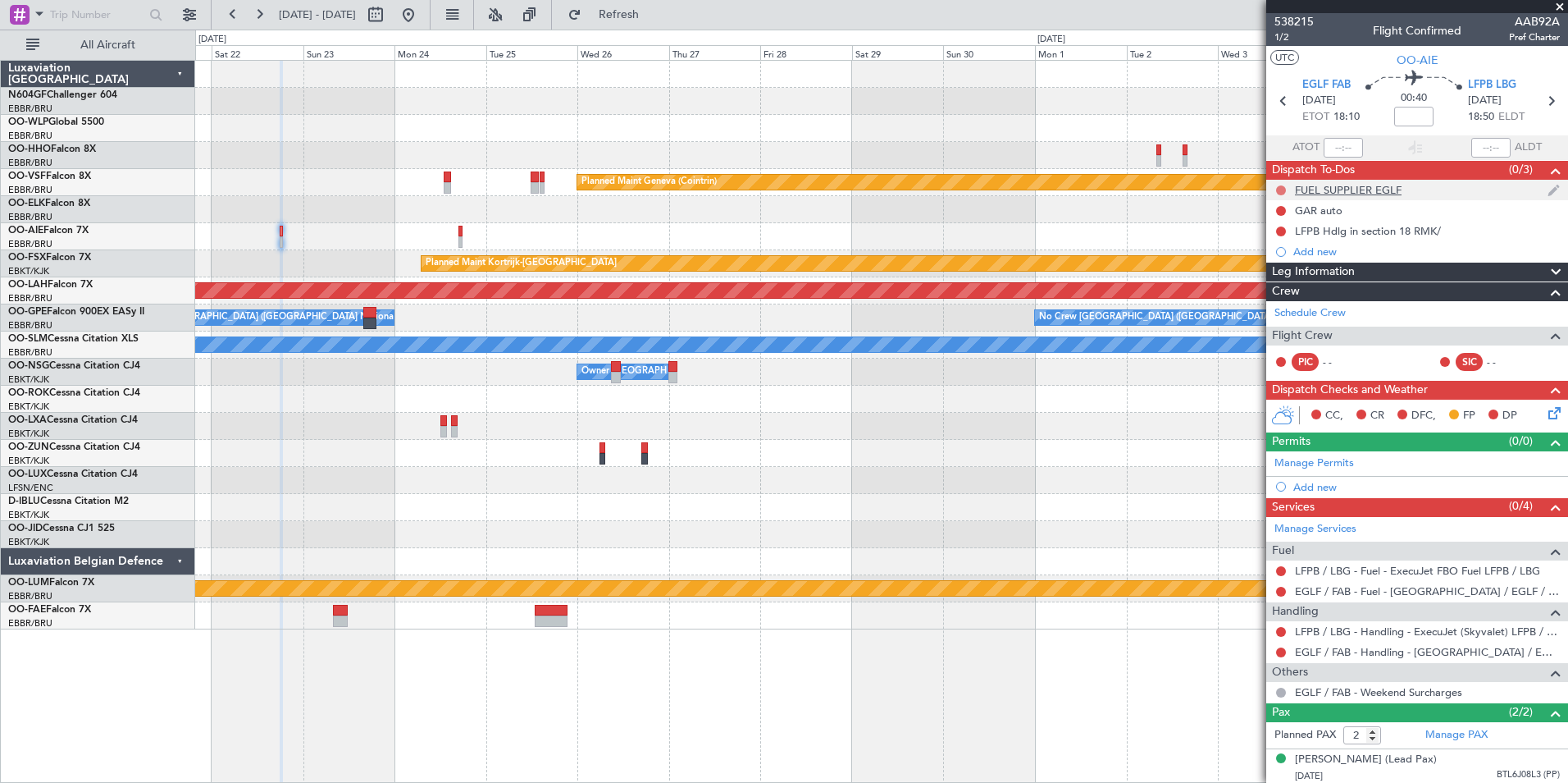
click at [1280, 192] on button at bounding box center [1281, 190] width 10 height 10
click at [1193, 432] on div at bounding box center [881, 426] width 1372 height 27
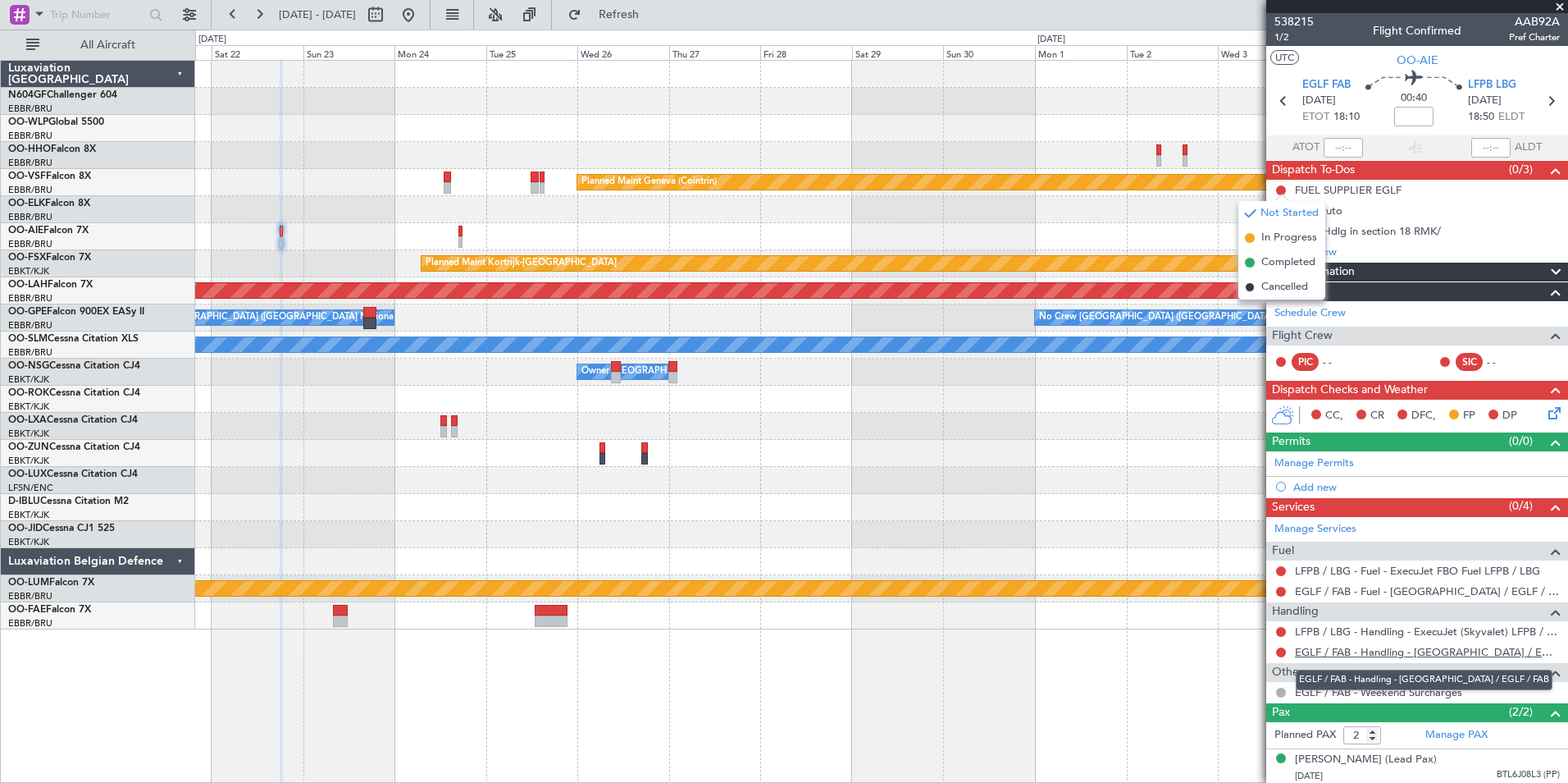
click at [1381, 648] on link "EGLF / FAB - Handling - Farnborough Airport / EGLF / FAB" at bounding box center [1427, 651] width 265 height 14
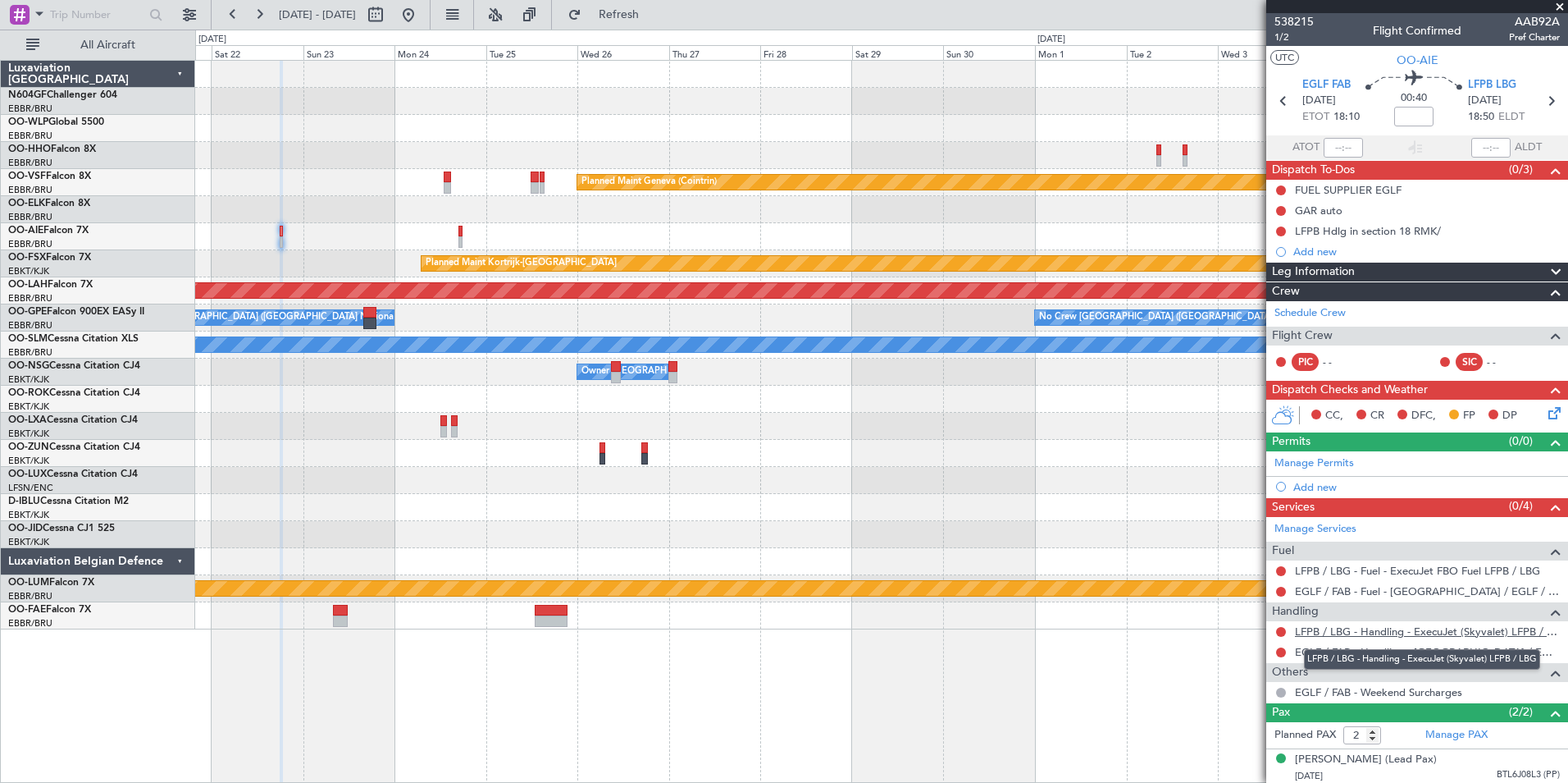
click at [1431, 633] on link "LFPB / LBG - Handling - ExecuJet (Skyvalet) LFPB / LBG" at bounding box center [1427, 631] width 265 height 14
click at [630, 13] on button "Refresh" at bounding box center [610, 15] width 99 height 26
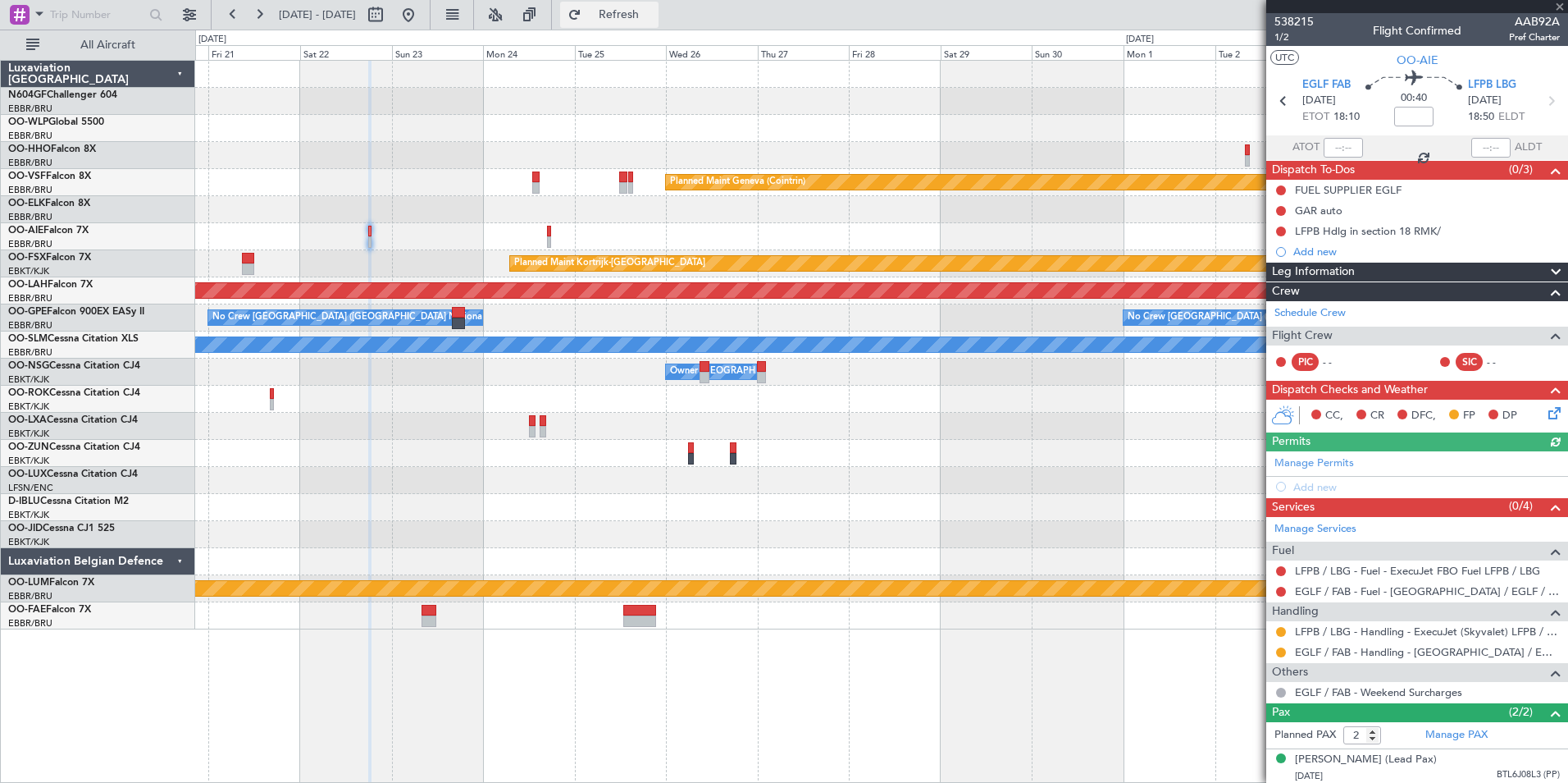
click at [654, 13] on span "Refresh" at bounding box center [619, 15] width 69 height 12
click at [1283, 209] on button at bounding box center [1281, 211] width 10 height 10
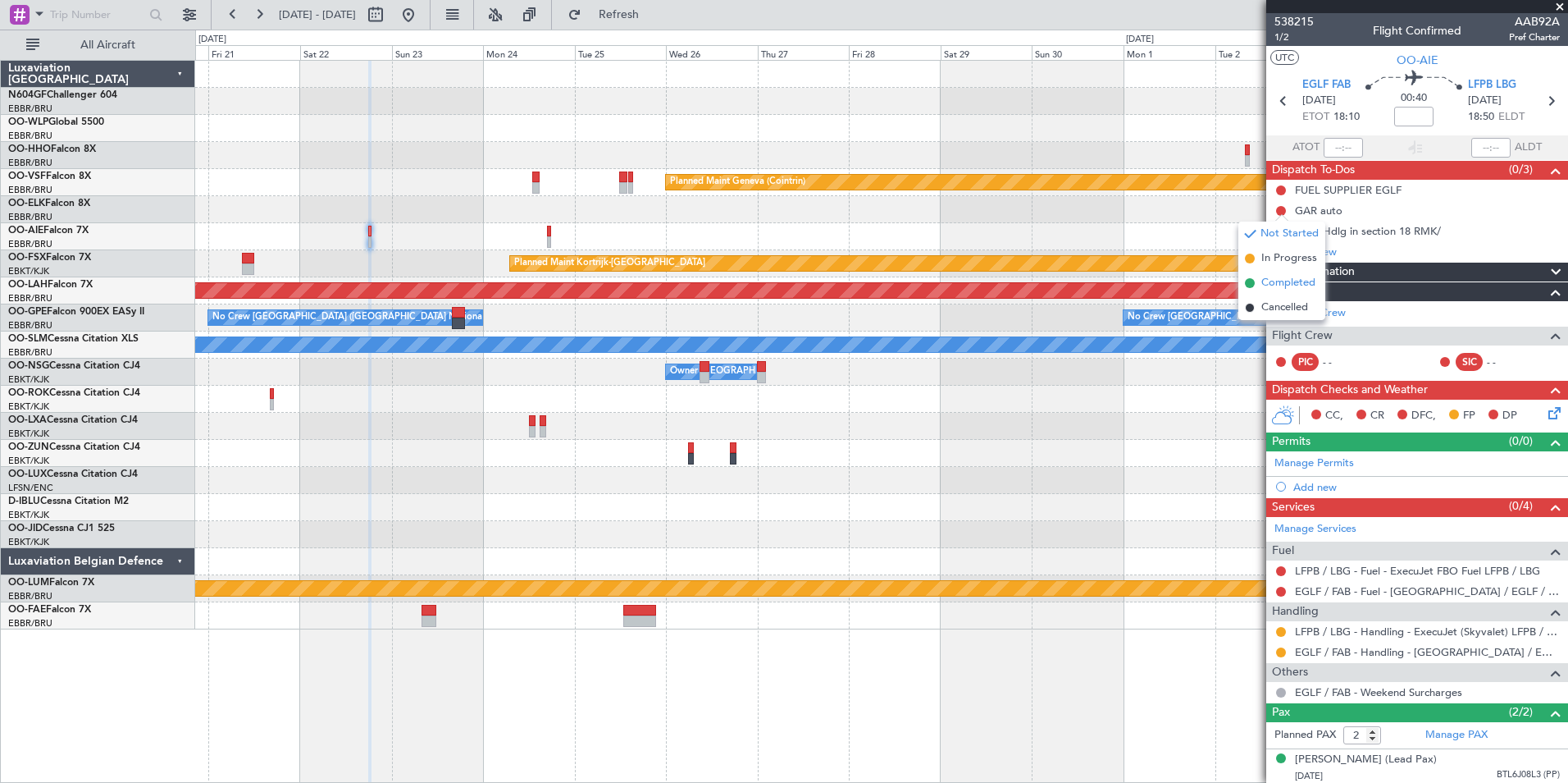
click at [1273, 280] on span "Completed" at bounding box center [1288, 283] width 54 height 16
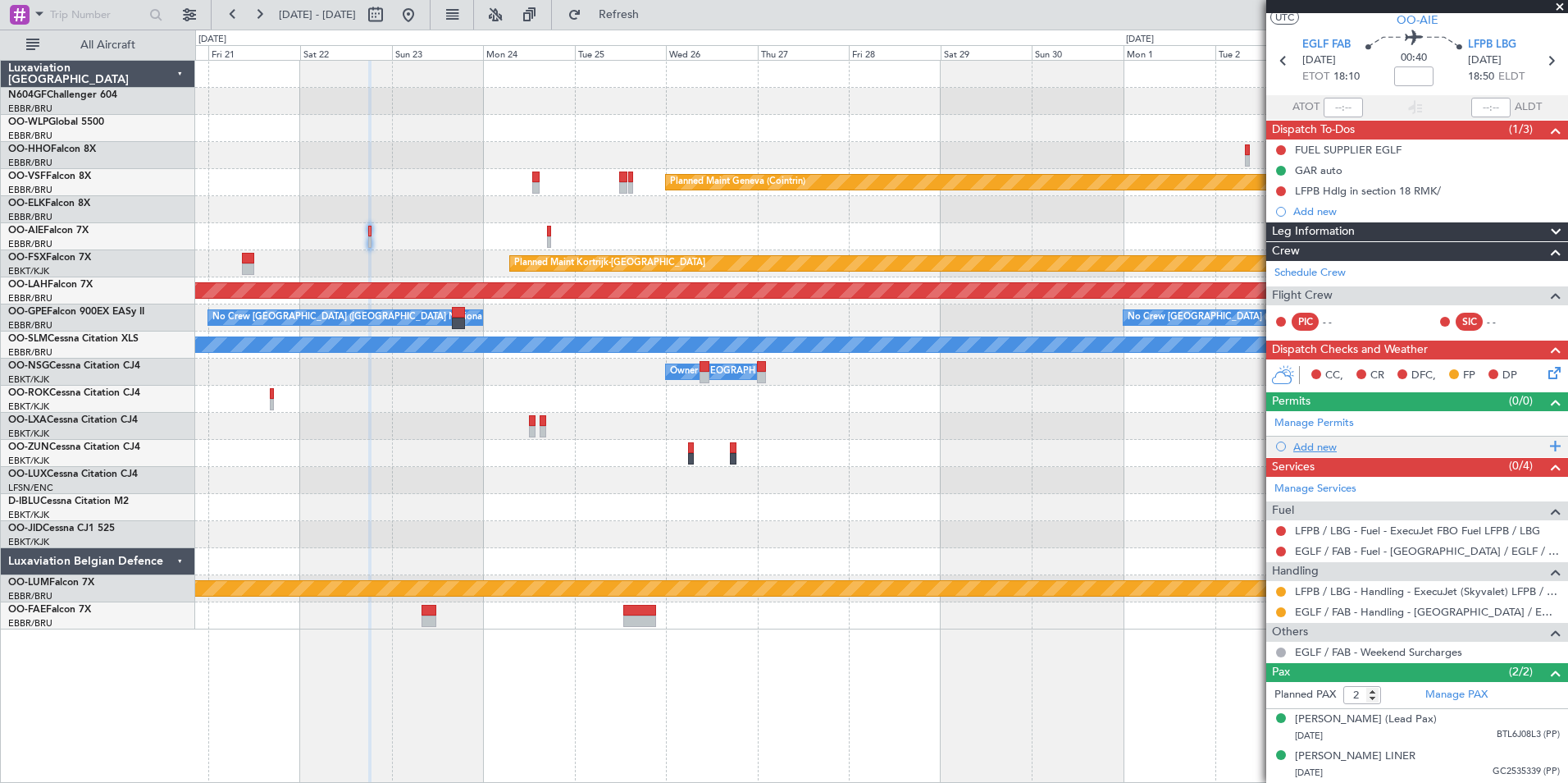
click at [1322, 440] on div "Add new" at bounding box center [1419, 446] width 252 height 14
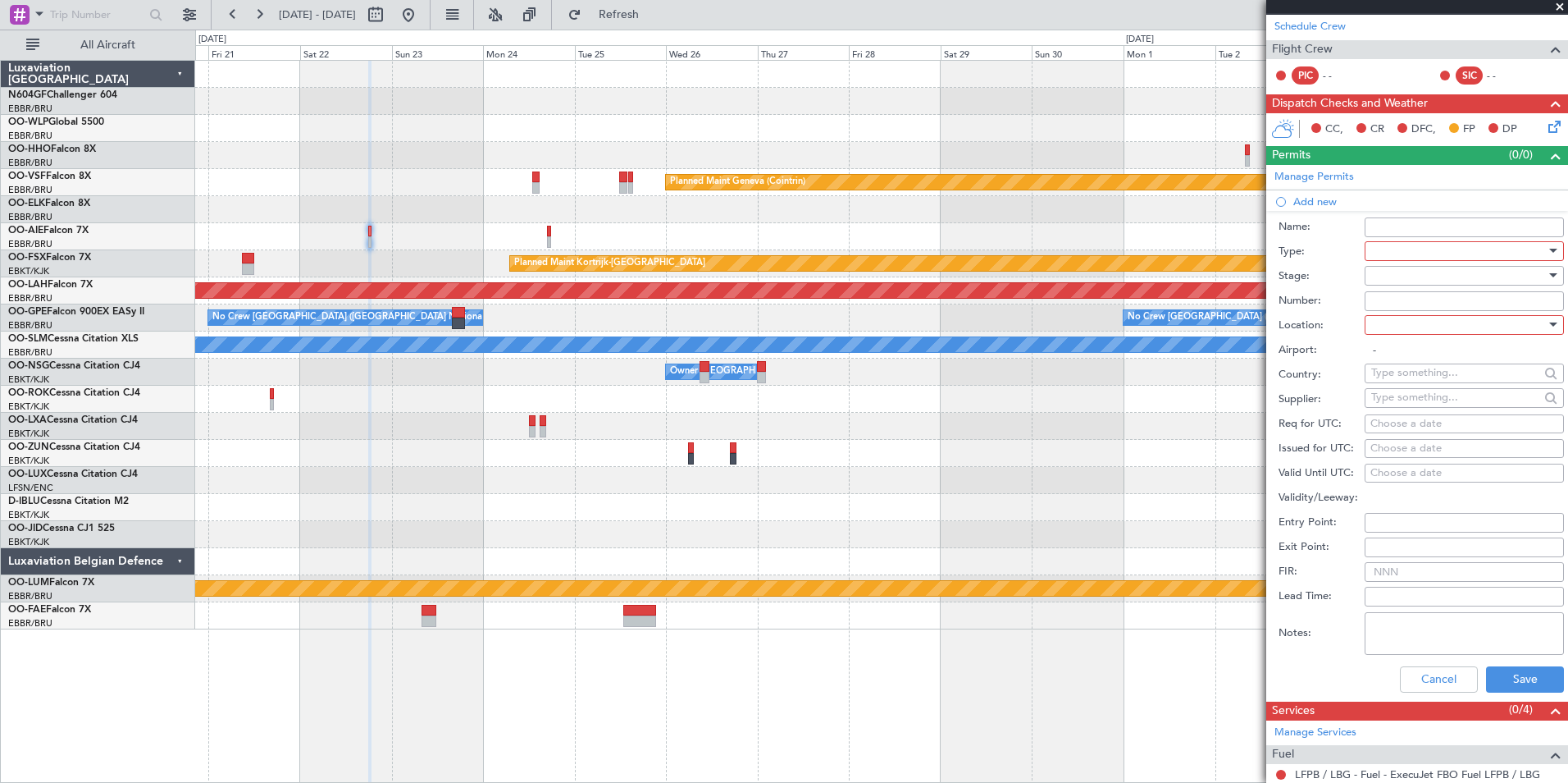
scroll to position [287, 0]
click at [1421, 250] on div at bounding box center [1459, 250] width 174 height 25
click at [1417, 329] on span "PPR" at bounding box center [1458, 331] width 172 height 25
click at [1429, 324] on div at bounding box center [1459, 324] width 174 height 25
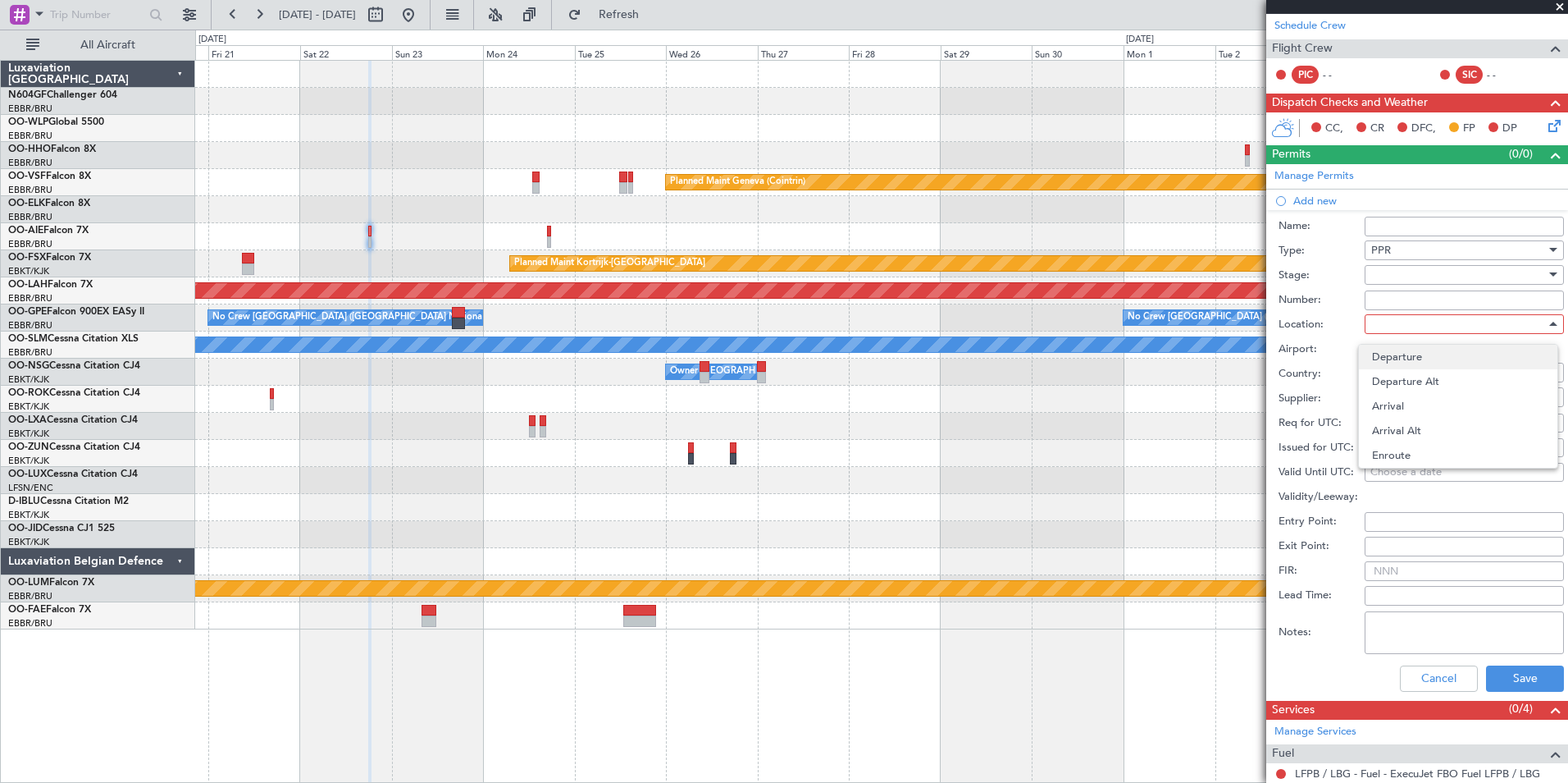
click at [1424, 352] on span "Departure" at bounding box center [1458, 357] width 172 height 25
type input "EGLF / FAB"
click at [1442, 422] on div "Choose a date" at bounding box center [1464, 423] width 188 height 16
select select "10"
select select "2025"
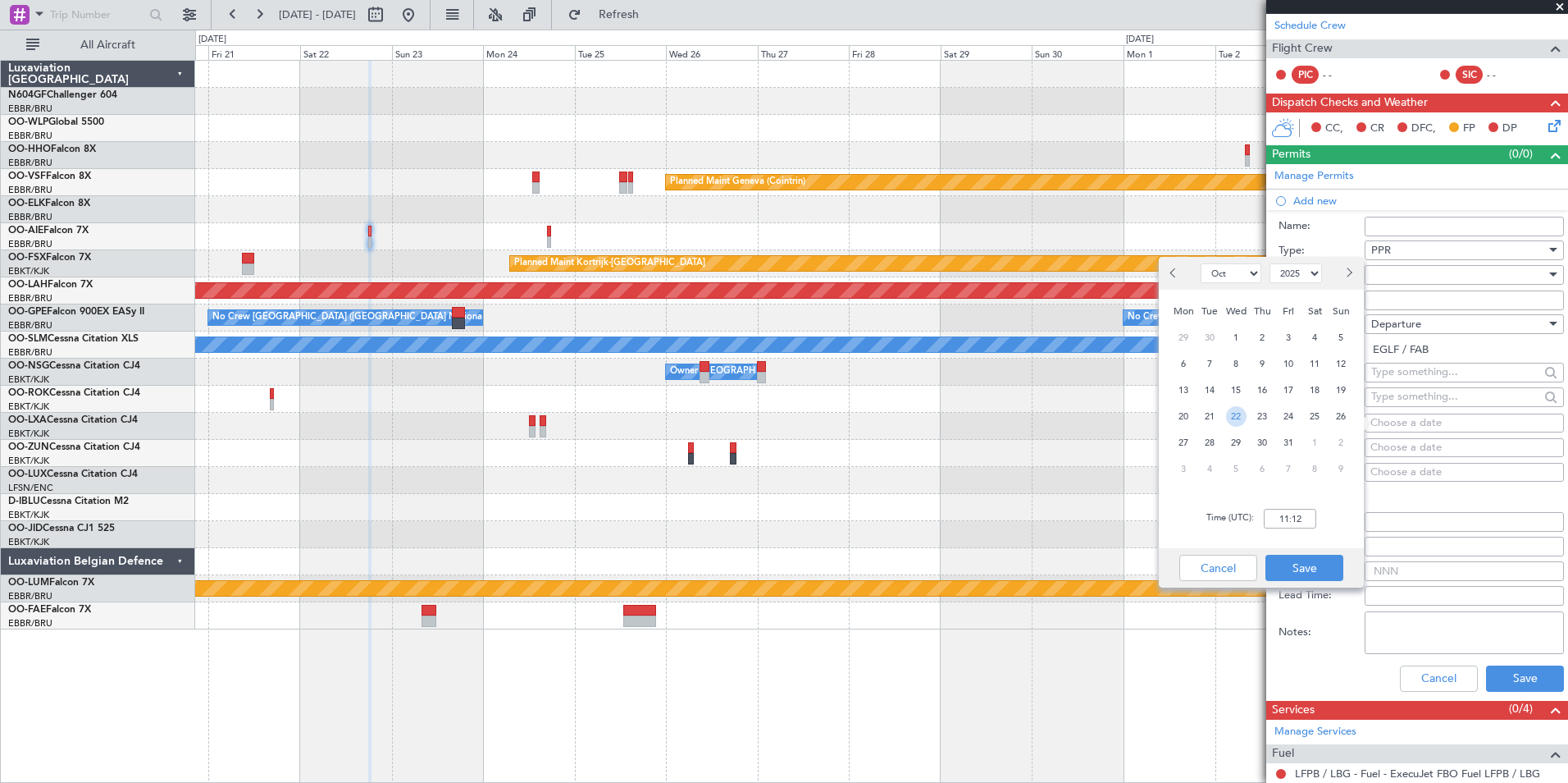
click at [1232, 415] on span "22" at bounding box center [1236, 416] width 21 height 21
click at [1303, 523] on input "00:00" at bounding box center [1290, 519] width 53 height 20
type input "18:00"
click at [1302, 571] on button "Save" at bounding box center [1304, 568] width 78 height 26
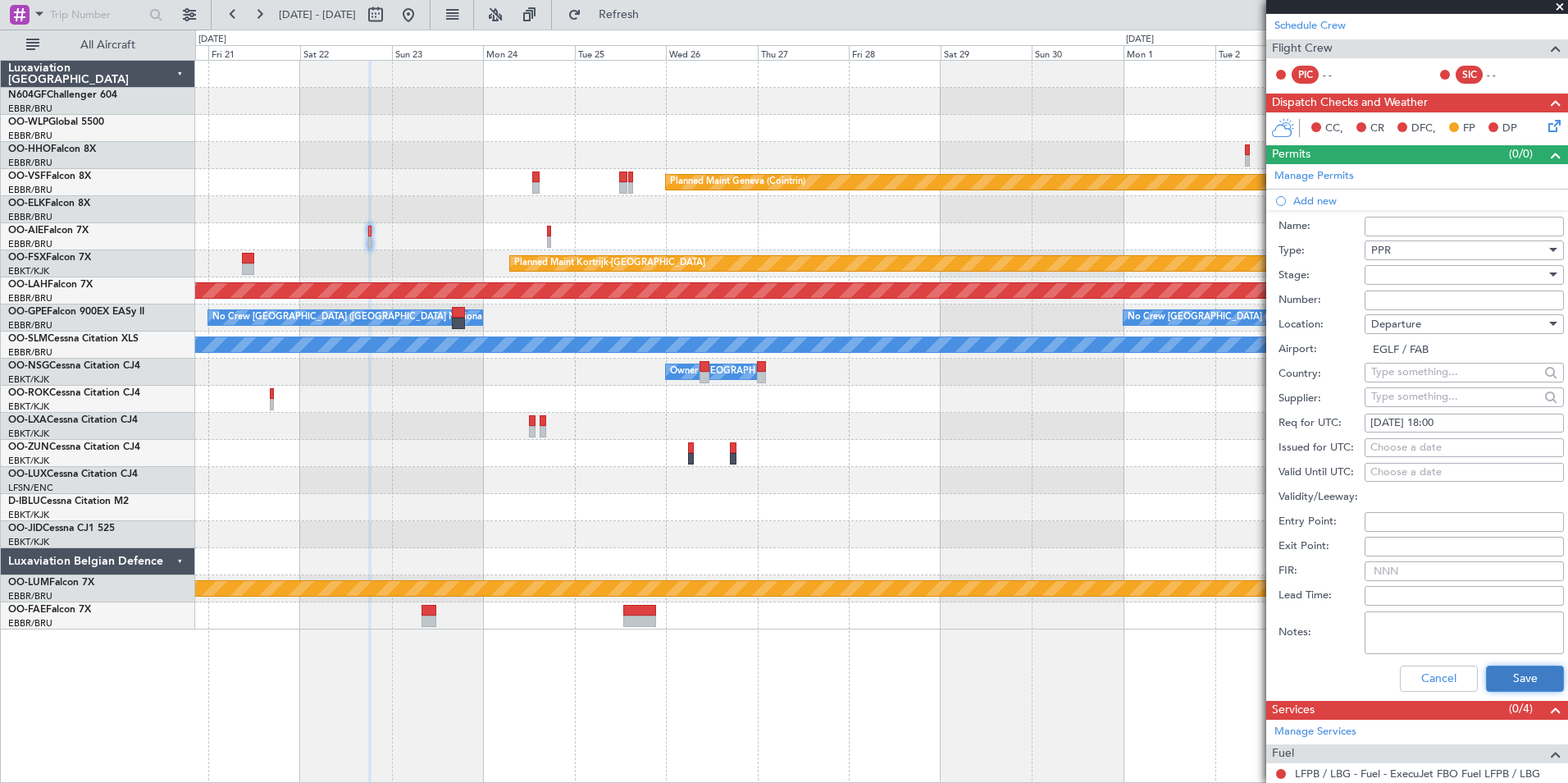
click at [1514, 675] on button "Save" at bounding box center [1524, 678] width 78 height 26
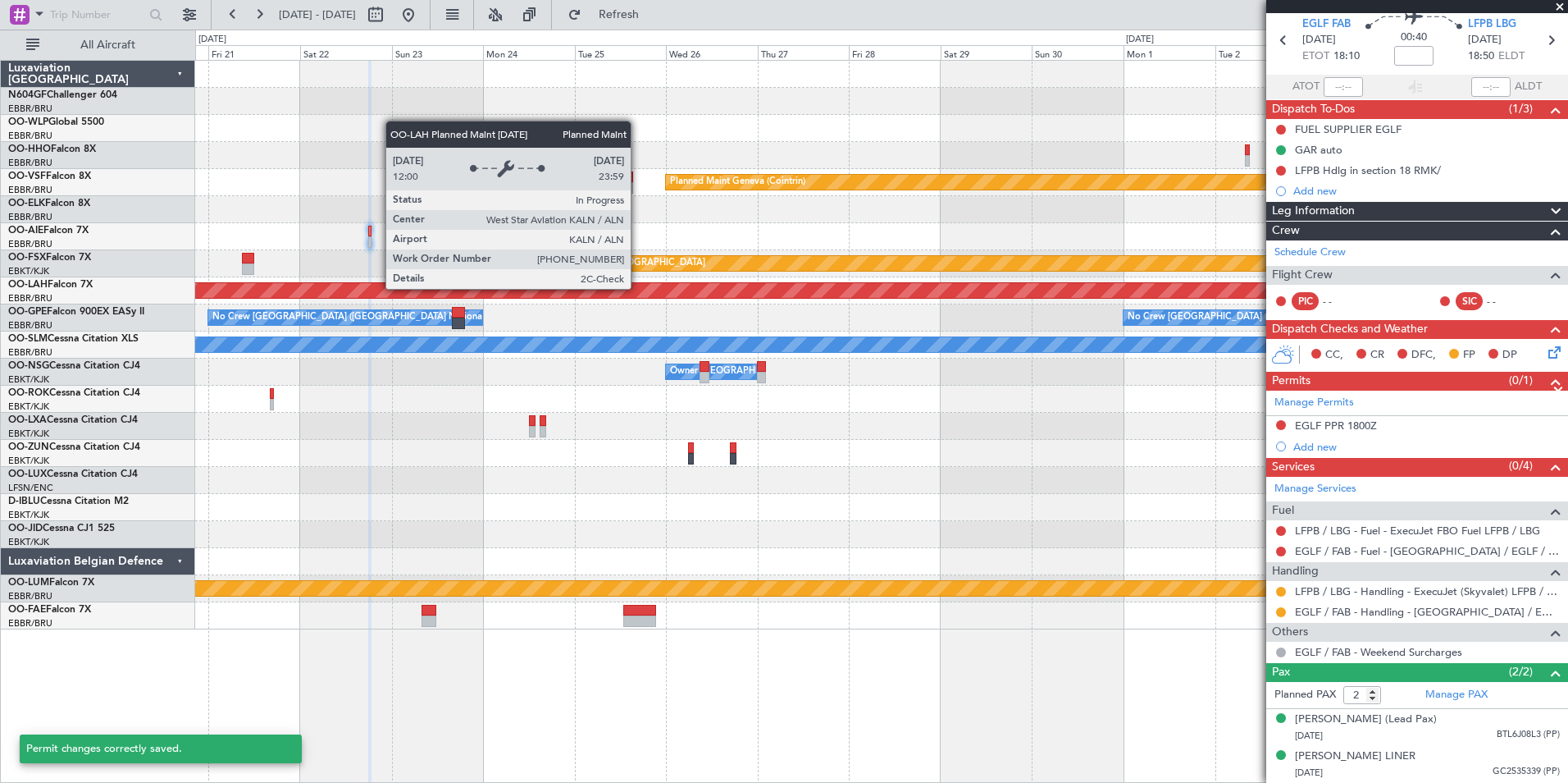
scroll to position [77, 0]
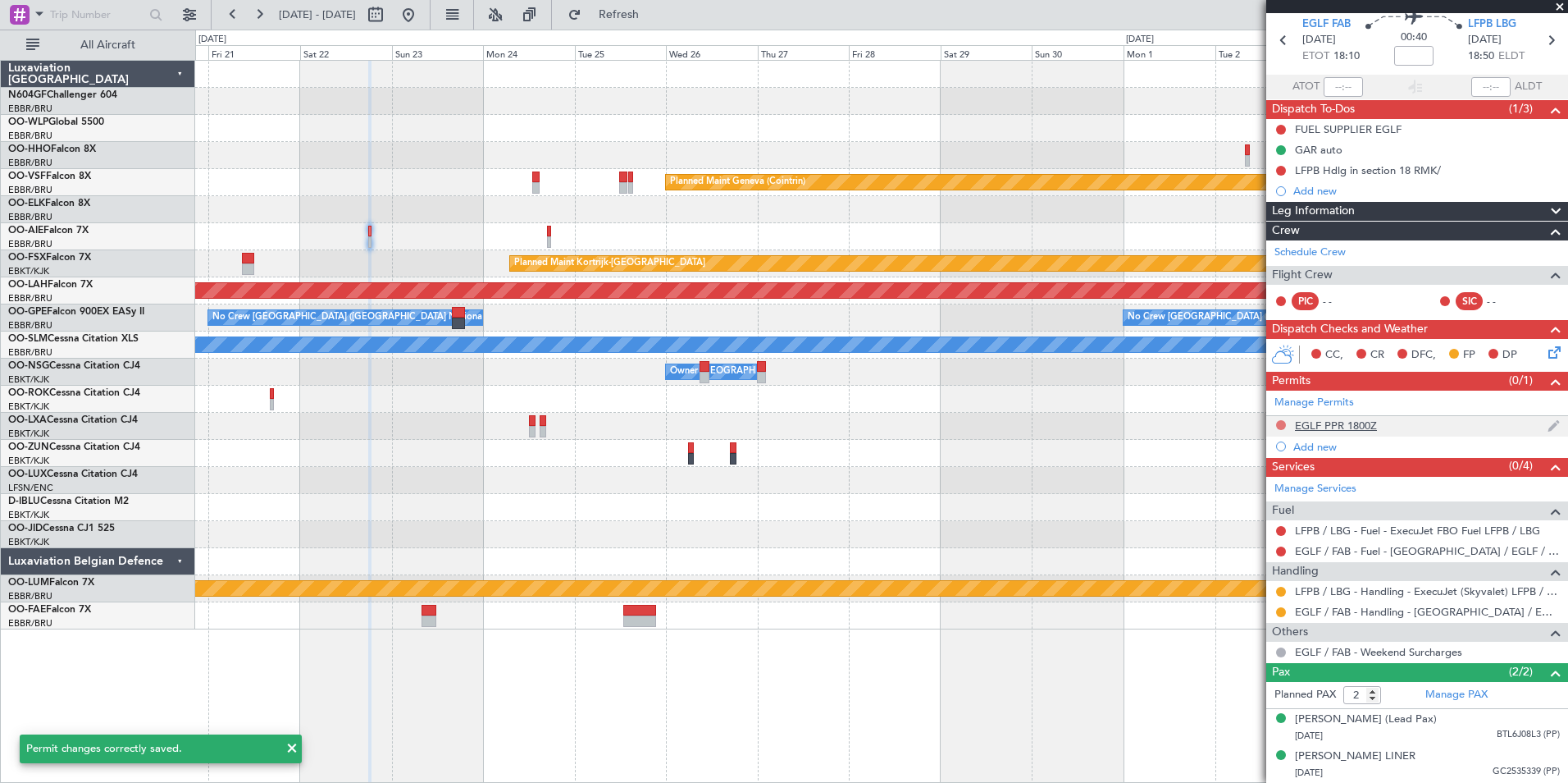
click at [1282, 420] on button at bounding box center [1281, 425] width 10 height 10
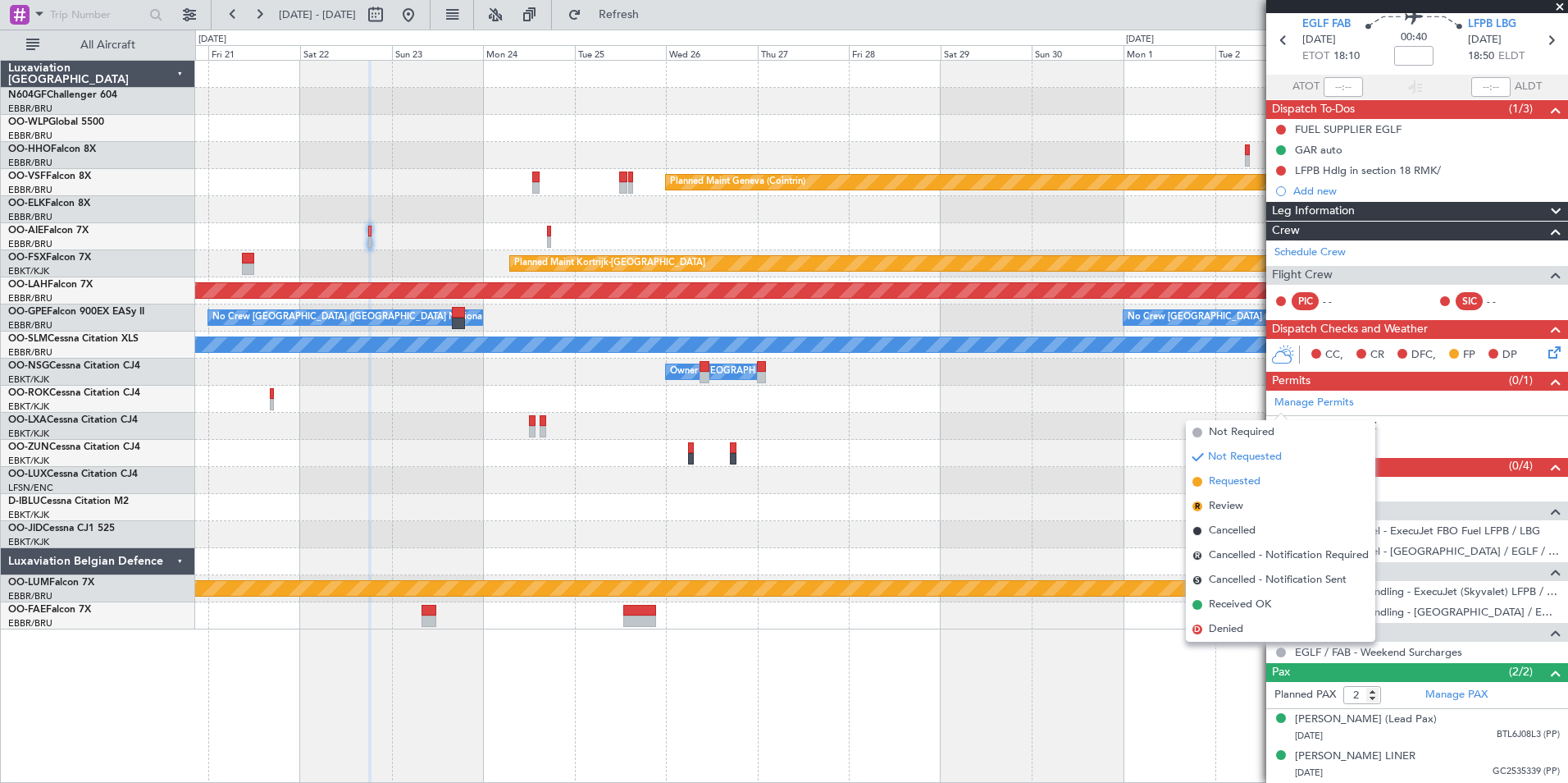
click at [1261, 479] on li "Requested" at bounding box center [1281, 482] width 189 height 25
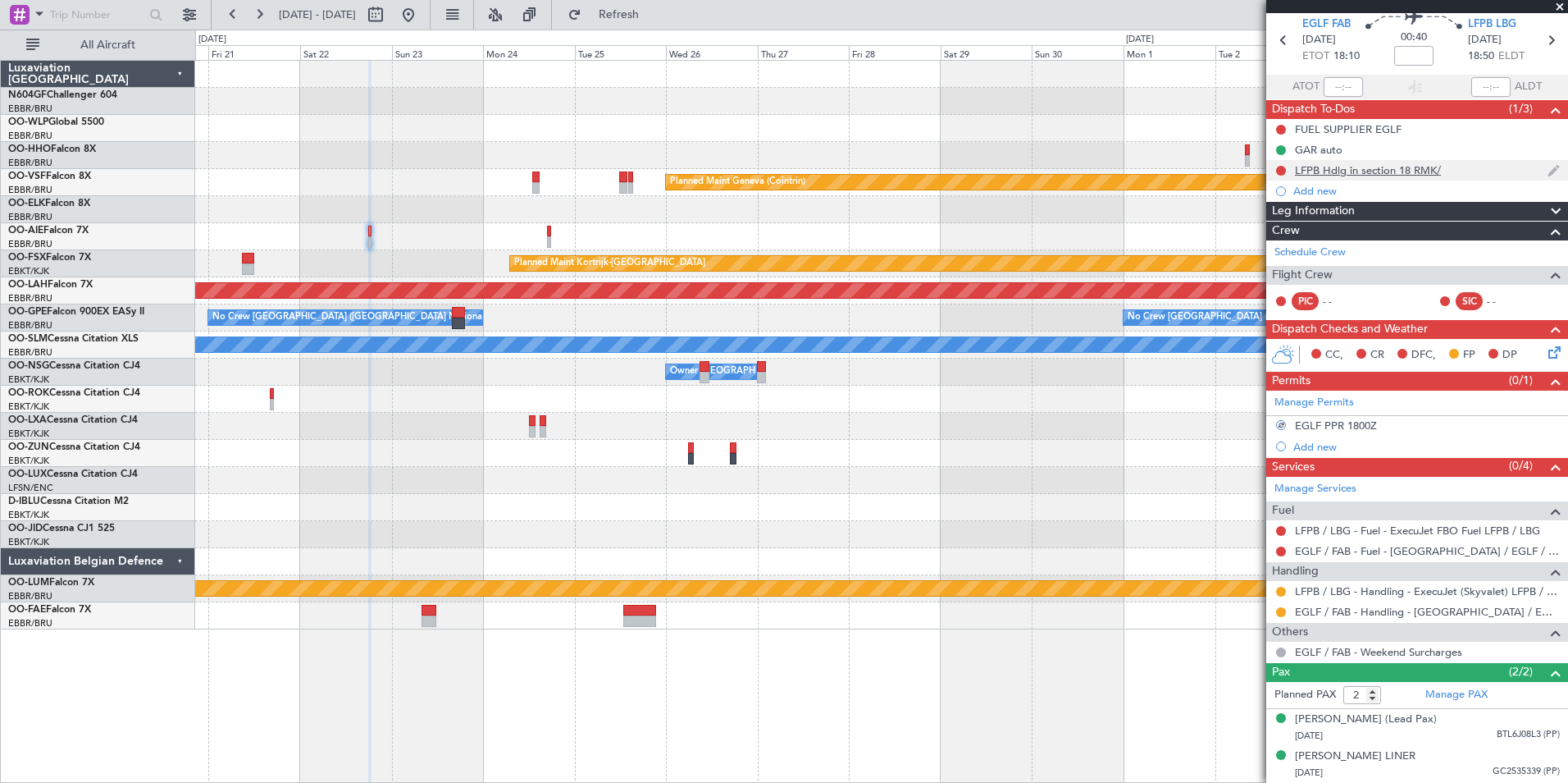
scroll to position [0, 0]
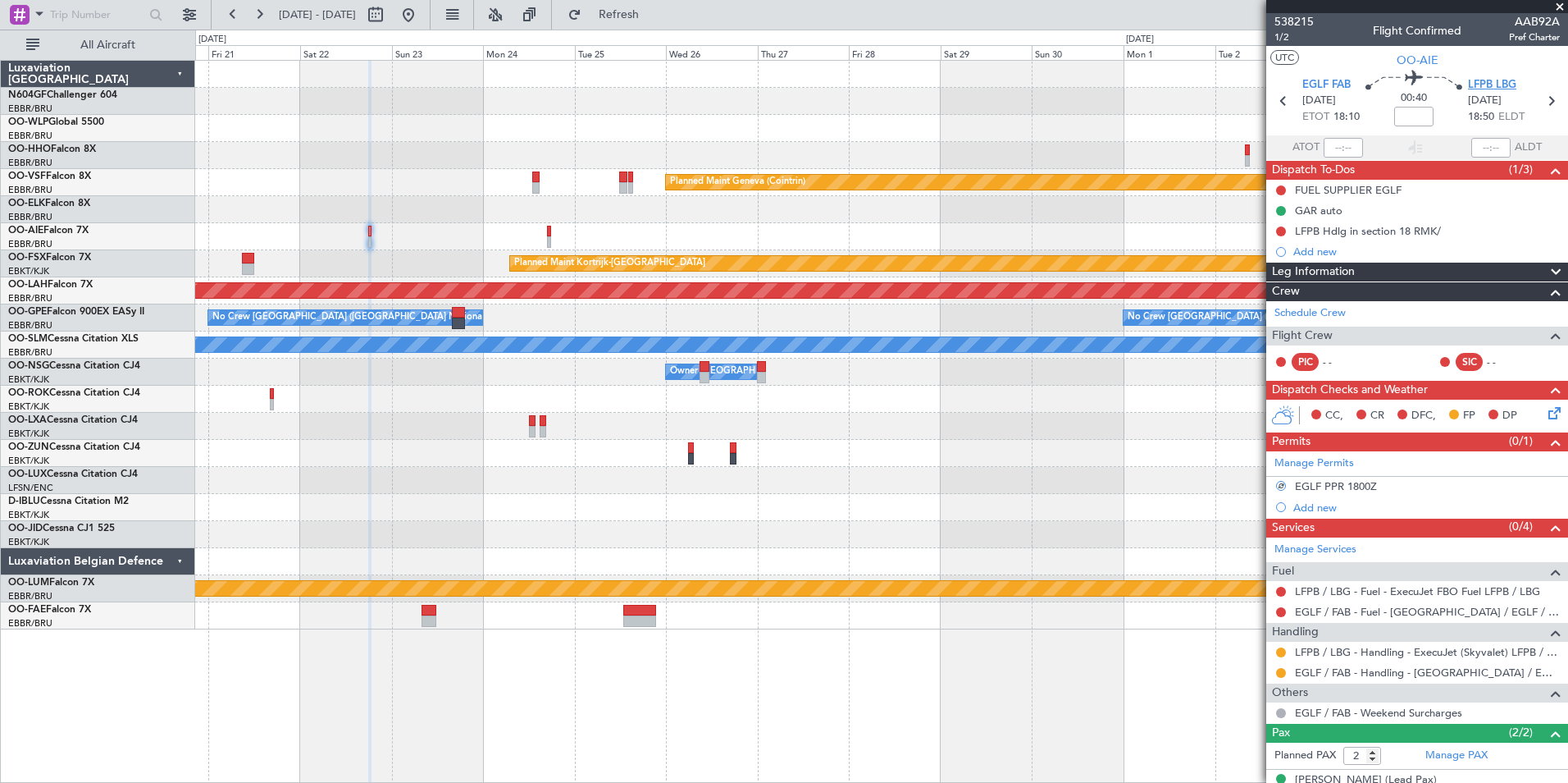
click at [1497, 88] on span "LFPB LBG" at bounding box center [1492, 86] width 49 height 16
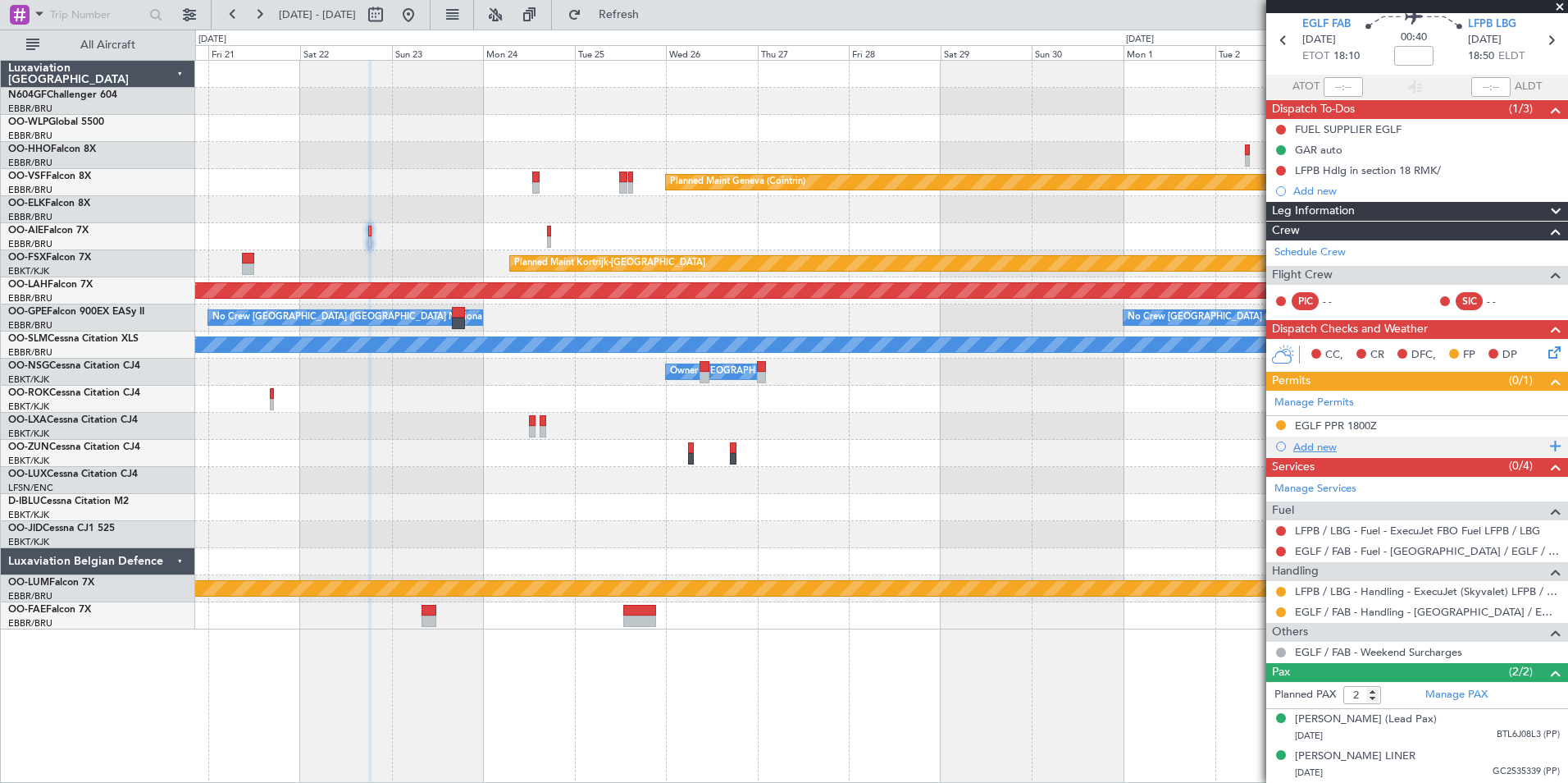
scroll to position [71, 0]
click at [1329, 440] on div "Add new" at bounding box center [1419, 446] width 252 height 14
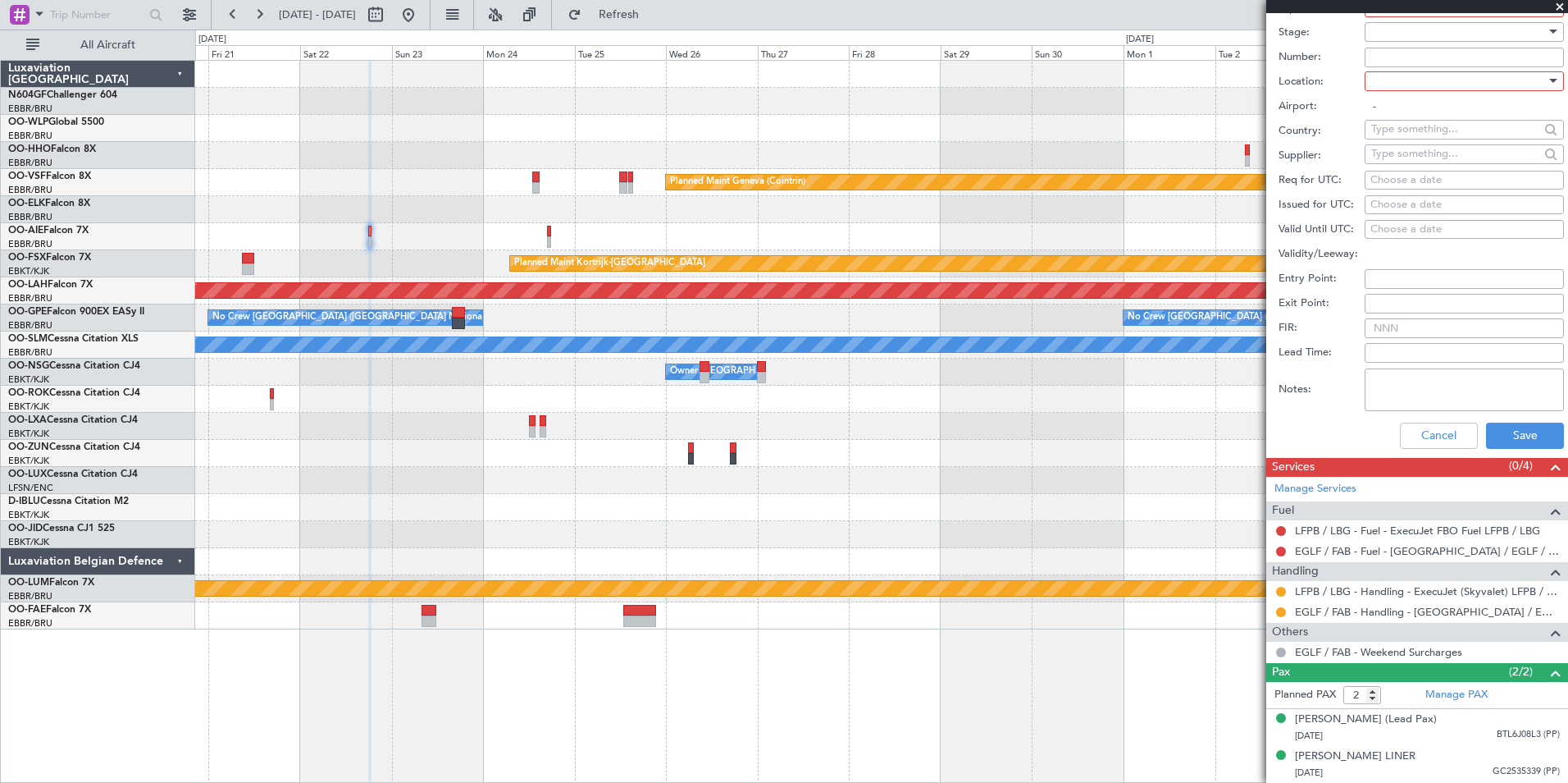
scroll to position [391, 0]
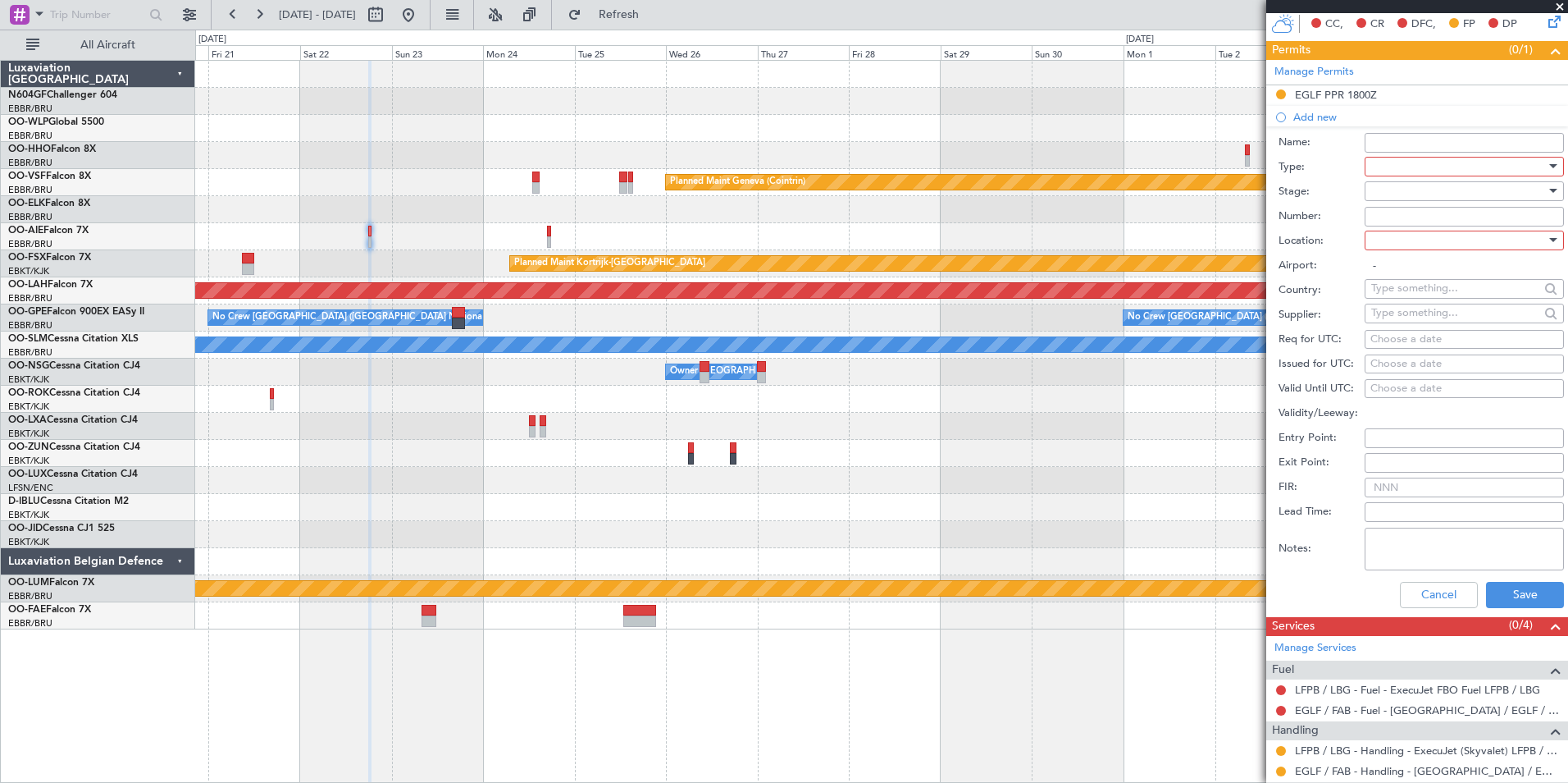
click at [1405, 159] on div at bounding box center [1459, 166] width 174 height 25
click at [1447, 281] on span "Parking" at bounding box center [1458, 283] width 172 height 25
click at [1425, 245] on div at bounding box center [1459, 240] width 174 height 25
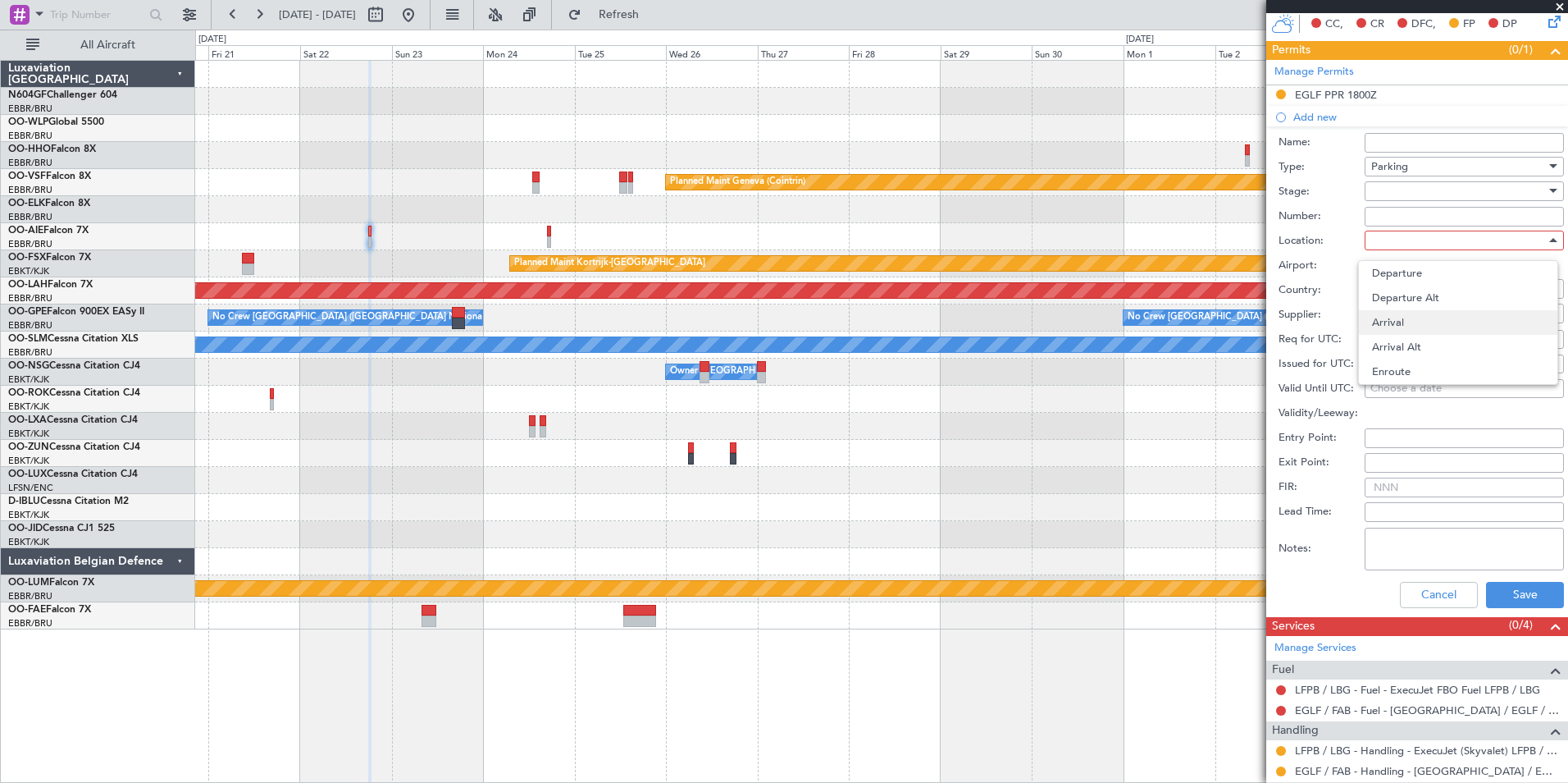
click at [1439, 330] on span "Arrival" at bounding box center [1458, 323] width 172 height 25
type input "LFPB / LBG"
click at [1401, 195] on div at bounding box center [1459, 191] width 174 height 25
click at [1417, 287] on span "Requested" at bounding box center [1458, 298] width 172 height 25
click at [1539, 589] on button "Save" at bounding box center [1524, 594] width 78 height 26
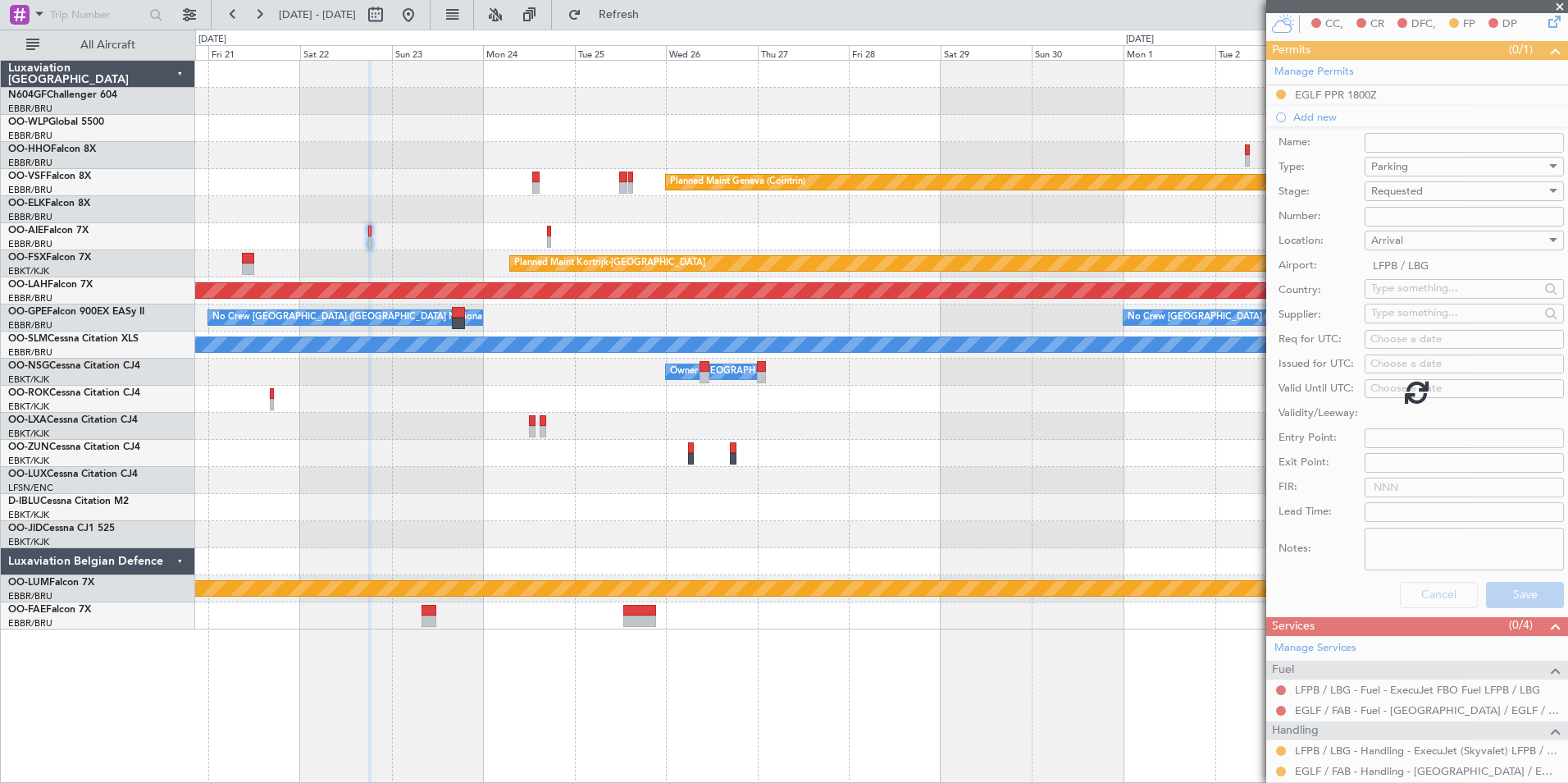
scroll to position [97, 0]
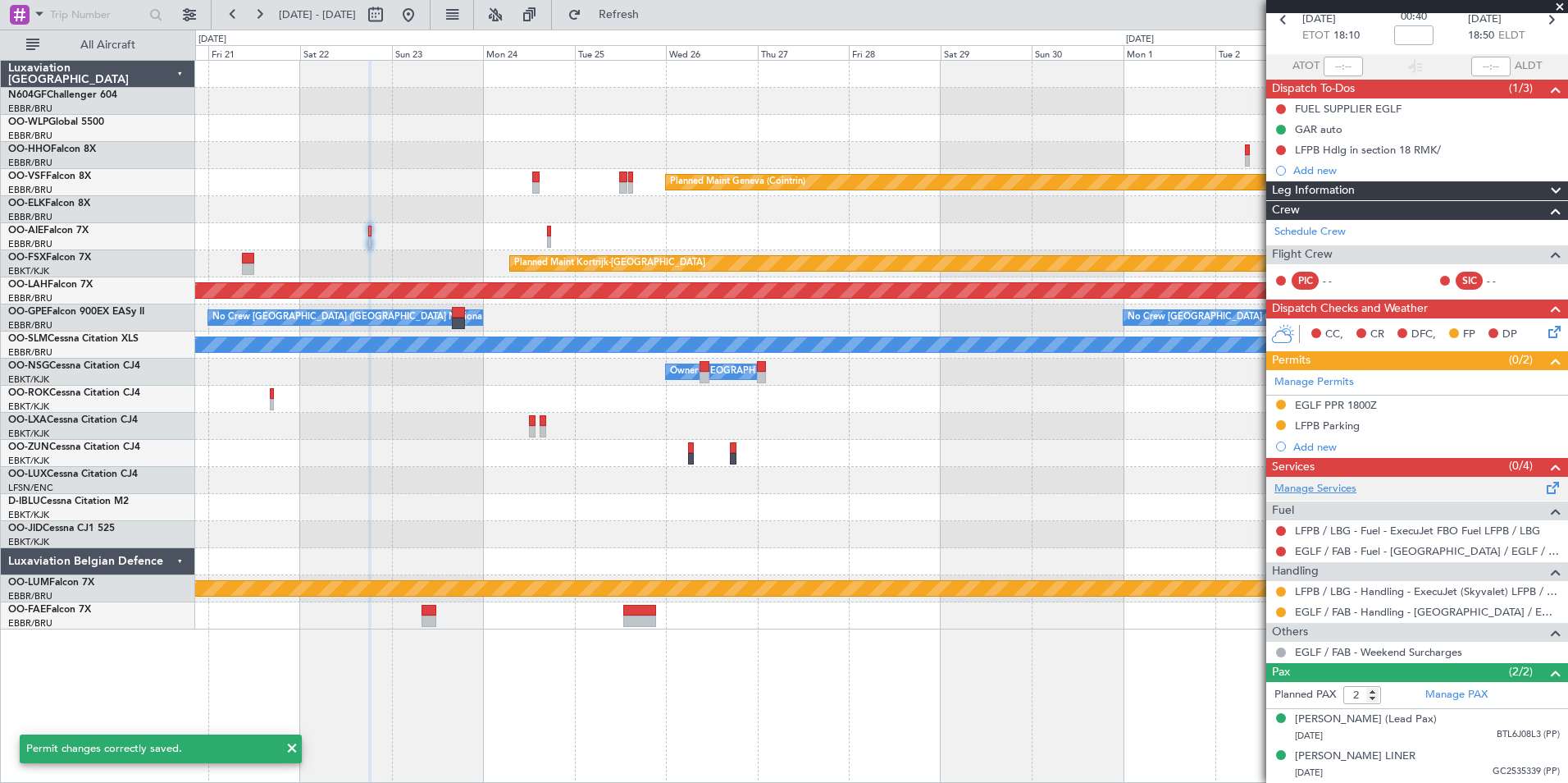
click at [1331, 481] on link "Manage Services" at bounding box center [1315, 489] width 82 height 16
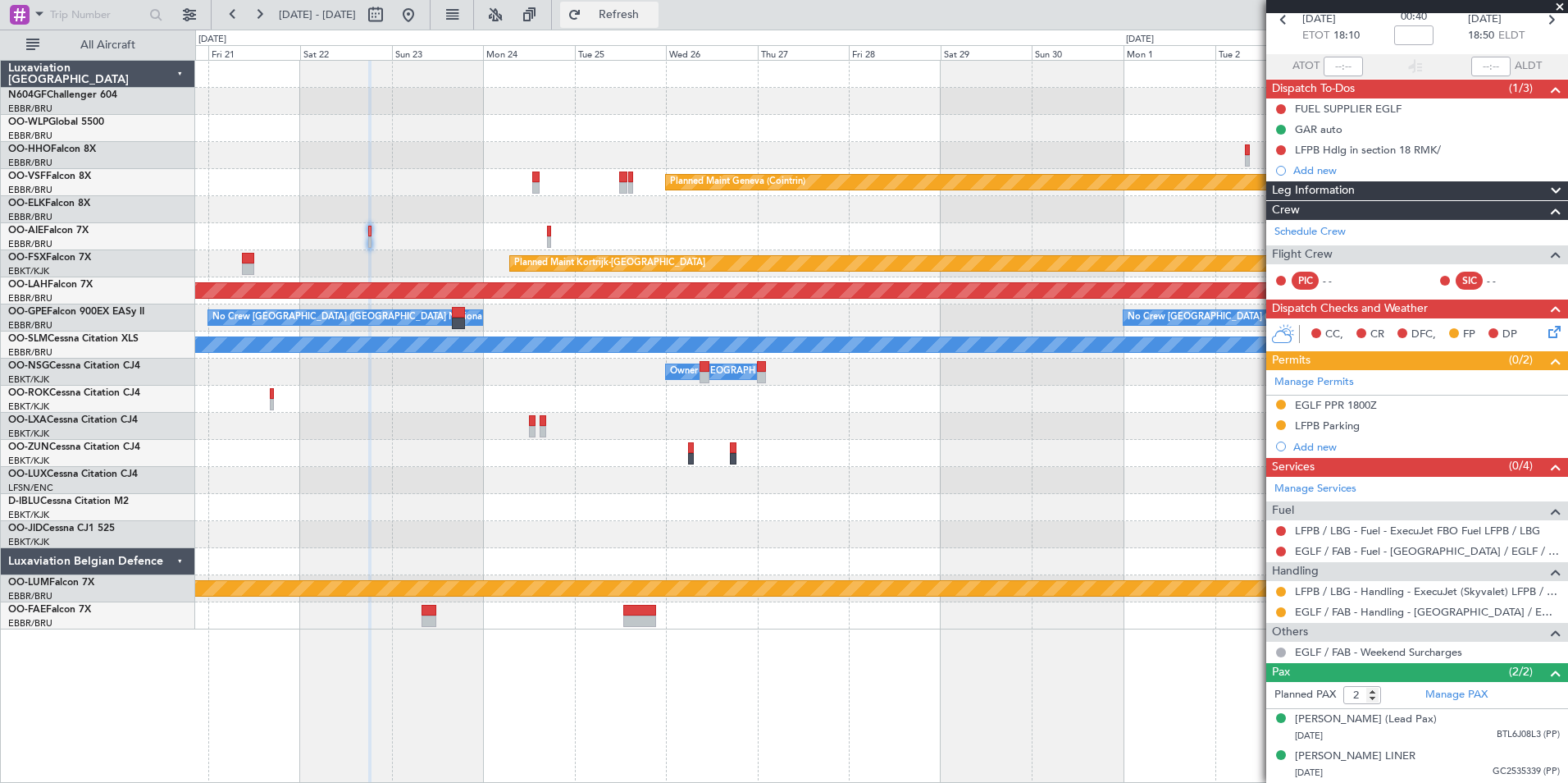
click at [654, 20] on span "Refresh" at bounding box center [619, 15] width 69 height 12
click at [654, 21] on span "Refresh" at bounding box center [619, 15] width 69 height 12
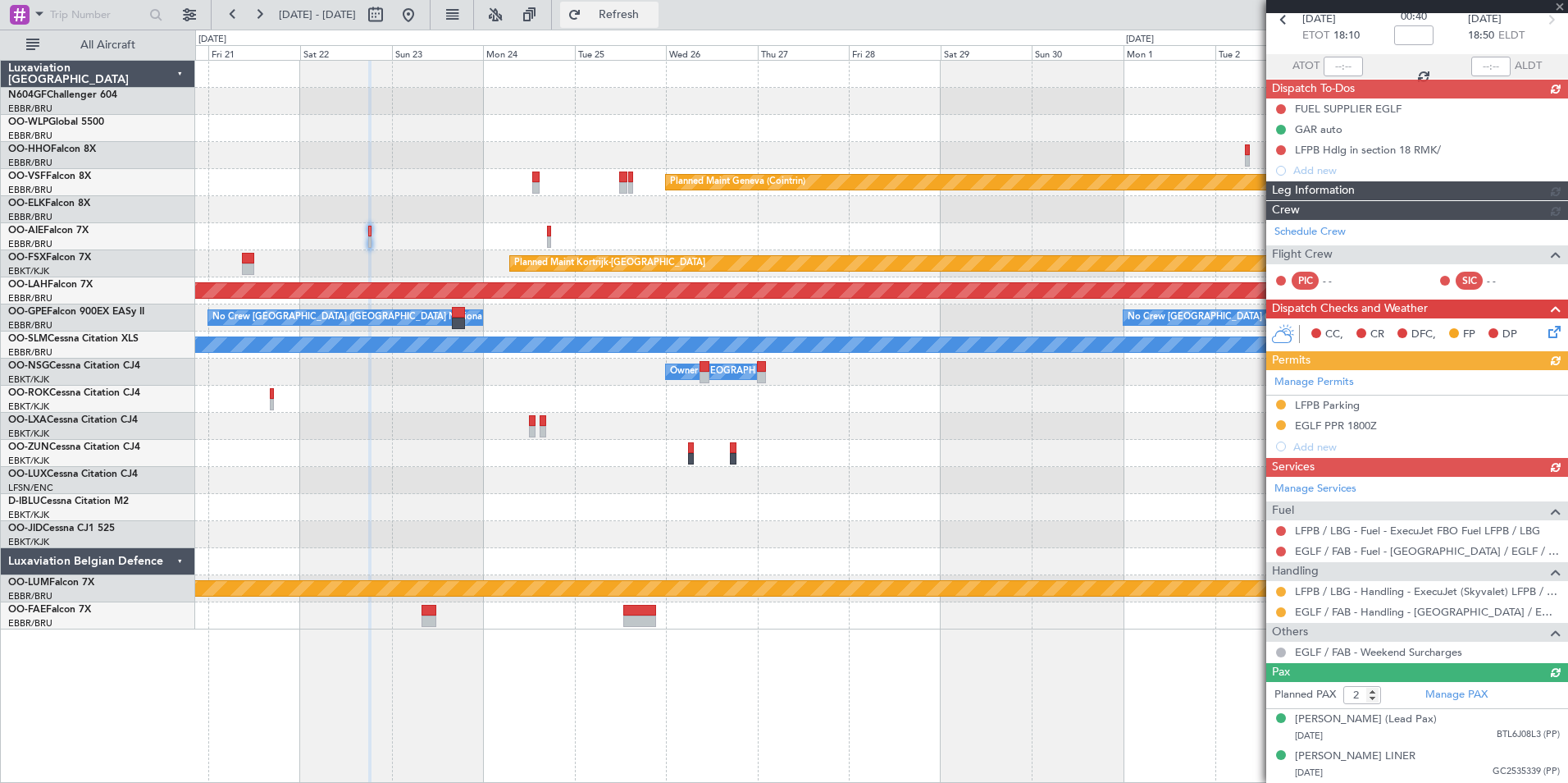
scroll to position [137, 0]
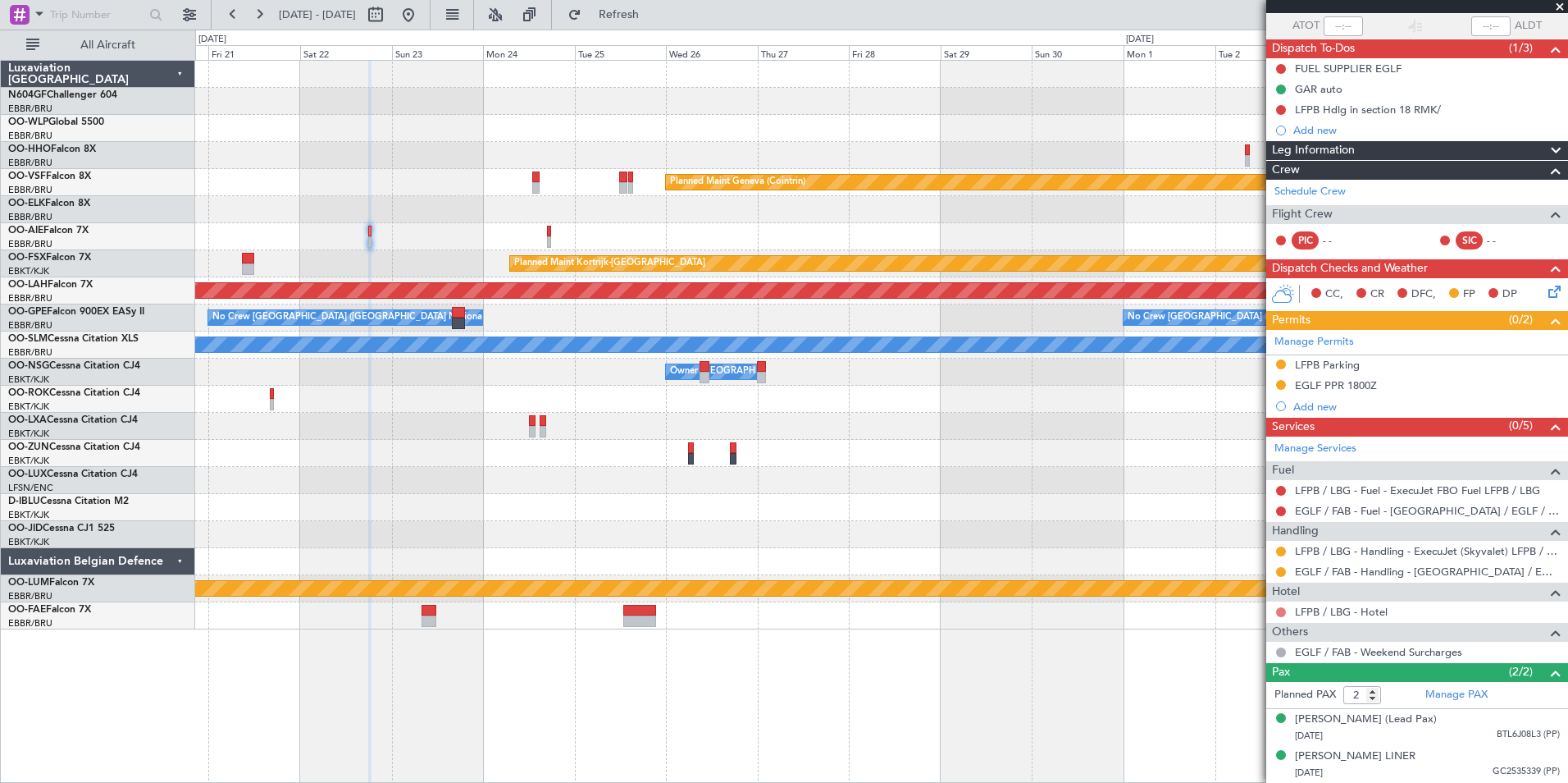
click at [1282, 607] on button at bounding box center [1281, 612] width 10 height 10
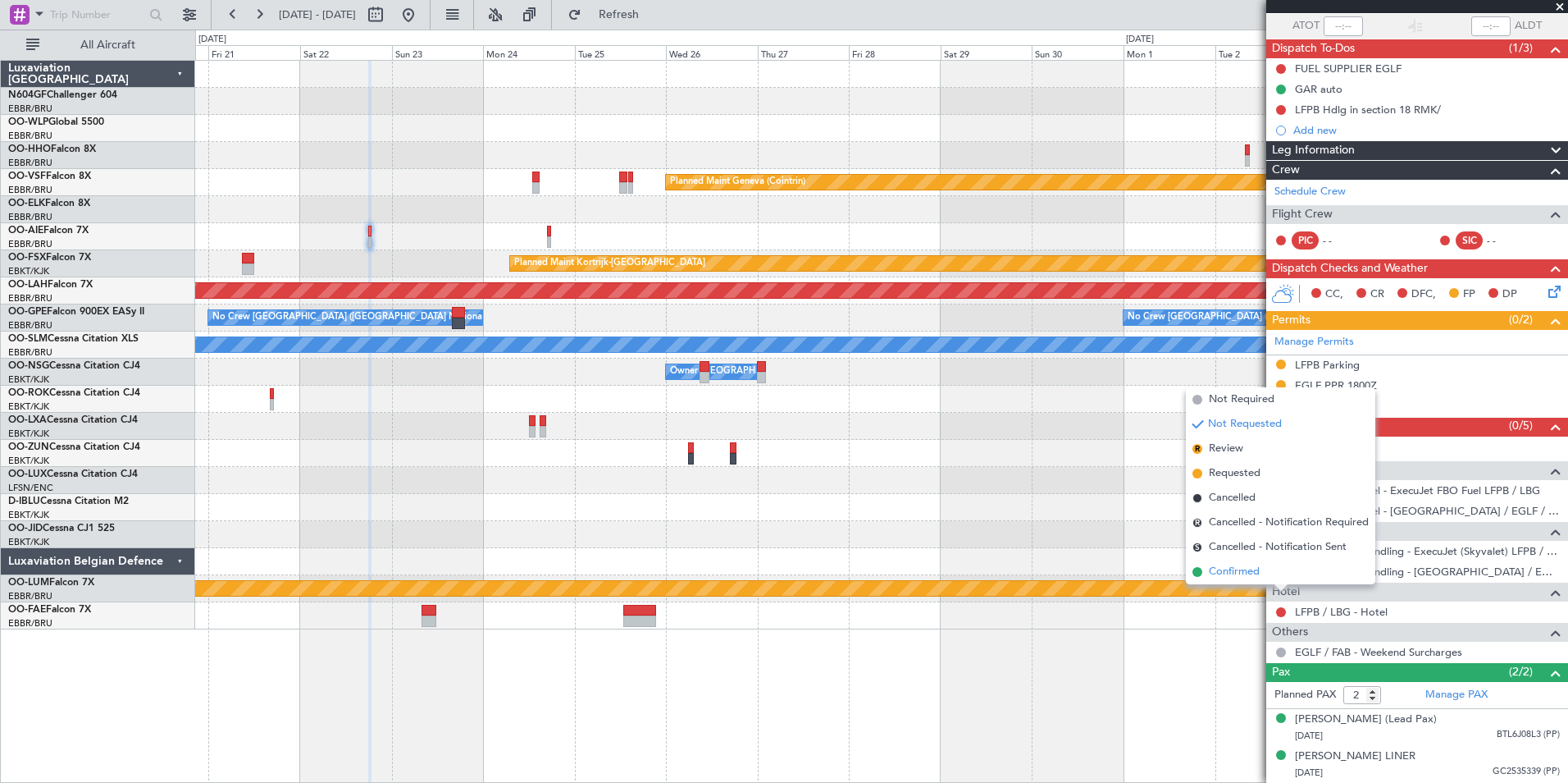
click at [1227, 574] on span "Confirmed" at bounding box center [1235, 572] width 51 height 16
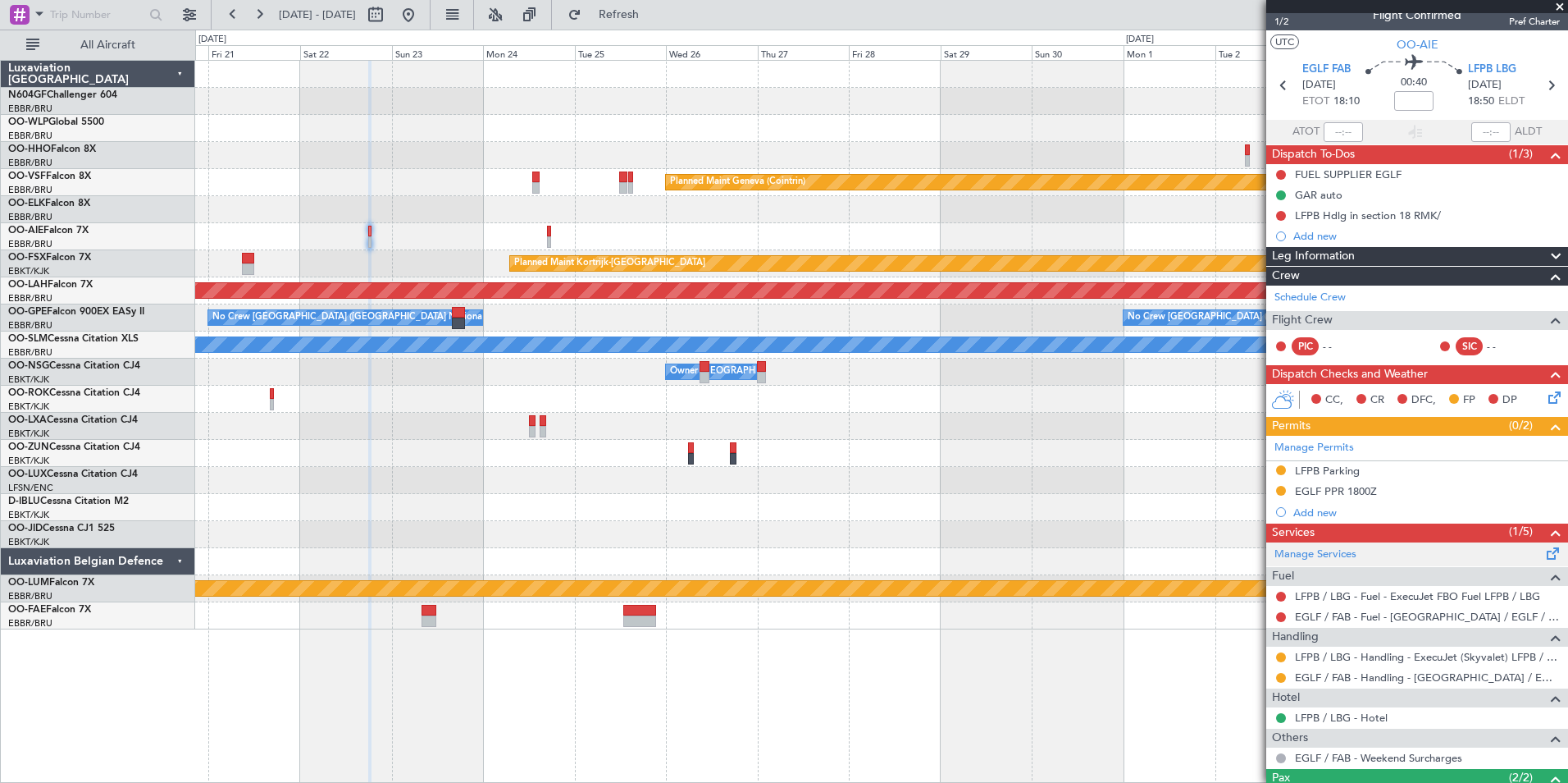
scroll to position [0, 0]
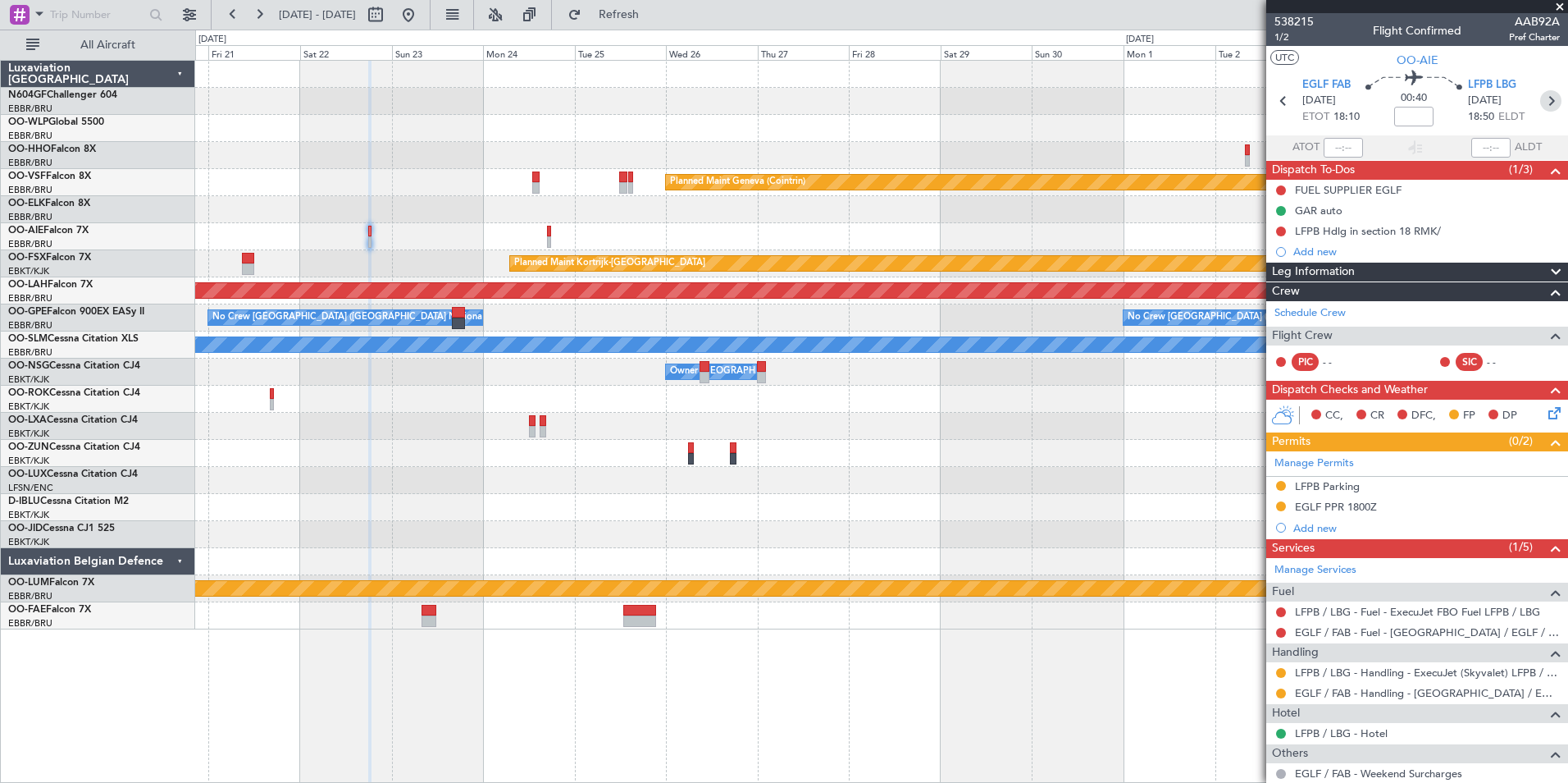
click at [1543, 91] on icon at bounding box center [1551, 101] width 21 height 21
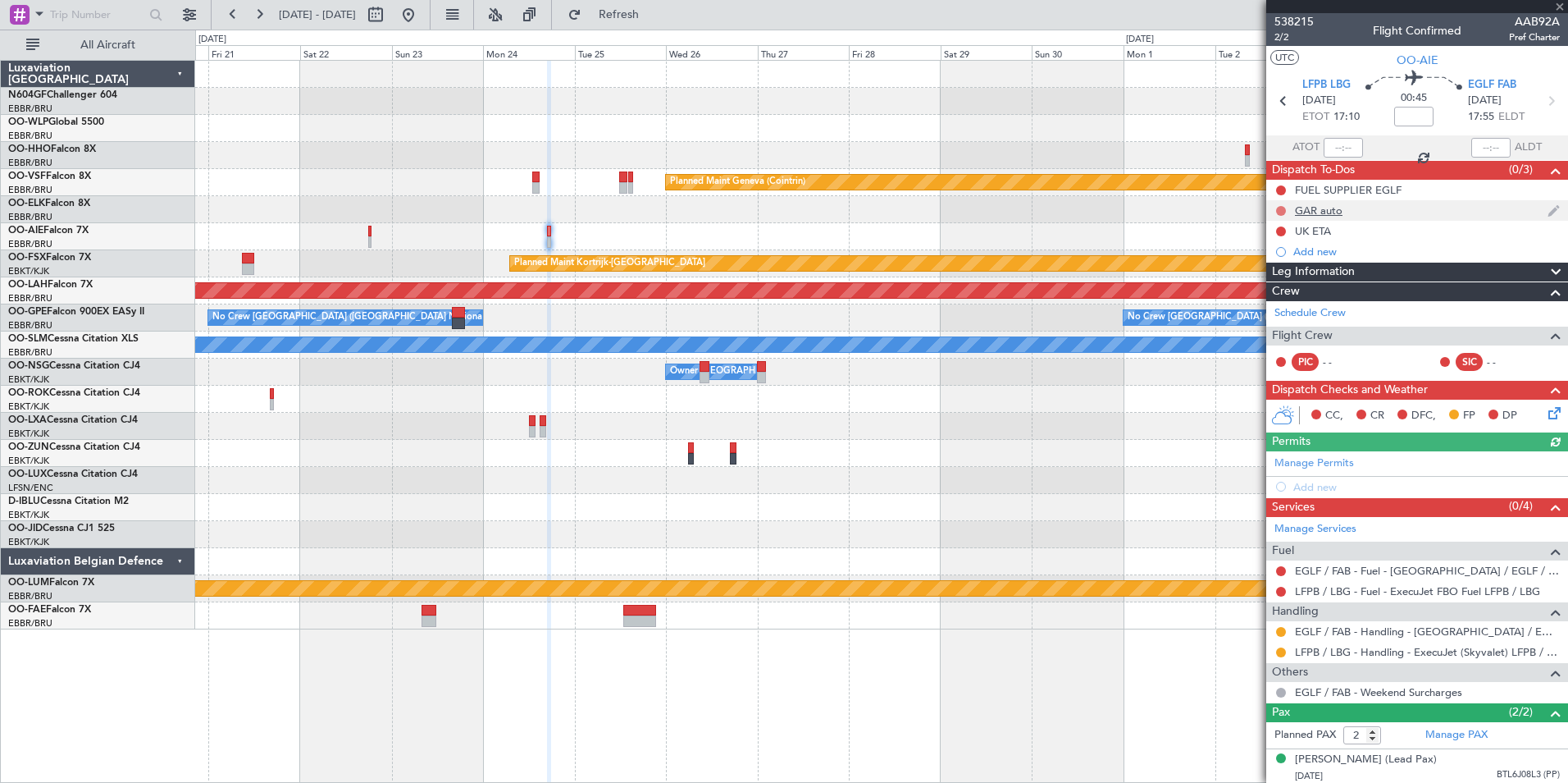
click at [1279, 207] on button at bounding box center [1281, 211] width 10 height 10
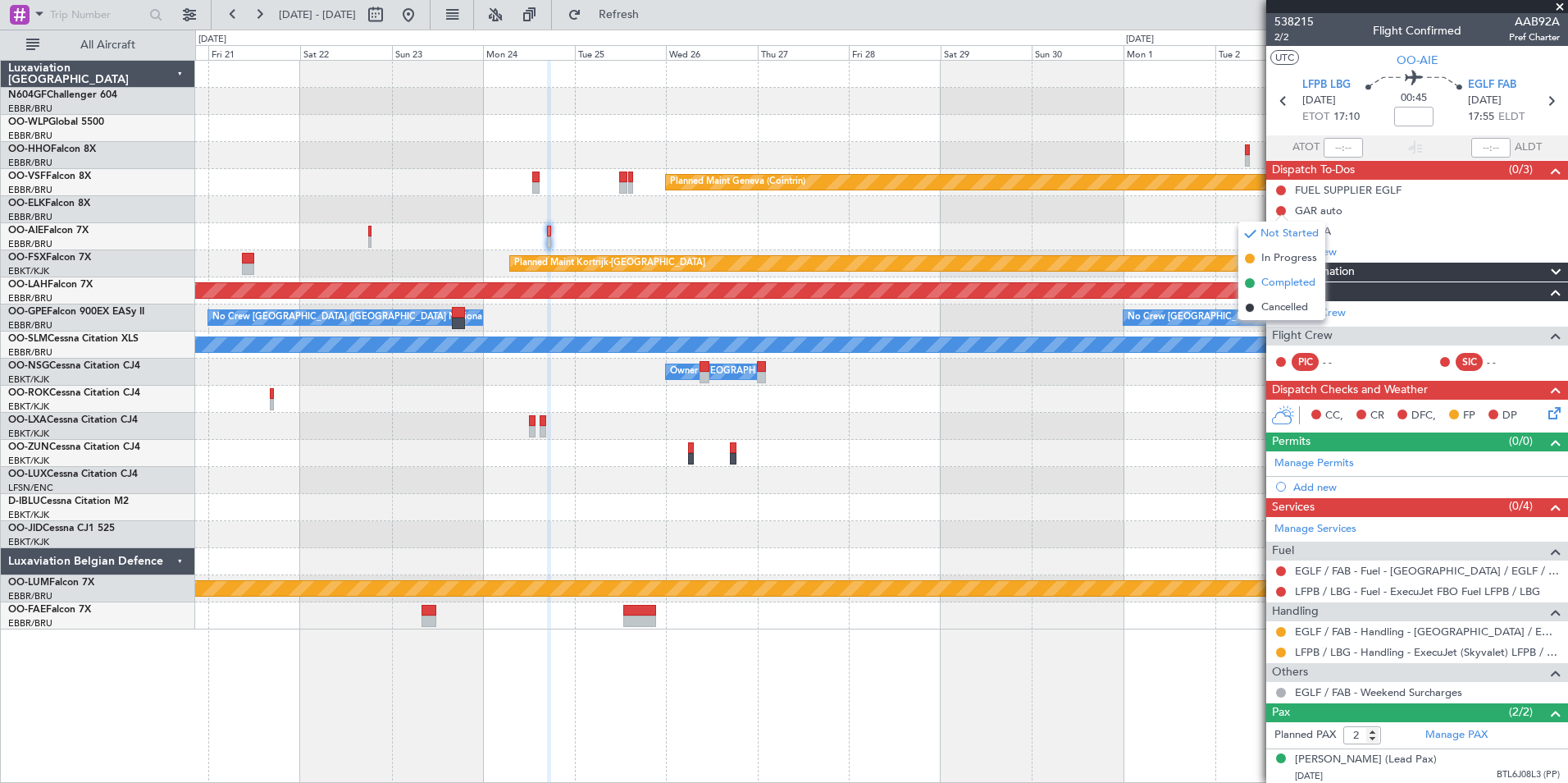
click at [1280, 285] on span "Completed" at bounding box center [1288, 283] width 54 height 16
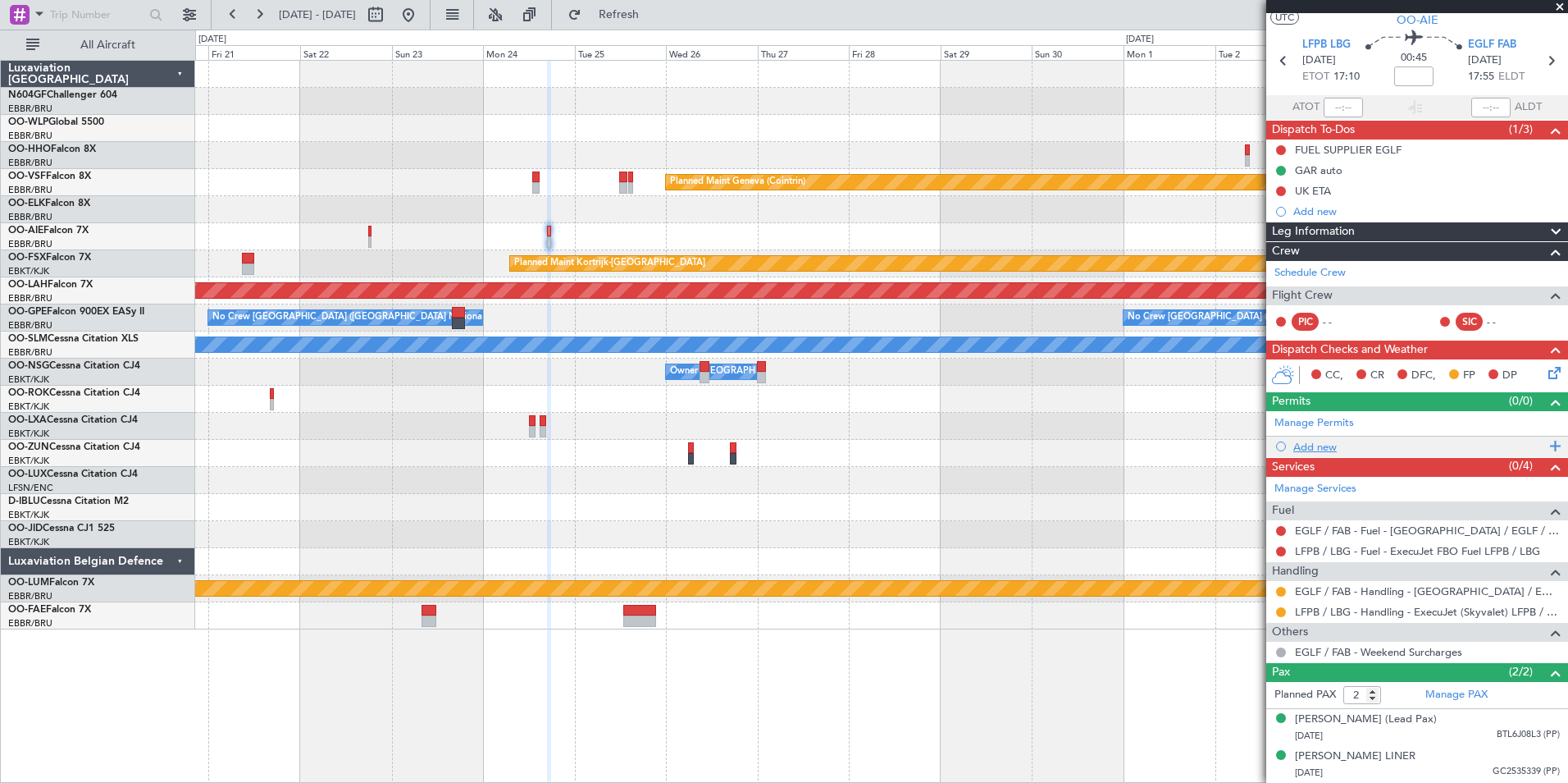
click at [1323, 440] on div "Add new" at bounding box center [1419, 446] width 252 height 14
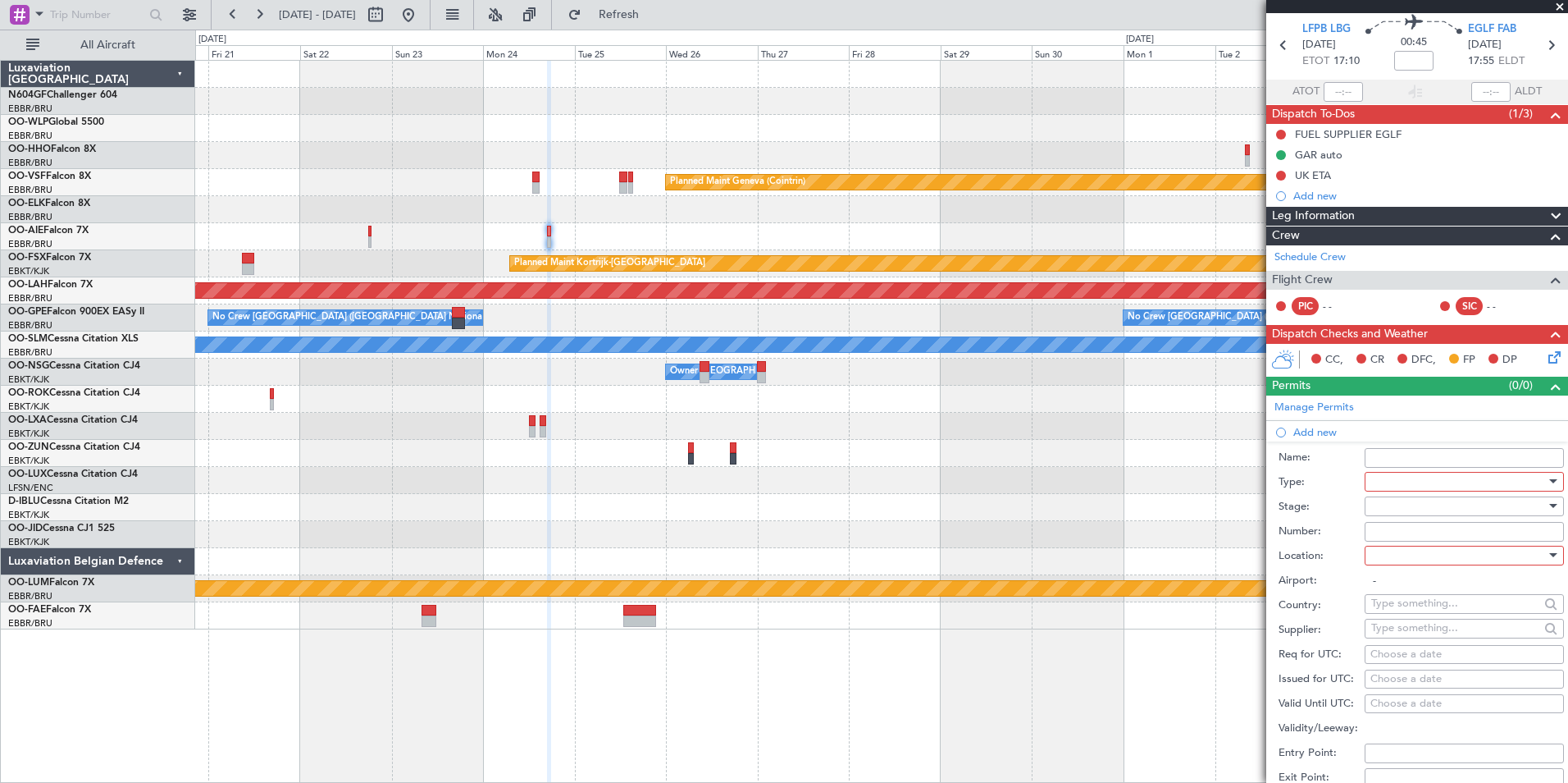
click at [1405, 478] on div at bounding box center [1459, 482] width 174 height 25
click at [1454, 565] on span "PPR" at bounding box center [1458, 562] width 172 height 25
click at [1449, 550] on div at bounding box center [1459, 556] width 174 height 25
click at [1459, 635] on span "Arrival" at bounding box center [1458, 637] width 172 height 25
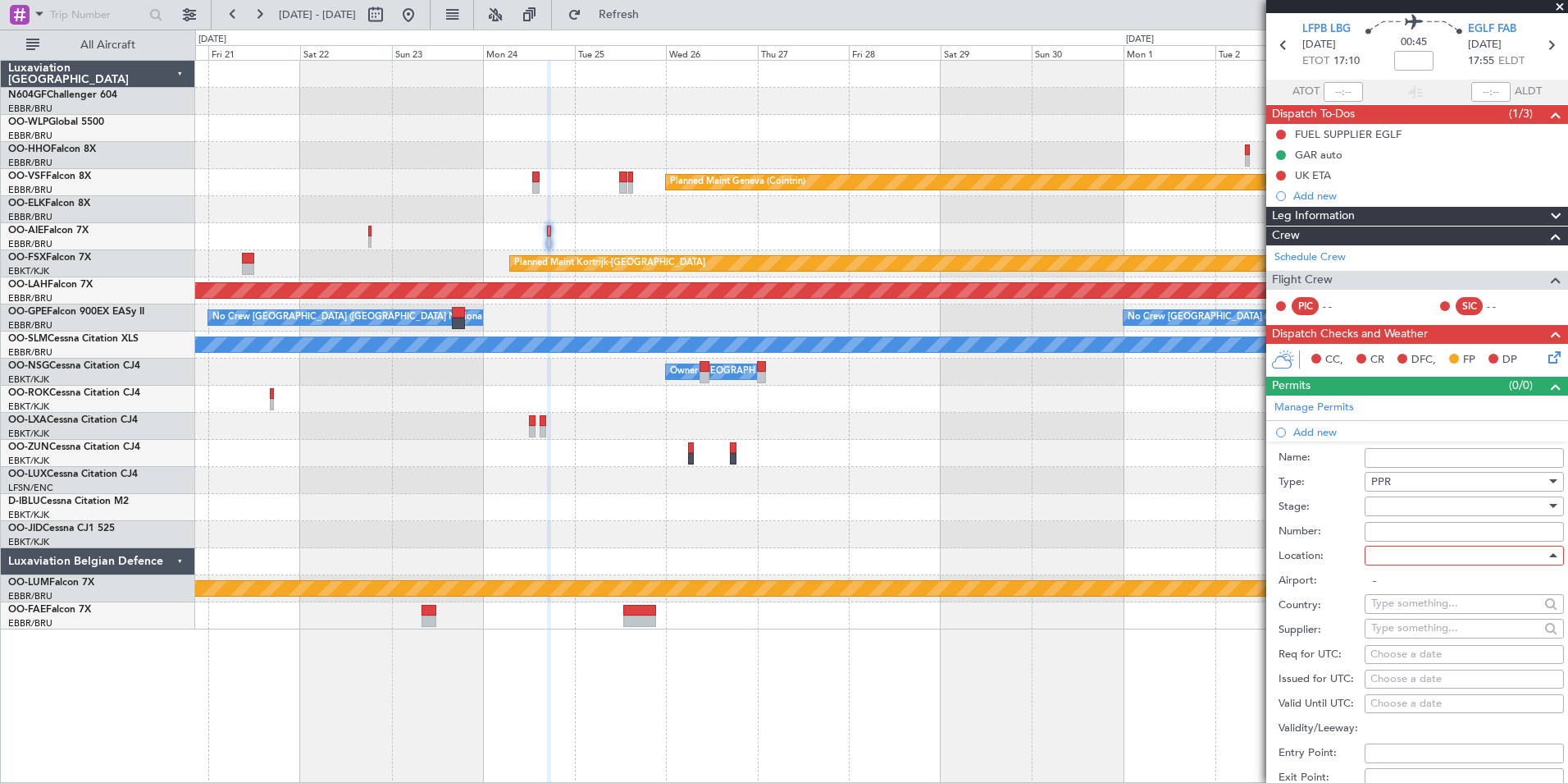
type input "EGLF / FAB"
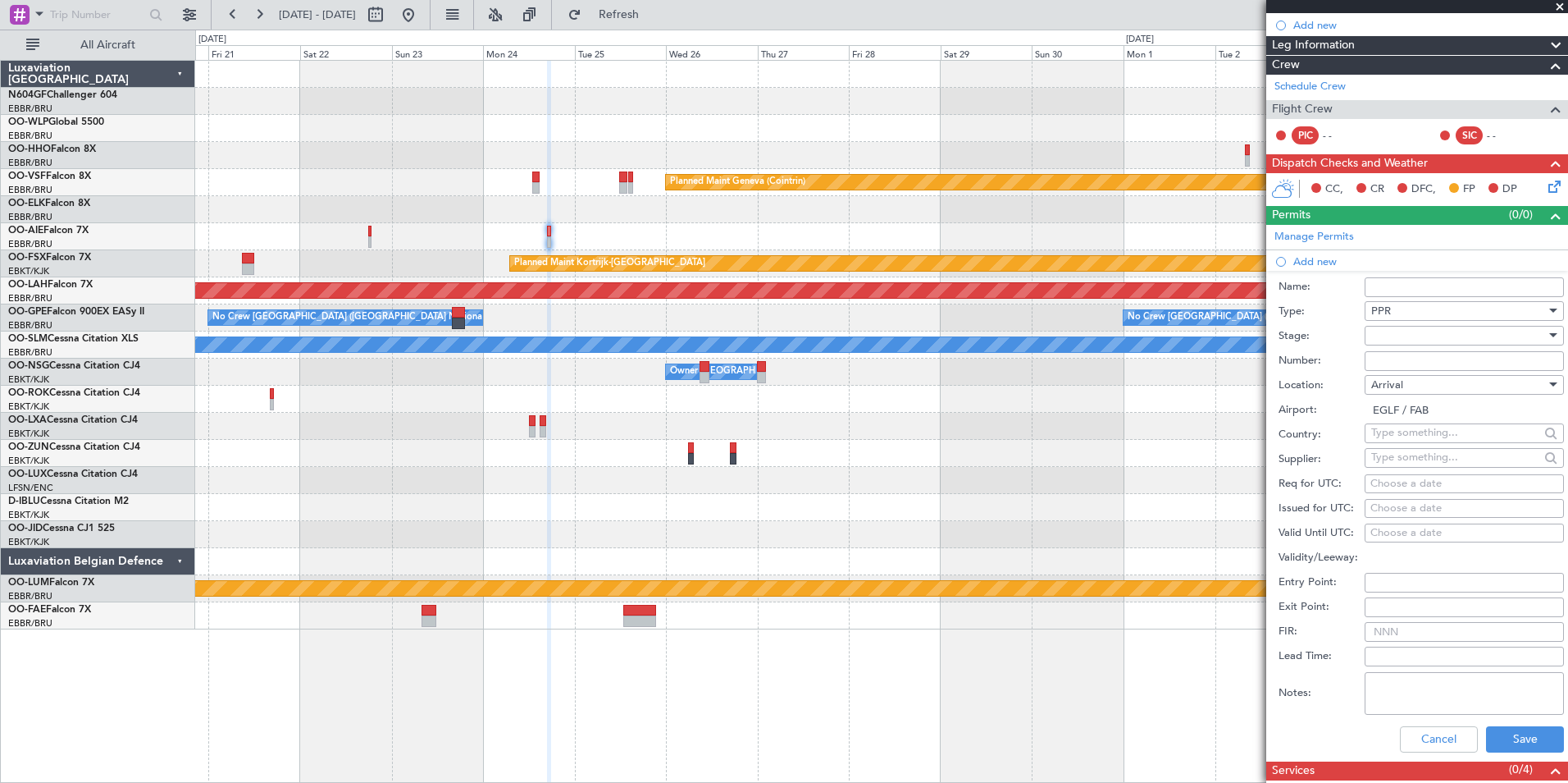
scroll to position [227, 0]
click at [1424, 487] on div "Choose a date" at bounding box center [1464, 483] width 188 height 16
select select "10"
select select "2025"
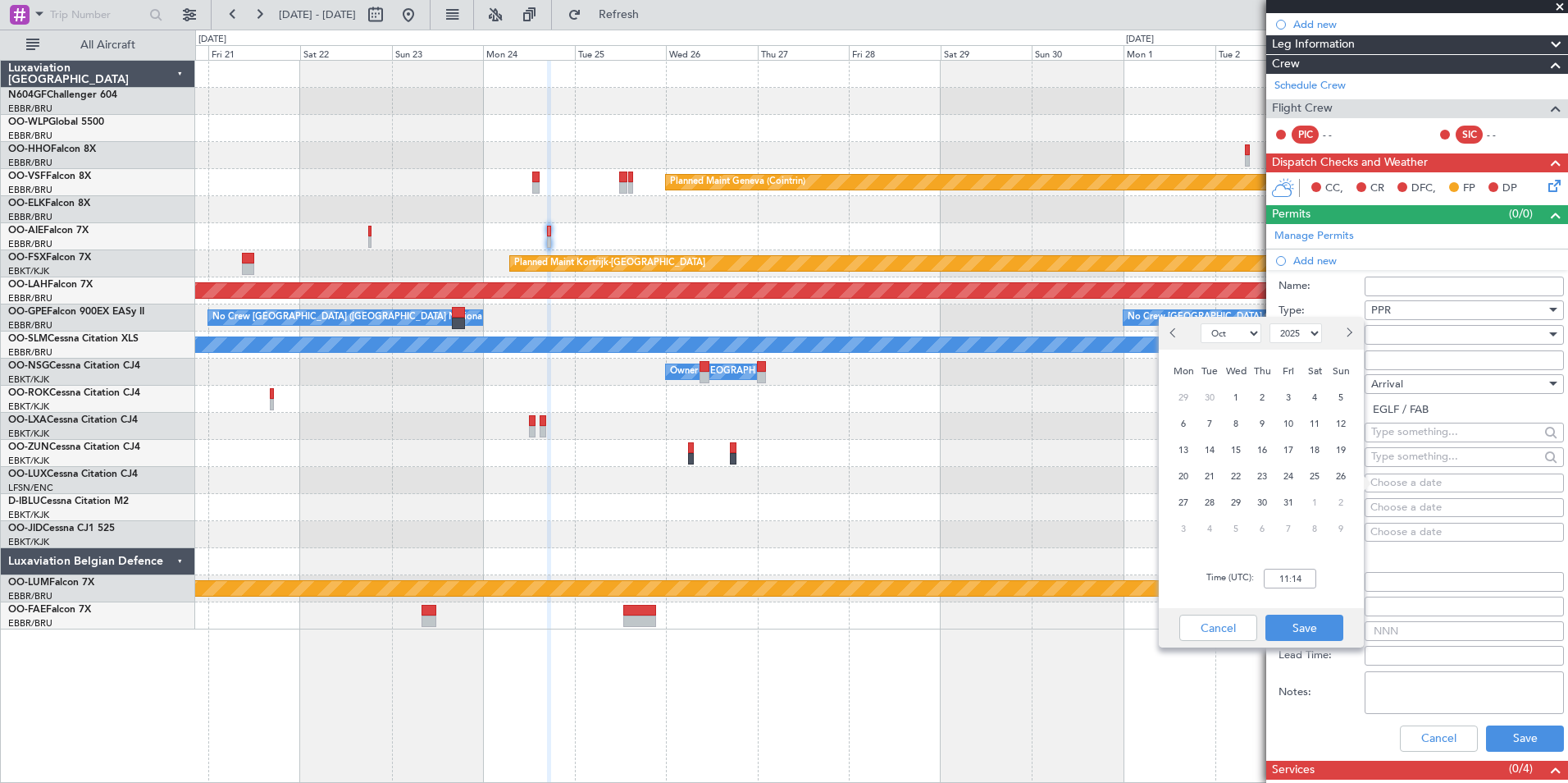
click at [1343, 333] on span "Next month" at bounding box center [1348, 333] width 10 height 10
select select "11"
click at [1186, 494] on span "24" at bounding box center [1184, 502] width 21 height 21
click at [1274, 576] on input "00:00" at bounding box center [1290, 579] width 53 height 20
type input "17:00"
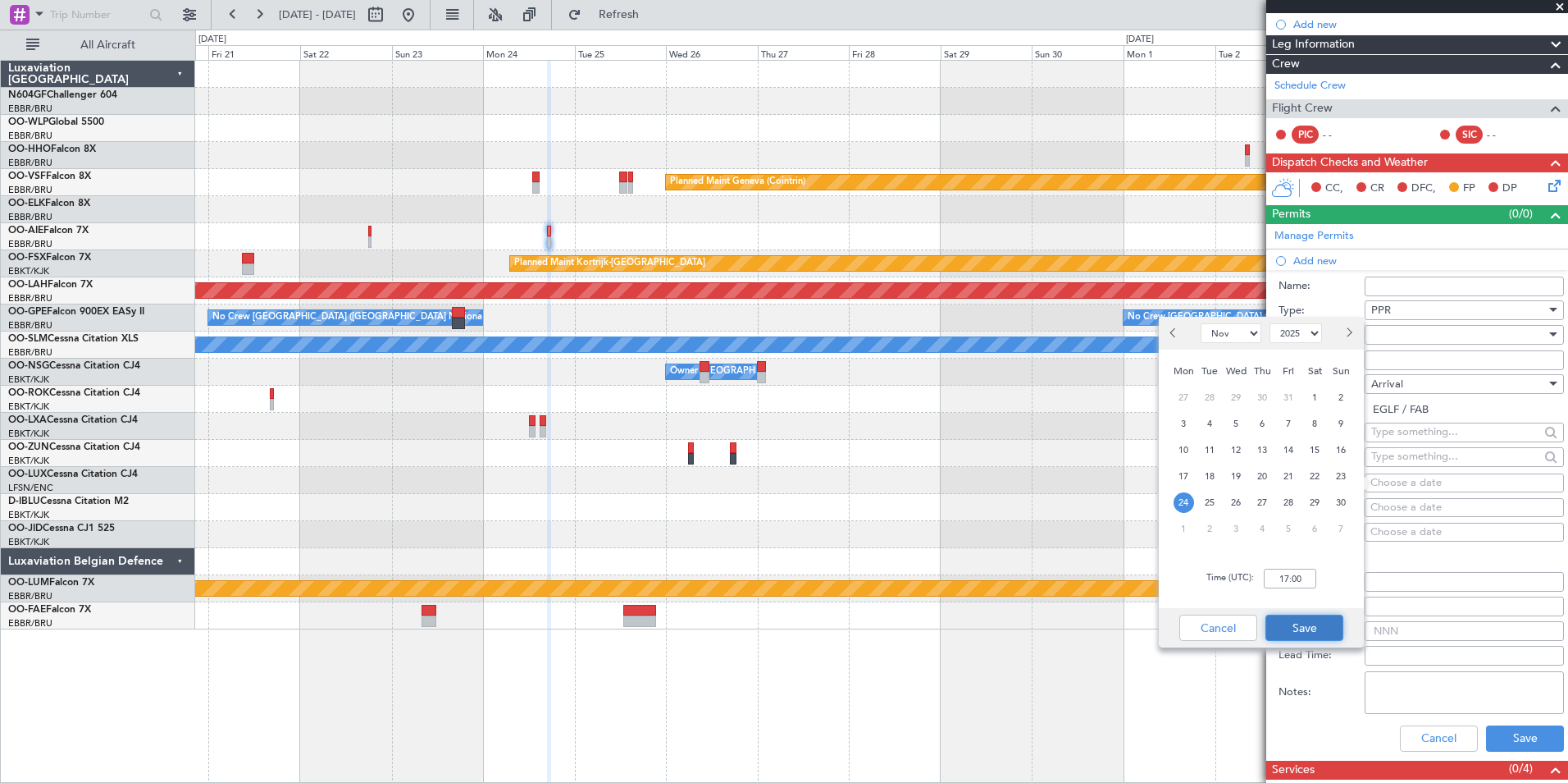
click at [1305, 630] on button "Save" at bounding box center [1304, 627] width 78 height 26
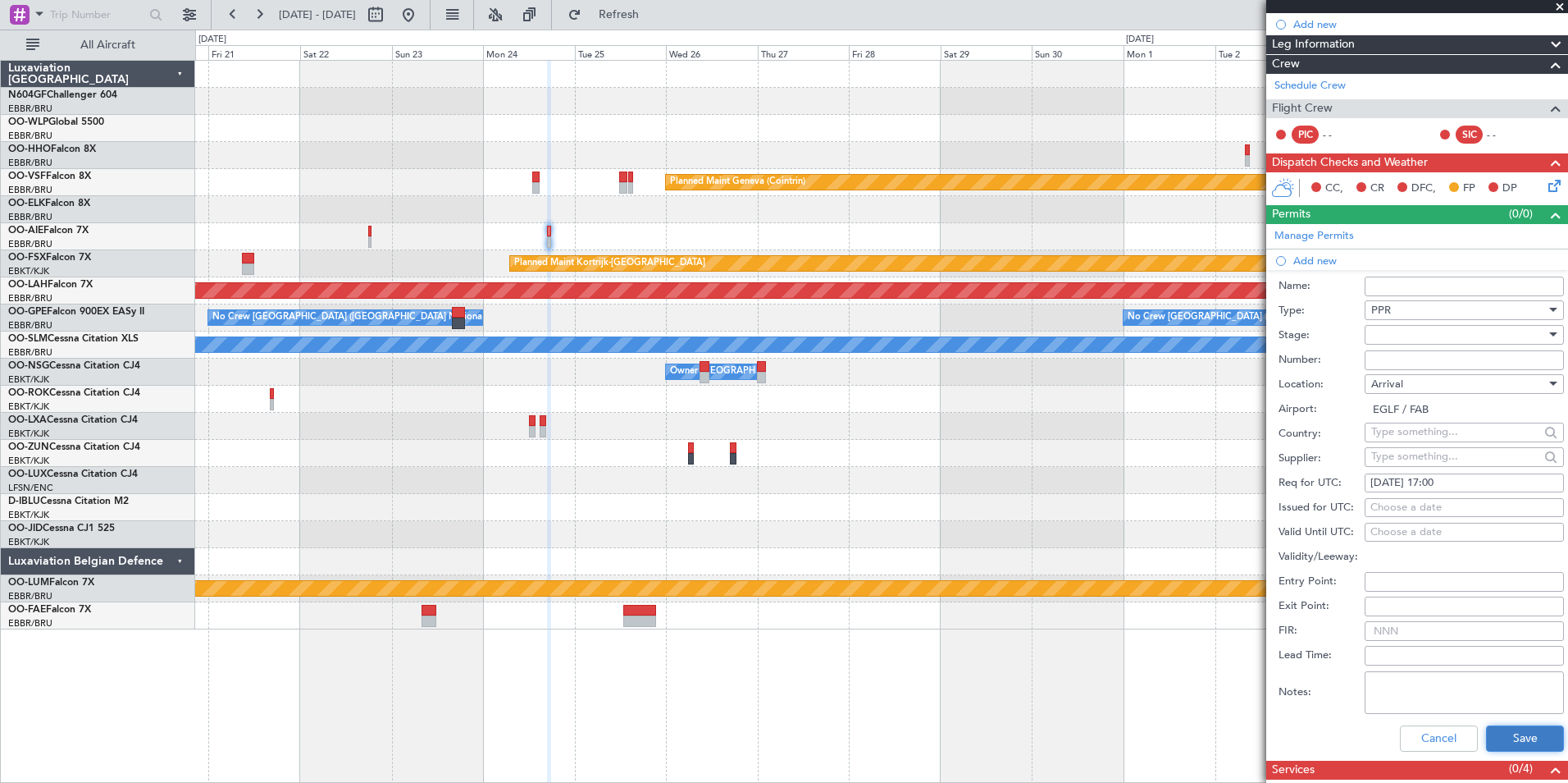
click at [1514, 744] on button "Save" at bounding box center [1524, 739] width 78 height 26
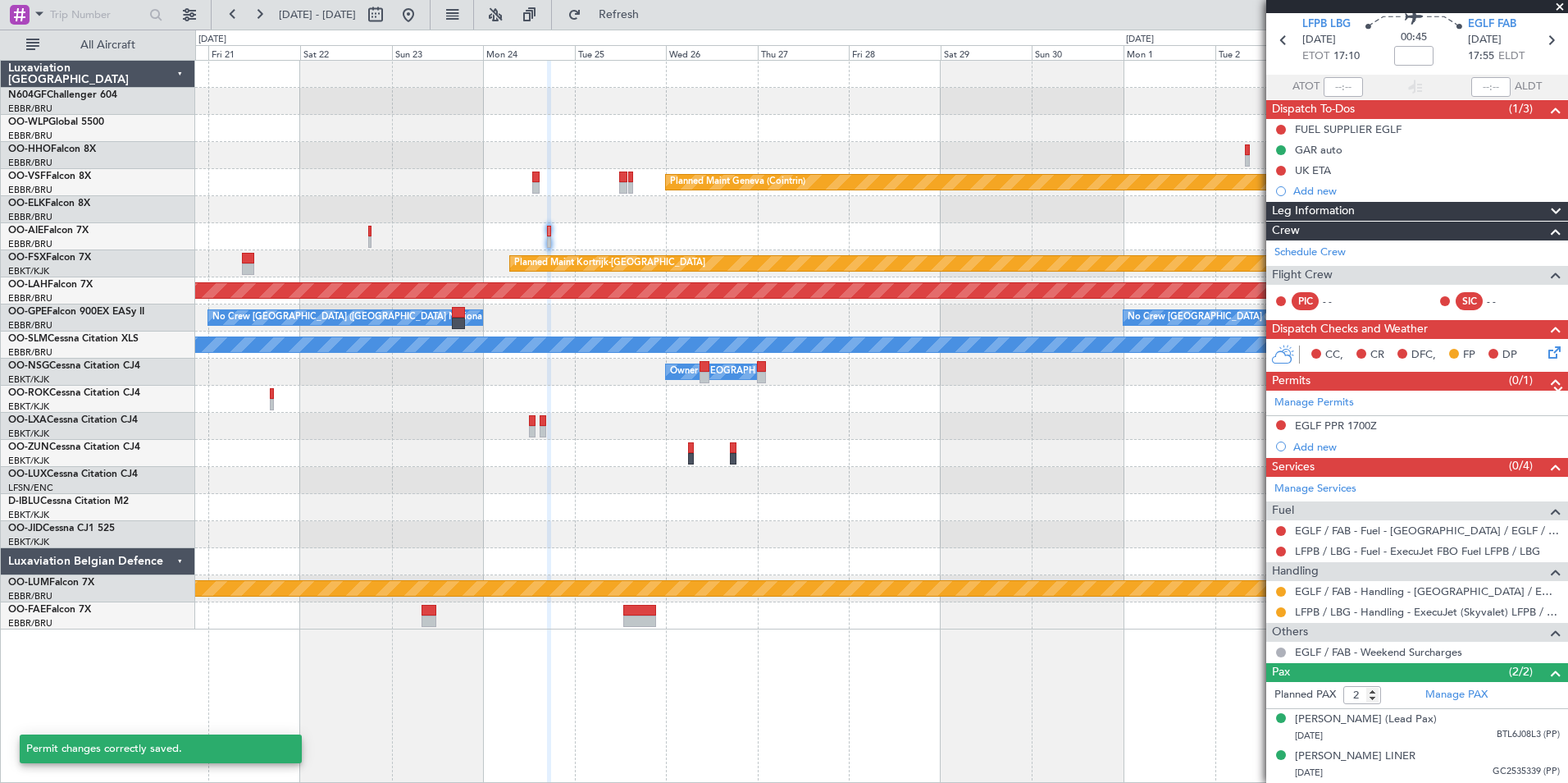
scroll to position [77, 0]
click at [1280, 420] on button at bounding box center [1281, 425] width 10 height 10
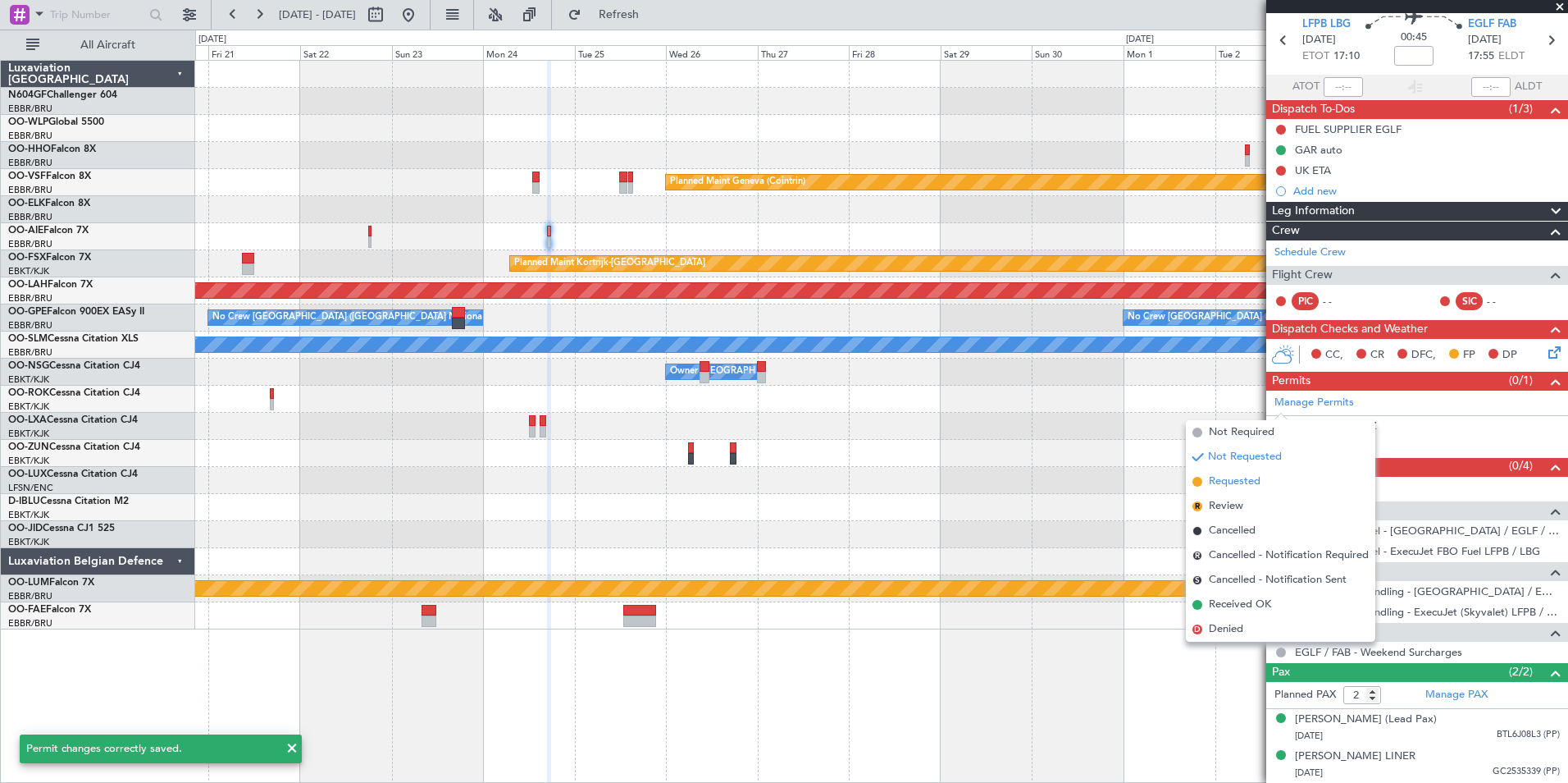
click at [1248, 486] on span "Requested" at bounding box center [1235, 482] width 52 height 16
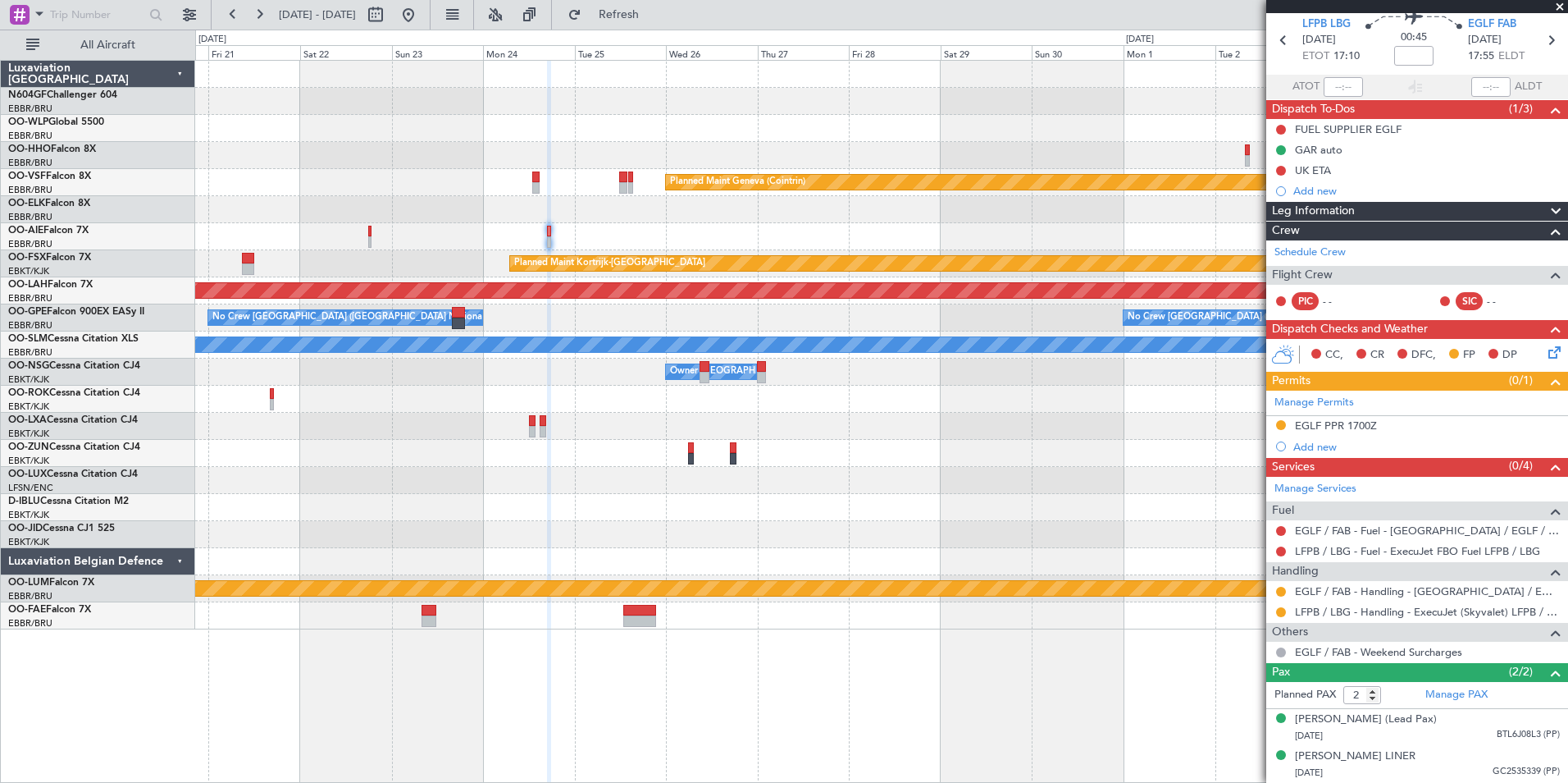
scroll to position [0, 0]
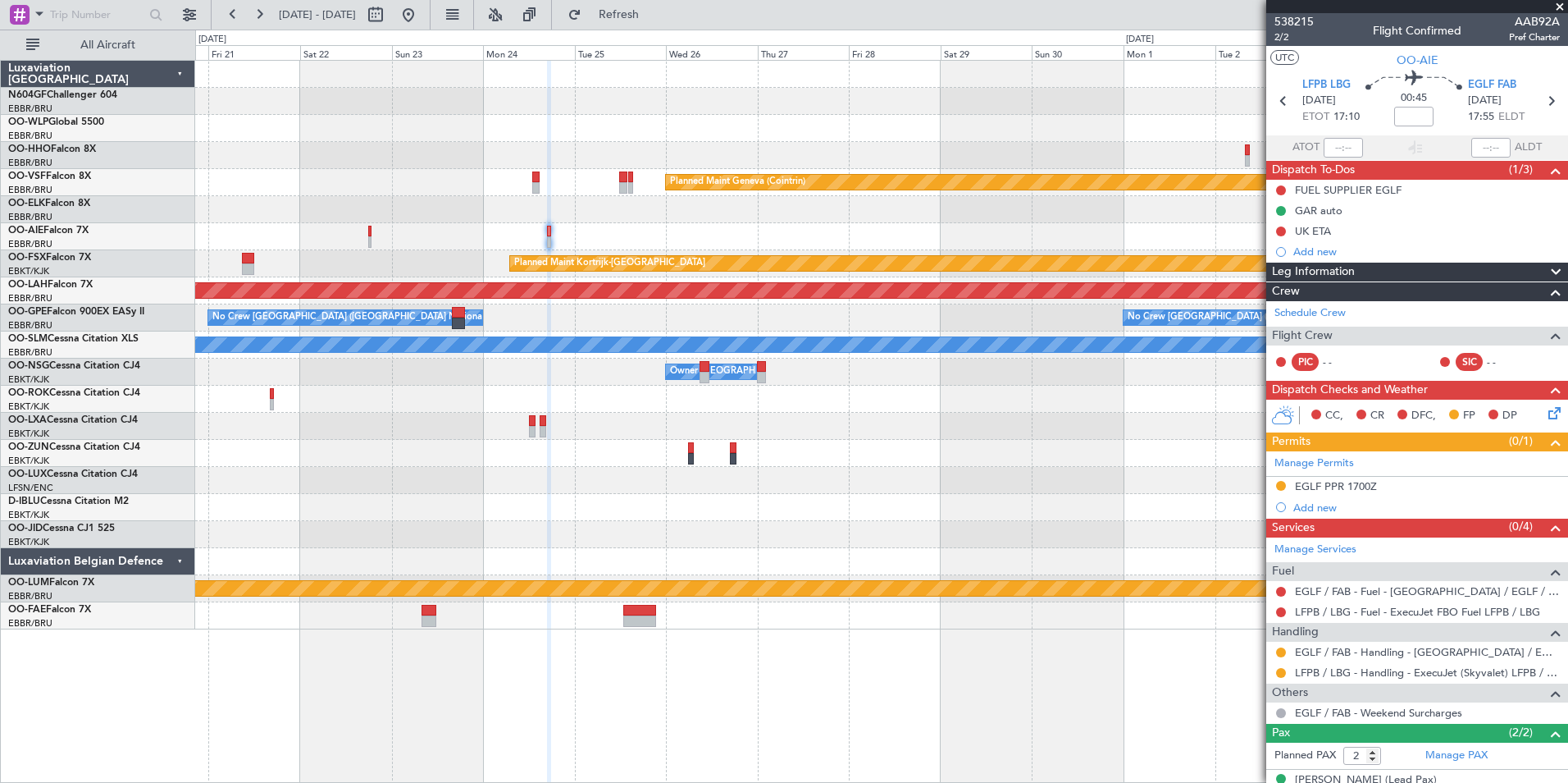
click at [1546, 411] on icon at bounding box center [1552, 410] width 13 height 13
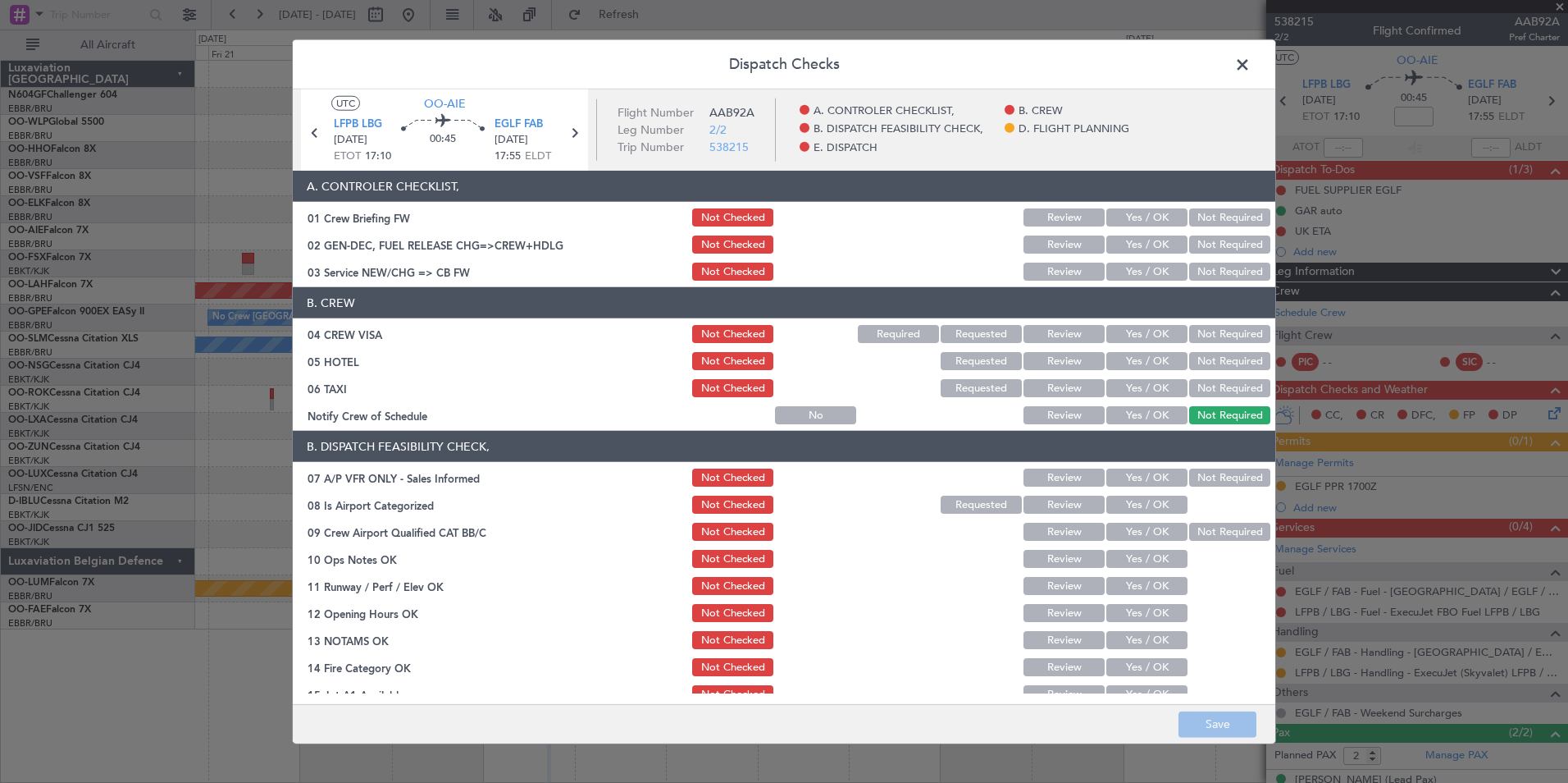
click at [1129, 263] on button "Yes / OK" at bounding box center [1147, 272] width 81 height 18
click at [1203, 362] on button "Not Required" at bounding box center [1230, 361] width 81 height 18
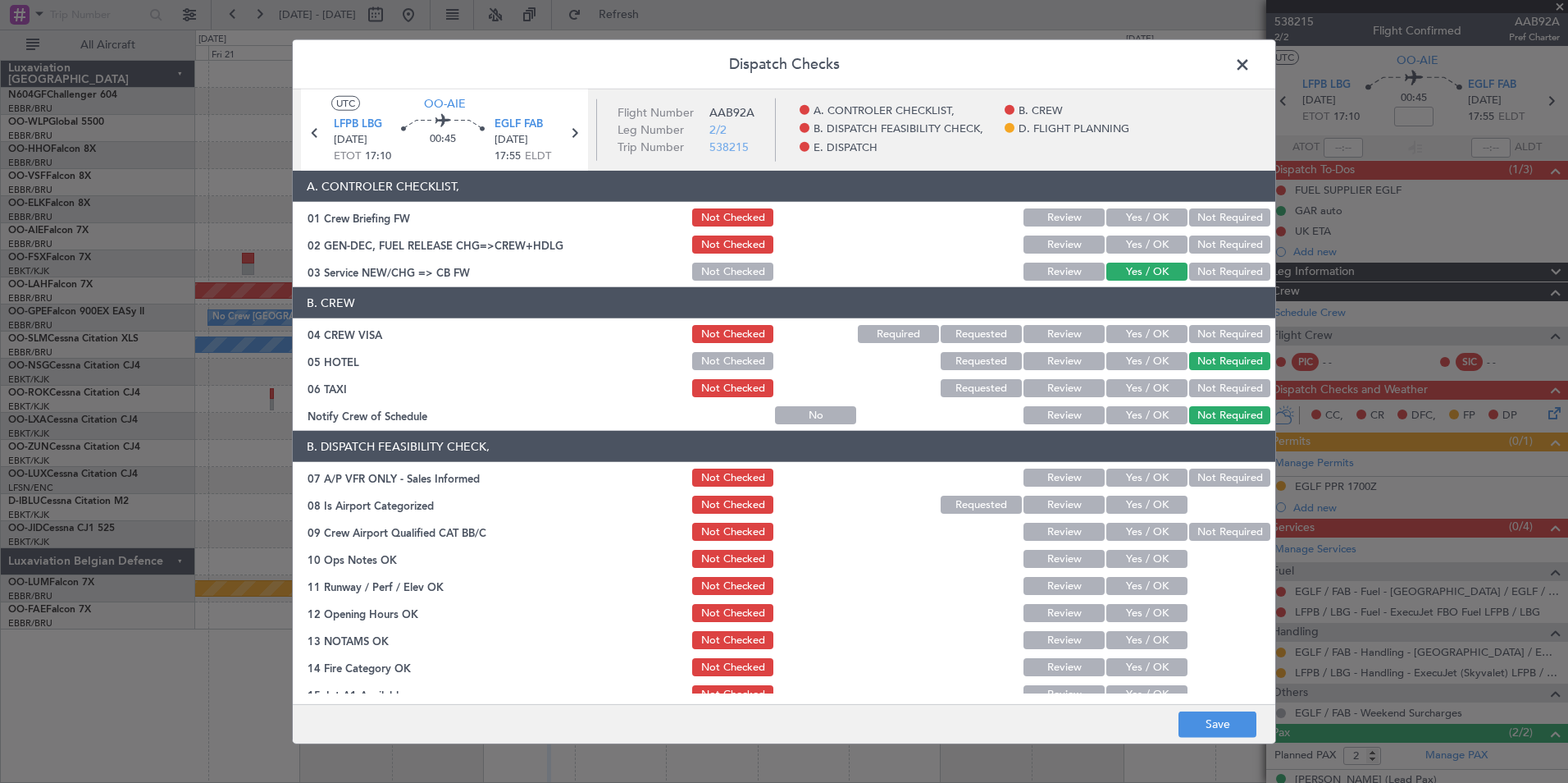
click at [1203, 382] on button "Not Required" at bounding box center [1230, 388] width 81 height 18
click at [1141, 417] on button "Yes / OK" at bounding box center [1147, 415] width 81 height 18
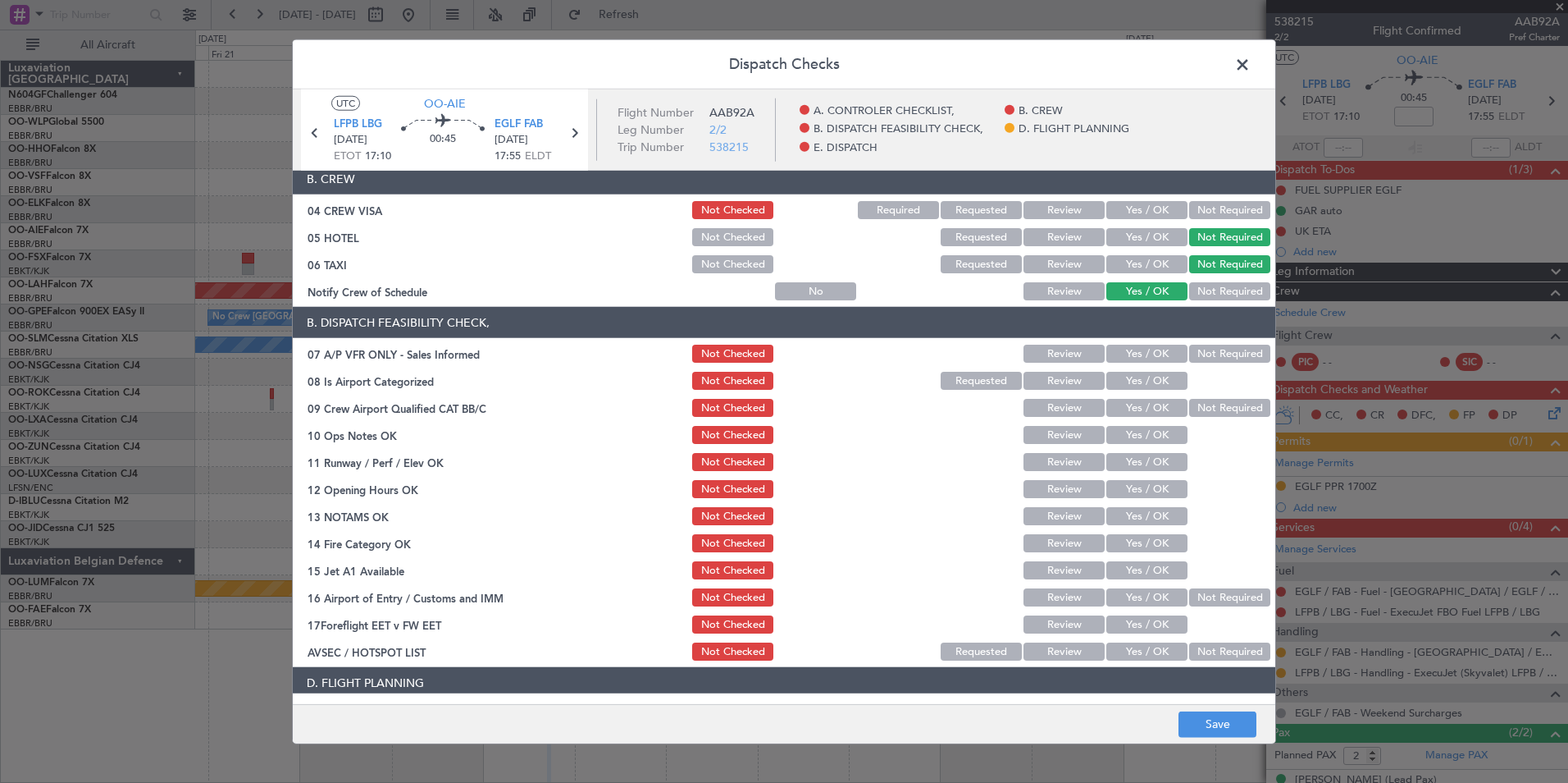
scroll to position [125, 0]
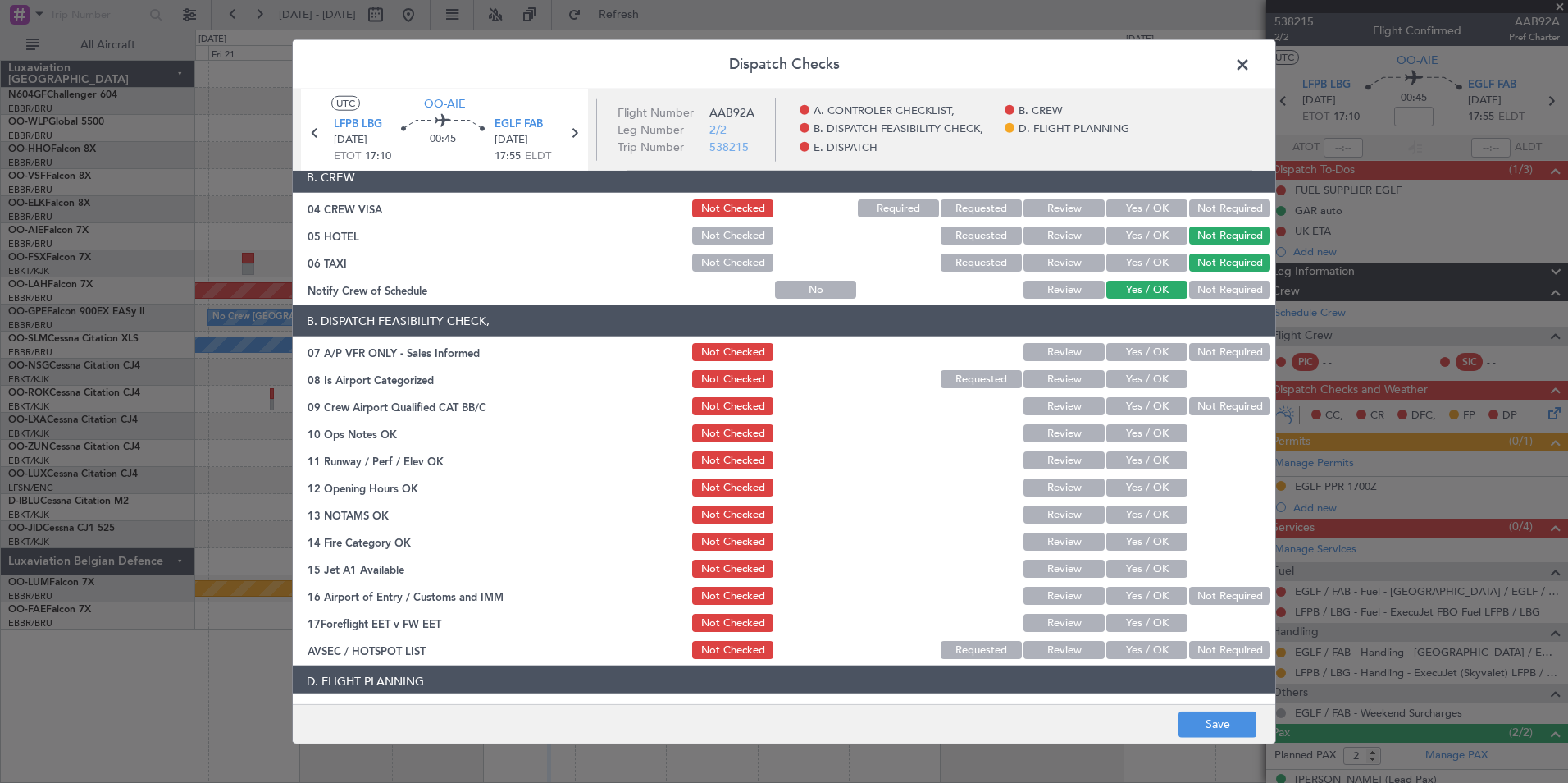
click at [1193, 371] on div at bounding box center [1228, 379] width 83 height 23
click at [1173, 361] on div "Yes / OK" at bounding box center [1145, 352] width 83 height 23
click at [1189, 353] on button "Not Required" at bounding box center [1230, 352] width 81 height 18
click at [1151, 377] on button "Yes / OK" at bounding box center [1147, 379] width 81 height 18
click at [1208, 403] on button "Not Required" at bounding box center [1230, 406] width 81 height 18
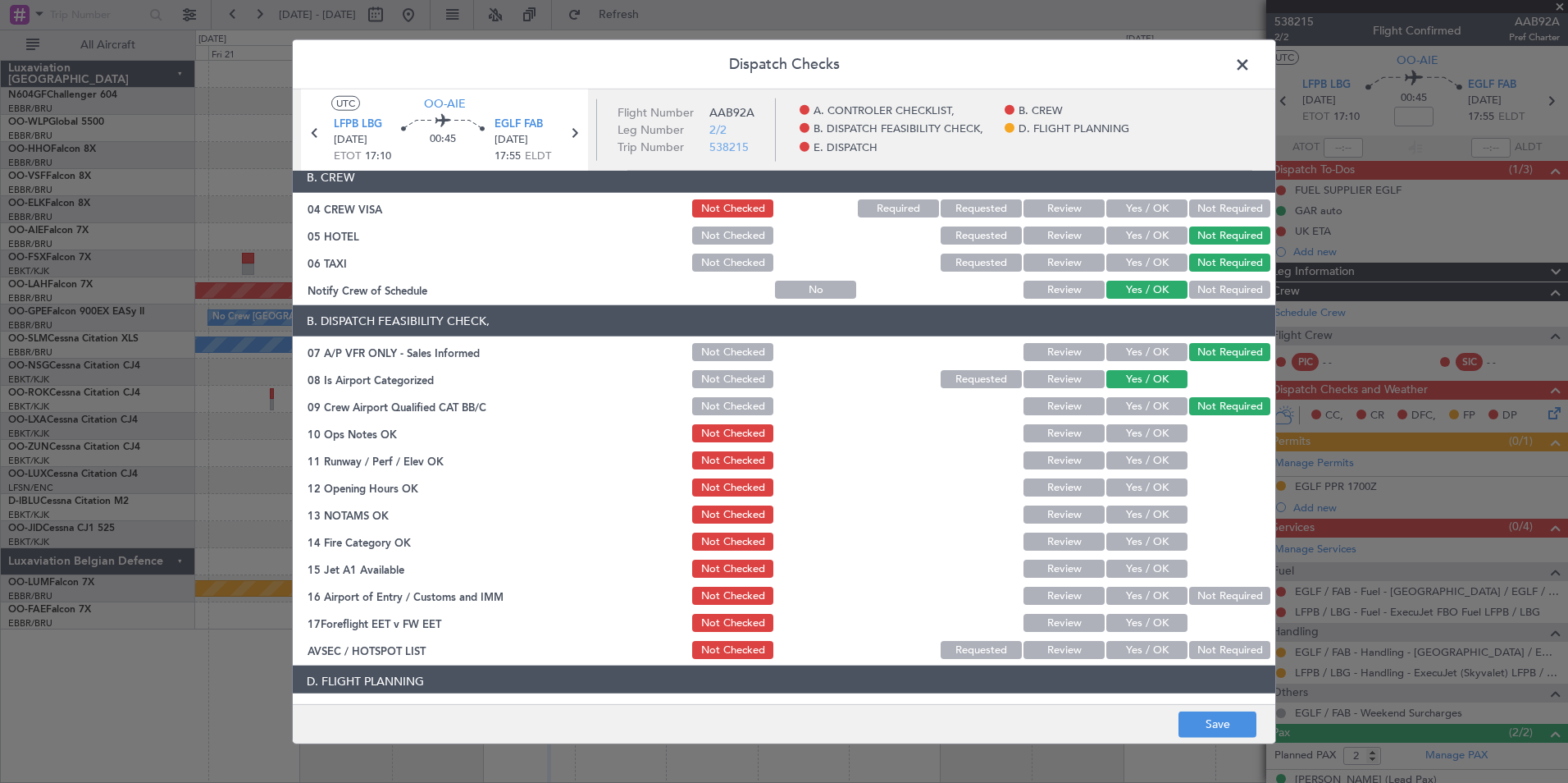
click at [1187, 426] on div at bounding box center [1228, 433] width 83 height 23
click at [1171, 431] on button "Yes / OK" at bounding box center [1147, 433] width 81 height 18
click at [1159, 448] on section "B. DISPATCH FEASIBILITY CHECK, 07 A/P VFR ONLY - Sales Informed Not Checked Rev…" at bounding box center [784, 483] width 983 height 356
click at [1161, 459] on button "Yes / OK" at bounding box center [1147, 460] width 81 height 18
click at [1159, 482] on button "Yes / OK" at bounding box center [1147, 487] width 81 height 18
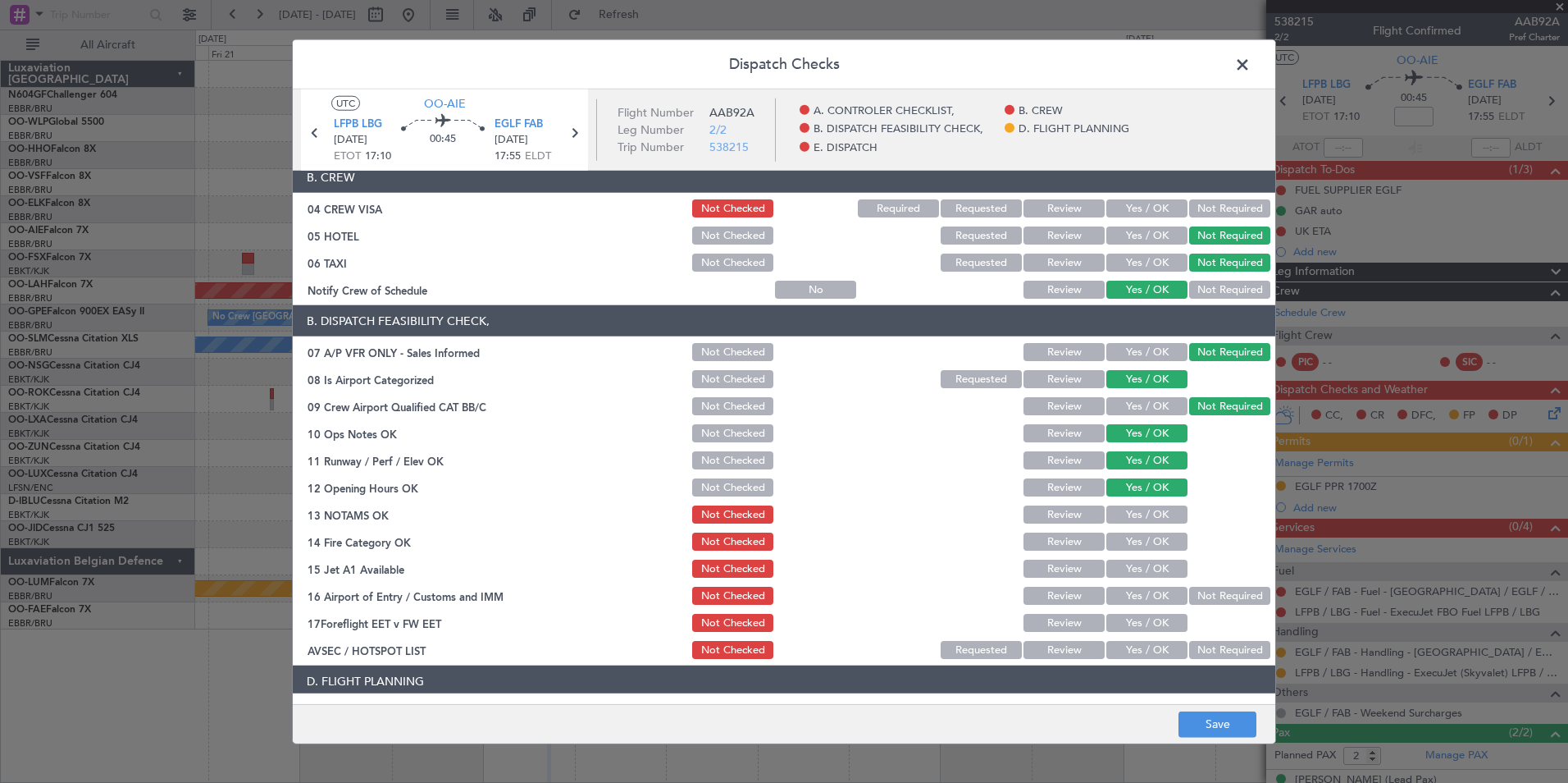
click at [1160, 538] on button "Yes / OK" at bounding box center [1147, 542] width 81 height 18
click at [1156, 563] on button "Yes / OK" at bounding box center [1147, 569] width 81 height 18
click at [1217, 593] on button "Not Required" at bounding box center [1230, 595] width 81 height 18
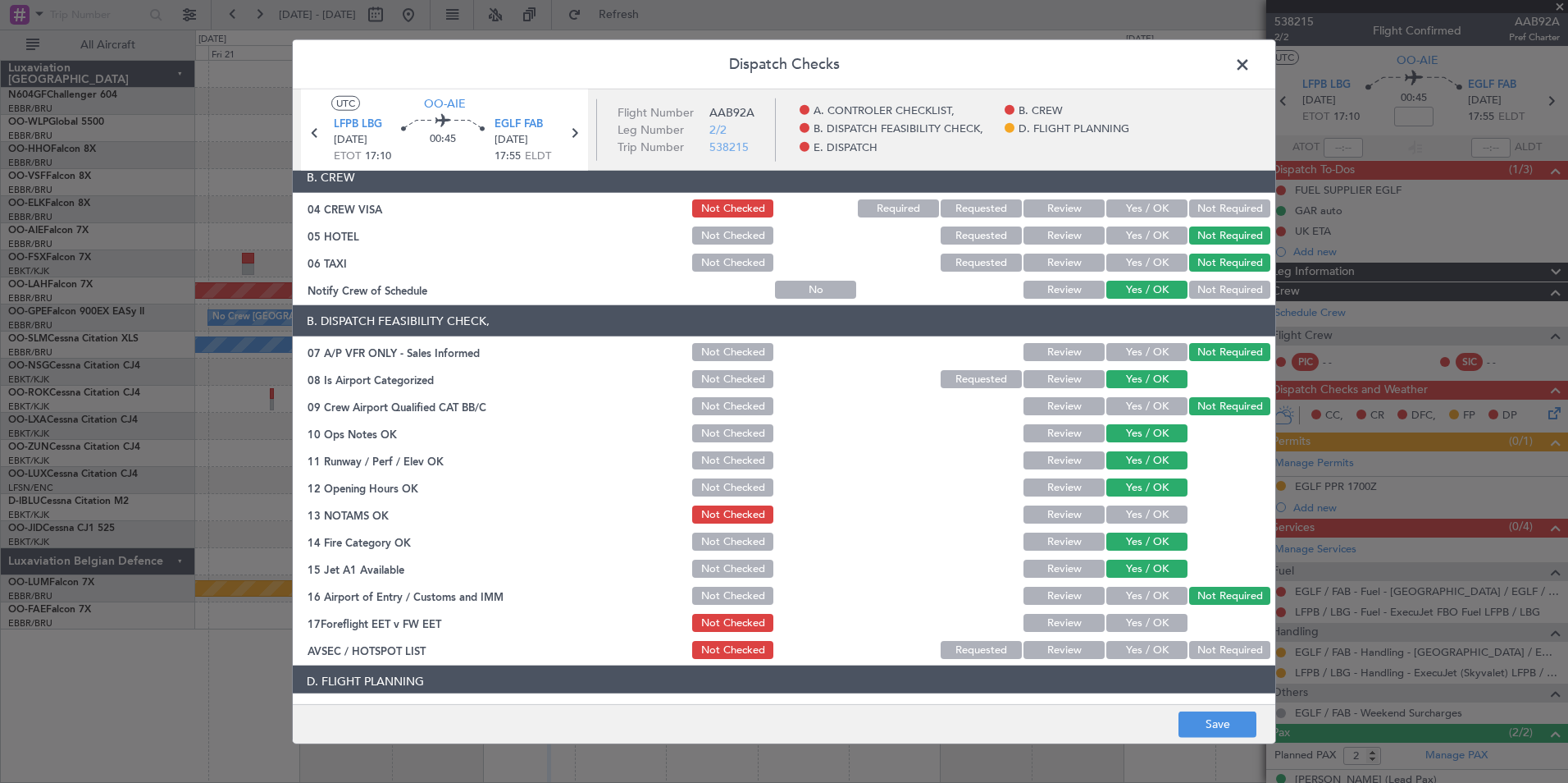
click at [1148, 645] on button "Yes / OK" at bounding box center [1147, 650] width 81 height 18
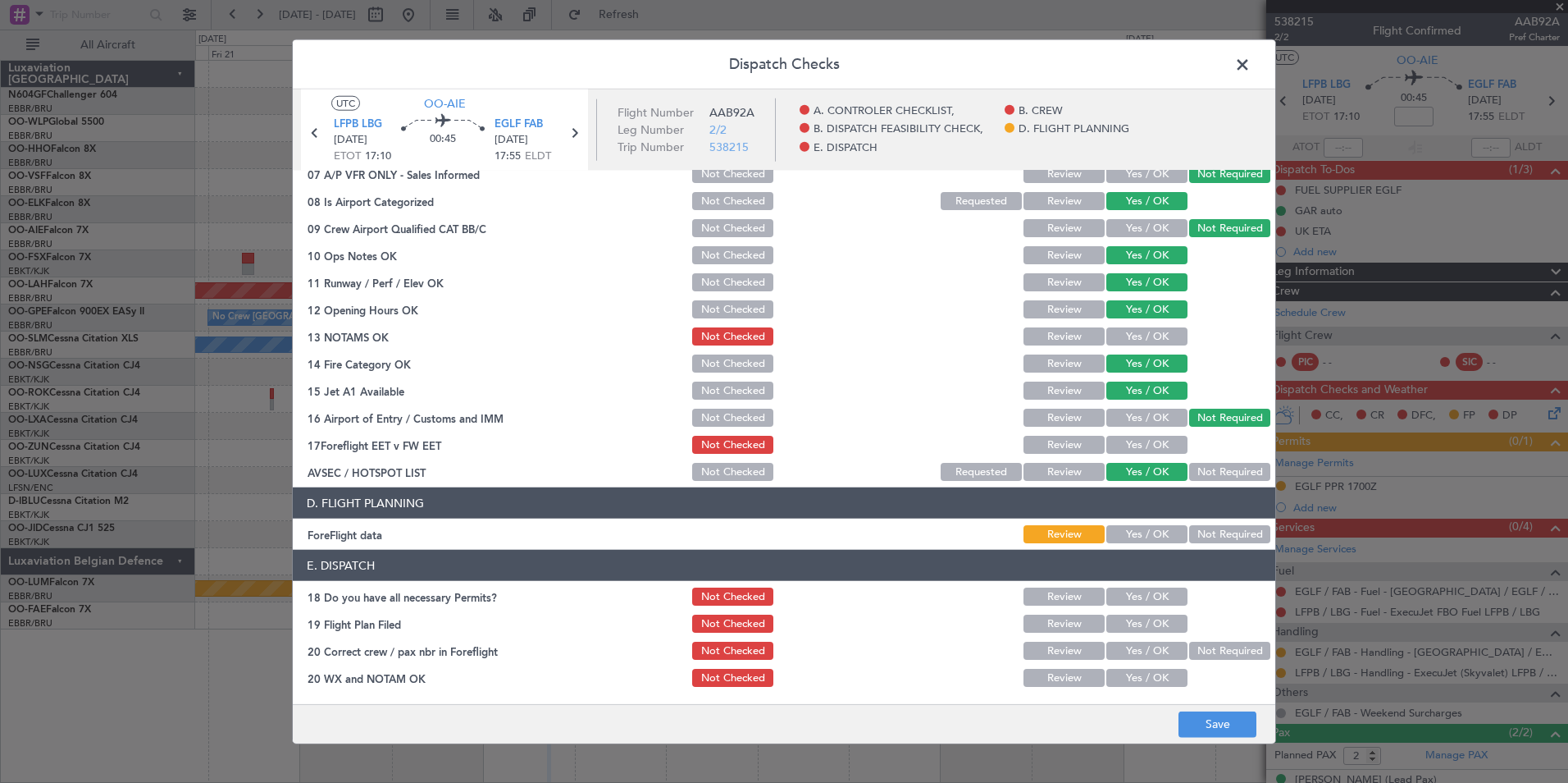
click at [1189, 538] on button "Not Required" at bounding box center [1230, 534] width 81 height 18
click at [1207, 720] on button "Save" at bounding box center [1217, 724] width 78 height 26
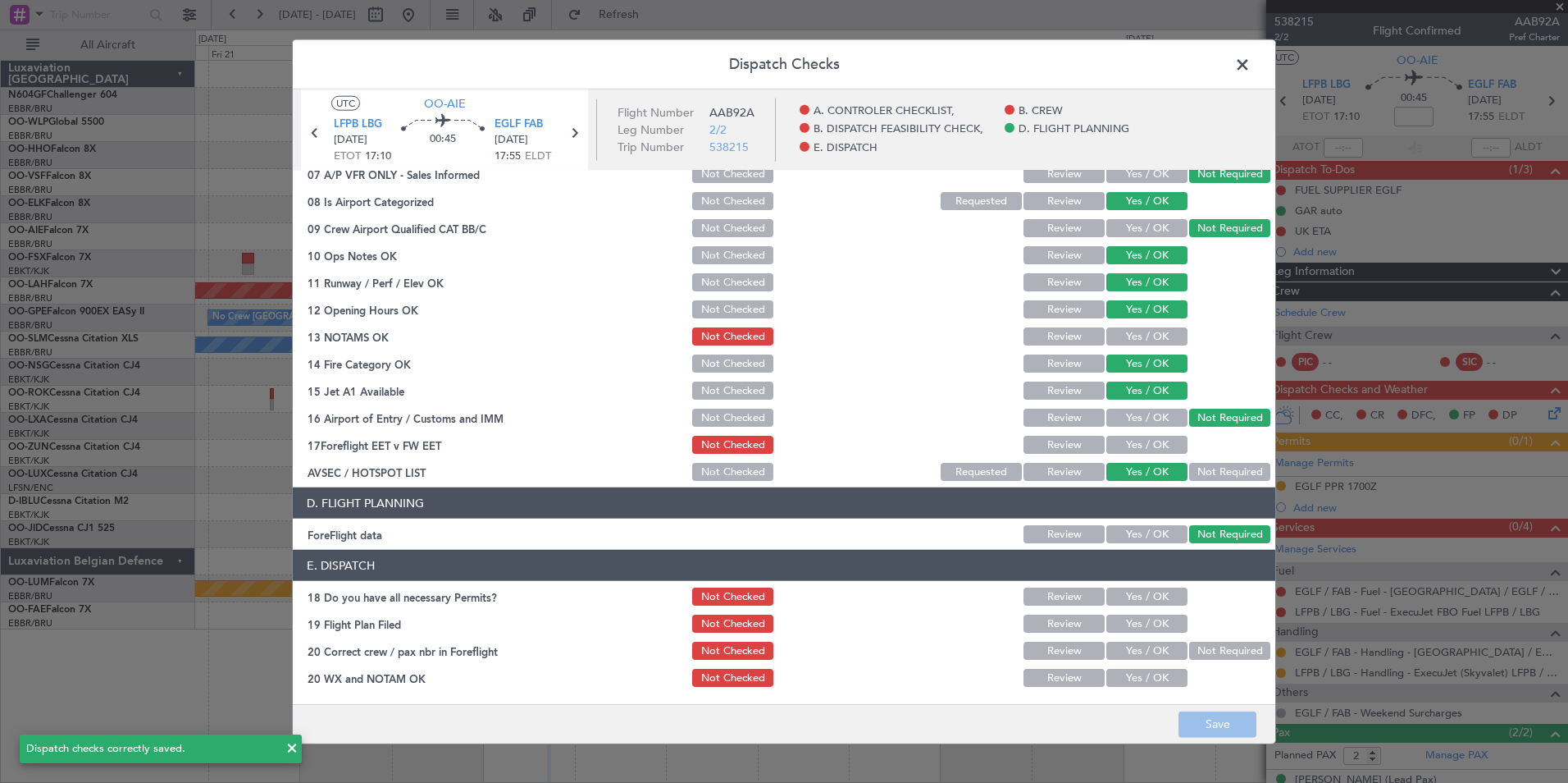
click at [1239, 77] on header "Dispatch Checks" at bounding box center [784, 65] width 983 height 49
click at [1251, 69] on span at bounding box center [1251, 69] width 0 height 33
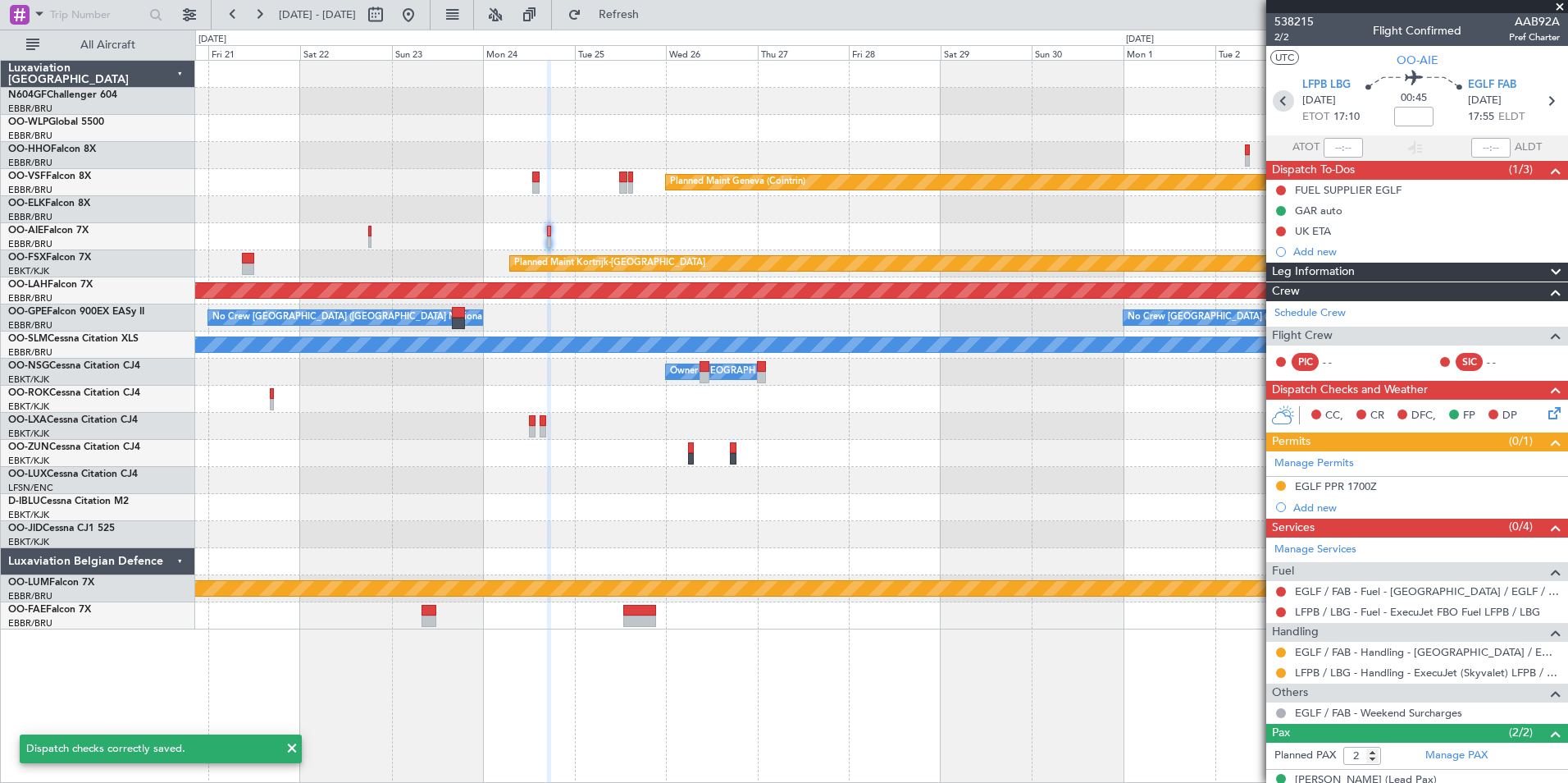
click at [1286, 107] on icon at bounding box center [1283, 101] width 21 height 21
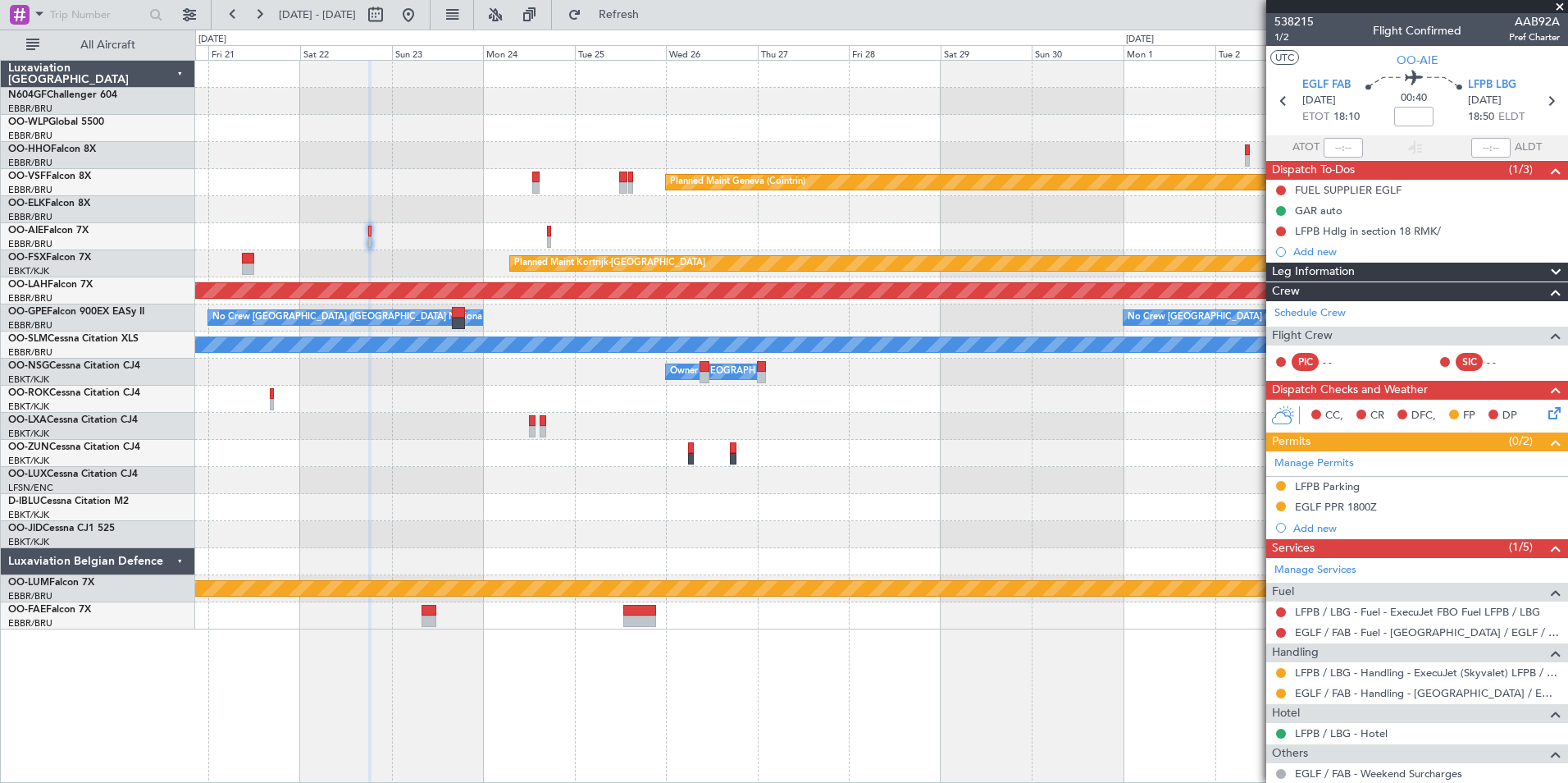
click at [1549, 416] on icon at bounding box center [1552, 410] width 13 height 13
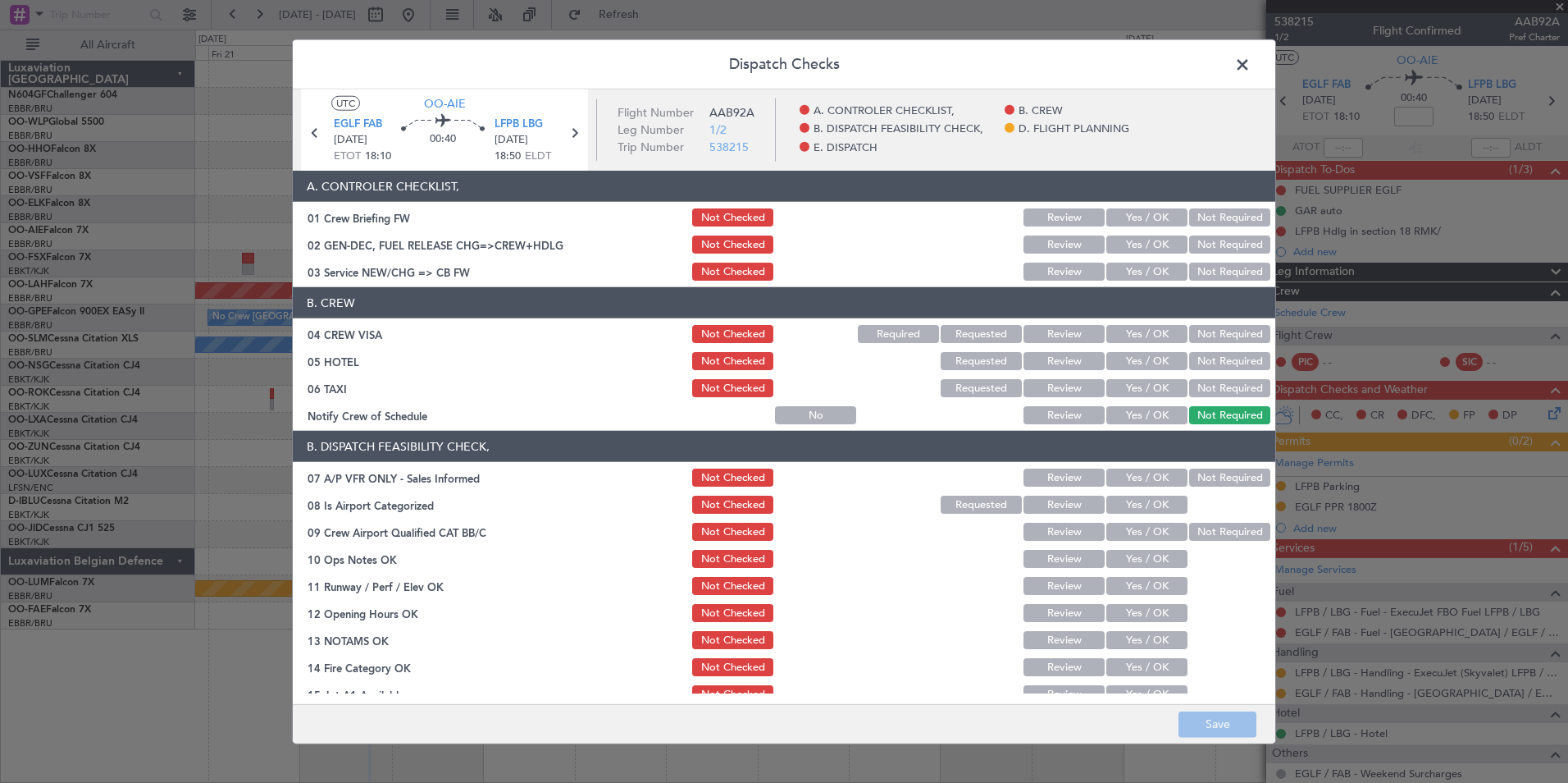
click at [1161, 270] on button "Yes / OK" at bounding box center [1147, 272] width 81 height 18
click at [1230, 331] on button "Not Required" at bounding box center [1230, 334] width 81 height 18
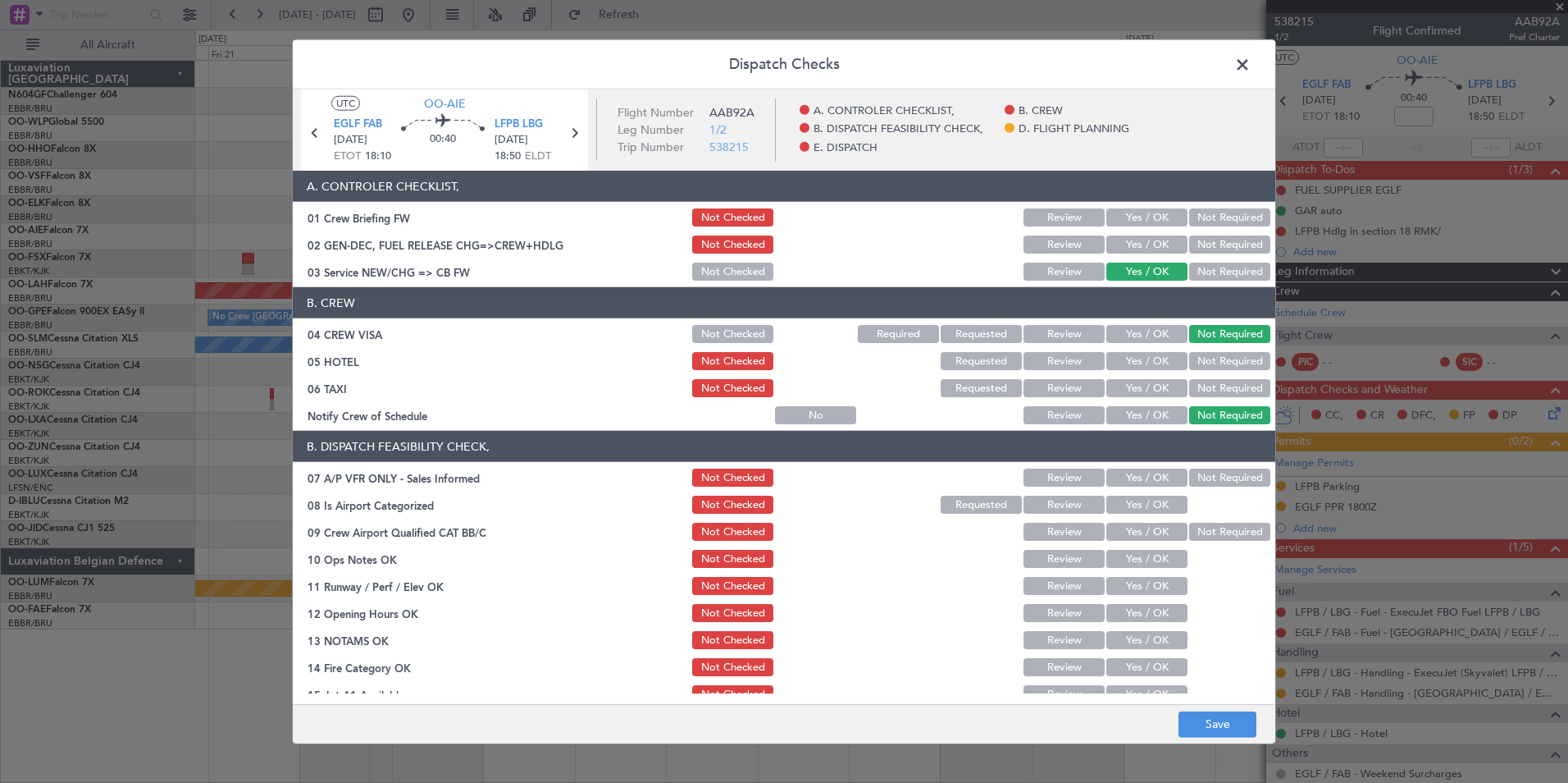
click at [1129, 368] on button "Yes / OK" at bounding box center [1147, 361] width 81 height 18
click at [1201, 389] on button "Not Required" at bounding box center [1230, 388] width 81 height 18
click at [1112, 422] on button "Yes / OK" at bounding box center [1147, 415] width 81 height 18
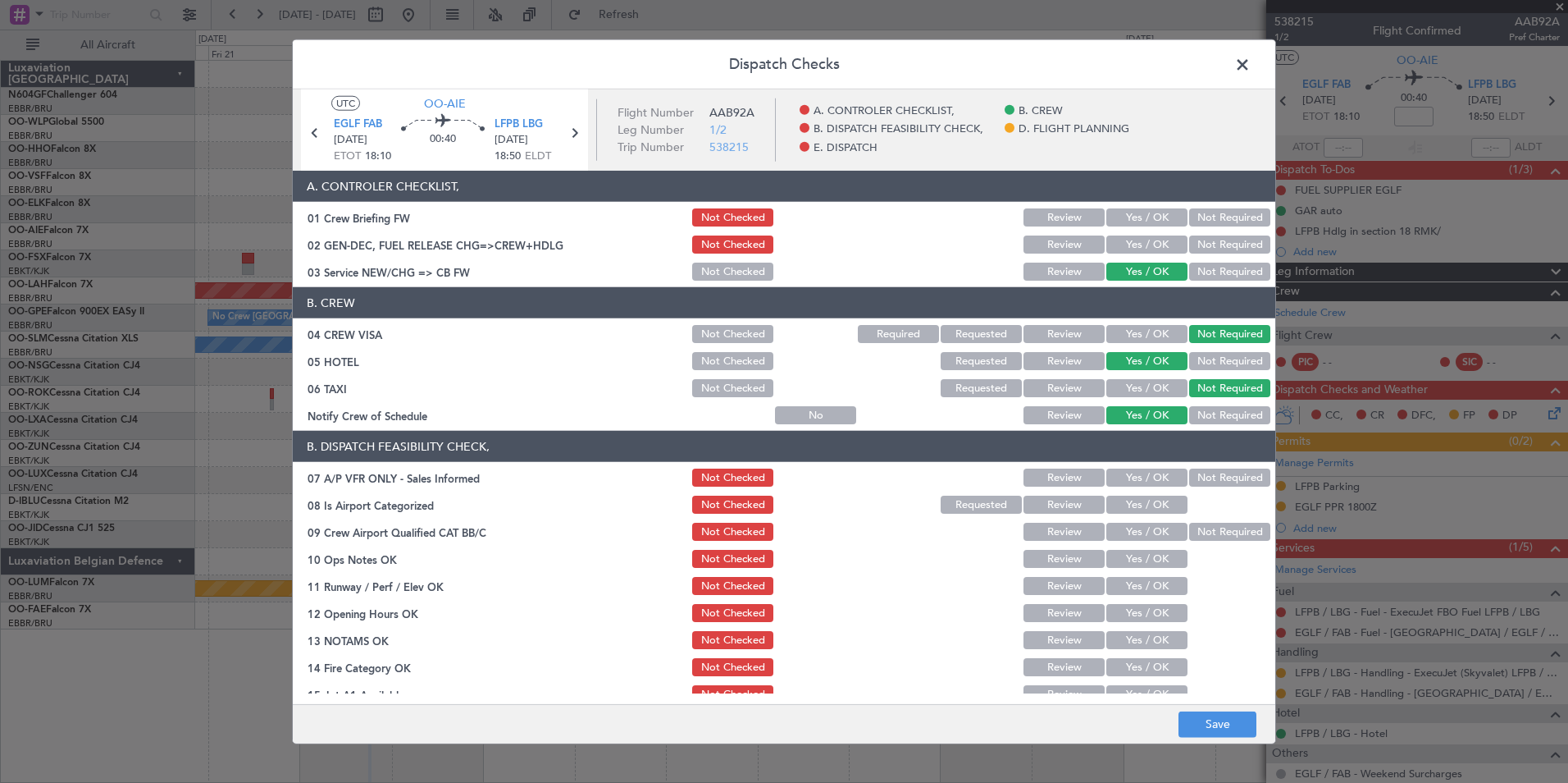
click at [1112, 422] on button "Yes / OK" at bounding box center [1147, 415] width 81 height 18
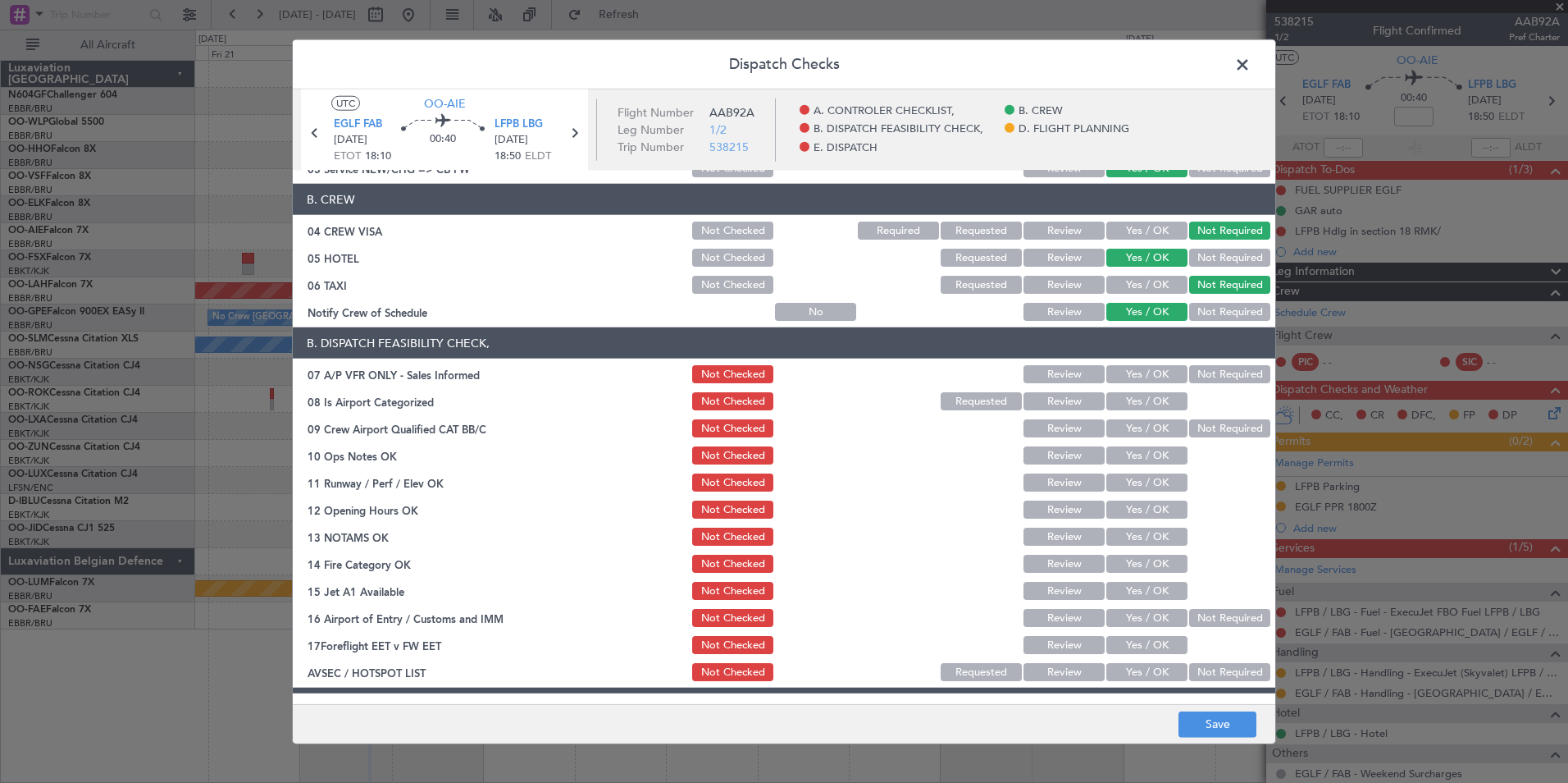
scroll to position [105, 0]
click at [1211, 367] on button "Not Required" at bounding box center [1230, 373] width 81 height 18
click at [1150, 401] on button "Yes / OK" at bounding box center [1147, 400] width 81 height 18
click at [1193, 427] on button "Not Required" at bounding box center [1230, 427] width 81 height 18
click at [1146, 452] on button "Yes / OK" at bounding box center [1147, 454] width 81 height 18
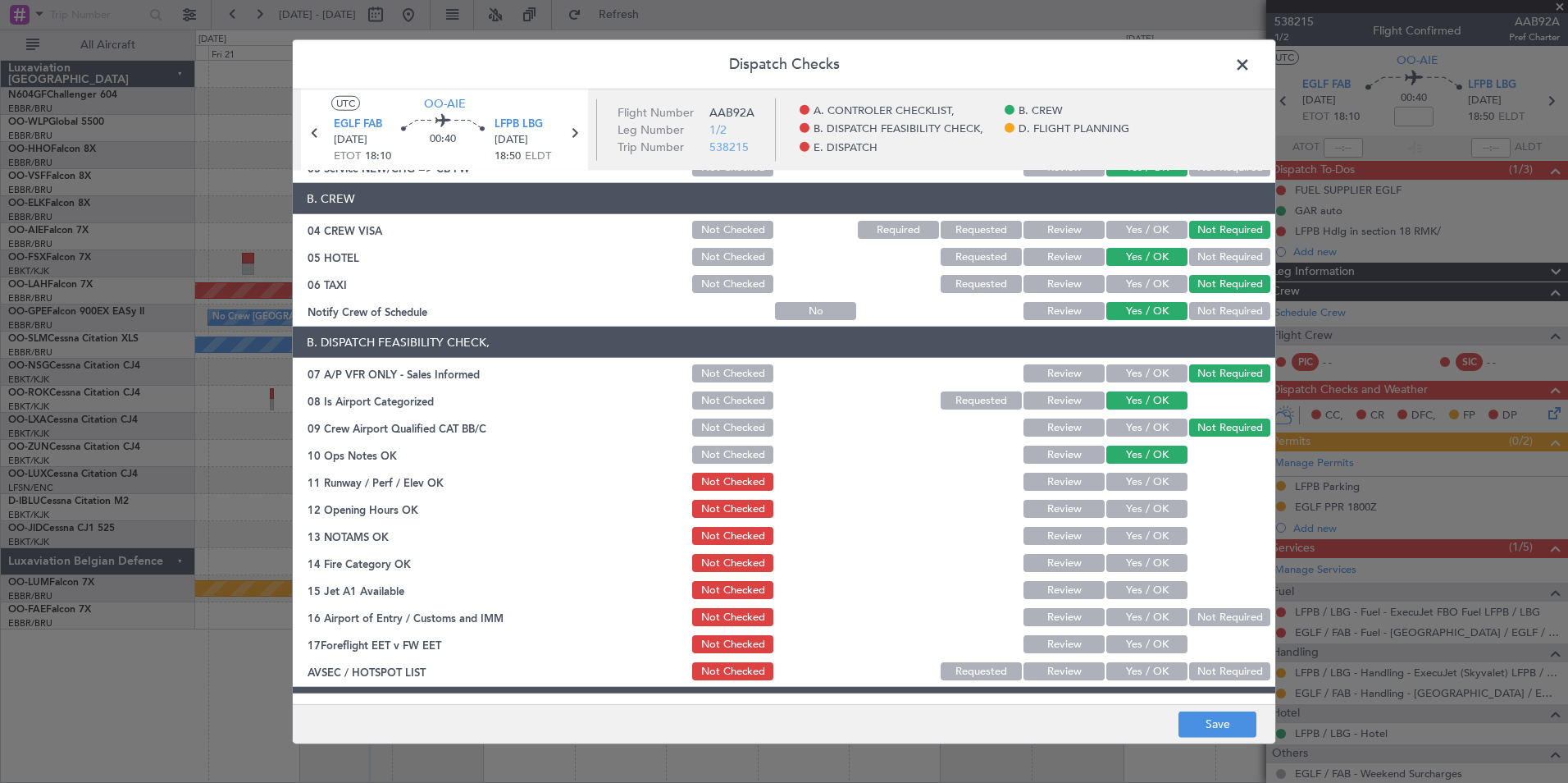
click at [1148, 471] on div "Yes / OK" at bounding box center [1145, 482] width 83 height 23
click at [1158, 487] on button "Yes / OK" at bounding box center [1147, 482] width 81 height 18
click at [1158, 495] on section "B. DISPATCH FEASIBILITY CHECK, 07 A/P VFR ONLY - Sales Informed Not Checked Rev…" at bounding box center [784, 505] width 983 height 356
click at [1162, 507] on button "Yes / OK" at bounding box center [1147, 509] width 81 height 18
click at [1156, 567] on button "Yes / OK" at bounding box center [1147, 563] width 81 height 18
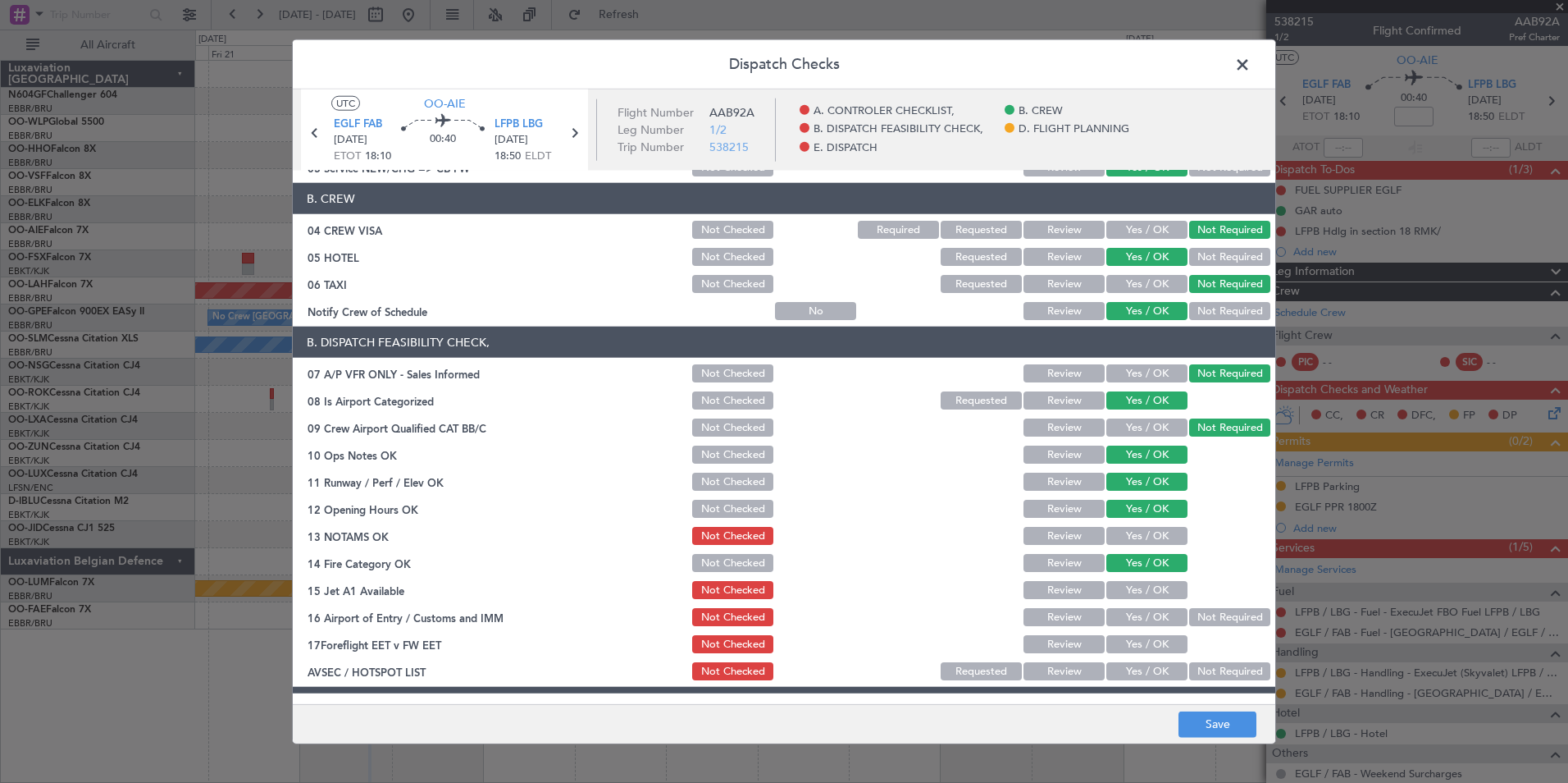
click at [1156, 583] on button "Yes / OK" at bounding box center [1147, 590] width 81 height 18
click at [1213, 615] on button "Not Required" at bounding box center [1230, 617] width 81 height 18
click at [1142, 665] on button "Yes / OK" at bounding box center [1147, 671] width 81 height 18
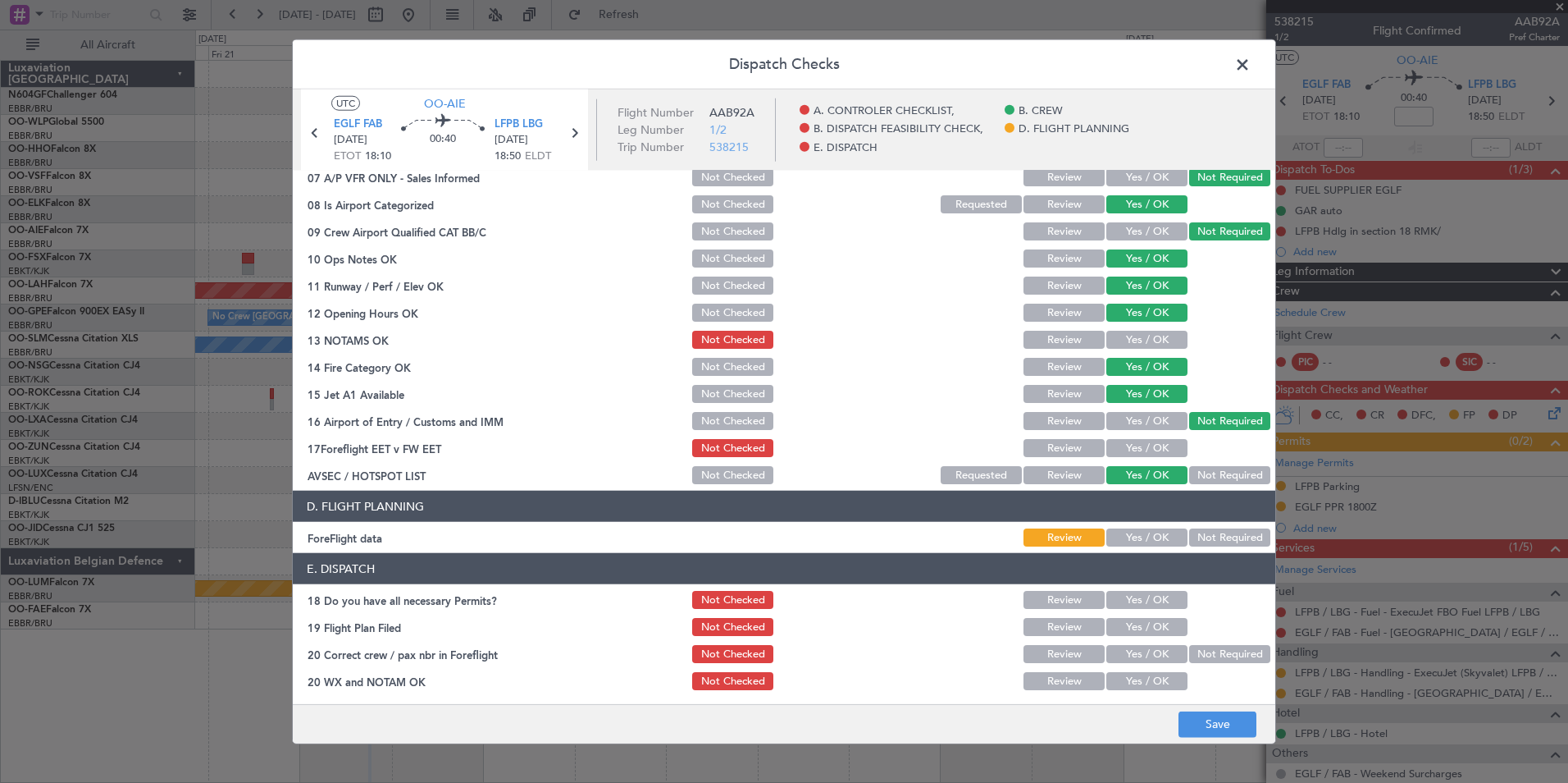
scroll to position [301, 0]
click at [1213, 530] on button "Not Required" at bounding box center [1230, 537] width 81 height 18
click at [1207, 706] on footer "Save" at bounding box center [784, 723] width 983 height 40
click at [1209, 711] on button "Save" at bounding box center [1217, 724] width 78 height 26
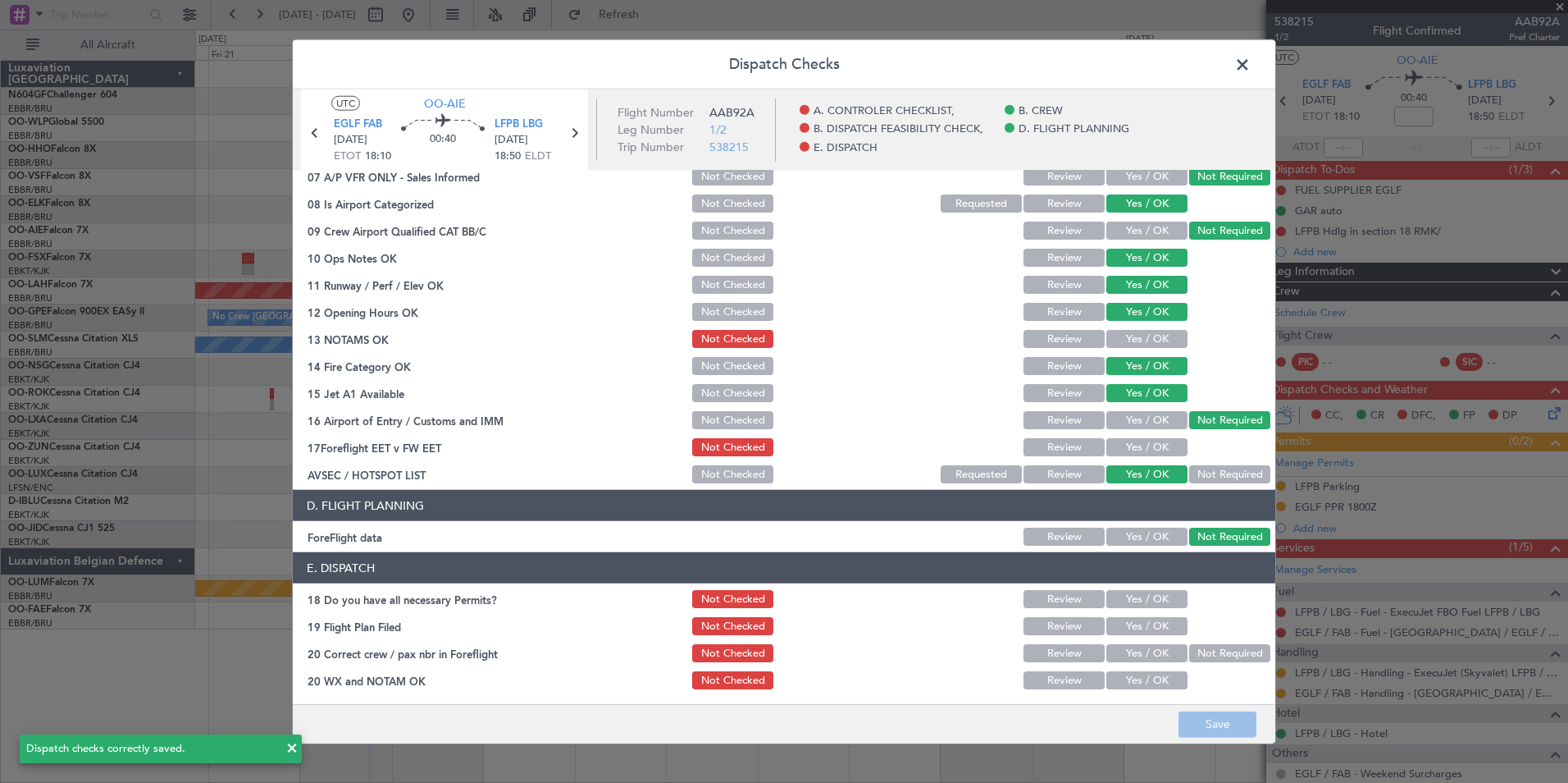
click at [1251, 58] on span at bounding box center [1251, 69] width 0 height 33
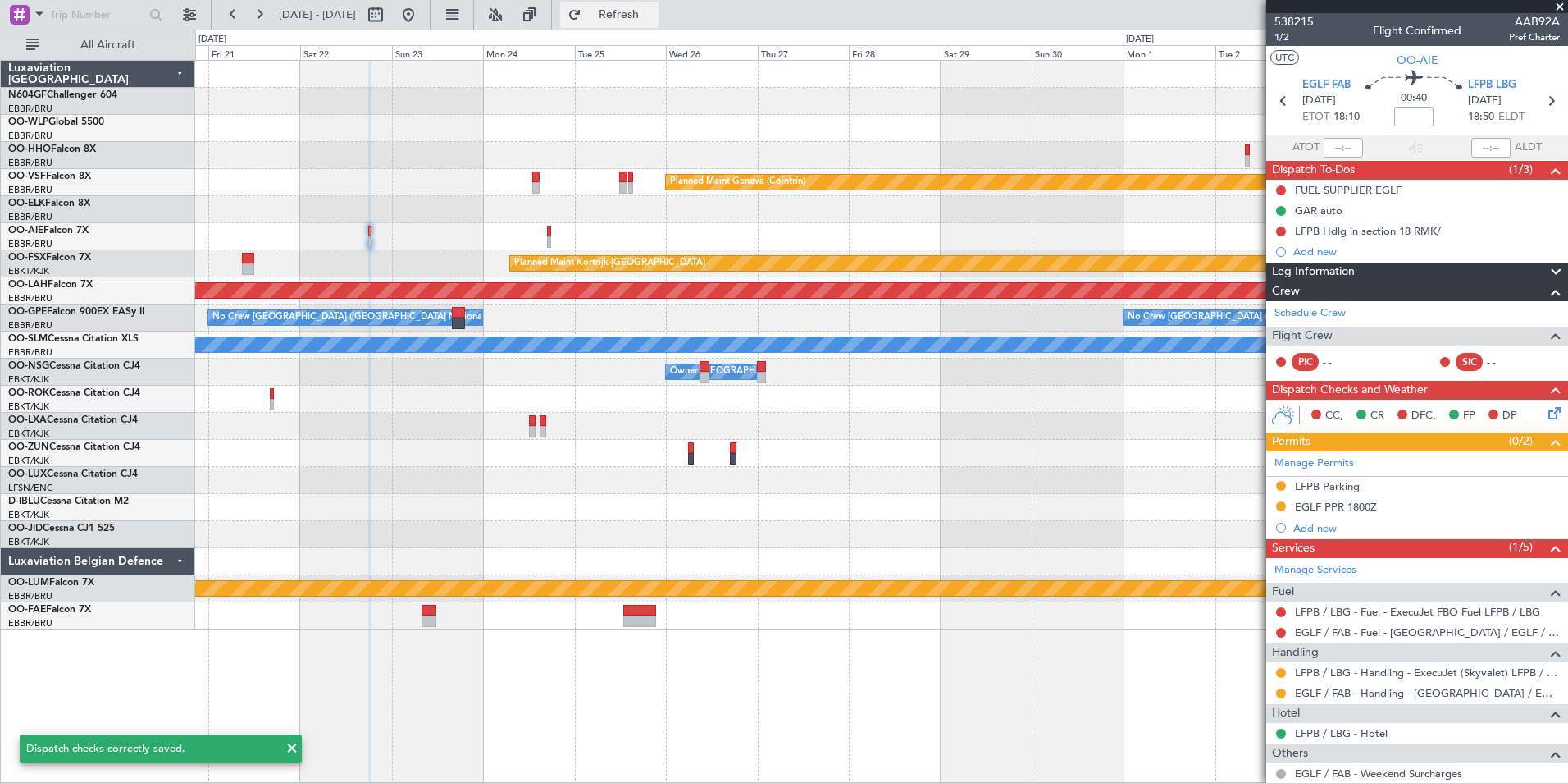
click at [654, 20] on span "Refresh" at bounding box center [619, 15] width 69 height 12
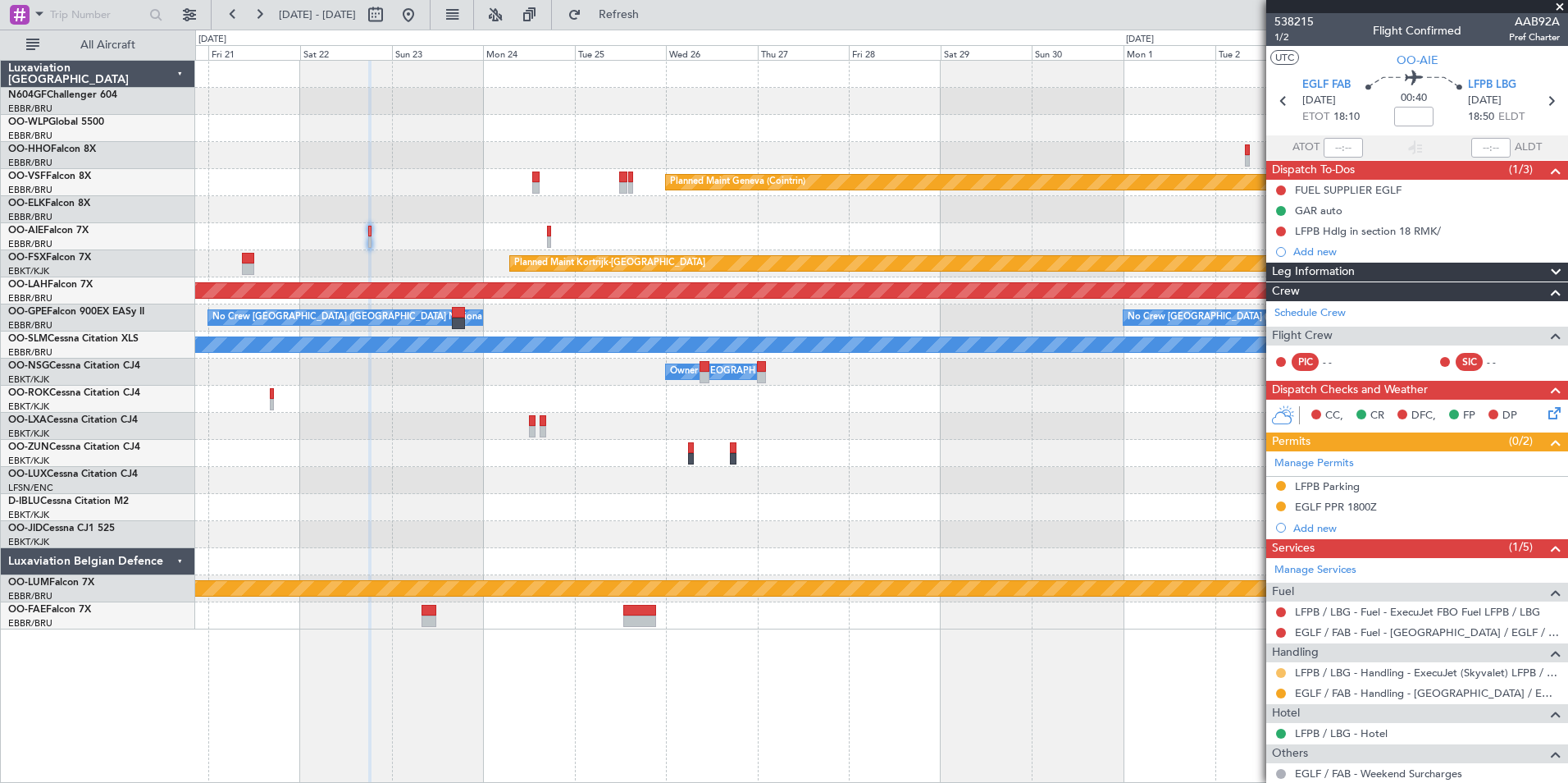
click at [1282, 674] on button at bounding box center [1281, 673] width 10 height 10
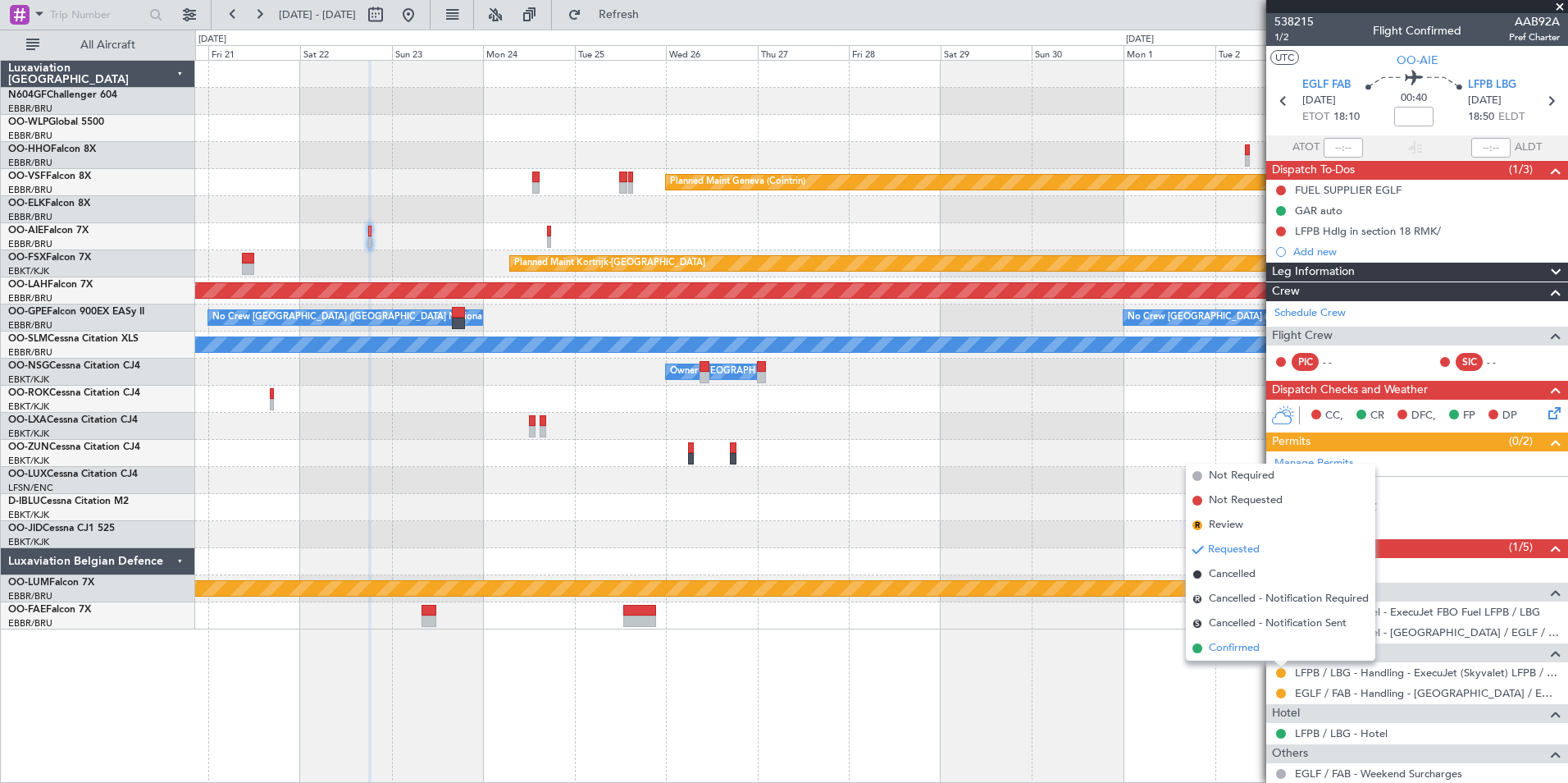
click at [1245, 645] on span "Confirmed" at bounding box center [1235, 648] width 51 height 16
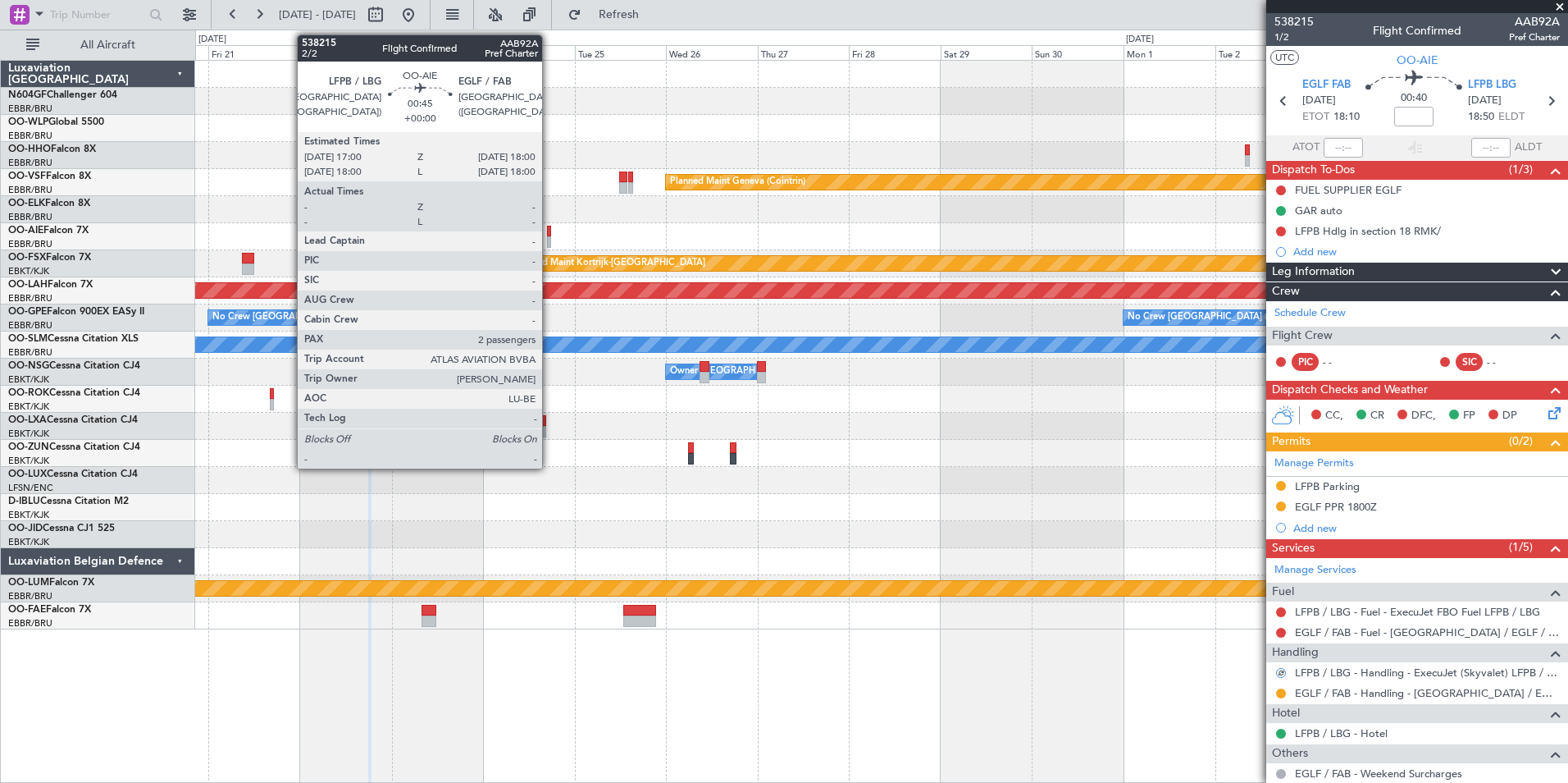
click at [550, 231] on div at bounding box center [549, 231] width 4 height 12
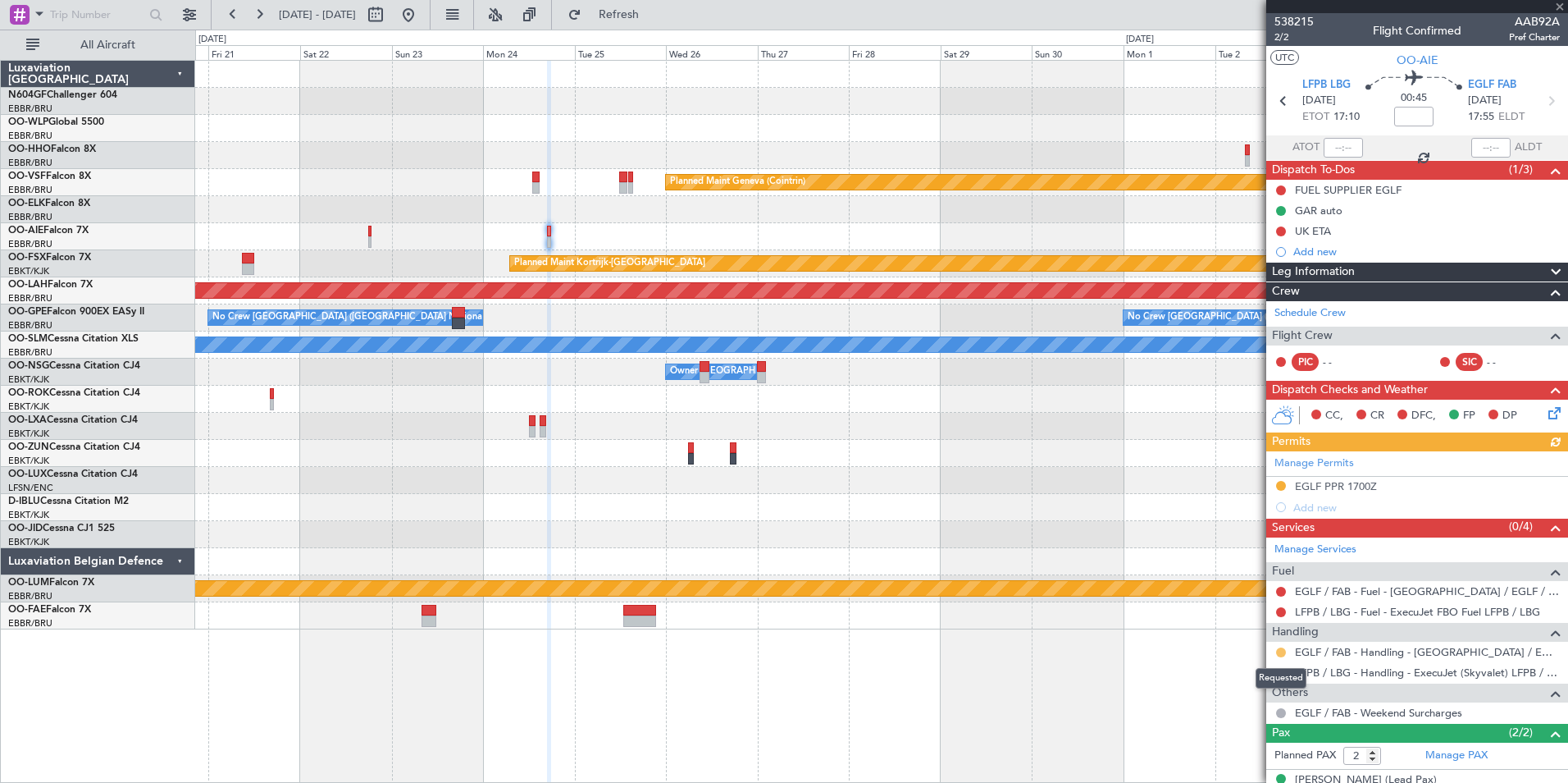
click at [1280, 652] on button at bounding box center [1281, 652] width 10 height 10
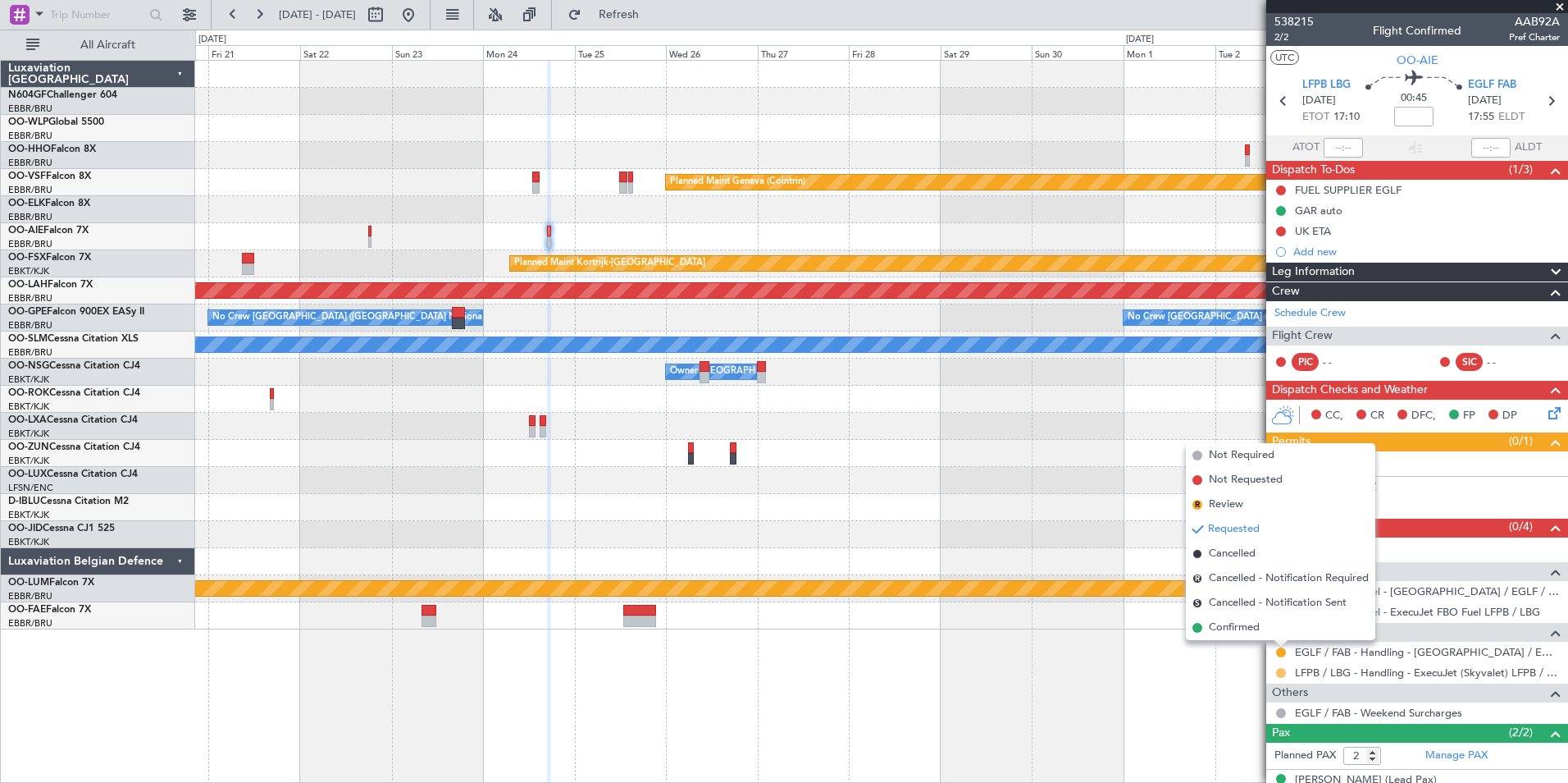
click at [1281, 672] on button at bounding box center [1281, 673] width 10 height 10
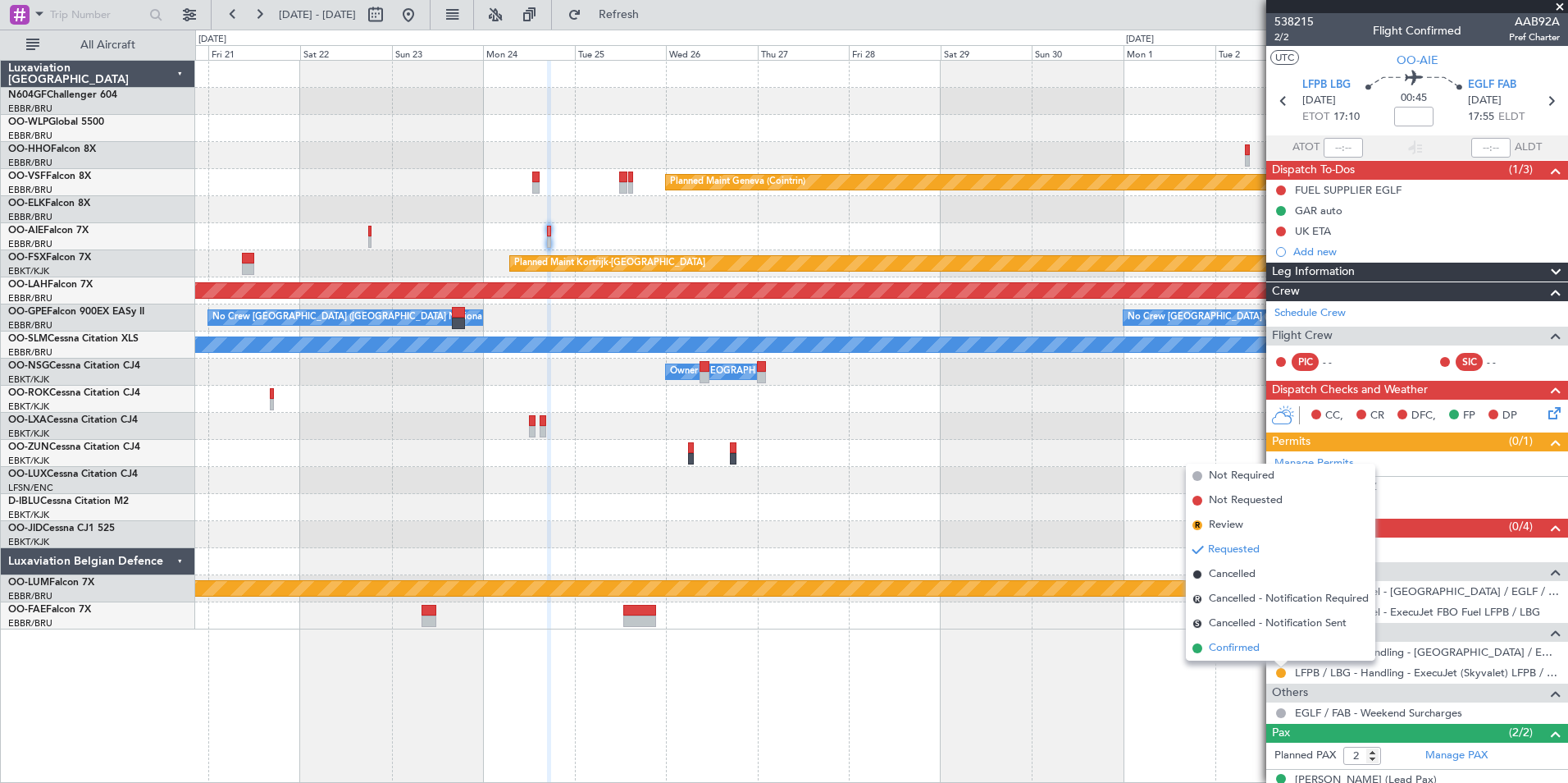
click at [1254, 649] on span "Confirmed" at bounding box center [1235, 648] width 51 height 16
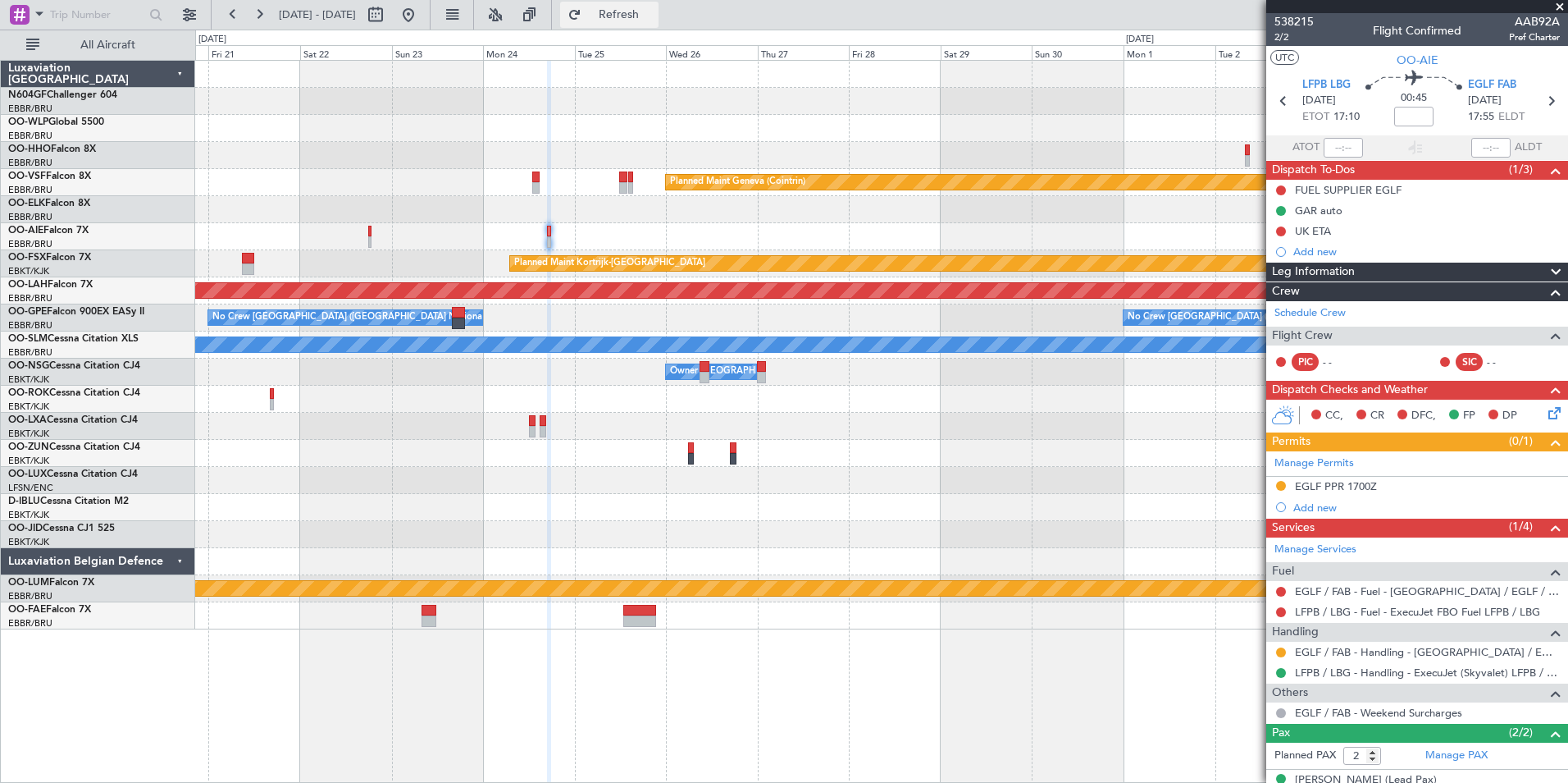
click at [654, 12] on span "Refresh" at bounding box center [619, 15] width 69 height 12
click at [421, 18] on button at bounding box center [408, 15] width 26 height 26
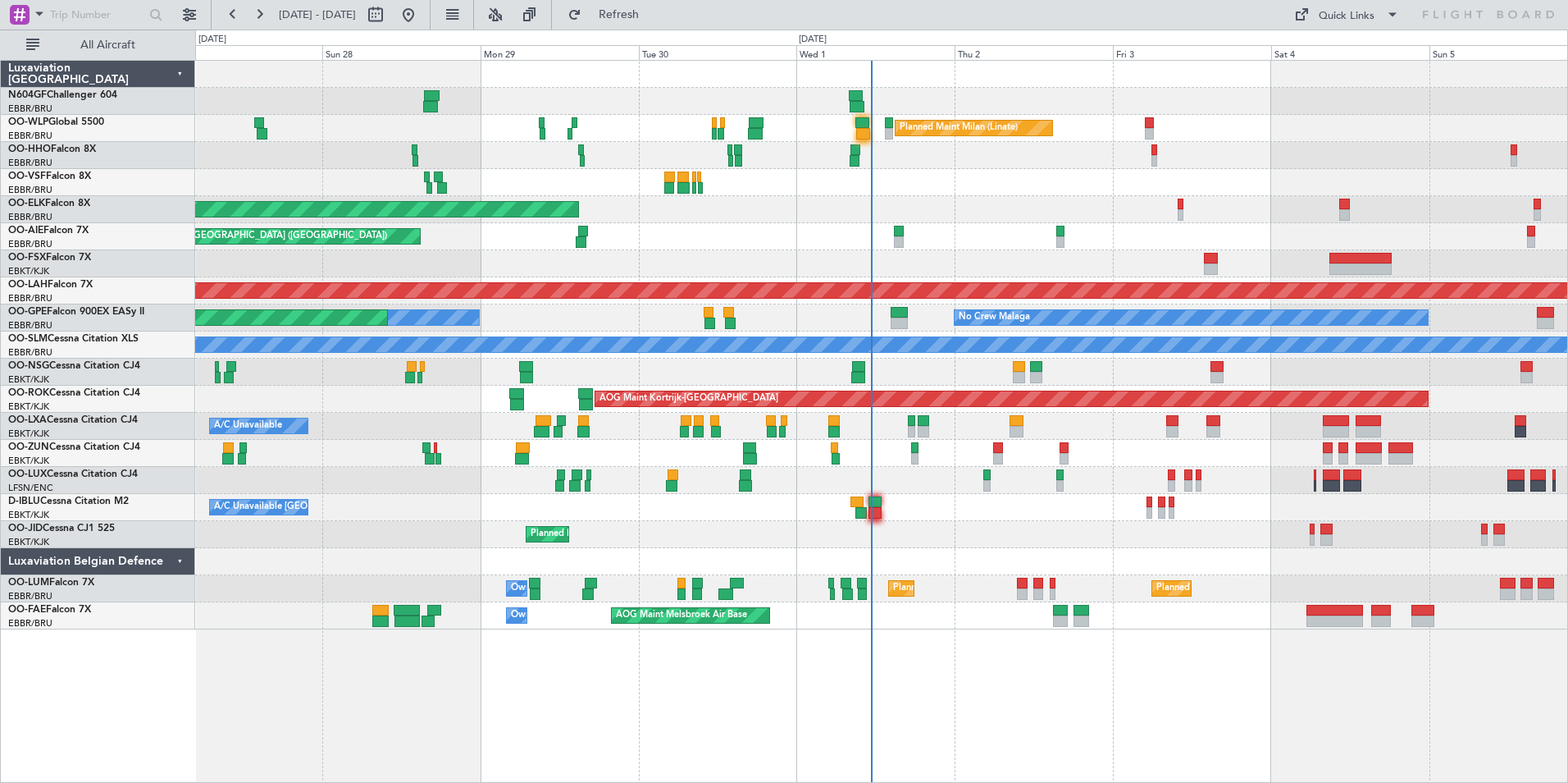
click at [882, 510] on div "A/C Unavailable Kortrijk-Wevelgem A/C Unavailable Brussels (Brussels National) …" at bounding box center [881, 507] width 1372 height 27
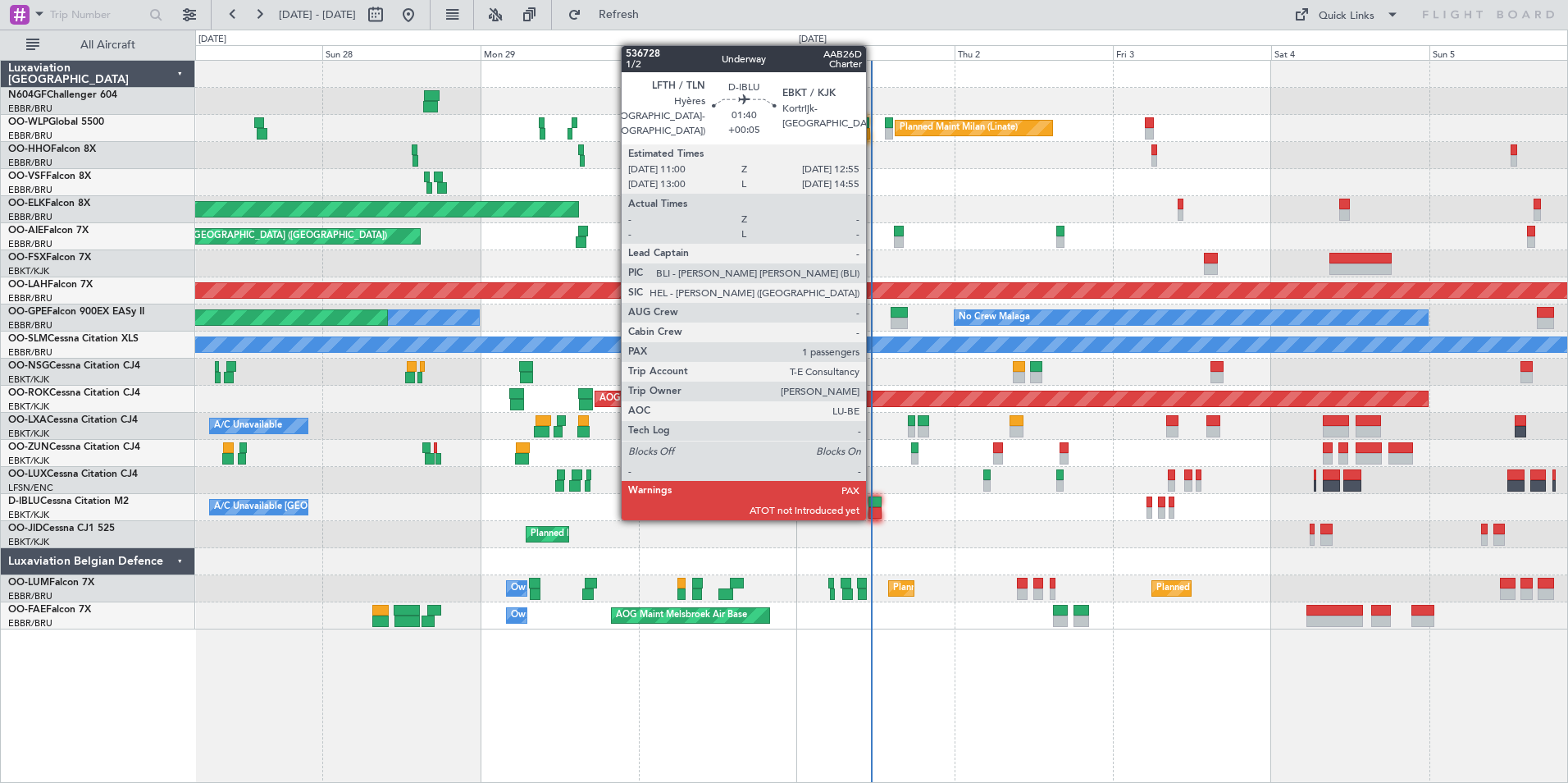
click at [873, 516] on div at bounding box center [875, 513] width 13 height 12
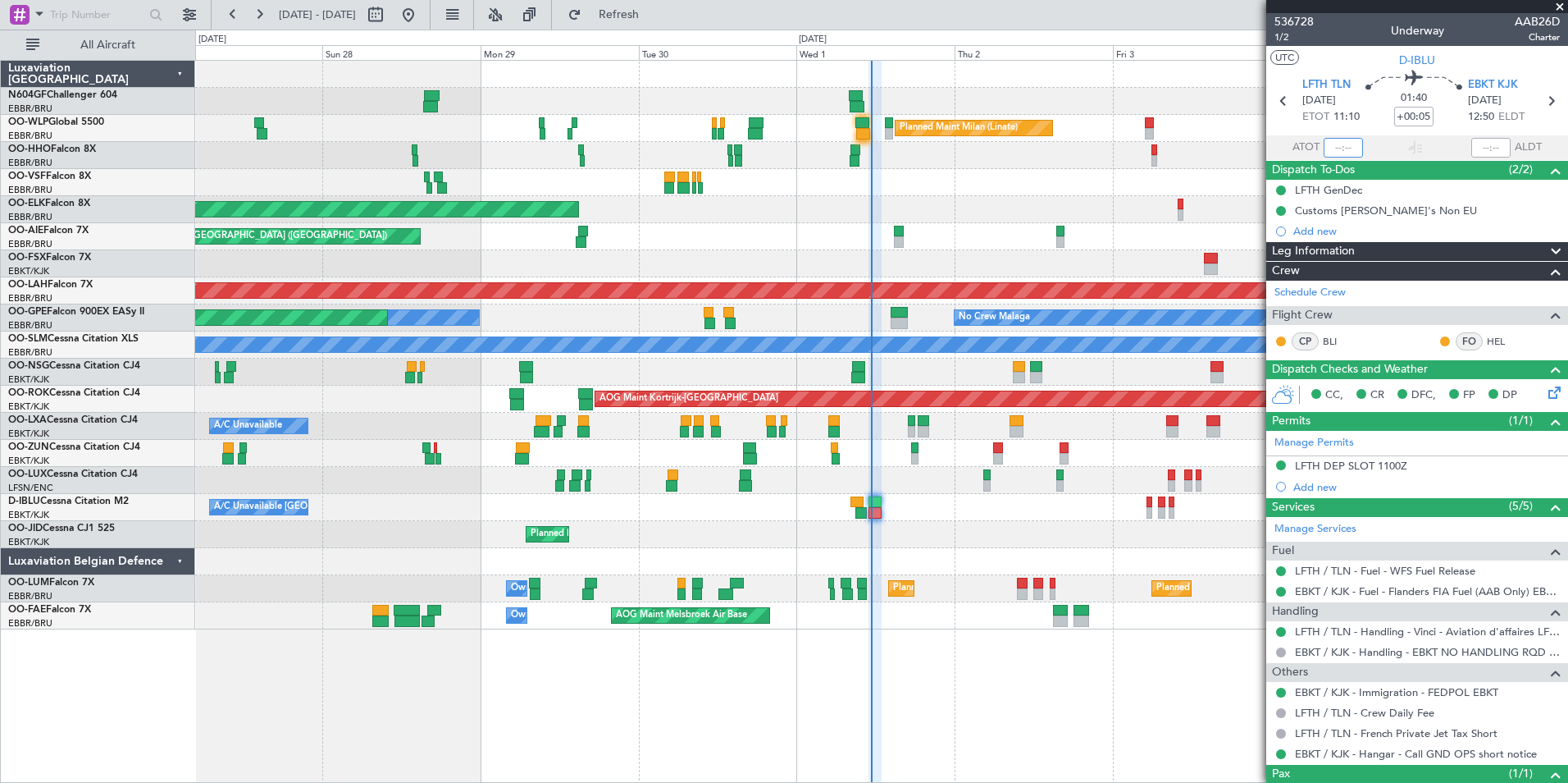
click at [1330, 148] on input "text" at bounding box center [1343, 147] width 40 height 20
click at [1206, 207] on div "Planned Maint Kortrijk-[GEOGRAPHIC_DATA]" at bounding box center [881, 209] width 1372 height 27
type input "11:16"
click at [691, 476] on div "No Crew Nancy (Essey)" at bounding box center [881, 480] width 1372 height 27
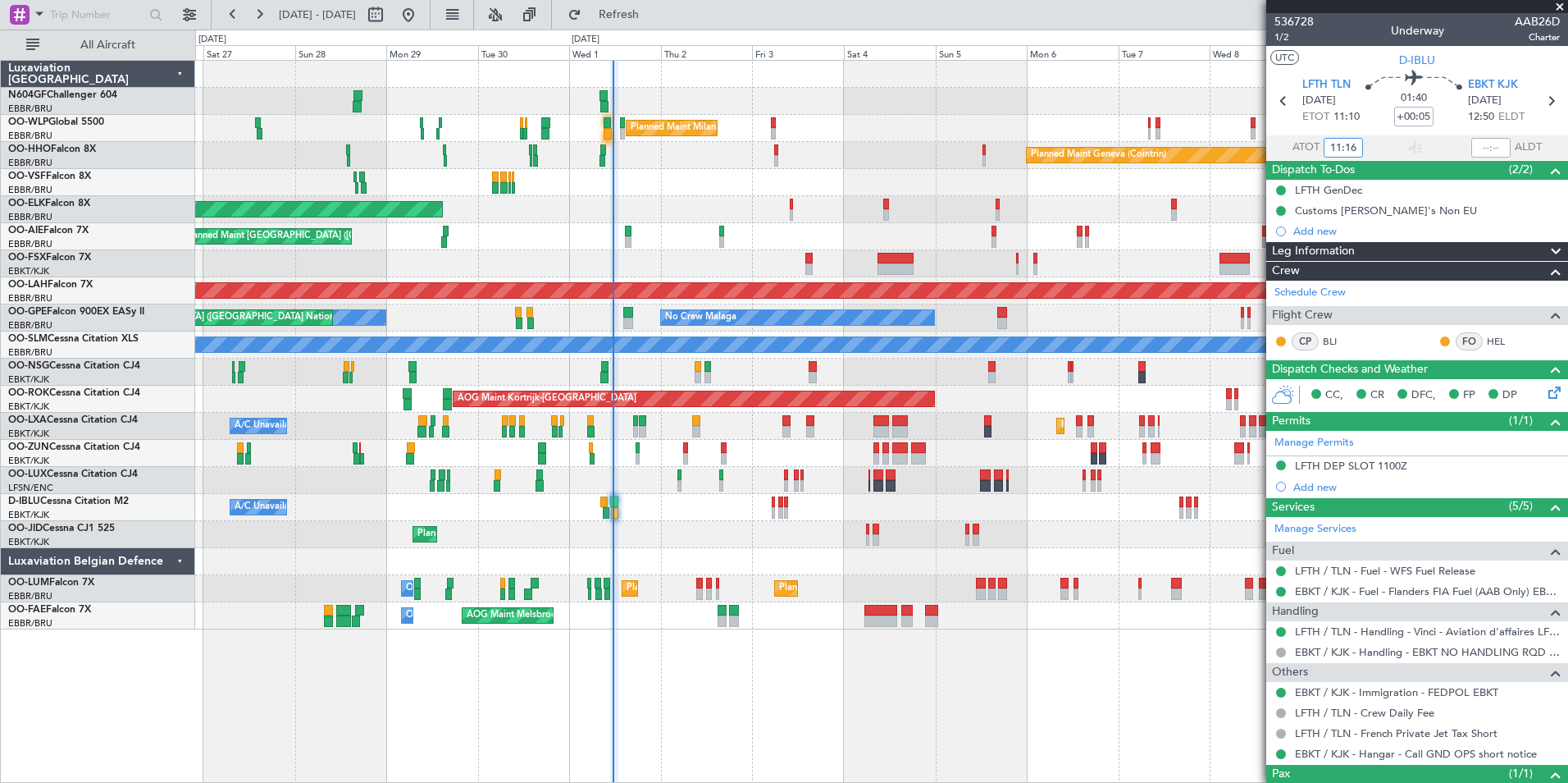
click at [571, 422] on div "Planned Maint Milan (Linate) Planned Maint Geneva (Cointrin) Planned Maint Gene…" at bounding box center [881, 345] width 1372 height 569
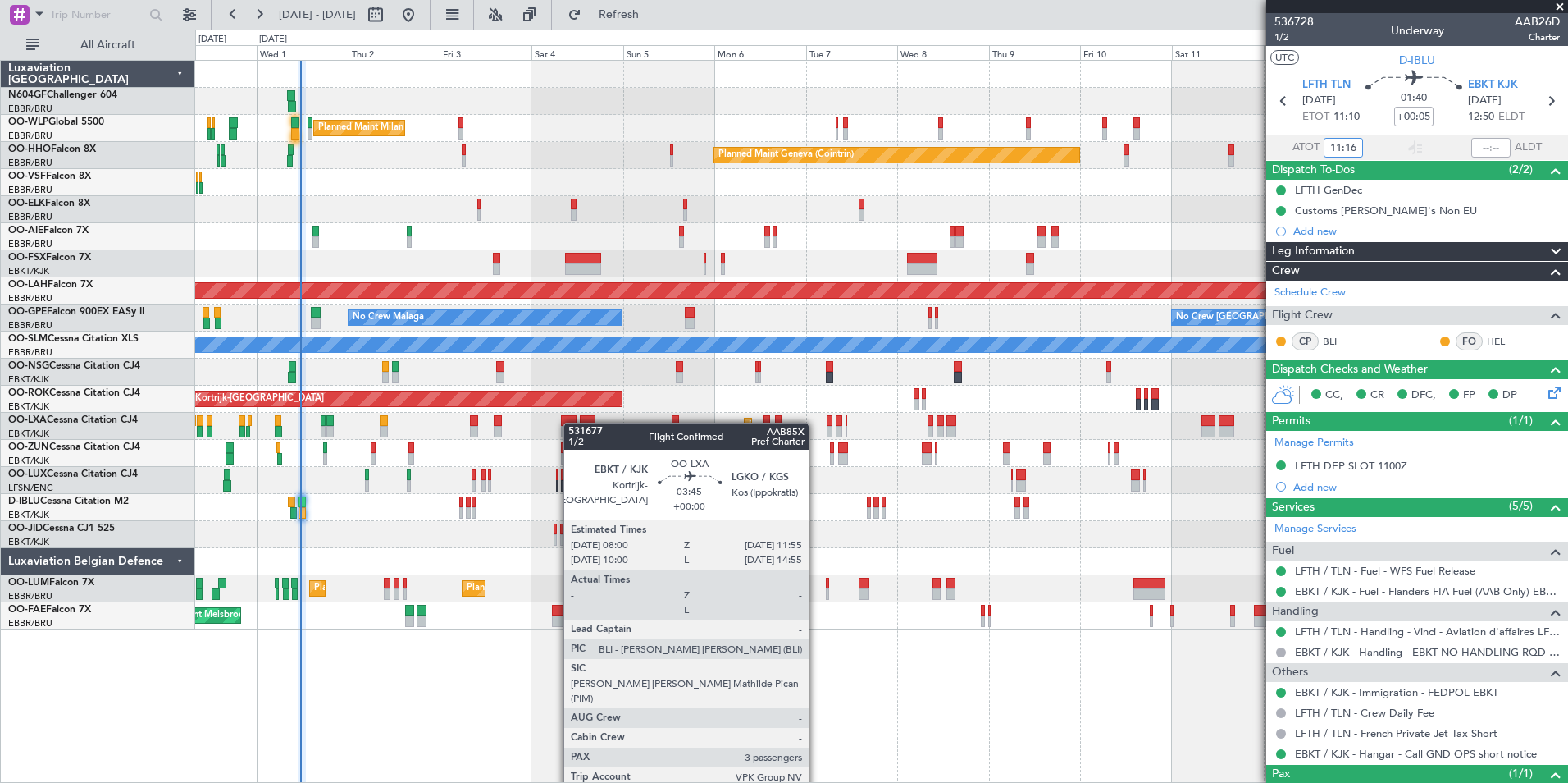
click at [537, 384] on div "Planned Maint Milan (Linate) Planned Maint Geneva (Cointrin) - - LROP 22:10 Z R…" at bounding box center [881, 345] width 1372 height 569
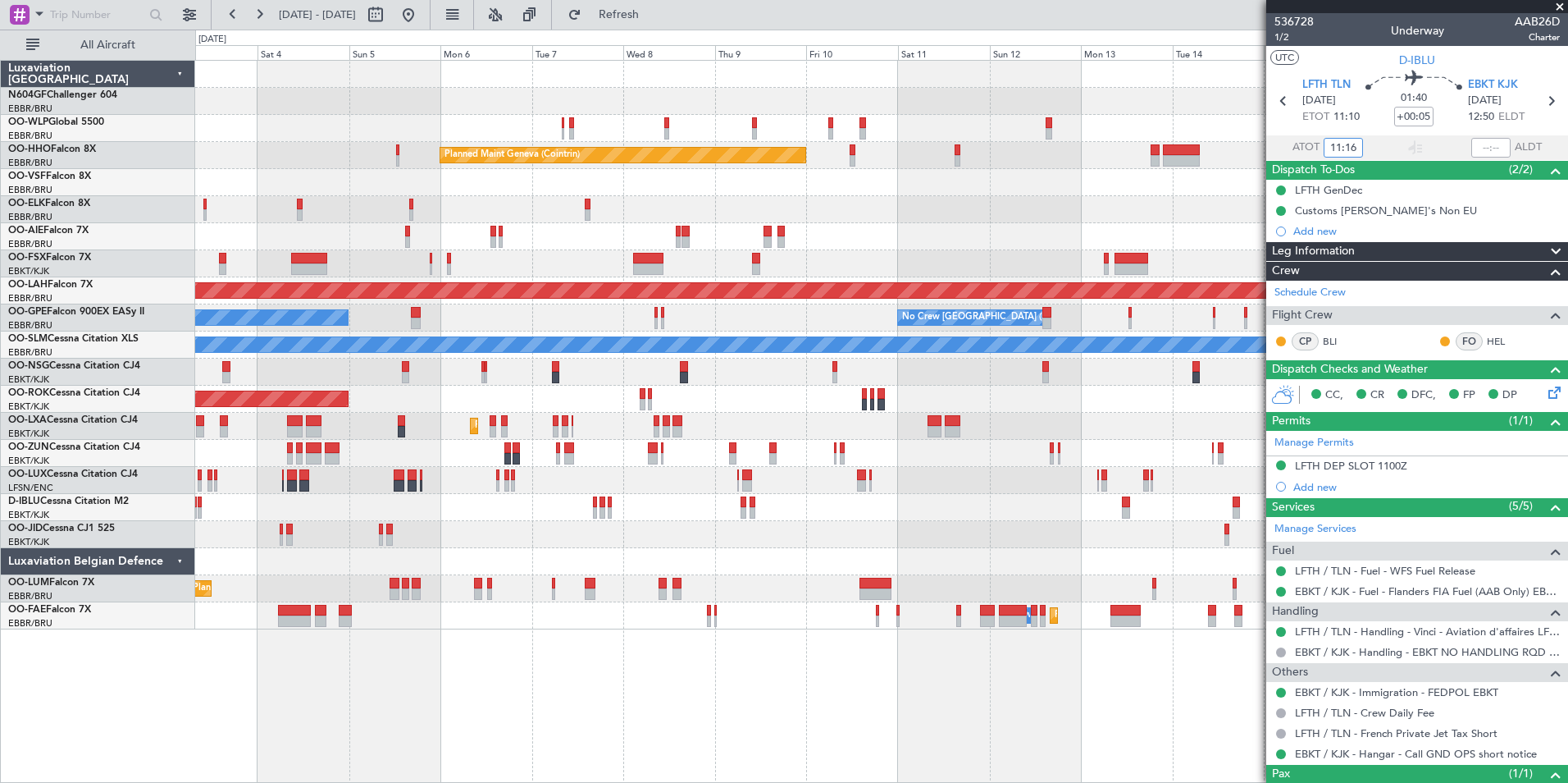
click at [512, 375] on div "Planned Maint Milan (Linate) Planned Maint Geneva (Cointrin) - - LROP 22:10 Z R…" at bounding box center [881, 345] width 1372 height 569
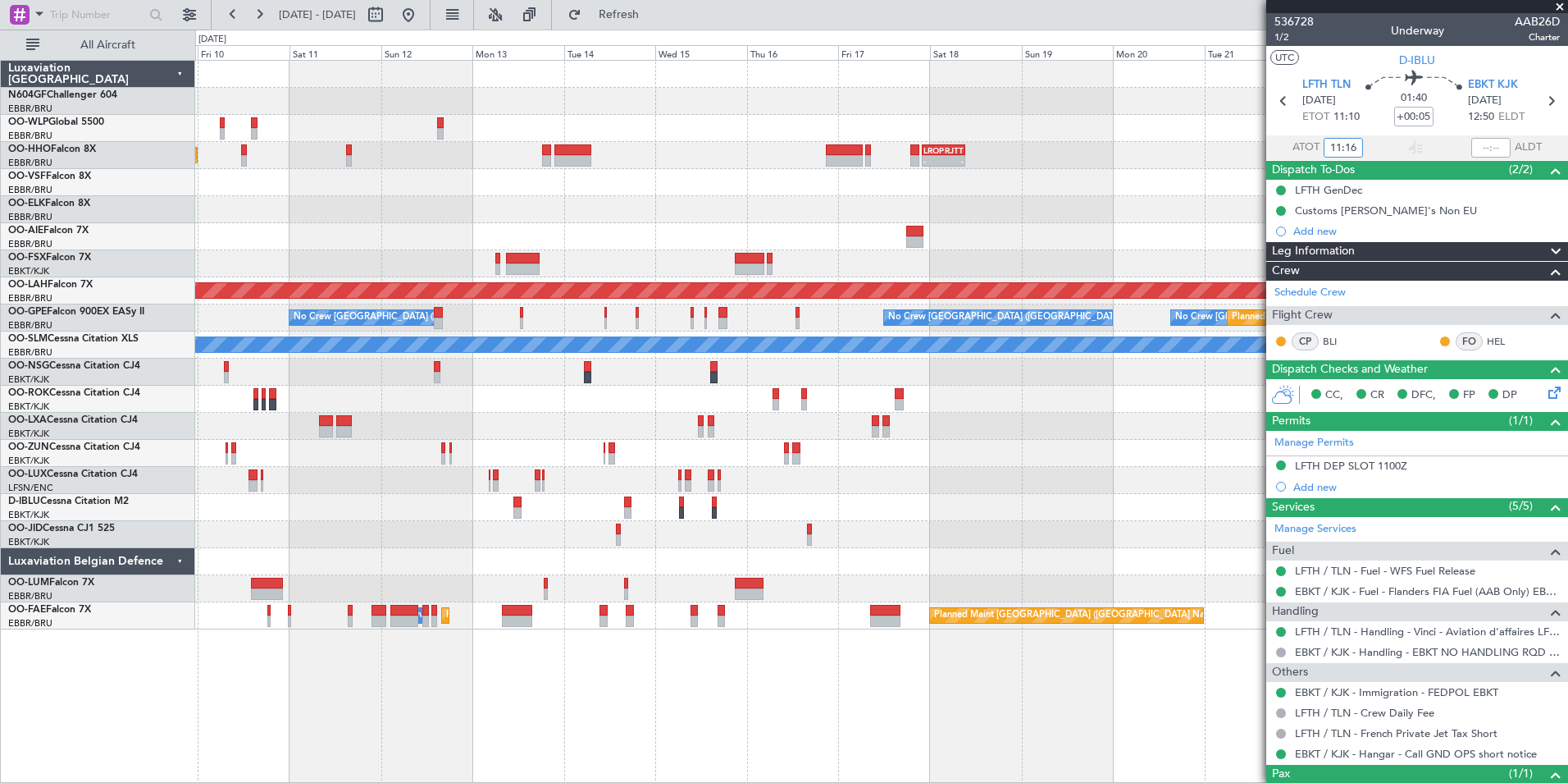
click at [380, 368] on div "Planned Maint Geneva (Cointrin) - - LROP 22:10 Z RJTT 09:25 Z - - VRMM 19:20 Z …" at bounding box center [881, 345] width 1372 height 569
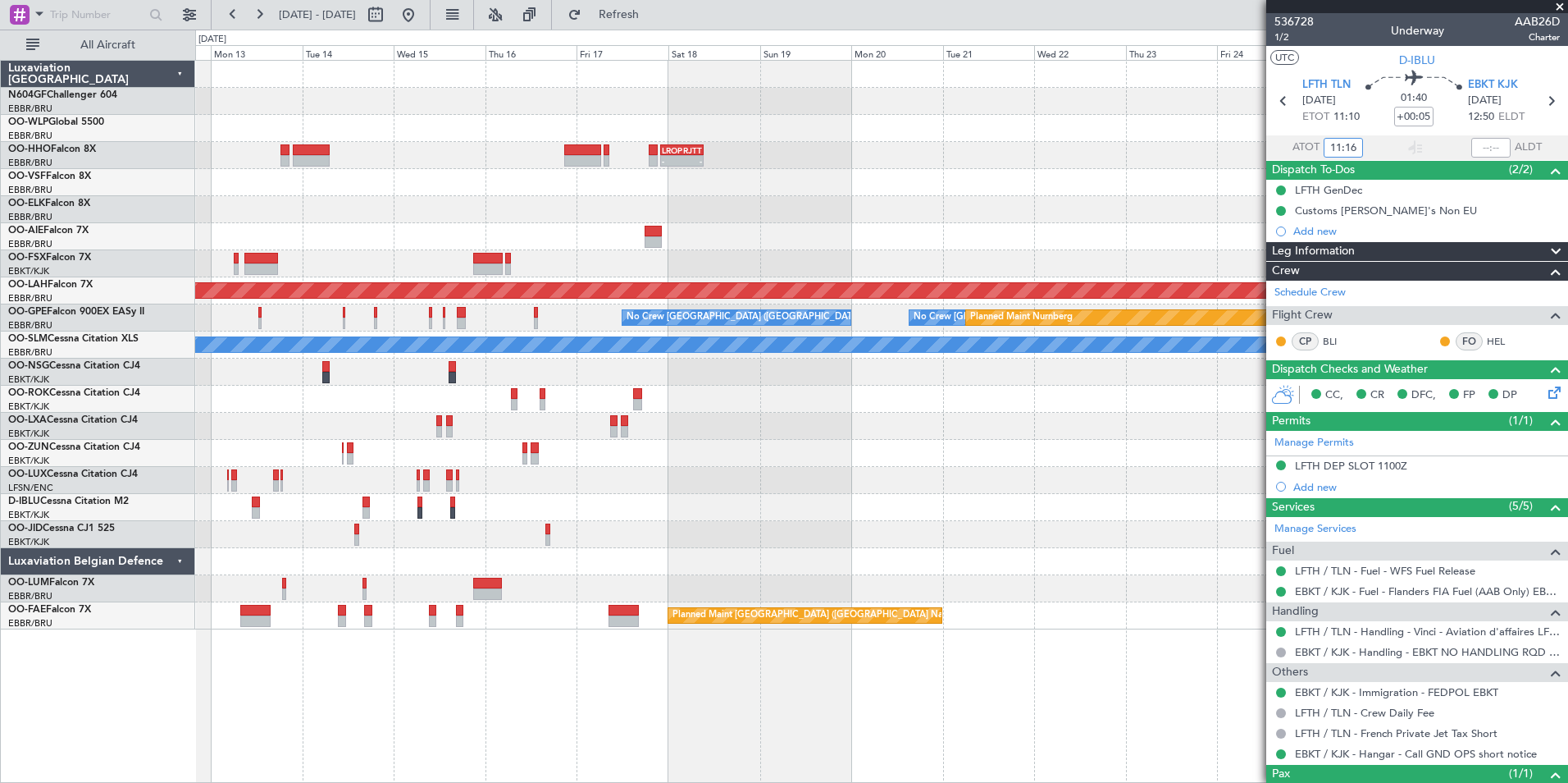
click at [562, 417] on div "- - LROP 22:10 Z RJTT 09:25 Z Planned Maint Geneva (Cointrin) - - VRMM 19:20 Z …" at bounding box center [881, 345] width 1372 height 569
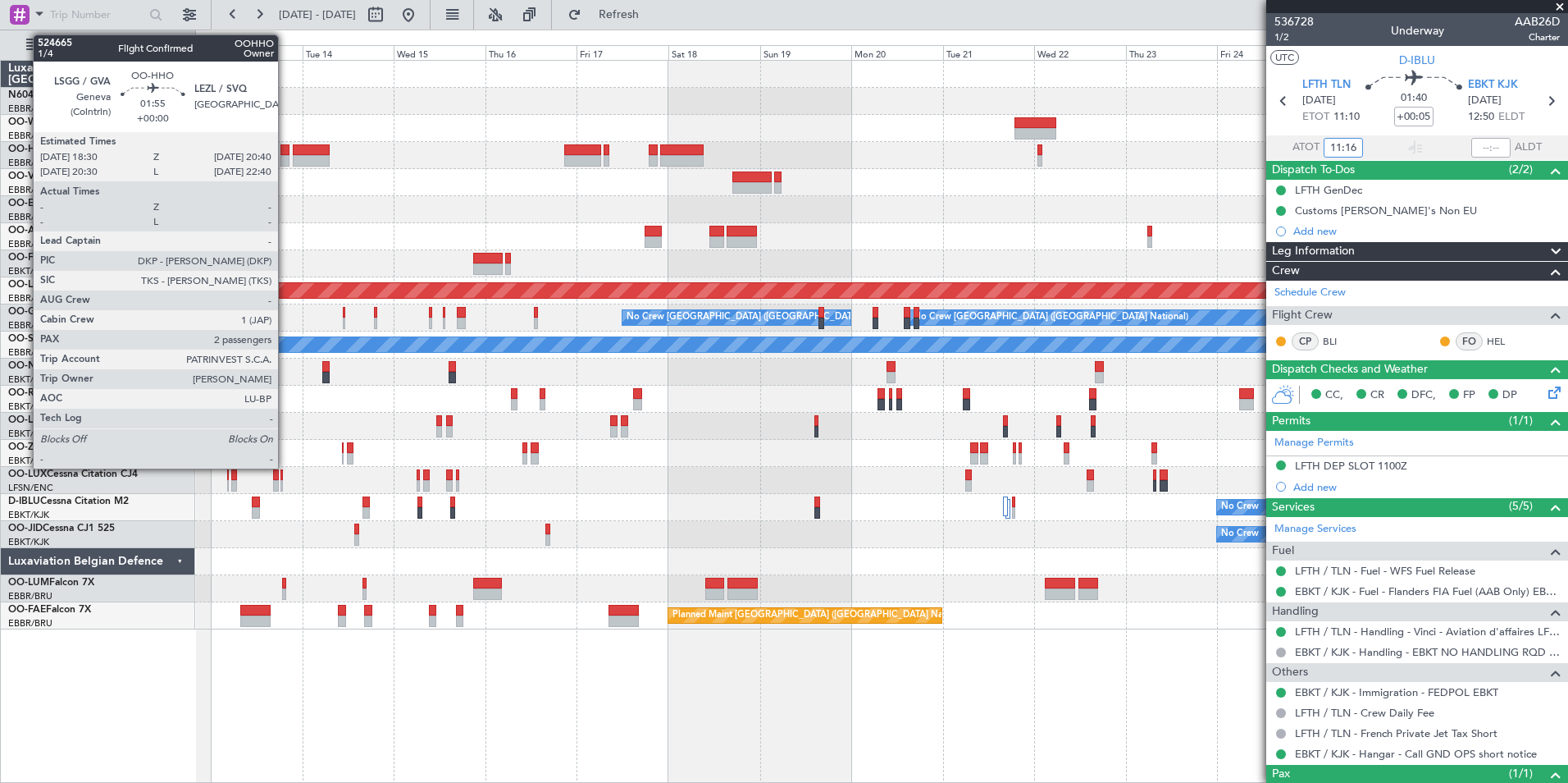
click at [286, 156] on div at bounding box center [285, 161] width 9 height 12
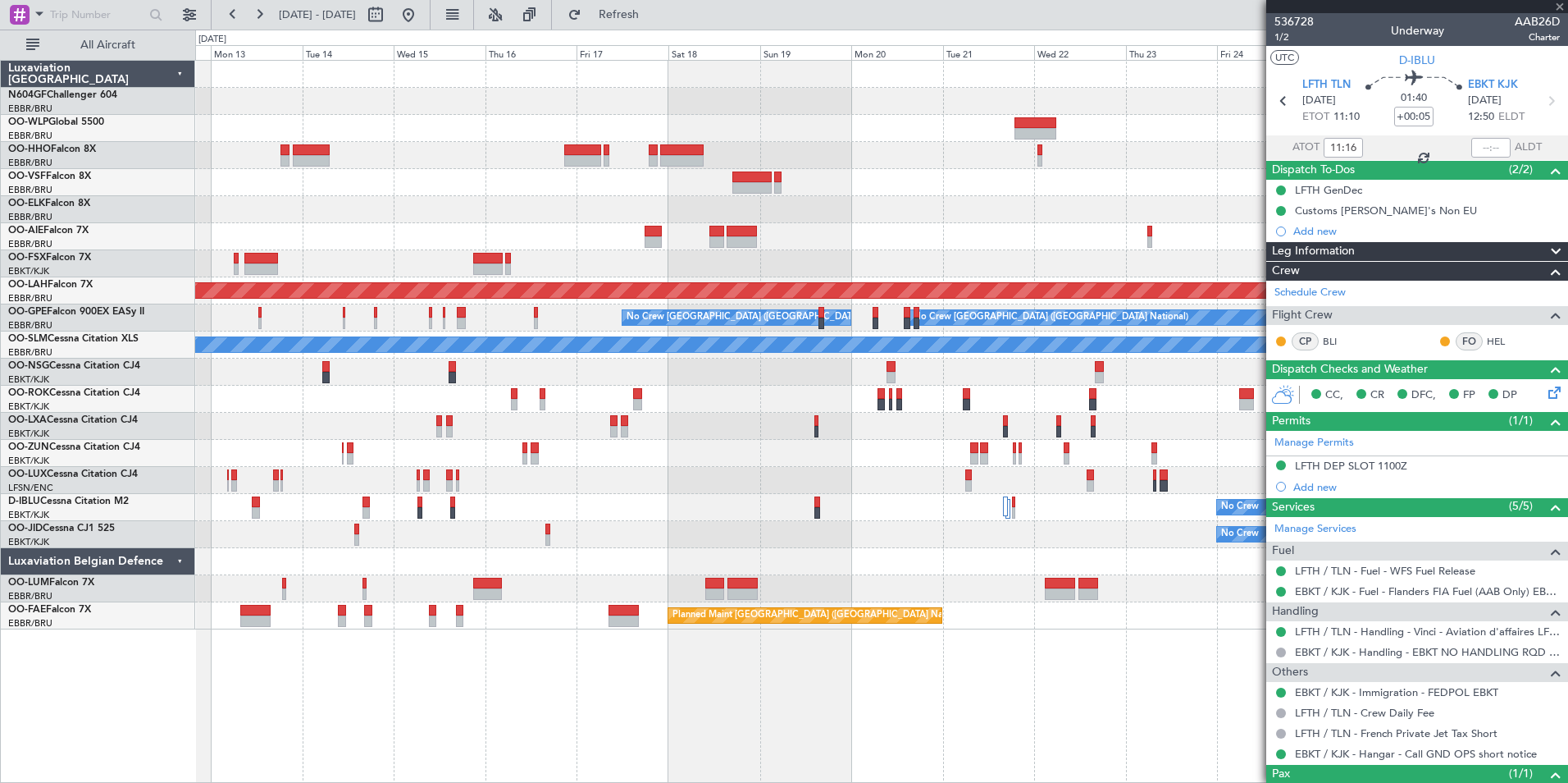
type input "2"
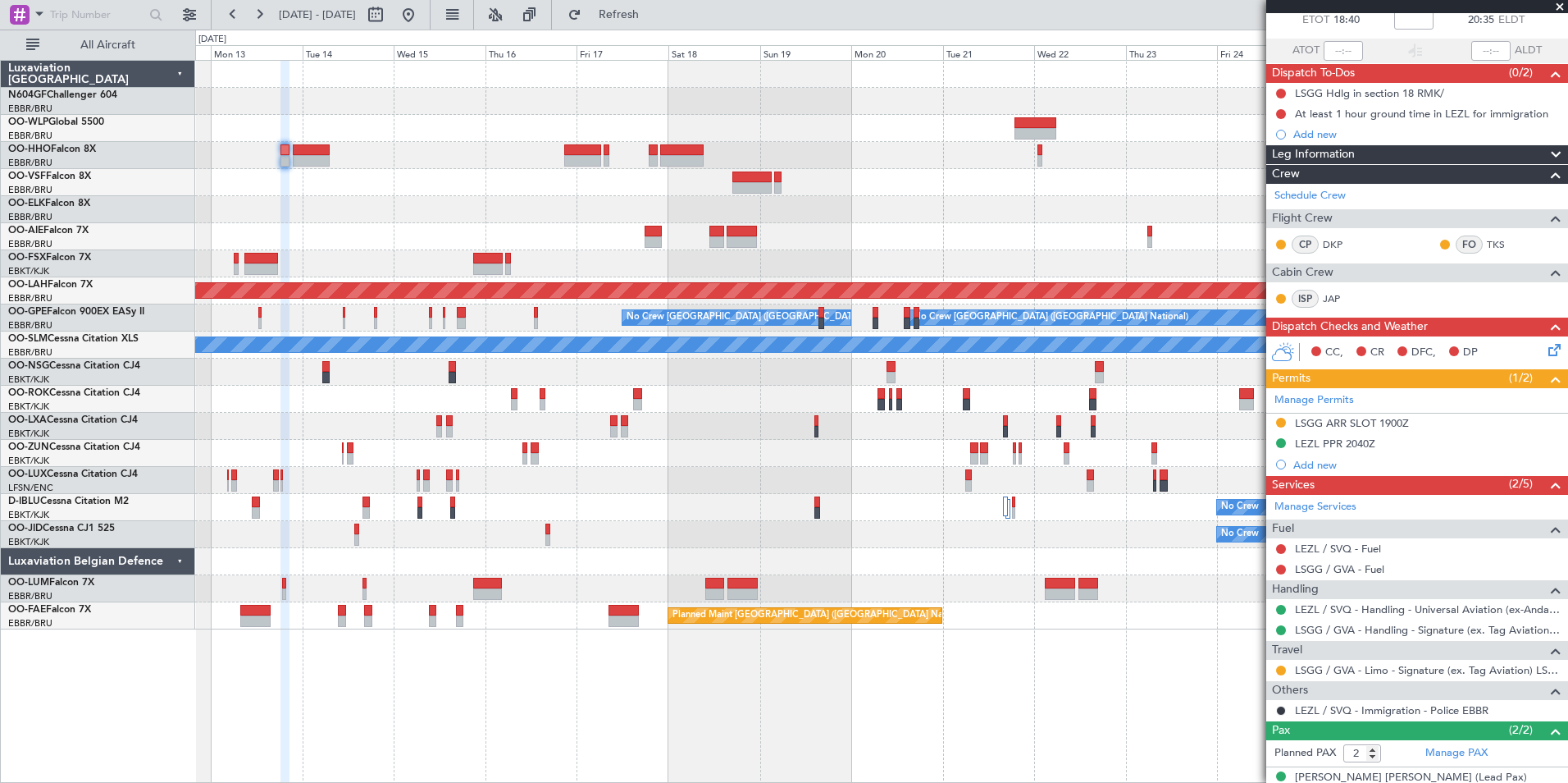
scroll to position [154, 0]
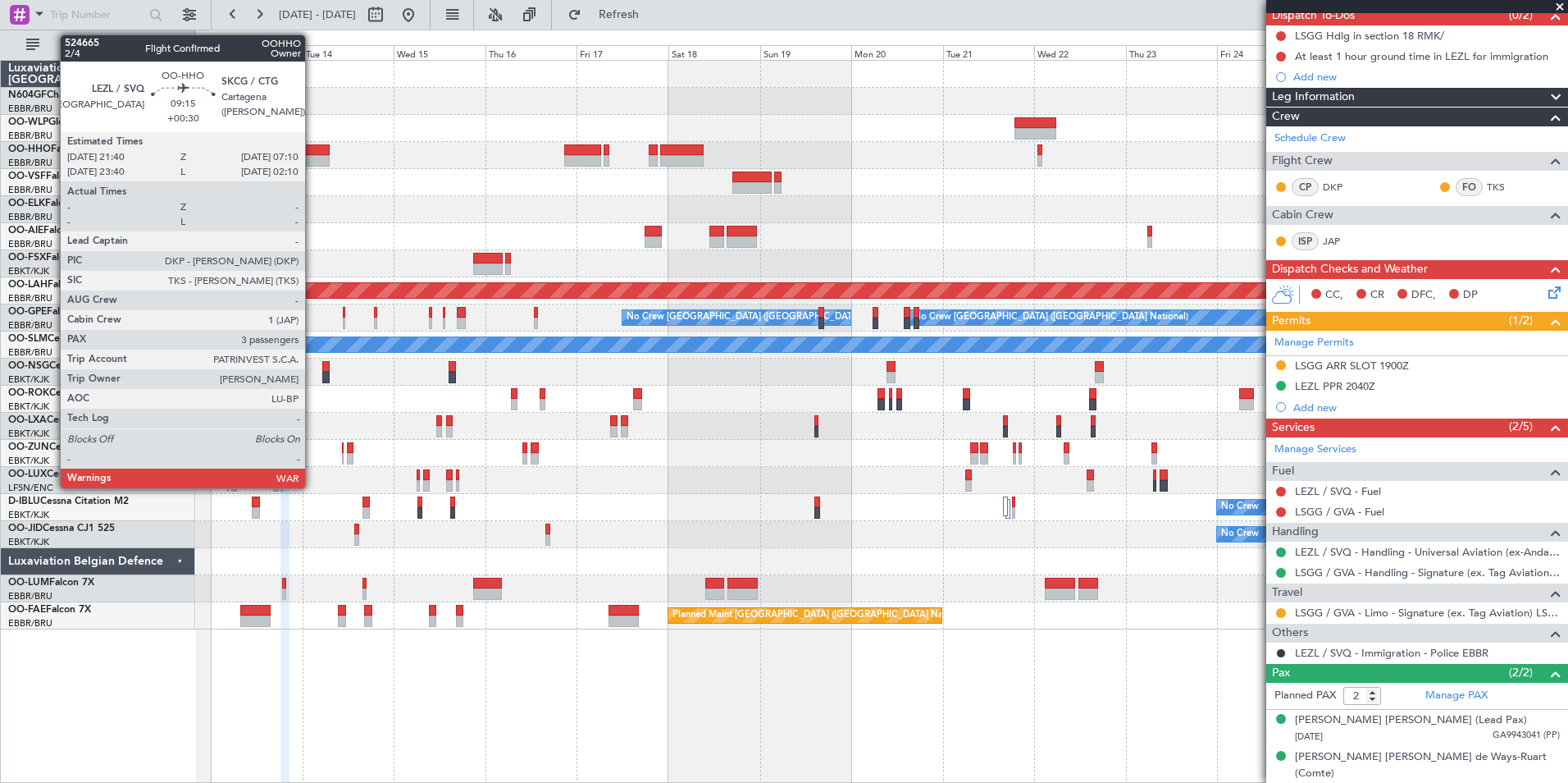
click at [313, 151] on div at bounding box center [311, 150] width 37 height 12
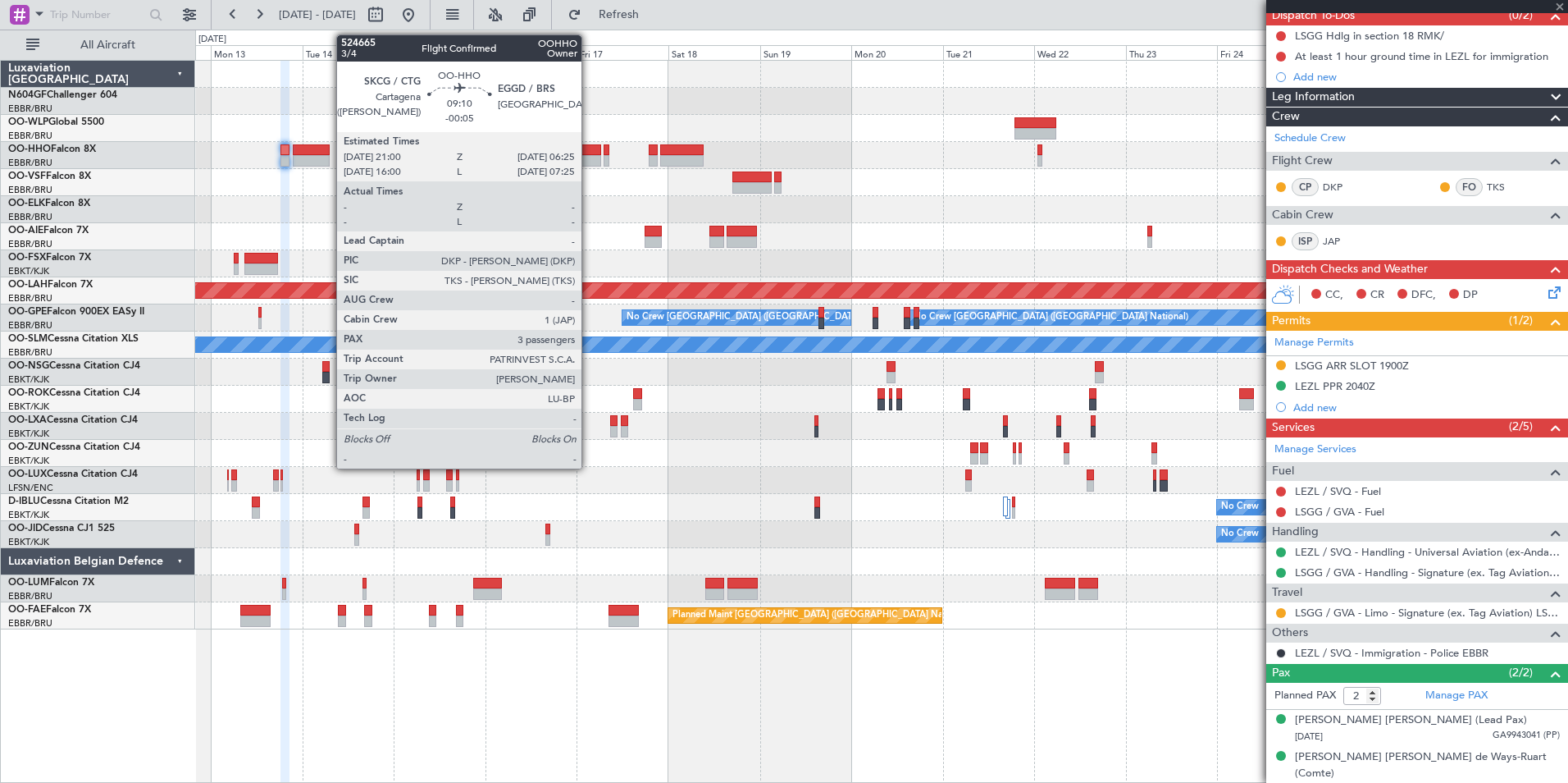
type input "+00:30"
type input "3"
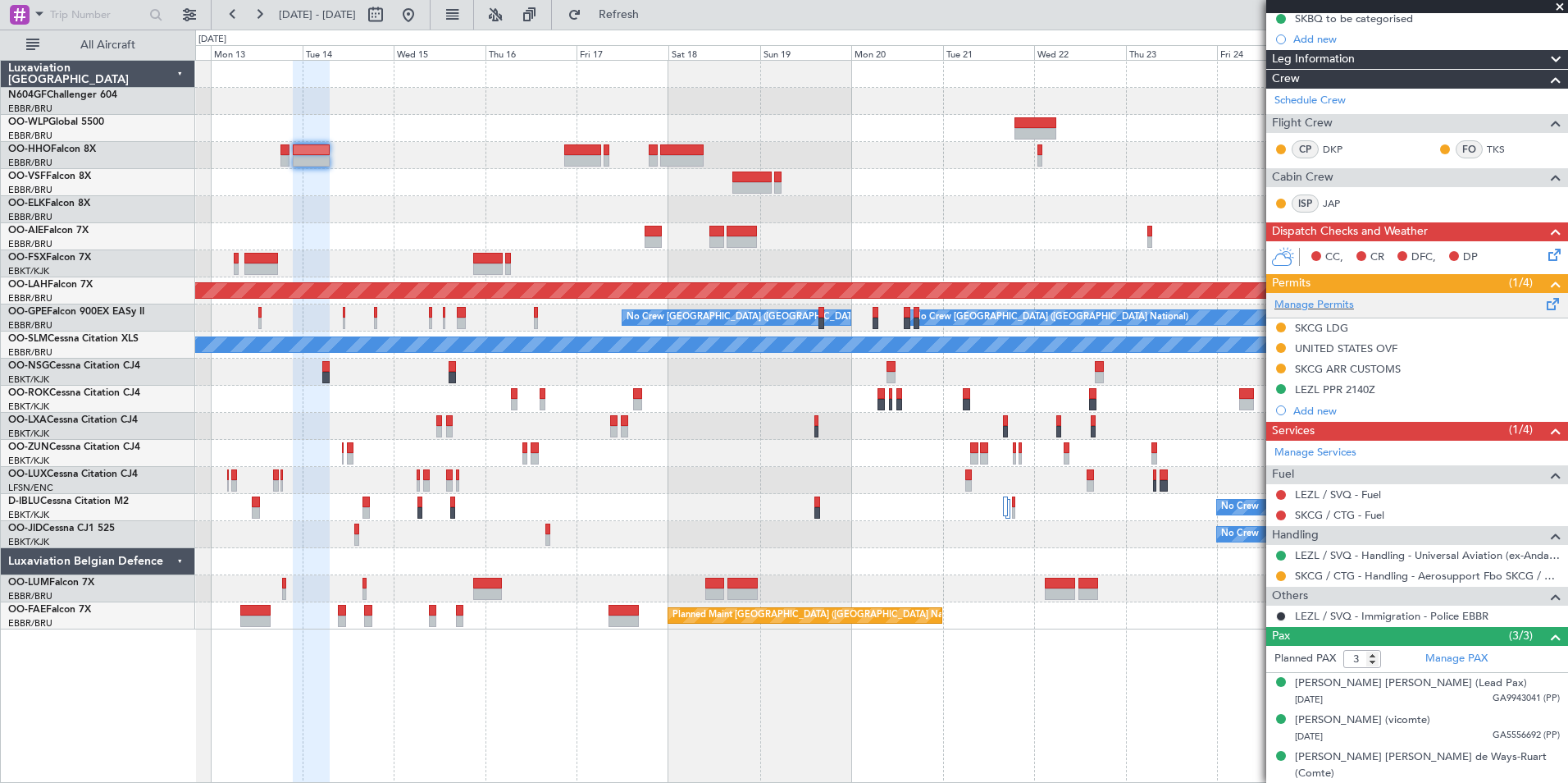
scroll to position [0, 0]
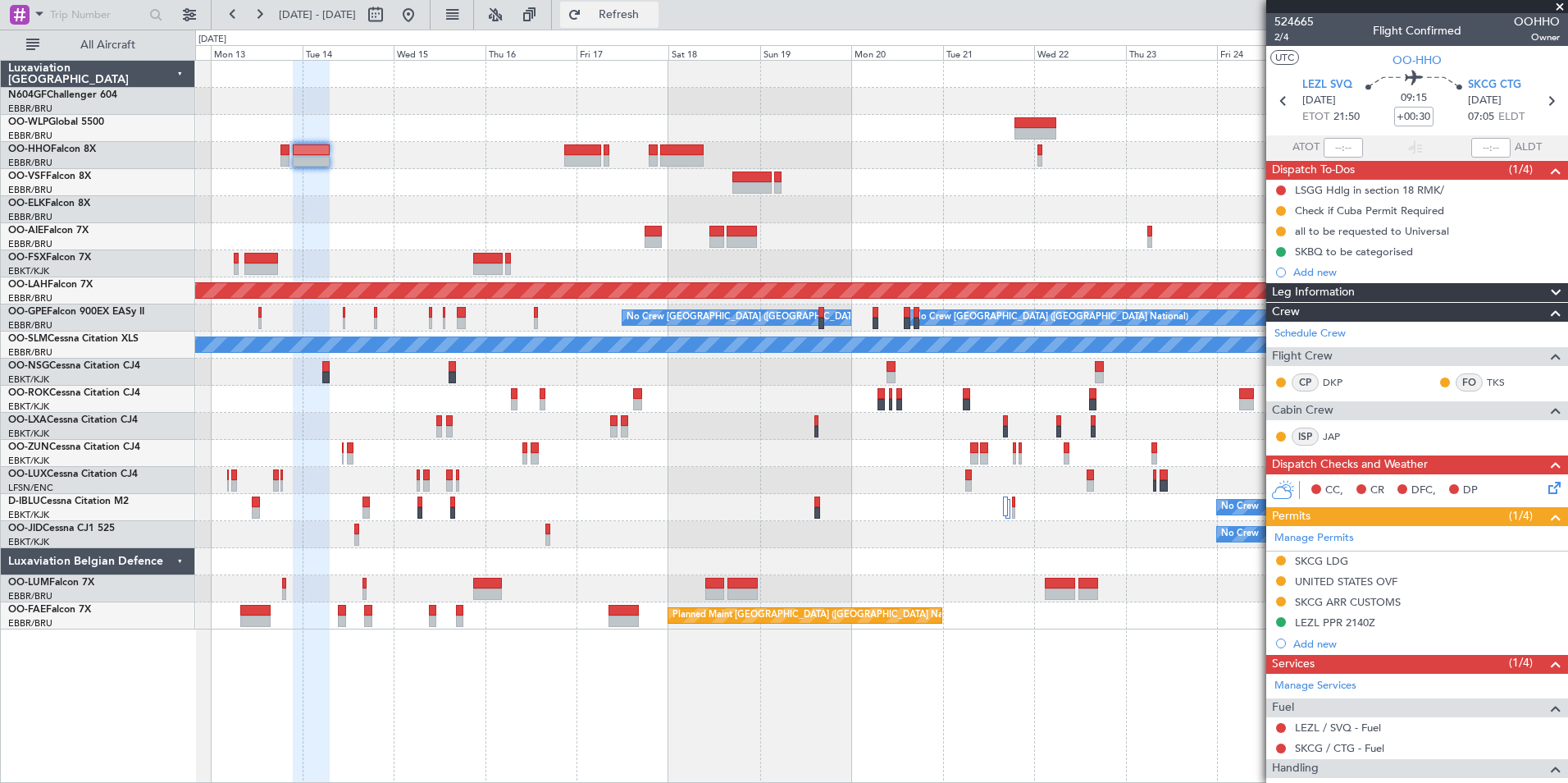
click at [646, 16] on span "Refresh" at bounding box center [619, 15] width 69 height 12
click at [421, 19] on button at bounding box center [408, 15] width 26 height 26
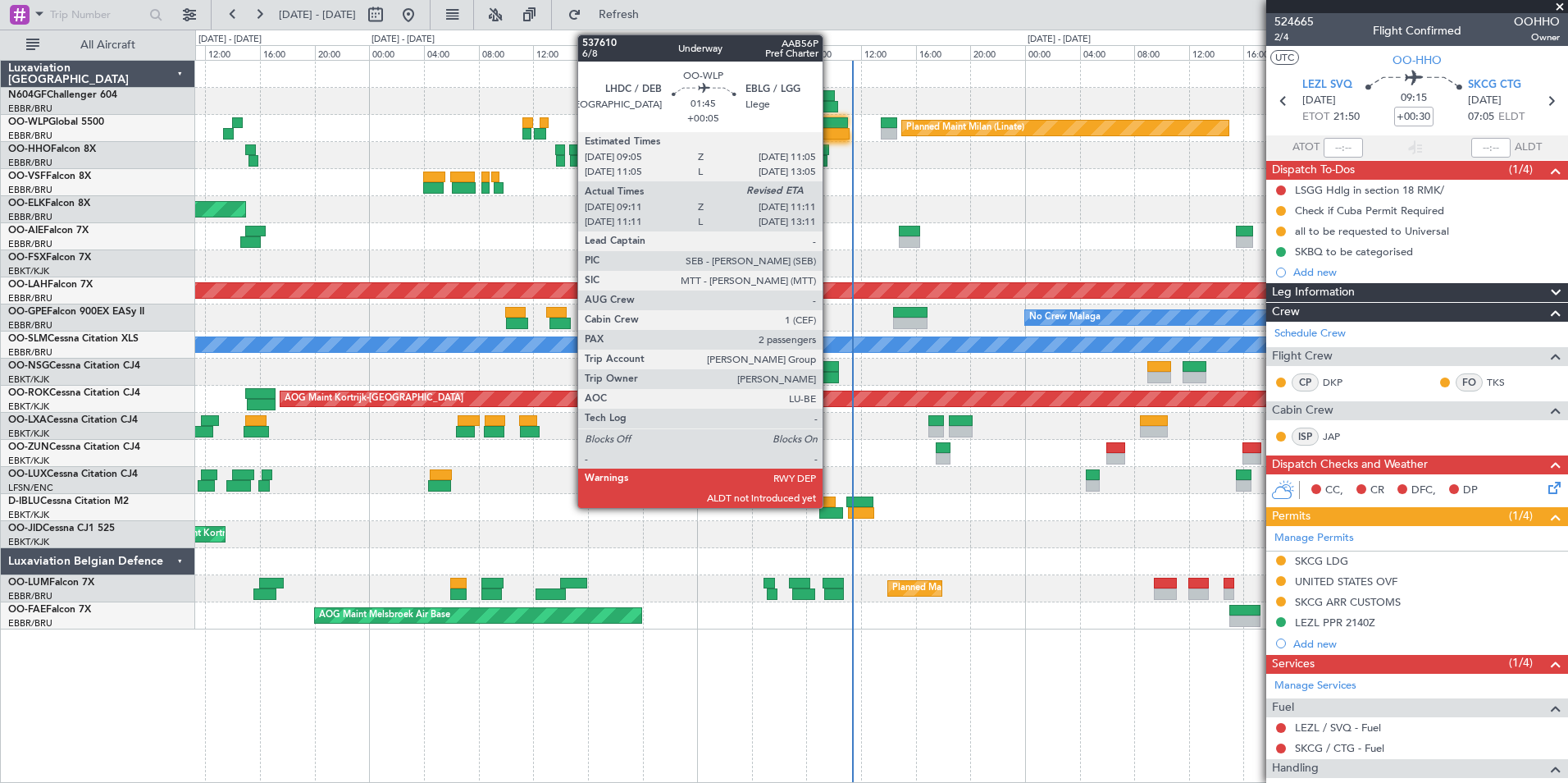
click at [830, 129] on div at bounding box center [835, 133] width 28 height 12
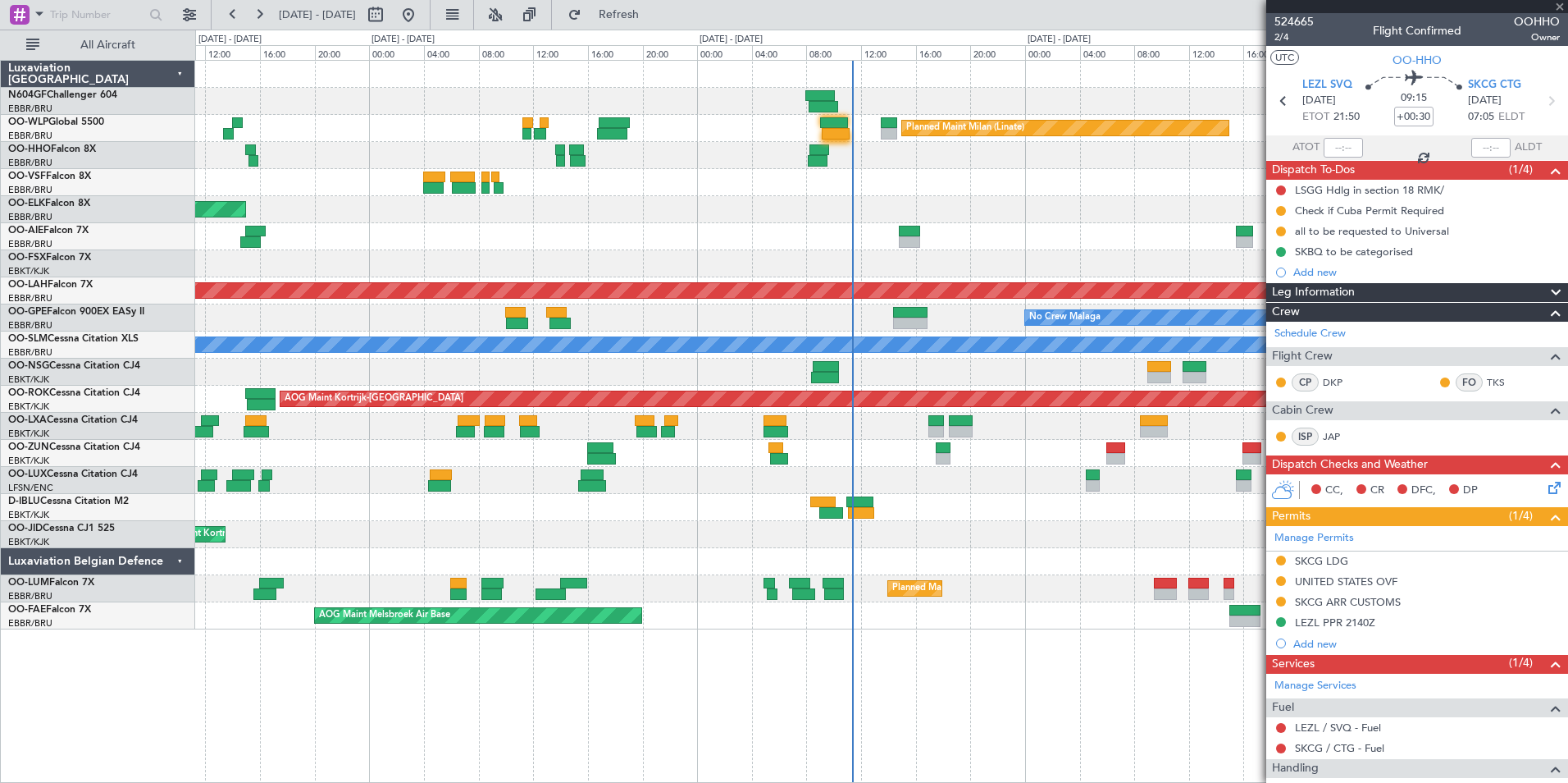
type input "+00:05"
type input "09:21"
type input "2"
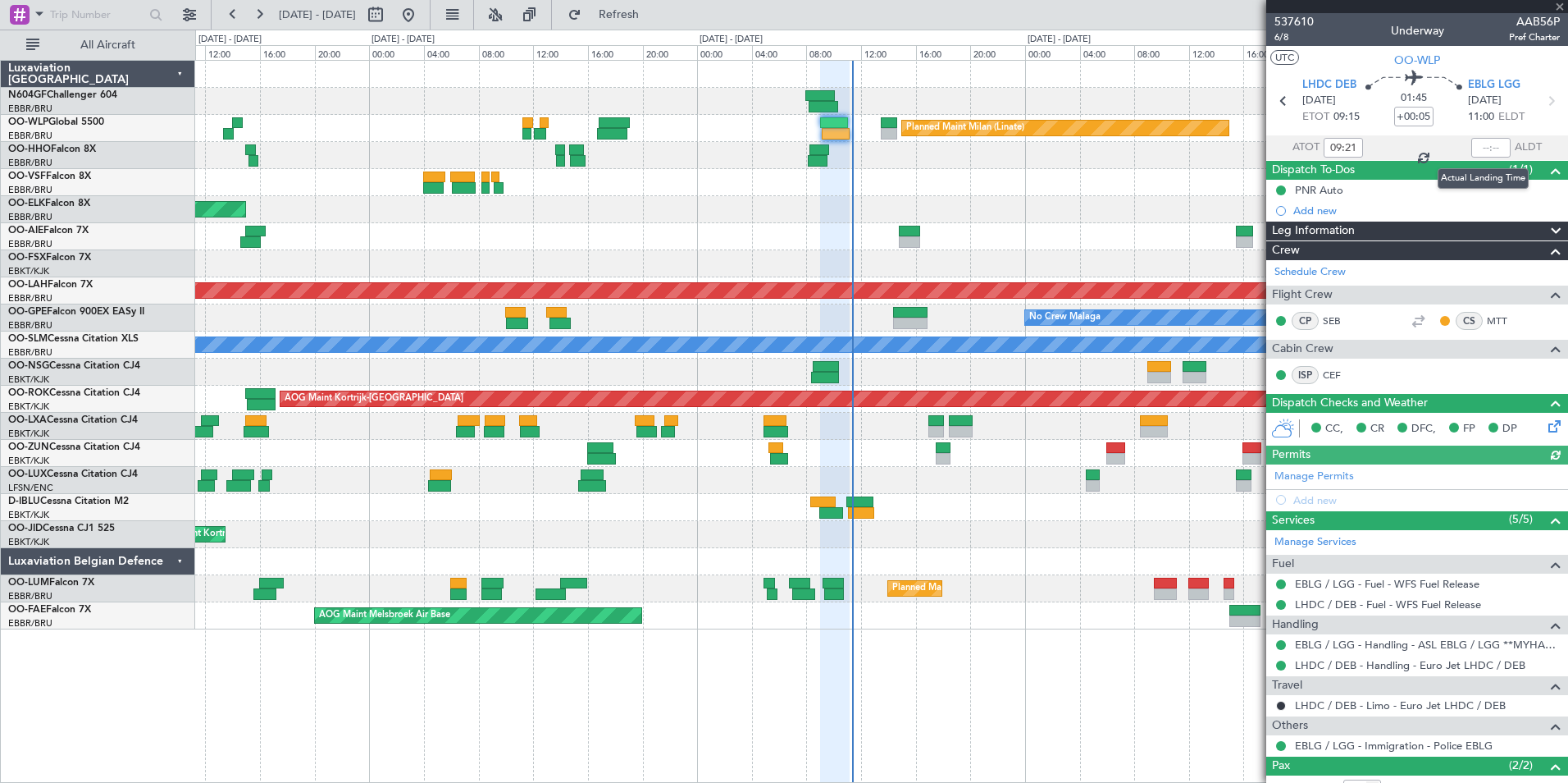
click at [1472, 147] on div at bounding box center [1491, 147] width 40 height 20
click at [1472, 147] on input "text" at bounding box center [1491, 147] width 40 height 20
click at [1171, 169] on div at bounding box center [881, 182] width 1372 height 27
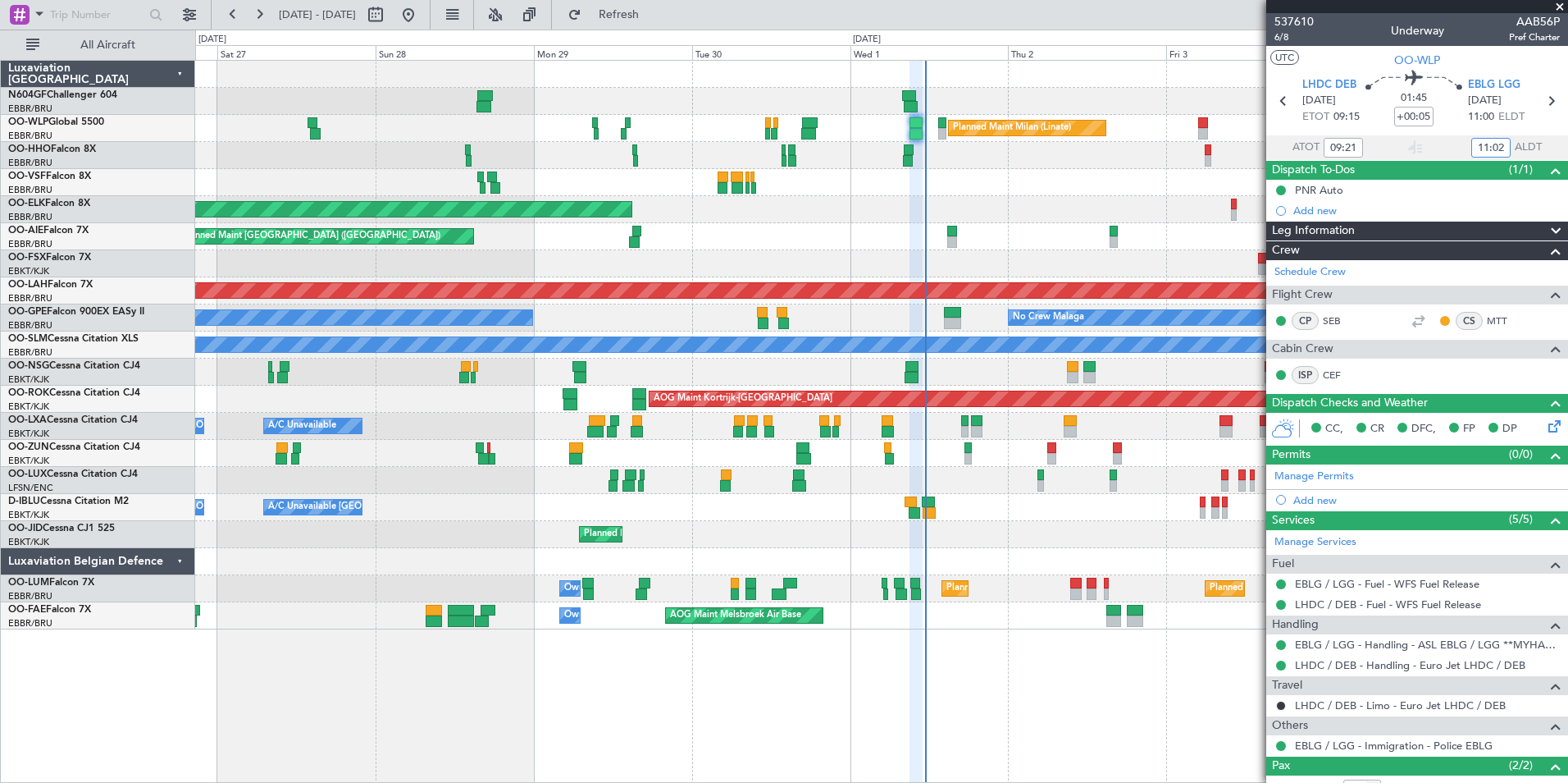
click at [863, 459] on div "Planned Maint Milan (Linate) Planned Maint Geneva (Cointrin) Planned Maint Gene…" at bounding box center [881, 345] width 1372 height 569
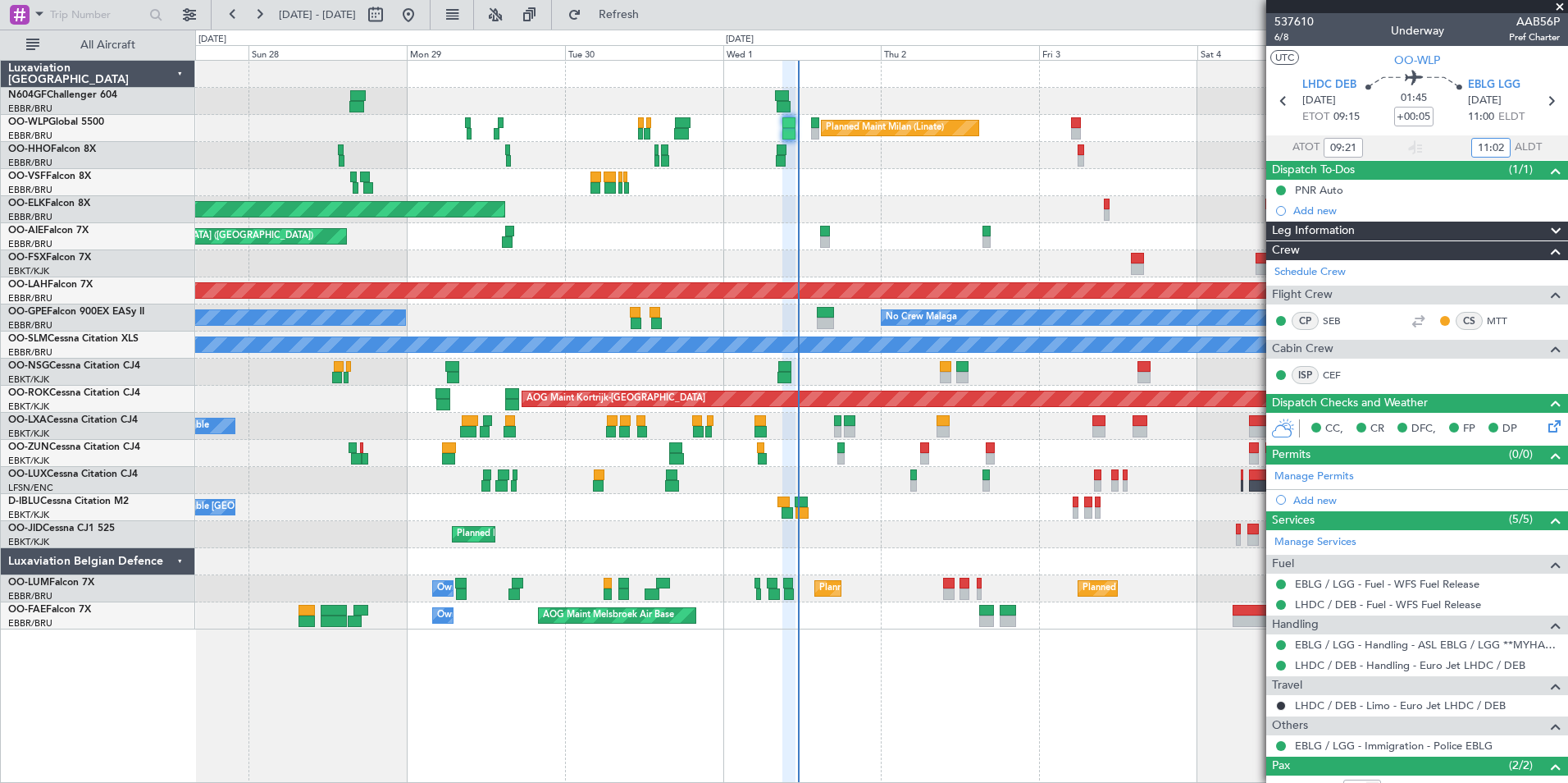
click at [724, 461] on div "Planned Maint Milan (Linate) Planned Maint Geneva (Cointrin) Planned Maint Kort…" at bounding box center [881, 345] width 1372 height 569
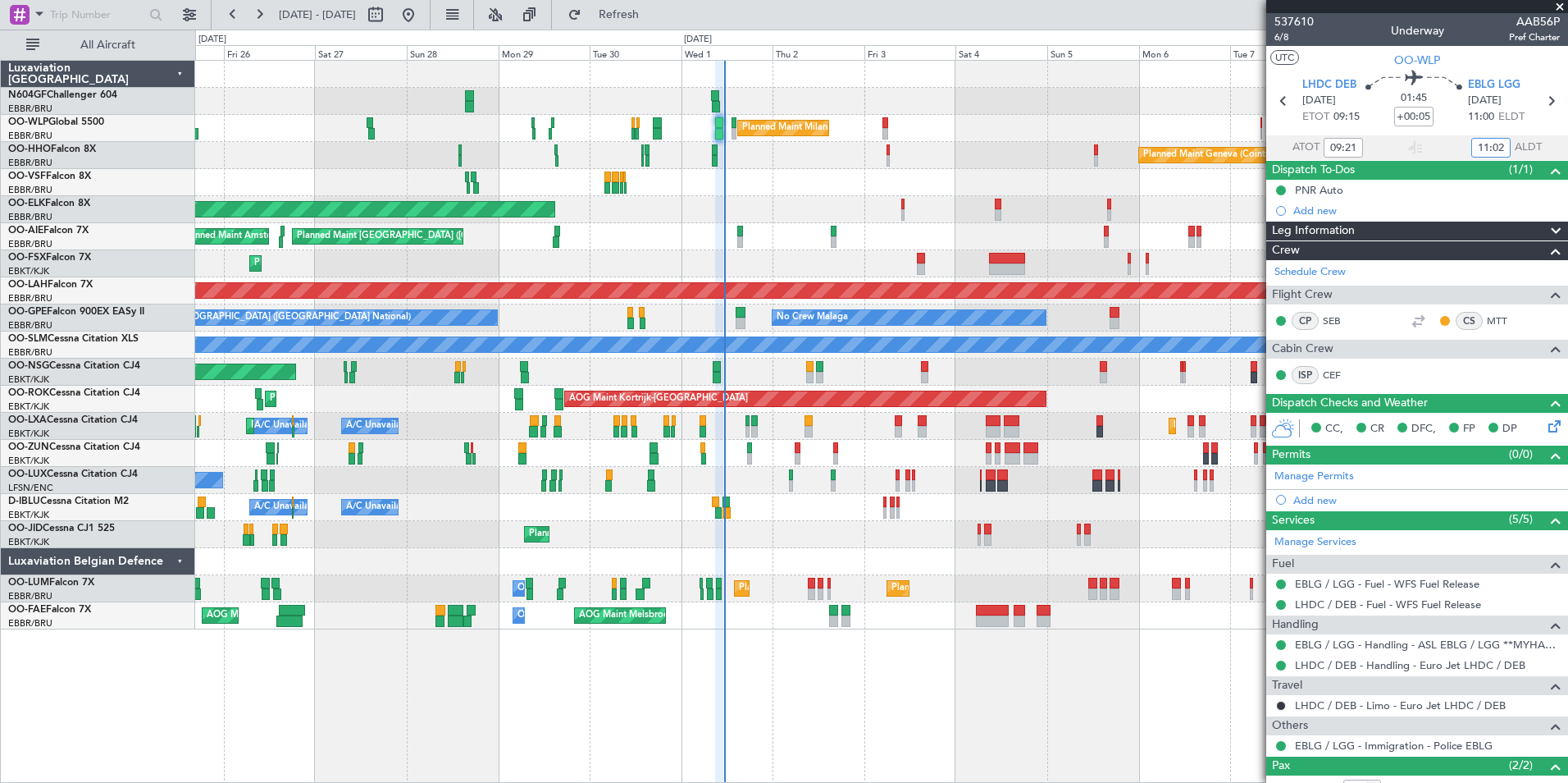
type input "11:02"
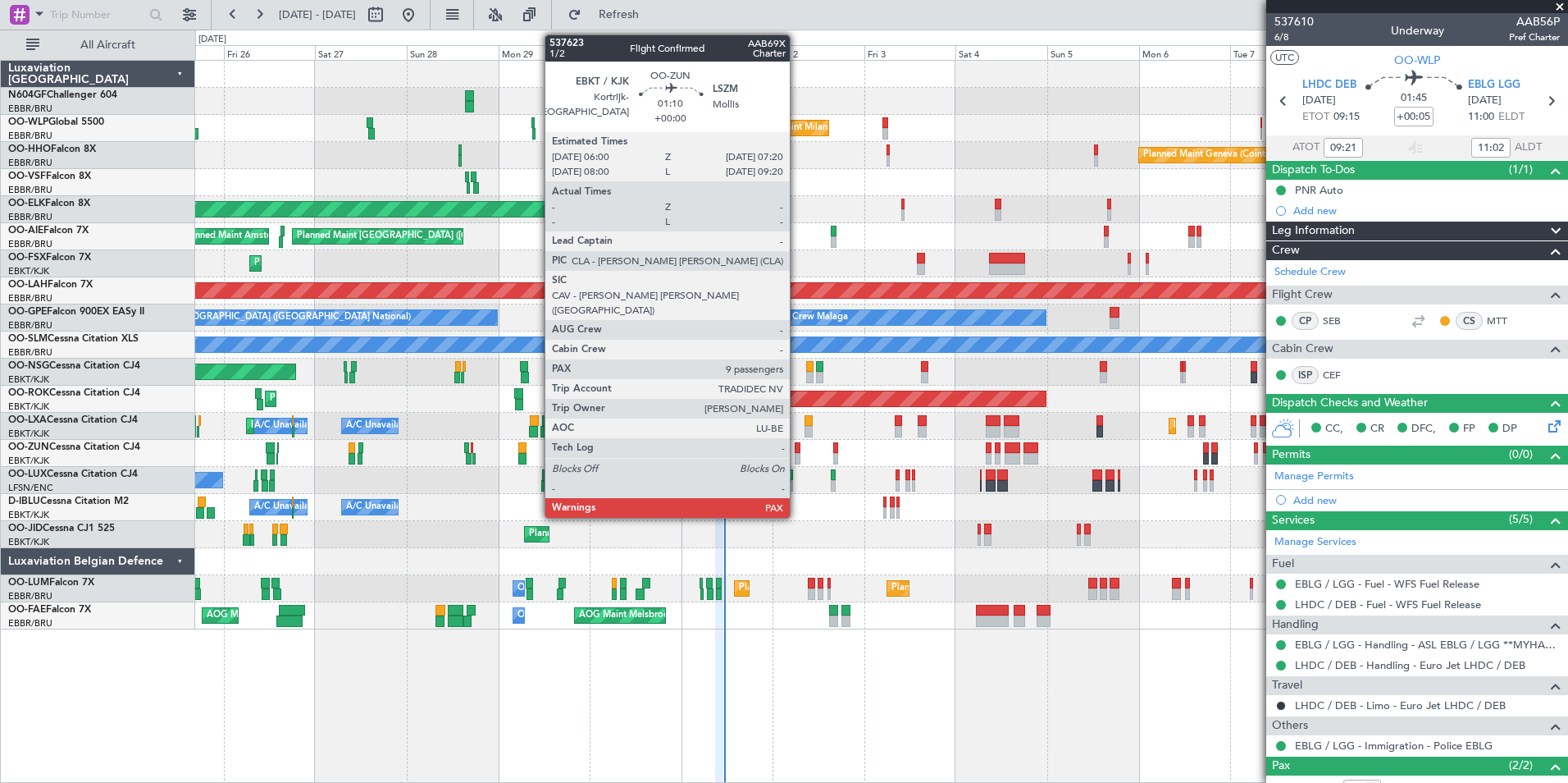
click at [804, 447] on div "Planned Maint Kortrijk-Wevelgem Owner" at bounding box center [881, 453] width 1372 height 27
click at [796, 450] on div at bounding box center [798, 448] width 6 height 12
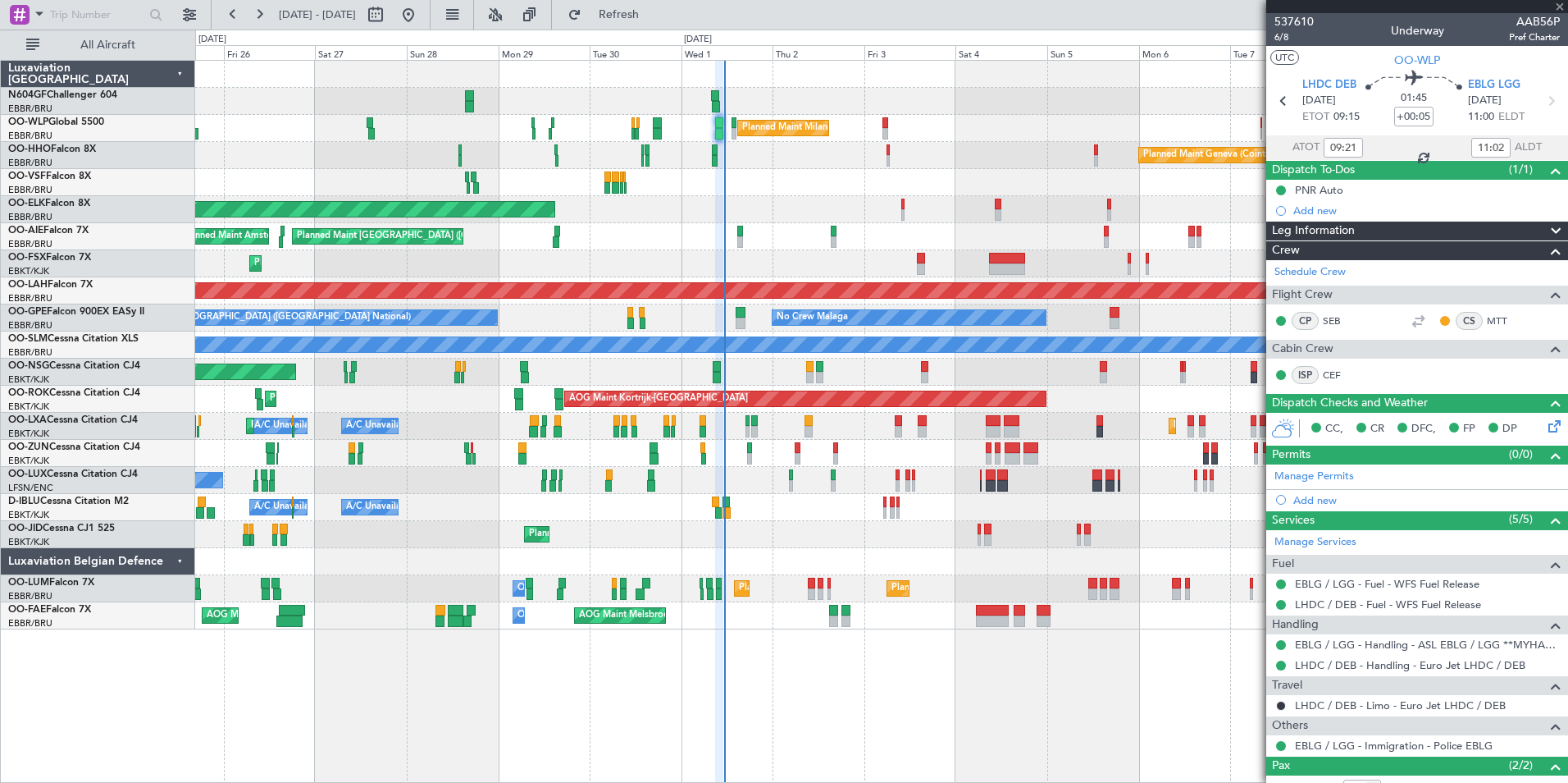
type input "9"
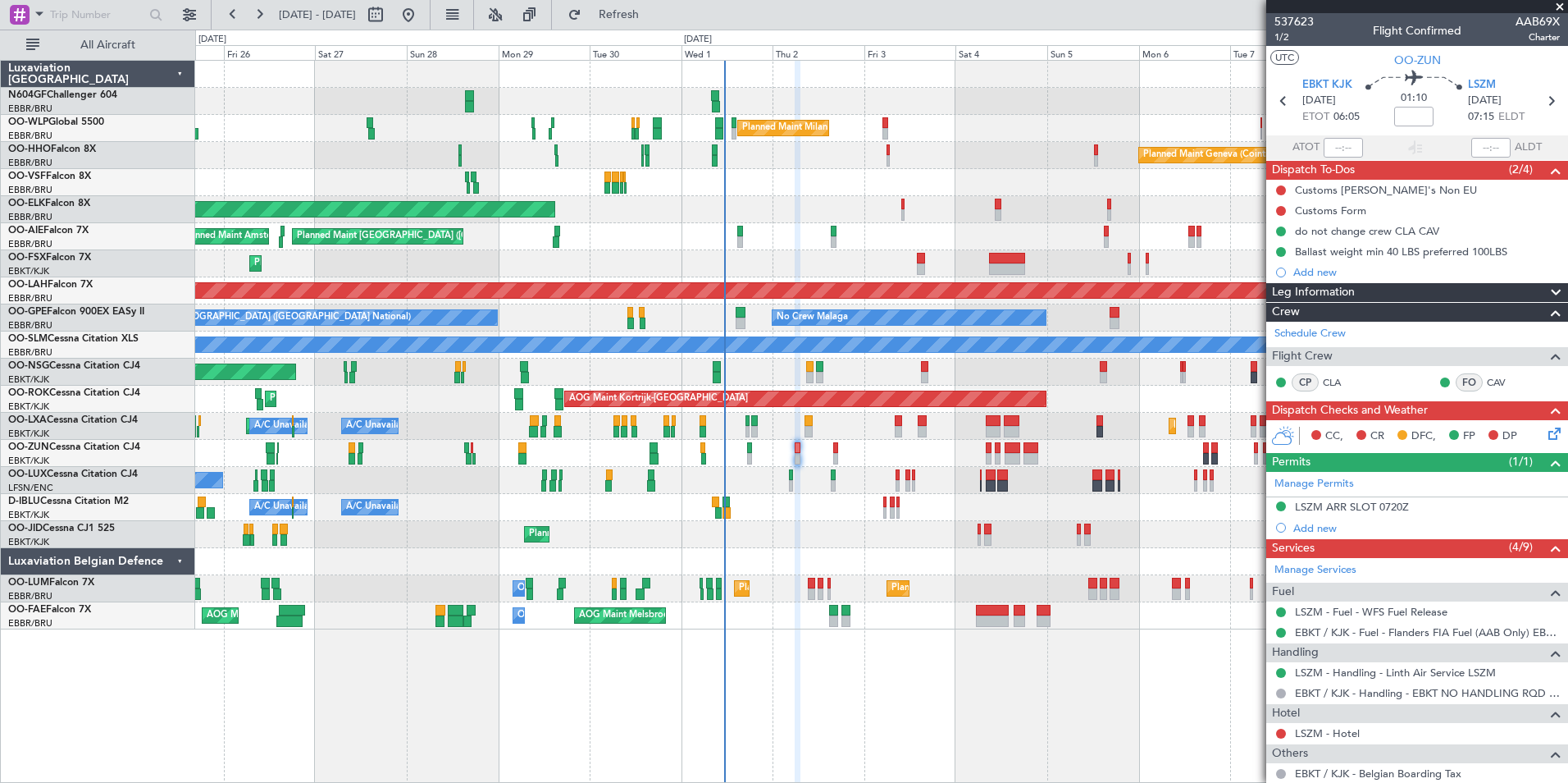
scroll to position [482, 0]
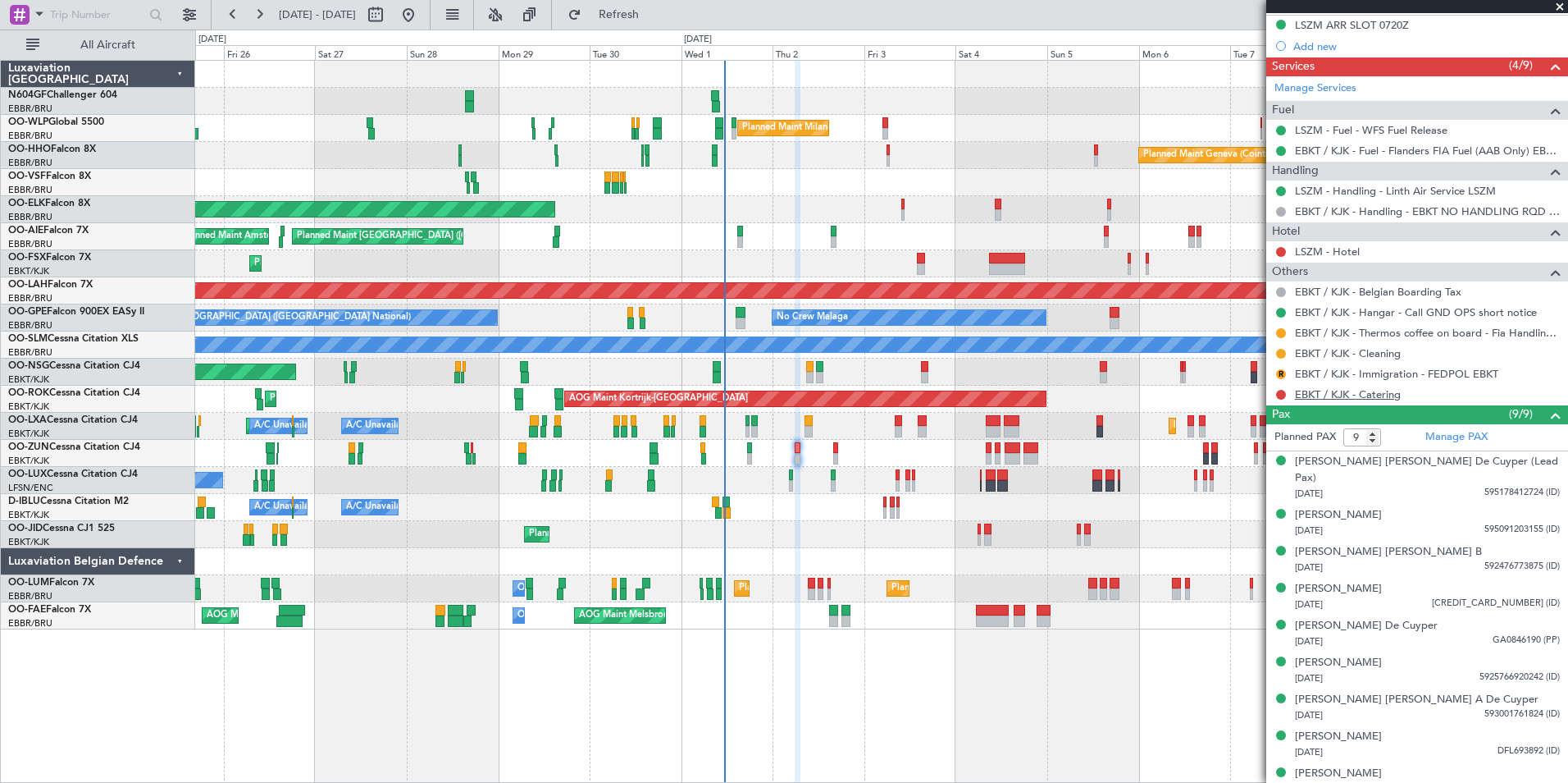
click at [1326, 398] on link "EBKT / KJK - Catering" at bounding box center [1347, 394] width 106 height 14
click at [654, 17] on span "Refresh" at bounding box center [619, 15] width 69 height 12
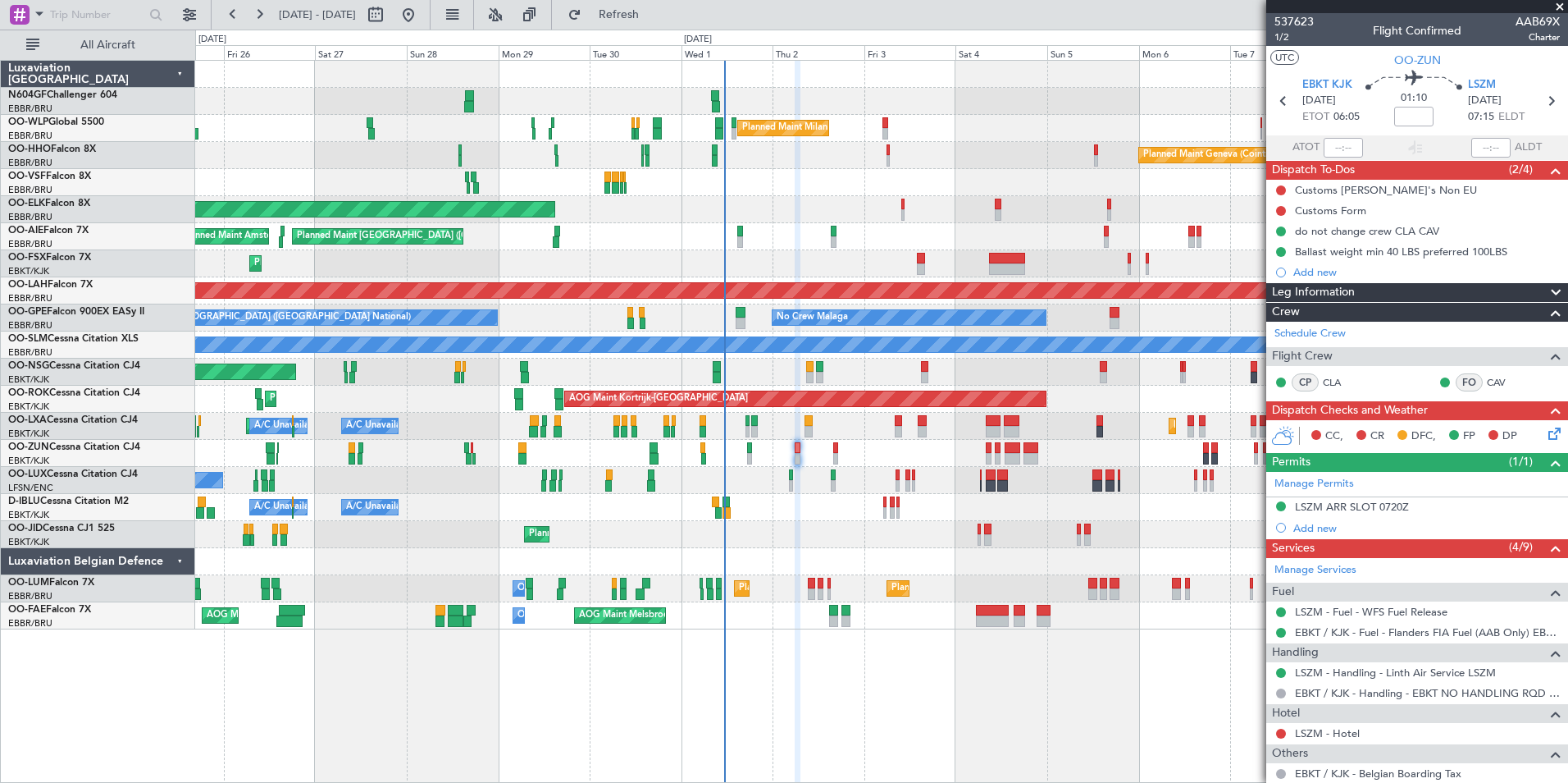
scroll to position [482, 0]
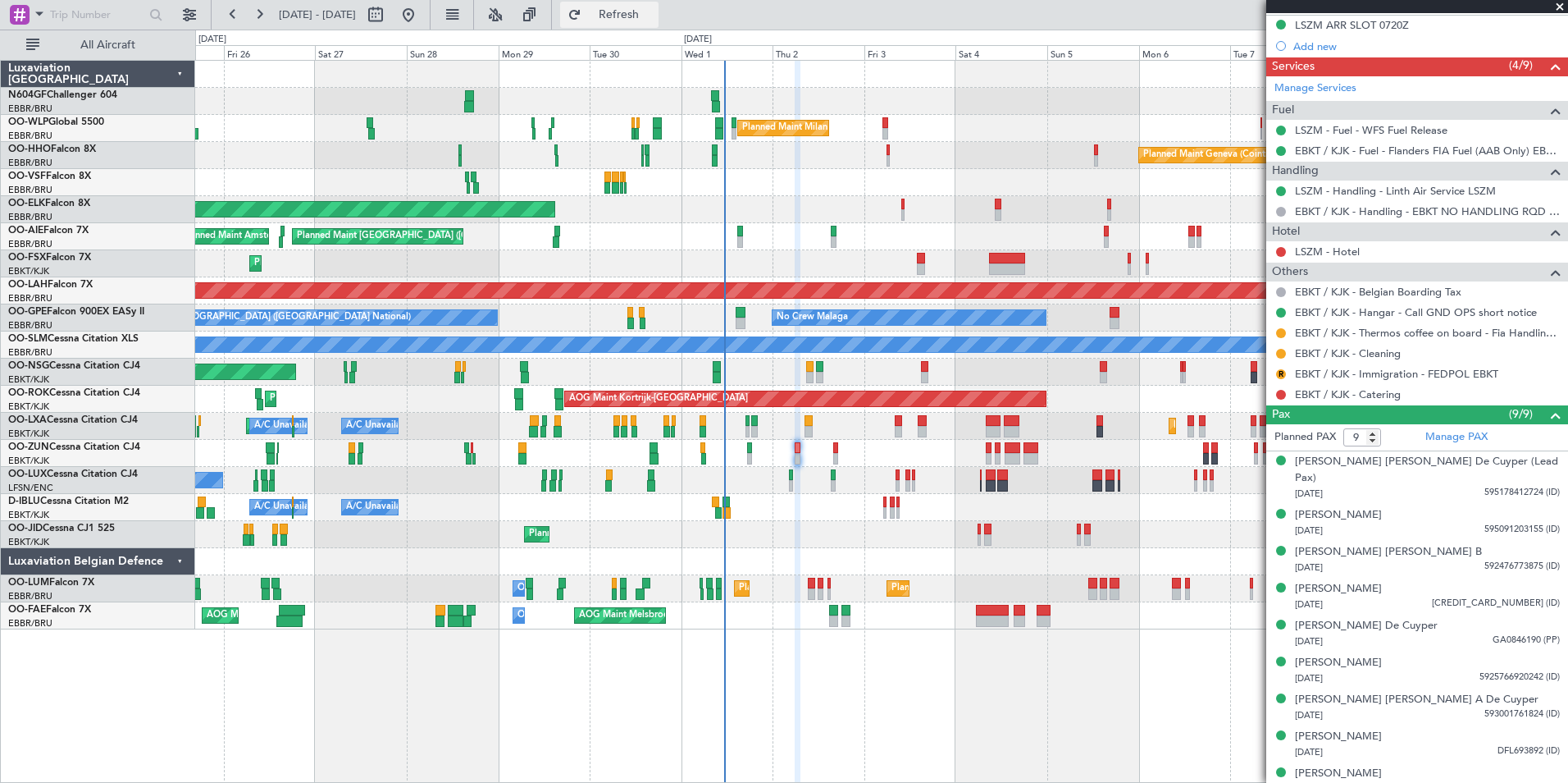
click at [637, 11] on span "Refresh" at bounding box center [619, 15] width 69 height 12
click at [1328, 397] on link "EBKT / KJK - Catering" at bounding box center [1347, 394] width 106 height 14
click at [1279, 392] on button at bounding box center [1281, 394] width 10 height 10
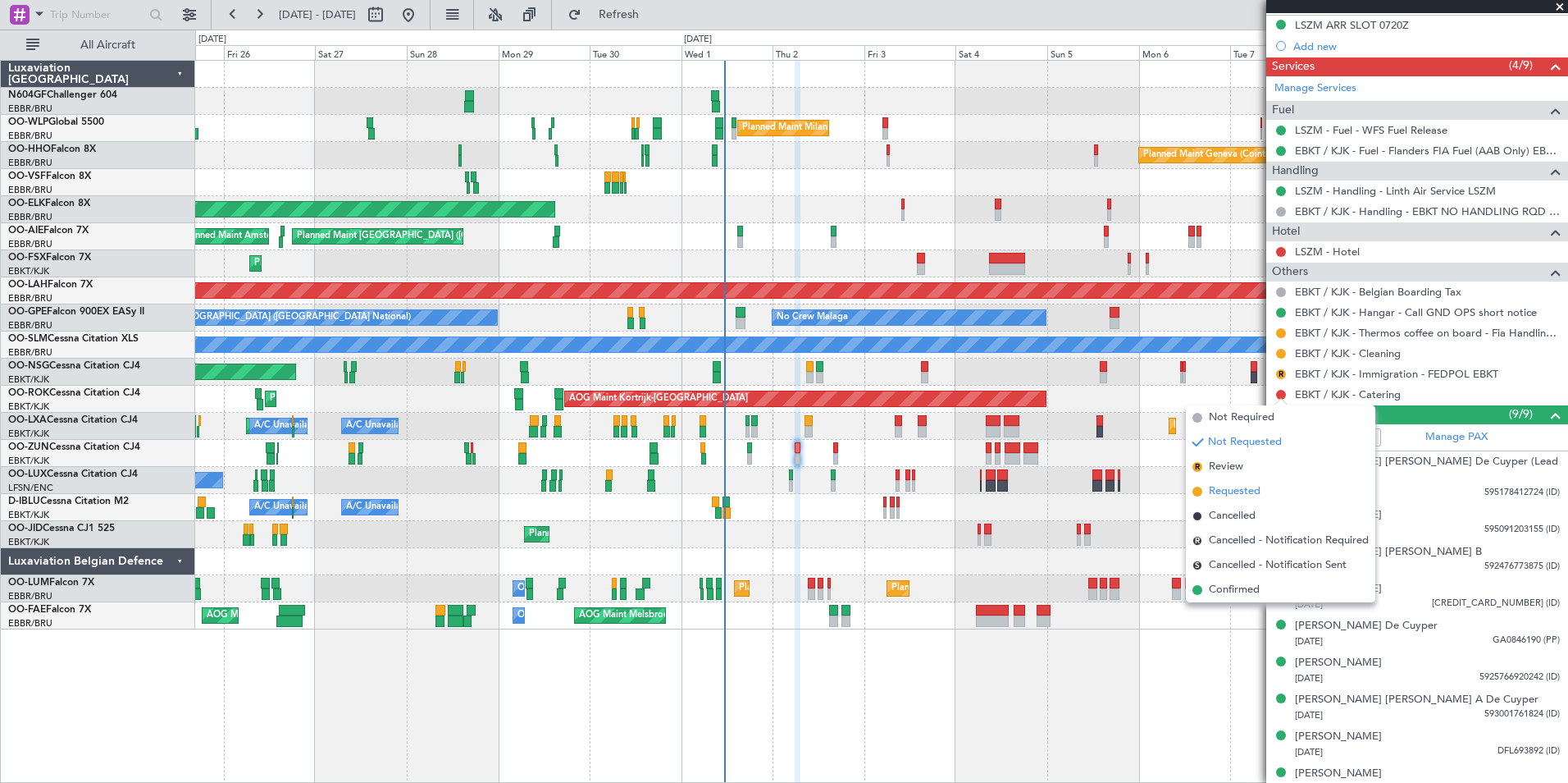
click at [1252, 487] on span "Requested" at bounding box center [1235, 492] width 52 height 16
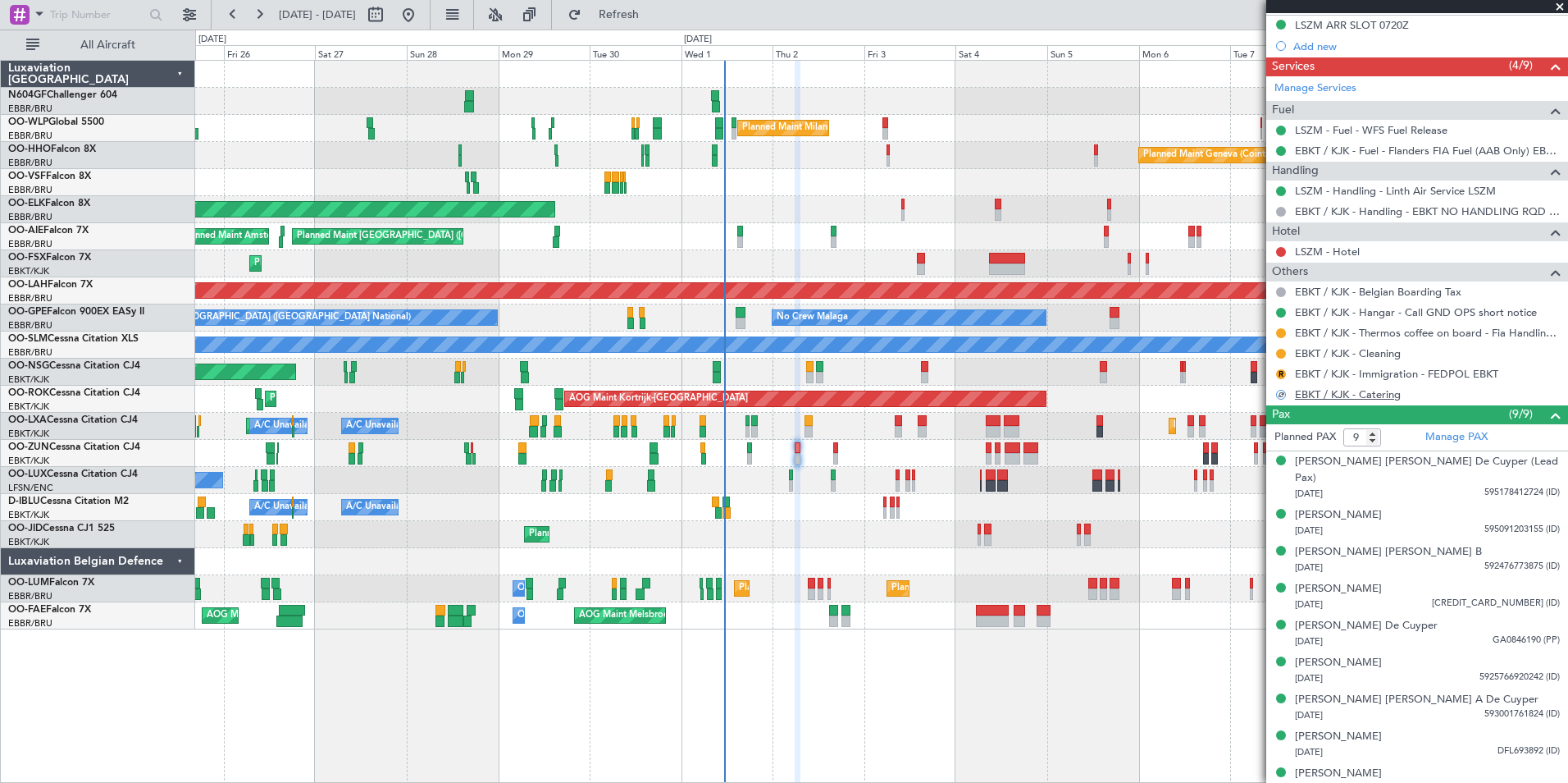
click at [1358, 393] on link "EBKT / KJK - Catering" at bounding box center [1347, 394] width 106 height 14
click at [653, 4] on button "Refresh" at bounding box center [610, 15] width 99 height 26
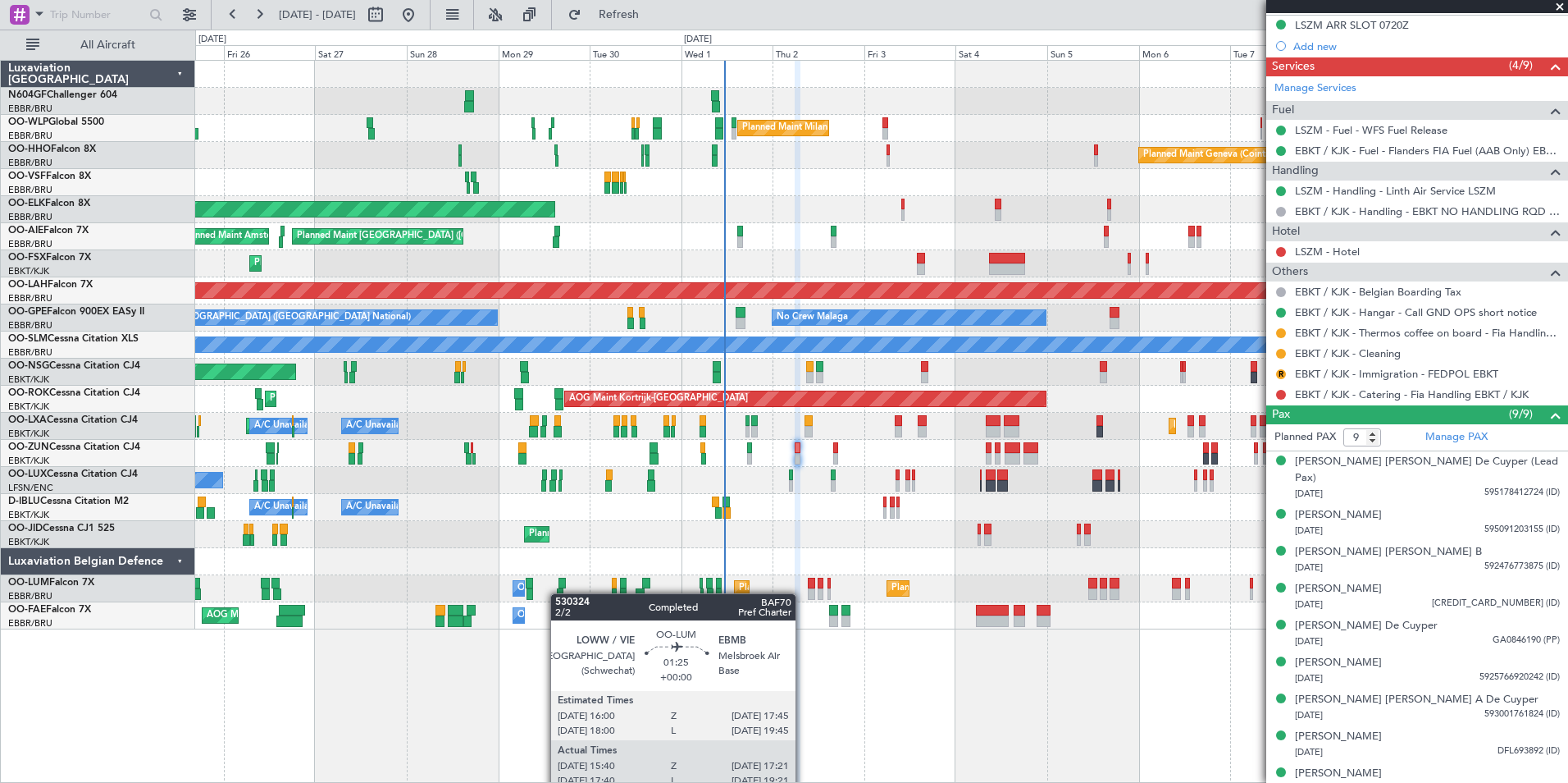
click at [575, 590] on div "Planned Maint [GEOGRAPHIC_DATA] ([GEOGRAPHIC_DATA] National) Planned Maint [GEO…" at bounding box center [881, 588] width 1372 height 27
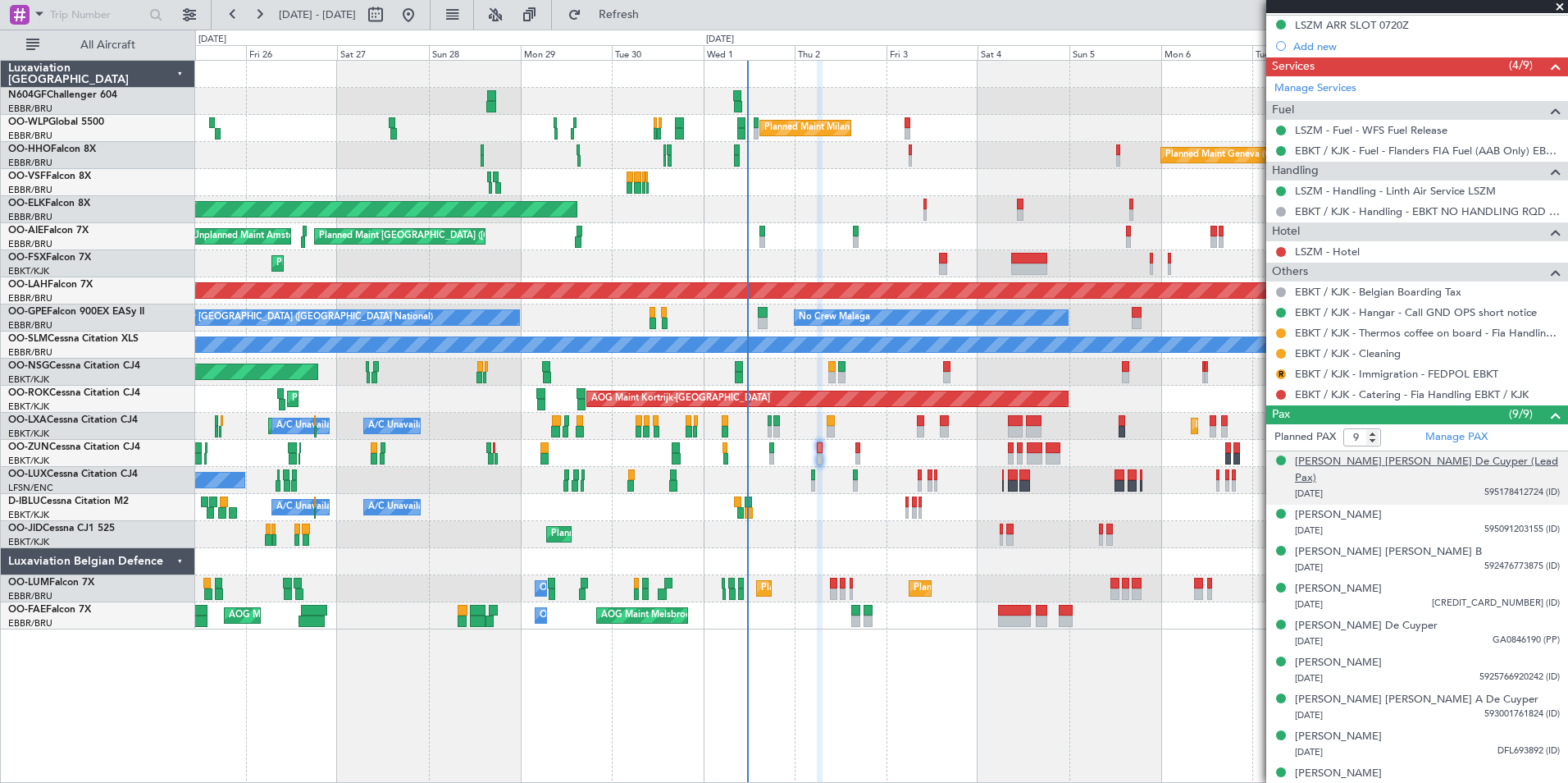
click at [1389, 454] on div "[PERSON_NAME] [PERSON_NAME] De Cuyper (Lead Pax)" at bounding box center [1427, 469] width 265 height 32
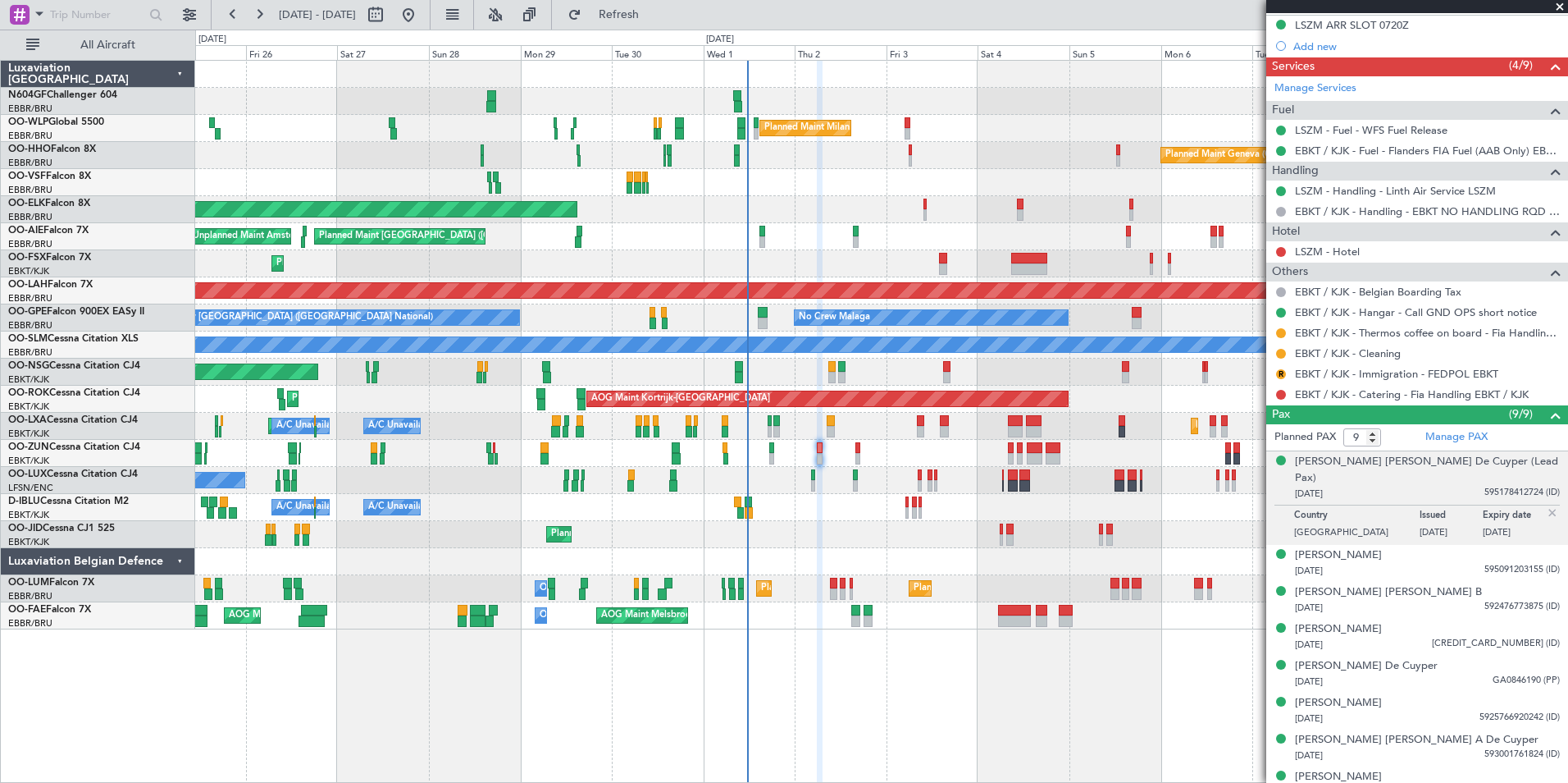
click at [653, 0] on fb-refresh-button "Refresh" at bounding box center [609, 15] width 114 height 30
click at [654, 9] on span "Refresh" at bounding box center [619, 15] width 69 height 12
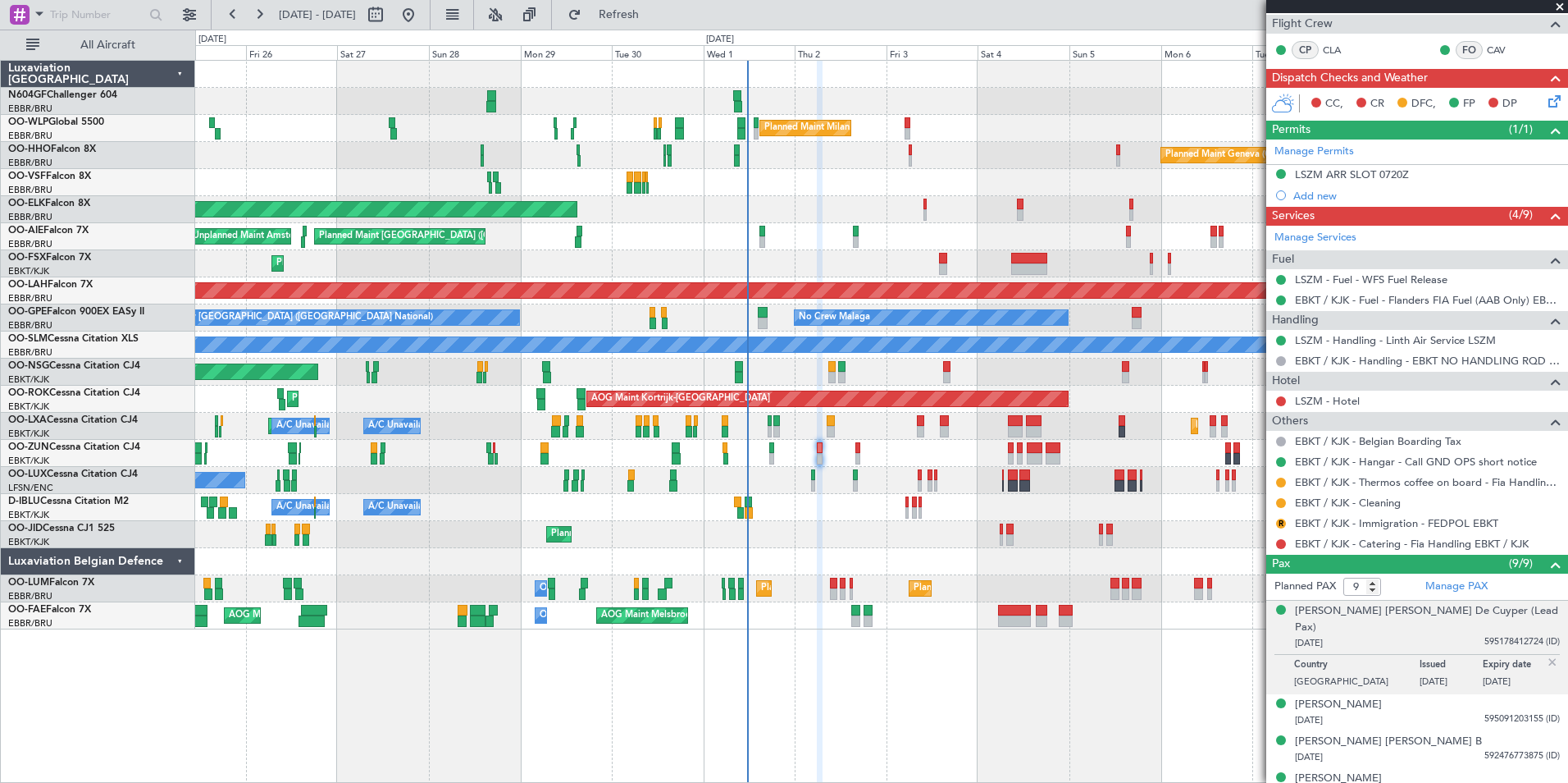
scroll to position [0, 0]
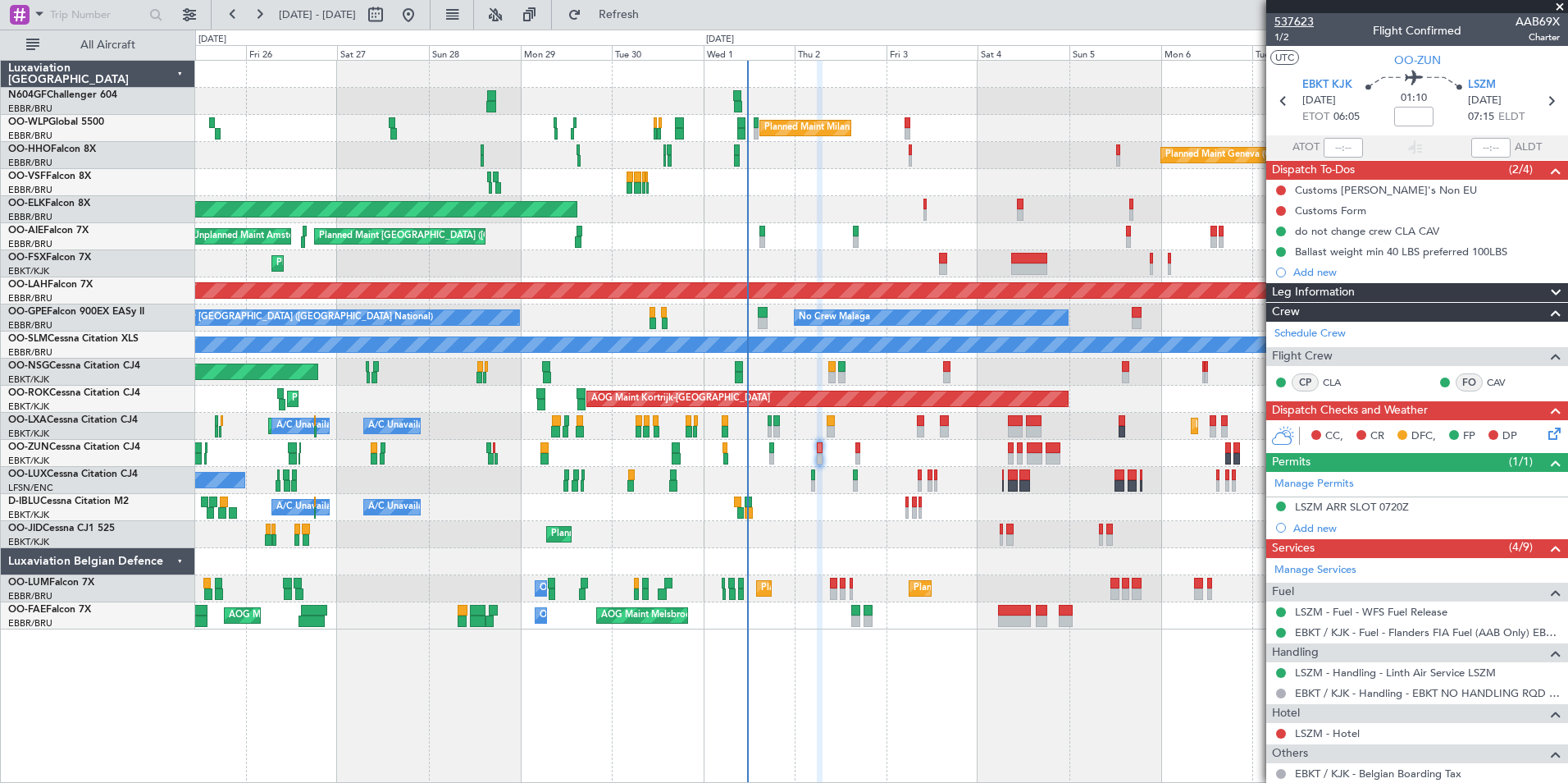
click at [1310, 21] on span "537623" at bounding box center [1294, 21] width 40 height 17
click at [1283, 35] on span "1/2" at bounding box center [1294, 37] width 40 height 14
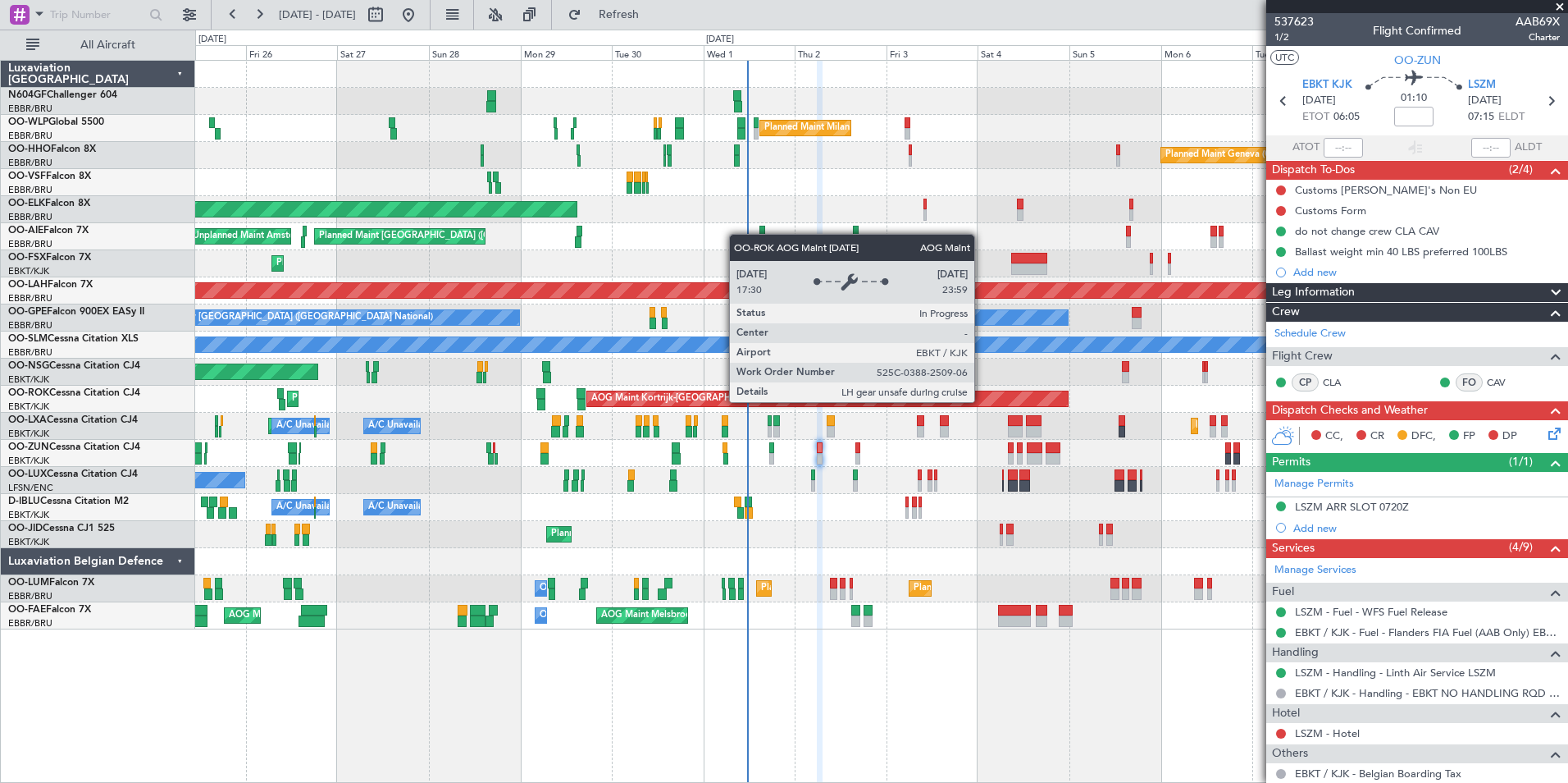
click at [947, 401] on div "AOG Maint Kortrijk-[GEOGRAPHIC_DATA]" at bounding box center [827, 398] width 481 height 15
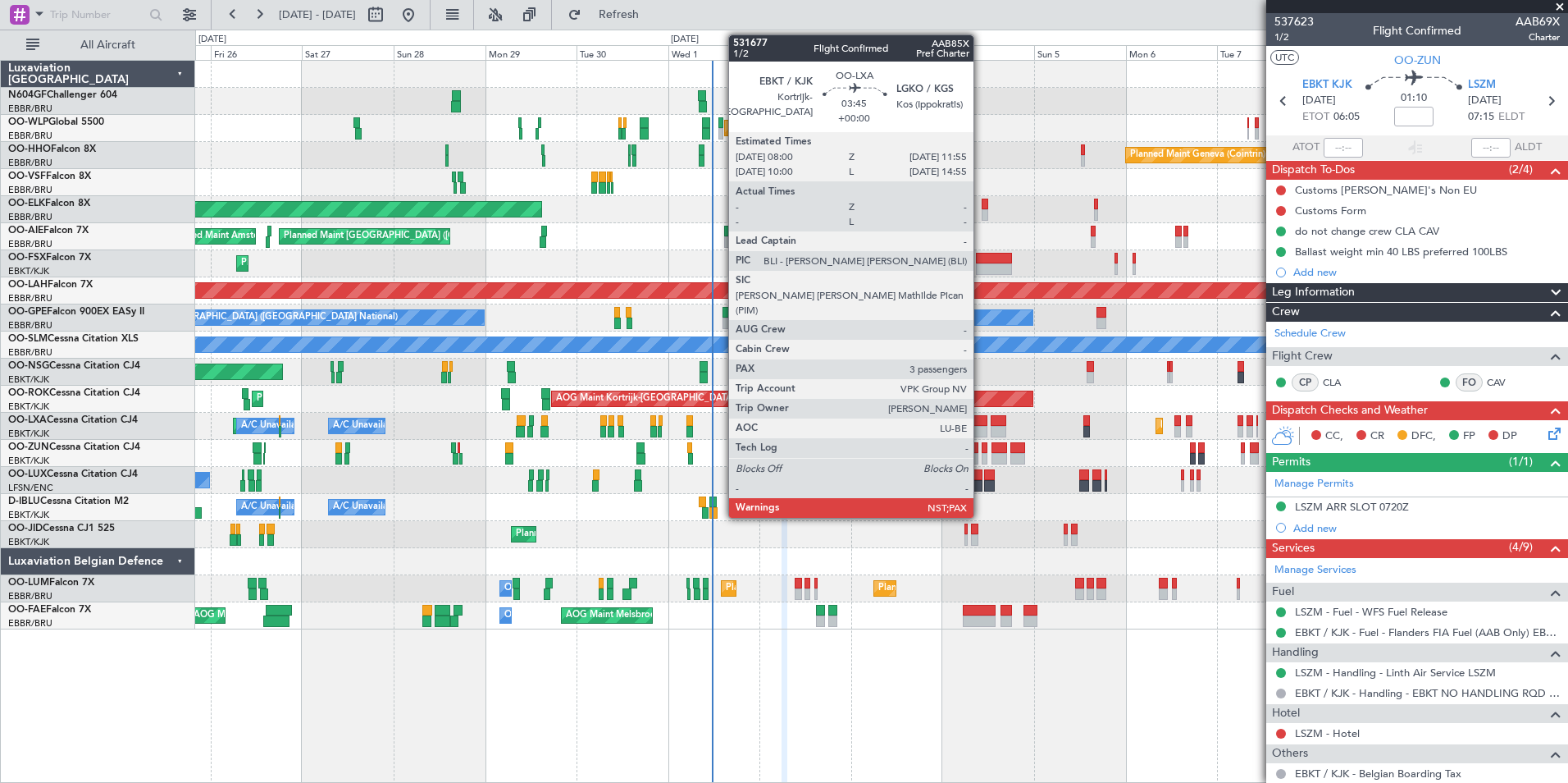
click at [981, 429] on div at bounding box center [980, 431] width 16 height 12
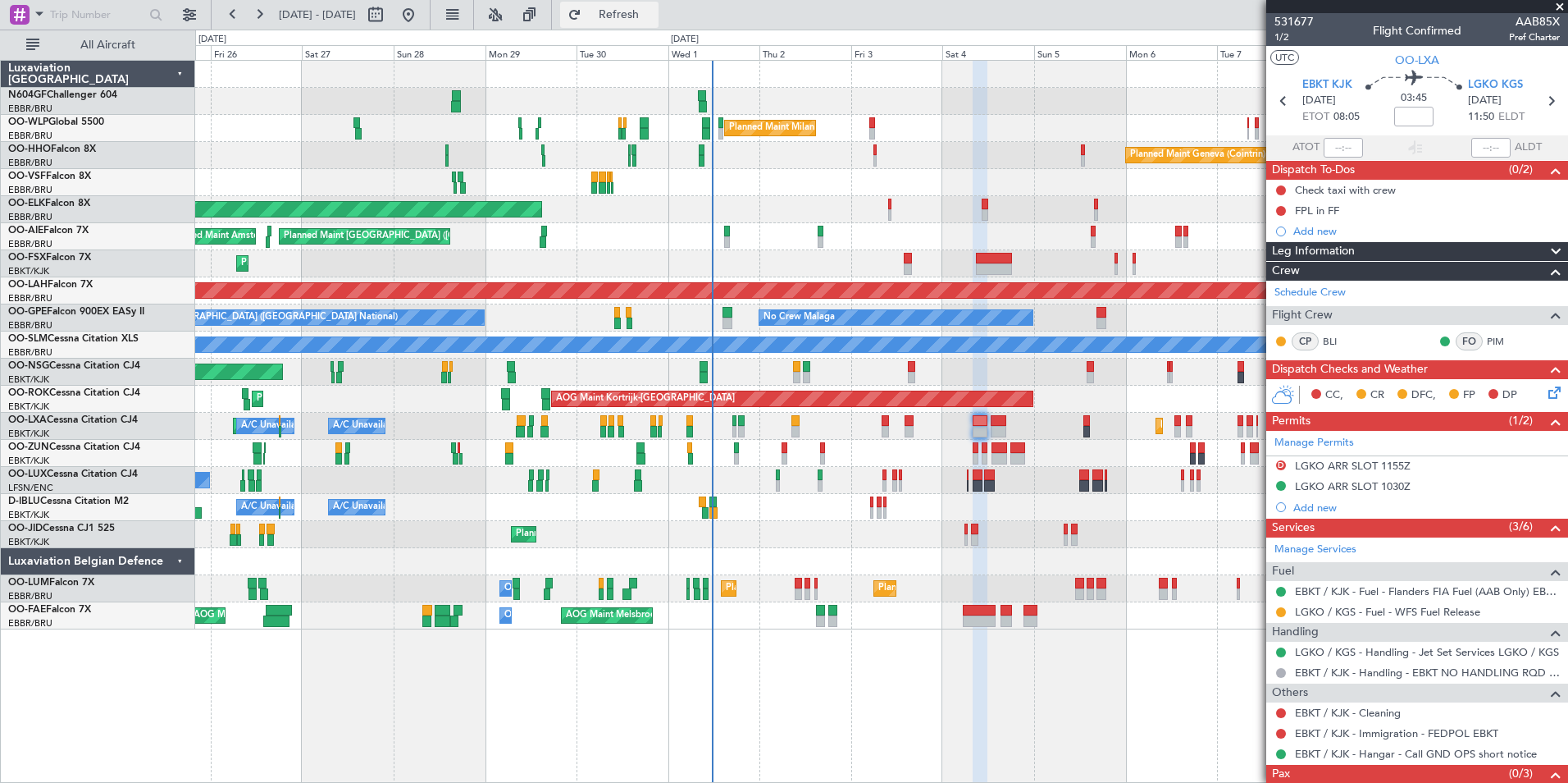
click at [658, 23] on button "Refresh" at bounding box center [610, 15] width 99 height 26
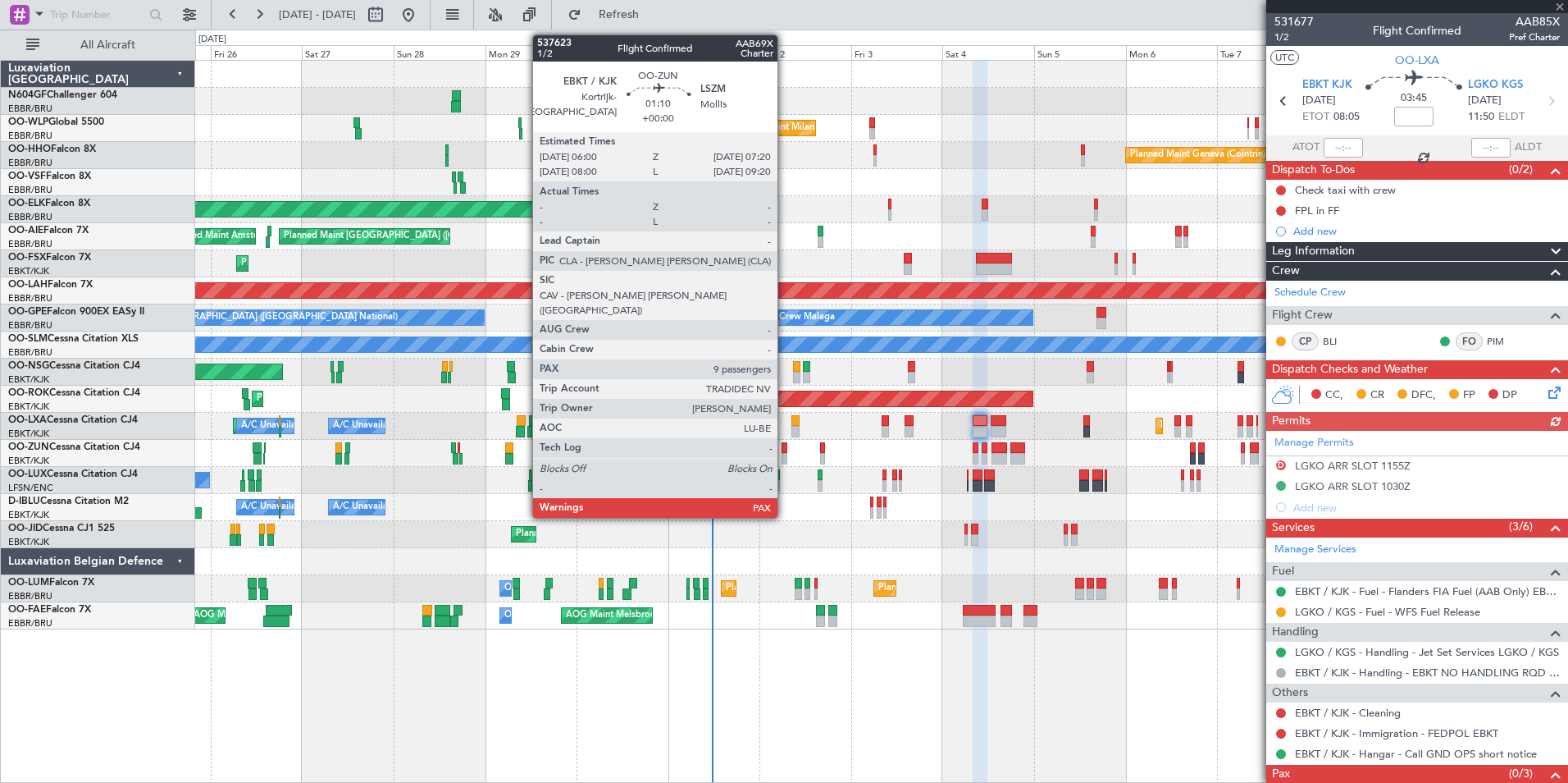
click at [786, 448] on div at bounding box center [784, 448] width 6 height 12
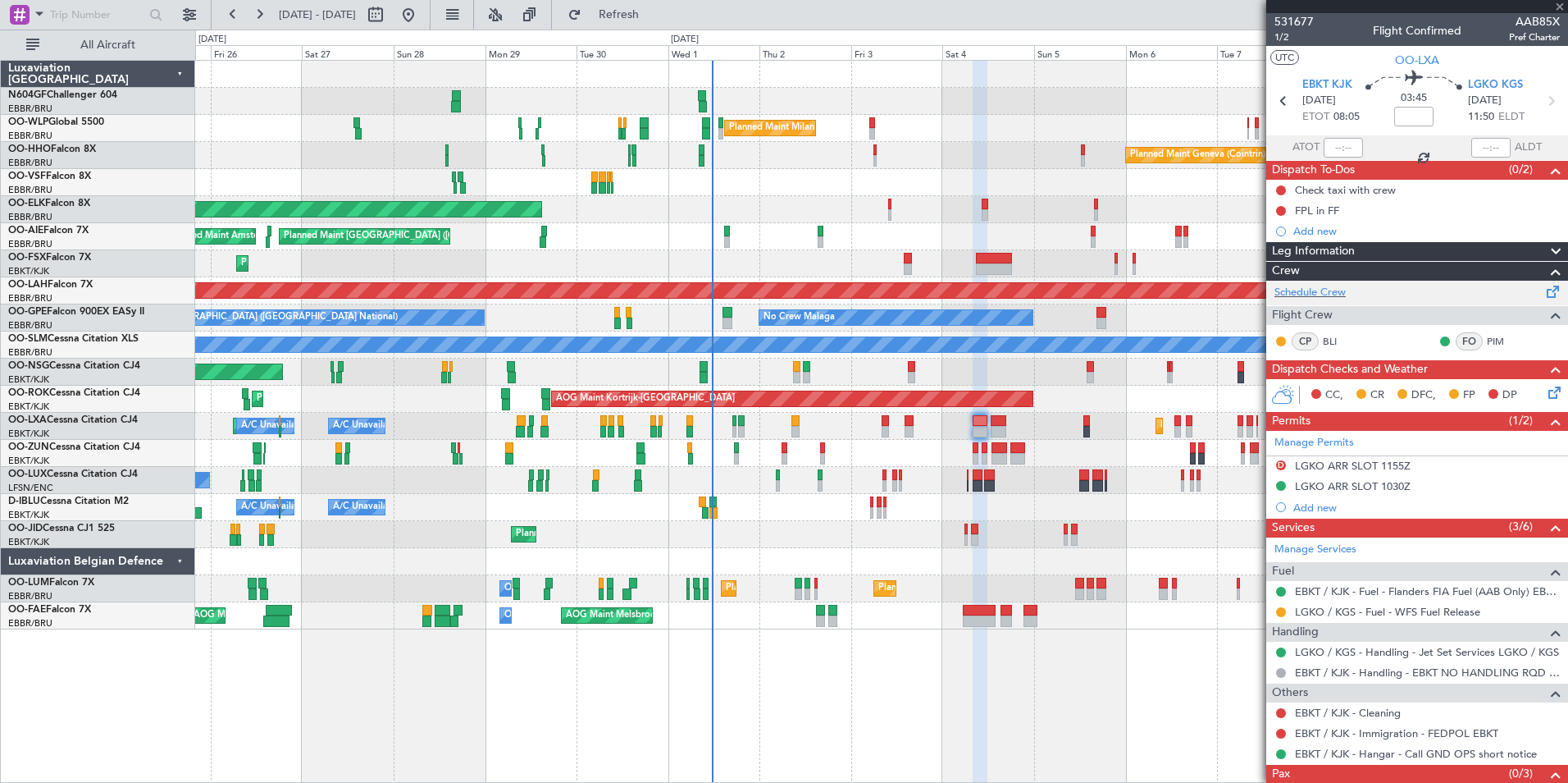
type input "9"
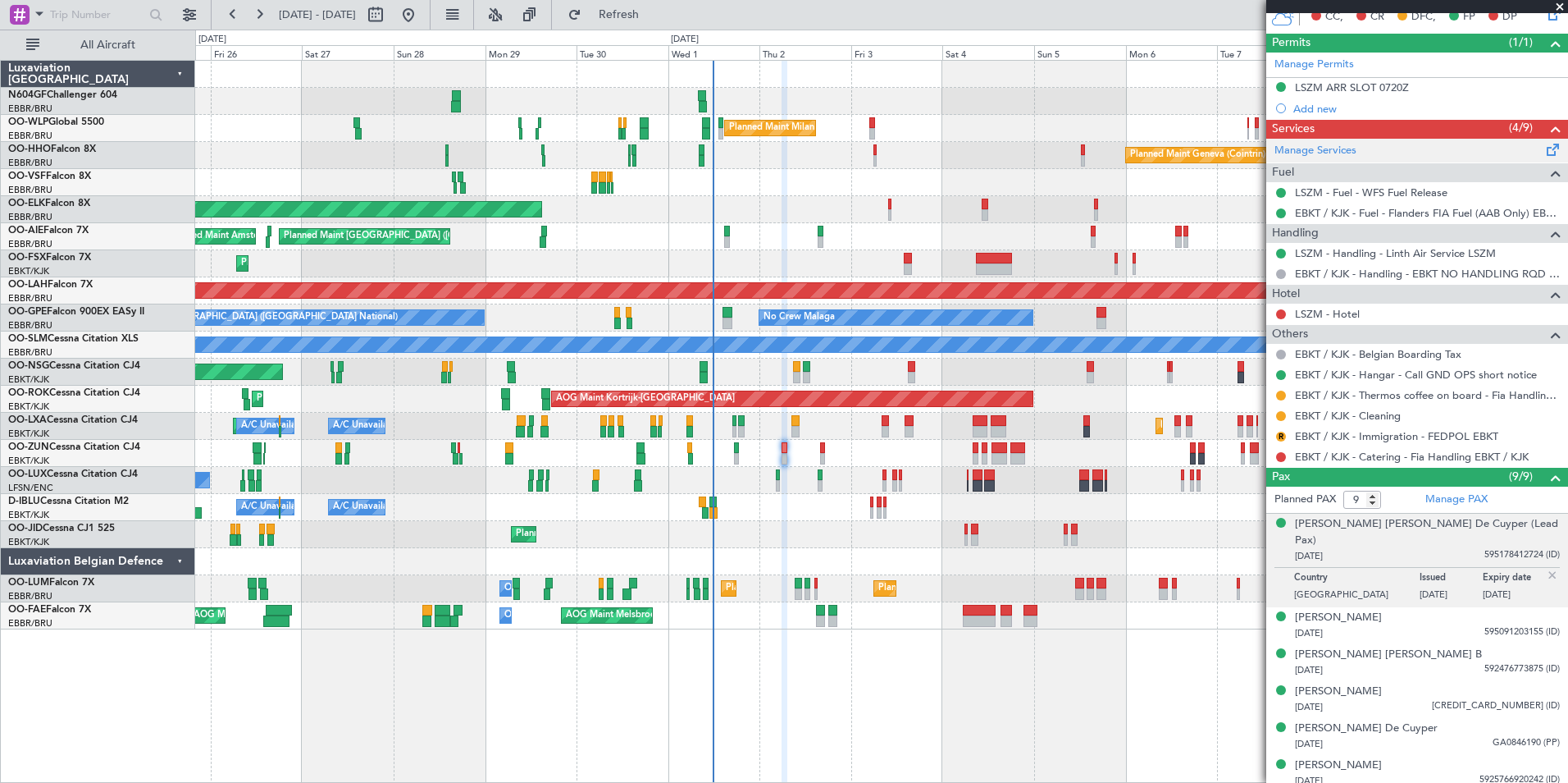
scroll to position [520, 0]
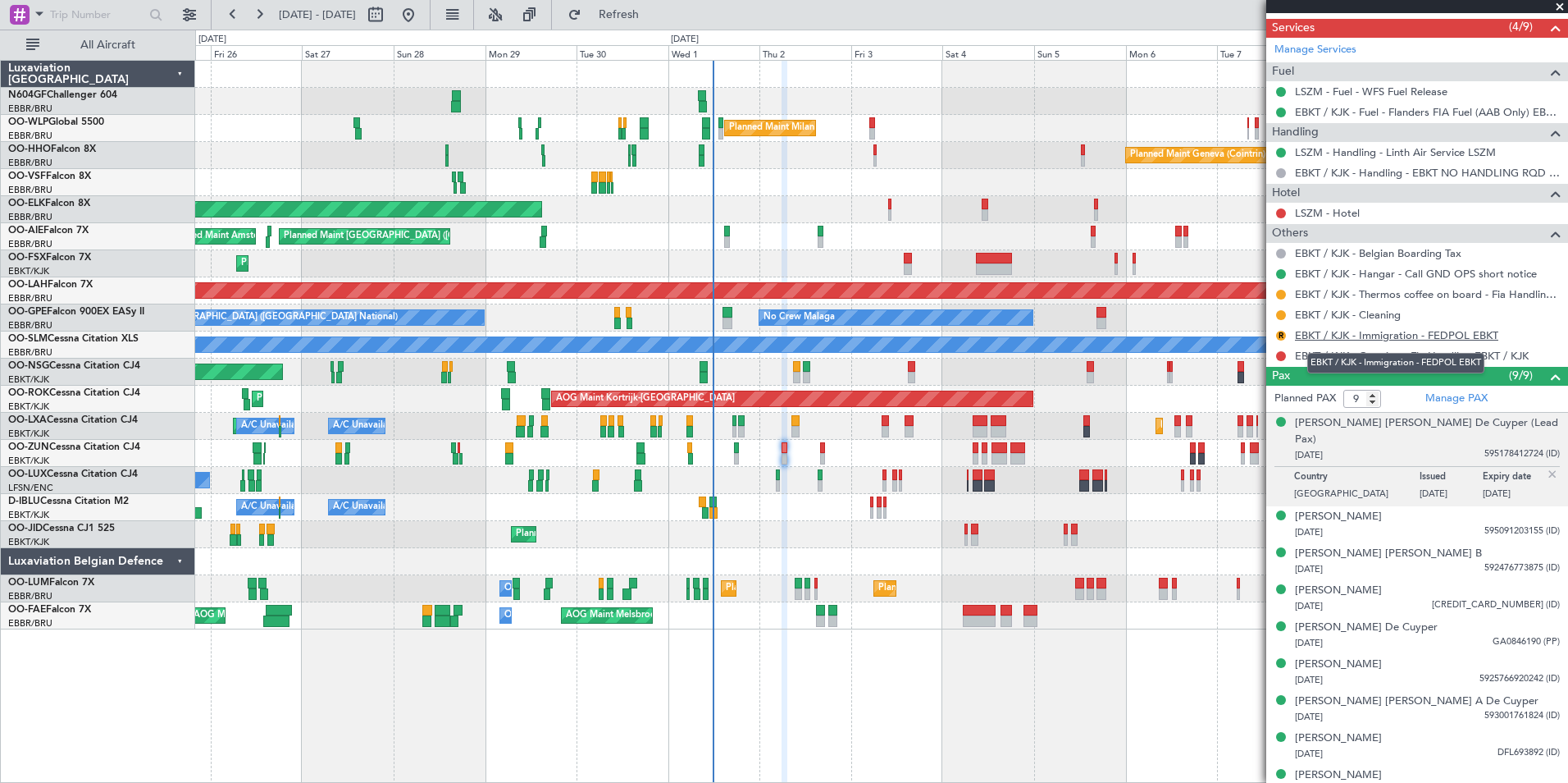
click at [1315, 336] on link "EBKT / KJK - Immigration - FEDPOL EBKT" at bounding box center [1396, 335] width 203 height 14
click at [654, 14] on span "Refresh" at bounding box center [619, 15] width 69 height 12
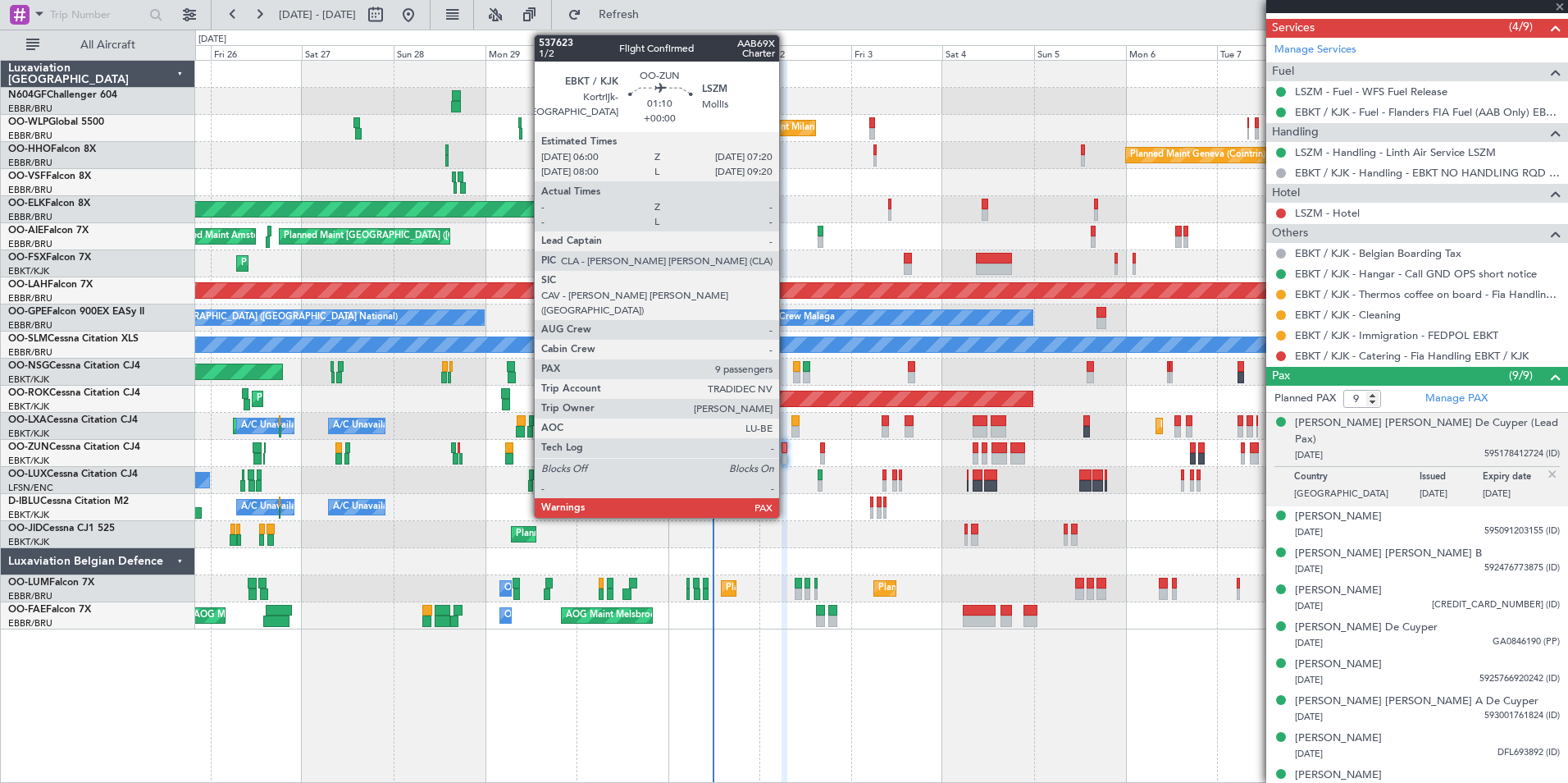
click at [787, 456] on div at bounding box center [784, 459] width 6 height 12
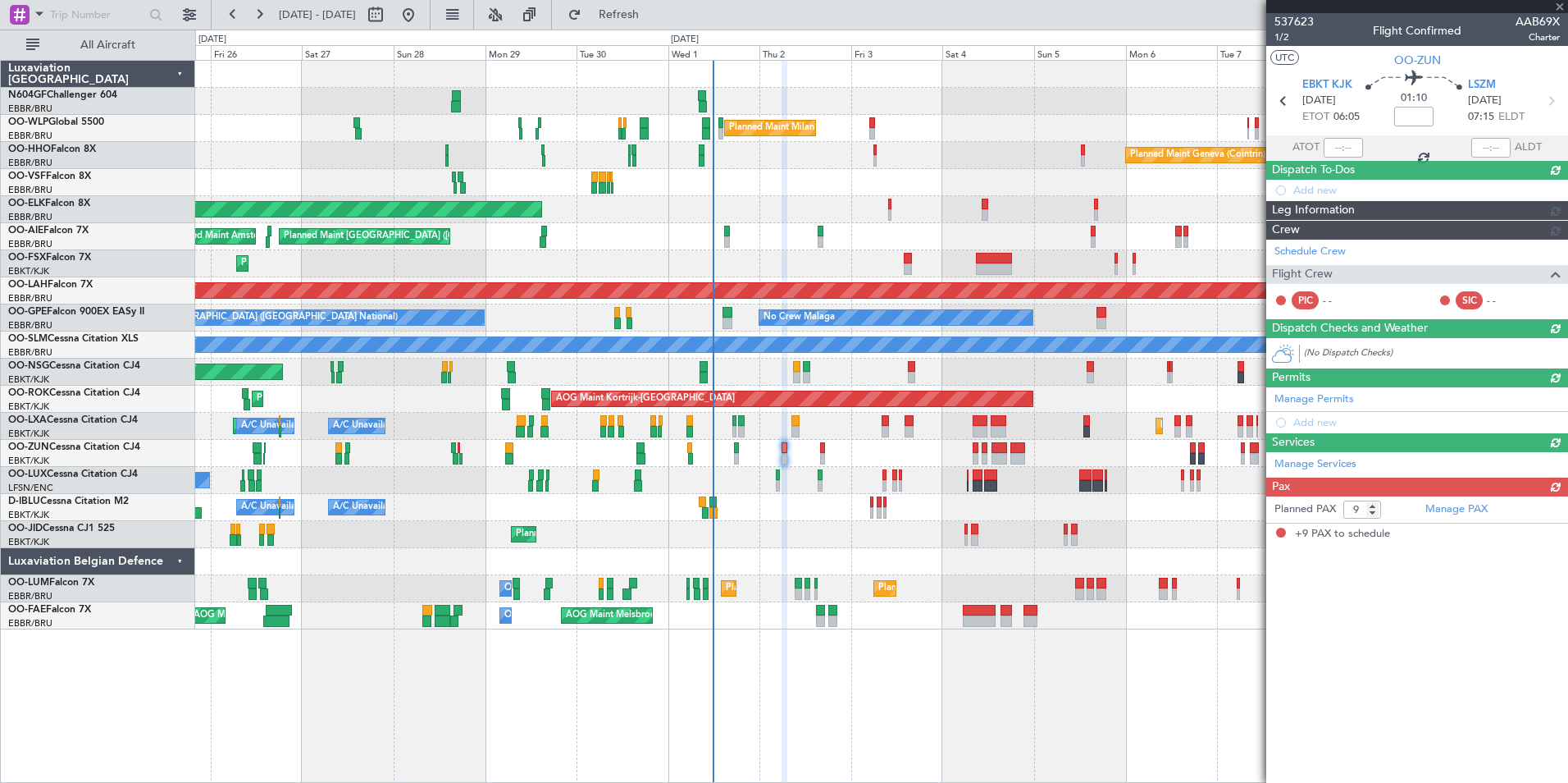
scroll to position [0, 0]
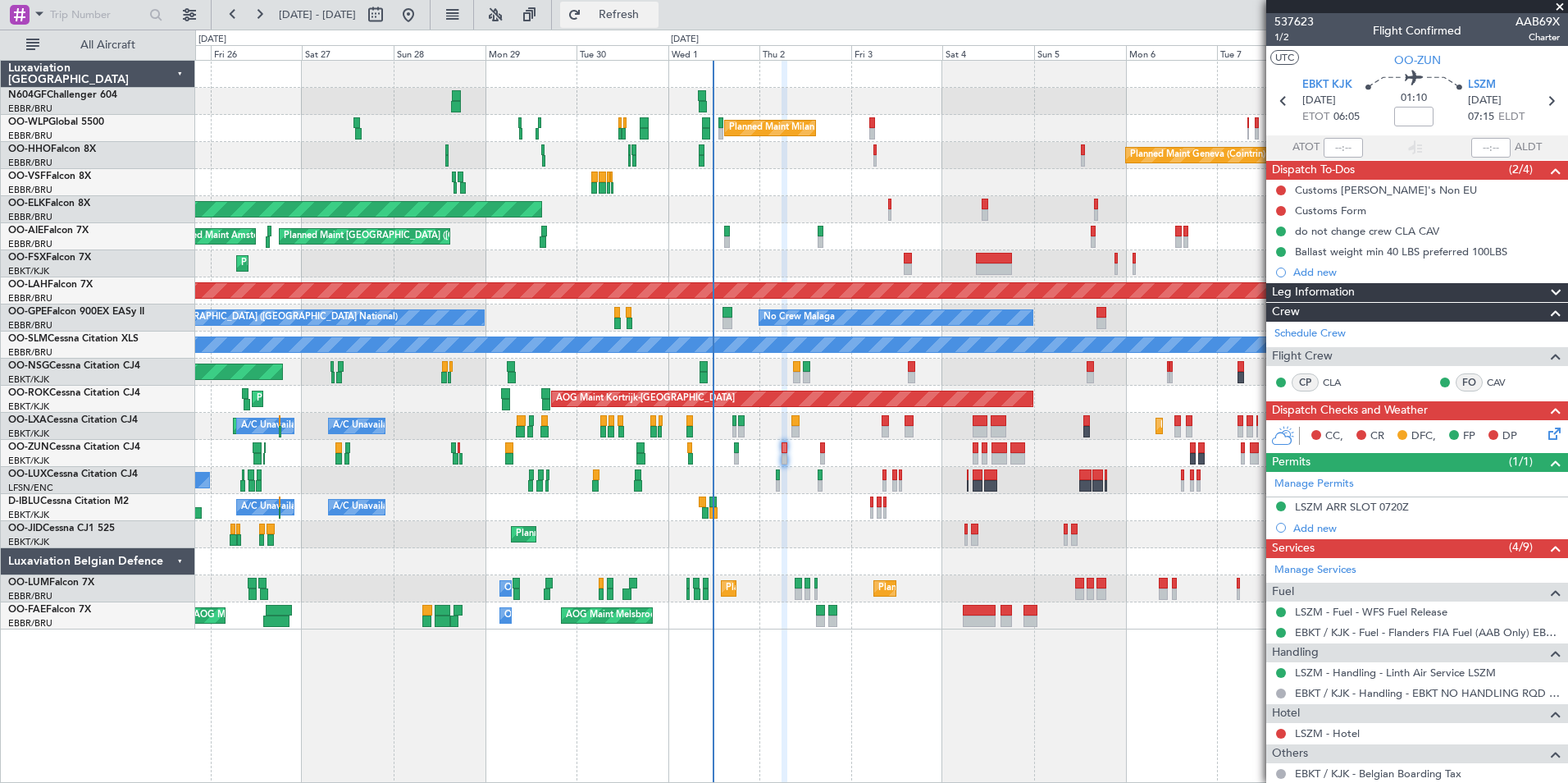
click at [658, 6] on button "Refresh" at bounding box center [610, 15] width 99 height 26
click at [1282, 190] on button at bounding box center [1281, 190] width 10 height 10
click at [1286, 267] on span "Completed" at bounding box center [1288, 263] width 54 height 16
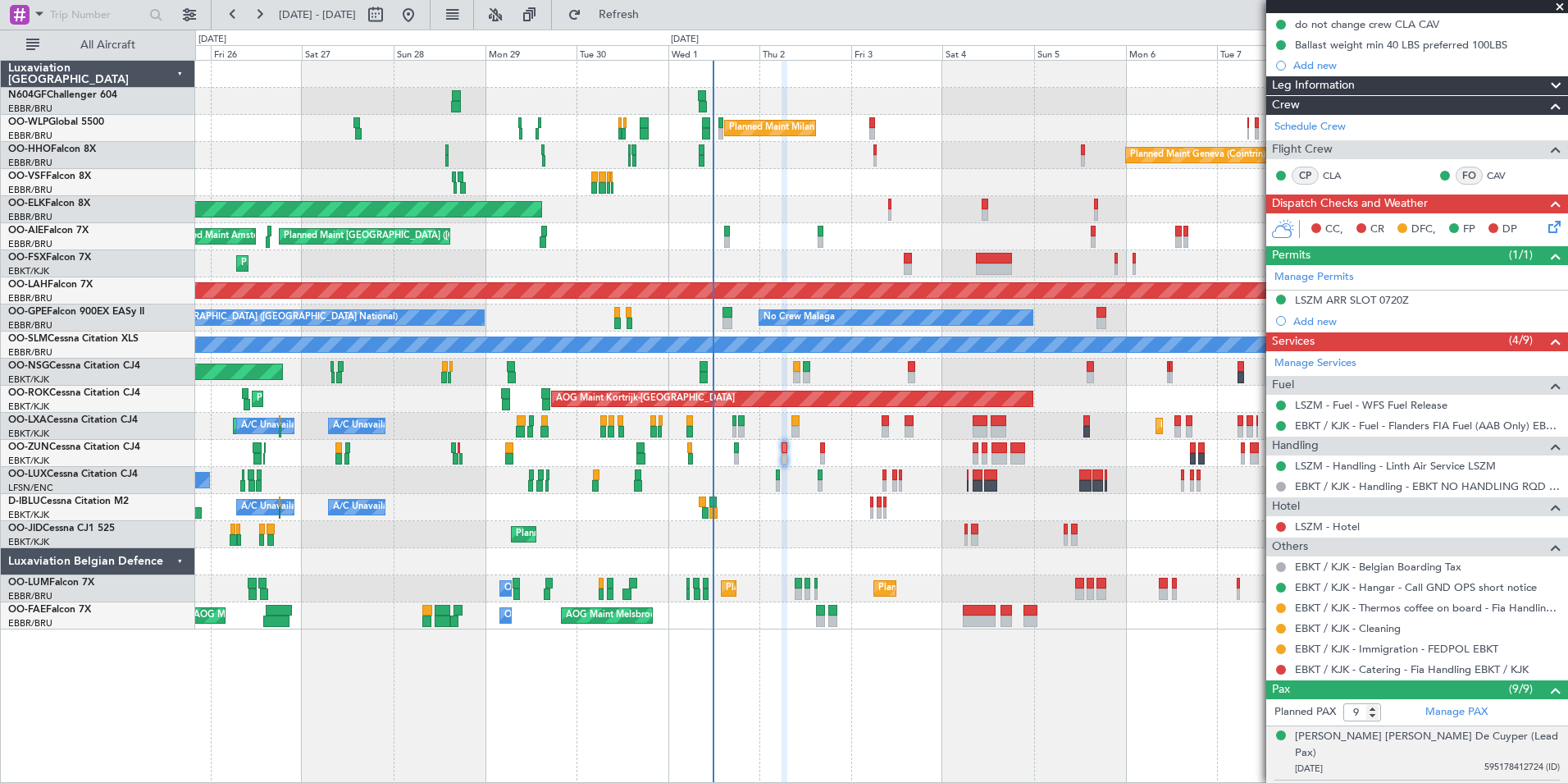
scroll to position [208, 0]
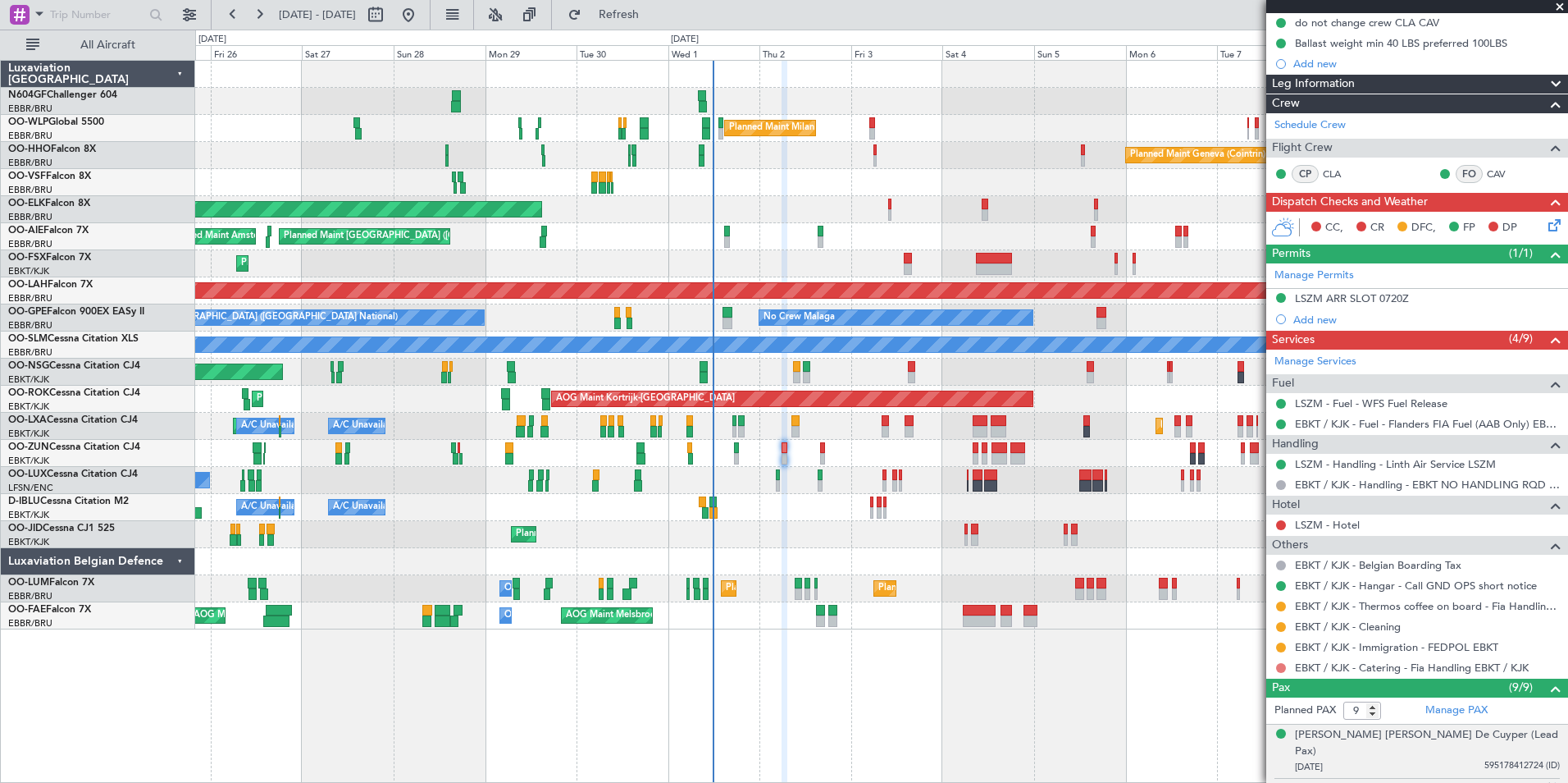
click at [1282, 666] on button at bounding box center [1281, 668] width 10 height 10
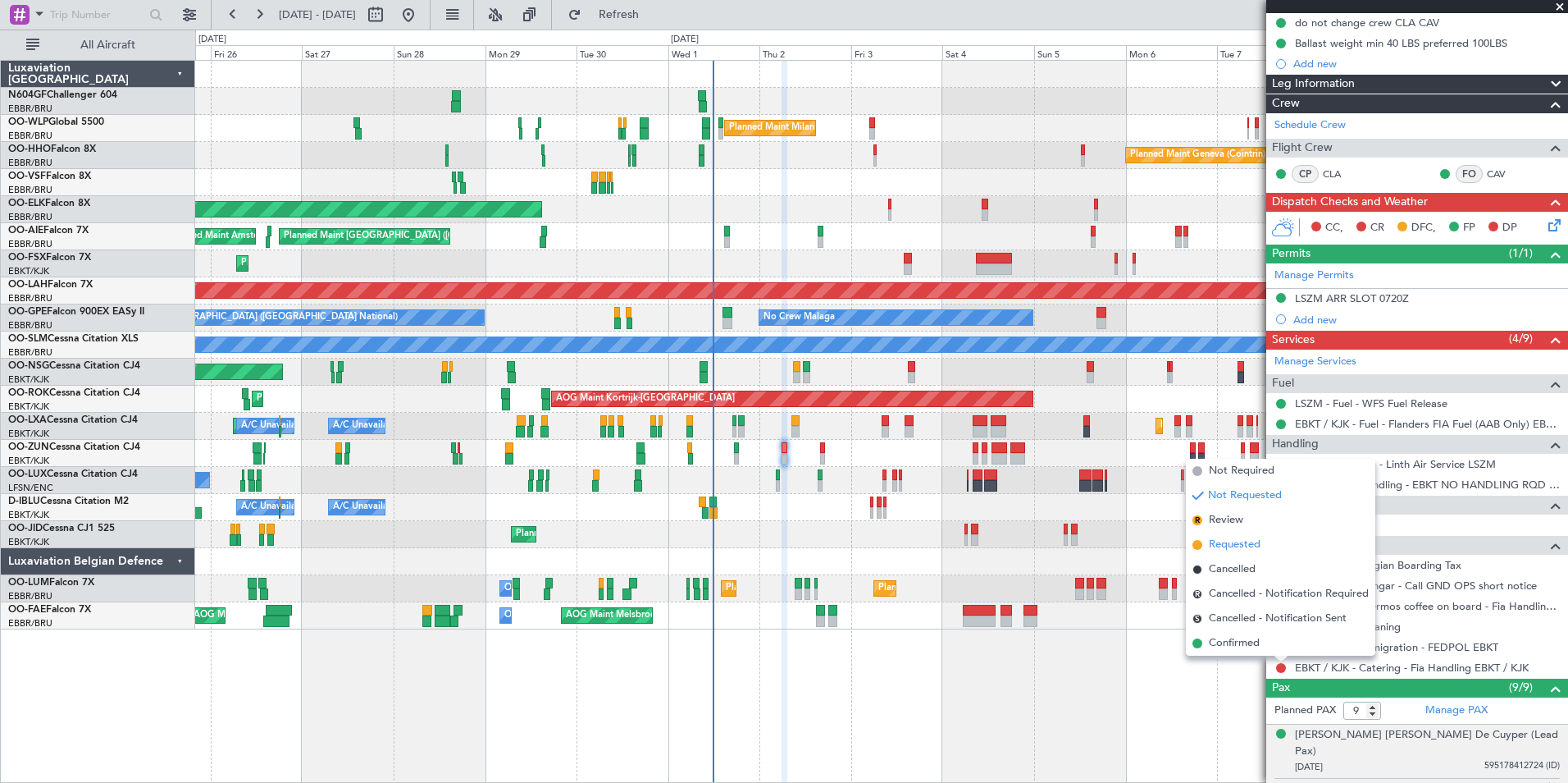
click at [1236, 546] on span "Requested" at bounding box center [1235, 545] width 52 height 16
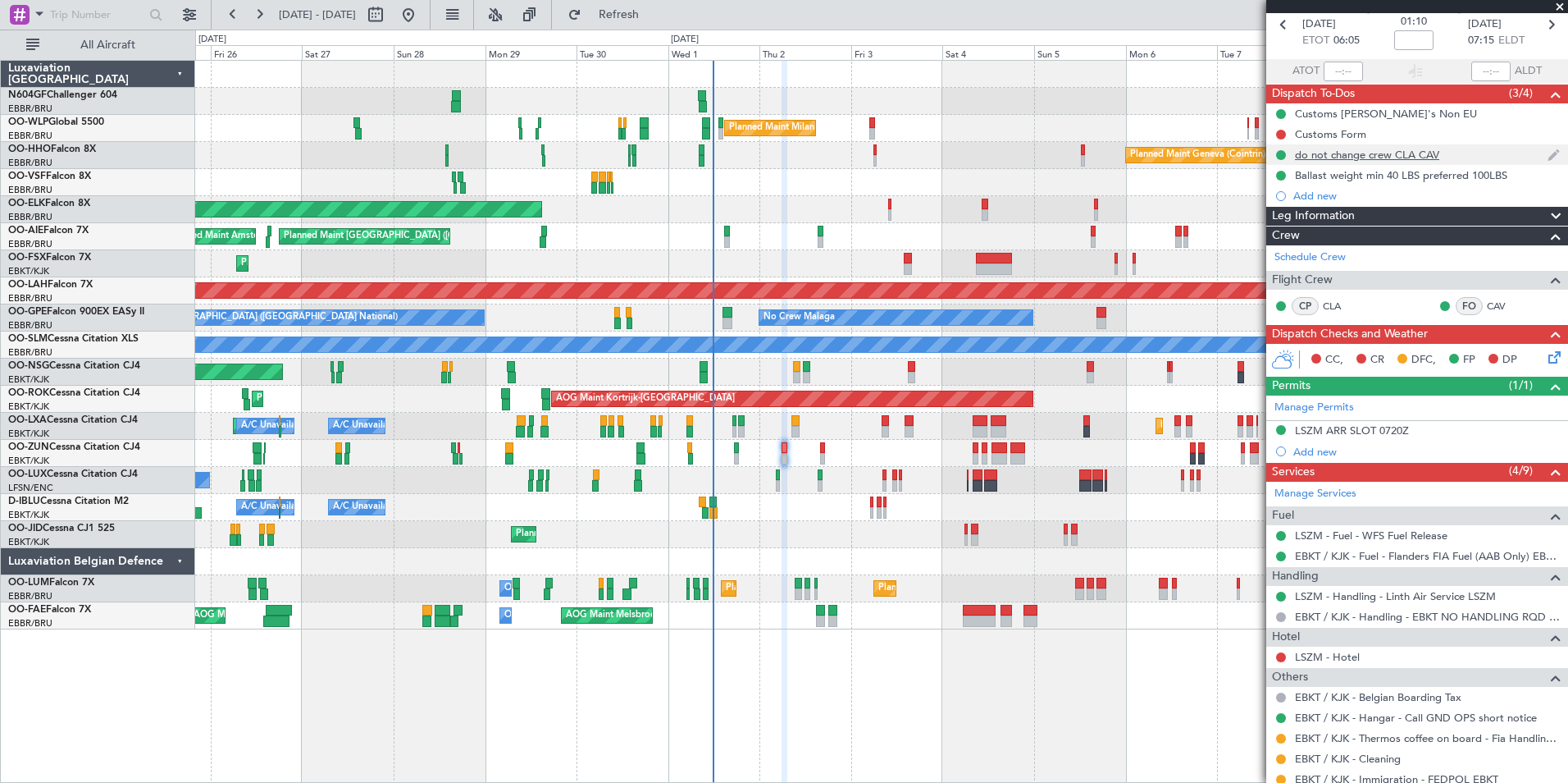
scroll to position [0, 0]
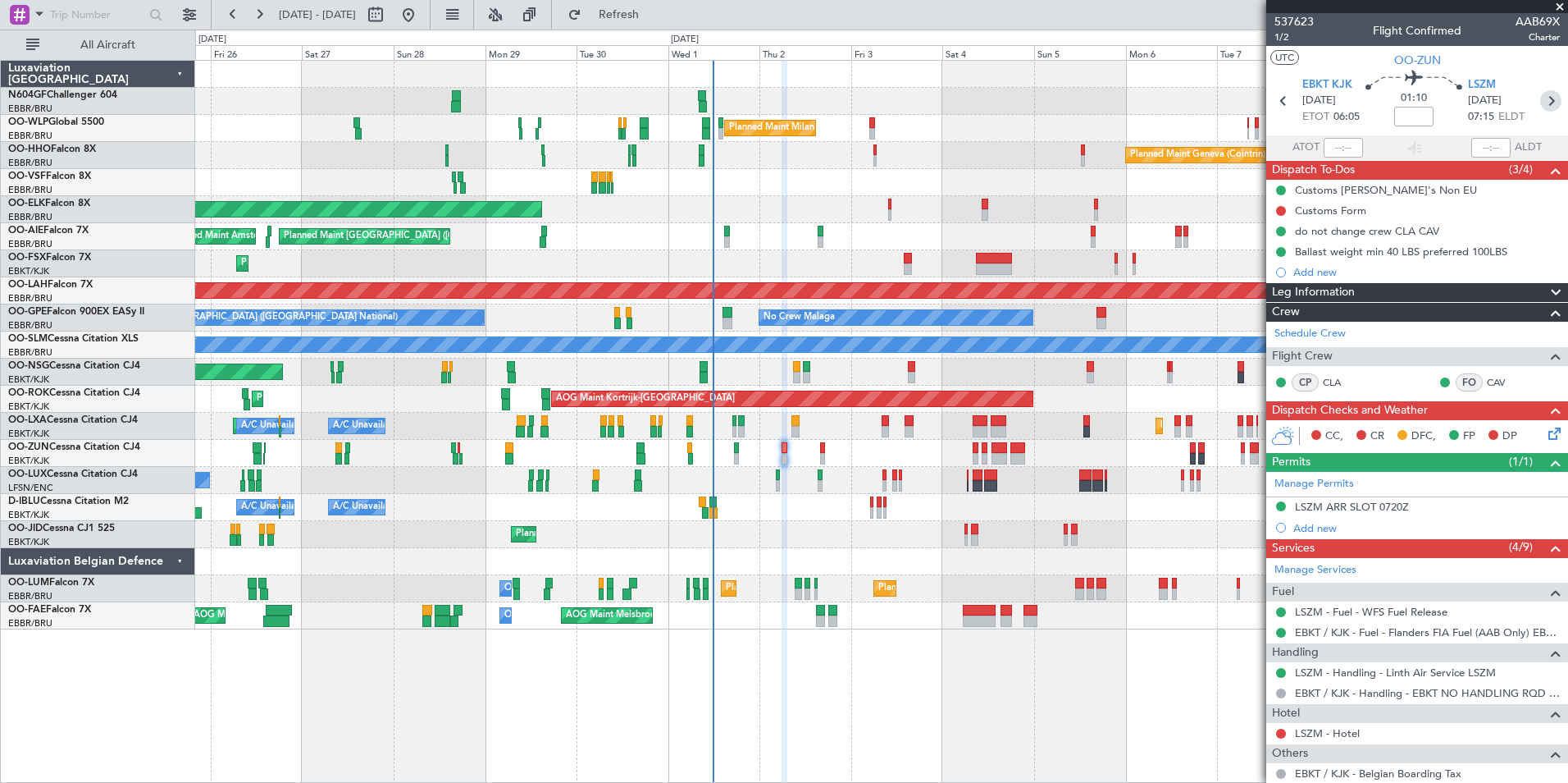
click at [1540, 105] on icon at bounding box center [1551, 101] width 21 height 21
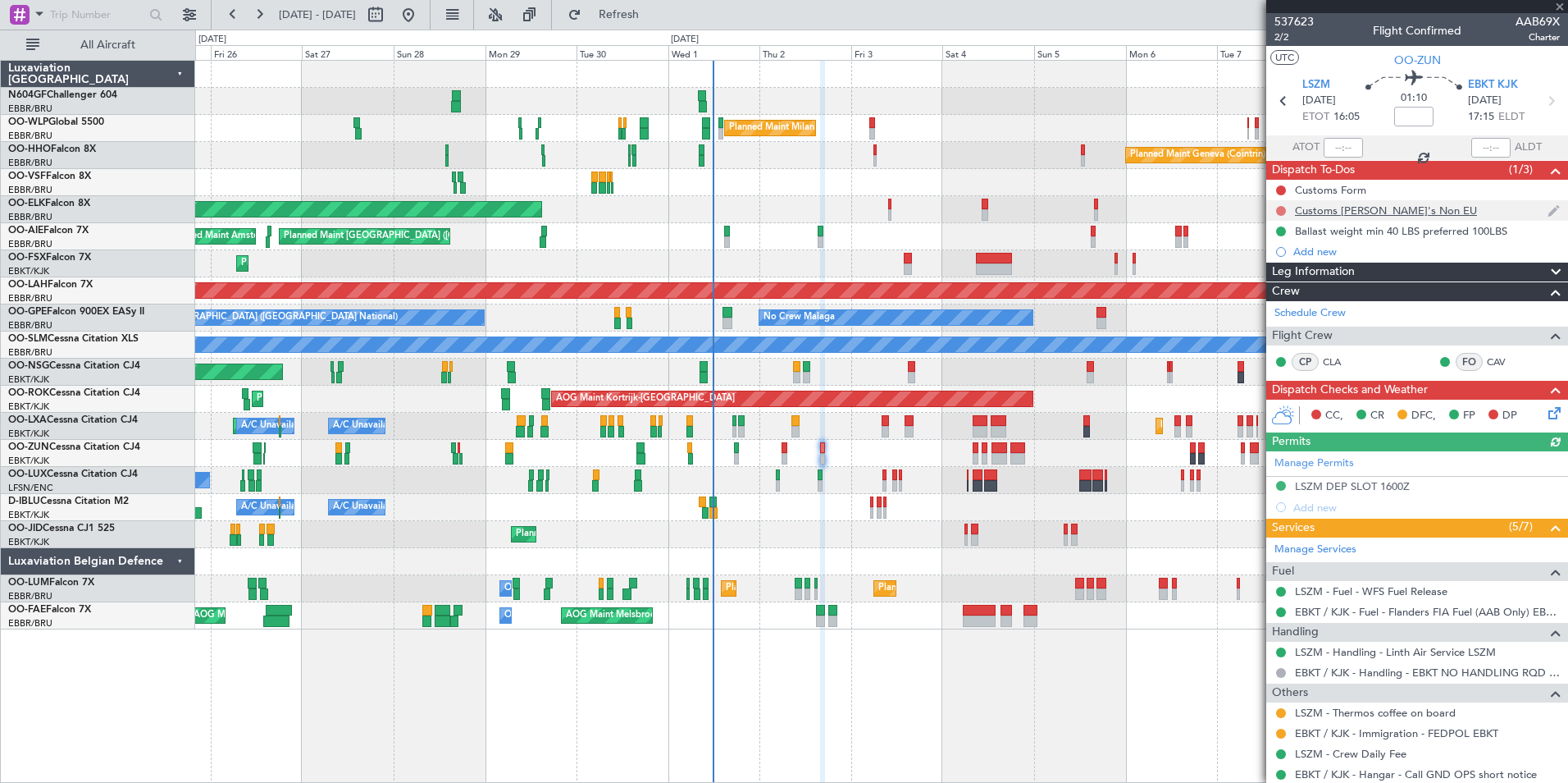
click at [1284, 211] on button at bounding box center [1281, 211] width 10 height 10
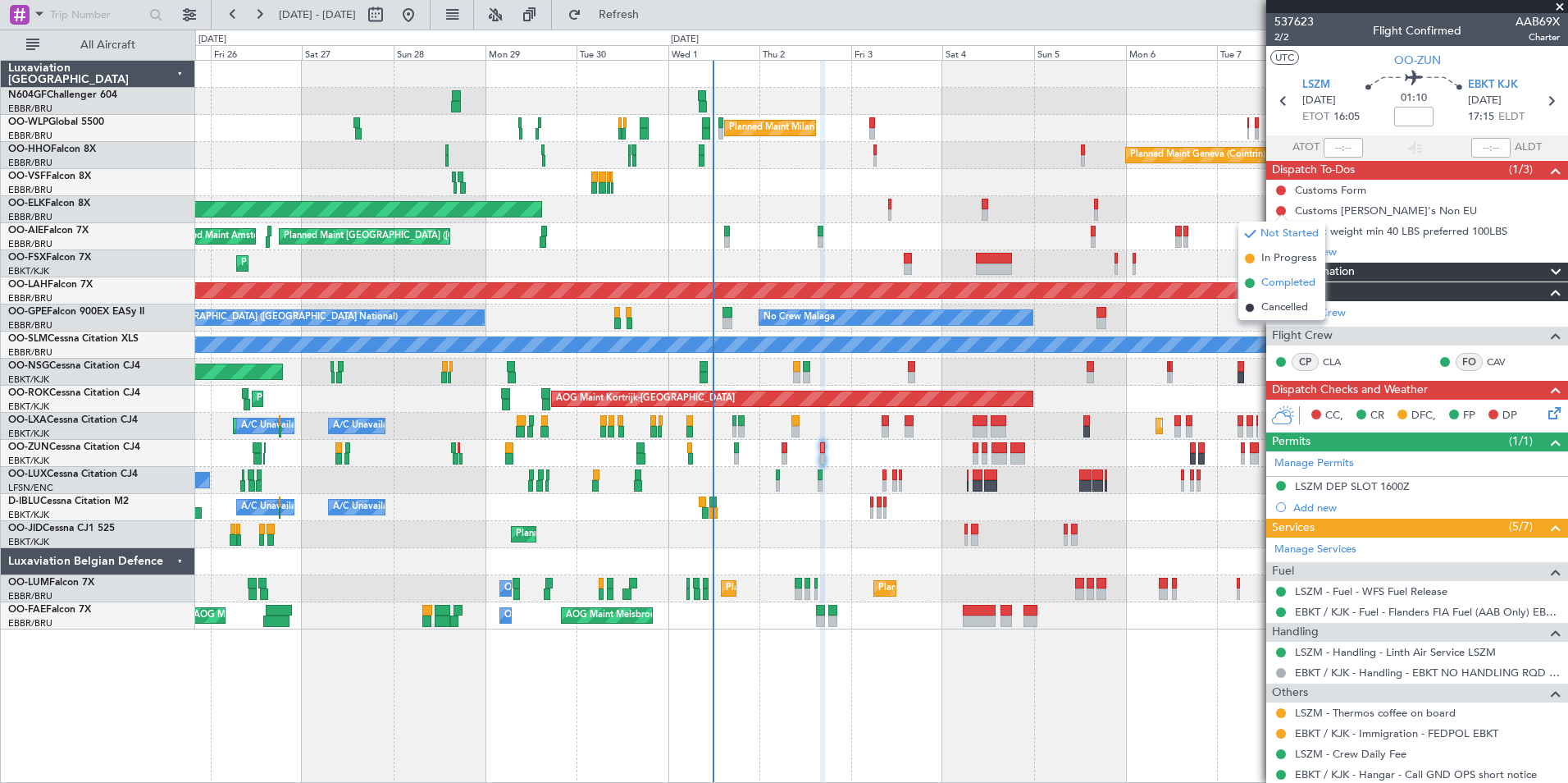
click at [1288, 286] on span "Completed" at bounding box center [1288, 283] width 54 height 16
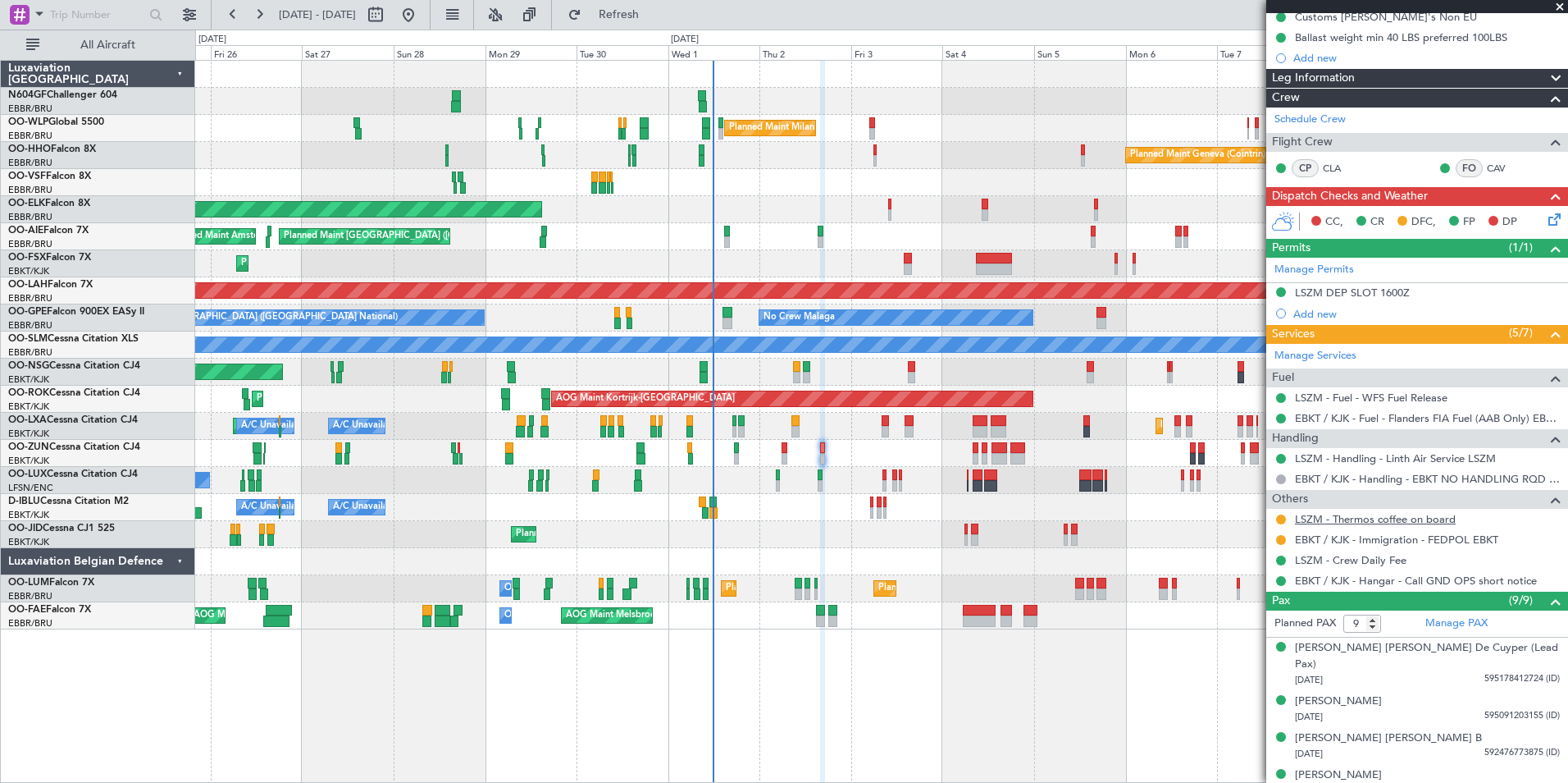
scroll to position [194, 0]
click at [1277, 537] on button at bounding box center [1281, 539] width 10 height 10
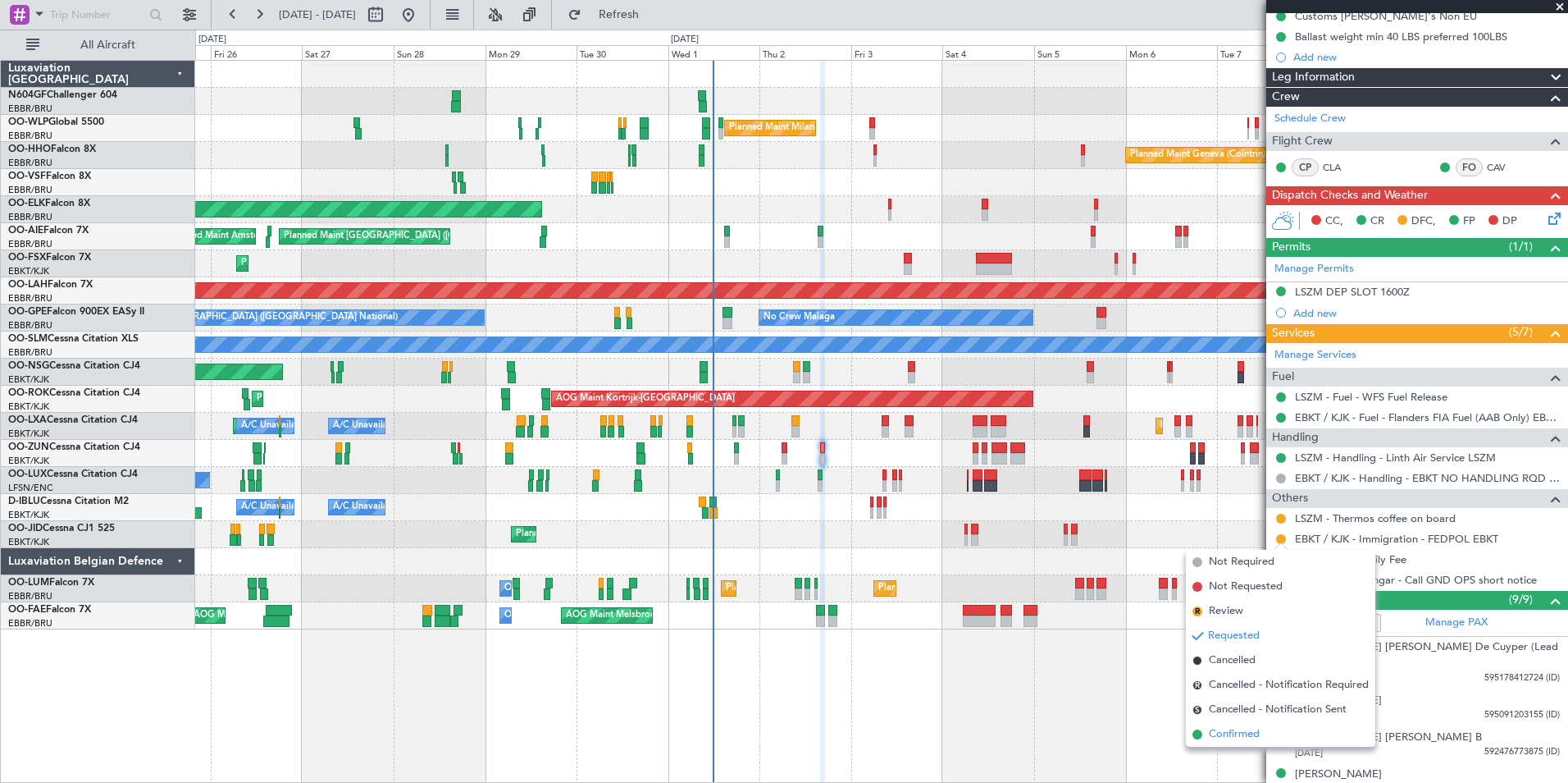
click at [1254, 741] on span "Confirmed" at bounding box center [1235, 734] width 51 height 16
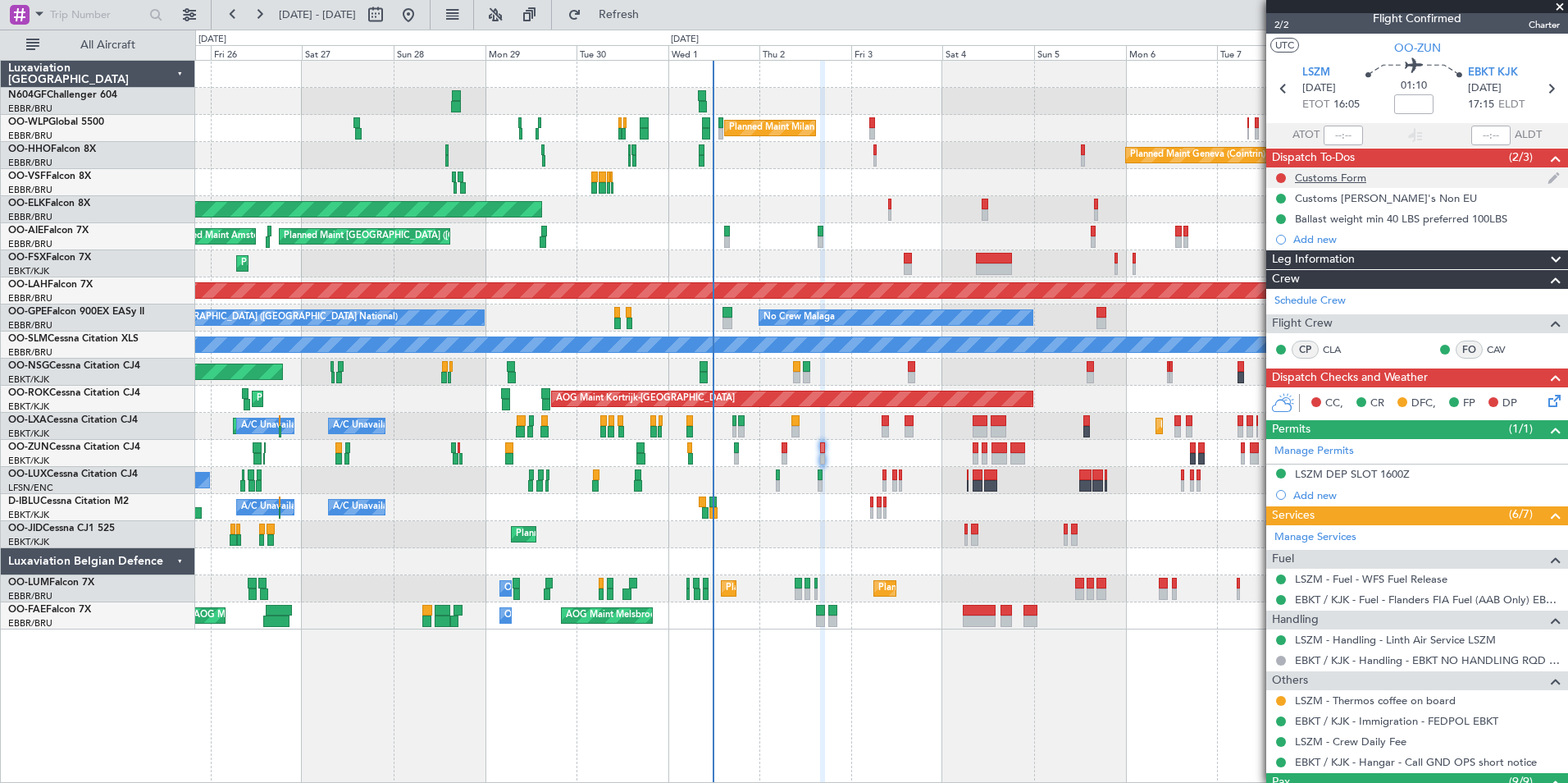
scroll to position [12, 0]
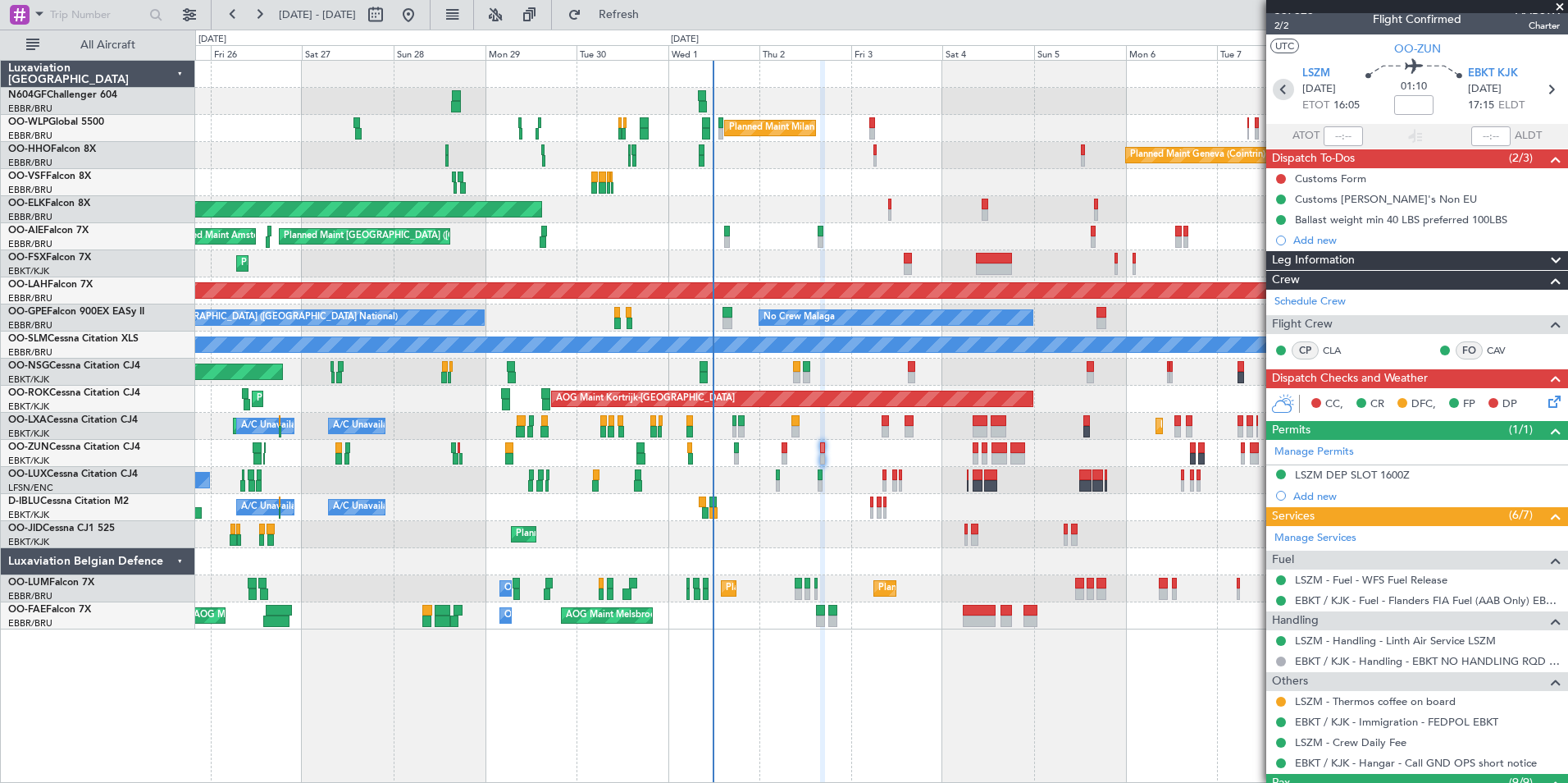
click at [1289, 91] on icon at bounding box center [1283, 90] width 21 height 21
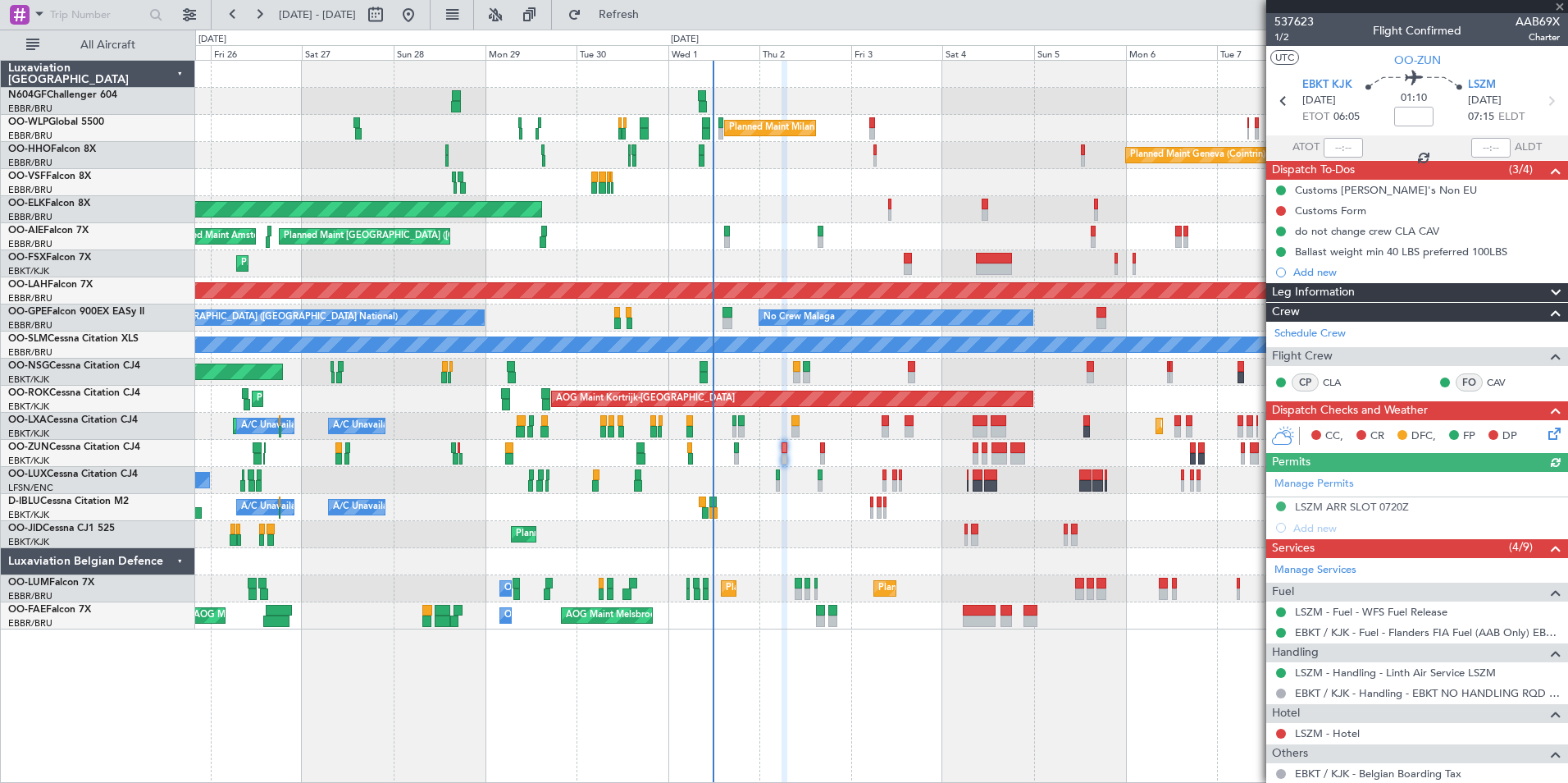
click at [1546, 436] on icon at bounding box center [1552, 431] width 13 height 13
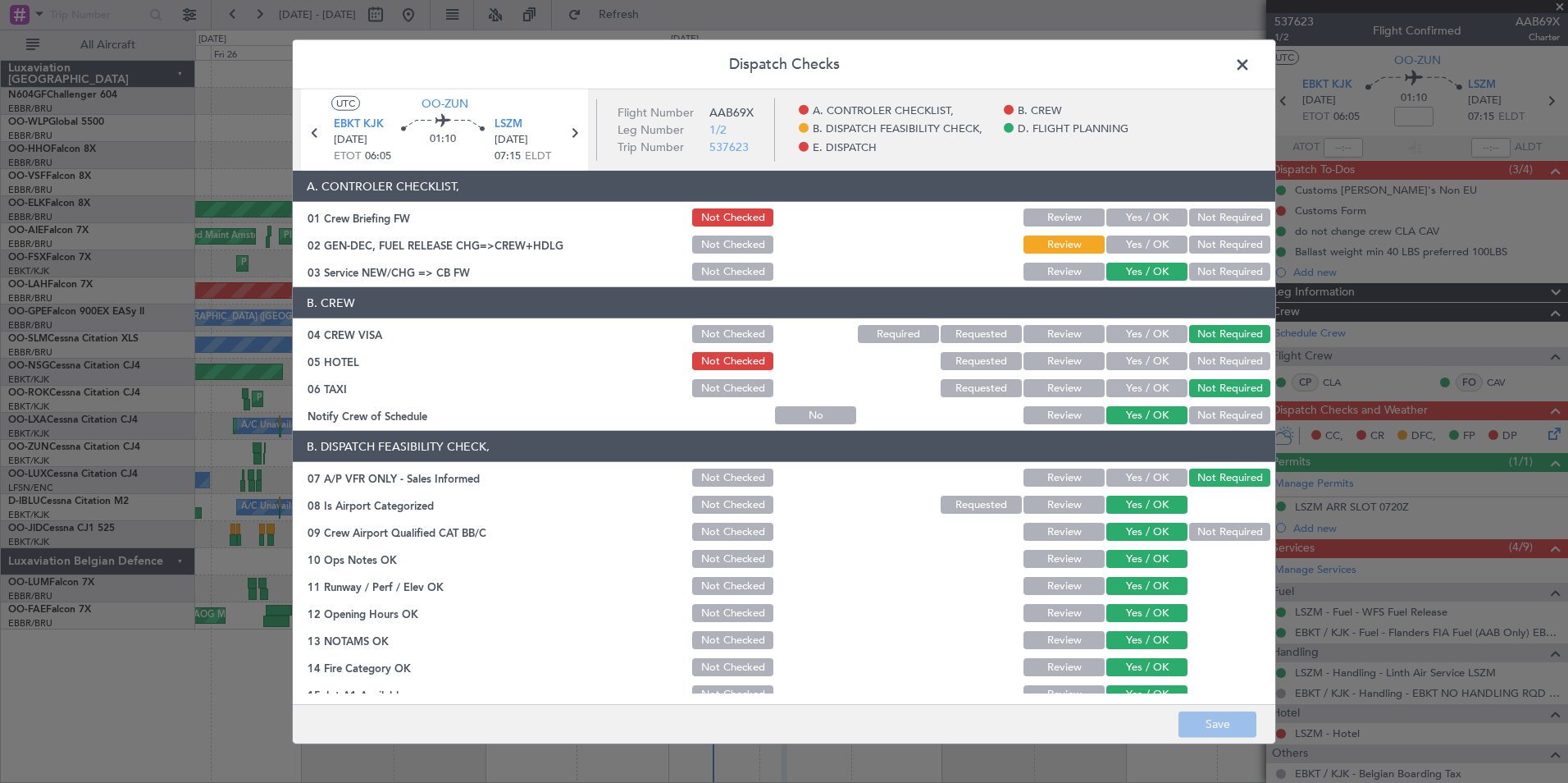
scroll to position [304, 0]
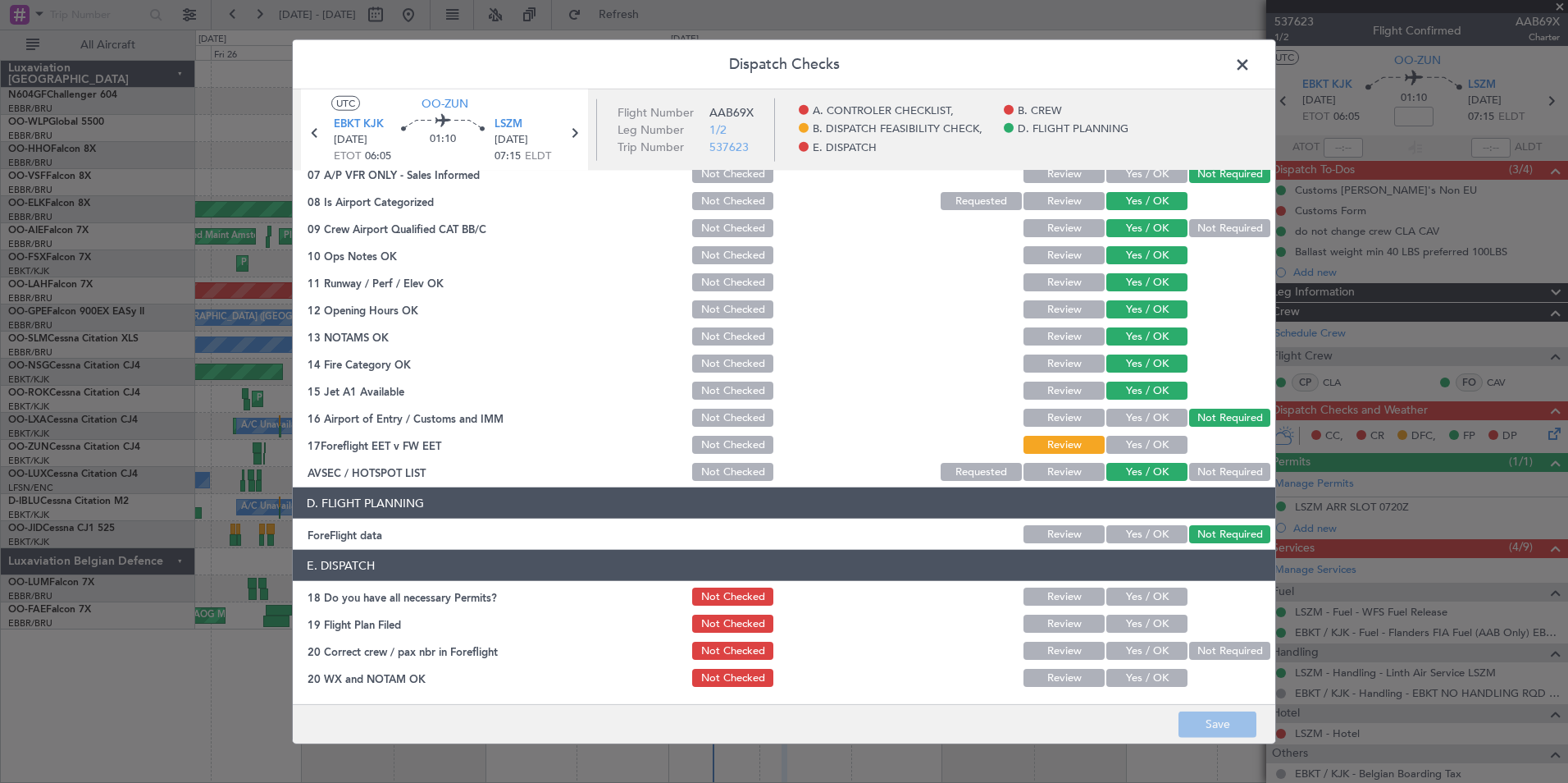
click at [1251, 65] on span at bounding box center [1251, 69] width 0 height 33
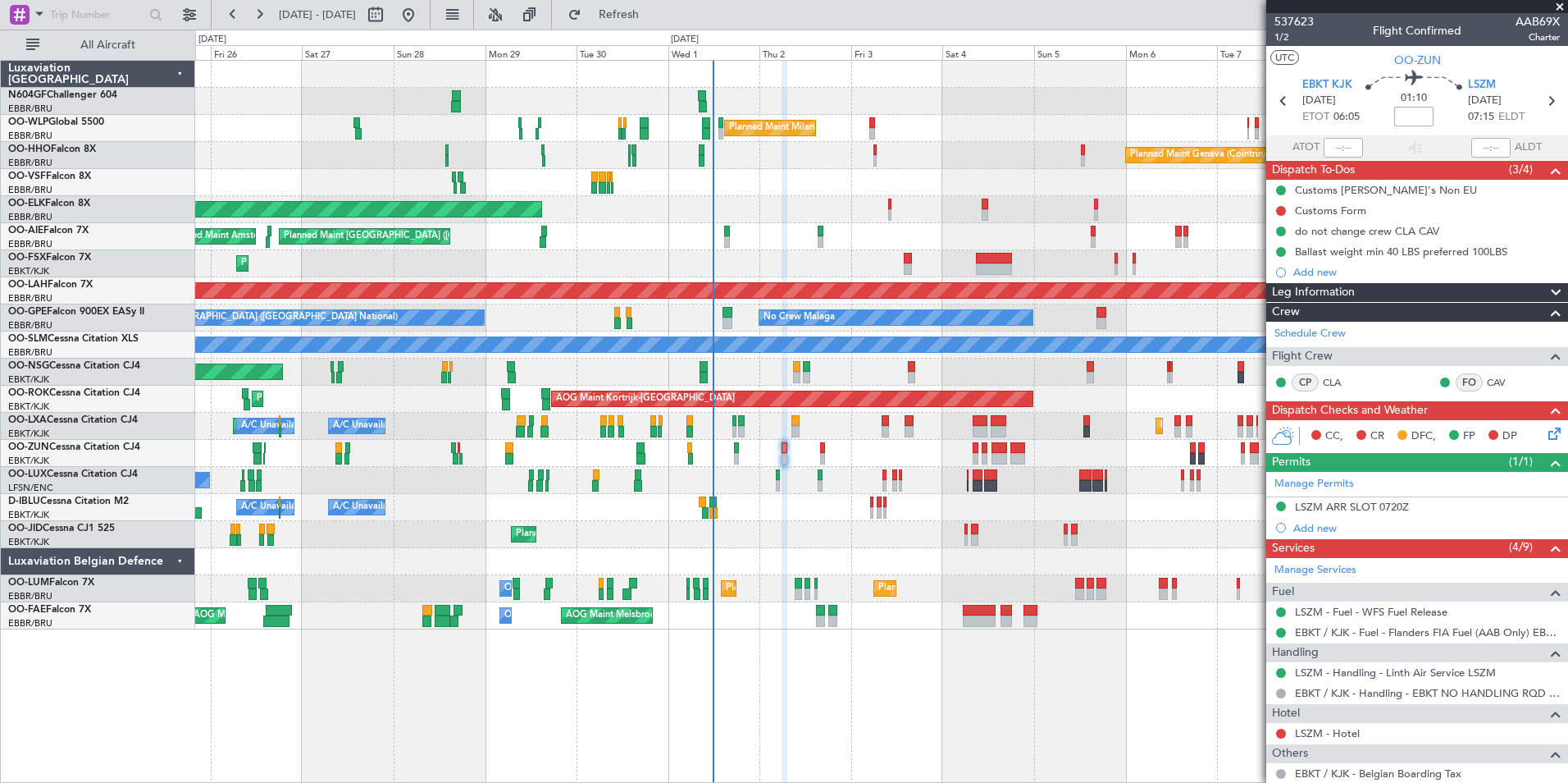
click at [1416, 114] on input at bounding box center [1414, 117] width 40 height 20
click at [1441, 122] on div "01:10 -15" at bounding box center [1414, 101] width 109 height 61
type input "-00:15"
click at [1328, 211] on div "Customs Form" at bounding box center [1330, 210] width 72 height 14
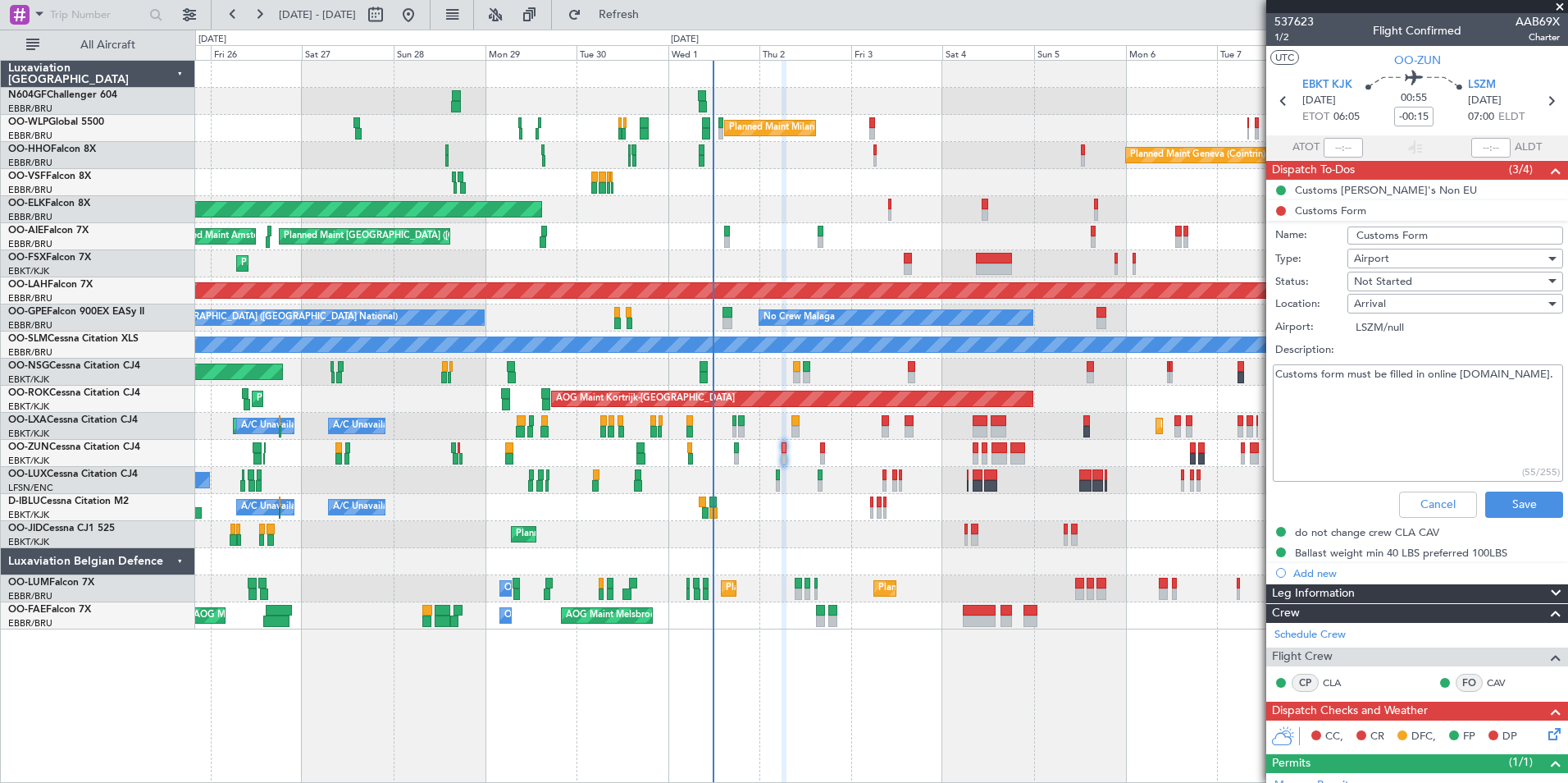
click at [1425, 408] on textarea "Customs form must be filled in online [DOMAIN_NAME]." at bounding box center [1417, 422] width 291 height 117
click at [1430, 407] on textarea "Customs form must be filled in online [DOMAIN_NAME]." at bounding box center [1417, 422] width 291 height 117
click at [1435, 408] on textarea "Customs form must be filled in online [DOMAIN_NAME]." at bounding box center [1417, 422] width 291 height 117
click at [1431, 498] on button "Cancel" at bounding box center [1438, 505] width 78 height 26
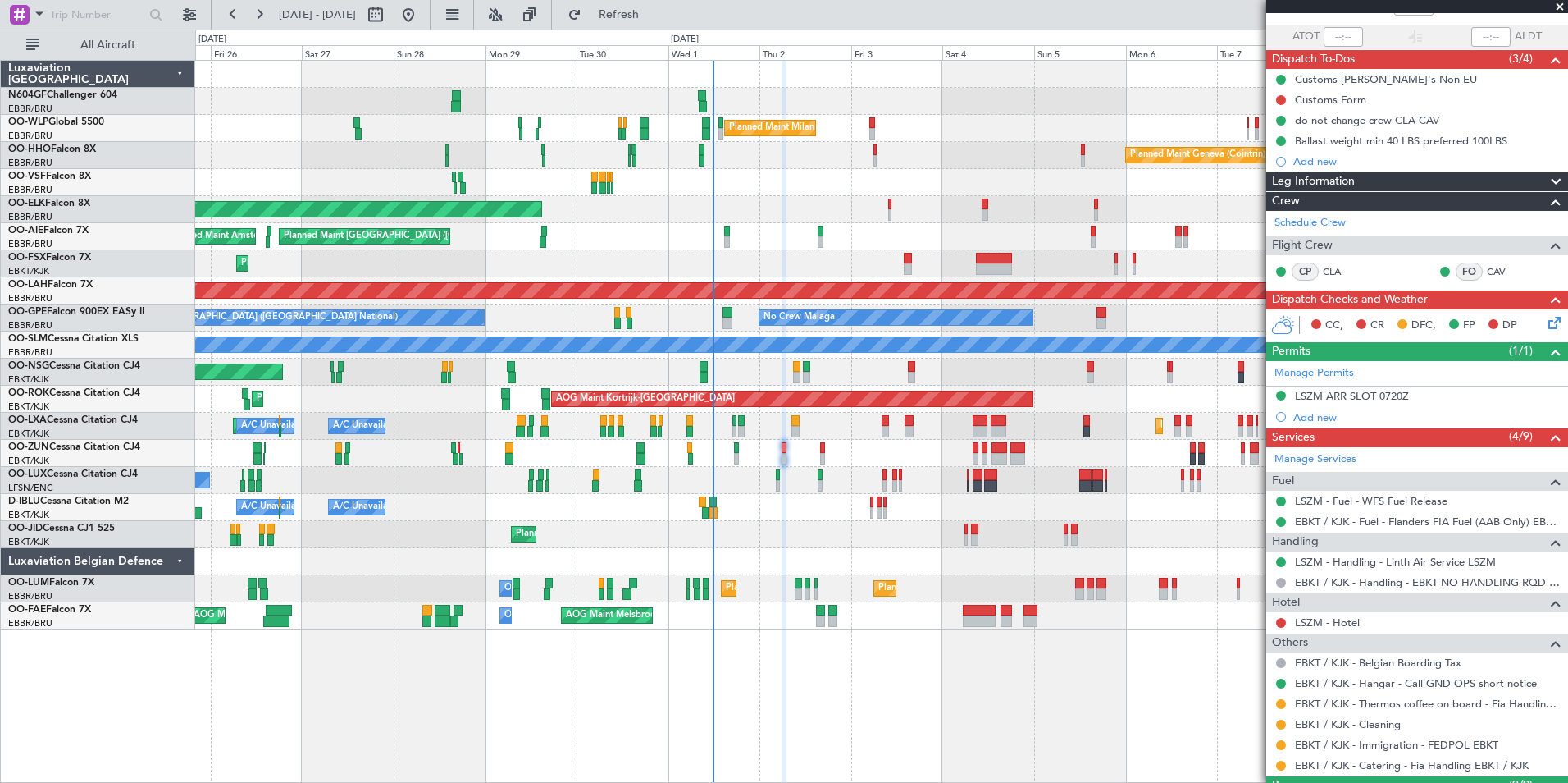
scroll to position [114, 0]
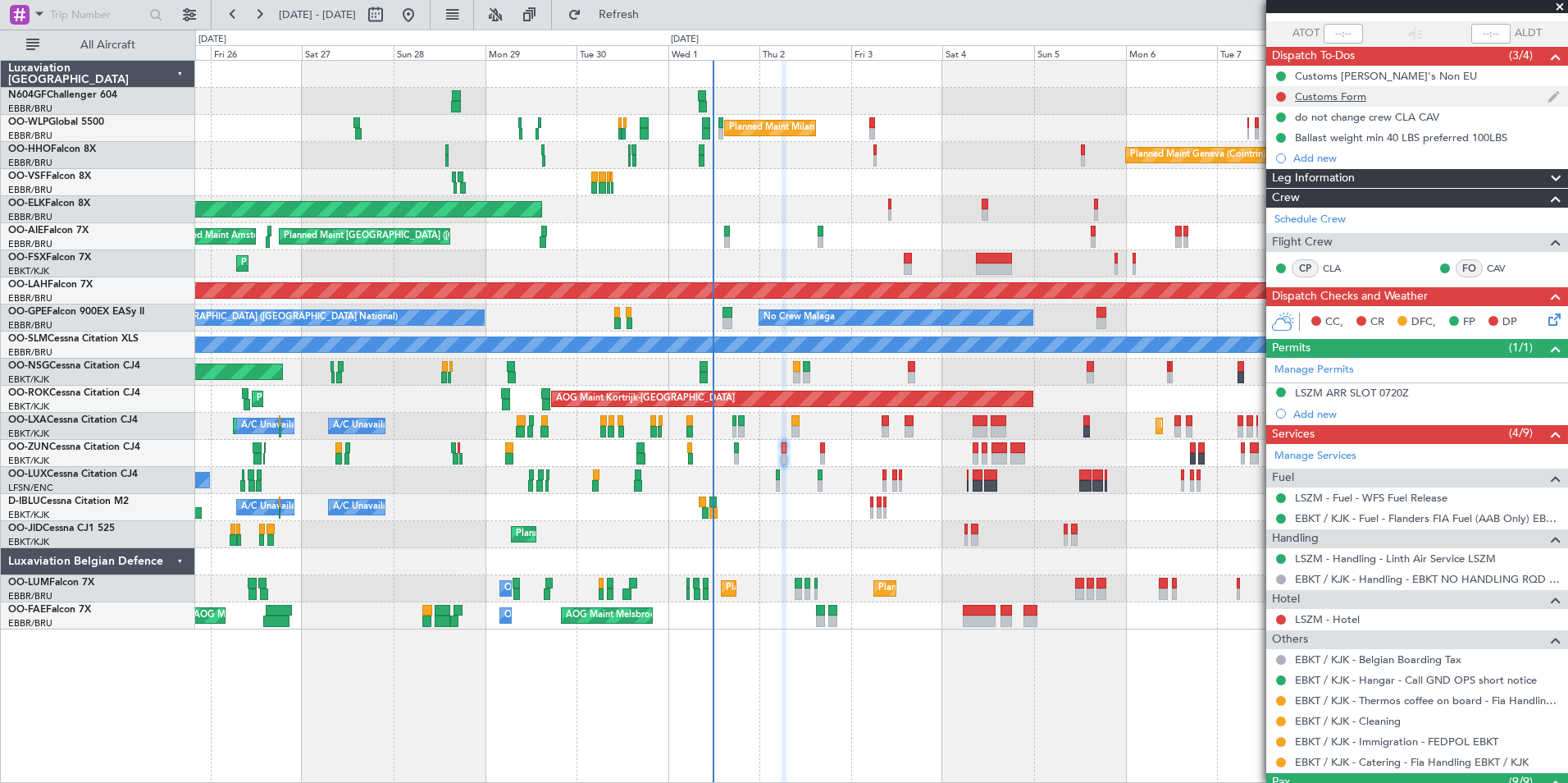
click at [1361, 98] on div "Customs Form" at bounding box center [1330, 96] width 72 height 14
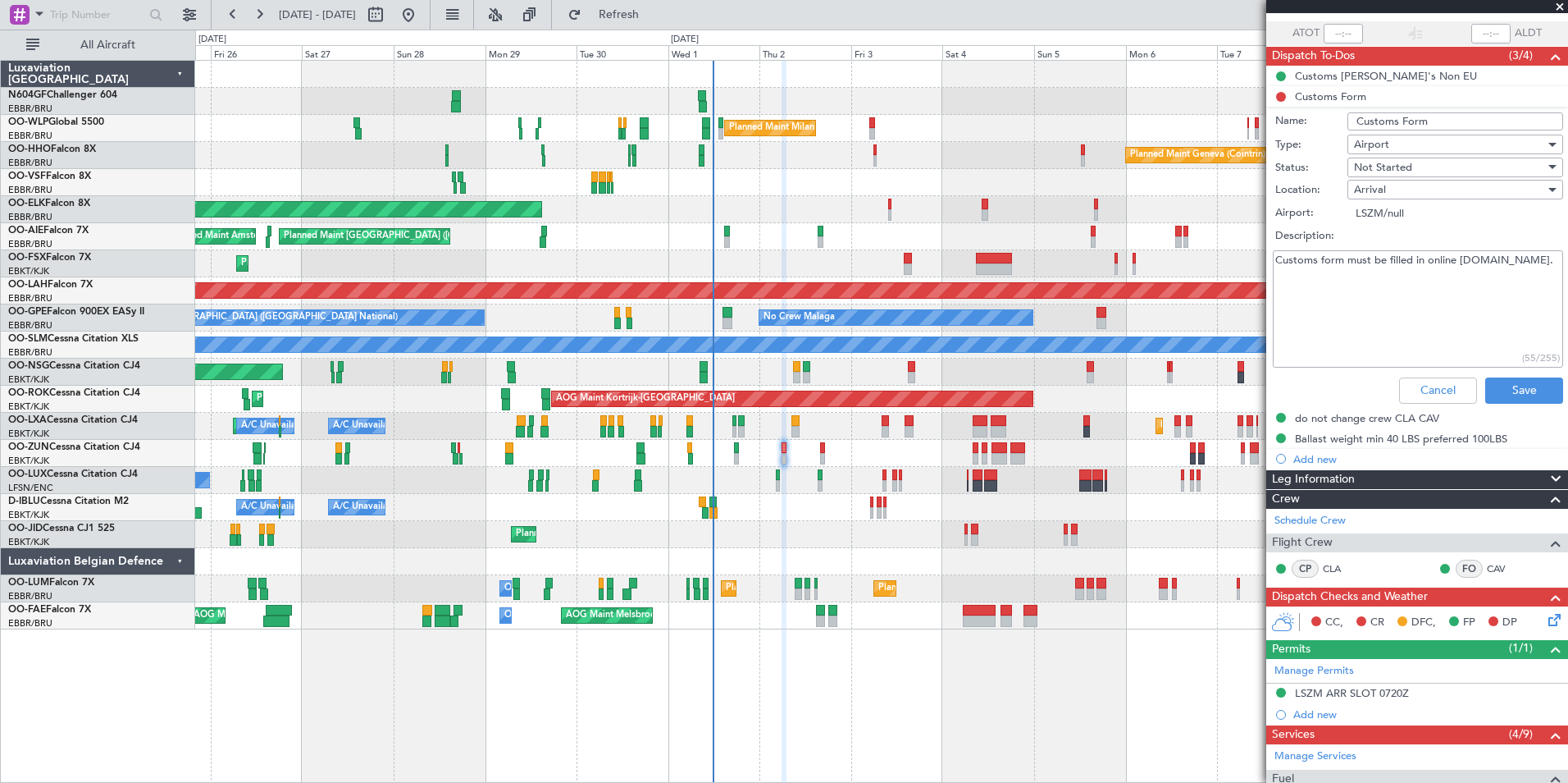
click at [1404, 298] on textarea "Customs form must be filled in online www.redflight.ch." at bounding box center [1417, 309] width 291 height 117
type textarea "Pl"
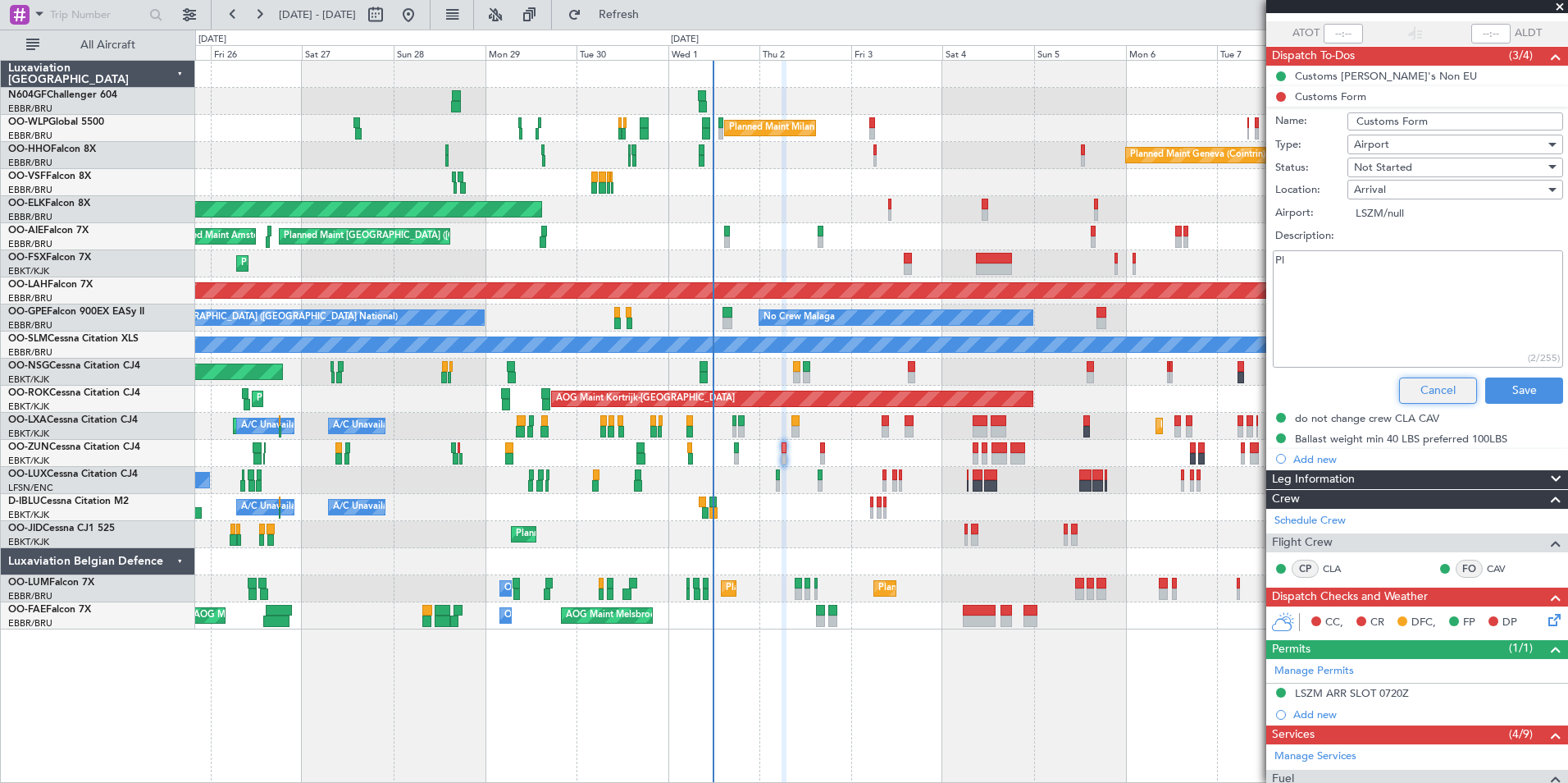
click at [1435, 385] on button "Cancel" at bounding box center [1438, 390] width 78 height 26
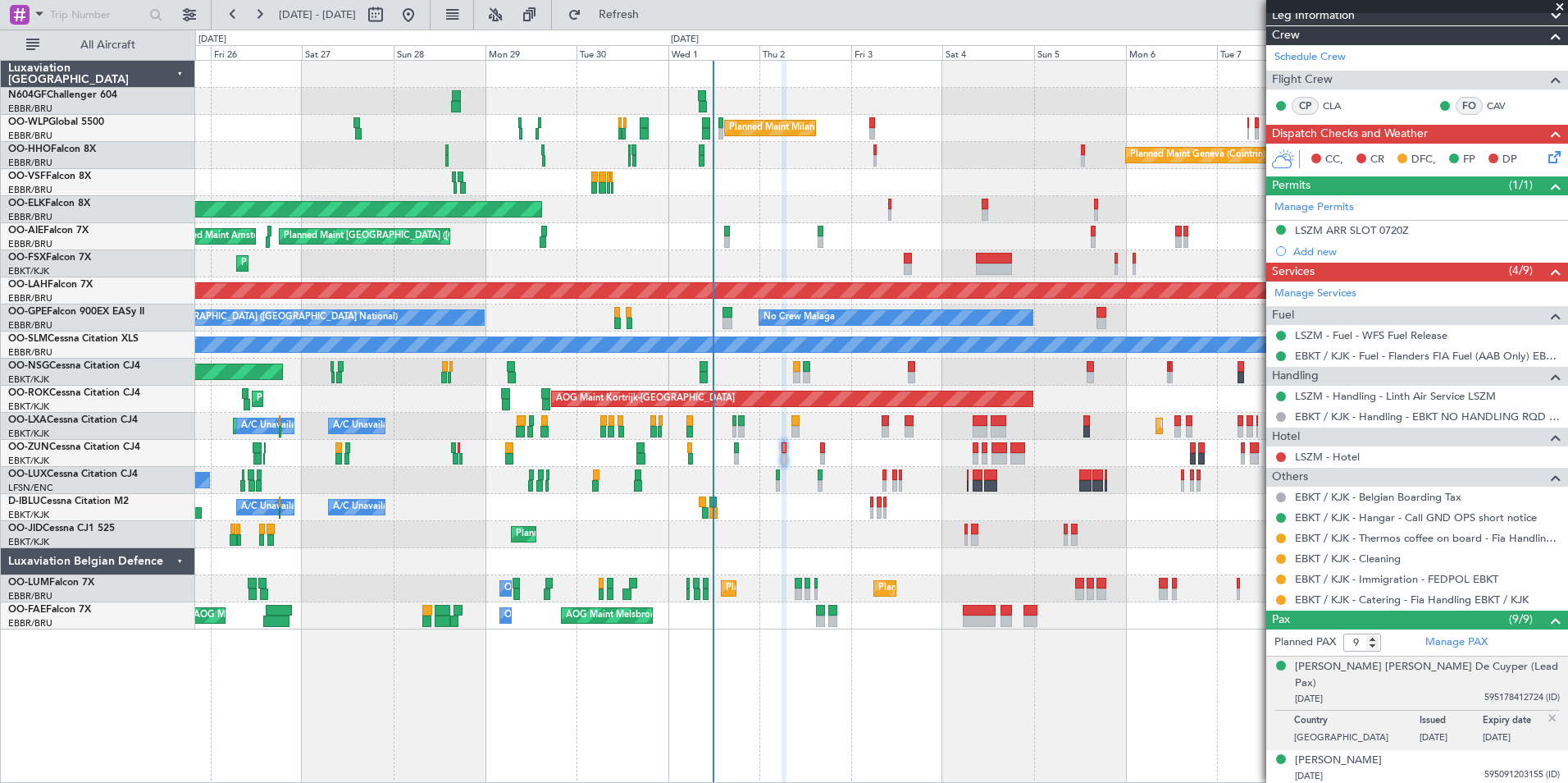
scroll to position [279, 0]
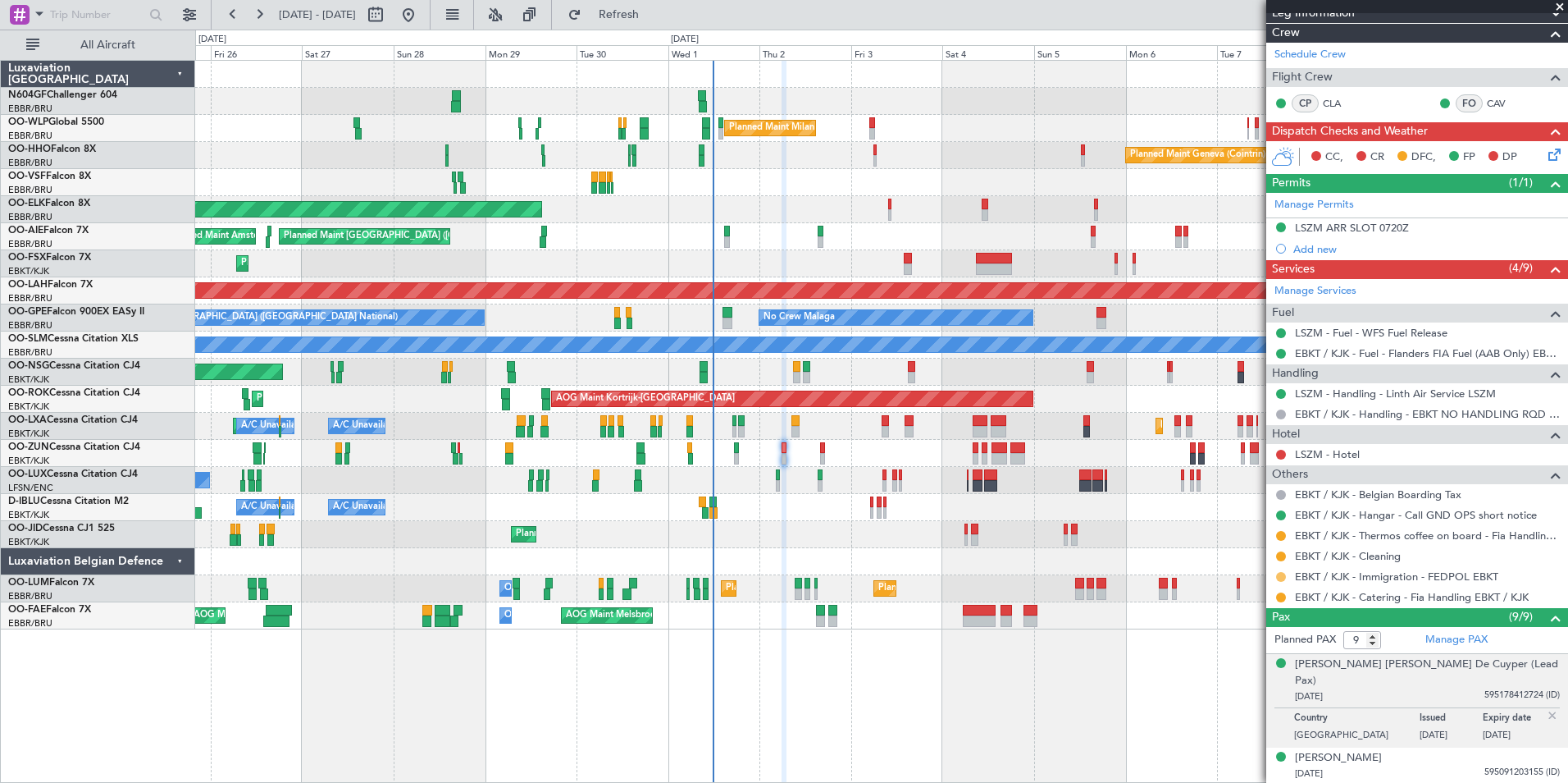
click at [1281, 576] on button at bounding box center [1281, 576] width 10 height 10
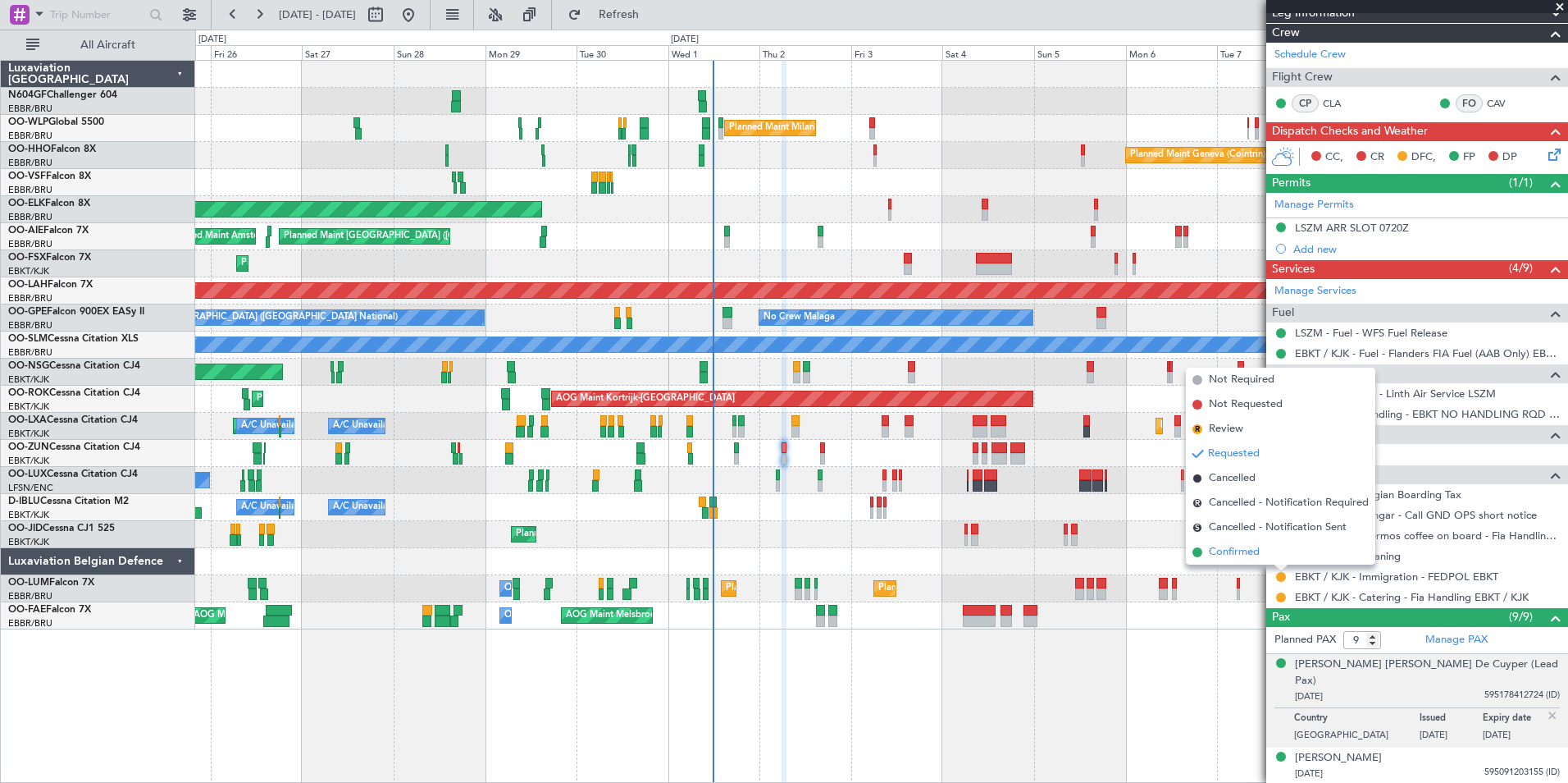
click at [1236, 553] on span "Confirmed" at bounding box center [1235, 552] width 51 height 16
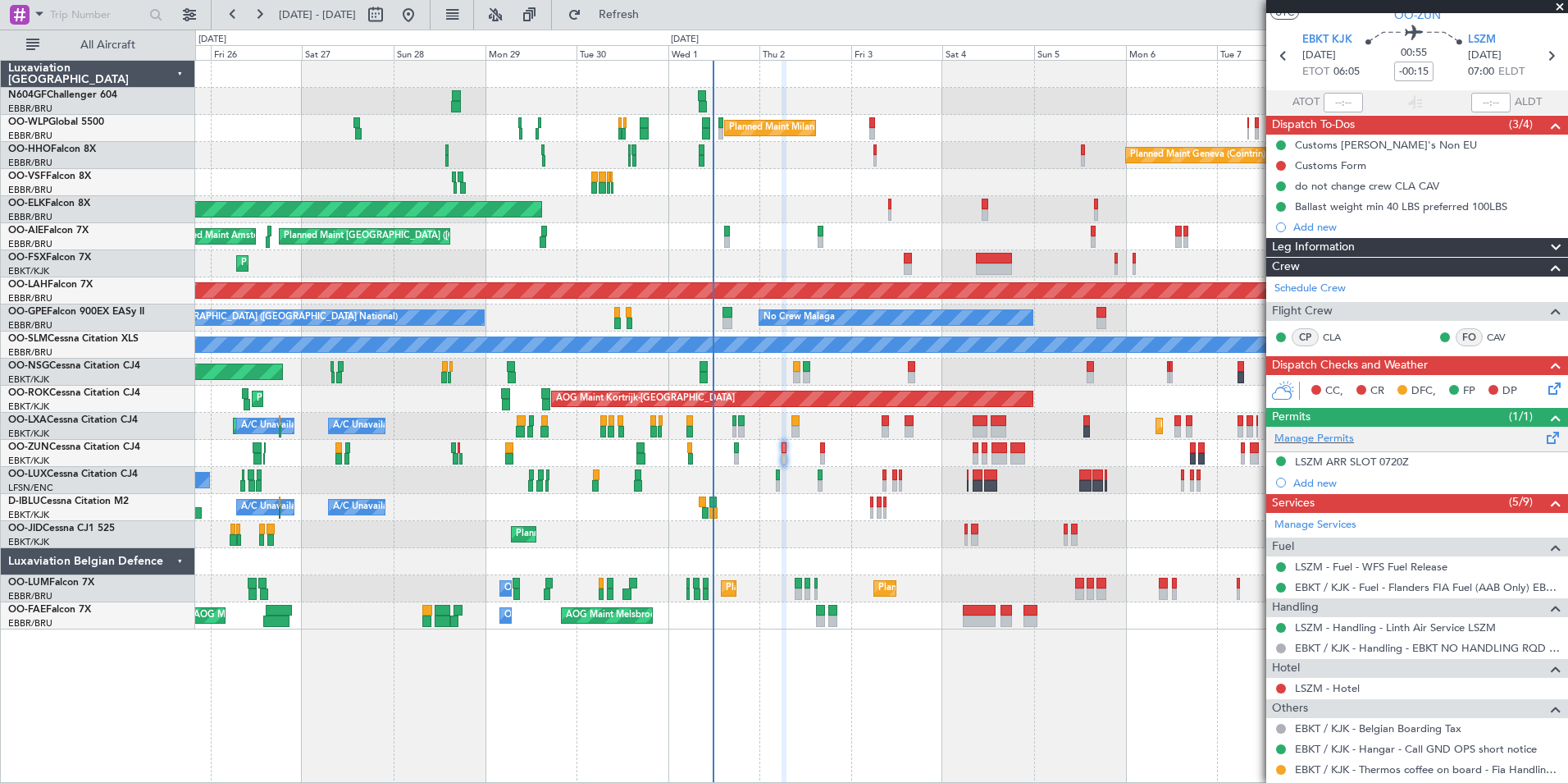
scroll to position [44, 0]
click at [1545, 391] on icon at bounding box center [1552, 386] width 13 height 13
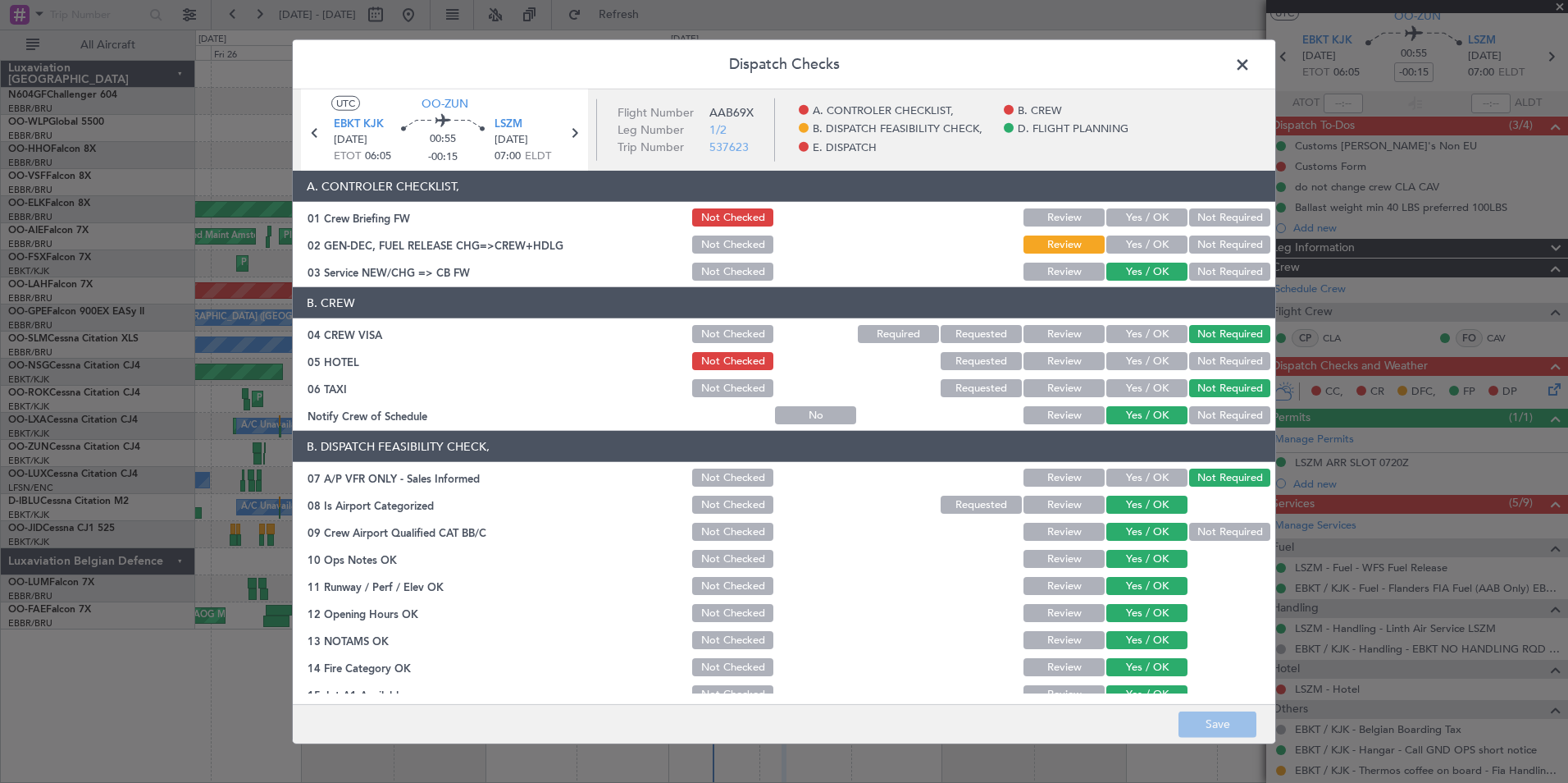
scroll to position [304, 0]
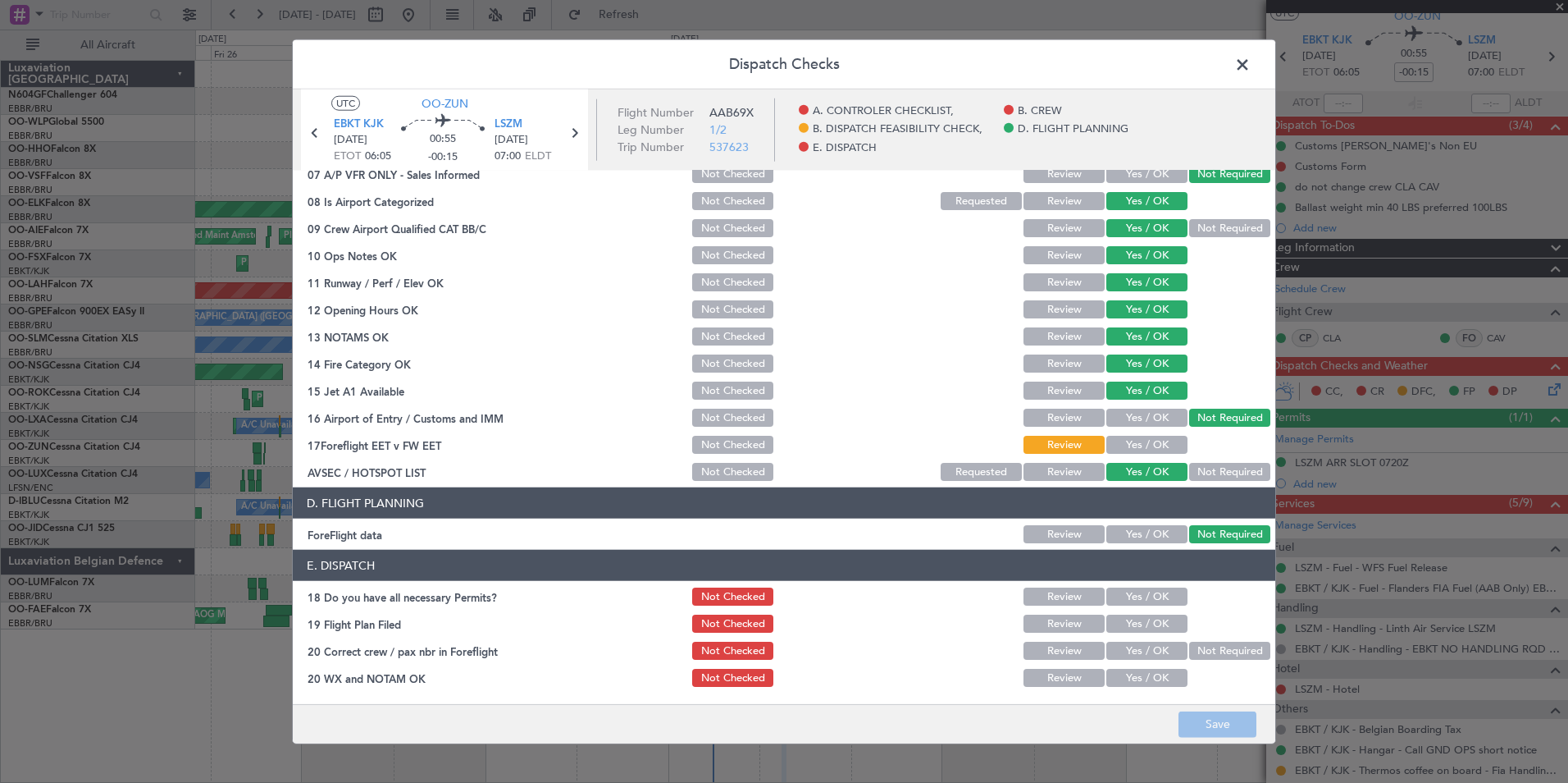
click at [1141, 445] on button "Yes / OK" at bounding box center [1147, 445] width 81 height 18
click at [1139, 592] on button "Yes / OK" at bounding box center [1147, 596] width 81 height 18
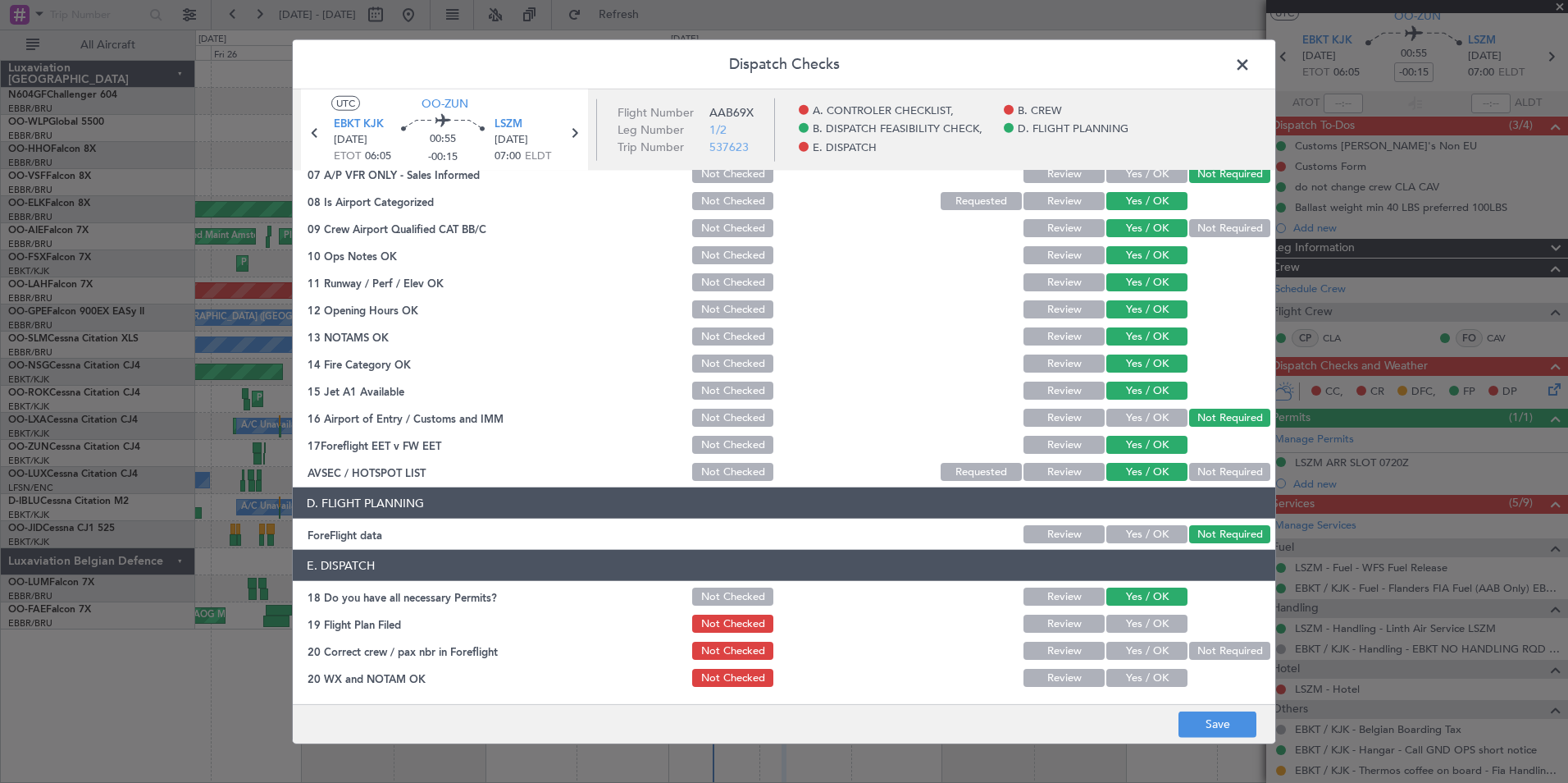
click at [1138, 614] on button "Yes / OK" at bounding box center [1147, 623] width 81 height 18
click at [1147, 655] on button "Yes / OK" at bounding box center [1147, 650] width 81 height 18
click at [1147, 678] on button "Yes / OK" at bounding box center [1147, 678] width 81 height 18
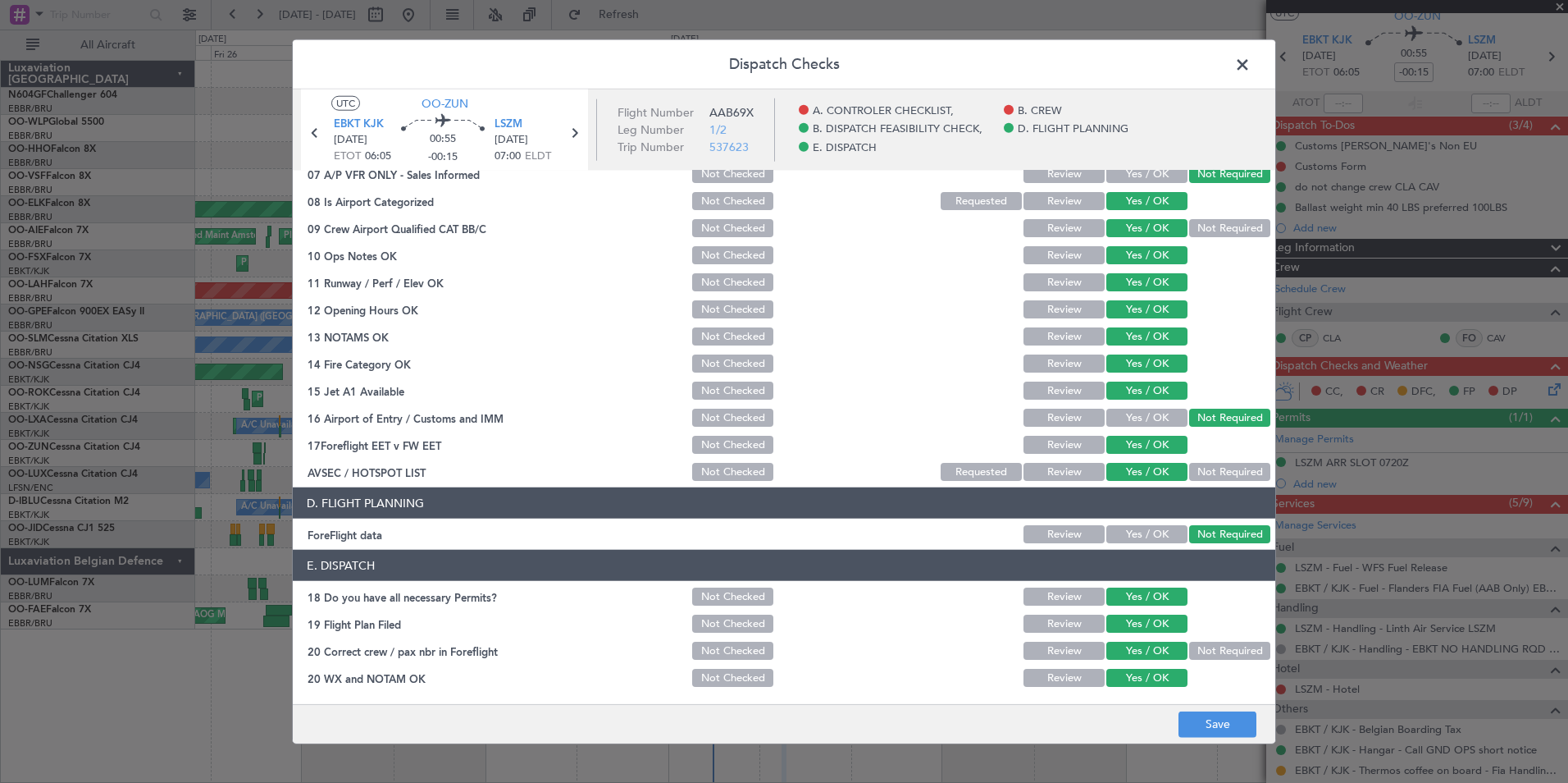
scroll to position [0, 0]
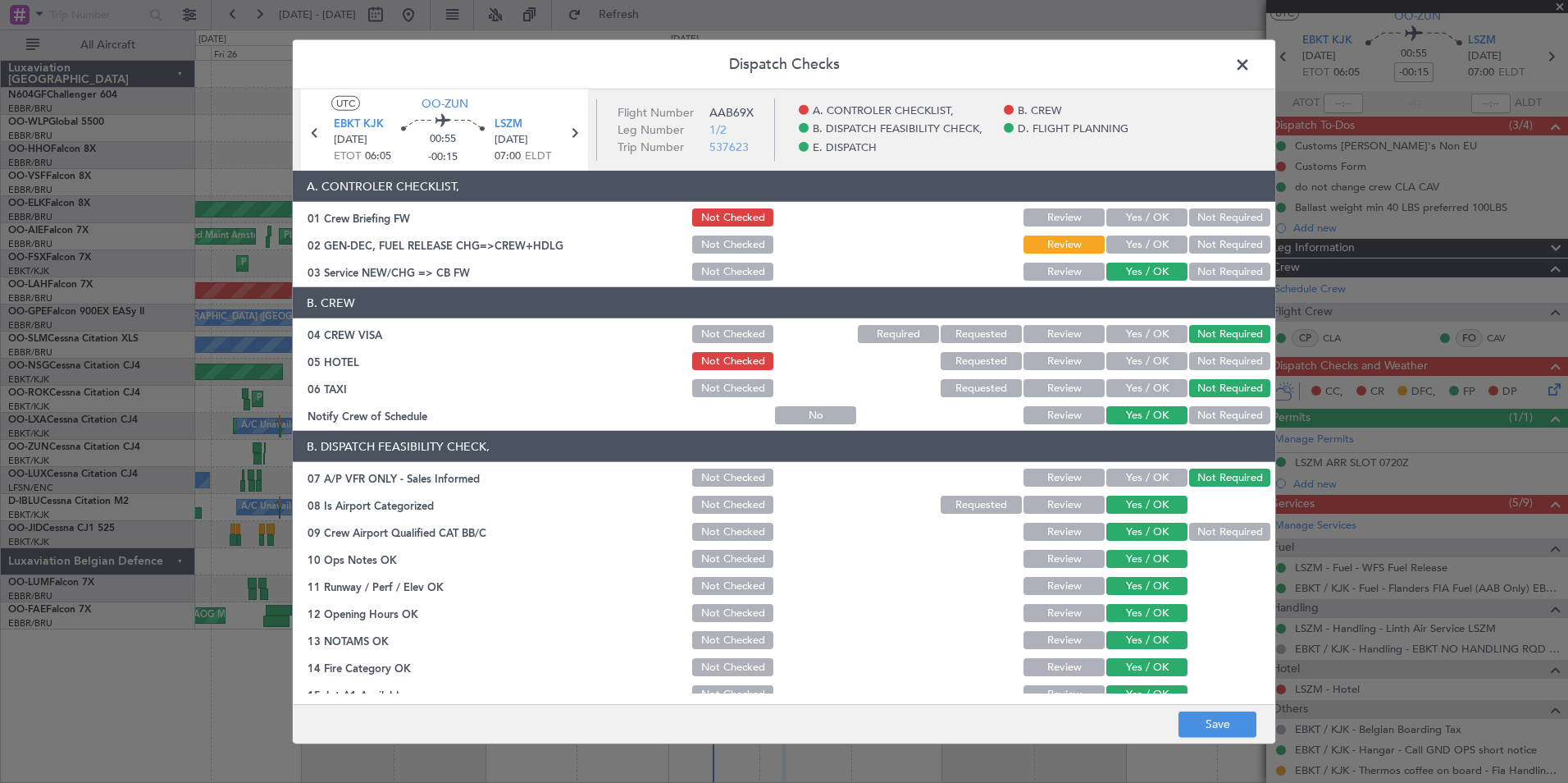
click at [1148, 245] on button "Yes / OK" at bounding box center [1147, 245] width 81 height 18
click at [1206, 719] on button "Save" at bounding box center [1217, 724] width 78 height 26
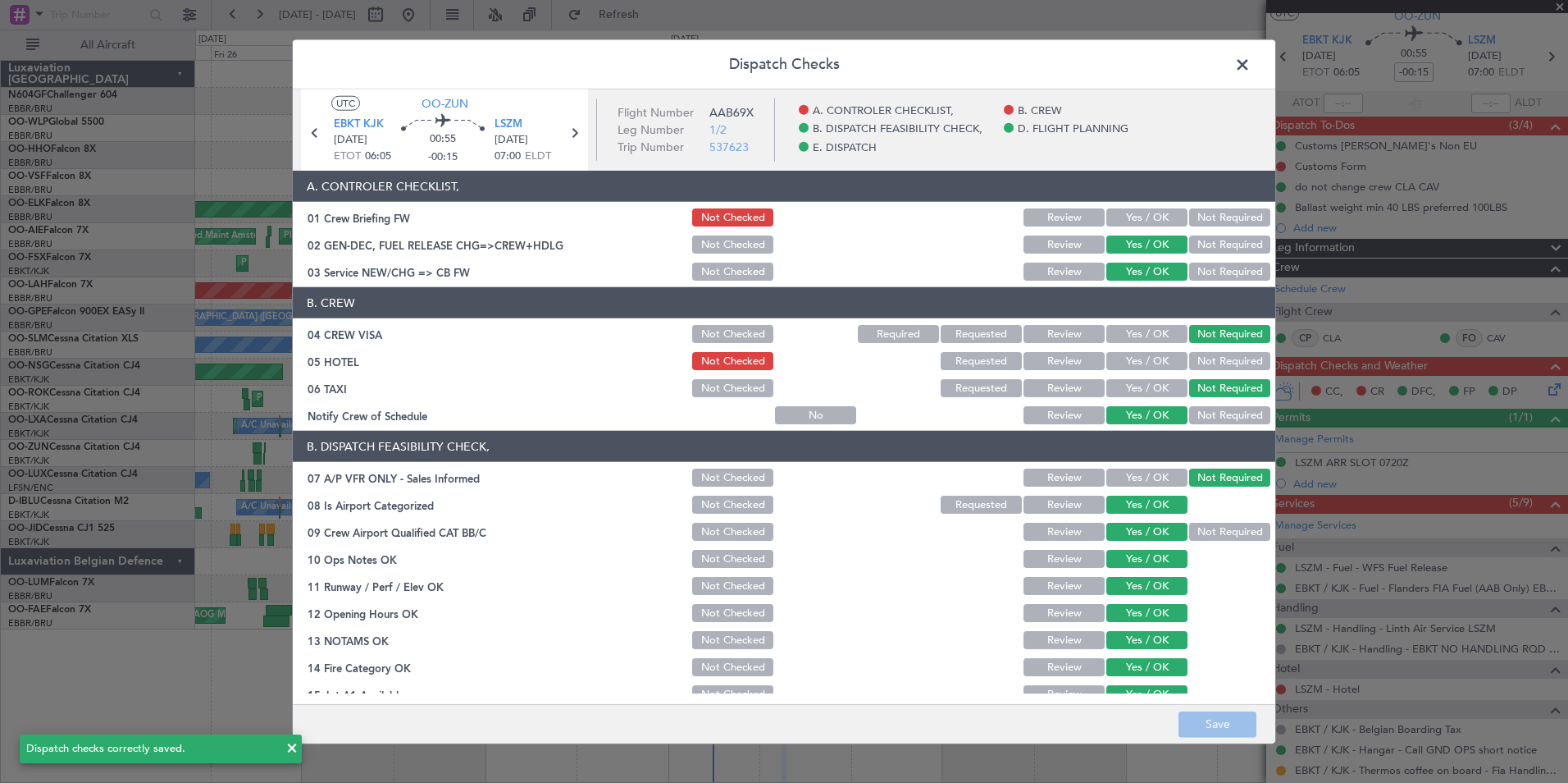
click at [1251, 69] on span at bounding box center [1251, 69] width 0 height 33
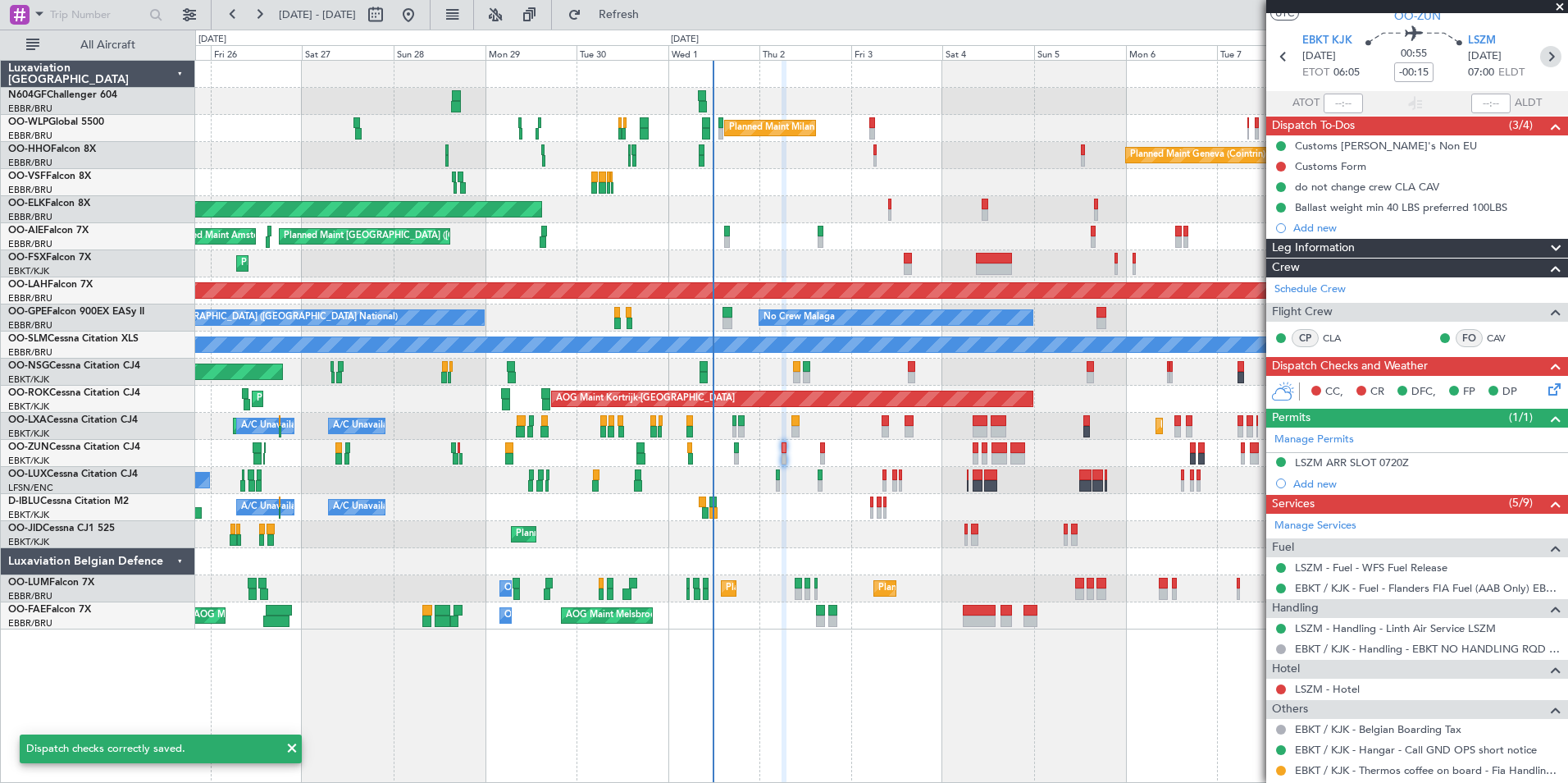
click at [1545, 58] on icon at bounding box center [1551, 57] width 21 height 21
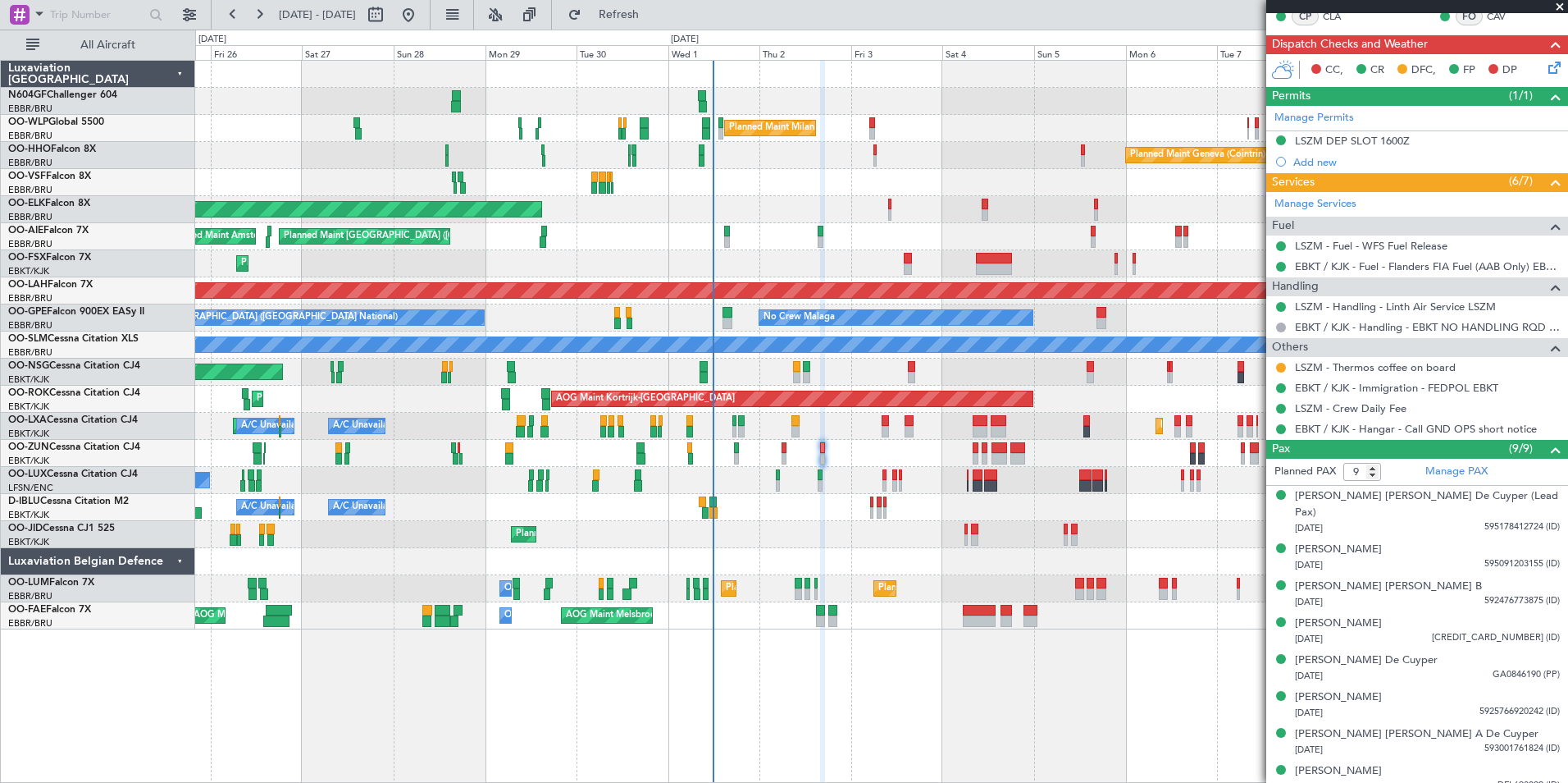
scroll to position [351, 0]
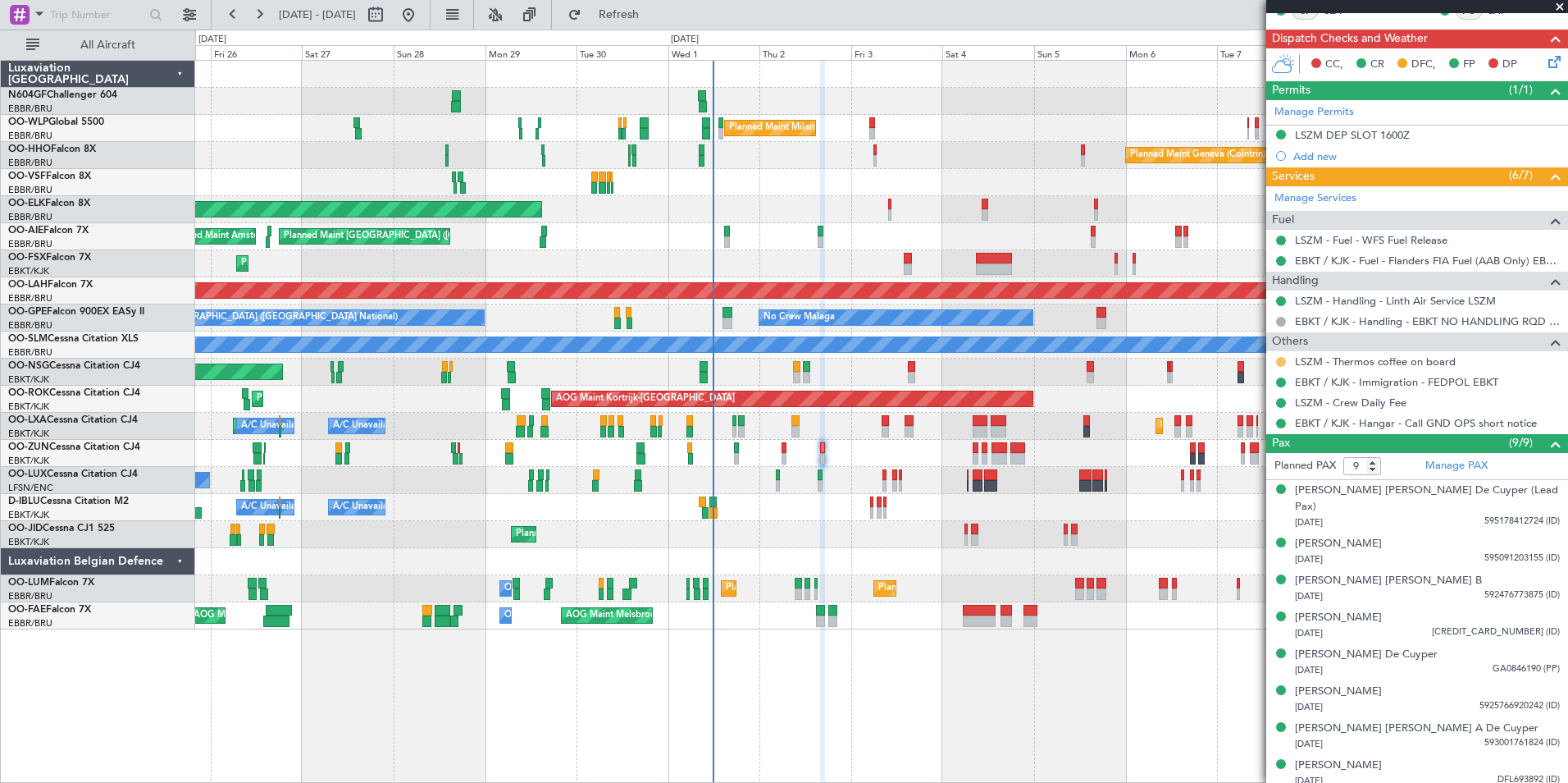
click at [1282, 363] on button at bounding box center [1281, 361] width 10 height 10
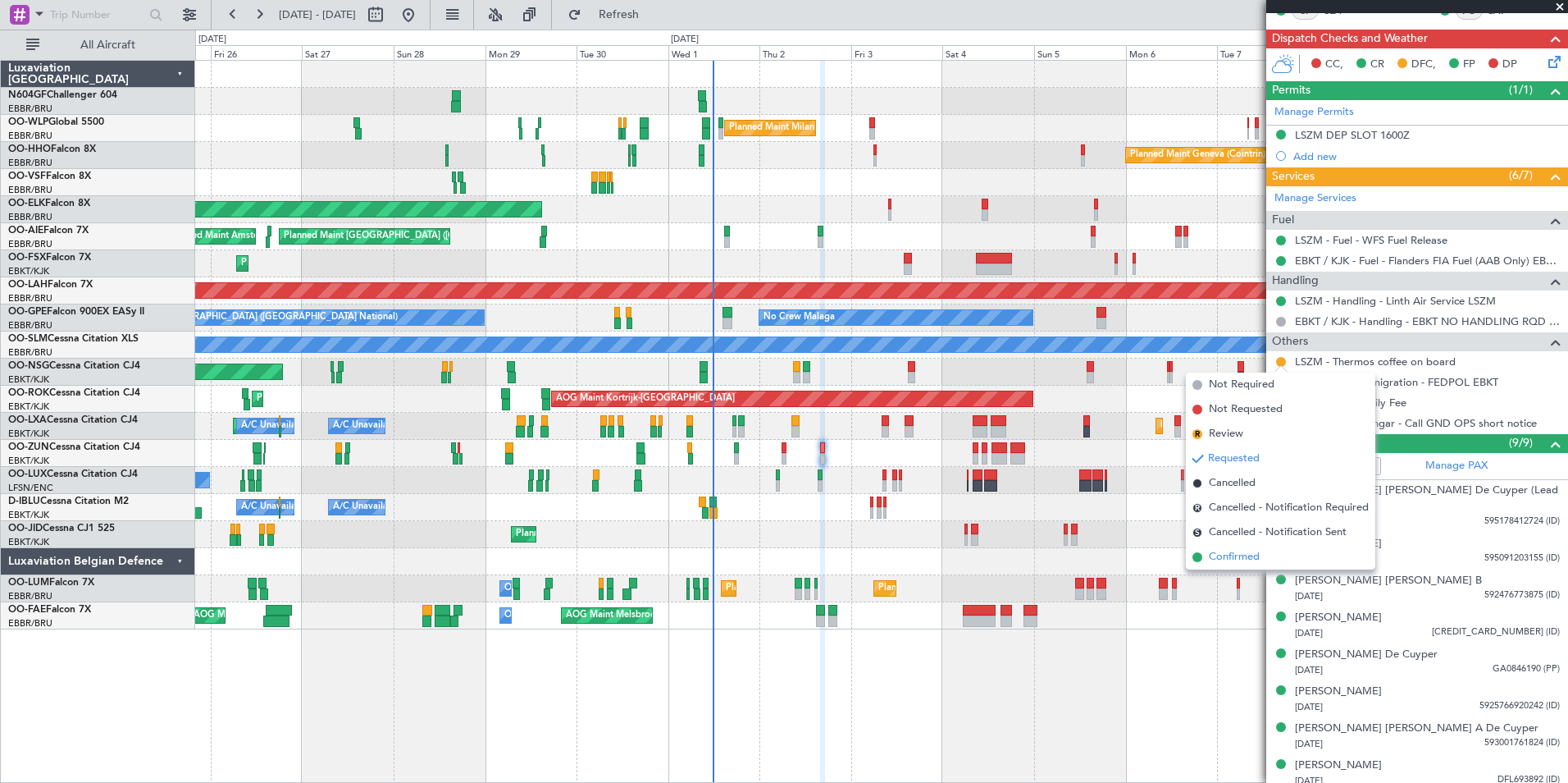
click at [1270, 551] on li "Confirmed" at bounding box center [1281, 557] width 189 height 25
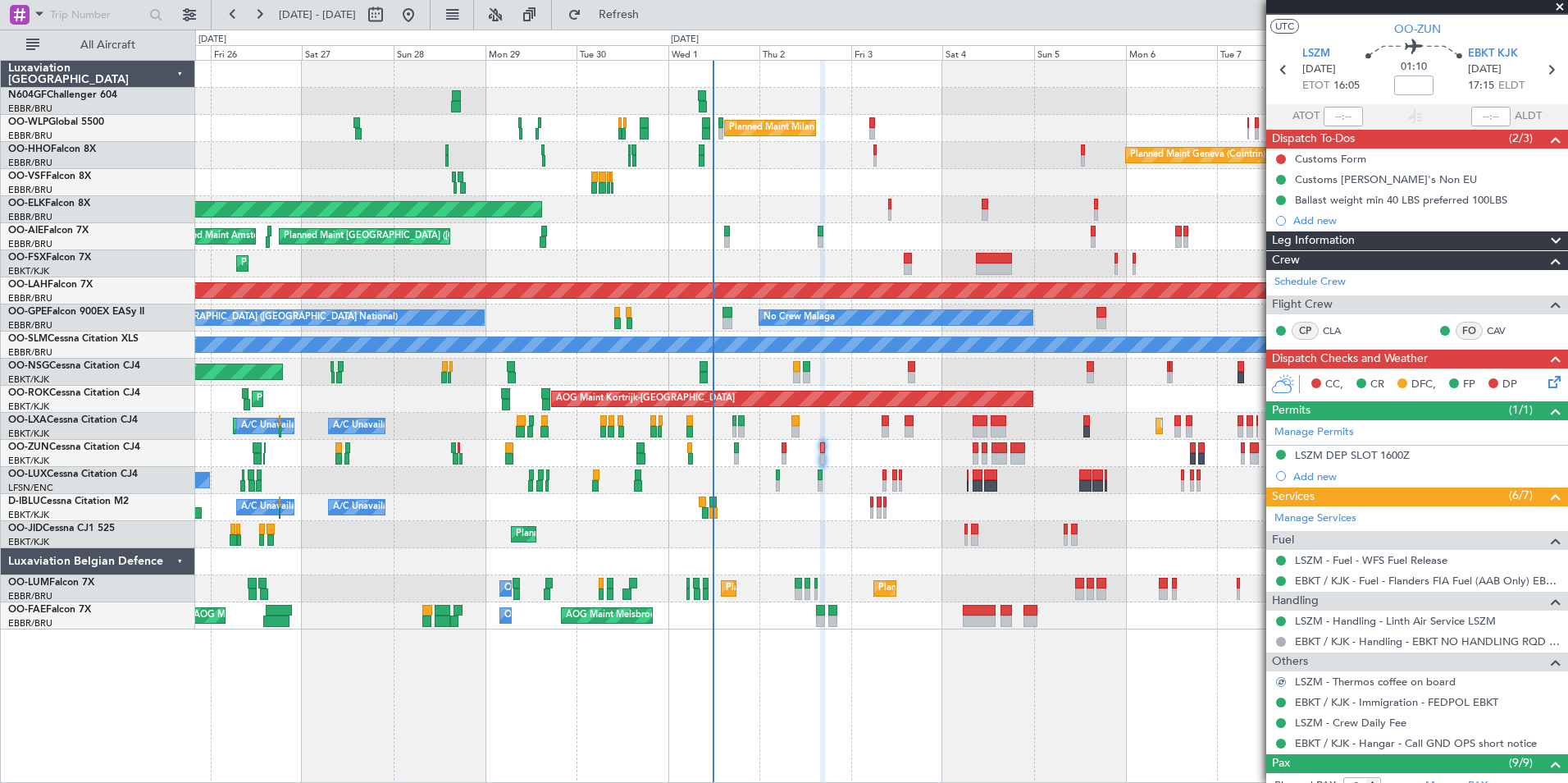
scroll to position [0, 0]
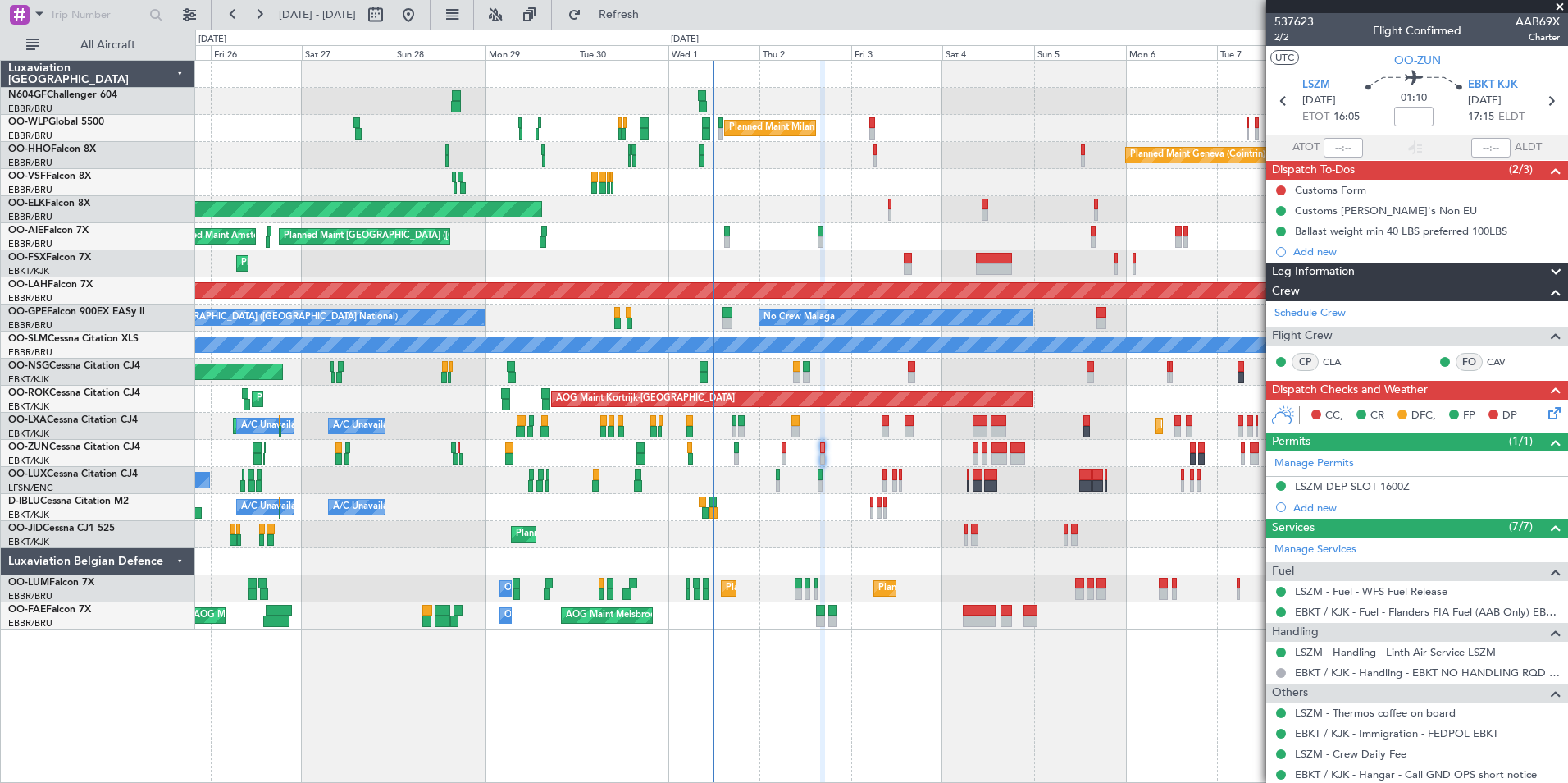
click at [1545, 407] on icon at bounding box center [1552, 410] width 13 height 13
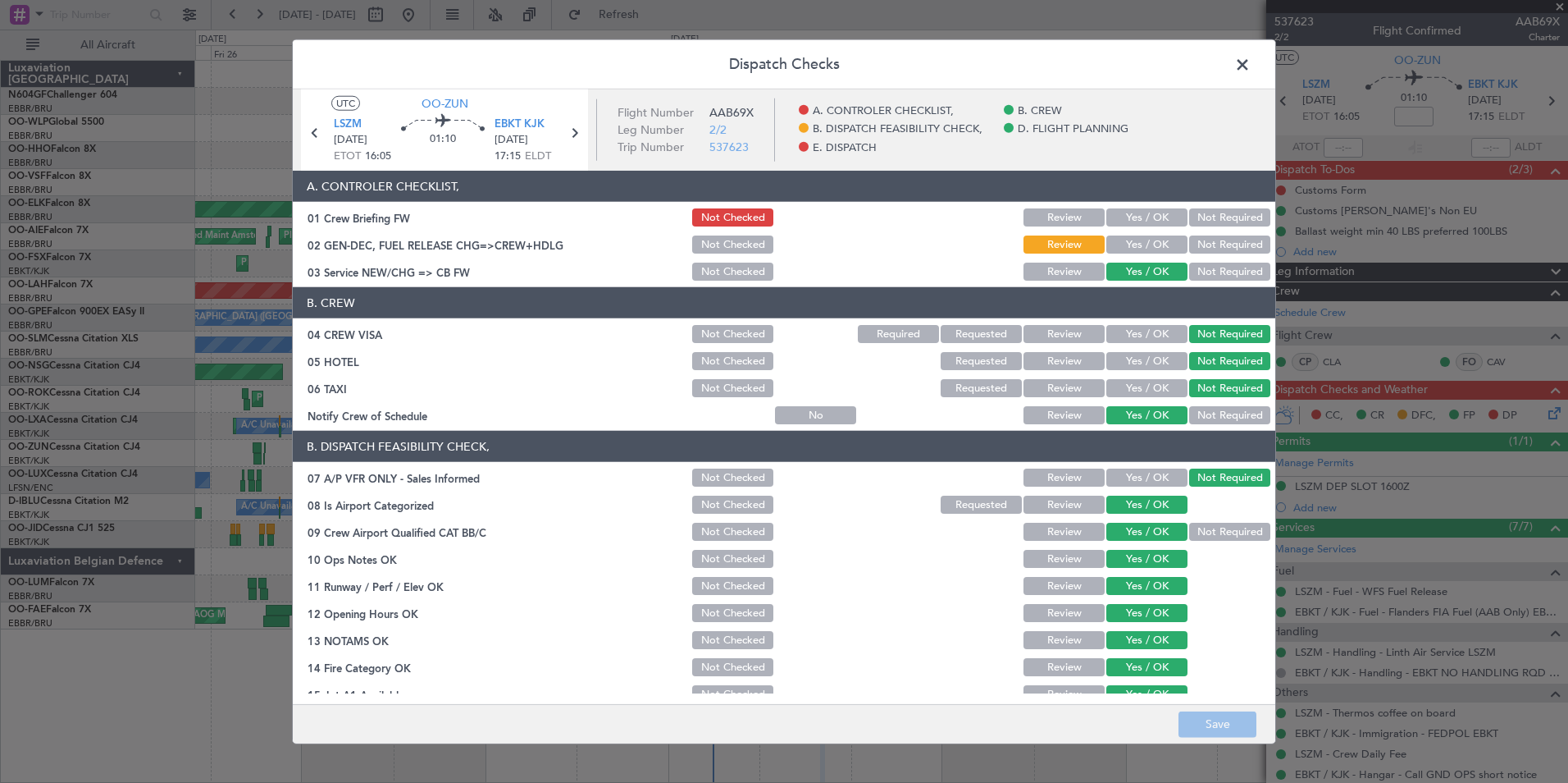
scroll to position [304, 0]
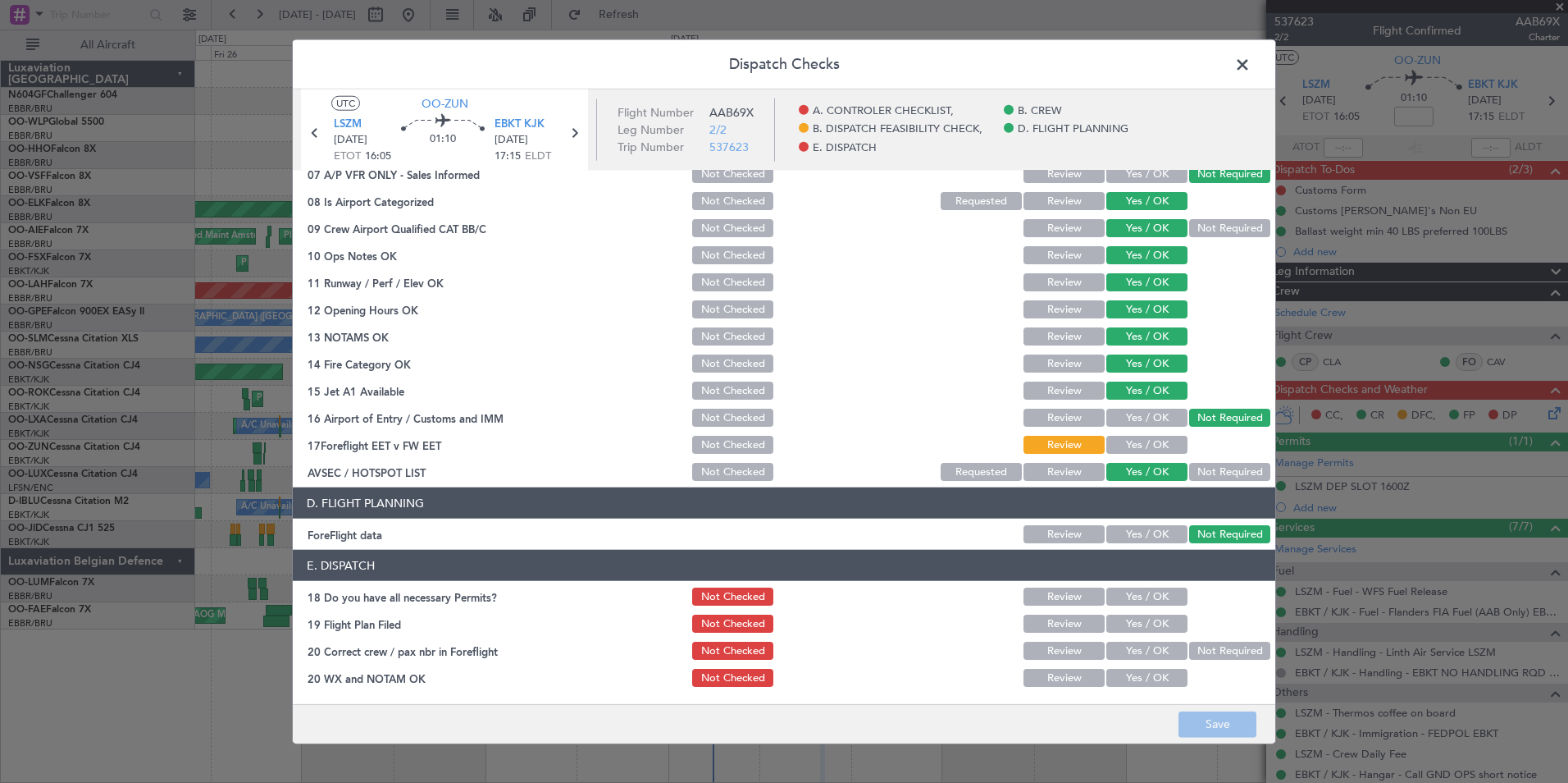
click at [1142, 444] on button "Yes / OK" at bounding box center [1147, 445] width 81 height 18
click at [1151, 601] on button "Yes / OK" at bounding box center [1147, 596] width 81 height 18
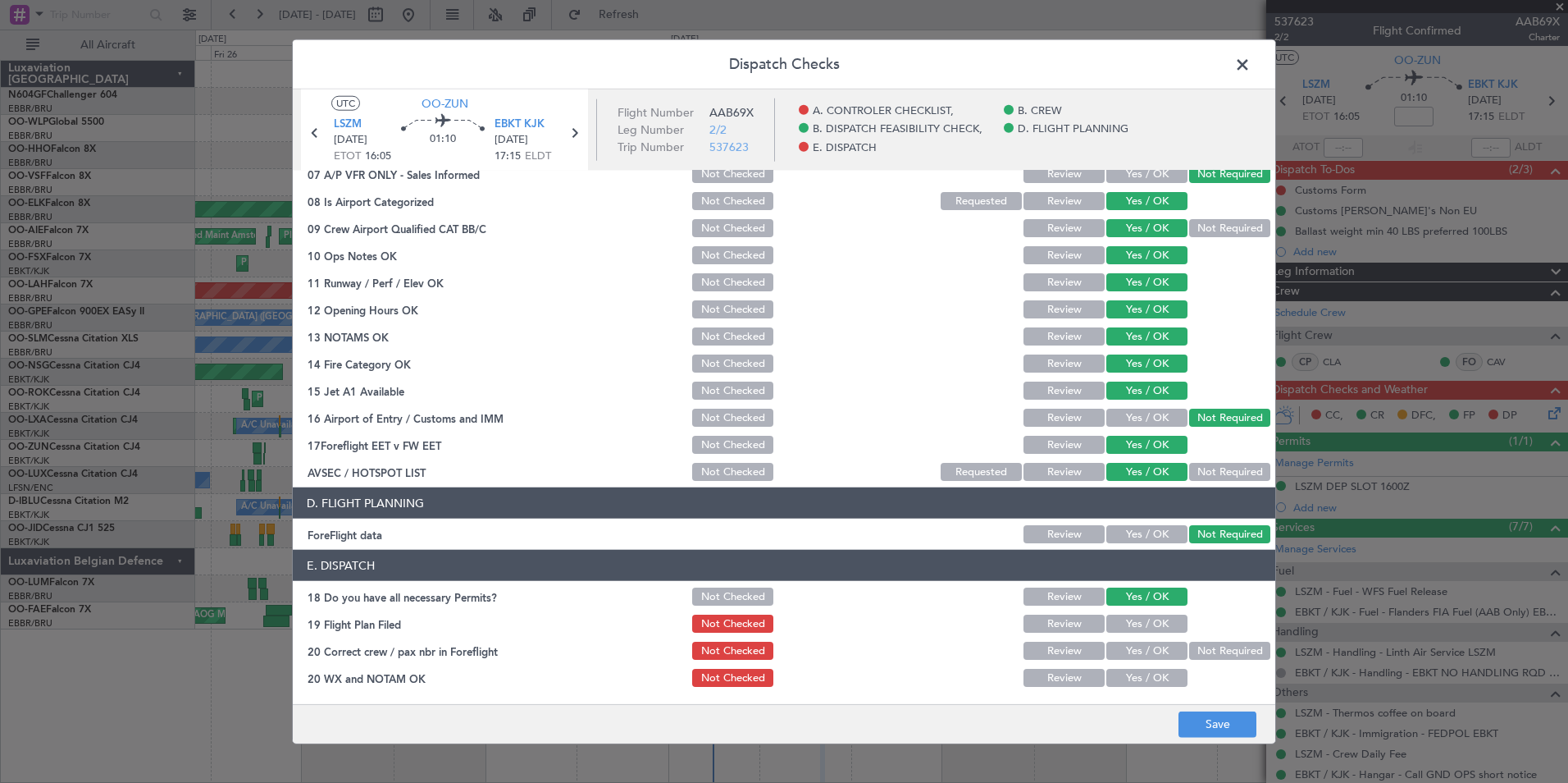
click at [1151, 610] on section "E. DISPATCH 18 Do you have all necessary Permits? Not Checked Review Yes / OK 1…" at bounding box center [784, 619] width 983 height 139
click at [1155, 620] on button "Yes / OK" at bounding box center [1147, 623] width 81 height 18
click at [1154, 646] on button "Yes / OK" at bounding box center [1147, 650] width 81 height 18
click at [1158, 673] on button "Yes / OK" at bounding box center [1147, 678] width 81 height 18
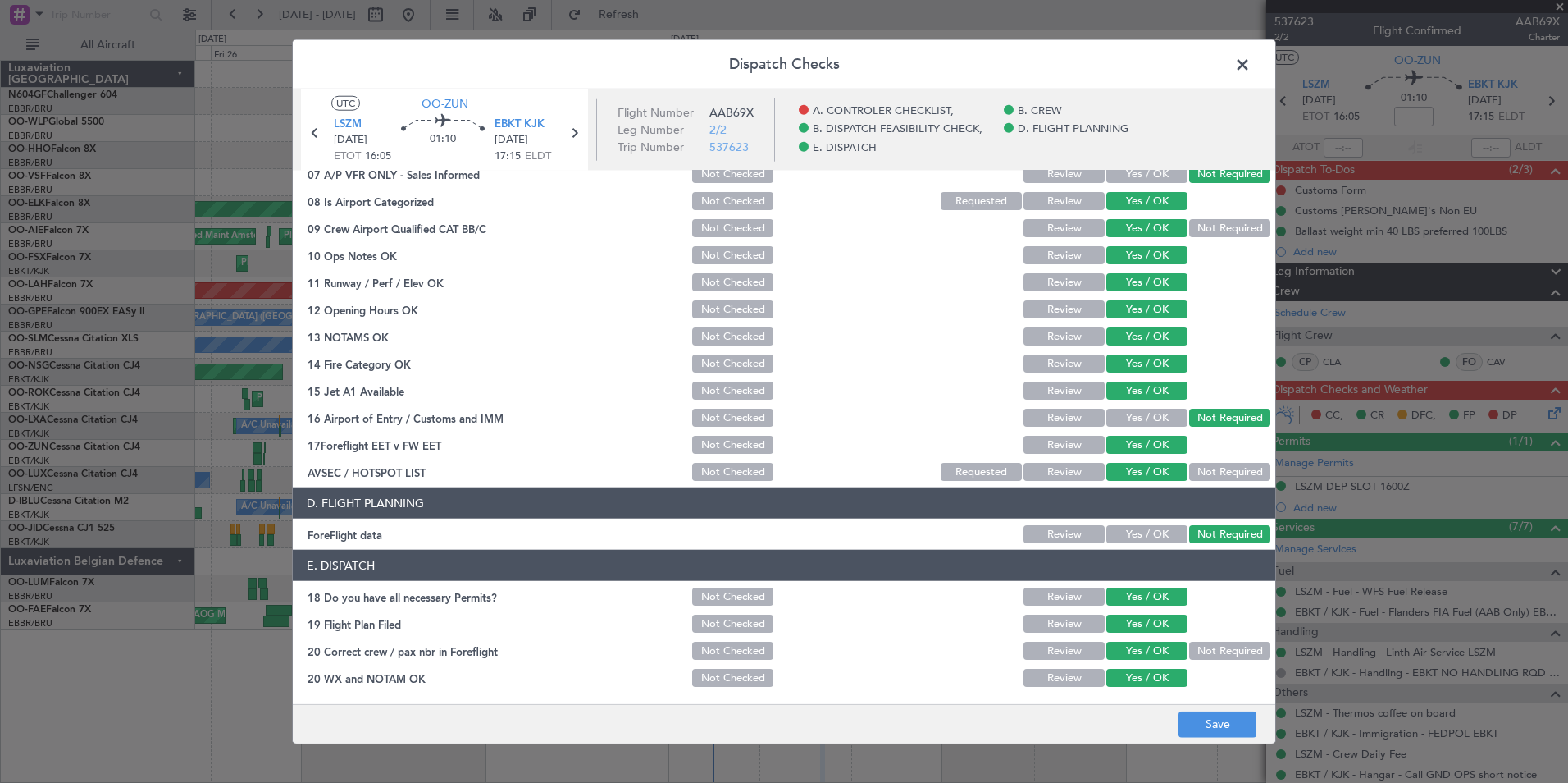
scroll to position [0, 0]
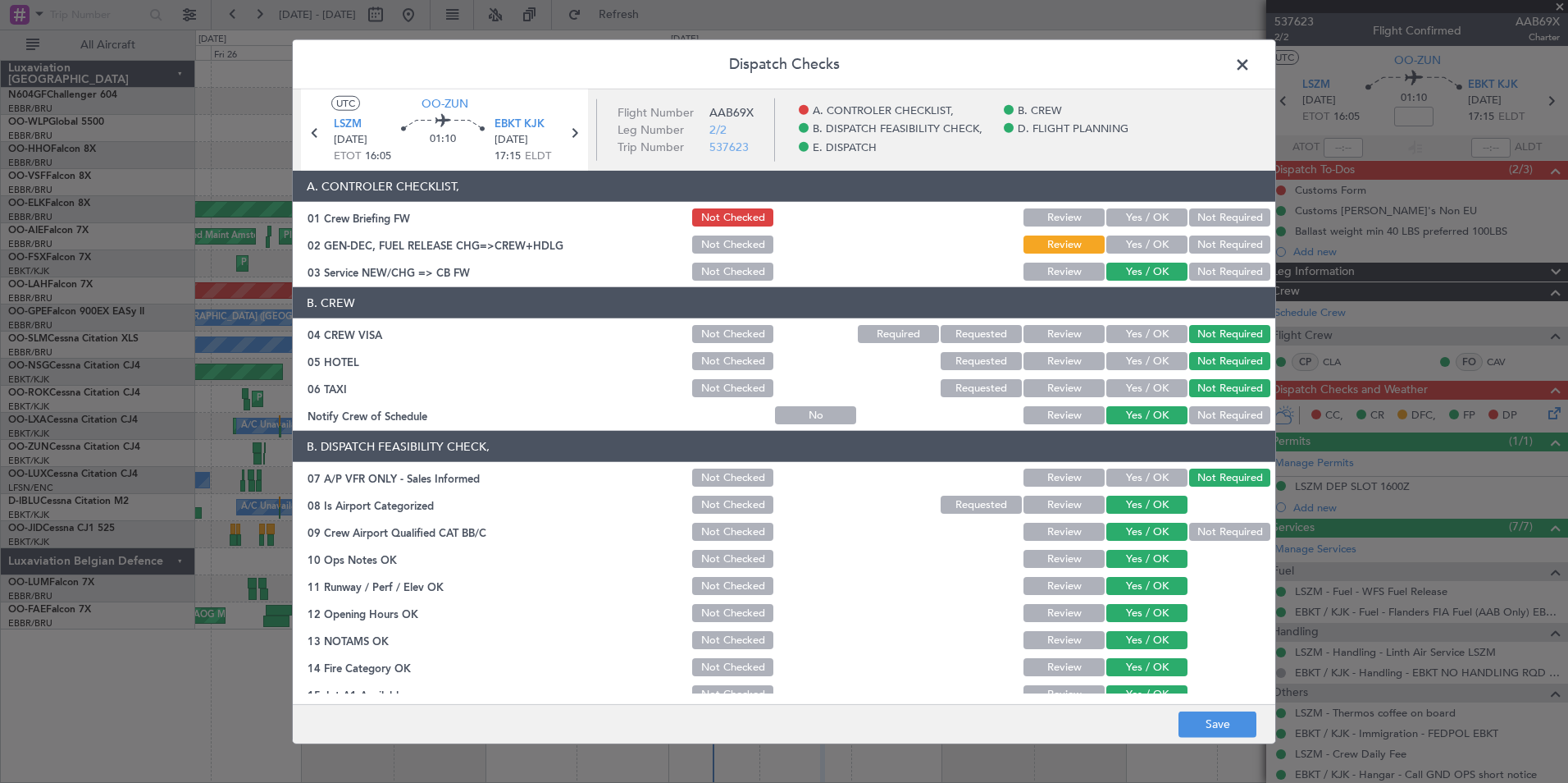
click at [1144, 247] on button "Yes / OK" at bounding box center [1147, 245] width 81 height 18
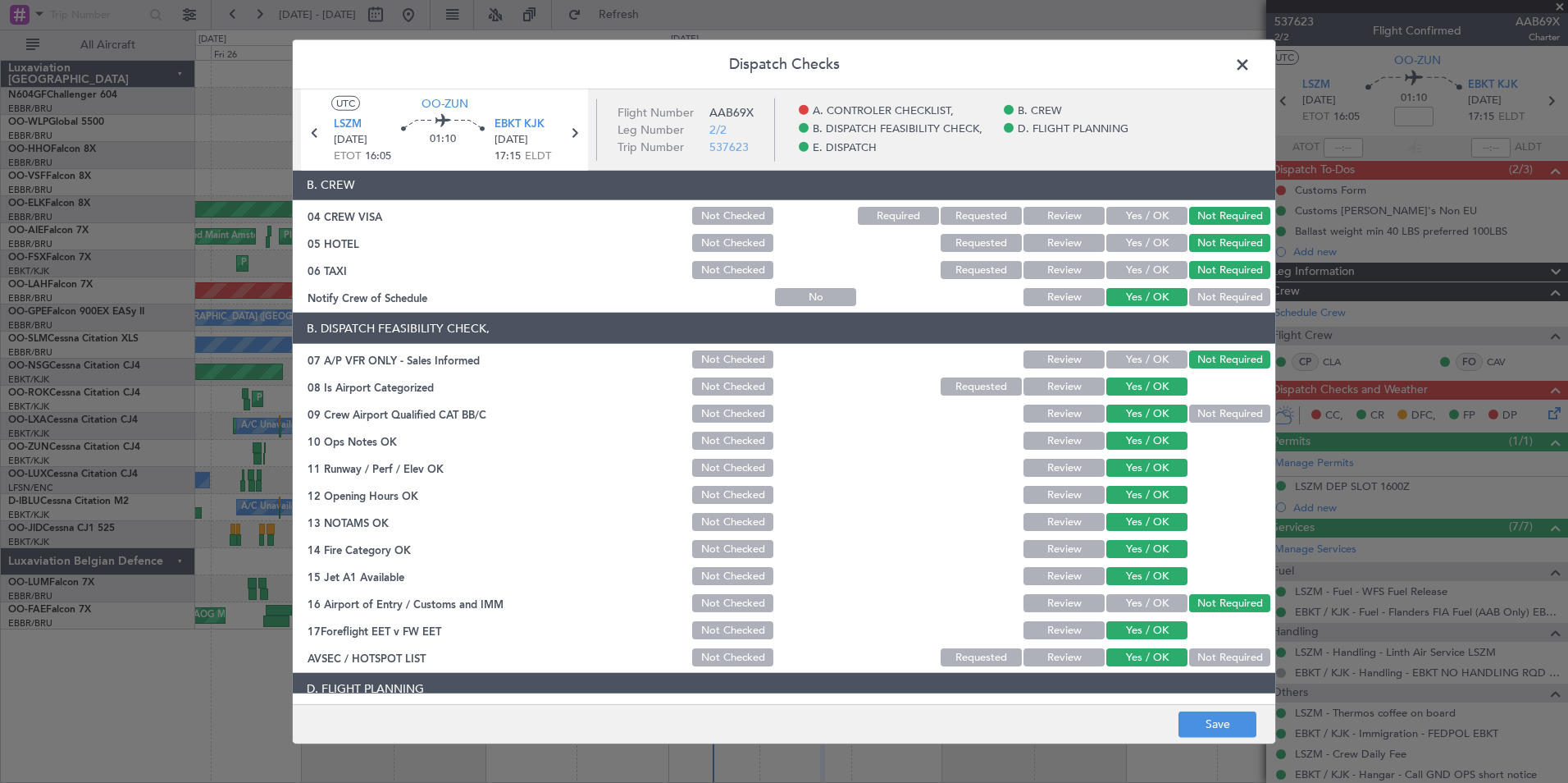
scroll to position [304, 0]
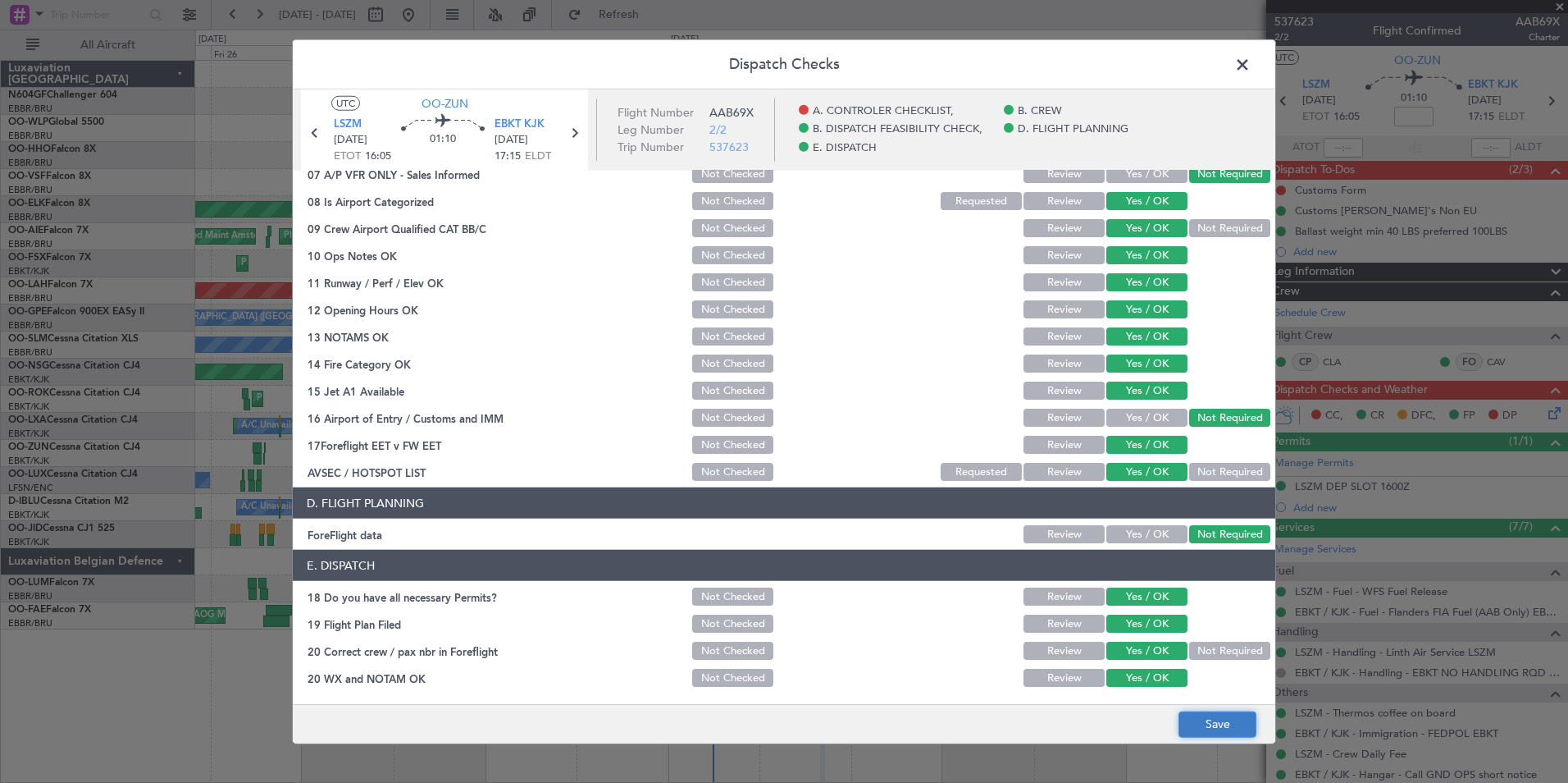
click at [1206, 733] on button "Save" at bounding box center [1217, 724] width 78 height 26
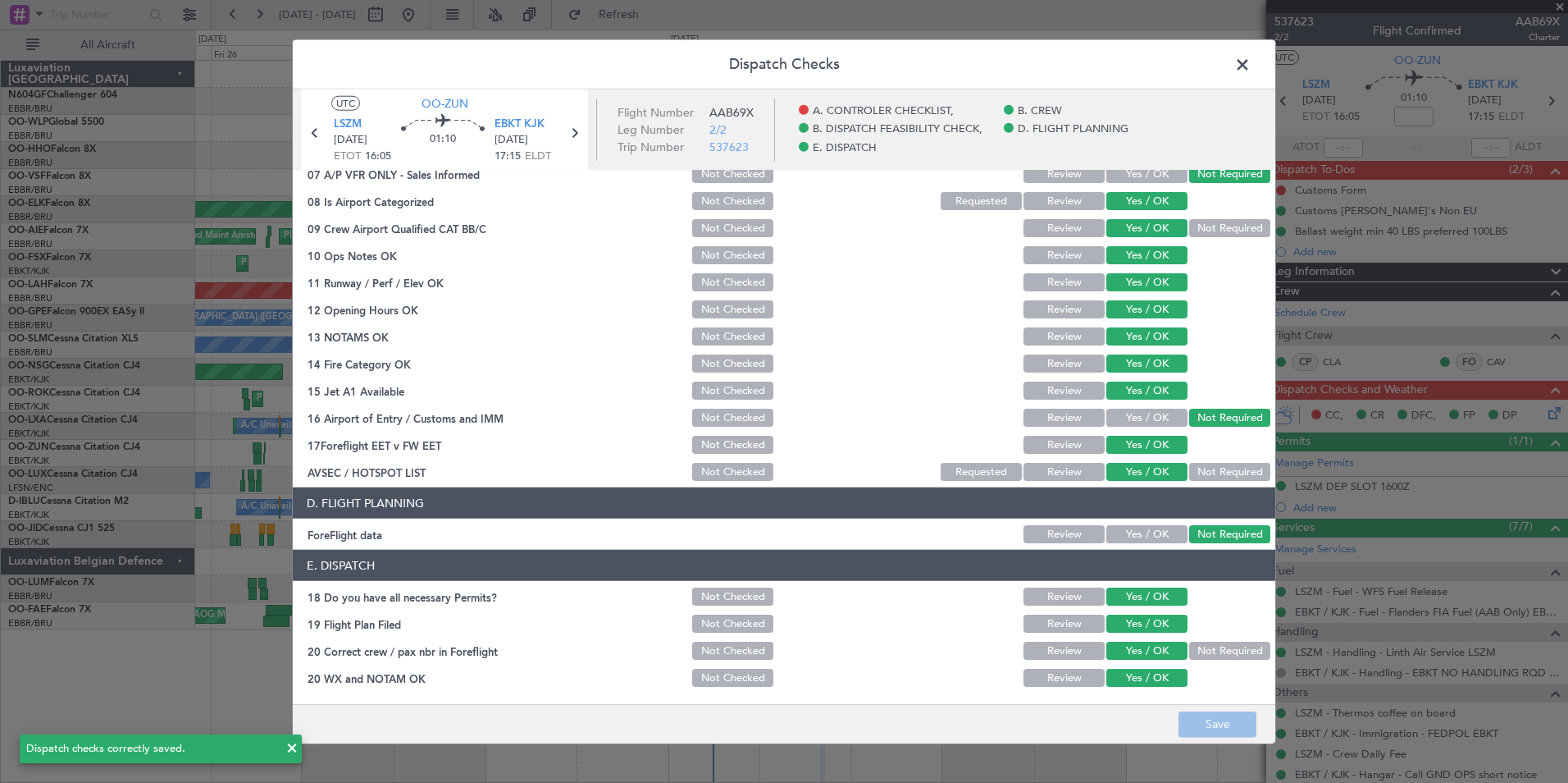
scroll to position [0, 0]
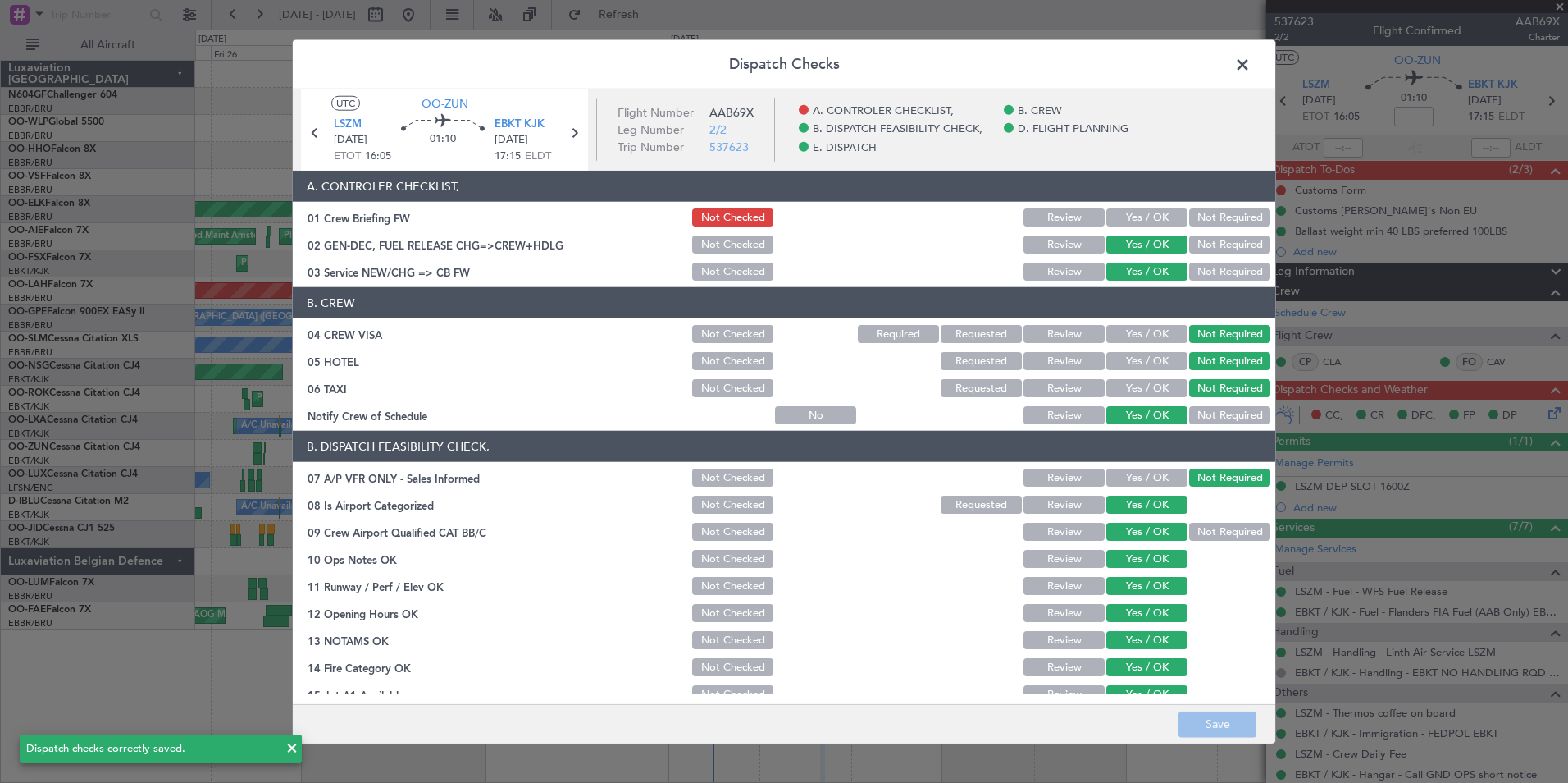
click at [1251, 68] on span at bounding box center [1251, 69] width 0 height 33
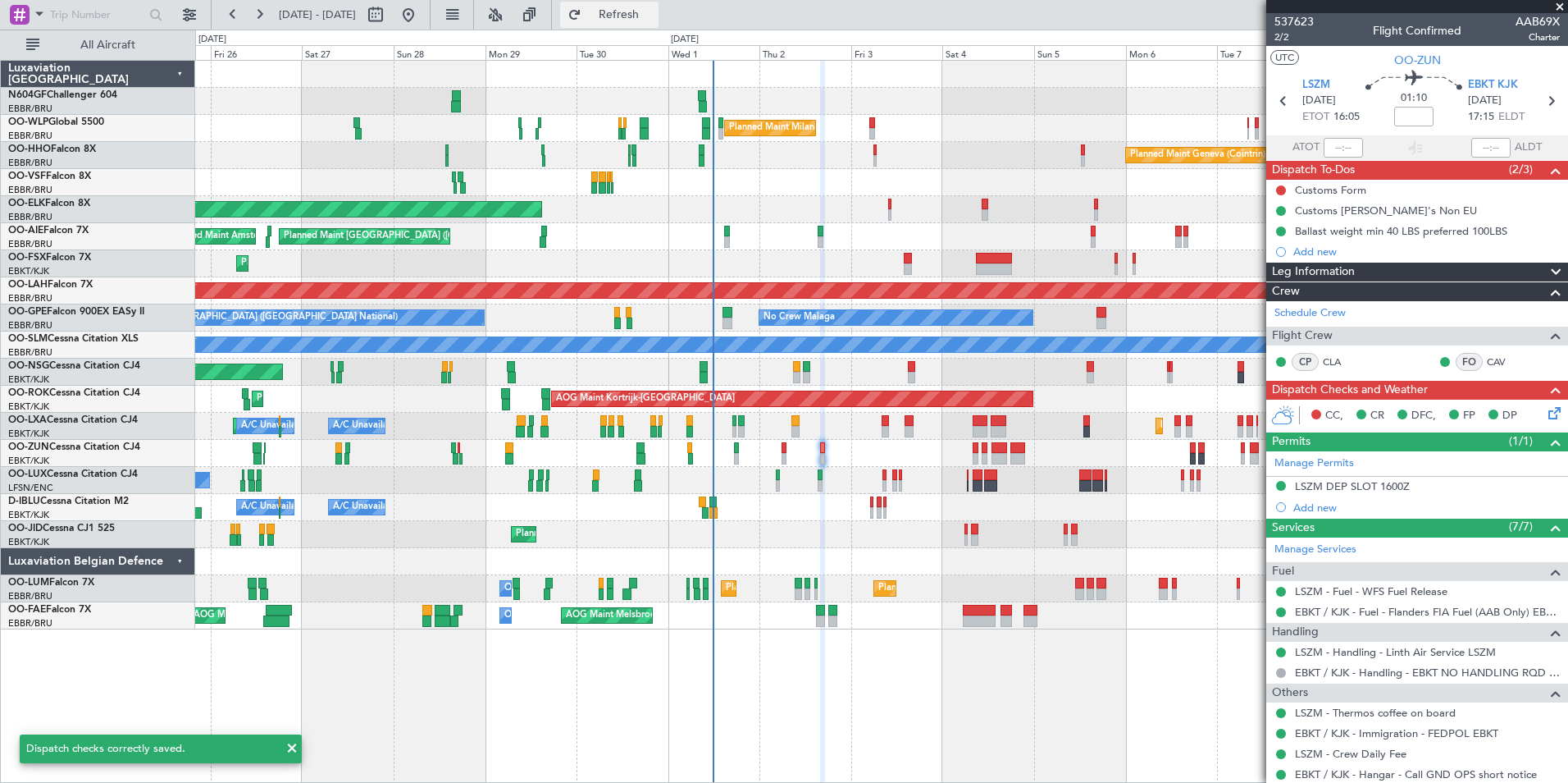
click at [658, 23] on button "Refresh" at bounding box center [610, 15] width 99 height 26
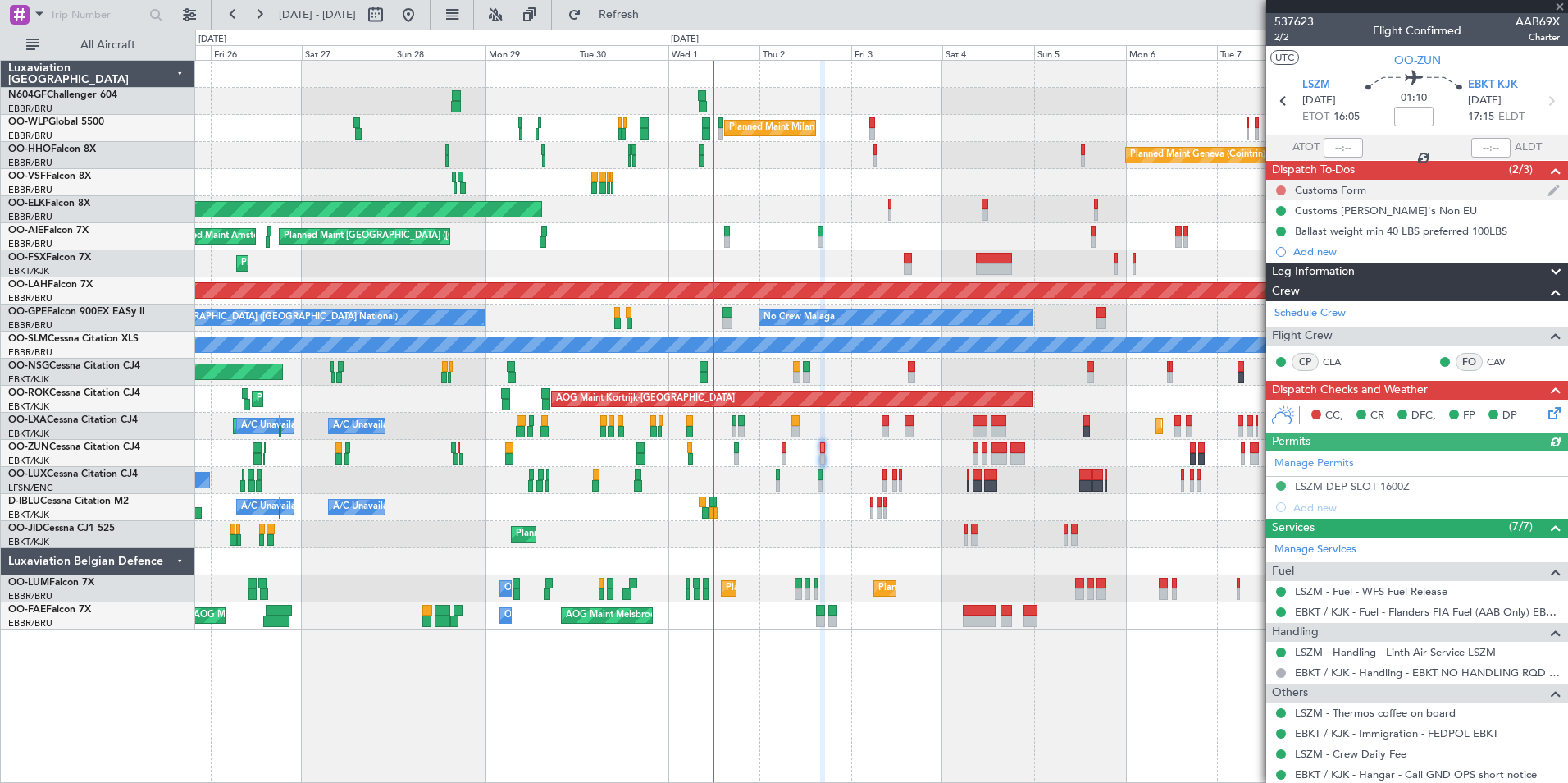
click at [1284, 189] on button at bounding box center [1281, 190] width 10 height 10
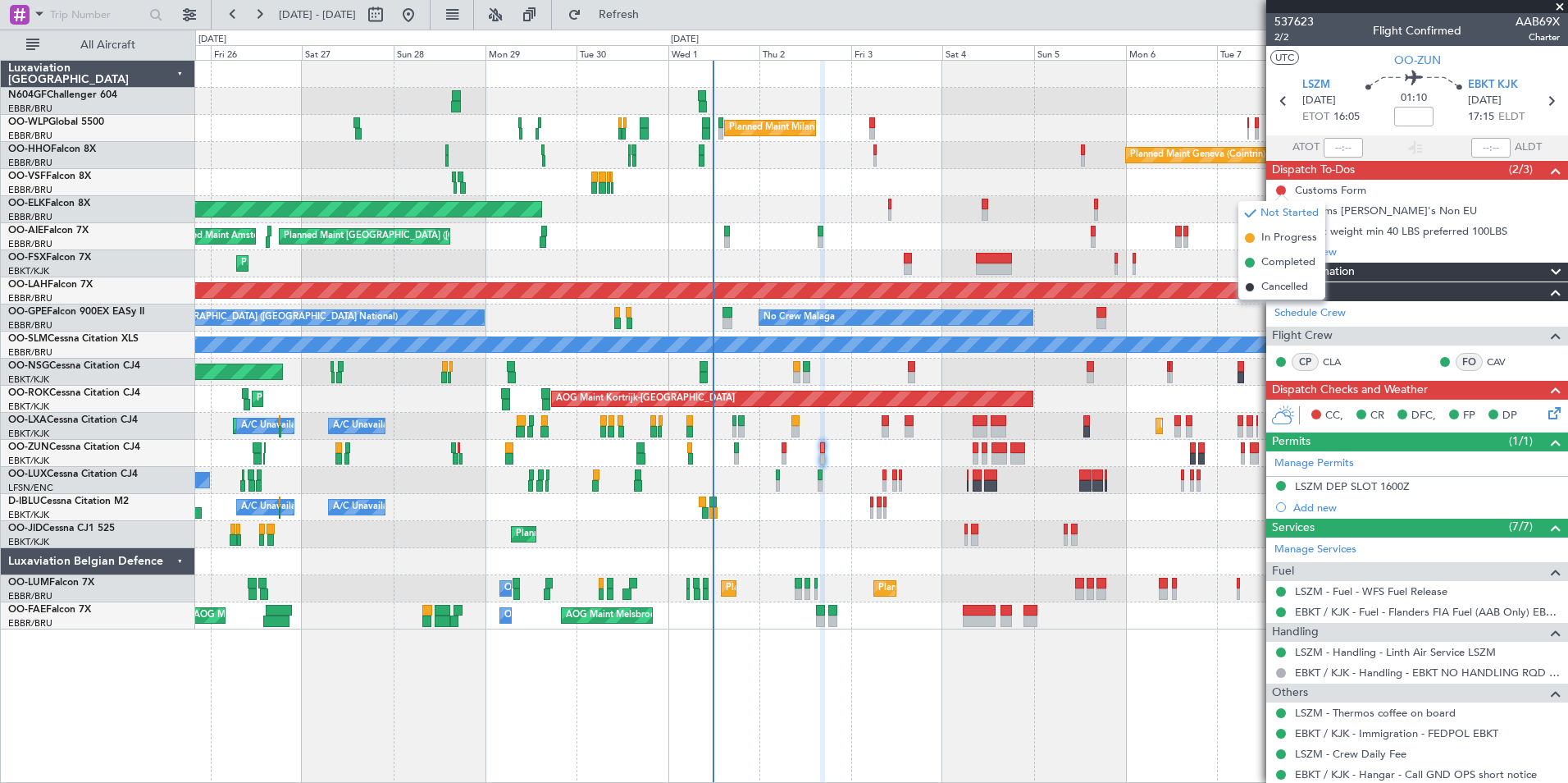
click at [1055, 445] on div "Planned Maint Kortrijk-[GEOGRAPHIC_DATA]" at bounding box center [881, 453] width 1372 height 27
click at [1179, 522] on div "Planned Maint Kortrijk-[GEOGRAPHIC_DATA]" at bounding box center [881, 534] width 1372 height 27
click at [1276, 108] on icon at bounding box center [1283, 101] width 21 height 21
type input "-00:15"
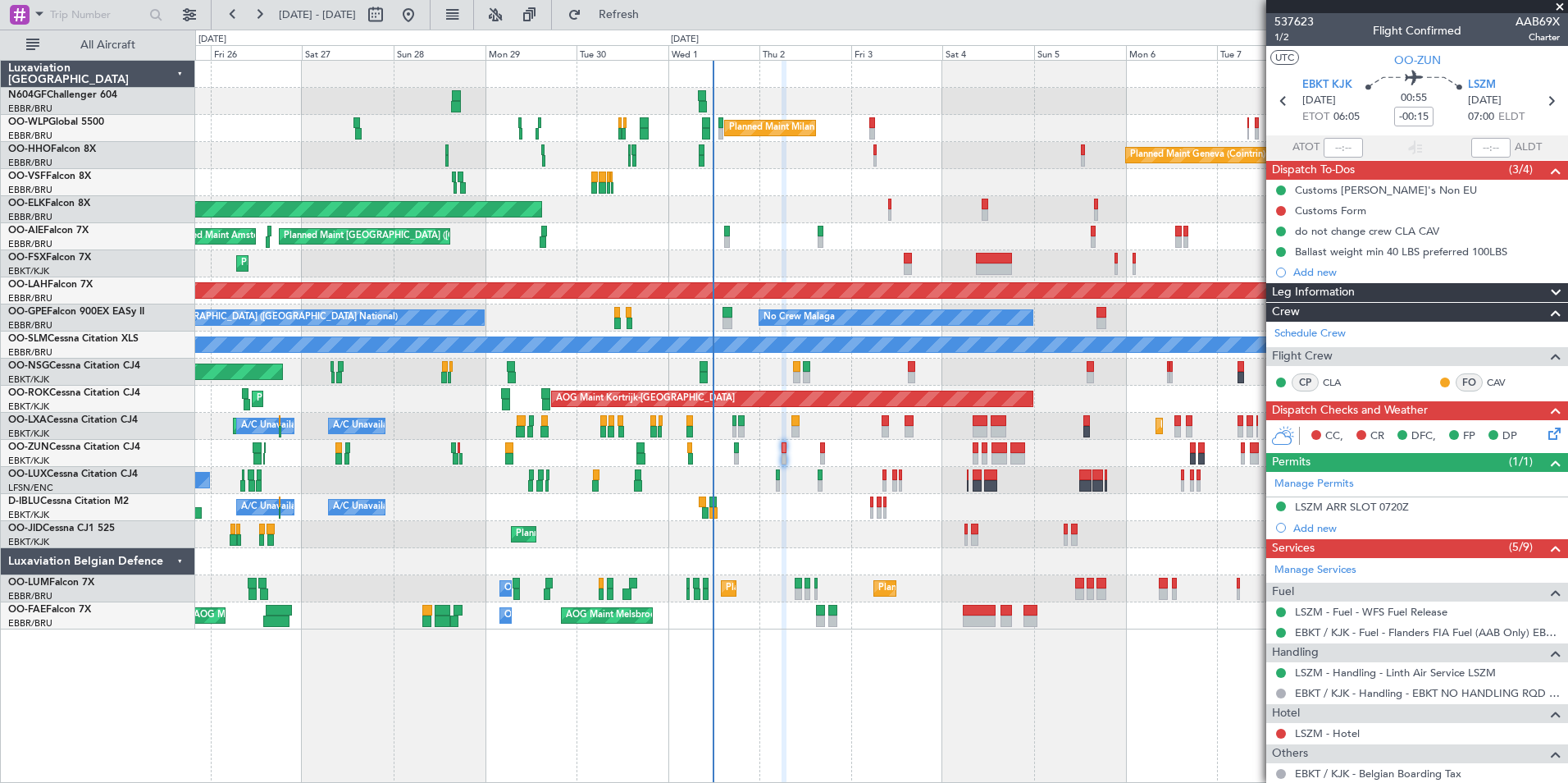
click at [1545, 430] on icon at bounding box center [1552, 431] width 13 height 13
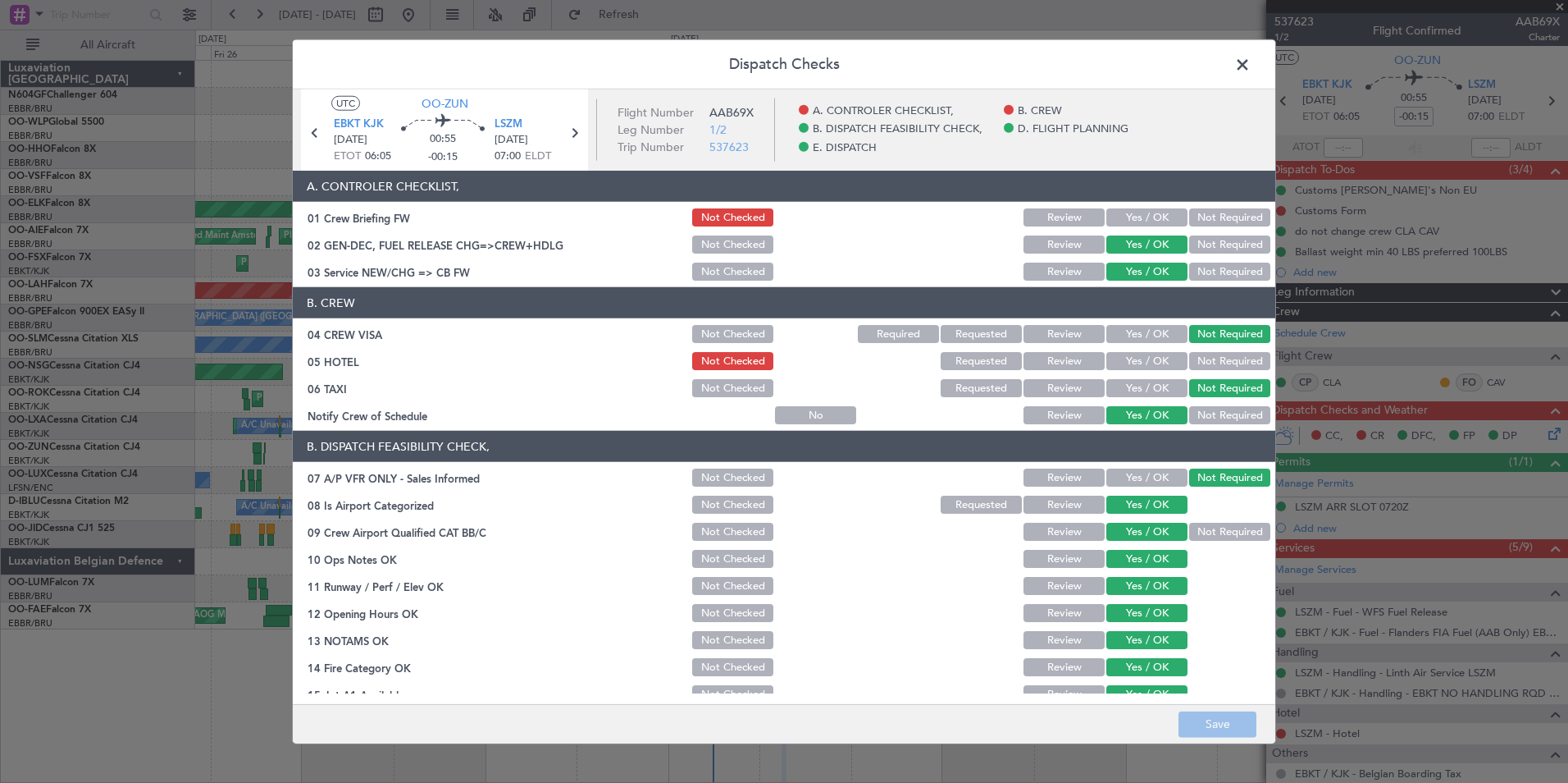
click at [1251, 58] on span at bounding box center [1251, 69] width 0 height 33
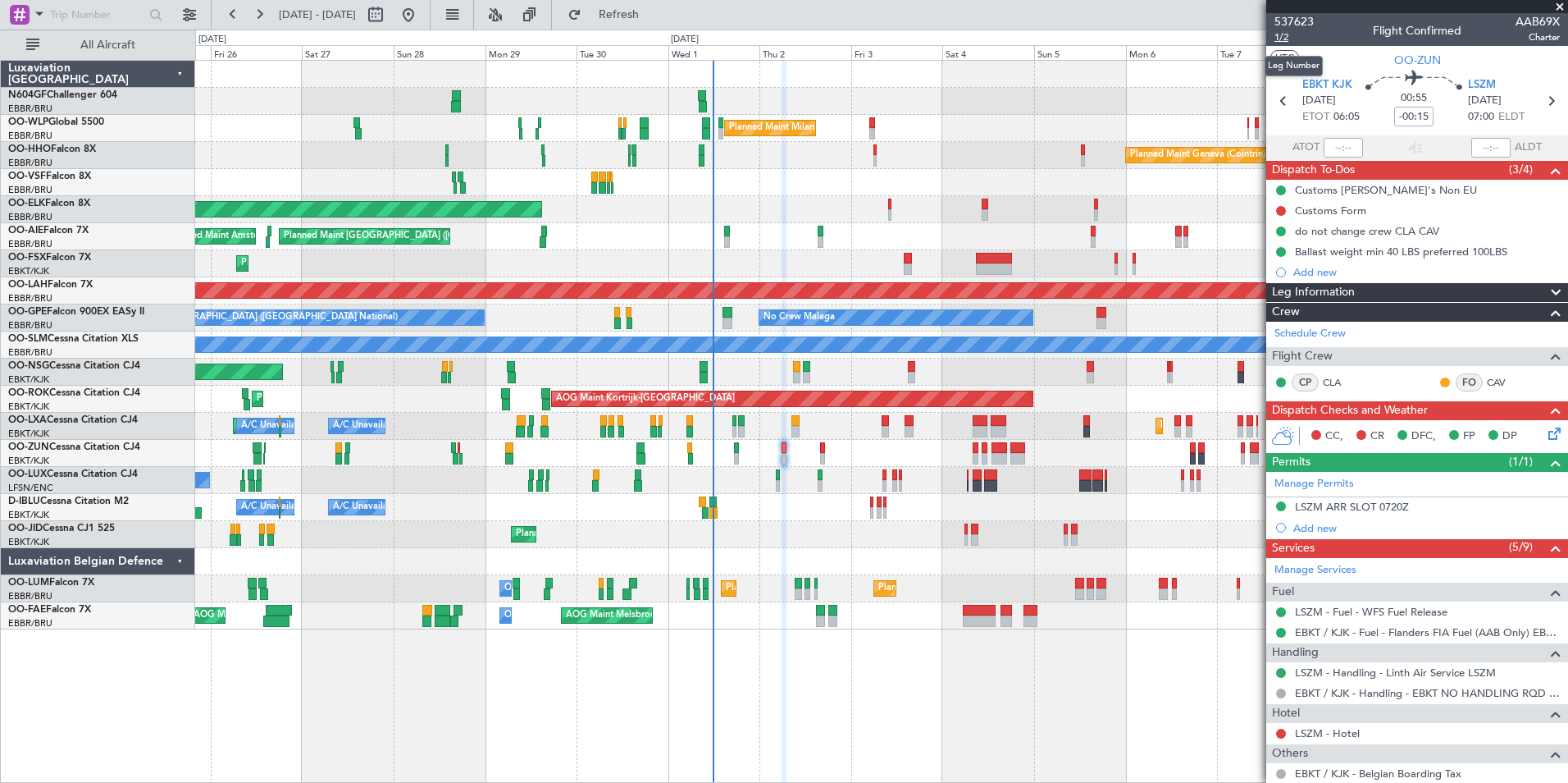
click at [1287, 40] on span "1/2" at bounding box center [1294, 37] width 40 height 14
click at [1545, 431] on icon at bounding box center [1552, 431] width 13 height 13
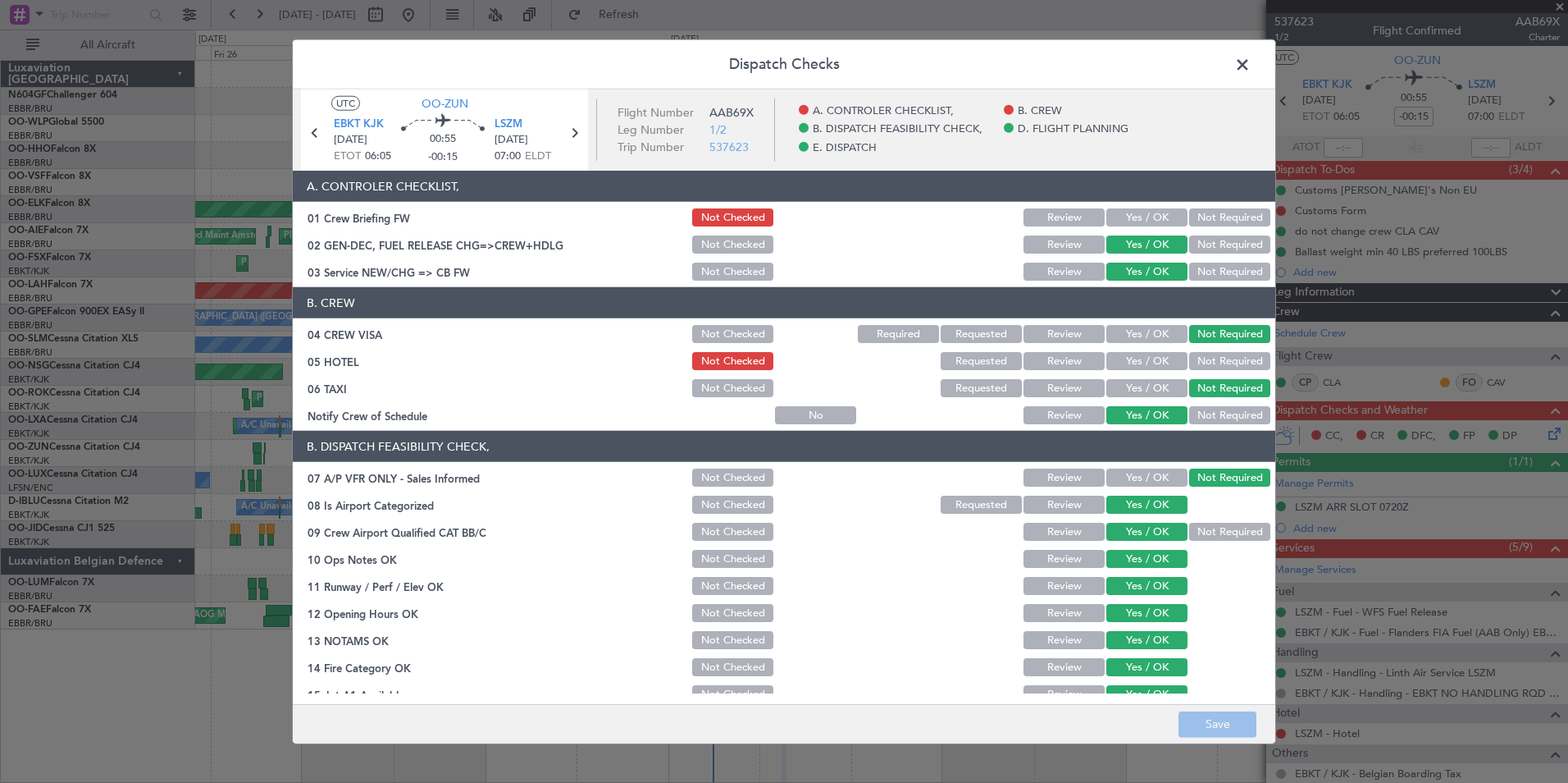
click at [1124, 213] on button "Yes / OK" at bounding box center [1147, 217] width 81 height 18
click at [1215, 717] on button "Save" at bounding box center [1217, 724] width 78 height 26
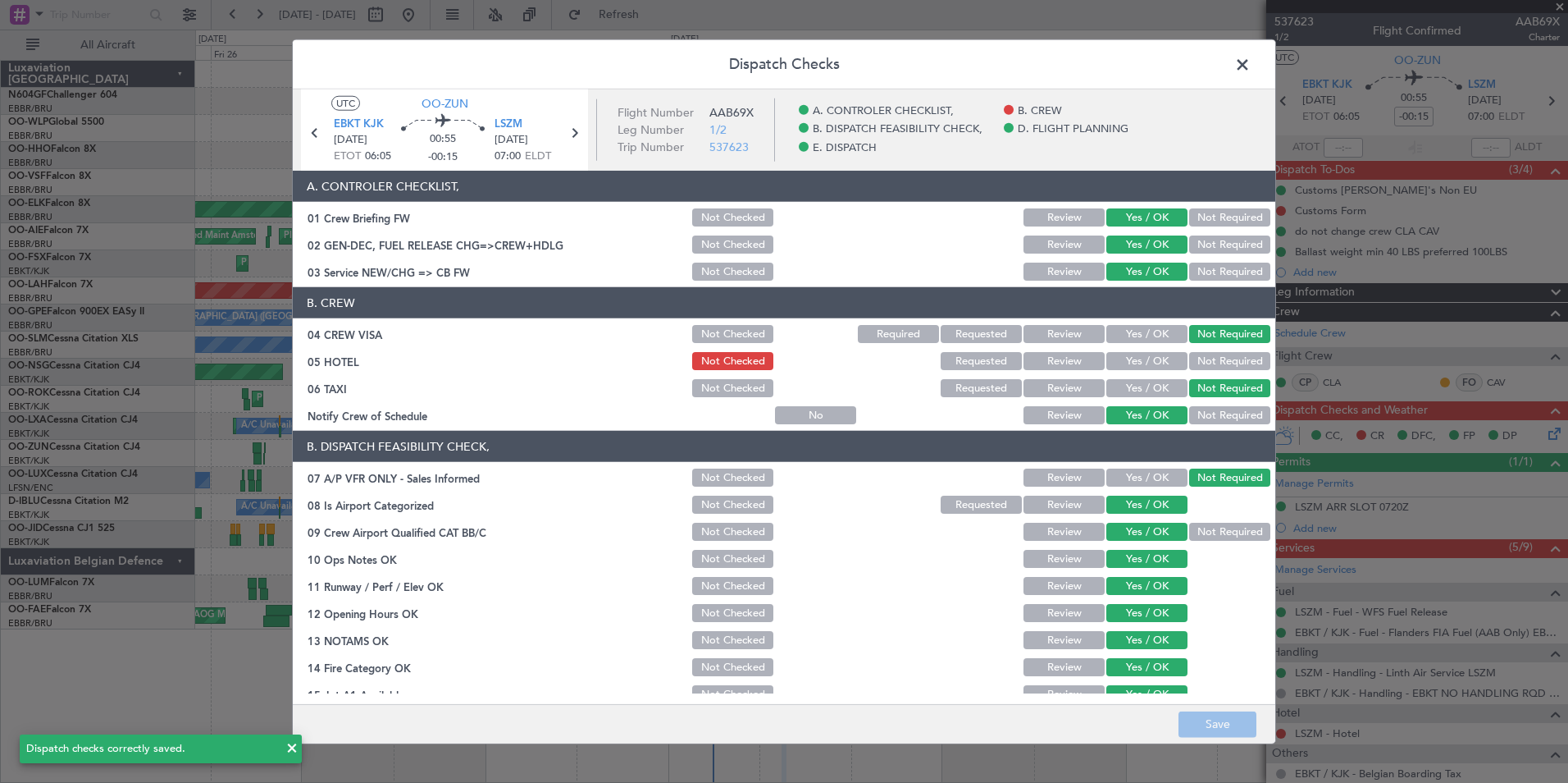
click at [1251, 61] on span at bounding box center [1251, 69] width 0 height 33
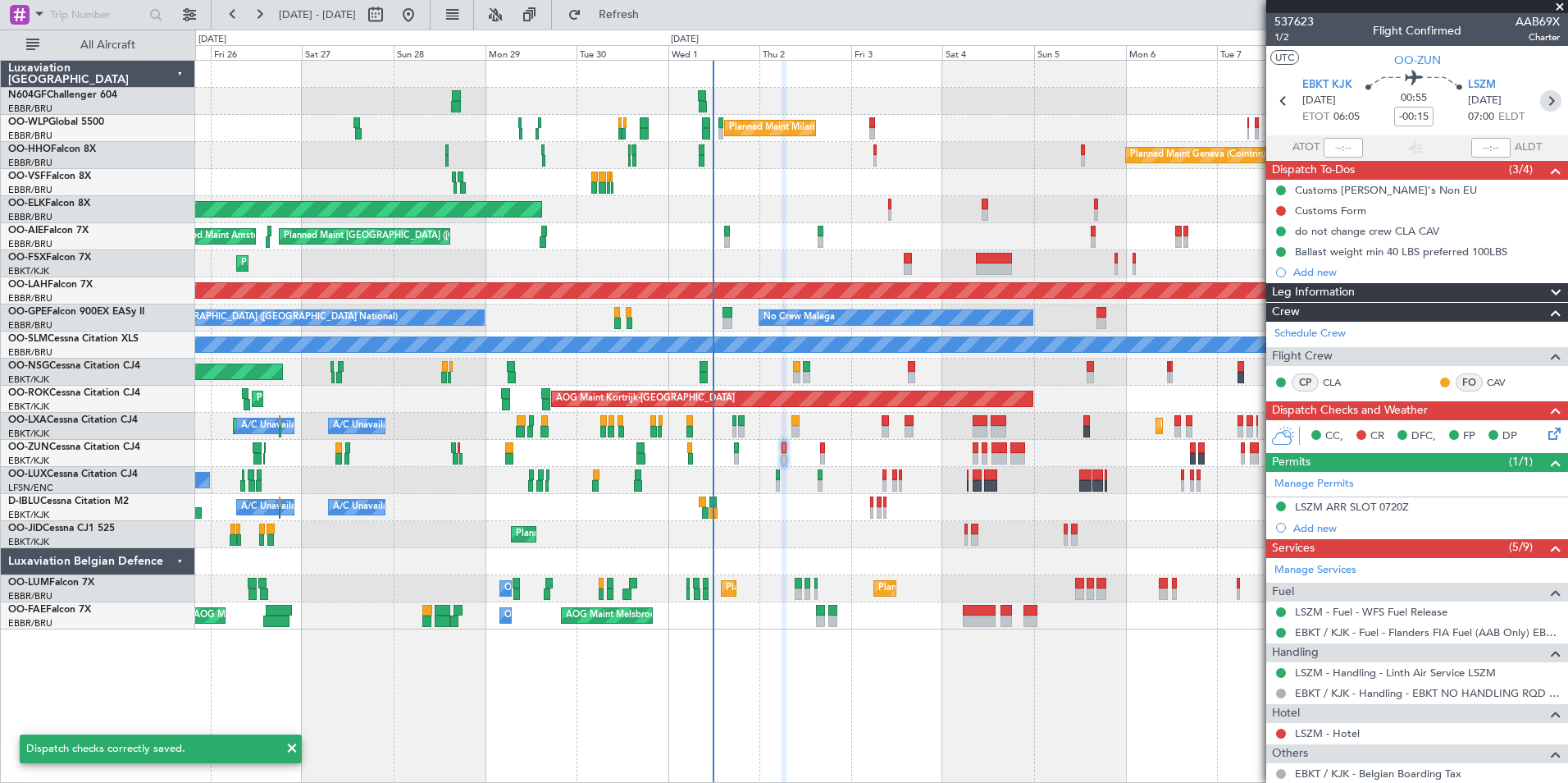
click at [1544, 99] on icon at bounding box center [1551, 101] width 21 height 21
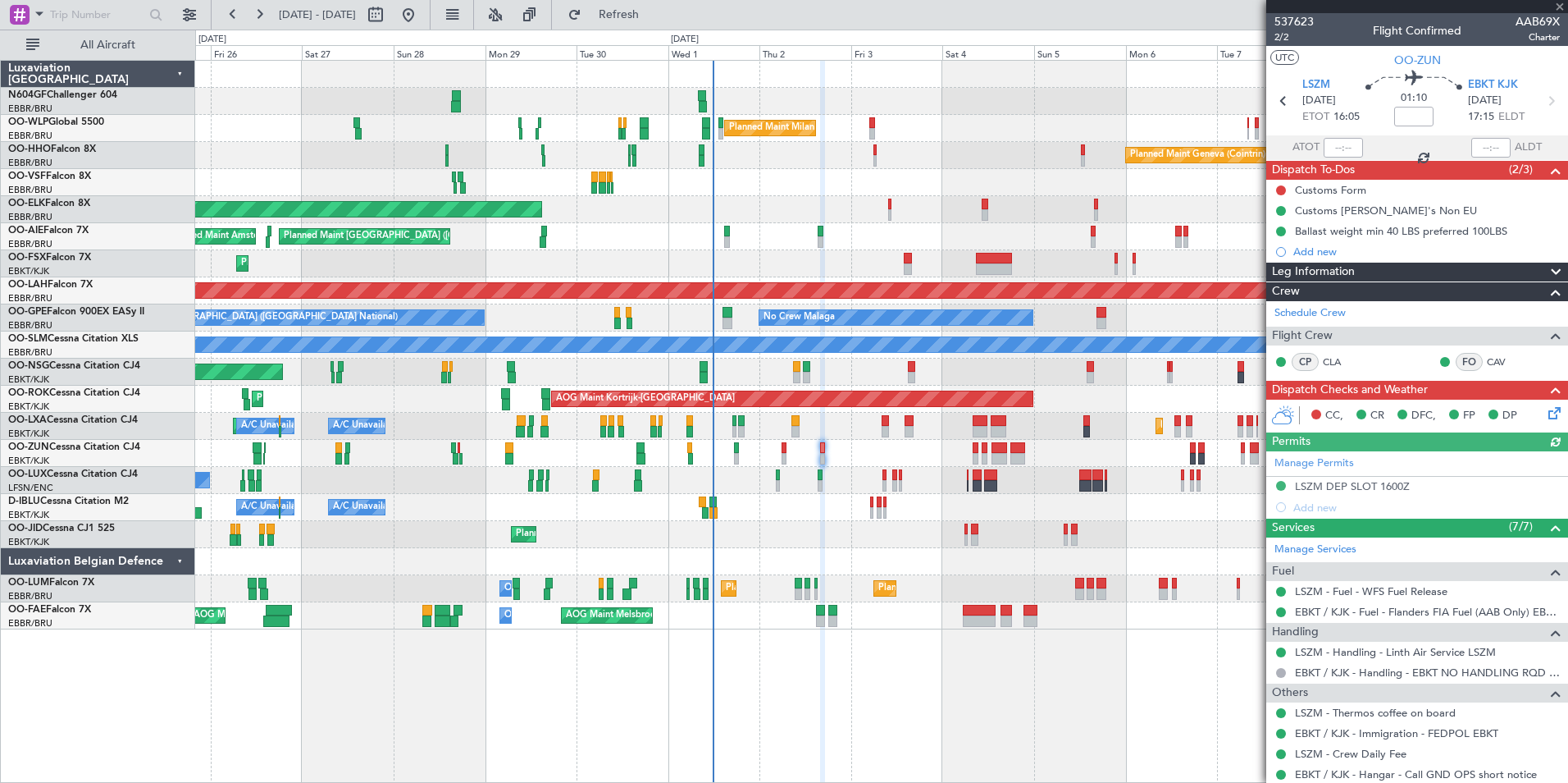
click at [1545, 413] on icon at bounding box center [1552, 410] width 13 height 13
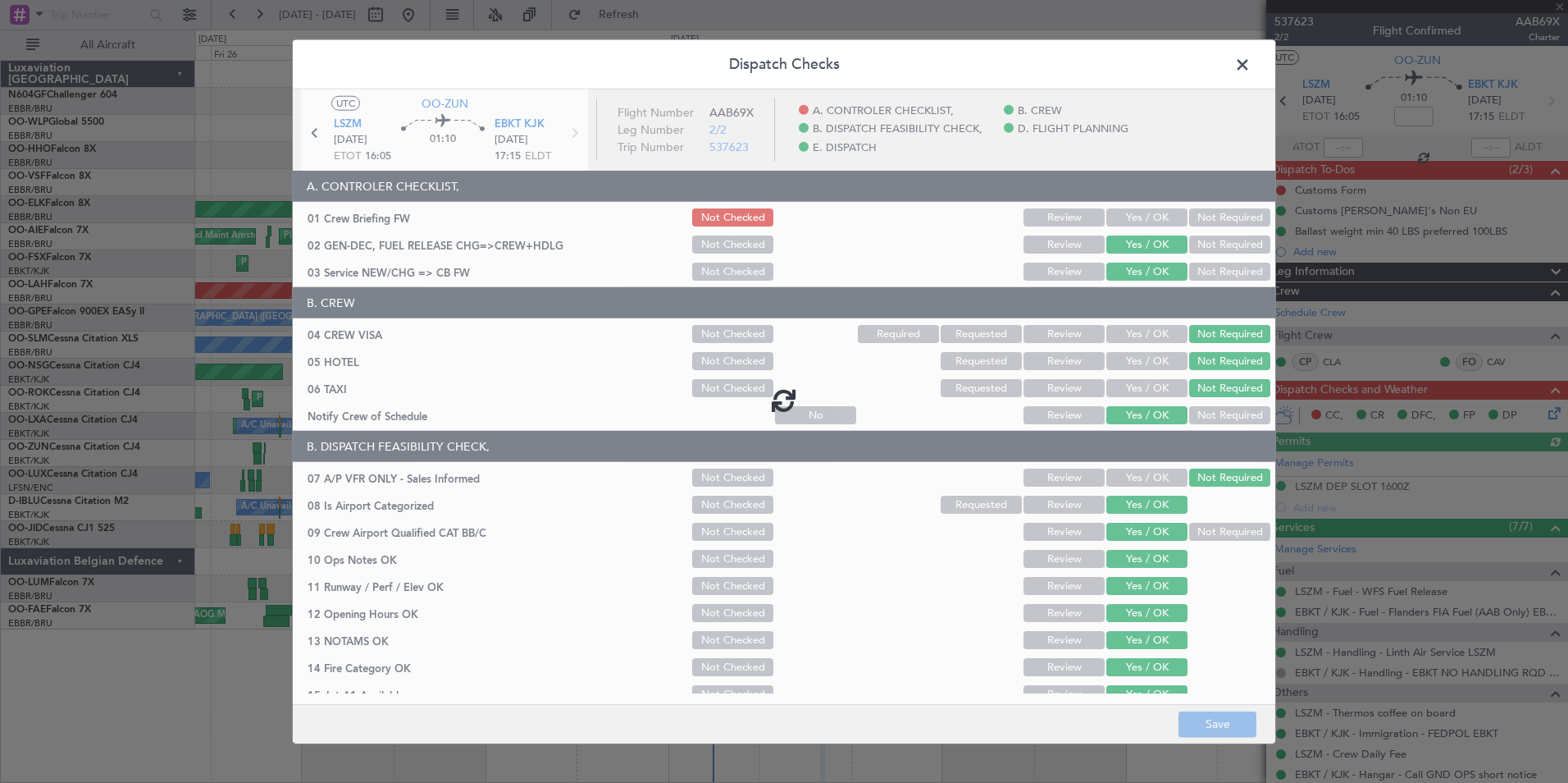
click at [1134, 207] on div at bounding box center [784, 400] width 983 height 621
click at [1140, 212] on div at bounding box center [784, 400] width 983 height 621
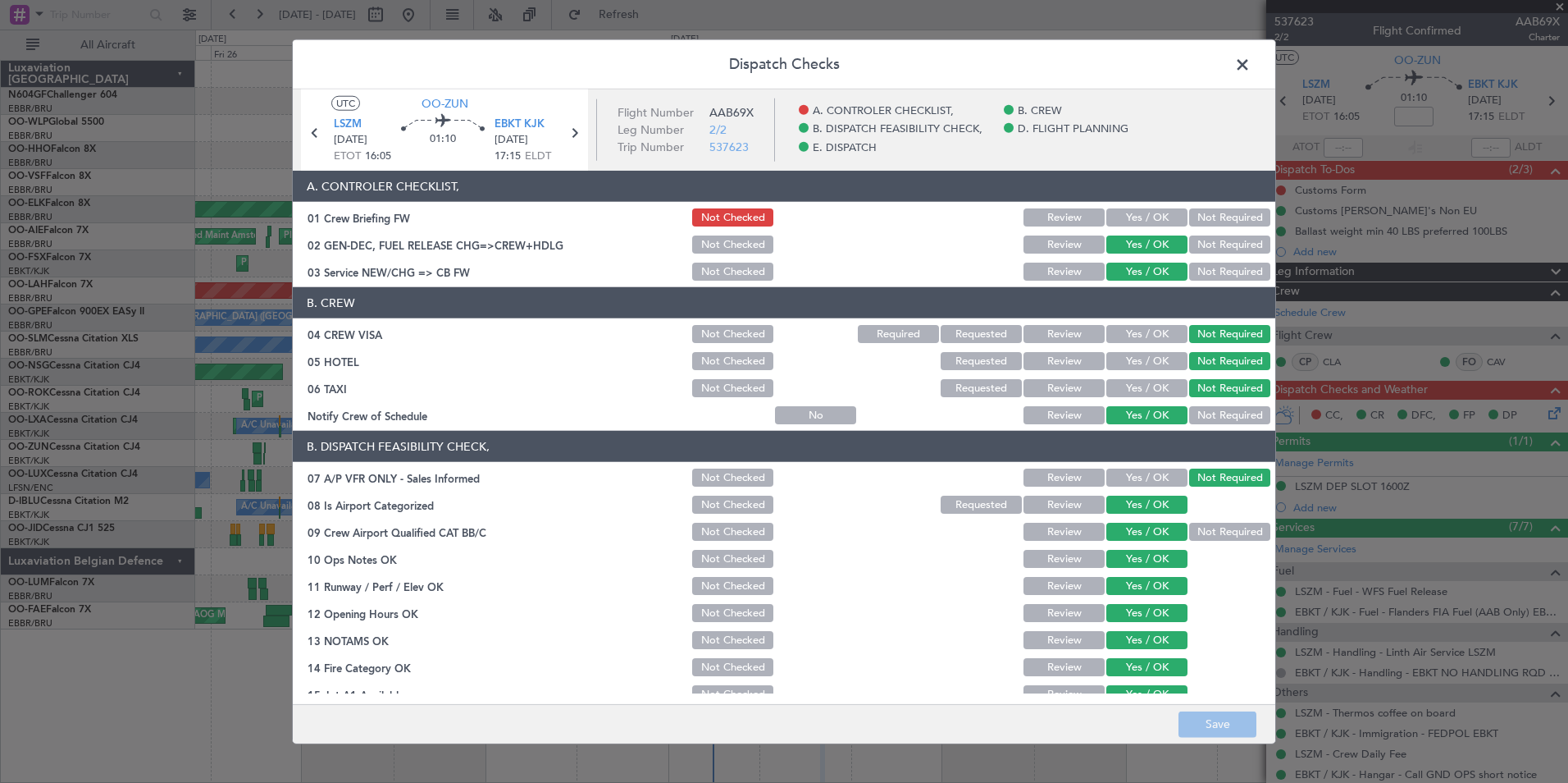
click at [1142, 217] on button "Yes / OK" at bounding box center [1147, 217] width 81 height 18
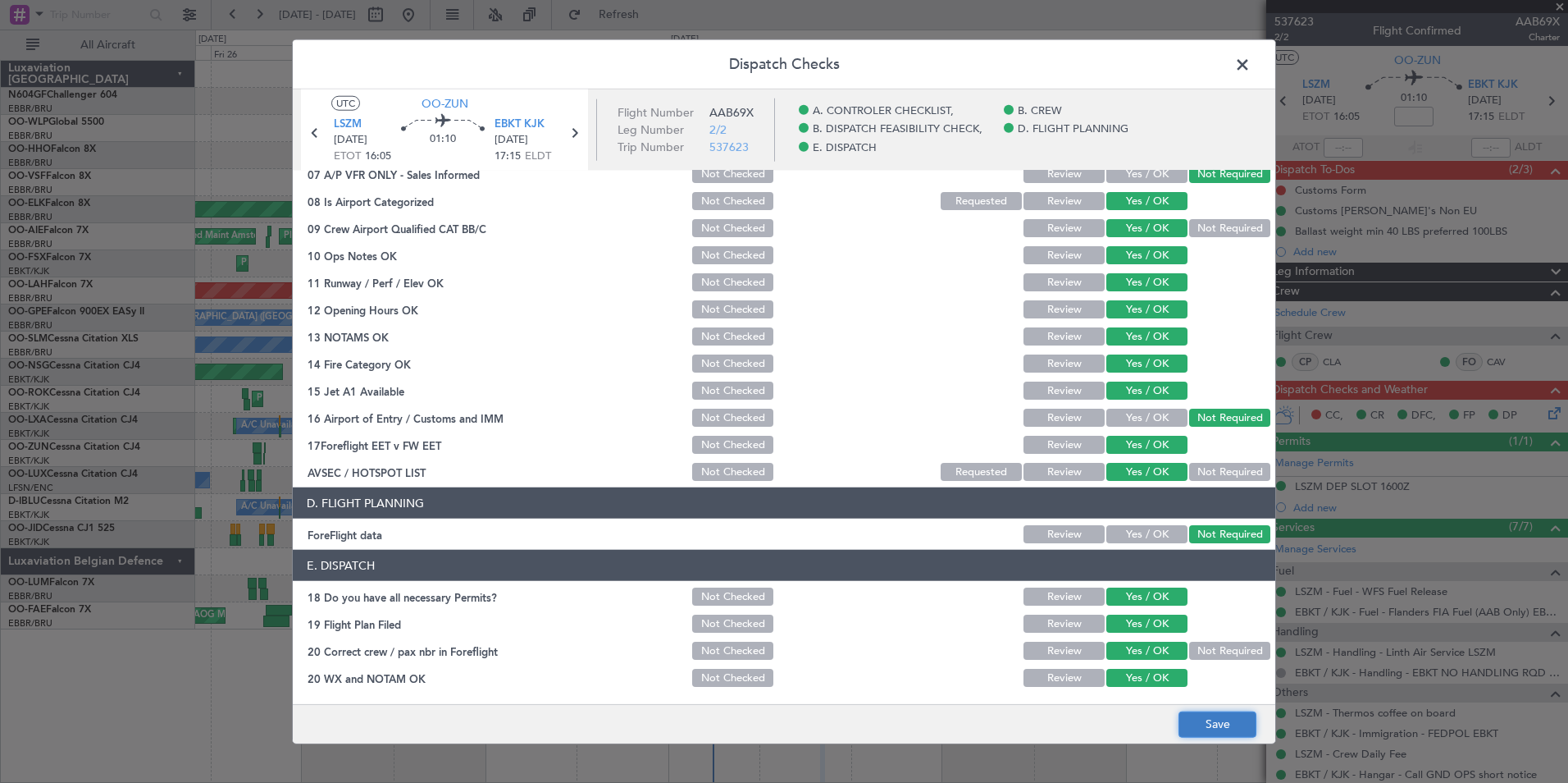
click at [1227, 732] on button "Save" at bounding box center [1217, 724] width 78 height 26
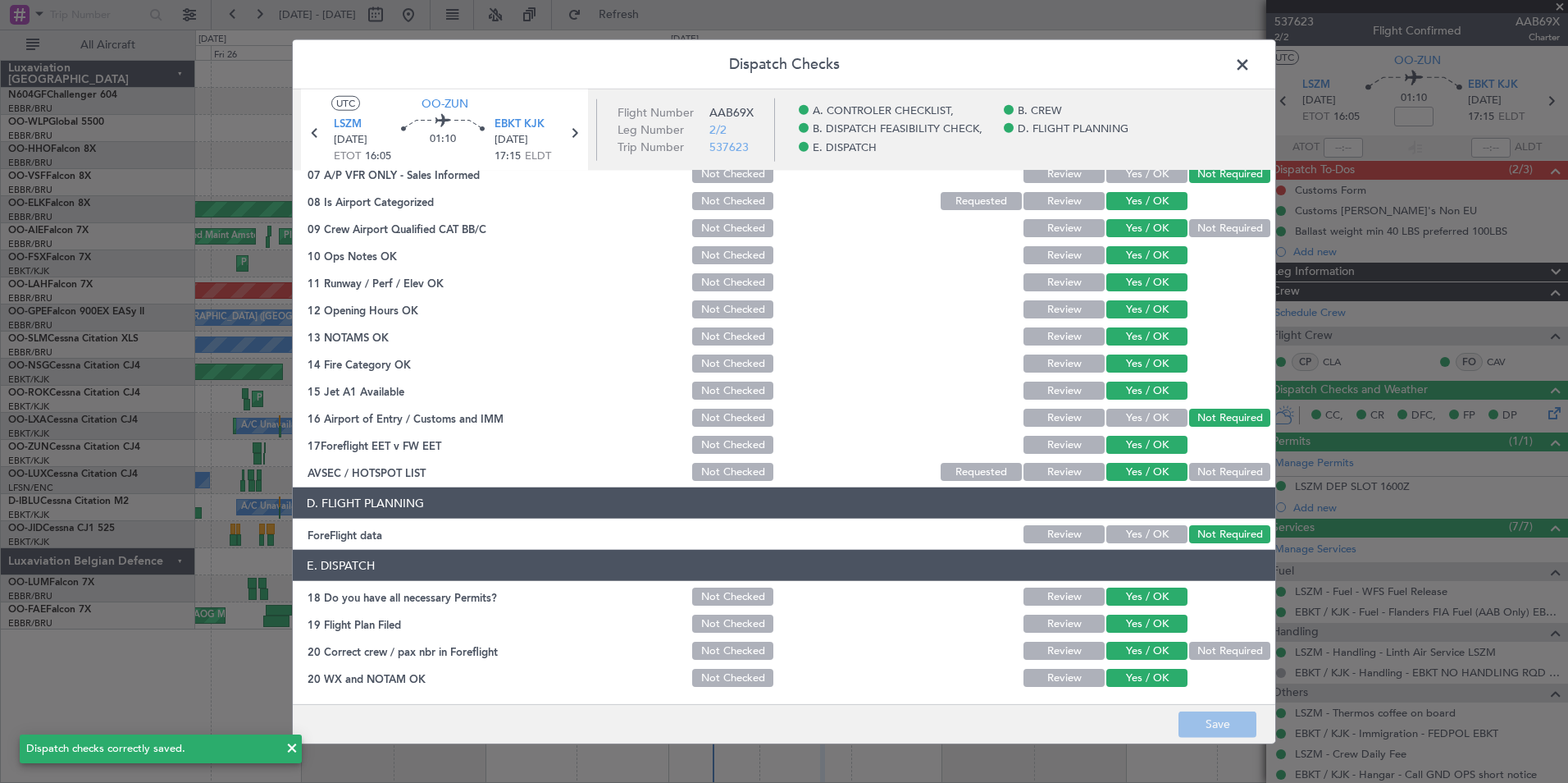
click at [1251, 63] on span at bounding box center [1251, 69] width 0 height 33
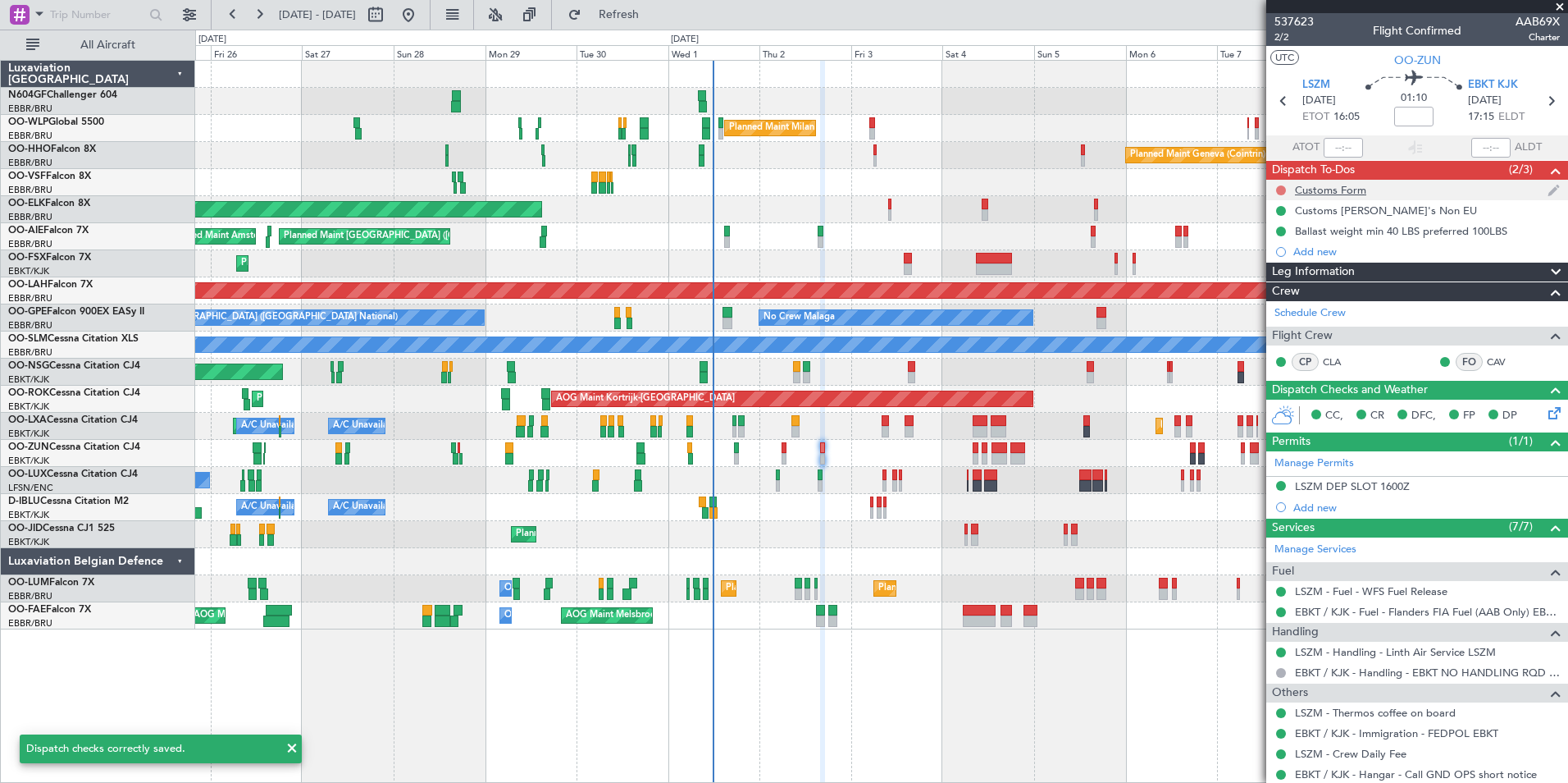
click at [1278, 189] on button at bounding box center [1281, 190] width 10 height 10
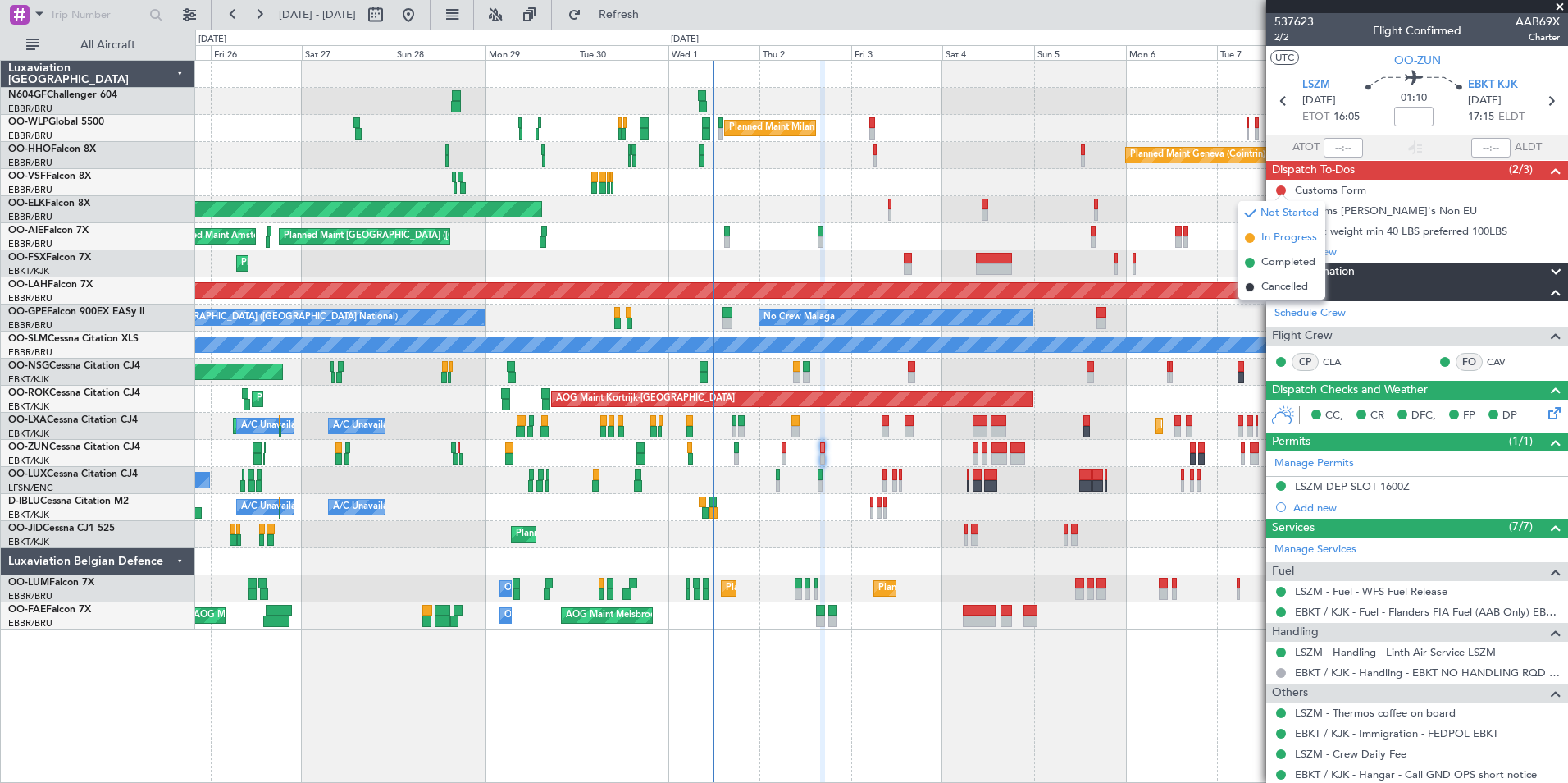
click at [1264, 239] on span "In Progress" at bounding box center [1289, 238] width 56 height 16
click at [1333, 194] on div "Customs Form" at bounding box center [1330, 189] width 72 height 14
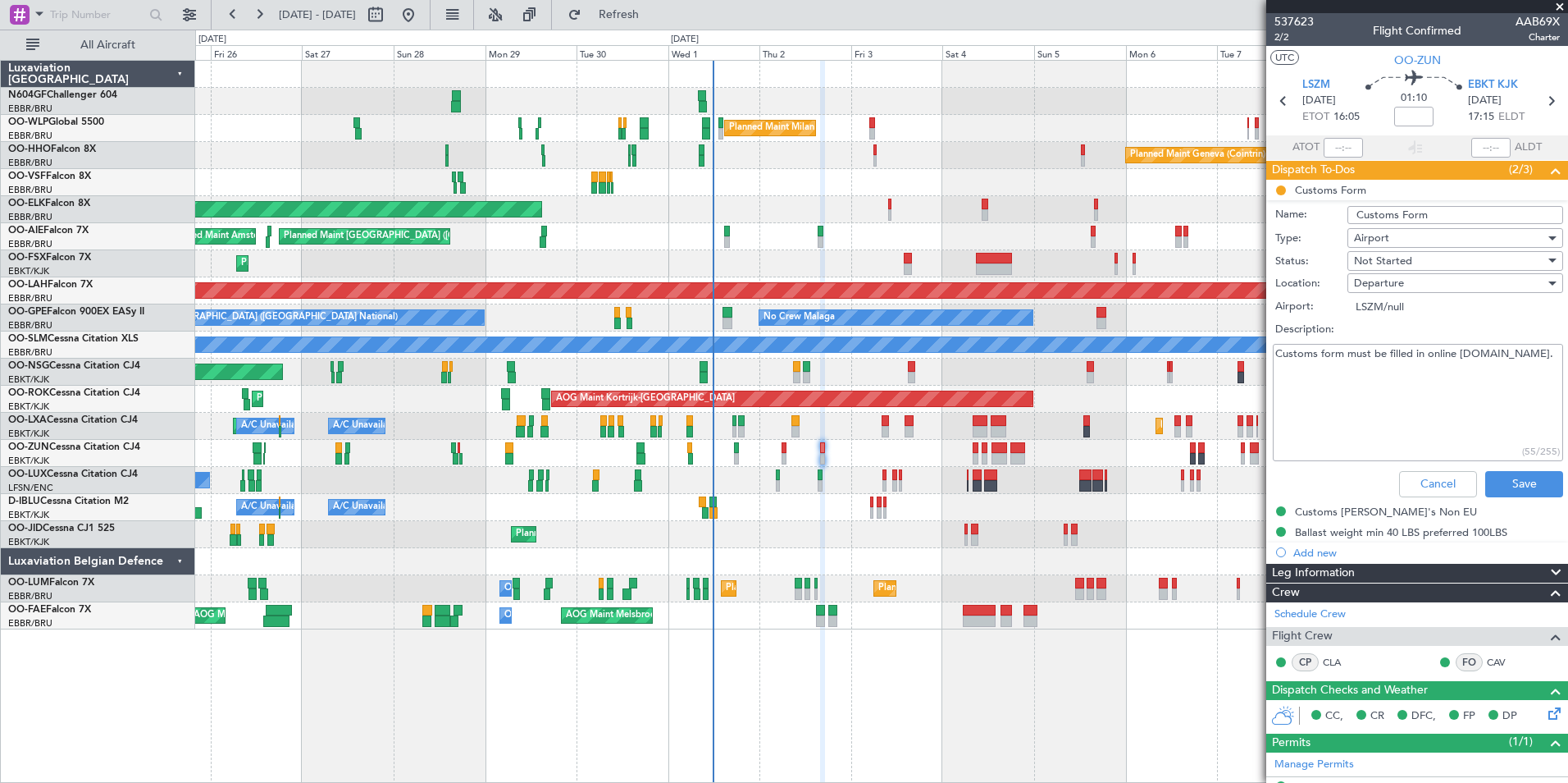
click at [1395, 416] on textarea "Customs form must be filled in online www.redflight.ch." at bounding box center [1417, 402] width 291 height 117
click at [1544, 368] on textarea "Customs form must be filled in online www.redflight.ch." at bounding box center [1417, 402] width 291 height 117
drag, startPoint x: 1541, startPoint y: 406, endPoint x: 1268, endPoint y: 345, distance: 279.7
click at [1268, 345] on div "Customs form must be filled in online www.redflight.ch. New procedure, via the …" at bounding box center [1417, 403] width 319 height 124
type textarea "Customs form must be filled in online www.redflight.ch. New procedure, via the …"
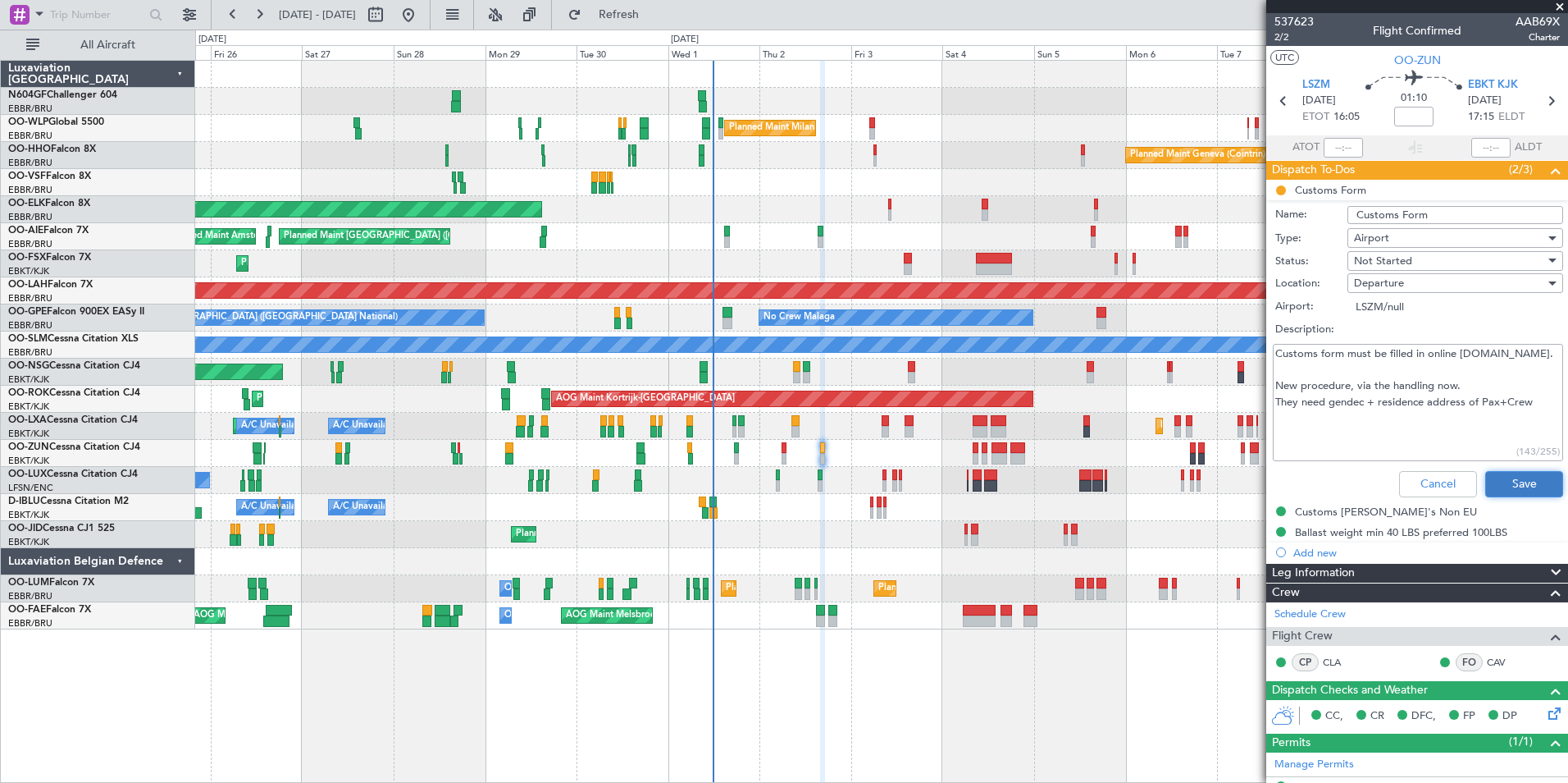
click at [1496, 477] on button "Save" at bounding box center [1524, 484] width 78 height 26
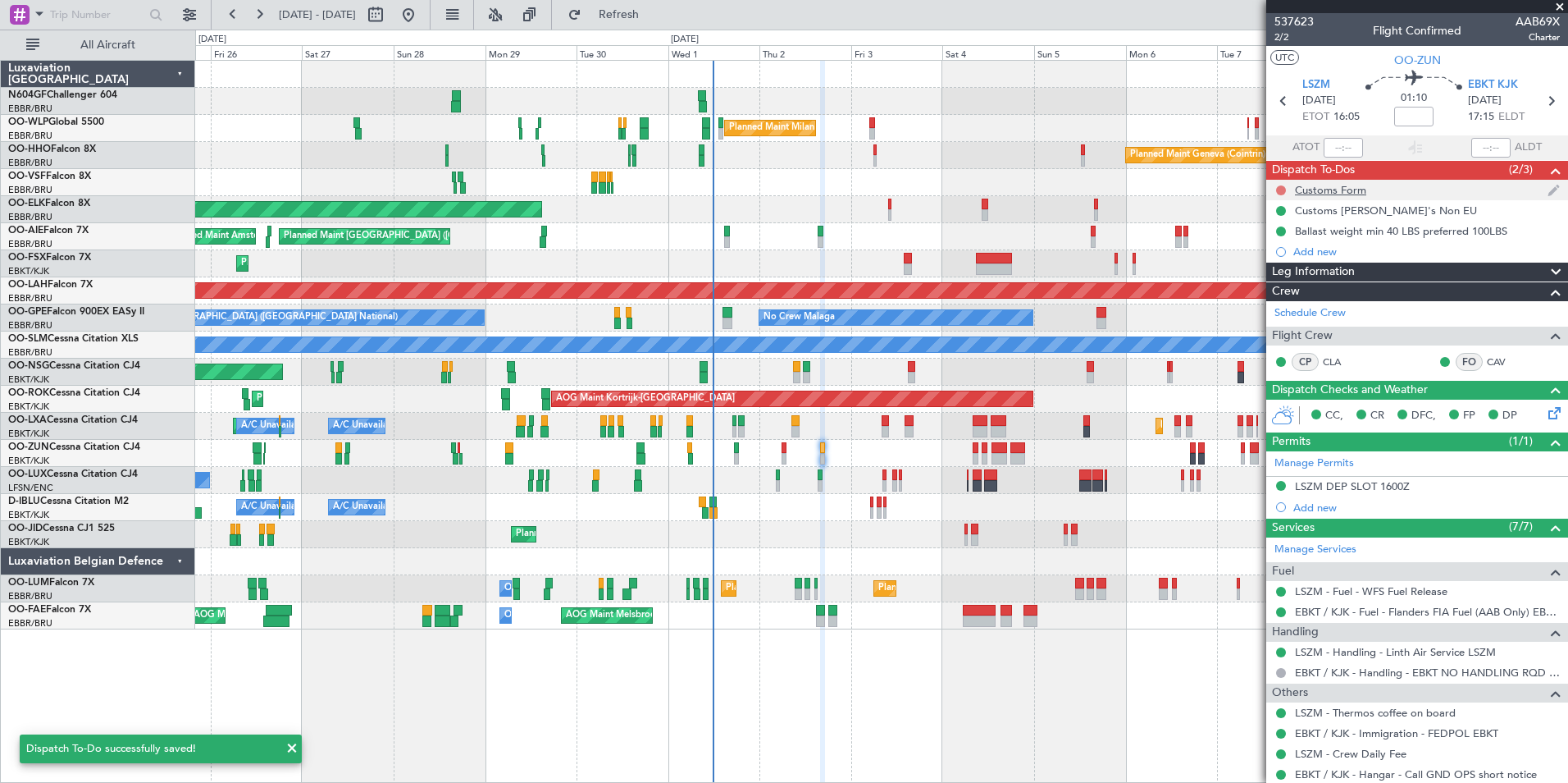
click at [1284, 189] on button at bounding box center [1281, 190] width 10 height 10
click at [1286, 231] on span "In Progress" at bounding box center [1289, 238] width 56 height 16
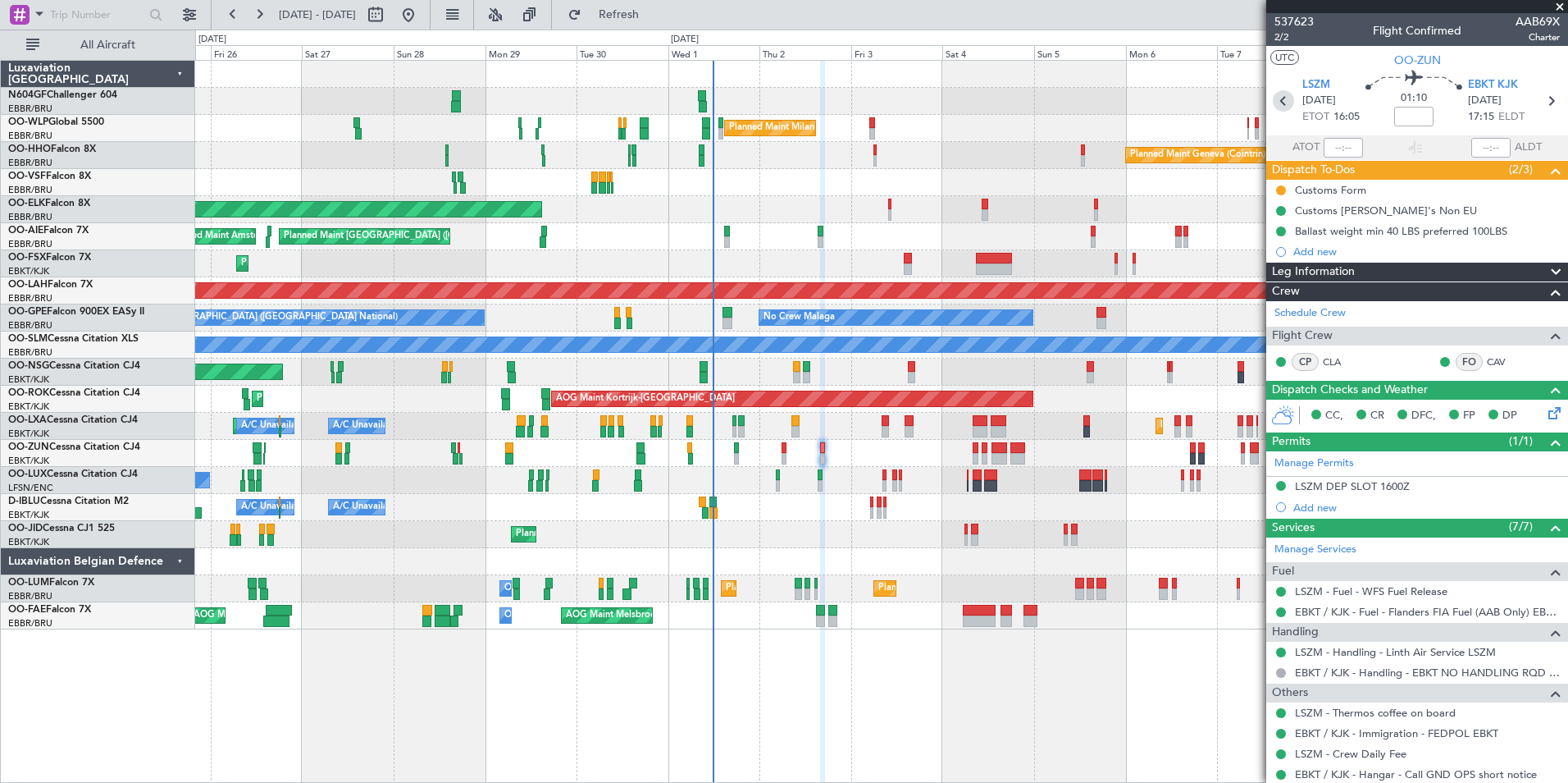
click at [1281, 96] on icon at bounding box center [1283, 101] width 21 height 21
type input "-00:15"
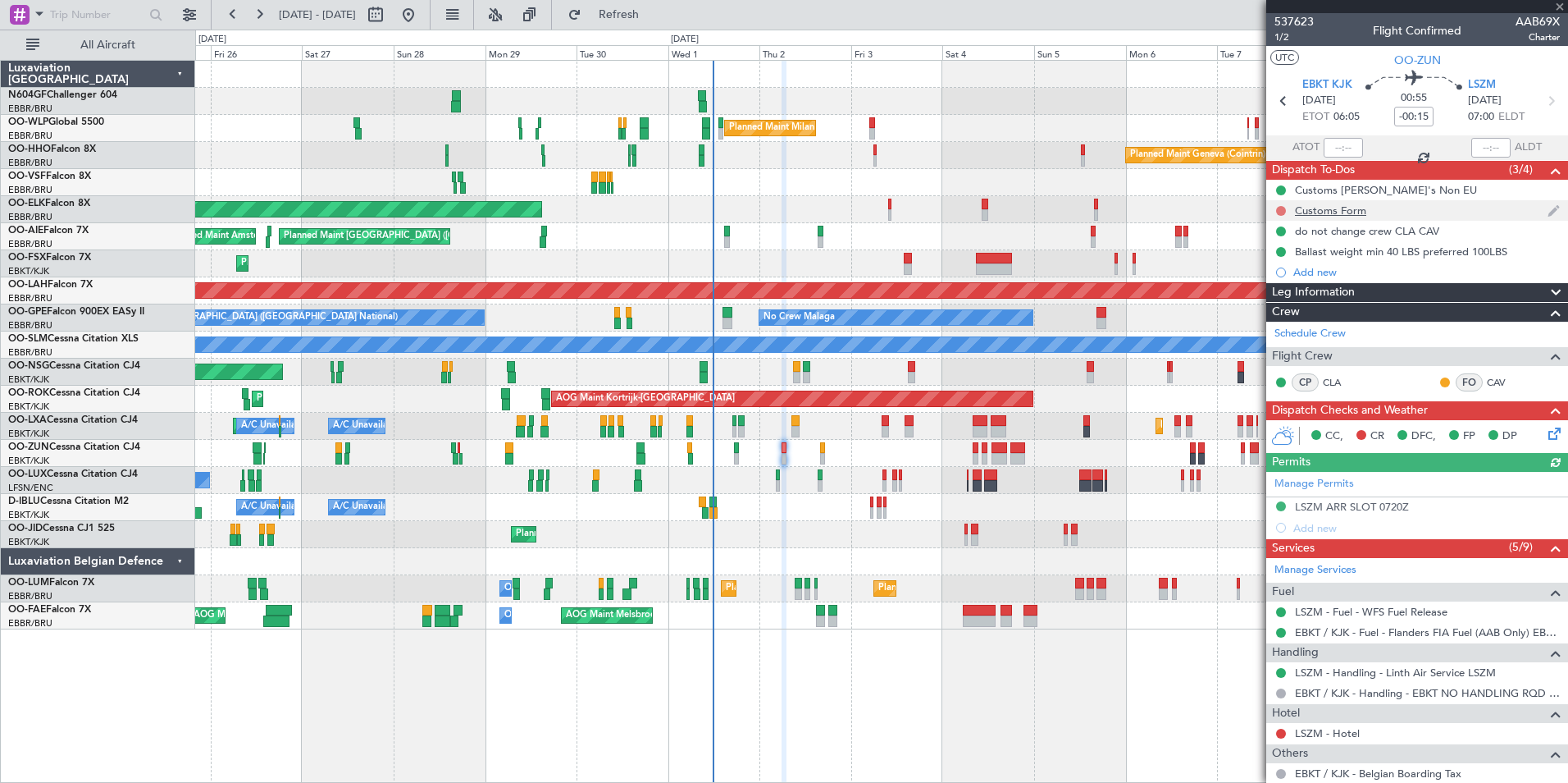
click at [1279, 206] on button at bounding box center [1281, 211] width 10 height 10
click at [1292, 262] on span "In Progress" at bounding box center [1289, 259] width 56 height 16
click at [1342, 206] on div "Customs Form" at bounding box center [1330, 210] width 72 height 14
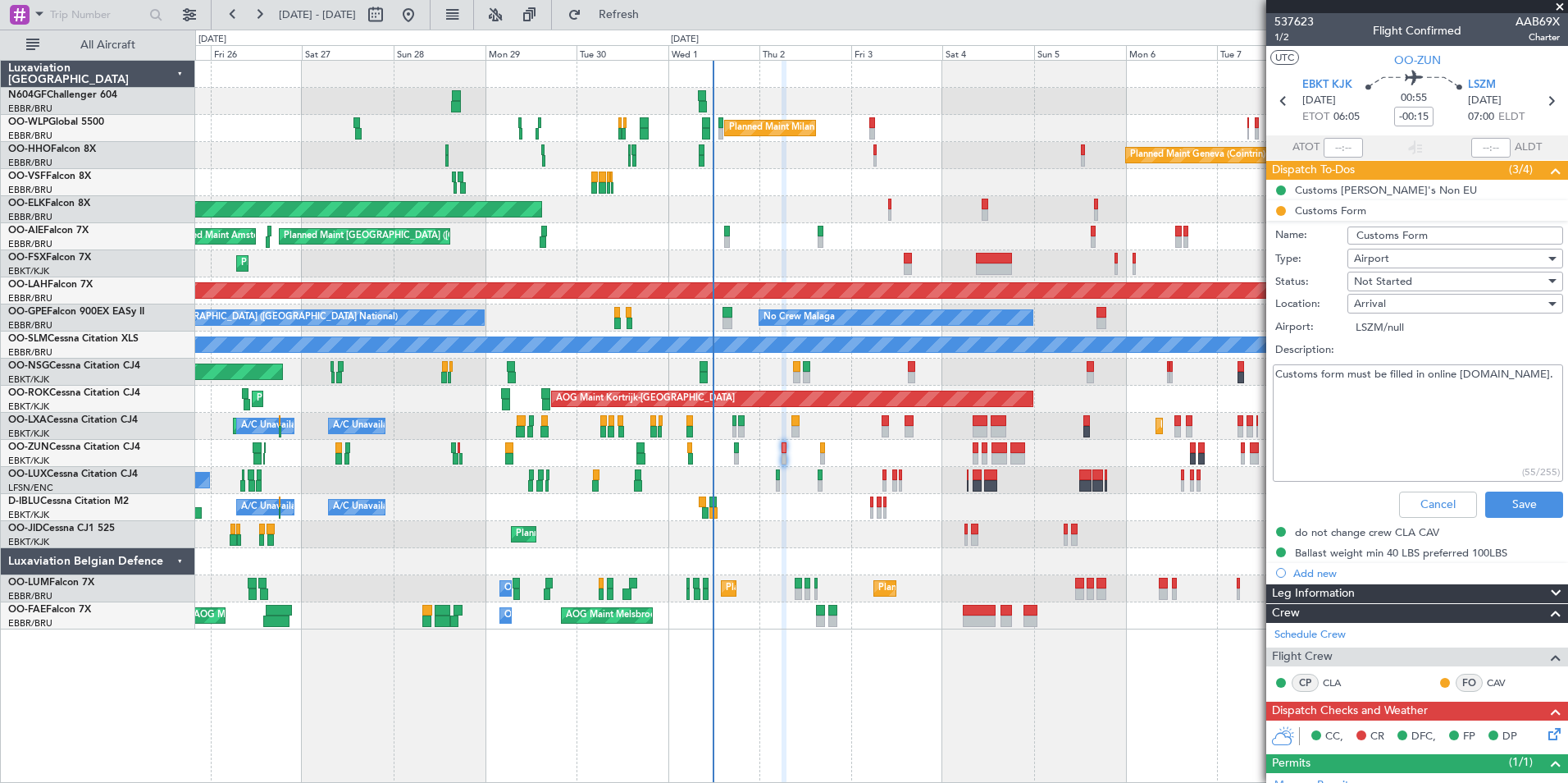
click at [1398, 412] on textarea "Customs form must be filled in online www.redflight.ch." at bounding box center [1417, 422] width 291 height 117
click at [1533, 405] on textarea "Customs form must be filled in online www.redflight.ch." at bounding box center [1417, 422] width 291 height 117
click at [1542, 391] on textarea "Customs form must be filled in online www.redflight.ch." at bounding box center [1417, 422] width 291 height 117
click at [1548, 390] on textarea "Customs form must be filled in online www.redflight.ch." at bounding box center [1417, 422] width 291 height 117
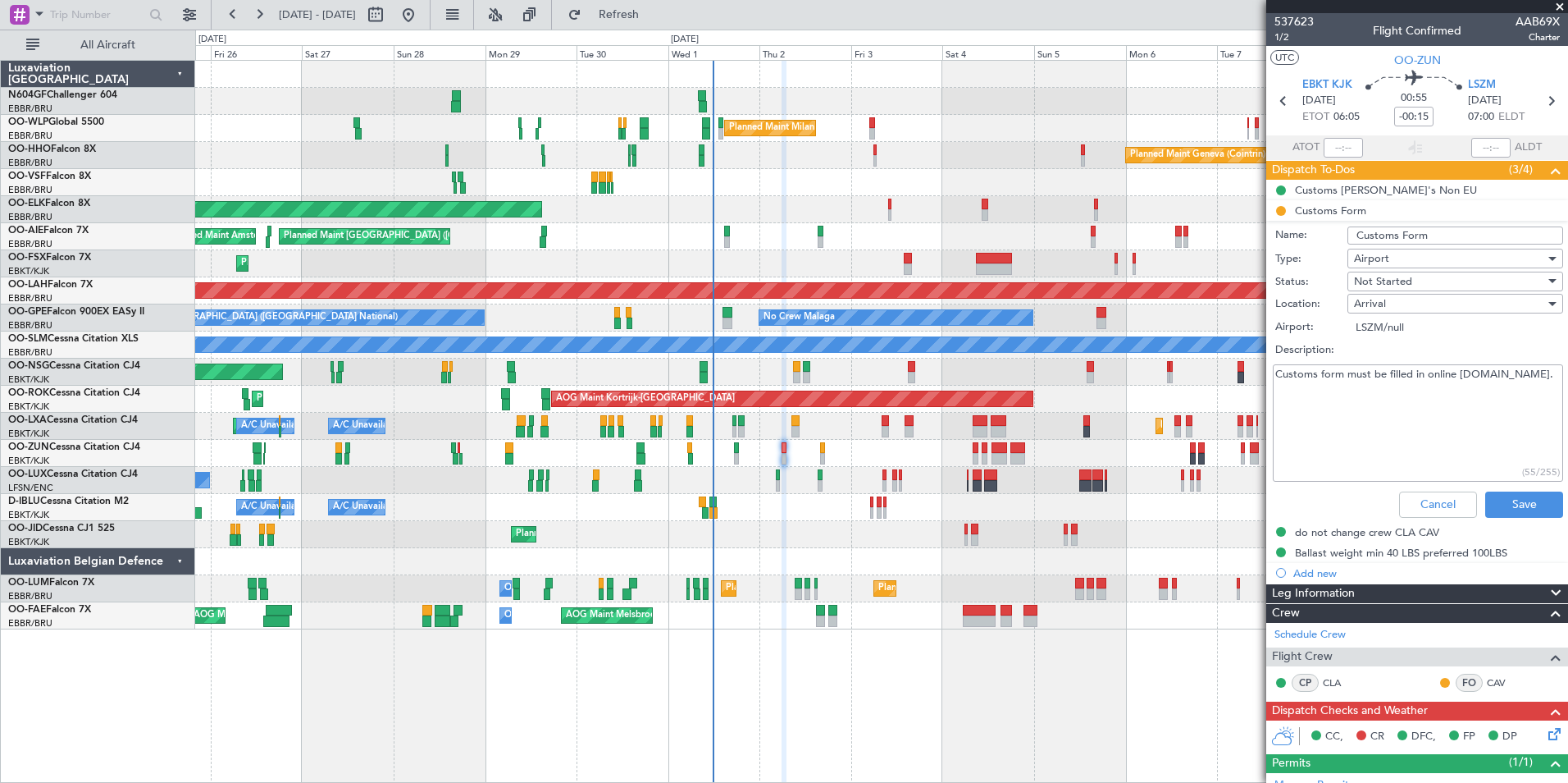
click at [1548, 390] on textarea "Customs form must be filled in online www.redflight.ch." at bounding box center [1417, 422] width 291 height 117
paste textarea "New procedure, via the handling now. They need gendec + residence address of Pa…"
click at [1422, 446] on textarea "Customs form must be filled in online www.redflight.ch. New procedure, via the …" at bounding box center [1417, 422] width 291 height 117
click at [1504, 446] on textarea "Customs form must be filled in online www.redflight.ch. New procedure, via the …" at bounding box center [1417, 422] width 291 height 117
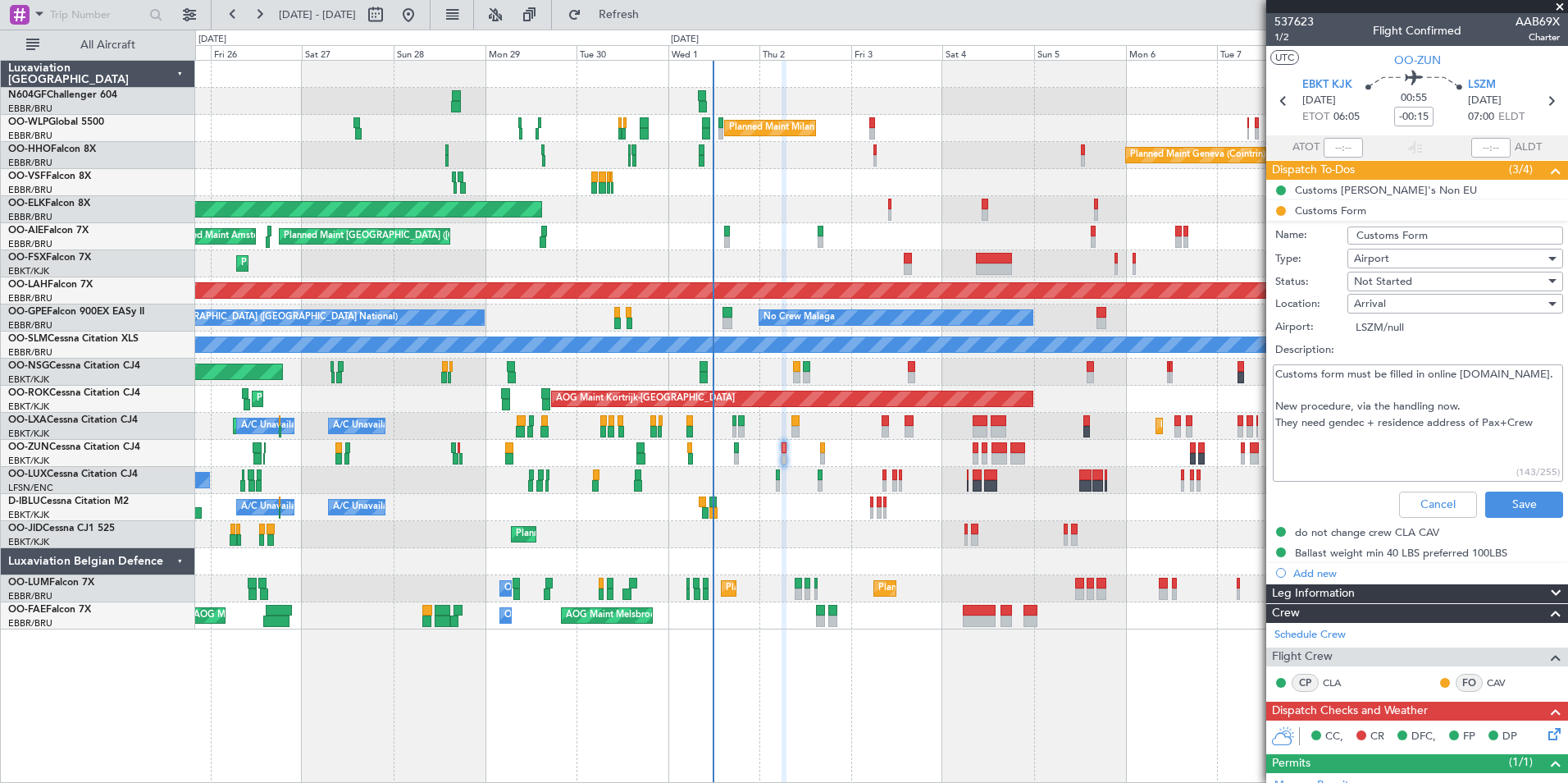
click at [1542, 436] on textarea "Customs form must be filled in online www.redflight.ch. New procedure, via the …" at bounding box center [1417, 422] width 291 height 117
type textarea "Customs form must be filled in online [DOMAIN_NAME]. New procedure, via the han…"
click at [1517, 503] on button "Save" at bounding box center [1524, 505] width 78 height 26
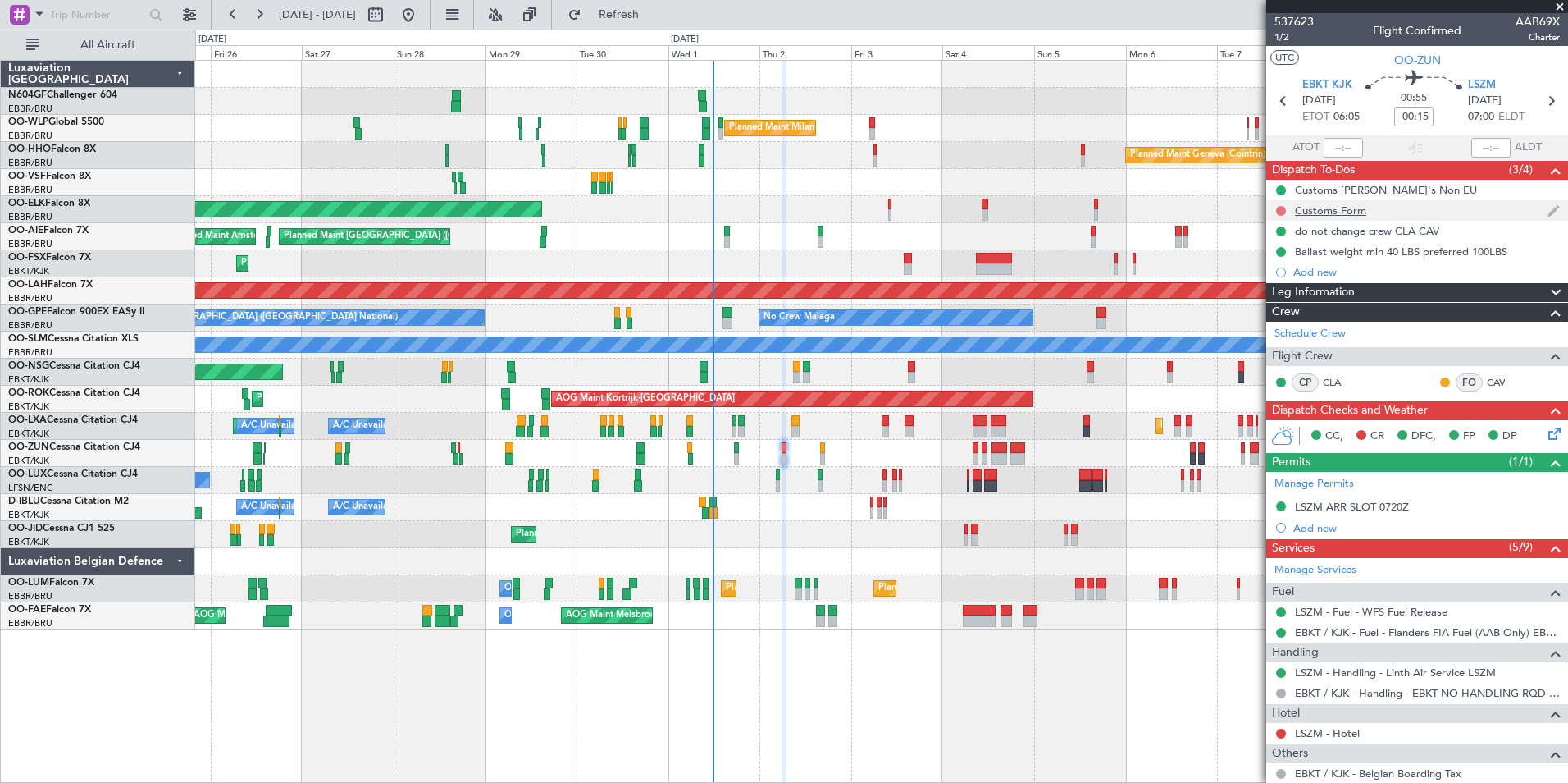
click at [1277, 206] on button at bounding box center [1281, 211] width 10 height 10
click at [1282, 261] on span "In Progress" at bounding box center [1289, 259] width 56 height 16
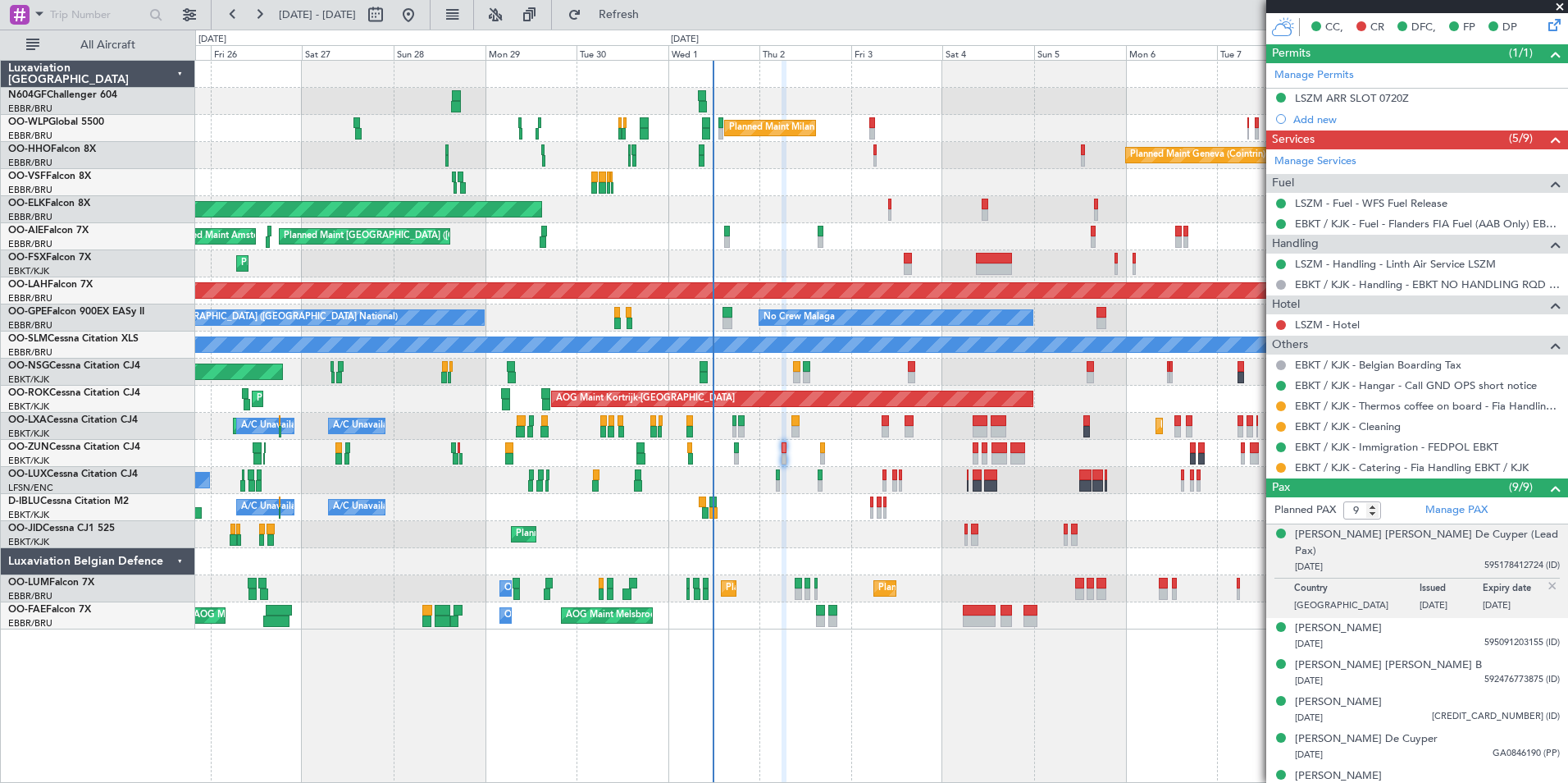
scroll to position [522, 0]
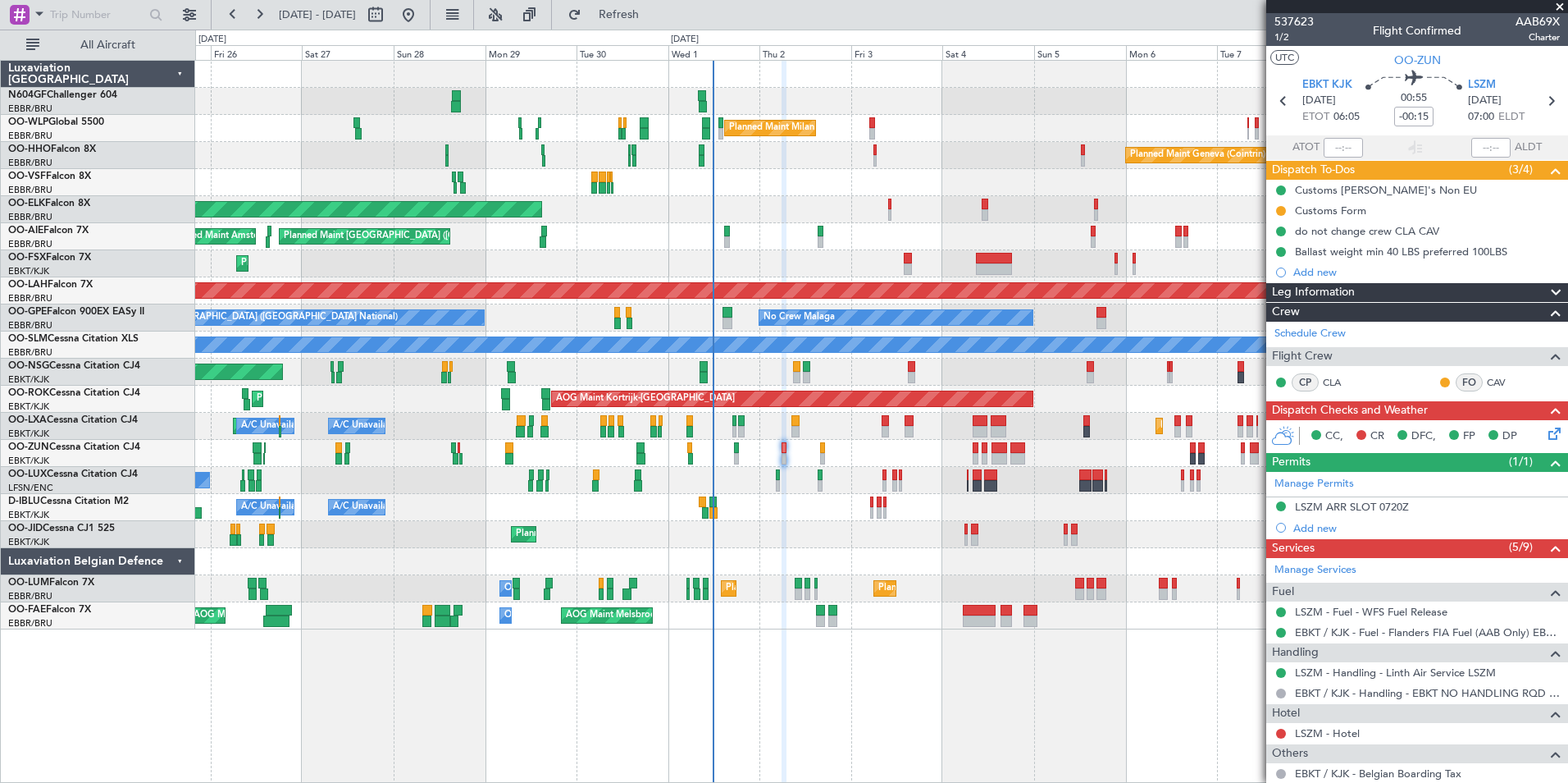
click at [1532, 432] on div "CC, CR DFC, FP DP" at bounding box center [1424, 436] width 241 height 25
click at [1545, 432] on icon at bounding box center [1552, 431] width 13 height 13
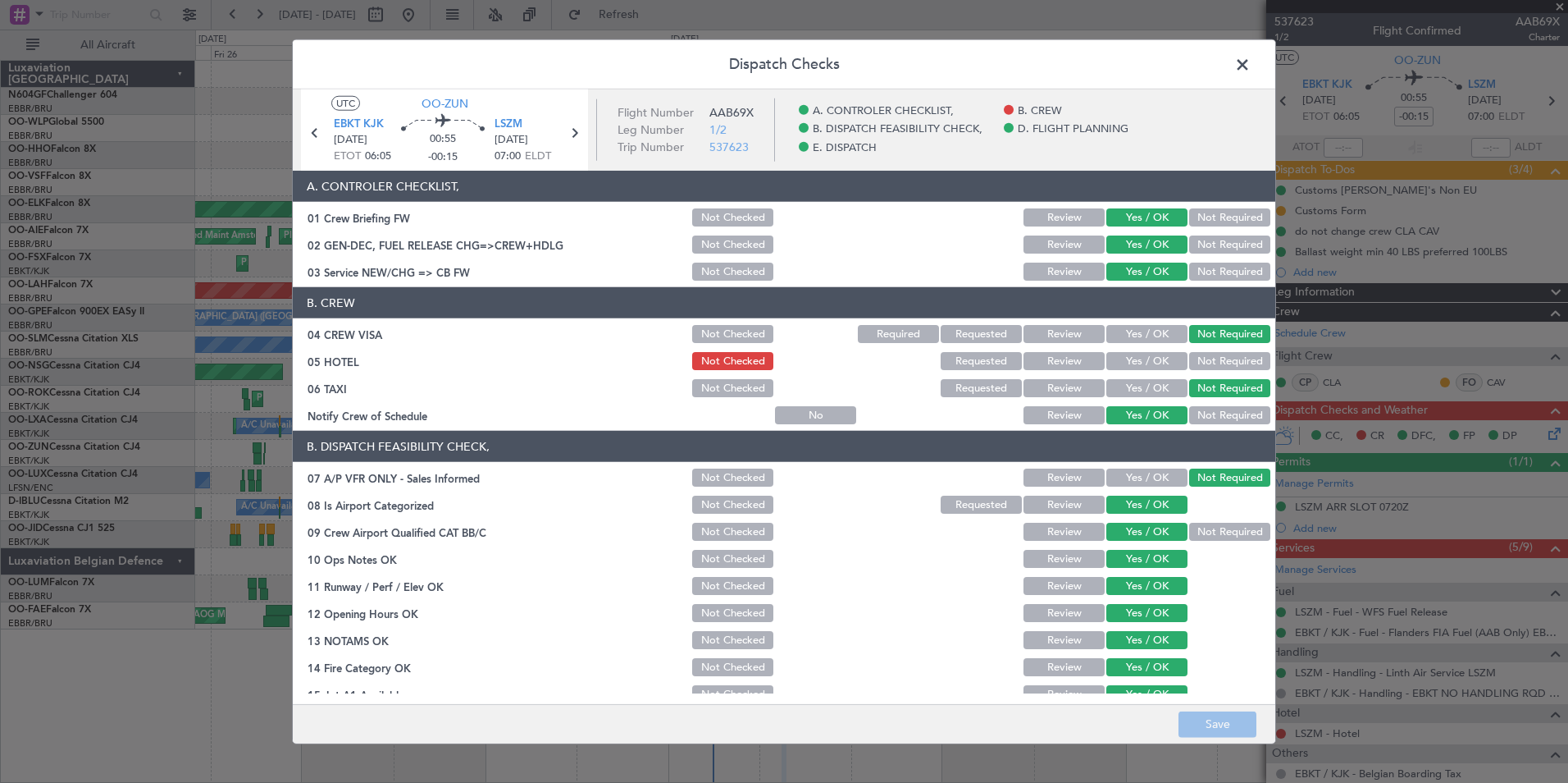
click at [1251, 59] on span at bounding box center [1251, 69] width 0 height 33
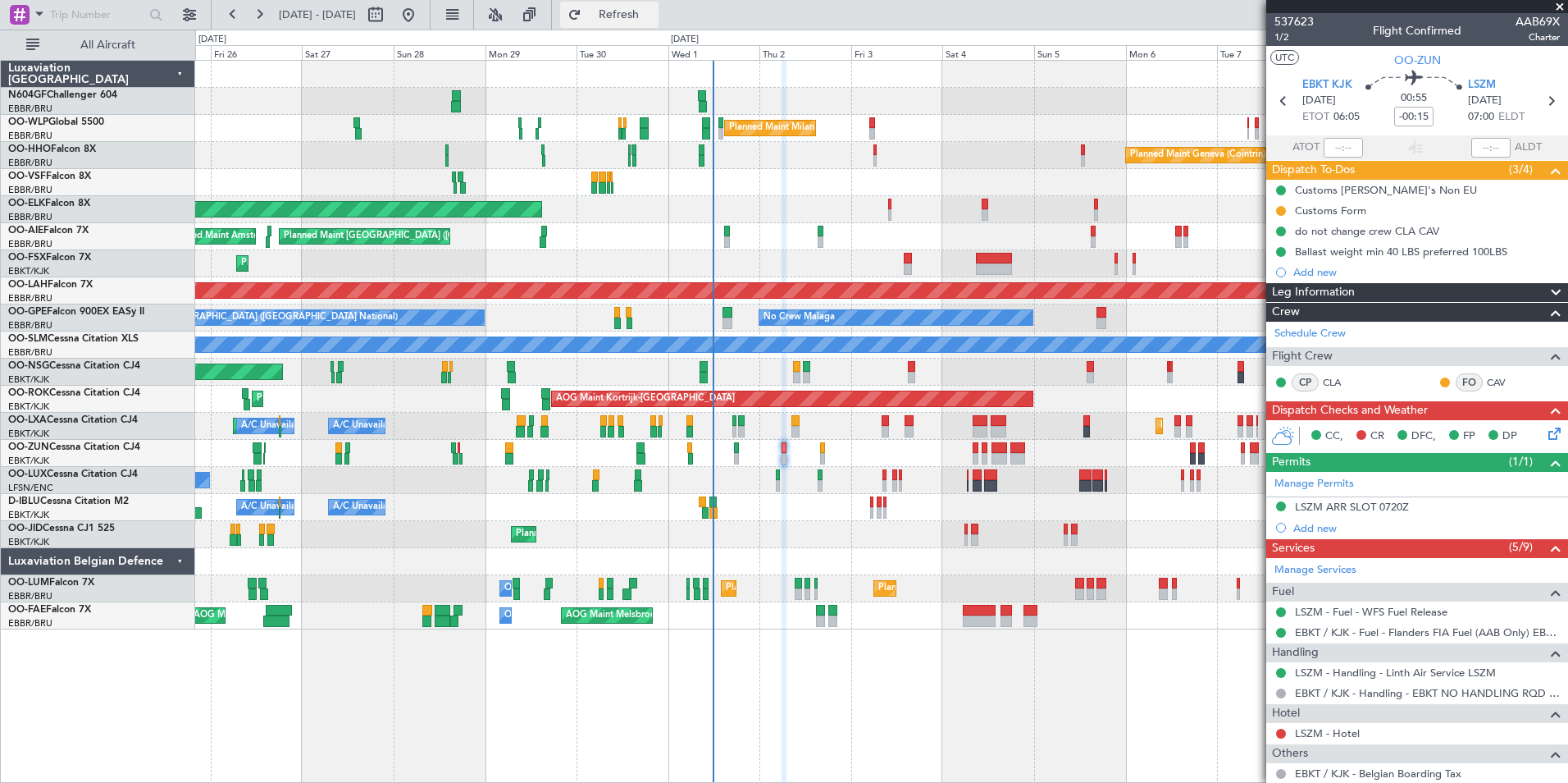
click at [639, 16] on span "Refresh" at bounding box center [619, 15] width 69 height 12
click at [1547, 105] on icon at bounding box center [1551, 101] width 21 height 21
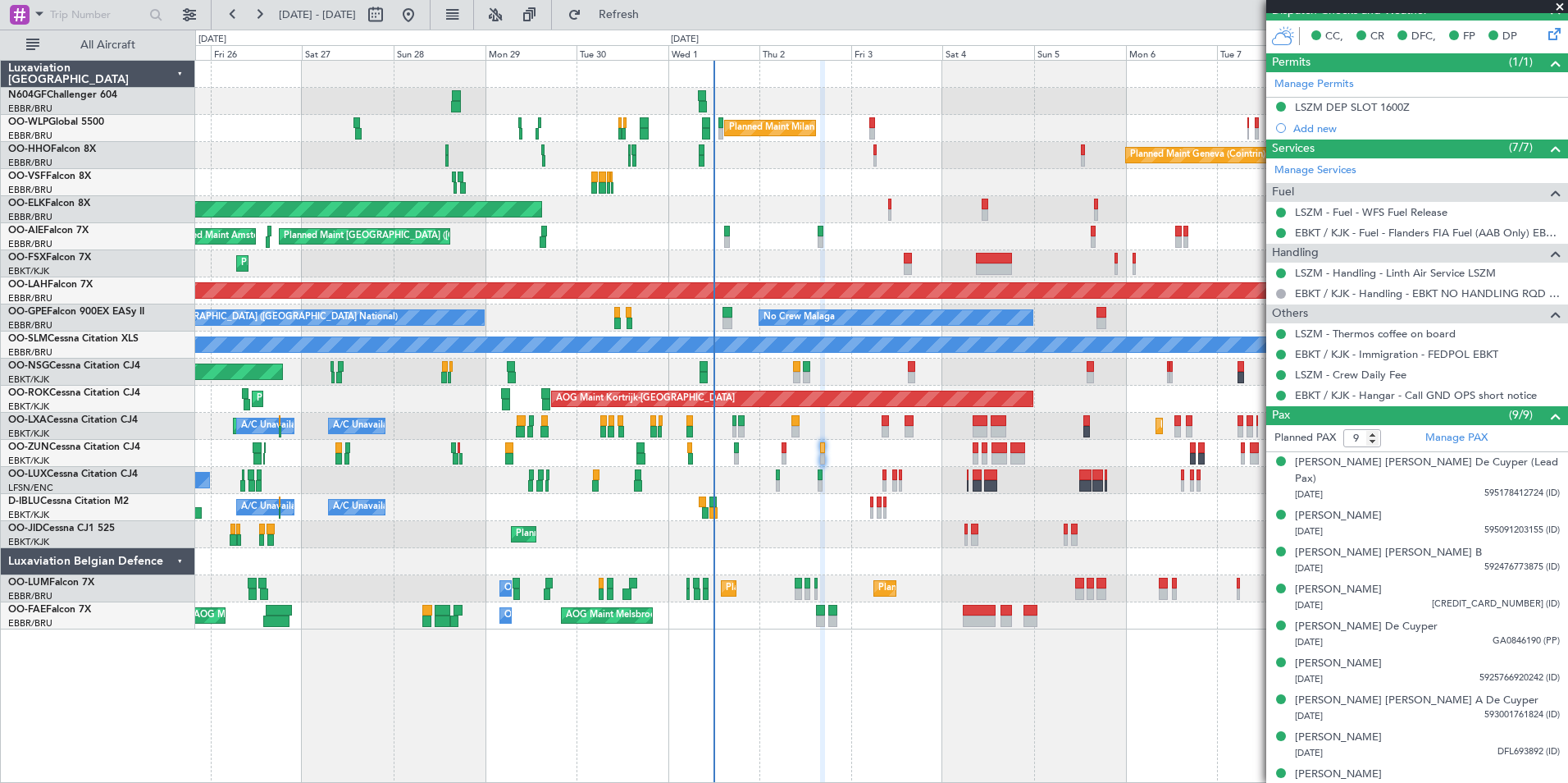
scroll to position [380, 0]
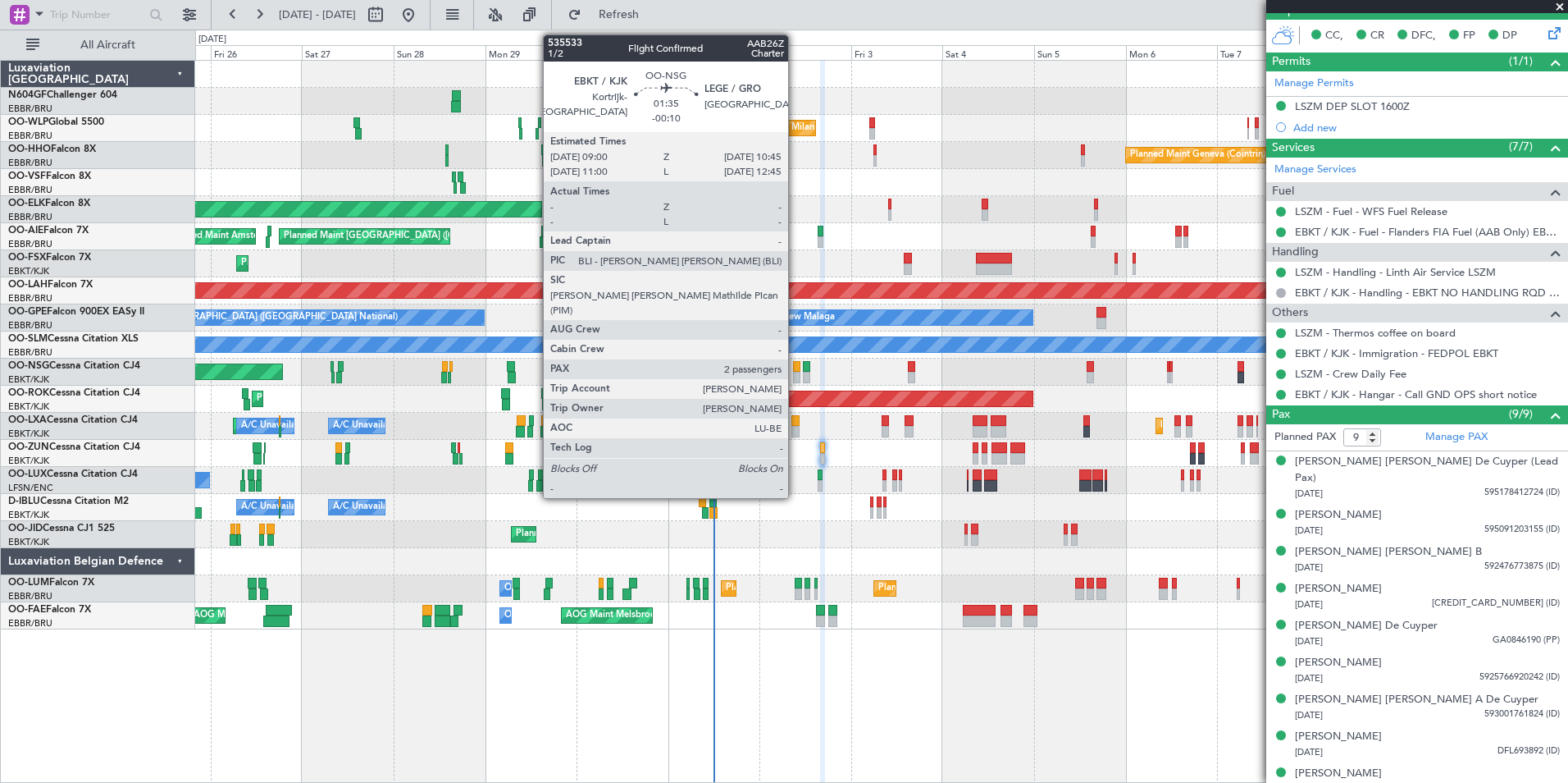
click at [796, 368] on div at bounding box center [797, 366] width 7 height 12
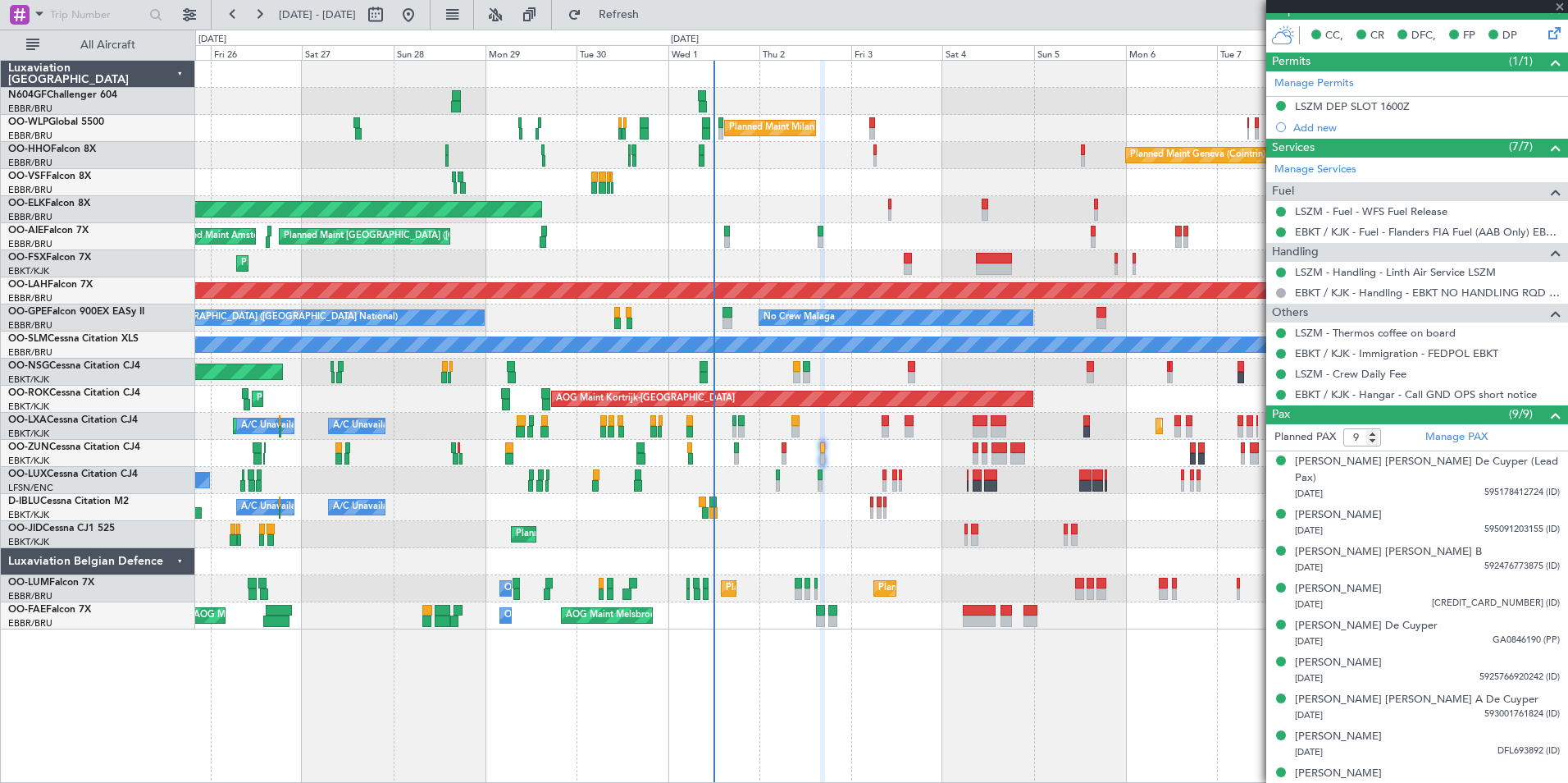
type input "-00:10"
type input "2"
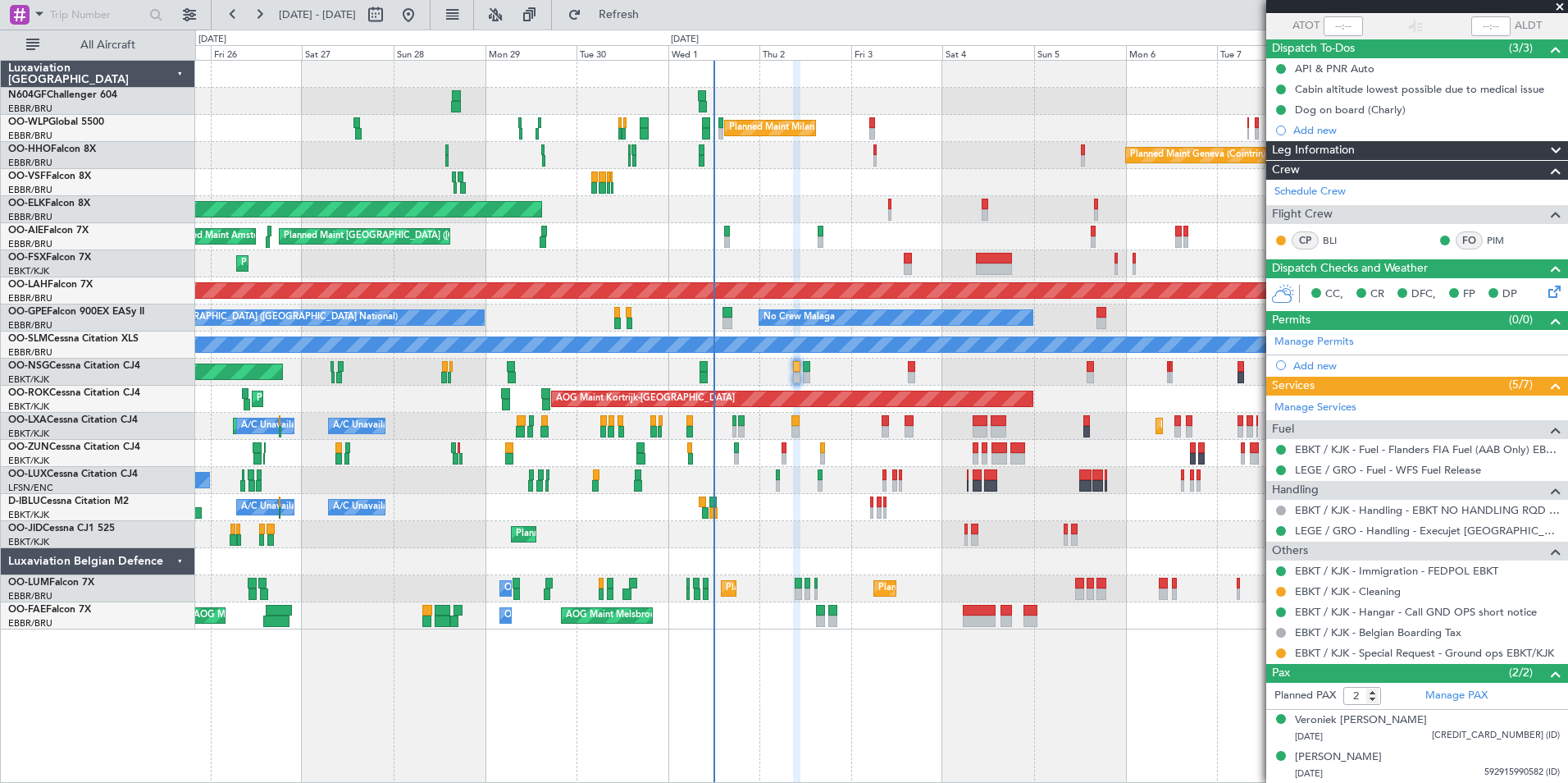
scroll to position [99, 0]
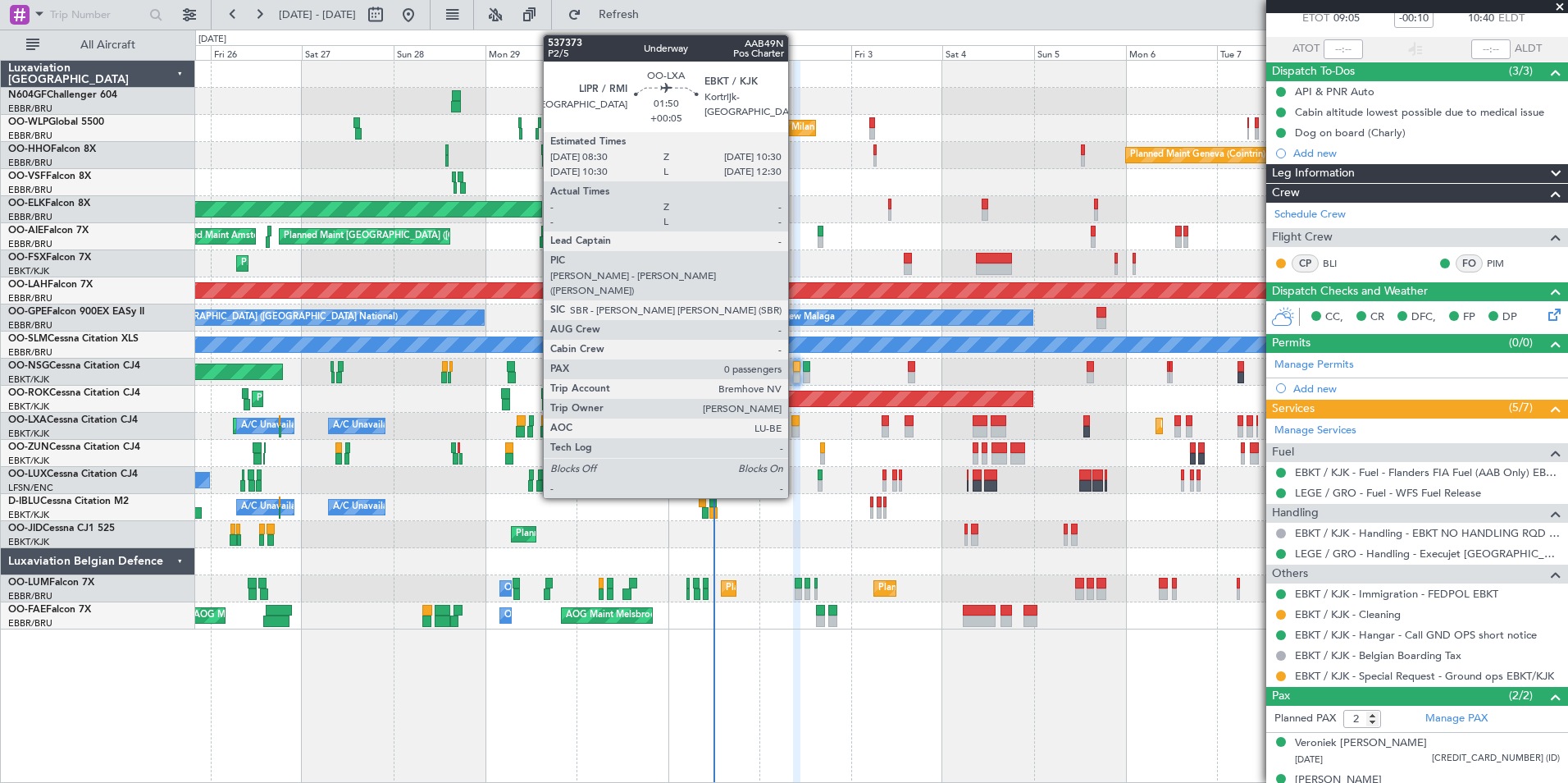
click at [796, 426] on div at bounding box center [796, 431] width 8 height 12
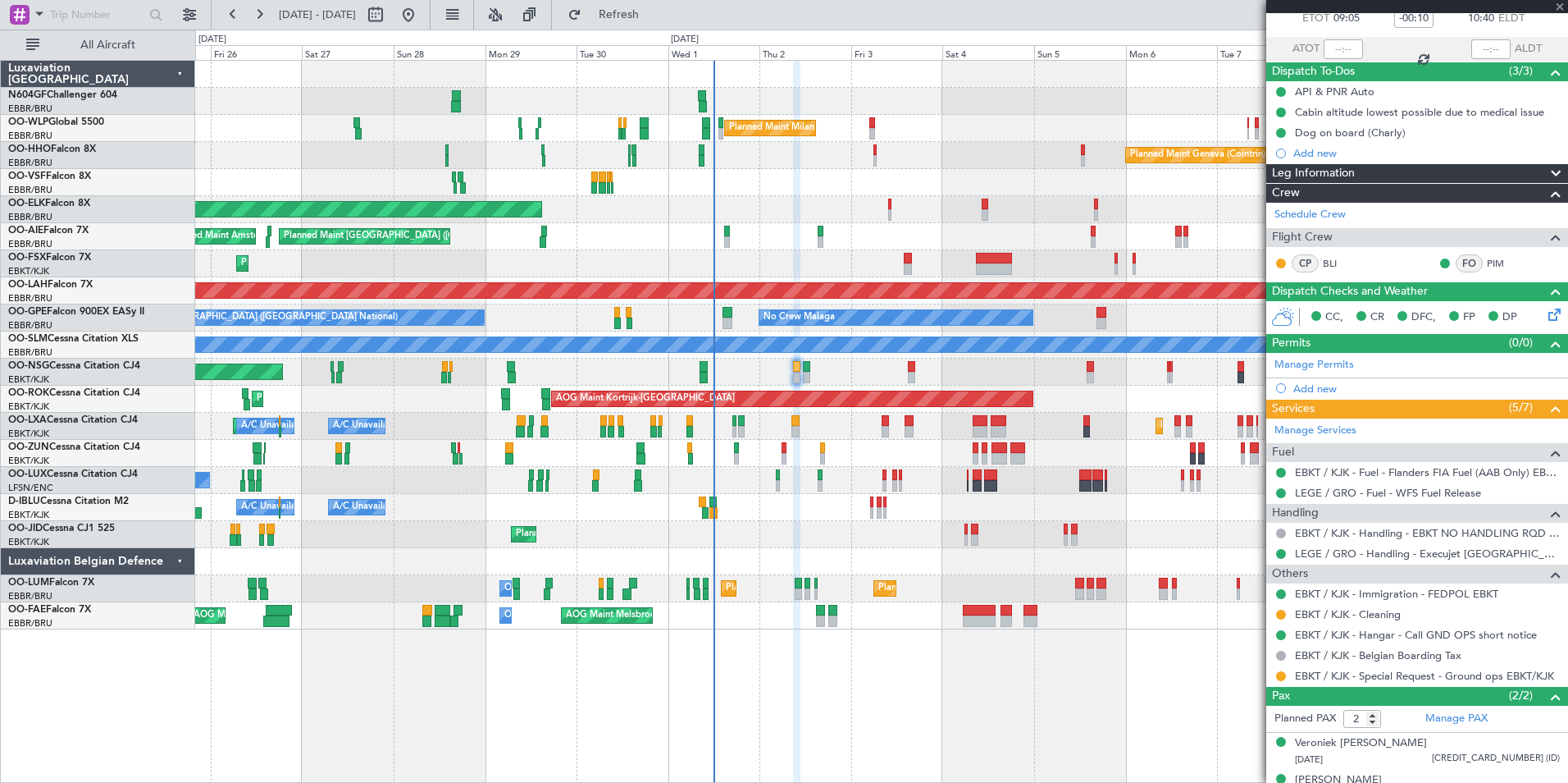
type input "+00:05"
type input "0"
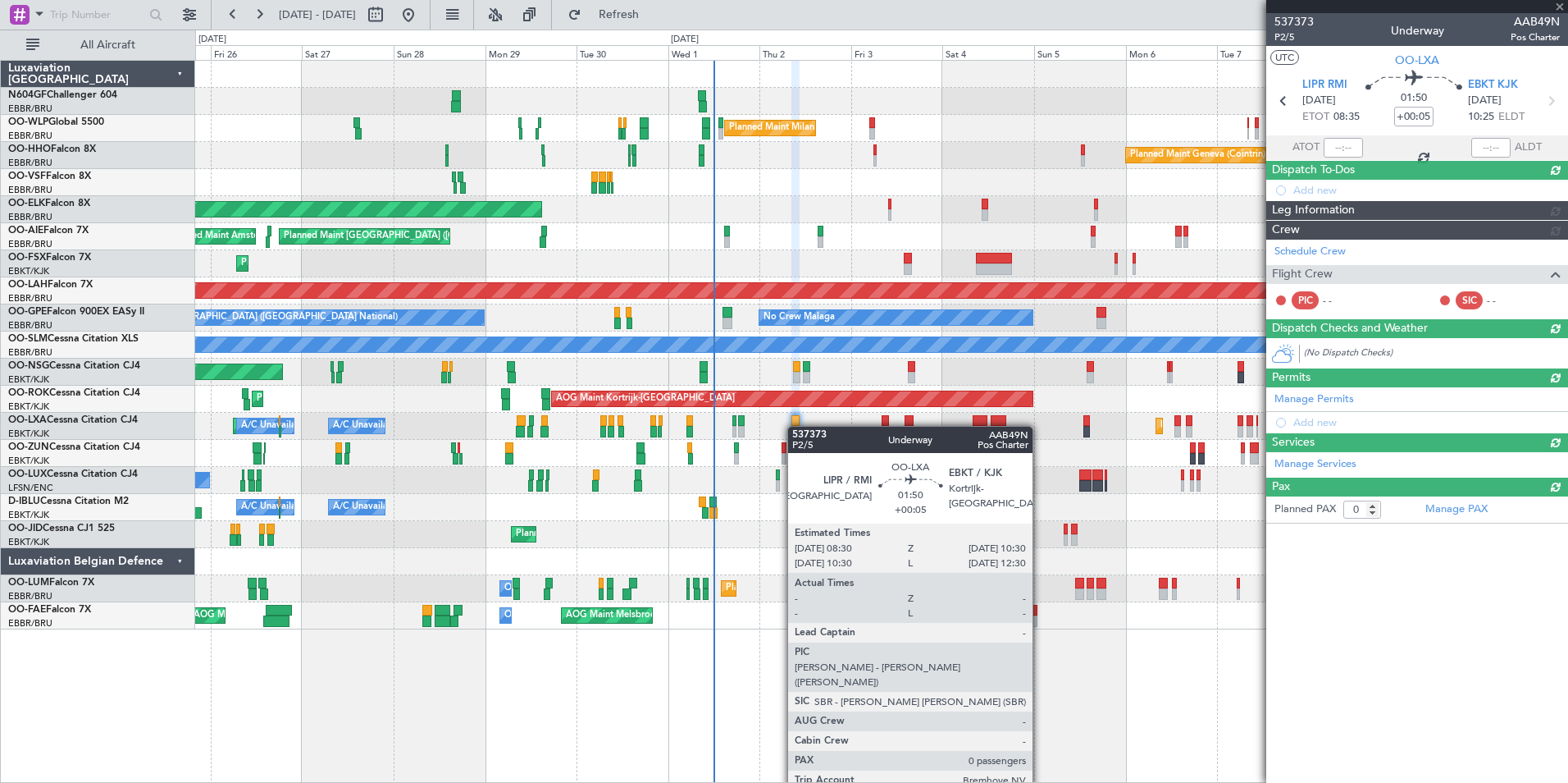
scroll to position [0, 0]
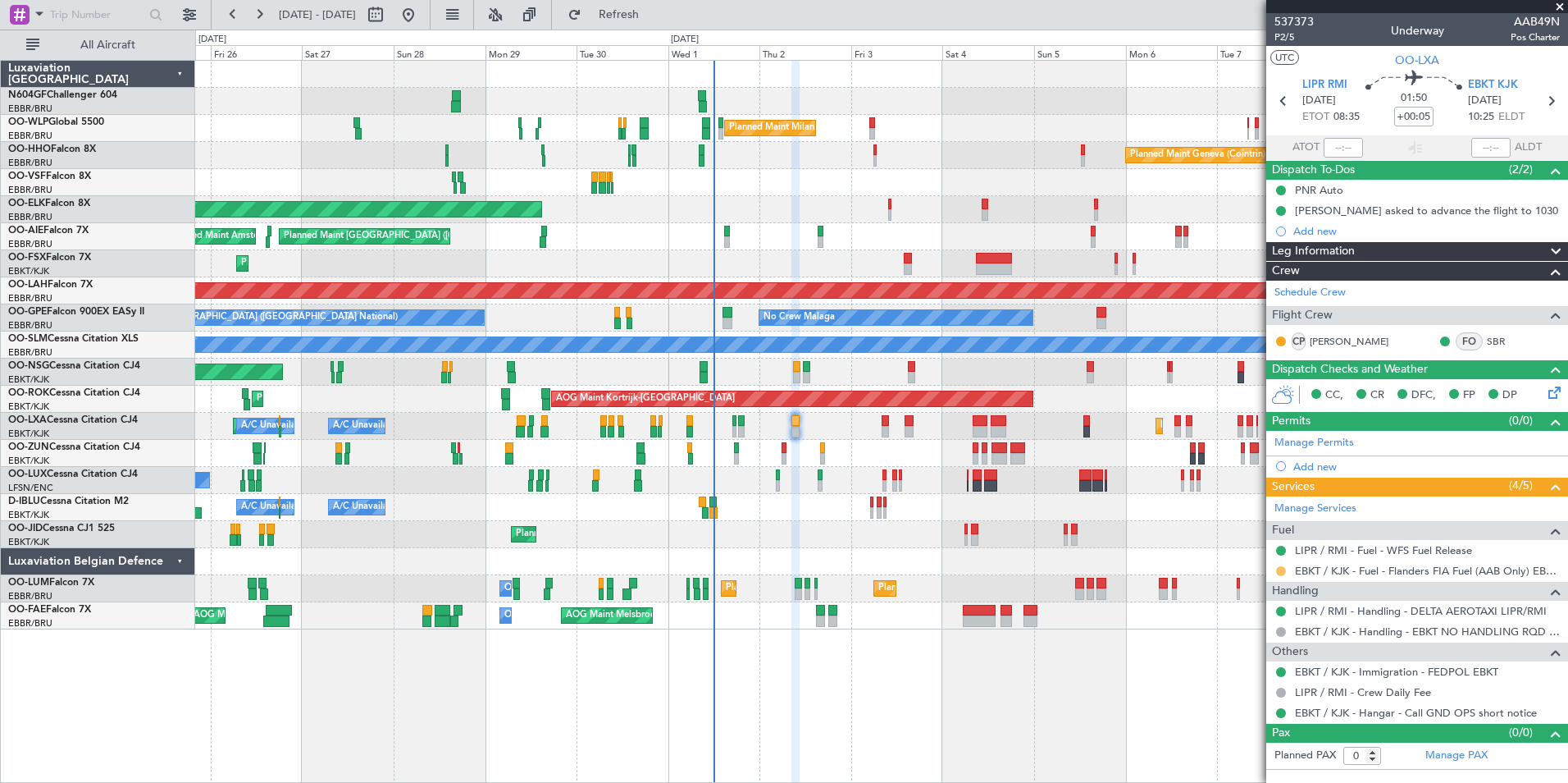
click at [1284, 571] on button at bounding box center [1281, 571] width 10 height 10
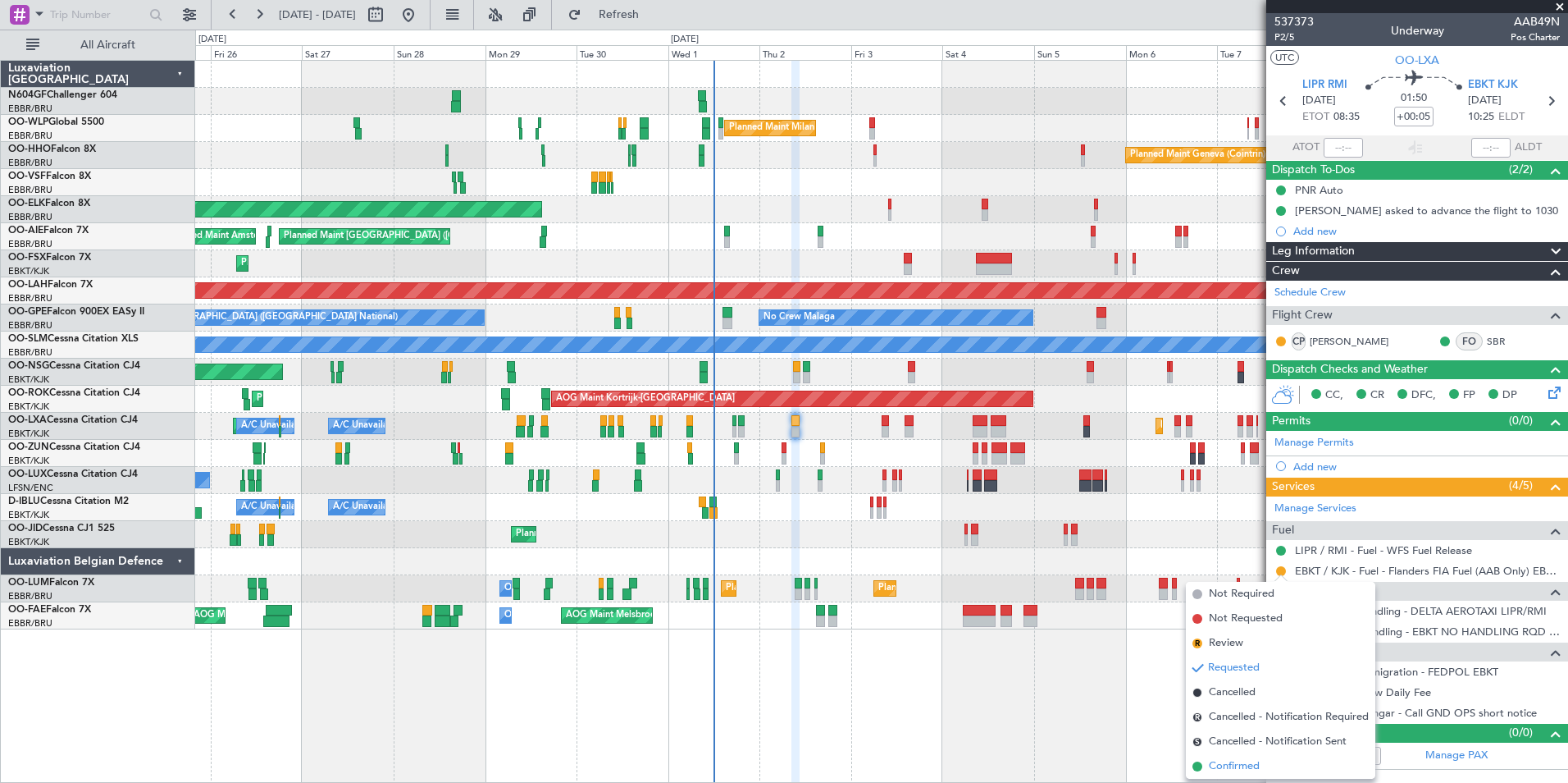
click at [1249, 766] on span "Confirmed" at bounding box center [1235, 767] width 51 height 16
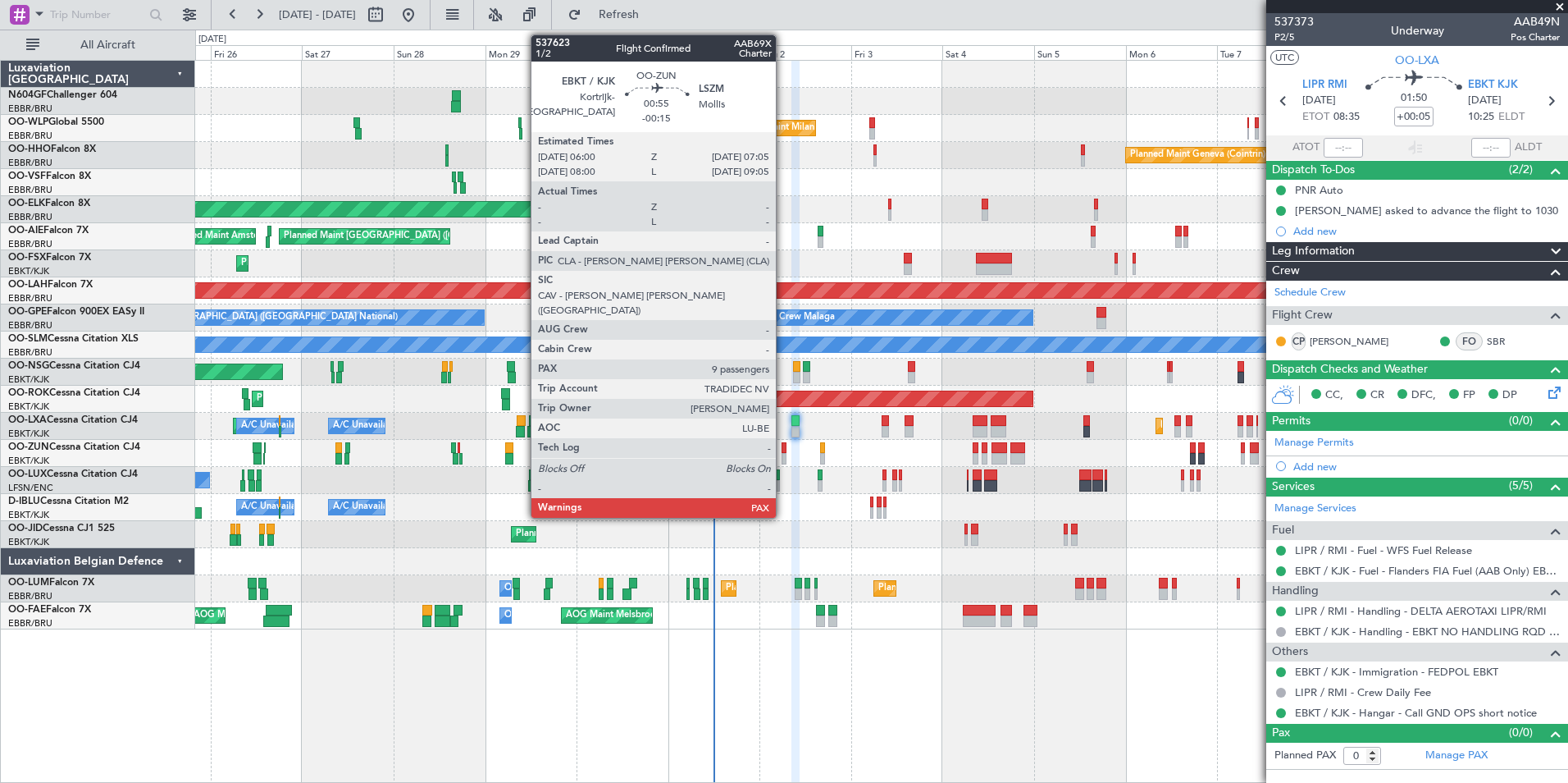
click at [784, 453] on div at bounding box center [784, 459] width 5 height 12
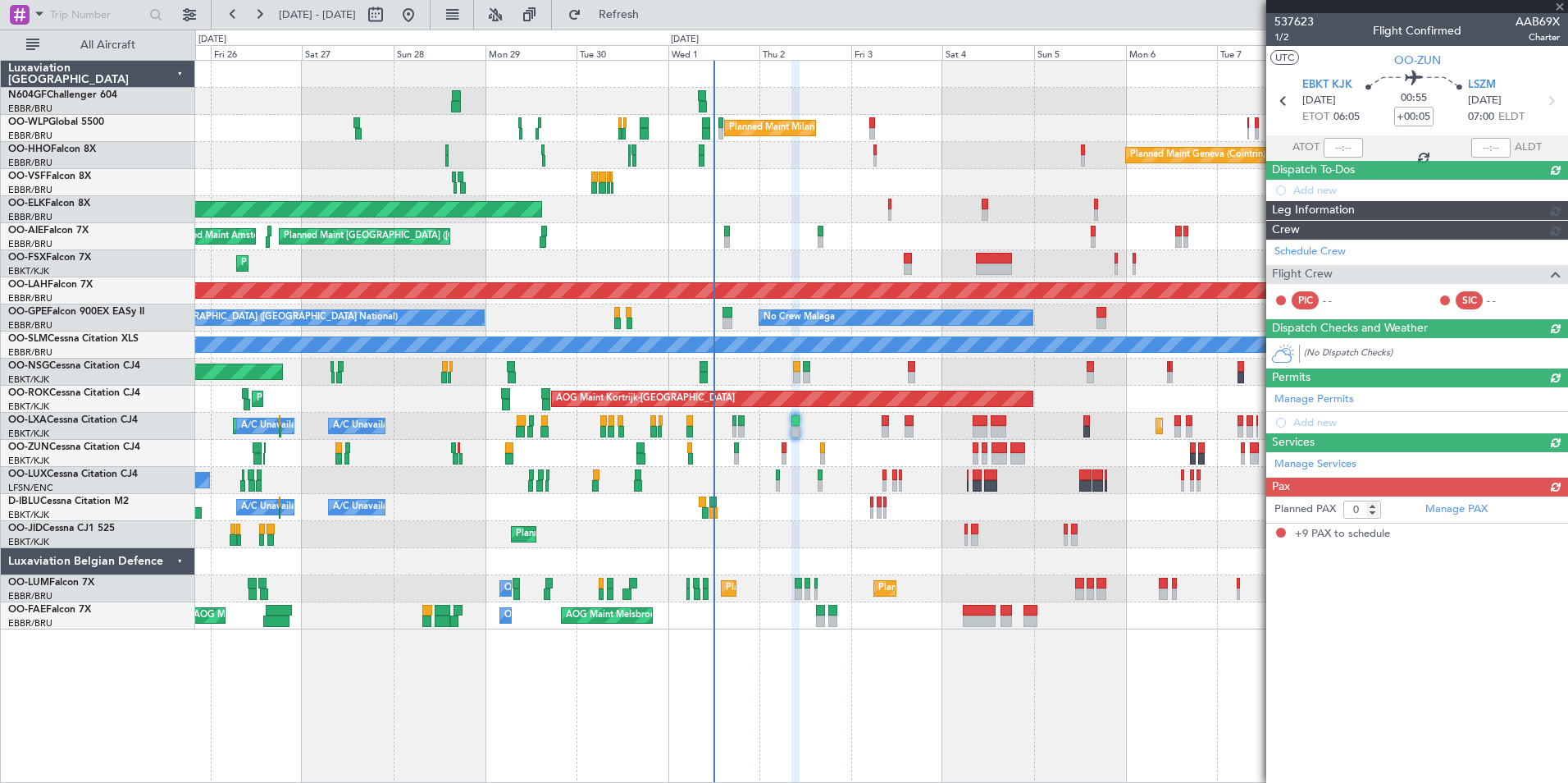
type input "-00:15"
type input "9"
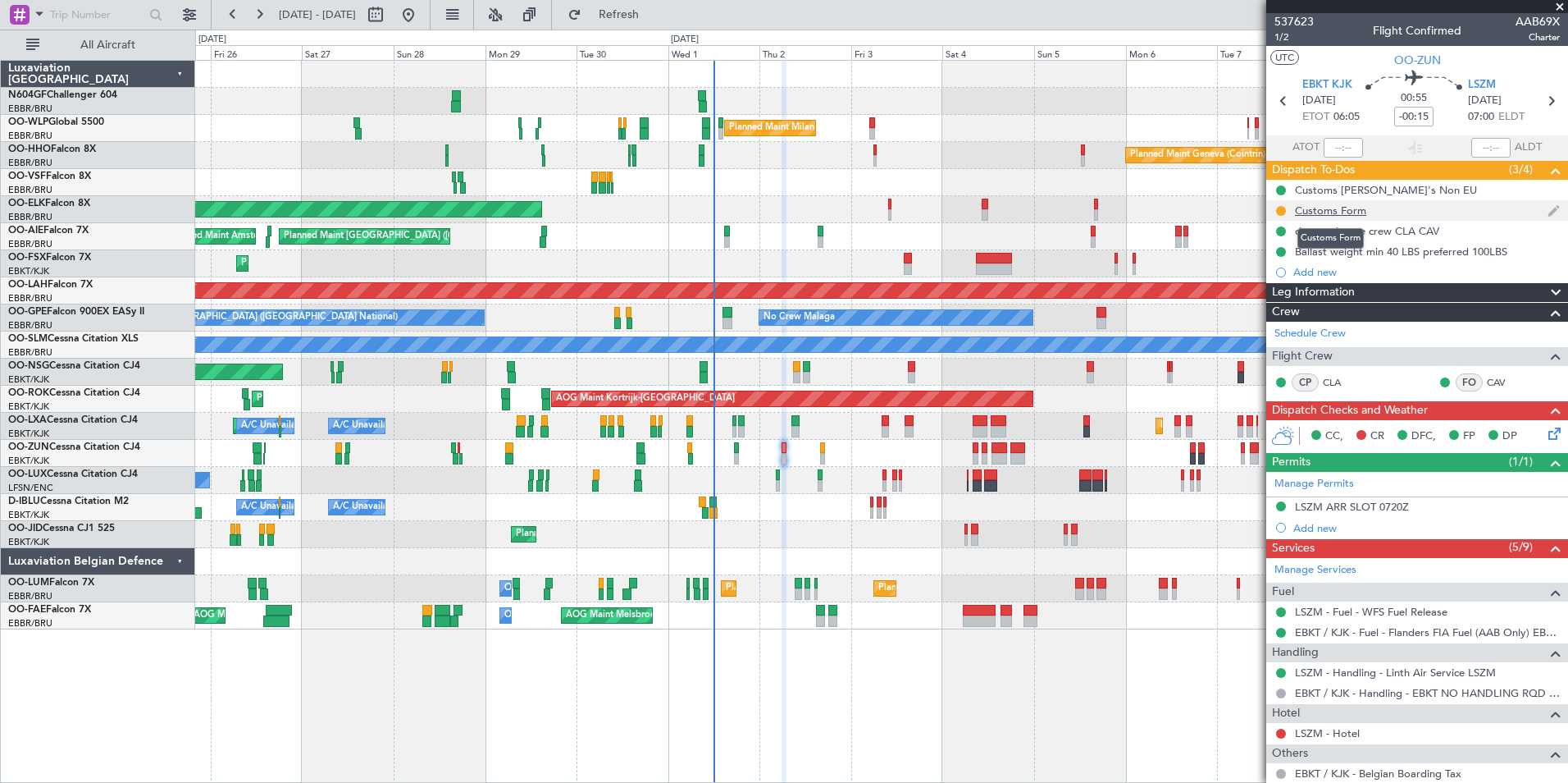
click at [1329, 207] on div "Customs Form" at bounding box center [1330, 210] width 72 height 14
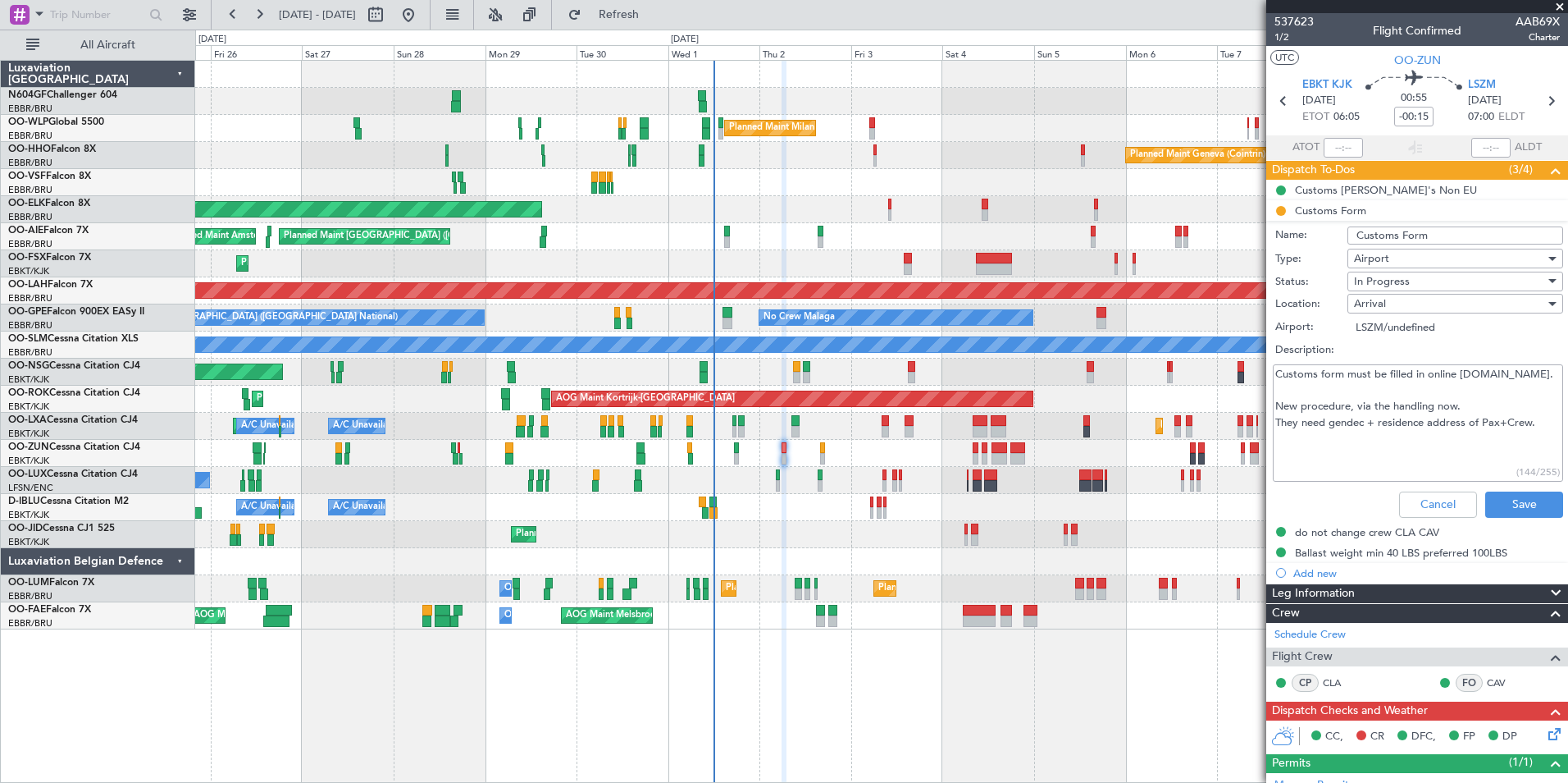
click at [1434, 445] on textarea "Customs form must be filled in online [DOMAIN_NAME]. New procedure, via the han…" at bounding box center [1417, 422] width 291 height 117
click at [1534, 432] on textarea "Customs form must be filled in online [DOMAIN_NAME]. New procedure, via the han…" at bounding box center [1417, 422] width 291 height 117
type textarea "Customs form must be filled in online [DOMAIN_NAME]. New procedure, via the han…"
click at [1522, 506] on button "Save" at bounding box center [1524, 505] width 78 height 26
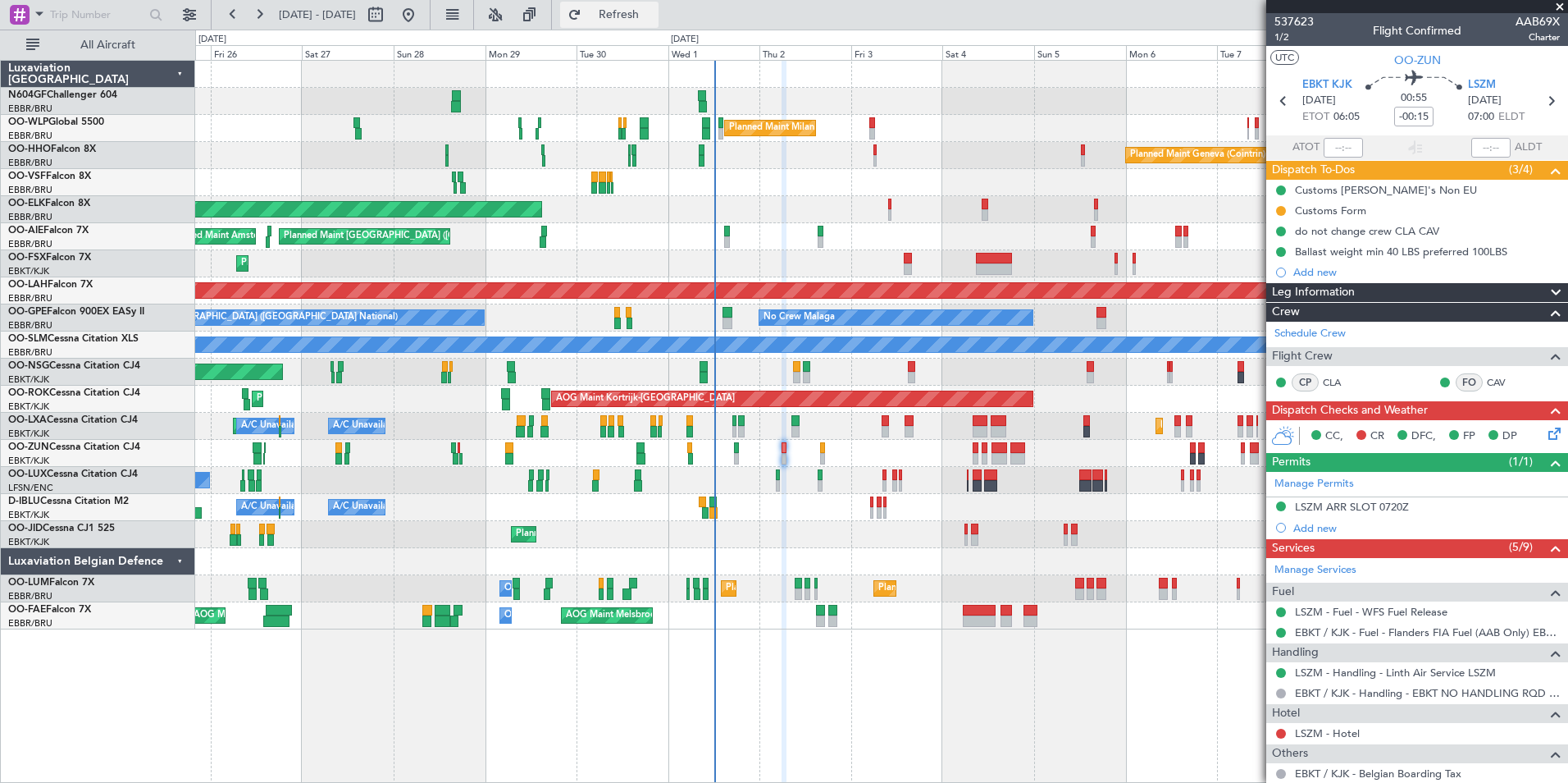
click at [654, 12] on span "Refresh" at bounding box center [619, 15] width 69 height 12
click at [1540, 94] on icon at bounding box center [1551, 101] width 21 height 21
